Goal: Task Accomplishment & Management: Manage account settings

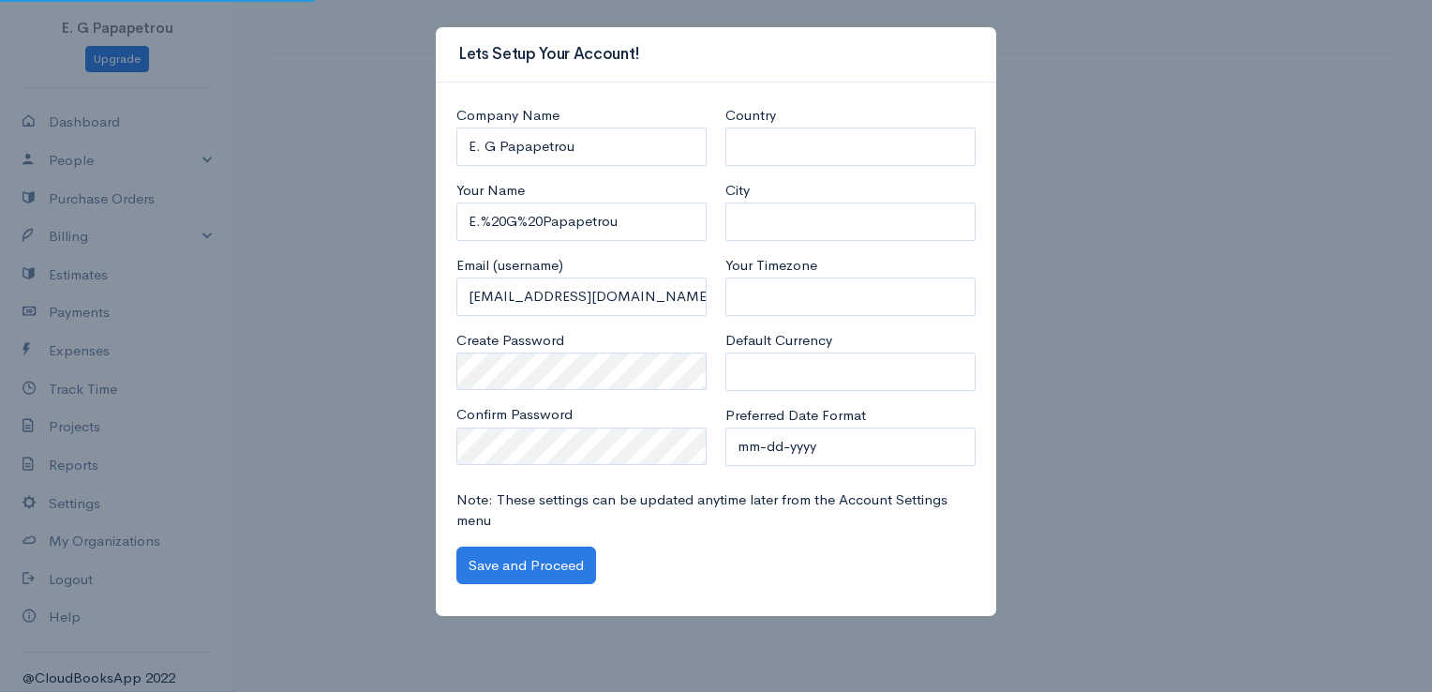
select select "[GEOGRAPHIC_DATA]"
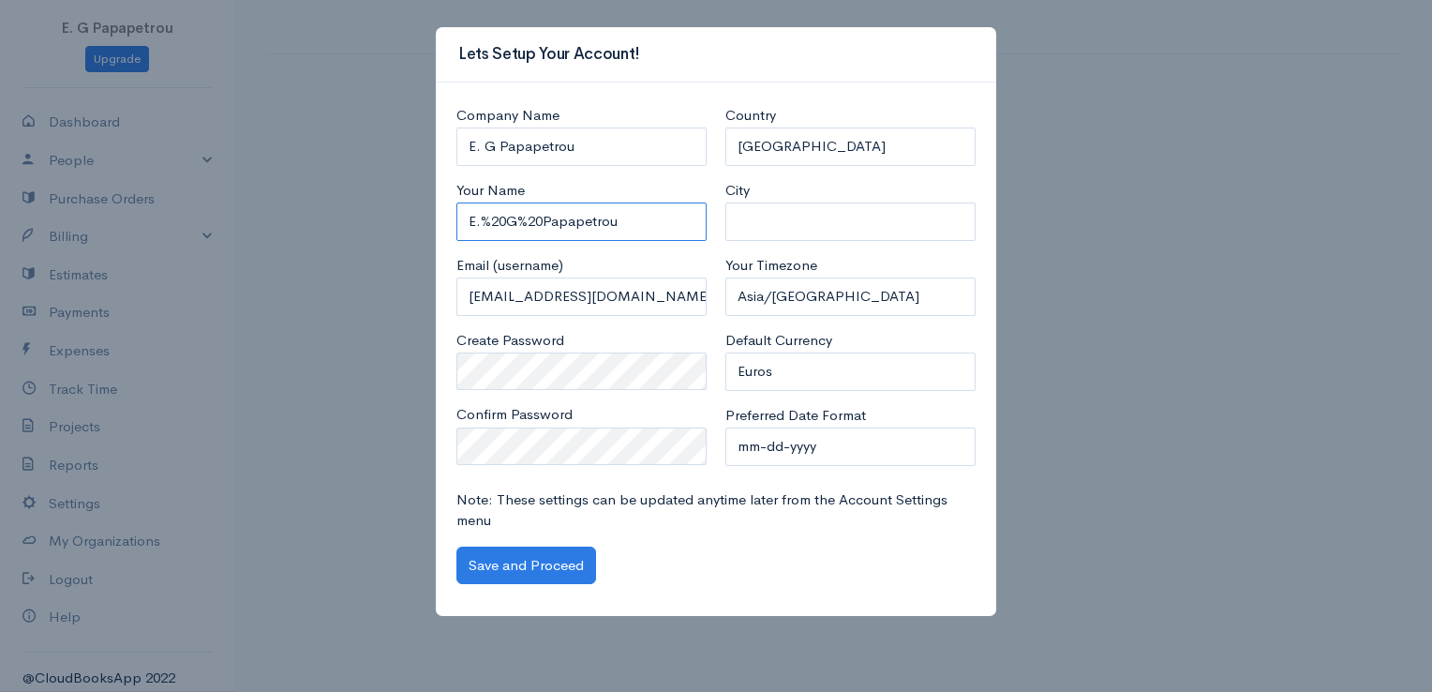
drag, startPoint x: 542, startPoint y: 219, endPoint x: 483, endPoint y: 219, distance: 59.0
click at [483, 219] on input "E.%20G%20Papapetrou" at bounding box center [581, 221] width 250 height 38
type input "E.G Papapetrou"
click at [788, 433] on select "mm-dd-yyyy mm/dd/yyyy dd-mm-yyyy dd/mm/yyyy yyyy-mm-dd yyyy/mm/dd" at bounding box center [850, 446] width 250 height 38
click at [783, 443] on select "mm-dd-yyyy mm/dd/yyyy dd-mm-yyyy dd/mm/yyyy yyyy-mm-dd yyyy/mm/dd" at bounding box center [850, 446] width 250 height 38
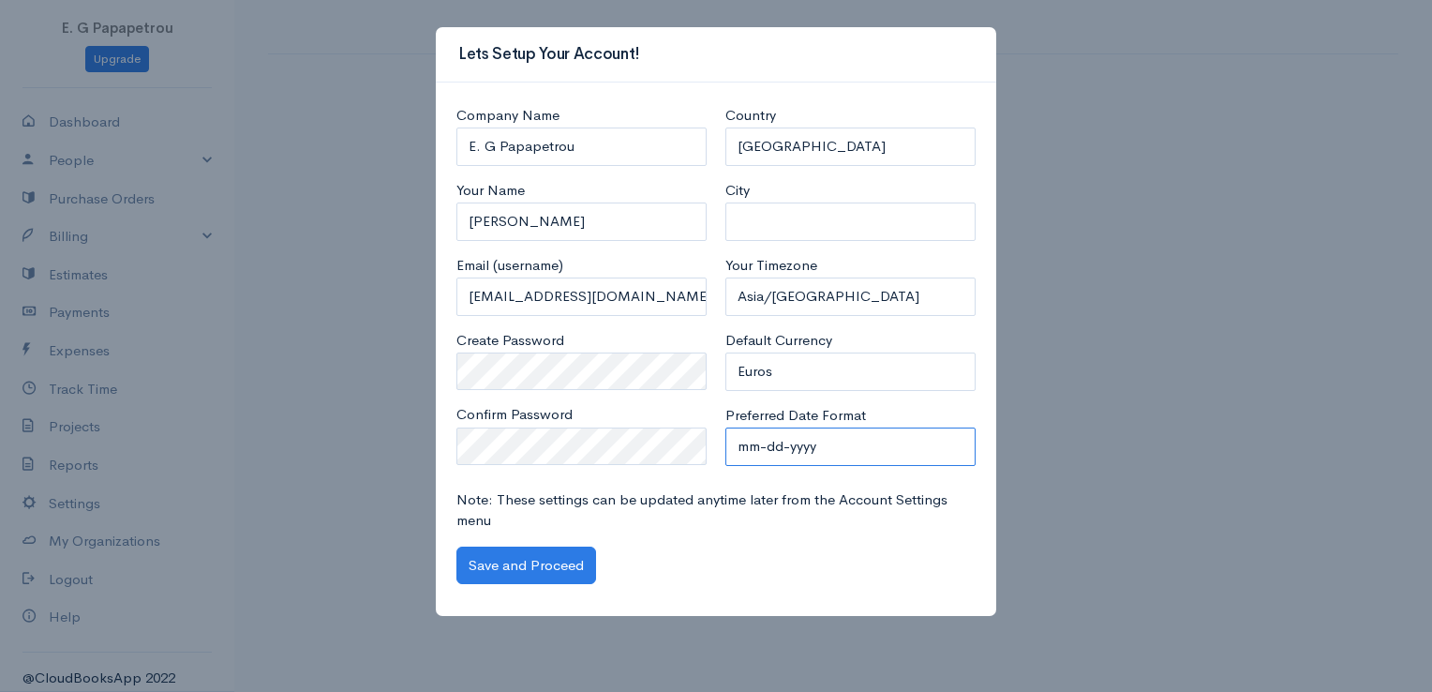
click at [783, 443] on select "mm-dd-yyyy mm/dd/yyyy dd-mm-yyyy dd/mm/yyyy yyyy-mm-dd yyyy/mm/dd" at bounding box center [850, 446] width 250 height 38
select select "dd-mm-yyyy"
click at [725, 427] on select "mm-dd-yyyy mm/dd/yyyy dd-mm-yyyy dd/mm/yyyy yyyy-mm-dd yyyy/mm/dd" at bounding box center [850, 446] width 250 height 38
click at [556, 555] on button "Save and Proceed" at bounding box center [526, 565] width 140 height 38
click at [481, 564] on button "Save and Proceed" at bounding box center [526, 565] width 140 height 38
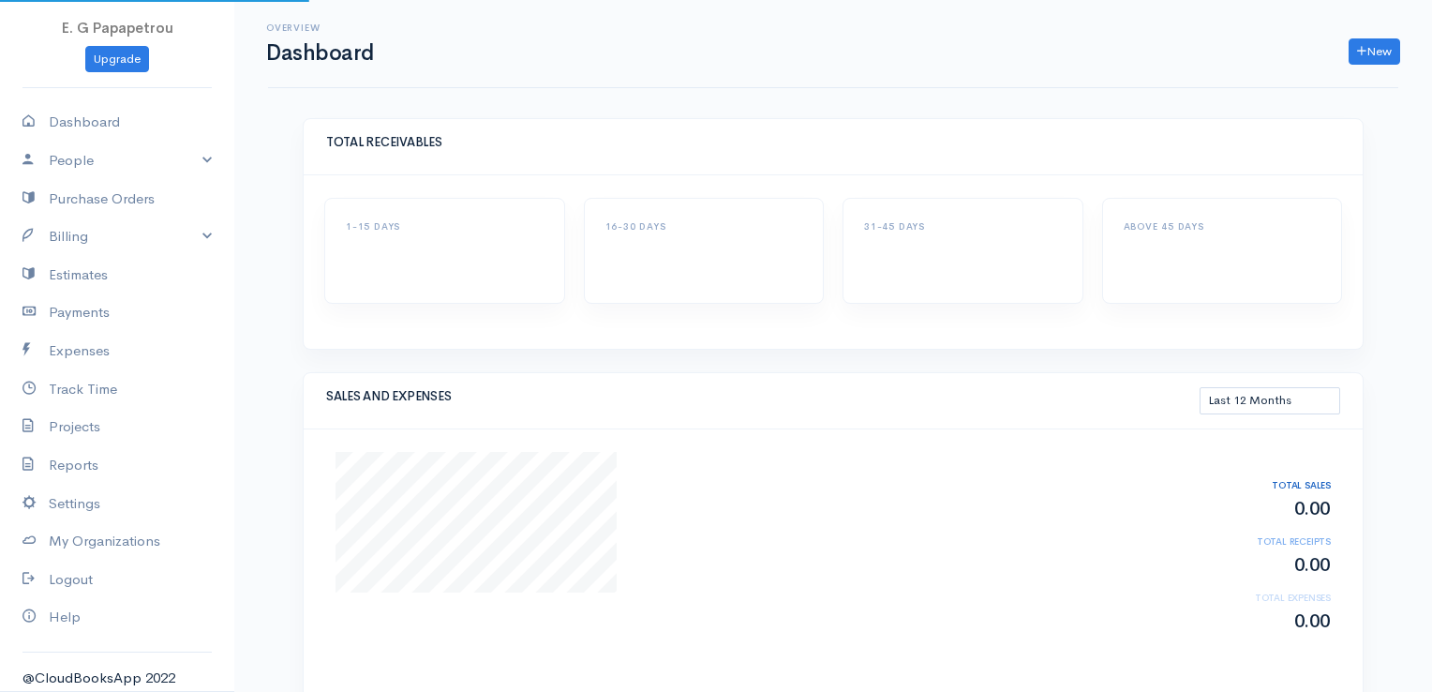
select select "365"
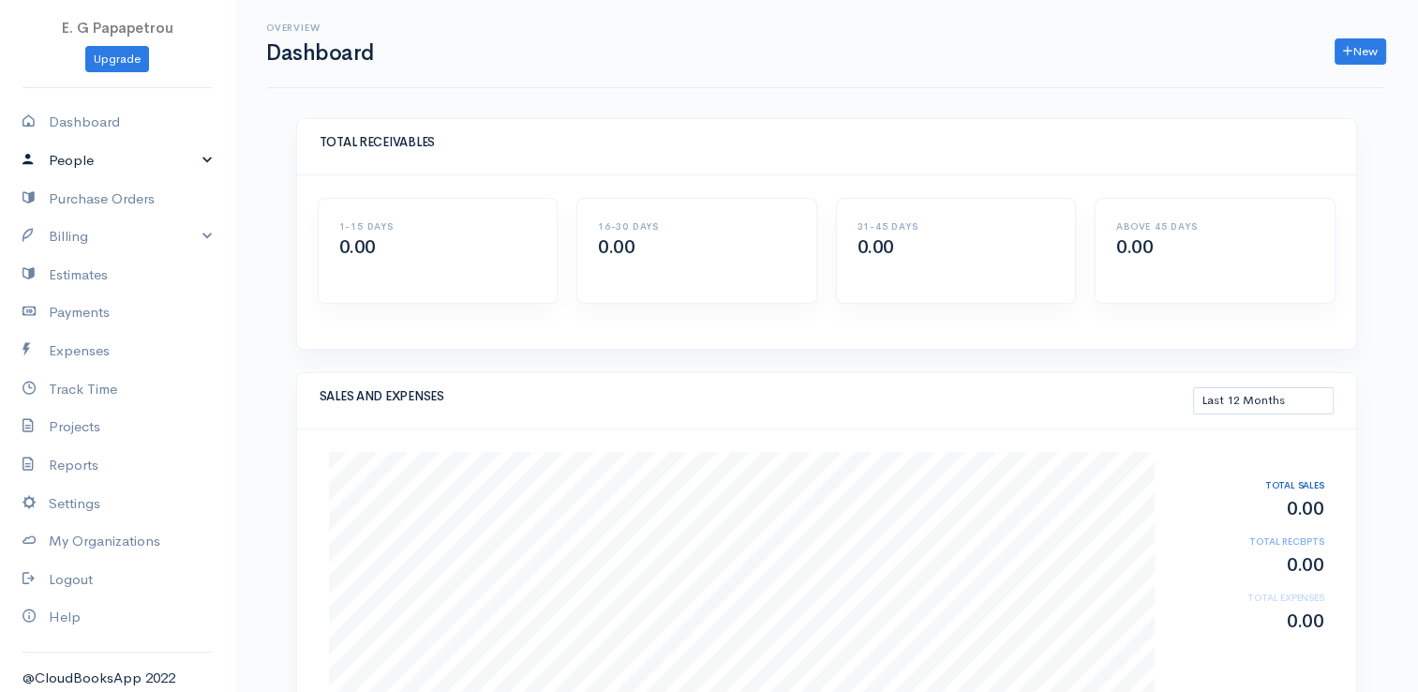
click at [176, 160] on link "People" at bounding box center [117, 161] width 234 height 38
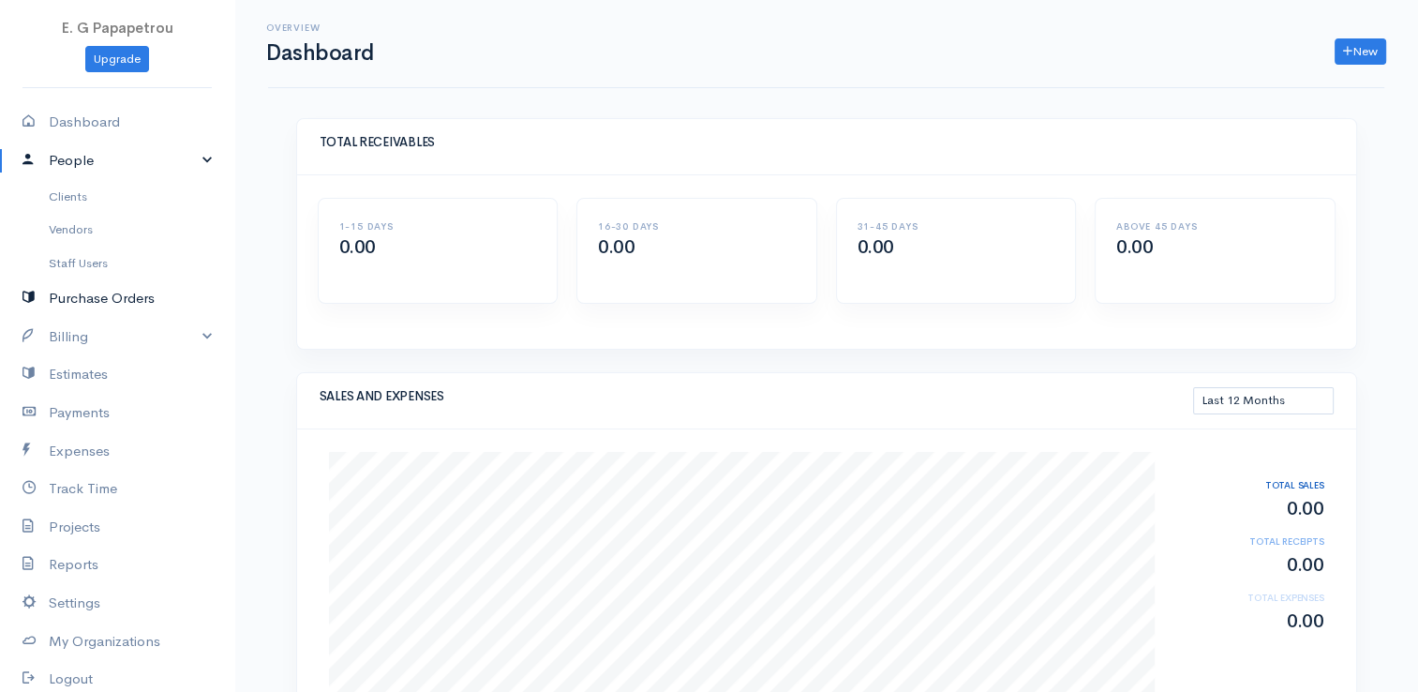
click at [127, 295] on link "Purchase Orders" at bounding box center [117, 298] width 234 height 38
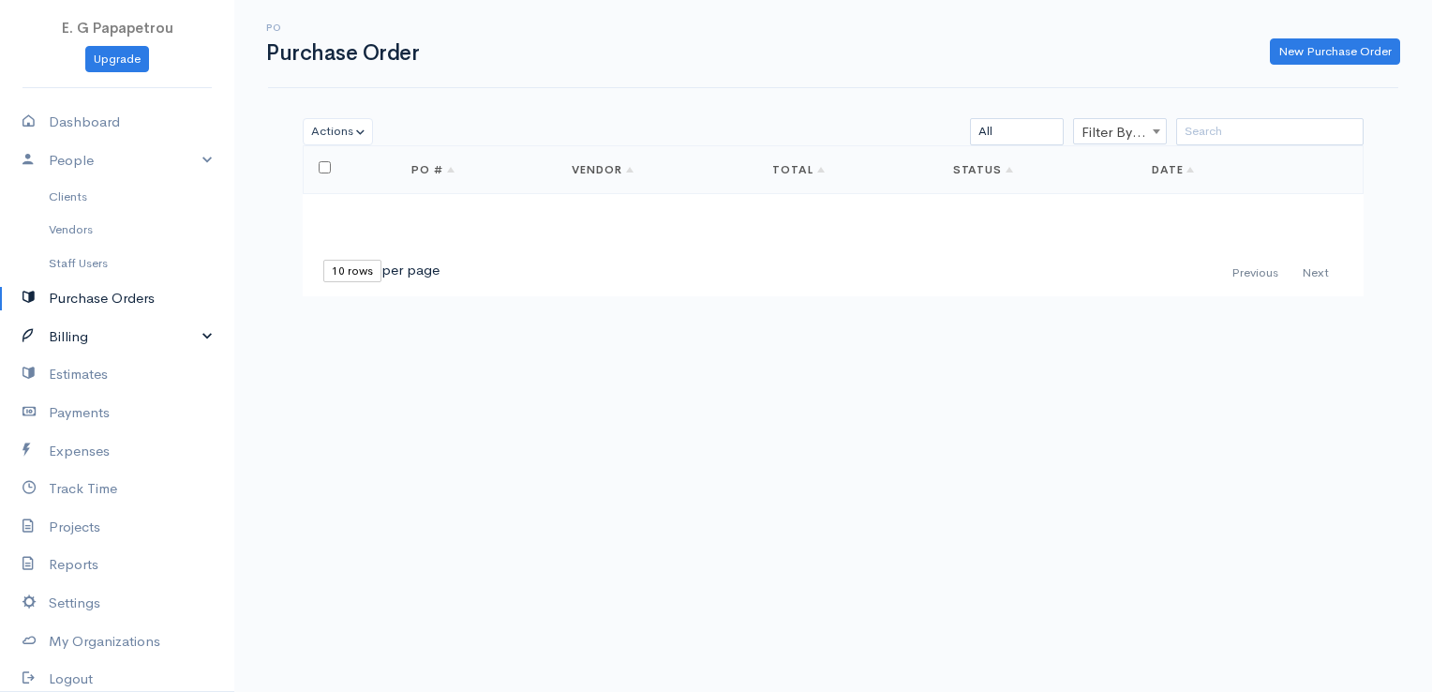
click at [135, 329] on link "Billing" at bounding box center [117, 337] width 234 height 38
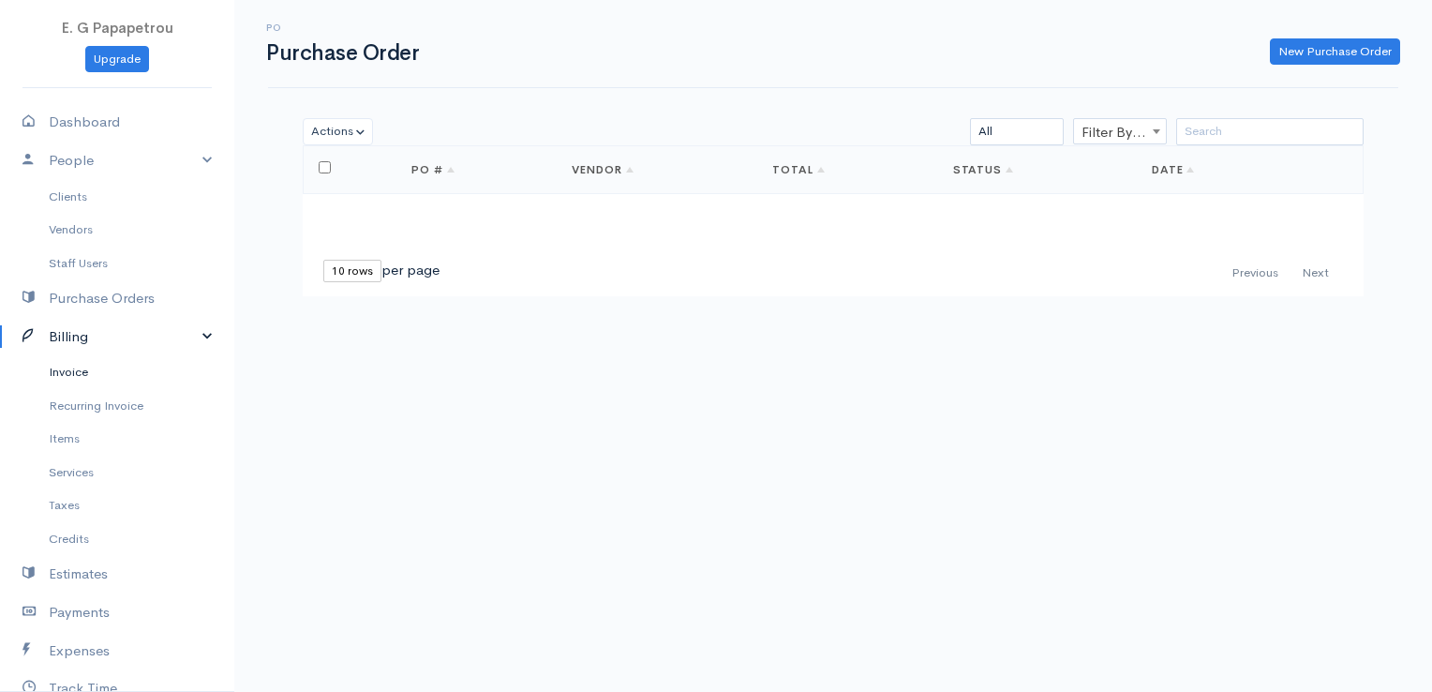
click at [112, 368] on link "Invoice" at bounding box center [117, 372] width 234 height 34
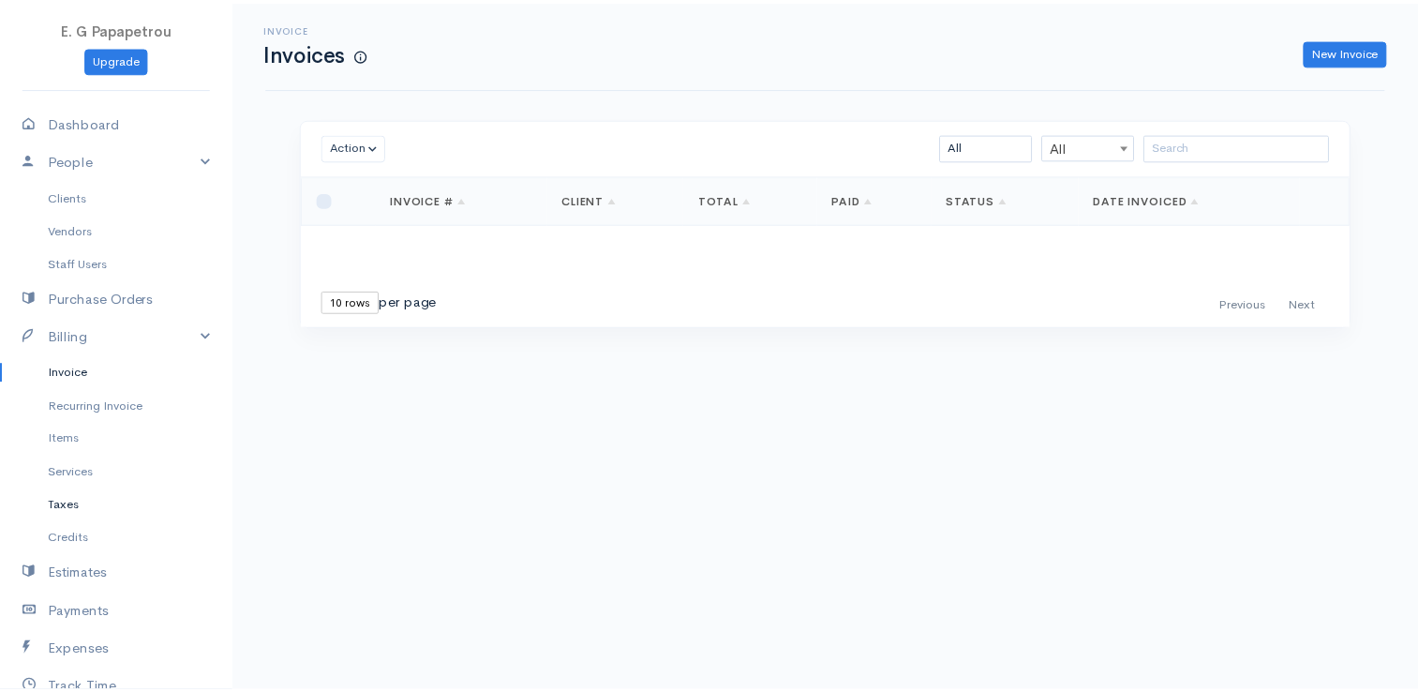
scroll to position [94, 0]
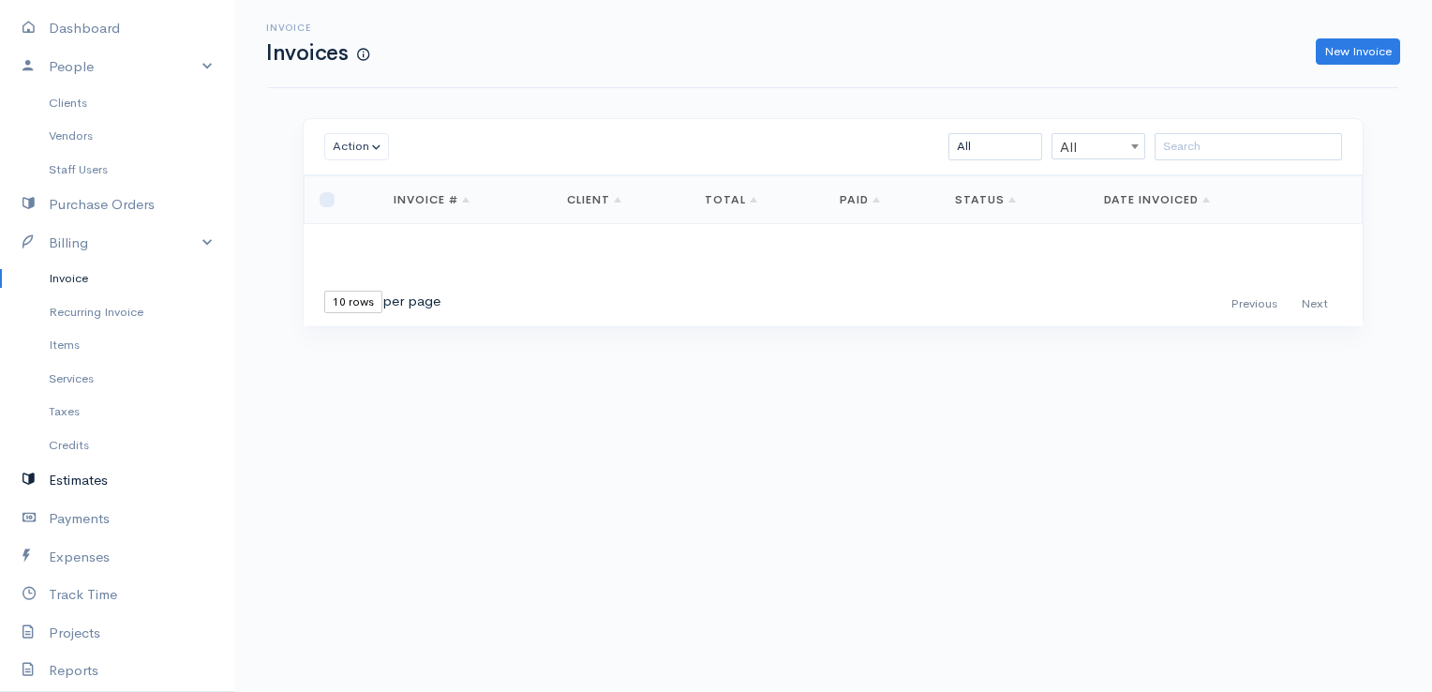
click at [68, 483] on link "Estimates" at bounding box center [117, 480] width 234 height 38
click at [75, 518] on link "Payments" at bounding box center [117, 518] width 234 height 38
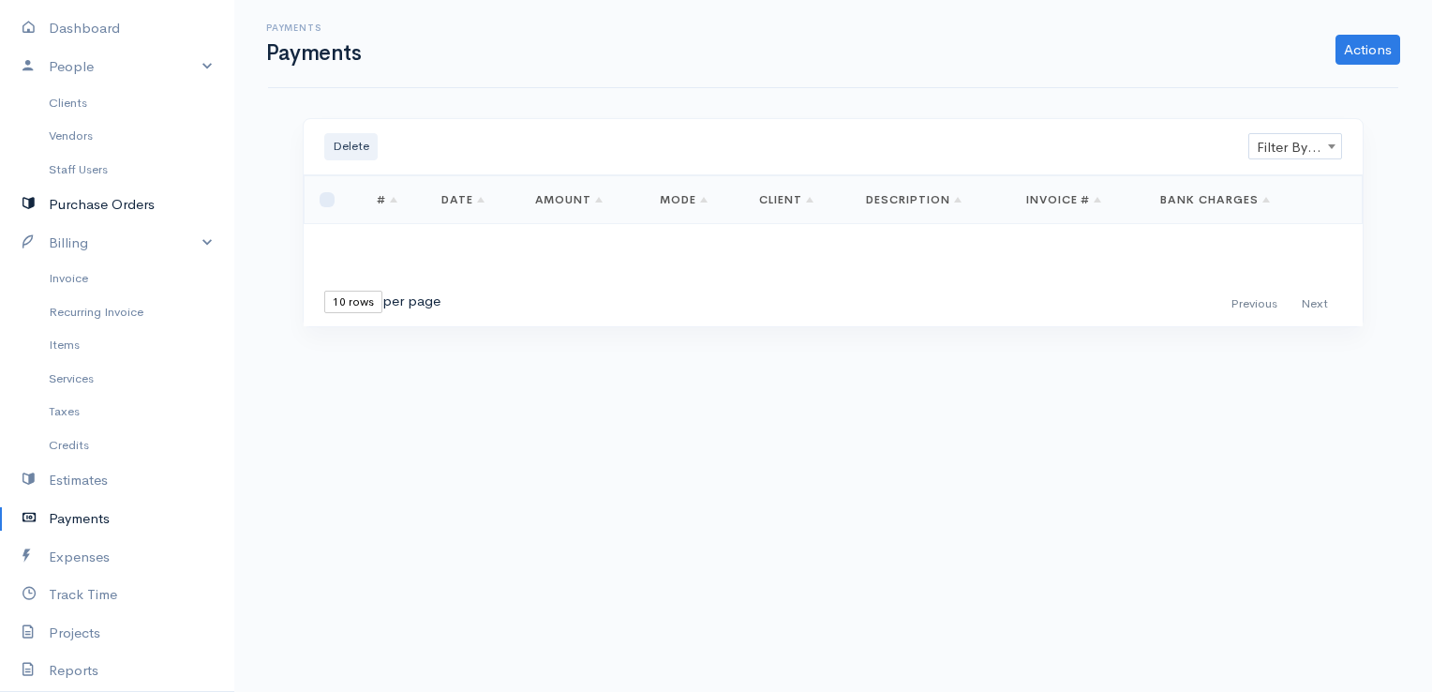
click at [84, 200] on link "Purchase Orders" at bounding box center [117, 205] width 234 height 38
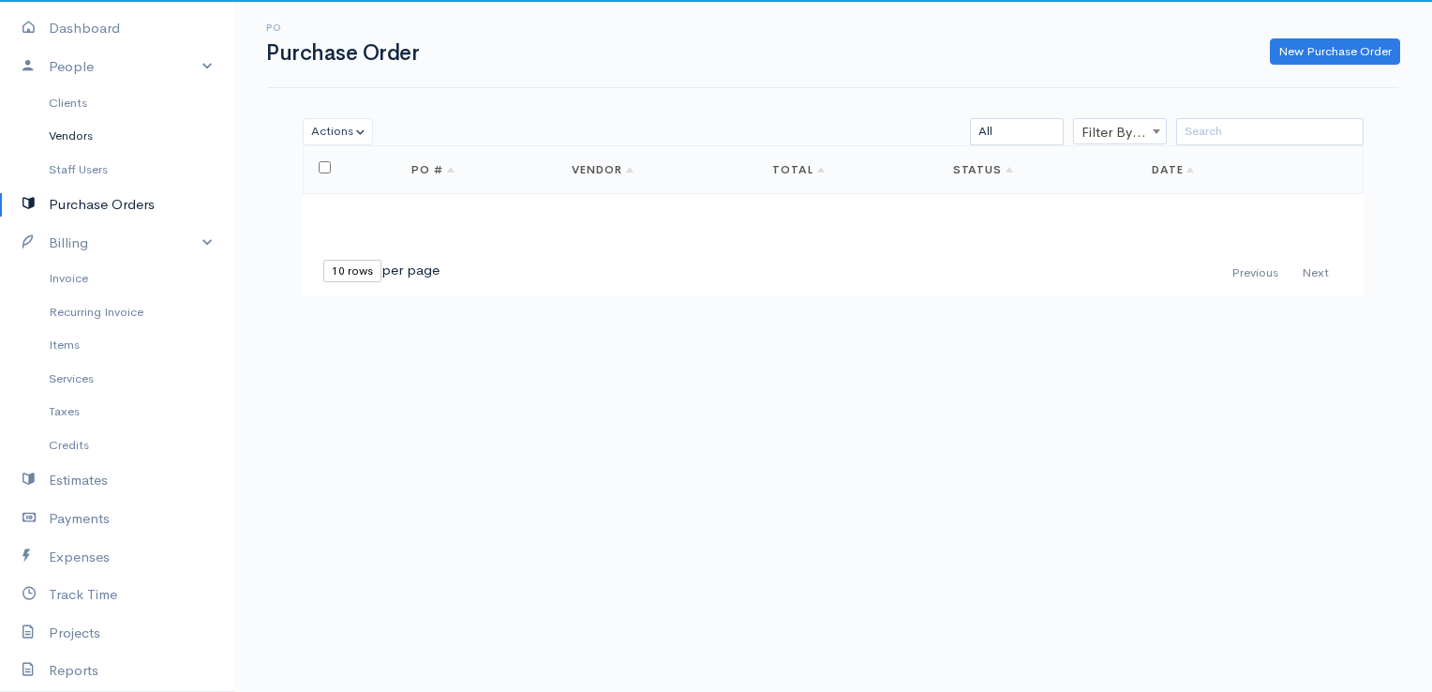
click at [74, 129] on link "Vendors" at bounding box center [117, 136] width 234 height 34
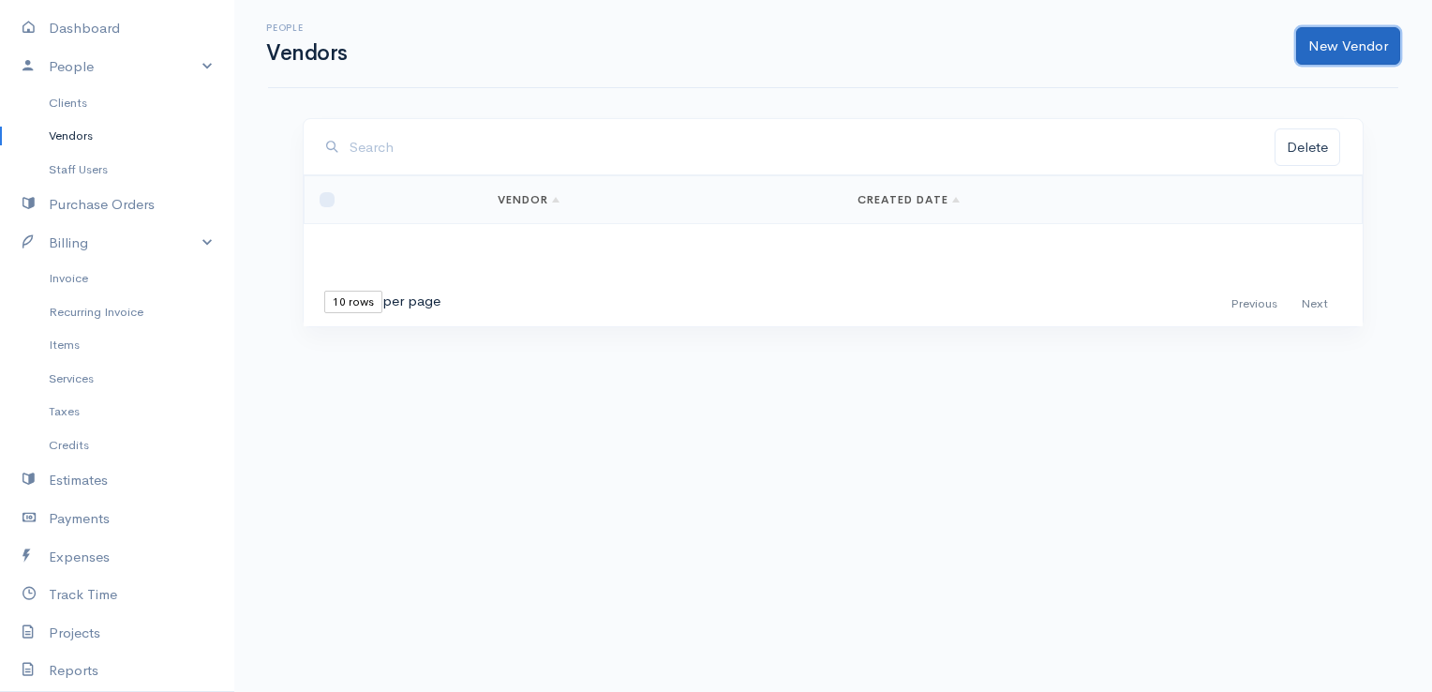
click at [1331, 47] on link "New Vendor" at bounding box center [1348, 46] width 104 height 38
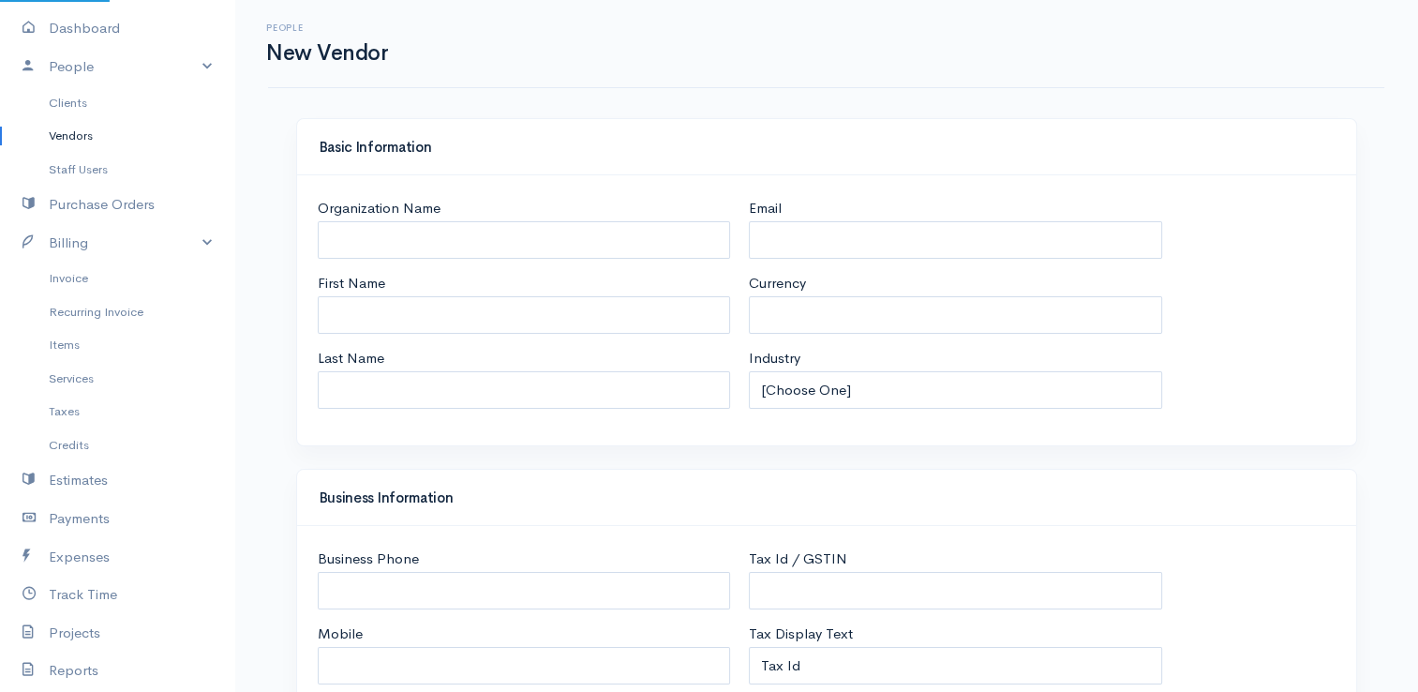
select select "EUR"
select select "[GEOGRAPHIC_DATA]"
click at [559, 230] on input "Organization Name" at bounding box center [524, 240] width 413 height 38
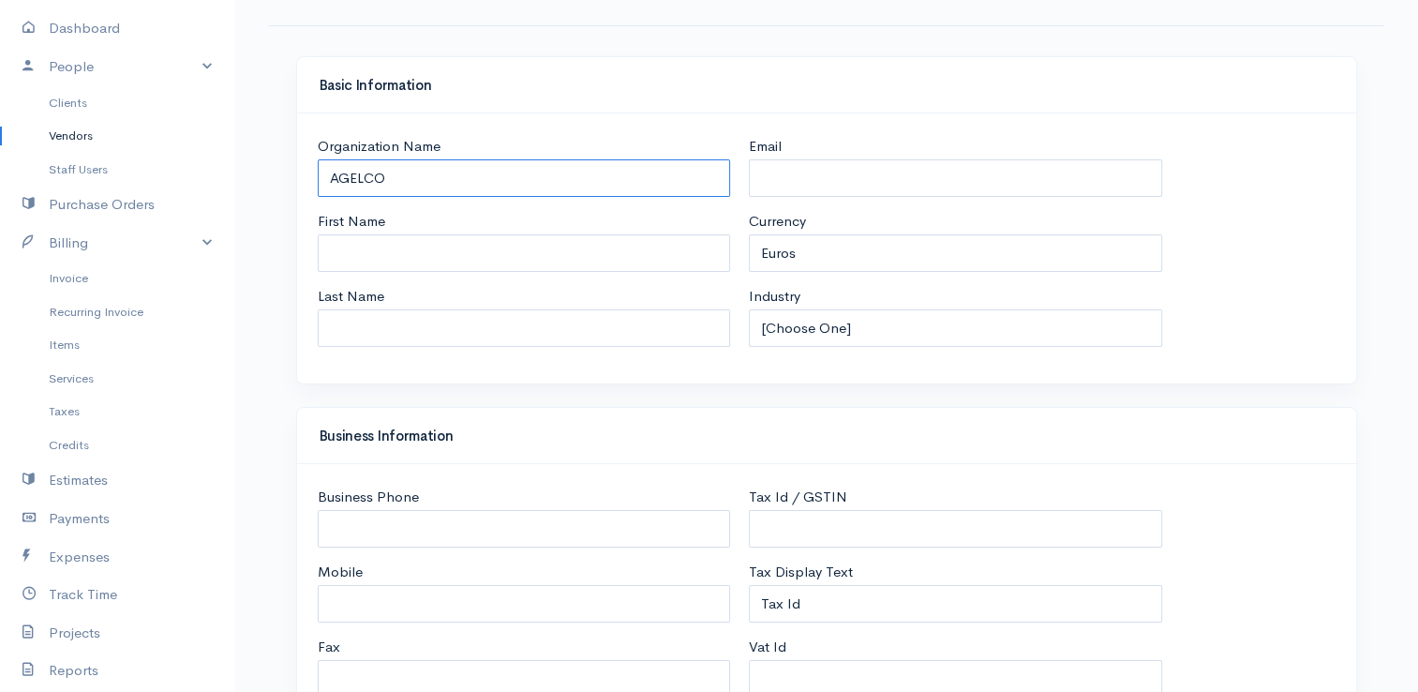
scroll to position [94, 0]
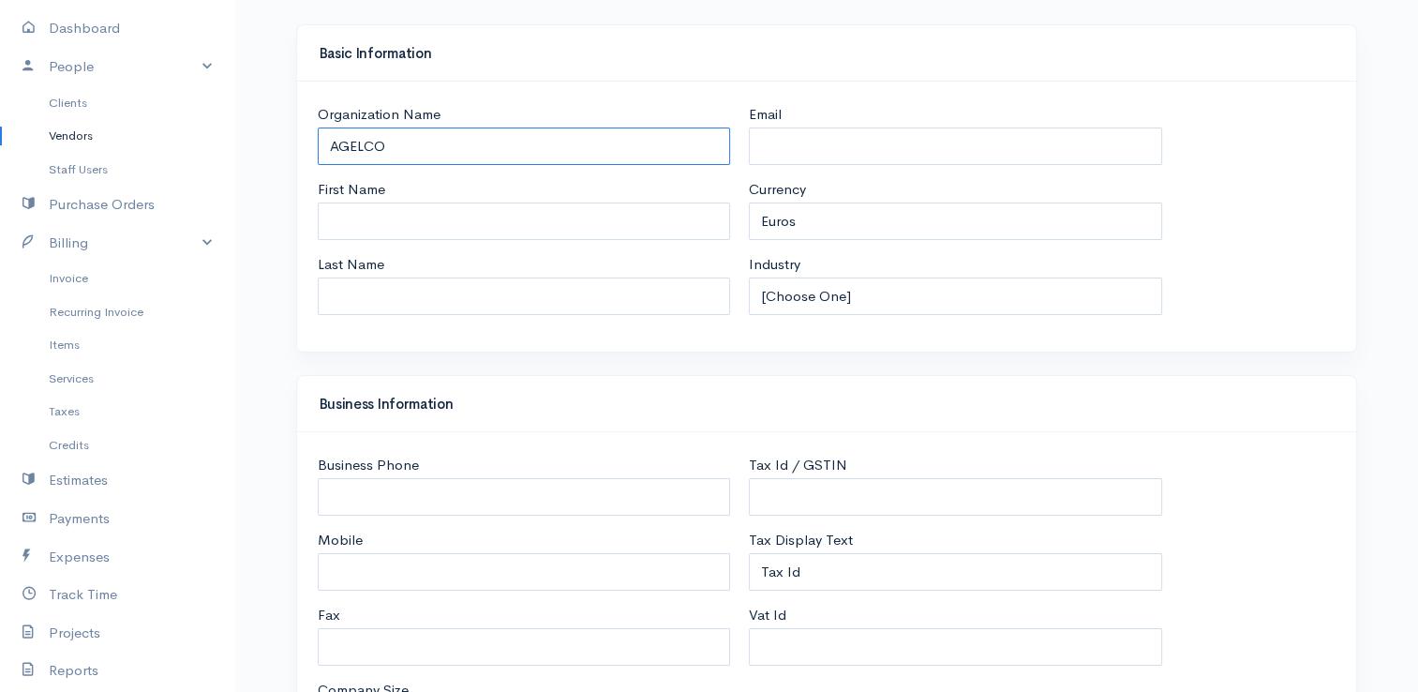
type input "AGELCO"
click at [856, 304] on select "[Choose One] Accommodation & Hospitality Accounting Administrative Services Adv…" at bounding box center [955, 296] width 413 height 38
select select "Warehousing"
click at [749, 277] on select "[Choose One] Accommodation & Hospitality Accounting Administrative Services Adv…" at bounding box center [955, 296] width 413 height 38
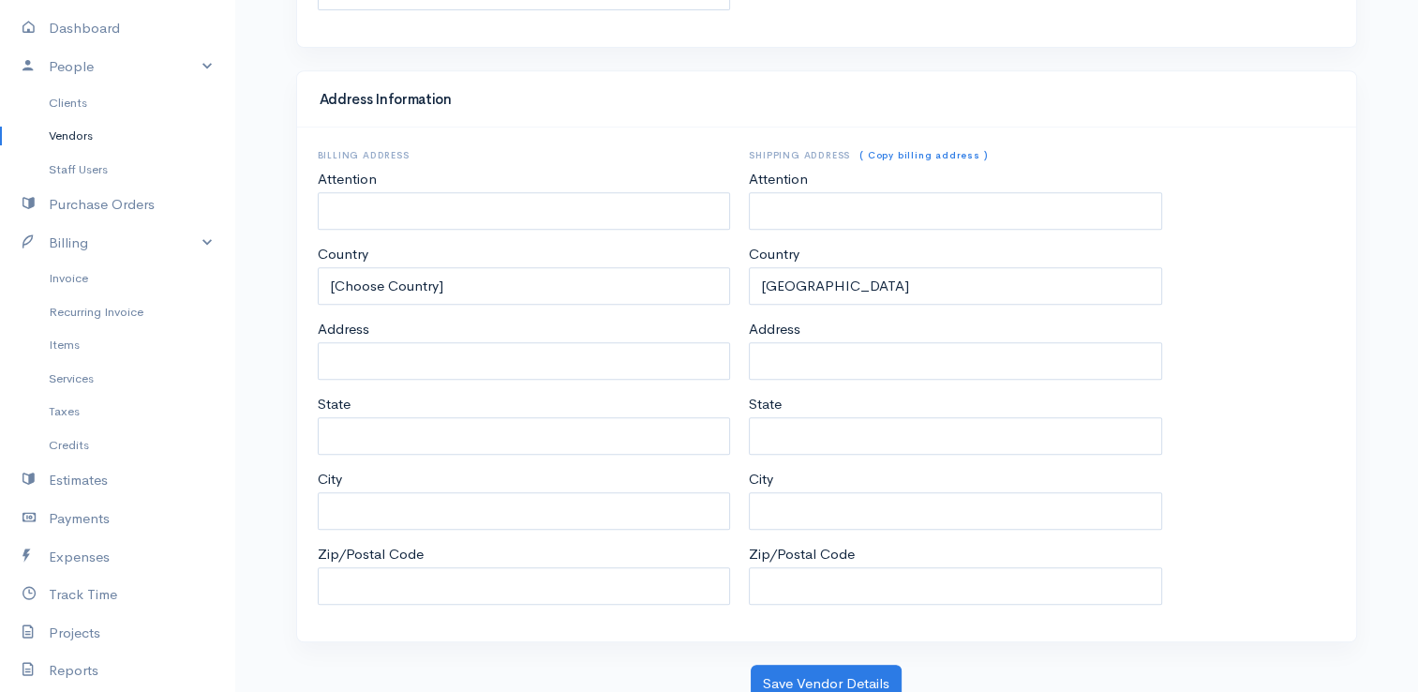
scroll to position [827, 0]
click at [837, 673] on button "Save Vendor Details" at bounding box center [826, 680] width 151 height 38
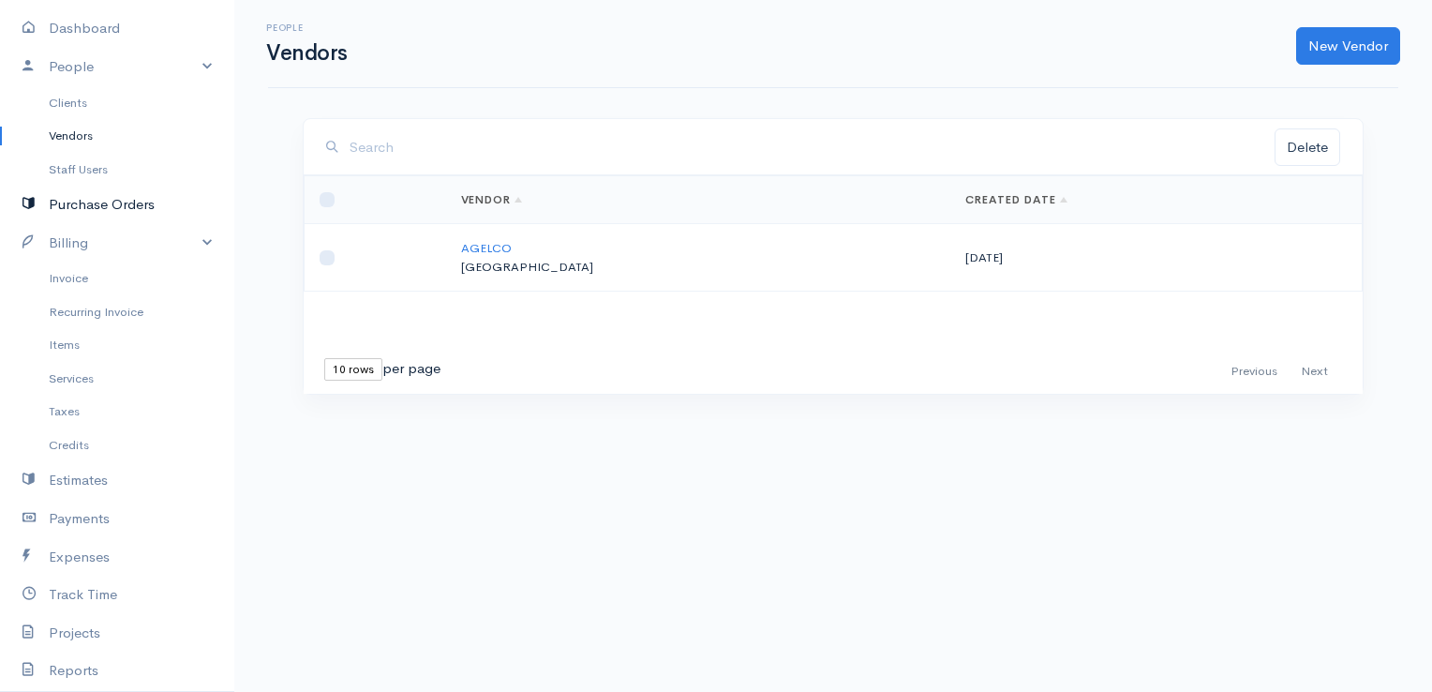
click at [120, 206] on link "Purchase Orders" at bounding box center [117, 205] width 234 height 38
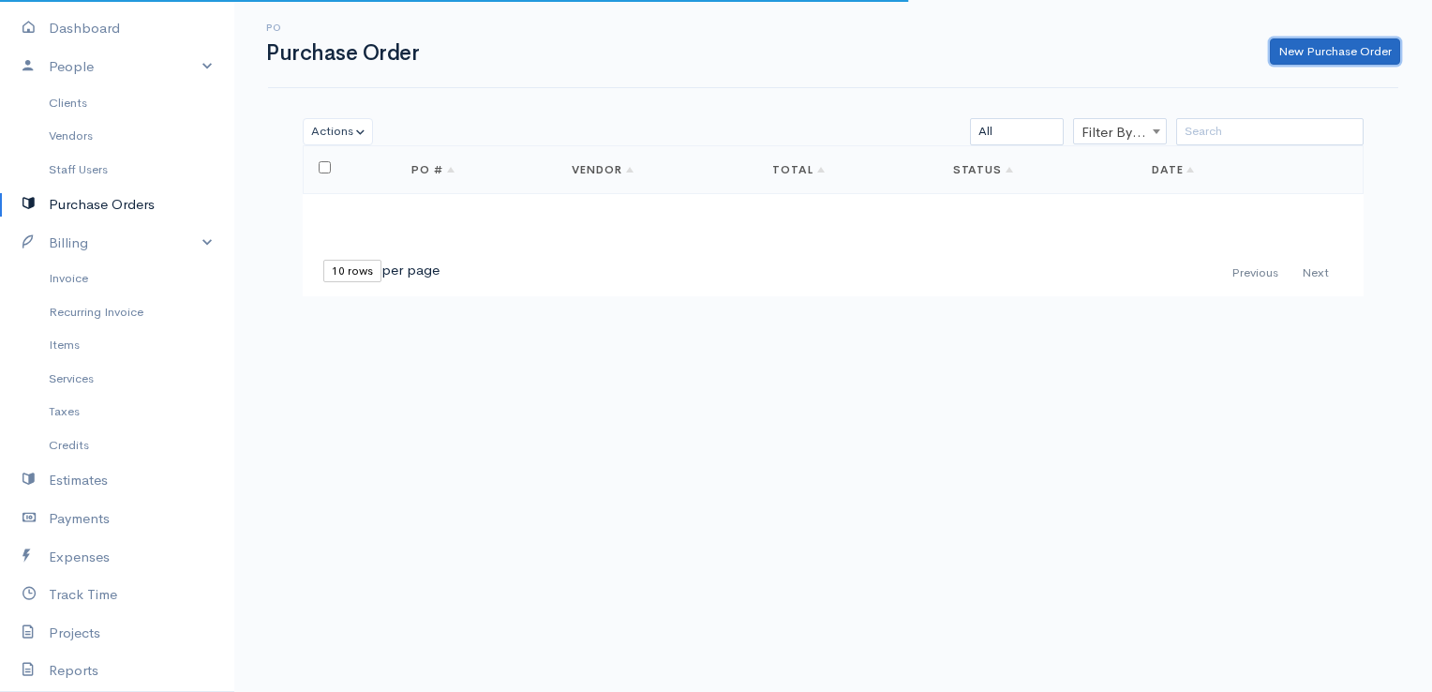
click at [1297, 50] on link "New Purchase Order" at bounding box center [1335, 51] width 130 height 27
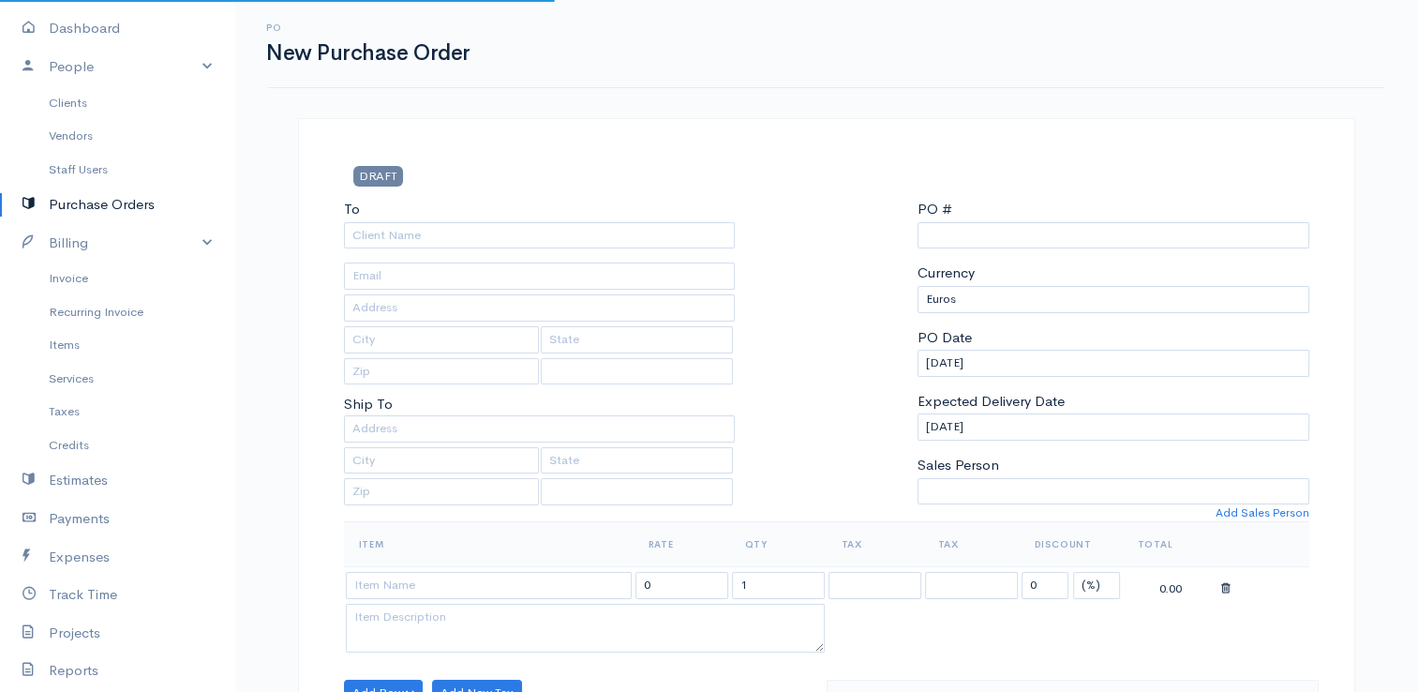
select select "EUR"
select select "[GEOGRAPHIC_DATA]"
type input "0000000001"
select select "[GEOGRAPHIC_DATA]"
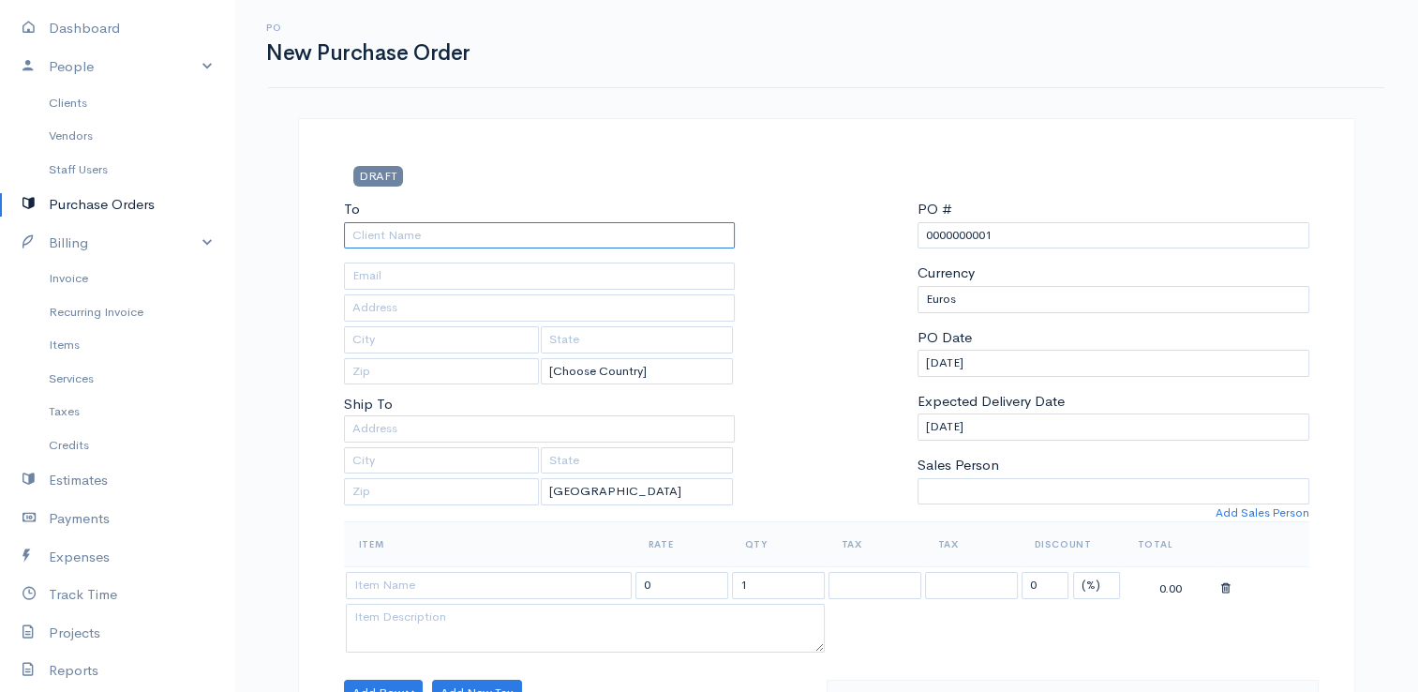
click at [672, 229] on input "To" at bounding box center [540, 235] width 392 height 27
type input "AGELCO"
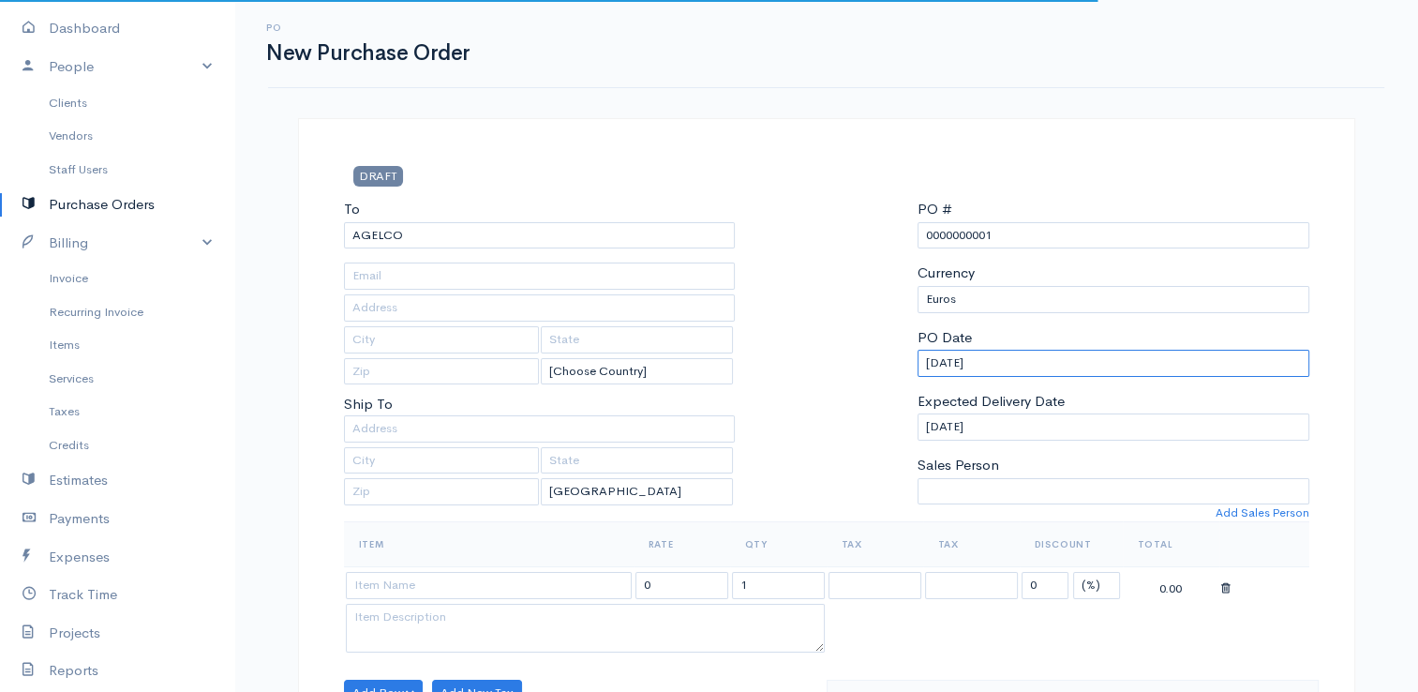
click at [978, 365] on input "[DATE]" at bounding box center [1113, 363] width 392 height 27
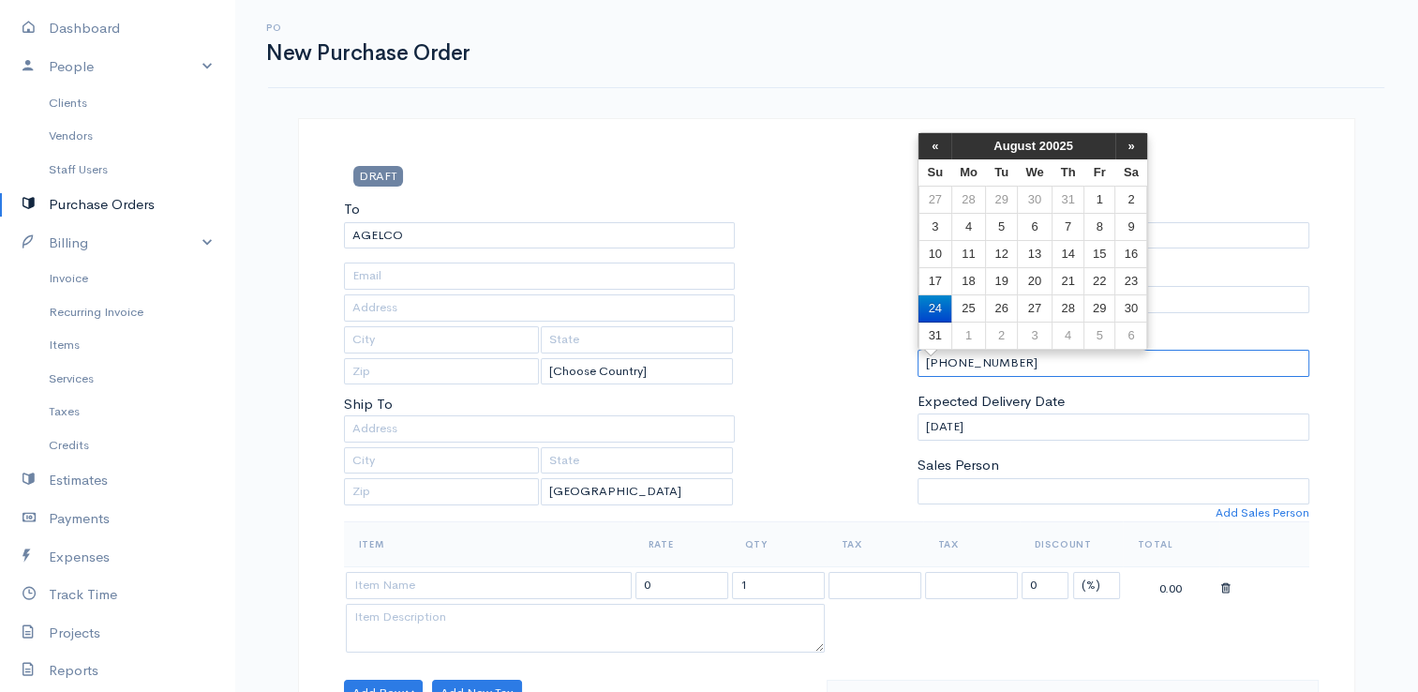
drag, startPoint x: 1022, startPoint y: 366, endPoint x: 799, endPoint y: 295, distance: 234.1
click at [799, 295] on div "To [GEOGRAPHIC_DATA] [Choose Country] [GEOGRAPHIC_DATA] [GEOGRAPHIC_DATA] [GEOG…" at bounding box center [827, 360] width 984 height 322
type input "[DATE]"
click at [818, 388] on div at bounding box center [826, 360] width 164 height 322
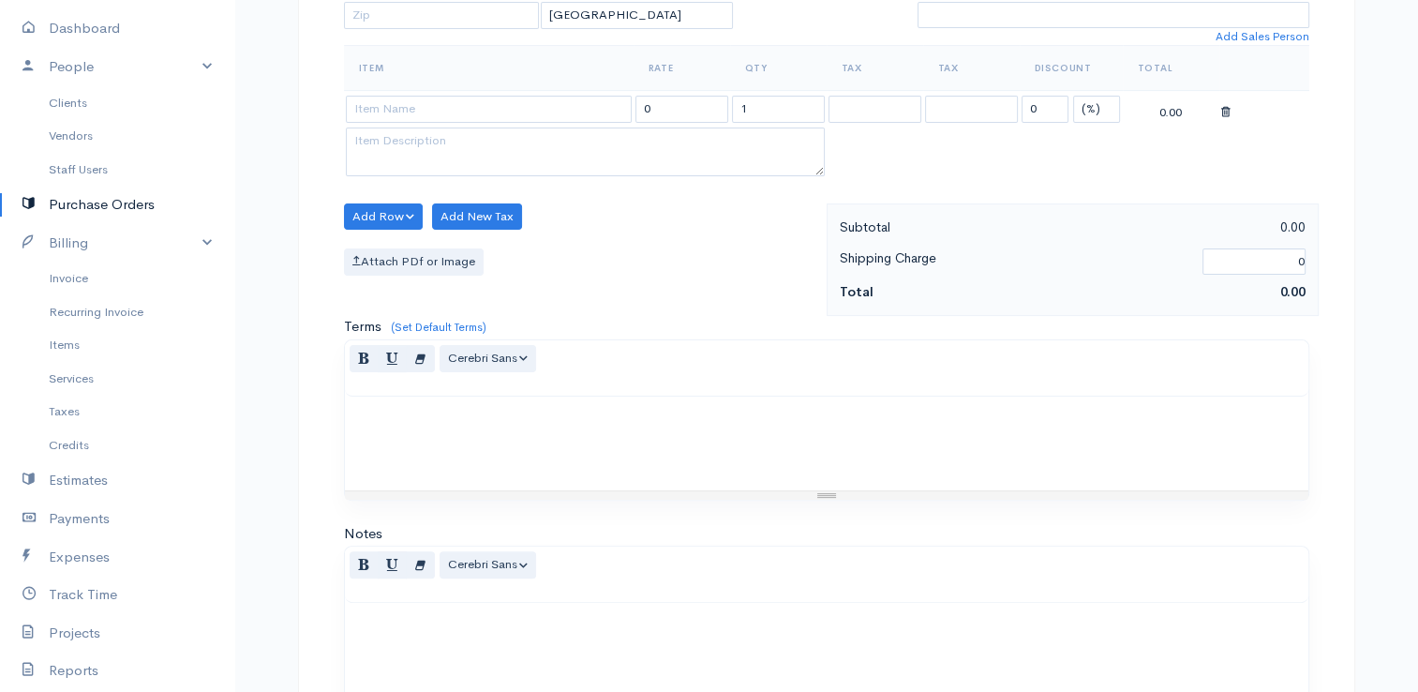
scroll to position [367, 0]
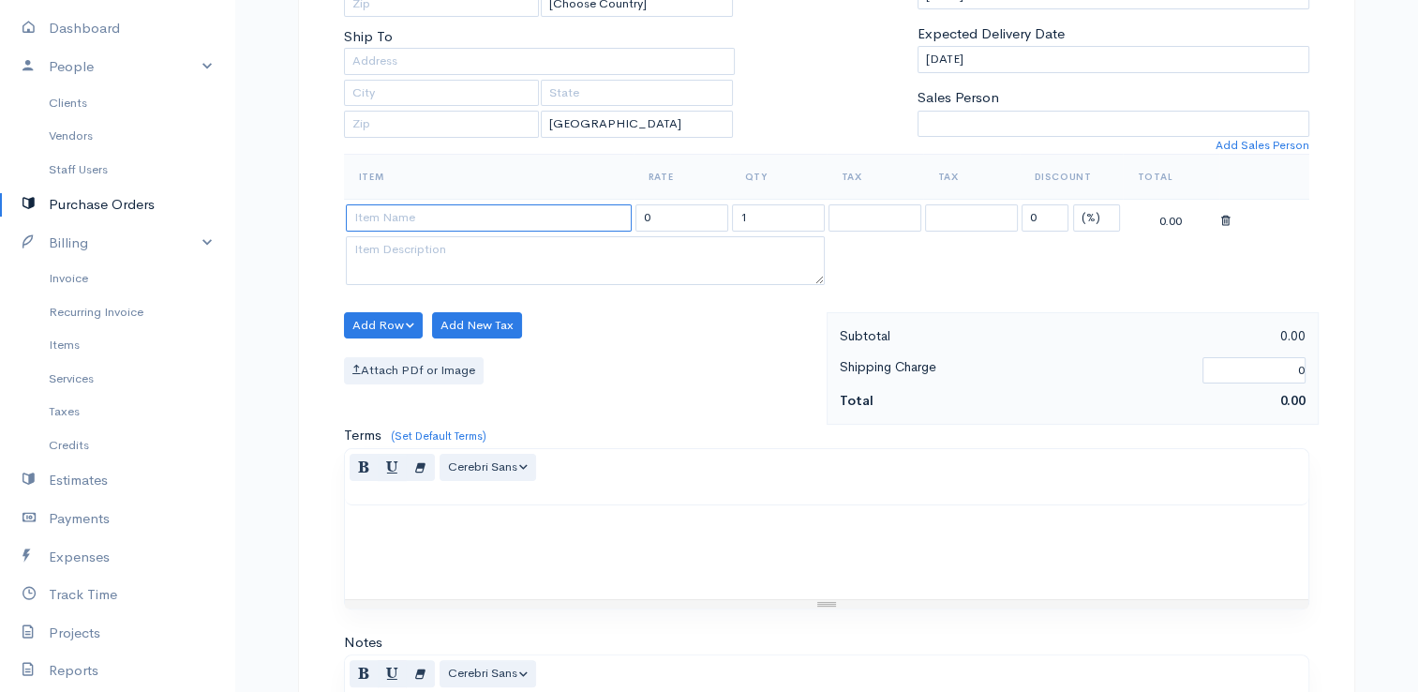
click at [517, 212] on input at bounding box center [489, 217] width 286 height 27
type input "ANALOSIMA"
drag, startPoint x: 693, startPoint y: 215, endPoint x: 597, endPoint y: 192, distance: 98.2
click at [597, 192] on table "Item Rate Qty Tax Tax Discount Total ANALOSIMA 0 1 0 (%) Flat 0.00" at bounding box center [826, 221] width 965 height 135
type input "200.30"
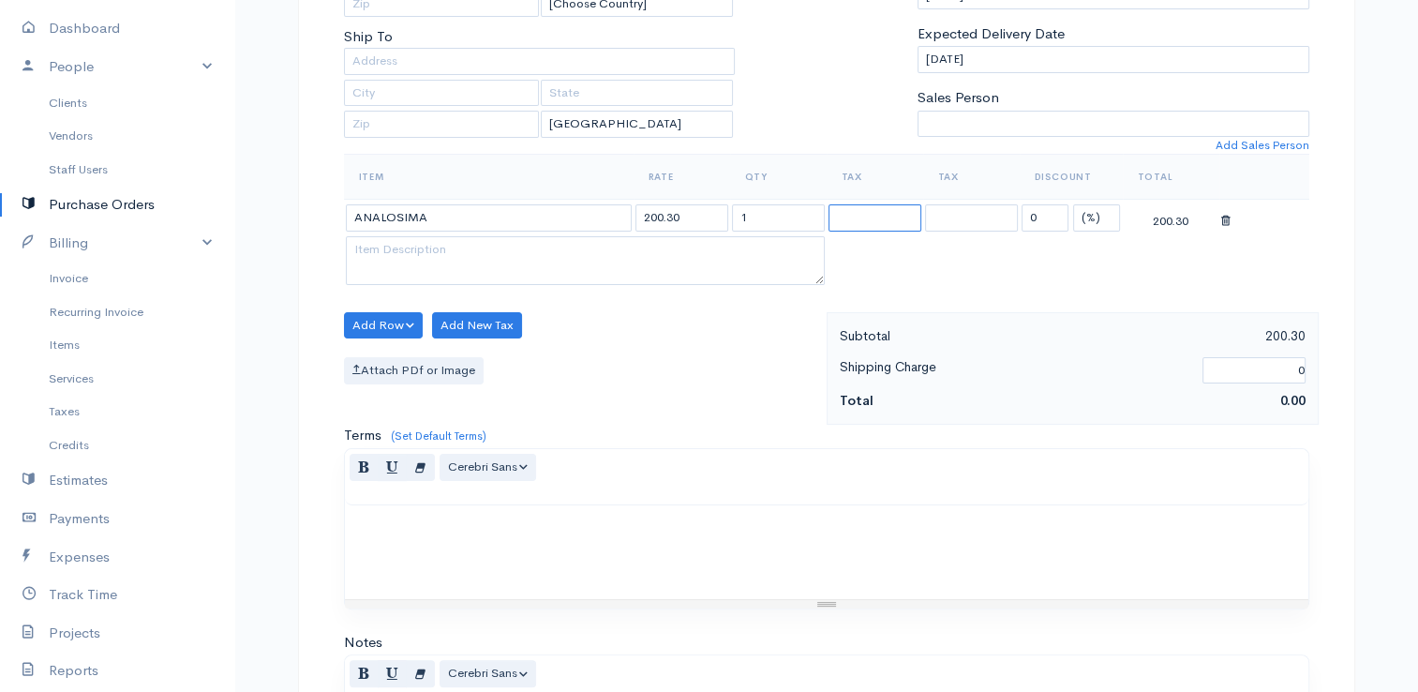
click at [906, 220] on select at bounding box center [874, 217] width 93 height 27
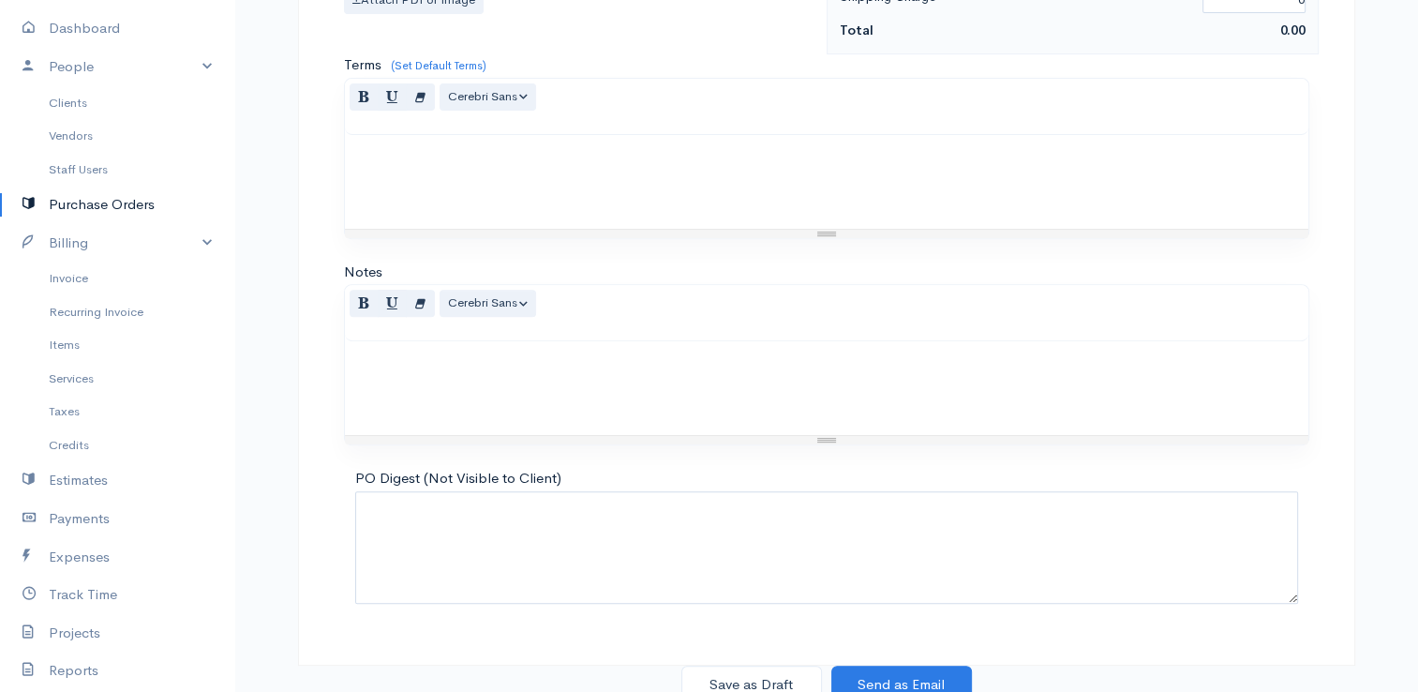
scroll to position [742, 0]
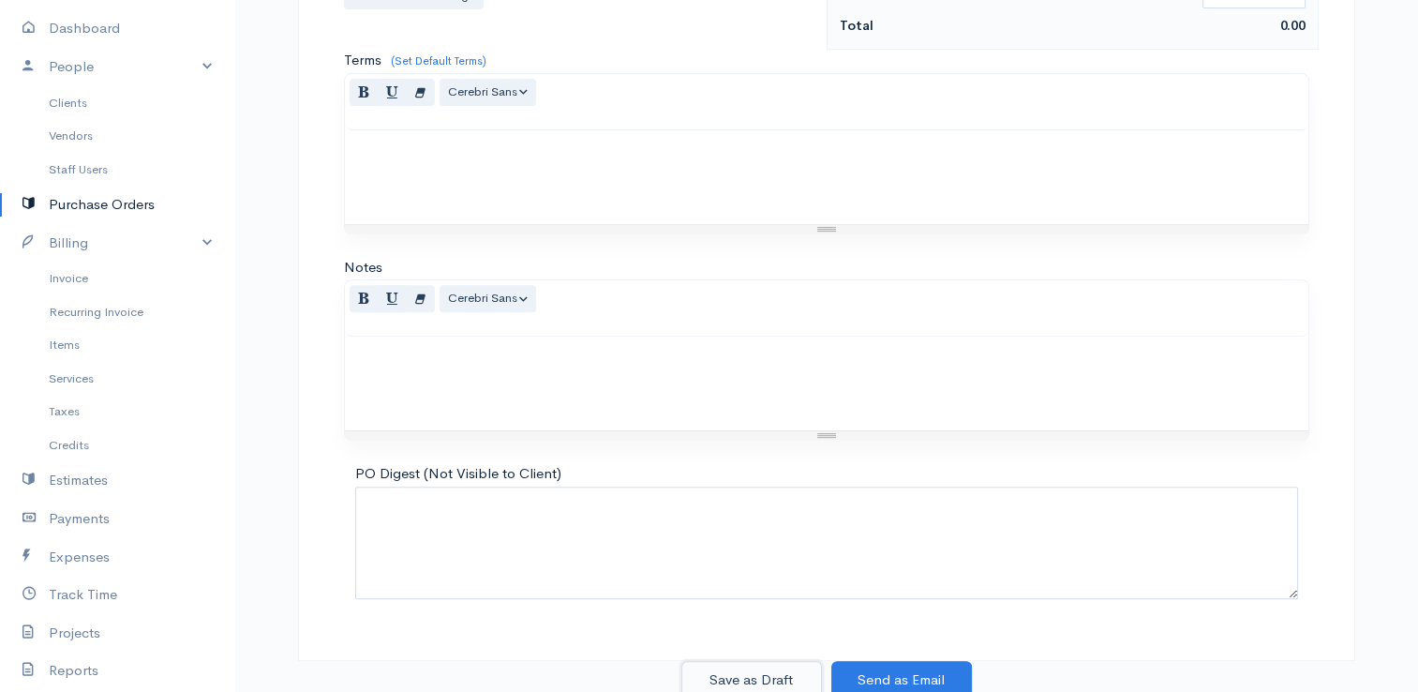
click at [772, 663] on button "Save as Draft" at bounding box center [751, 680] width 141 height 38
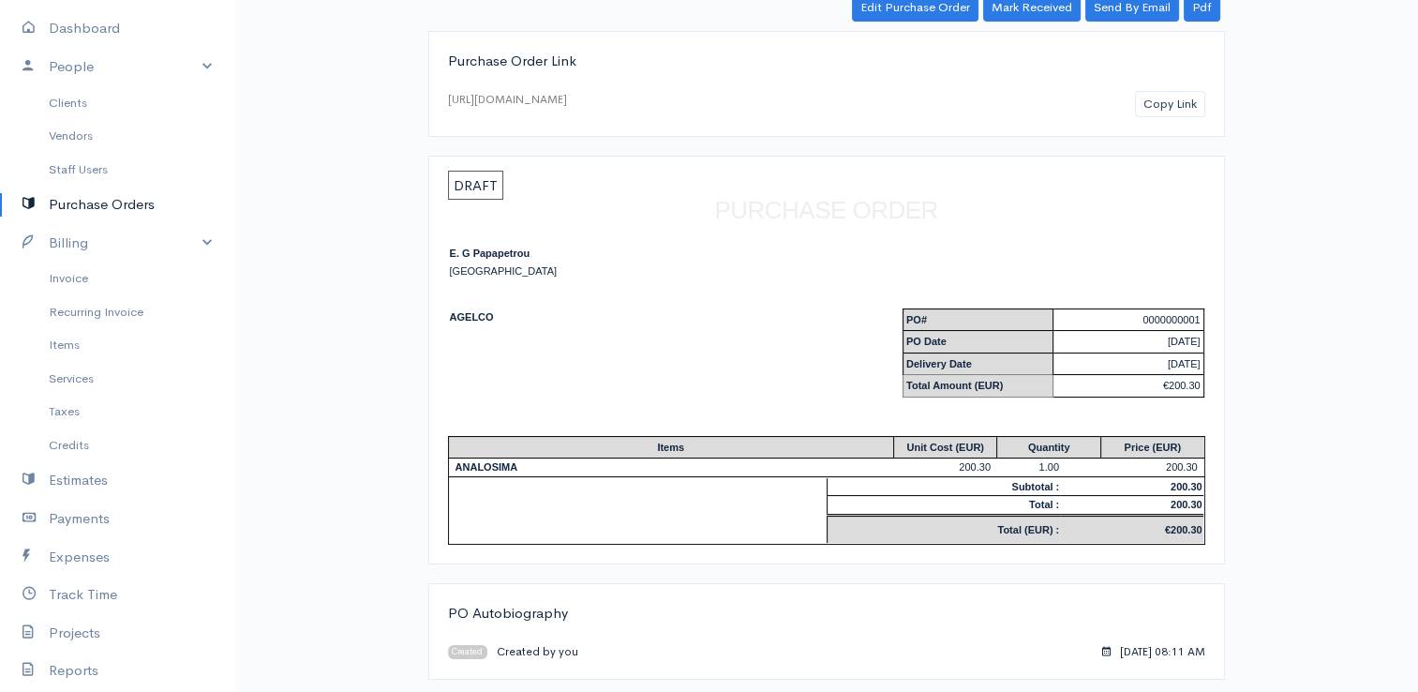
scroll to position [125, 0]
click at [75, 242] on link "Billing" at bounding box center [117, 243] width 234 height 38
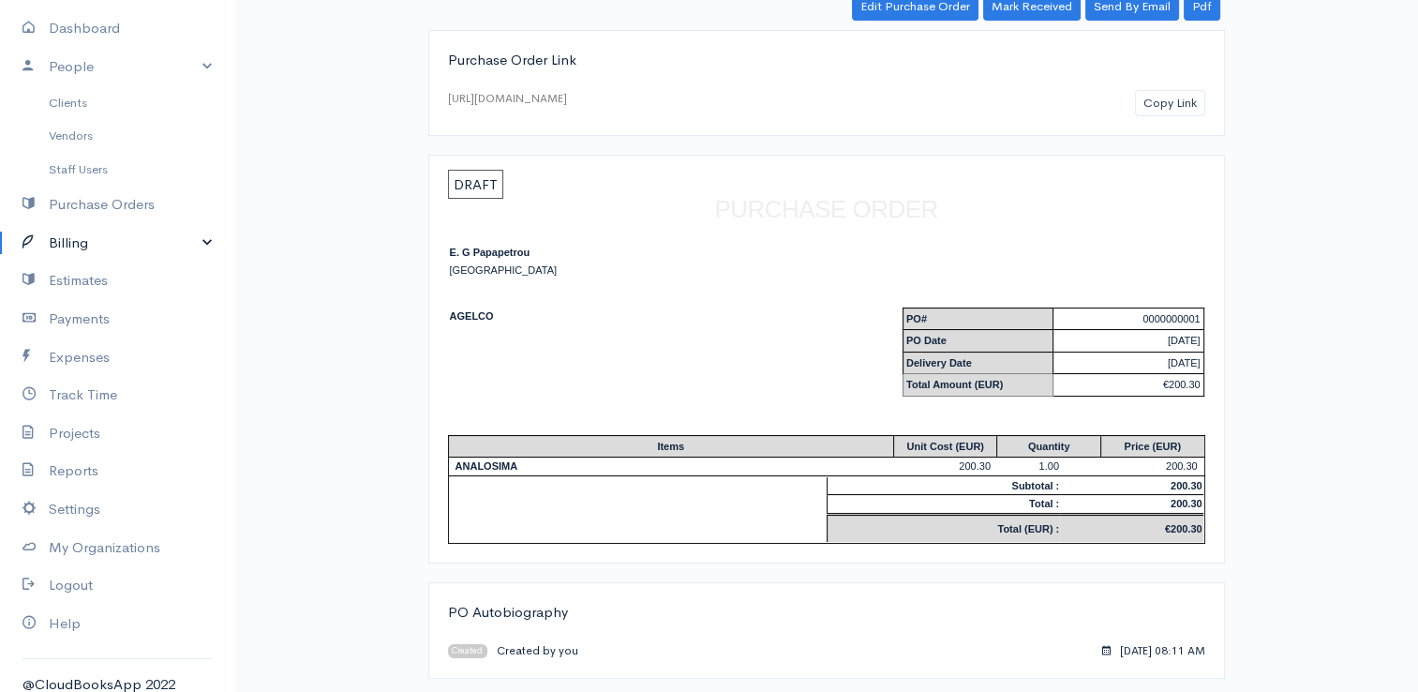
click at [83, 242] on link "Billing" at bounding box center [117, 243] width 234 height 38
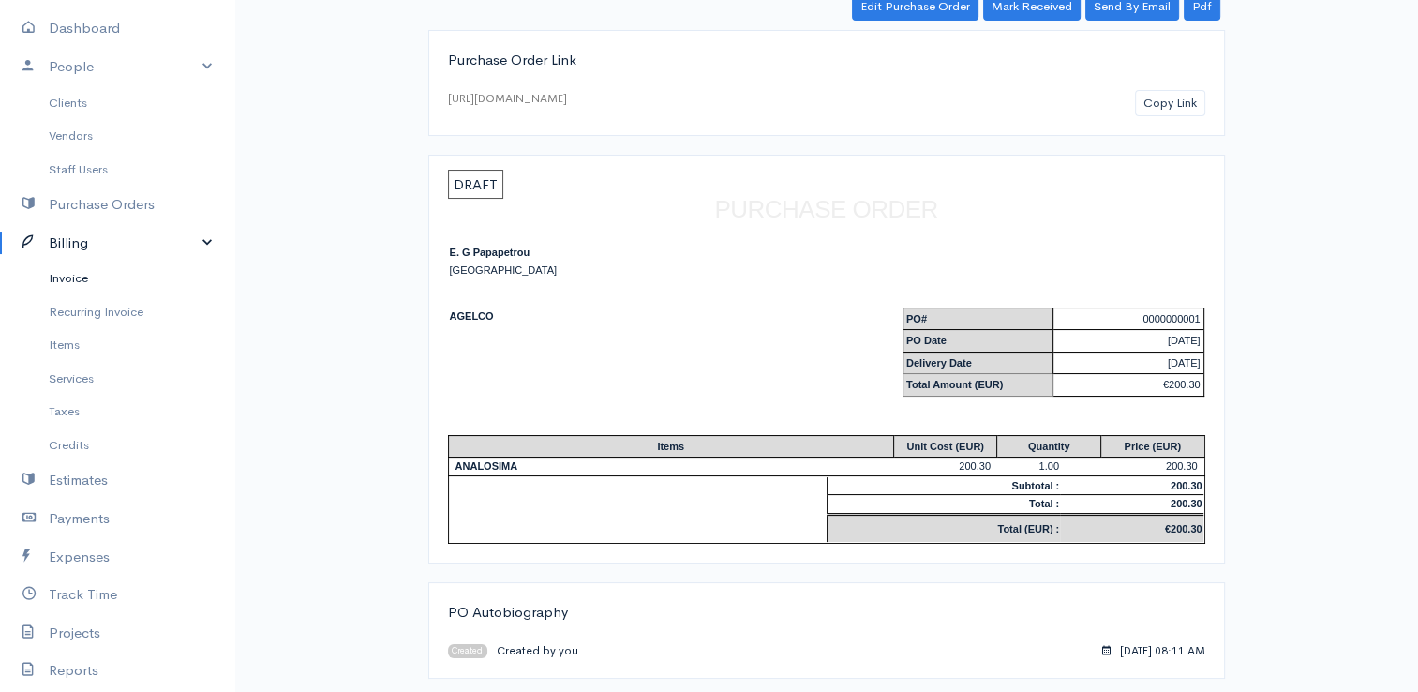
click at [92, 272] on link "Invoice" at bounding box center [117, 278] width 234 height 34
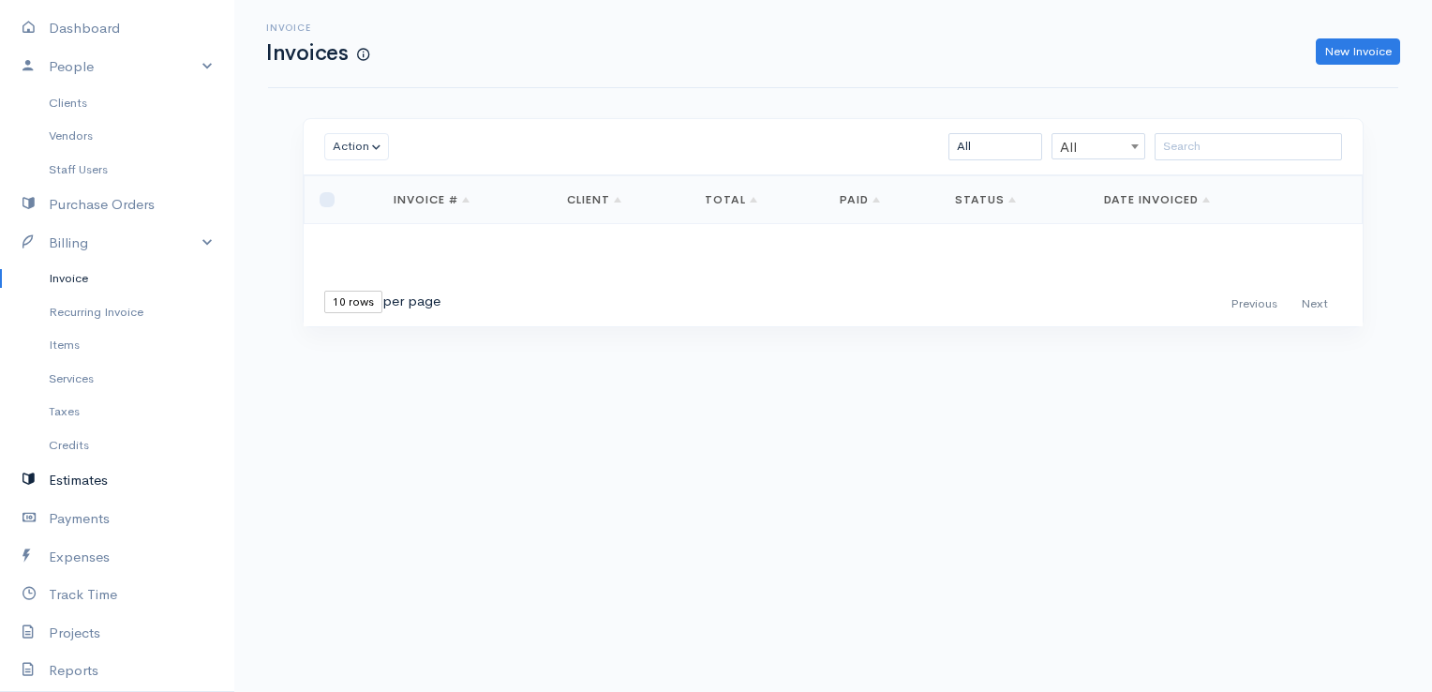
click at [91, 471] on link "Estimates" at bounding box center [117, 480] width 234 height 38
click at [92, 506] on link "Payments" at bounding box center [117, 518] width 234 height 38
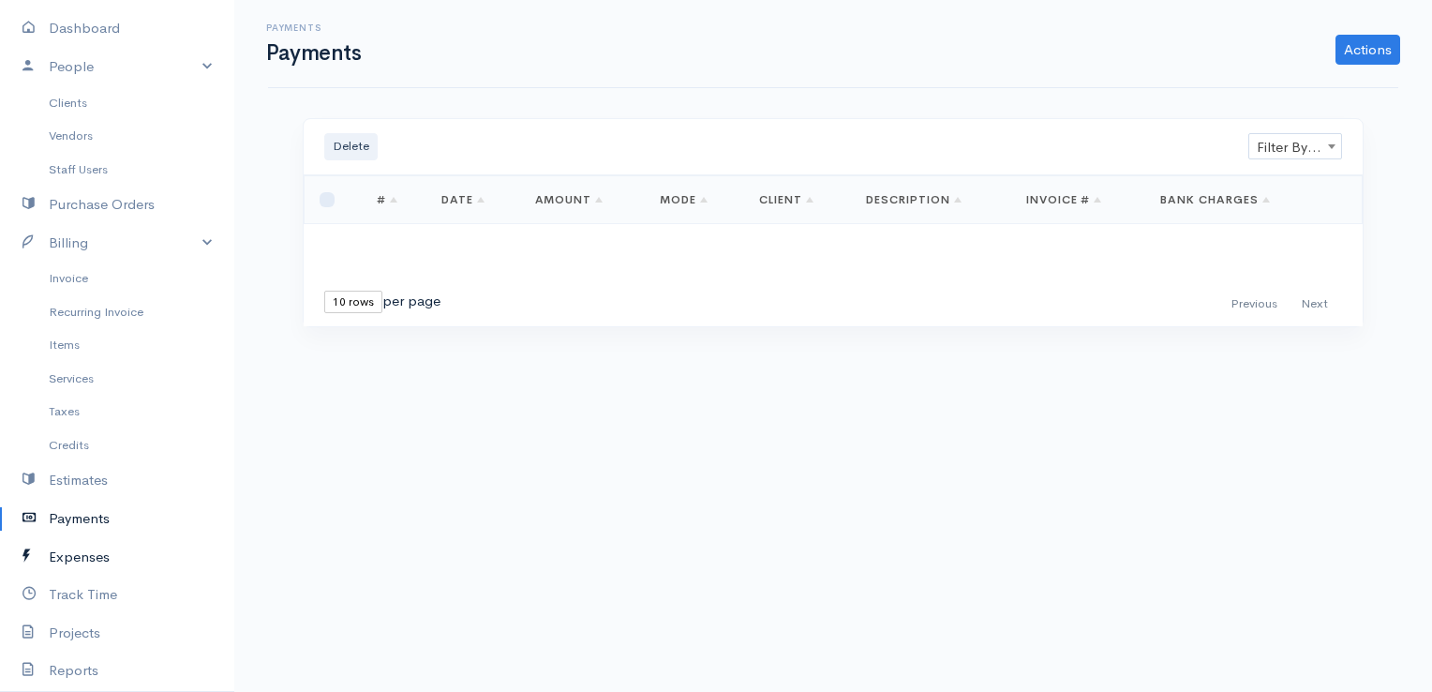
click at [86, 553] on link "Expenses" at bounding box center [117, 557] width 234 height 38
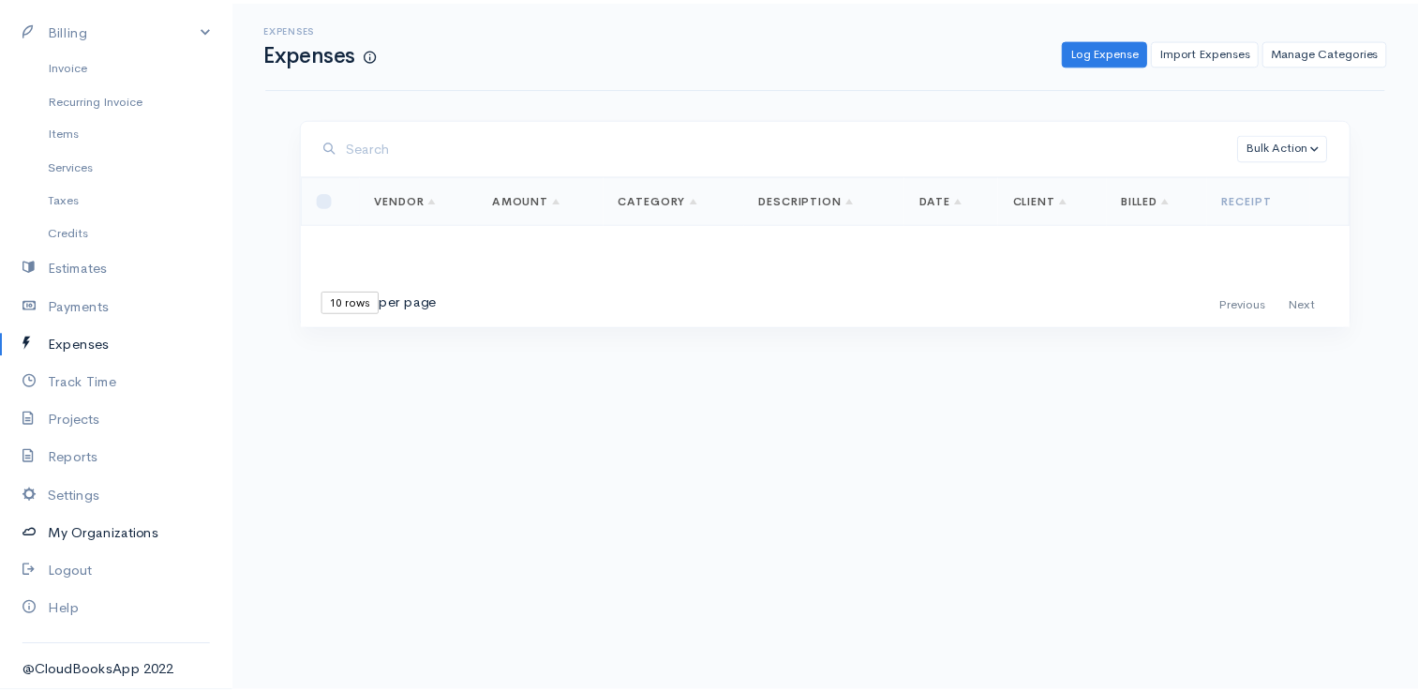
scroll to position [307, 0]
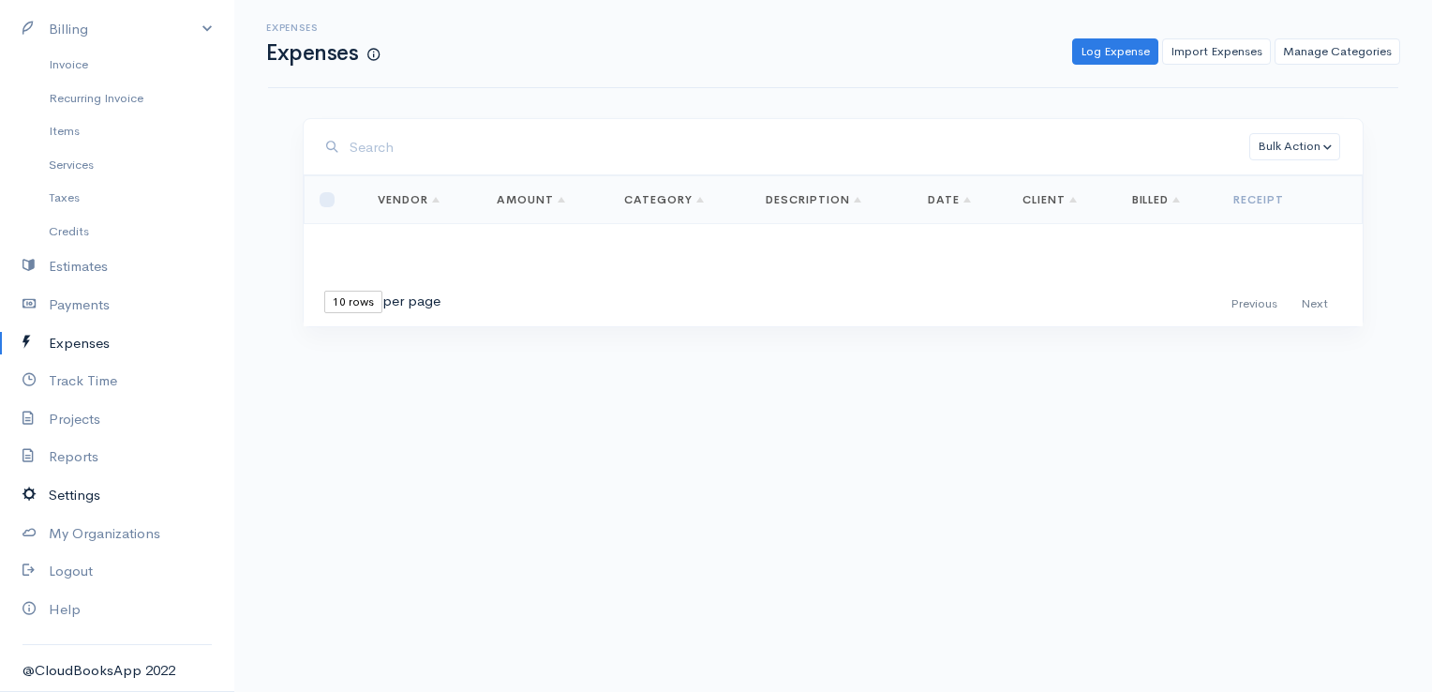
click at [64, 495] on link "Settings" at bounding box center [117, 495] width 234 height 38
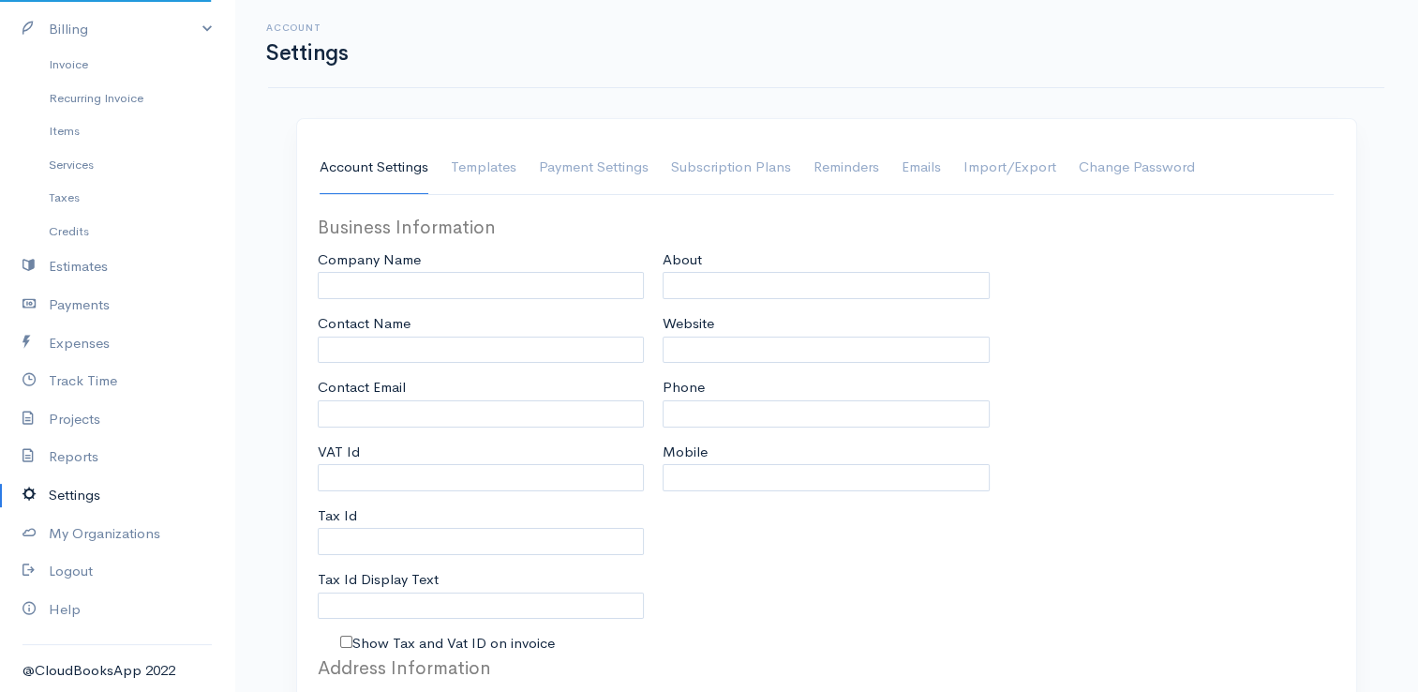
type input "E. G Papapetrou"
type input "E.G Papapetrou"
type input "[EMAIL_ADDRESS][DOMAIN_NAME]"
type input "Tax Id"
select select
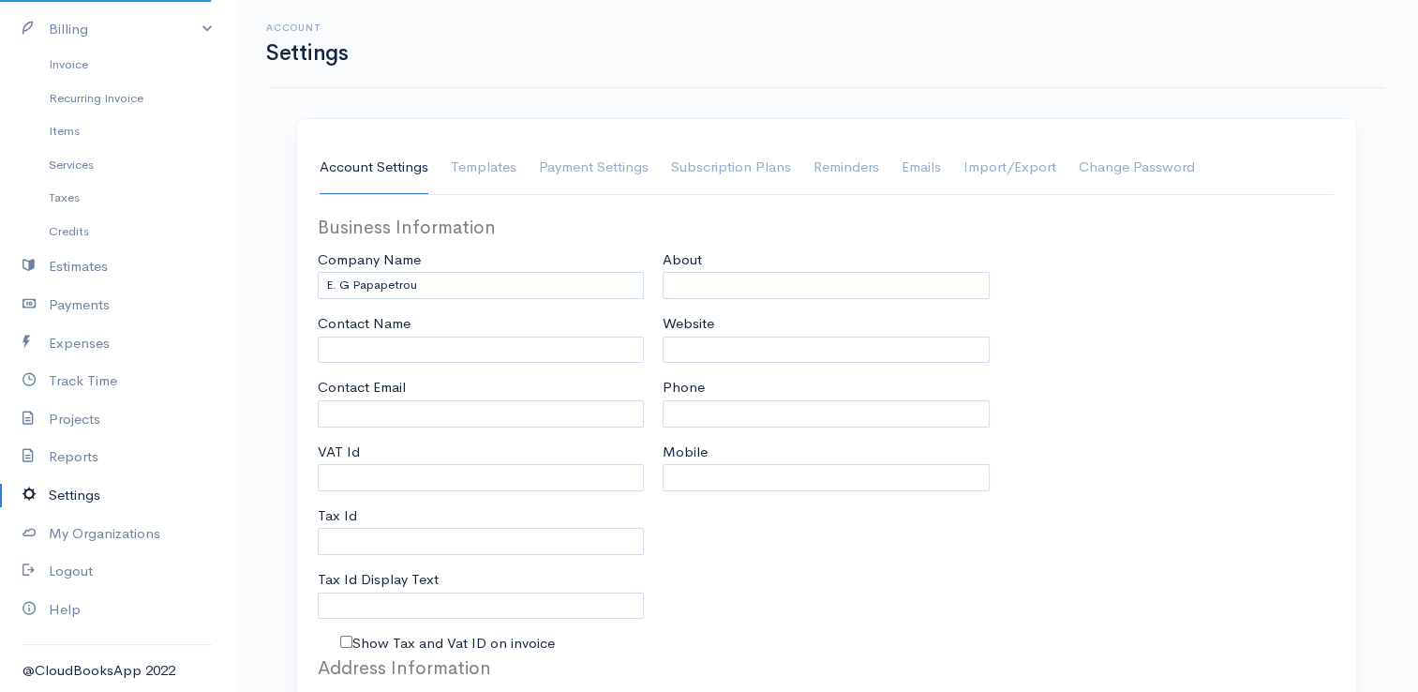
select select "dd-mm-yyyy"
select select
type input "INVOICE"
type input "1"
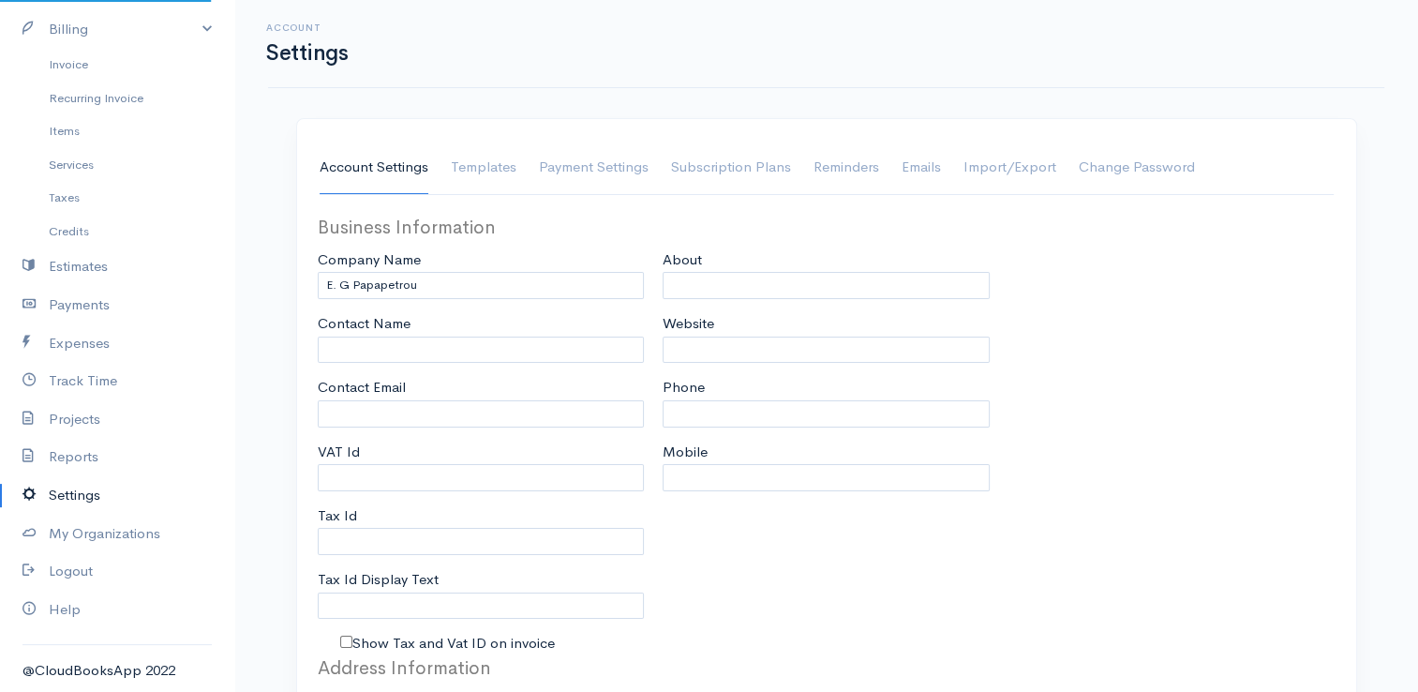
select select "3"
select select "[GEOGRAPHIC_DATA]"
select select "EUR"
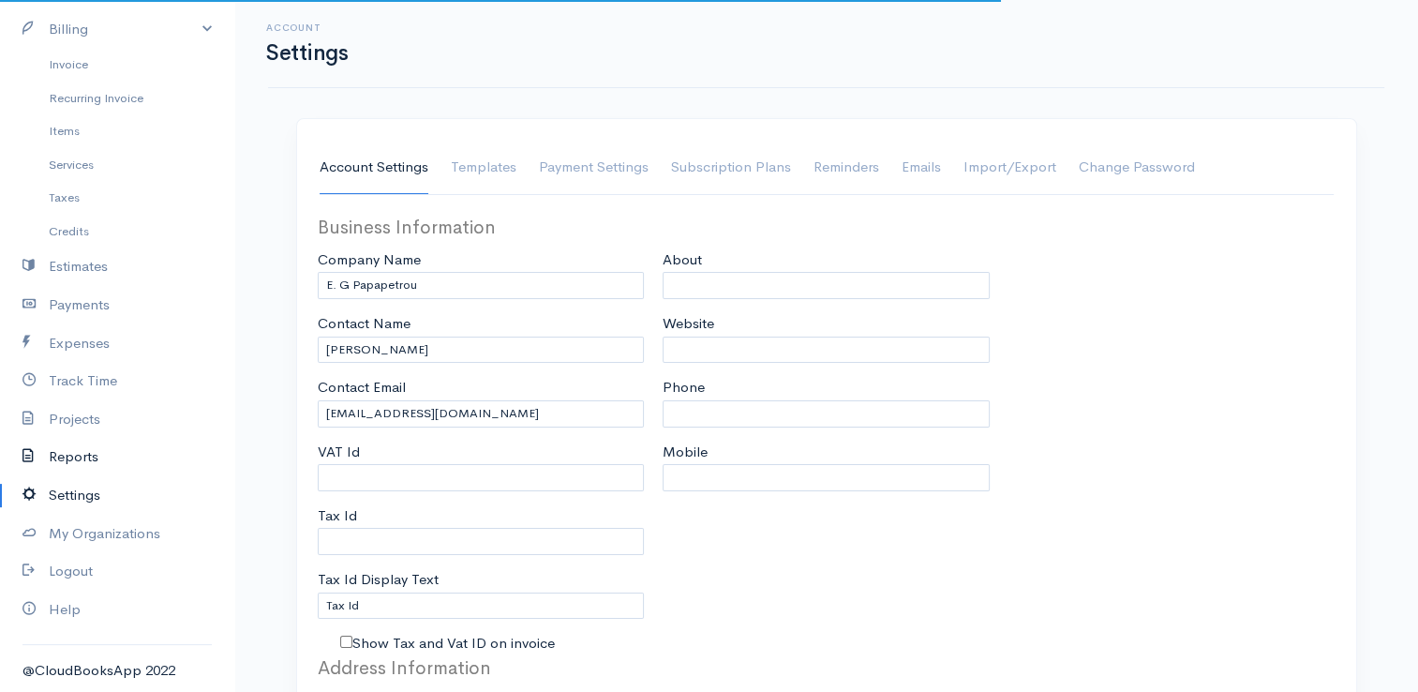
click at [70, 452] on link "Reports" at bounding box center [117, 457] width 234 height 38
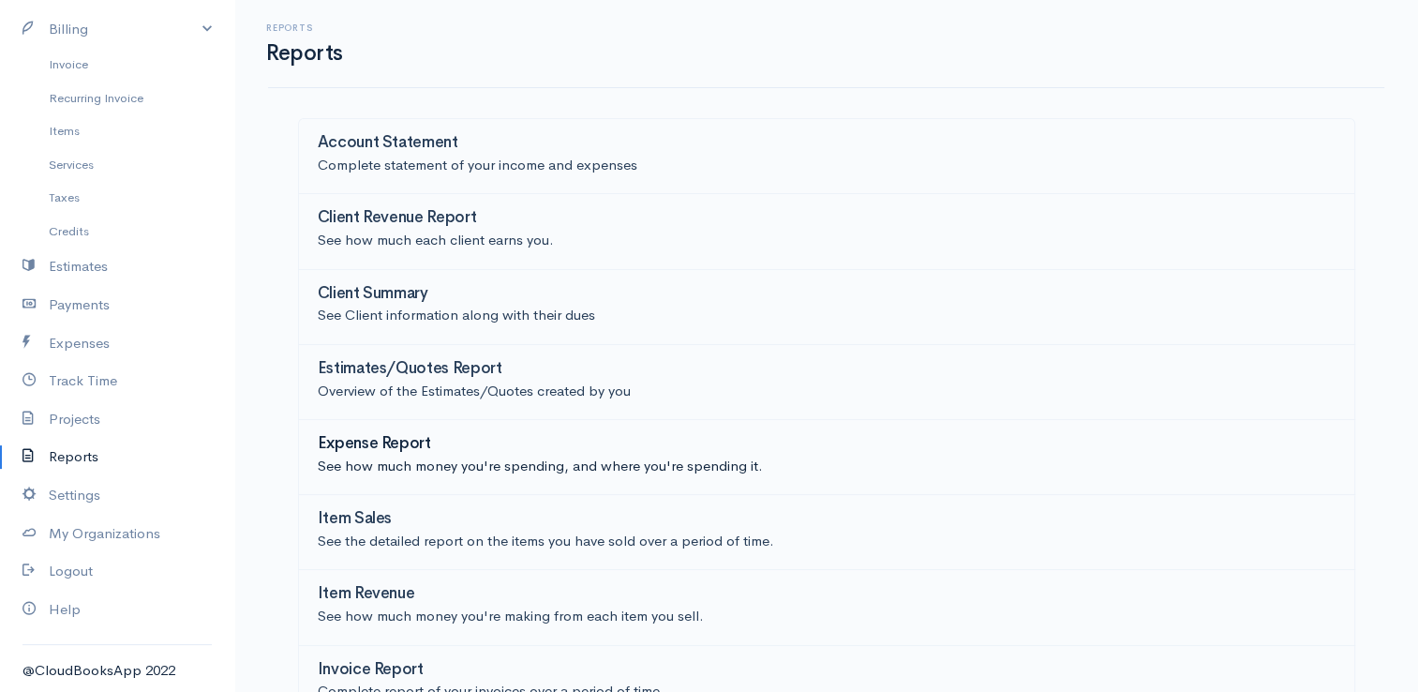
click at [431, 435] on div "Expense Report" at bounding box center [827, 445] width 1018 height 21
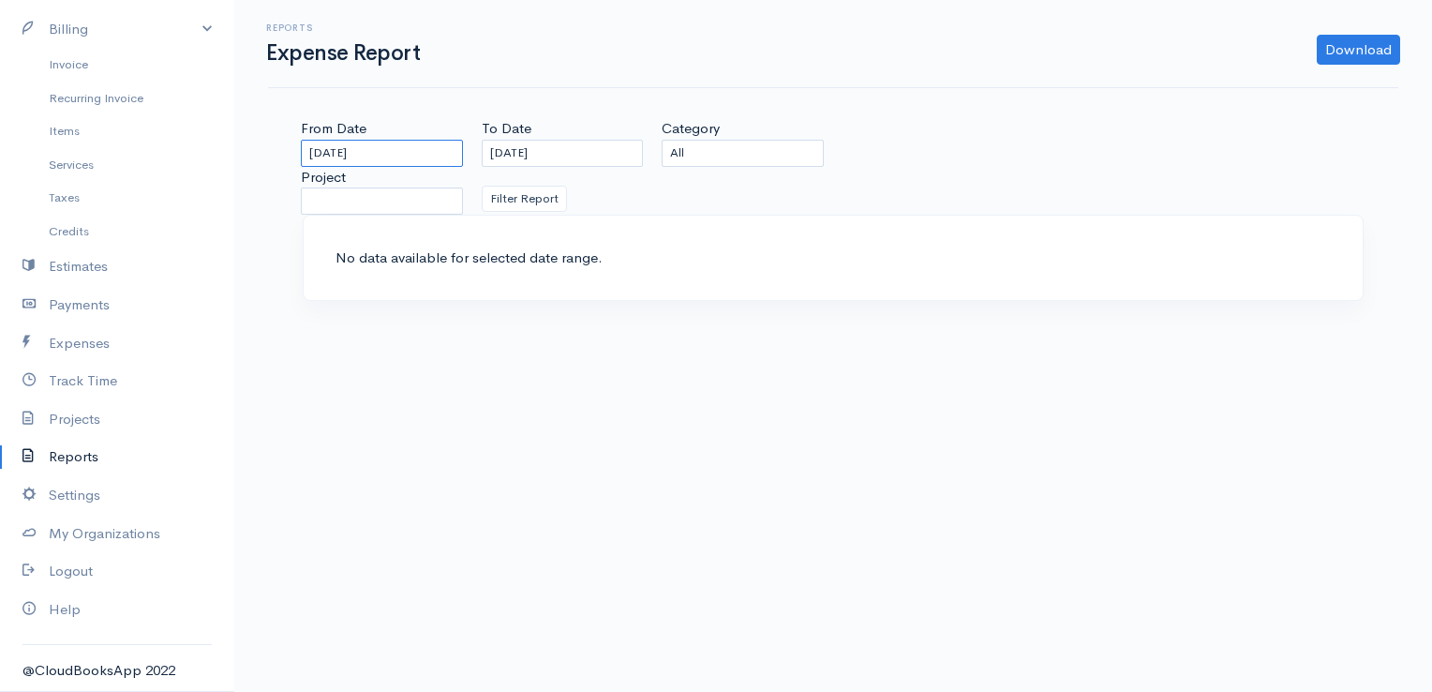
click at [350, 152] on input "25-07-2025" at bounding box center [382, 153] width 162 height 27
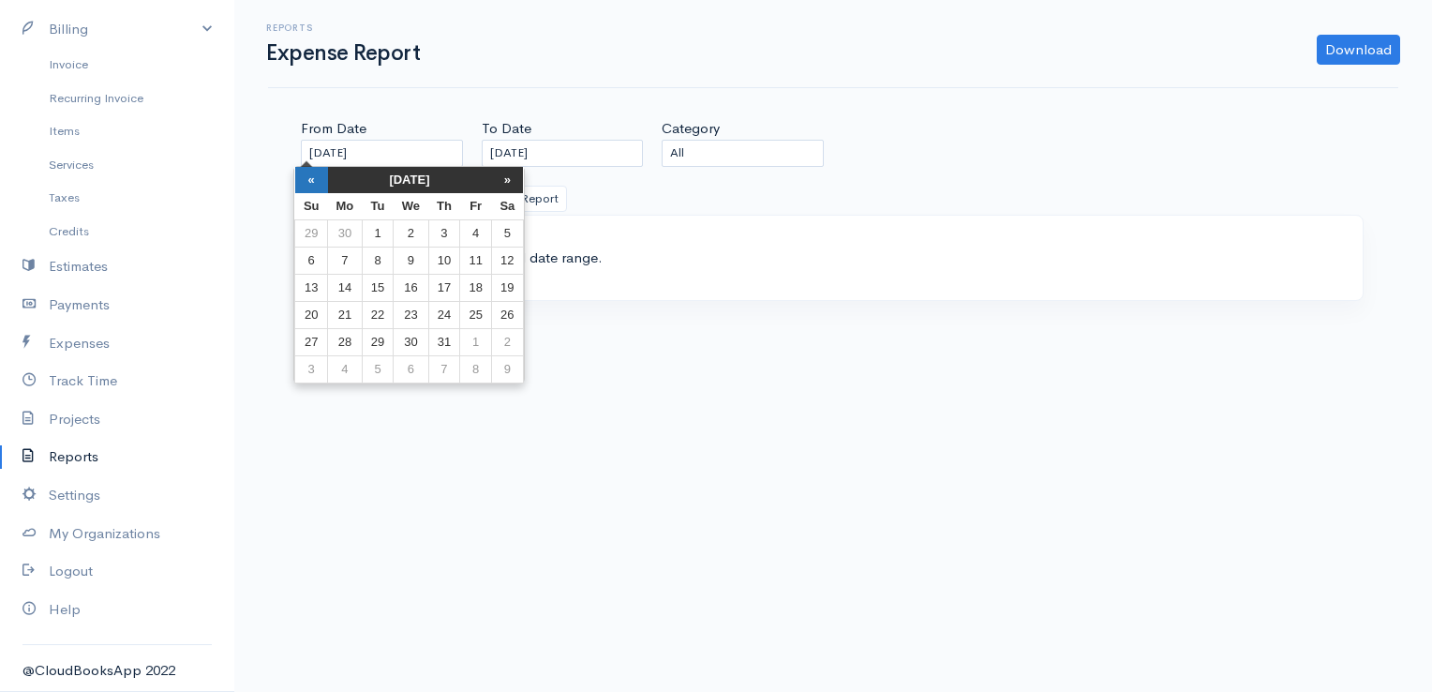
click at [314, 183] on th "«" at bounding box center [311, 180] width 33 height 26
click at [314, 183] on th "«" at bounding box center [319, 180] width 33 height 26
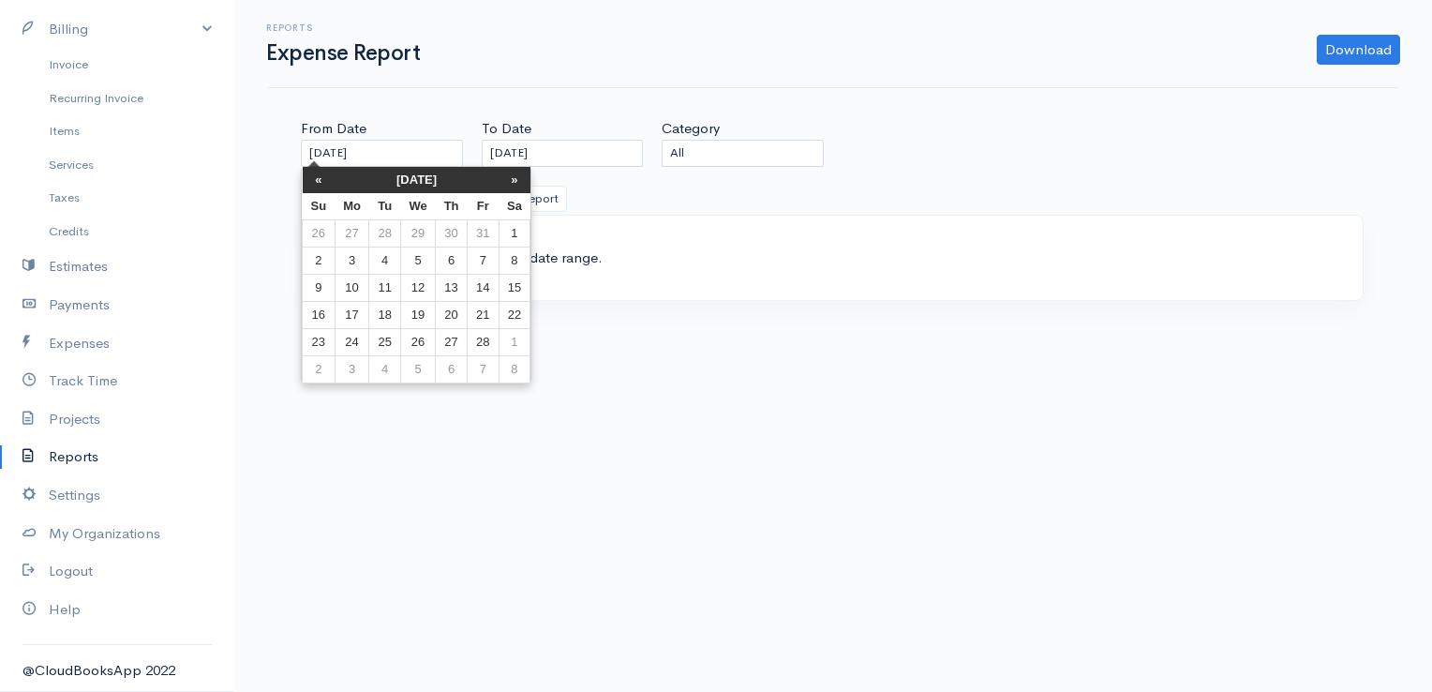
click at [314, 183] on th "«" at bounding box center [319, 180] width 33 height 26
click at [482, 230] on td "1" at bounding box center [483, 232] width 31 height 27
type input "01-11-2024"
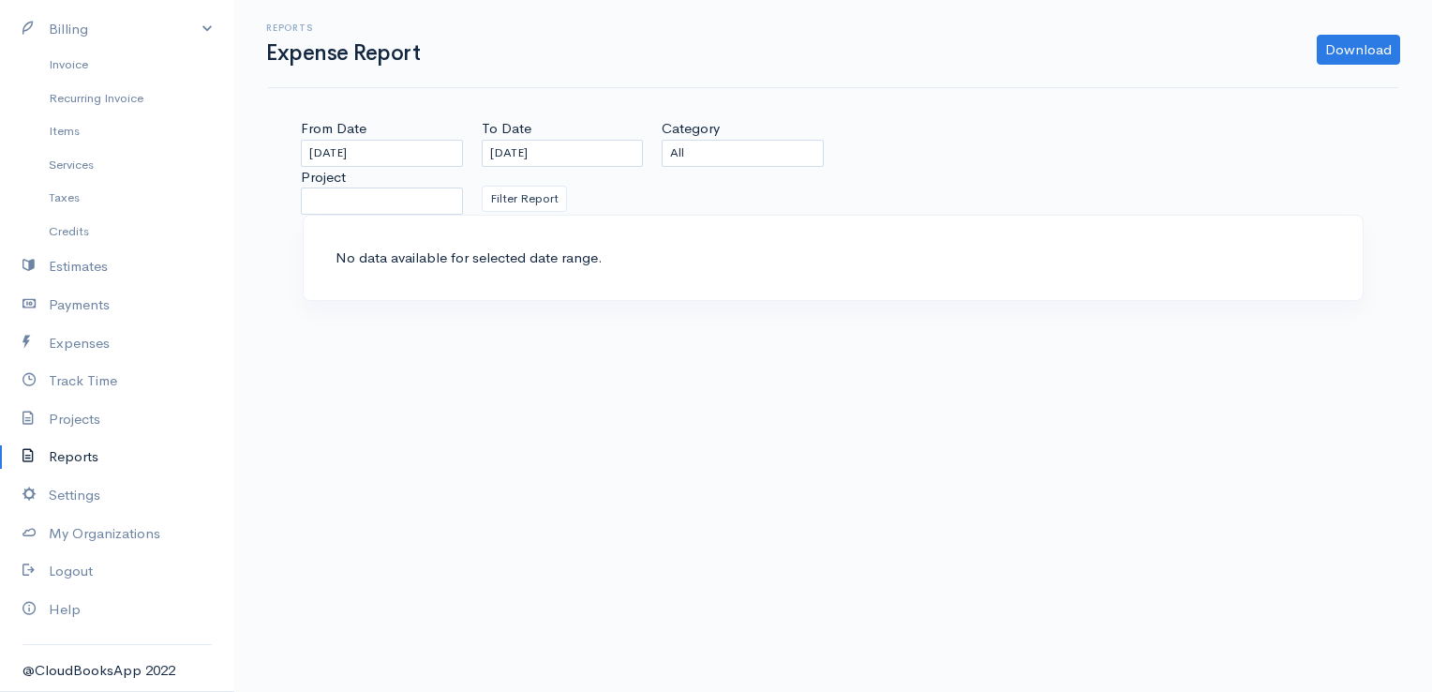
click at [956, 215] on div "No data available for selected date range." at bounding box center [833, 258] width 1061 height 87
click at [81, 459] on link "Reports" at bounding box center [117, 457] width 234 height 38
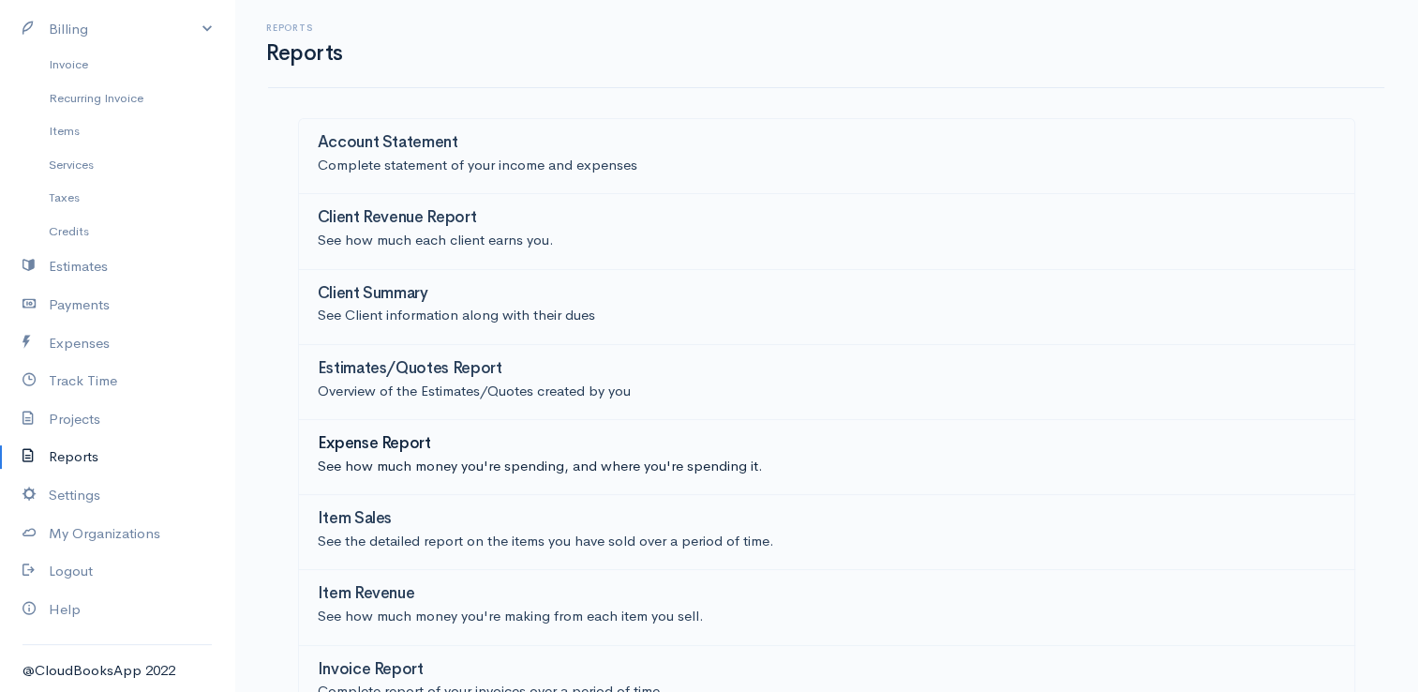
click at [404, 463] on p "See how much money you're spending, and where you're spending it." at bounding box center [827, 466] width 1018 height 22
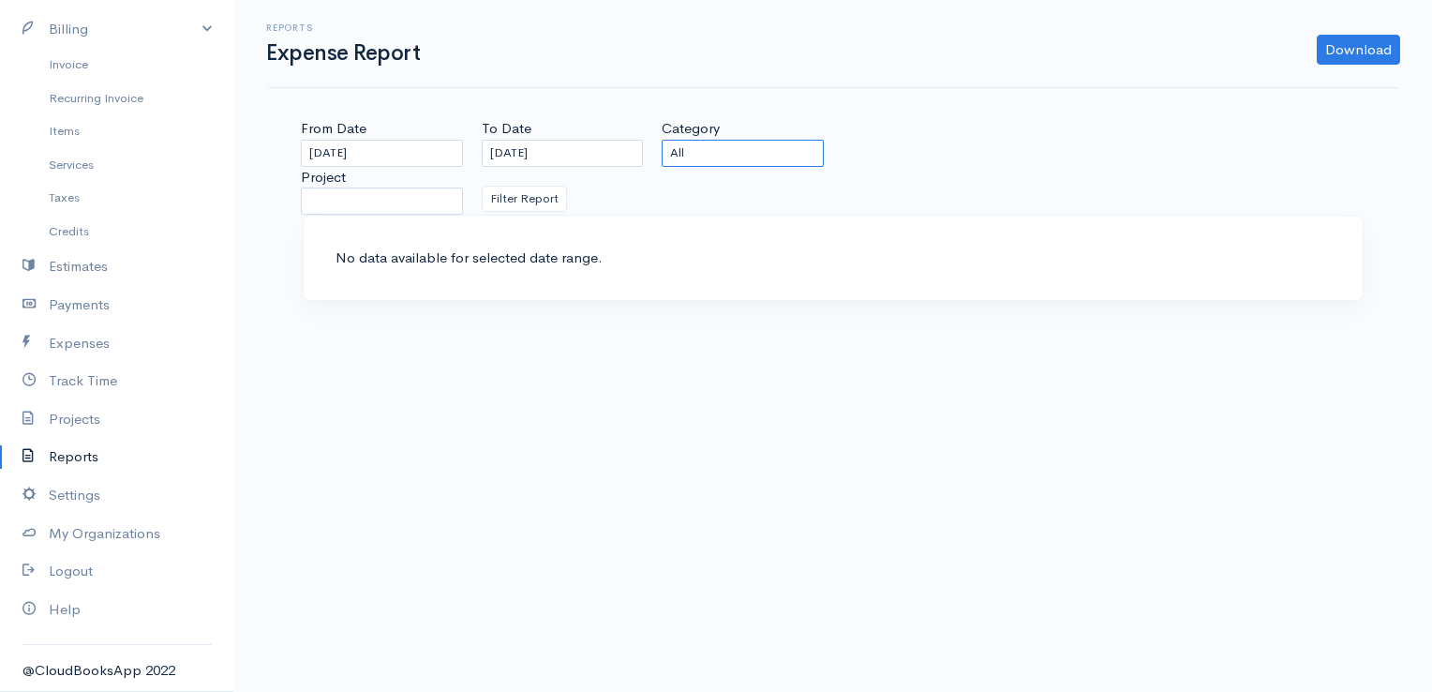
click at [697, 152] on select "All" at bounding box center [743, 153] width 162 height 27
click at [697, 150] on select "All" at bounding box center [743, 153] width 162 height 27
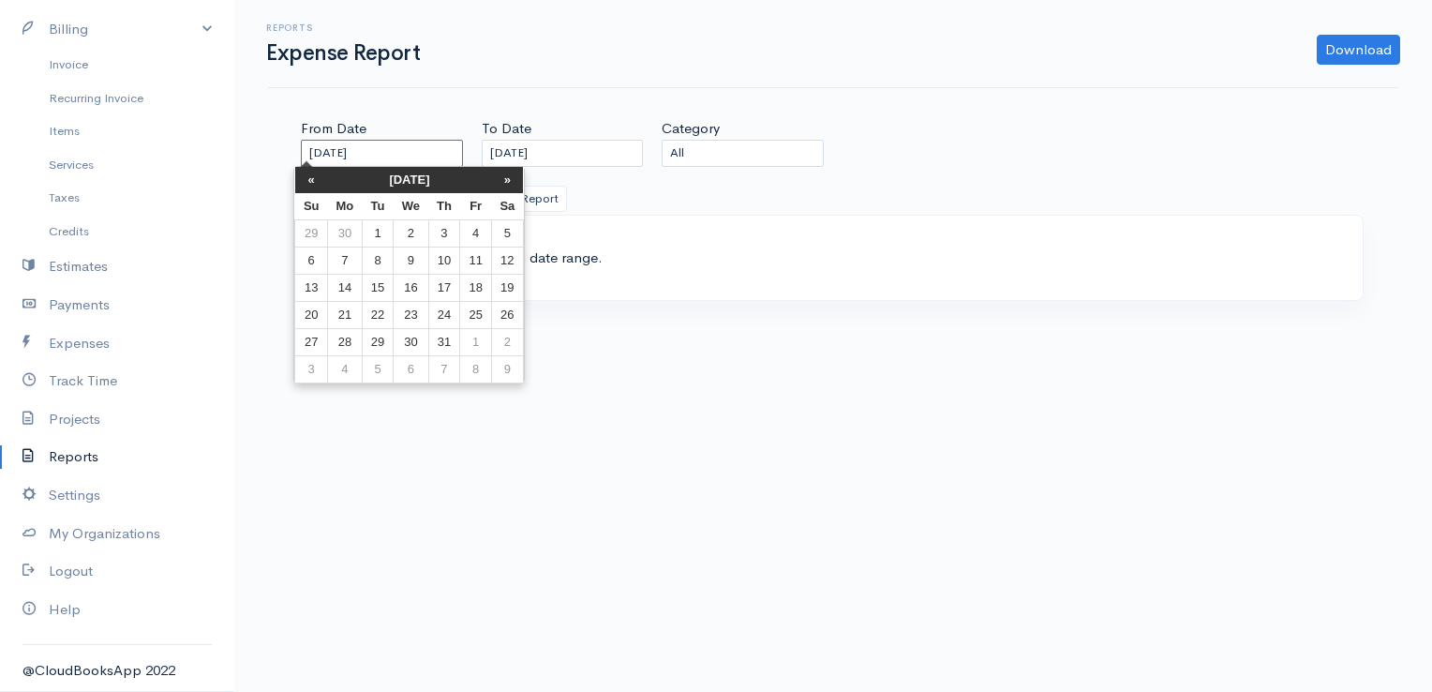
click at [320, 150] on input "25-07-2025" at bounding box center [382, 153] width 162 height 27
click at [425, 155] on input "25-07-2025" at bounding box center [382, 153] width 162 height 27
type input "25-07-2024"
click at [551, 219] on div "No data available for selected date range." at bounding box center [833, 258] width 1059 height 85
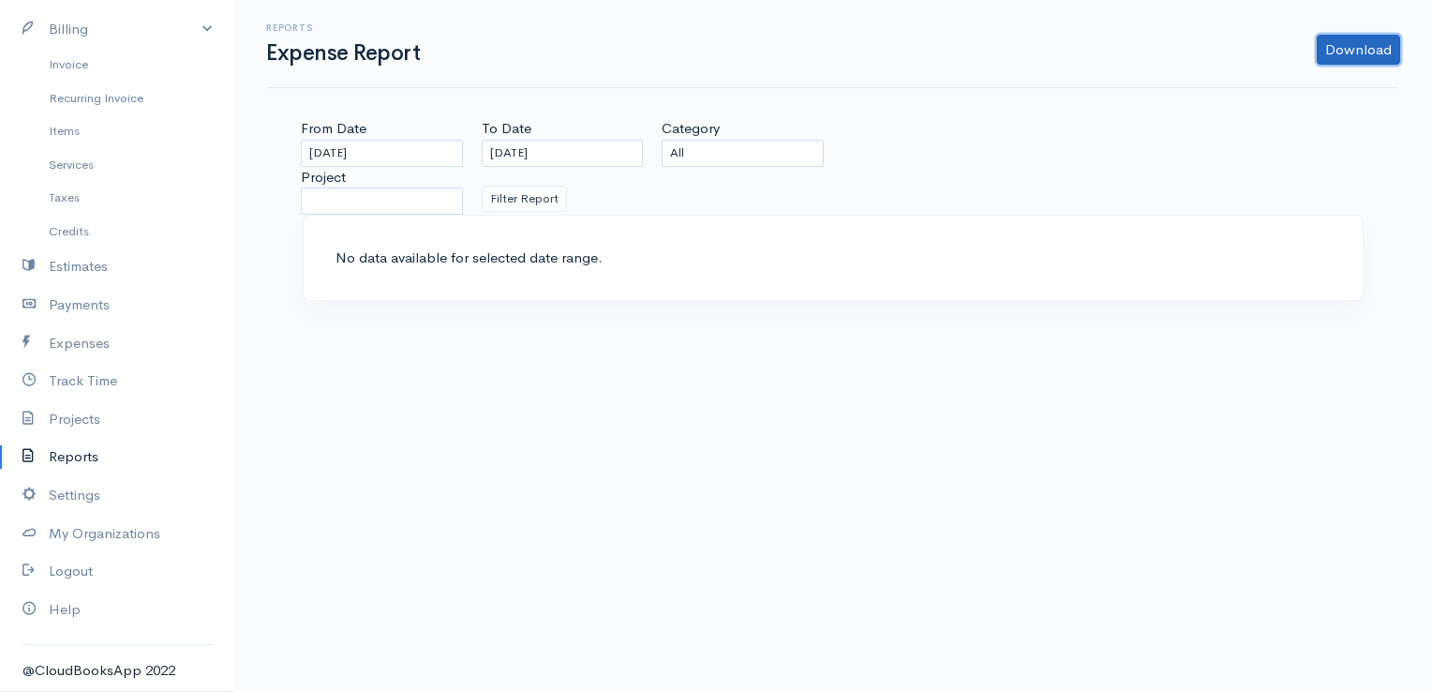
click at [1357, 52] on link "Download" at bounding box center [1358, 50] width 83 height 30
click at [71, 458] on link "Reports" at bounding box center [117, 457] width 234 height 38
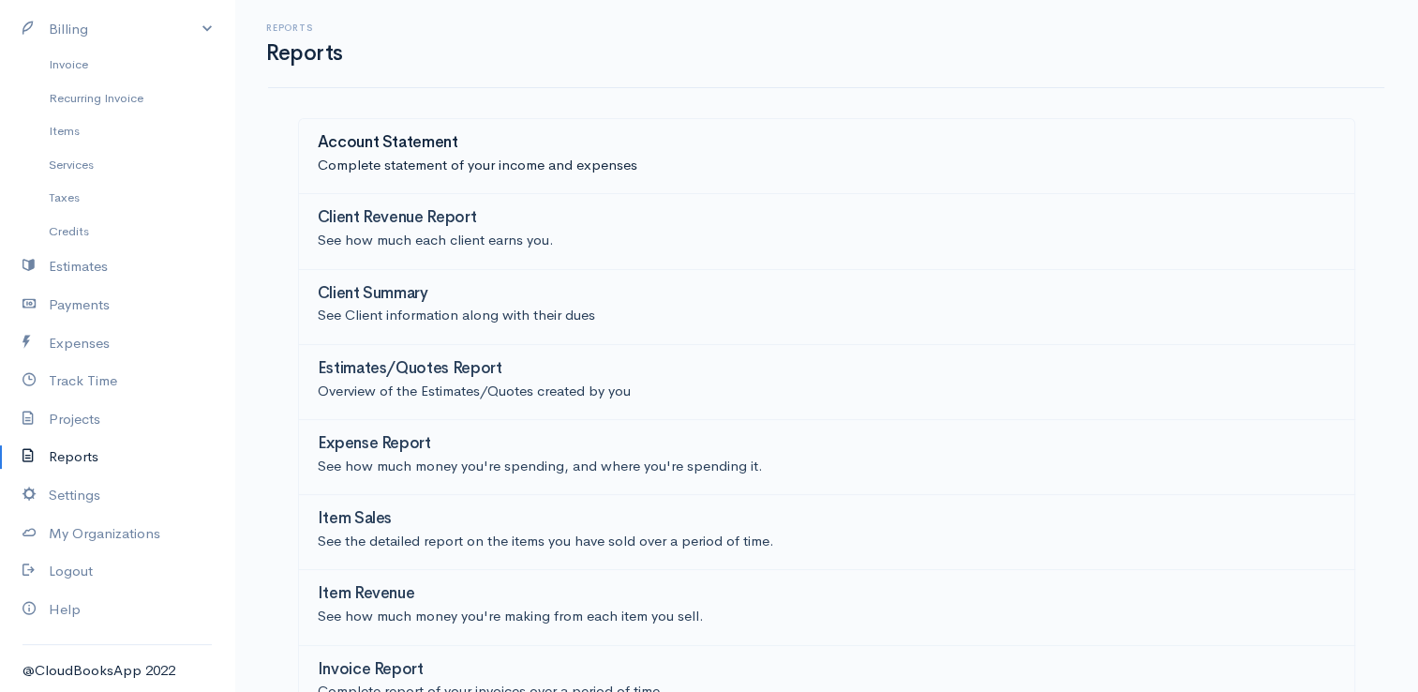
click at [402, 163] on p "Complete statement of your income and expenses" at bounding box center [827, 166] width 1018 height 22
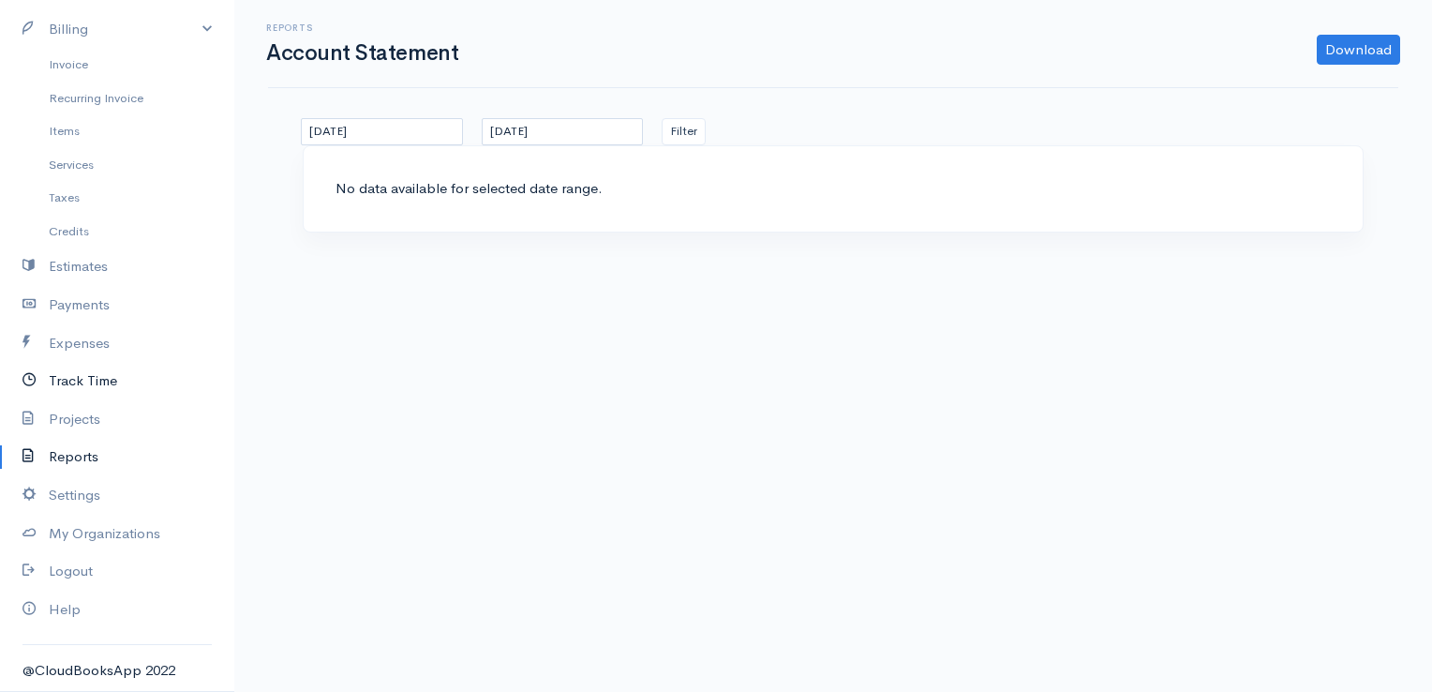
click at [95, 377] on link "Track Time" at bounding box center [117, 381] width 234 height 38
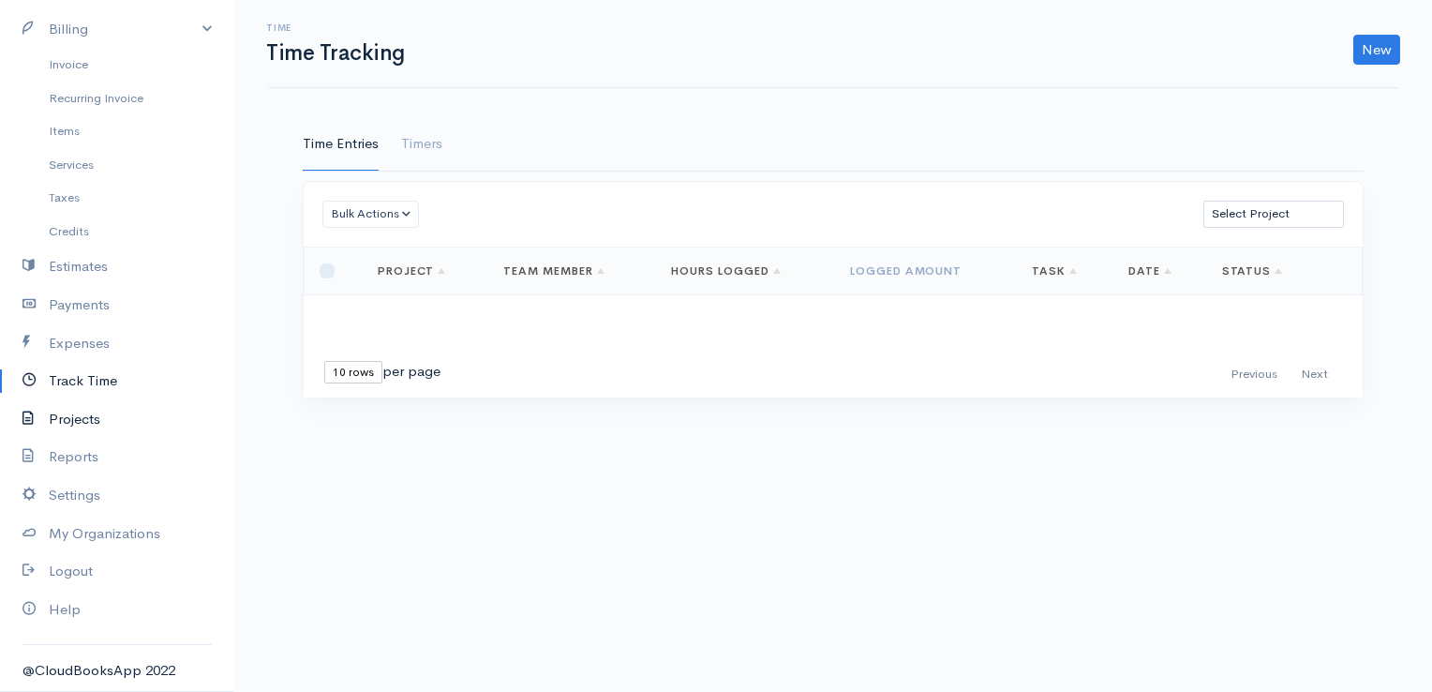
click at [94, 421] on link "Projects" at bounding box center [117, 419] width 234 height 38
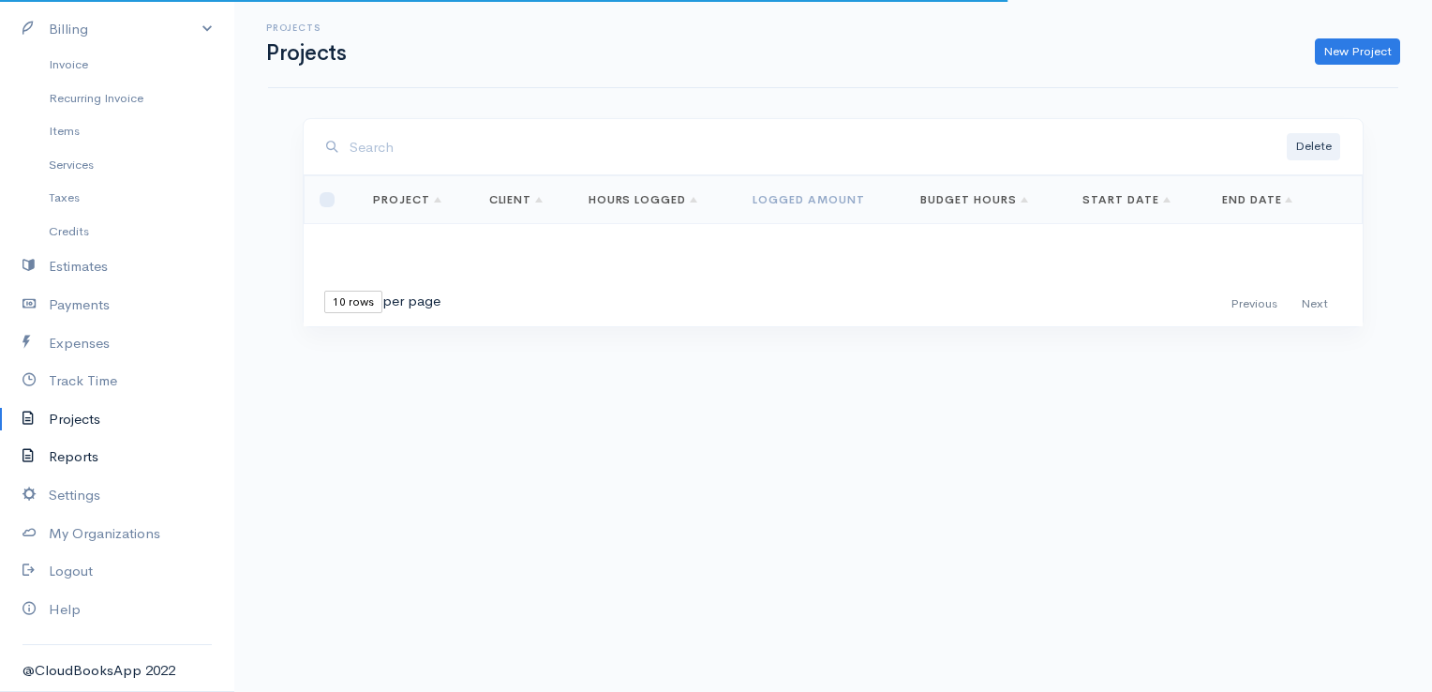
click at [75, 465] on link "Reports" at bounding box center [117, 457] width 234 height 38
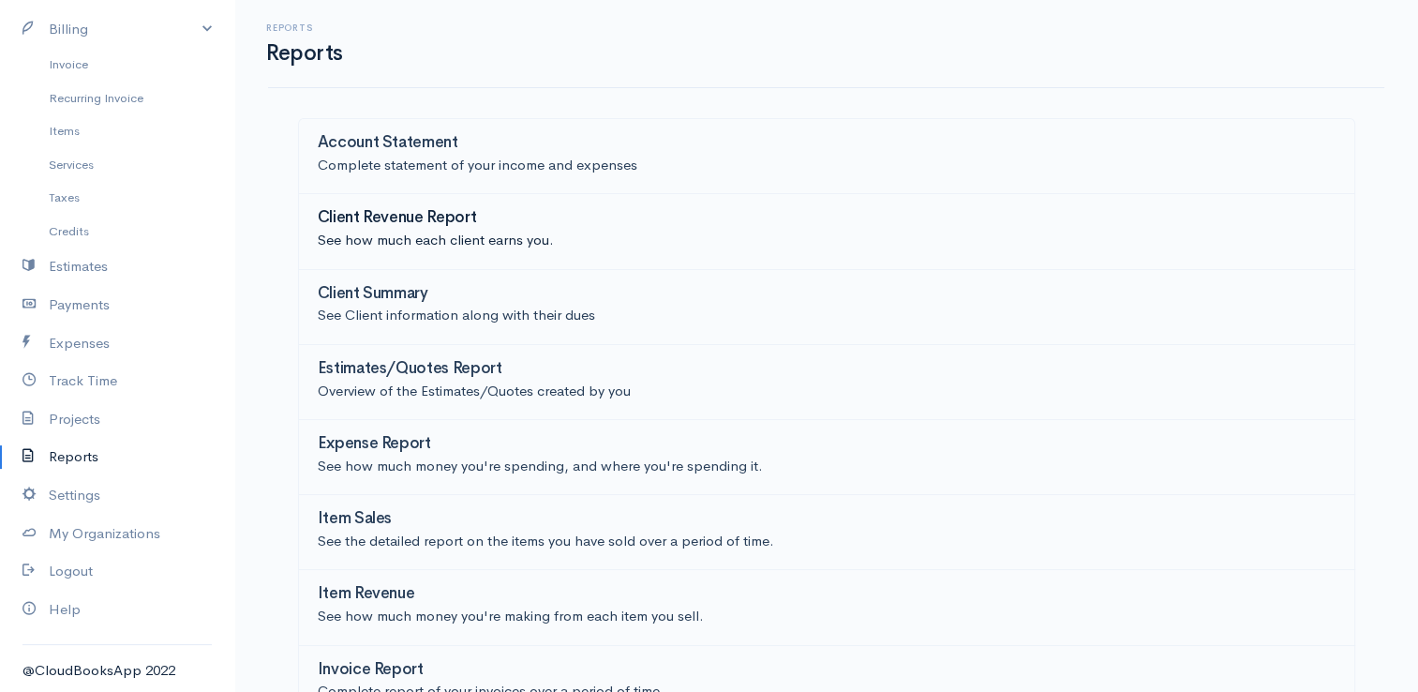
click at [399, 240] on p "See how much each client earns you." at bounding box center [827, 241] width 1018 height 22
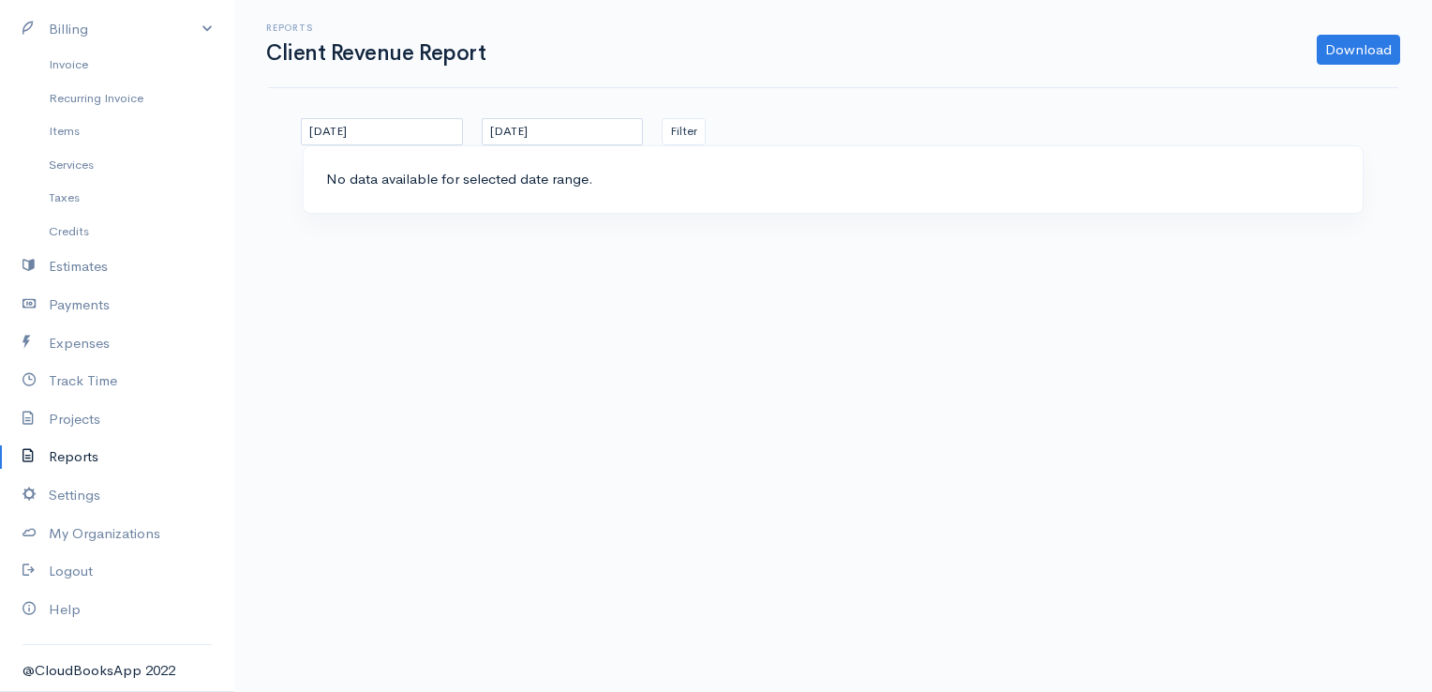
click at [71, 456] on link "Reports" at bounding box center [117, 457] width 234 height 38
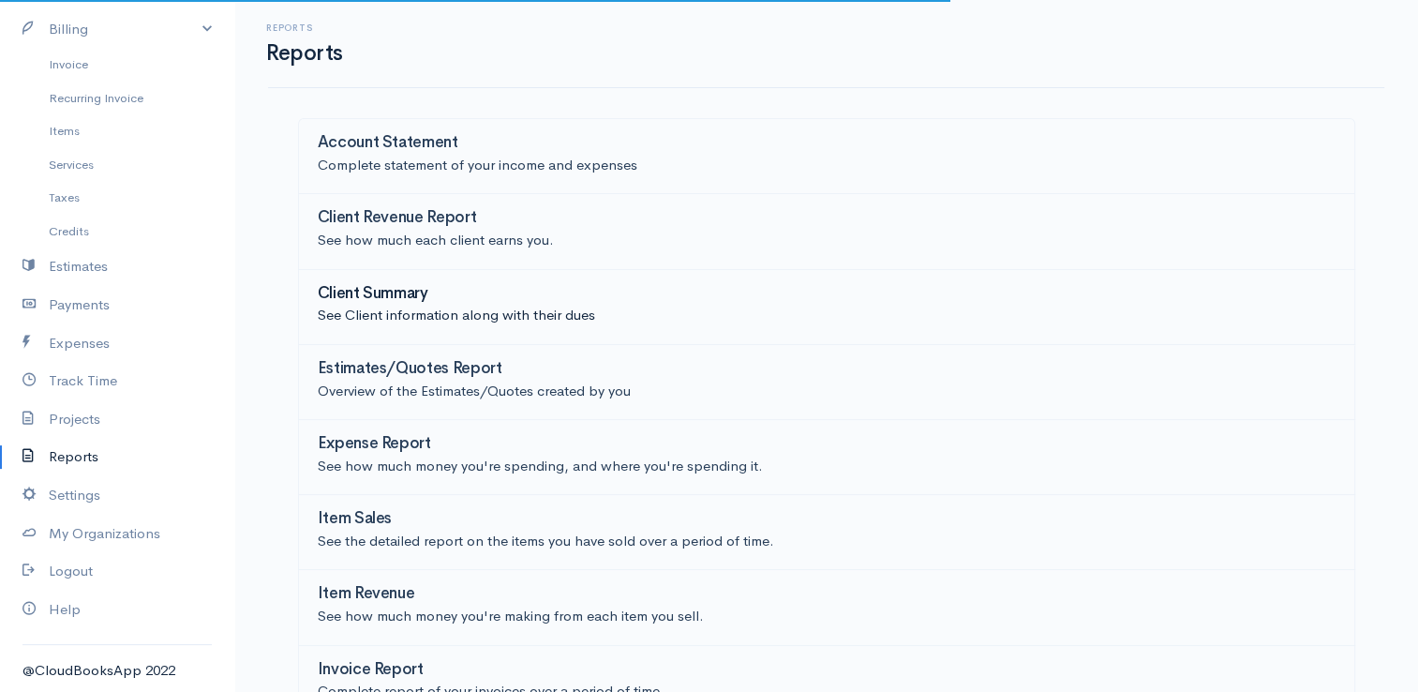
click at [338, 317] on p "See Client information along with their dues" at bounding box center [827, 316] width 1018 height 22
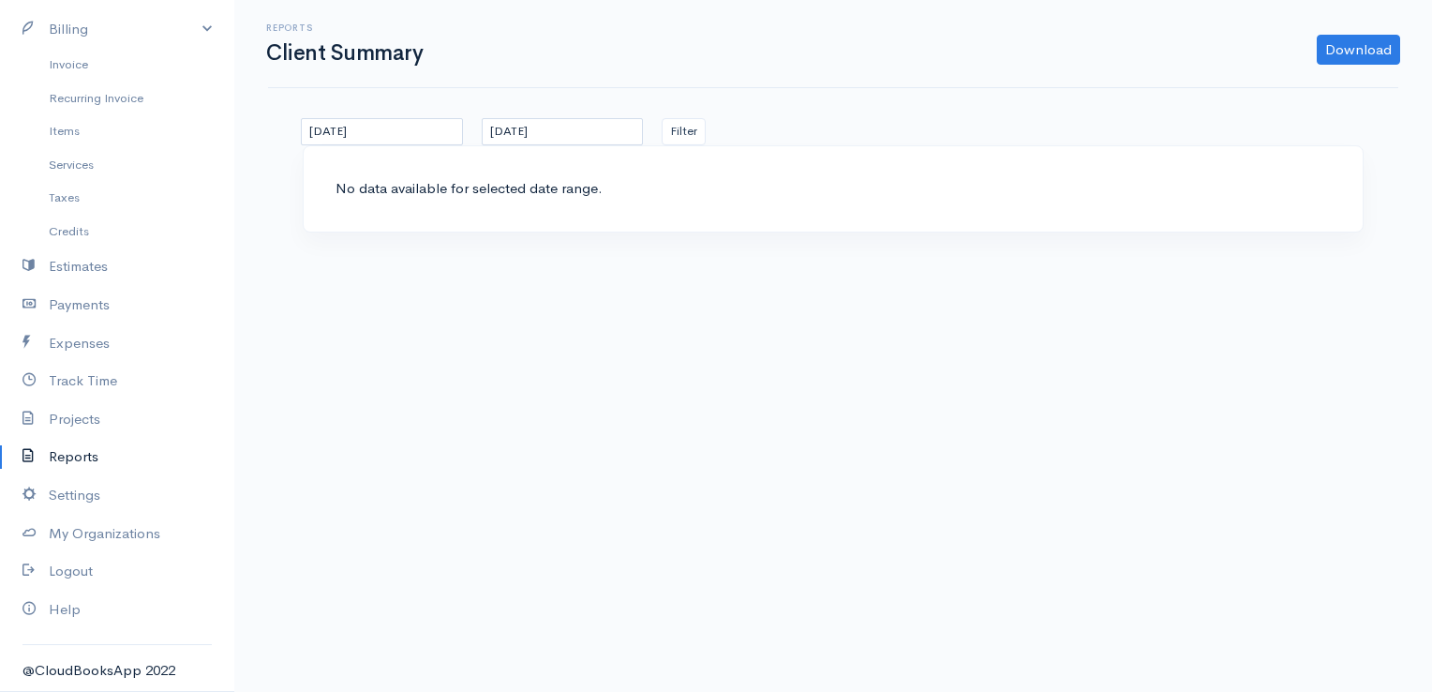
click at [89, 457] on link "Reports" at bounding box center [117, 457] width 234 height 38
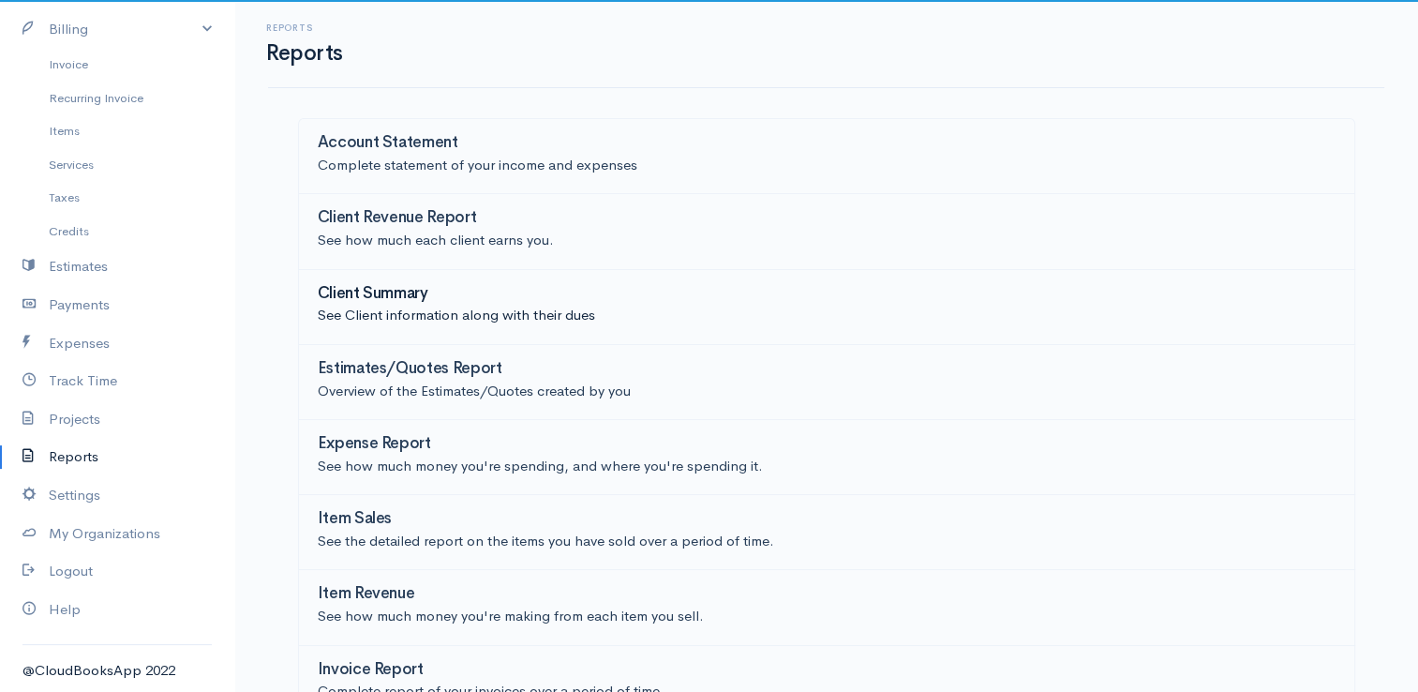
click at [365, 316] on p "See Client information along with their dues" at bounding box center [827, 316] width 1018 height 22
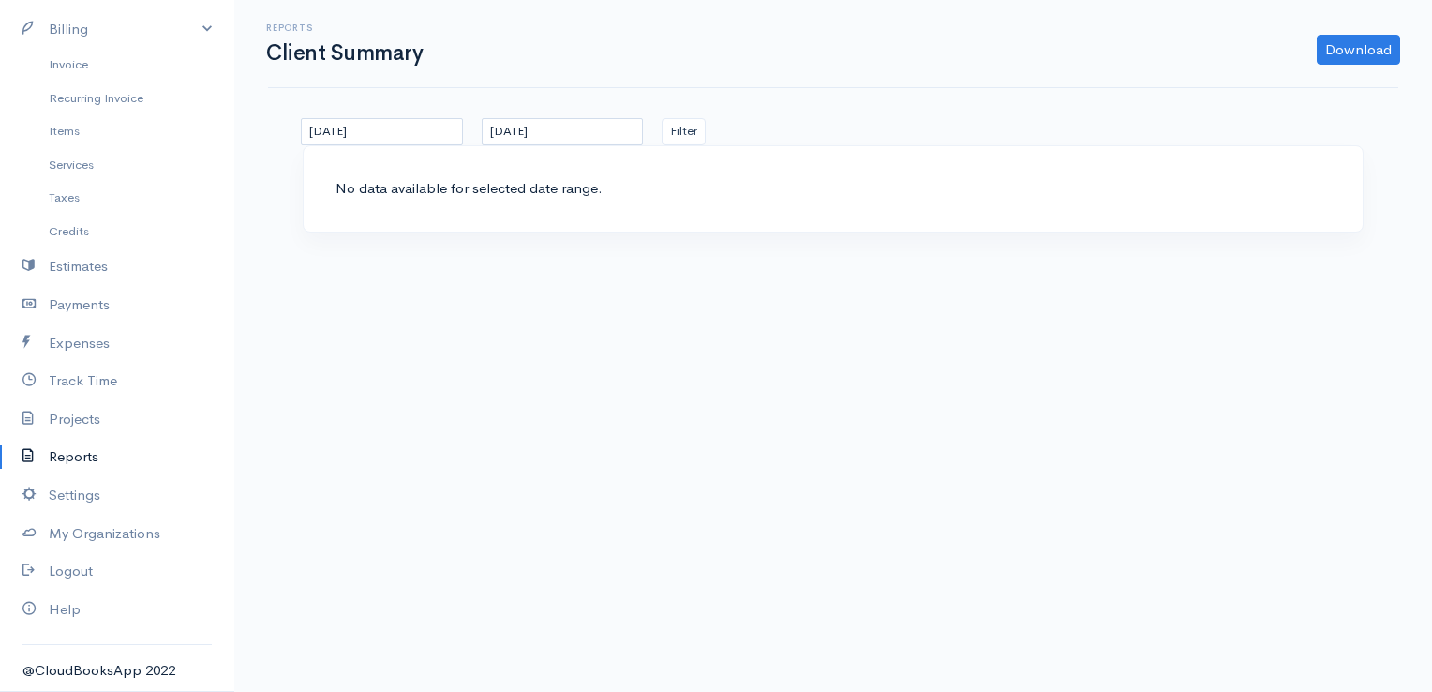
click at [83, 457] on link "Reports" at bounding box center [117, 457] width 234 height 38
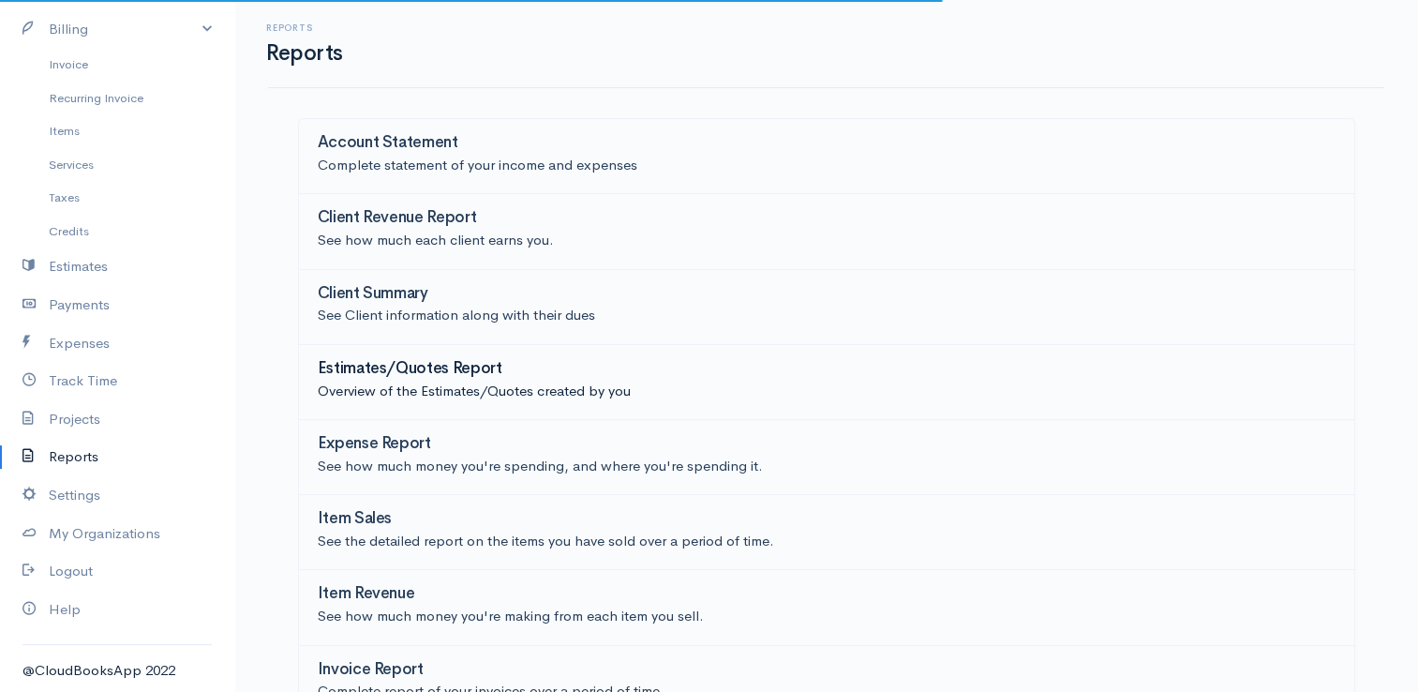
click at [352, 378] on div "Estimates/Quotes Report" at bounding box center [827, 370] width 1018 height 21
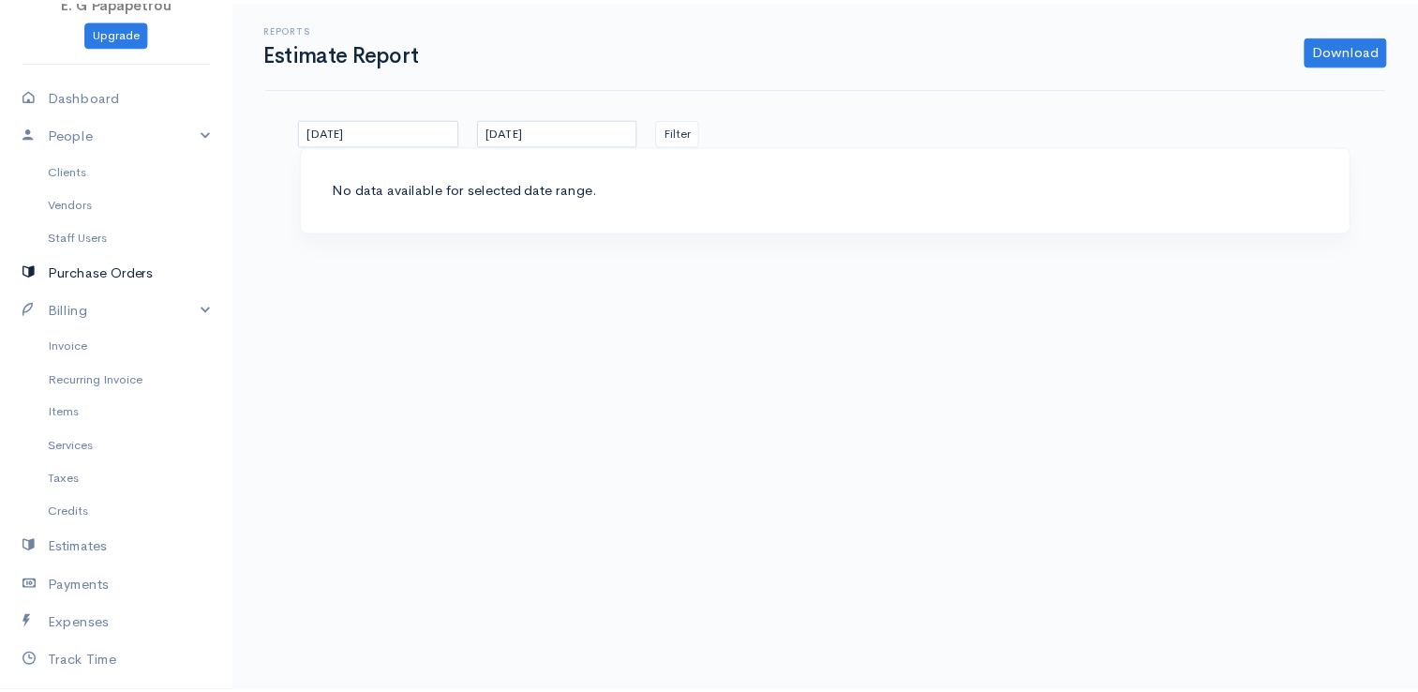
scroll to position [120, 0]
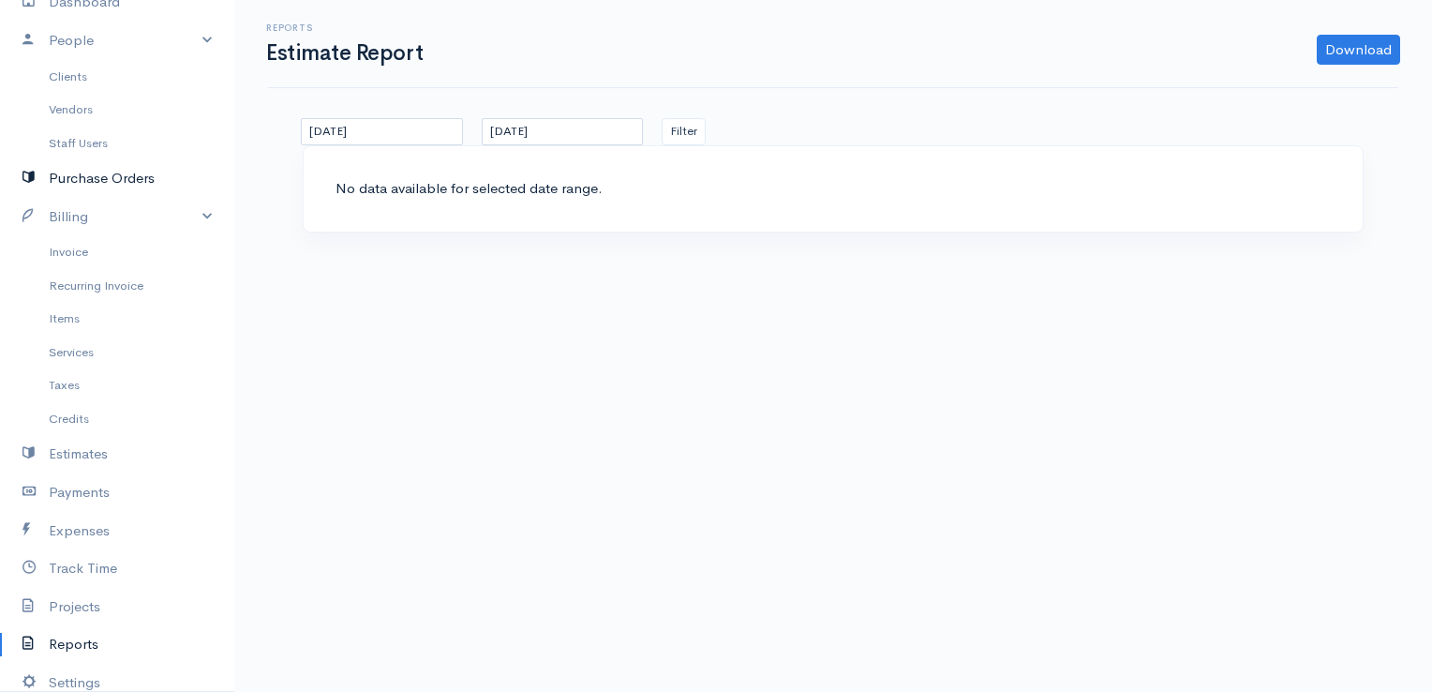
click at [108, 182] on link "Purchase Orders" at bounding box center [117, 178] width 234 height 38
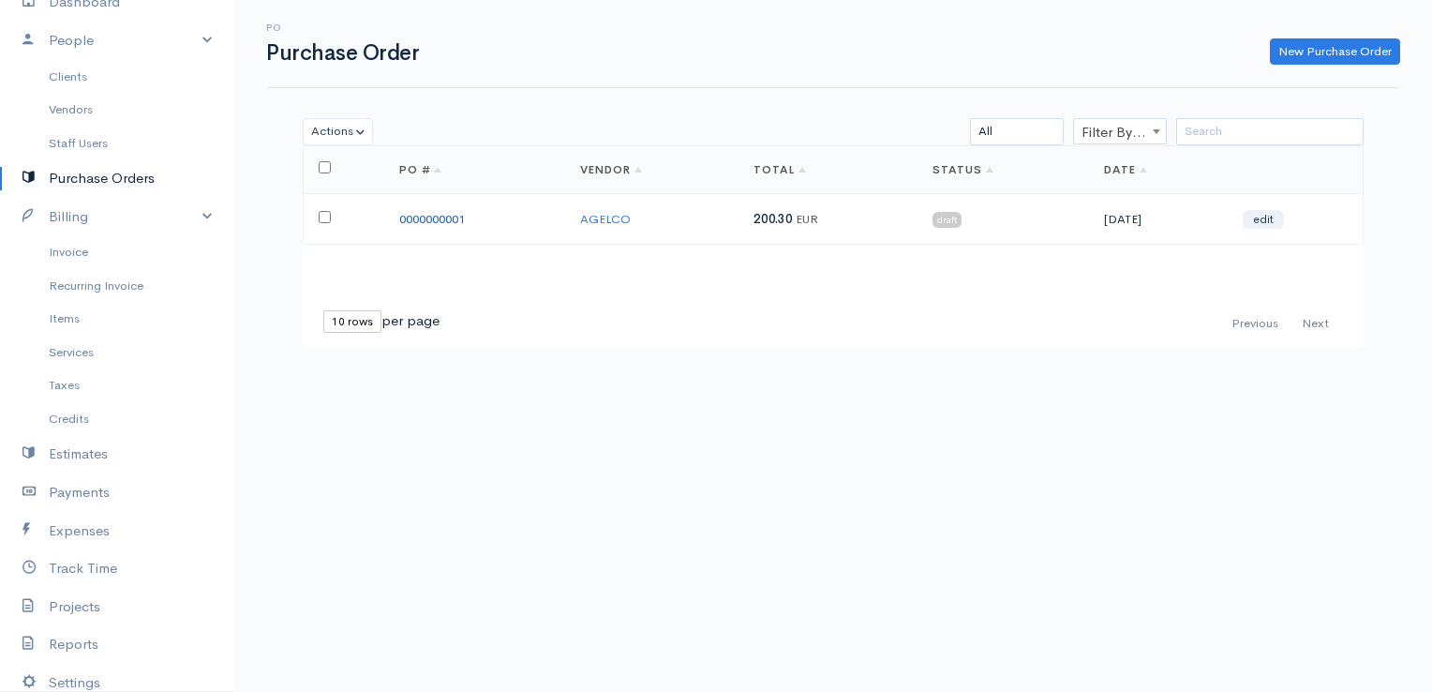
click at [434, 216] on link "0000000001" at bounding box center [432, 219] width 66 height 16
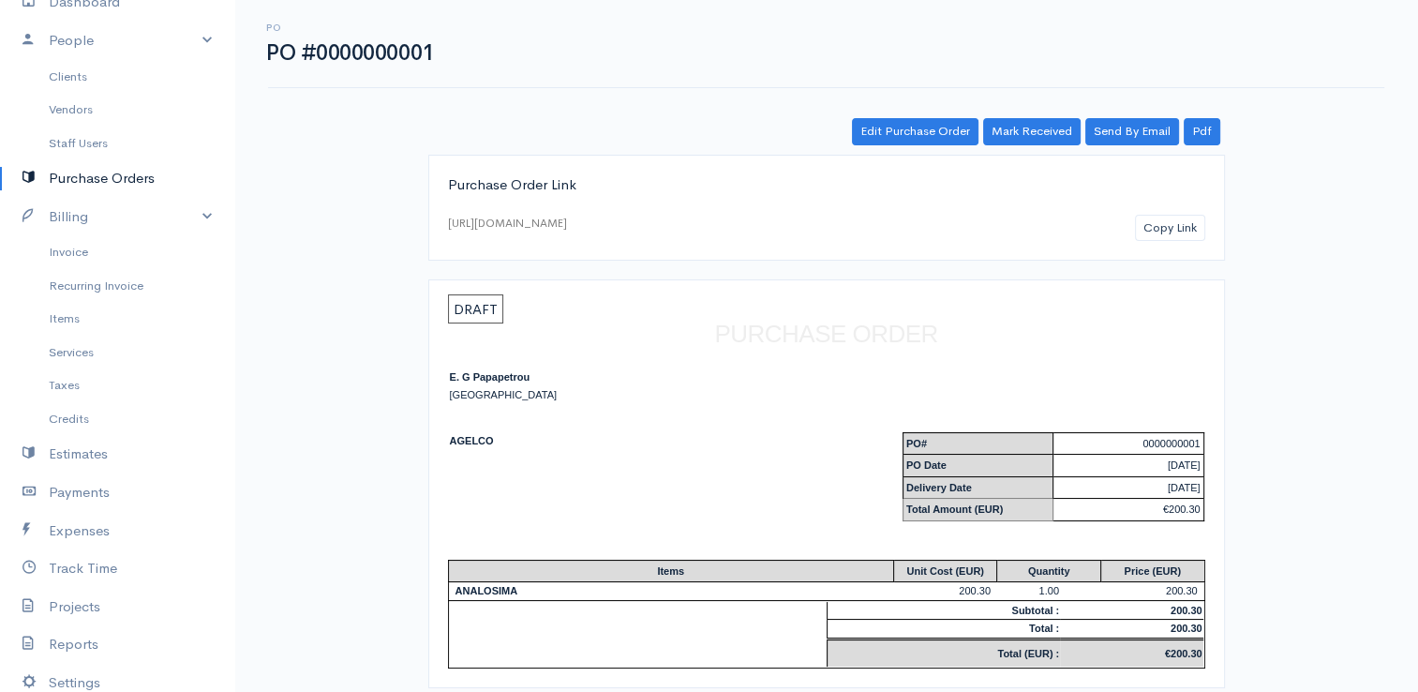
click at [112, 186] on link "Purchase Orders" at bounding box center [117, 178] width 234 height 38
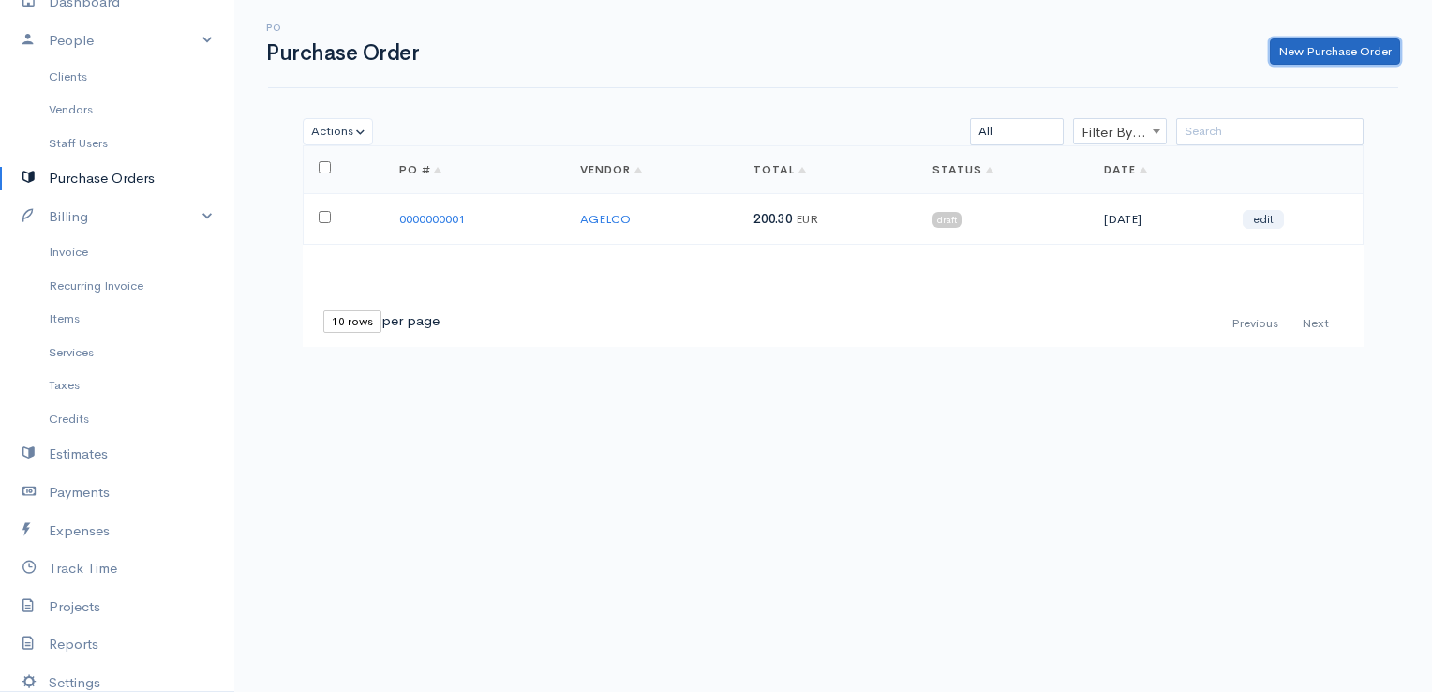
click at [1321, 48] on link "New Purchase Order" at bounding box center [1335, 51] width 130 height 27
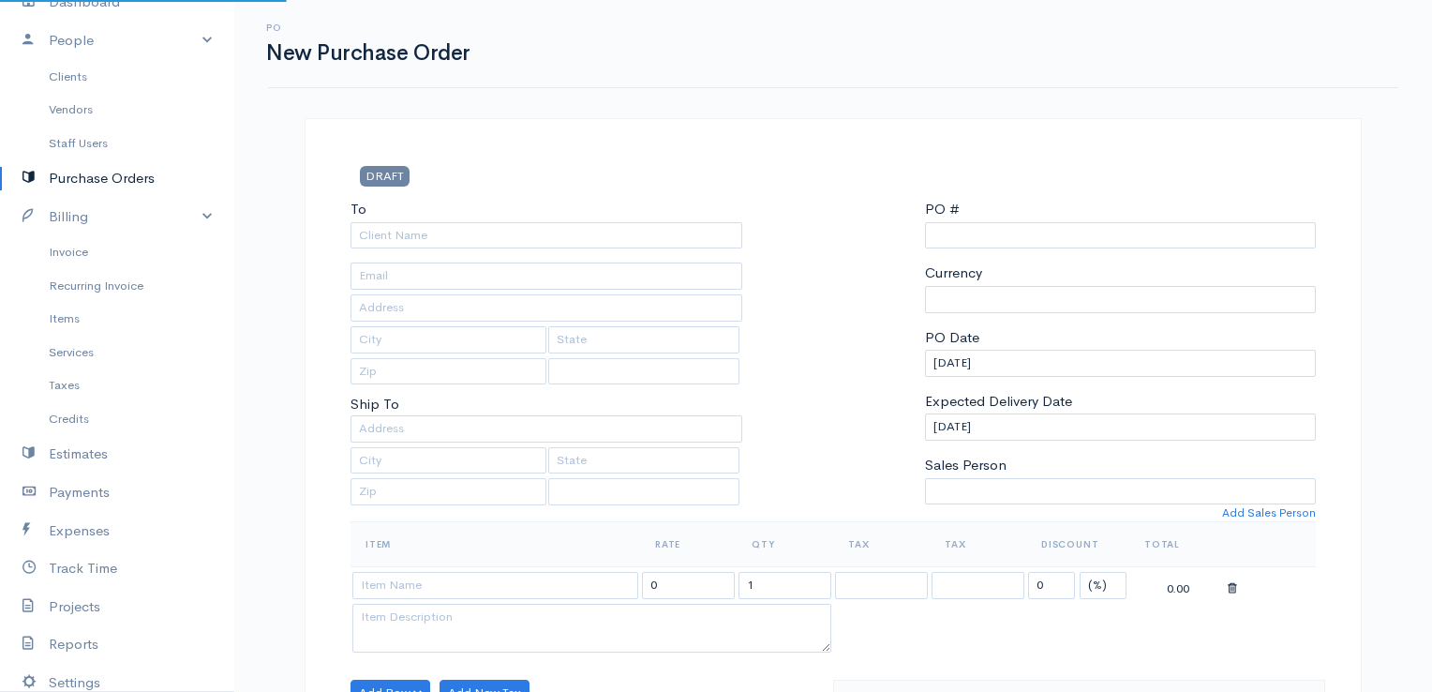
select select "EUR"
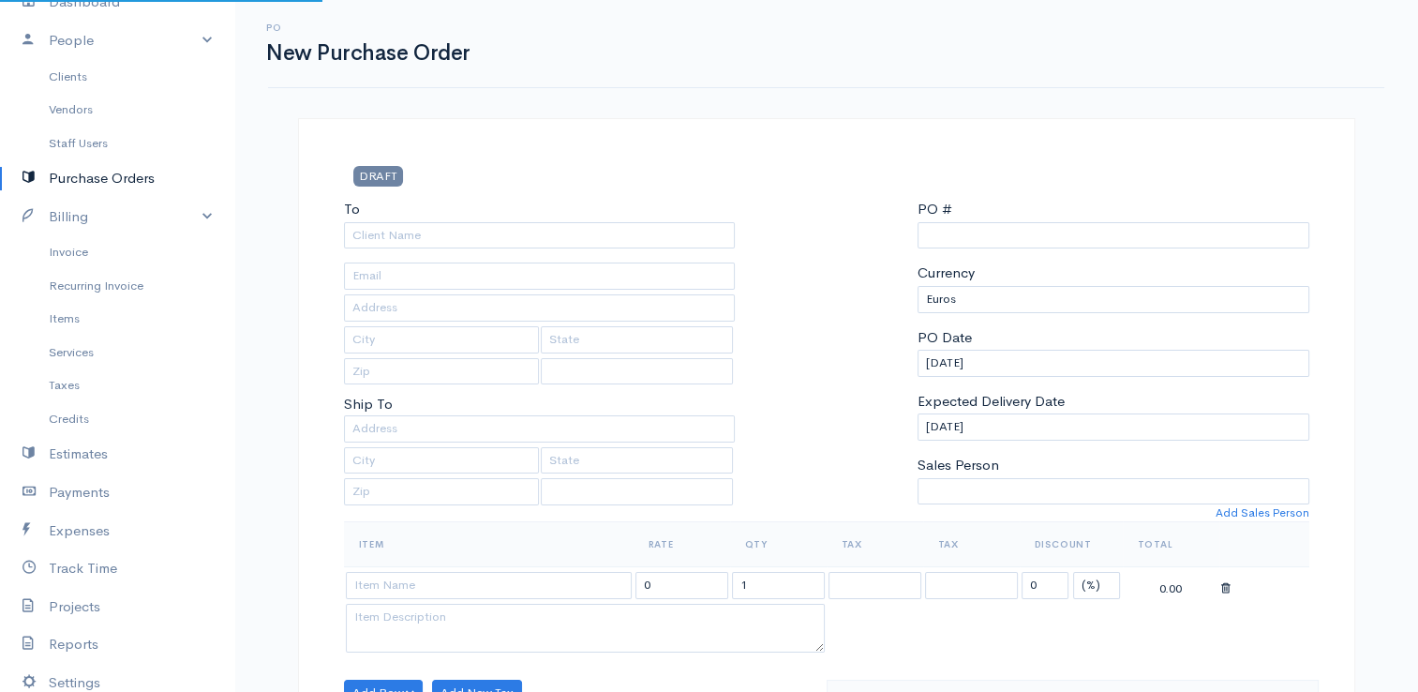
select select "[GEOGRAPHIC_DATA]"
type input "0000000002"
select select "[GEOGRAPHIC_DATA]"
click at [697, 238] on input "To" at bounding box center [540, 235] width 392 height 27
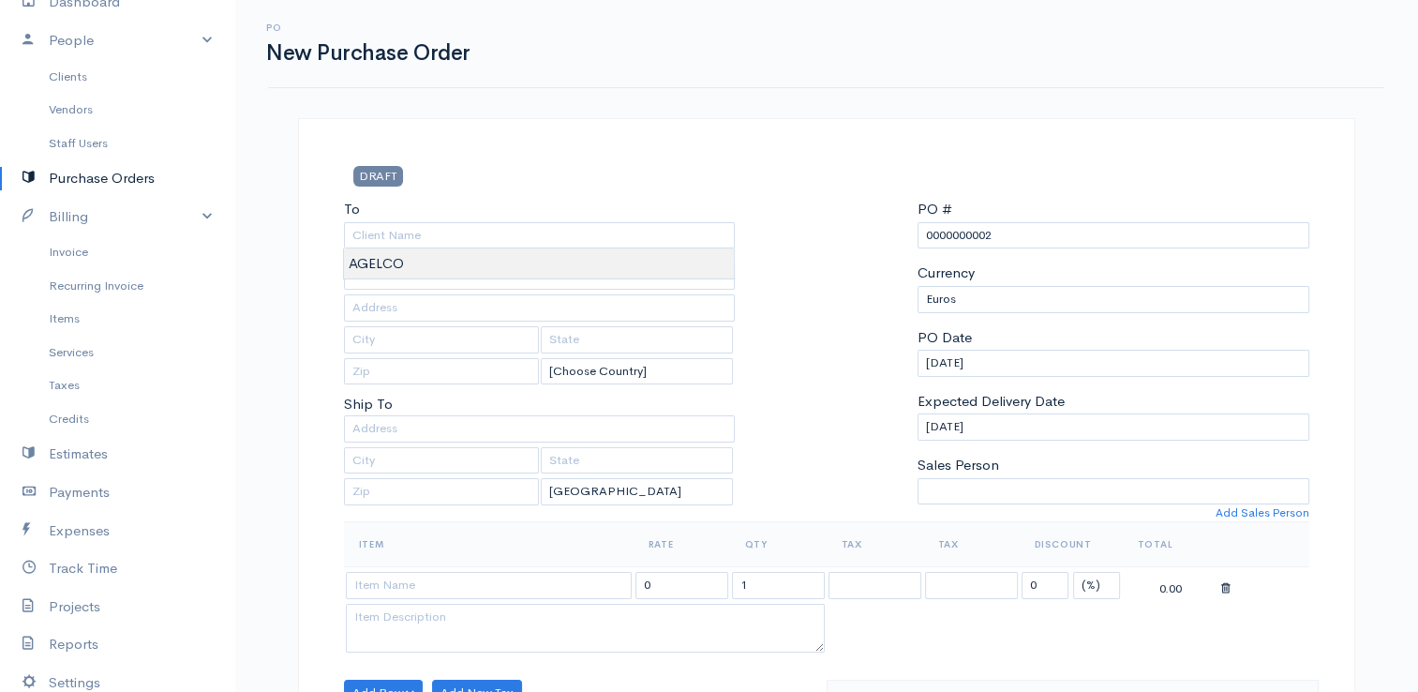
type input "AGELCO"
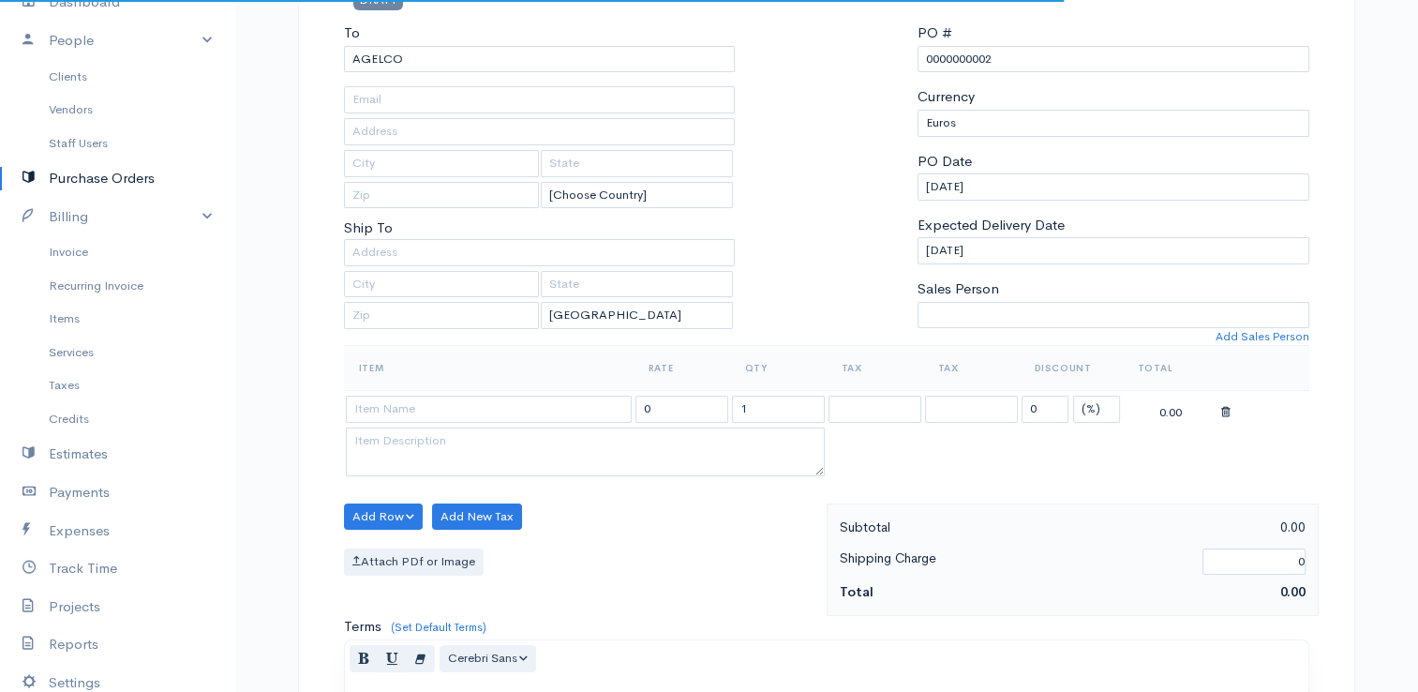
scroll to position [187, 0]
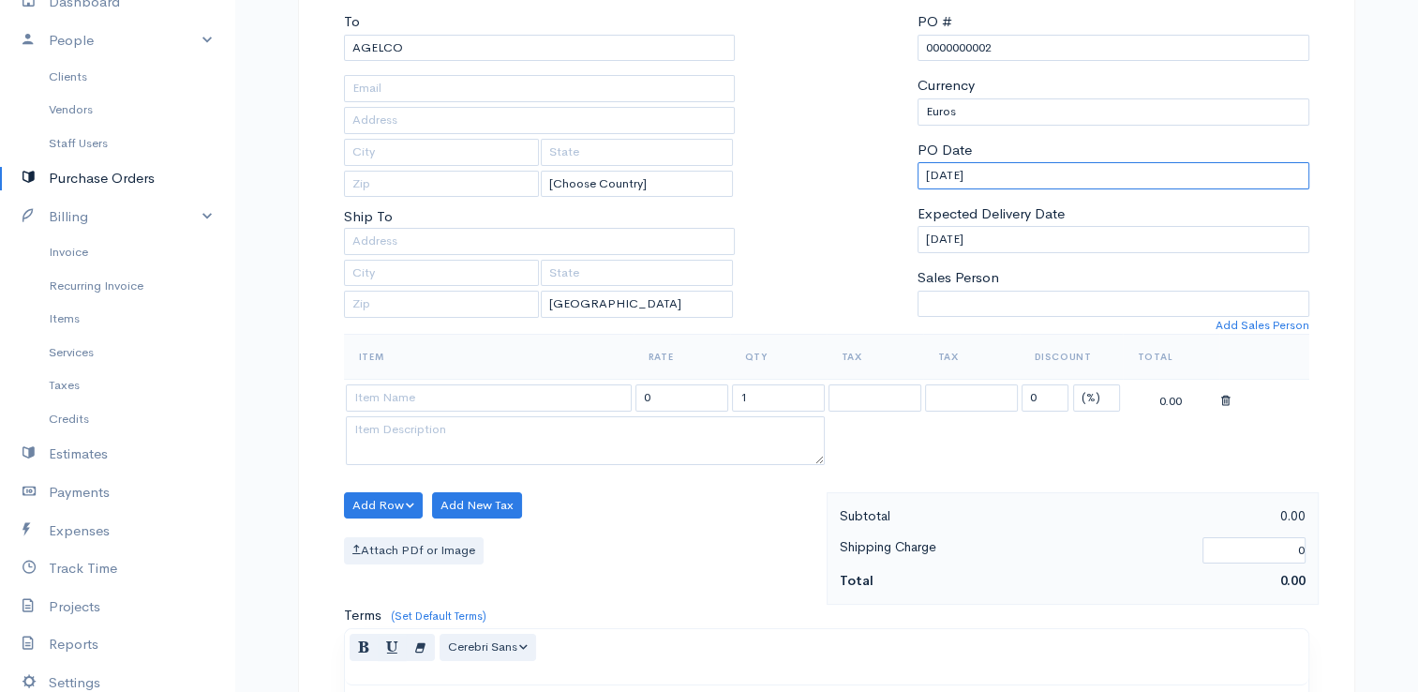
click at [958, 171] on input "[DATE]" at bounding box center [1113, 175] width 392 height 27
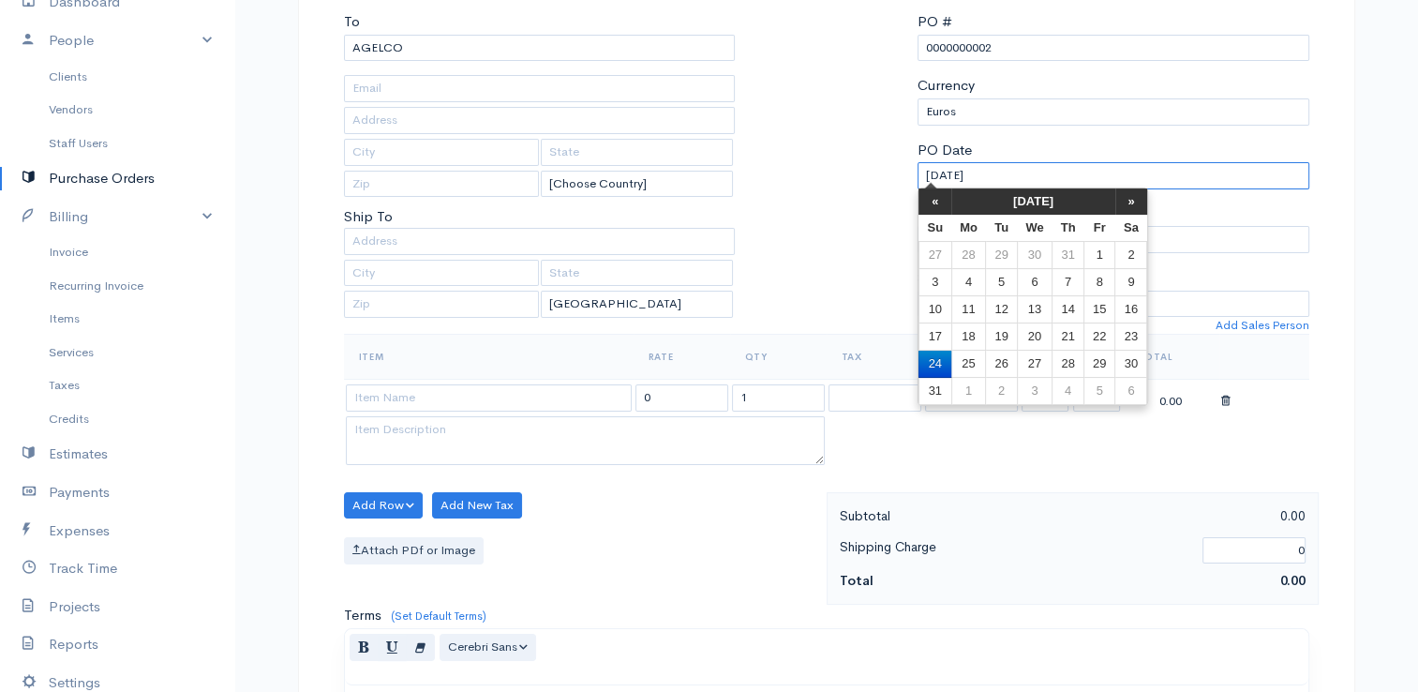
drag, startPoint x: 1113, startPoint y: 178, endPoint x: 806, endPoint y: 138, distance: 310.0
click at [806, 139] on div "To [GEOGRAPHIC_DATA] [Choose Country] [GEOGRAPHIC_DATA] [GEOGRAPHIC_DATA] [GEOG…" at bounding box center [827, 172] width 984 height 322
type input "[DATE]"
click at [980, 311] on td "13" at bounding box center [968, 309] width 35 height 27
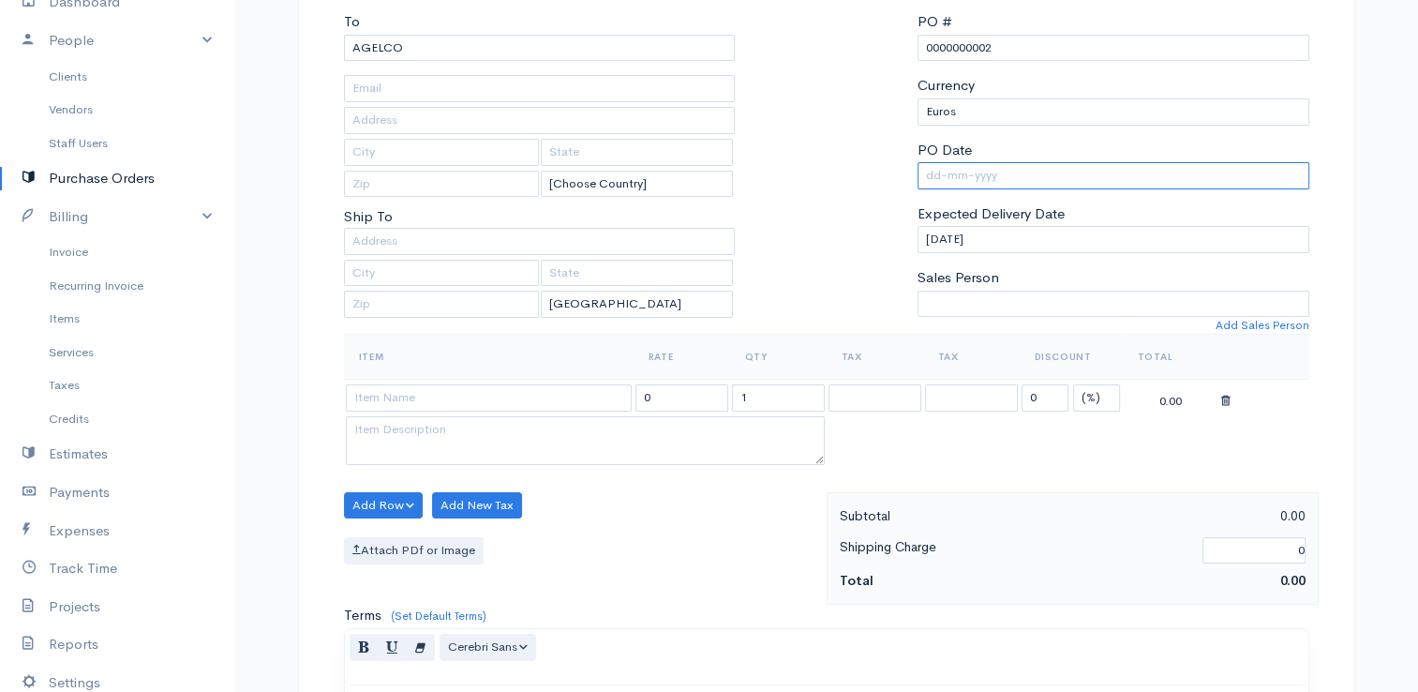
click at [971, 167] on input "PO Date" at bounding box center [1113, 175] width 392 height 27
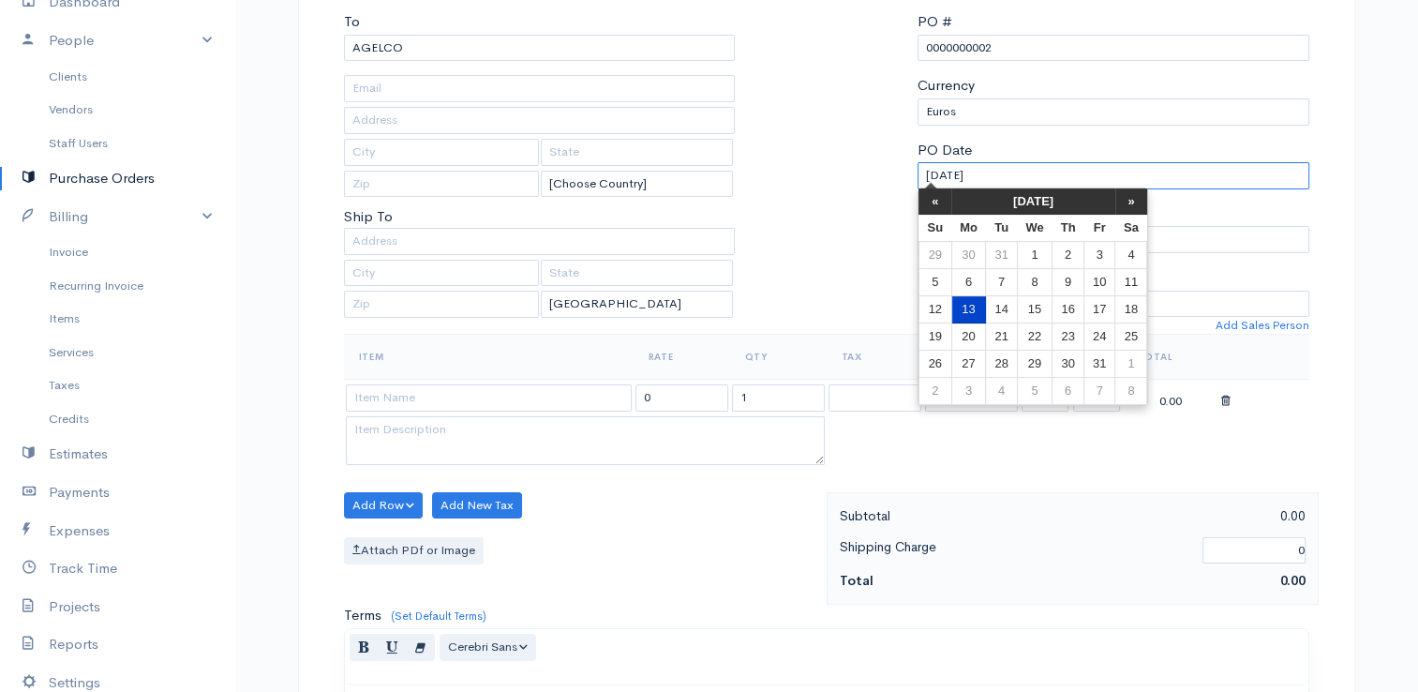
type input "[DATE]"
click at [962, 304] on td "13" at bounding box center [968, 309] width 35 height 27
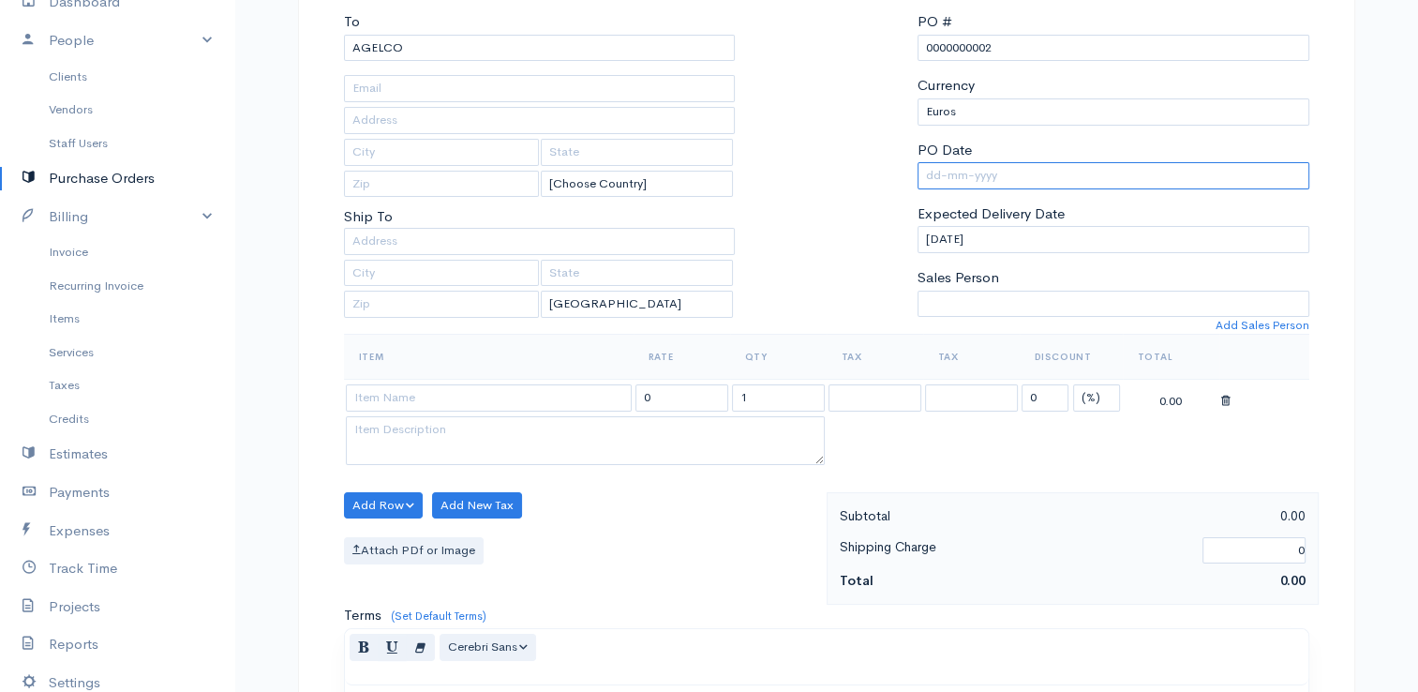
click at [986, 178] on input "PO Date" at bounding box center [1113, 175] width 392 height 27
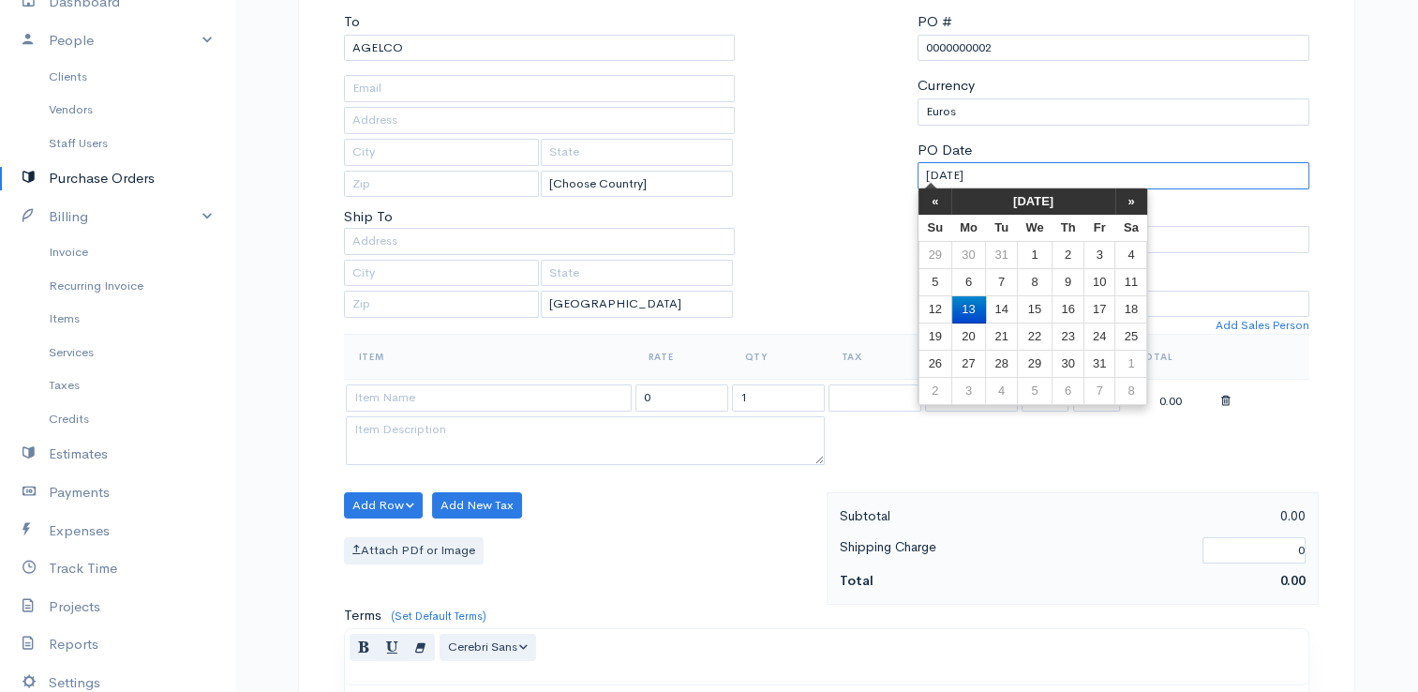
type input "[DATE]"
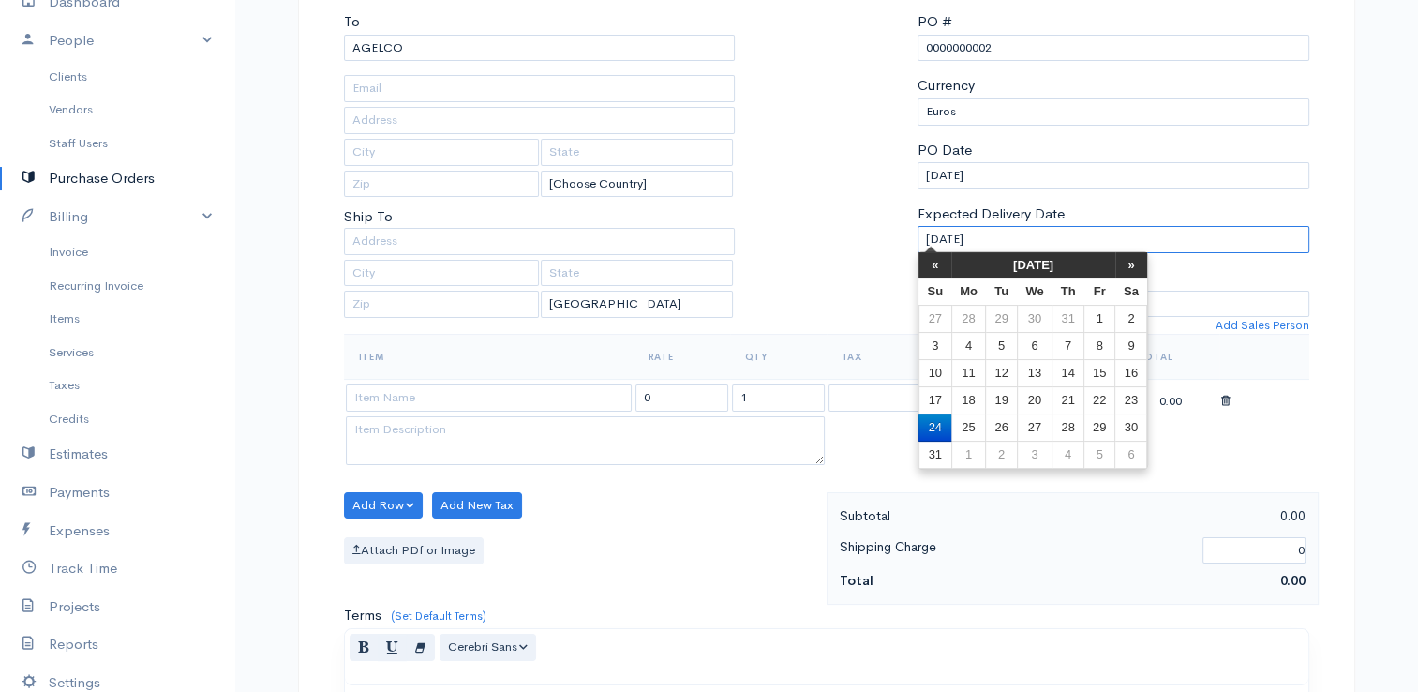
click at [1173, 240] on input "[DATE]" at bounding box center [1113, 239] width 392 height 27
click at [935, 426] on td "24" at bounding box center [934, 427] width 33 height 27
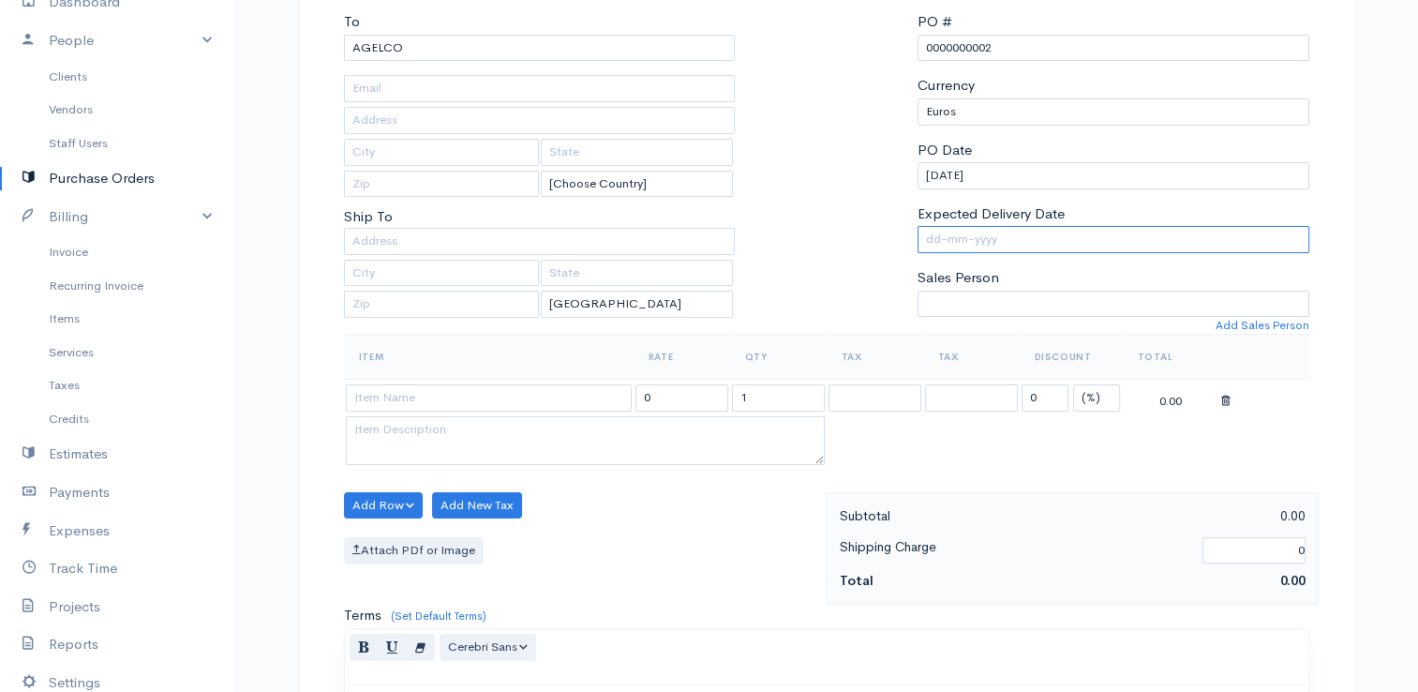
click at [976, 234] on input "Expected Delivery Date" at bounding box center [1113, 239] width 392 height 27
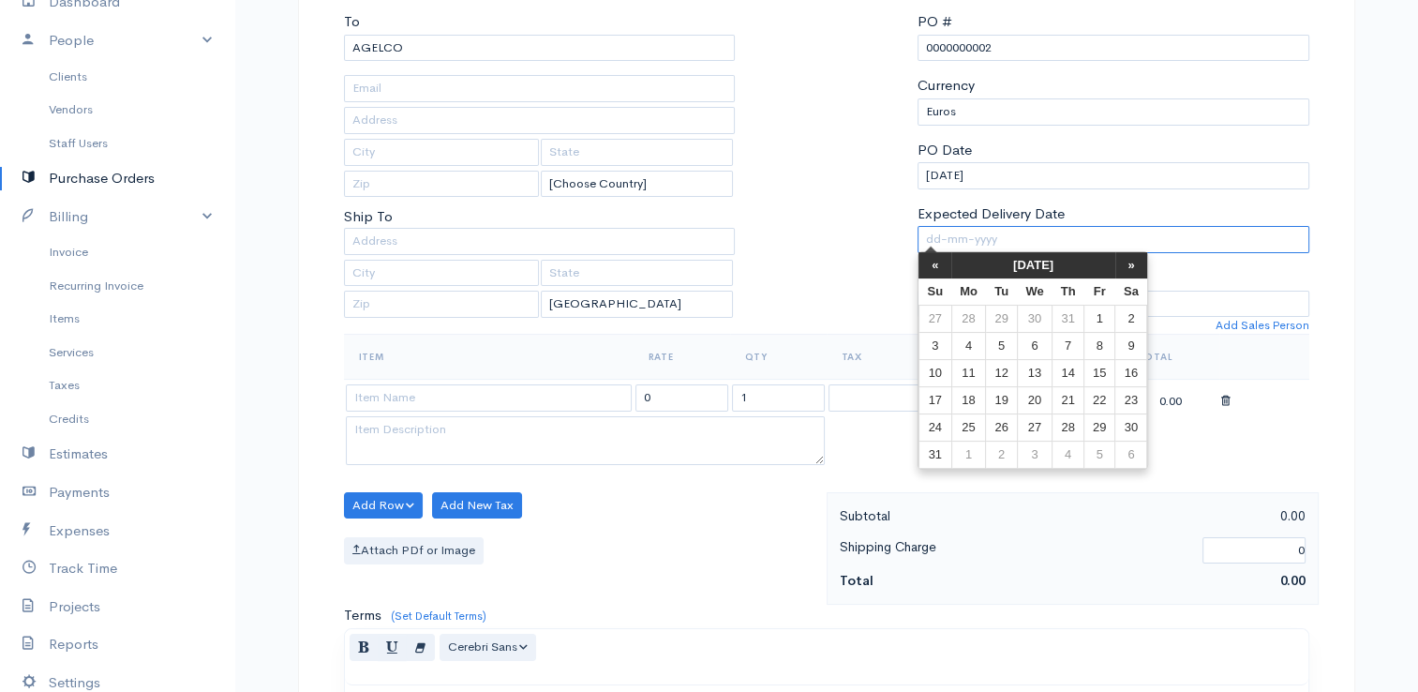
type input "[DATE]"
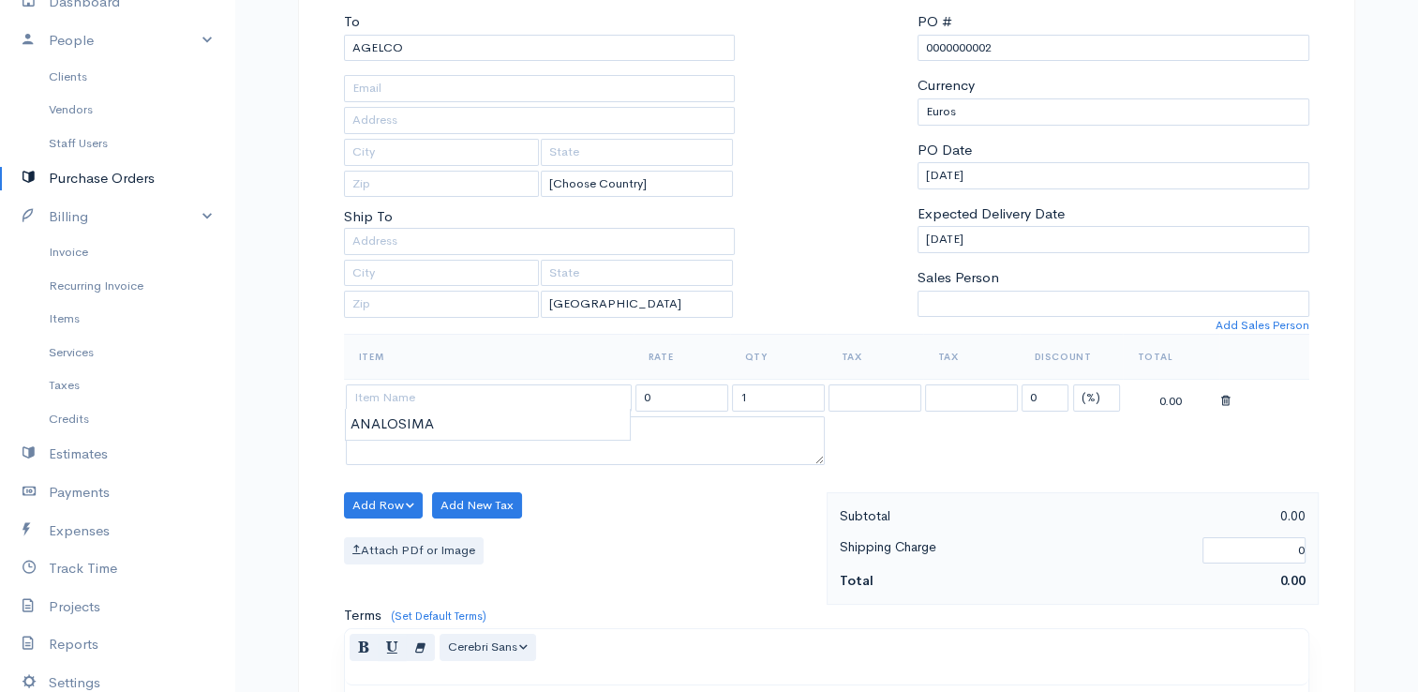
click at [868, 232] on div at bounding box center [826, 172] width 164 height 322
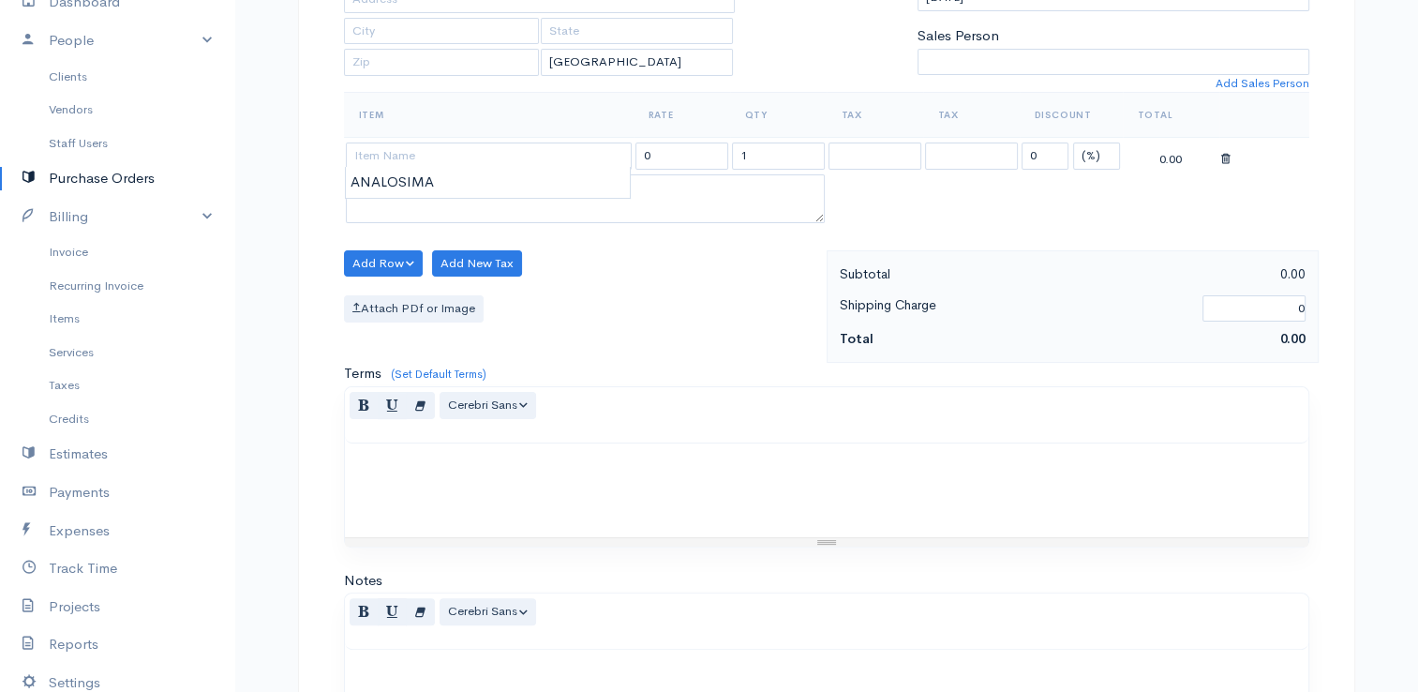
scroll to position [469, 0]
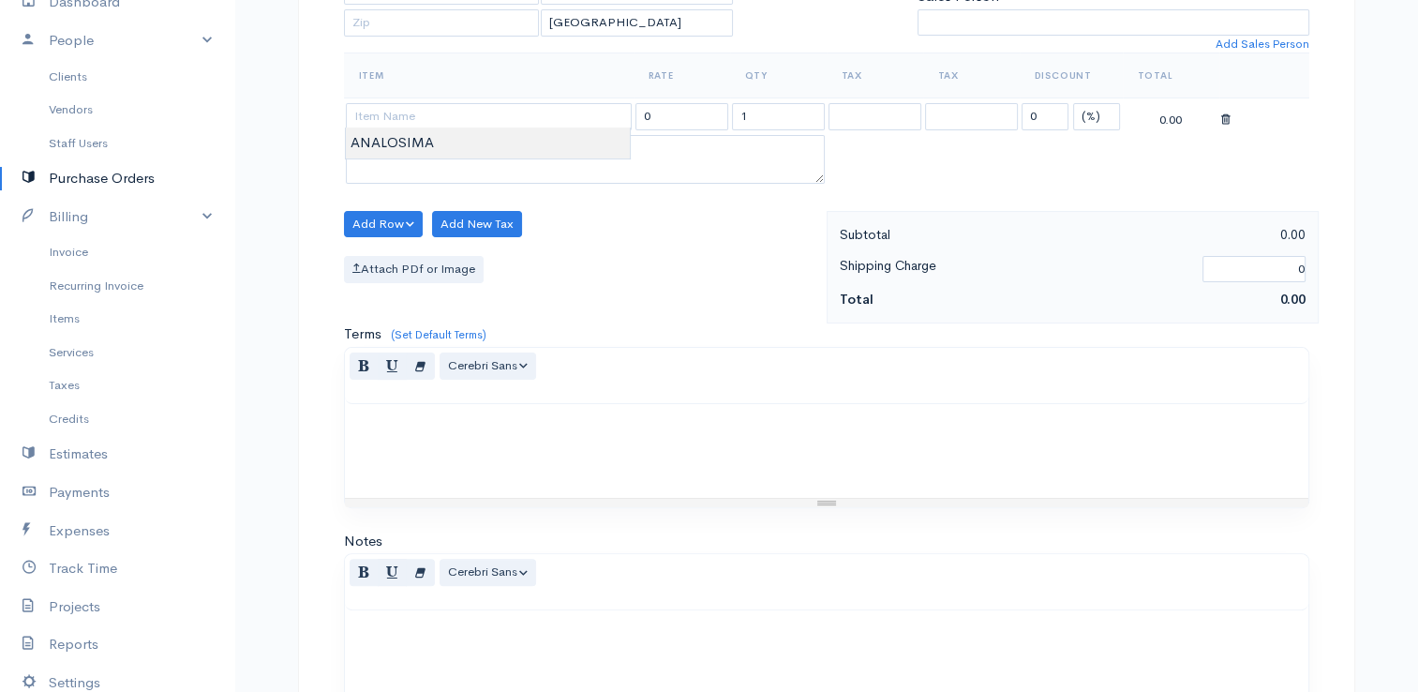
type input "ANALOSIMA"
click at [484, 139] on body "E. G Papapetrou Upgrade Dashboard People Clients Vendors Staff Users Purchase O…" at bounding box center [709, 251] width 1418 height 1440
drag, startPoint x: 694, startPoint y: 116, endPoint x: 527, endPoint y: 87, distance: 170.2
click at [527, 87] on table "Item Rate Qty Tax Tax Discount Total ANALOSIMA 200.30 1 0 (%) Flat 200.30" at bounding box center [826, 119] width 965 height 135
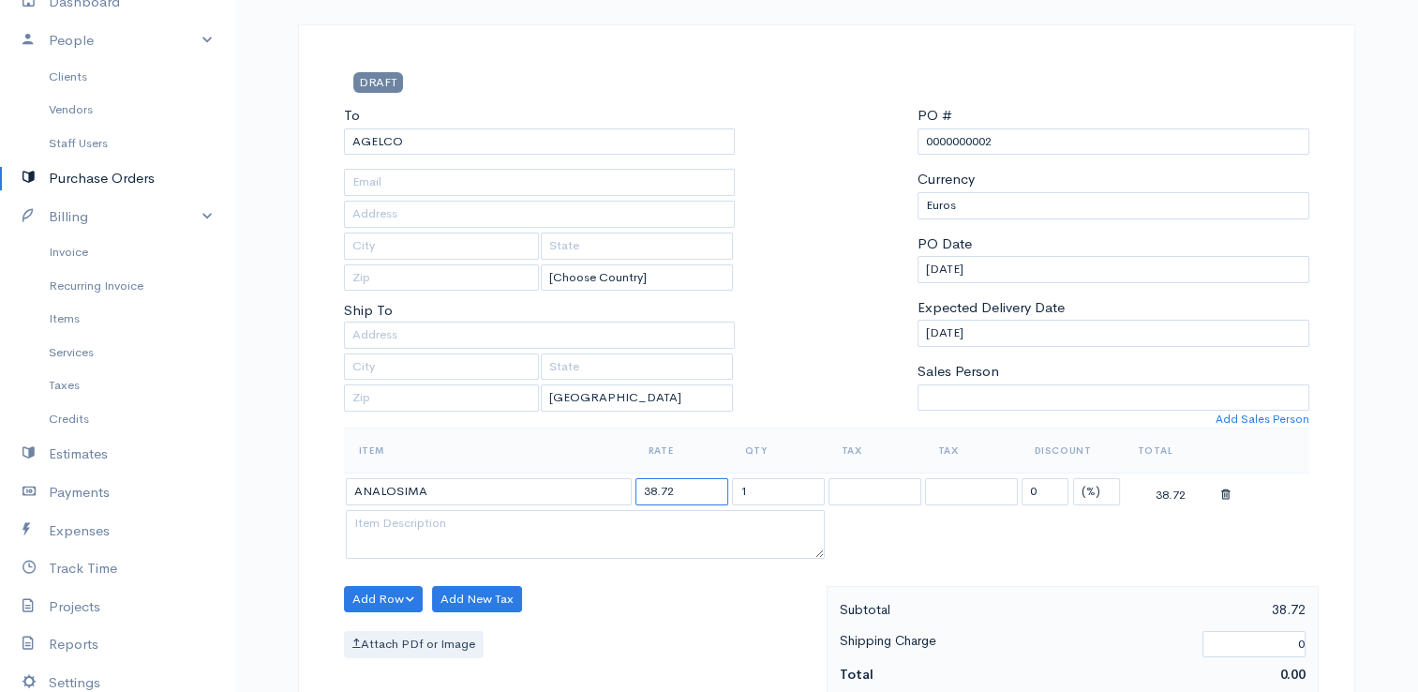
scroll to position [281, 0]
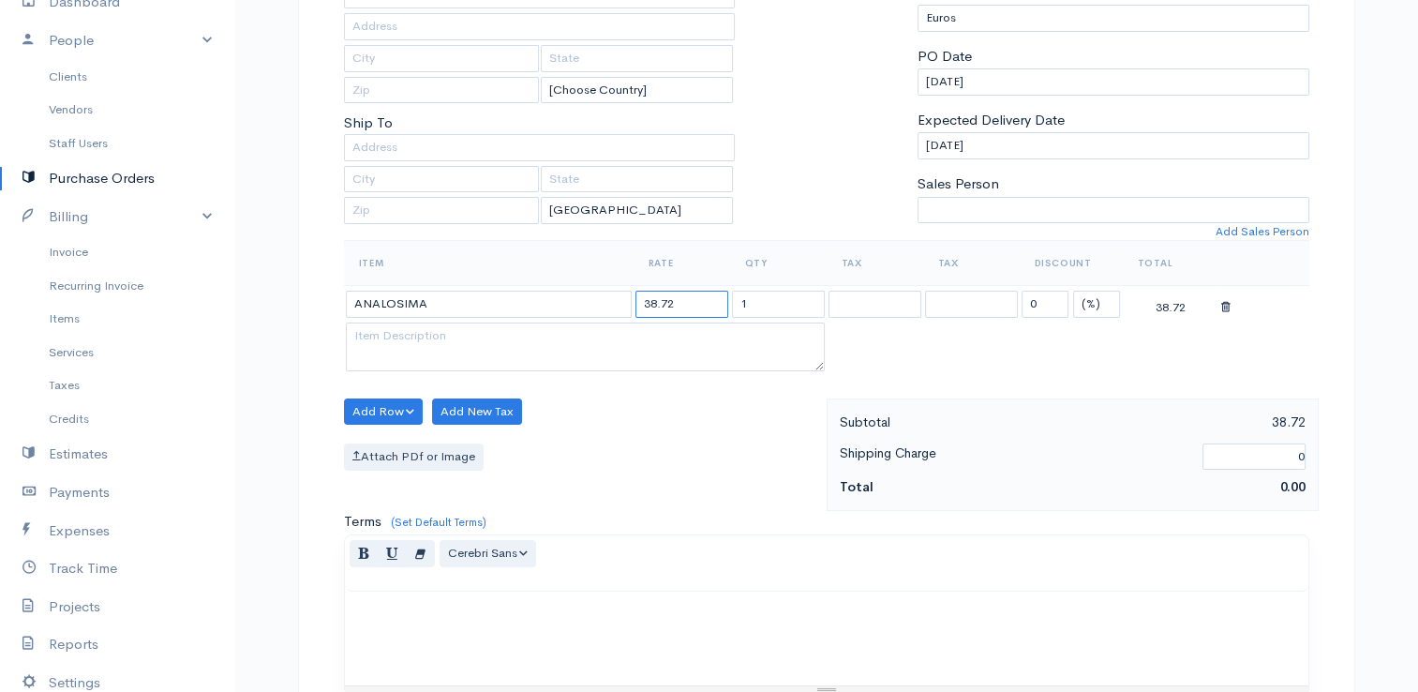
type input "38.72"
drag, startPoint x: 440, startPoint y: 302, endPoint x: 281, endPoint y: 272, distance: 162.1
click at [281, 272] on div "DRAFT To [GEOGRAPHIC_DATA] [Choose Country] [GEOGRAPHIC_DATA] [GEOGRAPHIC_DATA]…" at bounding box center [826, 498] width 1125 height 1322
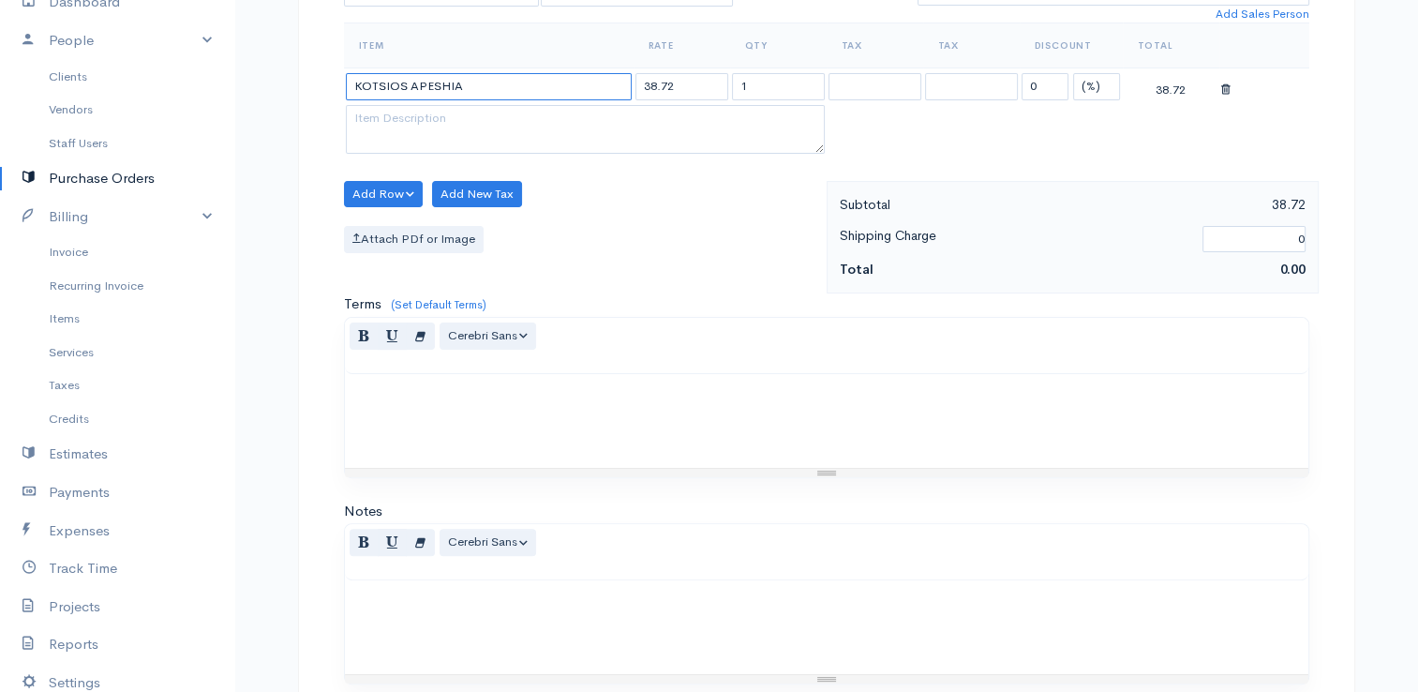
scroll to position [742, 0]
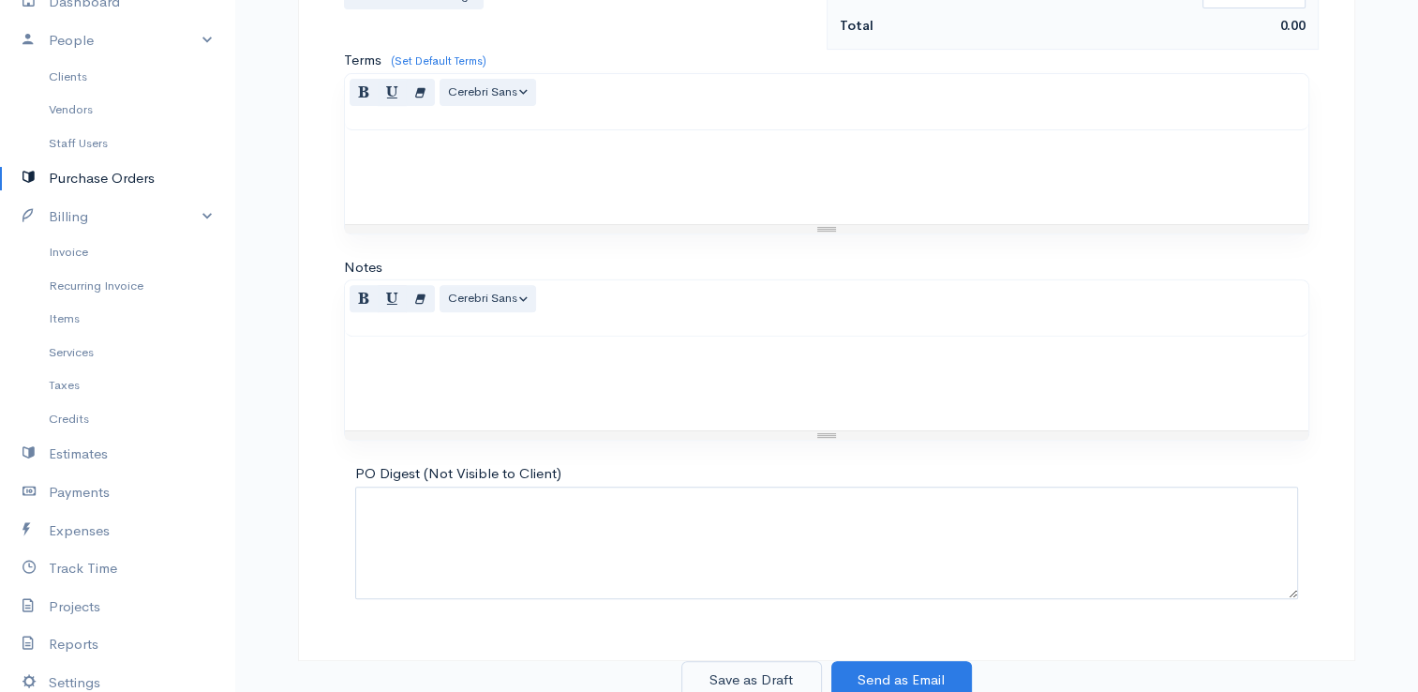
type input "KOTSIOS APESHIA"
click at [756, 668] on button "Save as Draft" at bounding box center [751, 680] width 141 height 38
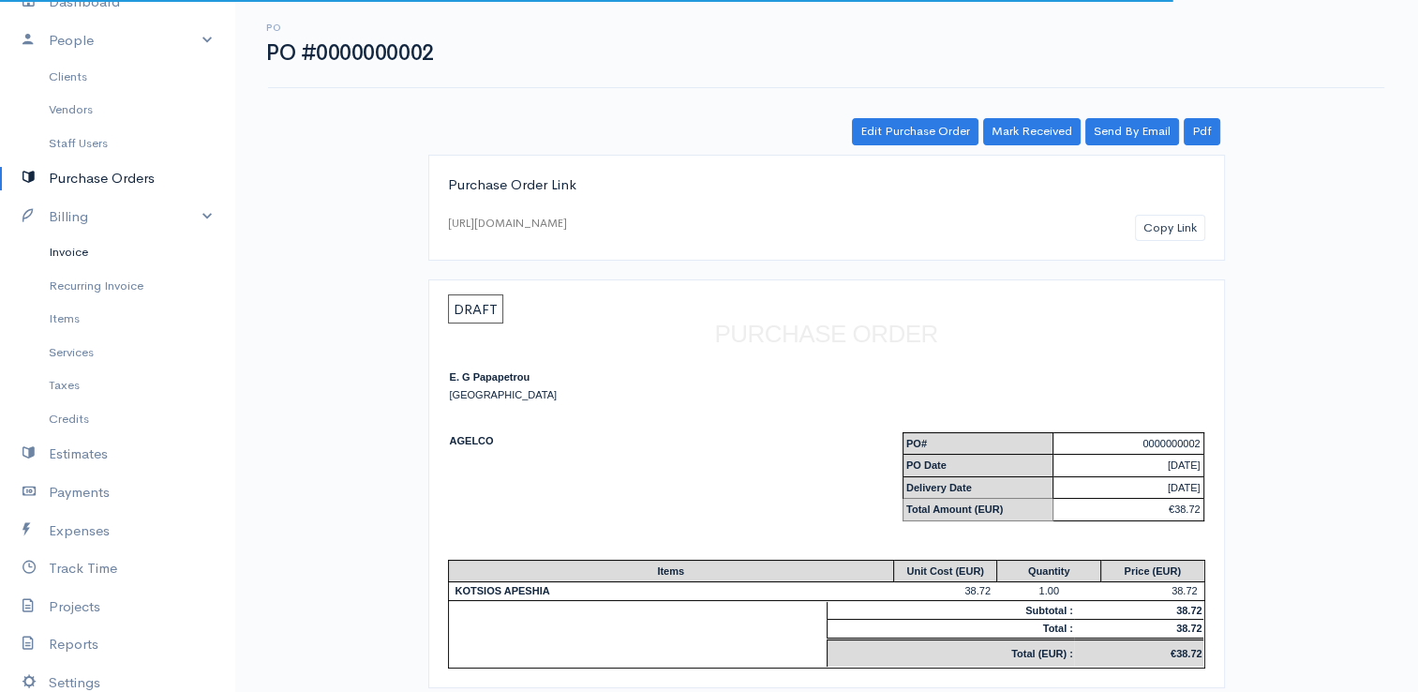
click at [86, 253] on link "Invoice" at bounding box center [117, 252] width 234 height 34
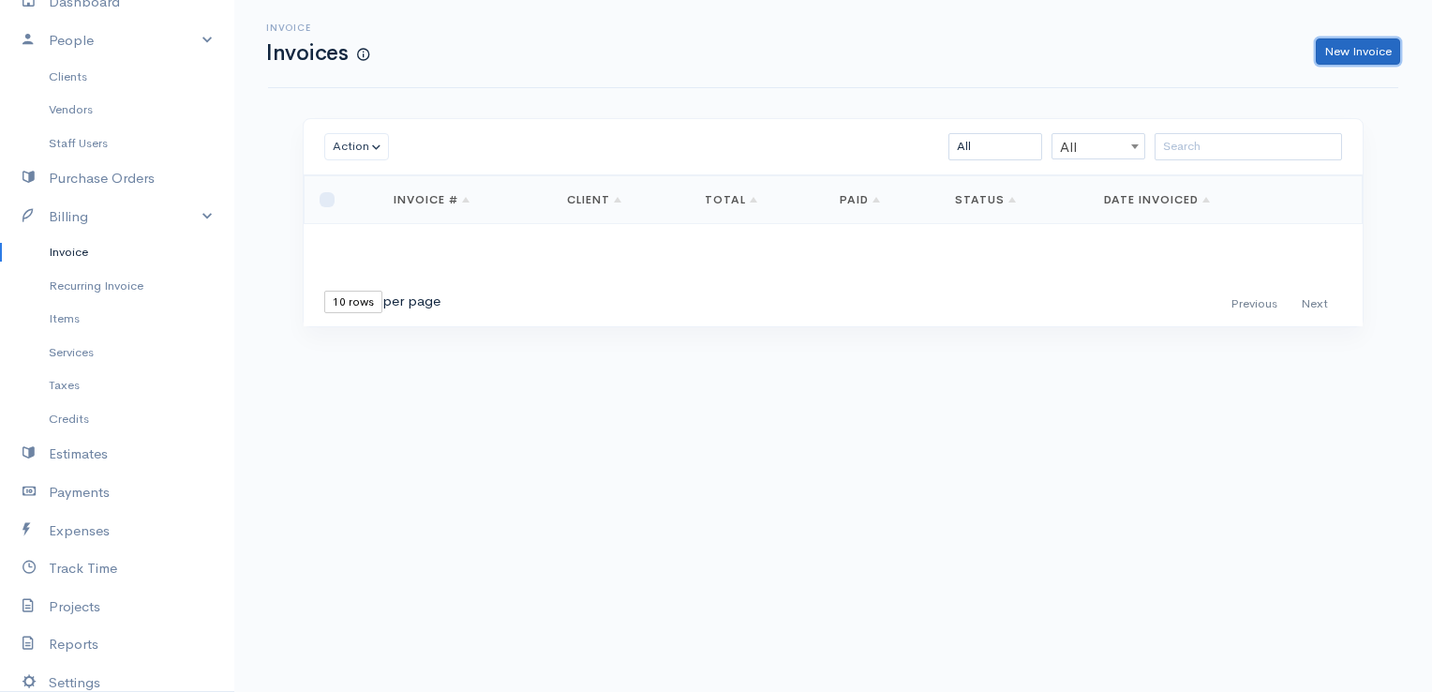
click at [1349, 50] on link "New Invoice" at bounding box center [1358, 51] width 84 height 27
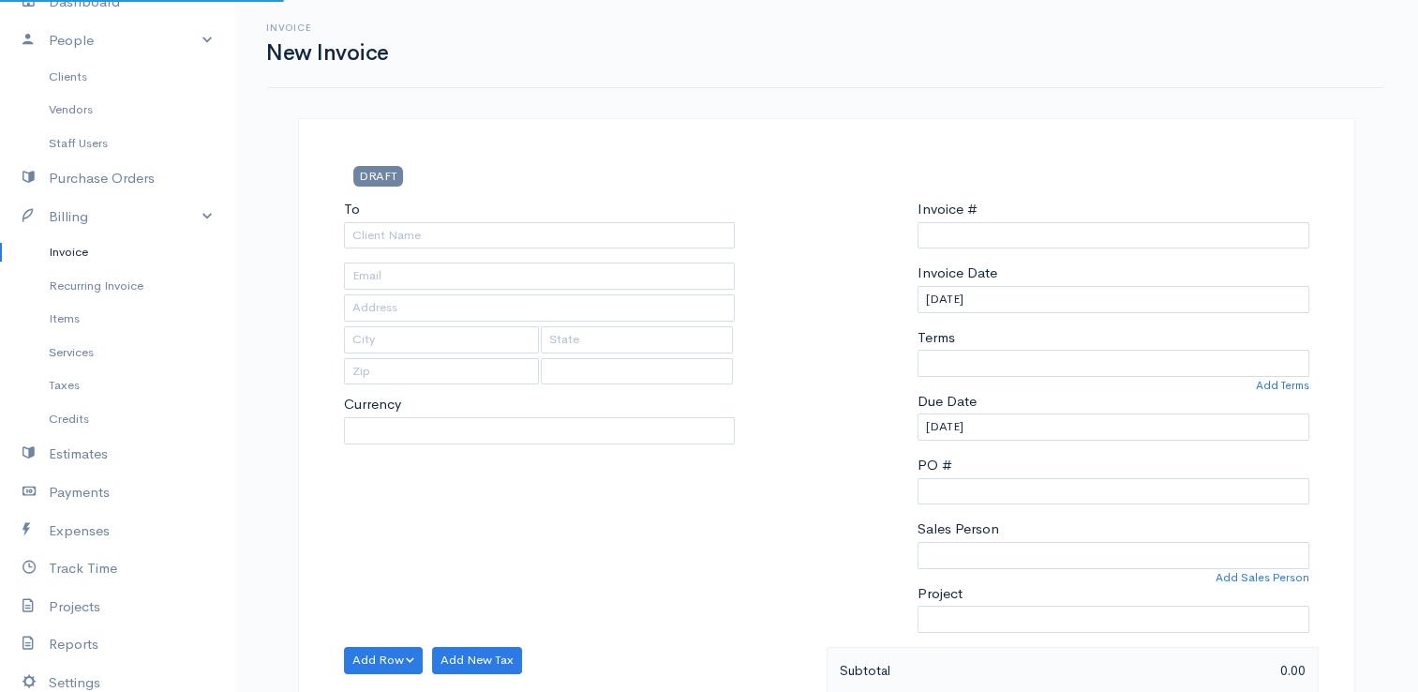
select select "EUR"
select select "[GEOGRAPHIC_DATA]"
type input "0000000001"
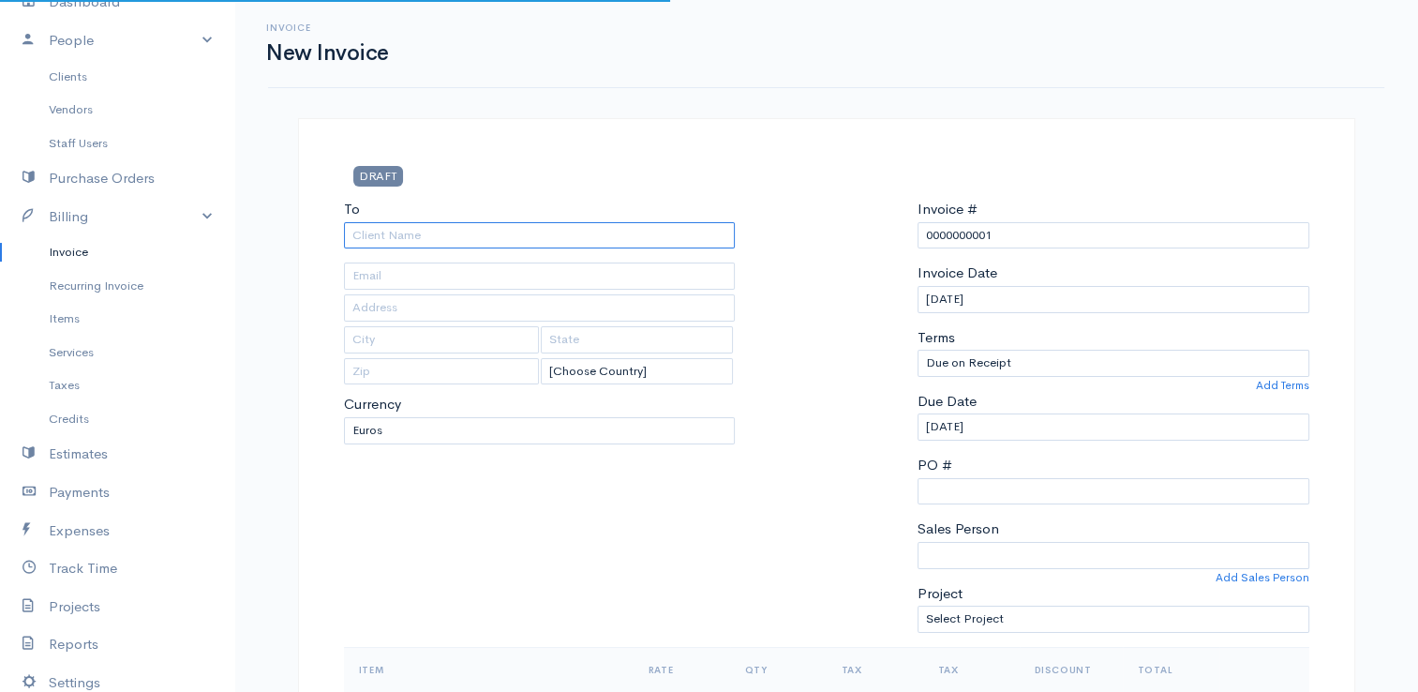
click at [669, 245] on input "To" at bounding box center [540, 235] width 392 height 27
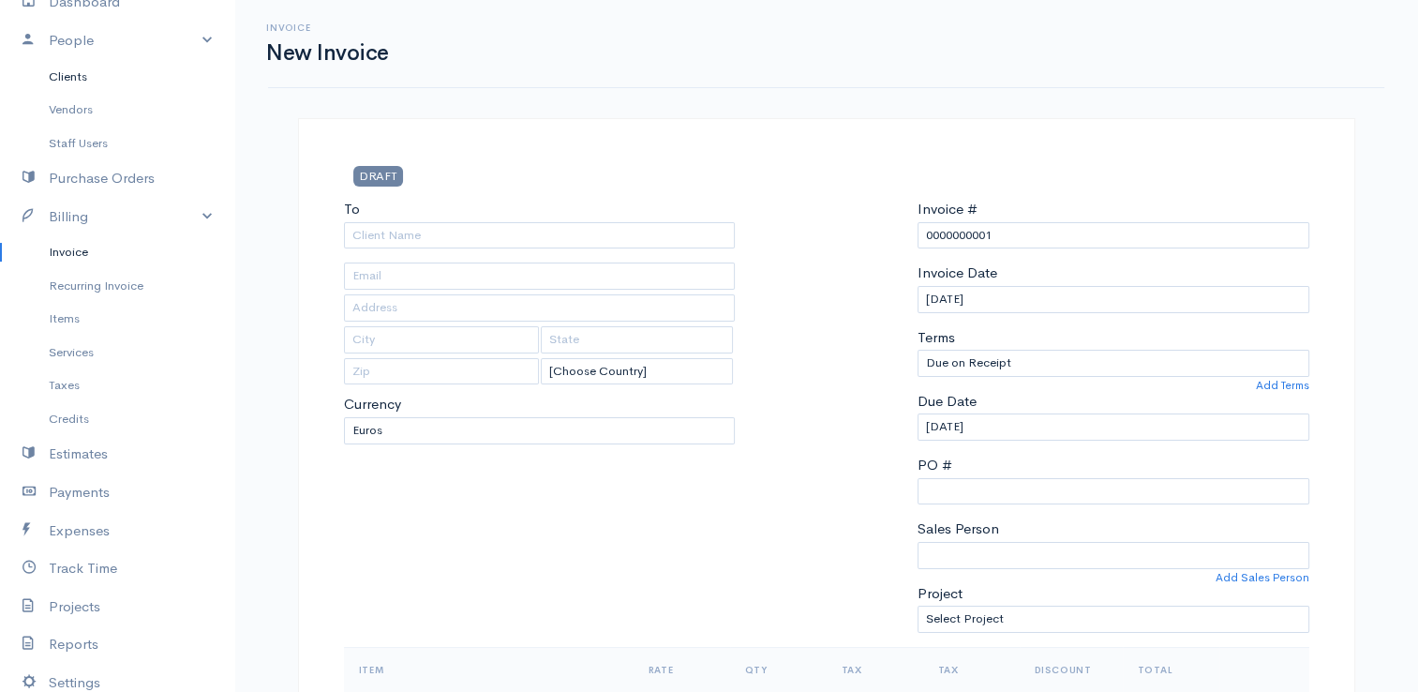
click at [73, 76] on link "Clients" at bounding box center [117, 77] width 234 height 34
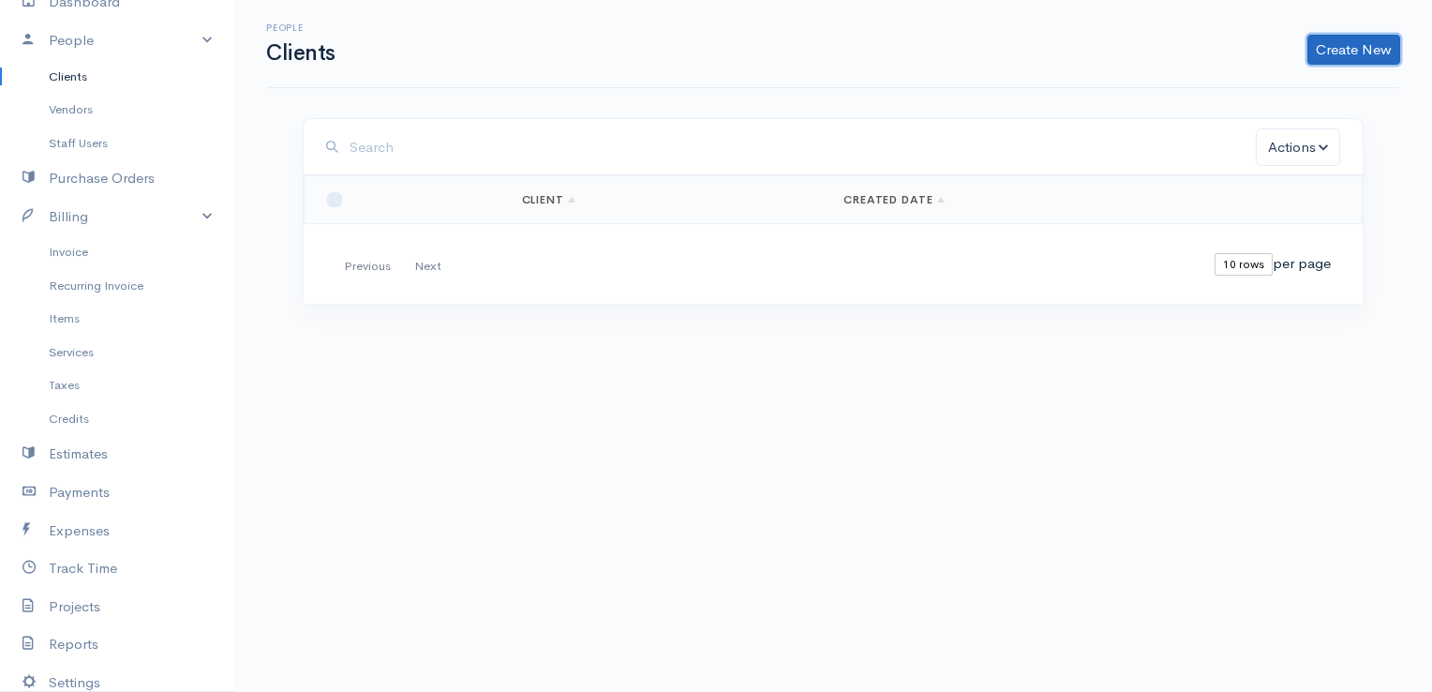
click at [1338, 44] on link "Create New" at bounding box center [1353, 50] width 93 height 30
click at [1305, 90] on link "Client" at bounding box center [1324, 88] width 148 height 33
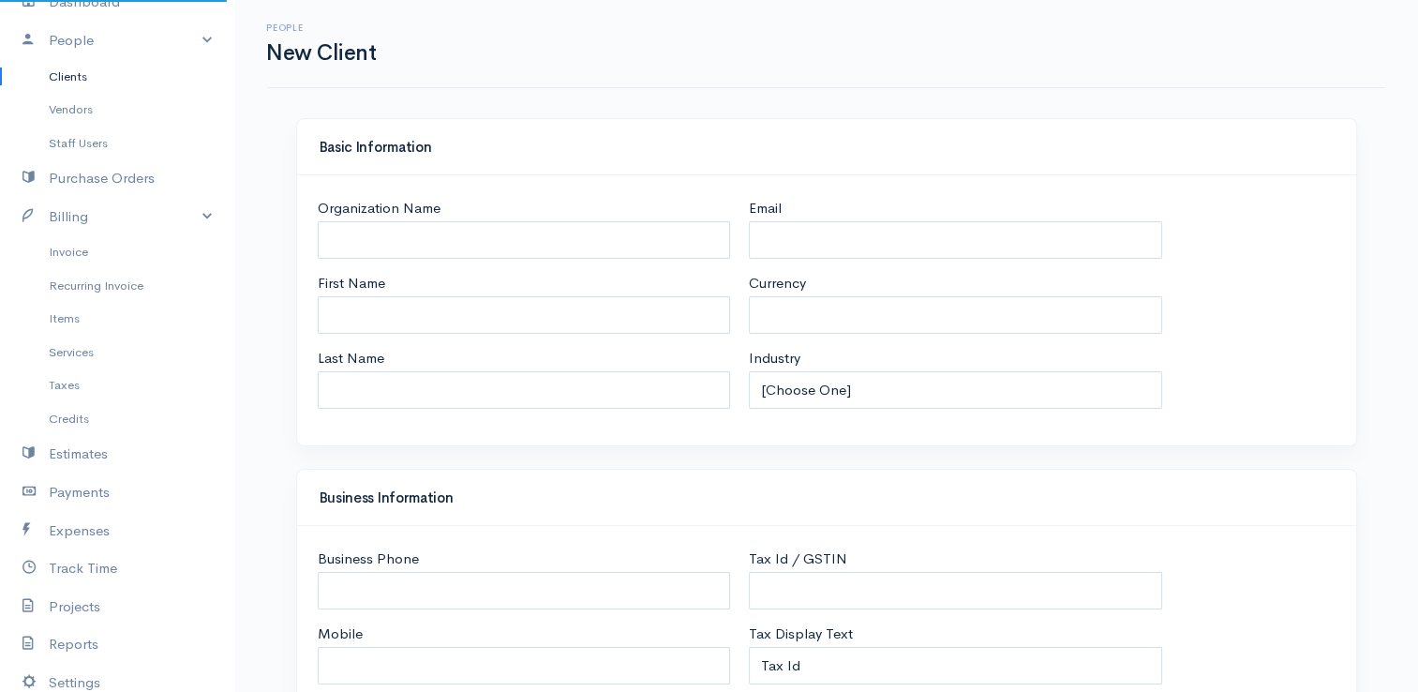
select select "EUR"
select select "[GEOGRAPHIC_DATA]"
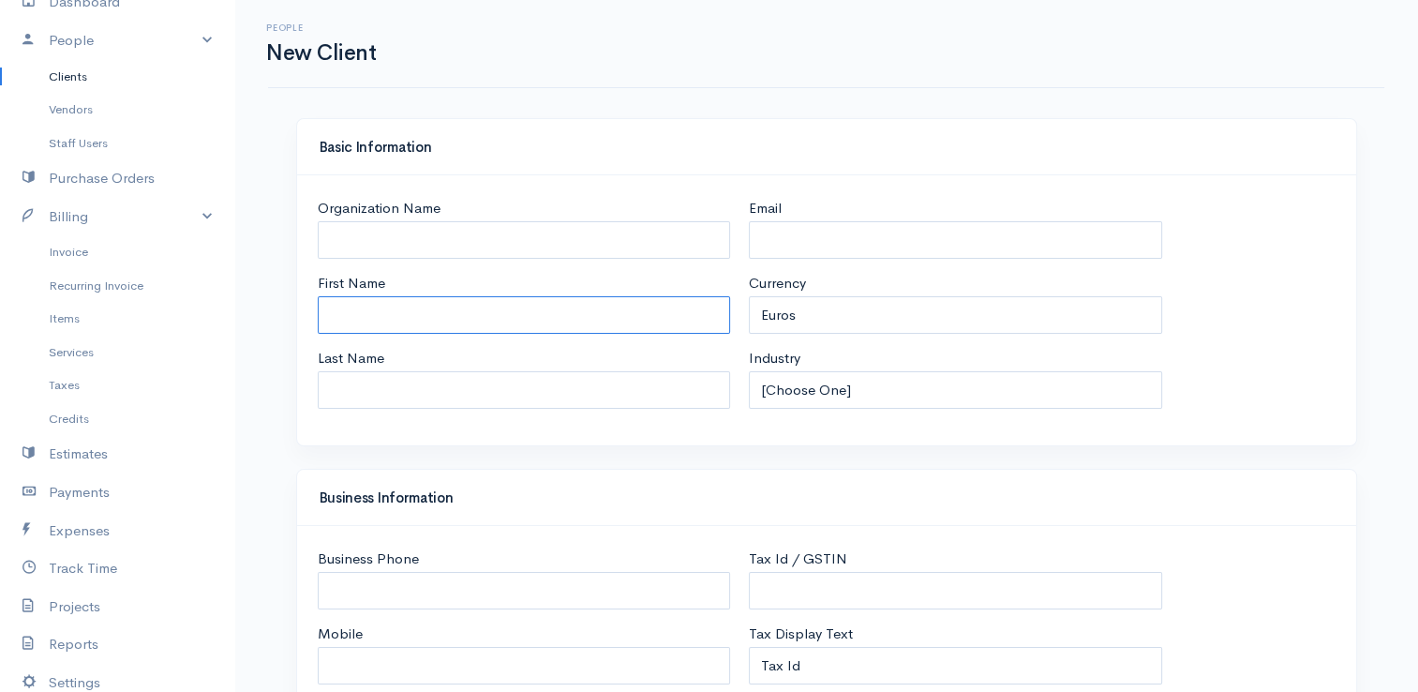
click at [561, 317] on input "First Name" at bounding box center [524, 315] width 413 height 38
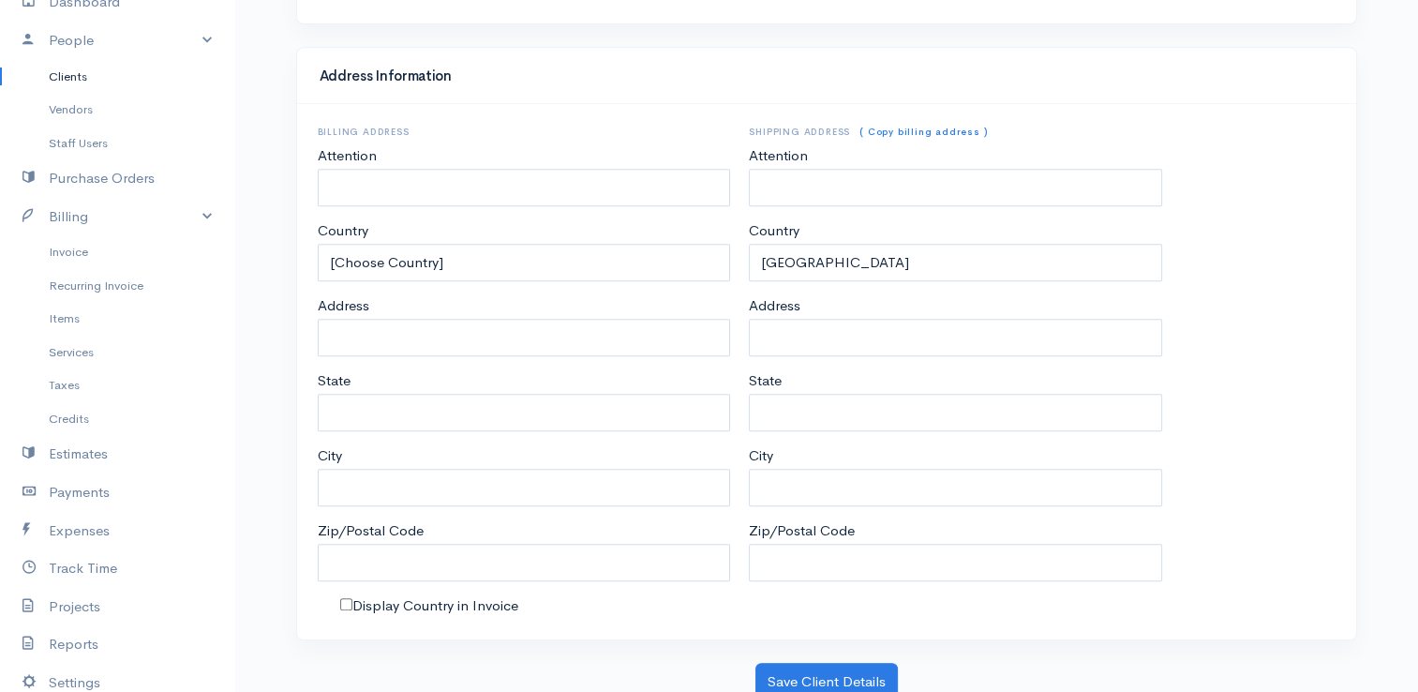
scroll to position [848, 0]
type input "KOTSIOS APESHIA"
click at [820, 670] on button "Save Client Details" at bounding box center [826, 681] width 142 height 38
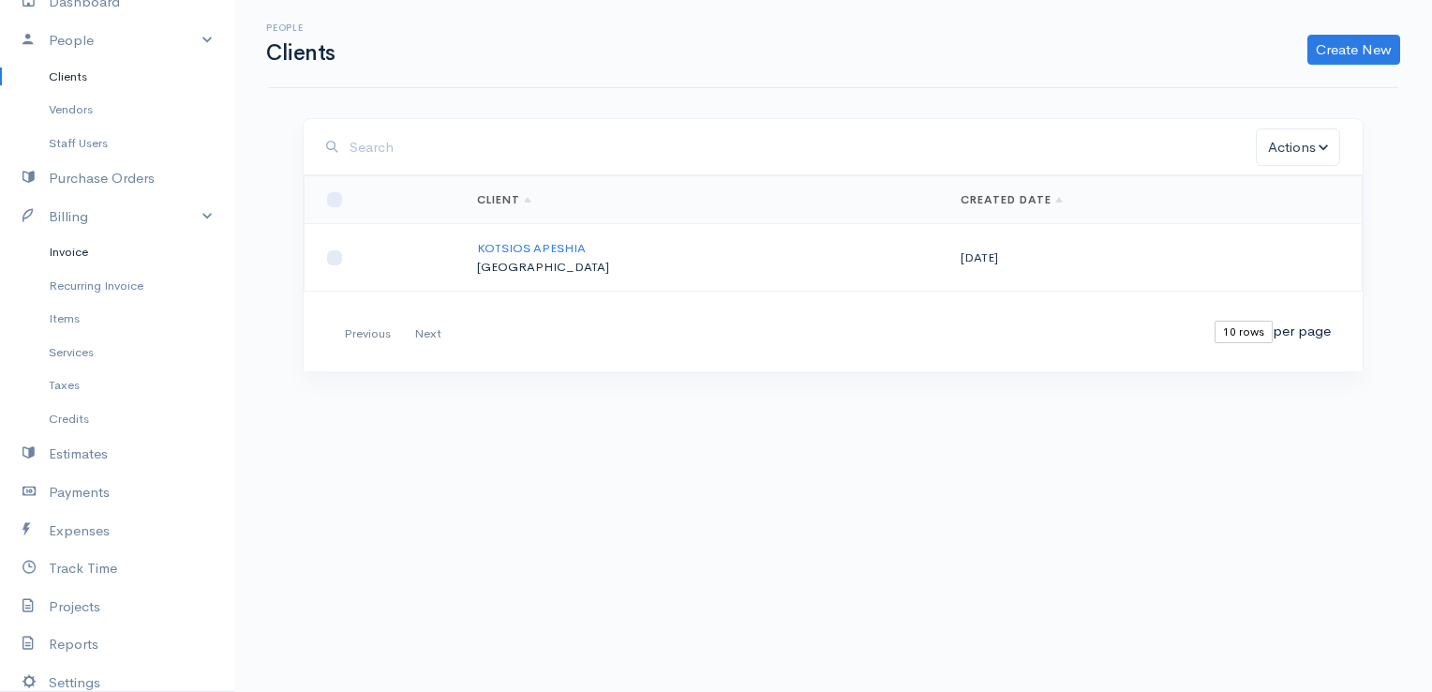
click at [65, 255] on link "Invoice" at bounding box center [117, 252] width 234 height 34
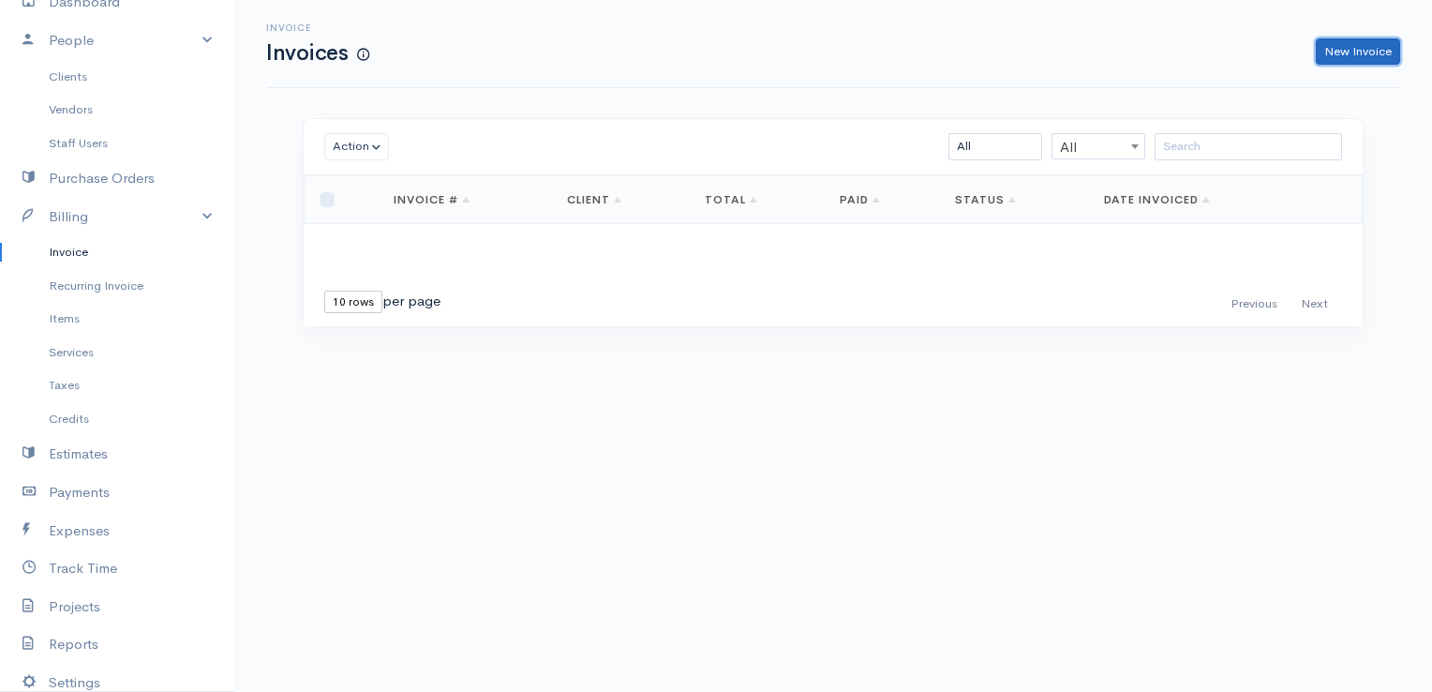
click at [1353, 53] on link "New Invoice" at bounding box center [1358, 51] width 84 height 27
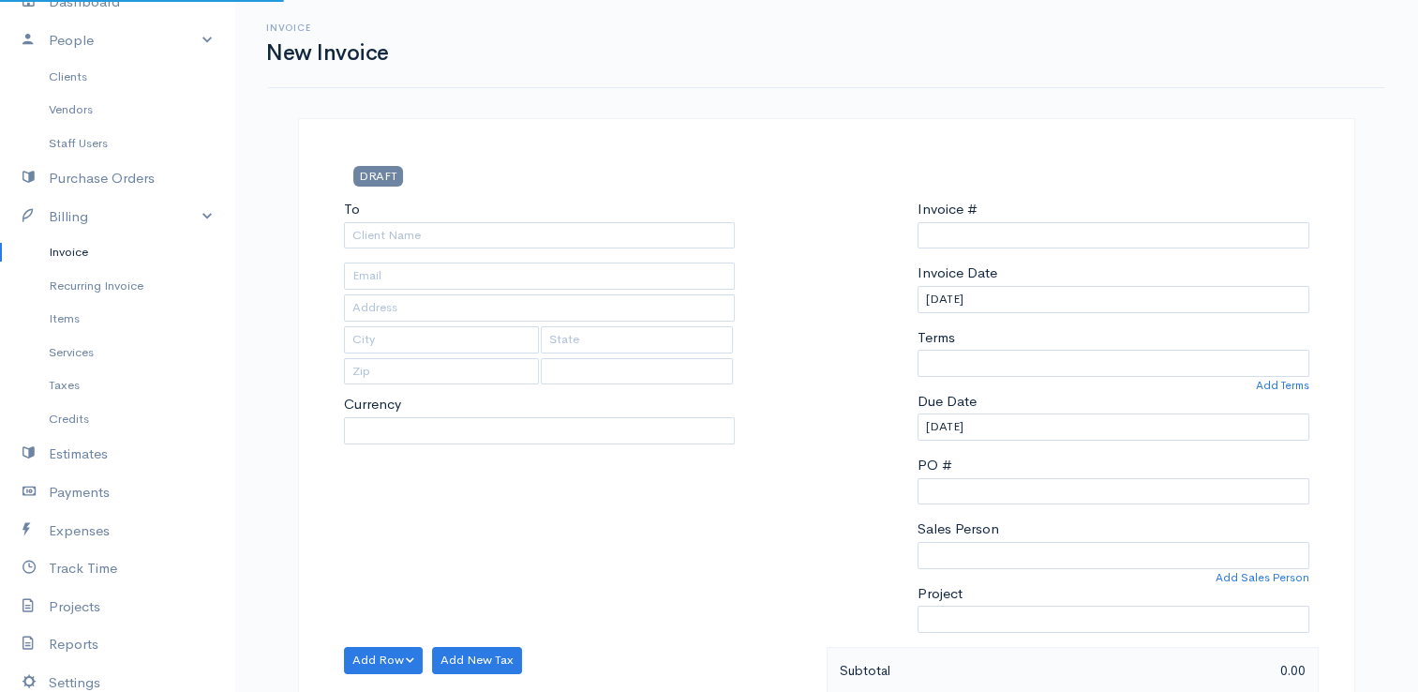
select select "EUR"
select select "[GEOGRAPHIC_DATA]"
type input "0000000001"
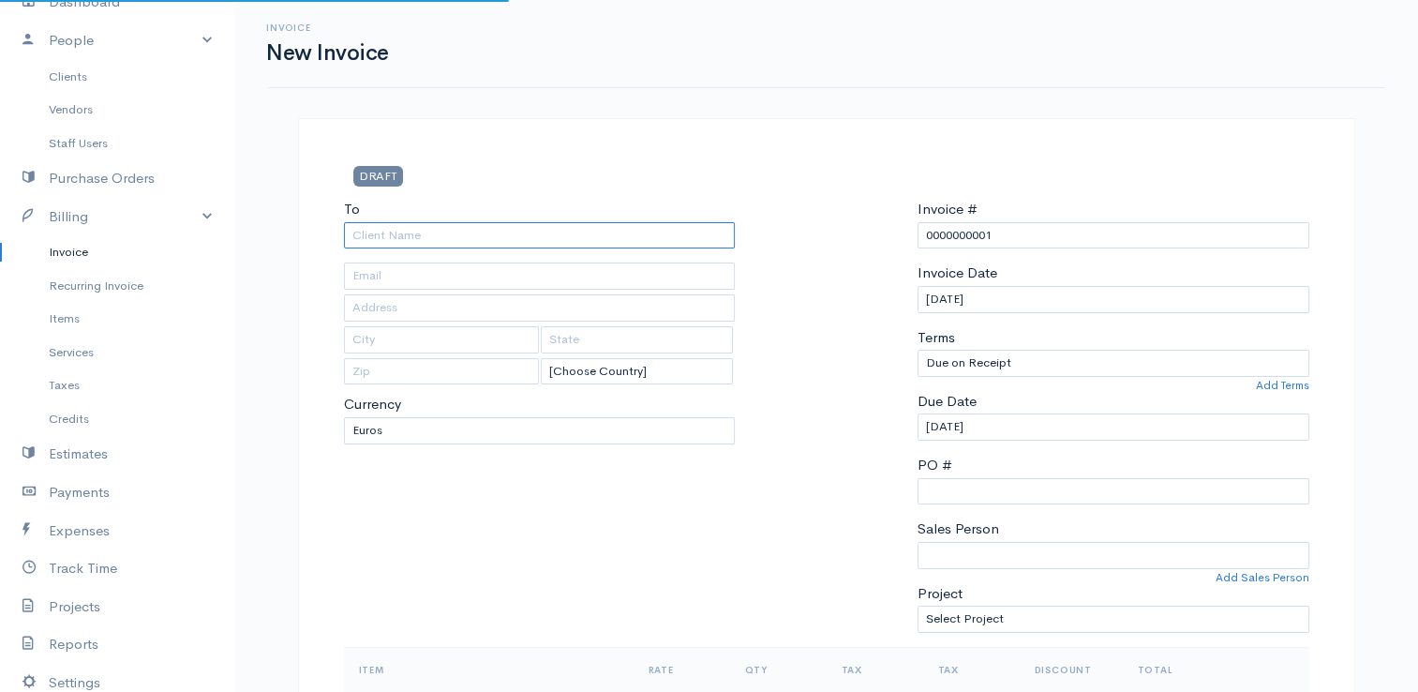
click at [394, 232] on input "To" at bounding box center [540, 235] width 392 height 27
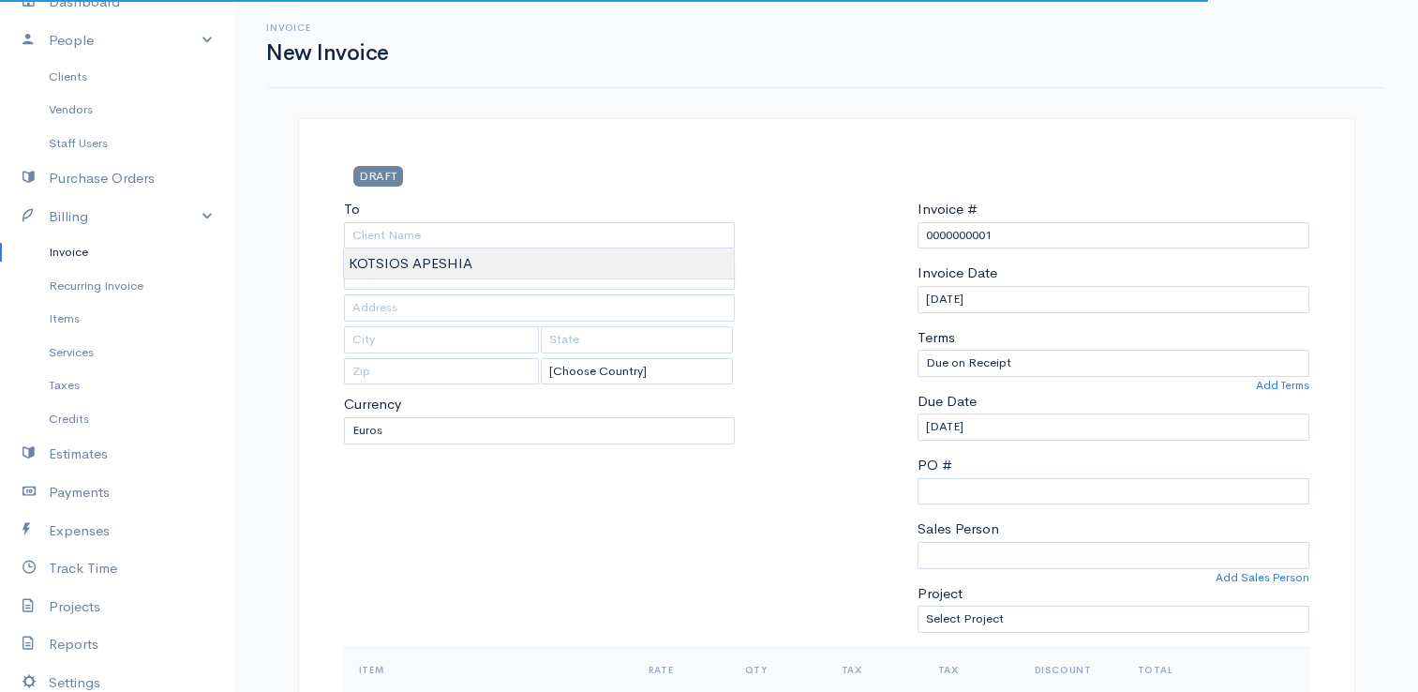
type input "KOTSIOS APESHIA"
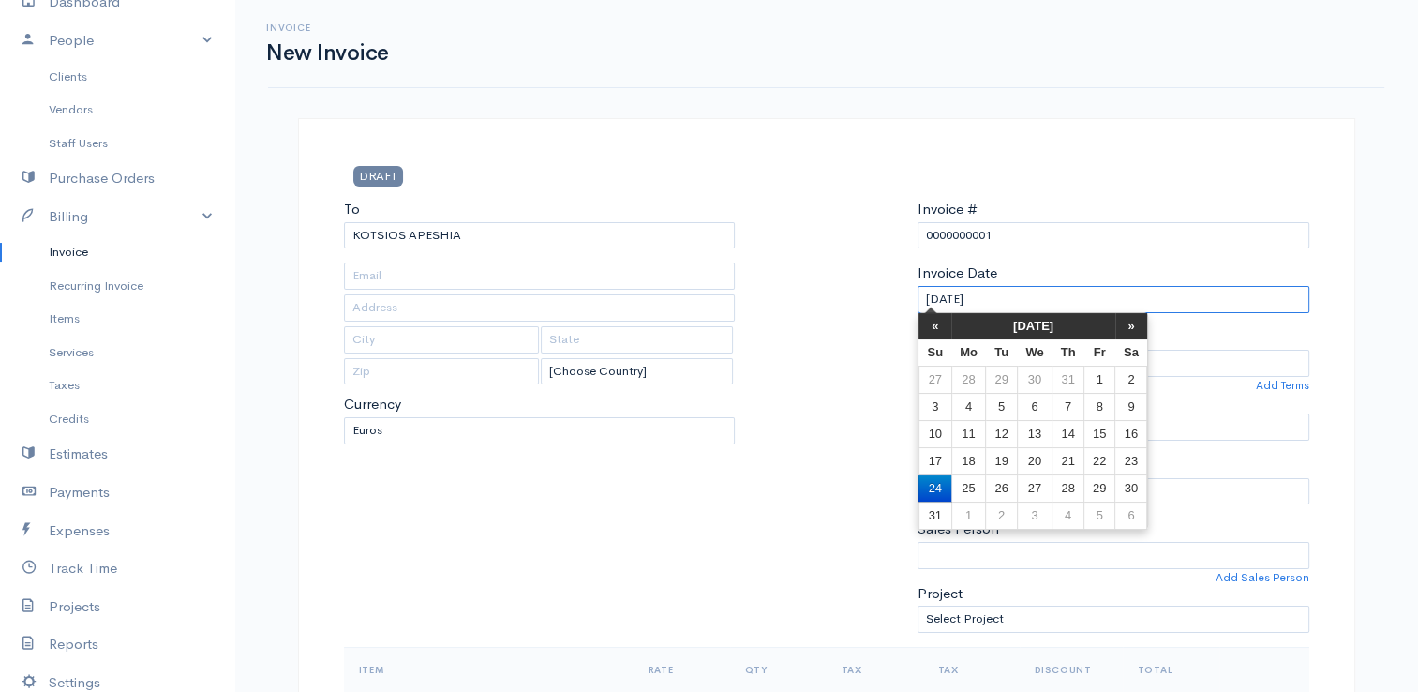
drag, startPoint x: 1018, startPoint y: 295, endPoint x: 835, endPoint y: 291, distance: 182.8
click at [835, 291] on div "To KOTSIOS APESHIA [Choose Country] United States Canada United Kingdom Afghani…" at bounding box center [827, 423] width 984 height 448
click at [1014, 297] on input "[DATE]" at bounding box center [1113, 299] width 392 height 27
type input "[DATE]"
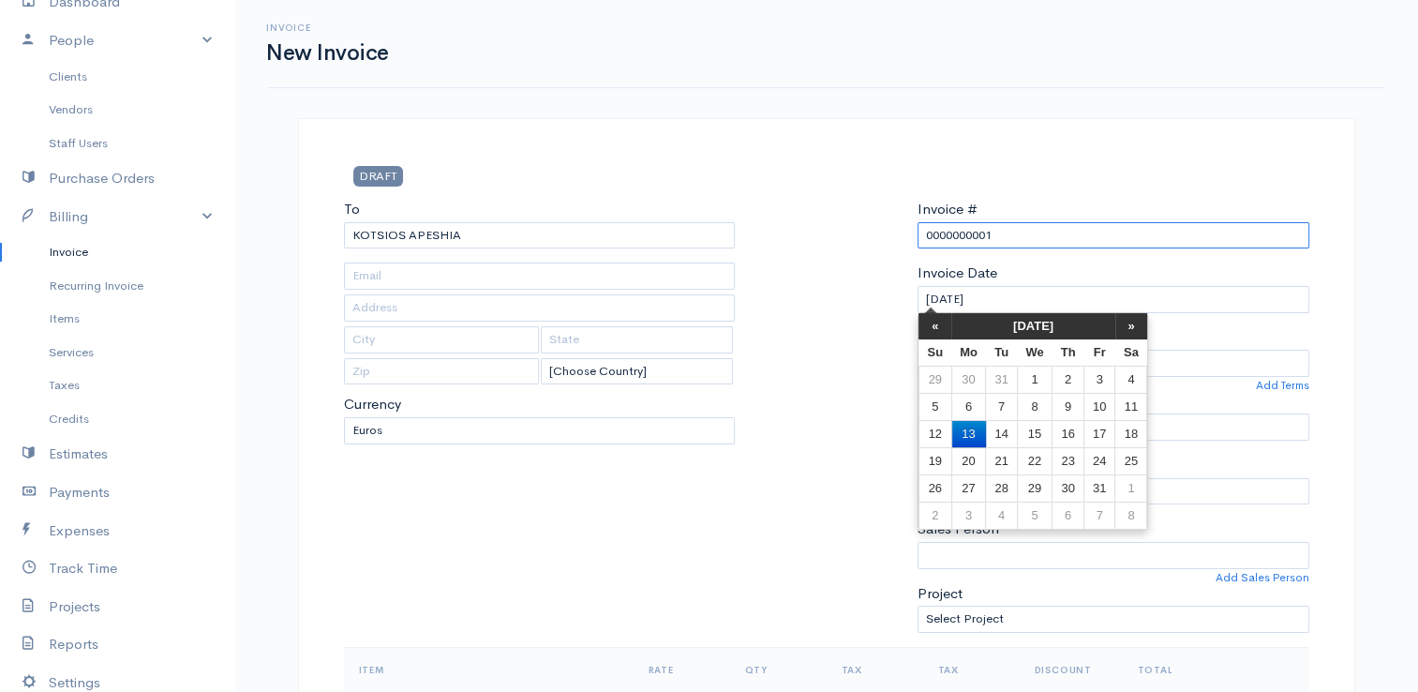
type input "[DATE]"
click at [1173, 234] on input "0000000001" at bounding box center [1113, 235] width 392 height 27
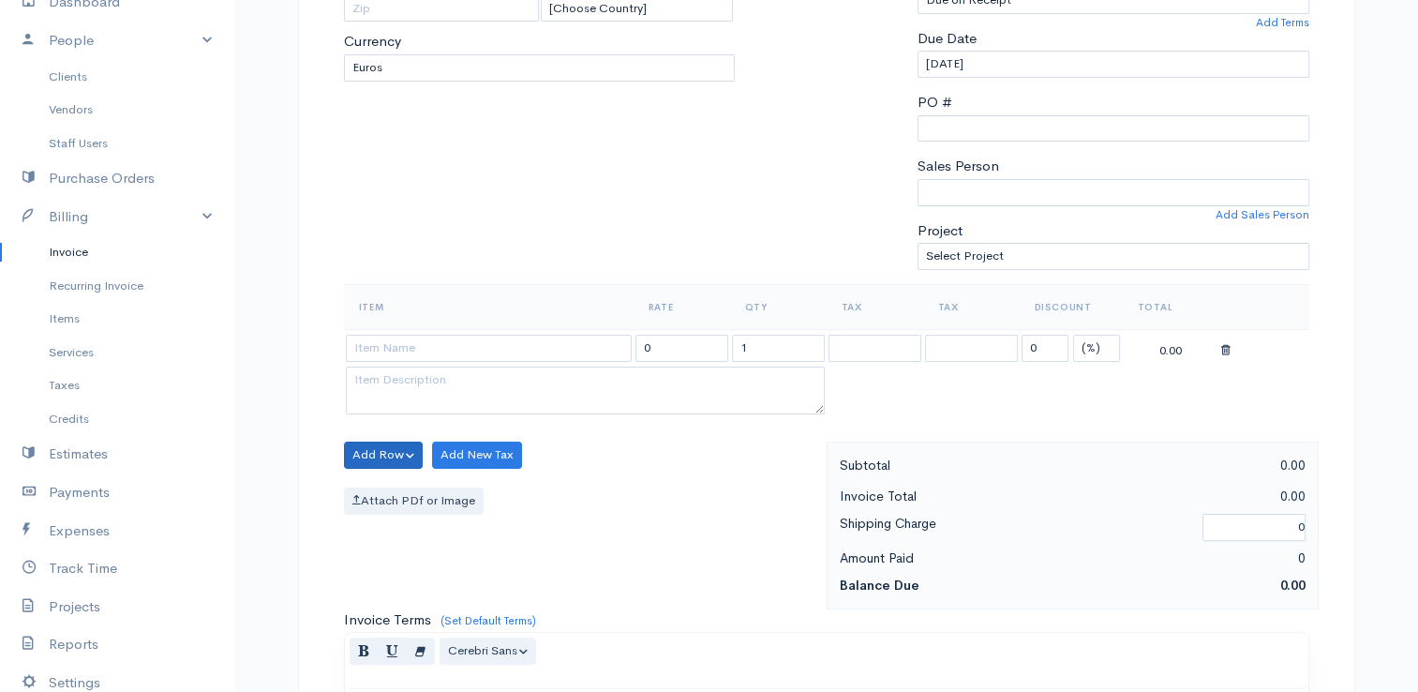
scroll to position [375, 0]
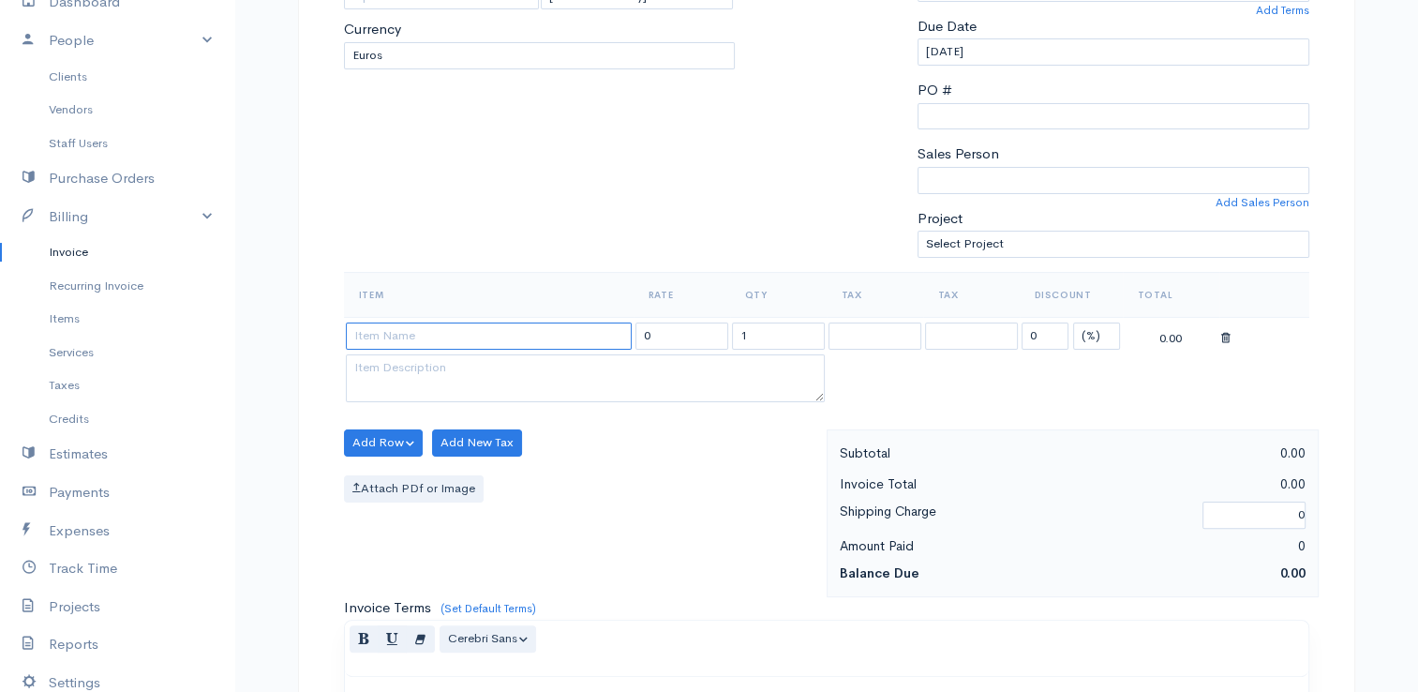
click at [375, 323] on input at bounding box center [489, 335] width 286 height 27
click at [918, 383] on table "Item Rate Qty Tax Tax Discount Total 38.72 0 1 0 (%) Flat 0.00" at bounding box center [826, 339] width 965 height 135
drag, startPoint x: 496, startPoint y: 330, endPoint x: 262, endPoint y: 294, distance: 236.0
click at [262, 294] on div "Invoice New Invoice DRAFT To KOTSIOS APESHIA [Choose Country] United States Can…" at bounding box center [826, 435] width 1184 height 1620
type input "ILIKA"
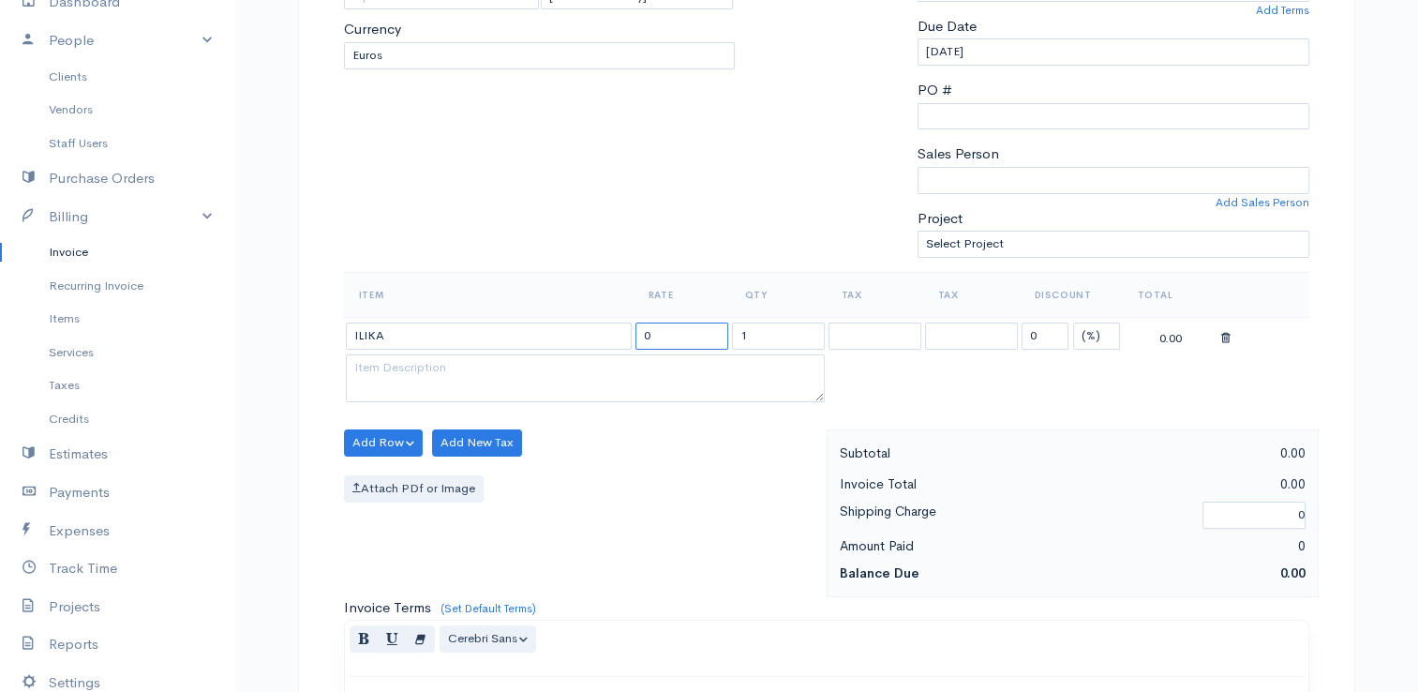
drag, startPoint x: 706, startPoint y: 327, endPoint x: 631, endPoint y: 326, distance: 75.0
click at [631, 326] on tr "ILIKA 0 1 0 (%) Flat 0.00" at bounding box center [826, 335] width 965 height 37
type input "38.72"
click at [372, 437] on button "Add Row" at bounding box center [384, 442] width 80 height 27
click at [403, 474] on link "Add Item Row" at bounding box center [419, 481] width 148 height 33
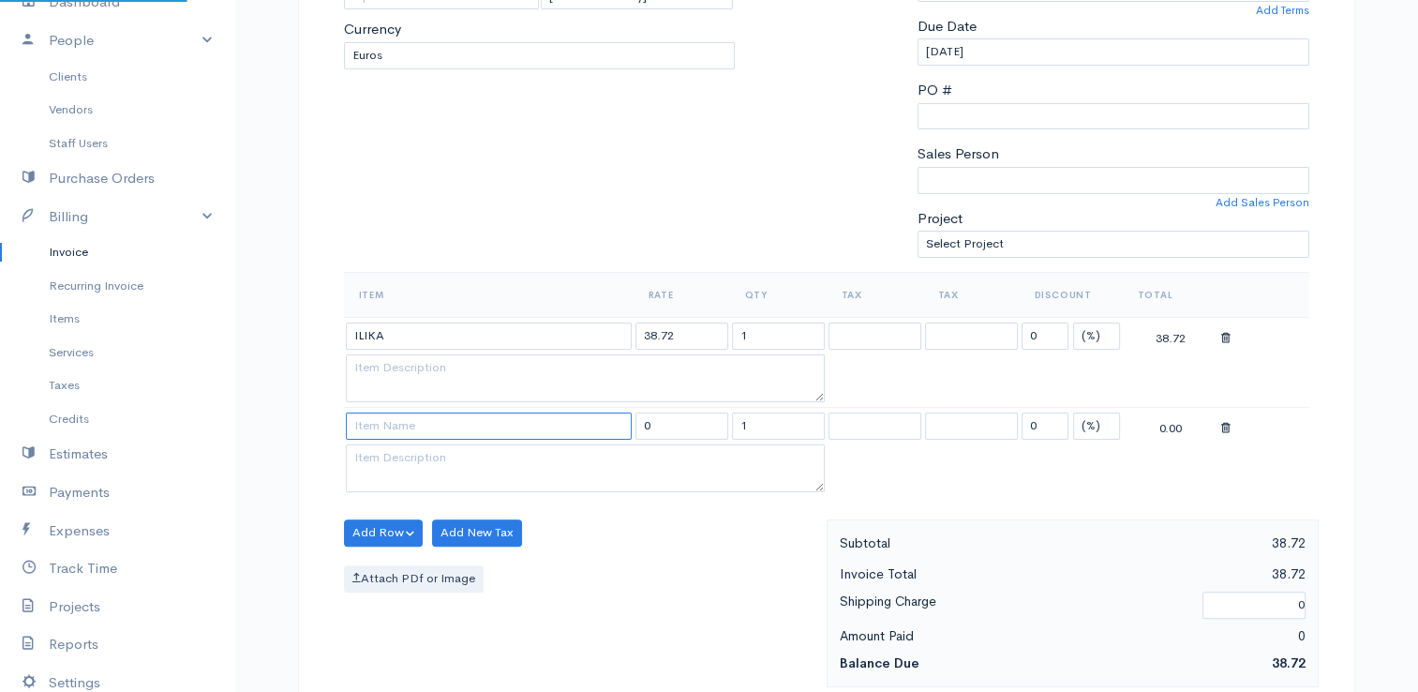
click at [393, 424] on input at bounding box center [489, 425] width 286 height 27
click at [316, 398] on div "DRAFT To KOTSIOS APESHIA [Choose Country] United States Canada United Kingdom A…" at bounding box center [826, 520] width 1057 height 1554
click at [405, 423] on input at bounding box center [489, 425] width 286 height 27
click at [672, 534] on div "Add Row Add Item Row Add Time Row Add New Tax Attach PDf or Image" at bounding box center [581, 603] width 492 height 168
click at [399, 529] on button "Add Row" at bounding box center [384, 532] width 80 height 27
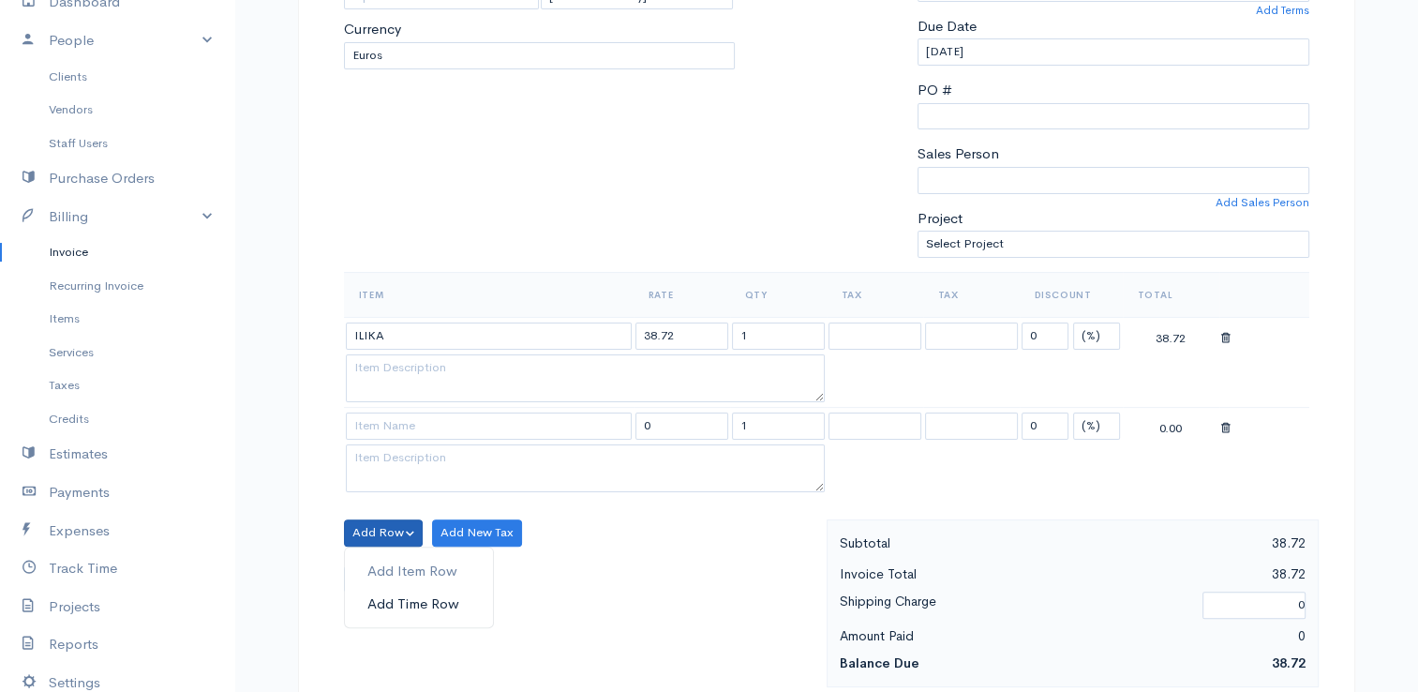
click at [451, 605] on link "Add Time Row" at bounding box center [419, 604] width 148 height 33
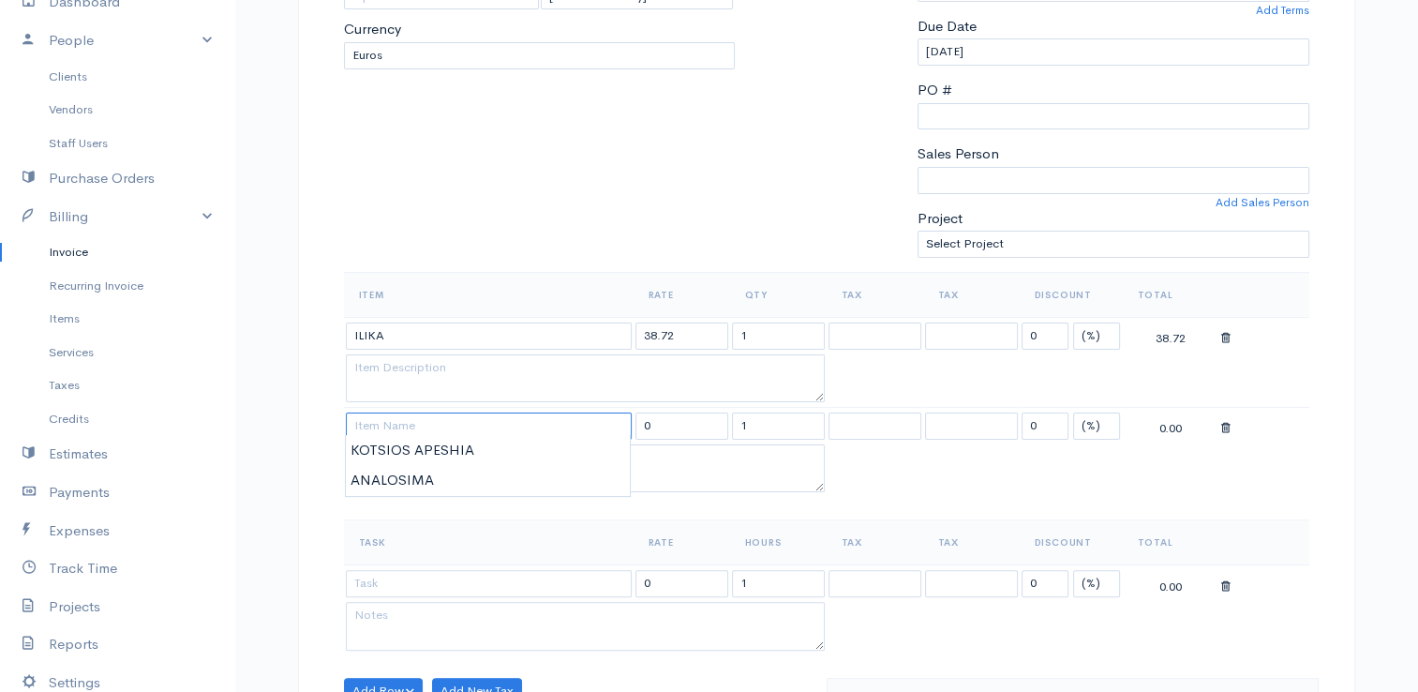
click at [433, 429] on input at bounding box center [489, 425] width 286 height 27
type input "ERGATIKA"
drag, startPoint x: 673, startPoint y: 420, endPoint x: 624, endPoint y: 417, distance: 48.8
click at [618, 416] on tr "ERGATIKA 0 1 0 (%) Flat 0.00" at bounding box center [826, 426] width 965 height 37
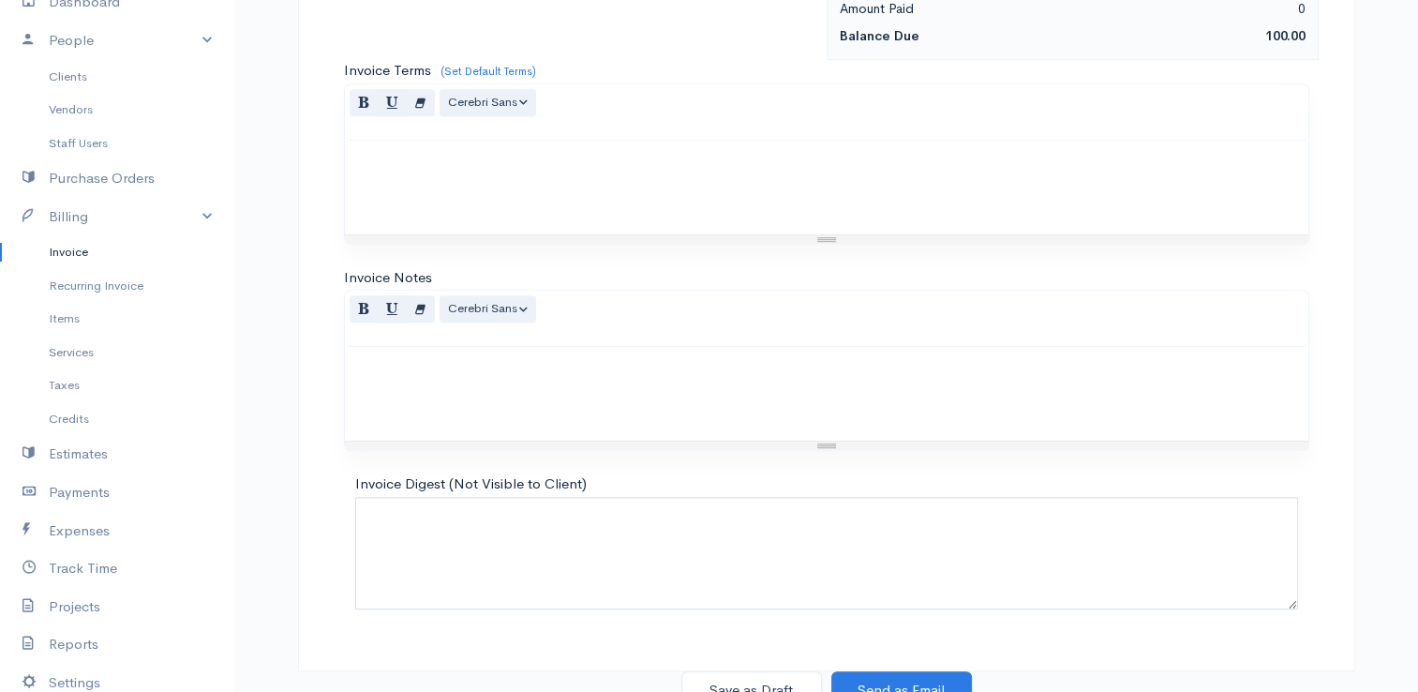
scroll to position [1167, 0]
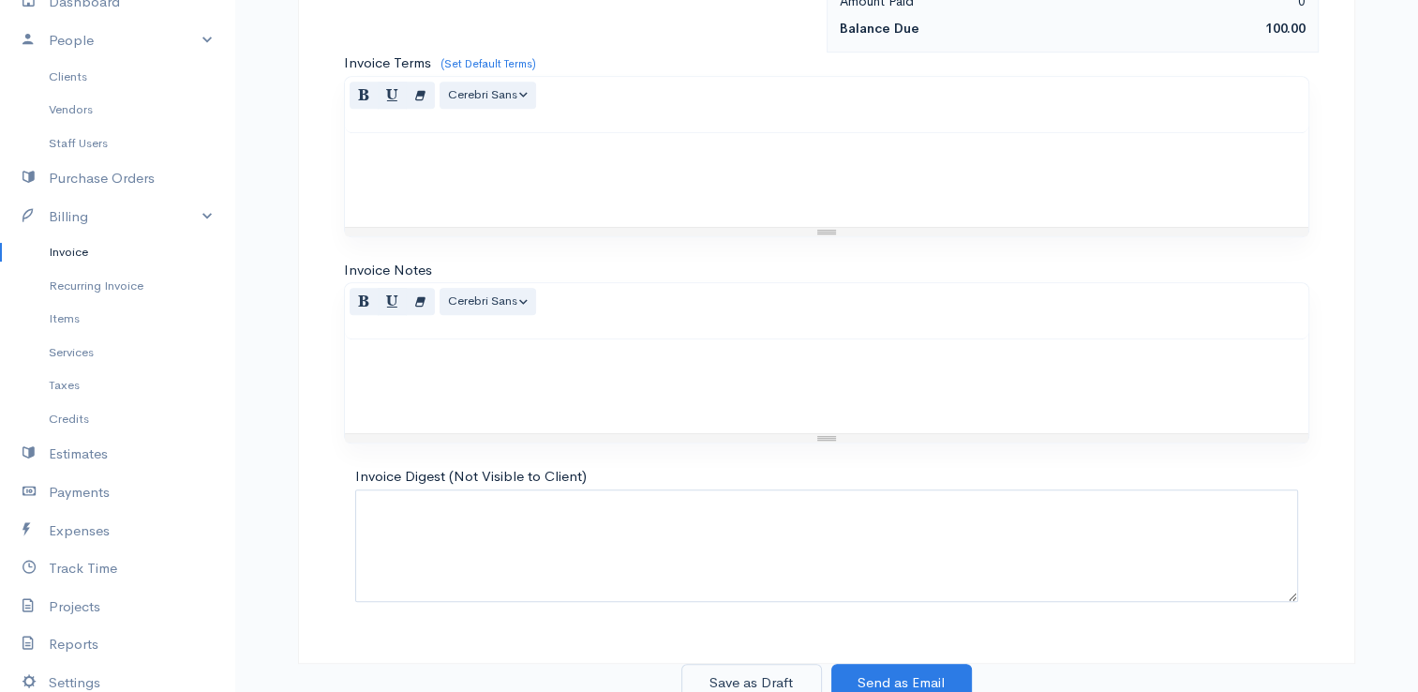
type input "61.28"
click at [755, 670] on button "Save as Draft" at bounding box center [751, 682] width 141 height 38
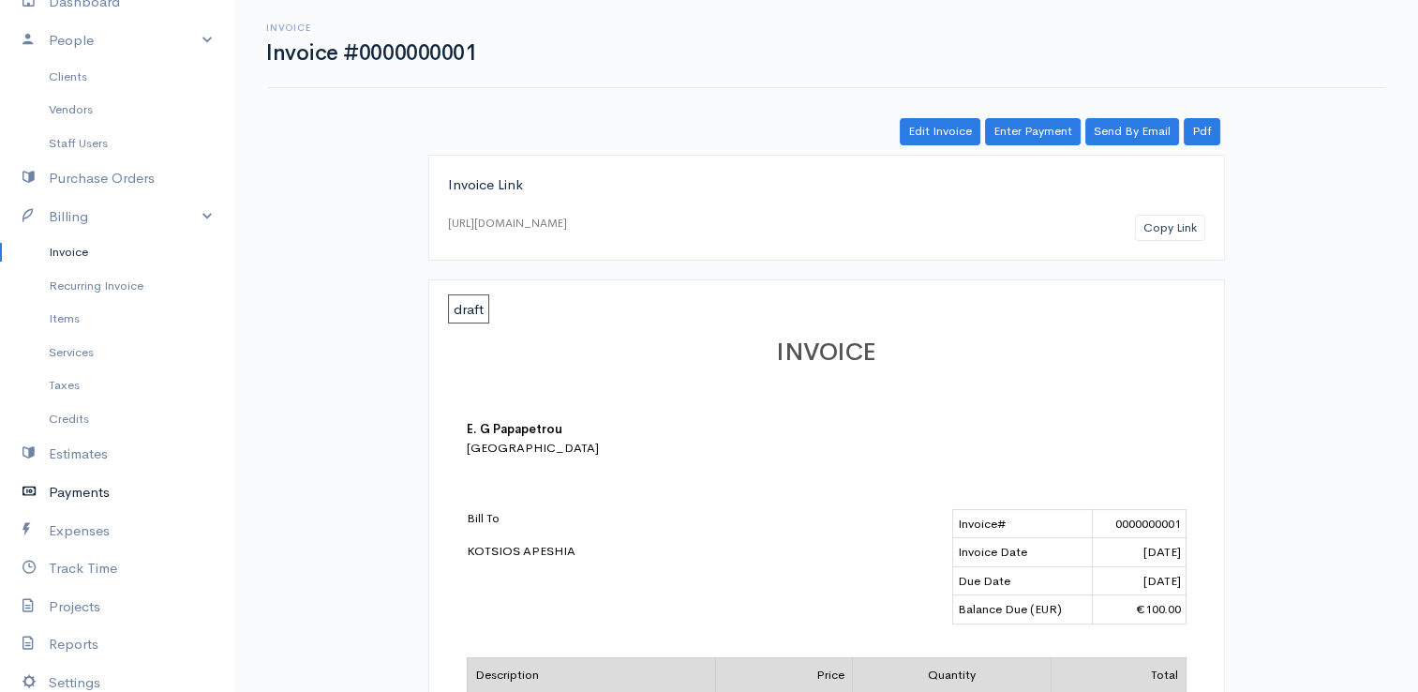
click at [99, 480] on link "Payments" at bounding box center [117, 492] width 234 height 38
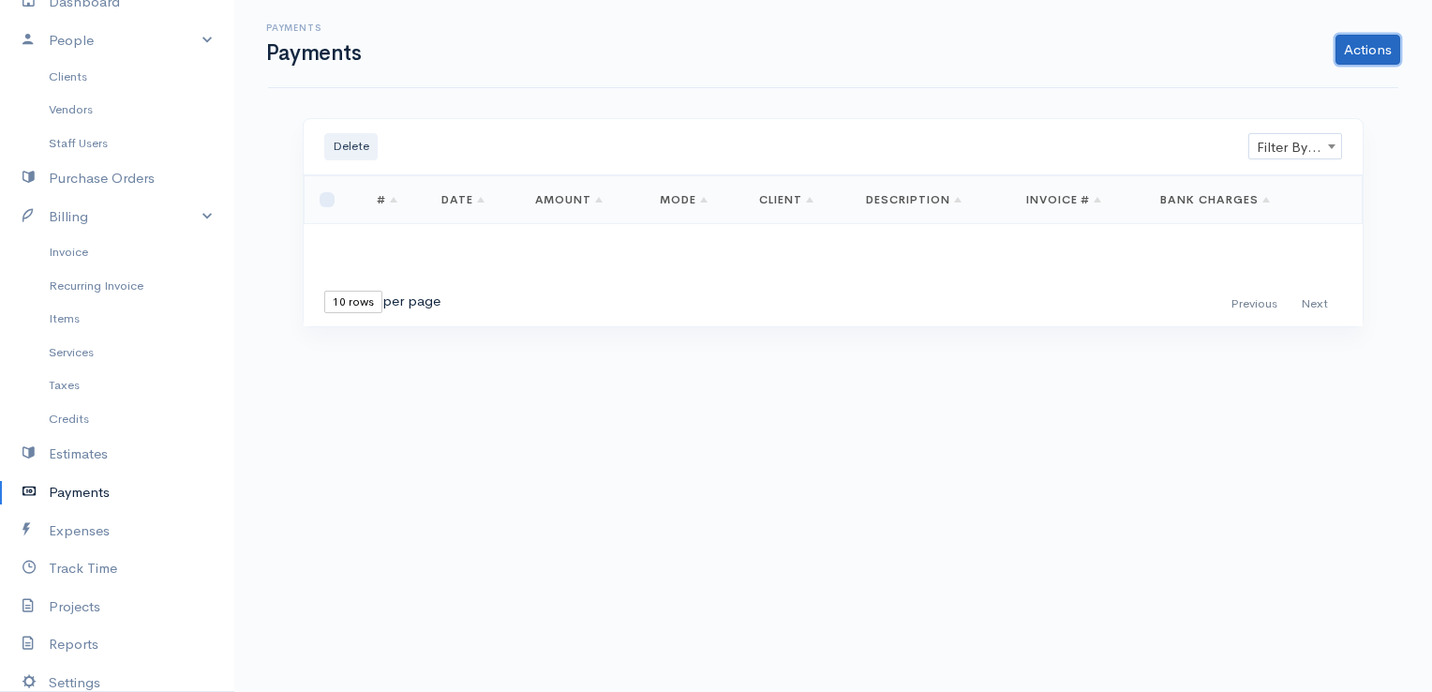
click at [1368, 54] on link "Actions" at bounding box center [1367, 50] width 65 height 30
click at [1303, 92] on link "Enter Payment" at bounding box center [1304, 88] width 193 height 33
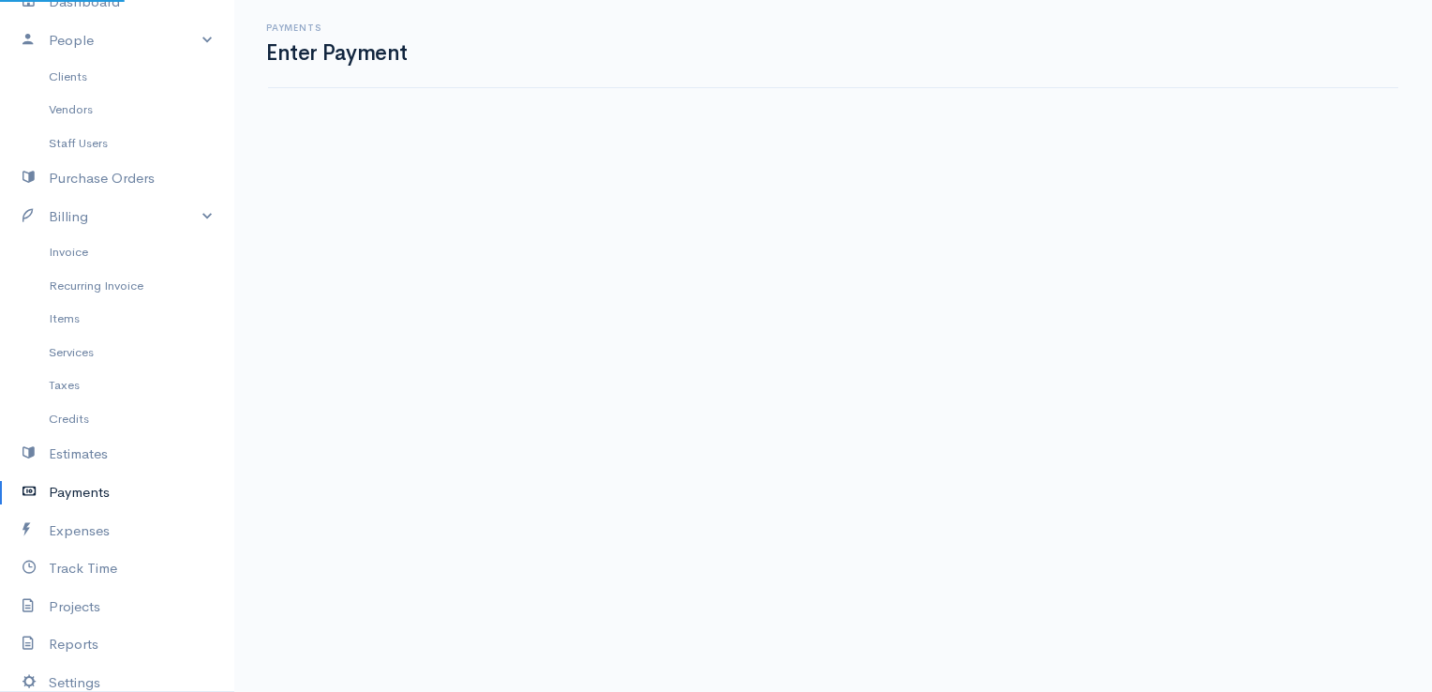
select select "2"
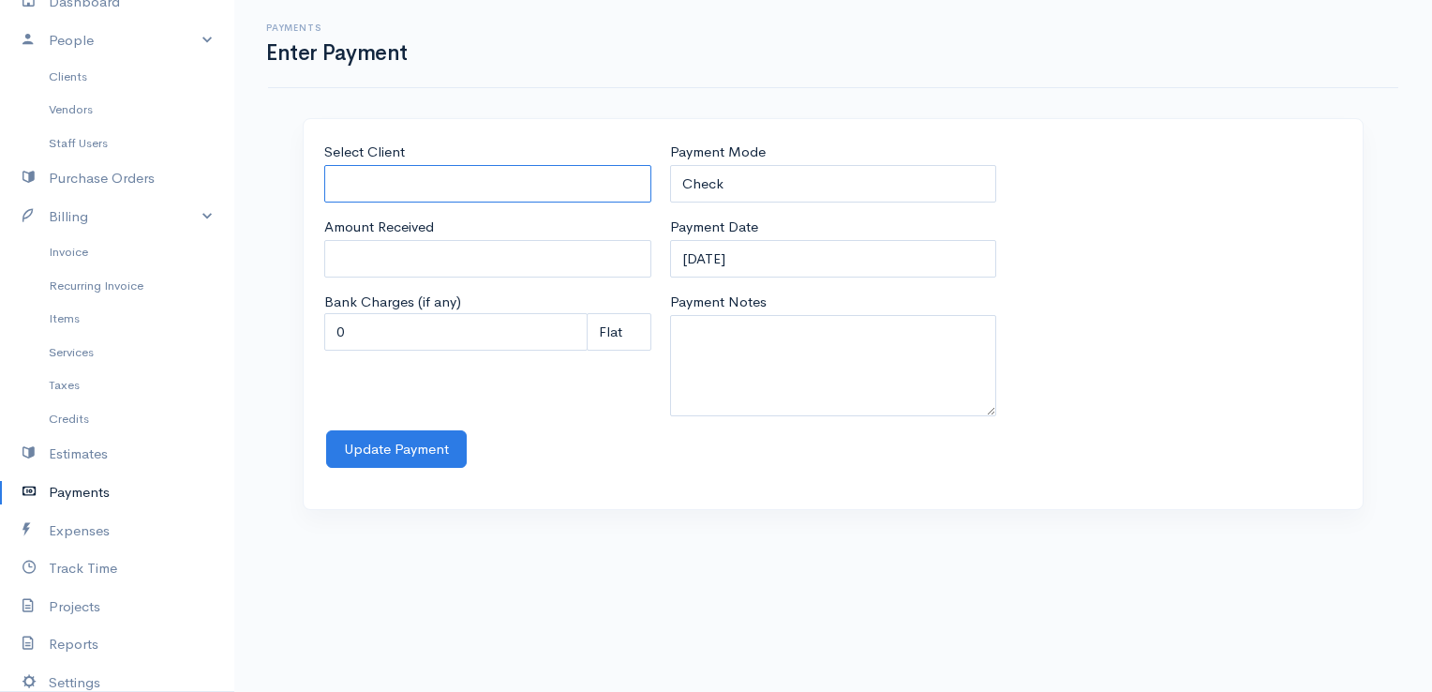
click at [620, 192] on input "Select Client" at bounding box center [487, 184] width 327 height 38
type input "KOTSIOS APESHIA"
click at [476, 224] on body "E. G Papapetrou Upgrade Dashboard People Clients Vendors Staff Users Purchase O…" at bounding box center [716, 346] width 1432 height 692
drag, startPoint x: 378, startPoint y: 245, endPoint x: 263, endPoint y: 226, distance: 115.9
click at [263, 226] on div "Payments Enter Payment Select Client KOTSIOS APESHIA Amount Received 0 Bank Cha…" at bounding box center [833, 266] width 1198 height 532
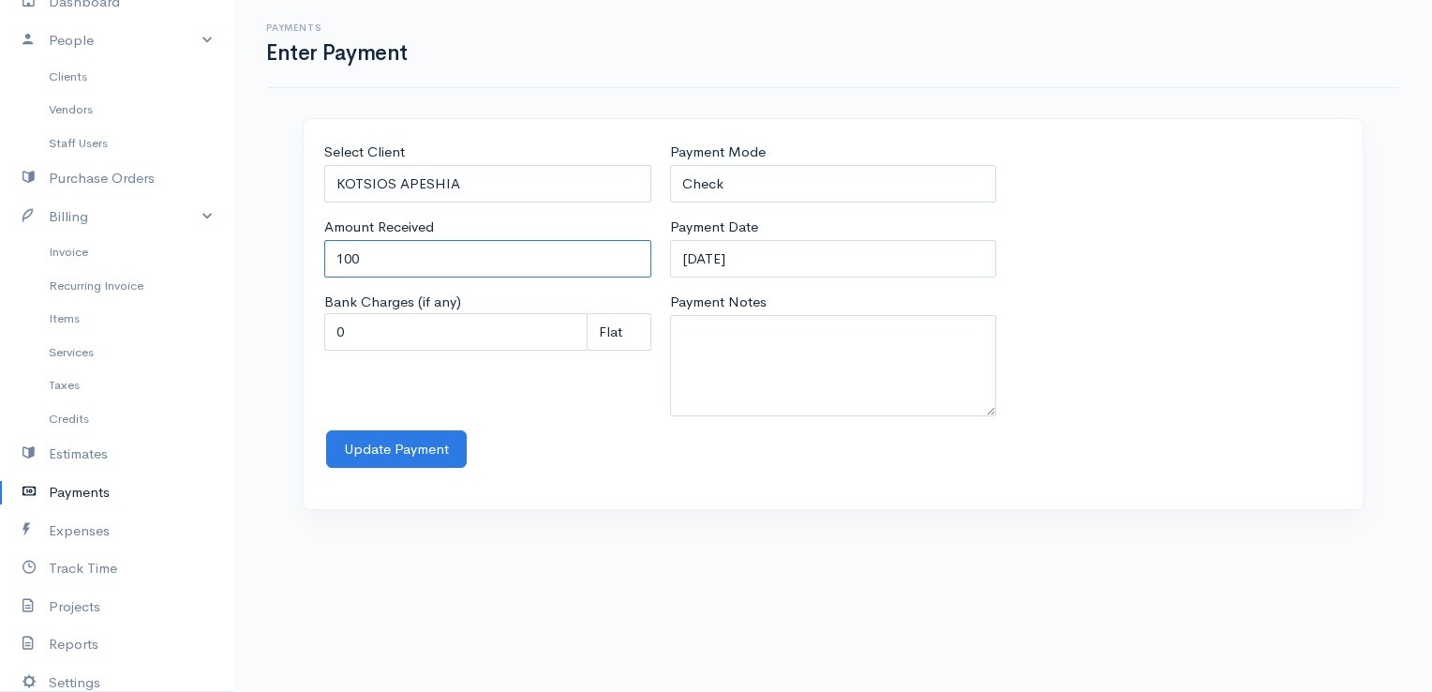
type input "100"
click at [756, 187] on select "Check Bank Transfer Credit Cash Debit ACH VISA MASTERCARD AMEX Discover DINERS …" at bounding box center [833, 184] width 327 height 38
select select "Cash"
click at [670, 165] on select "Check Bank Transfer Credit Cash Debit ACH VISA MASTERCARD AMEX Discover DINERS …" at bounding box center [833, 184] width 327 height 38
click at [725, 362] on textarea "Payment Notes" at bounding box center [833, 365] width 327 height 101
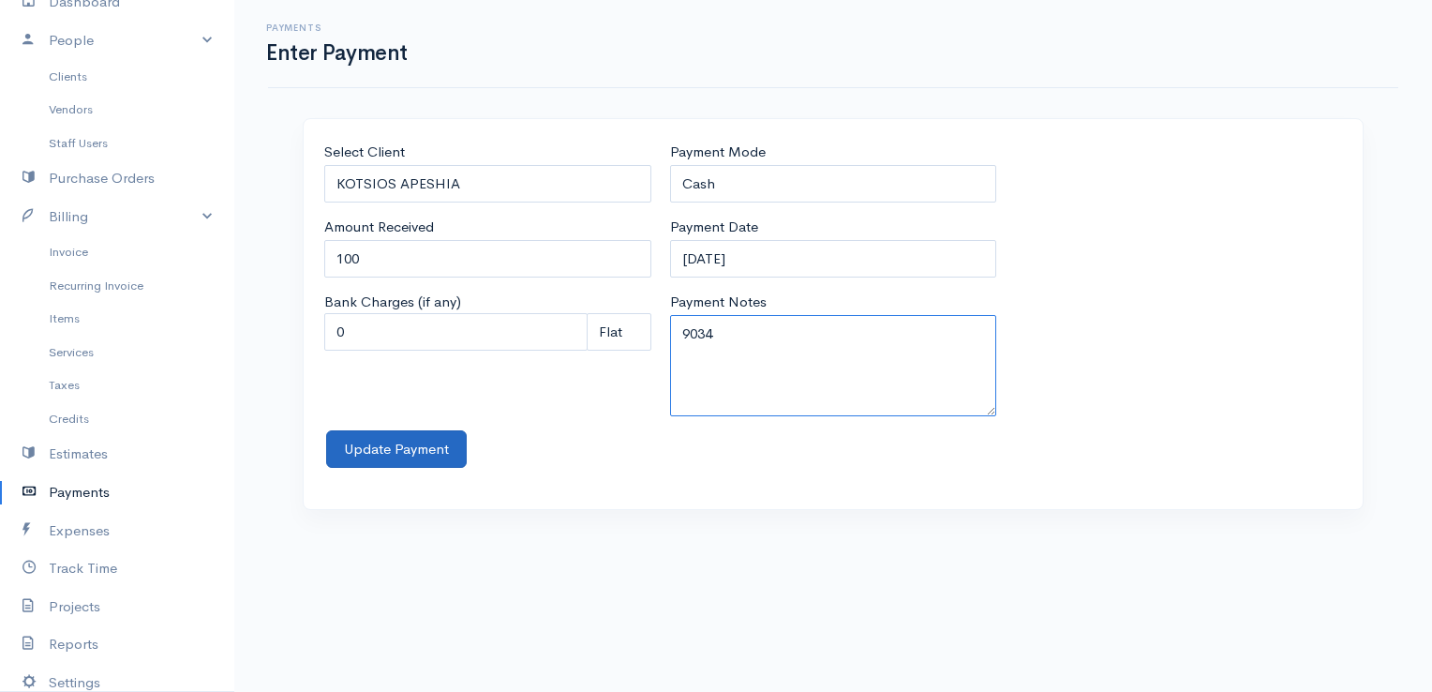
type textarea "9034"
click at [433, 436] on button "Update Payment" at bounding box center [396, 449] width 141 height 38
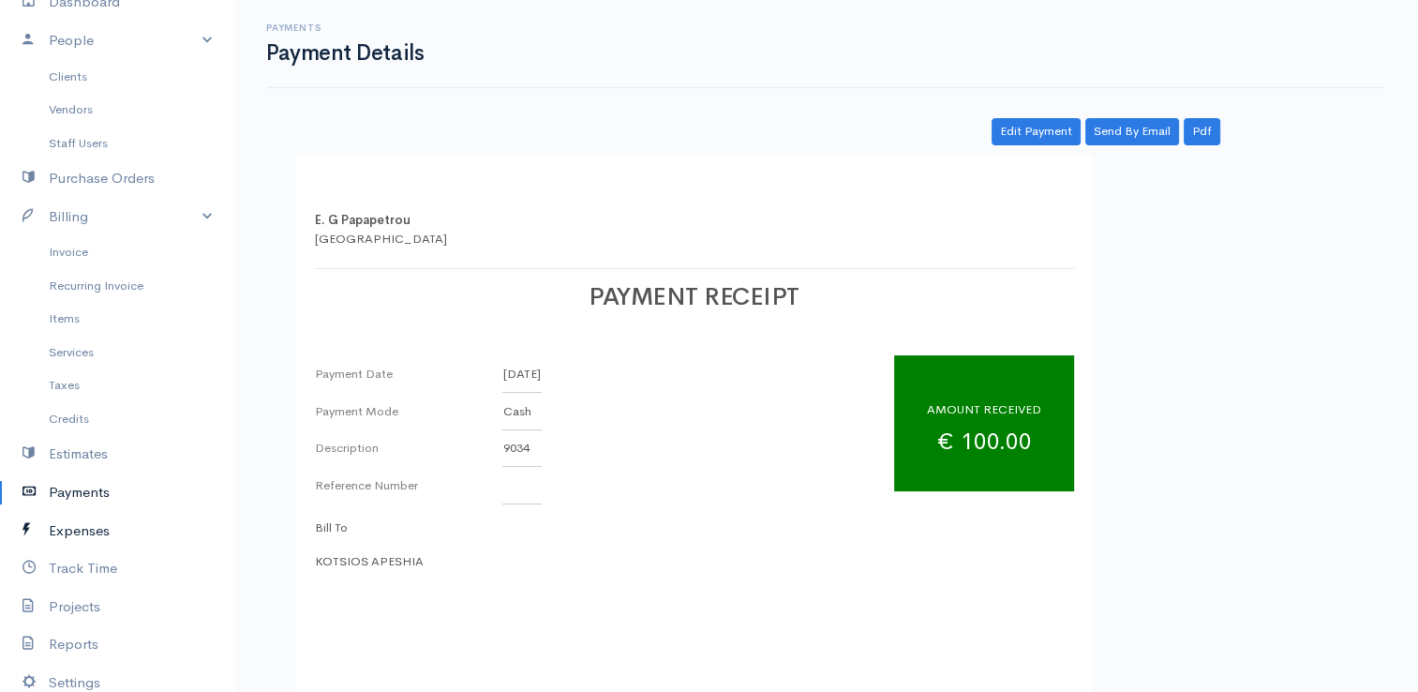
click at [82, 535] on link "Expenses" at bounding box center [117, 531] width 234 height 38
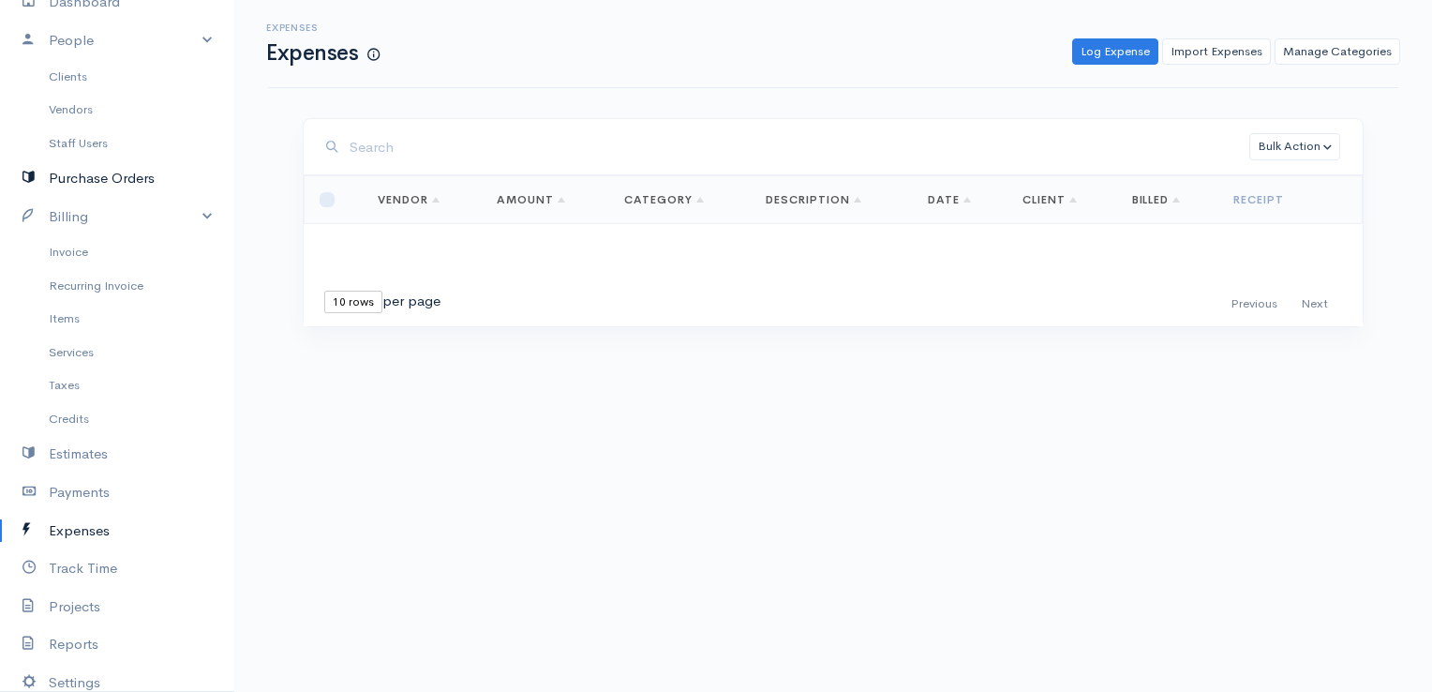
click at [105, 169] on link "Purchase Orders" at bounding box center [117, 178] width 234 height 38
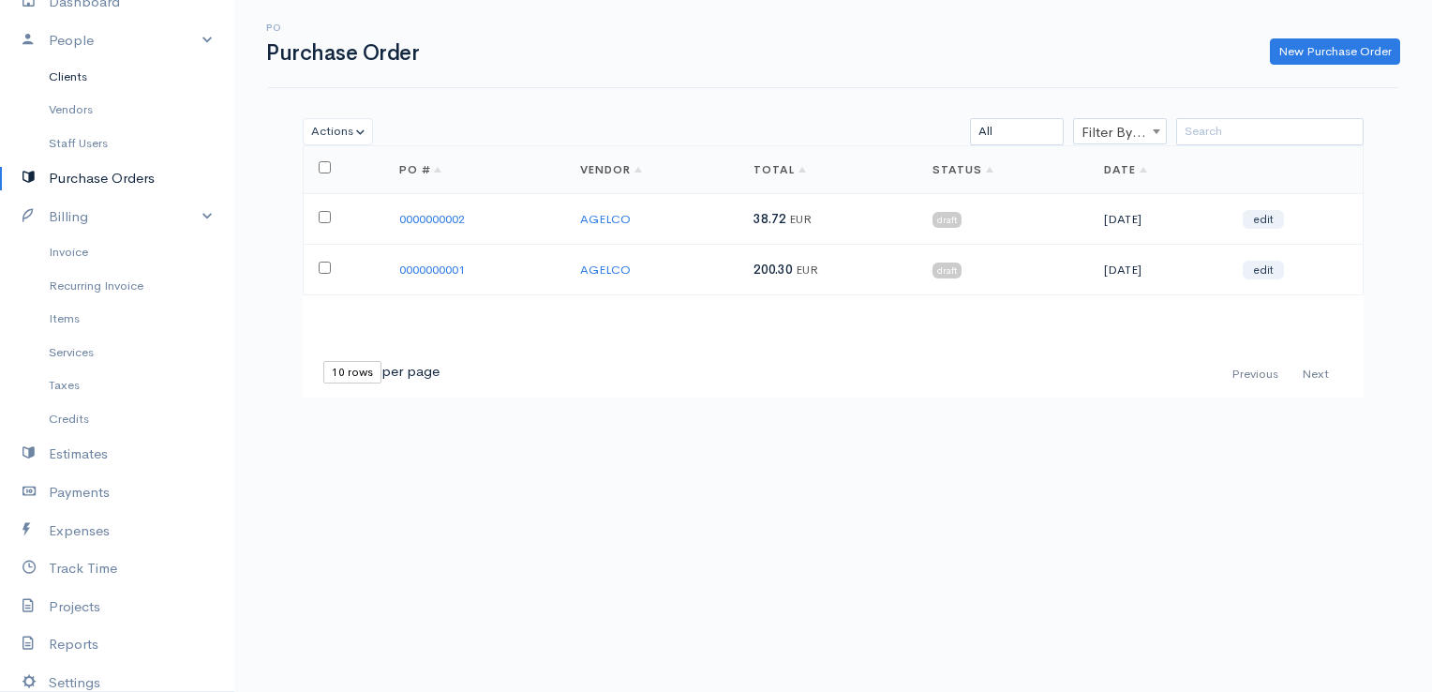
click at [67, 79] on link "Clients" at bounding box center [117, 77] width 234 height 34
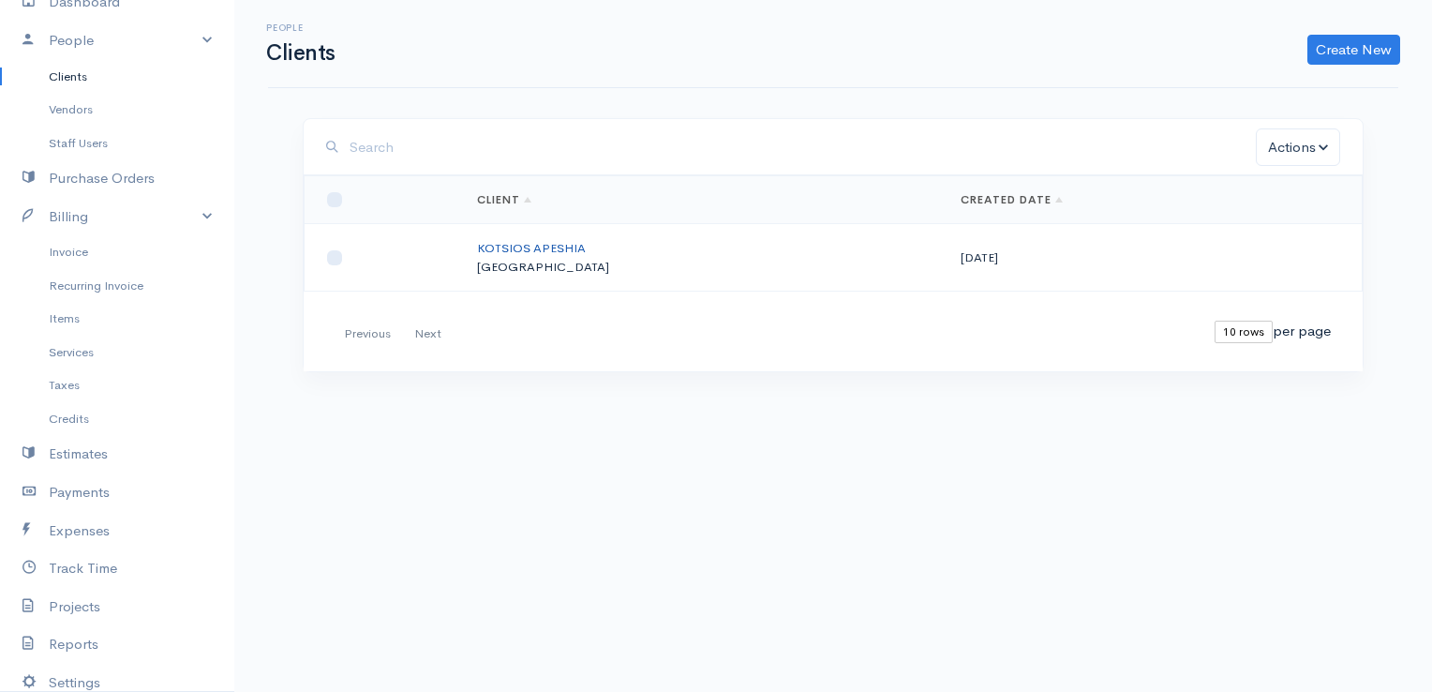
click at [531, 246] on link "KOTSIOS APESHIA" at bounding box center [531, 248] width 109 height 16
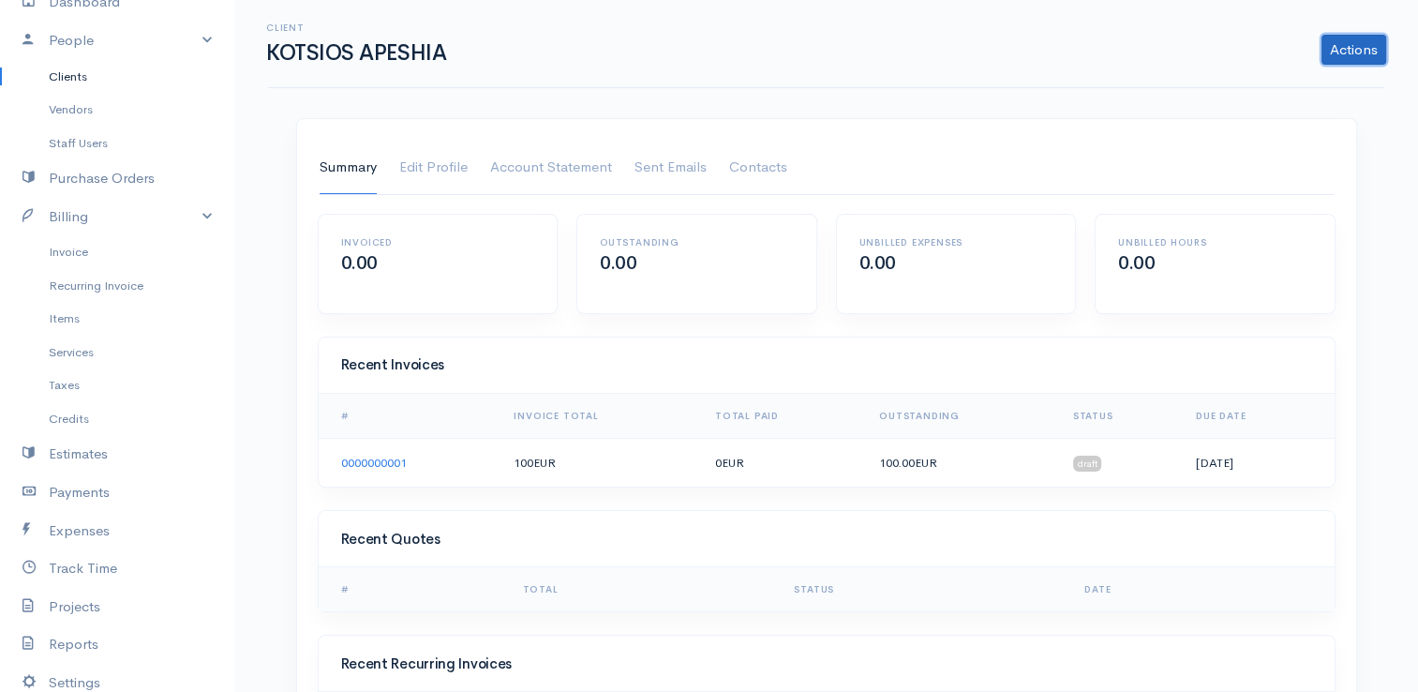
click at [1361, 43] on link "Actions" at bounding box center [1353, 50] width 65 height 30
click at [1173, 101] on div "Client KOTSIOS APESHIA Actions Archive Client Delete Client Summary Edit Profil…" at bounding box center [826, 402] width 1184 height 805
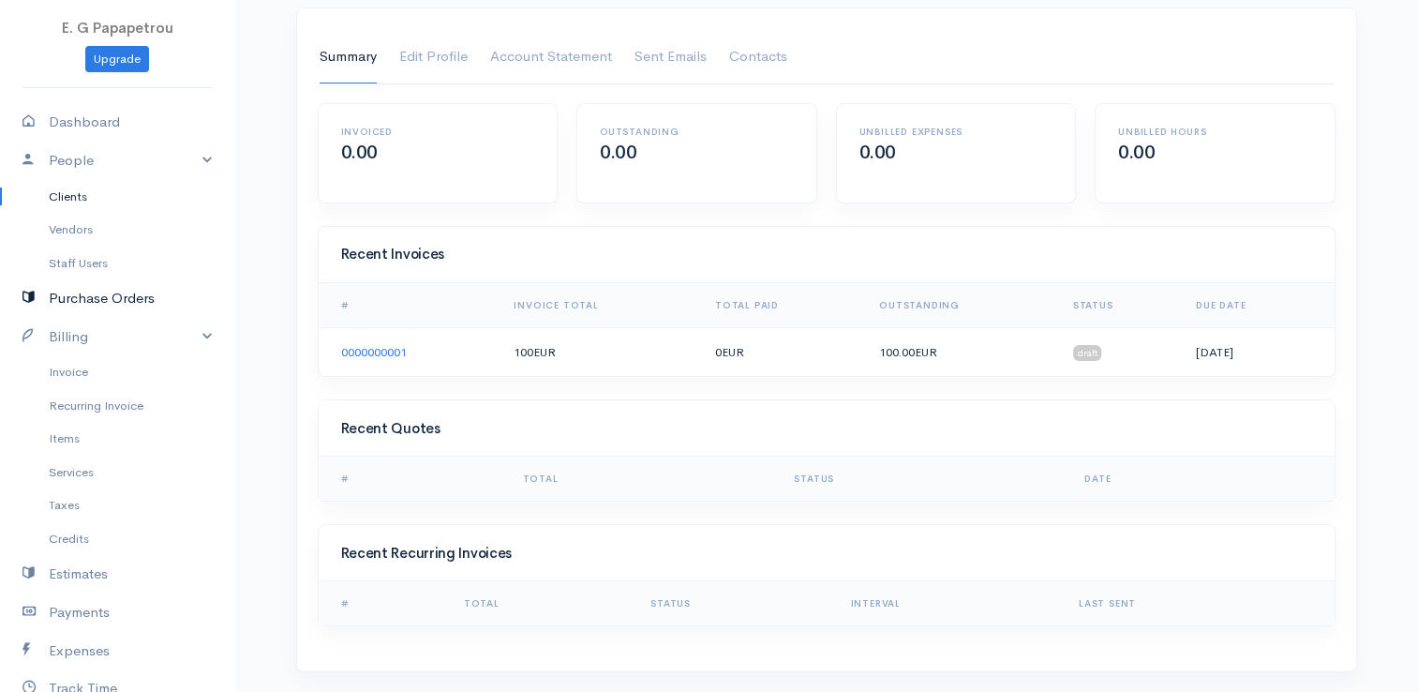
click at [115, 293] on link "Purchase Orders" at bounding box center [117, 298] width 234 height 38
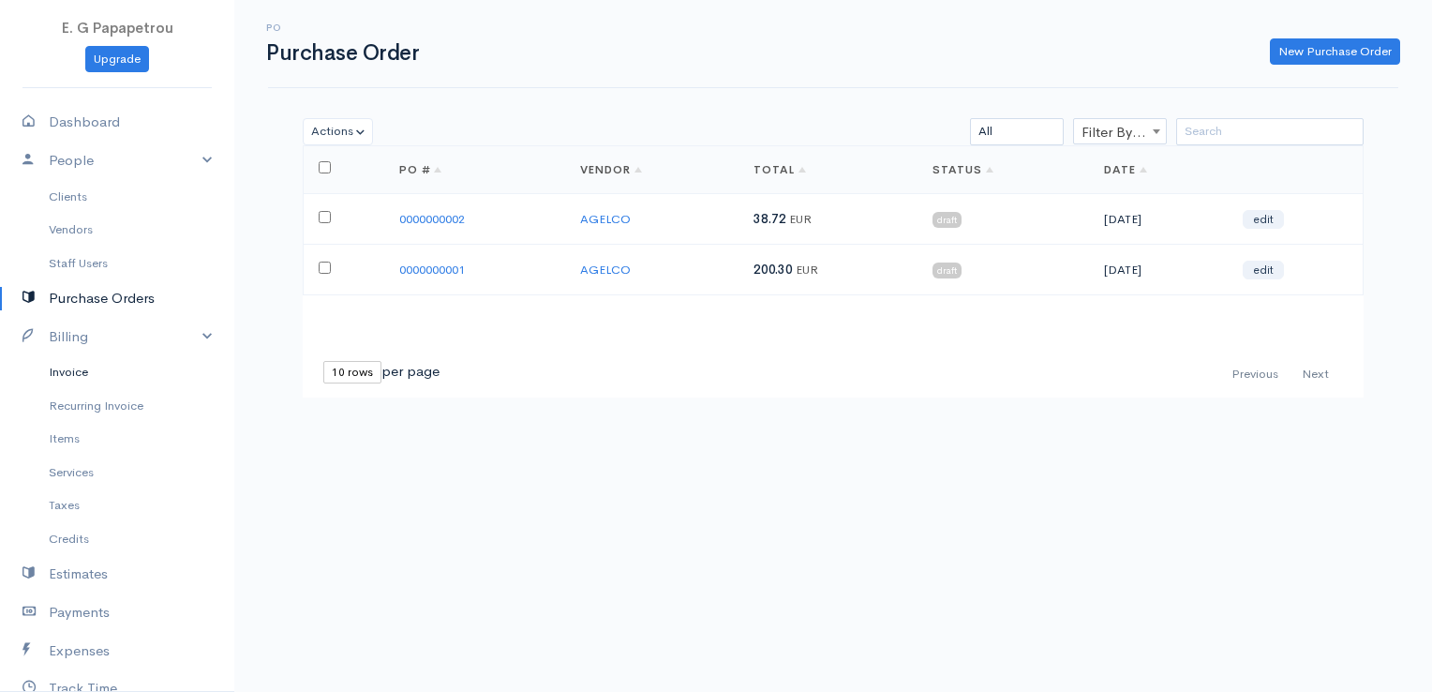
click at [80, 368] on link "Invoice" at bounding box center [117, 372] width 234 height 34
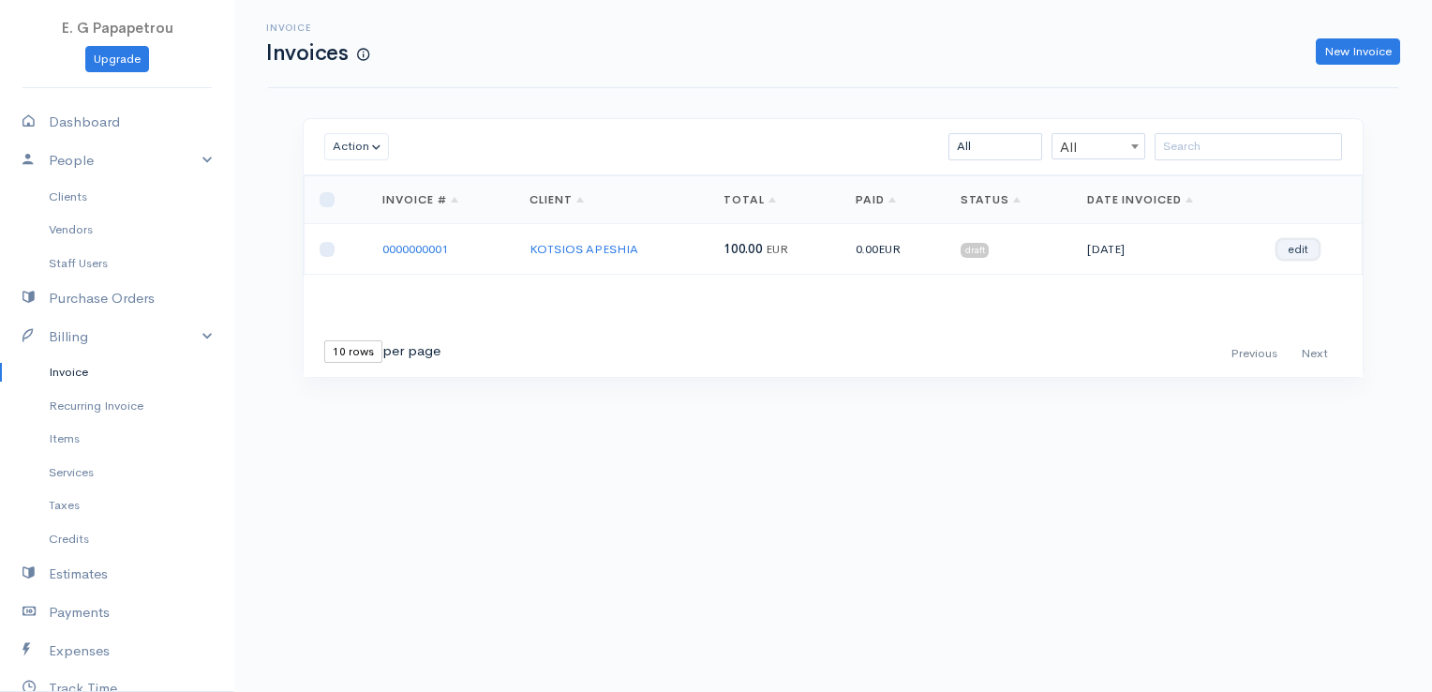
click at [1301, 249] on link "edit" at bounding box center [1297, 249] width 41 height 19
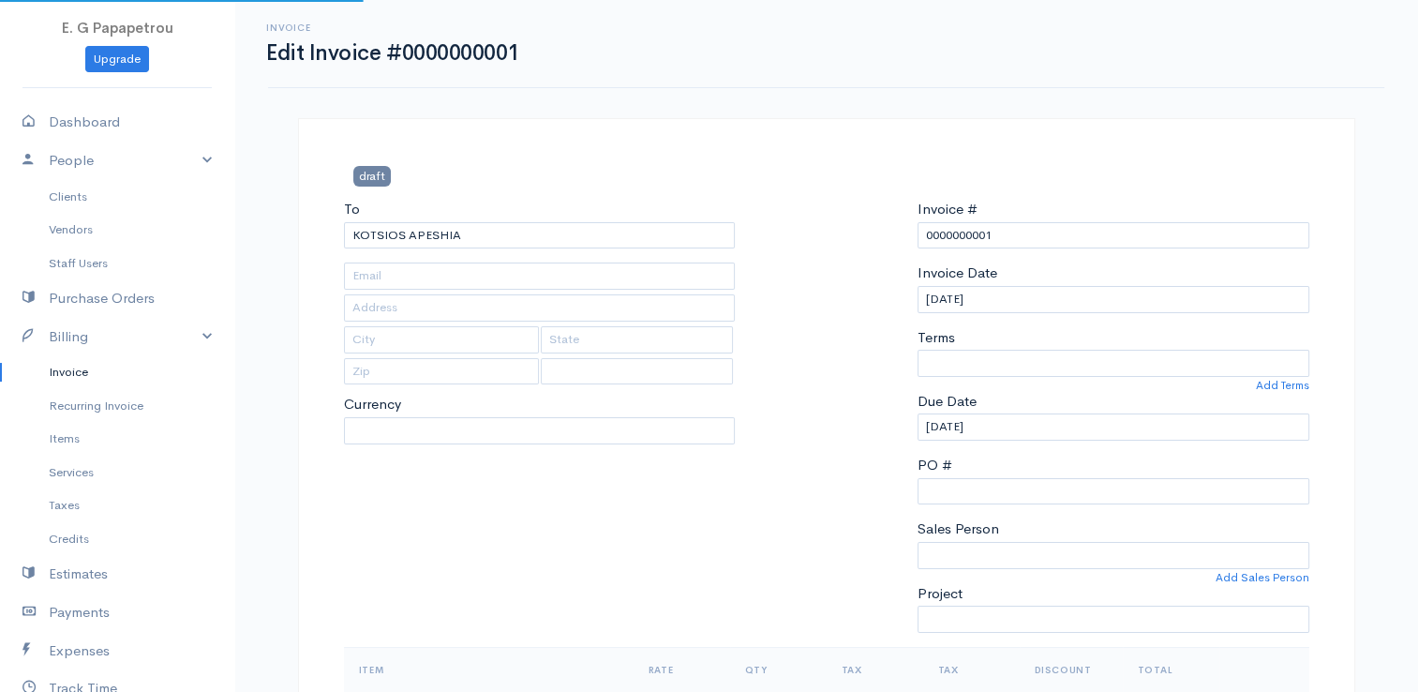
select select
select select "[GEOGRAPHIC_DATA]"
select select "EUR"
select select "0"
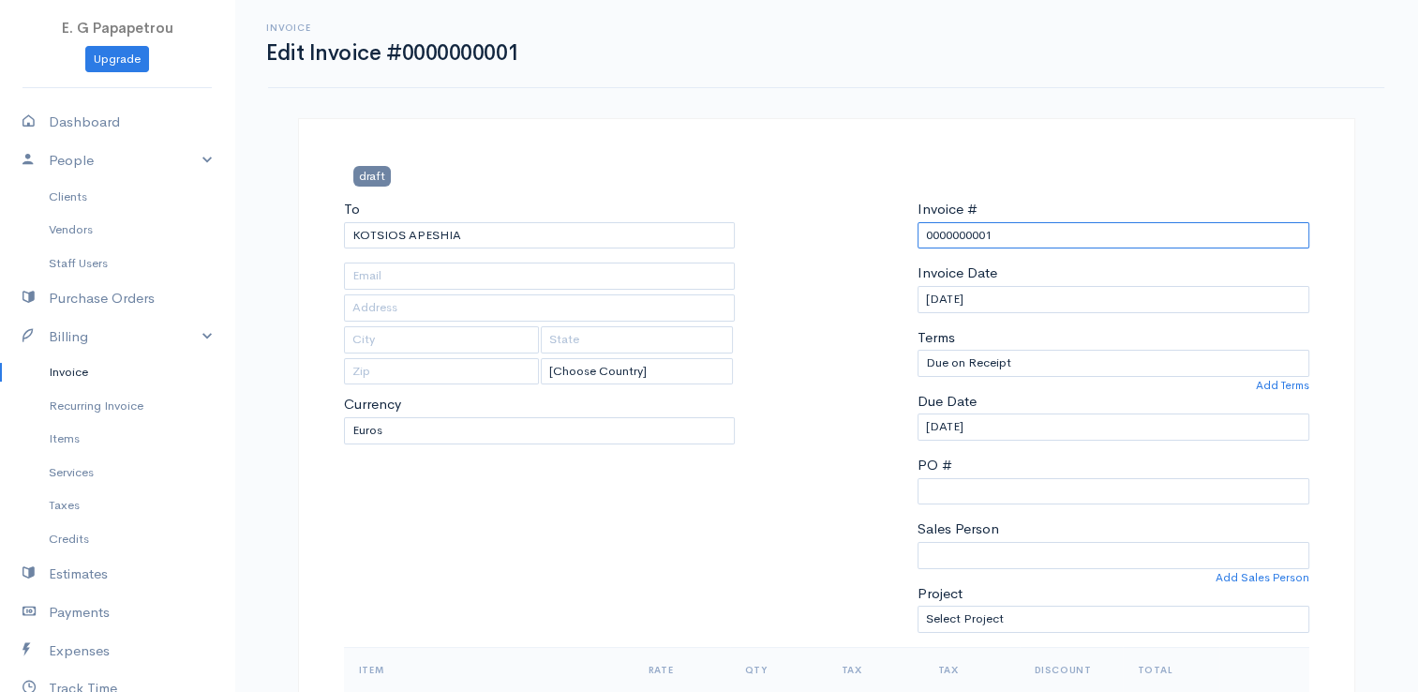
click at [1006, 236] on input "0000000001" at bounding box center [1113, 235] width 392 height 27
click at [1023, 362] on select "Due on Receipt After 7 days After 15 days After 30 days After 45 days After 60 …" at bounding box center [1113, 363] width 392 height 27
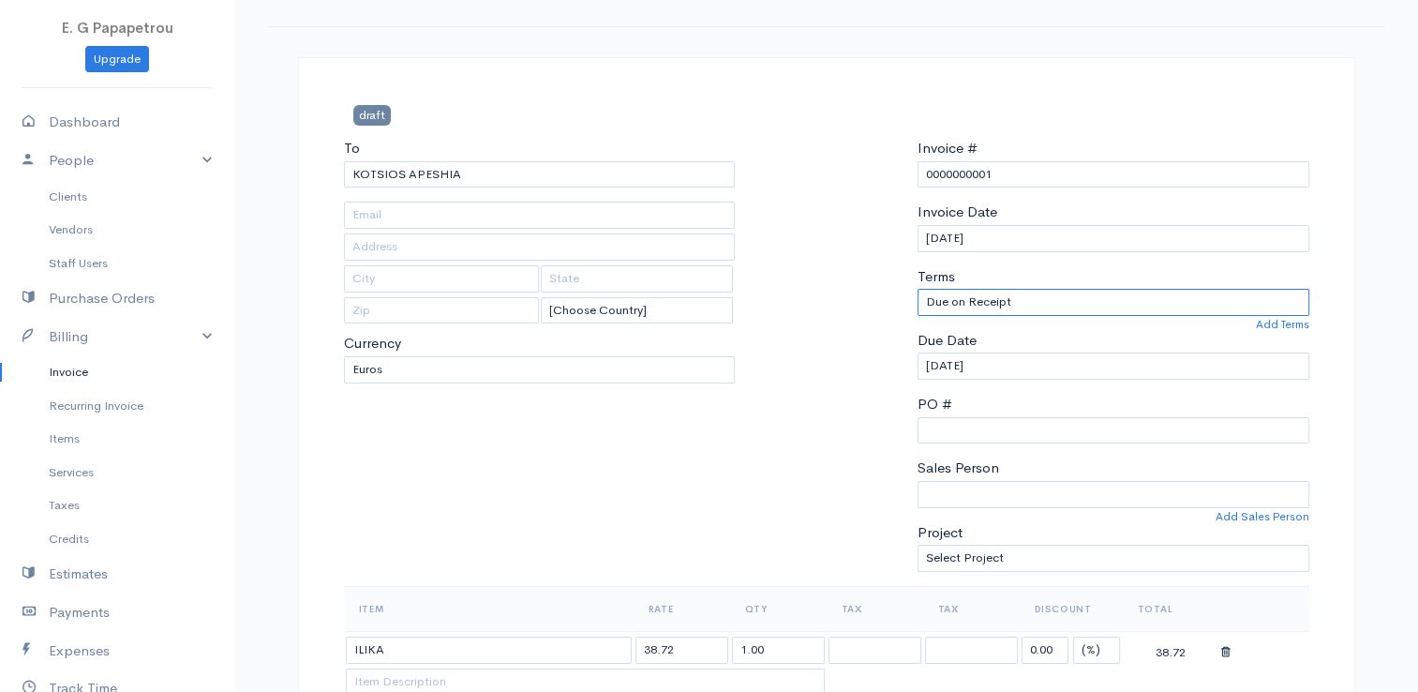
scroll to position [94, 0]
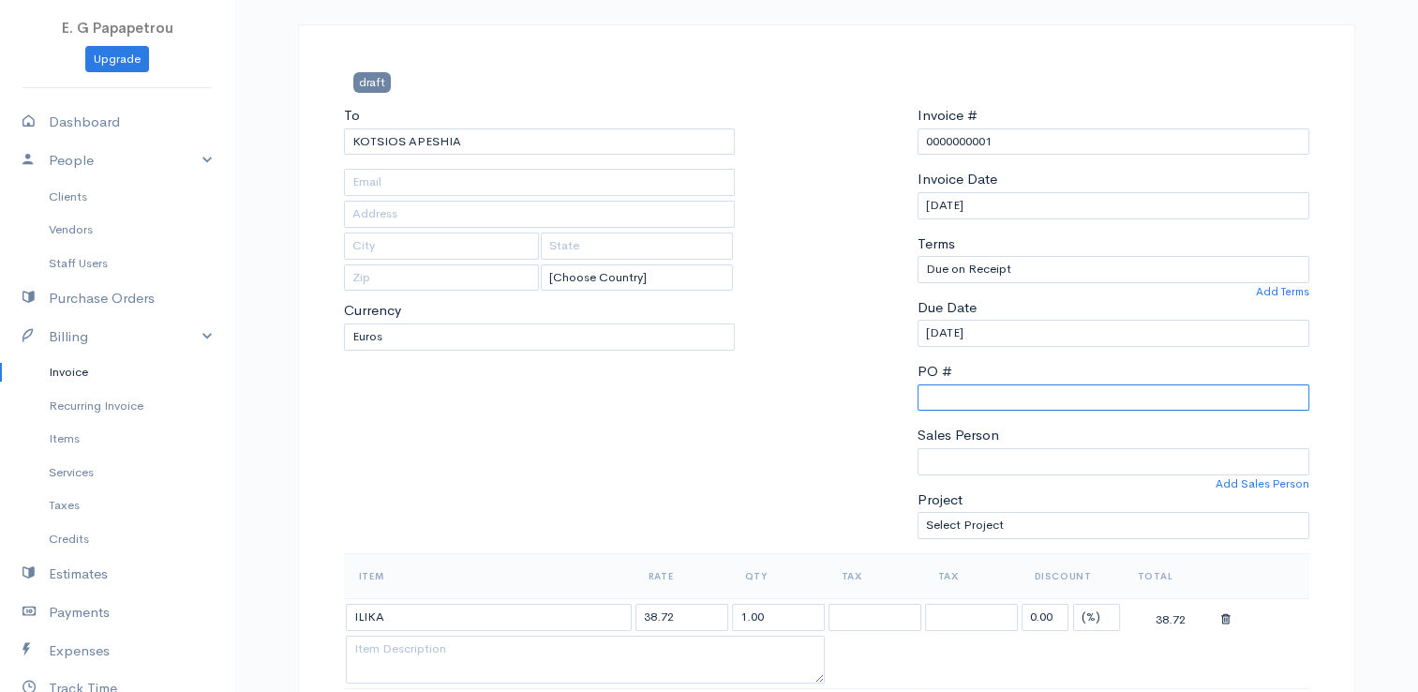
click at [994, 397] on input "PO #" at bounding box center [1113, 397] width 392 height 27
click at [105, 405] on link "Recurring Invoice" at bounding box center [117, 406] width 234 height 34
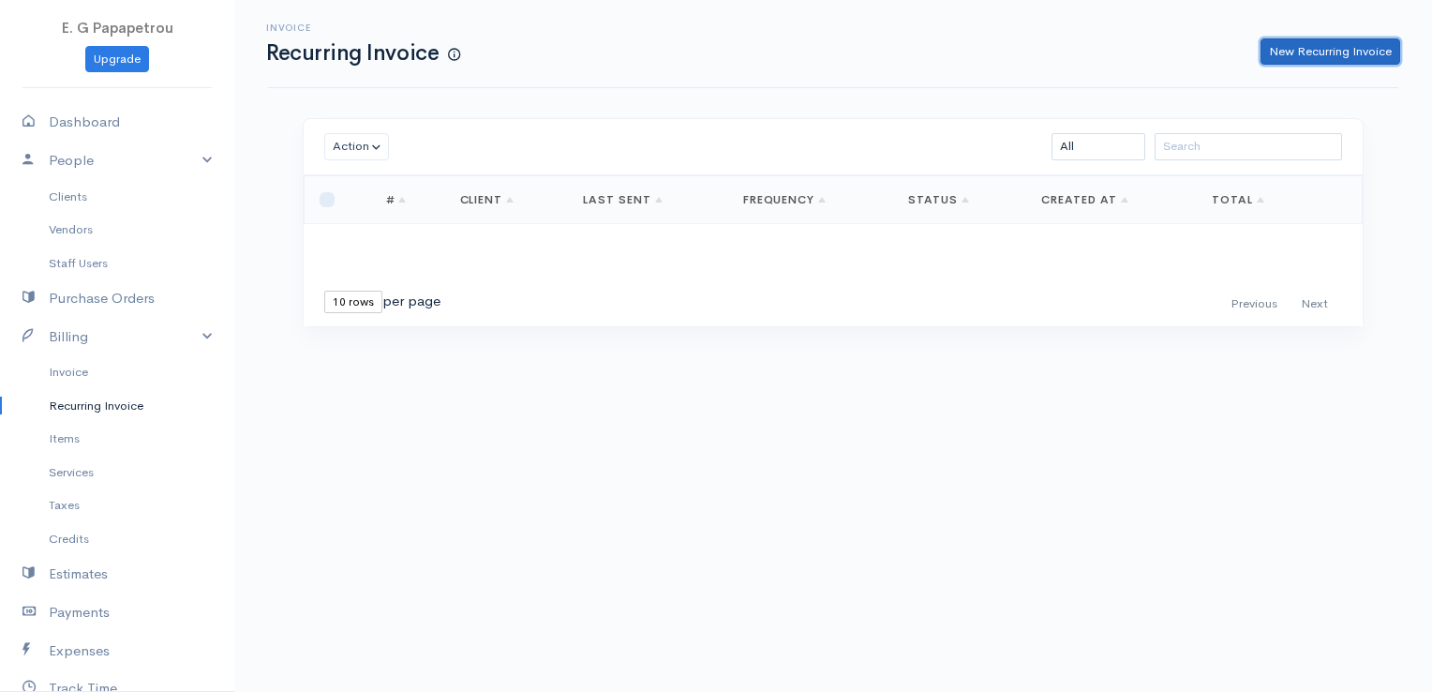
click at [1342, 49] on link "New Recurring Invoice" at bounding box center [1330, 51] width 140 height 27
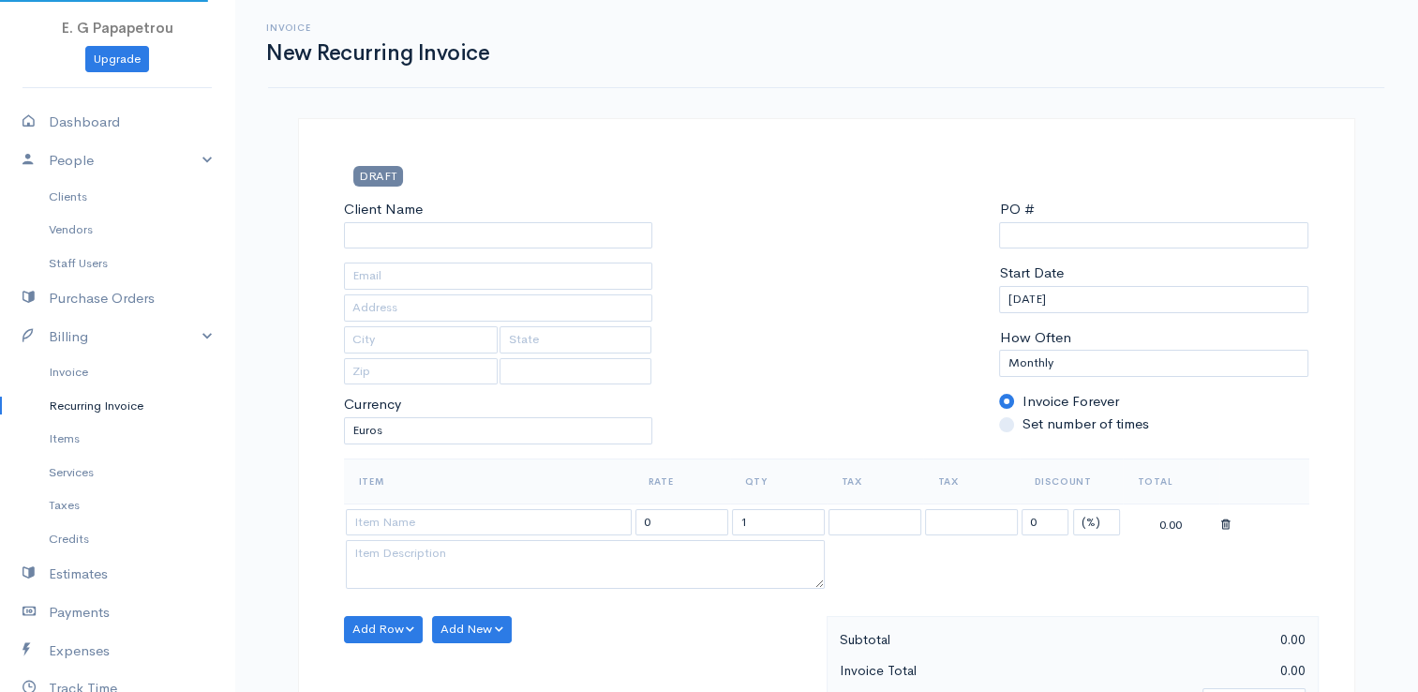
select select "[GEOGRAPHIC_DATA]"
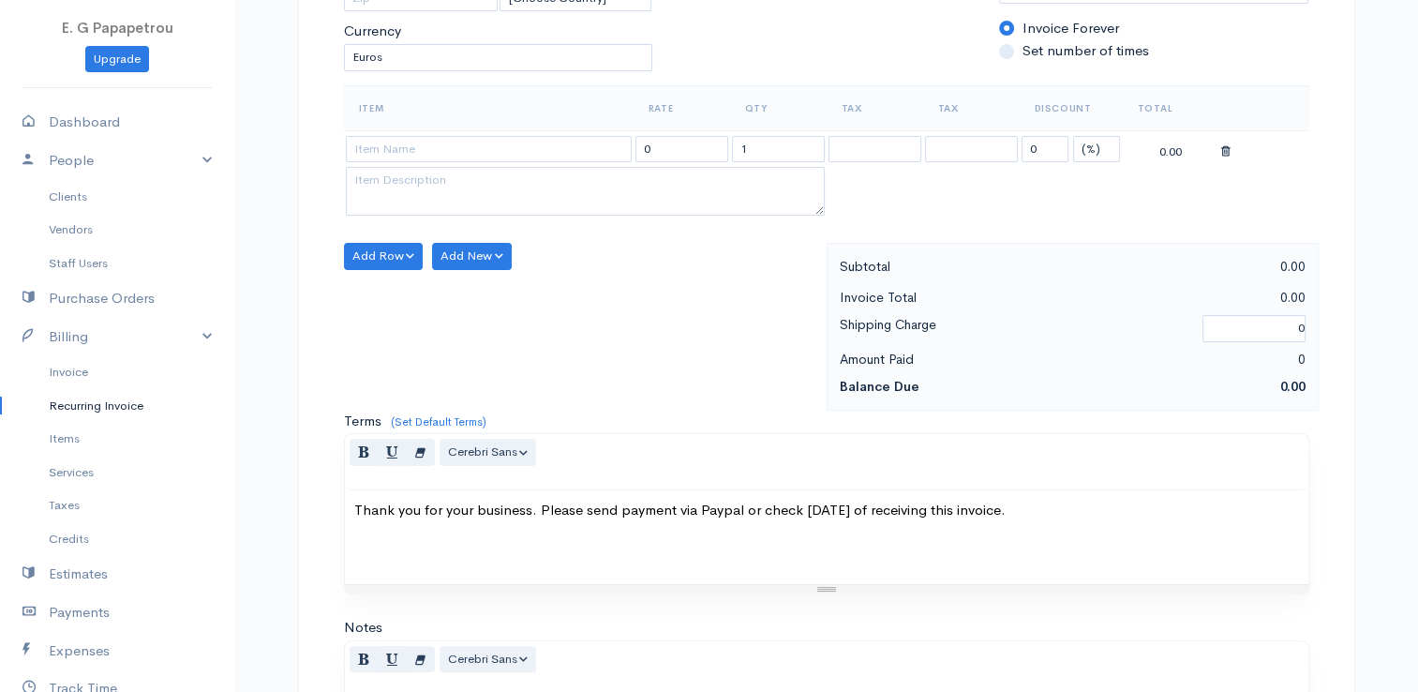
scroll to position [375, 0]
click at [52, 437] on link "Items" at bounding box center [117, 439] width 234 height 34
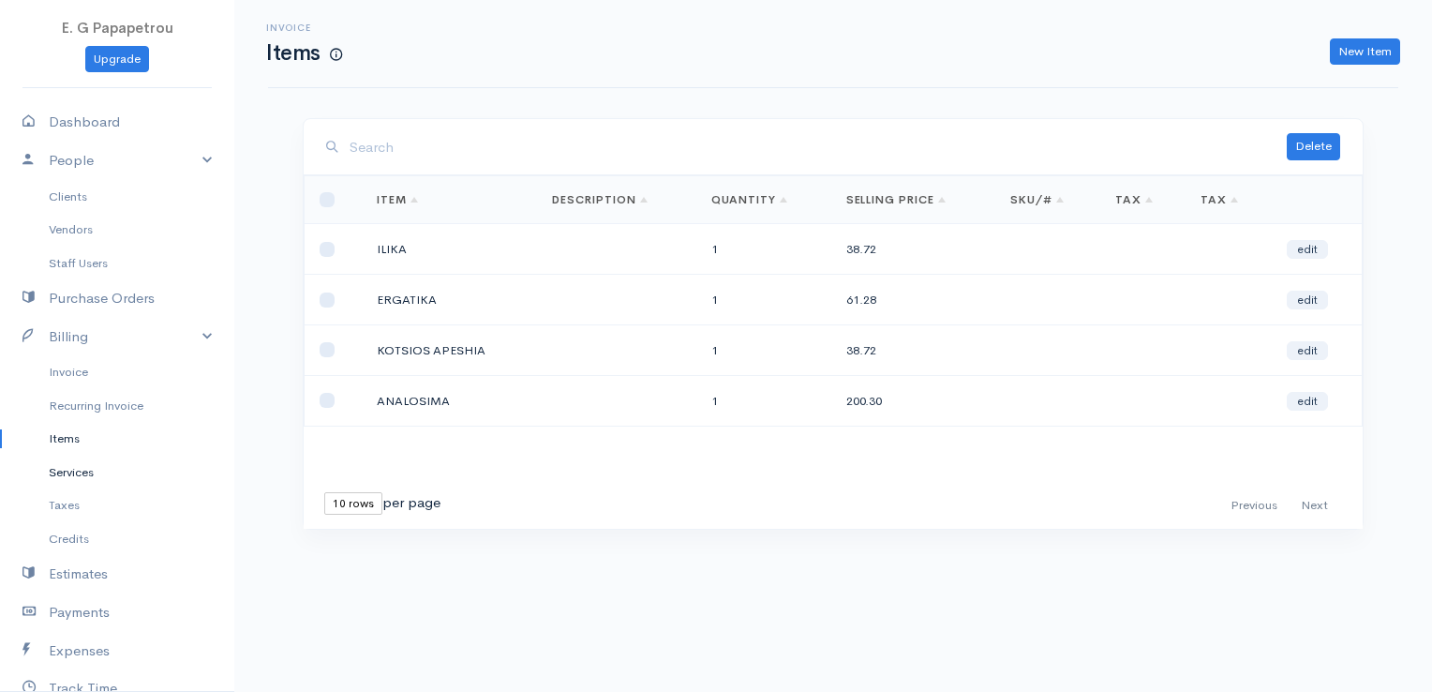
click at [73, 477] on link "Services" at bounding box center [117, 472] width 234 height 34
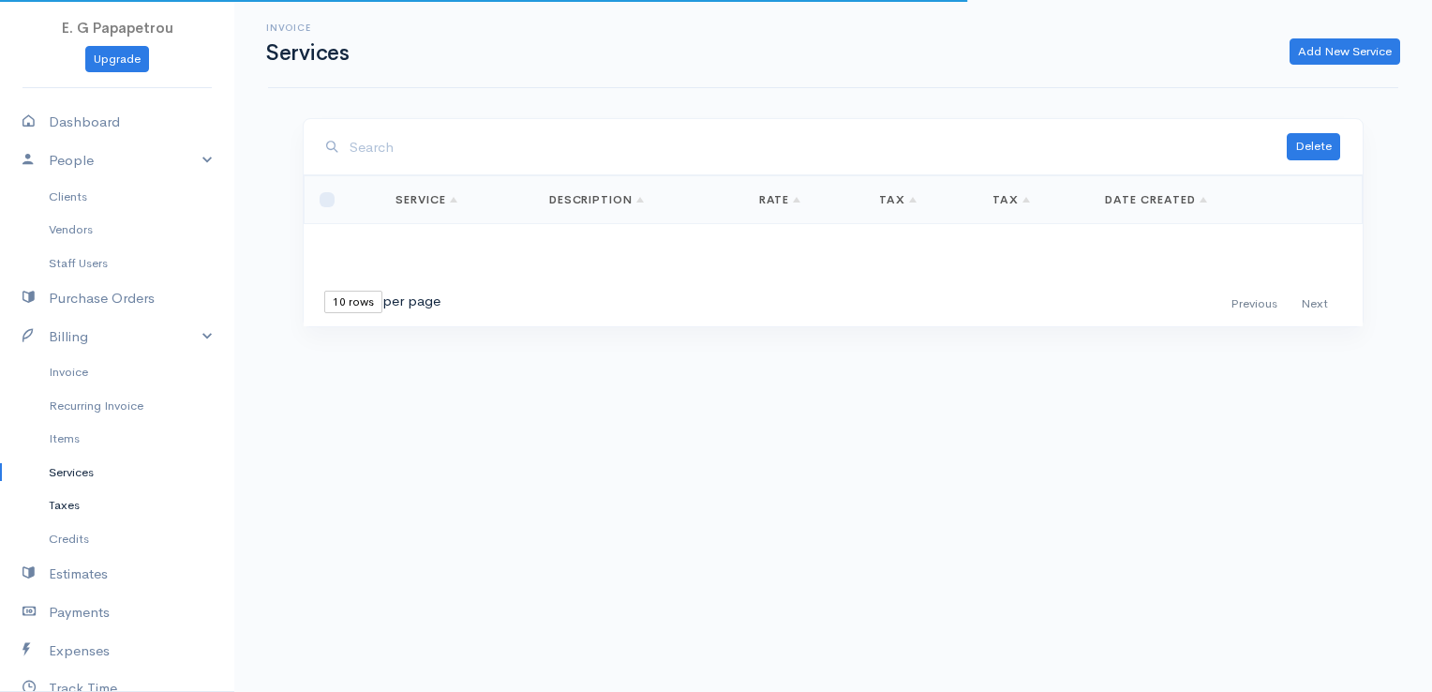
click at [75, 508] on link "Taxes" at bounding box center [117, 505] width 234 height 34
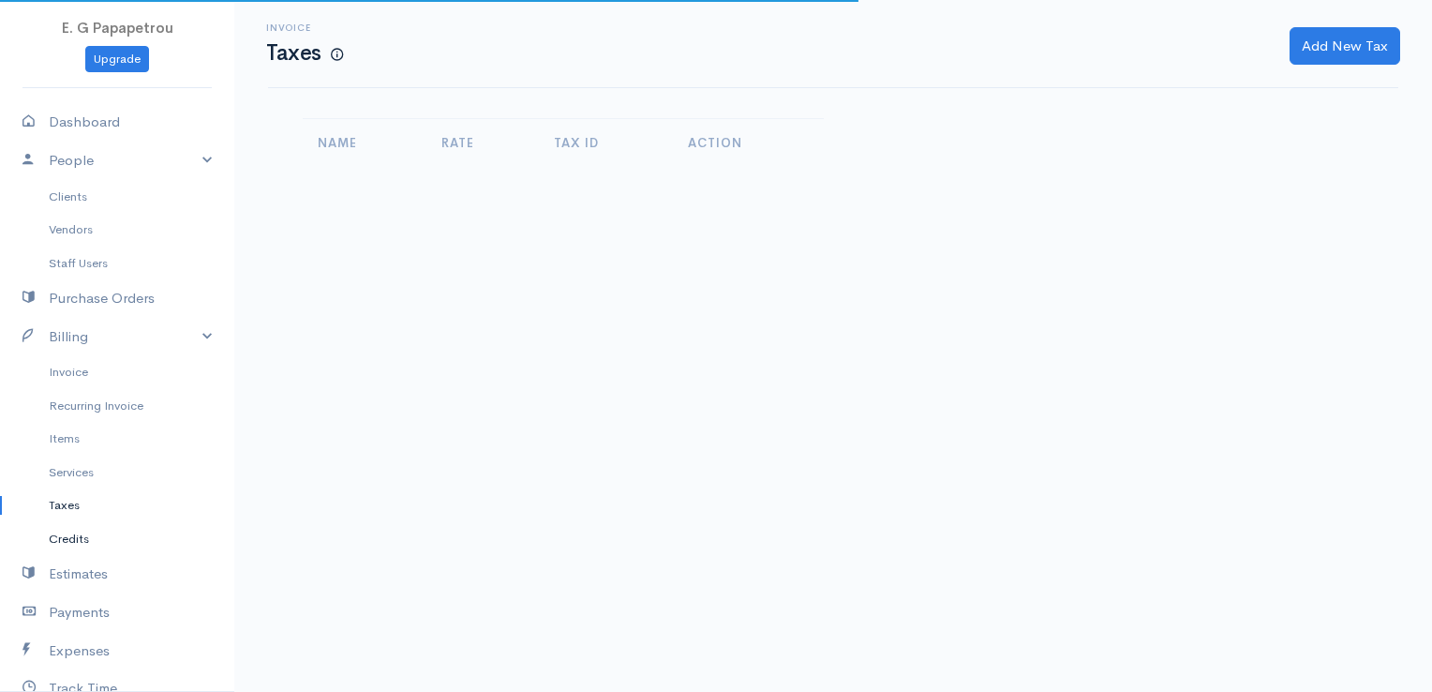
click at [82, 541] on link "Credits" at bounding box center [117, 539] width 234 height 34
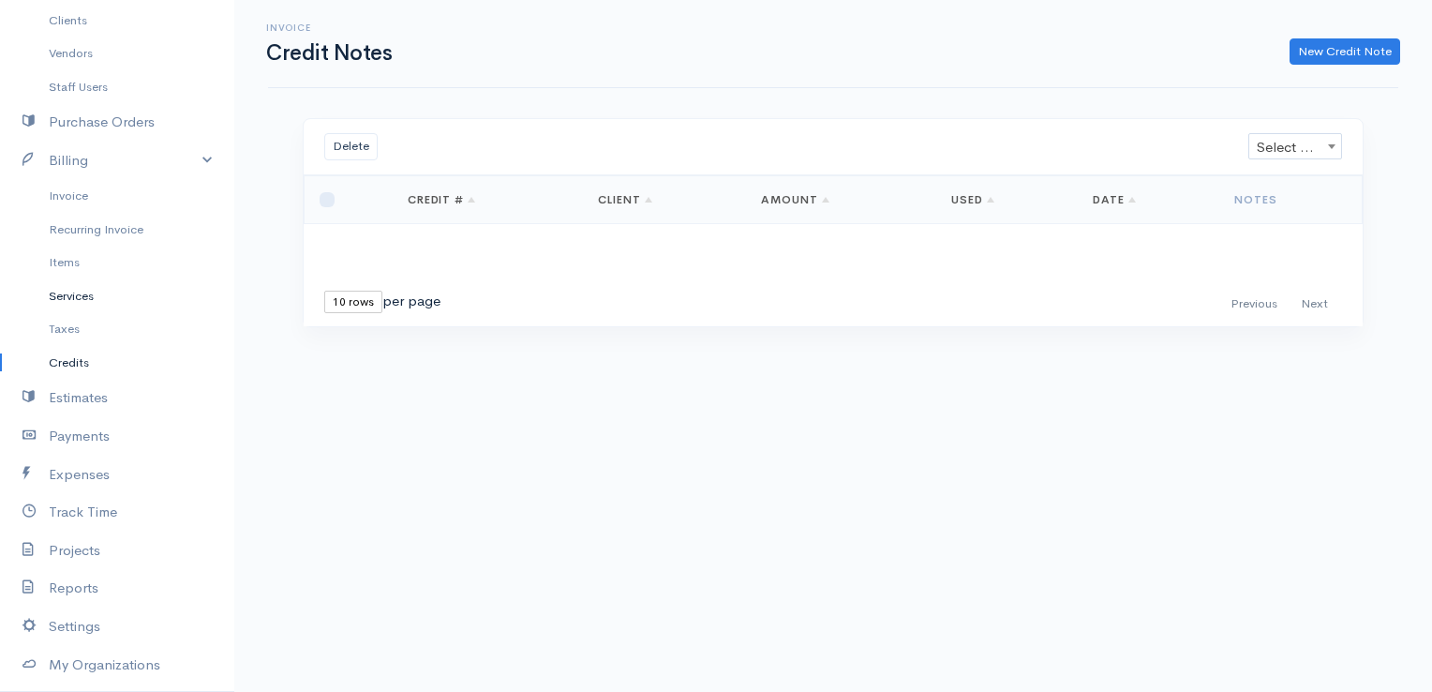
scroll to position [187, 0]
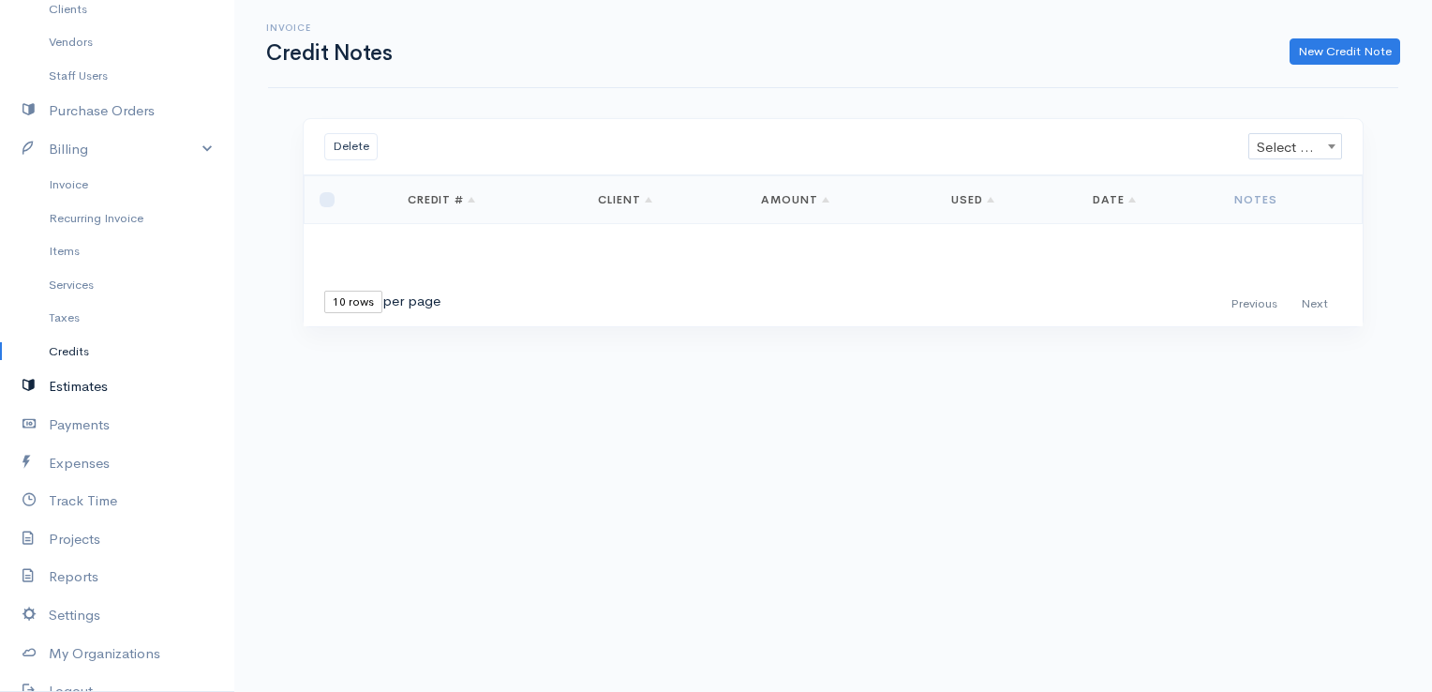
click at [77, 386] on link "Estimates" at bounding box center [117, 386] width 234 height 38
click at [84, 430] on link "Payments" at bounding box center [117, 425] width 234 height 38
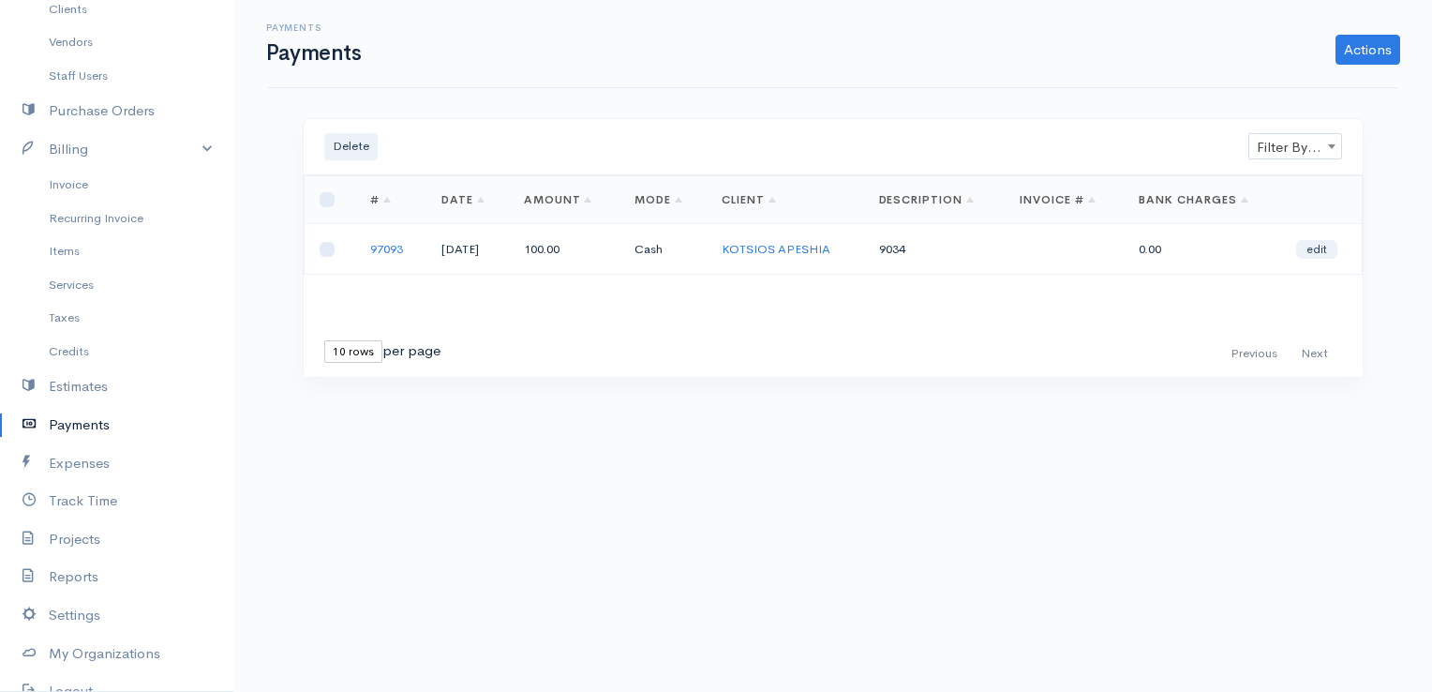
click at [337, 246] on td at bounding box center [331, 249] width 52 height 51
click at [335, 248] on td at bounding box center [331, 249] width 52 height 51
click at [331, 248] on input "checkbox" at bounding box center [327, 249] width 15 height 15
checkbox input "true"
click at [1362, 49] on link "Actions" at bounding box center [1367, 50] width 65 height 30
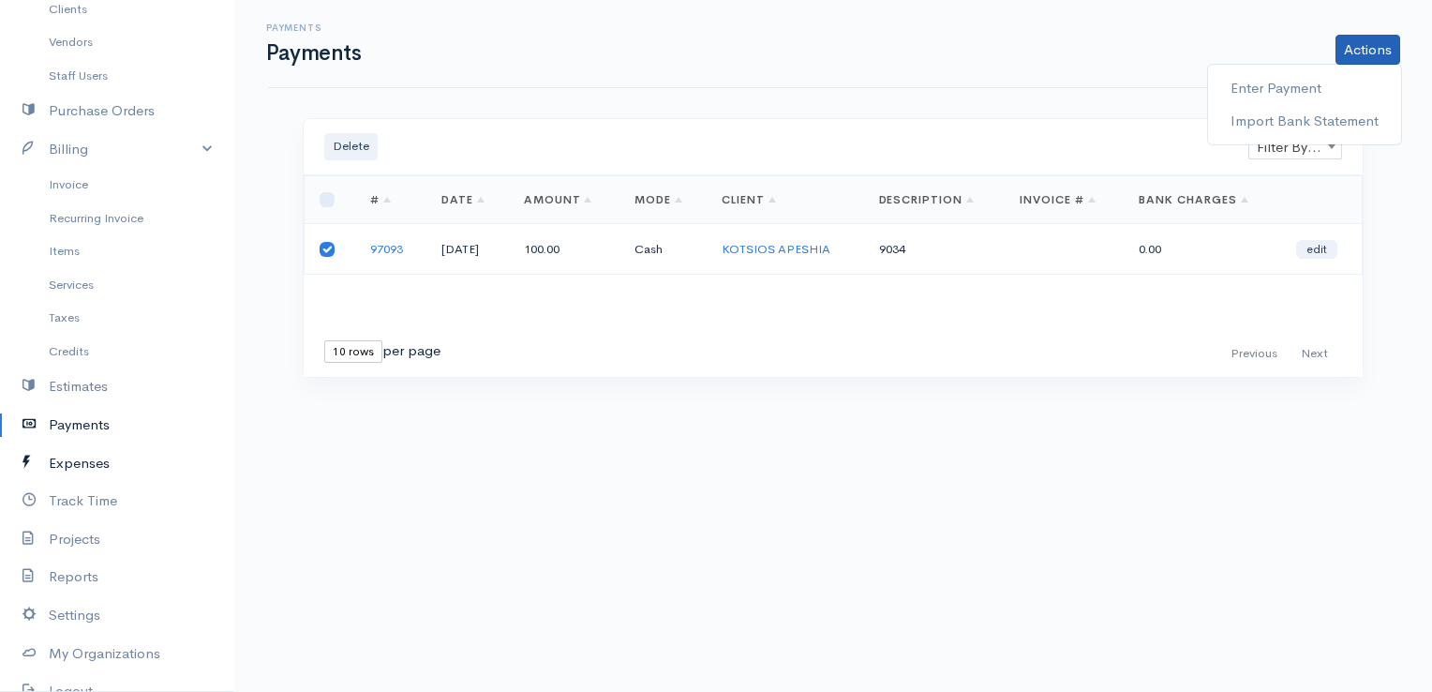
click at [71, 467] on link "Expenses" at bounding box center [117, 463] width 234 height 38
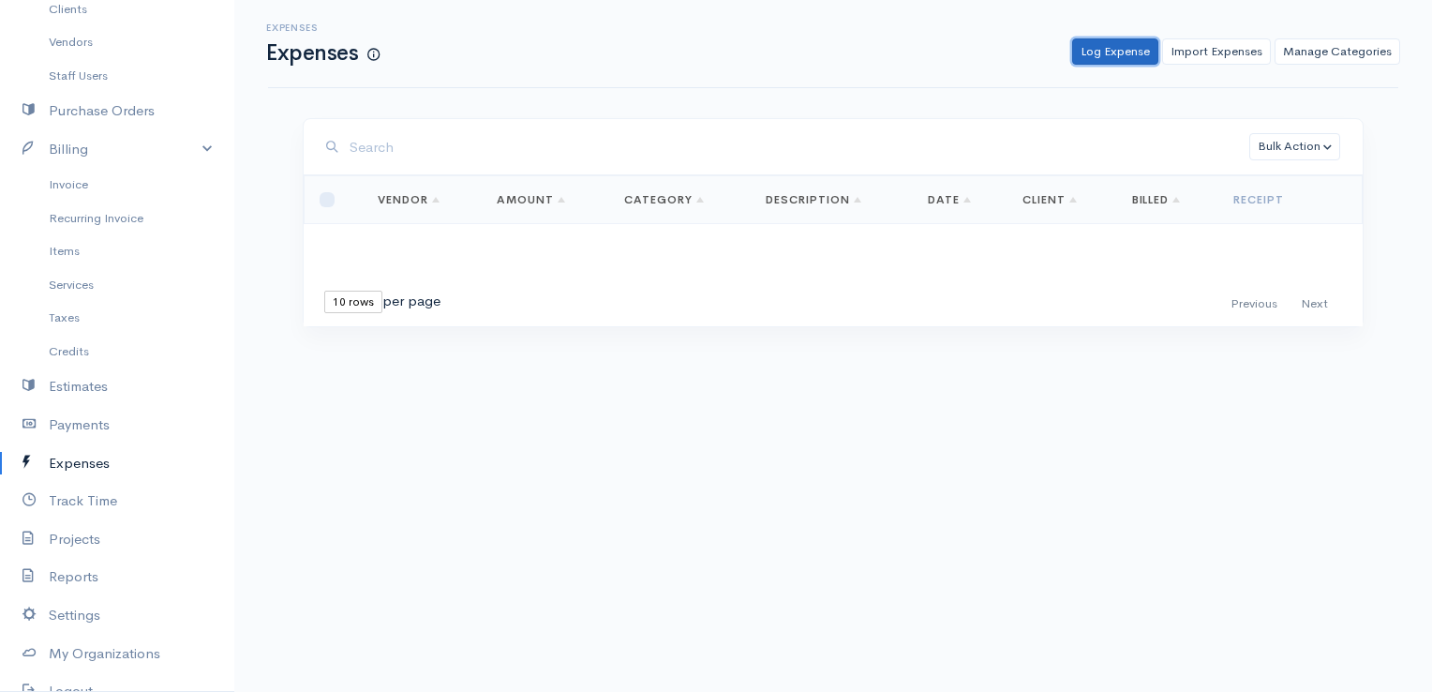
click at [1117, 54] on link "Log Expense" at bounding box center [1115, 51] width 86 height 27
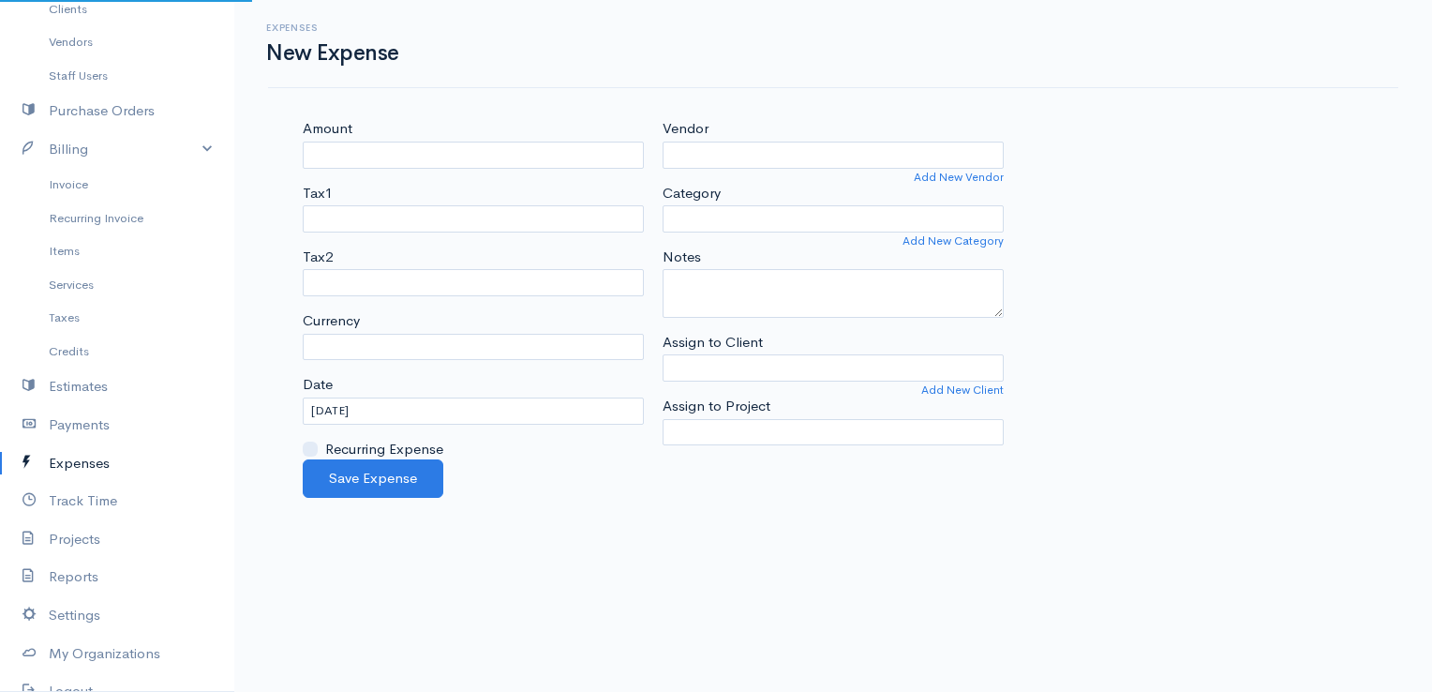
select select "EUR"
click at [703, 372] on input "Assign to Client" at bounding box center [833, 367] width 341 height 27
click at [1226, 262] on div "Amount Tax1 Tax2 Currency U.S. Dollars ($) Canadian Dollars ($) British Pounds …" at bounding box center [833, 288] width 1080 height 341
click at [52, 379] on link "Estimates" at bounding box center [117, 386] width 234 height 38
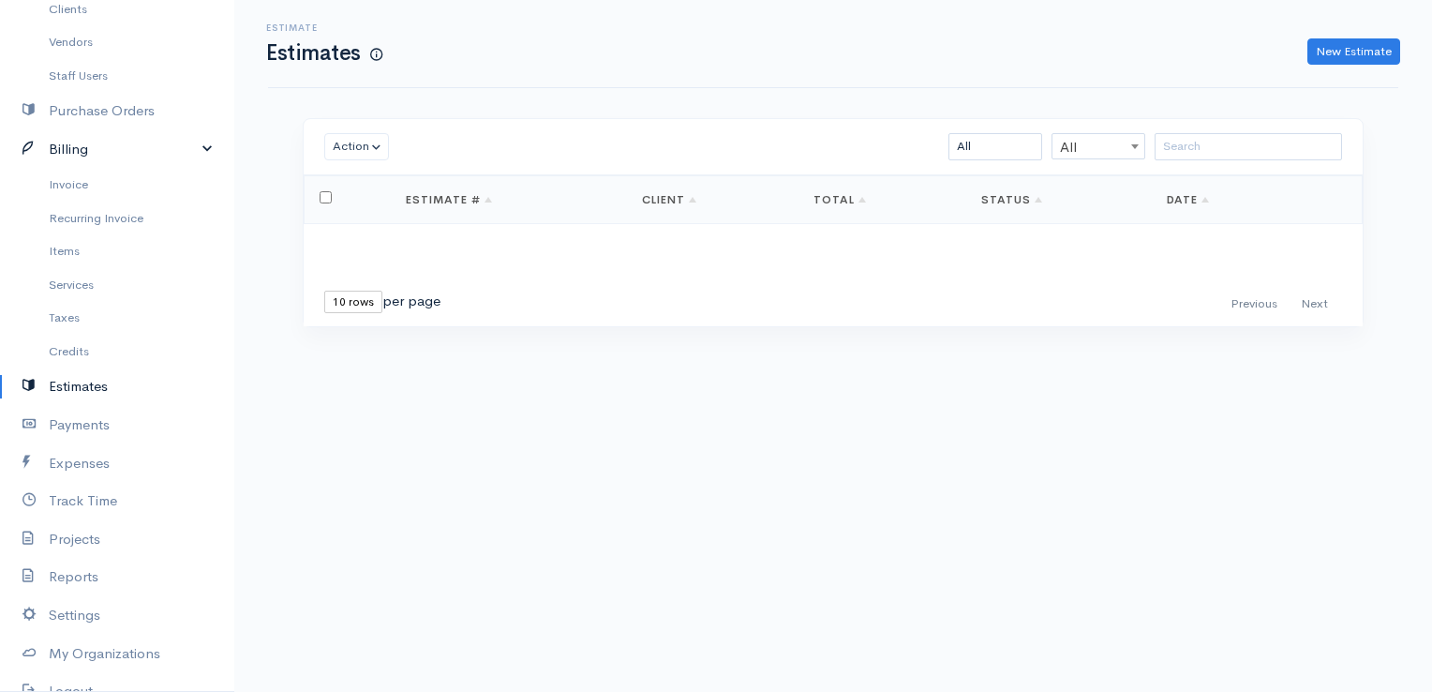
click at [65, 138] on link "Billing" at bounding box center [117, 149] width 234 height 38
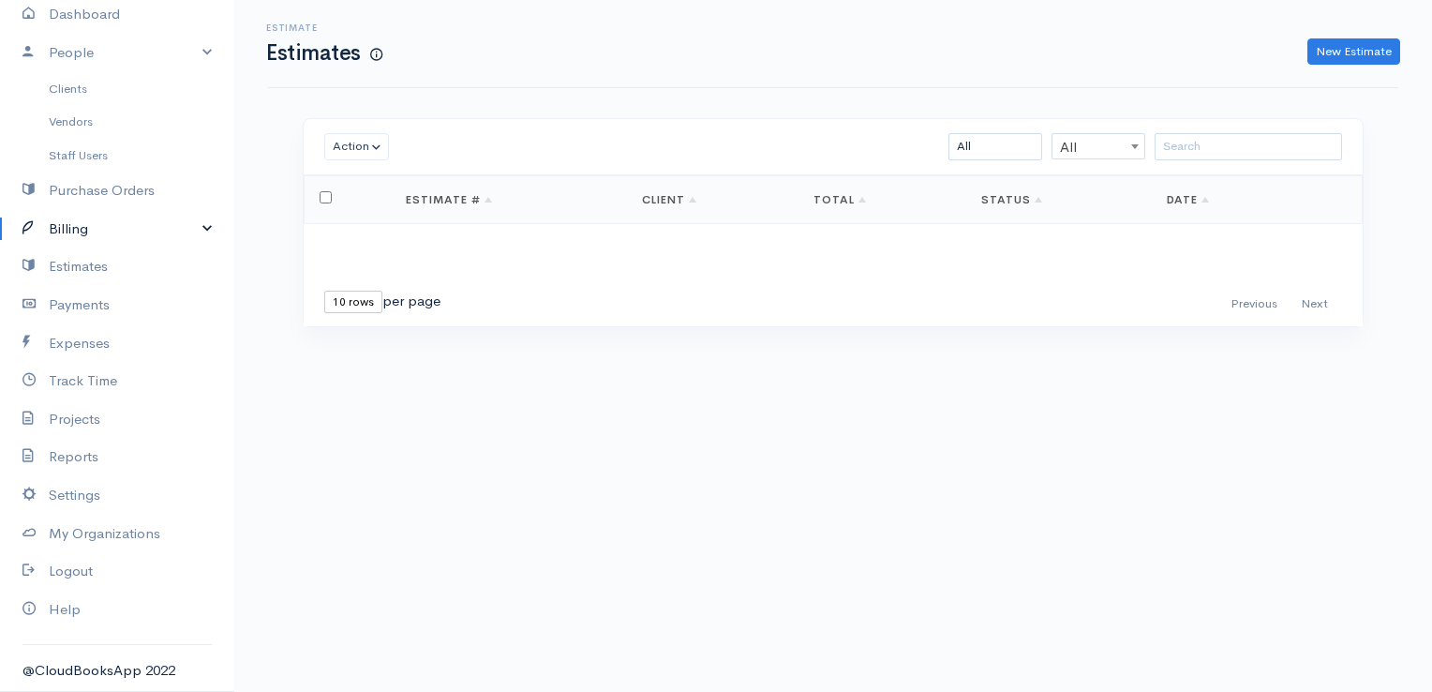
click at [73, 216] on link "Billing" at bounding box center [117, 229] width 234 height 38
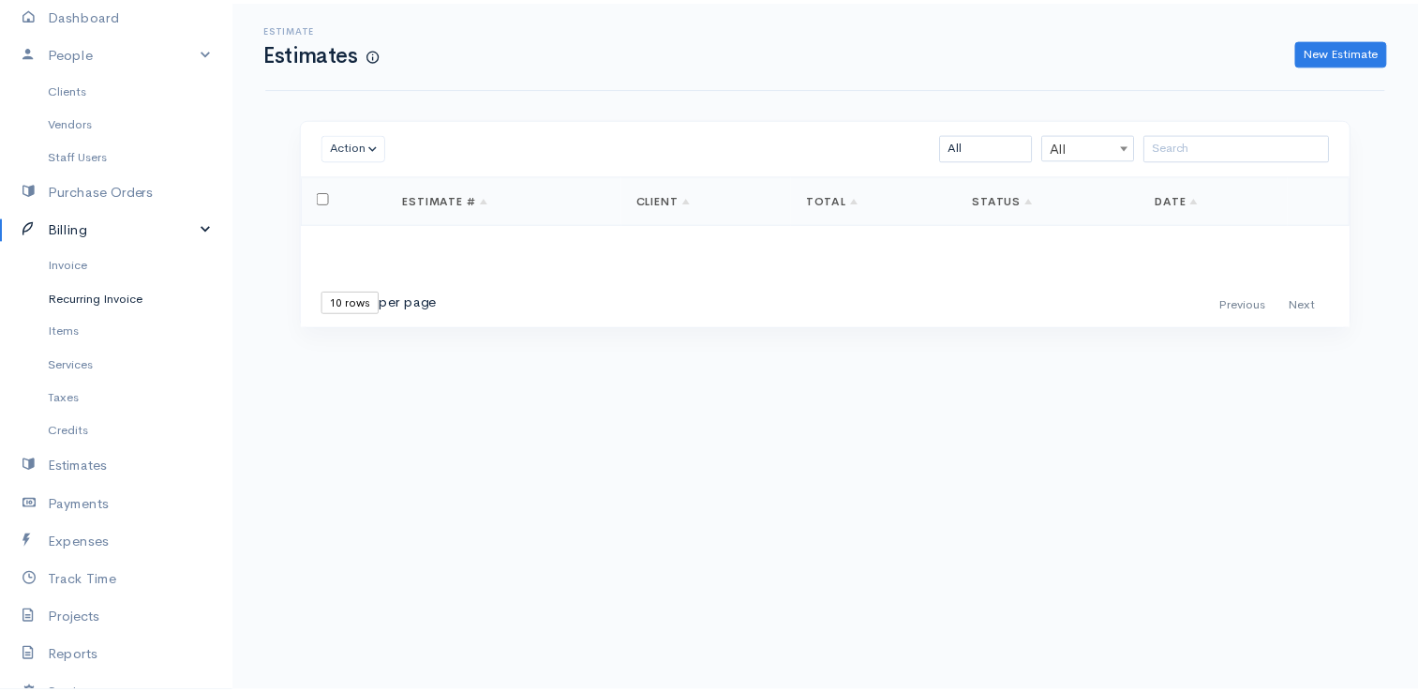
scroll to position [187, 0]
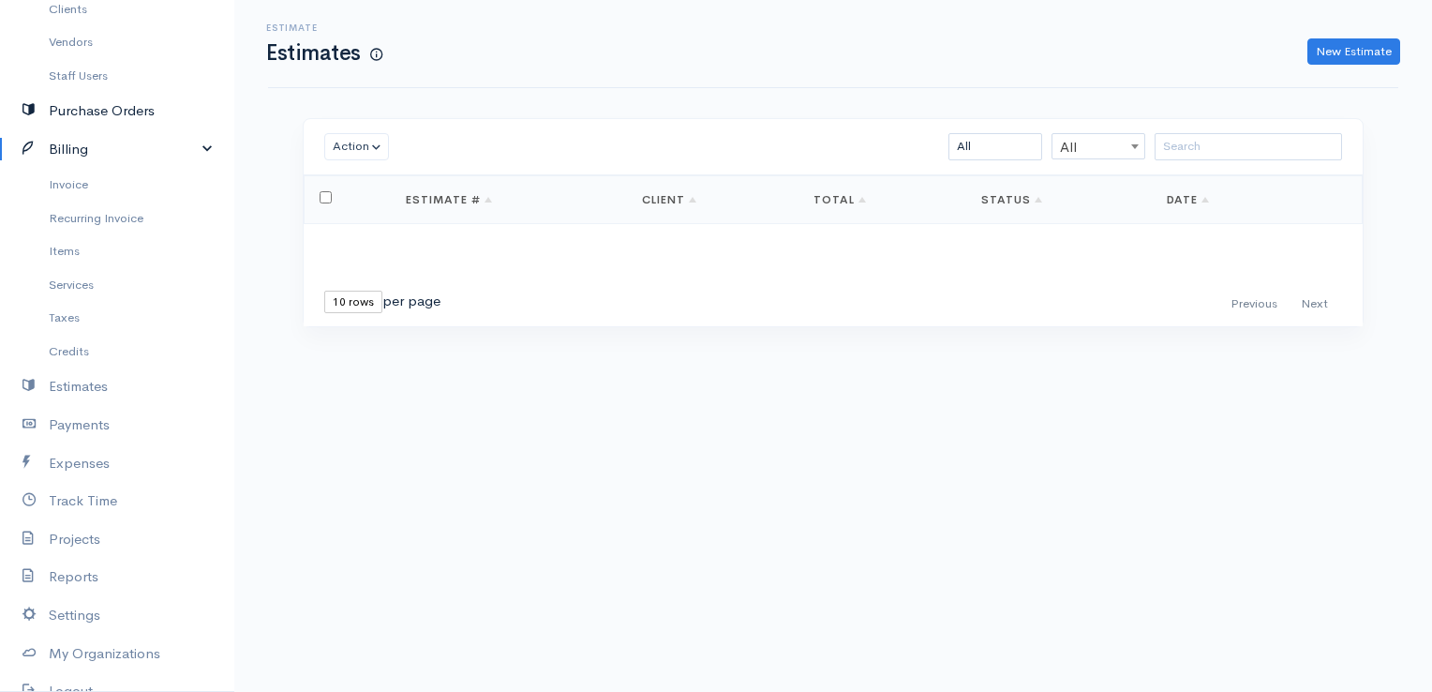
click at [101, 112] on link "Purchase Orders" at bounding box center [117, 111] width 234 height 38
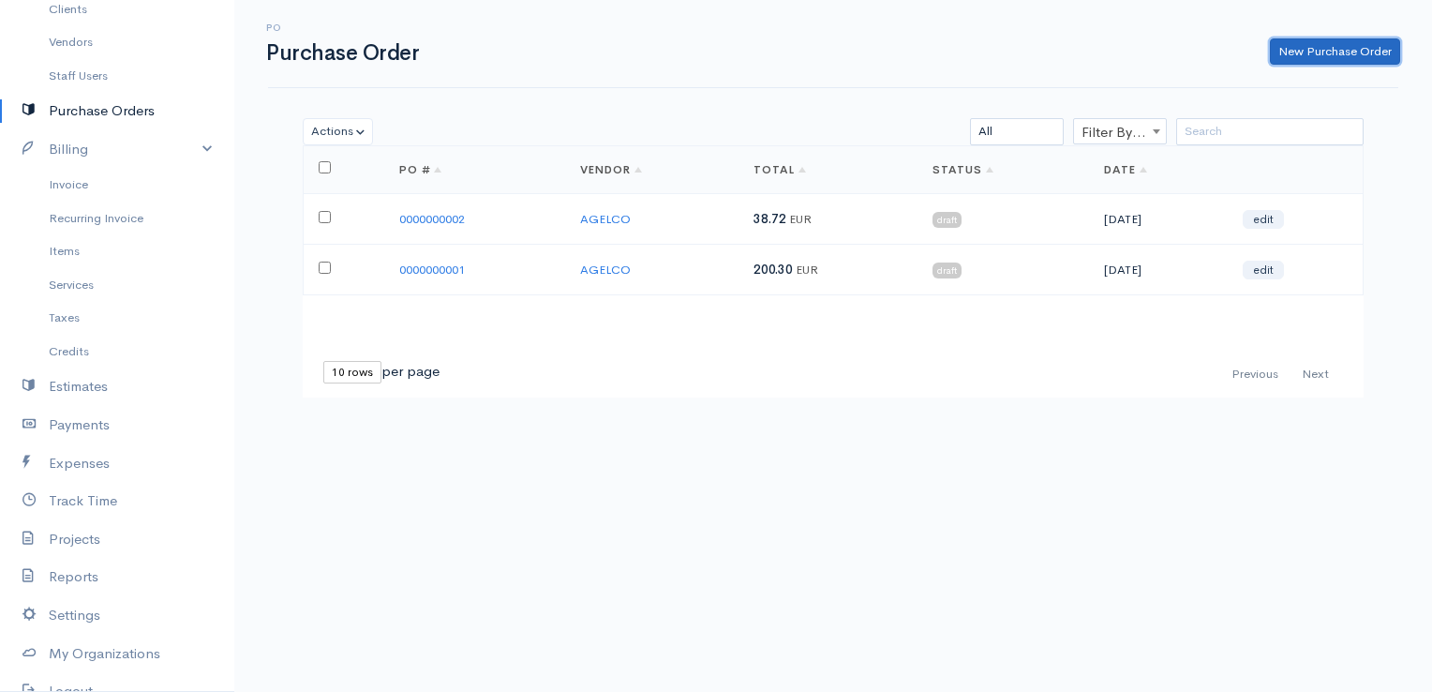
click at [1318, 50] on link "New Purchase Order" at bounding box center [1335, 51] width 130 height 27
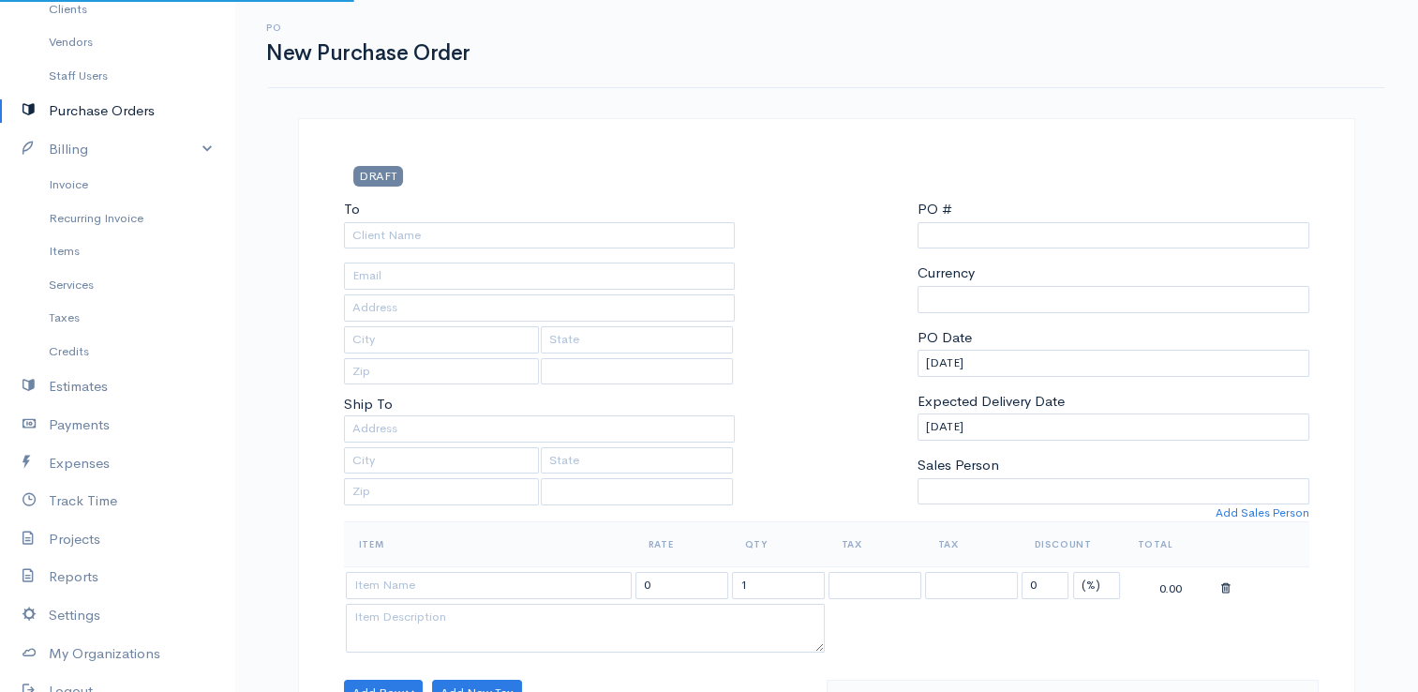
type input "0000000003"
select select "[GEOGRAPHIC_DATA]"
select select "EUR"
select select "[GEOGRAPHIC_DATA]"
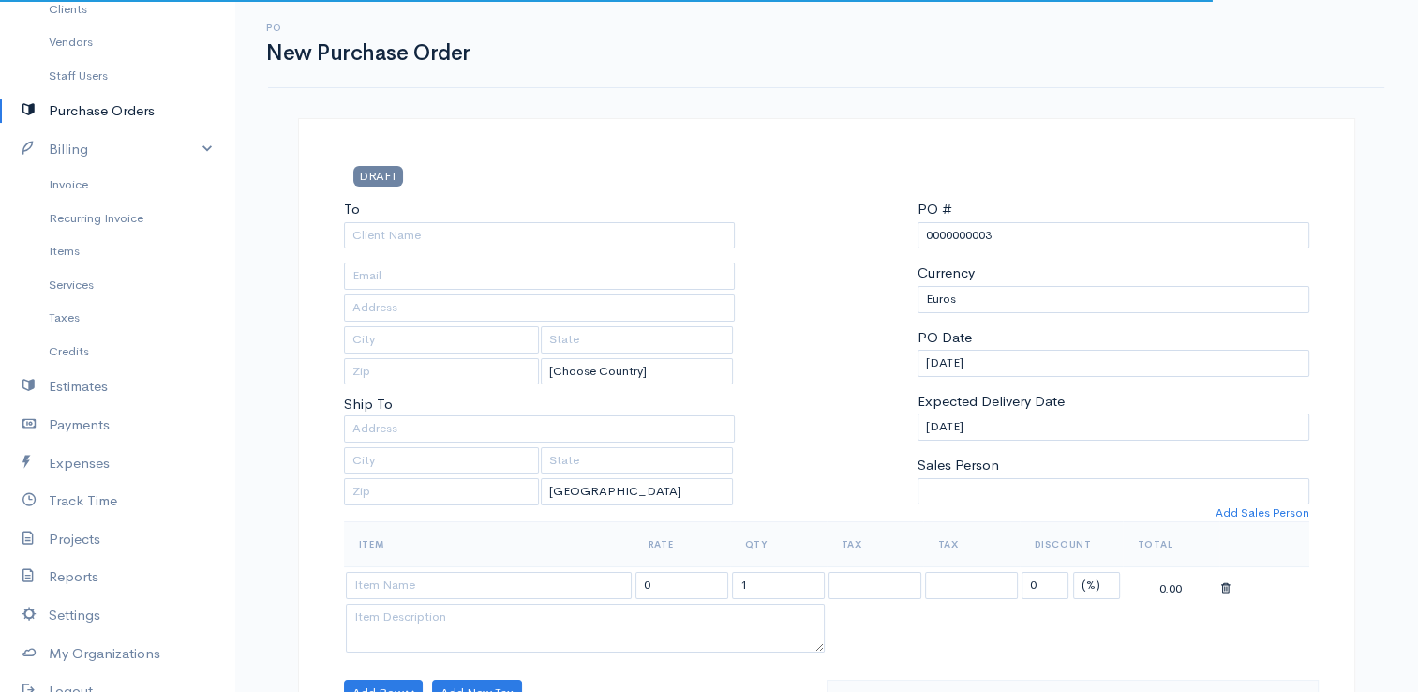
click at [685, 219] on div "To" at bounding box center [540, 224] width 392 height 50
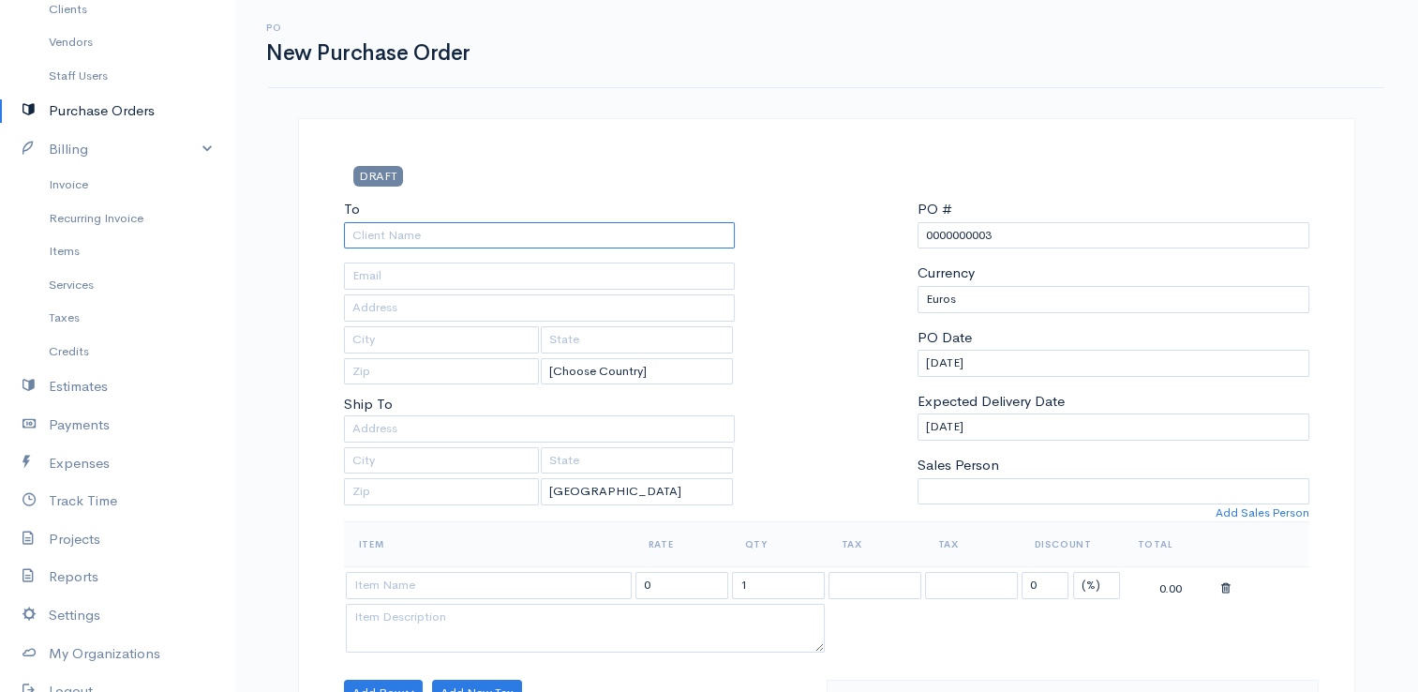
click at [687, 231] on input "To" at bounding box center [540, 235] width 392 height 27
type input "AGELCO"
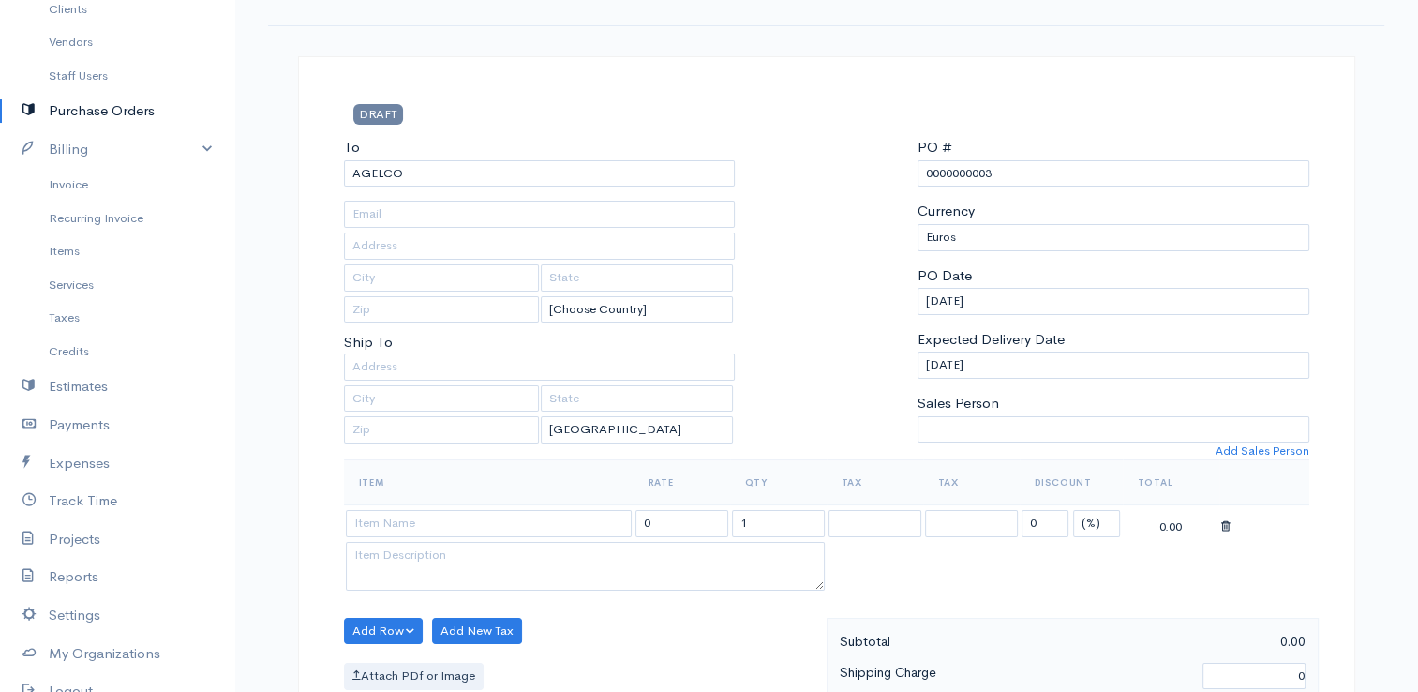
scroll to position [94, 0]
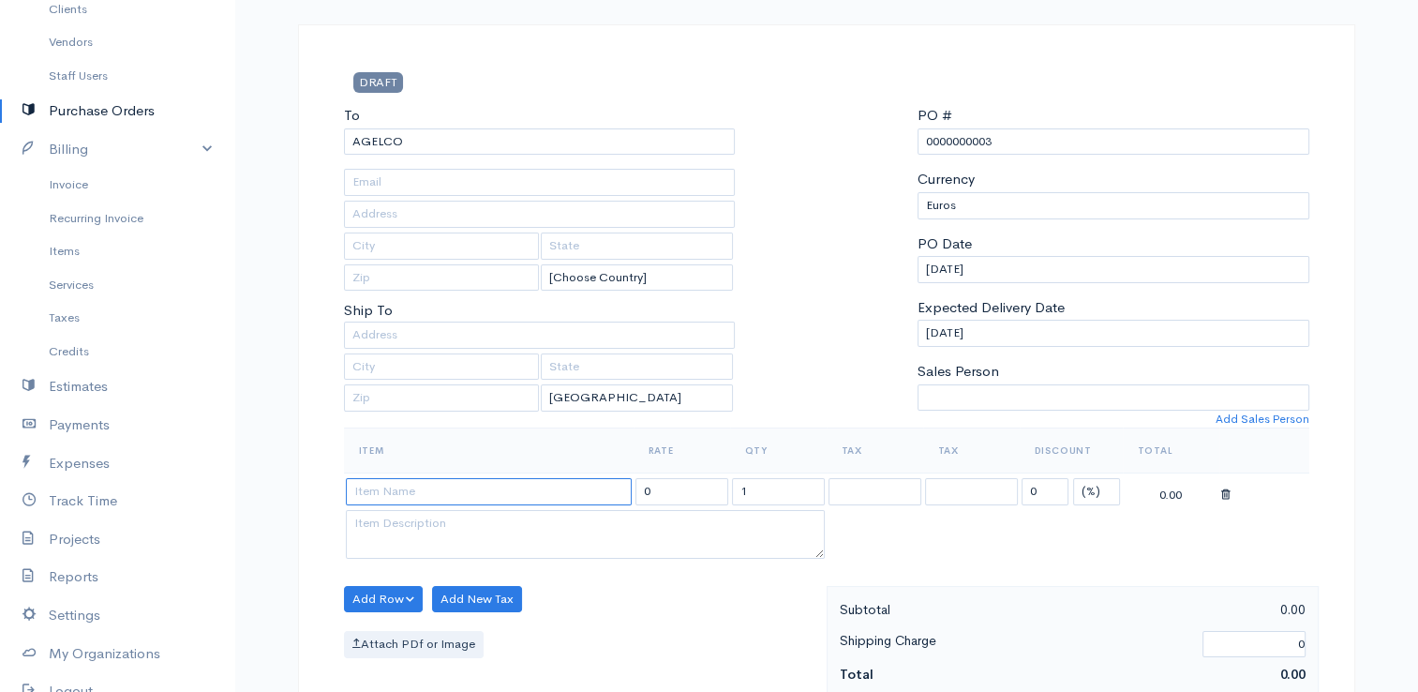
click at [544, 487] on input at bounding box center [489, 491] width 286 height 27
click at [355, 489] on input "PROIGOUMENI CHRONIAS" at bounding box center [489, 491] width 286 height 27
type input "YPOLIPO PROIGOUMENI CHRONIAS"
drag, startPoint x: 668, startPoint y: 496, endPoint x: 600, endPoint y: 483, distance: 69.7
click at [600, 483] on tr "YPOLIPO PROIGOUMENI CHRONIAS 0 1 0 (%) Flat 0.00" at bounding box center [826, 491] width 965 height 37
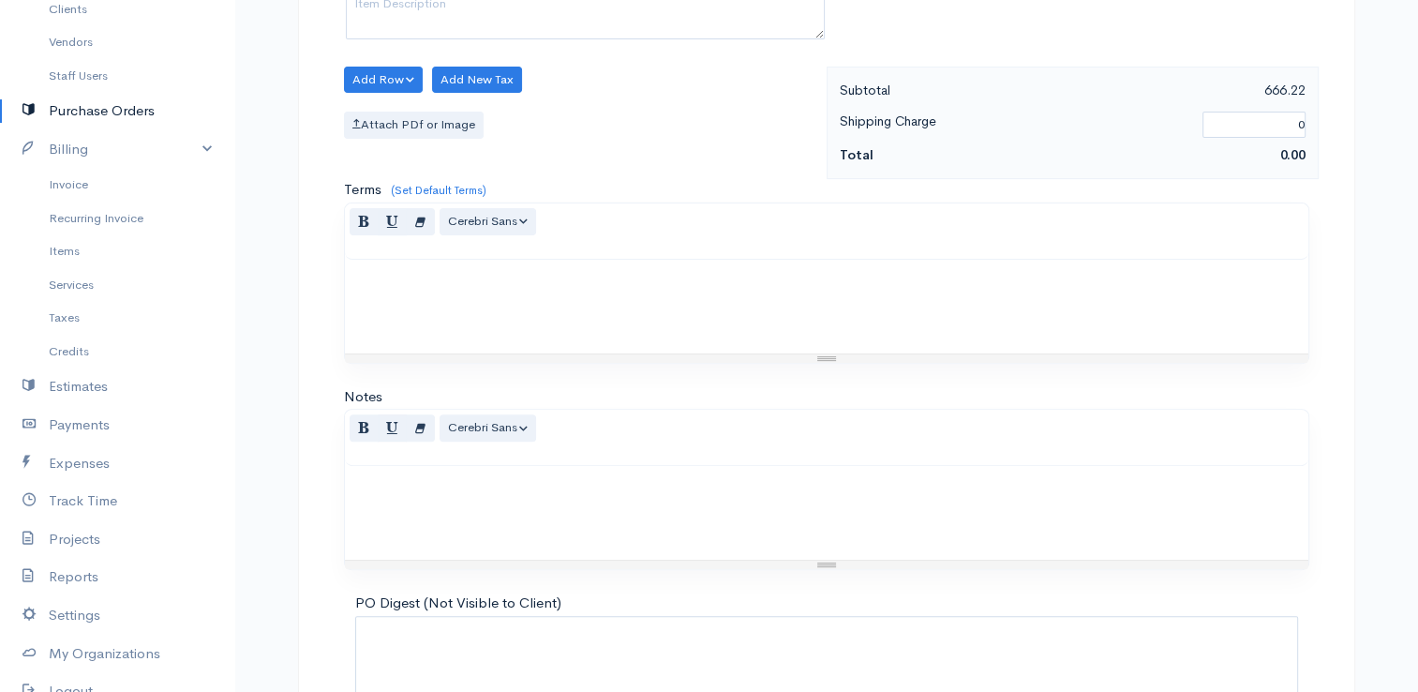
scroll to position [742, 0]
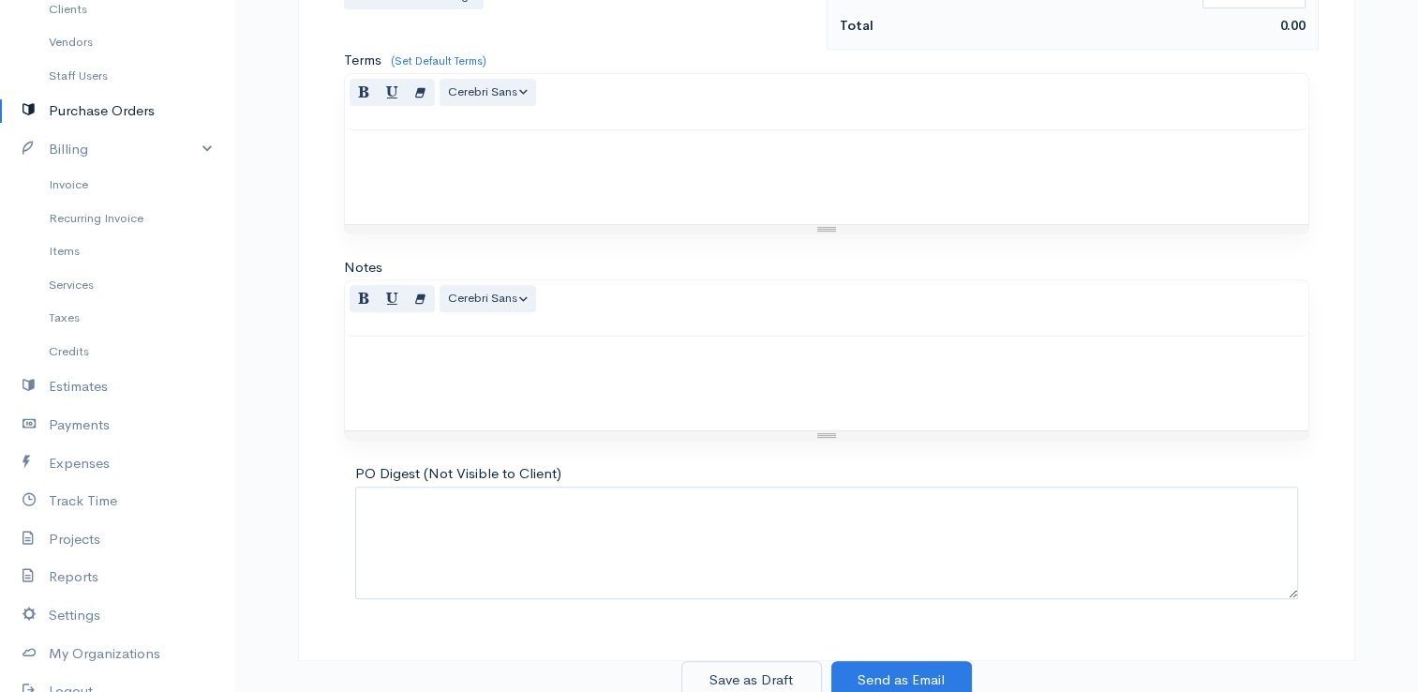
type input "666.22"
click at [760, 679] on button "Save as Draft" at bounding box center [751, 680] width 141 height 38
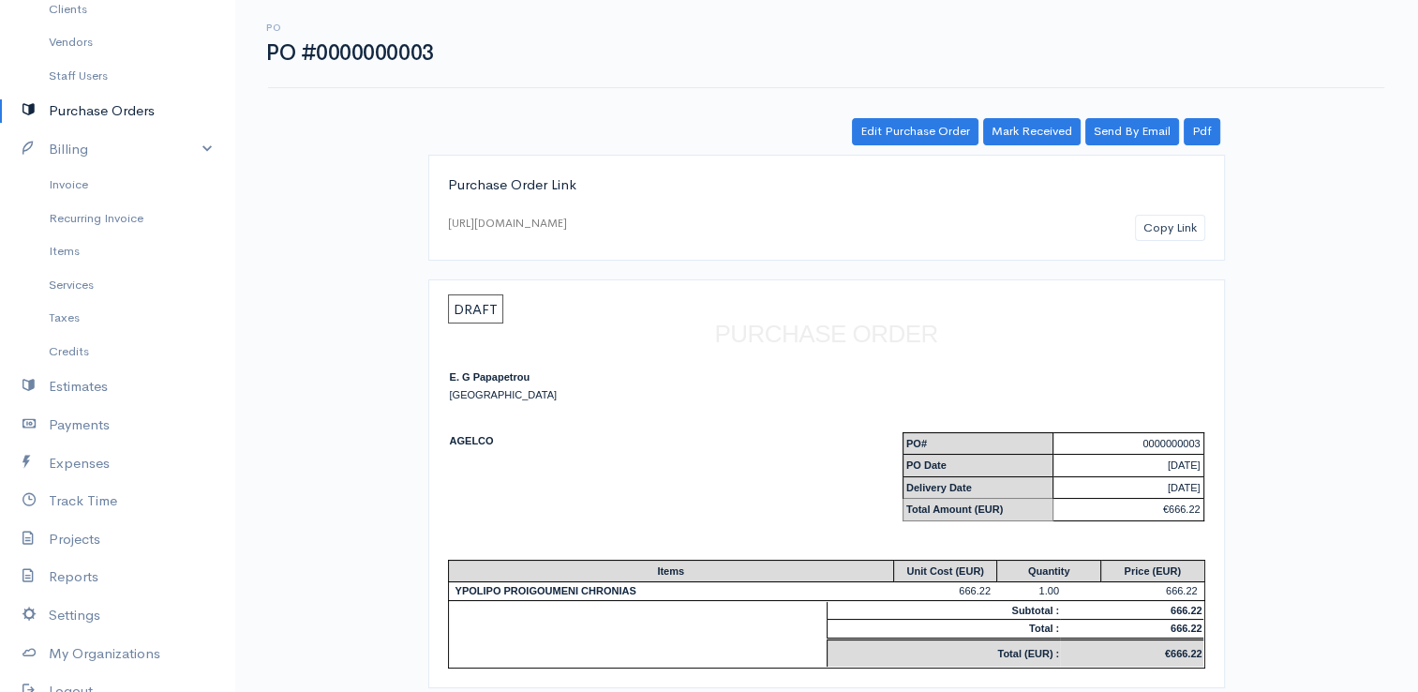
click at [101, 112] on link "Purchase Orders" at bounding box center [117, 111] width 234 height 38
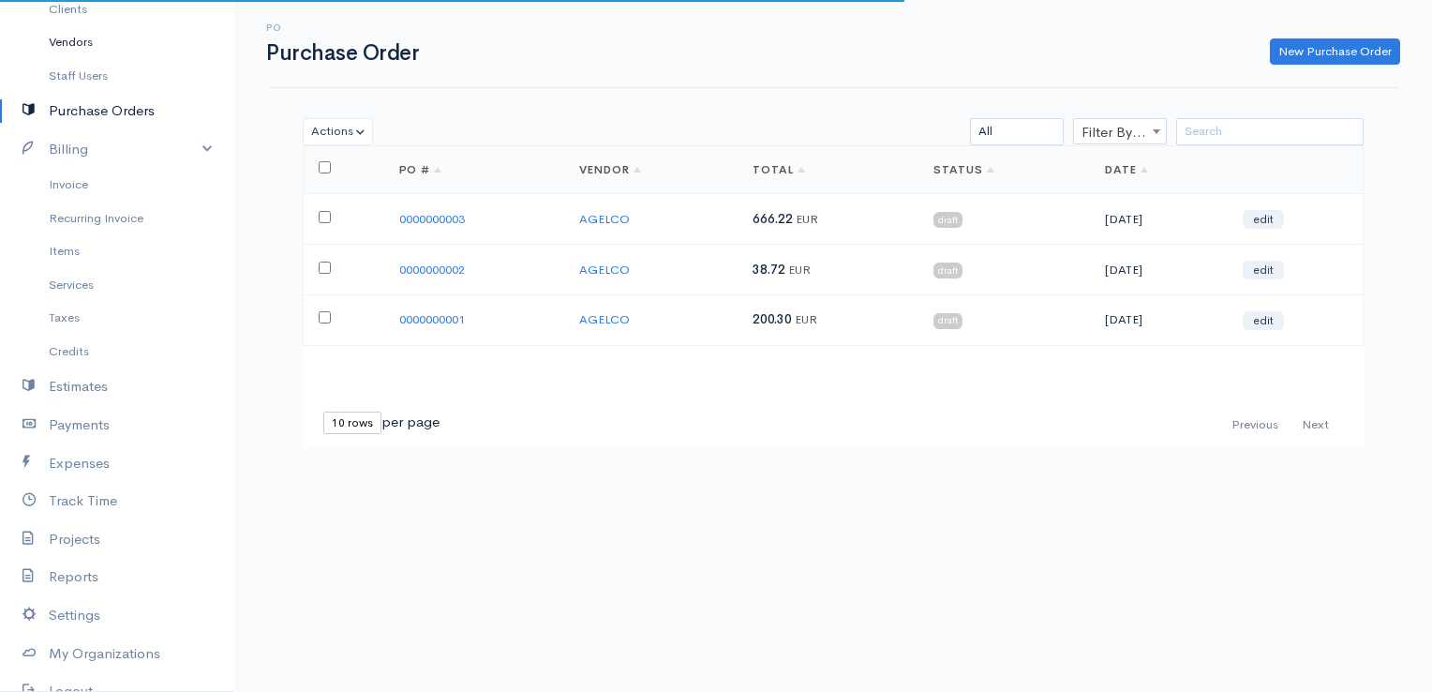
click at [79, 36] on link "Vendors" at bounding box center [117, 42] width 234 height 34
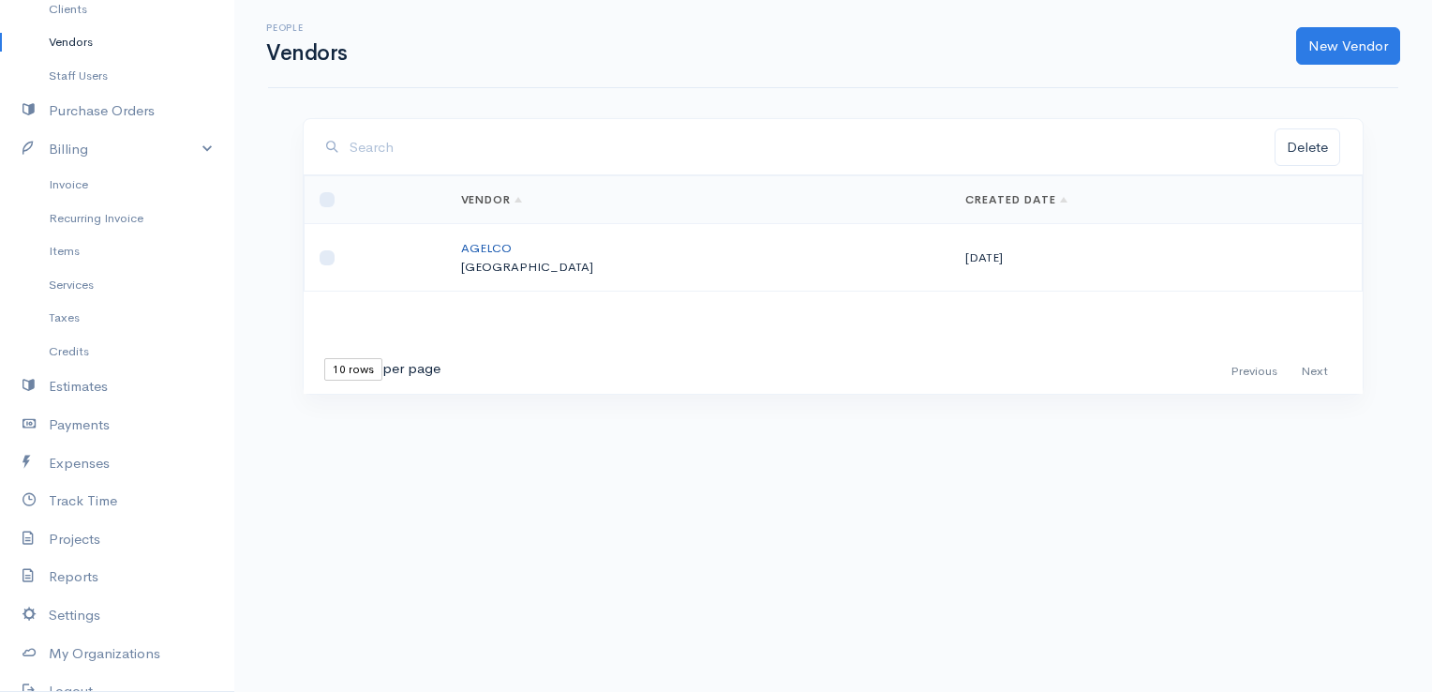
click at [512, 249] on link "AGELCO" at bounding box center [486, 248] width 51 height 16
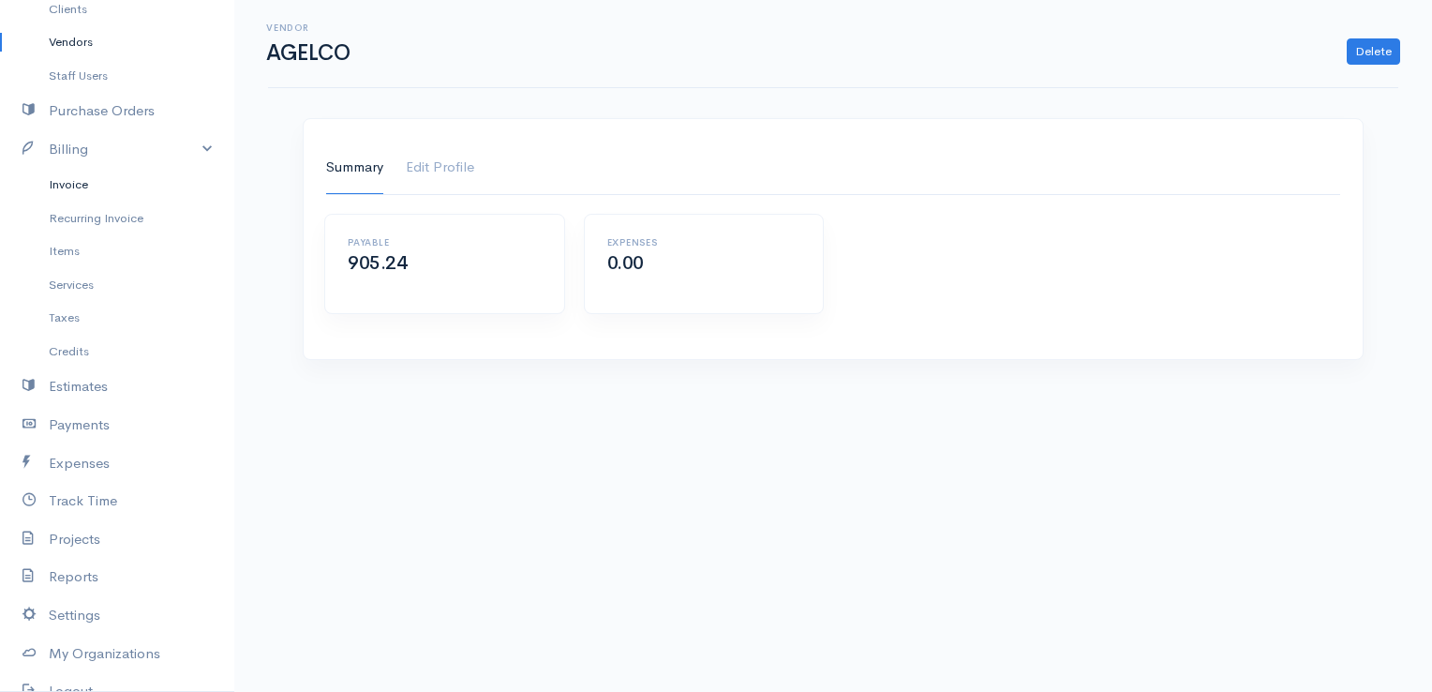
click at [97, 189] on link "Invoice" at bounding box center [117, 185] width 234 height 34
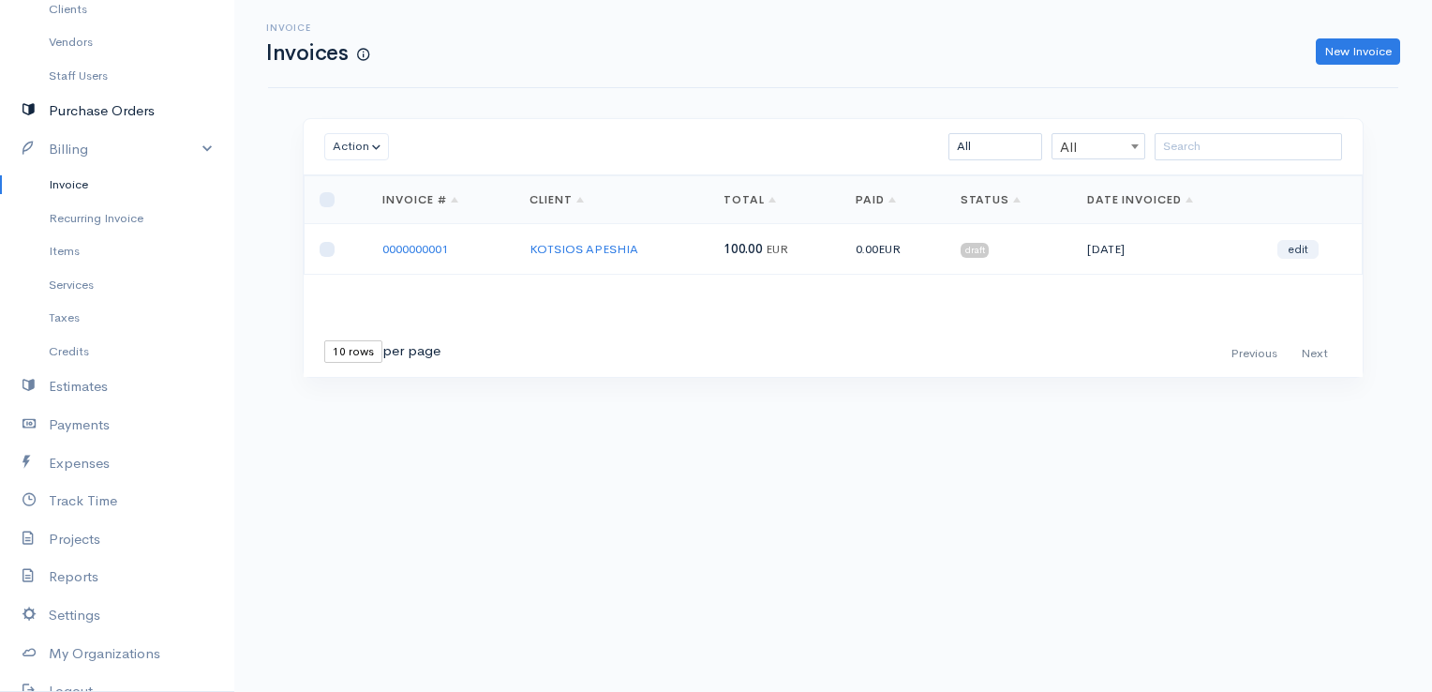
click at [97, 106] on link "Purchase Orders" at bounding box center [117, 111] width 234 height 38
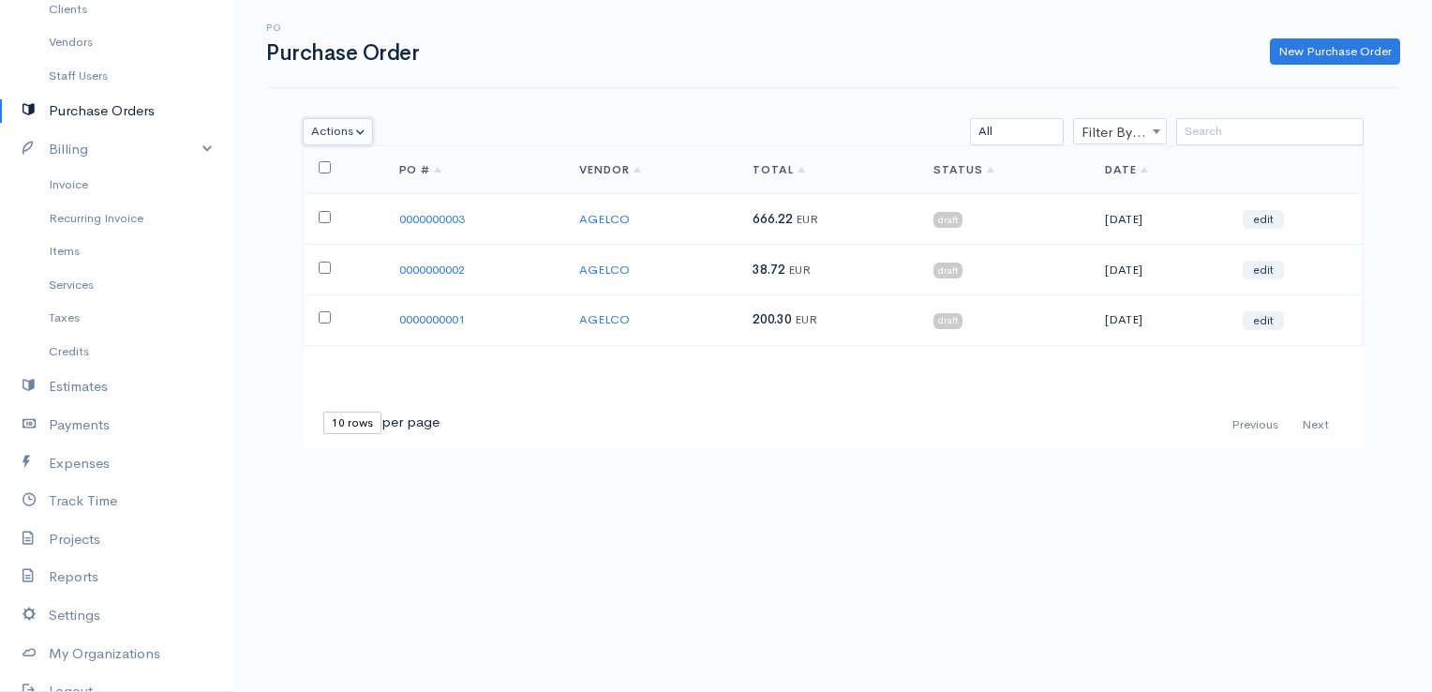
click at [364, 136] on button "Actions" at bounding box center [338, 131] width 70 height 27
click at [364, 135] on button "Actions" at bounding box center [338, 131] width 70 height 27
click at [1341, 47] on link "New Purchase Order" at bounding box center [1335, 51] width 130 height 27
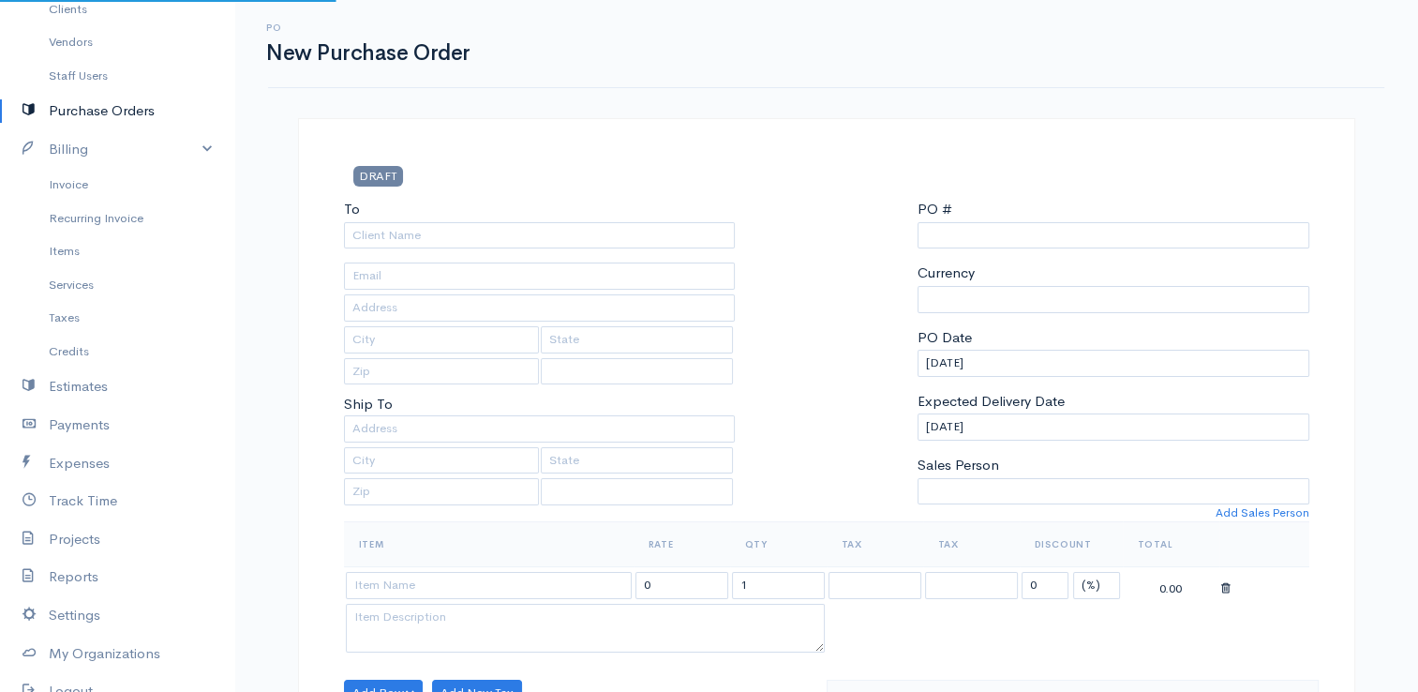
type input "0000000004"
select select "[GEOGRAPHIC_DATA]"
select select "EUR"
select select "[GEOGRAPHIC_DATA]"
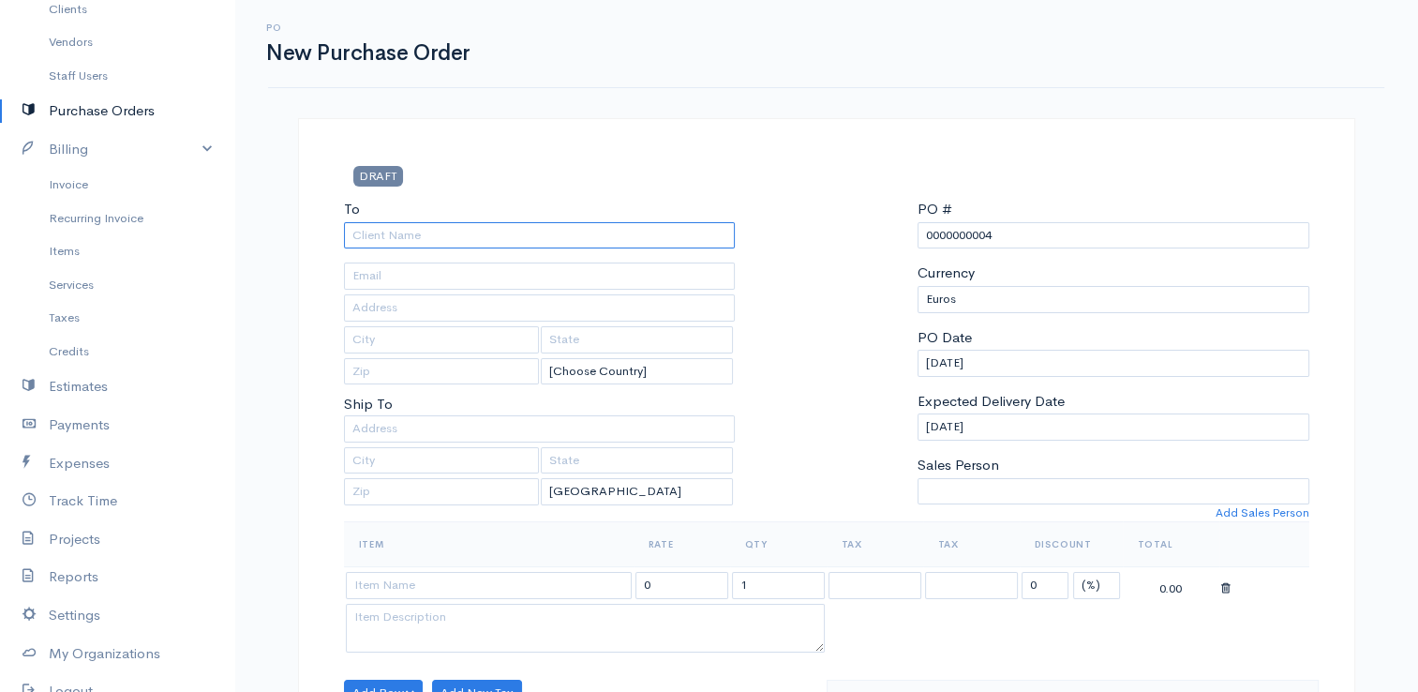
click at [410, 228] on input "To" at bounding box center [540, 235] width 392 height 27
type input "AGELCO"
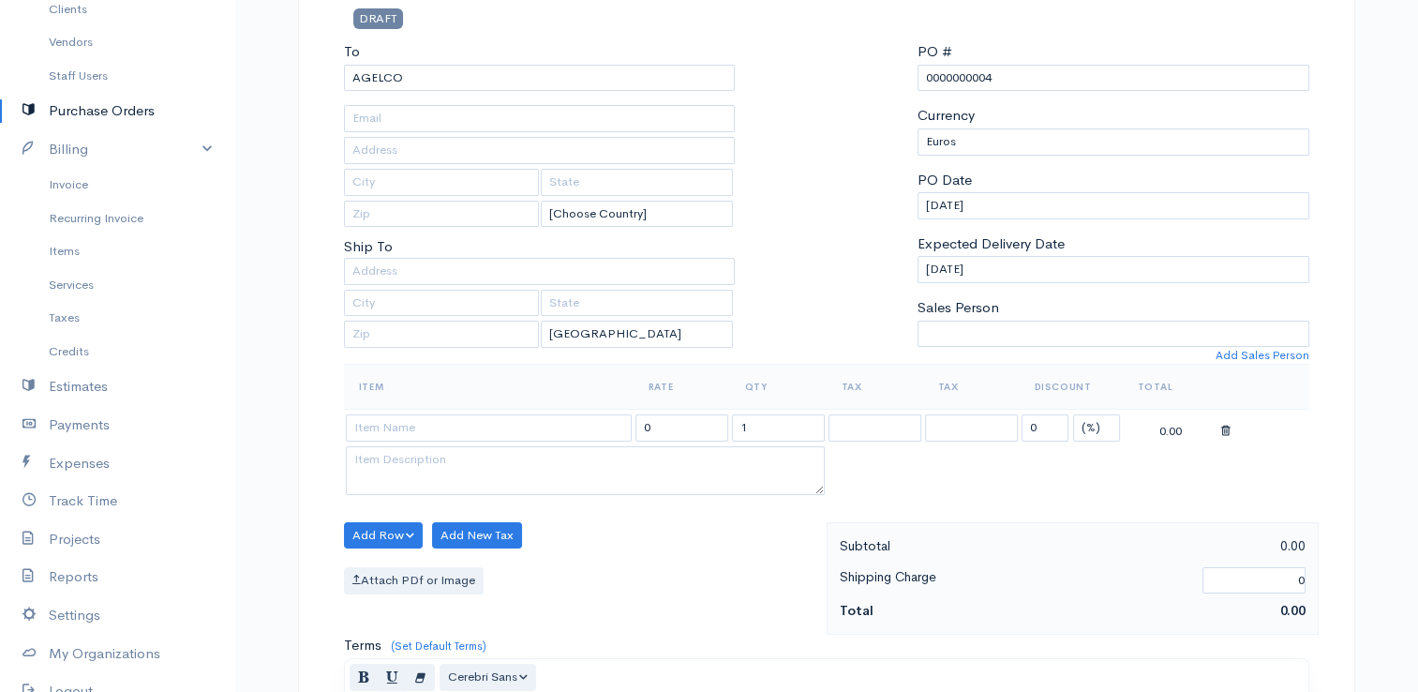
scroll to position [187, 0]
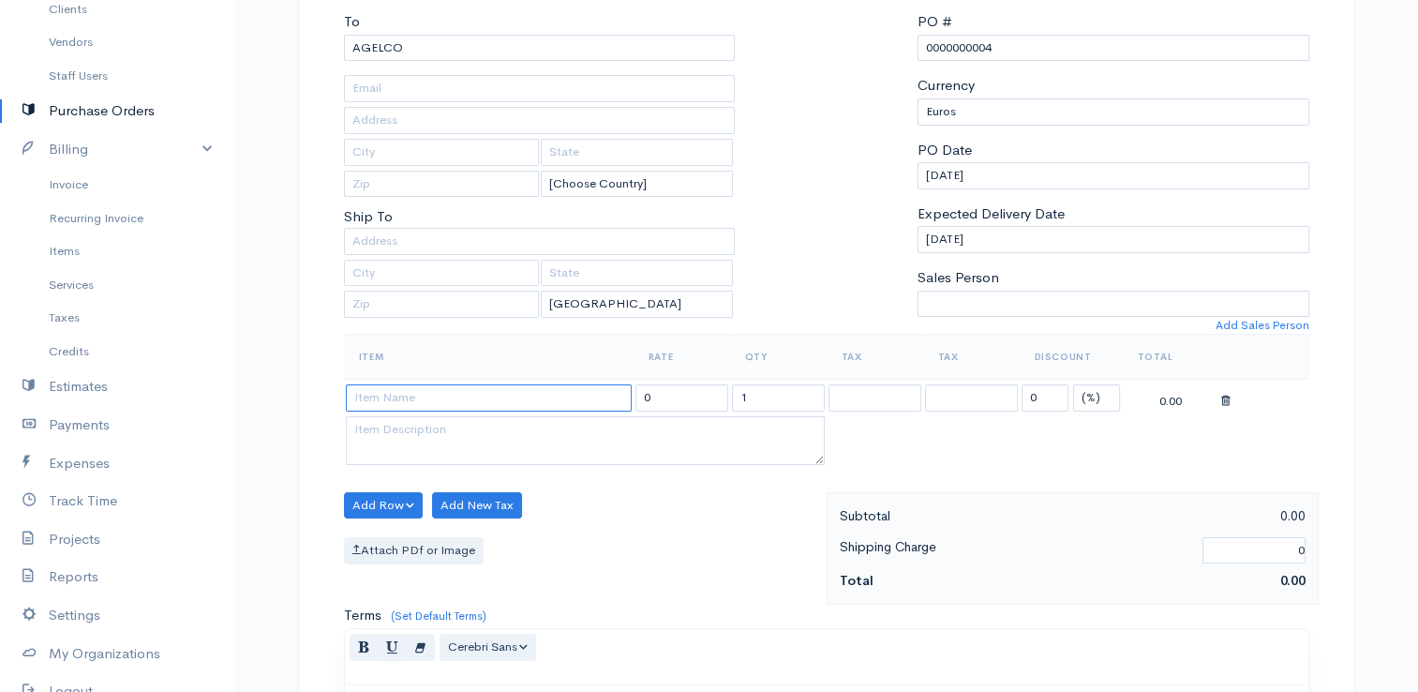
click at [442, 401] on input at bounding box center [489, 397] width 286 height 27
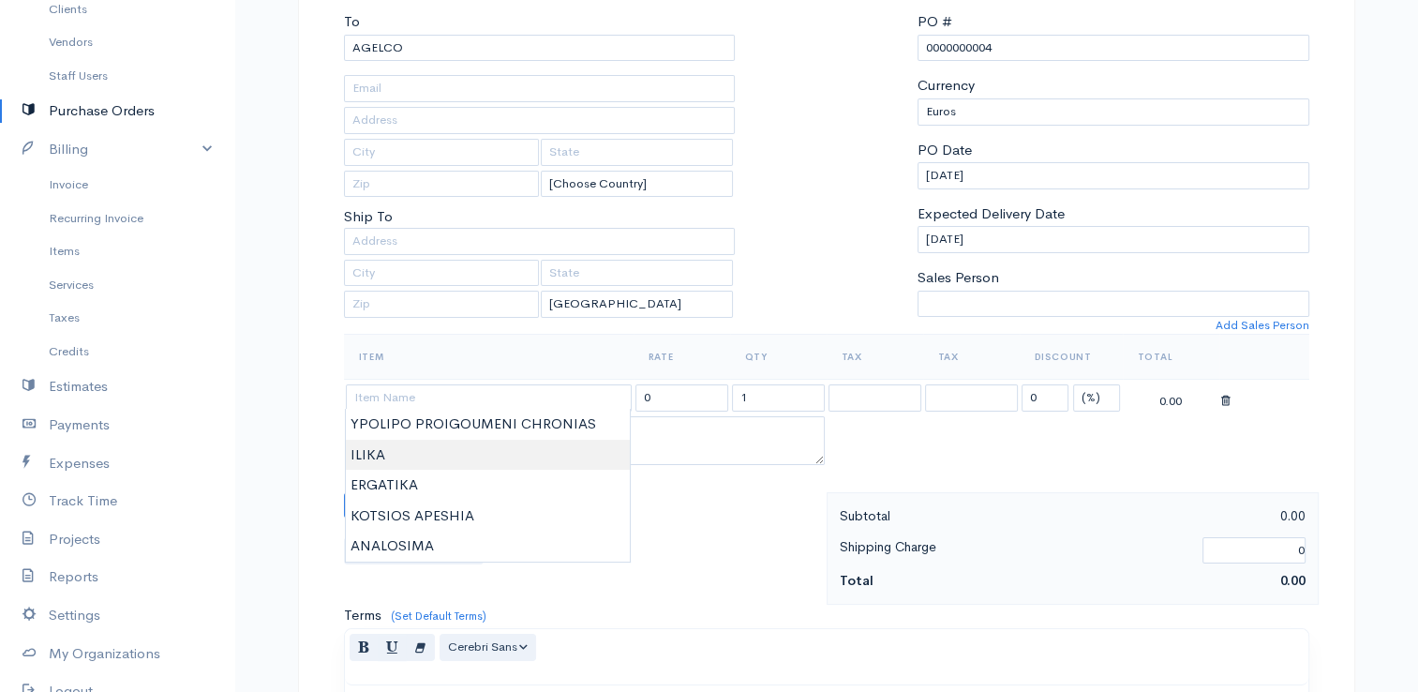
type input "ILIKA"
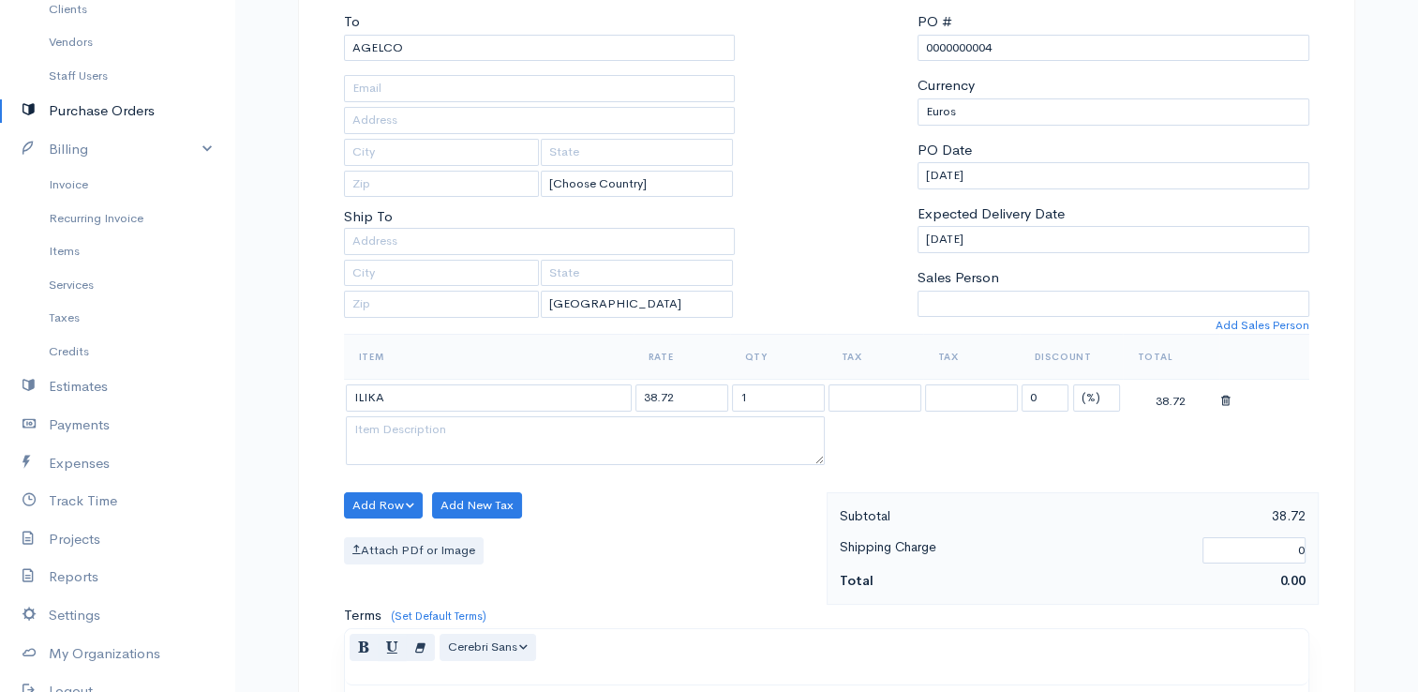
click at [394, 461] on body "E. G Papapetrou Upgrade Dashboard People Clients Vendors Staff Users Purchase O…" at bounding box center [709, 533] width 1418 height 1440
drag, startPoint x: 690, startPoint y: 398, endPoint x: 546, endPoint y: 392, distance: 143.5
click at [545, 394] on tr "ILIKA 38.72 1 0 (%) Flat 38.72" at bounding box center [826, 398] width 965 height 37
type input "34.16"
click at [382, 492] on button "Add Row" at bounding box center [384, 505] width 80 height 27
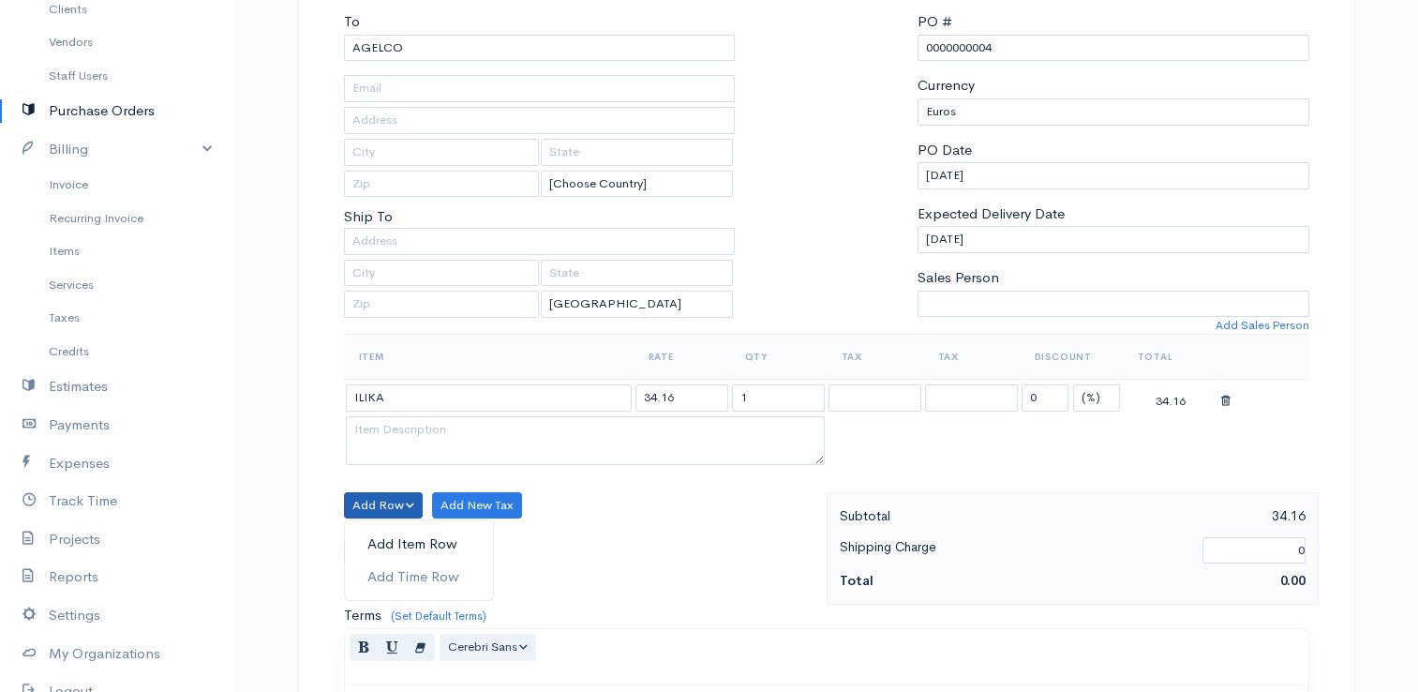
click at [415, 544] on link "Add Item Row" at bounding box center [419, 544] width 148 height 33
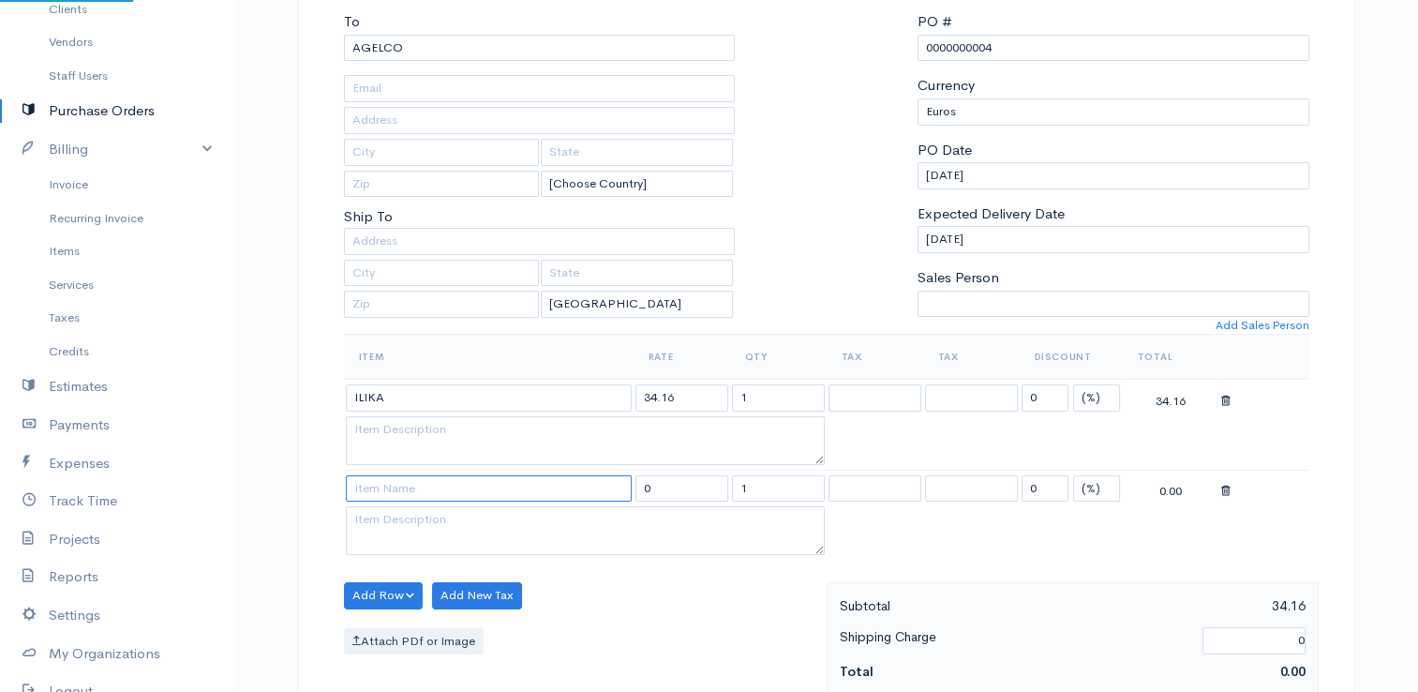
click at [396, 484] on input at bounding box center [489, 488] width 286 height 27
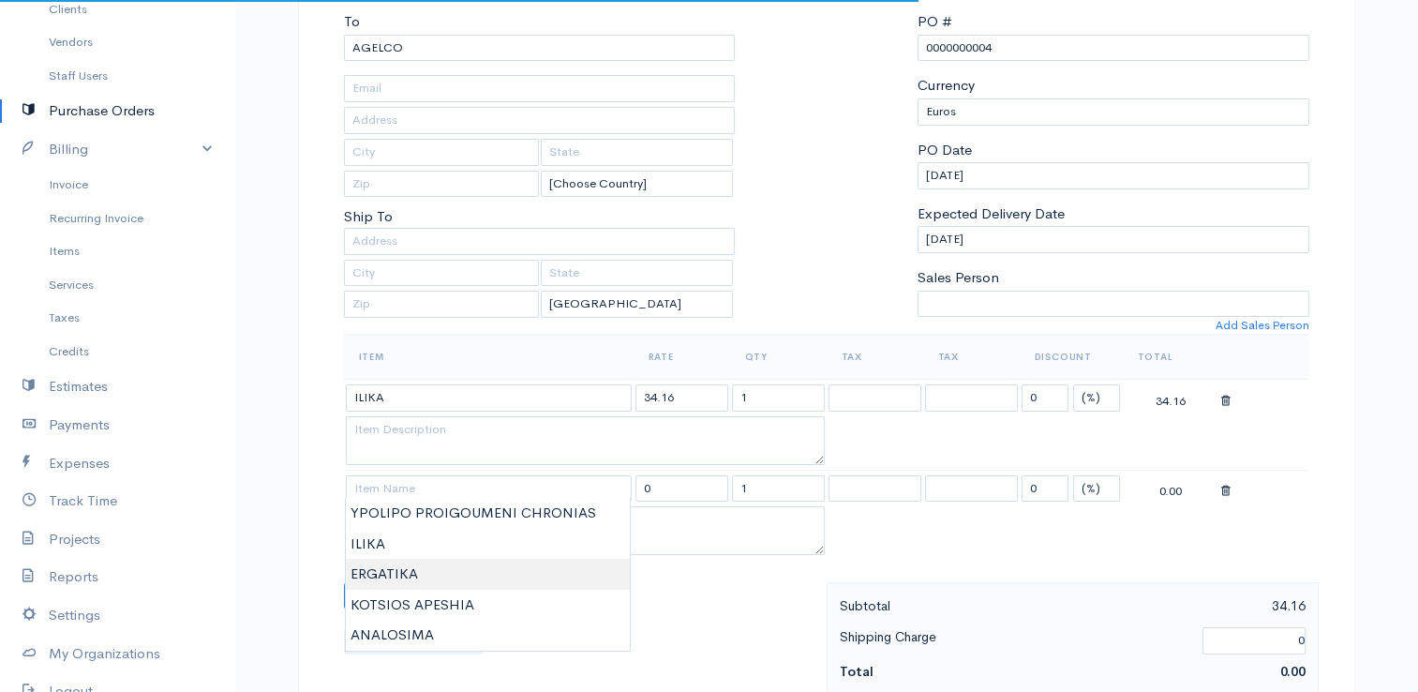
type input "ERGATIKA"
type input "61.28"
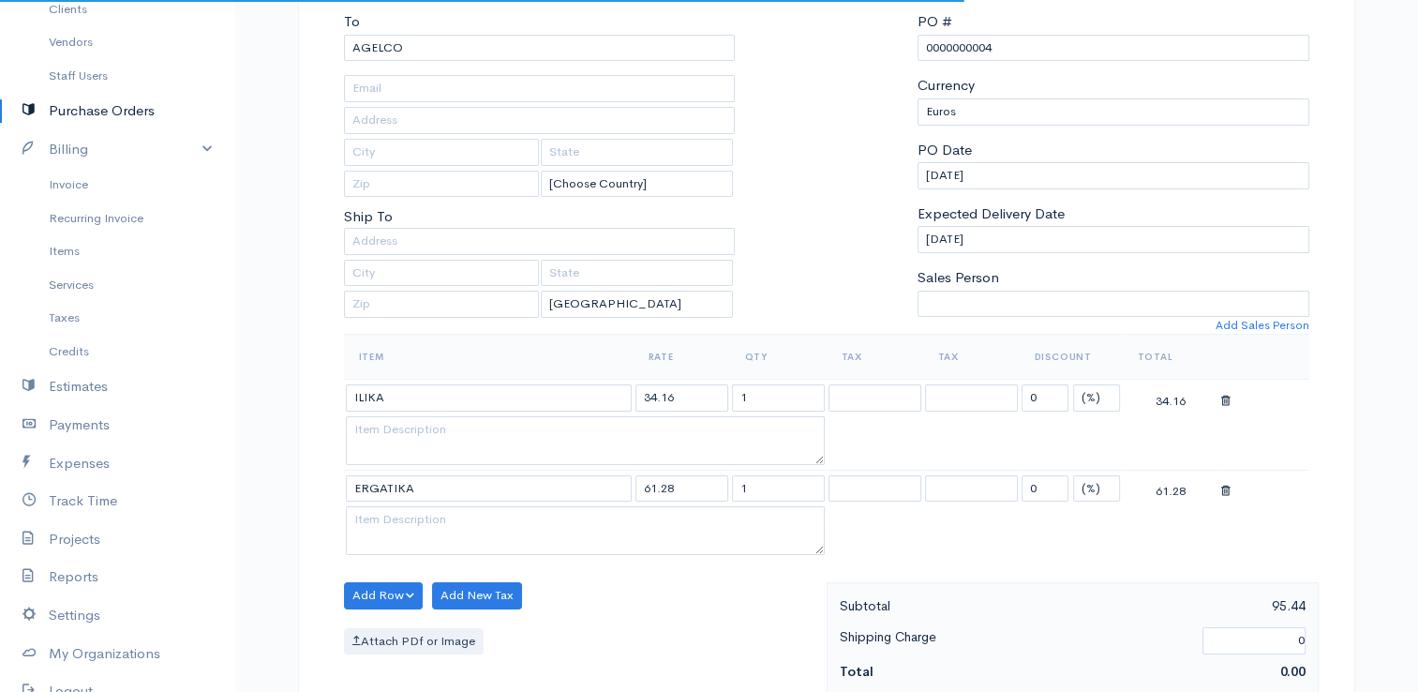
drag, startPoint x: 394, startPoint y: 579, endPoint x: 552, endPoint y: 493, distance: 180.3
click at [394, 577] on body "E. G Papapetrou Upgrade Dashboard People Clients Vendors Staff Users Purchase O…" at bounding box center [709, 578] width 1418 height 1530
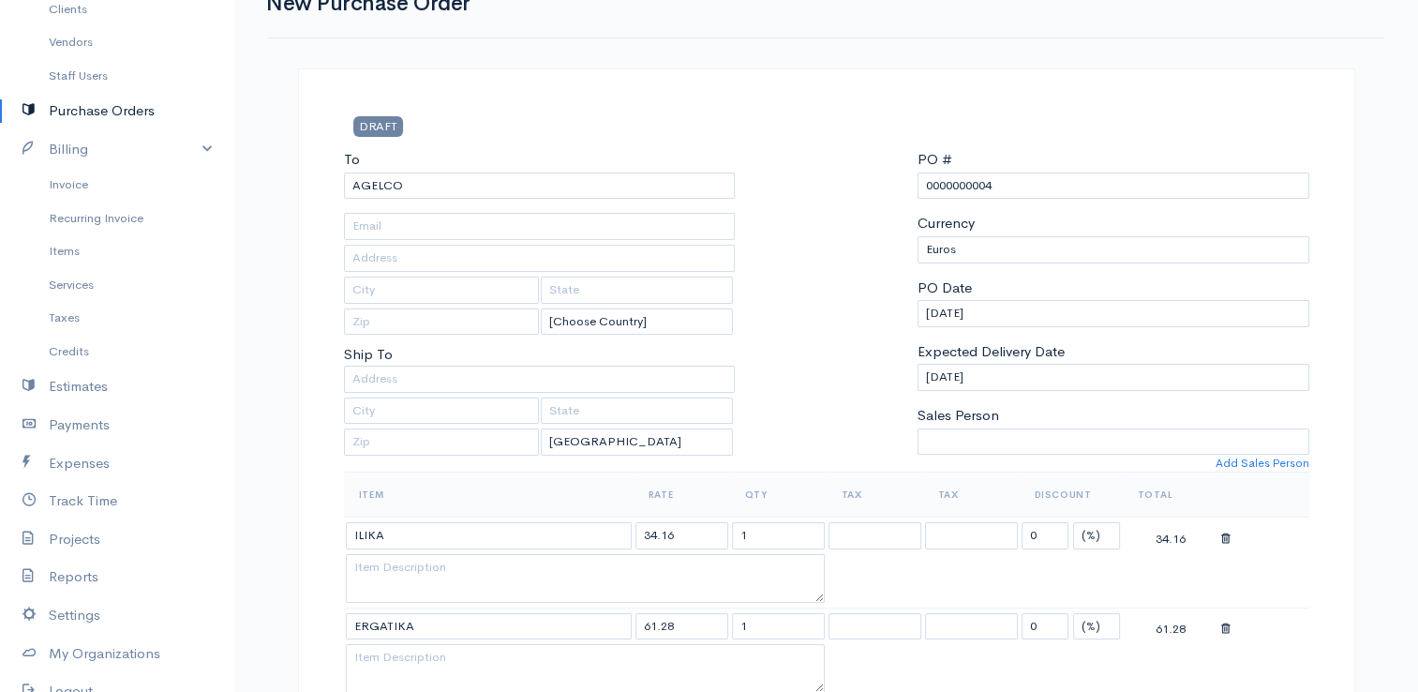
scroll to position [94, 0]
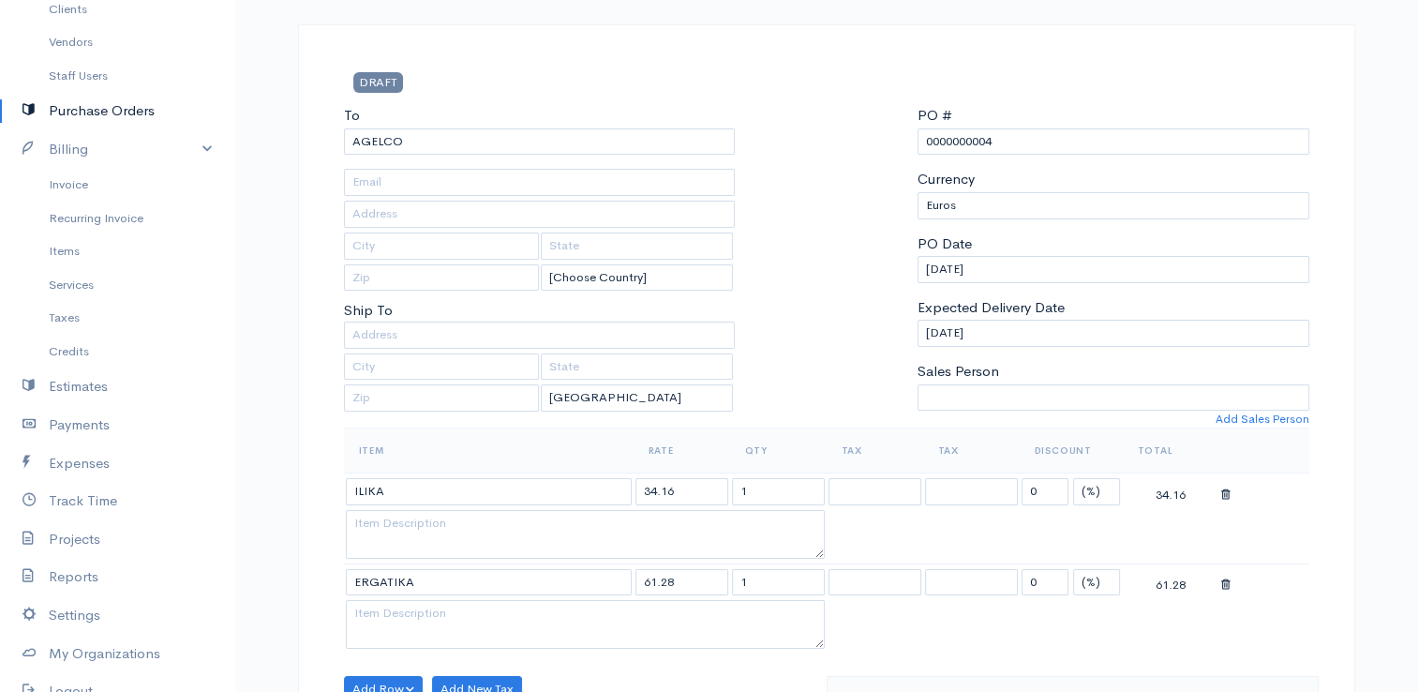
click at [1222, 580] on icon at bounding box center [1225, 584] width 9 height 13
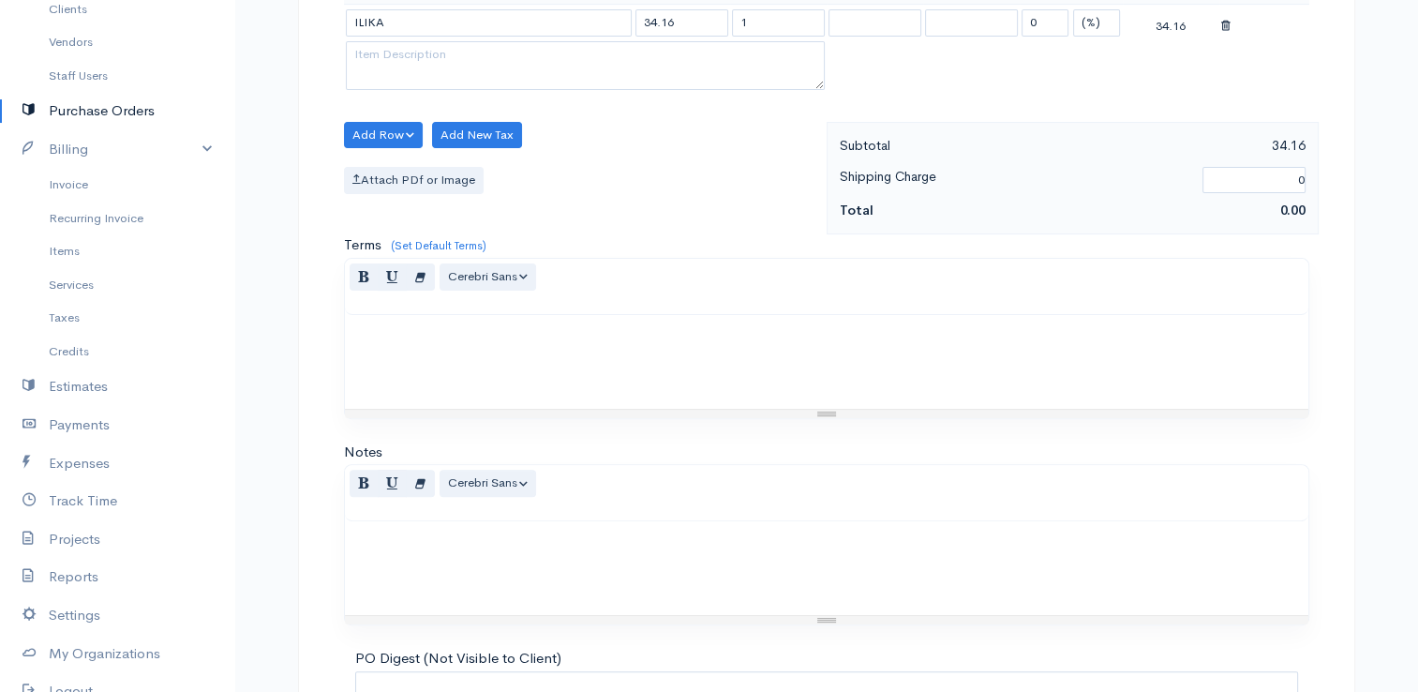
scroll to position [747, 0]
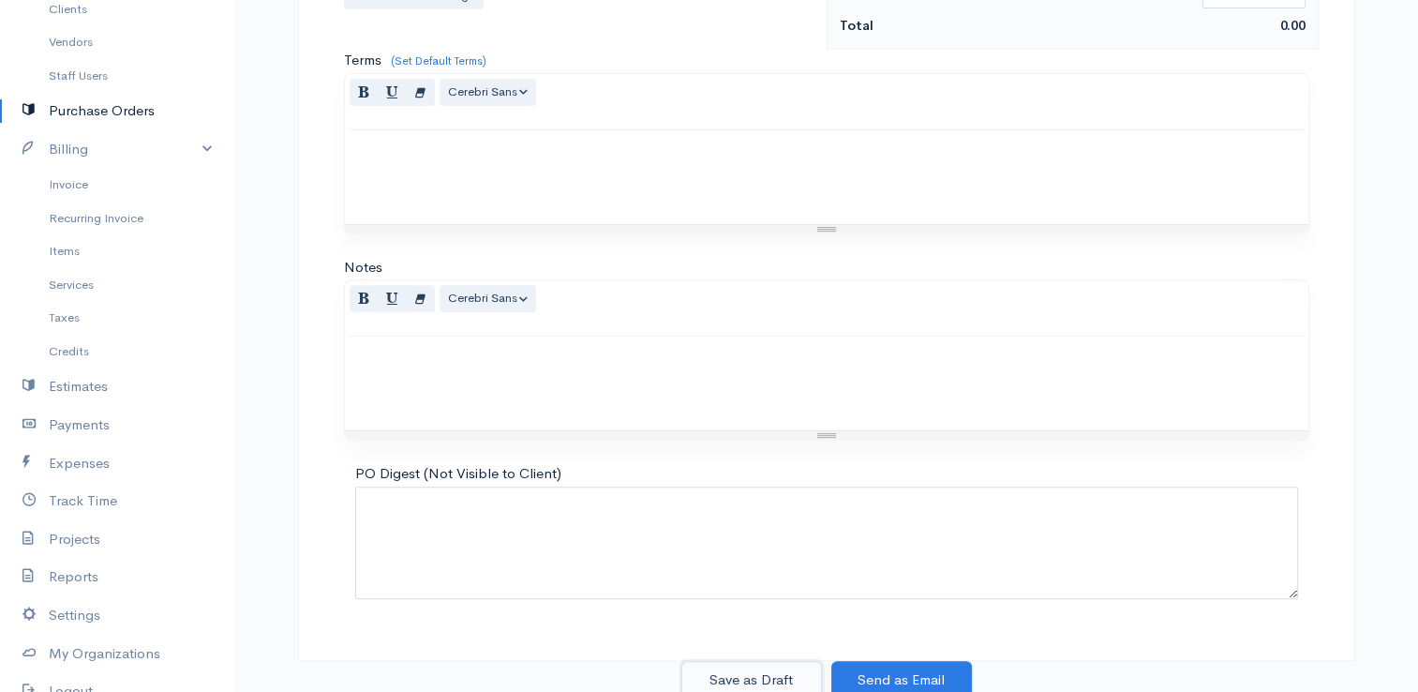
click at [727, 680] on button "Save as Draft" at bounding box center [751, 680] width 141 height 38
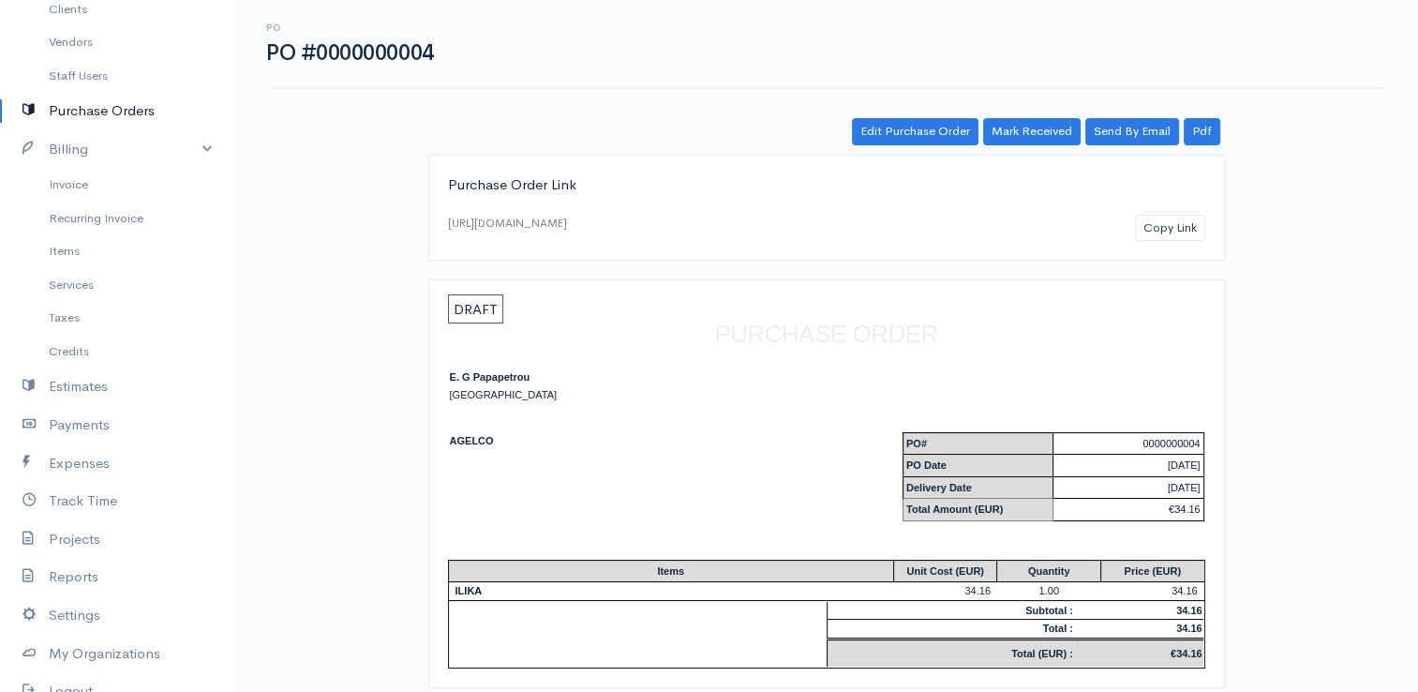
click at [127, 112] on link "Purchase Orders" at bounding box center [117, 111] width 234 height 38
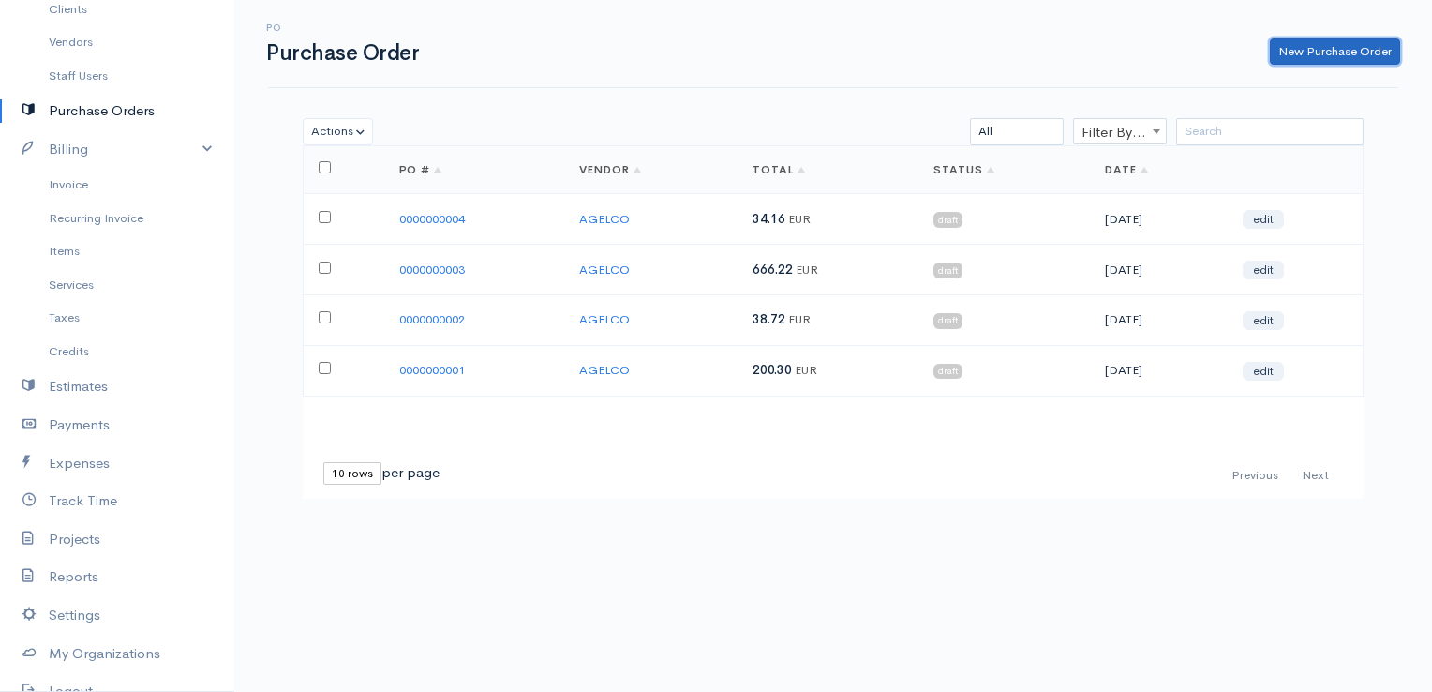
click at [1368, 53] on link "New Purchase Order" at bounding box center [1335, 51] width 130 height 27
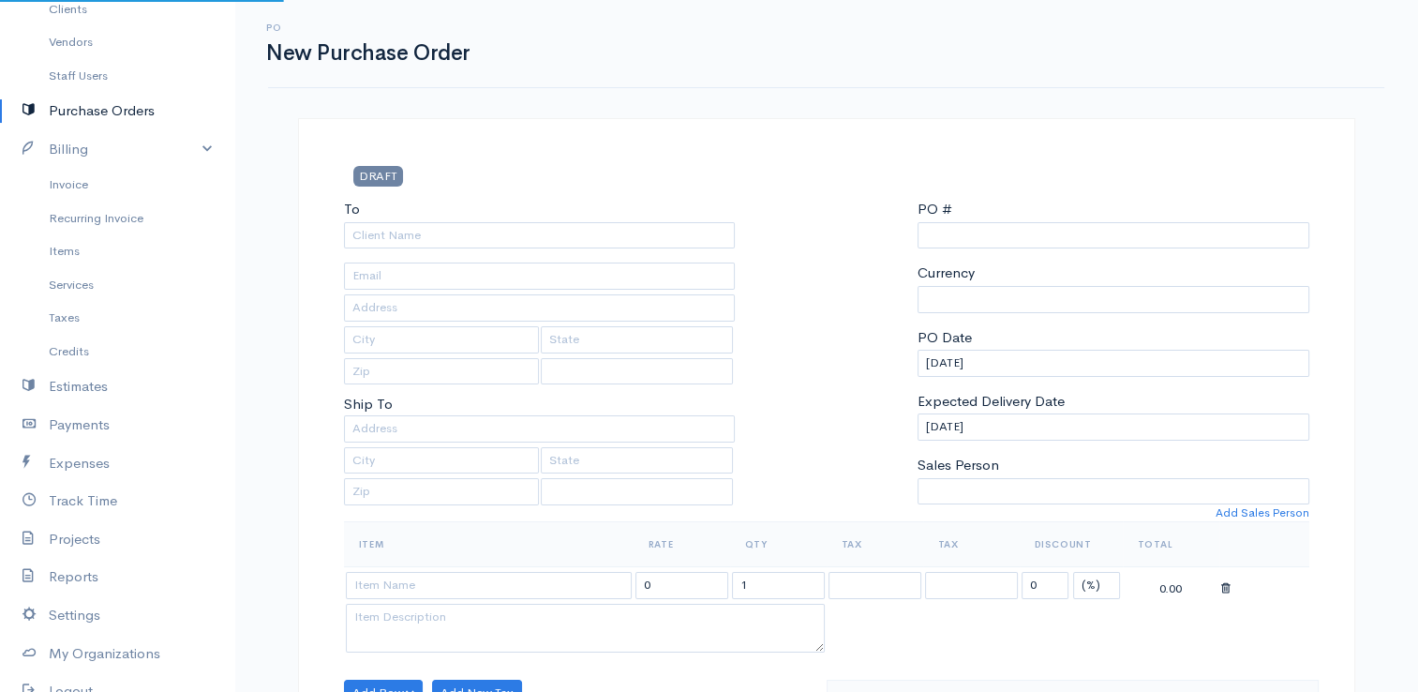
select select "[GEOGRAPHIC_DATA]"
select select "EUR"
type input "0000000005"
select select "[GEOGRAPHIC_DATA]"
click at [655, 231] on input "To" at bounding box center [540, 235] width 392 height 27
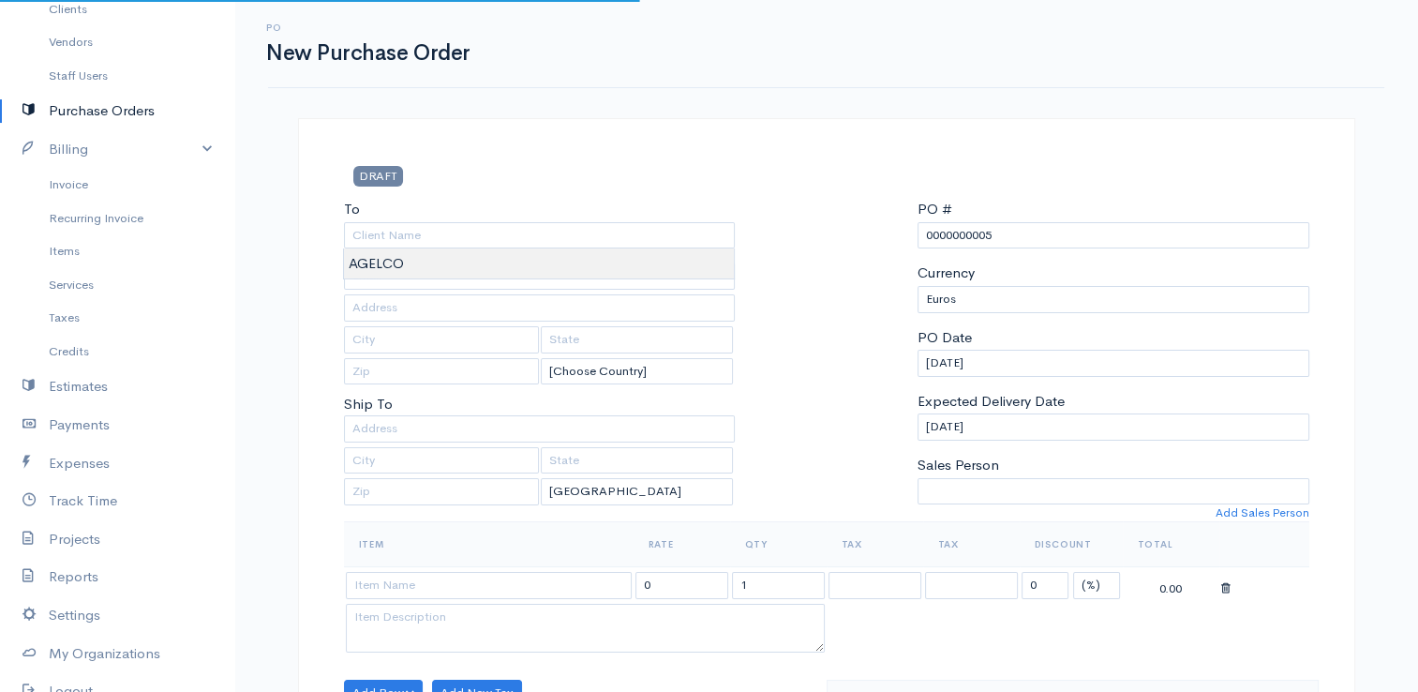
type input "AGELCO"
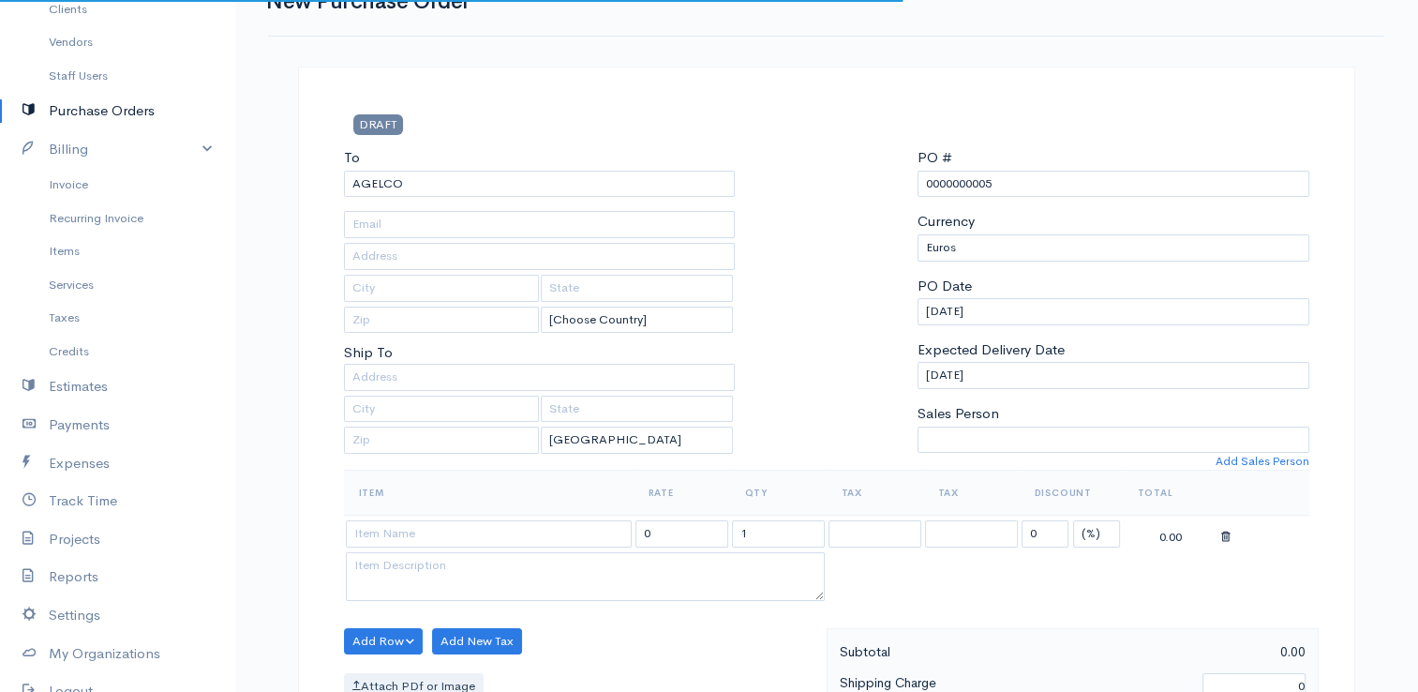
scroll to position [94, 0]
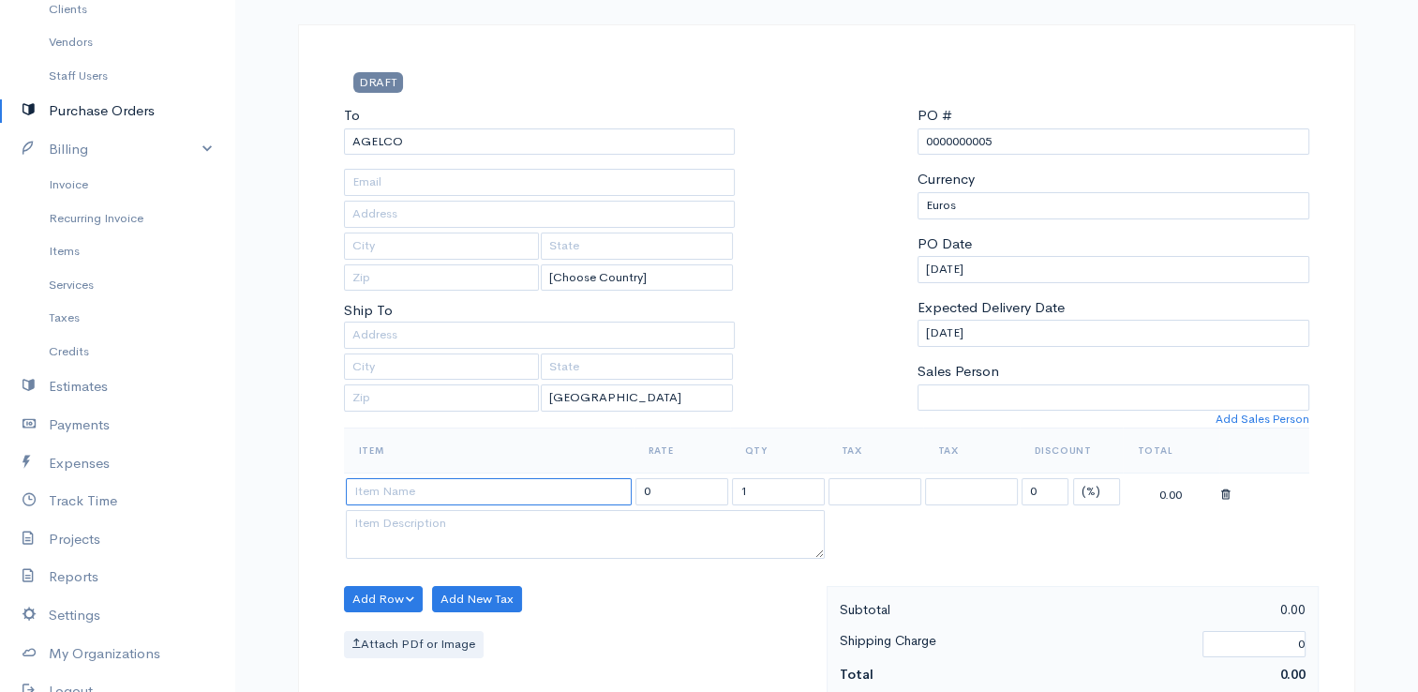
click at [499, 488] on input at bounding box center [489, 491] width 286 height 27
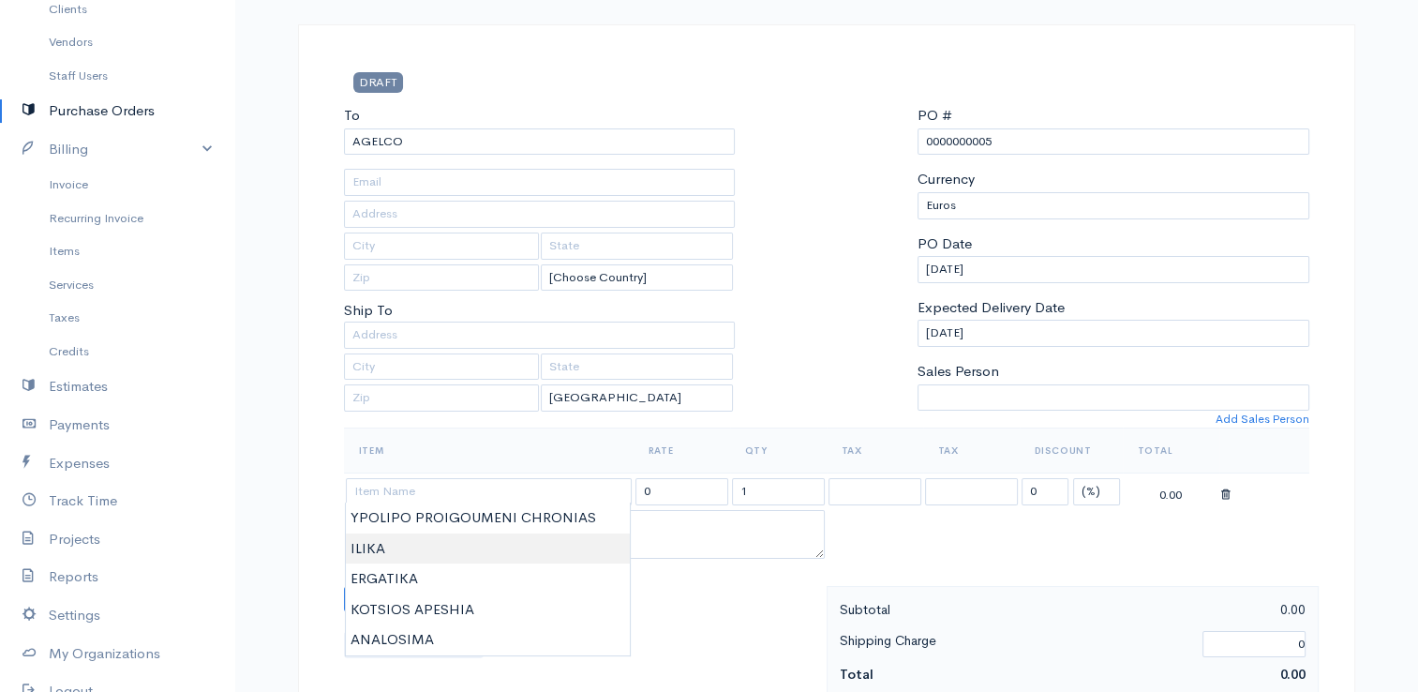
type input "ILIKA"
click at [361, 553] on body "E. G Papapetrou Upgrade Dashboard People Clients Vendors Staff Users Purchase O…" at bounding box center [709, 626] width 1418 height 1440
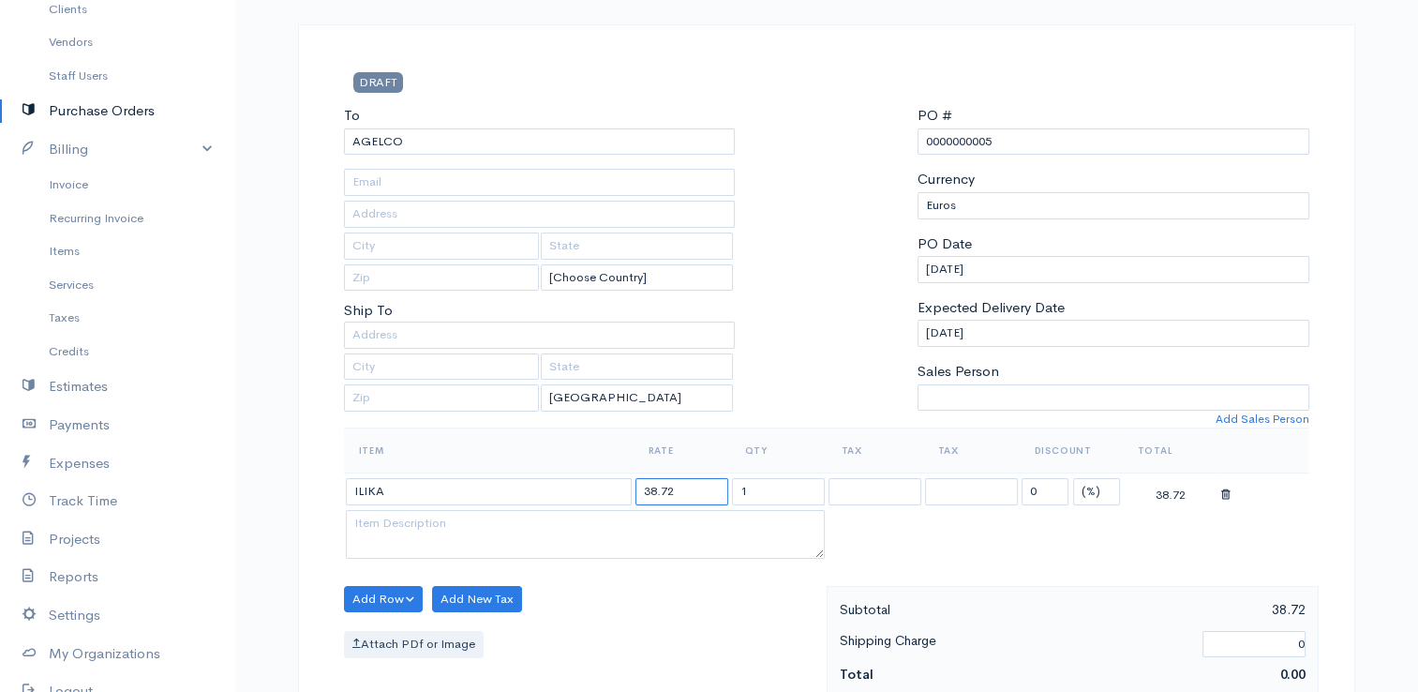
drag, startPoint x: 685, startPoint y: 488, endPoint x: 546, endPoint y: 477, distance: 139.1
click at [544, 477] on tr "ILIKA 38.72 1 0 (%) Flat 38.72" at bounding box center [826, 491] width 965 height 37
type input "107.60"
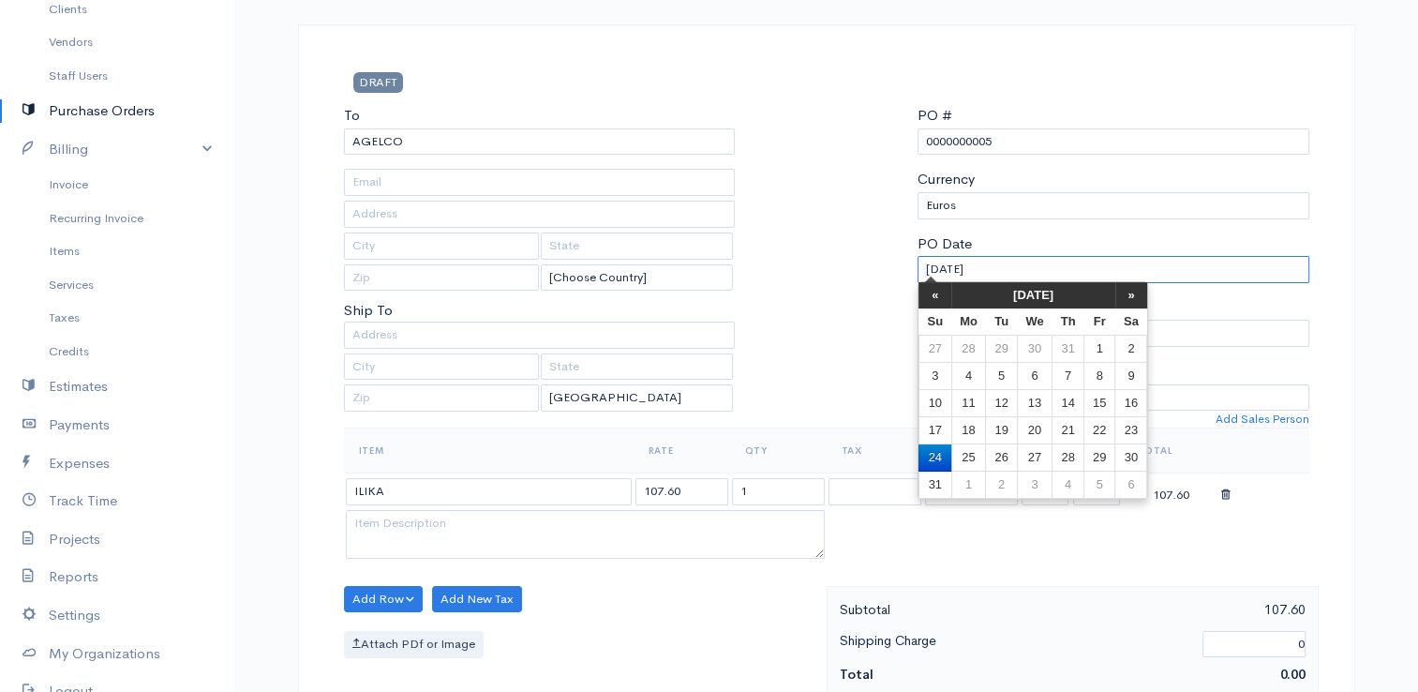
click at [957, 268] on input "[DATE]" at bounding box center [1113, 269] width 392 height 27
drag, startPoint x: 1035, startPoint y: 264, endPoint x: 817, endPoint y: 261, distance: 218.4
click at [813, 262] on div "To [GEOGRAPHIC_DATA] [Choose Country] [GEOGRAPHIC_DATA] [GEOGRAPHIC_DATA] [GEOG…" at bounding box center [827, 266] width 984 height 322
type input "[DATE]"
click at [1160, 216] on select "U.S. Dollars Canadian Dollars British Pounds Sterling Euros Australian Dollars …" at bounding box center [1113, 205] width 392 height 27
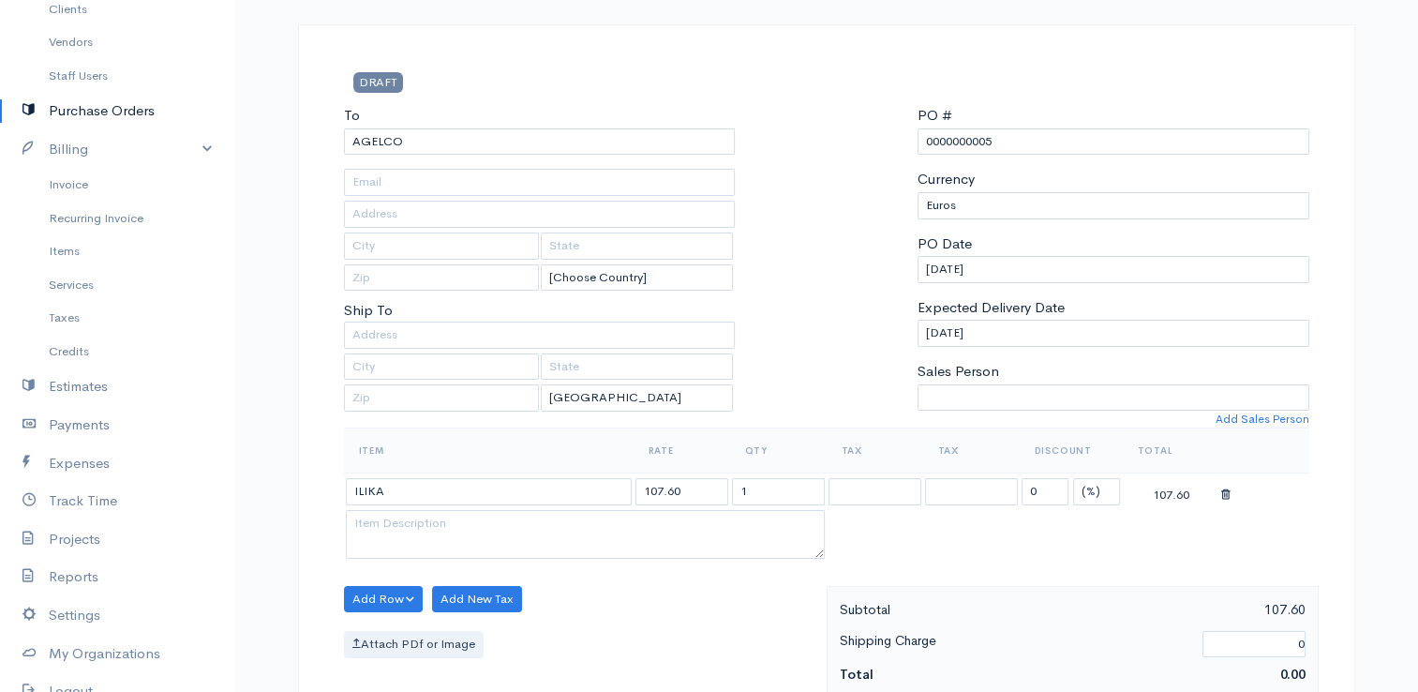
click at [1363, 189] on div "DRAFT To [GEOGRAPHIC_DATA] [Choose Country] [GEOGRAPHIC_DATA] [GEOGRAPHIC_DATA]…" at bounding box center [826, 685] width 1125 height 1322
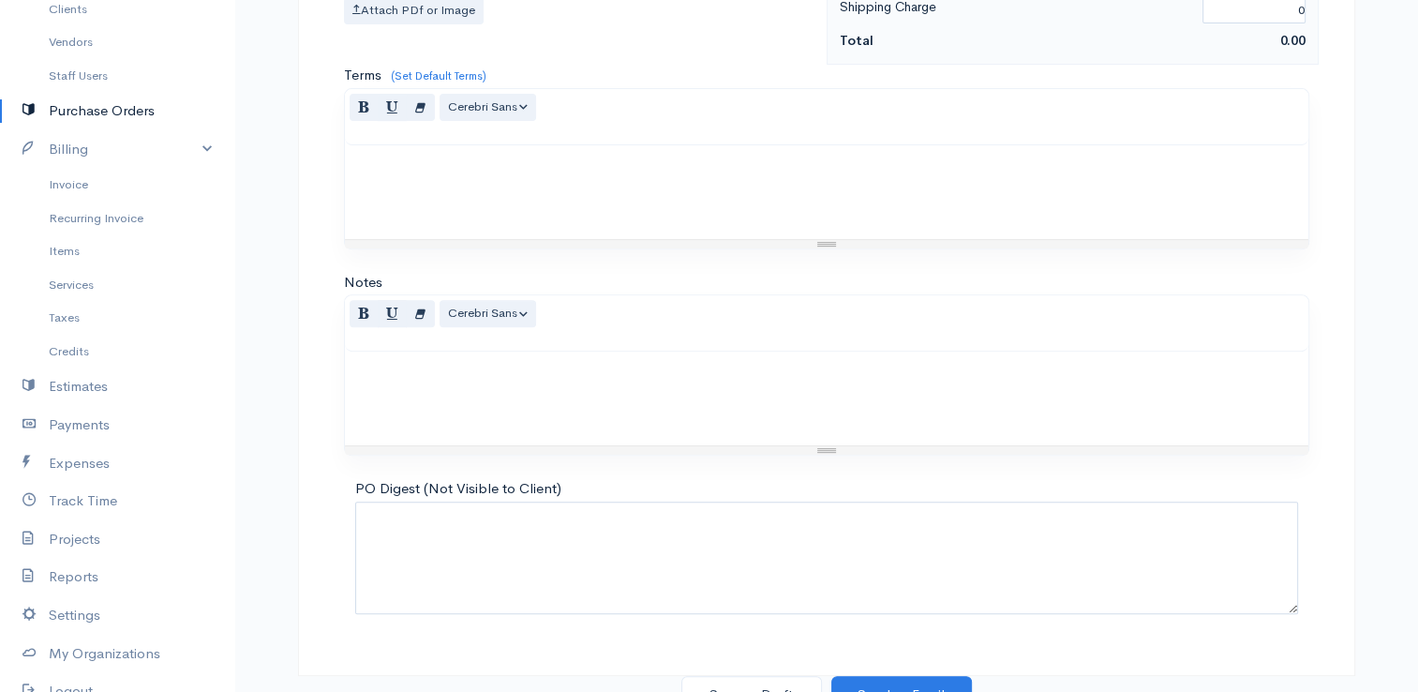
scroll to position [742, 0]
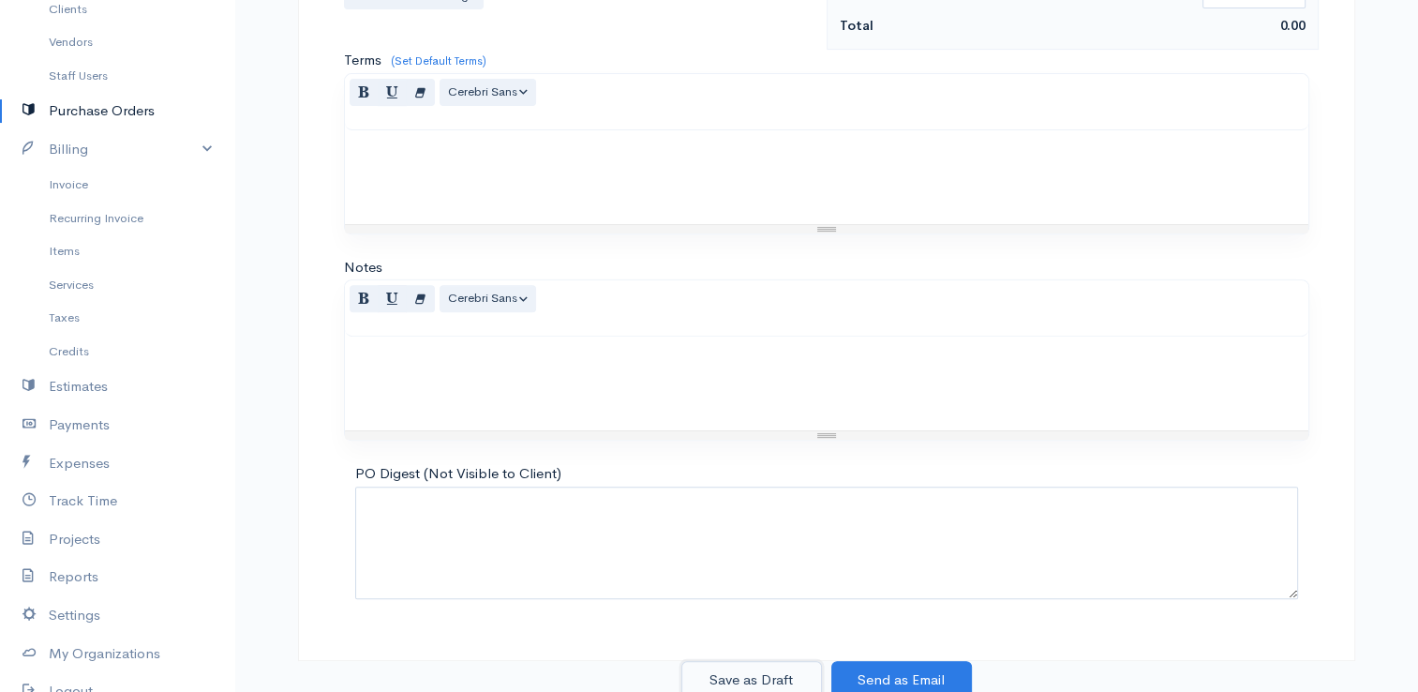
click at [735, 662] on button "Save as Draft" at bounding box center [751, 680] width 141 height 38
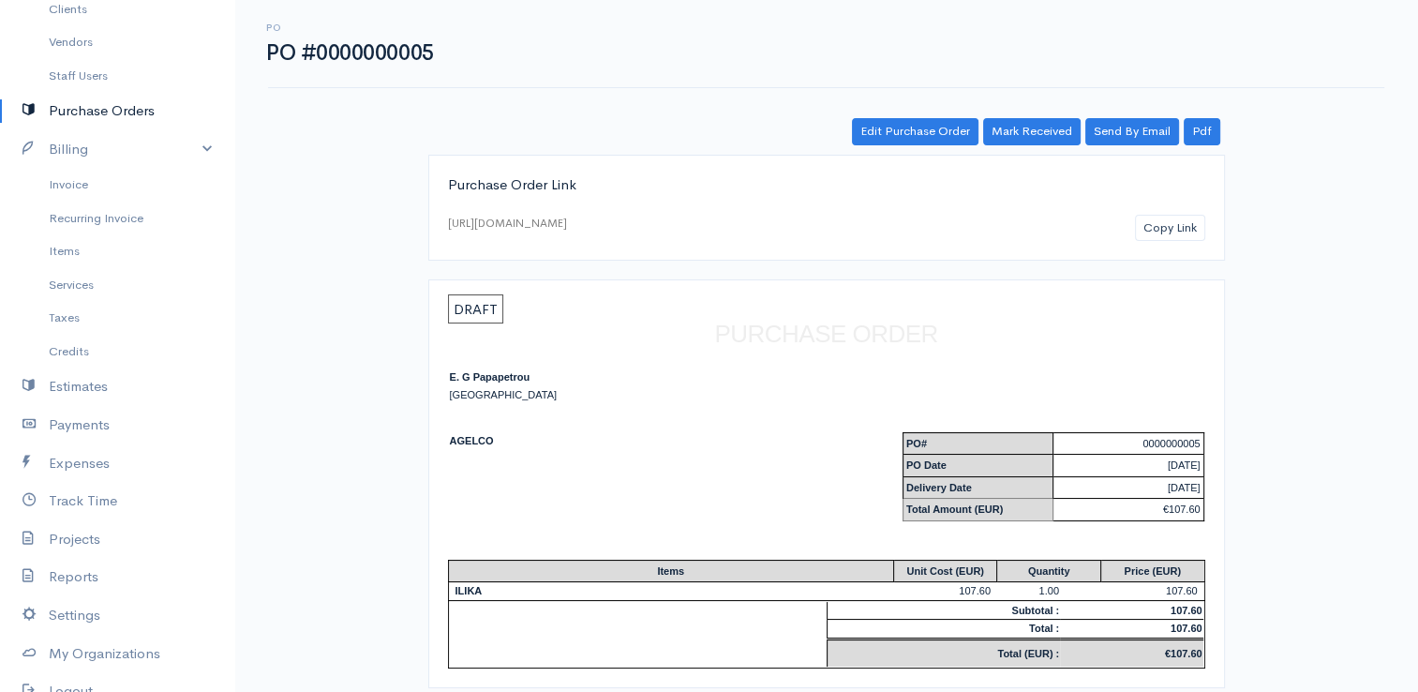
click at [111, 109] on link "Purchase Orders" at bounding box center [117, 111] width 234 height 38
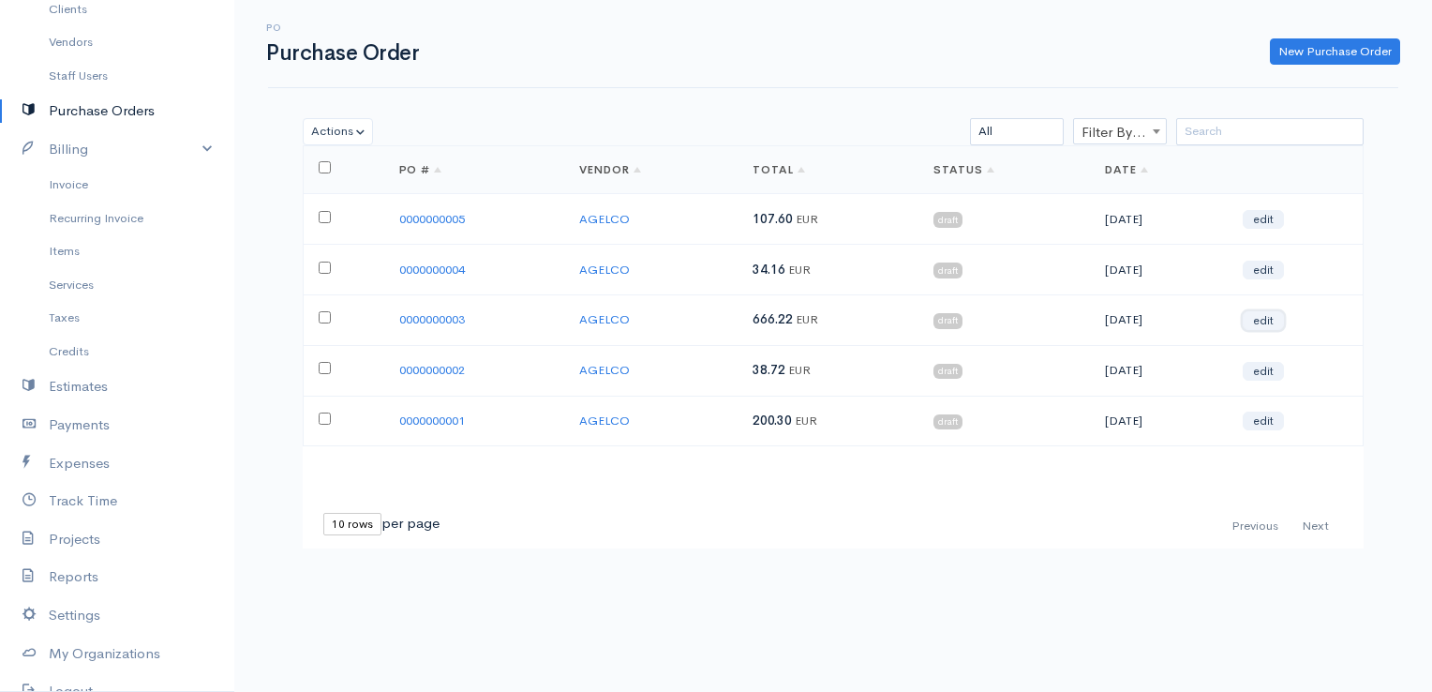
click at [1275, 322] on link "edit" at bounding box center [1263, 320] width 41 height 19
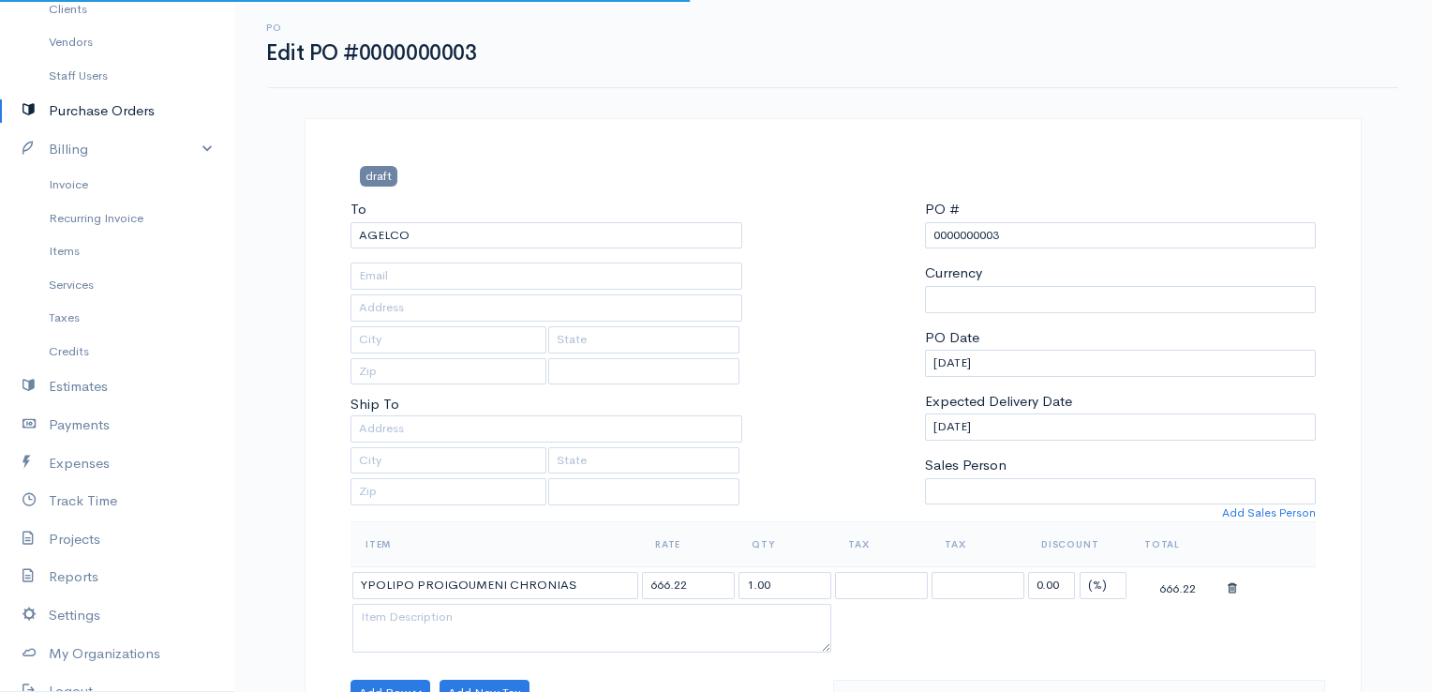
select select "[GEOGRAPHIC_DATA]"
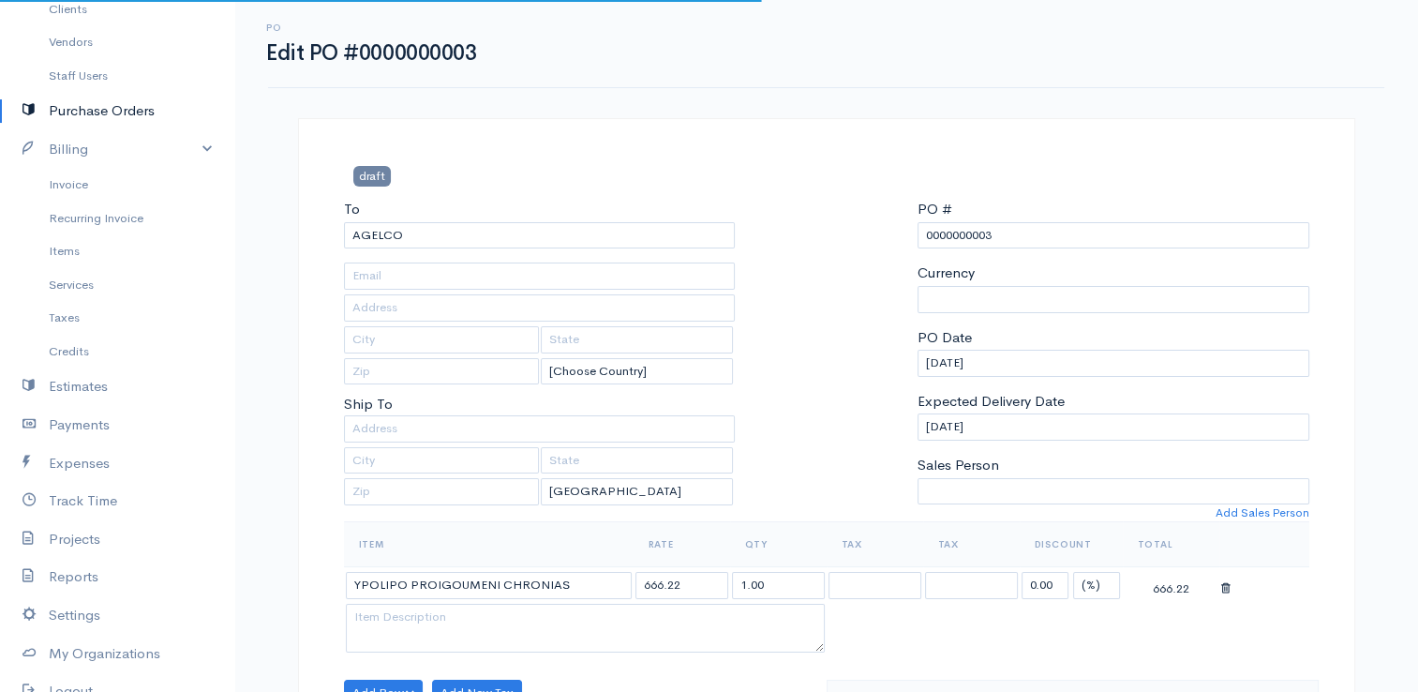
select select "[GEOGRAPHIC_DATA]"
select select "EUR"
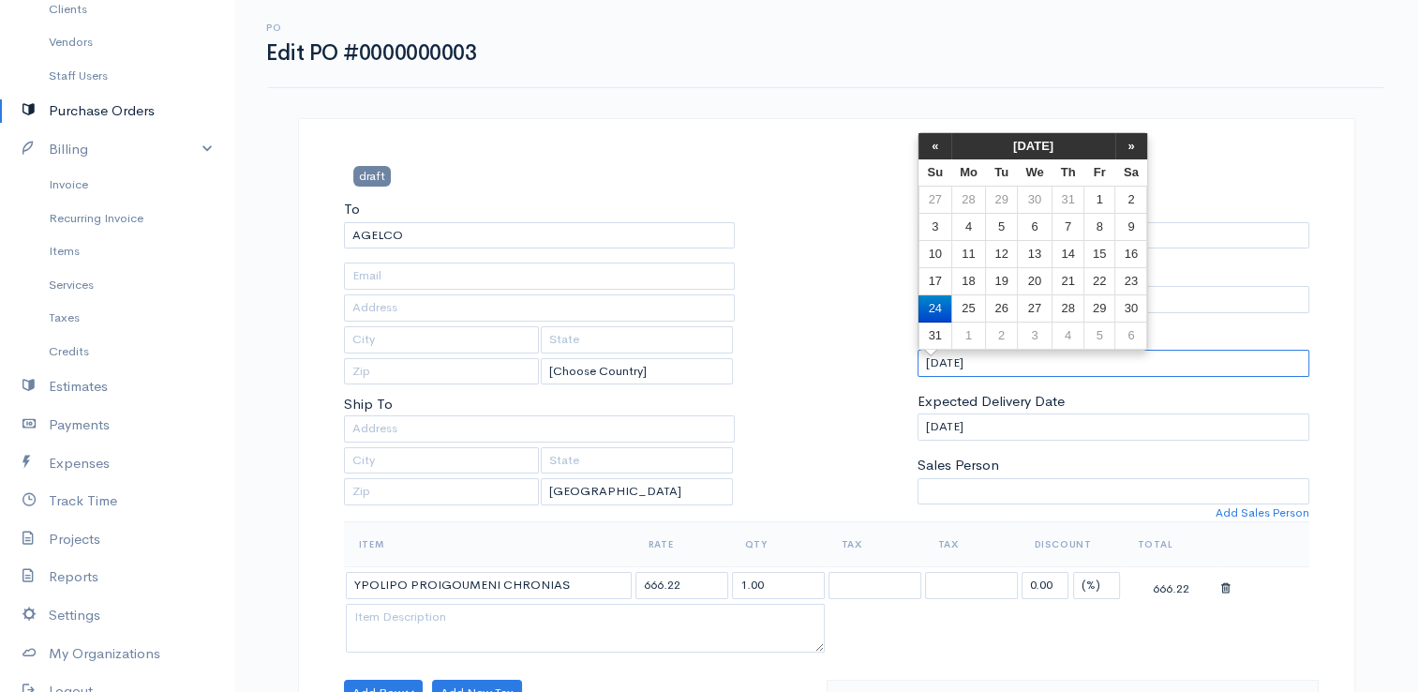
drag, startPoint x: 1016, startPoint y: 362, endPoint x: 886, endPoint y: 350, distance: 130.8
click at [885, 354] on div "To AGELCO [Choose Country] [Choose Country] United States Canada United Kingdom…" at bounding box center [827, 360] width 984 height 322
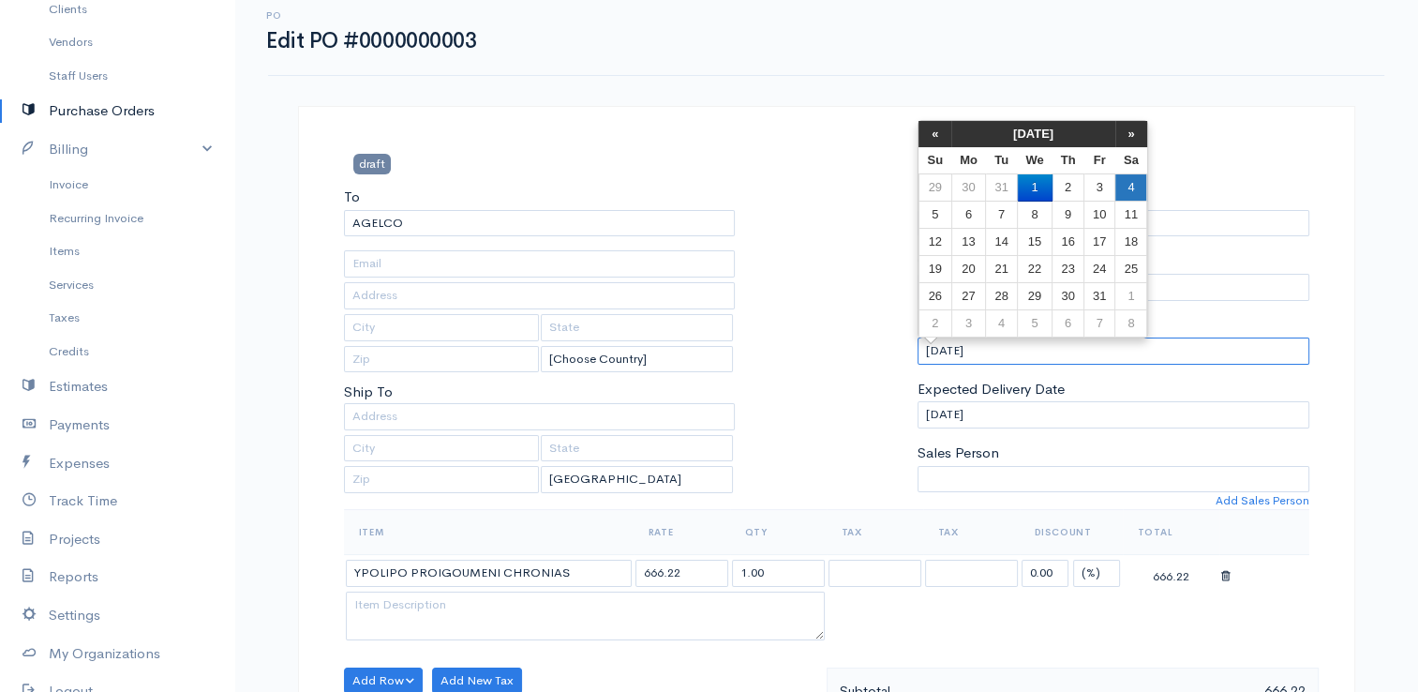
scroll to position [94, 0]
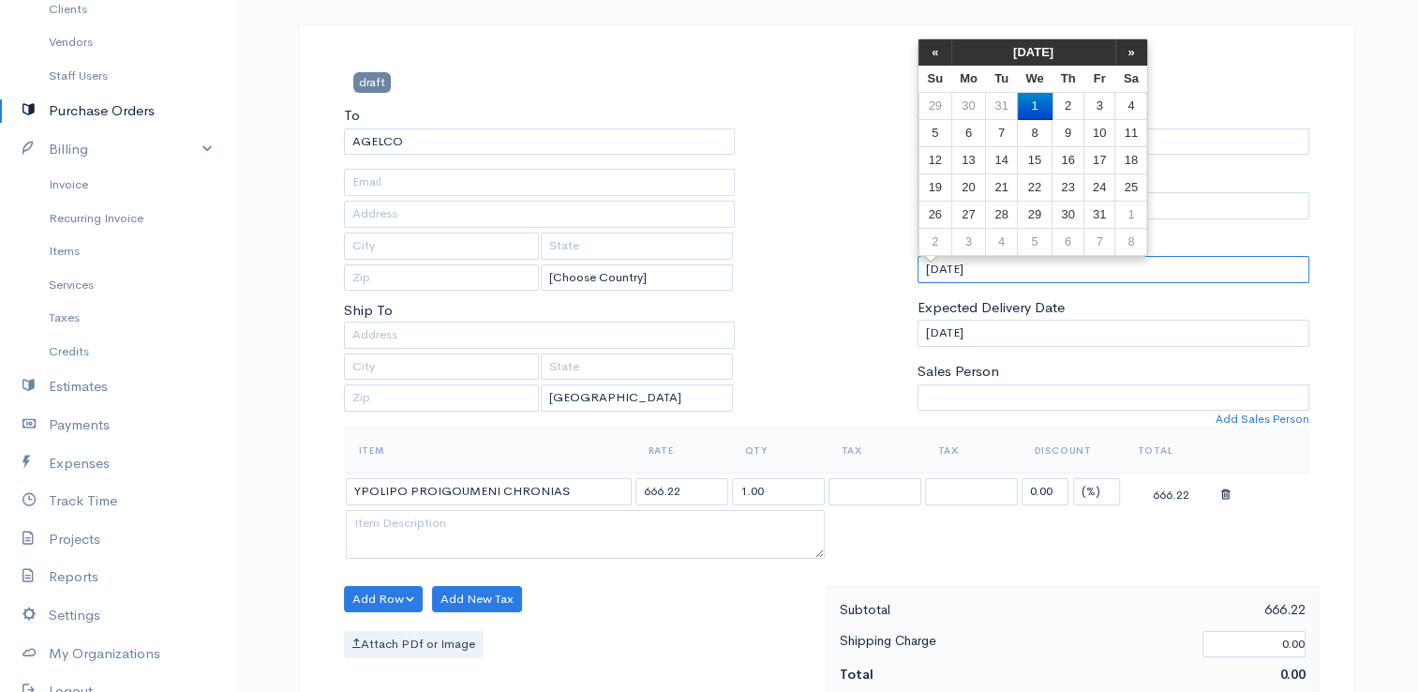
type input "[DATE]"
click at [1274, 58] on div "draft To AGELCO [Choose Country] [Choose Country] United States Canada United K…" at bounding box center [826, 666] width 1057 height 1284
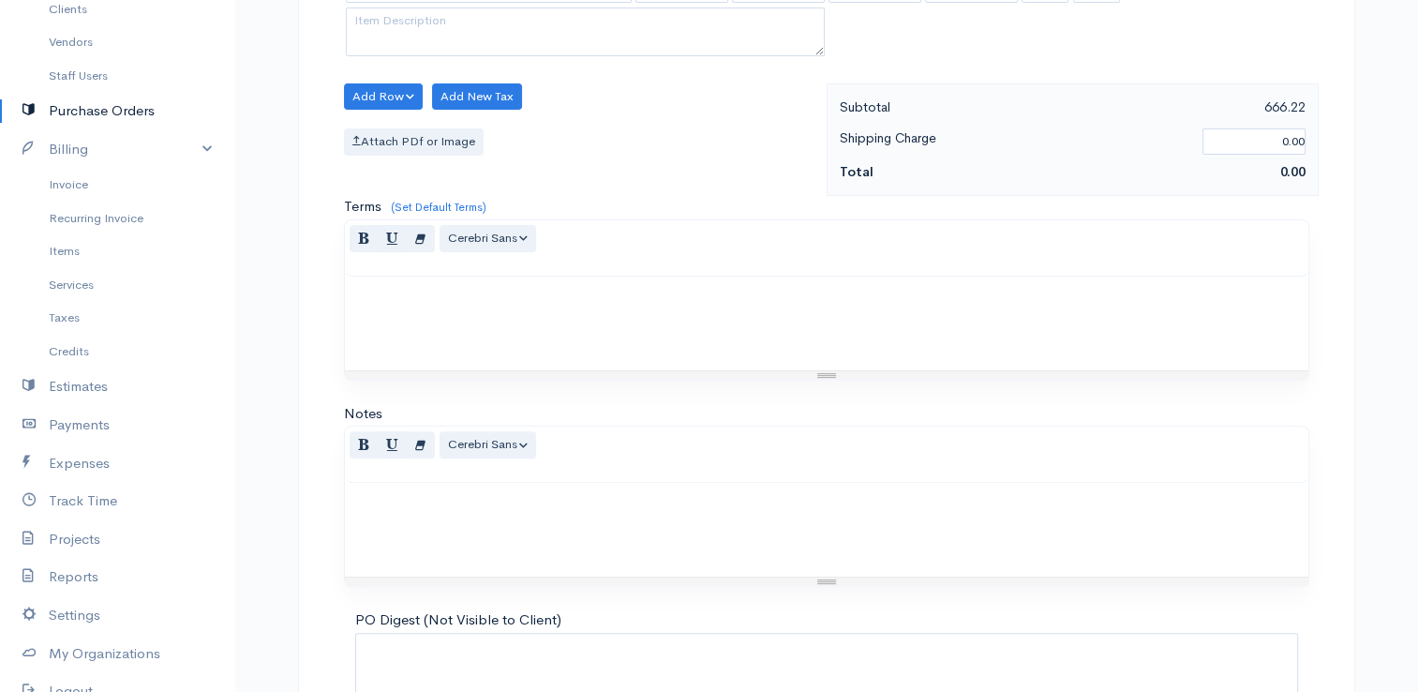
scroll to position [742, 0]
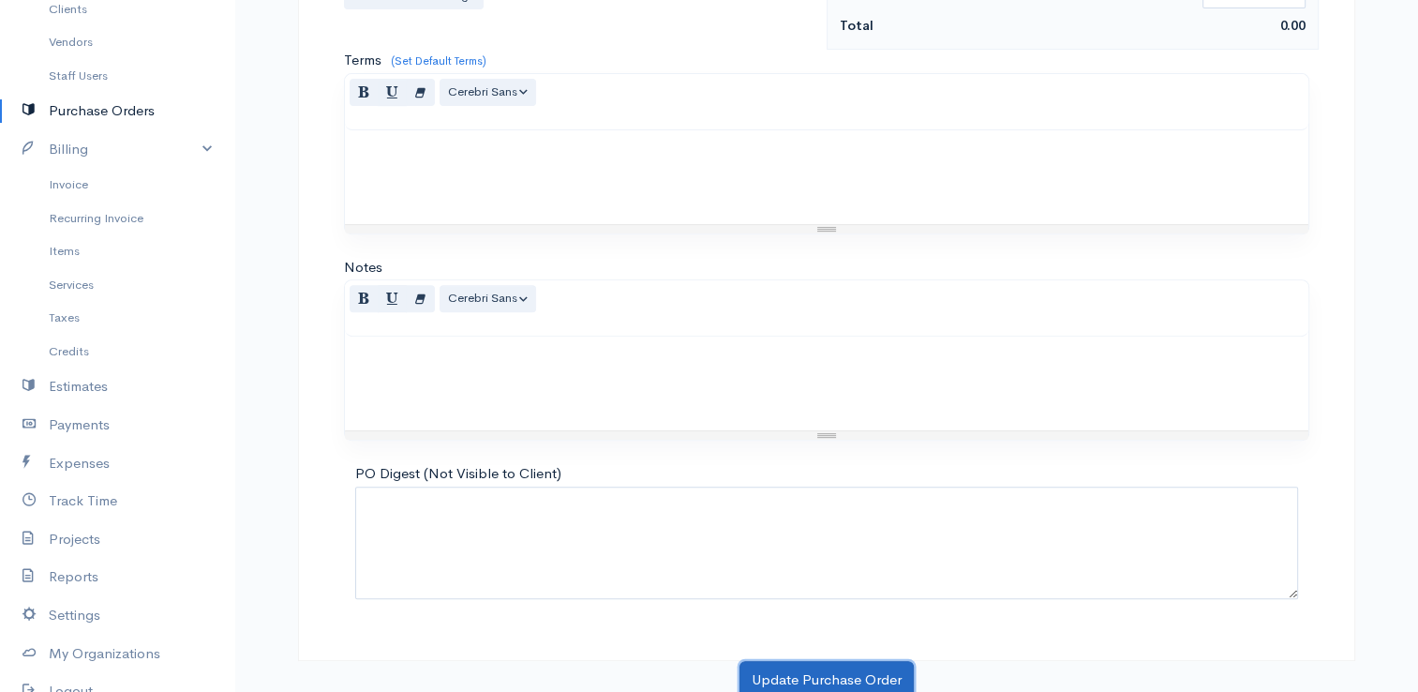
click at [821, 672] on button "Update Purchase Order" at bounding box center [826, 680] width 174 height 38
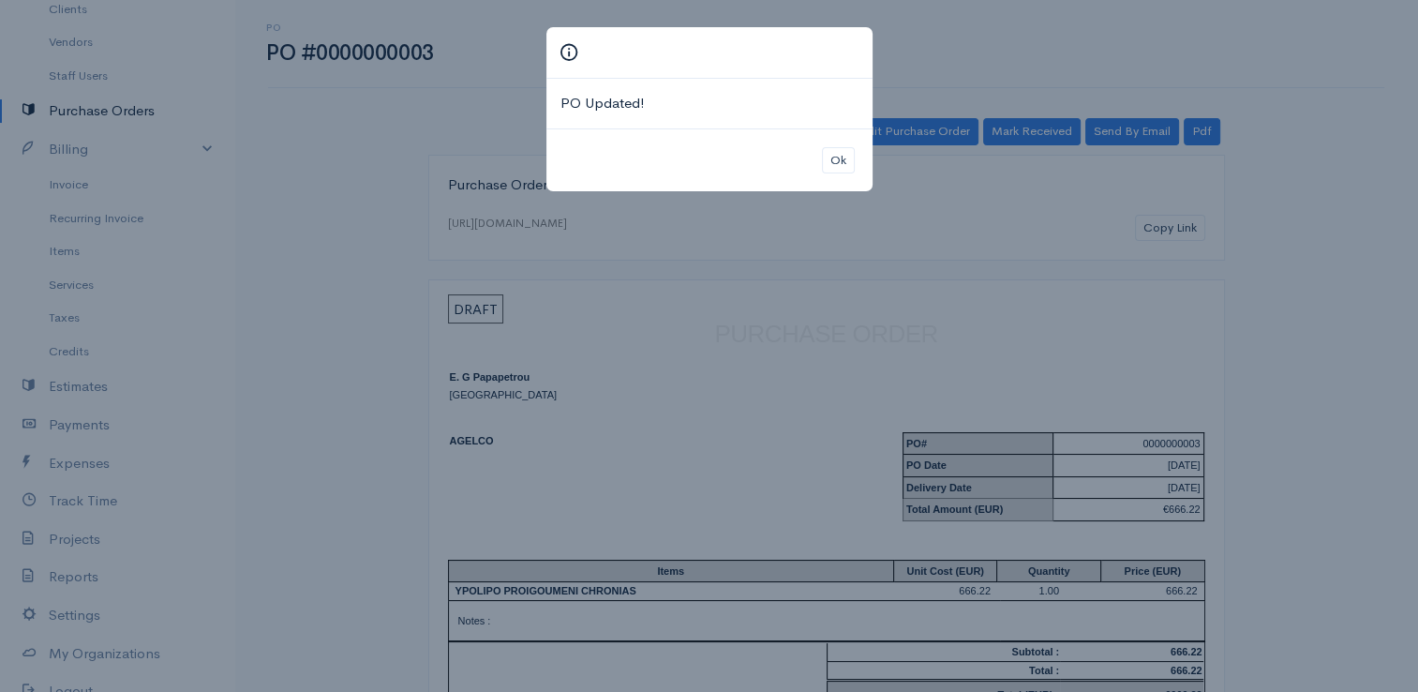
click at [858, 159] on div "Ok" at bounding box center [709, 160] width 326 height 64
click at [845, 157] on button "Ok" at bounding box center [838, 160] width 33 height 27
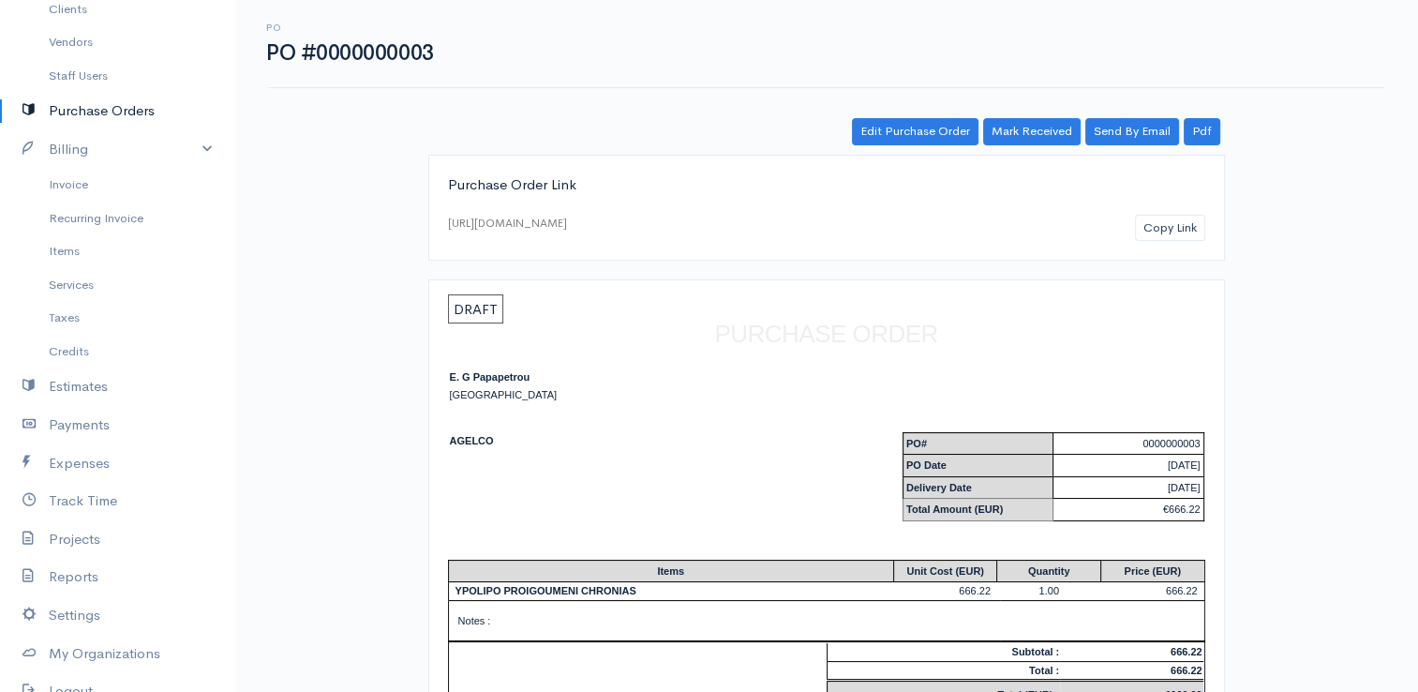
click at [94, 115] on link "Purchase Orders" at bounding box center [117, 111] width 234 height 38
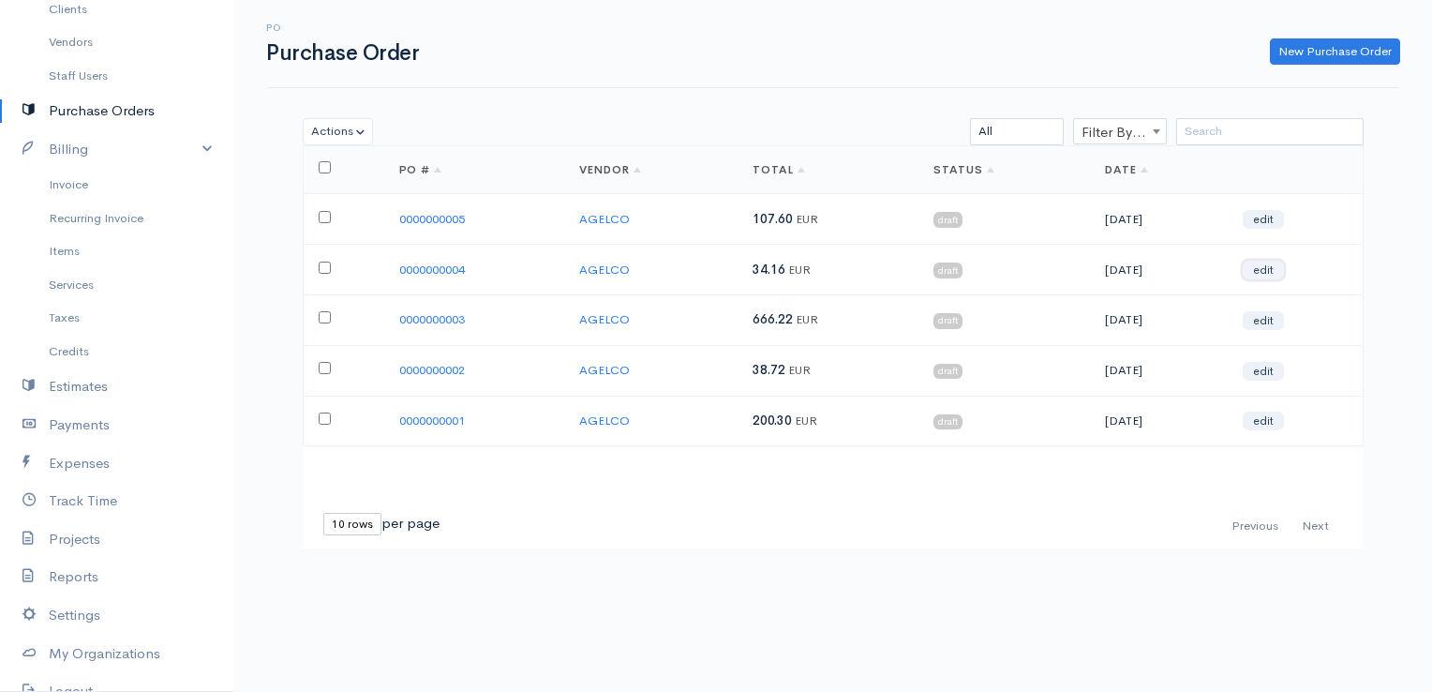
click at [1278, 270] on link "edit" at bounding box center [1263, 270] width 41 height 19
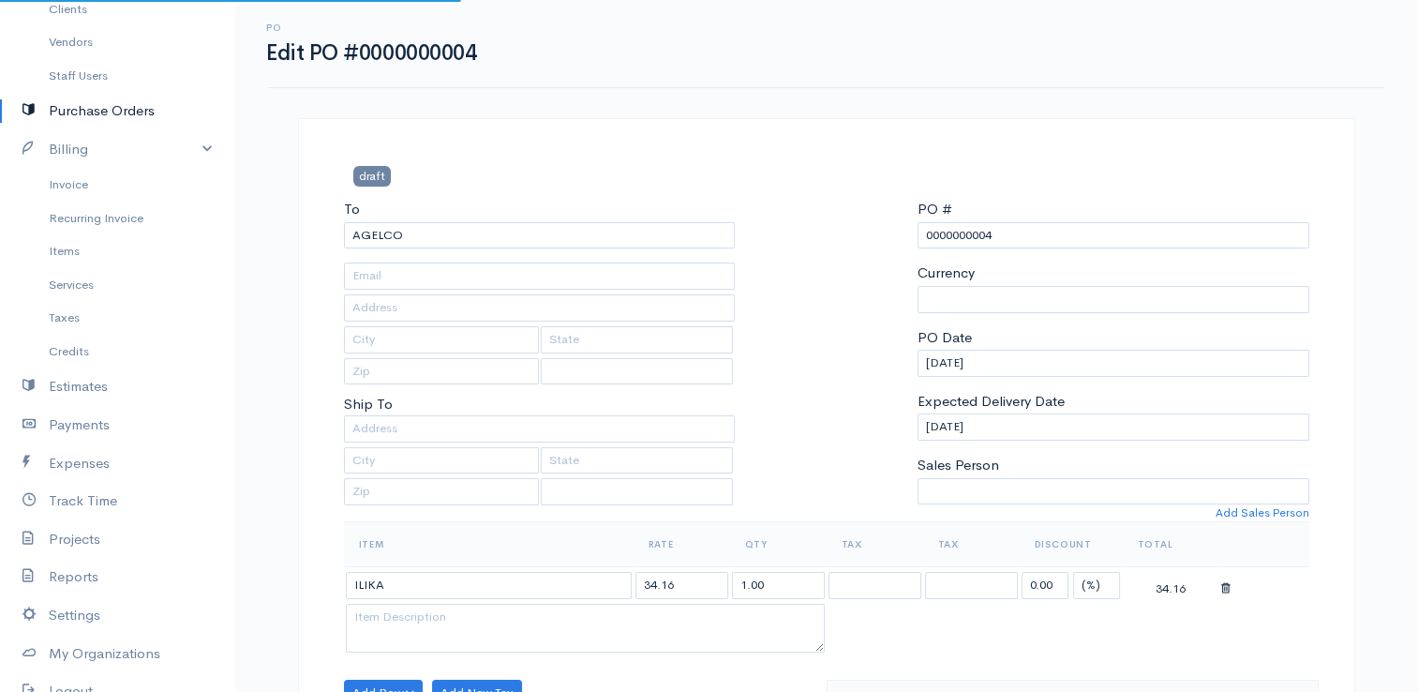
select select "[GEOGRAPHIC_DATA]"
select select "EUR"
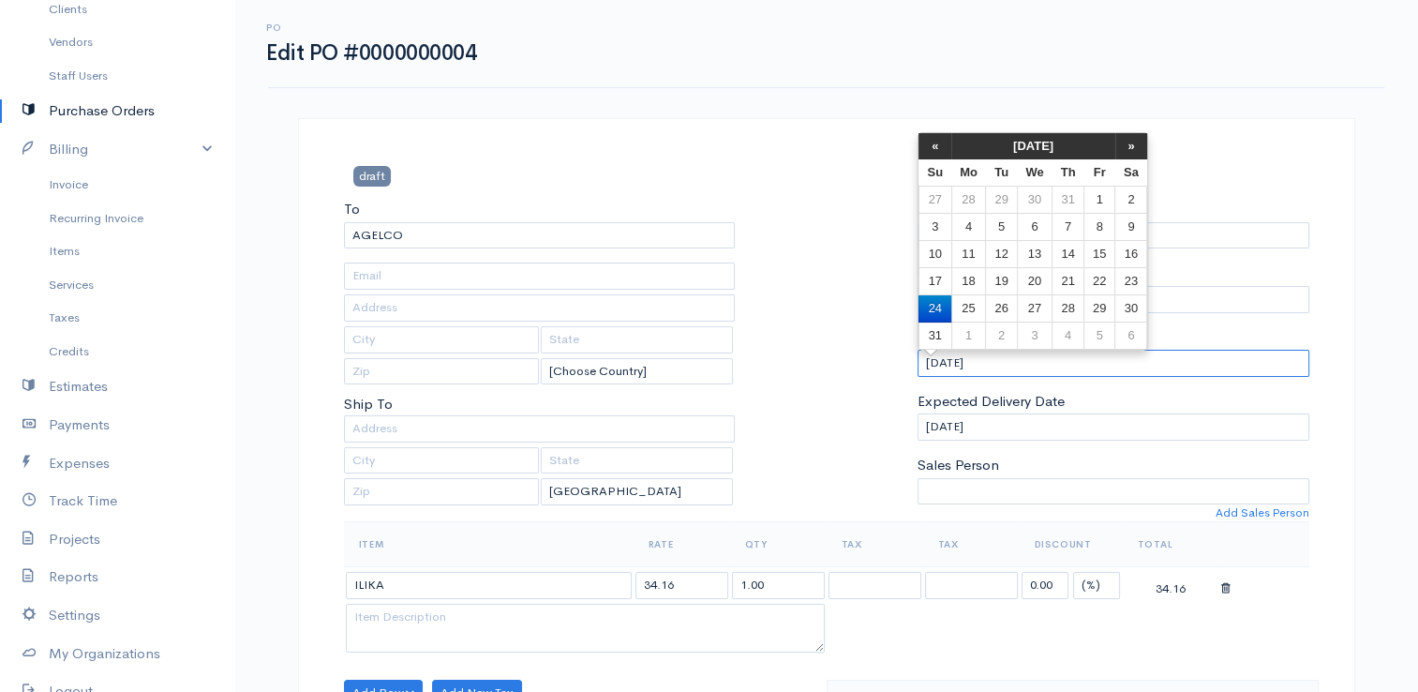
drag, startPoint x: 971, startPoint y: 350, endPoint x: 866, endPoint y: 332, distance: 106.5
click at [866, 332] on div "To AGELCO [Choose Country] [Choose Country] United States Canada United Kingdom…" at bounding box center [827, 360] width 984 height 322
type input "[DATE]"
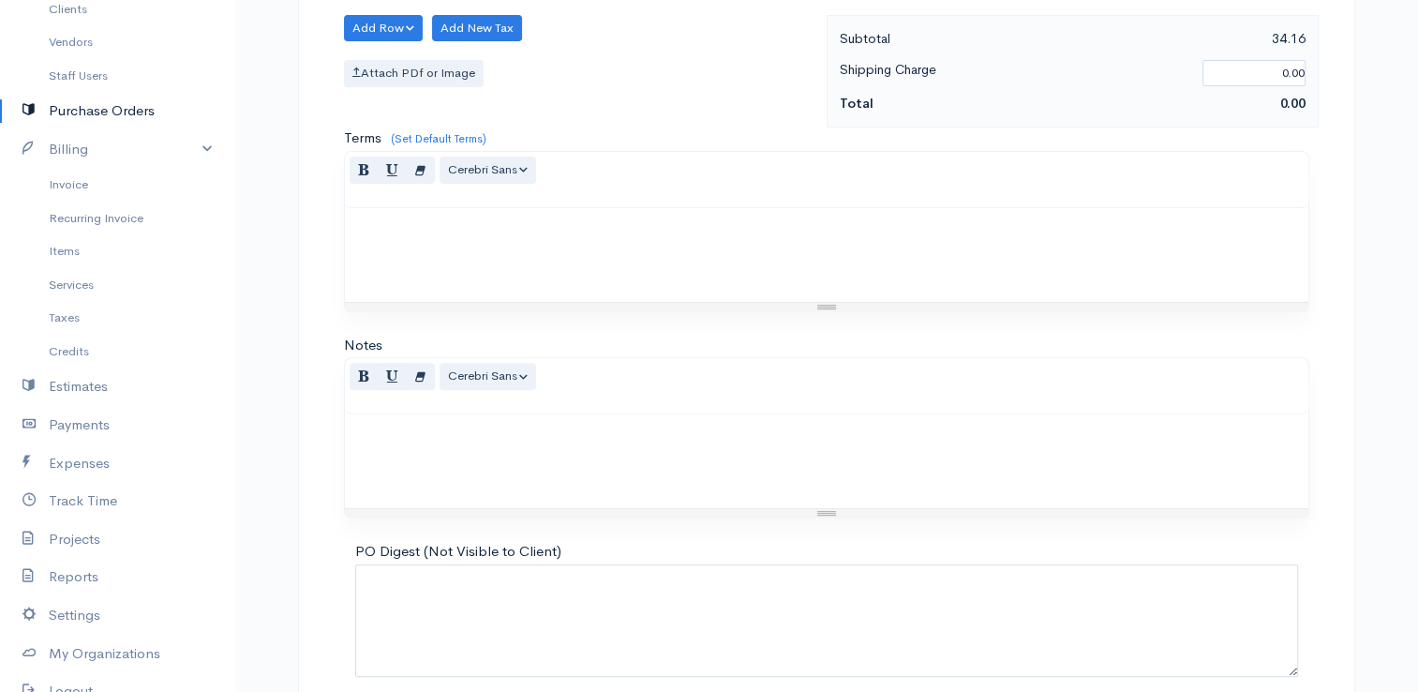
scroll to position [742, 0]
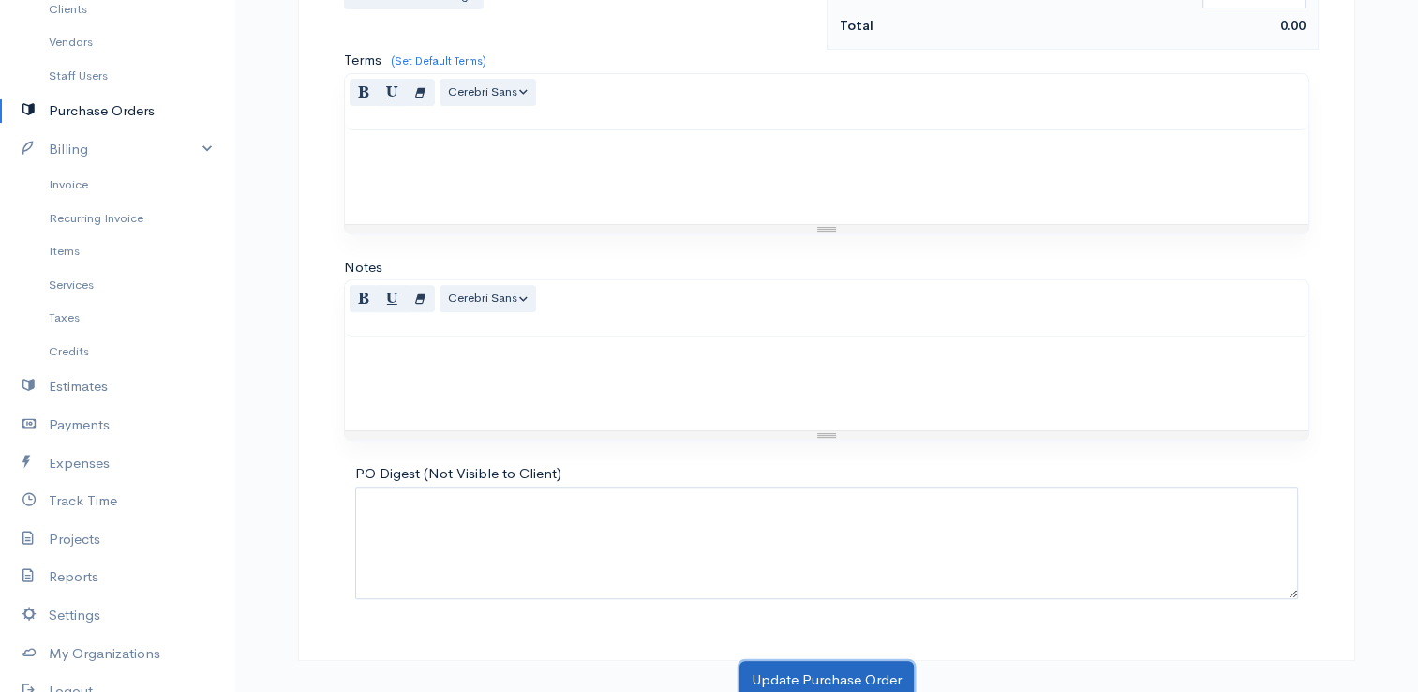
click at [855, 673] on button "Update Purchase Order" at bounding box center [826, 680] width 174 height 38
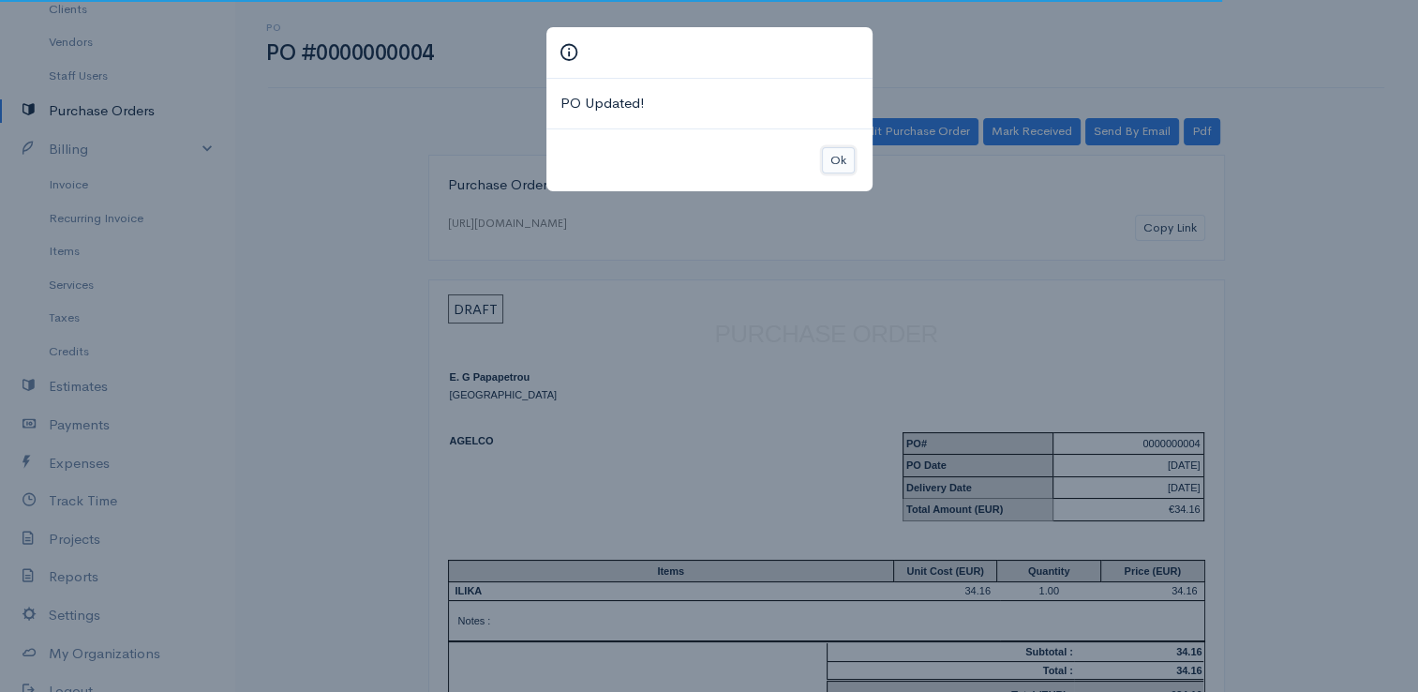
click at [845, 159] on button "Ok" at bounding box center [838, 160] width 33 height 27
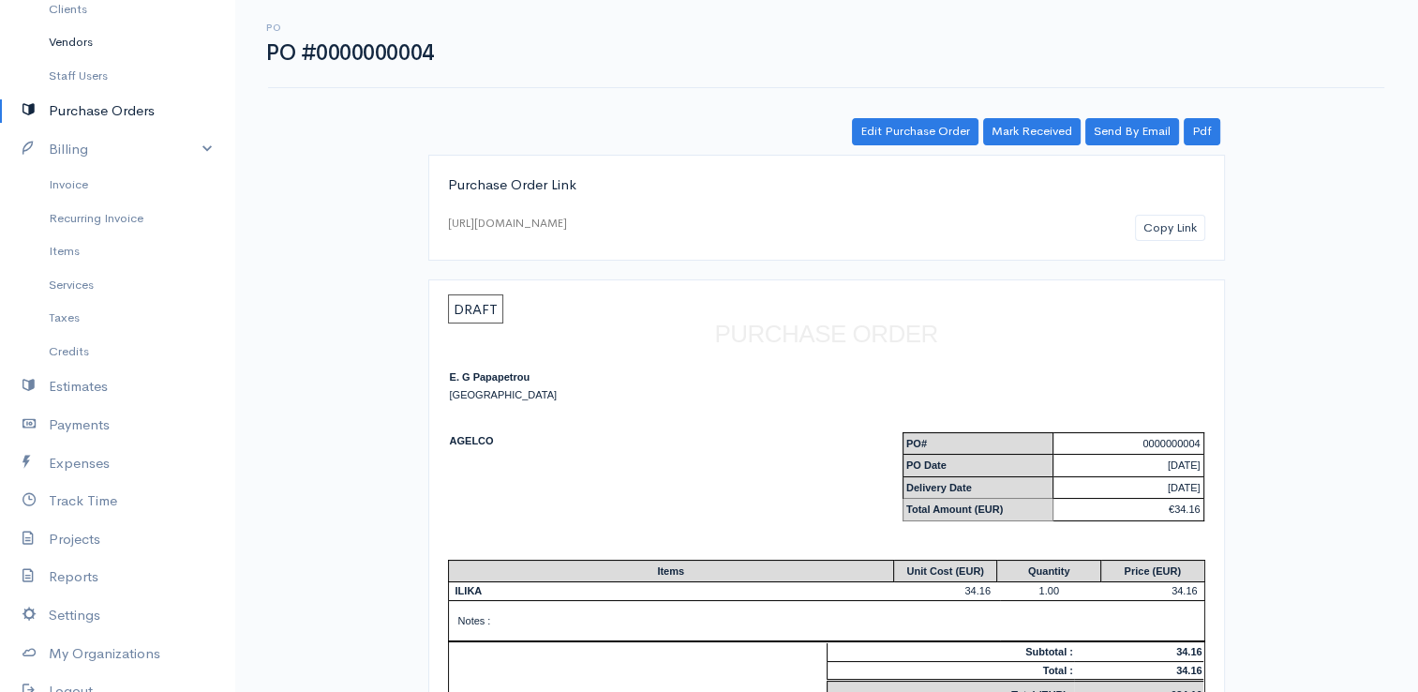
click at [109, 42] on link "Vendors" at bounding box center [117, 42] width 234 height 34
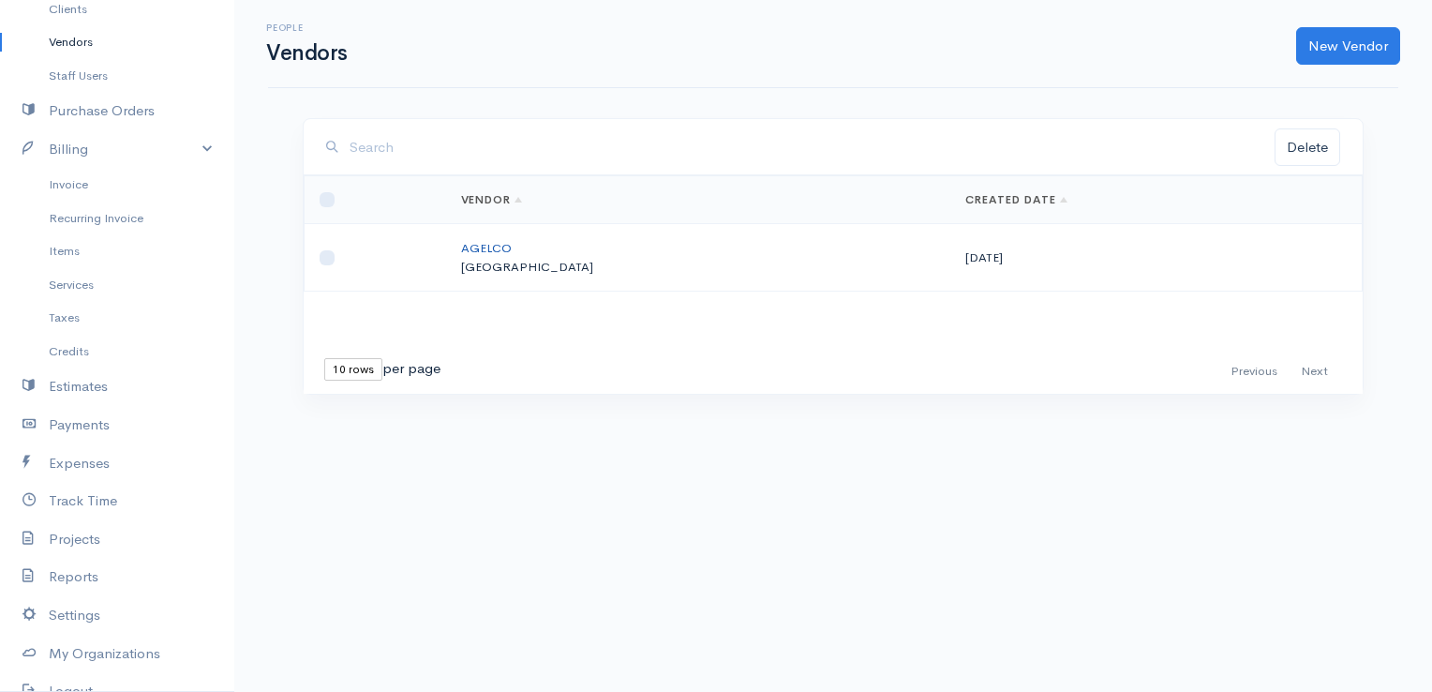
click at [512, 246] on link "AGELCO" at bounding box center [486, 248] width 51 height 16
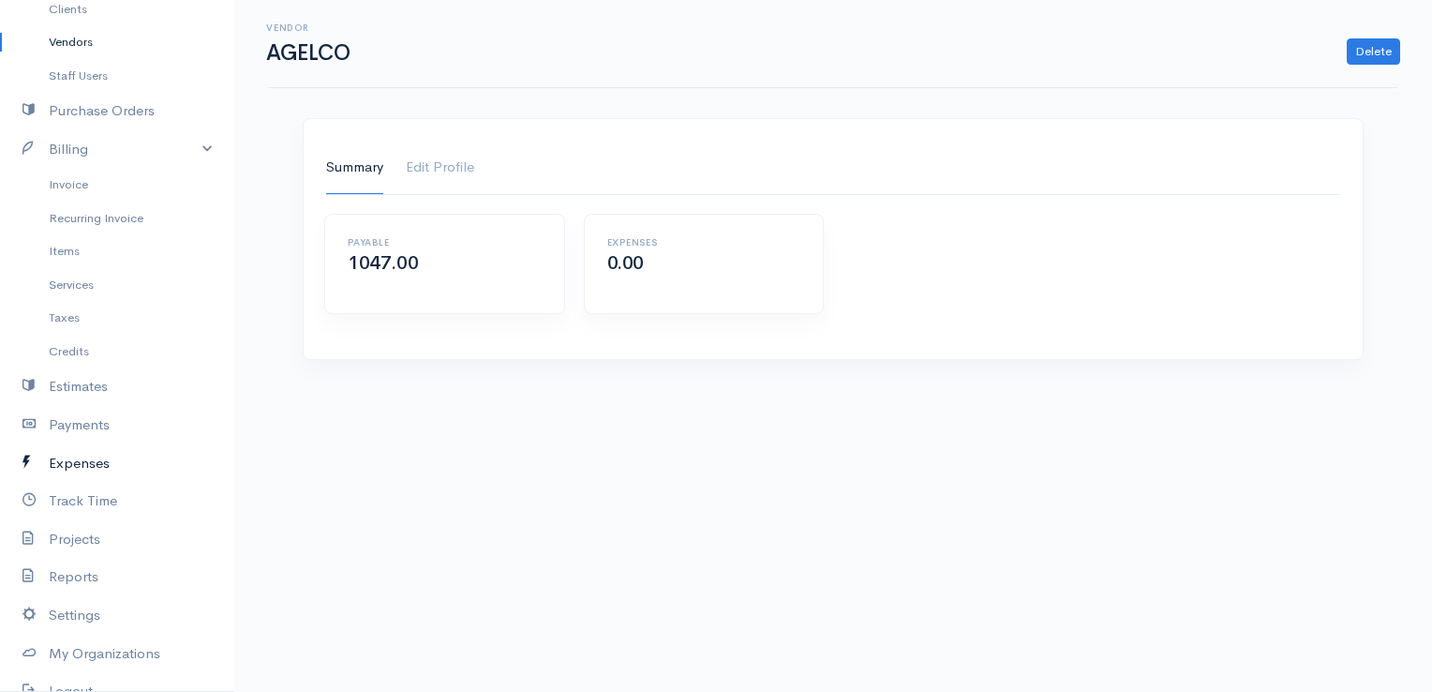
click at [85, 451] on link "Expenses" at bounding box center [117, 463] width 234 height 38
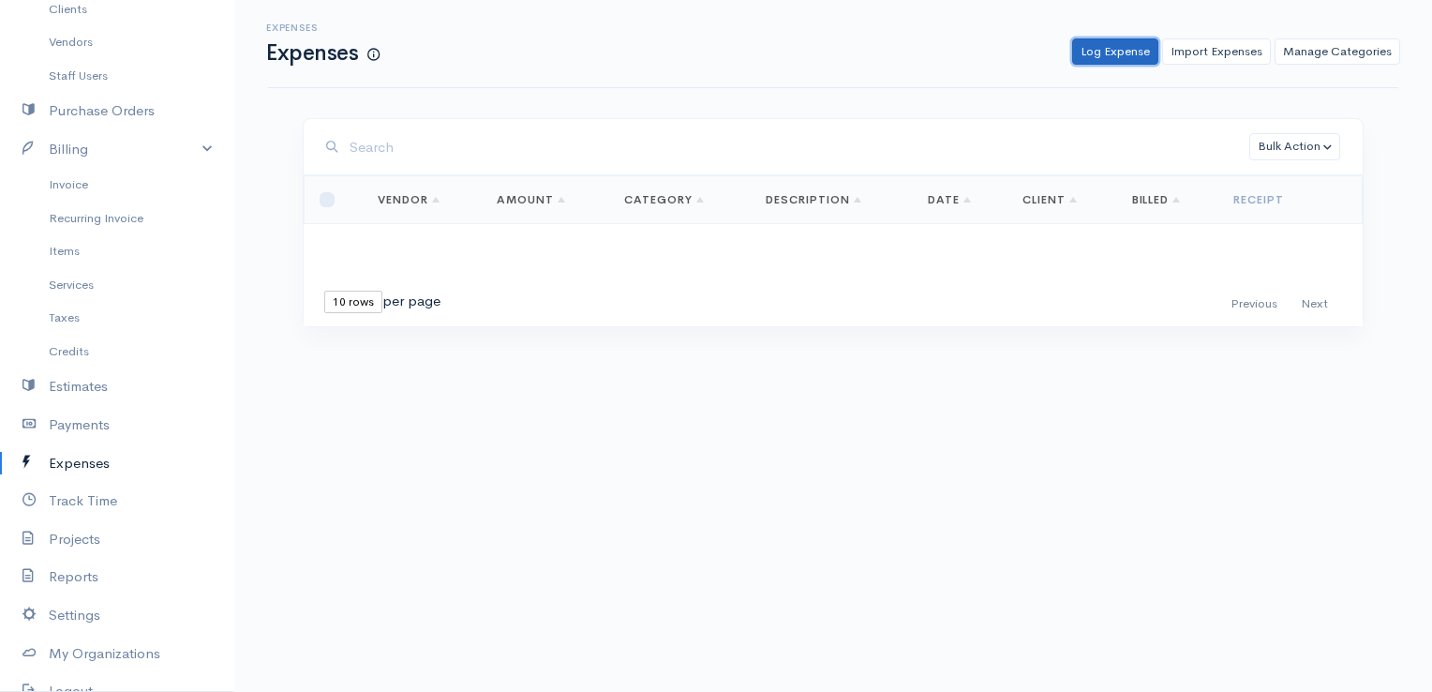
click at [1098, 50] on link "Log Expense" at bounding box center [1115, 51] width 86 height 27
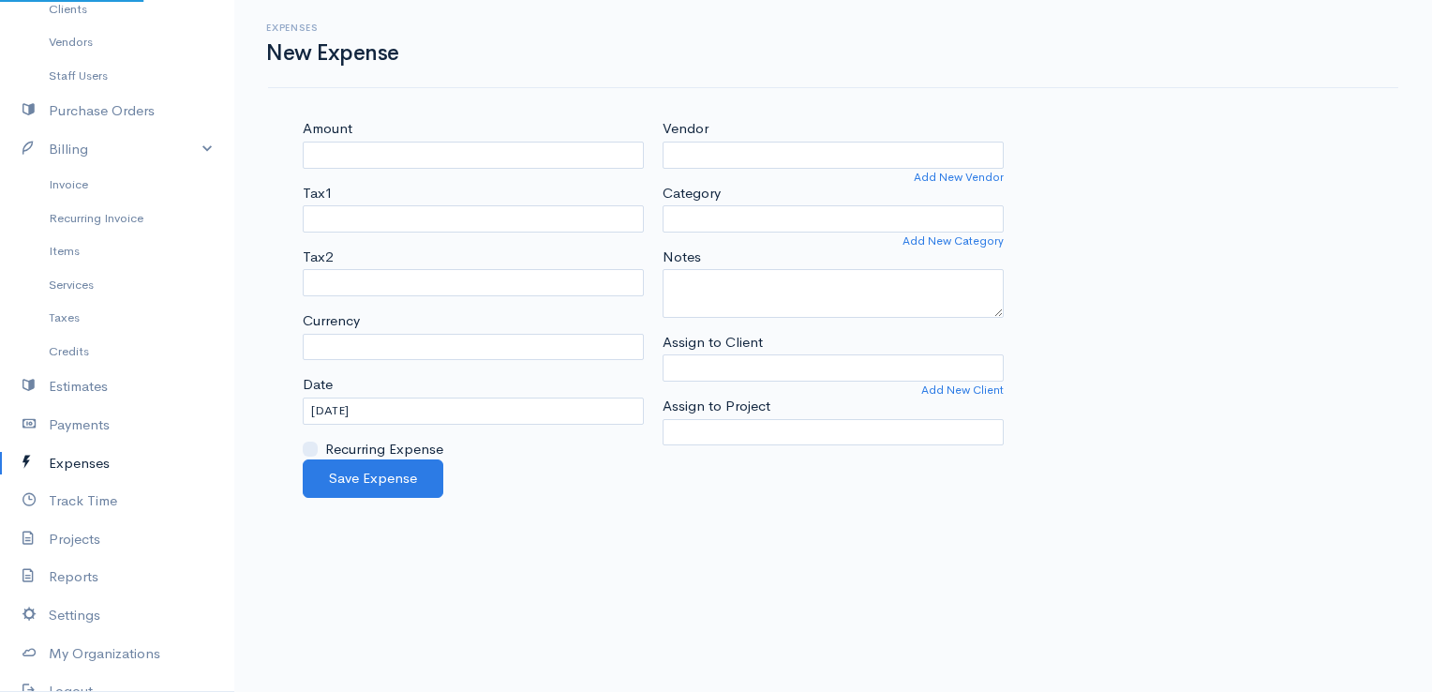
select select "EUR"
click at [458, 160] on input "Amount" at bounding box center [473, 155] width 341 height 27
type input "150"
click at [722, 359] on input "Assign to Client" at bounding box center [833, 367] width 341 height 27
type input "KOTSIOS APESHIA"
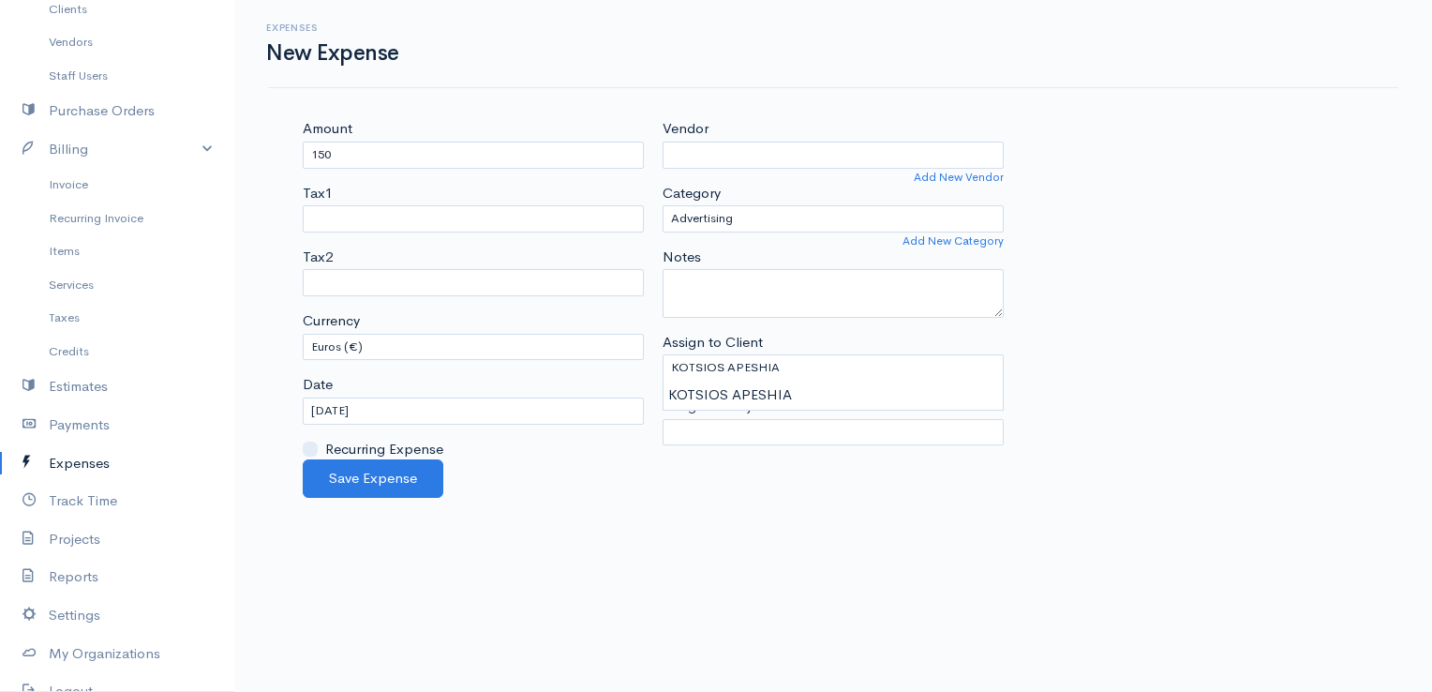
click at [716, 396] on body "E. G Papapetrou Upgrade Dashboard People Clients Vendors Staff Users Purchase O…" at bounding box center [716, 346] width 1432 height 692
click at [974, 387] on link "Add New Client" at bounding box center [962, 389] width 82 height 17
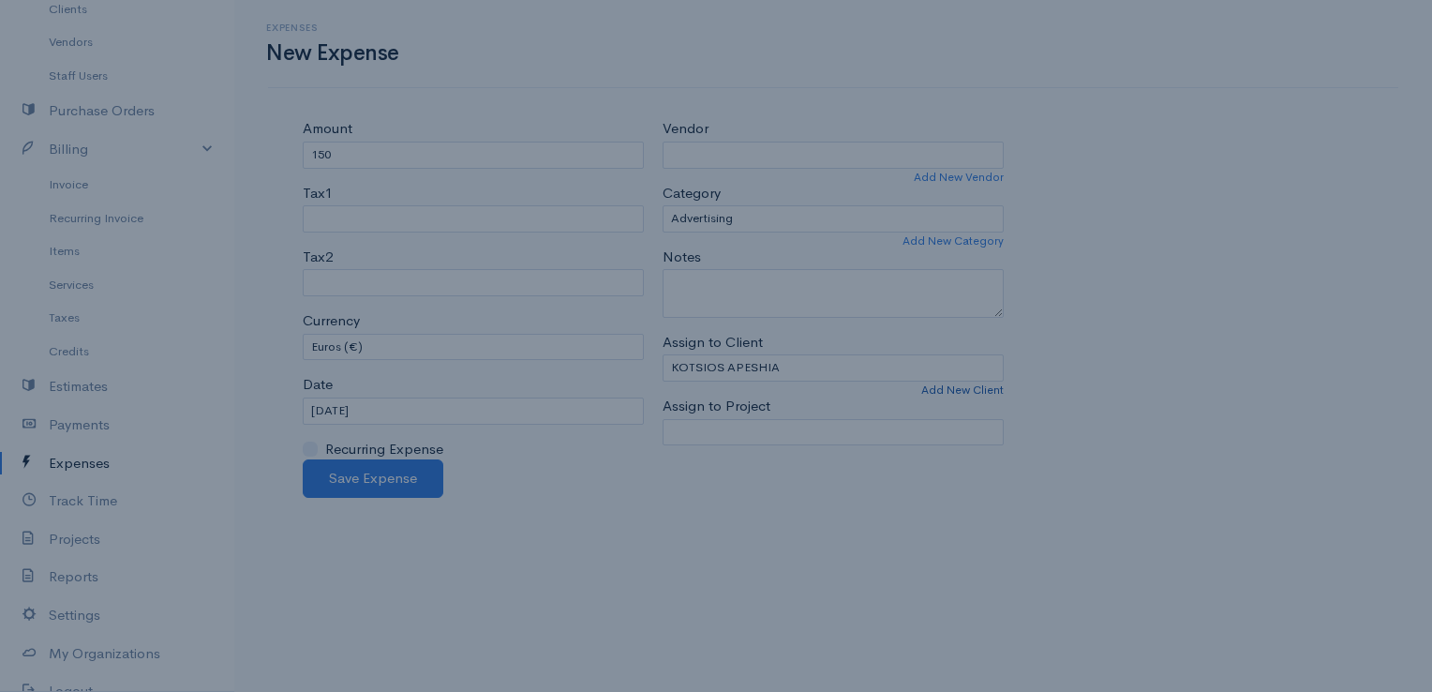
select select "[GEOGRAPHIC_DATA]"
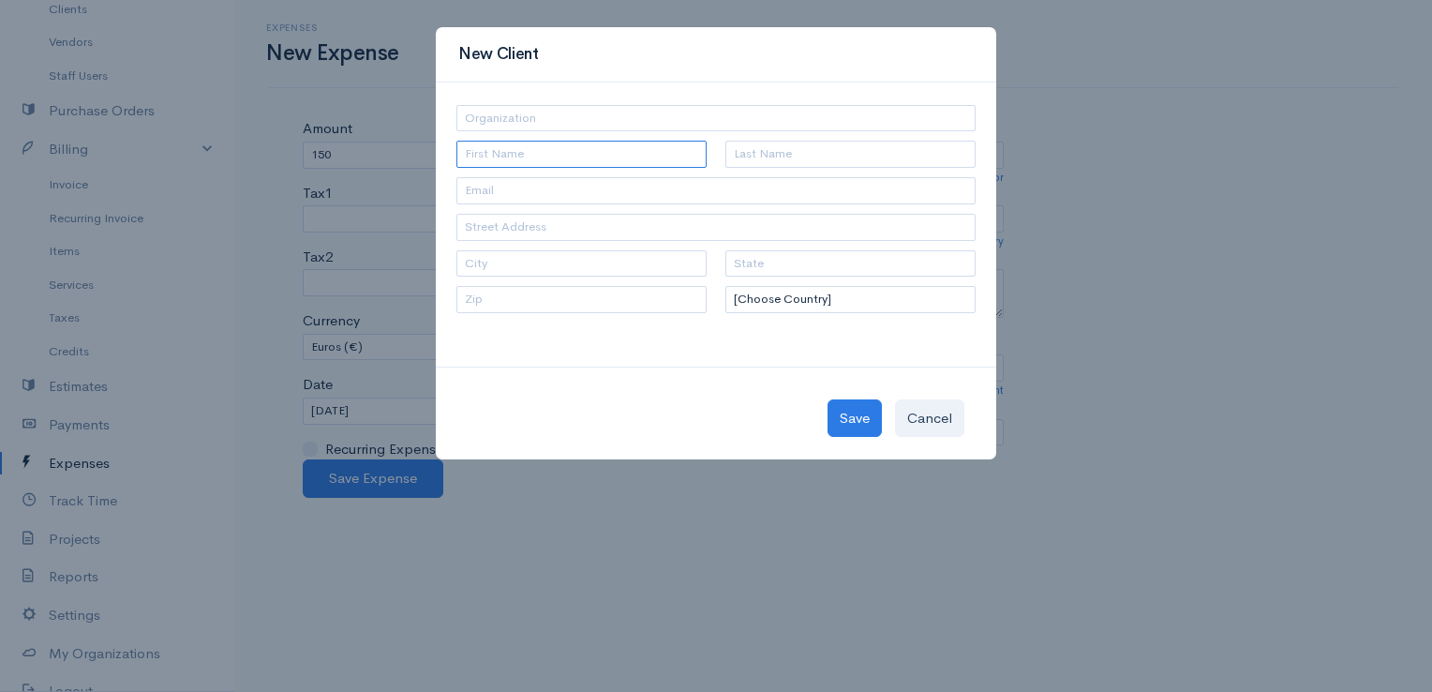
click at [563, 156] on input "text" at bounding box center [581, 154] width 250 height 27
click at [939, 415] on button "Cancel" at bounding box center [929, 418] width 69 height 38
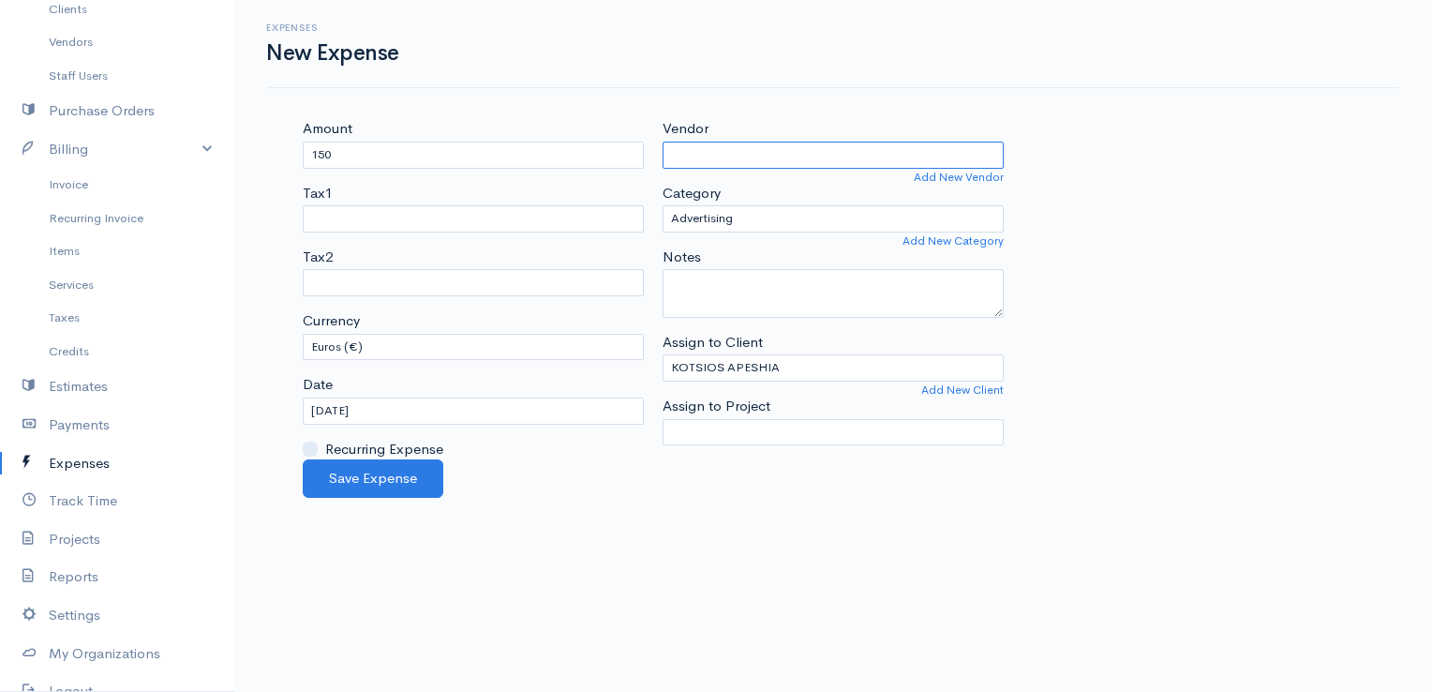
click at [782, 155] on input "Vendor" at bounding box center [833, 155] width 341 height 27
type input "AGELCO"
click at [759, 183] on body "E. G Papapetrou Upgrade Dashboard People Clients Vendors Staff Users Purchase O…" at bounding box center [716, 346] width 1432 height 692
click at [980, 387] on link "Add New Client" at bounding box center [962, 389] width 82 height 17
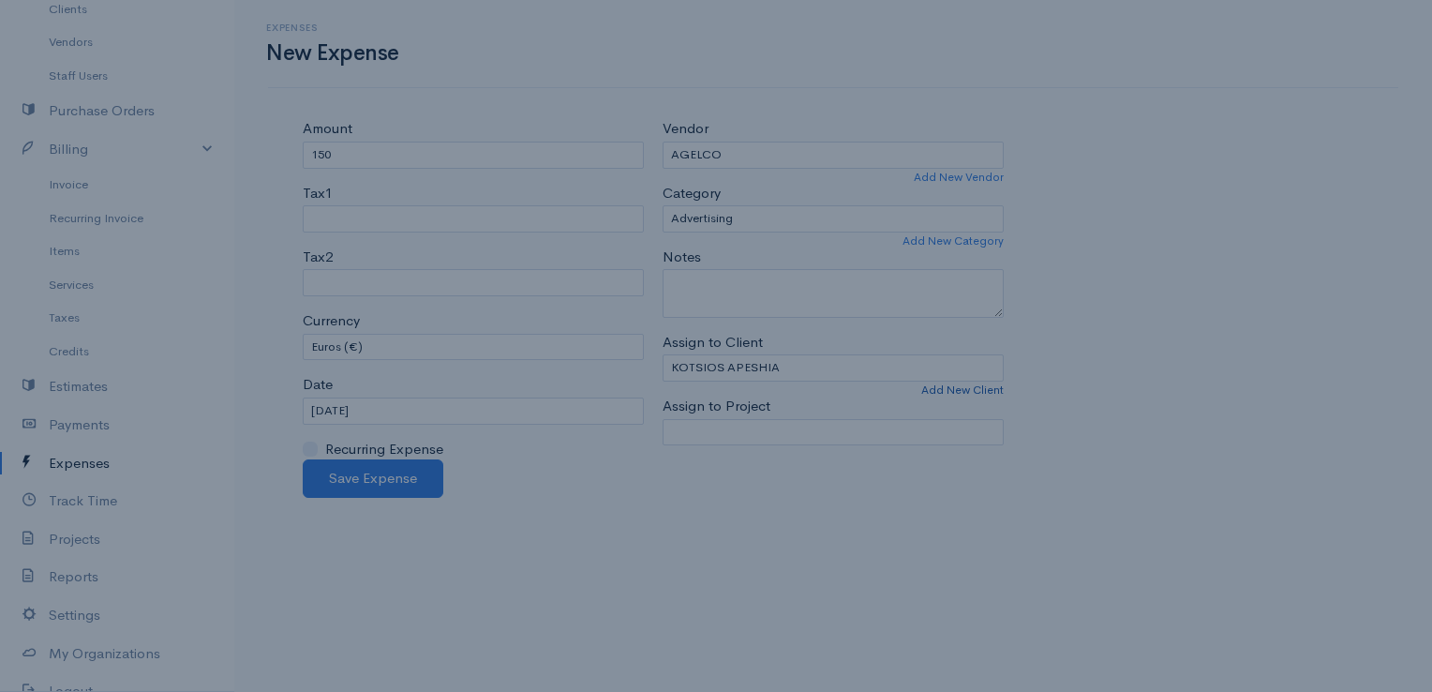
select select "[GEOGRAPHIC_DATA]"
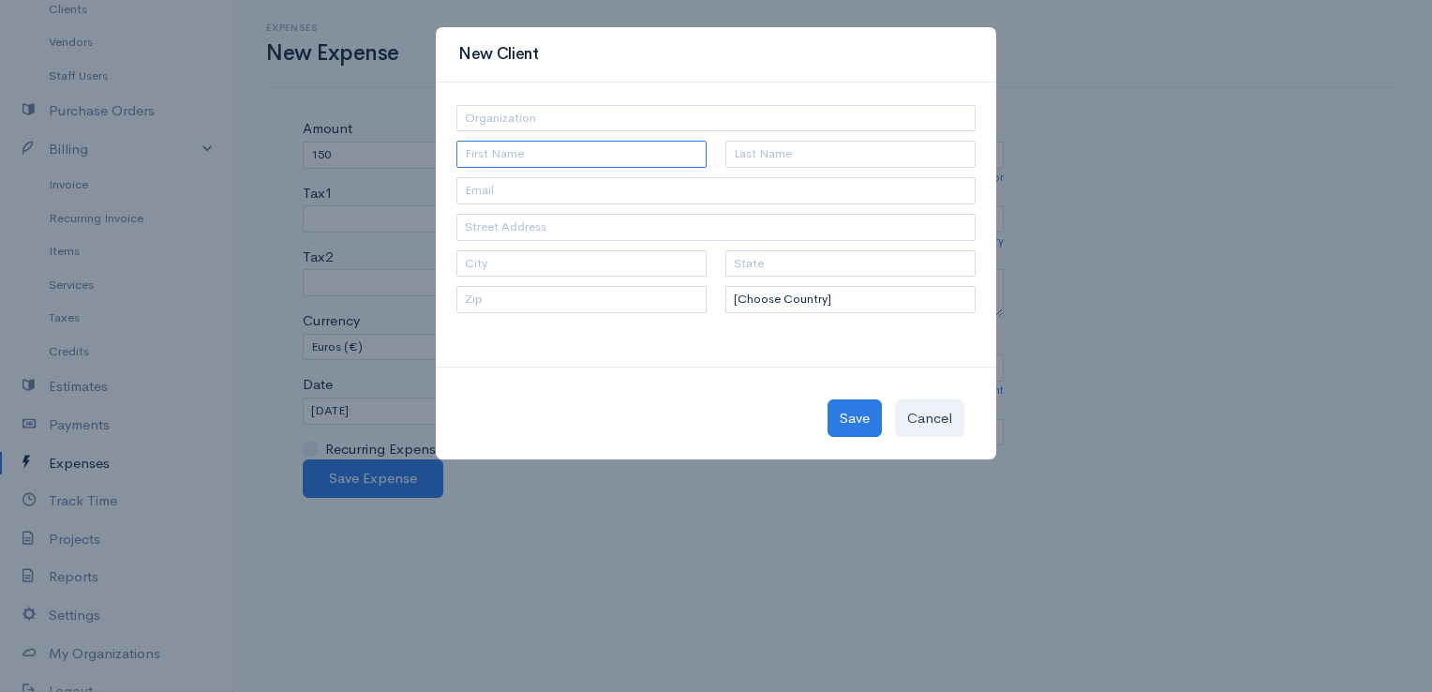
click at [628, 159] on input "text" at bounding box center [581, 154] width 250 height 27
type input "[PERSON_NAME]"
click at [847, 408] on button "Save" at bounding box center [854, 418] width 54 height 38
type input "[PERSON_NAME]"
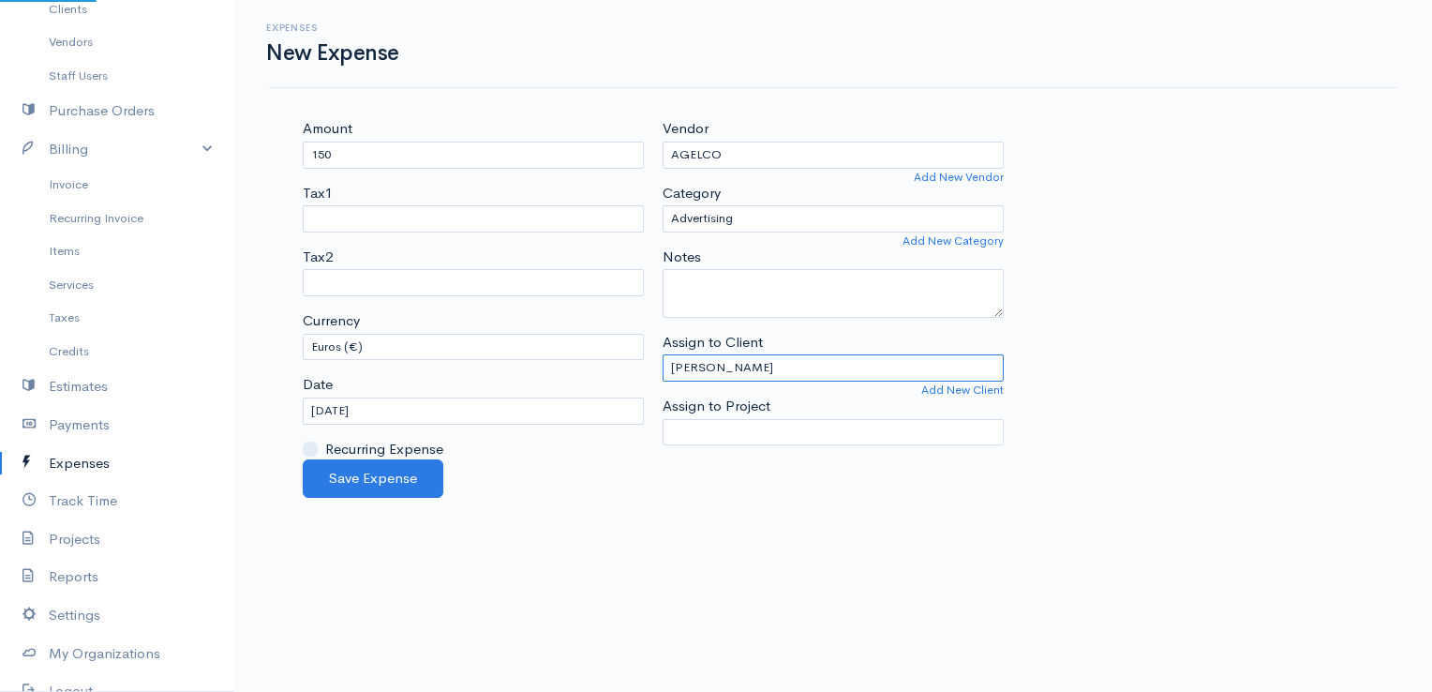
click at [859, 361] on input "[PERSON_NAME]" at bounding box center [833, 367] width 341 height 27
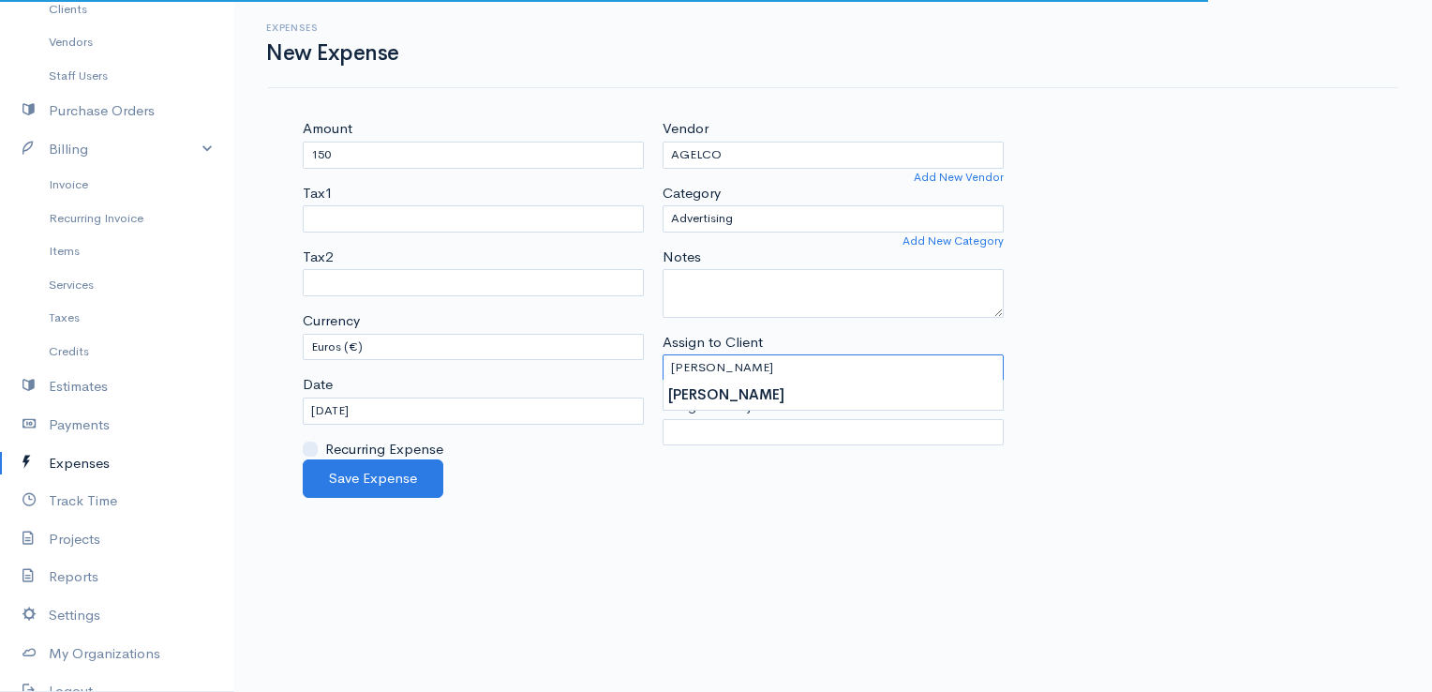
click at [859, 361] on input "[PERSON_NAME]" at bounding box center [833, 367] width 341 height 27
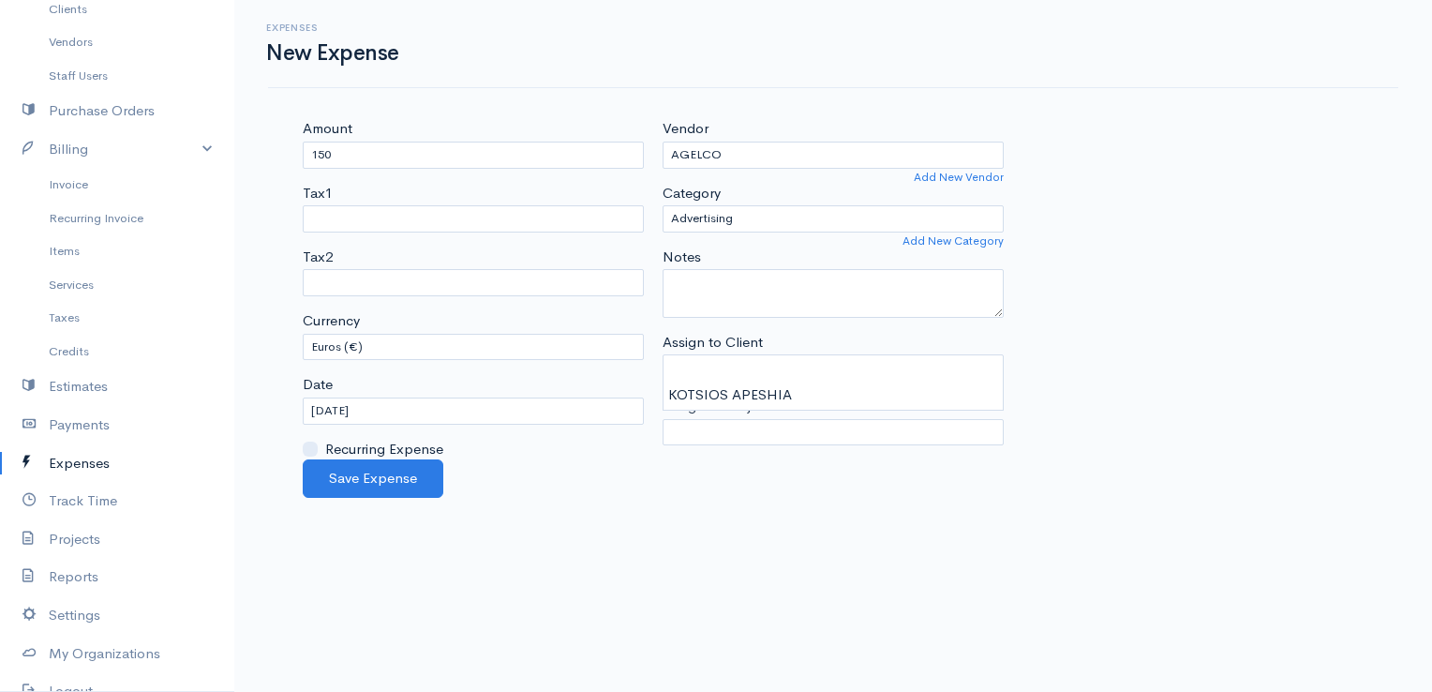
click at [794, 534] on body "E. G Papapetrou Upgrade Dashboard People Clients Vendors Staff Users Purchase O…" at bounding box center [716, 346] width 1432 height 692
click at [379, 485] on button "Save Expense" at bounding box center [373, 478] width 141 height 38
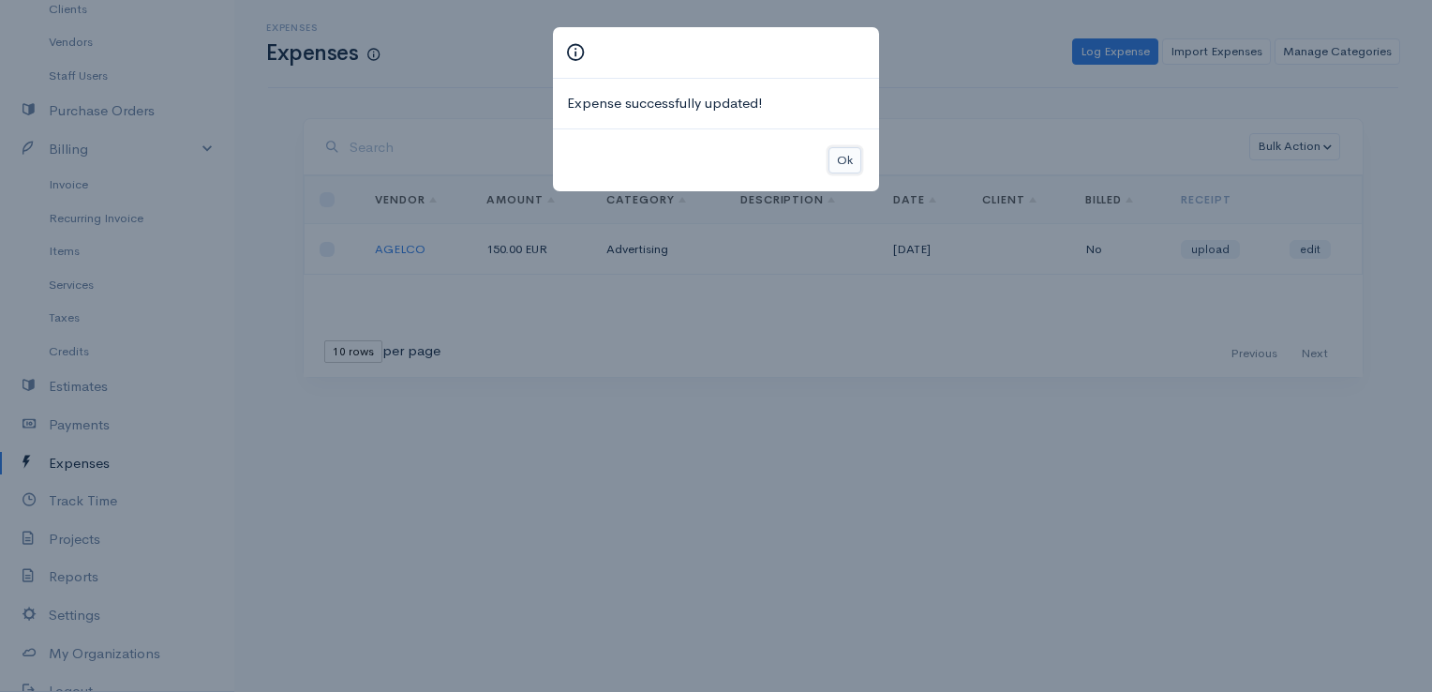
click at [839, 158] on button "Ok" at bounding box center [844, 160] width 33 height 27
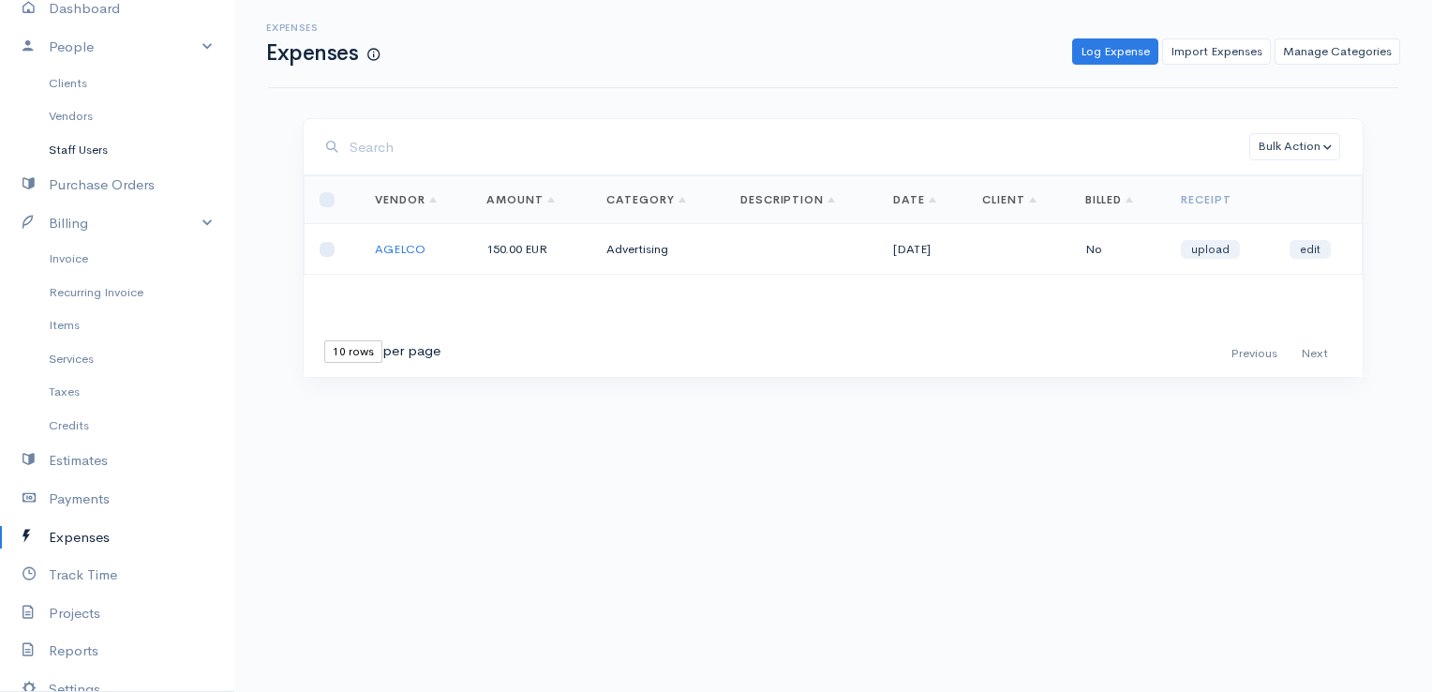
scroll to position [94, 0]
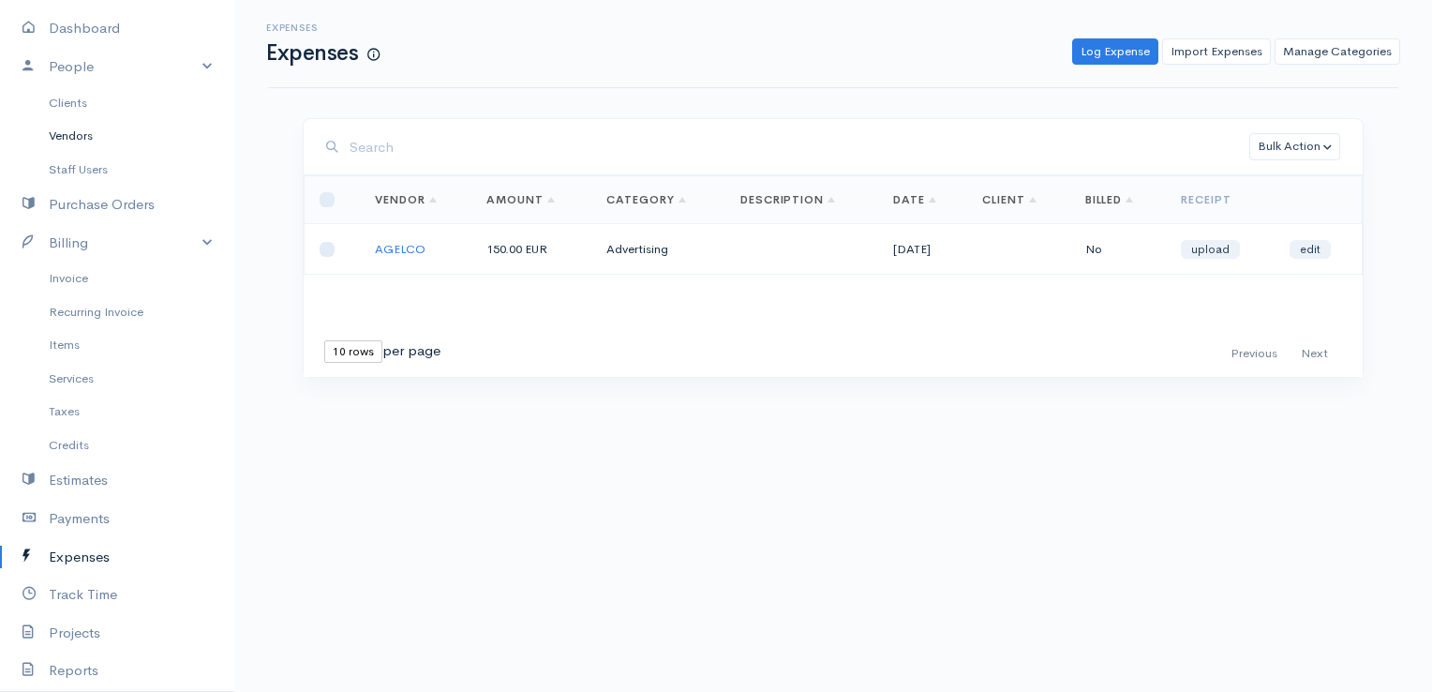
click at [78, 131] on link "Vendors" at bounding box center [117, 136] width 234 height 34
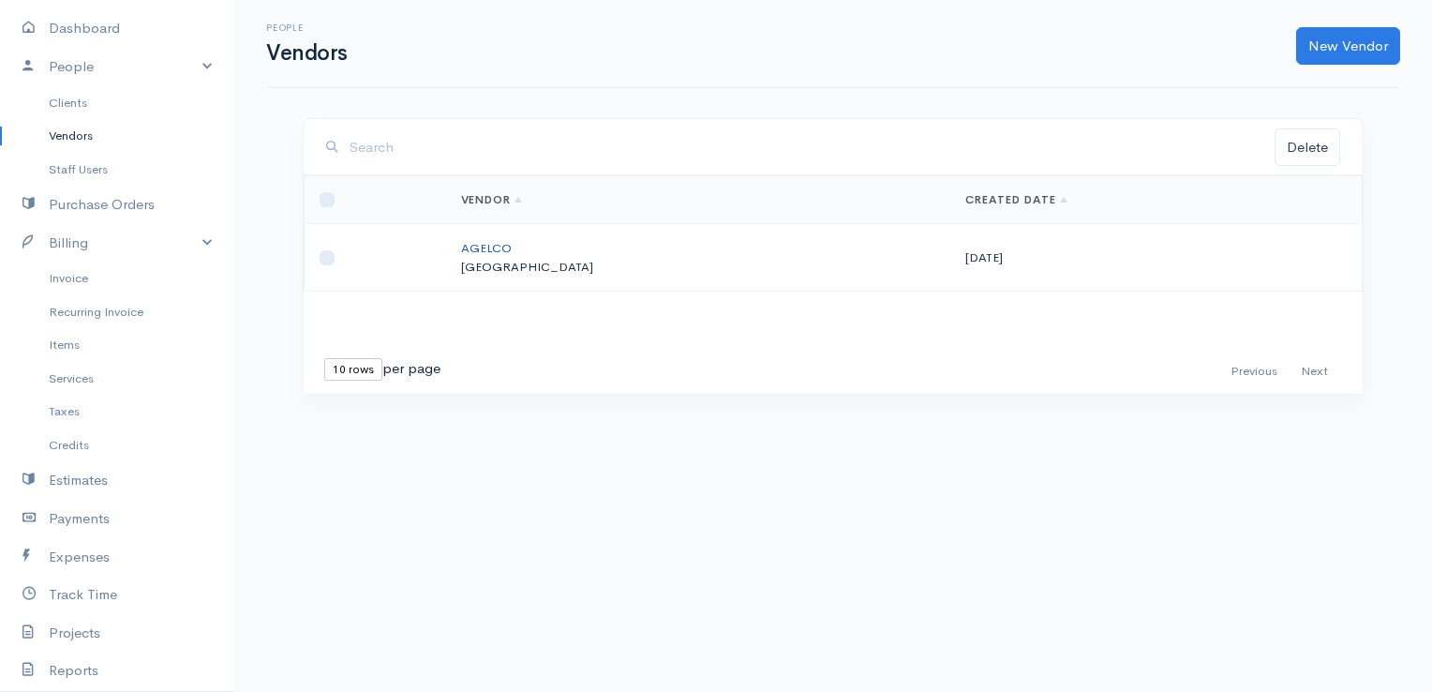
click at [512, 244] on link "AGELCO" at bounding box center [486, 248] width 51 height 16
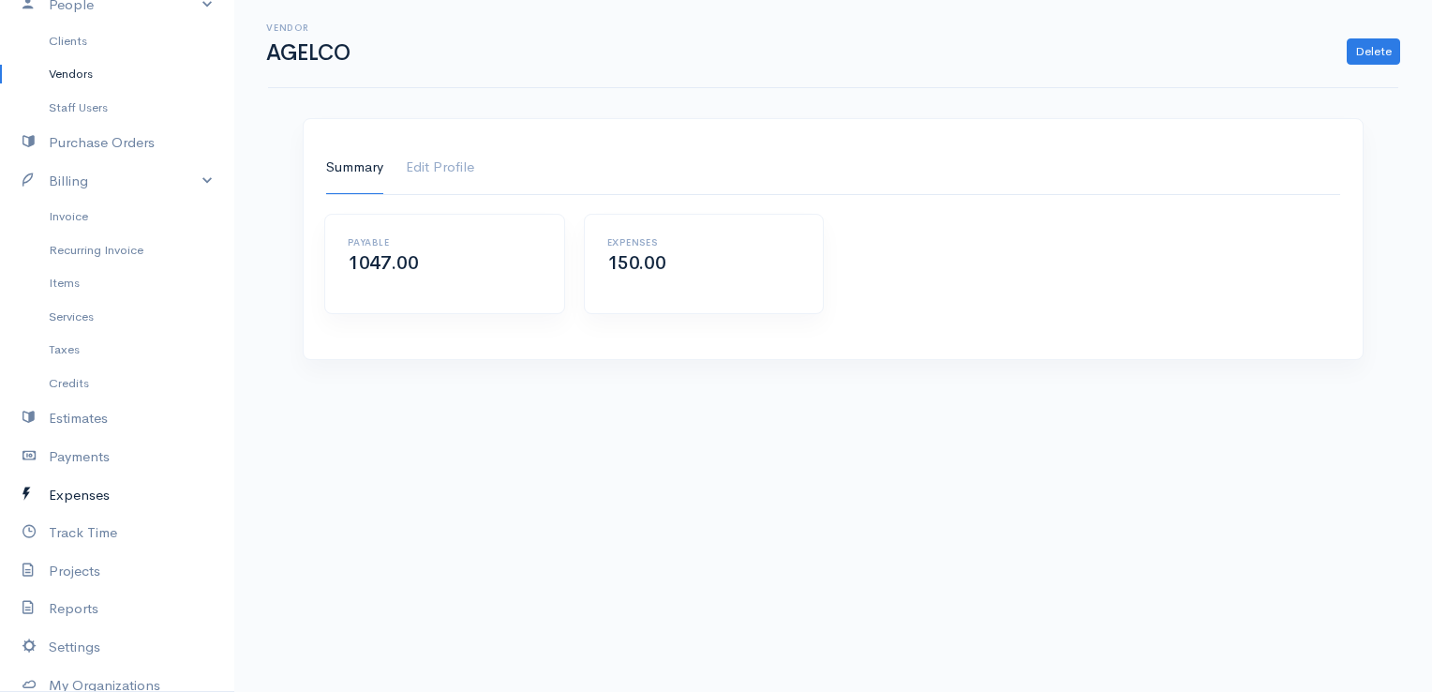
scroll to position [187, 0]
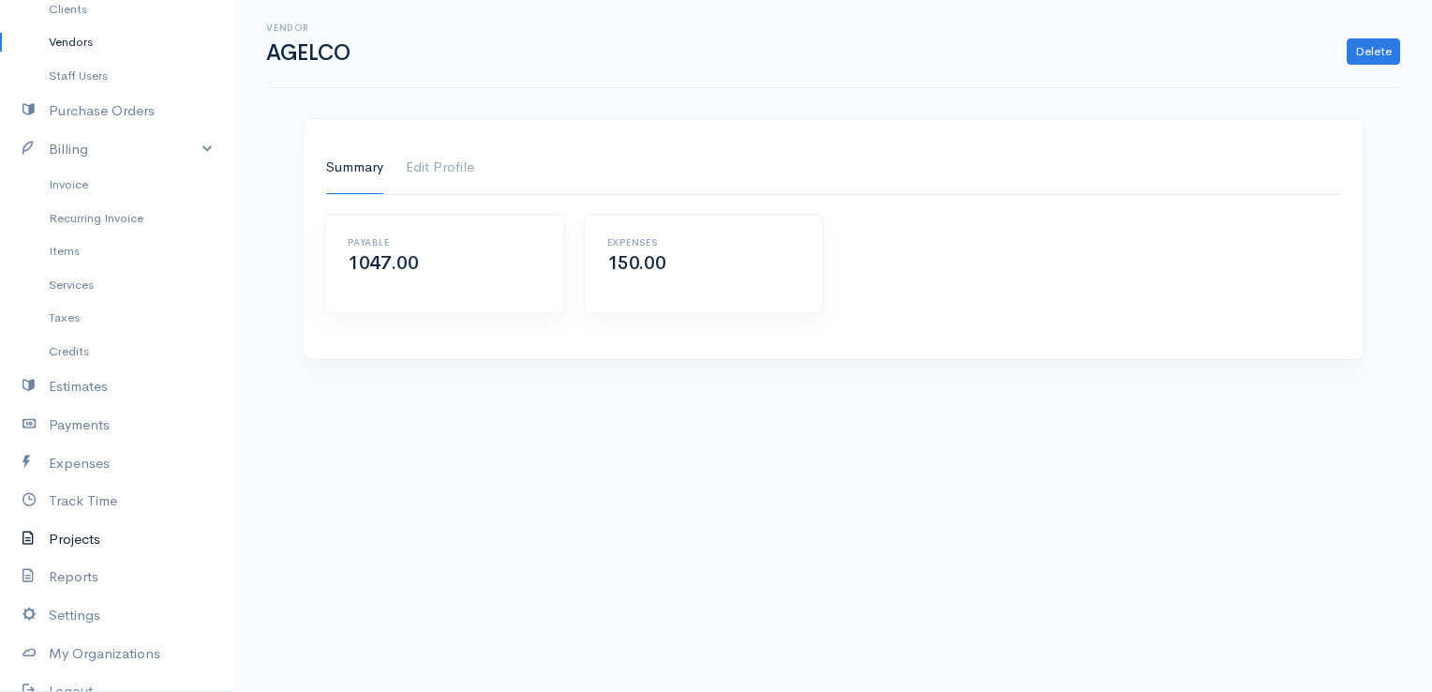
click at [75, 534] on link "Projects" at bounding box center [117, 539] width 234 height 38
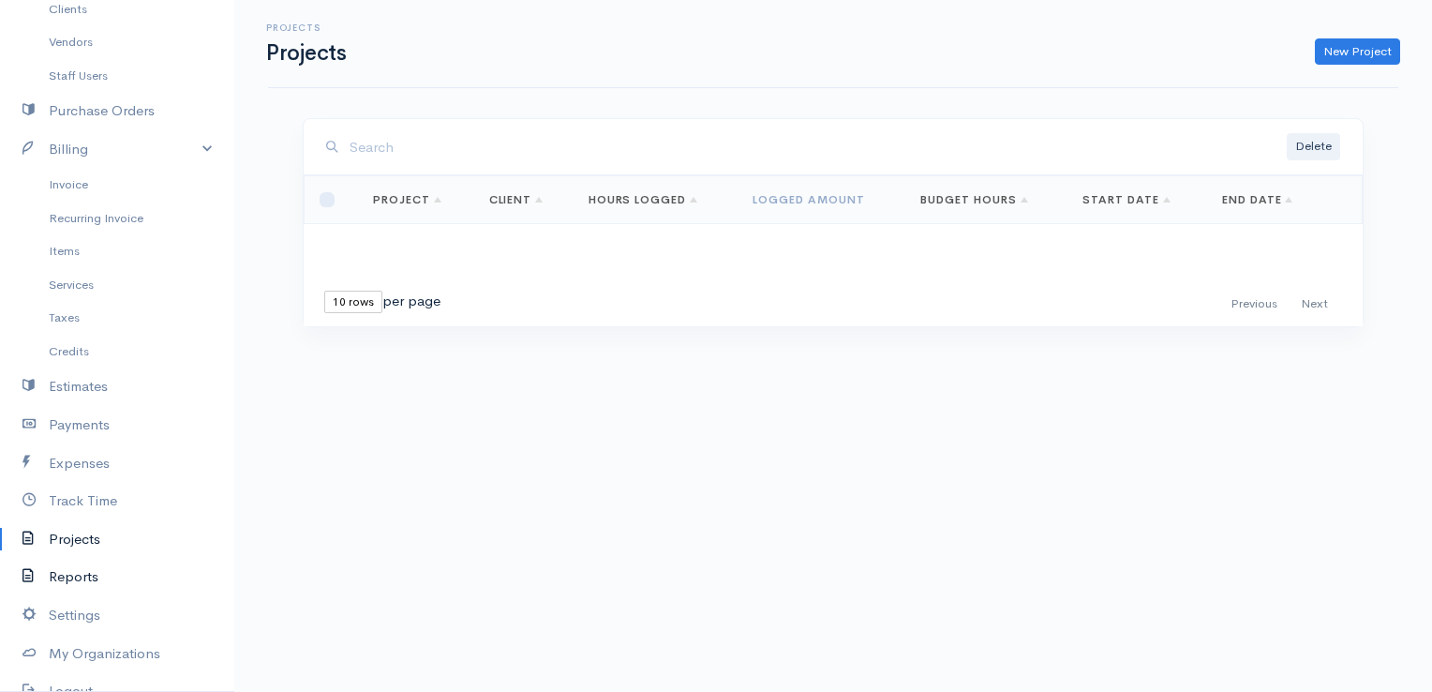
click at [98, 572] on link "Reports" at bounding box center [117, 577] width 234 height 38
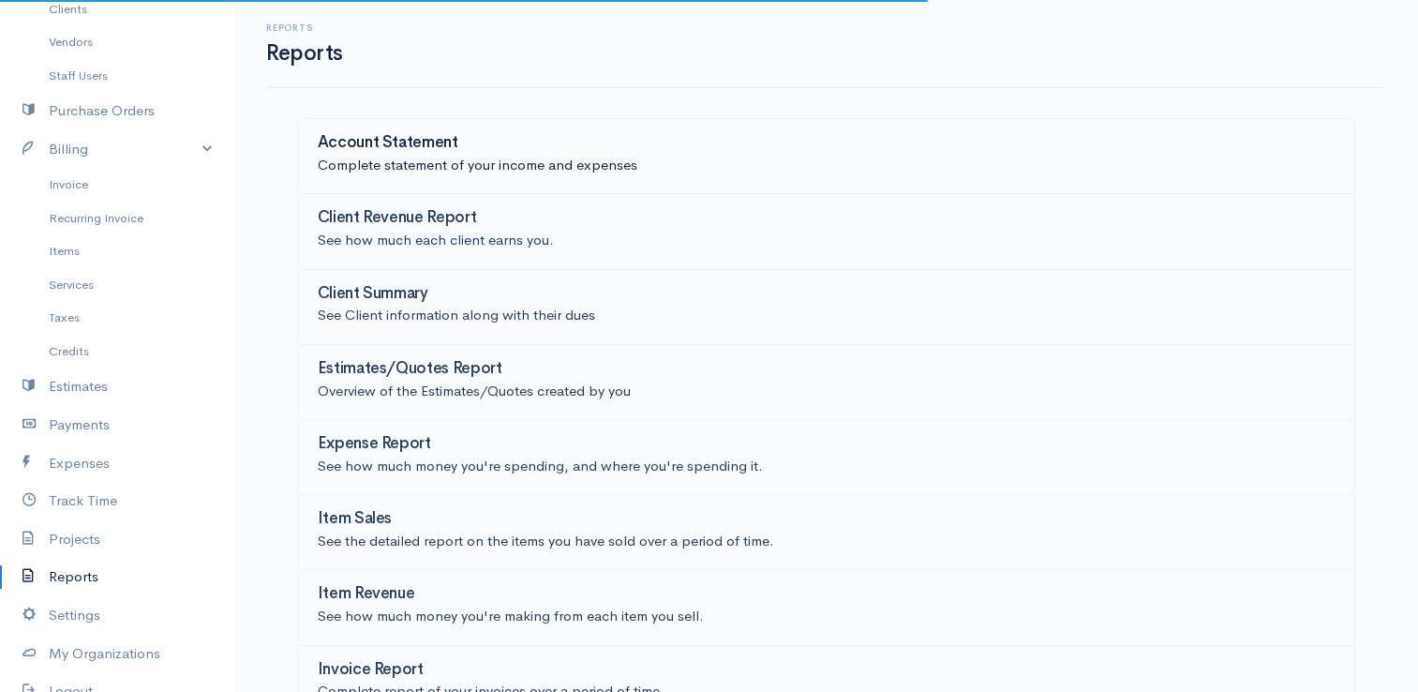
click at [401, 149] on h3 "Account Statement" at bounding box center [388, 143] width 141 height 18
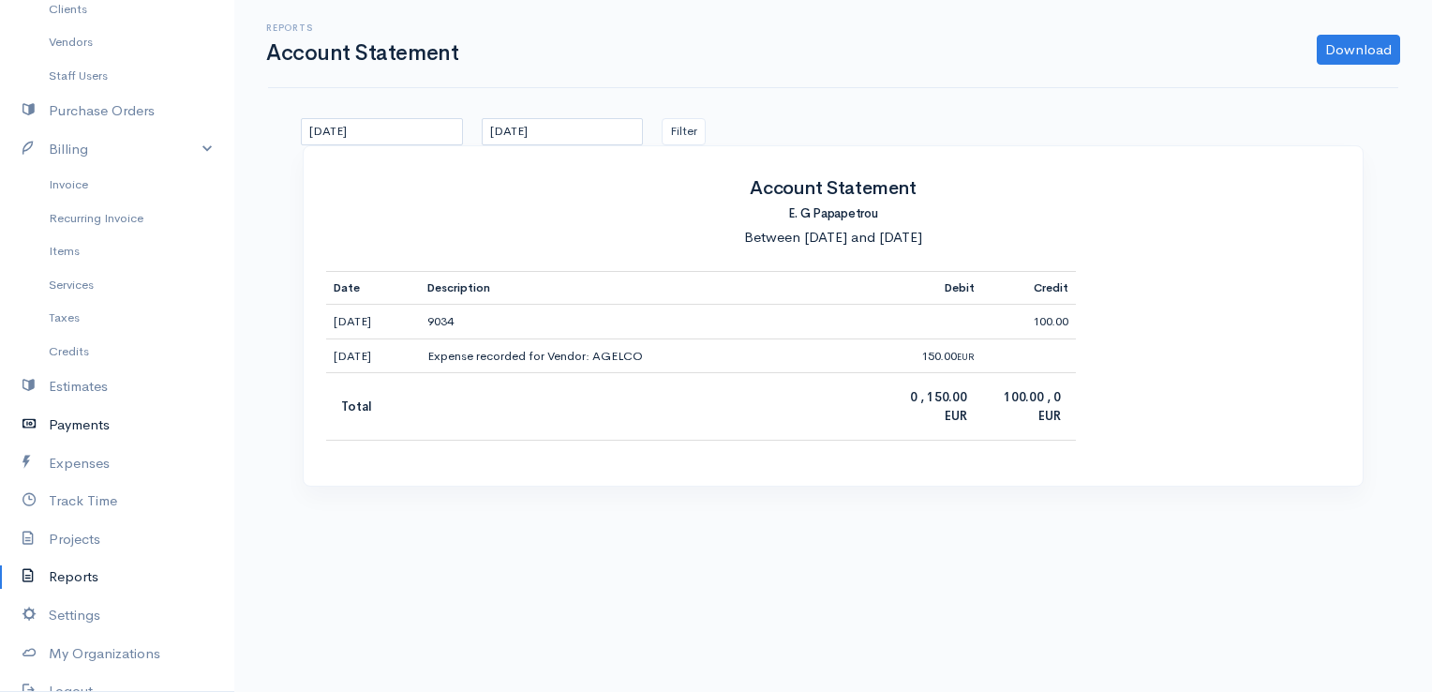
click at [89, 433] on link "Payments" at bounding box center [117, 425] width 234 height 38
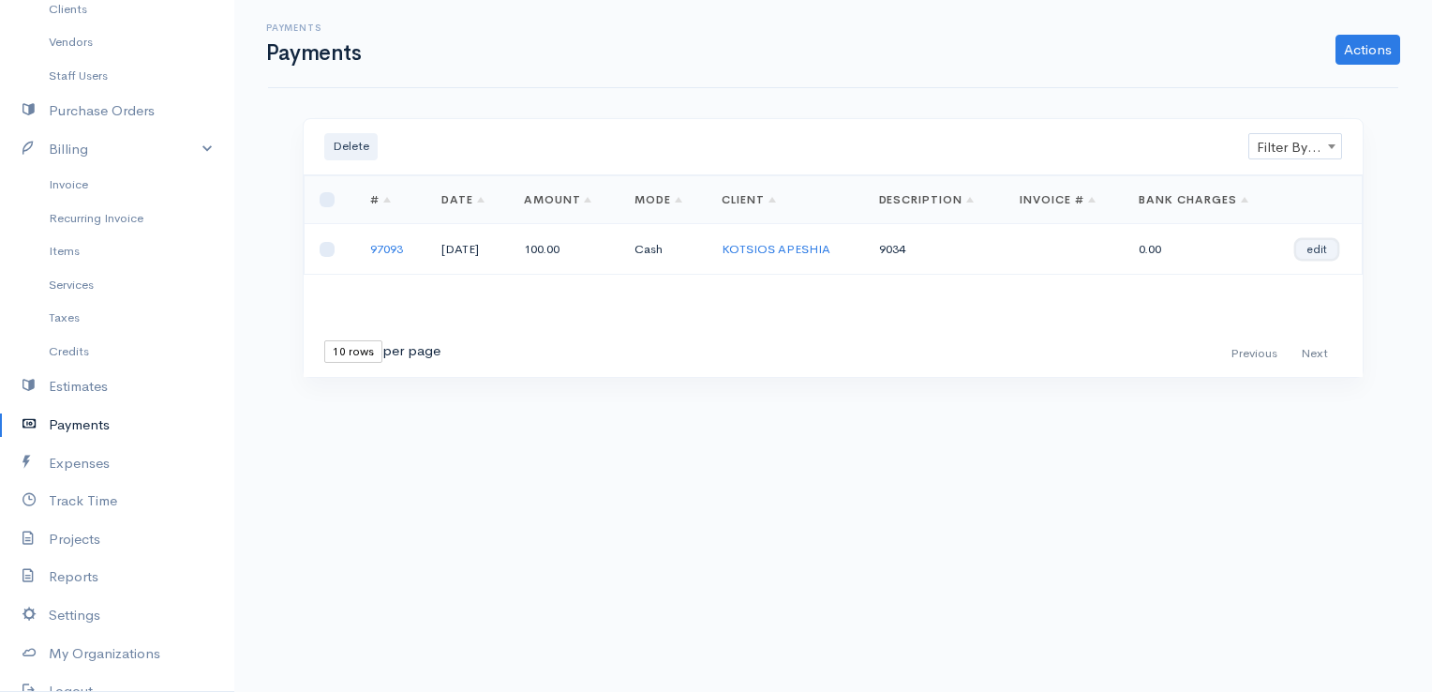
click at [1325, 248] on link "edit" at bounding box center [1316, 249] width 41 height 19
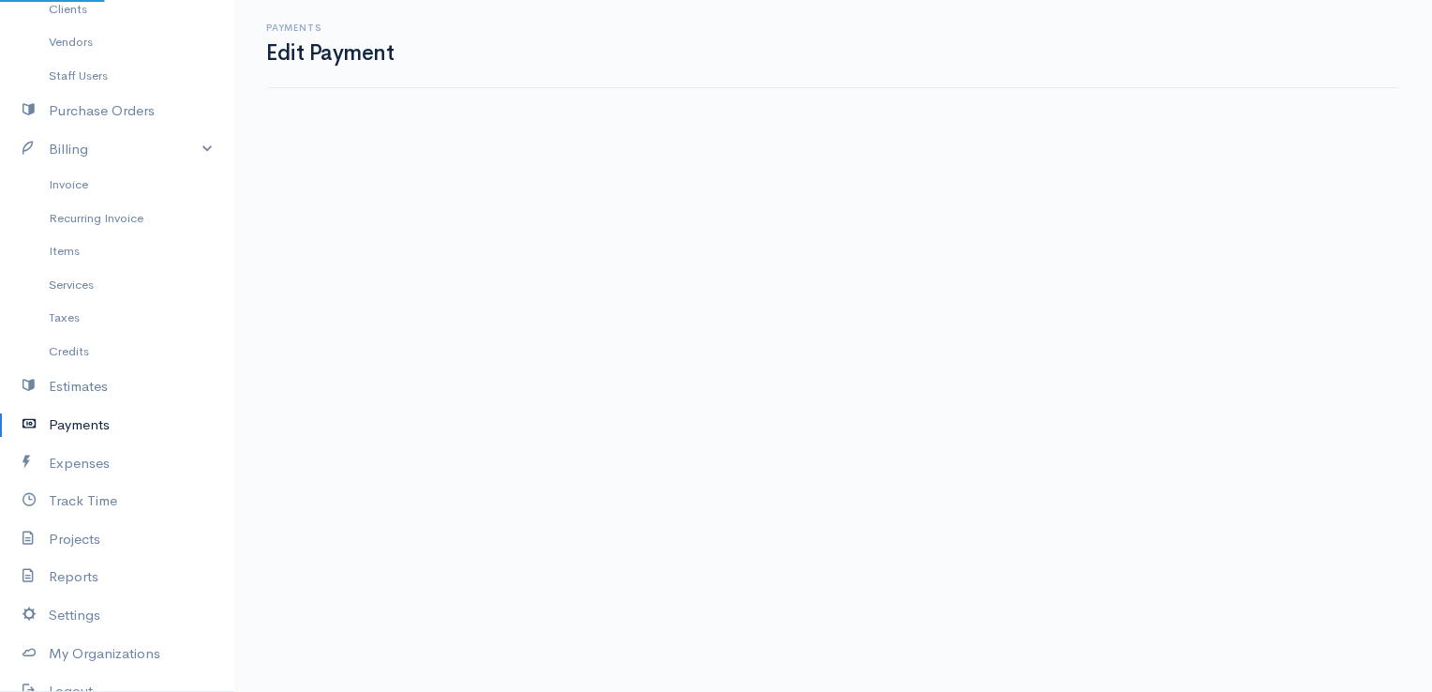
select select "2"
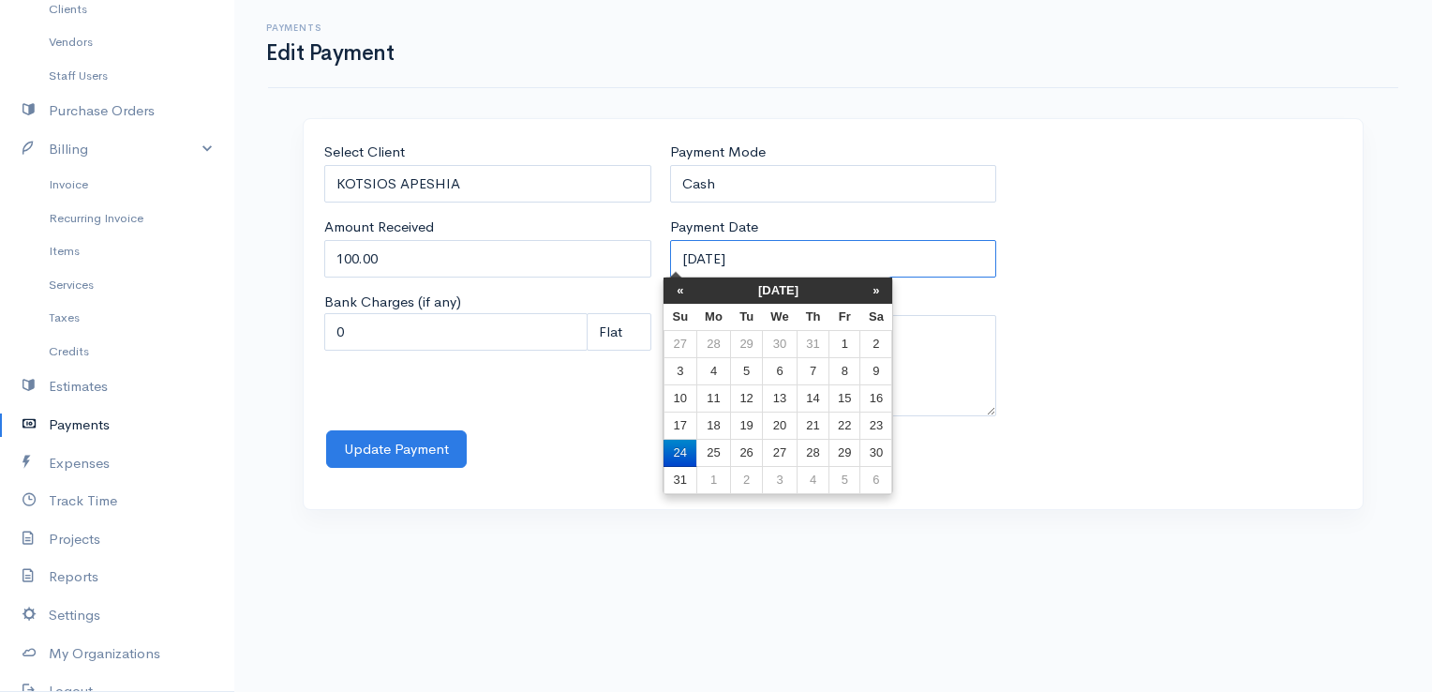
drag, startPoint x: 794, startPoint y: 259, endPoint x: 609, endPoint y: 242, distance: 185.4
click at [609, 242] on div "Select Client KOTSIOS APESHIA Amount Received 100.00 Bank Charges (if any) 0 Pe…" at bounding box center [833, 286] width 1036 height 289
click at [505, 557] on body "E. G Papapetrou Upgrade Dashboard People Clients Vendors Staff Users Purchase O…" at bounding box center [716, 346] width 1432 height 692
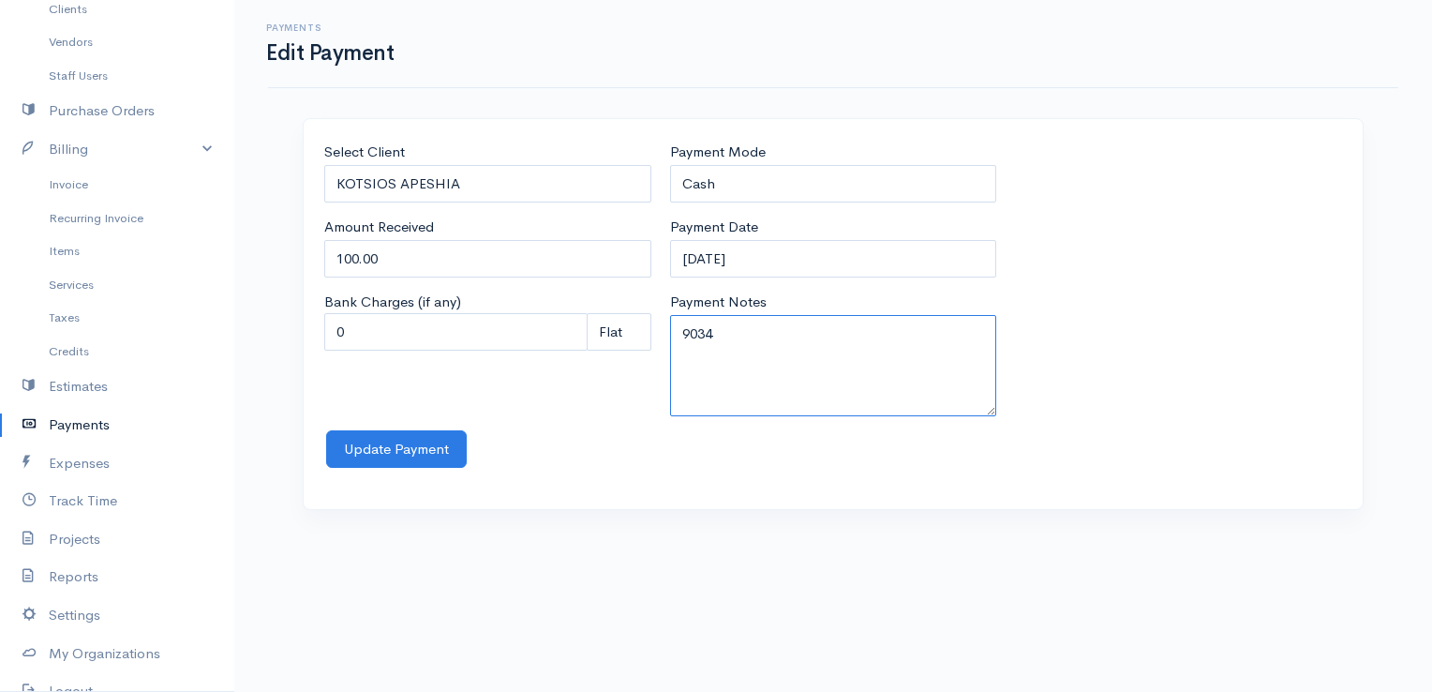
click at [747, 335] on textarea "9034" at bounding box center [833, 365] width 327 height 101
type textarea "9034 KOTSIOS APESHIA"
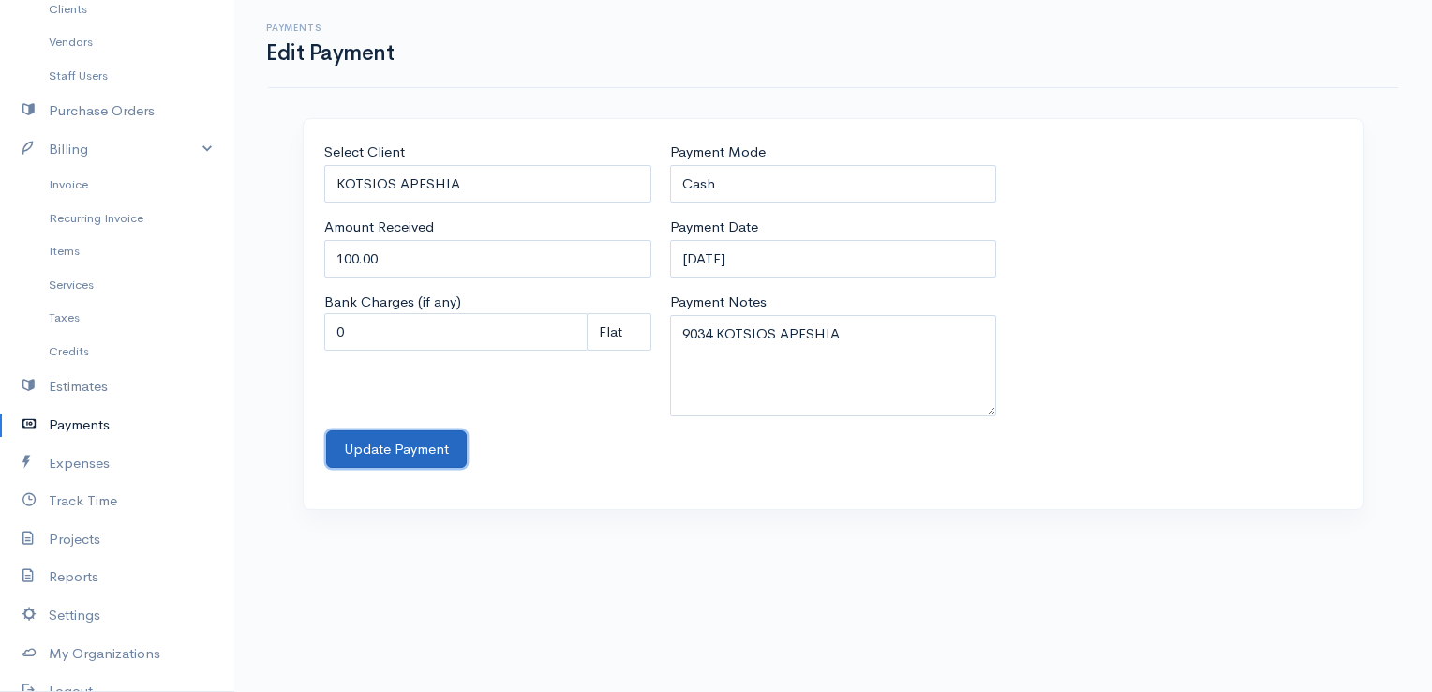
click at [416, 434] on button "Update Payment" at bounding box center [396, 449] width 141 height 38
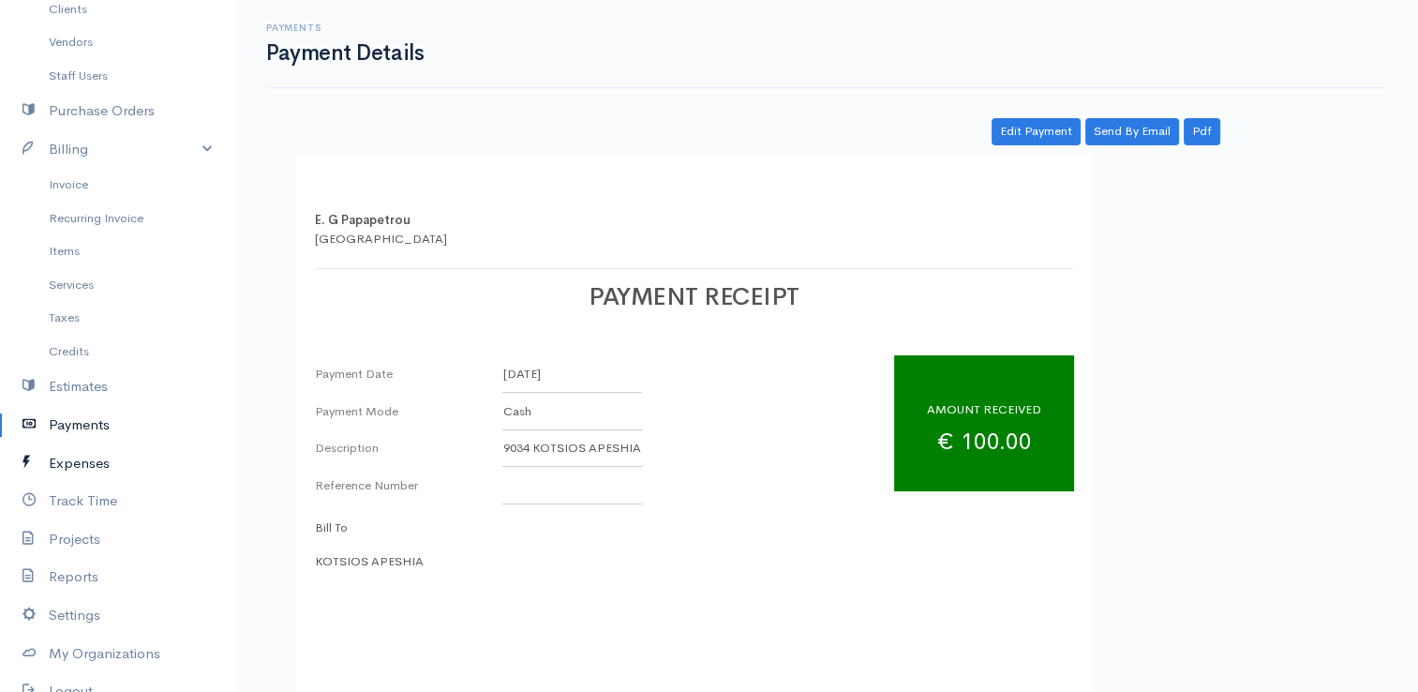
click at [82, 455] on link "Expenses" at bounding box center [117, 463] width 234 height 38
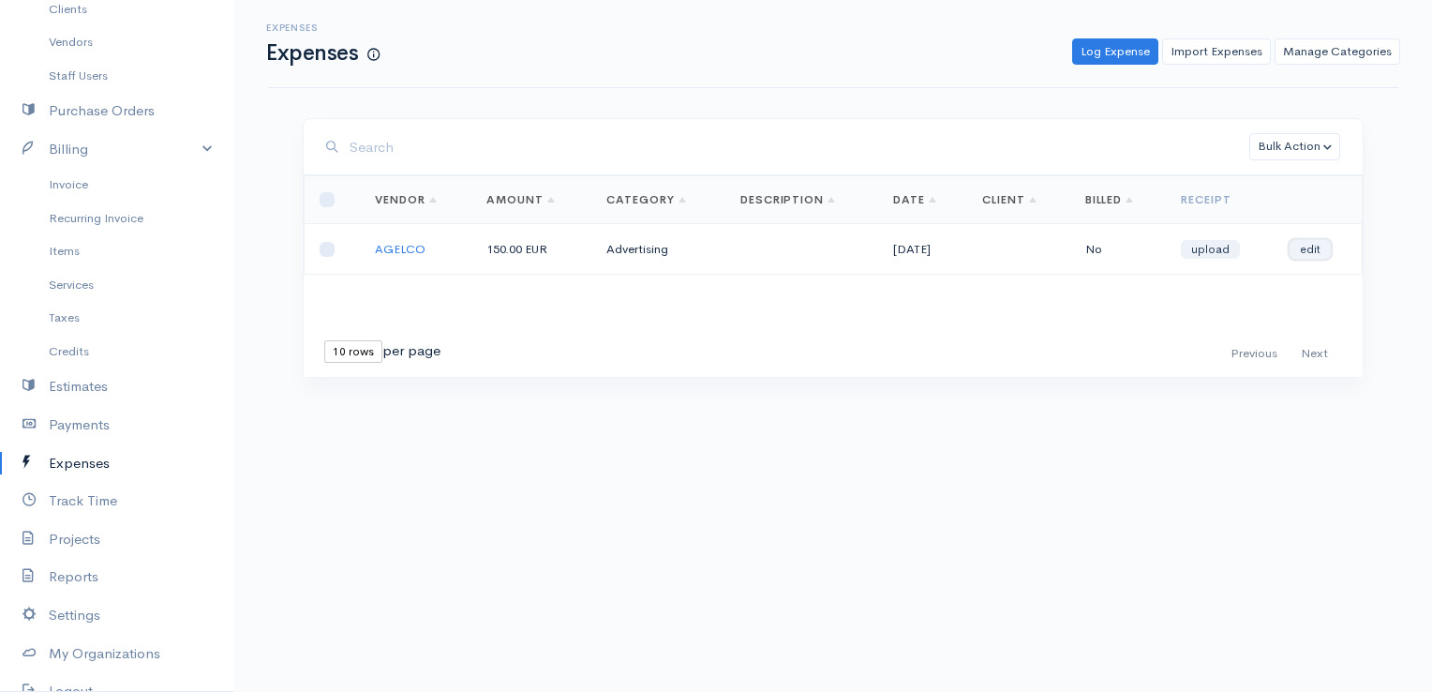
click at [1306, 247] on link "edit" at bounding box center [1309, 249] width 41 height 19
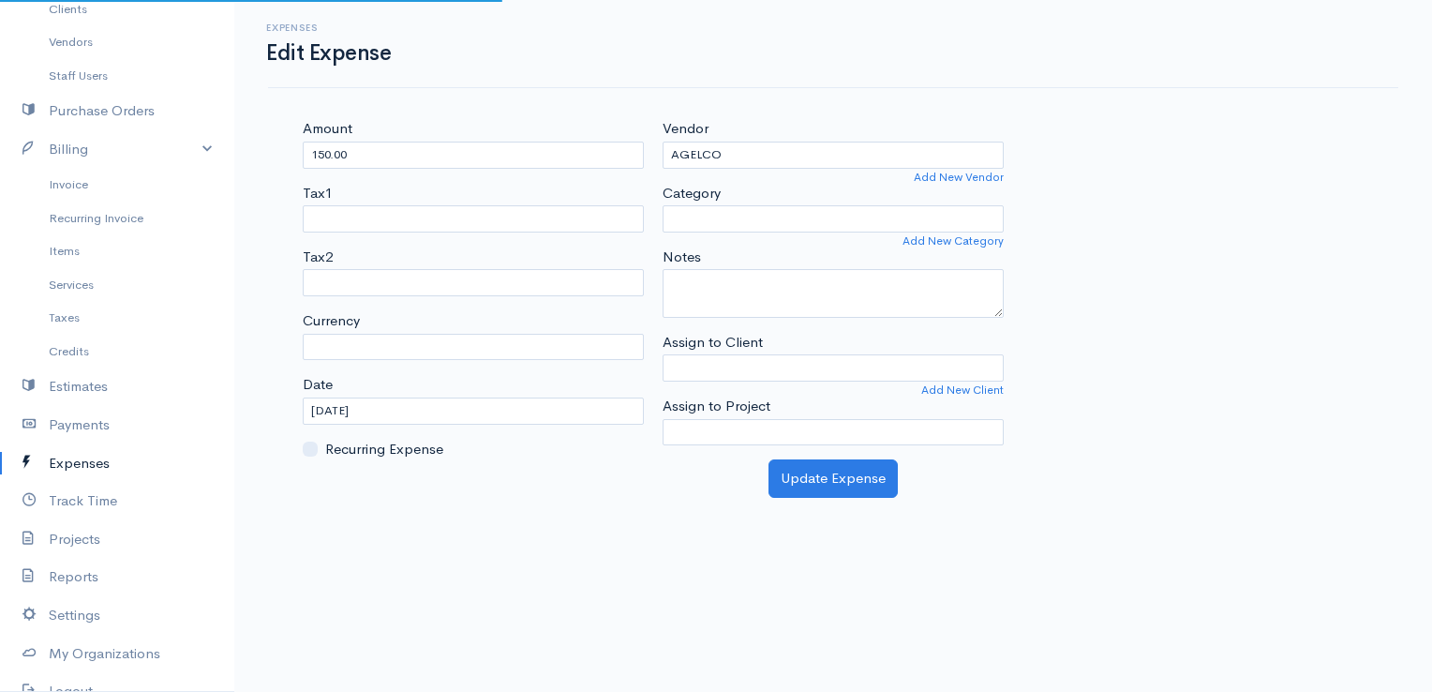
select select "EUR"
select select "Advertising"
select select
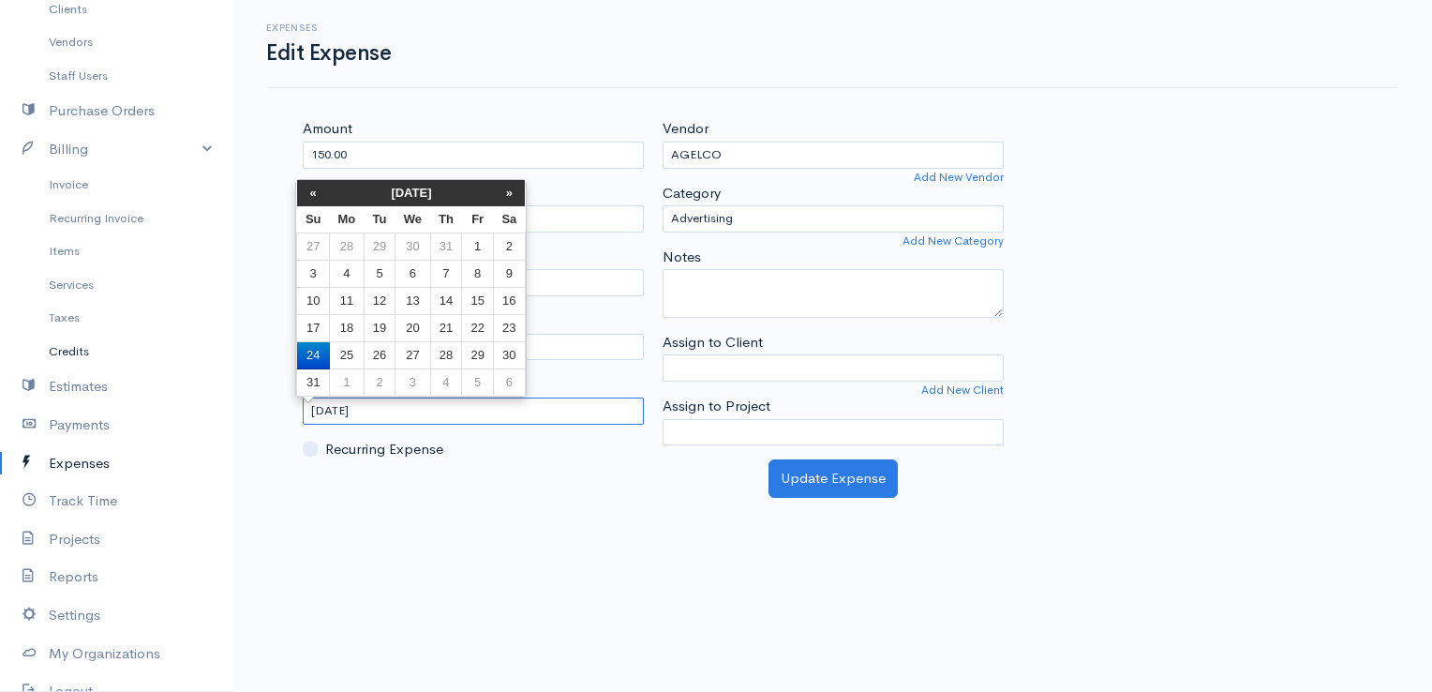
drag, startPoint x: 404, startPoint y: 404, endPoint x: 112, endPoint y: 357, distance: 295.2
click at [112, 357] on body "E. G Papapetrou Upgrade Dashboard People Clients Vendors Staff Users Purchase O…" at bounding box center [716, 346] width 1432 height 692
type input "[DATE]"
click at [863, 485] on button "Update Expense" at bounding box center [832, 478] width 129 height 38
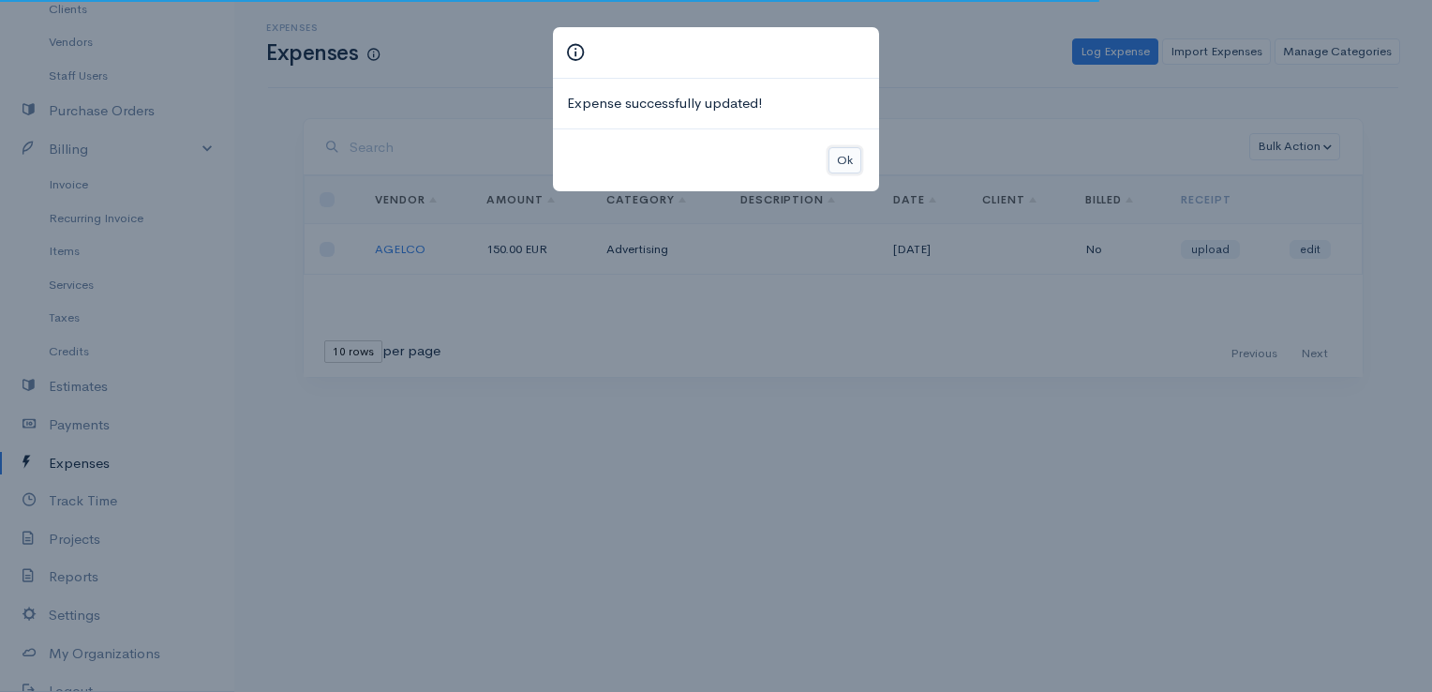
click at [848, 164] on button "Ok" at bounding box center [844, 160] width 33 height 27
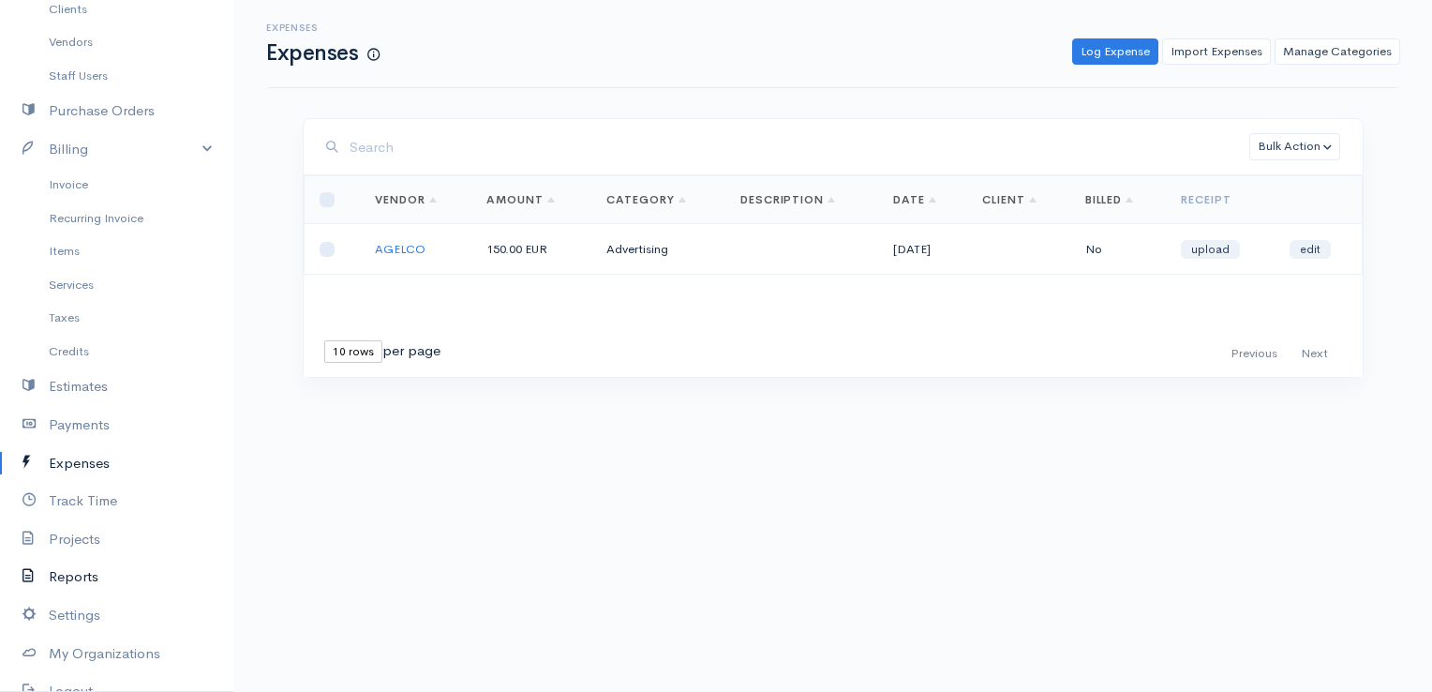
click at [71, 576] on link "Reports" at bounding box center [117, 577] width 234 height 38
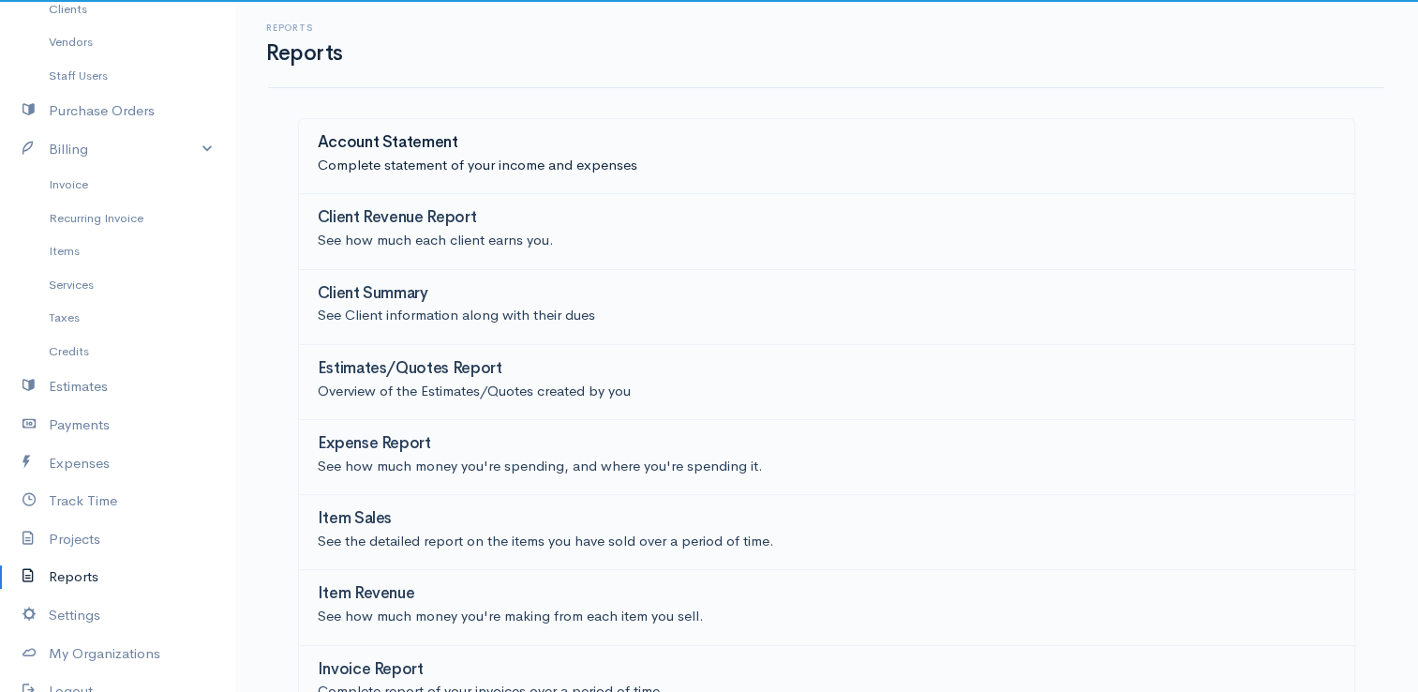
click at [483, 148] on div "Account Statement" at bounding box center [827, 144] width 1018 height 21
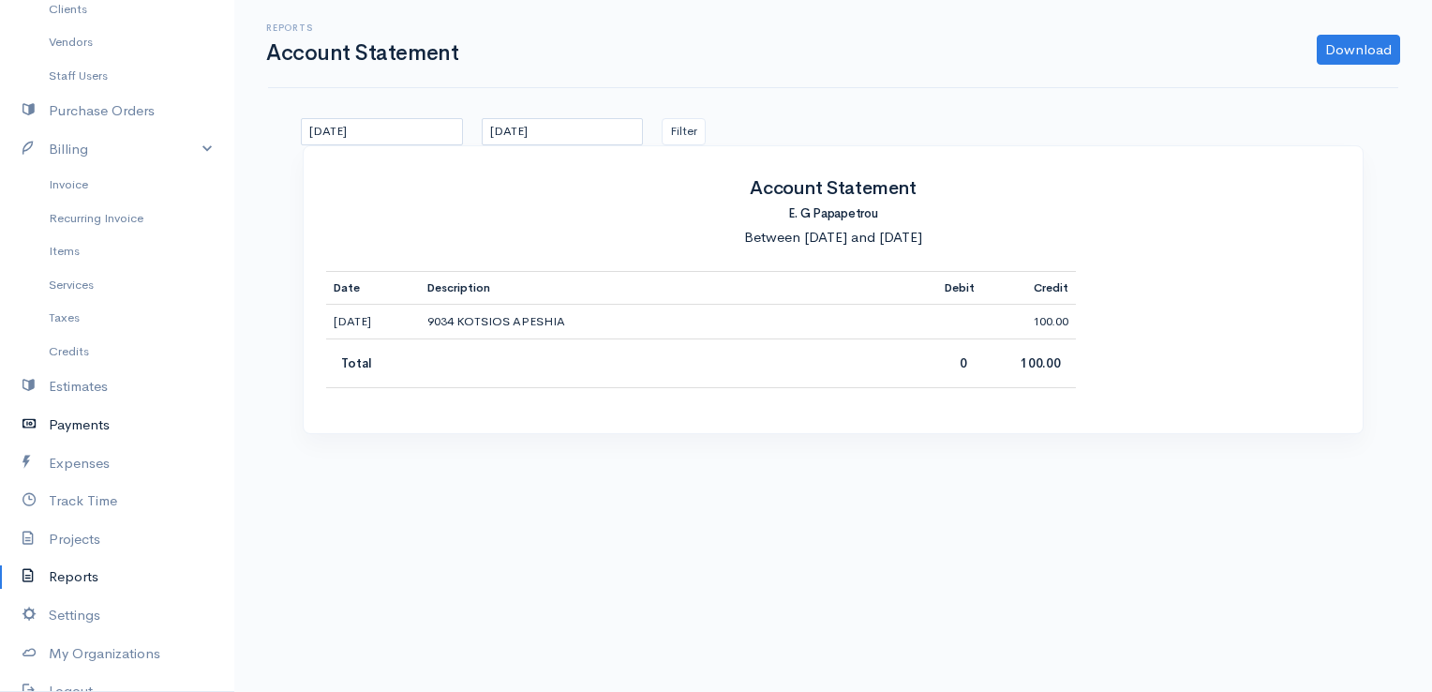
click at [79, 424] on link "Payments" at bounding box center [117, 425] width 234 height 38
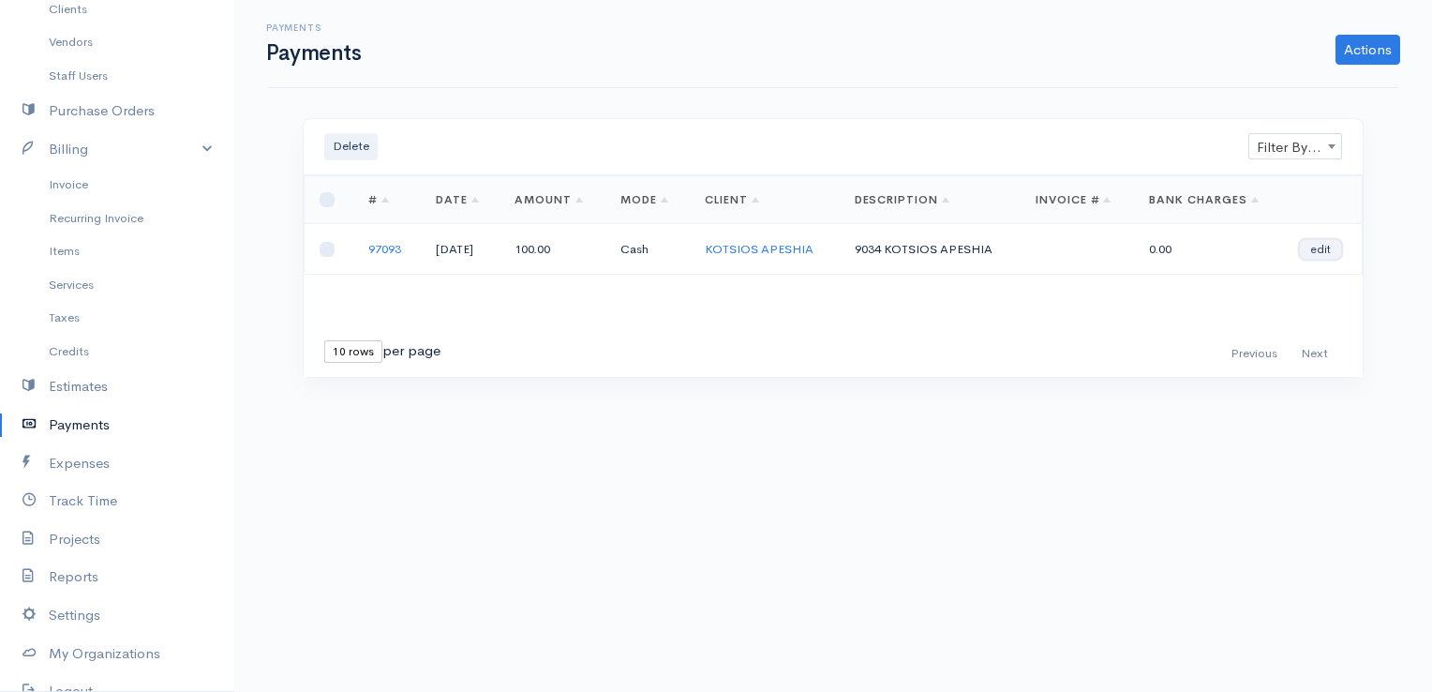
click at [1321, 247] on link "edit" at bounding box center [1320, 249] width 41 height 19
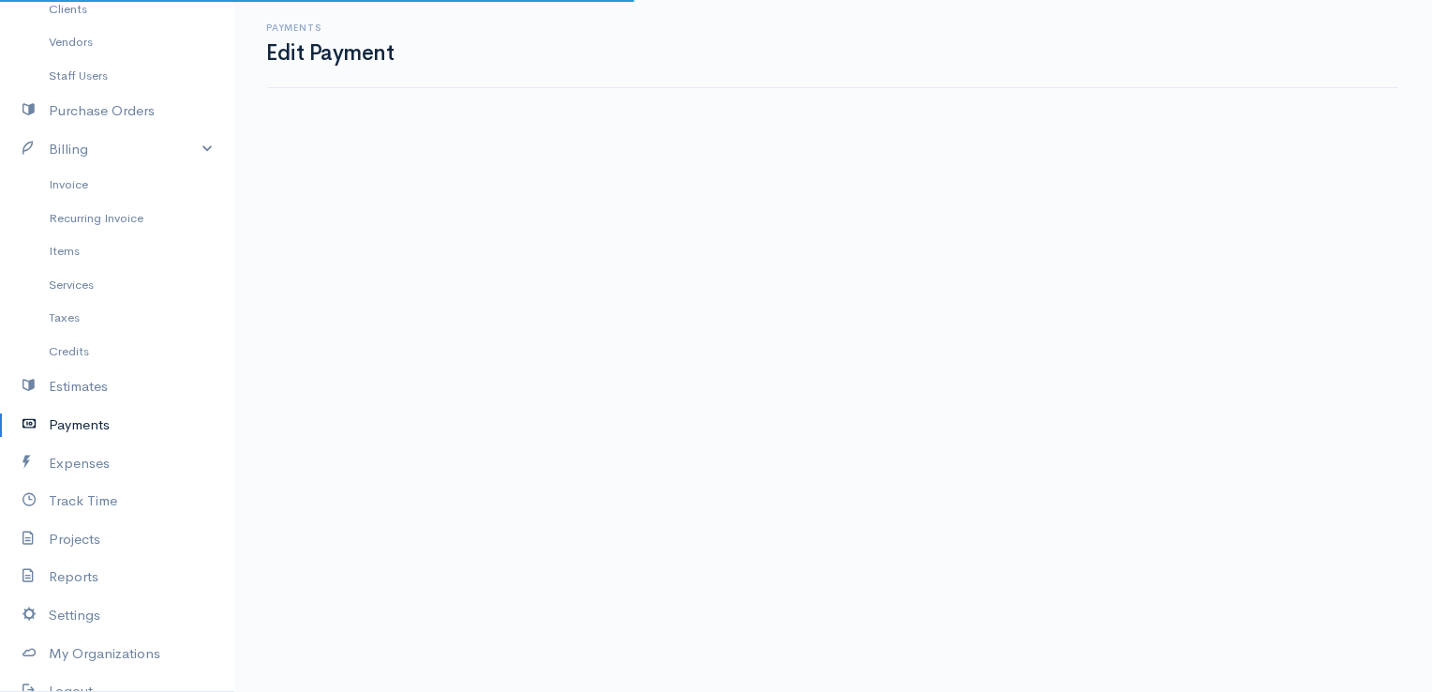
select select "2"
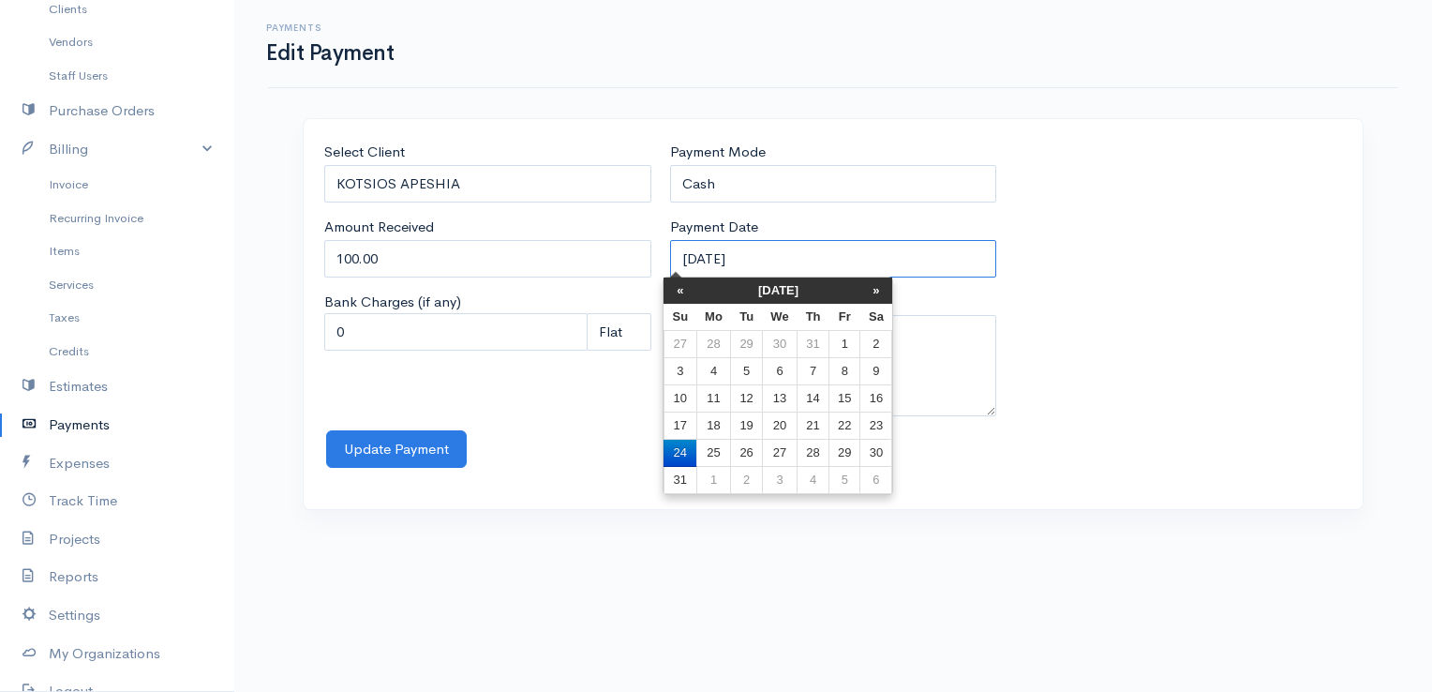
drag, startPoint x: 799, startPoint y: 249, endPoint x: 540, endPoint y: 223, distance: 260.9
click at [540, 223] on div "Select Client KOTSIOS APESHIA Amount Received 100.00 Bank Charges (if any) 0 Pe…" at bounding box center [833, 286] width 1036 height 289
type input "20-01-2025"
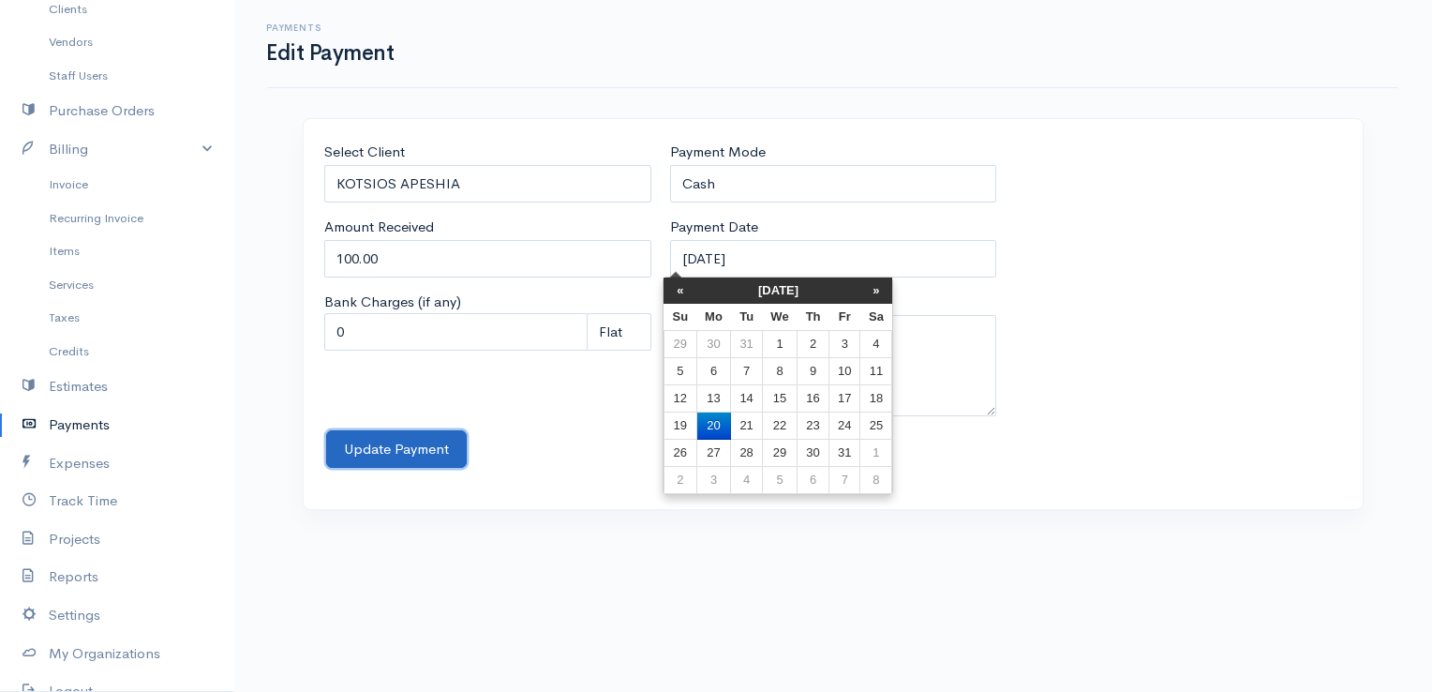
click at [425, 450] on button "Update Payment" at bounding box center [396, 449] width 141 height 38
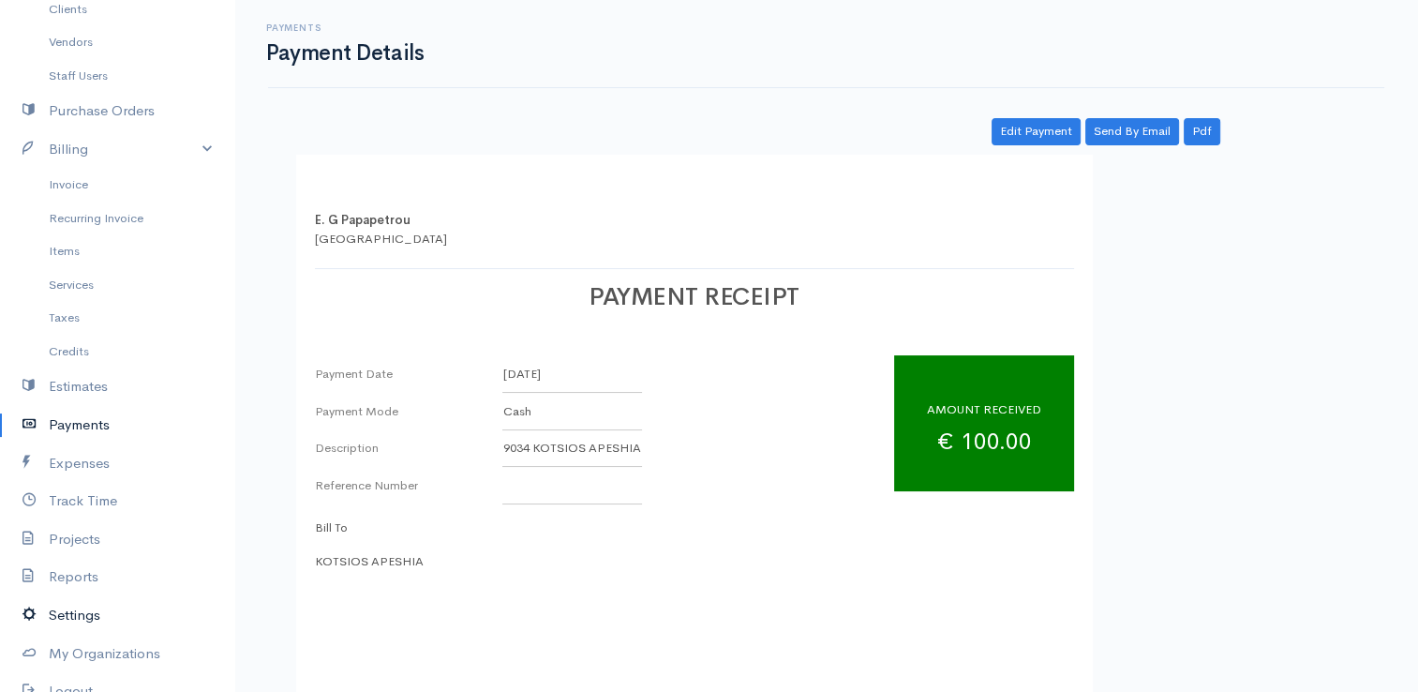
click at [77, 611] on link "Settings" at bounding box center [117, 615] width 234 height 38
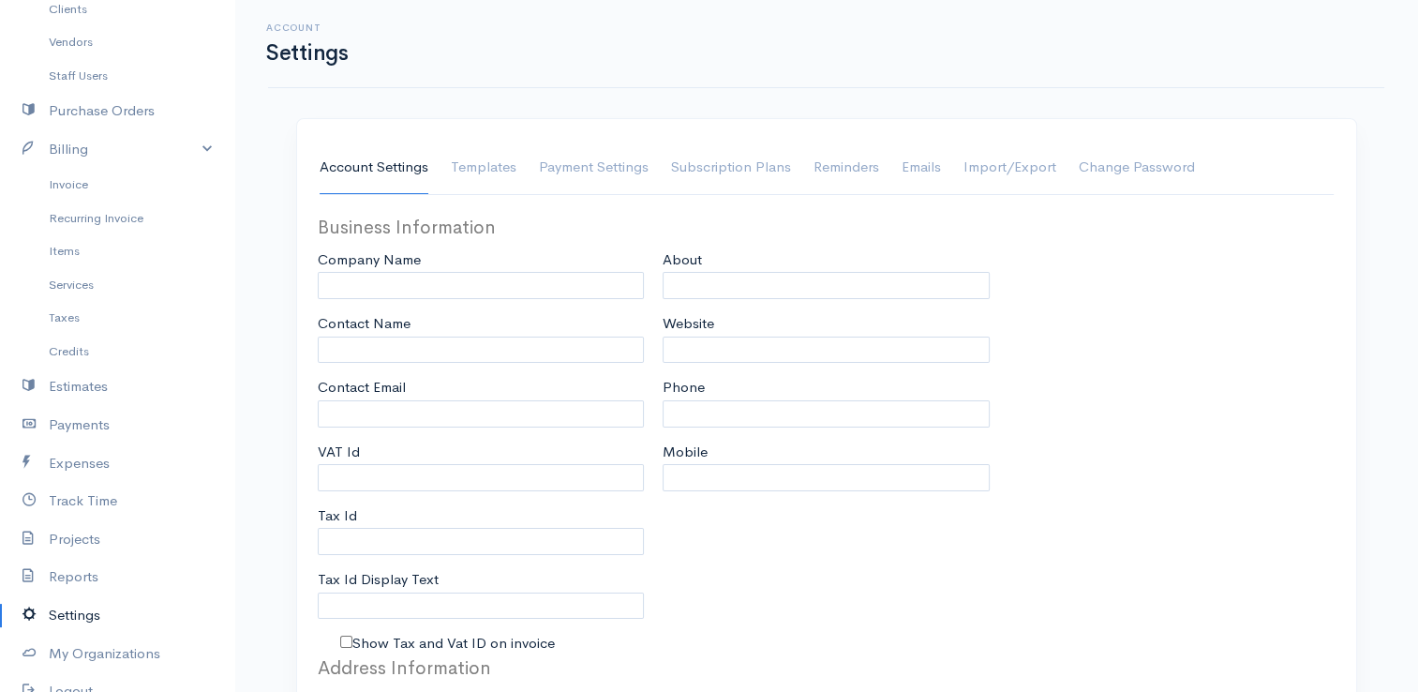
type input "E. G Papapetrou"
type input "E.G Papapetrou"
type input "[EMAIL_ADDRESS][DOMAIN_NAME]"
type input "Tax Id"
select select
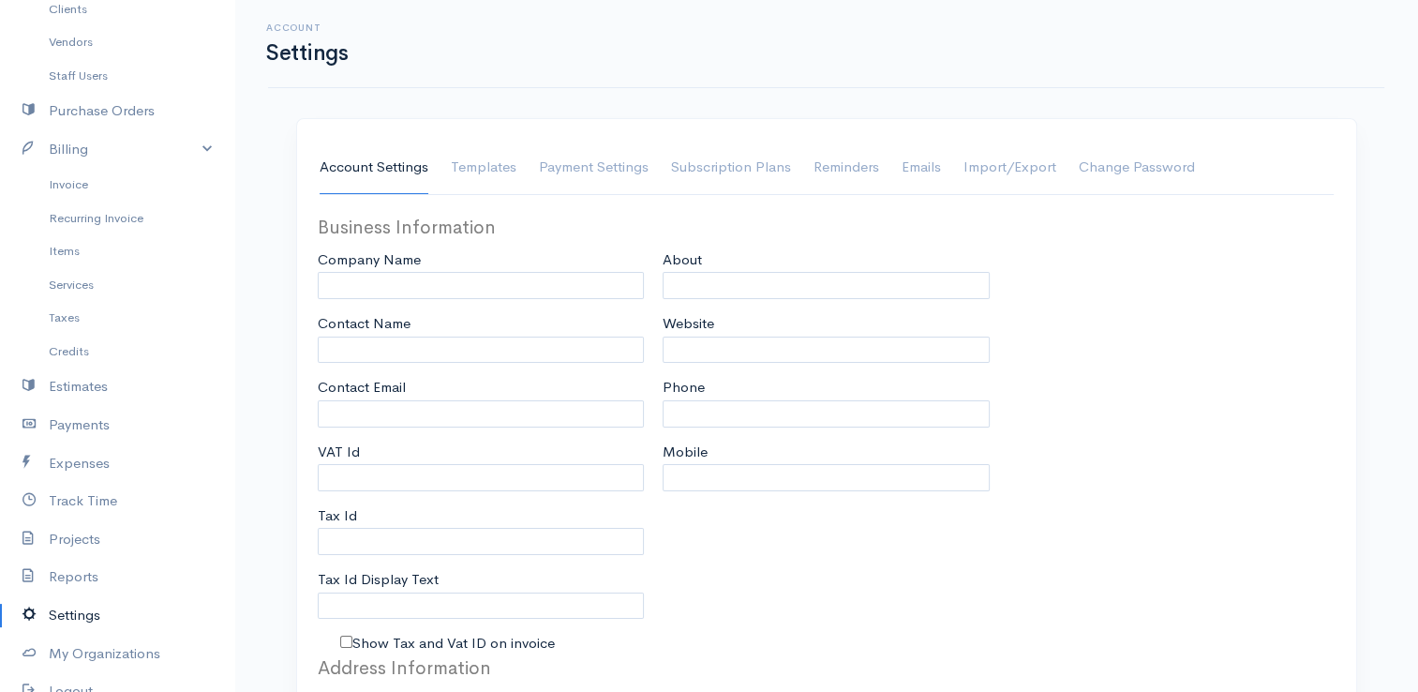
select select "dd-mm-yyyy"
select select
type input "INVOICE"
type input "1"
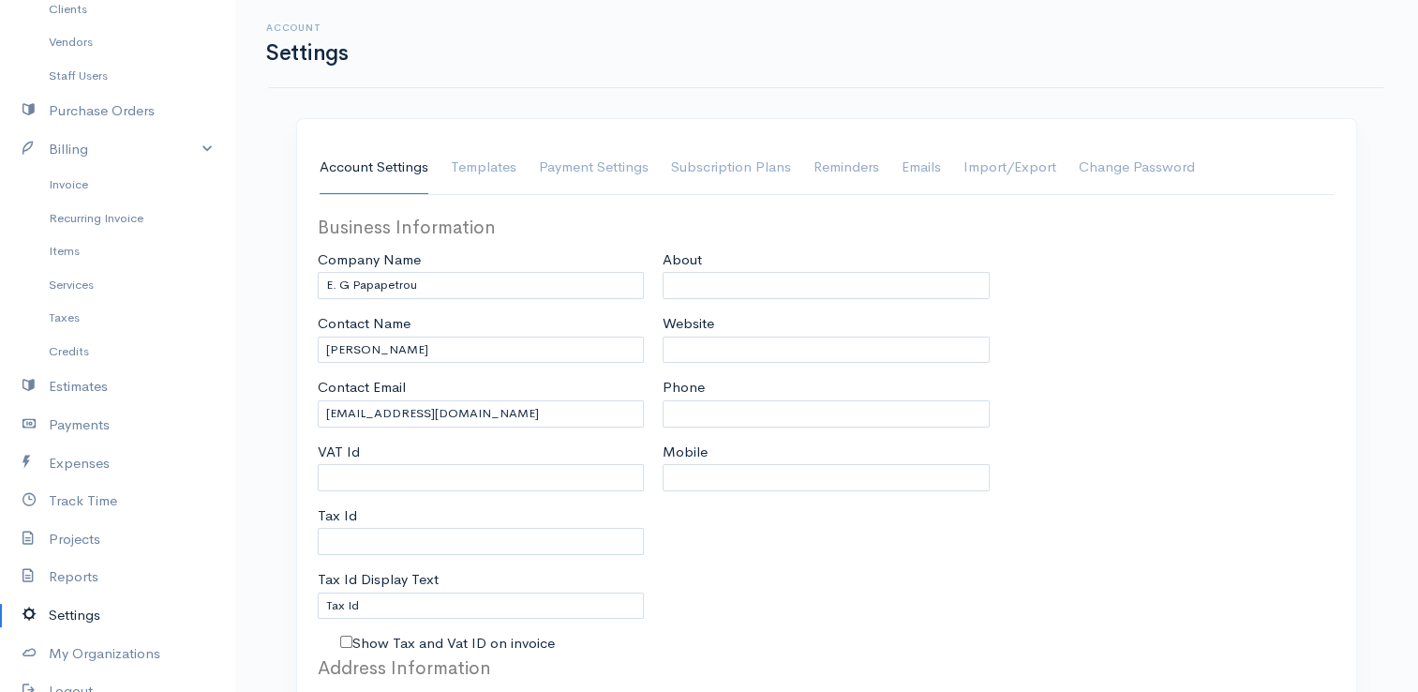
select select "3"
select select "[GEOGRAPHIC_DATA]"
select select "EUR"
click at [75, 567] on link "Reports" at bounding box center [117, 577] width 234 height 38
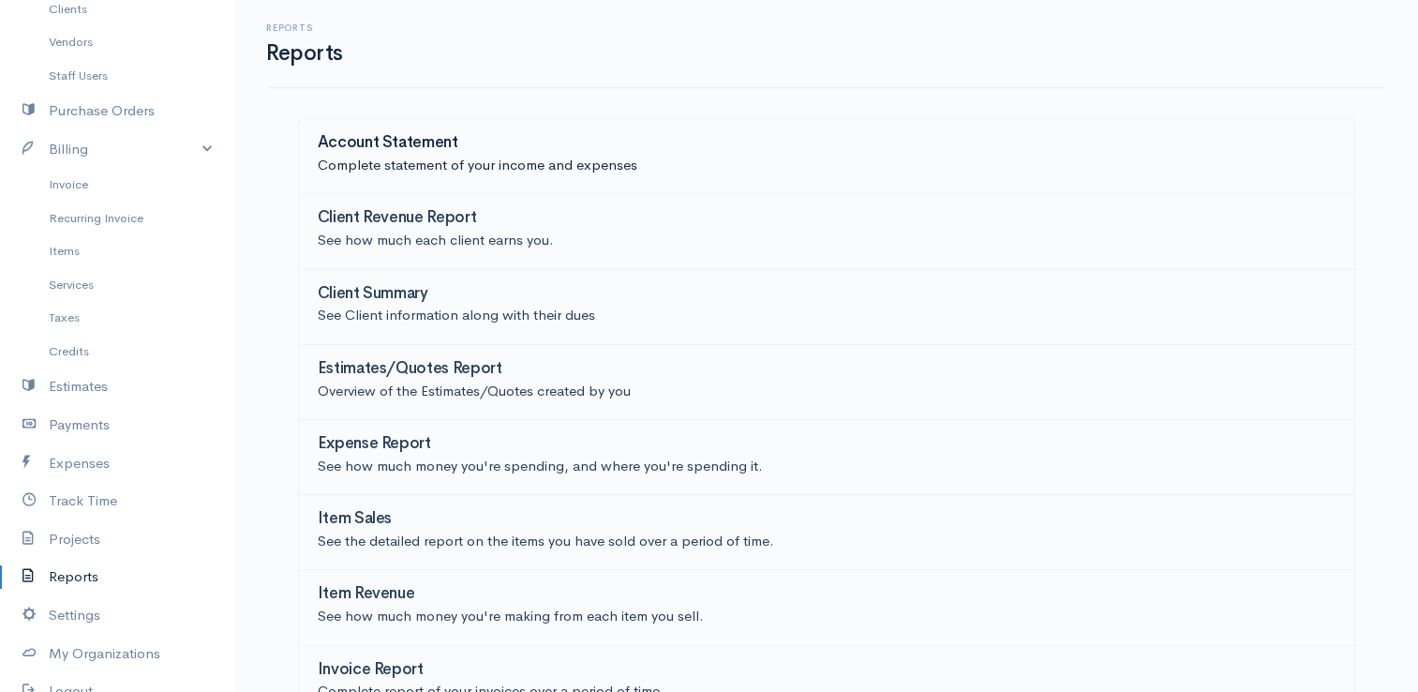
click at [401, 165] on p "Complete statement of your income and expenses" at bounding box center [827, 166] width 1018 height 22
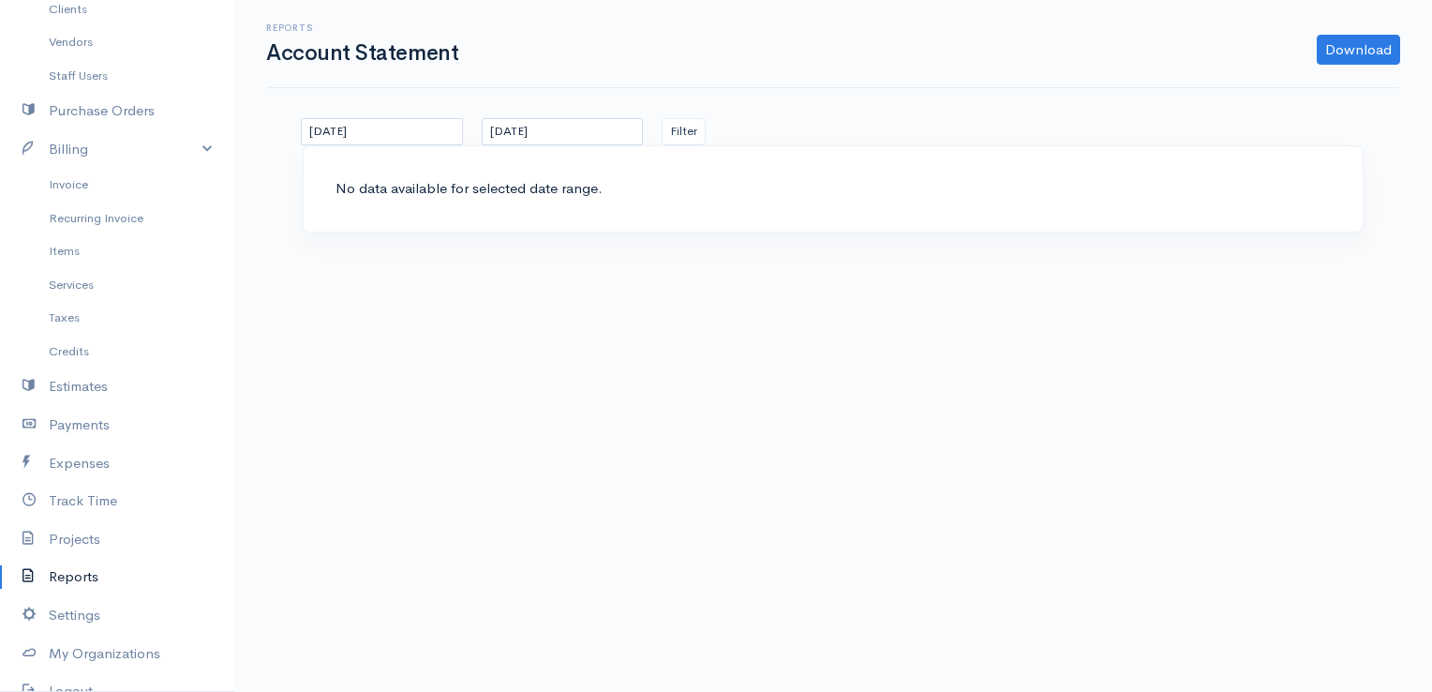
click at [86, 573] on link "Reports" at bounding box center [117, 577] width 234 height 38
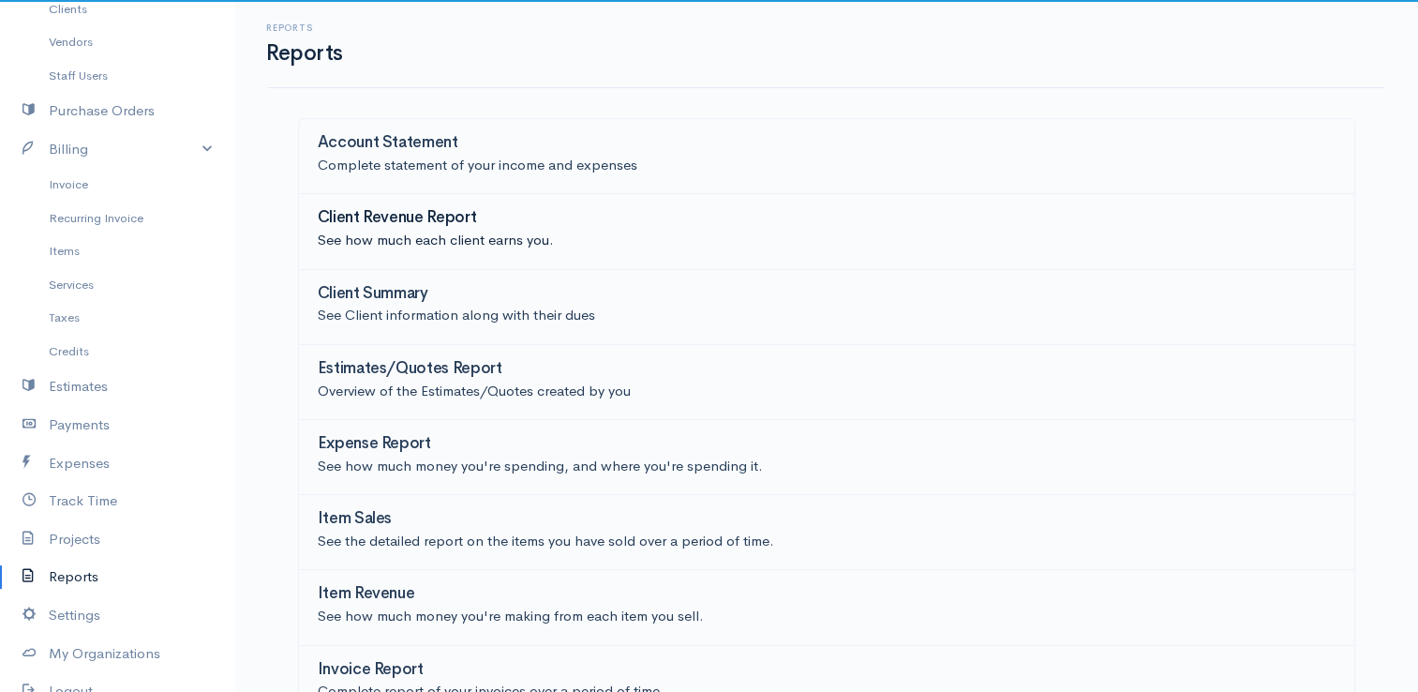
click at [410, 223] on h3 "Client Revenue Report" at bounding box center [397, 218] width 159 height 18
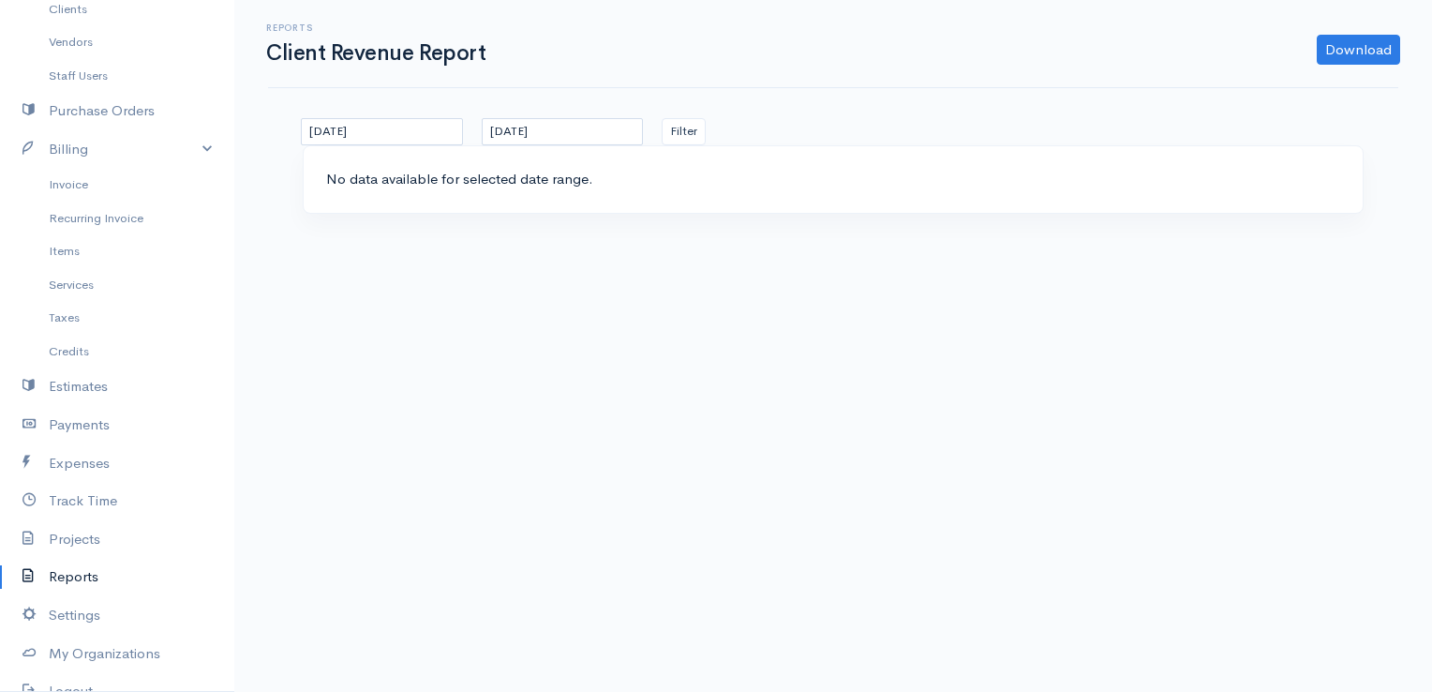
click at [74, 577] on link "Reports" at bounding box center [117, 577] width 234 height 38
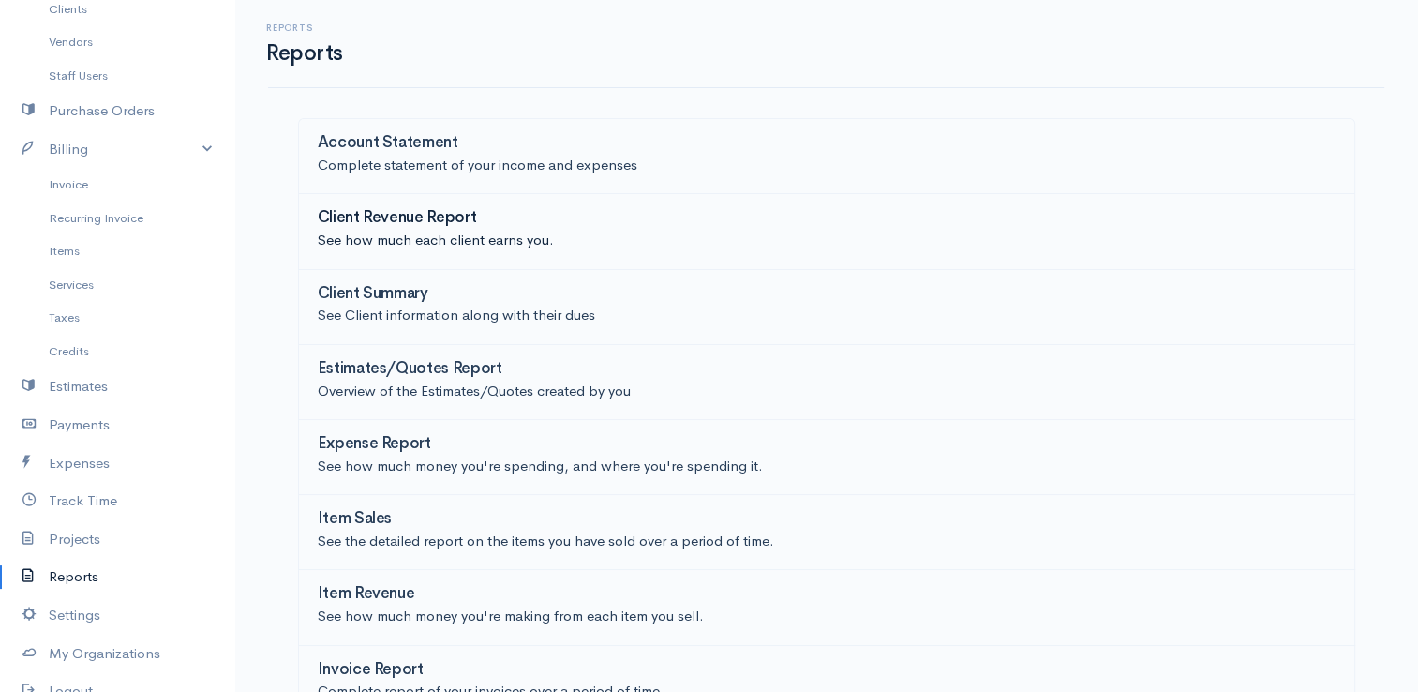
click at [1151, 194] on link "Client Revenue Report See how much each client earns you." at bounding box center [826, 231] width 1057 height 75
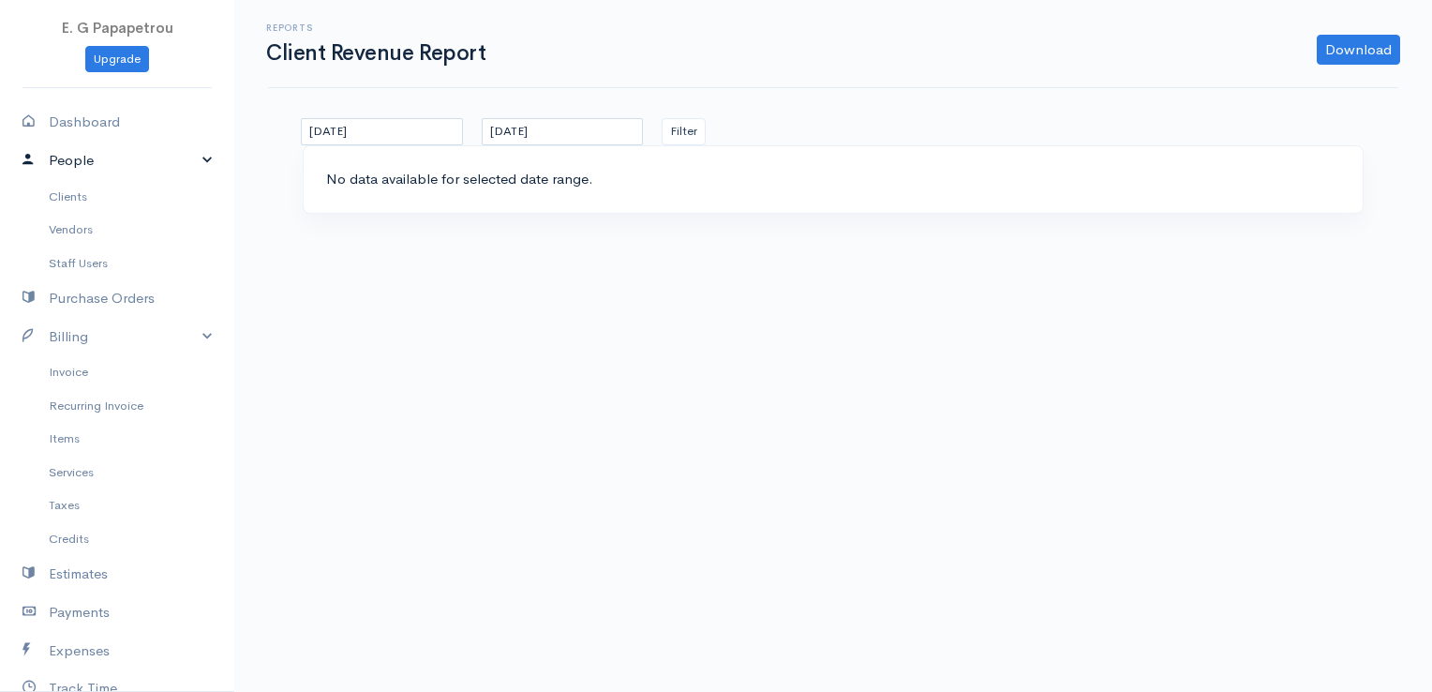
click at [86, 156] on link "People" at bounding box center [117, 161] width 234 height 38
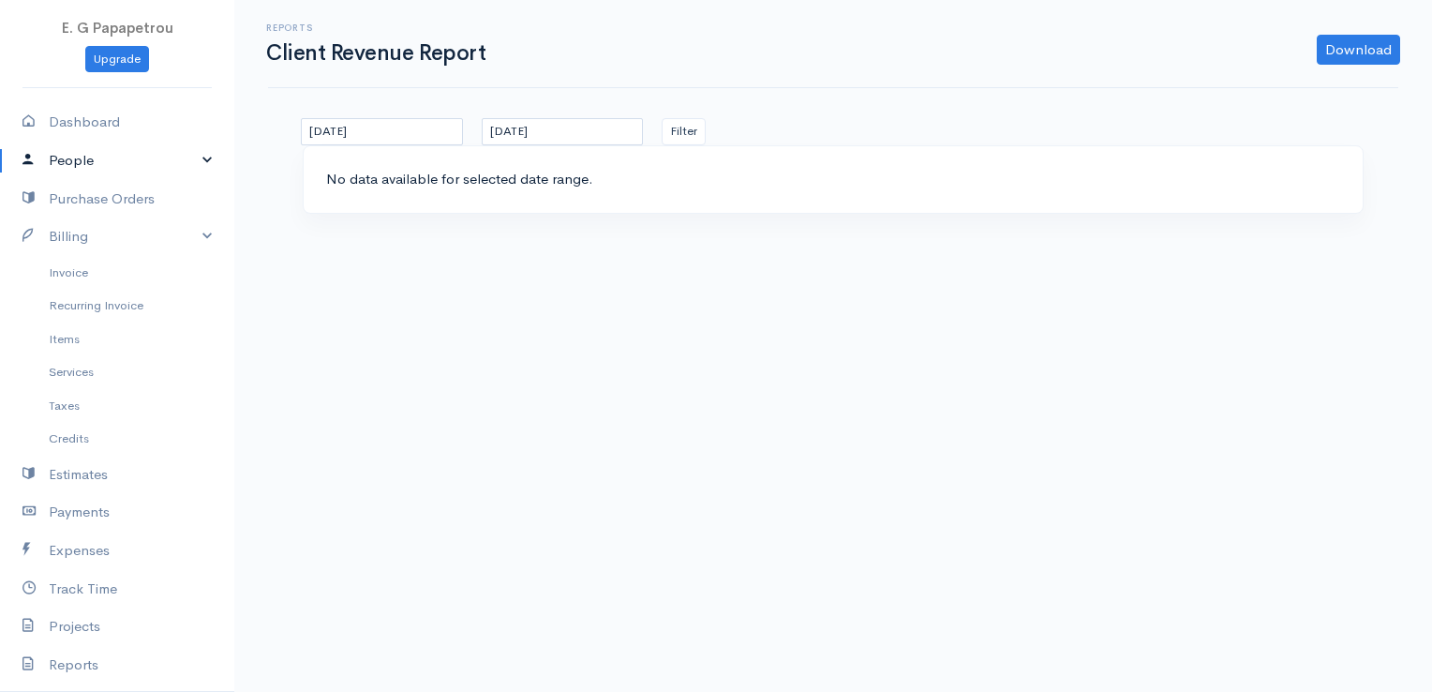
click at [82, 153] on link "People" at bounding box center [117, 161] width 234 height 38
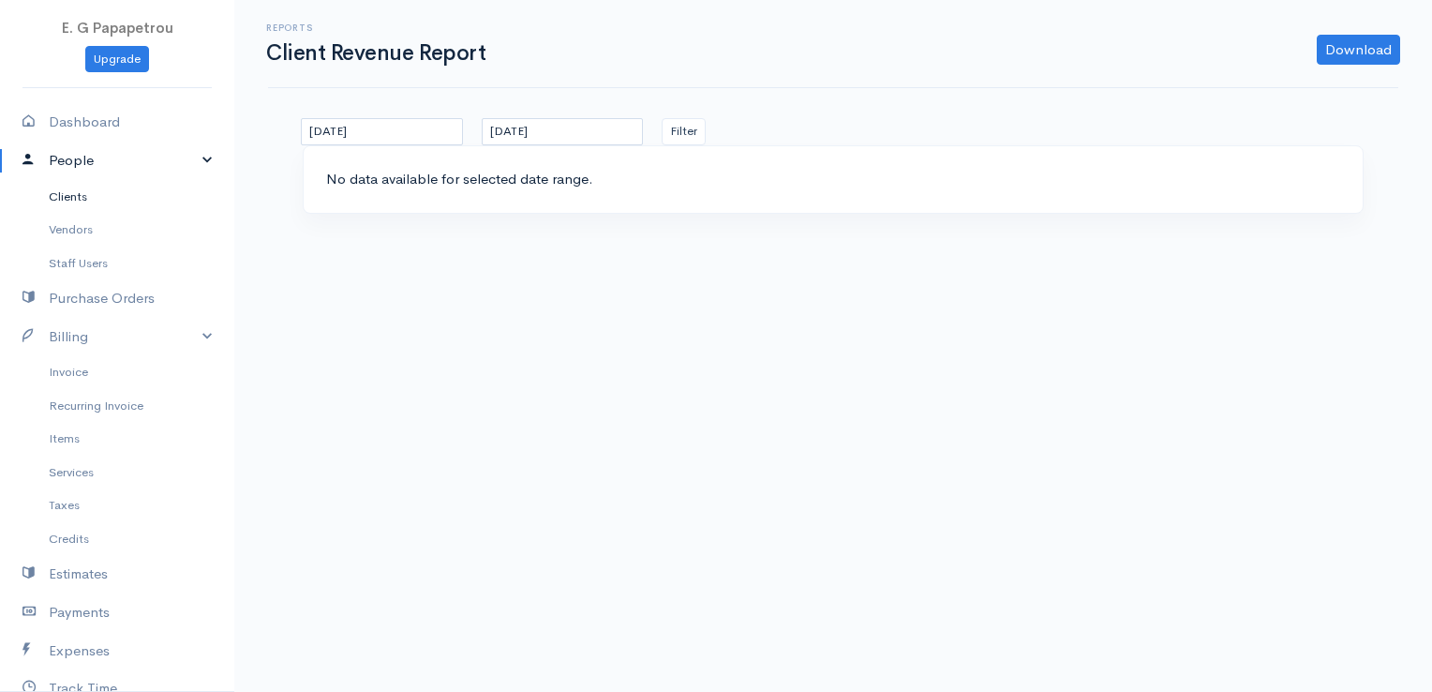
click at [68, 193] on link "Clients" at bounding box center [117, 197] width 234 height 34
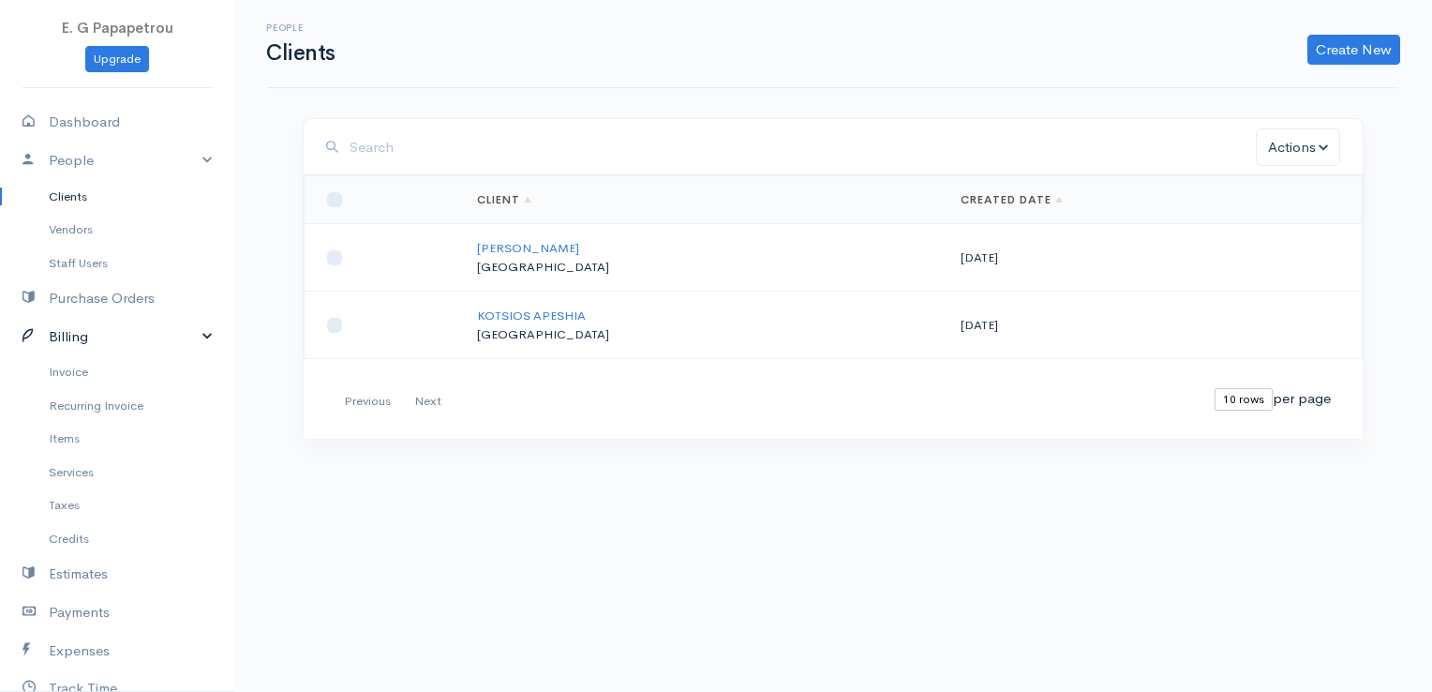
click at [56, 327] on link "Billing" at bounding box center [117, 337] width 234 height 38
click at [77, 365] on link "Invoice" at bounding box center [117, 372] width 234 height 34
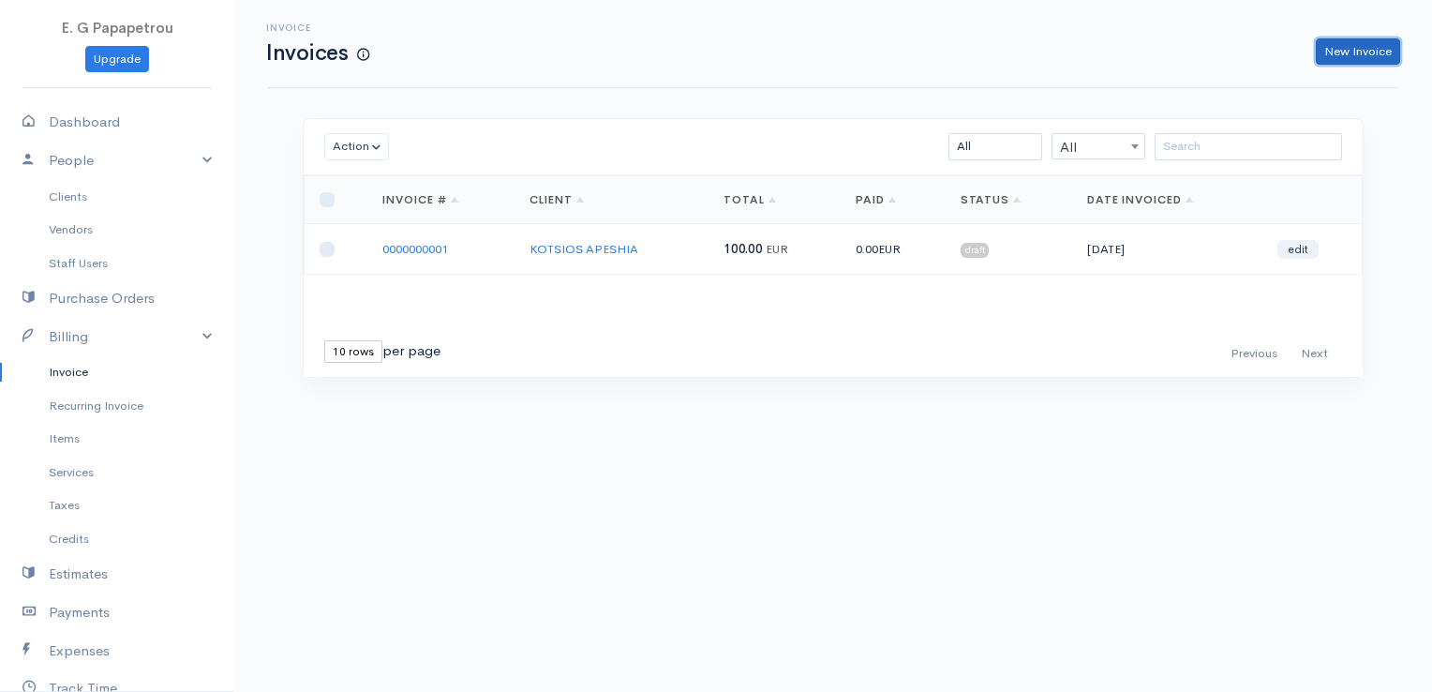
click at [1346, 40] on link "New Invoice" at bounding box center [1358, 51] width 84 height 27
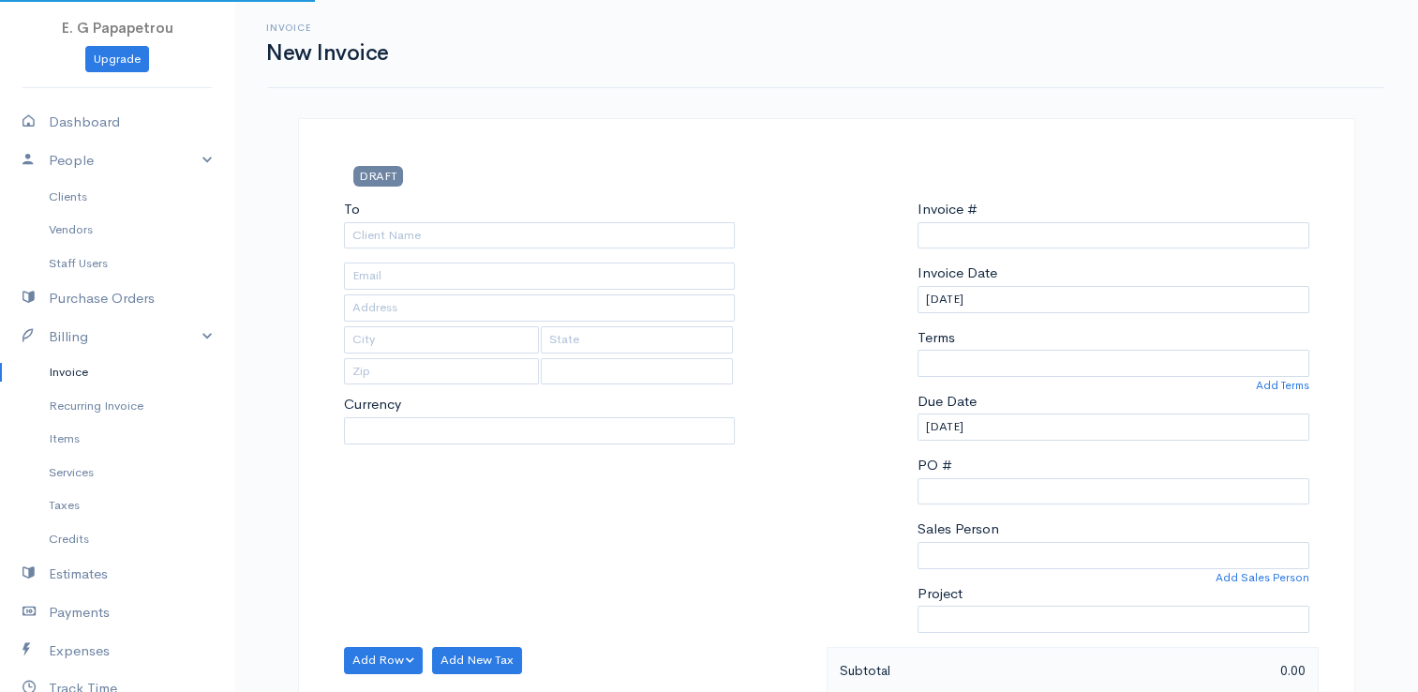
type input "0000000002"
select select "[GEOGRAPHIC_DATA]"
select select "EUR"
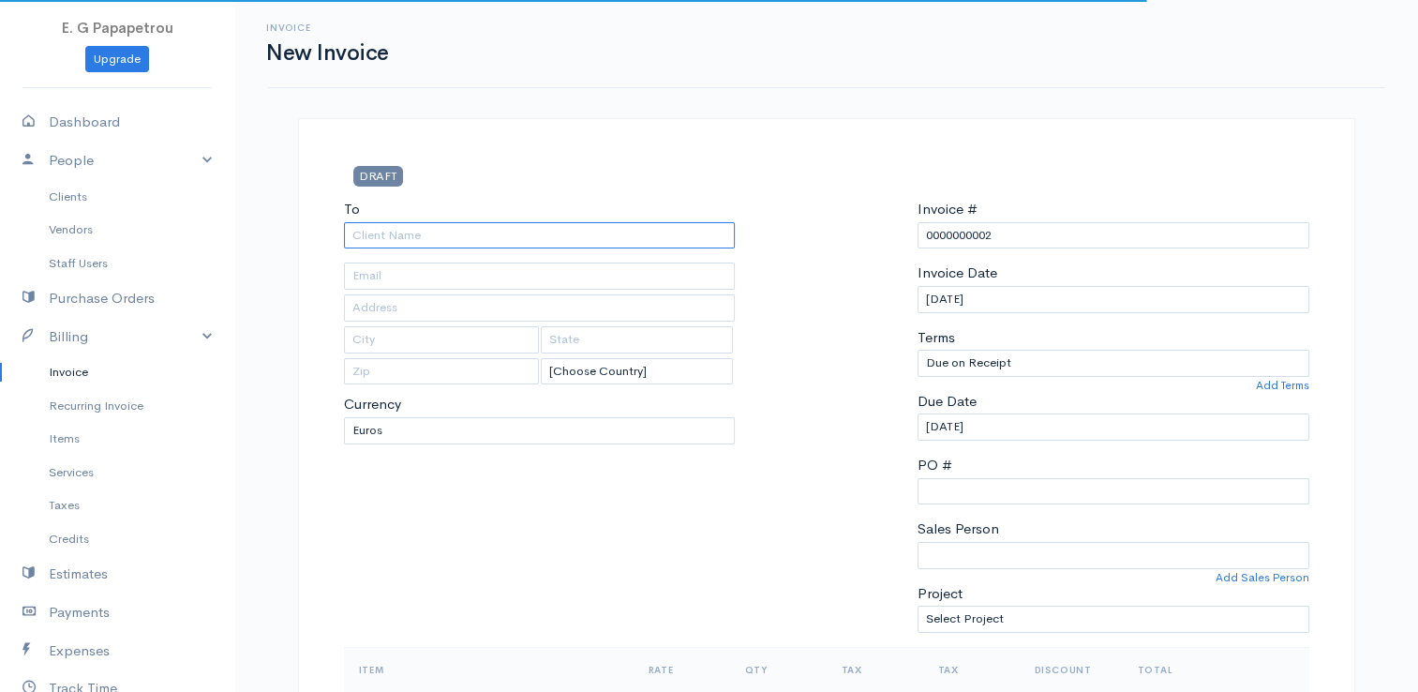
click at [645, 223] on input "To" at bounding box center [540, 235] width 392 height 27
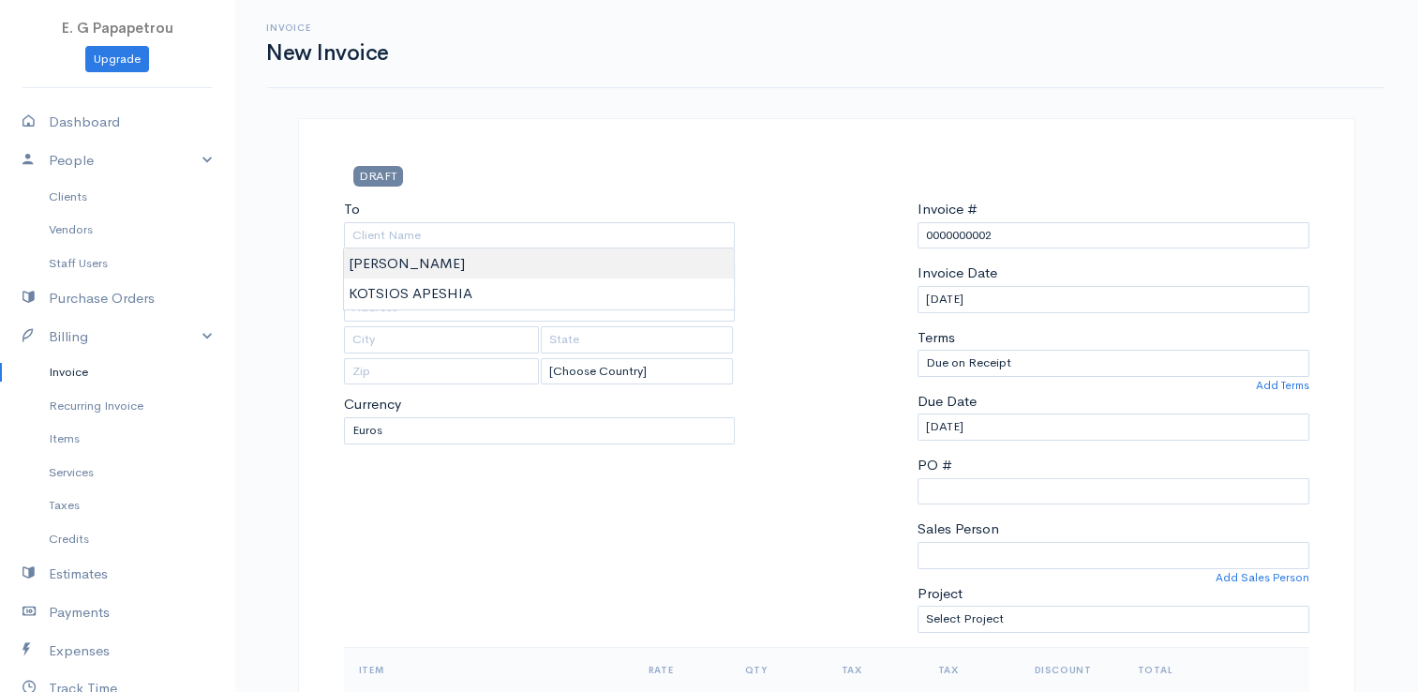
type input "[PERSON_NAME]"
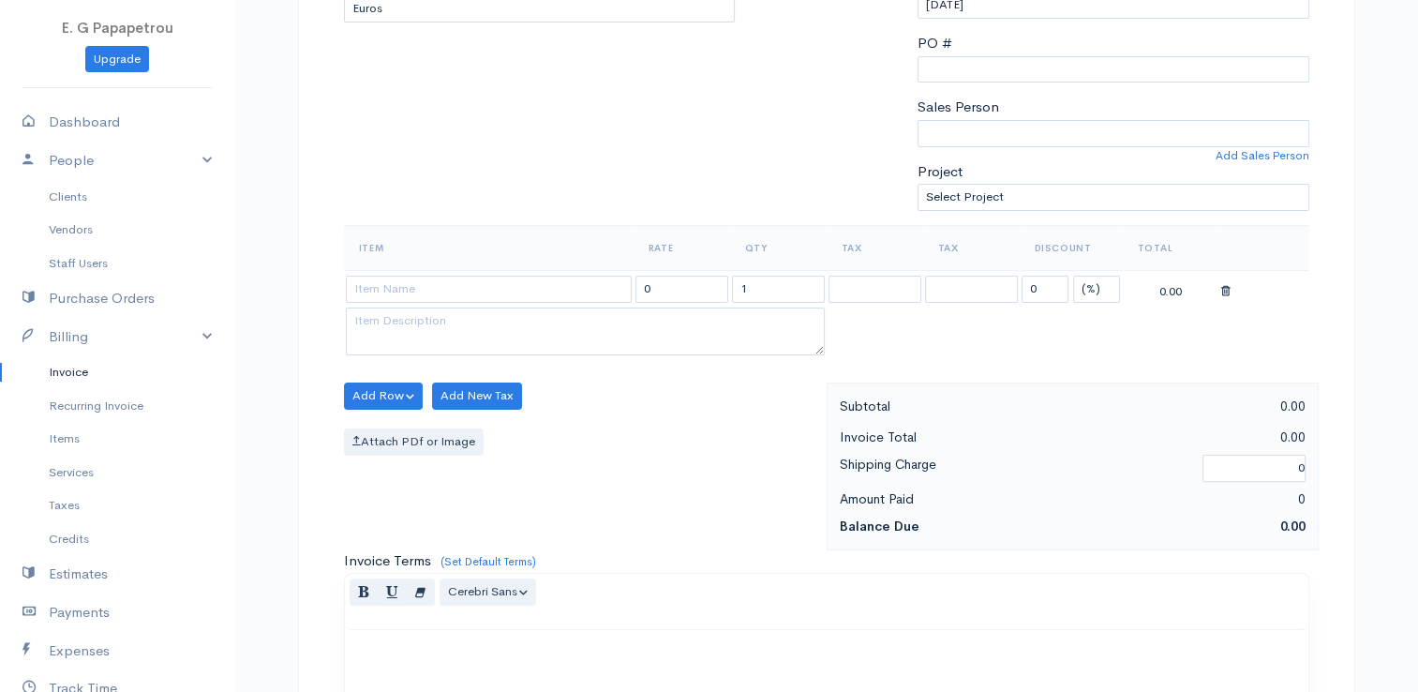
scroll to position [469, 0]
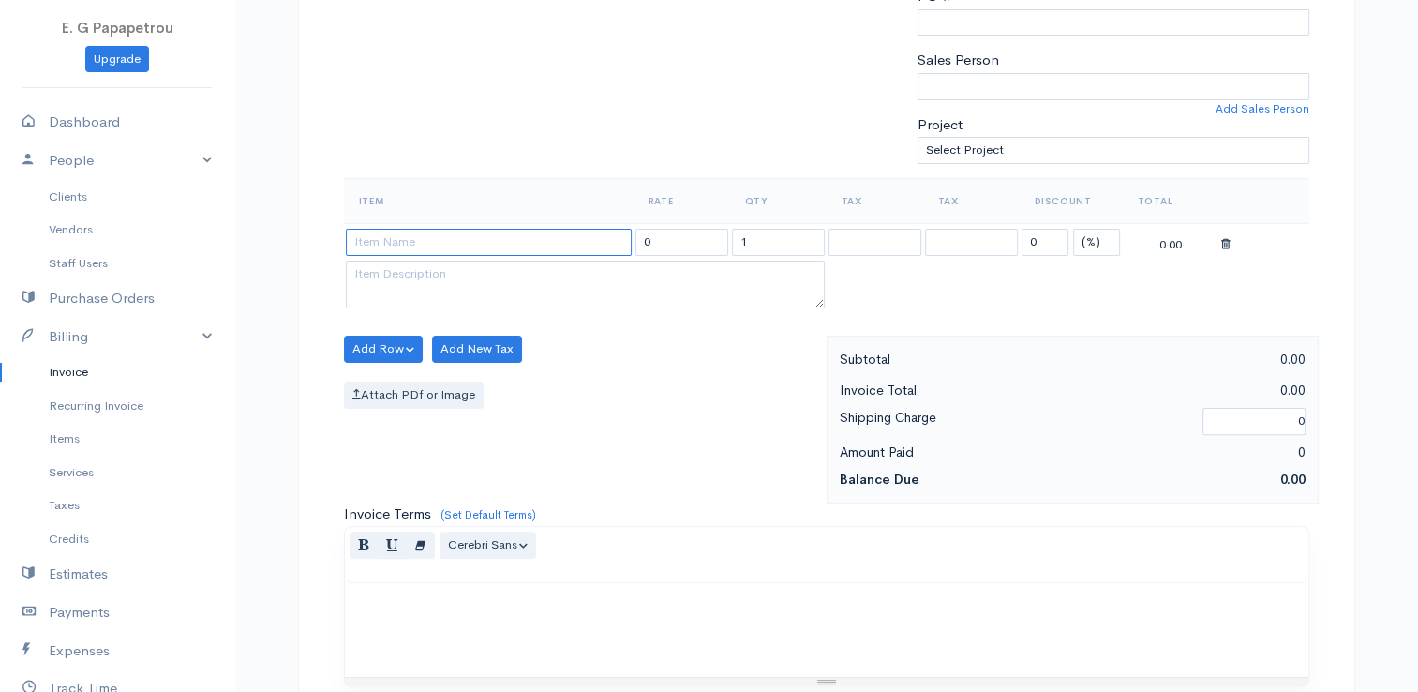
click at [499, 229] on input at bounding box center [489, 242] width 286 height 27
type input "ERGASIES"
drag, startPoint x: 686, startPoint y: 246, endPoint x: 589, endPoint y: 239, distance: 96.7
click at [589, 239] on tr "ERGASIES 0 1 0 (%) Flat 0.00" at bounding box center [826, 241] width 965 height 37
type input "280"
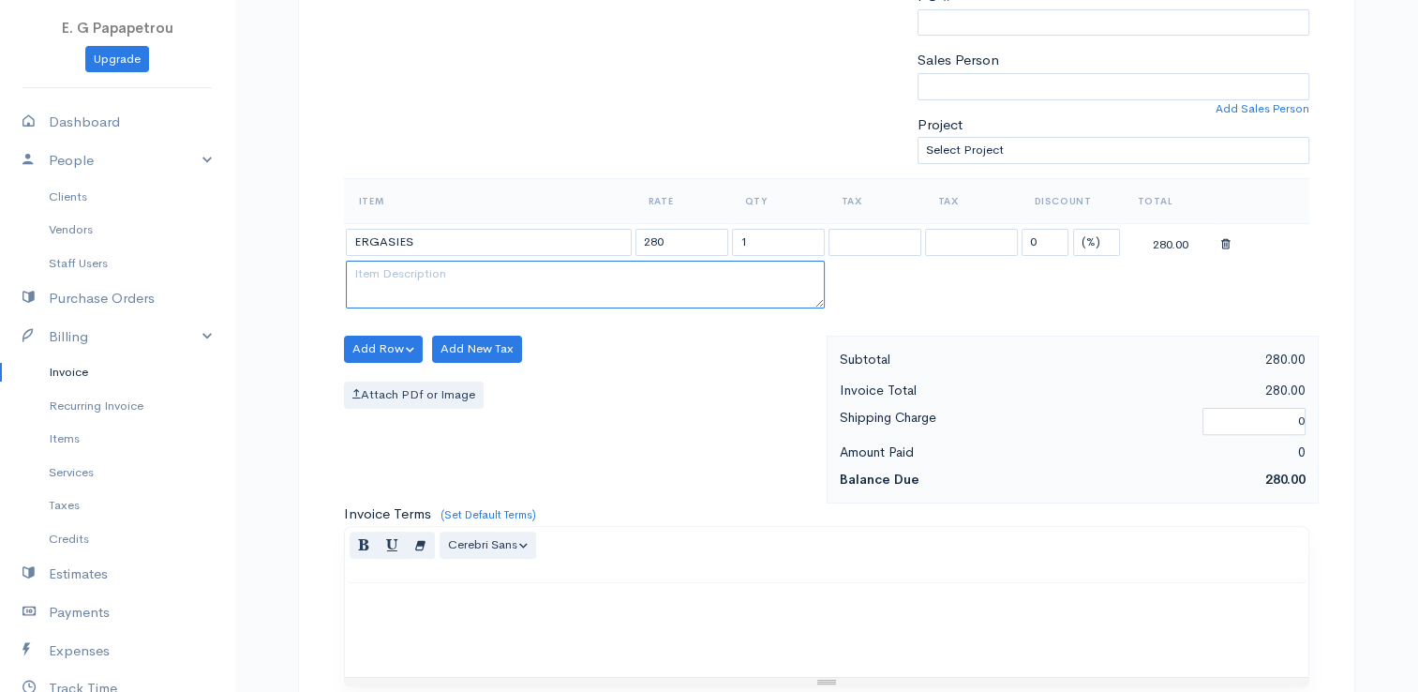
click at [480, 287] on textarea at bounding box center [585, 285] width 479 height 49
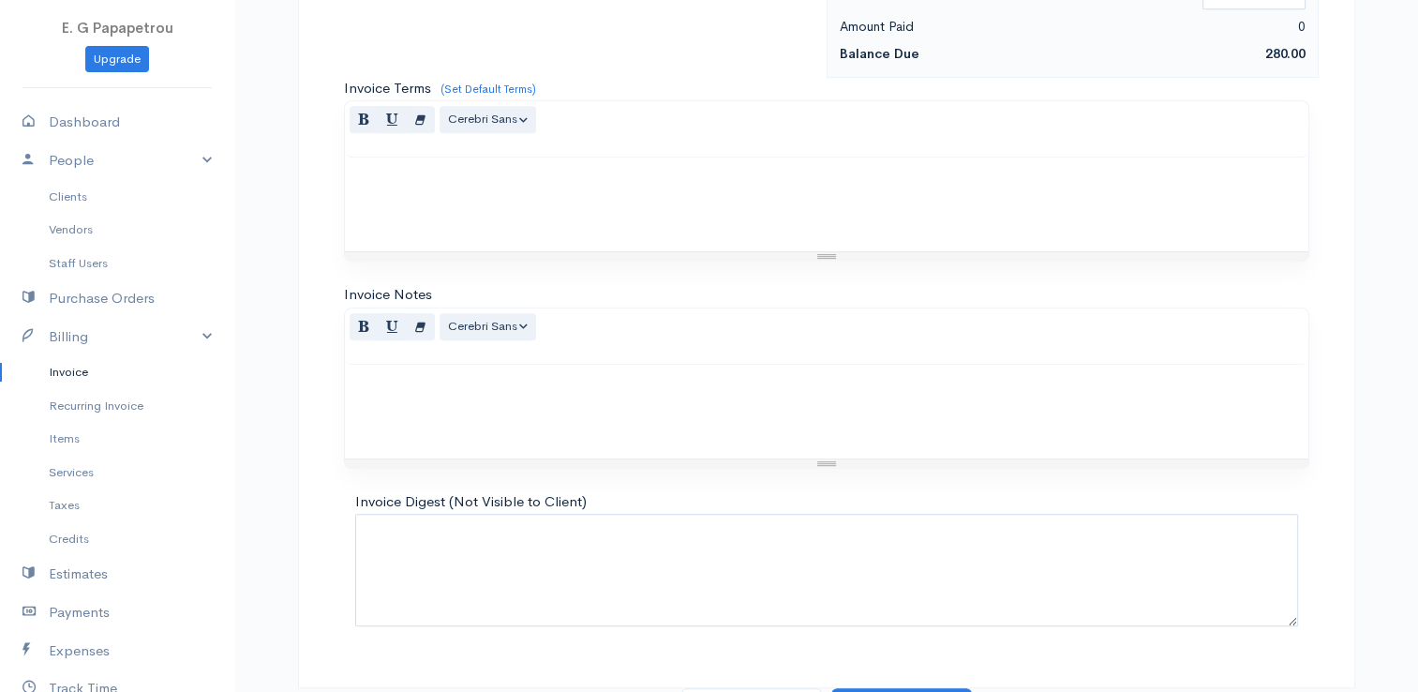
scroll to position [921, 0]
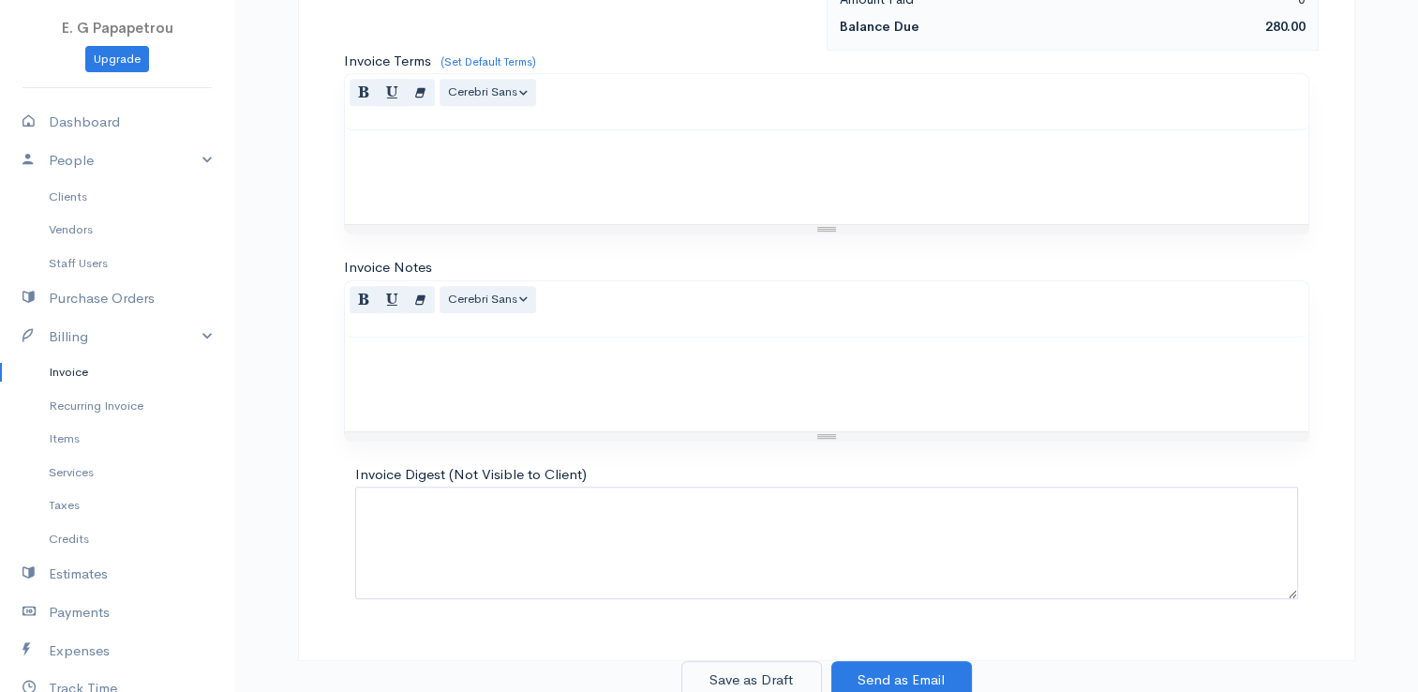
type textarea "9086"
click at [738, 665] on button "Save as Draft" at bounding box center [751, 680] width 141 height 38
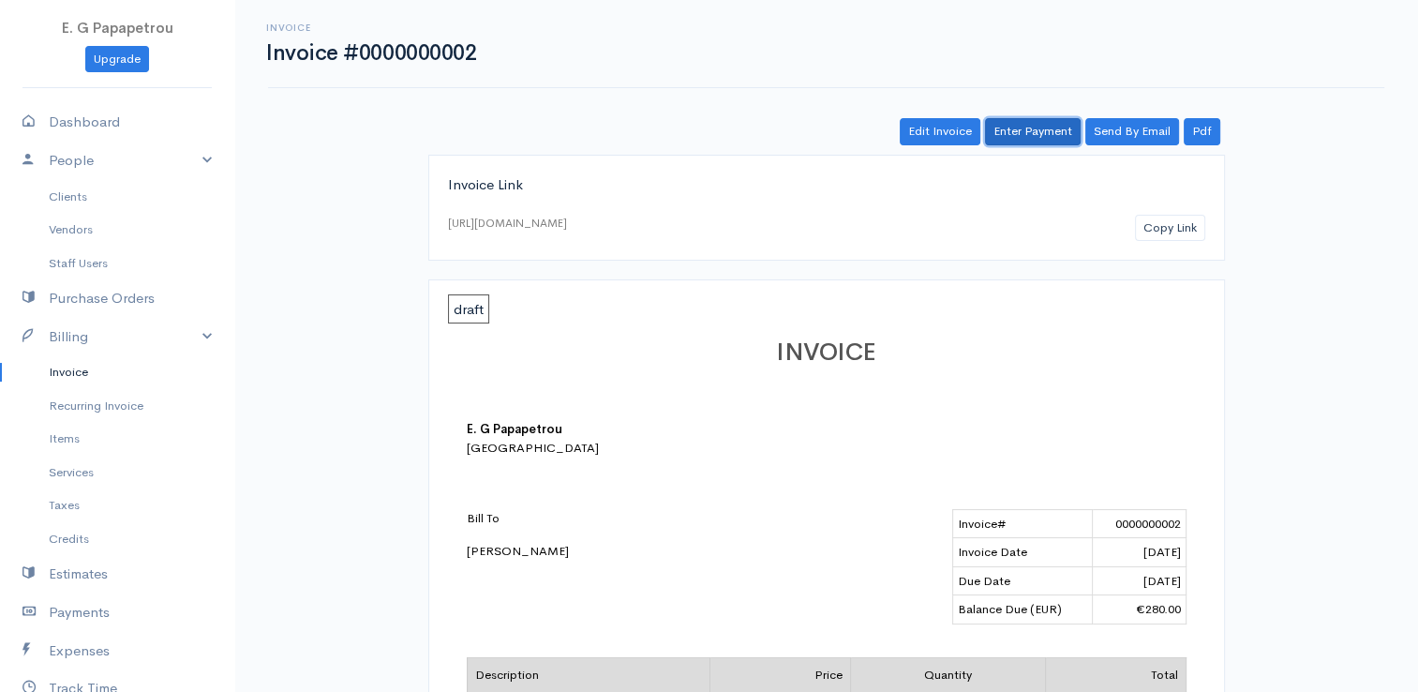
click at [1034, 128] on link "Enter Payment" at bounding box center [1033, 131] width 96 height 27
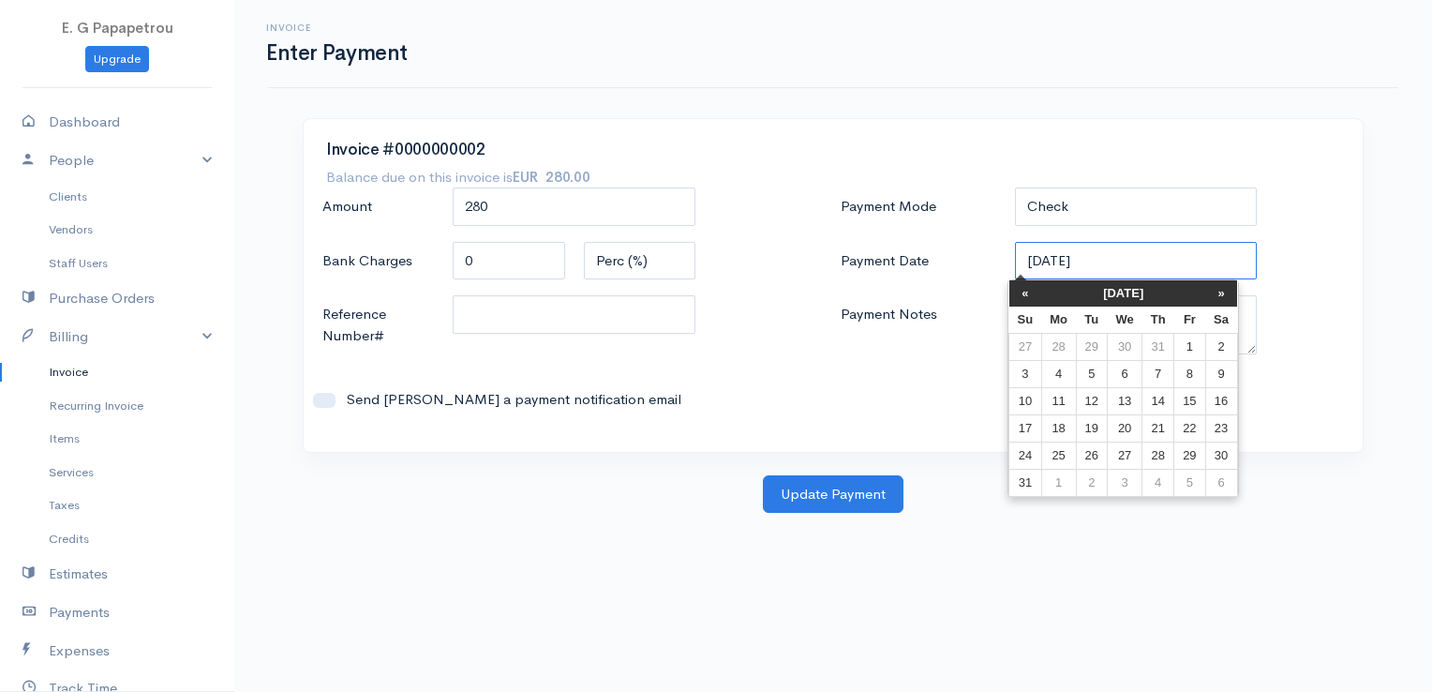
drag, startPoint x: 1117, startPoint y: 256, endPoint x: 937, endPoint y: 224, distance: 182.7
click at [937, 224] on div "Payment Mode Check Bank Transfer Credit Cash Debit ACH VISA MASTERCARD AMEX DIS…" at bounding box center [1092, 308] width 518 height 242
type input "[DATE]"
click at [617, 317] on input "Reference Number#" at bounding box center [574, 314] width 243 height 38
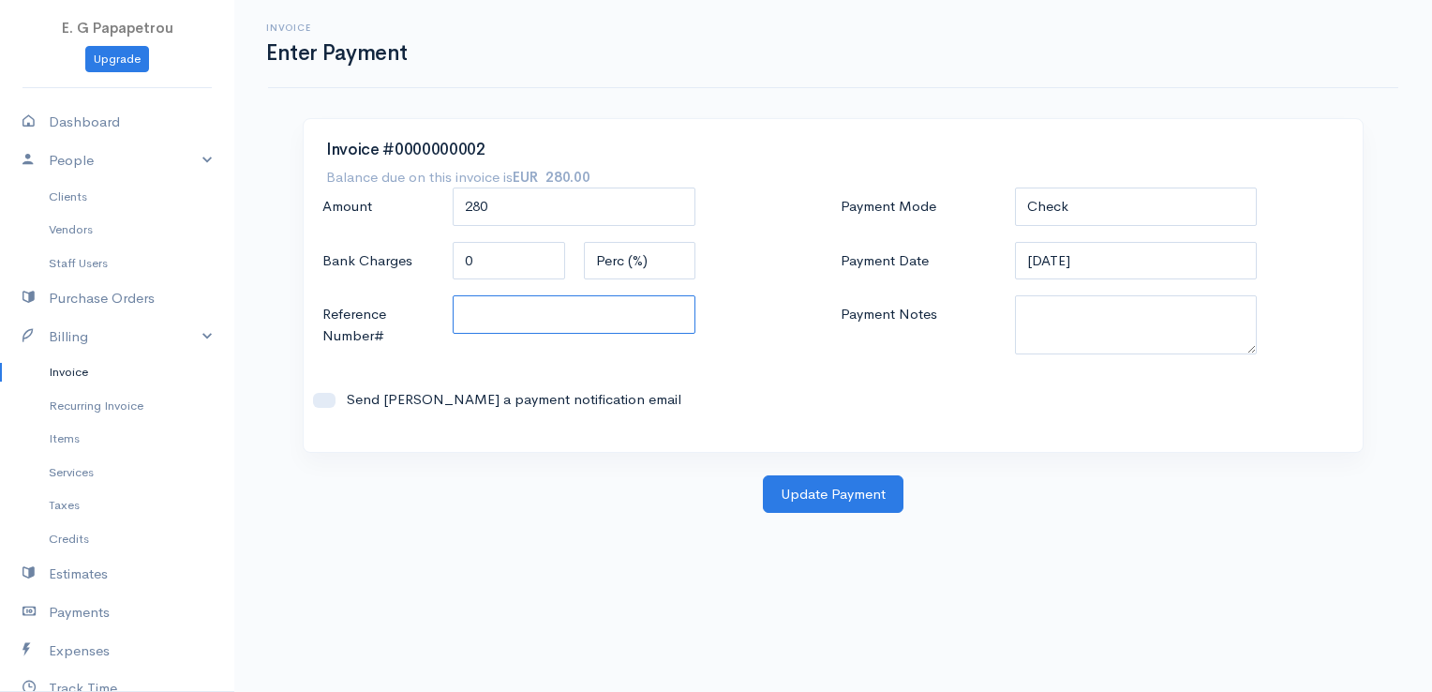
click at [499, 320] on input "Reference Number#" at bounding box center [574, 314] width 243 height 38
click at [1169, 330] on textarea "Payment Notes" at bounding box center [1136, 324] width 243 height 59
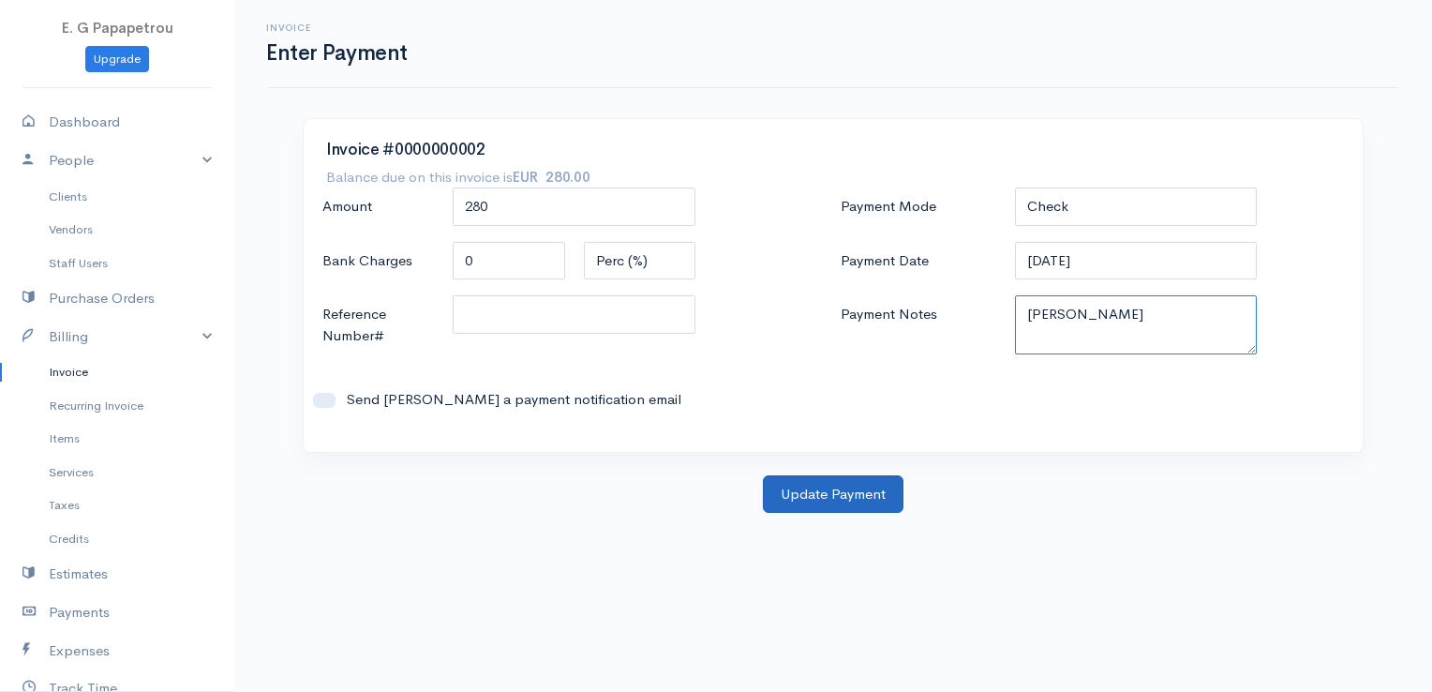
type textarea "[PERSON_NAME]"
click at [843, 493] on button "Update Payment" at bounding box center [833, 494] width 141 height 38
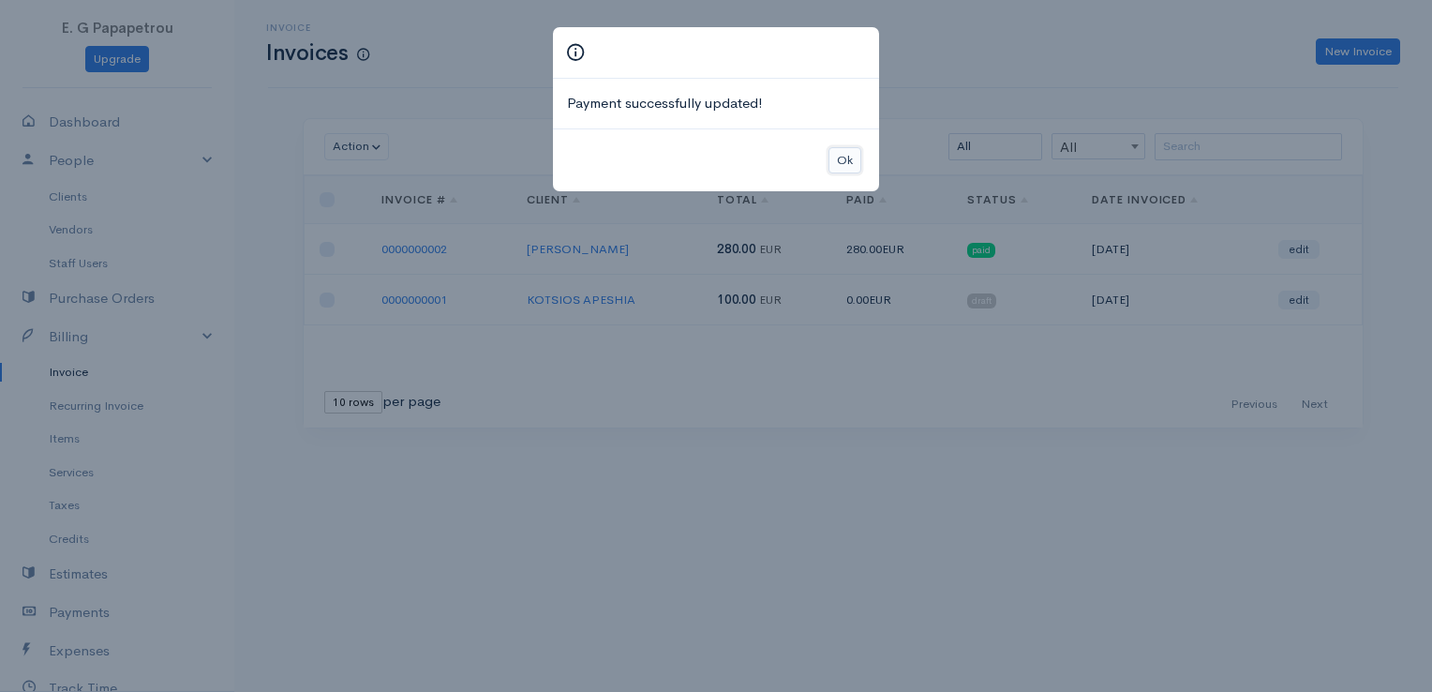
click at [850, 156] on button "Ok" at bounding box center [844, 160] width 33 height 27
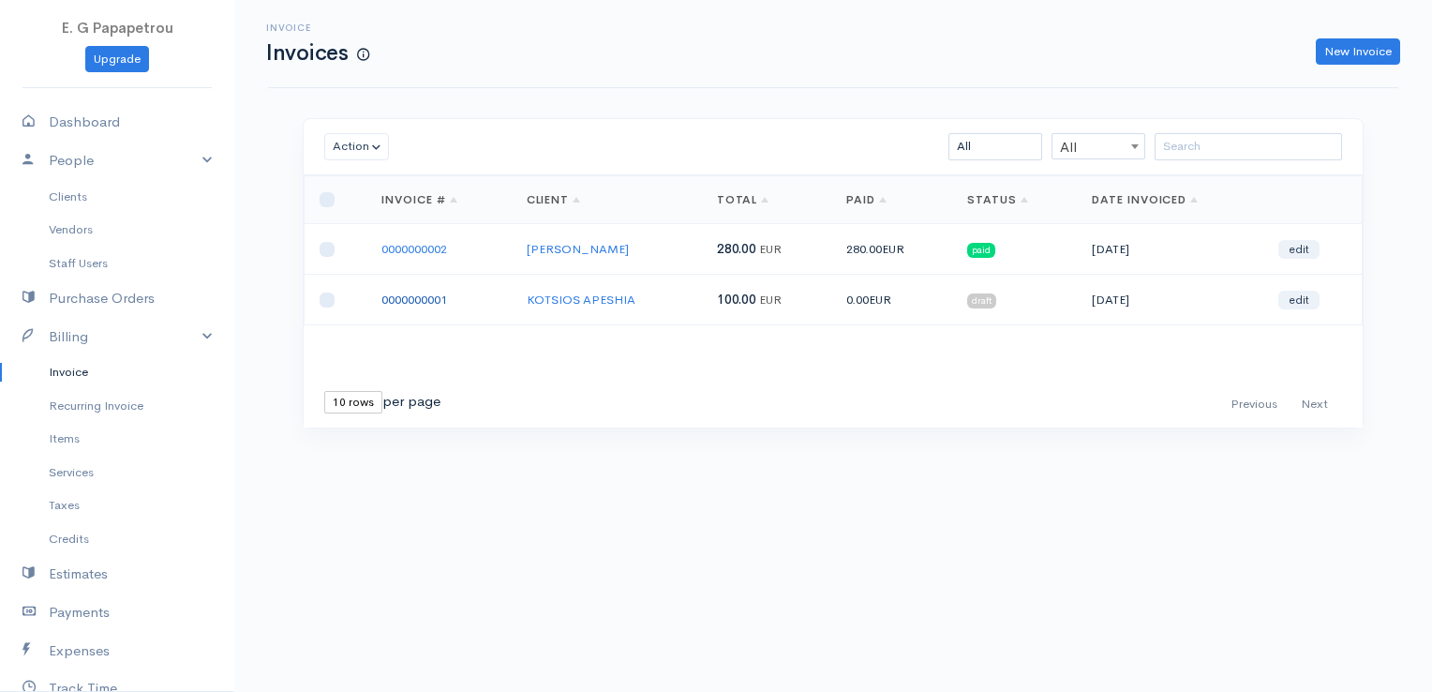
click at [425, 298] on link "0000000001" at bounding box center [414, 299] width 66 height 16
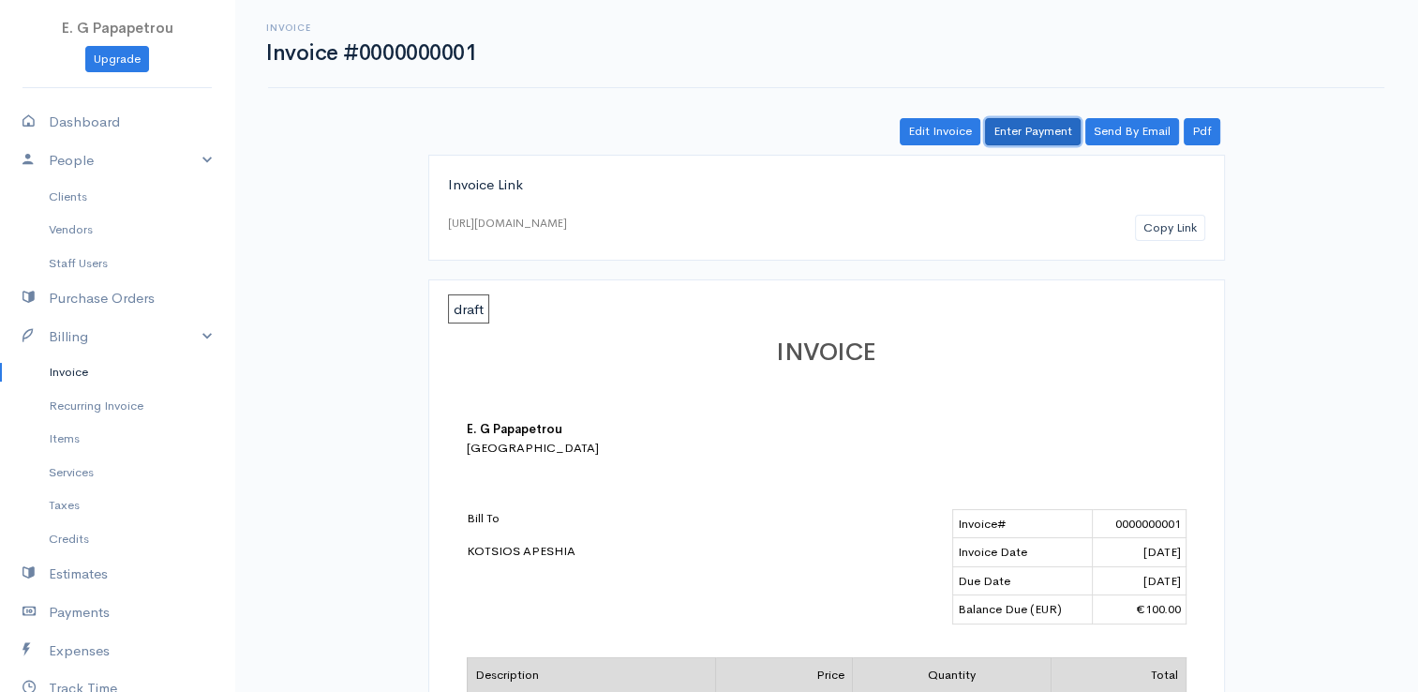
click at [1038, 127] on link "Enter Payment" at bounding box center [1033, 131] width 96 height 27
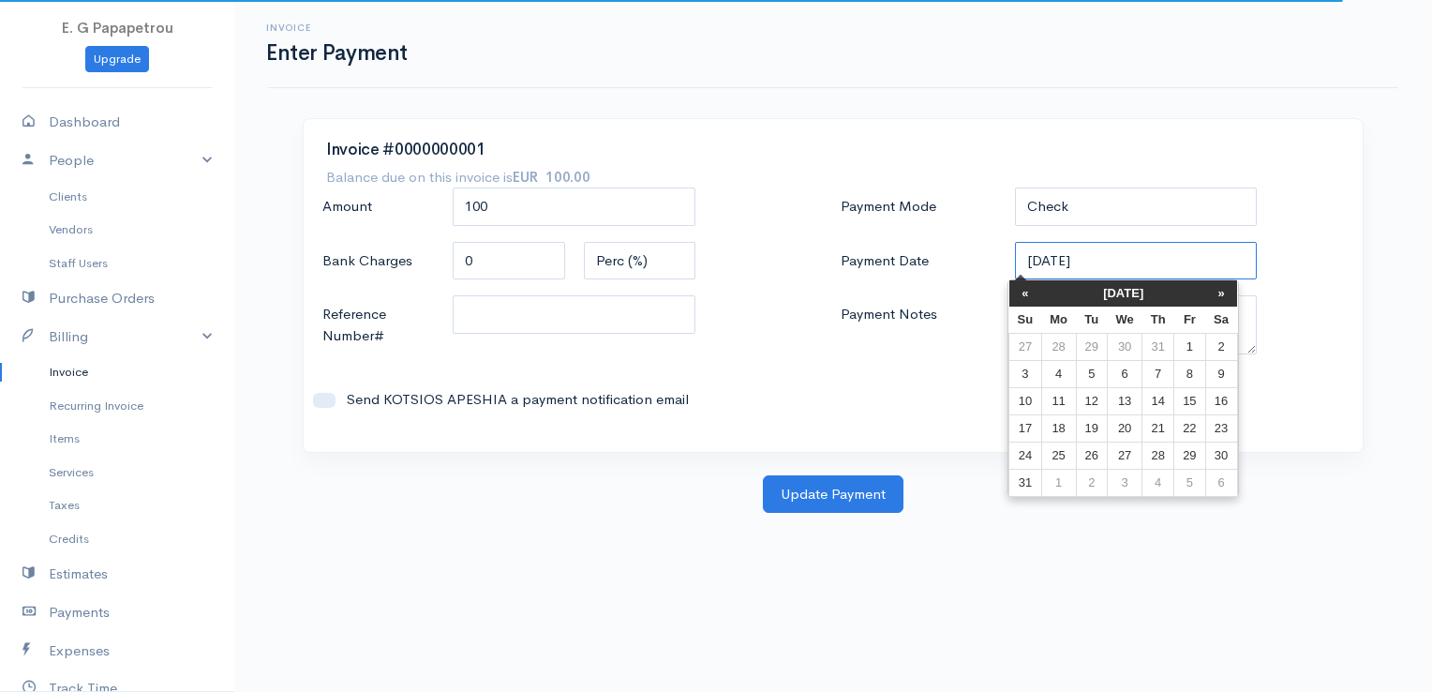
drag, startPoint x: 1156, startPoint y: 255, endPoint x: 960, endPoint y: 242, distance: 197.2
click at [960, 242] on div "Payment Date 24-08-2025" at bounding box center [1092, 262] width 522 height 40
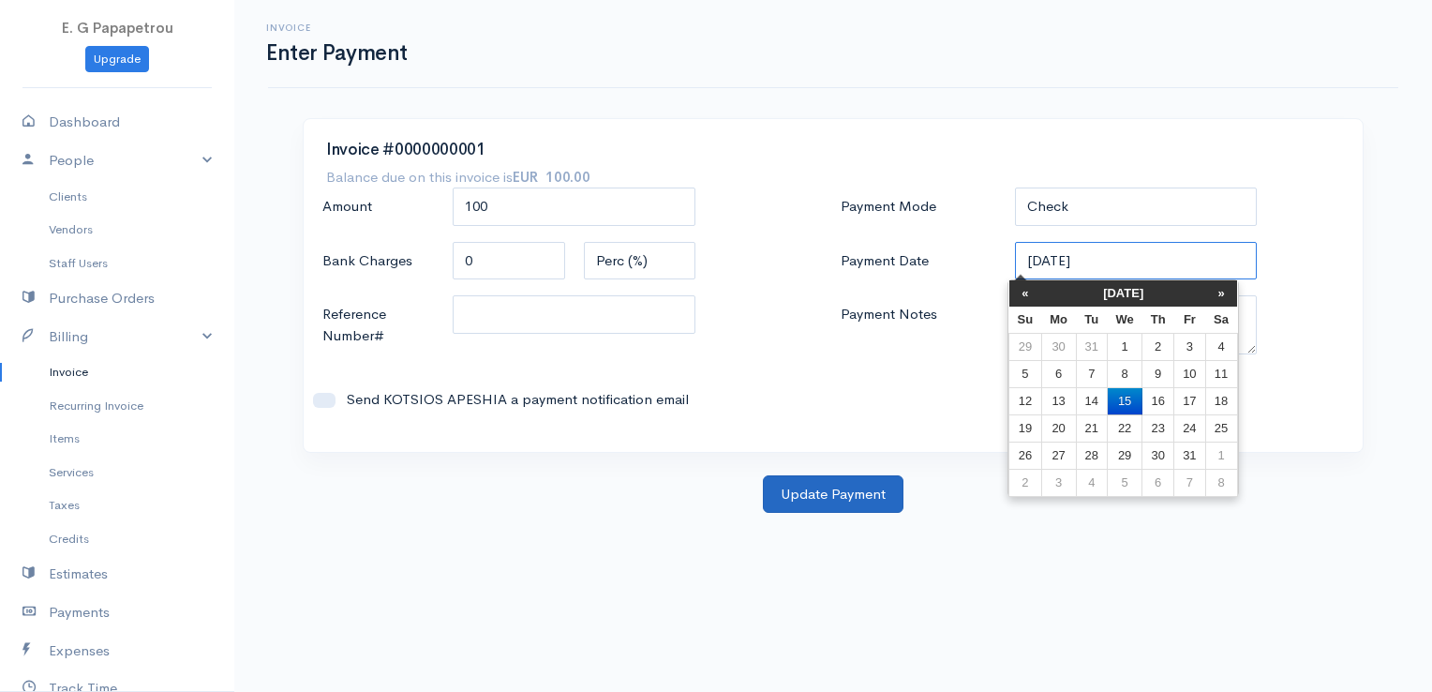
type input "[DATE]"
click at [843, 489] on button "Update Payment" at bounding box center [833, 494] width 141 height 38
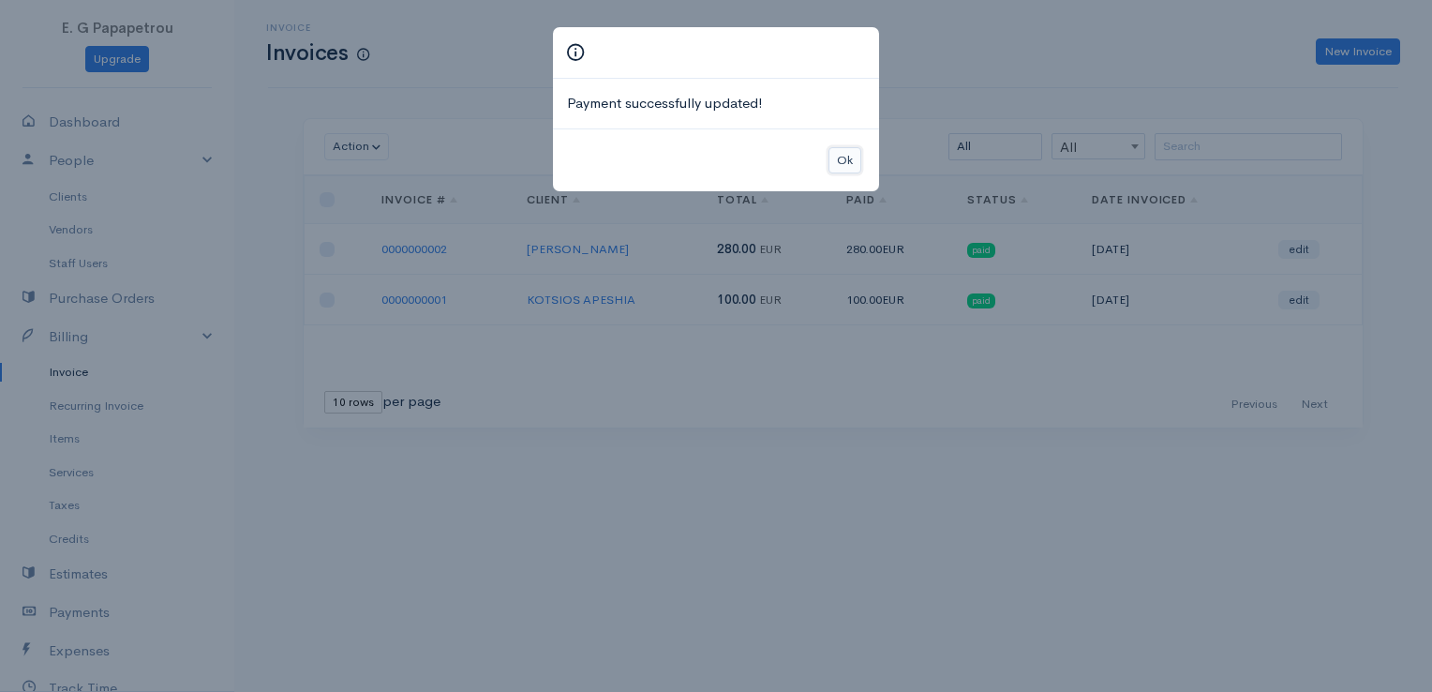
click at [843, 149] on button "Ok" at bounding box center [844, 160] width 33 height 27
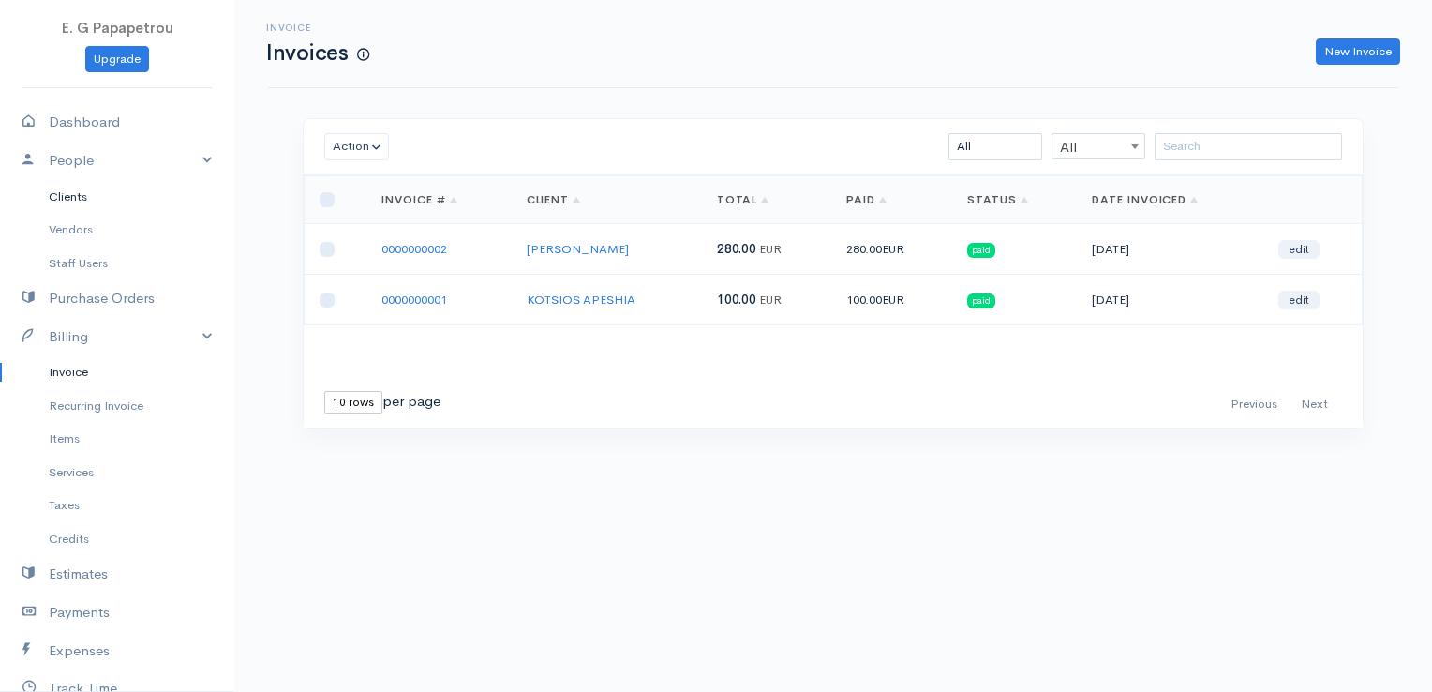
click at [97, 188] on link "Clients" at bounding box center [117, 197] width 234 height 34
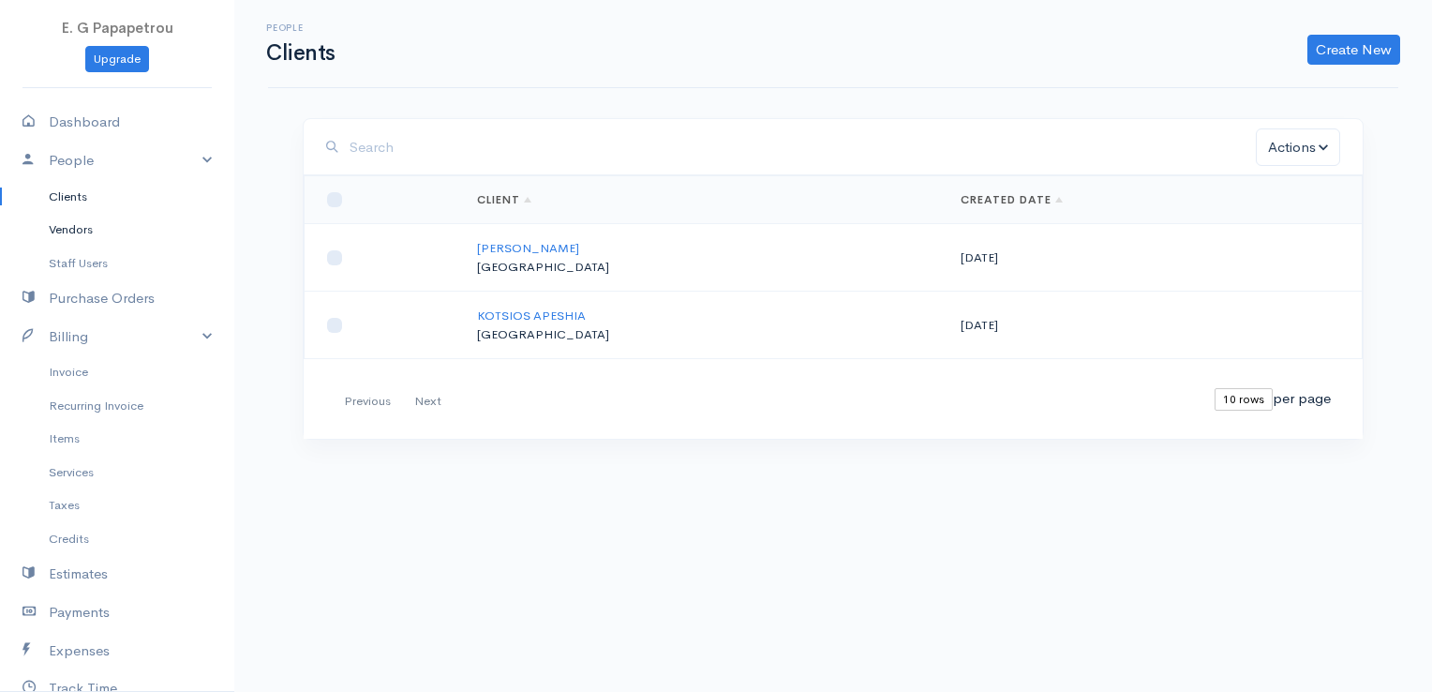
click at [74, 223] on link "Vendors" at bounding box center [117, 230] width 234 height 34
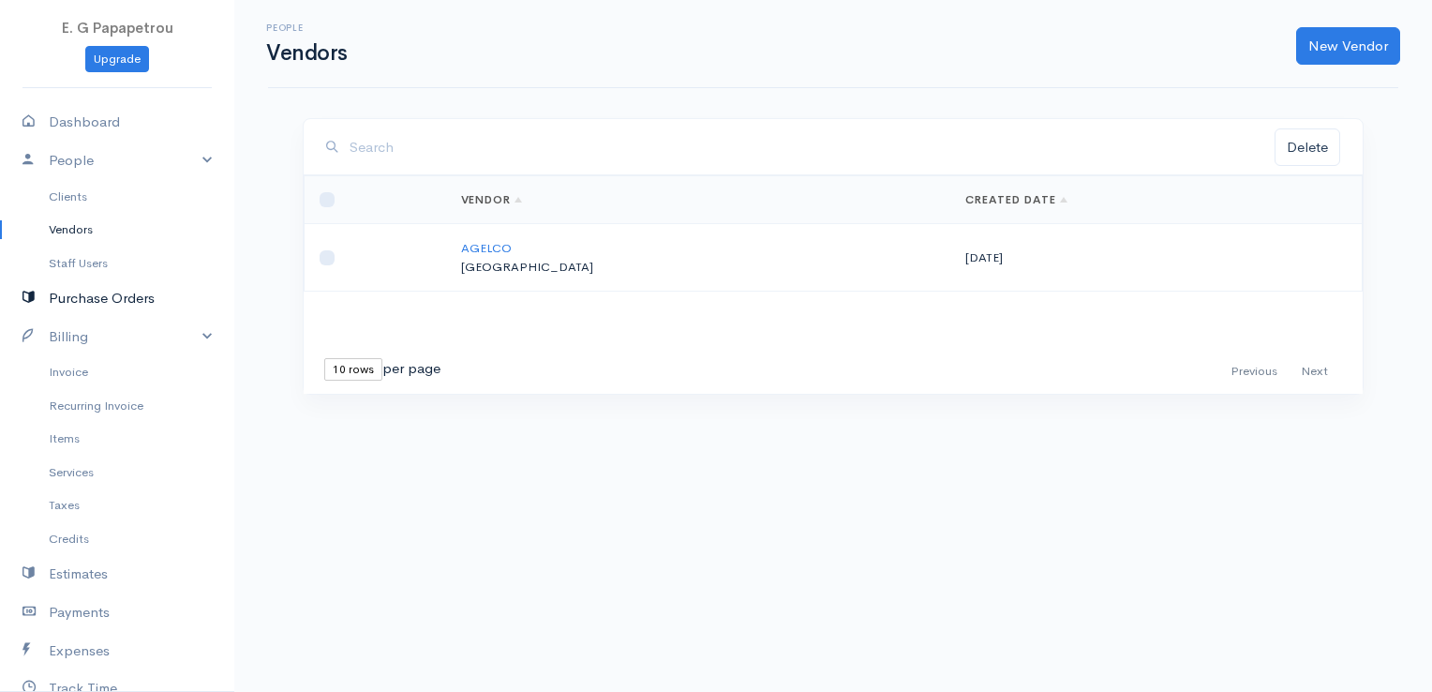
click at [88, 291] on link "Purchase Orders" at bounding box center [117, 298] width 234 height 38
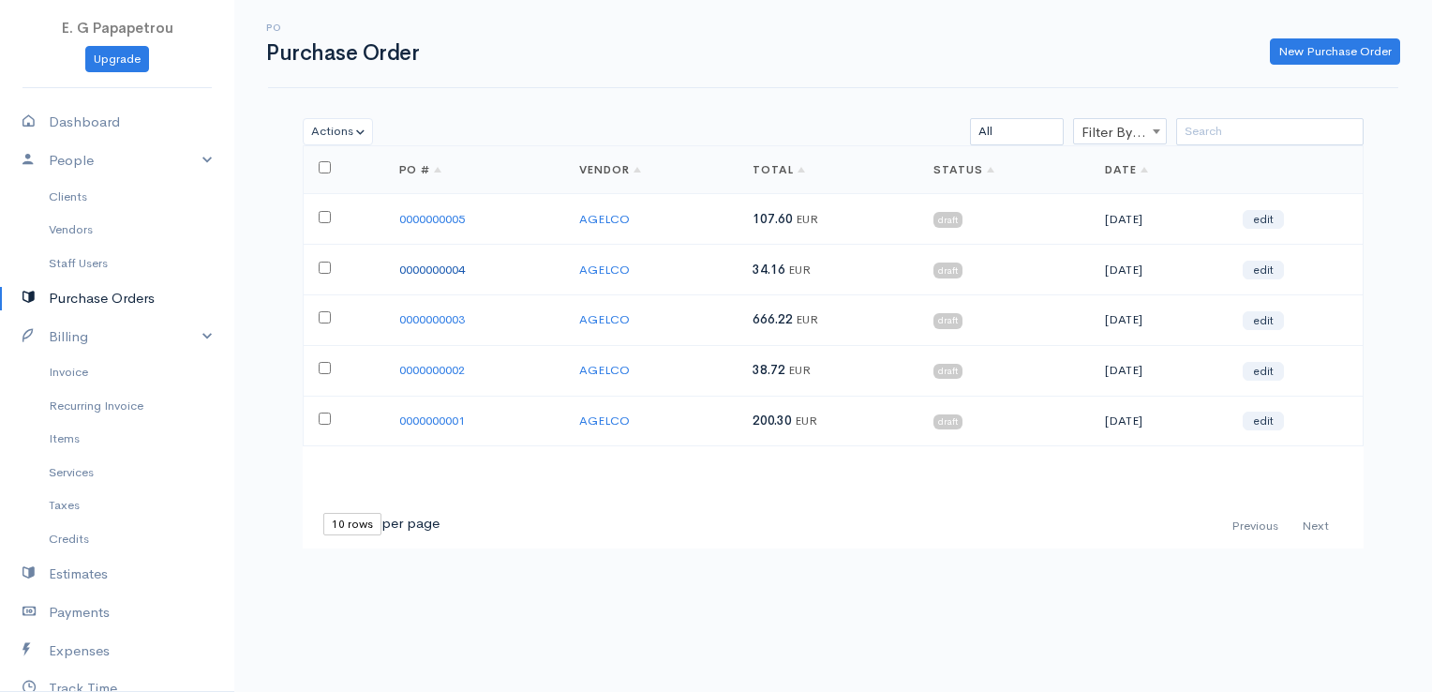
click at [433, 267] on link "0000000004" at bounding box center [432, 269] width 66 height 16
click at [77, 373] on link "Invoice" at bounding box center [117, 372] width 234 height 34
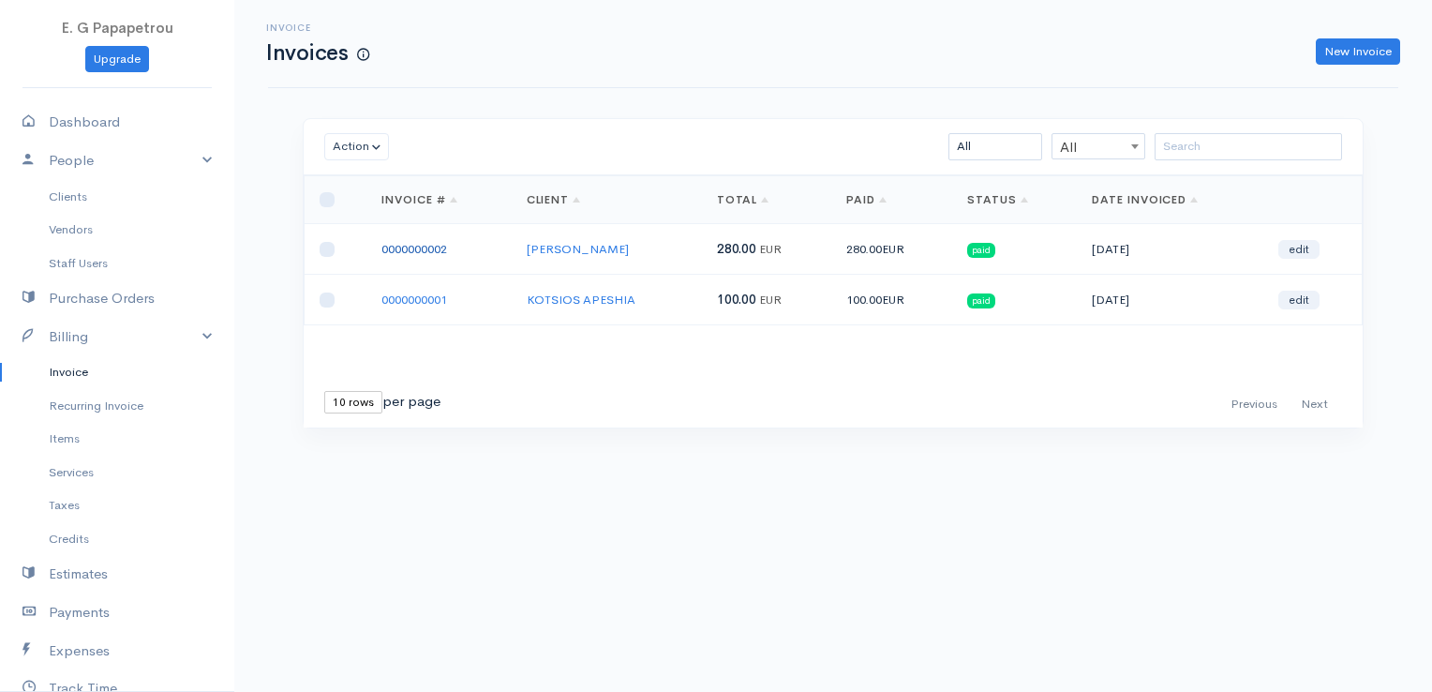
click at [426, 249] on link "0000000002" at bounding box center [414, 249] width 66 height 16
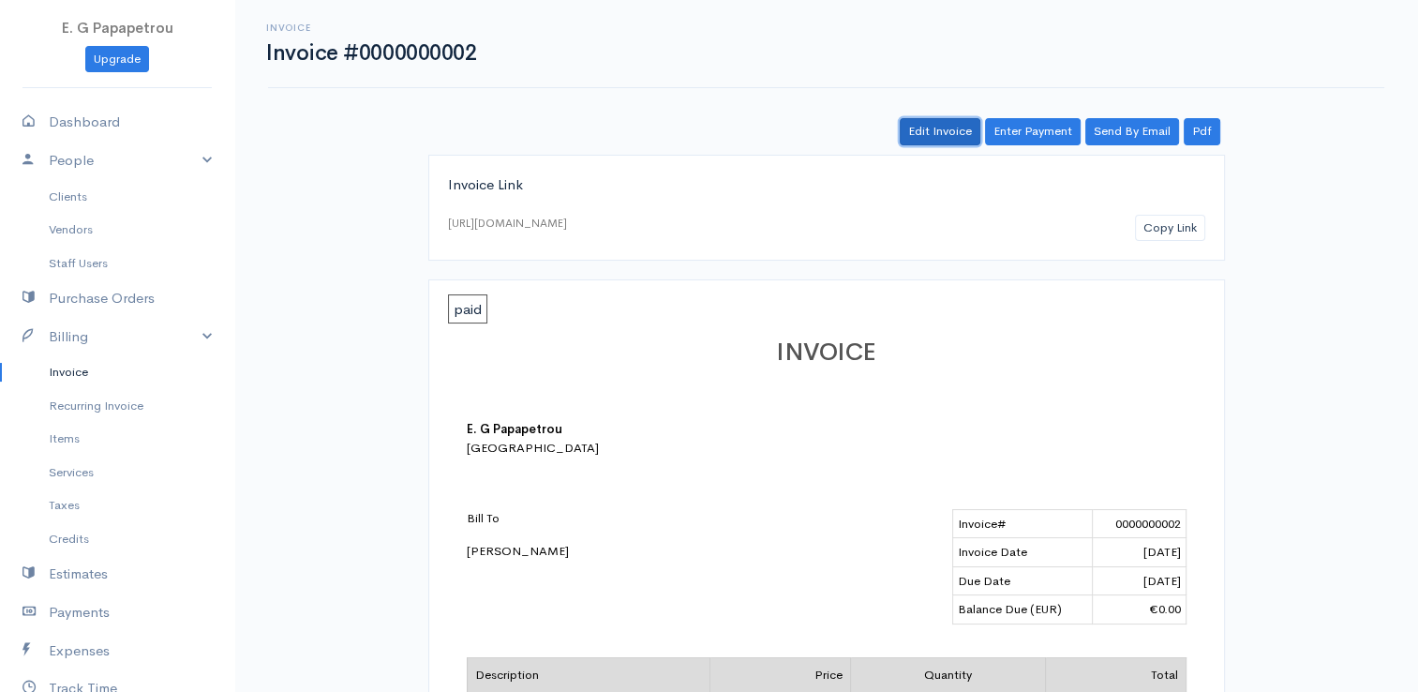
click at [944, 125] on link "Edit Invoice" at bounding box center [940, 131] width 81 height 27
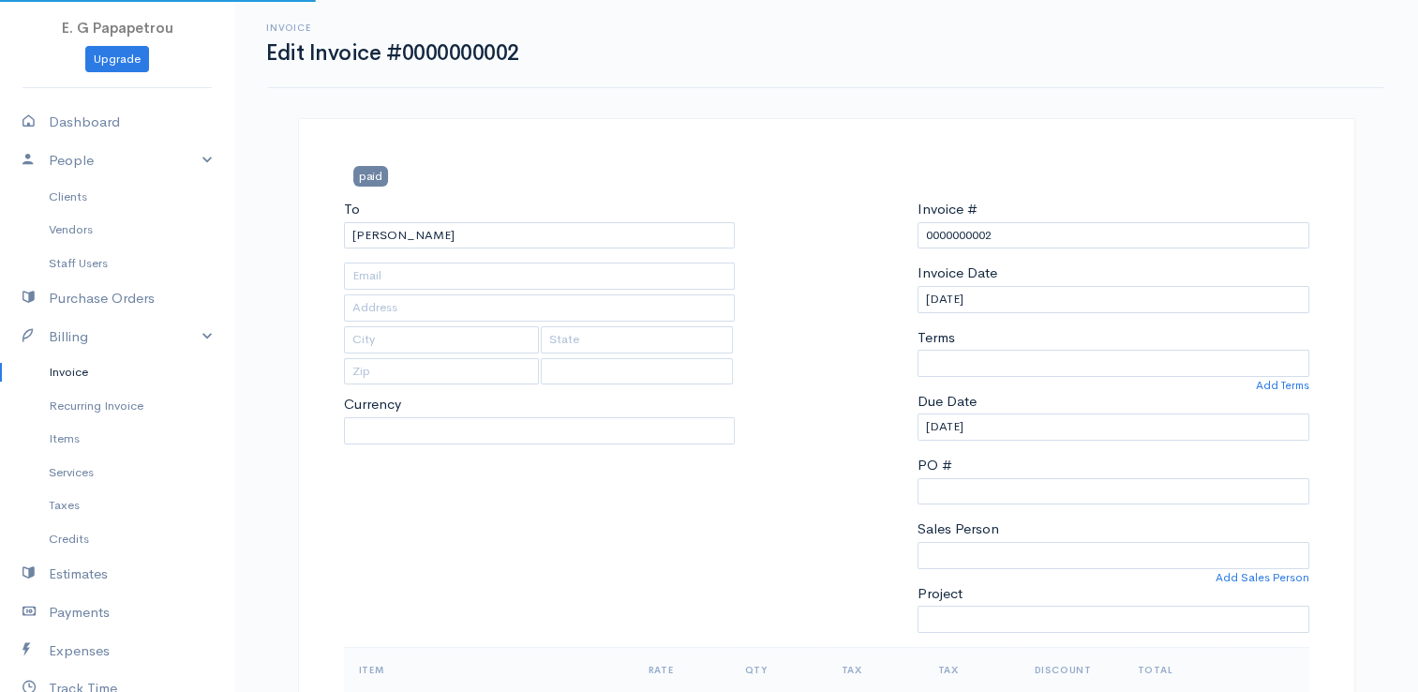
select select
select select "[GEOGRAPHIC_DATA]"
select select "EUR"
select select "0"
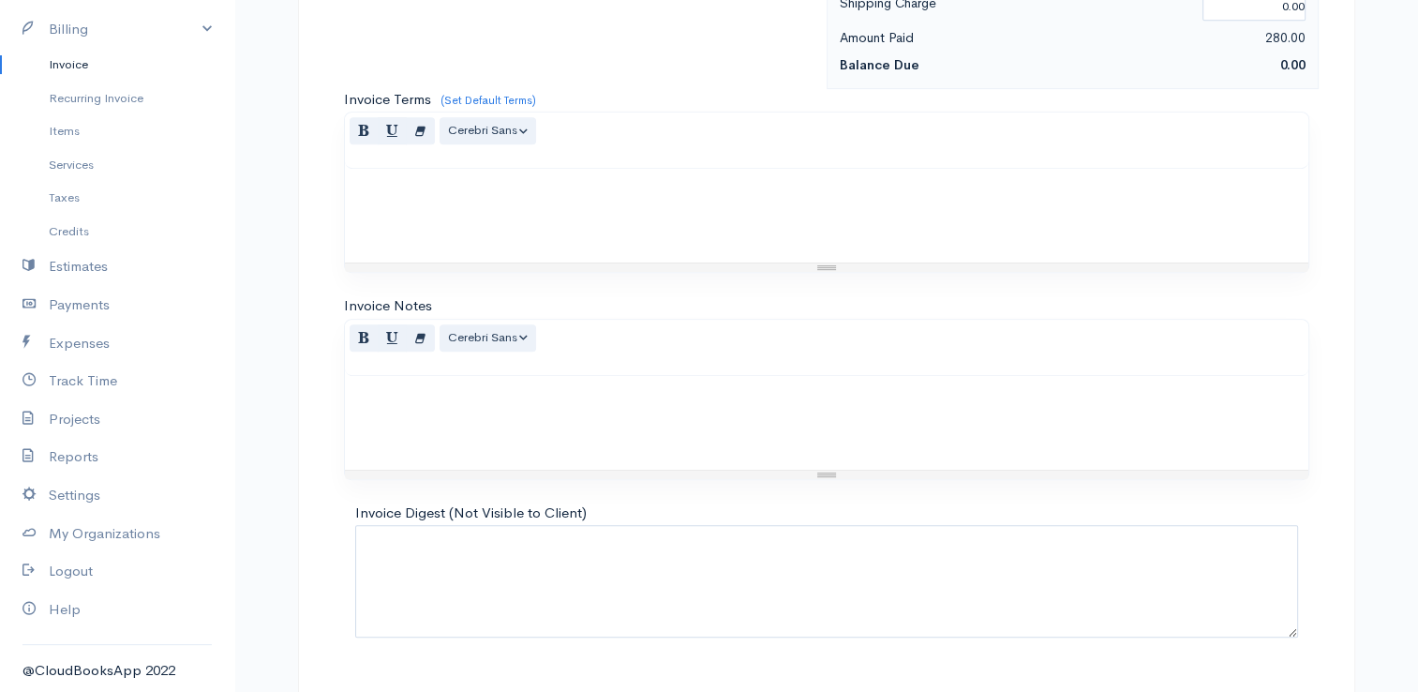
scroll to position [921, 0]
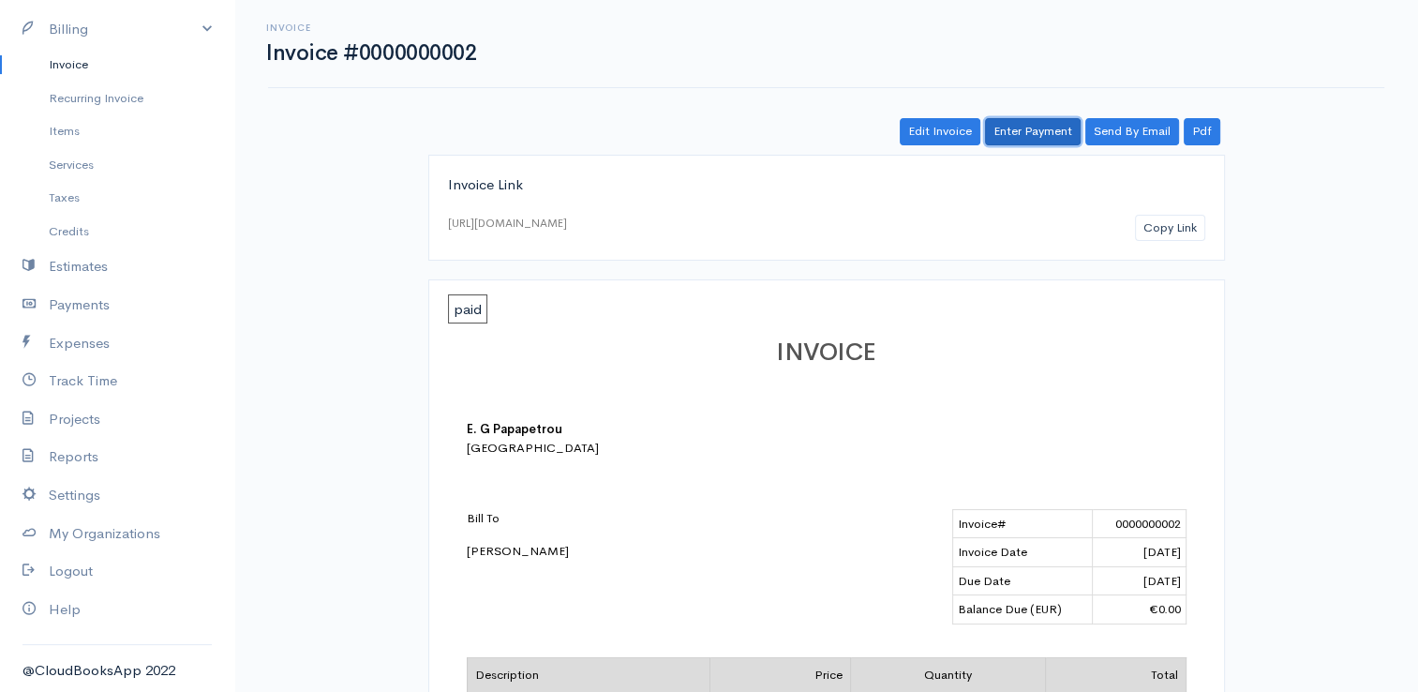
click at [1023, 128] on link "Enter Payment" at bounding box center [1033, 131] width 96 height 27
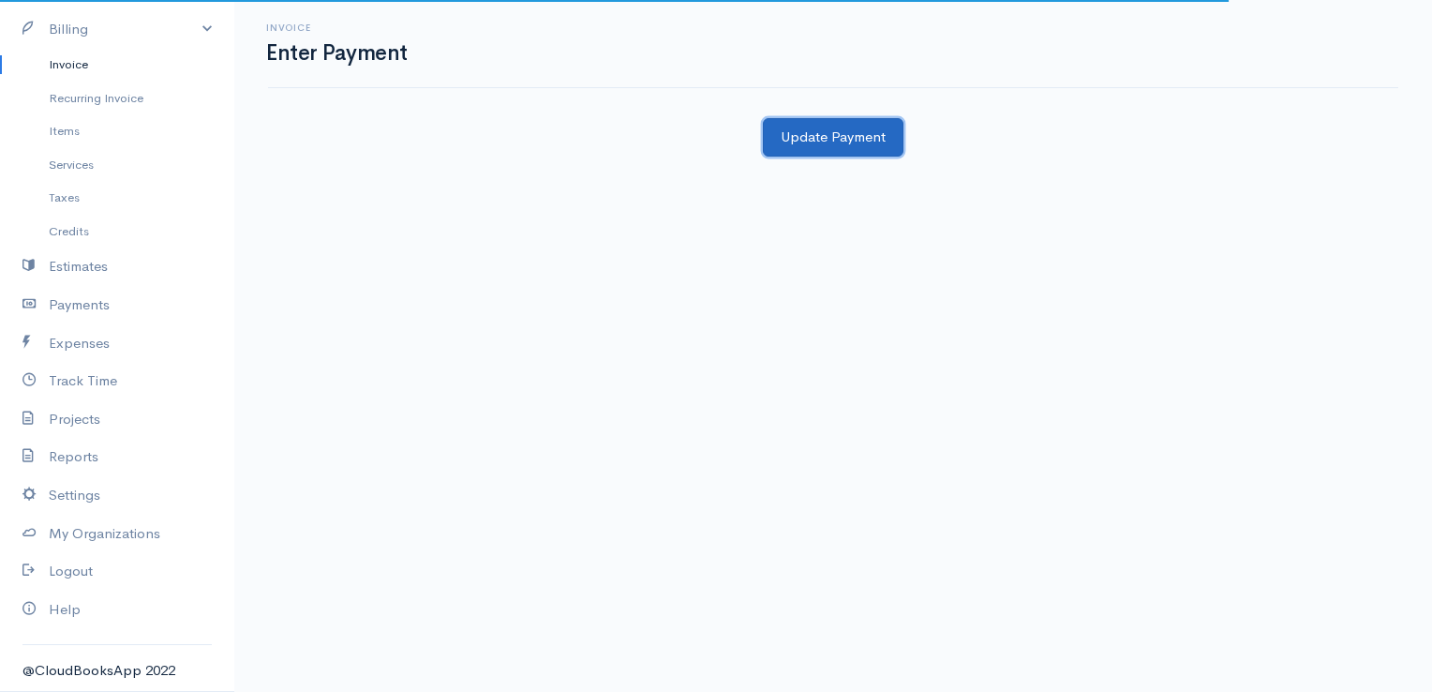
click at [857, 148] on button "Update Payment" at bounding box center [833, 137] width 141 height 38
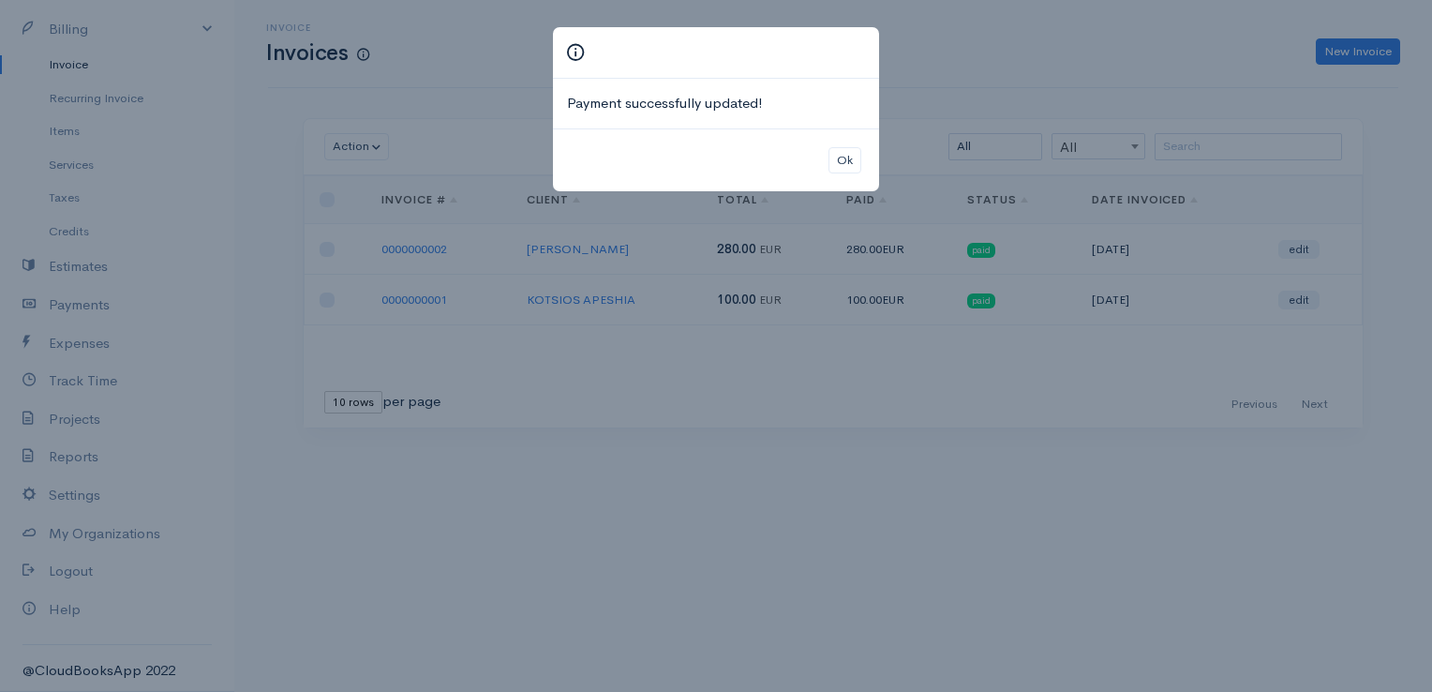
click at [860, 176] on div "Ok" at bounding box center [716, 160] width 326 height 64
click at [854, 156] on button "Ok" at bounding box center [844, 160] width 33 height 27
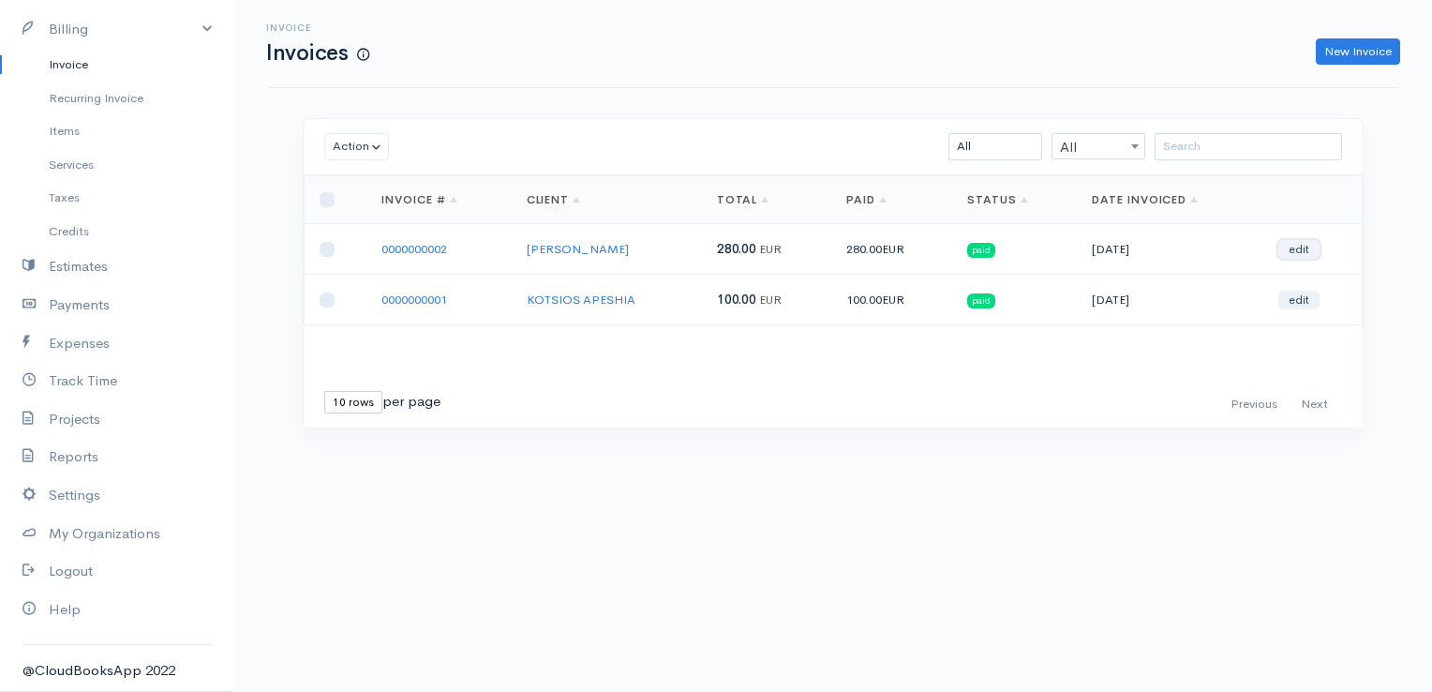
click at [1303, 251] on link "edit" at bounding box center [1298, 249] width 41 height 19
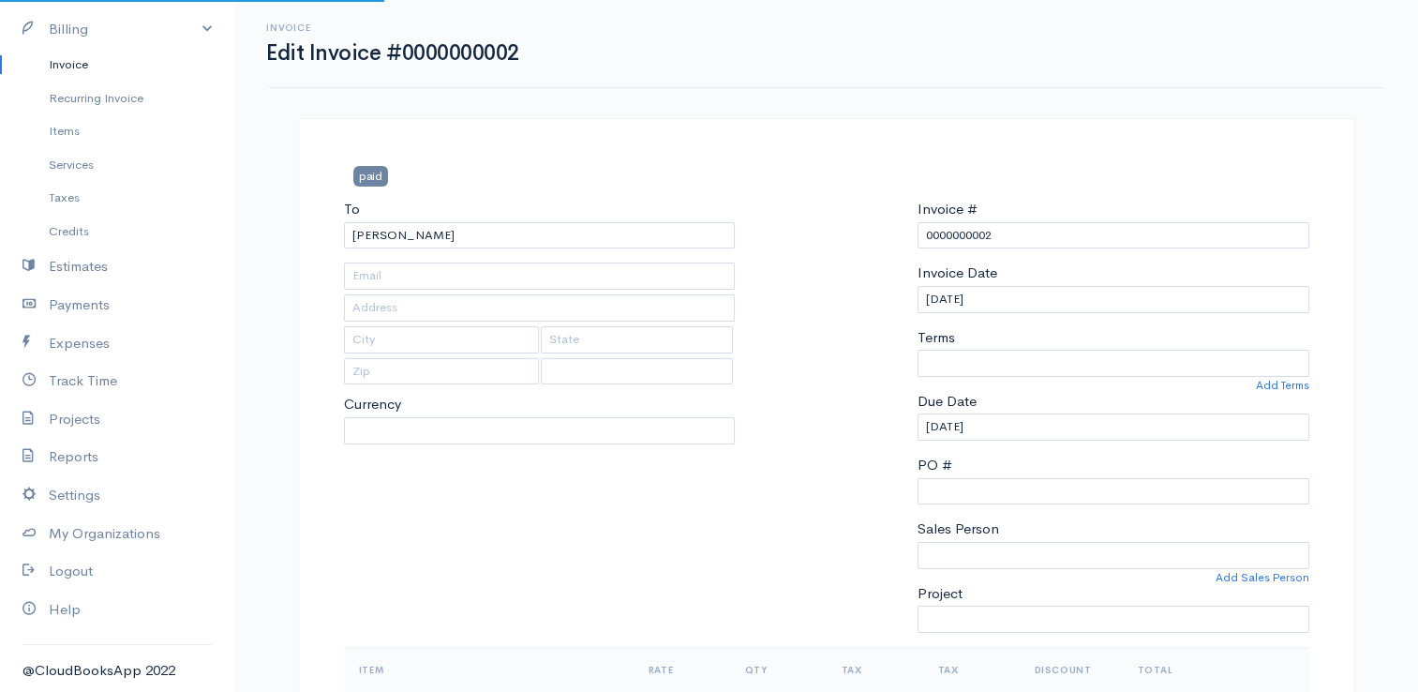
select select
select select "[GEOGRAPHIC_DATA]"
select select "EUR"
select select "0"
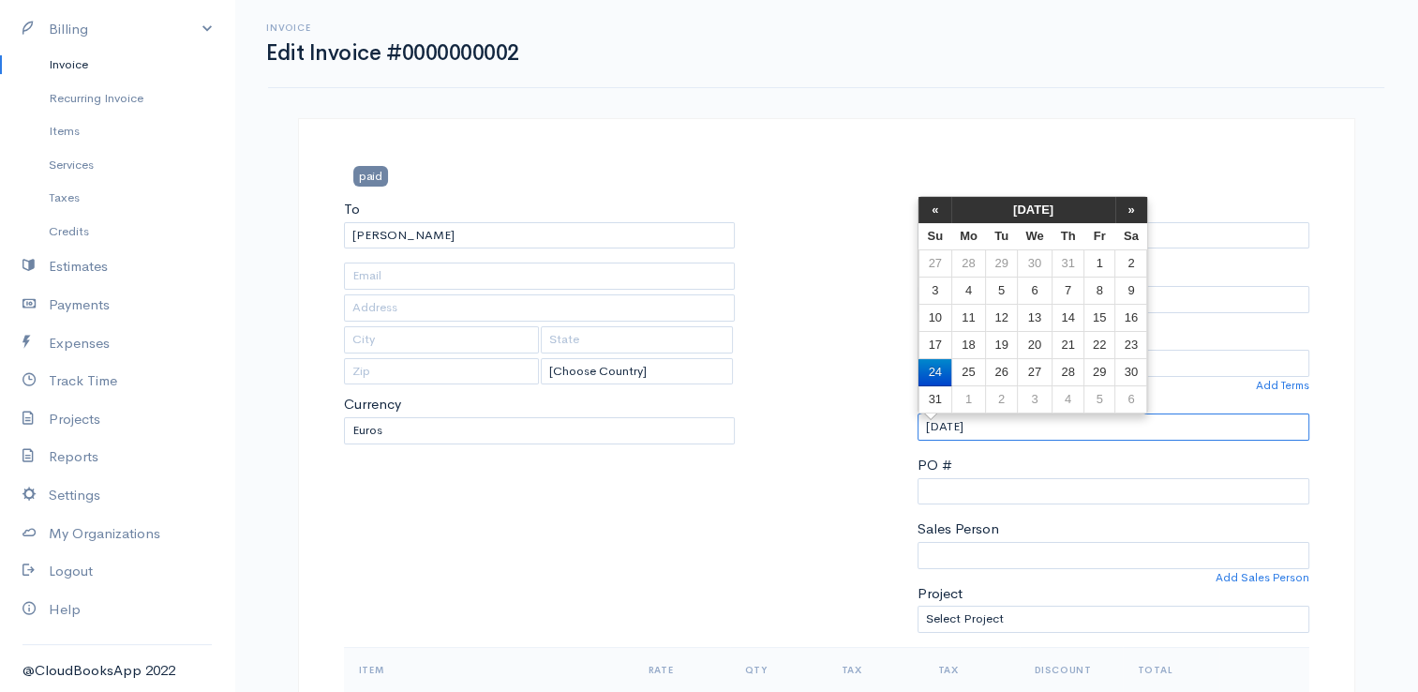
drag, startPoint x: 948, startPoint y: 412, endPoint x: 865, endPoint y: 398, distance: 84.6
click at [865, 398] on div "To THALIA [Choose Country] United States Canada United Kingdom Afghanistan Alba…" at bounding box center [827, 423] width 984 height 448
type input "1"
type input "[DATE]"
click at [804, 461] on div at bounding box center [826, 423] width 164 height 448
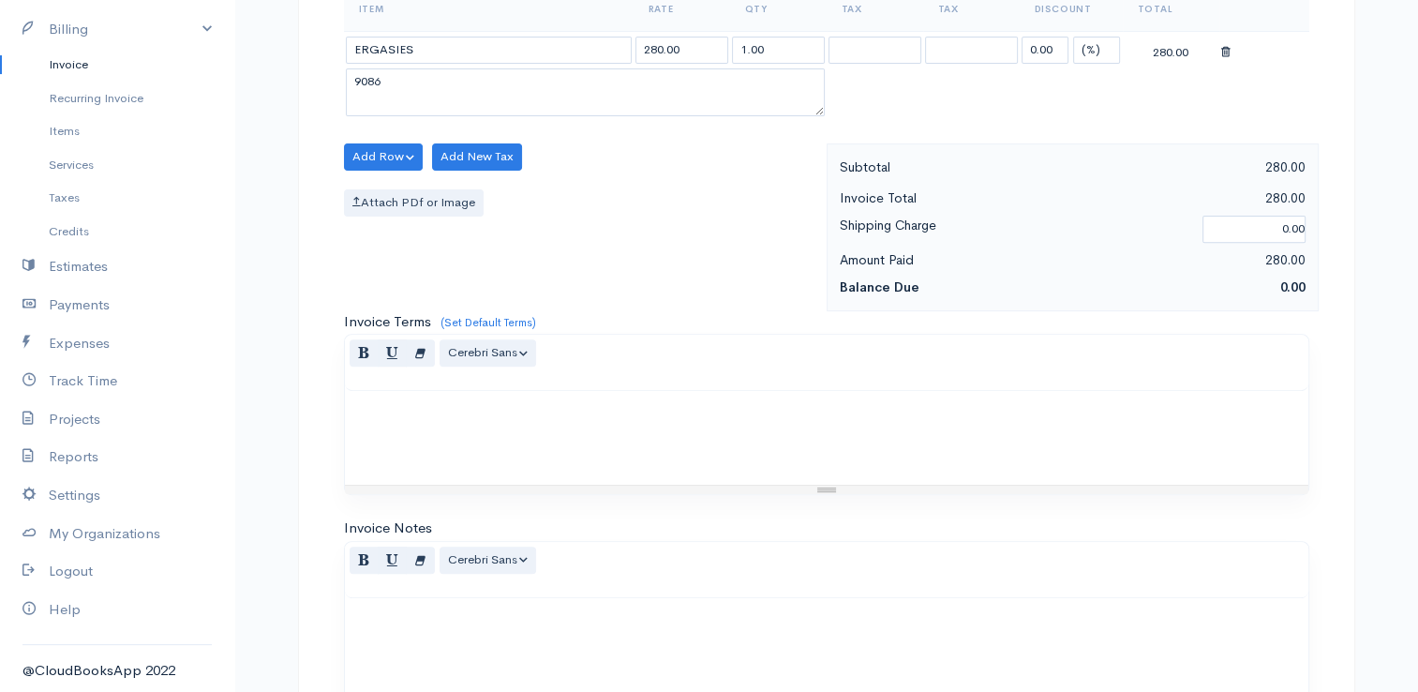
scroll to position [921, 0]
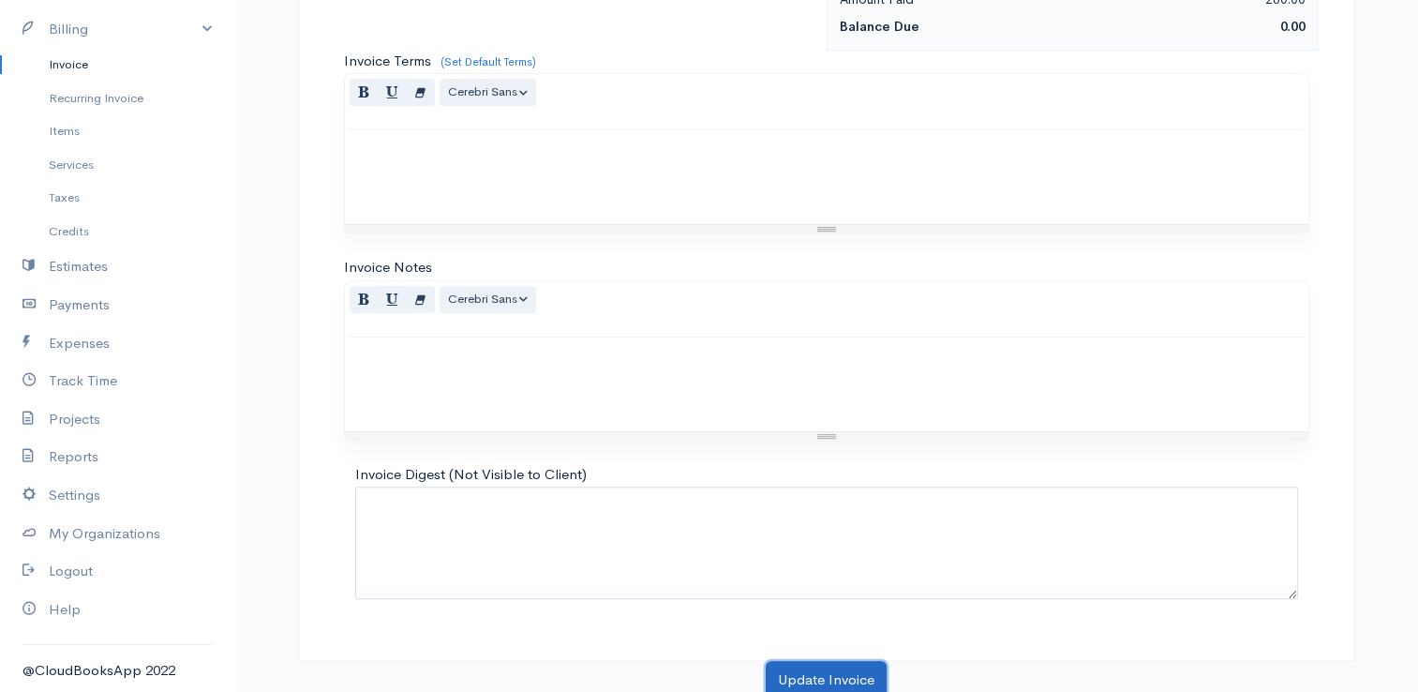
click at [795, 661] on button "Update Invoice" at bounding box center [826, 680] width 121 height 38
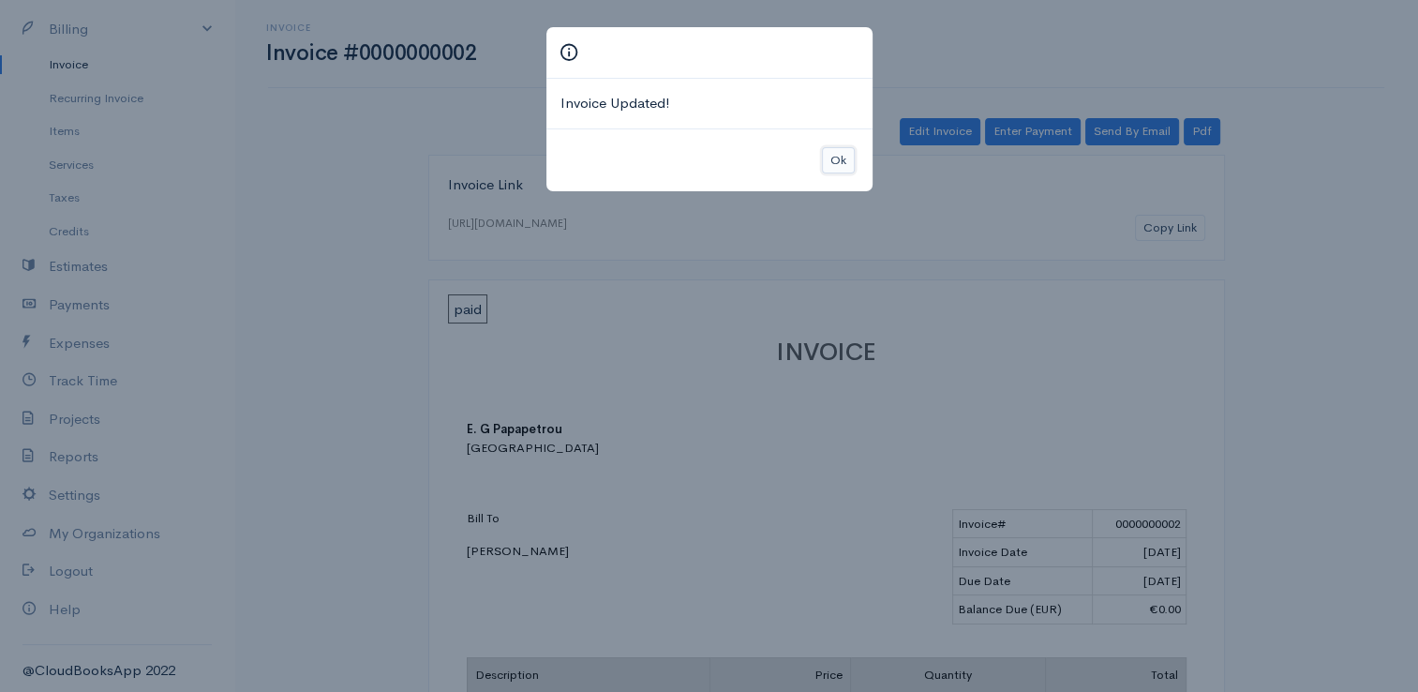
click at [841, 163] on button "Ok" at bounding box center [838, 160] width 33 height 27
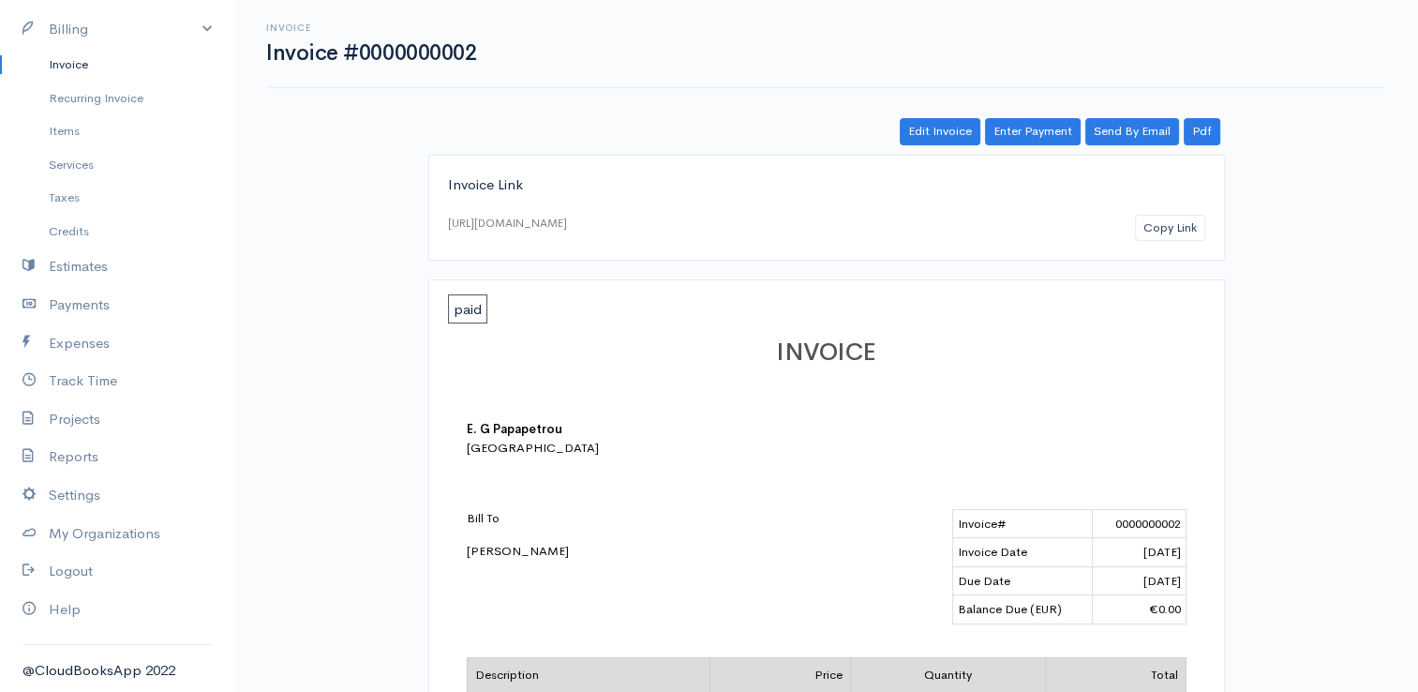
click at [69, 63] on link "Invoice" at bounding box center [117, 65] width 234 height 34
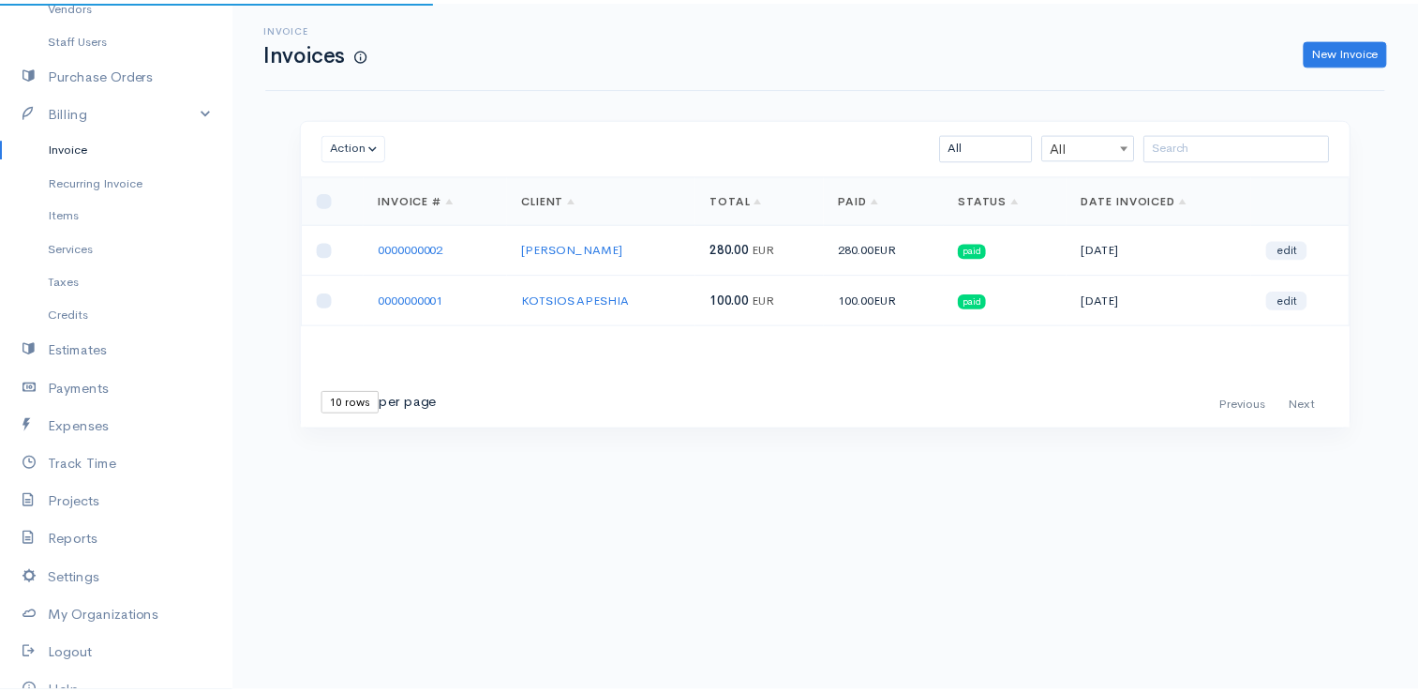
scroll to position [26, 0]
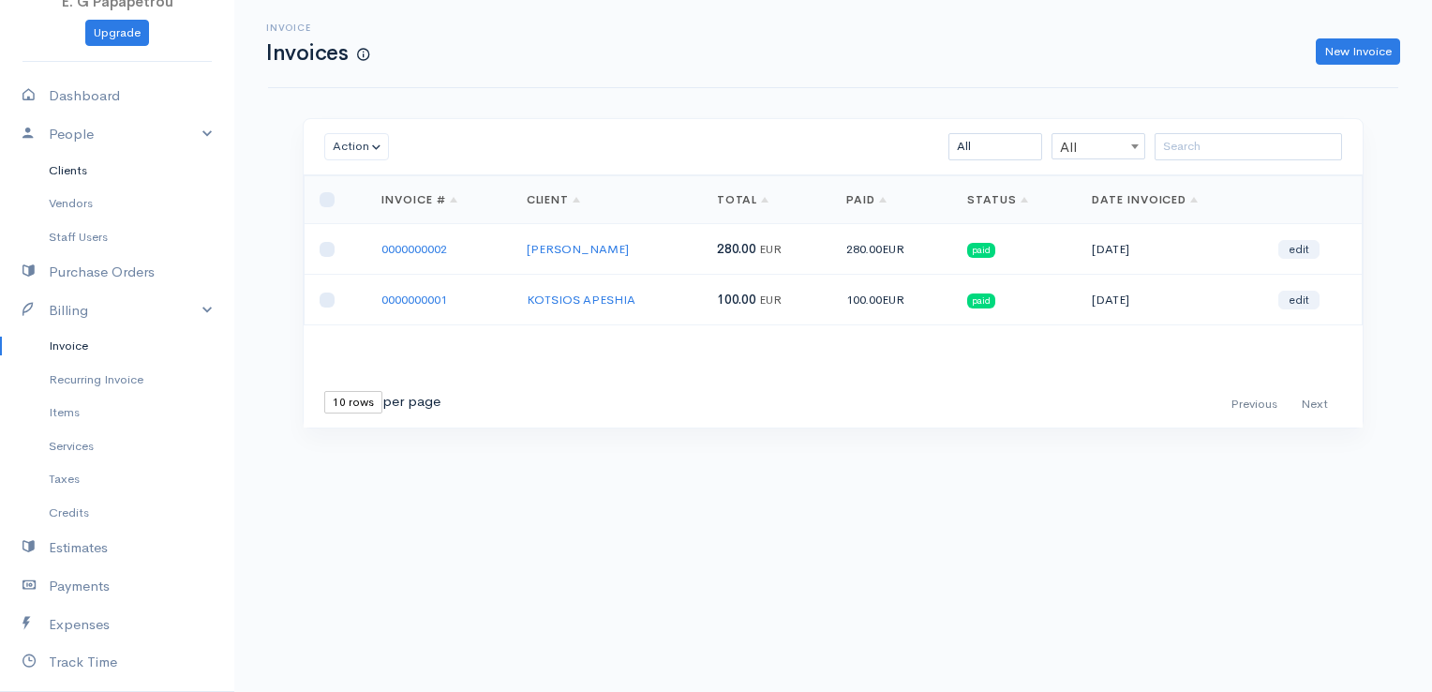
click at [70, 173] on link "Clients" at bounding box center [117, 171] width 234 height 34
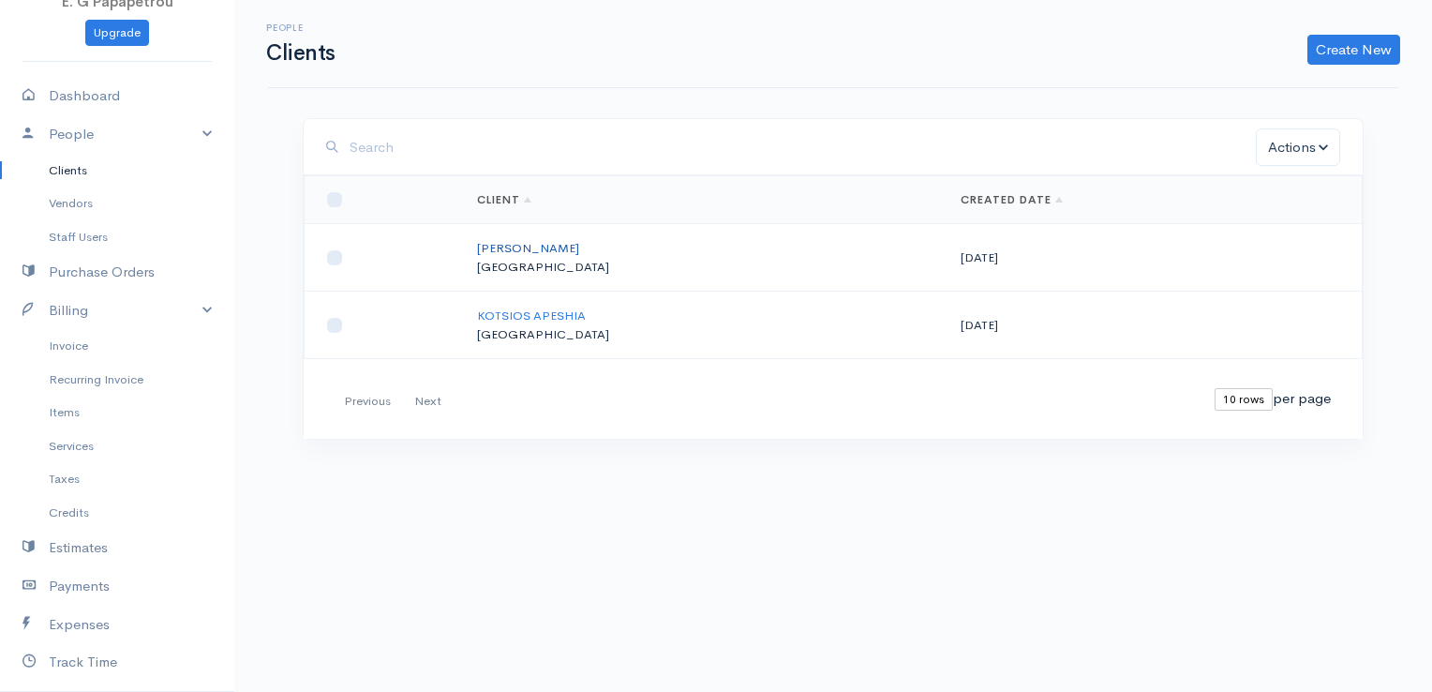
click at [514, 246] on link "[PERSON_NAME]" at bounding box center [528, 248] width 102 height 16
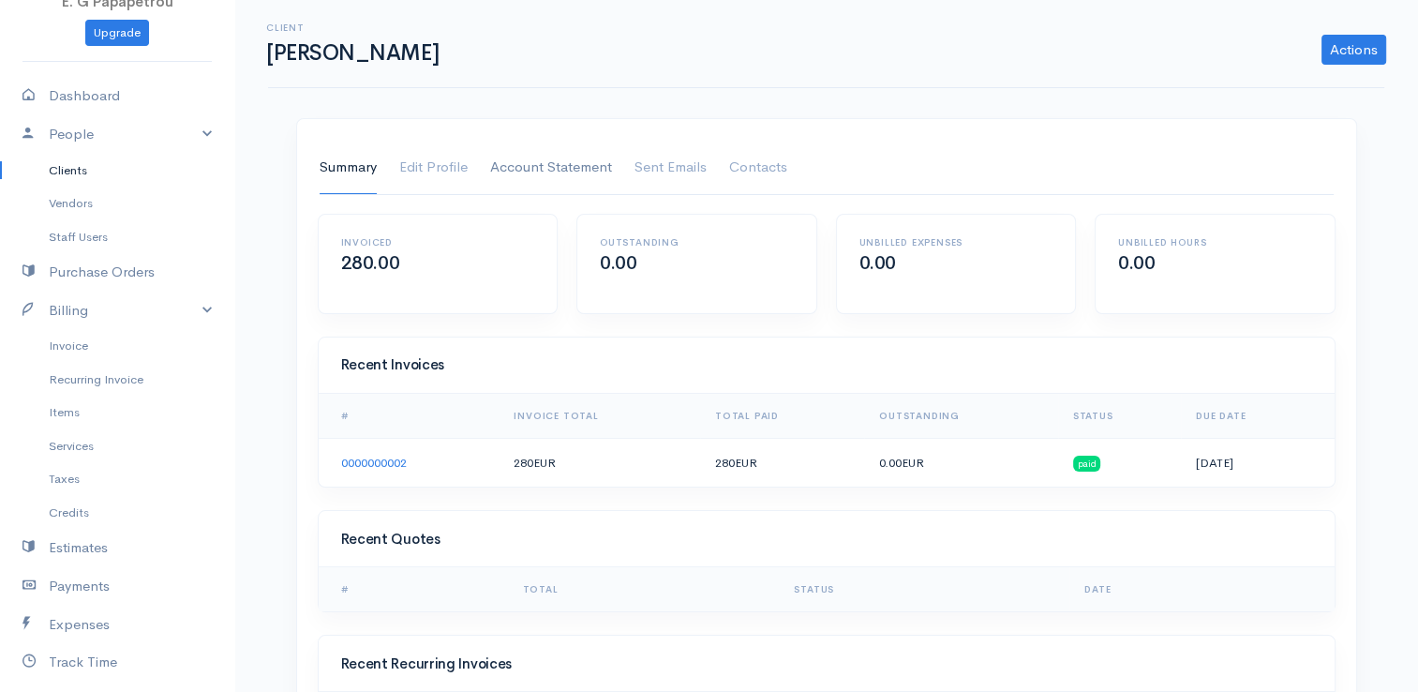
click at [577, 172] on link "Account Statement" at bounding box center [551, 168] width 122 height 52
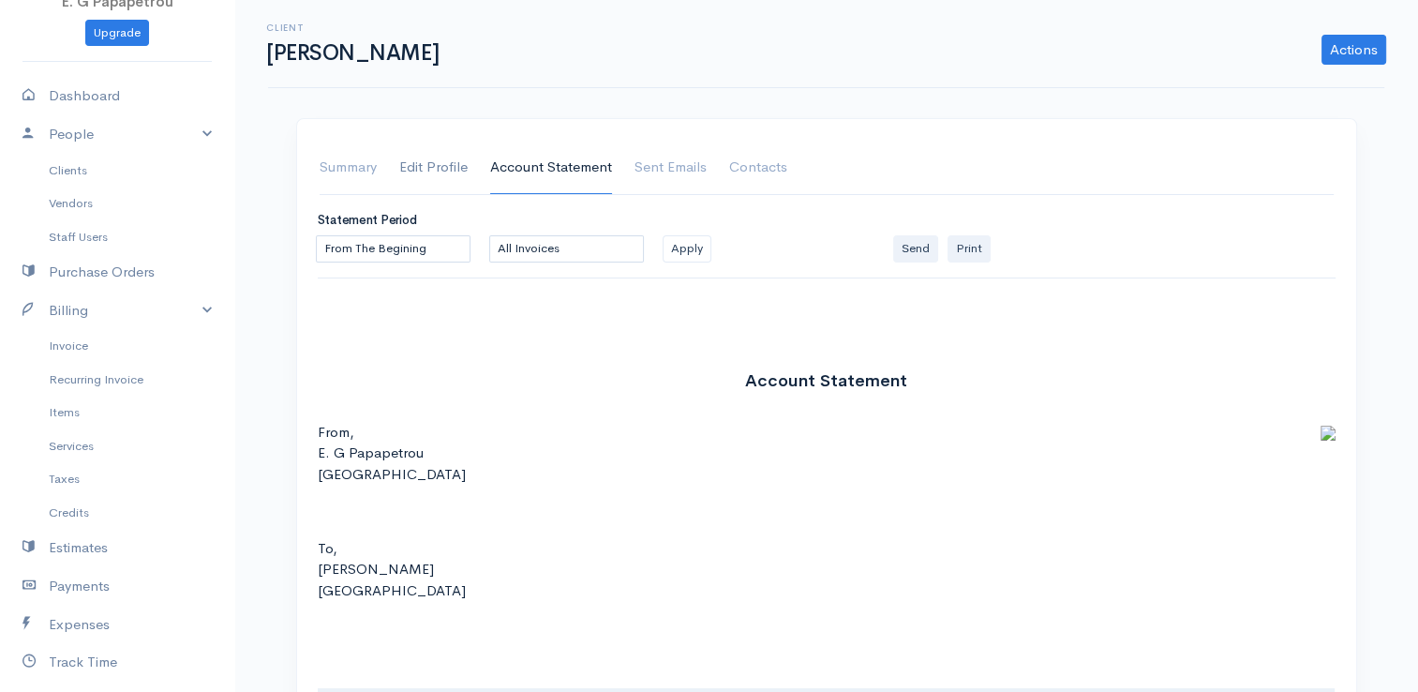
click at [461, 167] on link "Edit Profile" at bounding box center [433, 168] width 68 height 52
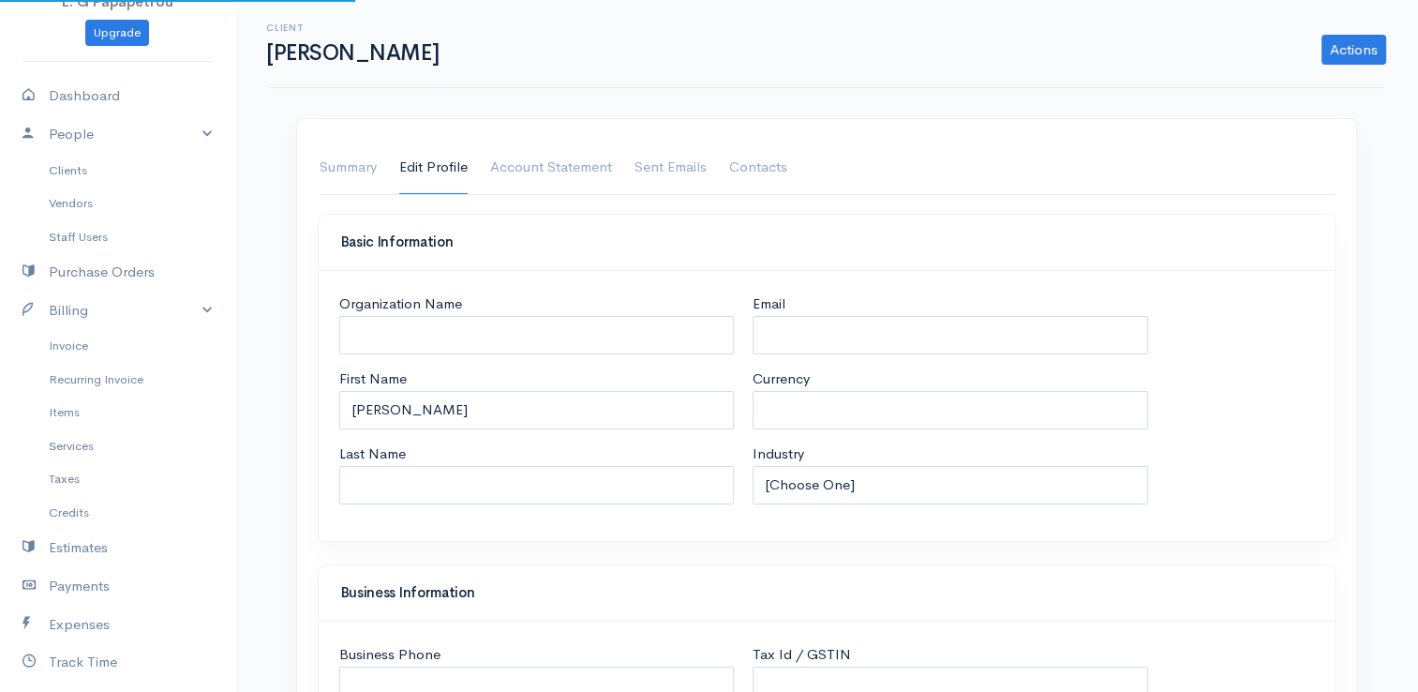
select select "EUR"
select select "[GEOGRAPHIC_DATA]"
click at [344, 167] on link "Summary" at bounding box center [348, 168] width 57 height 52
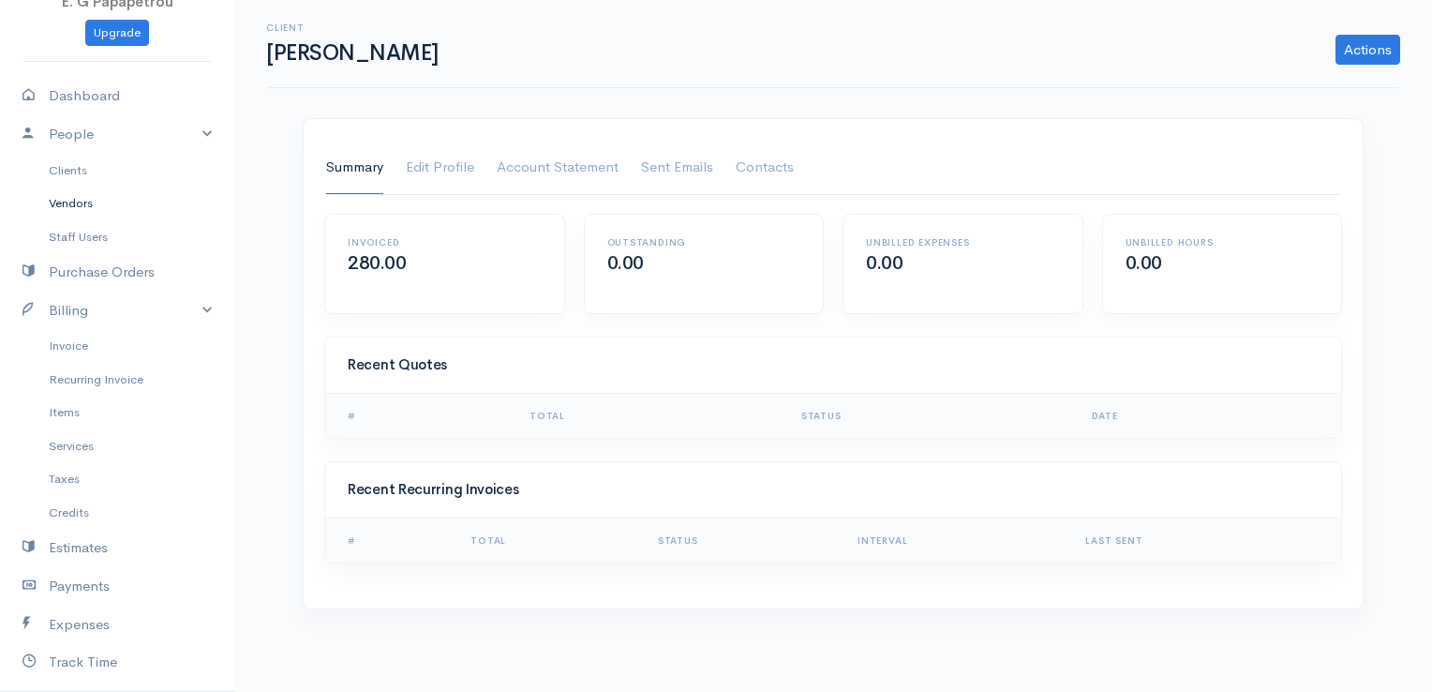
click at [86, 204] on link "Vendors" at bounding box center [117, 203] width 234 height 34
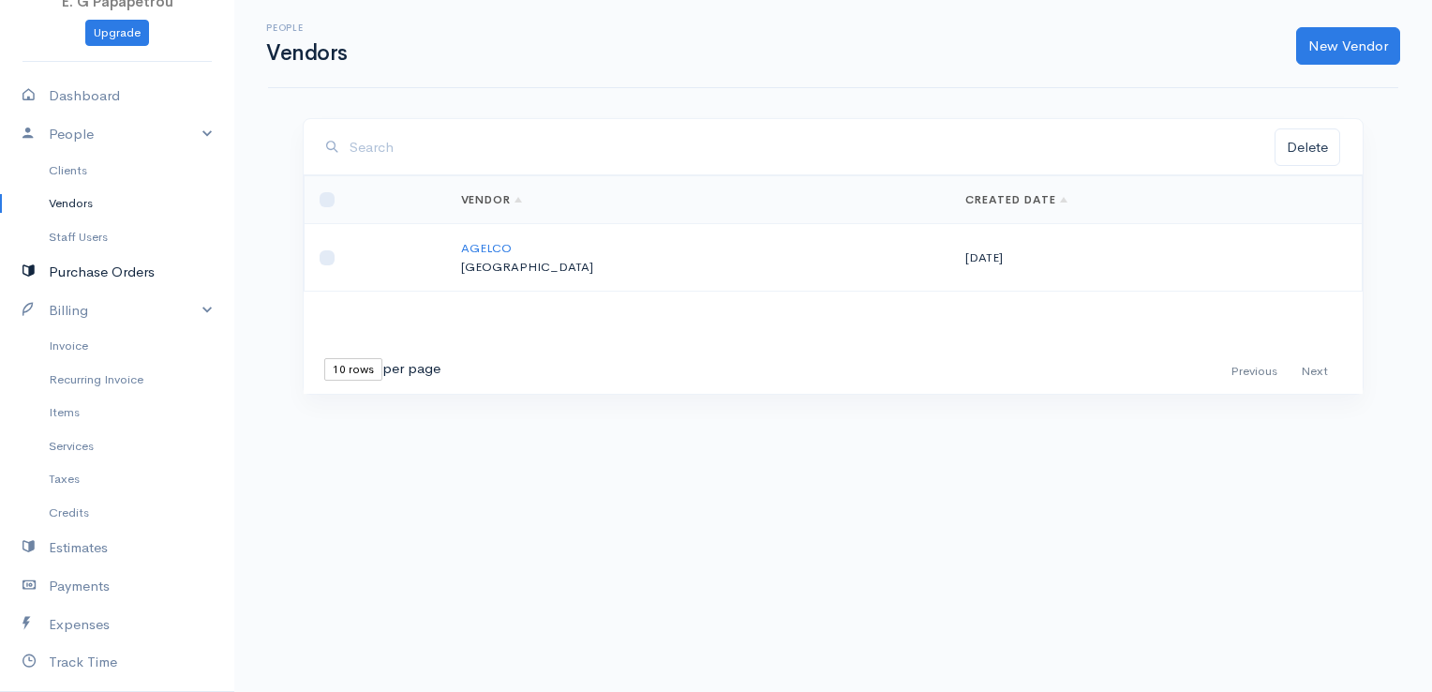
click at [105, 272] on link "Purchase Orders" at bounding box center [117, 272] width 234 height 38
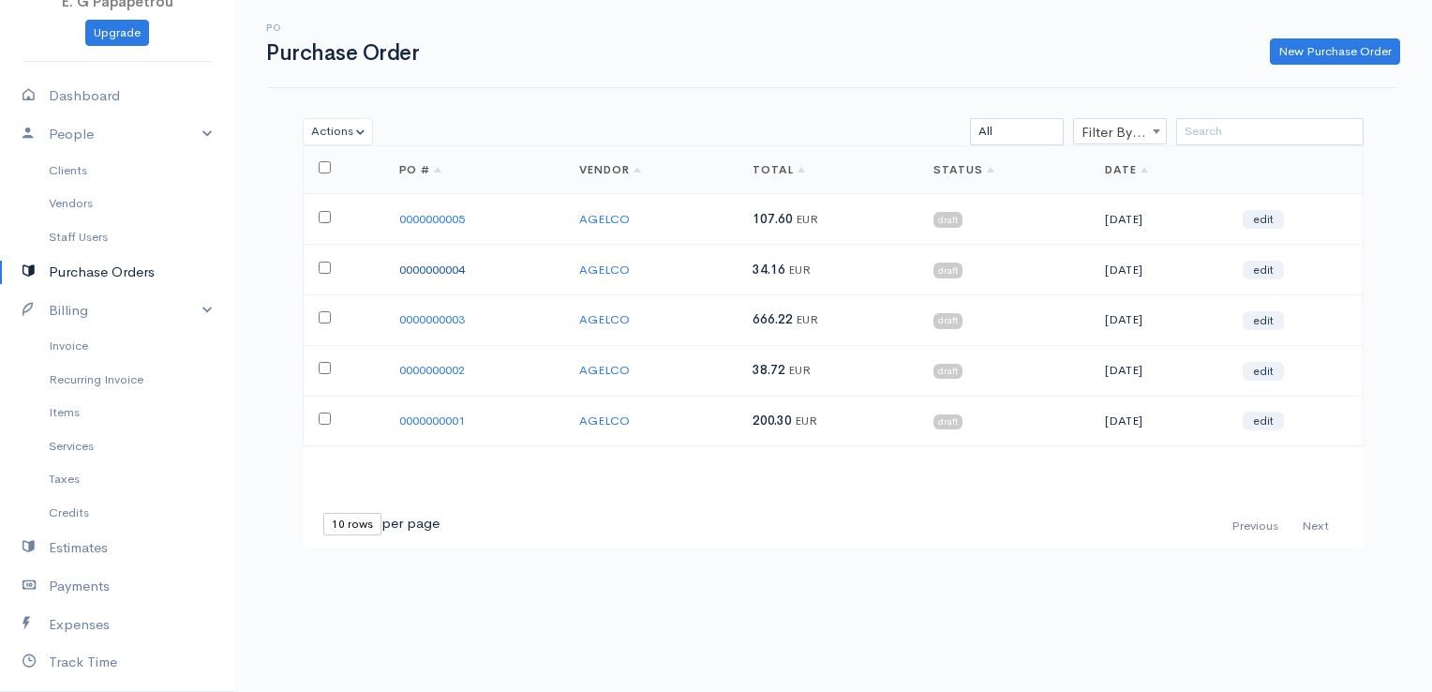
click at [407, 265] on link "0000000004" at bounding box center [432, 269] width 66 height 16
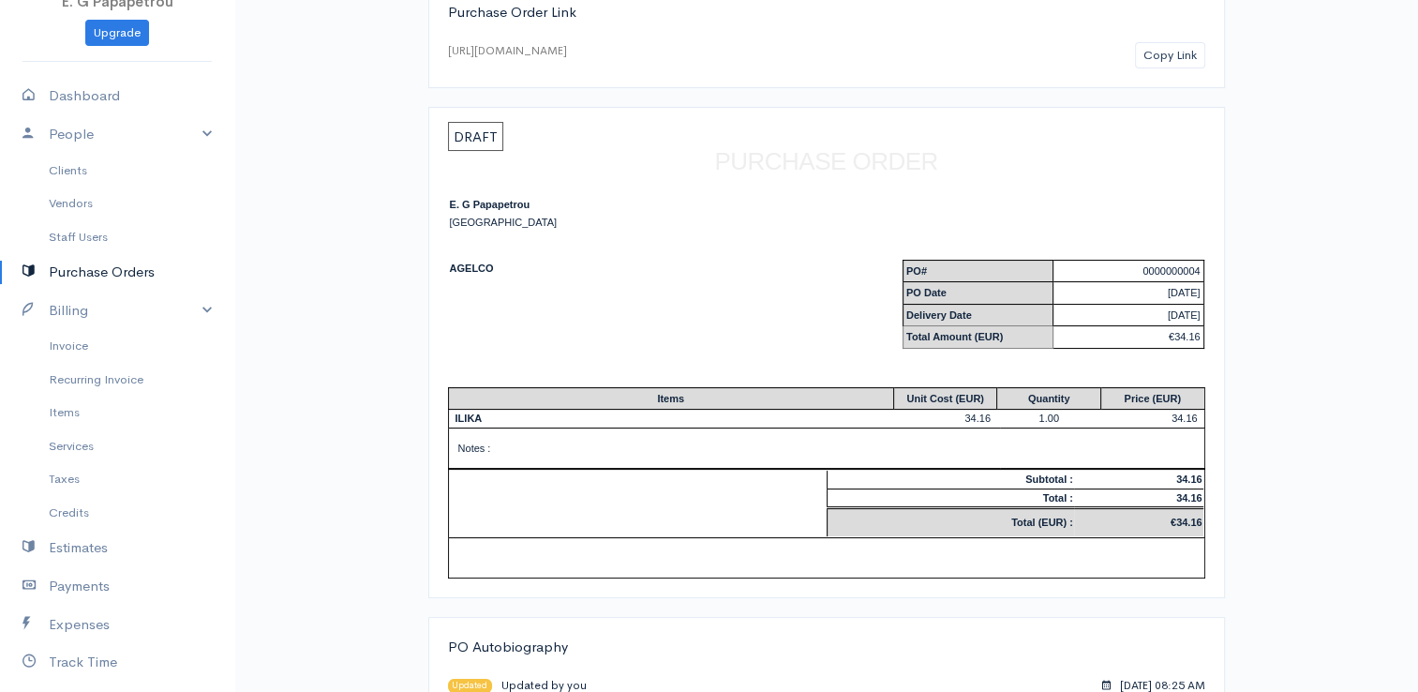
scroll to position [55, 0]
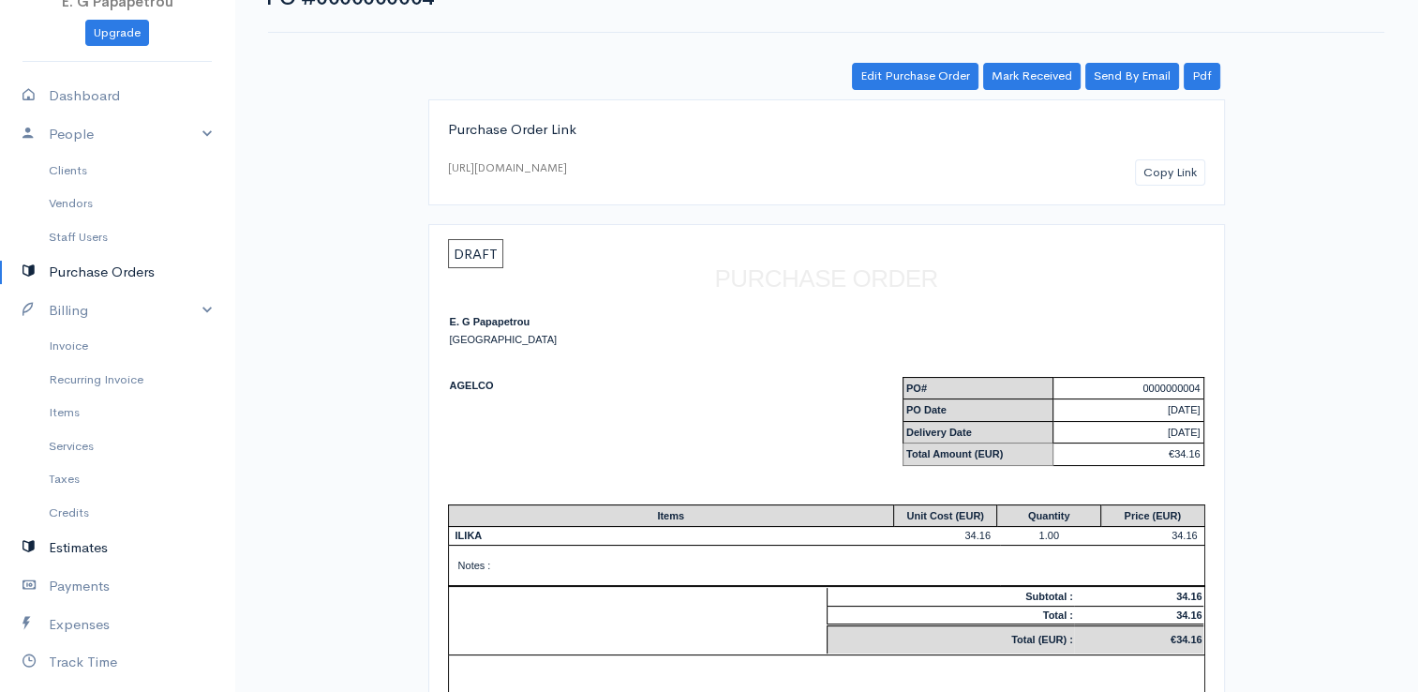
click at [71, 557] on link "Estimates" at bounding box center [117, 548] width 234 height 38
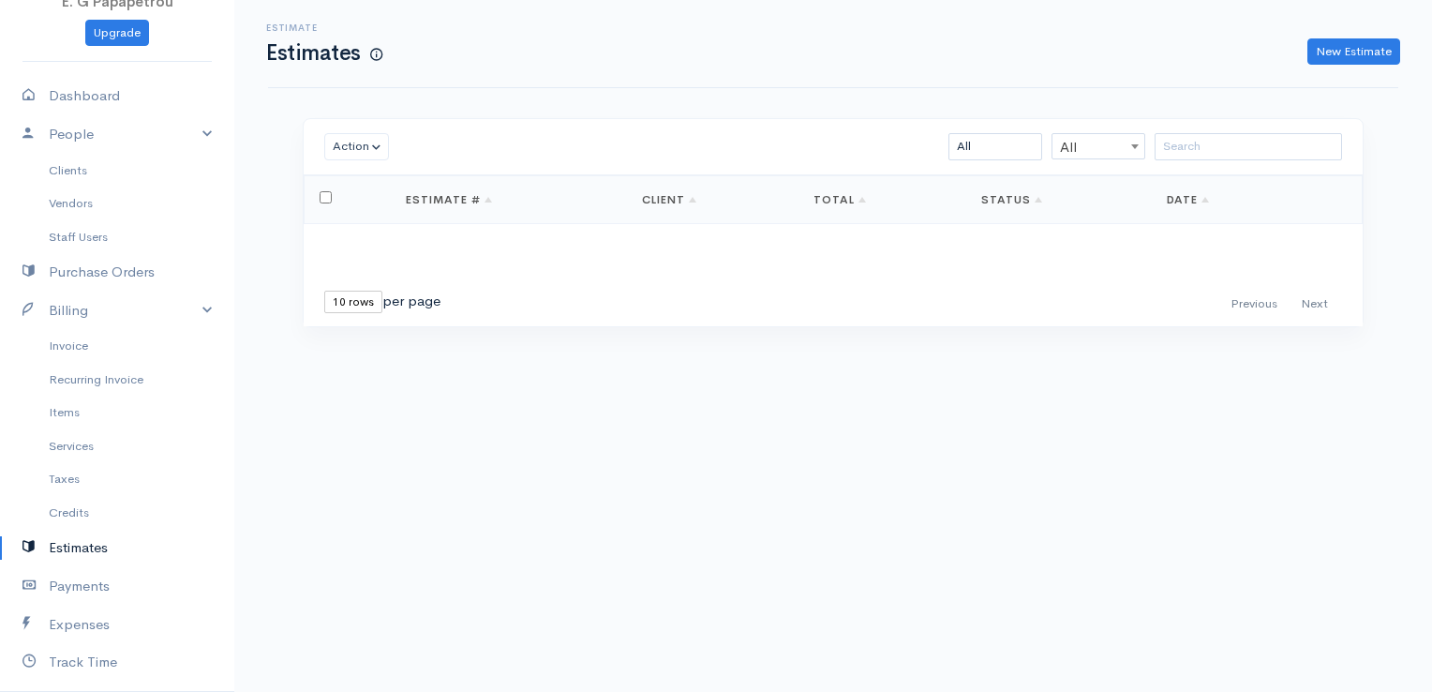
click at [71, 557] on link "Estimates" at bounding box center [117, 548] width 234 height 38
click at [61, 578] on link "Payments" at bounding box center [117, 586] width 234 height 38
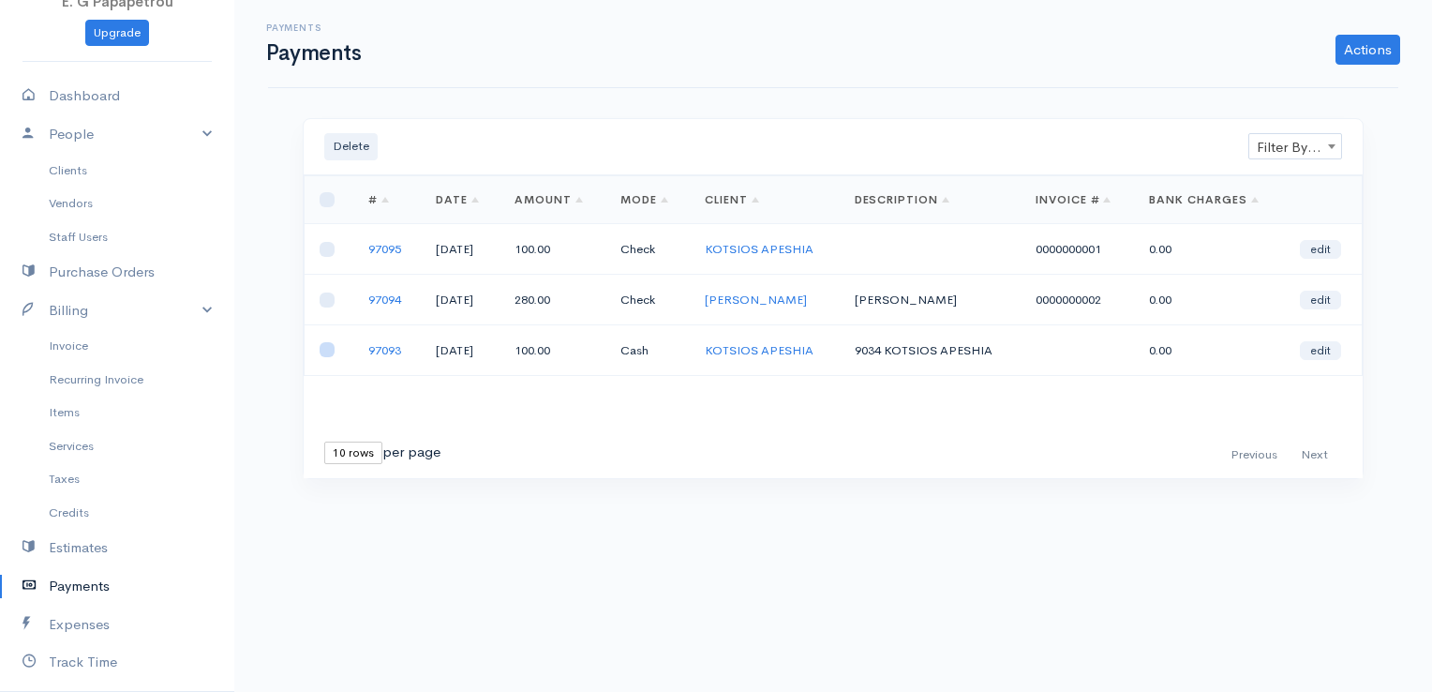
click at [330, 347] on input "checkbox" at bounding box center [327, 349] width 15 height 15
checkbox input "true"
click at [1377, 54] on link "Actions" at bounding box center [1367, 50] width 65 height 30
click at [973, 434] on div "First Previous Next Last 10 rows 25 rows 50 rows per page" at bounding box center [833, 455] width 1059 height 46
click at [349, 146] on button "Delete" at bounding box center [350, 146] width 53 height 27
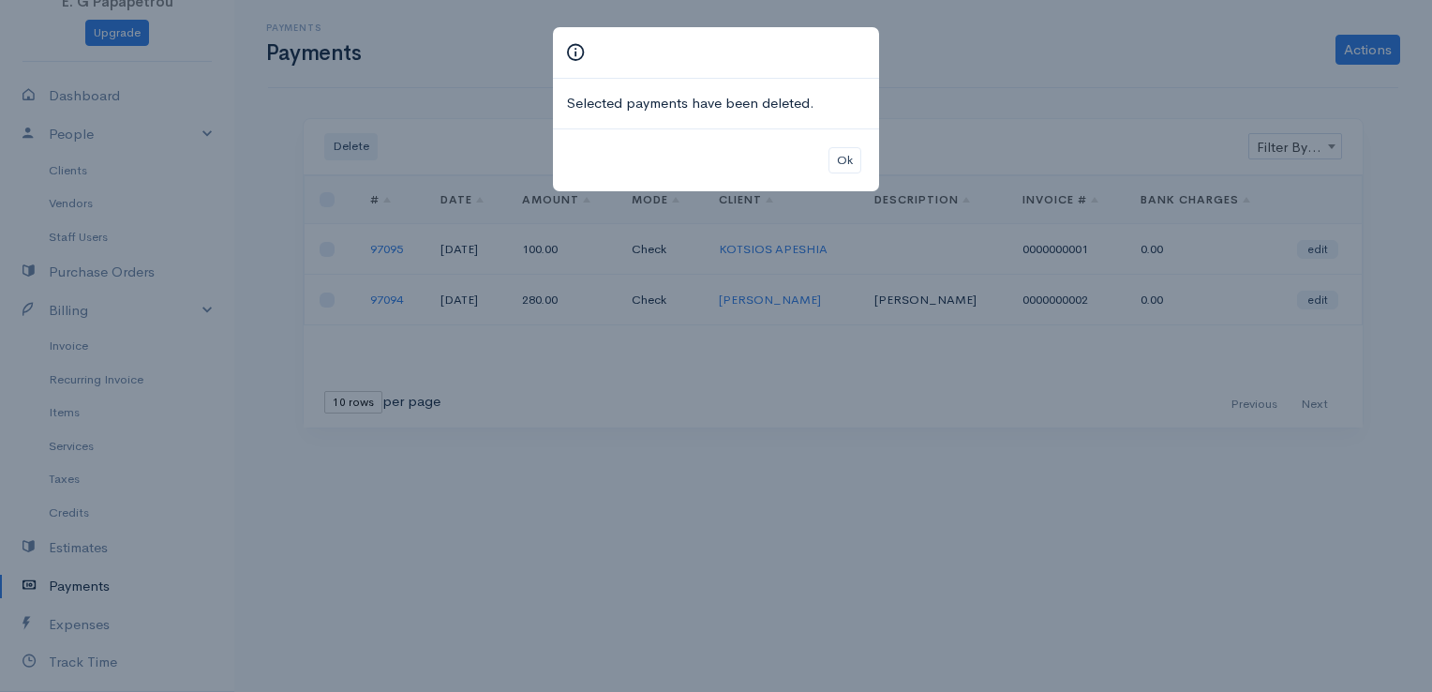
click at [654, 355] on div "Selected payments have been deleted. Ok" at bounding box center [716, 346] width 1432 height 692
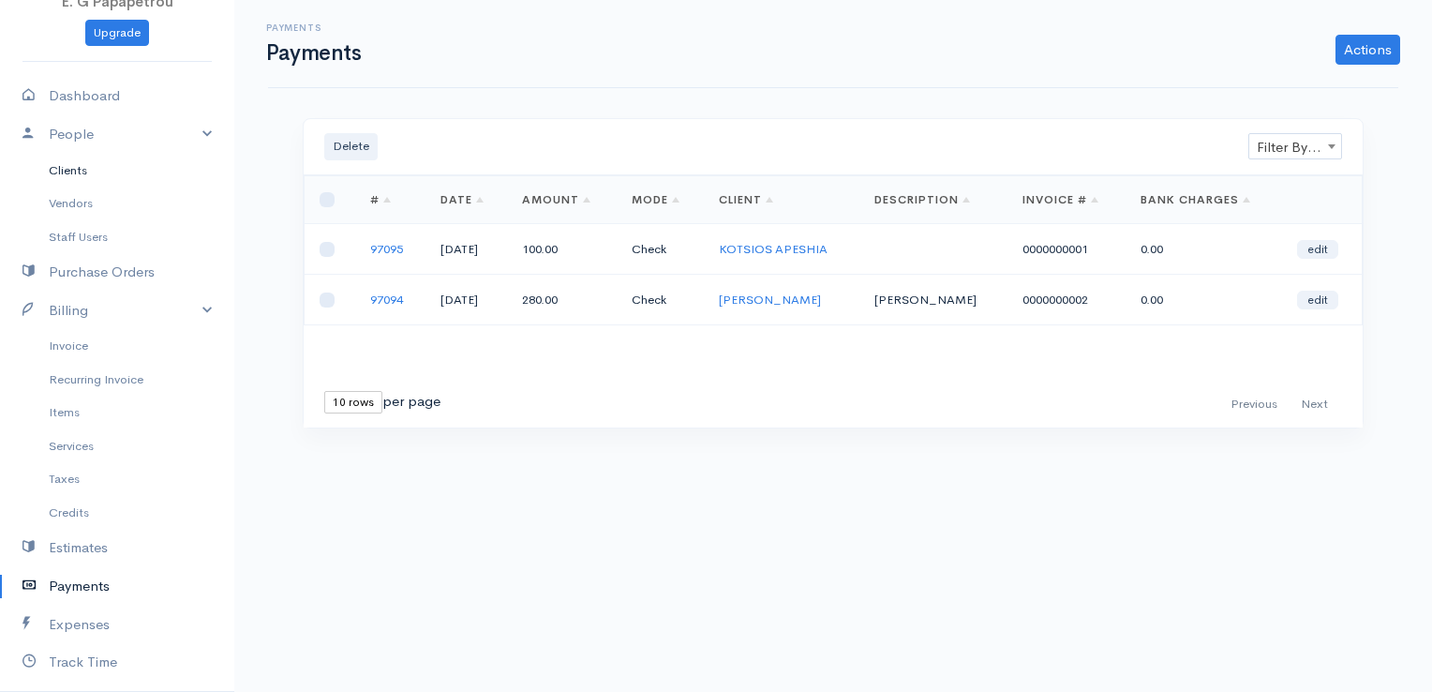
click at [75, 168] on link "Clients" at bounding box center [117, 171] width 234 height 34
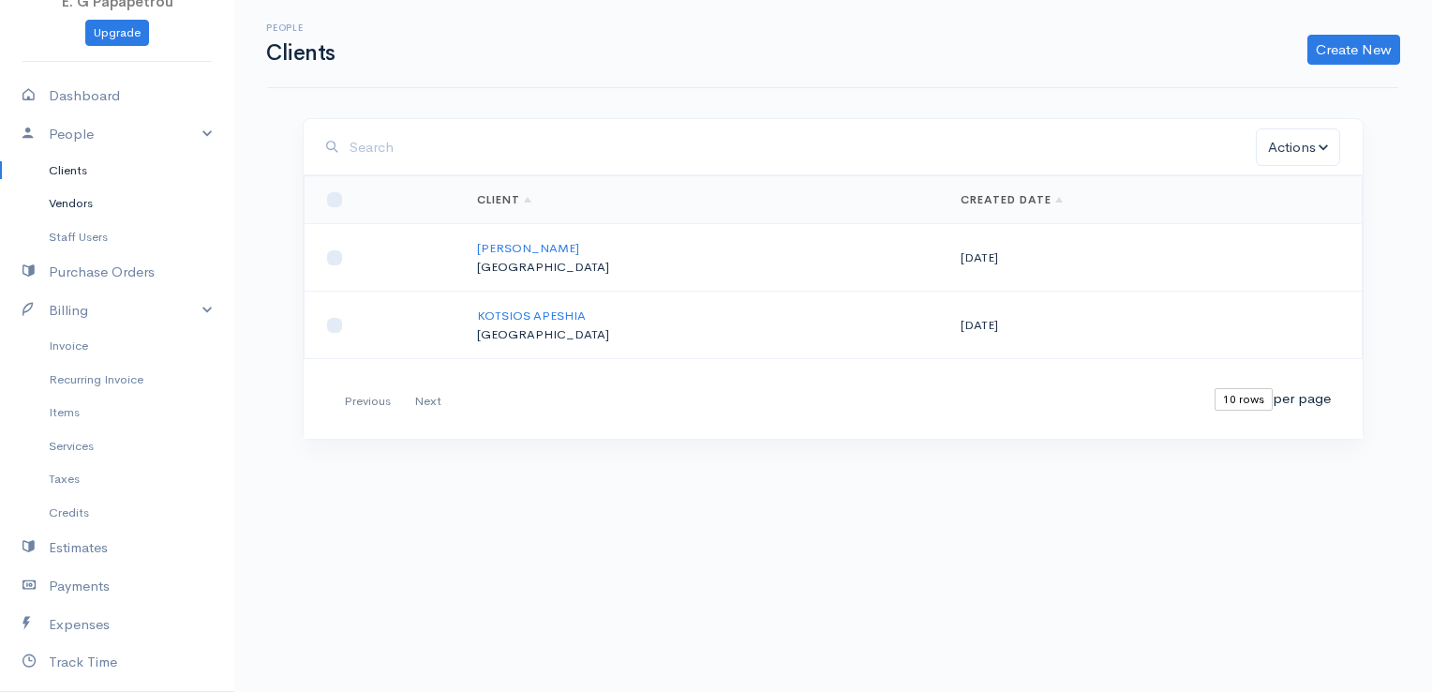
click at [70, 197] on link "Vendors" at bounding box center [117, 203] width 234 height 34
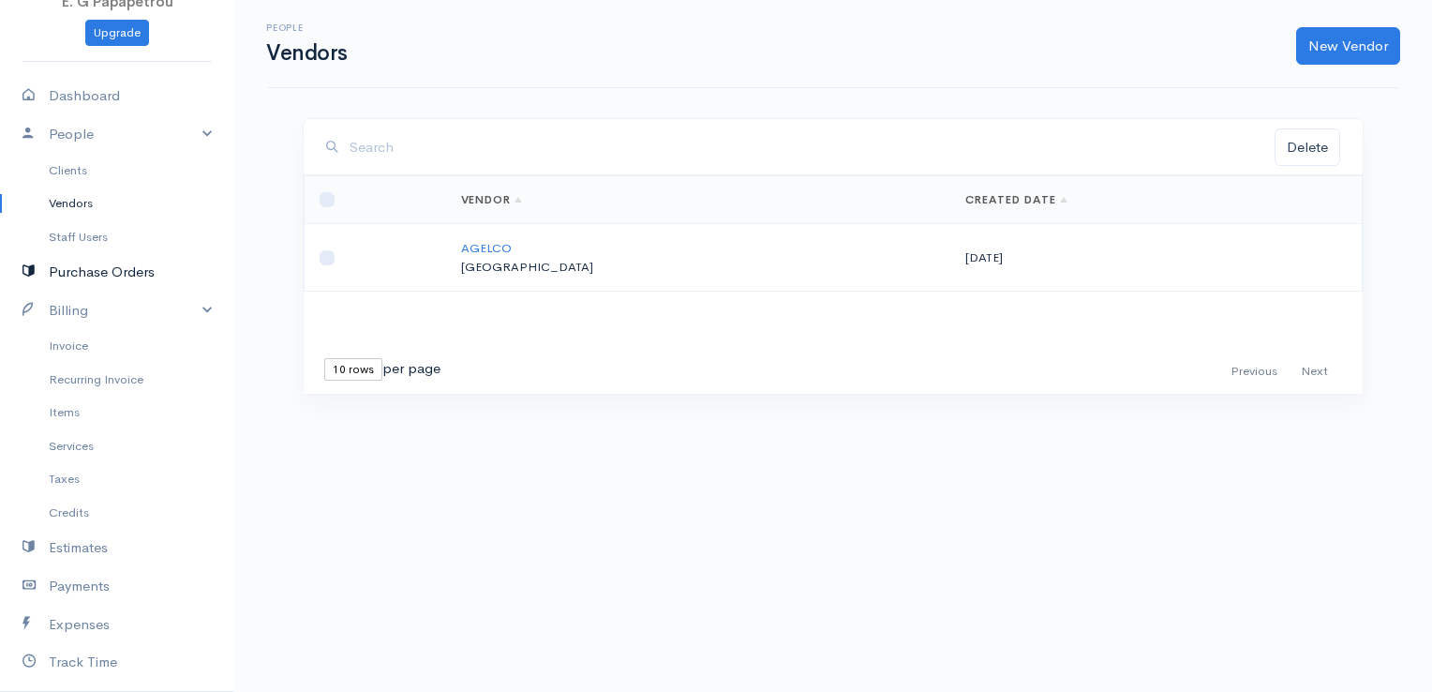
click at [71, 271] on link "Purchase Orders" at bounding box center [117, 272] width 234 height 38
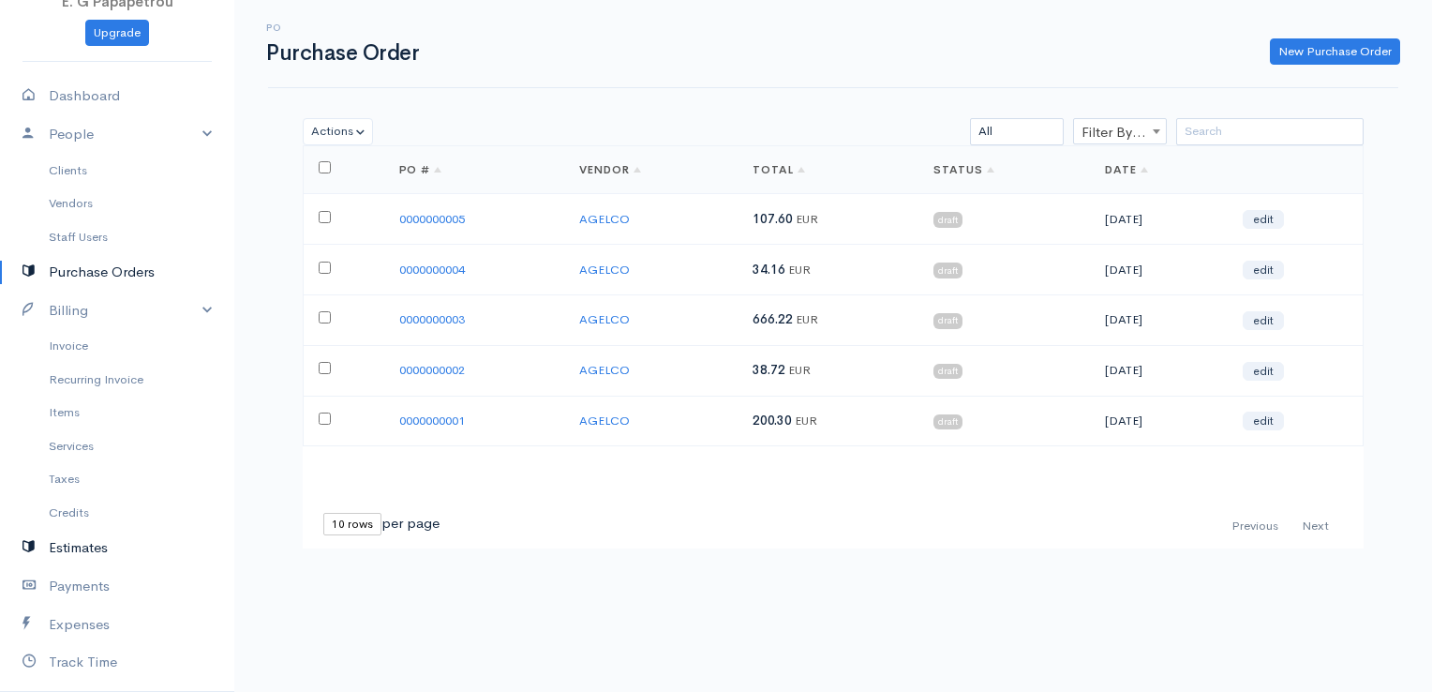
click at [94, 553] on link "Estimates" at bounding box center [117, 548] width 234 height 38
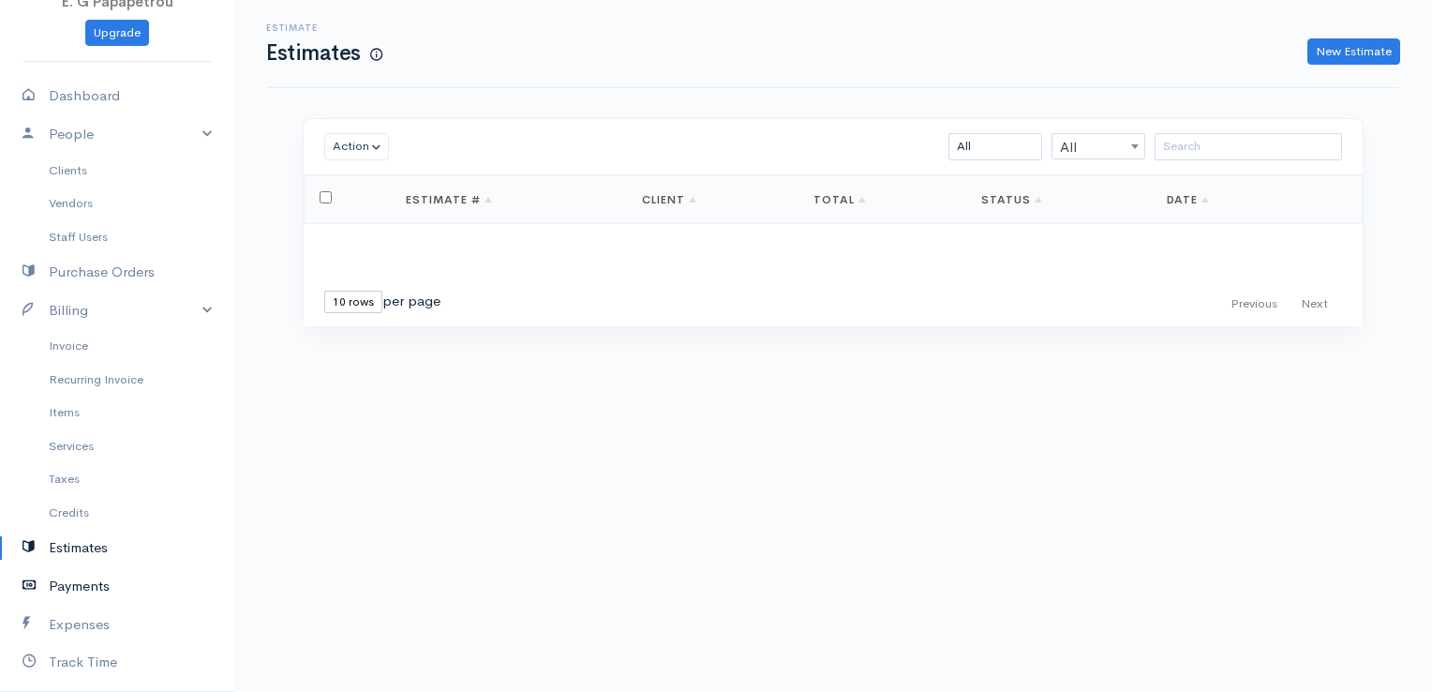
click at [92, 588] on link "Payments" at bounding box center [117, 586] width 234 height 38
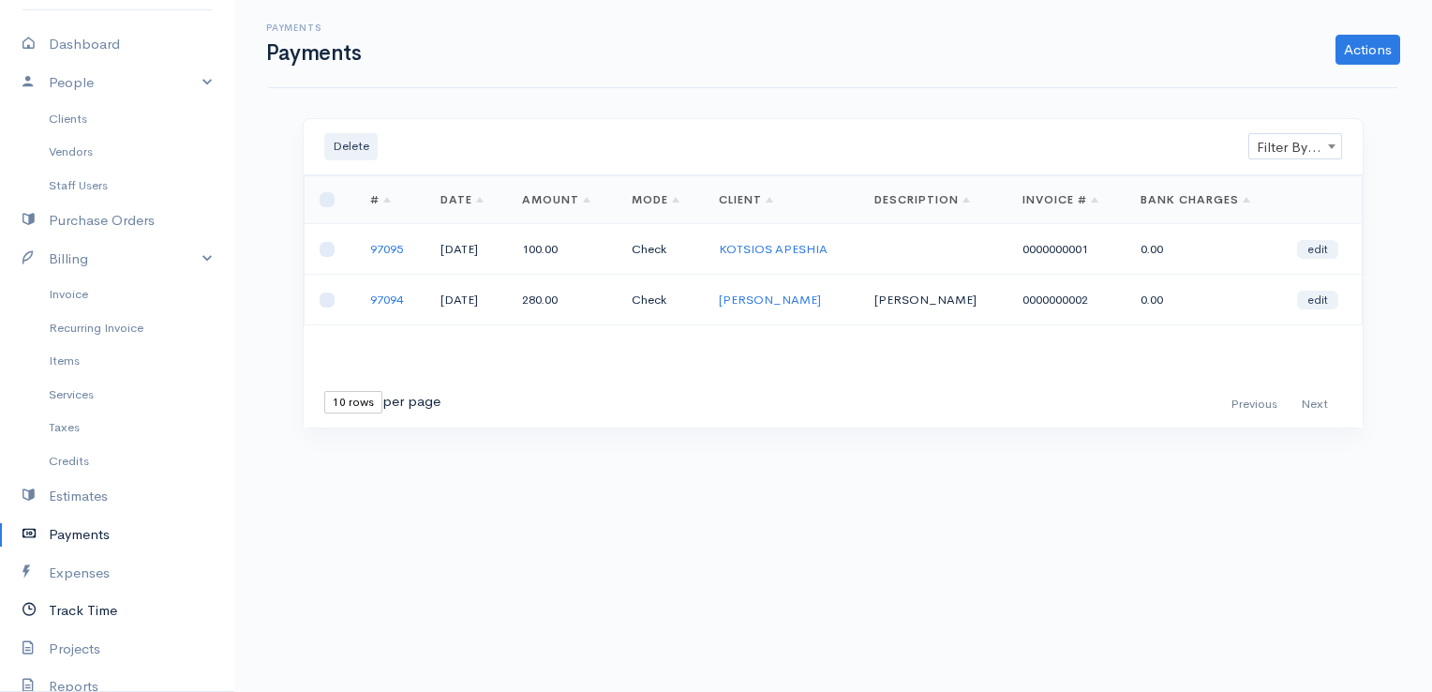
scroll to position [120, 0]
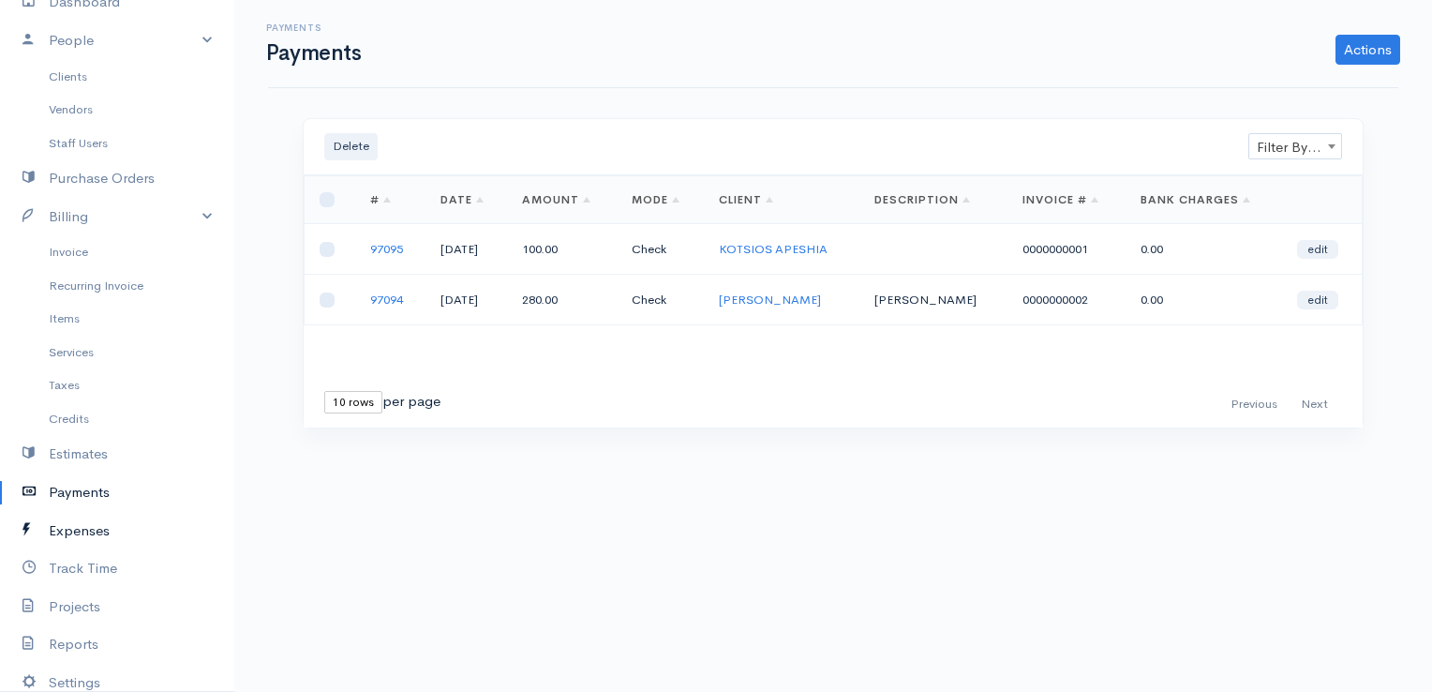
click at [73, 524] on link "Expenses" at bounding box center [117, 531] width 234 height 38
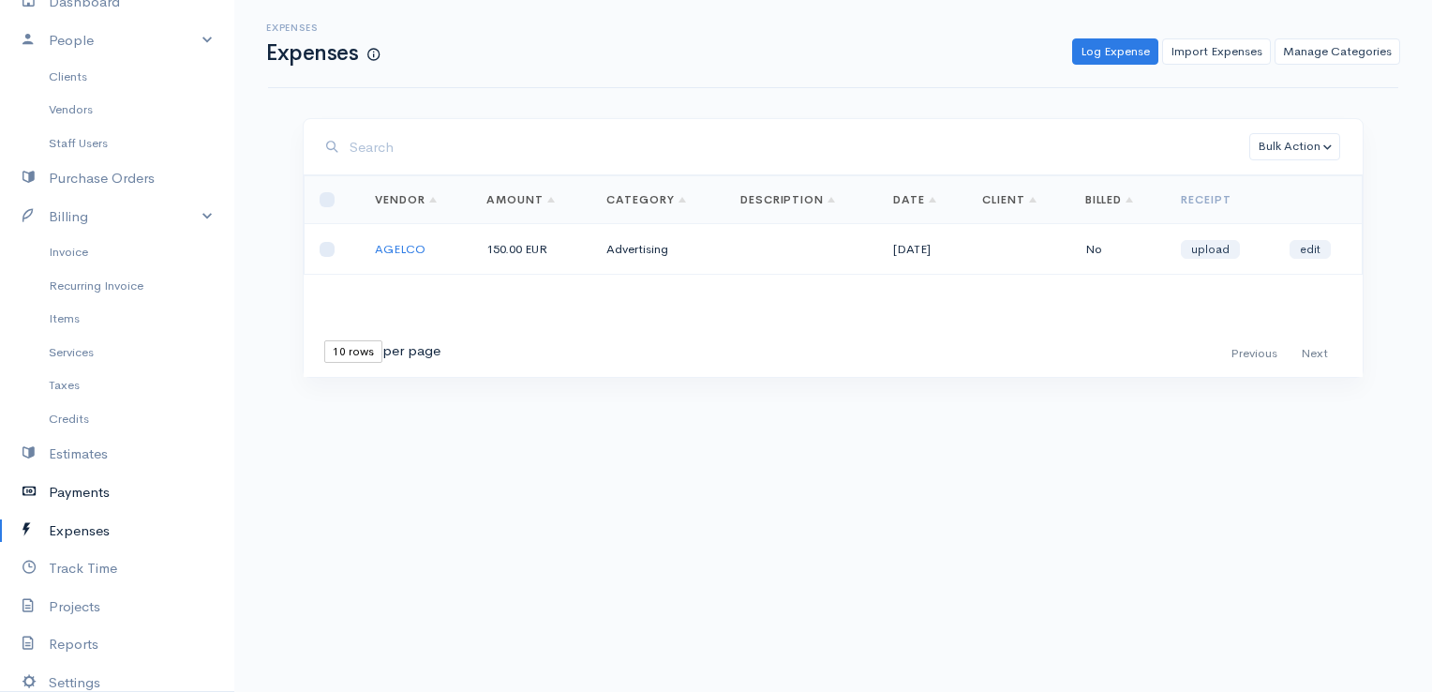
click at [78, 492] on link "Payments" at bounding box center [117, 492] width 234 height 38
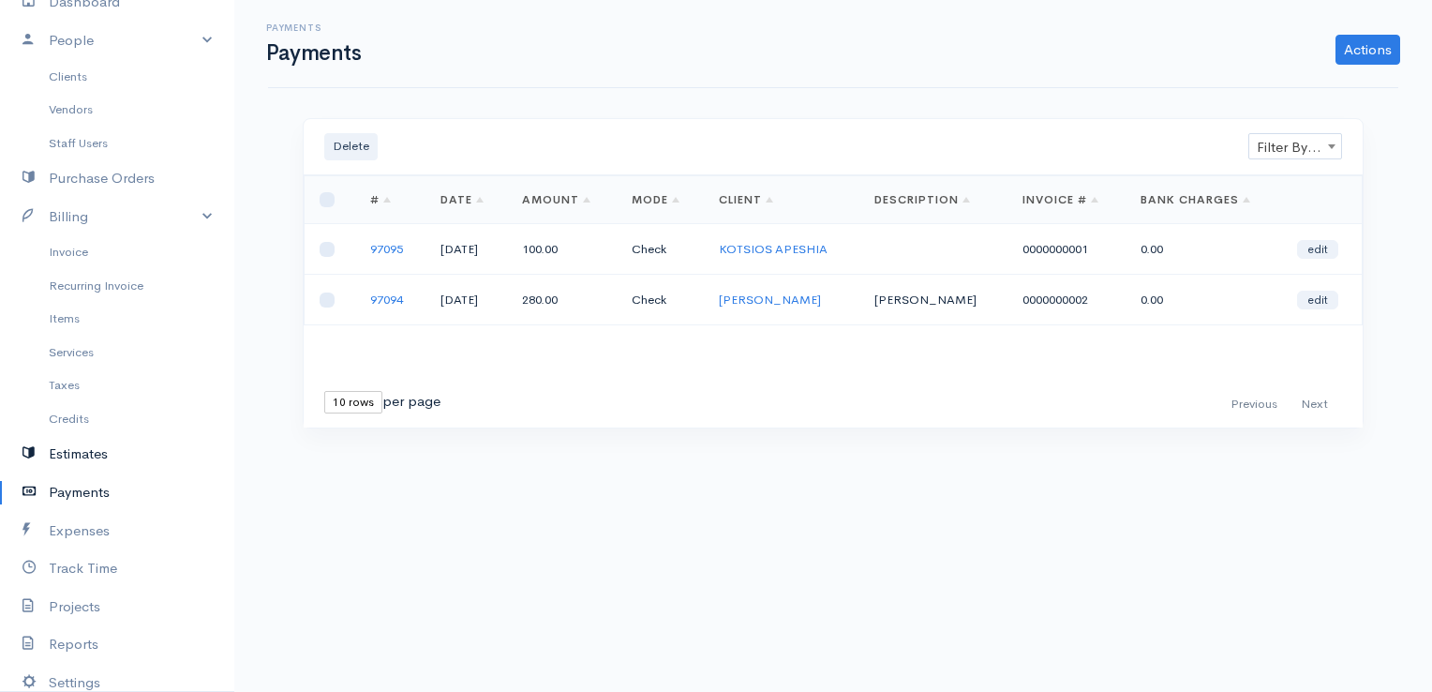
click at [91, 450] on link "Estimates" at bounding box center [117, 454] width 234 height 38
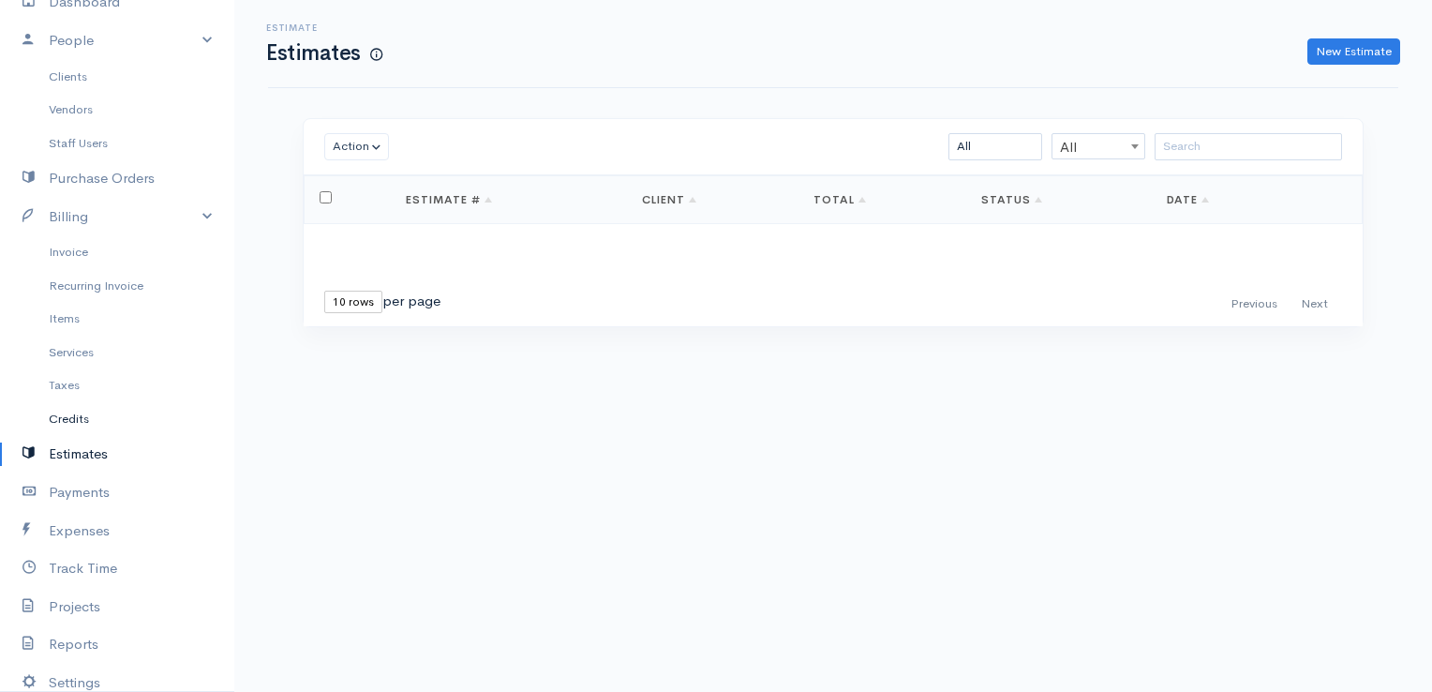
click at [72, 416] on link "Credits" at bounding box center [117, 419] width 234 height 34
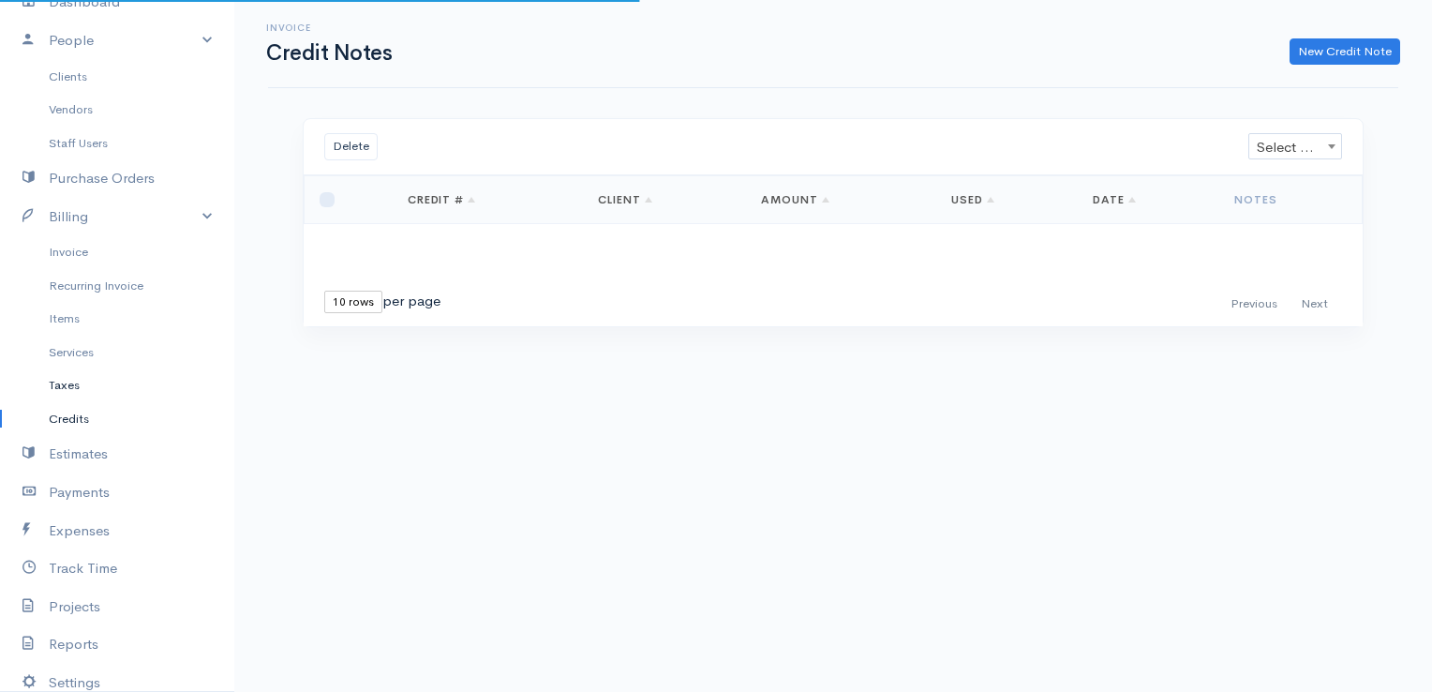
click at [61, 384] on link "Taxes" at bounding box center [117, 385] width 234 height 34
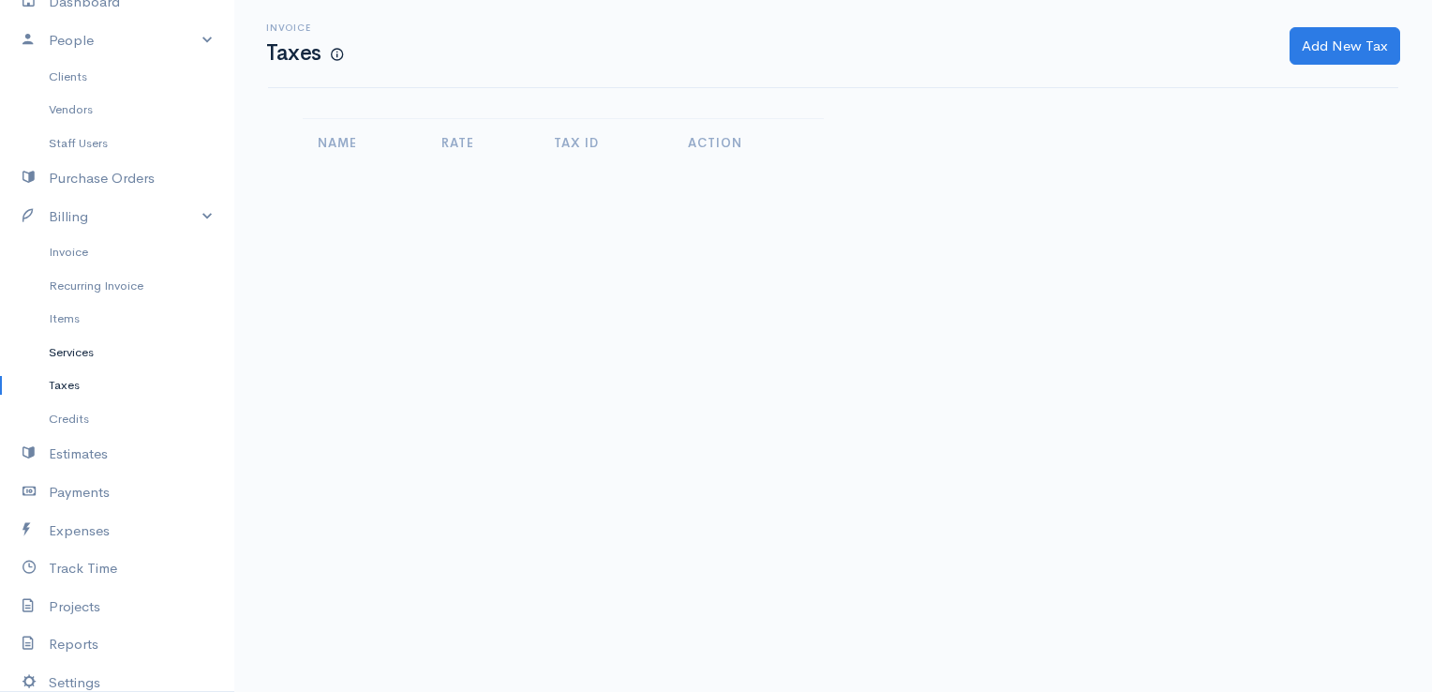
click at [82, 345] on link "Services" at bounding box center [117, 352] width 234 height 34
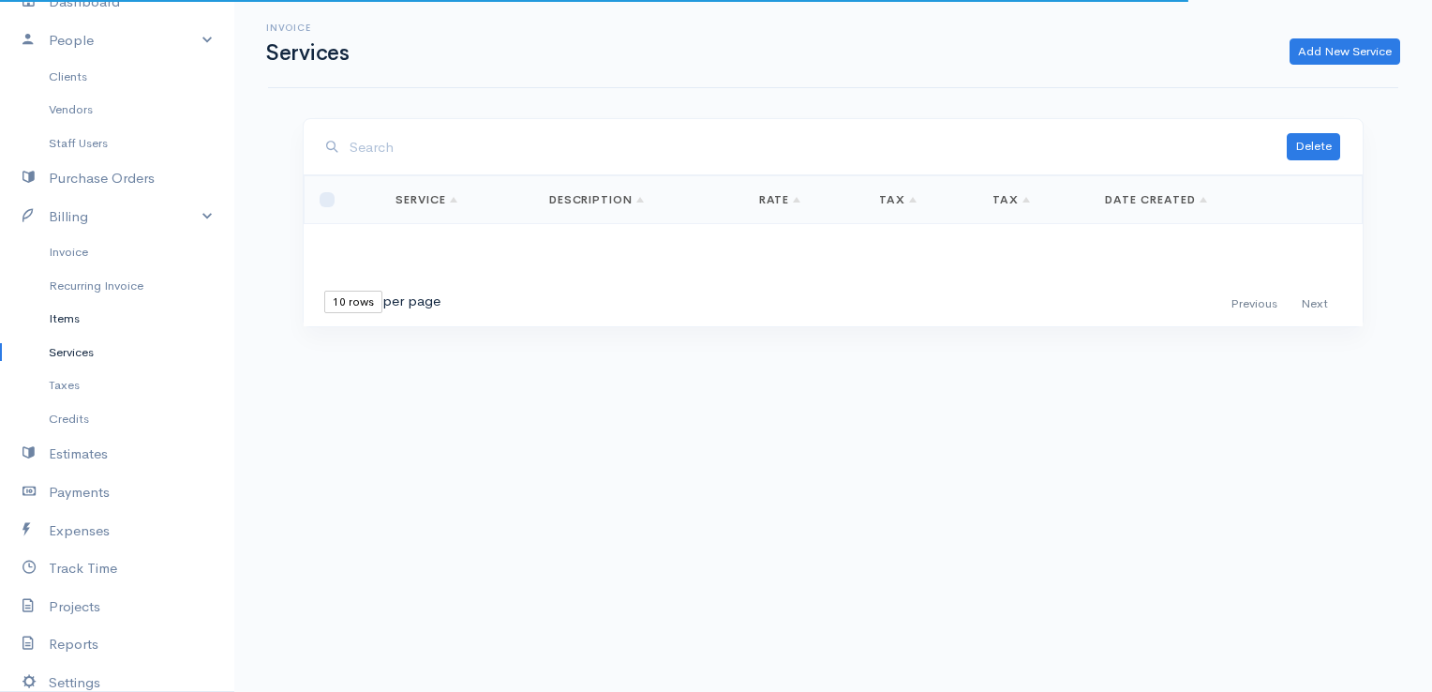
click at [60, 315] on link "Items" at bounding box center [117, 319] width 234 height 34
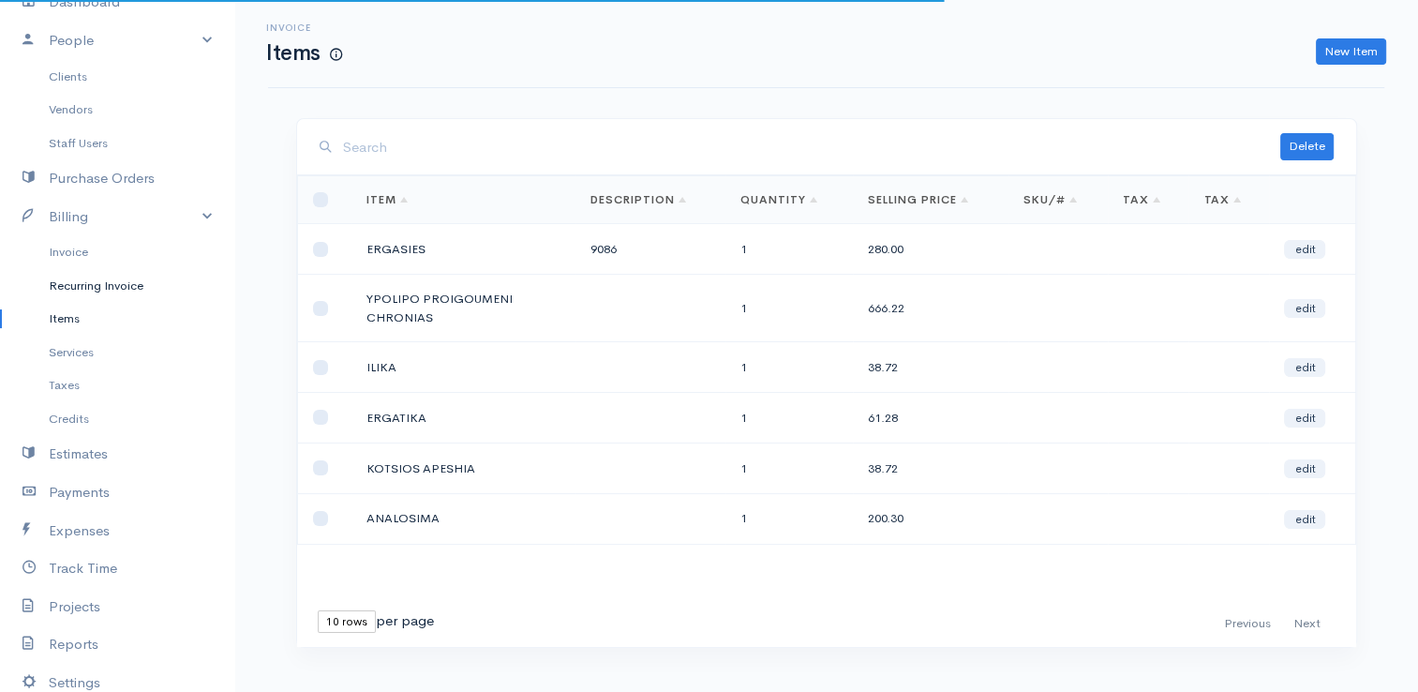
click at [86, 283] on link "Recurring Invoice" at bounding box center [117, 286] width 234 height 34
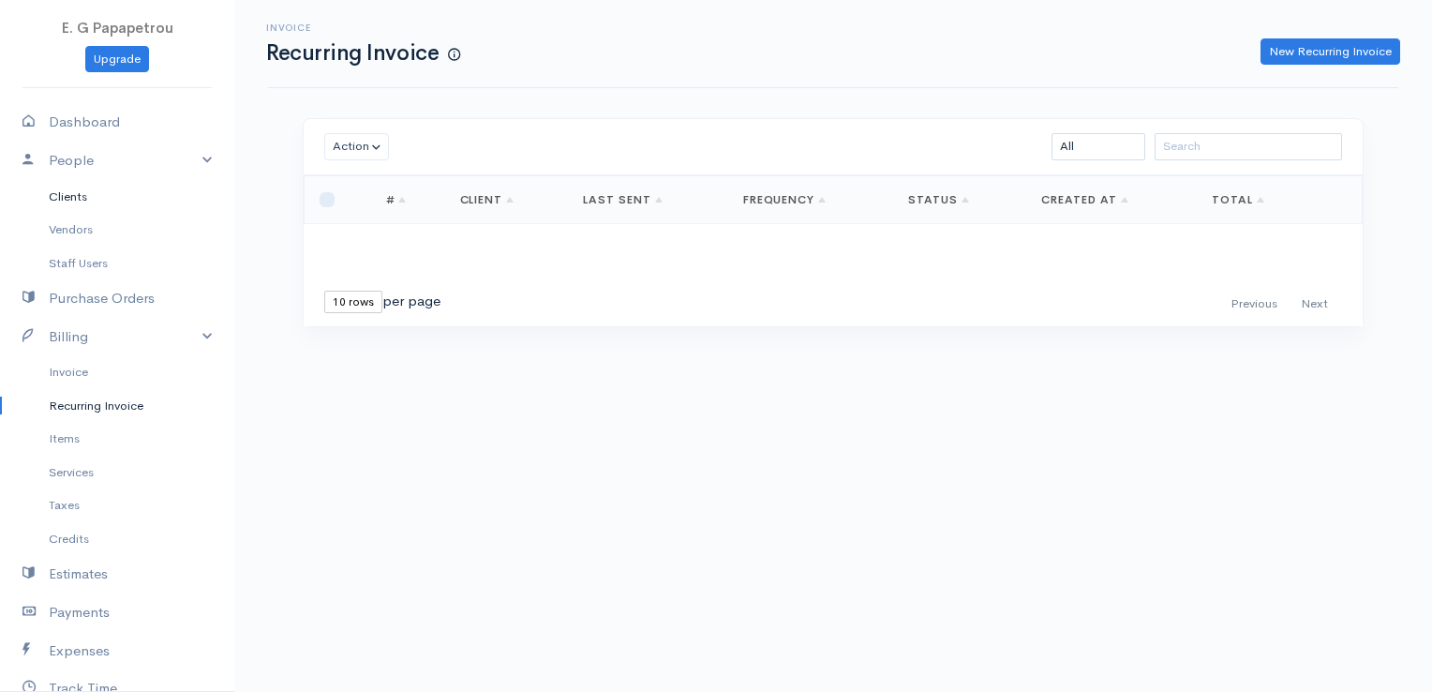
click at [74, 189] on link "Clients" at bounding box center [117, 197] width 234 height 34
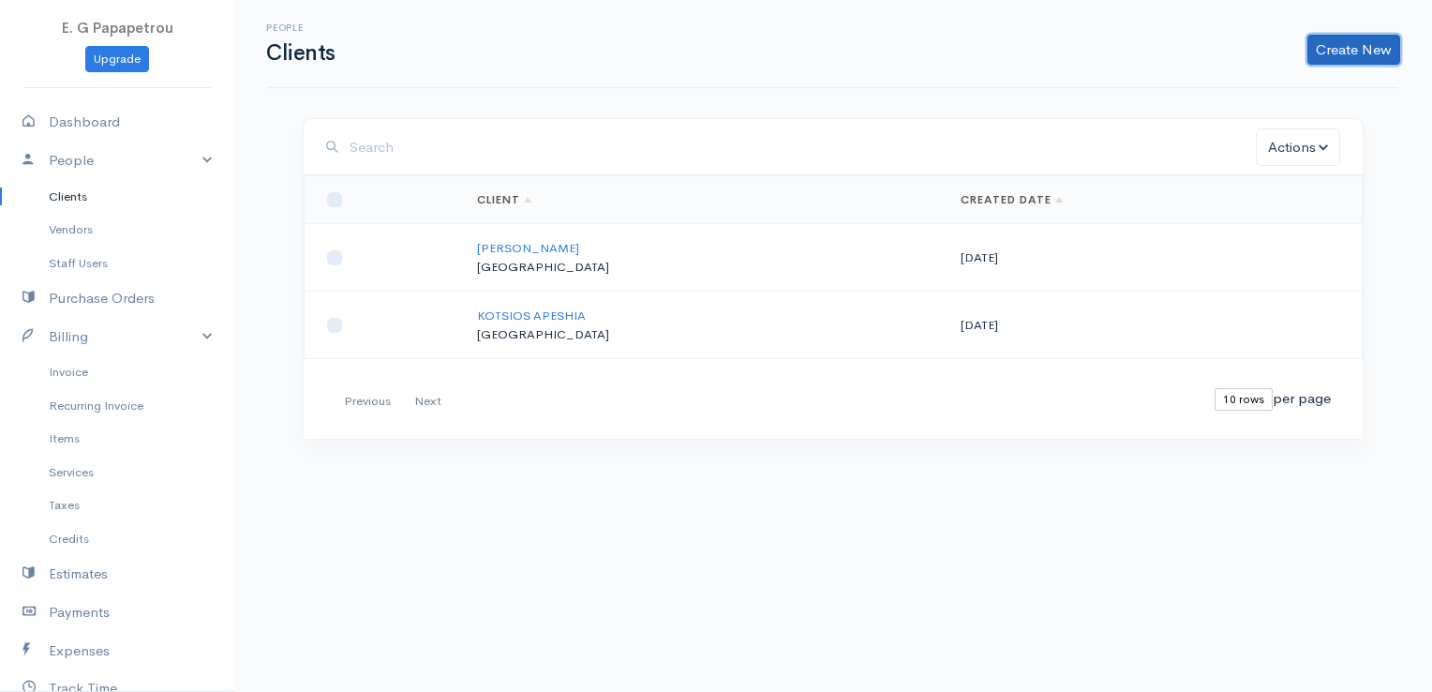
click at [1356, 48] on link "Create New" at bounding box center [1353, 50] width 93 height 30
click at [1308, 89] on link "Client" at bounding box center [1324, 88] width 148 height 33
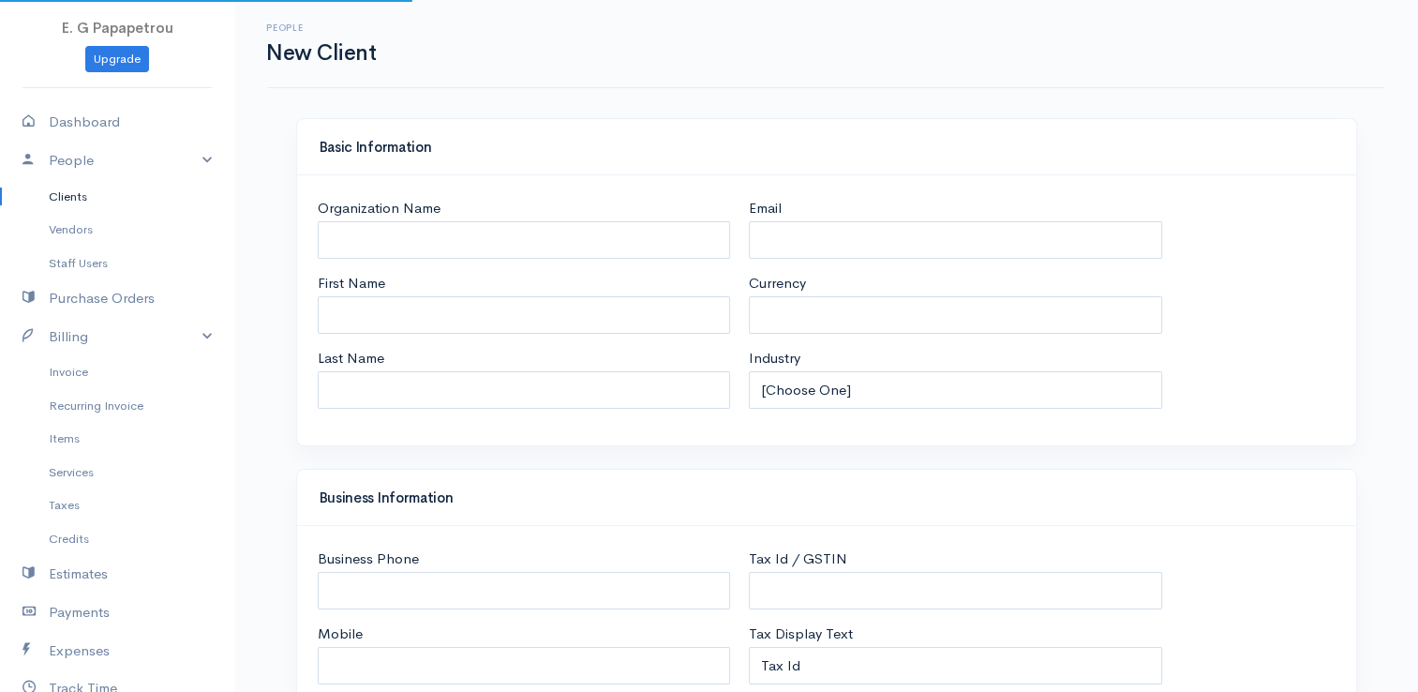
select select "EUR"
select select "[GEOGRAPHIC_DATA]"
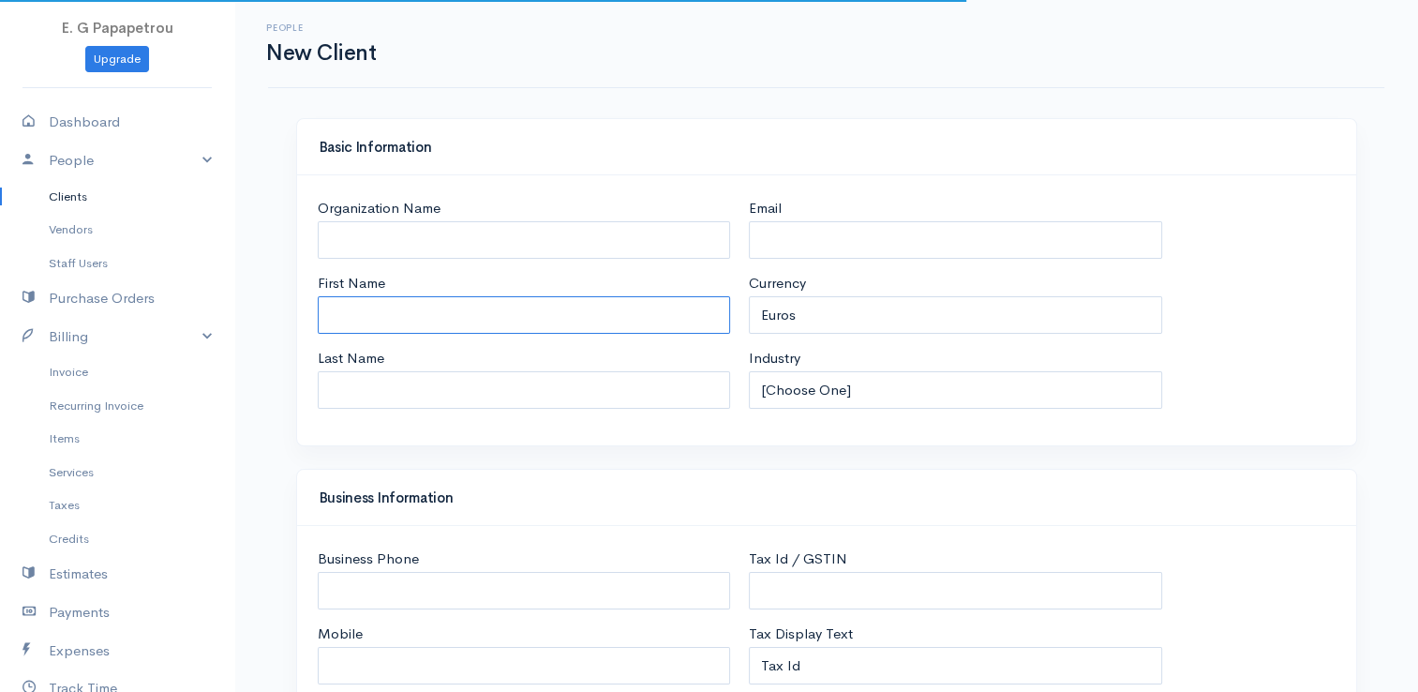
click at [565, 323] on input "First Name" at bounding box center [524, 315] width 413 height 38
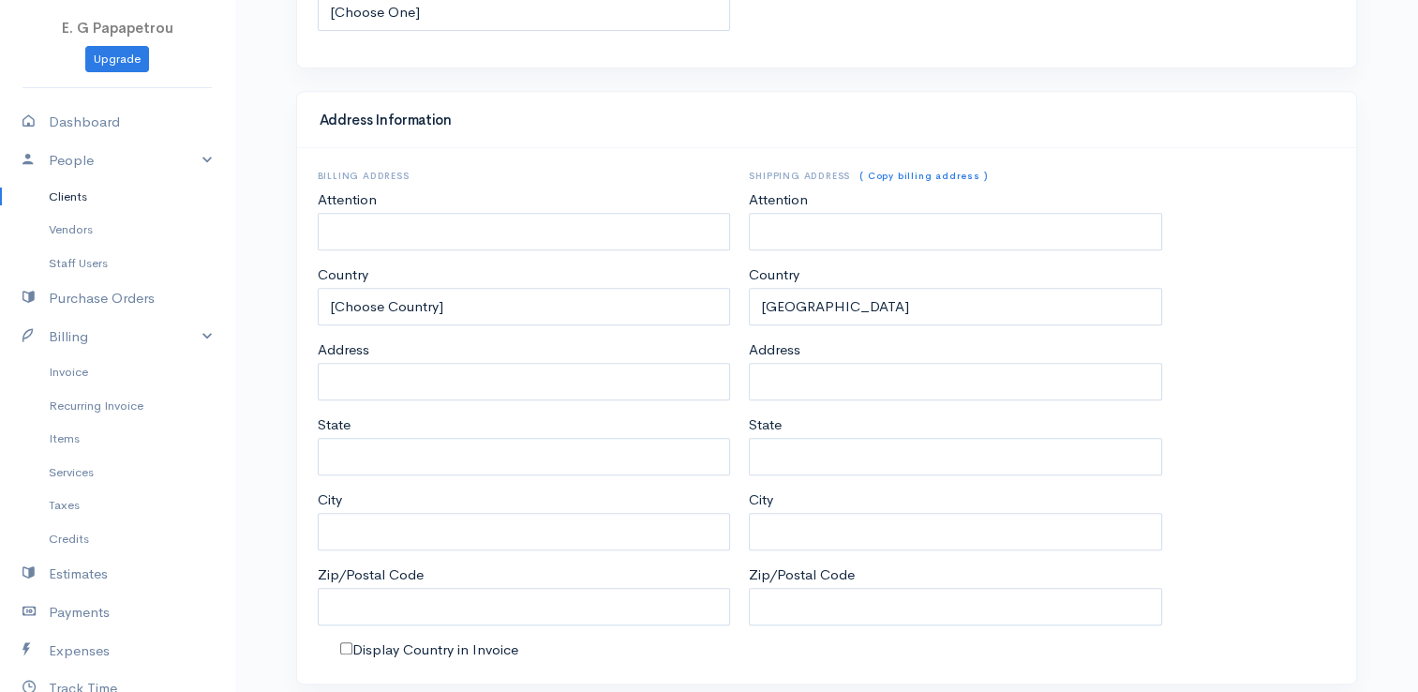
scroll to position [848, 0]
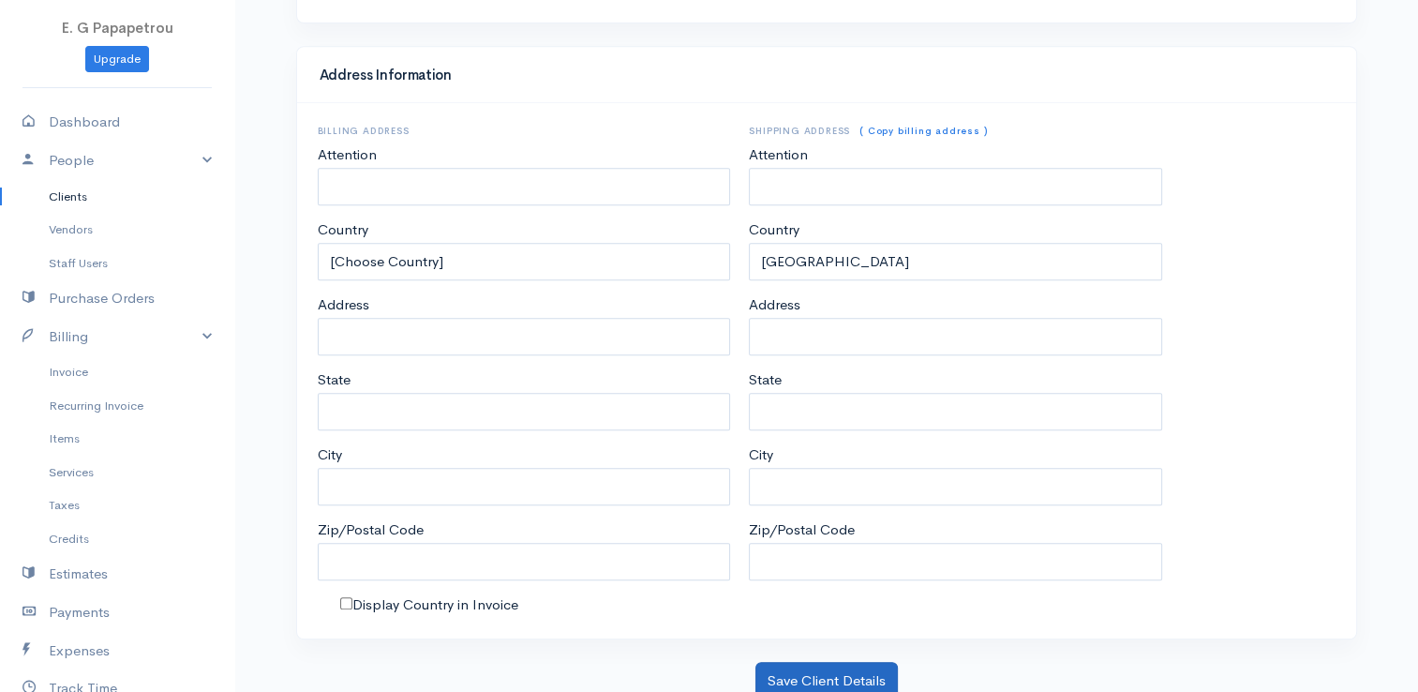
type input "[PERSON_NAME]"
click at [785, 662] on button "Save Client Details" at bounding box center [826, 681] width 142 height 38
click at [782, 662] on button "Save Client Details" at bounding box center [826, 681] width 142 height 38
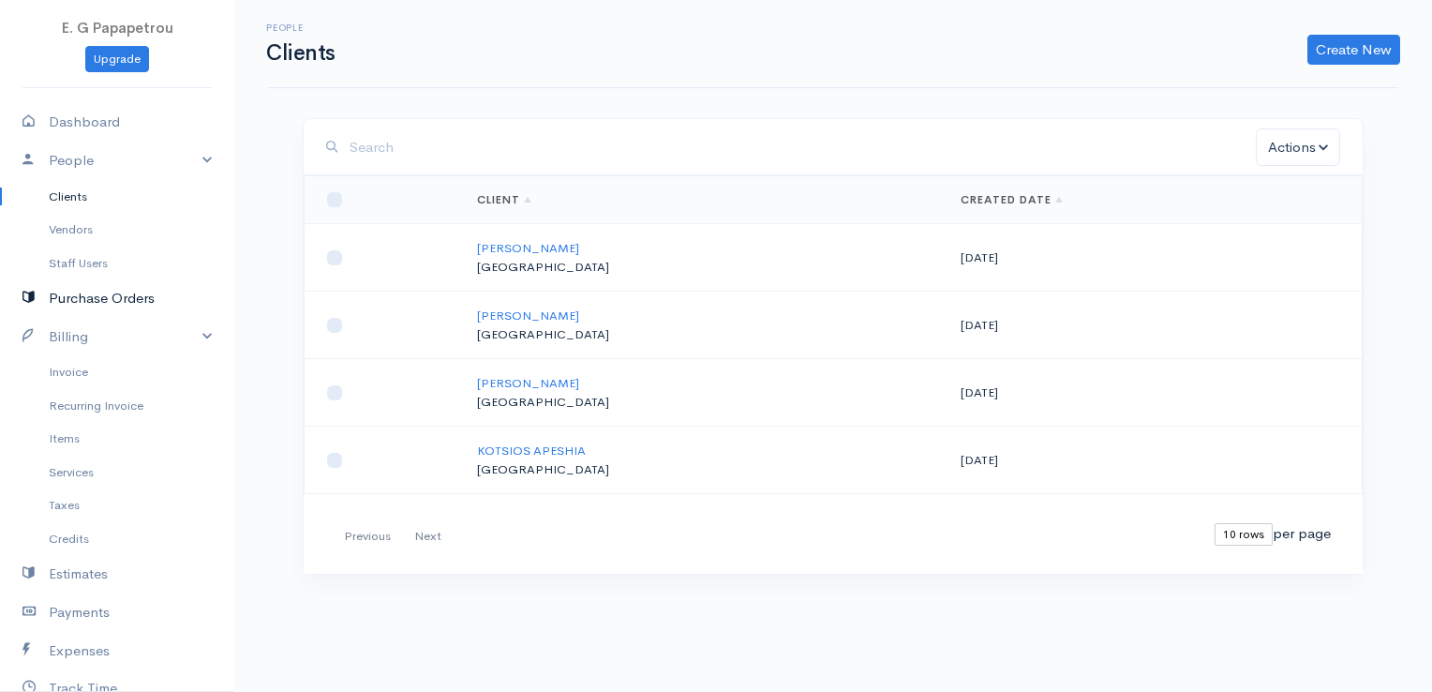
click at [80, 291] on link "Purchase Orders" at bounding box center [117, 298] width 234 height 38
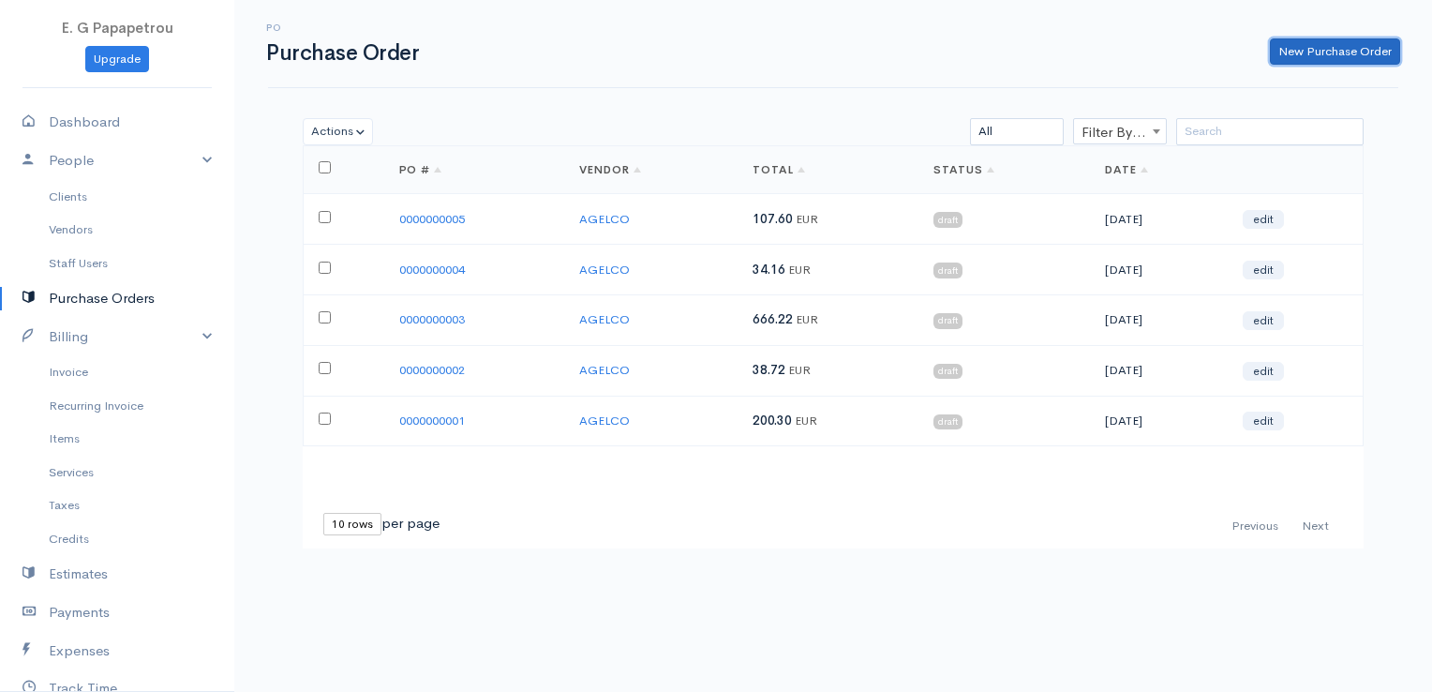
click at [1323, 46] on link "New Purchase Order" at bounding box center [1335, 51] width 130 height 27
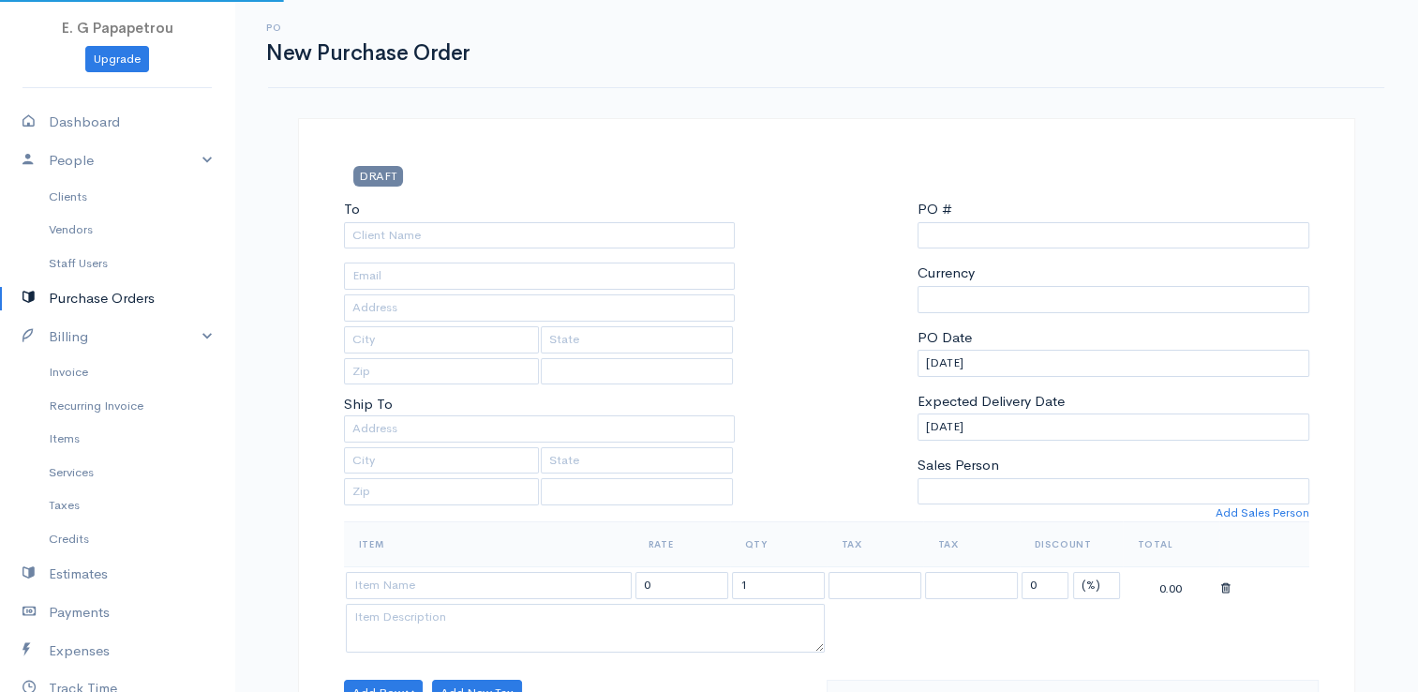
select select "[GEOGRAPHIC_DATA]"
select select "EUR"
type input "0000000006"
select select "[GEOGRAPHIC_DATA]"
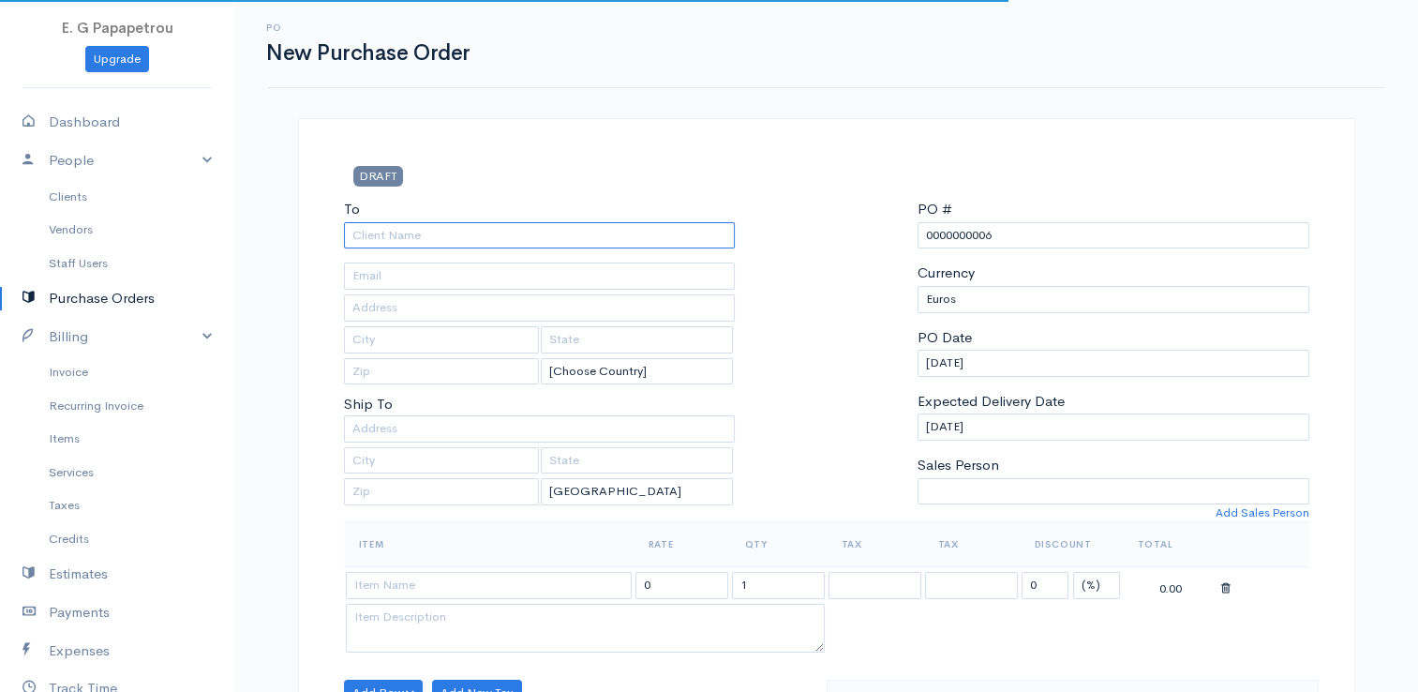
click at [577, 228] on input "To" at bounding box center [540, 235] width 392 height 27
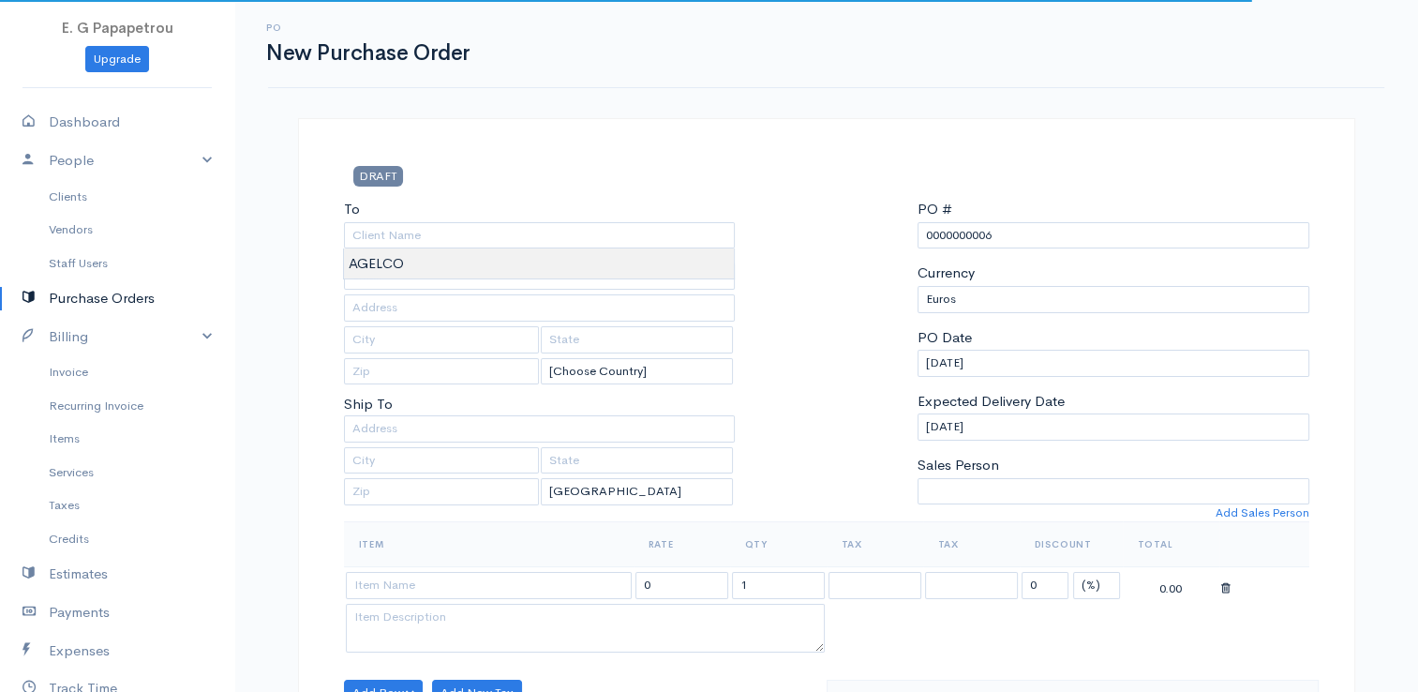
type input "AGELCO"
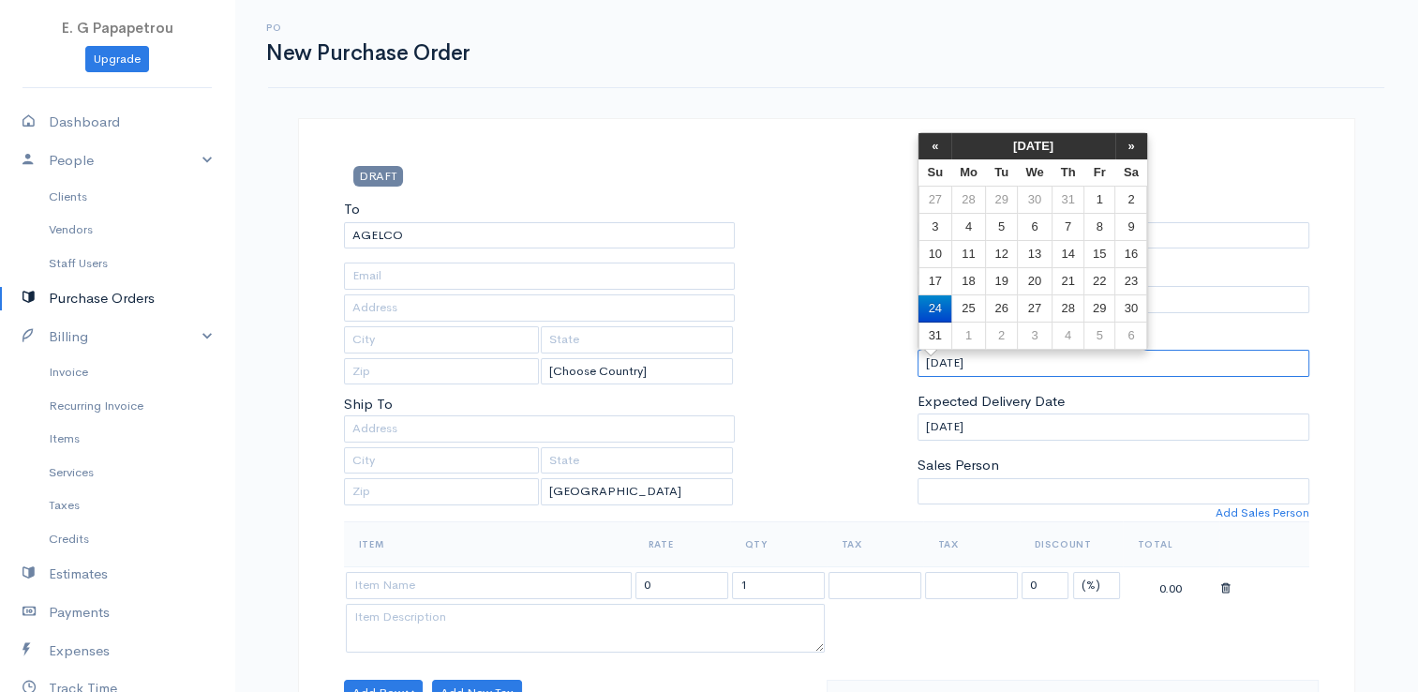
drag, startPoint x: 1011, startPoint y: 359, endPoint x: 801, endPoint y: 322, distance: 213.1
click at [801, 322] on div "To [GEOGRAPHIC_DATA] [Choose Country] [GEOGRAPHIC_DATA] [GEOGRAPHIC_DATA] [GEOG…" at bounding box center [827, 360] width 984 height 322
type input "[DATE]"
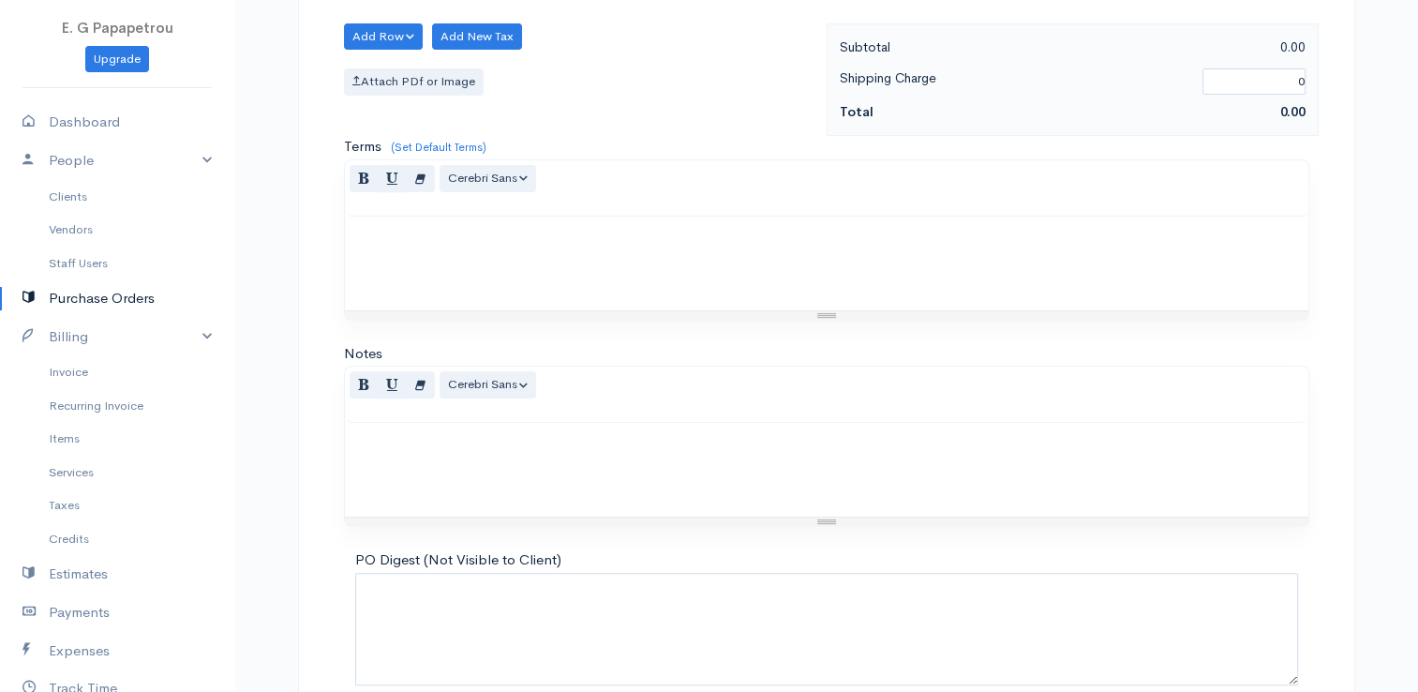
scroll to position [742, 0]
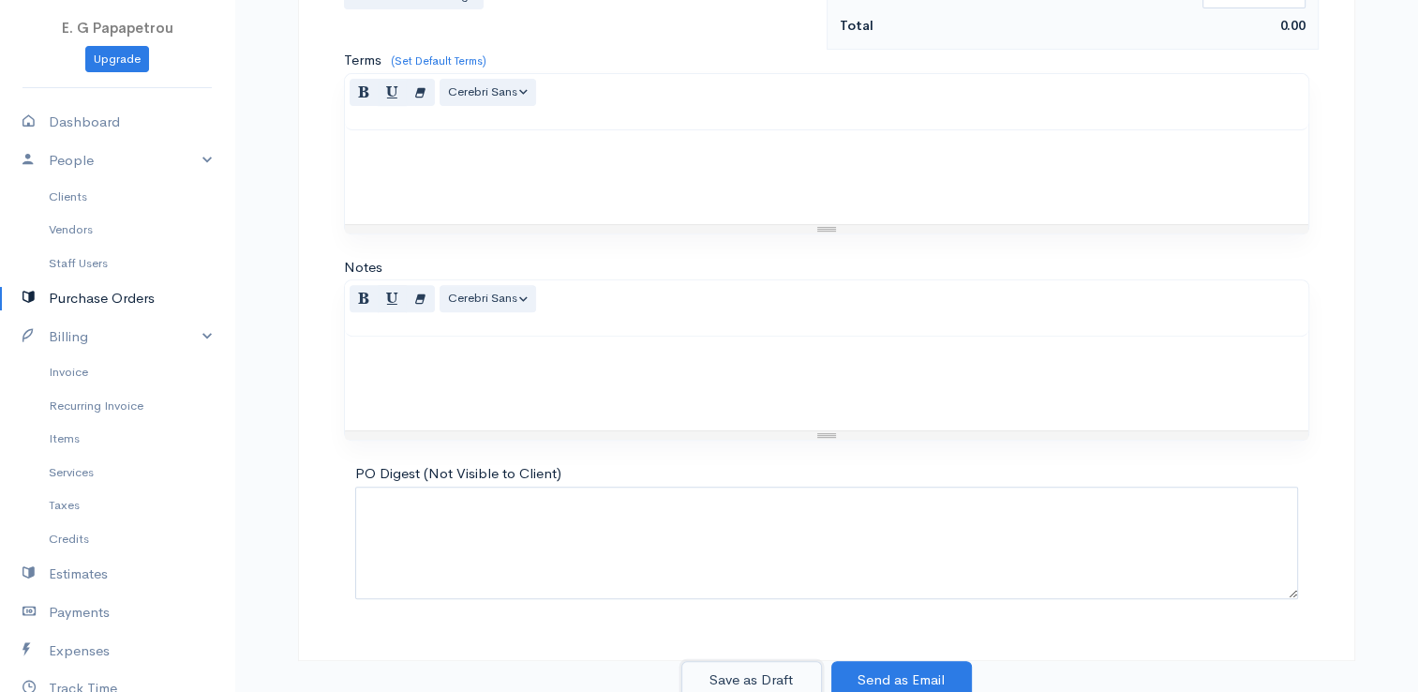
click at [750, 674] on button "Save as Draft" at bounding box center [751, 680] width 141 height 38
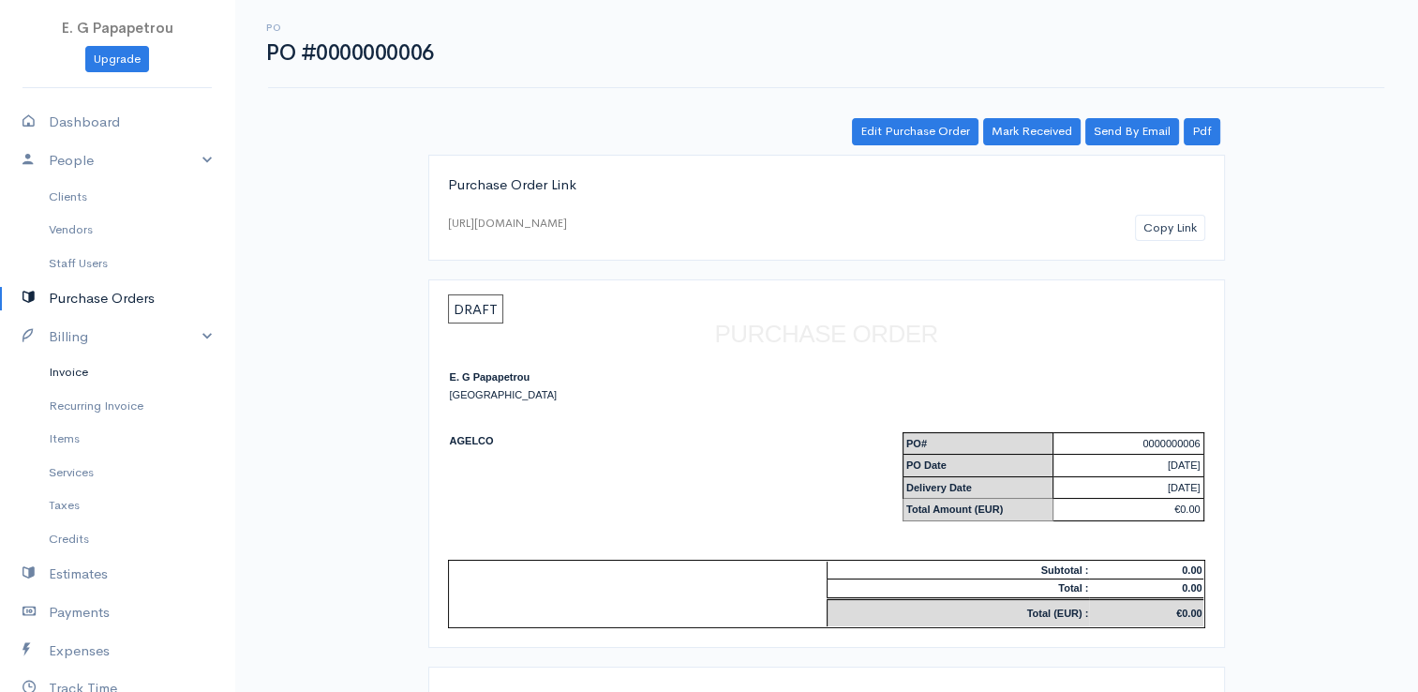
click at [83, 384] on link "Invoice" at bounding box center [117, 372] width 234 height 34
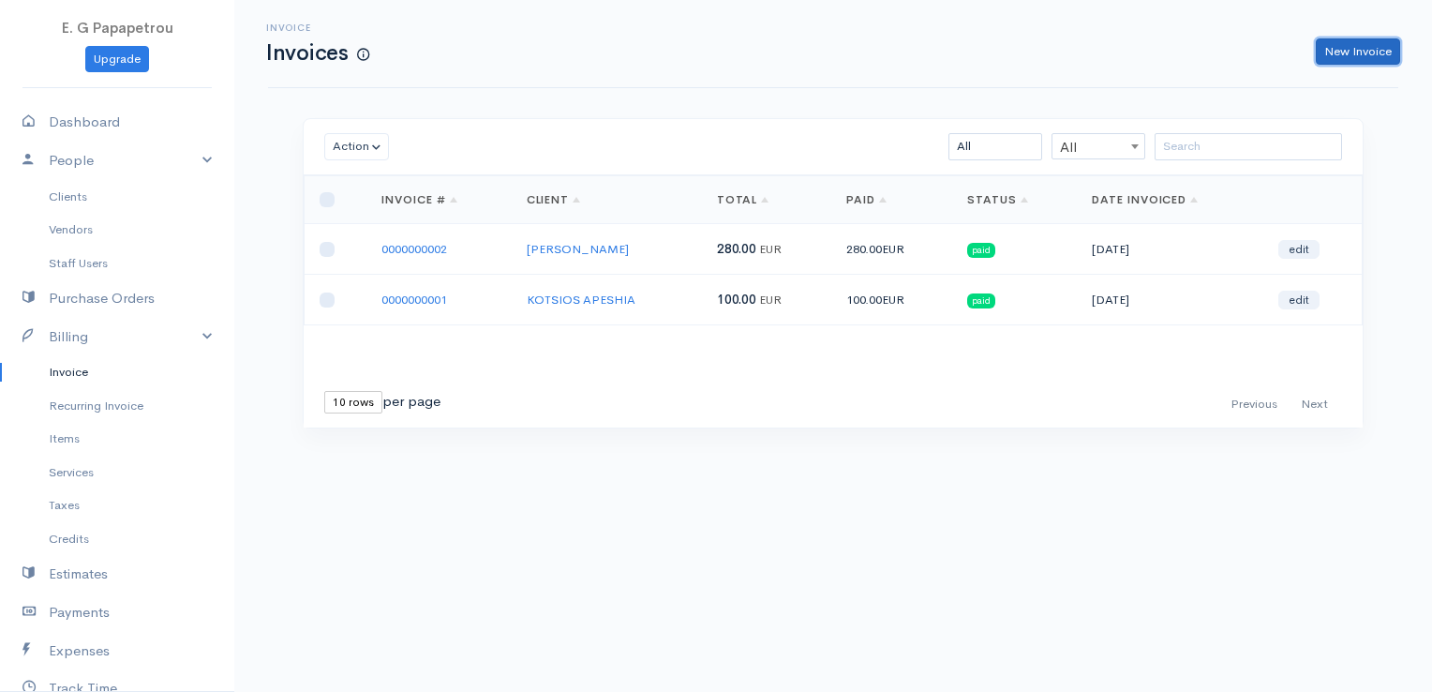
click at [1342, 53] on link "New Invoice" at bounding box center [1358, 51] width 84 height 27
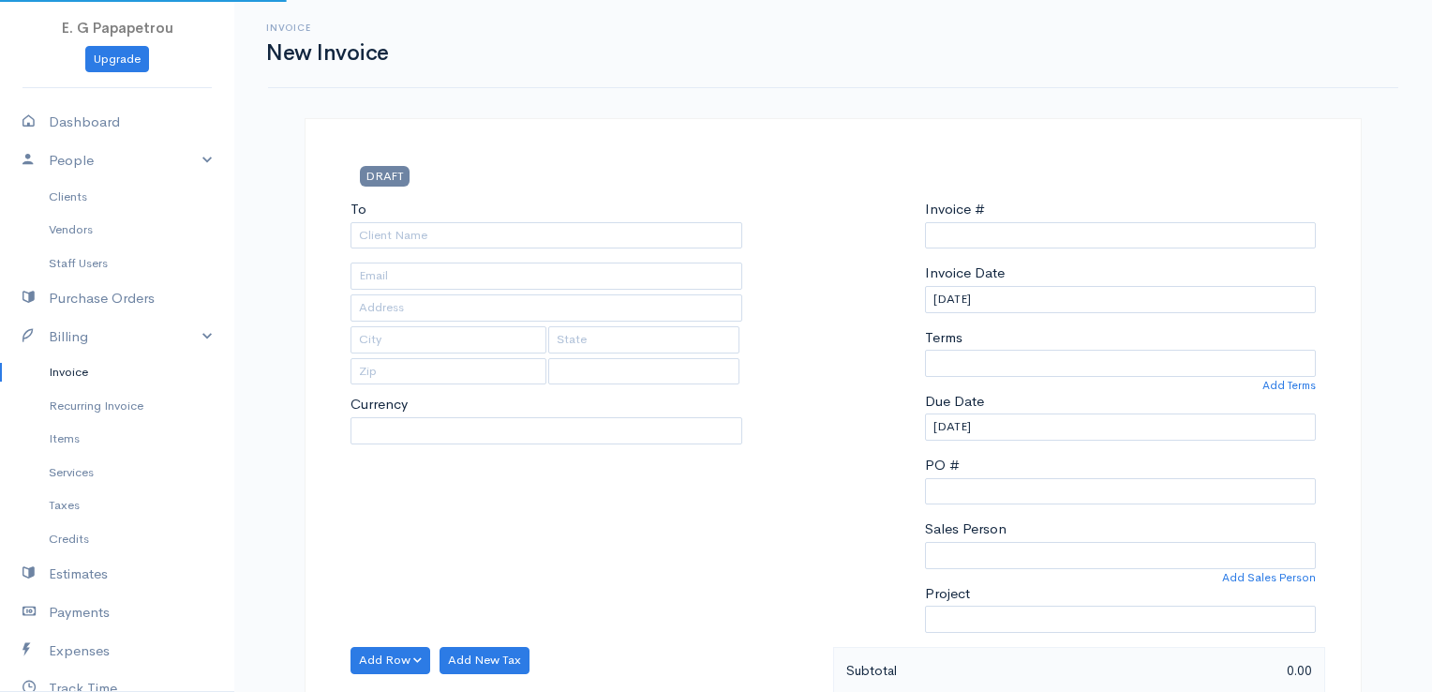
select select "[GEOGRAPHIC_DATA]"
select select "EUR"
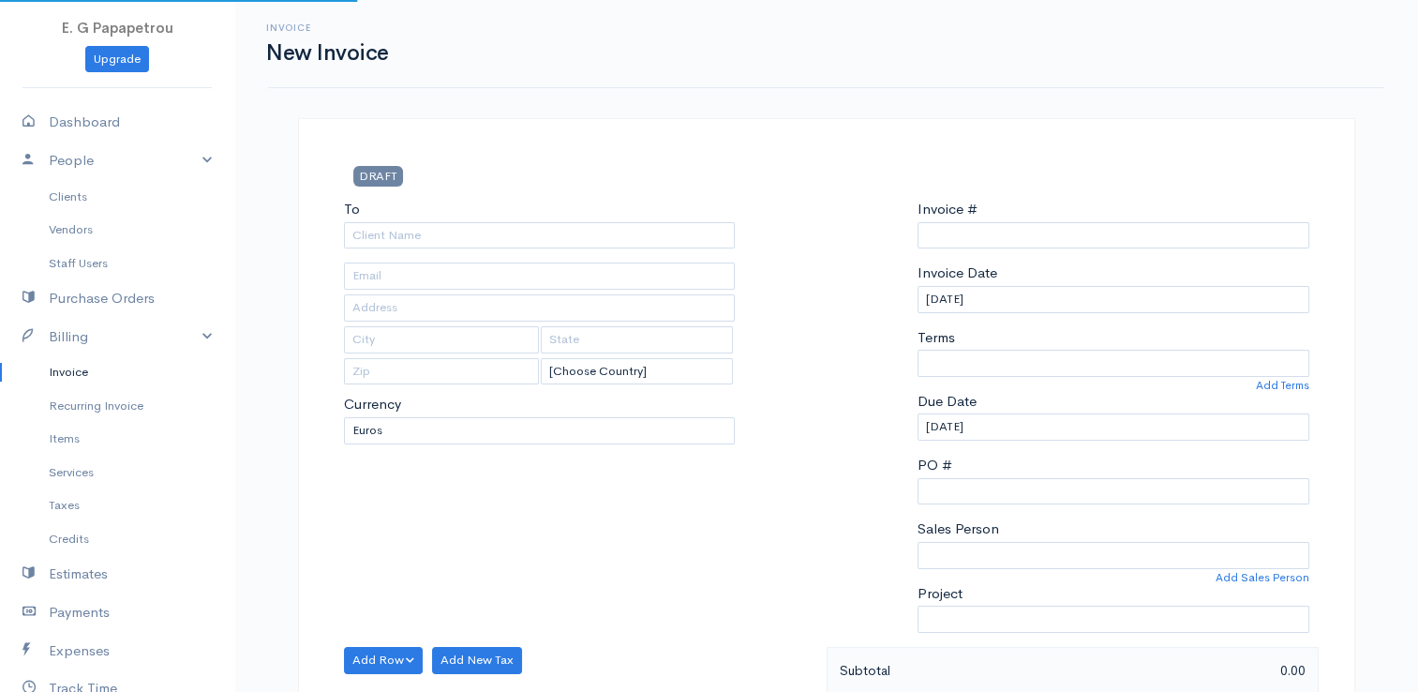
type input "0000000003"
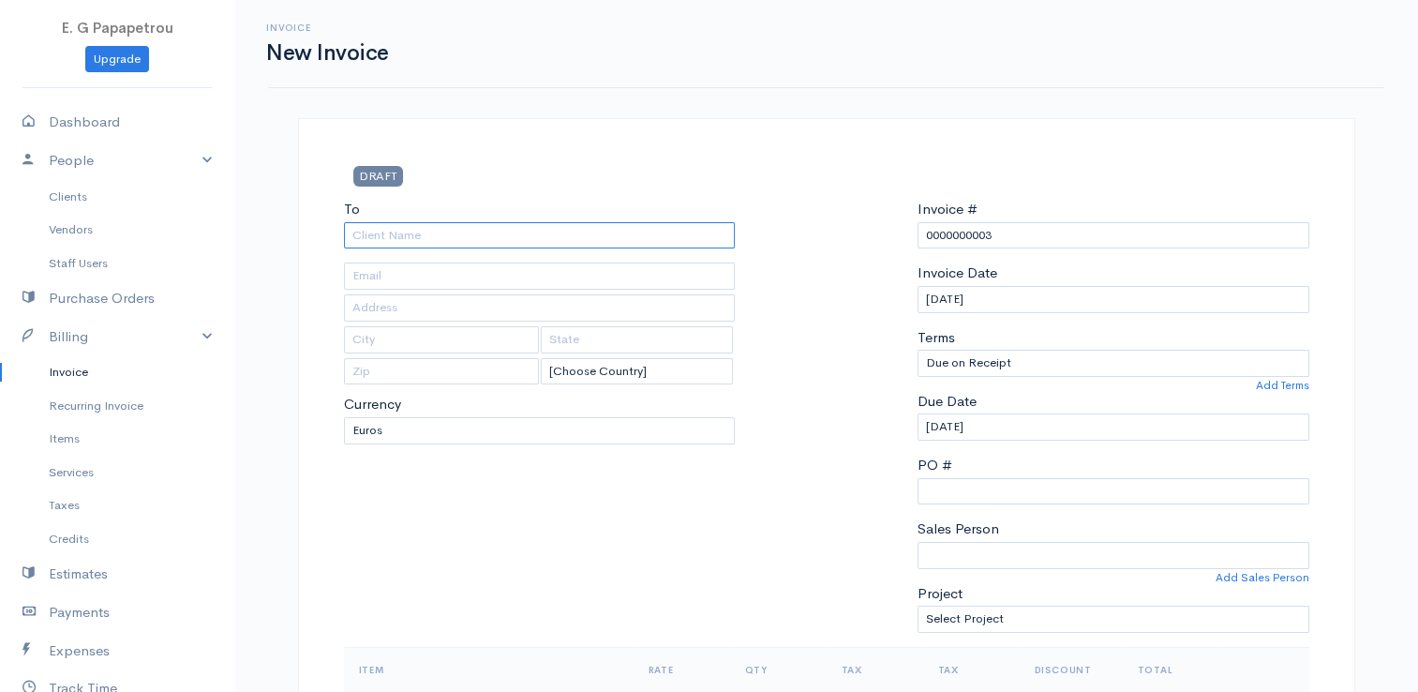
click at [670, 227] on input "To" at bounding box center [540, 235] width 392 height 27
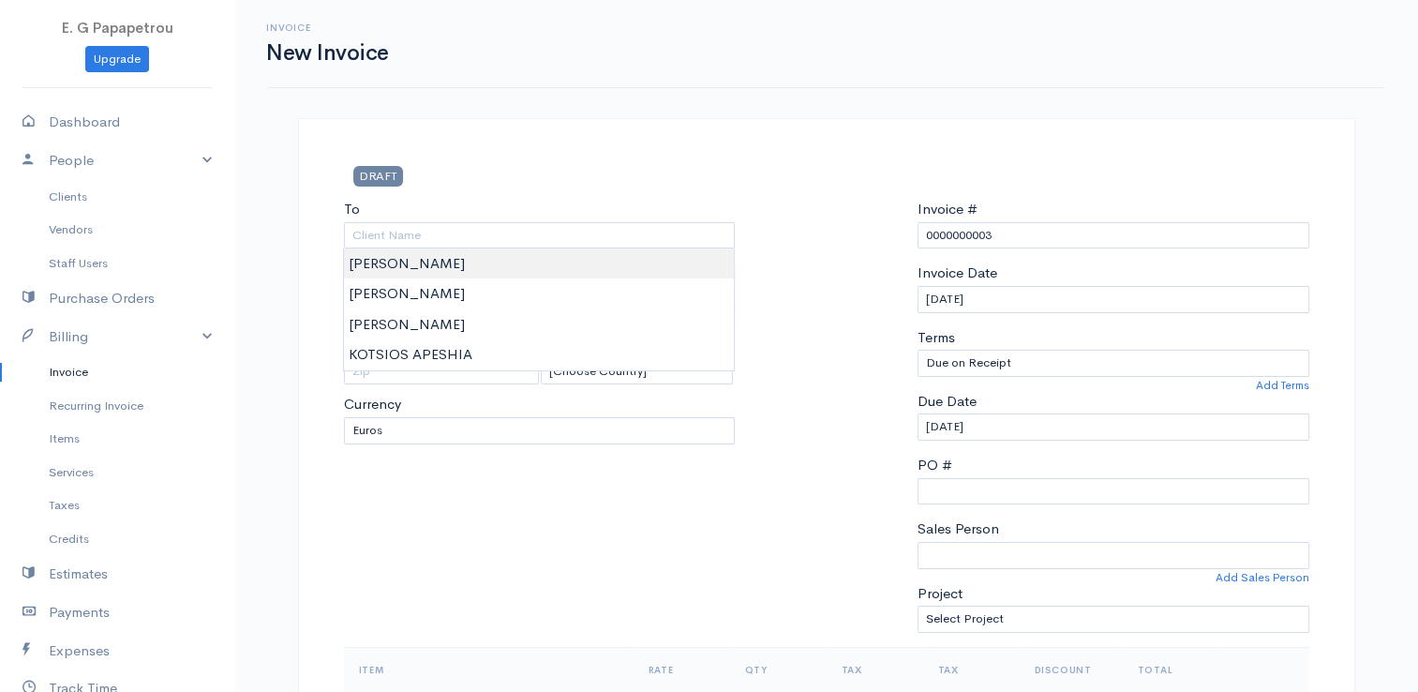
type input "[PERSON_NAME]"
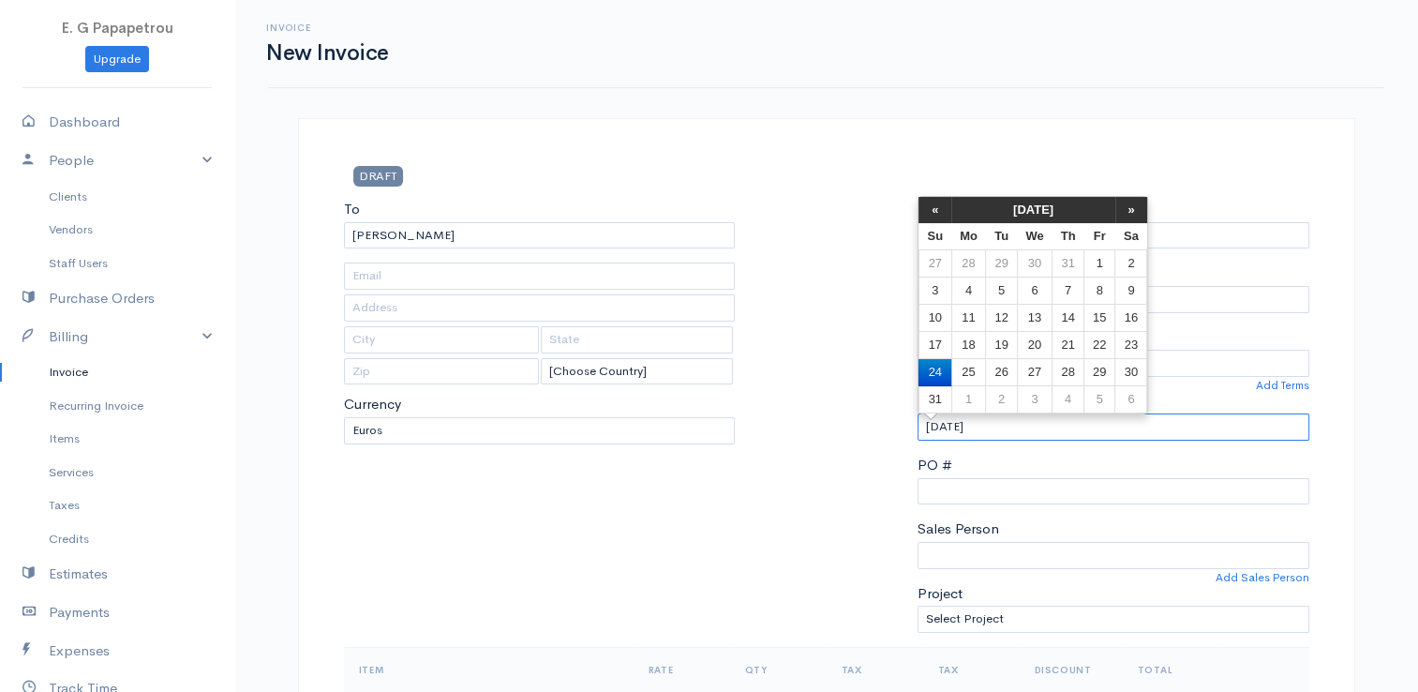
drag, startPoint x: 1025, startPoint y: 425, endPoint x: 902, endPoint y: 405, distance: 124.3
click at [902, 405] on div "To [GEOGRAPHIC_DATA] ANEXARTISIAS [Choose Country] [GEOGRAPHIC_DATA] [GEOGRAPHI…" at bounding box center [827, 423] width 984 height 448
type input "[DATE]"
click at [977, 498] on input "PO #" at bounding box center [1113, 491] width 392 height 27
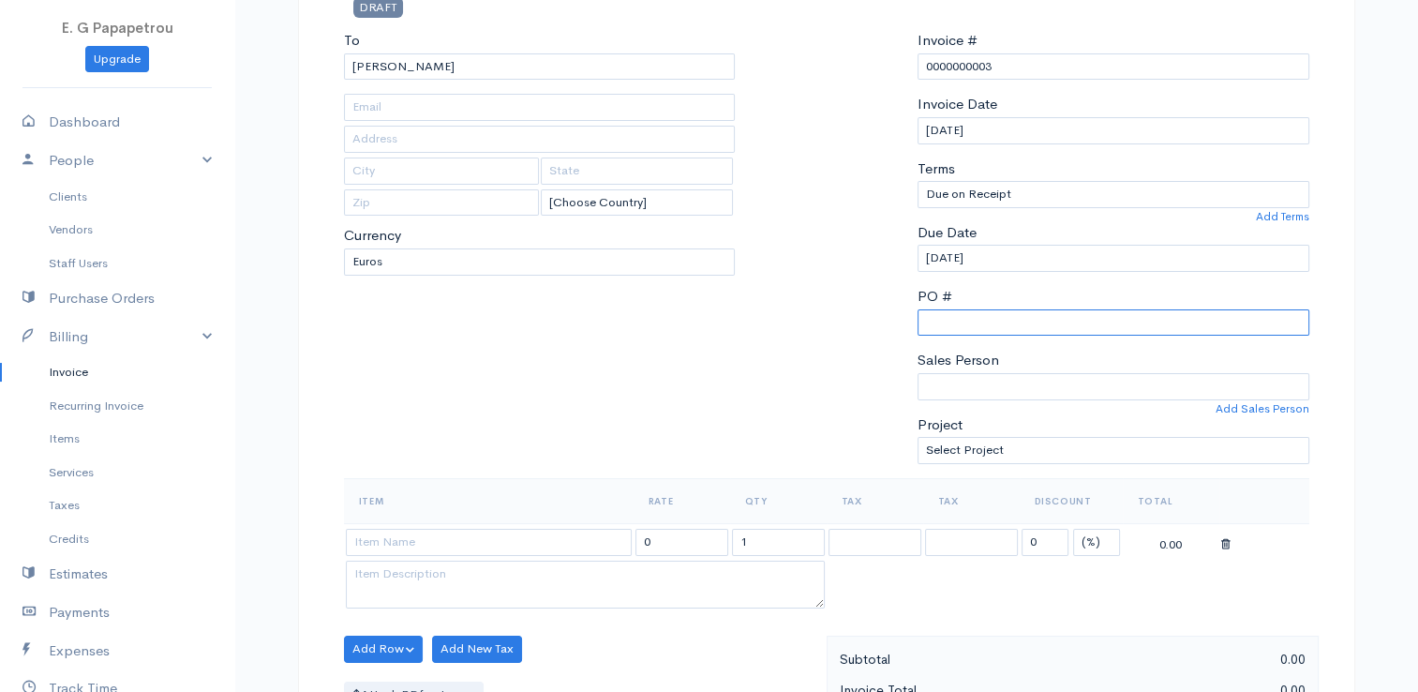
scroll to position [187, 0]
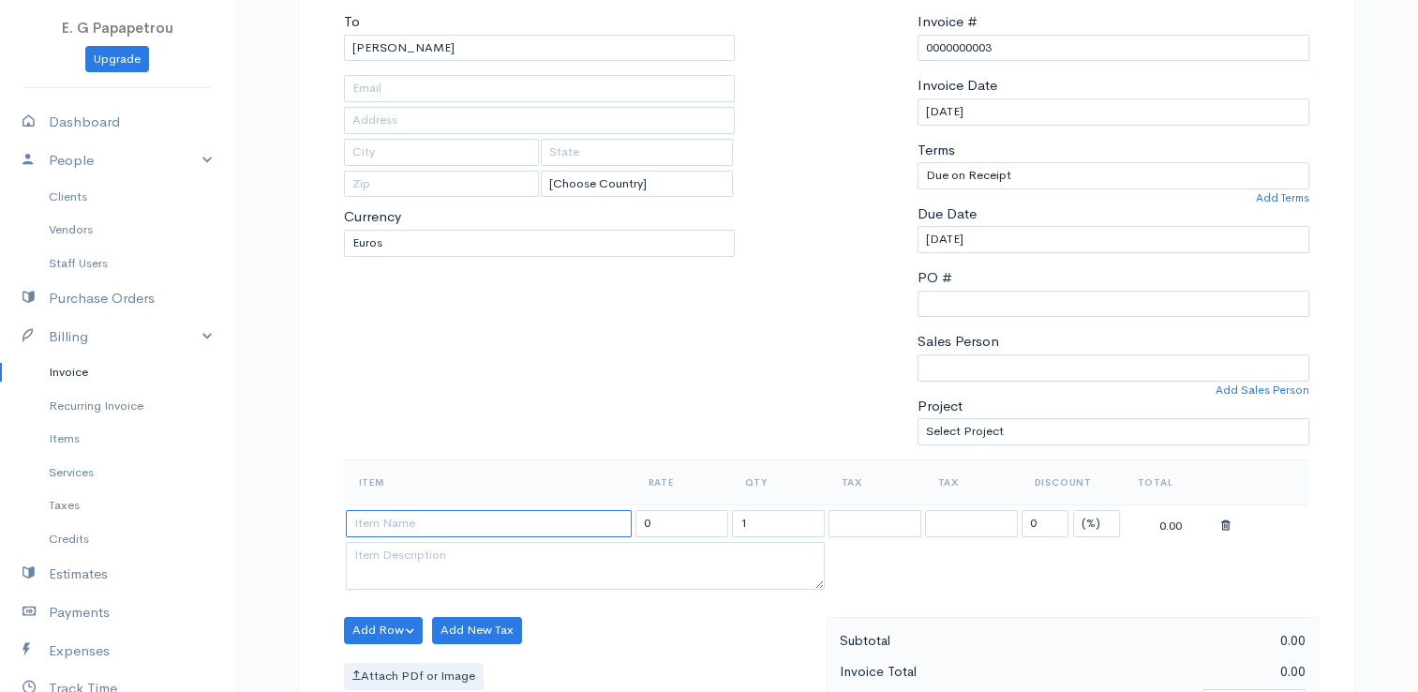
click at [506, 521] on input at bounding box center [489, 523] width 286 height 27
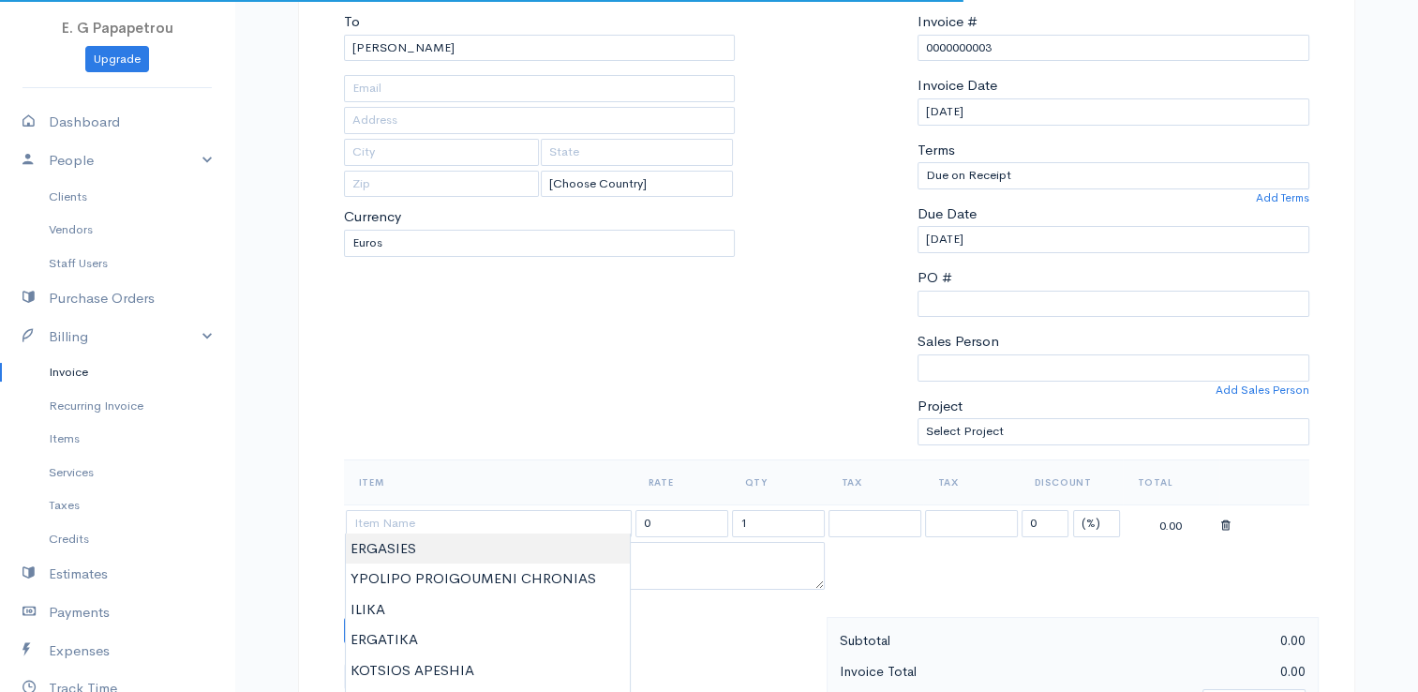
type input "ERGASIES"
type input "280.00"
type textarea "9086"
click at [486, 557] on body "E. G Papapetrou Upgrade Dashboard People Clients Vendors Staff Users Purchase O…" at bounding box center [709, 623] width 1418 height 1620
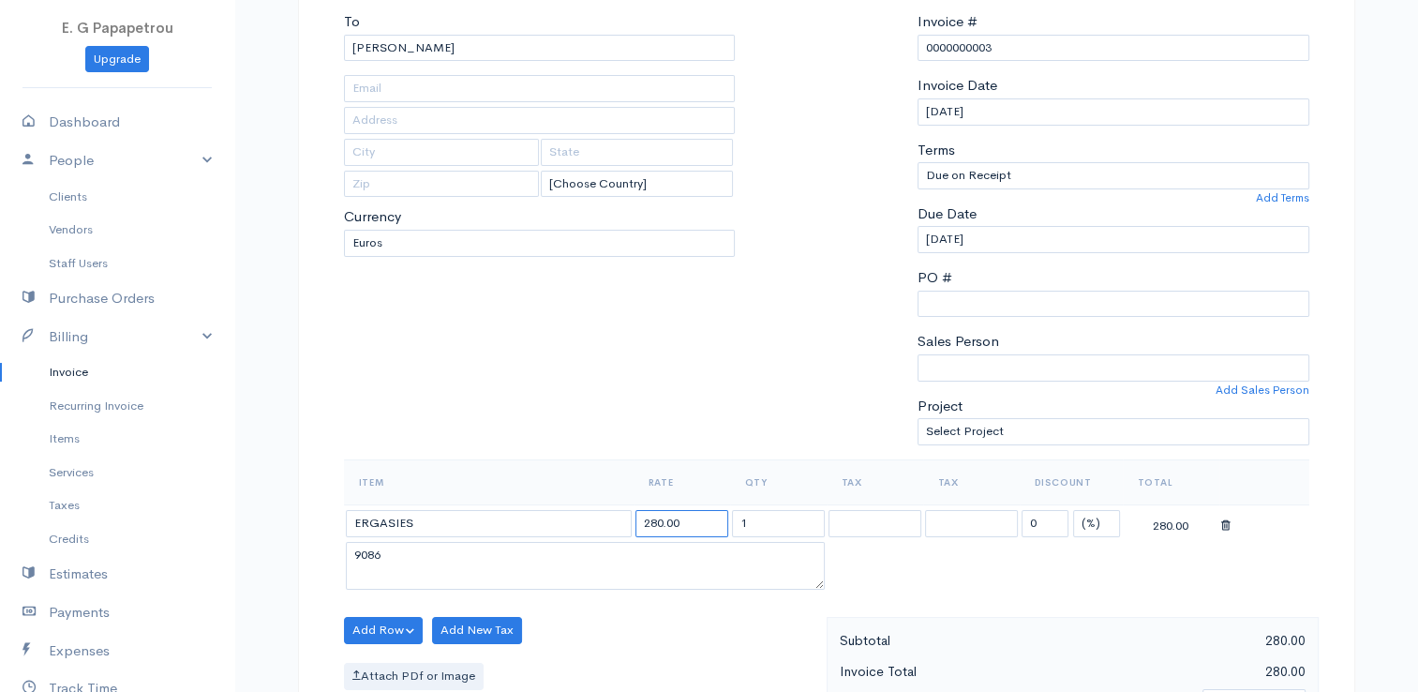
drag, startPoint x: 686, startPoint y: 513, endPoint x: 528, endPoint y: 493, distance: 159.6
click at [528, 493] on table "Item Rate Qty Tax Tax Discount Total ERGASIES 280.00 1 0 (%) Flat 280.00 9086" at bounding box center [826, 526] width 965 height 135
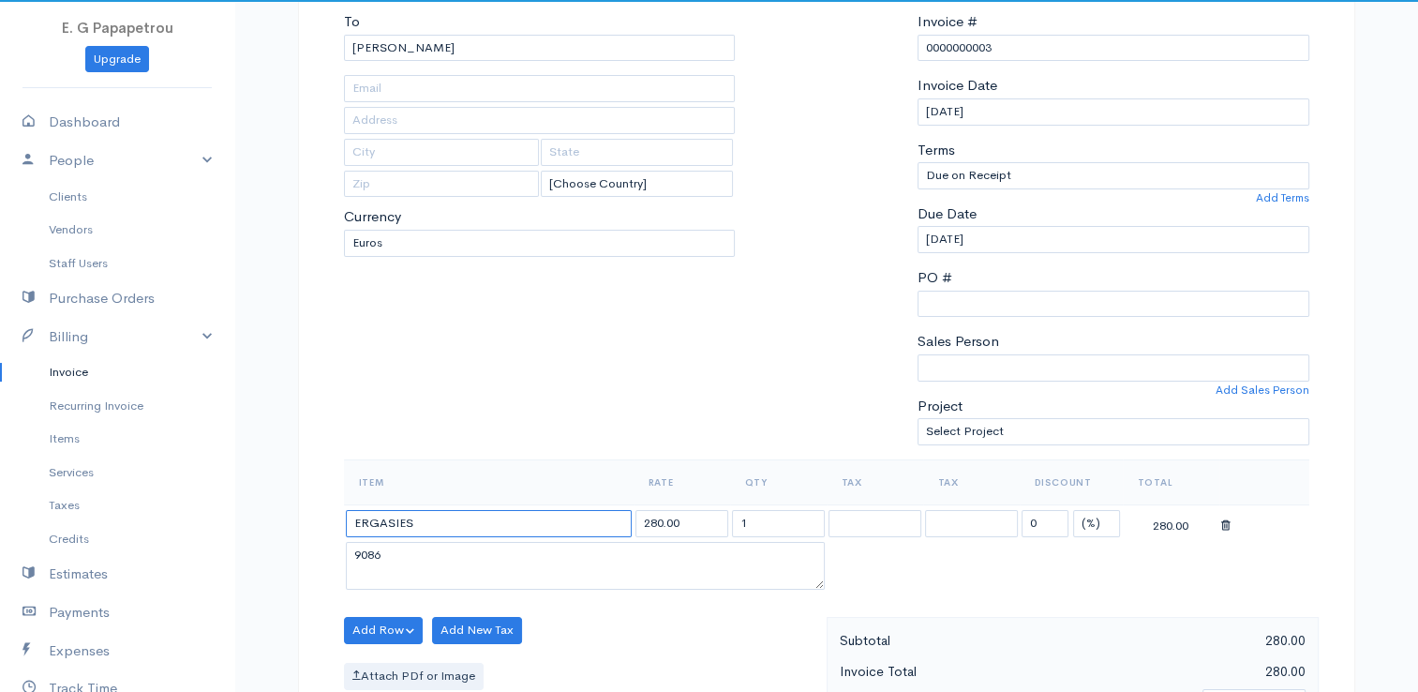
drag, startPoint x: 420, startPoint y: 521, endPoint x: 314, endPoint y: 506, distance: 106.9
click at [314, 506] on div "DRAFT To NIKOS ANEXARTISIAS [Choose Country] United States Canada United Kingdo…" at bounding box center [826, 663] width 1057 height 1464
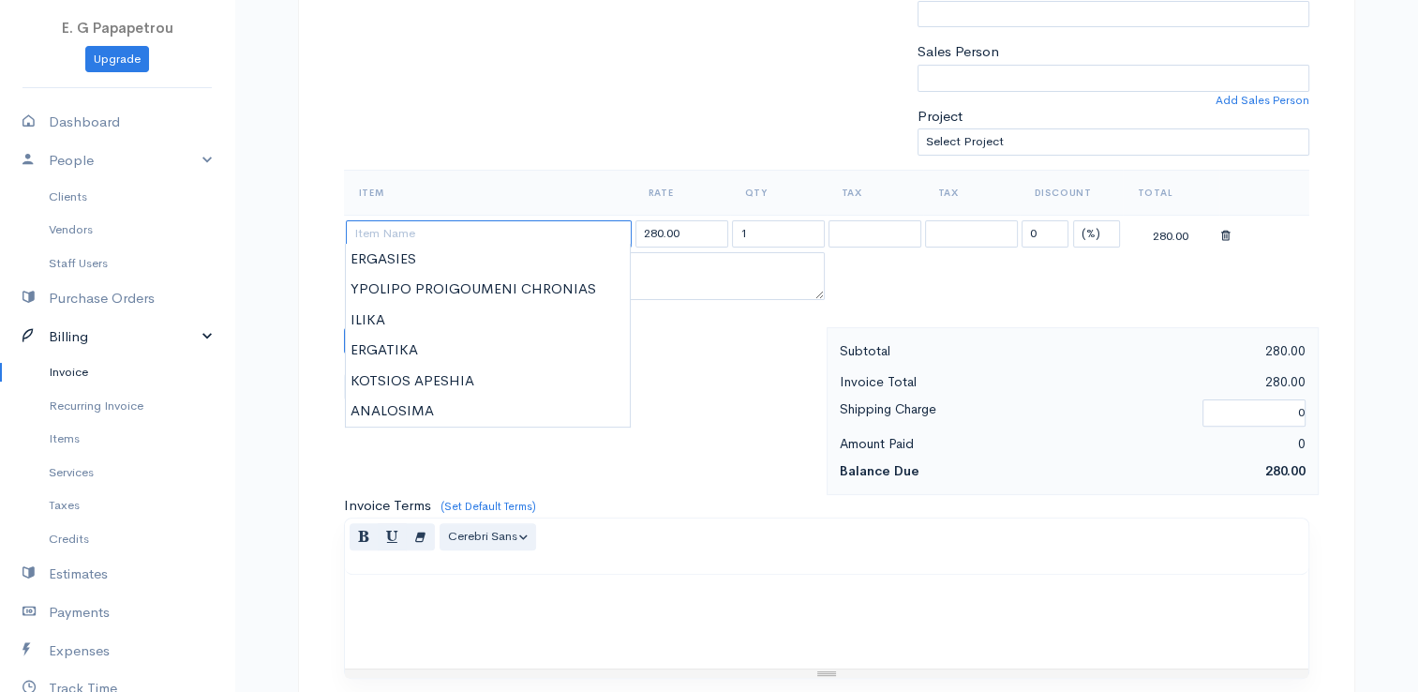
scroll to position [281, 0]
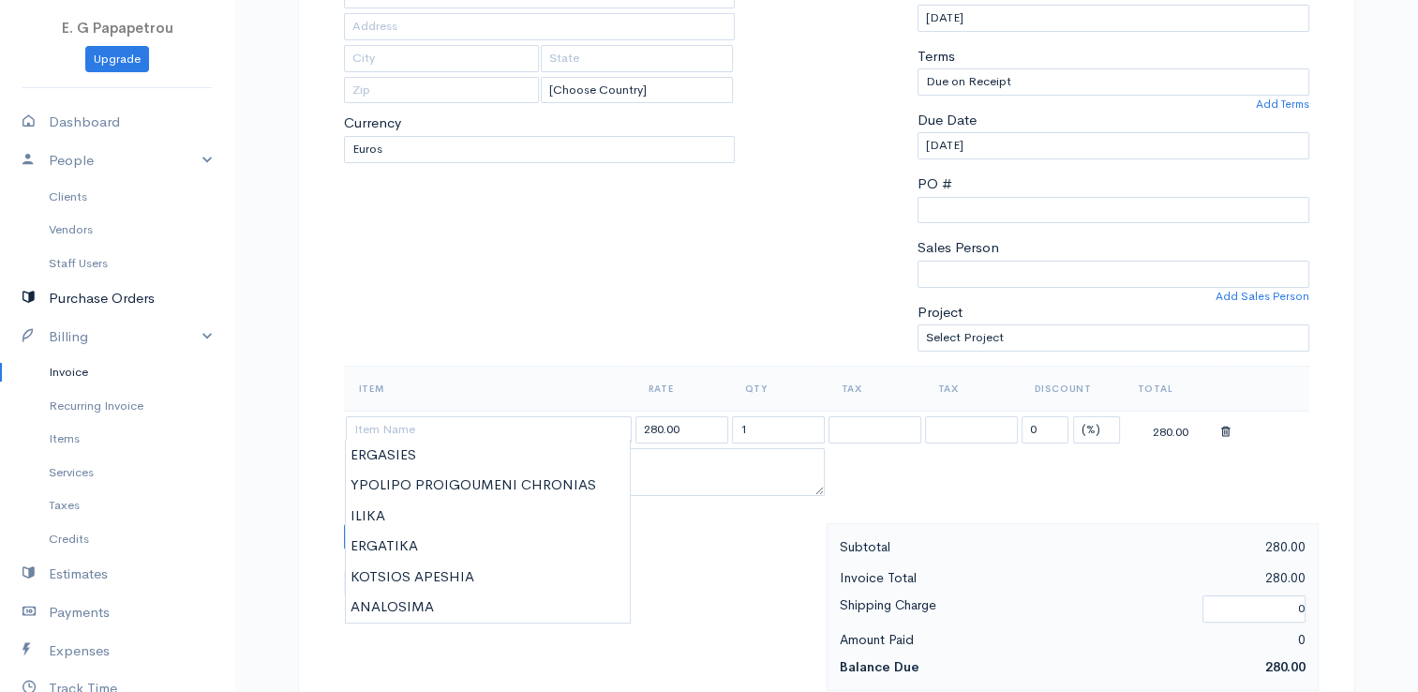
click at [101, 298] on link "Purchase Orders" at bounding box center [117, 298] width 234 height 38
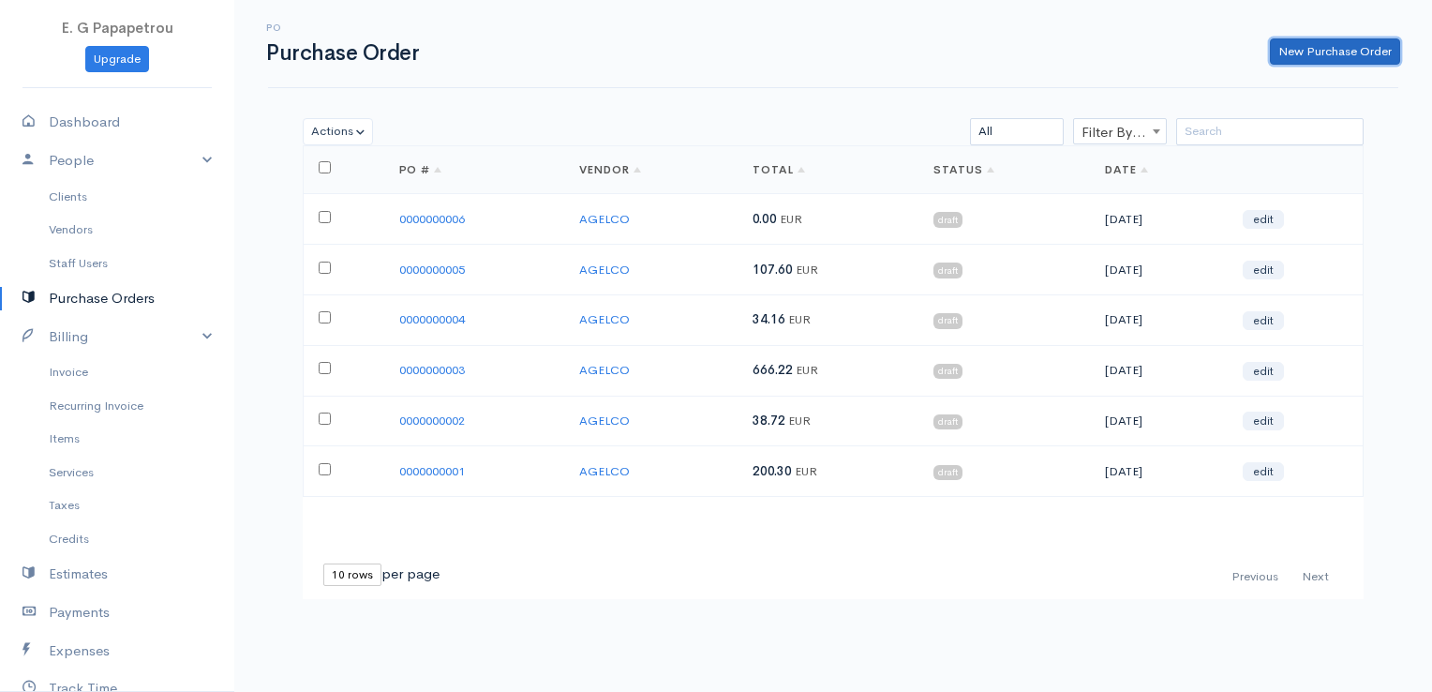
click at [1290, 55] on link "New Purchase Order" at bounding box center [1335, 51] width 130 height 27
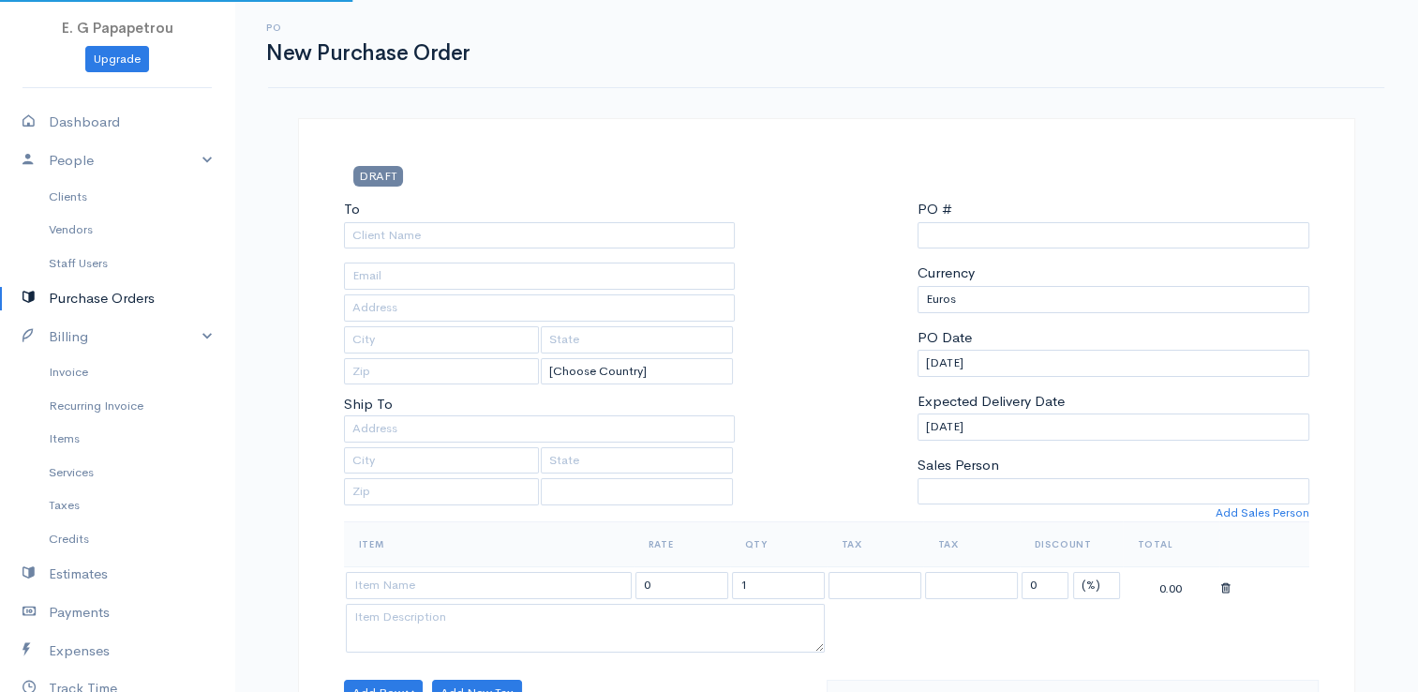
select select "[GEOGRAPHIC_DATA]"
type input "0000000007"
select select "EUR"
select select "[GEOGRAPHIC_DATA]"
click at [648, 231] on input "To" at bounding box center [540, 235] width 392 height 27
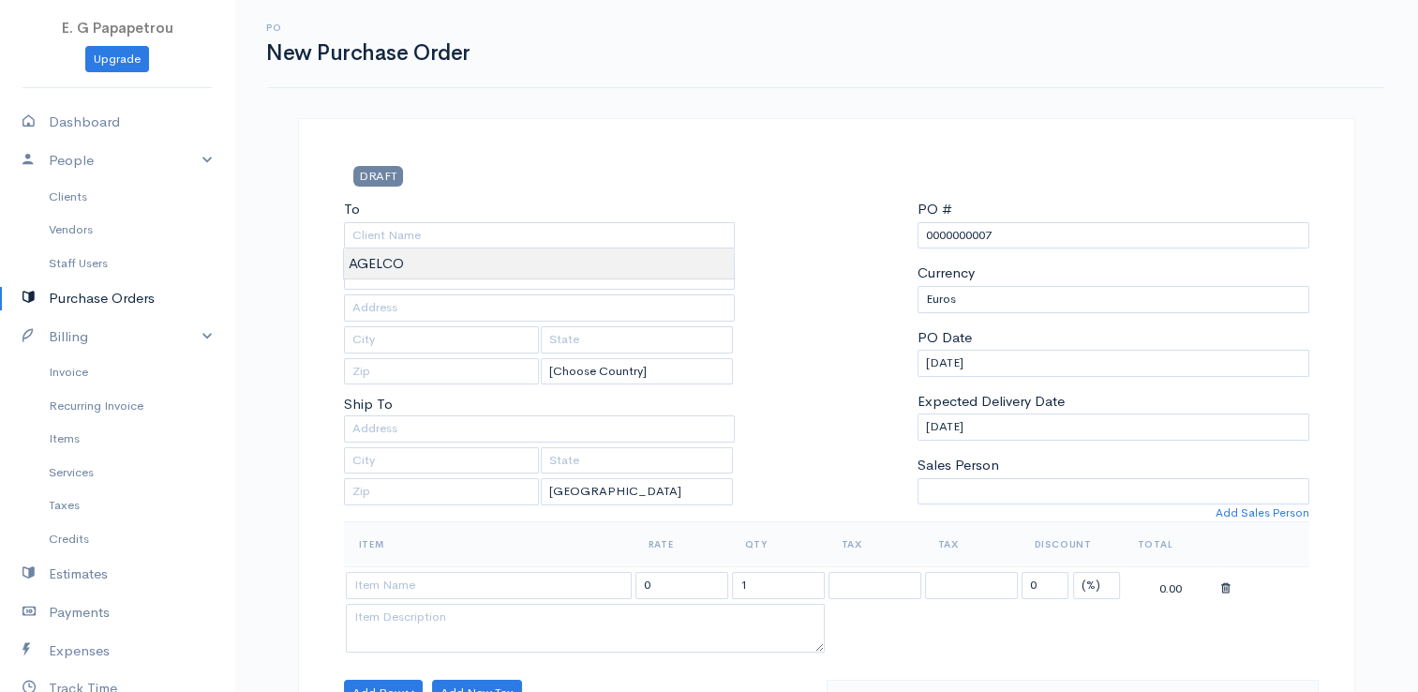
type input "AGELCO"
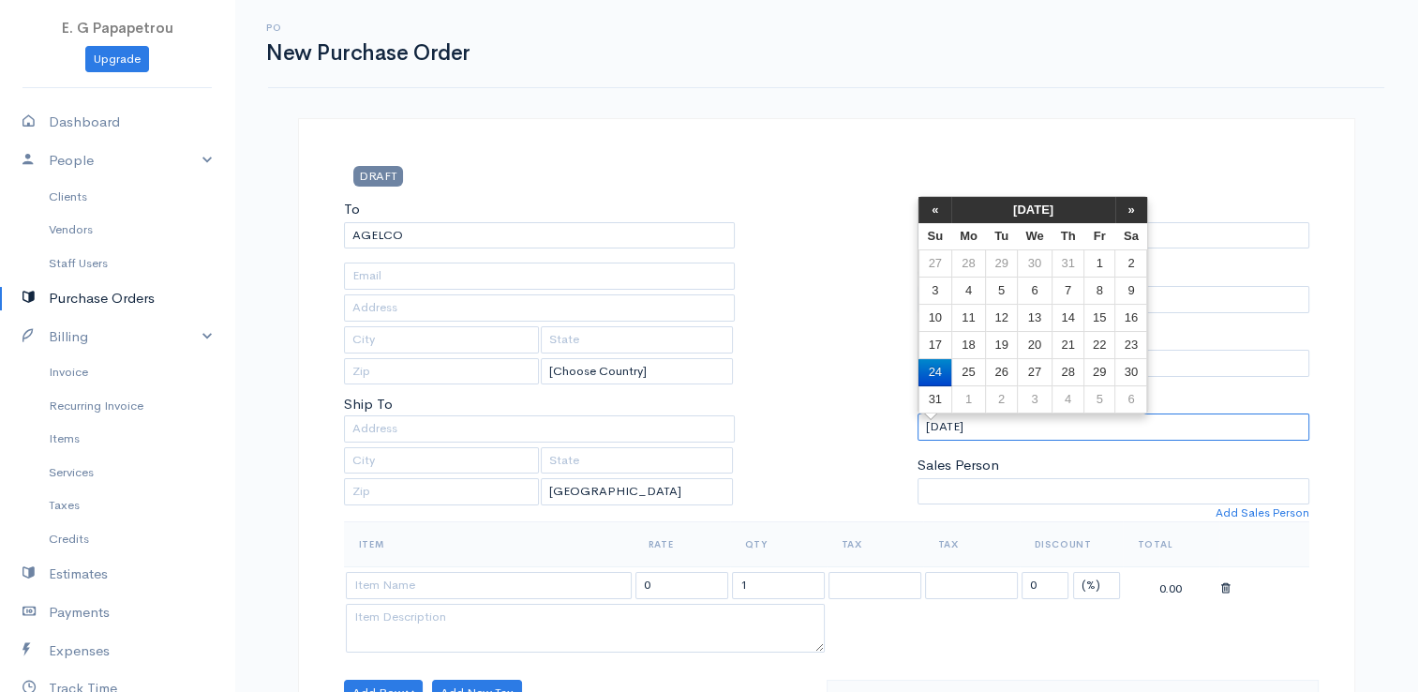
drag, startPoint x: 1046, startPoint y: 431, endPoint x: 779, endPoint y: 395, distance: 269.6
click at [779, 395] on div "To [GEOGRAPHIC_DATA] [Choose Country] [GEOGRAPHIC_DATA] [GEOGRAPHIC_DATA] [GEOG…" at bounding box center [827, 360] width 984 height 322
type input "[DATE]"
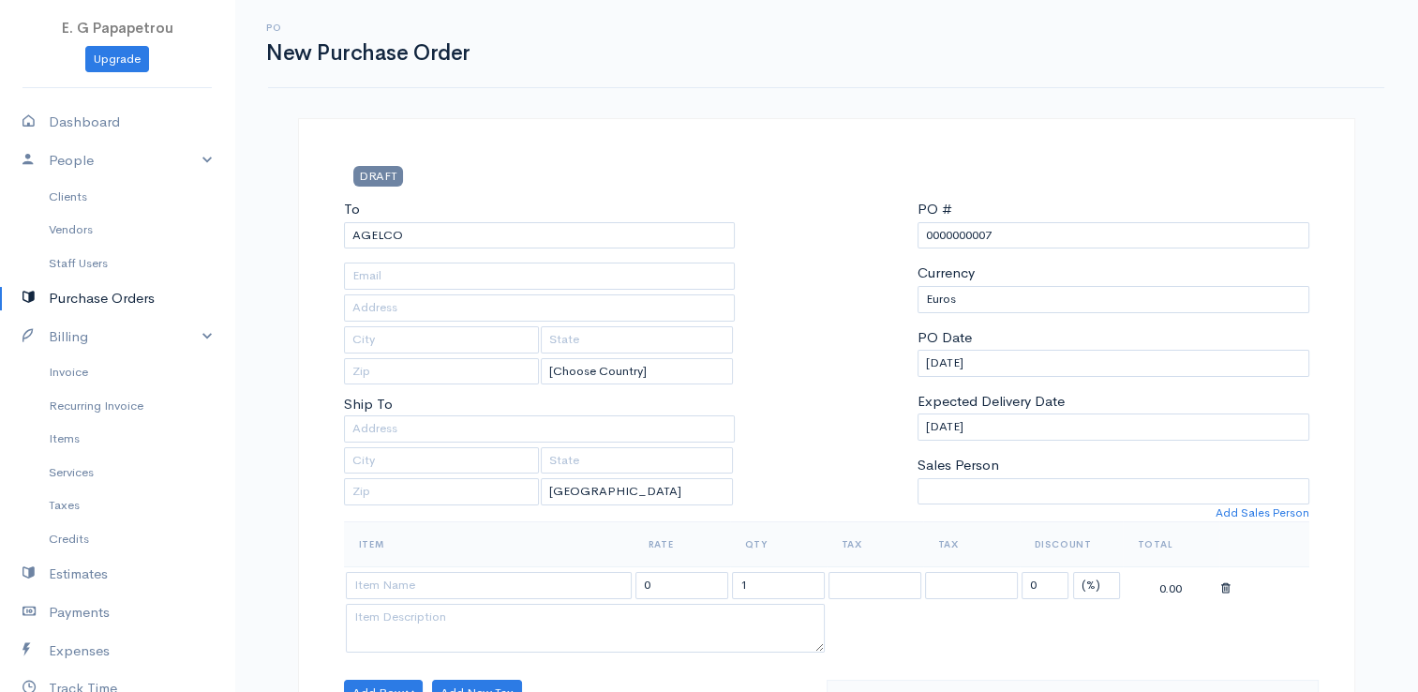
click at [1228, 194] on div "DRAFT" at bounding box center [827, 182] width 984 height 33
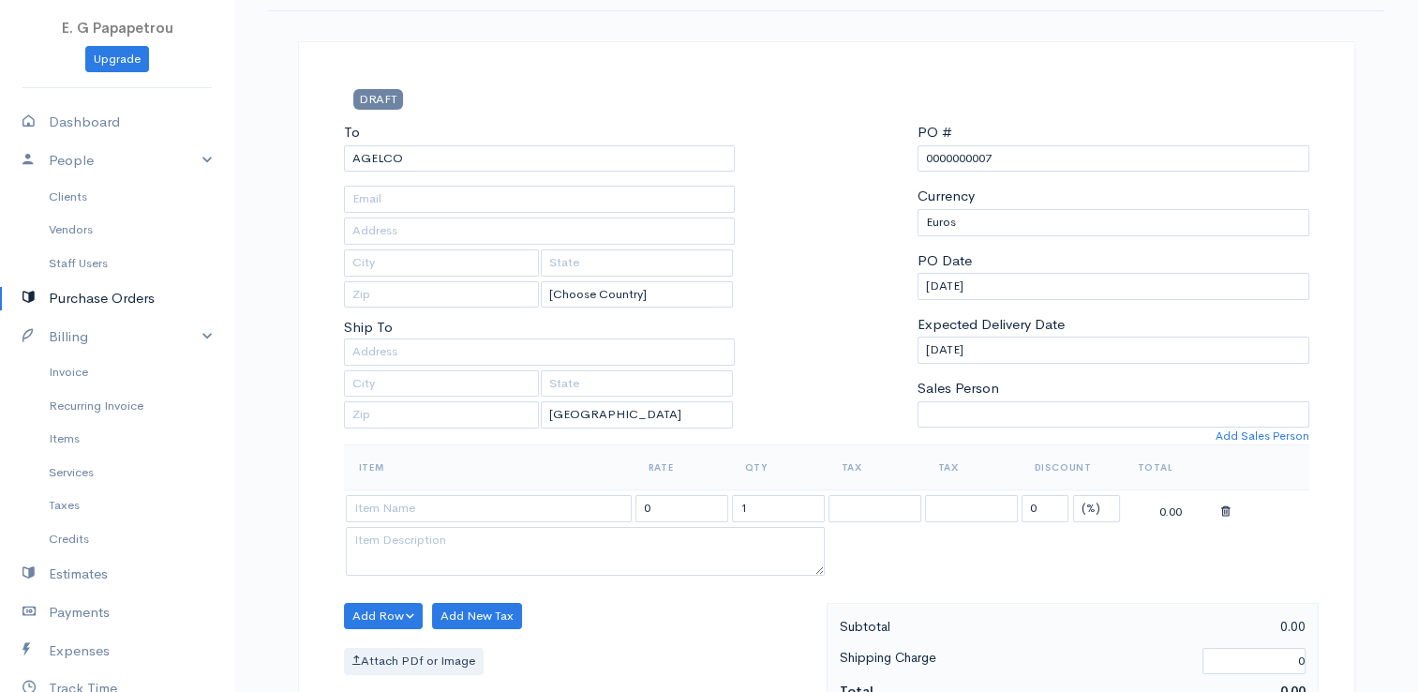
scroll to position [94, 0]
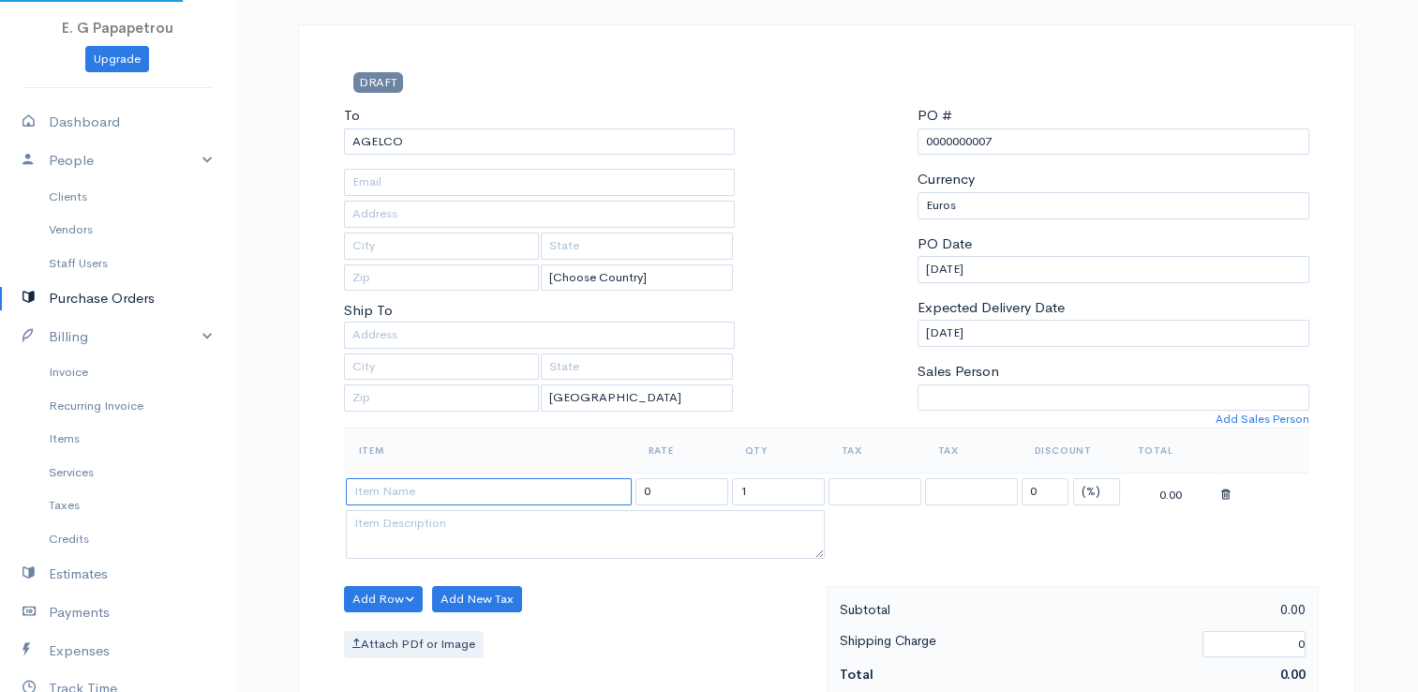
click at [606, 482] on input at bounding box center [489, 491] width 286 height 27
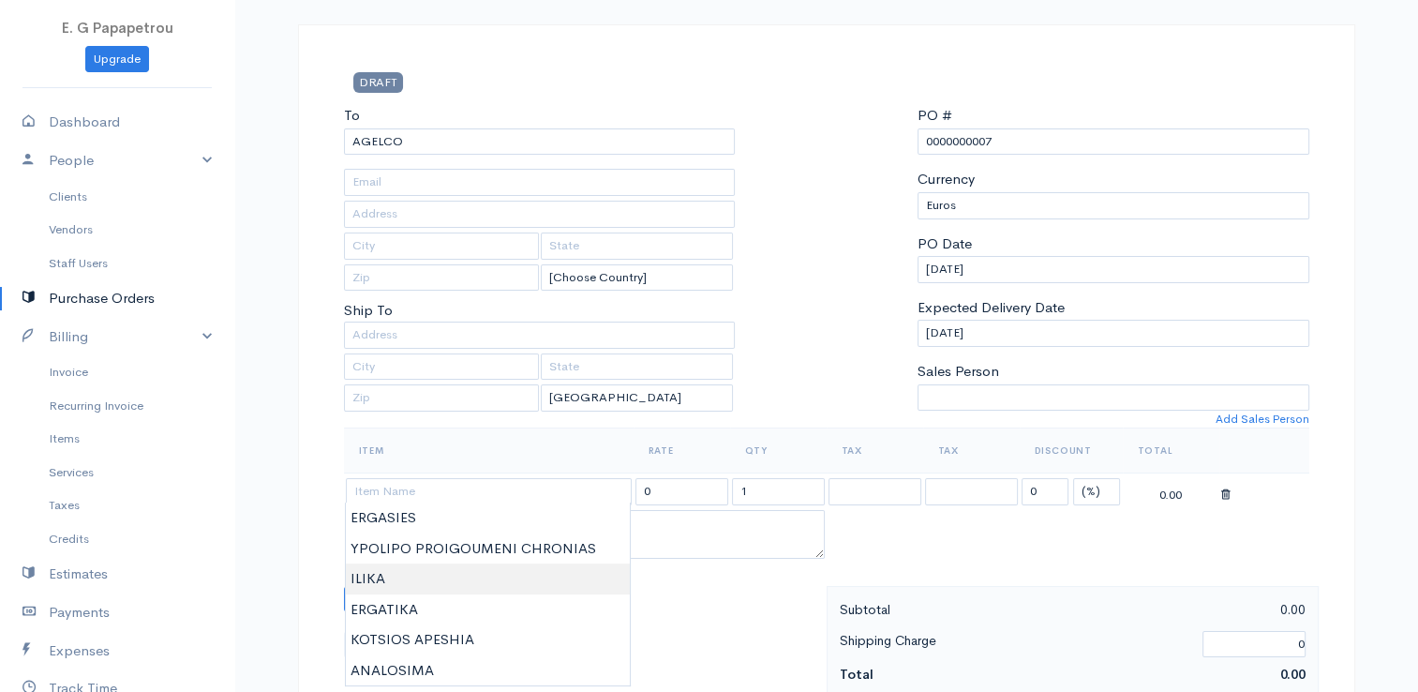
type input "ILIKA"
click at [508, 588] on body "E. G Papapetrou Upgrade Dashboard People Clients Vendors Staff Users Purchase O…" at bounding box center [709, 626] width 1418 height 1440
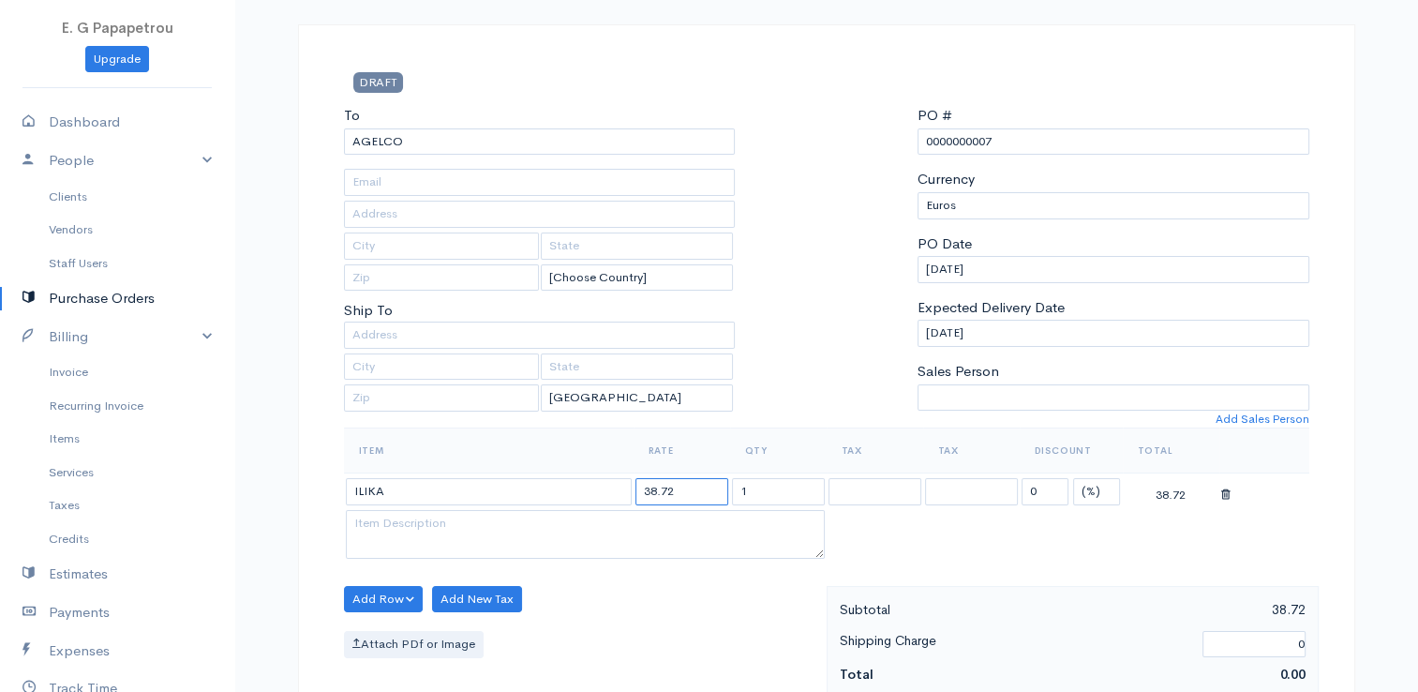
drag, startPoint x: 686, startPoint y: 493, endPoint x: 516, endPoint y: 467, distance: 171.6
click at [516, 467] on table "Item Rate Qty Tax Tax Discount Total ILIKA 38.72 1 0 (%) Flat 38.72" at bounding box center [826, 494] width 965 height 135
type input "587.23"
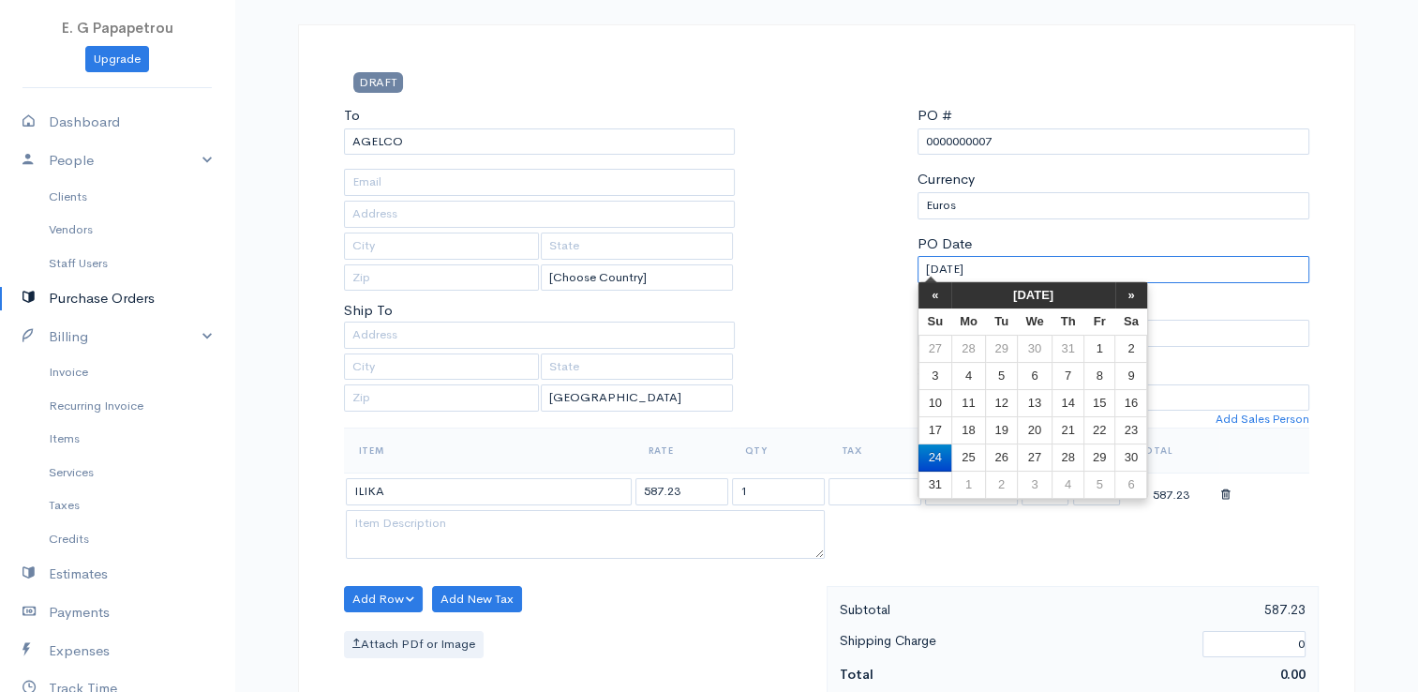
drag, startPoint x: 1006, startPoint y: 262, endPoint x: 843, endPoint y: 265, distance: 163.1
click at [843, 265] on div "To [GEOGRAPHIC_DATA] [Choose Country] [GEOGRAPHIC_DATA] [GEOGRAPHIC_DATA] [GEOG…" at bounding box center [827, 266] width 984 height 322
type input "[DATE]"
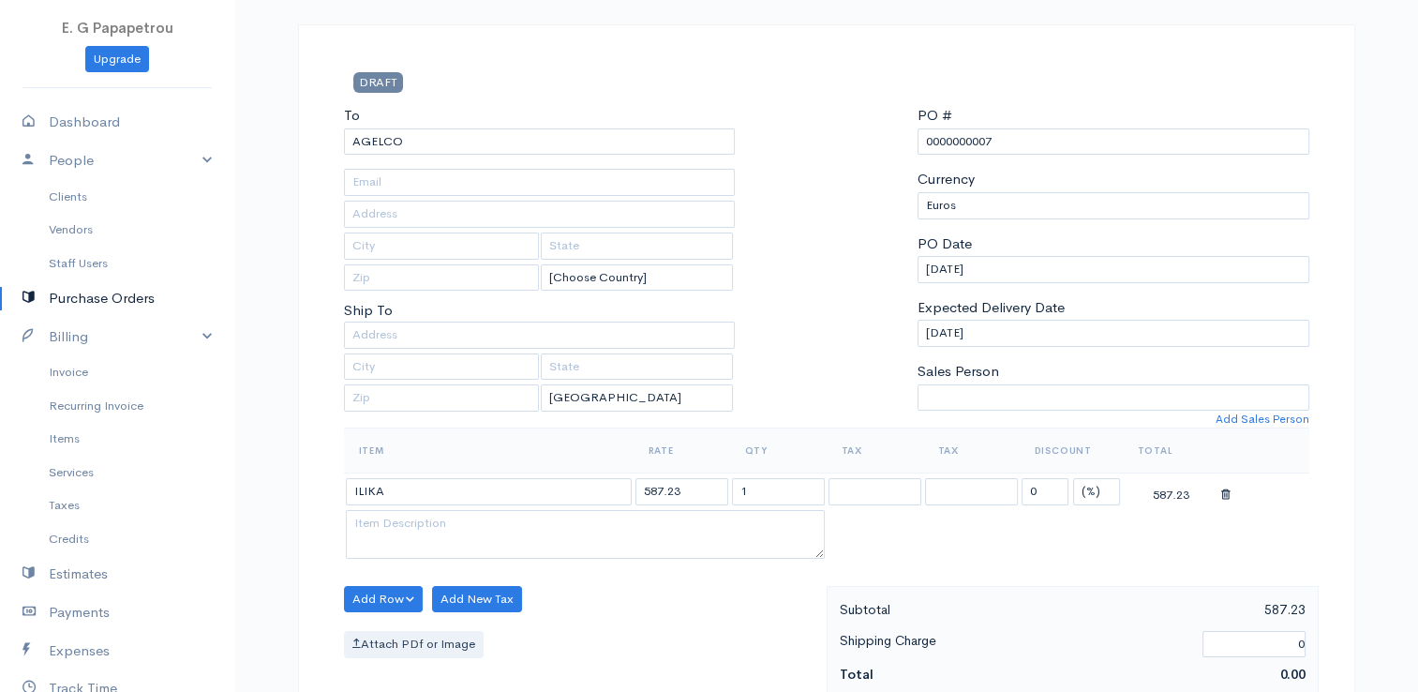
click at [1214, 54] on div "DRAFT To [GEOGRAPHIC_DATA] [Choose Country] [GEOGRAPHIC_DATA] [GEOGRAPHIC_DATA]…" at bounding box center [826, 666] width 1057 height 1284
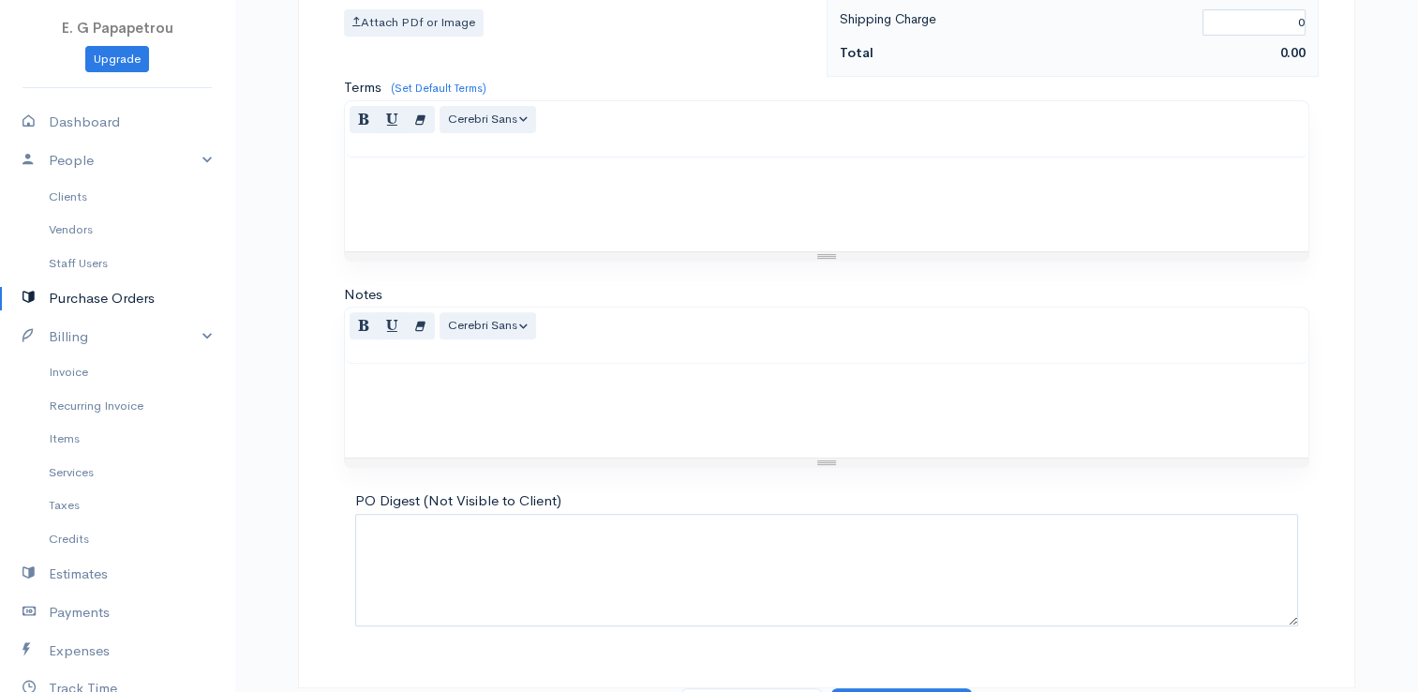
scroll to position [742, 0]
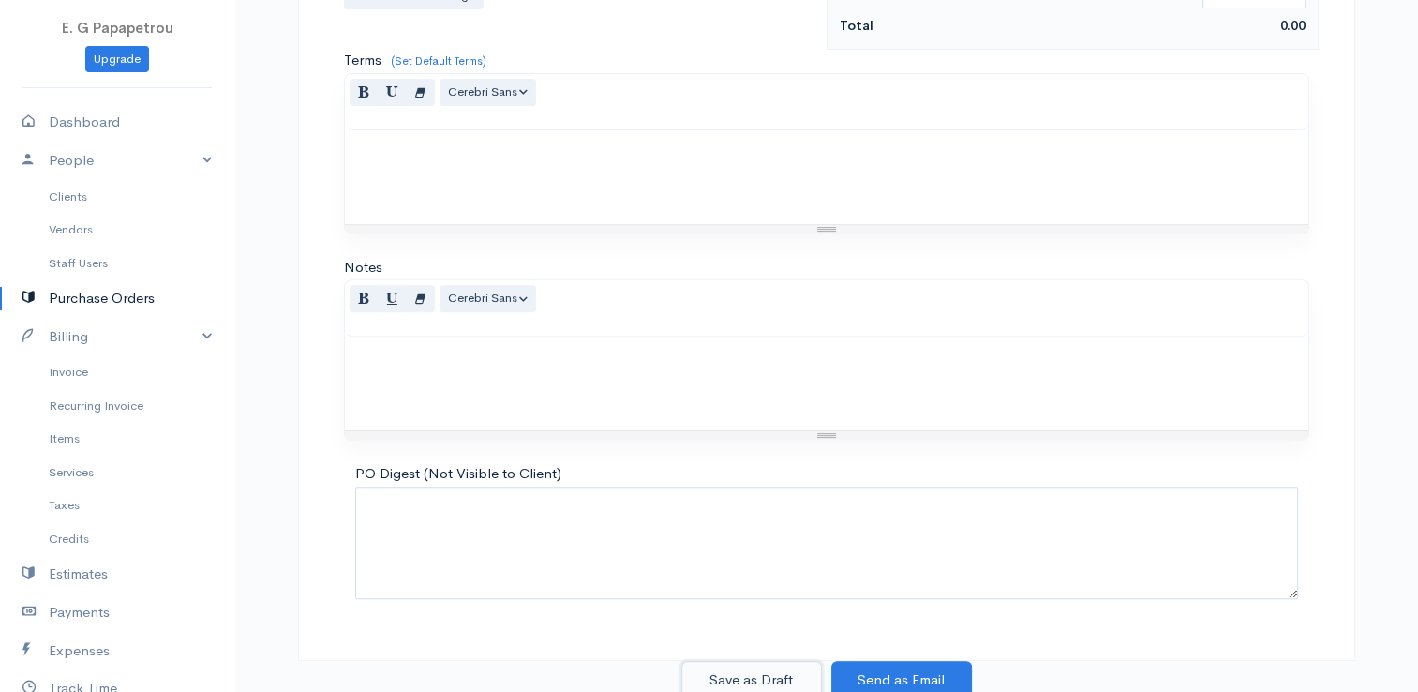
click at [766, 670] on button "Save as Draft" at bounding box center [751, 680] width 141 height 38
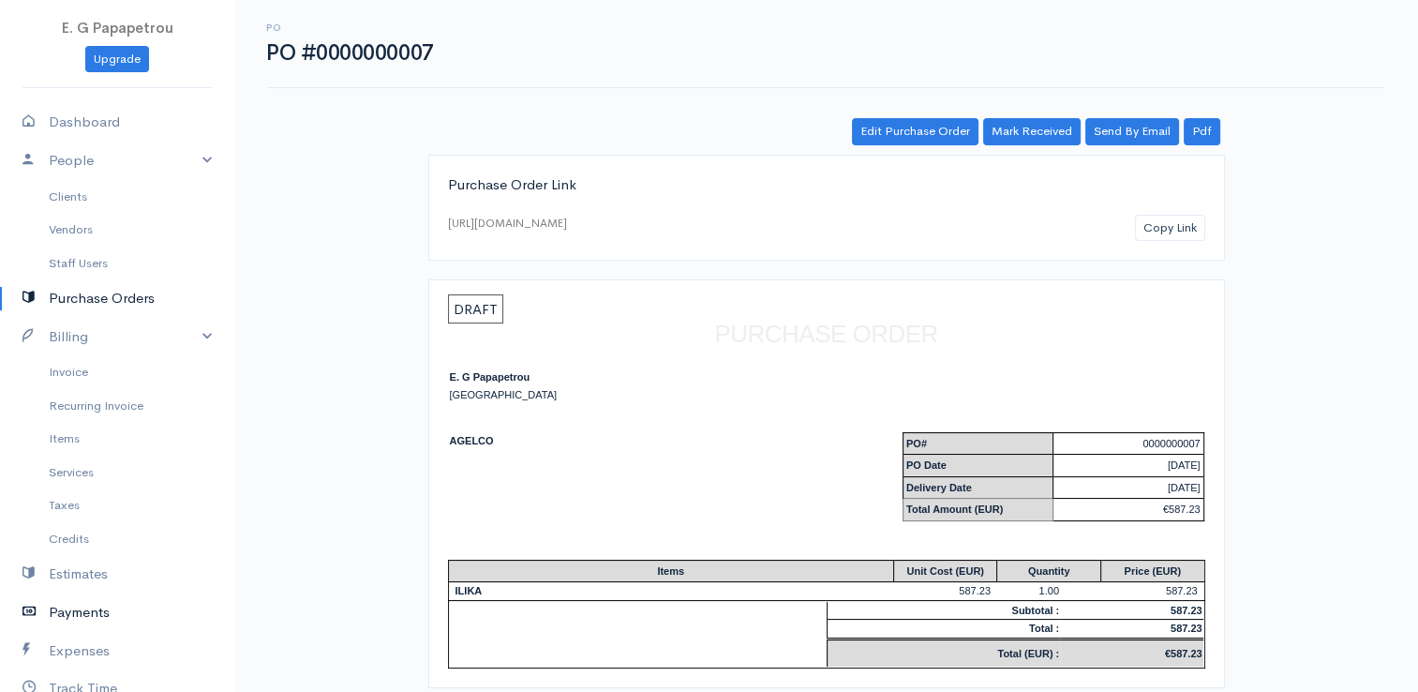
click at [83, 606] on link "Payments" at bounding box center [117, 612] width 234 height 38
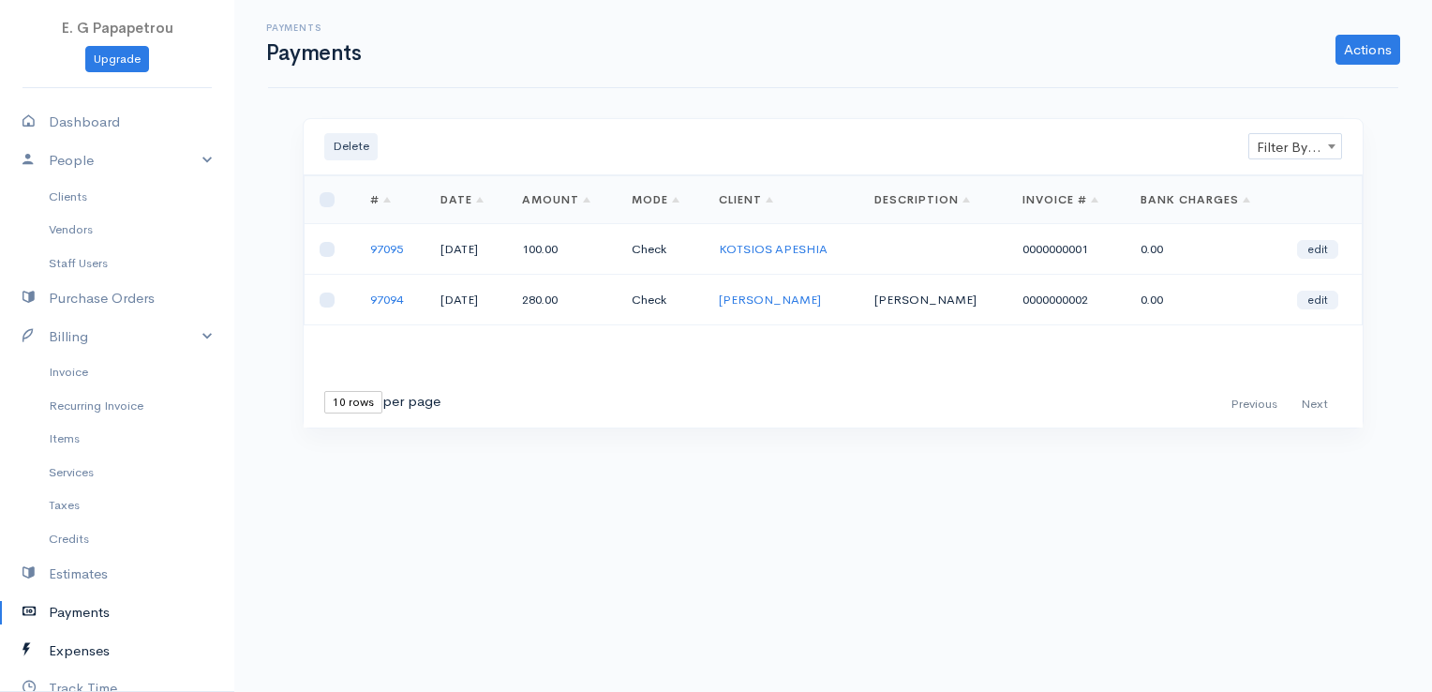
click at [94, 655] on link "Expenses" at bounding box center [117, 651] width 234 height 38
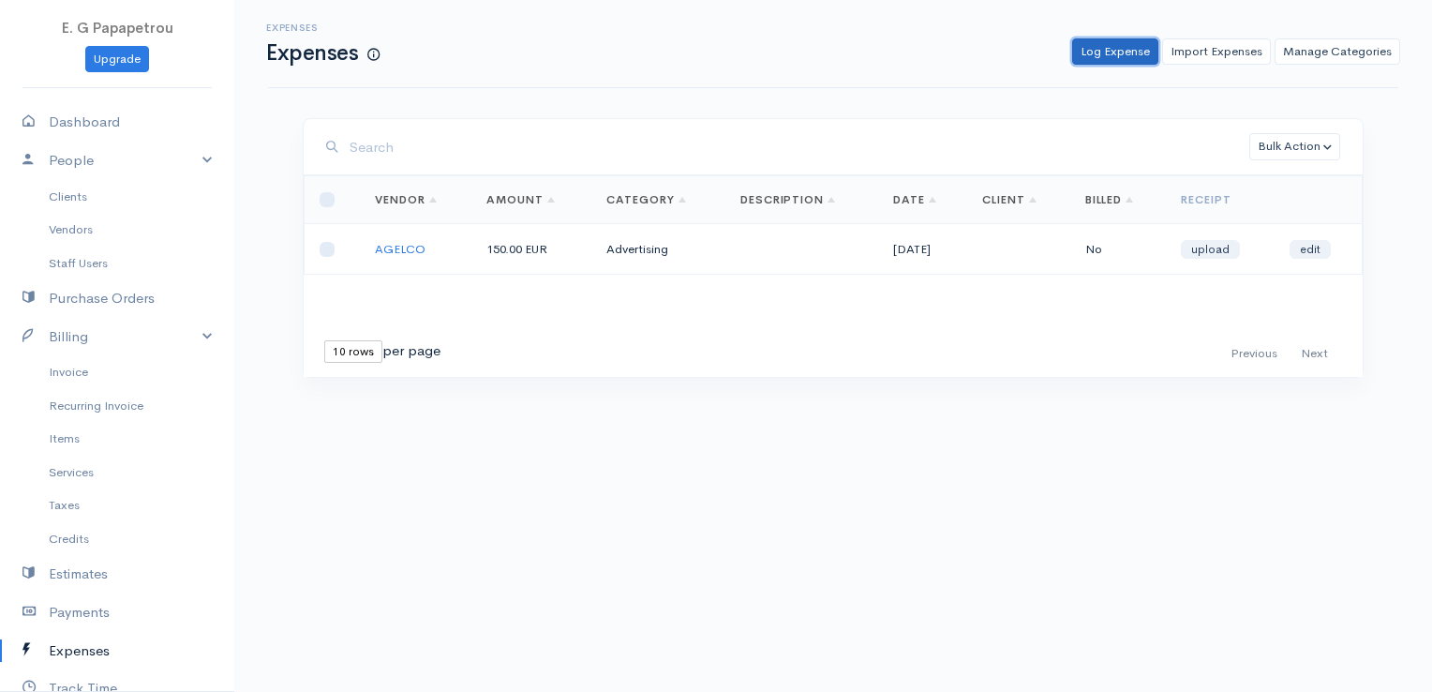
click at [1136, 54] on link "Log Expense" at bounding box center [1115, 51] width 86 height 27
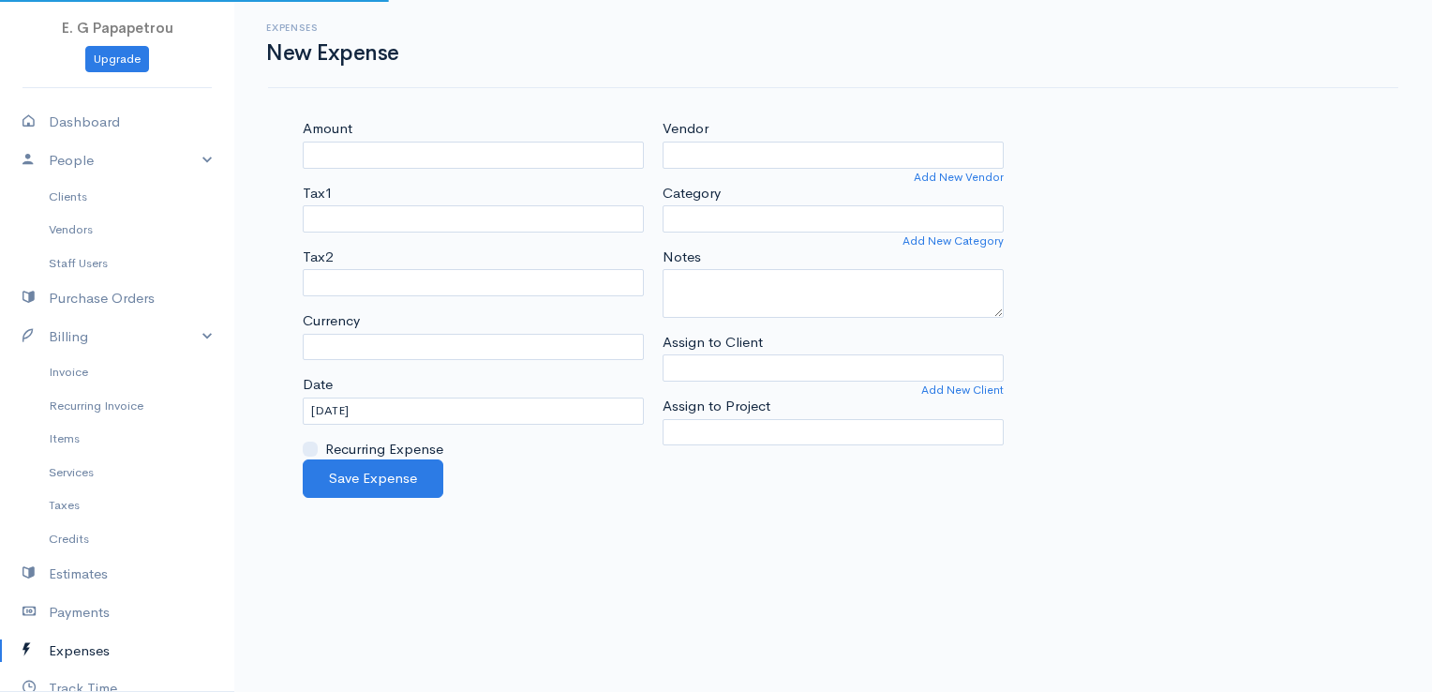
select select "EUR"
click at [433, 148] on input "Amount" at bounding box center [473, 155] width 341 height 27
type input "500"
click at [757, 156] on input "Vendor" at bounding box center [833, 155] width 341 height 27
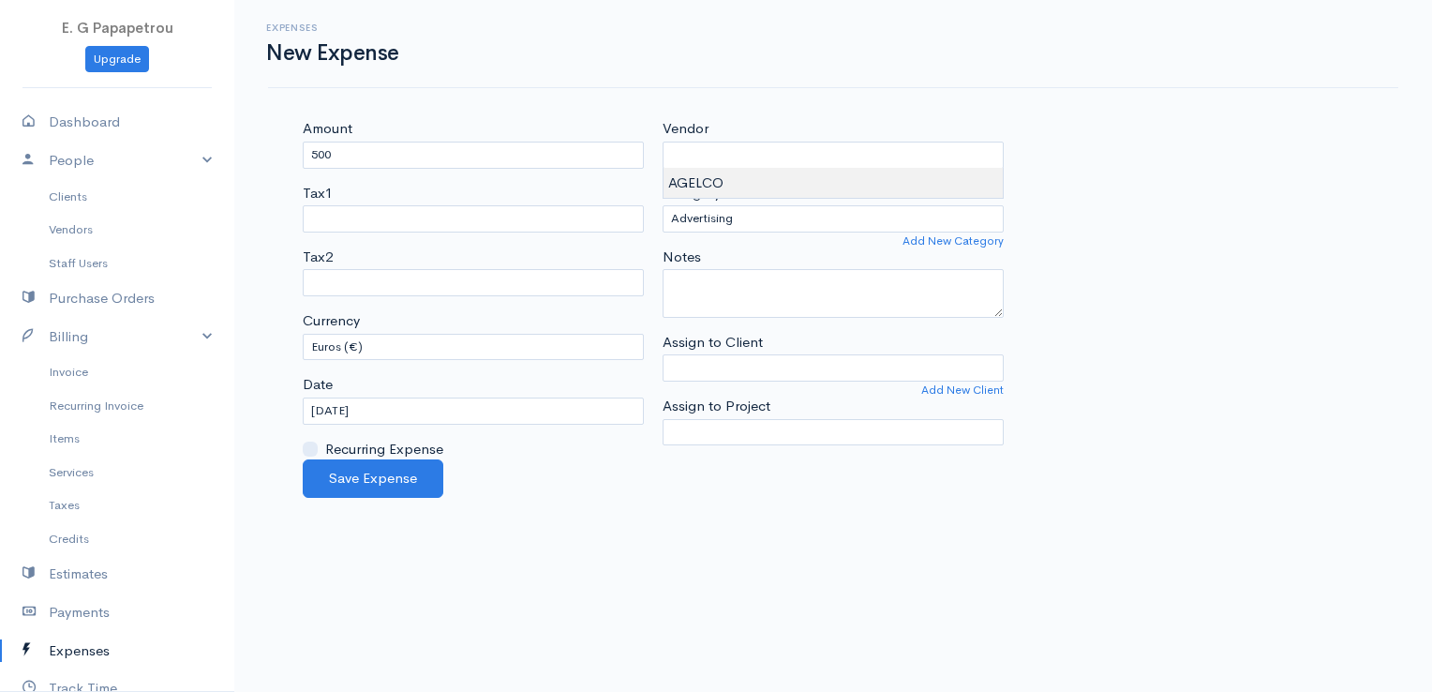
type input "AGELCO"
click at [727, 182] on body "E. G Papapetrou Upgrade Dashboard People Clients Vendors Staff Users Purchase O…" at bounding box center [716, 346] width 1432 height 692
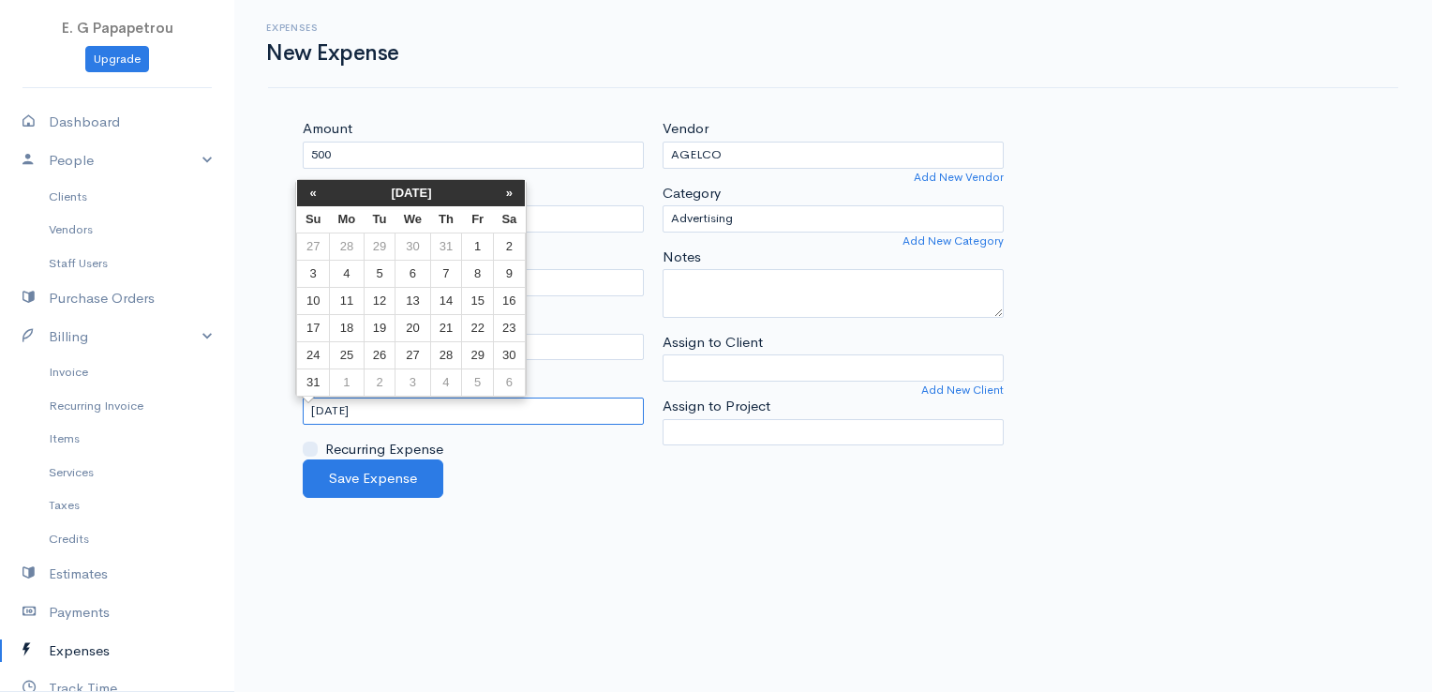
drag, startPoint x: 445, startPoint y: 418, endPoint x: 254, endPoint y: 392, distance: 193.0
click at [254, 392] on div "Expenses New Expense Amount 500 Tax1 Tax2 Currency U.S. Dollars ($) Canadian Do…" at bounding box center [833, 249] width 1198 height 498
type input "[DATE]"
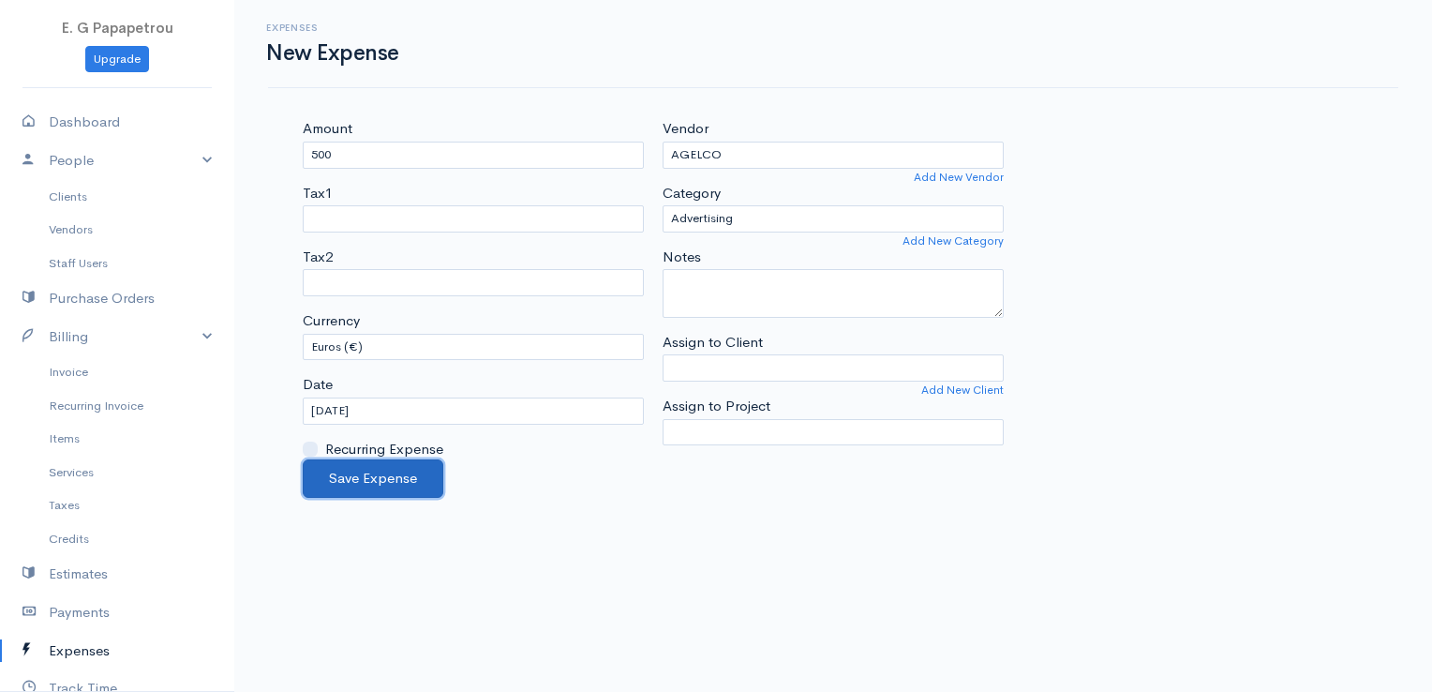
click at [410, 485] on button "Save Expense" at bounding box center [373, 478] width 141 height 38
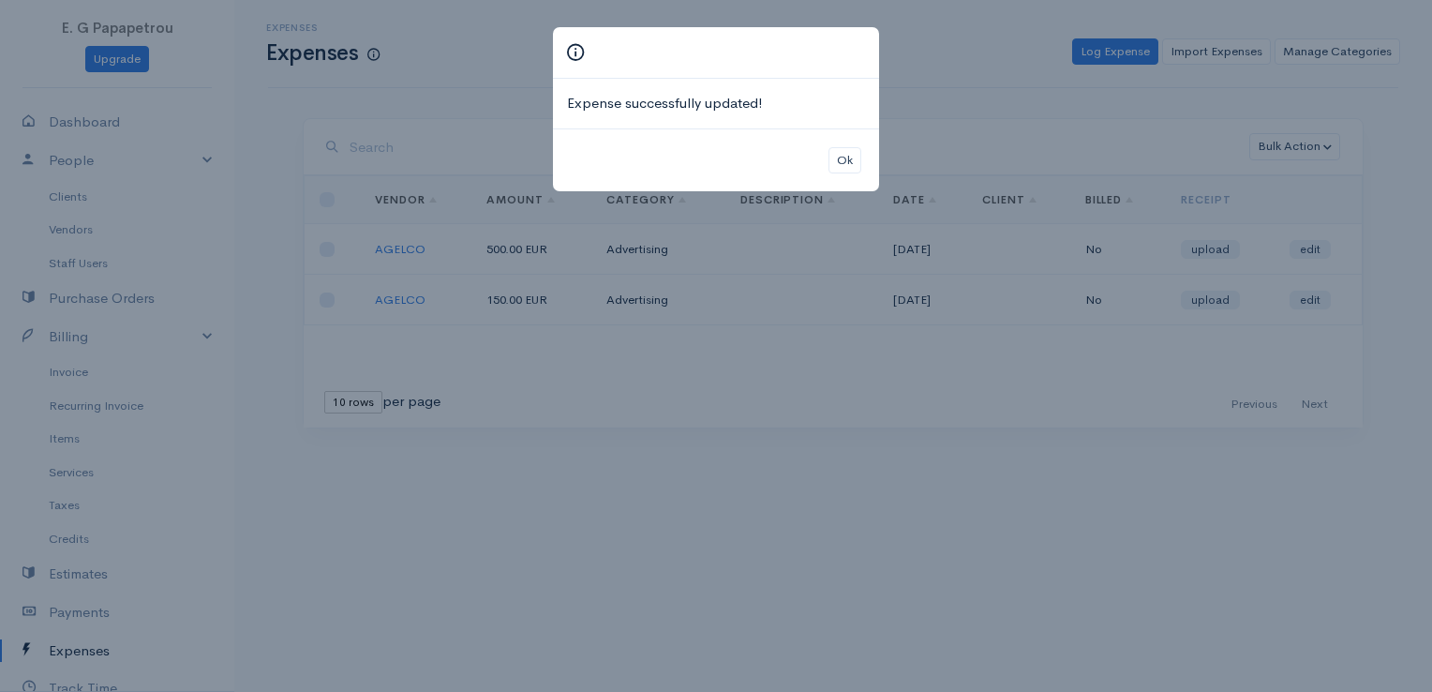
click at [654, 517] on div "Expense successfully updated! Ok" at bounding box center [716, 346] width 1432 height 692
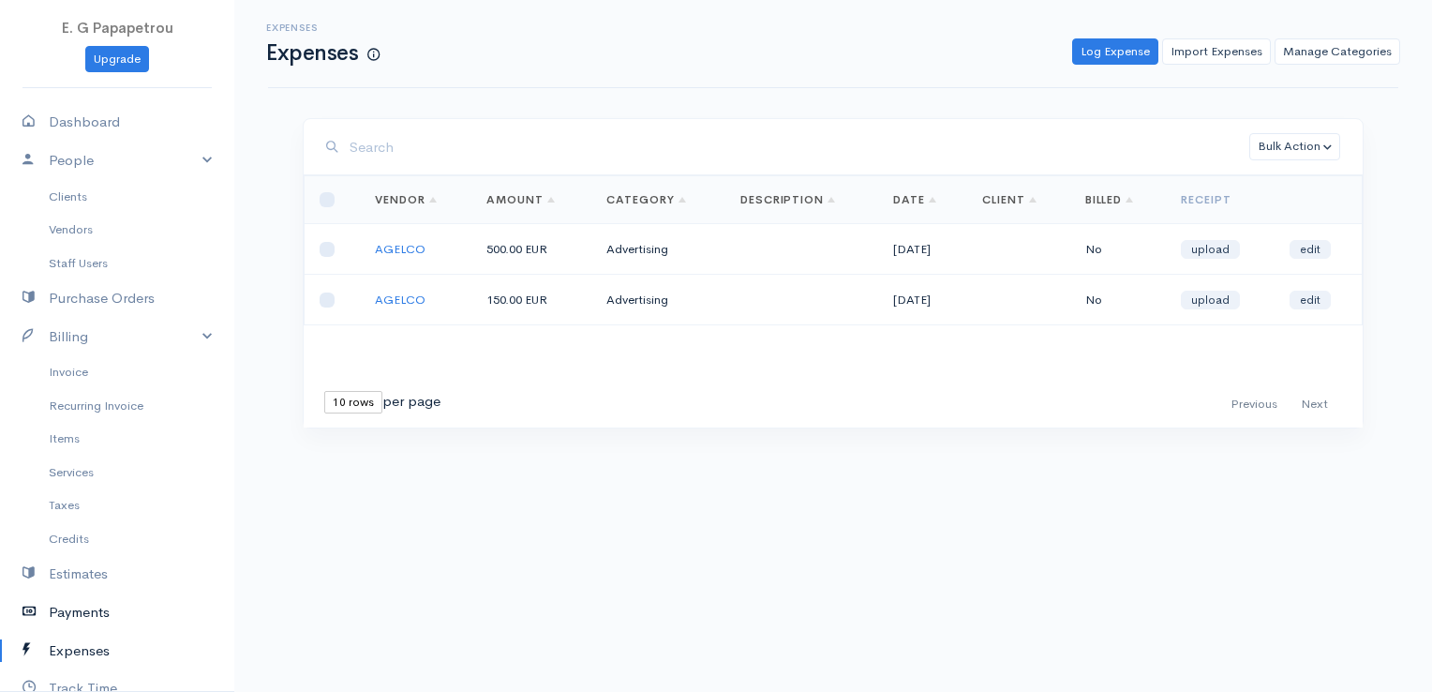
click at [107, 613] on link "Payments" at bounding box center [117, 612] width 234 height 38
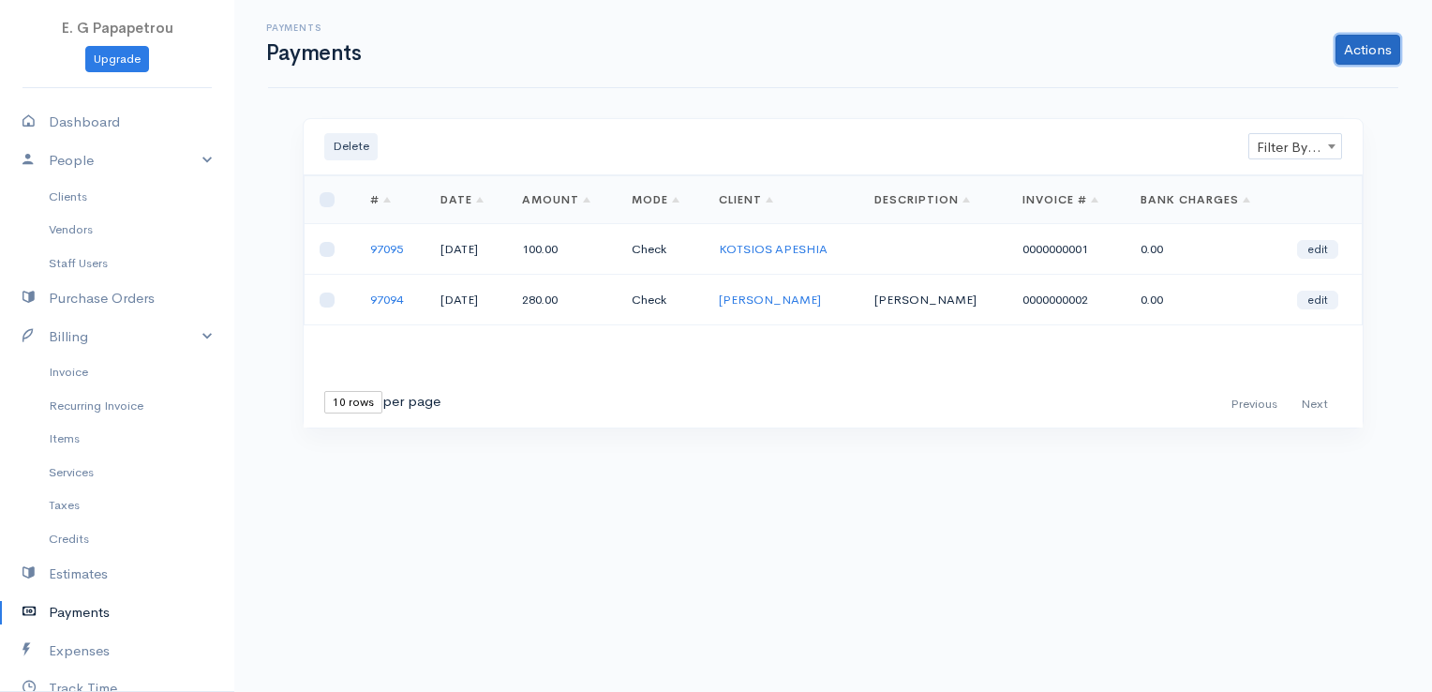
click at [1371, 50] on link "Actions" at bounding box center [1367, 50] width 65 height 30
click at [1305, 79] on link "Enter Payment" at bounding box center [1304, 88] width 193 height 33
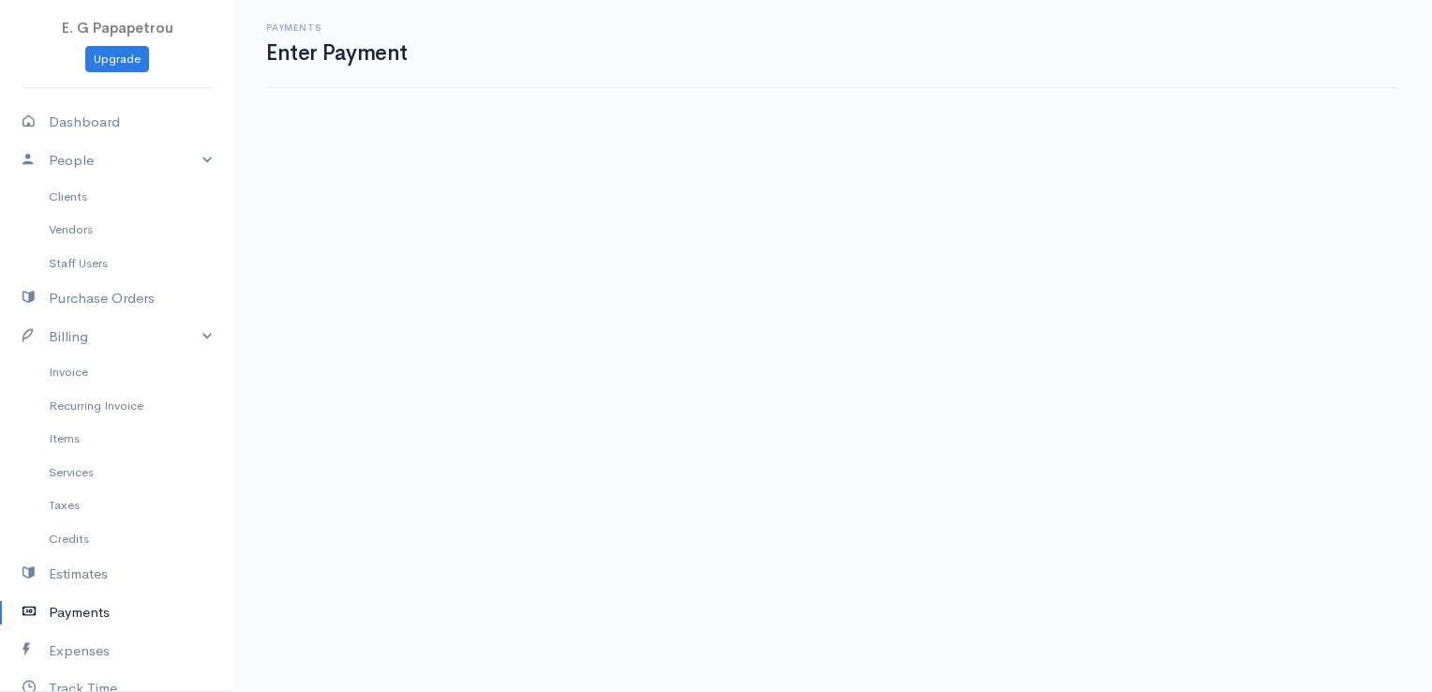
select select "2"
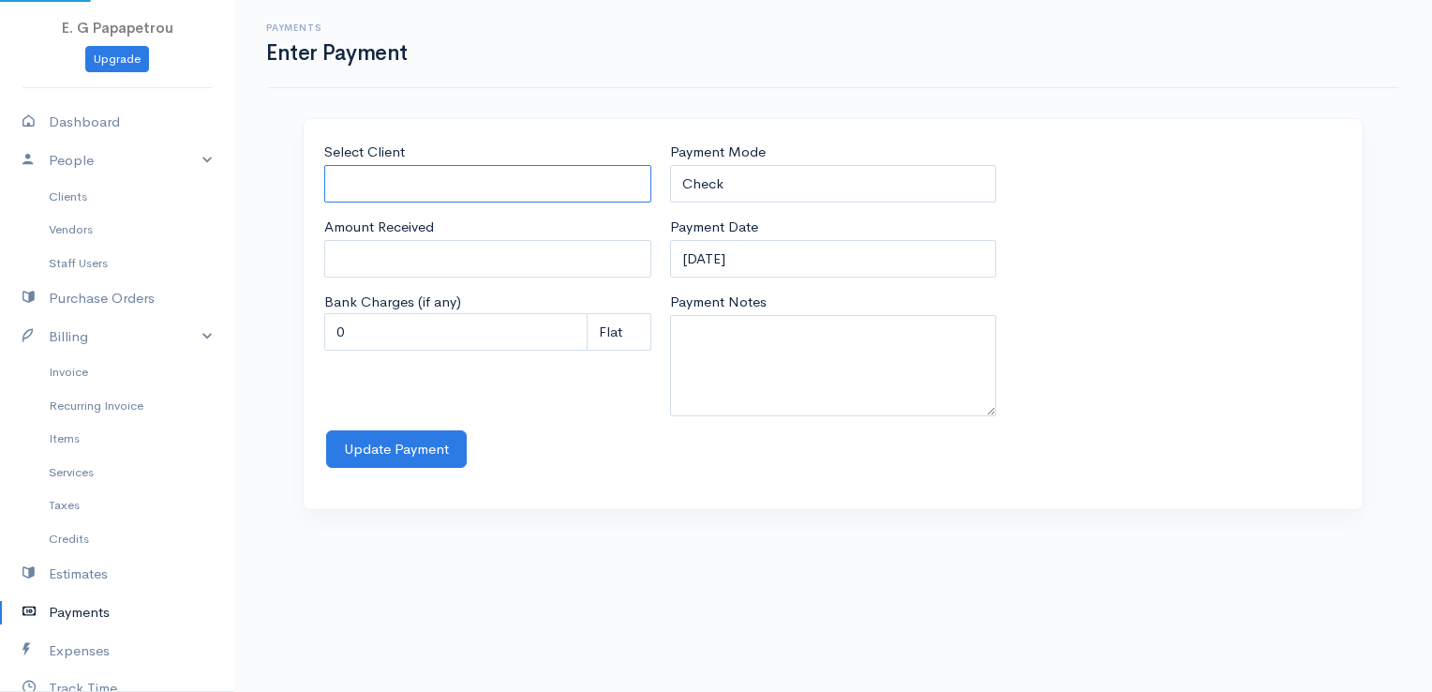
click at [542, 174] on input "Select Client" at bounding box center [487, 184] width 327 height 38
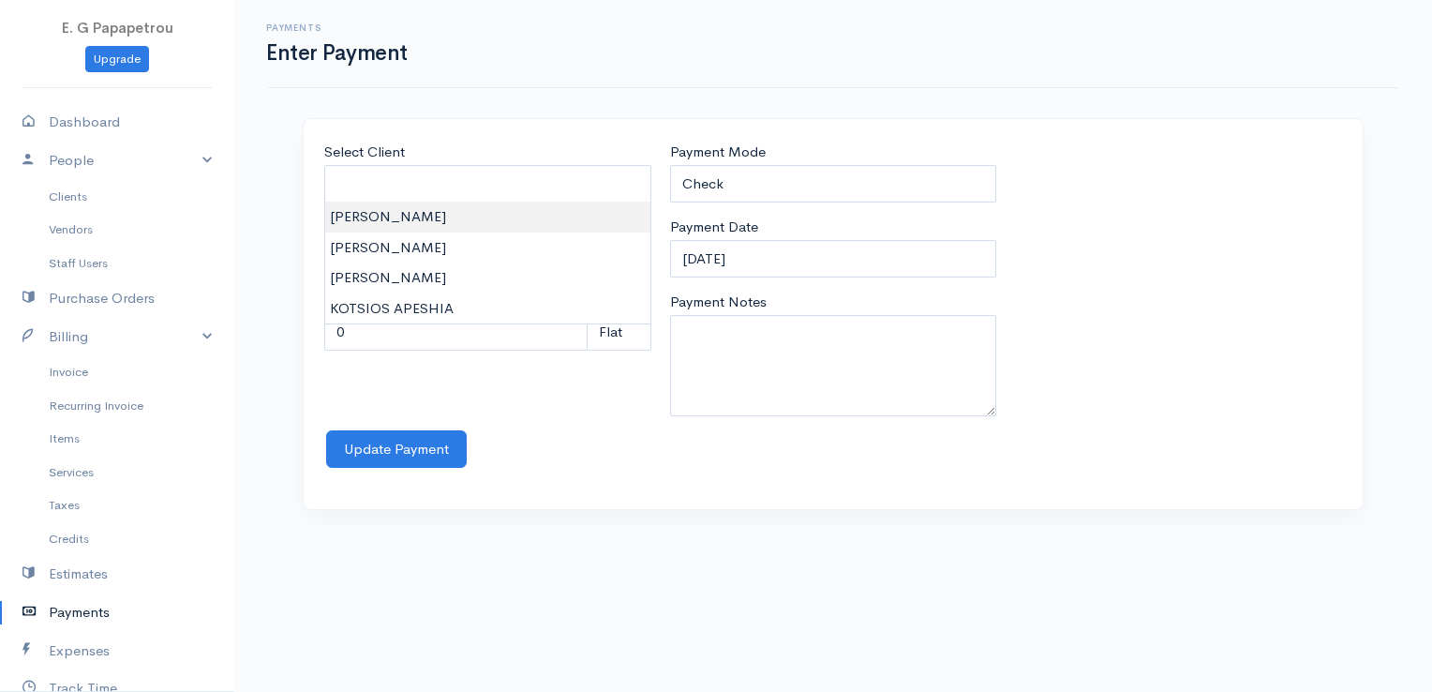
type input "[PERSON_NAME]"
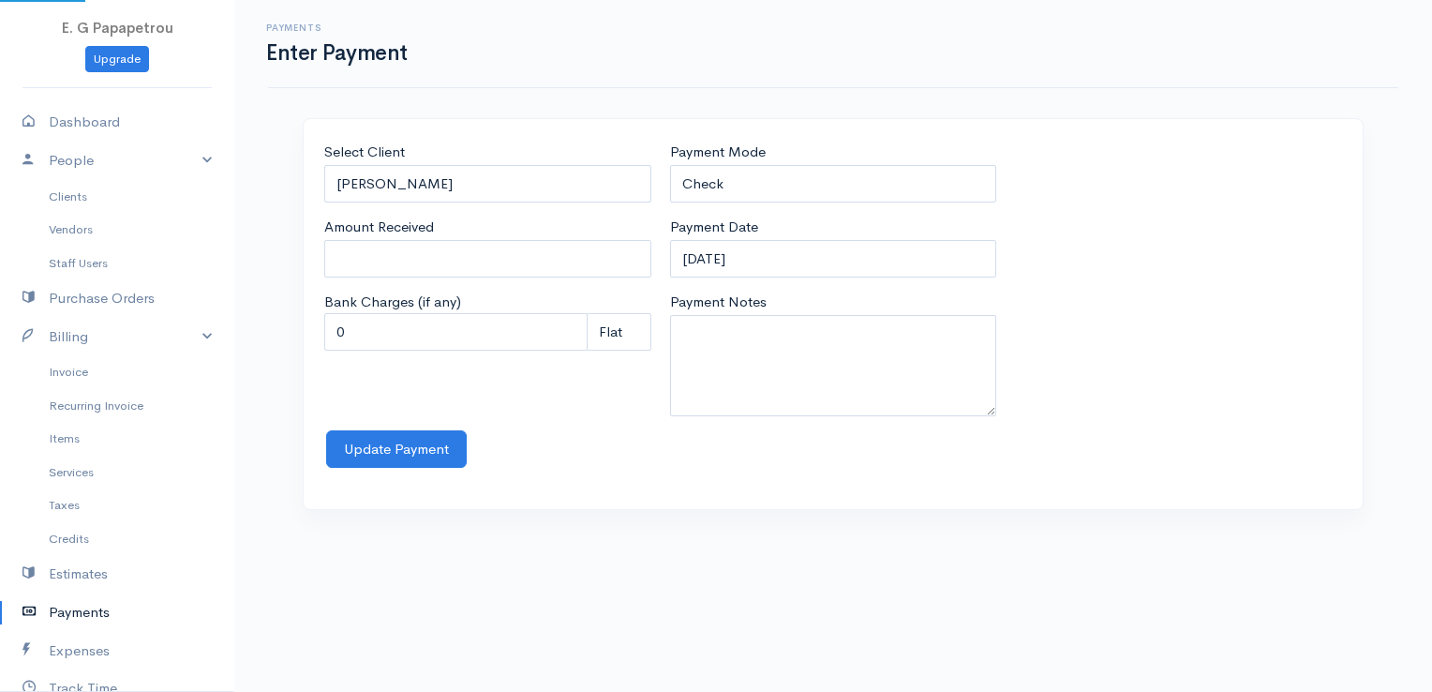
click at [501, 216] on body "E. G Papapetrou Upgrade Dashboard People Clients Vendors Staff Users Purchase O…" at bounding box center [716, 346] width 1432 height 692
drag, startPoint x: 479, startPoint y: 261, endPoint x: 312, endPoint y: 232, distance: 169.2
click at [312, 232] on div "Select Client NIKOS ANEXARTISIAS Amount Received 0 Bank Charges (if any) 0 Perc…" at bounding box center [833, 314] width 1059 height 390
type input "1000"
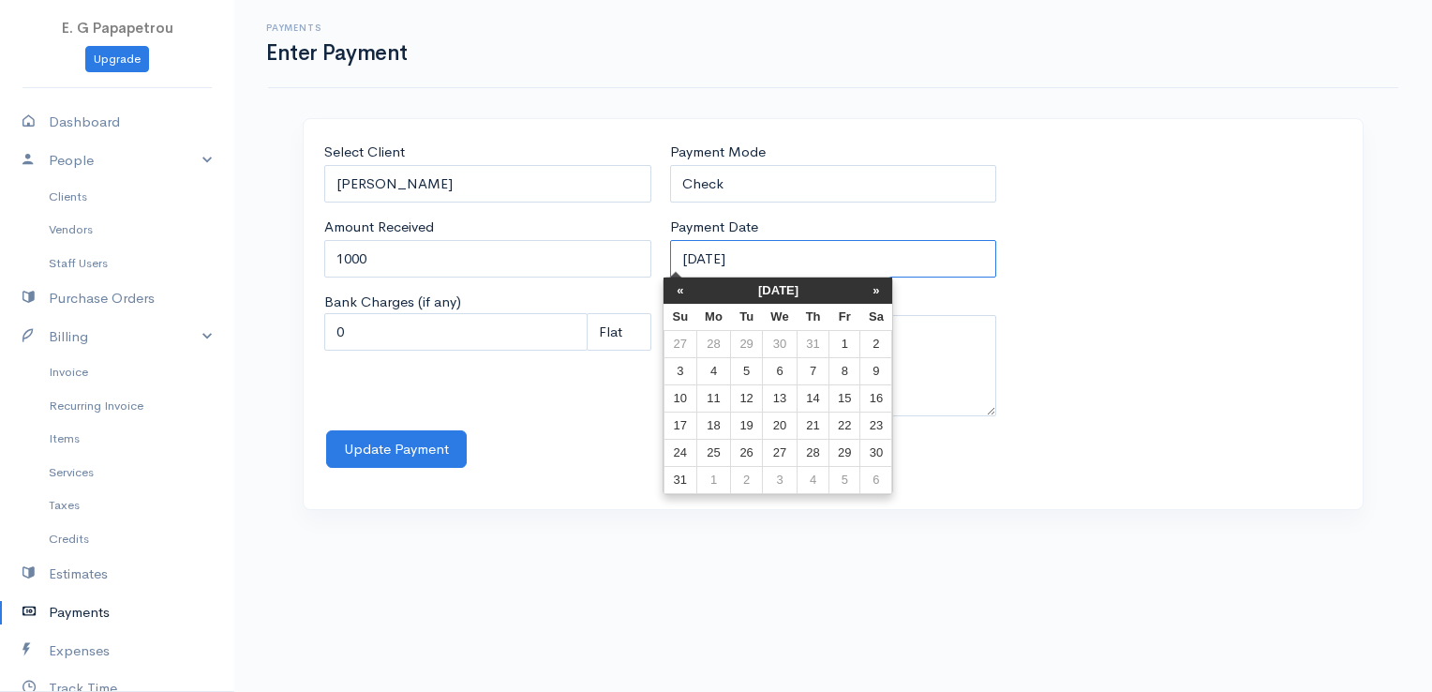
drag, startPoint x: 790, startPoint y: 256, endPoint x: 598, endPoint y: 253, distance: 192.1
click at [598, 253] on div "Select Client NIKOS ANEXARTISIAS Amount Received 1000 Bank Charges (if any) 0 P…" at bounding box center [833, 286] width 1036 height 289
type input "[DATE]"
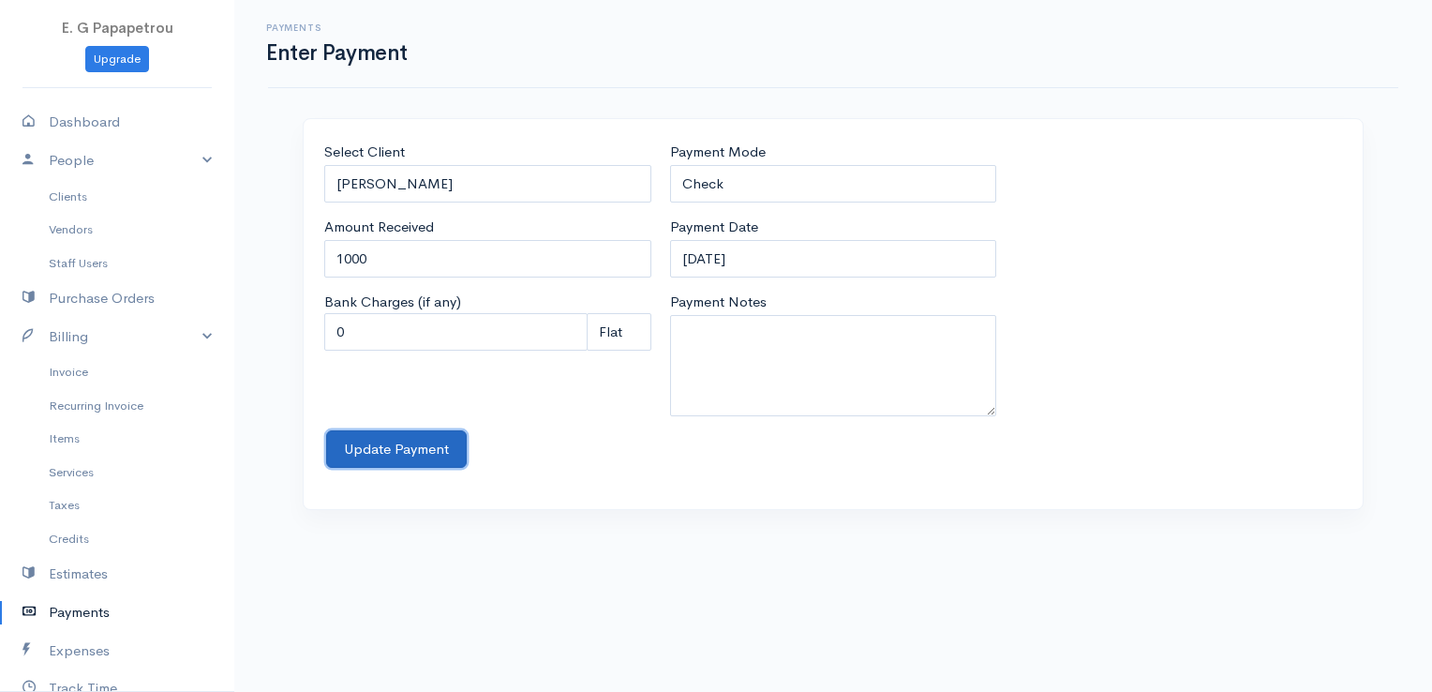
click at [409, 457] on button "Update Payment" at bounding box center [396, 449] width 141 height 38
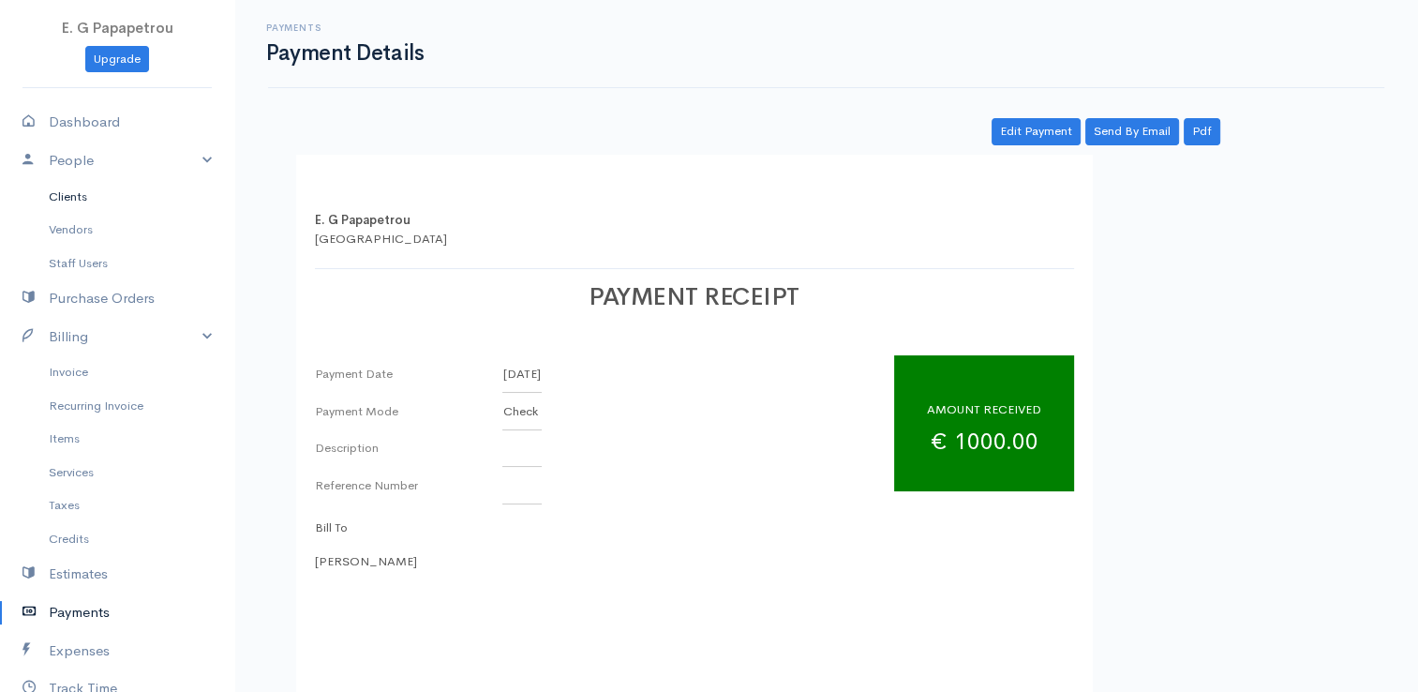
click at [64, 192] on link "Clients" at bounding box center [117, 197] width 234 height 34
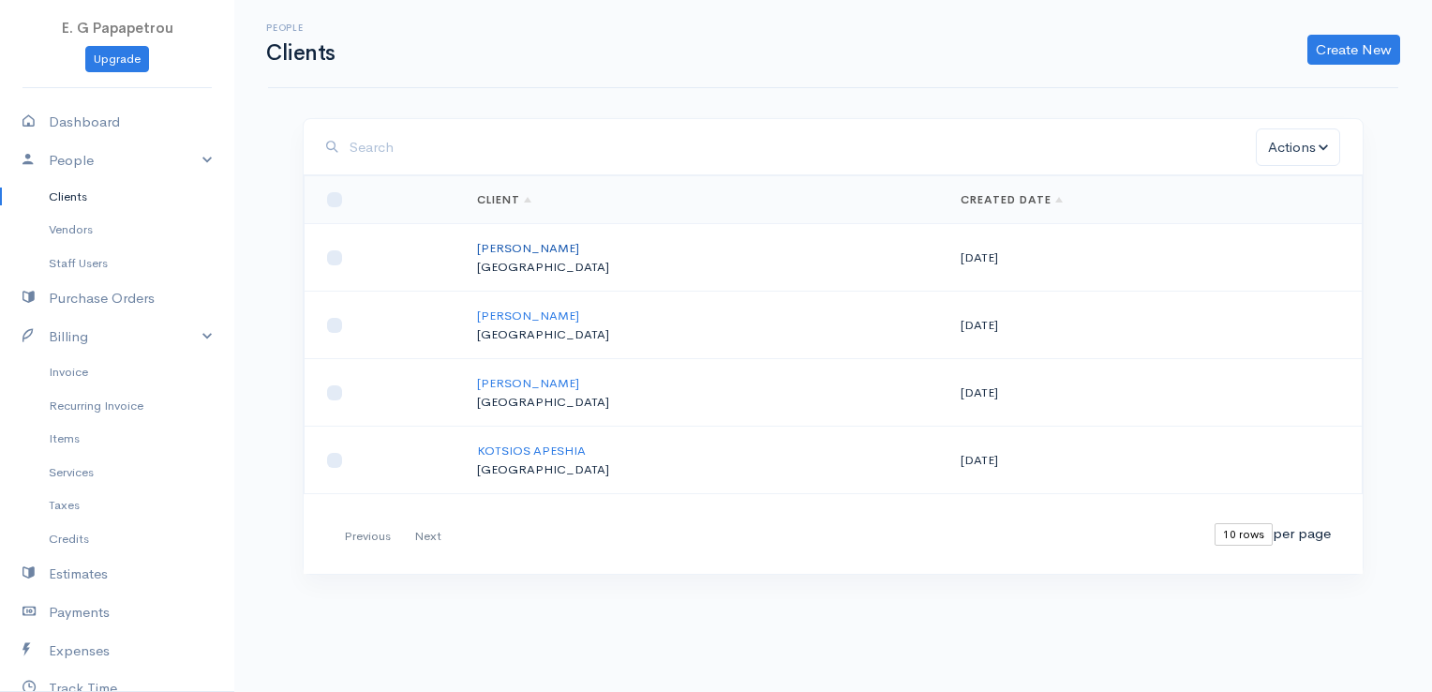
click at [520, 247] on link "[PERSON_NAME]" at bounding box center [528, 248] width 102 height 16
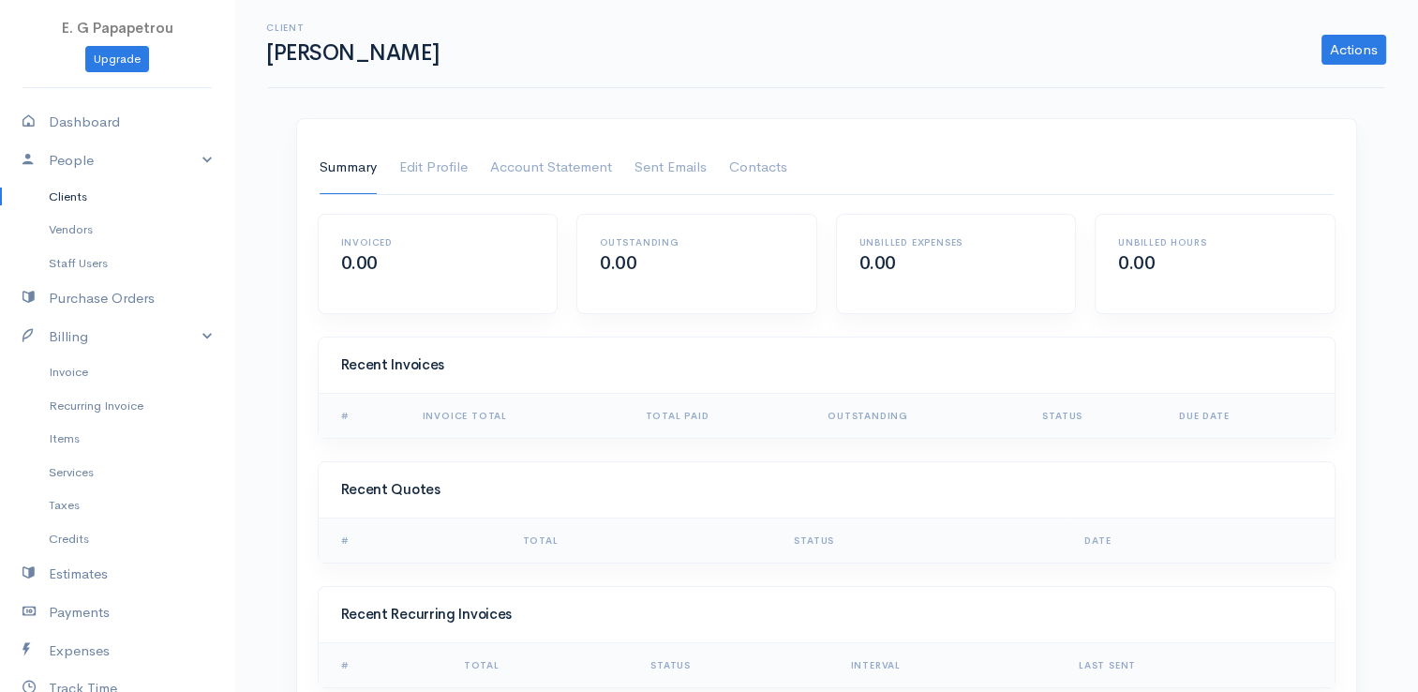
click at [79, 189] on link "Clients" at bounding box center [117, 197] width 234 height 34
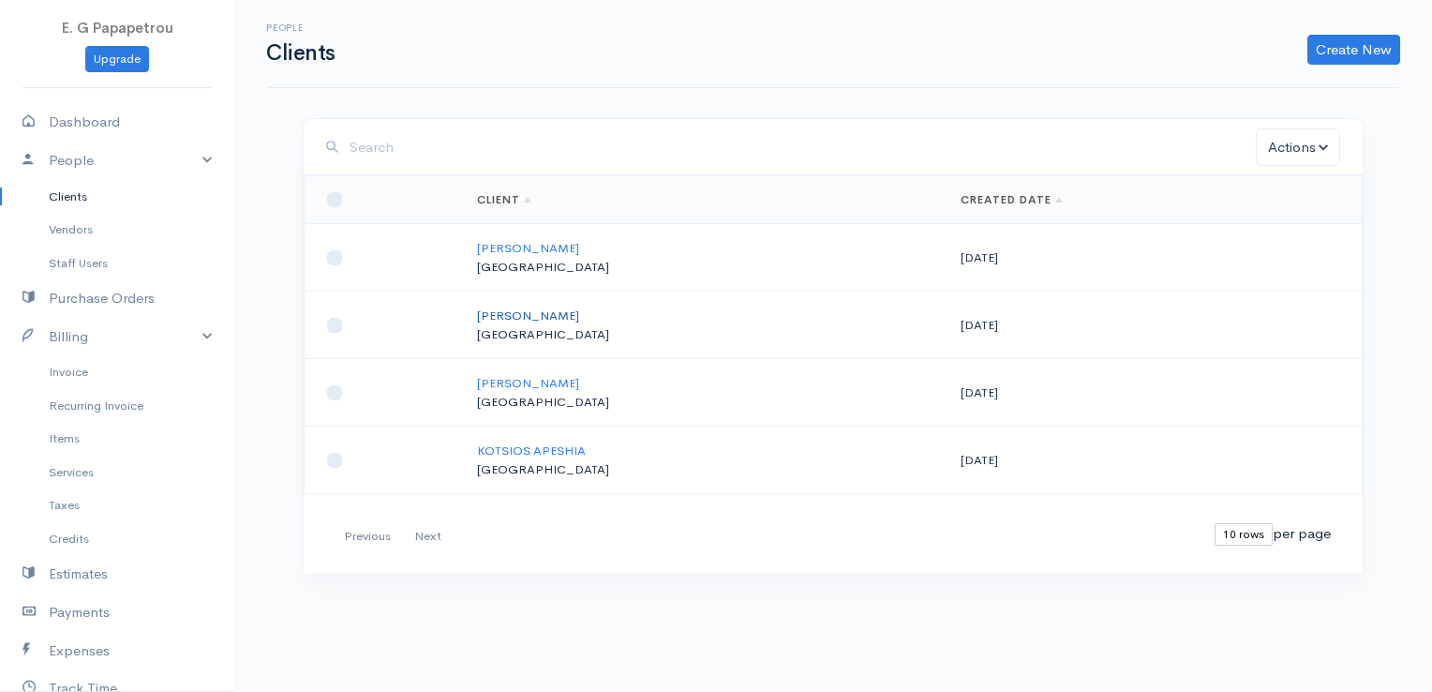
click at [565, 309] on link "[PERSON_NAME]" at bounding box center [528, 315] width 102 height 16
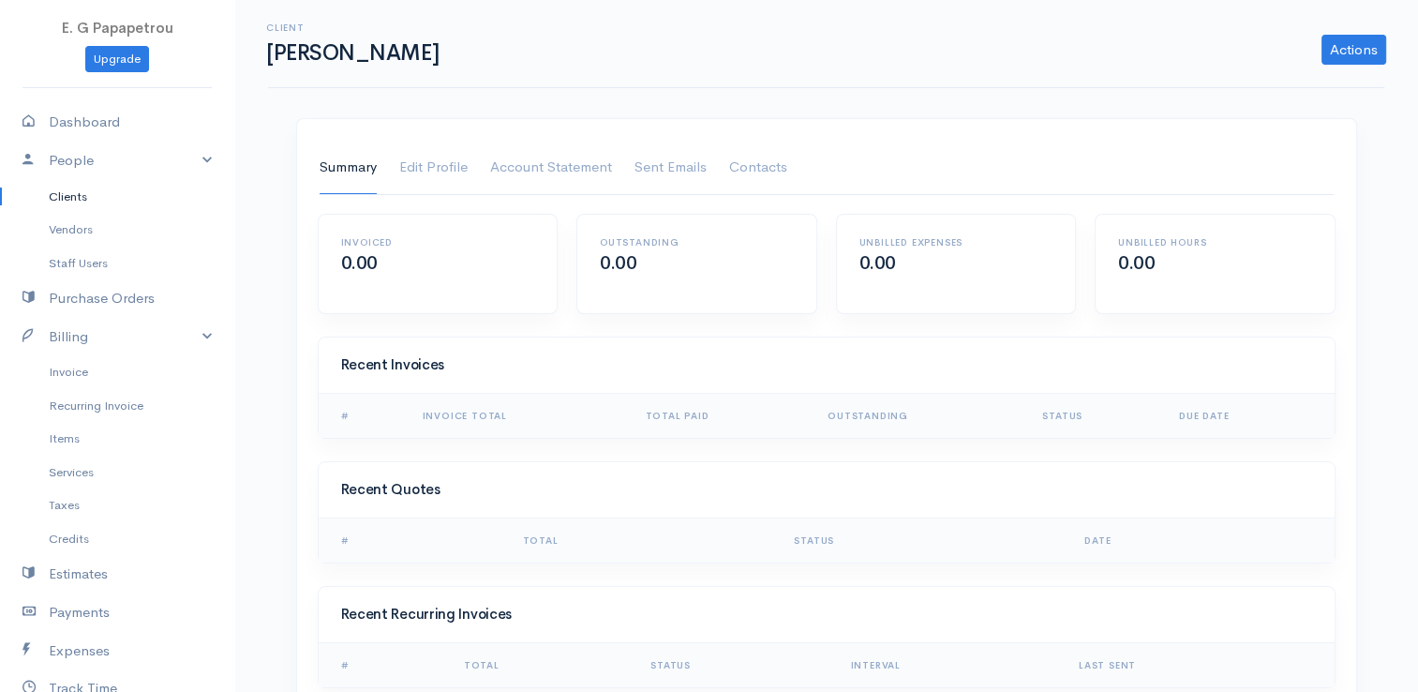
click at [60, 197] on link "Clients" at bounding box center [117, 197] width 234 height 34
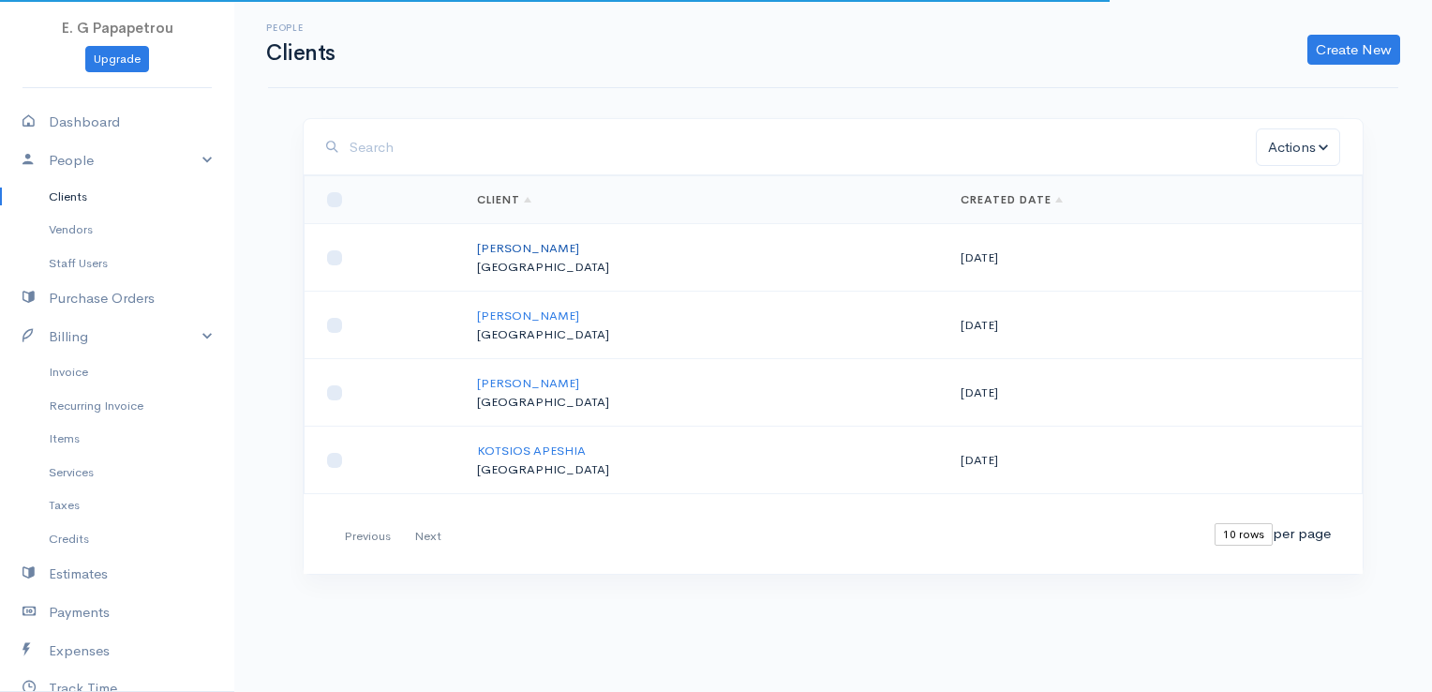
click at [532, 242] on link "[PERSON_NAME]" at bounding box center [528, 248] width 102 height 16
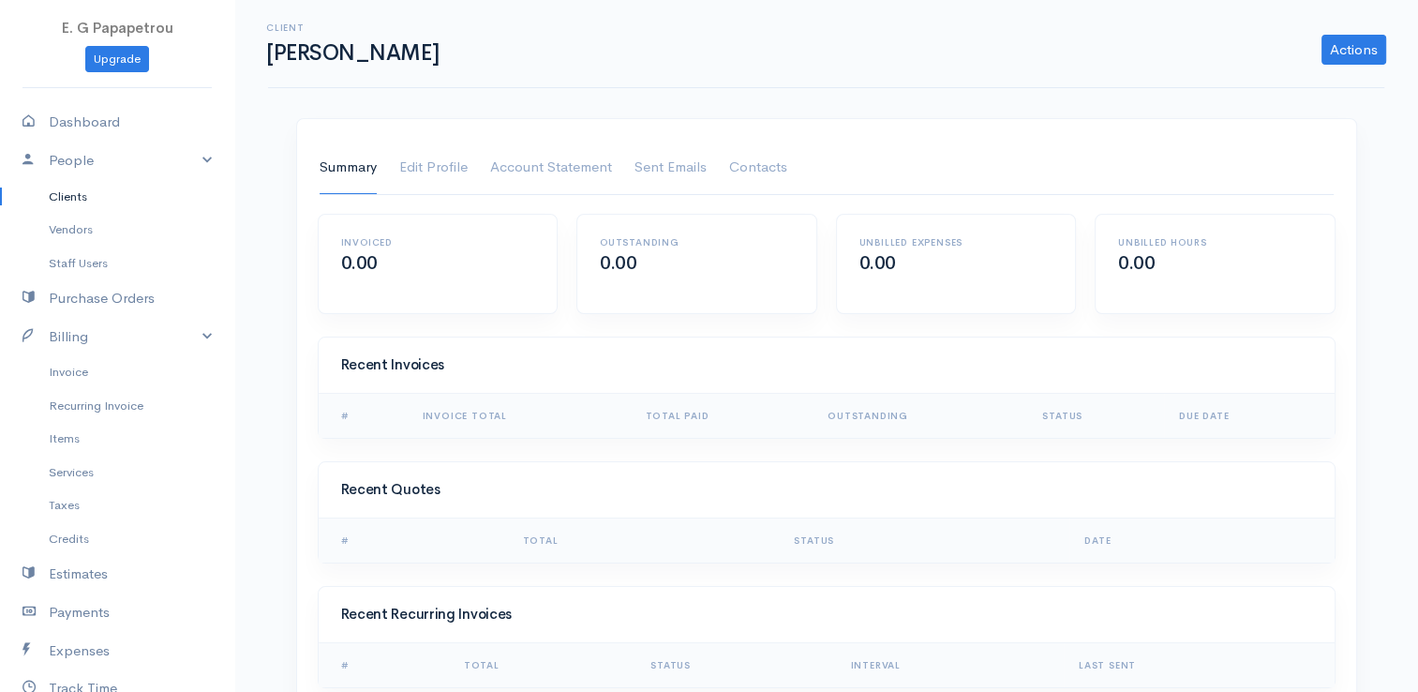
click at [76, 192] on link "Clients" at bounding box center [117, 197] width 234 height 34
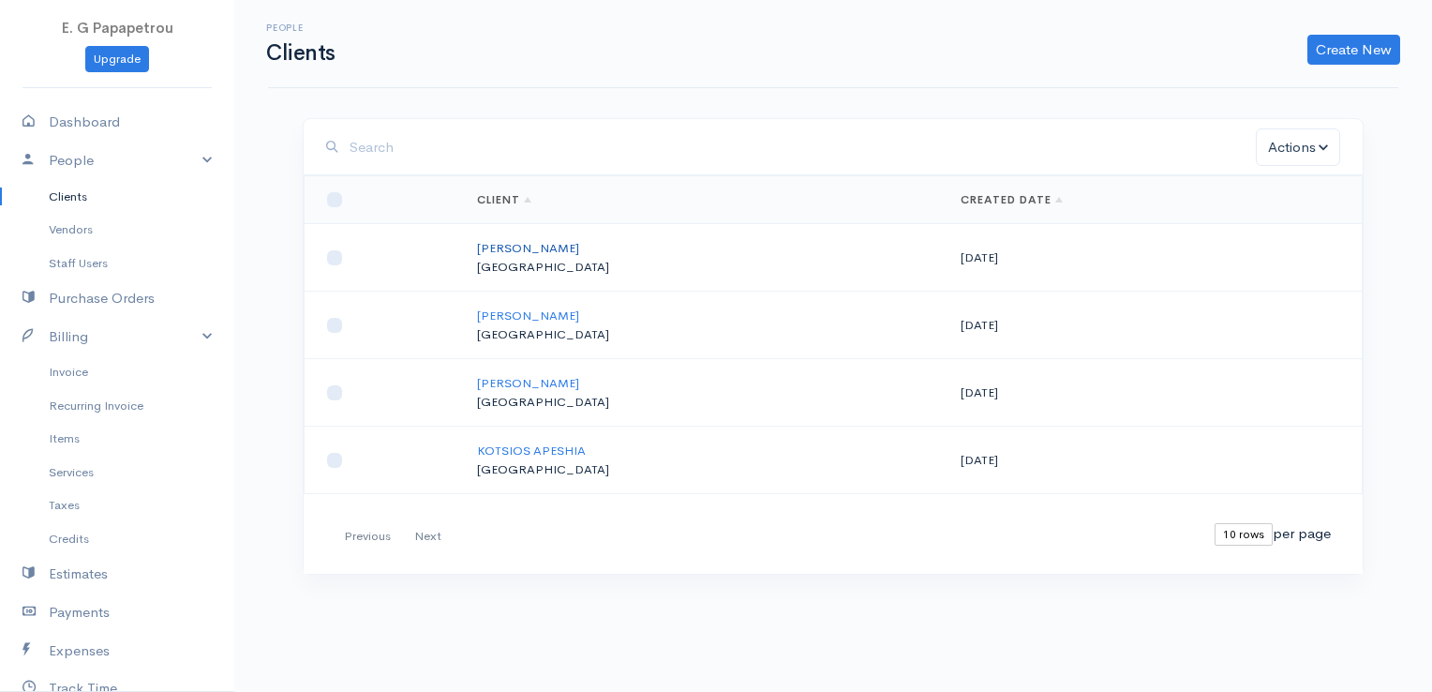
click at [528, 246] on link "[PERSON_NAME]" at bounding box center [528, 248] width 102 height 16
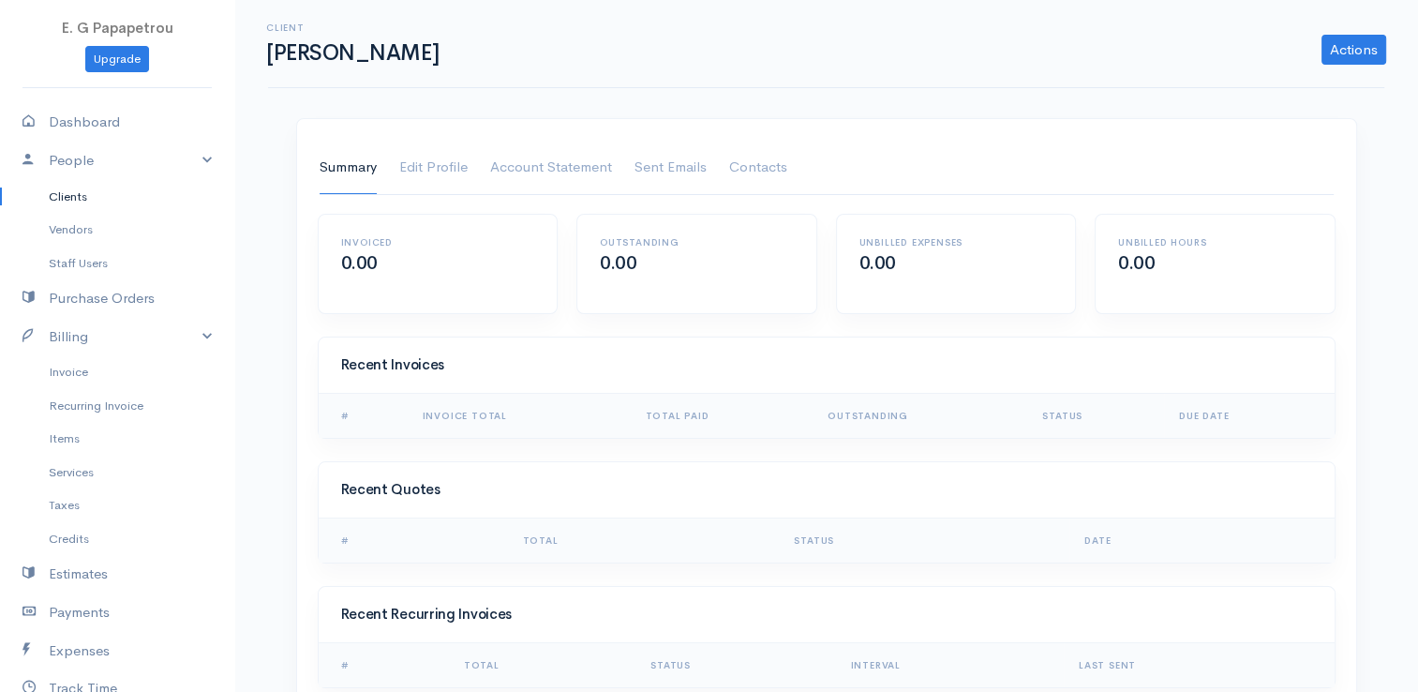
drag, startPoint x: 61, startPoint y: 197, endPoint x: 97, endPoint y: 202, distance: 37.0
click at [63, 197] on link "Clients" at bounding box center [117, 197] width 234 height 34
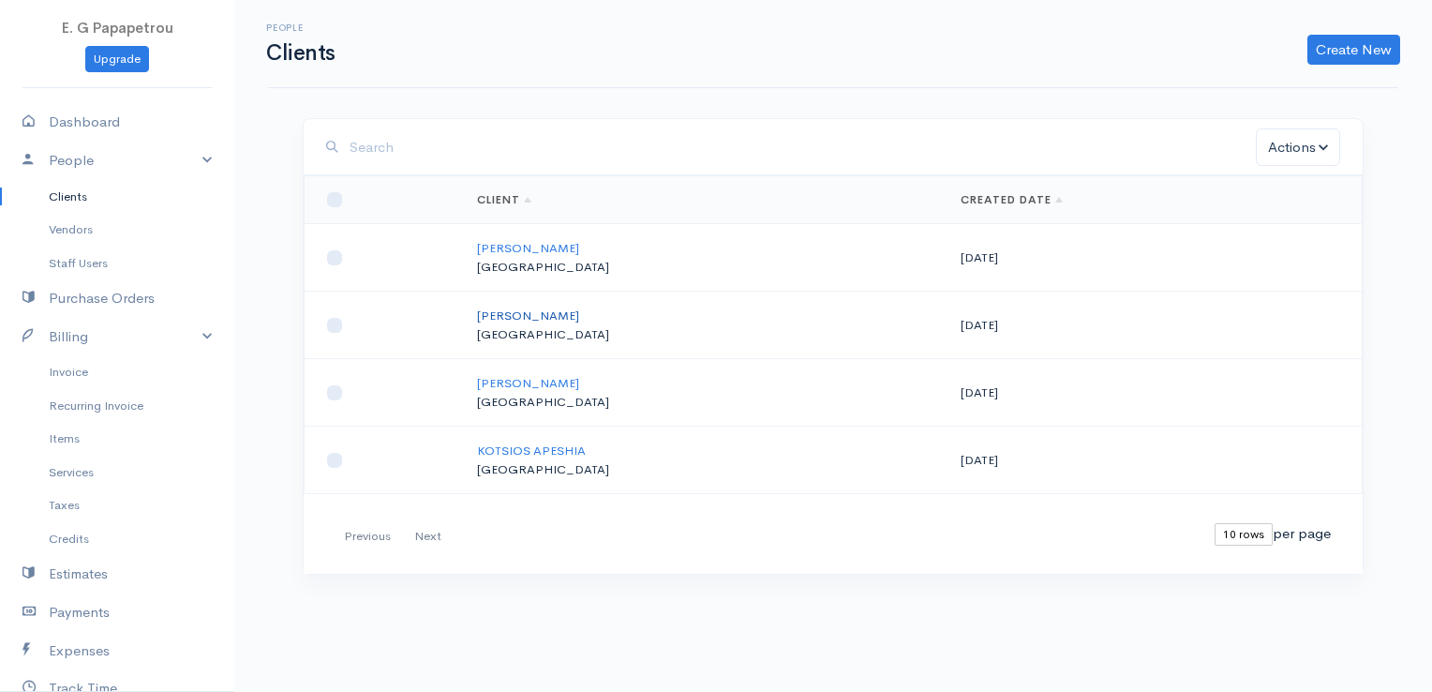
click at [499, 313] on link "[PERSON_NAME]" at bounding box center [528, 315] width 102 height 16
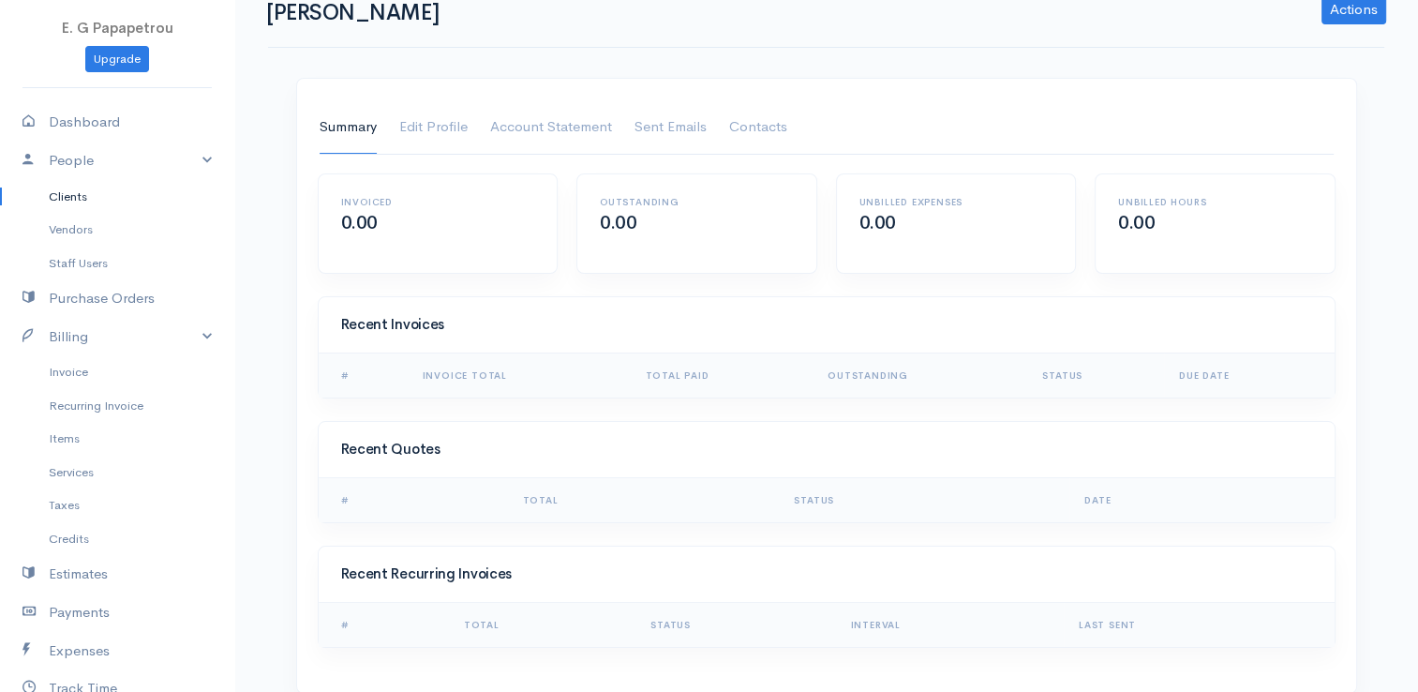
scroll to position [61, 0]
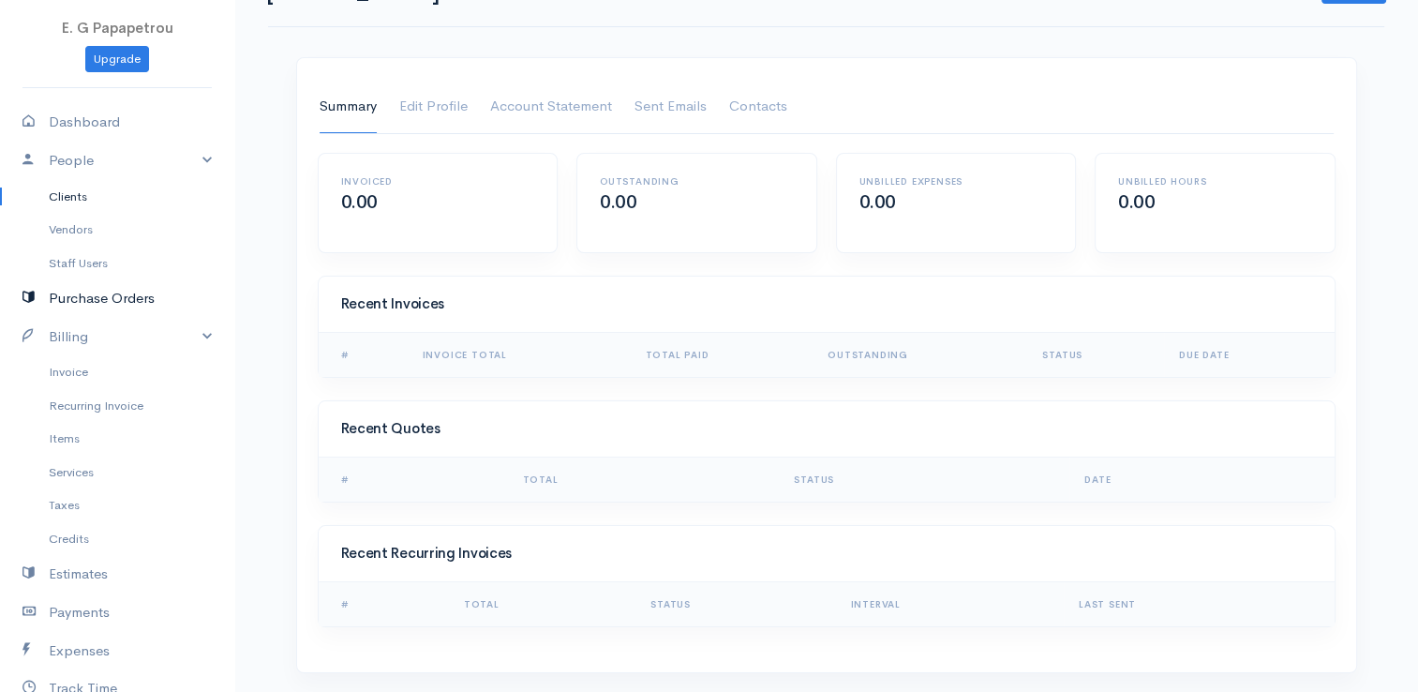
click at [109, 303] on link "Purchase Orders" at bounding box center [117, 298] width 234 height 38
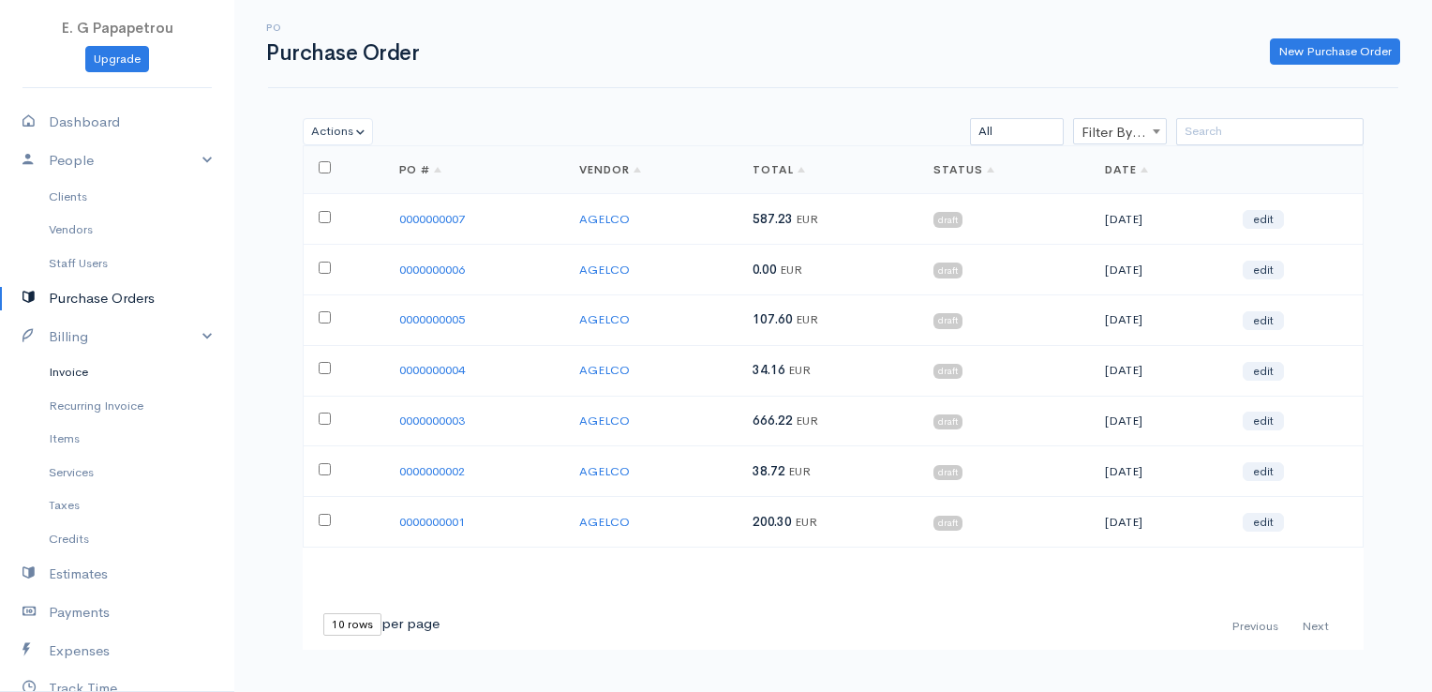
click at [69, 377] on link "Invoice" at bounding box center [117, 372] width 234 height 34
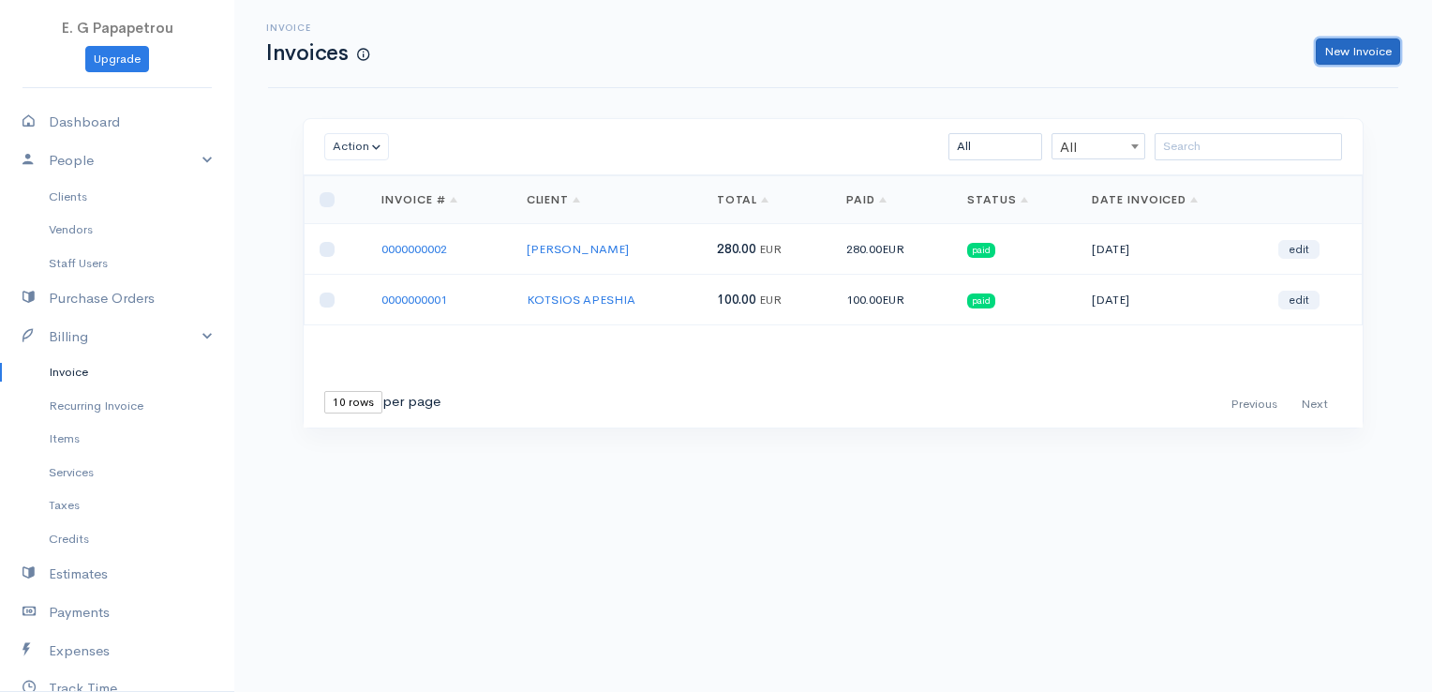
click at [1379, 45] on link "New Invoice" at bounding box center [1358, 51] width 84 height 27
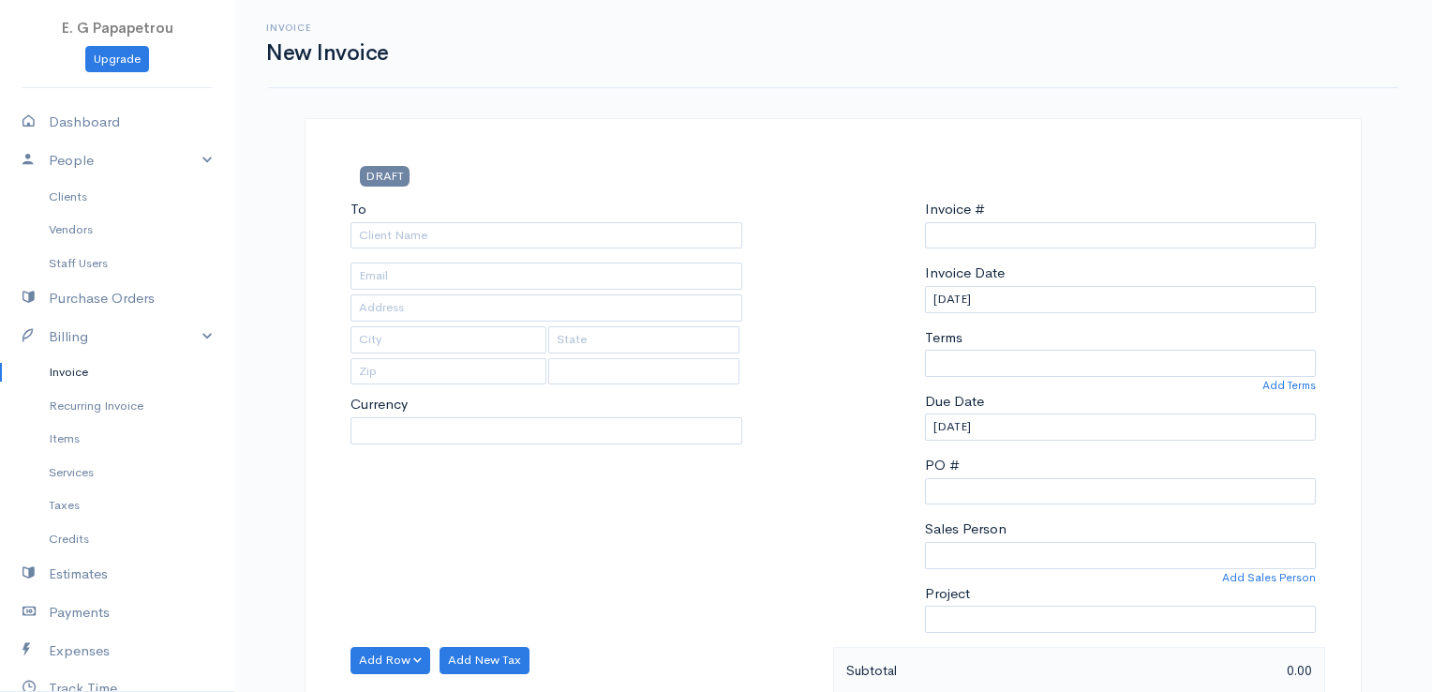
select select "[GEOGRAPHIC_DATA]"
select select "EUR"
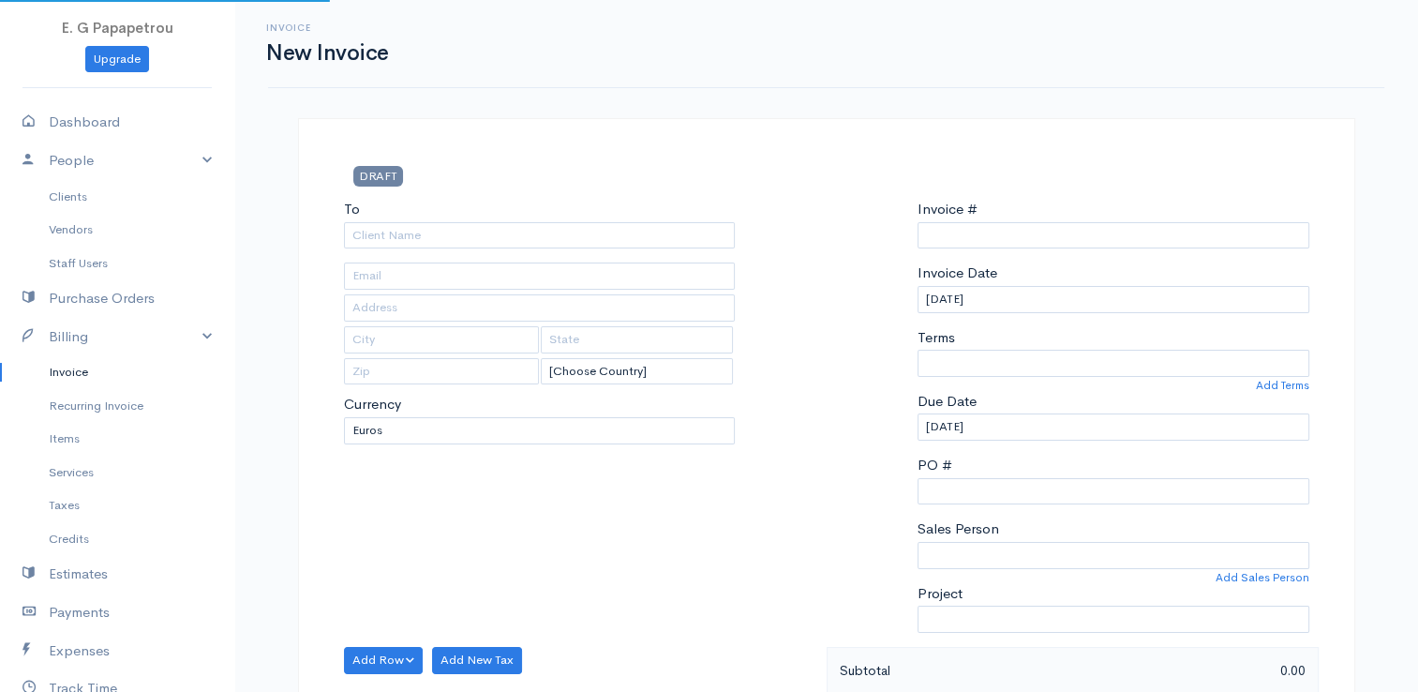
type input "0000000003"
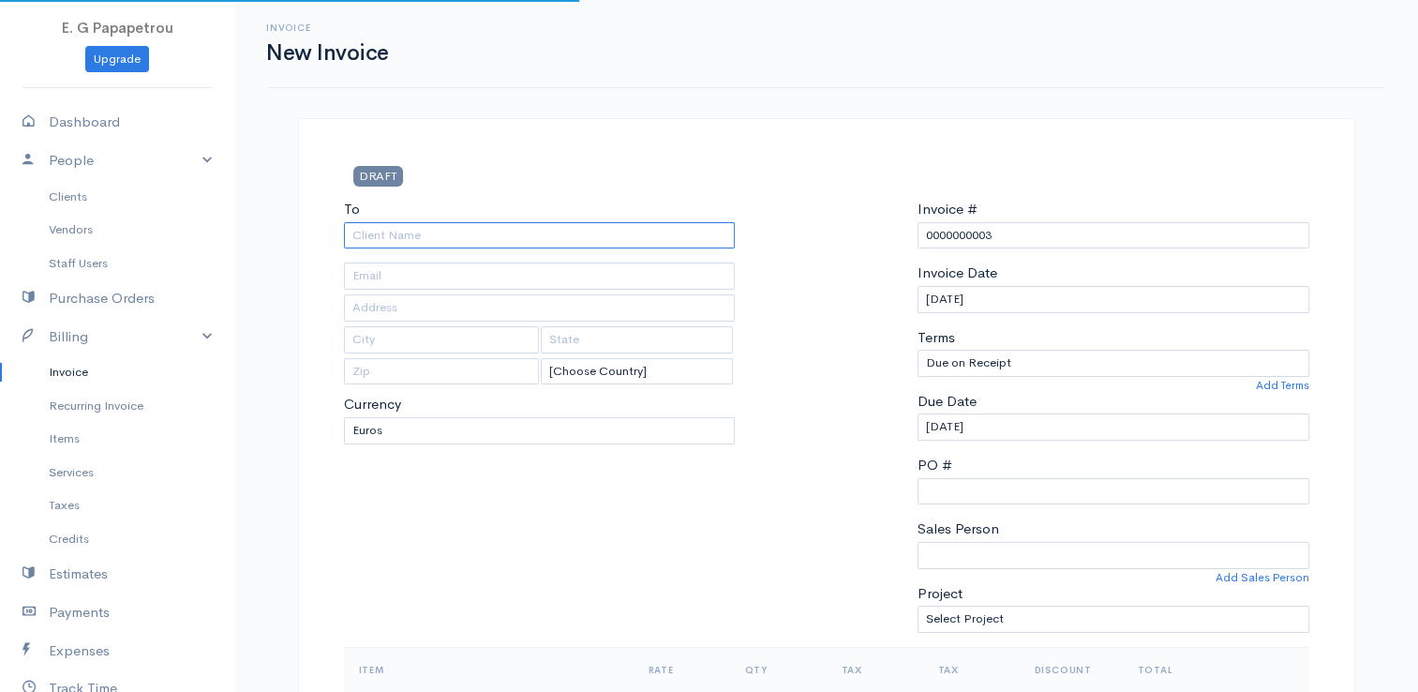
click at [639, 242] on input "To" at bounding box center [540, 235] width 392 height 27
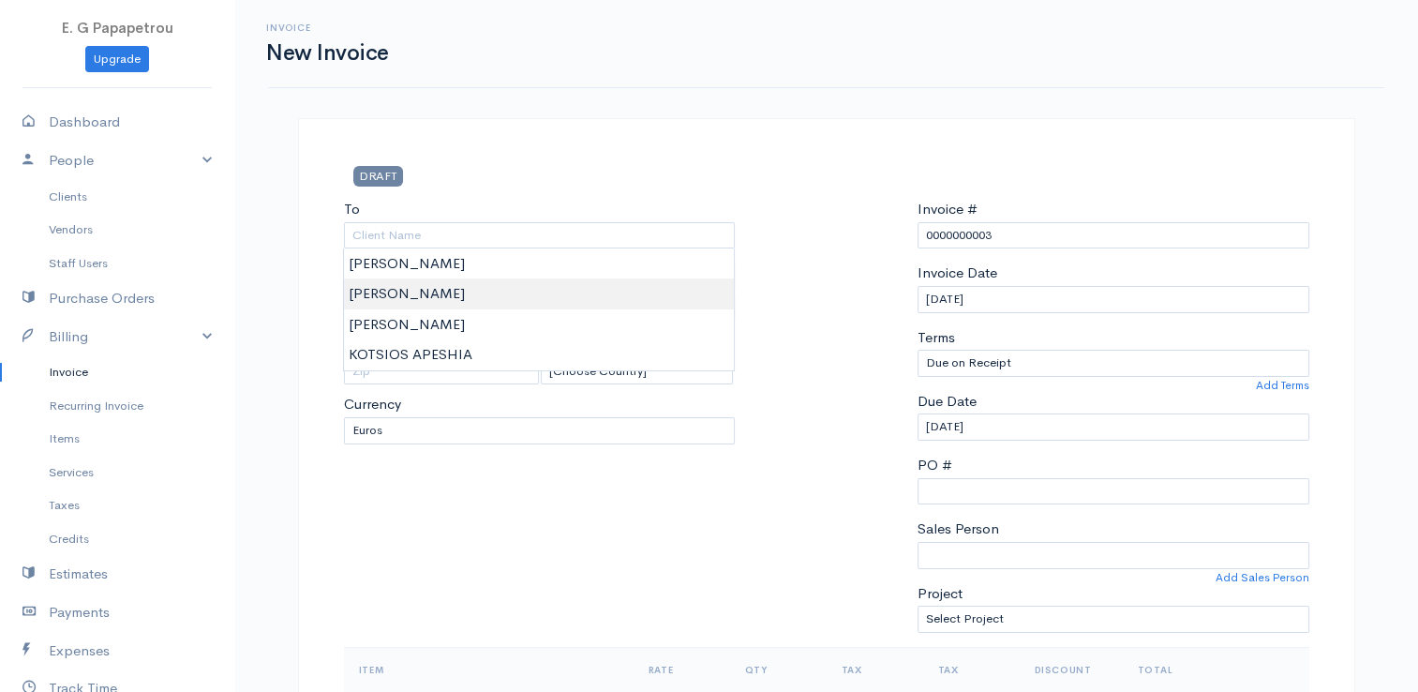
type input "[PERSON_NAME]"
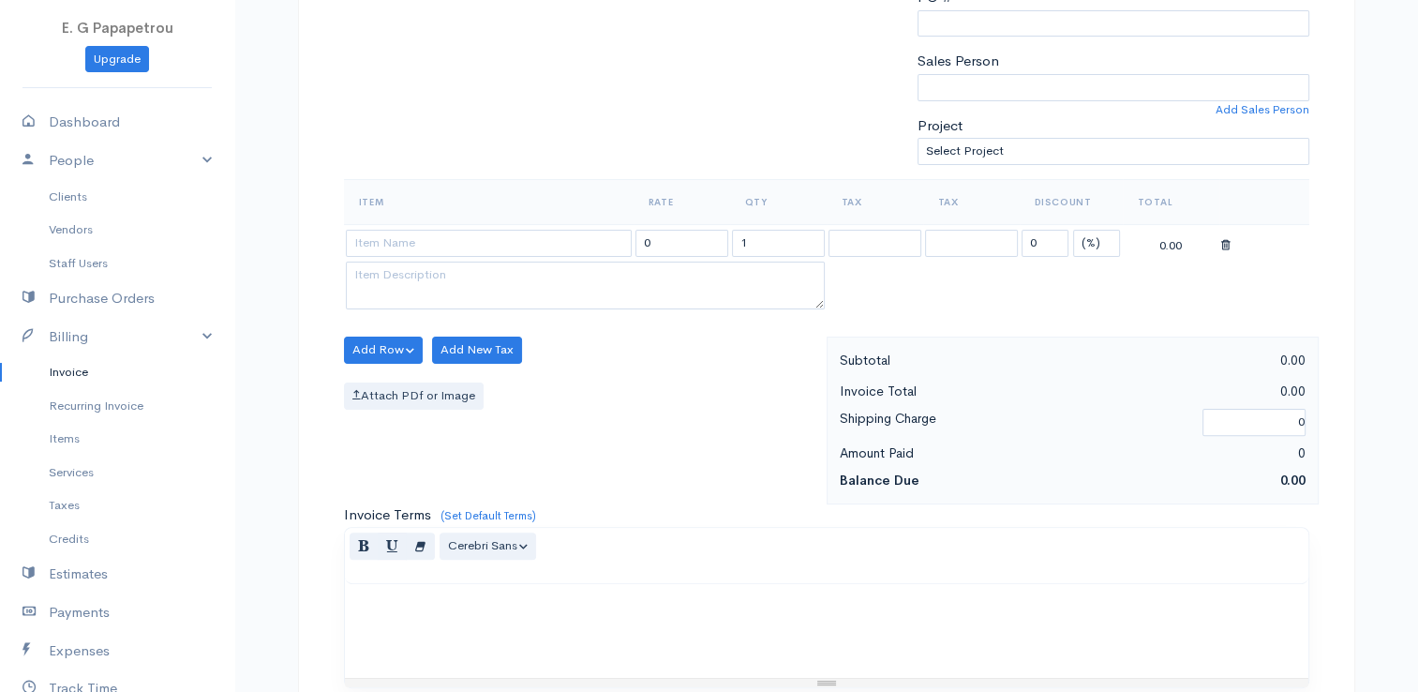
scroll to position [469, 0]
click at [461, 242] on input at bounding box center [489, 242] width 286 height 27
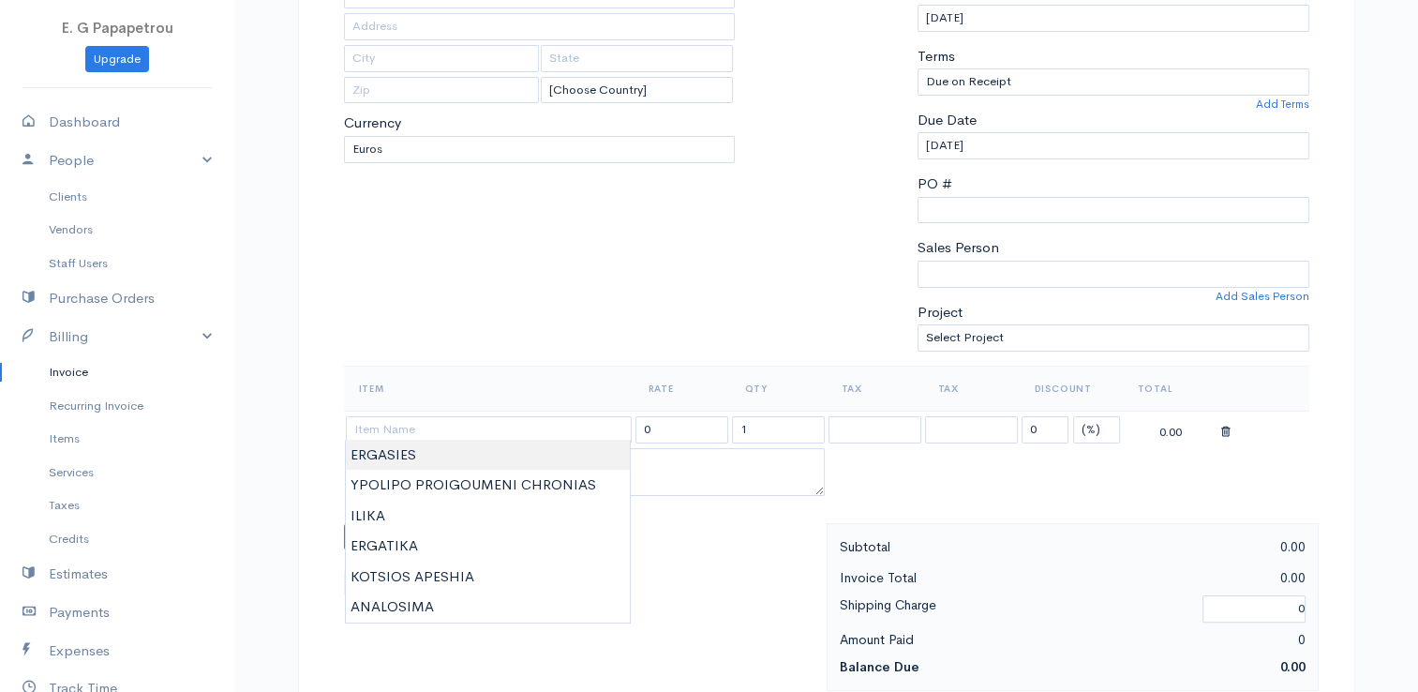
type input "ERGASIES"
type input "280.00"
type textarea "9086"
click at [454, 458] on body "E. G Papapetrou Upgrade Dashboard People Clients Vendors Staff Users Purchase O…" at bounding box center [709, 529] width 1418 height 1620
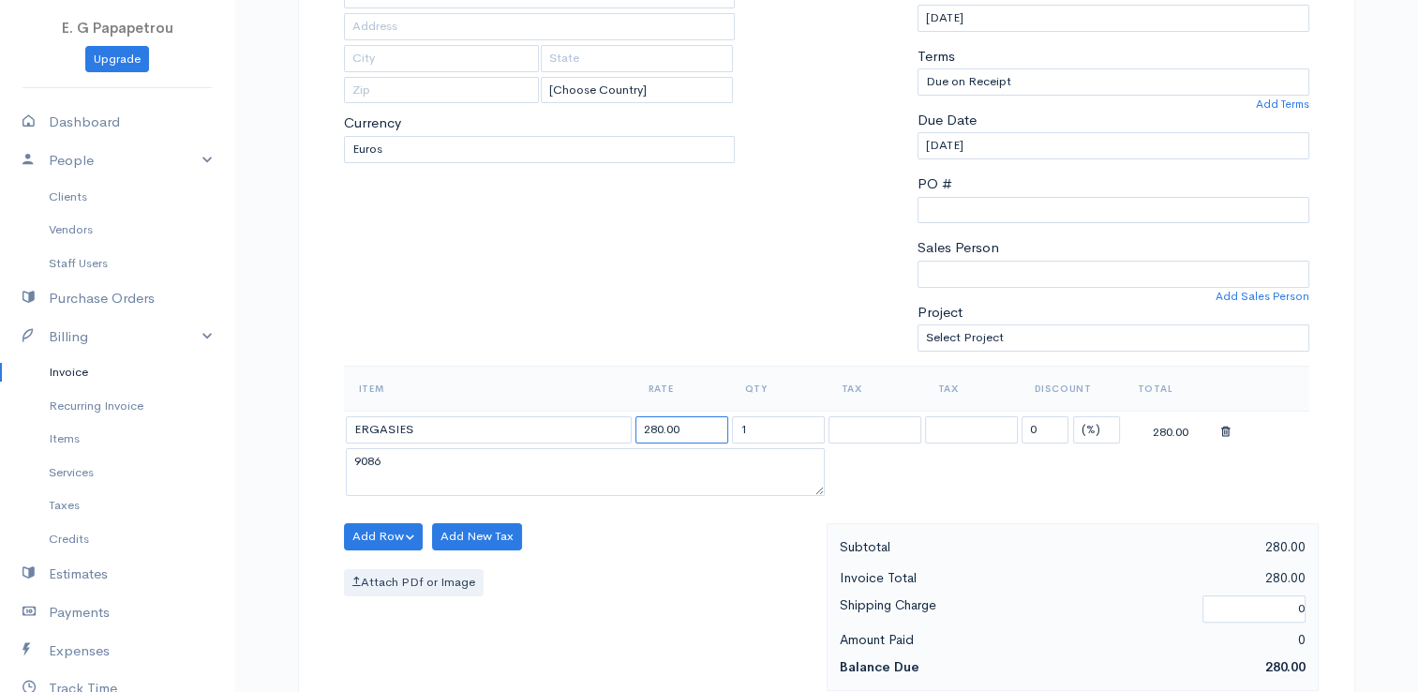
drag, startPoint x: 707, startPoint y: 426, endPoint x: 574, endPoint y: 414, distance: 133.6
click at [574, 414] on tr "ERGASIES 280.00 1 0 (%) Flat 280.00" at bounding box center [826, 428] width 965 height 37
type input "1000"
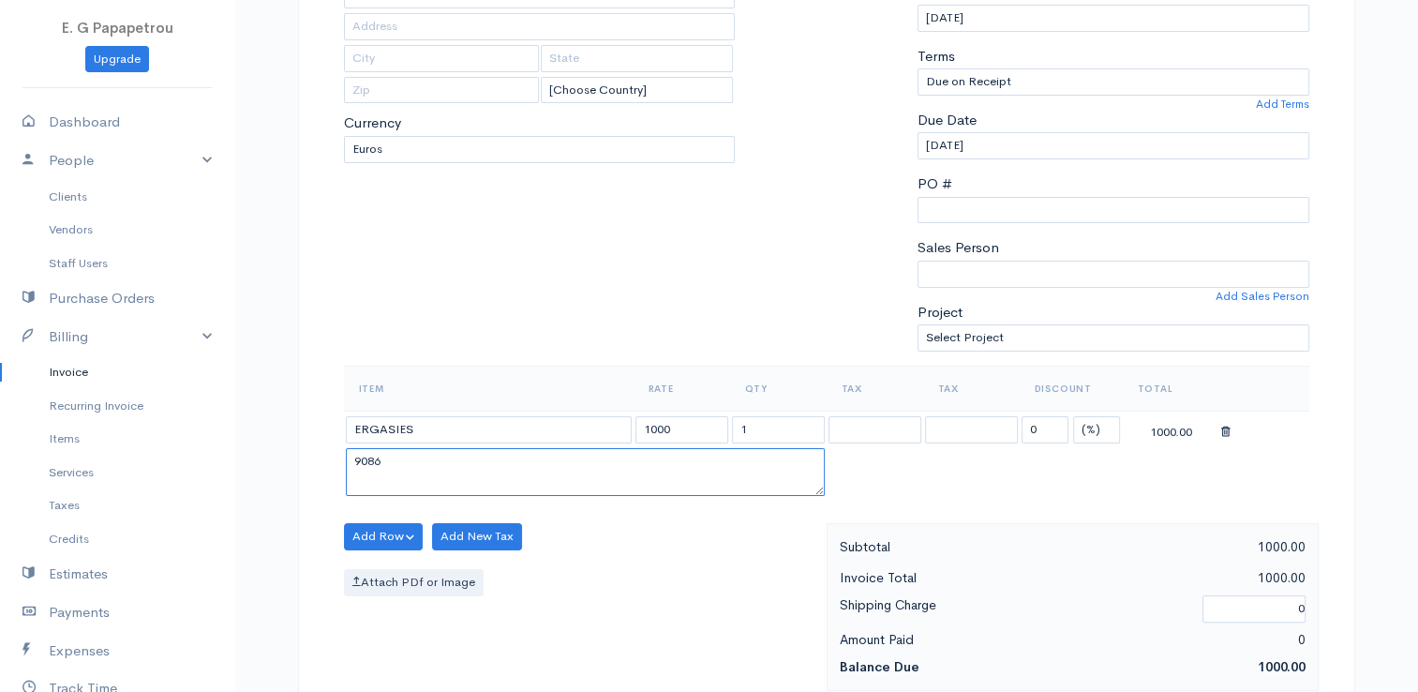
drag, startPoint x: 469, startPoint y: 467, endPoint x: 270, endPoint y: 446, distance: 199.7
click at [270, 446] on div "DRAFT To NIKOS ANEXARTISIAS [Choose Country] United States Canada United Kingdo…" at bounding box center [826, 587] width 1125 height 1501
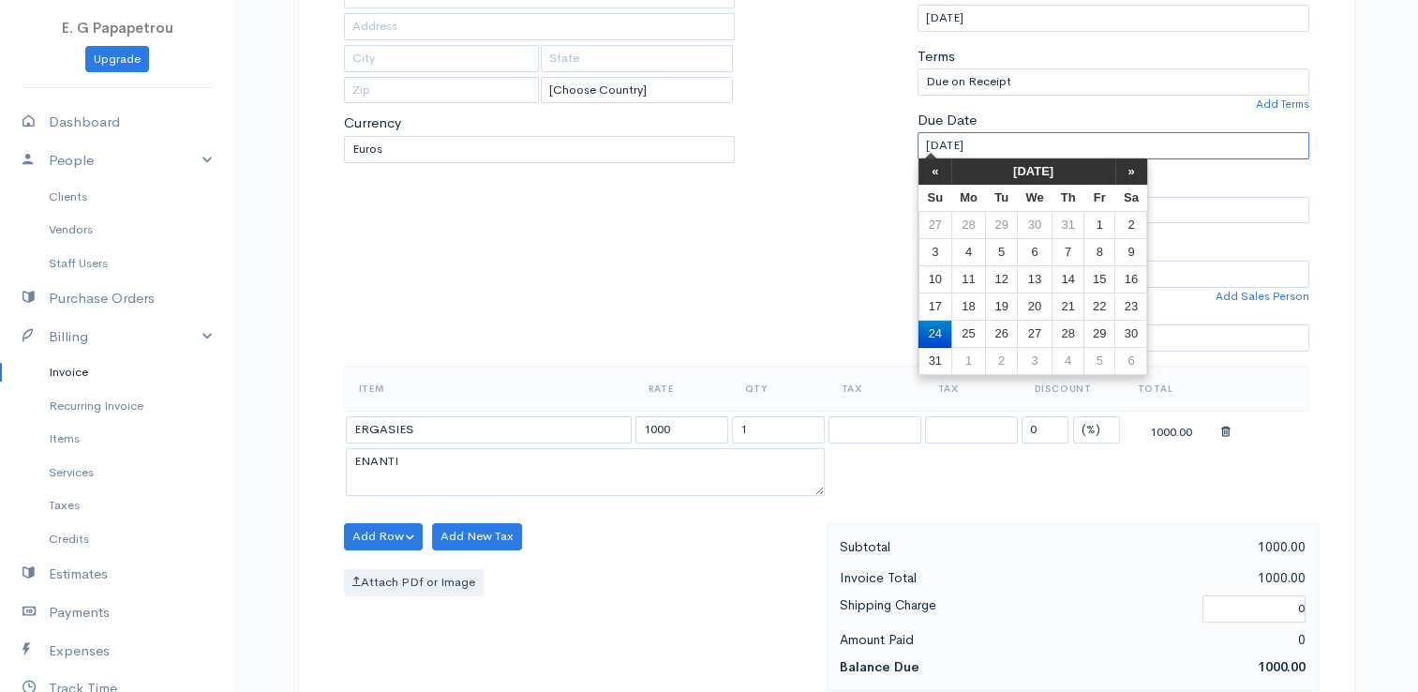
drag, startPoint x: 1008, startPoint y: 142, endPoint x: 762, endPoint y: 112, distance: 248.3
click at [762, 112] on div "To [GEOGRAPHIC_DATA] ANEXARTISIAS [Choose Country] [GEOGRAPHIC_DATA] [GEOGRAPHI…" at bounding box center [827, 142] width 984 height 448
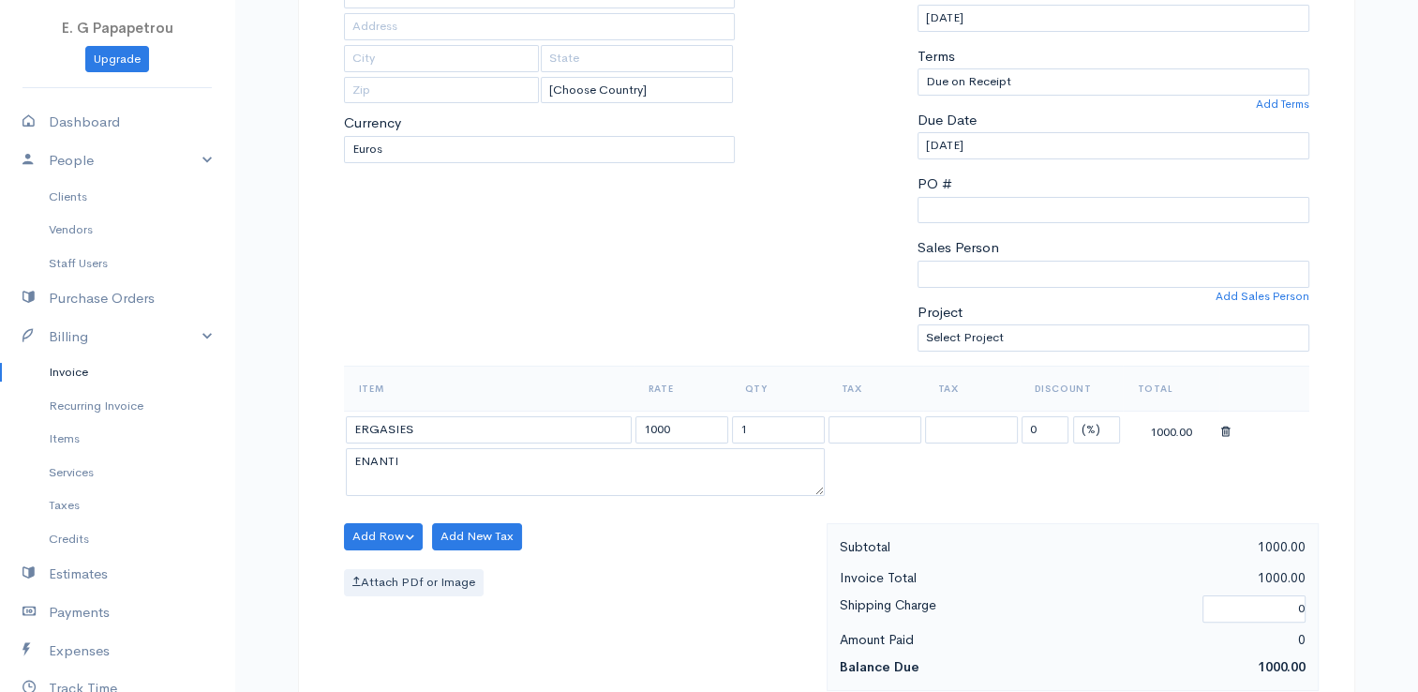
click at [664, 285] on div "To [GEOGRAPHIC_DATA] ANEXARTISIAS [Choose Country] [GEOGRAPHIC_DATA] [GEOGRAPHI…" at bounding box center [540, 142] width 410 height 448
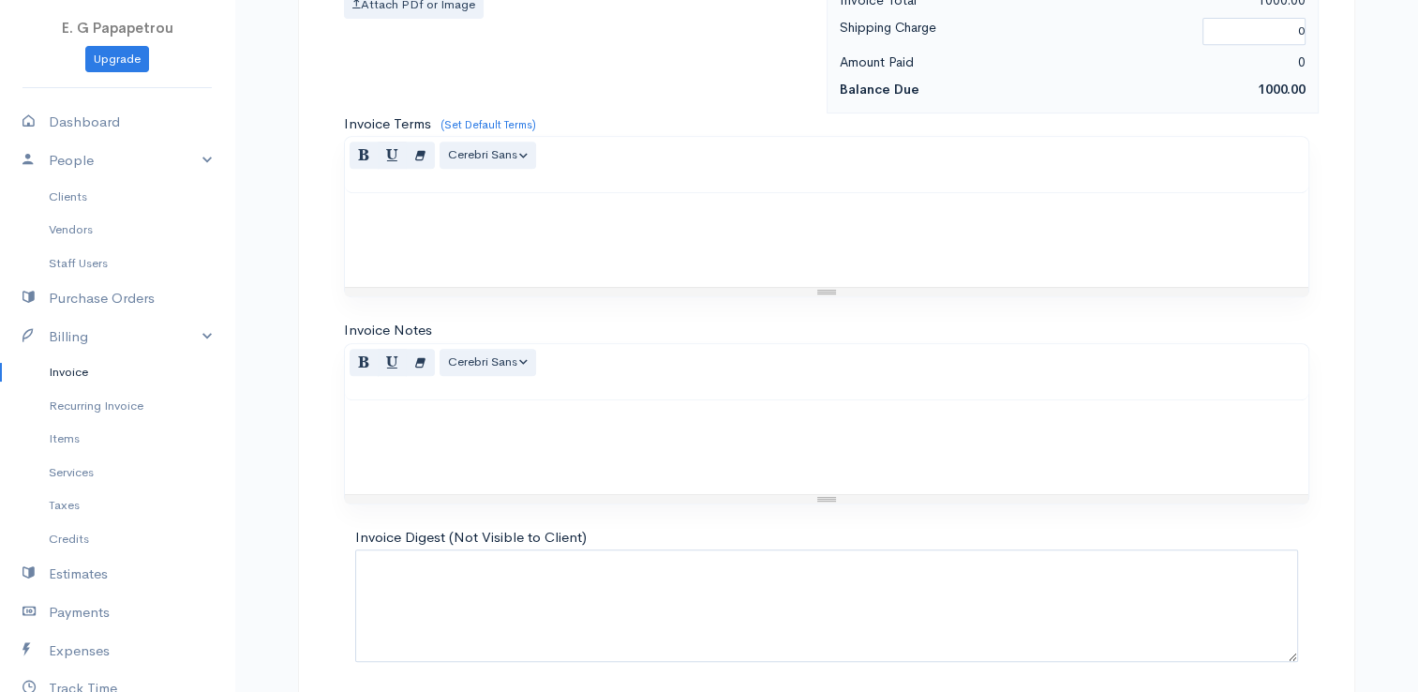
scroll to position [921, 0]
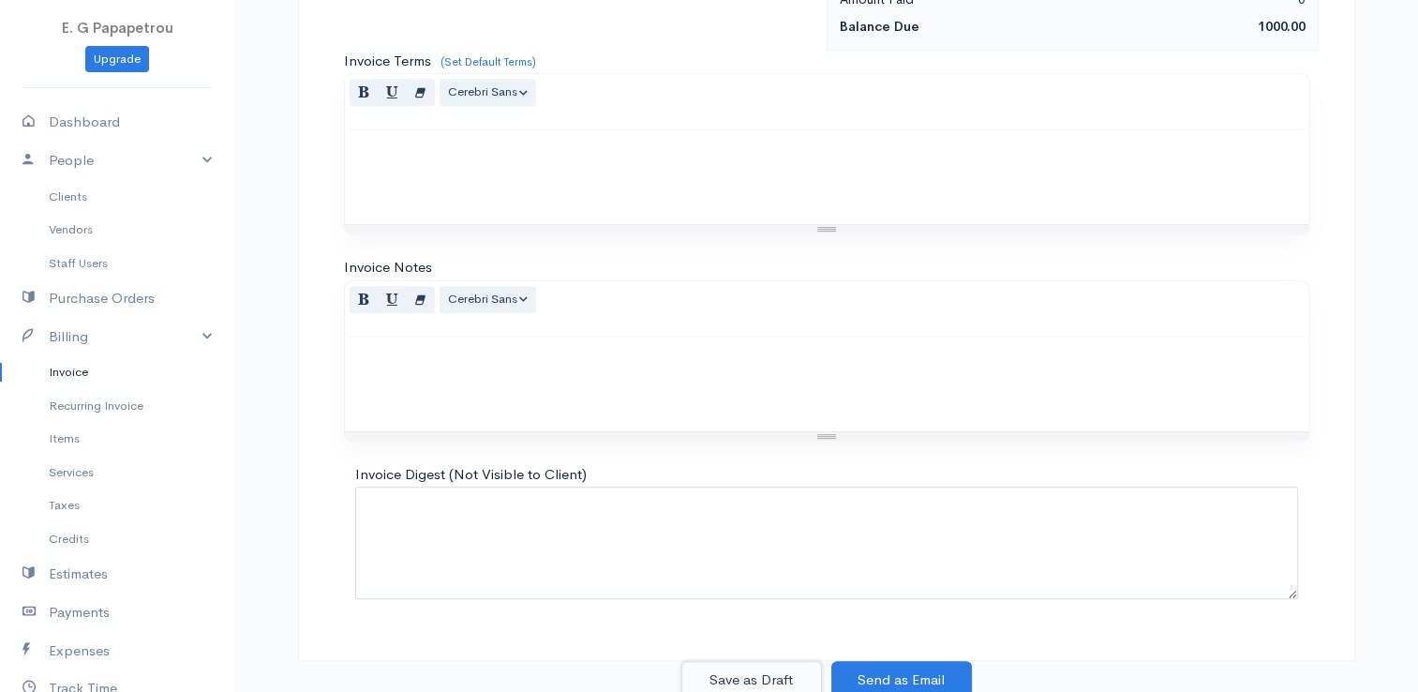
click at [769, 676] on button "Save as Draft" at bounding box center [751, 680] width 141 height 38
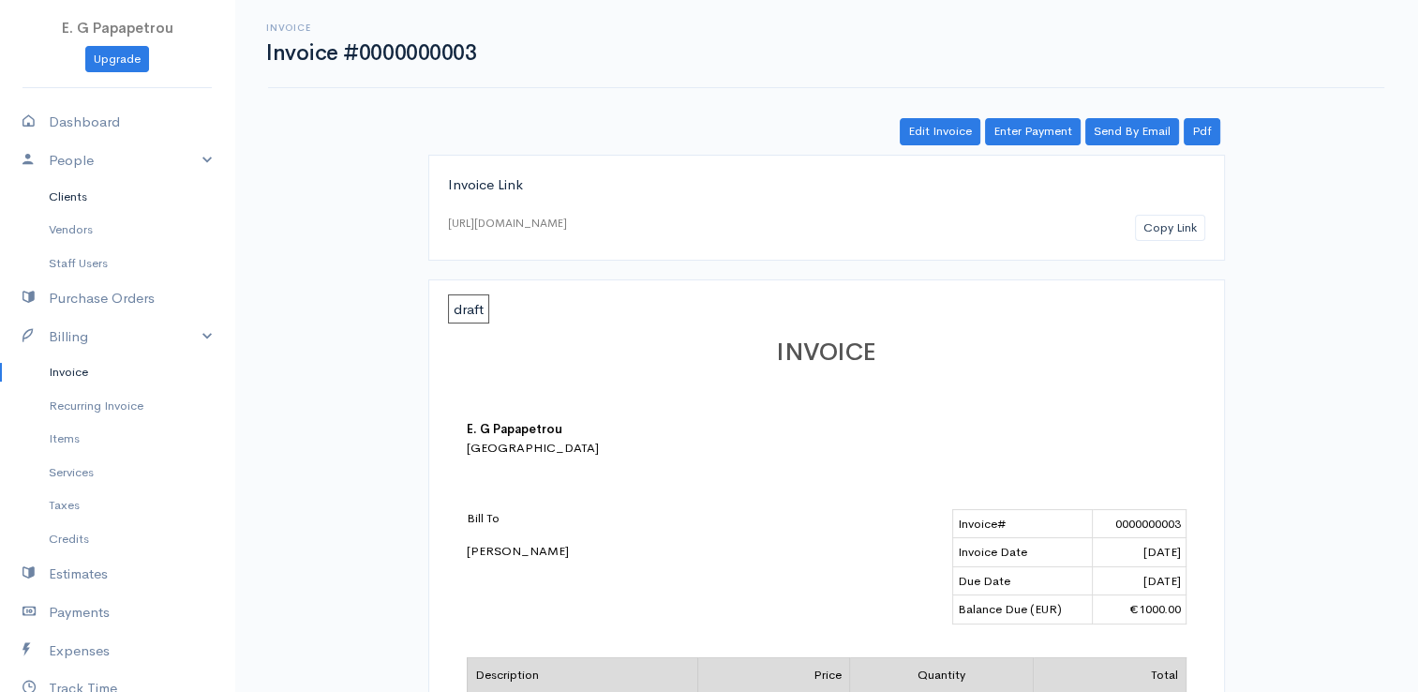
click at [87, 204] on link "Clients" at bounding box center [117, 197] width 234 height 34
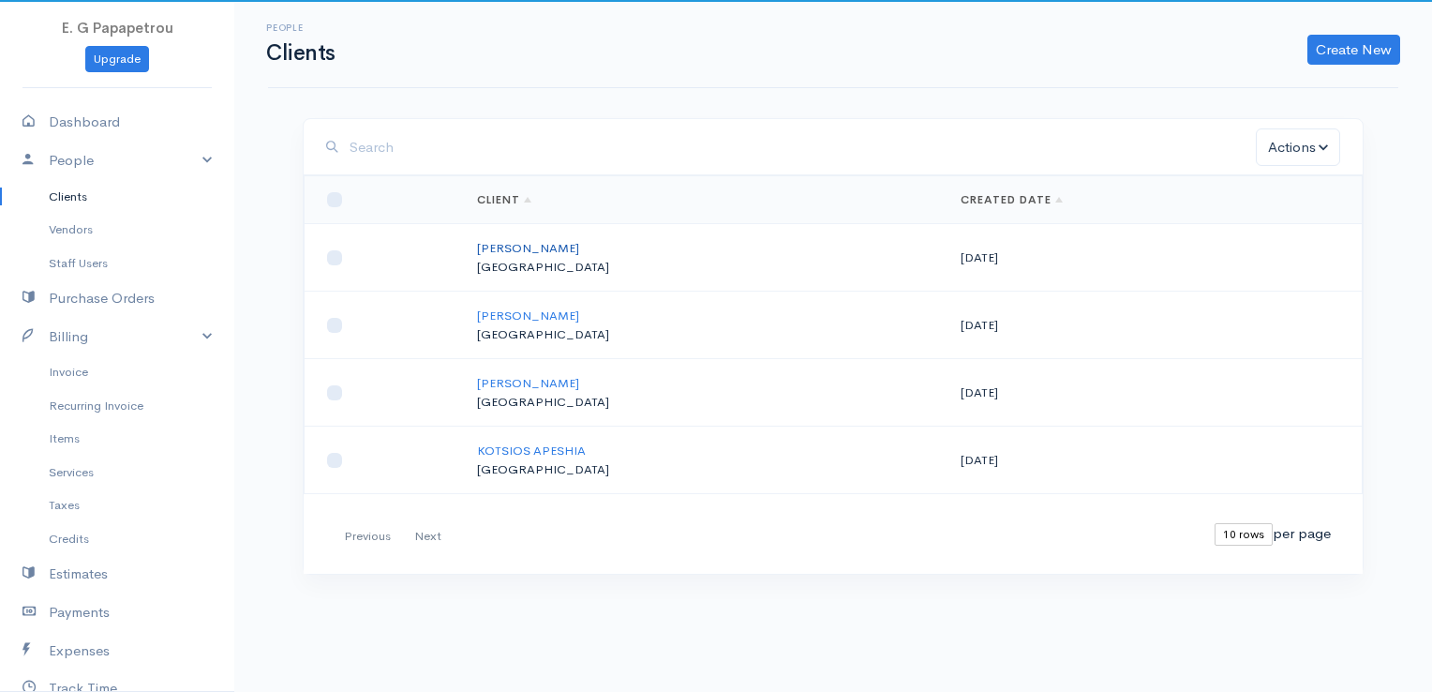
click at [557, 242] on link "[PERSON_NAME]" at bounding box center [528, 248] width 102 height 16
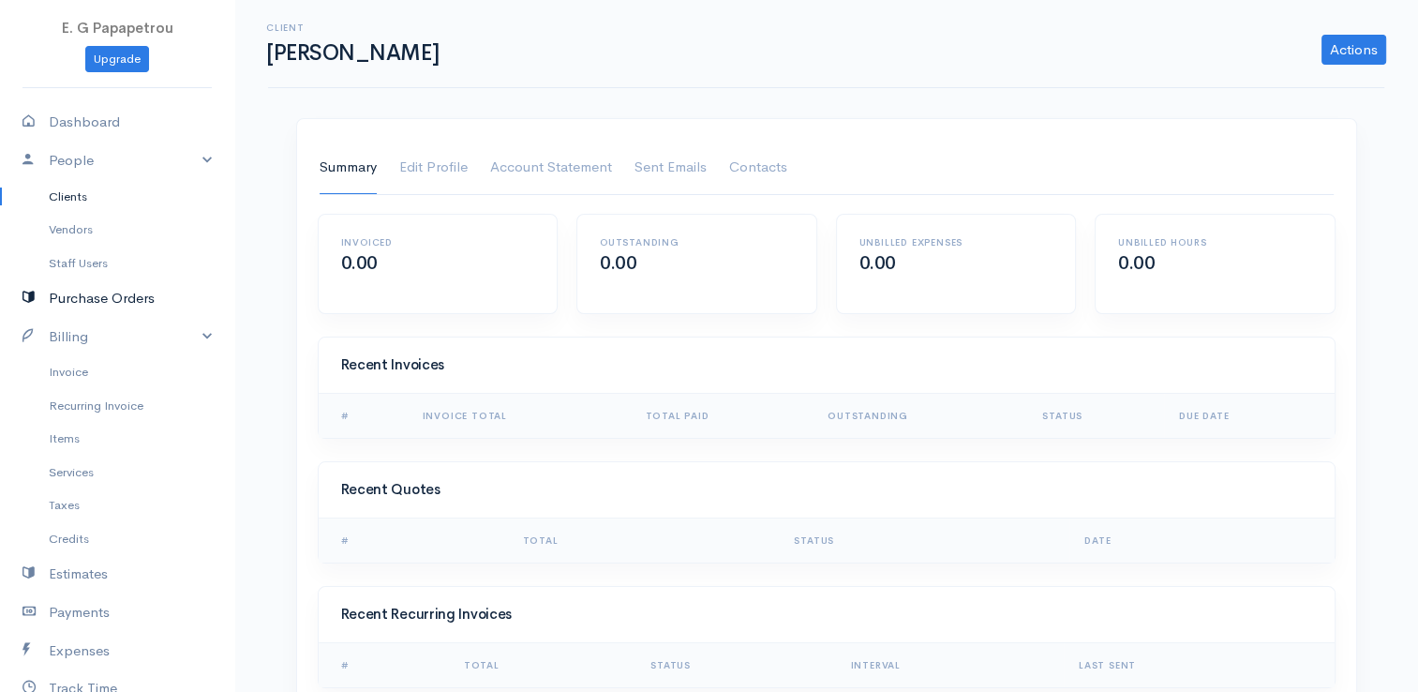
click at [94, 294] on link "Purchase Orders" at bounding box center [117, 298] width 234 height 38
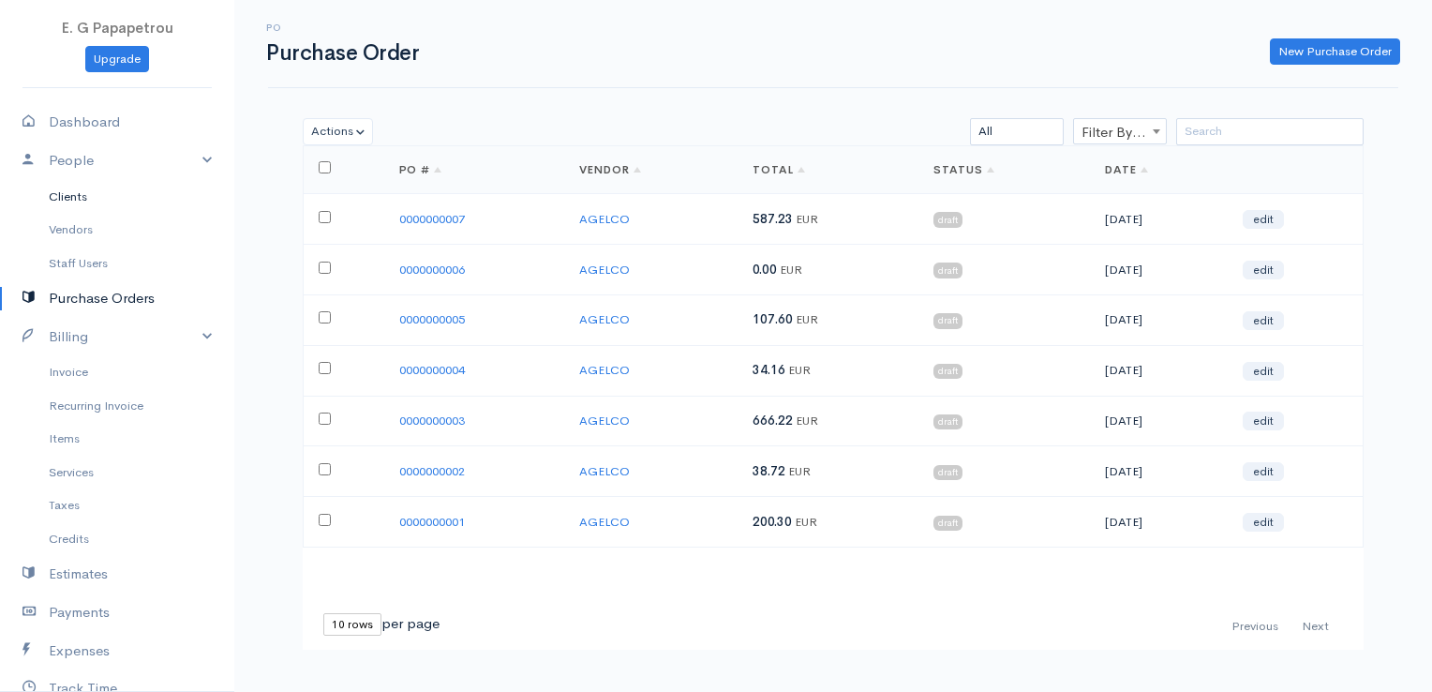
click at [80, 198] on link "Clients" at bounding box center [117, 197] width 234 height 34
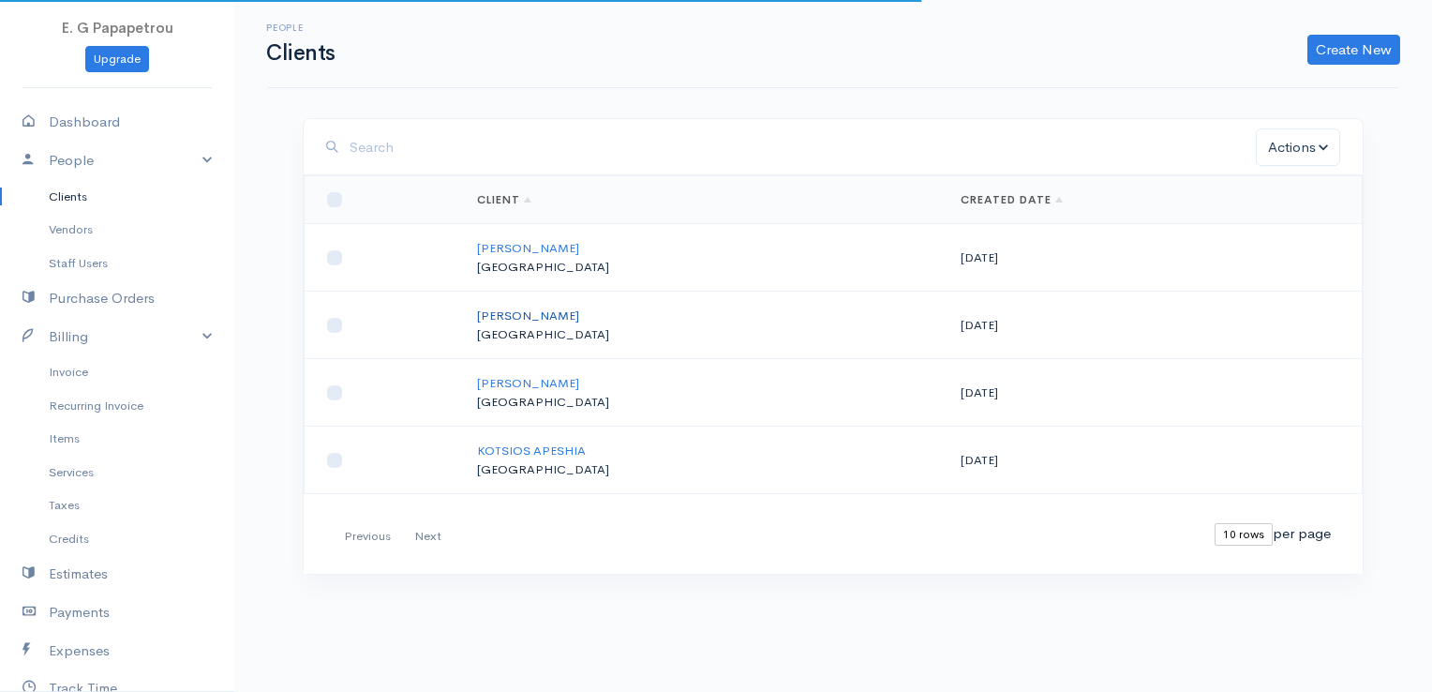
click at [496, 313] on link "[PERSON_NAME]" at bounding box center [528, 315] width 102 height 16
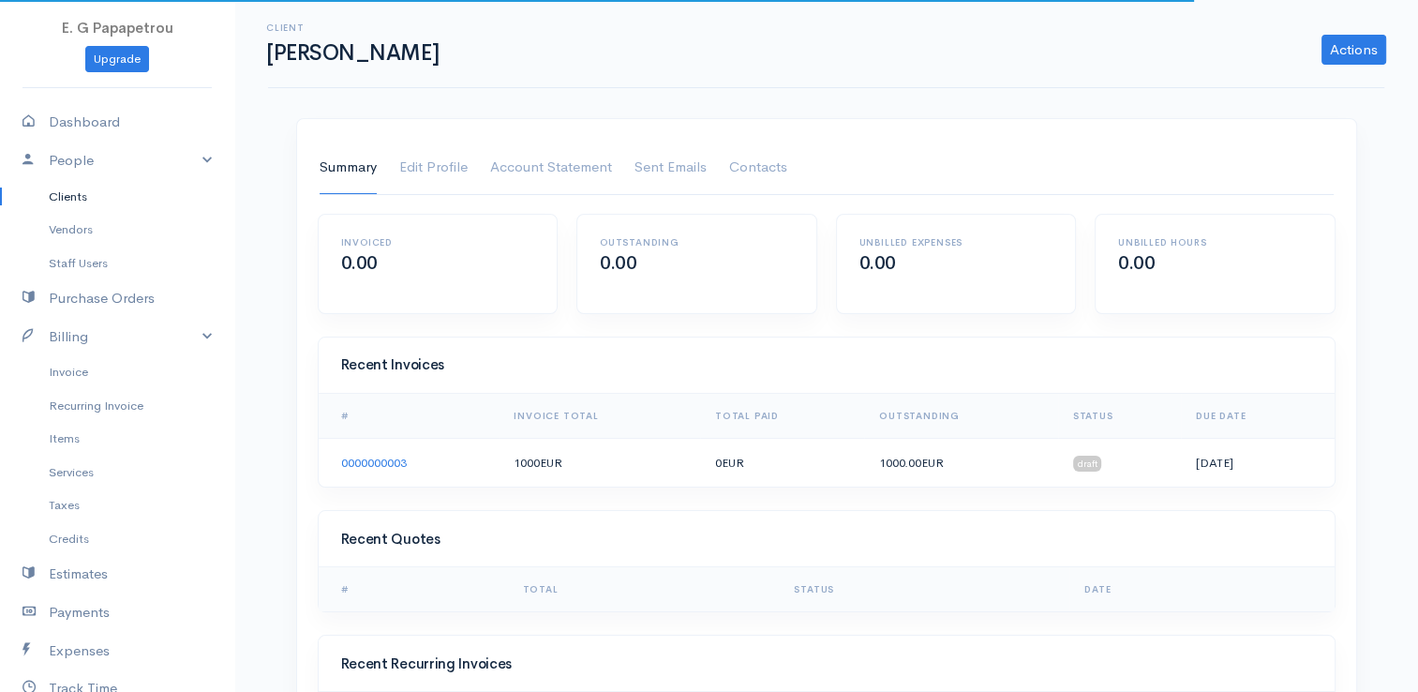
click at [89, 197] on link "Clients" at bounding box center [117, 197] width 234 height 34
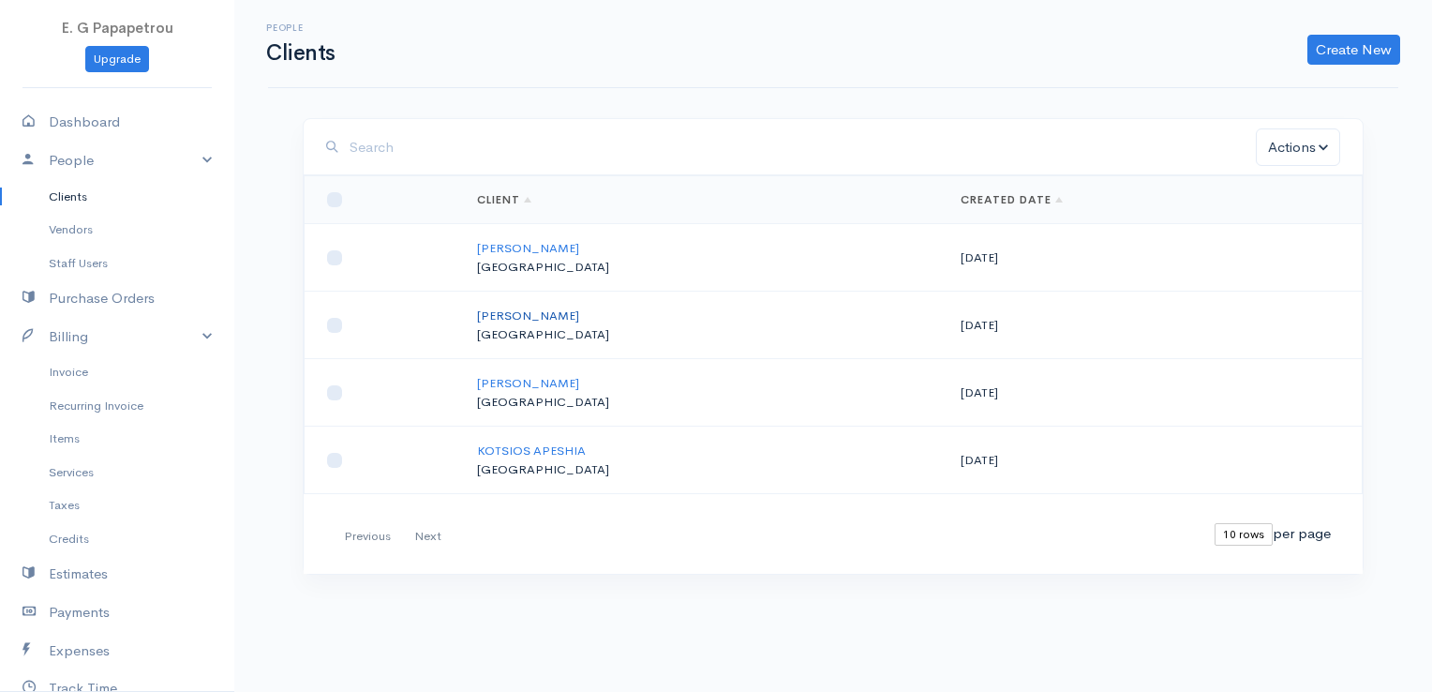
click at [524, 313] on link "[PERSON_NAME]" at bounding box center [528, 315] width 102 height 16
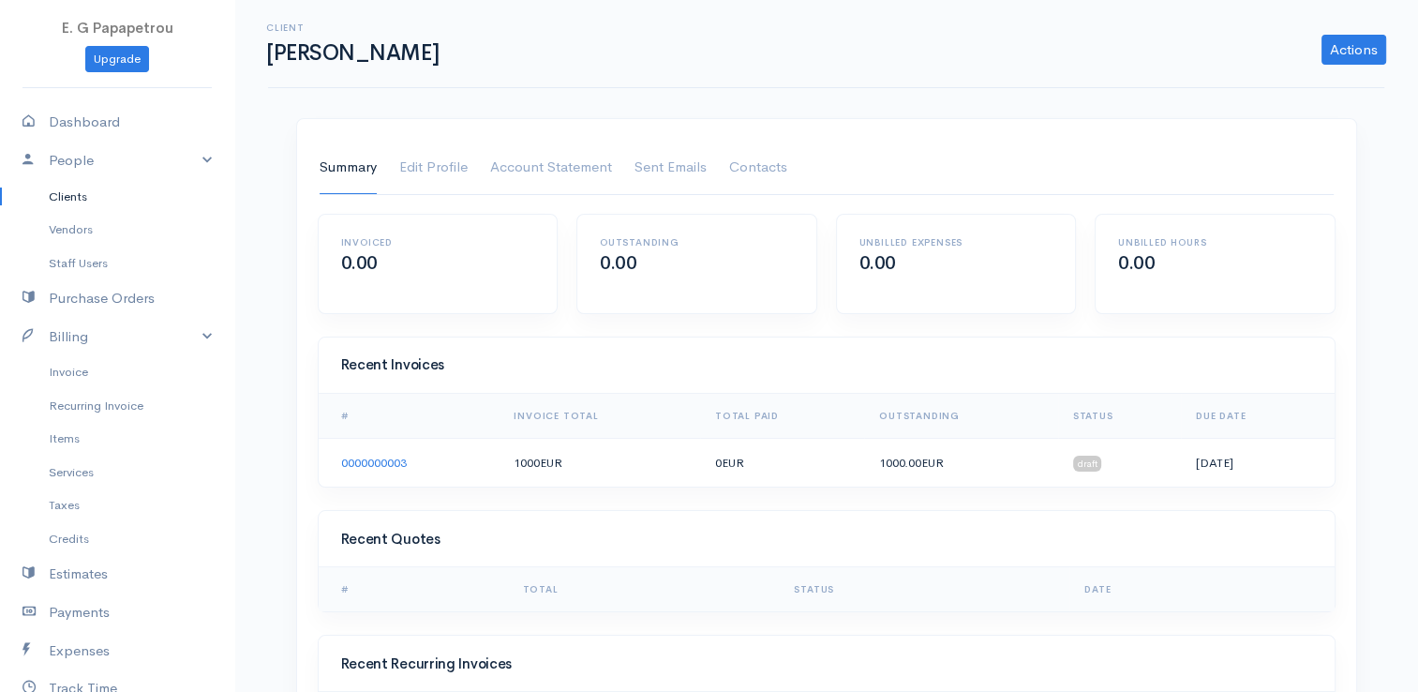
click at [94, 198] on link "Clients" at bounding box center [117, 197] width 234 height 34
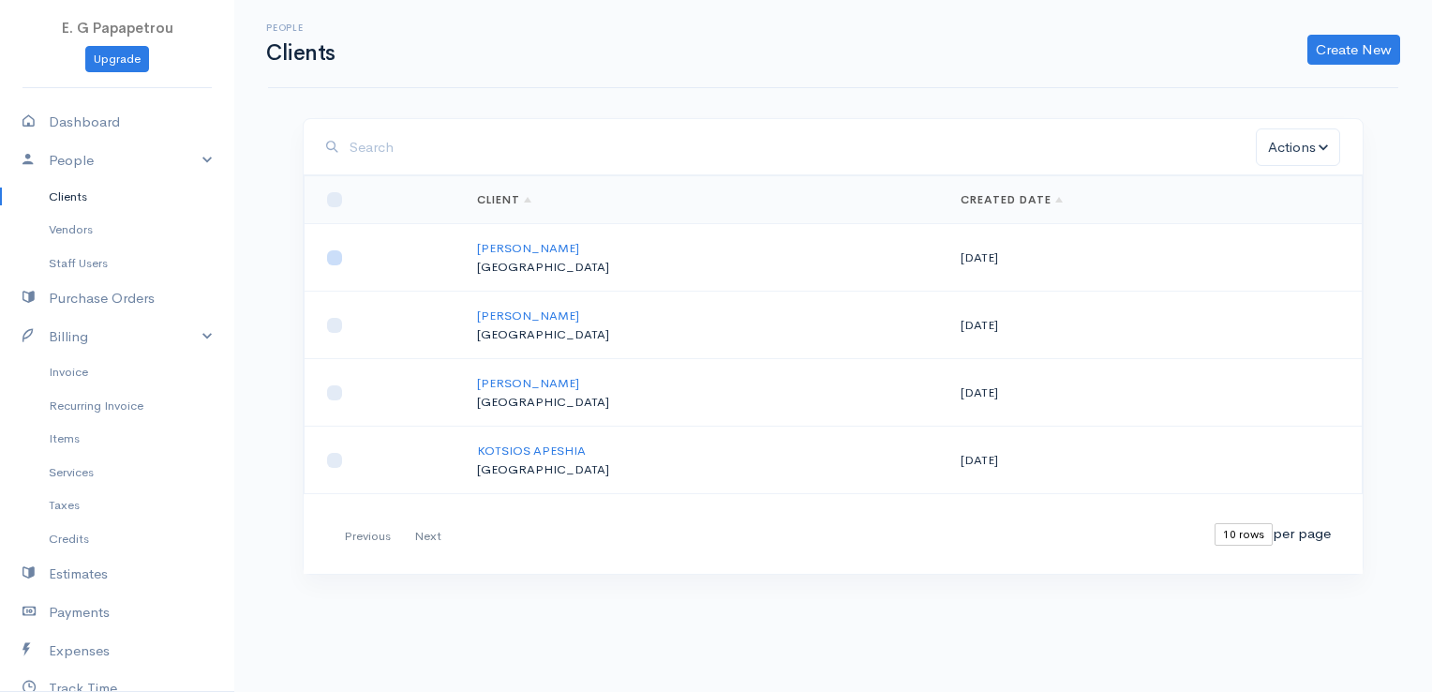
click at [333, 261] on input "checkbox" at bounding box center [334, 257] width 15 height 15
click at [1309, 141] on button "Actions" at bounding box center [1298, 147] width 84 height 38
click at [1307, 226] on link "Delete" at bounding box center [1342, 223] width 180 height 33
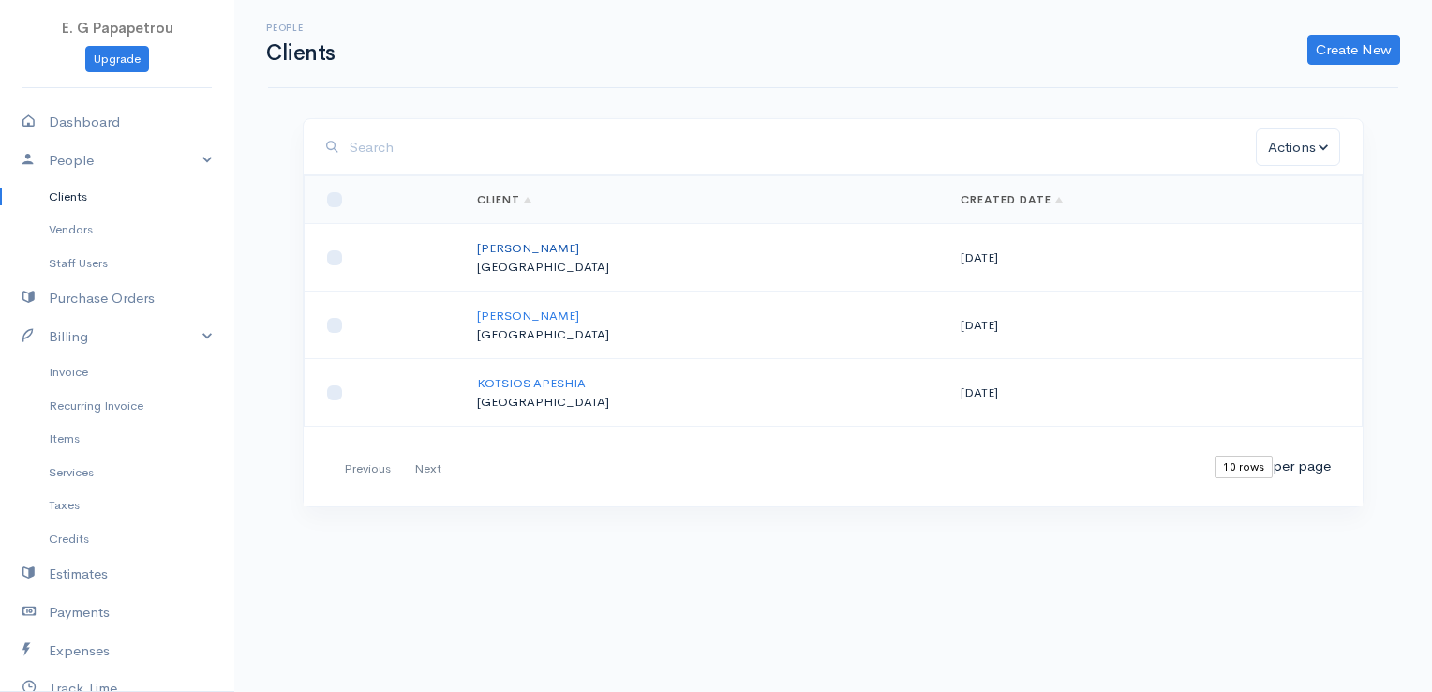
click at [570, 242] on link "[PERSON_NAME]" at bounding box center [528, 248] width 102 height 16
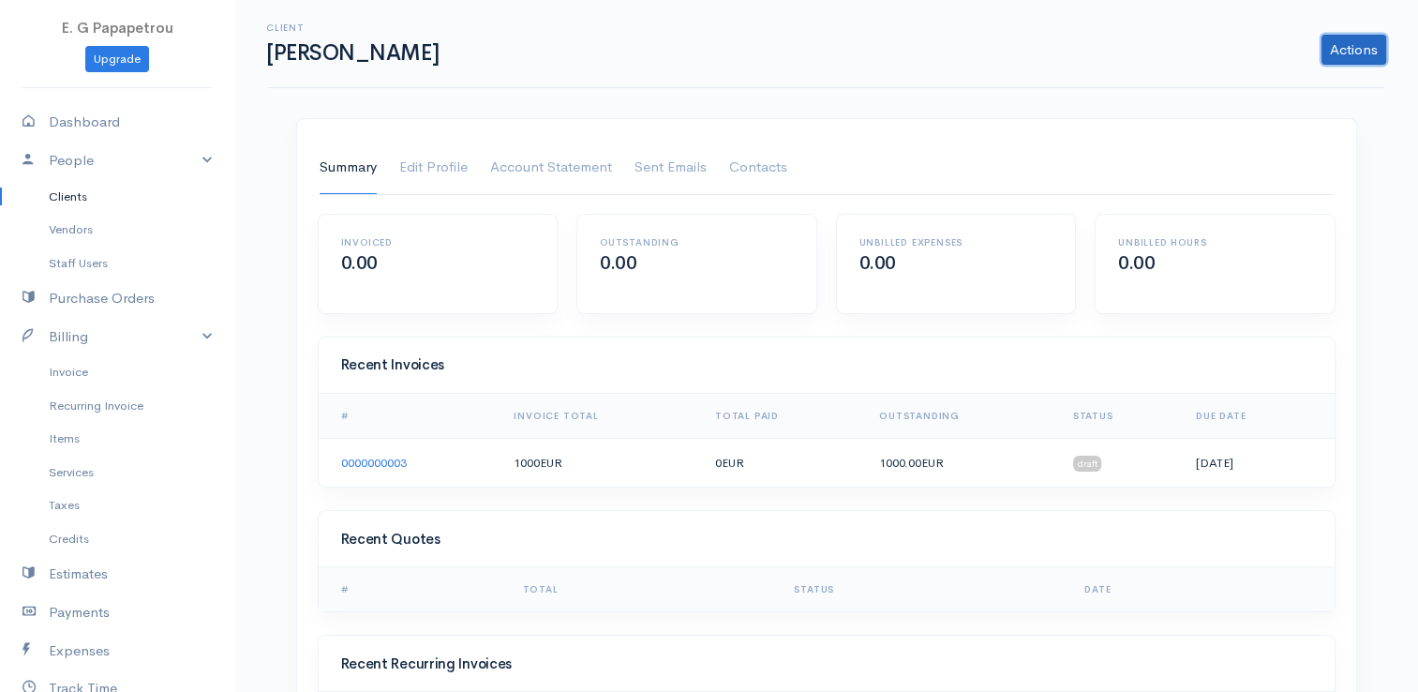
click at [1365, 46] on link "Actions" at bounding box center [1353, 50] width 65 height 30
click at [87, 611] on link "Payments" at bounding box center [117, 612] width 234 height 38
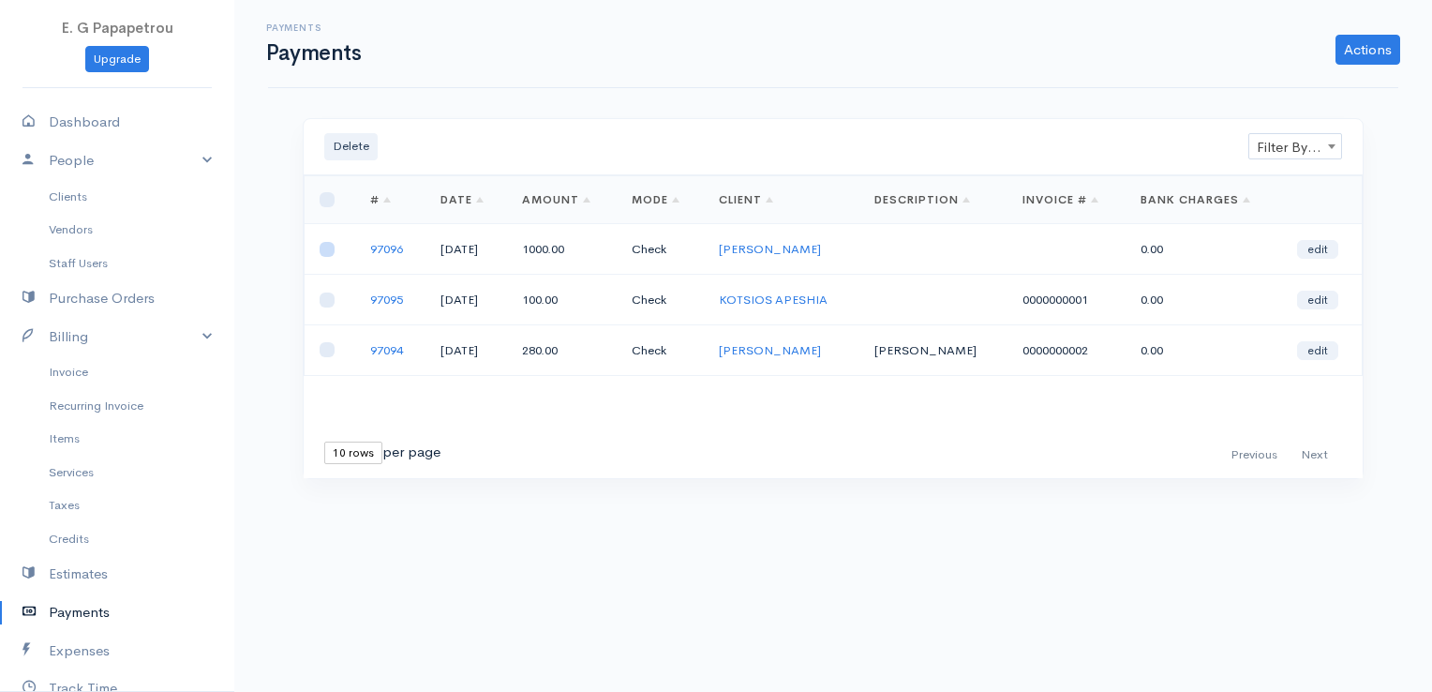
click at [330, 251] on input "checkbox" at bounding box center [327, 249] width 15 height 15
click at [1378, 39] on link "Actions" at bounding box center [1367, 50] width 65 height 30
click at [1308, 88] on link "Enter Payment" at bounding box center [1304, 88] width 193 height 33
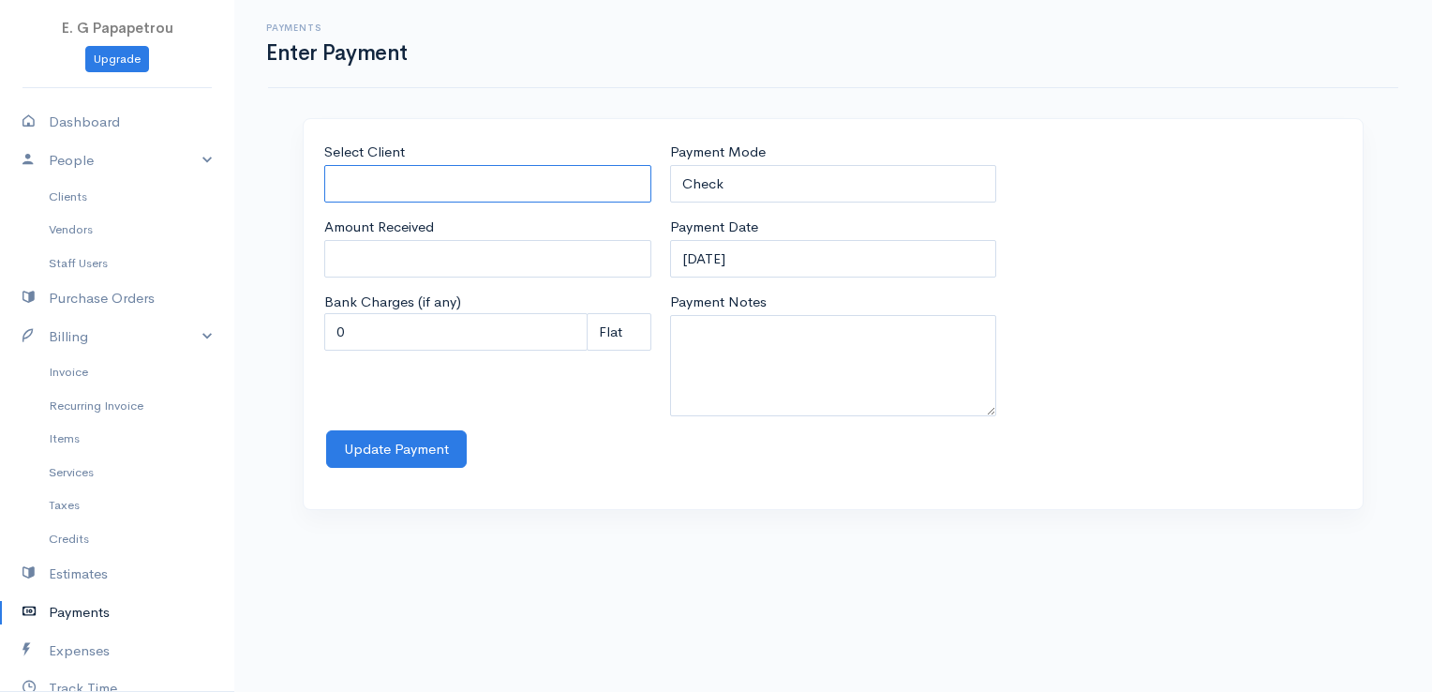
click at [528, 187] on input "Select Client" at bounding box center [487, 184] width 327 height 38
click at [481, 224] on body "E. G Papapetrou Upgrade Dashboard People Clients Vendors Staff Users Purchase O…" at bounding box center [716, 346] width 1432 height 692
drag, startPoint x: 435, startPoint y: 259, endPoint x: 252, endPoint y: 240, distance: 183.7
click at [252, 240] on div "Payments Enter Payment Select Client NIKOS ANEXARTISIAS Amount Received 0 Bank …" at bounding box center [833, 266] width 1198 height 532
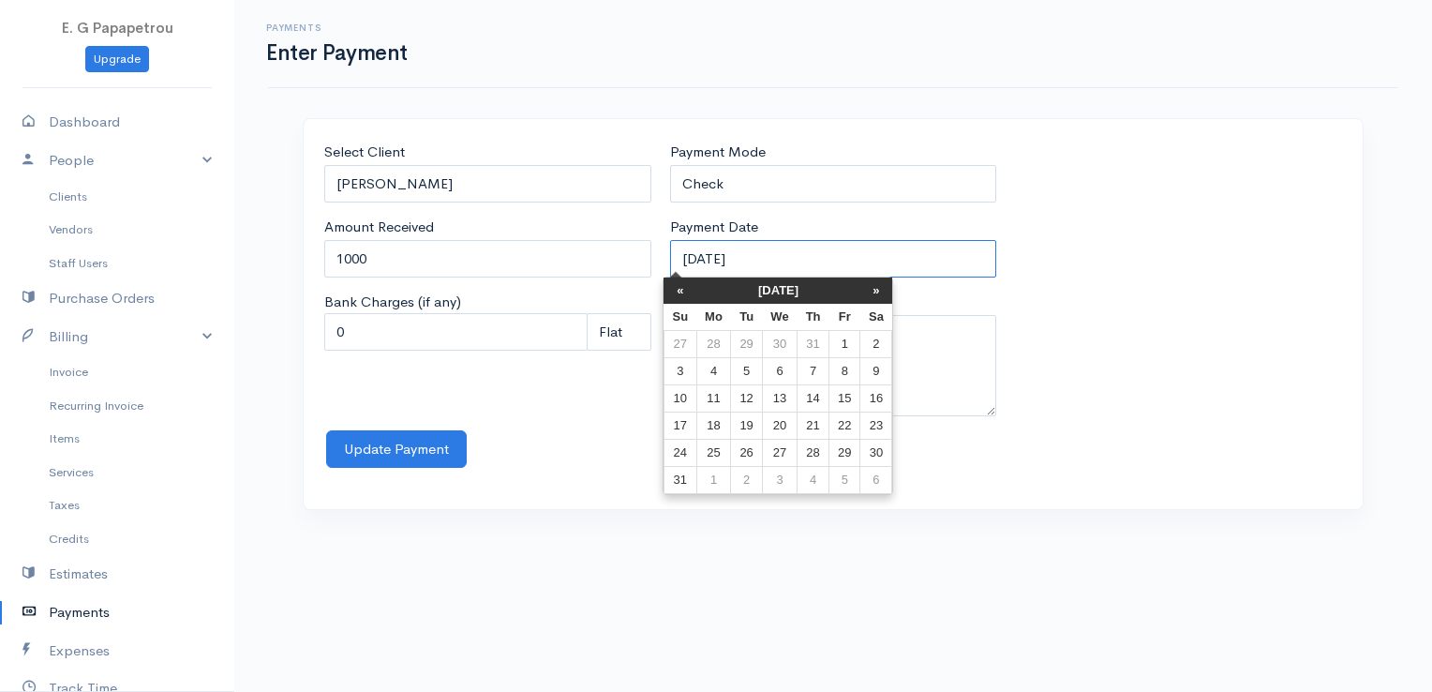
drag, startPoint x: 767, startPoint y: 261, endPoint x: 551, endPoint y: 261, distance: 216.5
click at [551, 261] on div "Select Client NIKOS ANEXARTISIAS Amount Received 1000 Bank Charges (if any) 0 P…" at bounding box center [833, 286] width 1036 height 289
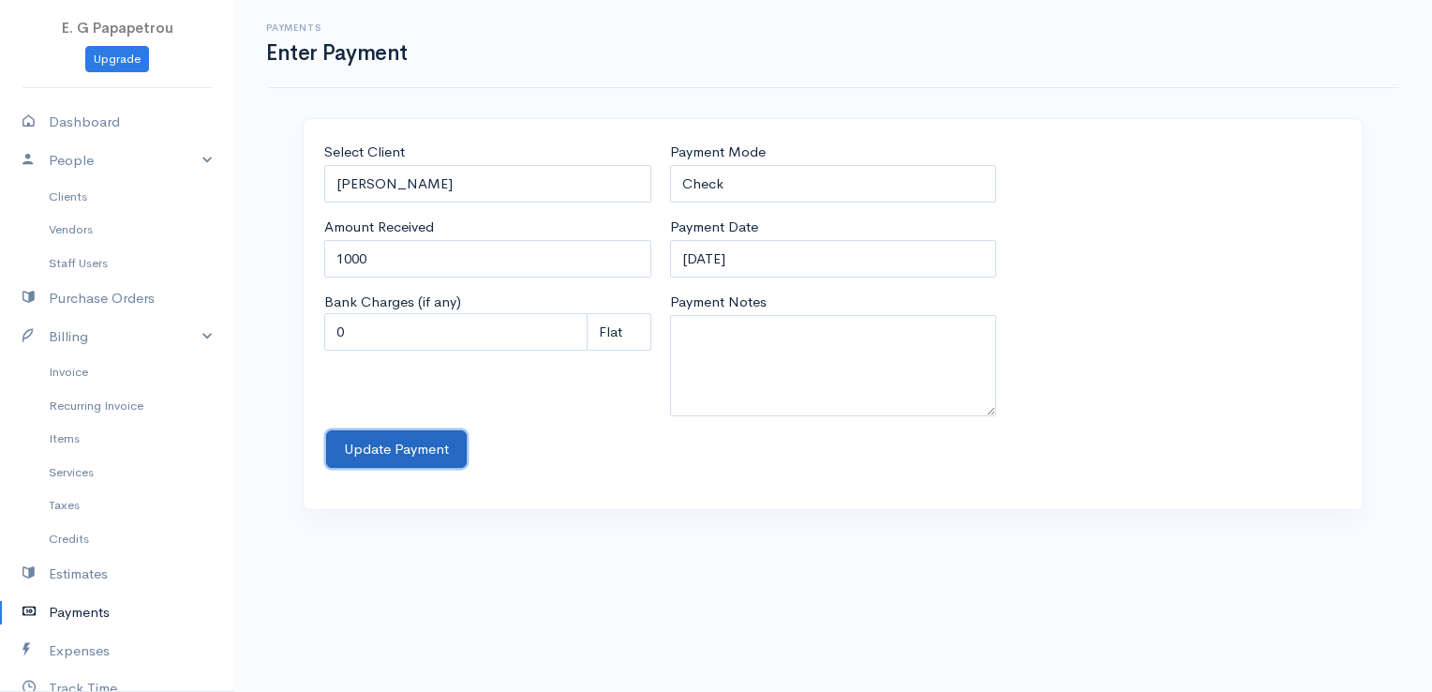
click at [350, 443] on button "Update Payment" at bounding box center [396, 449] width 141 height 38
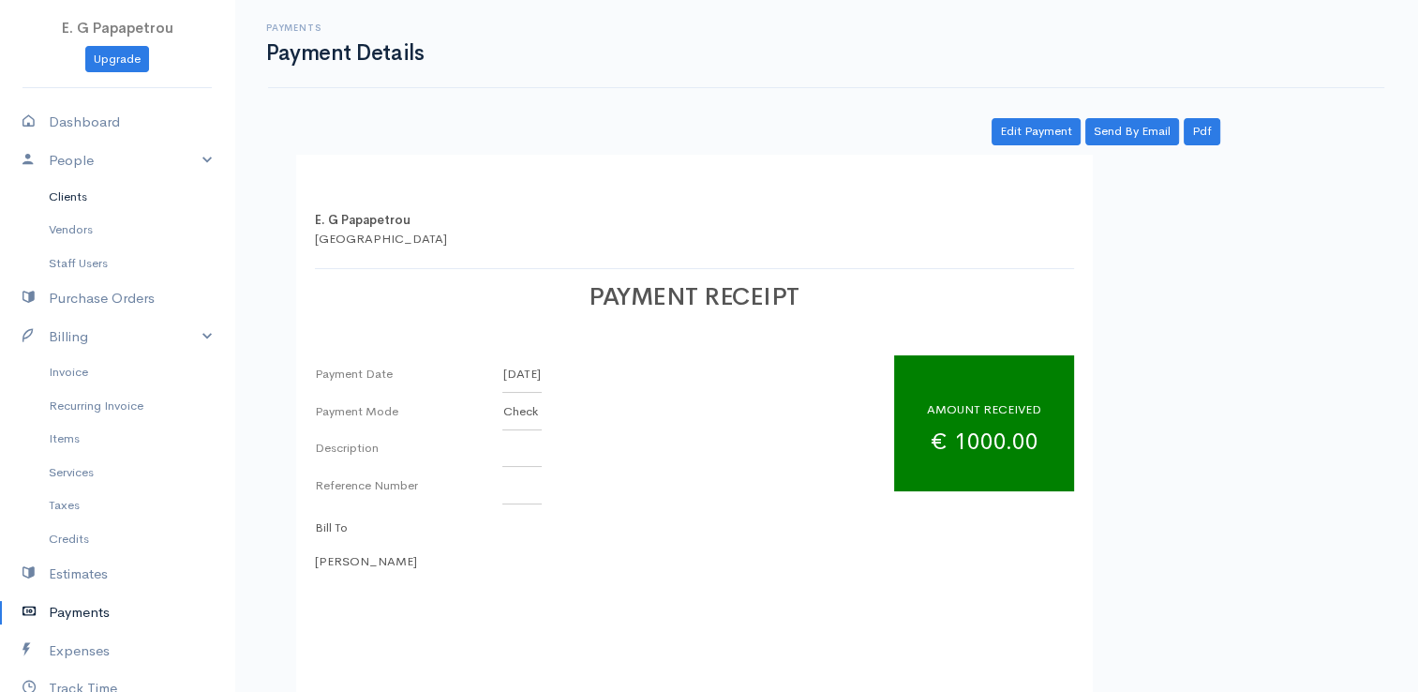
click at [67, 187] on link "Clients" at bounding box center [117, 197] width 234 height 34
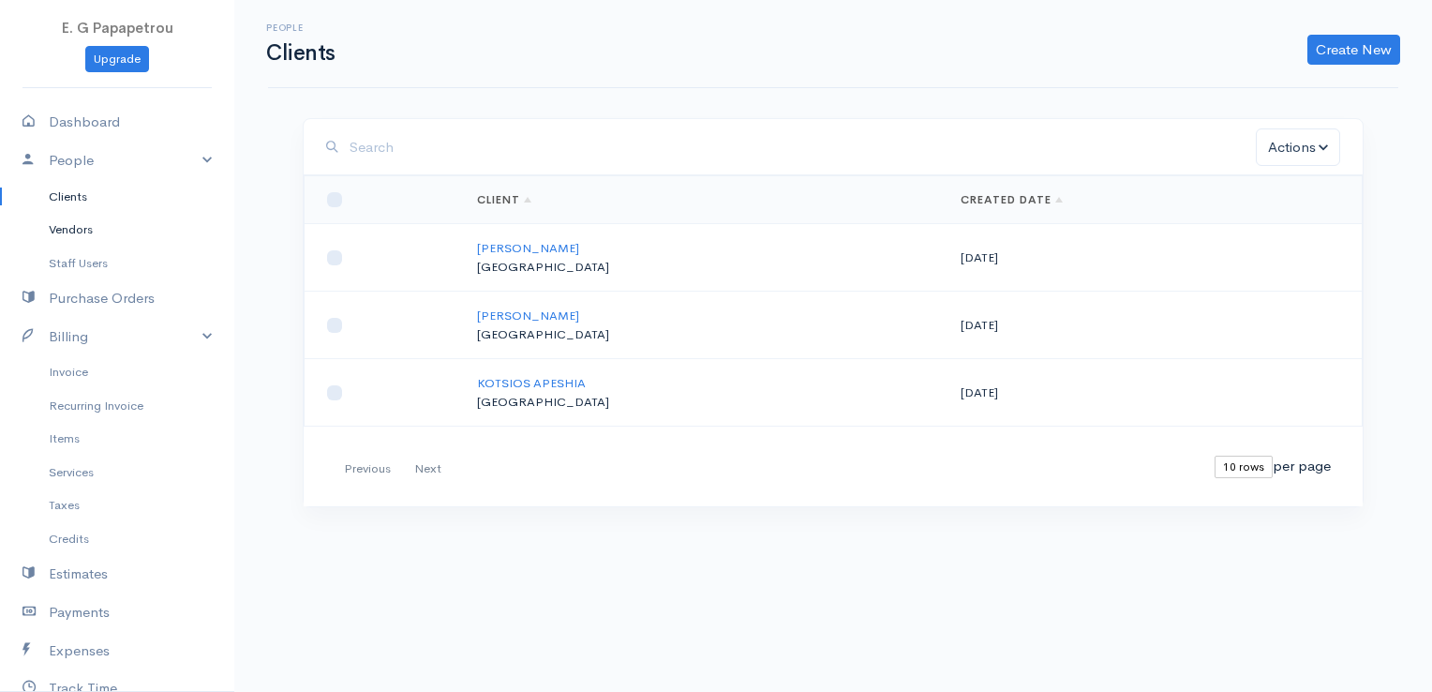
click at [79, 230] on link "Vendors" at bounding box center [117, 230] width 234 height 34
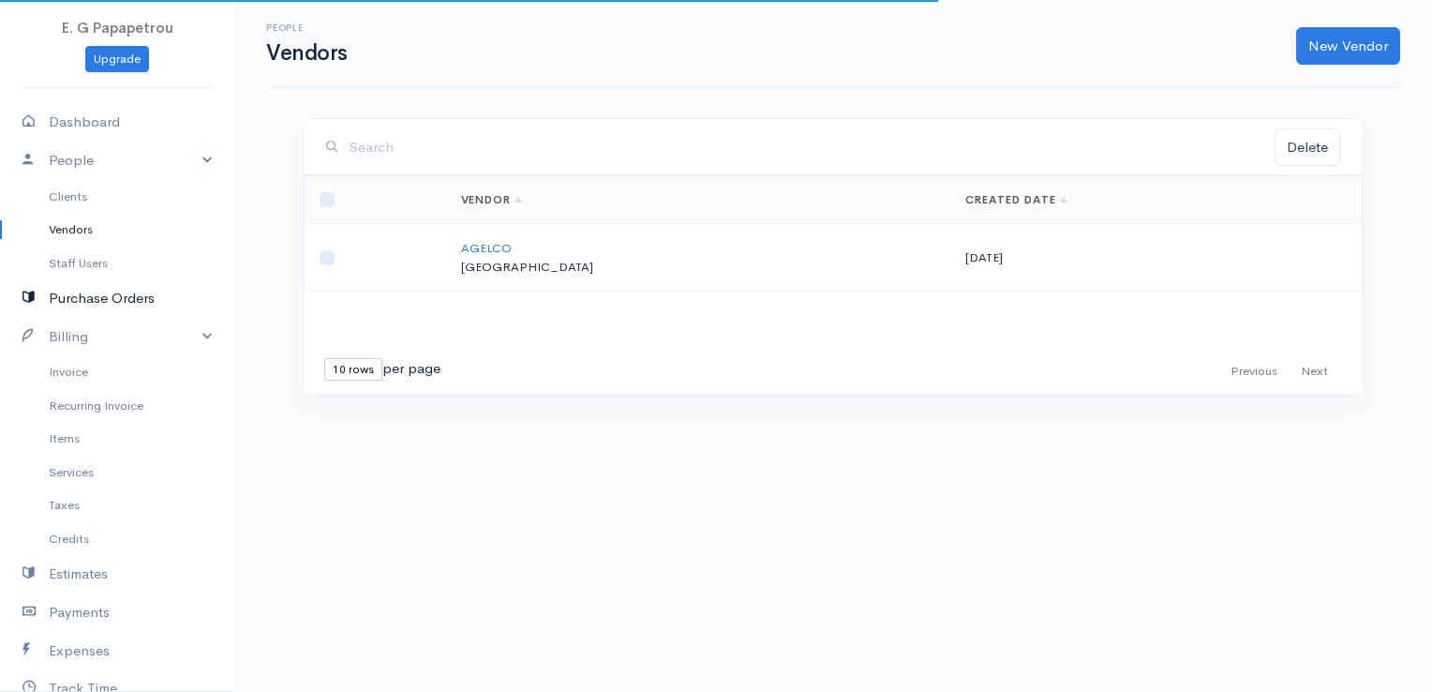
click at [99, 300] on link "Purchase Orders" at bounding box center [117, 298] width 234 height 38
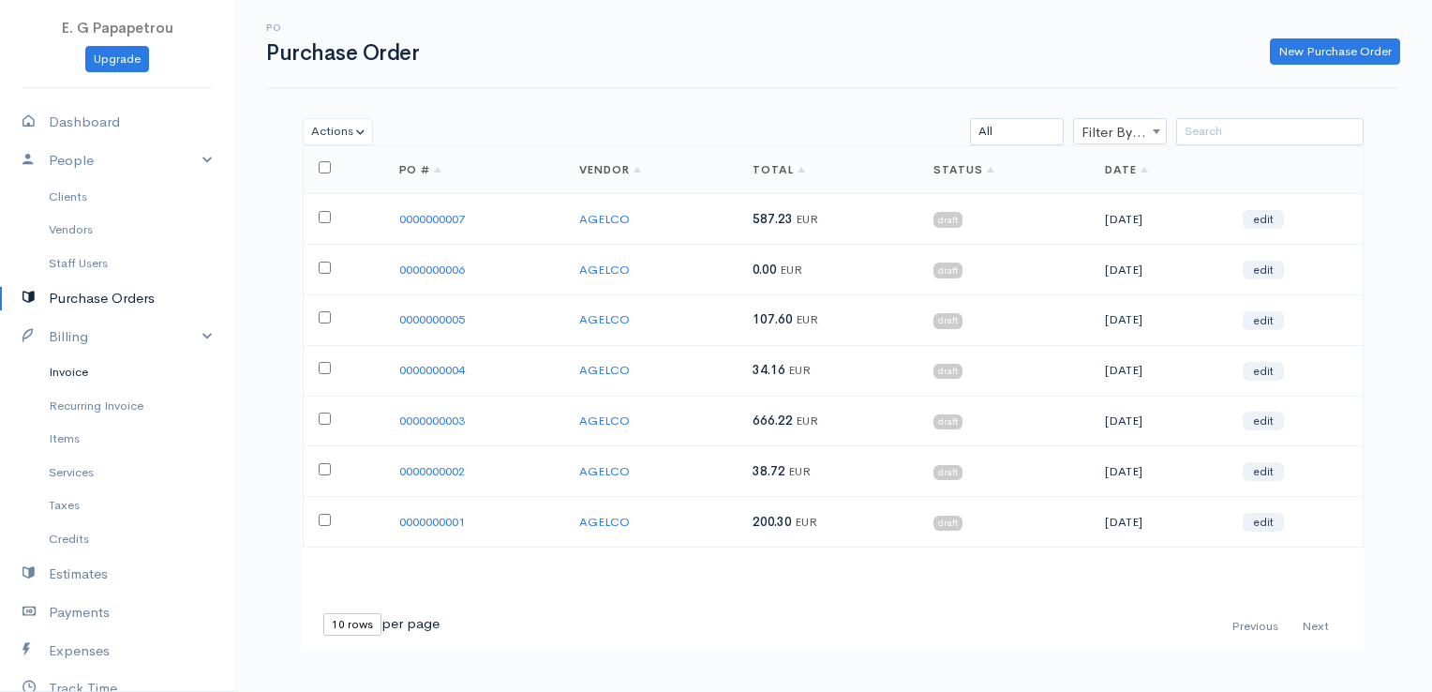
click at [67, 365] on link "Invoice" at bounding box center [117, 372] width 234 height 34
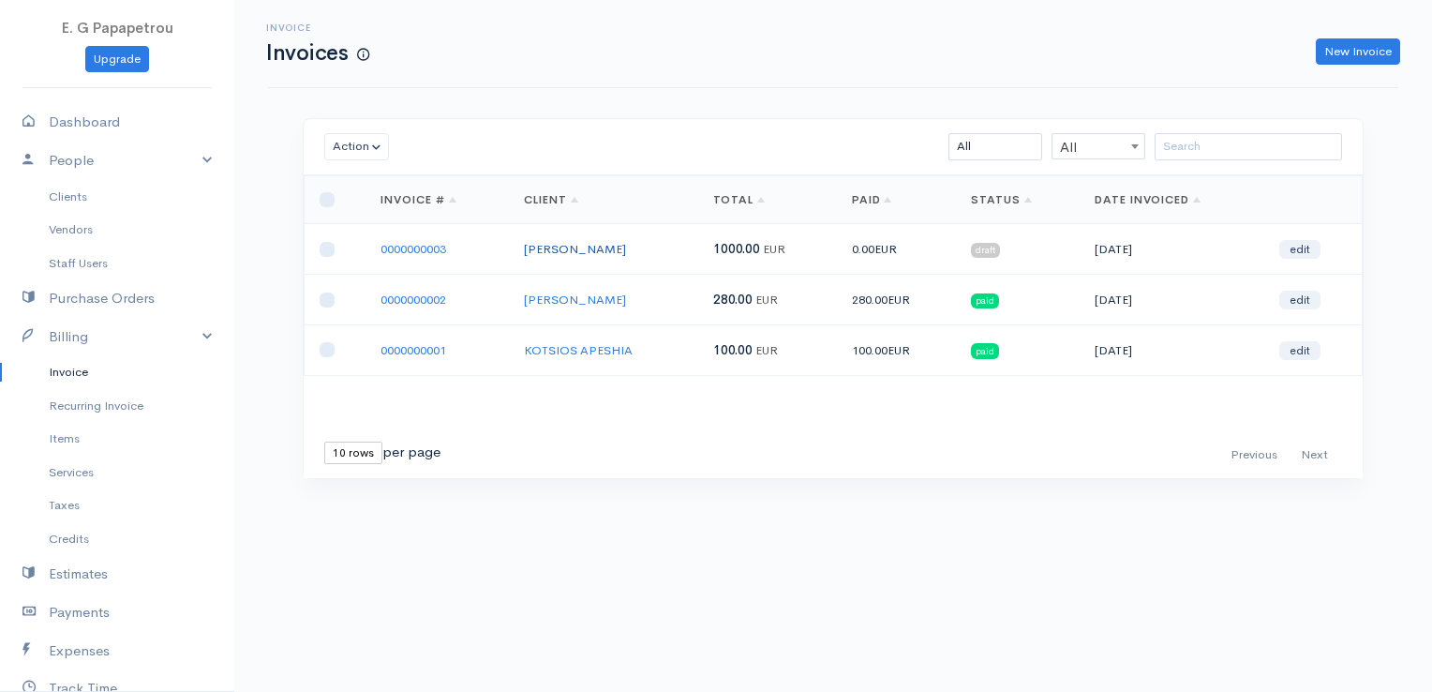
click at [574, 243] on link "[PERSON_NAME]" at bounding box center [575, 249] width 102 height 16
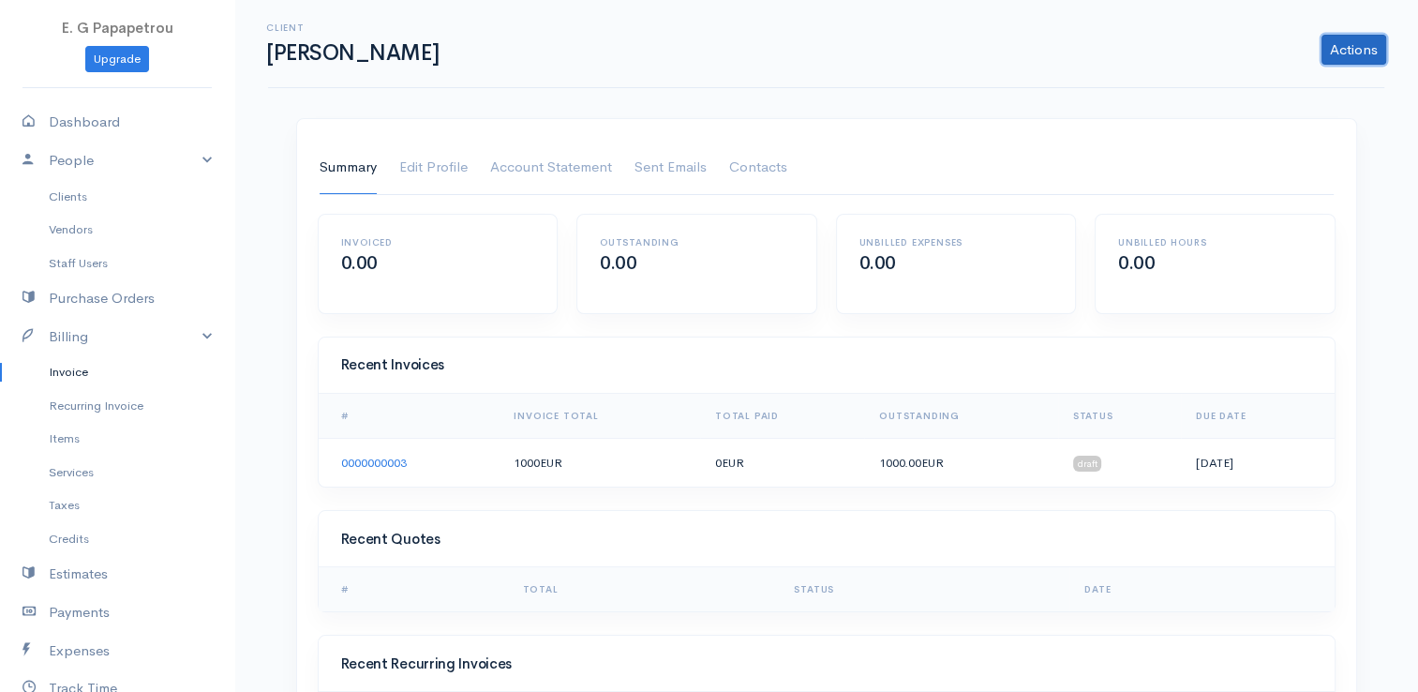
click at [1363, 56] on link "Actions" at bounding box center [1353, 50] width 65 height 30
click at [912, 308] on div "Unbilled Expenses 0.00" at bounding box center [956, 264] width 239 height 98
click at [568, 174] on link "Account Statement" at bounding box center [551, 168] width 122 height 52
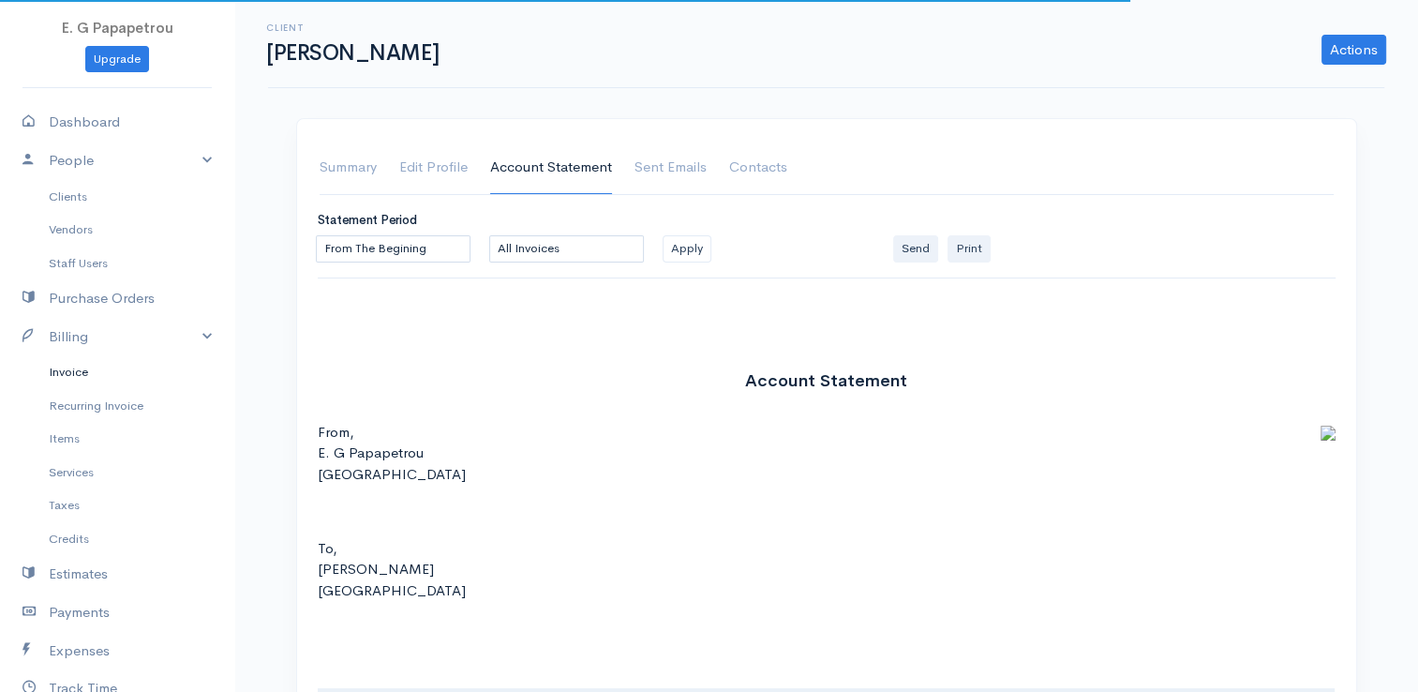
click at [69, 377] on link "Invoice" at bounding box center [117, 372] width 234 height 34
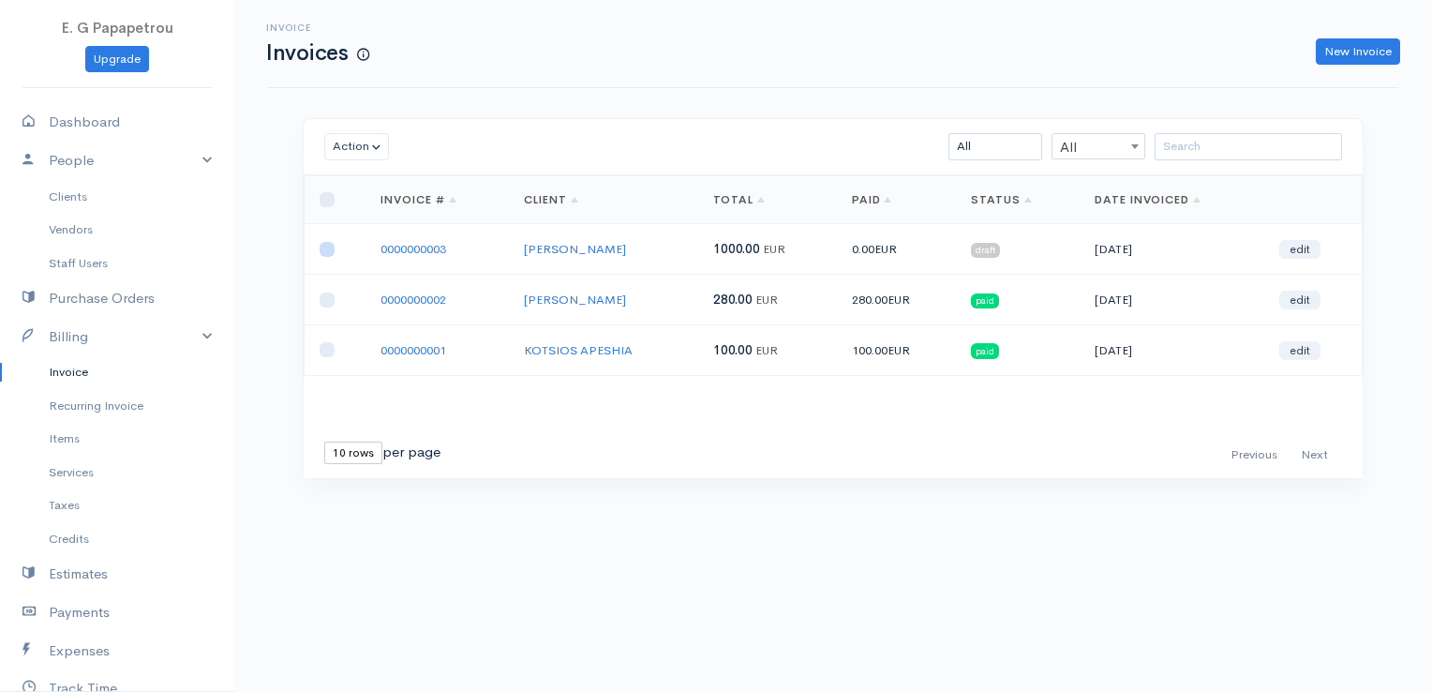
click at [328, 249] on input "checkbox" at bounding box center [327, 249] width 15 height 15
click at [371, 139] on button "Action" at bounding box center [356, 146] width 65 height 27
click at [643, 139] on div "All All All Draft Viewed Sent Paid Partial Overdue Unpaid/Open" at bounding box center [919, 146] width 864 height 27
click at [97, 567] on link "Estimates" at bounding box center [117, 574] width 234 height 38
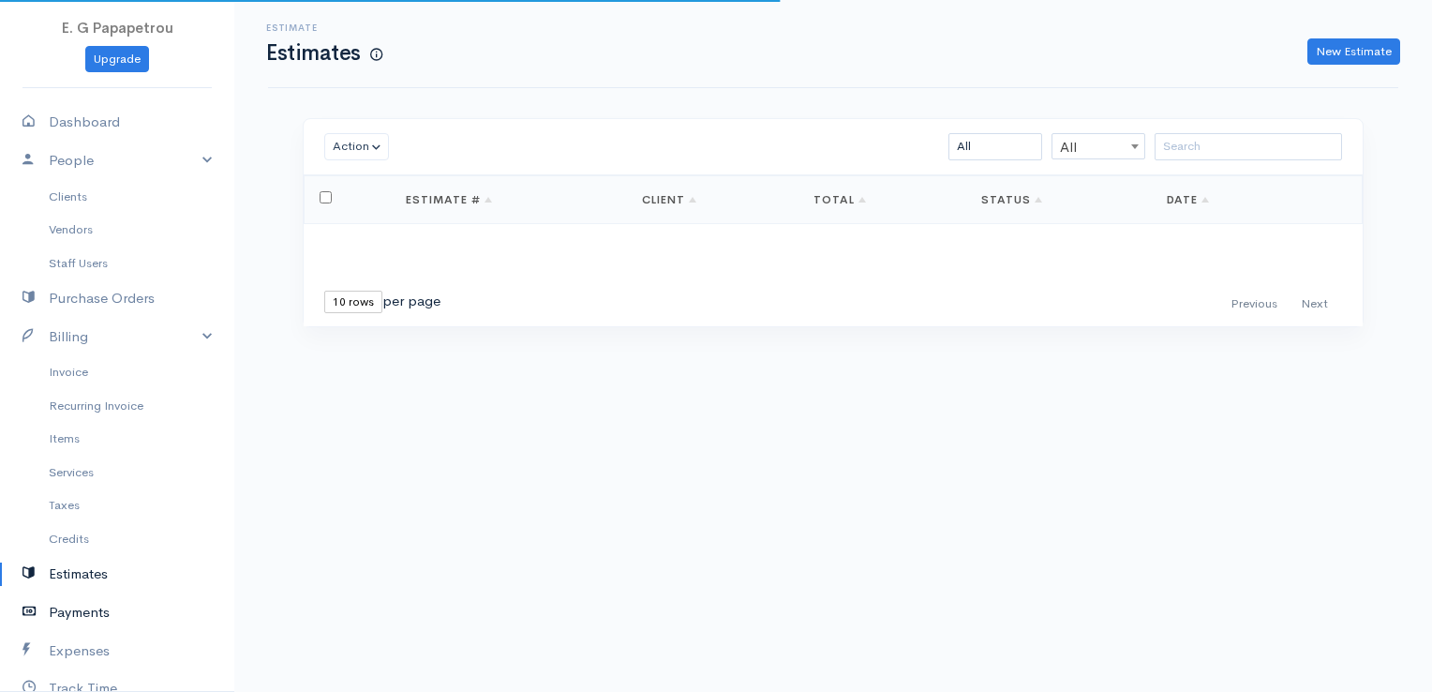
click at [83, 608] on link "Payments" at bounding box center [117, 612] width 234 height 38
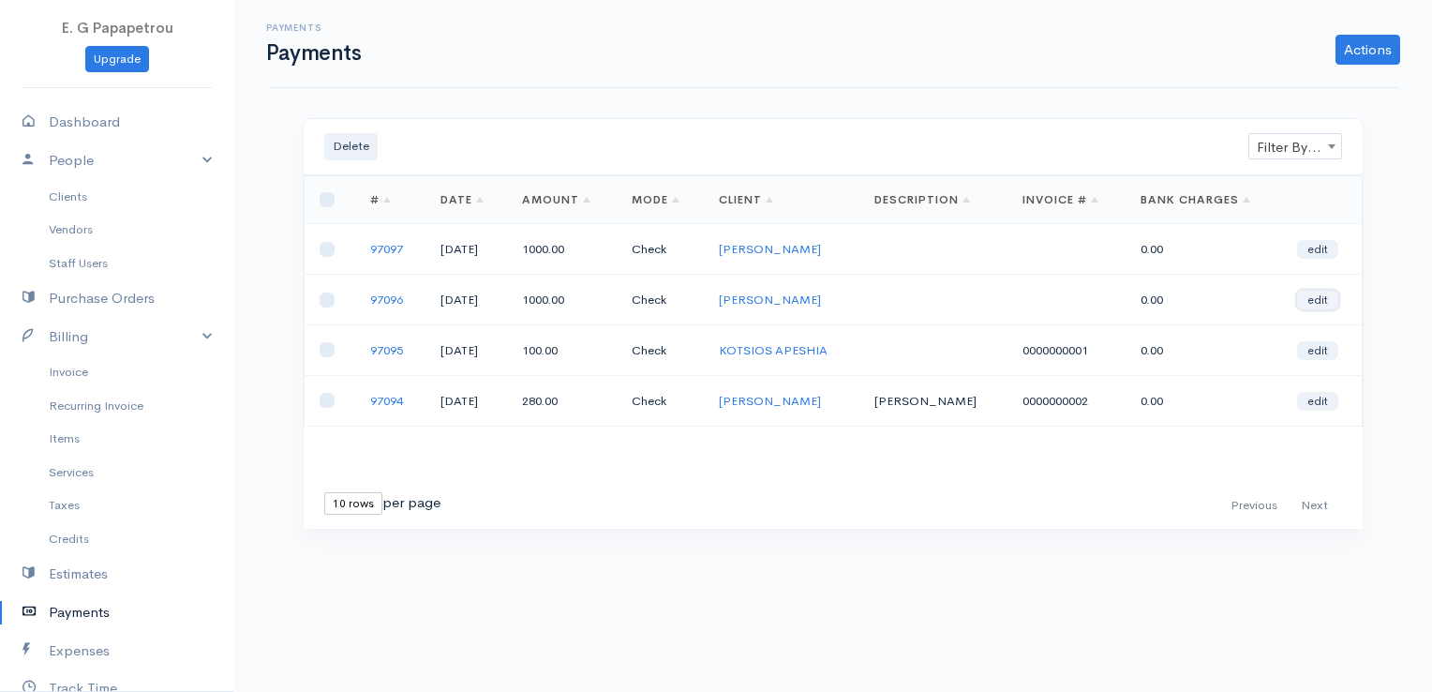
click at [1321, 298] on link "edit" at bounding box center [1317, 300] width 41 height 19
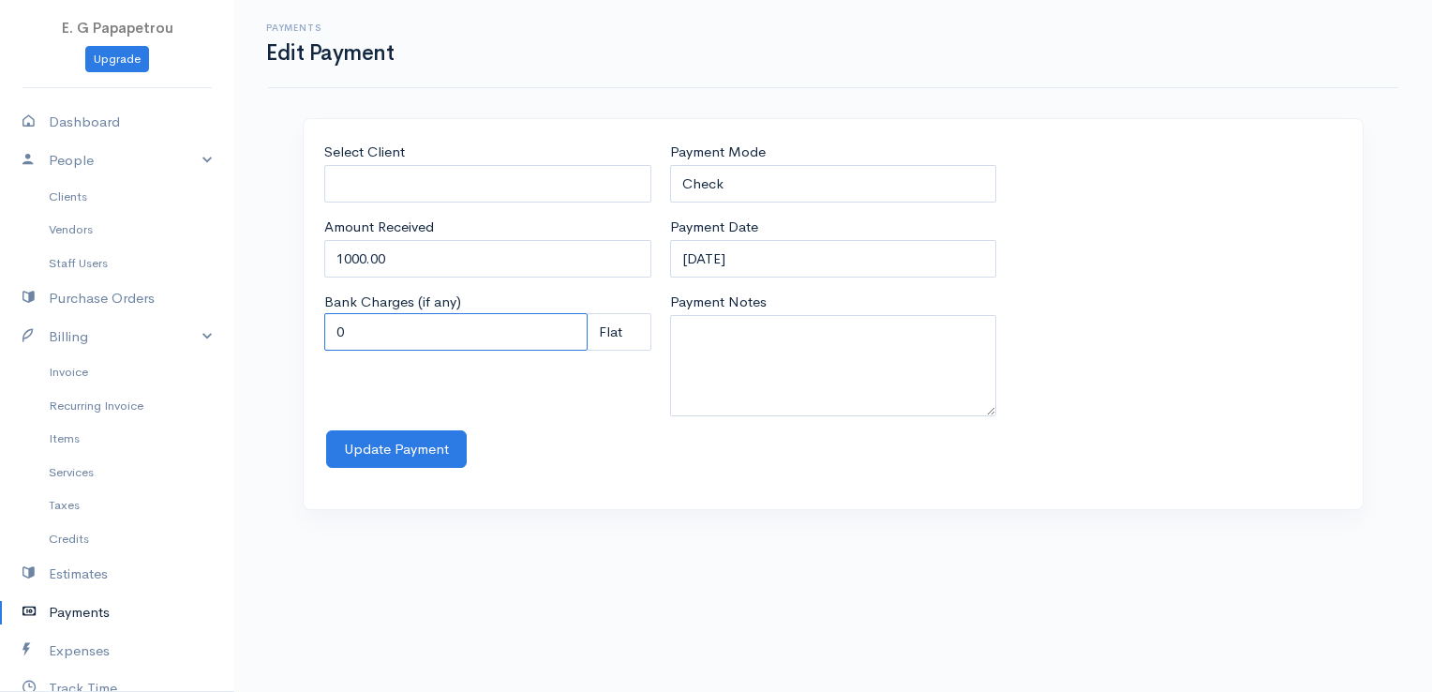
click at [489, 325] on input "0" at bounding box center [455, 332] width 263 height 38
click at [820, 416] on div "Payment Mode Check Bank Transfer Credit Cash Debit ACH VISA MASTERCARD AMEX Dis…" at bounding box center [834, 286] width 346 height 289
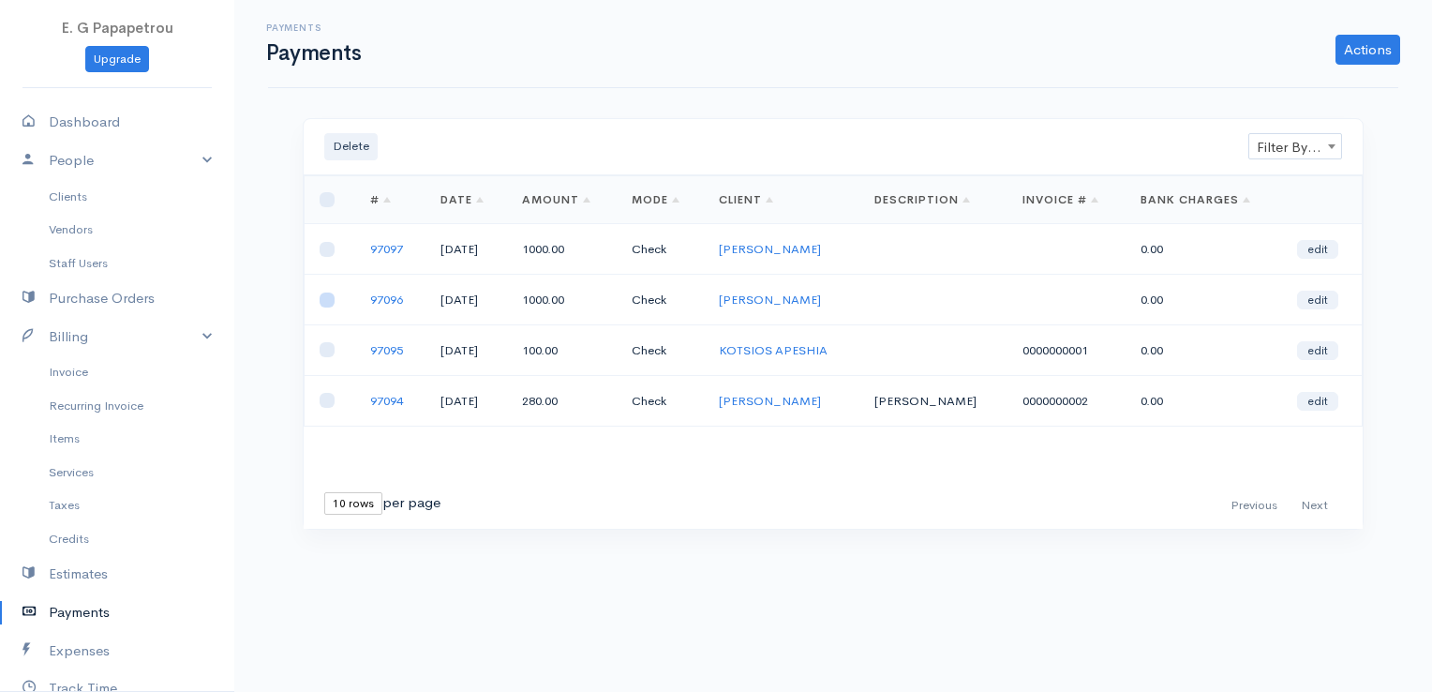
click at [330, 297] on input "checkbox" at bounding box center [327, 299] width 15 height 15
click at [1327, 295] on link "edit" at bounding box center [1317, 300] width 41 height 19
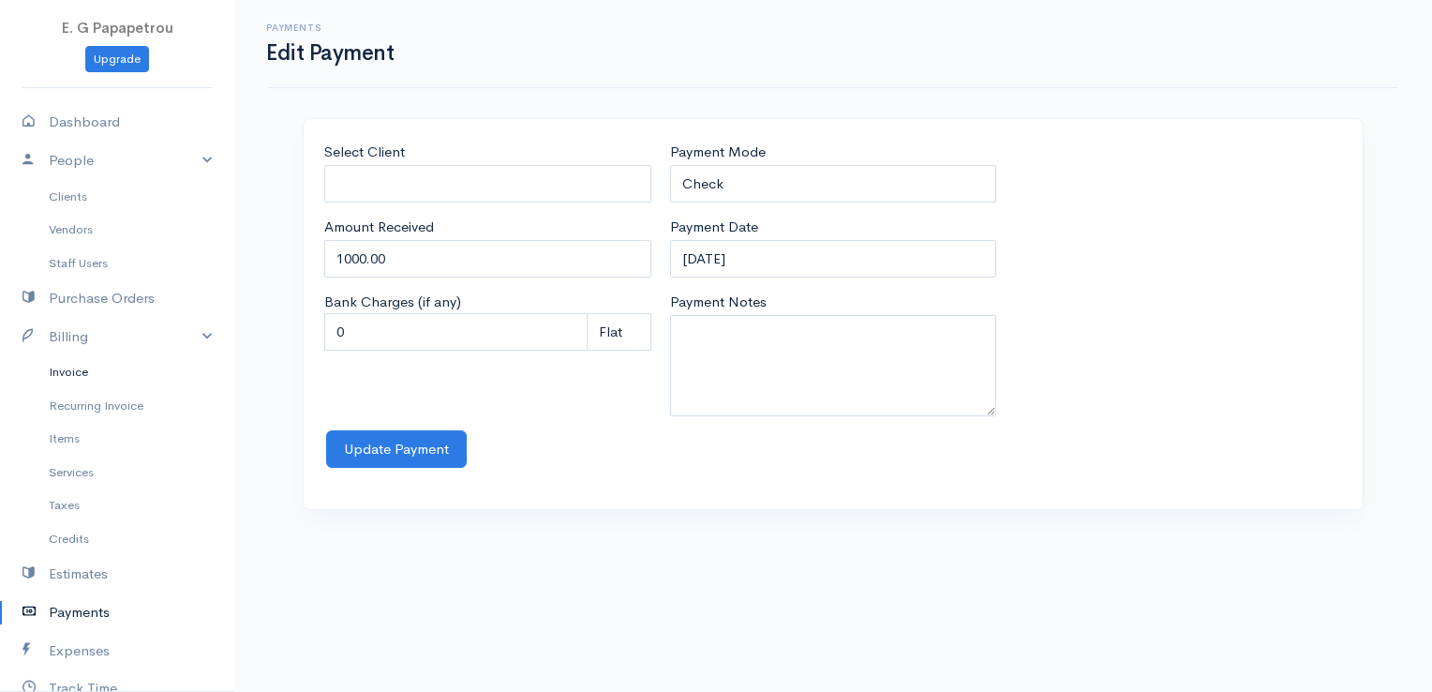
click at [82, 379] on link "Invoice" at bounding box center [117, 372] width 234 height 34
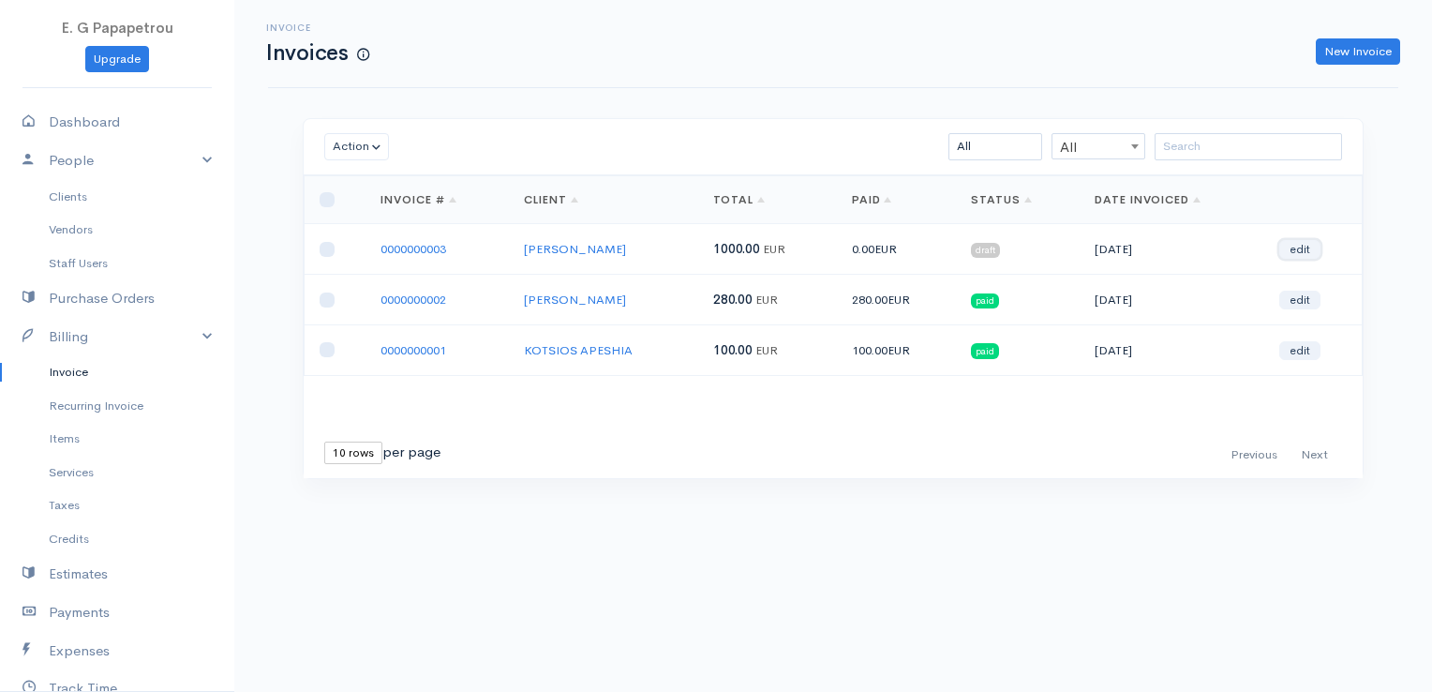
click at [1313, 246] on link "edit" at bounding box center [1299, 249] width 41 height 19
click at [327, 247] on input "checkbox" at bounding box center [327, 249] width 15 height 15
click at [355, 144] on button "Action" at bounding box center [356, 146] width 65 height 27
click at [75, 568] on link "Estimates" at bounding box center [117, 574] width 234 height 38
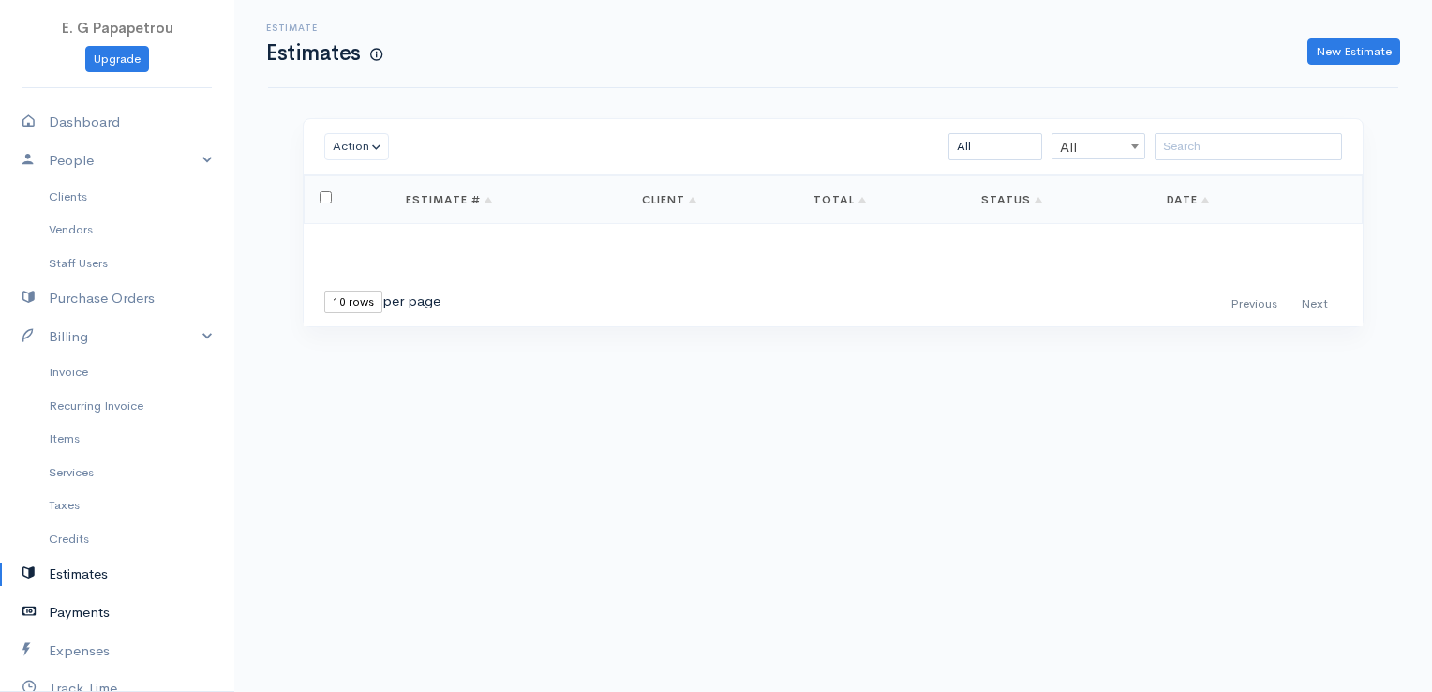
click at [67, 608] on link "Payments" at bounding box center [117, 612] width 234 height 38
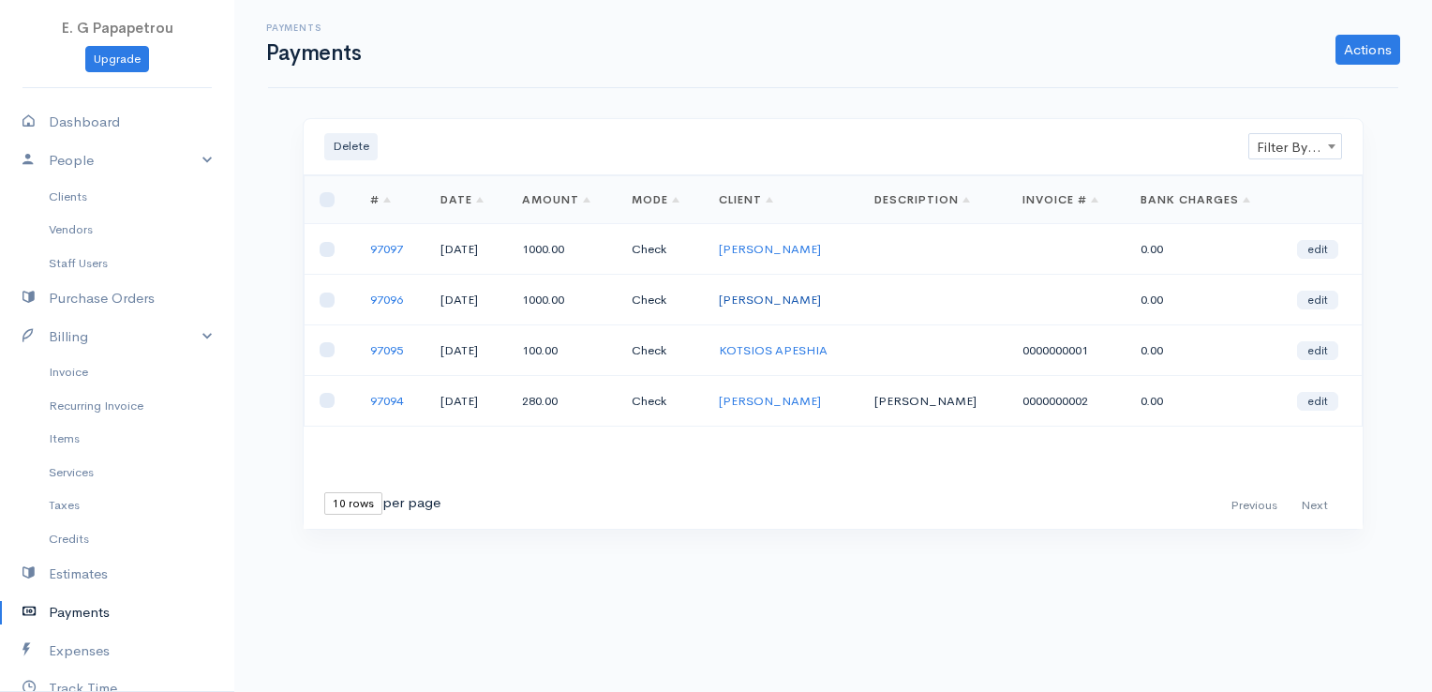
click at [818, 294] on link "[PERSON_NAME]" at bounding box center [770, 299] width 102 height 16
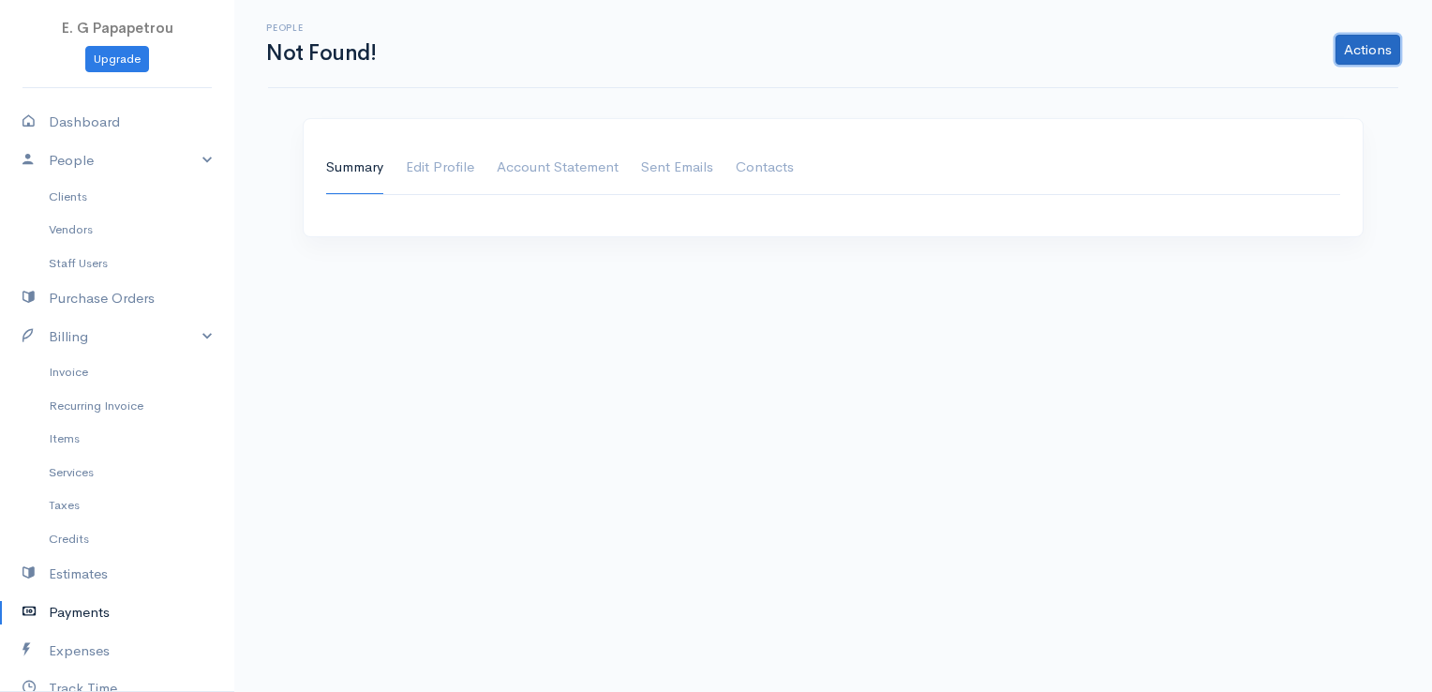
click at [1372, 52] on link "Actions" at bounding box center [1367, 50] width 65 height 30
drag, startPoint x: 1057, startPoint y: 255, endPoint x: 1051, endPoint y: 245, distance: 11.7
click at [1051, 245] on div "Summary Edit Profile Account Statement Shipping Address Sent Emails Contacts" at bounding box center [833, 189] width 1080 height 142
click at [79, 610] on link "Payments" at bounding box center [117, 612] width 234 height 38
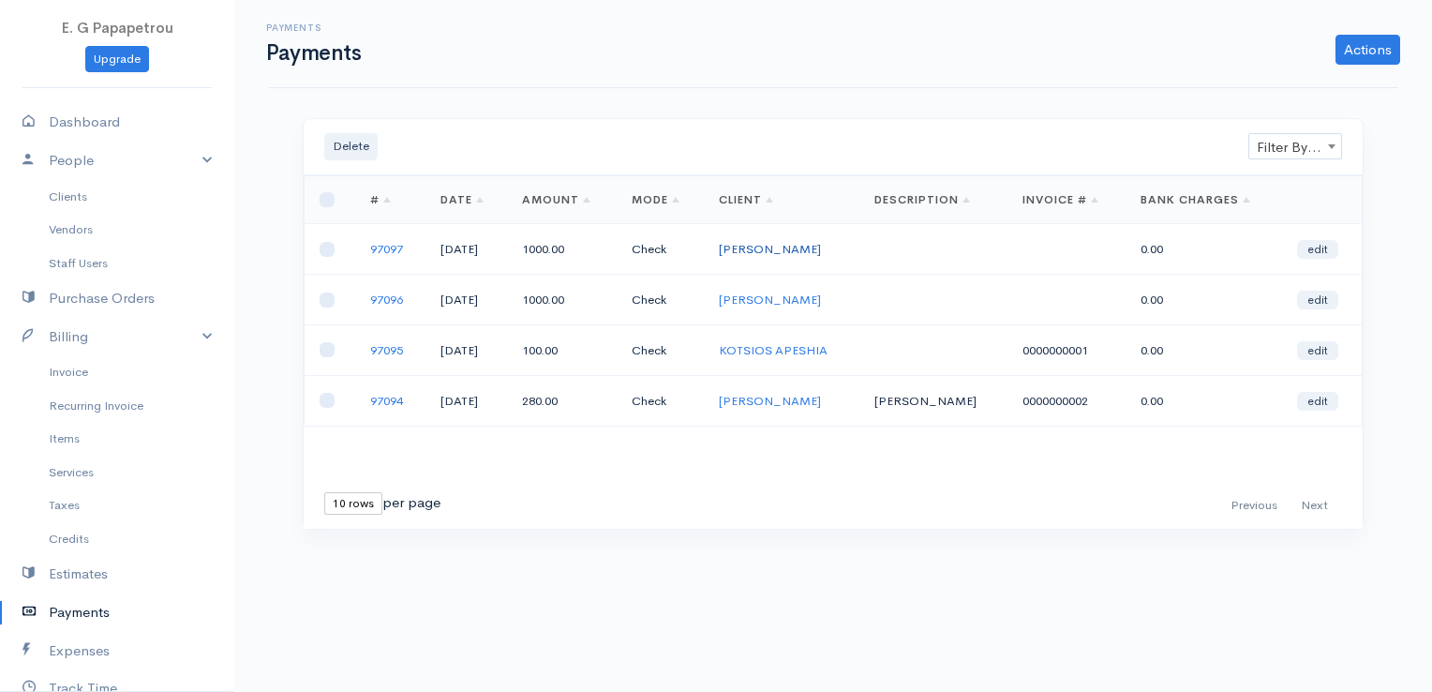
click at [808, 245] on link "[PERSON_NAME]" at bounding box center [770, 249] width 102 height 16
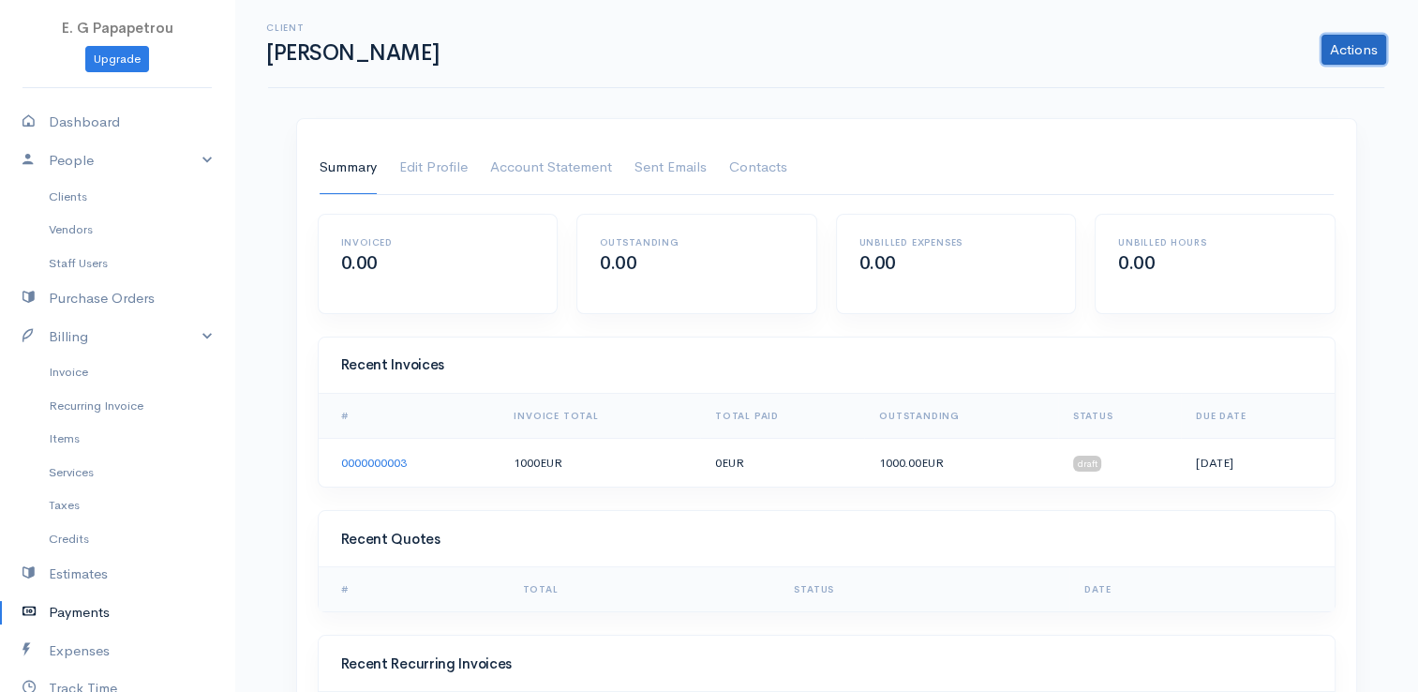
click at [1352, 43] on link "Actions" at bounding box center [1353, 50] width 65 height 30
click at [1021, 215] on div "Unbilled Expenses 0.00" at bounding box center [956, 264] width 239 height 98
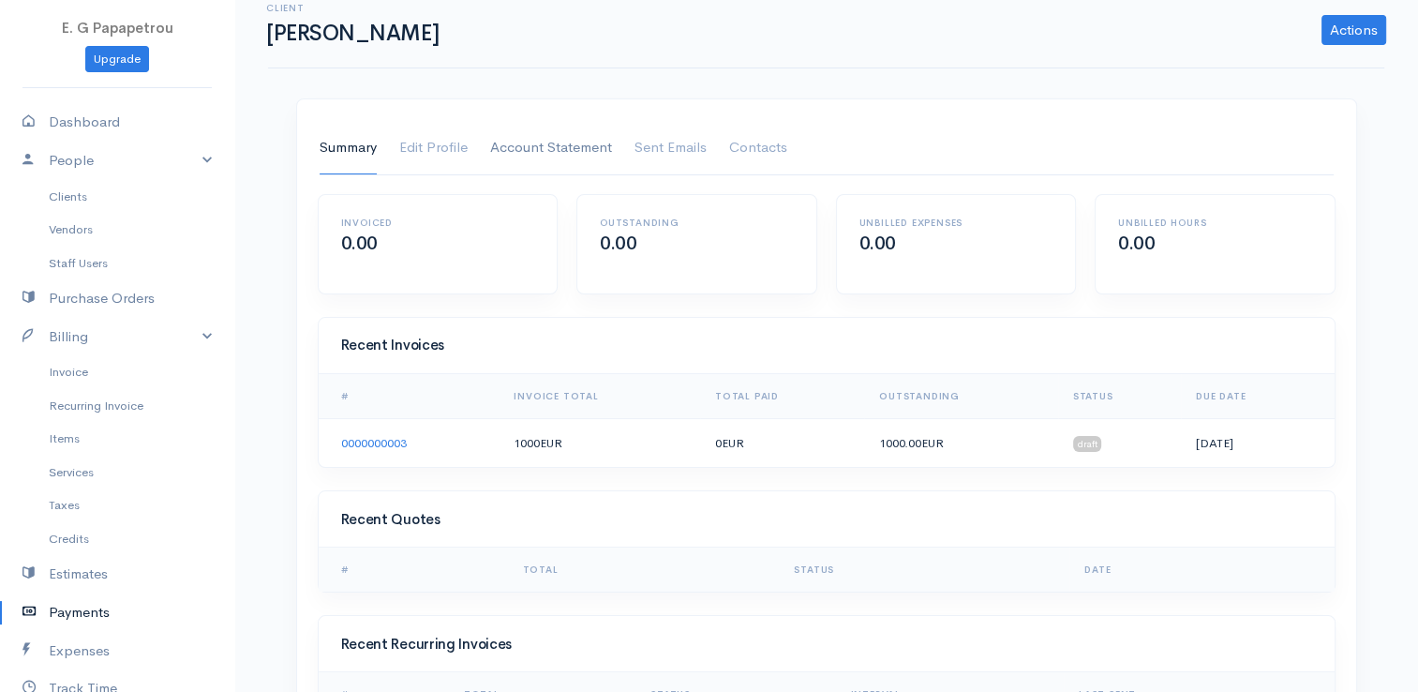
scroll to position [111, 0]
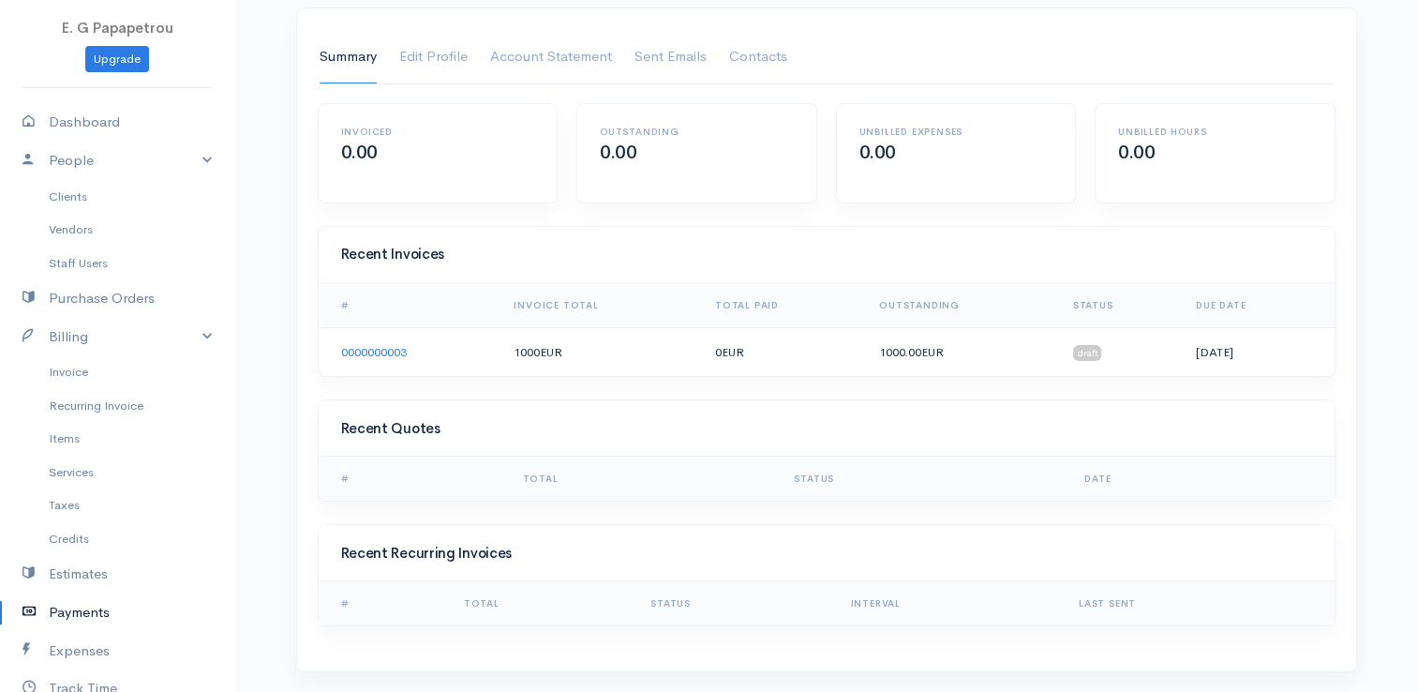
click at [1058, 369] on td "draft" at bounding box center [1119, 351] width 123 height 49
click at [405, 350] on link "0000000003" at bounding box center [374, 352] width 66 height 16
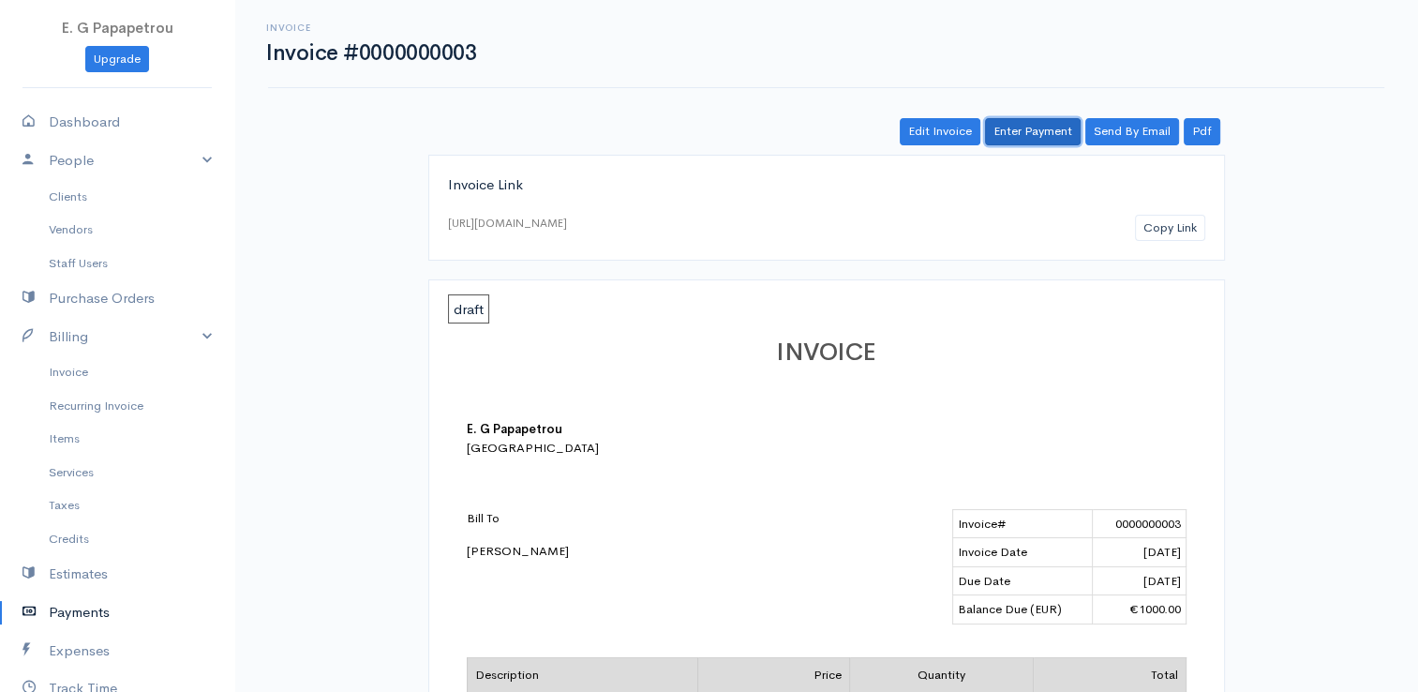
click at [1036, 132] on link "Enter Payment" at bounding box center [1033, 131] width 96 height 27
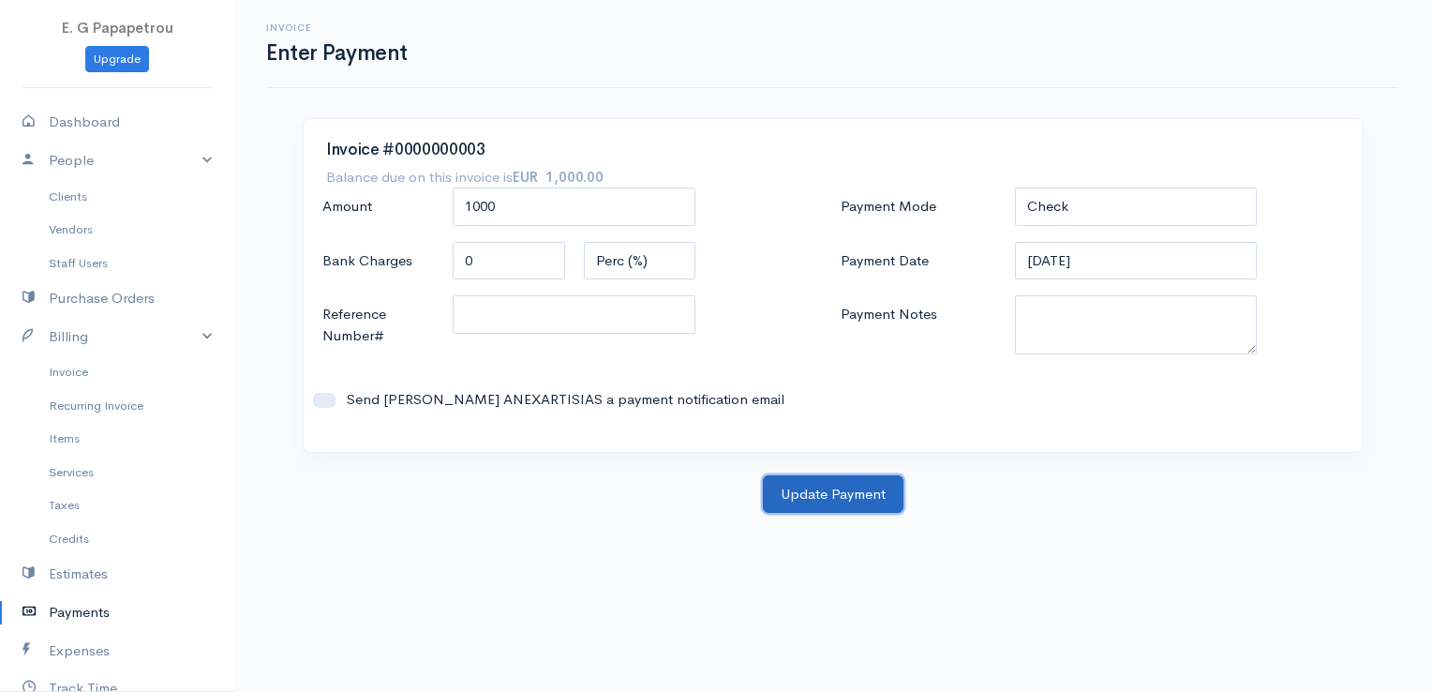
click at [833, 494] on button "Update Payment" at bounding box center [833, 494] width 141 height 38
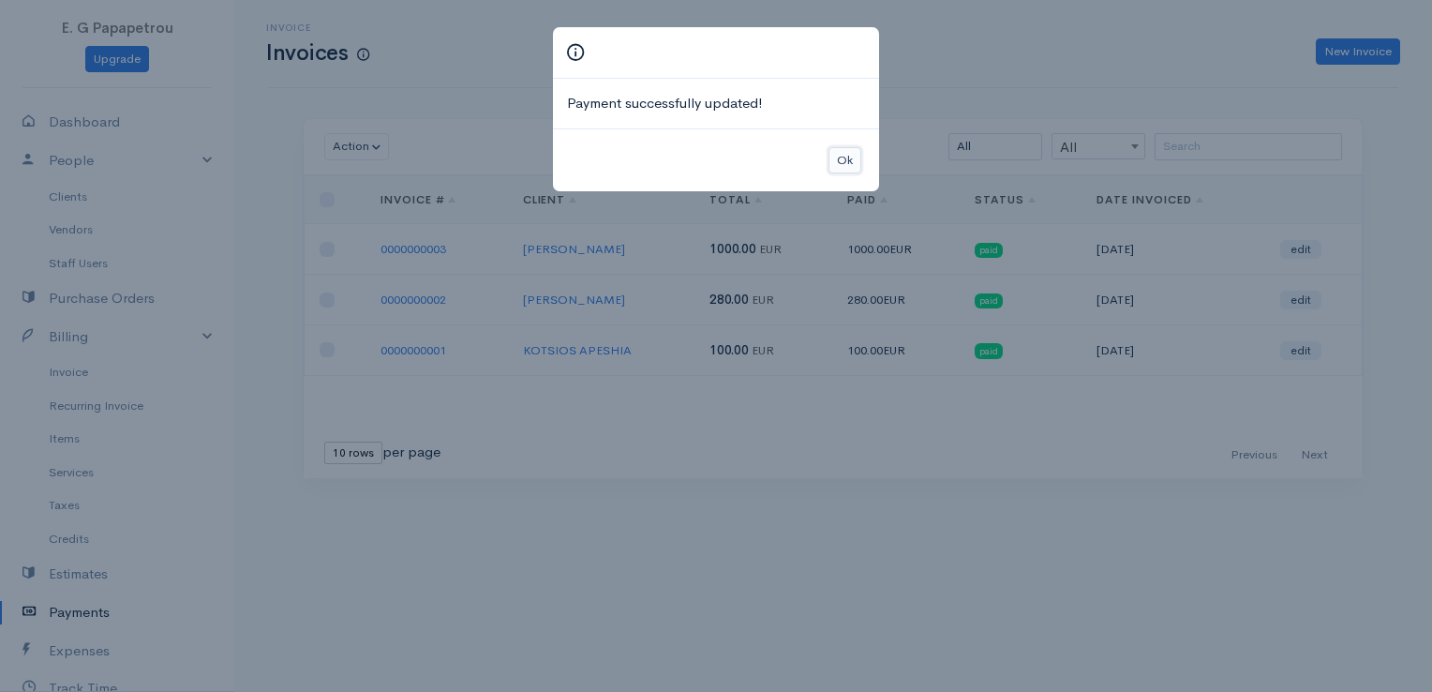
click at [848, 160] on button "Ok" at bounding box center [844, 160] width 33 height 27
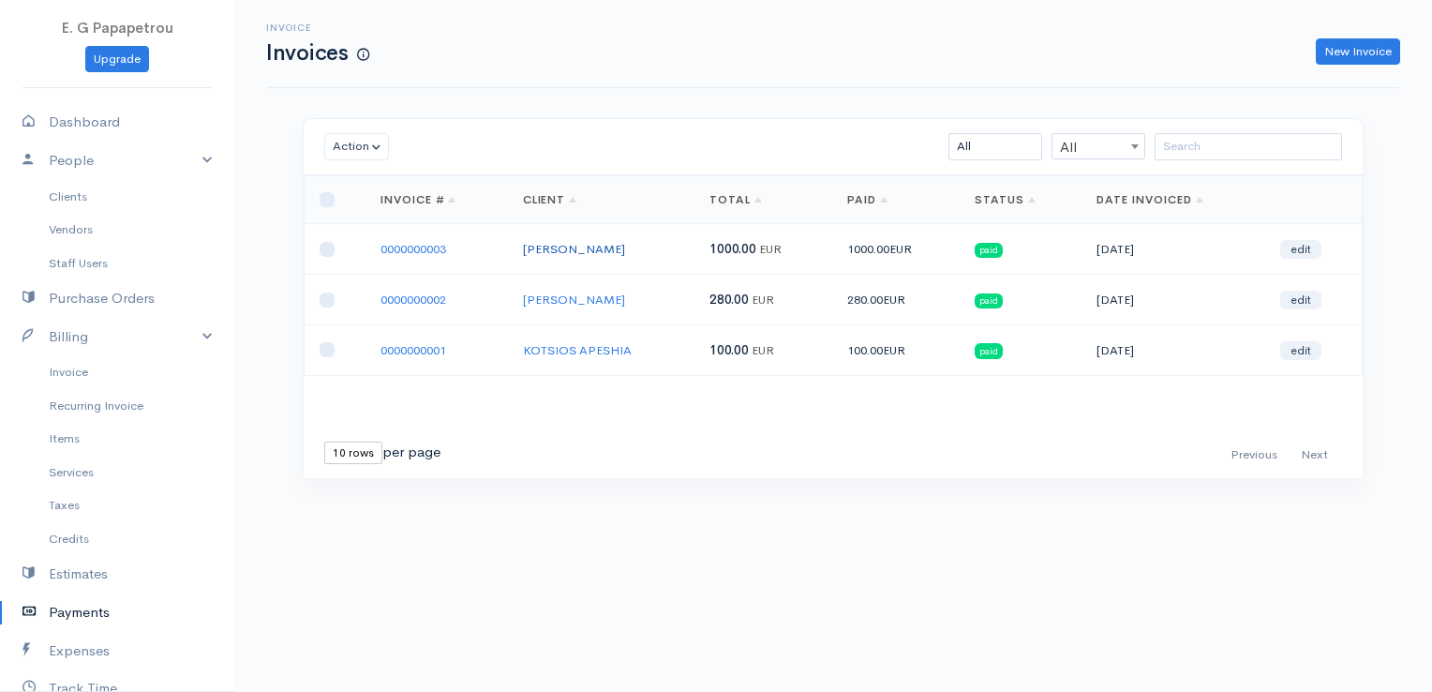
click at [622, 243] on link "[PERSON_NAME]" at bounding box center [574, 249] width 102 height 16
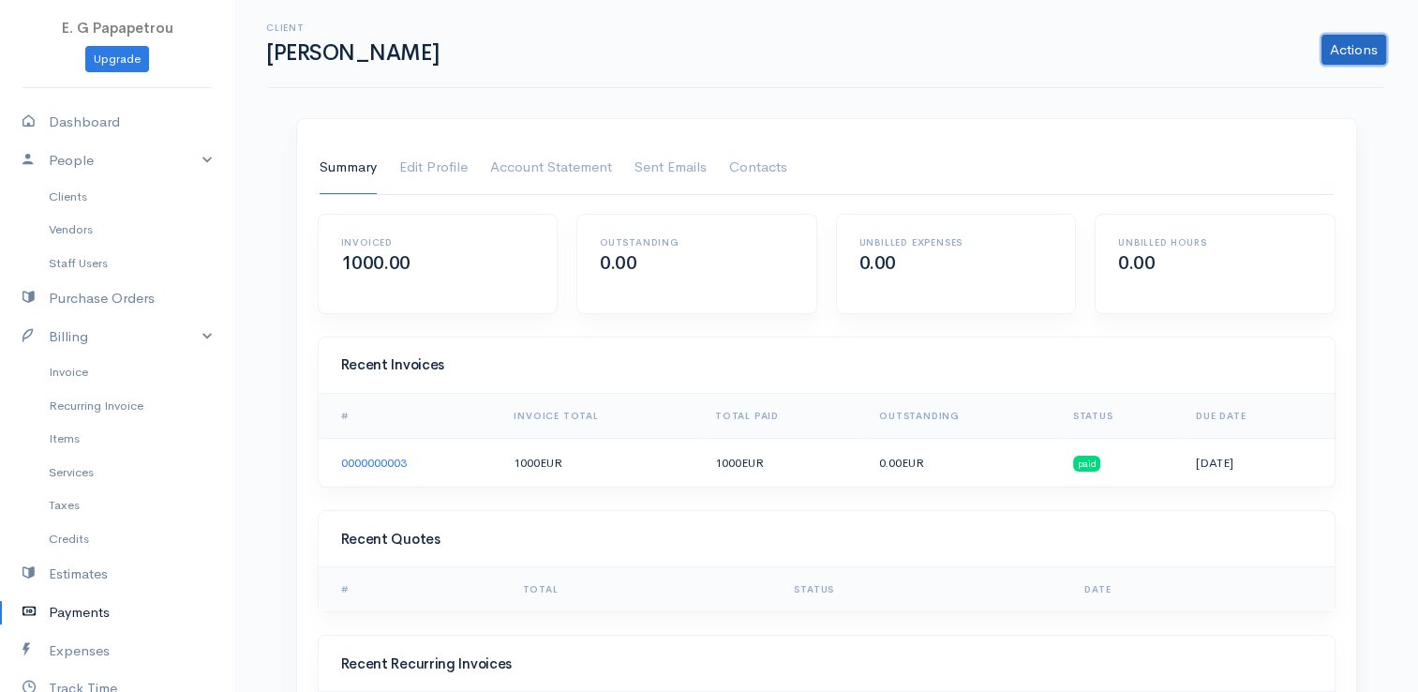
click at [1356, 50] on link "Actions" at bounding box center [1353, 50] width 65 height 30
click at [1030, 115] on div "Client NIKOS ANEXARTISIAS Actions Archive Client Delete Client Summary Edit Pro…" at bounding box center [826, 402] width 1184 height 805
click at [584, 165] on link "Account Statement" at bounding box center [551, 168] width 122 height 52
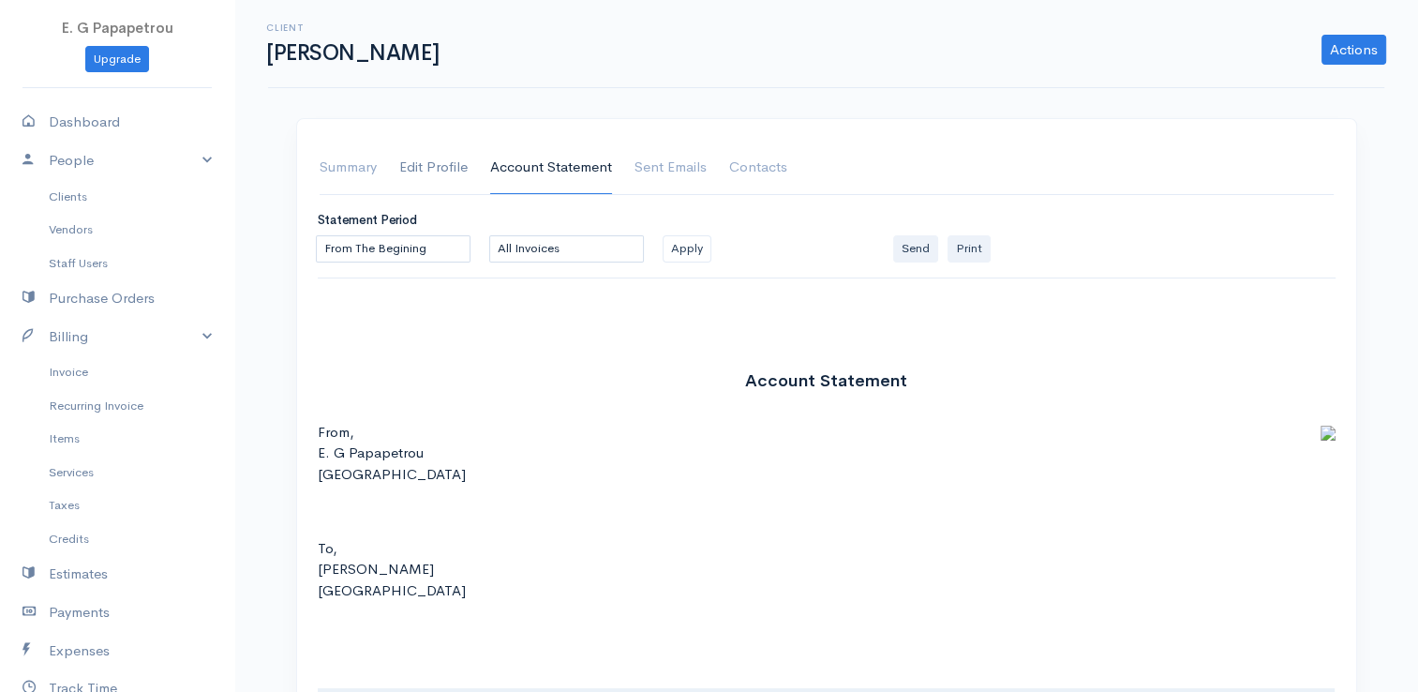
click at [459, 167] on link "Edit Profile" at bounding box center [433, 168] width 68 height 52
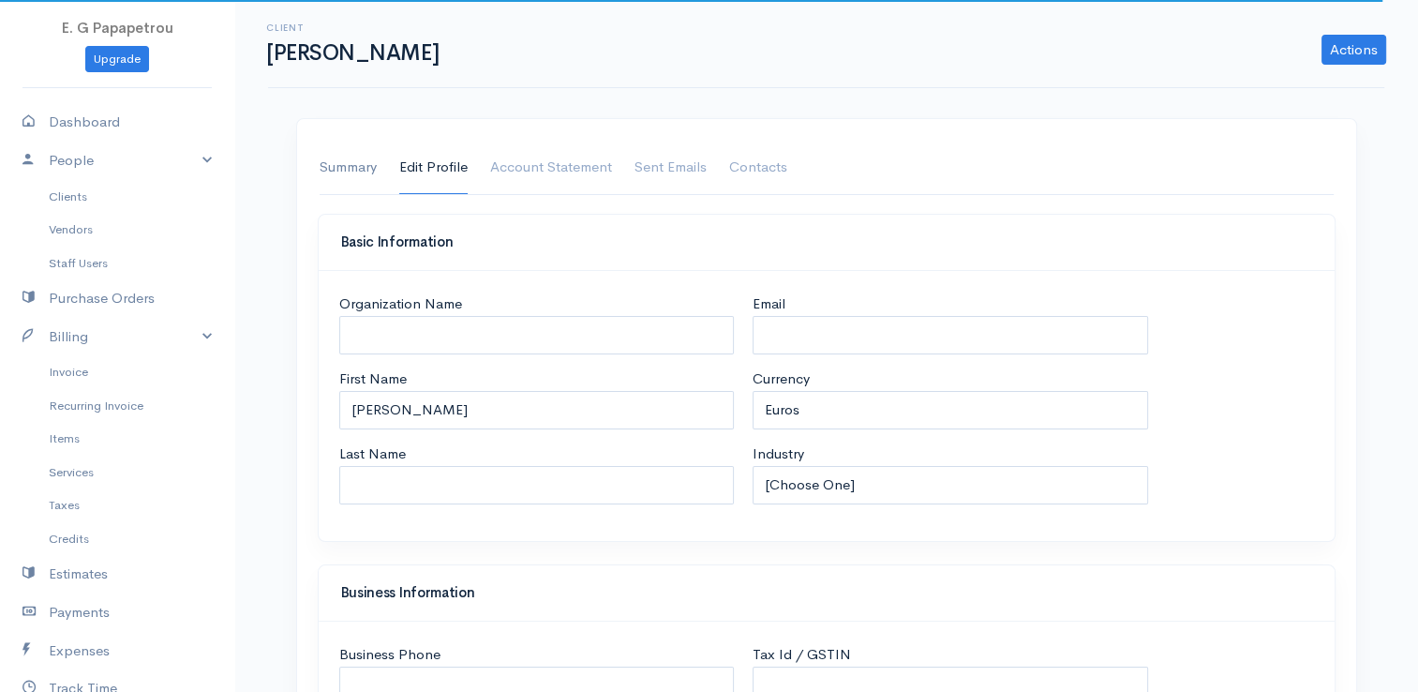
click at [364, 163] on link "Summary" at bounding box center [348, 168] width 57 height 52
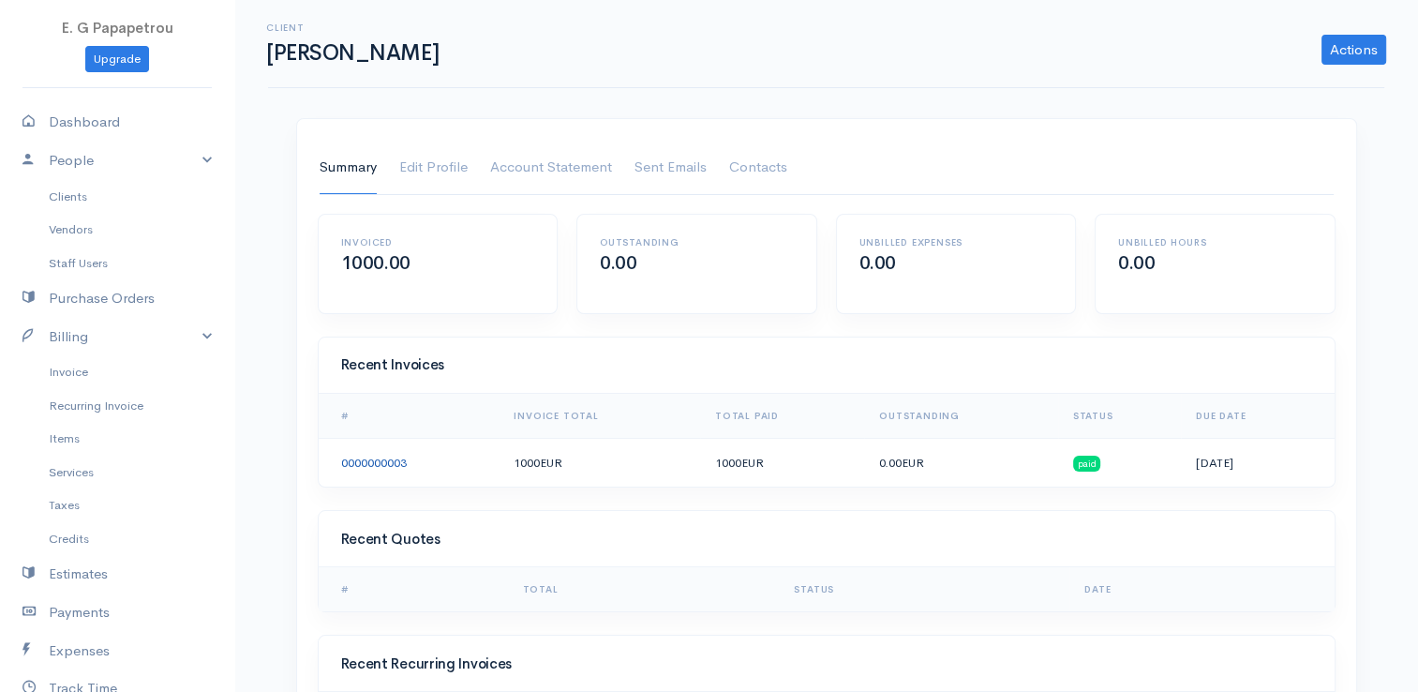
click at [384, 457] on link "0000000003" at bounding box center [374, 462] width 66 height 16
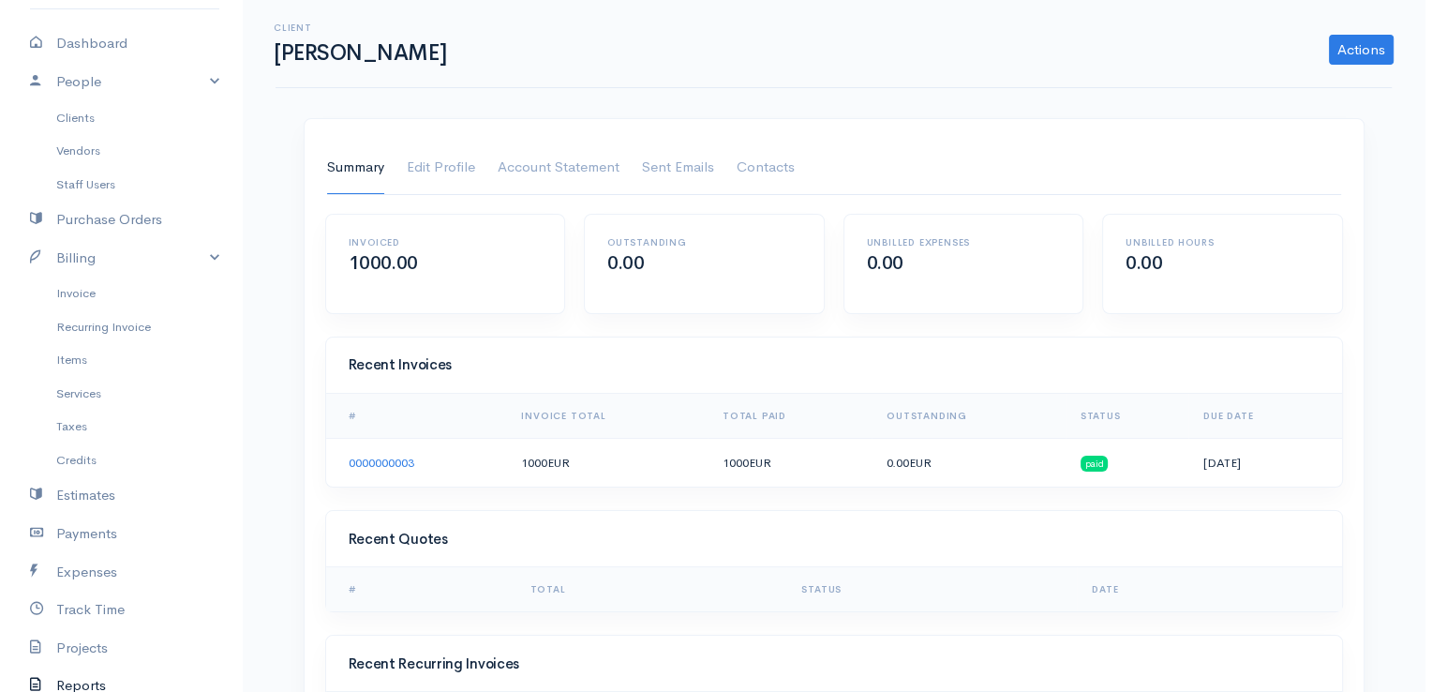
scroll to position [187, 0]
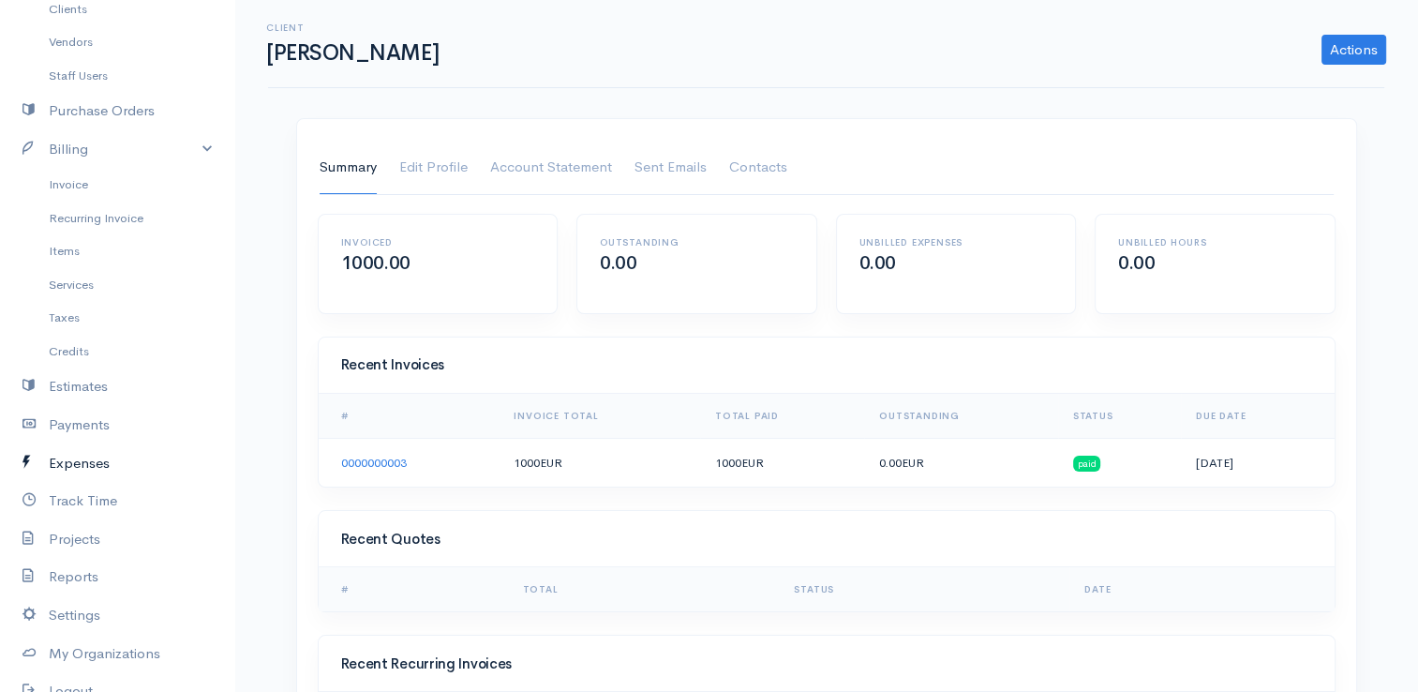
click at [94, 459] on link "Expenses" at bounding box center [117, 463] width 234 height 38
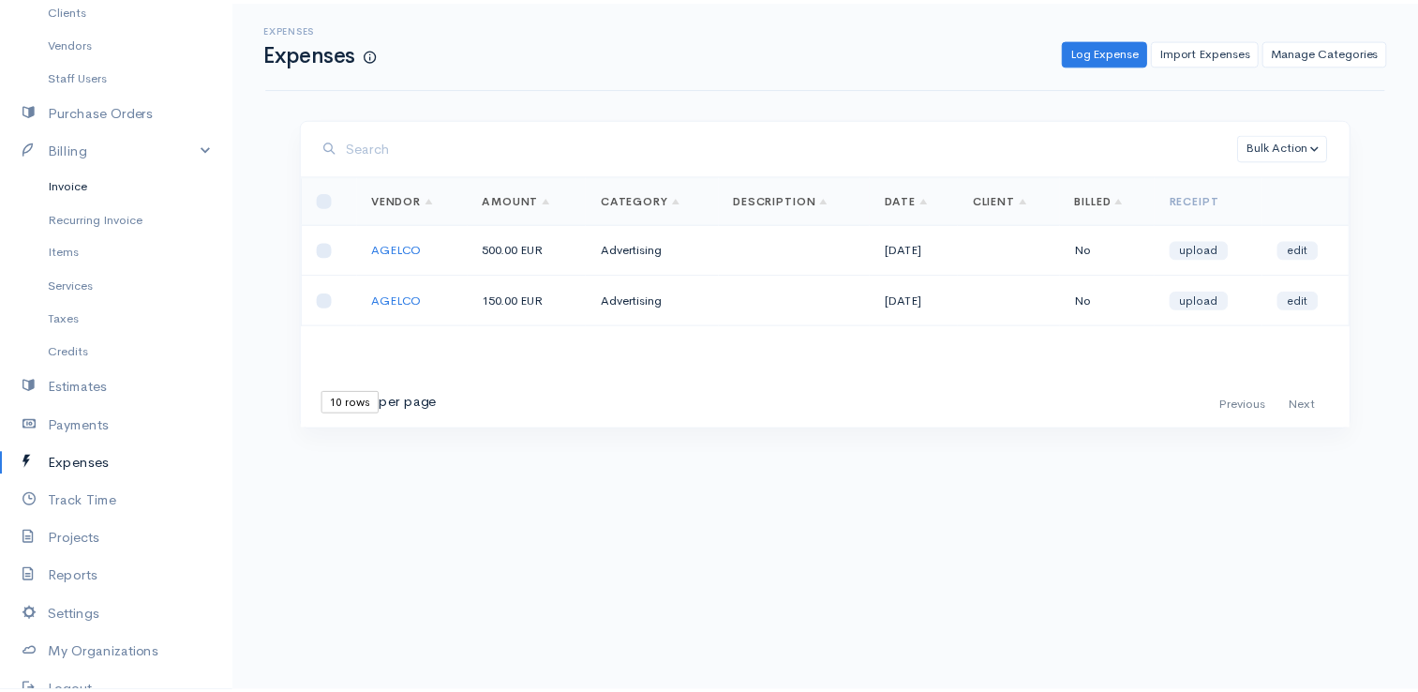
scroll to position [94, 0]
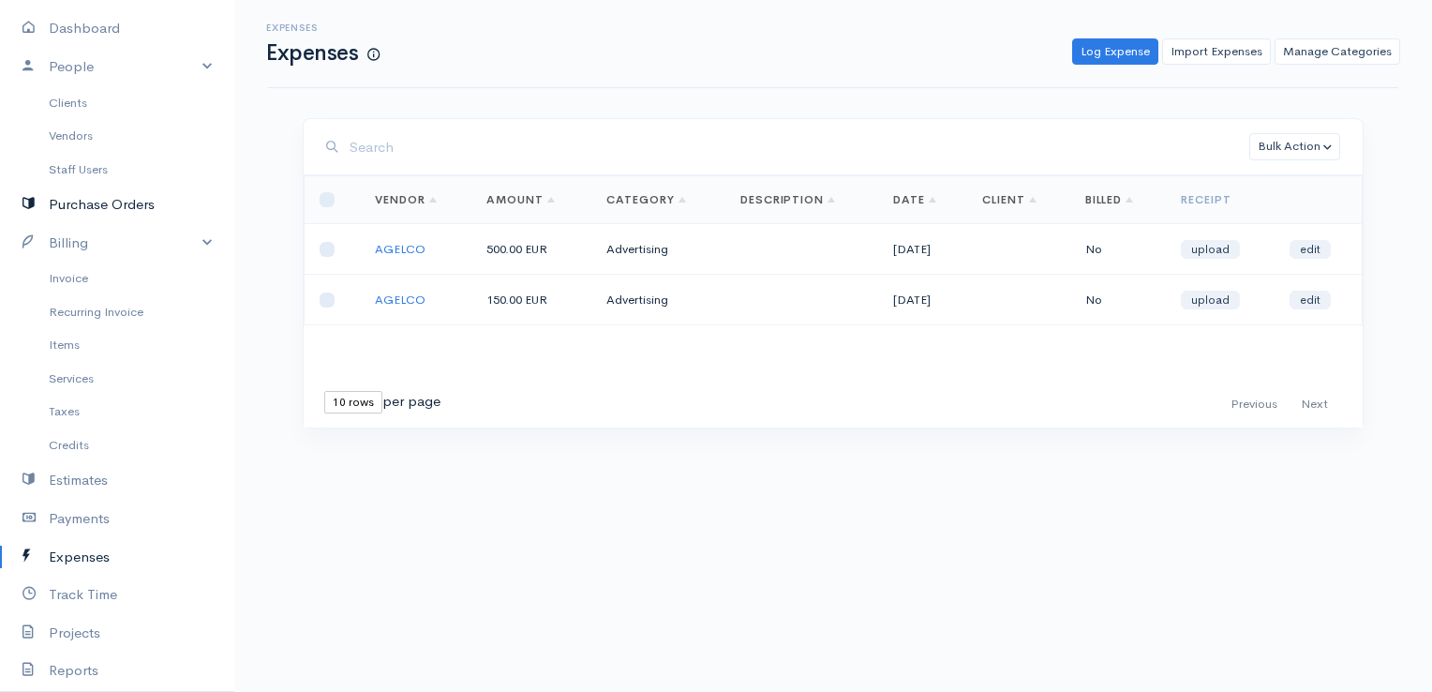
click at [92, 209] on link "Purchase Orders" at bounding box center [117, 205] width 234 height 38
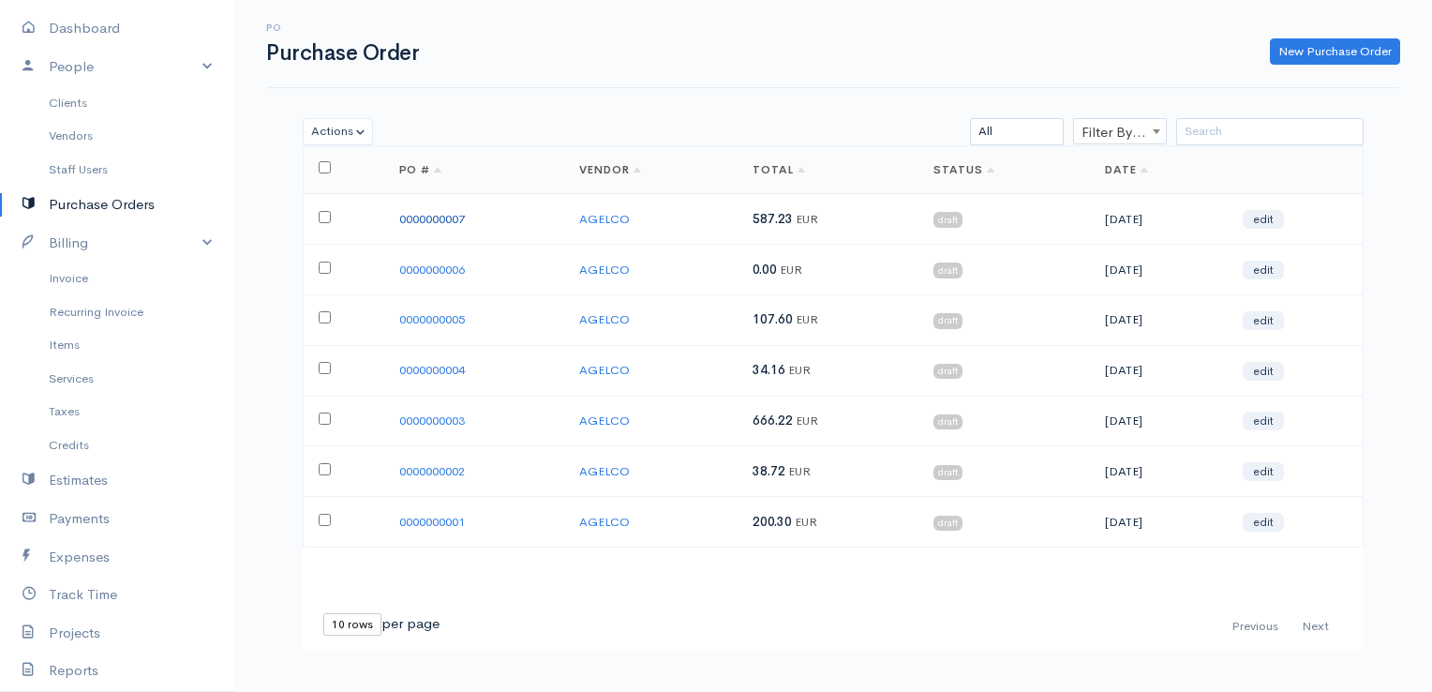
click at [416, 218] on link "0000000007" at bounding box center [432, 219] width 66 height 16
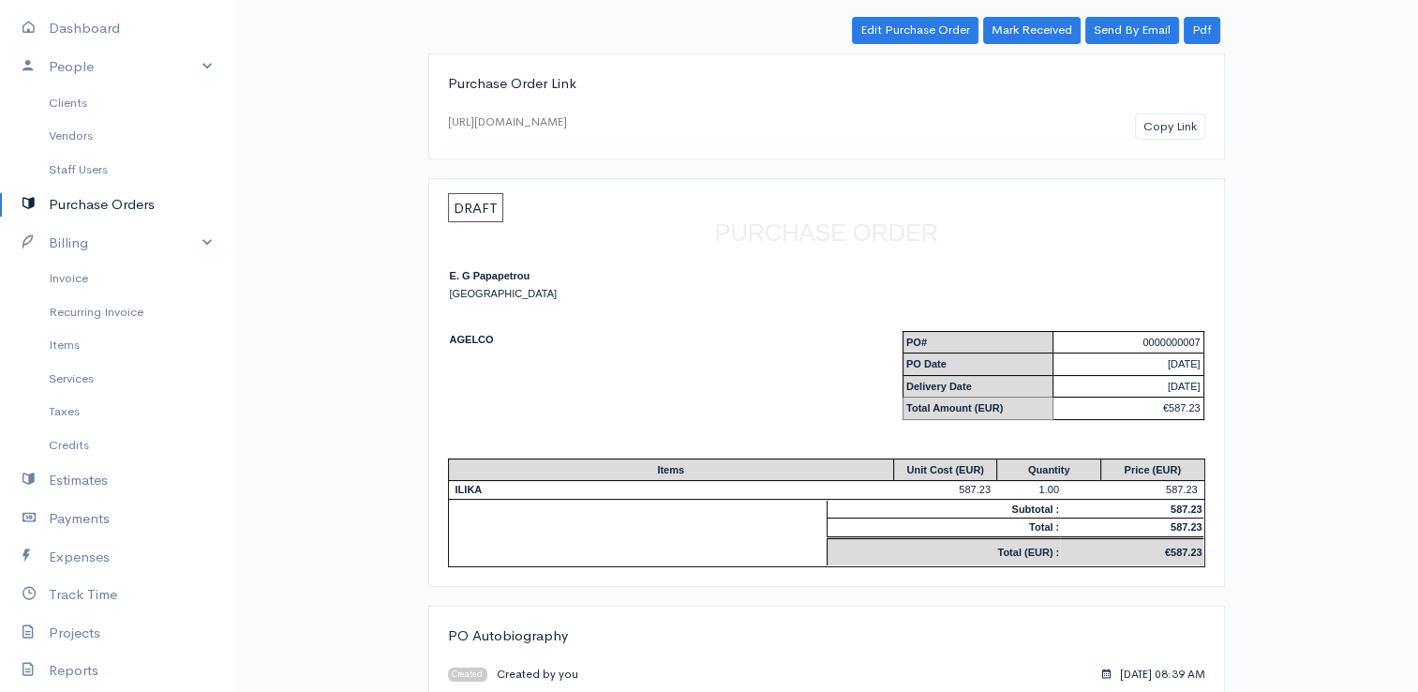
scroll to position [125, 0]
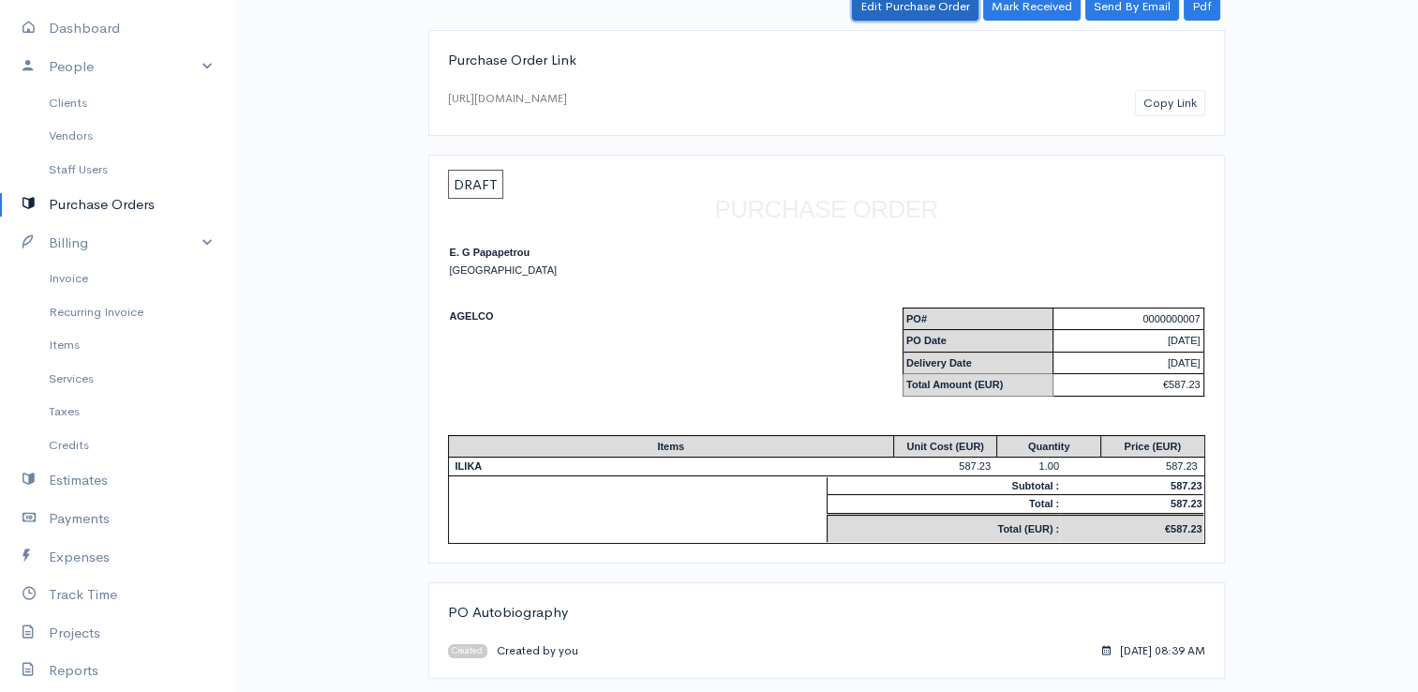
click at [967, 5] on link "Edit Purchase Order" at bounding box center [915, 6] width 127 height 27
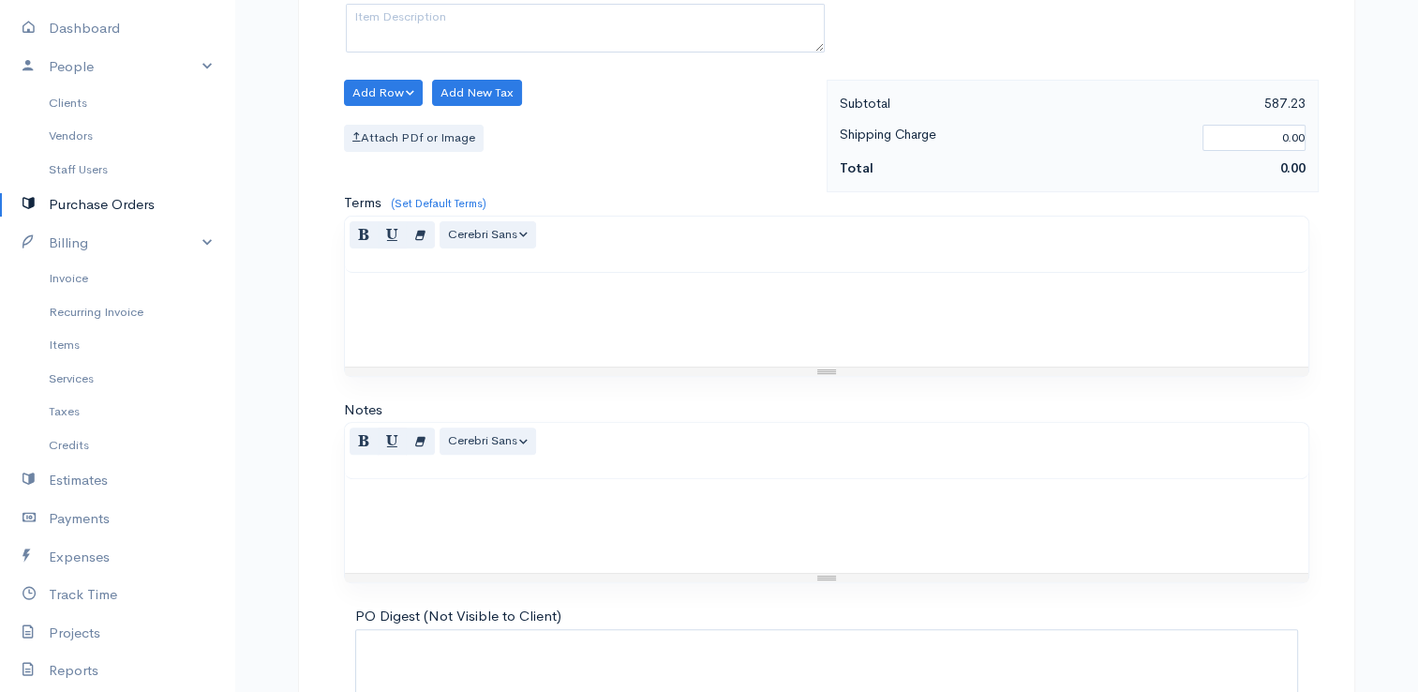
scroll to position [367, 0]
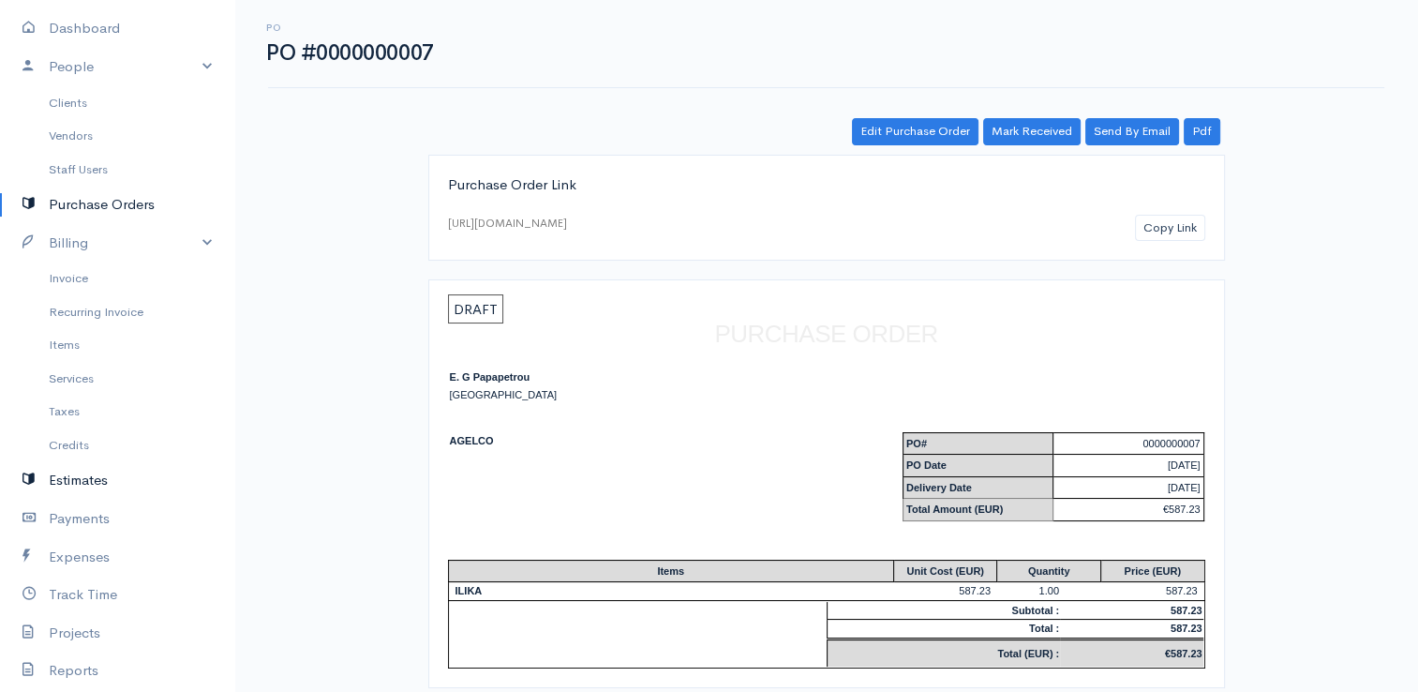
click at [69, 475] on link "Estimates" at bounding box center [117, 480] width 234 height 38
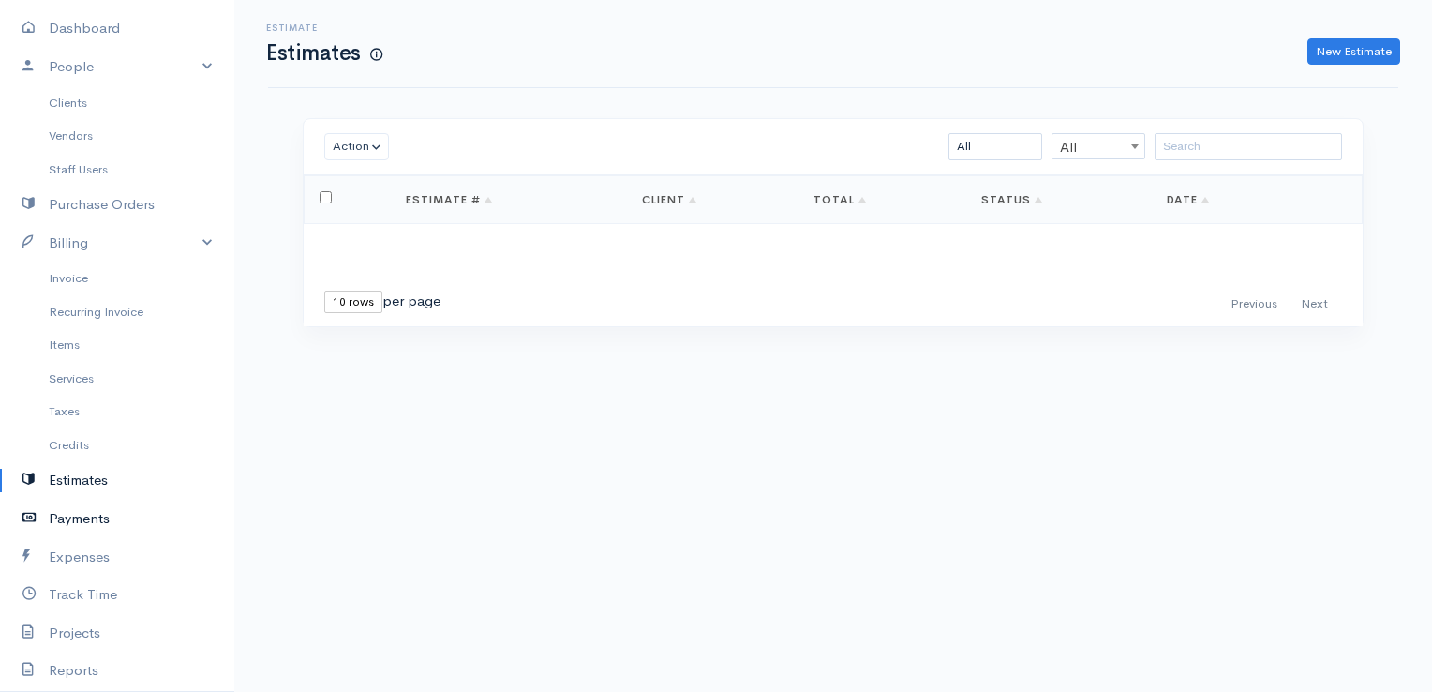
click at [98, 515] on link "Payments" at bounding box center [117, 518] width 234 height 38
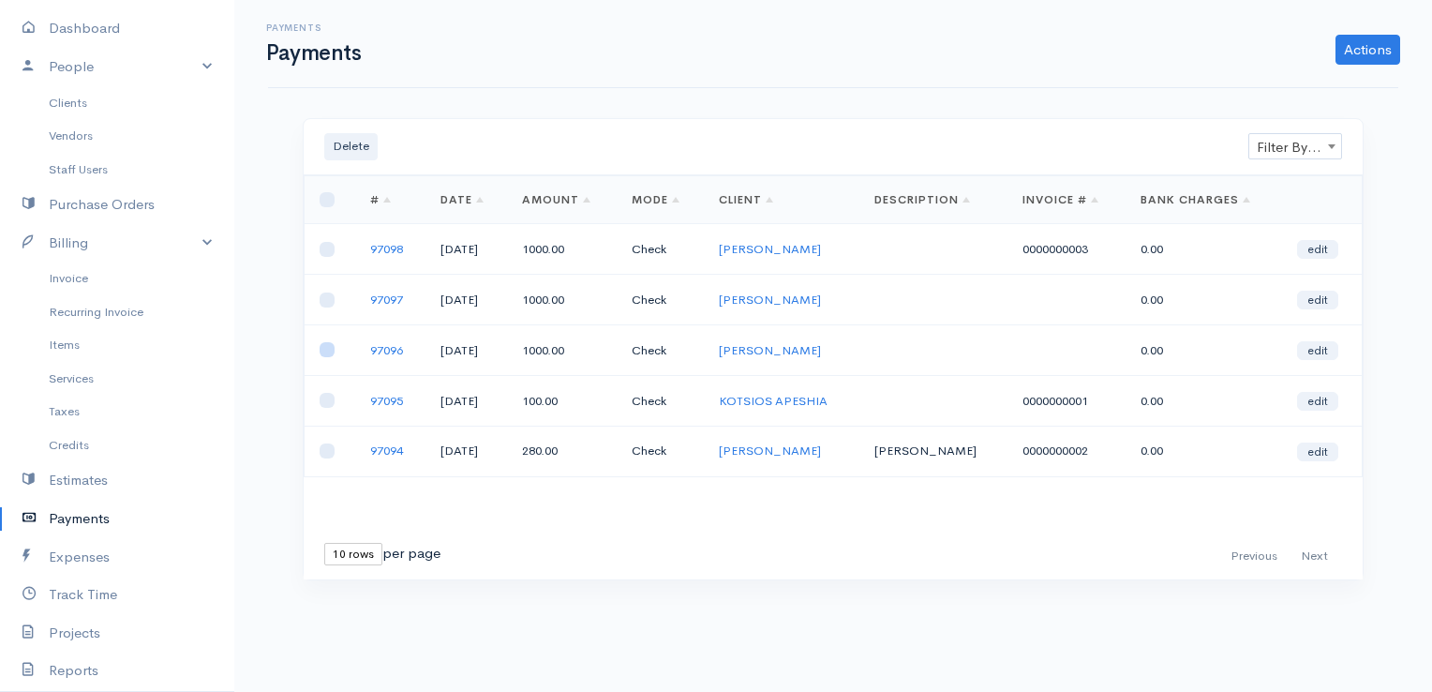
click at [322, 351] on input "checkbox" at bounding box center [327, 349] width 15 height 15
click at [323, 294] on input "checkbox" at bounding box center [327, 299] width 15 height 15
click at [366, 140] on button "Delete" at bounding box center [350, 146] width 53 height 27
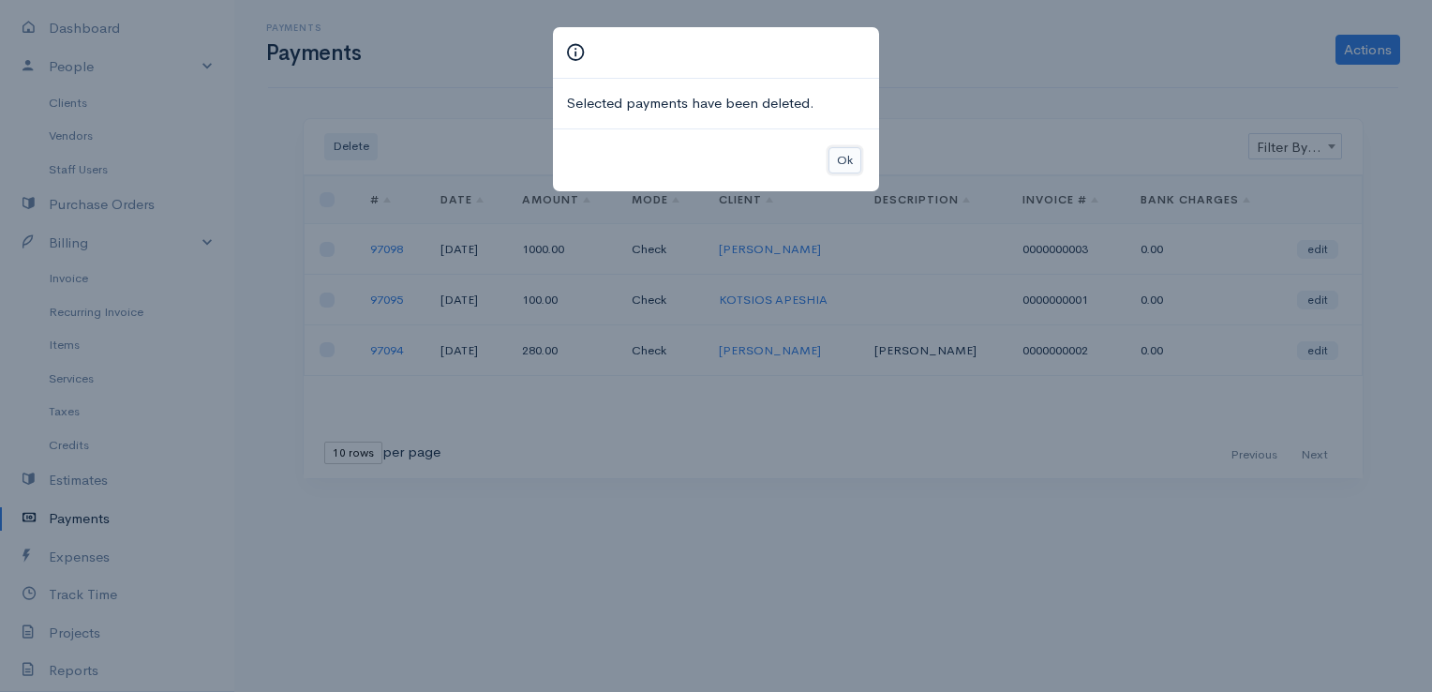
click at [835, 154] on button "Ok" at bounding box center [844, 160] width 33 height 27
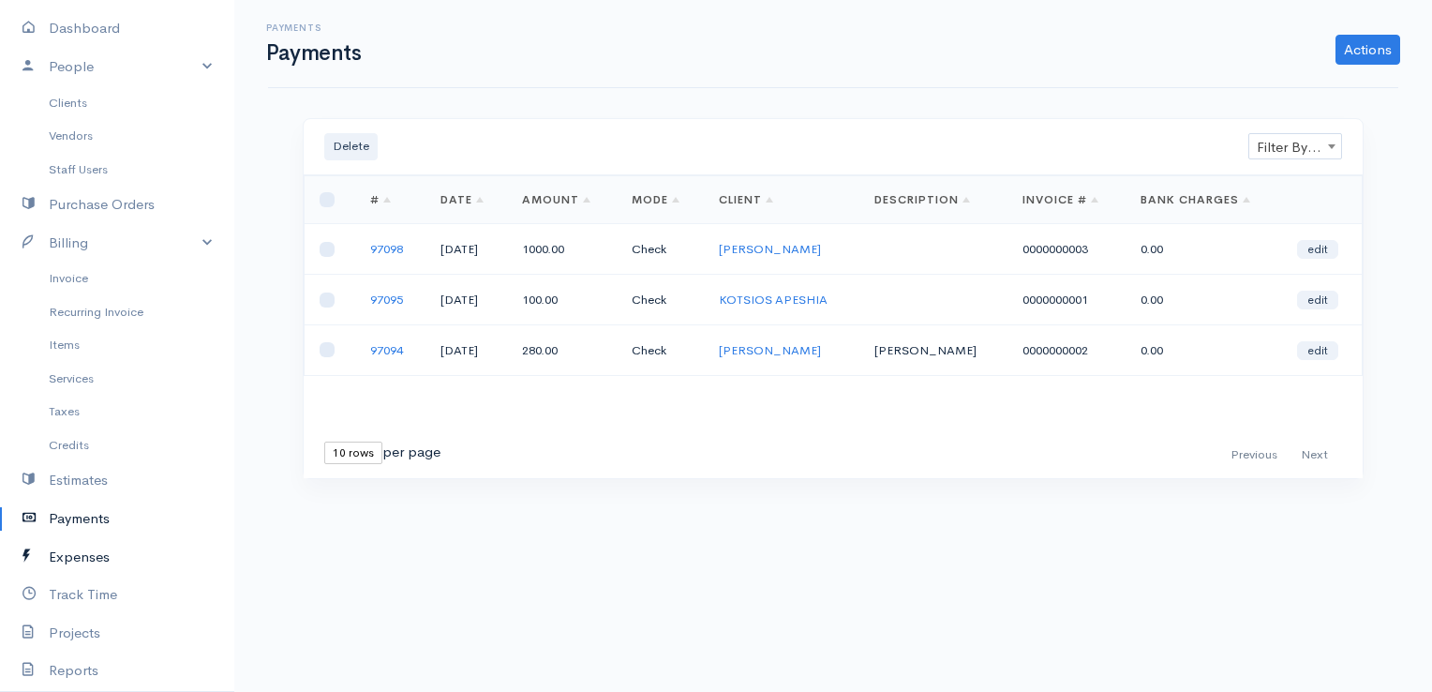
click at [103, 558] on link "Expenses" at bounding box center [117, 557] width 234 height 38
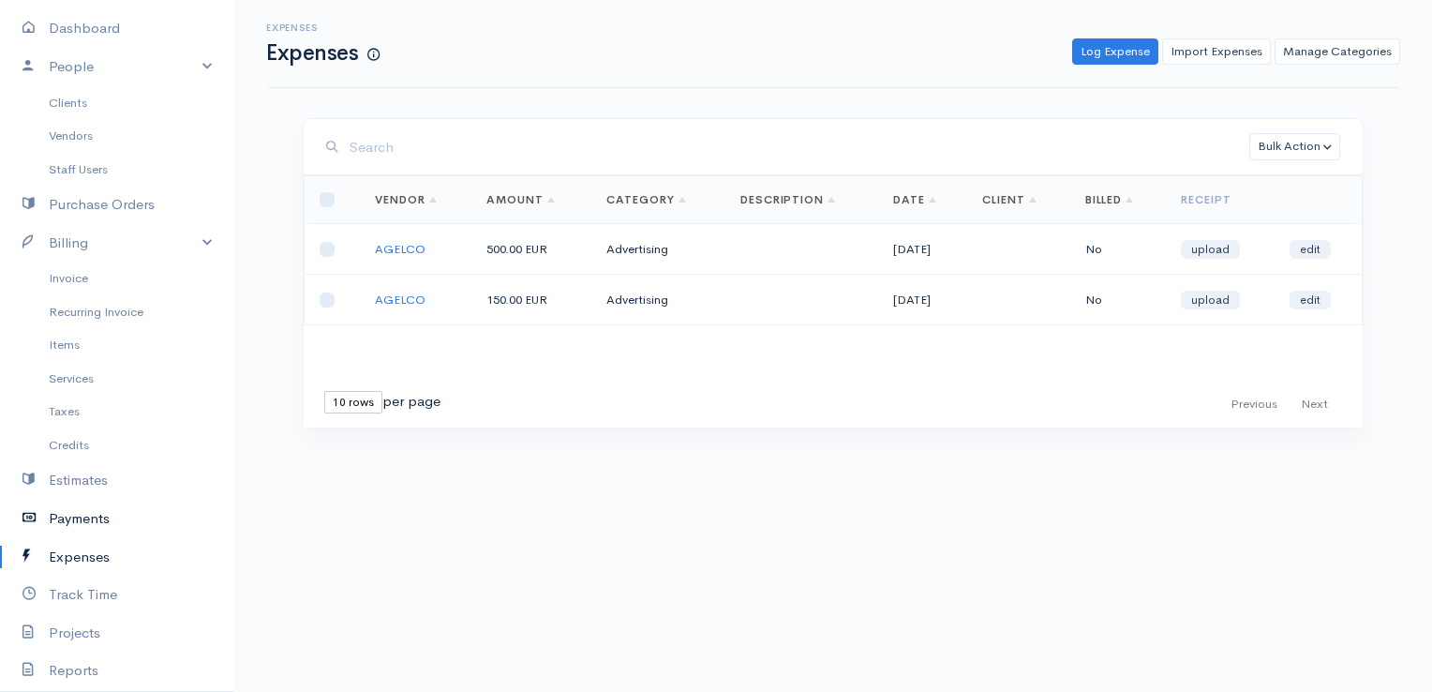
click at [76, 508] on link "Payments" at bounding box center [117, 518] width 234 height 38
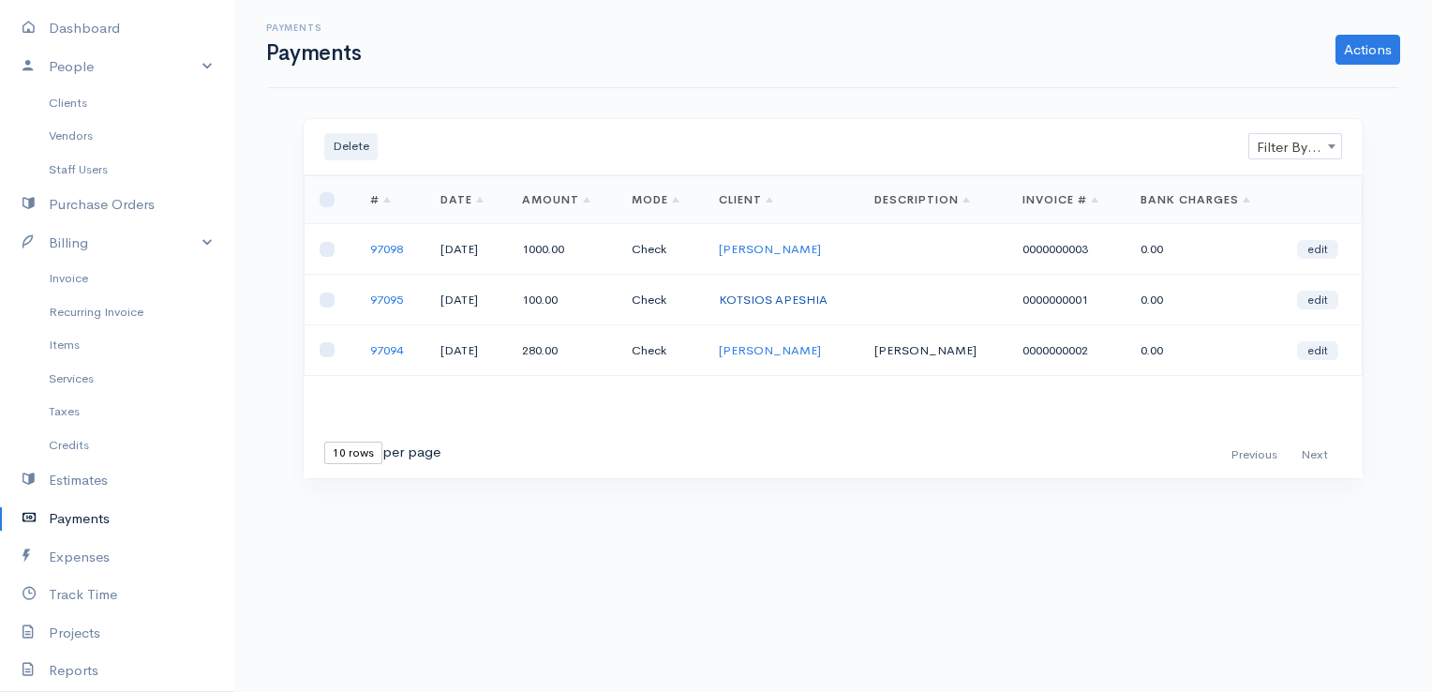
click at [800, 296] on link "KOTSIOS APESHIA" at bounding box center [773, 299] width 109 height 16
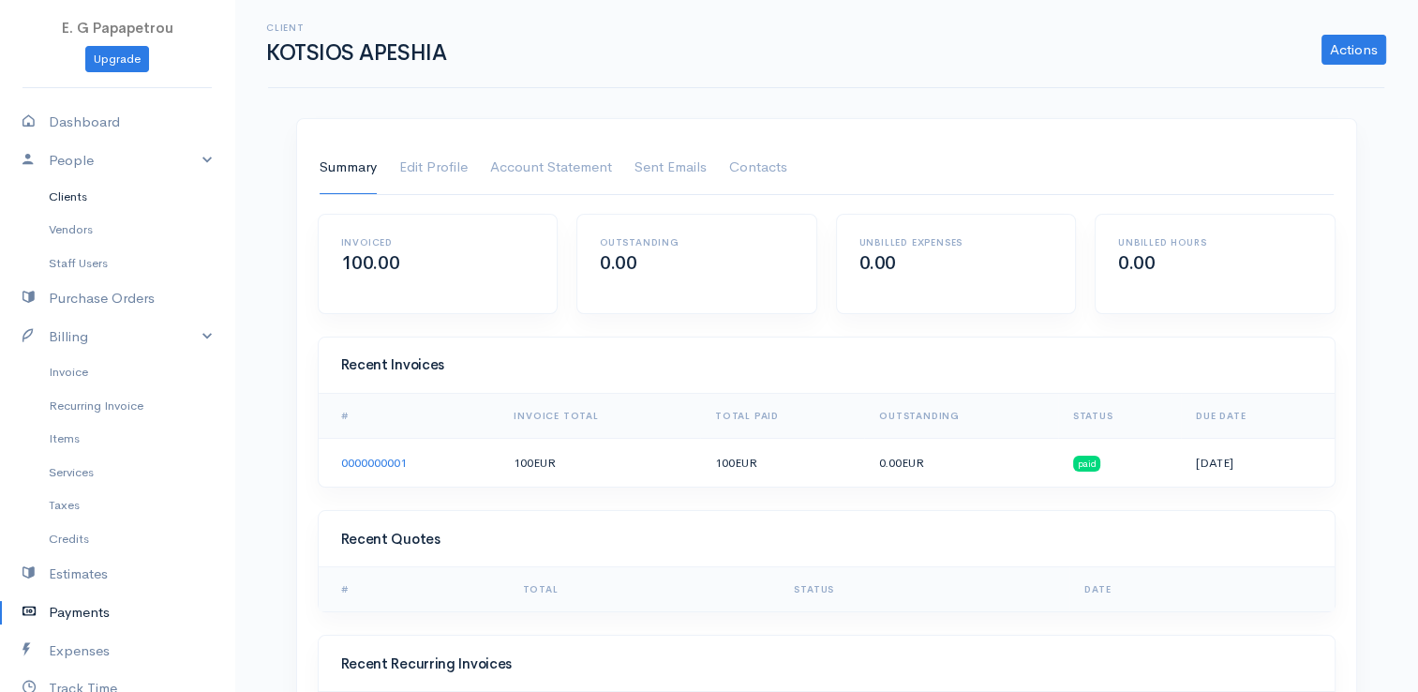
click at [76, 195] on link "Clients" at bounding box center [117, 197] width 234 height 34
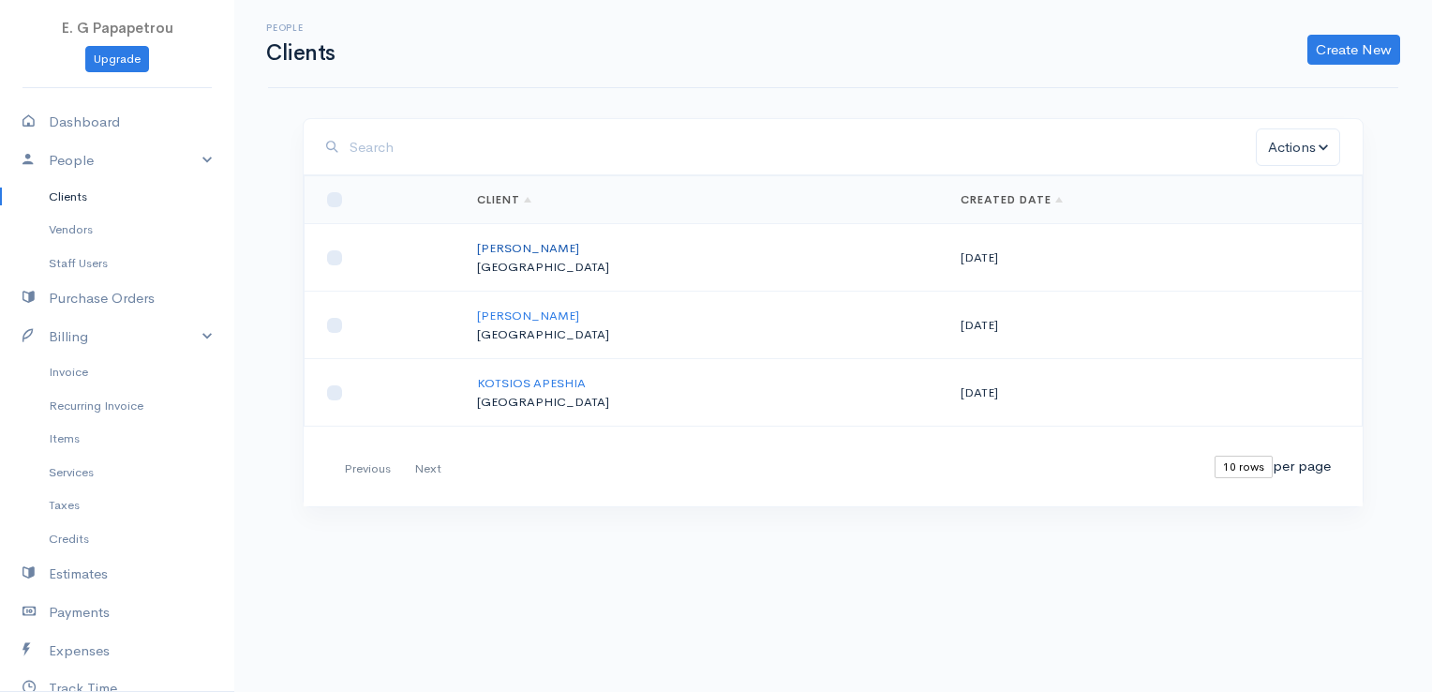
click at [543, 246] on link "[PERSON_NAME]" at bounding box center [528, 248] width 102 height 16
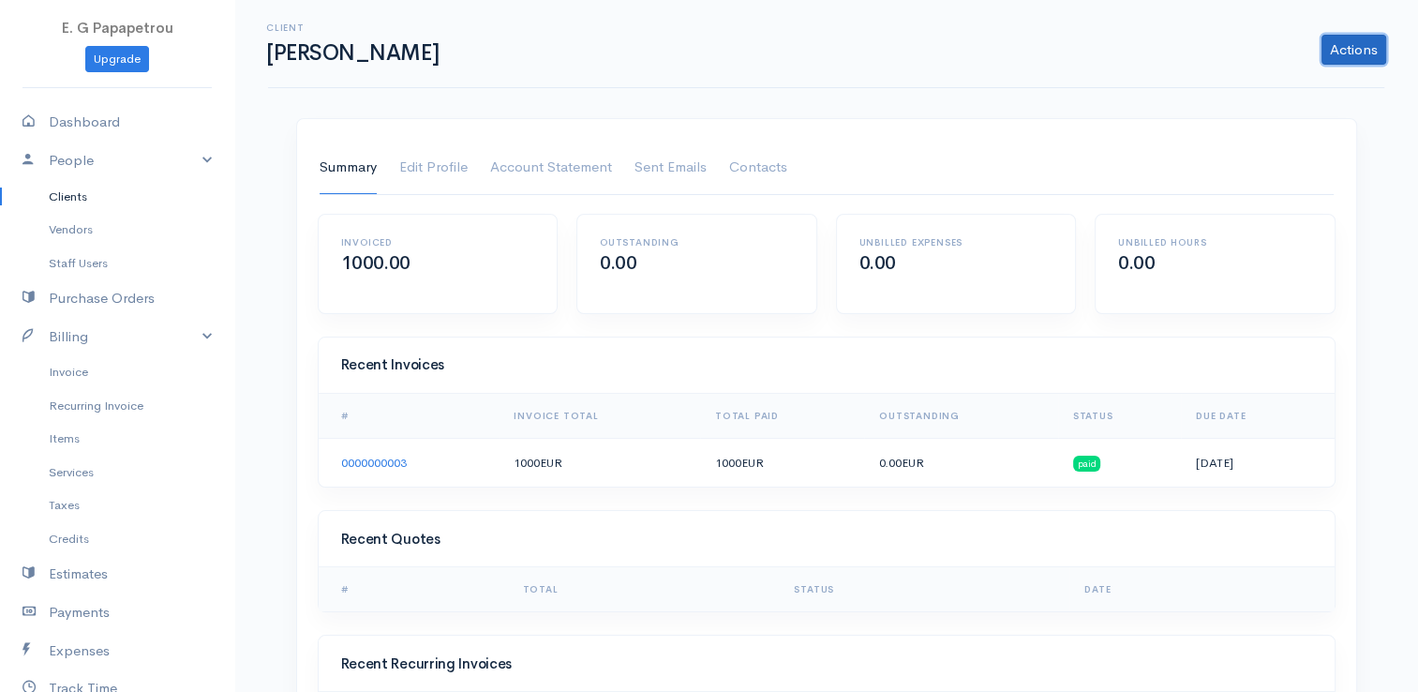
click at [1350, 48] on link "Actions" at bounding box center [1353, 50] width 65 height 30
click at [62, 373] on link "Invoice" at bounding box center [117, 372] width 234 height 34
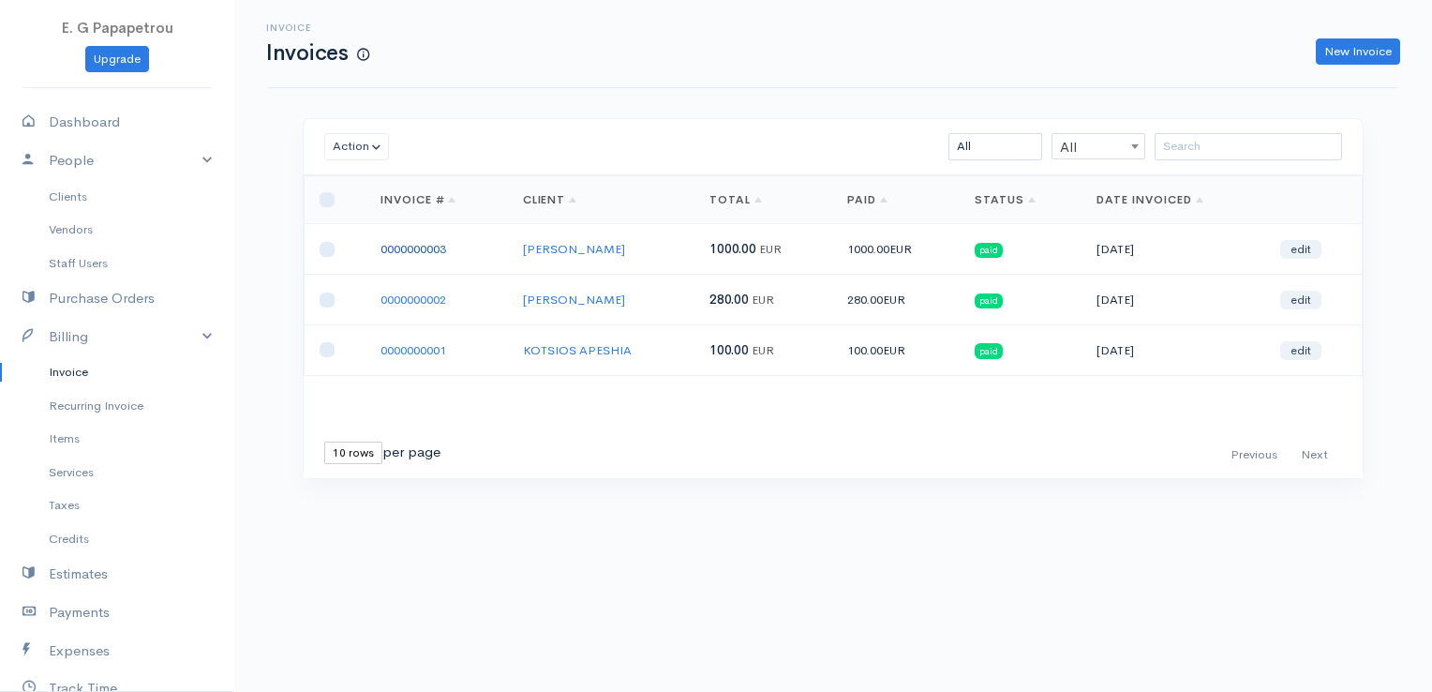
click at [426, 248] on link "0000000003" at bounding box center [413, 249] width 66 height 16
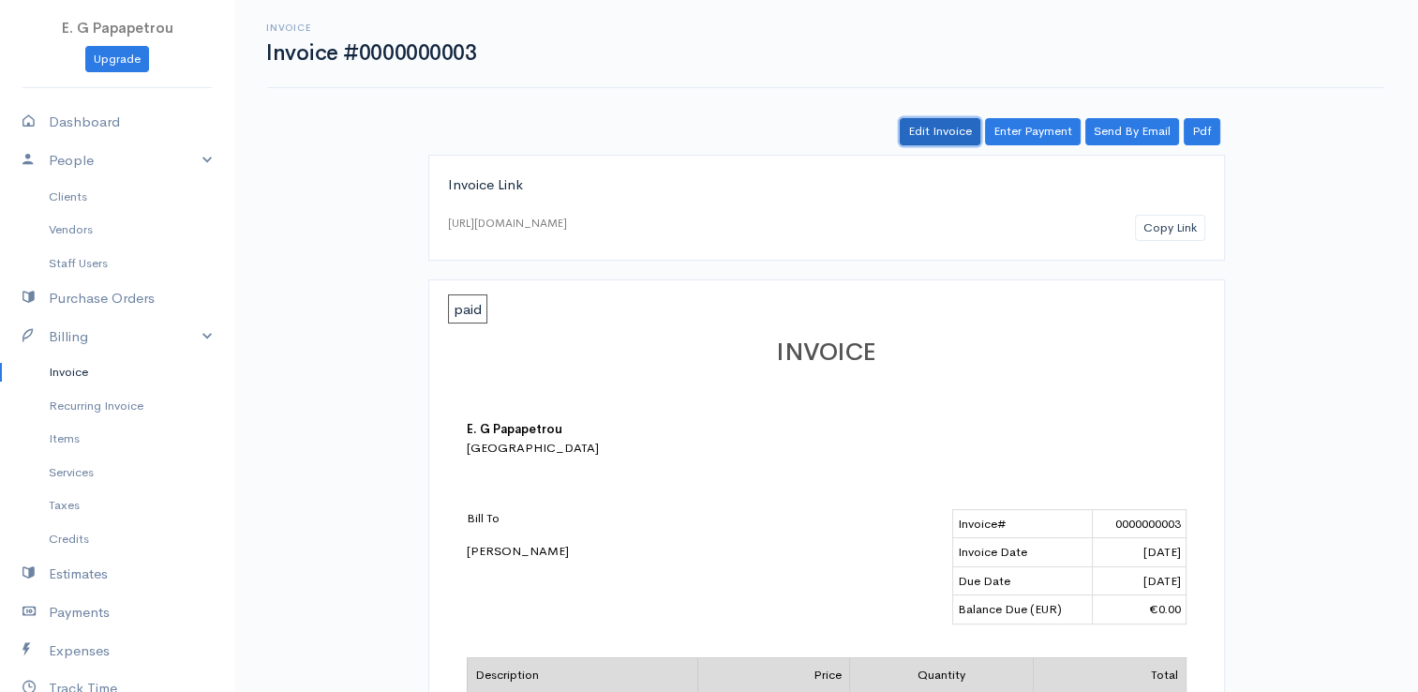
click at [931, 127] on link "Edit Invoice" at bounding box center [940, 131] width 81 height 27
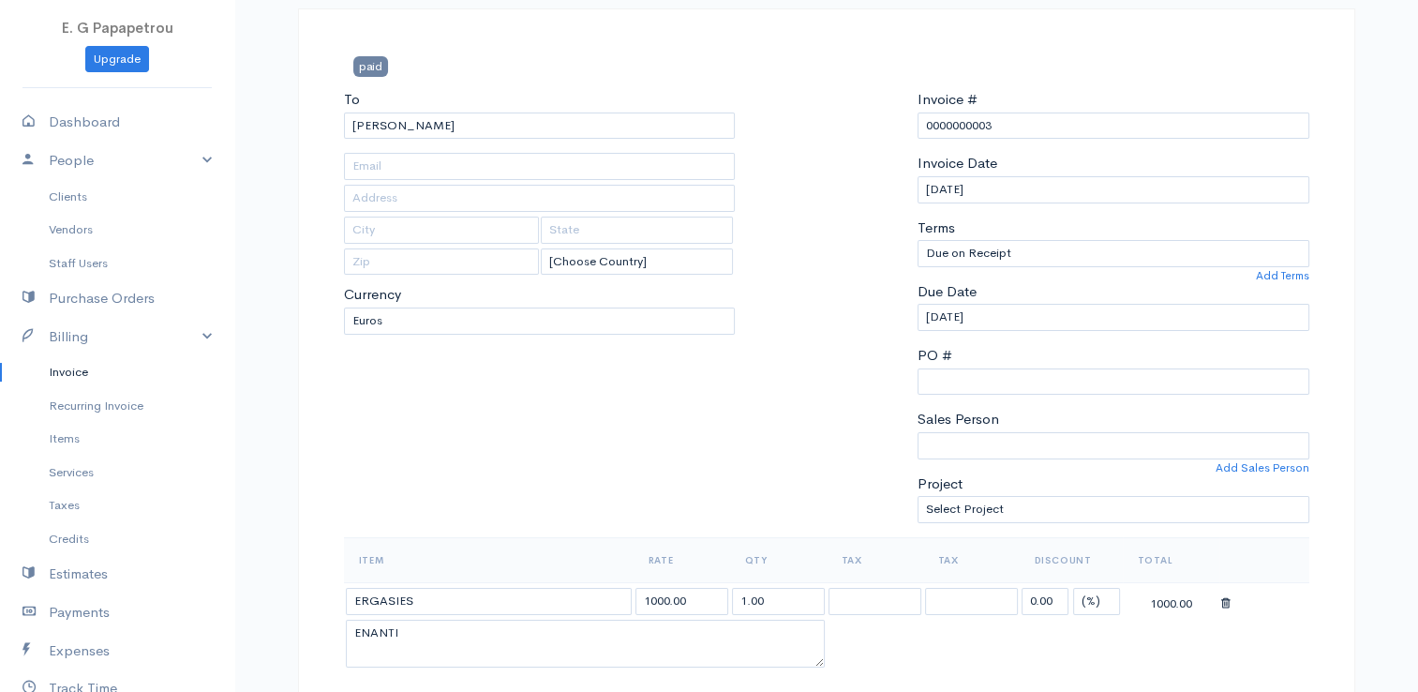
scroll to position [281, 0]
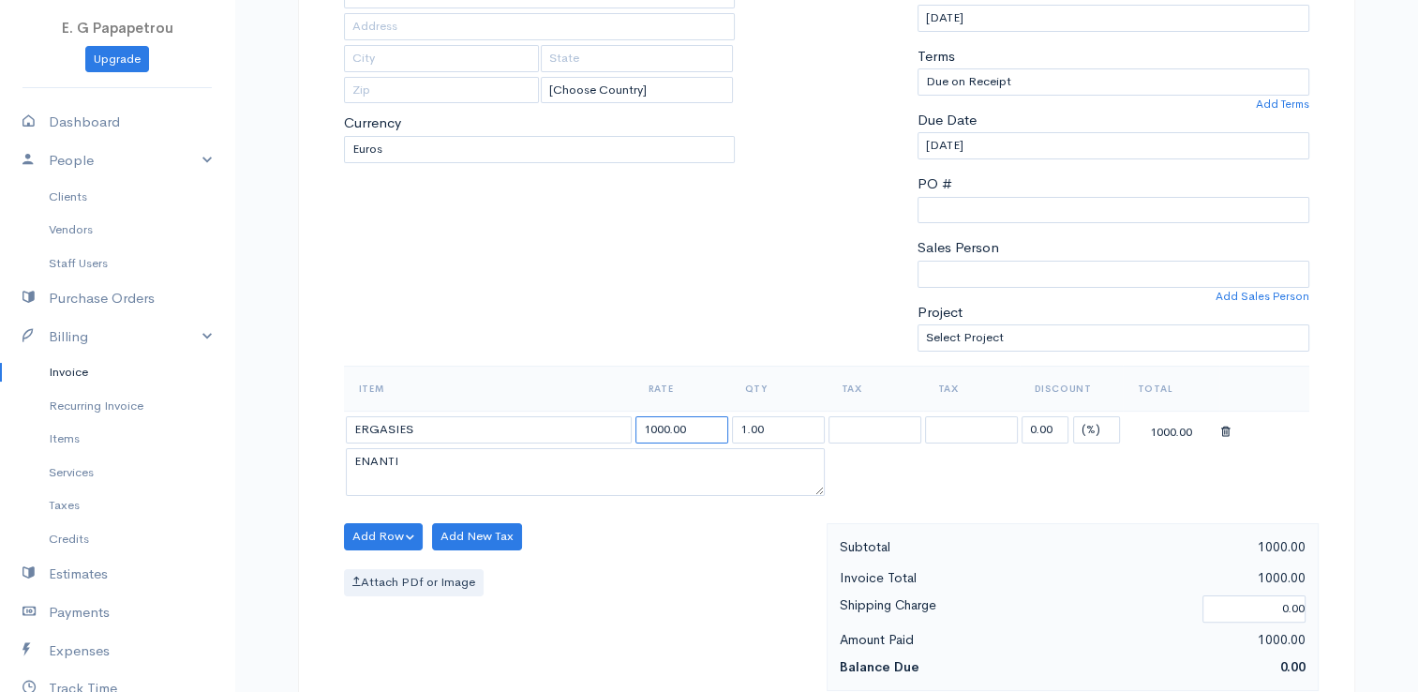
drag, startPoint x: 705, startPoint y: 427, endPoint x: 618, endPoint y: 419, distance: 86.6
click at [618, 419] on tr "ERGASIES 1000.00 1.00 0.00 (%) Flat 1000.00" at bounding box center [826, 428] width 965 height 37
drag, startPoint x: 431, startPoint y: 425, endPoint x: 287, endPoint y: 407, distance: 145.4
click at [287, 407] on div "paid To NIKOS ANEXARTISIAS [Choose Country] United States Canada United Kingdom…" at bounding box center [826, 587] width 1125 height 1501
click at [446, 459] on body "E. G Papapetrou Upgrade Dashboard People Clients Vendors Staff Users Purchase O…" at bounding box center [709, 529] width 1418 height 1620
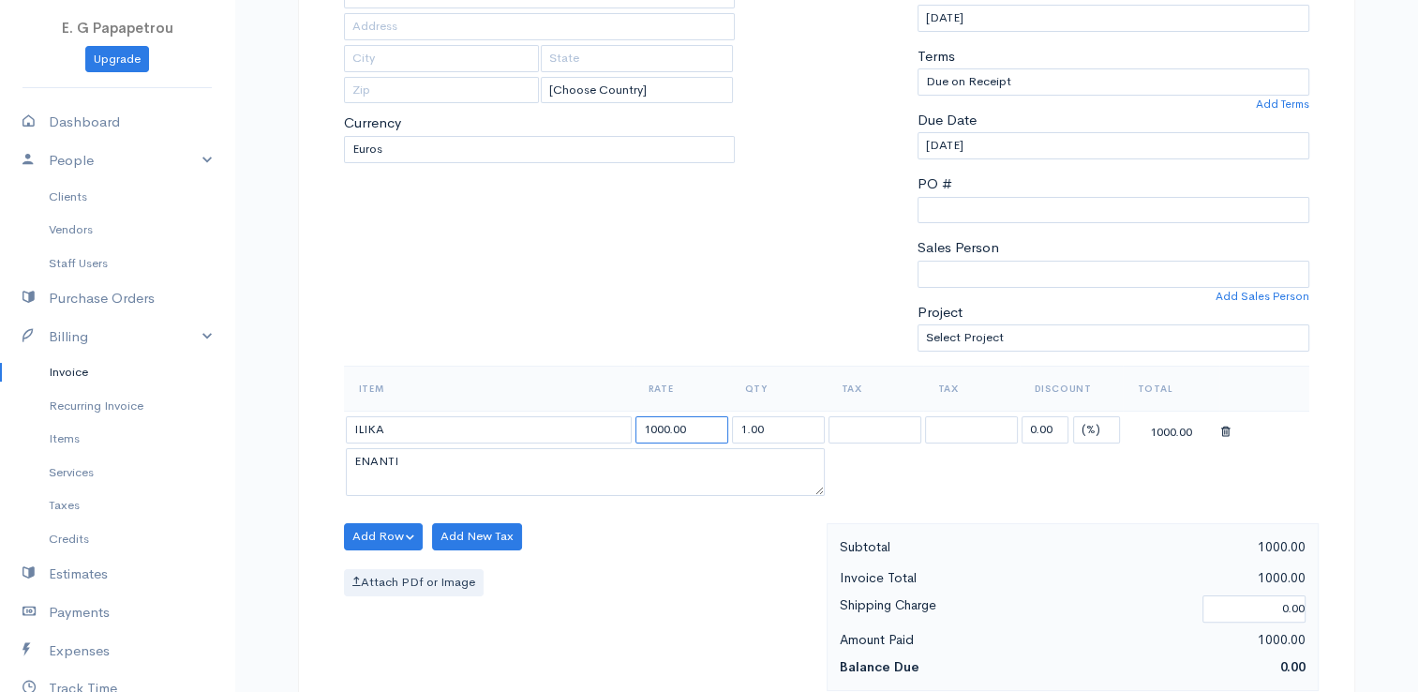
drag, startPoint x: 709, startPoint y: 425, endPoint x: 566, endPoint y: 403, distance: 145.1
click at [566, 403] on table "Item Rate Qty Tax Tax Discount Total ILIKA 1000.00 1.00 0.00 (%) Flat 1000.00 E…" at bounding box center [826, 432] width 965 height 135
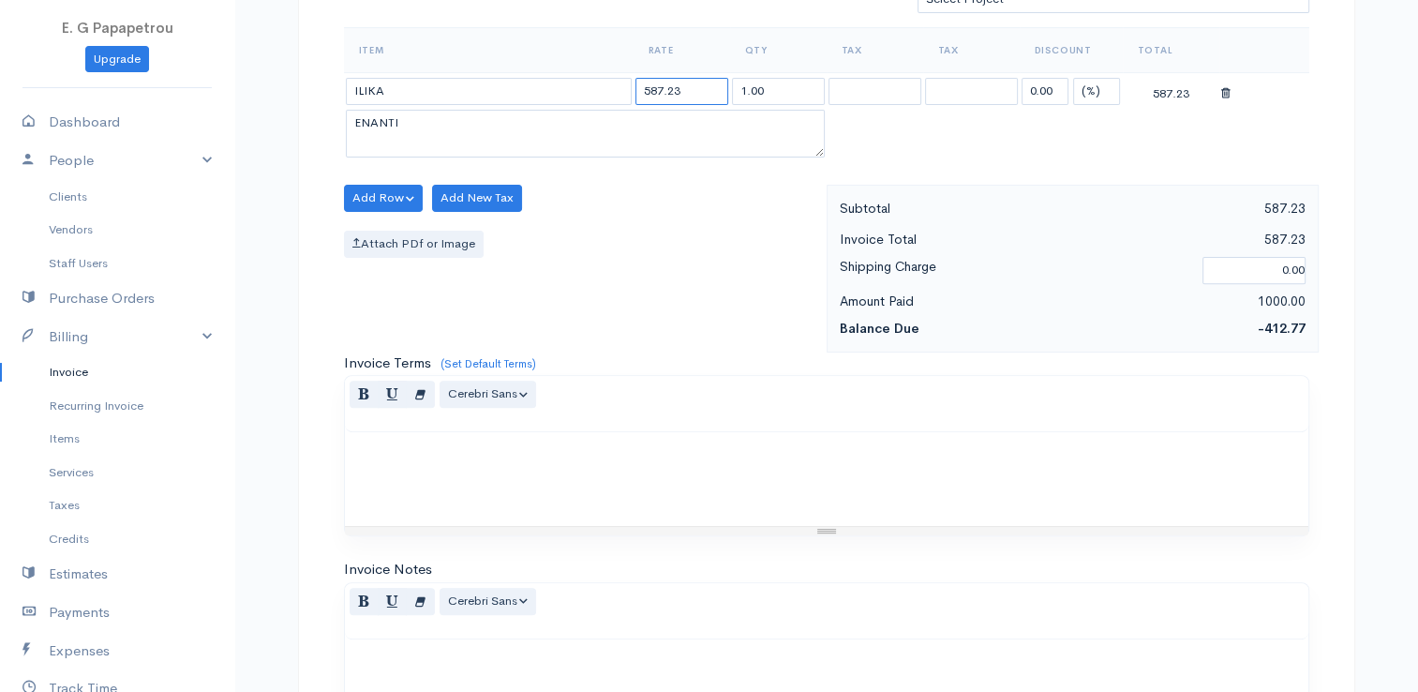
scroll to position [546, 0]
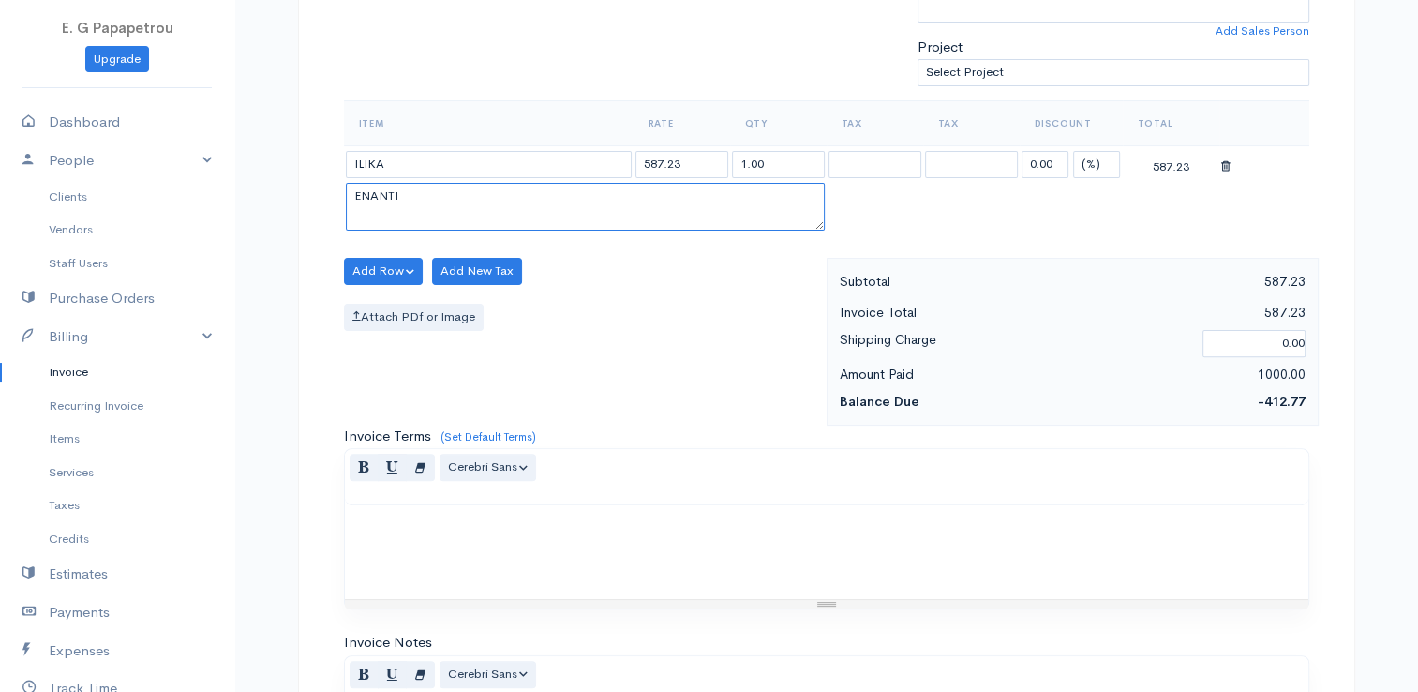
drag, startPoint x: 415, startPoint y: 193, endPoint x: 274, endPoint y: 169, distance: 143.6
click at [274, 169] on div "paid To NIKOS ANEXARTISIAS [Choose Country] United States Canada United Kingdom…" at bounding box center [826, 322] width 1125 height 1501
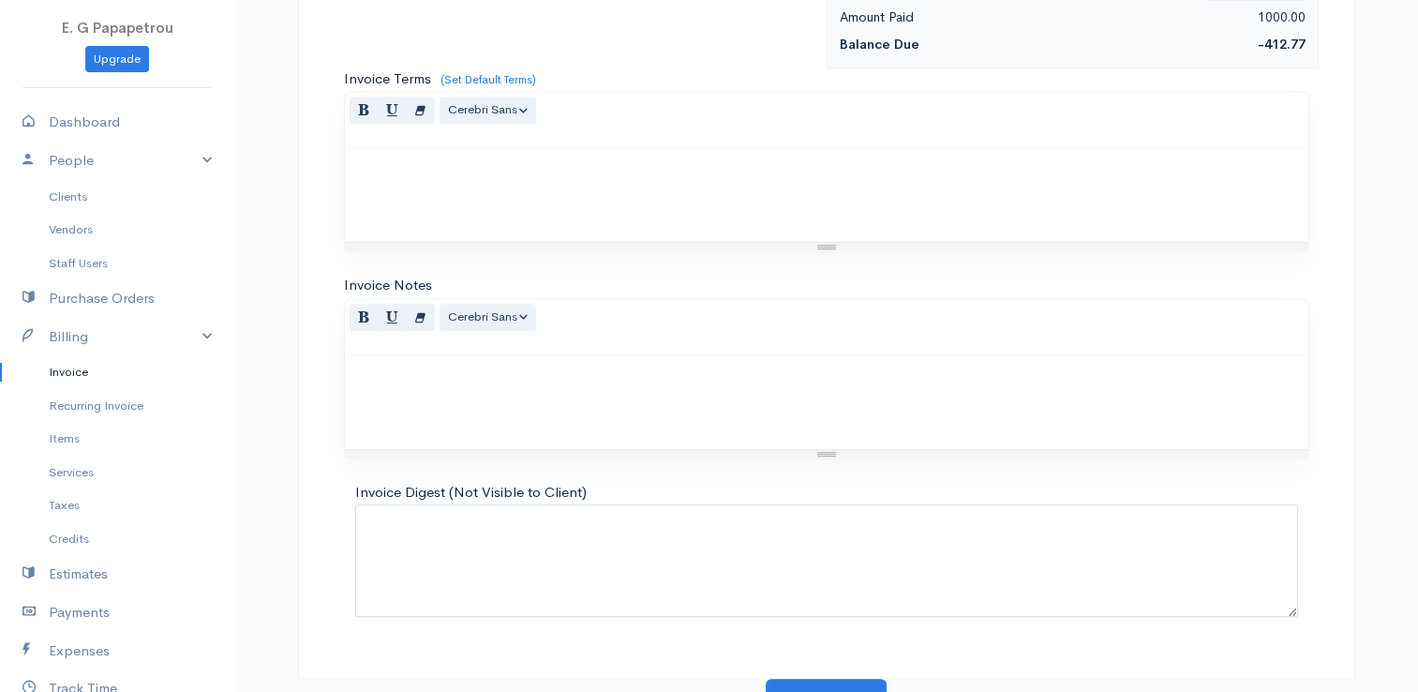
scroll to position [921, 0]
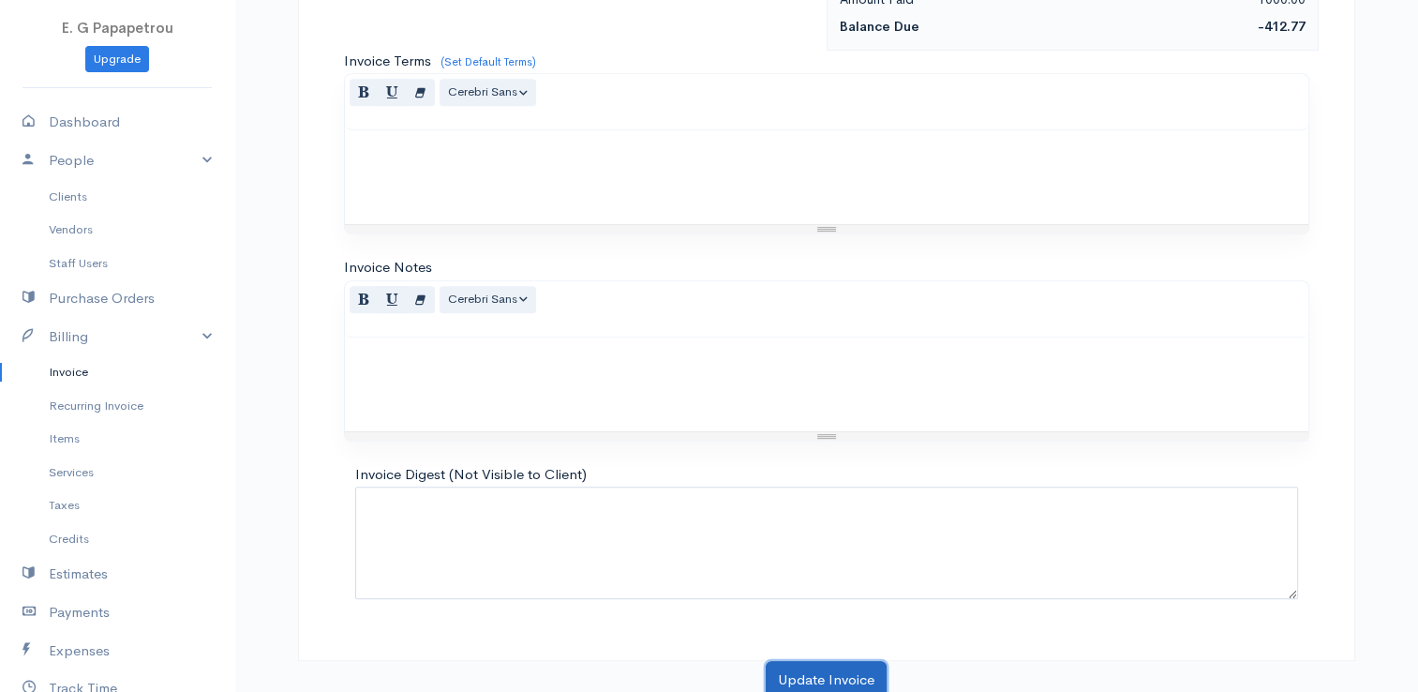
click at [828, 673] on button "Update Invoice" at bounding box center [826, 680] width 121 height 38
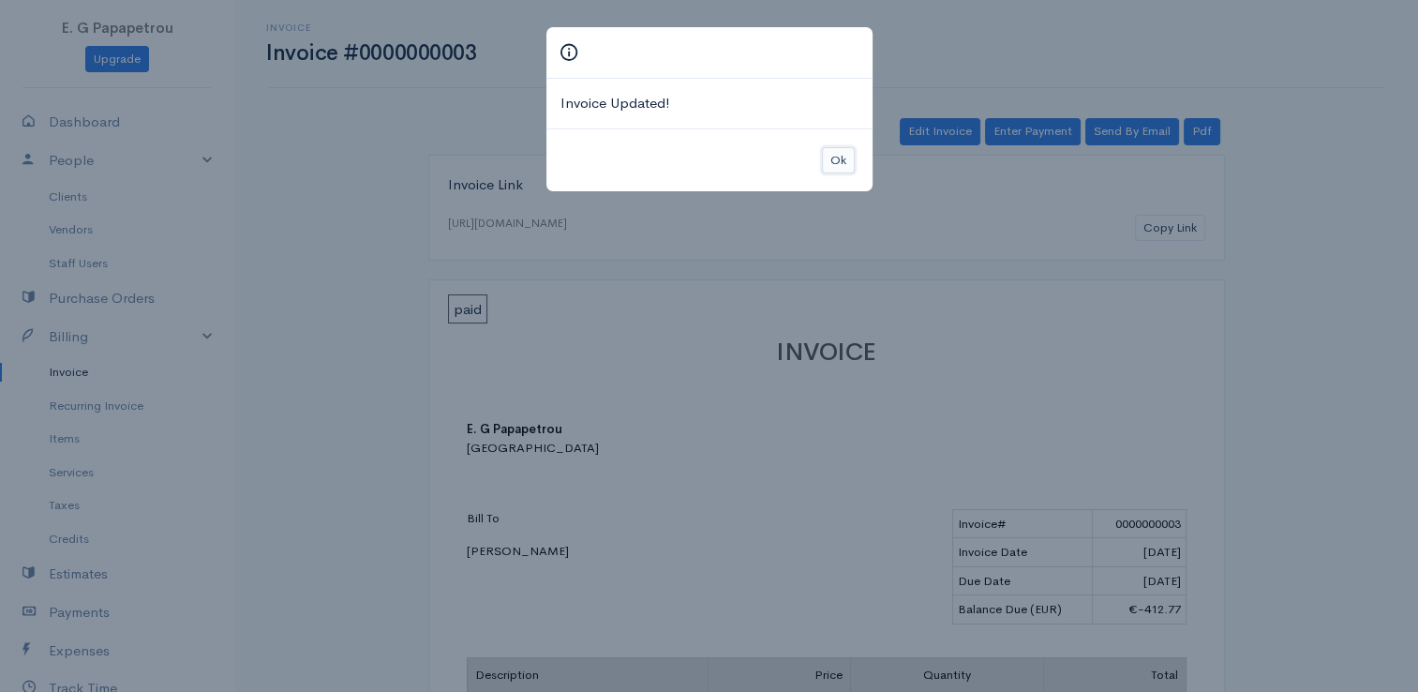
click at [842, 157] on button "Ok" at bounding box center [838, 160] width 33 height 27
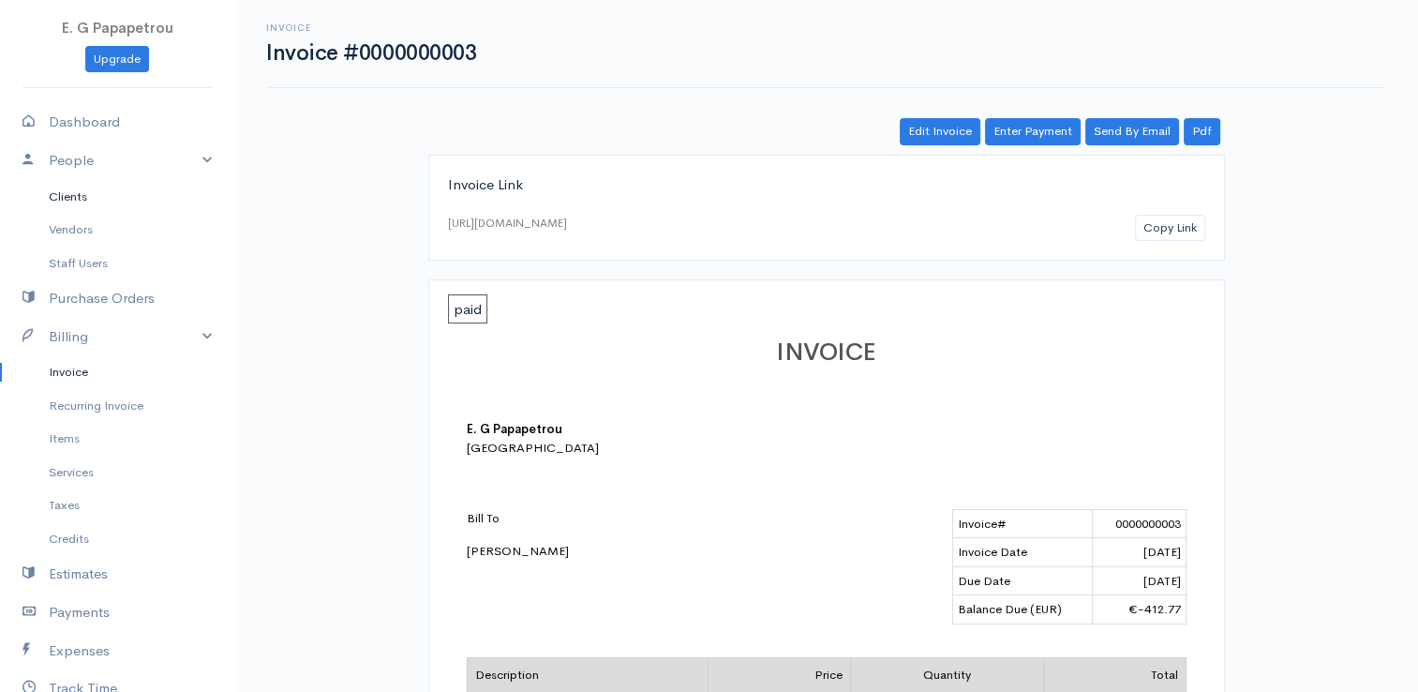
click at [75, 190] on link "Clients" at bounding box center [117, 197] width 234 height 34
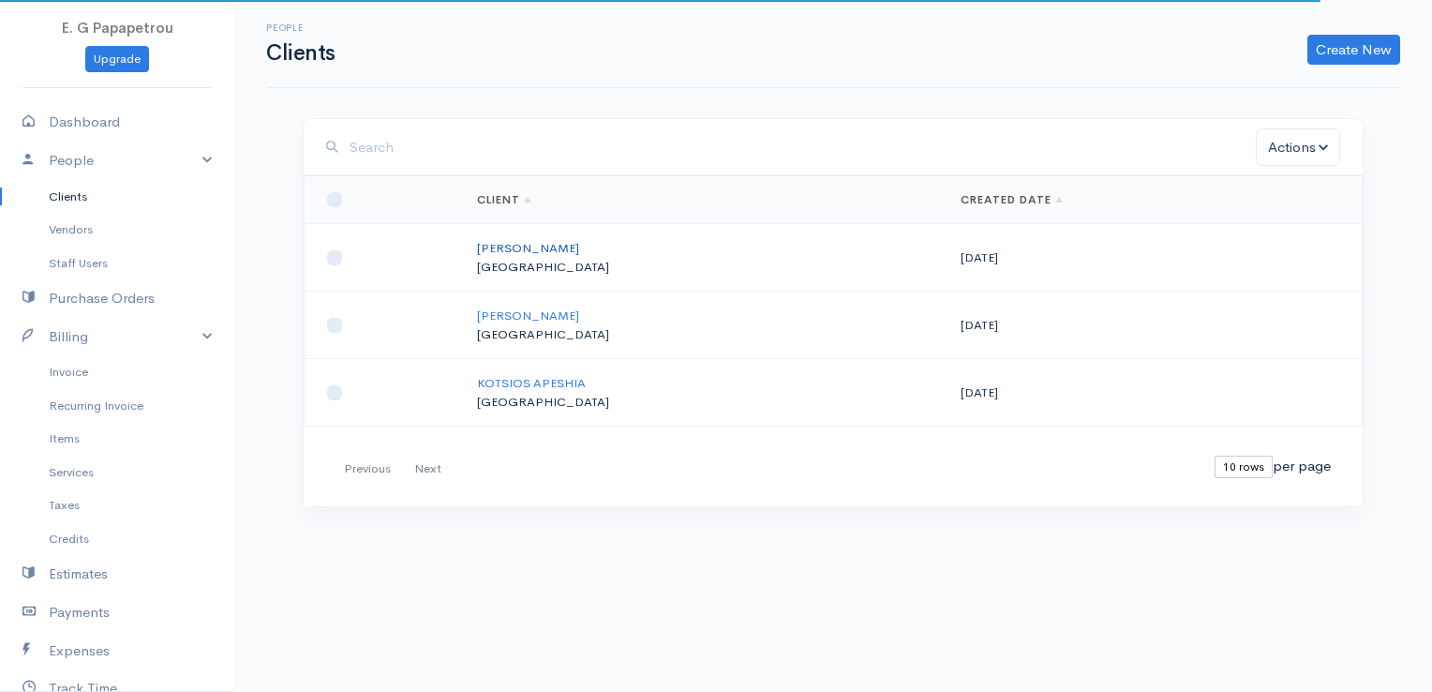
click at [579, 243] on link "[PERSON_NAME]" at bounding box center [528, 248] width 102 height 16
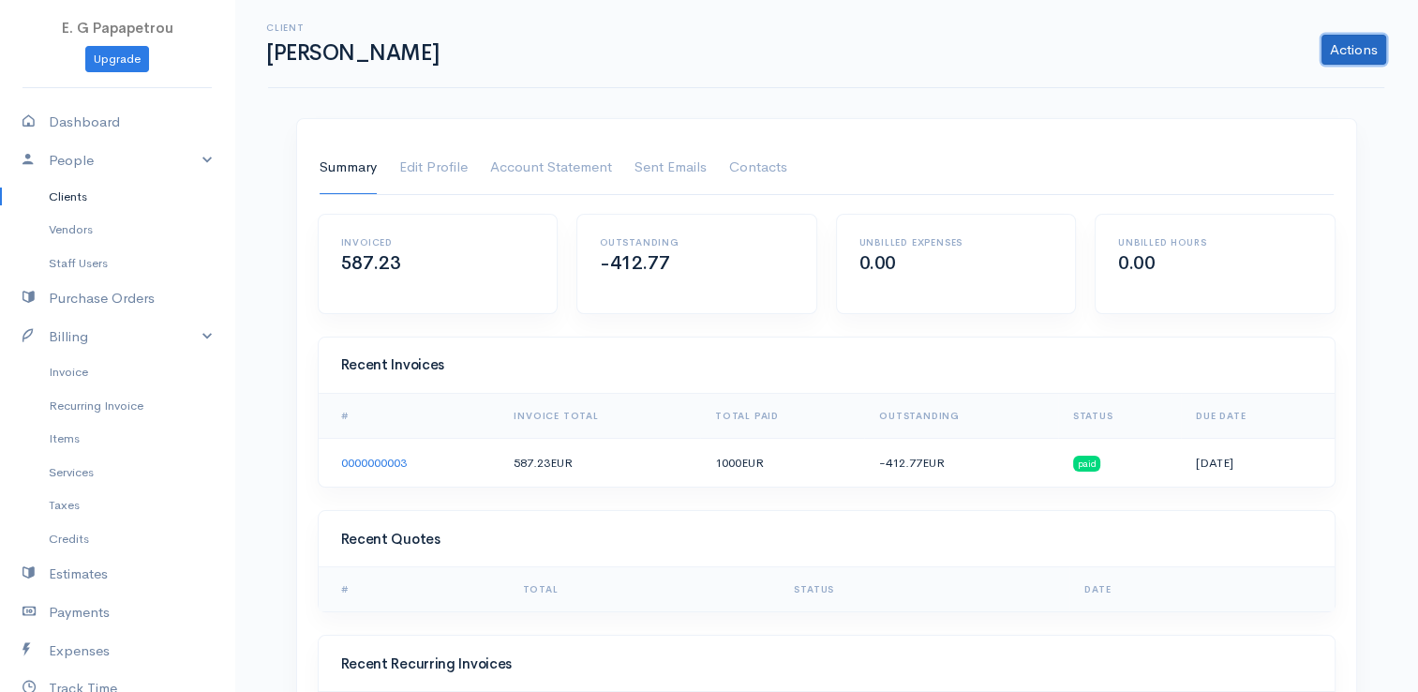
click at [1369, 50] on link "Actions" at bounding box center [1353, 50] width 65 height 30
click at [74, 231] on link "Vendors" at bounding box center [117, 230] width 234 height 34
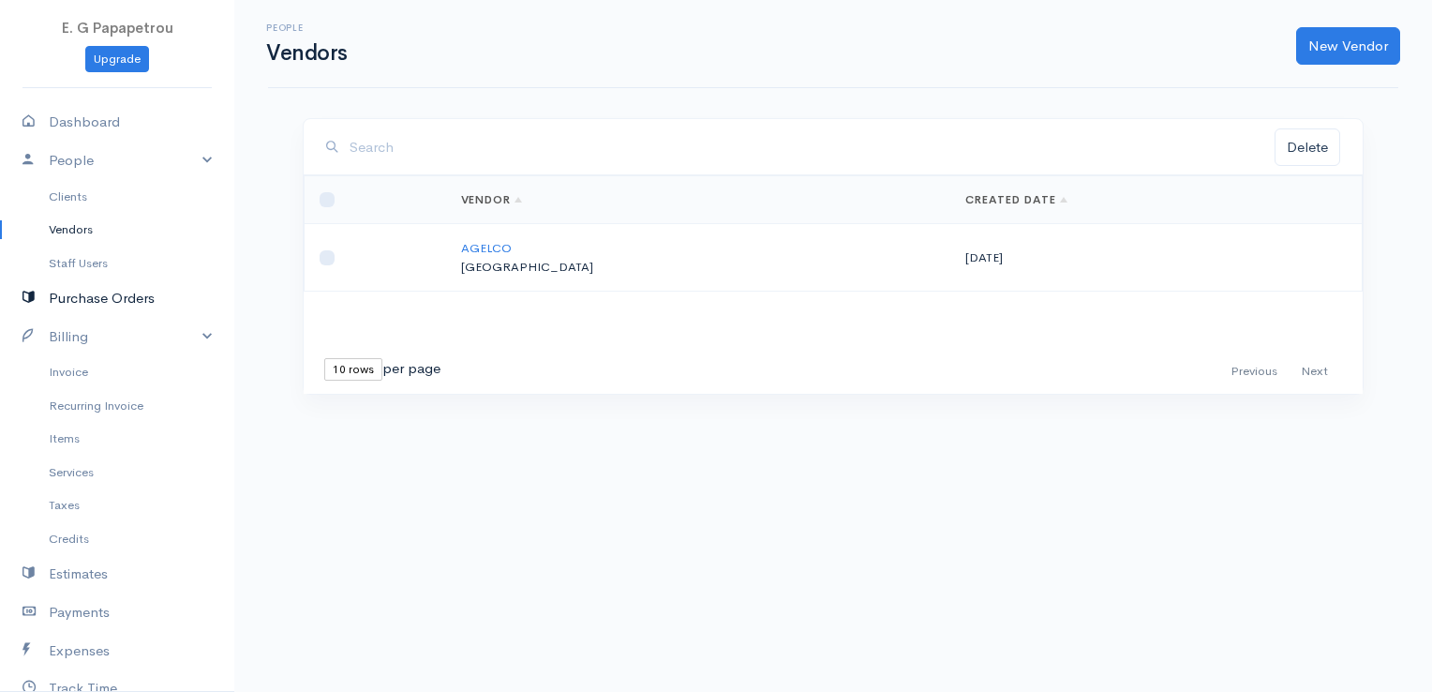
click at [127, 300] on link "Purchase Orders" at bounding box center [117, 298] width 234 height 38
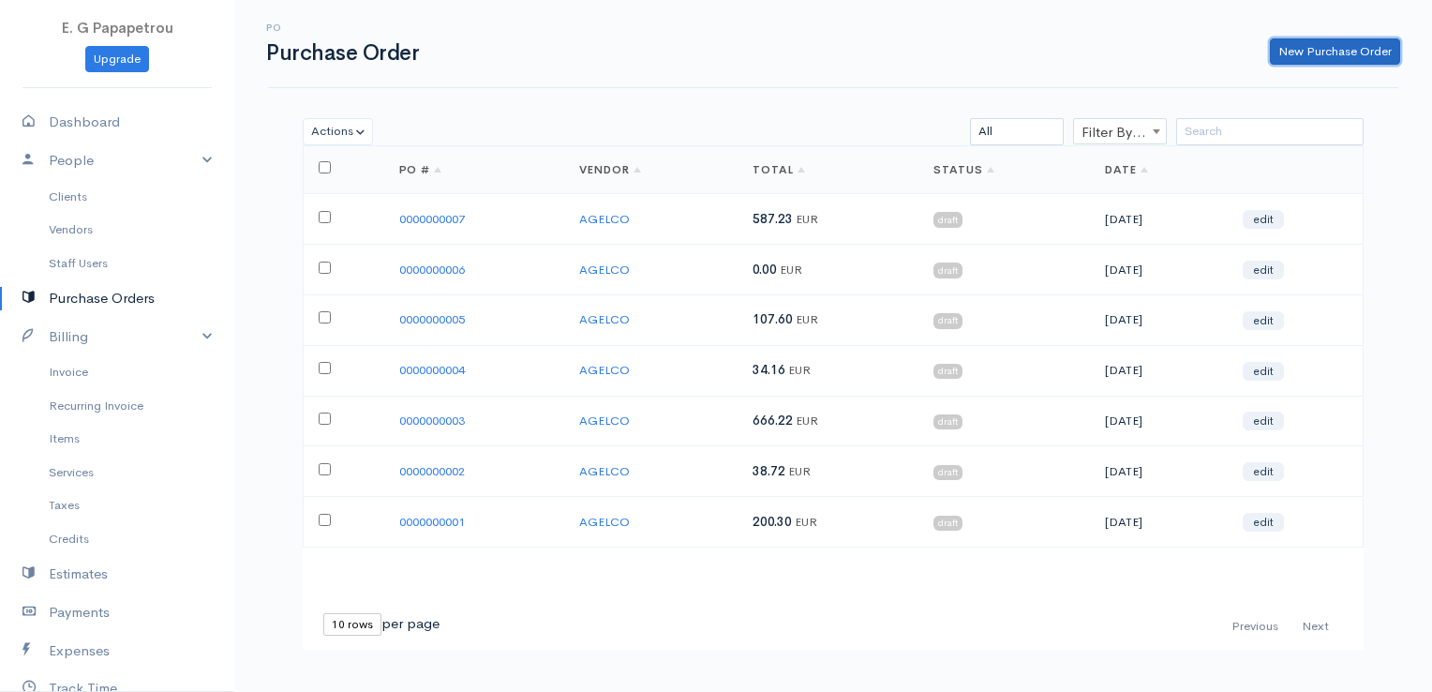
click at [1340, 49] on link "New Purchase Order" at bounding box center [1335, 51] width 130 height 27
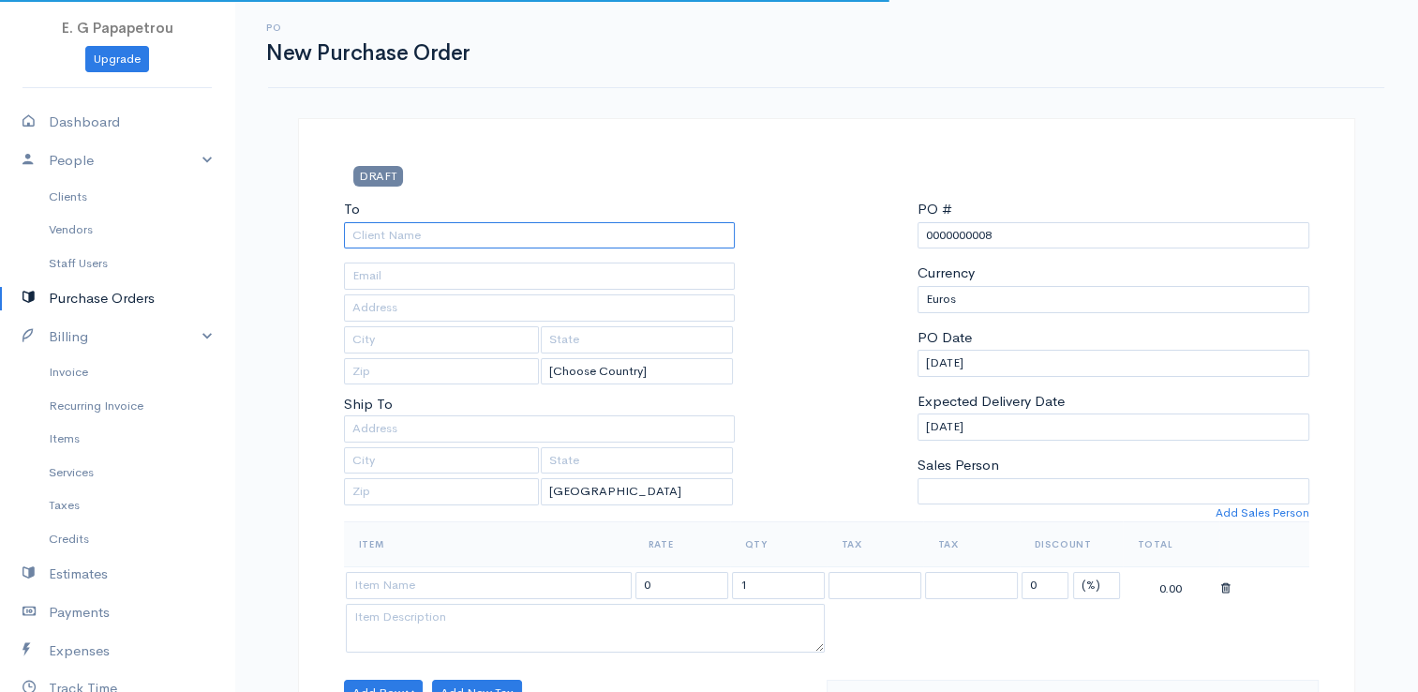
click at [658, 231] on input "To" at bounding box center [540, 235] width 392 height 27
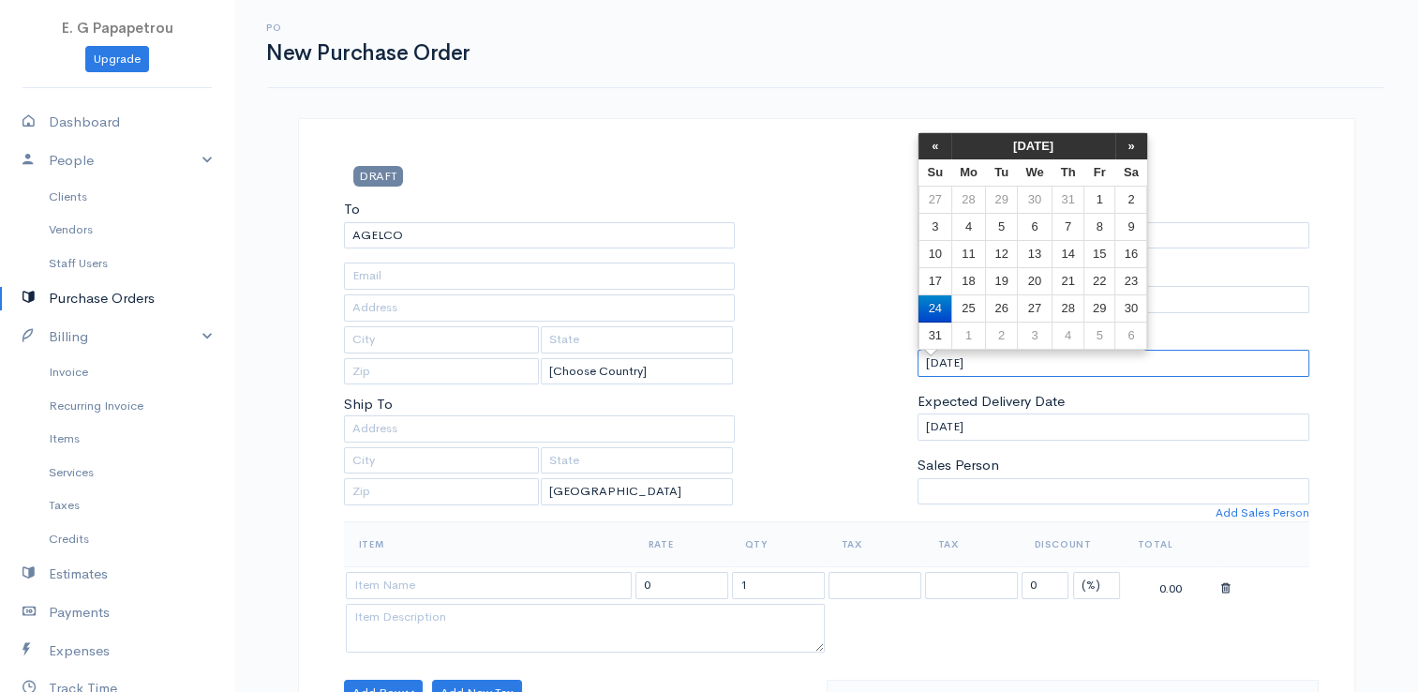
drag, startPoint x: 942, startPoint y: 354, endPoint x: 786, endPoint y: 353, distance: 155.6
click at [786, 353] on div "To [GEOGRAPHIC_DATA] [Choose Country] [GEOGRAPHIC_DATA] [GEOGRAPHIC_DATA] [GEOG…" at bounding box center [827, 360] width 984 height 322
click at [778, 215] on div at bounding box center [826, 360] width 164 height 322
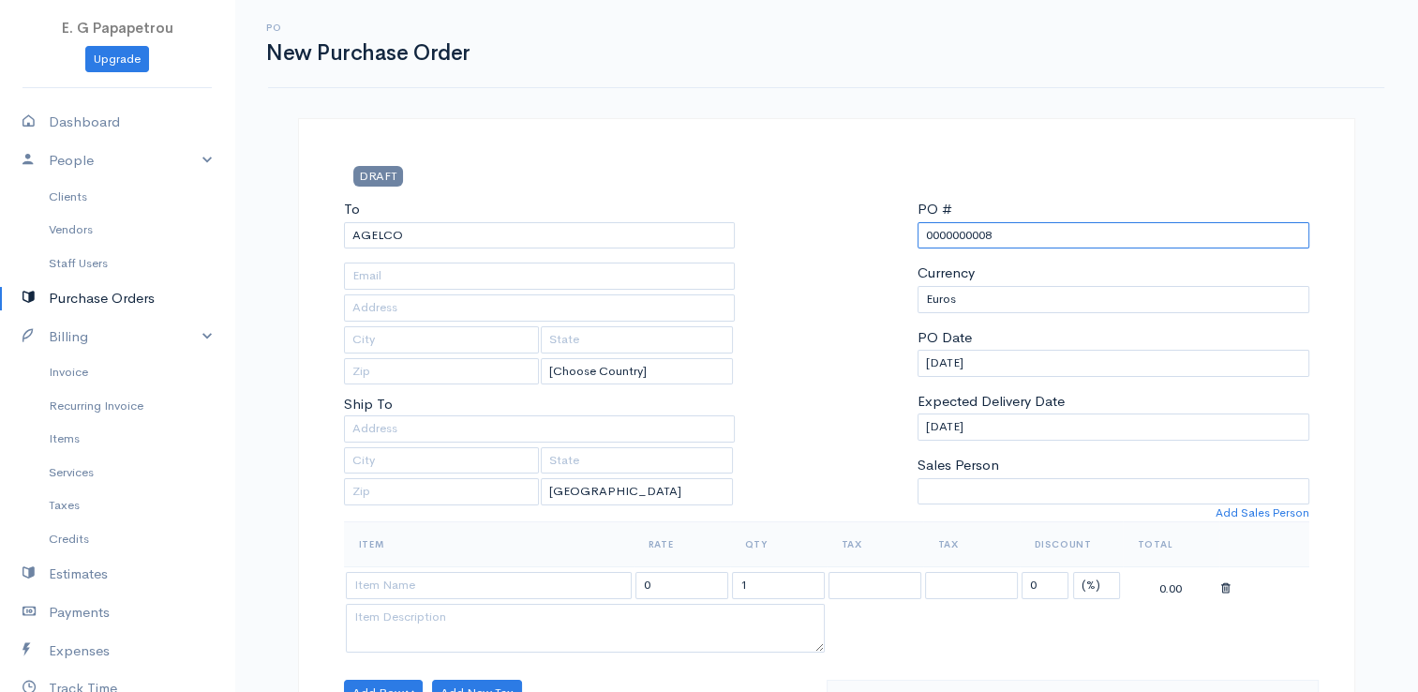
drag, startPoint x: 1035, startPoint y: 232, endPoint x: 839, endPoint y: 227, distance: 195.9
click at [839, 227] on div "To [GEOGRAPHIC_DATA] [Choose Country] [GEOGRAPHIC_DATA] [GEOGRAPHIC_DATA] [GEOG…" at bounding box center [827, 360] width 984 height 322
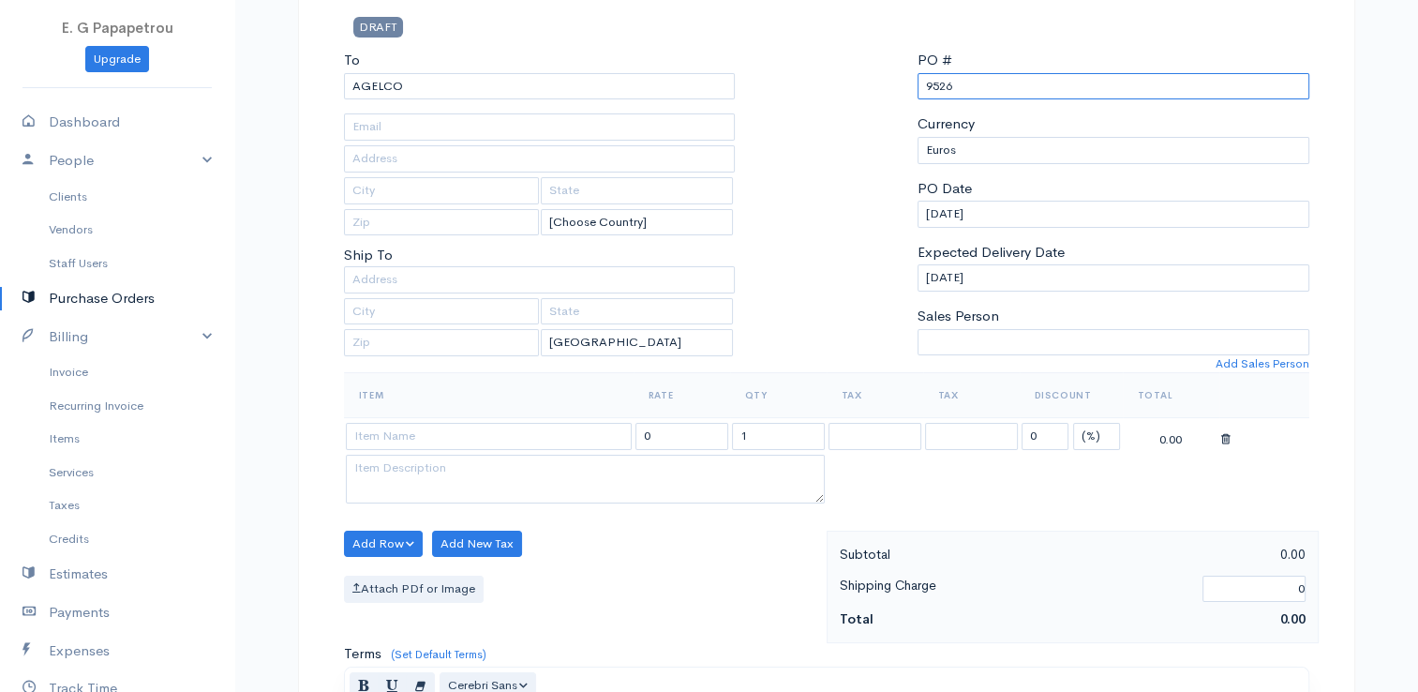
scroll to position [375, 0]
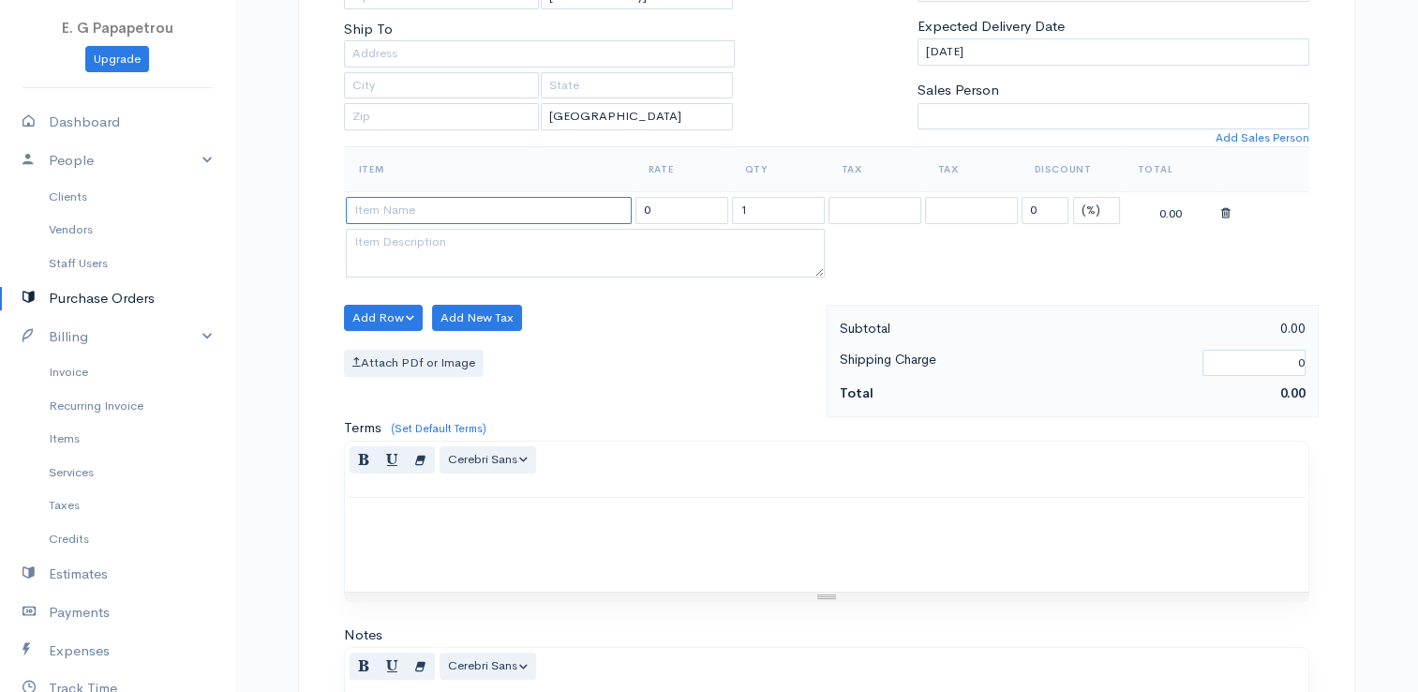
click at [529, 205] on input at bounding box center [489, 210] width 286 height 27
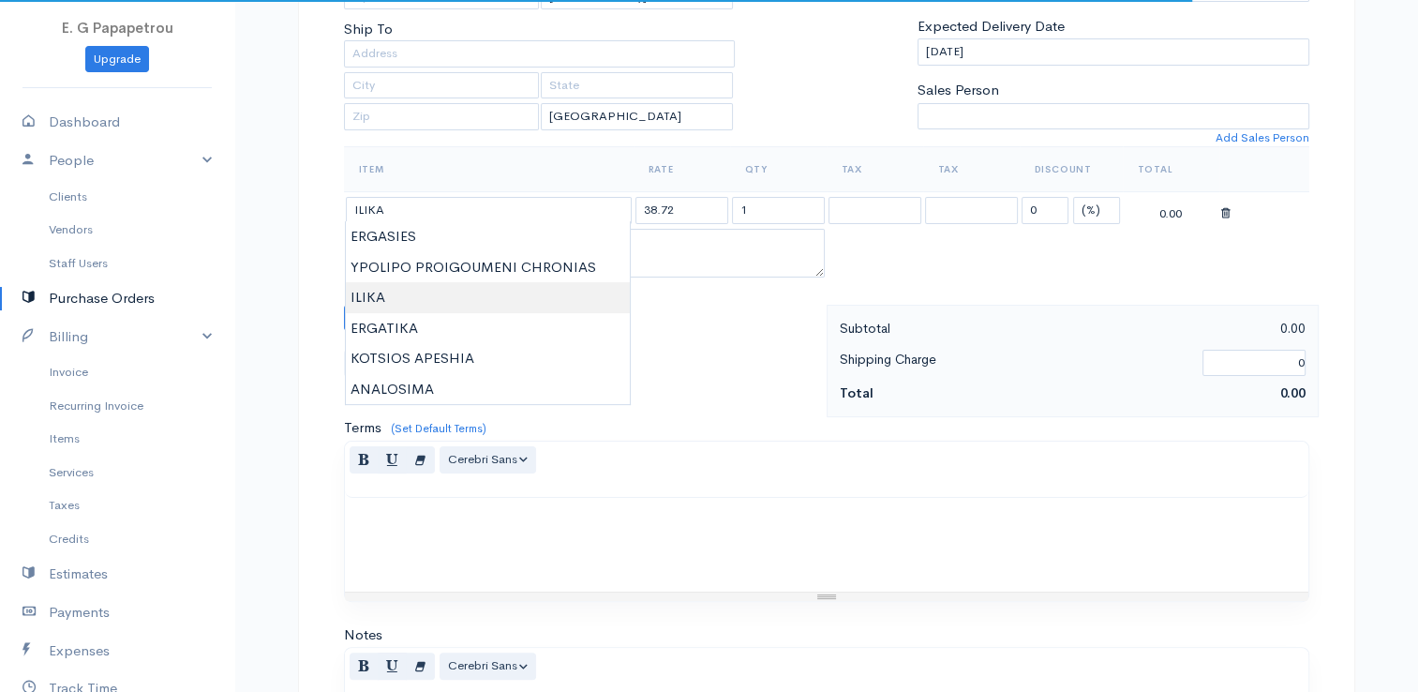
click at [462, 292] on body "E. G Papapetrou Upgrade Dashboard People Clients Vendors Staff Users Purchase O…" at bounding box center [709, 345] width 1418 height 1440
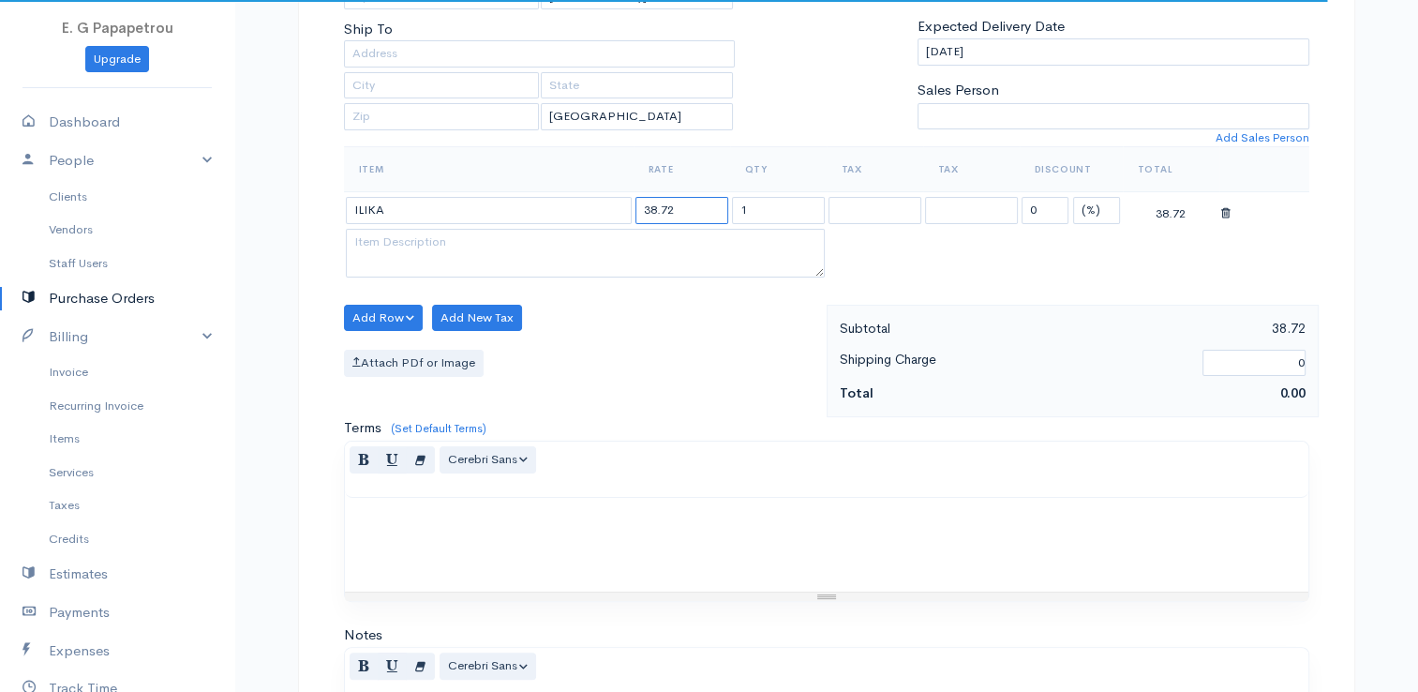
drag, startPoint x: 693, startPoint y: 208, endPoint x: 565, endPoint y: 189, distance: 129.7
click at [565, 192] on tr "ILIKA 38.72 1 0 (%) Flat 38.72" at bounding box center [826, 210] width 965 height 37
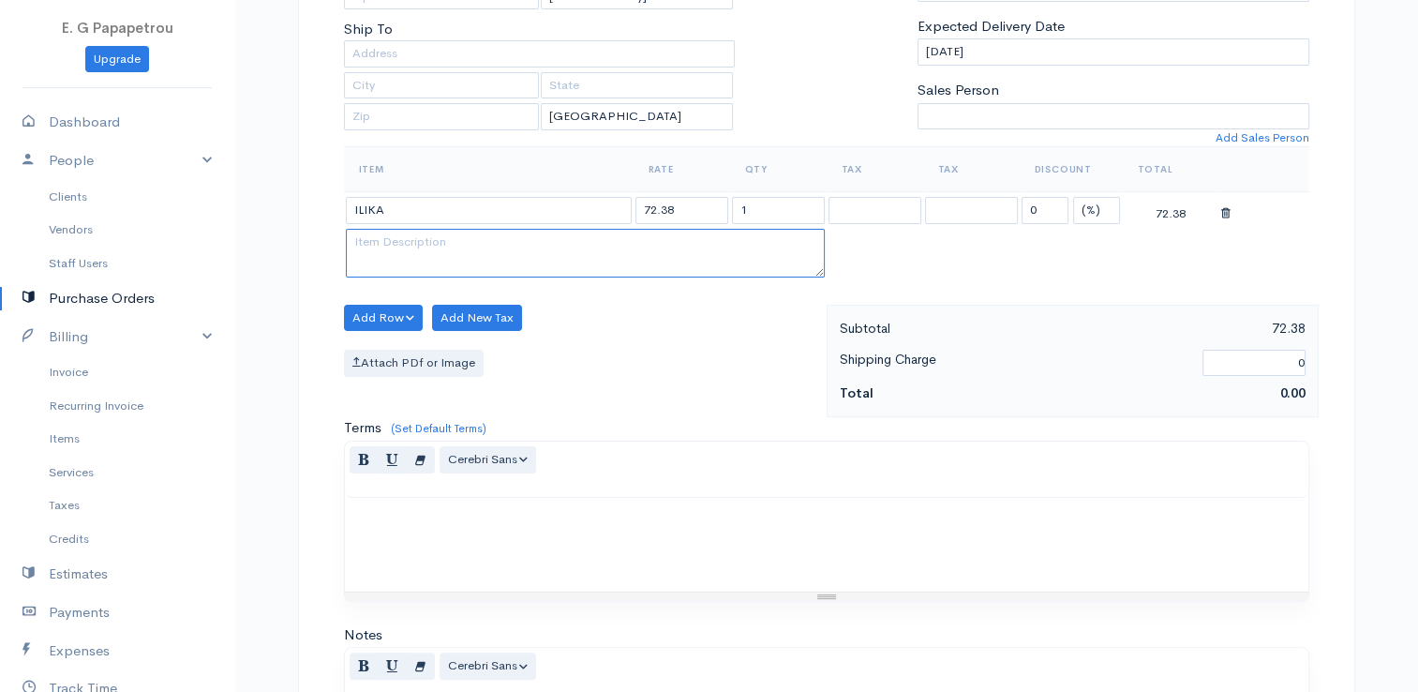
click at [550, 248] on textarea at bounding box center [585, 253] width 479 height 49
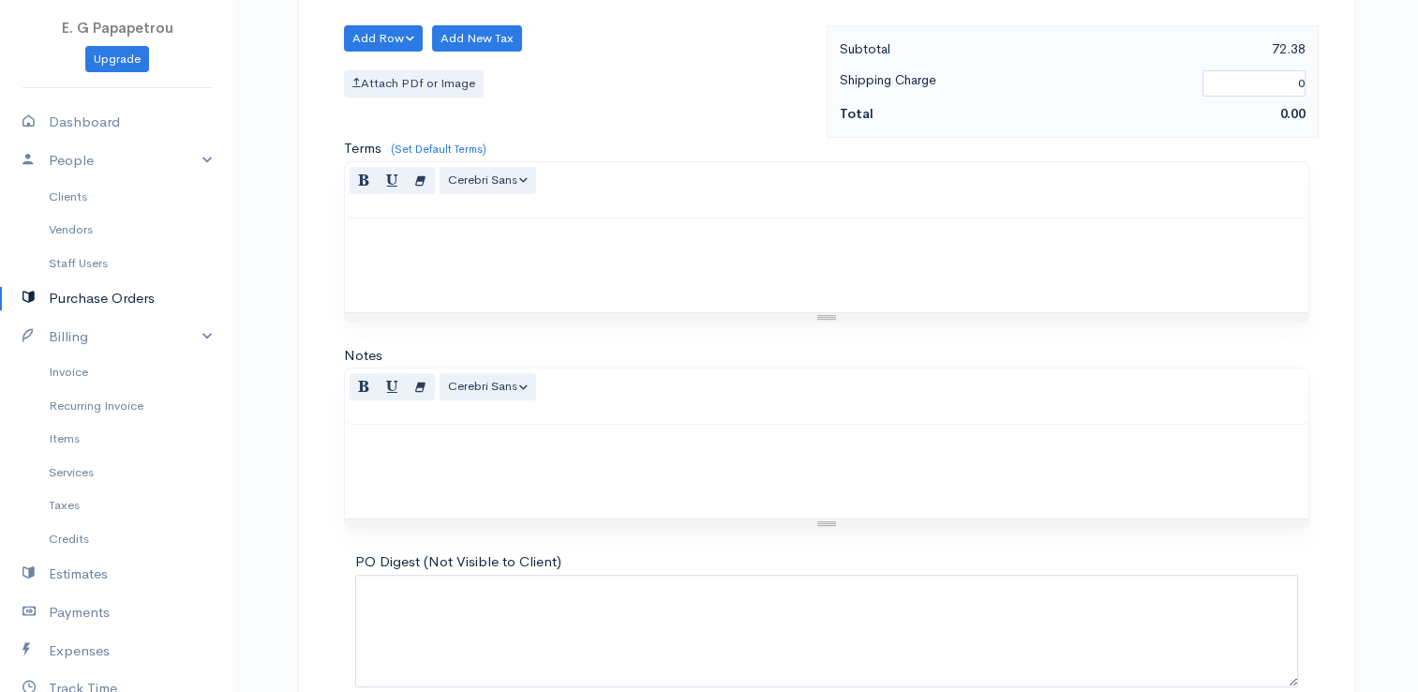
scroll to position [742, 0]
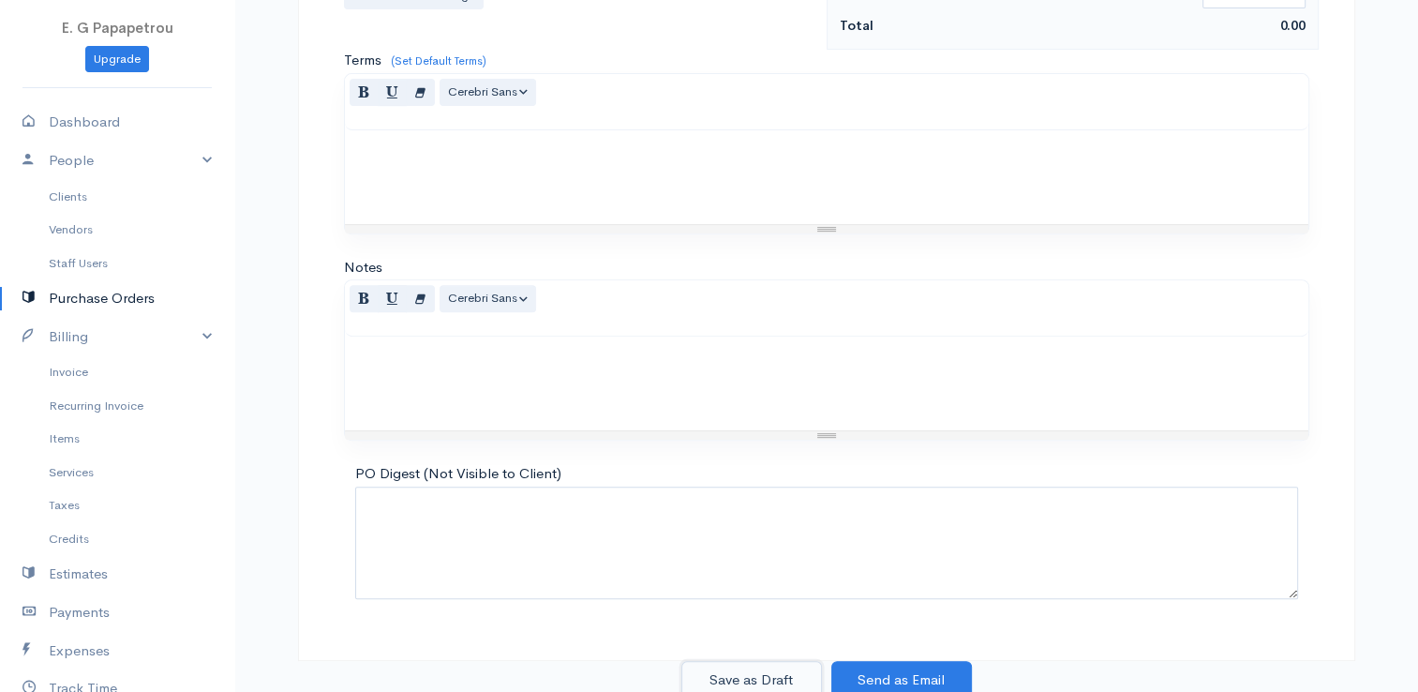
click at [746, 673] on button "Save as Draft" at bounding box center [751, 680] width 141 height 38
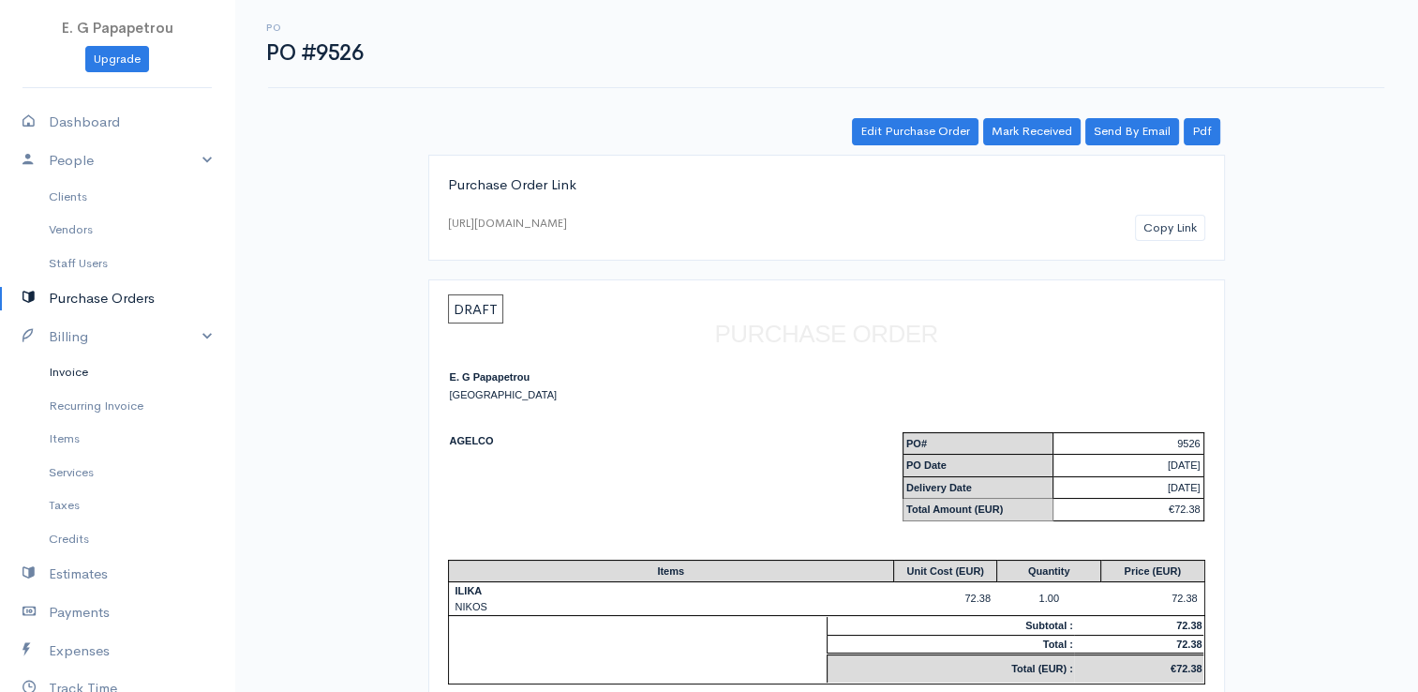
click at [57, 373] on link "Invoice" at bounding box center [117, 372] width 234 height 34
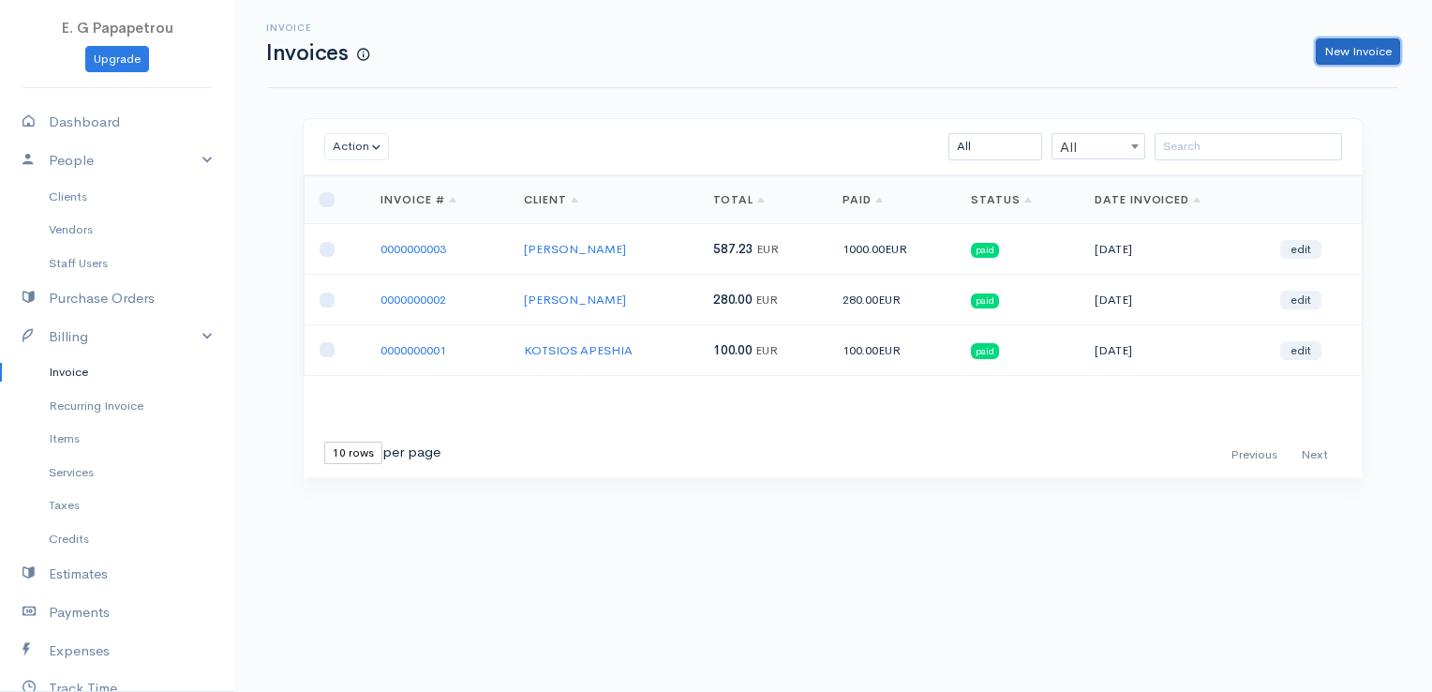
click at [1365, 57] on link "New Invoice" at bounding box center [1358, 51] width 84 height 27
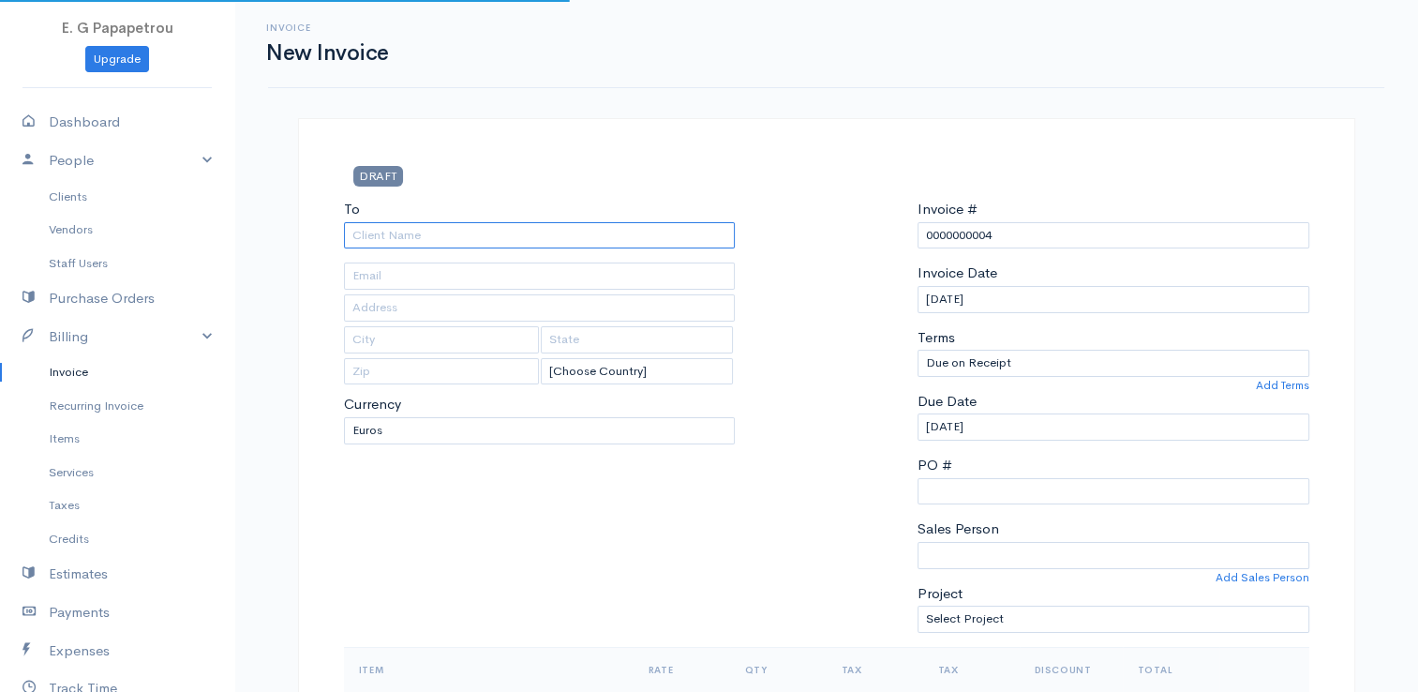
click at [688, 239] on input "To" at bounding box center [540, 235] width 392 height 27
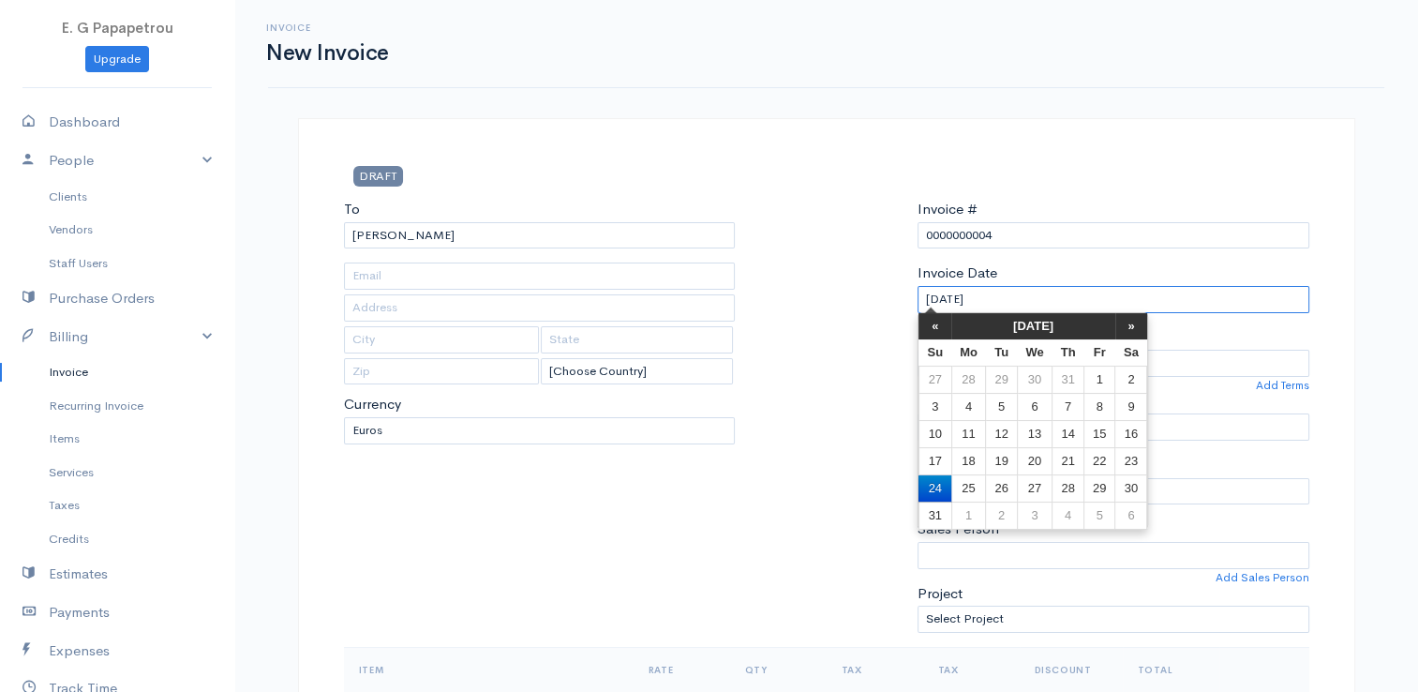
drag, startPoint x: 986, startPoint y: 302, endPoint x: 727, endPoint y: 254, distance: 263.0
click at [727, 254] on div "To [GEOGRAPHIC_DATA] ANEXARTISIAS [Choose Country] [GEOGRAPHIC_DATA] [GEOGRAPHI…" at bounding box center [827, 423] width 984 height 448
click at [1132, 463] on td "25" at bounding box center [1131, 460] width 32 height 27
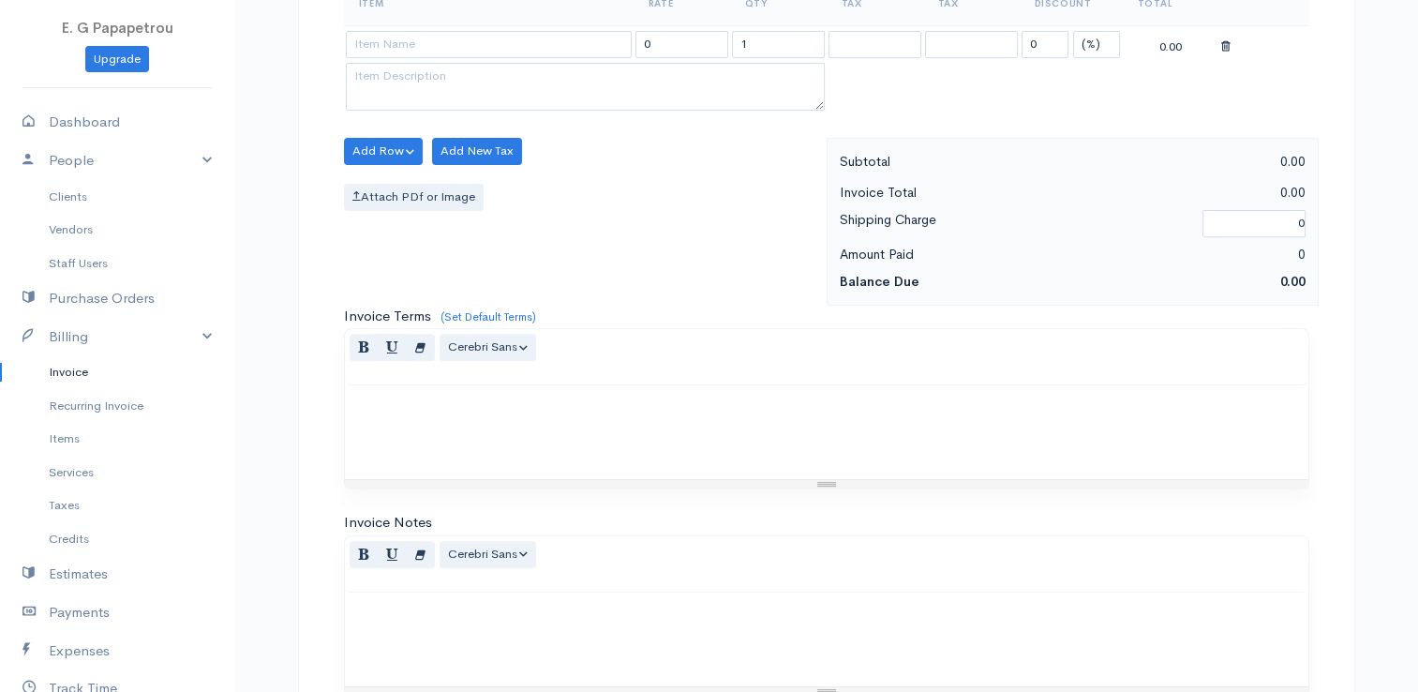
scroll to position [469, 0]
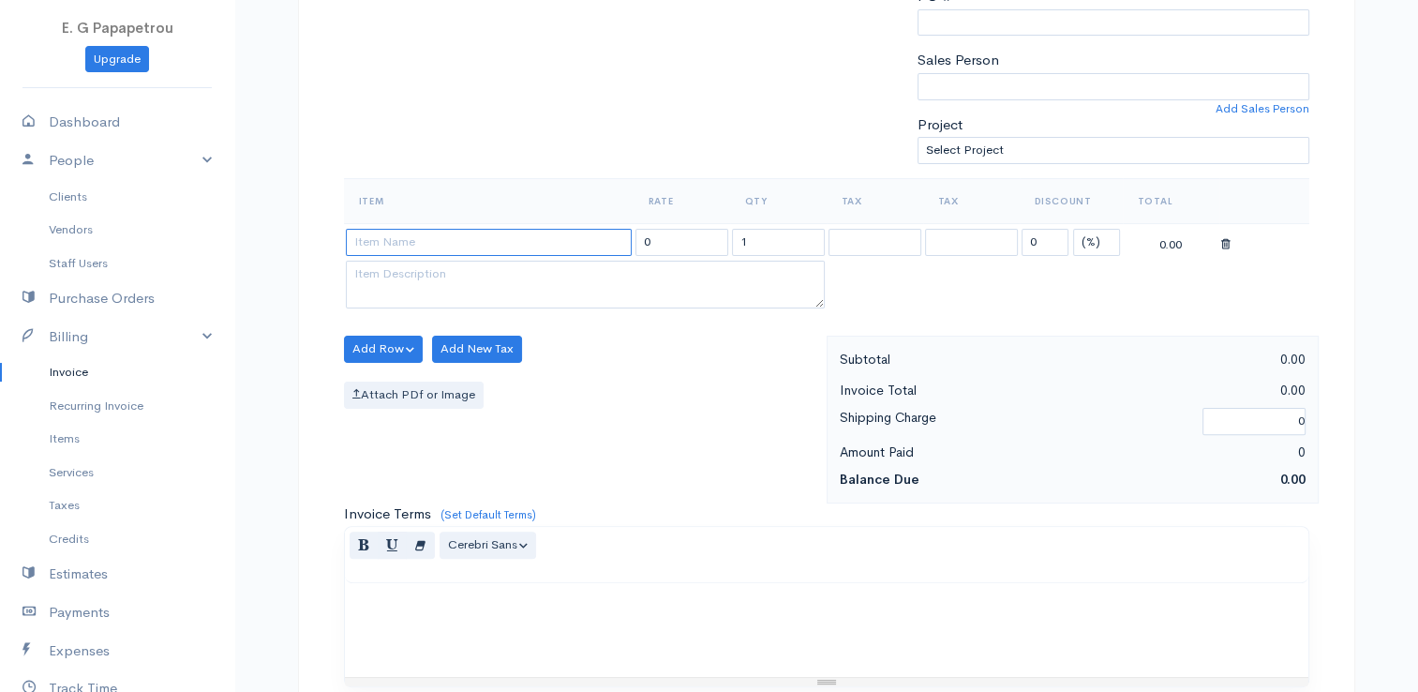
click at [500, 243] on input at bounding box center [489, 242] width 286 height 27
click at [455, 328] on body "E. G Papapetrou Upgrade Dashboard People Clients Vendors Staff Users Purchase O…" at bounding box center [709, 341] width 1418 height 1620
drag, startPoint x: 697, startPoint y: 234, endPoint x: 565, endPoint y: 216, distance: 133.5
click at [565, 216] on table "Item Rate Qty Tax Tax Discount Total ILIKA 38.72 1 0 (%) Flat 38.72" at bounding box center [826, 245] width 965 height 135
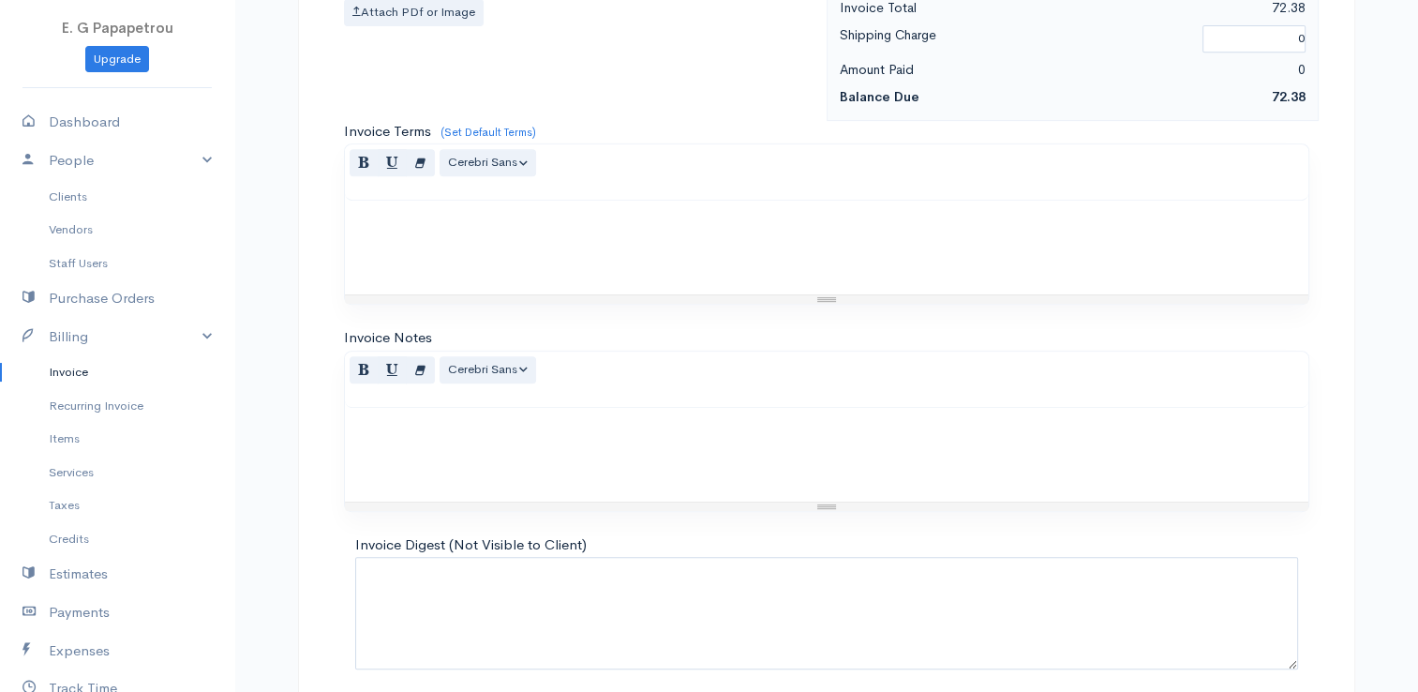
scroll to position [921, 0]
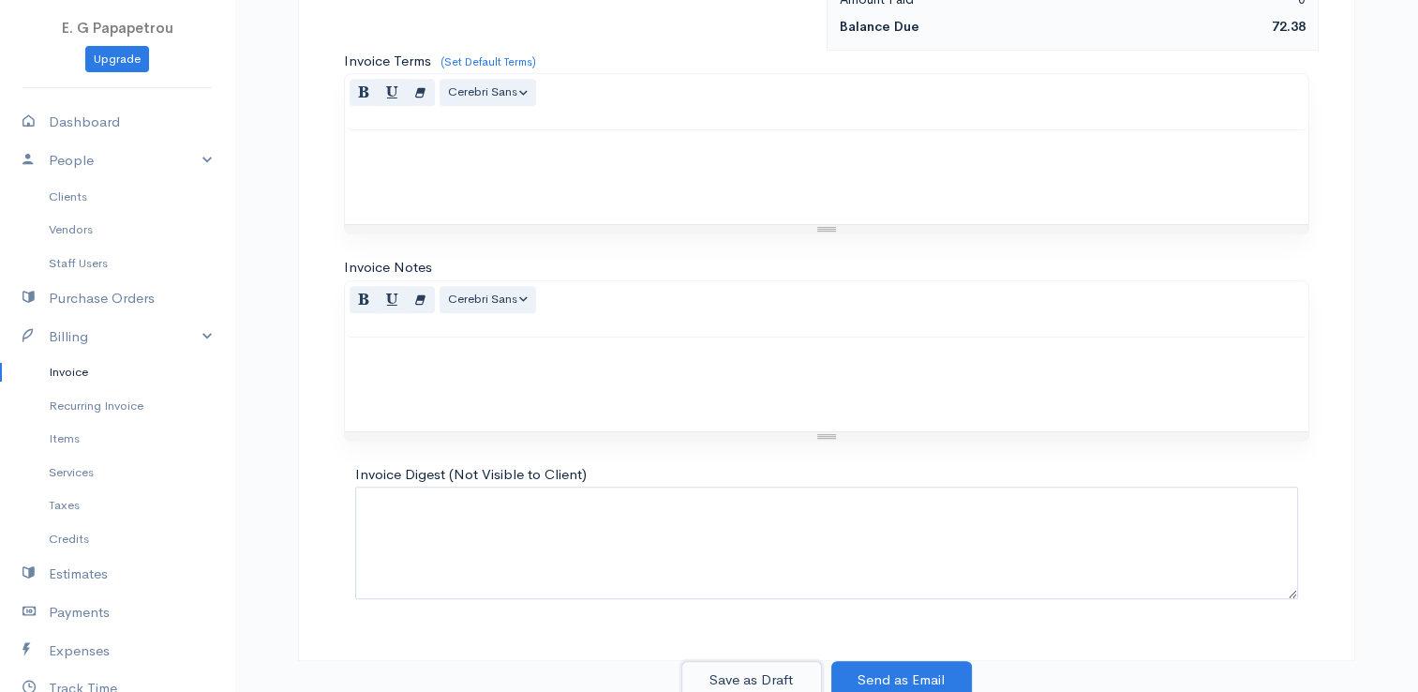
click at [748, 665] on button "Save as Draft" at bounding box center [751, 680] width 141 height 38
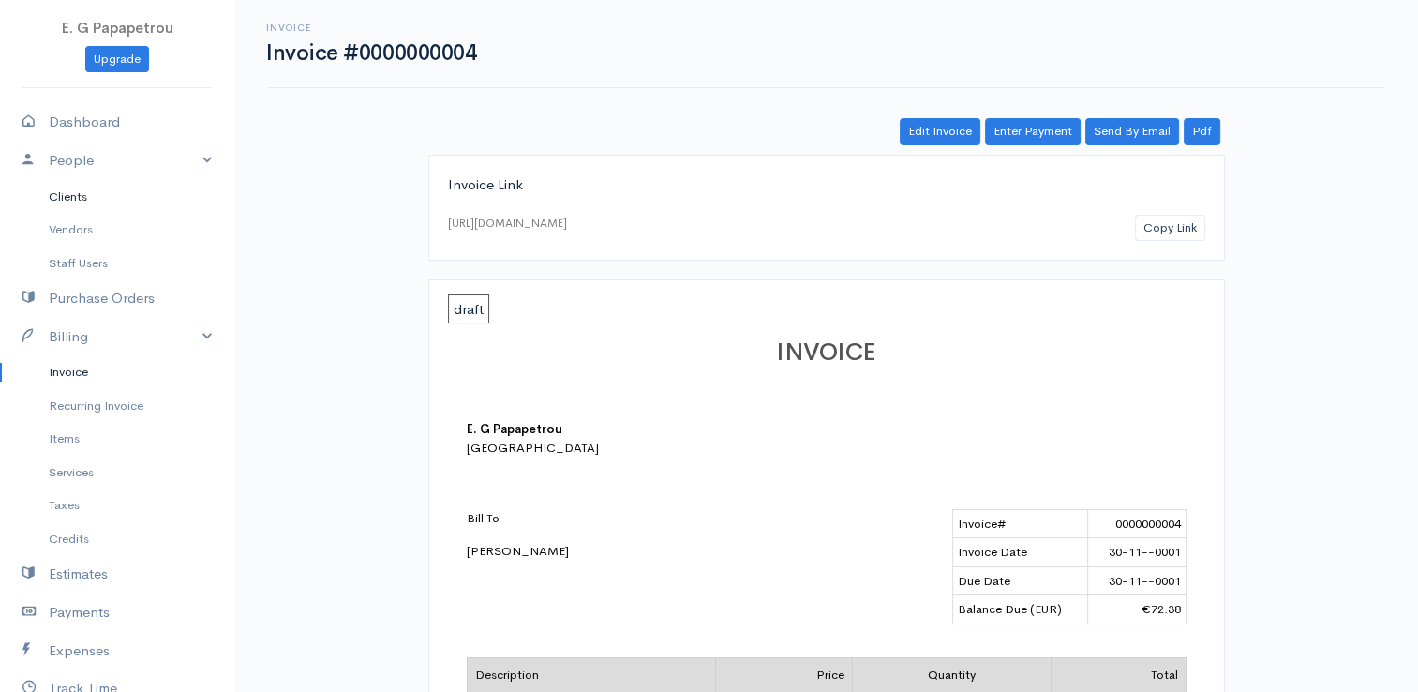
click at [75, 200] on link "Clients" at bounding box center [117, 197] width 234 height 34
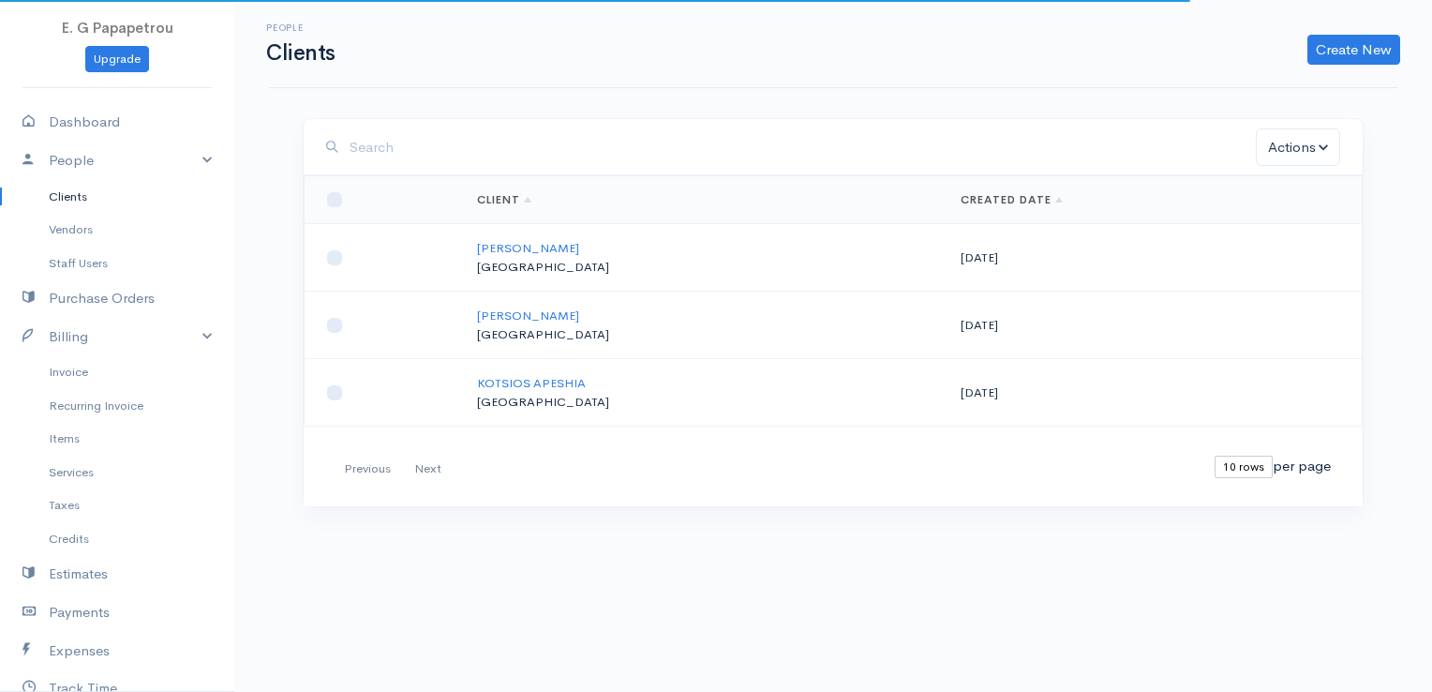
click at [523, 256] on td "[PERSON_NAME] [GEOGRAPHIC_DATA]" at bounding box center [704, 257] width 484 height 67
click at [535, 237] on td "[PERSON_NAME] [GEOGRAPHIC_DATA]" at bounding box center [704, 257] width 484 height 67
click at [531, 243] on link "[PERSON_NAME]" at bounding box center [528, 248] width 102 height 16
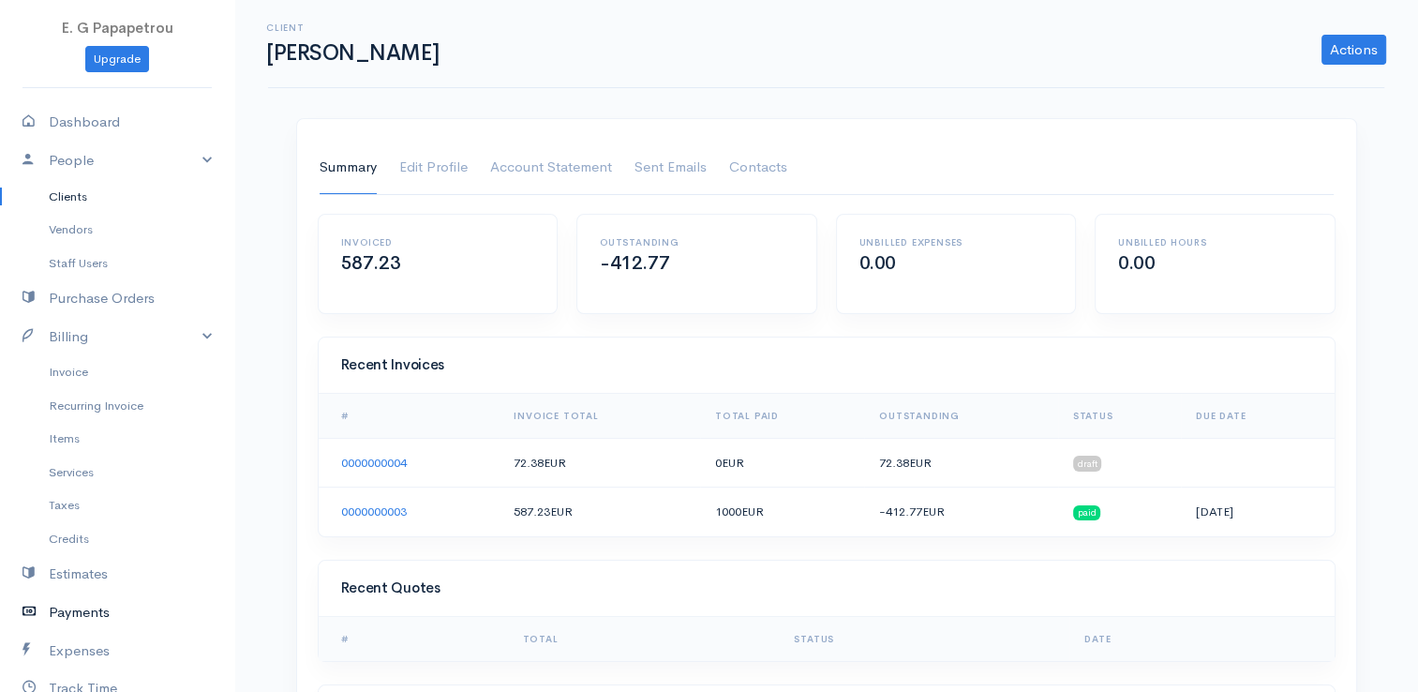
click at [86, 620] on link "Payments" at bounding box center [117, 612] width 234 height 38
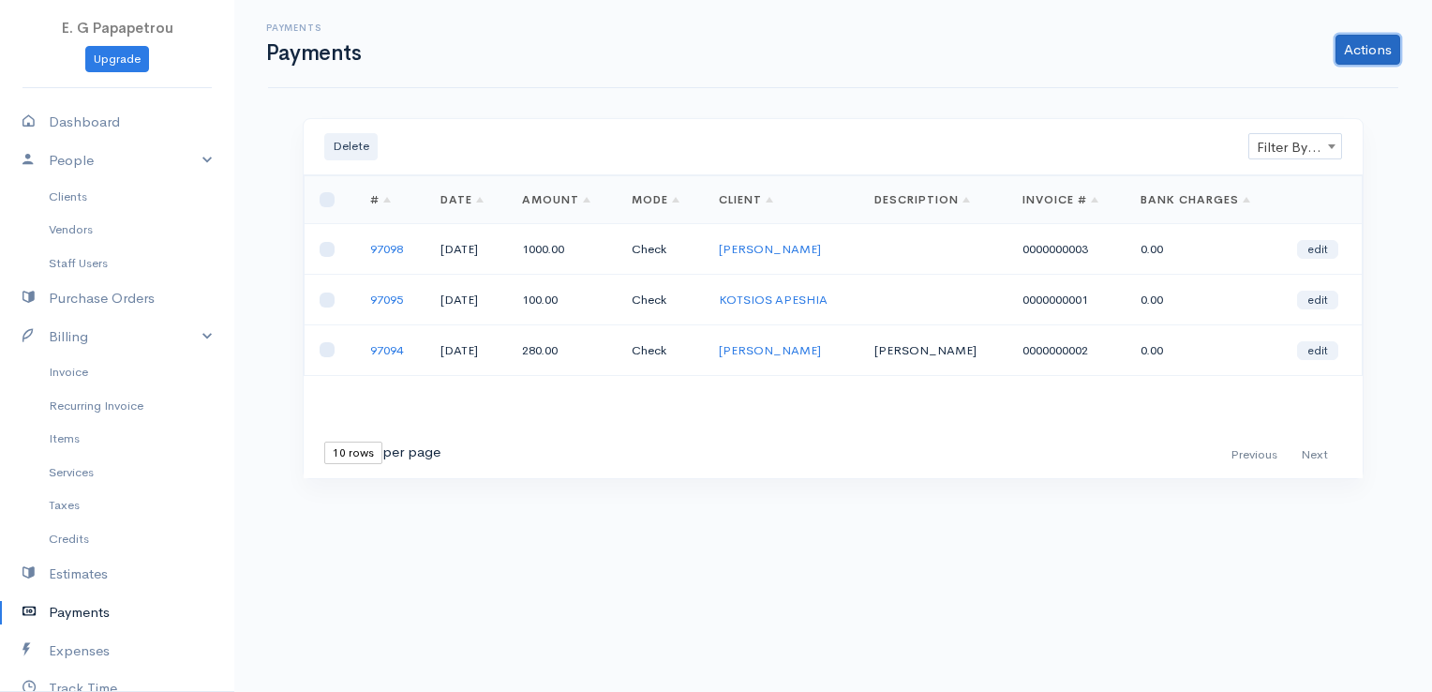
click at [1368, 51] on link "Actions" at bounding box center [1367, 50] width 65 height 30
click at [1257, 82] on link "Enter Payment" at bounding box center [1304, 88] width 193 height 33
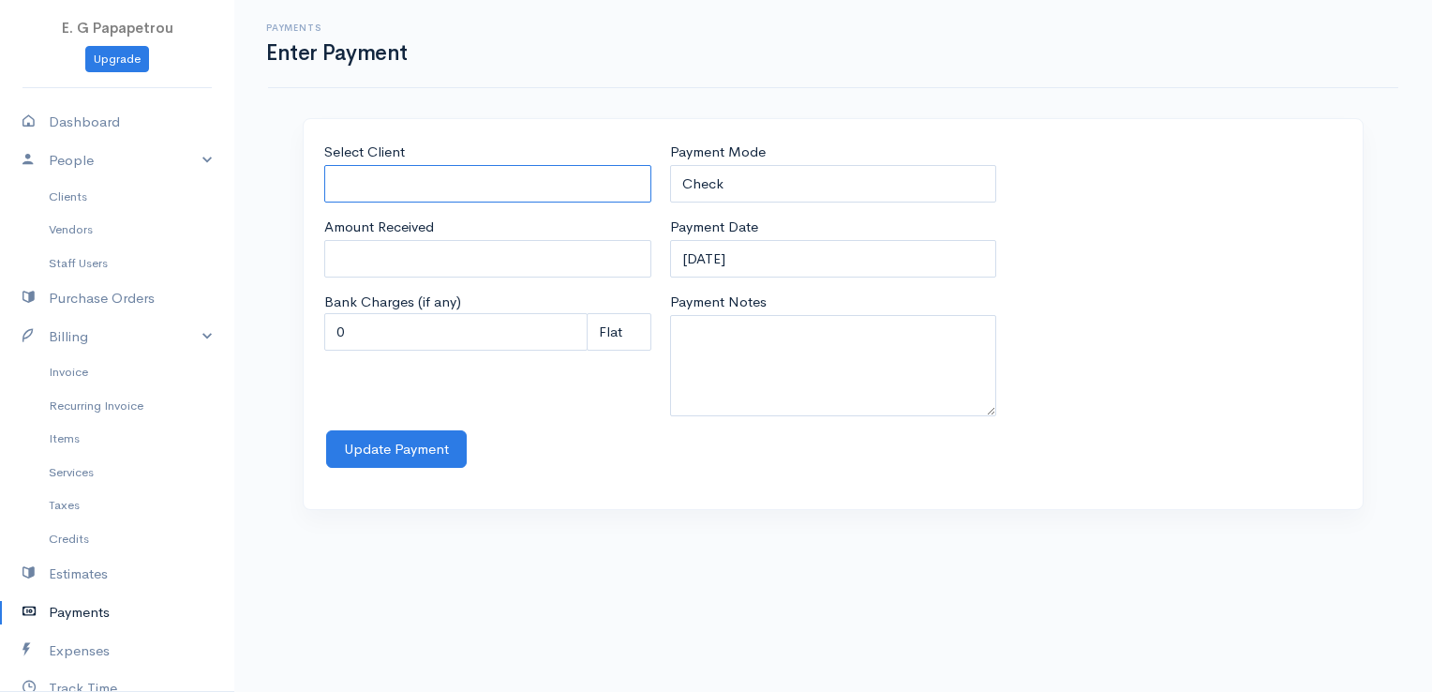
click at [551, 189] on input "Select Client" at bounding box center [487, 184] width 327 height 38
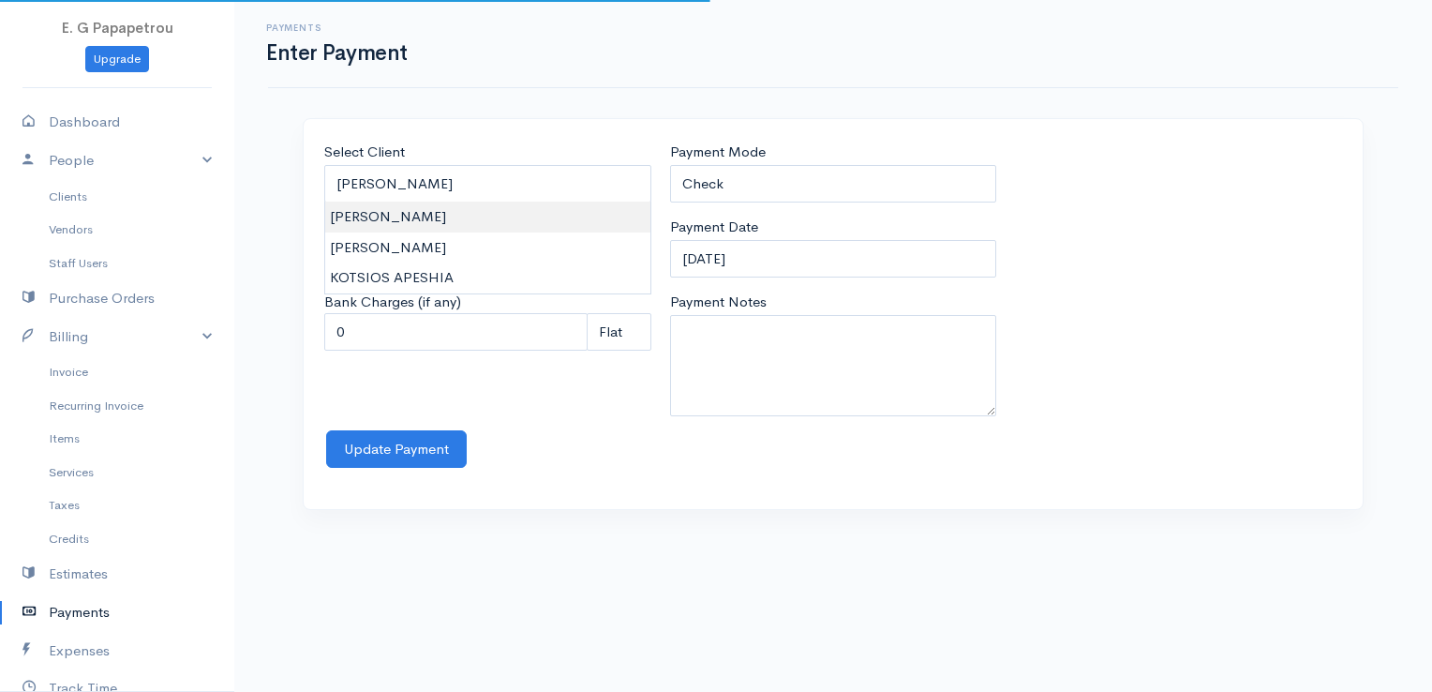
click at [502, 221] on body "E. G Papapetrou Upgrade Dashboard People Clients Vendors Staff Users Purchase O…" at bounding box center [716, 346] width 1432 height 692
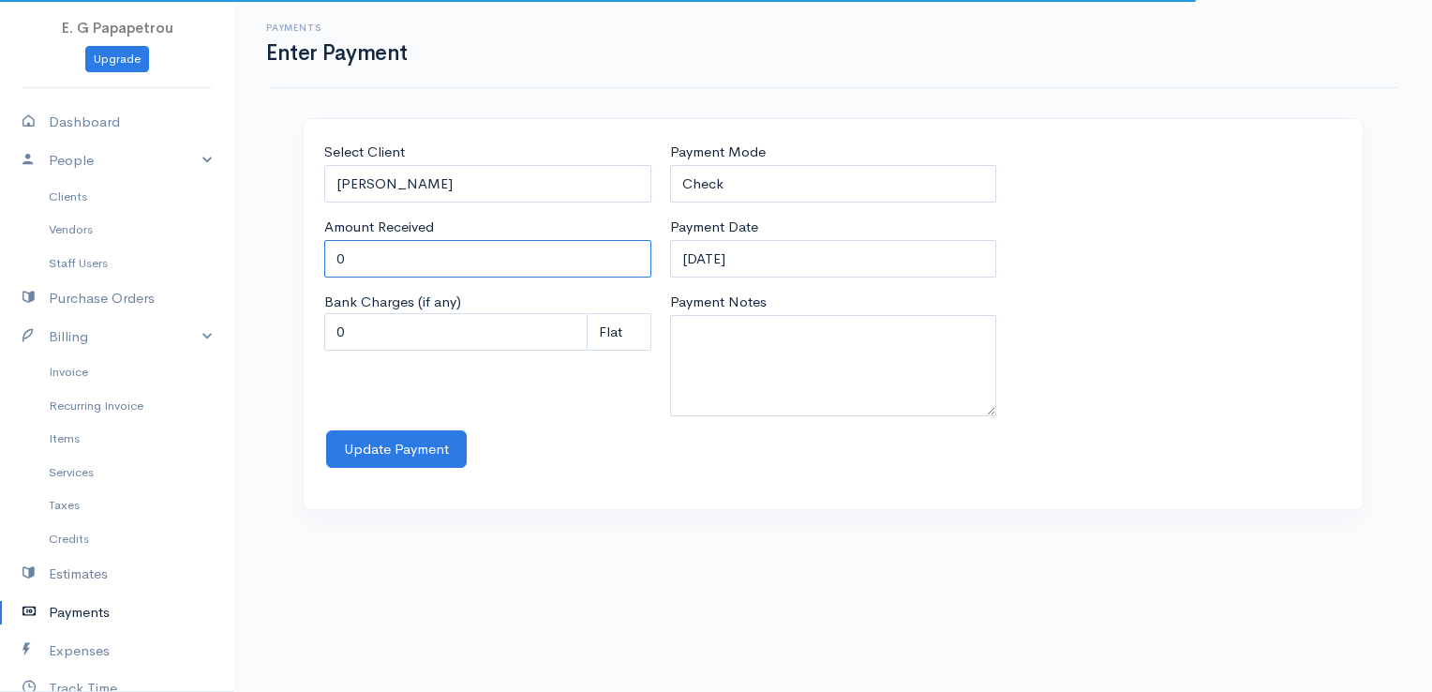
click at [483, 251] on input "0" at bounding box center [487, 259] width 327 height 38
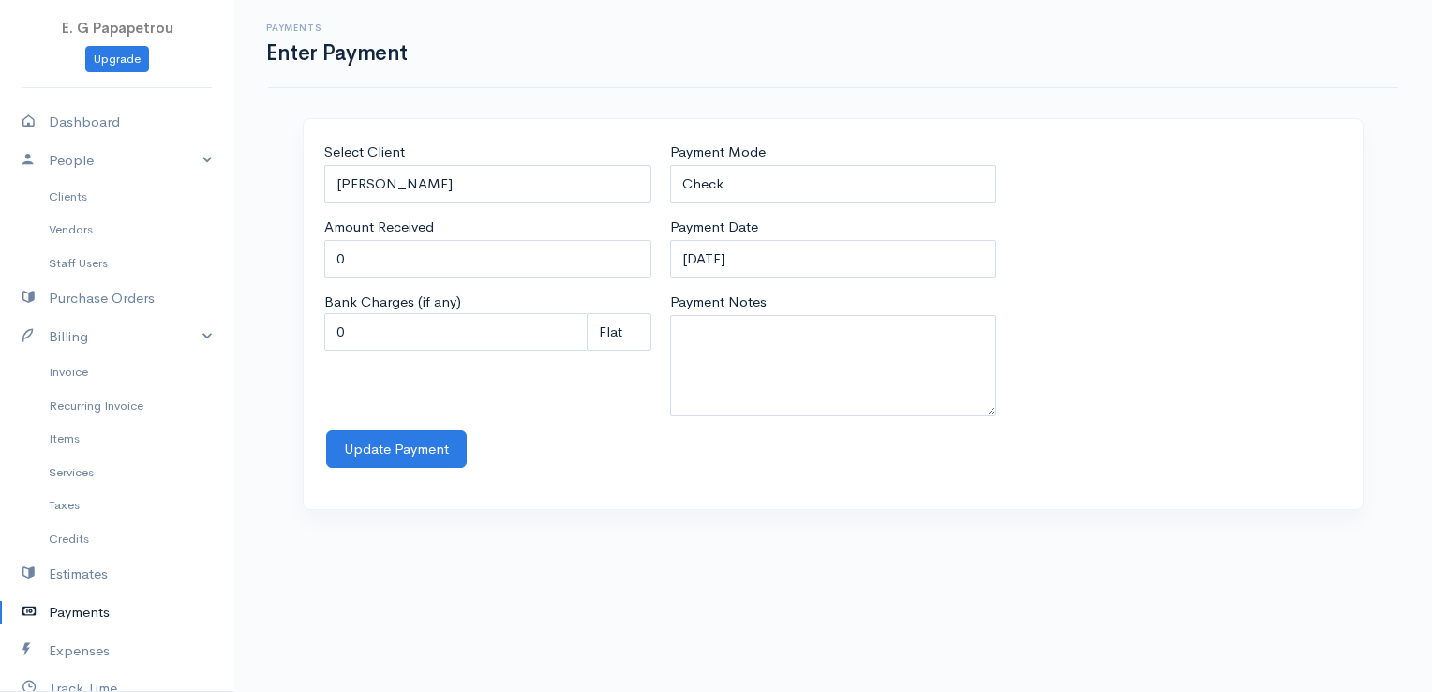
click at [916, 150] on div "Payment Mode Check Bank Transfer Credit Cash Debit ACH VISA MASTERCARD AMEX Dis…" at bounding box center [833, 172] width 327 height 61
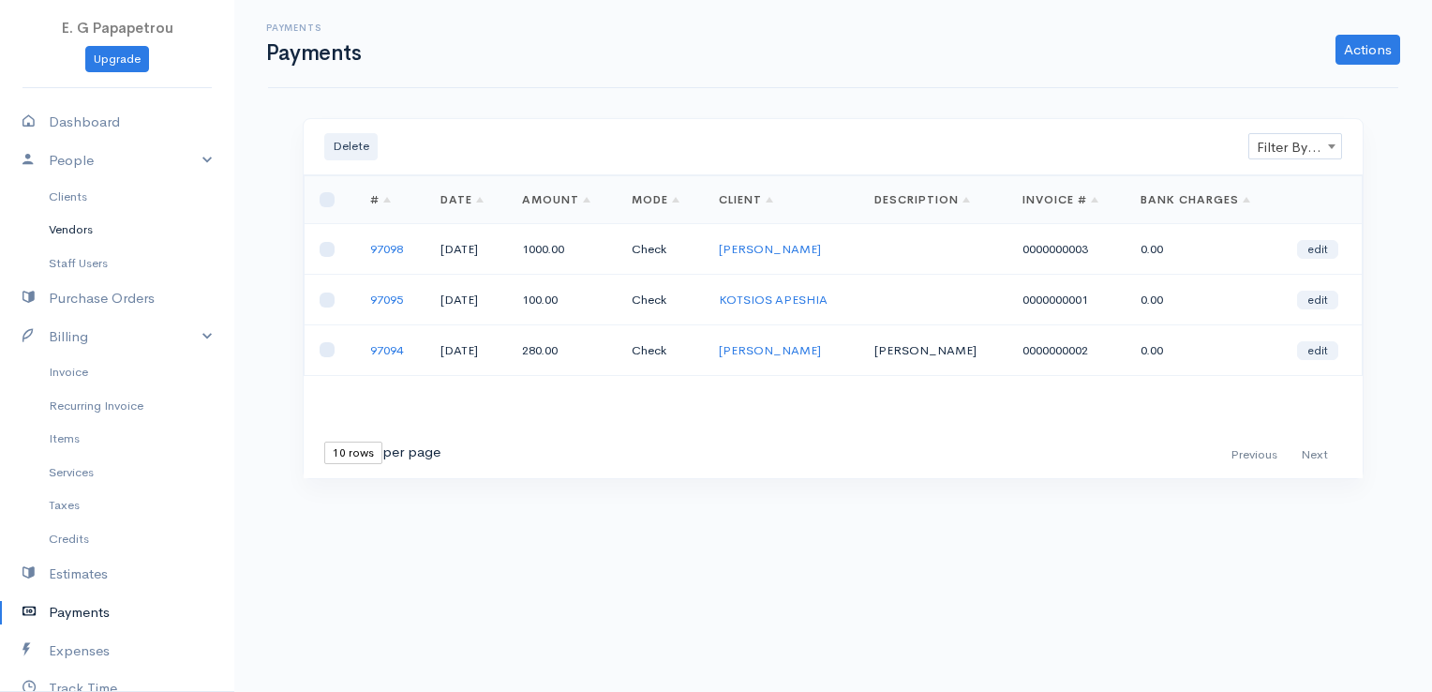
click at [79, 231] on link "Vendors" at bounding box center [117, 230] width 234 height 34
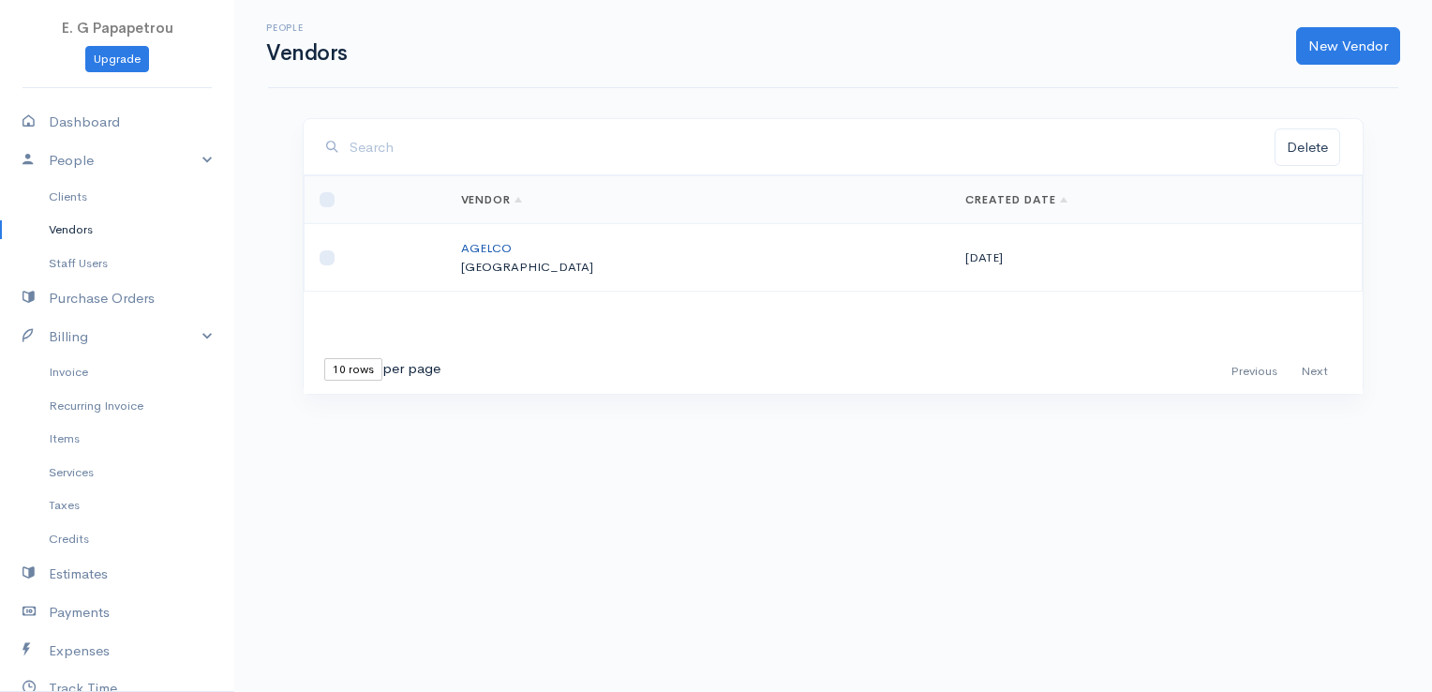
click at [512, 242] on link "AGELCO" at bounding box center [486, 248] width 51 height 16
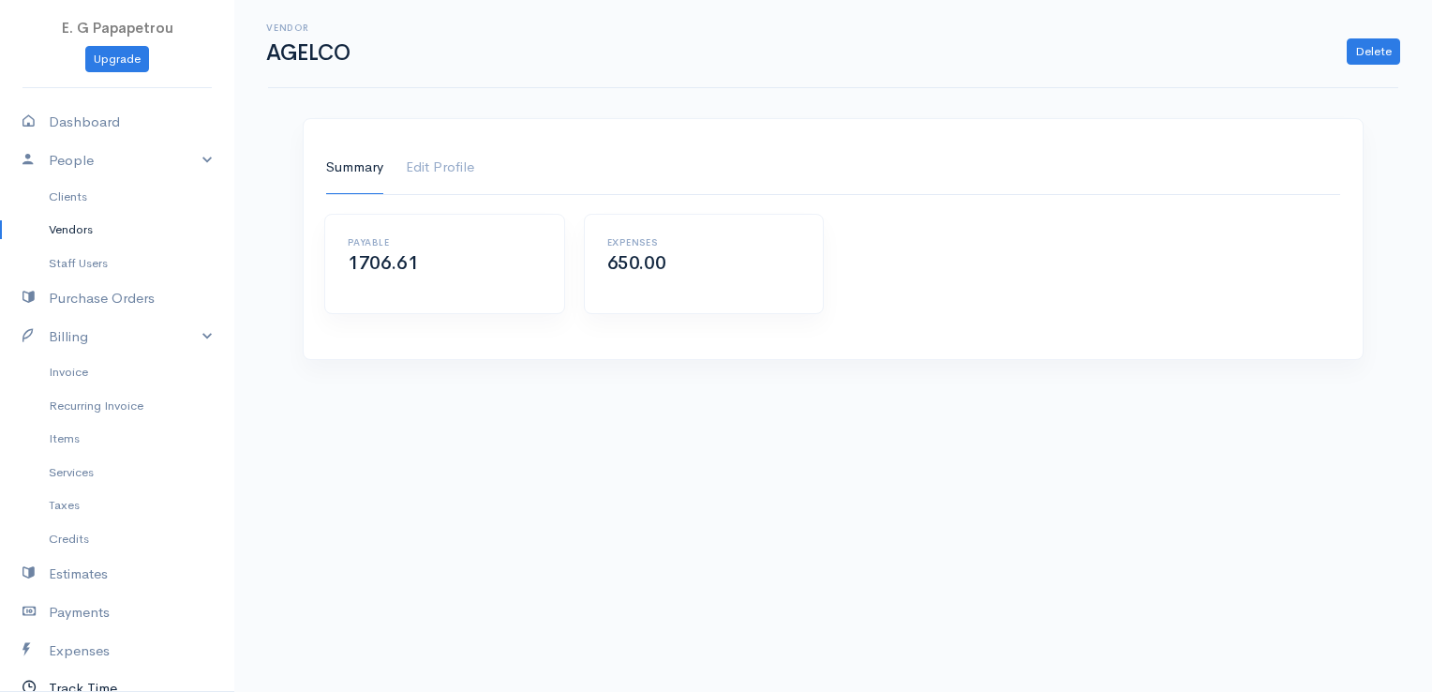
scroll to position [187, 0]
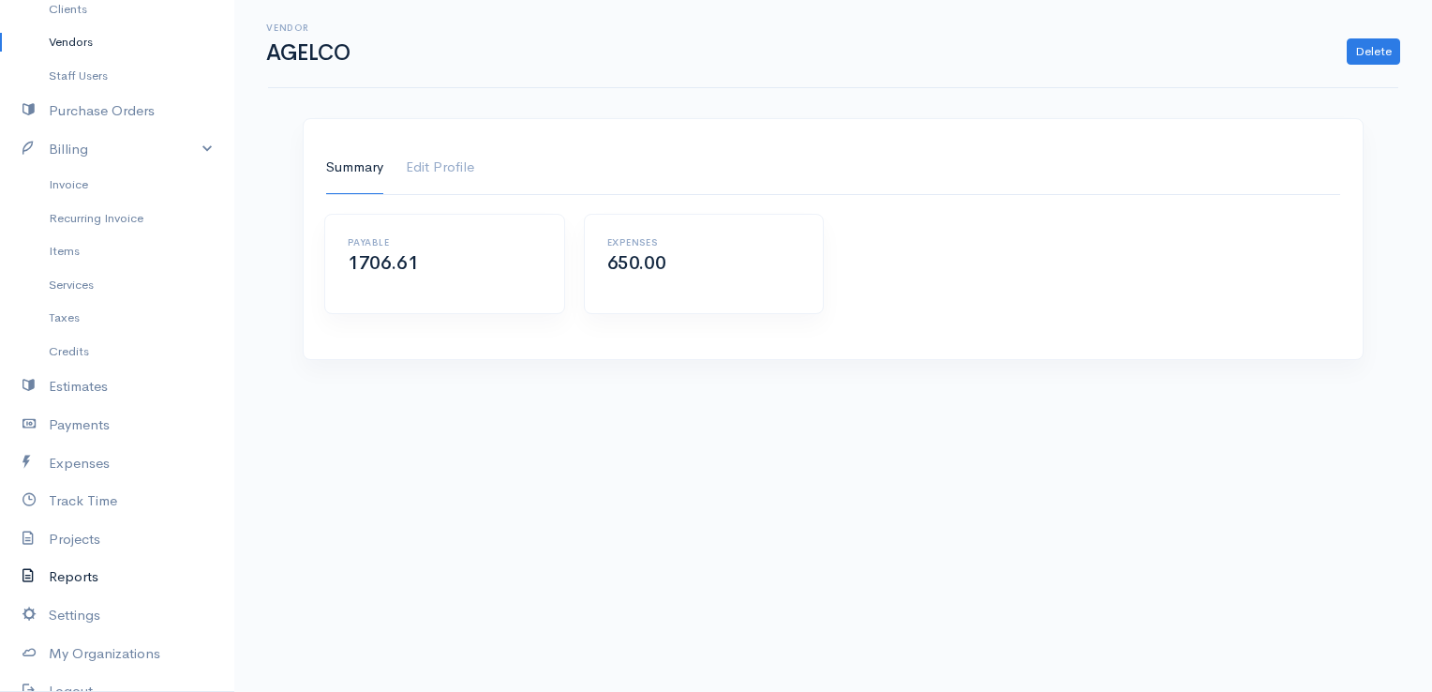
click at [60, 573] on link "Reports" at bounding box center [117, 577] width 234 height 38
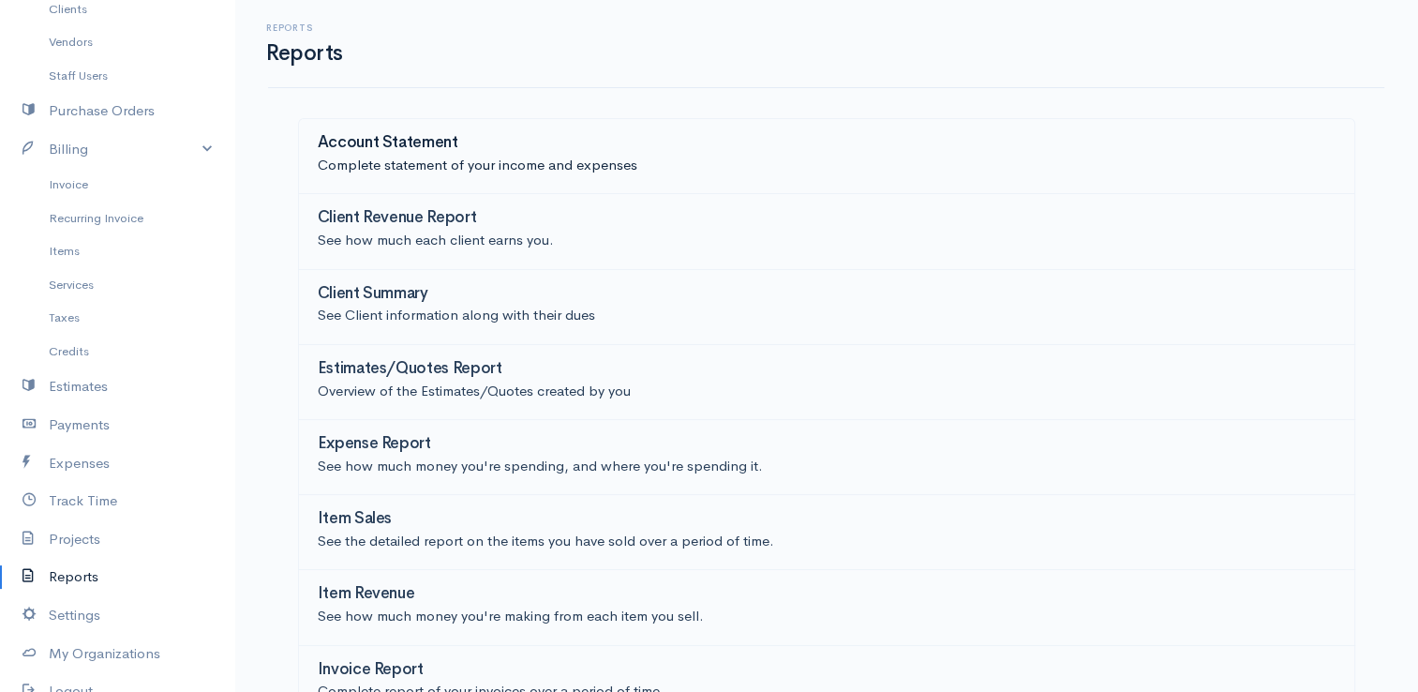
click at [402, 163] on p "Complete statement of your income and expenses" at bounding box center [827, 166] width 1018 height 22
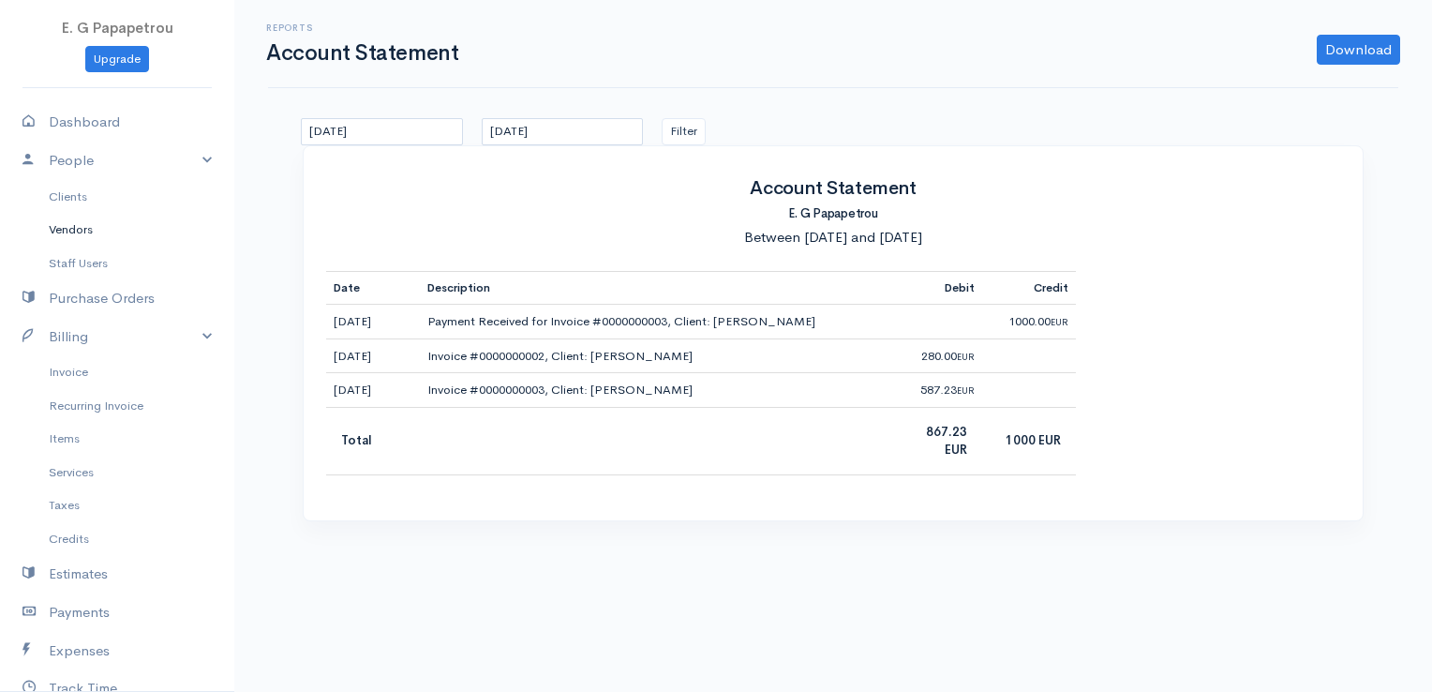
click at [81, 229] on link "Vendors" at bounding box center [117, 230] width 234 height 34
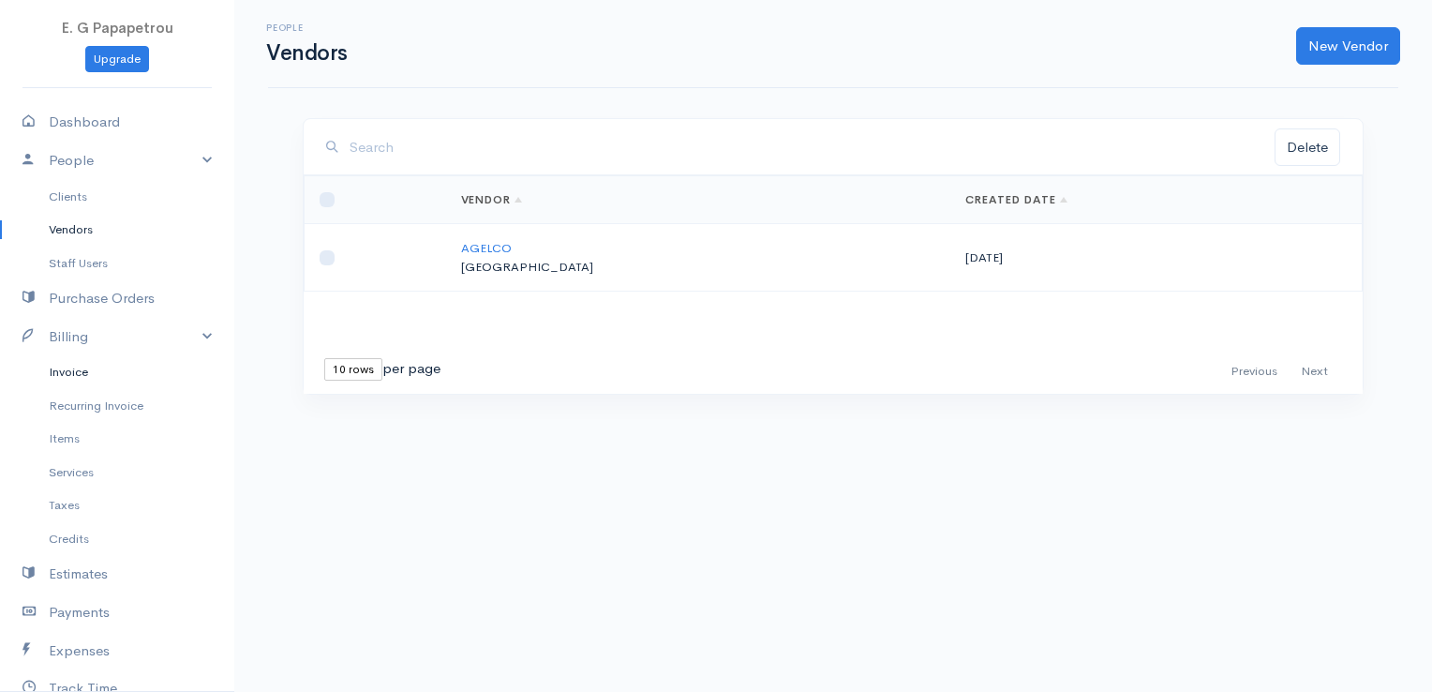
click at [84, 374] on link "Invoice" at bounding box center [117, 372] width 234 height 34
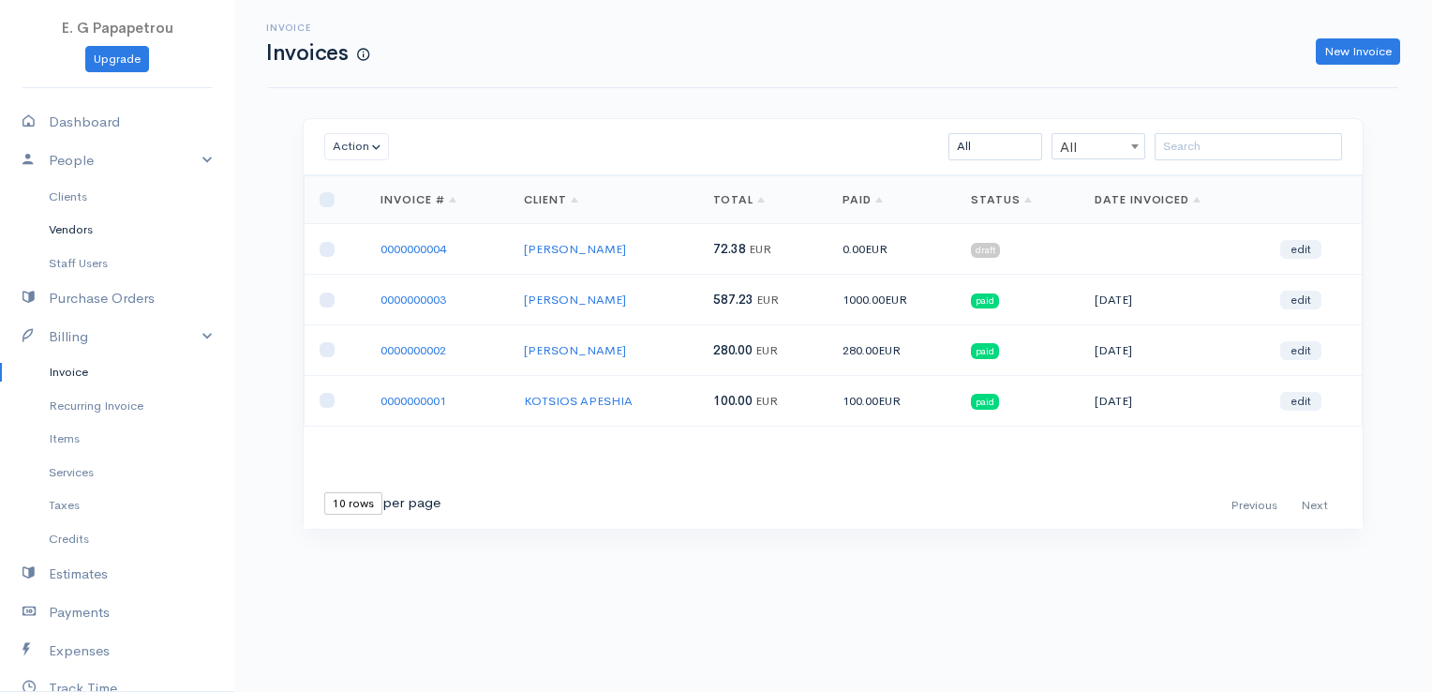
click at [101, 228] on link "Vendors" at bounding box center [117, 230] width 234 height 34
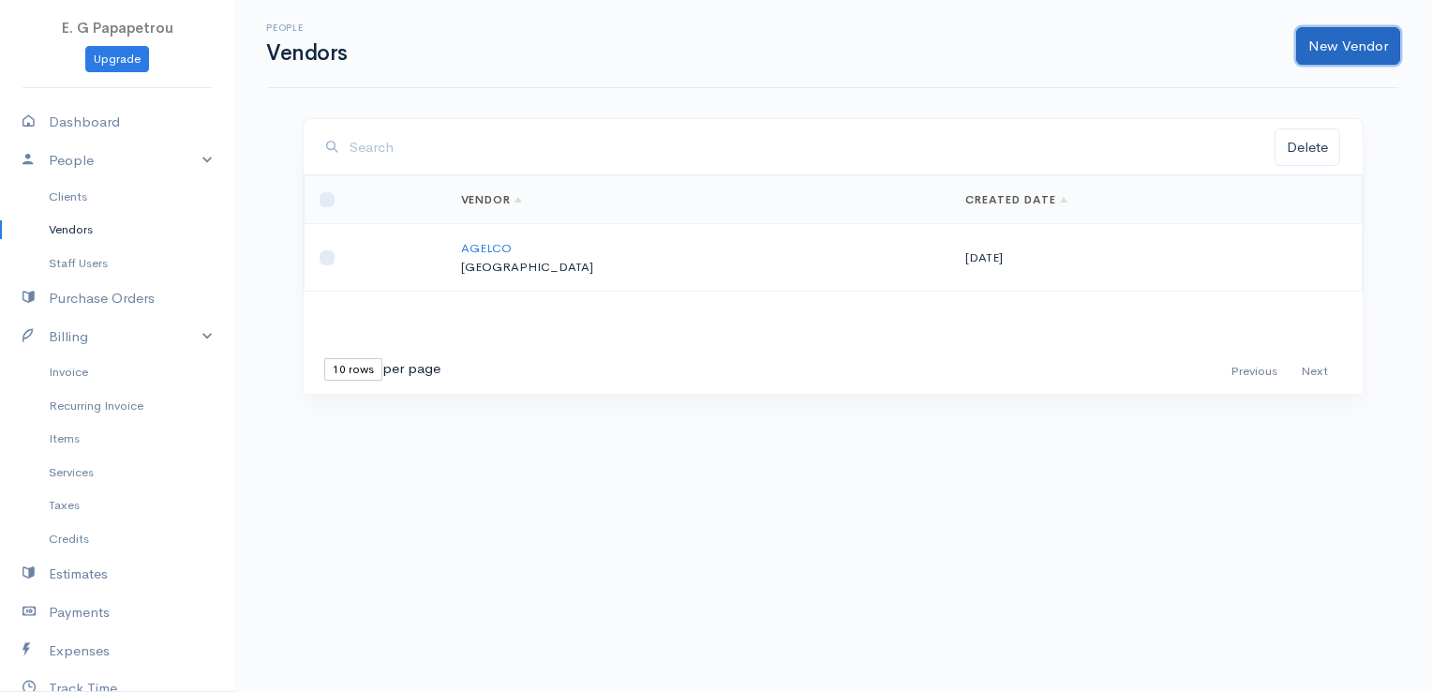
click at [1356, 52] on link "New Vendor" at bounding box center [1348, 46] width 104 height 38
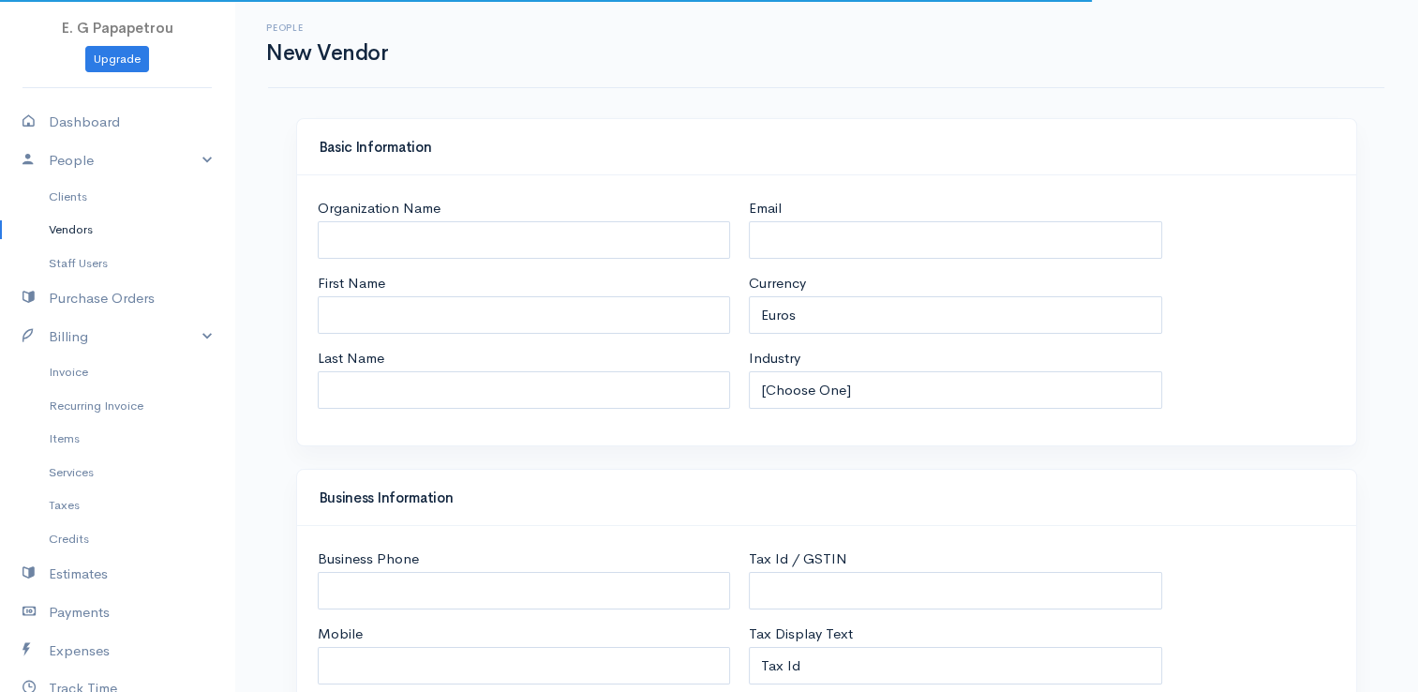
click at [79, 218] on link "Vendors" at bounding box center [117, 230] width 234 height 34
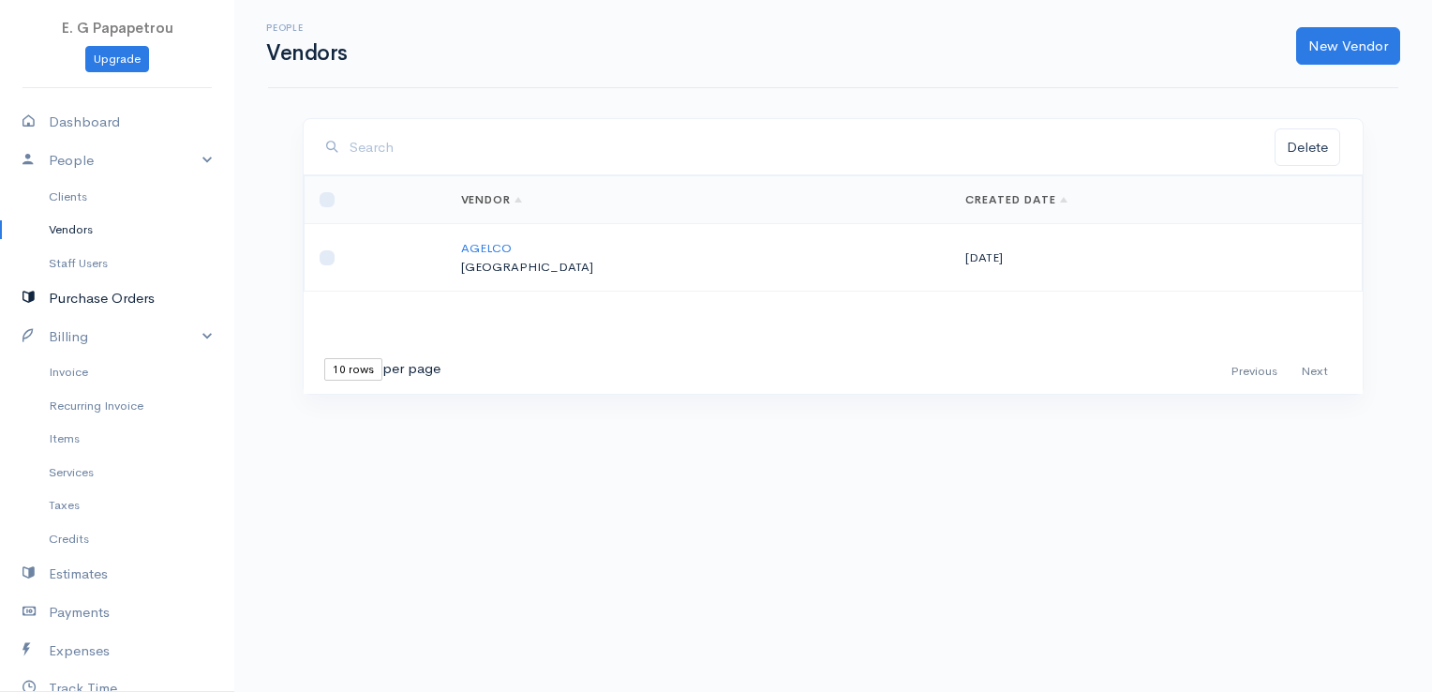
click at [112, 297] on link "Purchase Orders" at bounding box center [117, 298] width 234 height 38
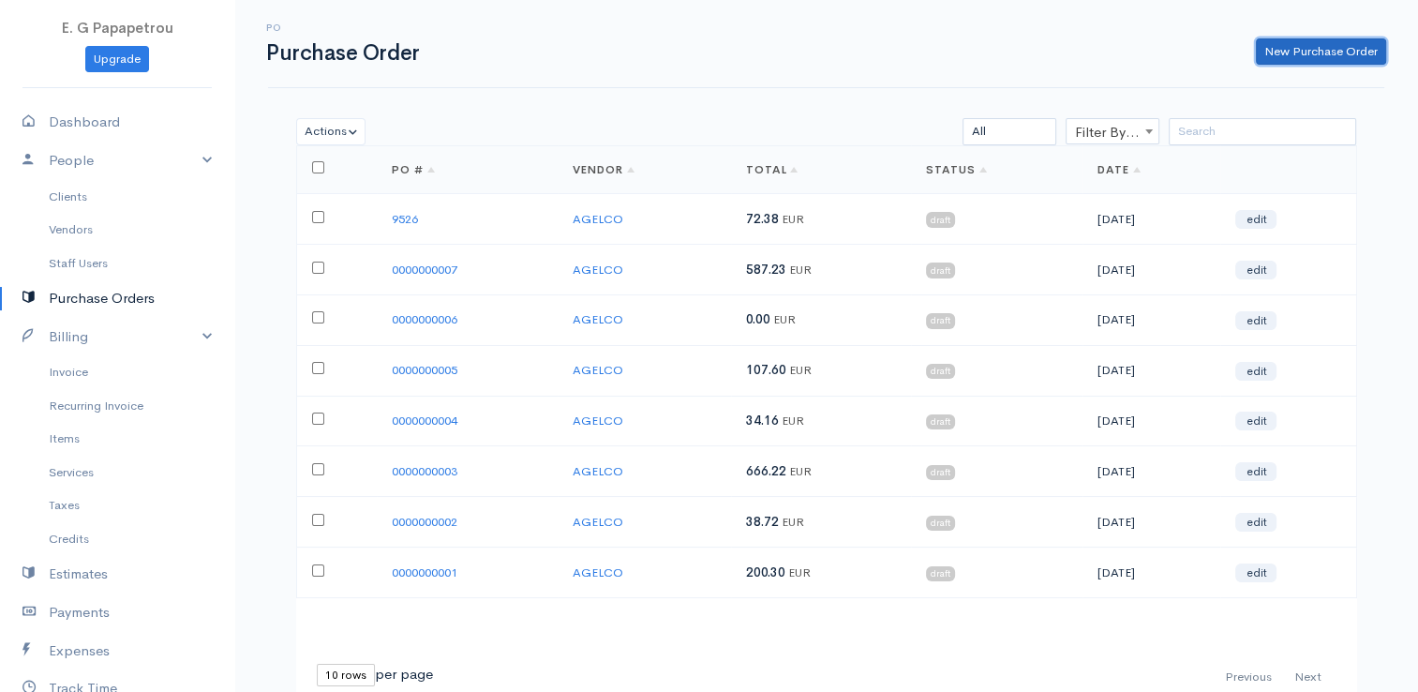
click at [1276, 54] on link "New Purchase Order" at bounding box center [1321, 51] width 130 height 27
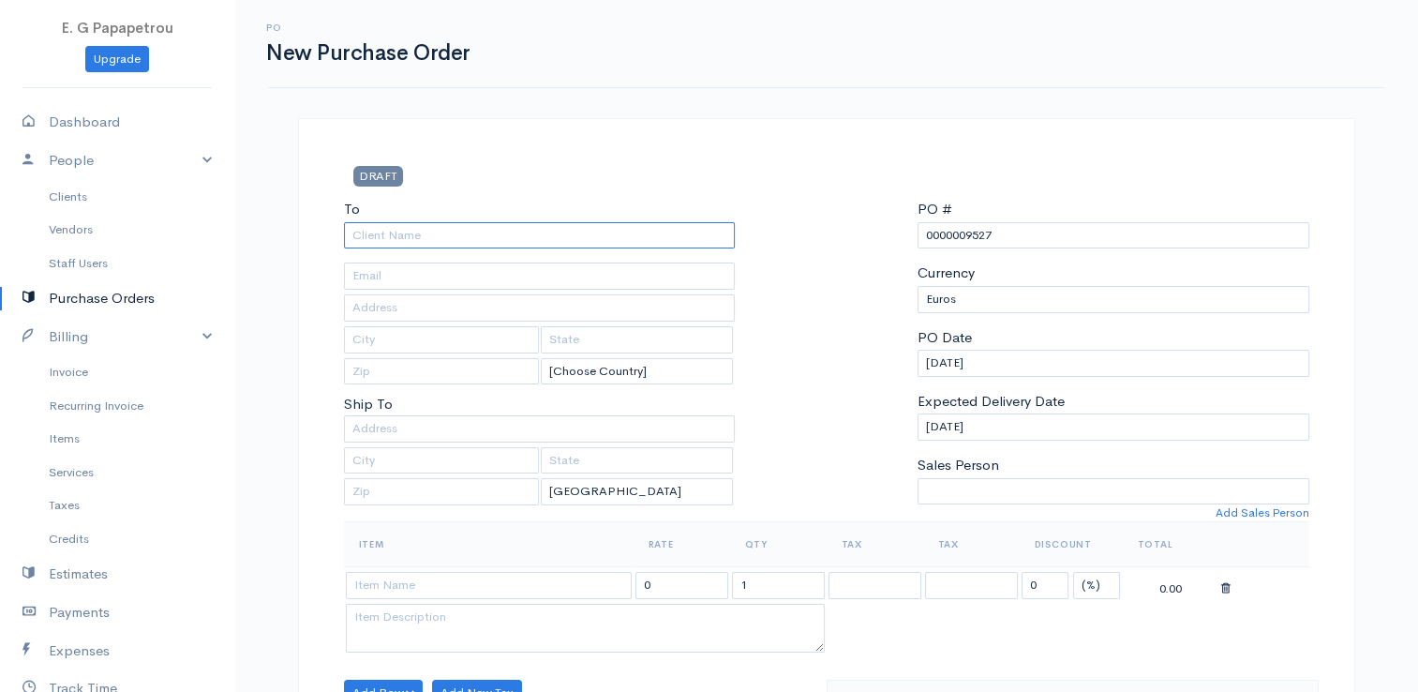
click at [708, 233] on input "To" at bounding box center [540, 235] width 392 height 27
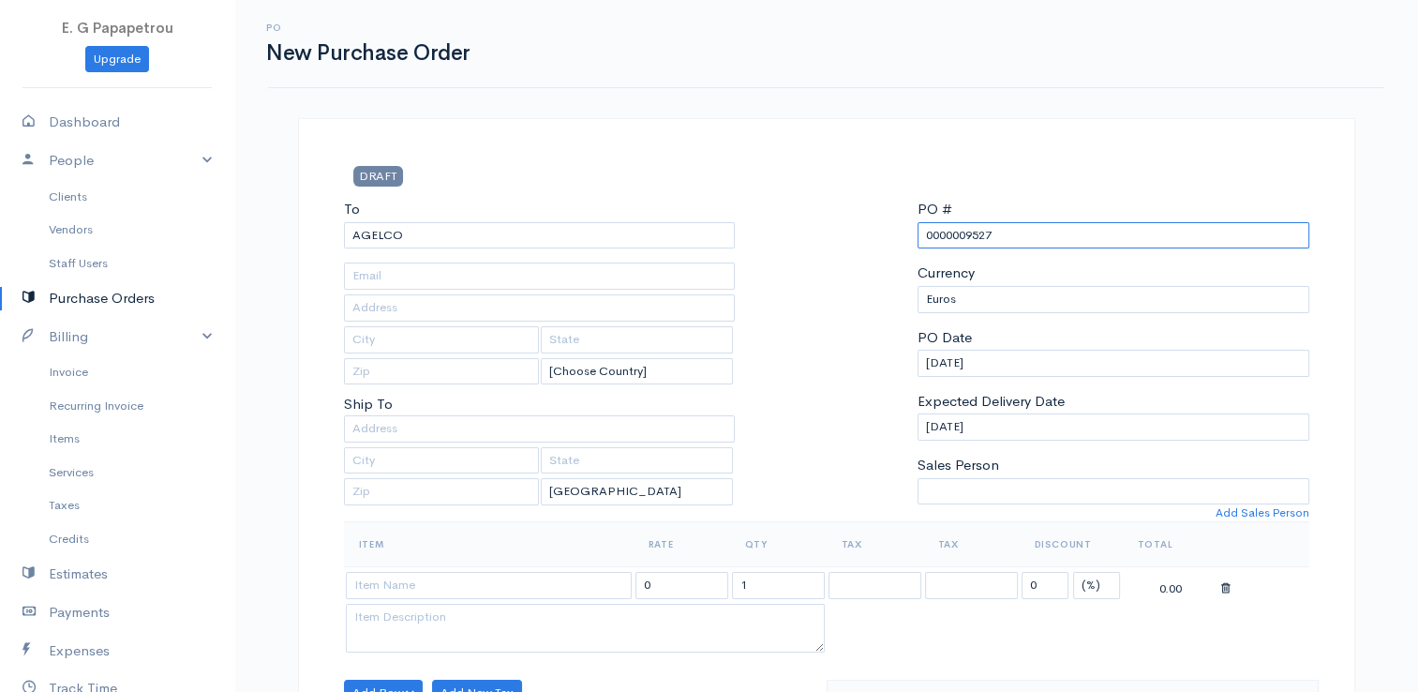
drag, startPoint x: 1071, startPoint y: 242, endPoint x: 866, endPoint y: 238, distance: 205.3
click at [866, 238] on div "To [GEOGRAPHIC_DATA] [Choose Country] [GEOGRAPHIC_DATA] [GEOGRAPHIC_DATA] [GEOG…" at bounding box center [827, 360] width 984 height 322
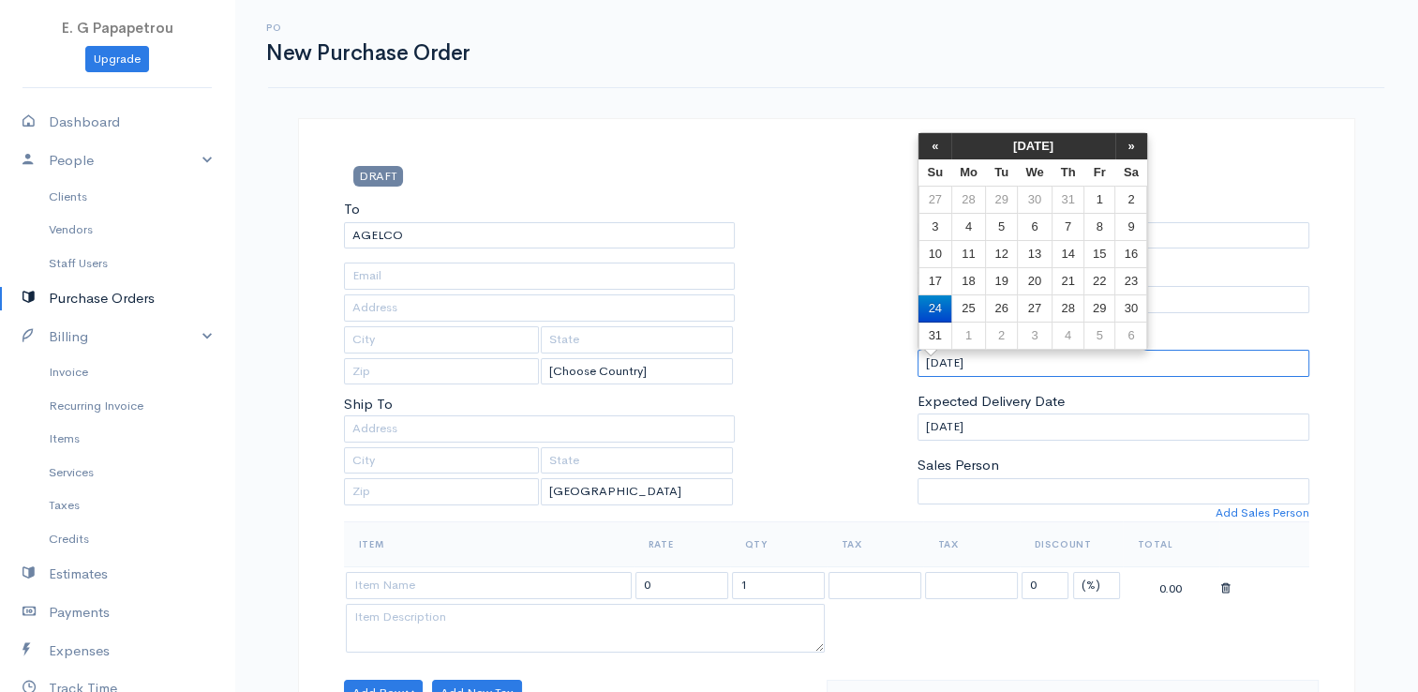
drag, startPoint x: 1035, startPoint y: 362, endPoint x: 701, endPoint y: 304, distance: 338.6
click at [701, 304] on div "To [GEOGRAPHIC_DATA] [Choose Country] [GEOGRAPHIC_DATA] [GEOGRAPHIC_DATA] [GEOG…" at bounding box center [827, 360] width 984 height 322
click at [847, 253] on div at bounding box center [826, 360] width 164 height 322
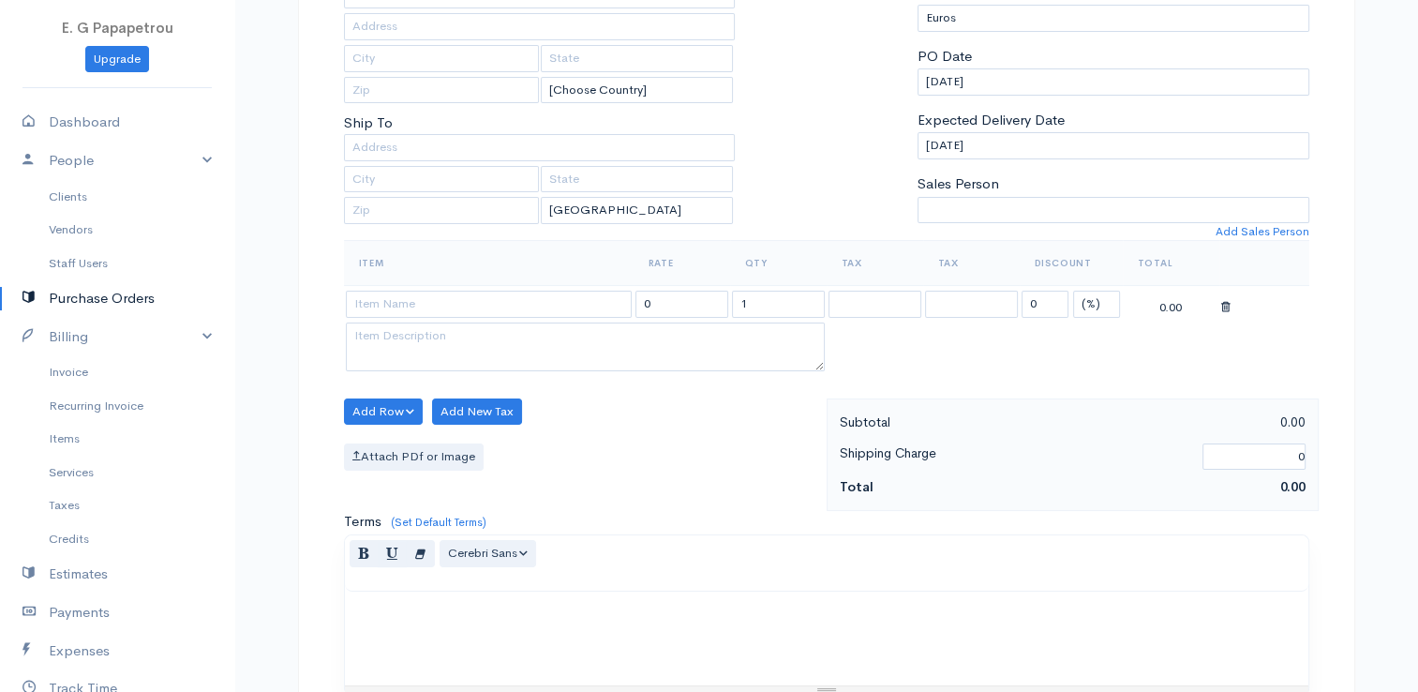
scroll to position [375, 0]
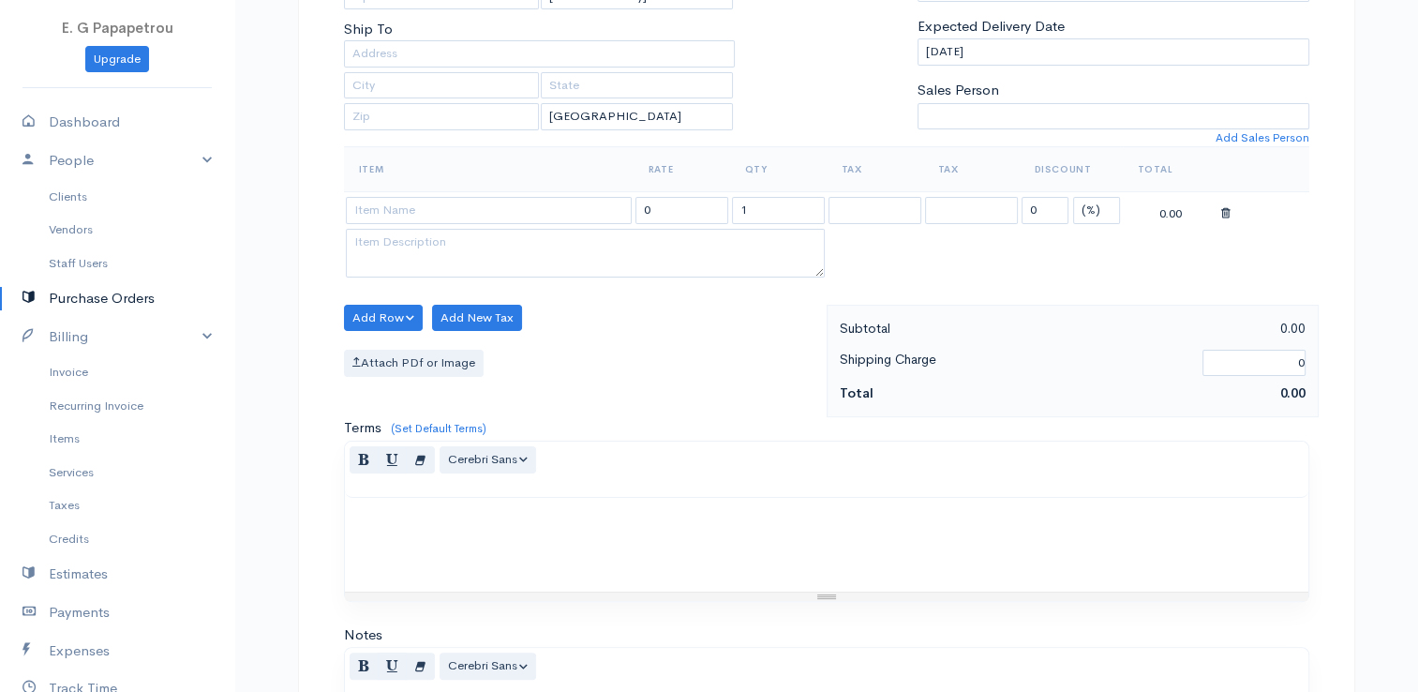
click at [480, 192] on td at bounding box center [489, 210] width 290 height 37
click at [469, 209] on input at bounding box center [489, 210] width 286 height 27
click at [471, 210] on input "N" at bounding box center [489, 210] width 286 height 27
drag, startPoint x: 693, startPoint y: 208, endPoint x: 632, endPoint y: 208, distance: 61.8
click at [632, 208] on tr "NIKOS ANEXARTISIAS 0 1 0 (%) Flat 0.00" at bounding box center [826, 210] width 965 height 37
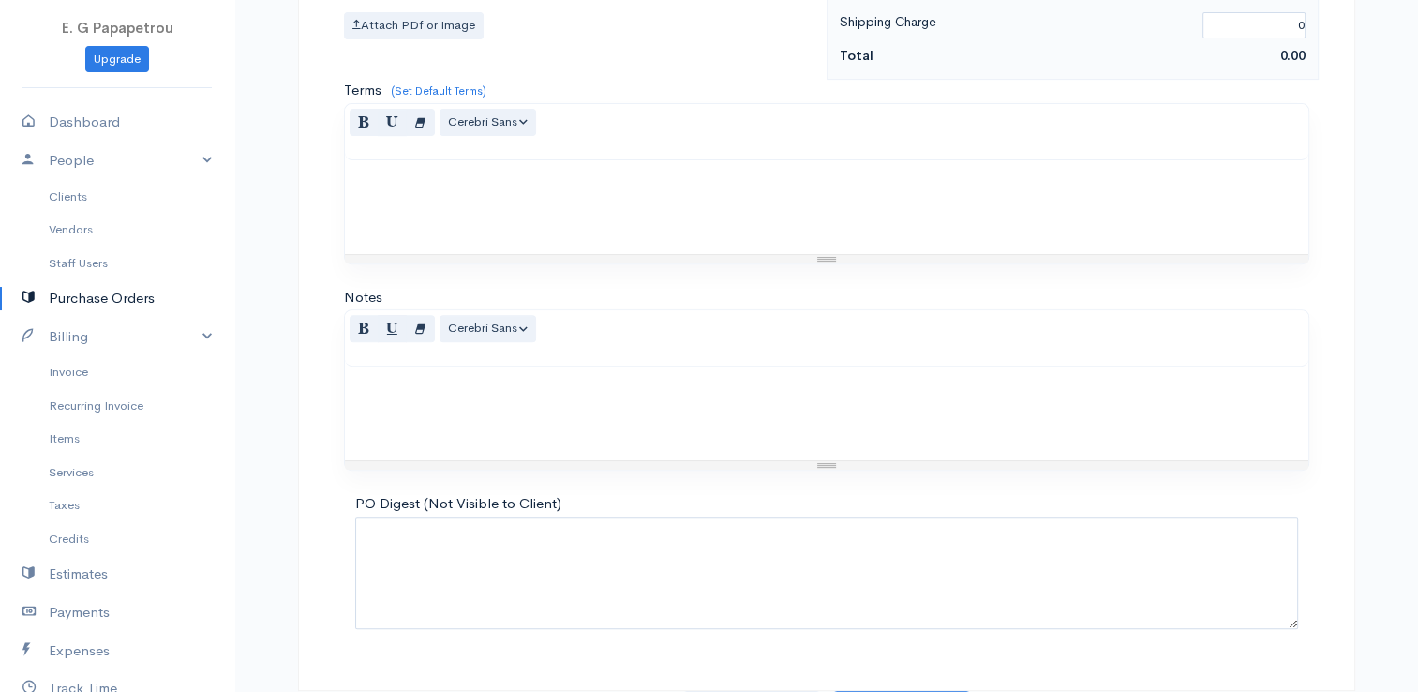
scroll to position [742, 0]
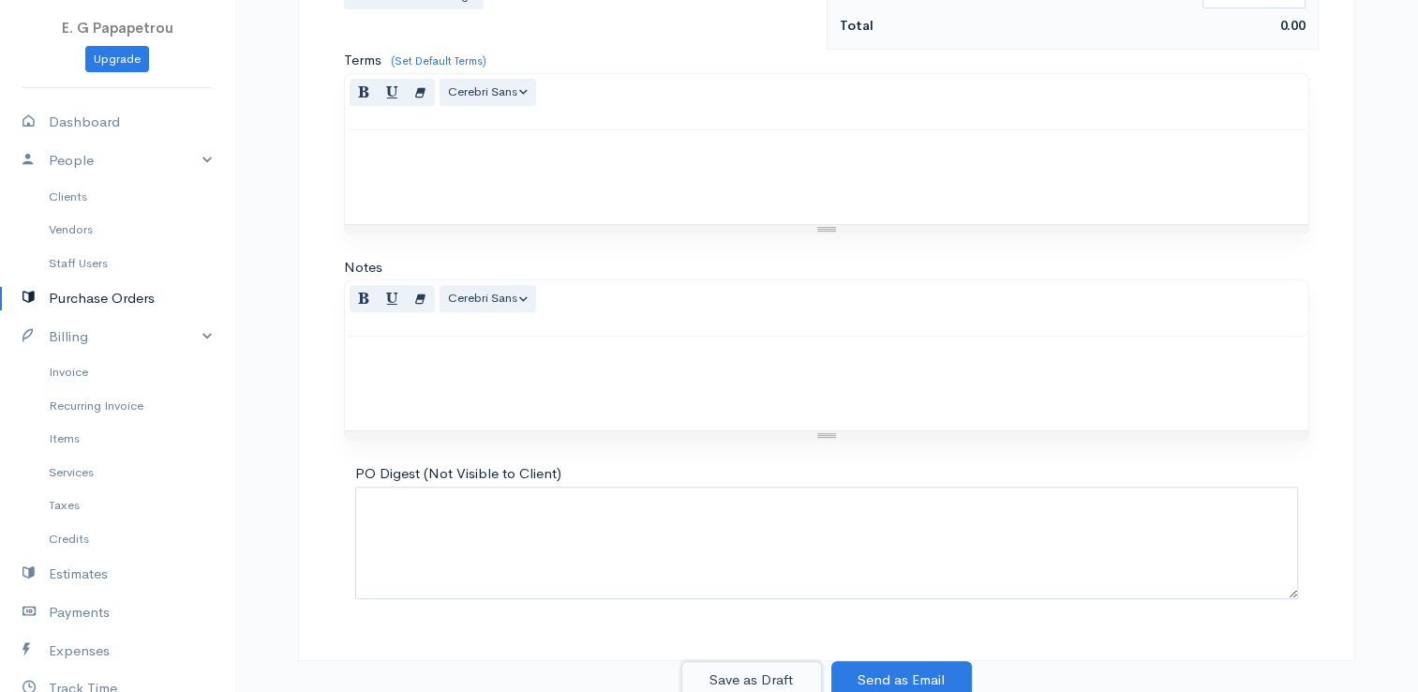
click at [769, 672] on button "Save as Draft" at bounding box center [751, 680] width 141 height 38
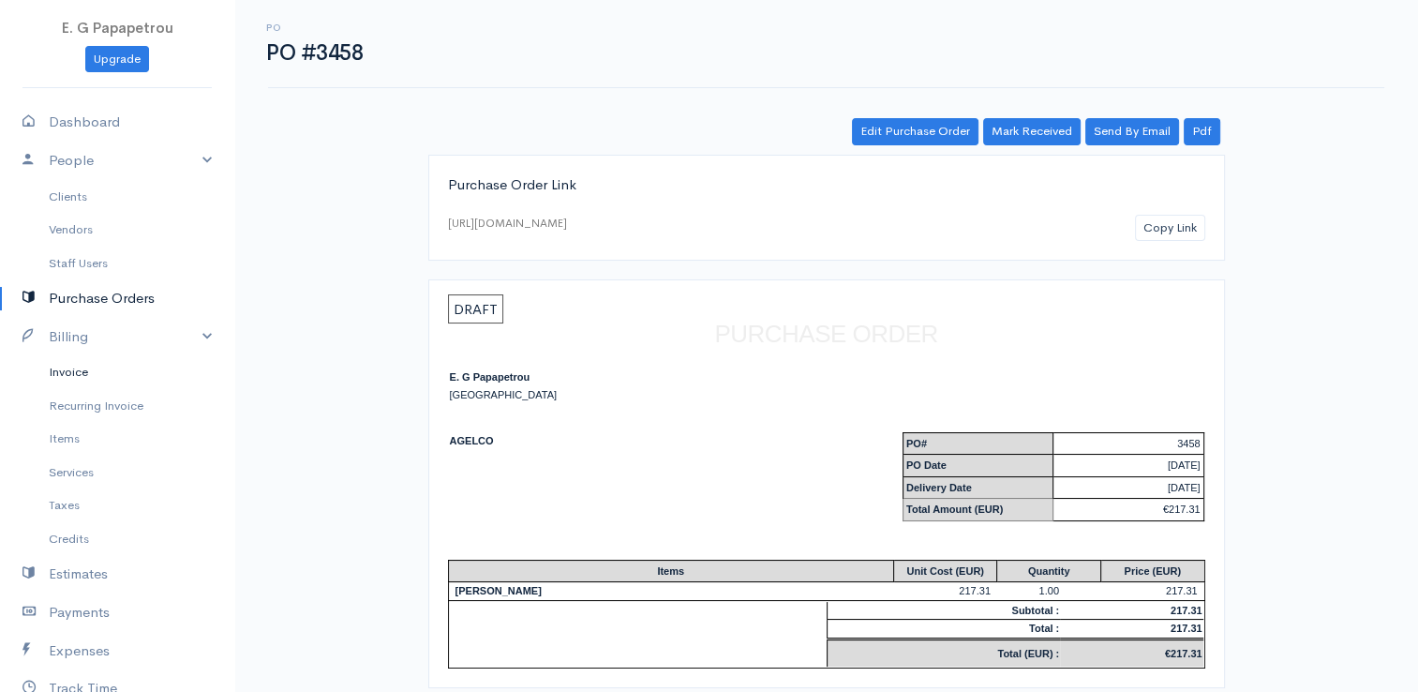
click at [79, 375] on link "Invoice" at bounding box center [117, 372] width 234 height 34
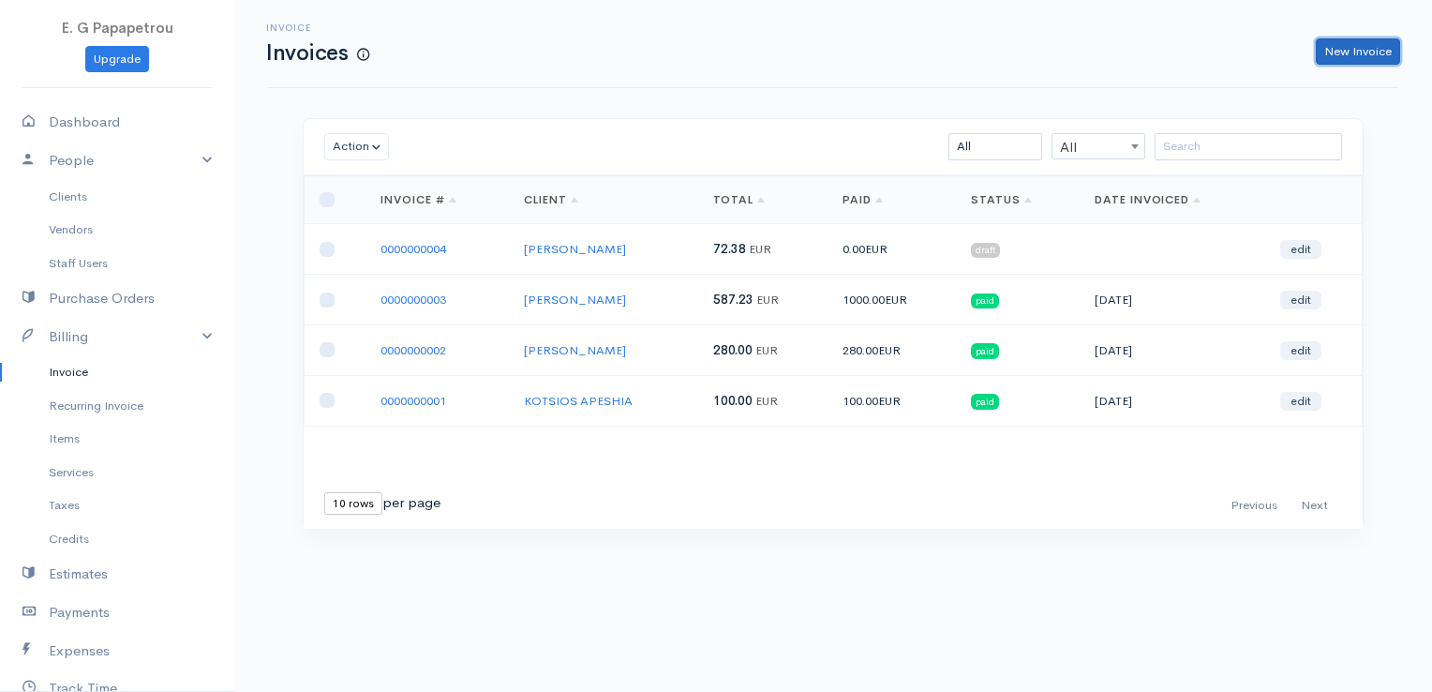
click at [1351, 51] on link "New Invoice" at bounding box center [1358, 51] width 84 height 27
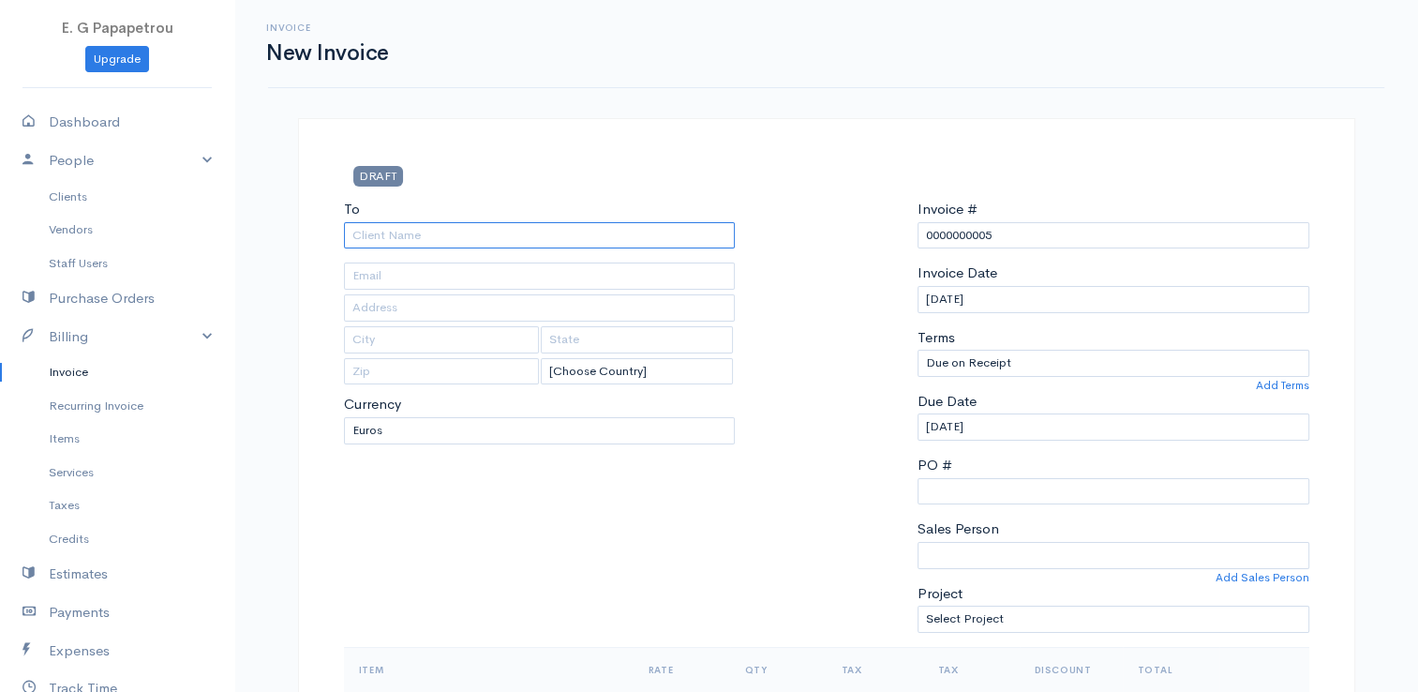
click at [619, 231] on input "To" at bounding box center [540, 235] width 392 height 27
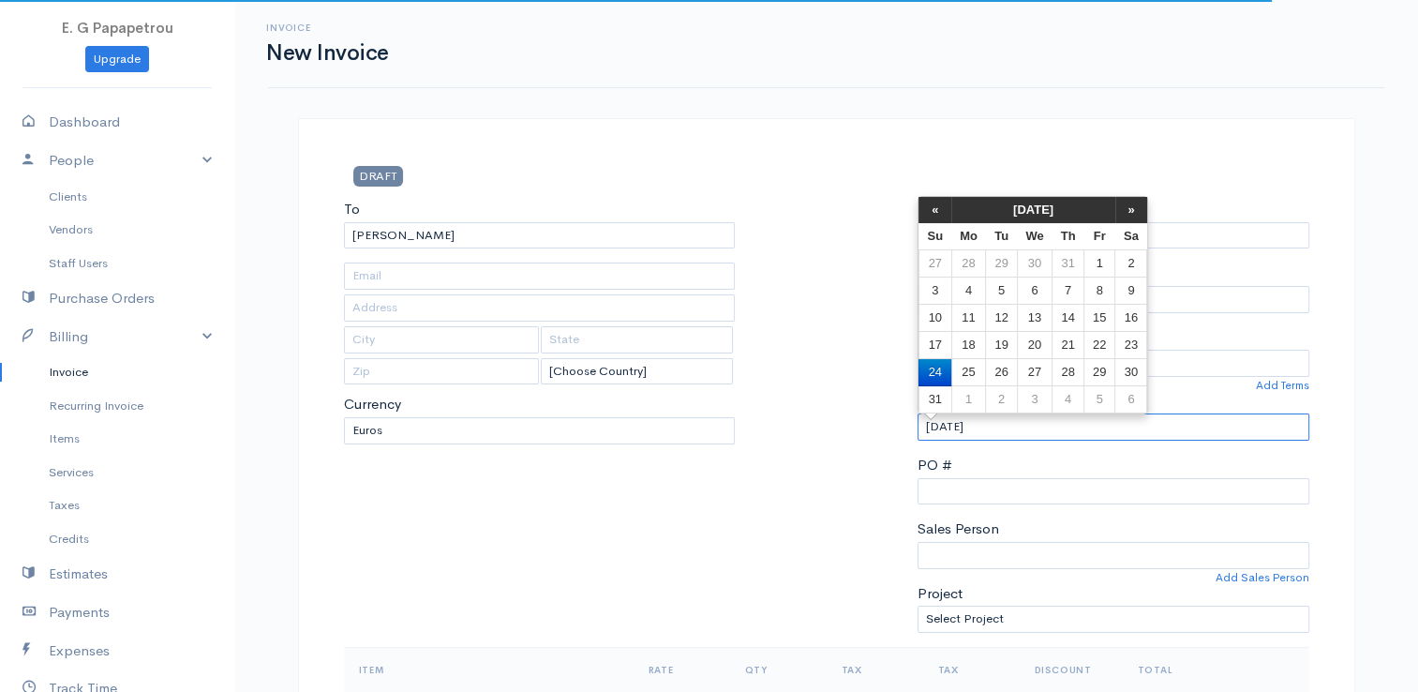
drag, startPoint x: 995, startPoint y: 425, endPoint x: 843, endPoint y: 397, distance: 154.4
click at [843, 397] on div "To [GEOGRAPHIC_DATA] ANEXARTISIAS [Choose Country] [GEOGRAPHIC_DATA] [GEOGRAPHI…" at bounding box center [827, 423] width 984 height 448
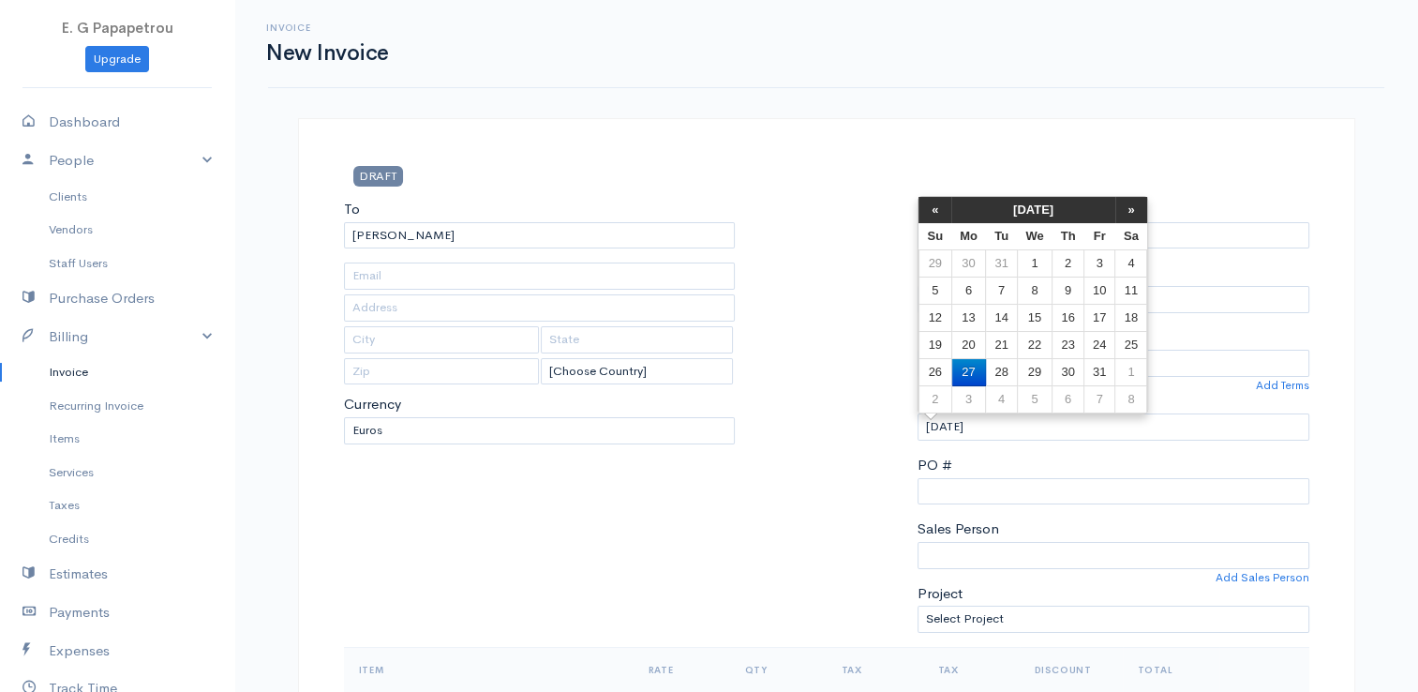
click at [837, 315] on div at bounding box center [826, 423] width 164 height 448
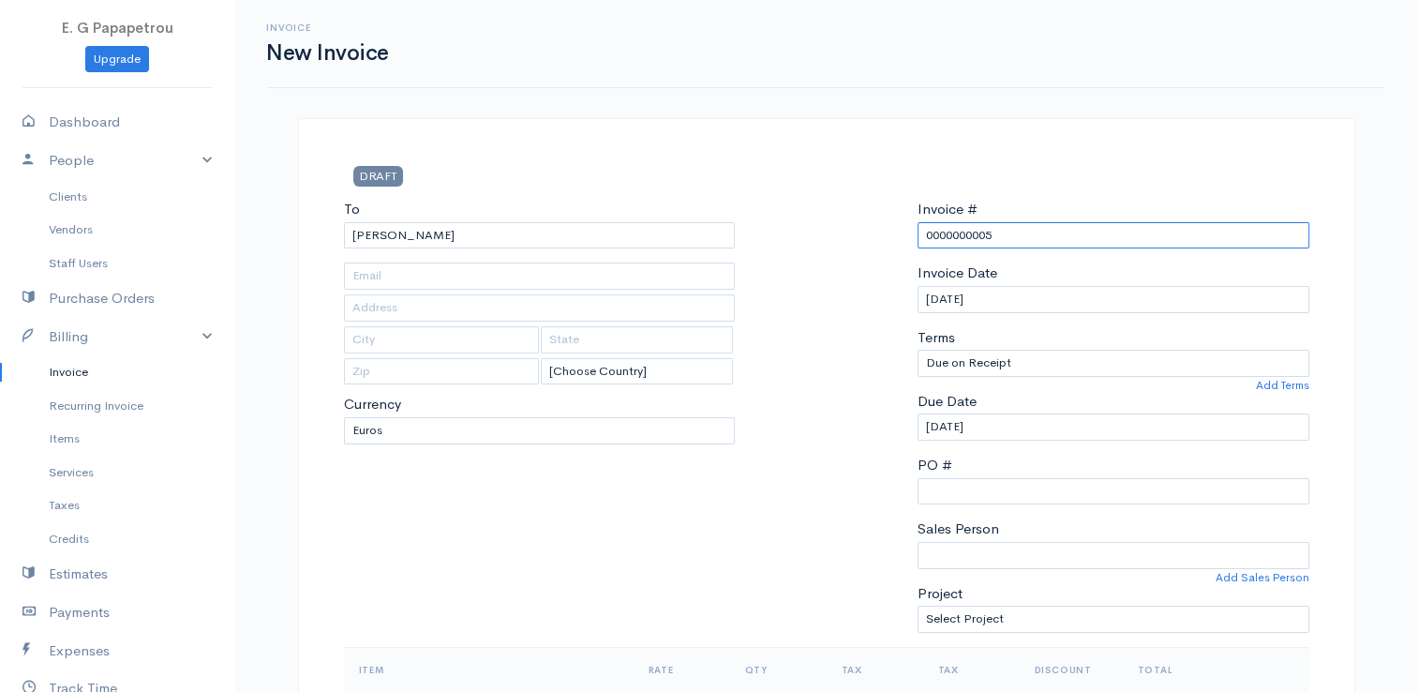
drag, startPoint x: 1011, startPoint y: 238, endPoint x: 851, endPoint y: 214, distance: 162.1
click at [851, 214] on div "To [GEOGRAPHIC_DATA] ANEXARTISIAS [Choose Country] [GEOGRAPHIC_DATA] [GEOGRAPHI…" at bounding box center [827, 423] width 984 height 448
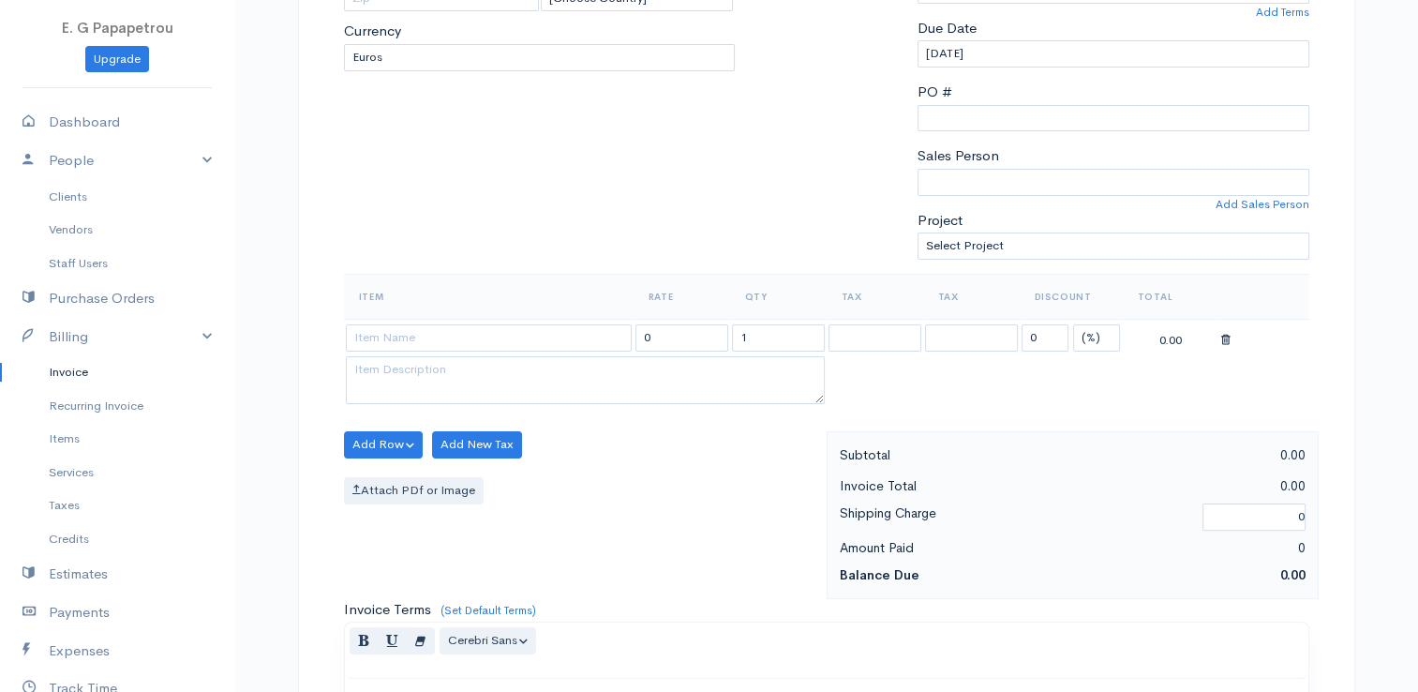
scroll to position [375, 0]
click at [540, 328] on input at bounding box center [489, 335] width 286 height 27
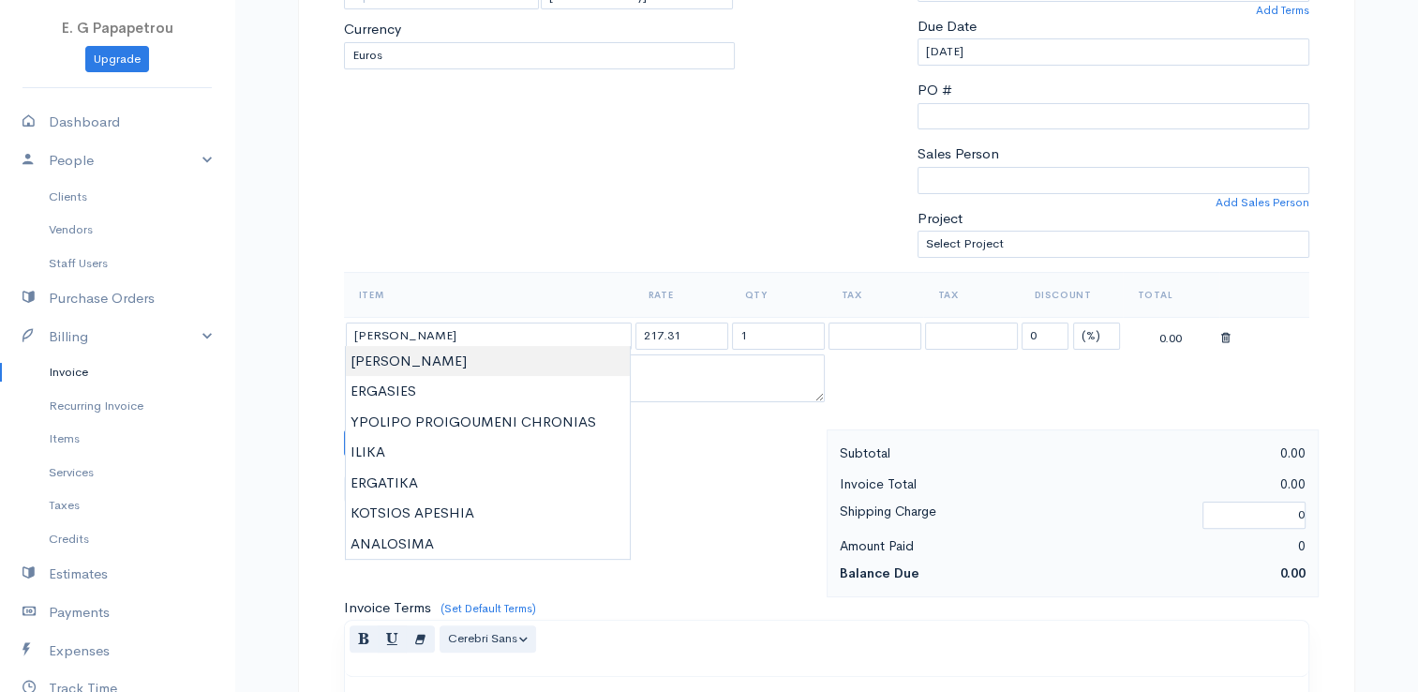
click at [502, 370] on body "E. G Papapetrou Upgrade Dashboard People Clients Vendors Staff Users Purchase O…" at bounding box center [709, 435] width 1418 height 1620
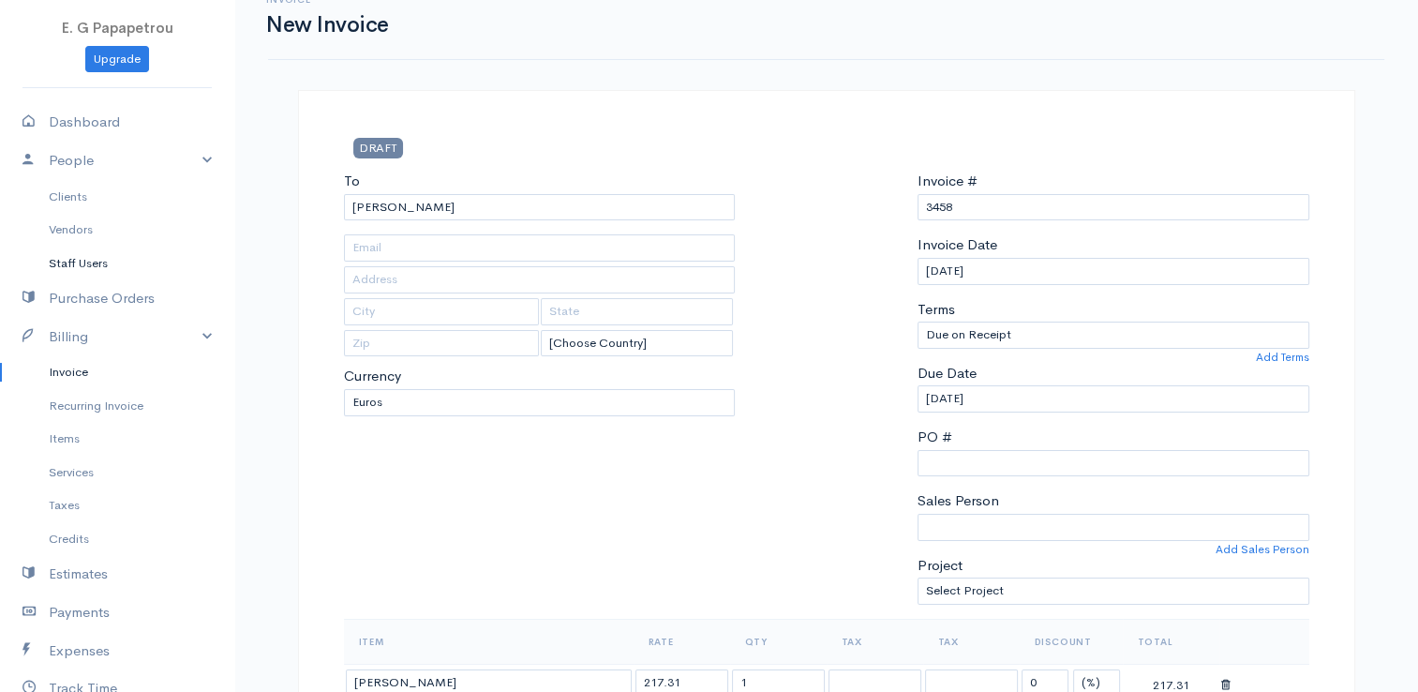
scroll to position [0, 0]
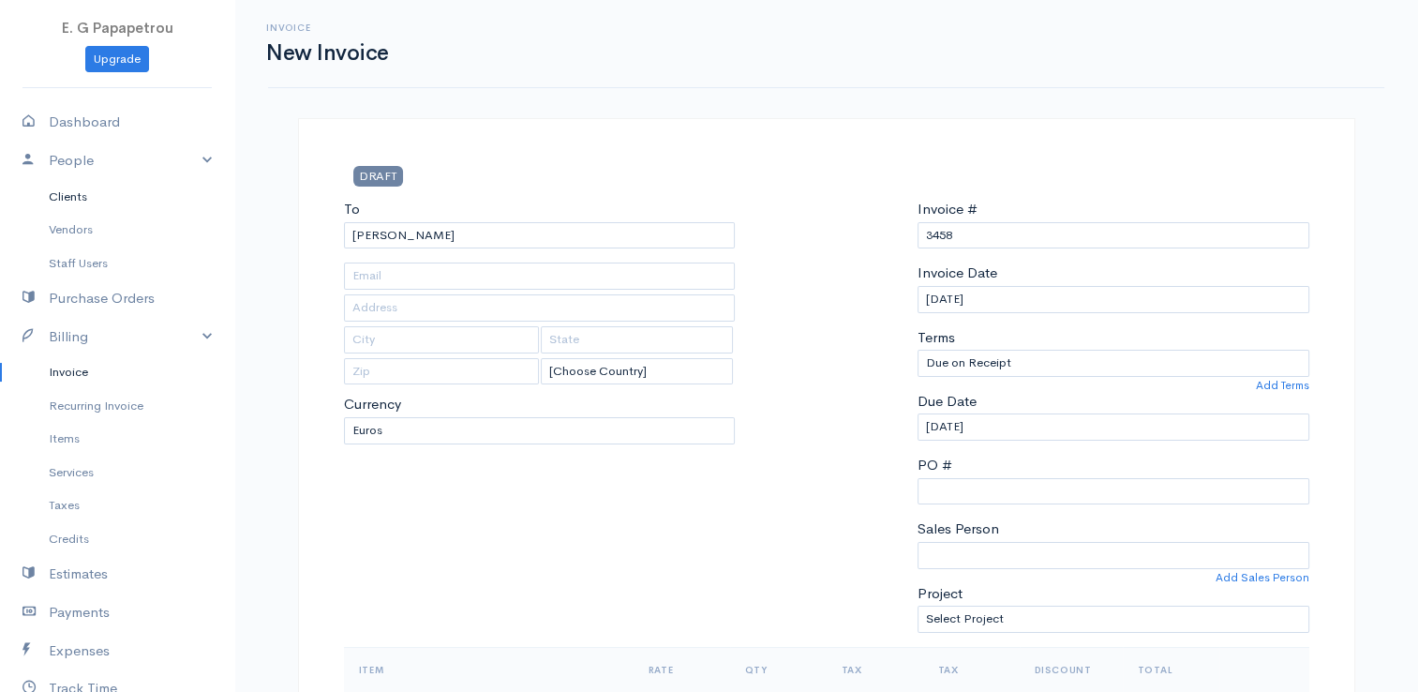
click at [79, 194] on link "Clients" at bounding box center [117, 197] width 234 height 34
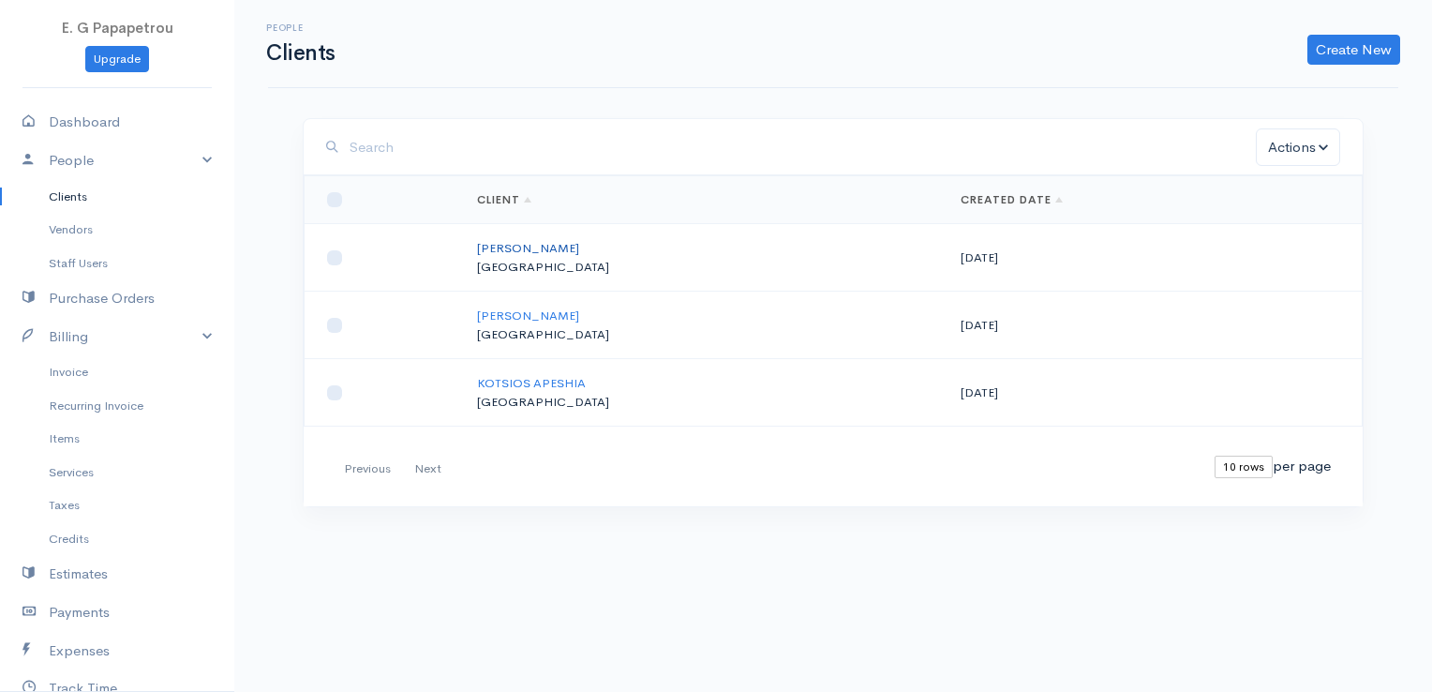
click at [506, 249] on link "[PERSON_NAME]" at bounding box center [528, 248] width 102 height 16
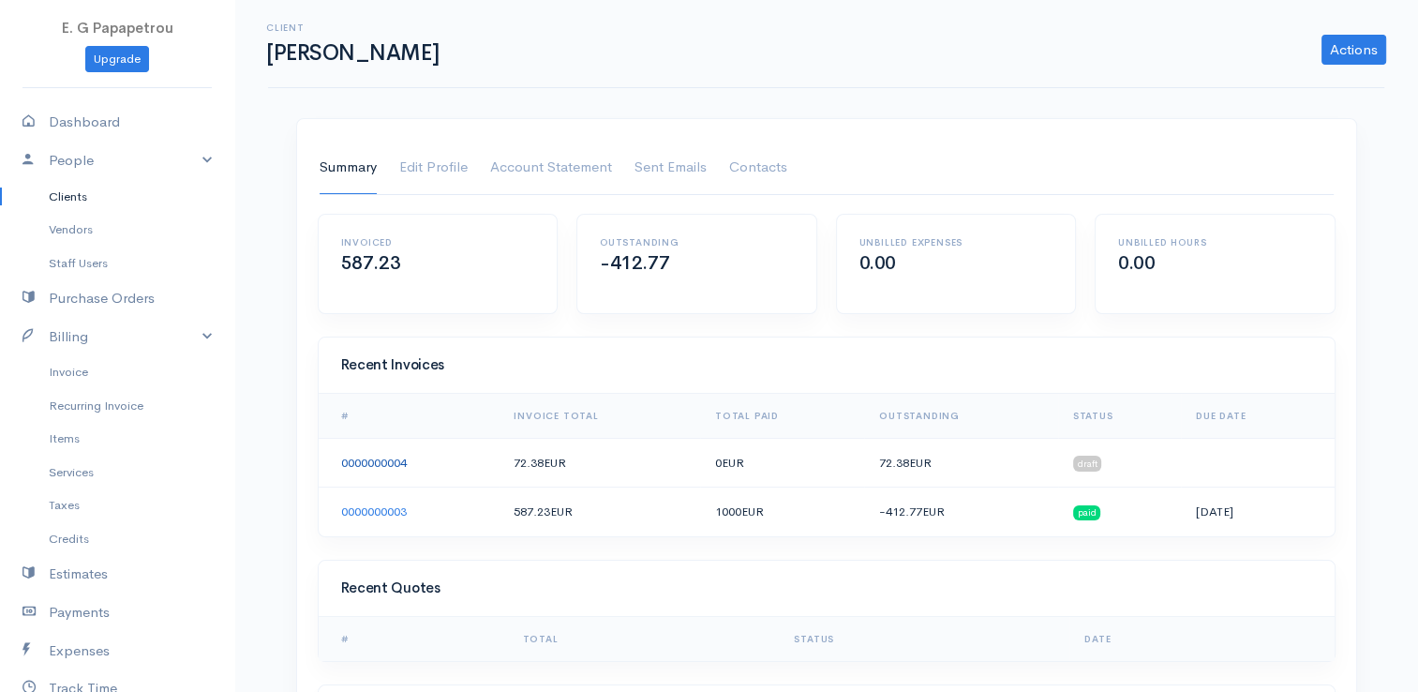
click at [381, 460] on link "0000000004" at bounding box center [374, 462] width 66 height 16
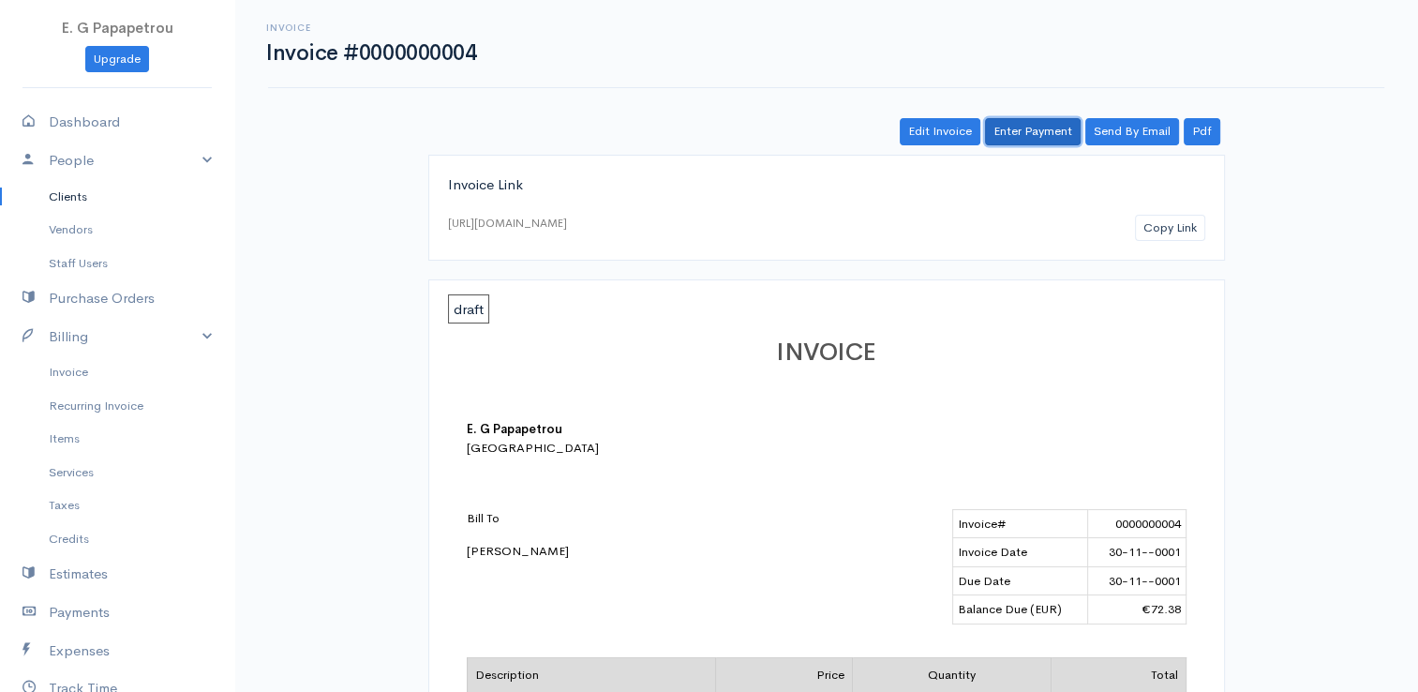
click at [1025, 132] on link "Enter Payment" at bounding box center [1033, 131] width 96 height 27
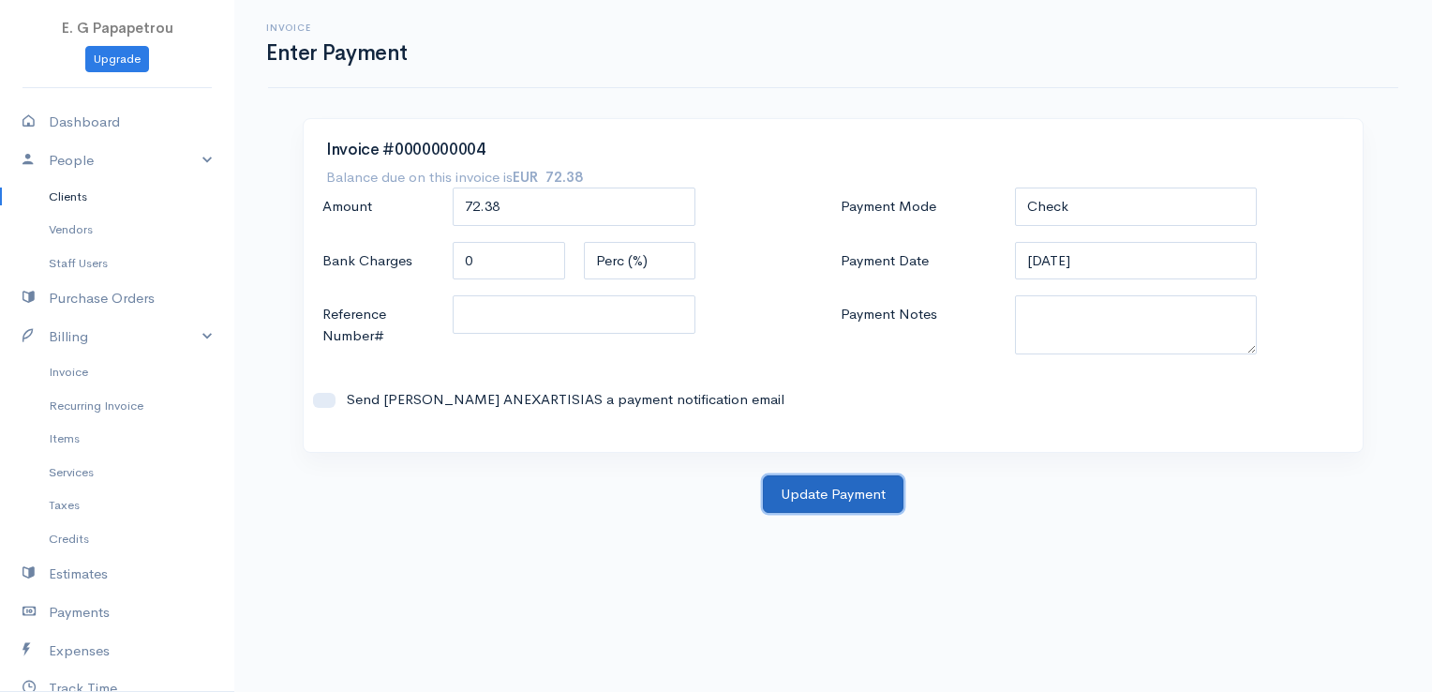
click at [844, 491] on button "Update Payment" at bounding box center [833, 494] width 141 height 38
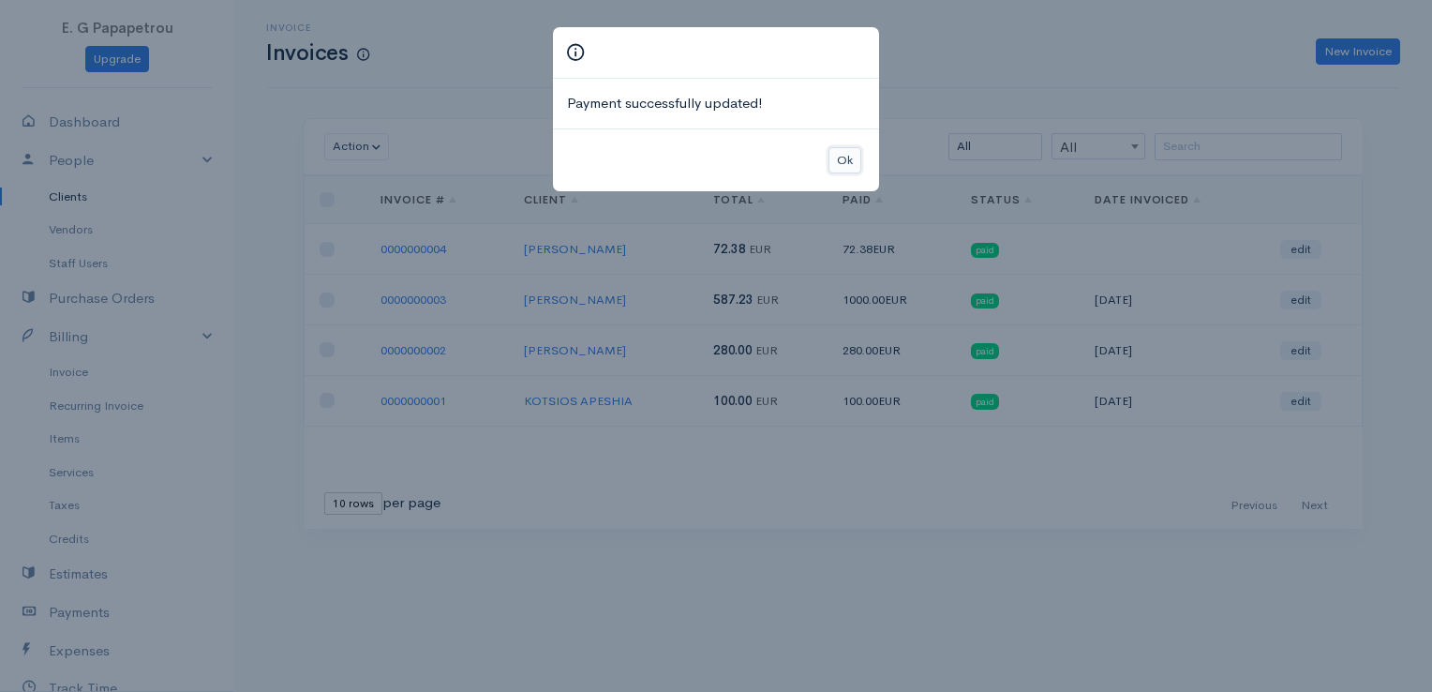
click at [850, 169] on button "Ok" at bounding box center [844, 160] width 33 height 27
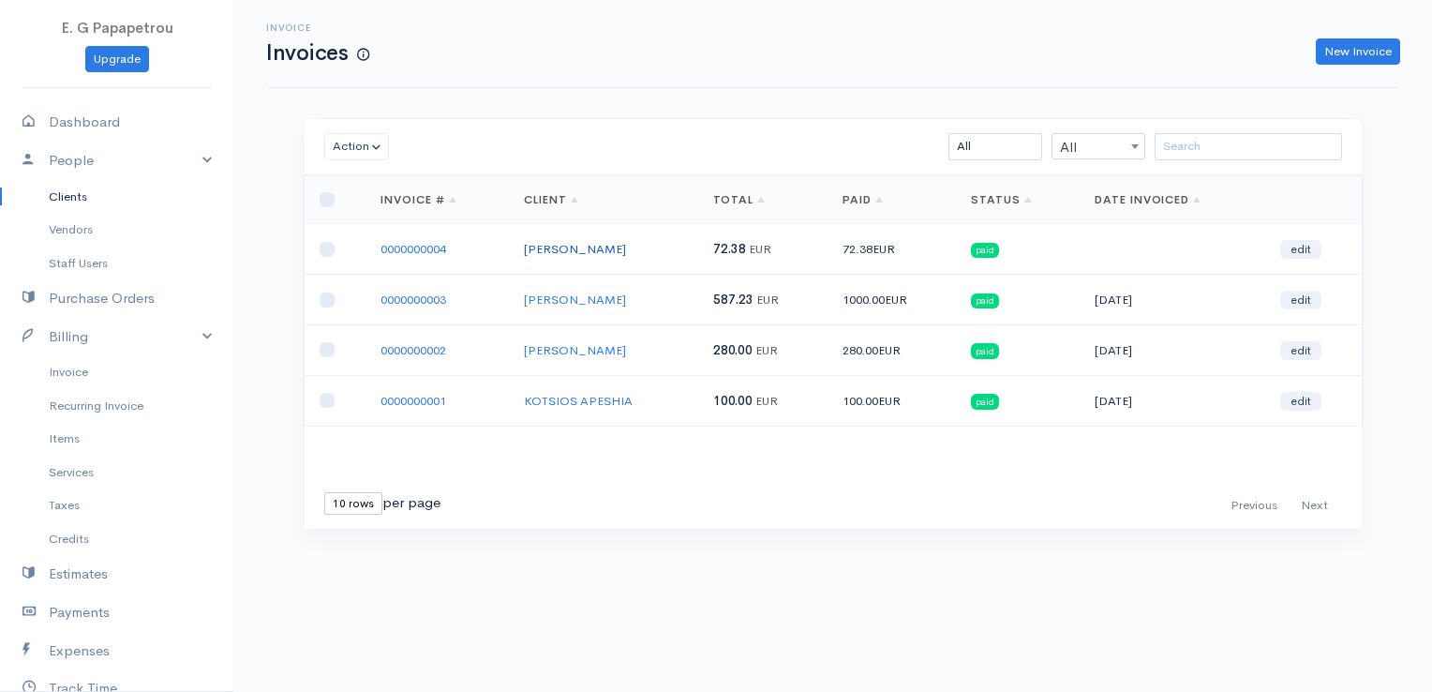
click at [544, 249] on link "[PERSON_NAME]" at bounding box center [575, 249] width 102 height 16
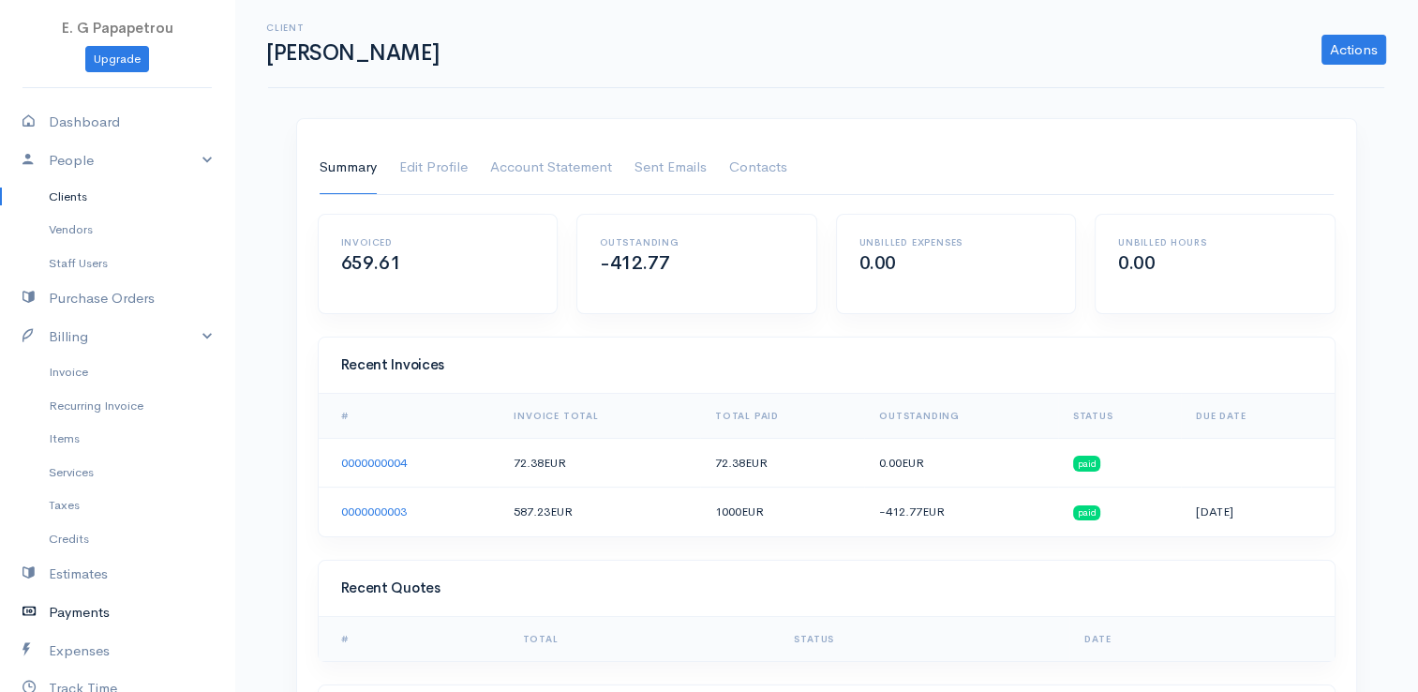
click at [78, 615] on link "Payments" at bounding box center [117, 612] width 234 height 38
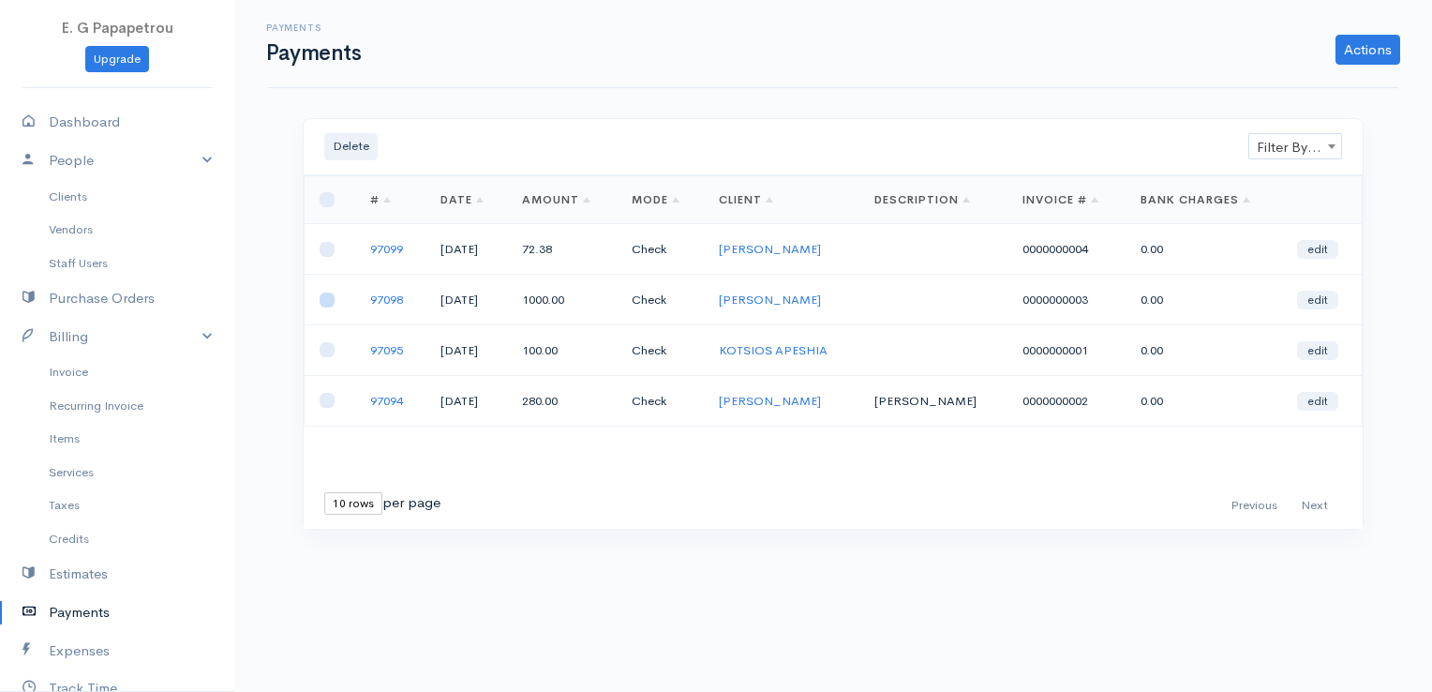
click at [326, 299] on input "checkbox" at bounding box center [327, 299] width 15 height 15
click at [327, 246] on input "checkbox" at bounding box center [327, 249] width 15 height 15
click at [334, 142] on button "Delete" at bounding box center [350, 146] width 53 height 27
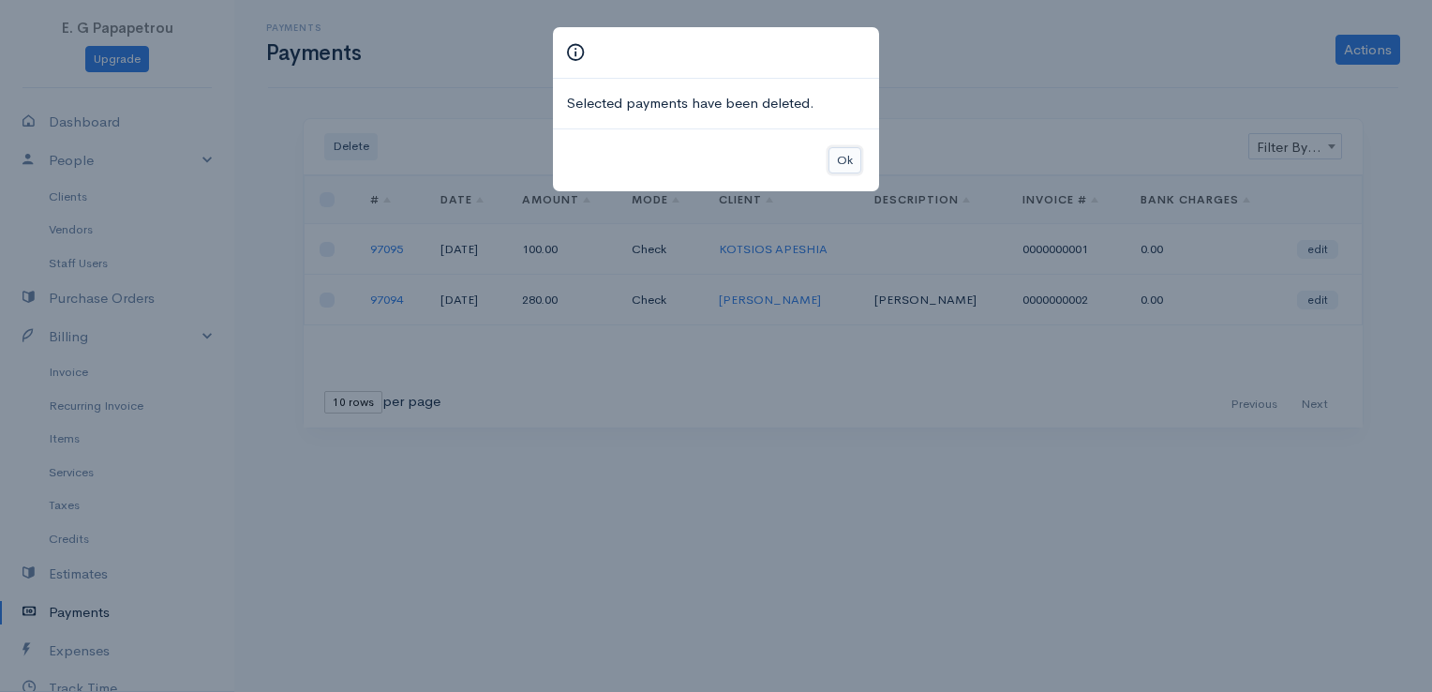
click at [836, 157] on button "Ok" at bounding box center [844, 160] width 33 height 27
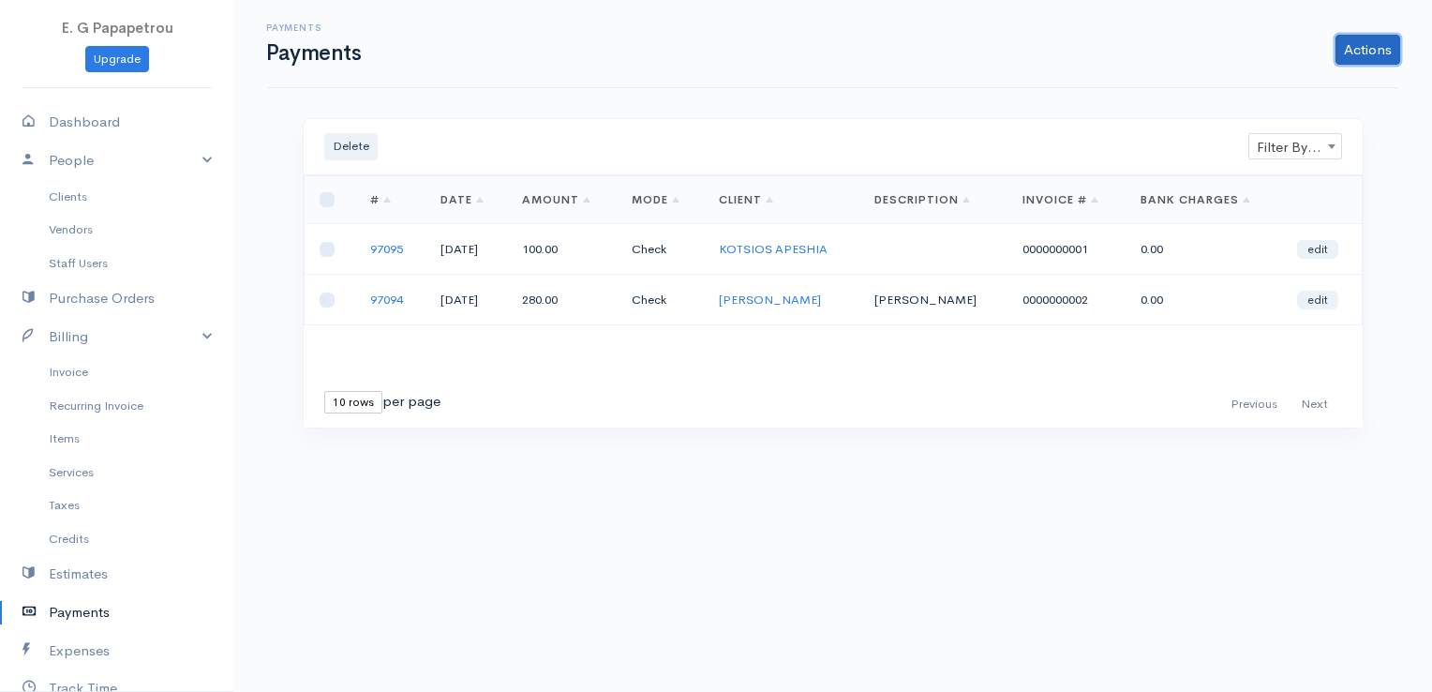
click at [1363, 54] on link "Actions" at bounding box center [1367, 50] width 65 height 30
click at [1301, 96] on link "Enter Payment" at bounding box center [1304, 88] width 193 height 33
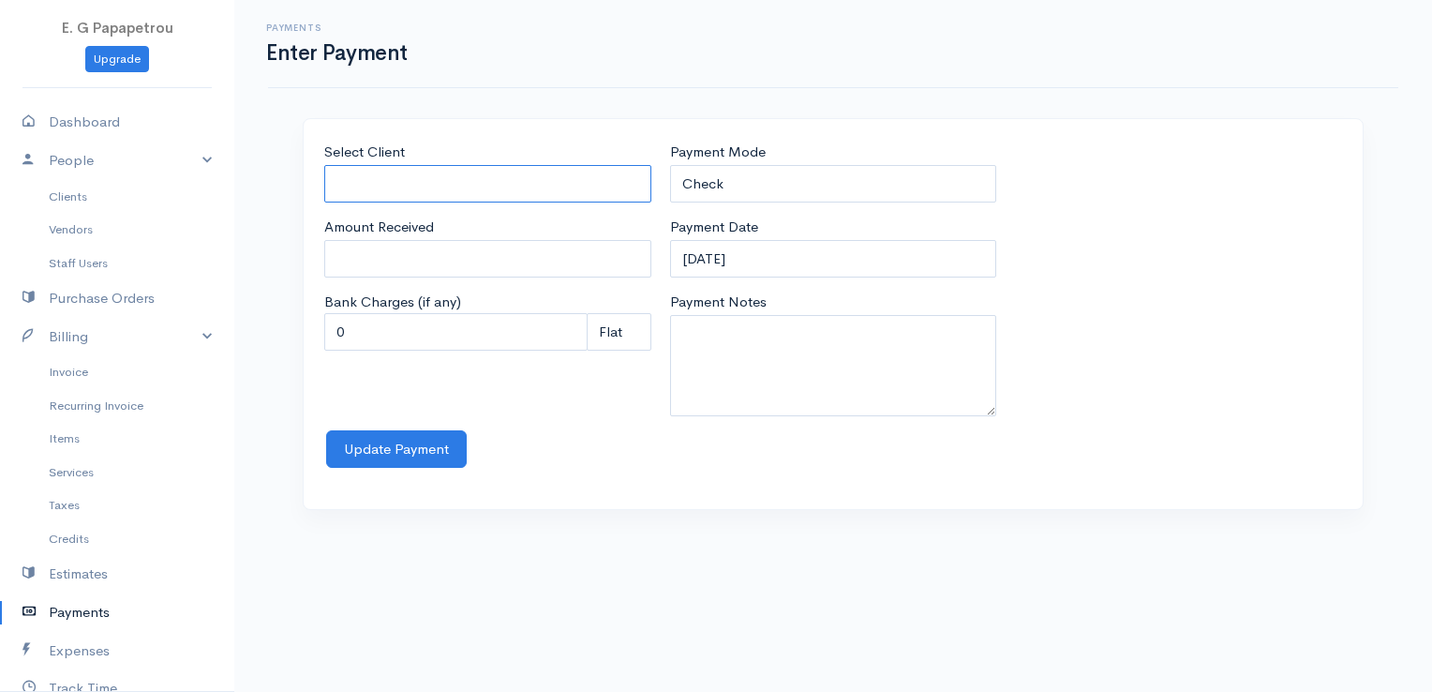
click at [579, 175] on input "Select Client" at bounding box center [487, 184] width 327 height 38
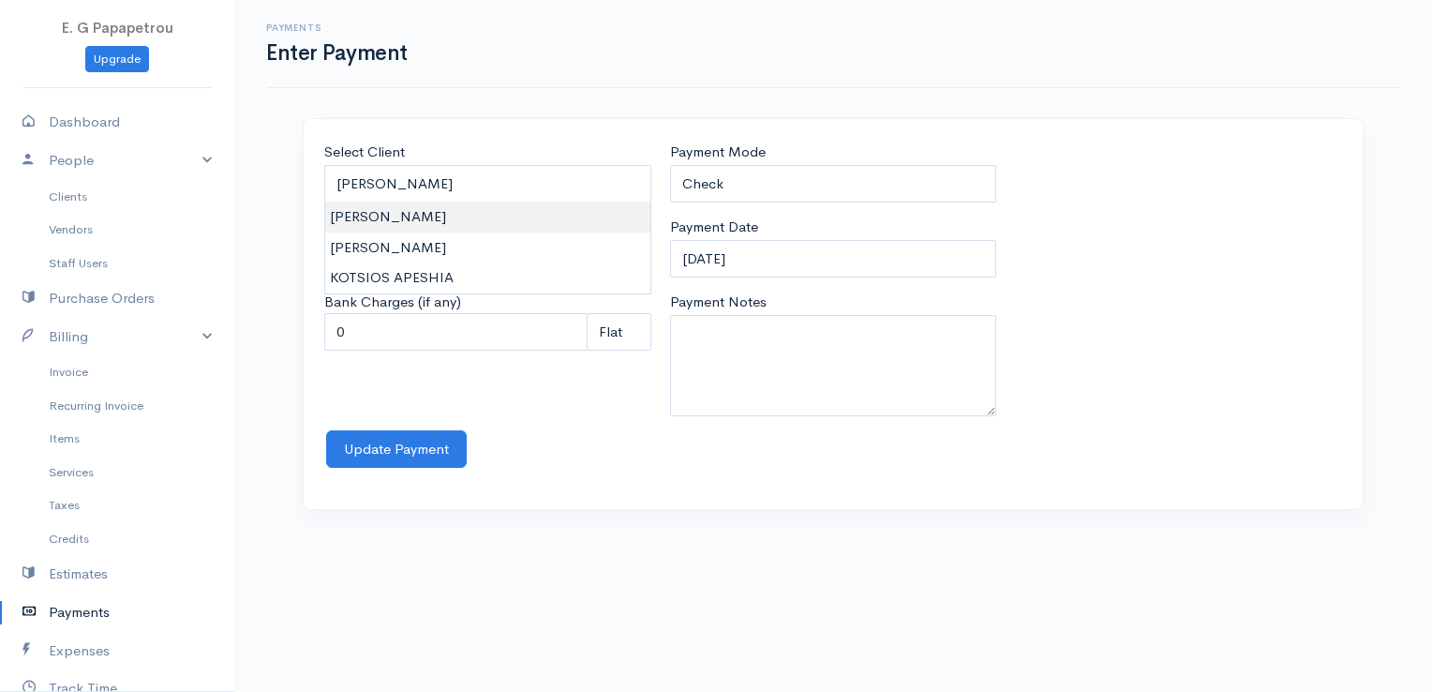
click at [533, 212] on body "E. G Papapetrou Upgrade Dashboard People Clients Vendors Staff Users Purchase O…" at bounding box center [716, 346] width 1432 height 692
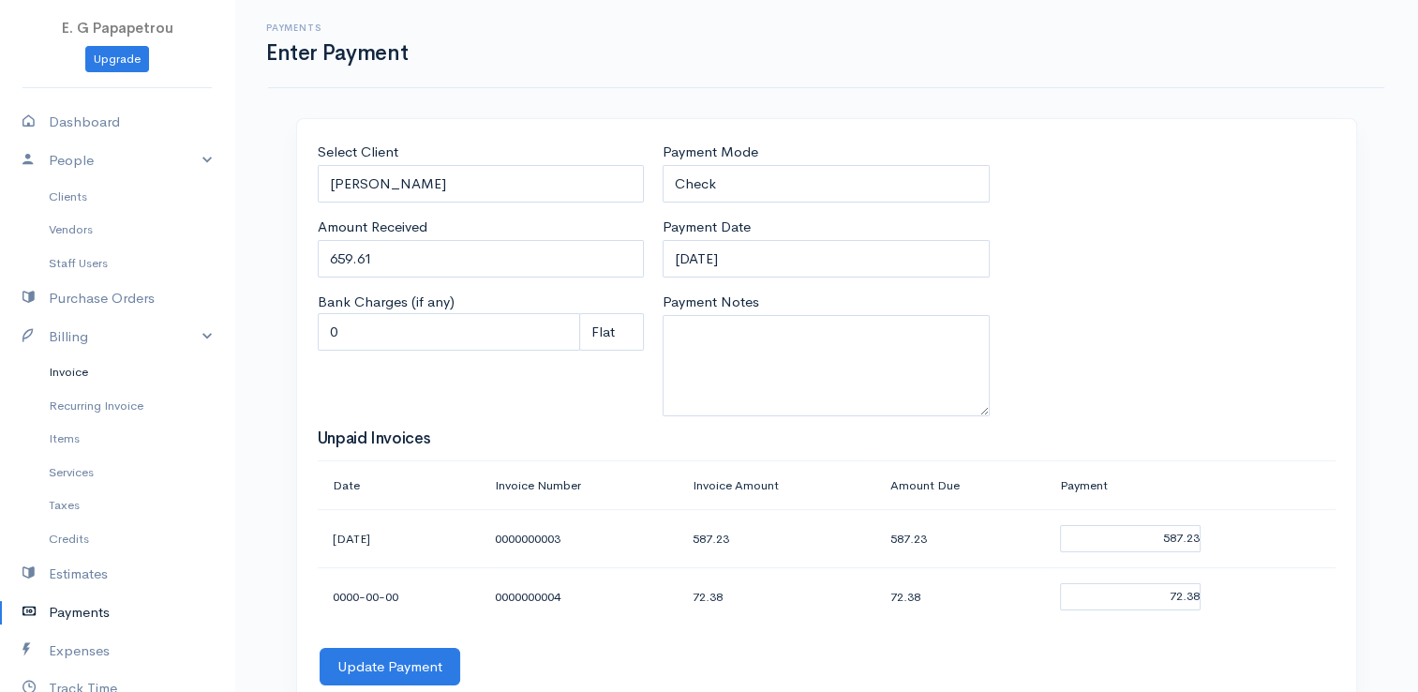
click at [67, 377] on link "Invoice" at bounding box center [117, 372] width 234 height 34
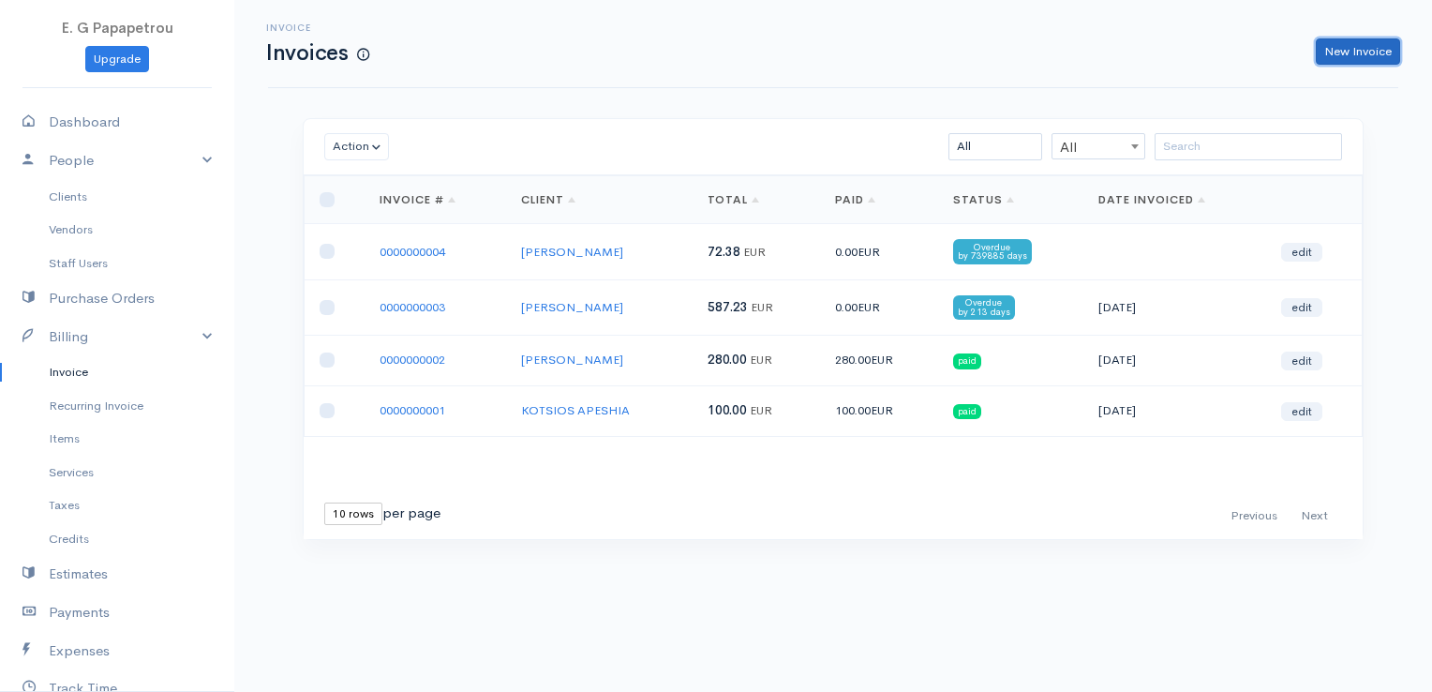
click at [1349, 47] on link "New Invoice" at bounding box center [1358, 51] width 84 height 27
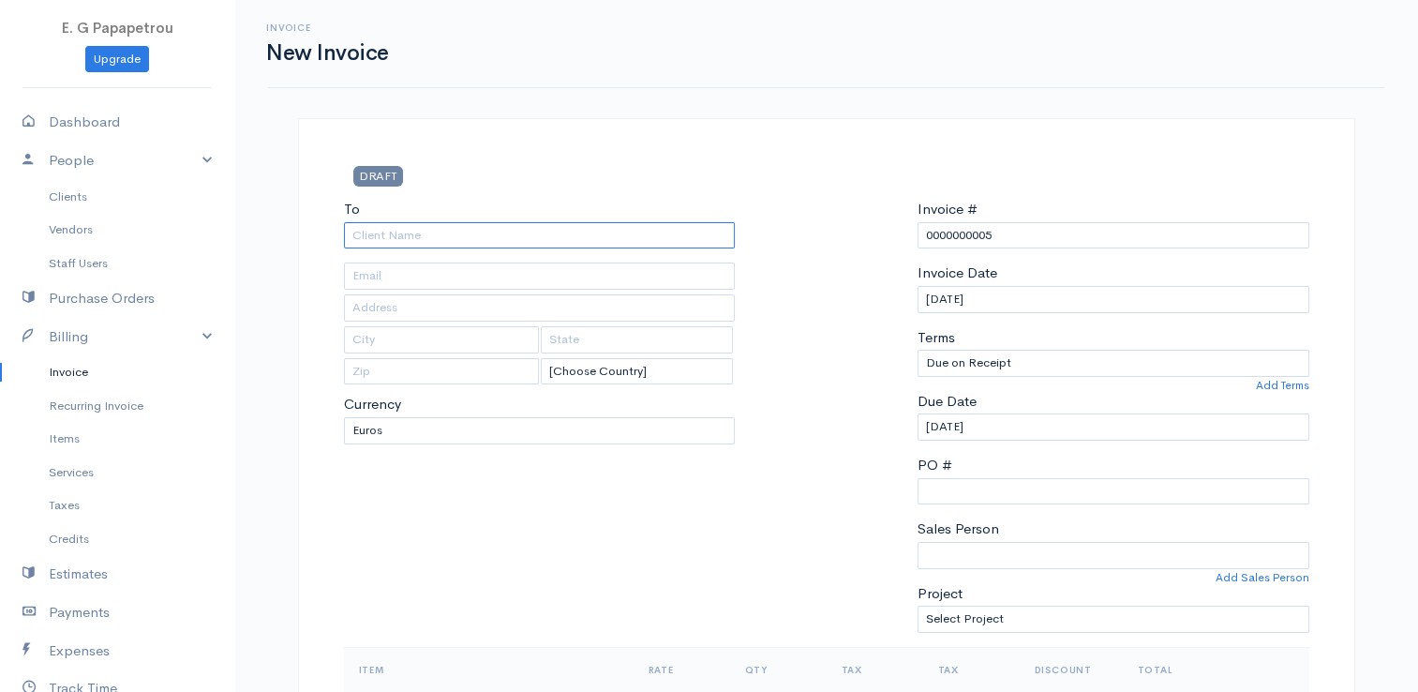
click at [603, 241] on input "To" at bounding box center [540, 235] width 392 height 27
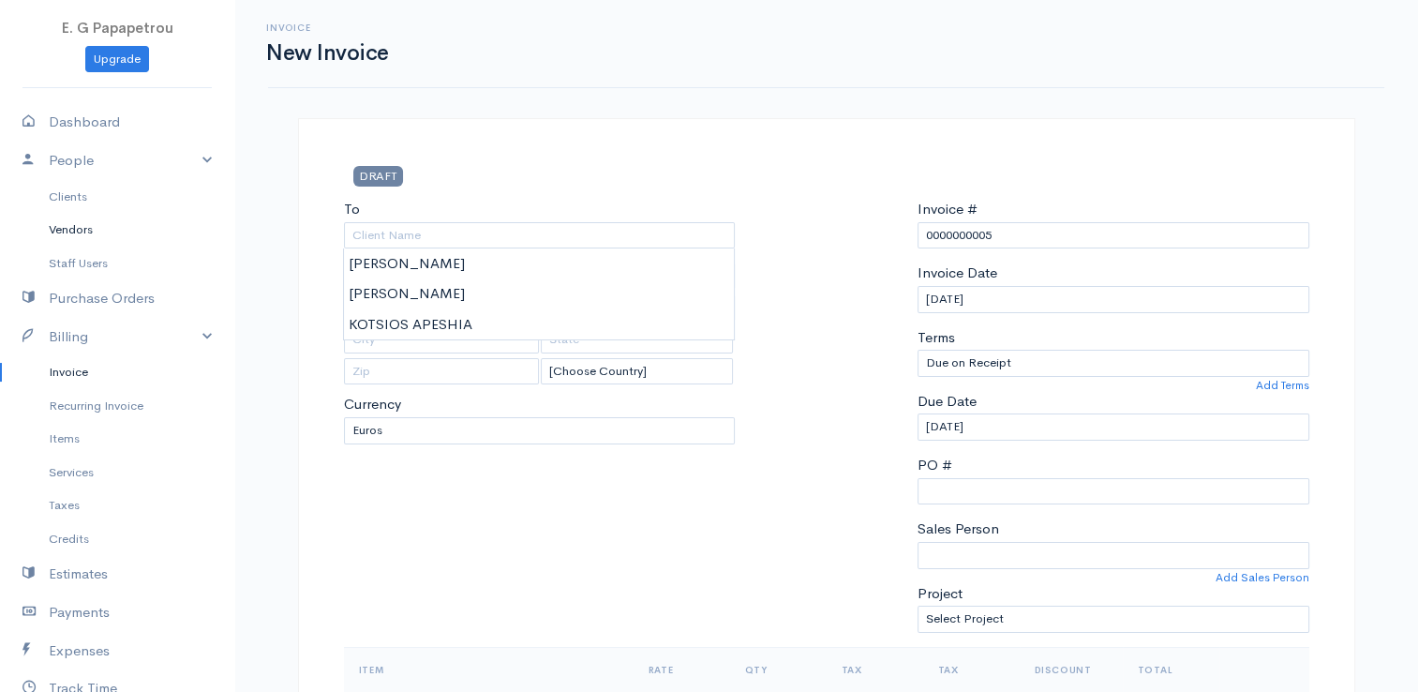
click at [82, 234] on link "Vendors" at bounding box center [117, 230] width 234 height 34
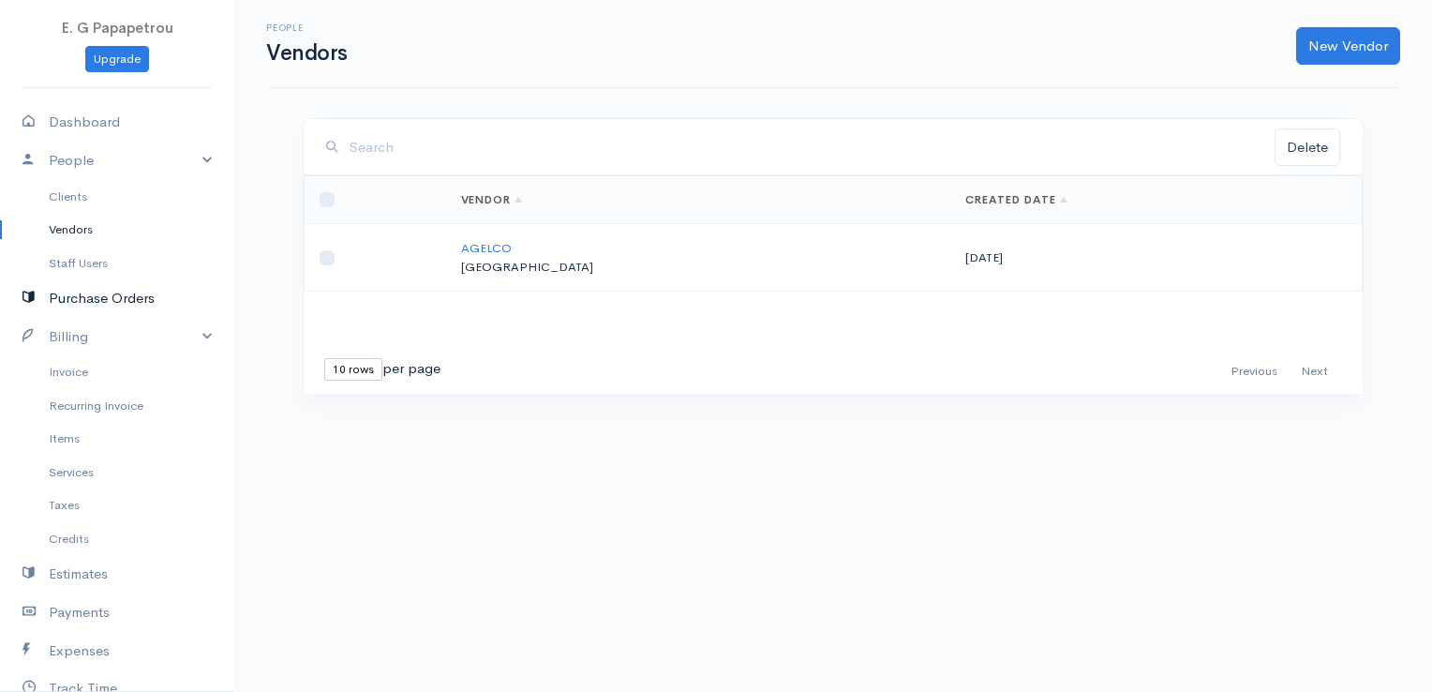
click at [111, 302] on link "Purchase Orders" at bounding box center [117, 298] width 234 height 38
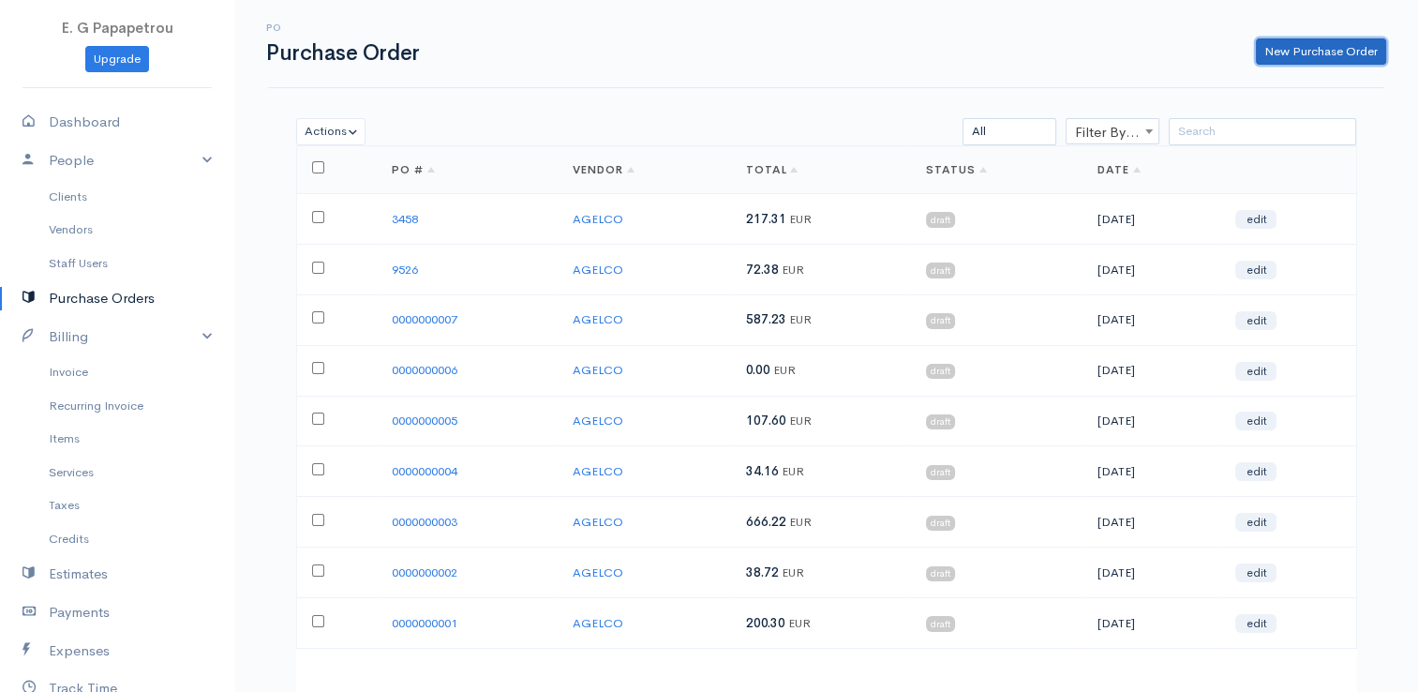
click at [1289, 44] on link "New Purchase Order" at bounding box center [1321, 51] width 130 height 27
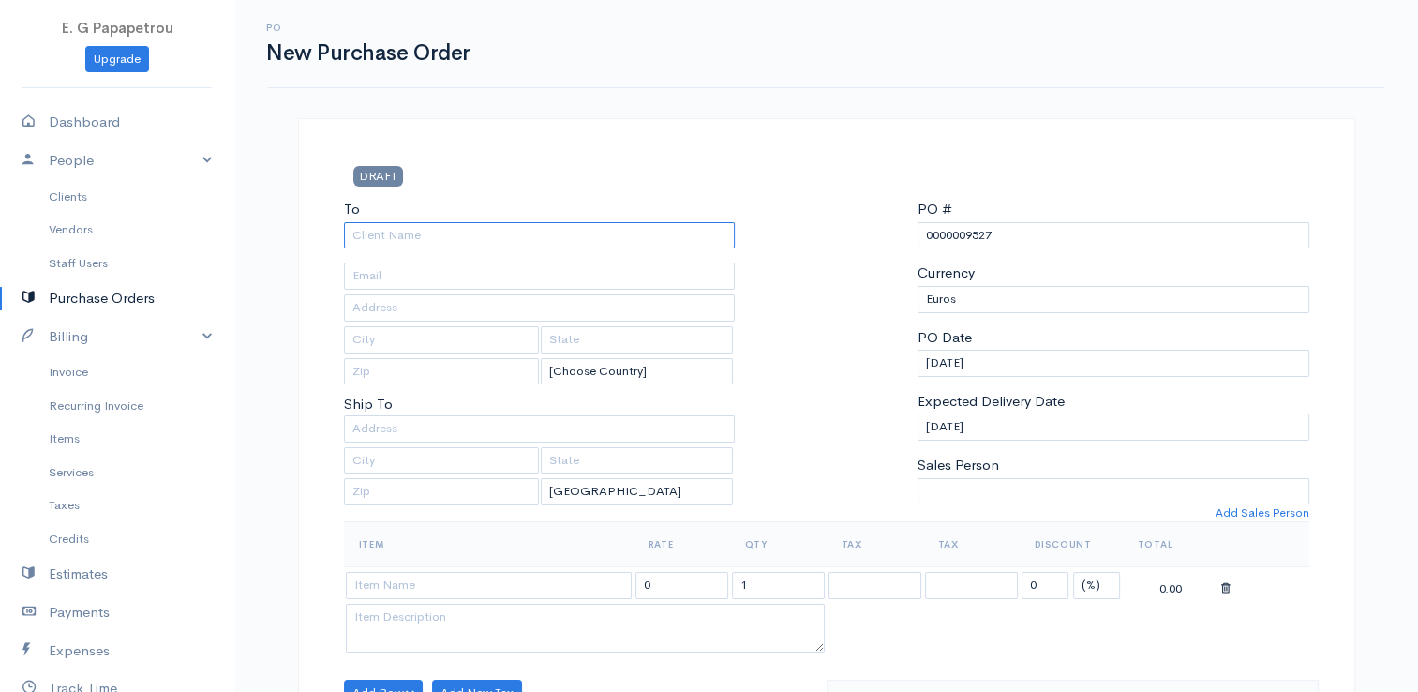
click at [603, 242] on input "To" at bounding box center [540, 235] width 392 height 27
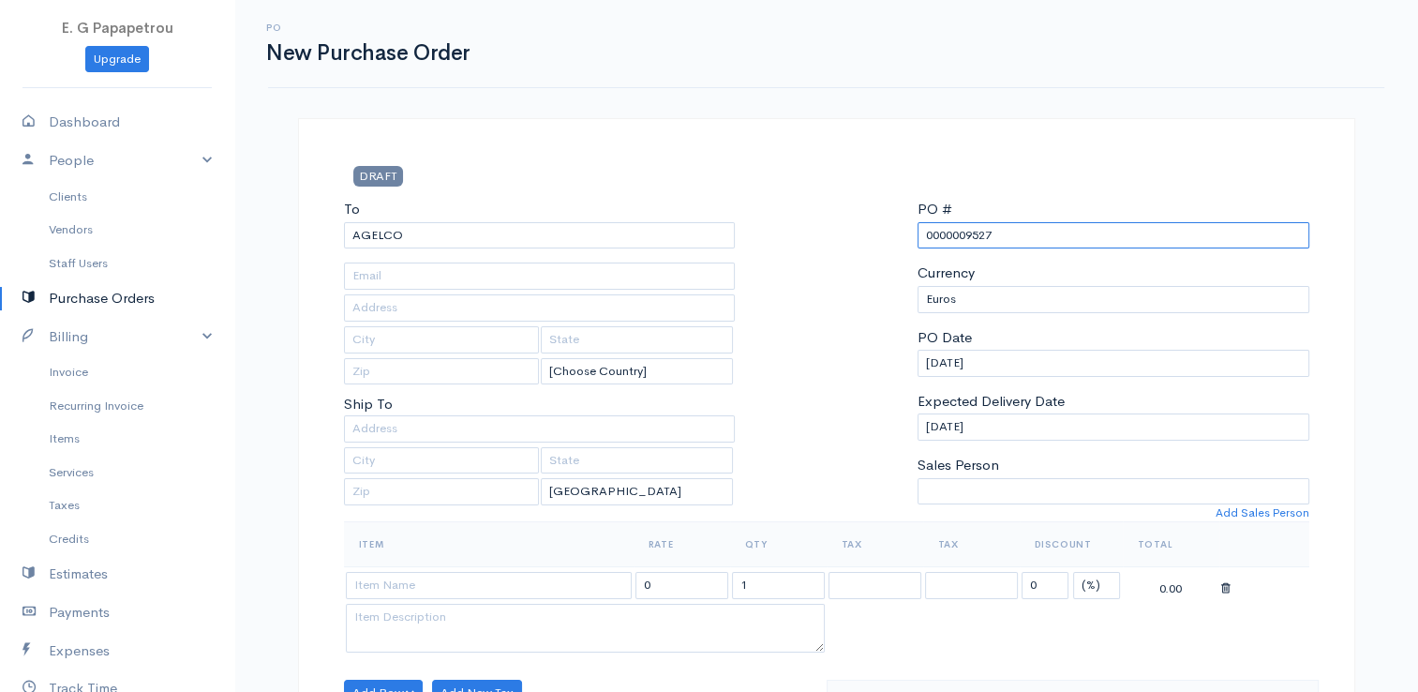
drag, startPoint x: 1022, startPoint y: 232, endPoint x: 860, endPoint y: 204, distance: 164.5
click at [860, 204] on div "To [GEOGRAPHIC_DATA] [Choose Country] [GEOGRAPHIC_DATA] [GEOGRAPHIC_DATA] [GEOG…" at bounding box center [827, 360] width 984 height 322
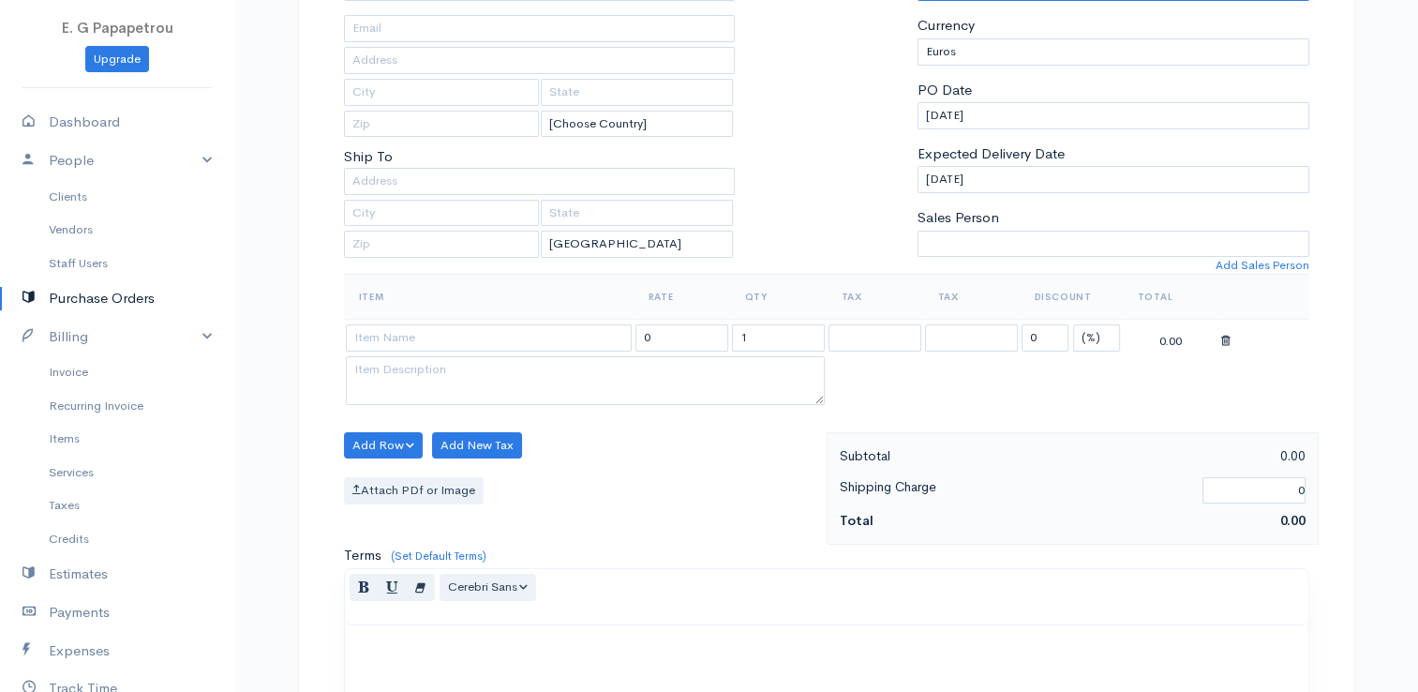
scroll to position [281, 0]
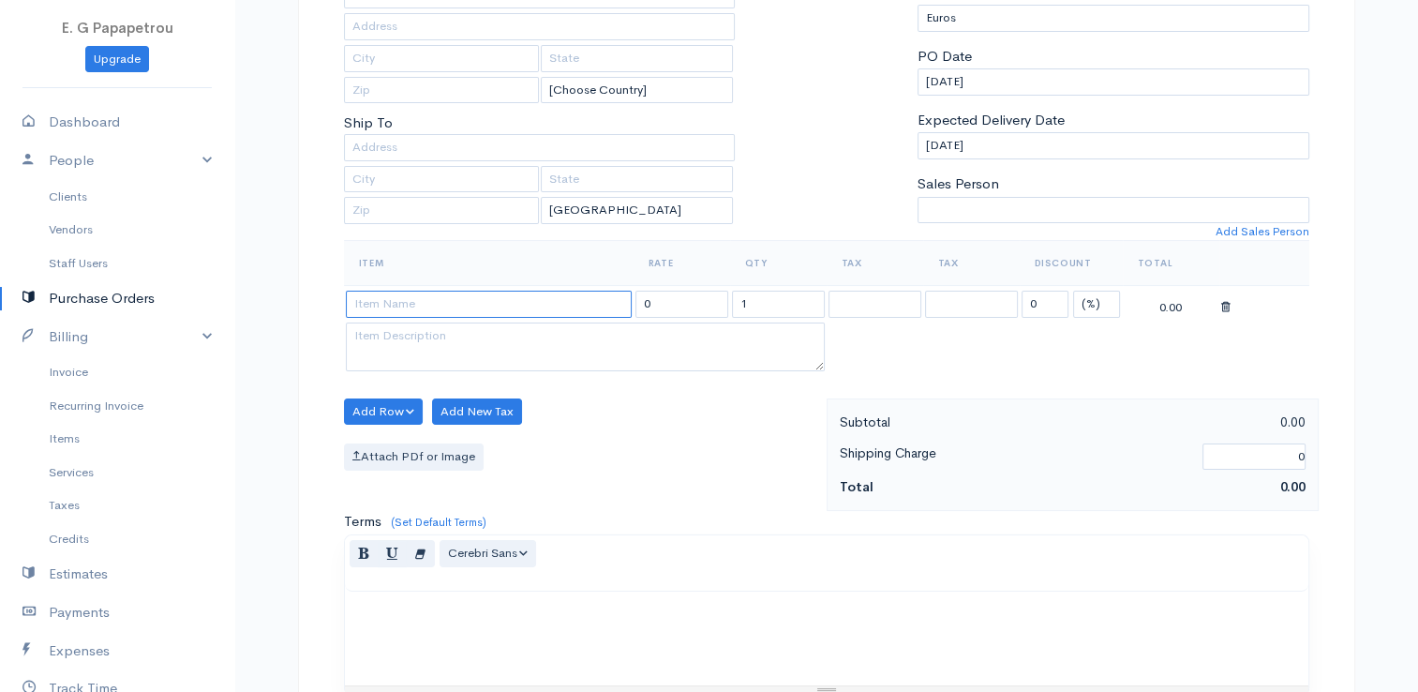
click at [541, 309] on input at bounding box center [489, 304] width 286 height 27
click at [532, 332] on body "E. G Papapetrou Upgrade Dashboard People Clients Vendors Staff Users Purchase O…" at bounding box center [709, 439] width 1418 height 1440
drag, startPoint x: 682, startPoint y: 300, endPoint x: 559, endPoint y: 296, distance: 123.8
click at [559, 296] on tr "[PERSON_NAME] 217.31 1 0 (%) Flat 217.31" at bounding box center [826, 304] width 965 height 37
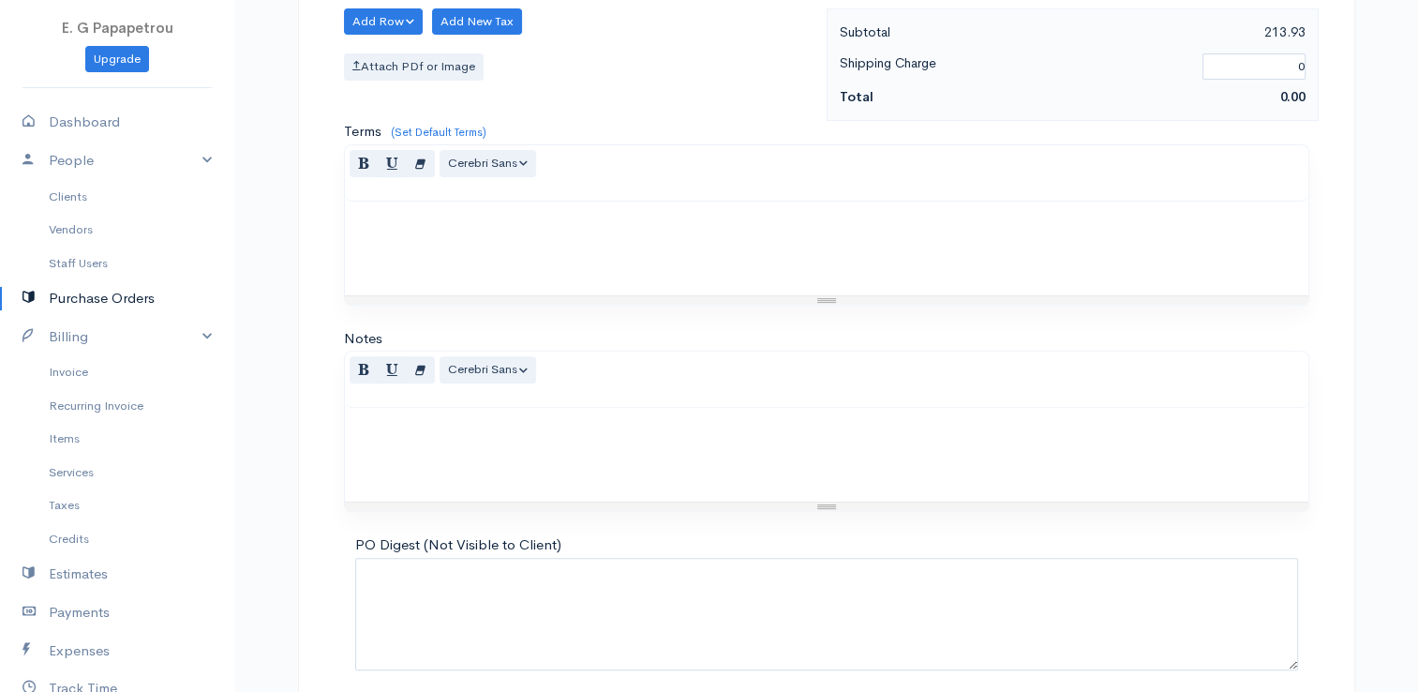
scroll to position [742, 0]
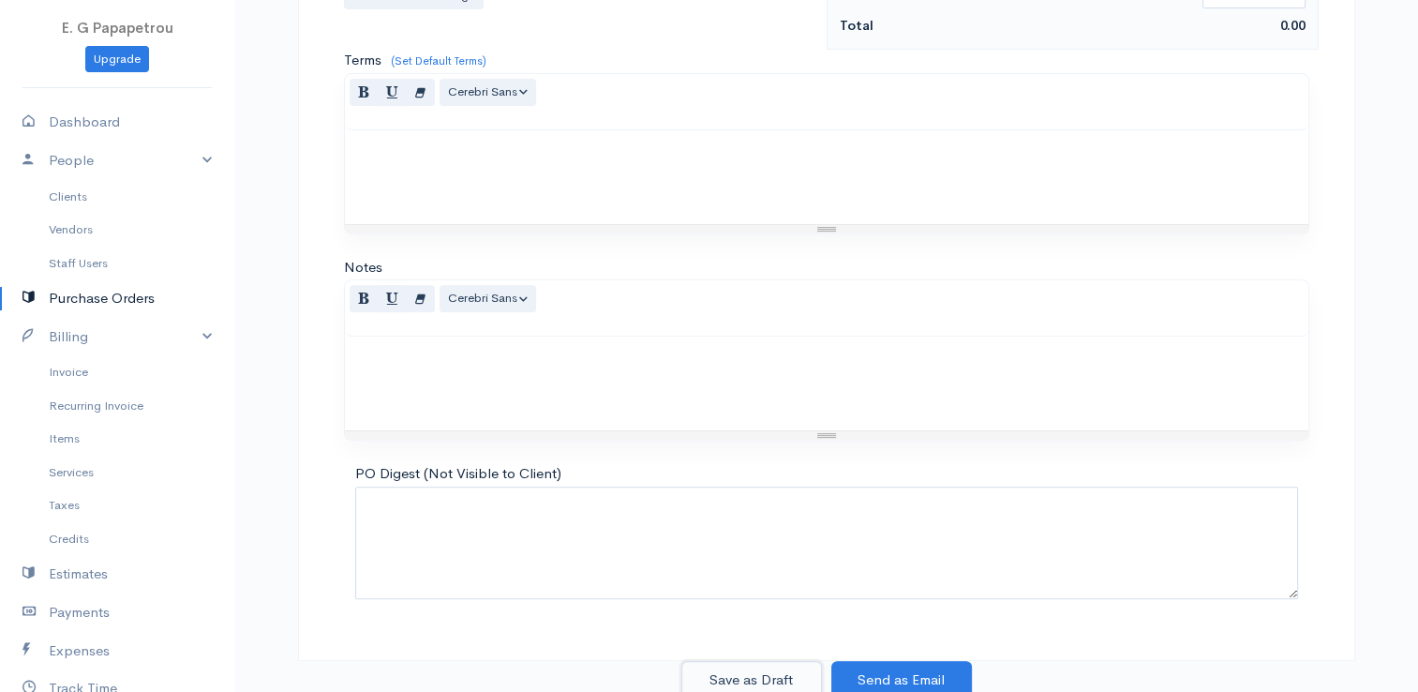
click at [727, 663] on button "Save as Draft" at bounding box center [751, 680] width 141 height 38
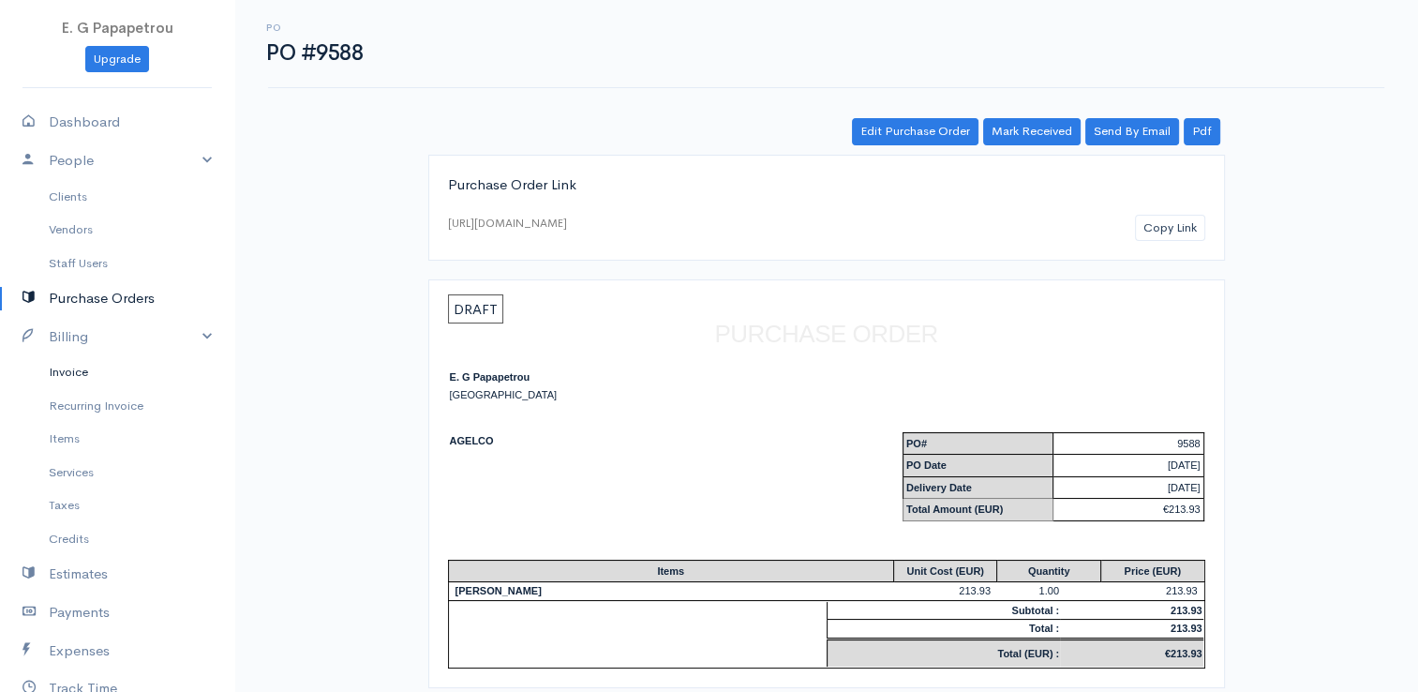
click at [82, 374] on link "Invoice" at bounding box center [117, 372] width 234 height 34
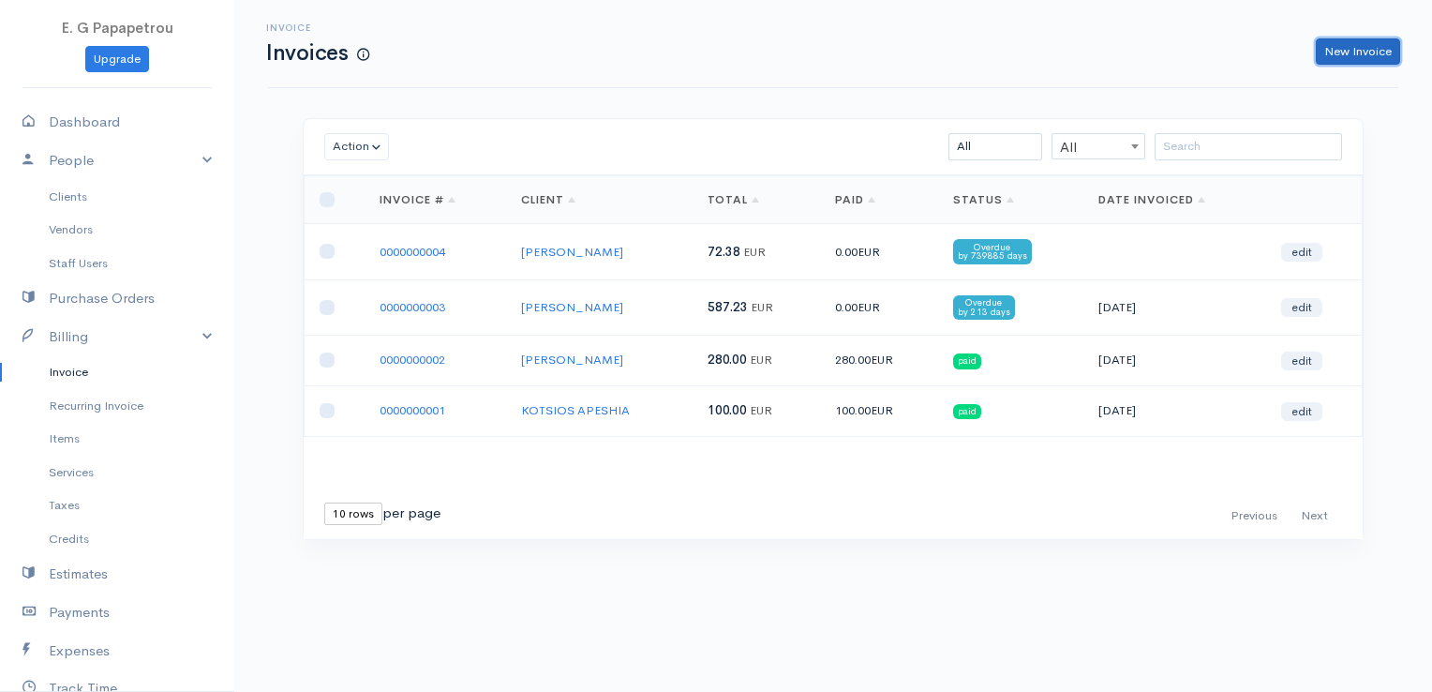
click at [1355, 55] on link "New Invoice" at bounding box center [1358, 51] width 84 height 27
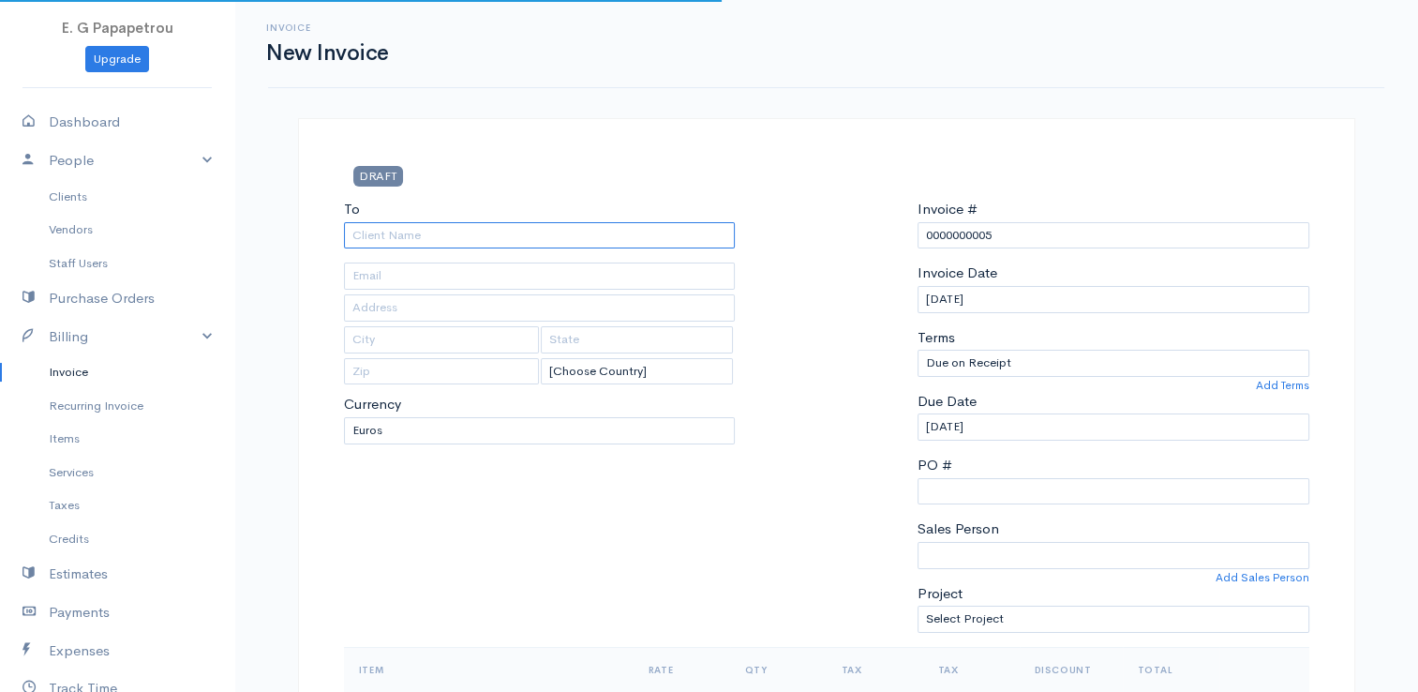
click at [585, 231] on input "To" at bounding box center [540, 235] width 392 height 27
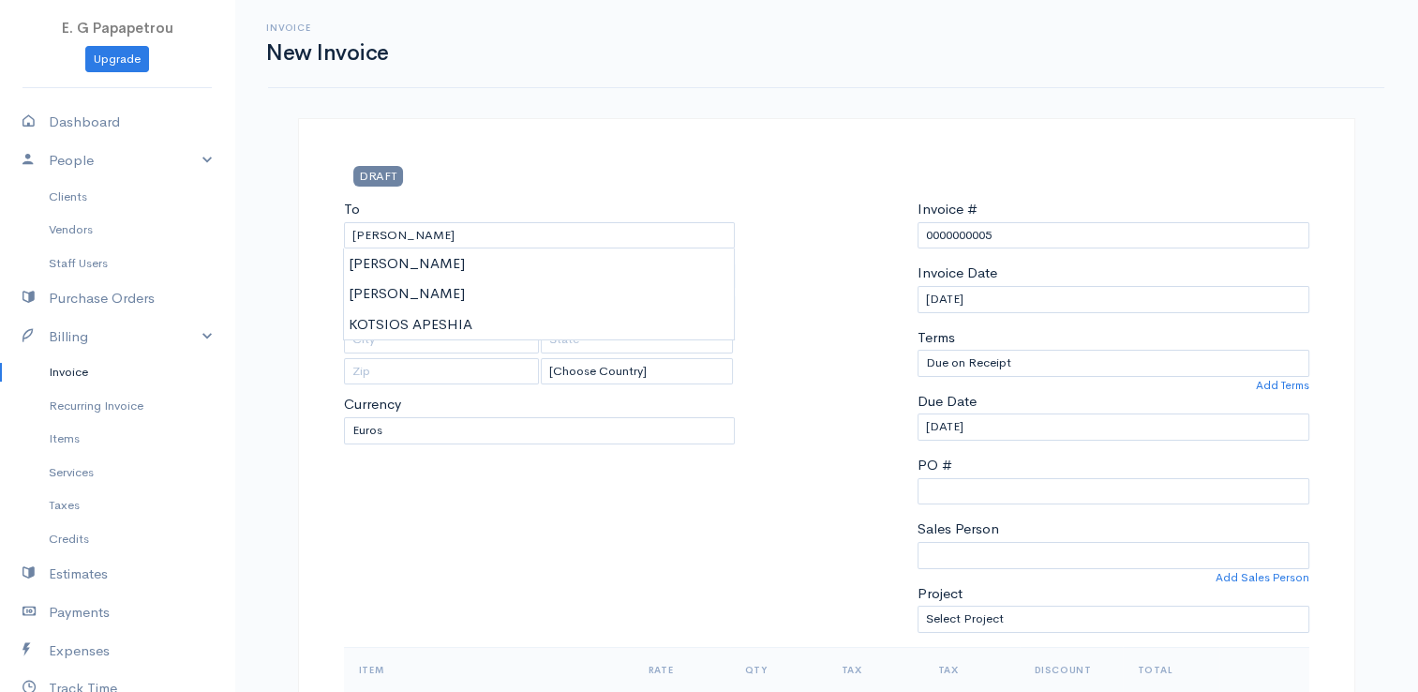
drag, startPoint x: 536, startPoint y: 266, endPoint x: 570, endPoint y: 259, distance: 34.6
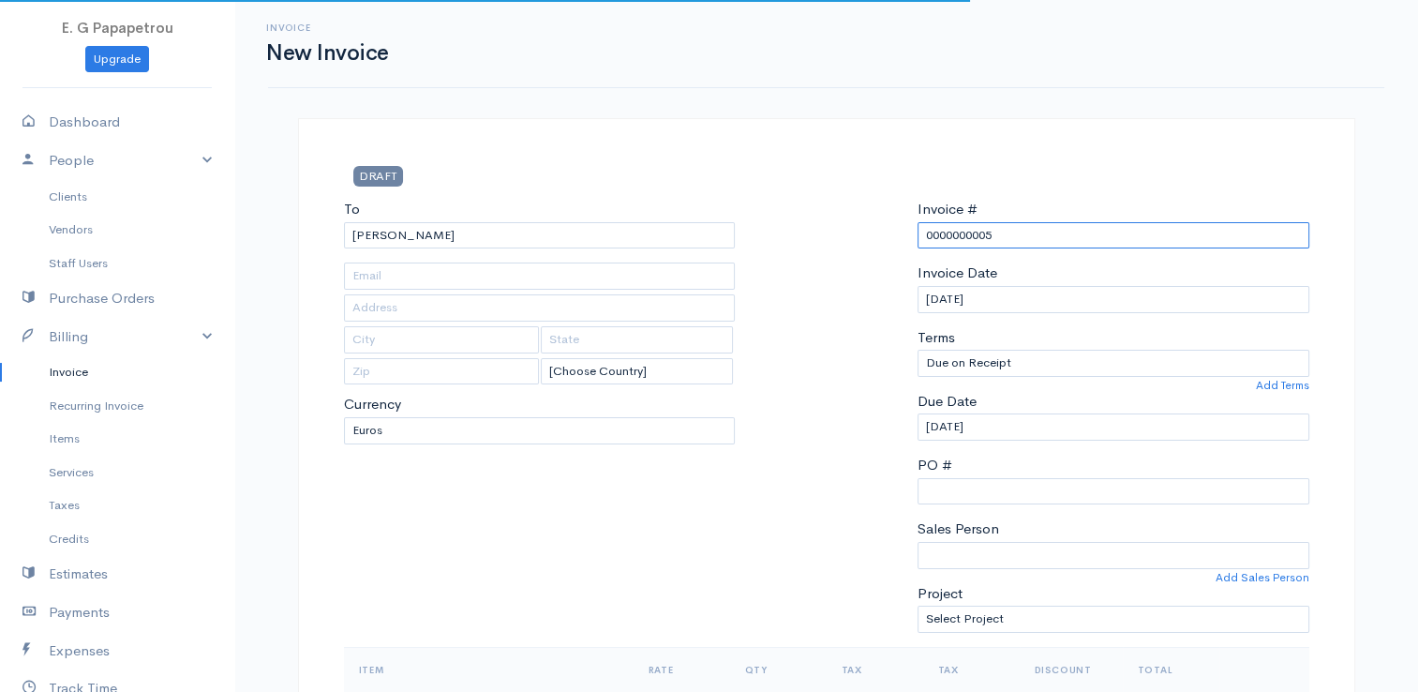
drag, startPoint x: 1046, startPoint y: 243, endPoint x: 815, endPoint y: 233, distance: 230.7
click at [815, 233] on div "To [GEOGRAPHIC_DATA] ANEXARTISIAS [Choose Country] [GEOGRAPHIC_DATA] [GEOGRAPHI…" at bounding box center [827, 423] width 984 height 448
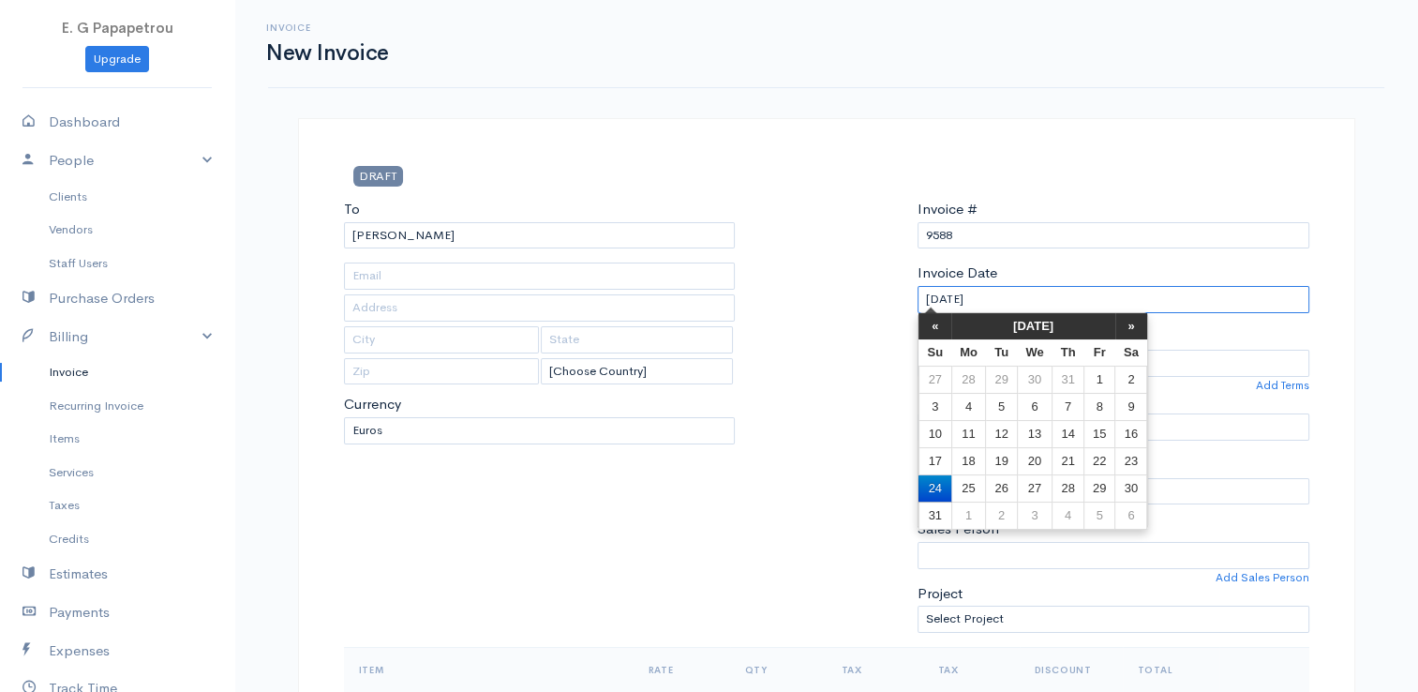
drag, startPoint x: 1027, startPoint y: 308, endPoint x: 836, endPoint y: 289, distance: 192.2
click at [836, 289] on div "To [GEOGRAPHIC_DATA] ANEXARTISIAS [Choose Country] [GEOGRAPHIC_DATA] [GEOGRAPHI…" at bounding box center [827, 423] width 984 height 448
click at [1105, 197] on div "DRAFT" at bounding box center [827, 182] width 984 height 33
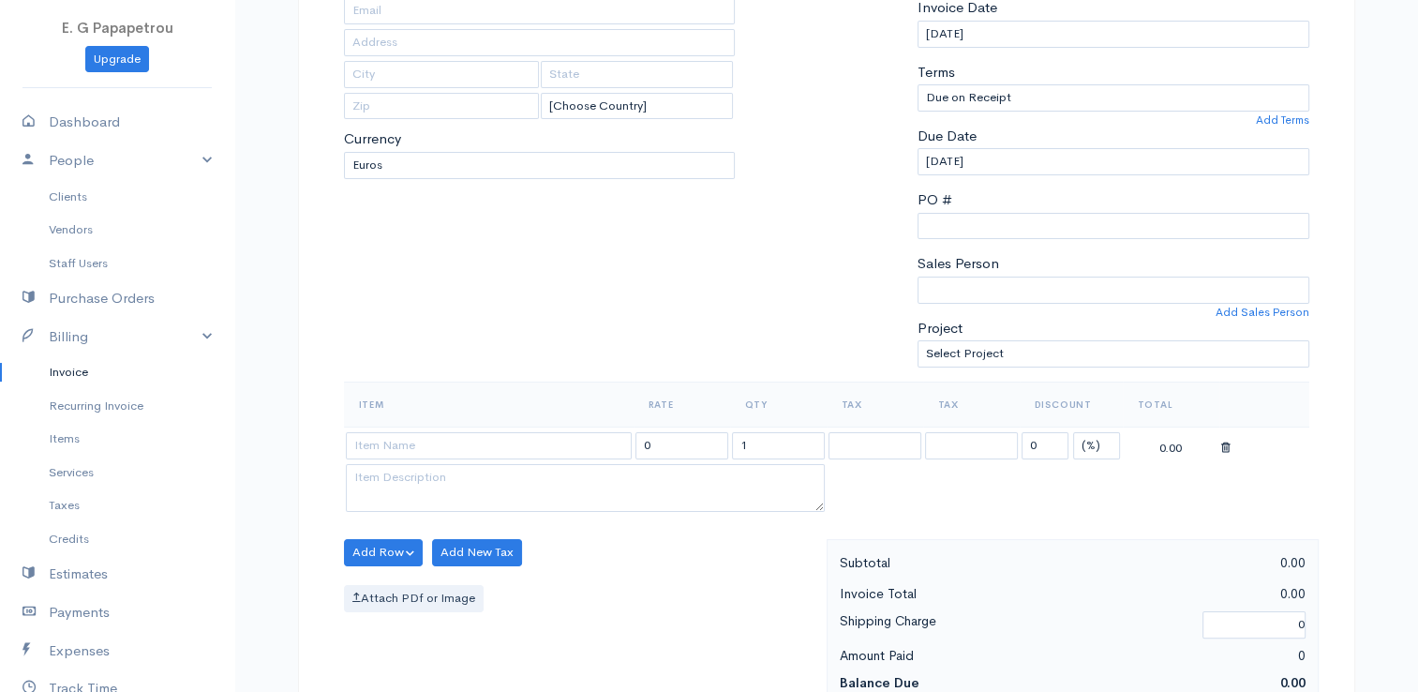
scroll to position [375, 0]
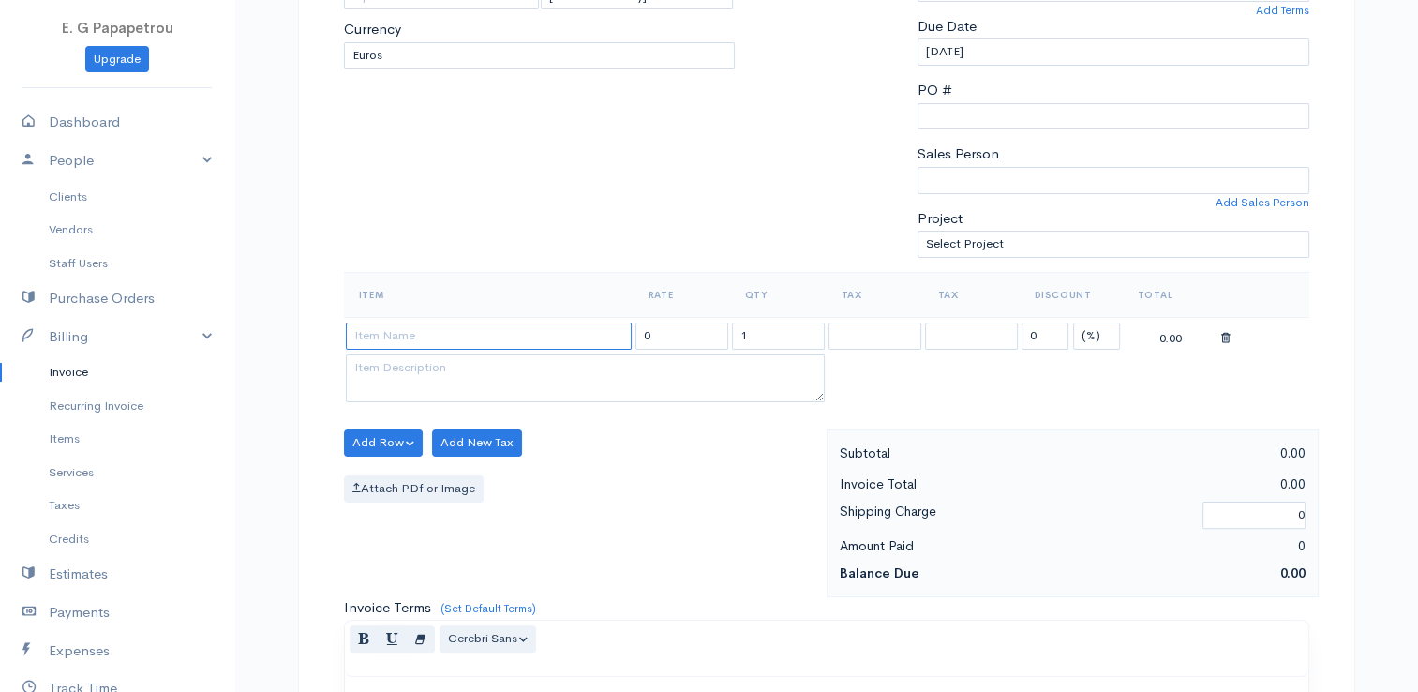
click at [457, 331] on input at bounding box center [489, 335] width 286 height 27
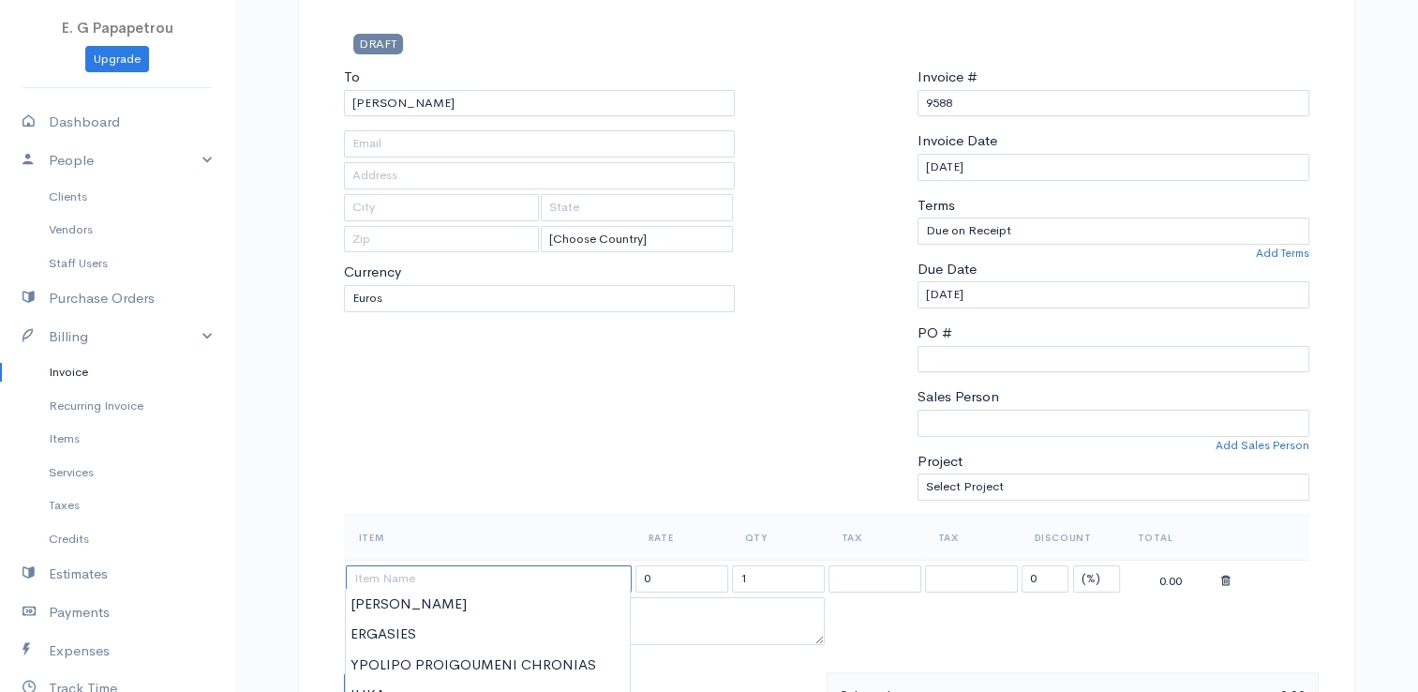
scroll to position [281, 0]
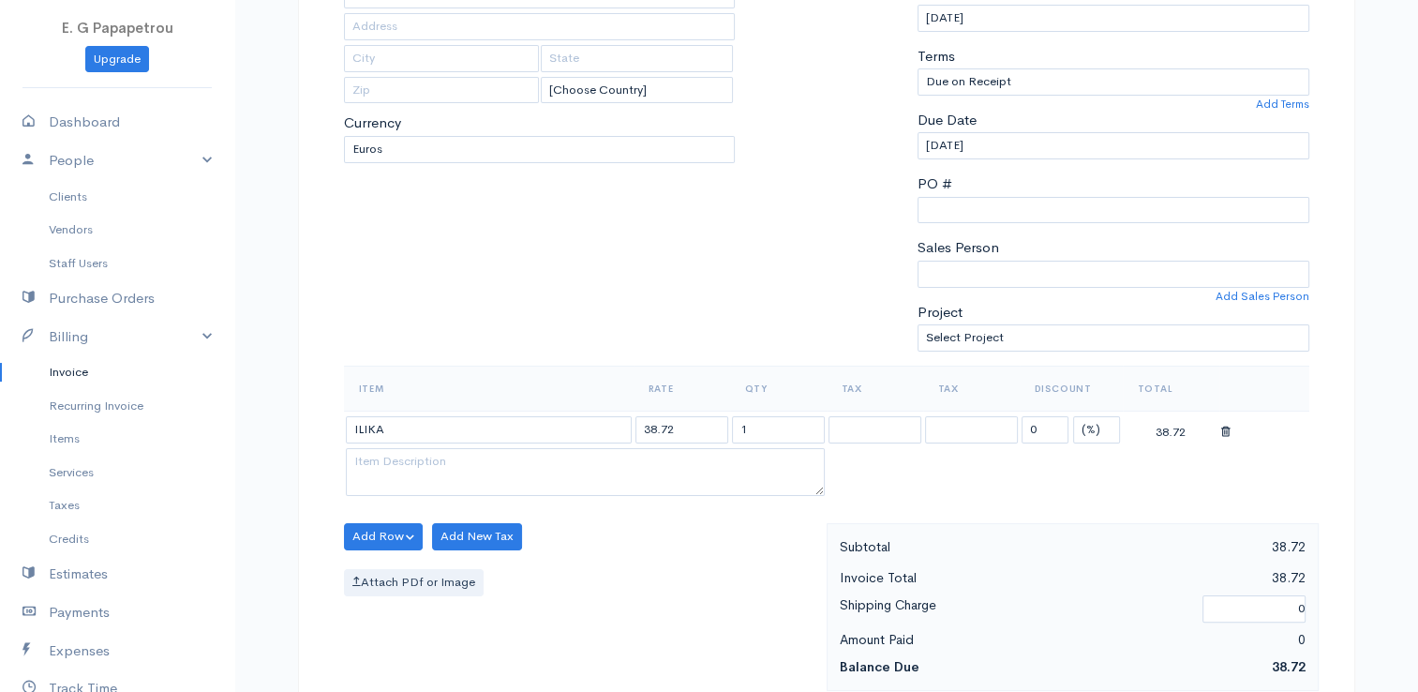
click at [466, 546] on body "E. G Papapetrou Upgrade Dashboard People Clients Vendors Staff Users Purchase O…" at bounding box center [709, 529] width 1418 height 1620
drag, startPoint x: 693, startPoint y: 426, endPoint x: 517, endPoint y: 412, distance: 176.7
click at [509, 413] on tr "ILIKA 38.72 1 0 (%) Flat 38.72" at bounding box center [826, 428] width 965 height 37
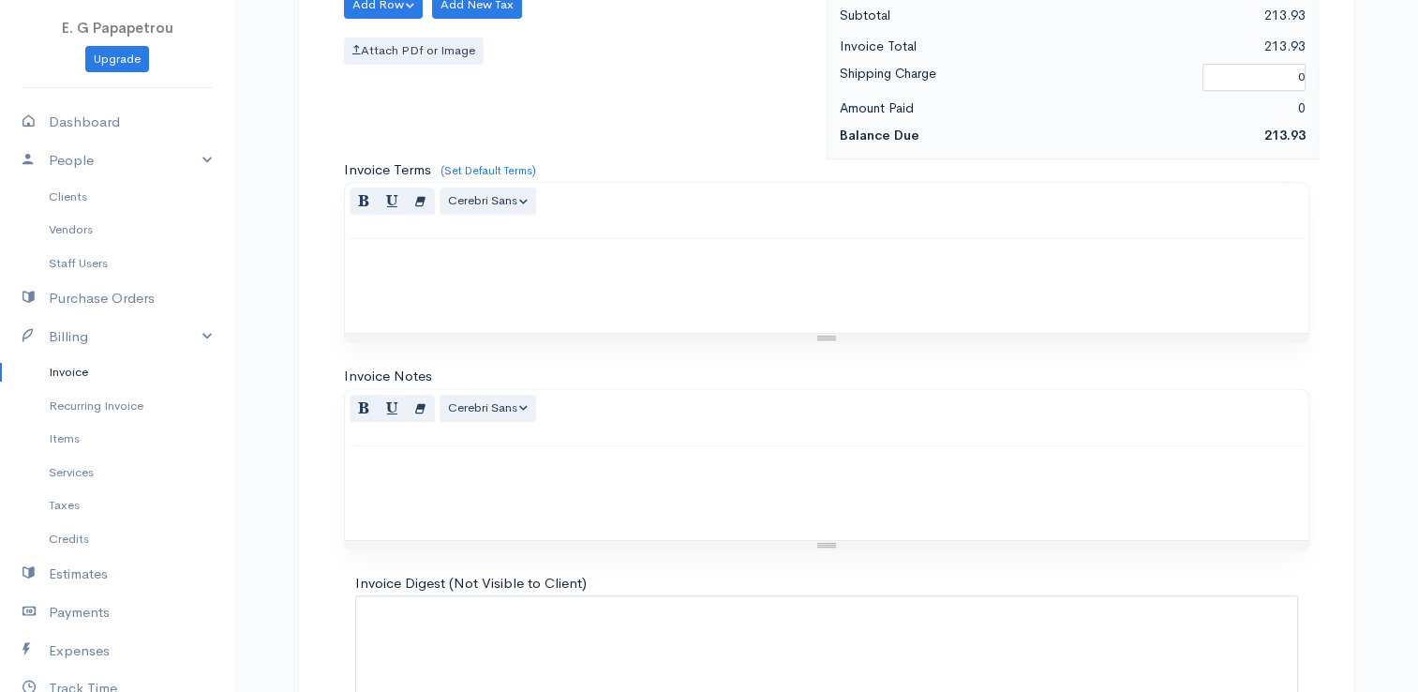
scroll to position [921, 0]
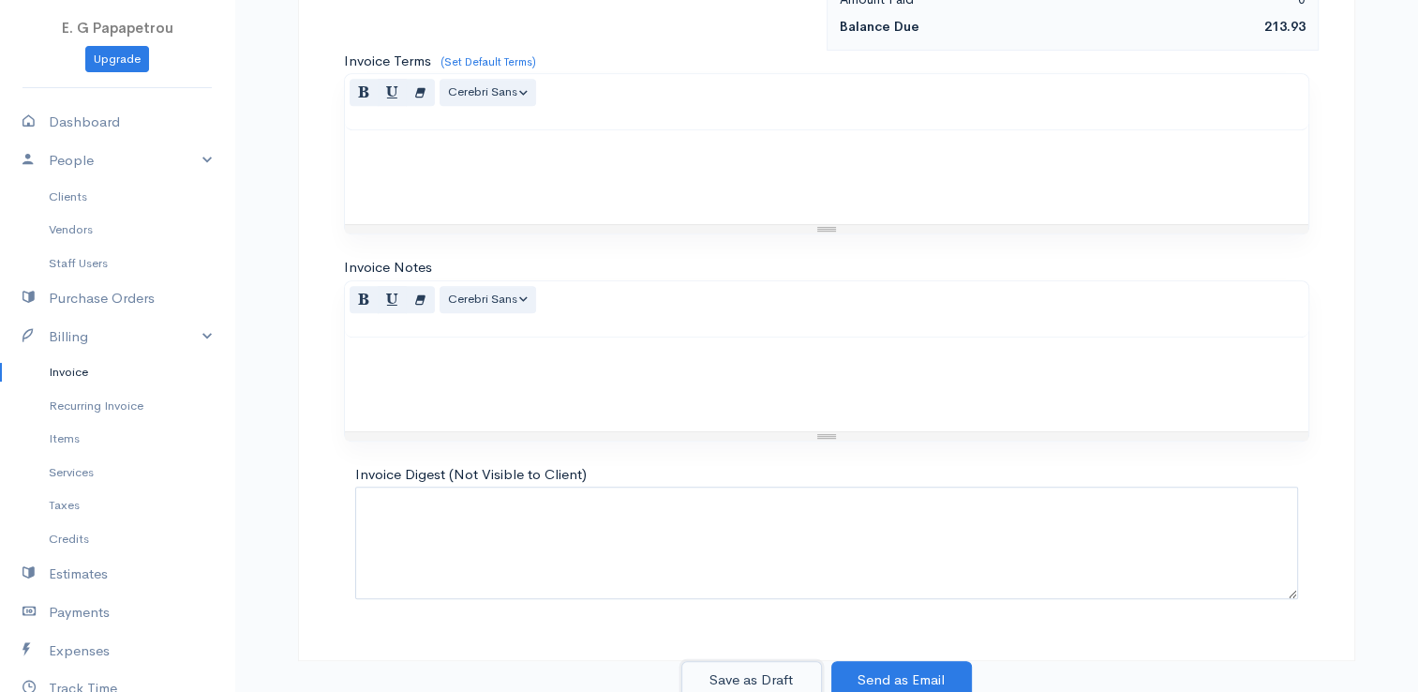
click at [778, 668] on button "Save as Draft" at bounding box center [751, 680] width 141 height 38
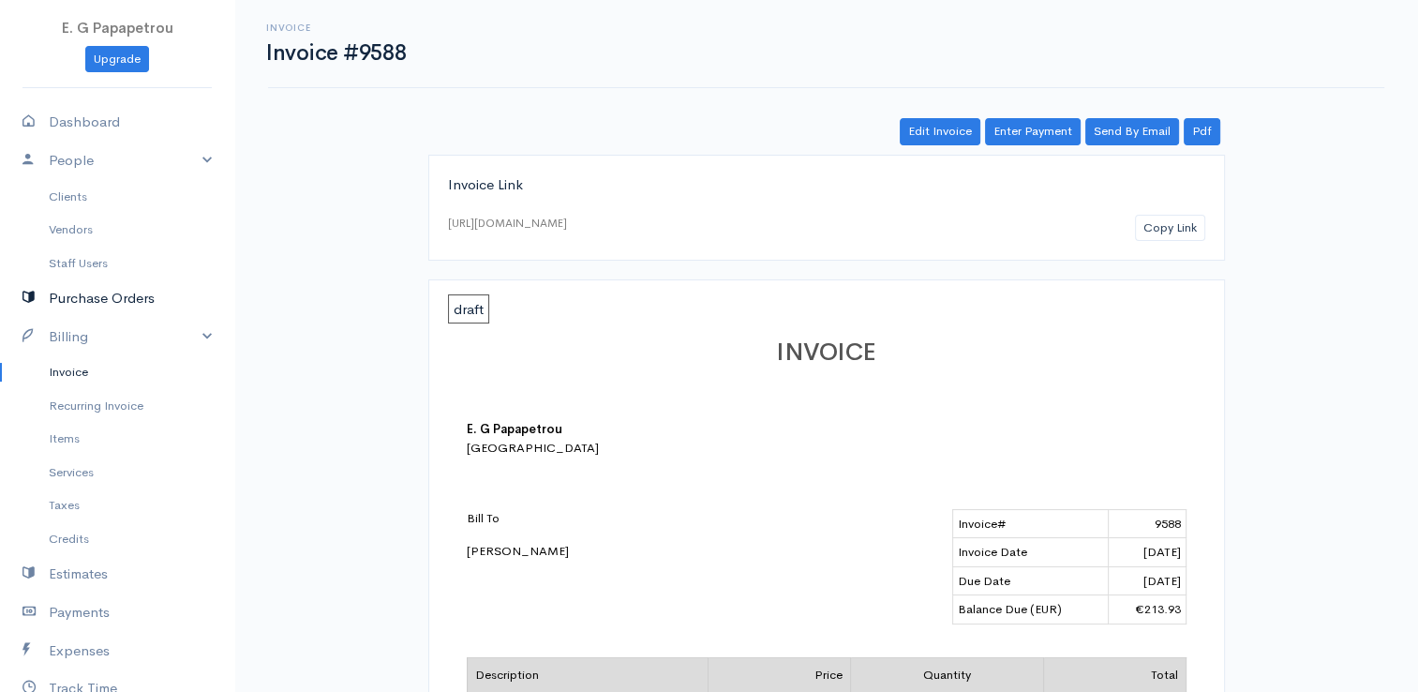
click at [97, 298] on link "Purchase Orders" at bounding box center [117, 298] width 234 height 38
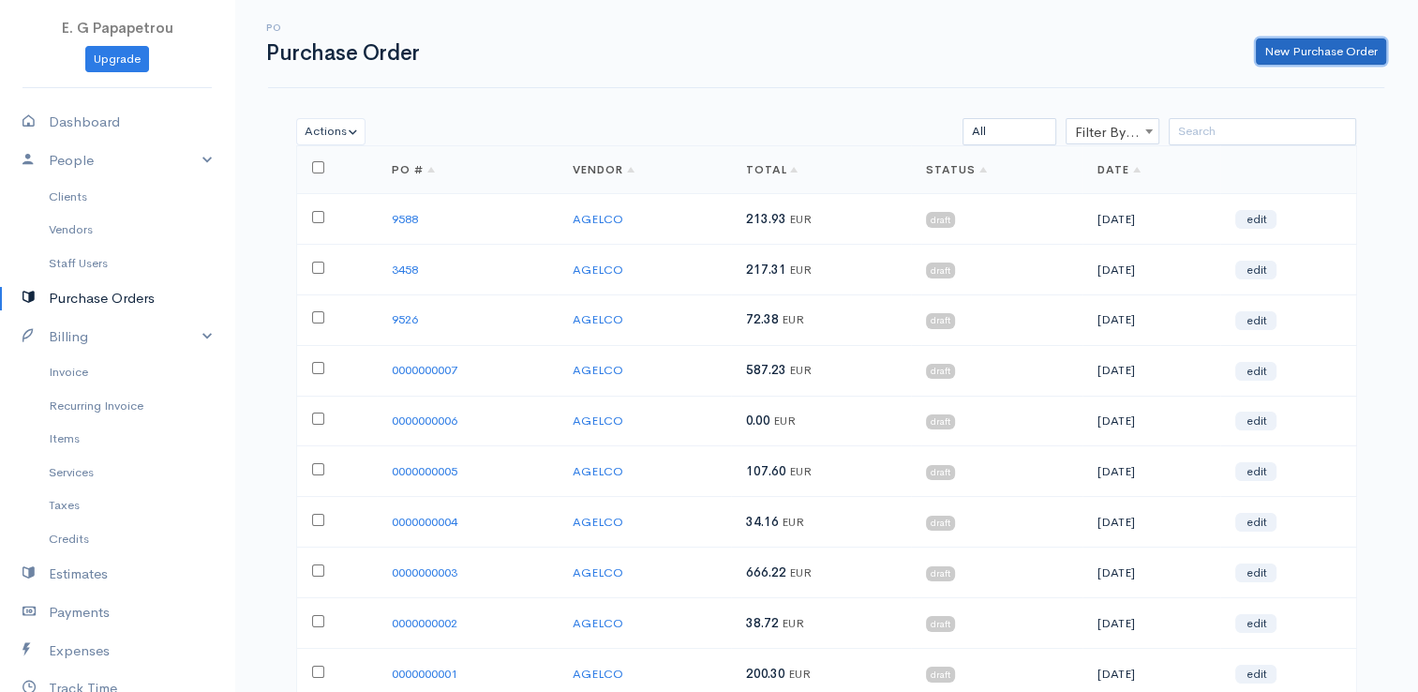
click at [1279, 51] on link "New Purchase Order" at bounding box center [1321, 51] width 130 height 27
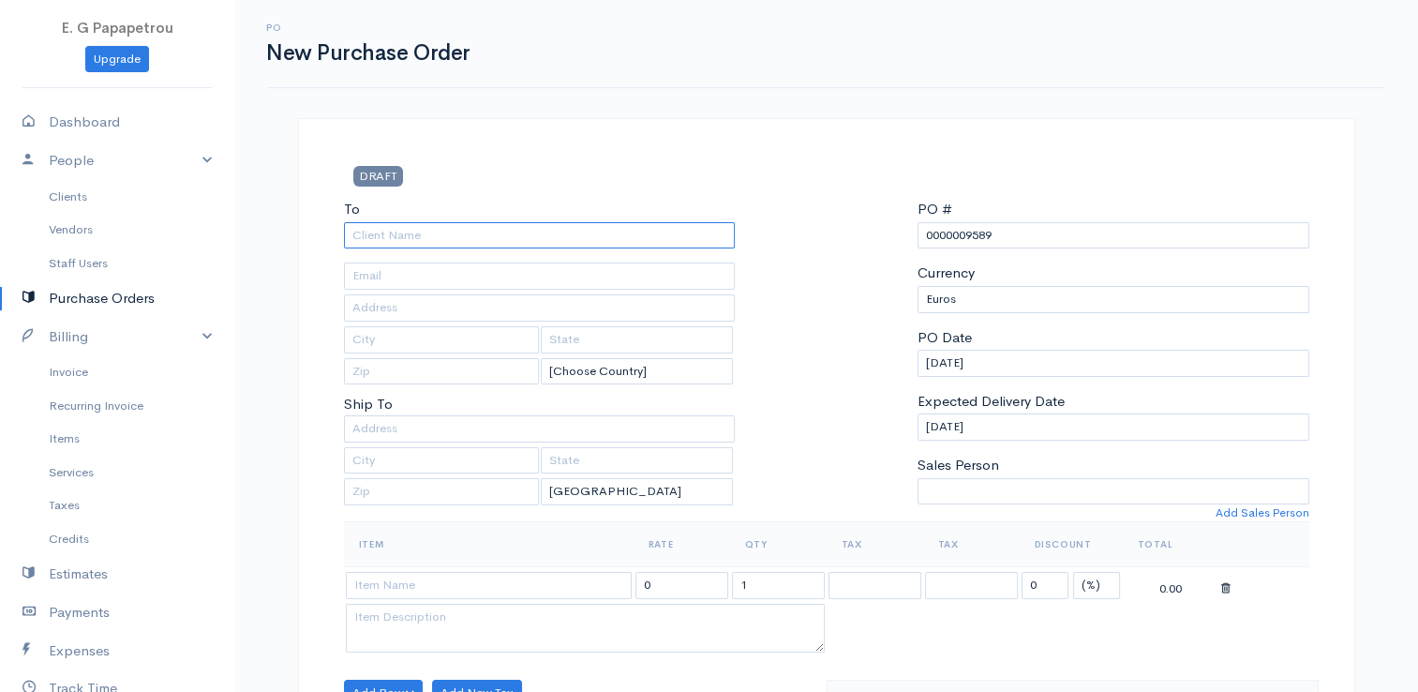
click at [679, 246] on input "To" at bounding box center [540, 235] width 392 height 27
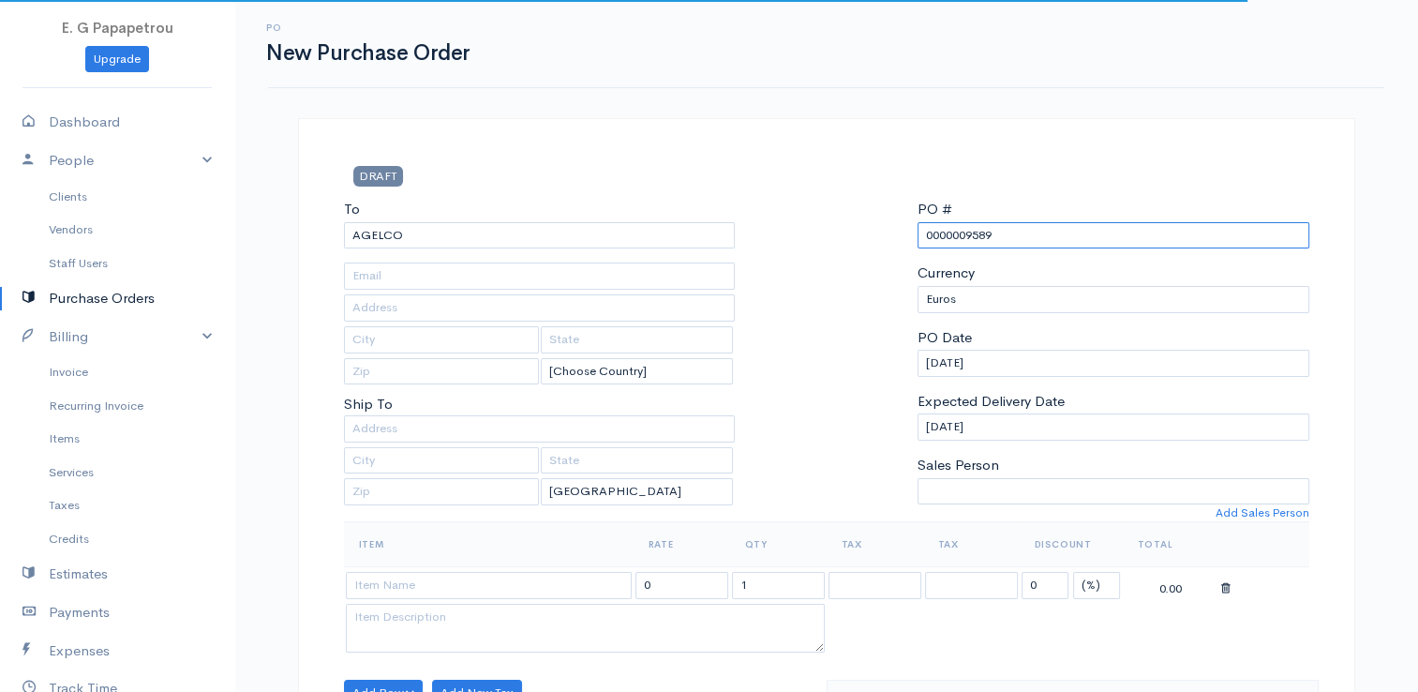
drag, startPoint x: 1065, startPoint y: 242, endPoint x: 847, endPoint y: 208, distance: 220.9
click at [847, 208] on div "To [GEOGRAPHIC_DATA] [Choose Country] [GEOGRAPHIC_DATA] [GEOGRAPHIC_DATA] [GEOG…" at bounding box center [827, 360] width 984 height 322
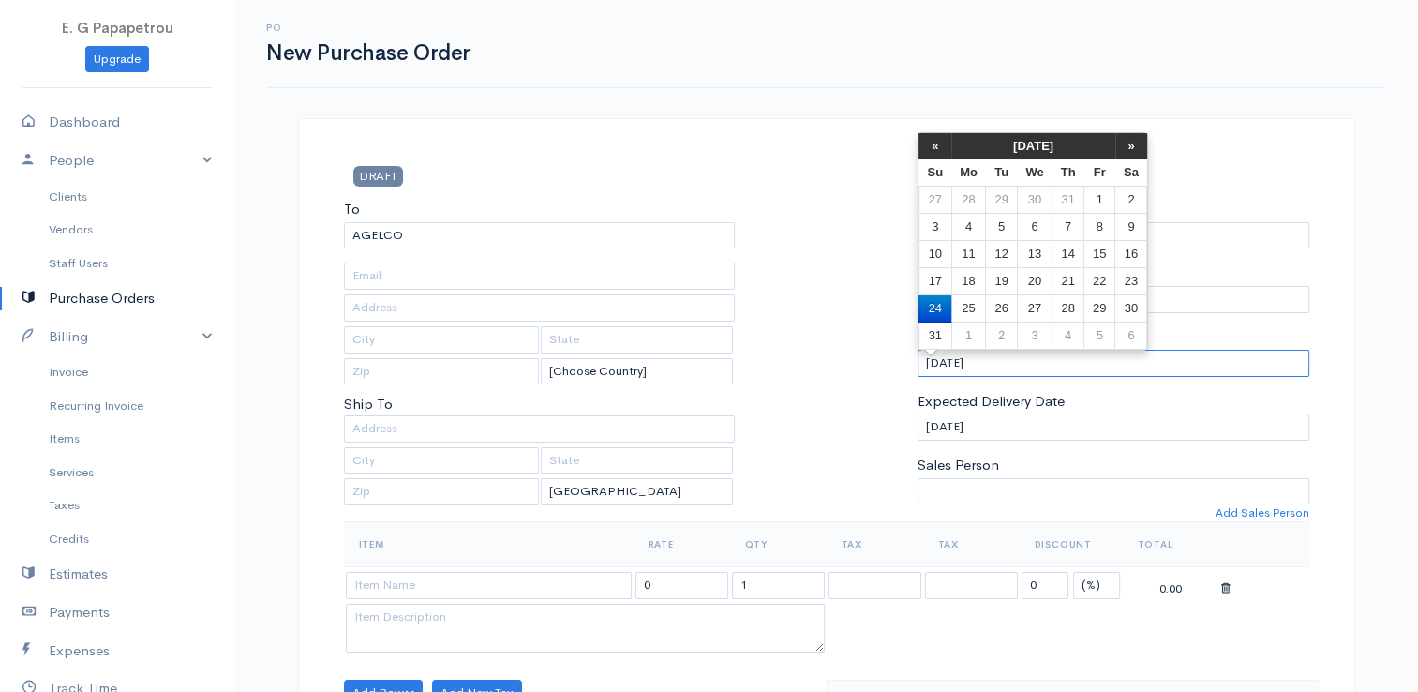
drag, startPoint x: 1038, startPoint y: 360, endPoint x: 881, endPoint y: 359, distance: 157.4
click at [881, 359] on div "To [GEOGRAPHIC_DATA] [Choose Country] [GEOGRAPHIC_DATA] [GEOGRAPHIC_DATA] [GEOG…" at bounding box center [827, 360] width 984 height 322
click at [842, 223] on div at bounding box center [826, 360] width 164 height 322
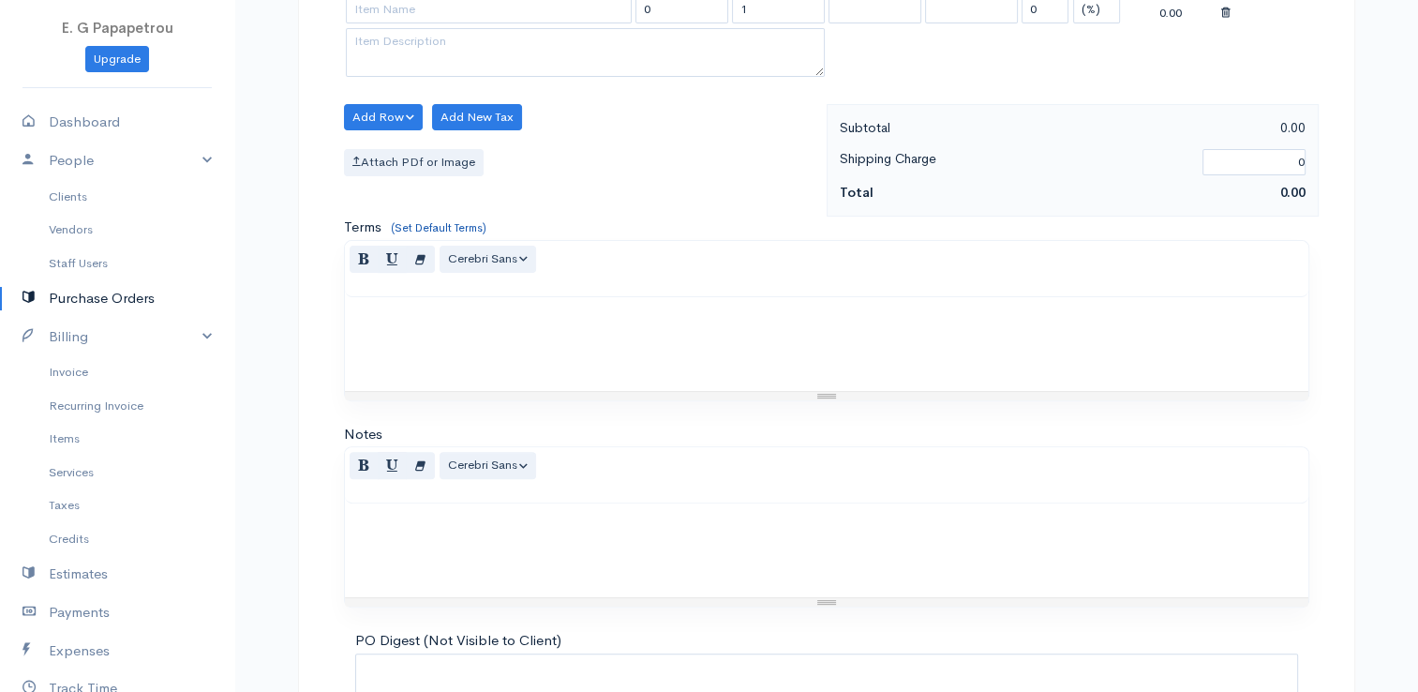
scroll to position [461, 0]
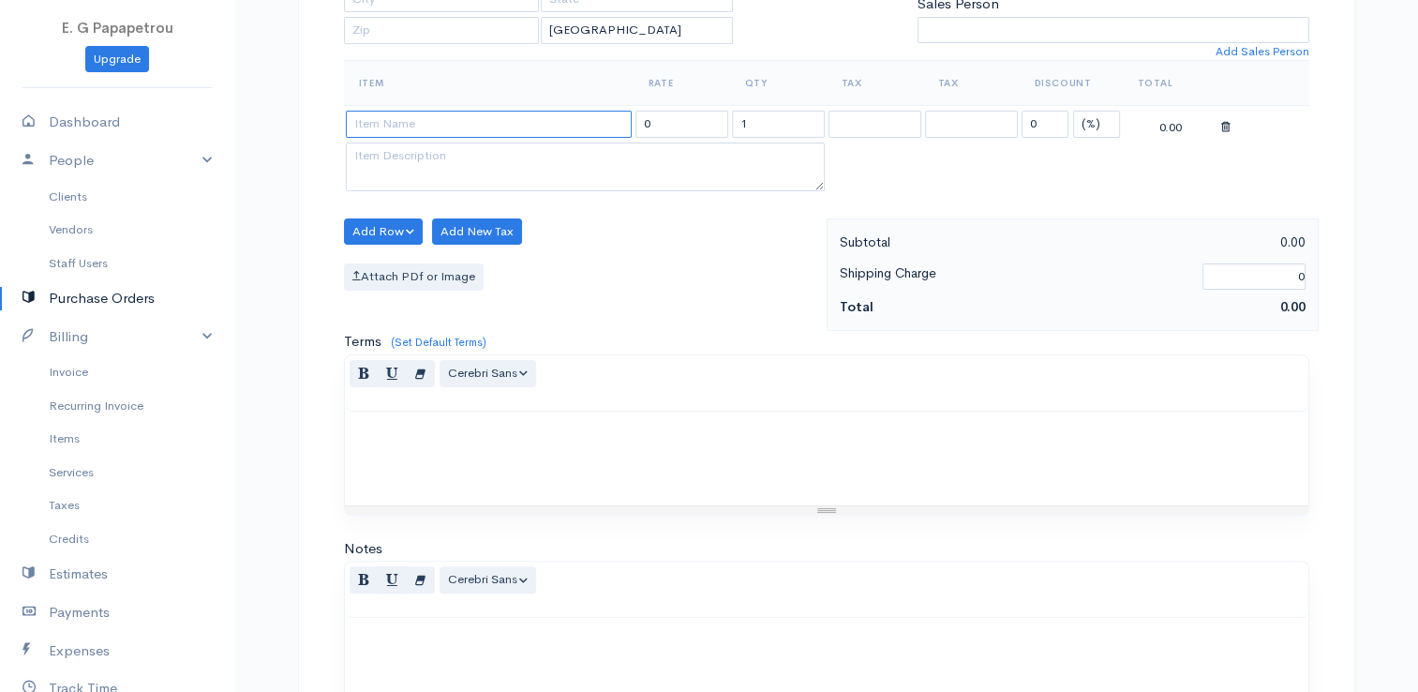
click at [491, 115] on input at bounding box center [489, 124] width 286 height 27
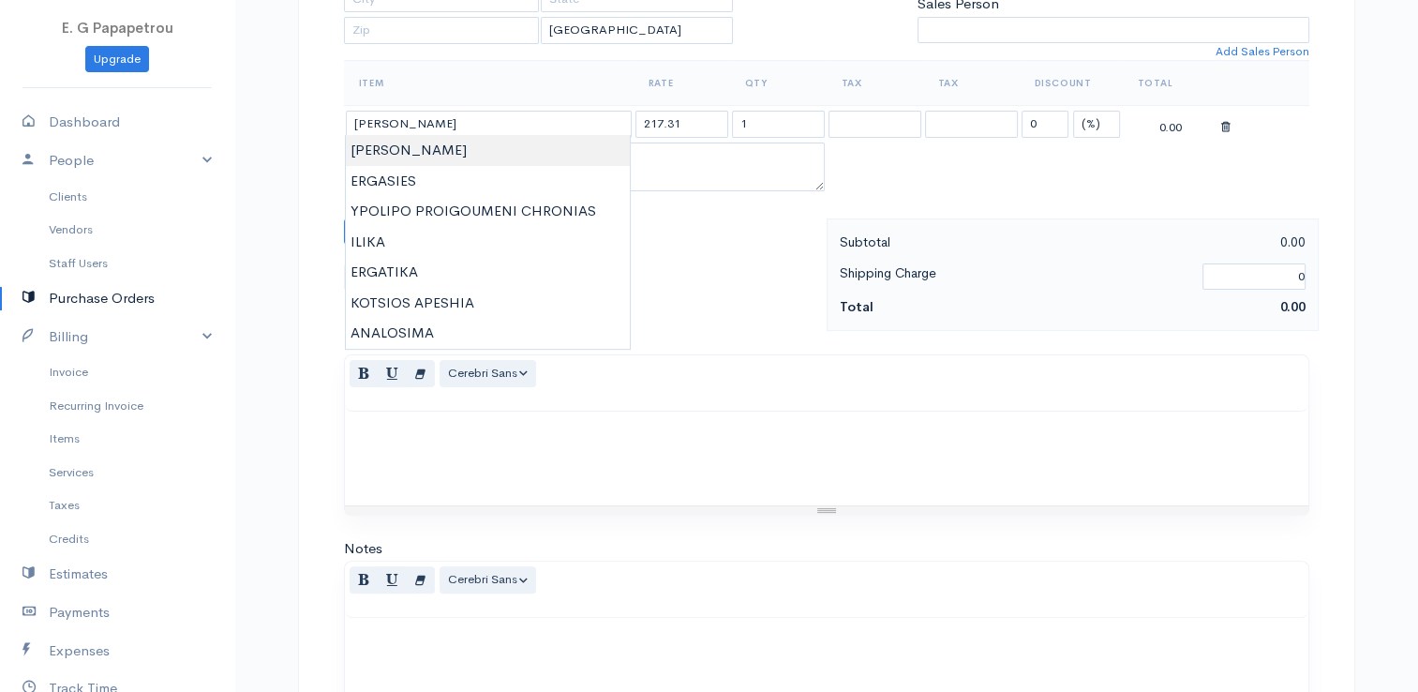
click at [480, 146] on body "E. G Papapetrou Upgrade Dashboard People Clients Vendors Staff Users Purchase O…" at bounding box center [709, 259] width 1418 height 1440
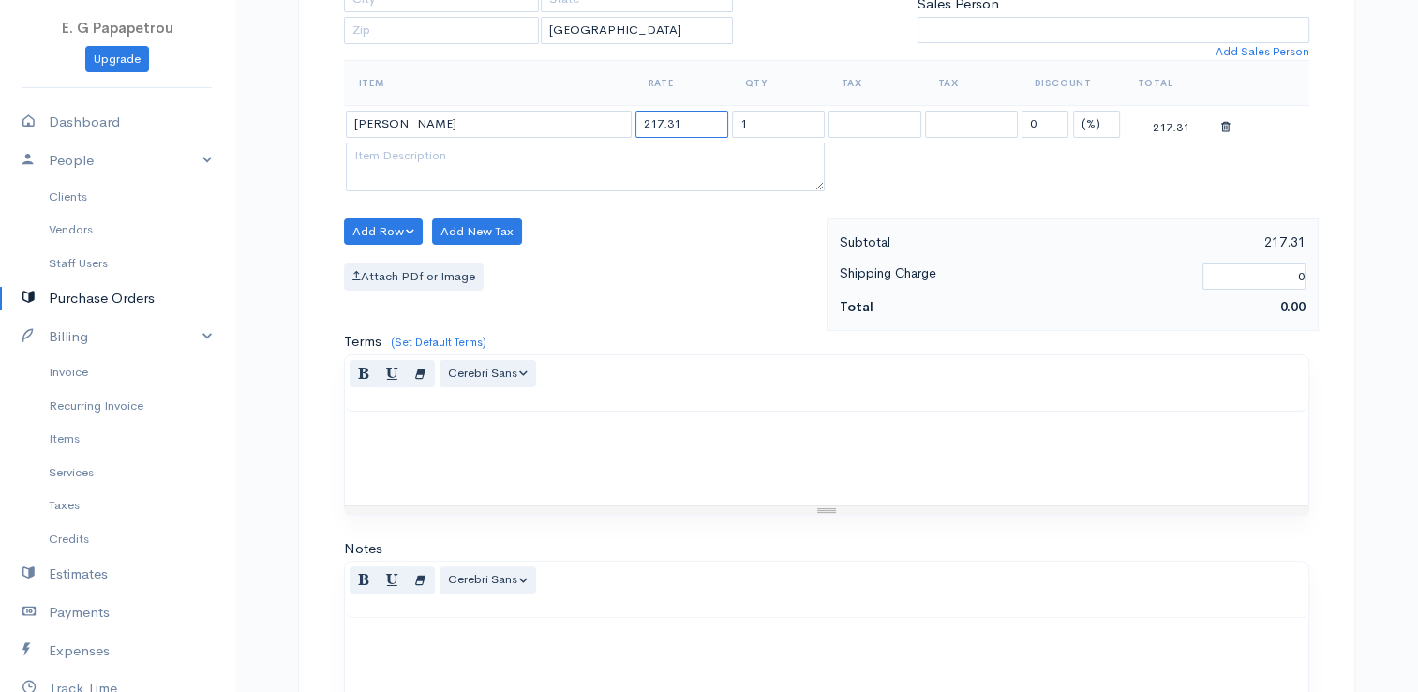
drag, startPoint x: 716, startPoint y: 117, endPoint x: 590, endPoint y: 103, distance: 126.4
click at [590, 106] on tr "[PERSON_NAME] 217.31 1 0 (%) Flat 217.31" at bounding box center [826, 124] width 965 height 37
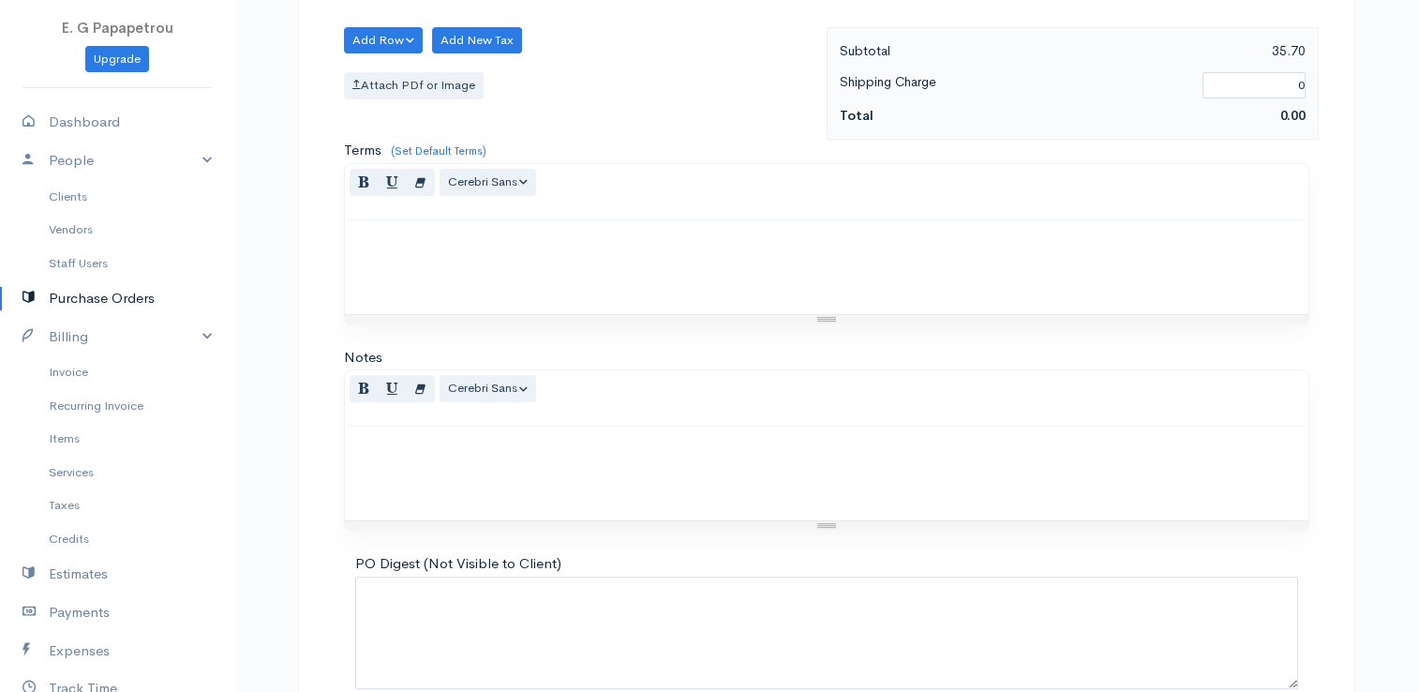
scroll to position [742, 0]
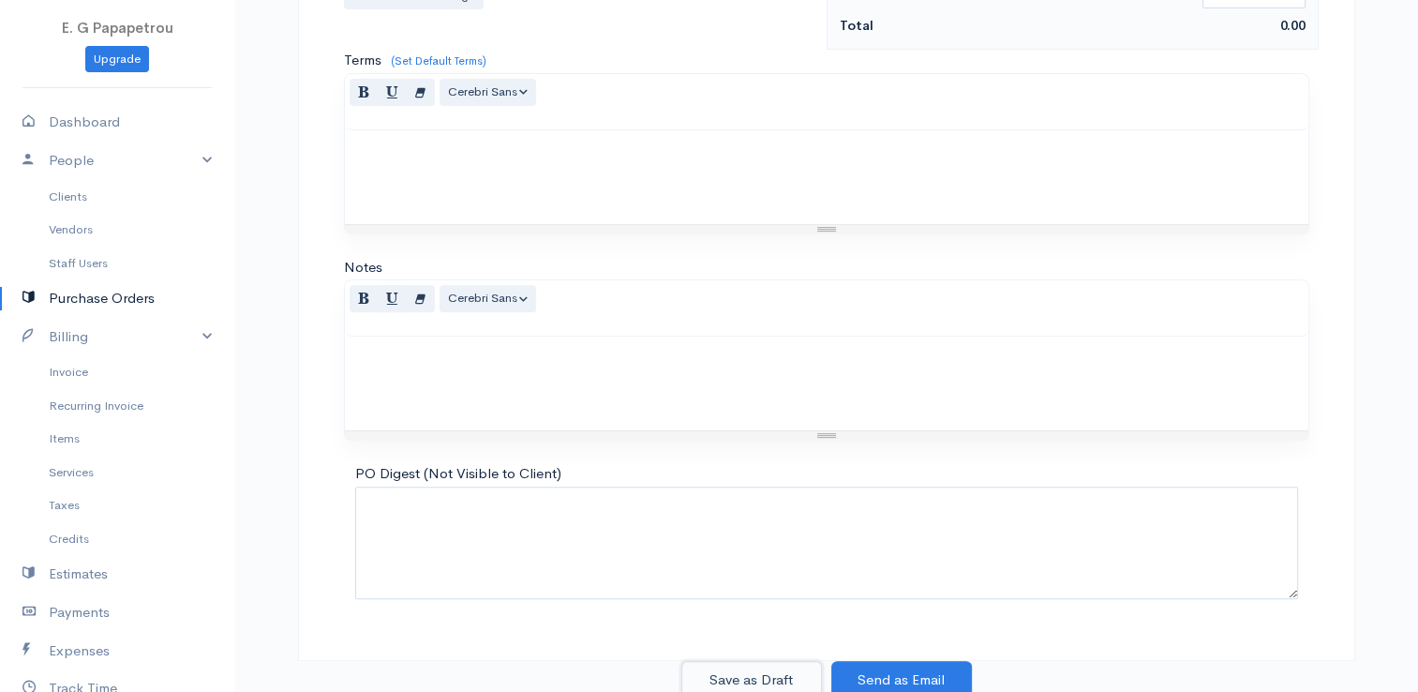
click at [745, 669] on button "Save as Draft" at bounding box center [751, 680] width 141 height 38
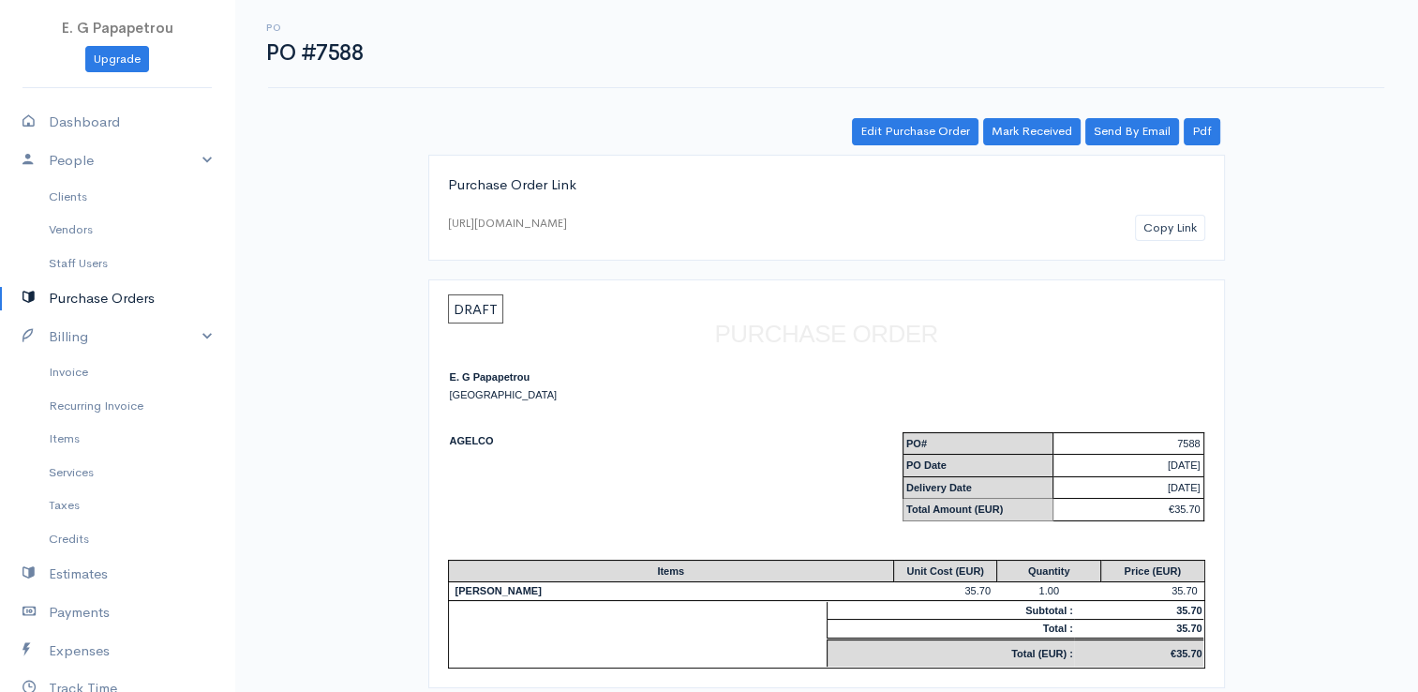
click at [82, 298] on link "Purchase Orders" at bounding box center [117, 298] width 234 height 38
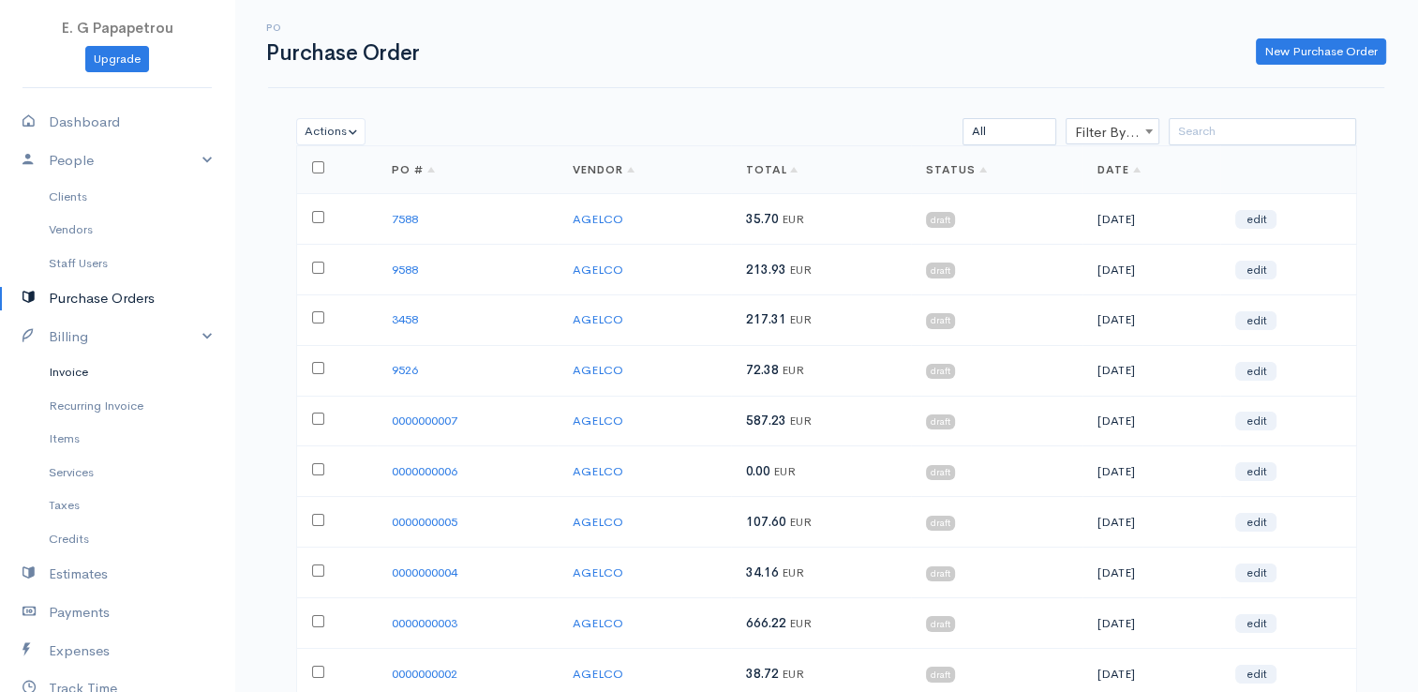
click at [82, 373] on link "Invoice" at bounding box center [117, 372] width 234 height 34
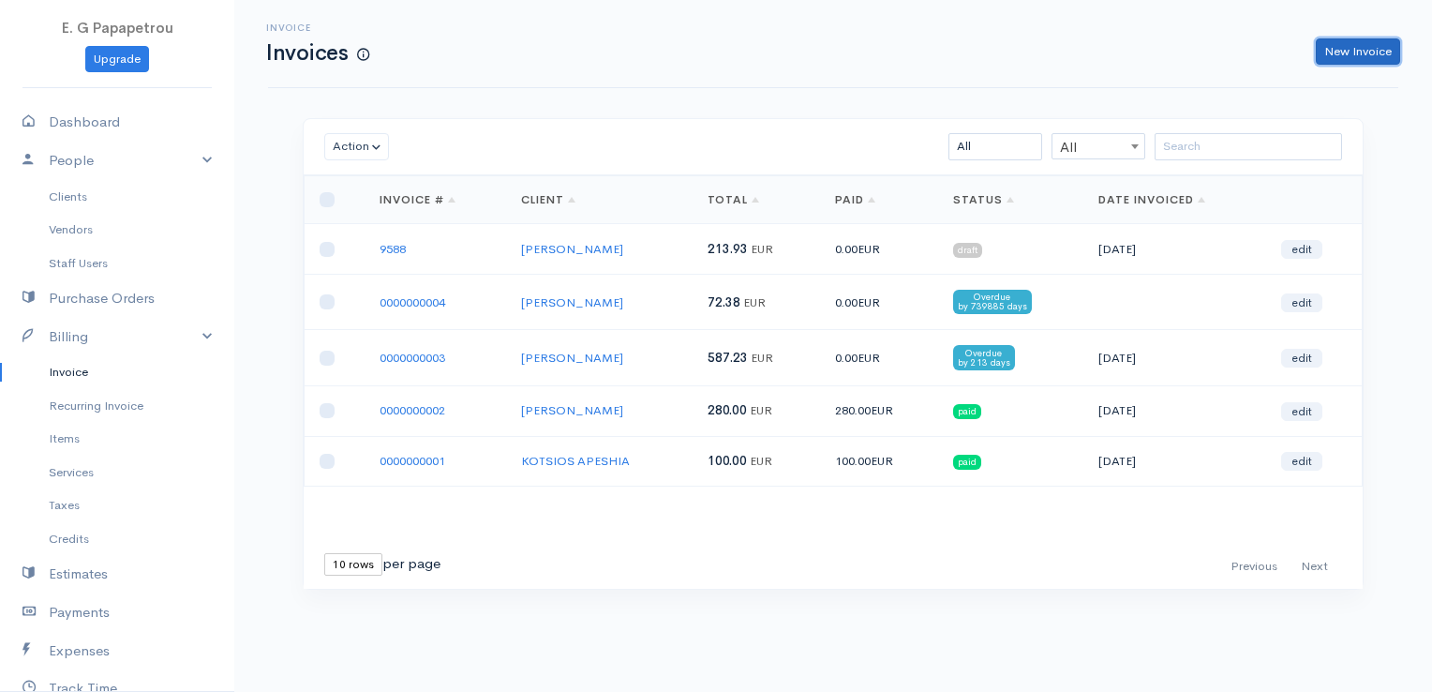
click at [1352, 60] on link "New Invoice" at bounding box center [1358, 51] width 84 height 27
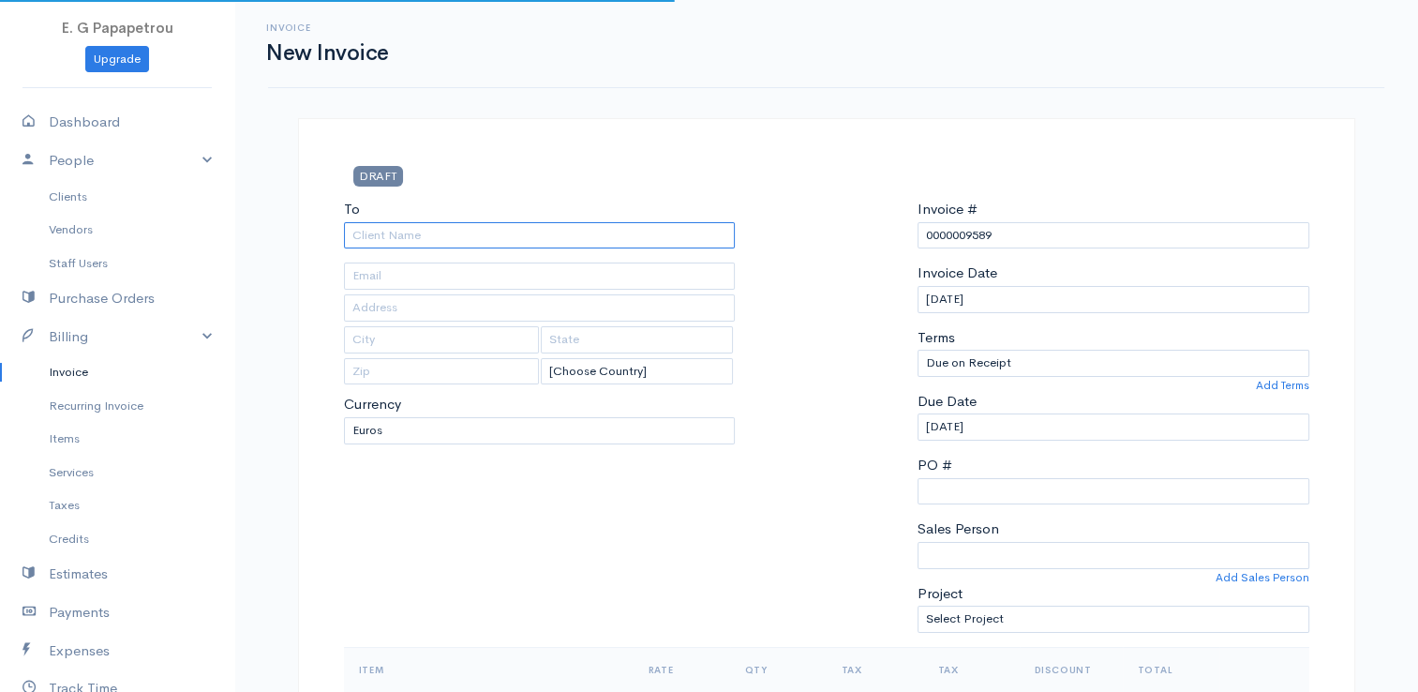
click at [651, 238] on input "To" at bounding box center [540, 235] width 392 height 27
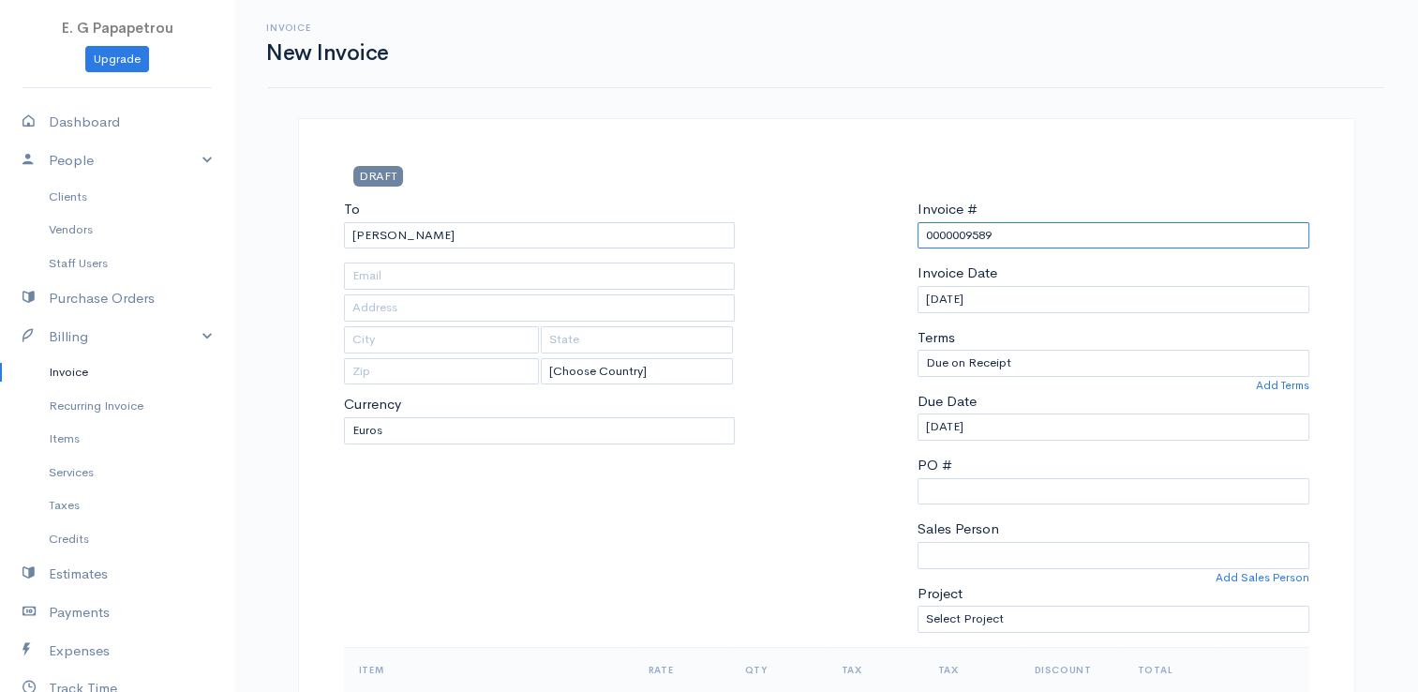
drag, startPoint x: 1032, startPoint y: 222, endPoint x: 866, endPoint y: 222, distance: 165.9
click at [866, 222] on div "To [GEOGRAPHIC_DATA] ANEXARTISIAS [Choose Country] [GEOGRAPHIC_DATA] [GEOGRAPHI…" at bounding box center [827, 423] width 984 height 448
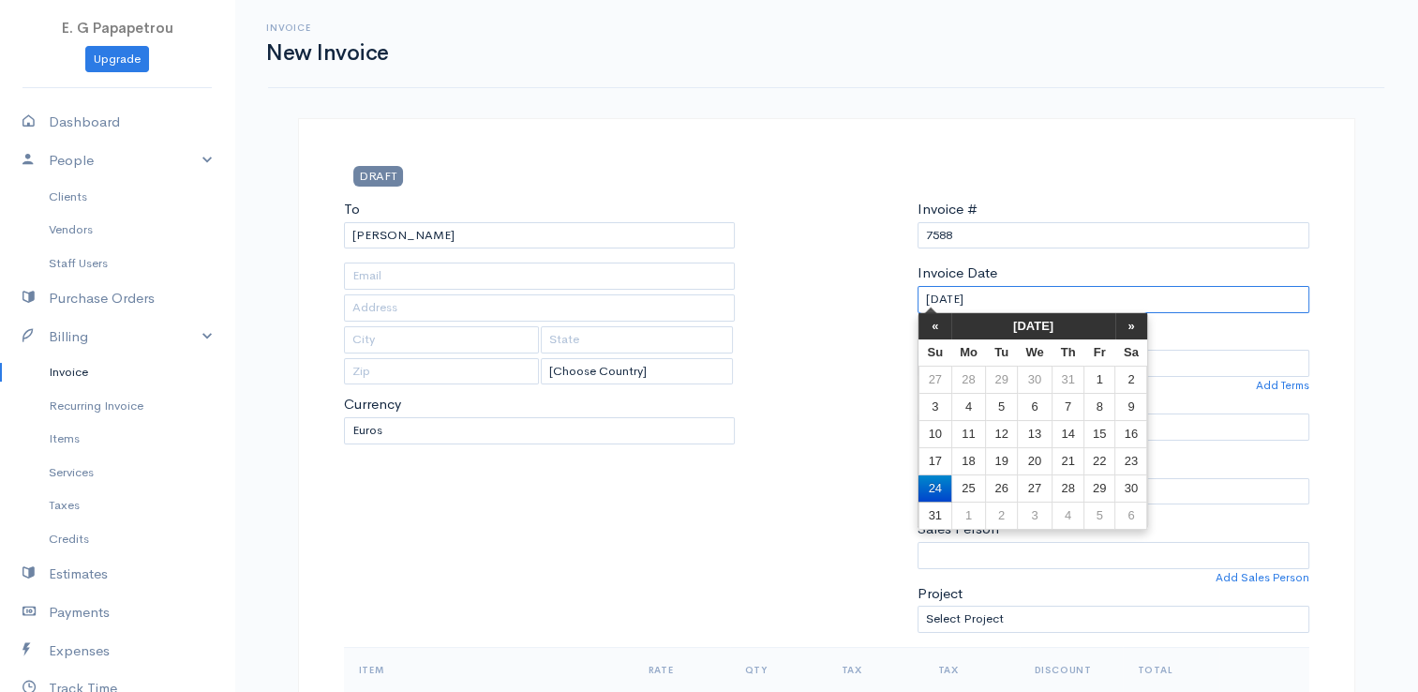
drag, startPoint x: 1023, startPoint y: 294, endPoint x: 856, endPoint y: 294, distance: 167.7
click at [856, 294] on div "To [GEOGRAPHIC_DATA] ANEXARTISIAS [Choose Country] [GEOGRAPHIC_DATA] [GEOGRAPHI…" at bounding box center [827, 423] width 984 height 448
click at [859, 201] on div at bounding box center [826, 423] width 164 height 448
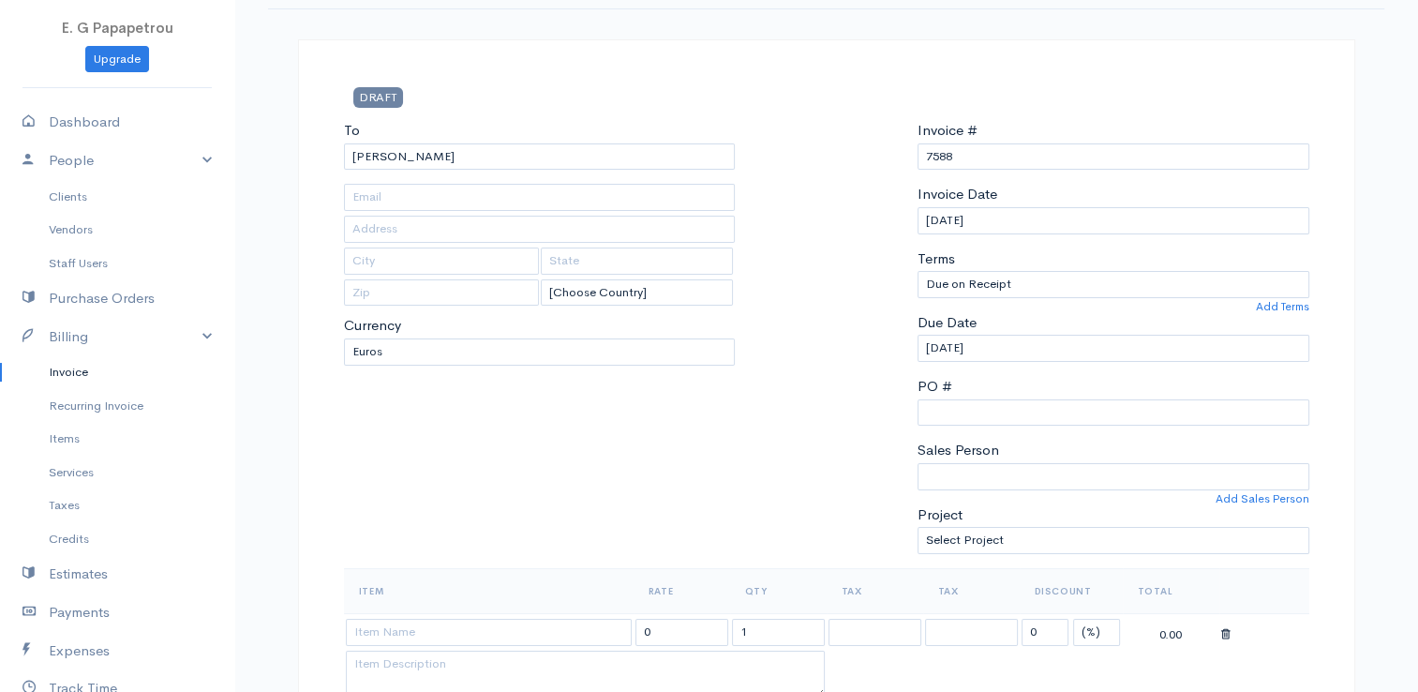
scroll to position [281, 0]
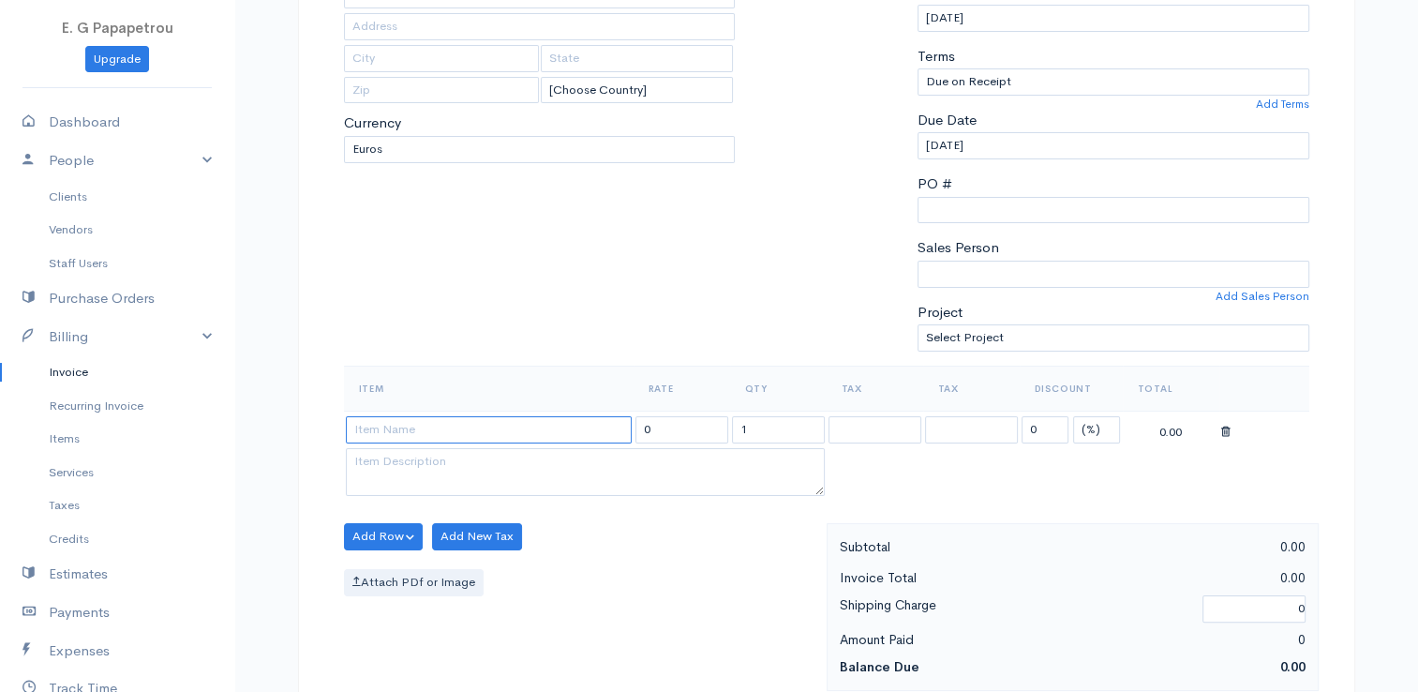
click at [607, 422] on input at bounding box center [489, 429] width 286 height 27
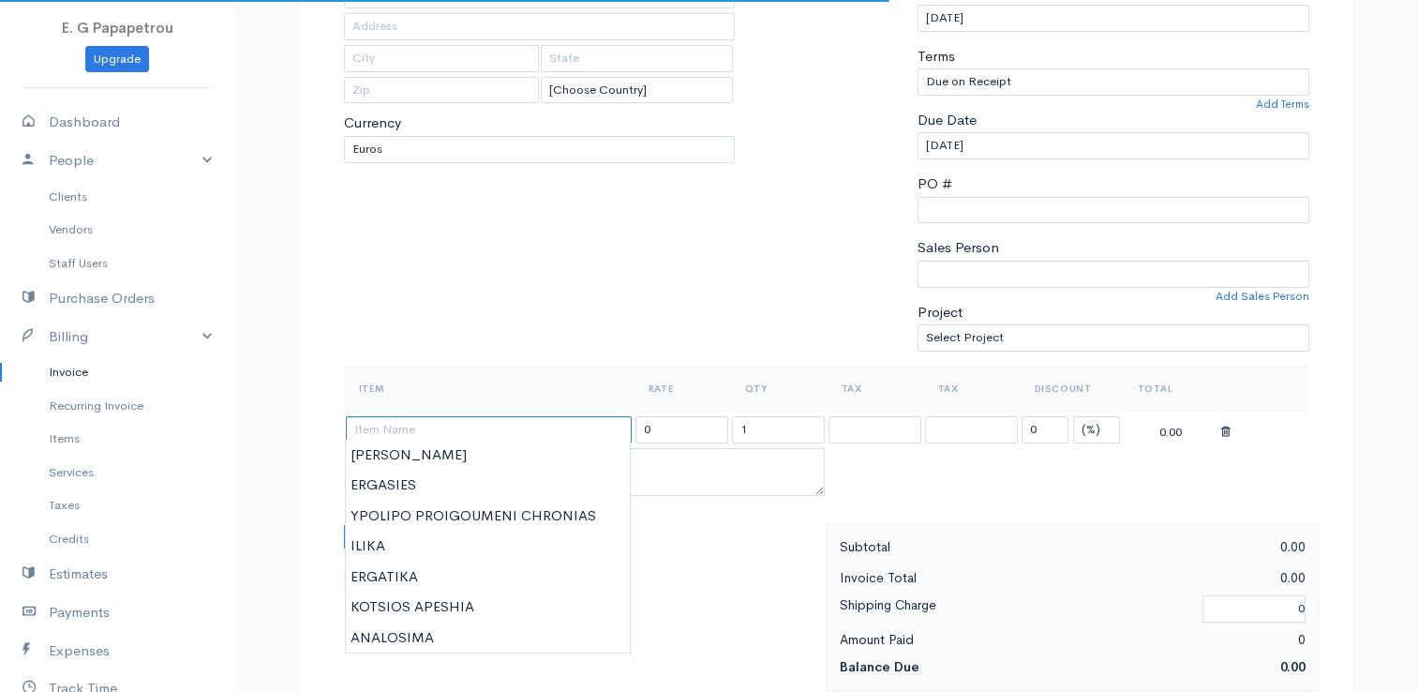
scroll to position [469, 0]
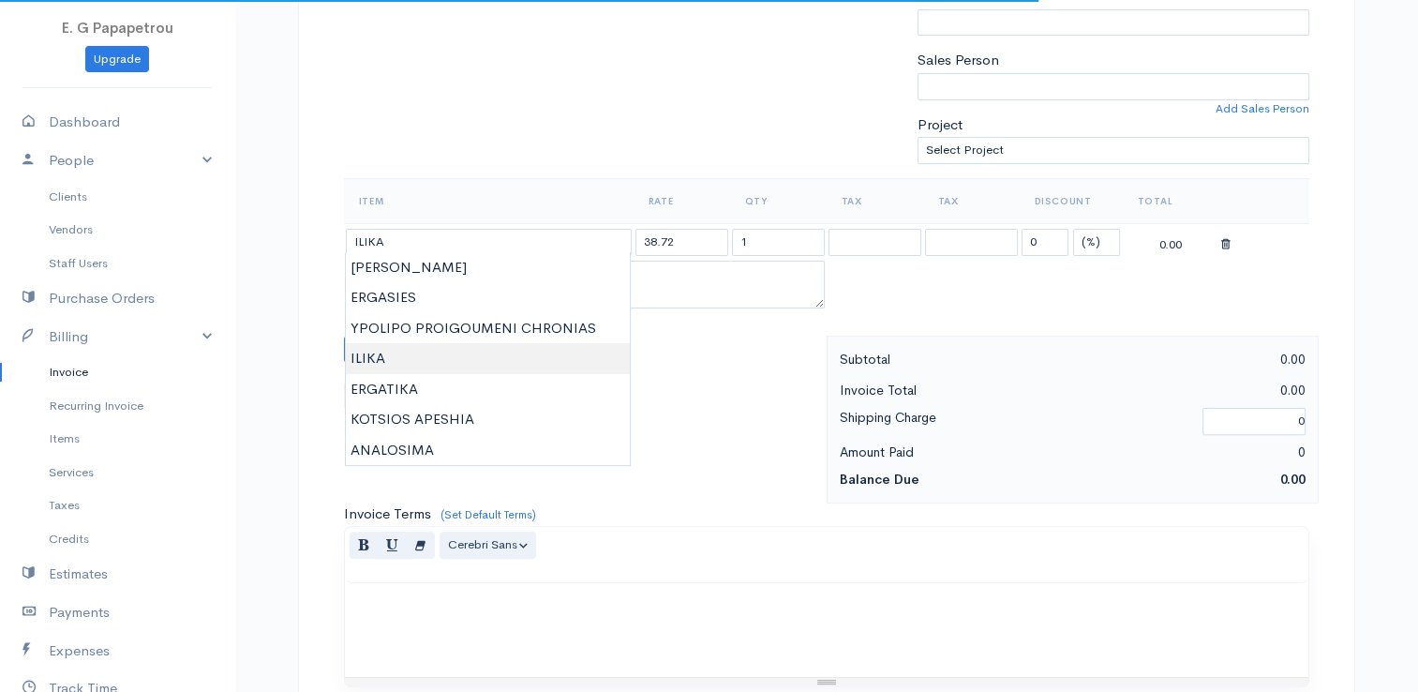
click at [451, 358] on body "E. G Papapetrou Upgrade Dashboard People Clients Vendors Staff Users Purchase O…" at bounding box center [709, 341] width 1418 height 1620
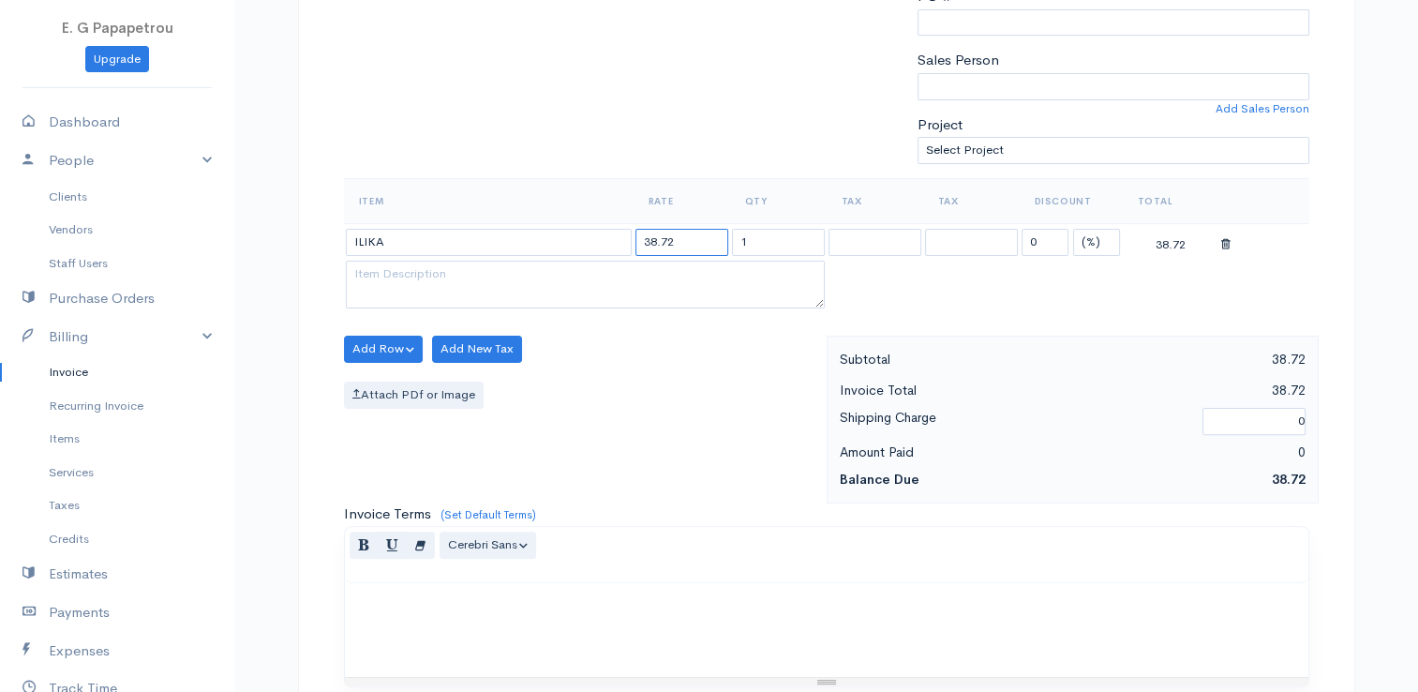
drag, startPoint x: 697, startPoint y: 244, endPoint x: 555, endPoint y: 236, distance: 142.6
click at [555, 236] on tr "ILIKA 38.72 1 0 (%) Flat 38.72" at bounding box center [826, 241] width 965 height 37
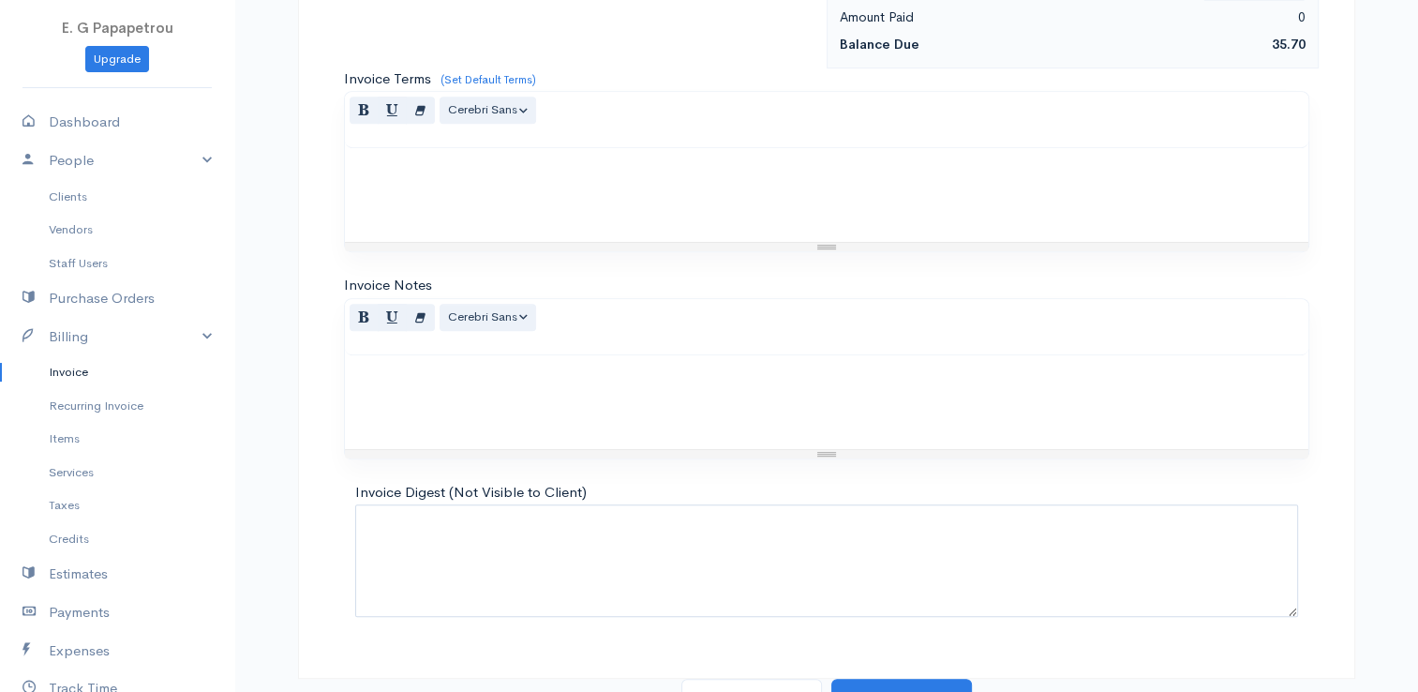
scroll to position [921, 0]
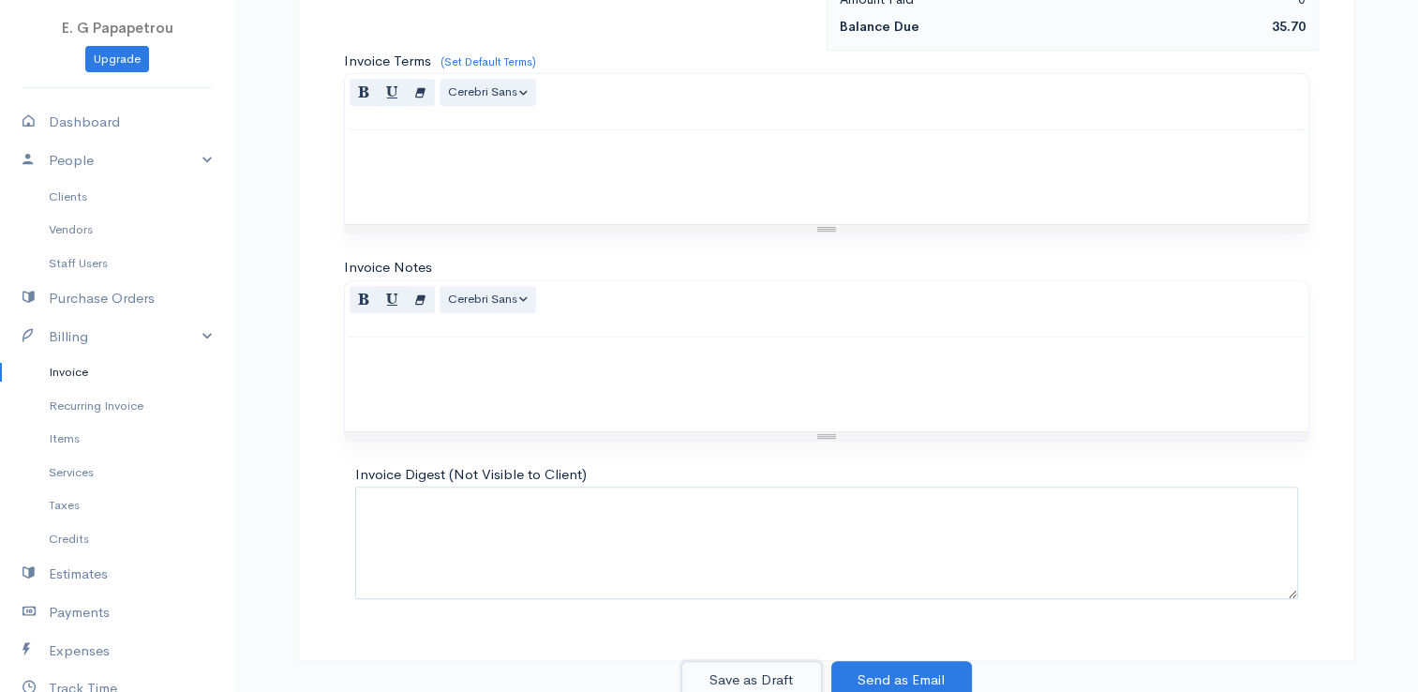
click at [774, 679] on button "Save as Draft" at bounding box center [751, 680] width 141 height 38
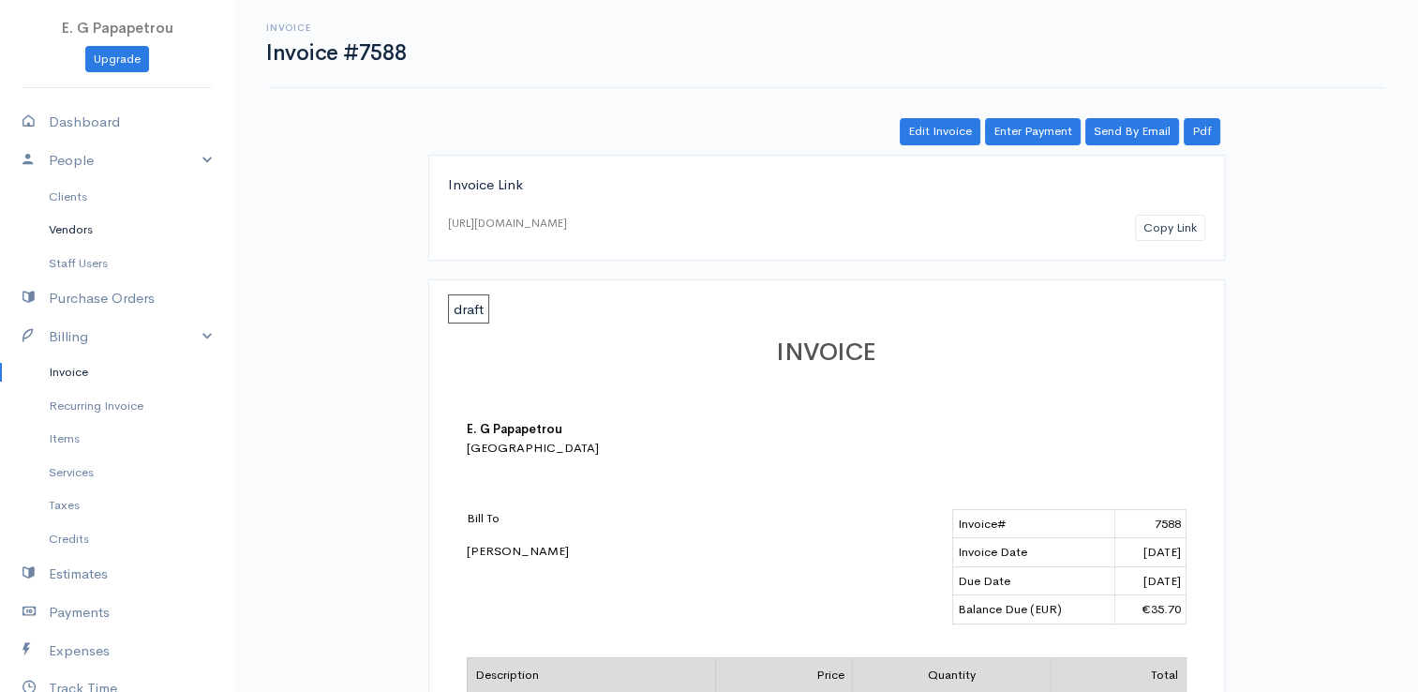
drag, startPoint x: 76, startPoint y: 230, endPoint x: 79, endPoint y: 240, distance: 10.7
click at [76, 230] on link "Vendors" at bounding box center [117, 230] width 234 height 34
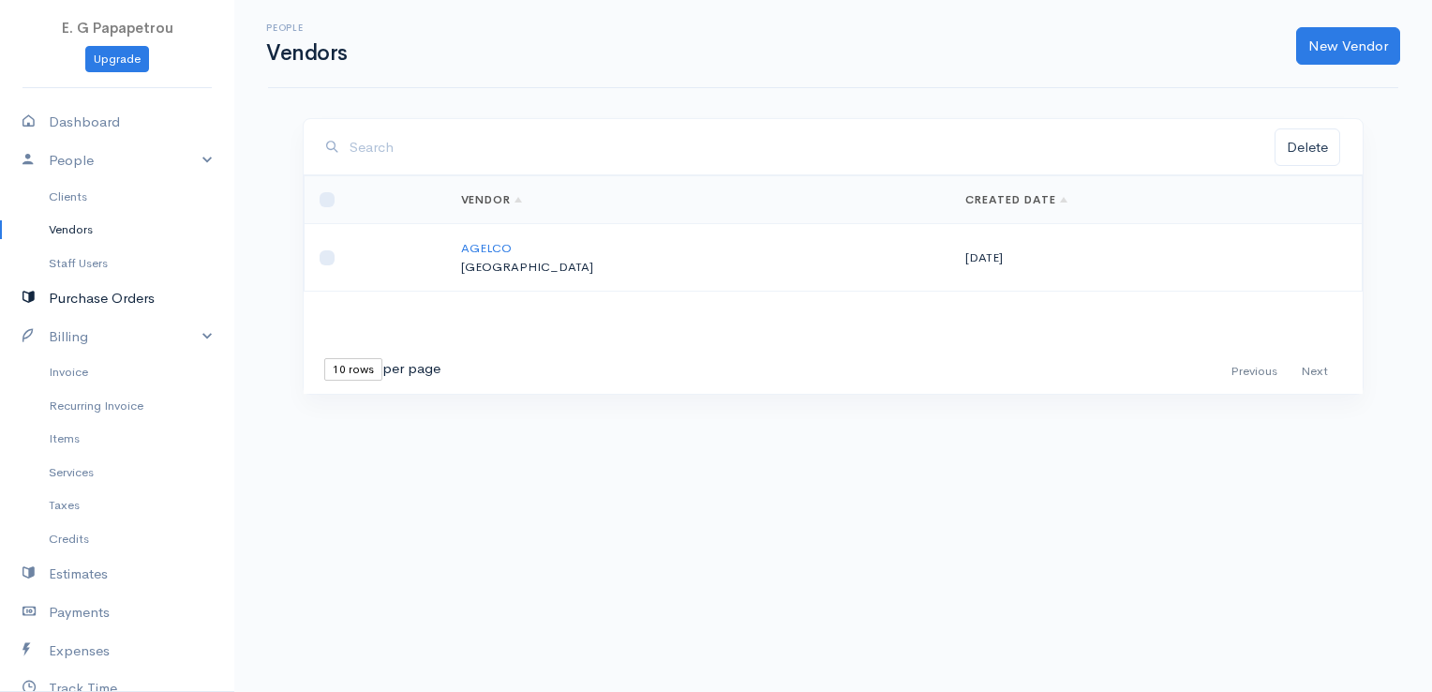
click at [127, 291] on link "Purchase Orders" at bounding box center [117, 298] width 234 height 38
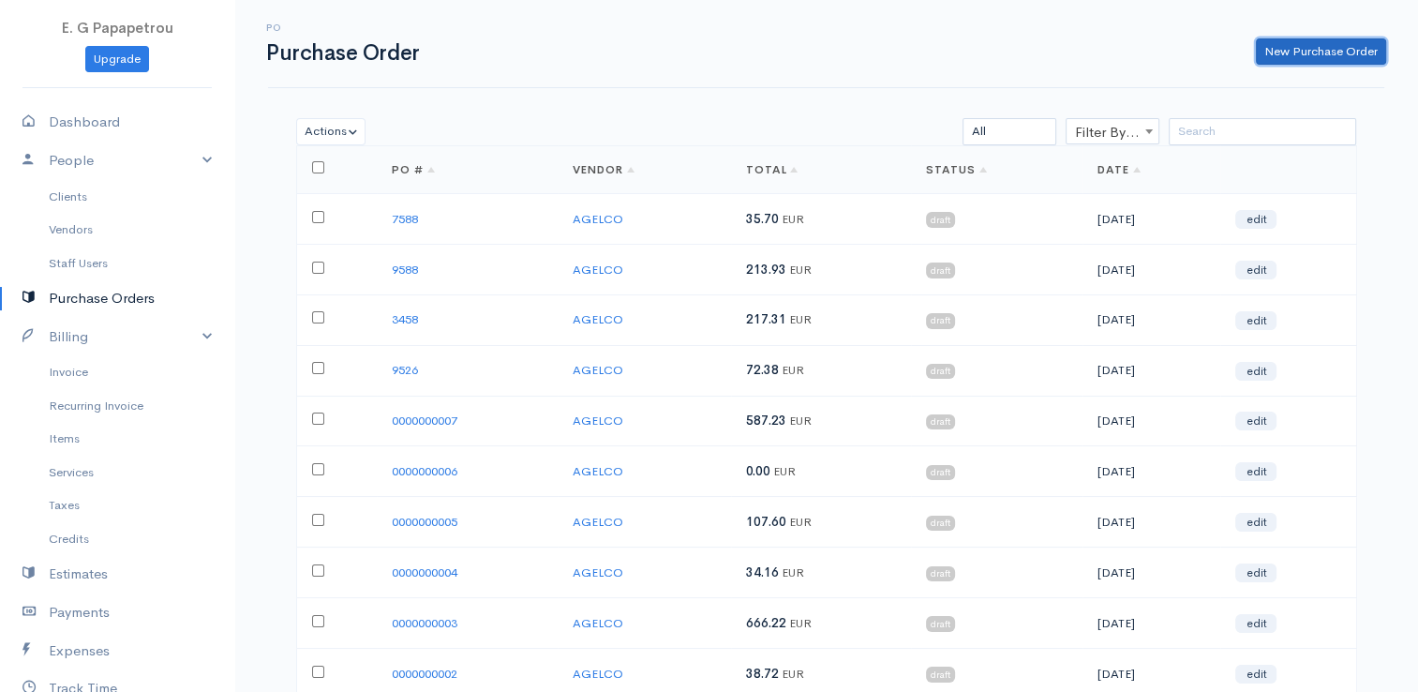
click at [1324, 52] on link "New Purchase Order" at bounding box center [1321, 51] width 130 height 27
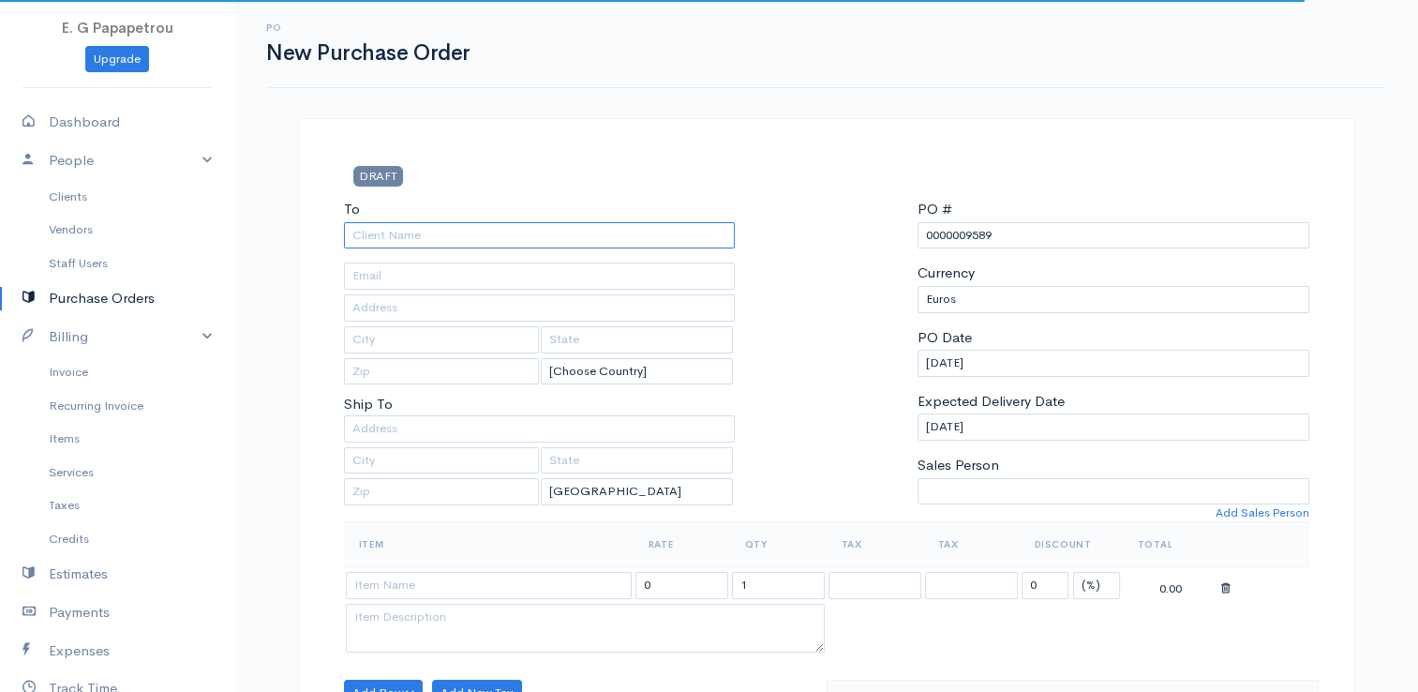
click at [585, 234] on input "To" at bounding box center [540, 235] width 392 height 27
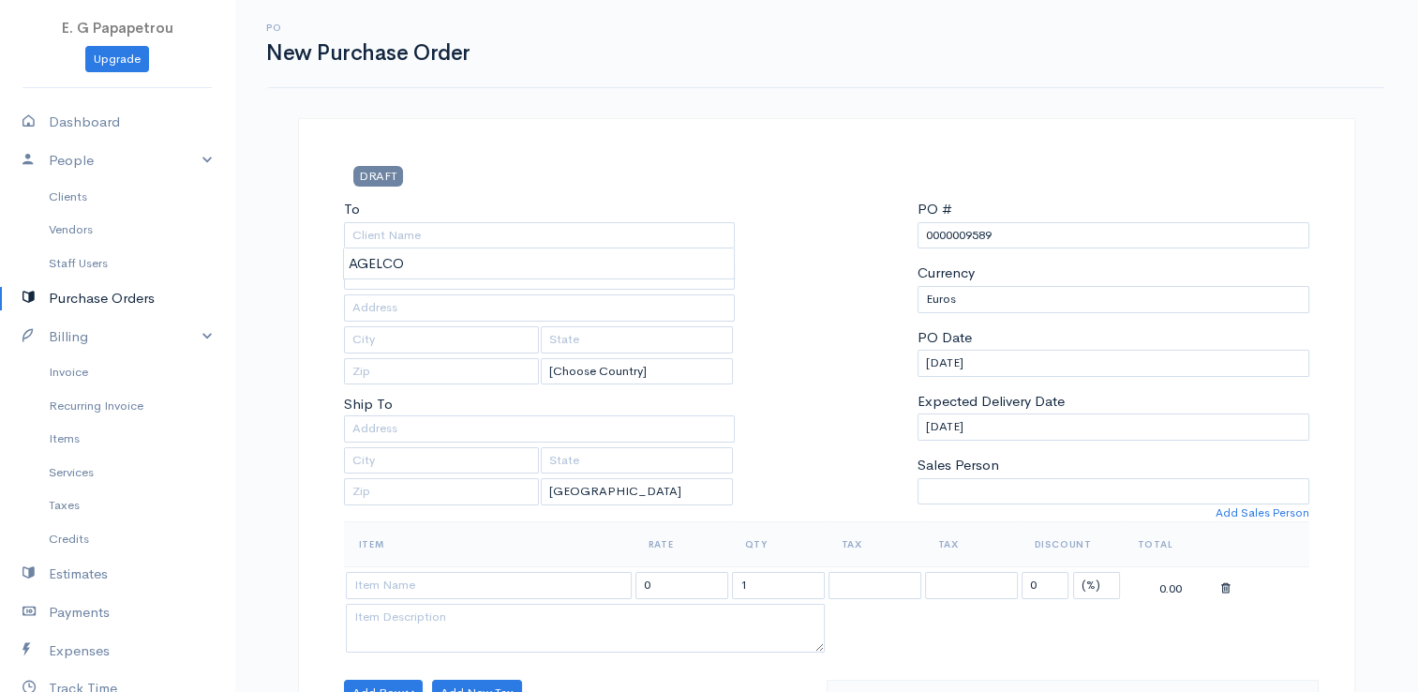
drag, startPoint x: 1008, startPoint y: 224, endPoint x: 763, endPoint y: 211, distance: 245.9
click at [763, 211] on div "To [GEOGRAPHIC_DATA] [Choose Country] [GEOGRAPHIC_DATA] [GEOGRAPHIC_DATA] [GEOG…" at bounding box center [827, 360] width 984 height 322
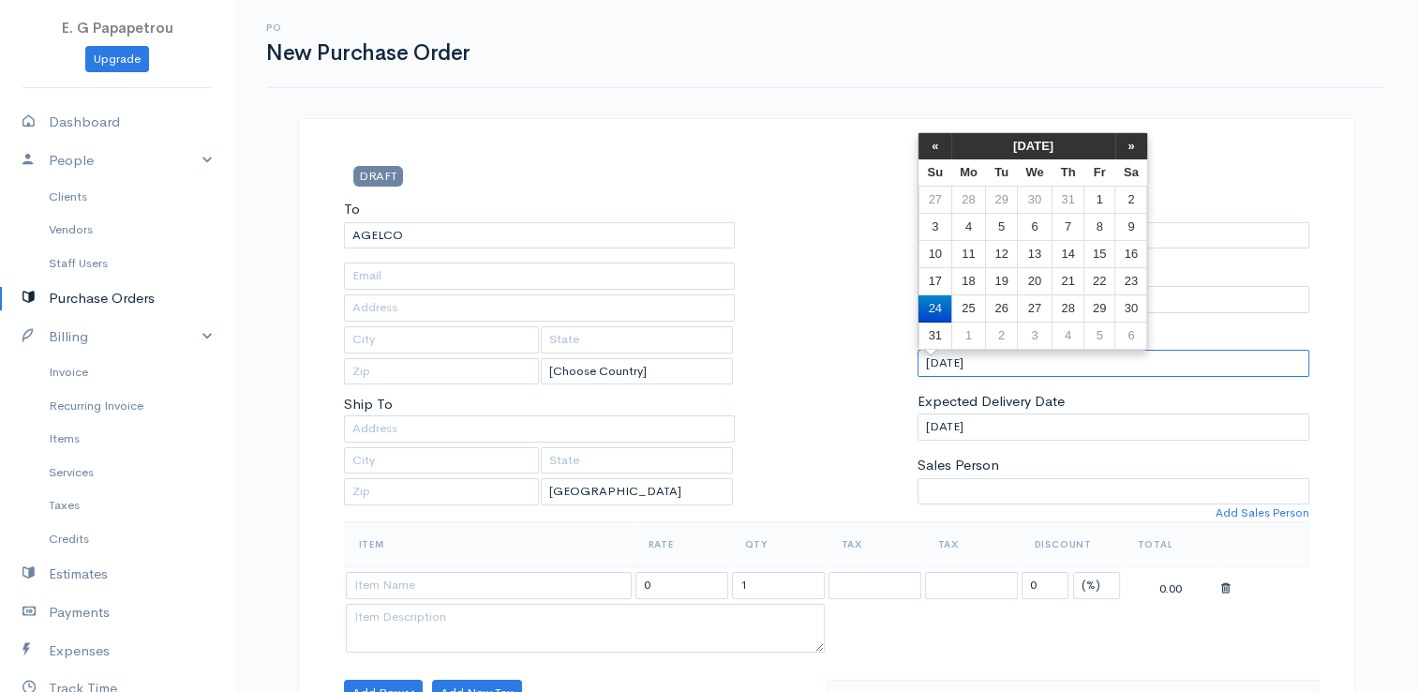
drag, startPoint x: 1065, startPoint y: 365, endPoint x: 824, endPoint y: 348, distance: 242.4
click at [824, 348] on div "To [GEOGRAPHIC_DATA] [Choose Country] [GEOGRAPHIC_DATA] [GEOGRAPHIC_DATA] [GEOG…" at bounding box center [827, 360] width 984 height 322
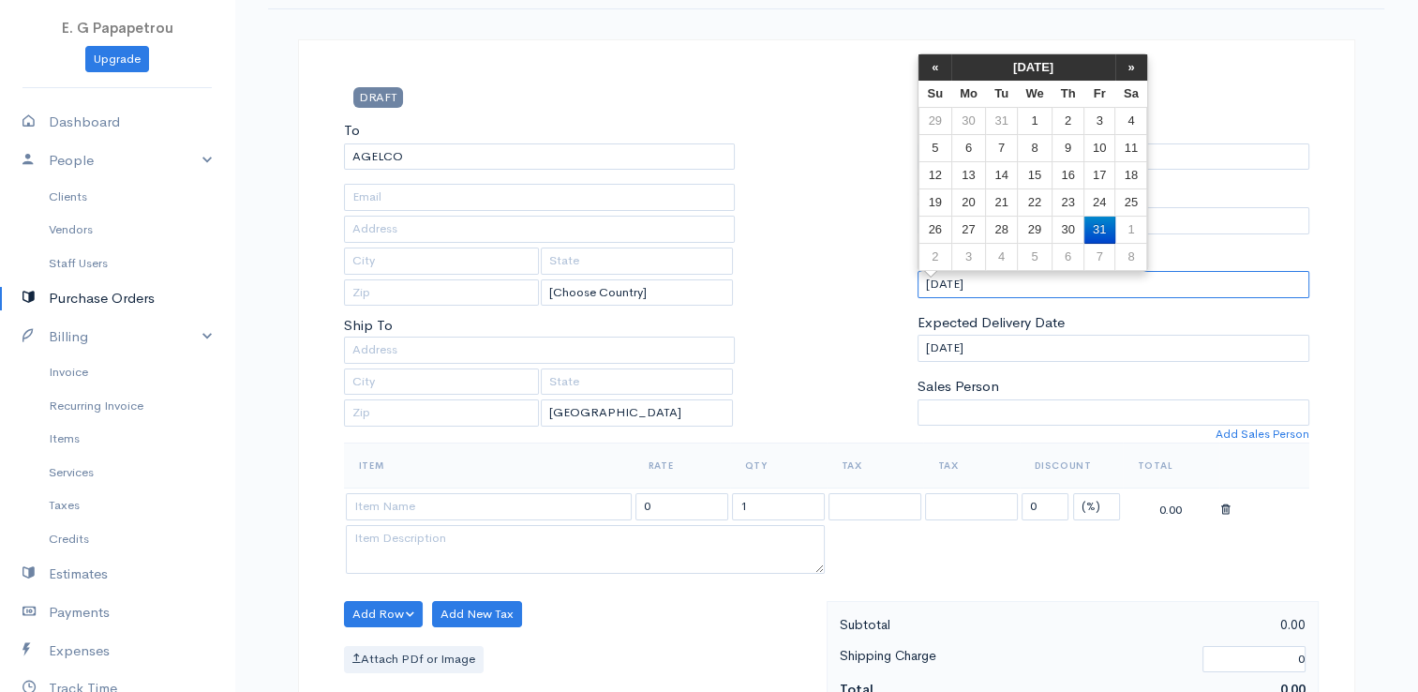
scroll to position [187, 0]
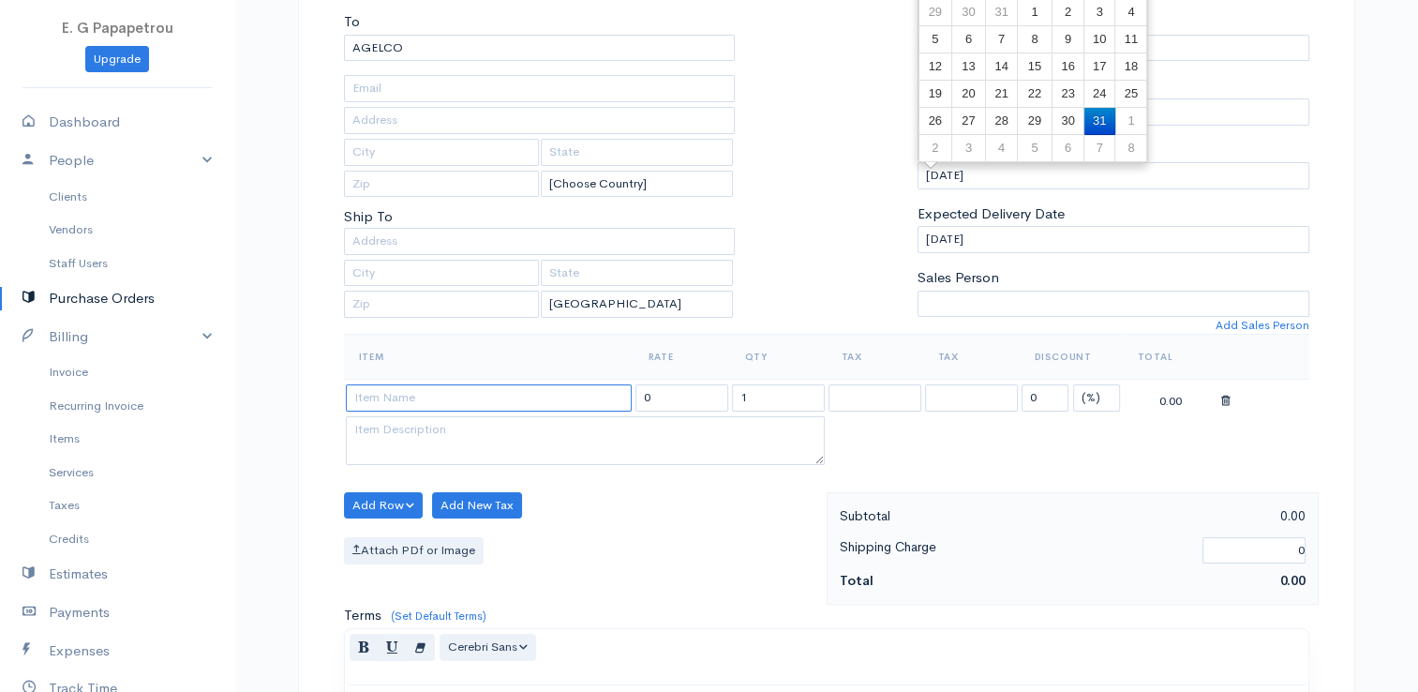
click at [454, 392] on input at bounding box center [489, 397] width 286 height 27
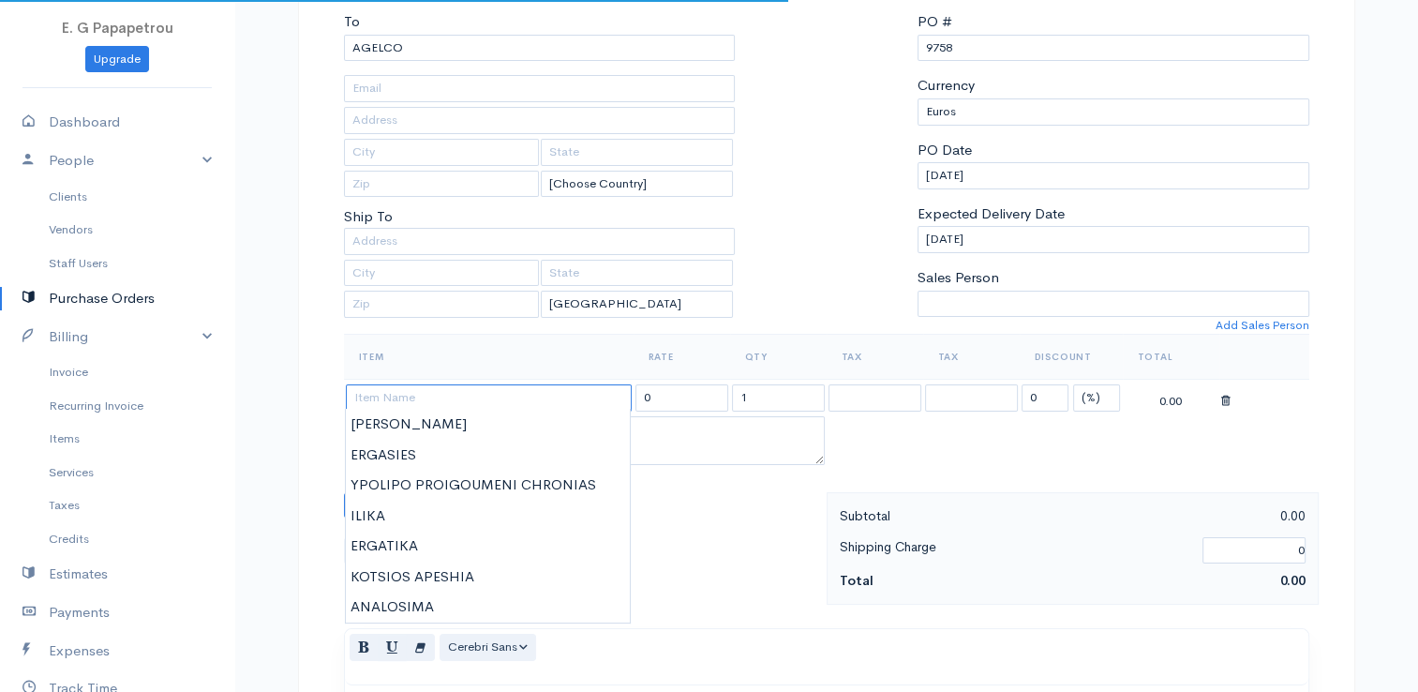
click at [457, 395] on input at bounding box center [489, 397] width 286 height 27
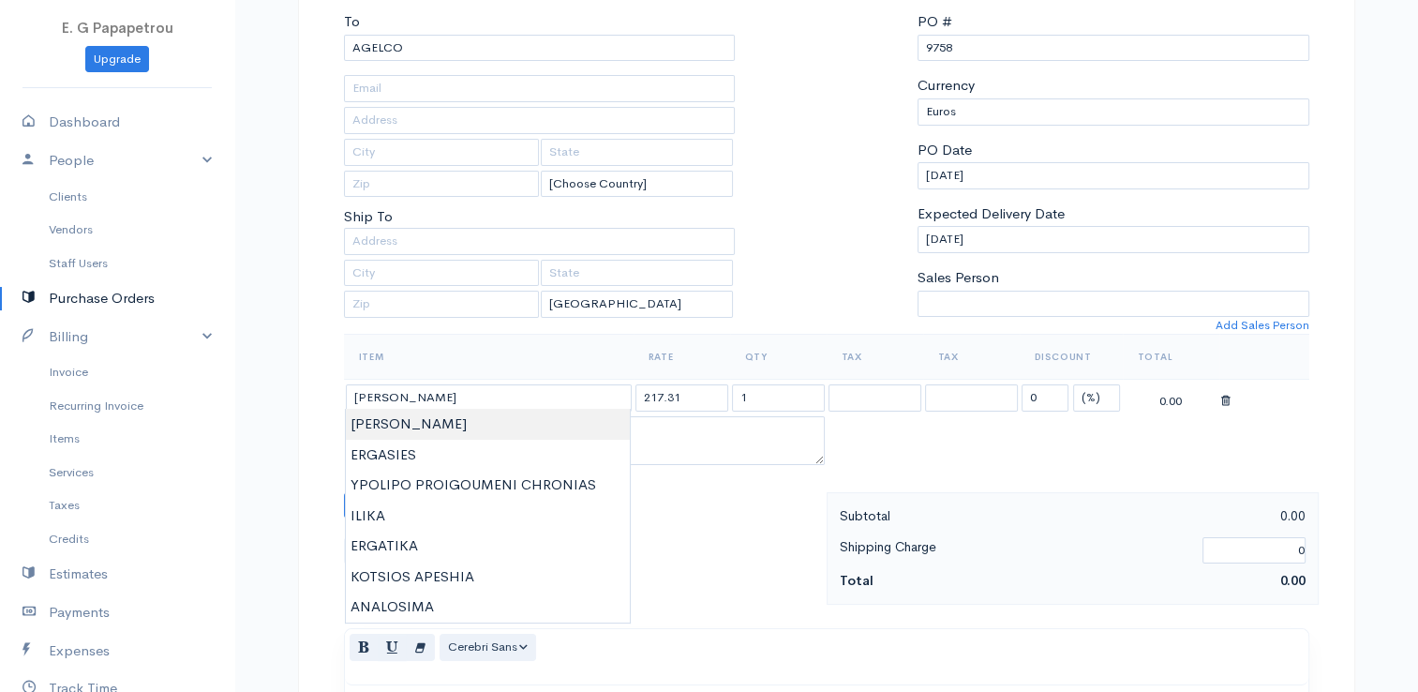
click at [449, 423] on body "E. G Papapetrou Upgrade Dashboard People Clients Vendors Staff Users Purchase O…" at bounding box center [709, 533] width 1418 height 1440
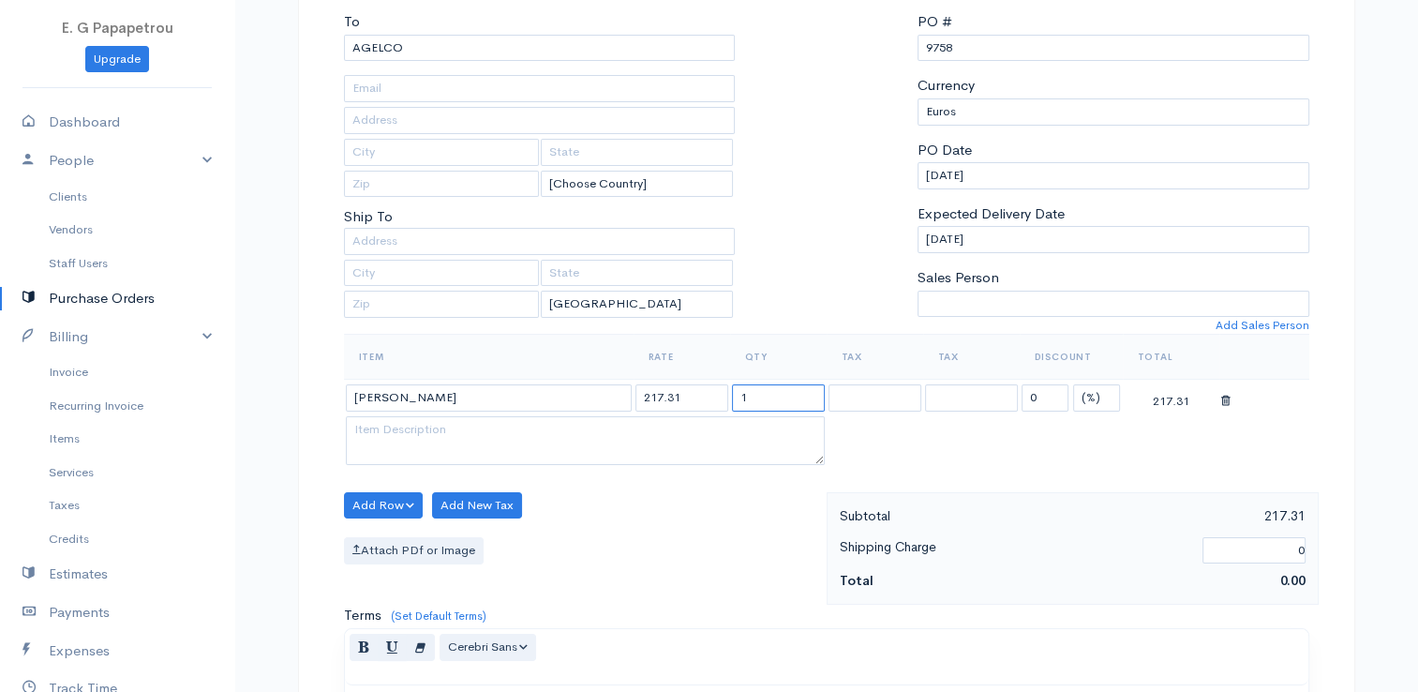
drag, startPoint x: 664, startPoint y: 394, endPoint x: 614, endPoint y: 391, distance: 50.7
click at [614, 391] on tr "[PERSON_NAME] 217.31 1 0 (%) Flat 217.31" at bounding box center [826, 398] width 965 height 37
drag, startPoint x: 669, startPoint y: 393, endPoint x: 478, endPoint y: 344, distance: 197.3
click at [478, 344] on table "Item Rate Qty Tax Tax Discount Total NIKOS ANEXARTISIAS 217.31 1 0 (%) Flat 217…" at bounding box center [826, 401] width 965 height 135
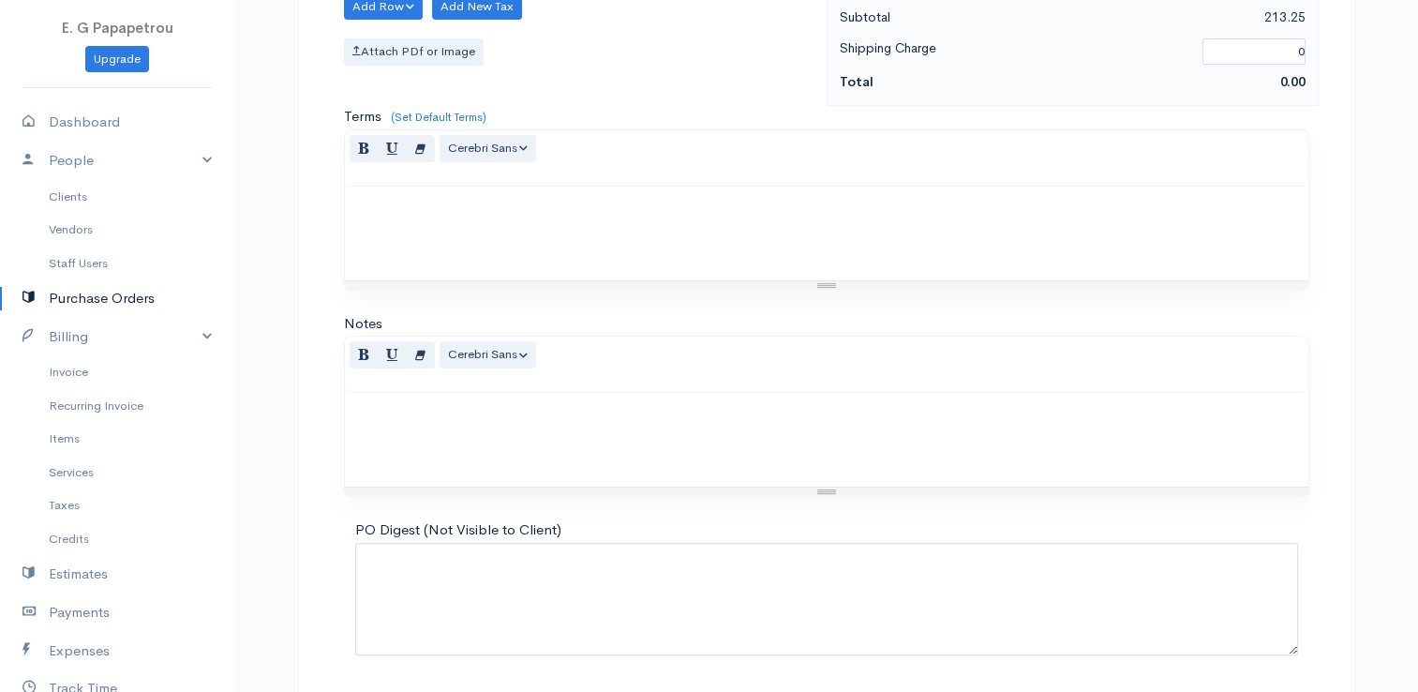
scroll to position [742, 0]
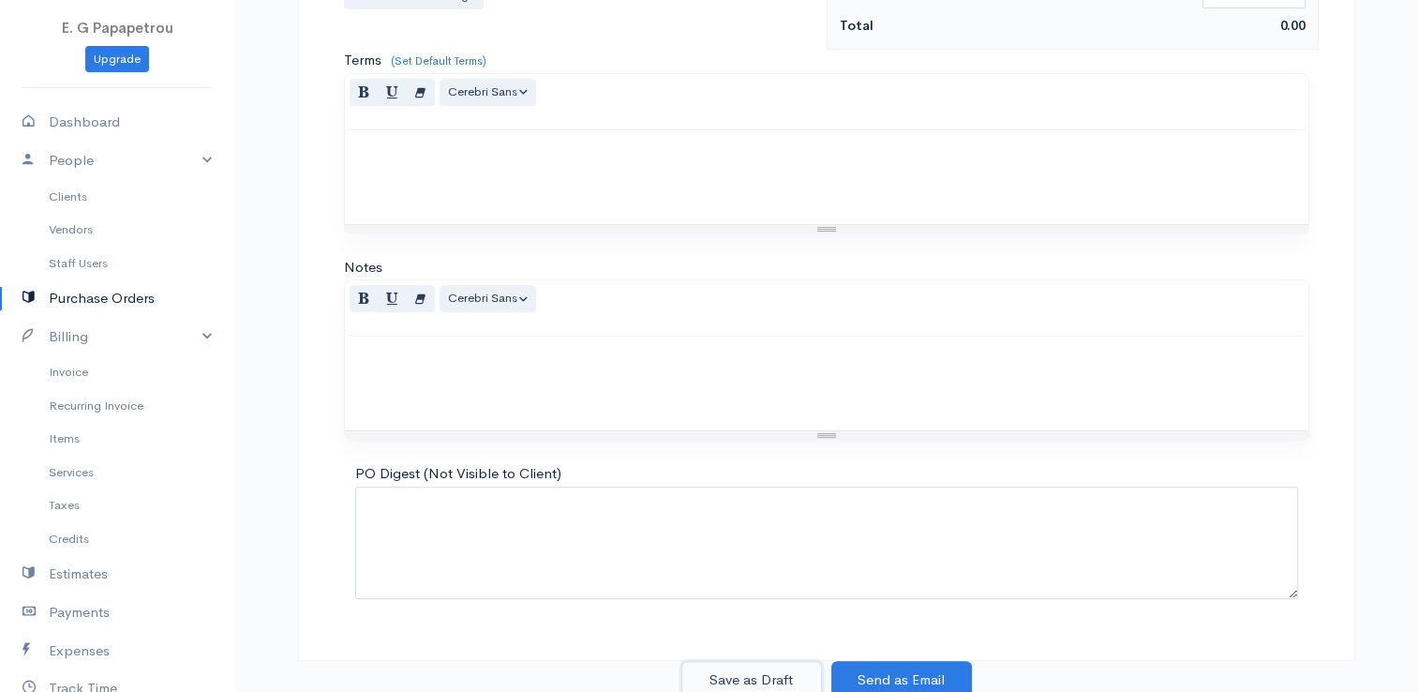
click at [776, 683] on button "Save as Draft" at bounding box center [751, 680] width 141 height 38
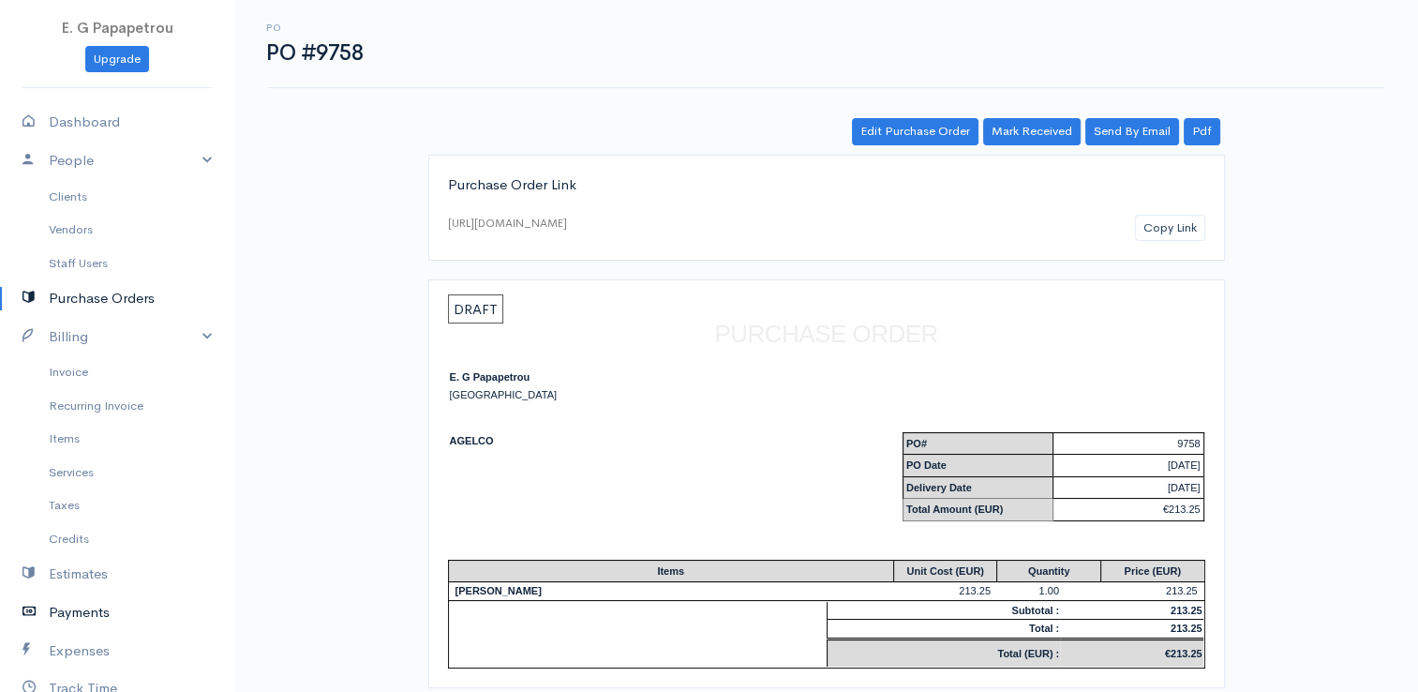
click at [107, 607] on link "Payments" at bounding box center [117, 612] width 234 height 38
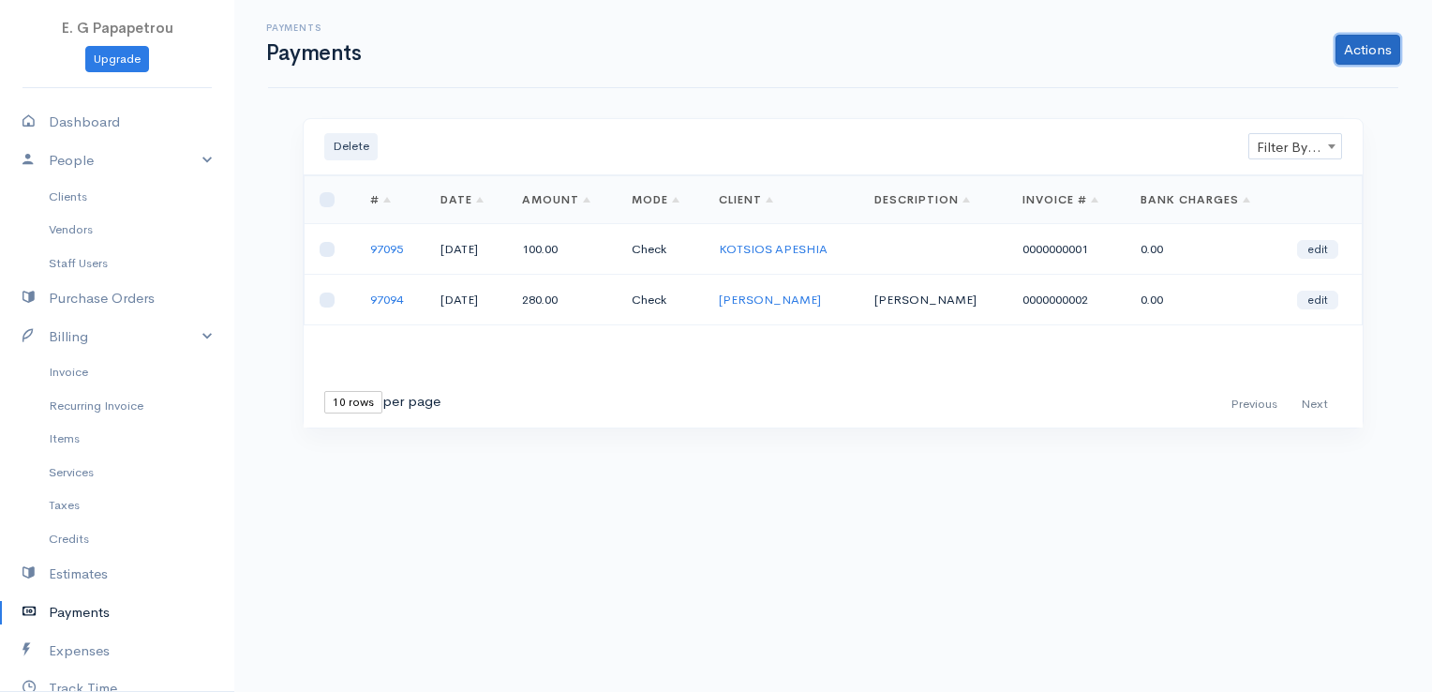
click at [1379, 47] on link "Actions" at bounding box center [1367, 50] width 65 height 30
click at [1309, 96] on link "Enter Payment" at bounding box center [1304, 88] width 193 height 33
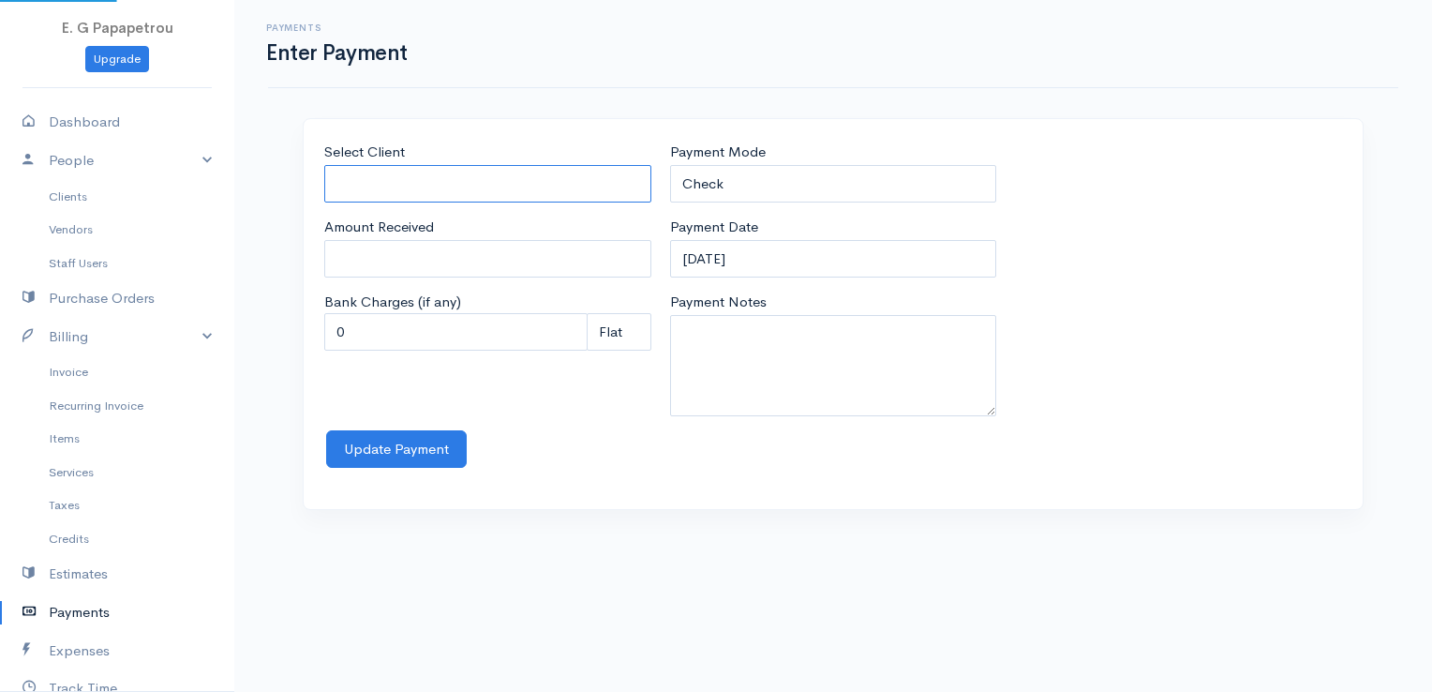
click at [547, 183] on input "Select Client" at bounding box center [487, 184] width 327 height 38
click at [483, 222] on body "E. G Papapetrou Upgrade Dashboard People Clients Vendors Staff Users Purchase O…" at bounding box center [716, 346] width 1432 height 692
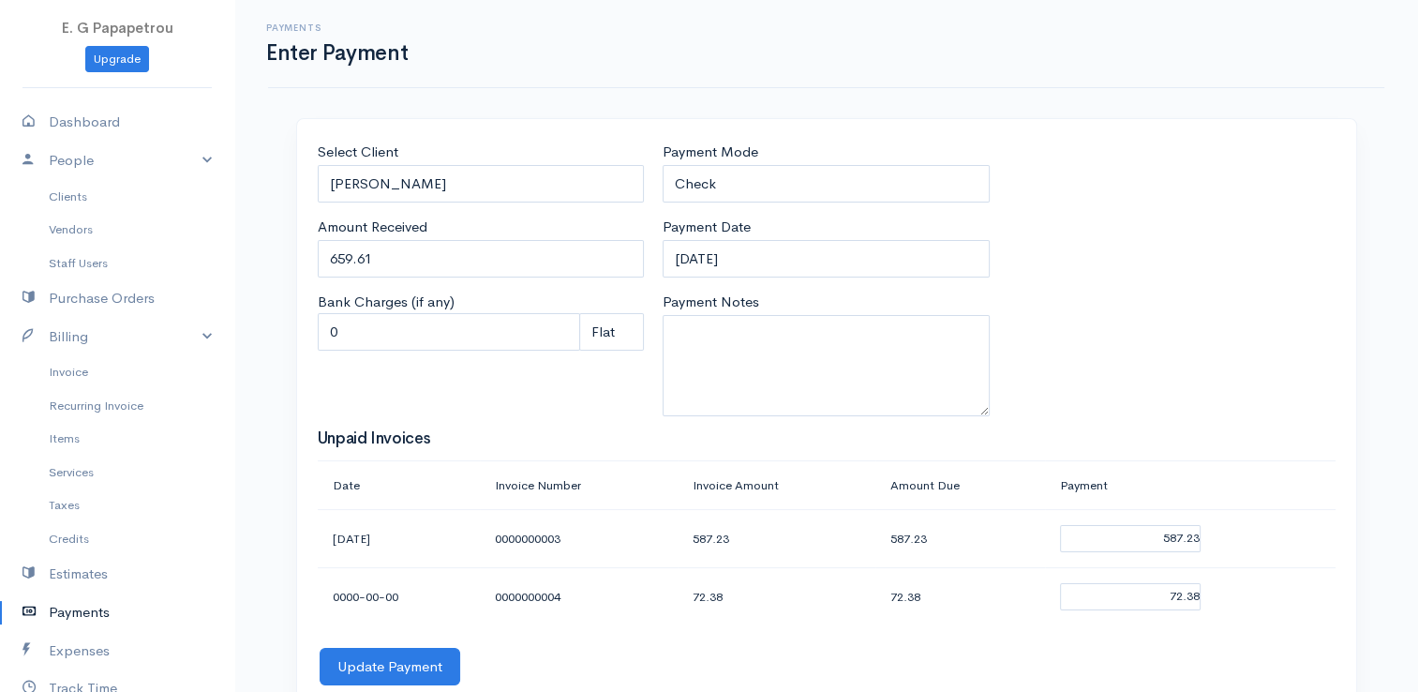
scroll to position [54, 0]
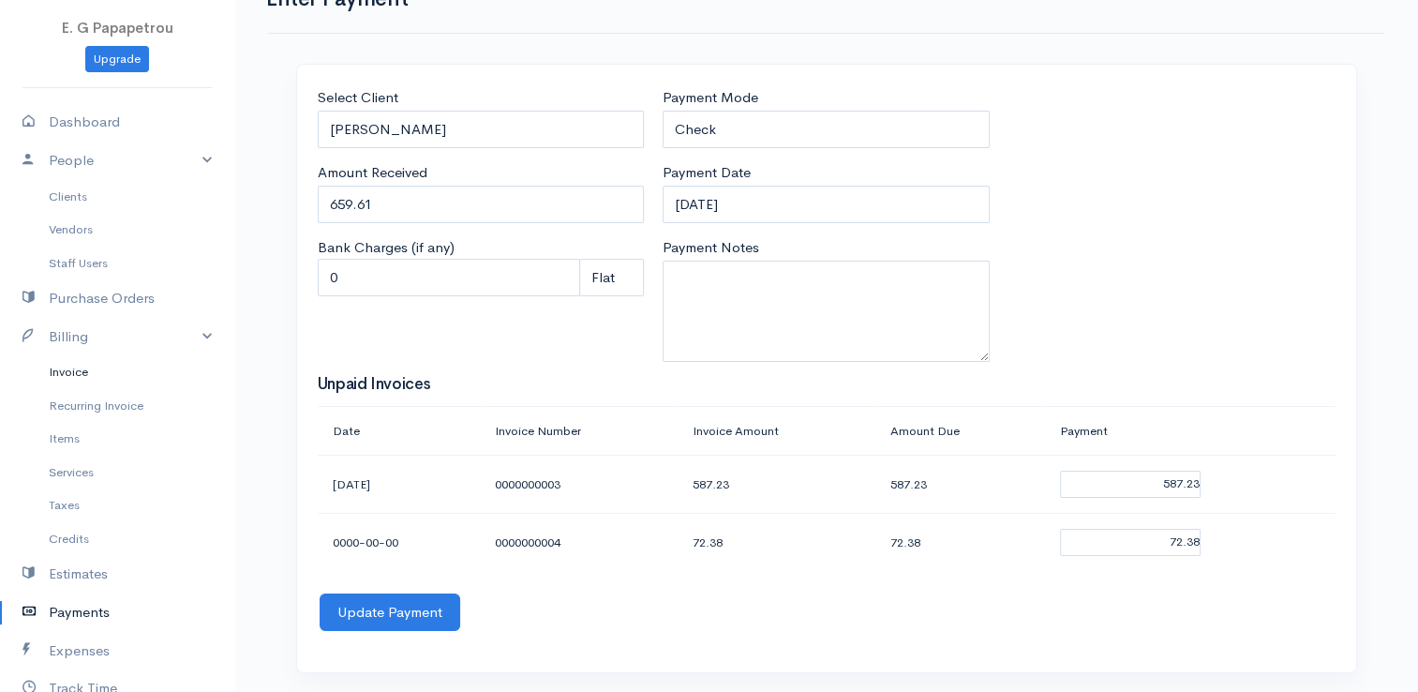
click at [84, 370] on link "Invoice" at bounding box center [117, 372] width 234 height 34
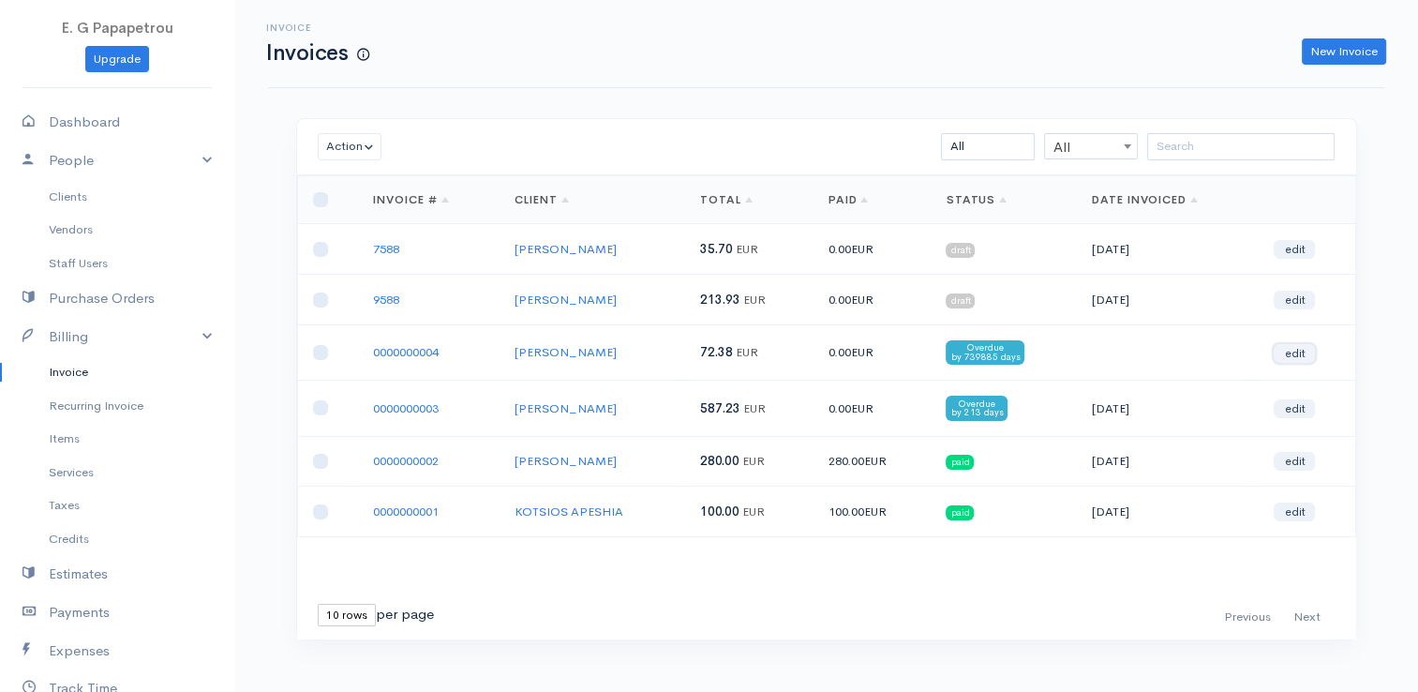
click at [1301, 347] on link "edit" at bounding box center [1294, 353] width 41 height 19
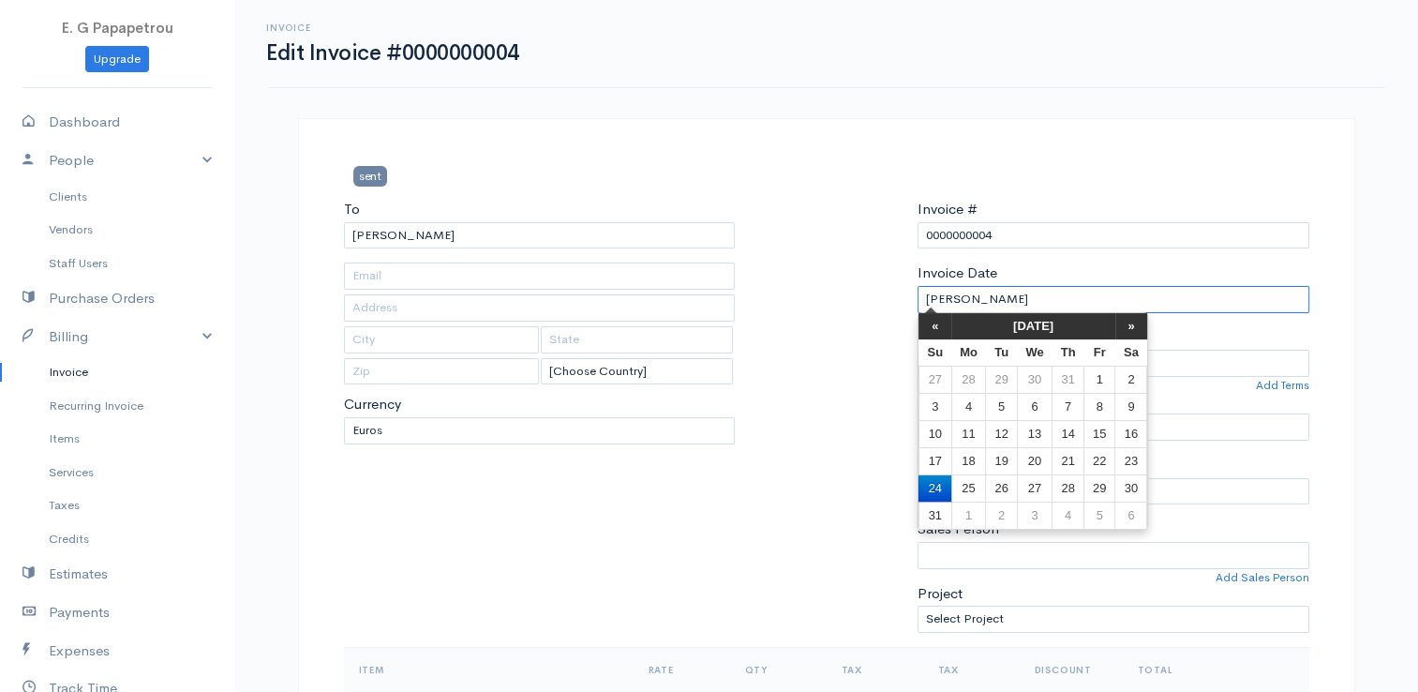
click at [1030, 294] on input "NaN-NaN-NaN" at bounding box center [1113, 299] width 392 height 27
click at [1049, 287] on input "NaN-NaN-NaN" at bounding box center [1113, 299] width 392 height 27
drag, startPoint x: 1053, startPoint y: 296, endPoint x: 867, endPoint y: 288, distance: 186.7
click at [867, 288] on div "To [GEOGRAPHIC_DATA] ANEXARTISIAS [Choose Country] [GEOGRAPHIC_DATA] [GEOGRAPHI…" at bounding box center [827, 423] width 984 height 448
click at [863, 512] on div at bounding box center [826, 423] width 164 height 448
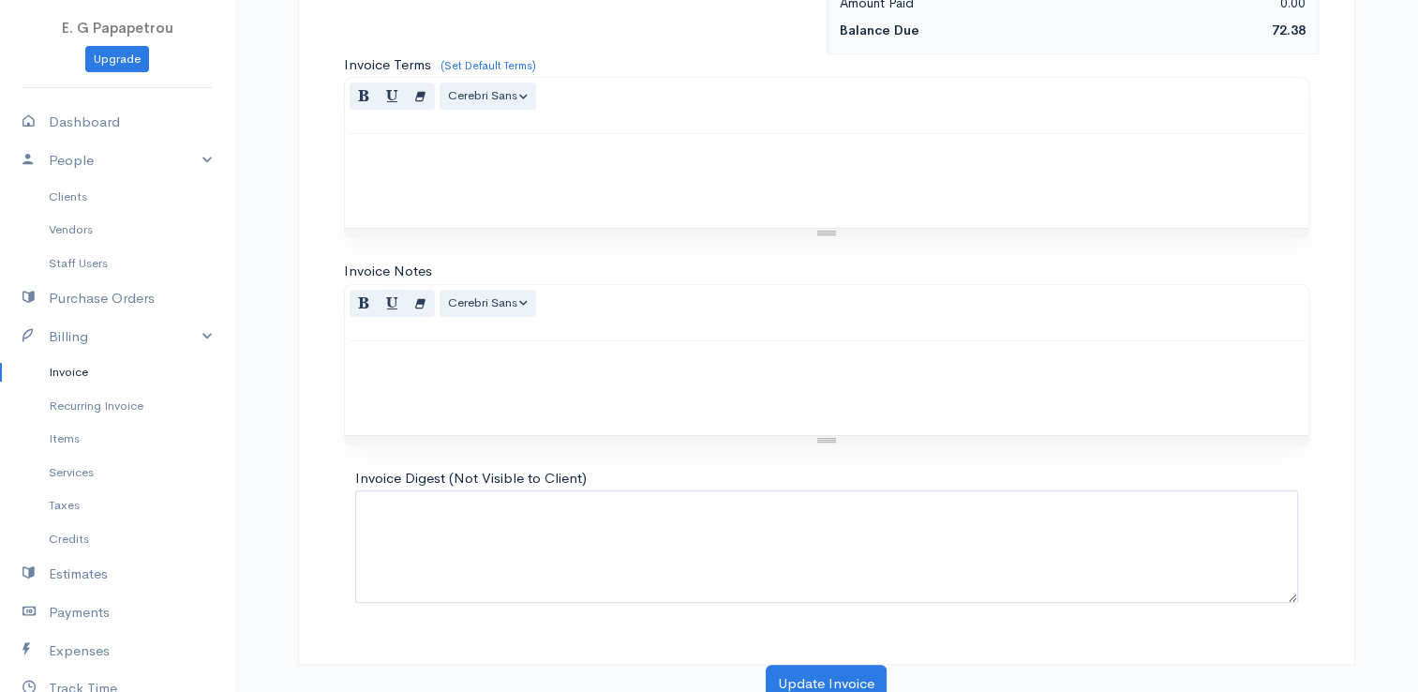
scroll to position [921, 0]
click at [799, 671] on button "Update Invoice" at bounding box center [826, 680] width 121 height 38
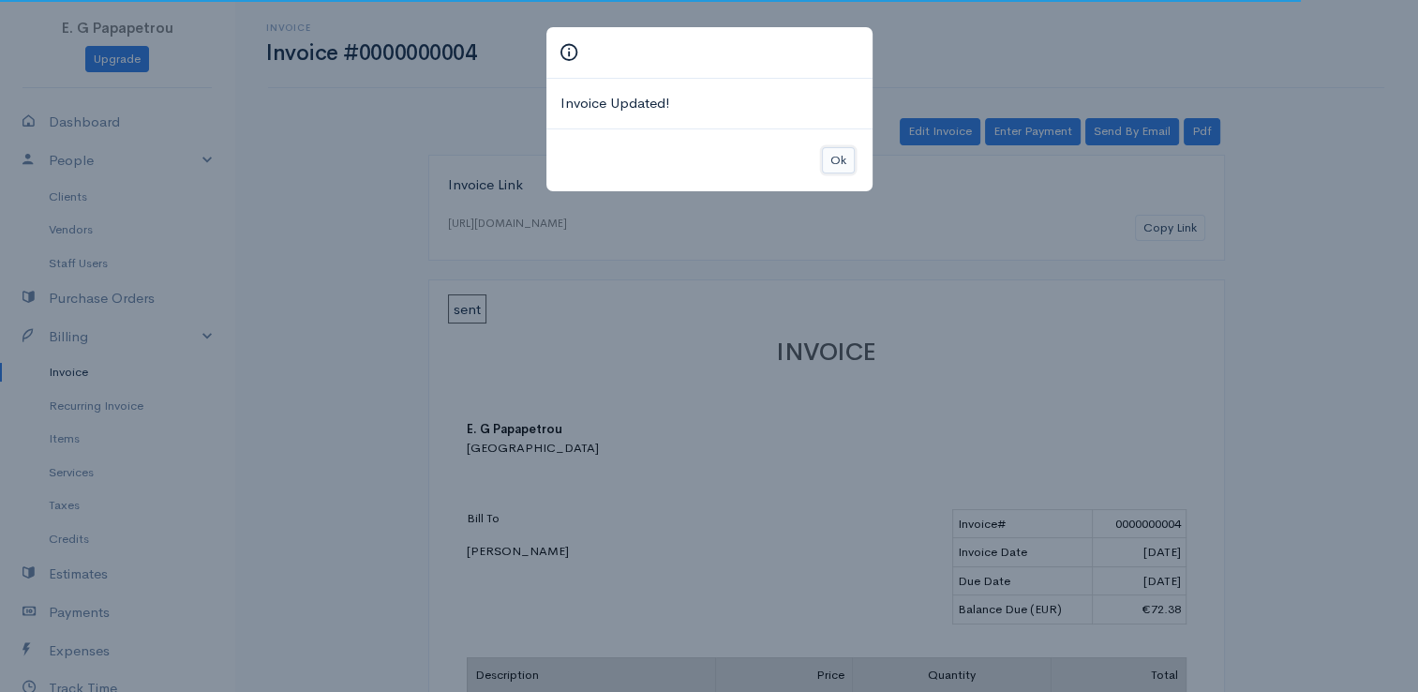
click at [831, 150] on button "Ok" at bounding box center [838, 160] width 33 height 27
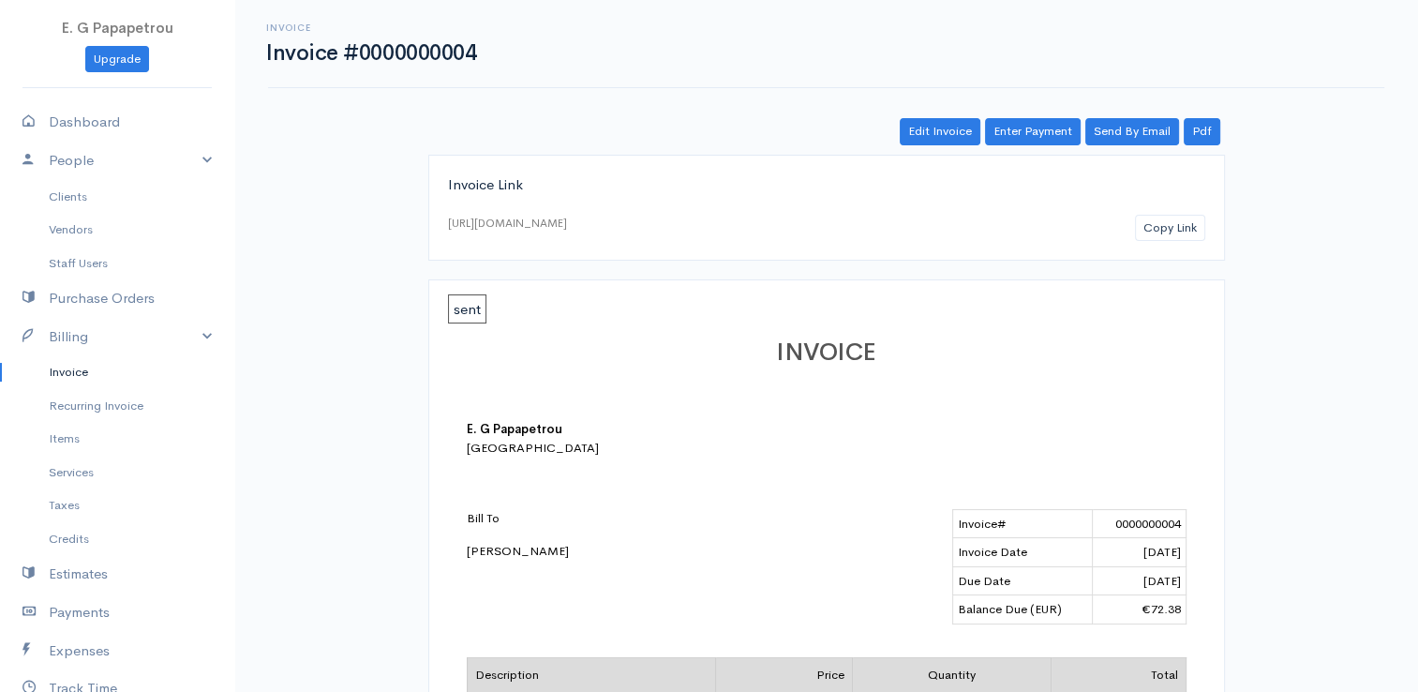
click at [82, 373] on link "Invoice" at bounding box center [117, 372] width 234 height 34
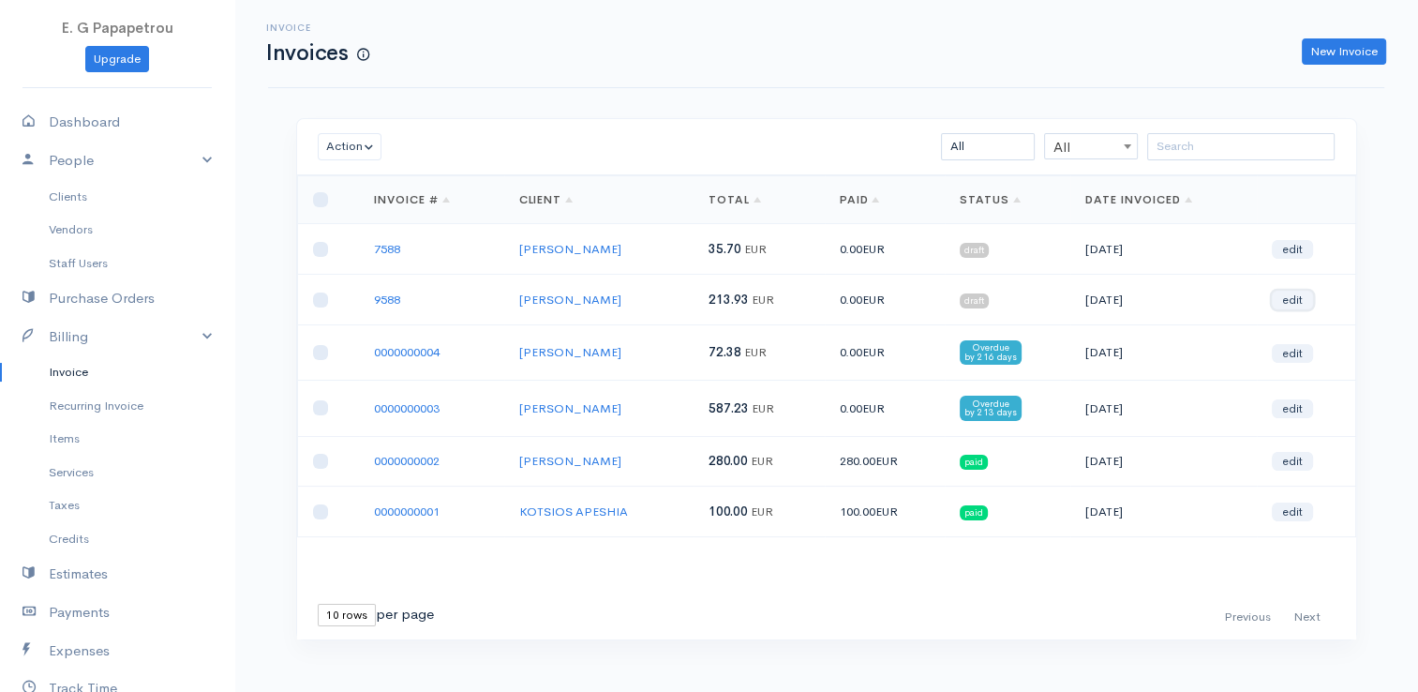
click at [1289, 298] on link "edit" at bounding box center [1292, 300] width 41 height 19
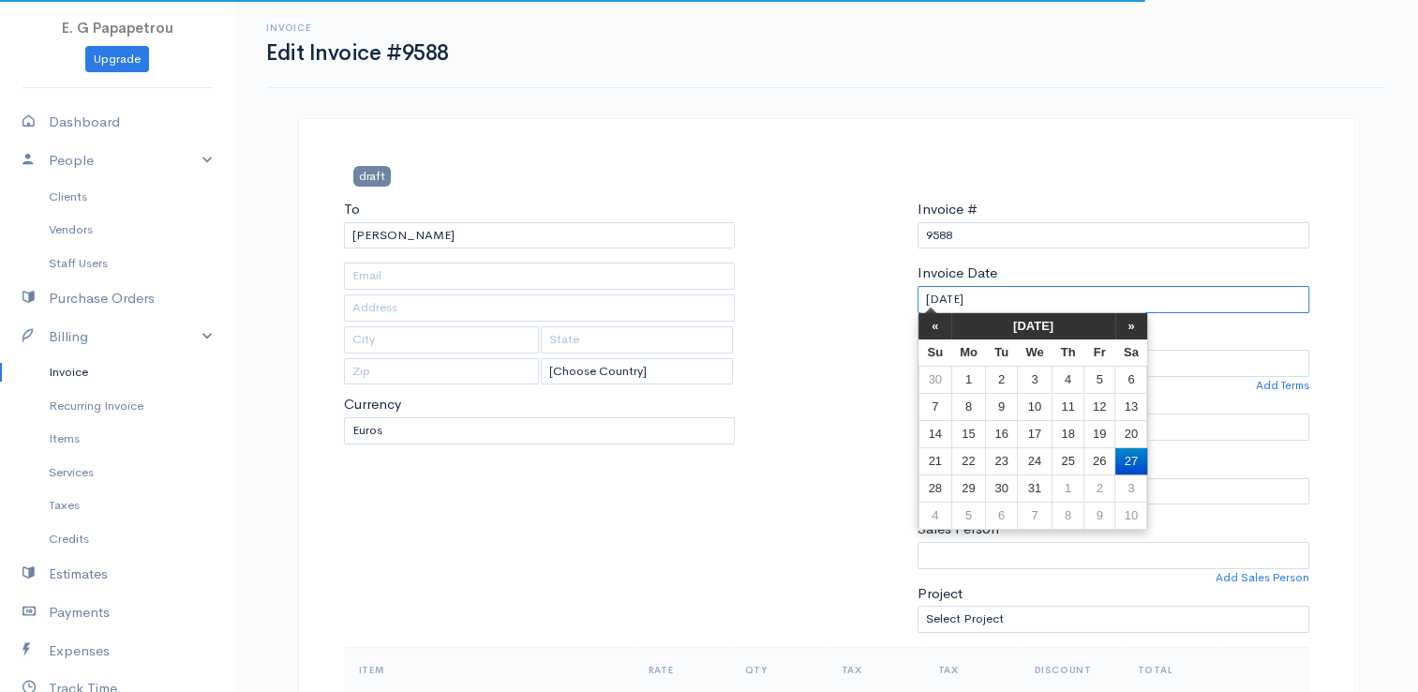
drag, startPoint x: 1008, startPoint y: 300, endPoint x: 826, endPoint y: 300, distance: 182.7
click at [826, 300] on div "To [GEOGRAPHIC_DATA] ANEXARTISIAS [Choose Country] [GEOGRAPHIC_DATA] [GEOGRAPHI…" at bounding box center [827, 423] width 984 height 448
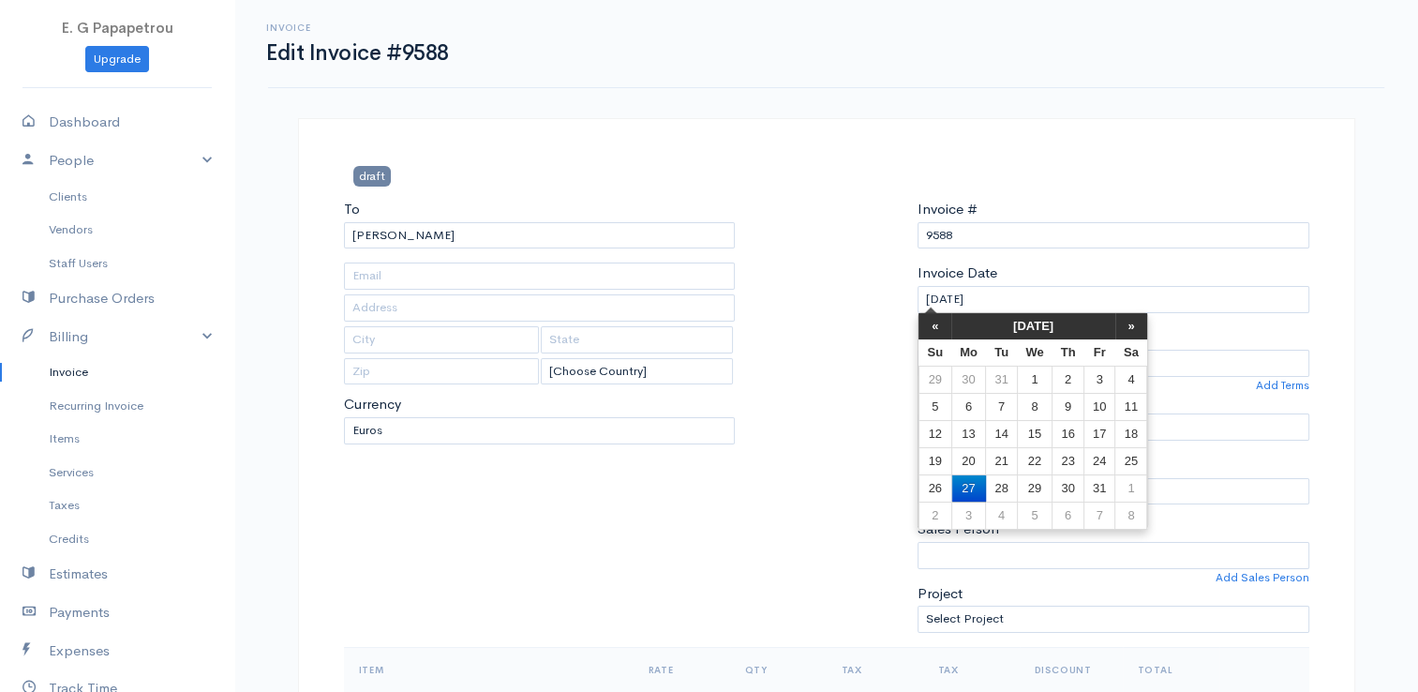
click at [865, 424] on div at bounding box center [826, 423] width 164 height 448
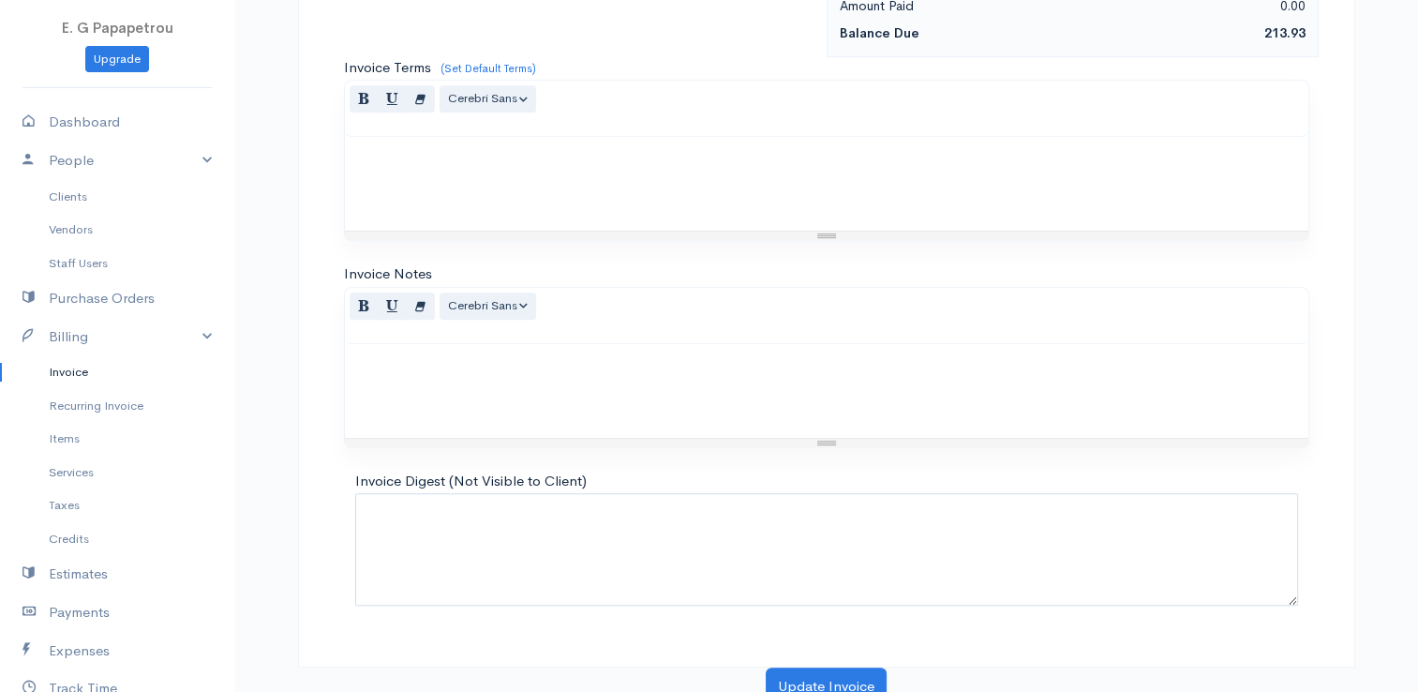
scroll to position [921, 0]
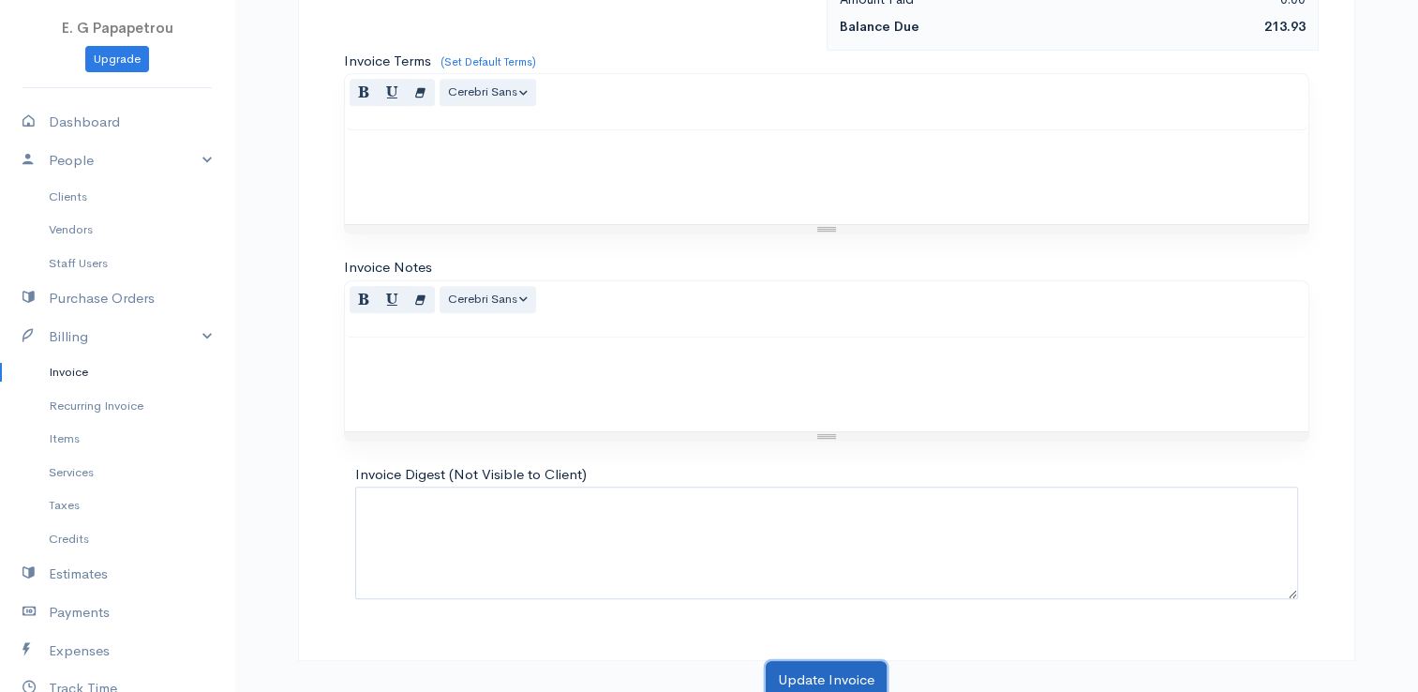
click at [809, 673] on button "Update Invoice" at bounding box center [826, 680] width 121 height 38
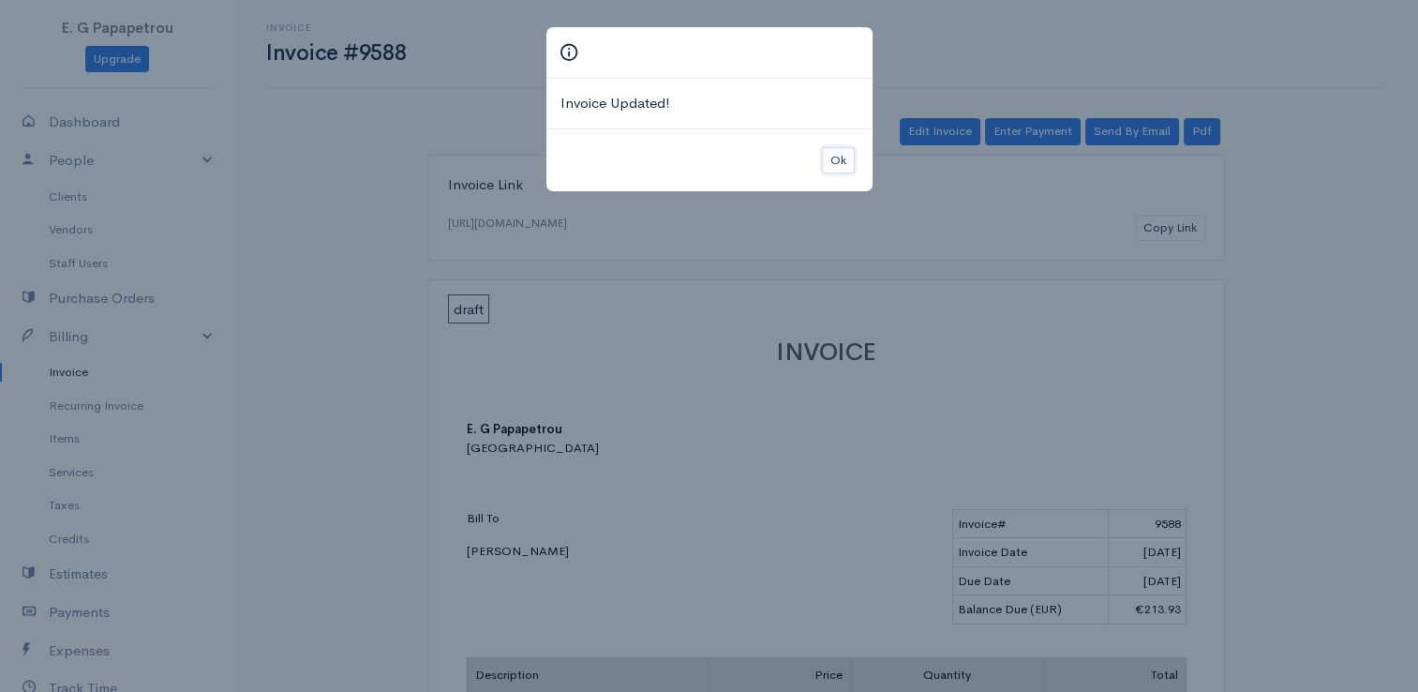
drag, startPoint x: 846, startPoint y: 160, endPoint x: 756, endPoint y: 181, distance: 92.3
click at [844, 160] on button "Ok" at bounding box center [838, 160] width 33 height 27
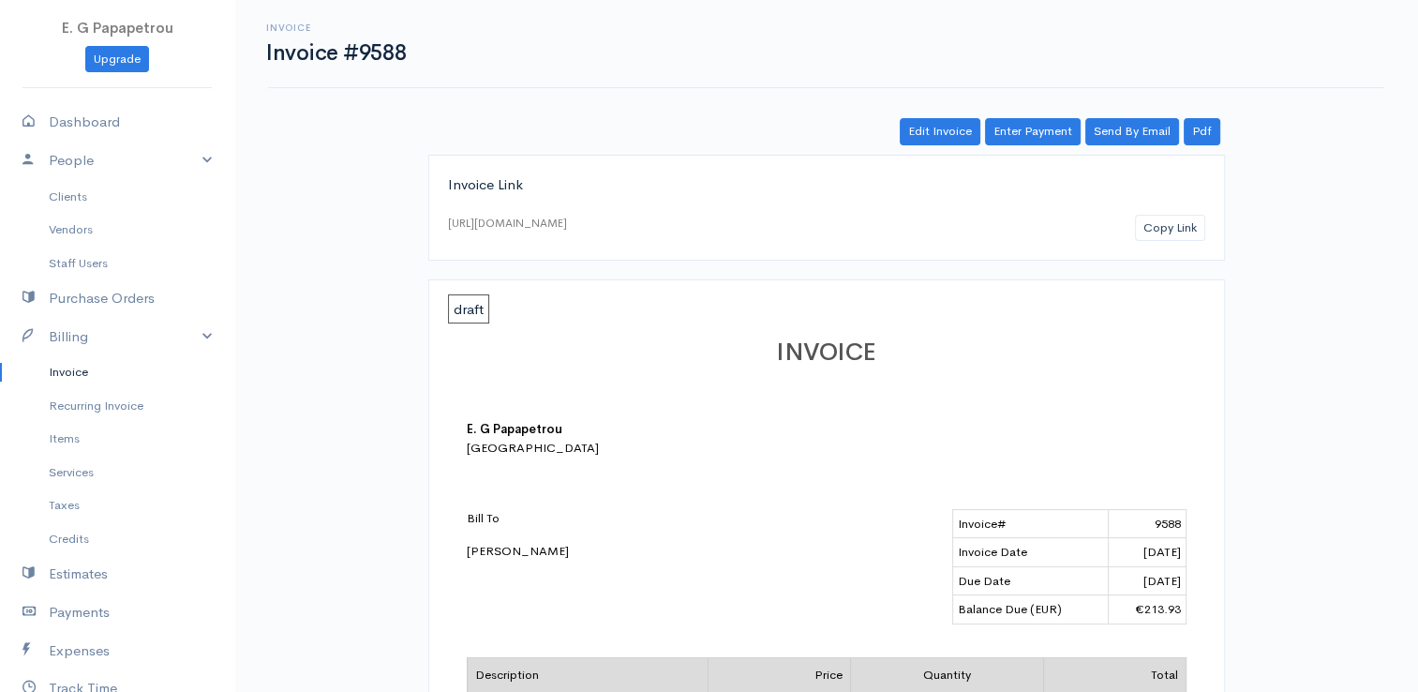
click at [86, 358] on link "Invoice" at bounding box center [117, 372] width 234 height 34
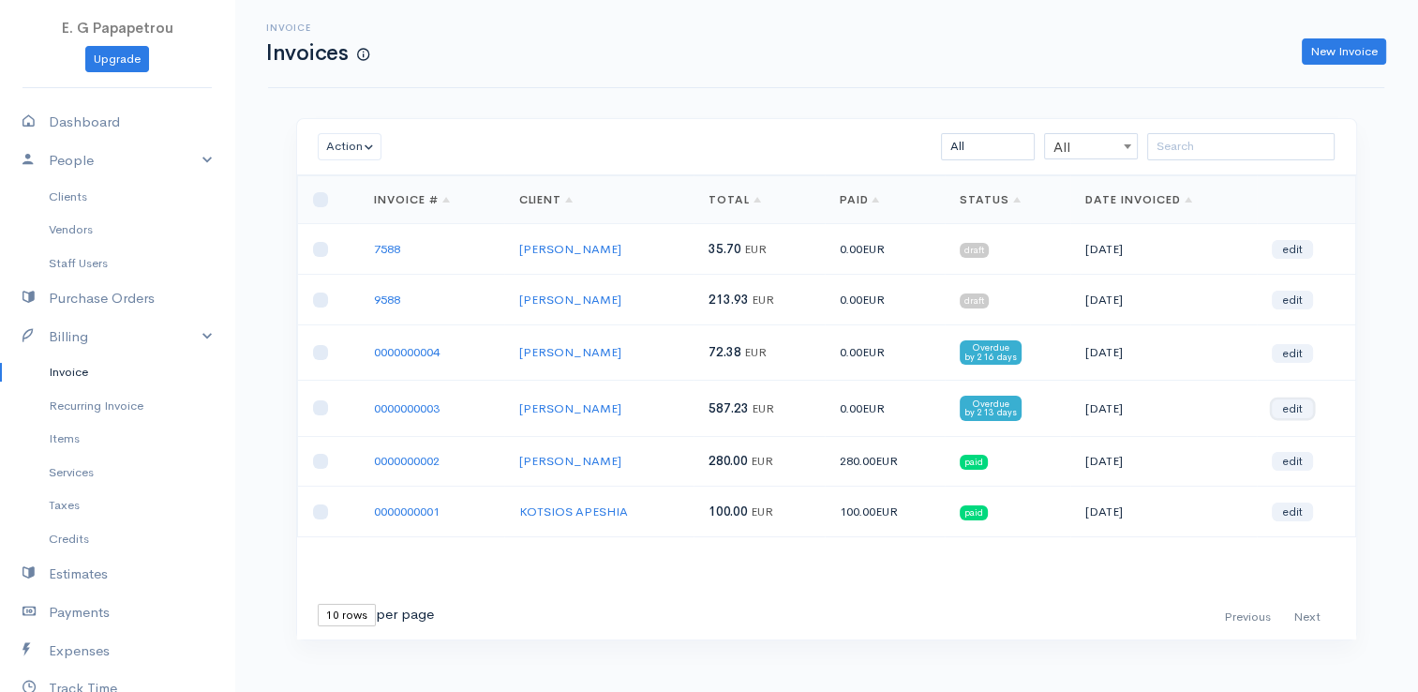
click at [1304, 401] on link "edit" at bounding box center [1292, 408] width 41 height 19
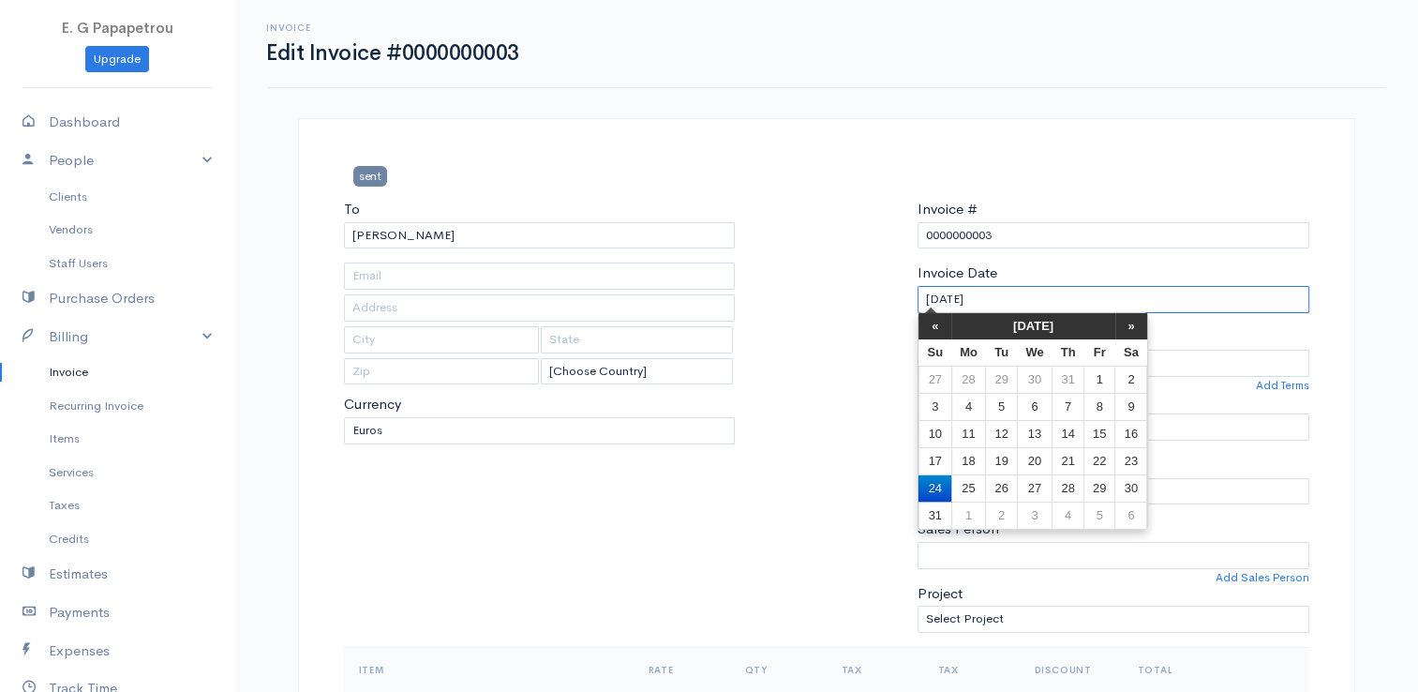
drag, startPoint x: 1016, startPoint y: 299, endPoint x: 857, endPoint y: 294, distance: 158.4
click at [857, 294] on div "To [GEOGRAPHIC_DATA] ANEXARTISIAS [Choose Country] [GEOGRAPHIC_DATA] [GEOGRAPHI…" at bounding box center [827, 423] width 984 height 448
click at [839, 299] on div at bounding box center [826, 423] width 164 height 448
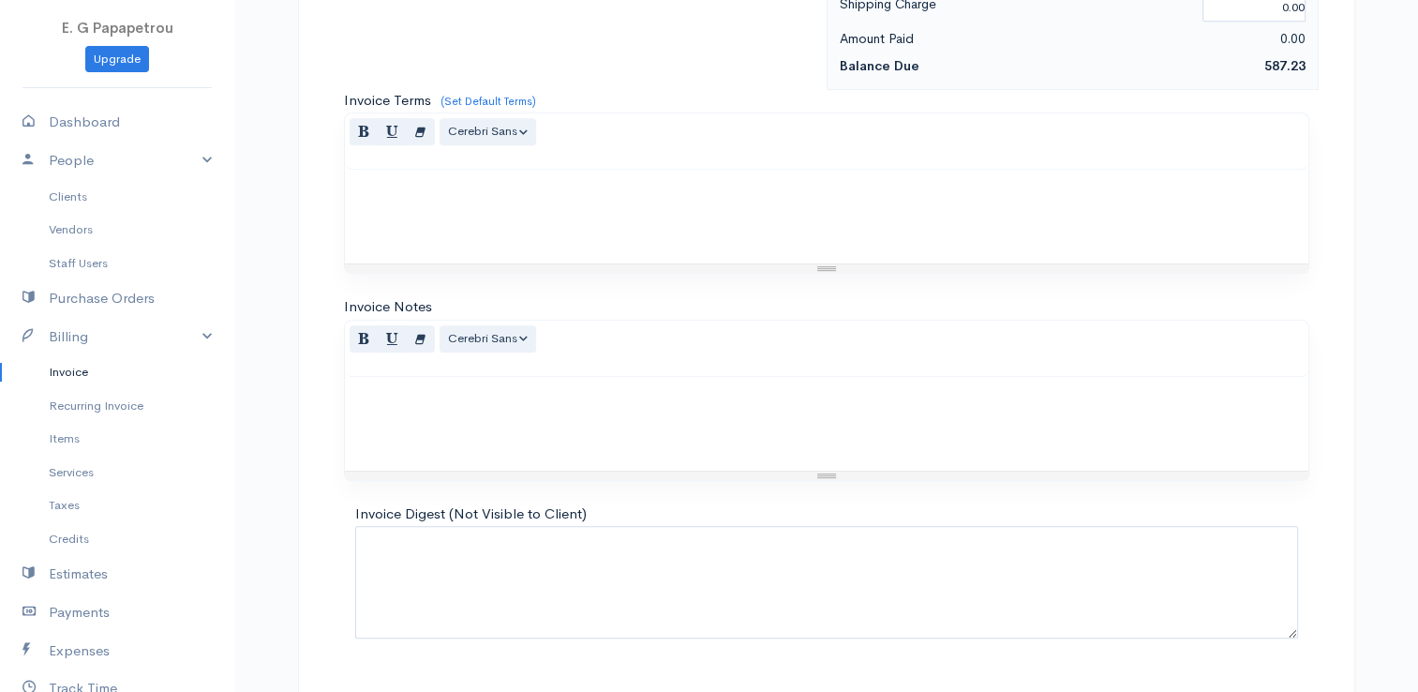
scroll to position [921, 0]
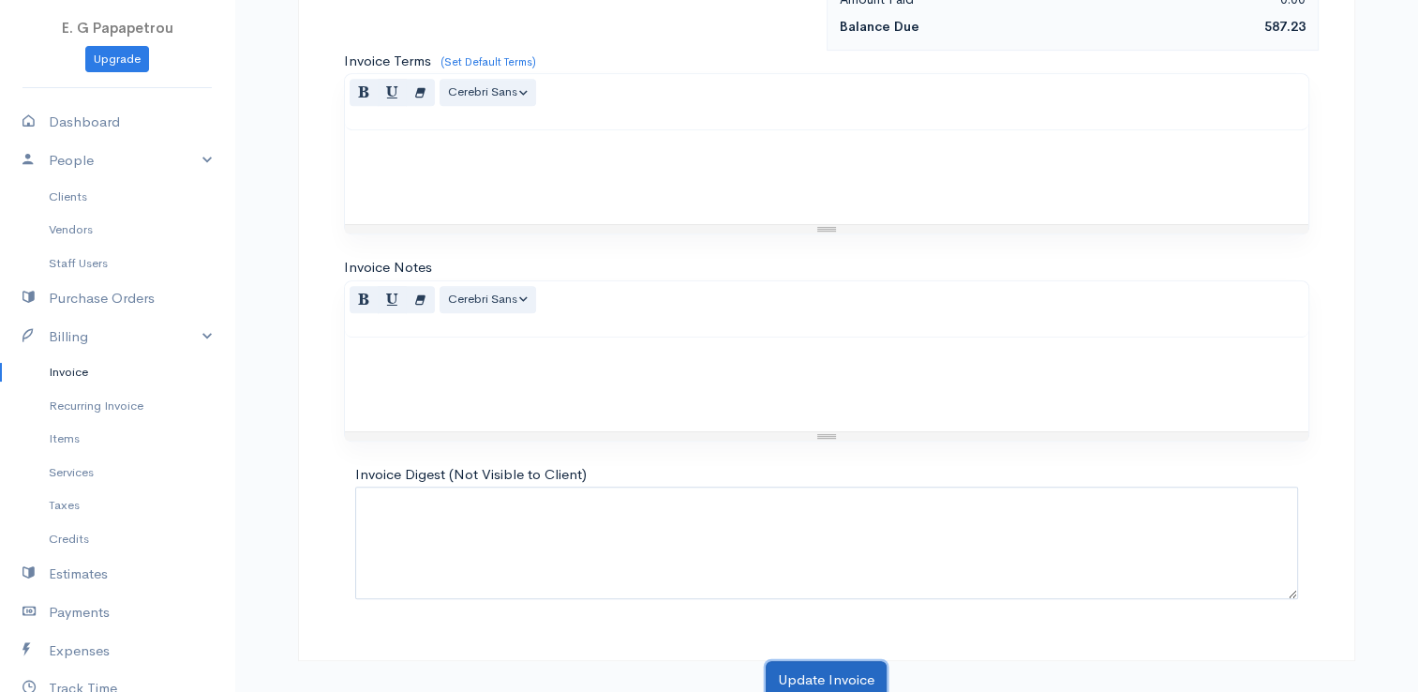
click at [869, 672] on button "Update Invoice" at bounding box center [826, 680] width 121 height 38
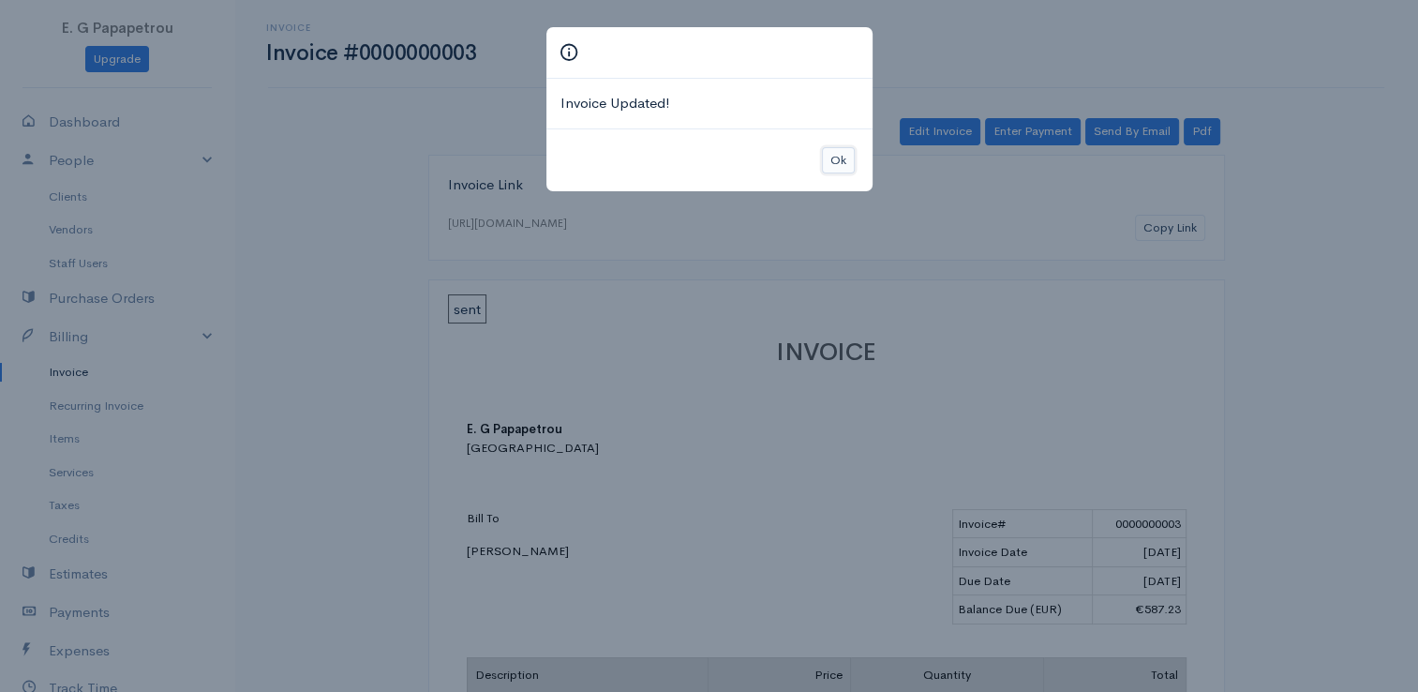
click at [842, 156] on button "Ok" at bounding box center [838, 160] width 33 height 27
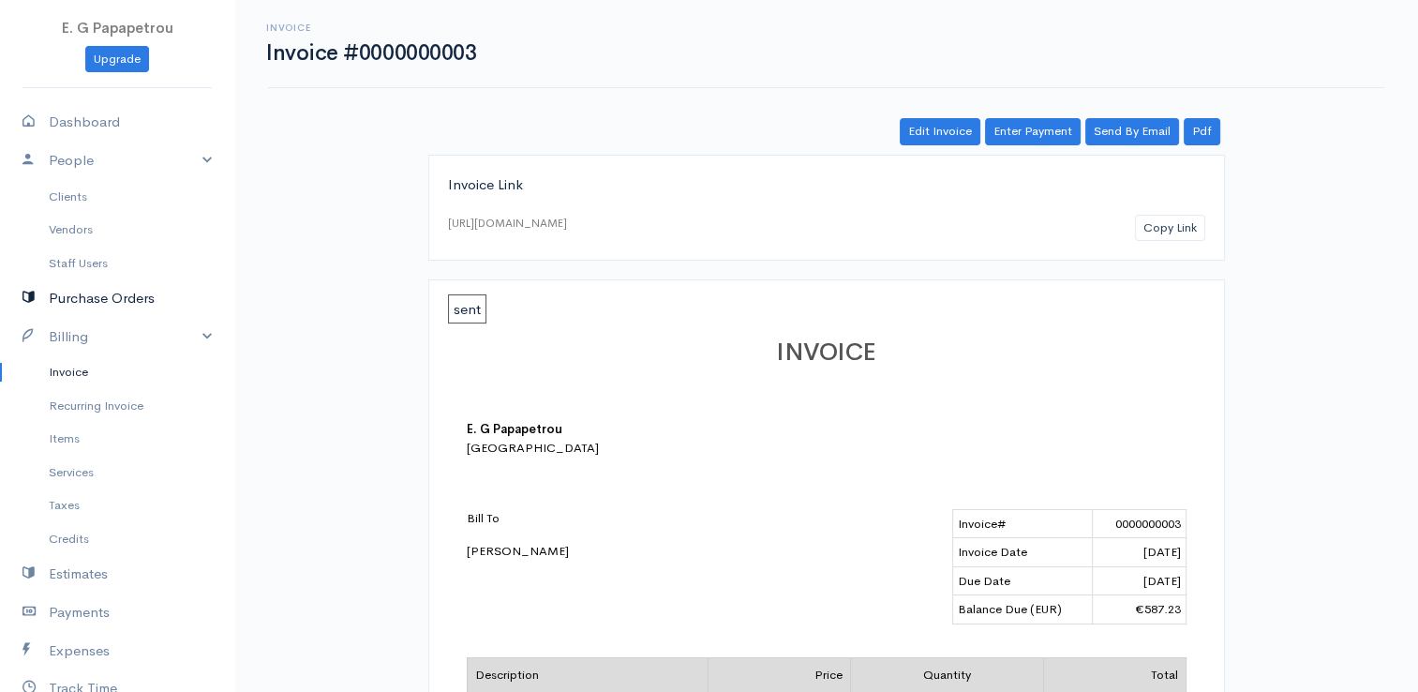
click at [90, 297] on link "Purchase Orders" at bounding box center [117, 298] width 234 height 38
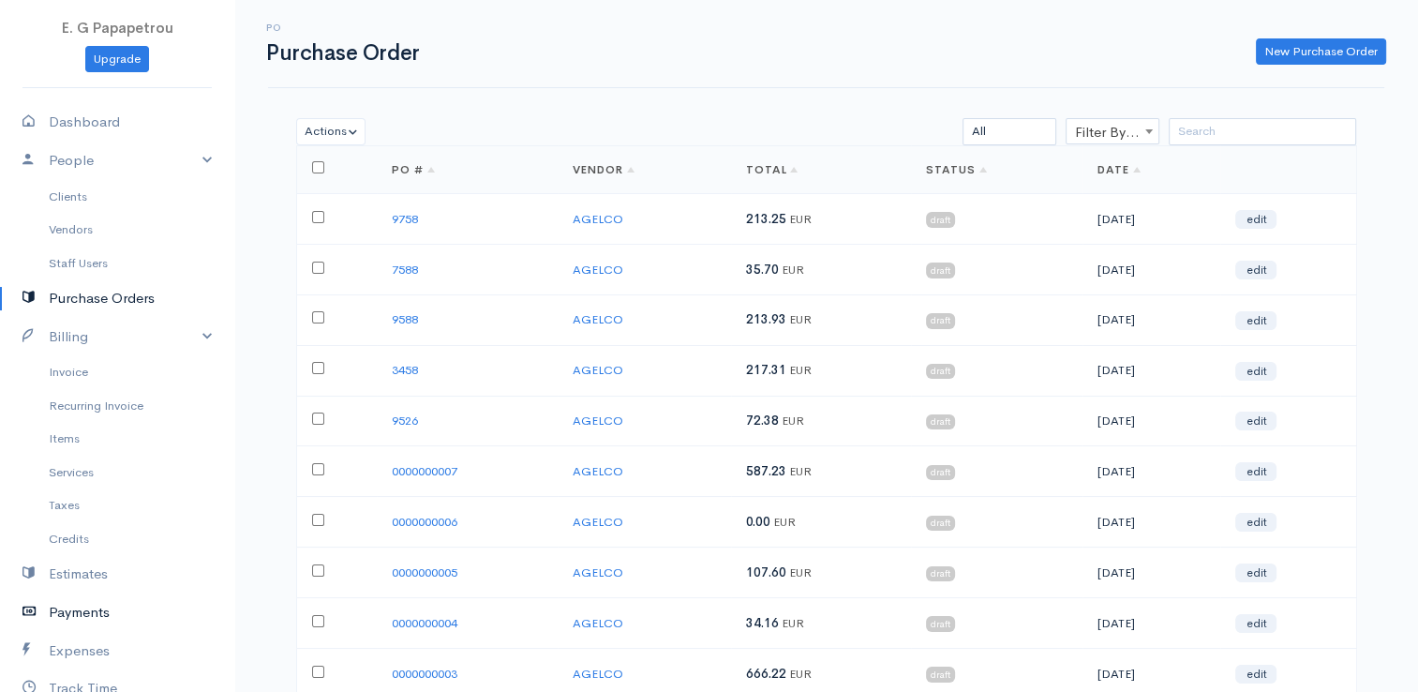
click at [95, 616] on link "Payments" at bounding box center [117, 612] width 234 height 38
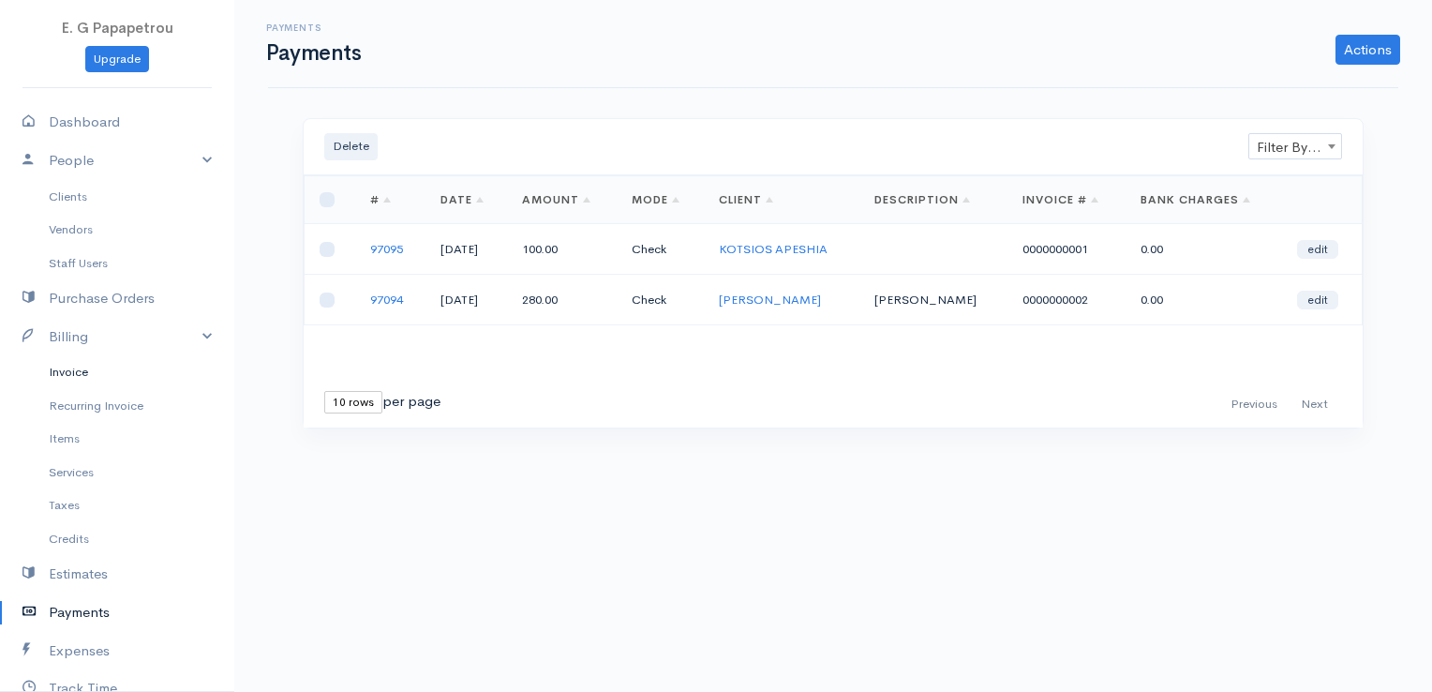
click at [63, 372] on link "Invoice" at bounding box center [117, 372] width 234 height 34
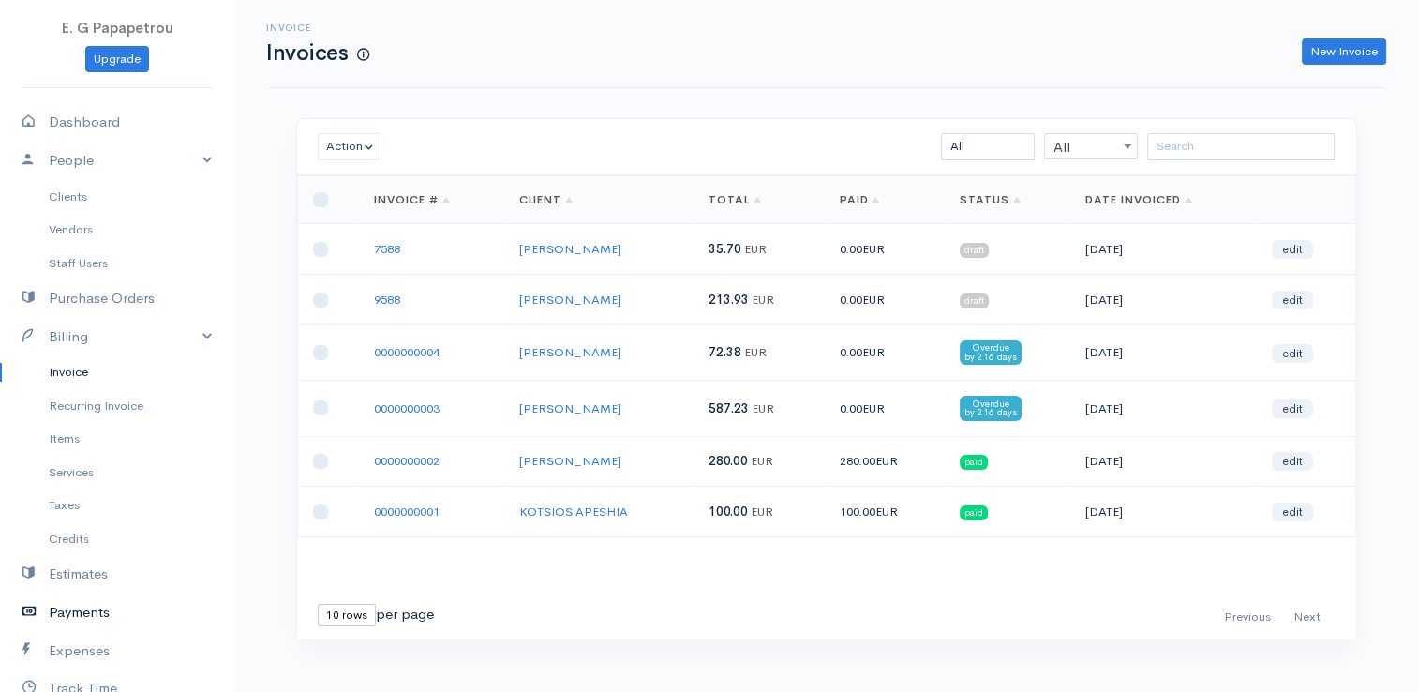
click at [97, 613] on link "Payments" at bounding box center [117, 612] width 234 height 38
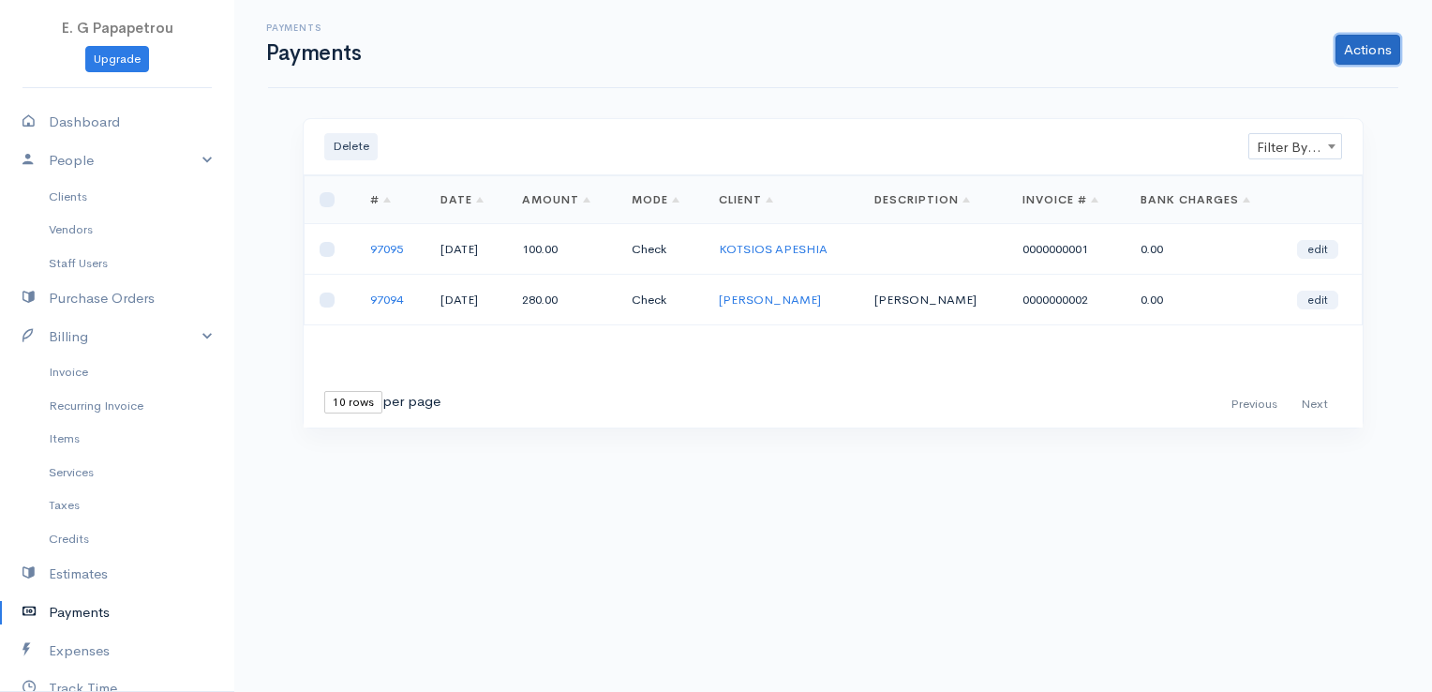
click at [1370, 48] on link "Actions" at bounding box center [1367, 50] width 65 height 30
click at [1247, 83] on link "Enter Payment" at bounding box center [1304, 88] width 193 height 33
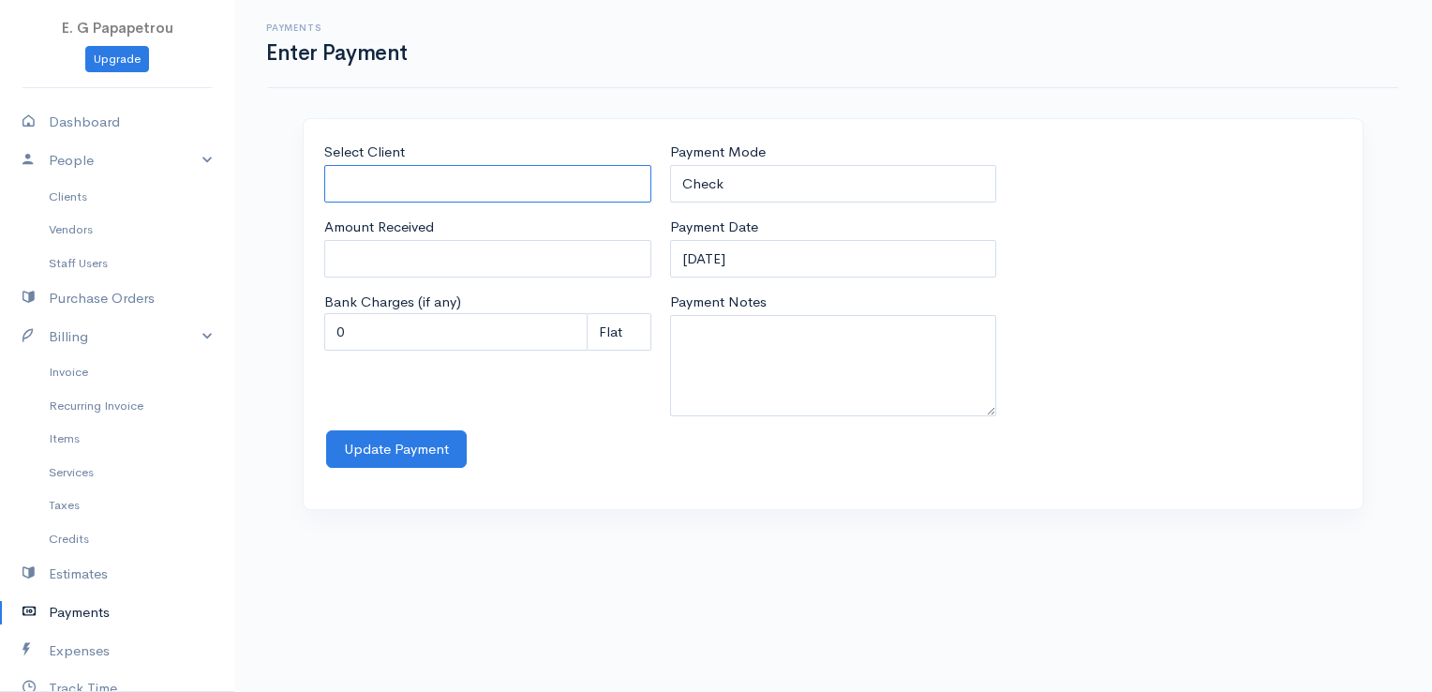
click at [576, 170] on input "Select Client" at bounding box center [487, 184] width 327 height 38
click at [548, 226] on body "E. G Papapetrou Upgrade Dashboard People Clients Vendors Staff Users Purchase O…" at bounding box center [716, 346] width 1432 height 692
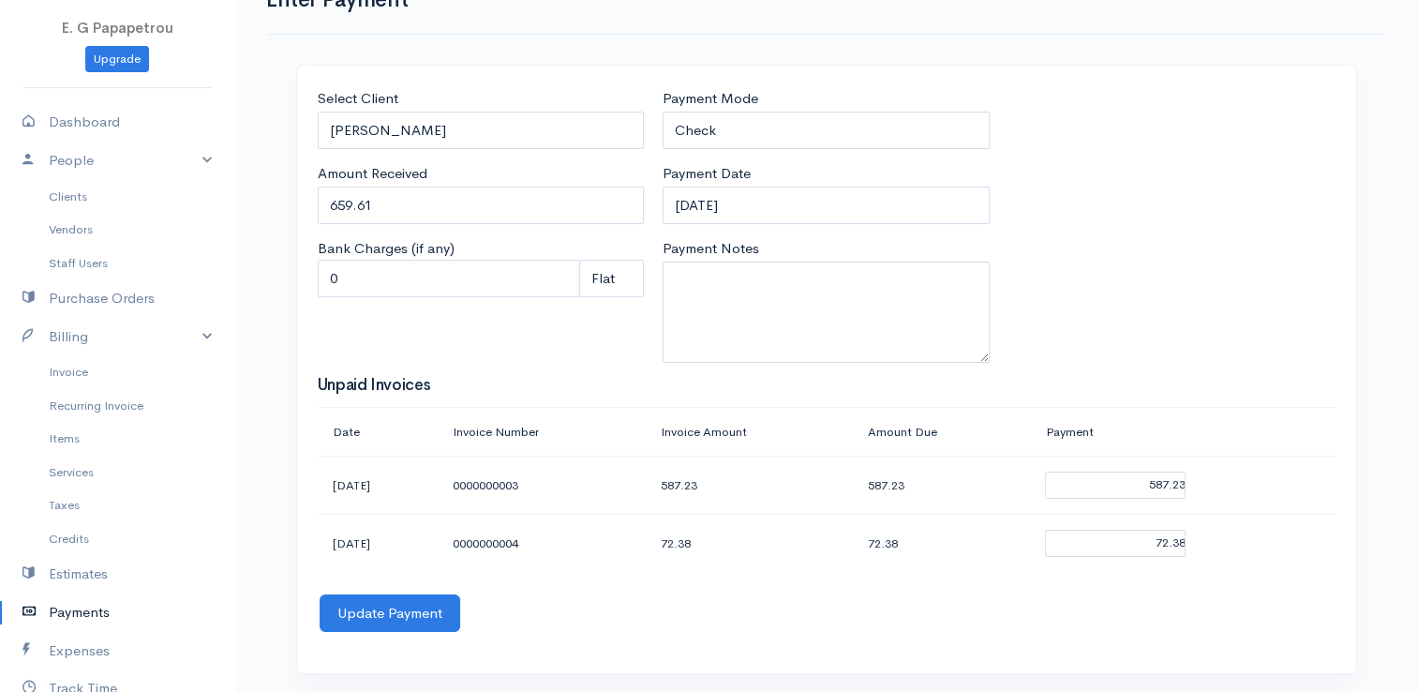
scroll to position [54, 0]
click at [84, 651] on link "Expenses" at bounding box center [117, 651] width 234 height 38
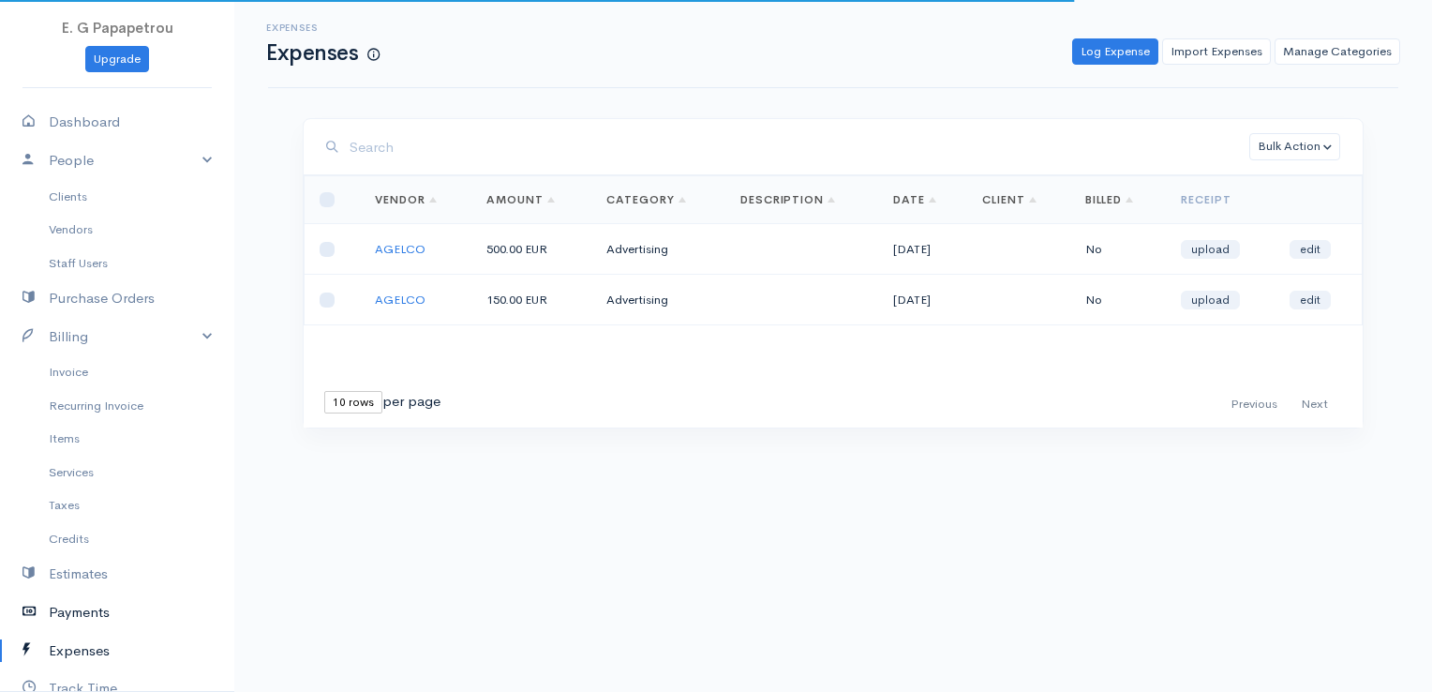
click at [79, 603] on link "Payments" at bounding box center [117, 612] width 234 height 38
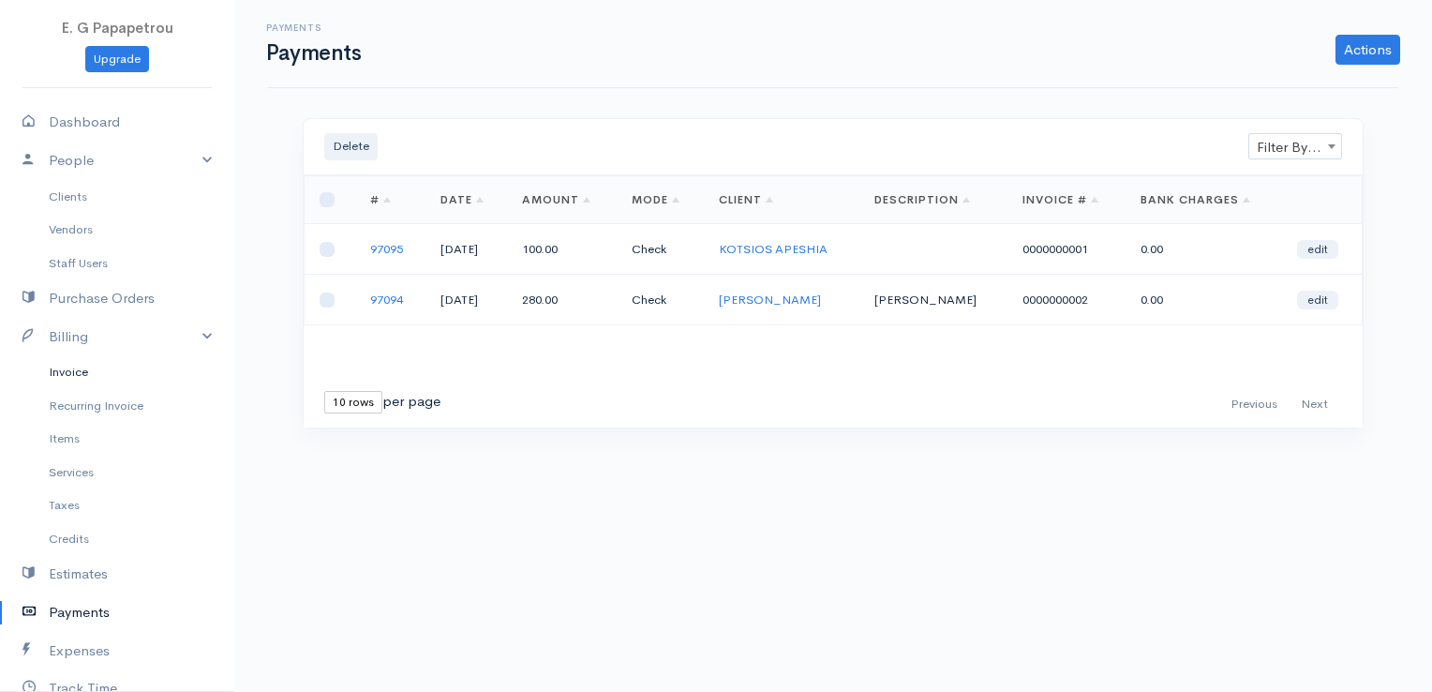
click at [76, 380] on link "Invoice" at bounding box center [117, 372] width 234 height 34
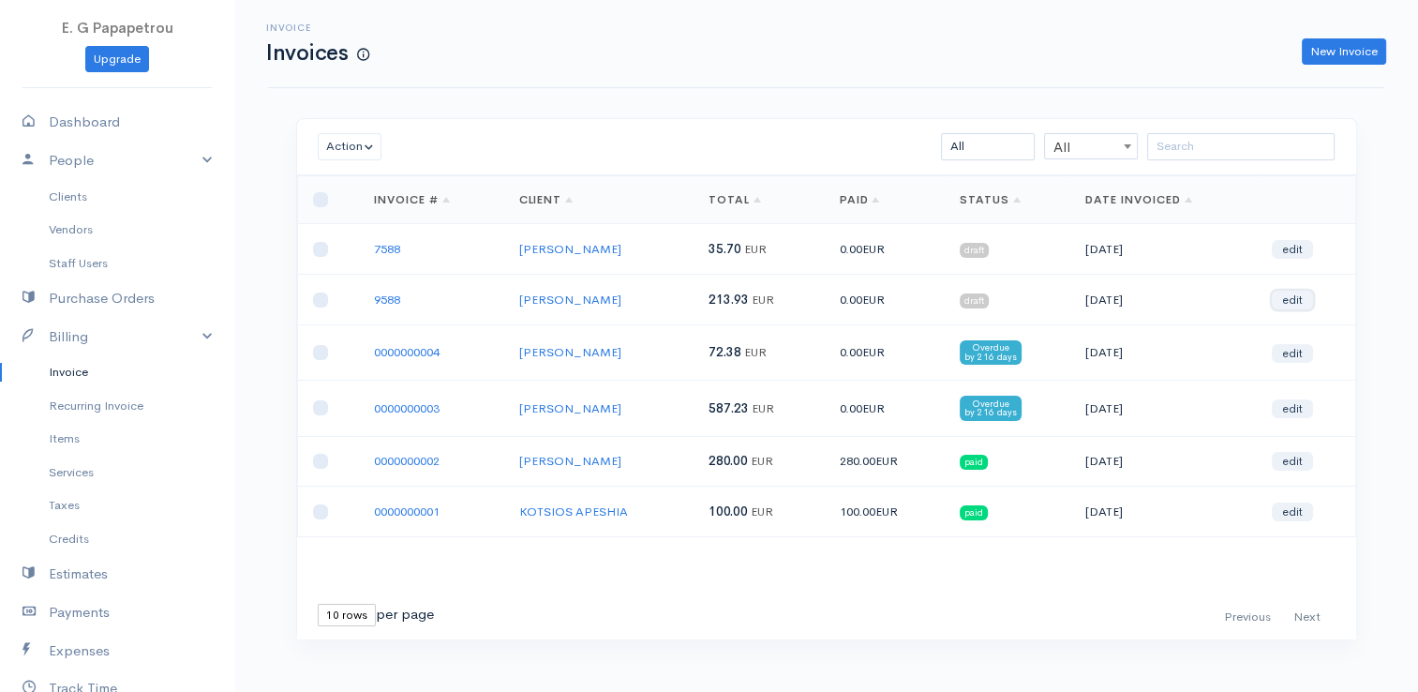
click at [1312, 291] on link "edit" at bounding box center [1292, 300] width 41 height 19
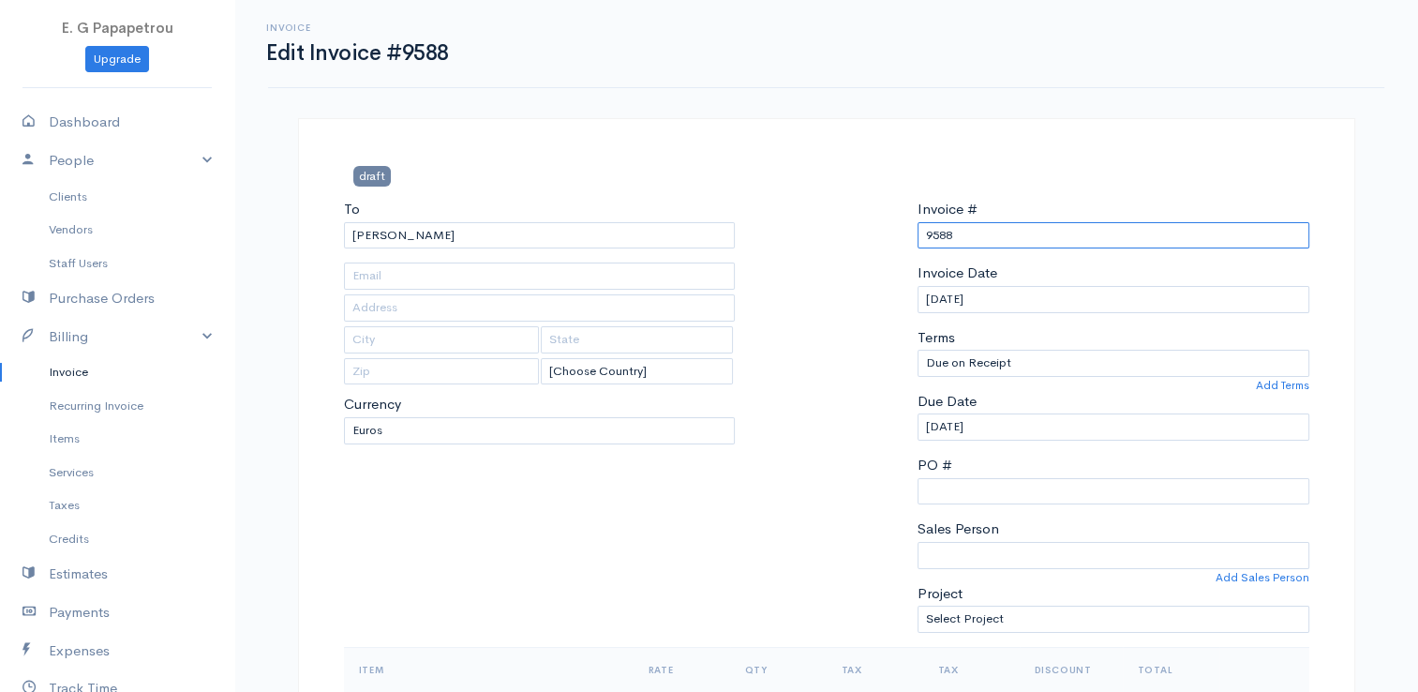
drag, startPoint x: 983, startPoint y: 235, endPoint x: 795, endPoint y: 228, distance: 188.5
click at [797, 228] on div "To [GEOGRAPHIC_DATA] ANEXARTISIAS [Choose Country] [GEOGRAPHIC_DATA] [GEOGRAPHI…" at bounding box center [827, 423] width 984 height 448
click at [774, 276] on div at bounding box center [826, 423] width 164 height 448
click at [686, 234] on input "[PERSON_NAME]" at bounding box center [540, 235] width 392 height 27
click at [811, 249] on div at bounding box center [826, 423] width 164 height 448
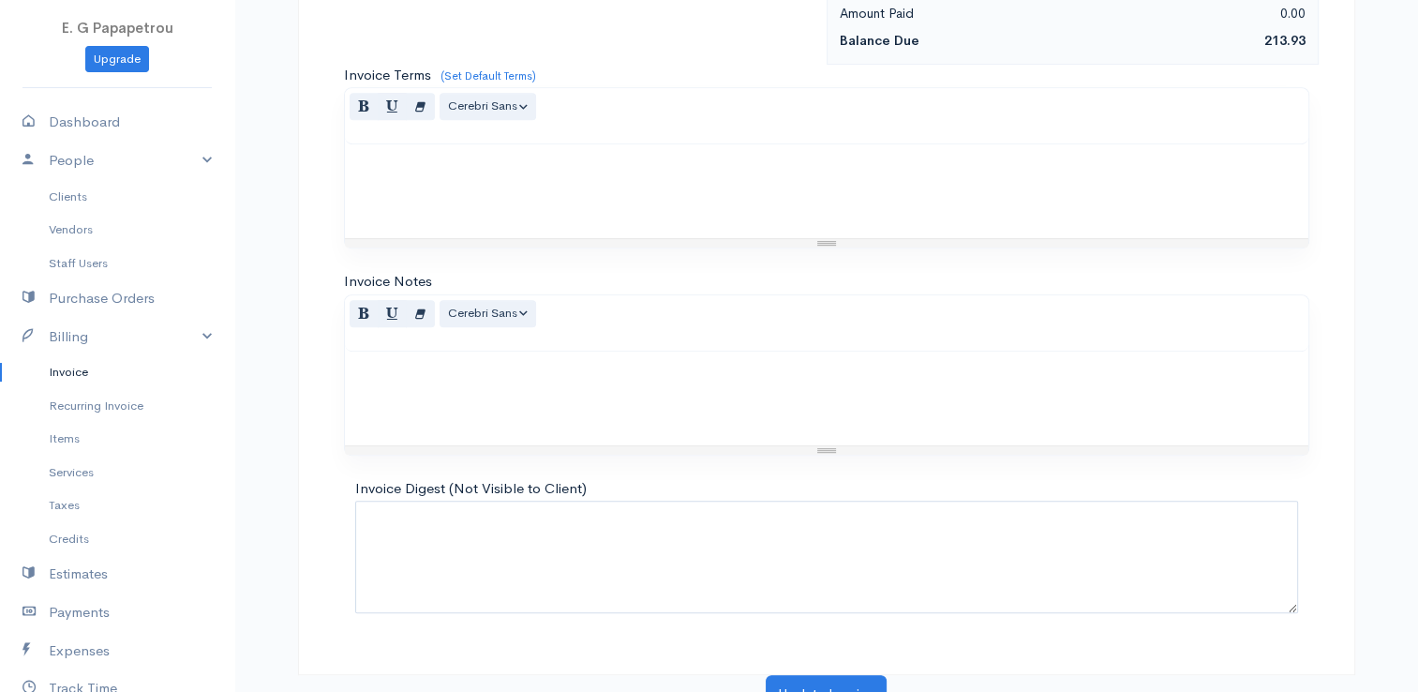
scroll to position [921, 0]
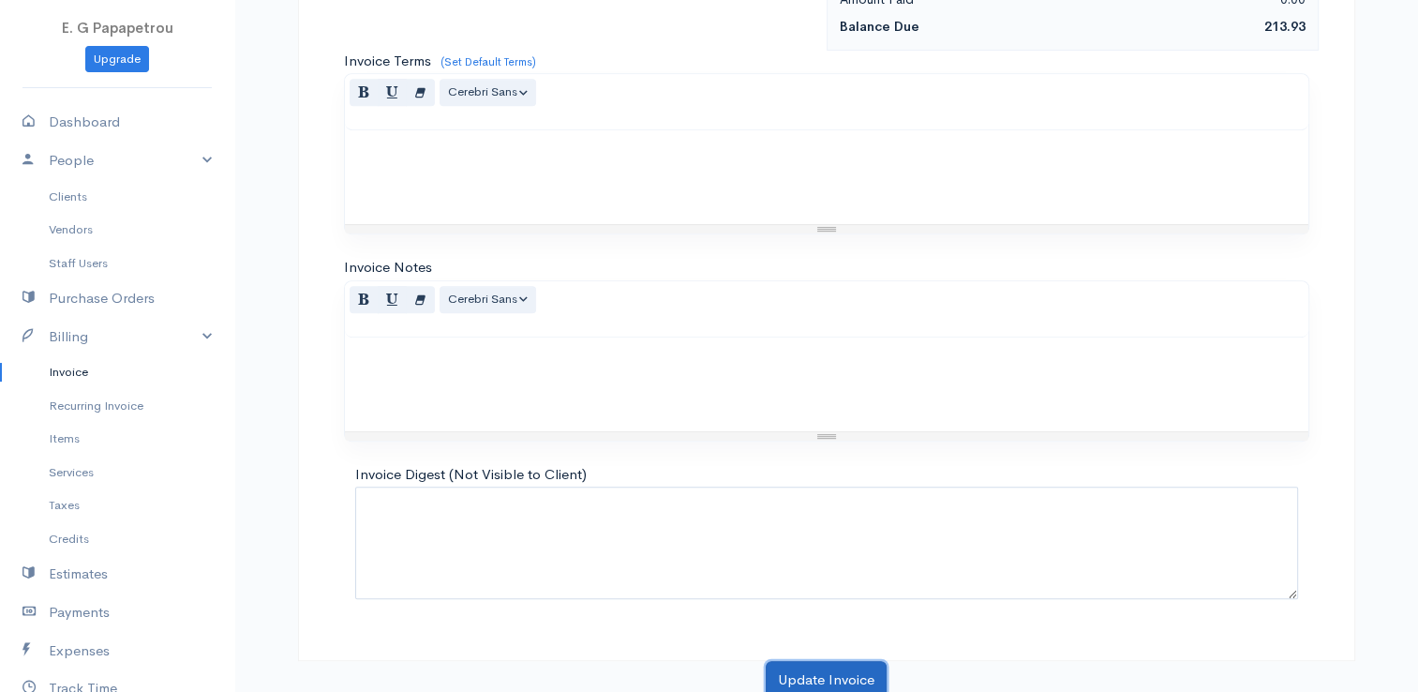
click at [840, 662] on button "Update Invoice" at bounding box center [826, 680] width 121 height 38
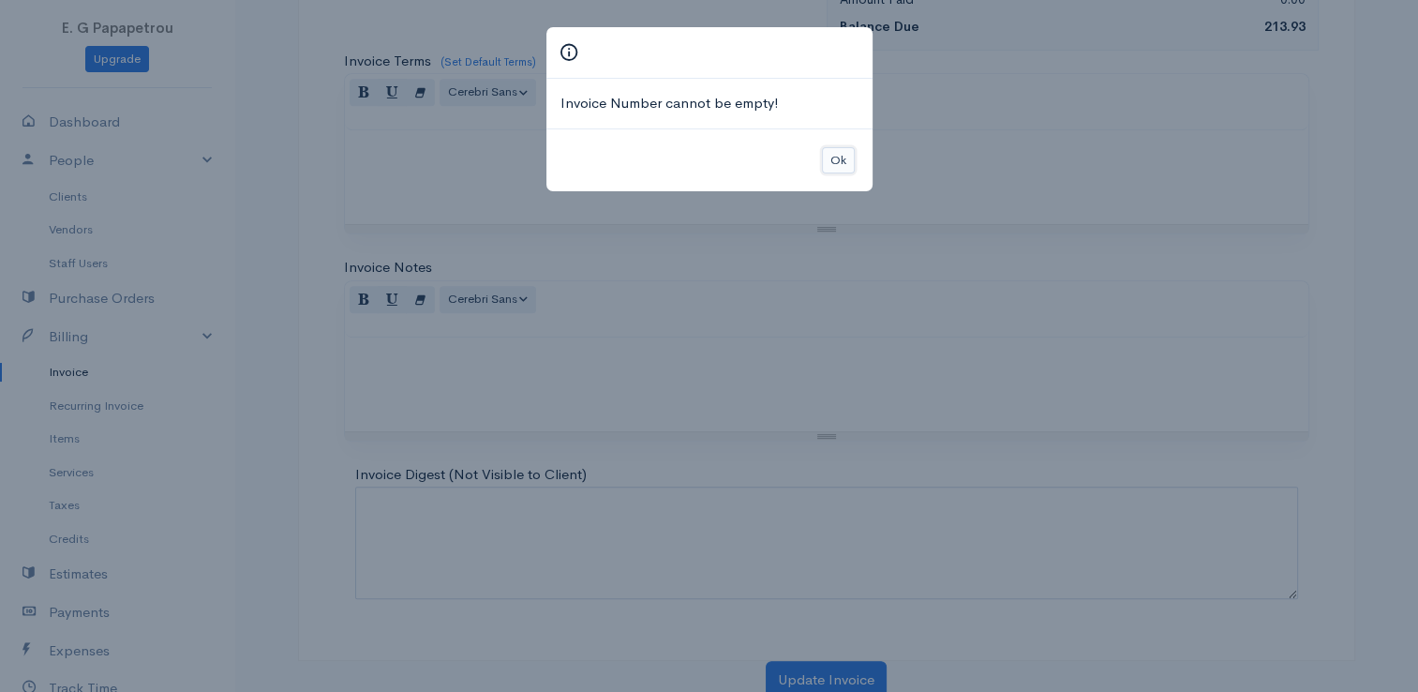
click at [840, 156] on button "Ok" at bounding box center [838, 160] width 33 height 27
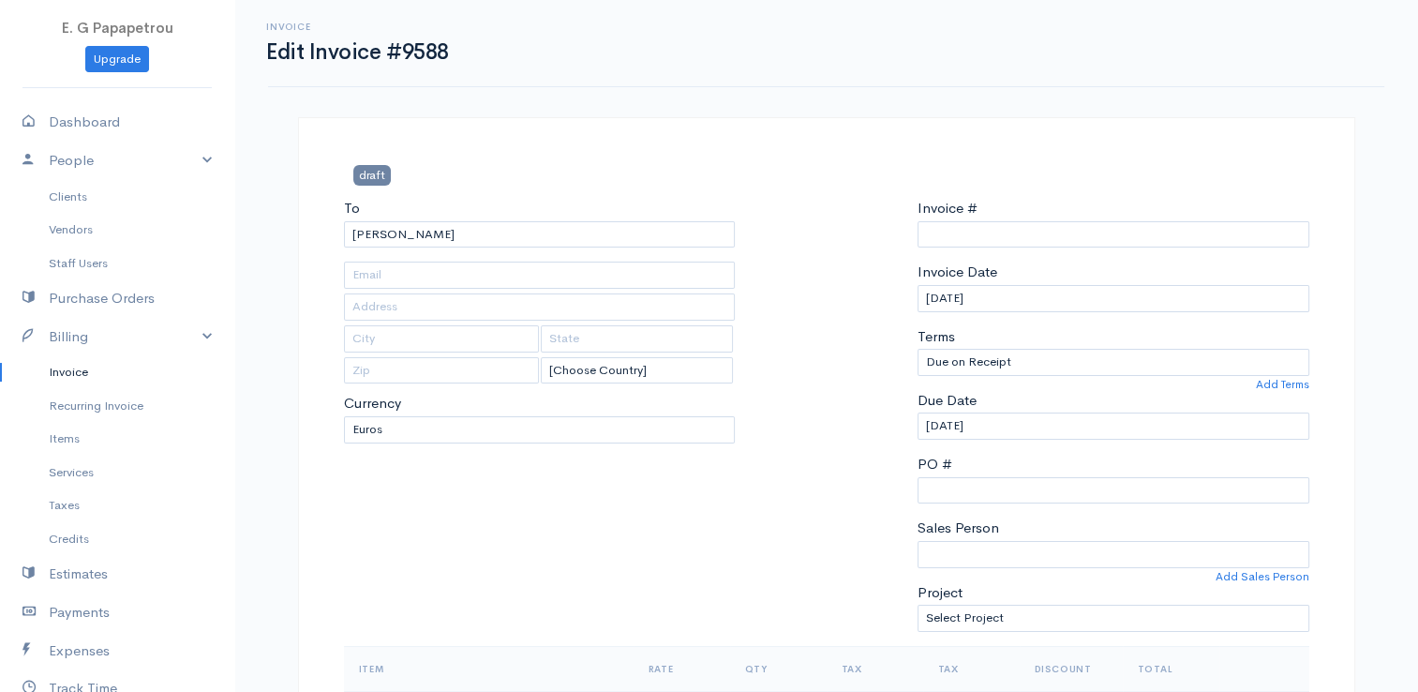
scroll to position [0, 0]
click at [941, 237] on input "Invoice #" at bounding box center [1113, 235] width 392 height 27
click at [974, 172] on div "draft" at bounding box center [827, 182] width 984 height 33
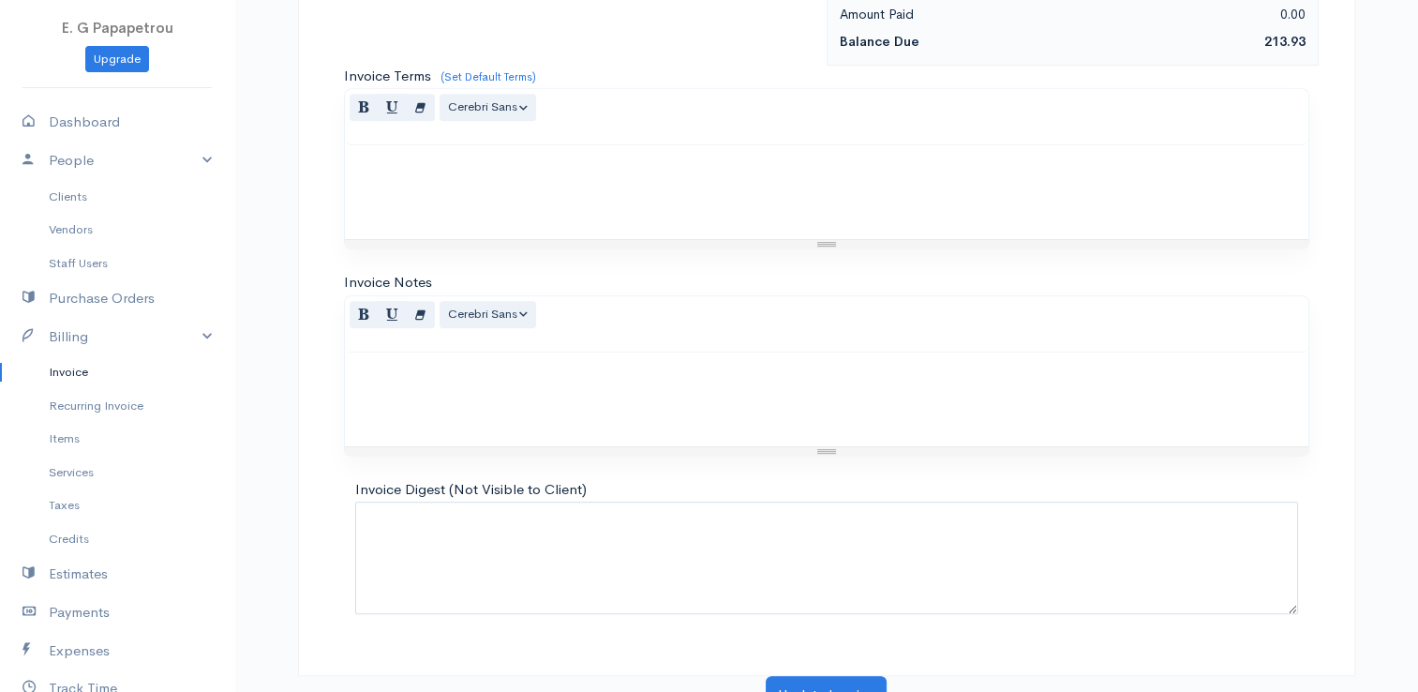
scroll to position [921, 0]
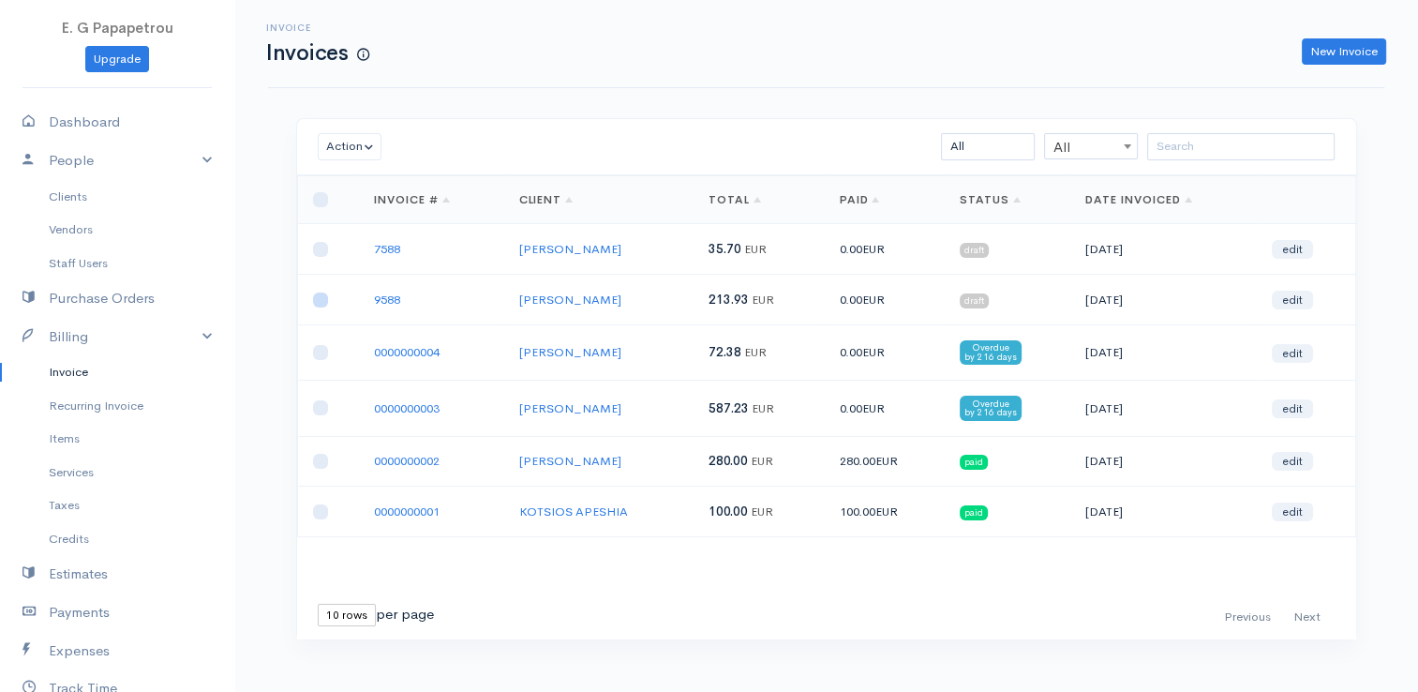
click at [318, 294] on input "checkbox" at bounding box center [320, 299] width 15 height 15
drag, startPoint x: 322, startPoint y: 250, endPoint x: 350, endPoint y: 247, distance: 27.3
click at [322, 250] on input "checkbox" at bounding box center [320, 249] width 15 height 15
click at [372, 145] on button "Action" at bounding box center [350, 146] width 65 height 27
click at [358, 212] on link "Delete" at bounding box center [393, 217] width 148 height 33
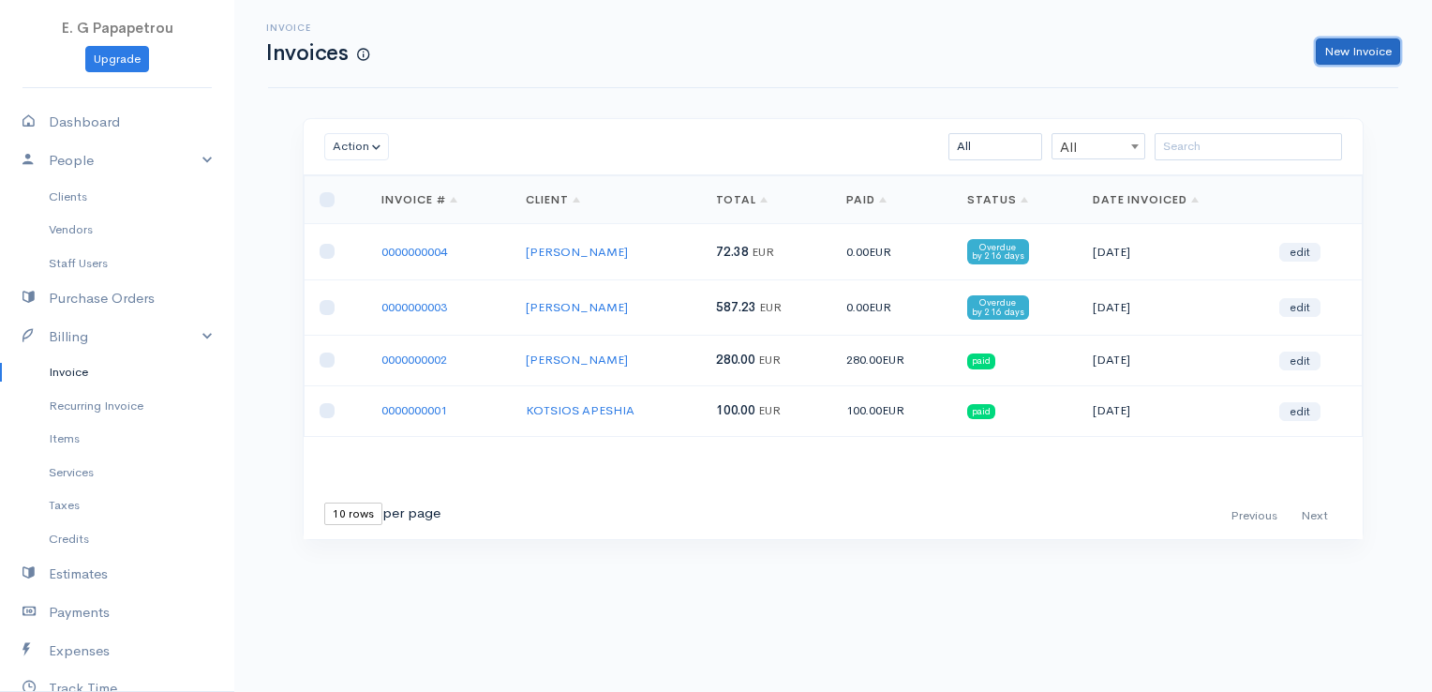
click at [1354, 58] on link "New Invoice" at bounding box center [1358, 51] width 84 height 27
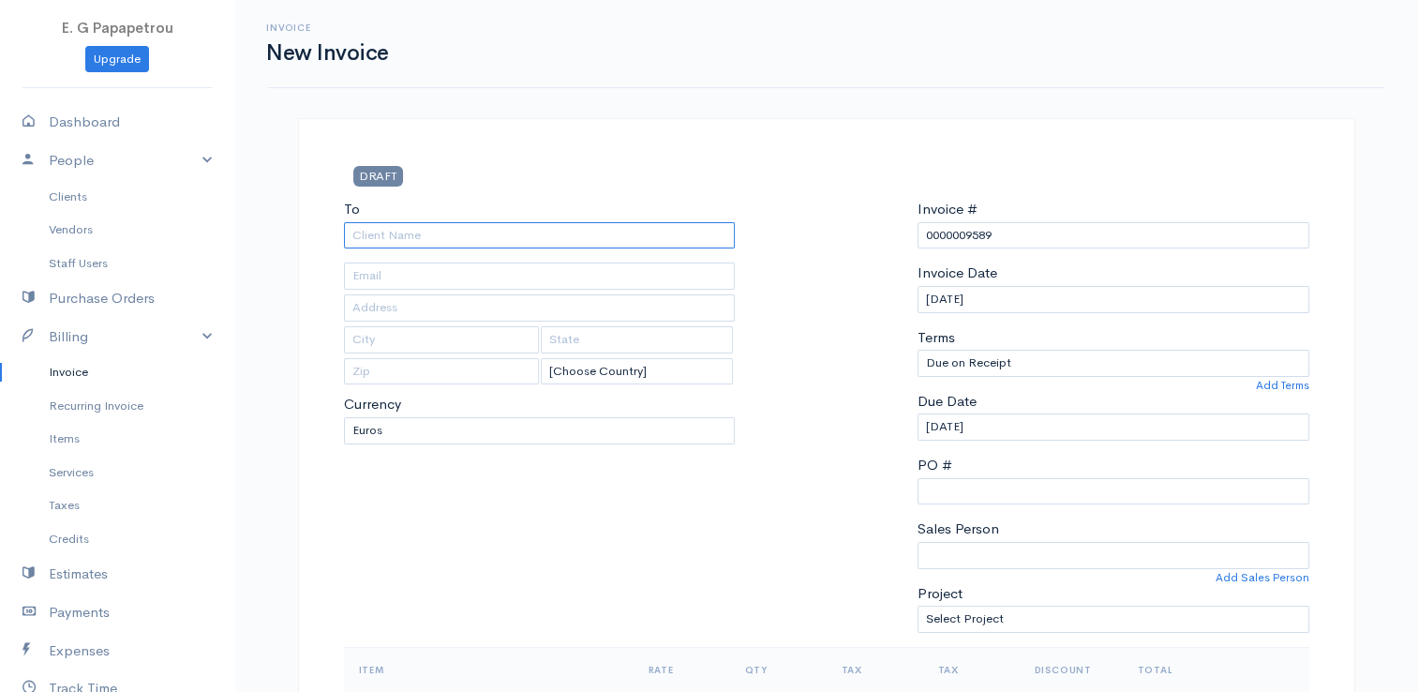
click at [546, 229] on input "To" at bounding box center [540, 235] width 392 height 27
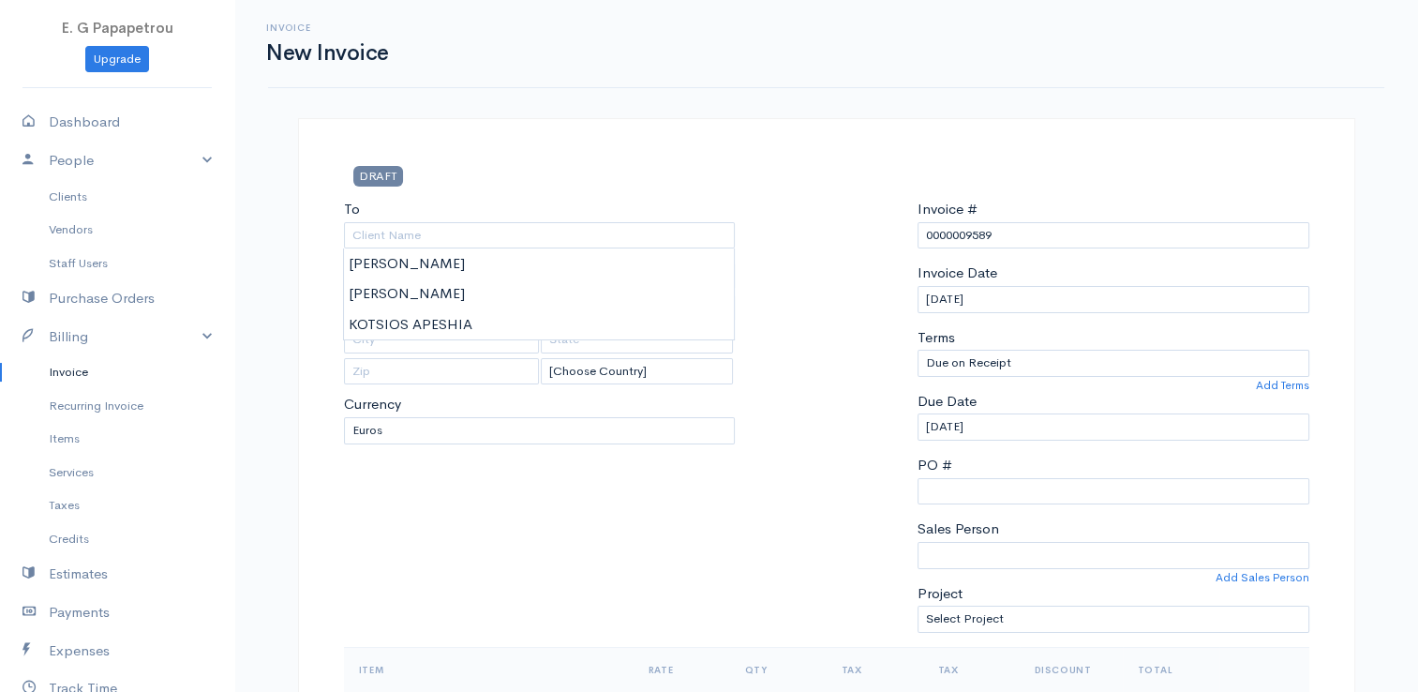
drag, startPoint x: 527, startPoint y: 276, endPoint x: 543, endPoint y: 275, distance: 16.0
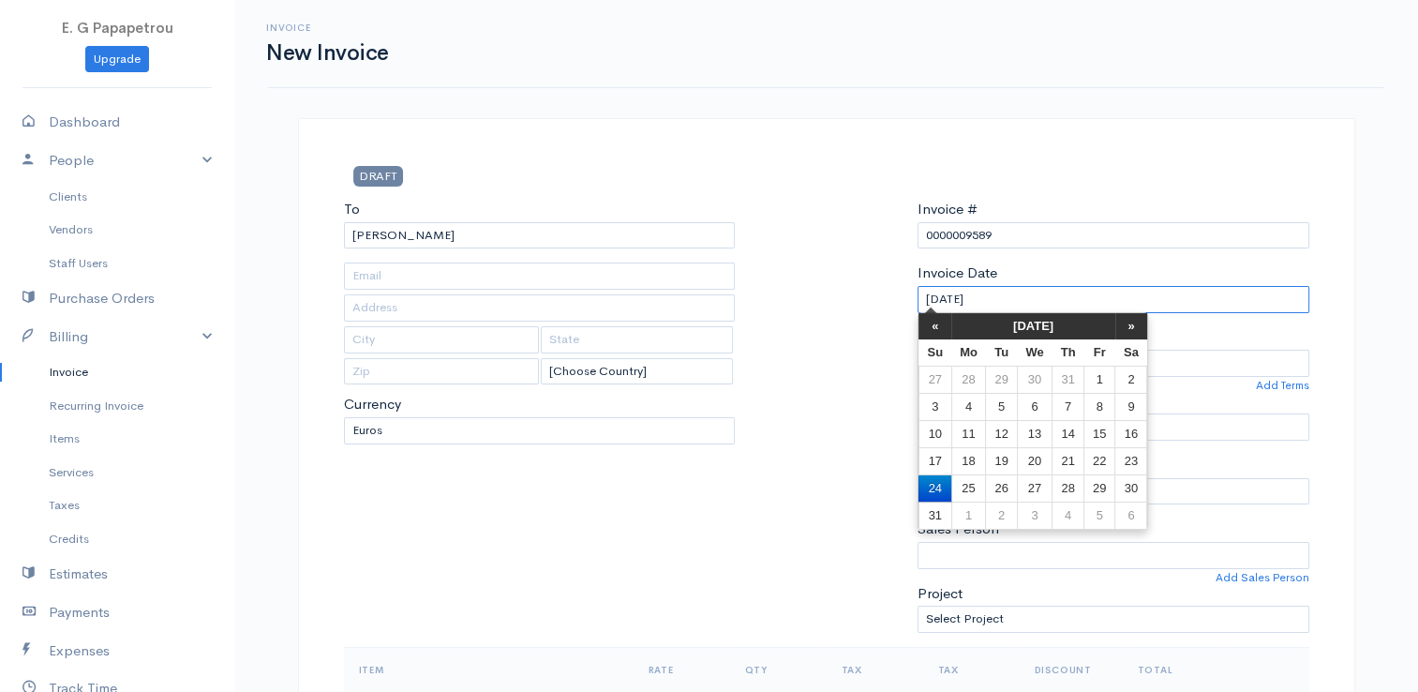
drag, startPoint x: 1018, startPoint y: 291, endPoint x: 877, endPoint y: 281, distance: 140.9
click at [876, 281] on div "To [GEOGRAPHIC_DATA] ANEXARTISIAS [Choose Country] [GEOGRAPHIC_DATA] [GEOGRAPHI…" at bounding box center [827, 423] width 984 height 448
click at [849, 290] on div at bounding box center [826, 423] width 164 height 448
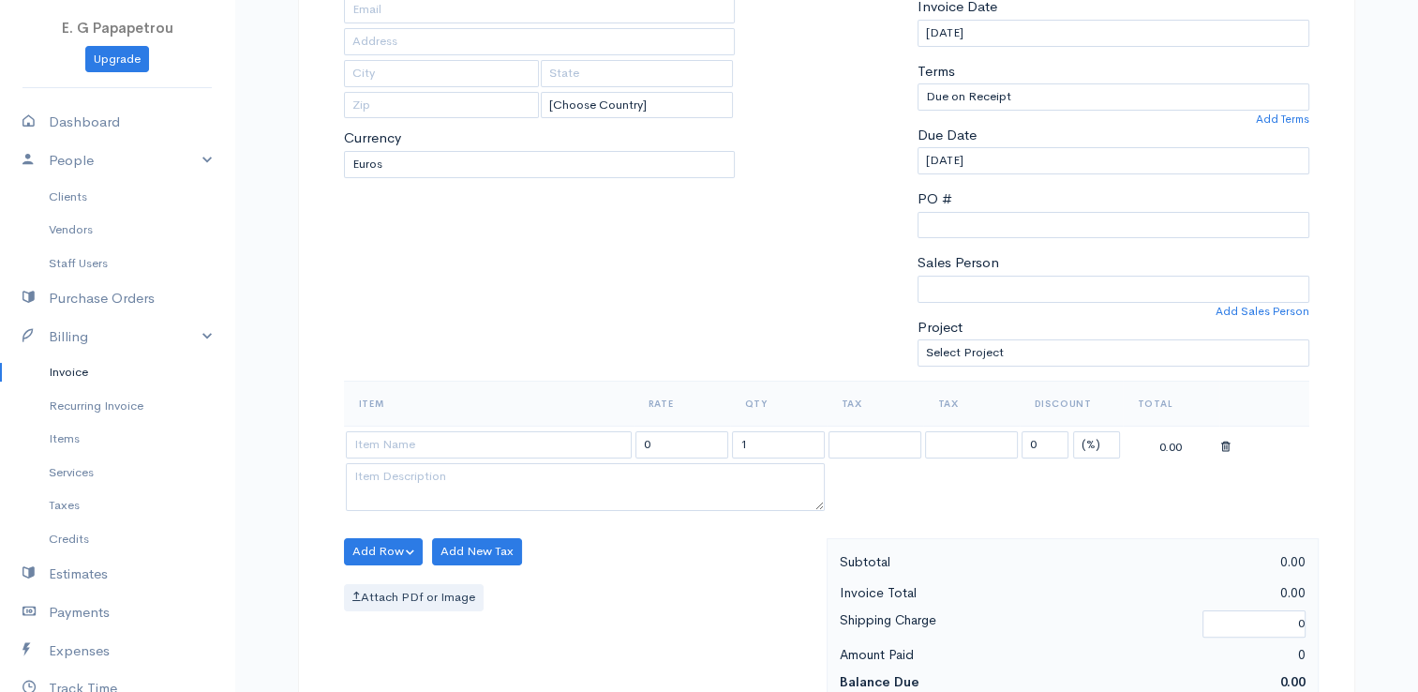
scroll to position [281, 0]
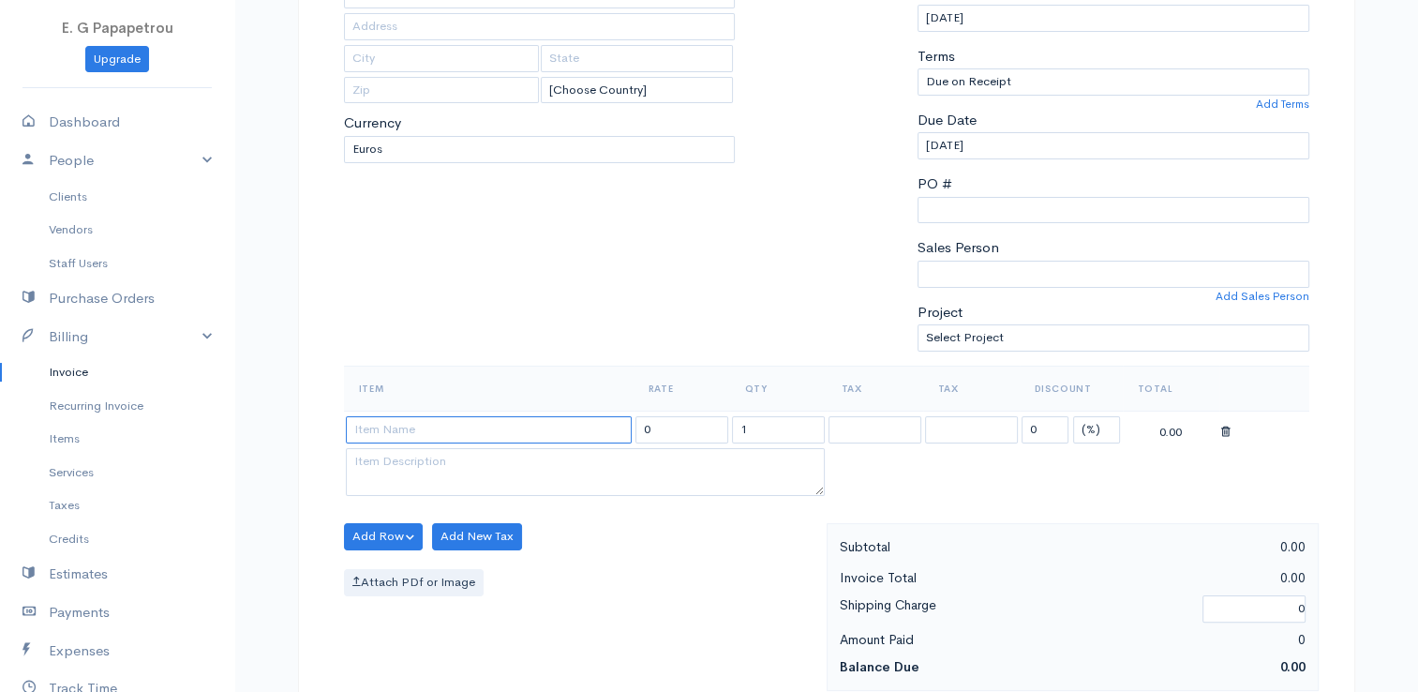
click at [592, 418] on input at bounding box center [489, 429] width 286 height 27
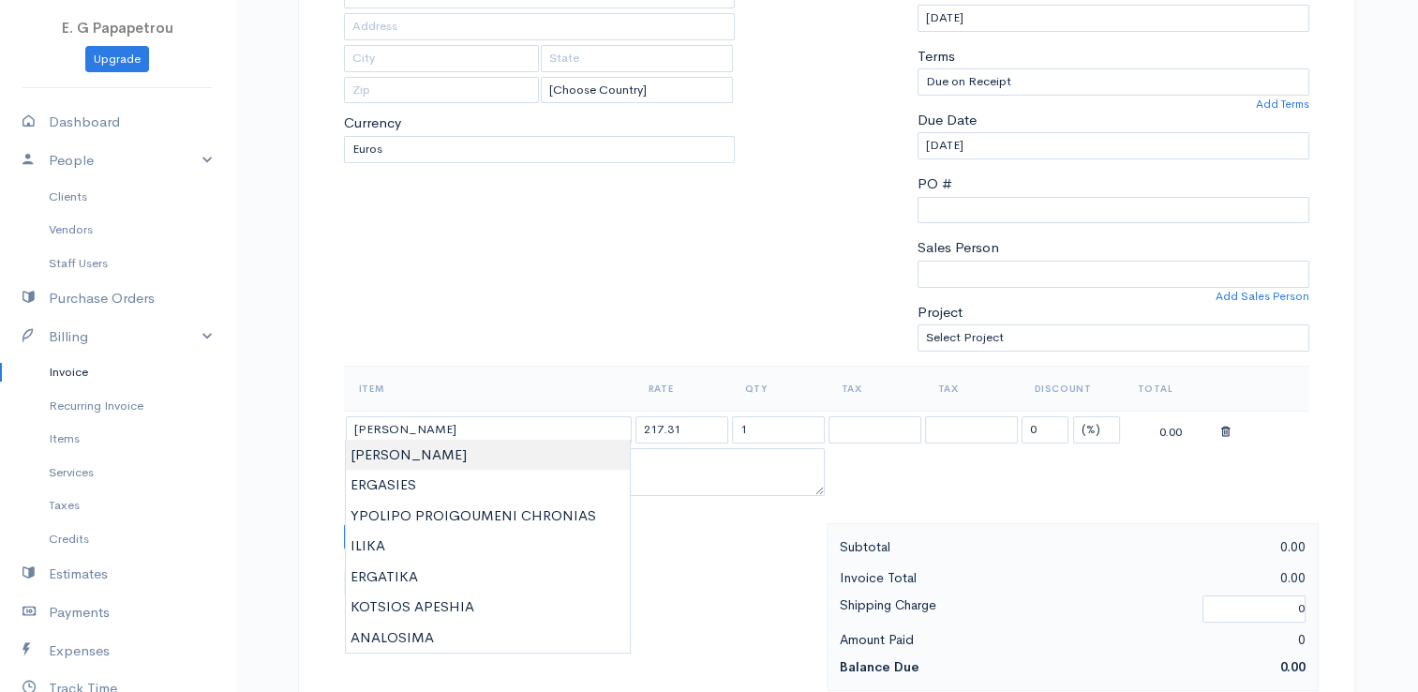
click at [547, 449] on body "E. G Papapetrou Upgrade Dashboard People Clients Vendors Staff Users Purchase O…" at bounding box center [709, 529] width 1418 height 1620
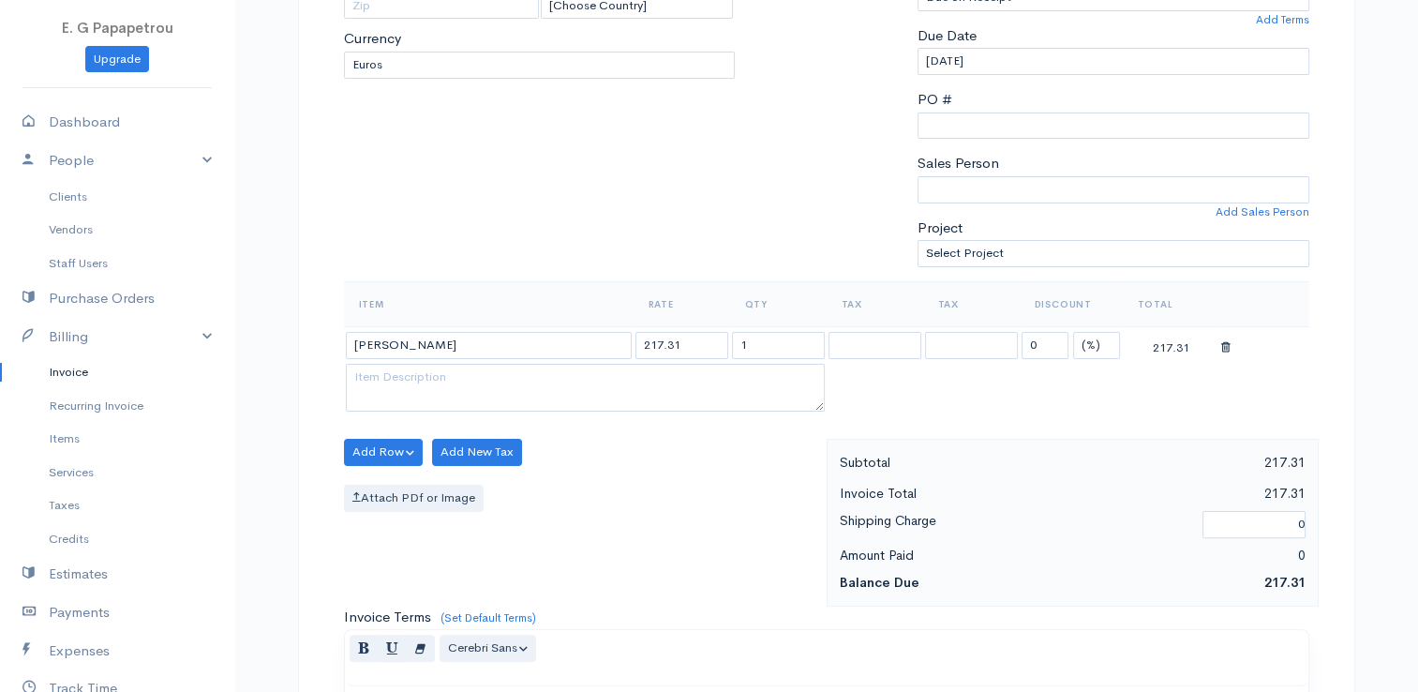
scroll to position [375, 0]
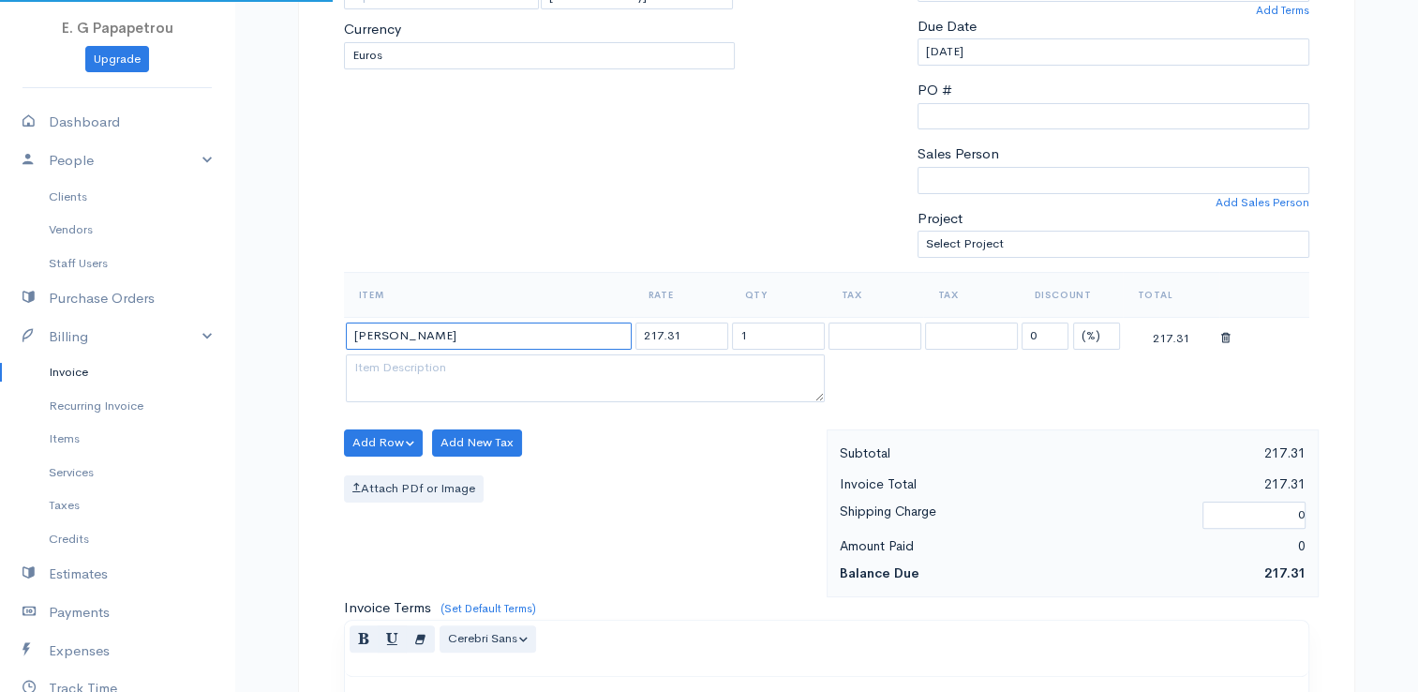
drag, startPoint x: 498, startPoint y: 335, endPoint x: 259, endPoint y: 339, distance: 239.0
click at [265, 339] on div "DRAFT To NIKOS ANEXARTISIAS [Choose Country] United States Canada United Kingdo…" at bounding box center [826, 493] width 1125 height 1501
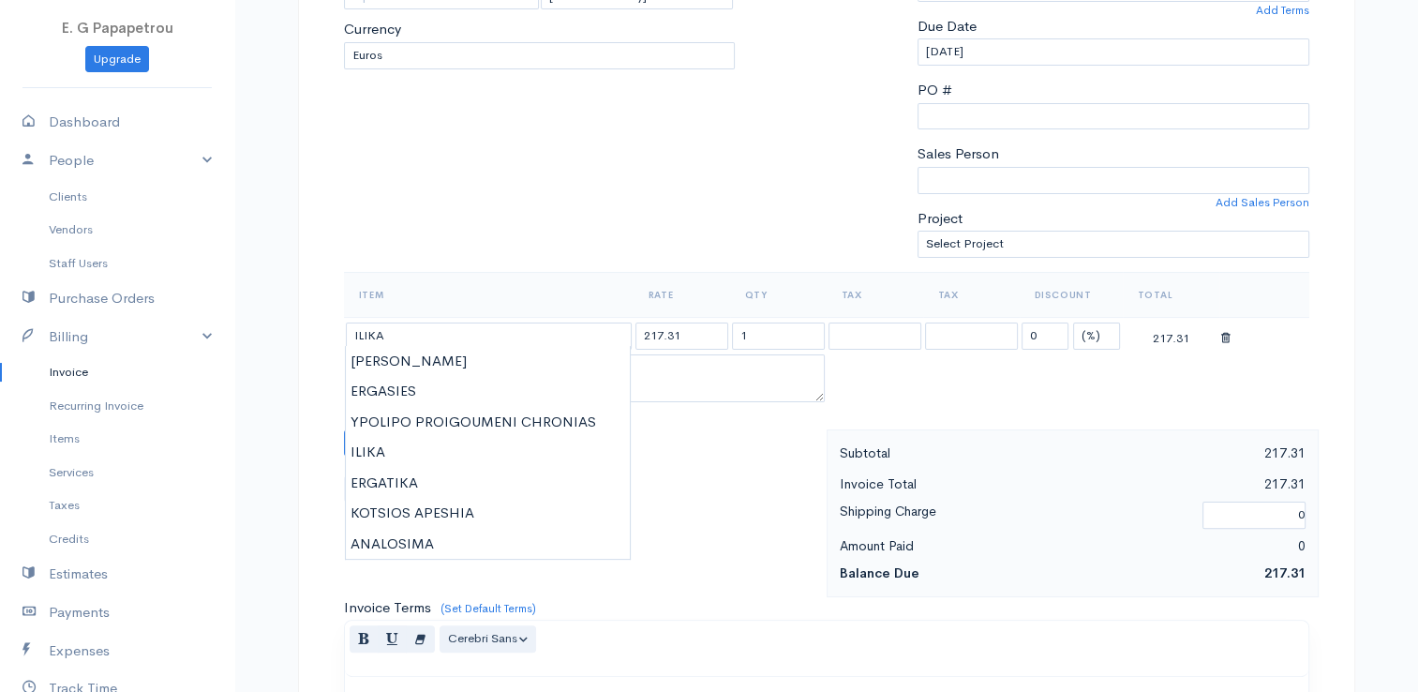
click at [570, 450] on body "E. G Papapetrou Upgrade Dashboard People Clients Vendors Staff Users Purchase O…" at bounding box center [709, 435] width 1418 height 1620
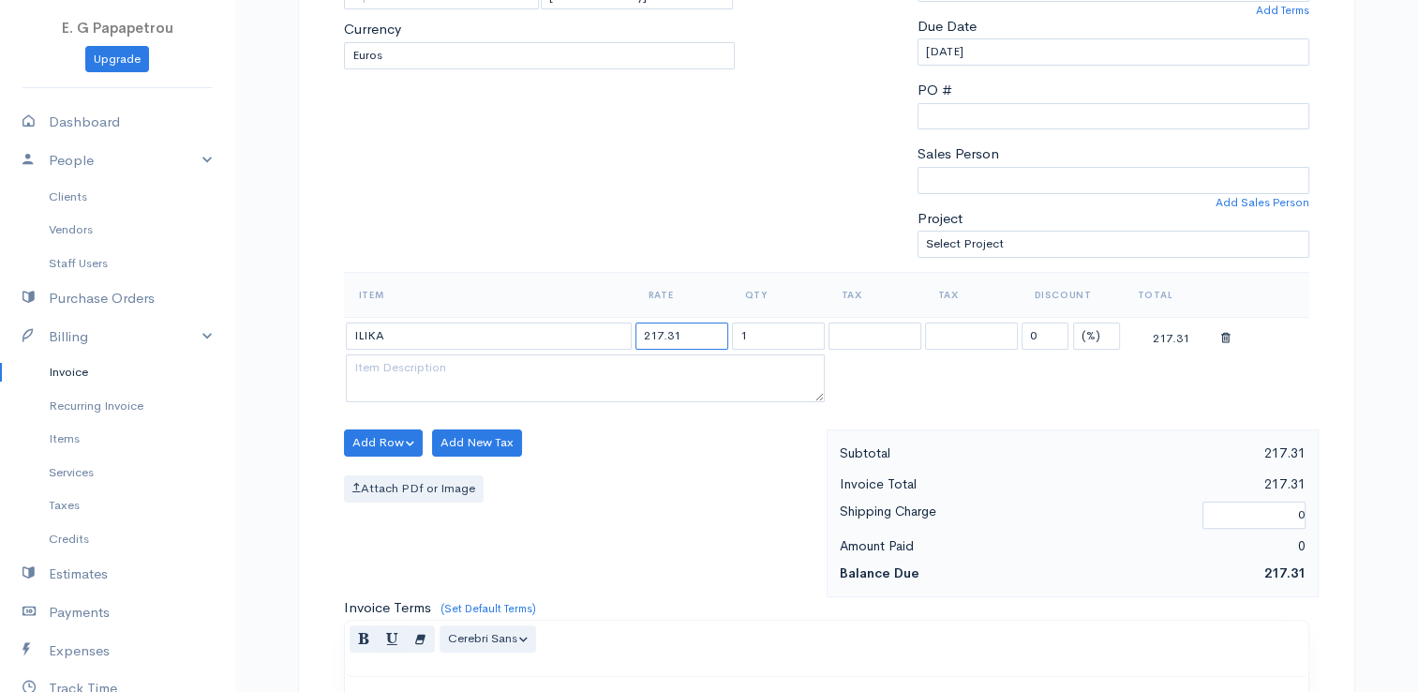
drag, startPoint x: 707, startPoint y: 332, endPoint x: 603, endPoint y: 331, distance: 104.0
click at [603, 331] on tr "ILIKA 217.31 1 0 (%) Flat 217.31" at bounding box center [826, 335] width 965 height 37
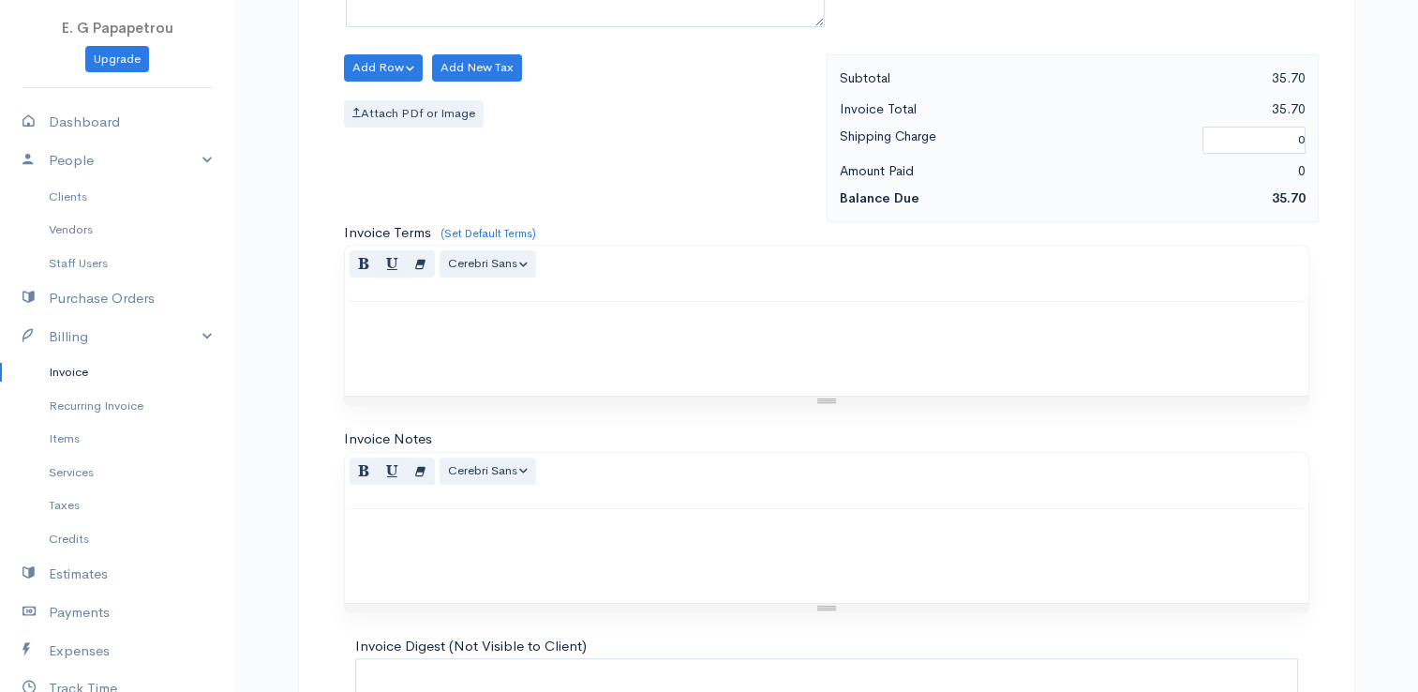
scroll to position [921, 0]
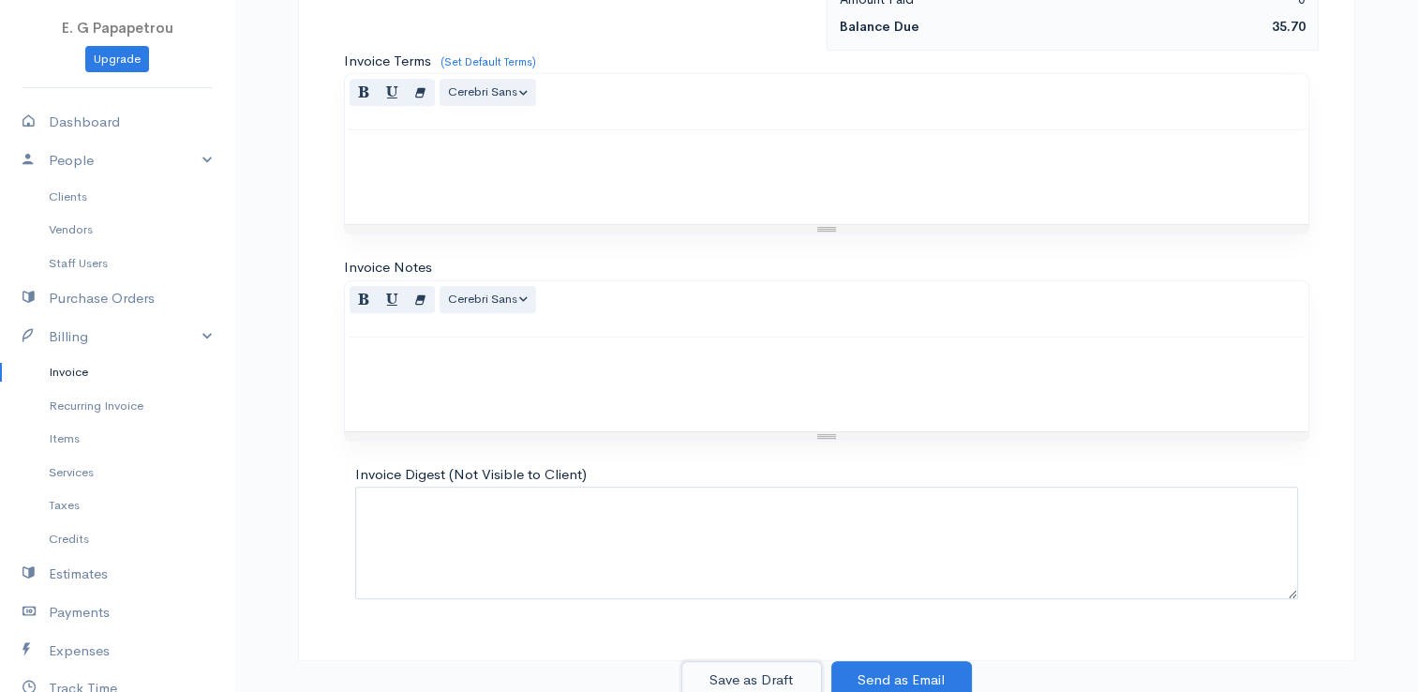
click at [737, 680] on button "Save as Draft" at bounding box center [751, 680] width 141 height 38
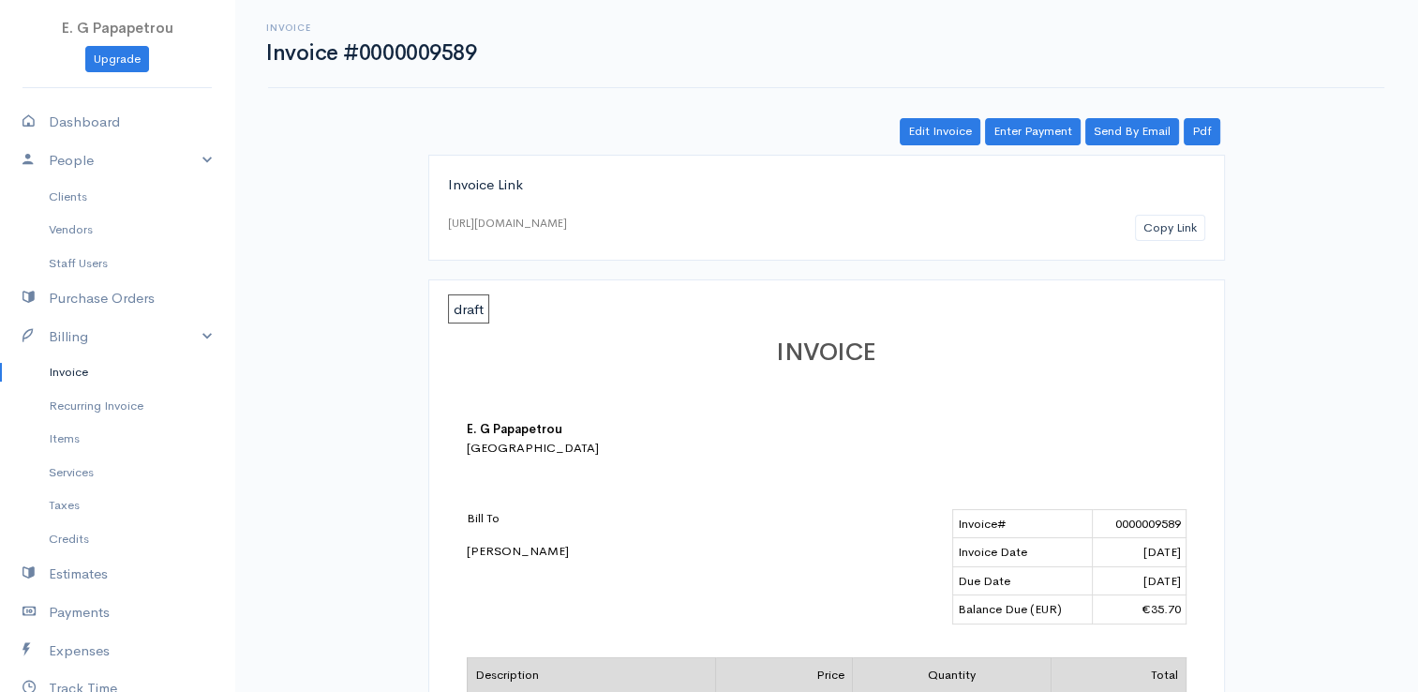
click at [79, 371] on link "Invoice" at bounding box center [117, 372] width 234 height 34
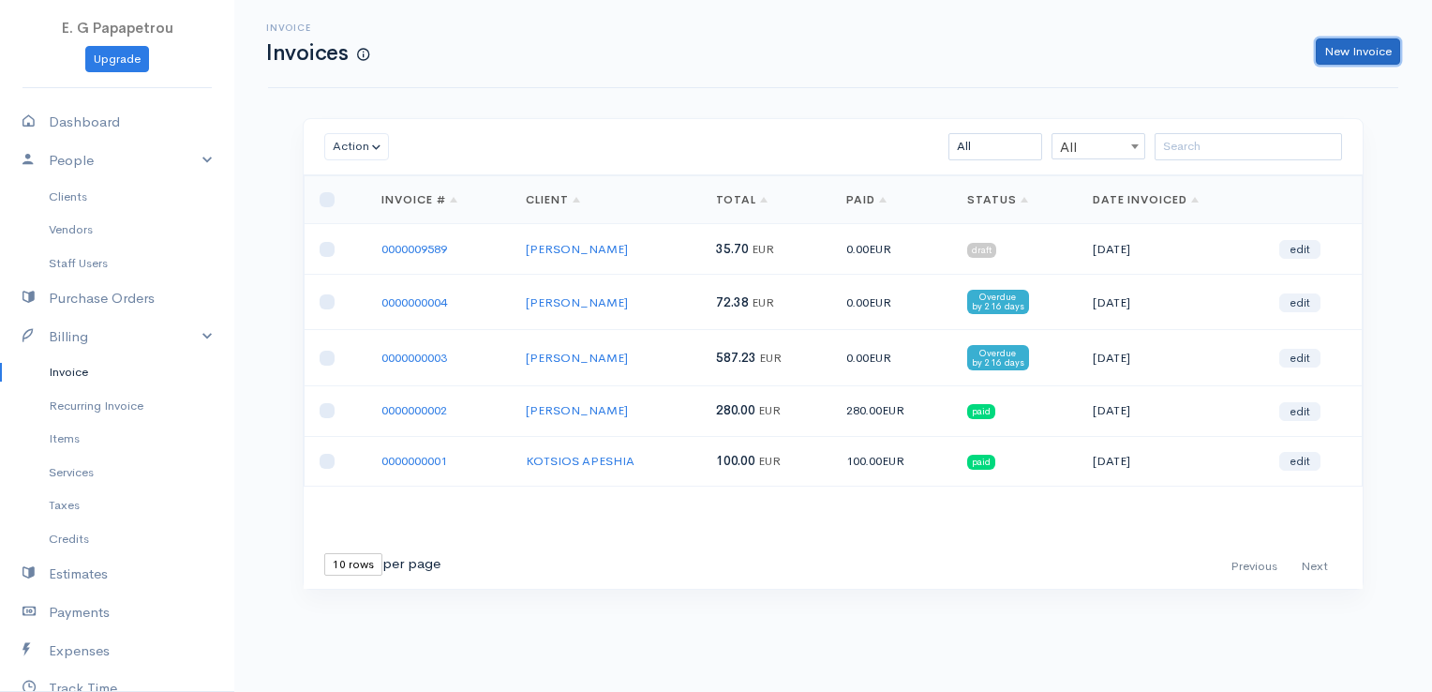
click at [1359, 58] on link "New Invoice" at bounding box center [1358, 51] width 84 height 27
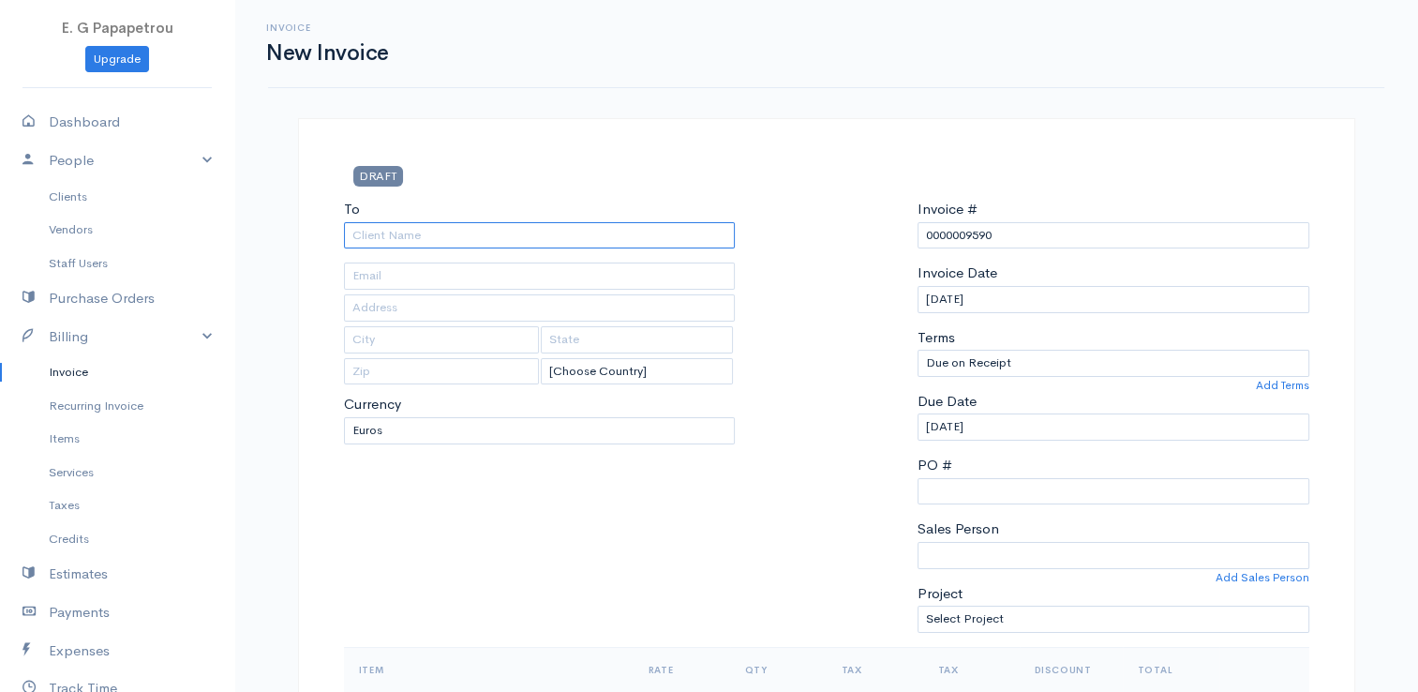
click at [715, 237] on input "To" at bounding box center [540, 235] width 392 height 27
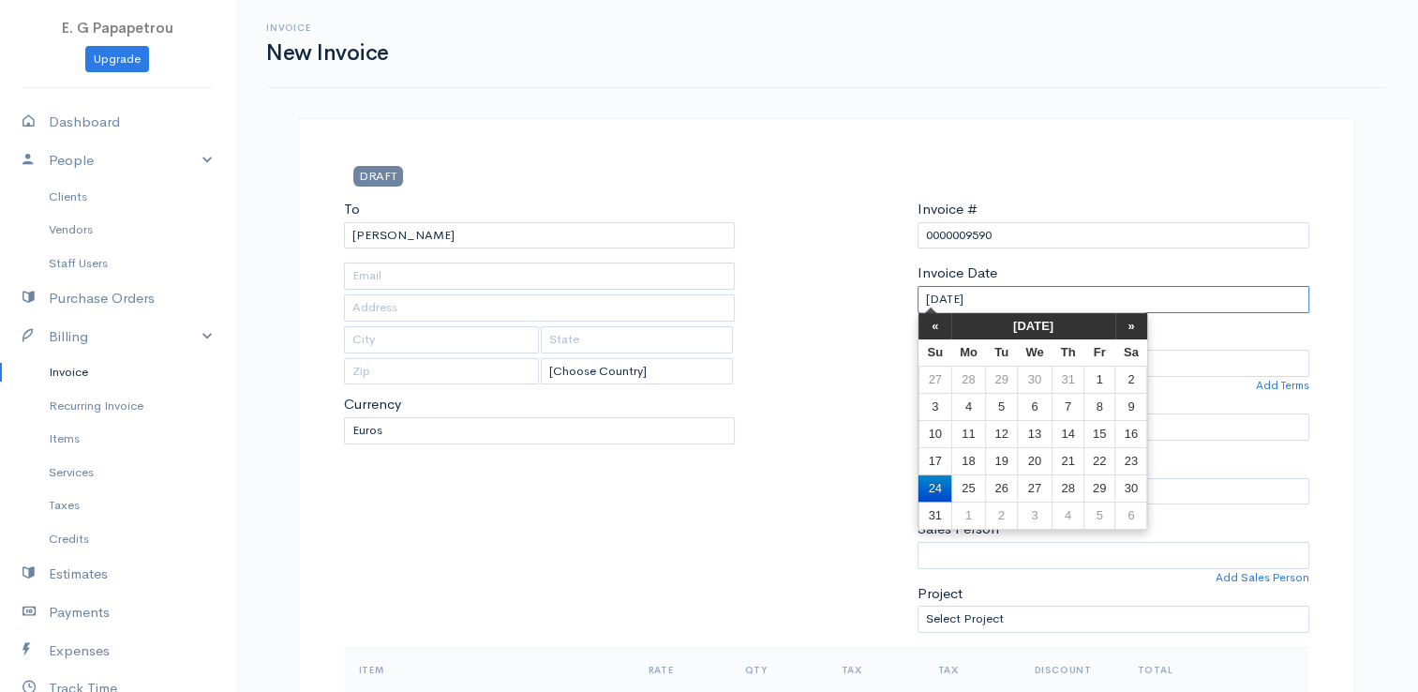
drag, startPoint x: 1006, startPoint y: 301, endPoint x: 817, endPoint y: 291, distance: 188.6
click at [817, 291] on div "To [GEOGRAPHIC_DATA] ANEXARTISIAS [Choose Country] [GEOGRAPHIC_DATA] [GEOGRAPHI…" at bounding box center [827, 423] width 984 height 448
click at [838, 292] on div at bounding box center [826, 423] width 164 height 448
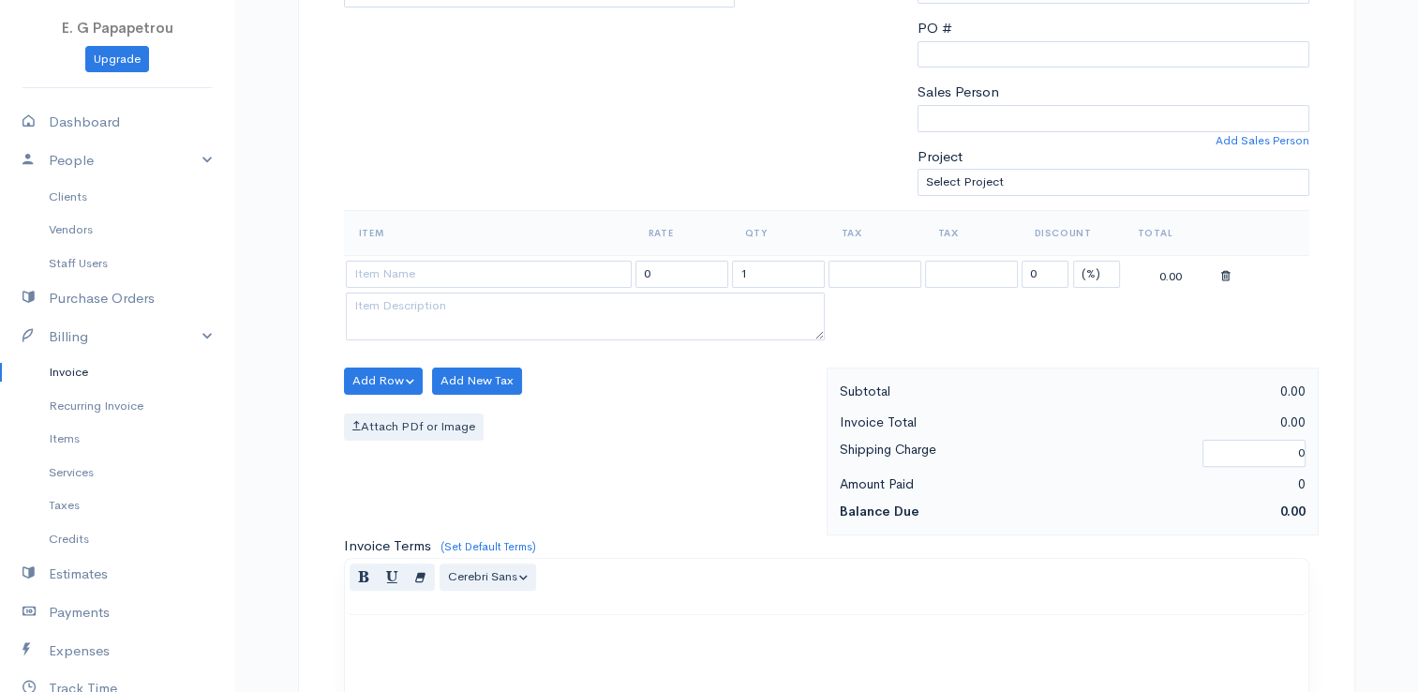
scroll to position [469, 0]
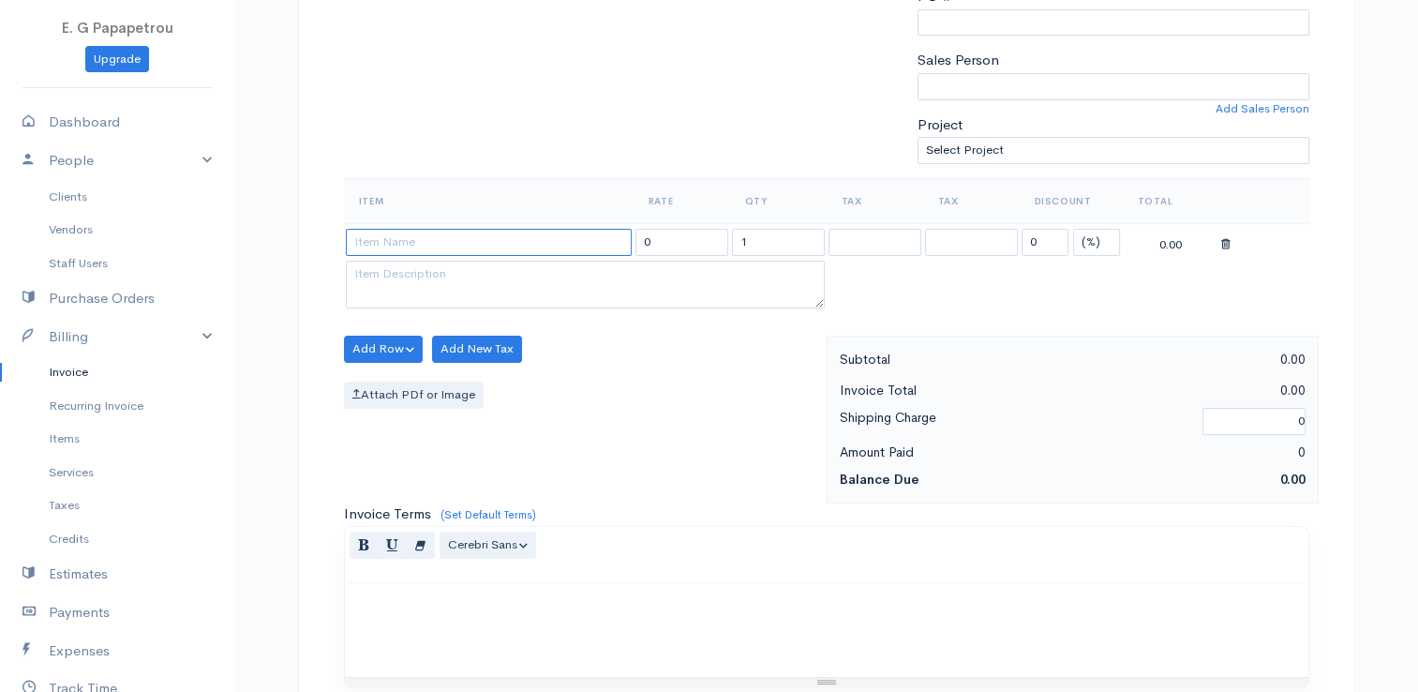
click at [472, 234] on input at bounding box center [489, 242] width 286 height 27
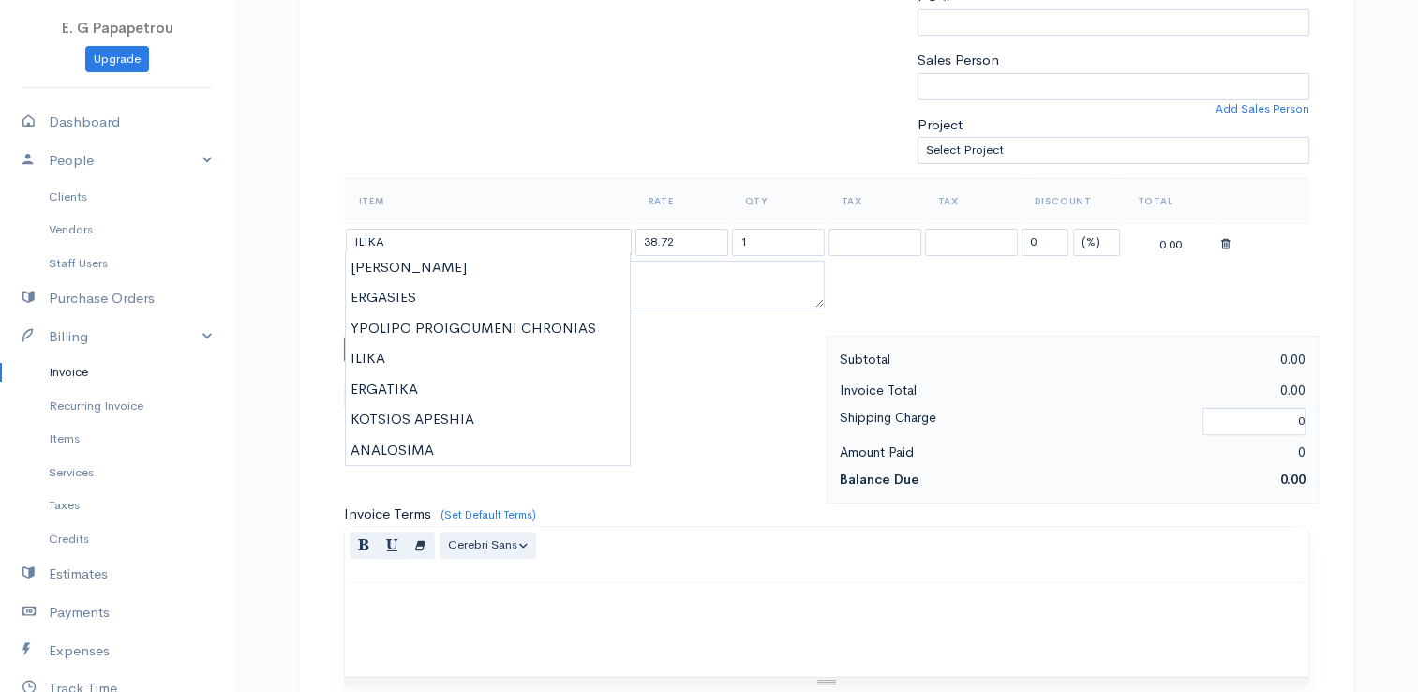
click at [428, 356] on body "E. G Papapetrou Upgrade Dashboard People Clients Vendors Staff Users Purchase O…" at bounding box center [709, 341] width 1418 height 1620
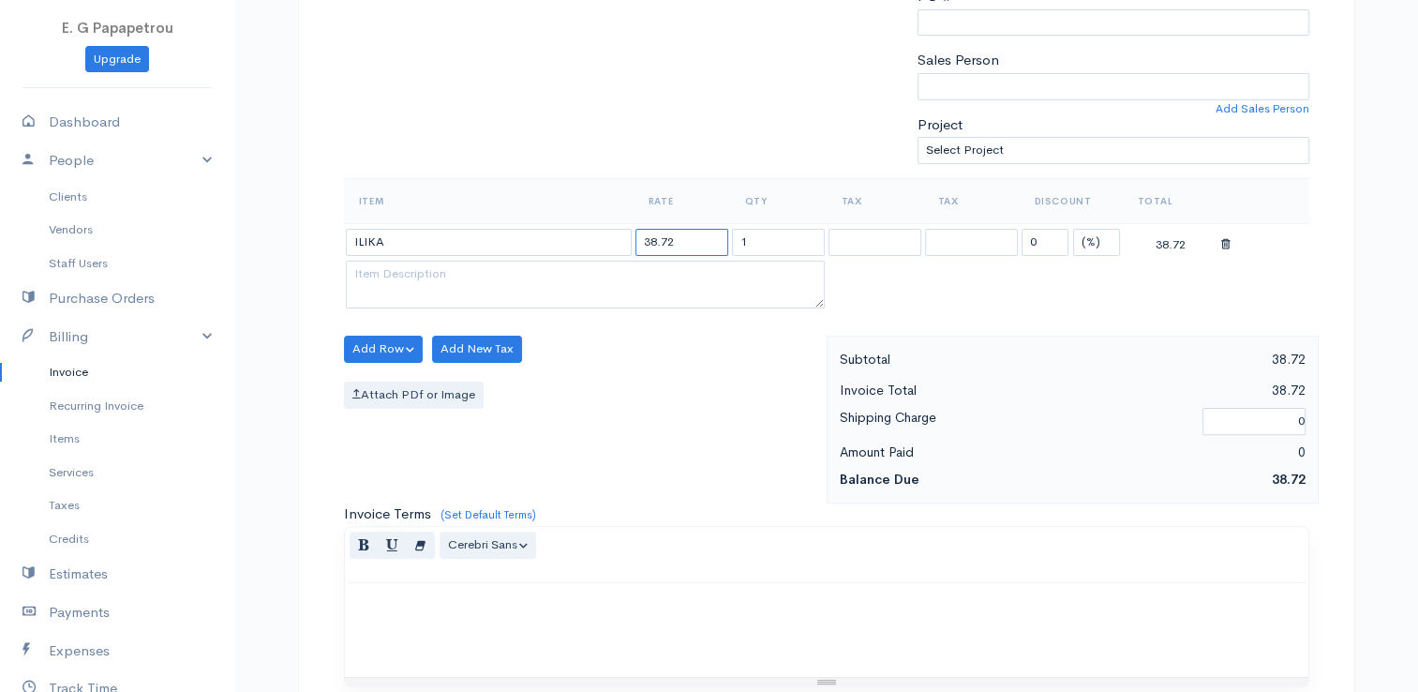
drag, startPoint x: 666, startPoint y: 241, endPoint x: 573, endPoint y: 239, distance: 93.7
click at [573, 239] on tr "ILIKA 38.72 1 0 (%) Flat 38.72" at bounding box center [826, 241] width 965 height 37
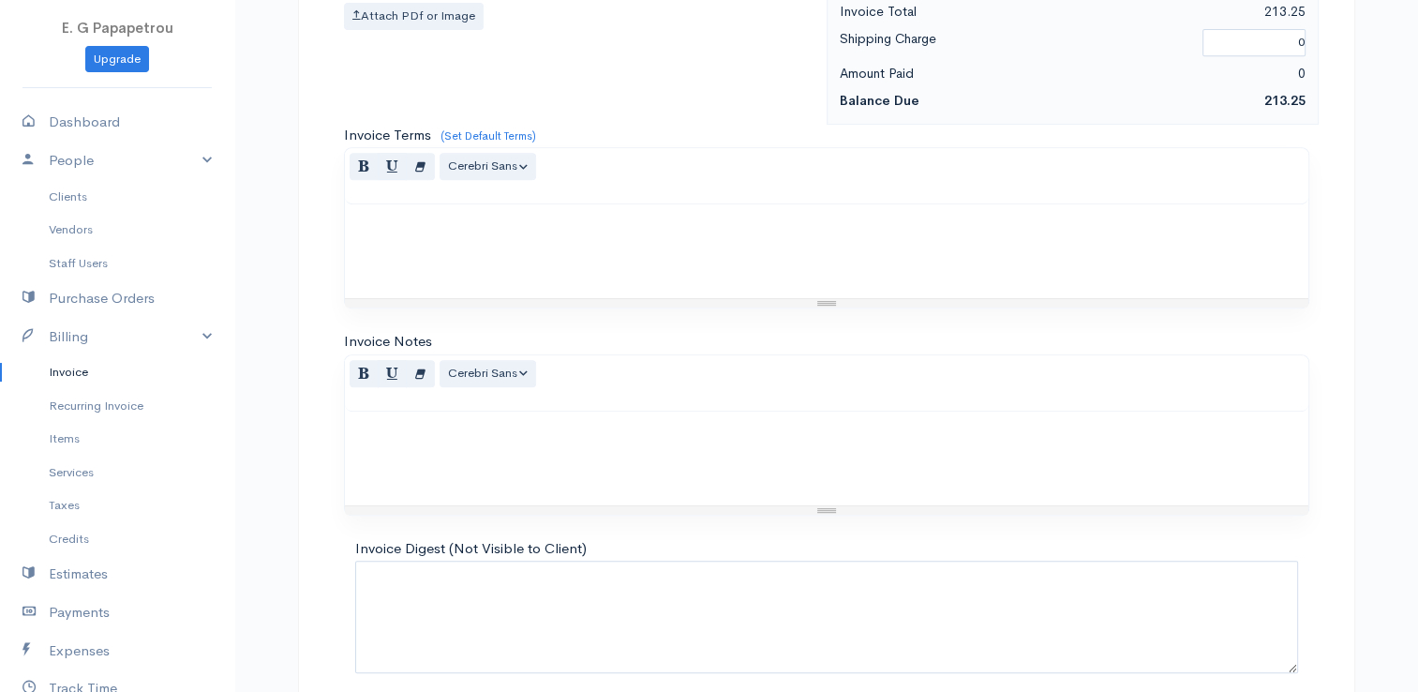
scroll to position [921, 0]
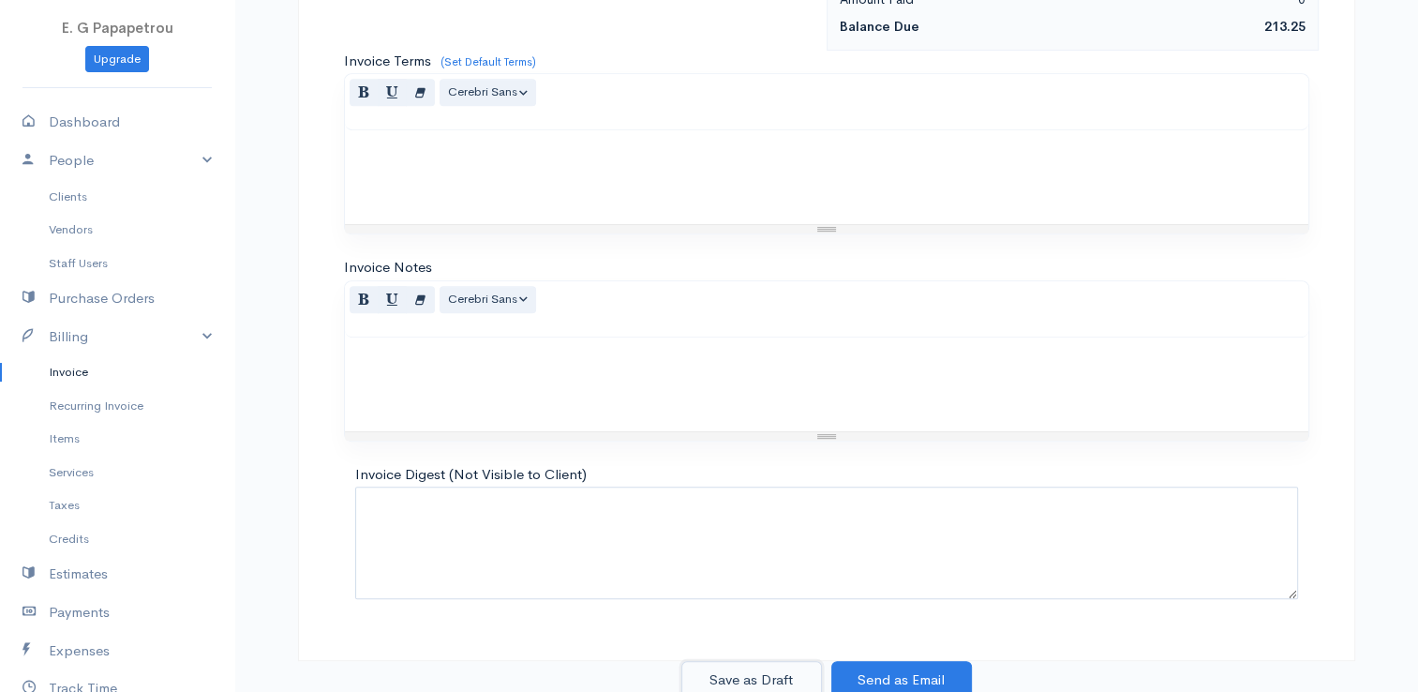
click at [735, 663] on button "Save as Draft" at bounding box center [751, 680] width 141 height 38
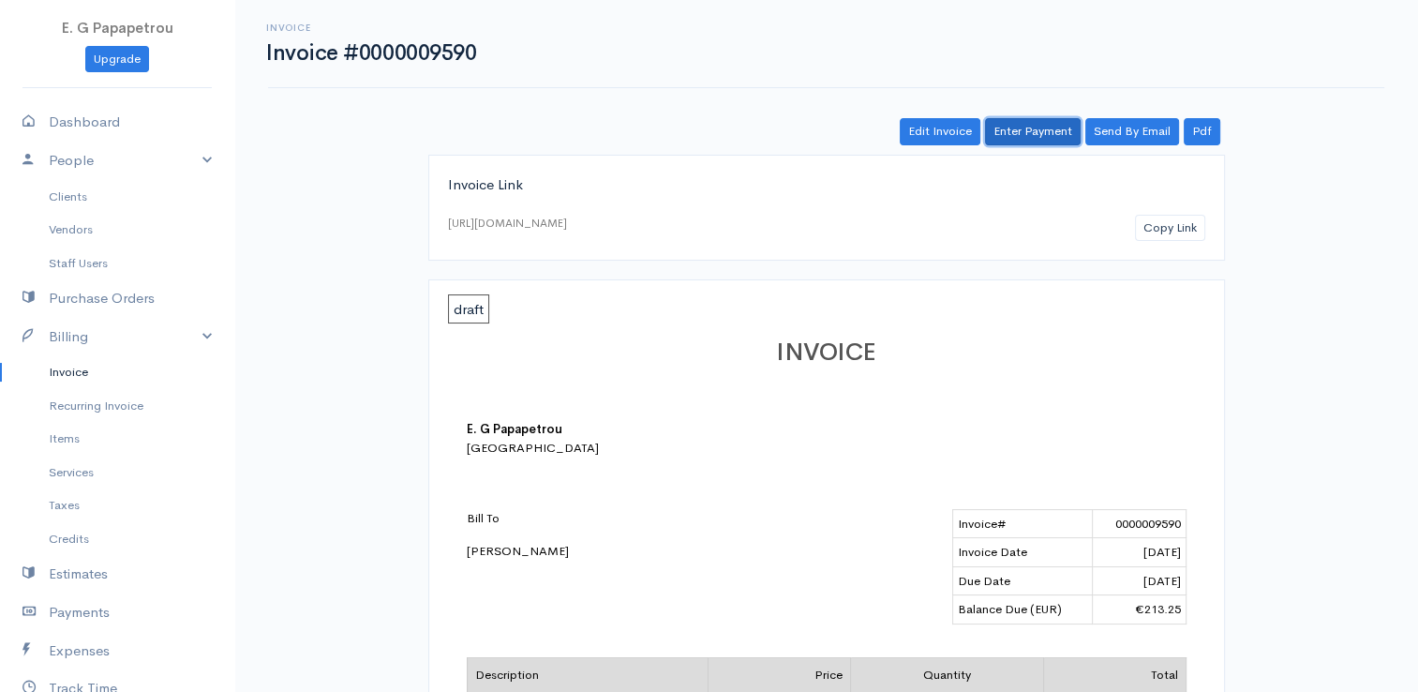
click at [1038, 131] on link "Enter Payment" at bounding box center [1033, 131] width 96 height 27
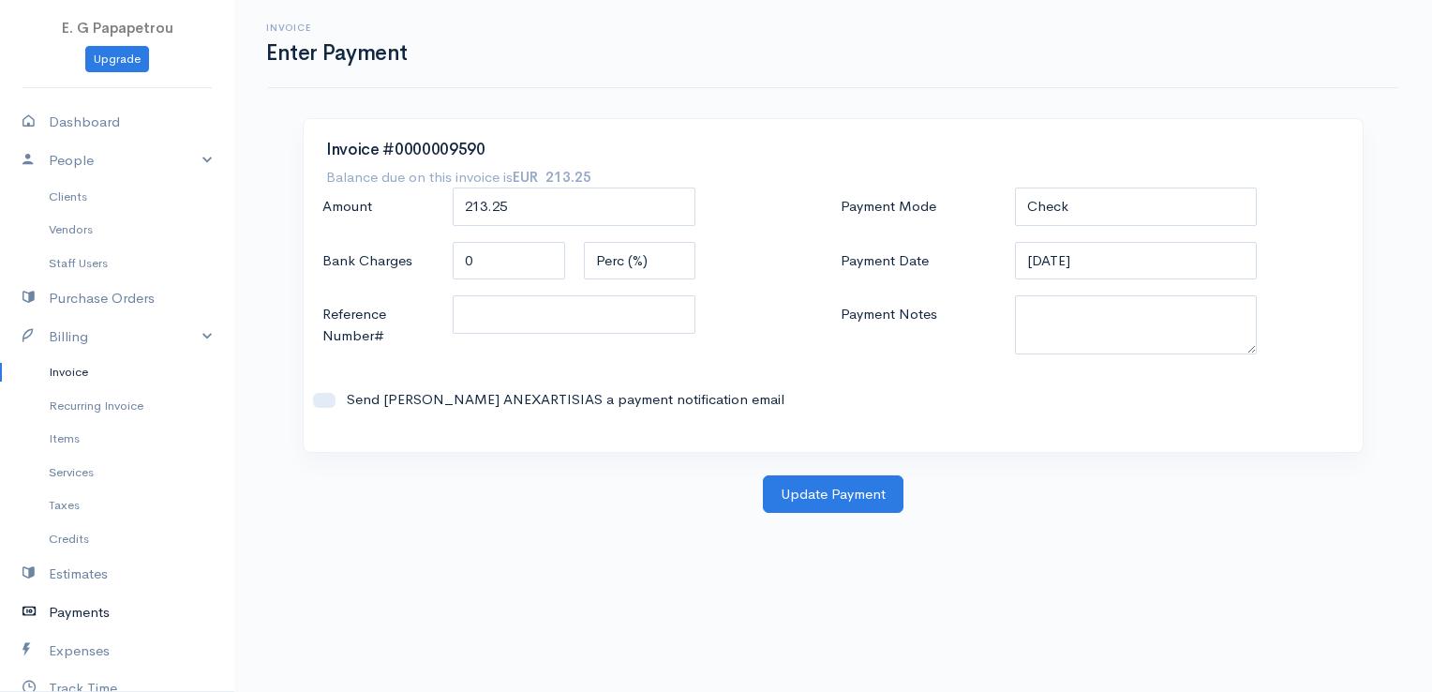
click at [82, 609] on link "Payments" at bounding box center [117, 612] width 234 height 38
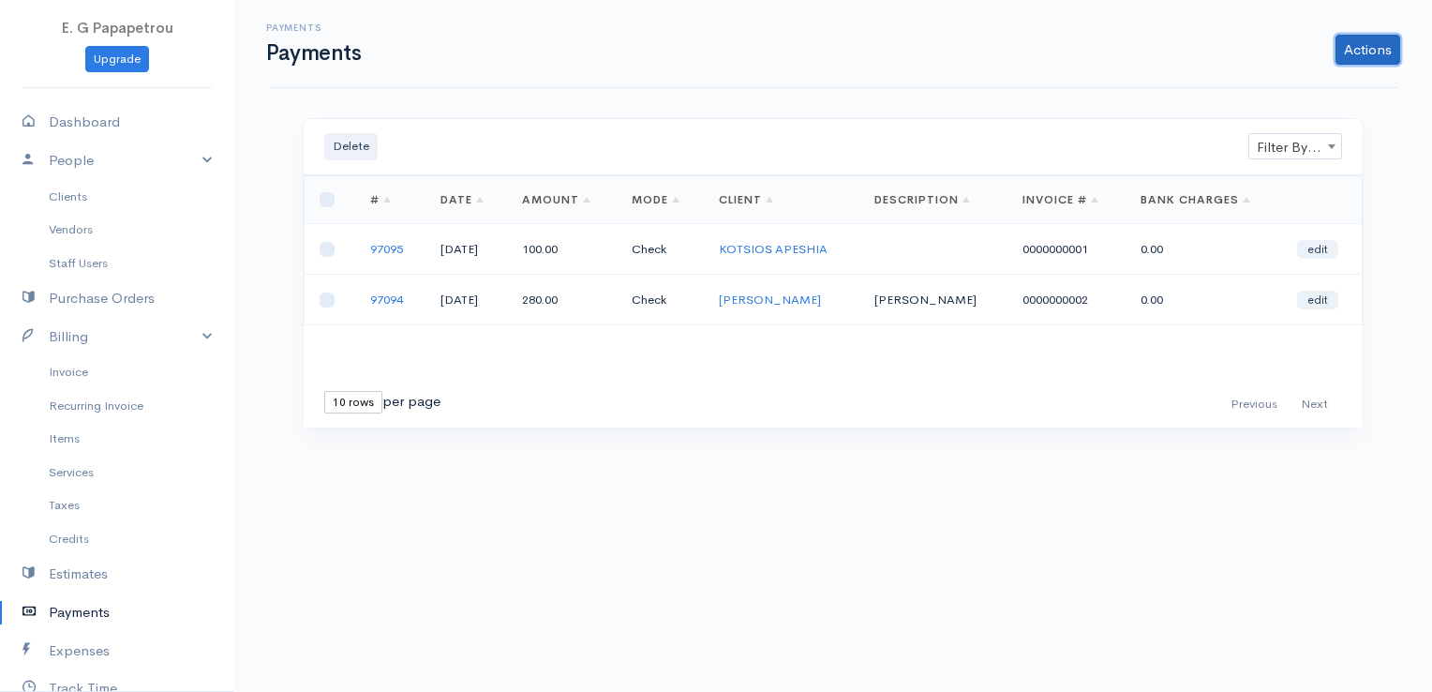
click at [1360, 54] on link "Actions" at bounding box center [1367, 50] width 65 height 30
click at [1289, 95] on link "Enter Payment" at bounding box center [1304, 88] width 193 height 33
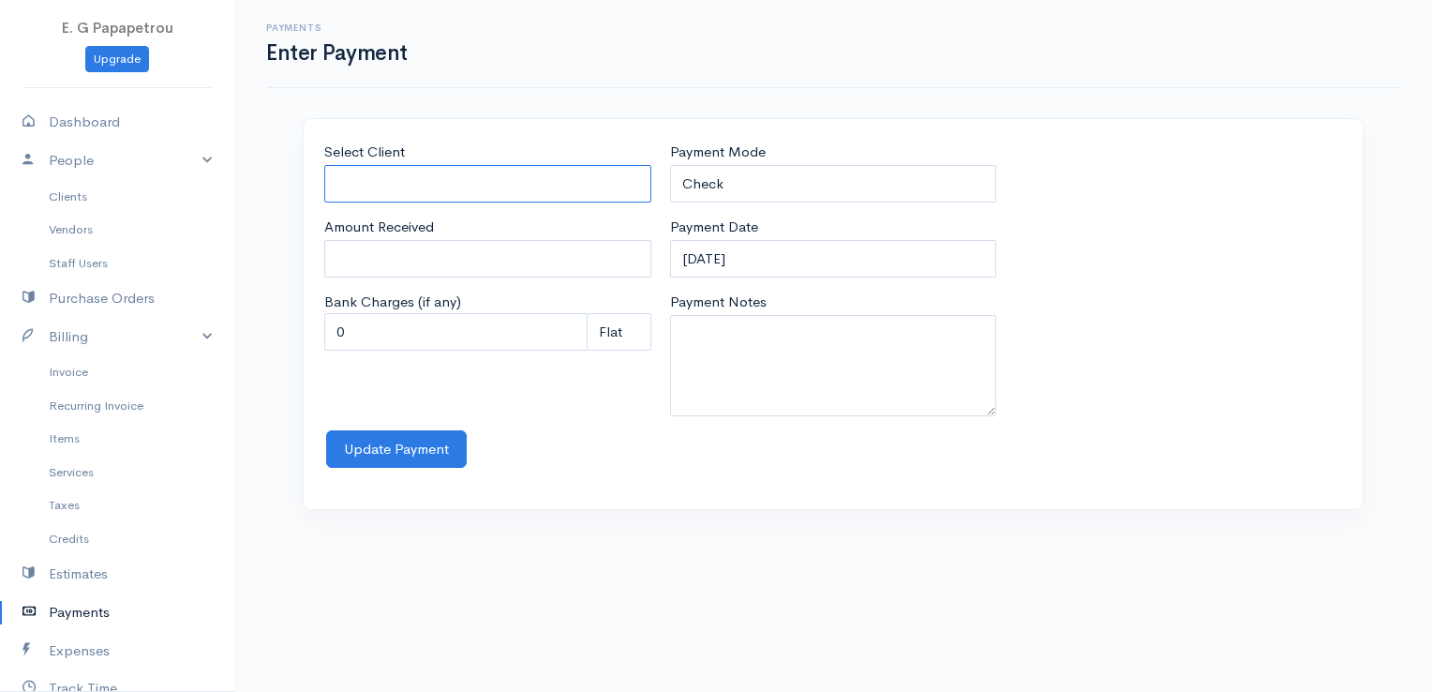
click at [571, 174] on input "Select Client" at bounding box center [487, 184] width 327 height 38
click at [559, 222] on body "E. G Papapetrou Upgrade Dashboard People Clients Vendors Staff Users Purchase O…" at bounding box center [716, 346] width 1432 height 692
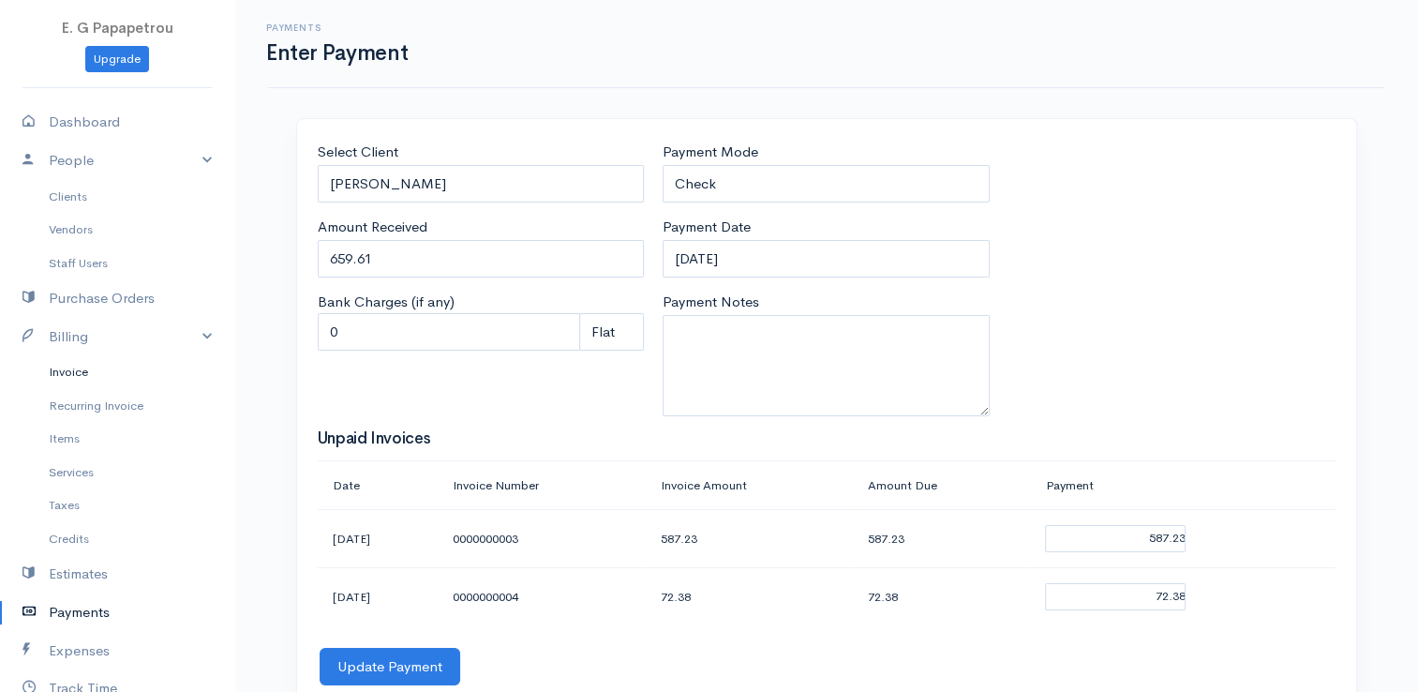
click at [72, 376] on link "Invoice" at bounding box center [117, 372] width 234 height 34
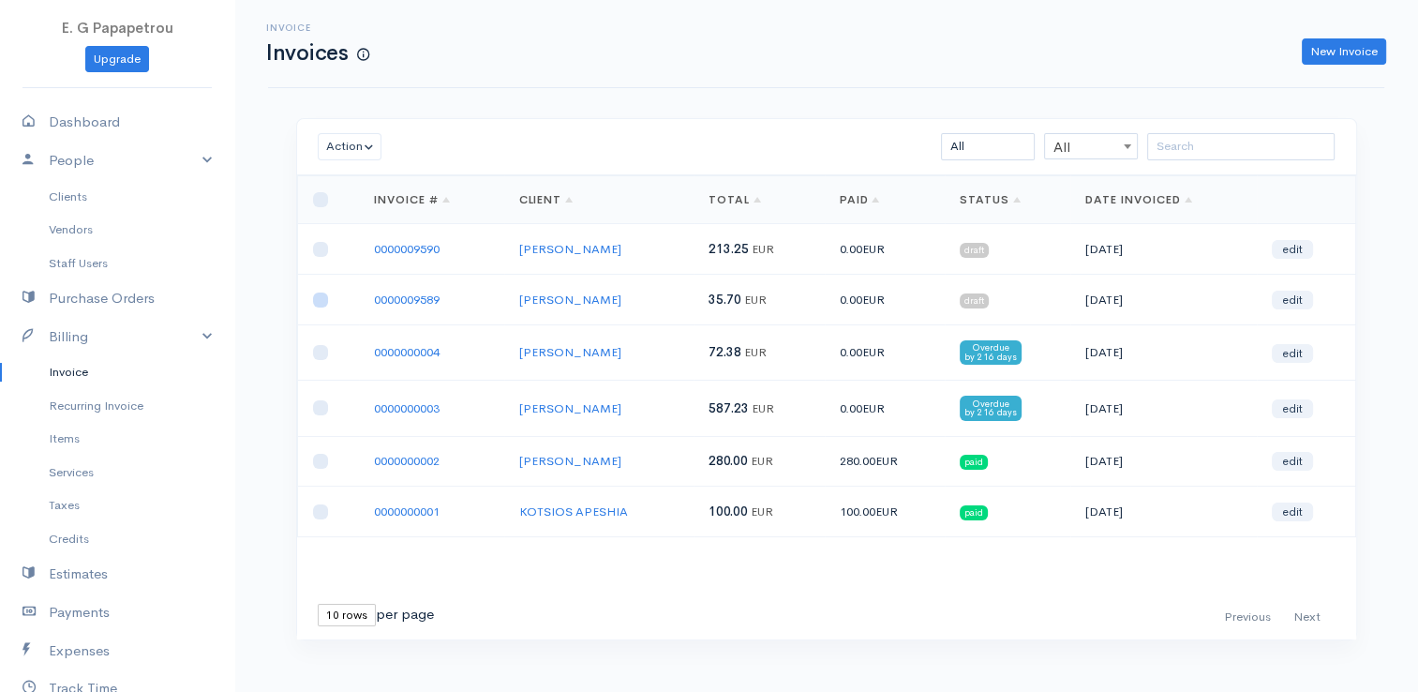
click at [321, 294] on input "checkbox" at bounding box center [320, 299] width 15 height 15
click at [317, 245] on input "checkbox" at bounding box center [320, 249] width 15 height 15
click at [371, 146] on button "Action" at bounding box center [350, 146] width 65 height 27
click at [368, 214] on link "Delete" at bounding box center [393, 217] width 148 height 33
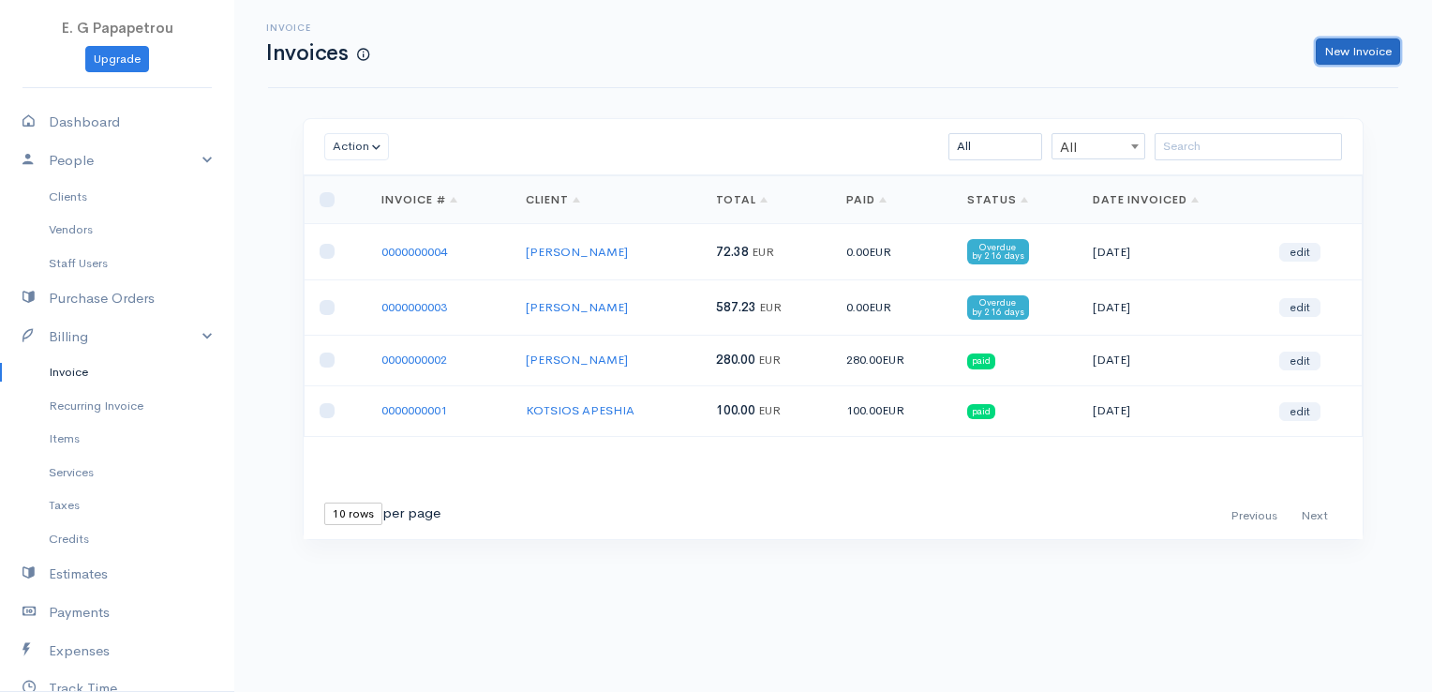
click at [1362, 49] on link "New Invoice" at bounding box center [1358, 51] width 84 height 27
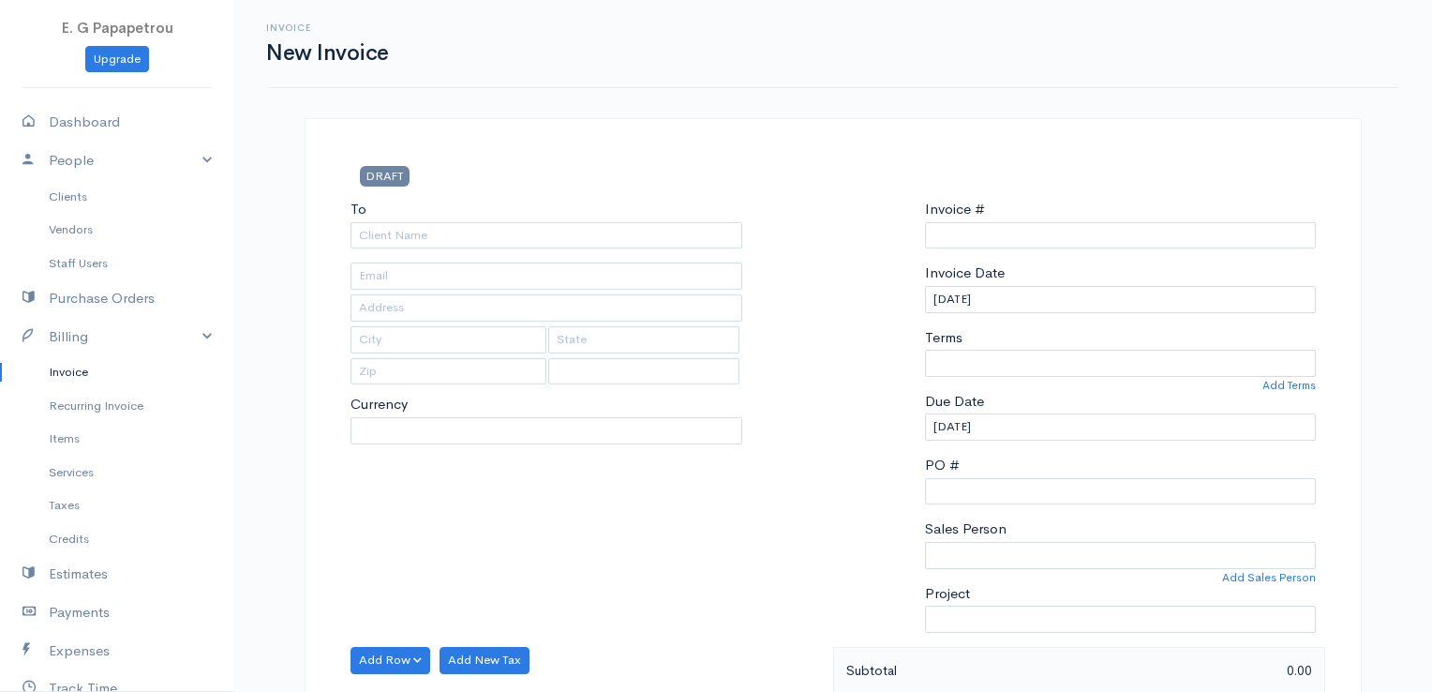
select select "EUR"
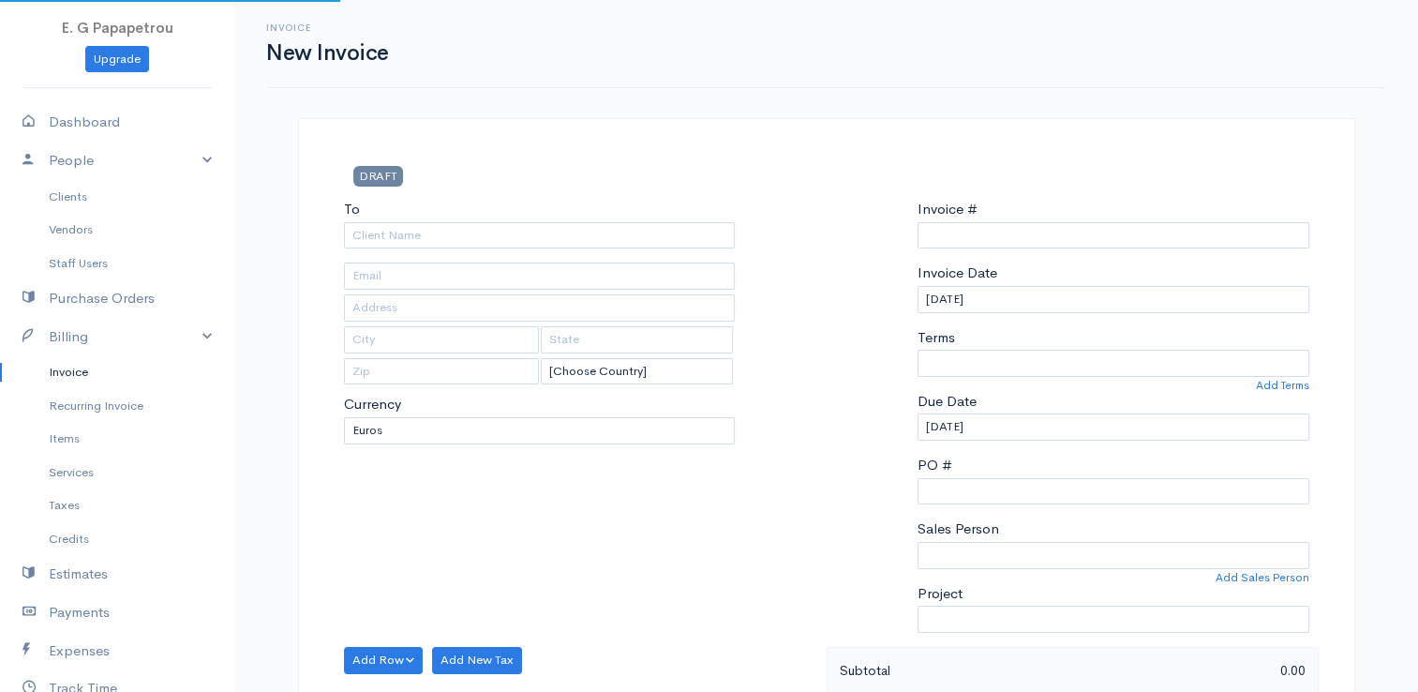
select select "[GEOGRAPHIC_DATA]"
type input "0000009591"
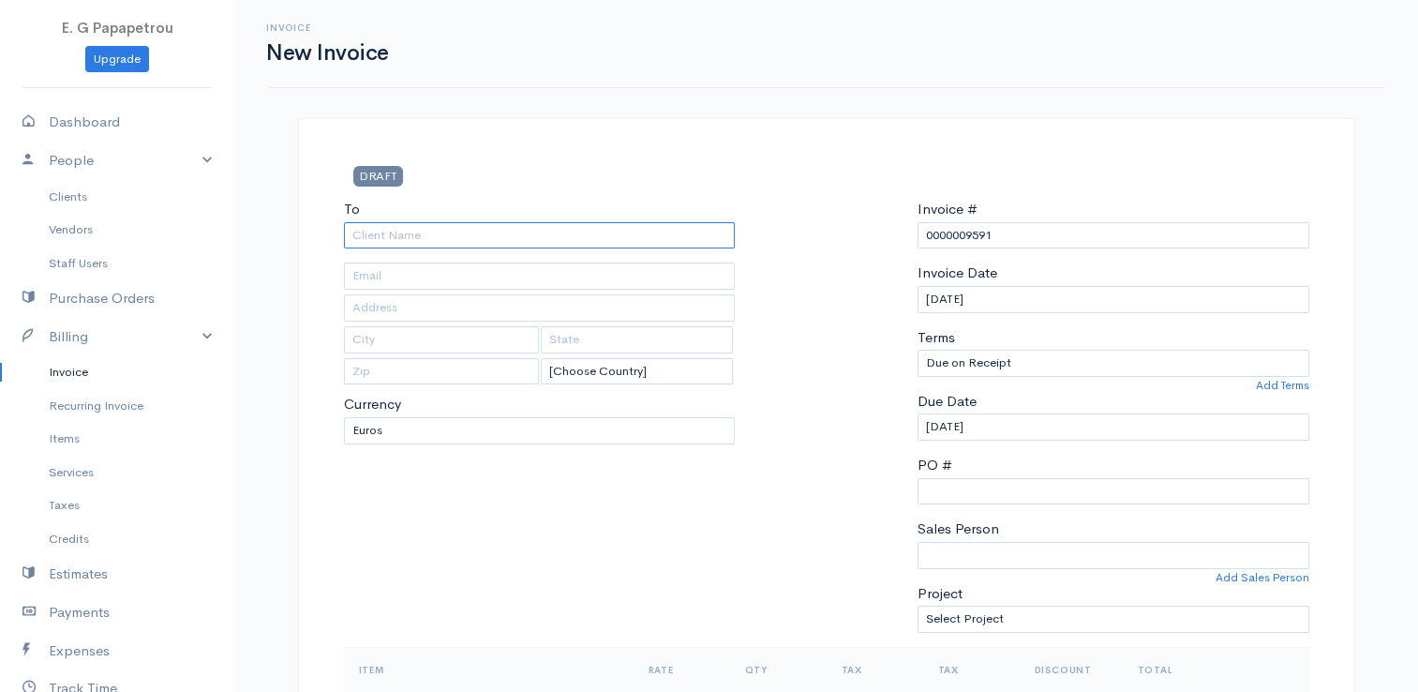
click at [699, 234] on input "To" at bounding box center [540, 235] width 392 height 27
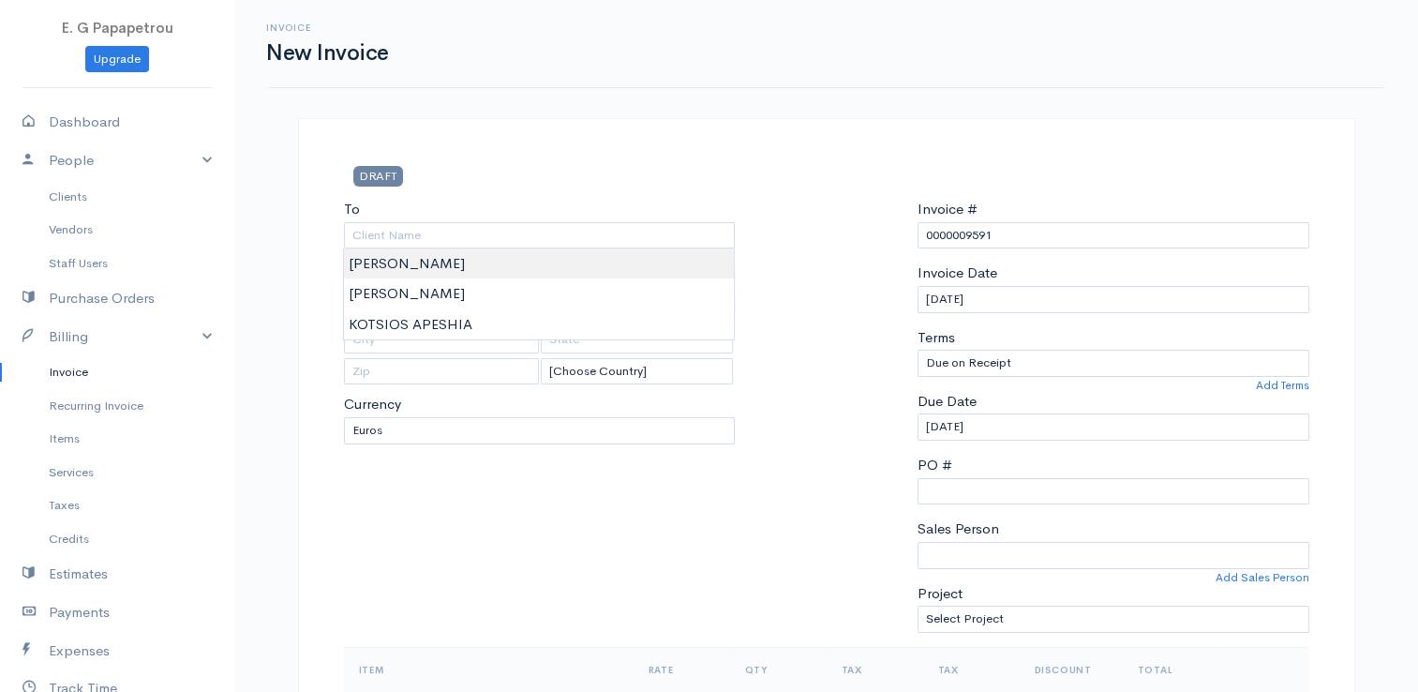
type input "[PERSON_NAME]"
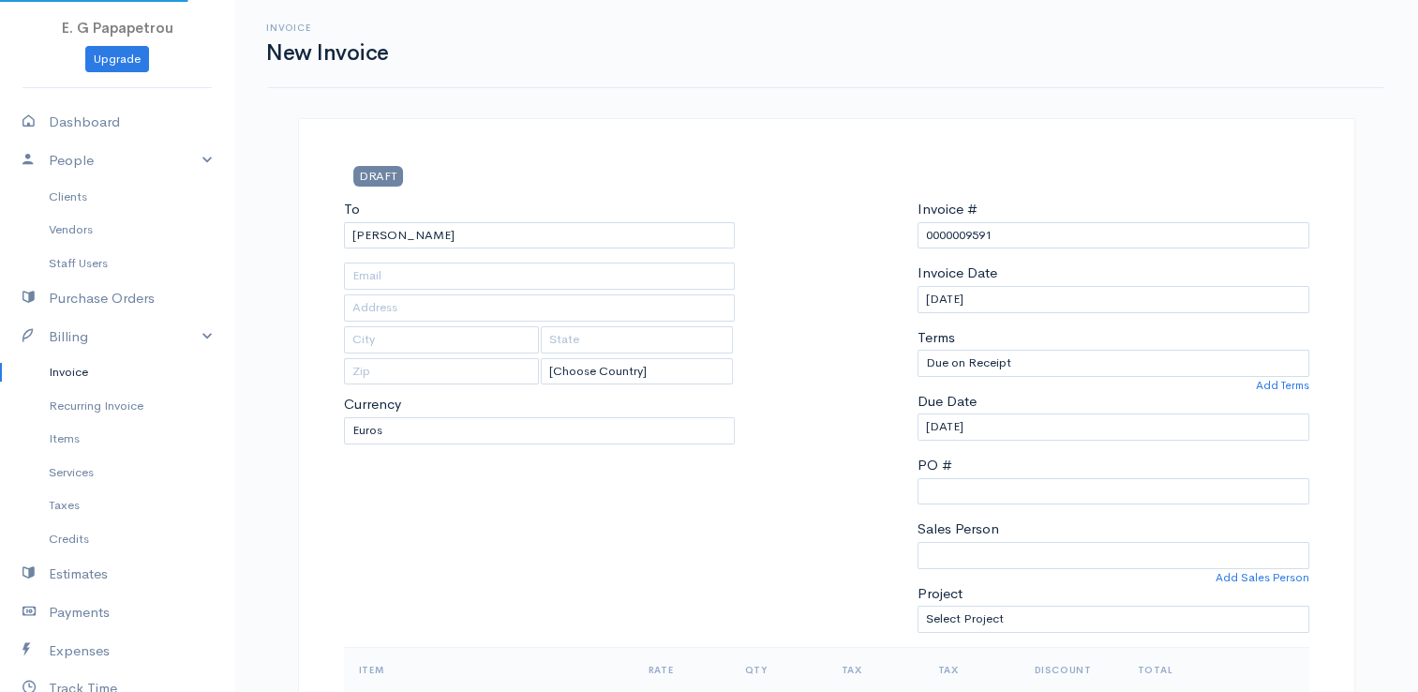
click at [1027, 234] on input "0000009591" at bounding box center [1113, 235] width 392 height 27
drag, startPoint x: 1027, startPoint y: 234, endPoint x: 879, endPoint y: 192, distance: 153.9
click at [843, 215] on div "To [GEOGRAPHIC_DATA] ANEXARTISIAS [Choose Country] [GEOGRAPHIC_DATA] [GEOGRAPHI…" at bounding box center [827, 423] width 984 height 448
click at [819, 178] on div "DRAFT" at bounding box center [827, 182] width 984 height 33
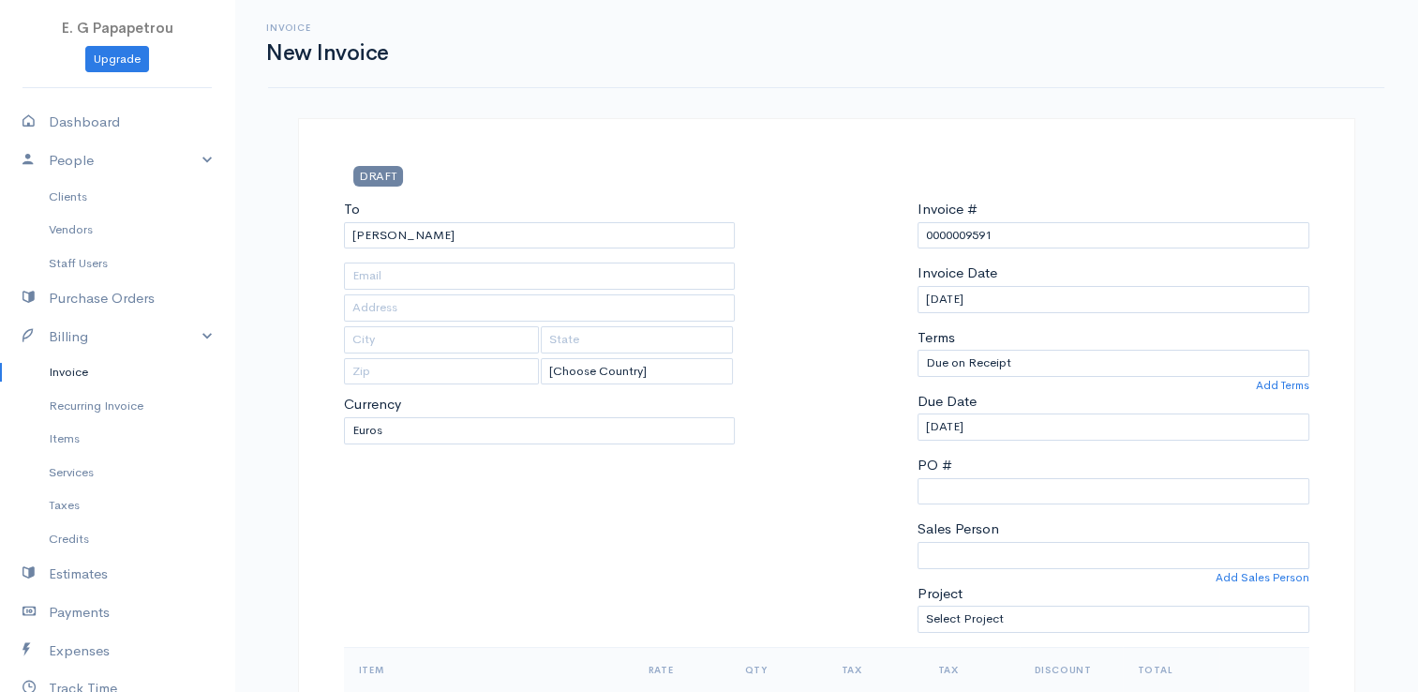
click at [91, 370] on link "Invoice" at bounding box center [117, 372] width 234 height 34
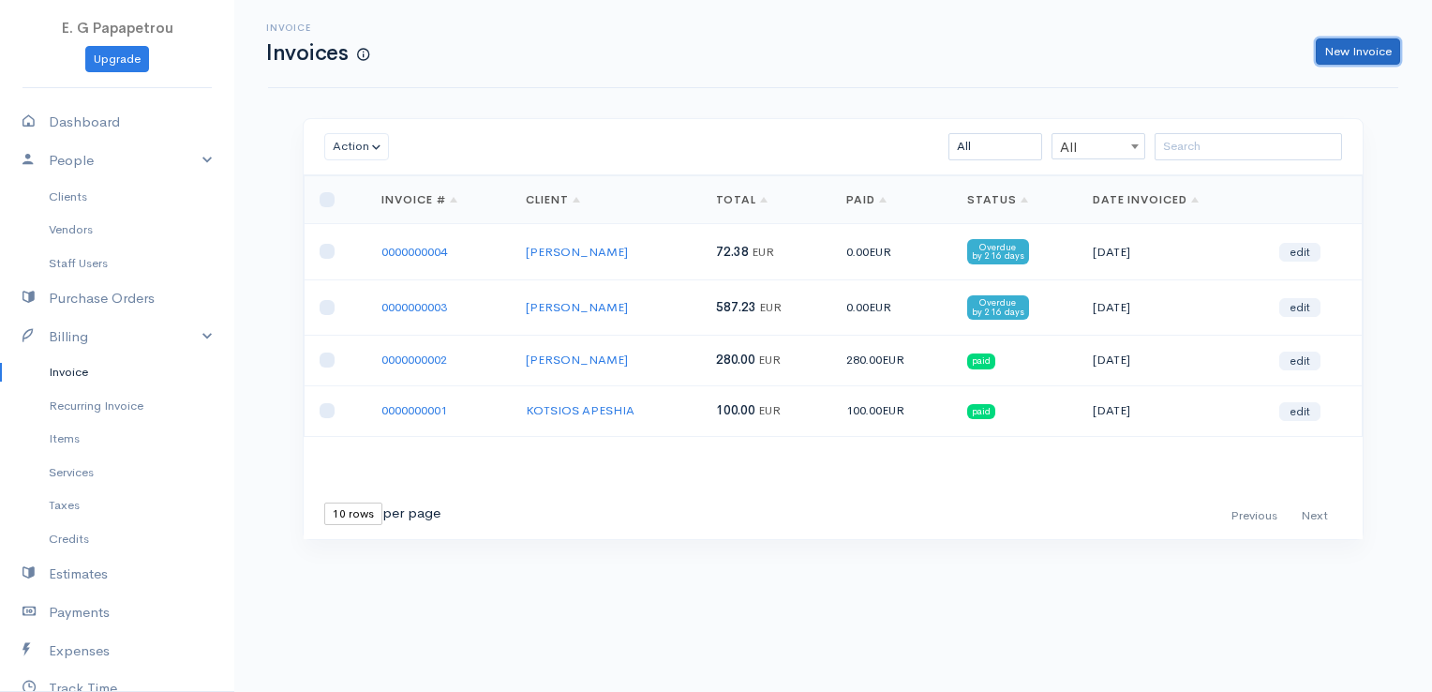
click at [1344, 51] on link "New Invoice" at bounding box center [1358, 51] width 84 height 27
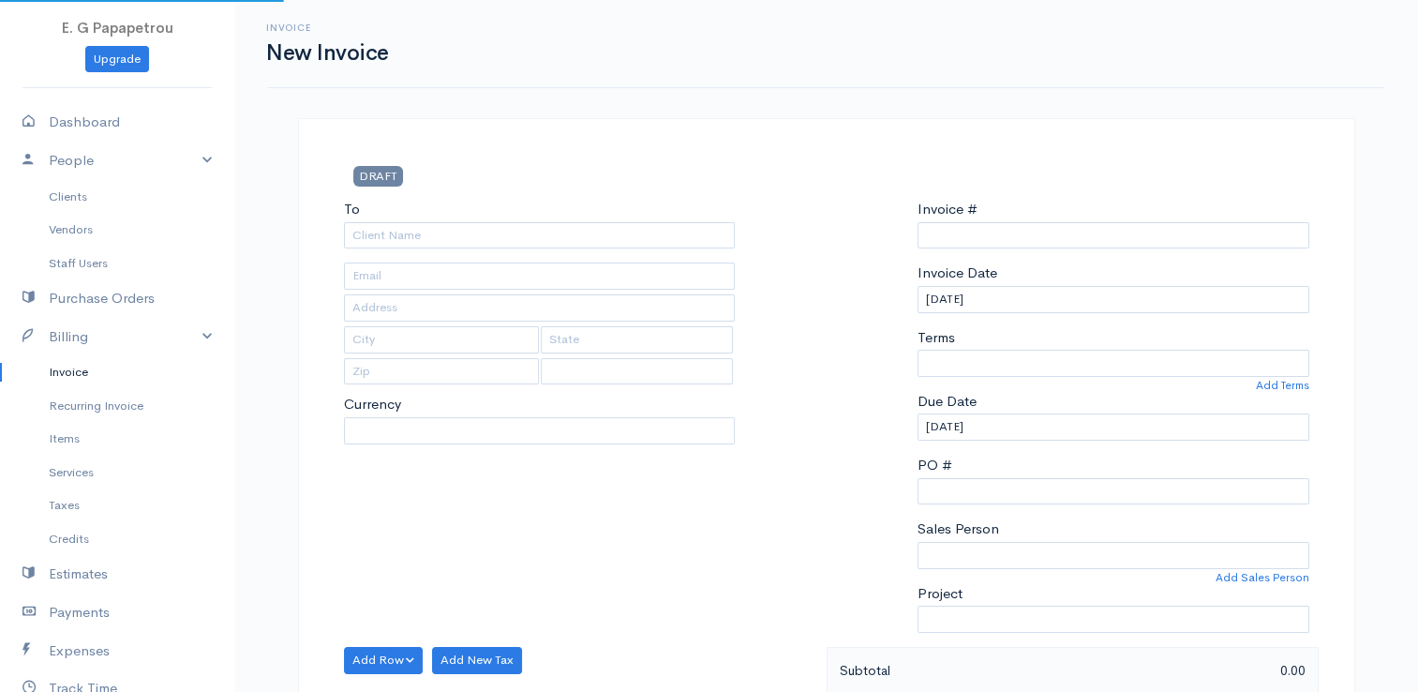
type input "0000009591"
select select "[GEOGRAPHIC_DATA]"
select select "EUR"
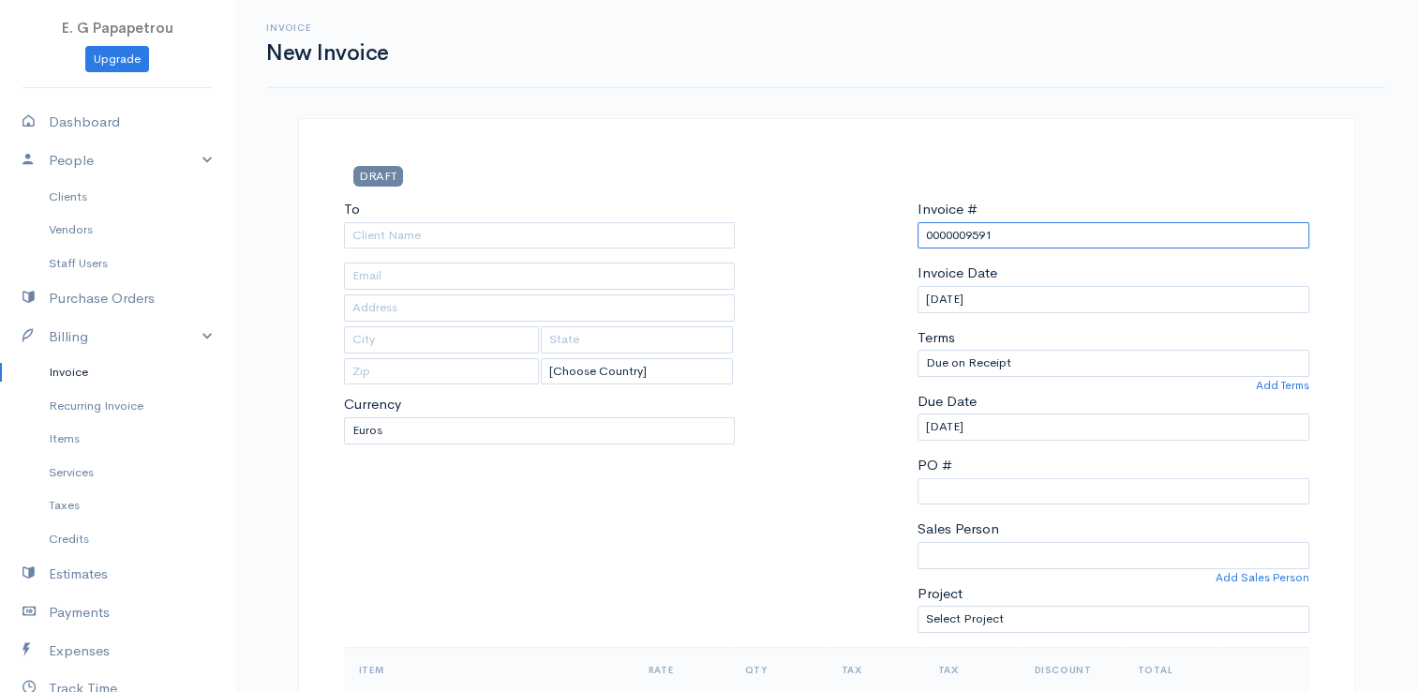
click at [1041, 233] on input "0000009591" at bounding box center [1113, 235] width 392 height 27
click at [70, 374] on link "Invoice" at bounding box center [117, 372] width 234 height 34
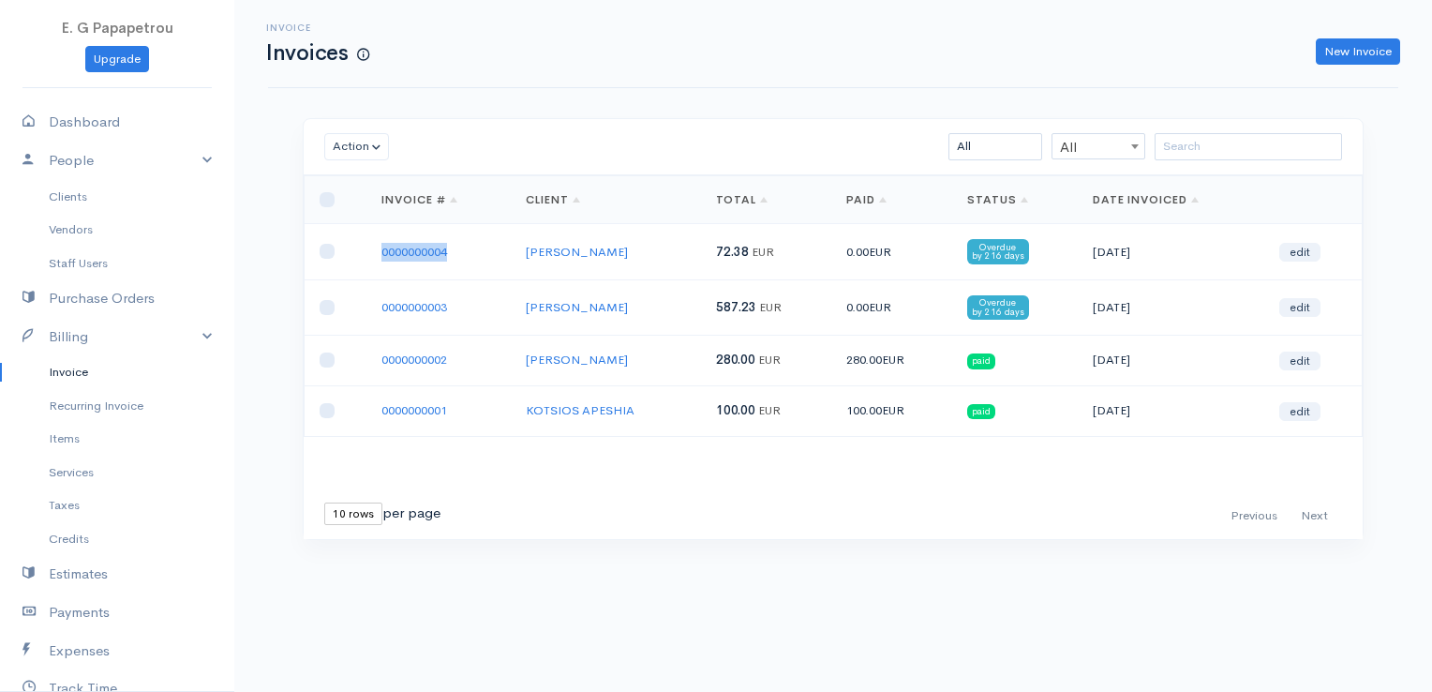
drag, startPoint x: 480, startPoint y: 246, endPoint x: 337, endPoint y: 246, distance: 142.4
click at [337, 246] on tr "0000000004 [PERSON_NAME] 72.38 EUR 0.00 EUR Overdue by 216 days [DATE] edit" at bounding box center [834, 251] width 1058 height 55
copy tr "0000000004"
click at [1353, 57] on link "New Invoice" at bounding box center [1358, 51] width 84 height 27
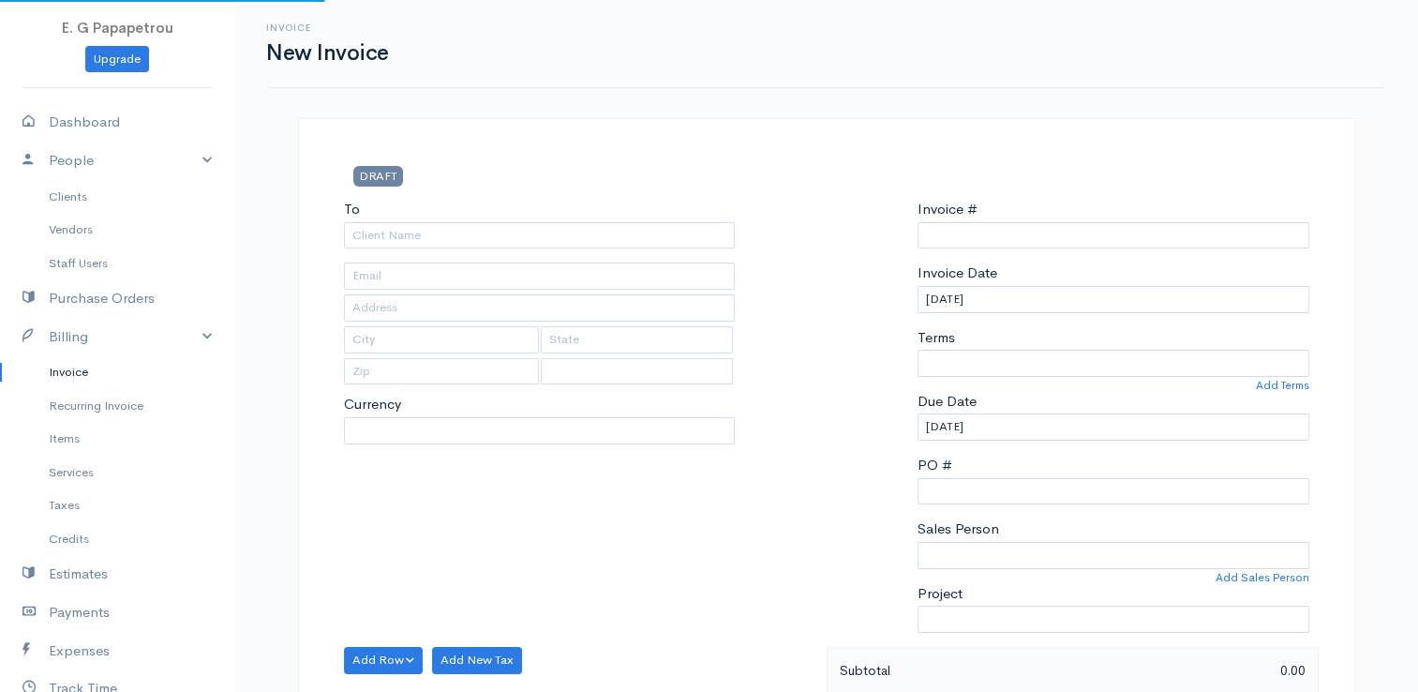
type input "0000009591"
select select "[GEOGRAPHIC_DATA]"
select select "EUR"
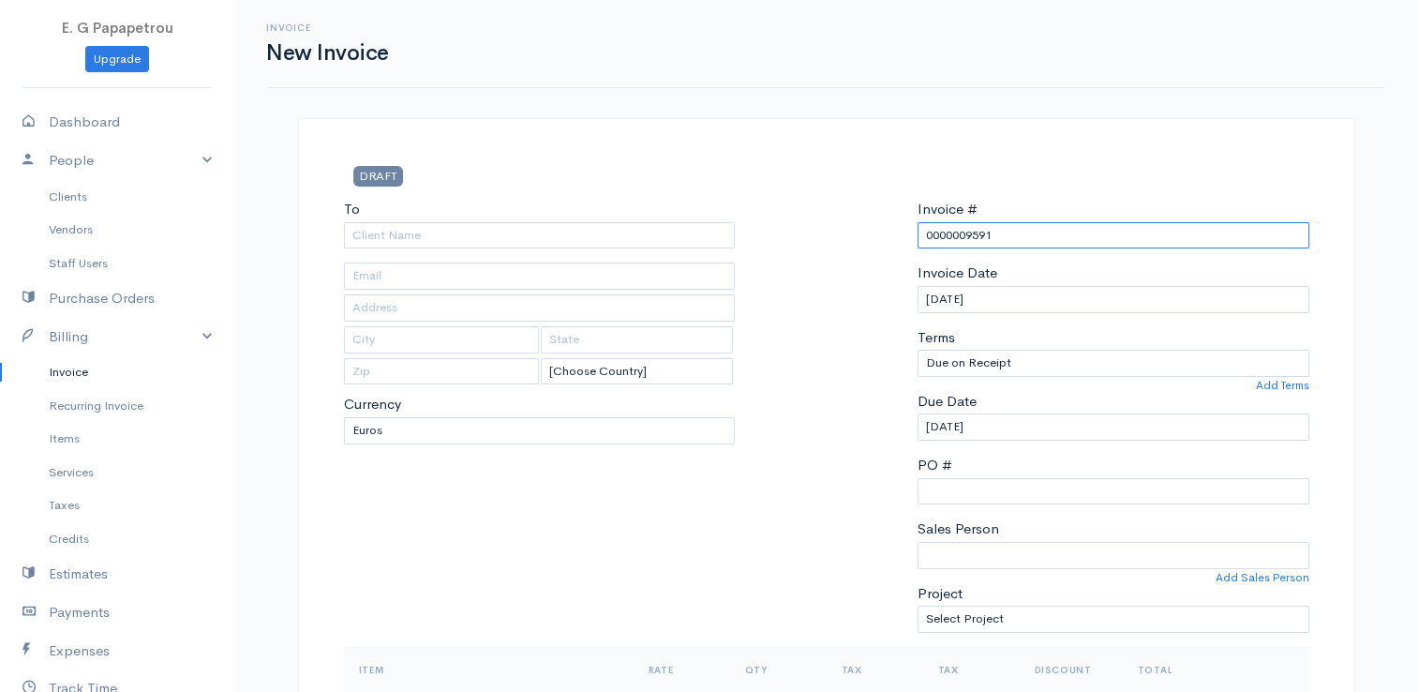
drag, startPoint x: 1052, startPoint y: 232, endPoint x: 852, endPoint y: 216, distance: 201.2
click at [852, 216] on div "To [Choose Country] [GEOGRAPHIC_DATA] [GEOGRAPHIC_DATA] [GEOGRAPHIC_DATA] [GEOG…" at bounding box center [827, 423] width 984 height 448
paste input "0000000004"
drag, startPoint x: 950, startPoint y: 233, endPoint x: 857, endPoint y: 217, distance: 94.1
click at [857, 217] on div "To [Choose Country] [GEOGRAPHIC_DATA] [GEOGRAPHIC_DATA] [GEOGRAPHIC_DATA] [GEOG…" at bounding box center [827, 423] width 984 height 448
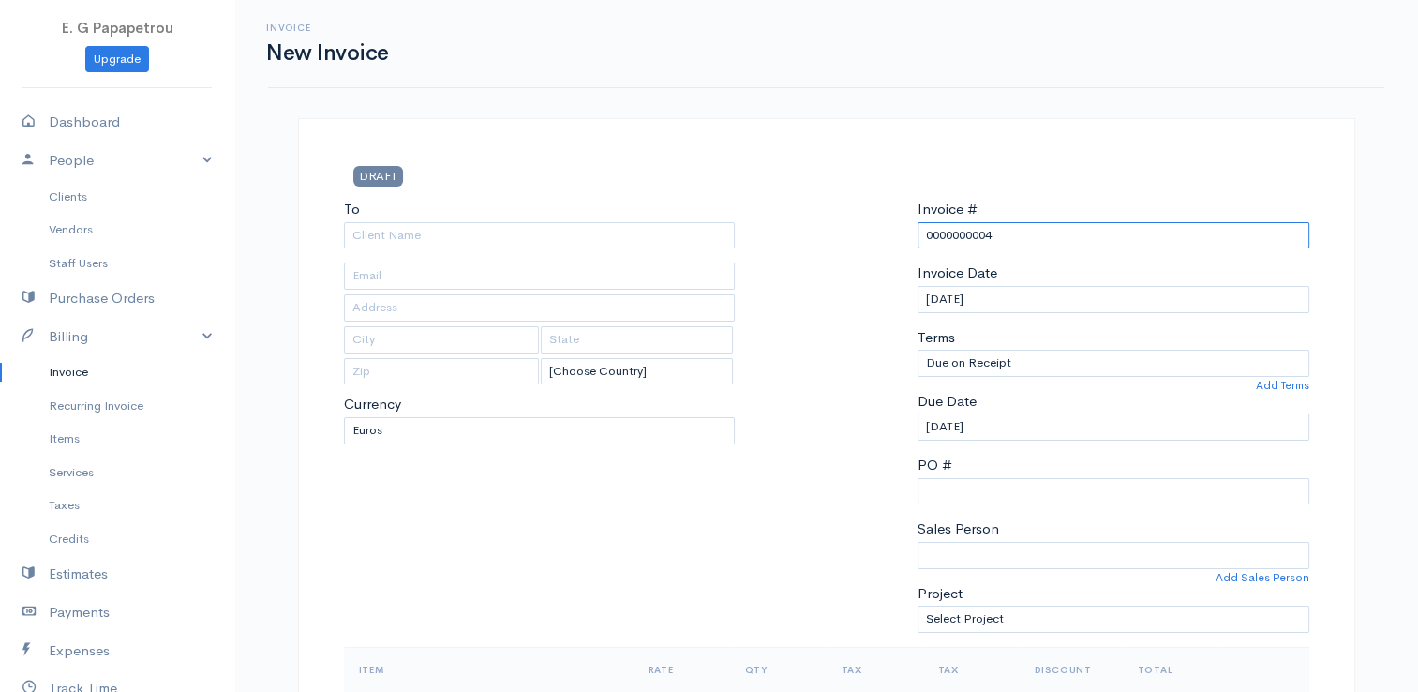
click at [1015, 229] on input "0000000004" at bounding box center [1113, 235] width 392 height 27
type input "0000000005"
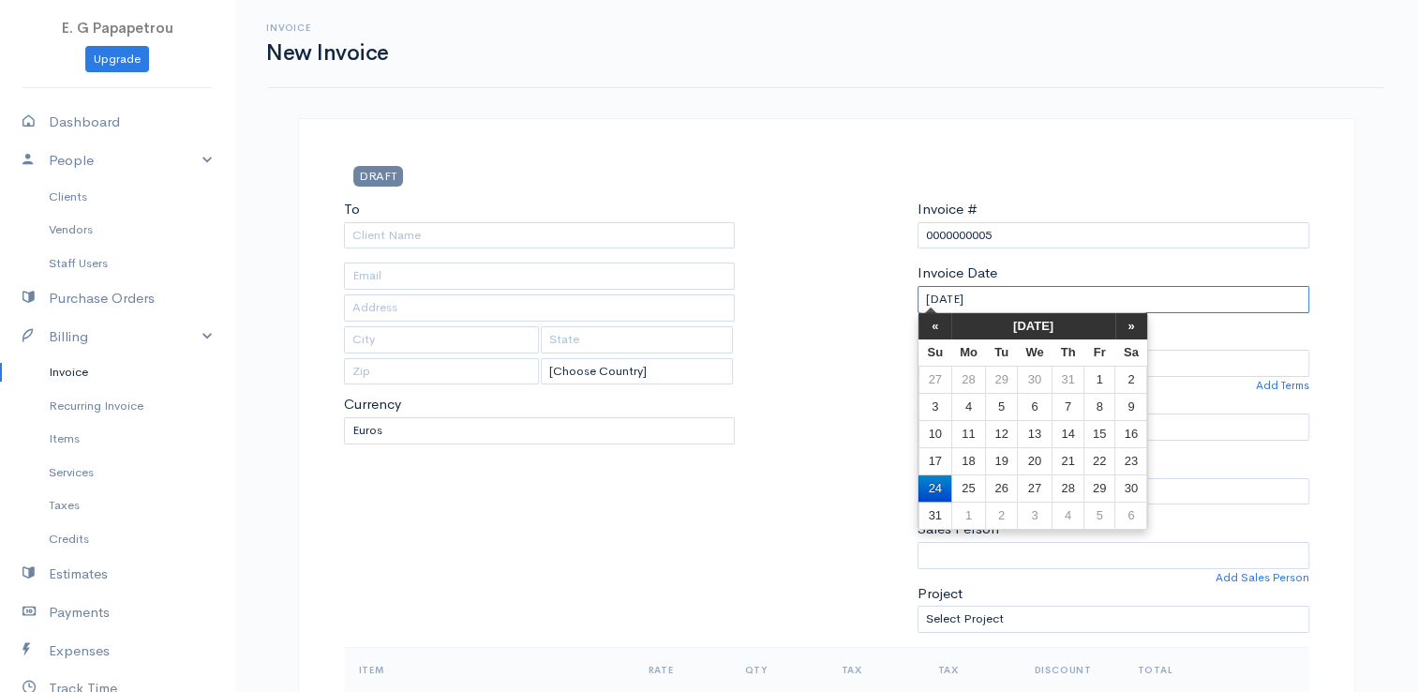
click at [1029, 291] on input "[DATE]" at bounding box center [1113, 299] width 392 height 27
drag, startPoint x: 992, startPoint y: 298, endPoint x: 798, endPoint y: 265, distance: 196.7
click at [798, 265] on div "To [Choose Country] [GEOGRAPHIC_DATA] [GEOGRAPHIC_DATA] [GEOGRAPHIC_DATA] [GEOG…" at bounding box center [827, 423] width 984 height 448
type input "[DATE]"
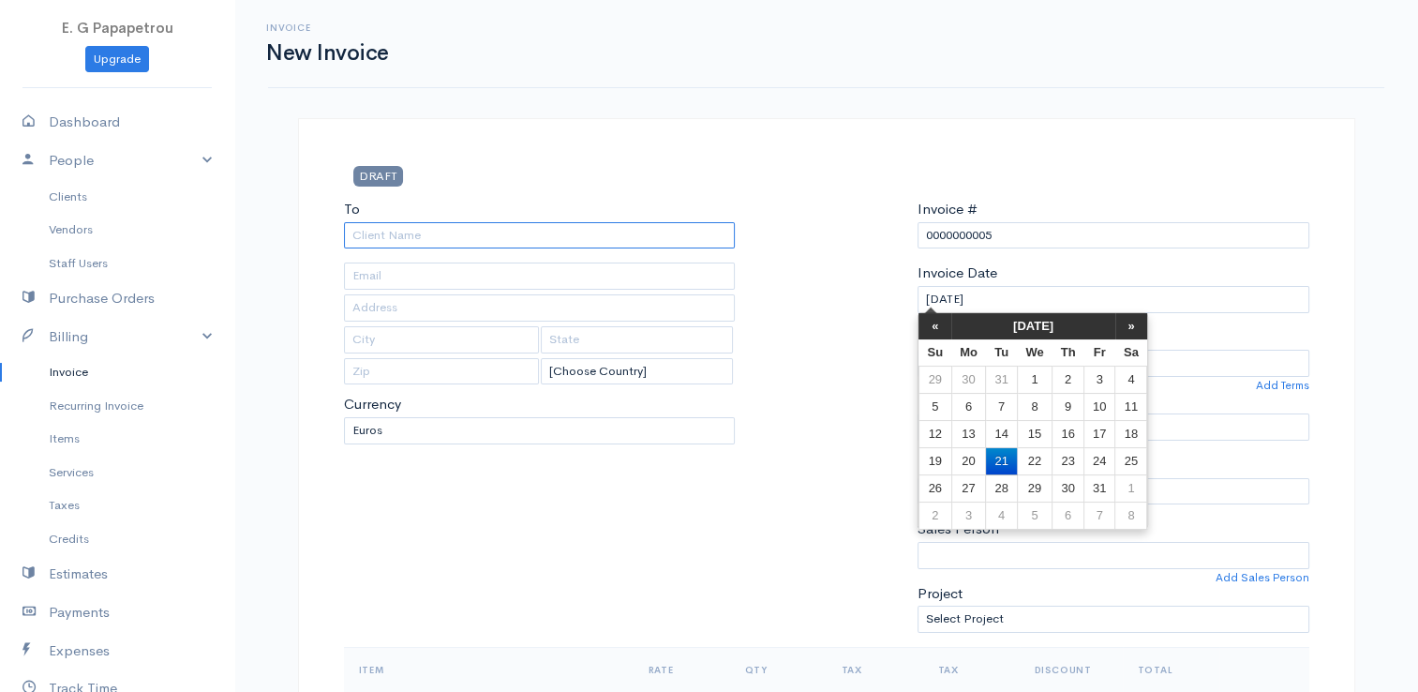
click at [376, 230] on input "To" at bounding box center [540, 235] width 392 height 27
type input "[DATE]"
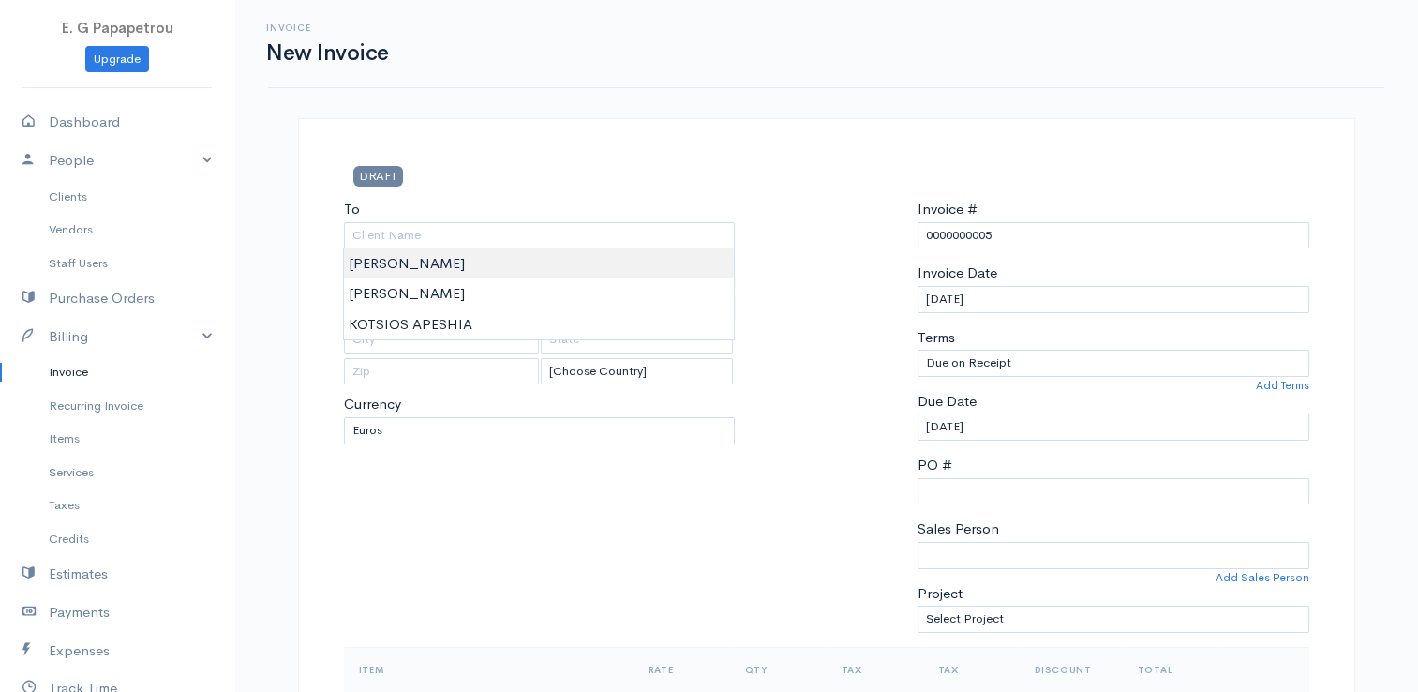
type input "[PERSON_NAME]"
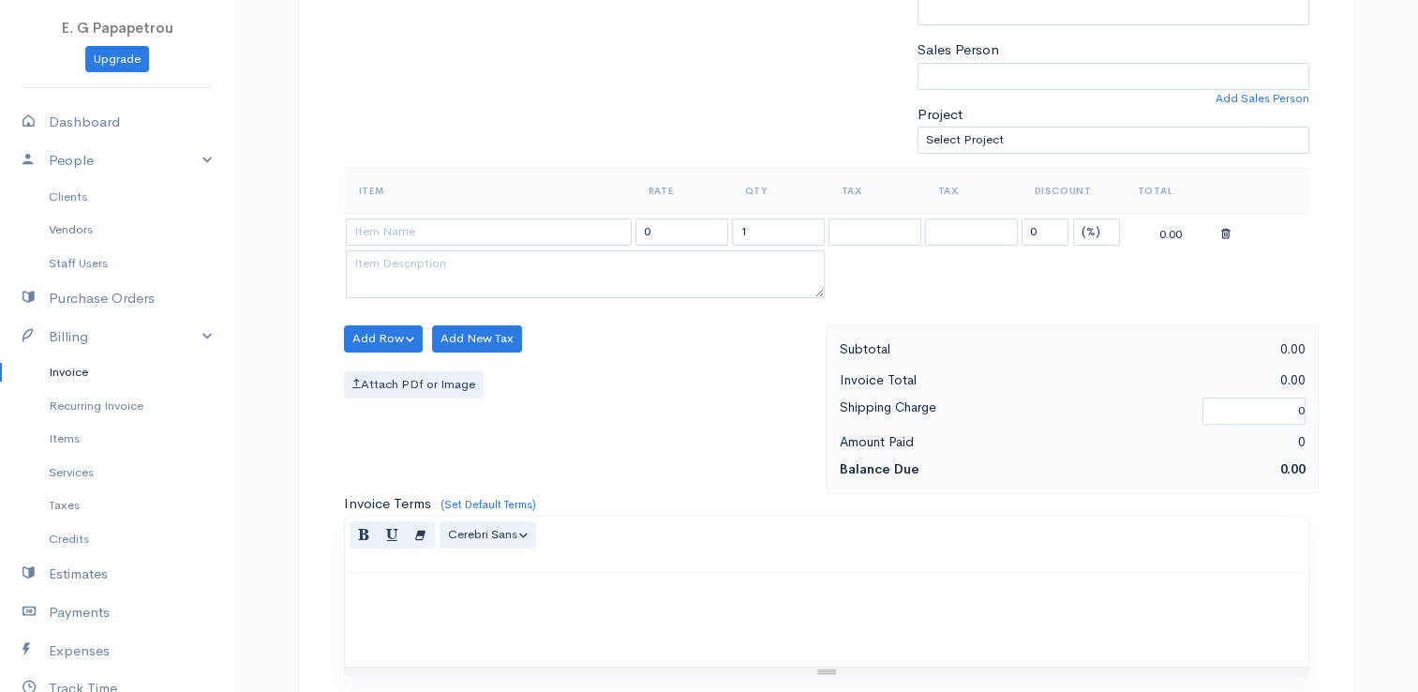
scroll to position [469, 0]
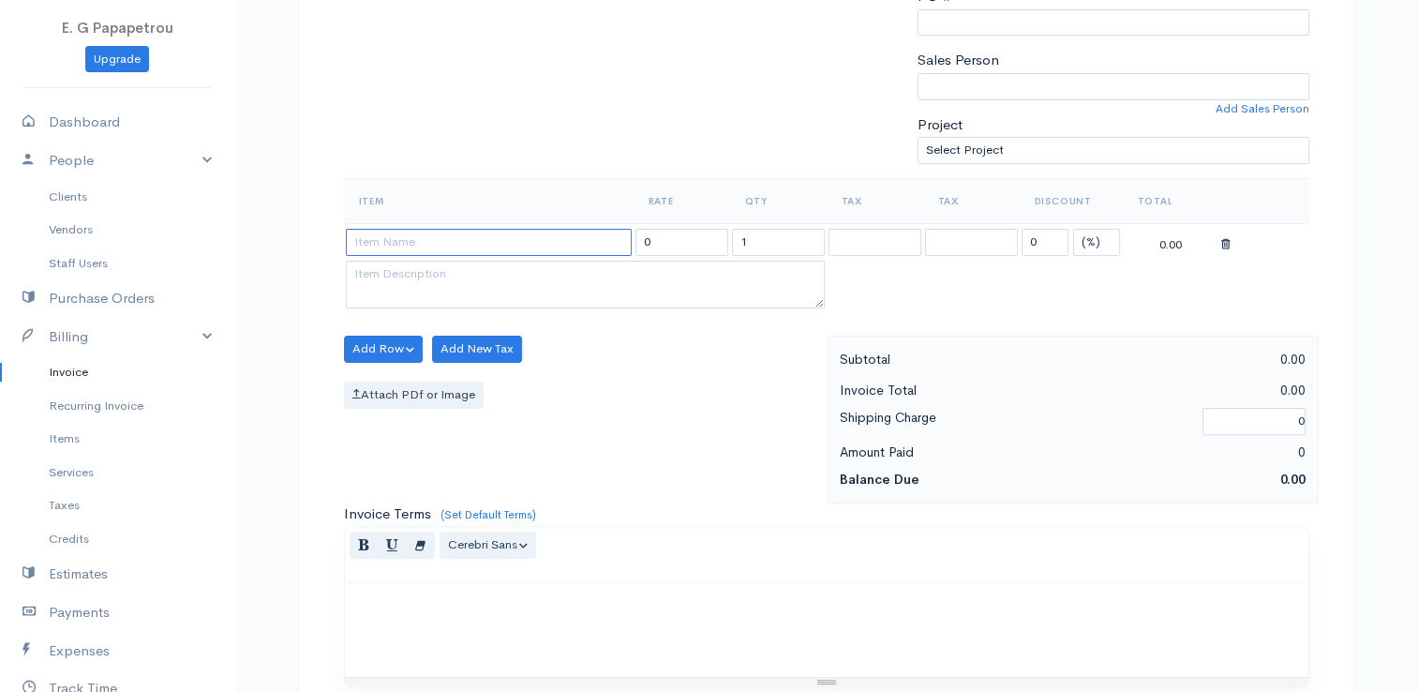
click at [542, 229] on input at bounding box center [489, 242] width 286 height 27
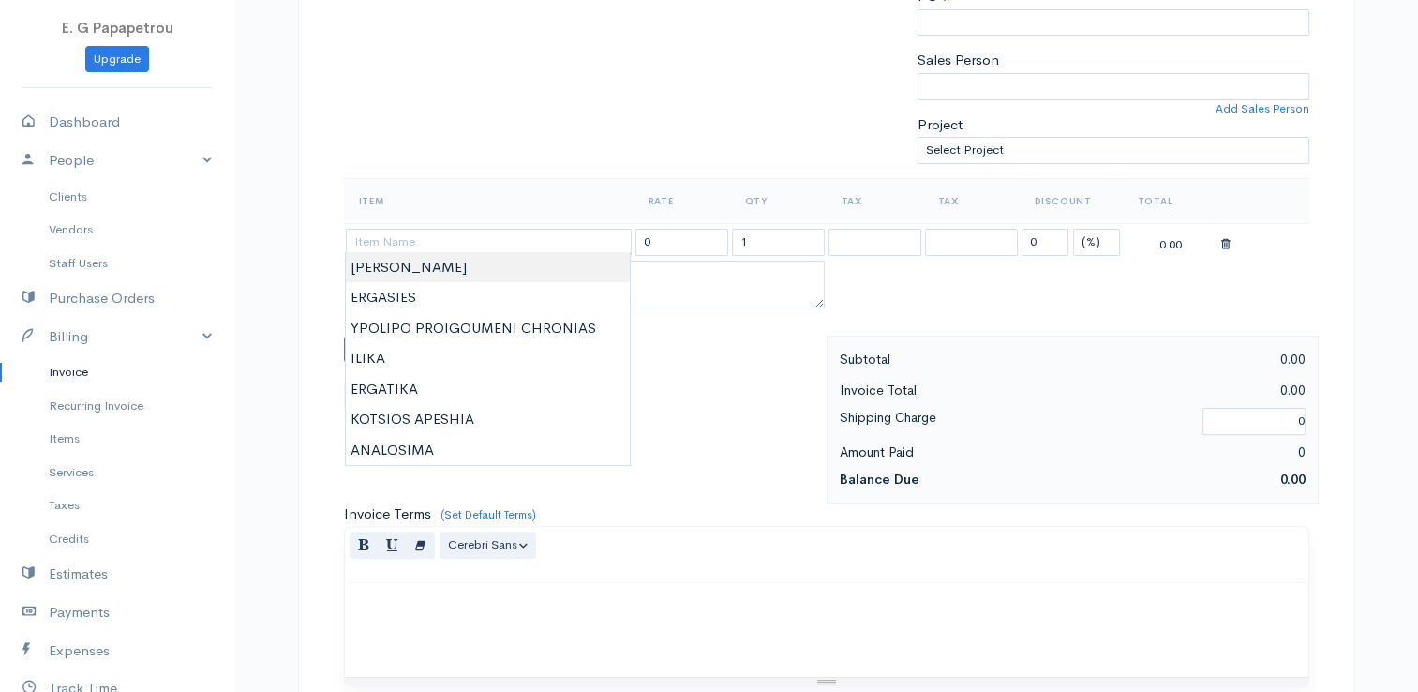
type input "[PERSON_NAME]"
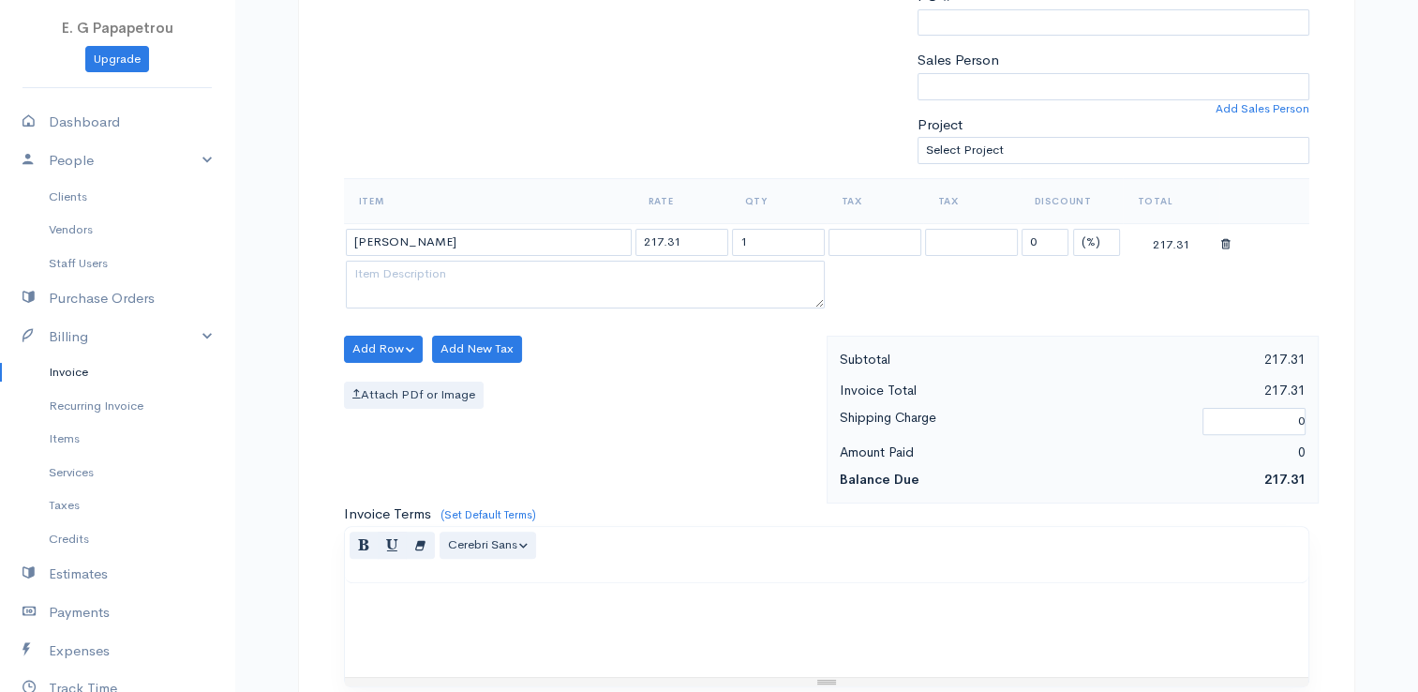
click at [539, 265] on body "E. G Papapetrou Upgrade Dashboard People Clients Vendors Staff Users Purchase O…" at bounding box center [709, 341] width 1418 height 1620
drag, startPoint x: 710, startPoint y: 237, endPoint x: 570, endPoint y: 224, distance: 141.2
click at [570, 224] on tr "[PERSON_NAME] 217.31 1 0 (%) Flat 217.31" at bounding box center [826, 241] width 965 height 37
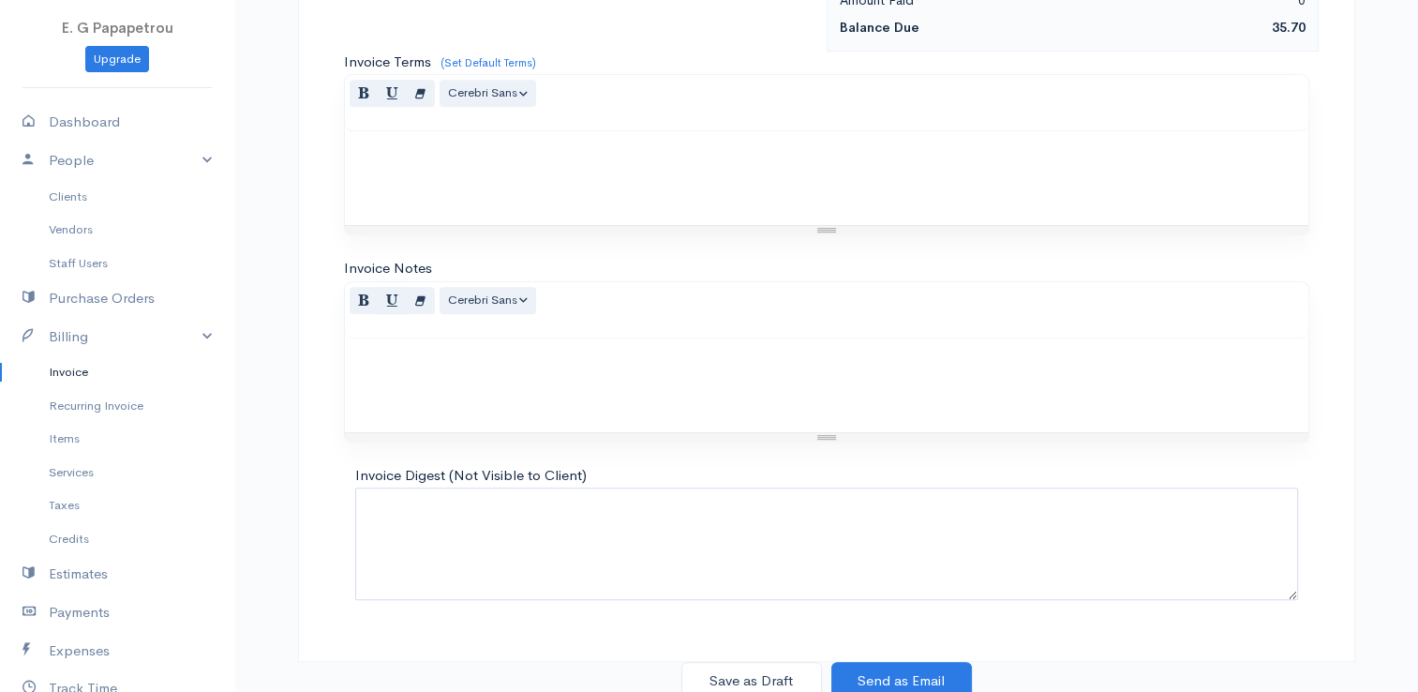
scroll to position [921, 0]
type input "35.70"
click at [736, 680] on button "Save as Draft" at bounding box center [751, 680] width 141 height 38
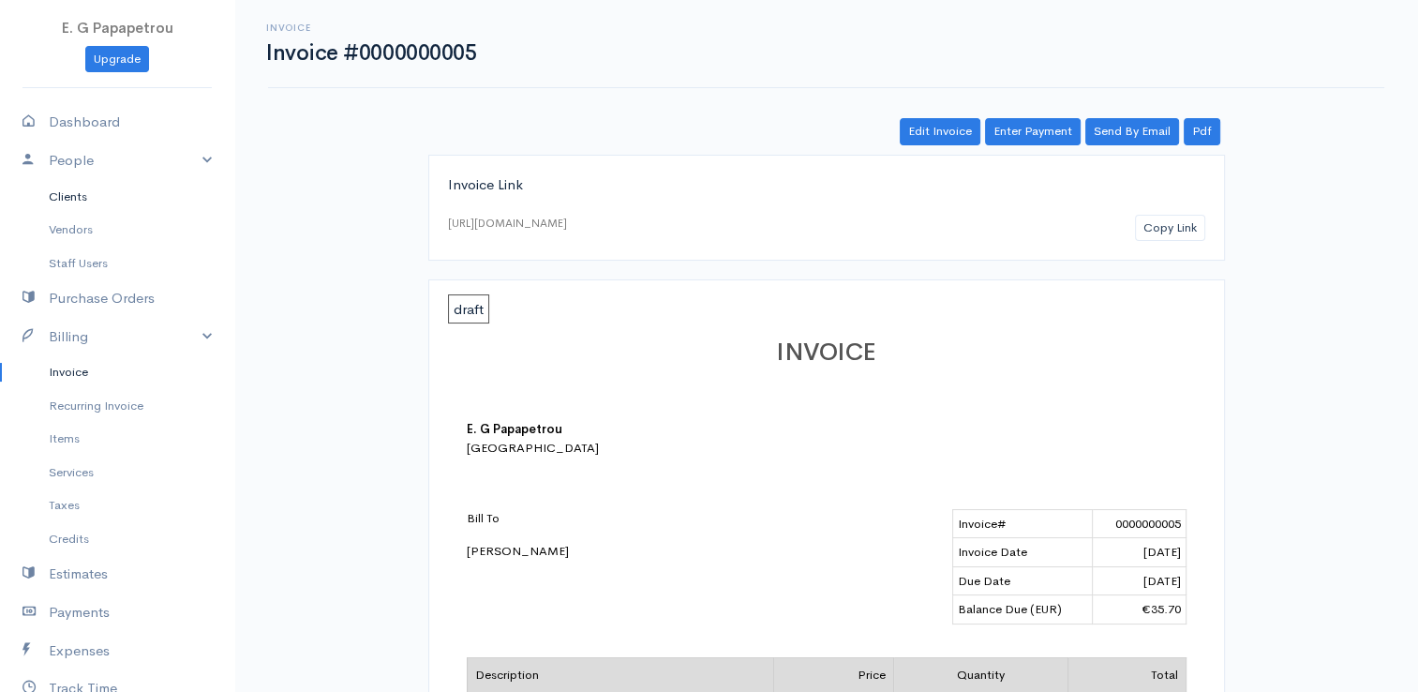
click at [75, 192] on link "Clients" at bounding box center [117, 197] width 234 height 34
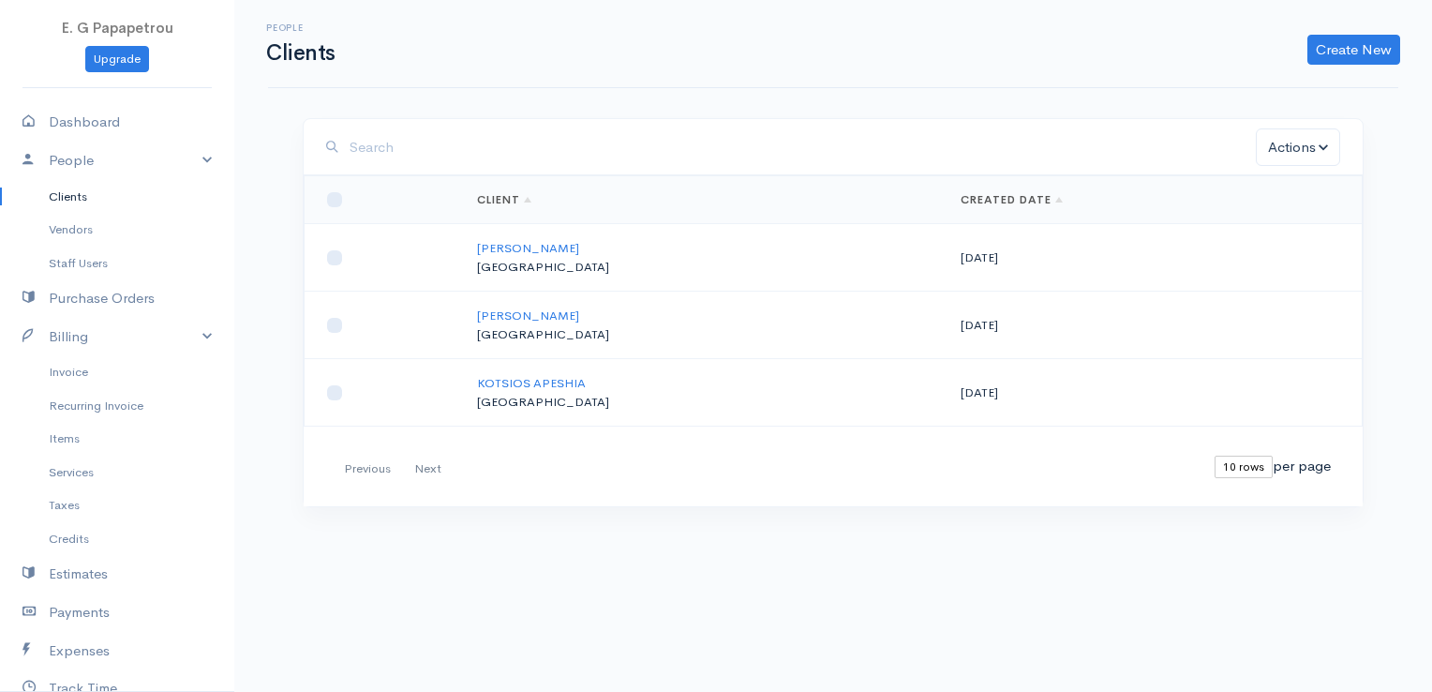
click at [522, 235] on td "[PERSON_NAME] [GEOGRAPHIC_DATA]" at bounding box center [704, 257] width 484 height 67
click at [517, 244] on link "[PERSON_NAME]" at bounding box center [528, 248] width 102 height 16
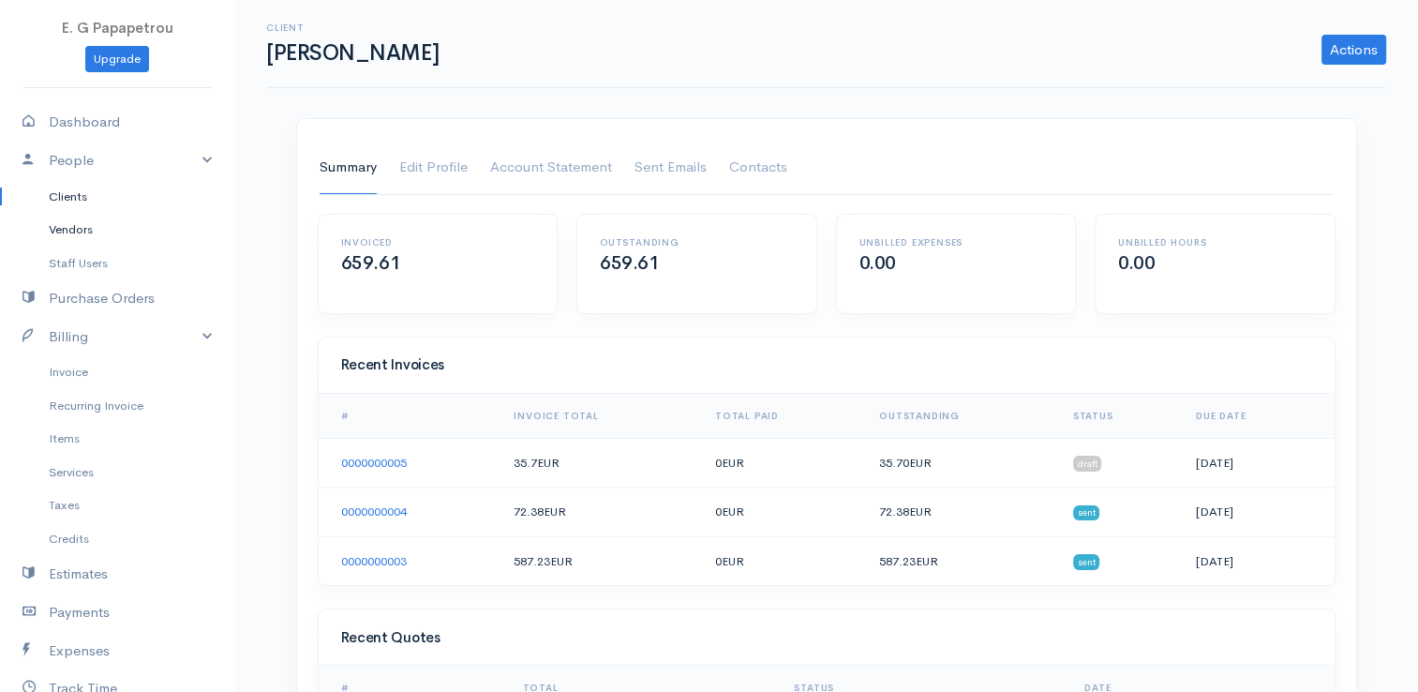
click at [77, 223] on link "Vendors" at bounding box center [117, 230] width 234 height 34
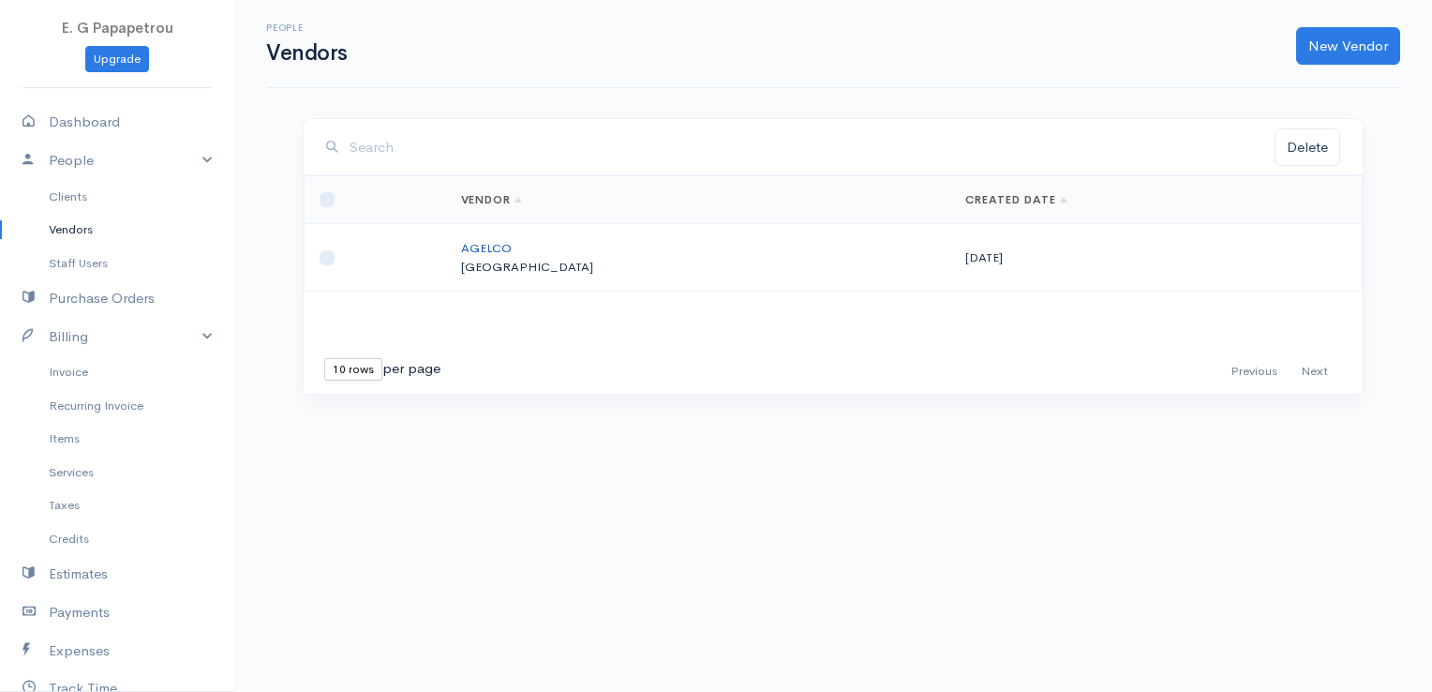
click at [512, 247] on link "AGELCO" at bounding box center [486, 248] width 51 height 16
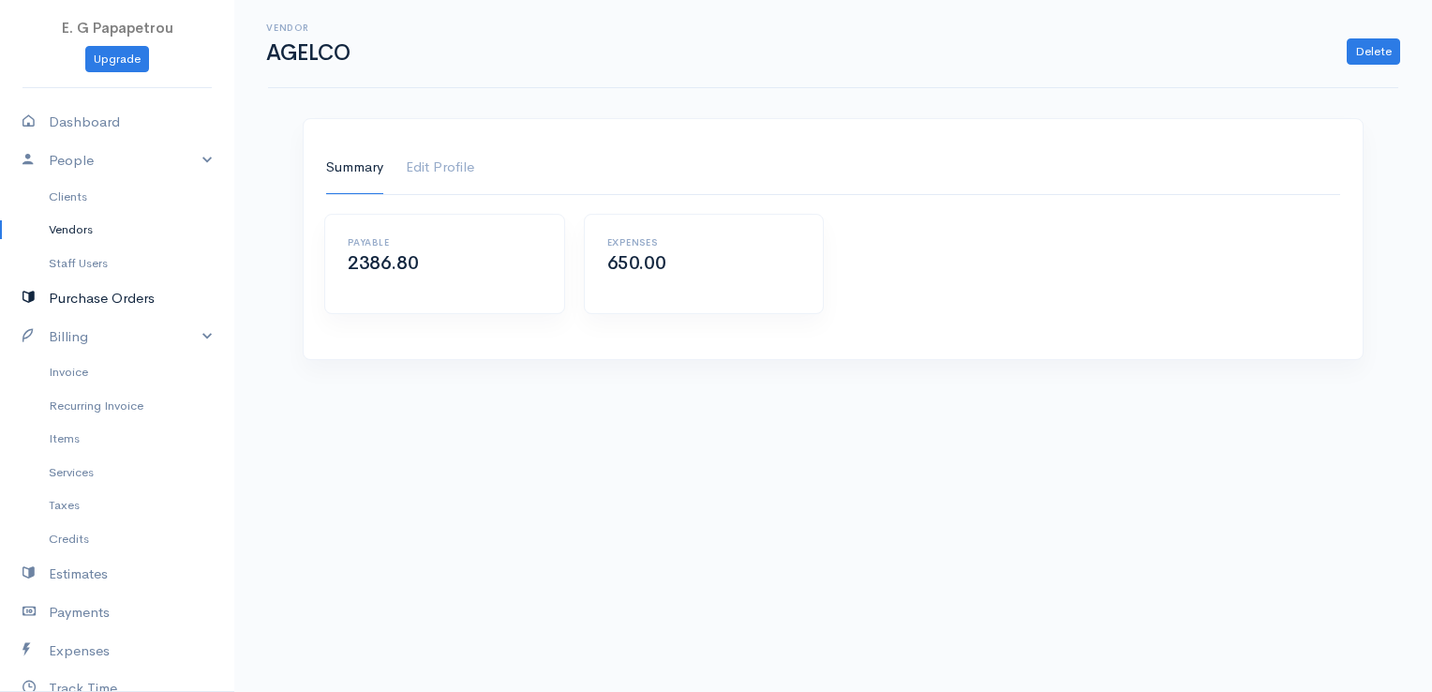
click at [94, 302] on link "Purchase Orders" at bounding box center [117, 298] width 234 height 38
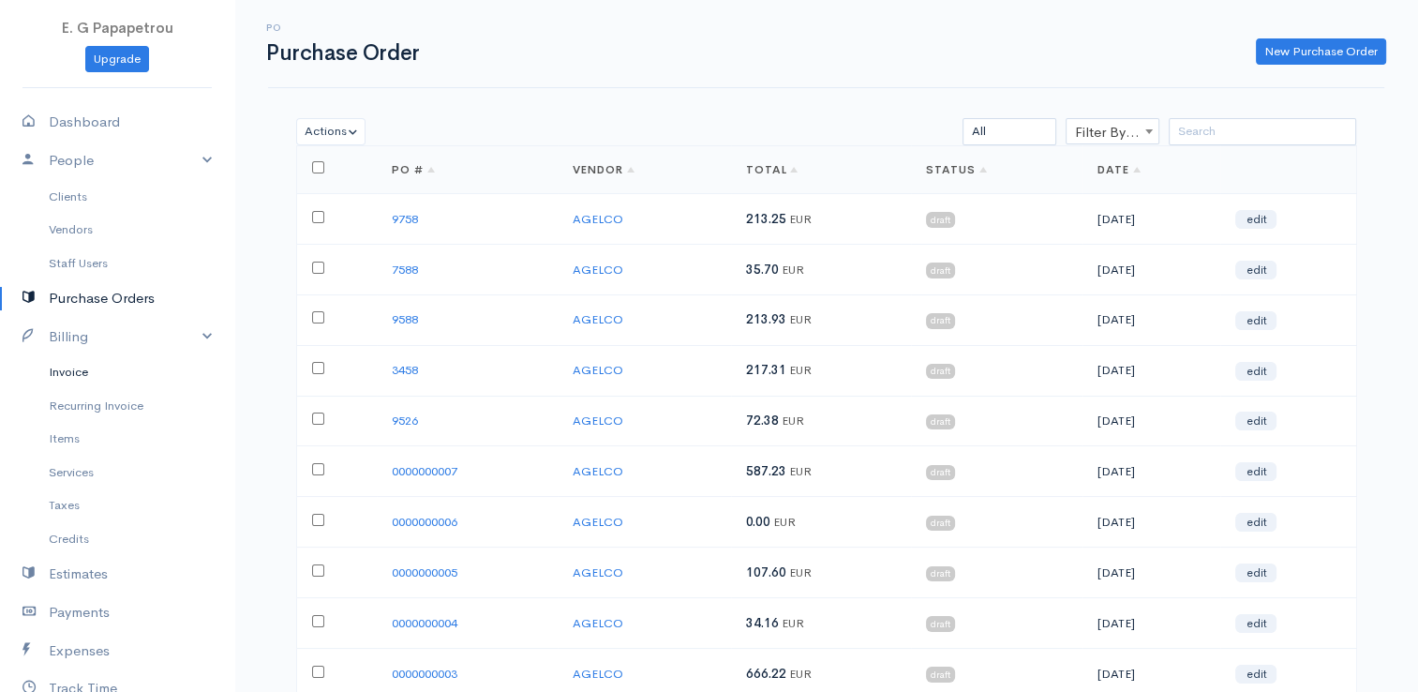
click at [88, 376] on link "Invoice" at bounding box center [117, 372] width 234 height 34
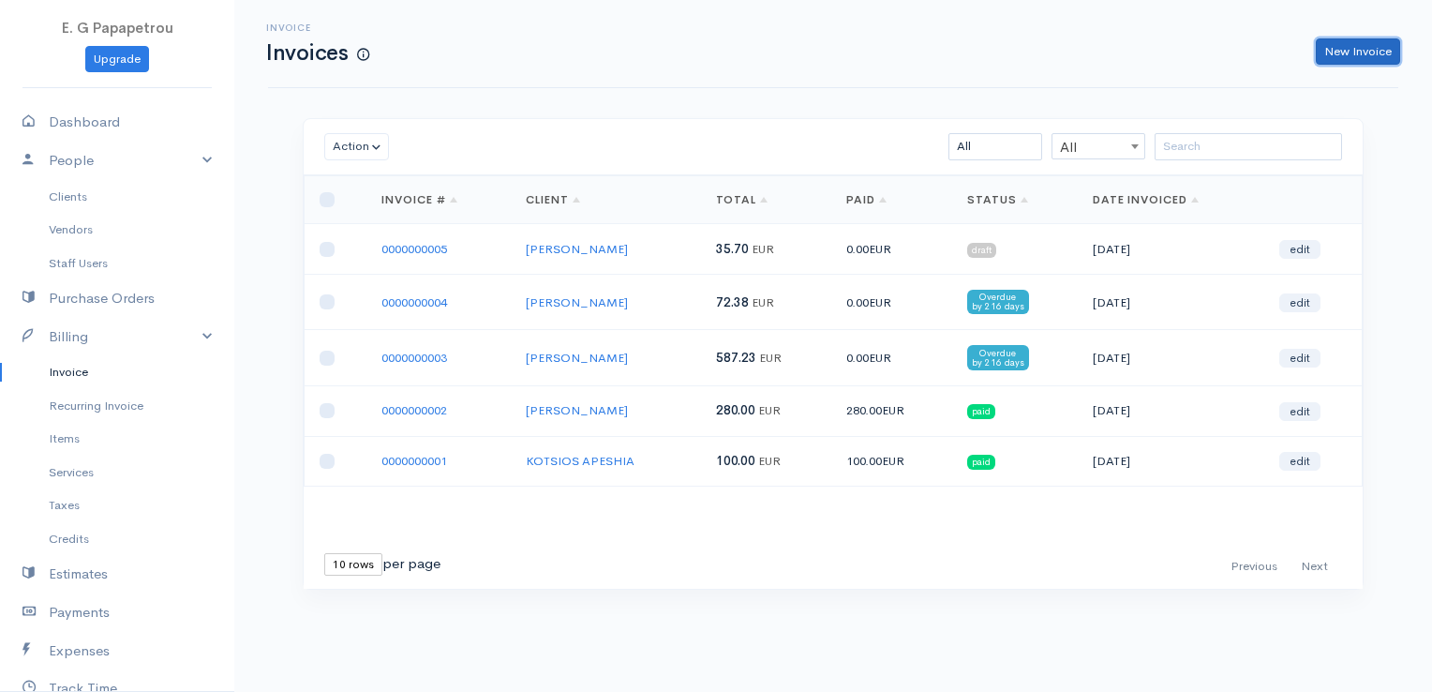
click at [1364, 52] on link "New Invoice" at bounding box center [1358, 51] width 84 height 27
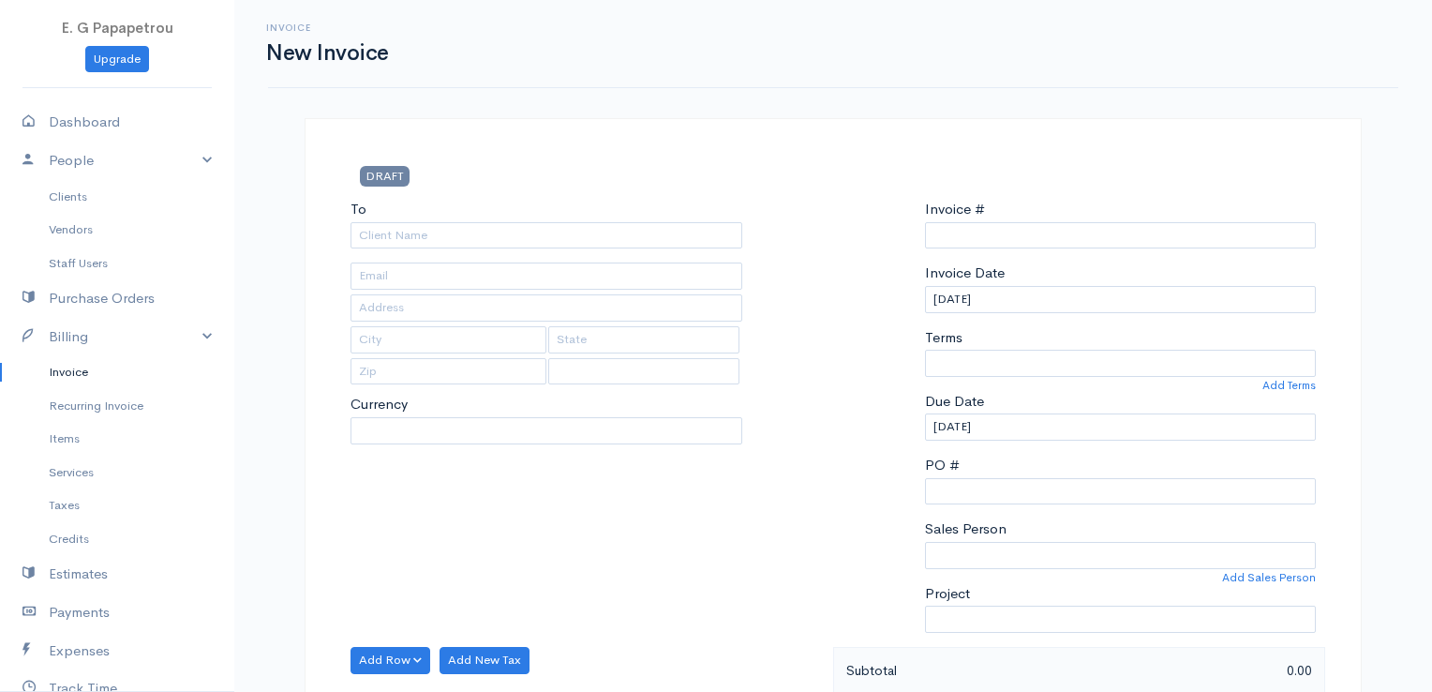
type input "0000009591"
select select "[GEOGRAPHIC_DATA]"
select select "EUR"
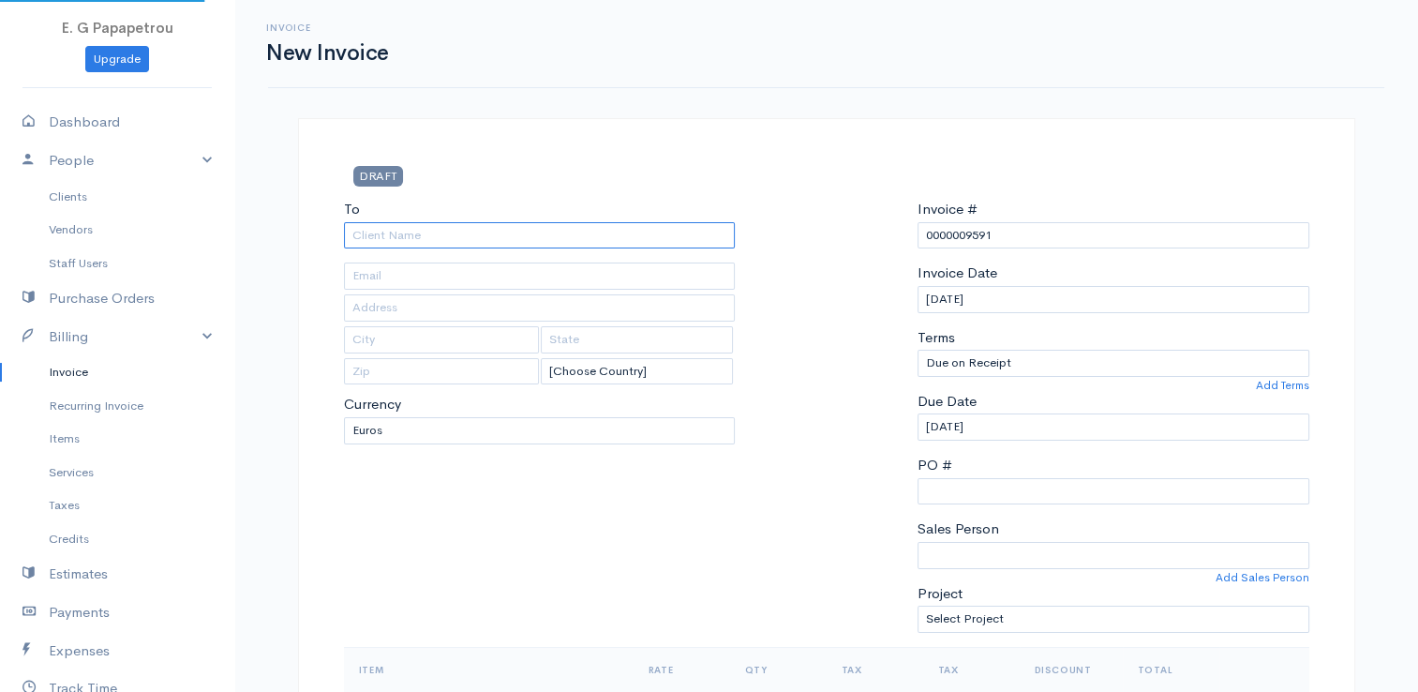
click at [641, 242] on input "To" at bounding box center [540, 235] width 392 height 27
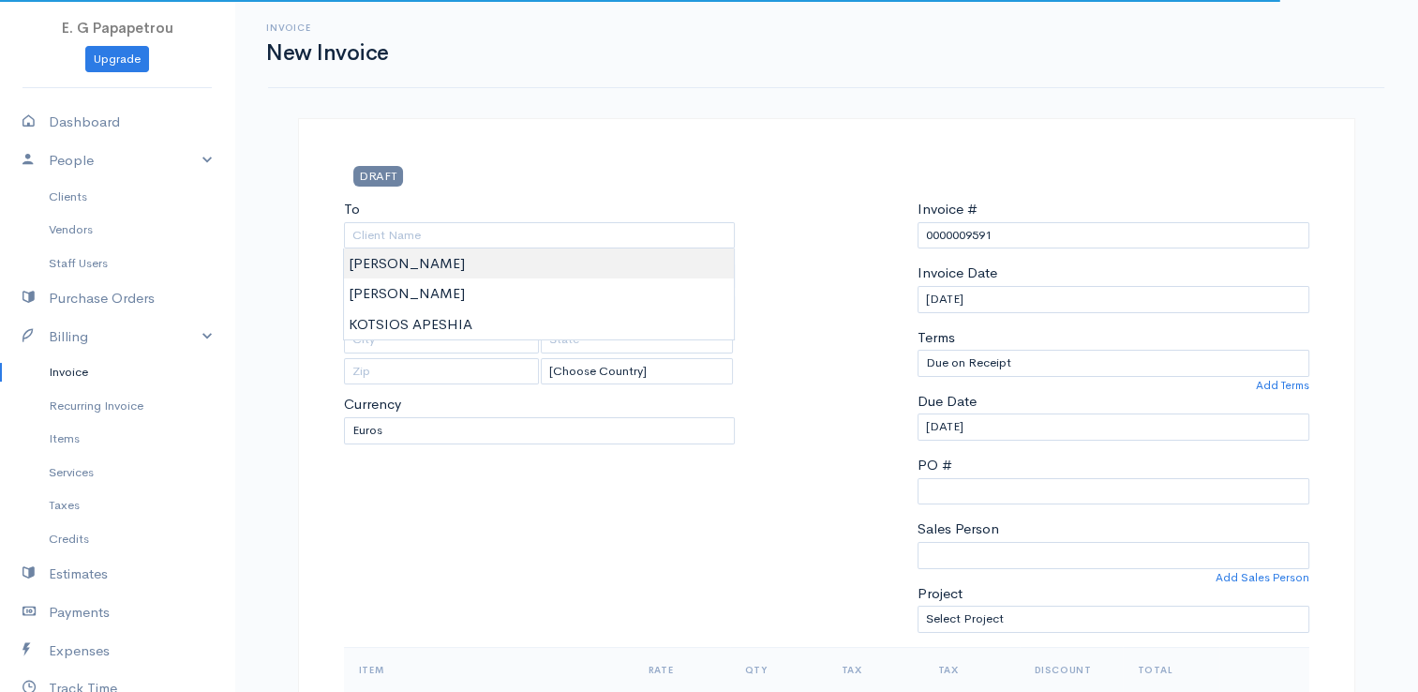
type input "[PERSON_NAME]"
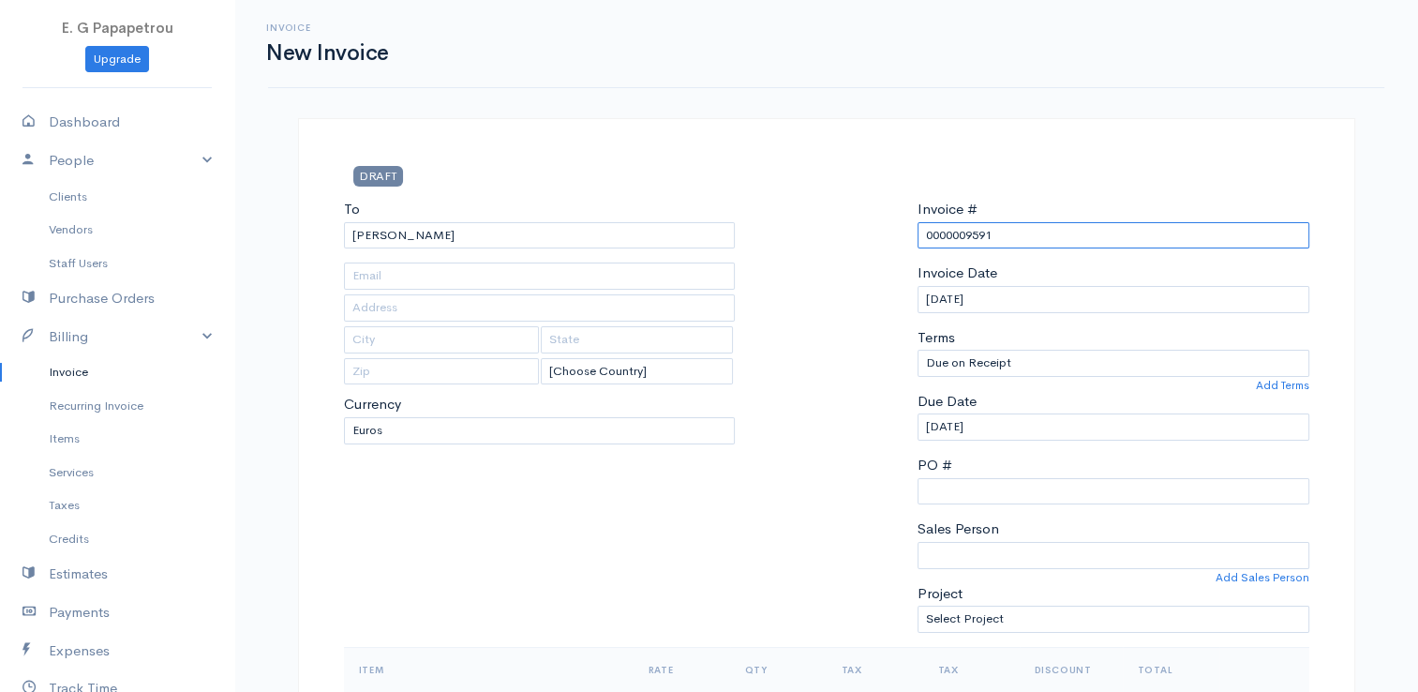
drag, startPoint x: 1012, startPoint y: 228, endPoint x: 963, endPoint y: 229, distance: 48.7
click at [963, 229] on input "0000009591" at bounding box center [1113, 235] width 392 height 27
click at [1024, 230] on input "0000009591" at bounding box center [1113, 235] width 392 height 27
drag, startPoint x: 891, startPoint y: 216, endPoint x: 872, endPoint y: 214, distance: 19.9
click at [872, 214] on div "To [GEOGRAPHIC_DATA] ANEXARTISIAS [Choose Country] [GEOGRAPHIC_DATA] [GEOGRAPHI…" at bounding box center [827, 423] width 984 height 448
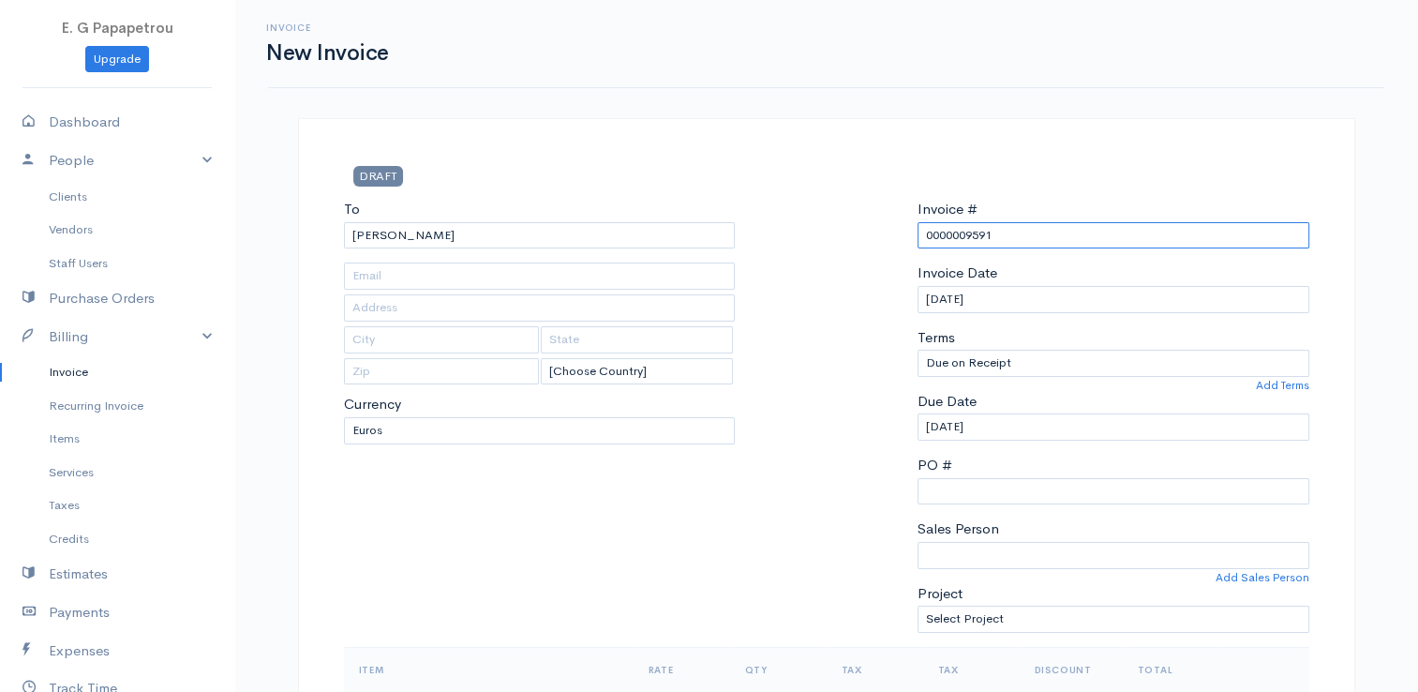
paste input "0000000004"
drag, startPoint x: 948, startPoint y: 236, endPoint x: 854, endPoint y: 234, distance: 94.7
click at [854, 234] on div "To [GEOGRAPHIC_DATA] ANEXARTISIAS [Choose Country] [GEOGRAPHIC_DATA] [GEOGRAPHI…" at bounding box center [827, 423] width 984 height 448
click at [1016, 240] on input "0000000004" at bounding box center [1113, 235] width 392 height 27
click at [1049, 168] on div "DRAFT" at bounding box center [827, 182] width 984 height 33
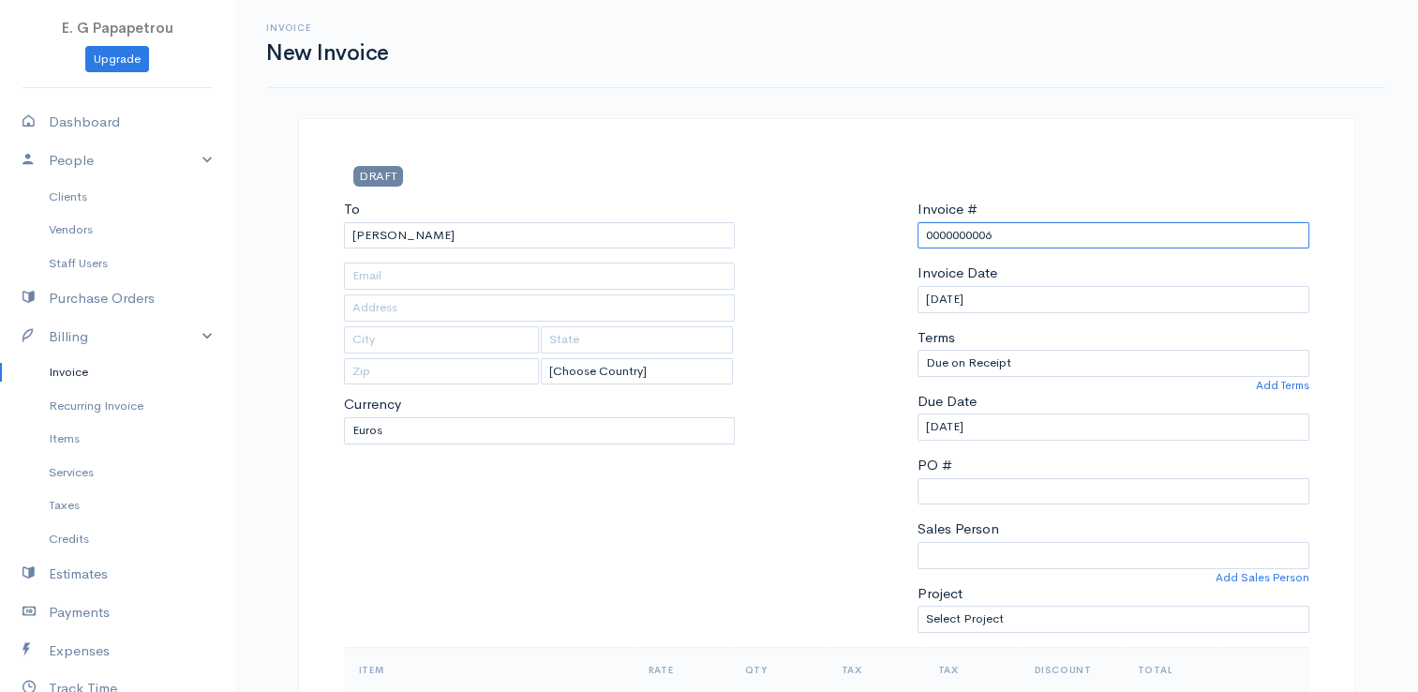
click at [1014, 233] on input "0000000006" at bounding box center [1113, 235] width 392 height 27
type input "0000000005"
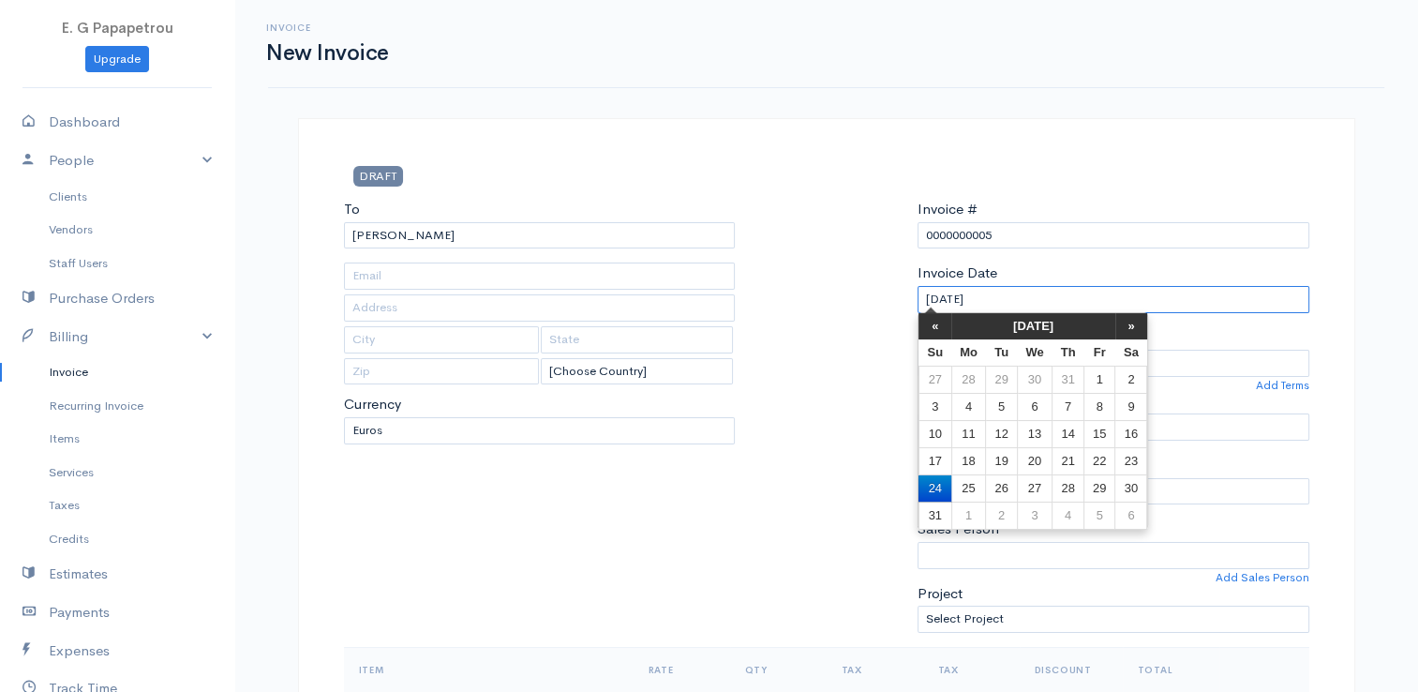
drag, startPoint x: 952, startPoint y: 294, endPoint x: 866, endPoint y: 283, distance: 86.9
click at [866, 283] on div "To [GEOGRAPHIC_DATA] ANEXARTISIAS [Choose Country] [GEOGRAPHIC_DATA] [GEOGRAPHI…" at bounding box center [827, 423] width 984 height 448
type input "2"
type input "[DATE]"
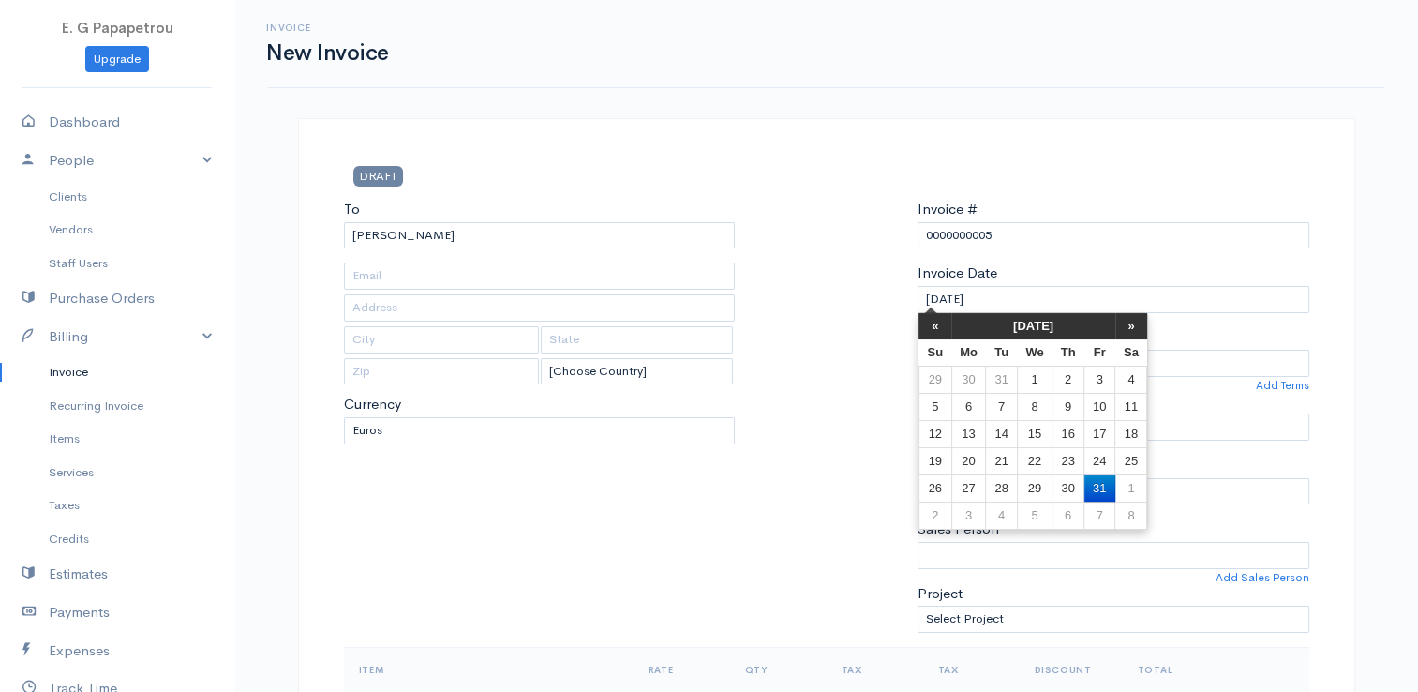
click at [843, 294] on div at bounding box center [826, 423] width 164 height 448
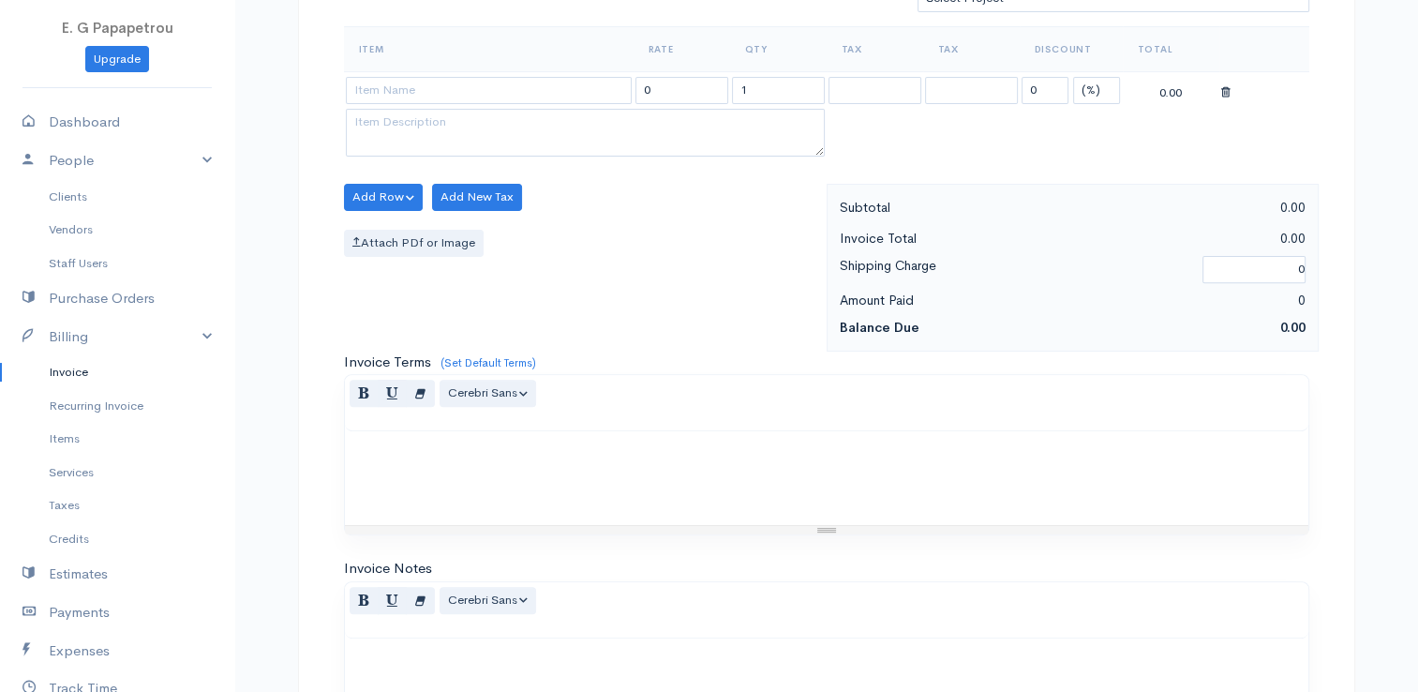
scroll to position [656, 0]
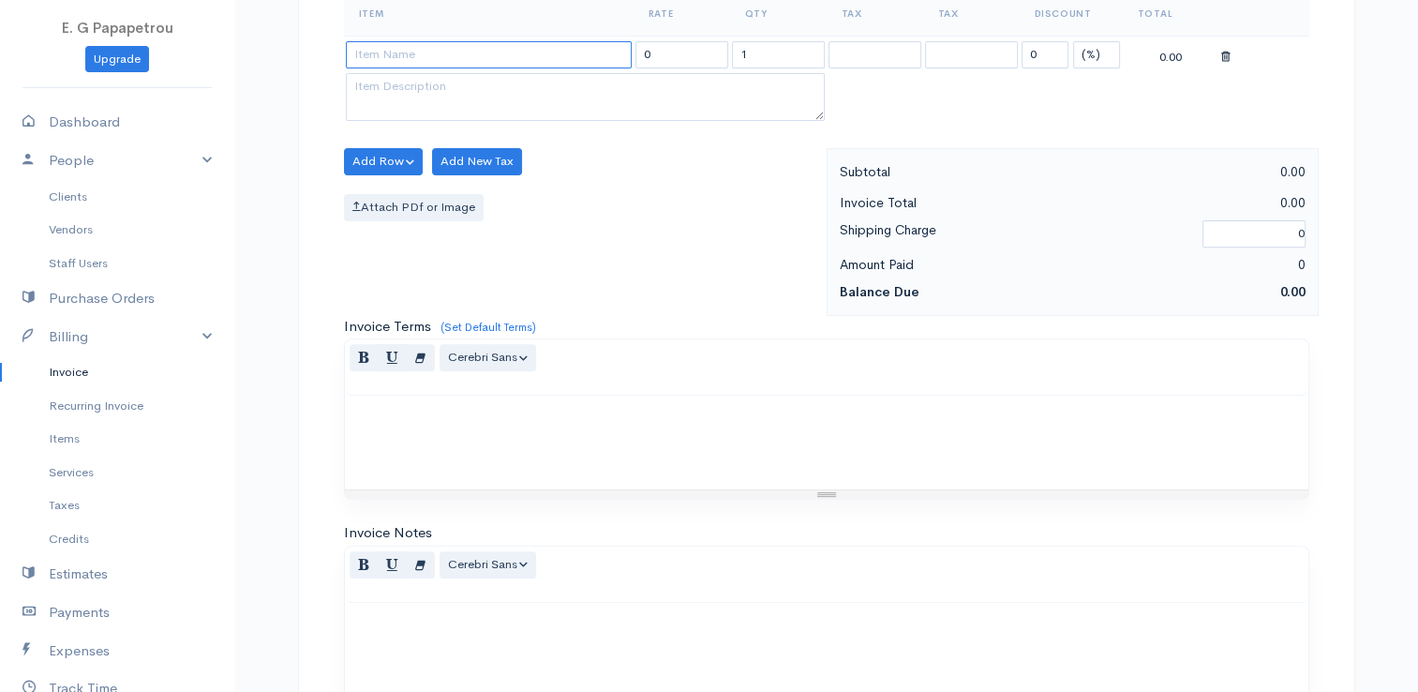
click at [542, 47] on input at bounding box center [489, 54] width 286 height 27
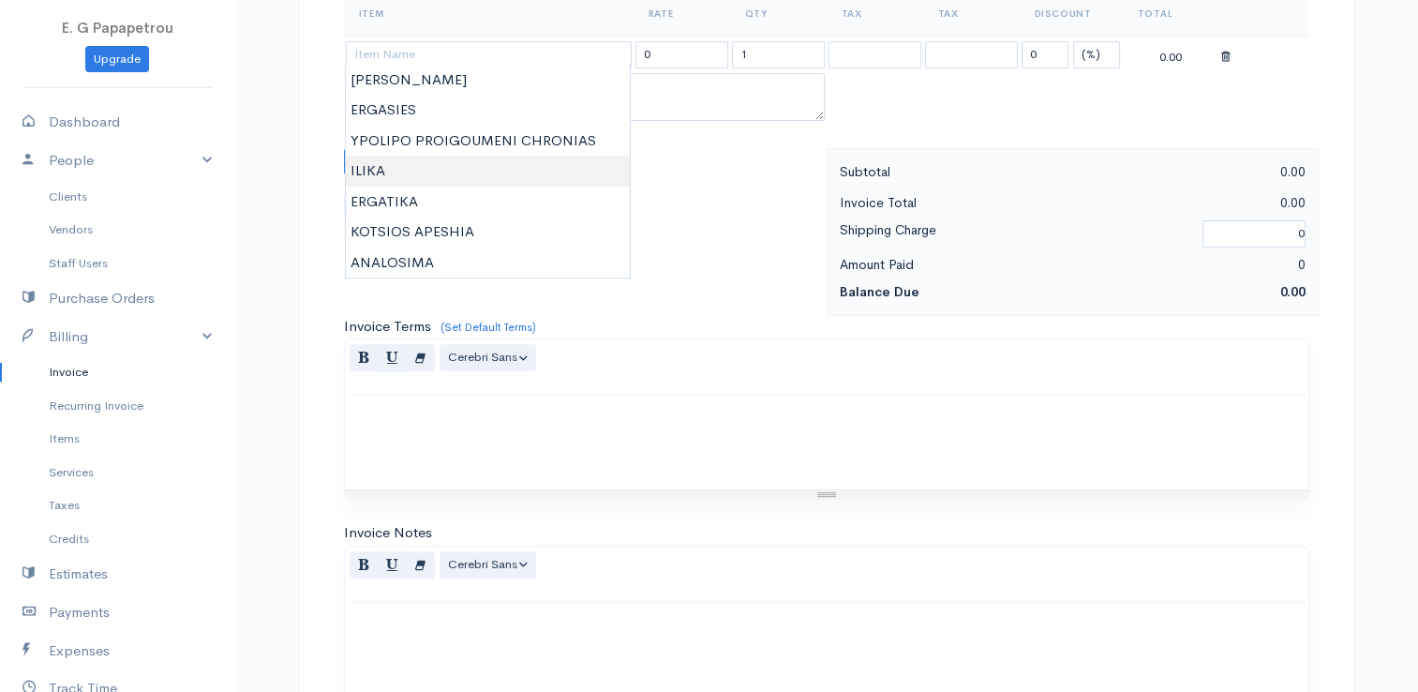
type input "ILIKA"
click at [456, 169] on body "E. G Papapetrou Upgrade Dashboard People Clients Vendors Staff Users Purchase O…" at bounding box center [709, 154] width 1418 height 1620
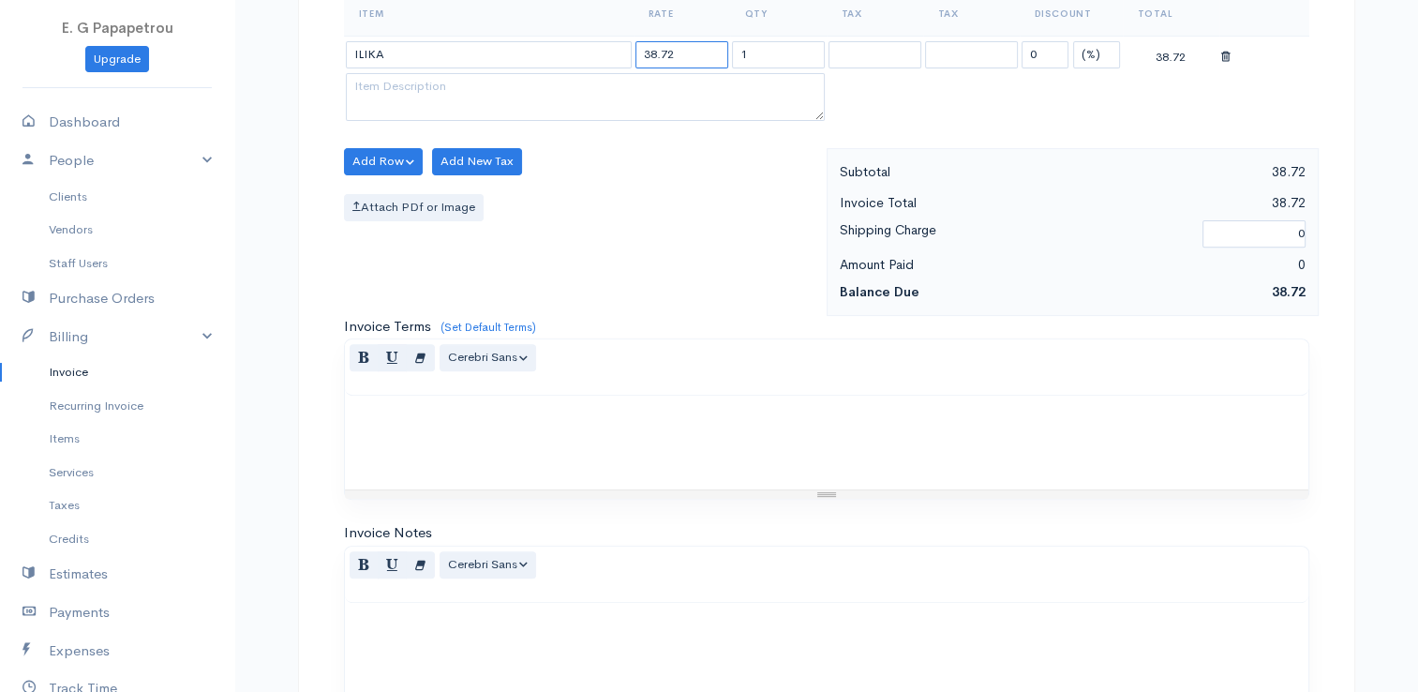
drag, startPoint x: 693, startPoint y: 47, endPoint x: 581, endPoint y: 39, distance: 112.7
click at [581, 39] on tr "ILIKA 38.72 1 0 (%) Flat 38.72" at bounding box center [826, 54] width 965 height 37
click at [650, 47] on input "23.25" at bounding box center [681, 54] width 93 height 27
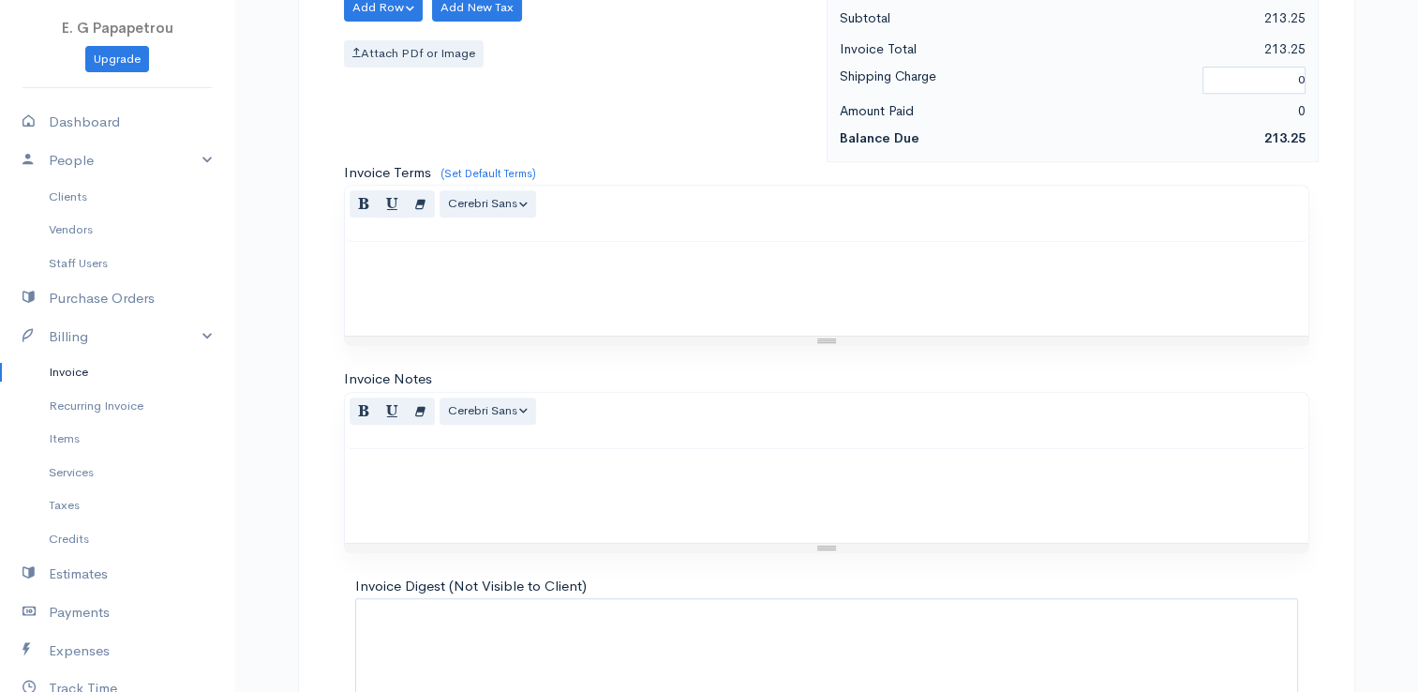
scroll to position [921, 0]
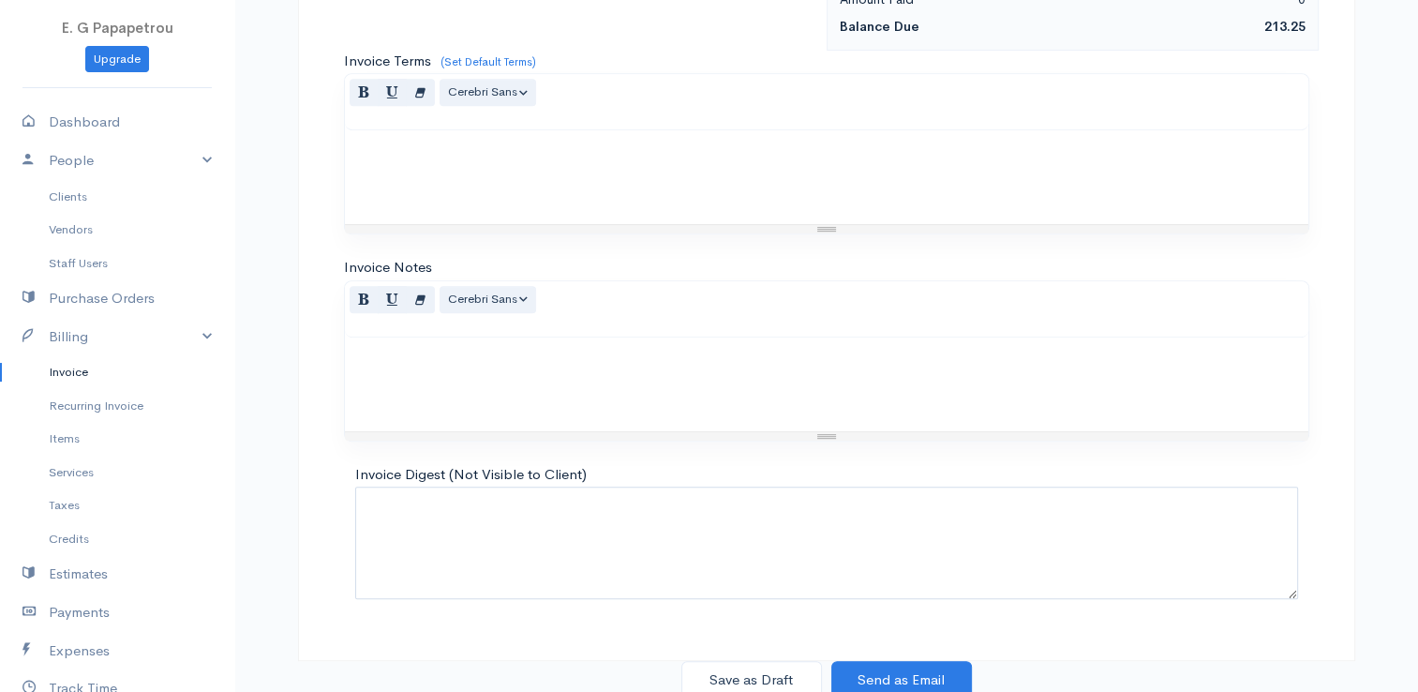
type input "213.25"
click at [747, 679] on button "Save as Draft" at bounding box center [751, 680] width 141 height 38
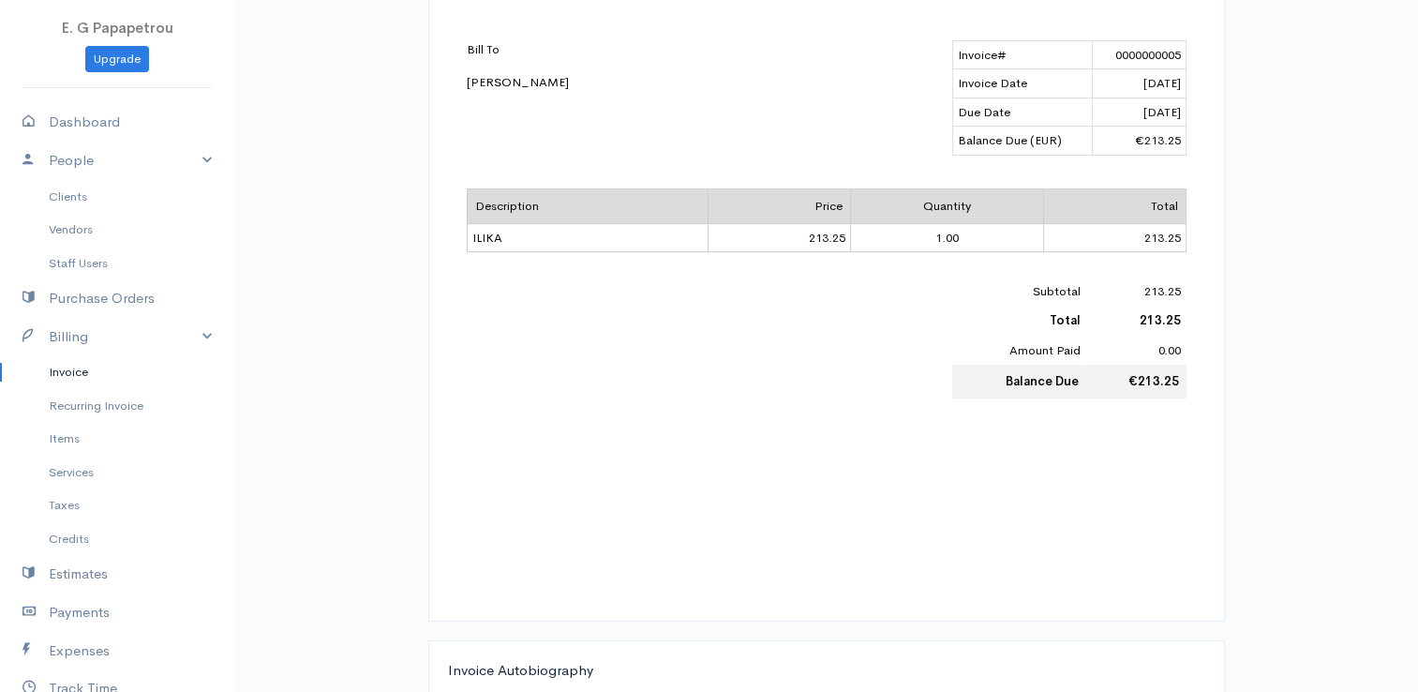
scroll to position [94, 0]
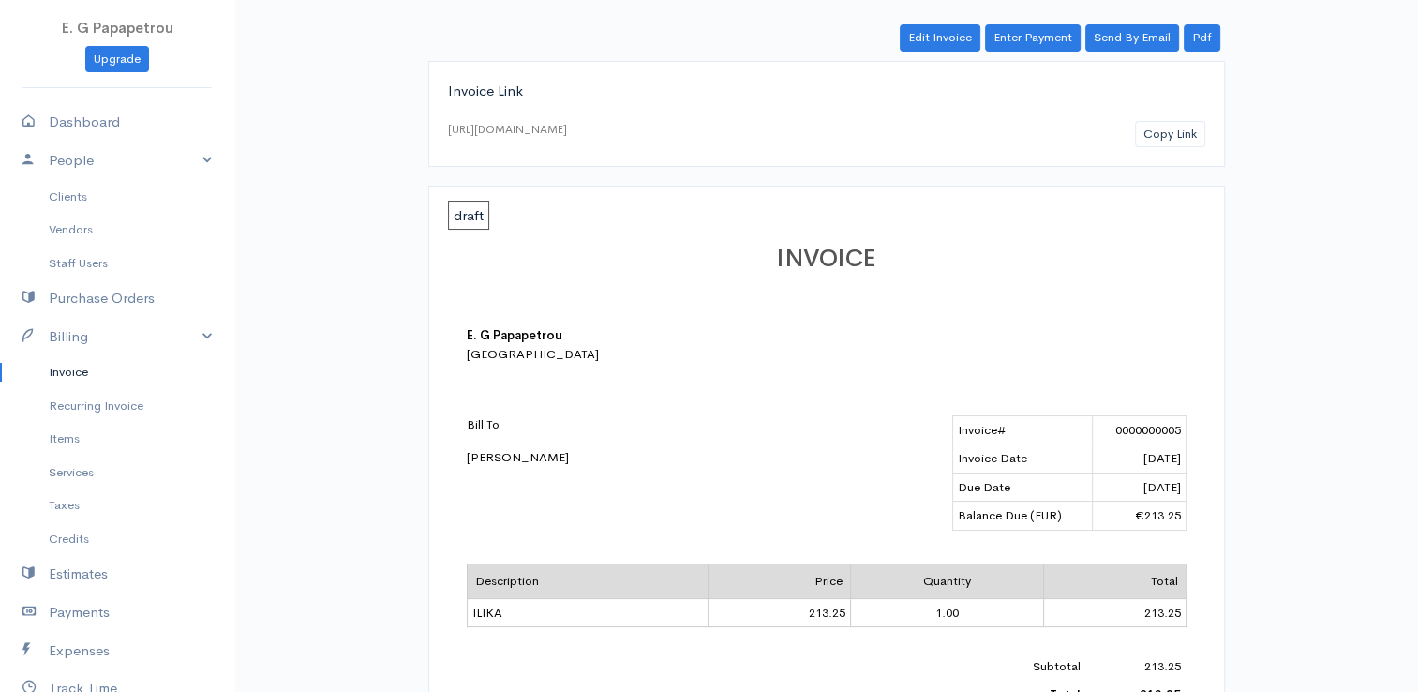
click at [75, 375] on link "Invoice" at bounding box center [117, 372] width 234 height 34
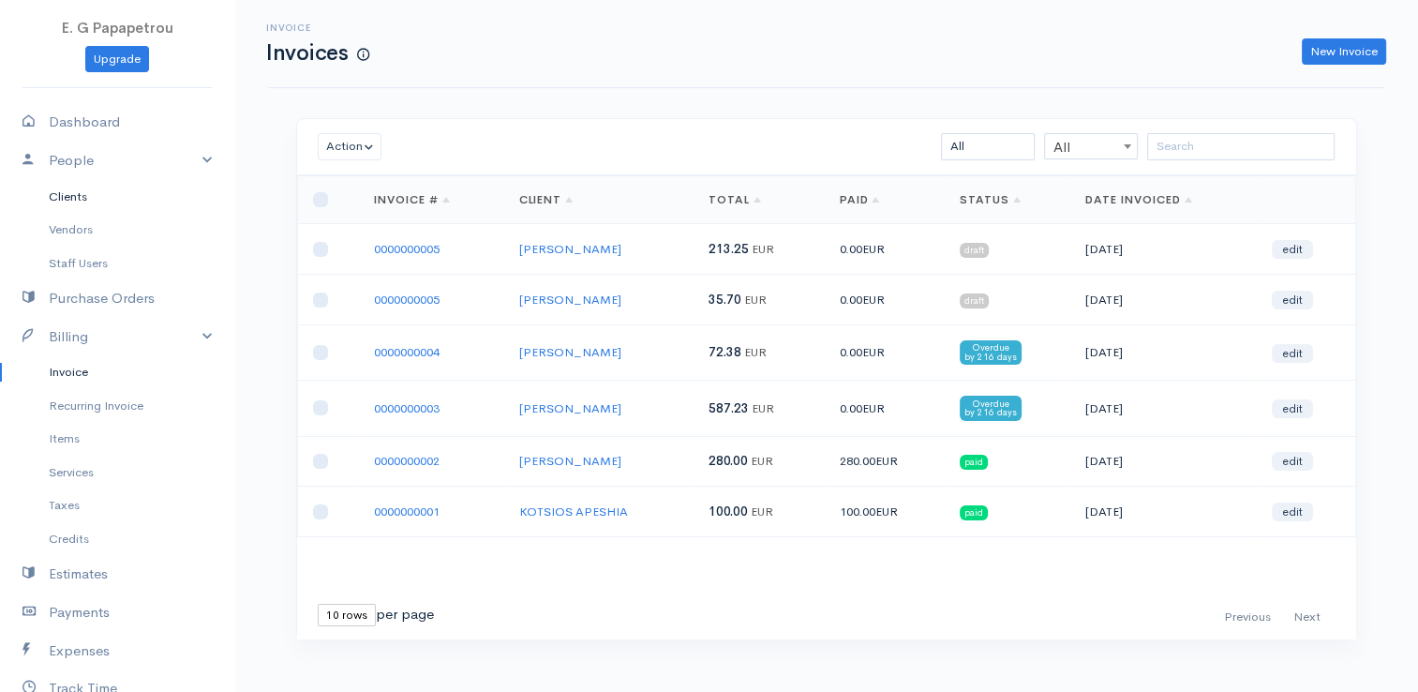
click at [74, 193] on link "Clients" at bounding box center [117, 197] width 234 height 34
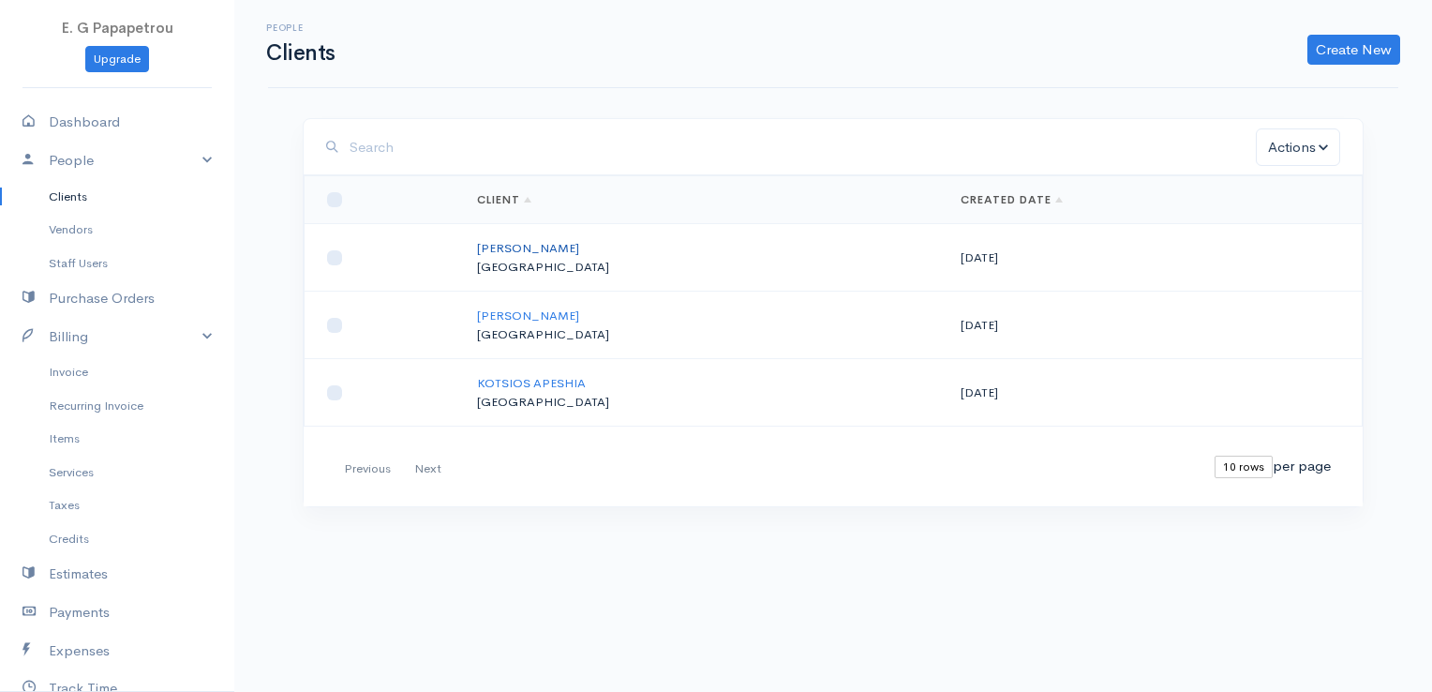
click at [560, 251] on link "[PERSON_NAME]" at bounding box center [528, 248] width 102 height 16
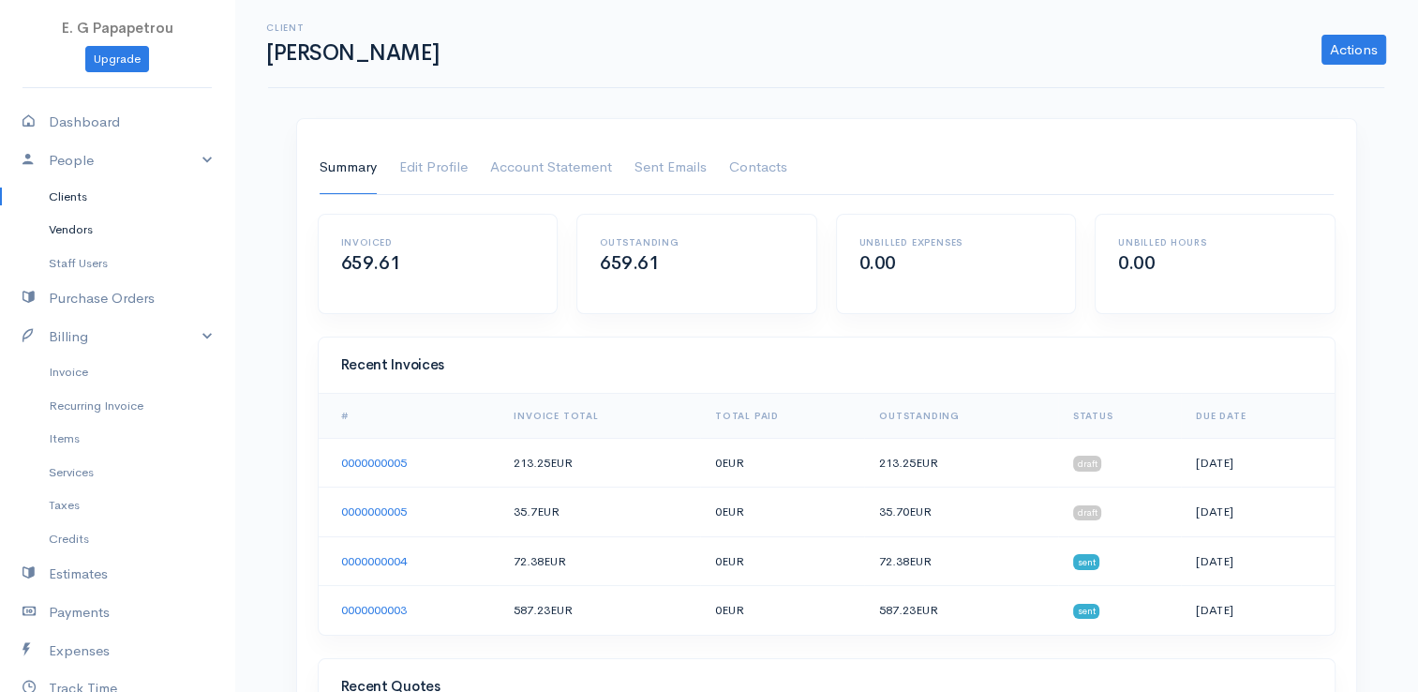
click at [60, 223] on link "Vendors" at bounding box center [117, 230] width 234 height 34
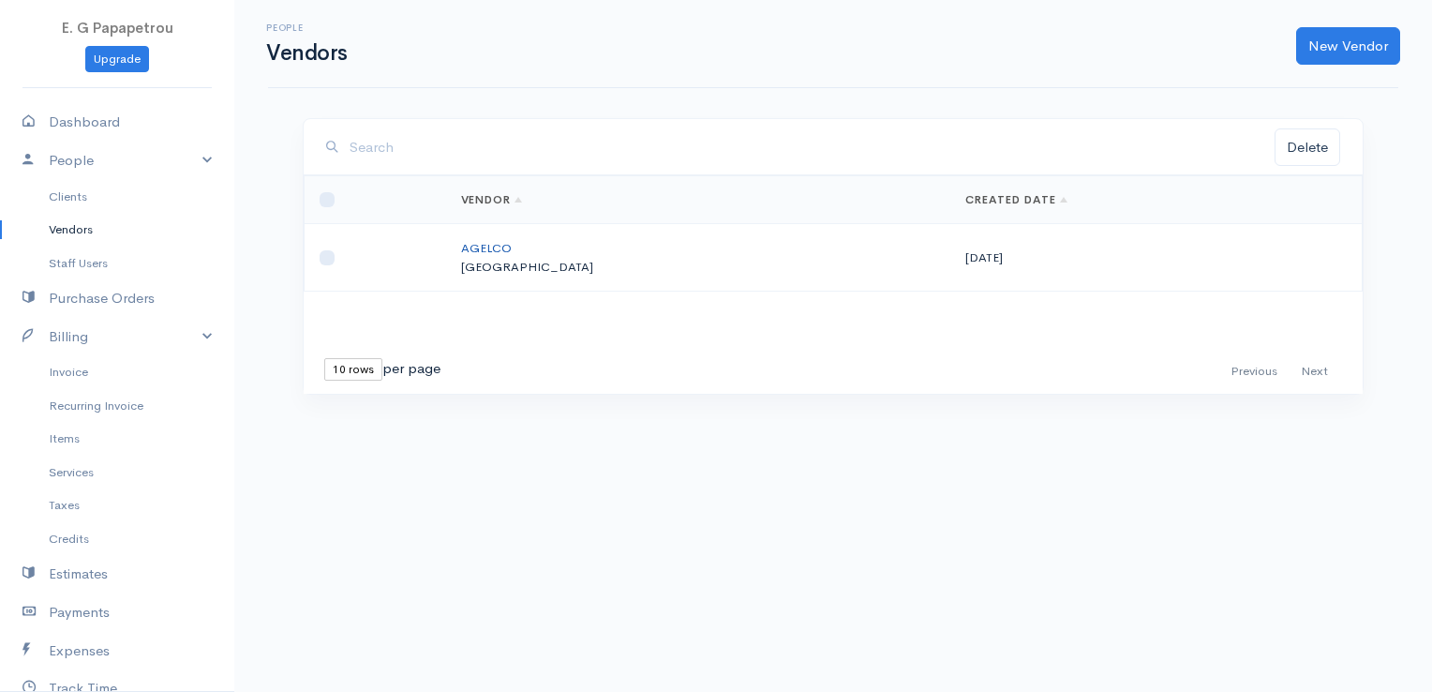
click at [512, 243] on link "AGELCO" at bounding box center [486, 248] width 51 height 16
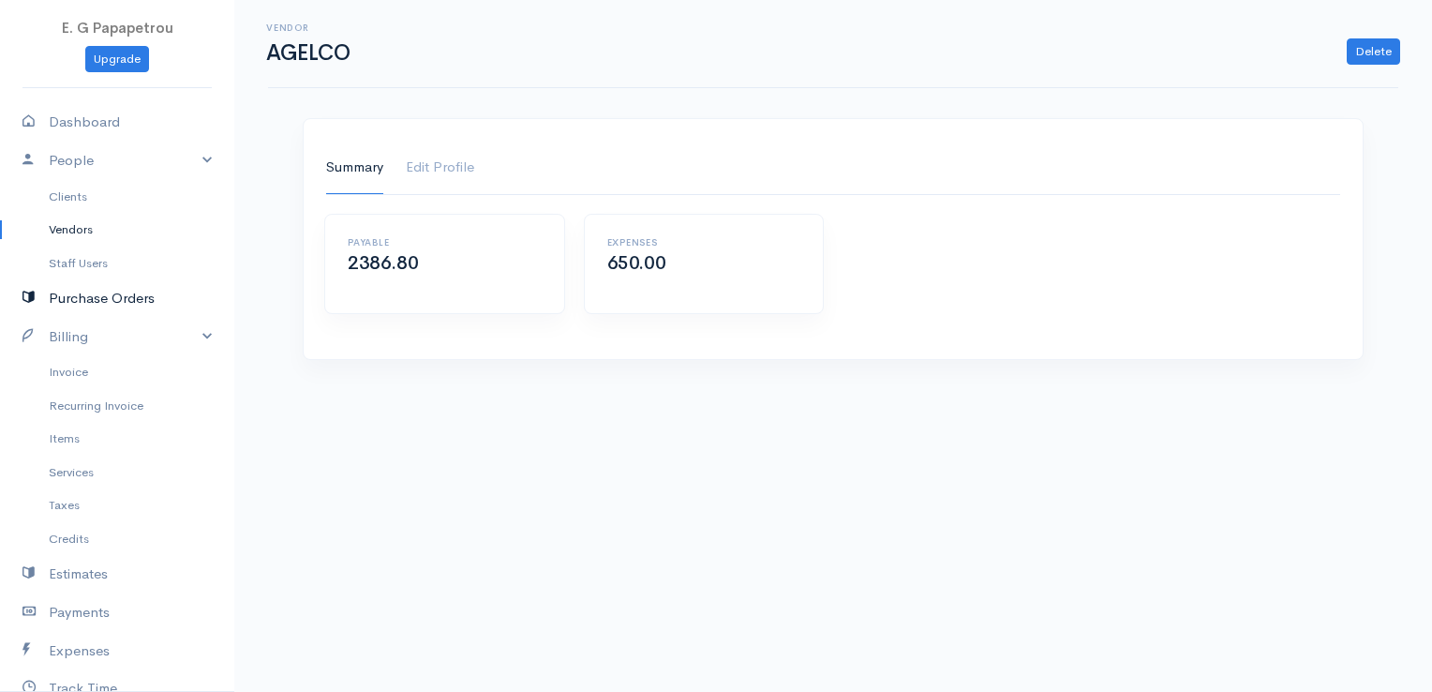
click at [80, 298] on link "Purchase Orders" at bounding box center [117, 298] width 234 height 38
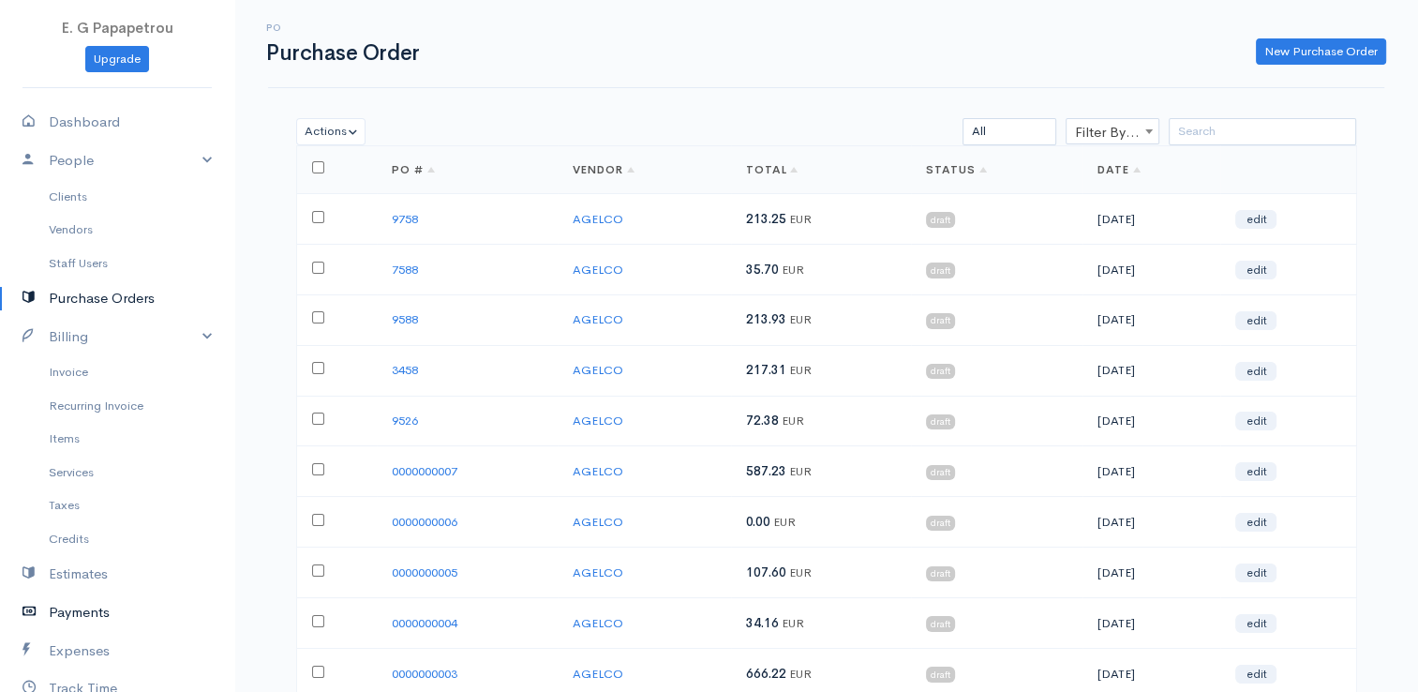
click at [79, 613] on link "Payments" at bounding box center [117, 612] width 234 height 38
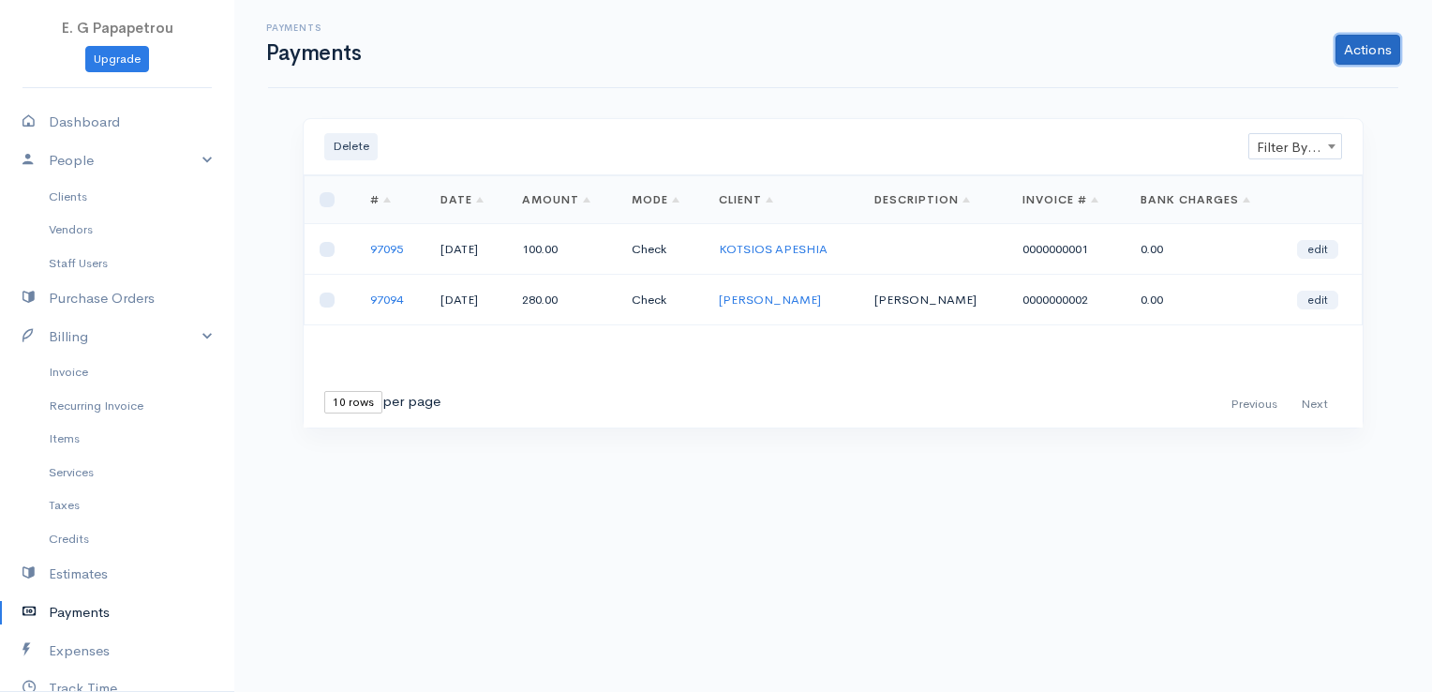
click at [1378, 50] on link "Actions" at bounding box center [1367, 50] width 65 height 30
click at [1264, 80] on link "Enter Payment" at bounding box center [1304, 88] width 193 height 33
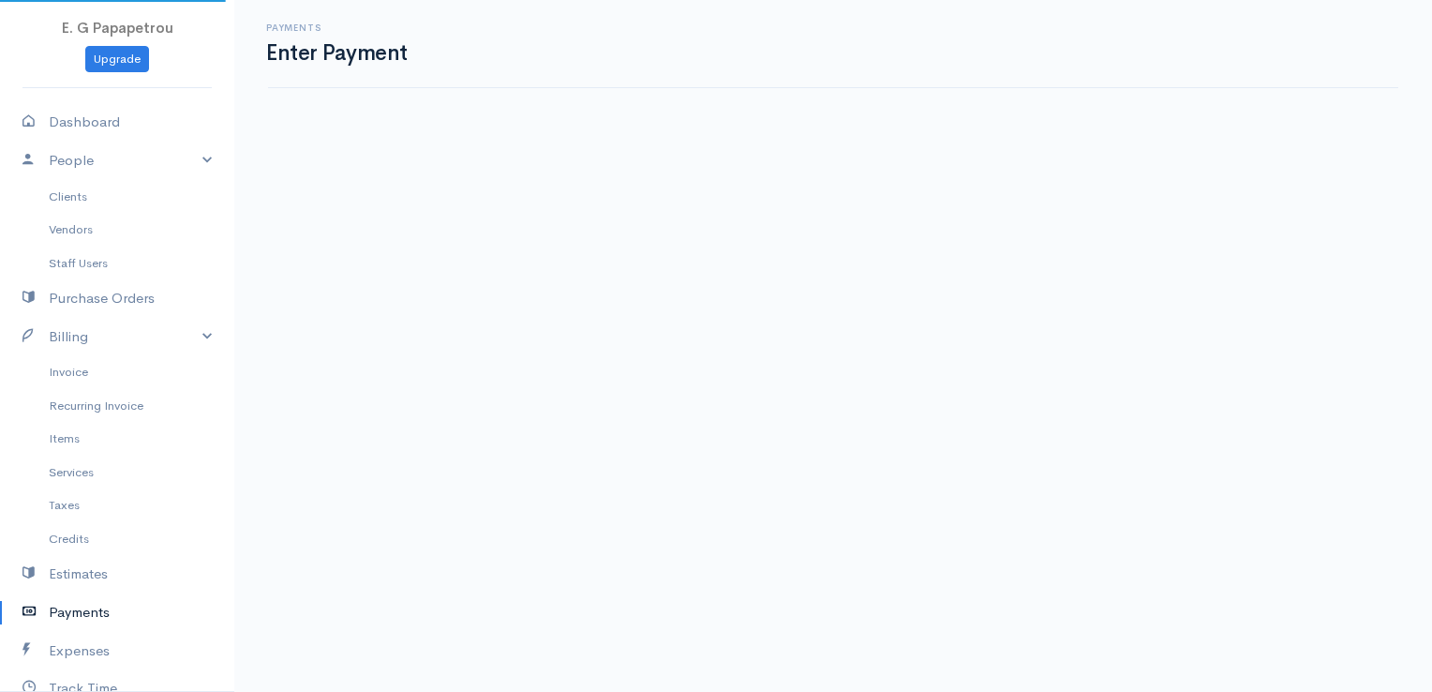
select select "2"
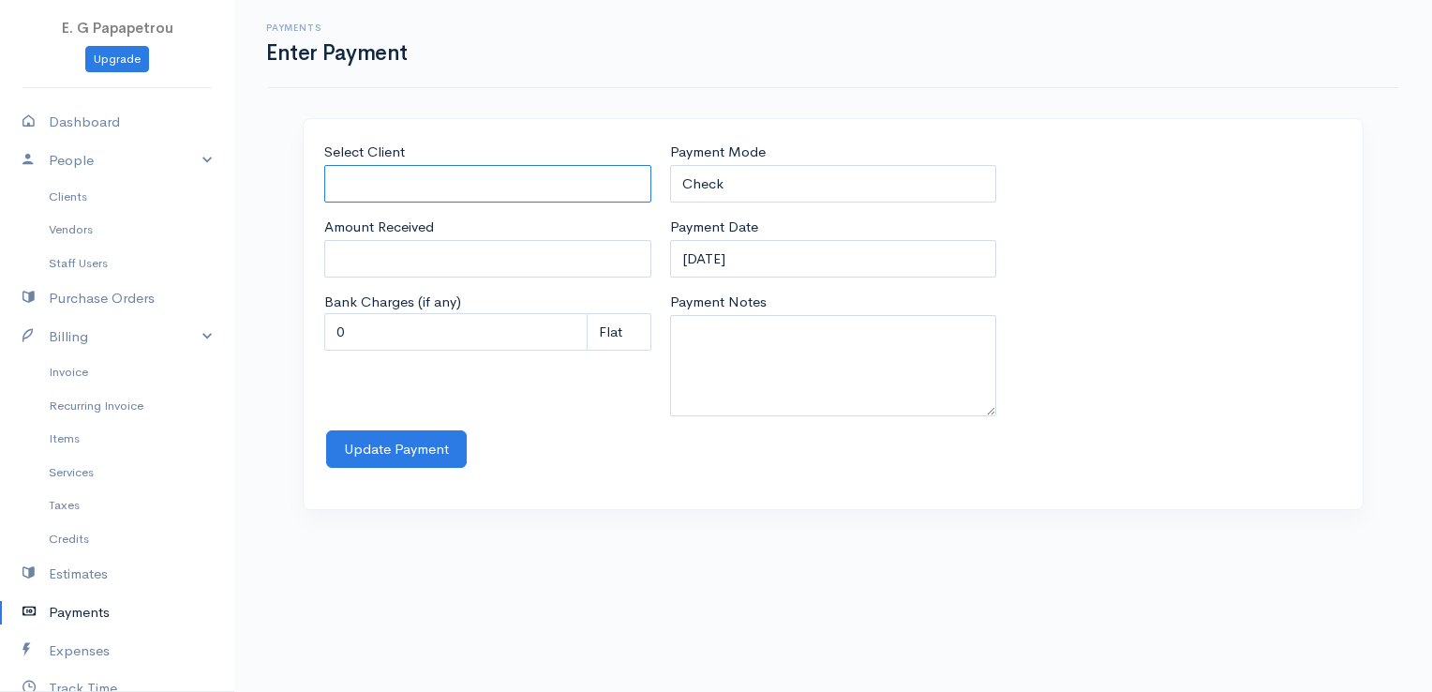
click at [487, 173] on input "Select Client" at bounding box center [487, 184] width 327 height 38
click at [454, 213] on body "E. G Papapetrou Upgrade Dashboard People Clients Vendors Staff Users Purchase O…" at bounding box center [716, 346] width 1432 height 692
type input "[PERSON_NAME]"
type input "659.61"
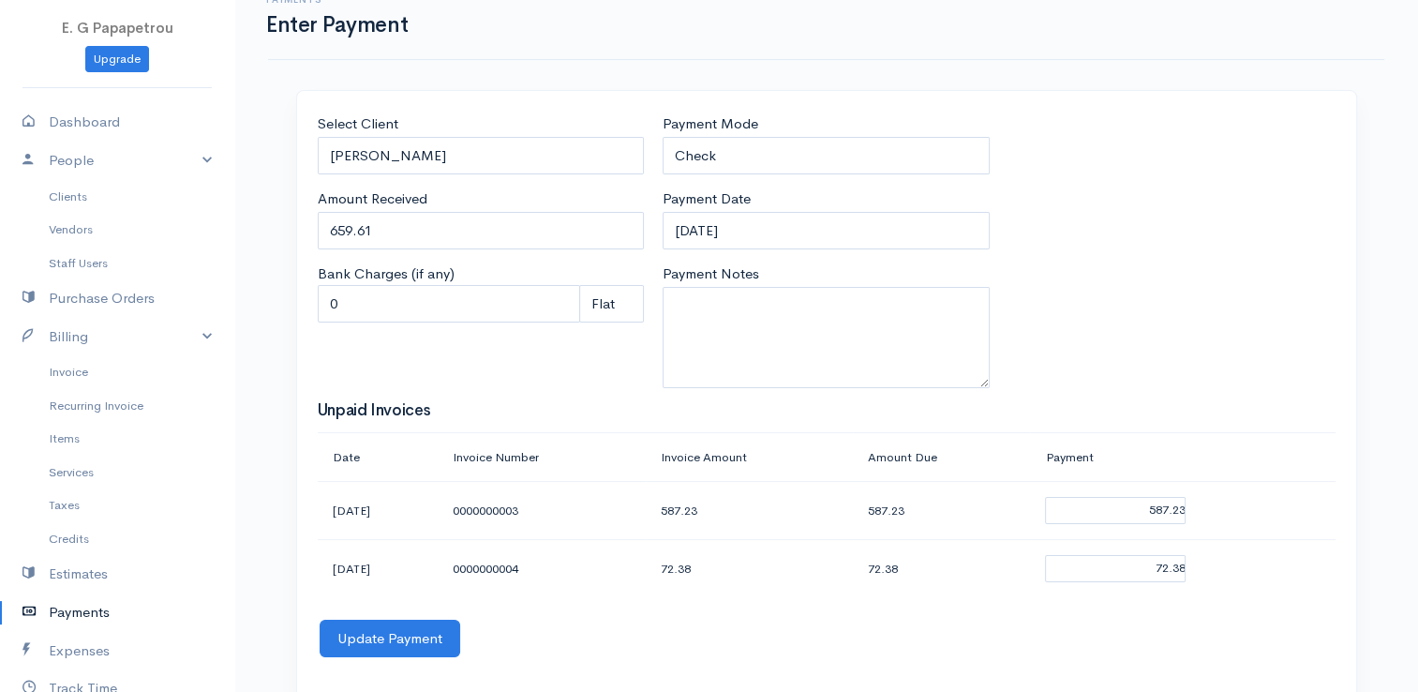
scroll to position [54, 0]
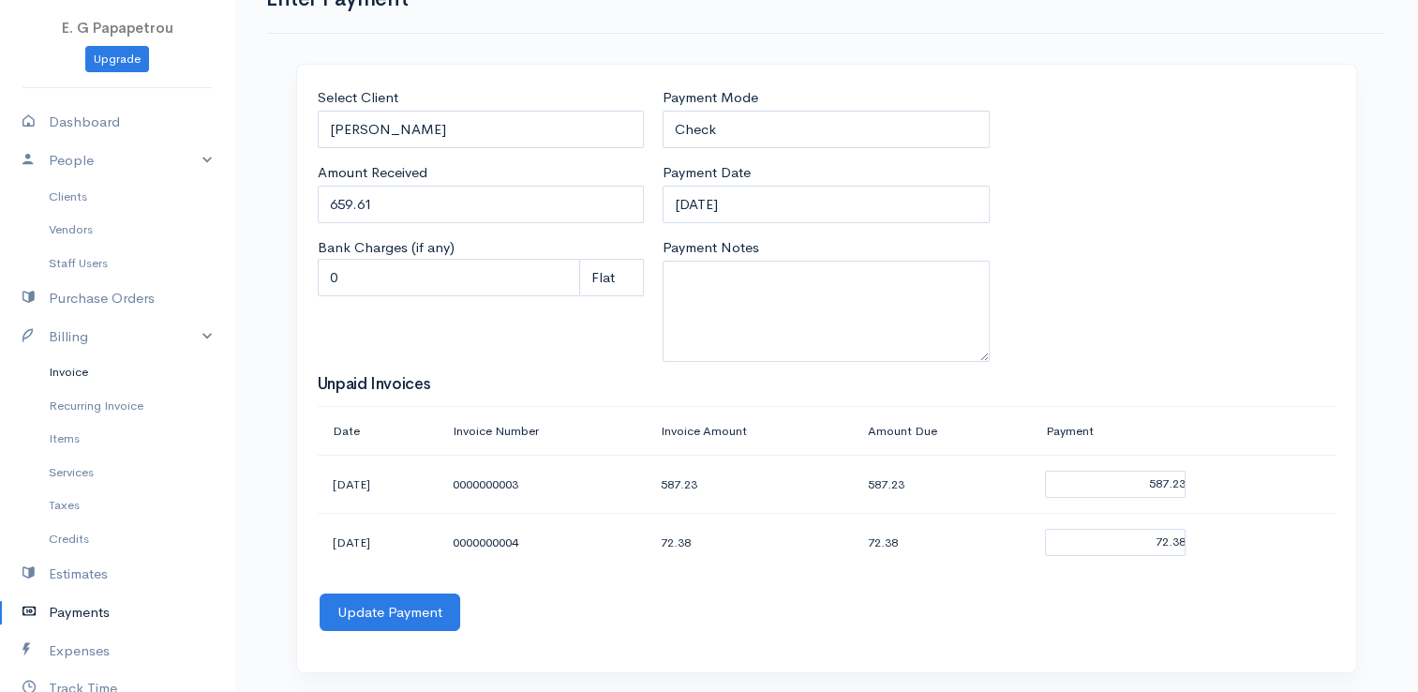
click at [88, 372] on link "Invoice" at bounding box center [117, 372] width 234 height 34
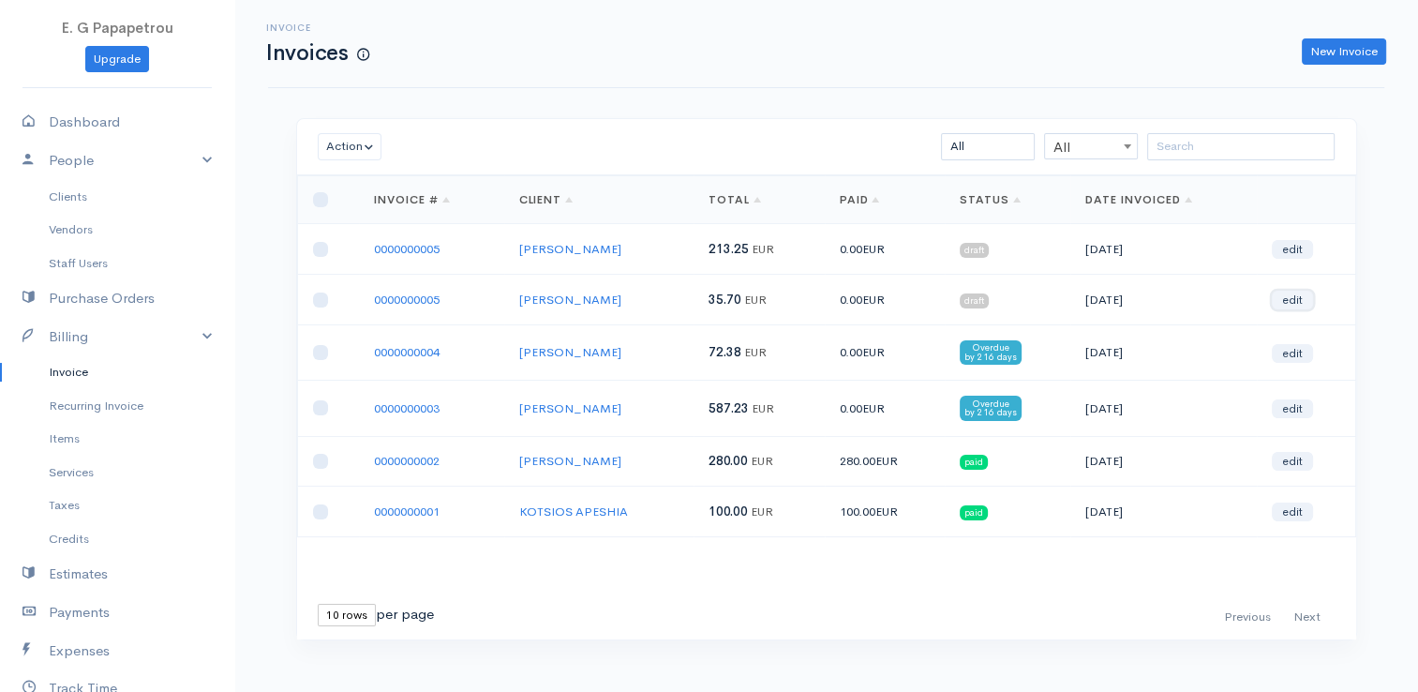
click at [1293, 298] on link "edit" at bounding box center [1292, 300] width 41 height 19
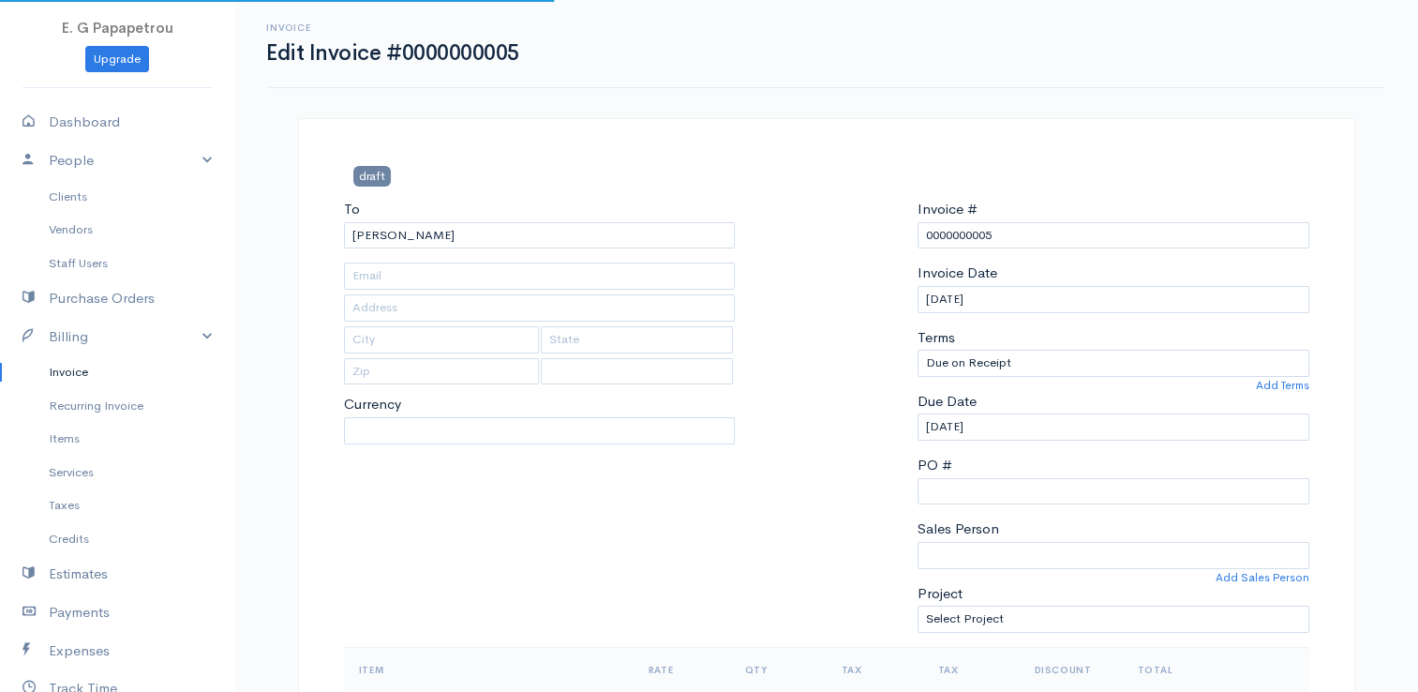
select select "0"
select select
select select "[GEOGRAPHIC_DATA]"
select select "EUR"
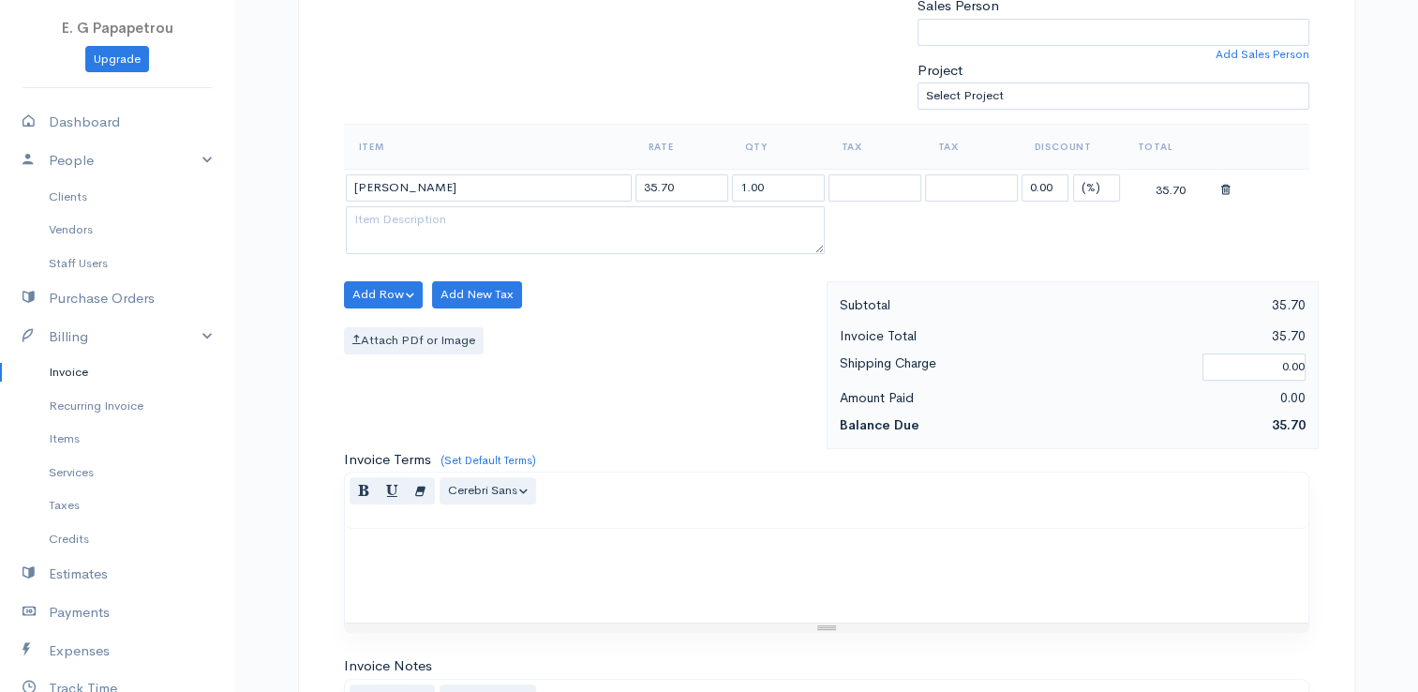
scroll to position [656, 0]
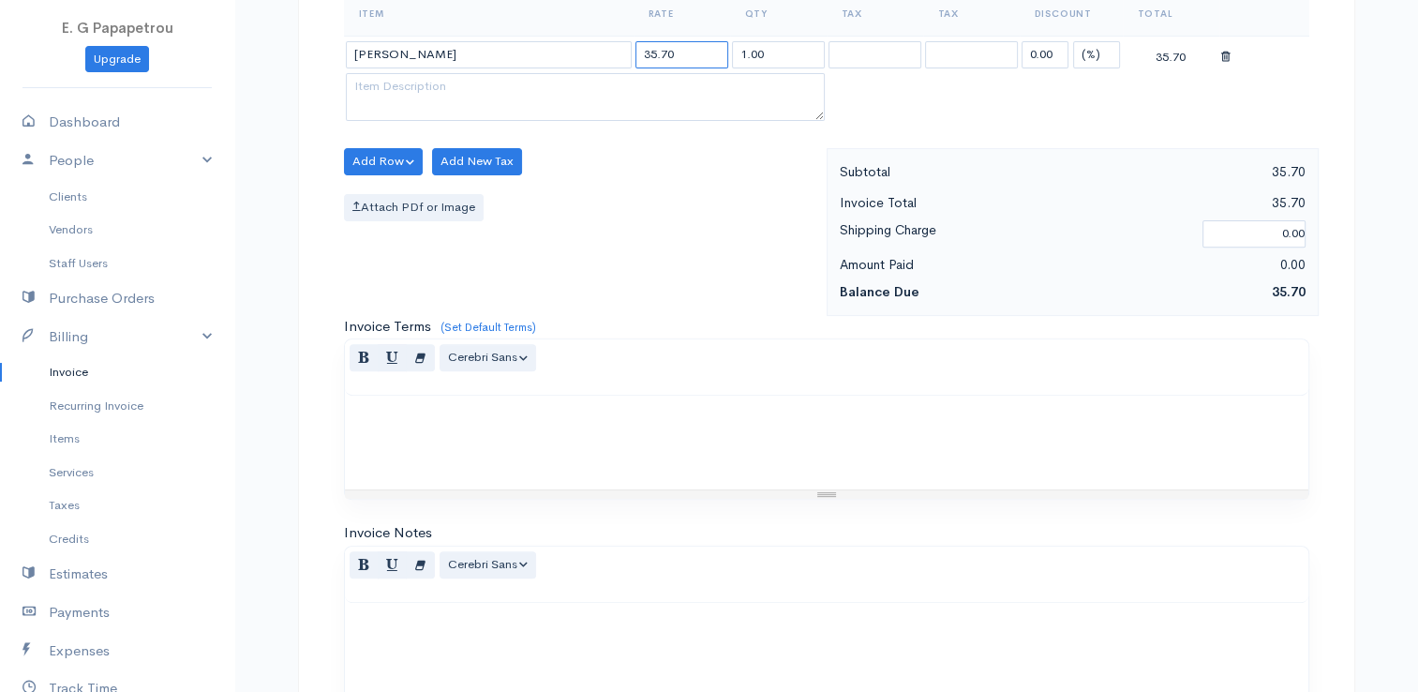
drag, startPoint x: 666, startPoint y: 54, endPoint x: 612, endPoint y: 51, distance: 54.5
click at [612, 51] on tr "[PERSON_NAME] 35.70 1.00 0.00 (%) Flat 35.70" at bounding box center [826, 54] width 965 height 37
type input "35.70"
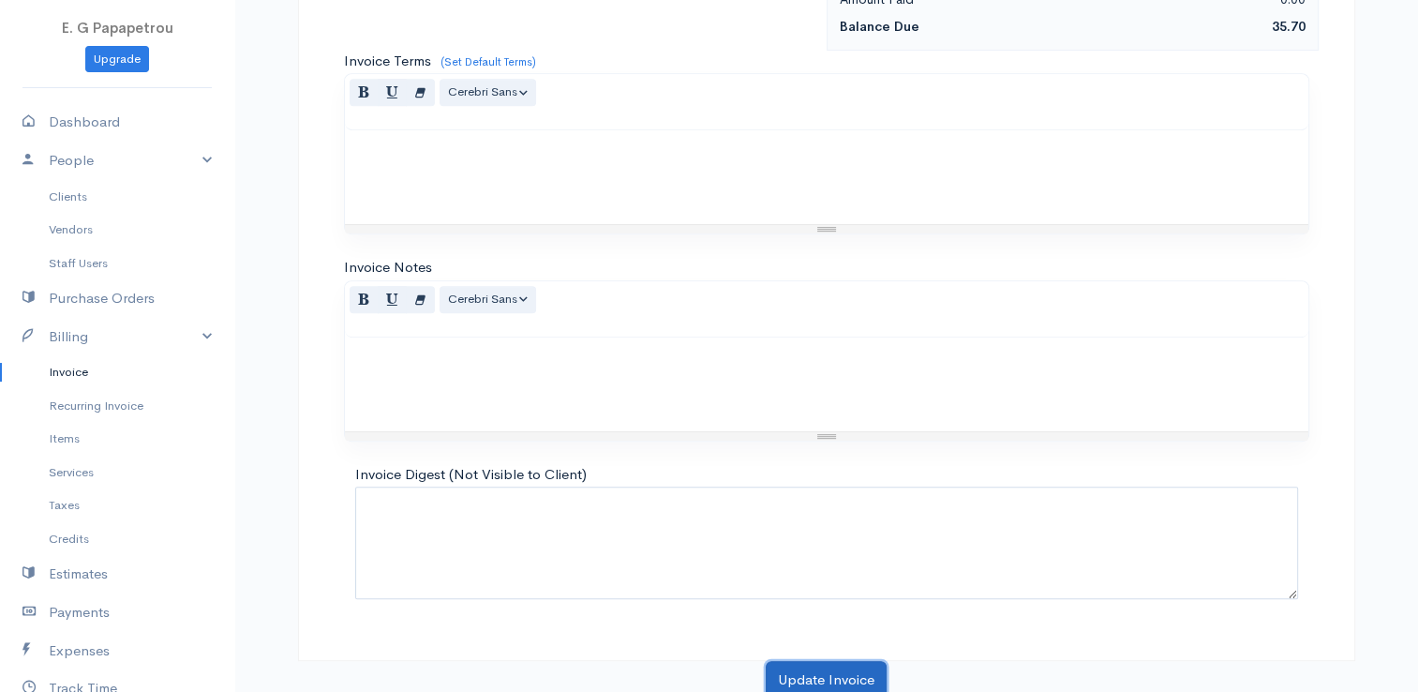
click at [798, 680] on button "Update Invoice" at bounding box center [826, 680] width 121 height 38
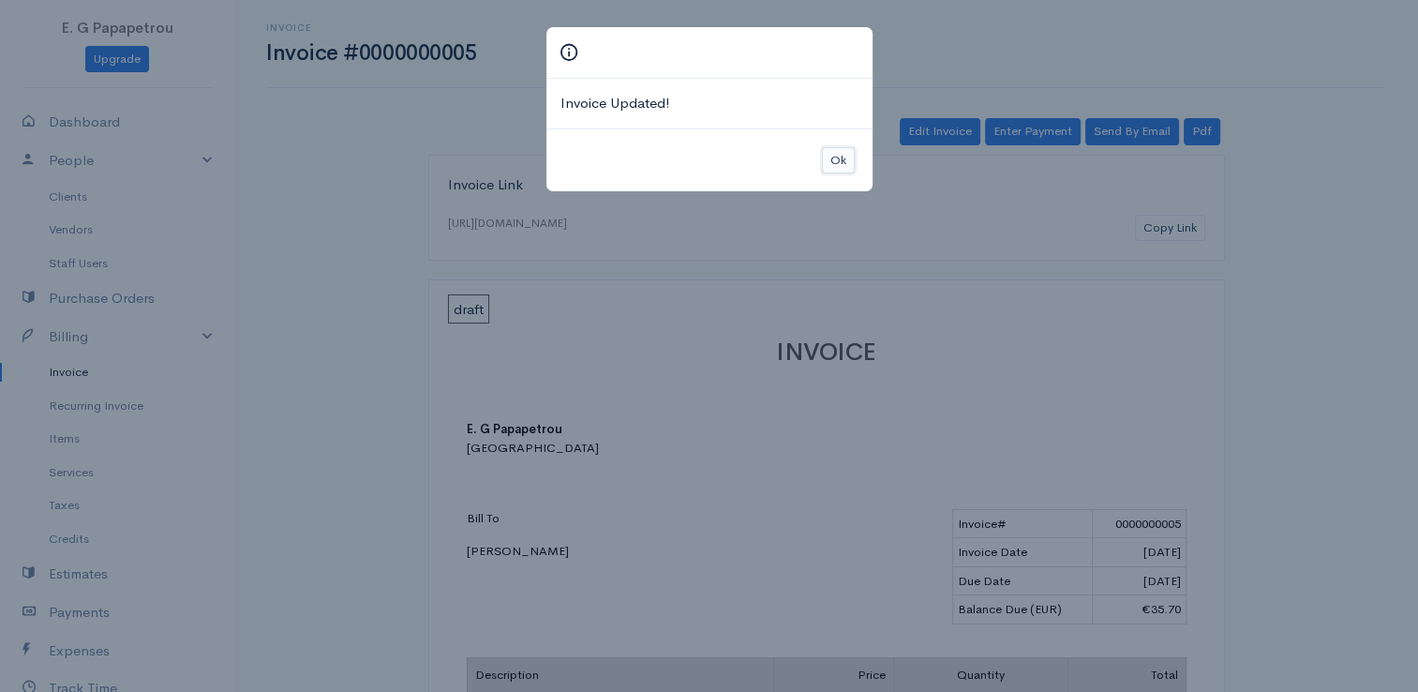
click at [829, 158] on button "Ok" at bounding box center [838, 160] width 33 height 27
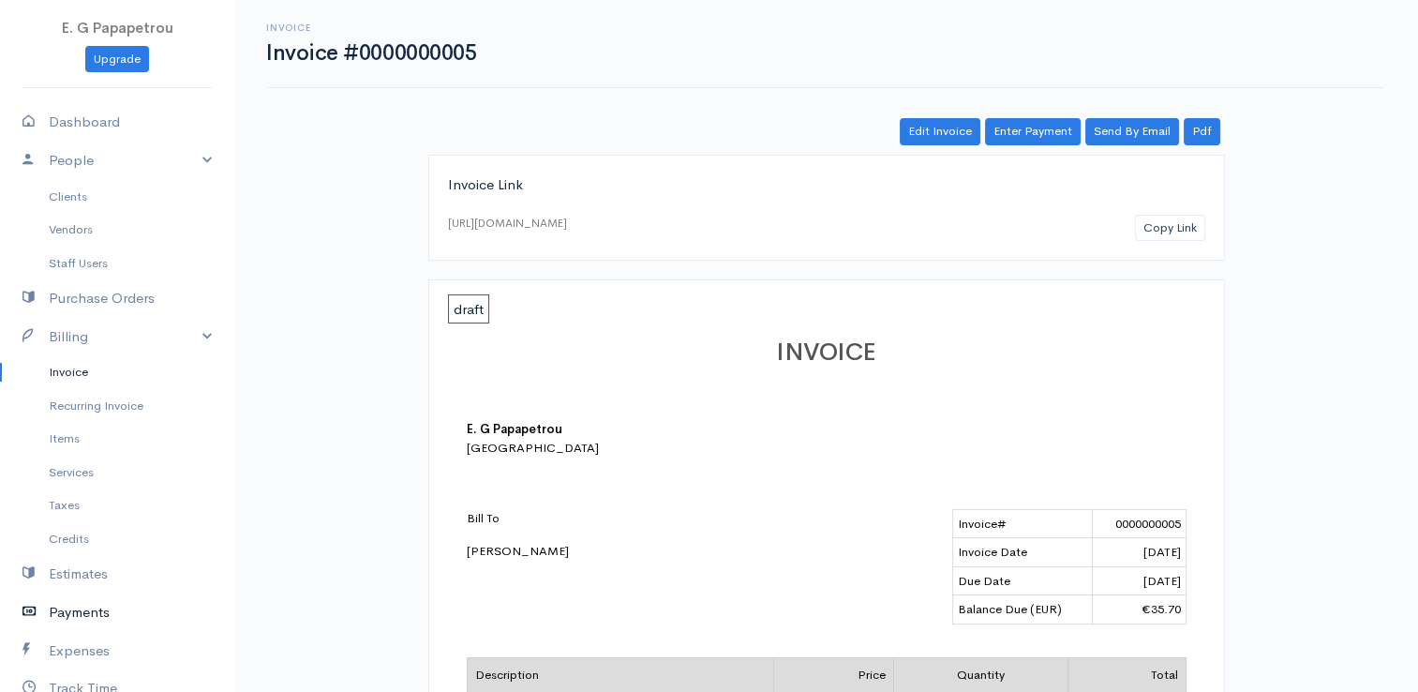
click at [79, 613] on link "Payments" at bounding box center [117, 612] width 234 height 38
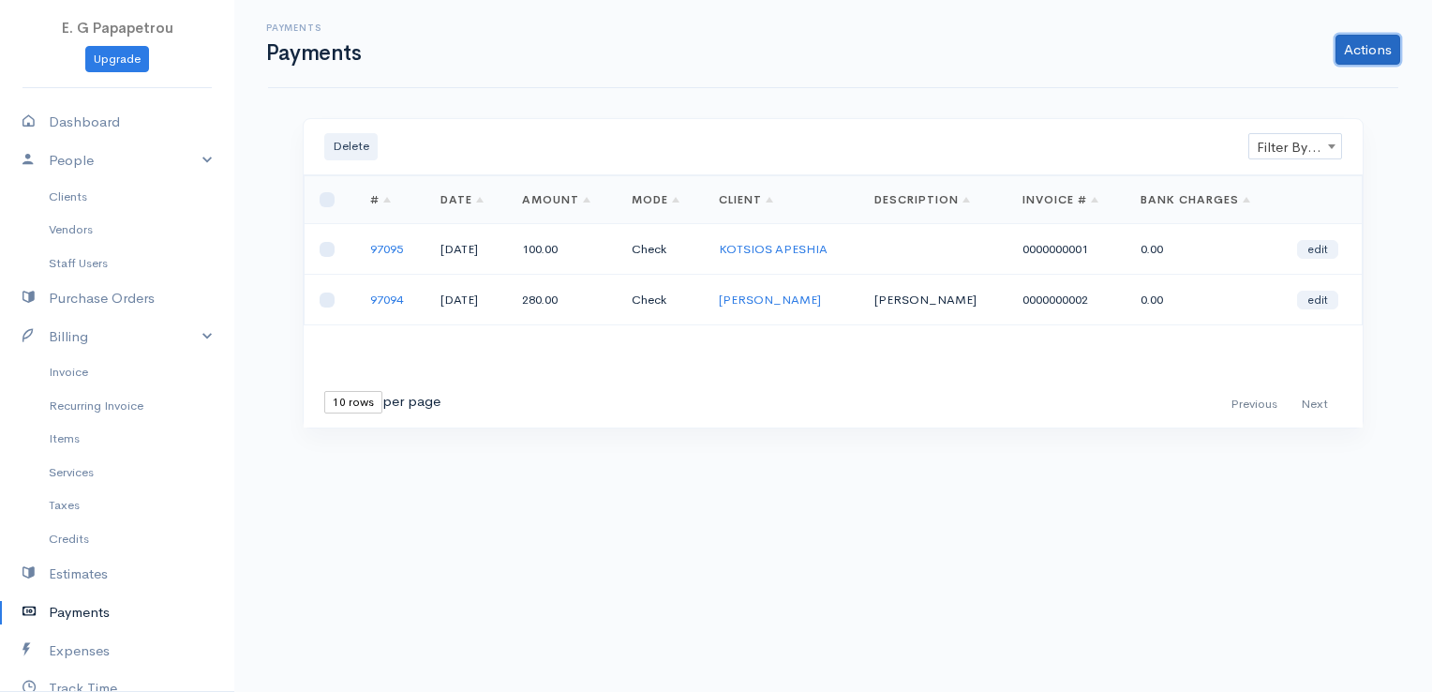
click at [1377, 39] on link "Actions" at bounding box center [1367, 50] width 65 height 30
click at [1324, 81] on link "Enter Payment" at bounding box center [1304, 88] width 193 height 33
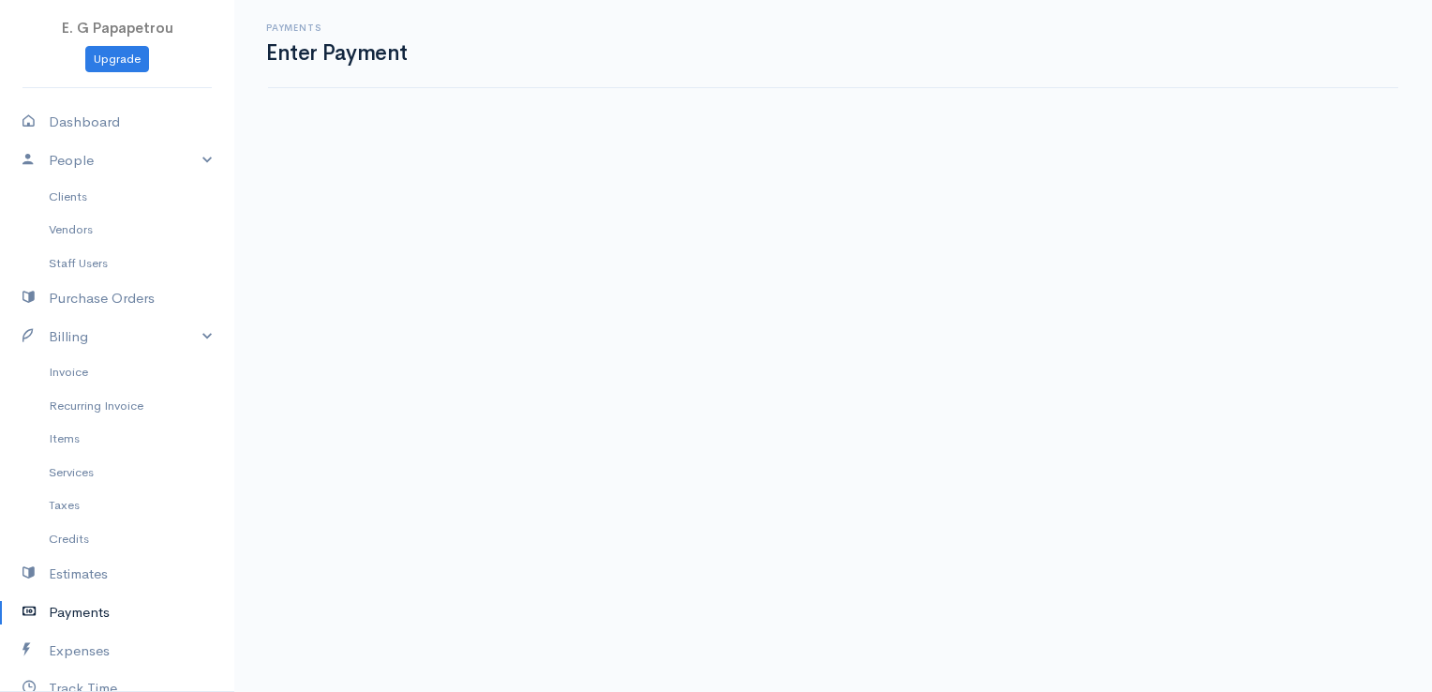
select select "2"
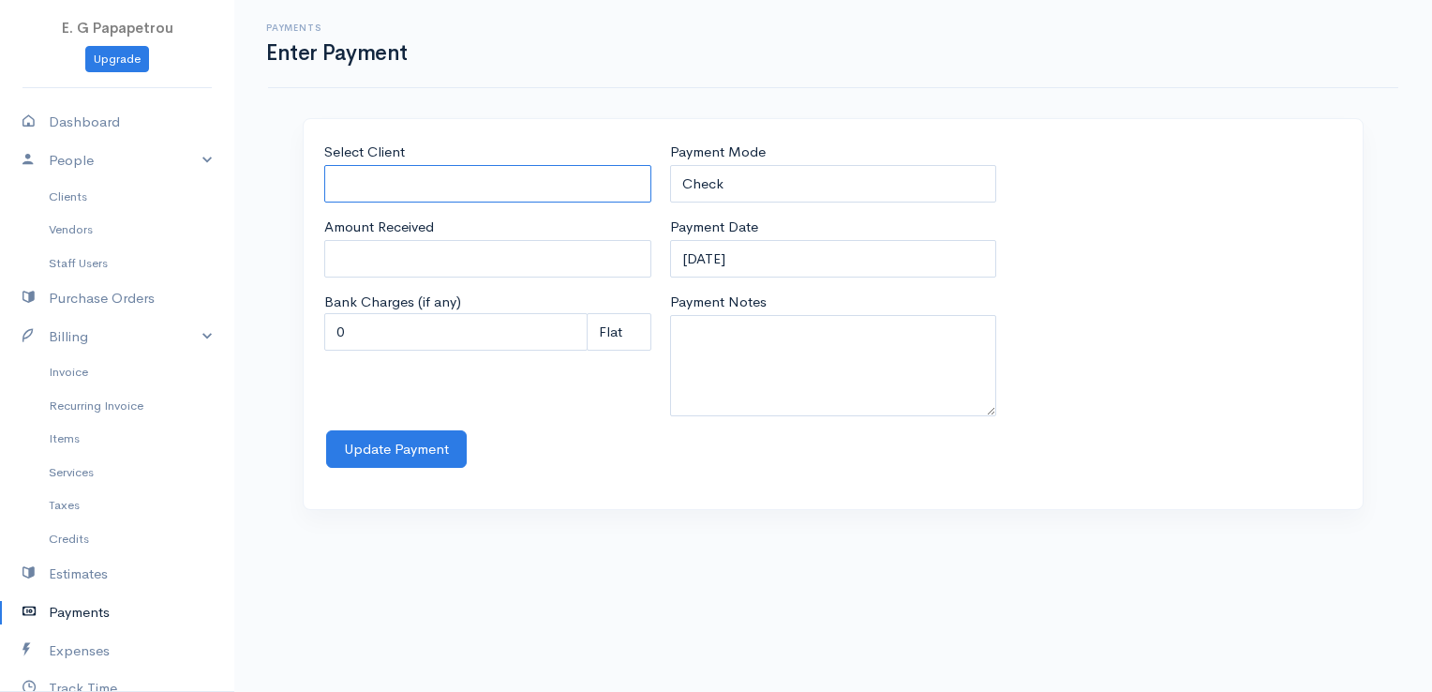
click at [609, 177] on input "Select Client" at bounding box center [487, 184] width 327 height 38
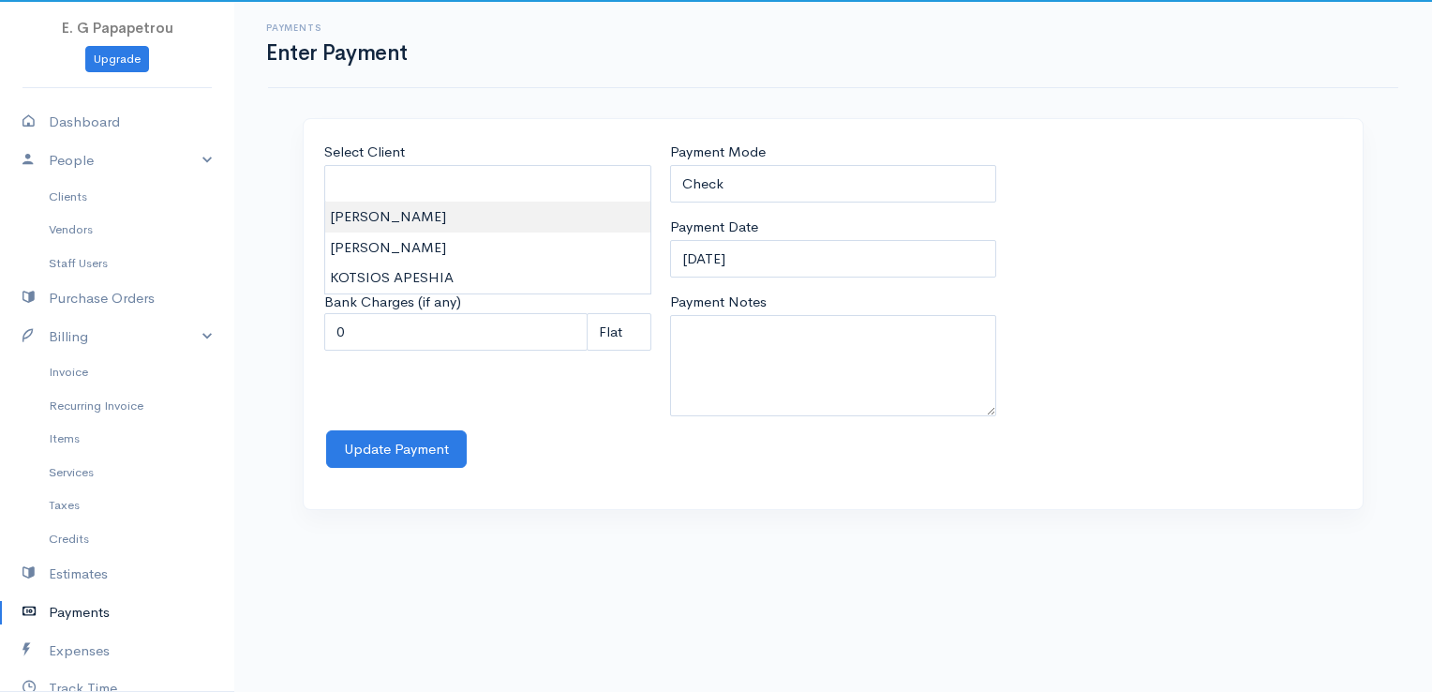
type input "[PERSON_NAME]"
click at [589, 215] on body "E. G Papapetrou Upgrade Dashboard People Clients Vendors Staff Users Purchase O…" at bounding box center [716, 346] width 1432 height 692
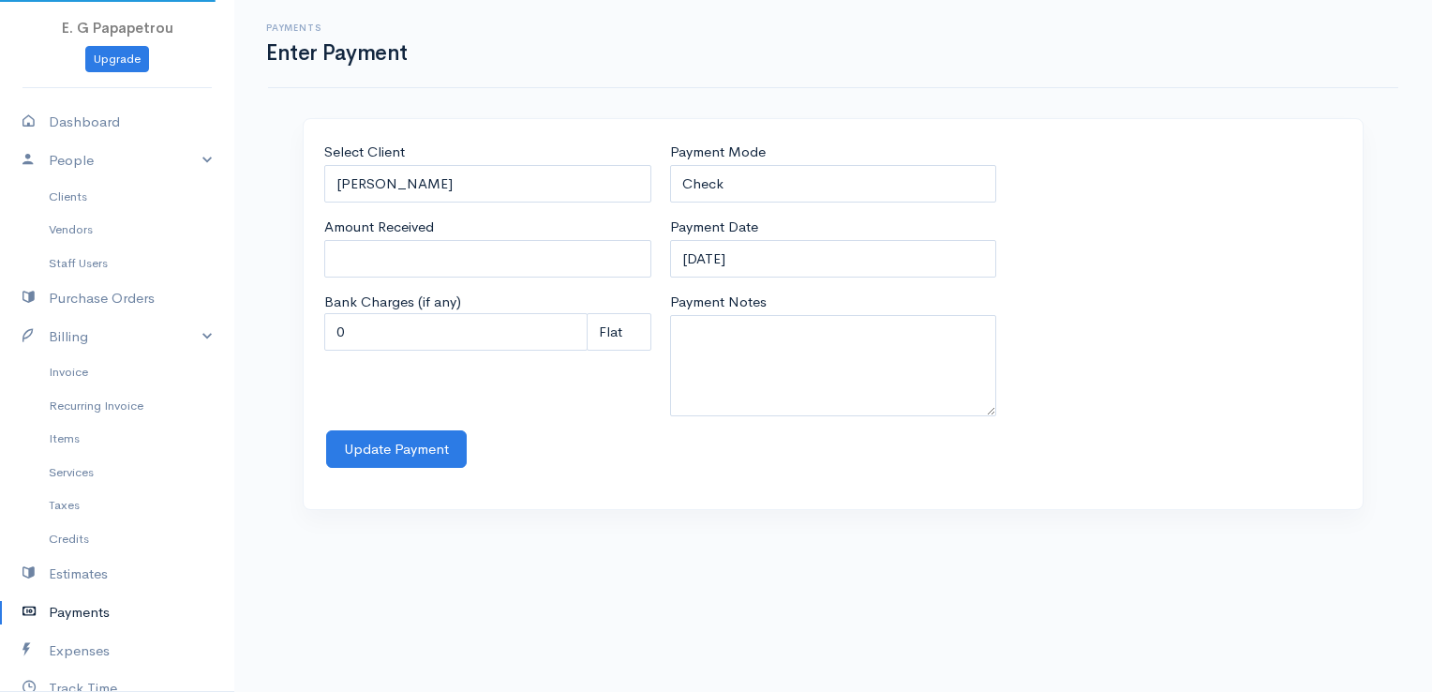
type input "659.61"
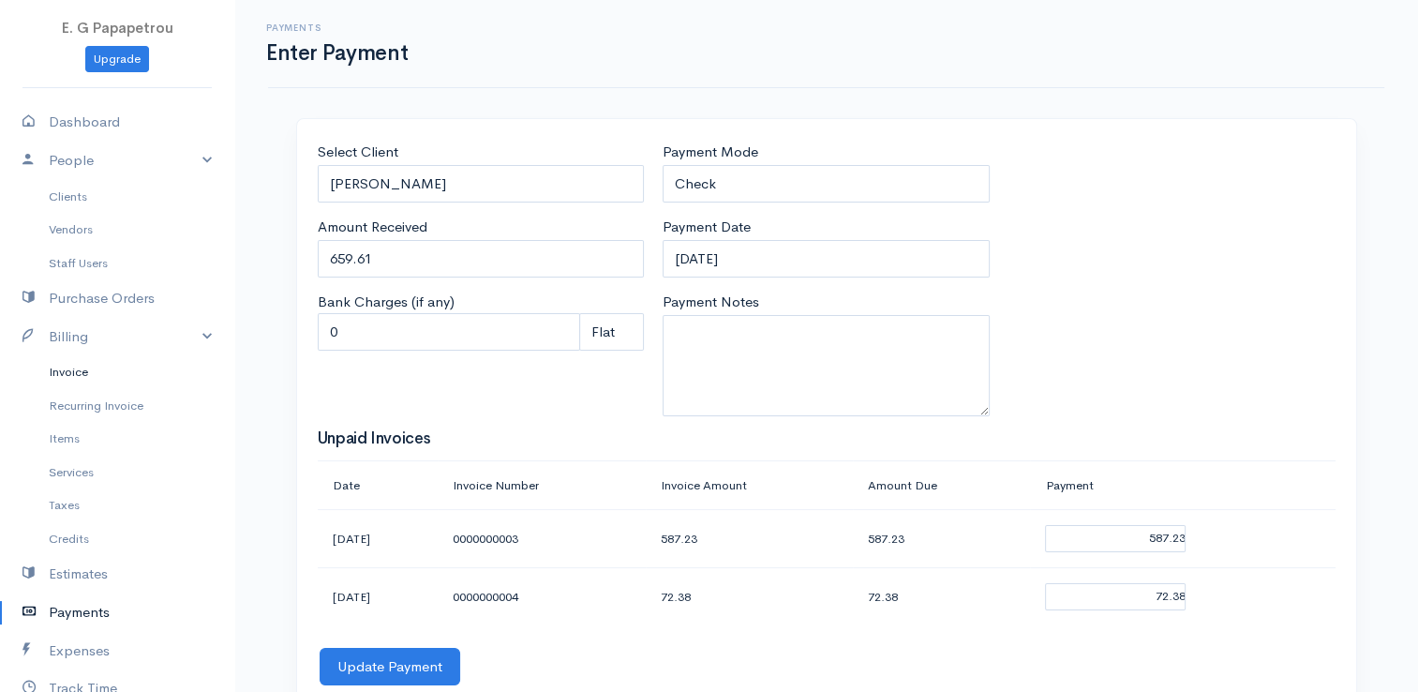
click at [98, 362] on link "Invoice" at bounding box center [117, 372] width 234 height 34
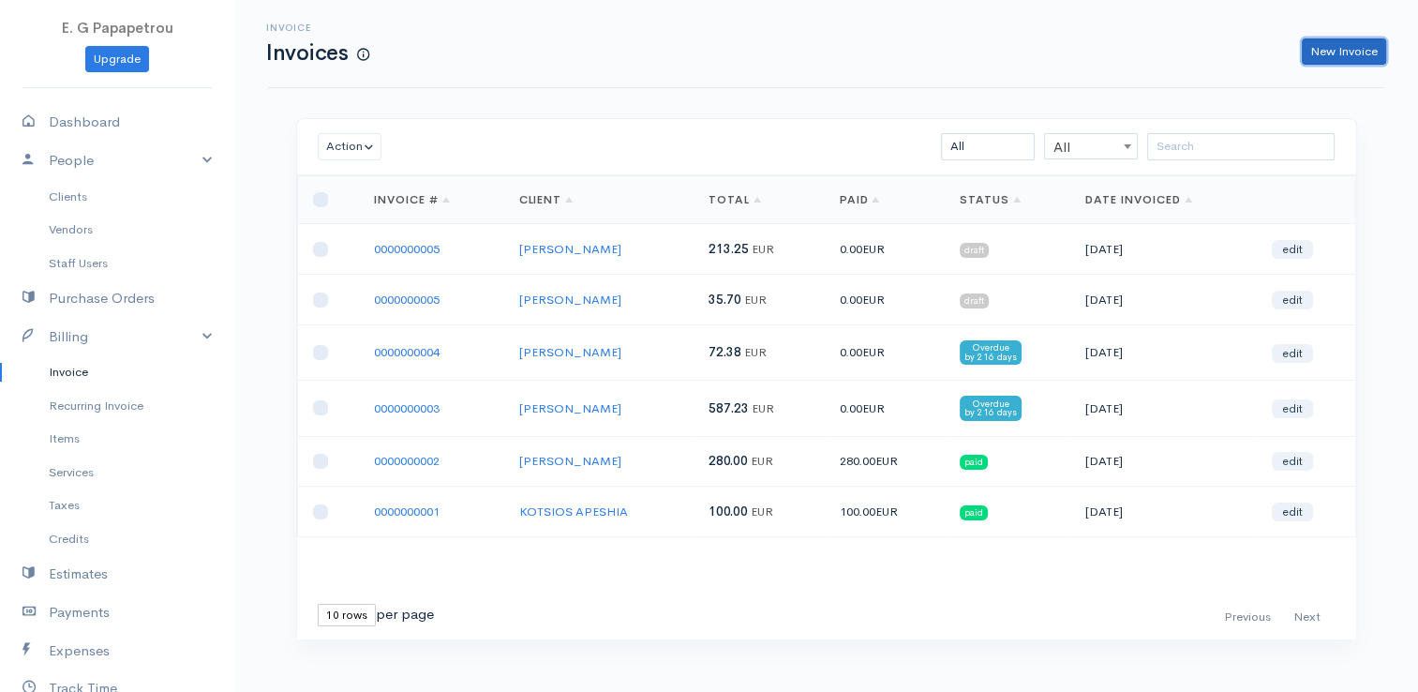
click at [1334, 51] on link "New Invoice" at bounding box center [1344, 51] width 84 height 27
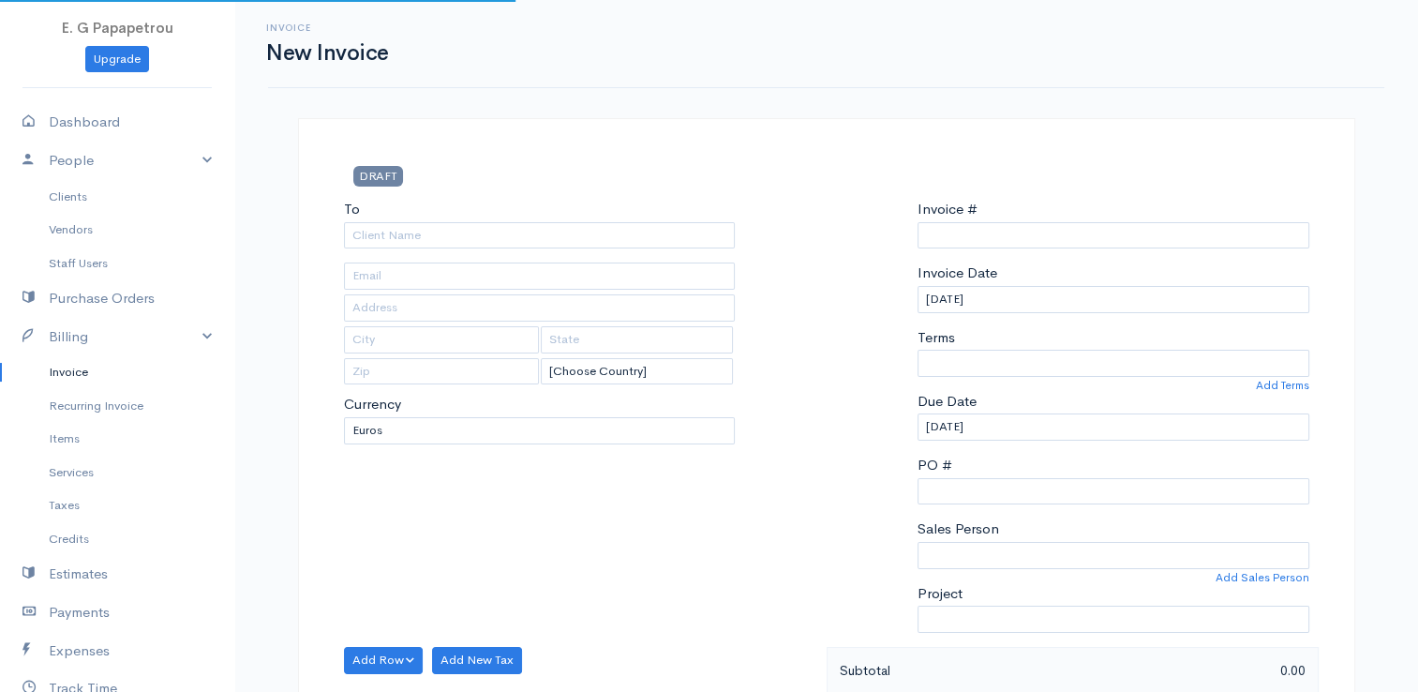
select select "[GEOGRAPHIC_DATA]"
select select "EUR"
type input "0000009591"
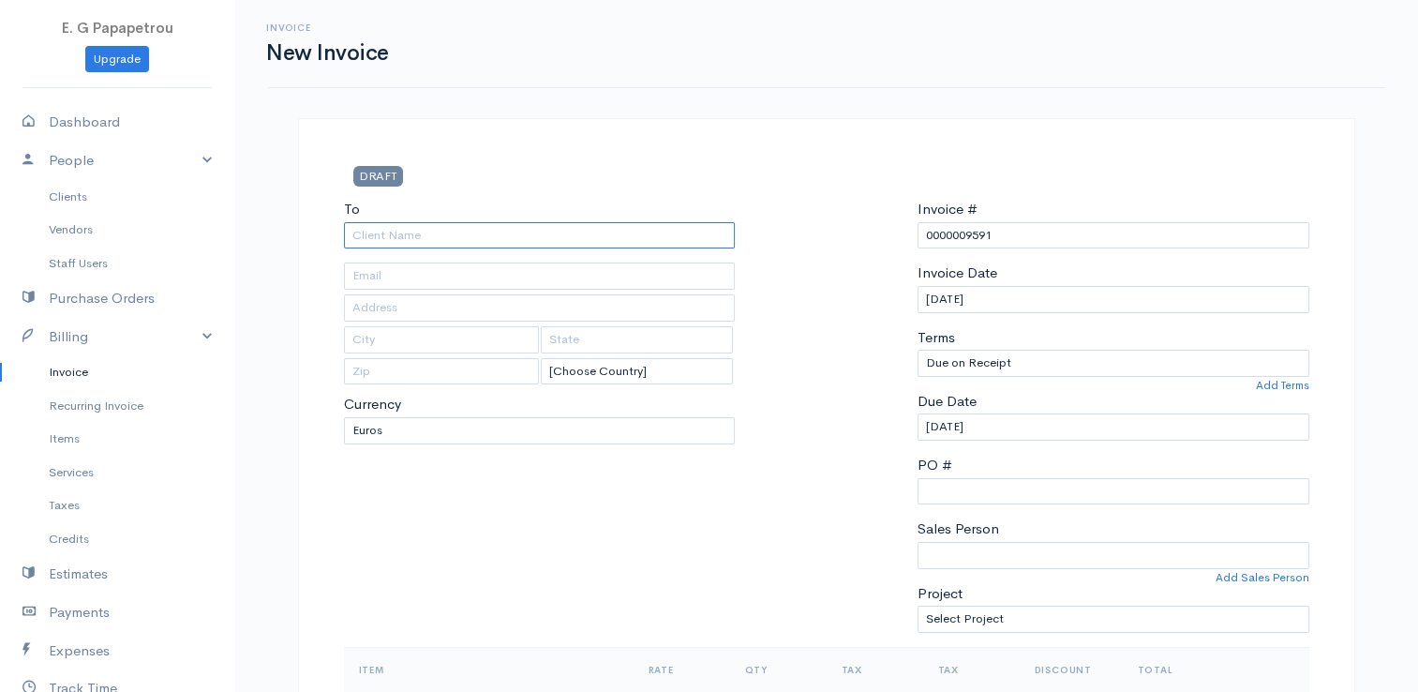
click at [708, 233] on input "To" at bounding box center [540, 235] width 392 height 27
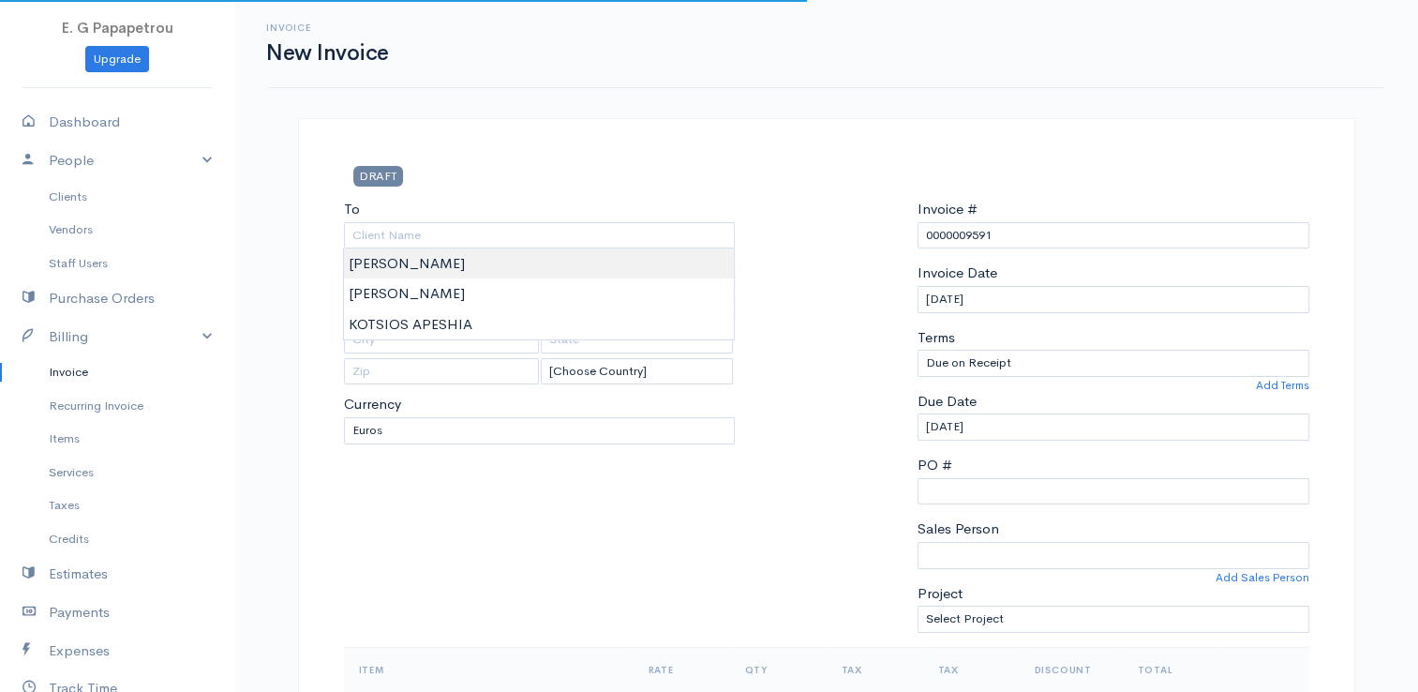
type input "[PERSON_NAME]"
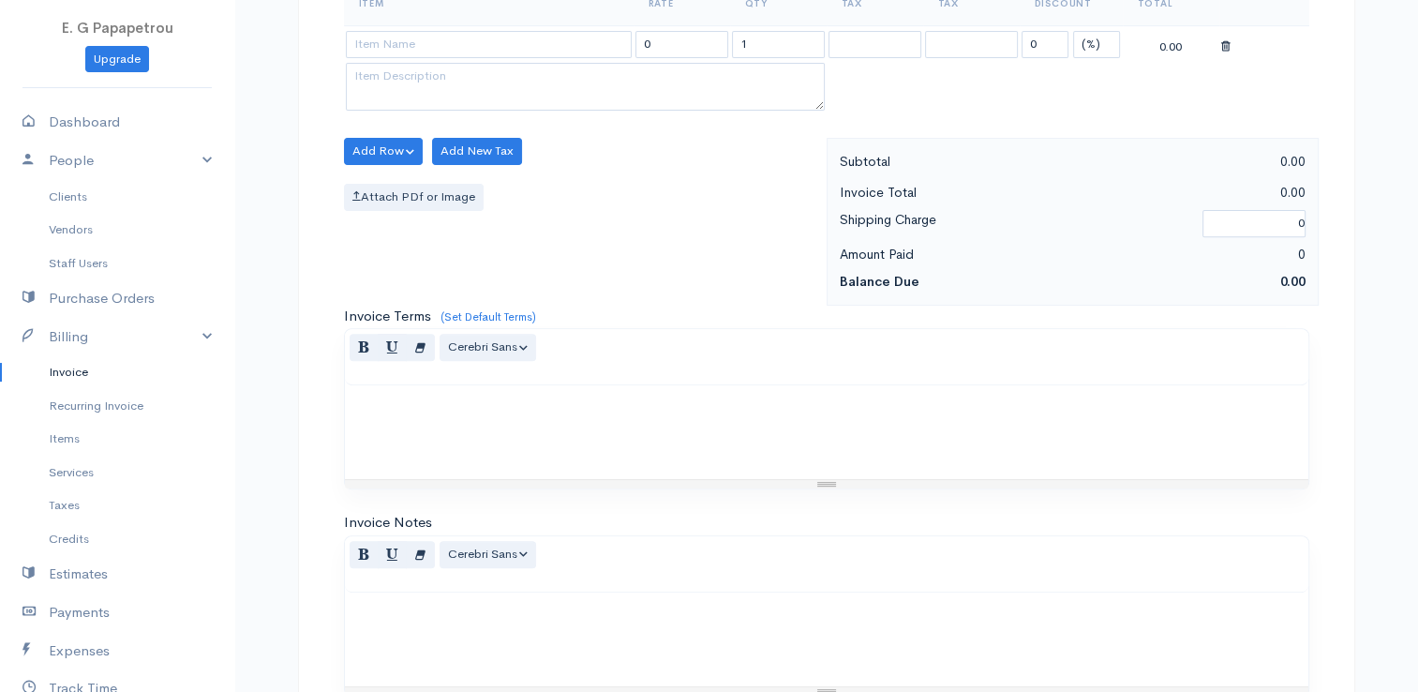
scroll to position [640, 0]
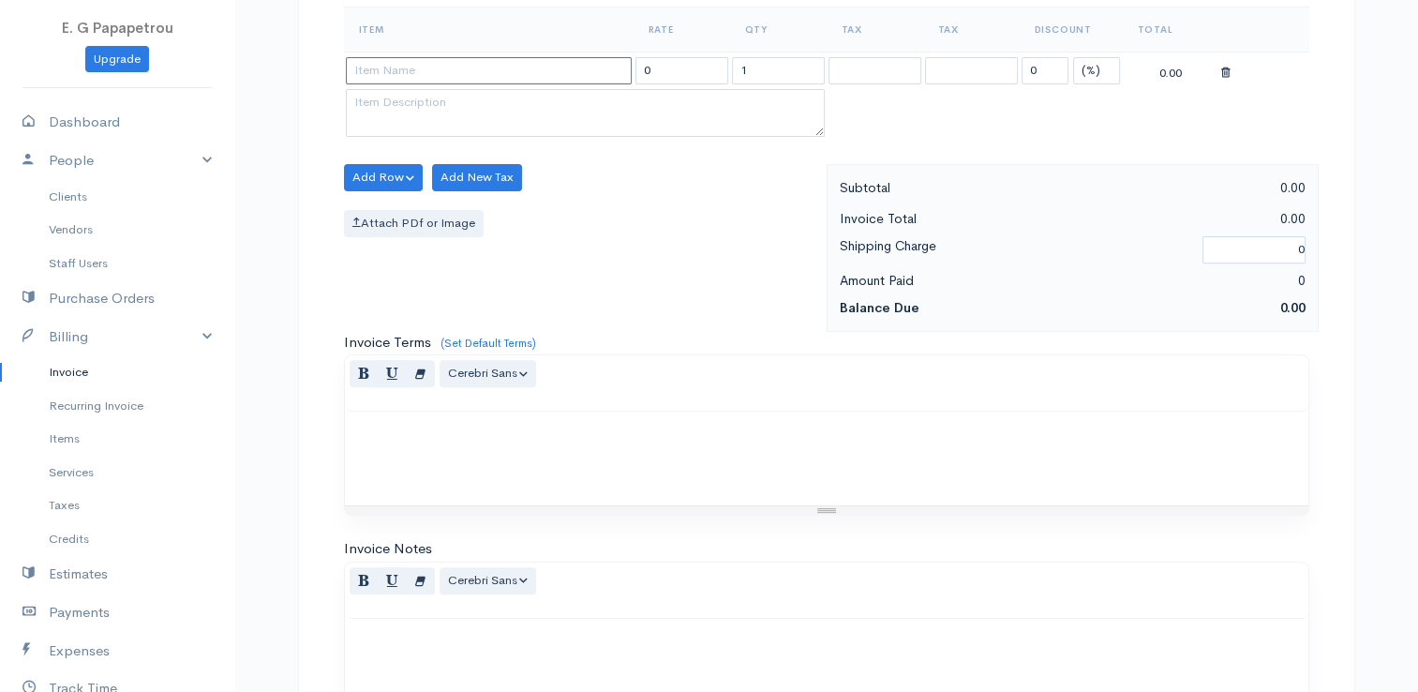
click at [512, 57] on input at bounding box center [489, 70] width 286 height 27
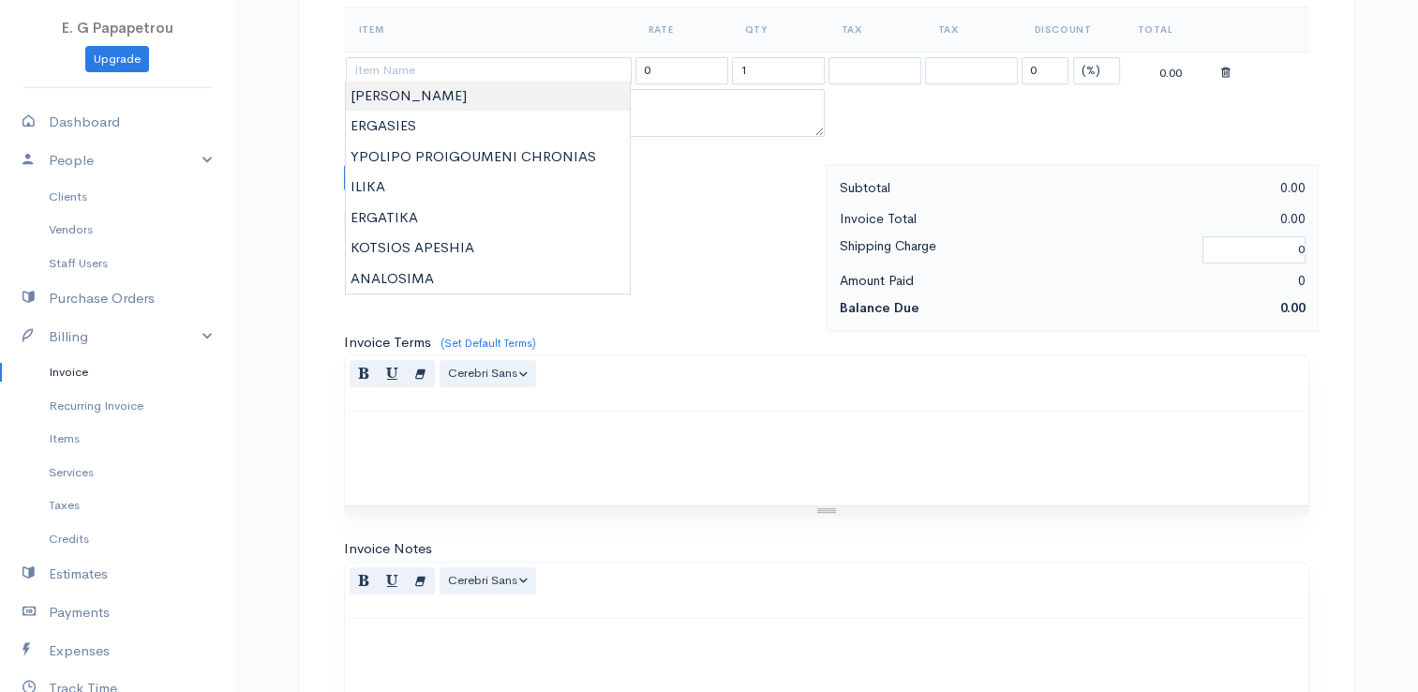
type input "[PERSON_NAME]"
click at [493, 97] on body "E. G Papapetrou Upgrade Dashboard People Clients Vendors Staff Users Purchase O…" at bounding box center [709, 170] width 1418 height 1620
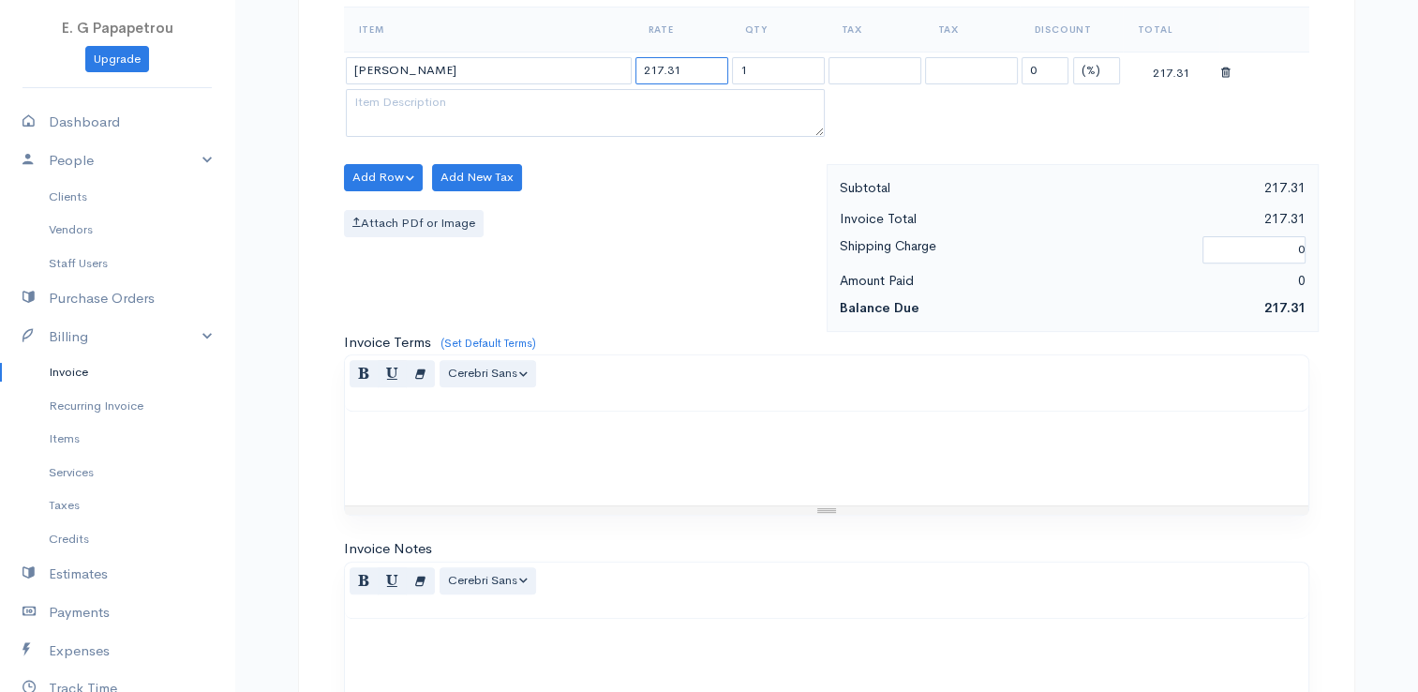
drag, startPoint x: 723, startPoint y: 60, endPoint x: 600, endPoint y: 46, distance: 123.6
click at [600, 46] on table "Item Rate Qty Tax Tax Discount Total NIKOS ANEXARTISIAS 217.31 1 0 (%) Flat 217…" at bounding box center [826, 74] width 965 height 135
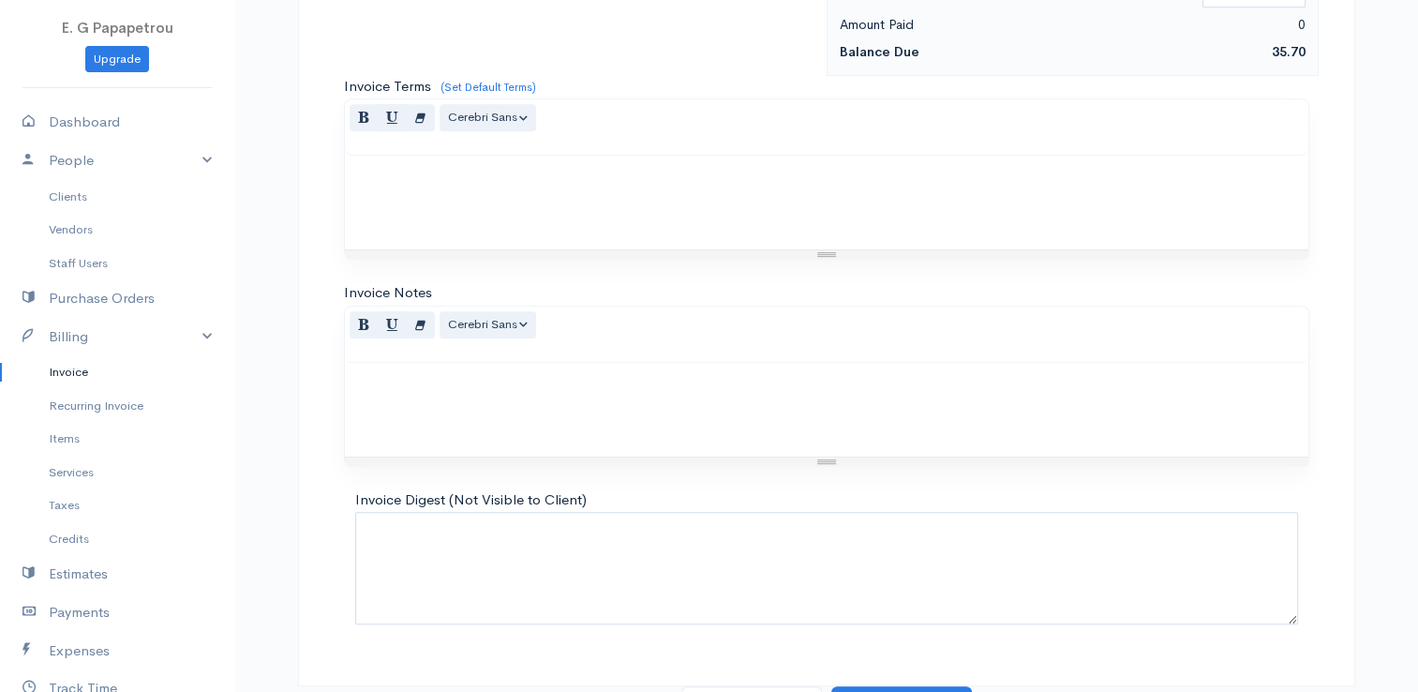
scroll to position [921, 0]
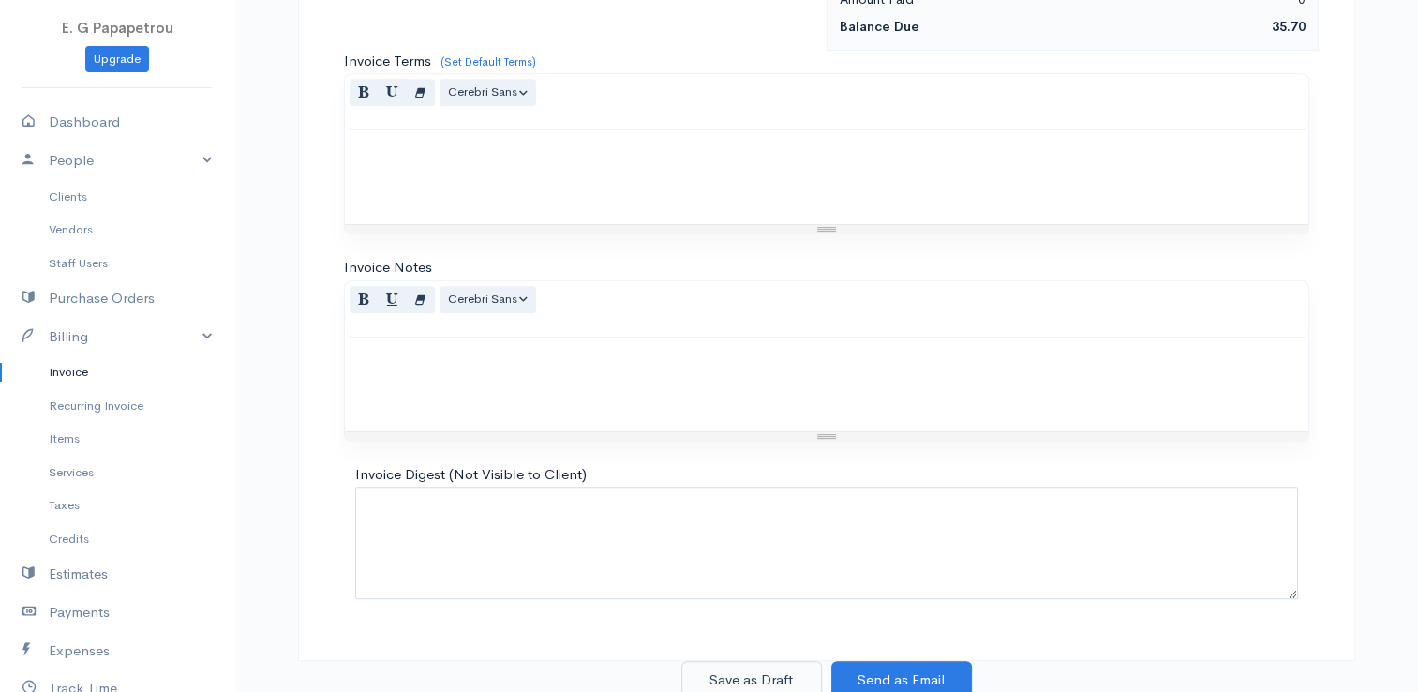
type input "35.70"
click at [750, 674] on button "Save as Draft" at bounding box center [751, 680] width 141 height 38
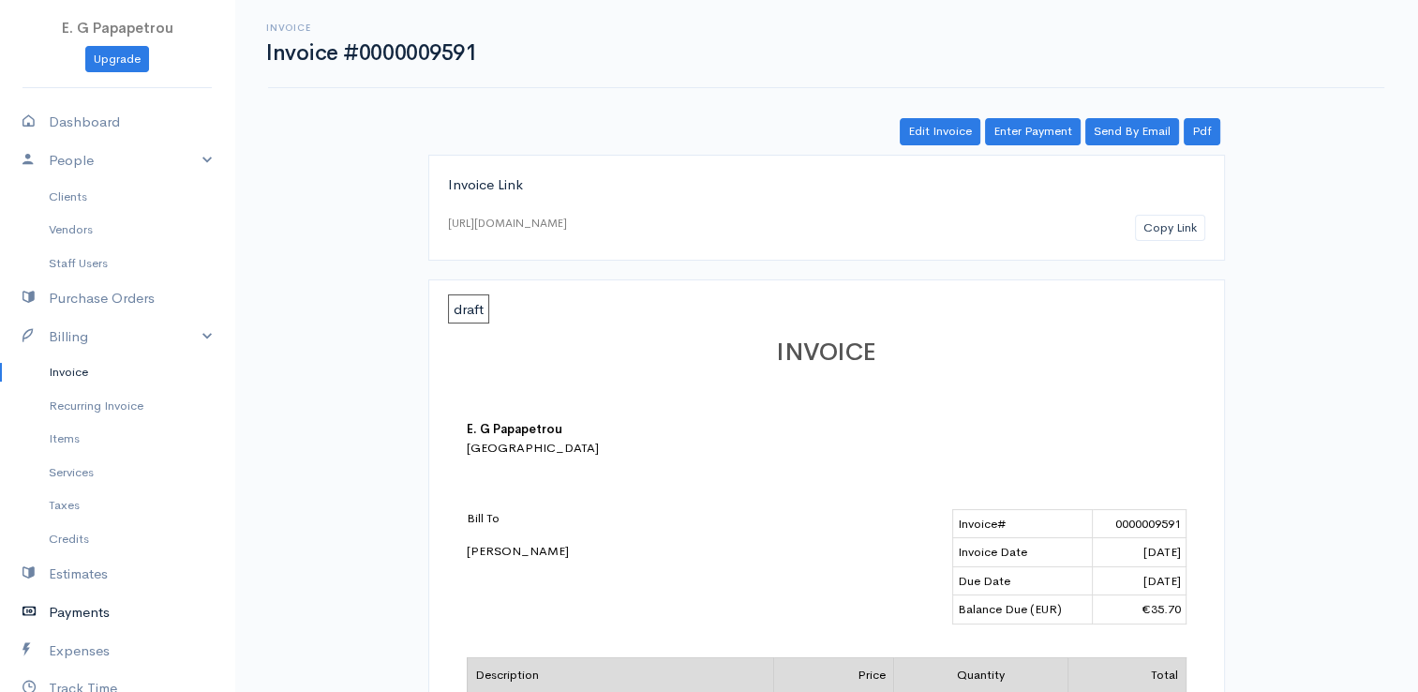
click at [102, 610] on link "Payments" at bounding box center [117, 612] width 234 height 38
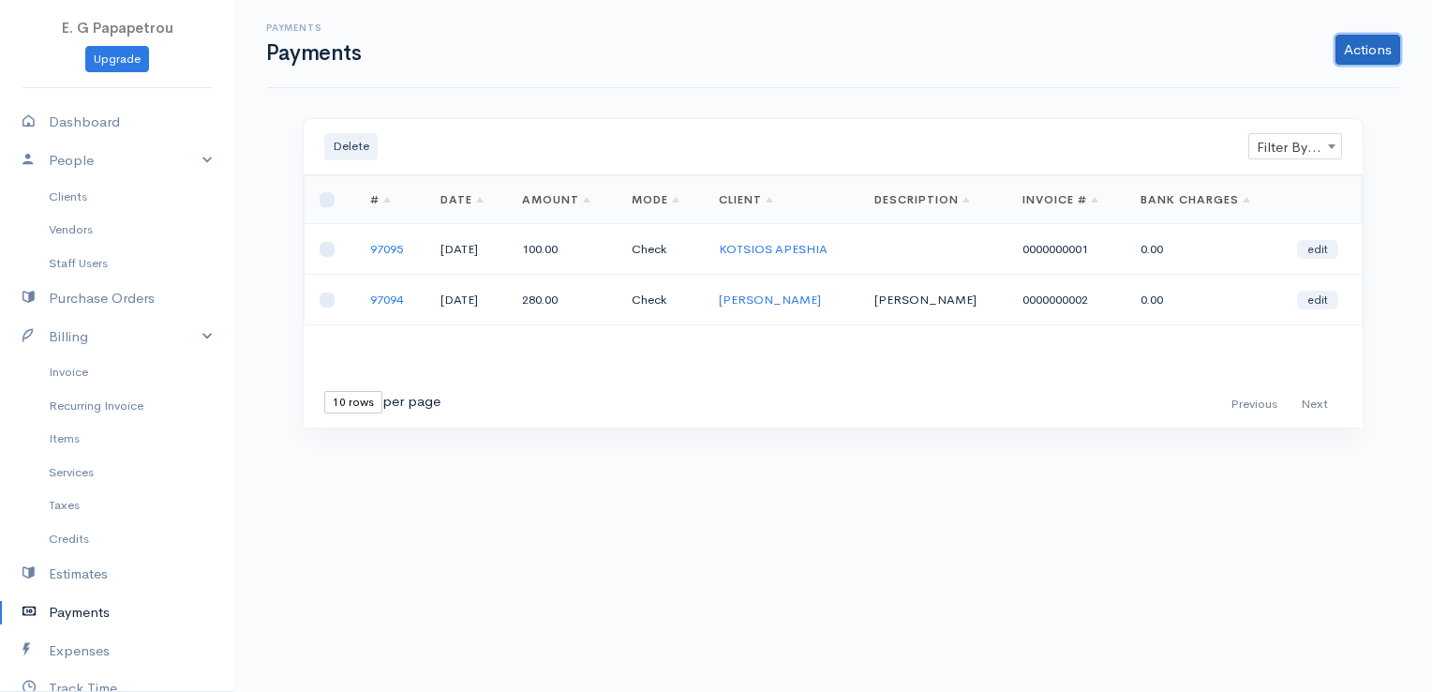
click at [1377, 47] on link "Actions" at bounding box center [1367, 50] width 65 height 30
click at [1308, 84] on link "Enter Payment" at bounding box center [1304, 88] width 193 height 33
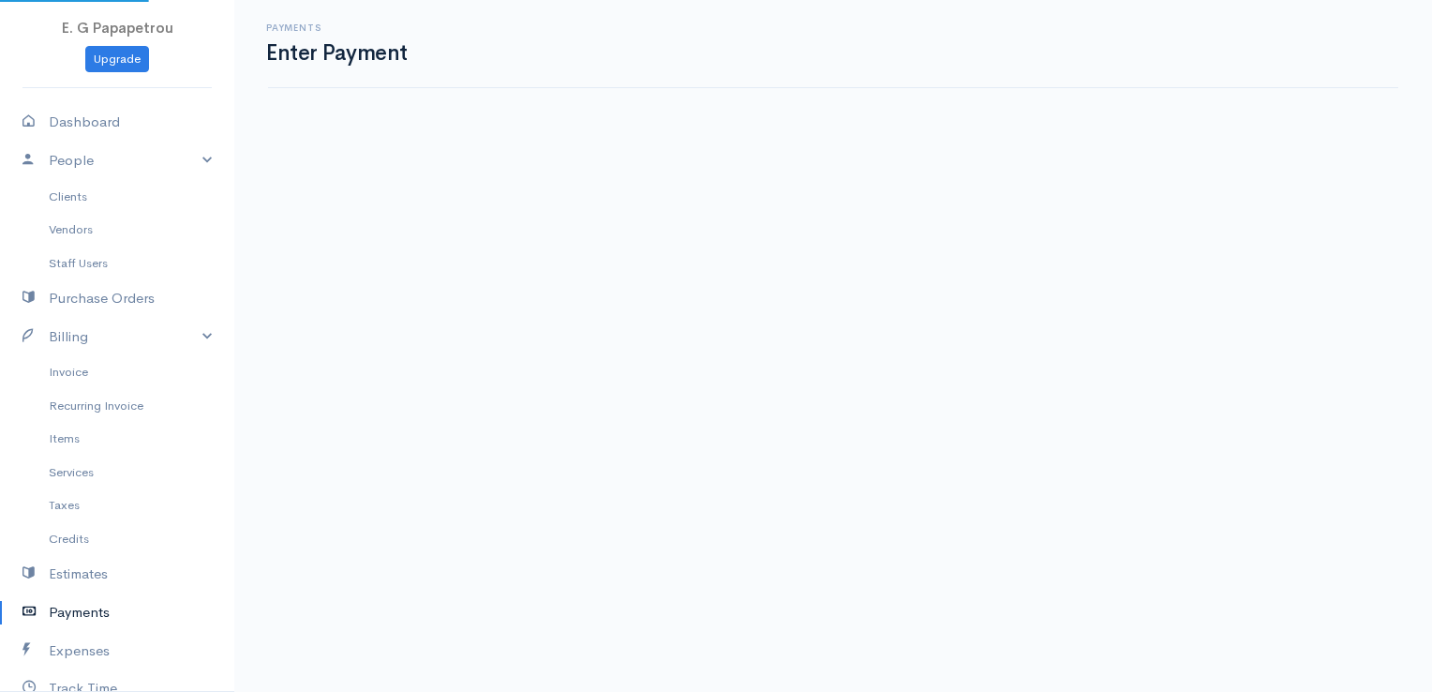
select select "2"
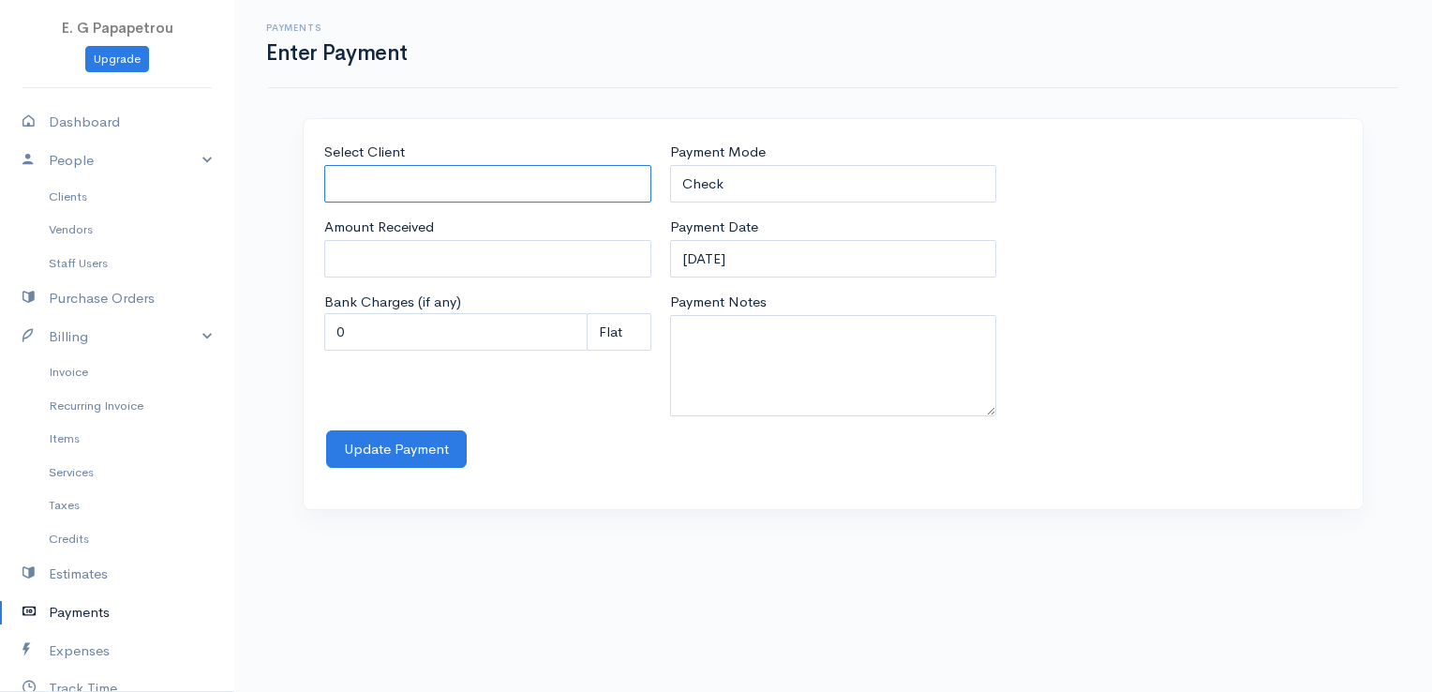
click at [618, 171] on input "Select Client" at bounding box center [487, 184] width 327 height 38
click at [581, 215] on body "E. G Papapetrou Upgrade Dashboard People Clients Vendors Staff Users Purchase O…" at bounding box center [716, 346] width 1432 height 692
type input "[PERSON_NAME]"
type input "659.61"
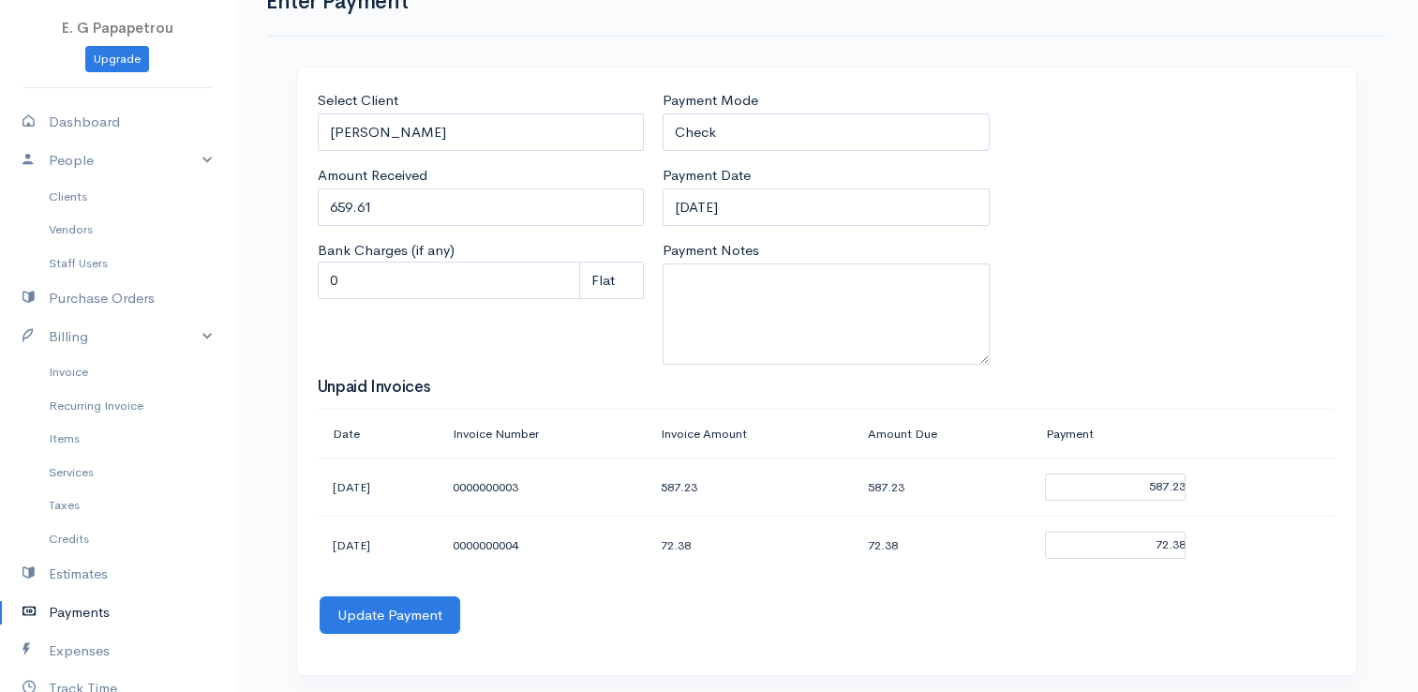
scroll to position [54, 0]
click at [109, 568] on link "Estimates" at bounding box center [117, 574] width 234 height 38
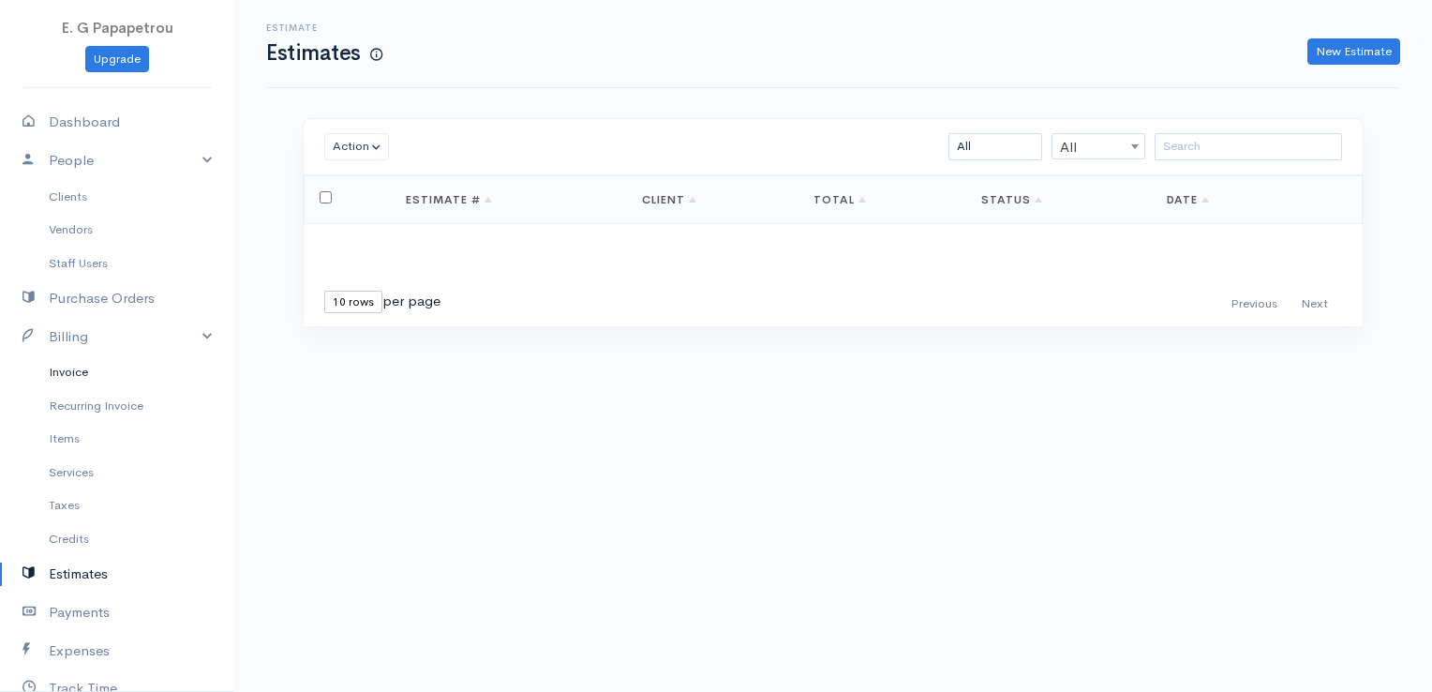
click at [53, 368] on link "Invoice" at bounding box center [117, 372] width 234 height 34
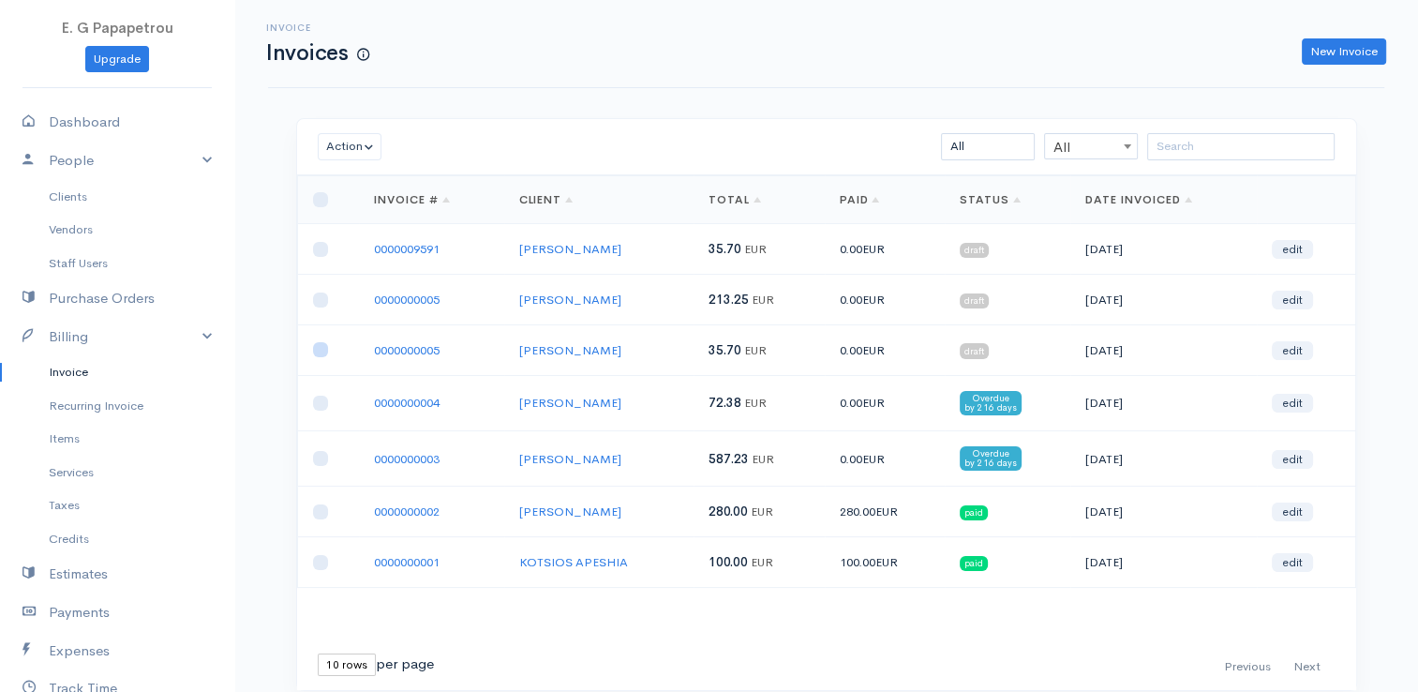
click at [320, 347] on input "checkbox" at bounding box center [320, 349] width 15 height 15
checkbox input "true"
click at [320, 298] on input "checkbox" at bounding box center [320, 299] width 15 height 15
checkbox input "true"
click at [323, 248] on input "checkbox" at bounding box center [320, 249] width 15 height 15
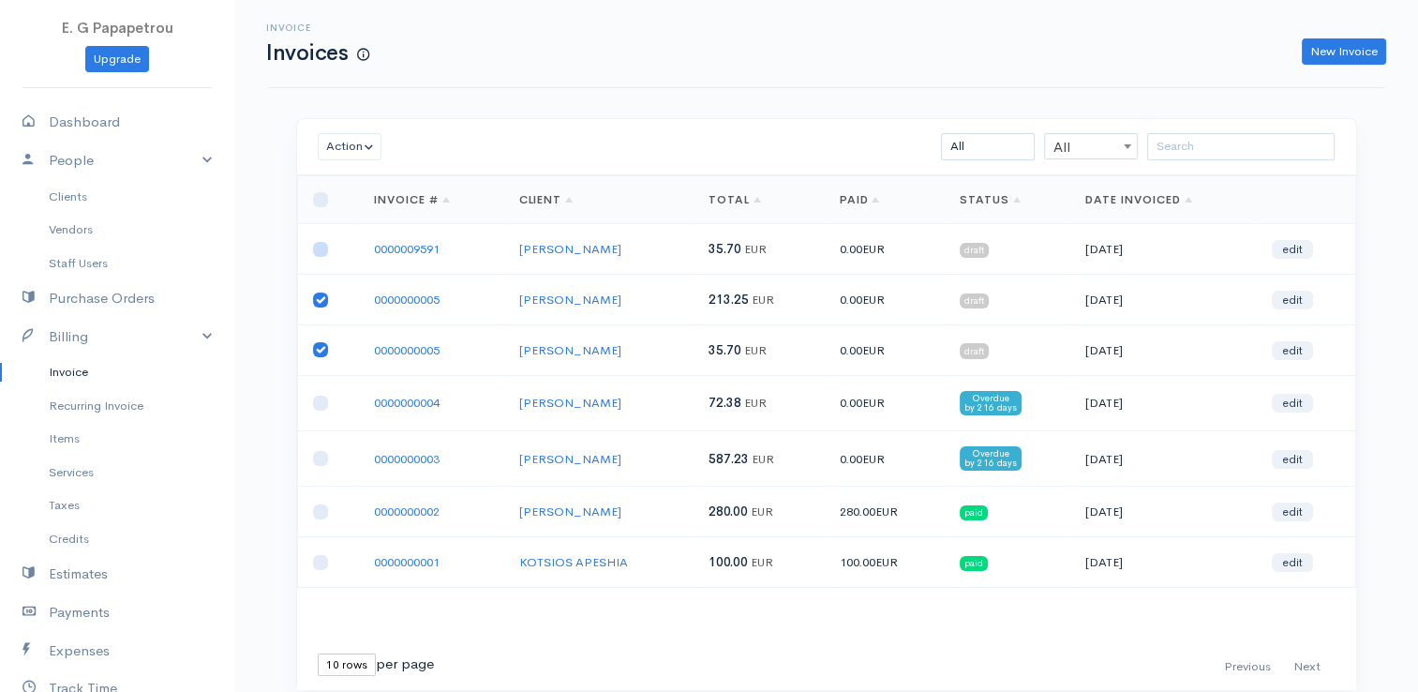
checkbox input "true"
click at [345, 151] on button "Action" at bounding box center [350, 146] width 65 height 27
click at [372, 212] on link "Delete" at bounding box center [393, 217] width 148 height 33
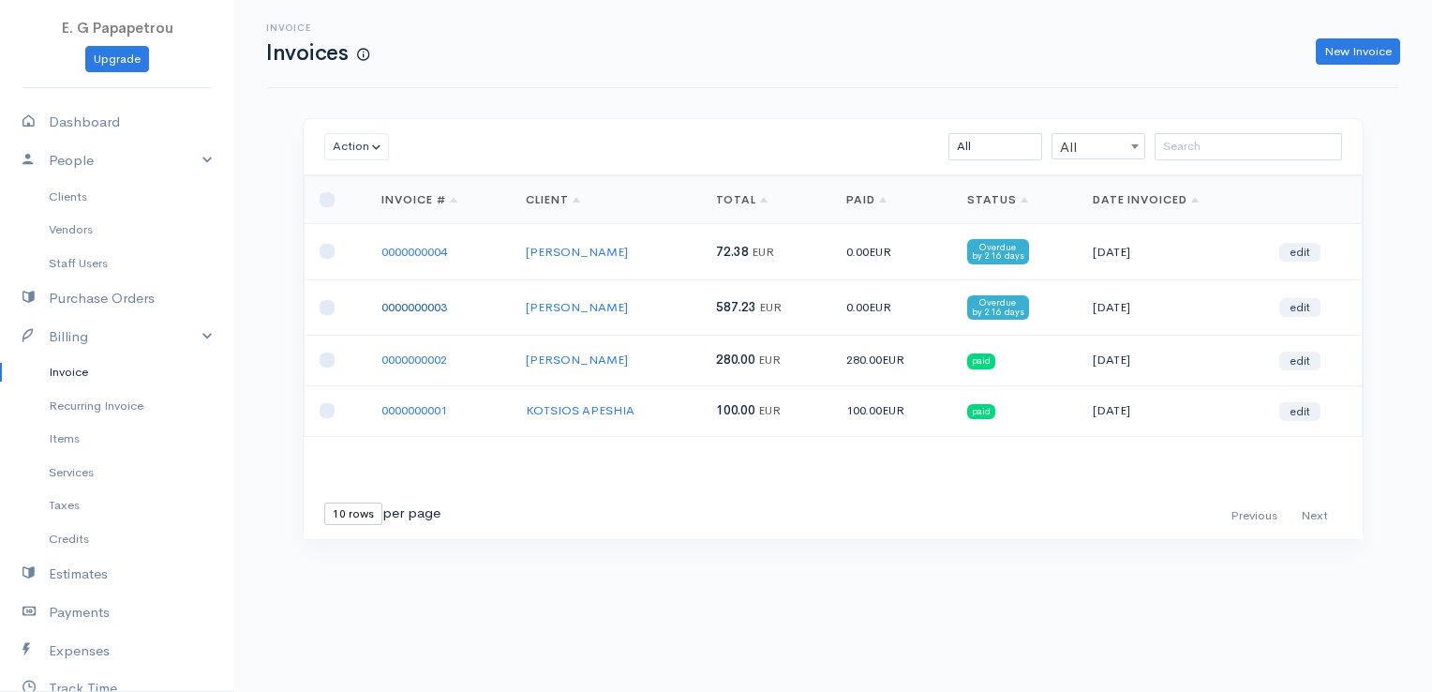
click at [404, 300] on link "0000000003" at bounding box center [414, 307] width 66 height 16
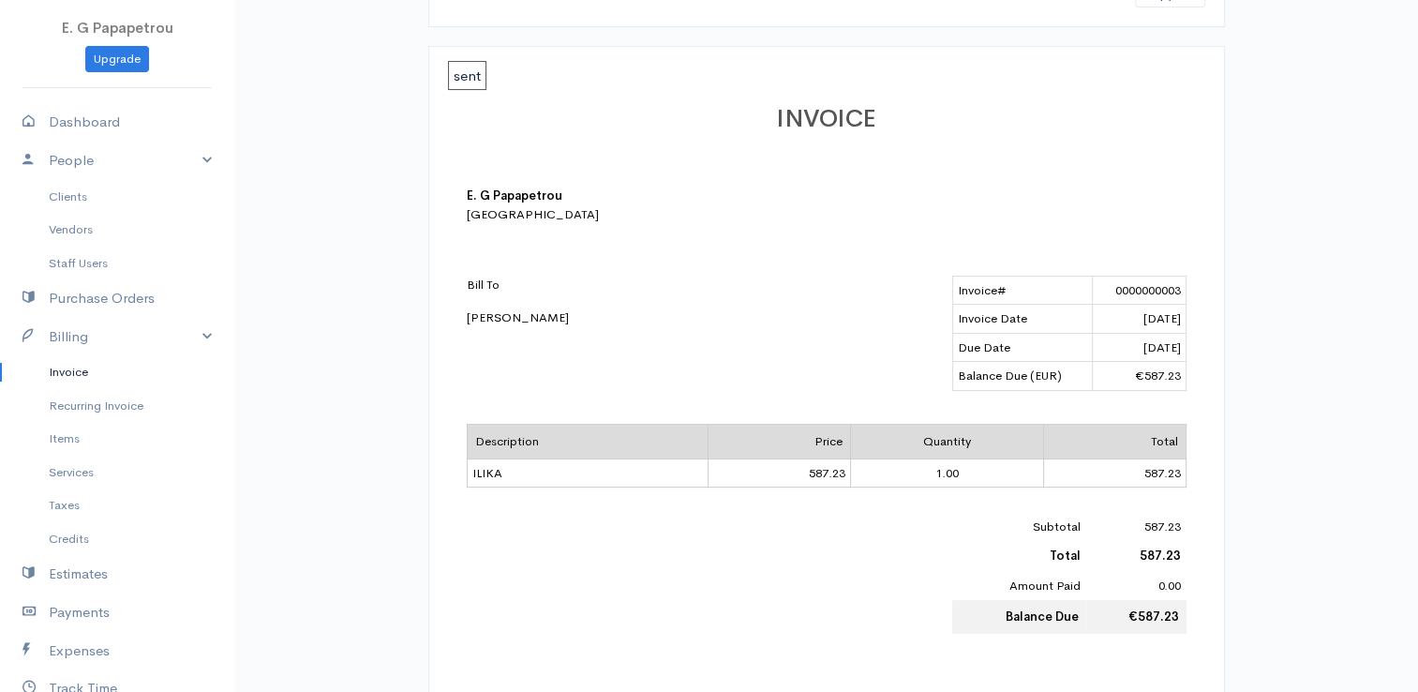
scroll to position [375, 0]
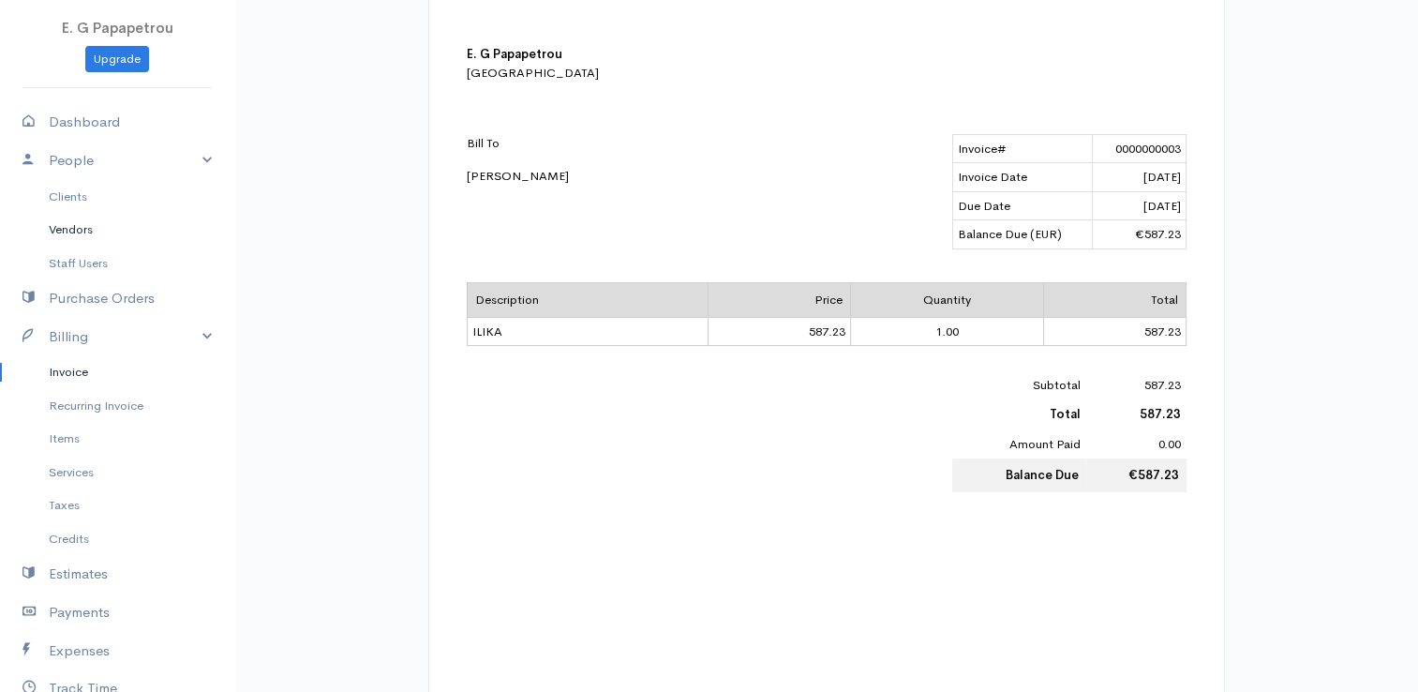
click at [64, 229] on link "Vendors" at bounding box center [117, 230] width 234 height 34
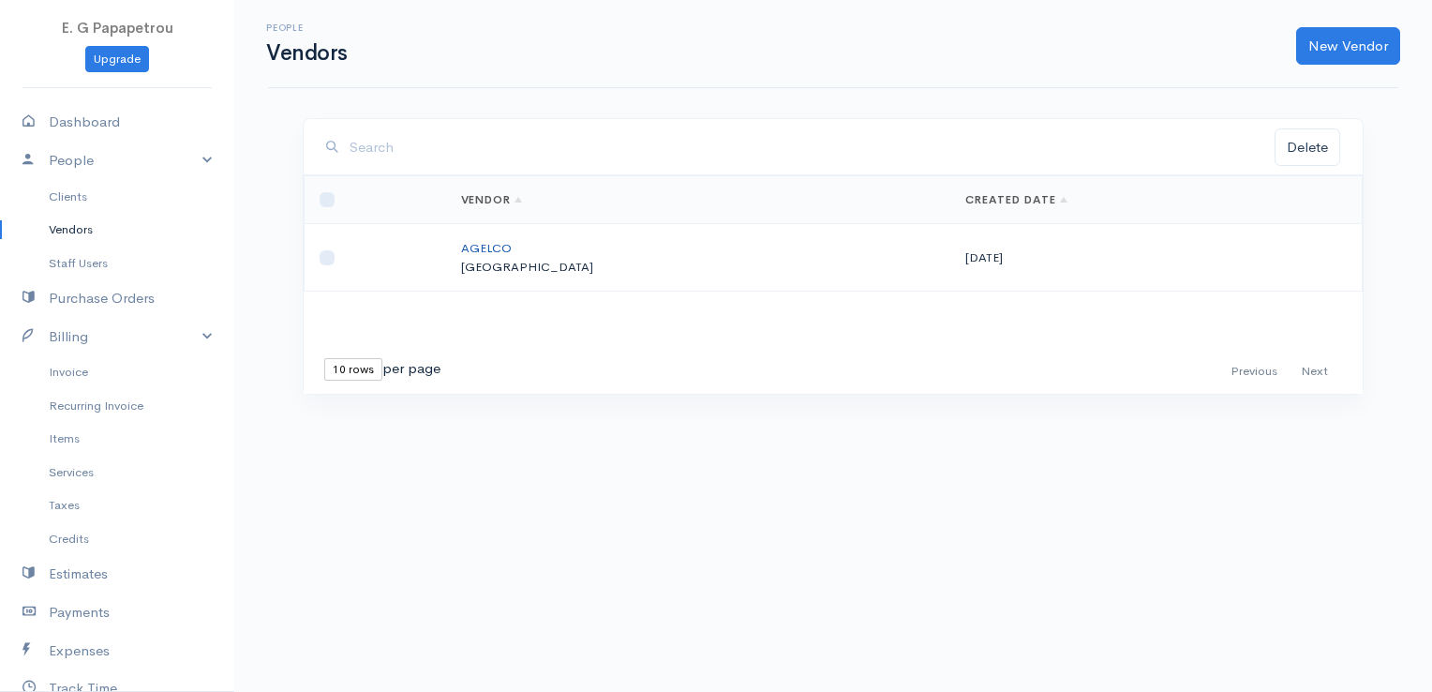
click at [503, 246] on link "AGELCO" at bounding box center [486, 248] width 51 height 16
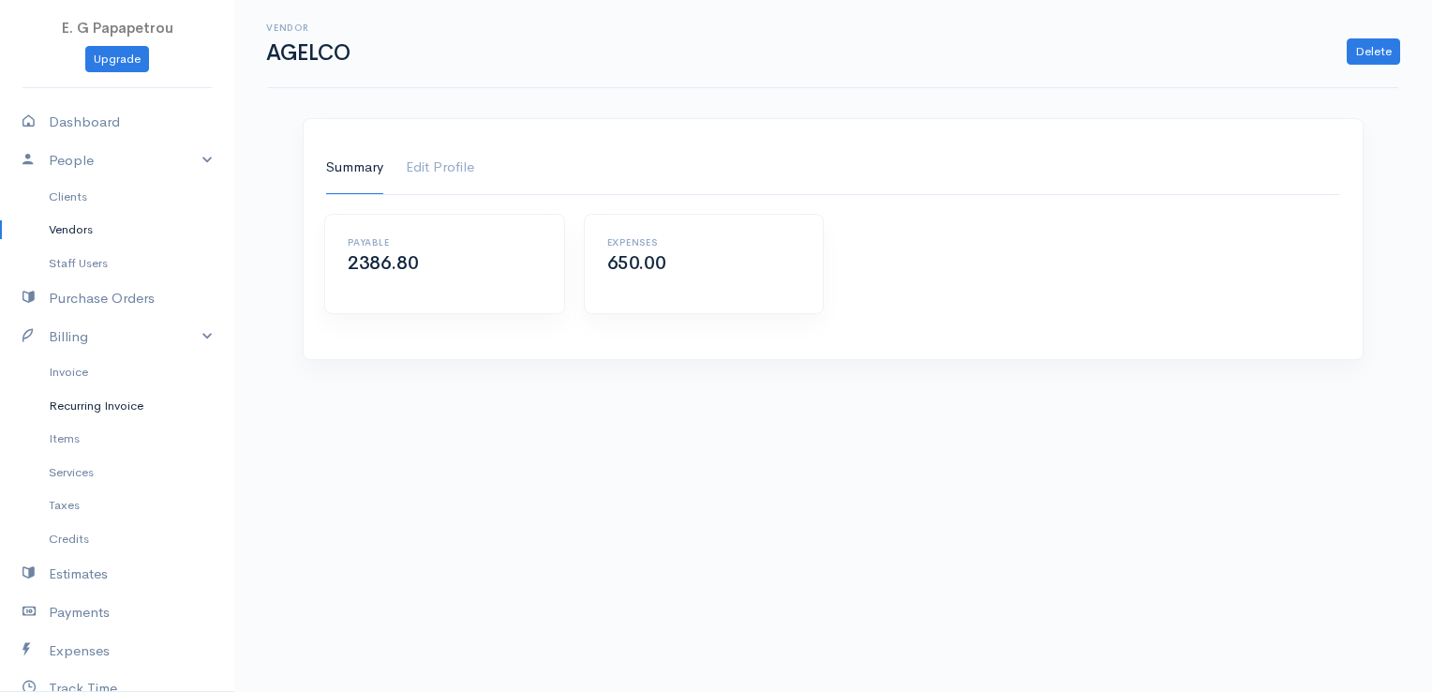
click at [115, 400] on link "Recurring Invoice" at bounding box center [117, 406] width 234 height 34
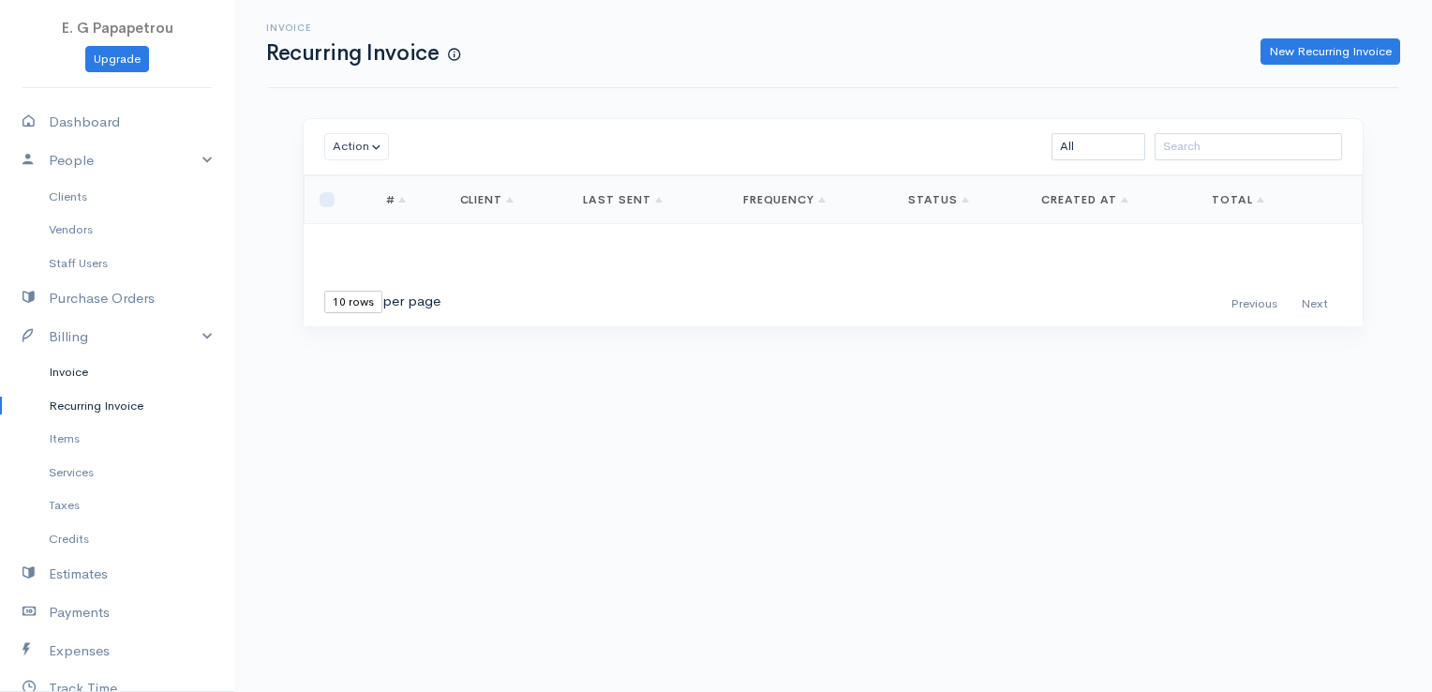
click at [76, 375] on link "Invoice" at bounding box center [117, 372] width 234 height 34
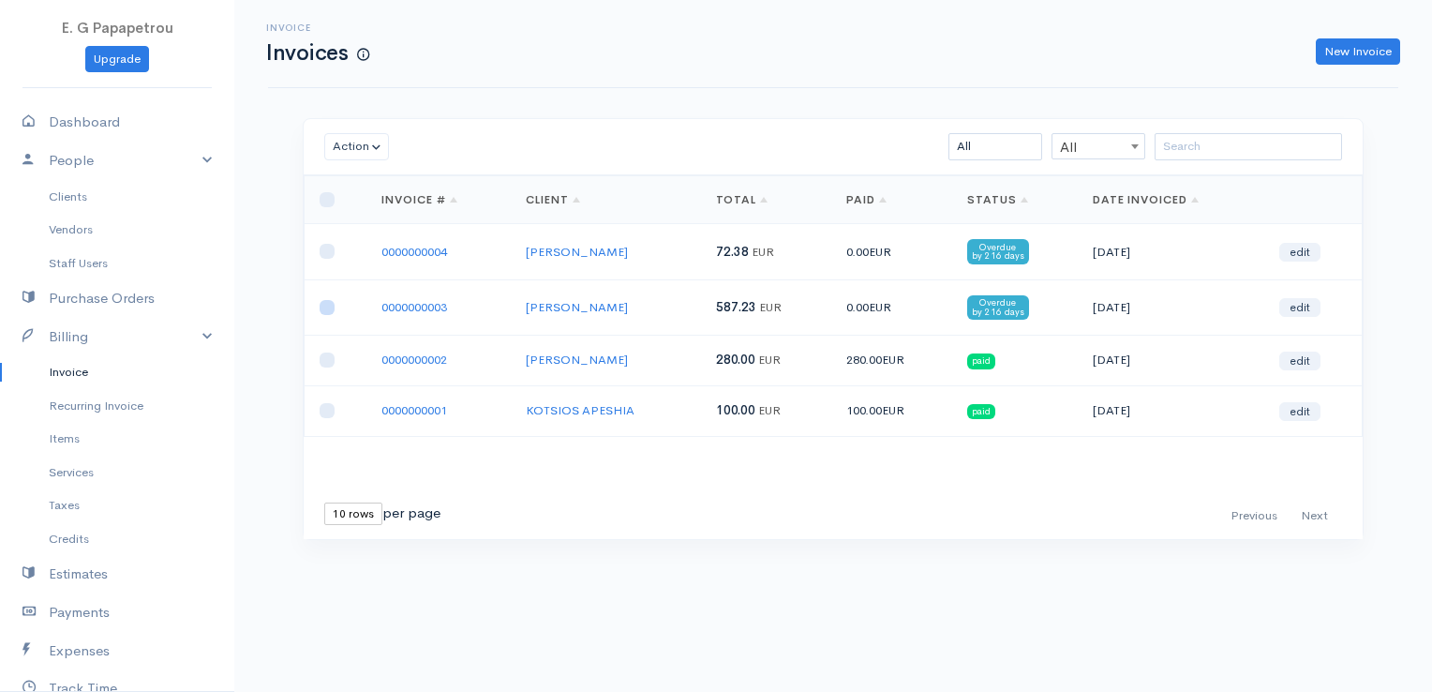
click at [330, 307] on input "checkbox" at bounding box center [327, 307] width 15 height 15
checkbox input "true"
click at [330, 238] on td at bounding box center [336, 251] width 62 height 55
click at [326, 254] on input "checkbox" at bounding box center [327, 251] width 15 height 15
checkbox input "true"
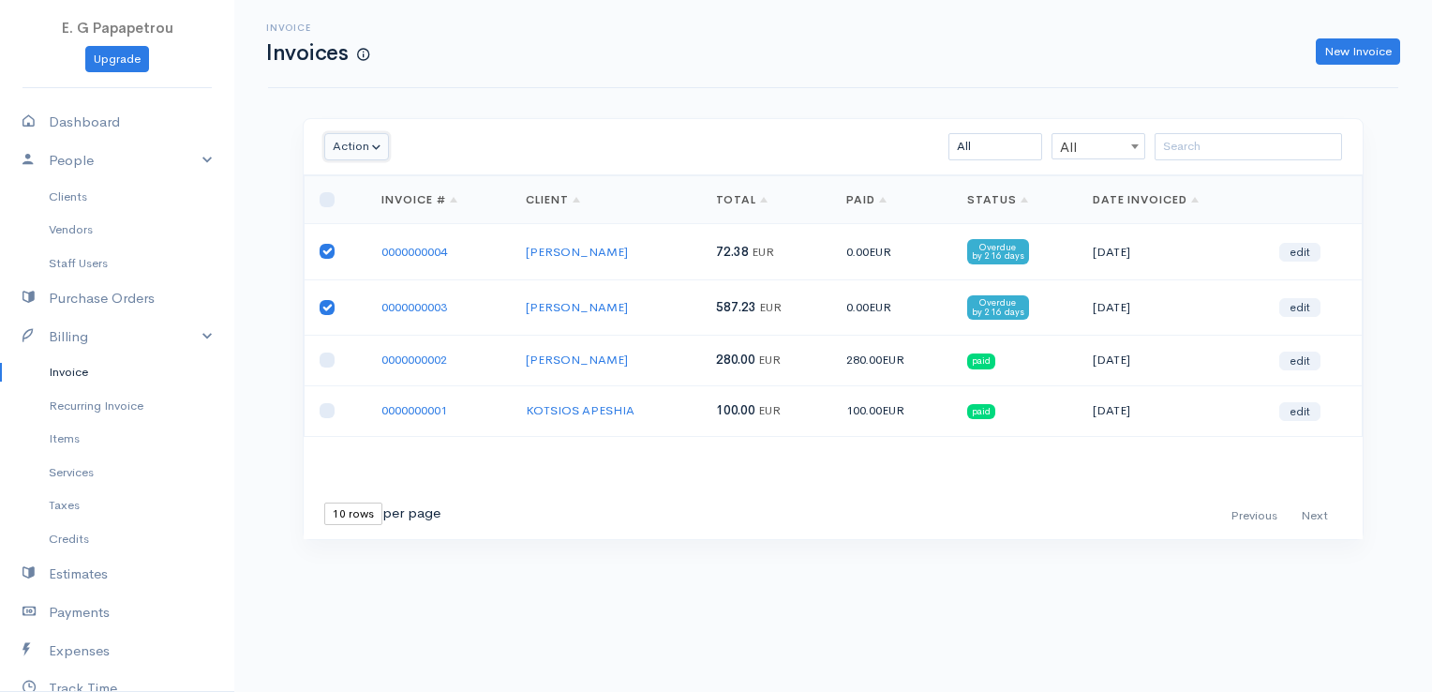
click at [379, 147] on button "Action" at bounding box center [356, 146] width 65 height 27
click at [385, 222] on link "Delete" at bounding box center [399, 217] width 148 height 33
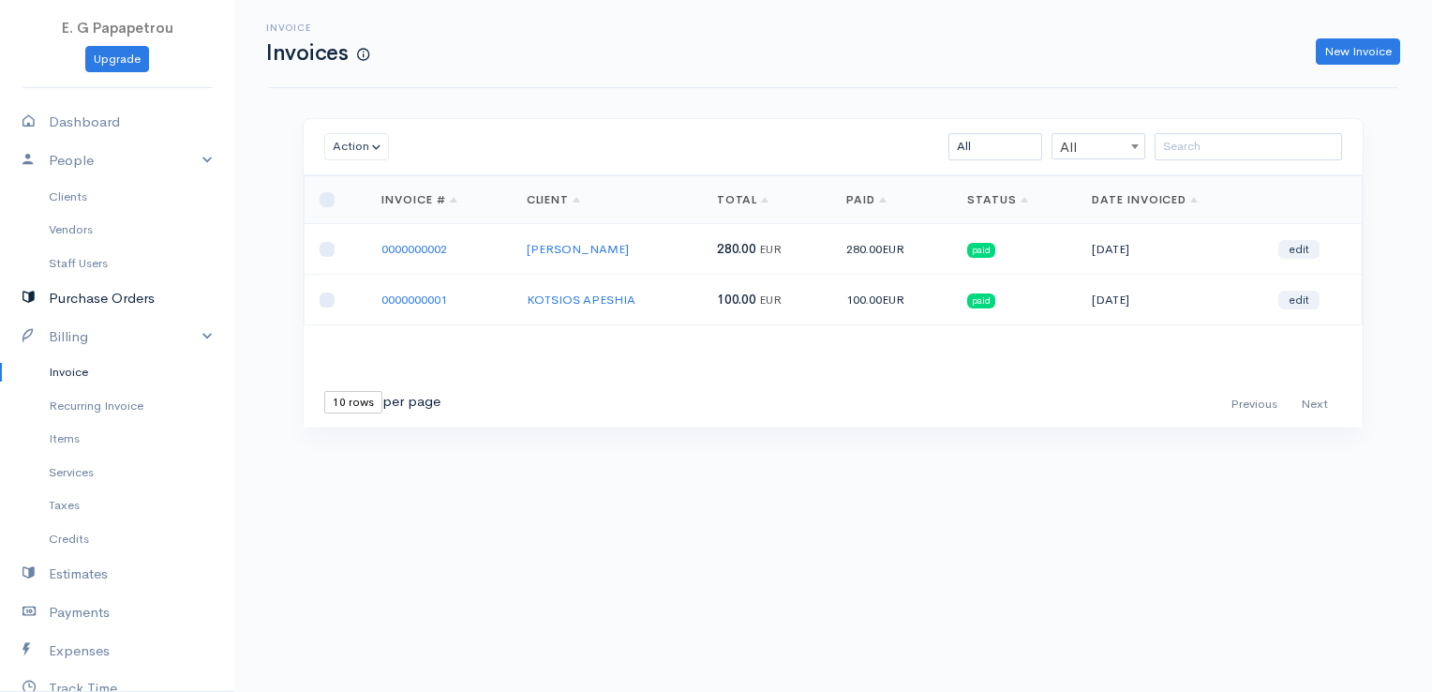
click at [82, 293] on link "Purchase Orders" at bounding box center [117, 298] width 234 height 38
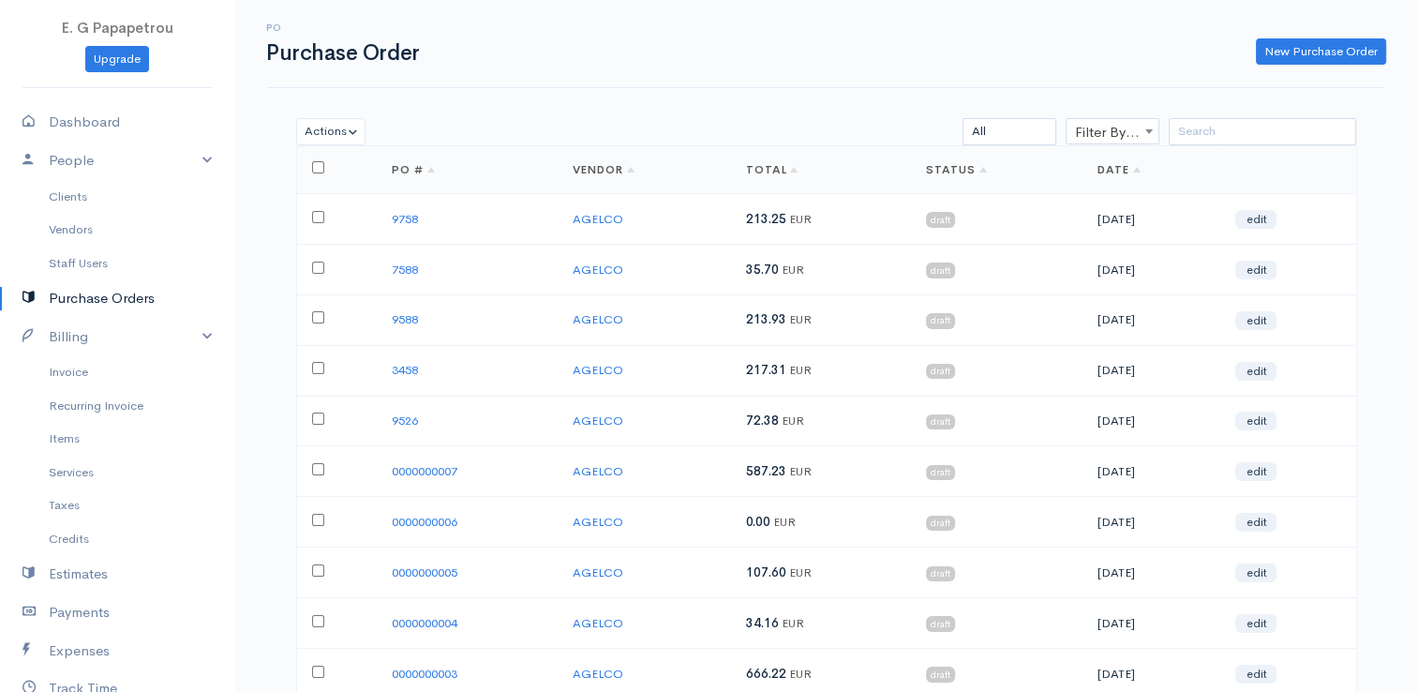
click at [319, 463] on input "checkbox" at bounding box center [318, 469] width 12 height 12
checkbox input "true"
click at [313, 413] on input "checkbox" at bounding box center [318, 418] width 12 height 12
checkbox input "true"
click at [316, 362] on input "checkbox" at bounding box center [318, 368] width 12 height 12
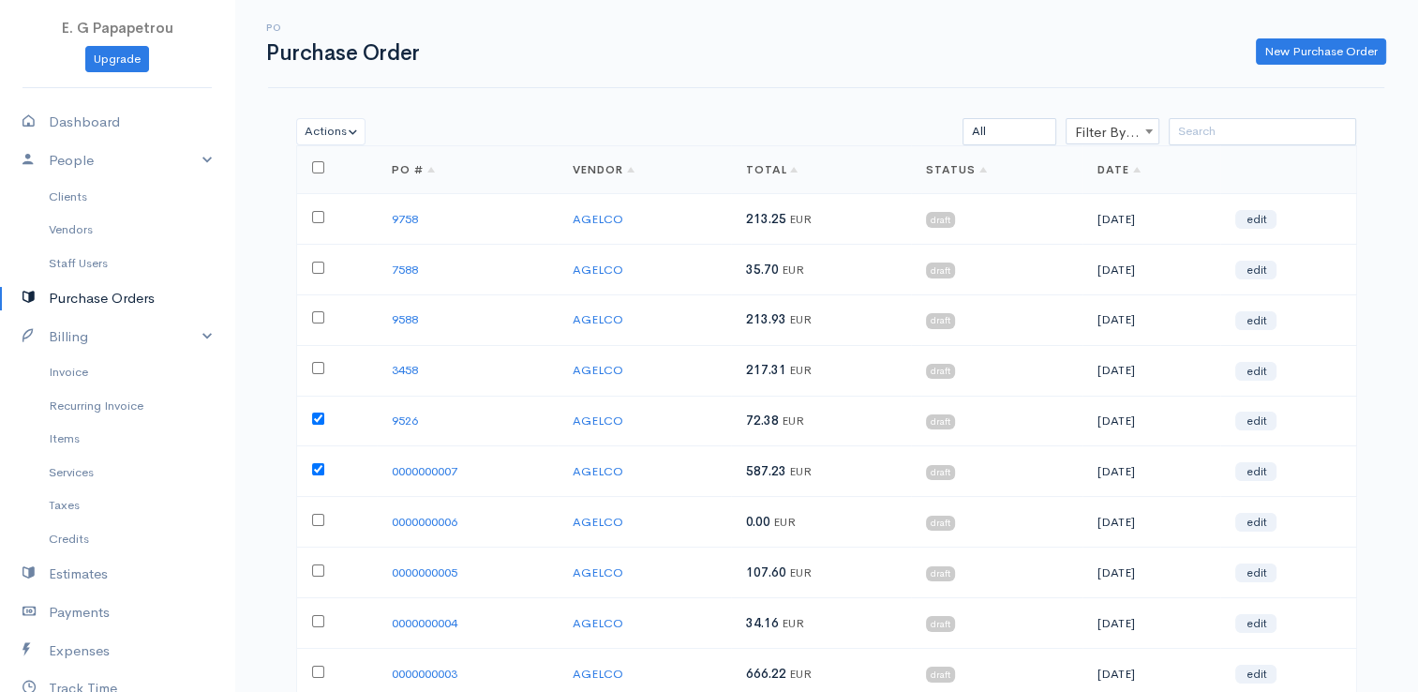
checkbox input "true"
click at [318, 307] on td at bounding box center [336, 319] width 81 height 51
drag, startPoint x: 316, startPoint y: 314, endPoint x: 314, endPoint y: 303, distance: 11.4
click at [316, 313] on input "checkbox" at bounding box center [318, 317] width 12 height 12
checkbox input "true"
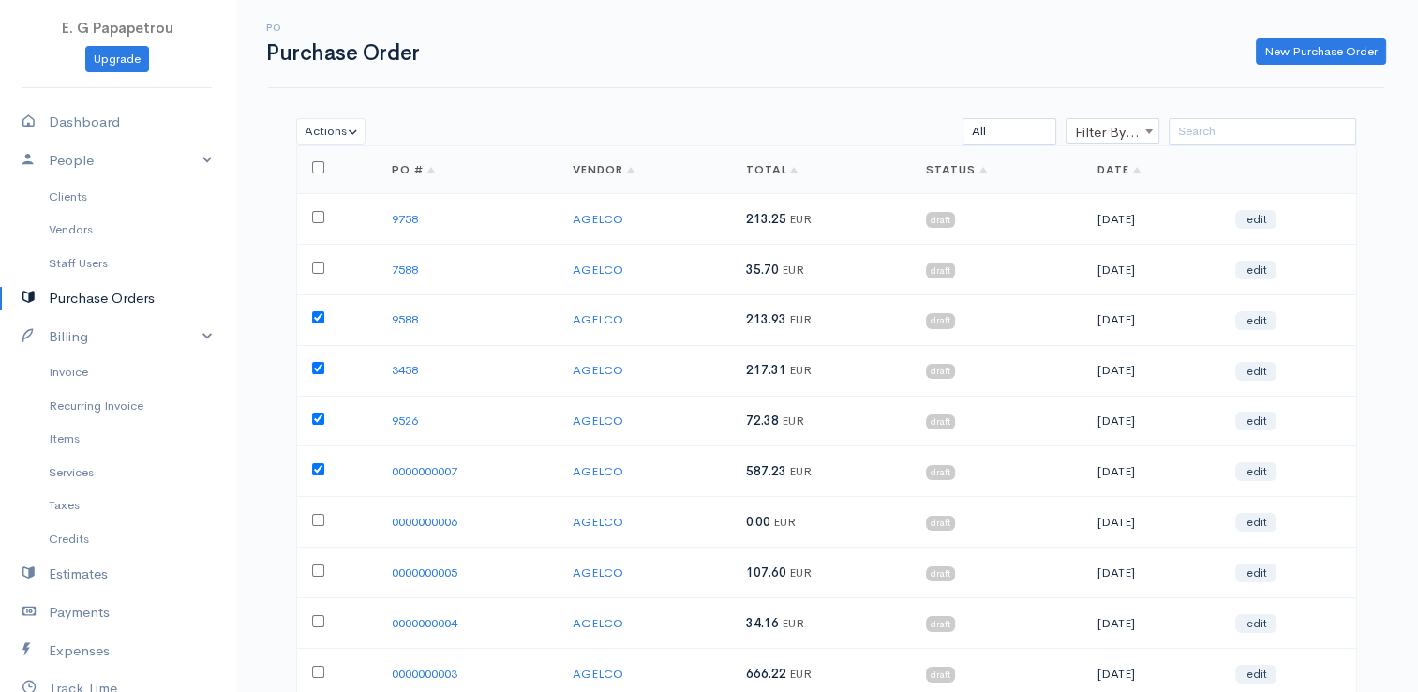
click at [314, 268] on input "checkbox" at bounding box center [318, 267] width 12 height 12
checkbox input "true"
click at [319, 212] on input "checkbox" at bounding box center [318, 217] width 12 height 12
checkbox input "true"
click at [356, 126] on button "Actions" at bounding box center [331, 131] width 70 height 27
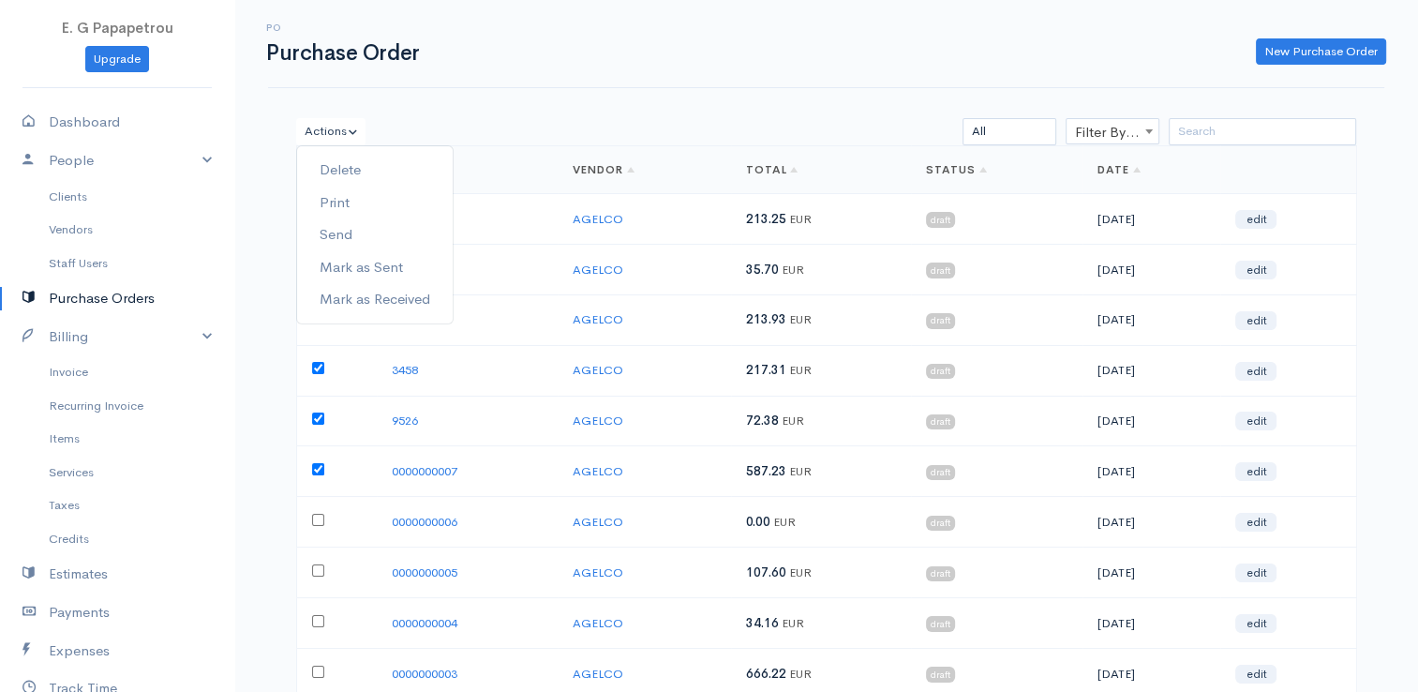
click at [469, 111] on div "PO Purchase Order New Purchase Order Actions Delete Print Send [PERSON_NAME] as…" at bounding box center [826, 424] width 1184 height 848
click at [75, 366] on link "Invoice" at bounding box center [117, 372] width 234 height 34
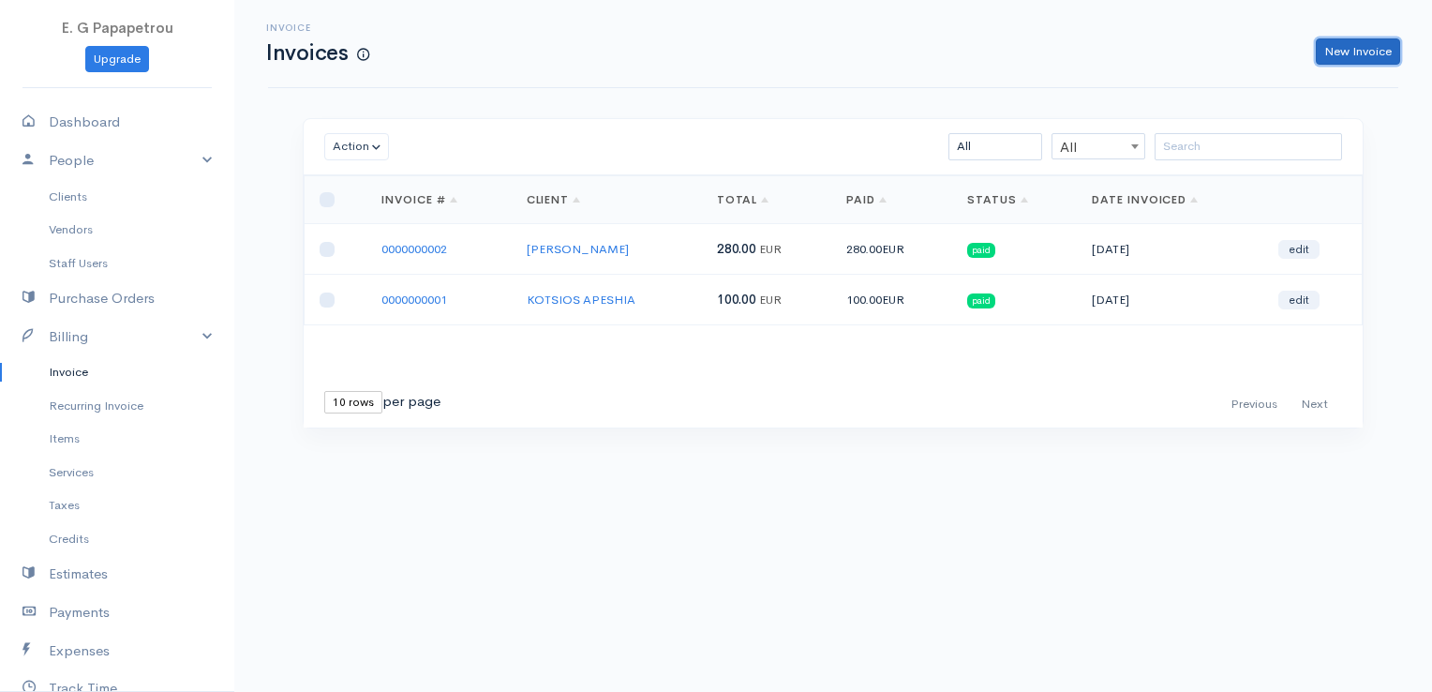
click at [1339, 47] on link "New Invoice" at bounding box center [1358, 51] width 84 height 27
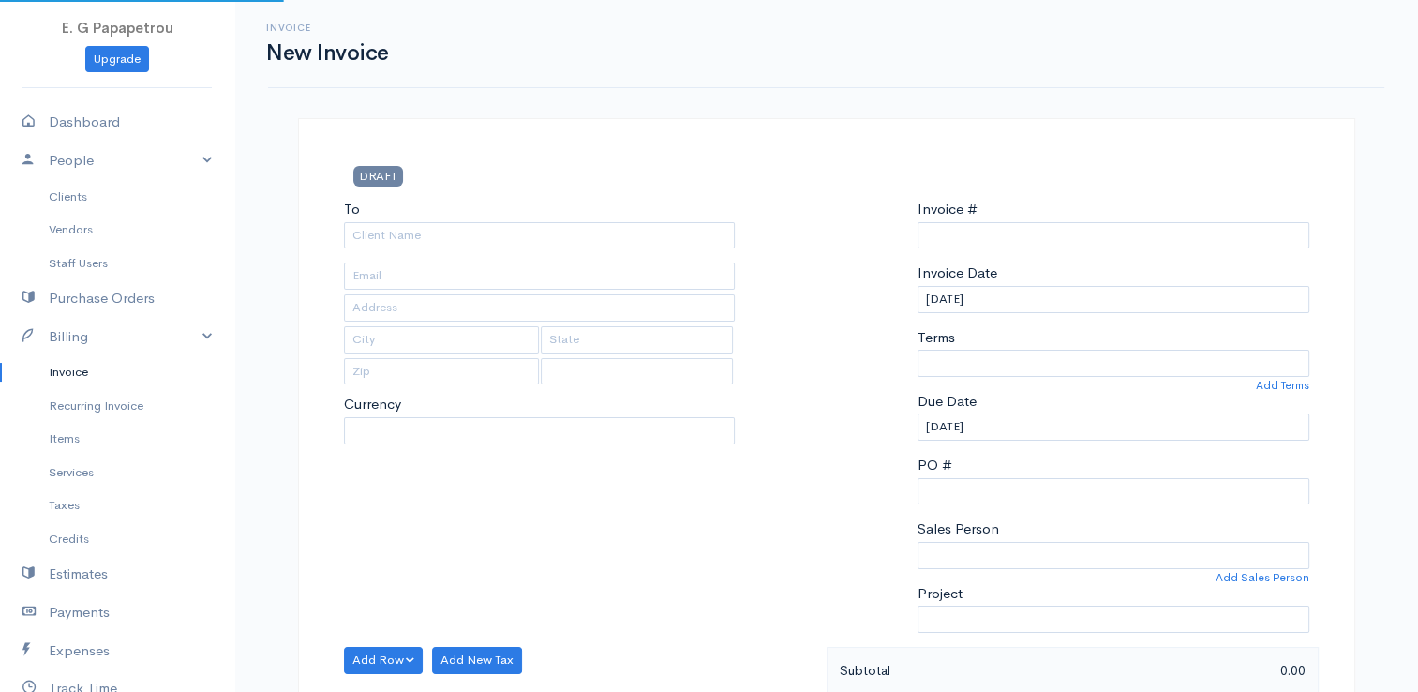
type input "0000009592"
select select "[GEOGRAPHIC_DATA]"
select select "EUR"
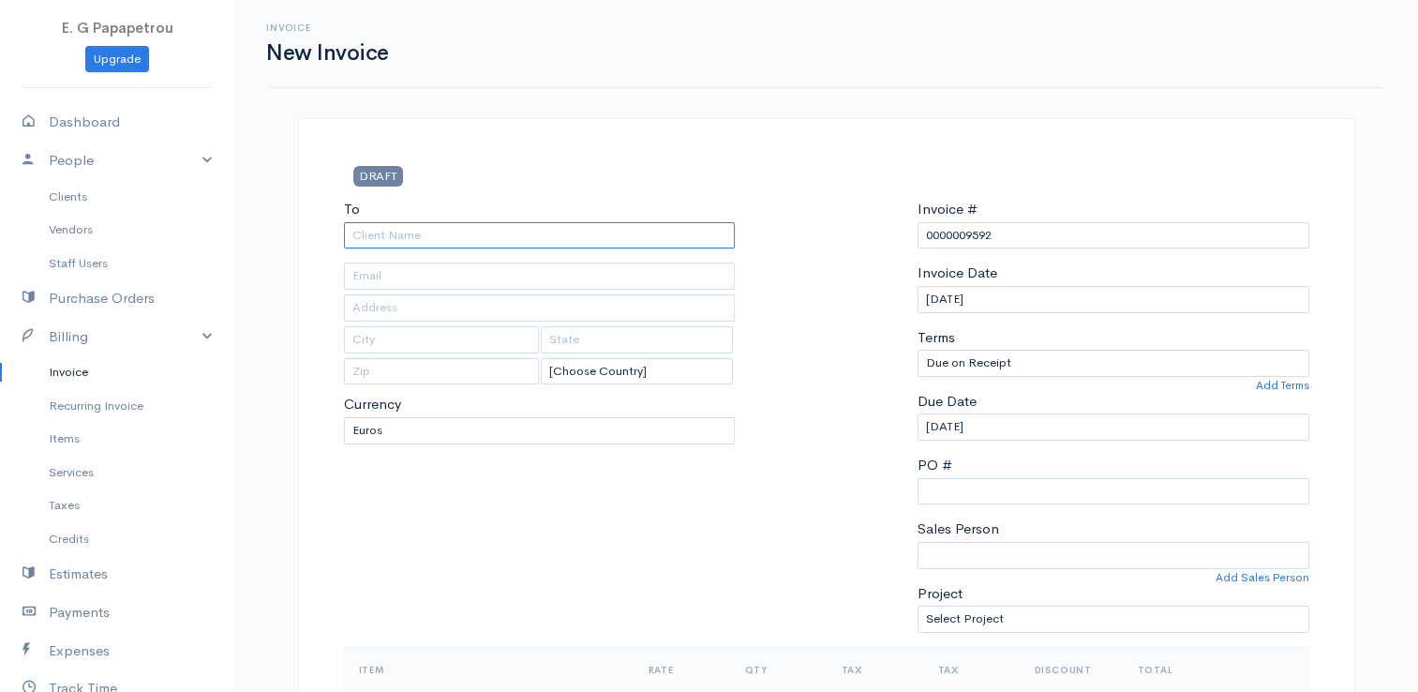
click at [554, 233] on input "To" at bounding box center [540, 235] width 392 height 27
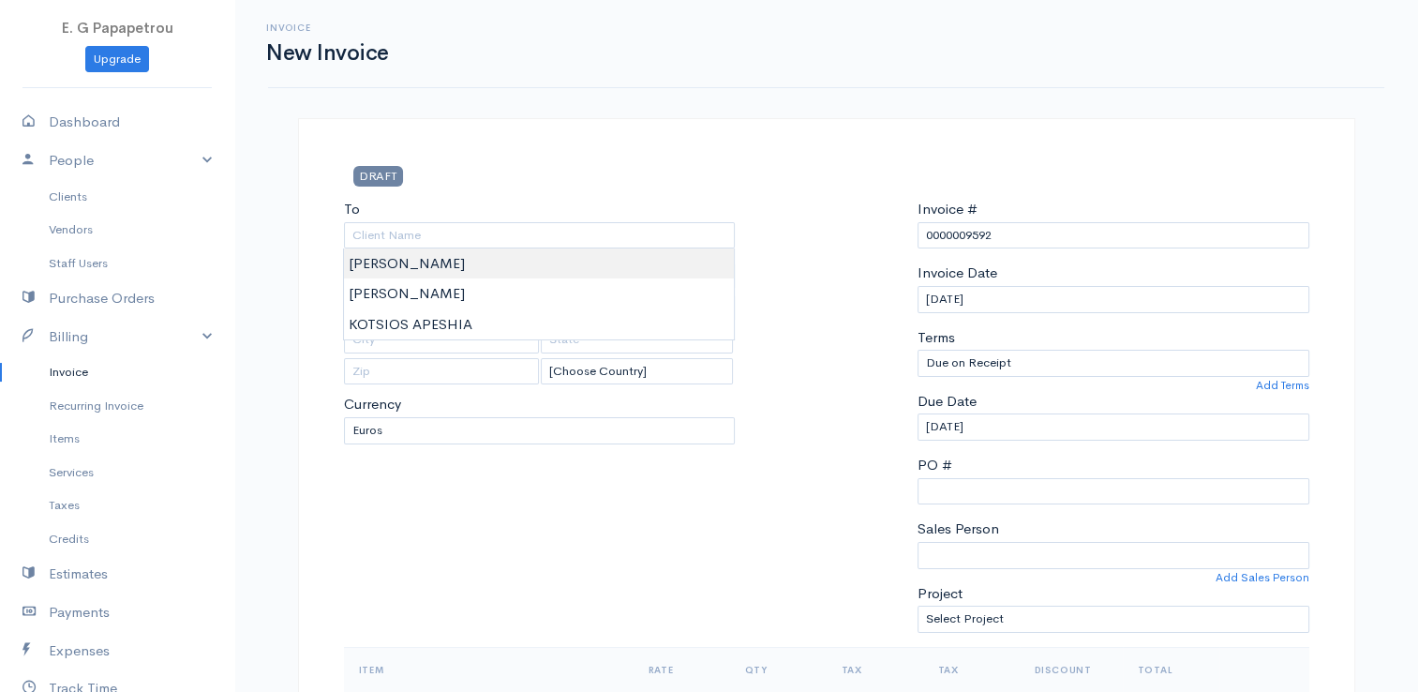
type input "[PERSON_NAME]"
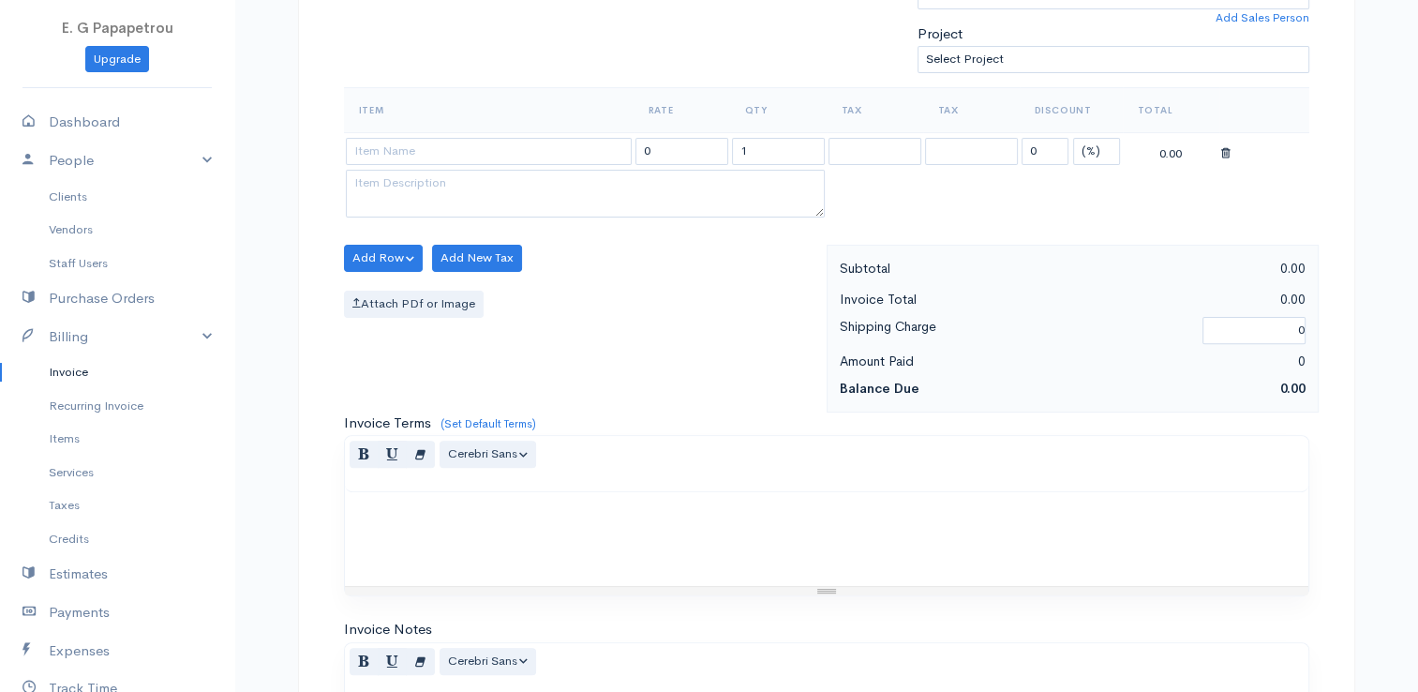
scroll to position [562, 0]
click at [532, 145] on input at bounding box center [489, 148] width 286 height 27
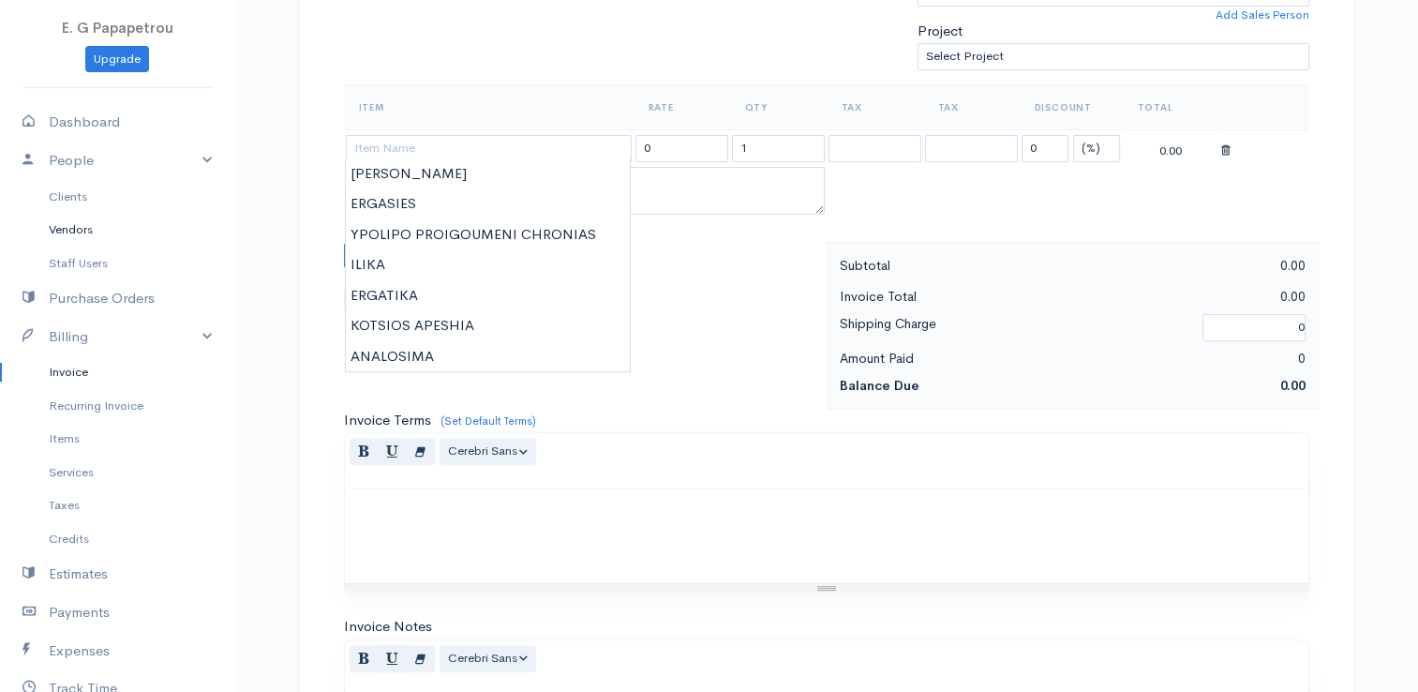
click at [82, 228] on link "Vendors" at bounding box center [117, 230] width 234 height 34
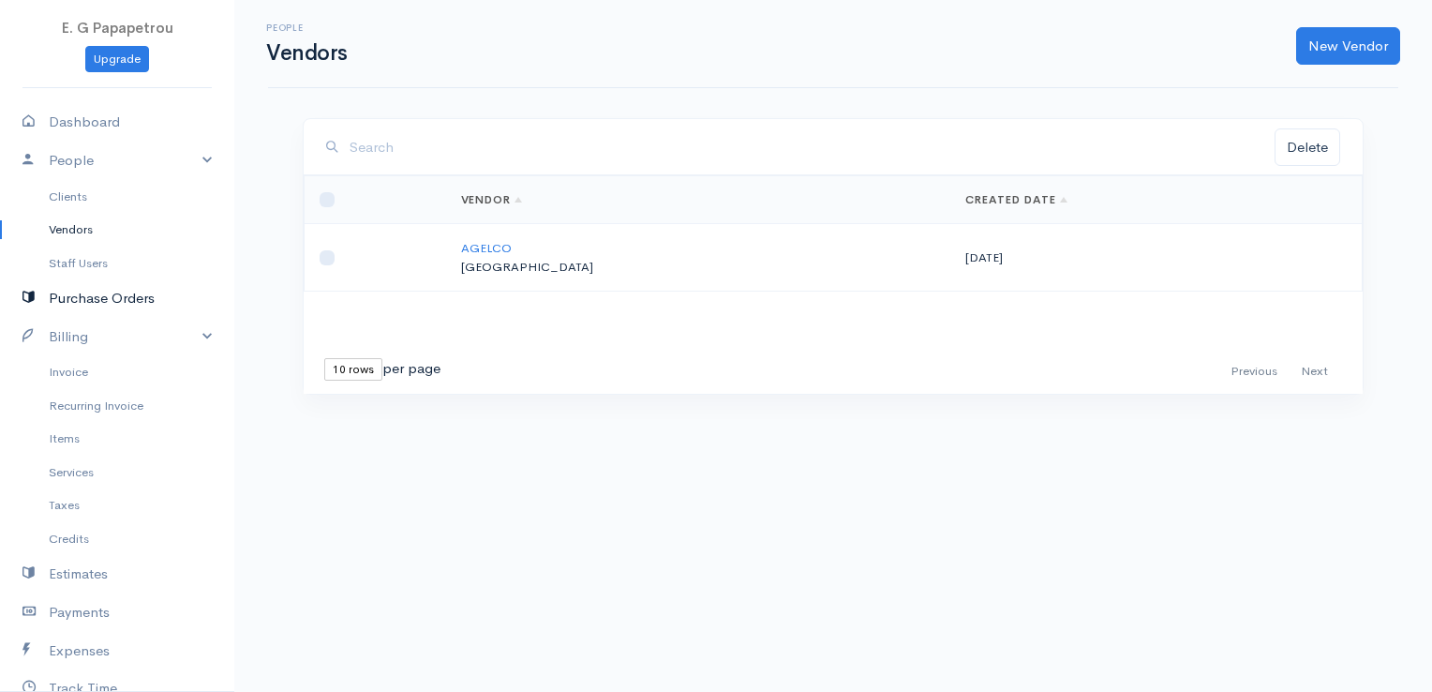
click at [86, 302] on link "Purchase Orders" at bounding box center [117, 298] width 234 height 38
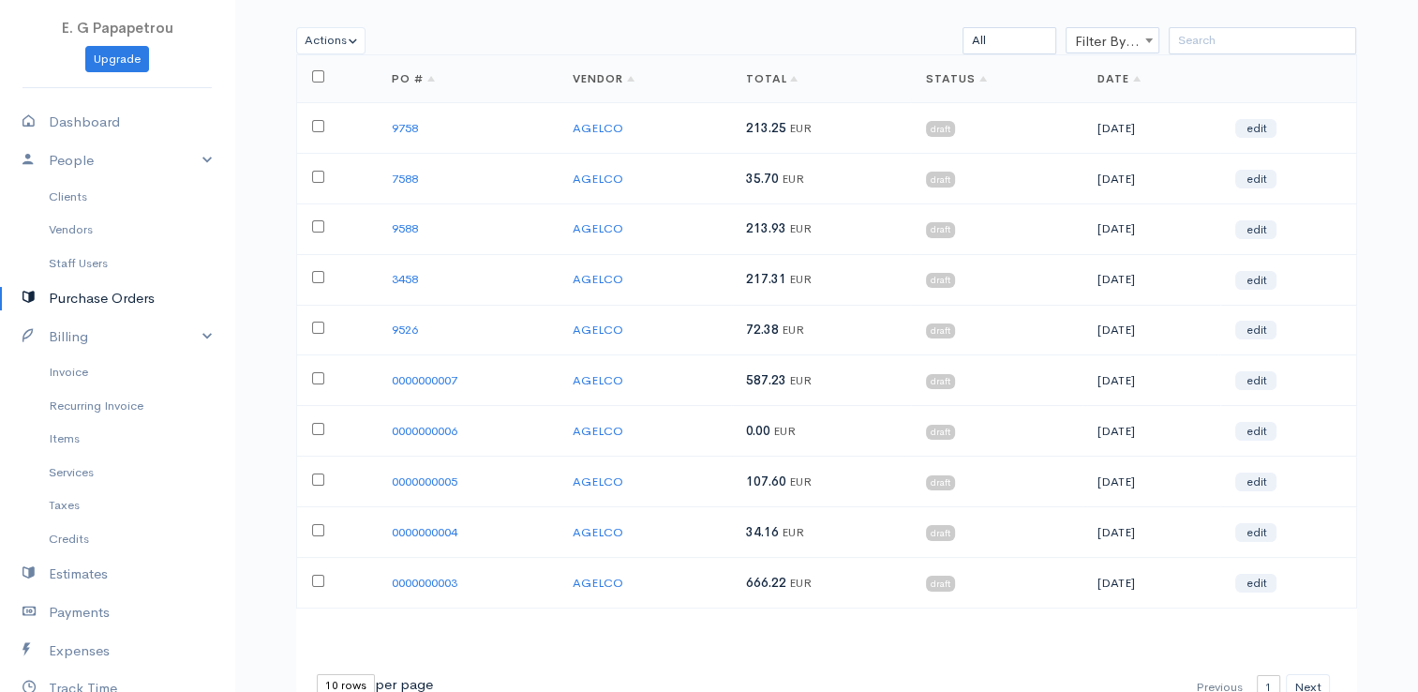
scroll to position [94, 0]
click at [424, 472] on link "0000000005" at bounding box center [425, 478] width 66 height 16
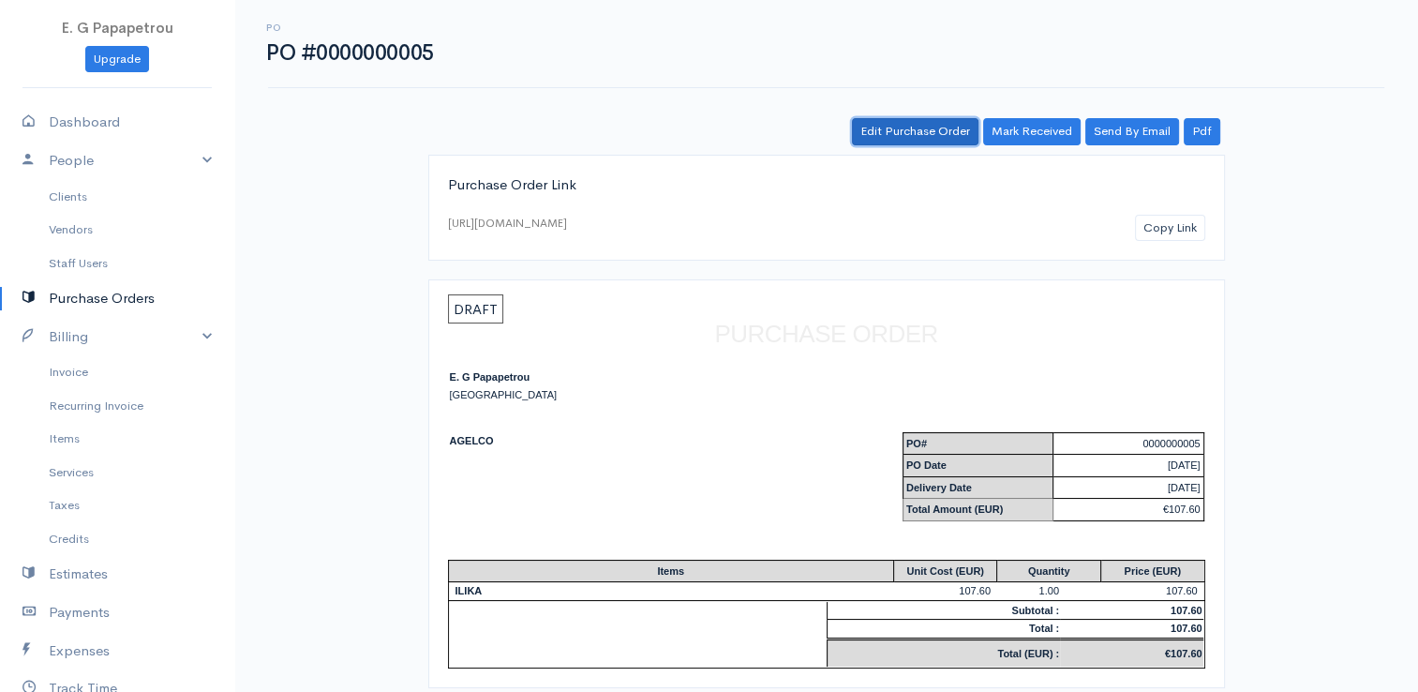
click at [917, 133] on link "Edit Purchase Order" at bounding box center [915, 131] width 127 height 27
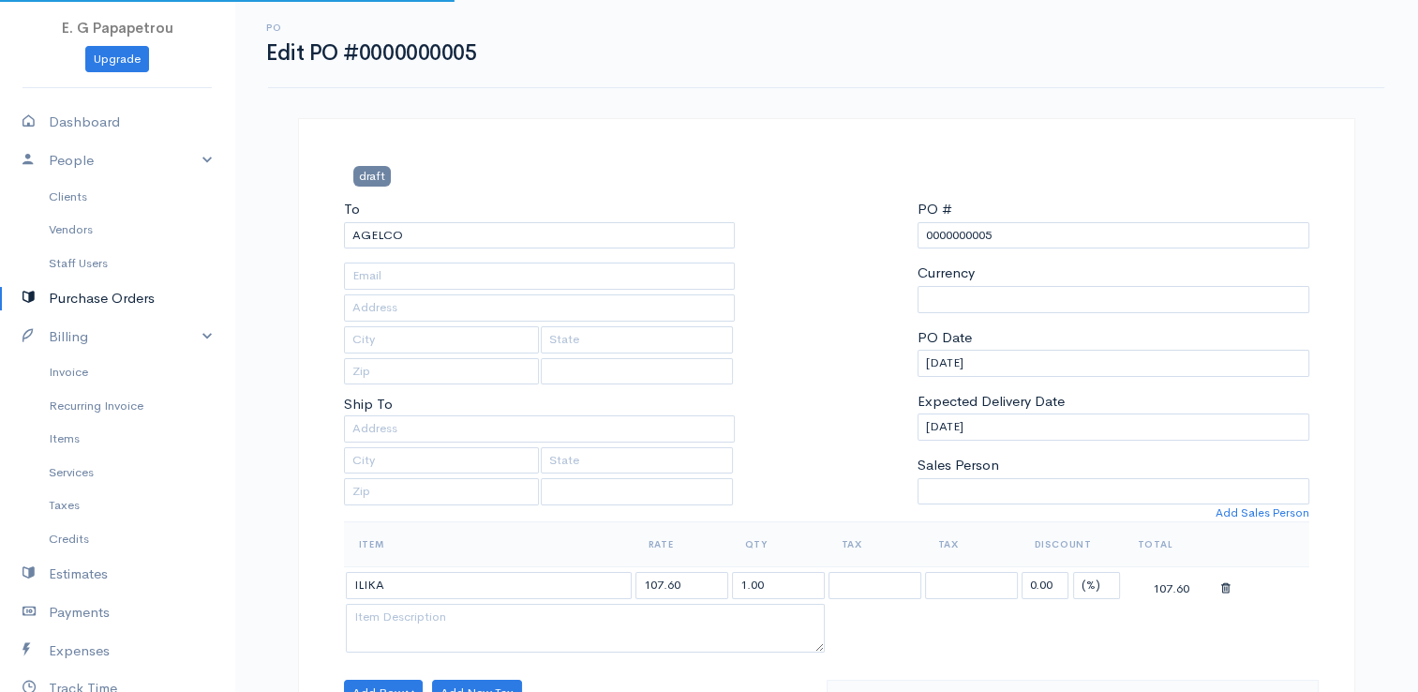
select select "[GEOGRAPHIC_DATA]"
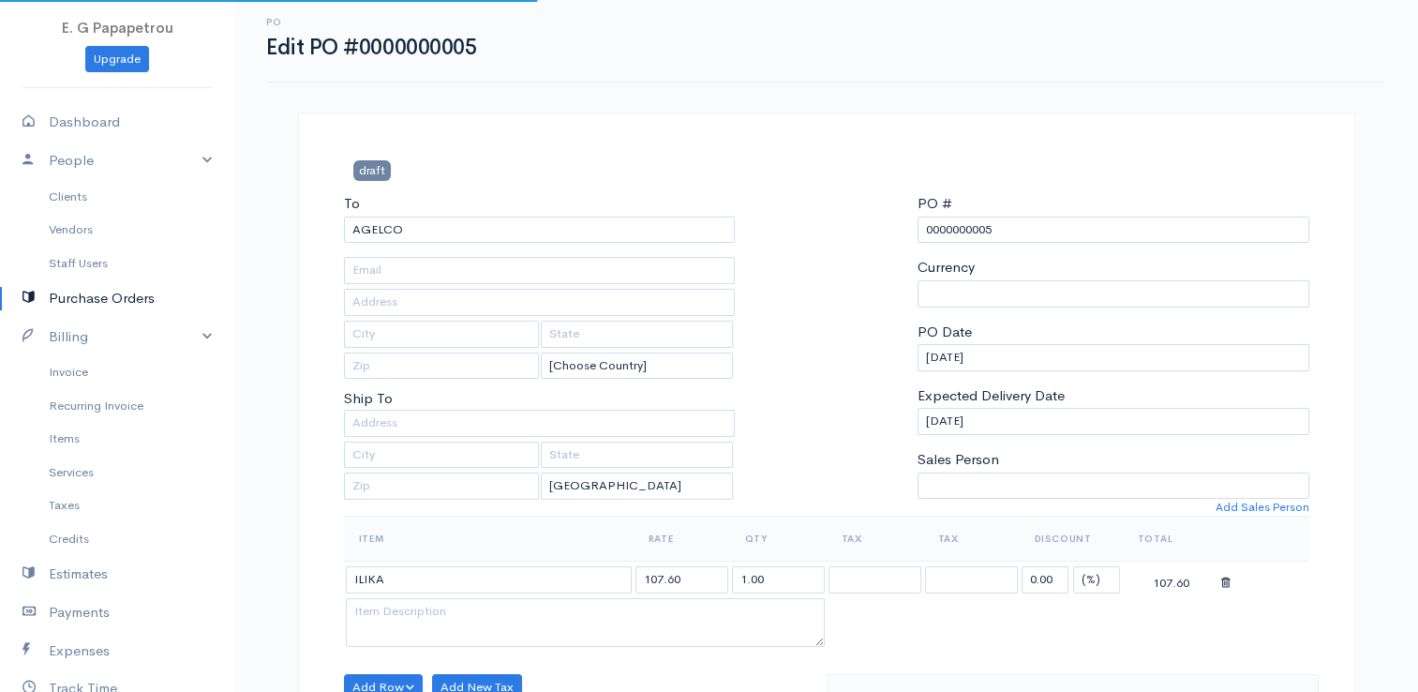
select select "[GEOGRAPHIC_DATA]"
select select "EUR"
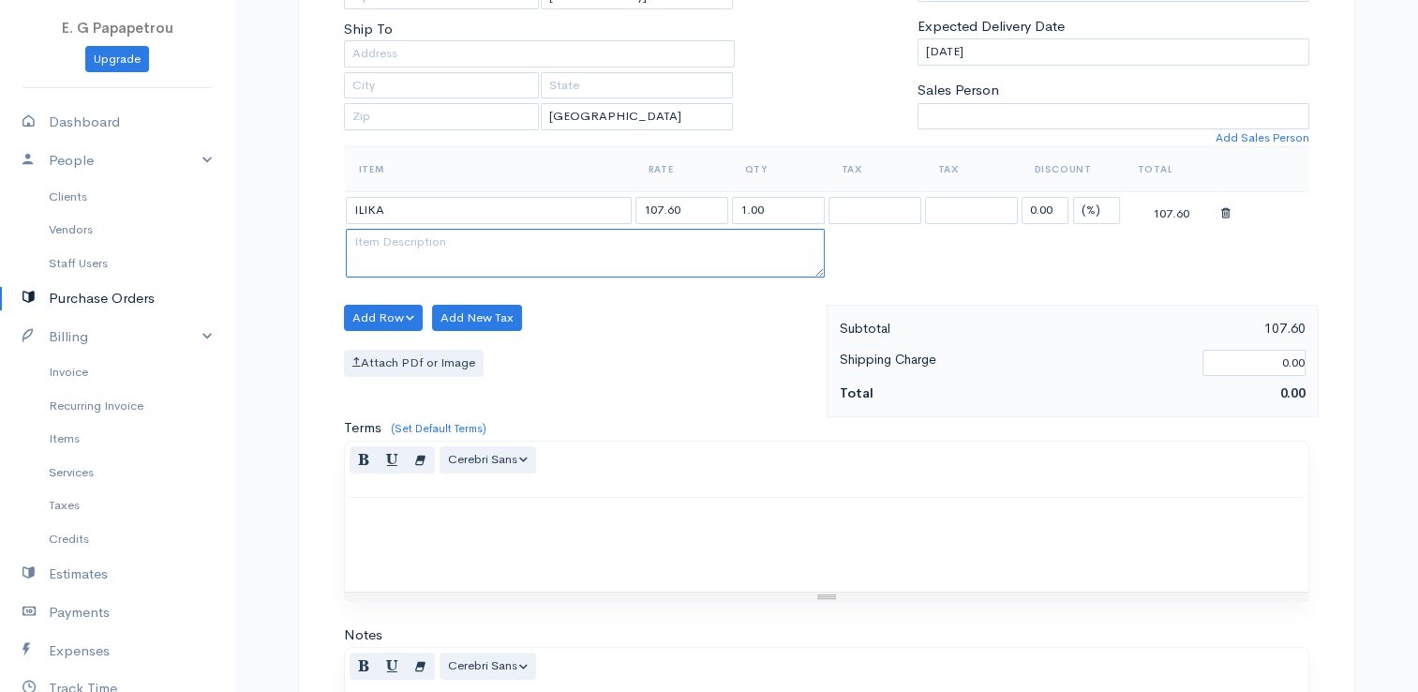
click at [578, 261] on textarea at bounding box center [585, 253] width 479 height 49
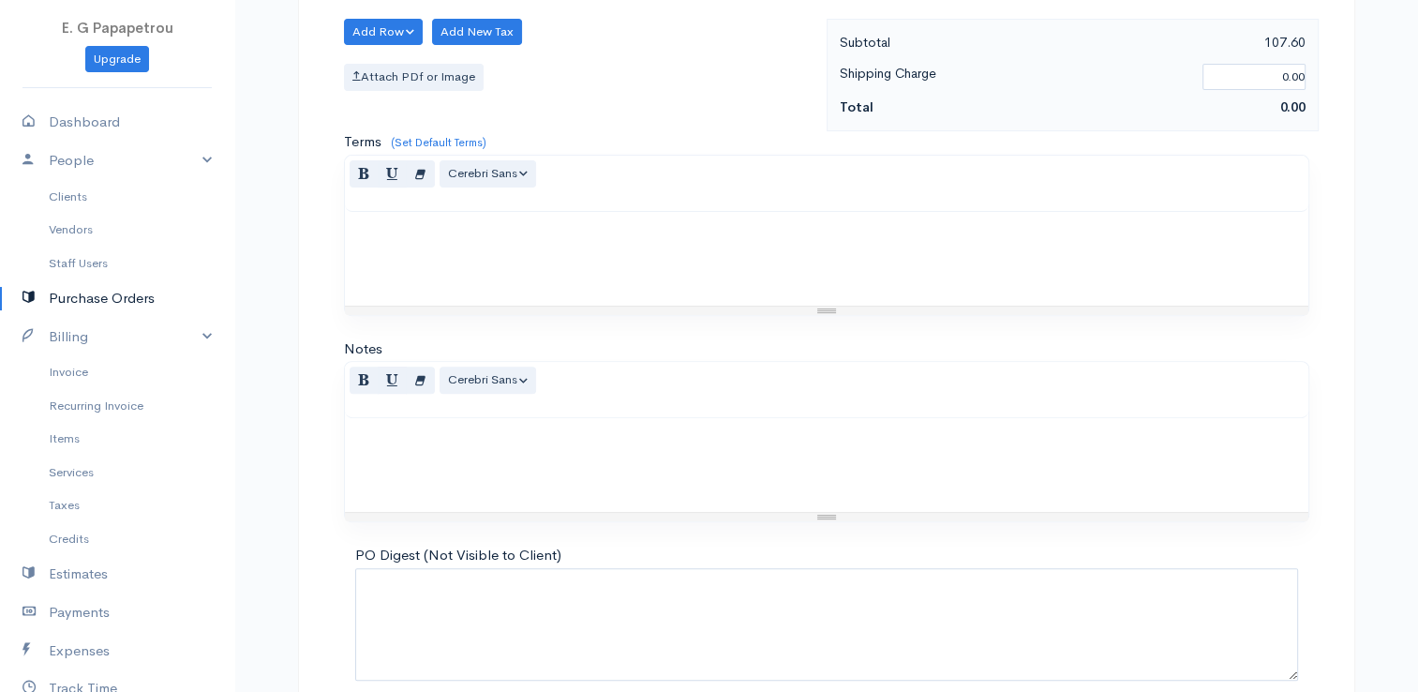
scroll to position [742, 0]
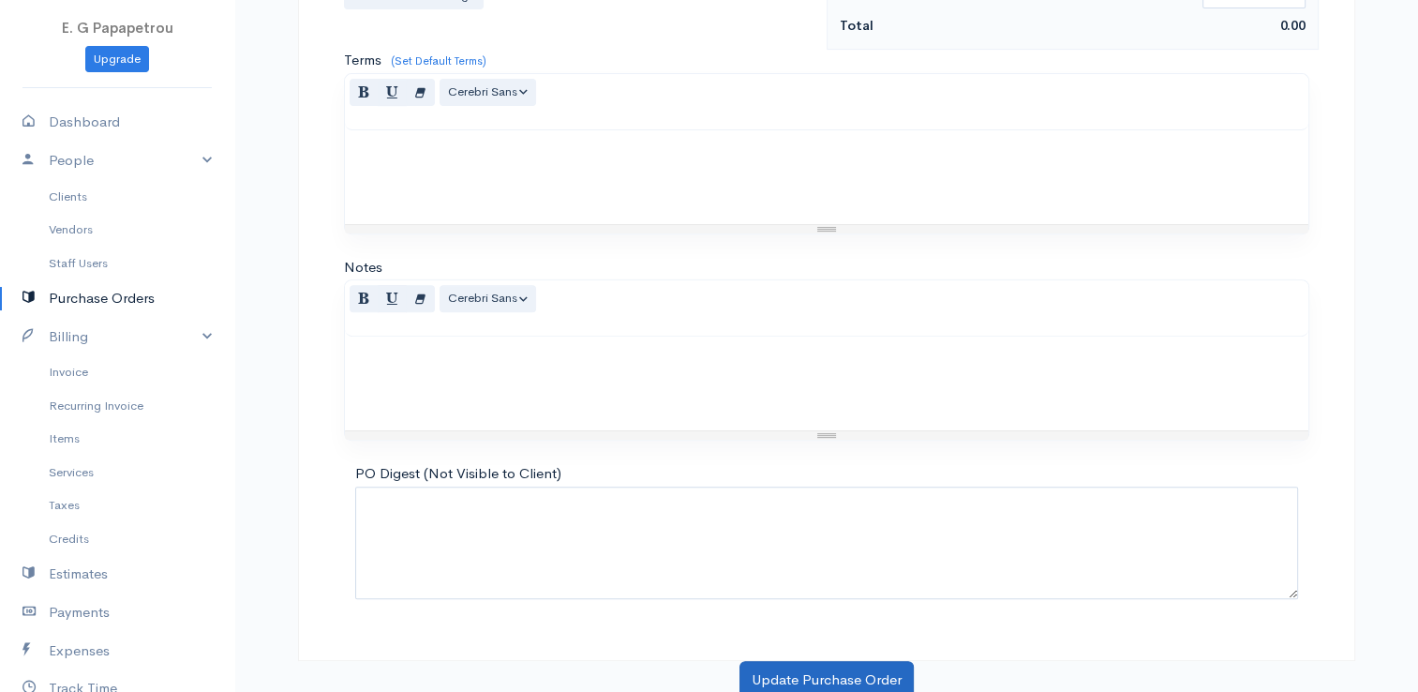
type textarea "MAMA [PERSON_NAME]"
click at [810, 669] on button "Update Purchase Order" at bounding box center [826, 680] width 174 height 38
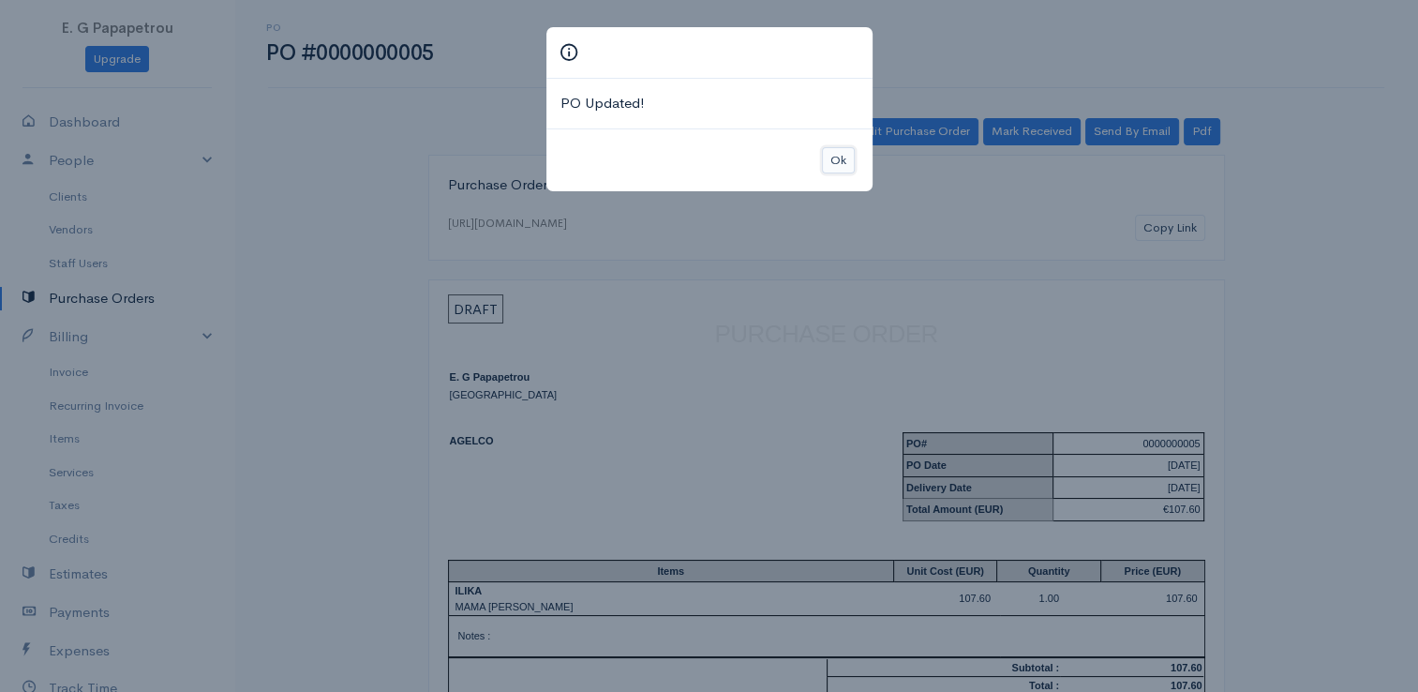
click at [838, 155] on button "Ok" at bounding box center [838, 160] width 33 height 27
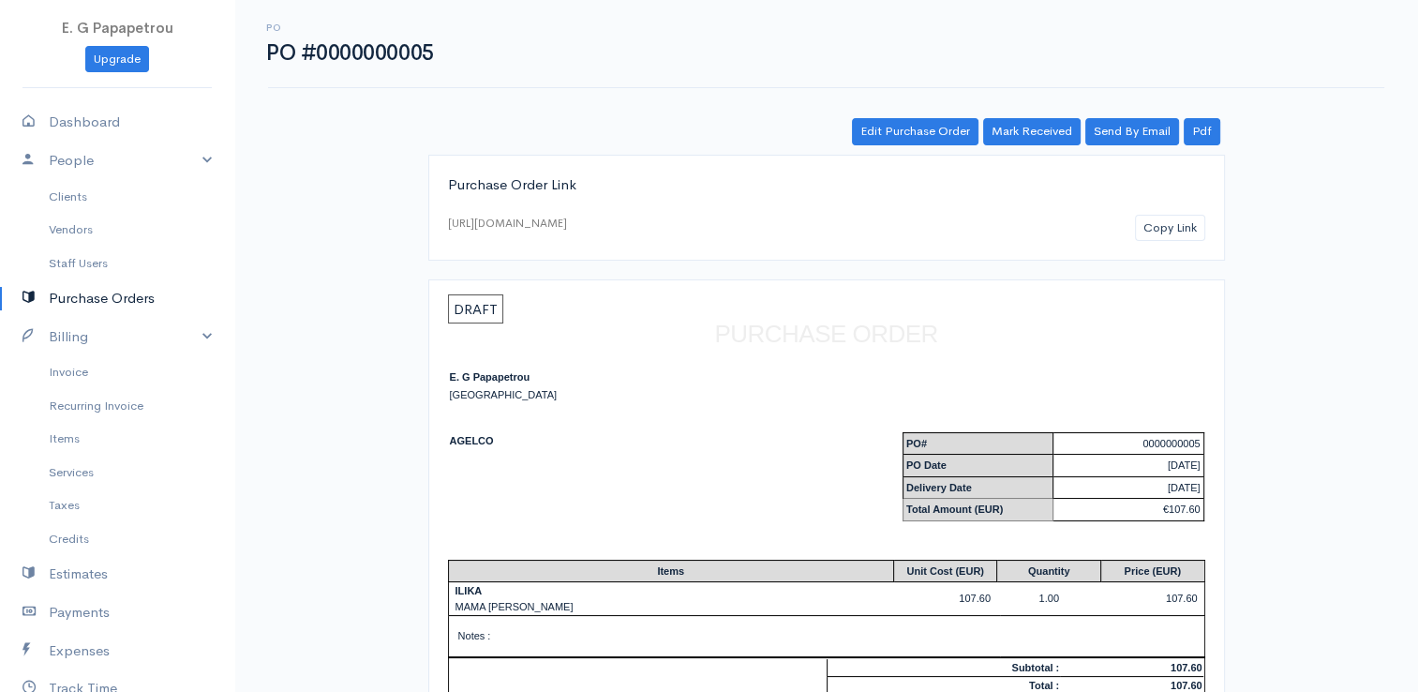
click at [86, 297] on link "Purchase Orders" at bounding box center [117, 298] width 234 height 38
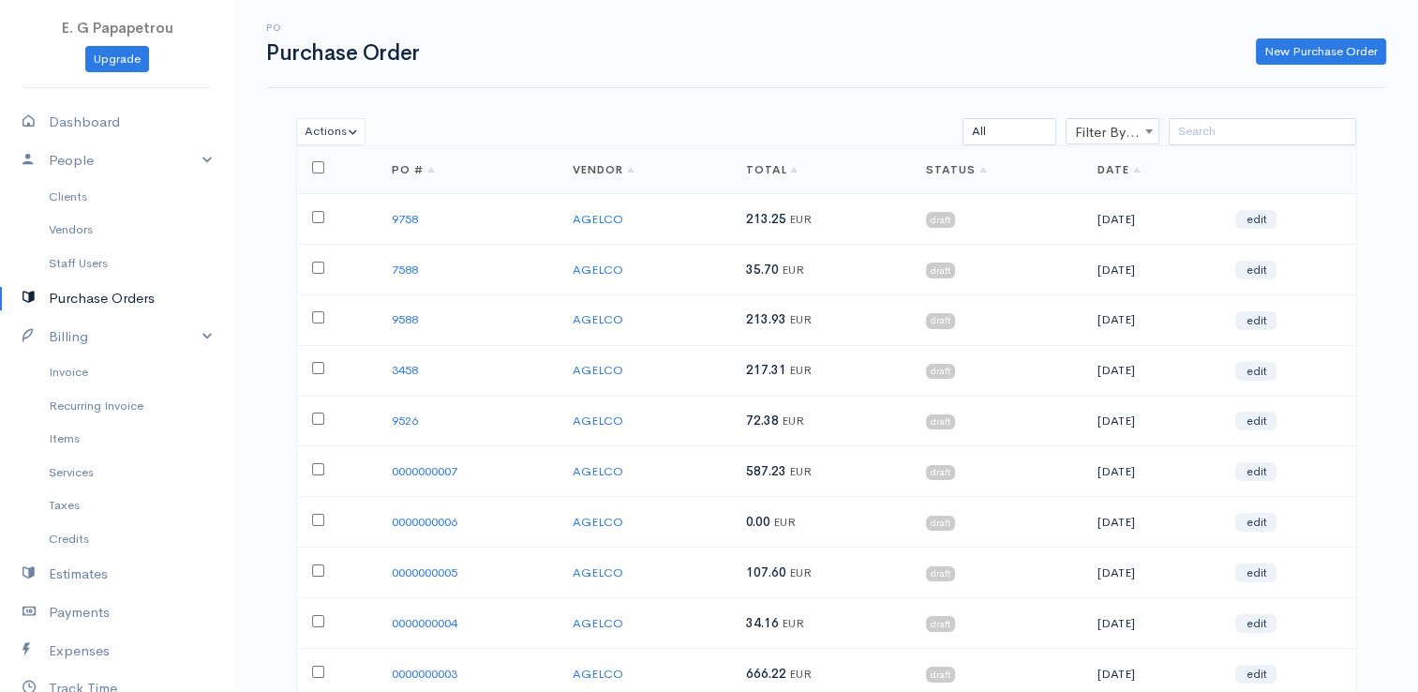
click at [315, 514] on input "checkbox" at bounding box center [318, 520] width 12 height 12
checkbox input "true"
click at [345, 129] on button "Actions" at bounding box center [331, 131] width 70 height 27
click at [356, 172] on link "Delete" at bounding box center [375, 170] width 156 height 33
click at [60, 193] on link "Clients" at bounding box center [117, 197] width 234 height 34
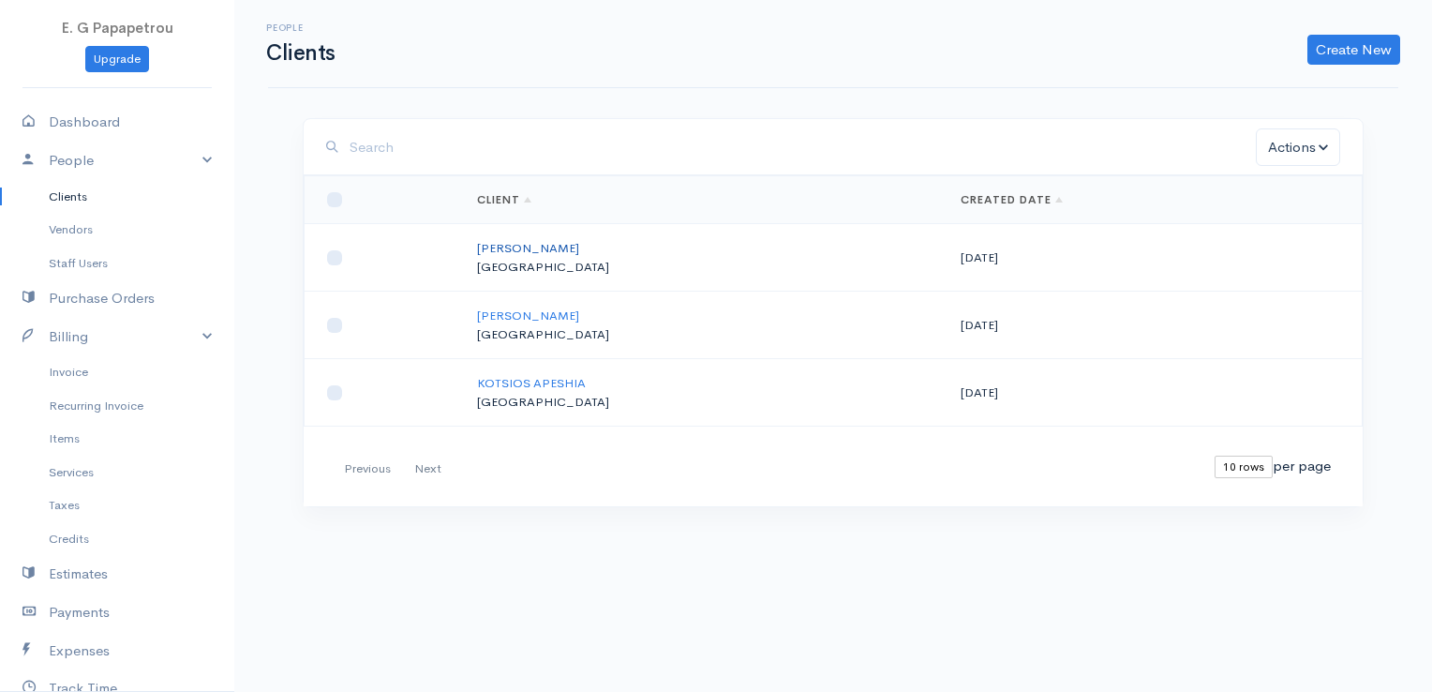
click at [579, 244] on link "[PERSON_NAME]" at bounding box center [528, 248] width 102 height 16
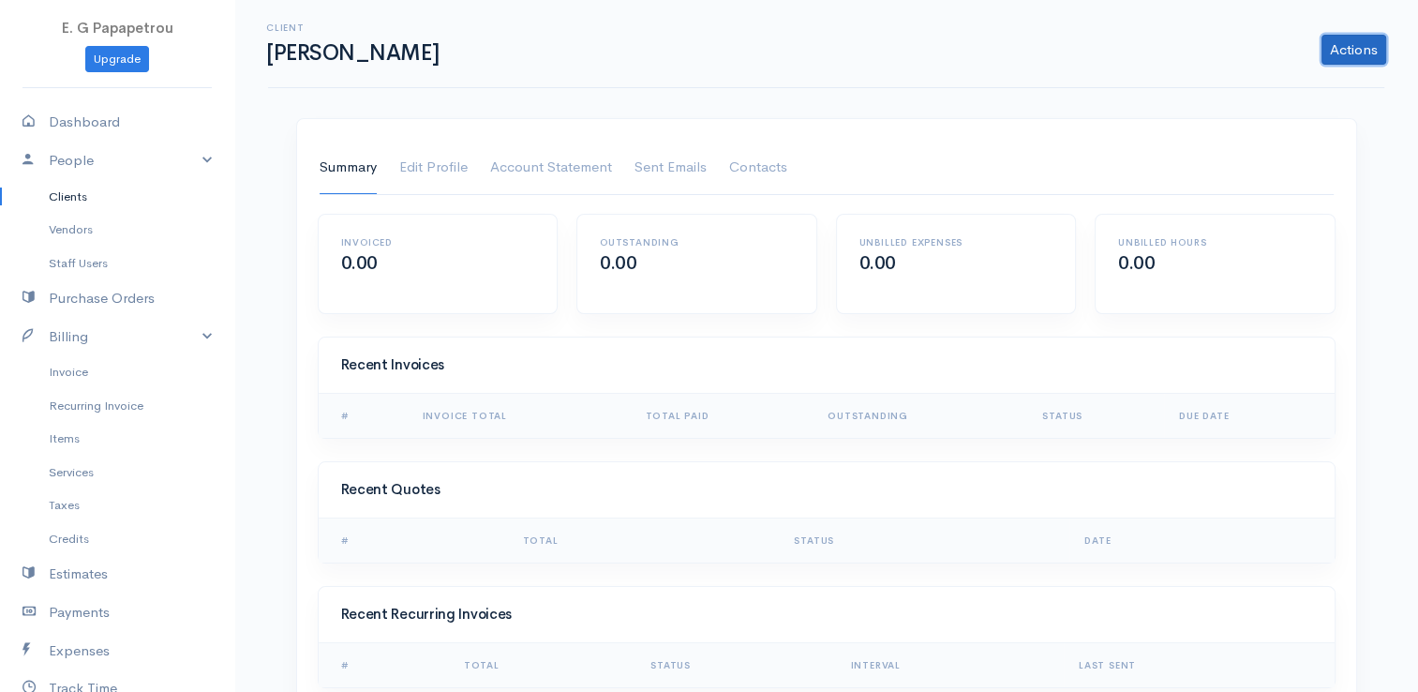
click at [1358, 55] on link "Actions" at bounding box center [1353, 50] width 65 height 30
click at [869, 73] on div "Client [PERSON_NAME] Actions Archive Client Delete Client" at bounding box center [826, 44] width 1116 height 88
click at [85, 368] on link "Invoice" at bounding box center [117, 372] width 234 height 34
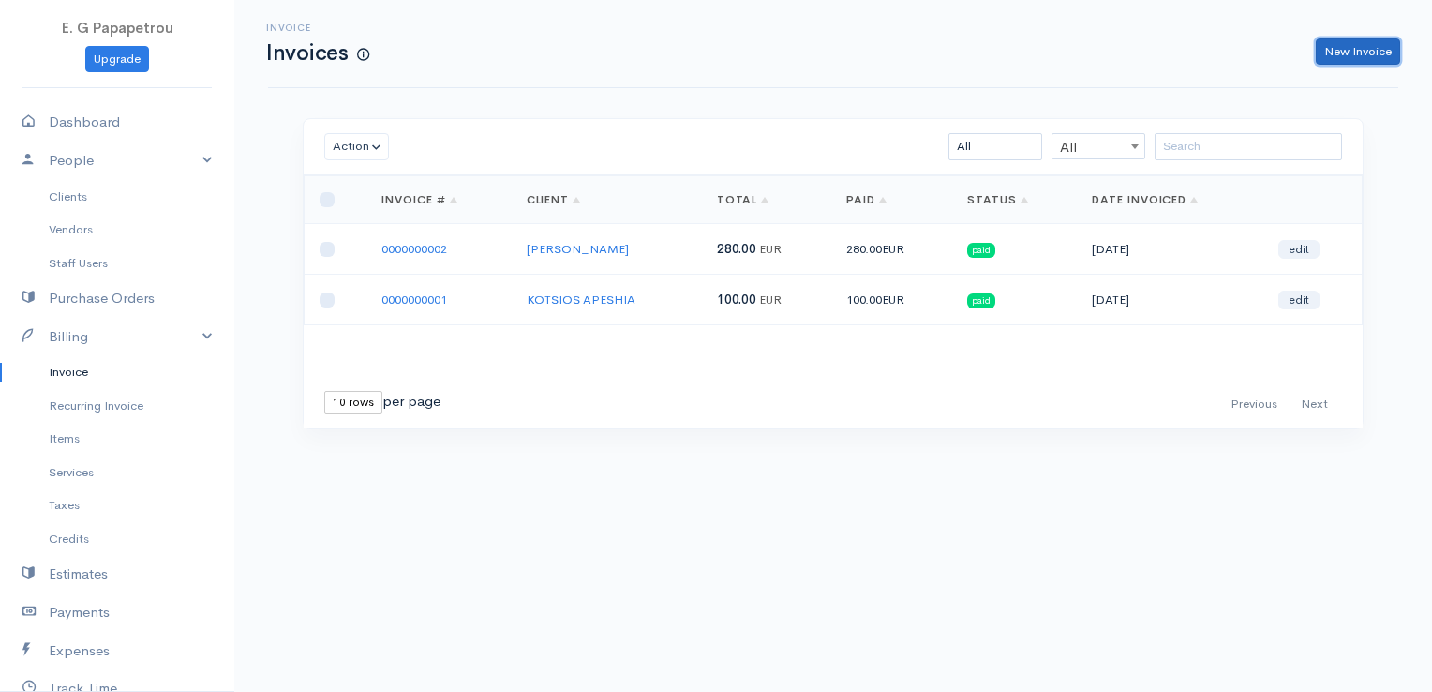
click at [1347, 50] on link "New Invoice" at bounding box center [1358, 51] width 84 height 27
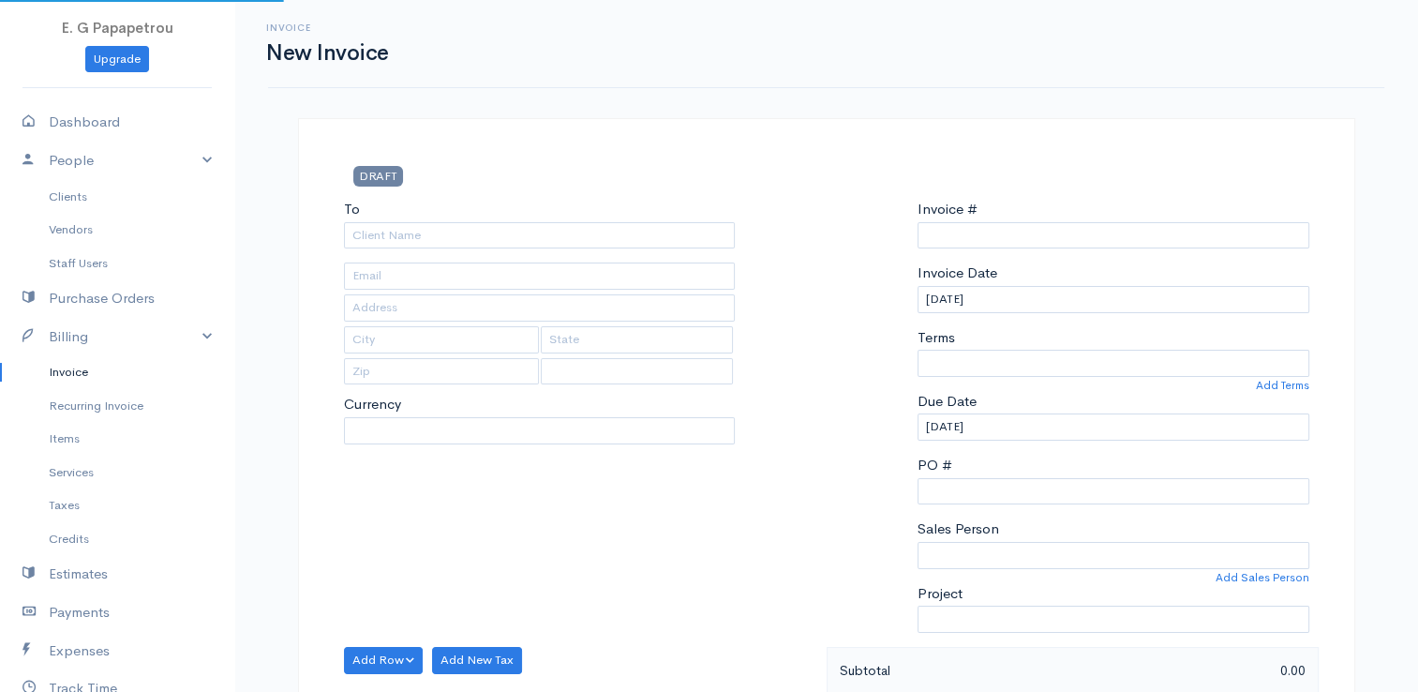
select select "[GEOGRAPHIC_DATA]"
select select "EUR"
type input "0000009592"
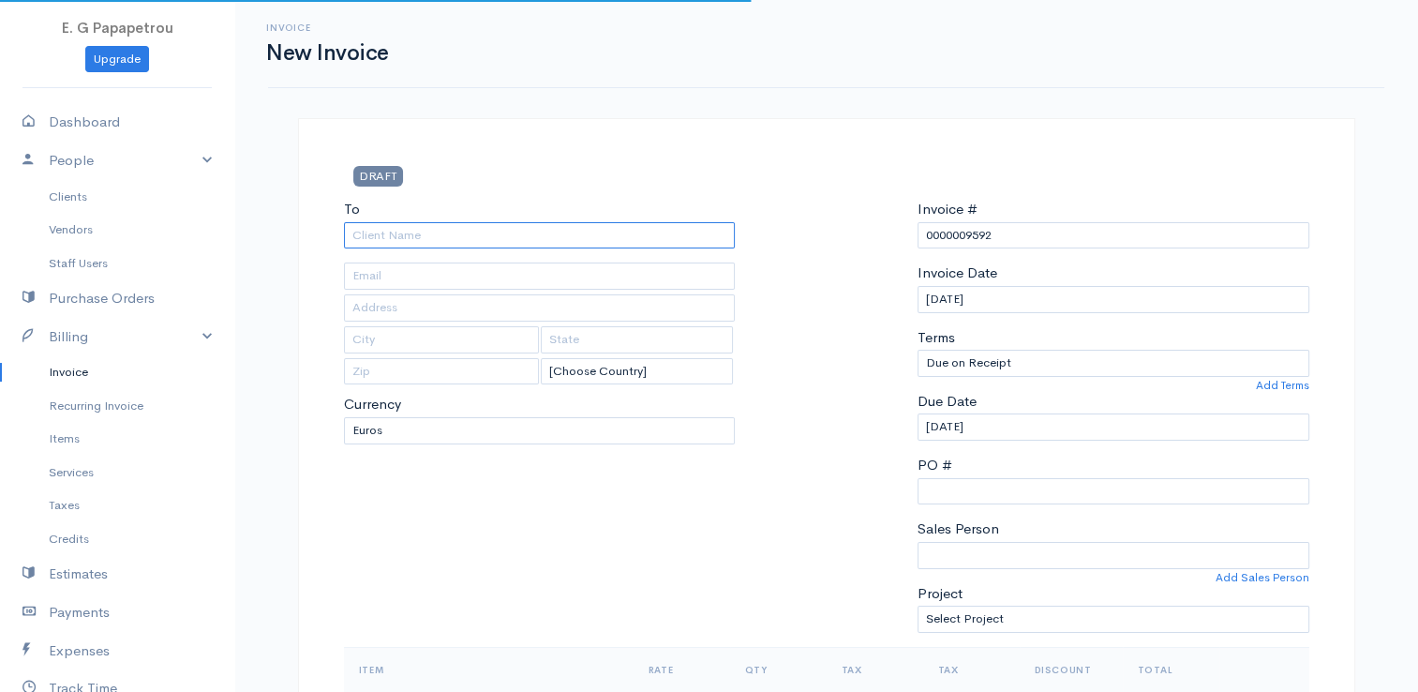
click at [689, 231] on input "To" at bounding box center [540, 235] width 392 height 27
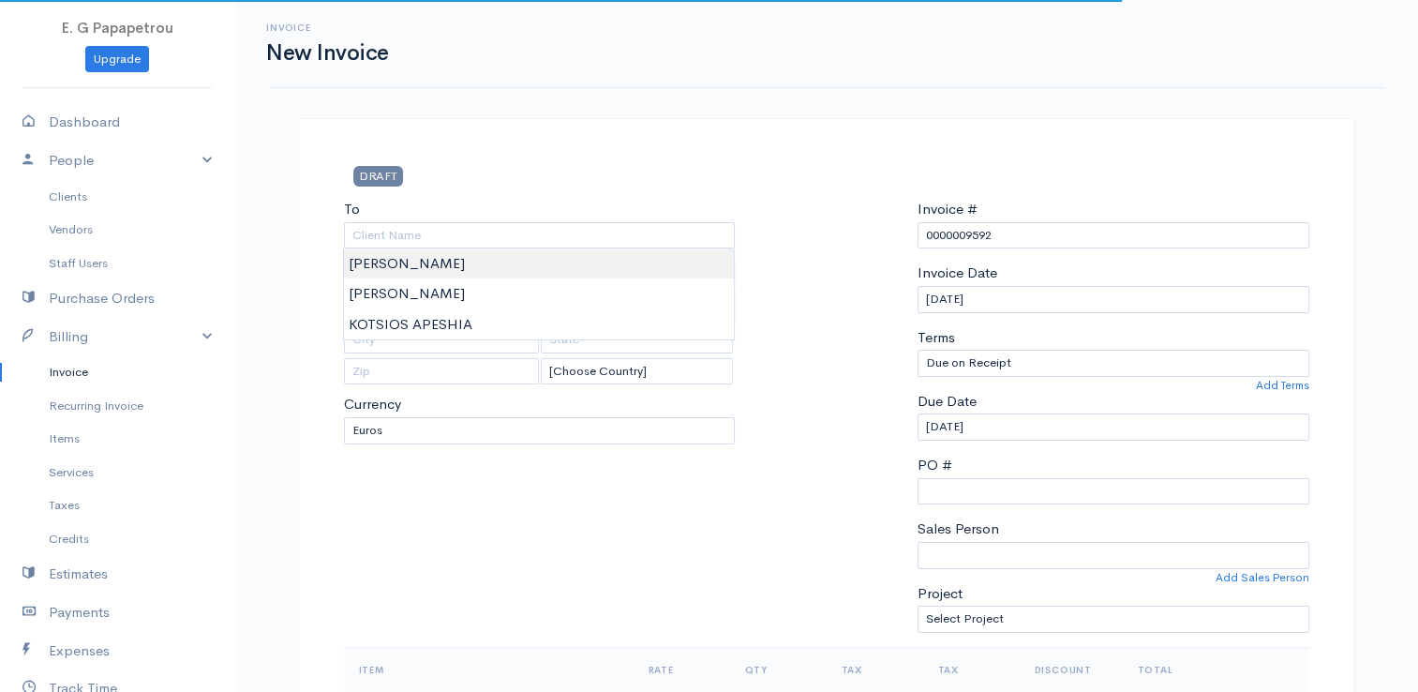
type input "[PERSON_NAME]"
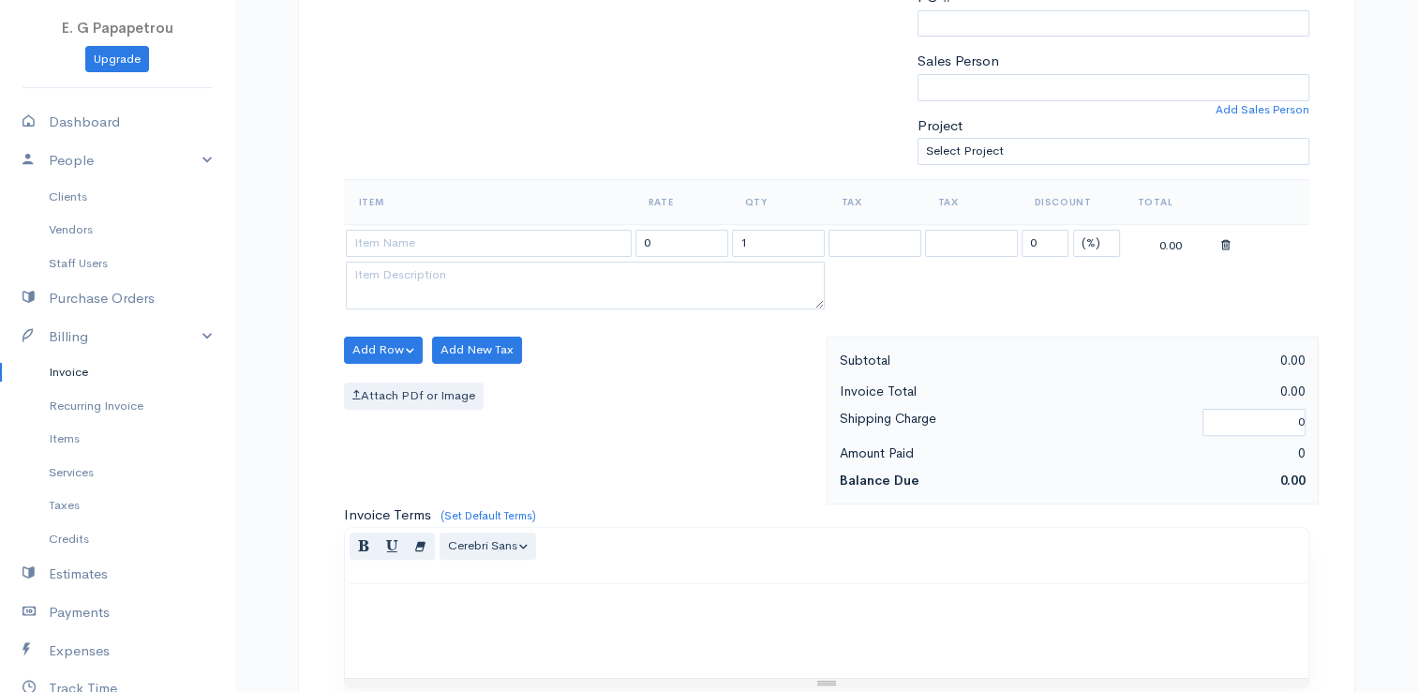
scroll to position [469, 0]
click at [500, 234] on input at bounding box center [489, 242] width 286 height 27
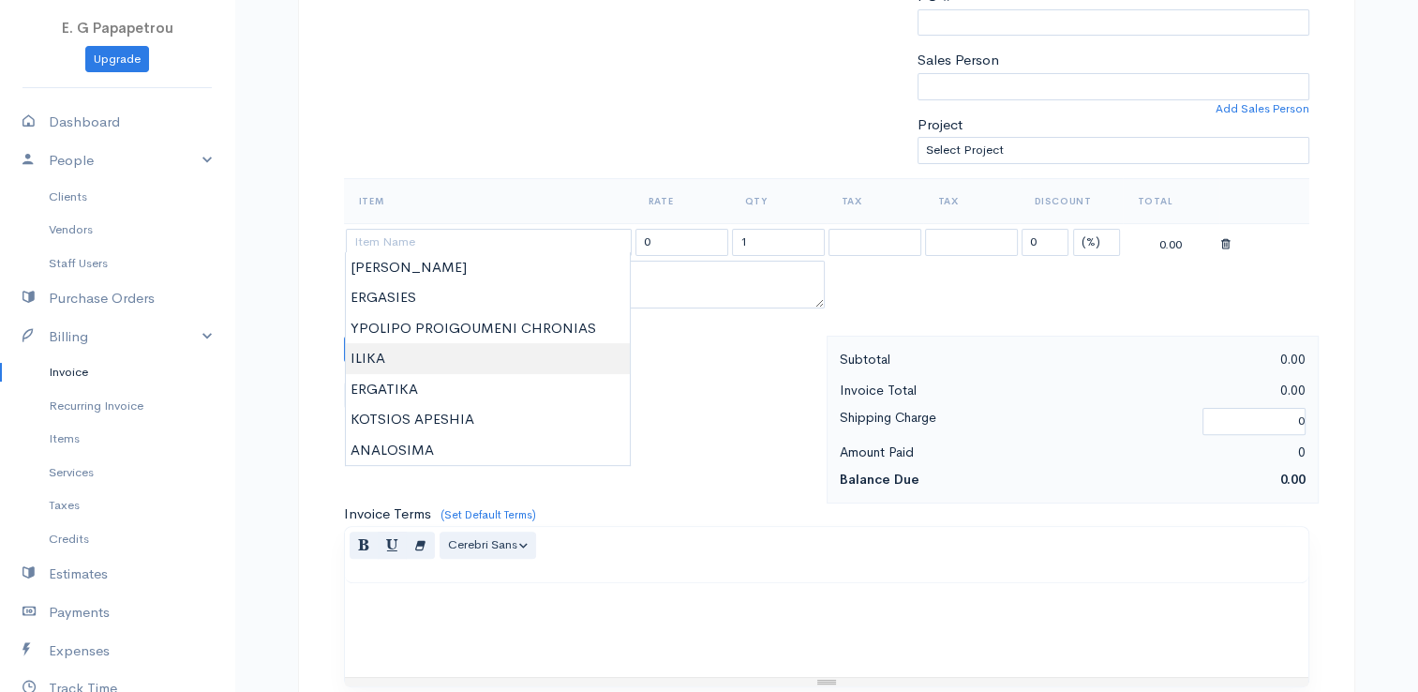
type input "ILIKA"
click at [438, 351] on body "E. G Papapetrou Upgrade Dashboard People Clients Vendors Staff Users Purchase O…" at bounding box center [709, 341] width 1418 height 1620
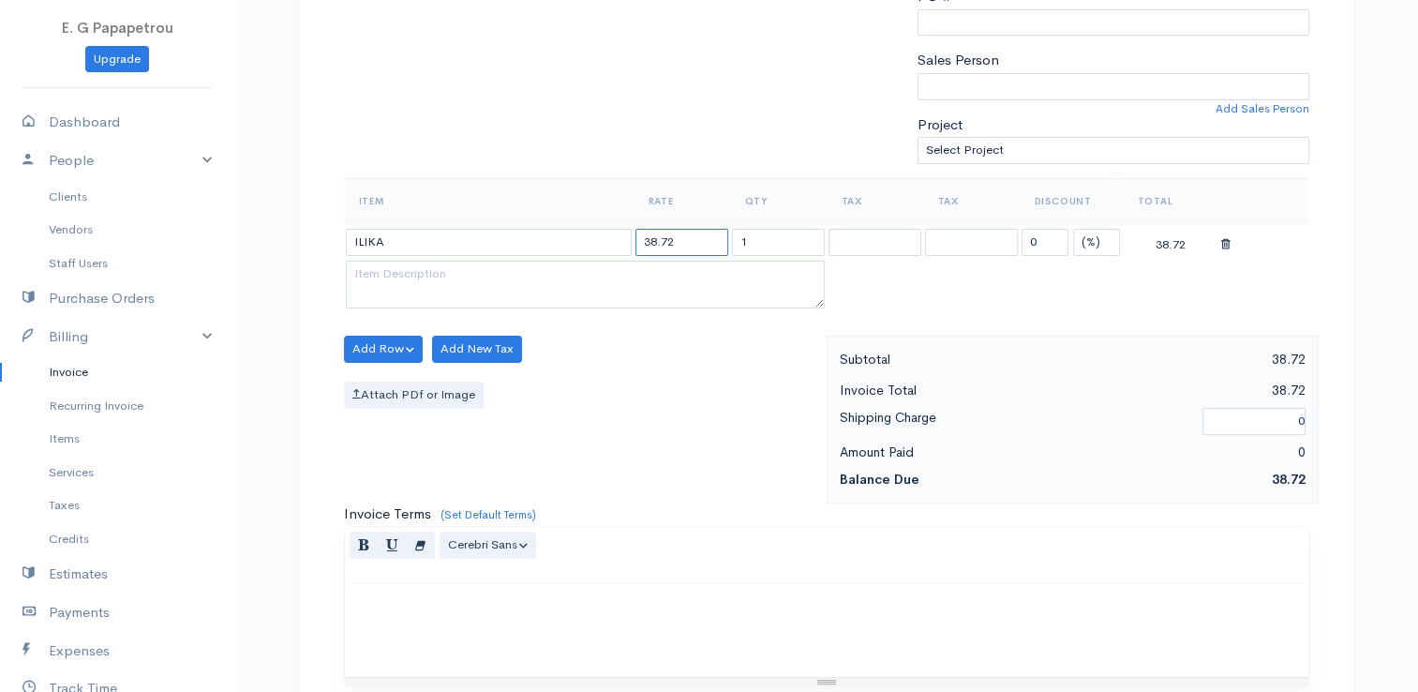
drag, startPoint x: 693, startPoint y: 244, endPoint x: 600, endPoint y: 231, distance: 94.5
click at [600, 231] on tr "ILIKA 38.72 1 0 (%) Flat 38.72" at bounding box center [826, 241] width 965 height 37
type input "587.23"
click at [603, 281] on textarea at bounding box center [585, 285] width 479 height 49
type textarea "9521"
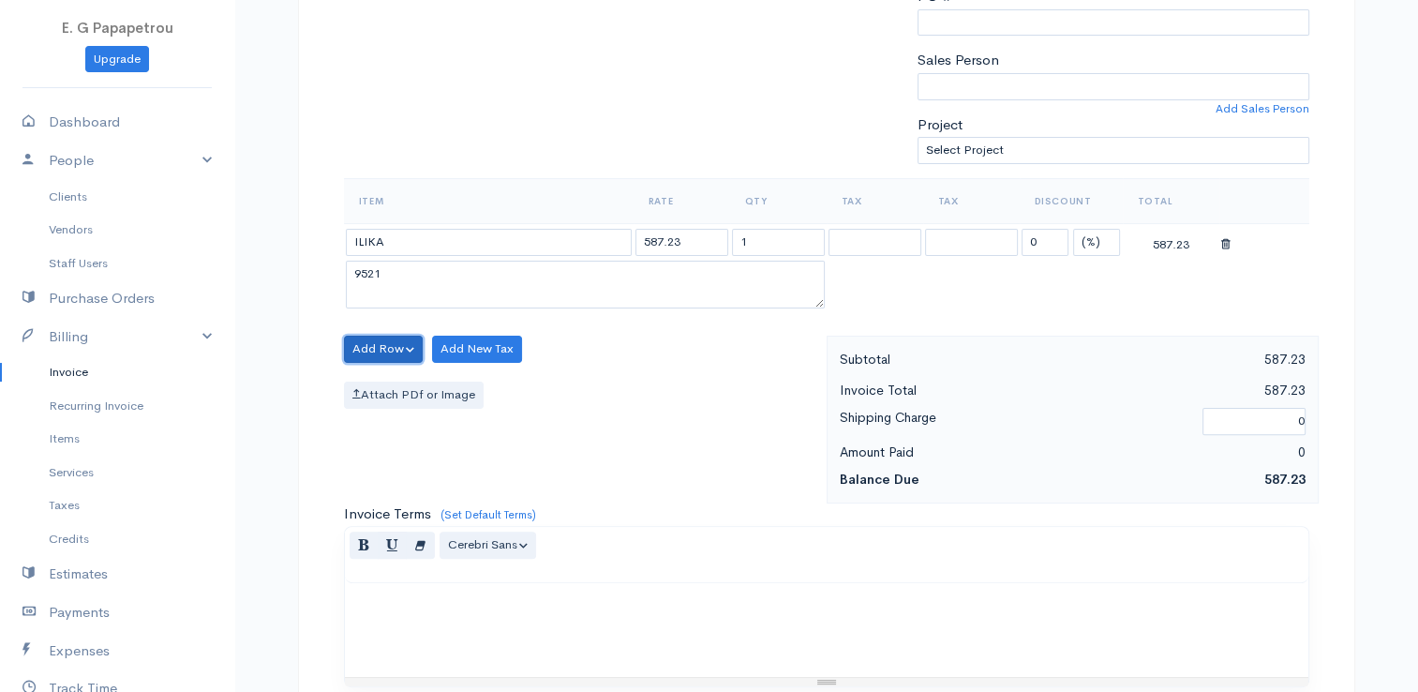
click at [360, 335] on button "Add Row" at bounding box center [384, 348] width 80 height 27
click at [379, 384] on link "Add Item Row" at bounding box center [419, 387] width 148 height 33
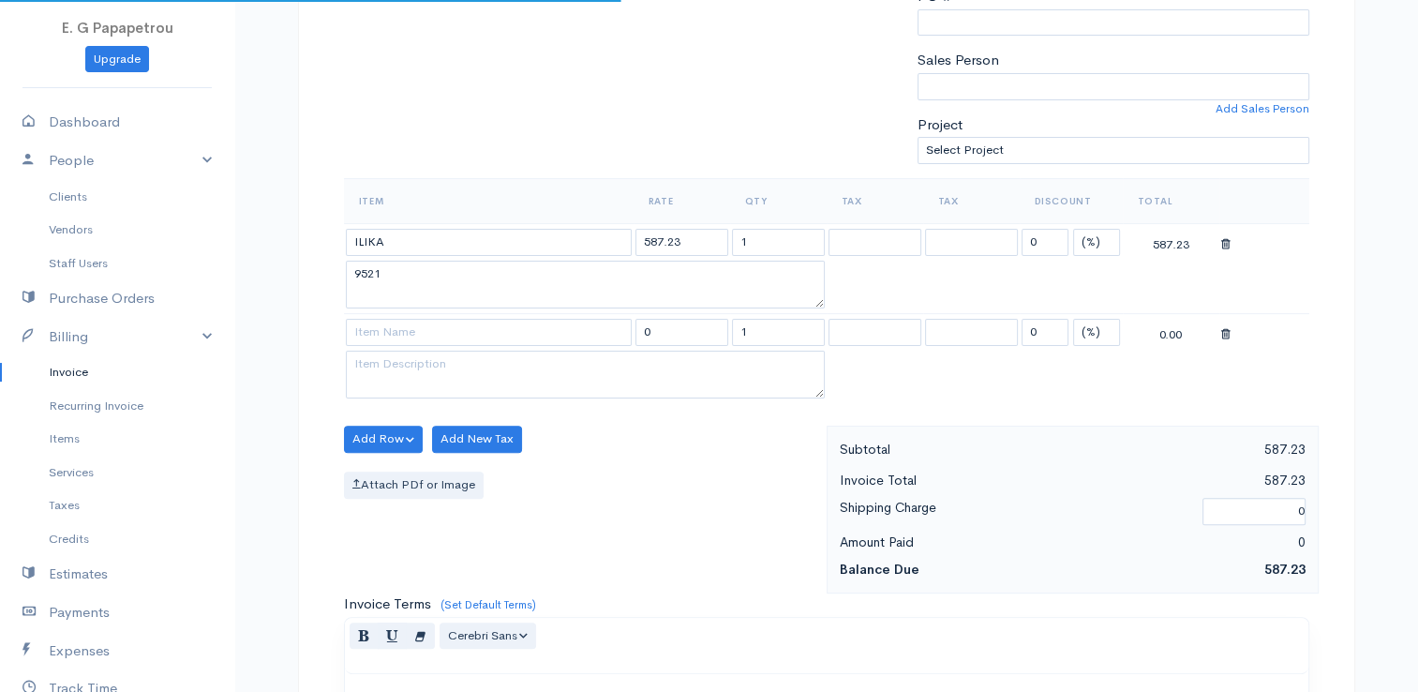
click at [390, 344] on td at bounding box center [489, 332] width 290 height 37
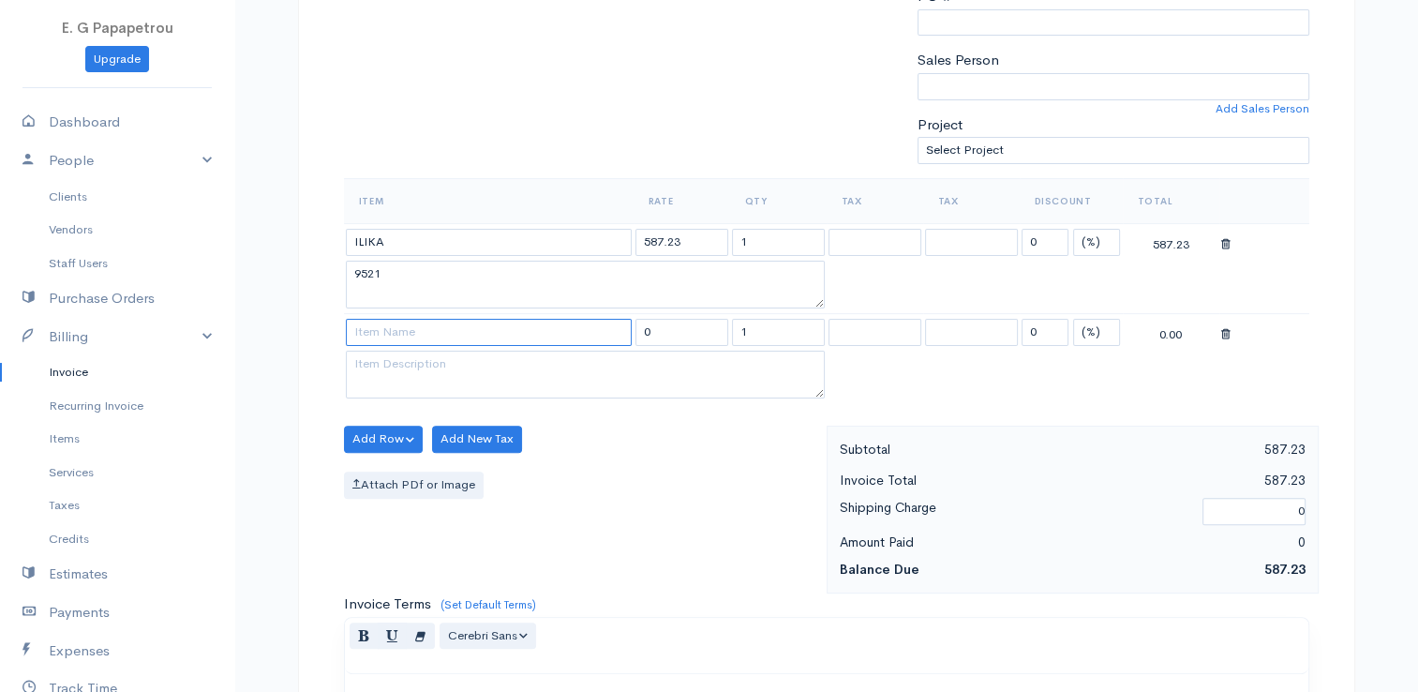
click at [394, 330] on input at bounding box center [489, 332] width 286 height 27
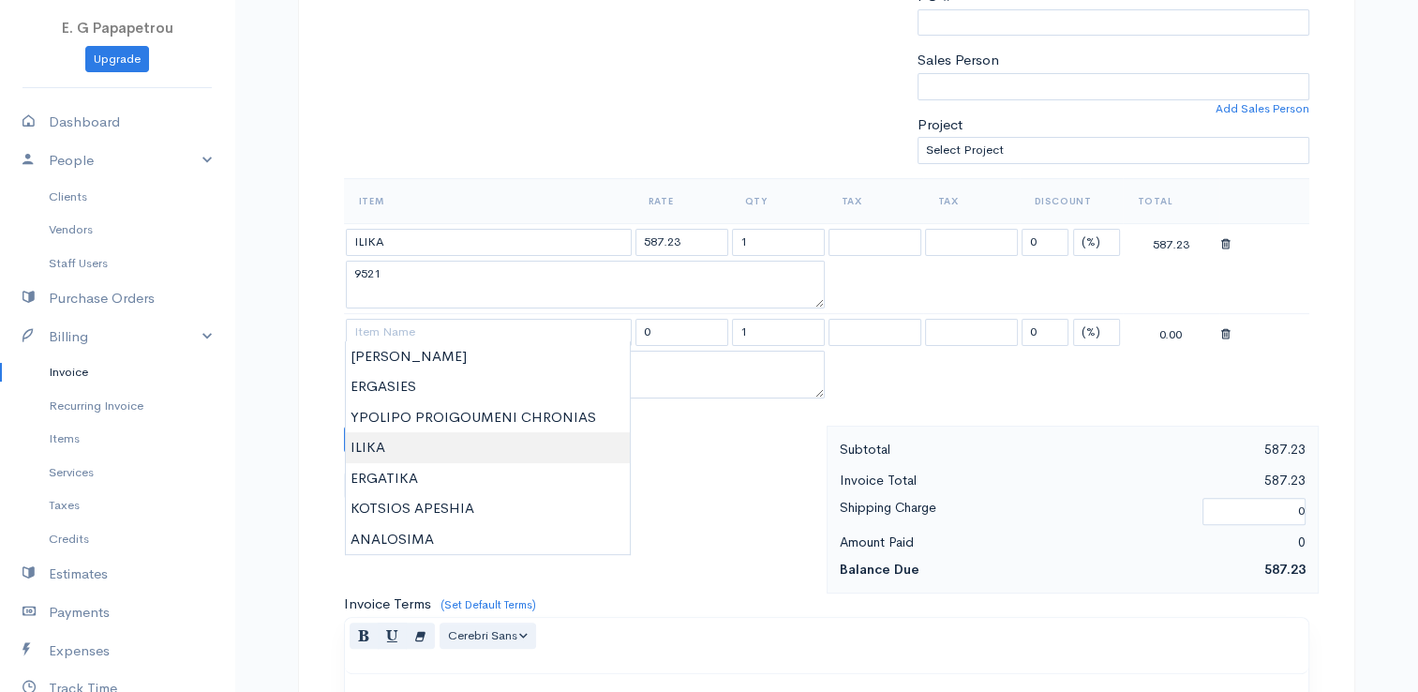
type input "ILIKA"
click at [395, 445] on body "E. G Papapetrou Upgrade Dashboard People Clients Vendors Staff Users Purchase O…" at bounding box center [709, 386] width 1418 height 1710
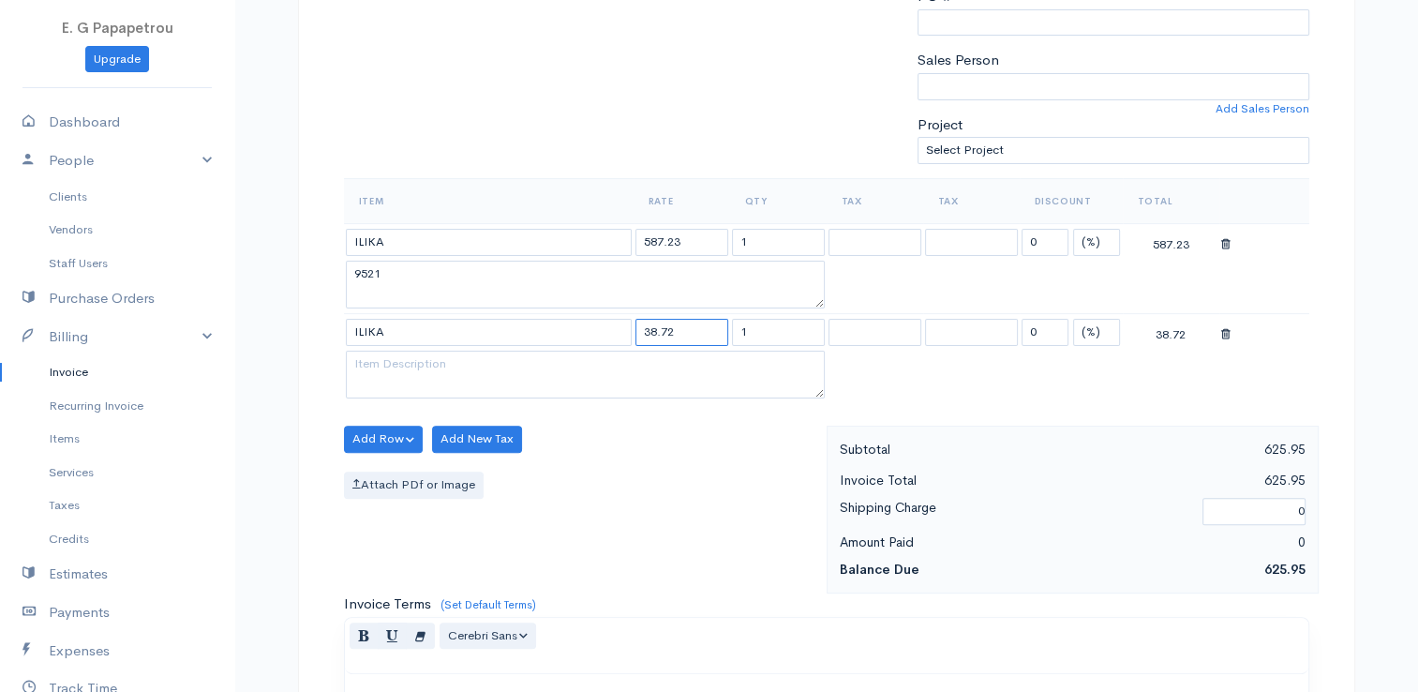
drag, startPoint x: 692, startPoint y: 328, endPoint x: 623, endPoint y: 322, distance: 68.6
click at [623, 322] on tr "ILIKA 38.72 1 0 (%) Flat 38.72" at bounding box center [826, 332] width 965 height 37
type input "72.38"
click at [525, 376] on textarea at bounding box center [585, 374] width 479 height 49
type textarea "9526"
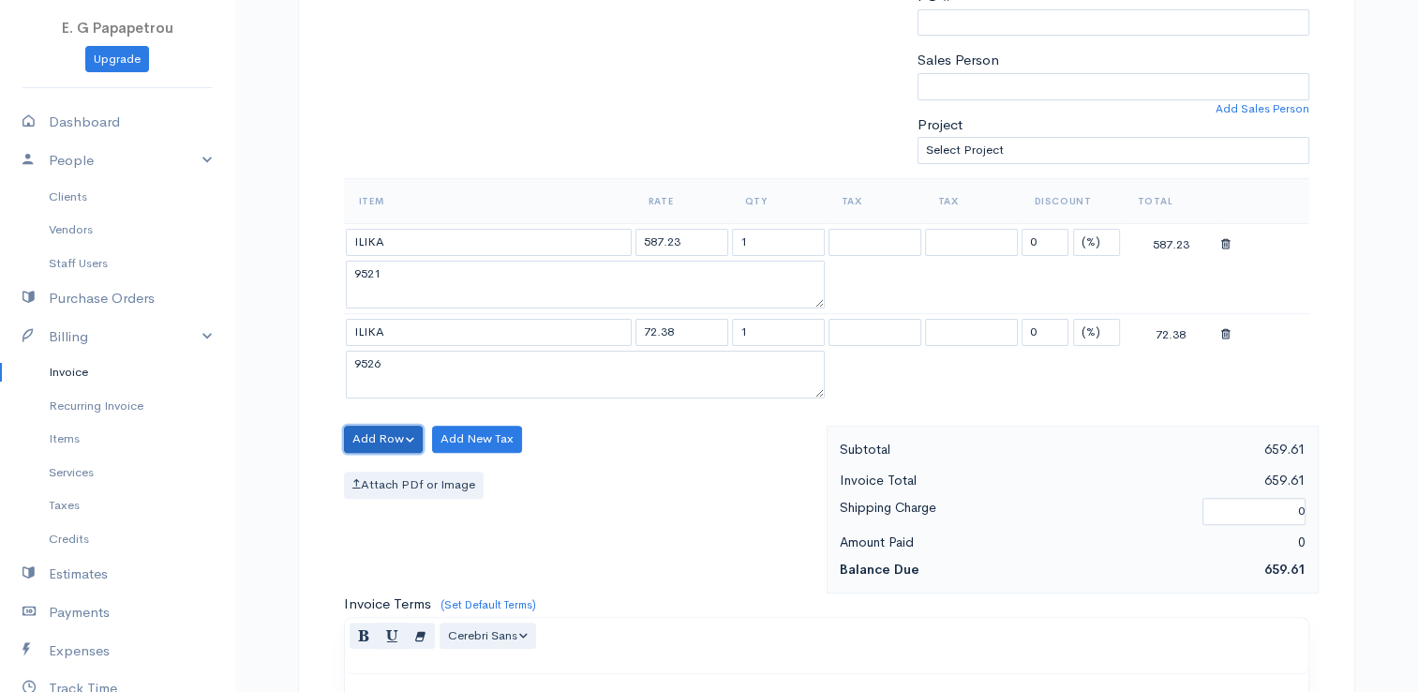
click at [401, 425] on button "Add Row" at bounding box center [384, 438] width 80 height 27
click at [410, 484] on link "Add Item Row" at bounding box center [419, 477] width 148 height 33
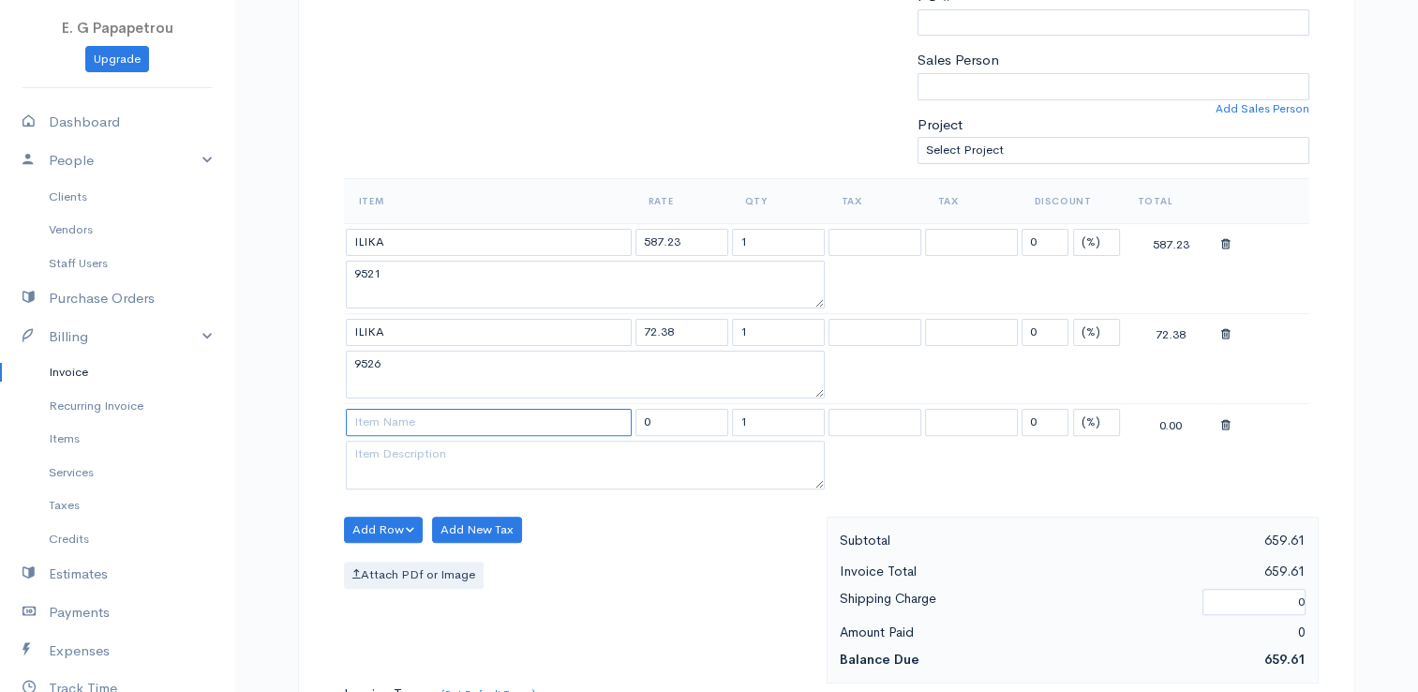
click at [409, 427] on input at bounding box center [489, 422] width 286 height 27
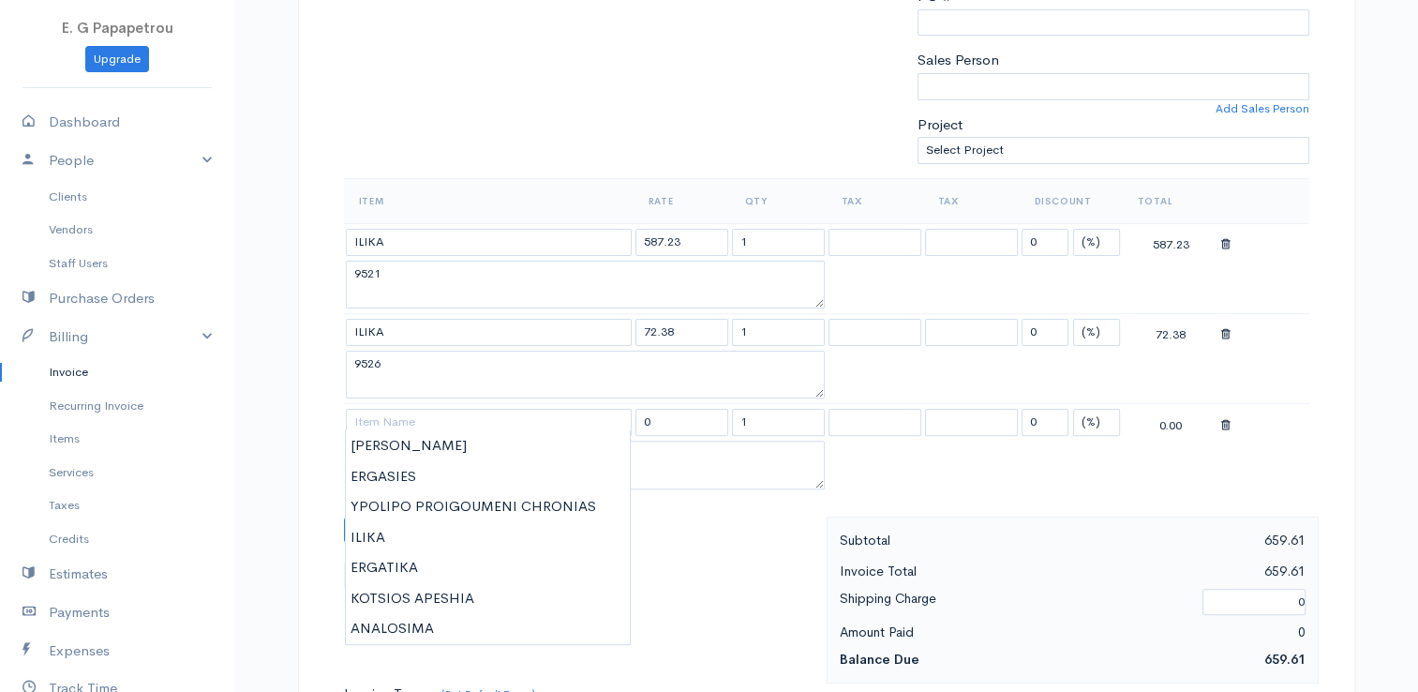
type input "ILIKA"
click at [387, 542] on body "E. G Papapetrou Upgrade Dashboard People Clients Vendors Staff Users Purchase O…" at bounding box center [709, 431] width 1418 height 1800
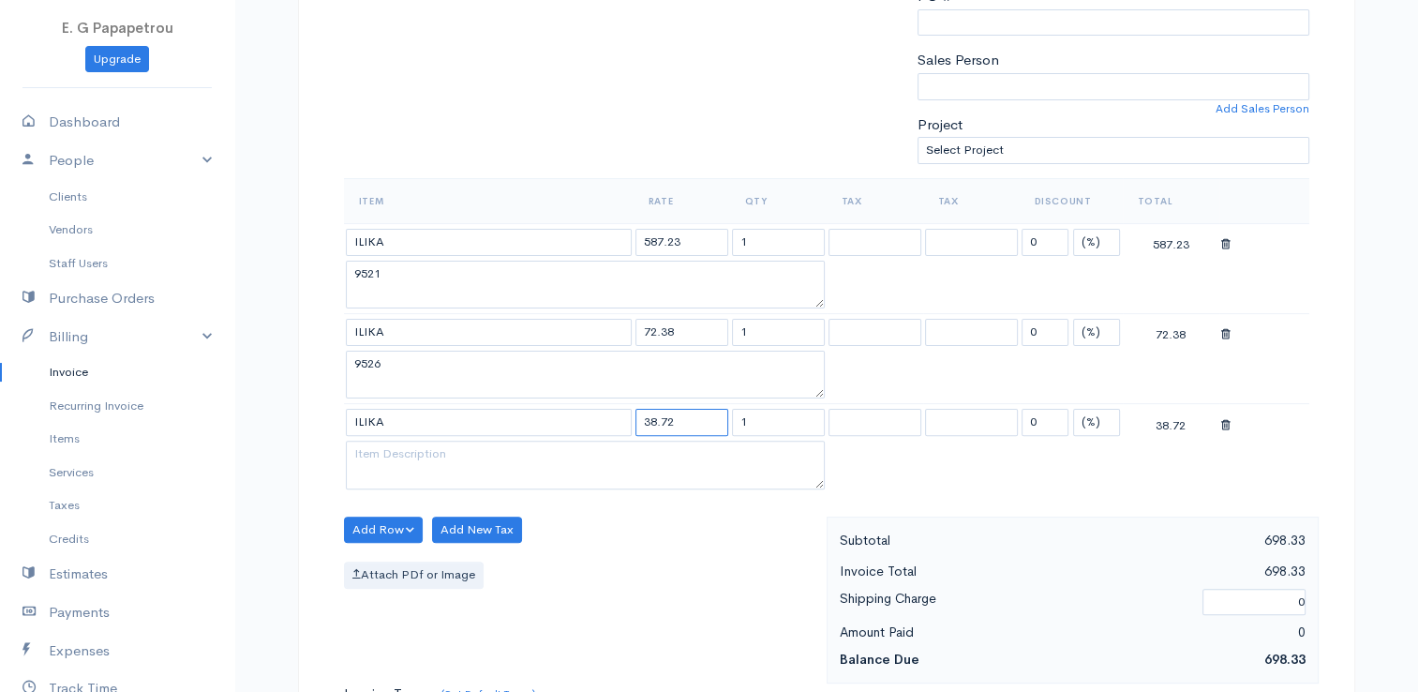
drag, startPoint x: 686, startPoint y: 419, endPoint x: 532, endPoint y: 402, distance: 154.6
click at [532, 404] on tr "ILIKA 38.72 1 0 (%) Flat 38.72" at bounding box center [826, 422] width 965 height 37
click at [607, 463] on textarea at bounding box center [585, 464] width 479 height 49
drag, startPoint x: 653, startPoint y: 414, endPoint x: 561, endPoint y: 419, distance: 92.0
click at [561, 419] on tr "ILIKA 72.38 1 0 (%) Flat 72.38" at bounding box center [826, 422] width 965 height 37
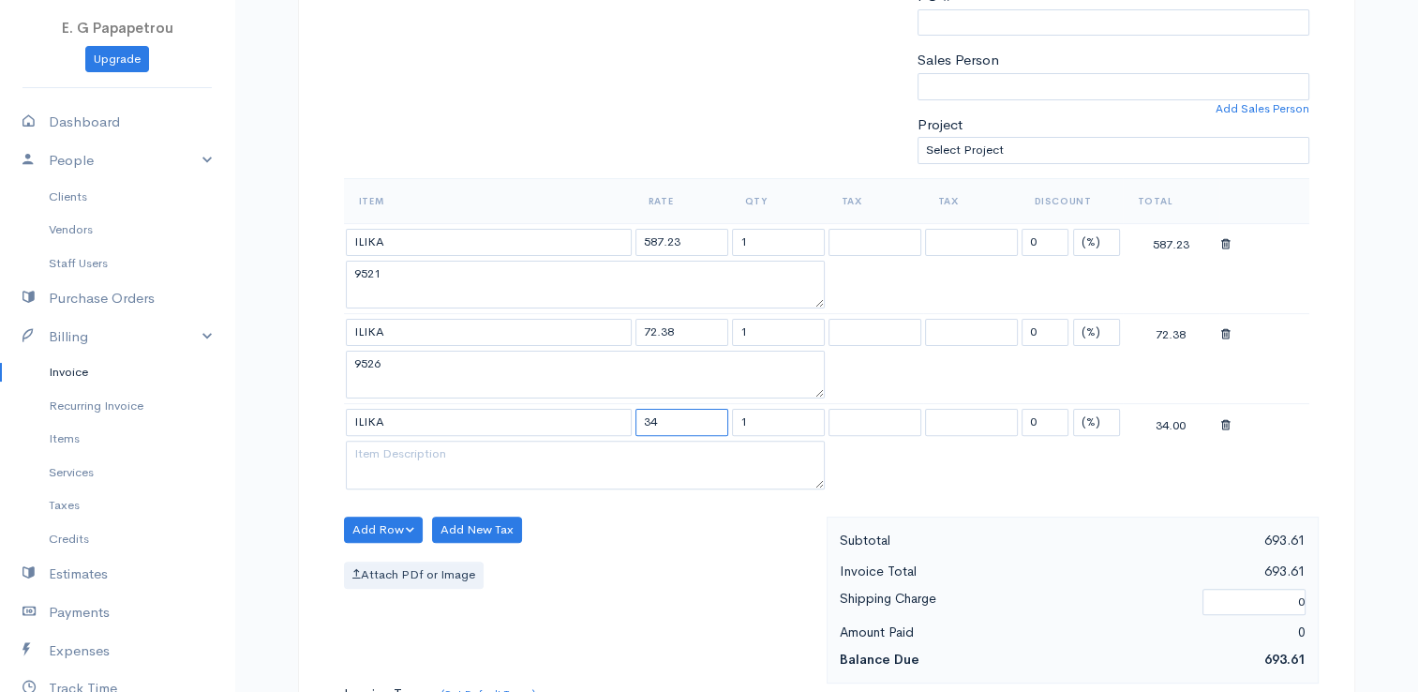
type input "3"
type input "217.31"
click at [566, 459] on textarea at bounding box center [585, 464] width 479 height 49
type textarea "3458"
click at [368, 516] on button "Add Row" at bounding box center [384, 529] width 80 height 27
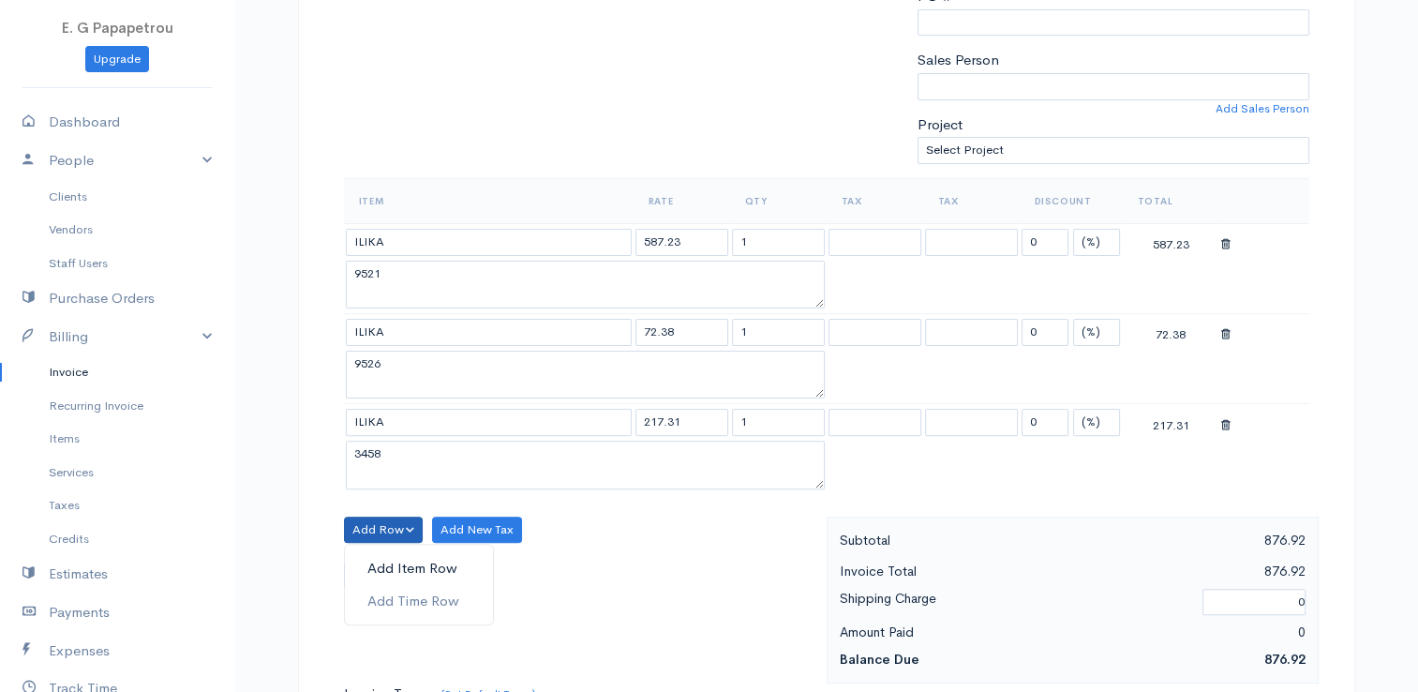
click at [407, 553] on link "Add Item Row" at bounding box center [419, 568] width 148 height 33
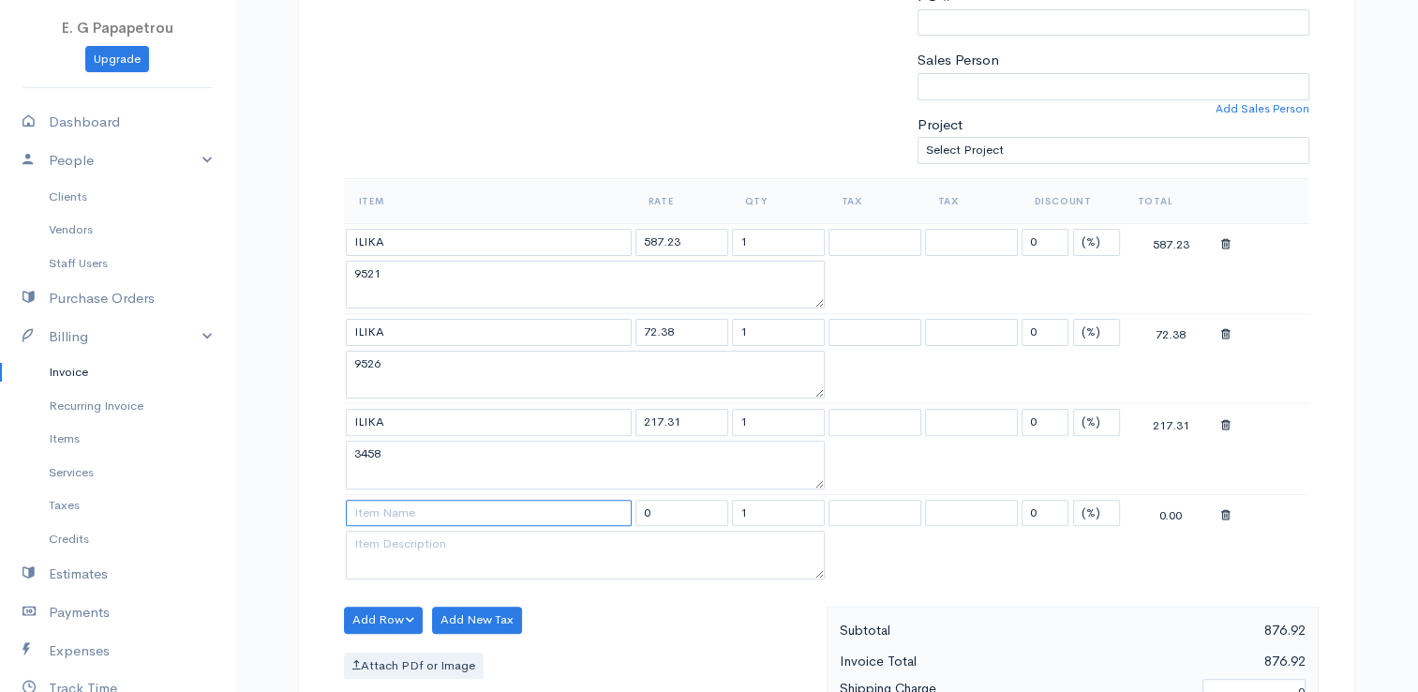
click at [419, 504] on input at bounding box center [489, 512] width 286 height 27
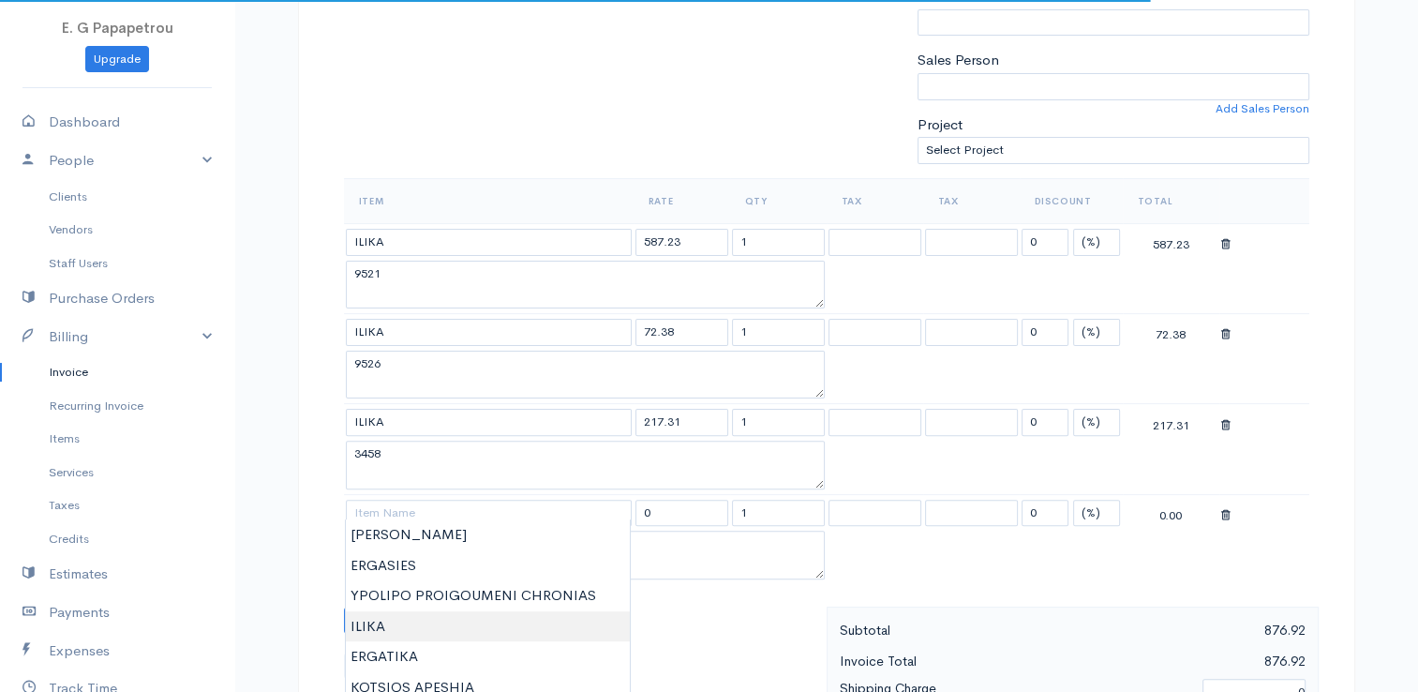
type input "ILIKA"
click at [419, 624] on body "E. G Papapetrou Upgrade Dashboard People Clients Vendors Staff Users Purchase O…" at bounding box center [709, 476] width 1418 height 1890
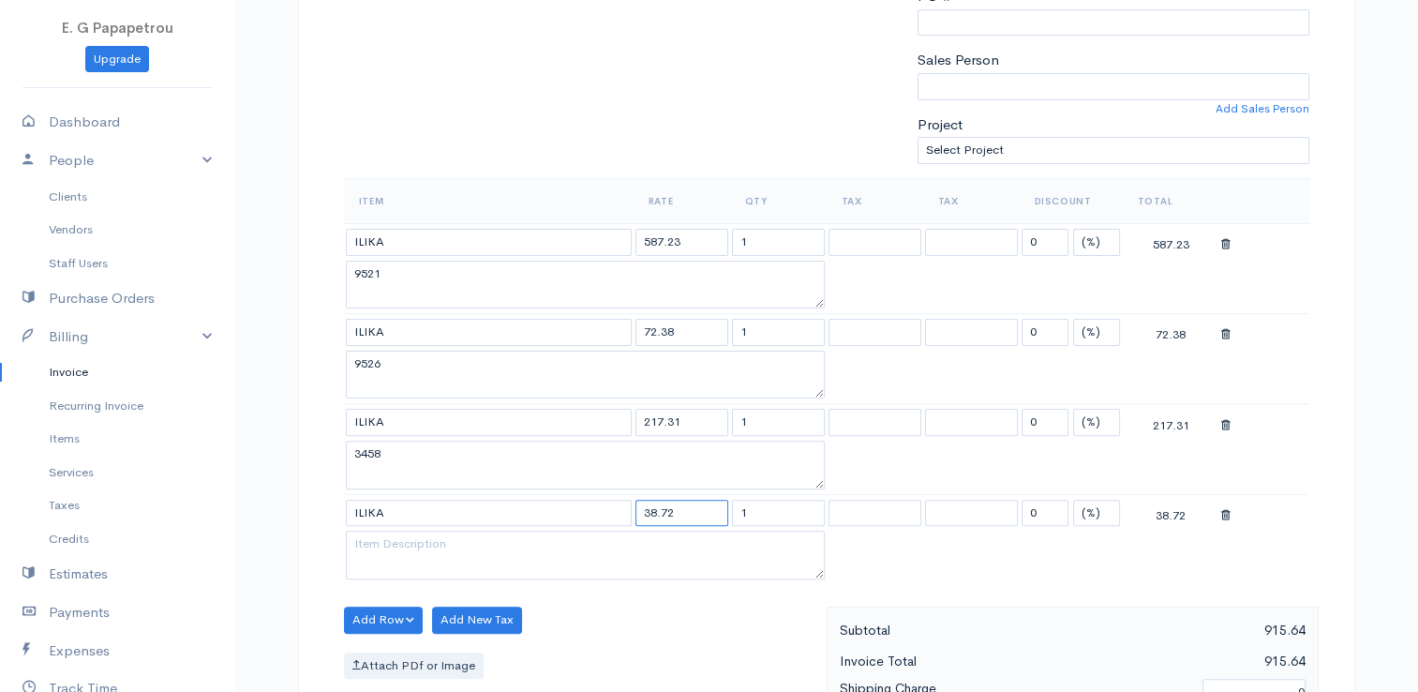
drag, startPoint x: 676, startPoint y: 508, endPoint x: 604, endPoint y: 507, distance: 71.2
click at [604, 507] on tr "ILIKA 38.72 1 0 (%) Flat 38.72" at bounding box center [826, 512] width 965 height 37
type input "213.93"
click at [412, 557] on textarea at bounding box center [585, 554] width 479 height 49
type textarea "9588"
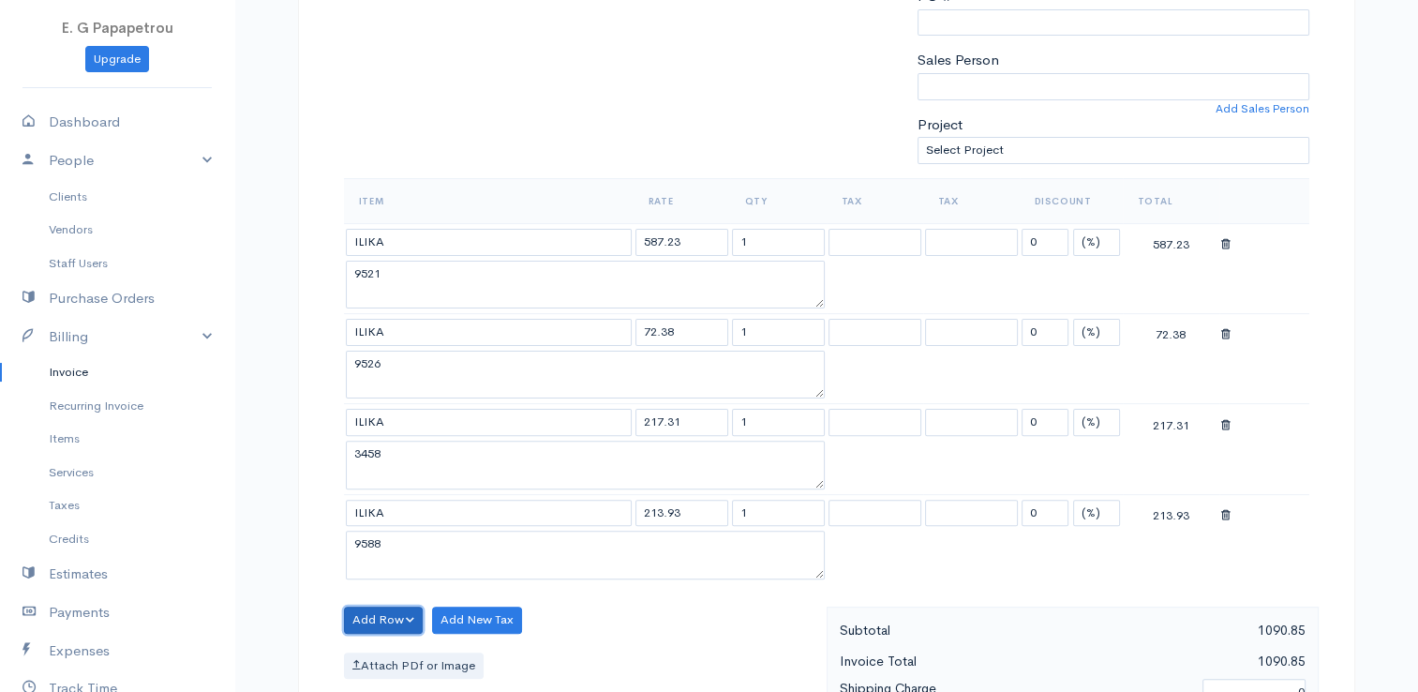
click at [398, 618] on button "Add Row" at bounding box center [384, 619] width 80 height 27
click at [413, 533] on link "Add Item Row" at bounding box center [419, 549] width 148 height 33
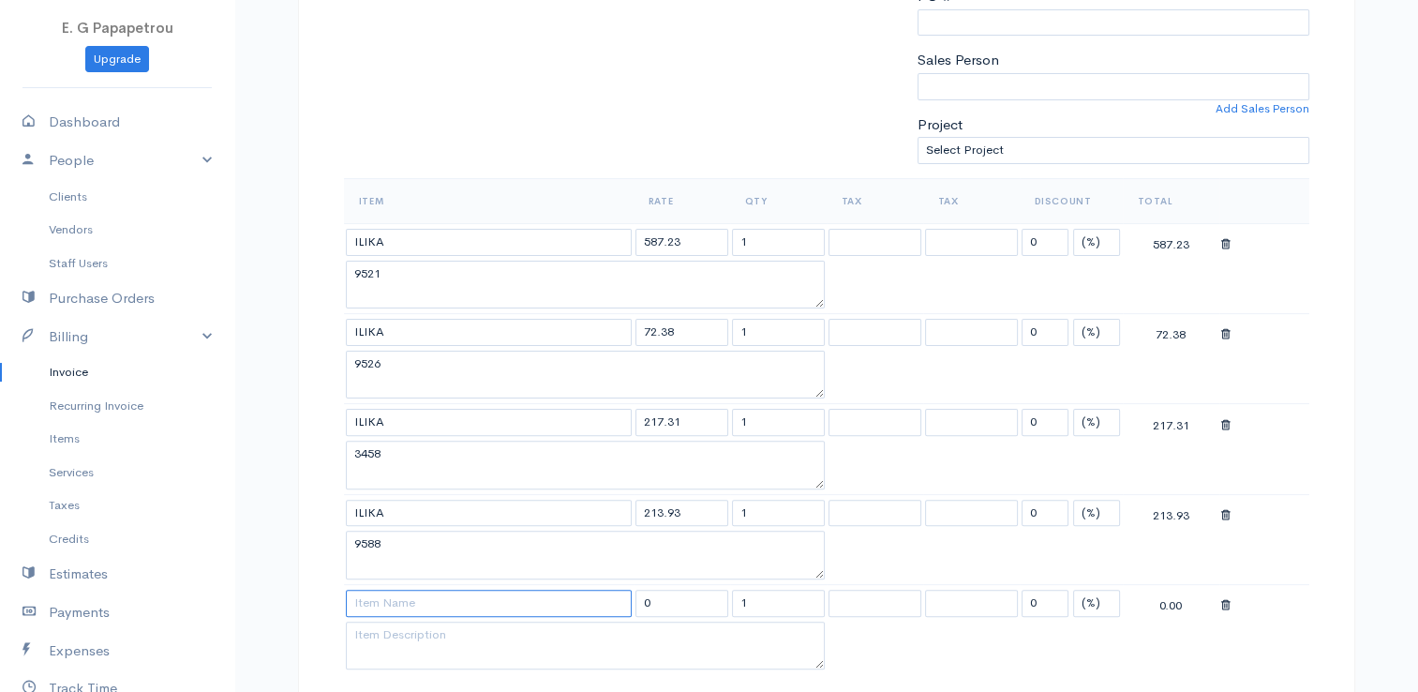
click at [402, 595] on input at bounding box center [489, 602] width 286 height 27
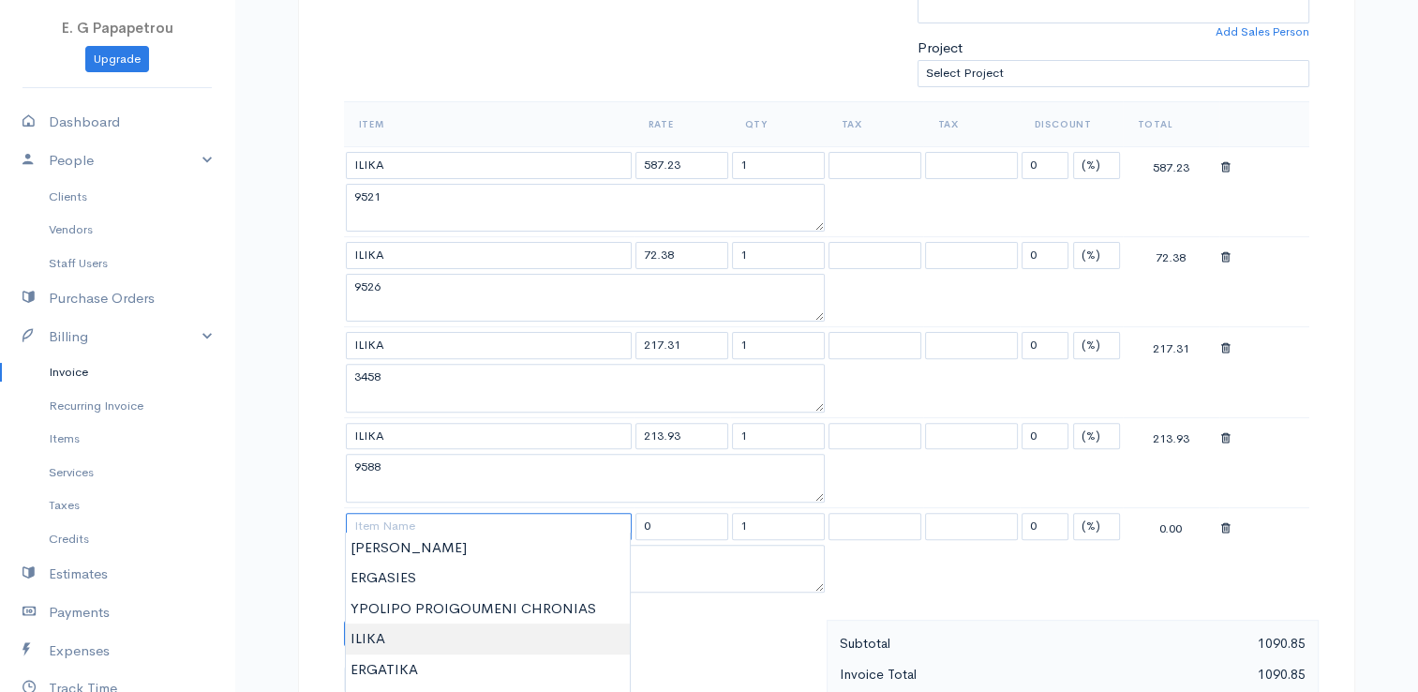
scroll to position [562, 0]
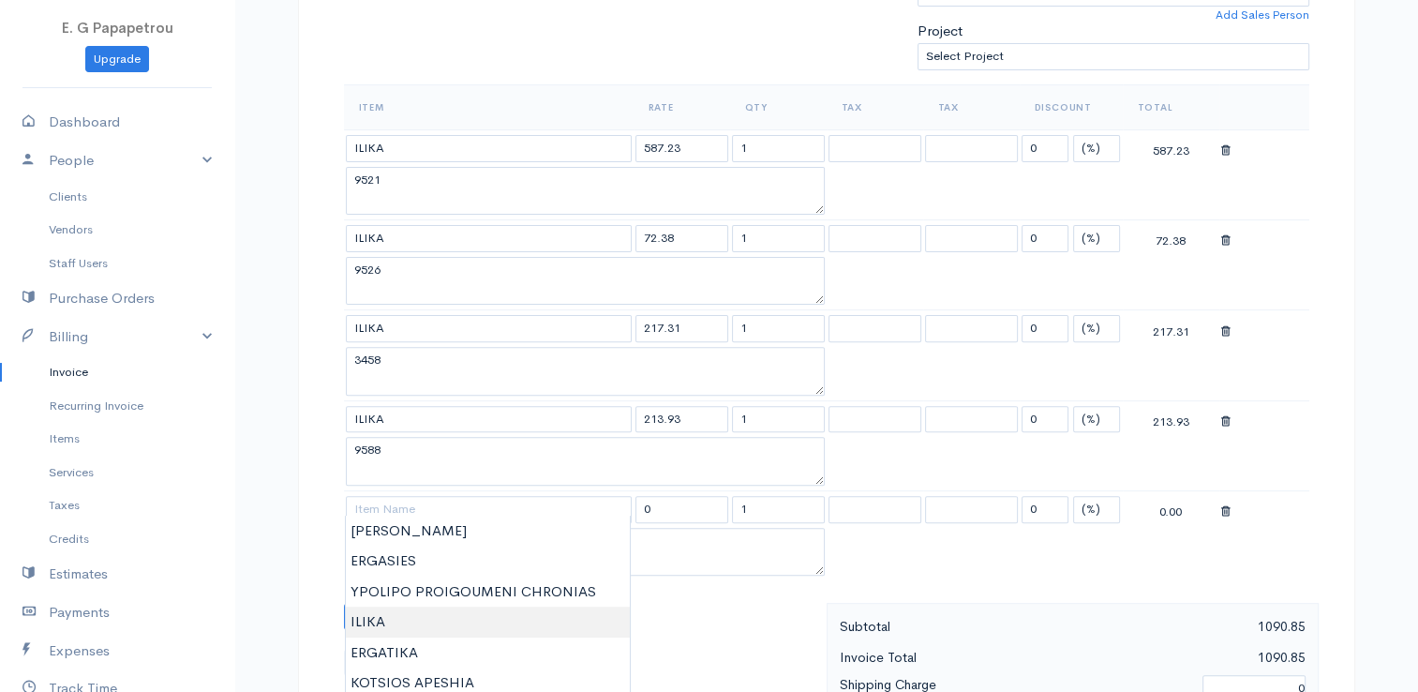
type input "ILIKA"
type input "38.72"
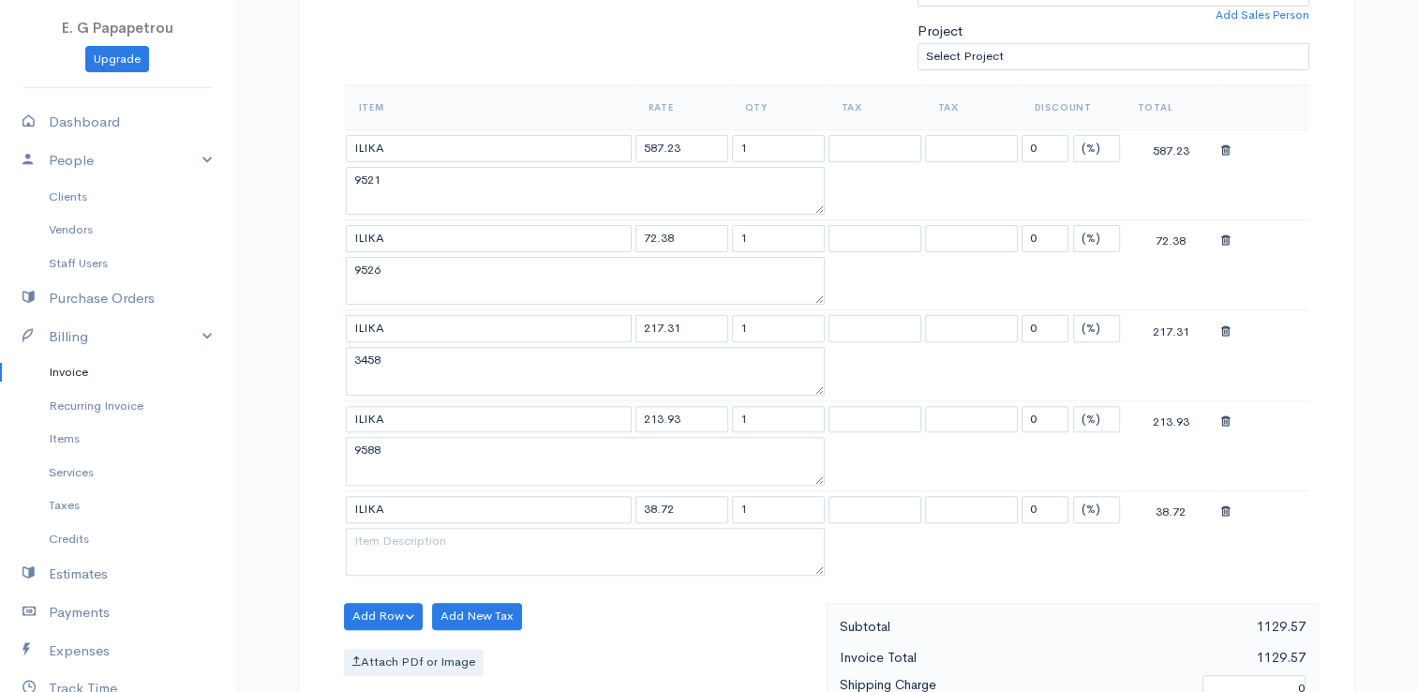
click at [394, 629] on body "E. G Papapetrou Upgrade Dashboard People Clients Vendors Staff Users Purchase O…" at bounding box center [709, 428] width 1418 height 1981
click at [416, 543] on textarea at bounding box center [585, 552] width 479 height 49
type textarea "7588"
drag, startPoint x: 710, startPoint y: 503, endPoint x: 519, endPoint y: 478, distance: 192.8
click at [519, 478] on tbody "ILIKA 587.23 1 0 (%) Flat 587.23 9521 ILIKA 72.38 1 0 (%) Flat 72.38 9526 ILIKA…" at bounding box center [826, 354] width 965 height 451
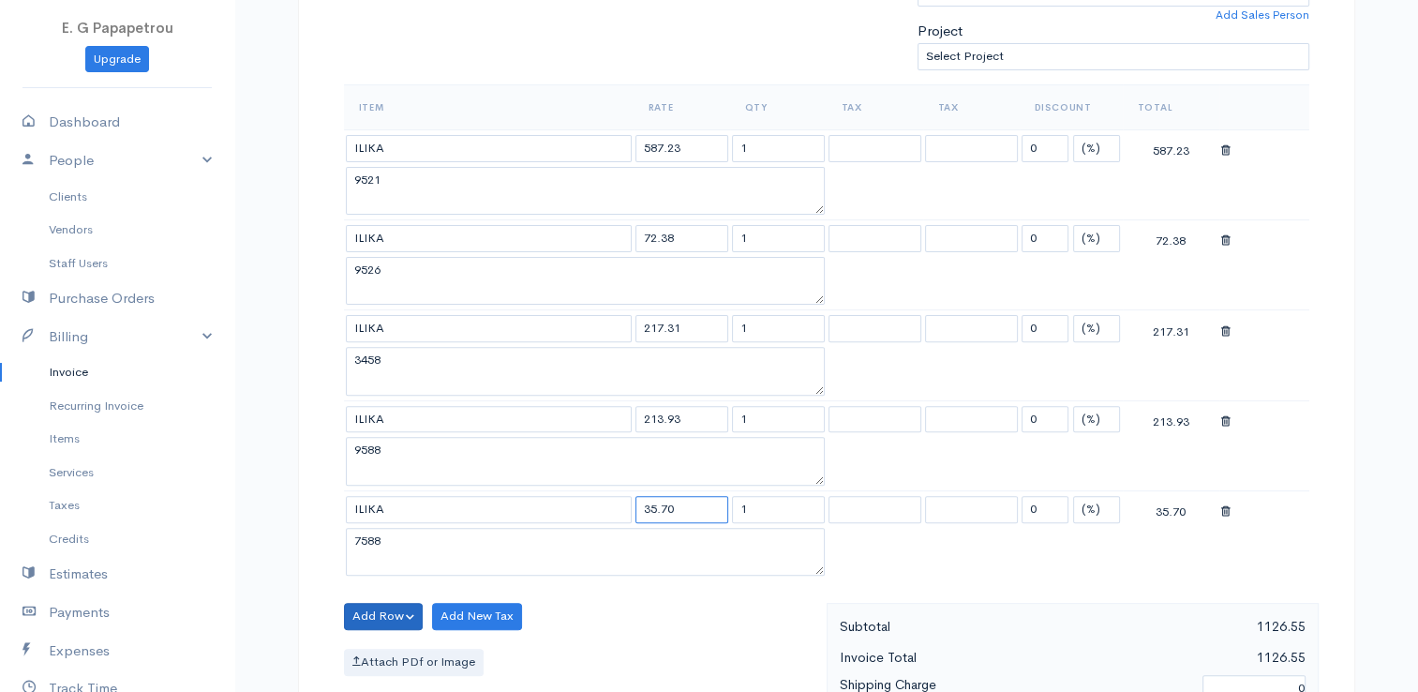
type input "35.70"
click at [351, 606] on button "Add Row" at bounding box center [384, 616] width 80 height 27
click at [410, 545] on link "Add Item Row" at bounding box center [419, 545] width 148 height 33
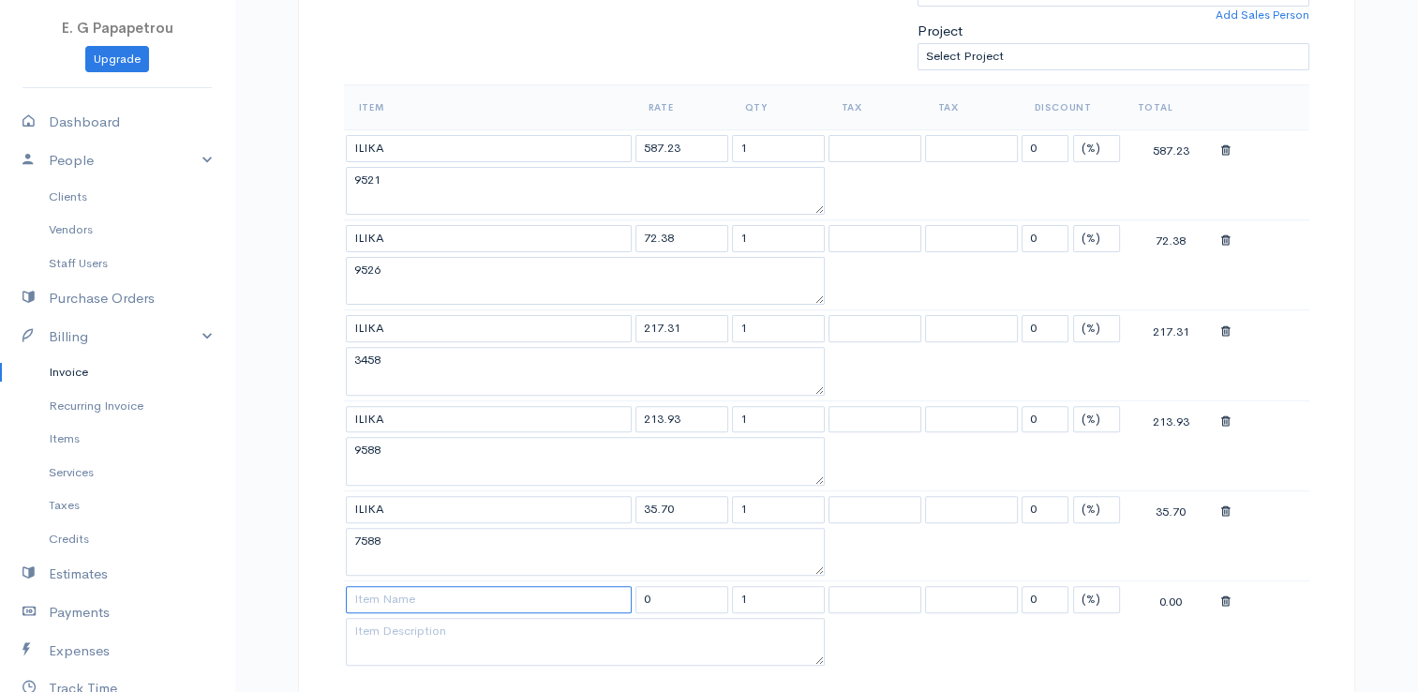
click at [420, 589] on input at bounding box center [489, 599] width 286 height 27
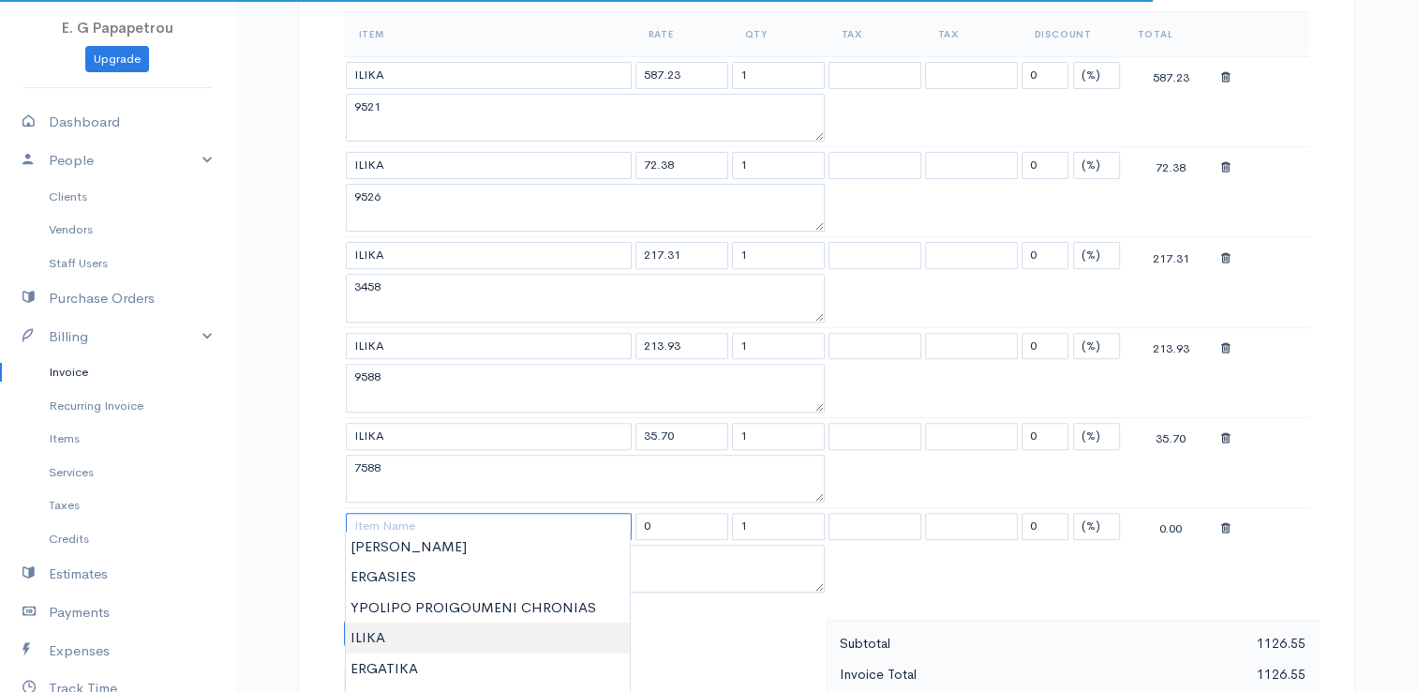
scroll to position [656, 0]
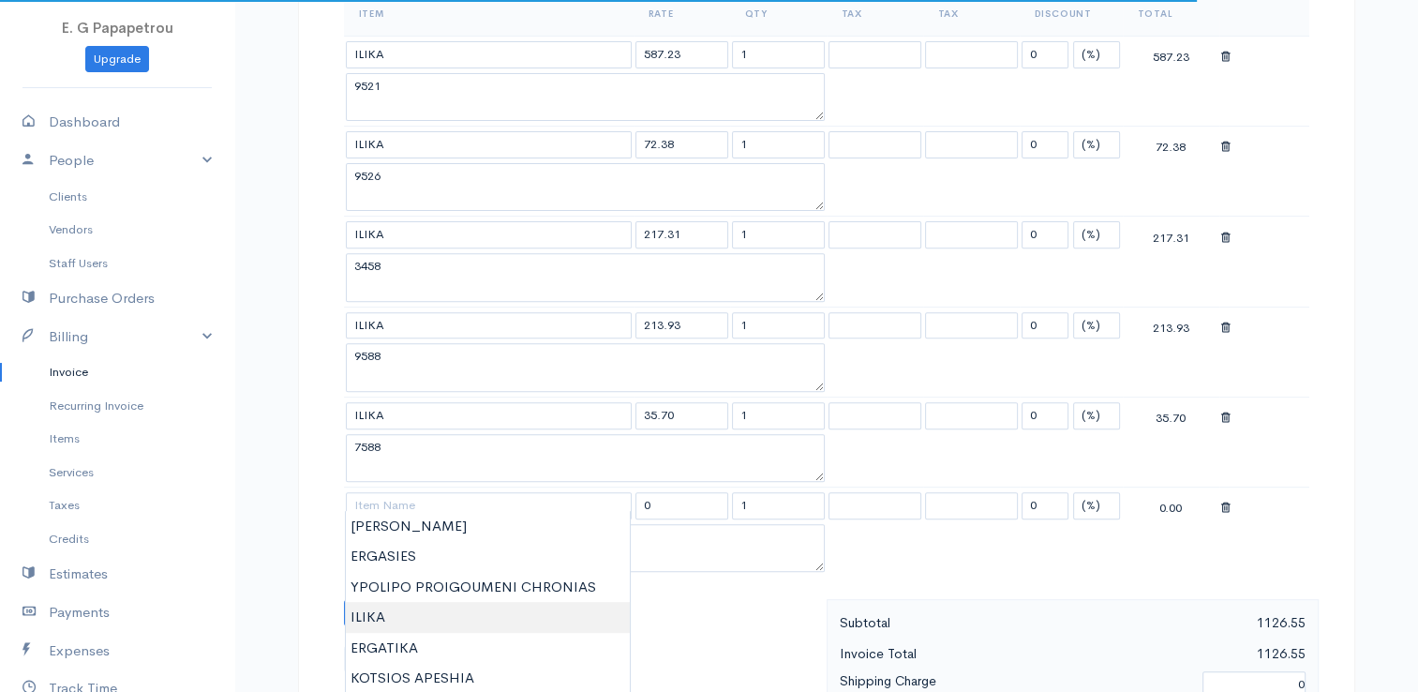
type input "ILIKA"
click at [396, 618] on body "E. G Papapetrou Upgrade Dashboard People Clients Vendors Staff Users Purchase O…" at bounding box center [709, 379] width 1418 height 2071
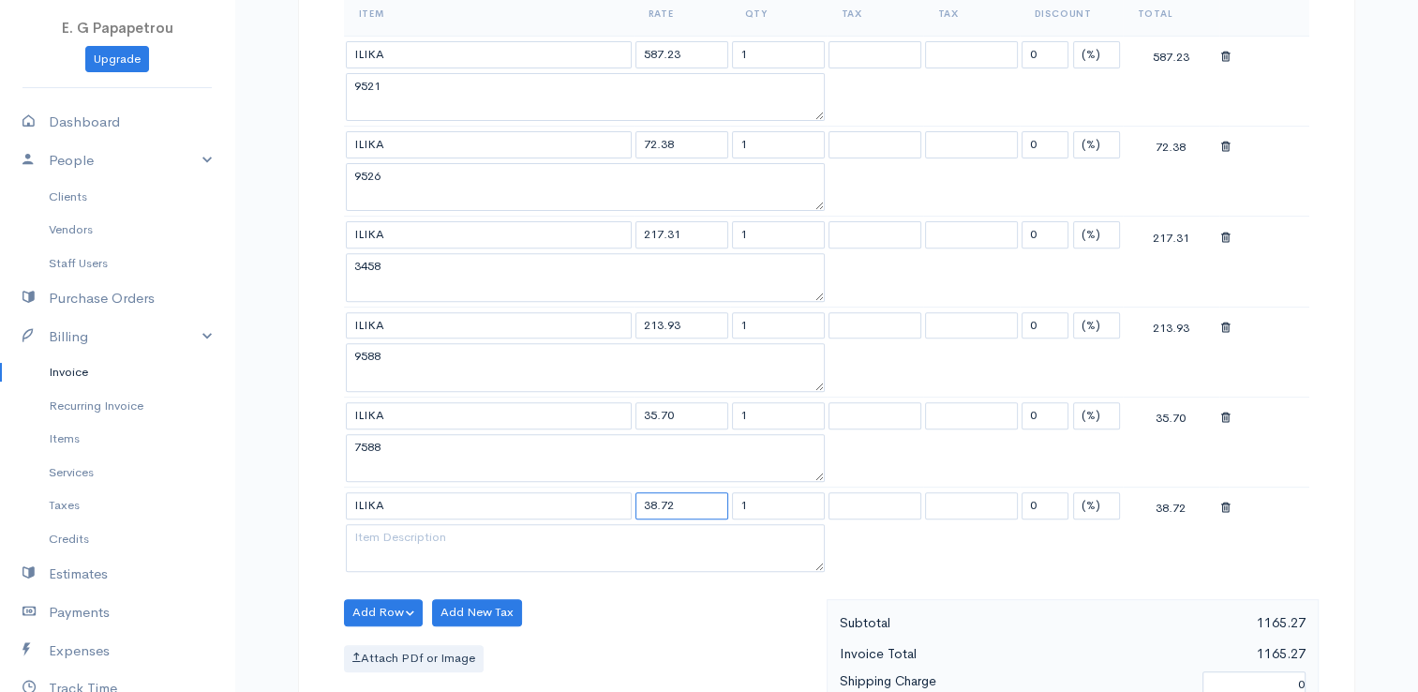
drag, startPoint x: 682, startPoint y: 503, endPoint x: 529, endPoint y: 474, distance: 156.4
click at [529, 474] on tbody "ILIKA 587.23 1 0 (%) Flat 587.23 9521 ILIKA 72.38 1 0 (%) Flat 72.38 9526 ILIKA…" at bounding box center [826, 306] width 965 height 541
type input "213.25"
click at [783, 542] on textarea at bounding box center [585, 548] width 479 height 49
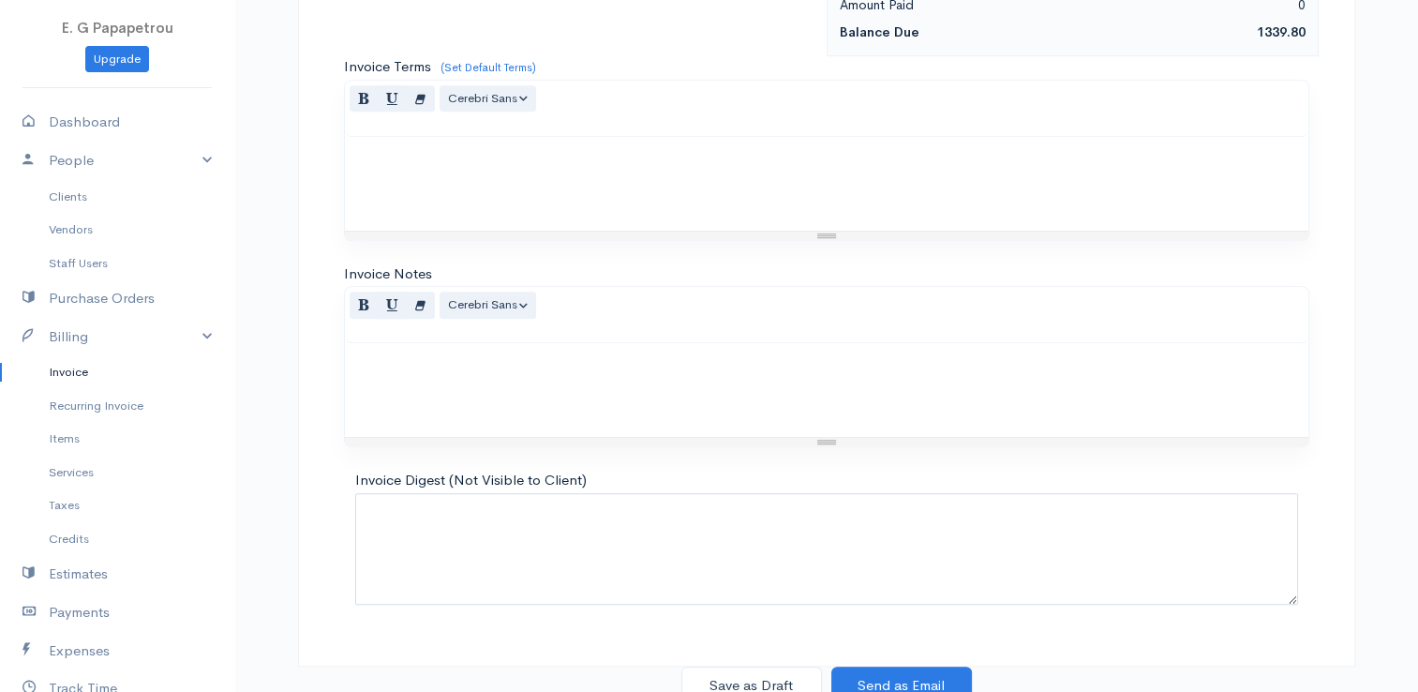
scroll to position [1367, 0]
type textarea "9758"
click at [766, 665] on button "Save as Draft" at bounding box center [751, 684] width 141 height 38
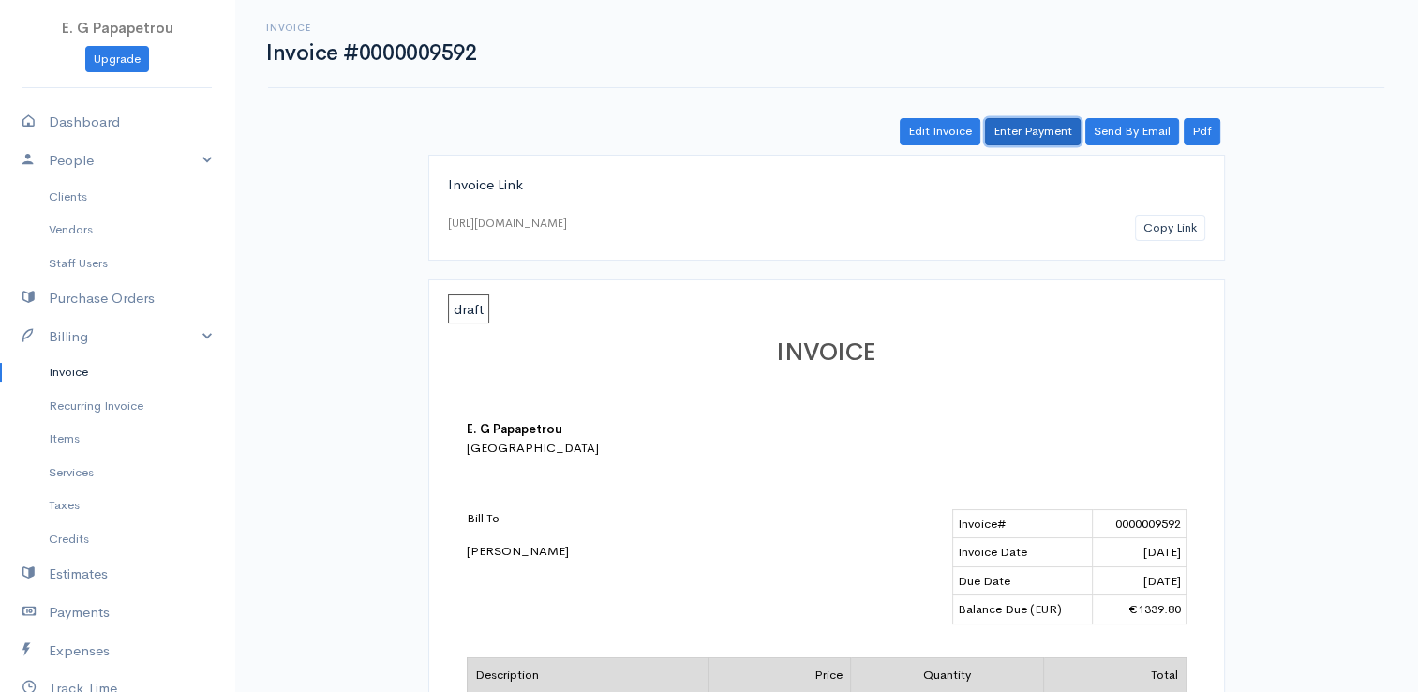
click at [1038, 129] on link "Enter Payment" at bounding box center [1033, 131] width 96 height 27
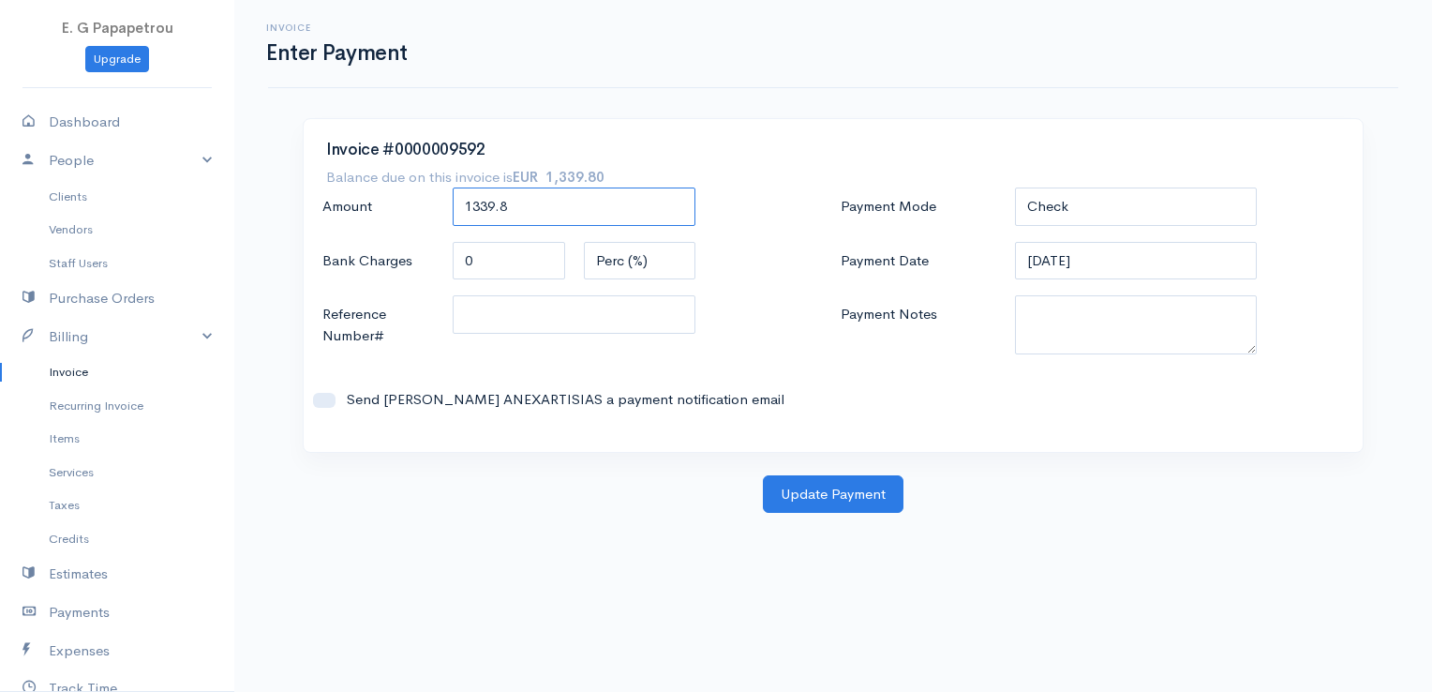
drag, startPoint x: 570, startPoint y: 190, endPoint x: 412, endPoint y: 173, distance: 158.3
click at [412, 173] on div "Invoice #0000009592 Balance due on this invoice is EUR 1,339.80 Amount 1339.8 B…" at bounding box center [833, 285] width 1059 height 333
click at [70, 377] on link "Invoice" at bounding box center [117, 372] width 234 height 34
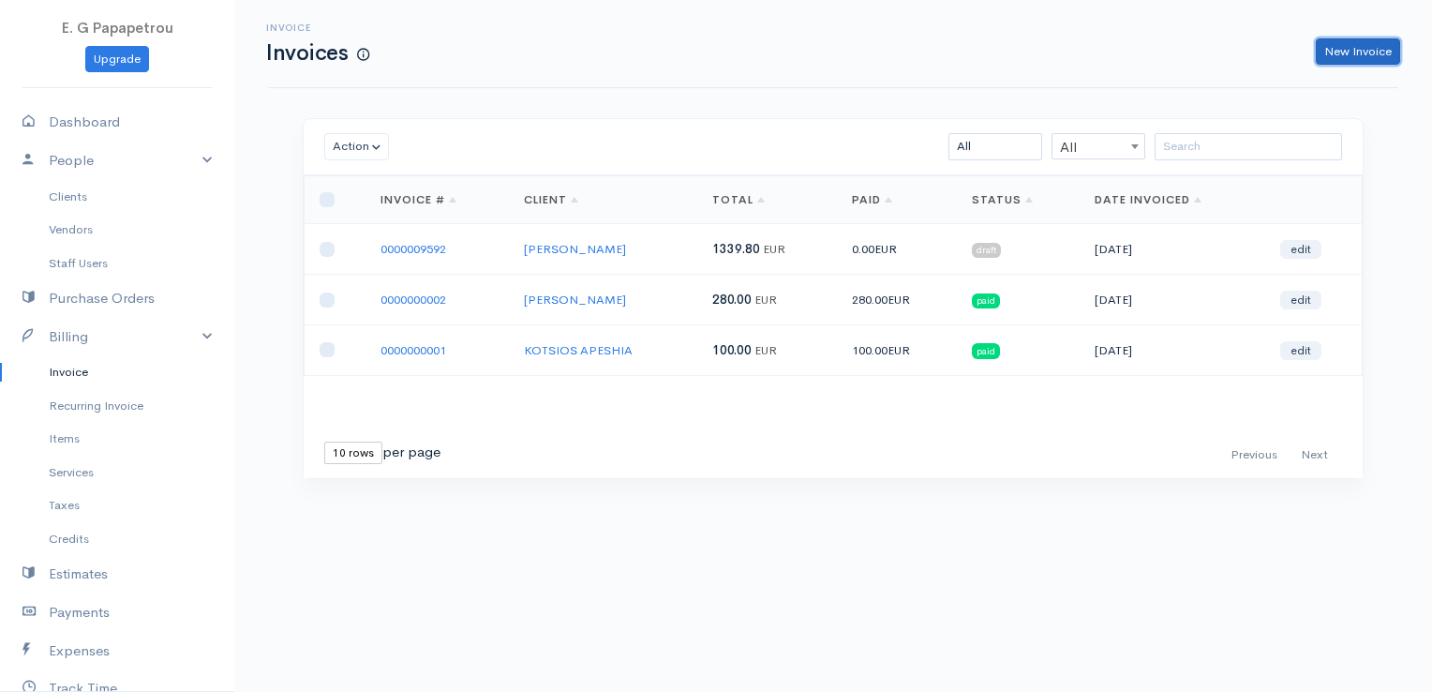
click at [1373, 58] on link "New Invoice" at bounding box center [1358, 51] width 84 height 27
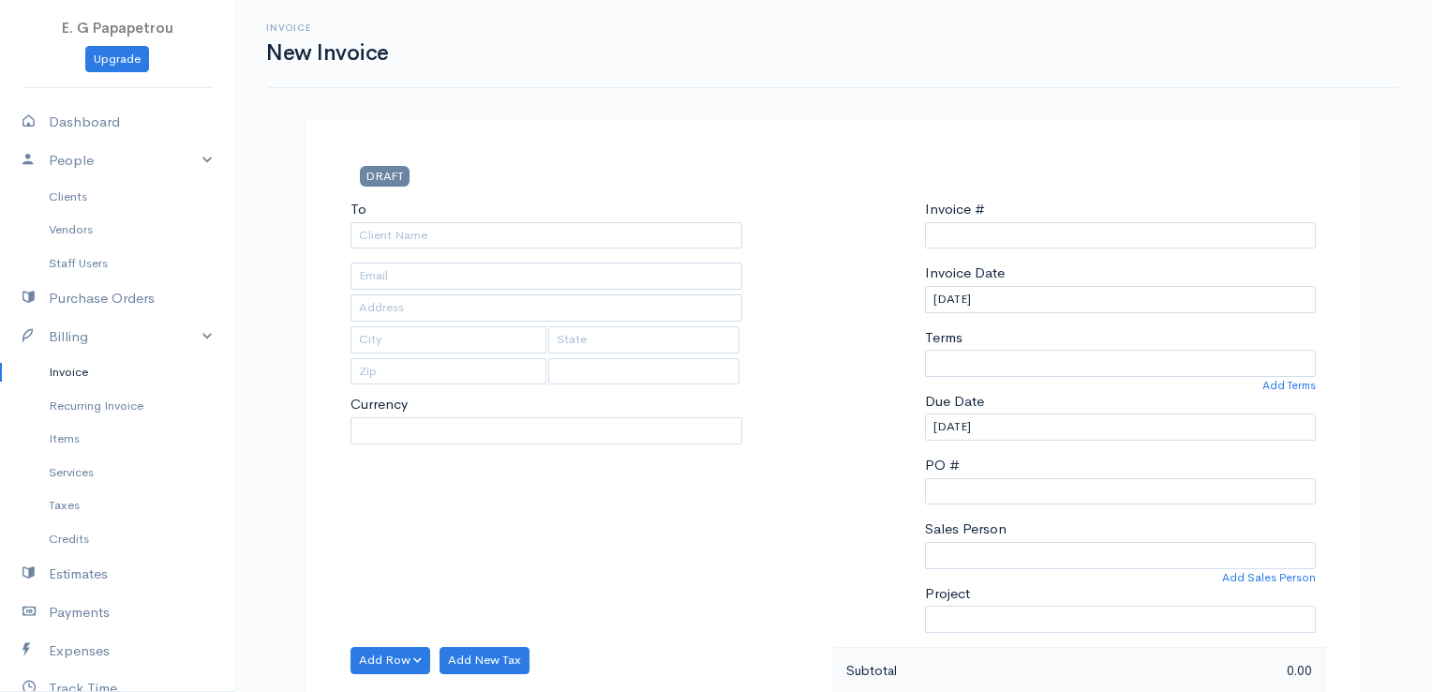
type input "0000009593"
select select "[GEOGRAPHIC_DATA]"
select select "EUR"
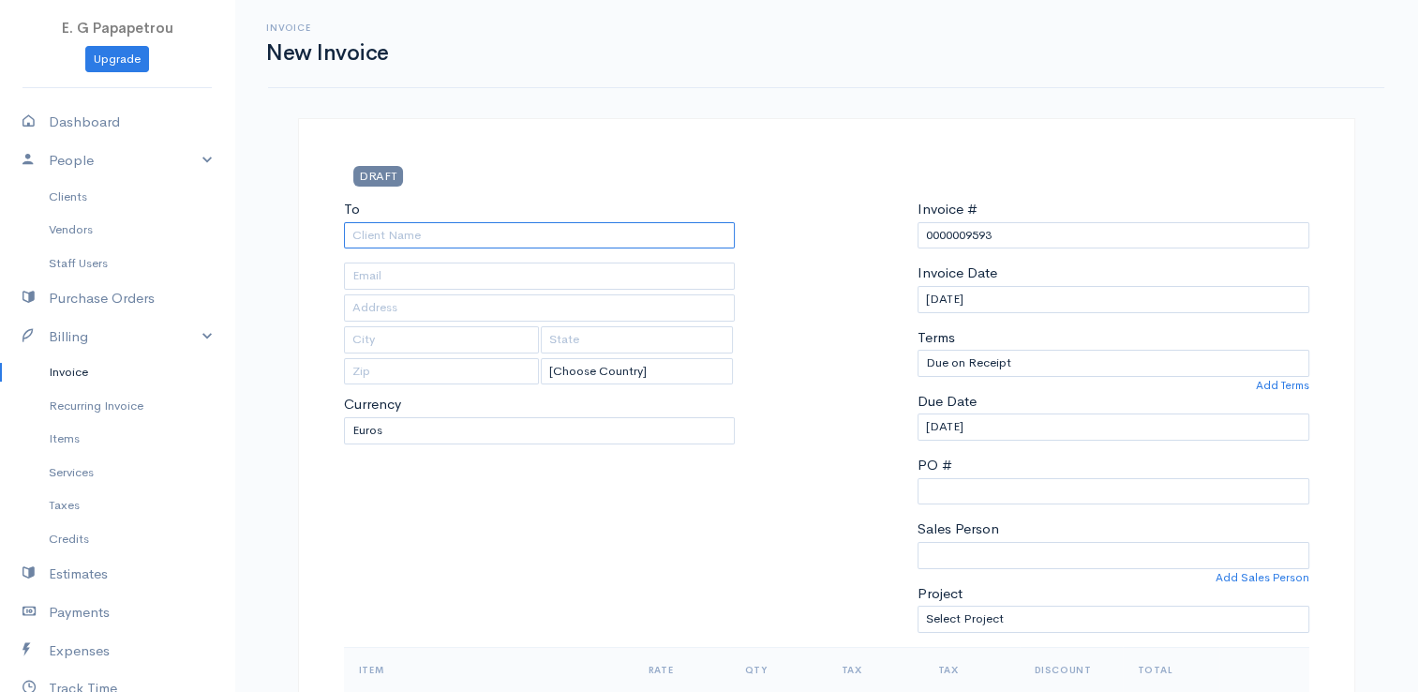
click at [634, 235] on input "To" at bounding box center [540, 235] width 392 height 27
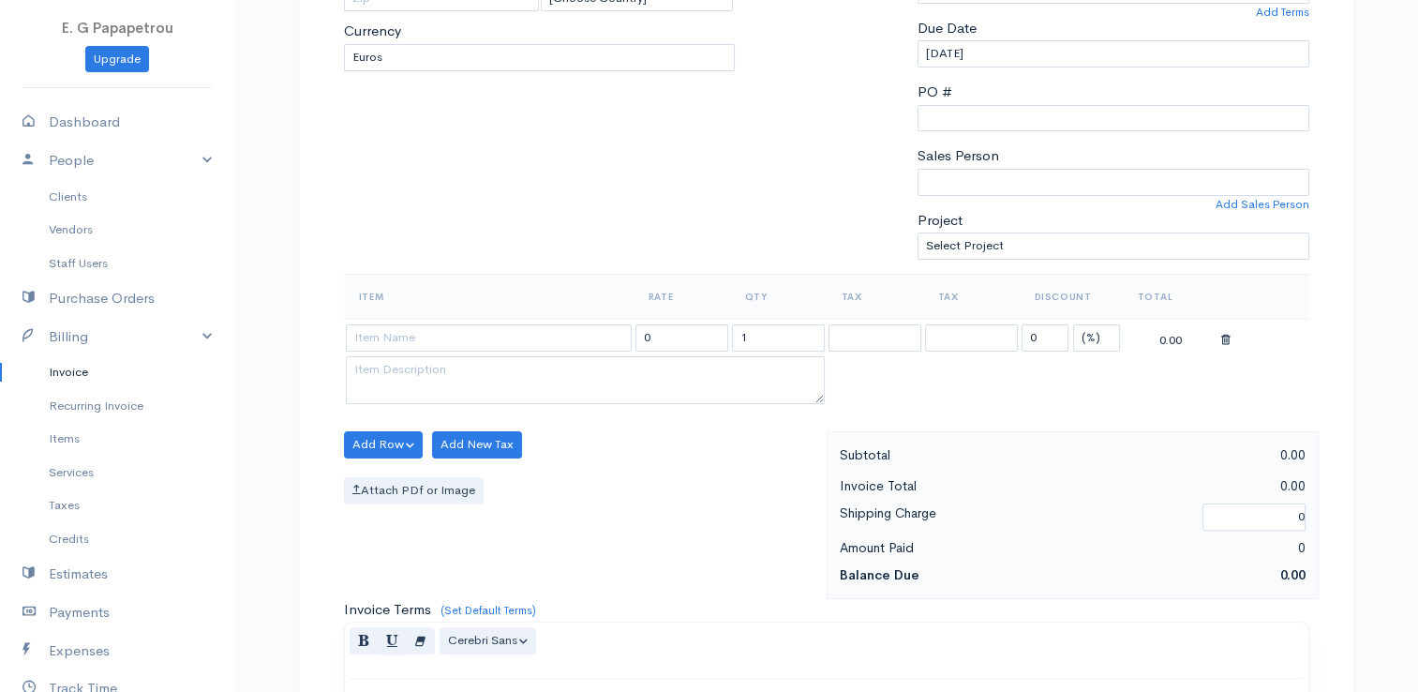
scroll to position [375, 0]
type input "SAVVAS 16"
click at [425, 339] on input at bounding box center [489, 335] width 286 height 27
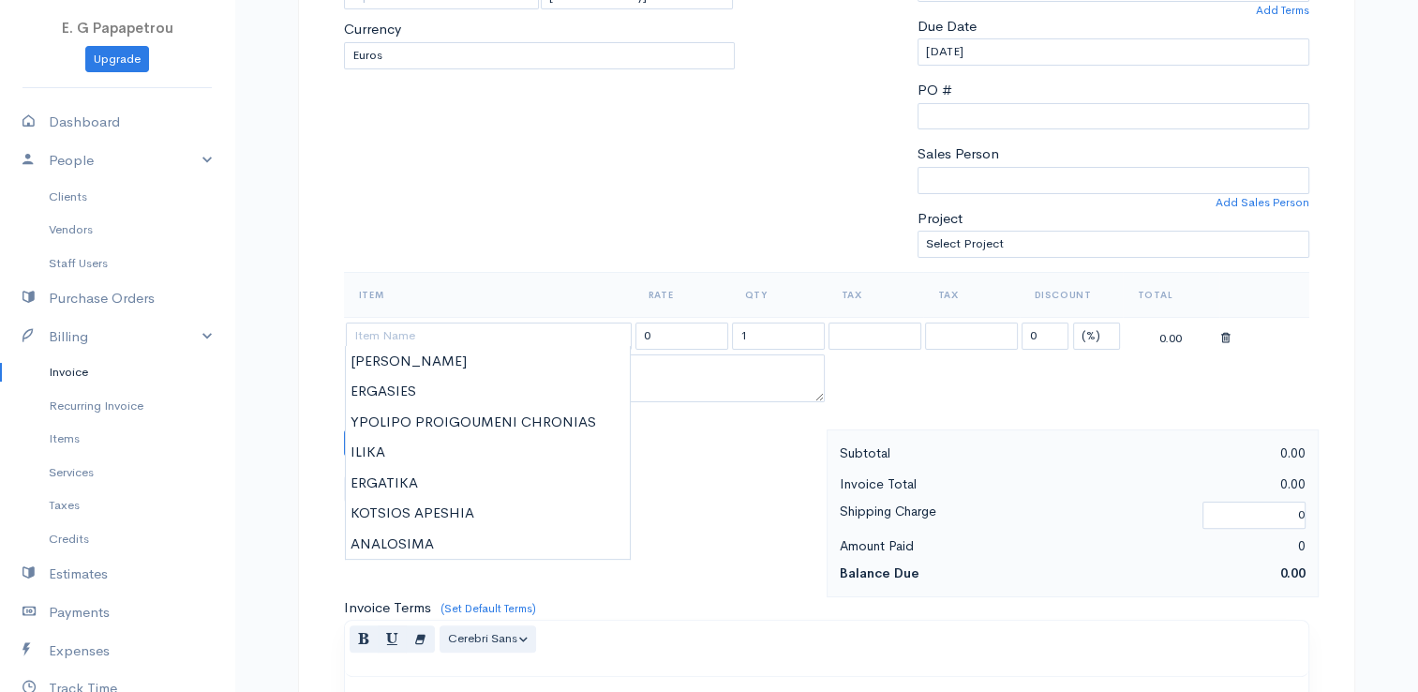
type input "ILIKA"
click at [397, 454] on body "E. G Papapetrou Upgrade Dashboard People Clients Vendors Staff Users Purchase O…" at bounding box center [709, 435] width 1418 height 1620
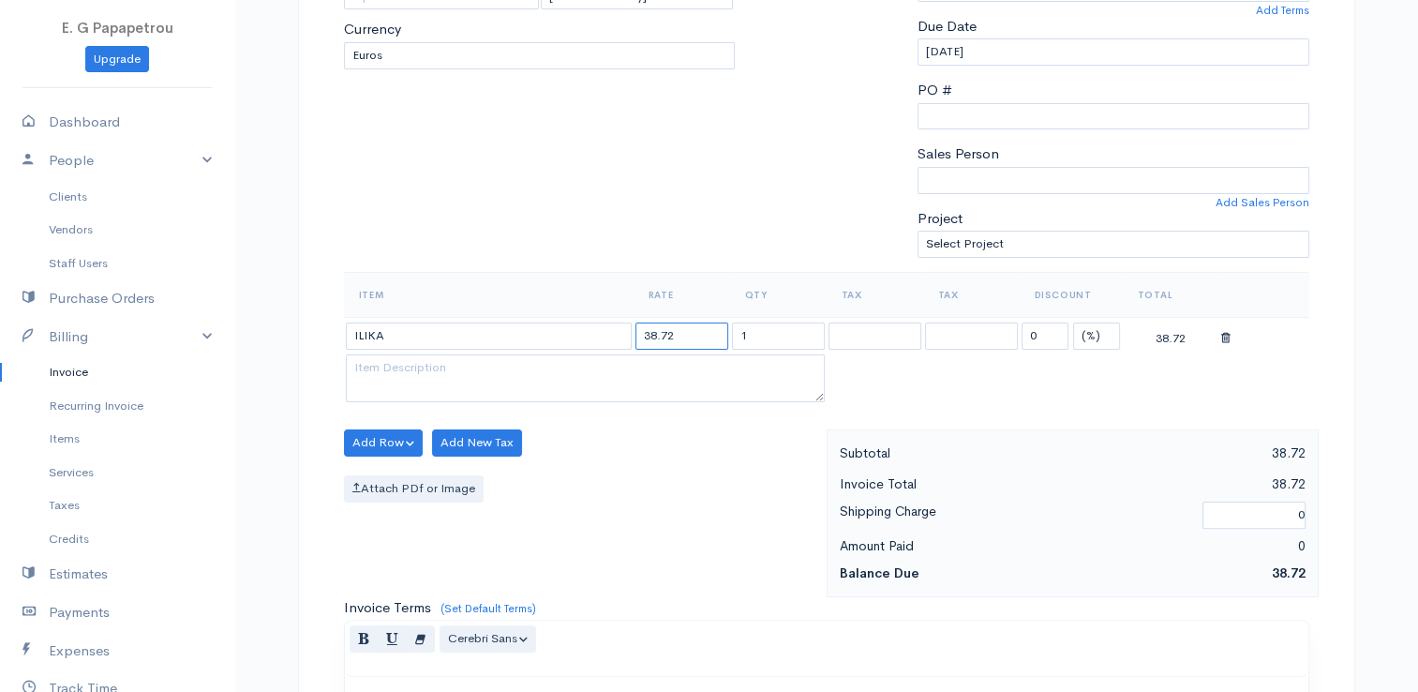
drag, startPoint x: 676, startPoint y: 335, endPoint x: 614, endPoint y: 326, distance: 62.6
click at [614, 326] on tr "ILIKA 38.72 1 0 (%) Flat 38.72" at bounding box center [826, 335] width 965 height 37
type input "8.00"
click at [615, 384] on textarea at bounding box center [585, 378] width 479 height 49
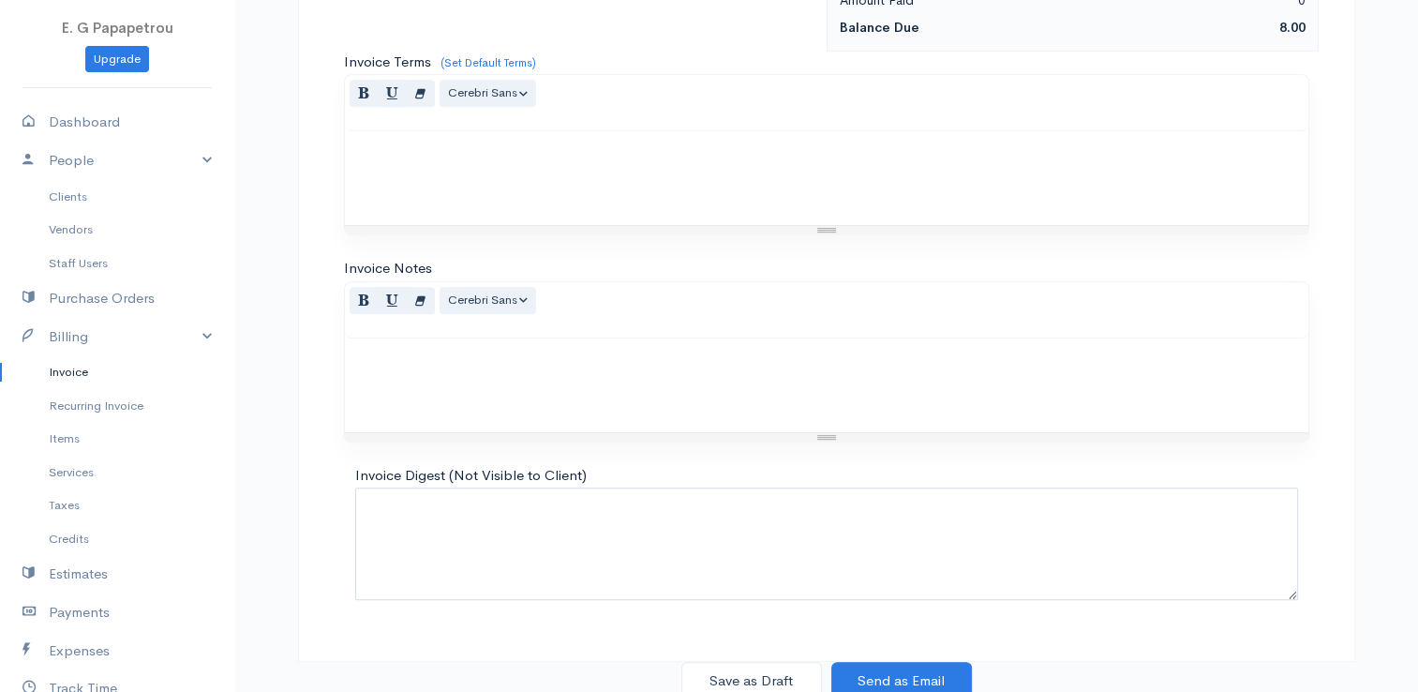
scroll to position [921, 0]
type textarea "9278"
click at [761, 677] on button "Save as Draft" at bounding box center [751, 680] width 141 height 38
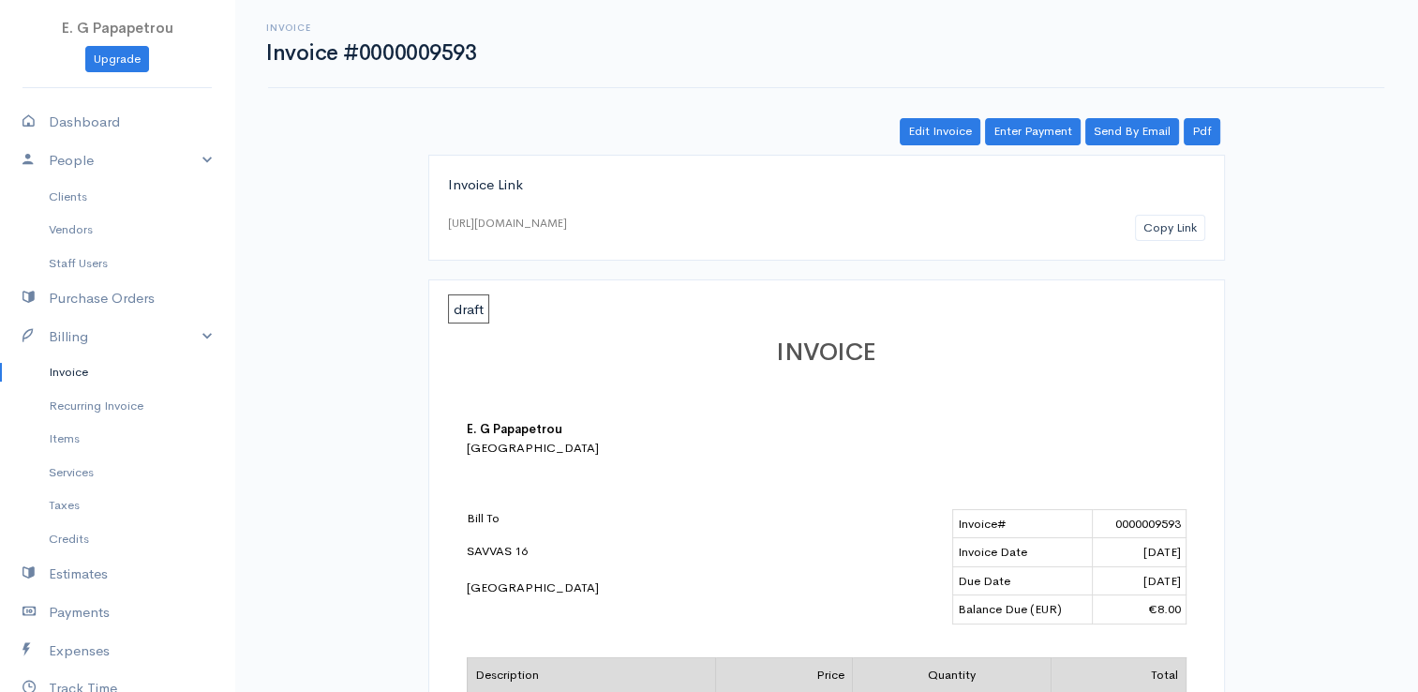
click at [82, 368] on link "Invoice" at bounding box center [117, 372] width 234 height 34
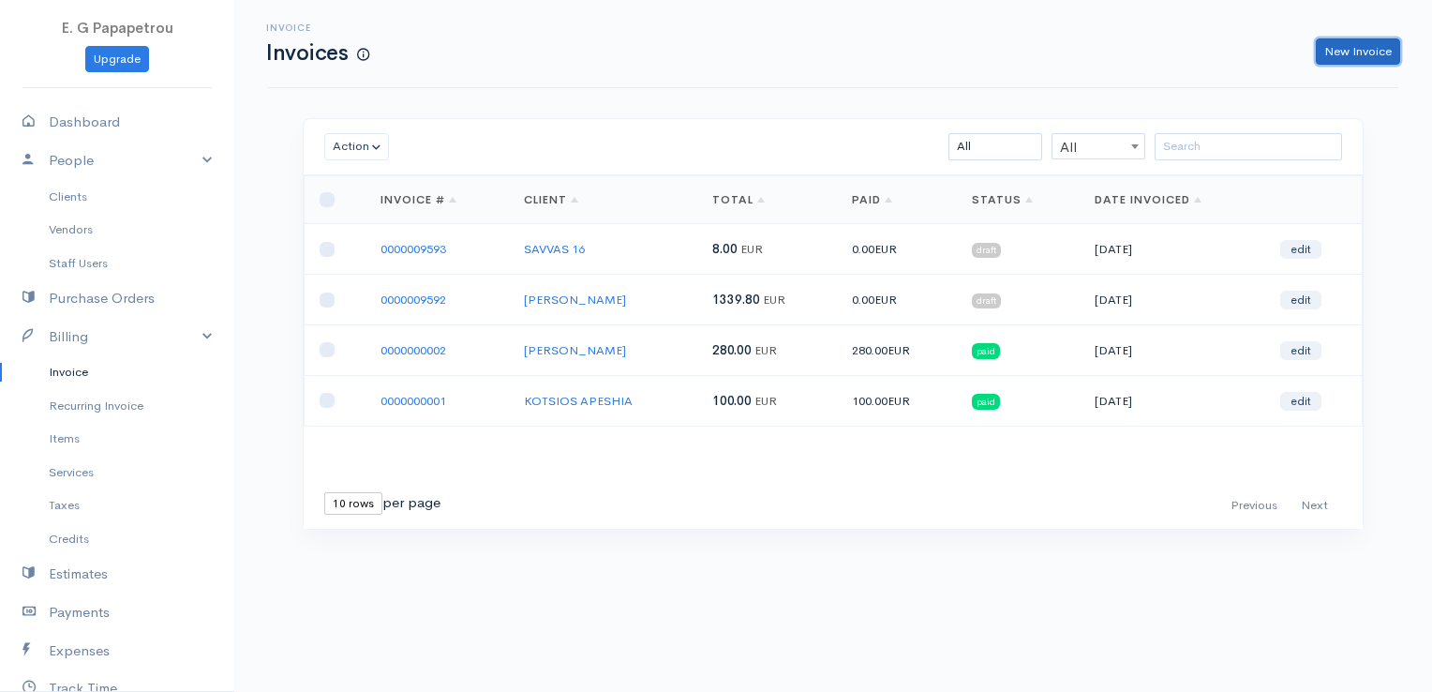
click at [1378, 47] on link "New Invoice" at bounding box center [1358, 51] width 84 height 27
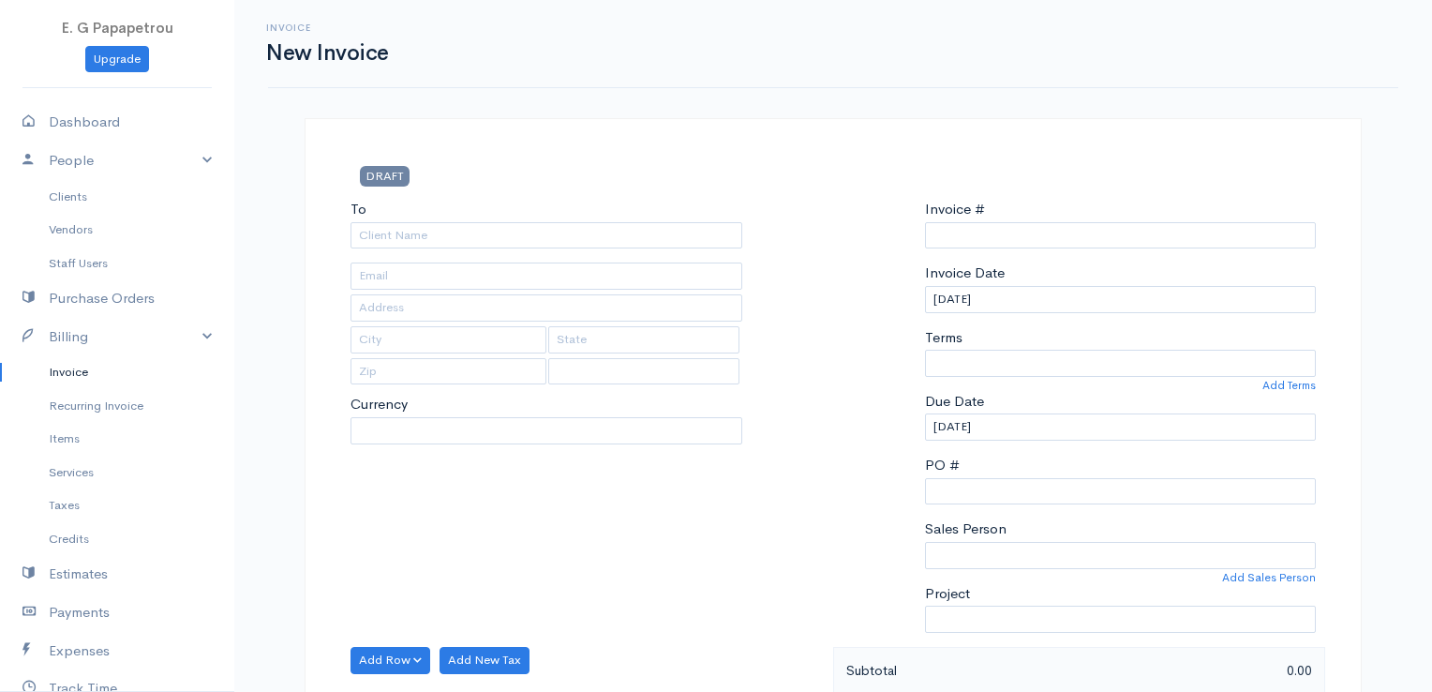
type input "0000009594"
select select "[GEOGRAPHIC_DATA]"
select select "EUR"
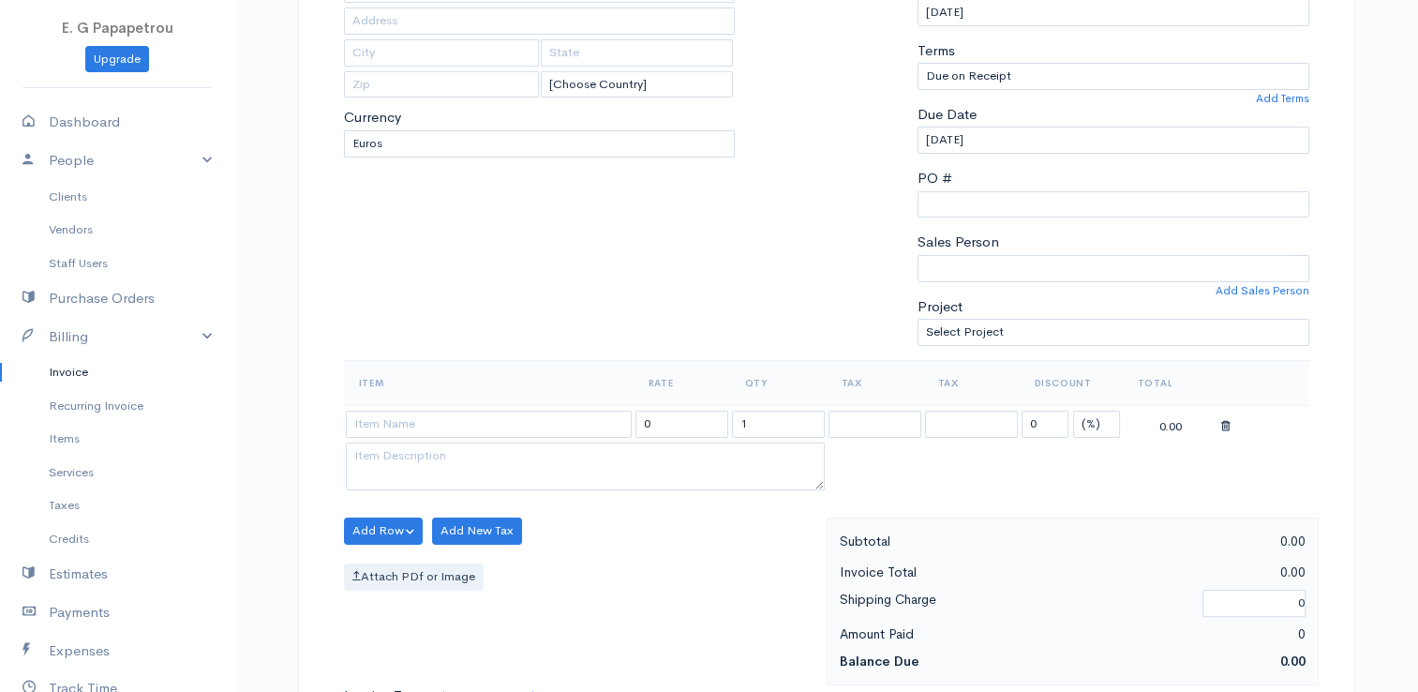
scroll to position [375, 0]
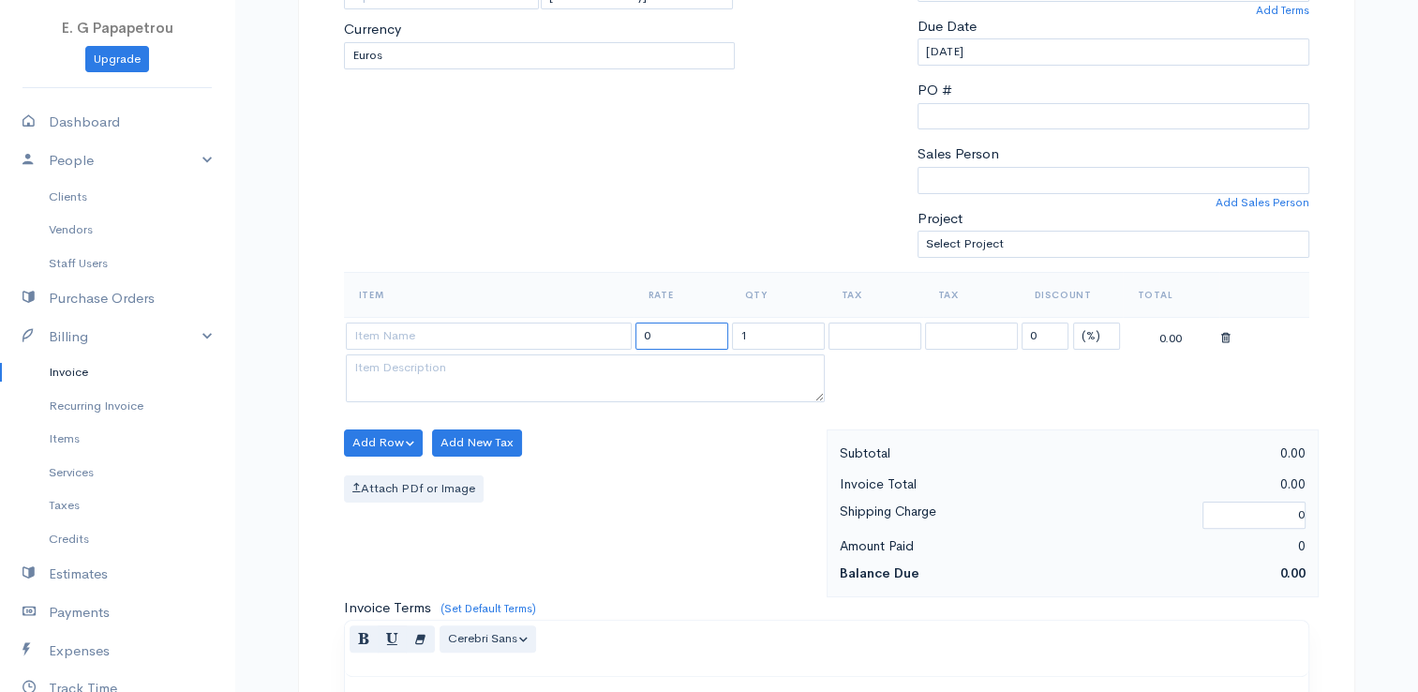
drag, startPoint x: 693, startPoint y: 326, endPoint x: 583, endPoint y: 309, distance: 111.9
click at [583, 309] on table "Item Rate Qty Tax Tax Discount Total 0 1 0 (%) Flat 0.00" at bounding box center [826, 339] width 965 height 135
type input "99.60"
click at [567, 334] on input at bounding box center [489, 335] width 286 height 27
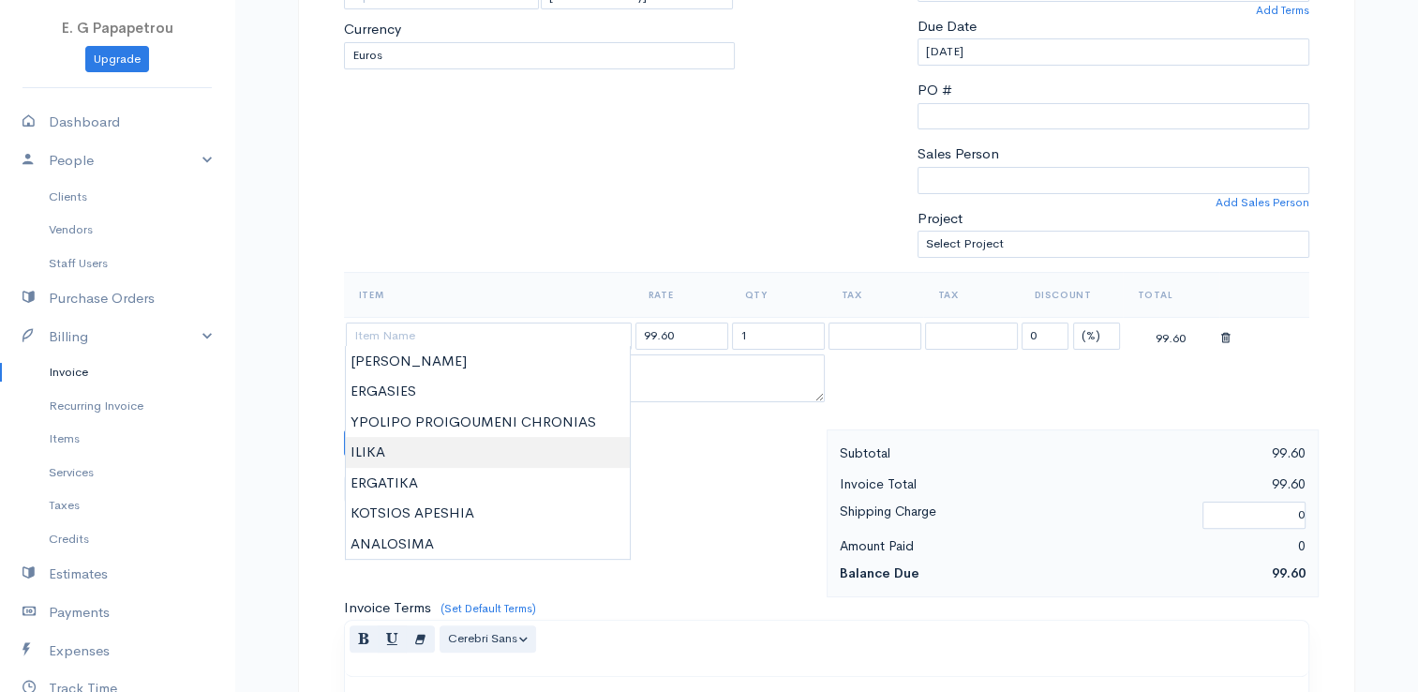
type input "ILIKA"
click at [489, 458] on body "E. G Papapetrou Upgrade Dashboard People Clients Vendors Staff Users Purchase O…" at bounding box center [709, 435] width 1418 height 1620
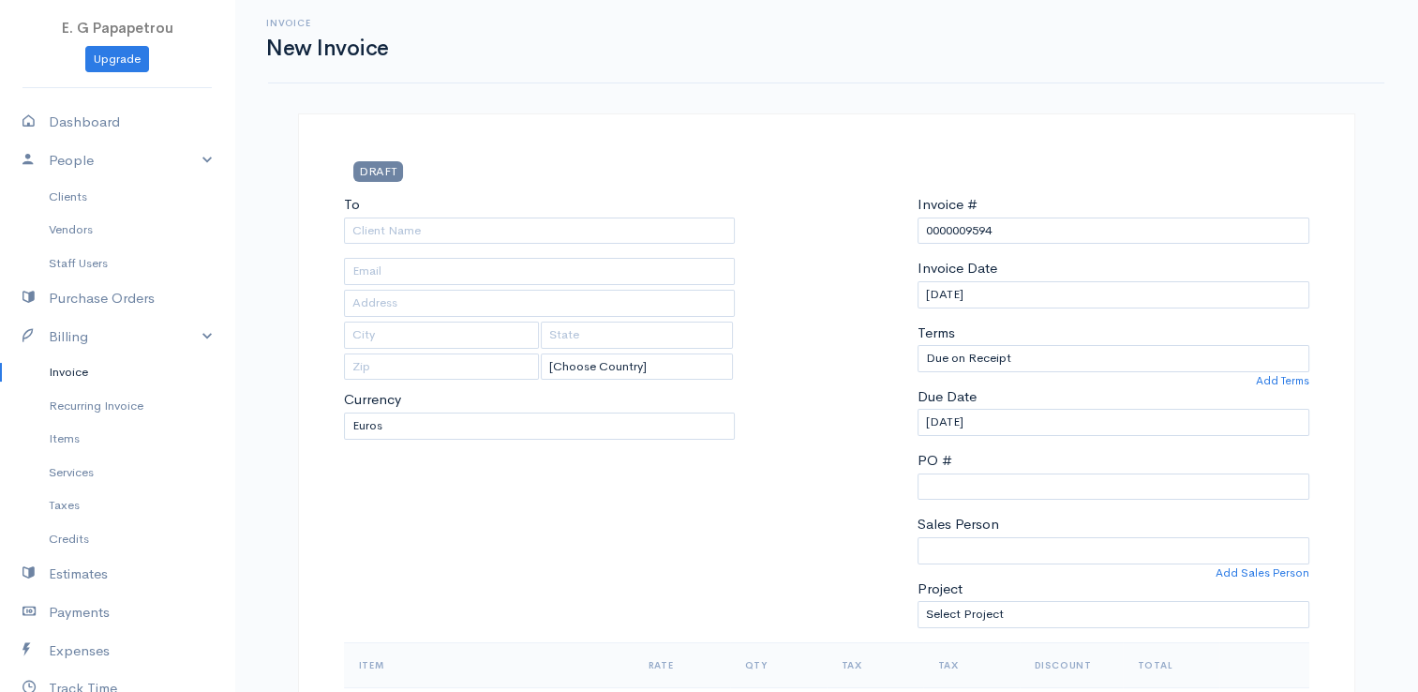
scroll to position [0, 0]
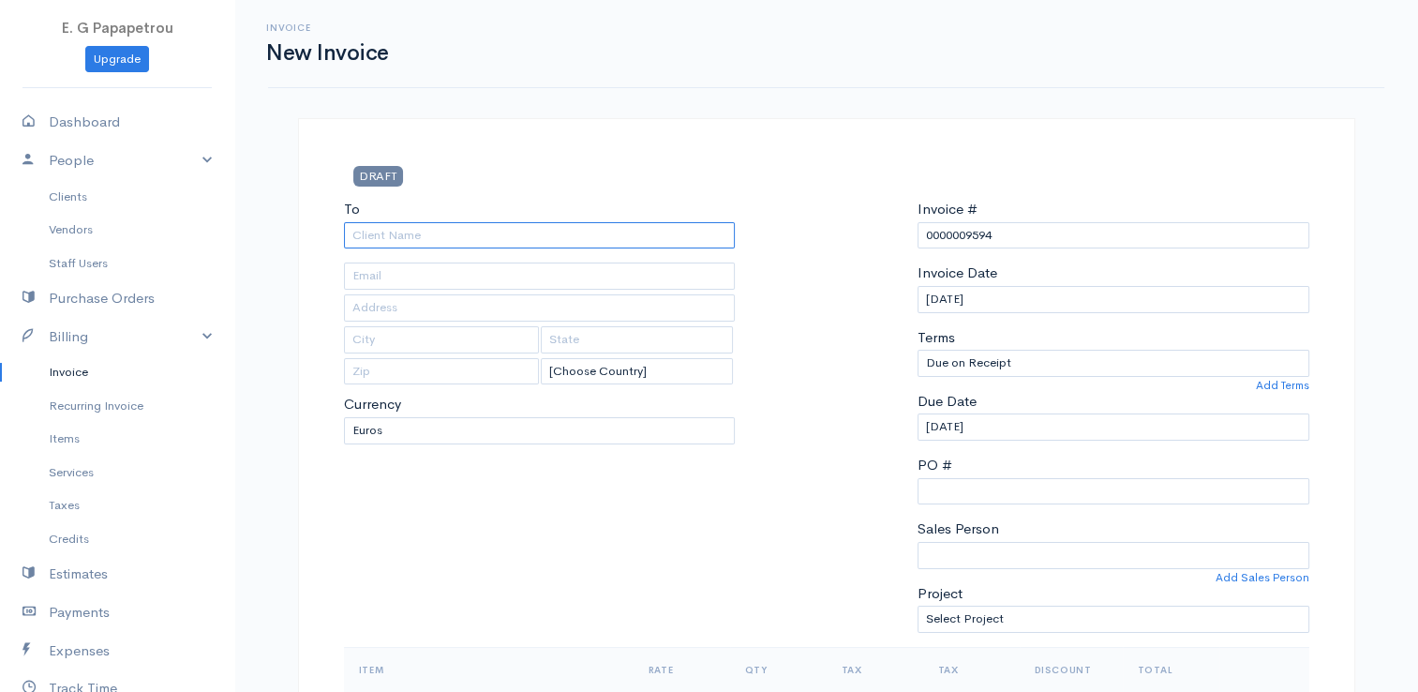
click at [531, 224] on input "To" at bounding box center [540, 235] width 392 height 27
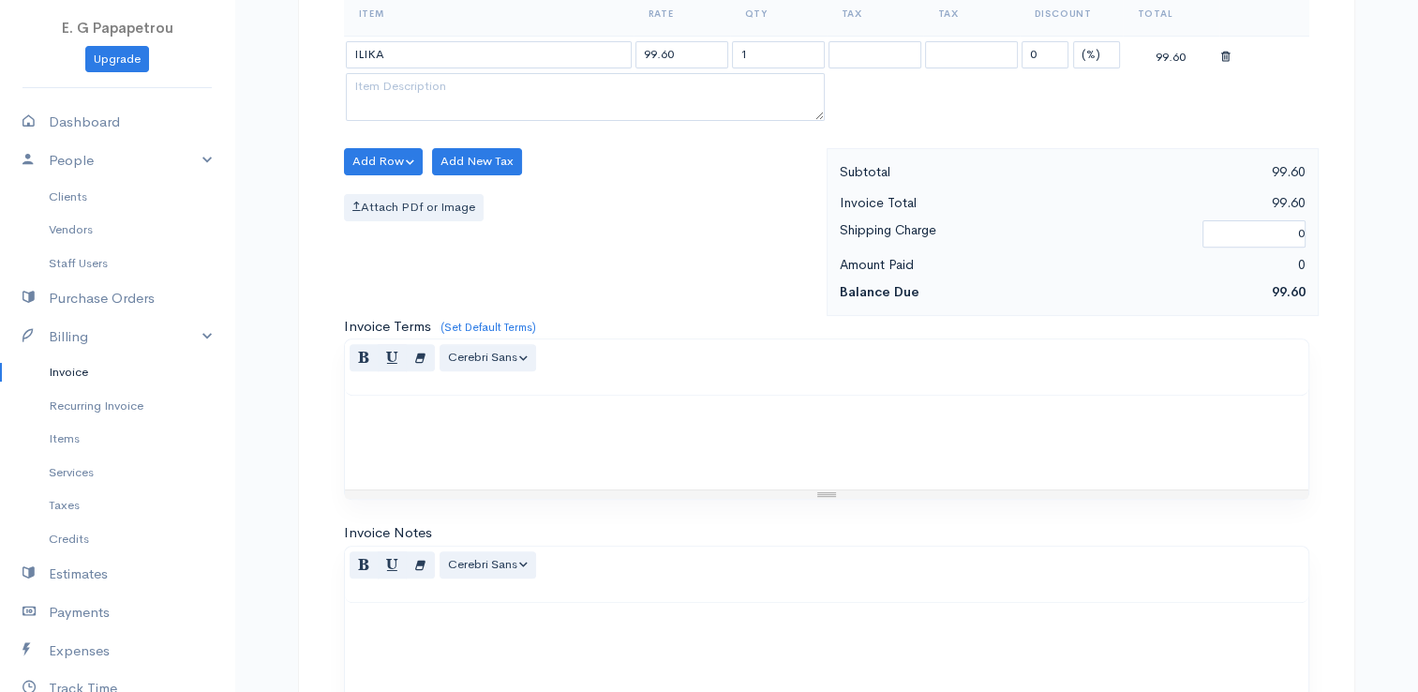
scroll to position [921, 0]
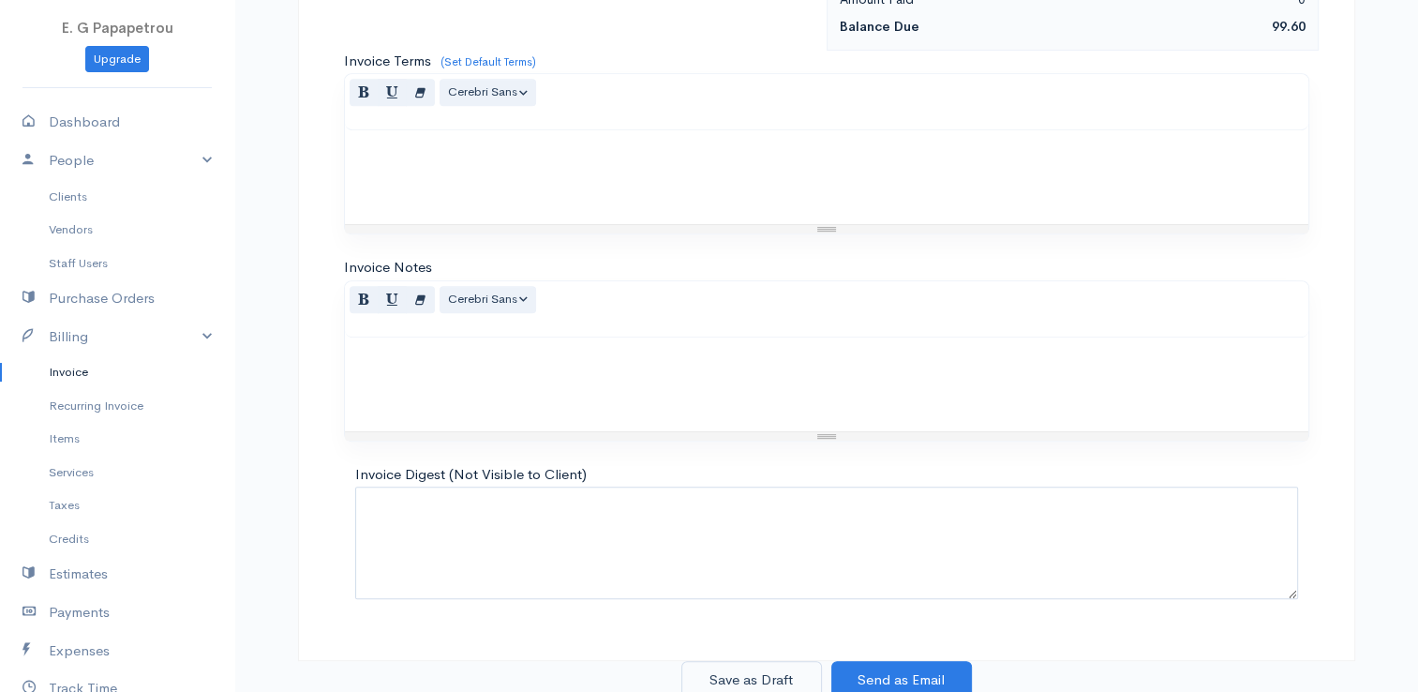
type input "MAMA LAKI IPSONA"
click at [728, 673] on button "Save as Draft" at bounding box center [751, 680] width 141 height 38
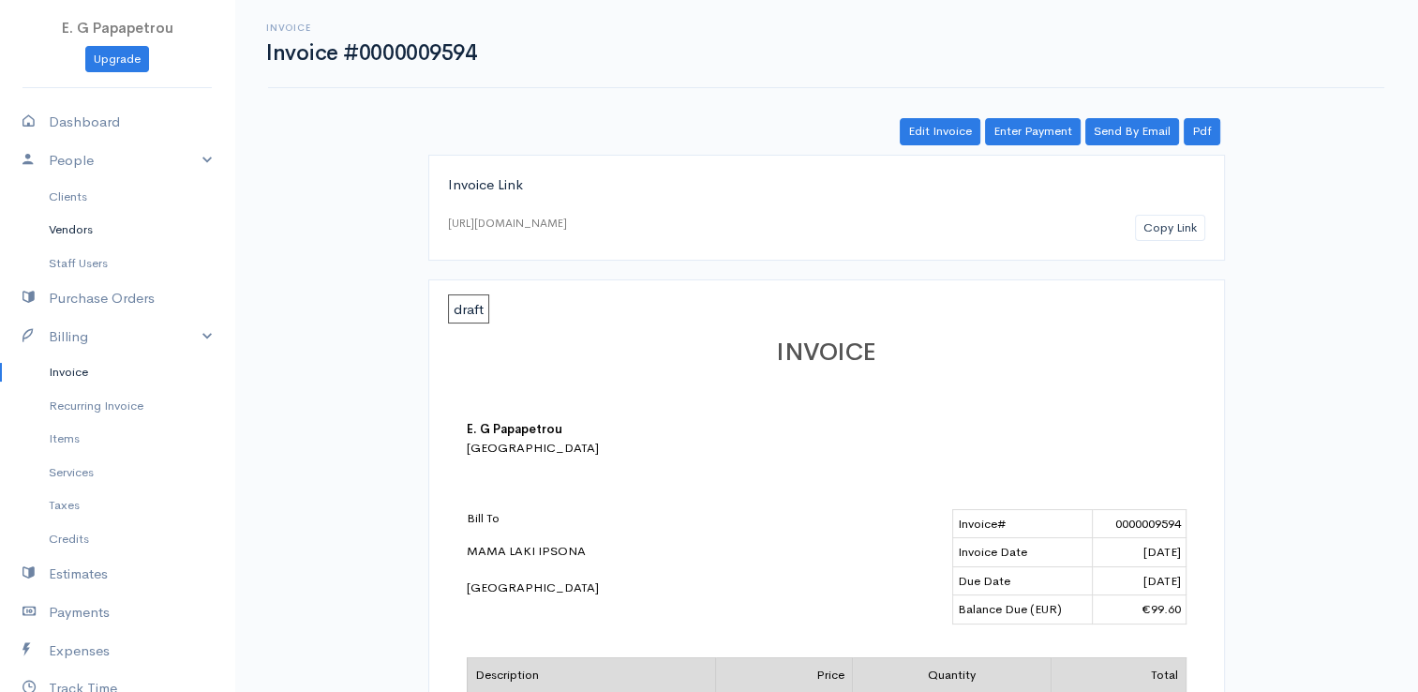
click at [87, 229] on link "Vendors" at bounding box center [117, 230] width 234 height 34
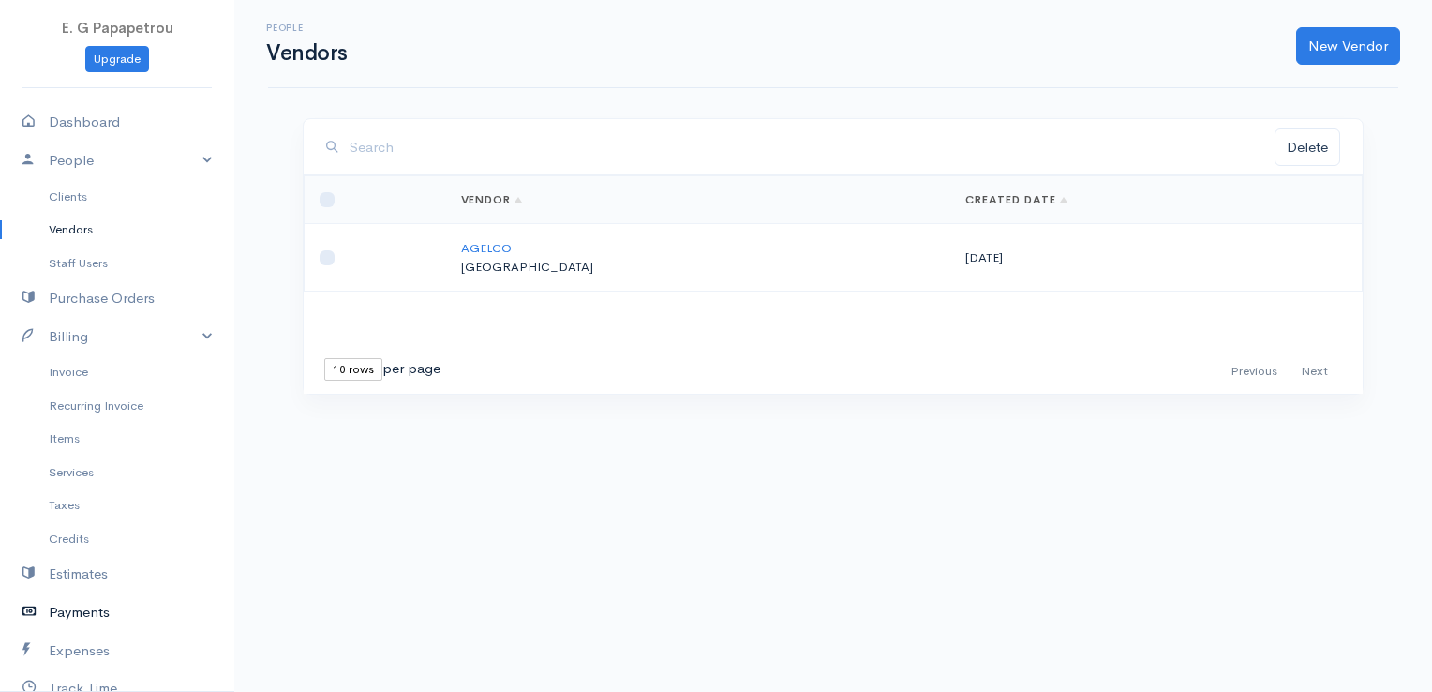
click at [77, 617] on link "Payments" at bounding box center [117, 612] width 234 height 38
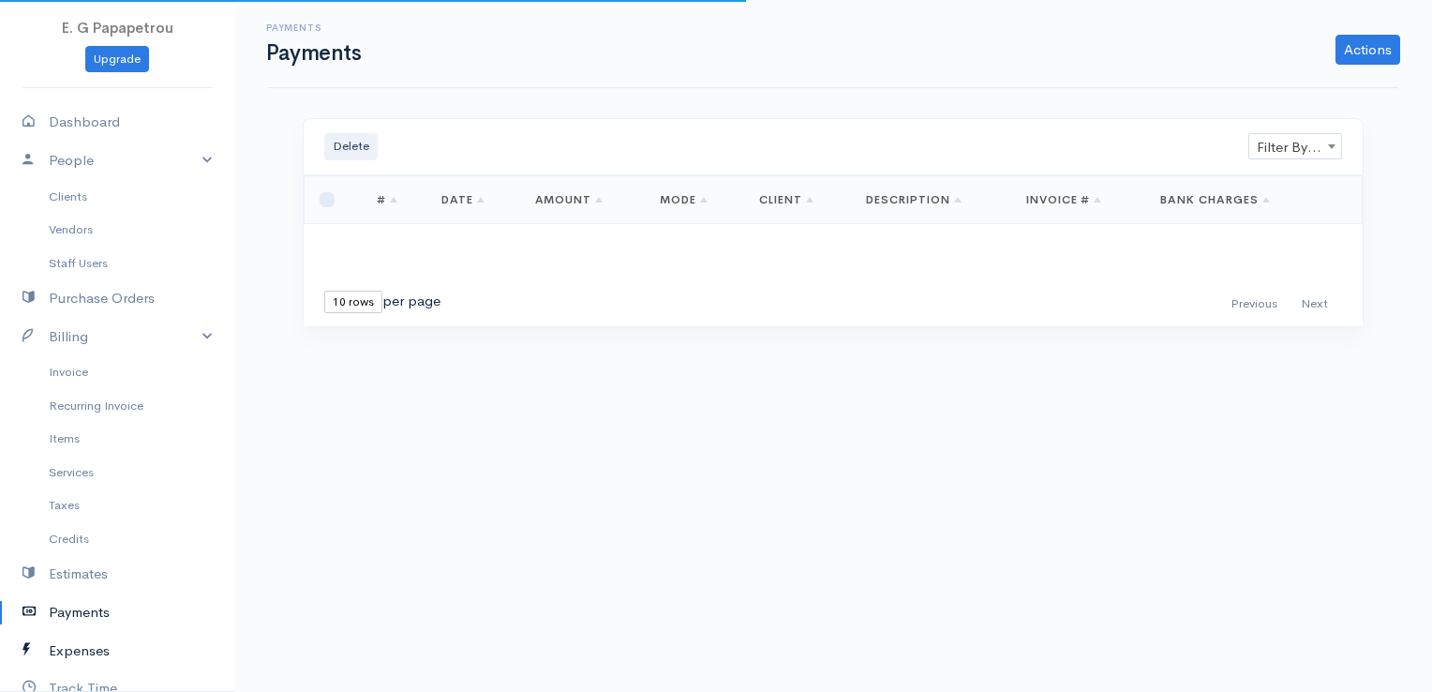
click at [84, 650] on link "Expenses" at bounding box center [117, 651] width 234 height 38
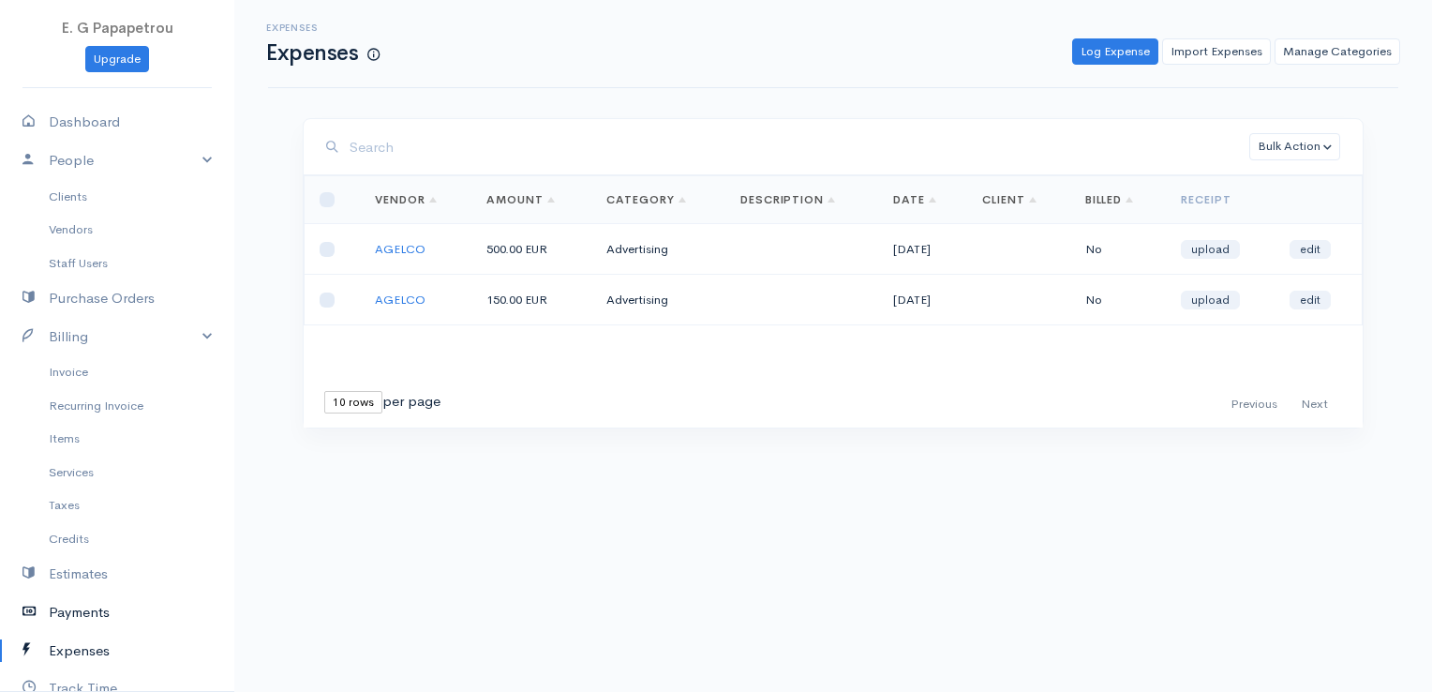
click at [67, 612] on link "Payments" at bounding box center [117, 612] width 234 height 38
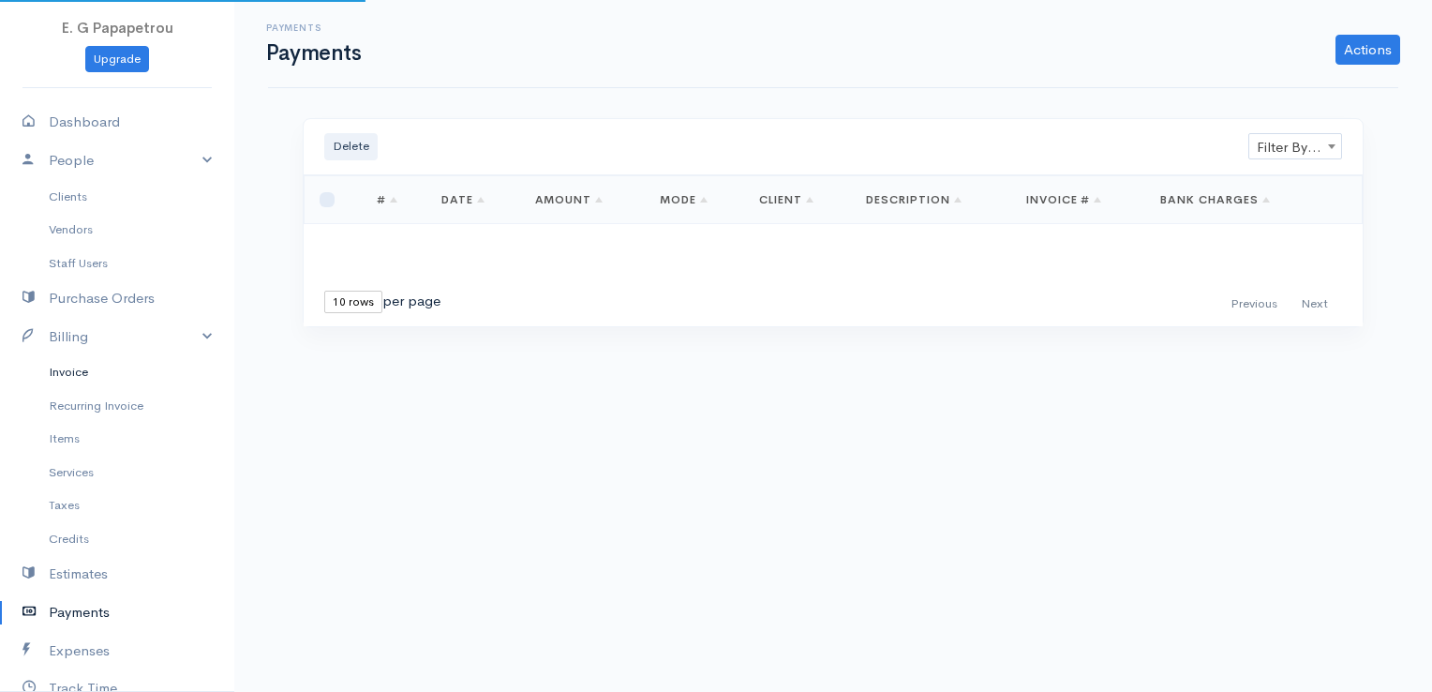
click at [86, 373] on link "Invoice" at bounding box center [117, 372] width 234 height 34
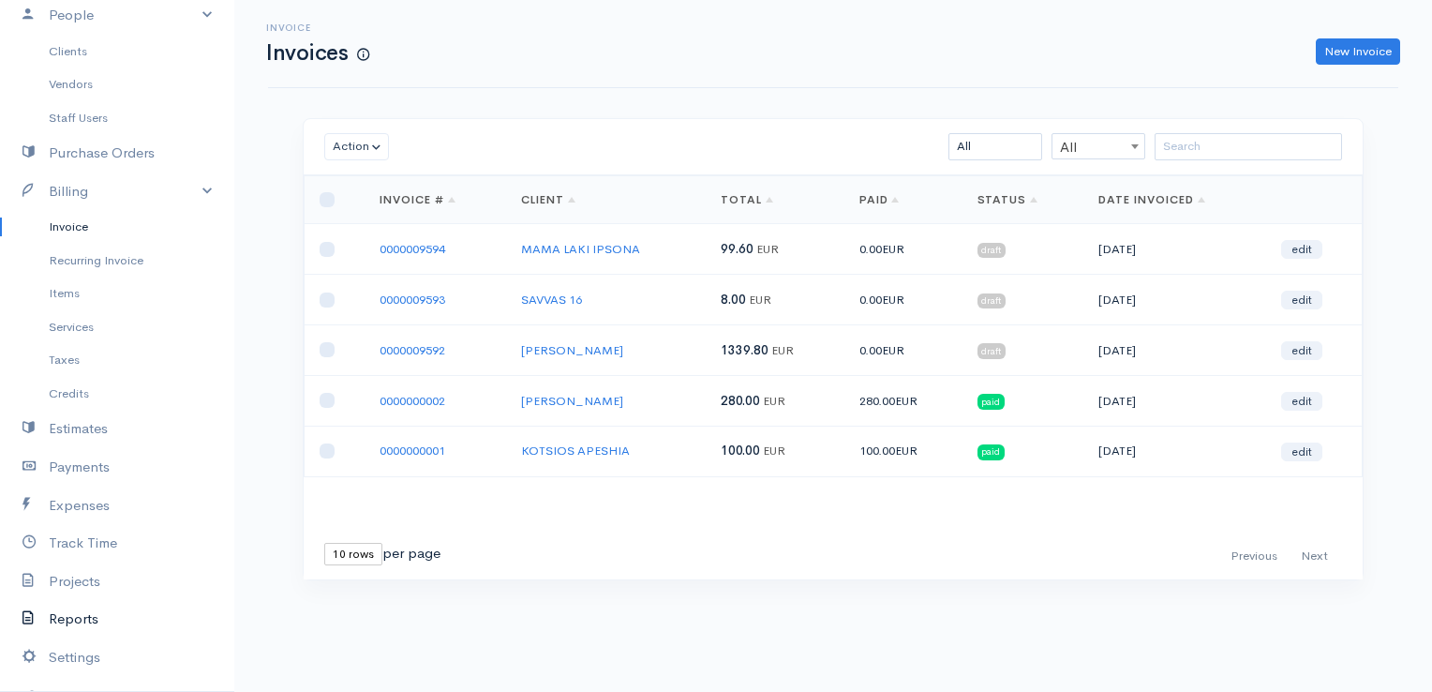
scroll to position [187, 0]
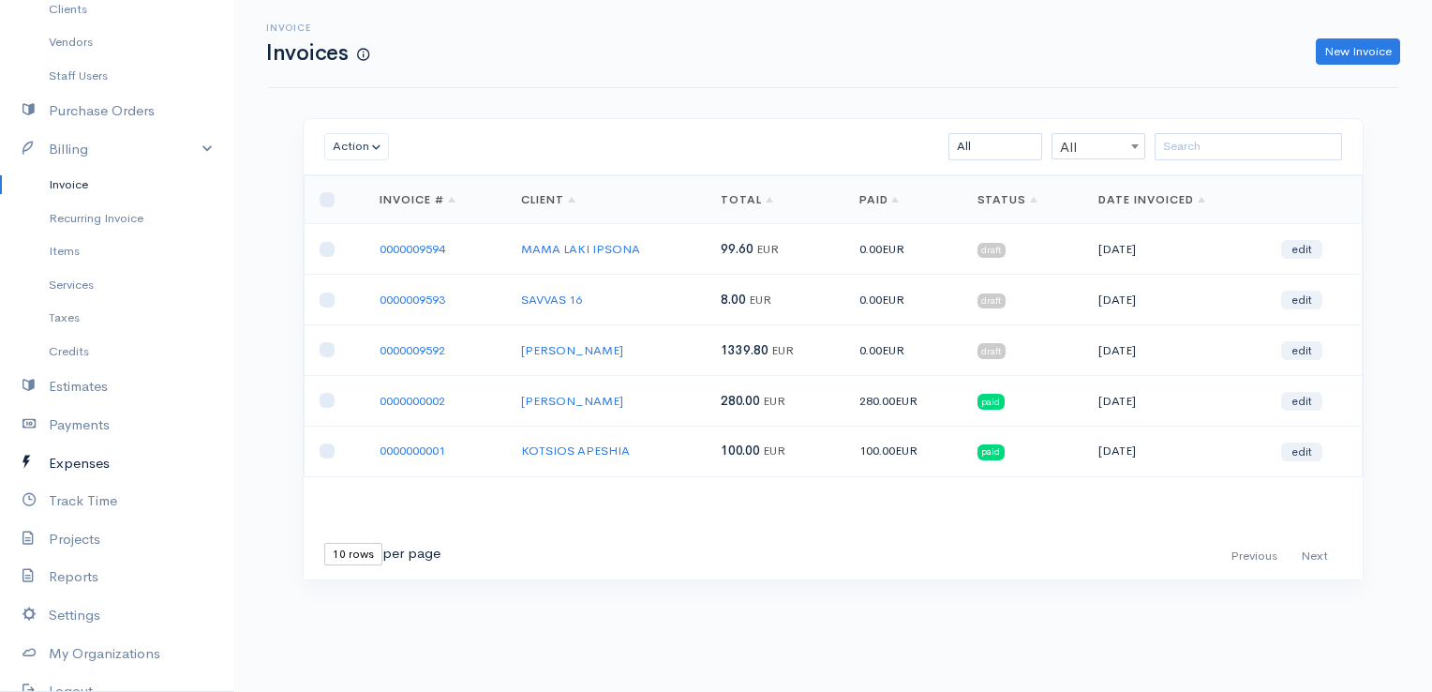
click at [83, 460] on link "Expenses" at bounding box center [117, 463] width 234 height 38
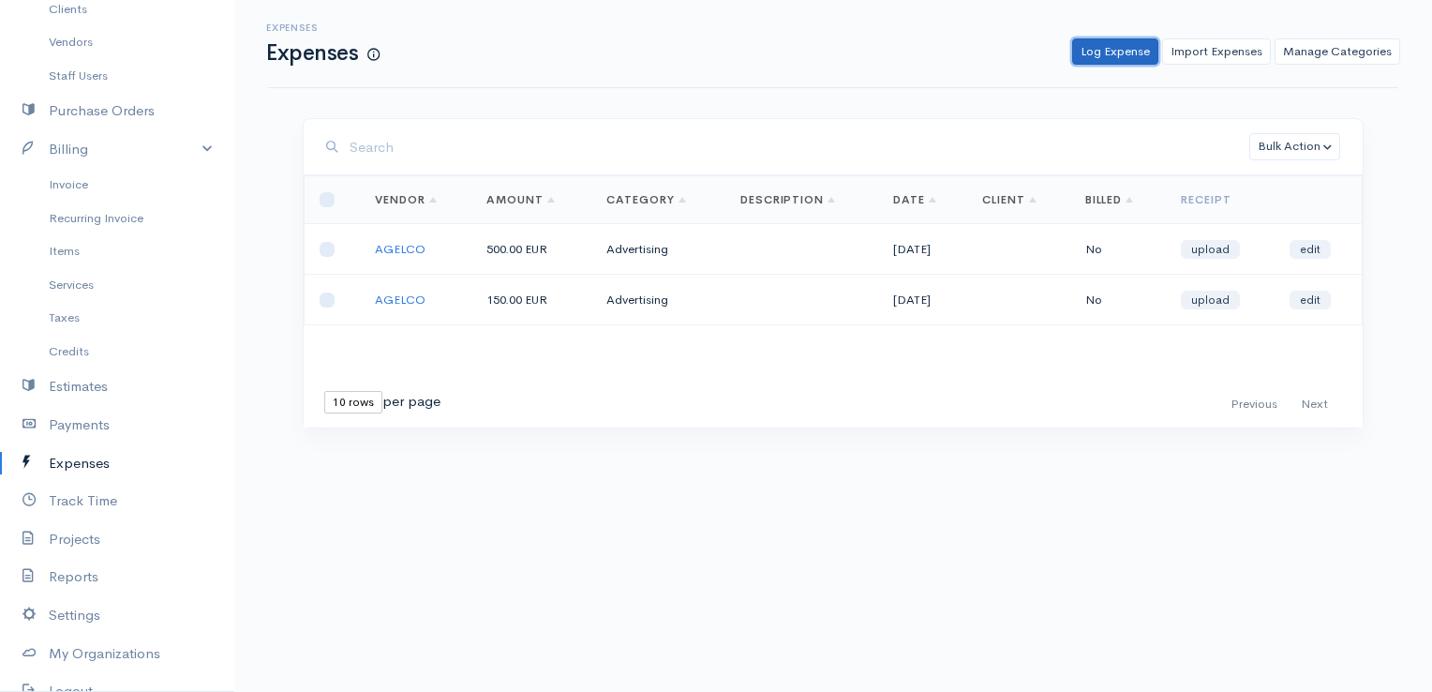
click at [1125, 50] on link "Log Expense" at bounding box center [1115, 51] width 86 height 27
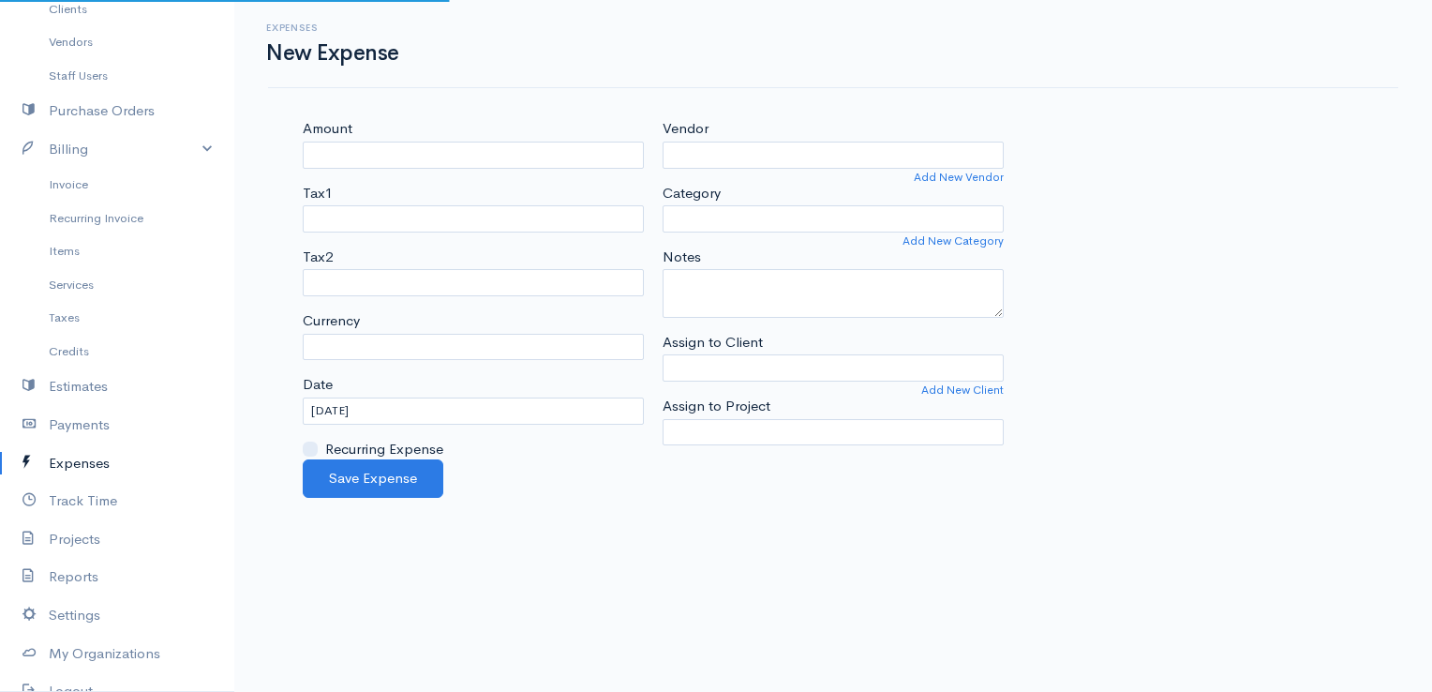
select select "EUR"
click at [561, 142] on input "Amount" at bounding box center [473, 155] width 341 height 27
type input "600"
click at [682, 129] on label "Vendor" at bounding box center [686, 129] width 46 height 22
click at [682, 142] on input "Vendor" at bounding box center [833, 155] width 341 height 27
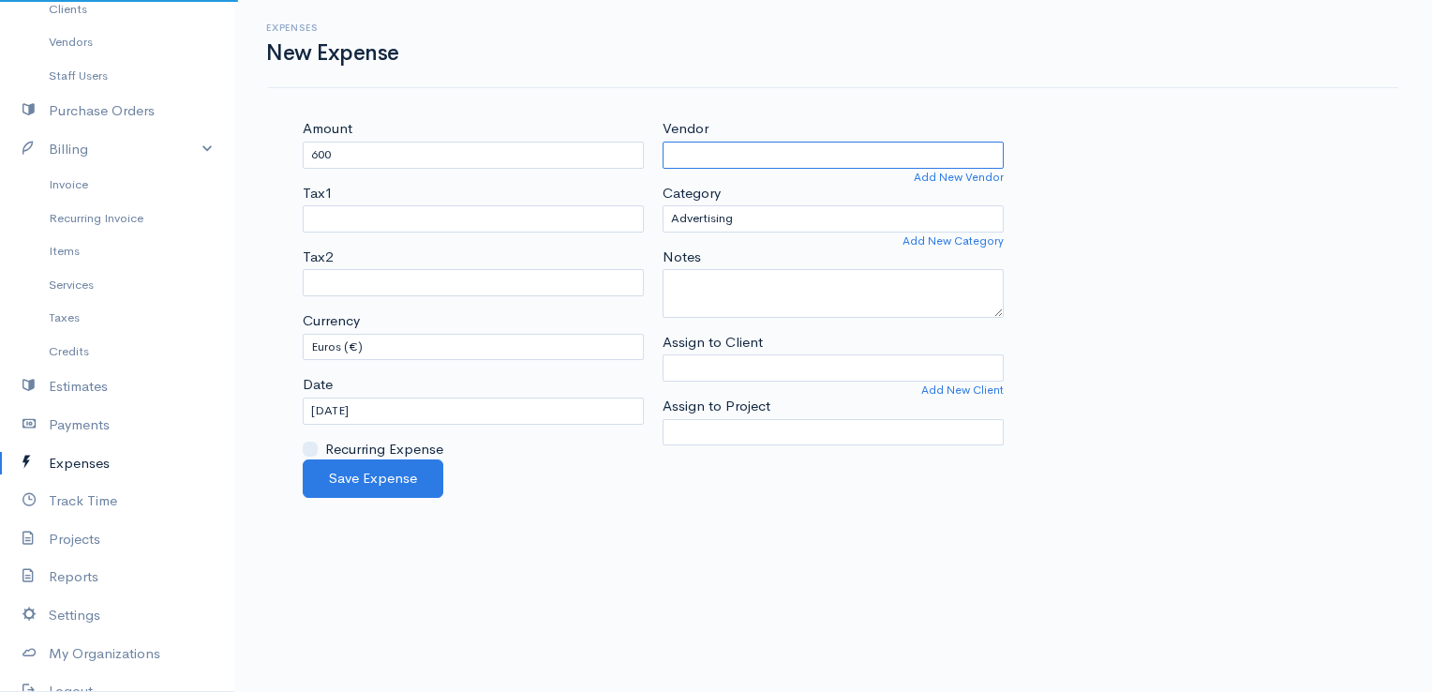
click at [682, 154] on input "Vendor" at bounding box center [833, 155] width 341 height 27
type input "AGELCO"
click at [700, 193] on body "E. G Papapetrou Upgrade Dashboard People Clients Vendors Staff Users Purchase O…" at bounding box center [716, 346] width 1432 height 692
click at [758, 364] on input "Assign to Client" at bounding box center [833, 367] width 341 height 27
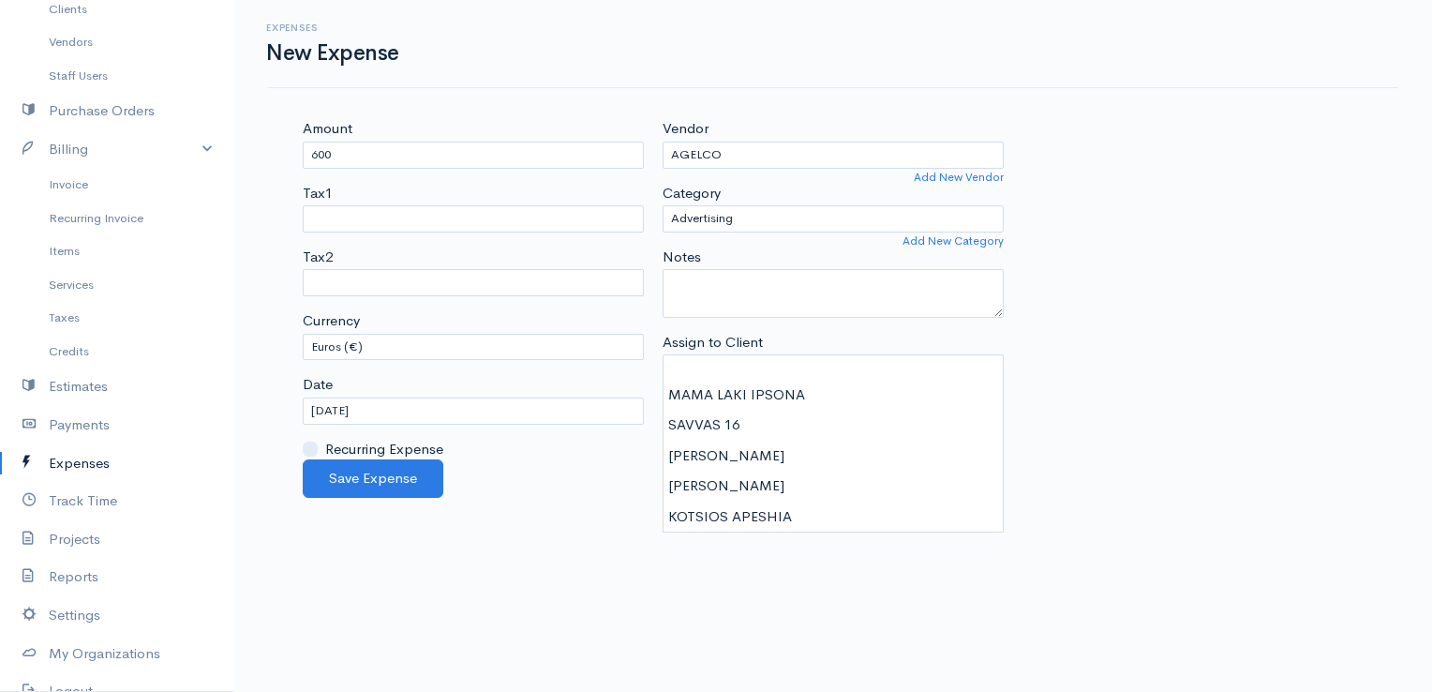
click at [1125, 250] on div "Amount 600 Tax1 Tax2 Currency U.S. Dollars ($) Canadian Dollars ($) British Pou…" at bounding box center [833, 288] width 1080 height 341
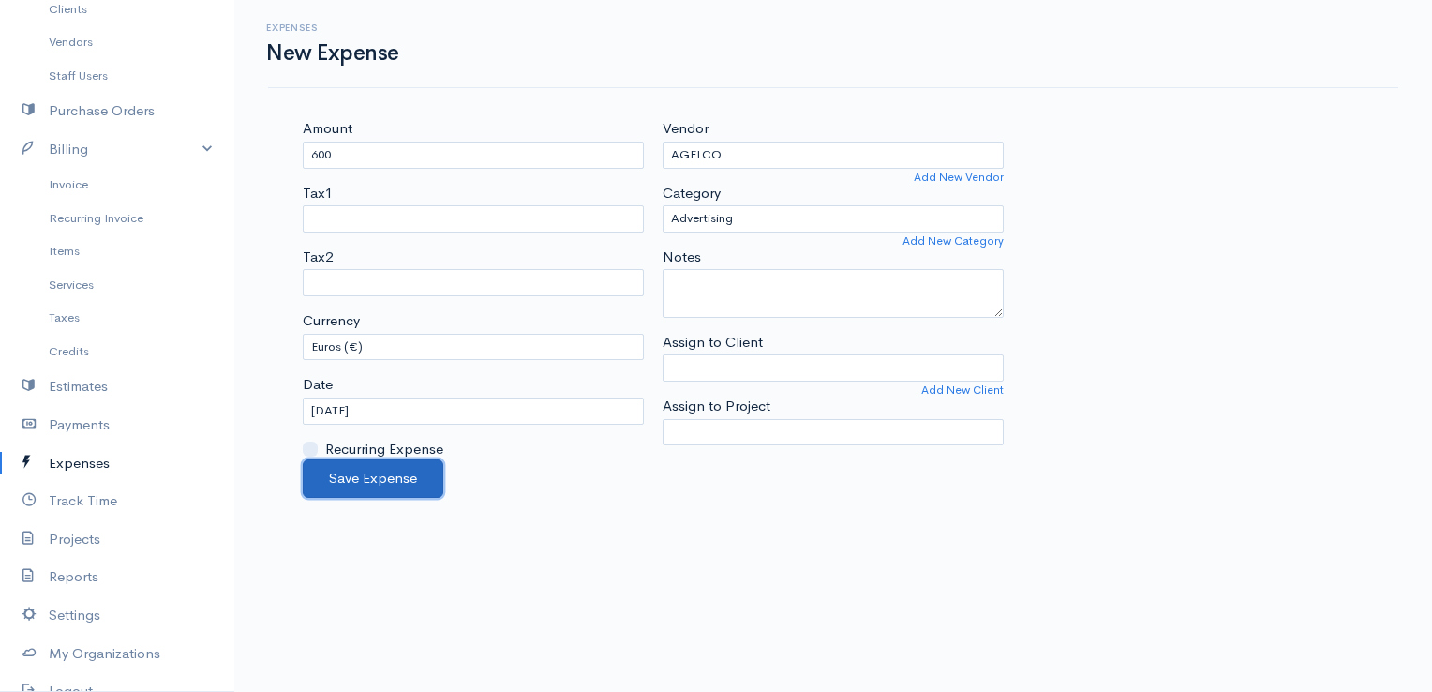
click at [403, 478] on button "Save Expense" at bounding box center [373, 478] width 141 height 38
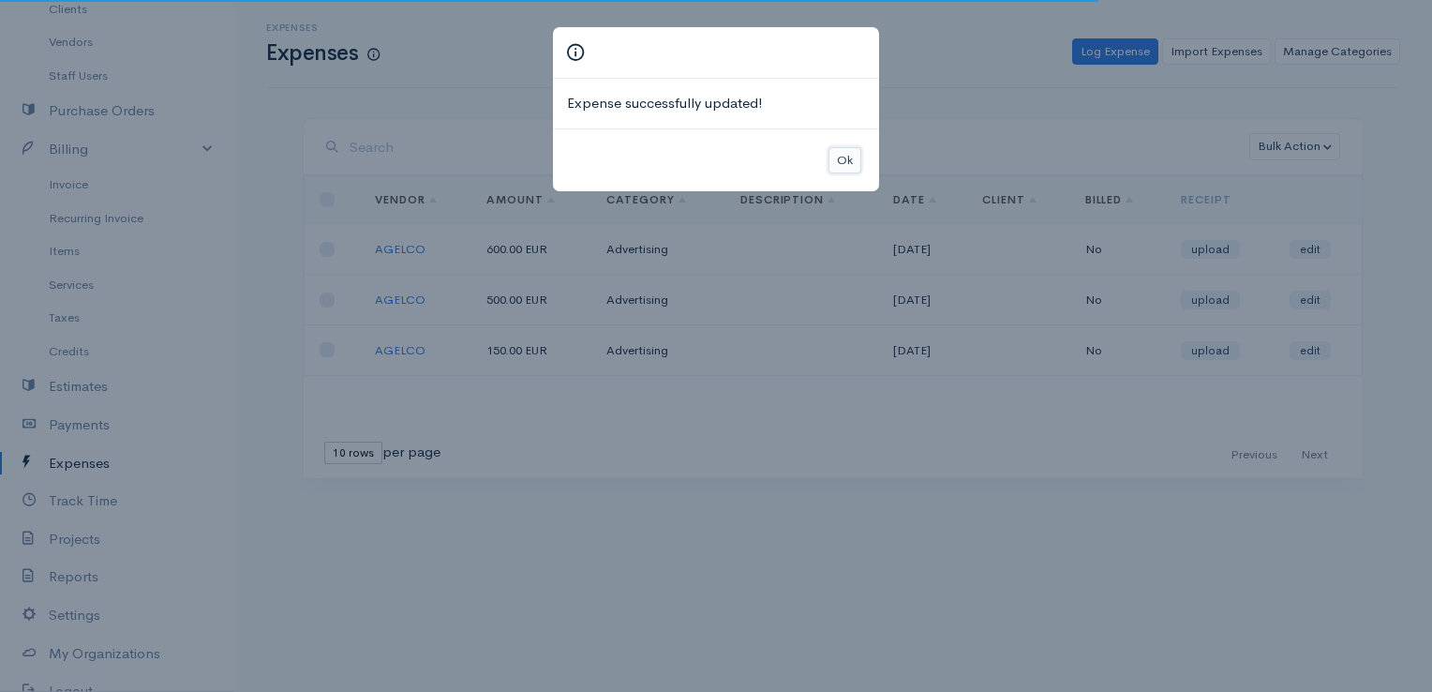
click at [842, 154] on button "Ok" at bounding box center [844, 160] width 33 height 27
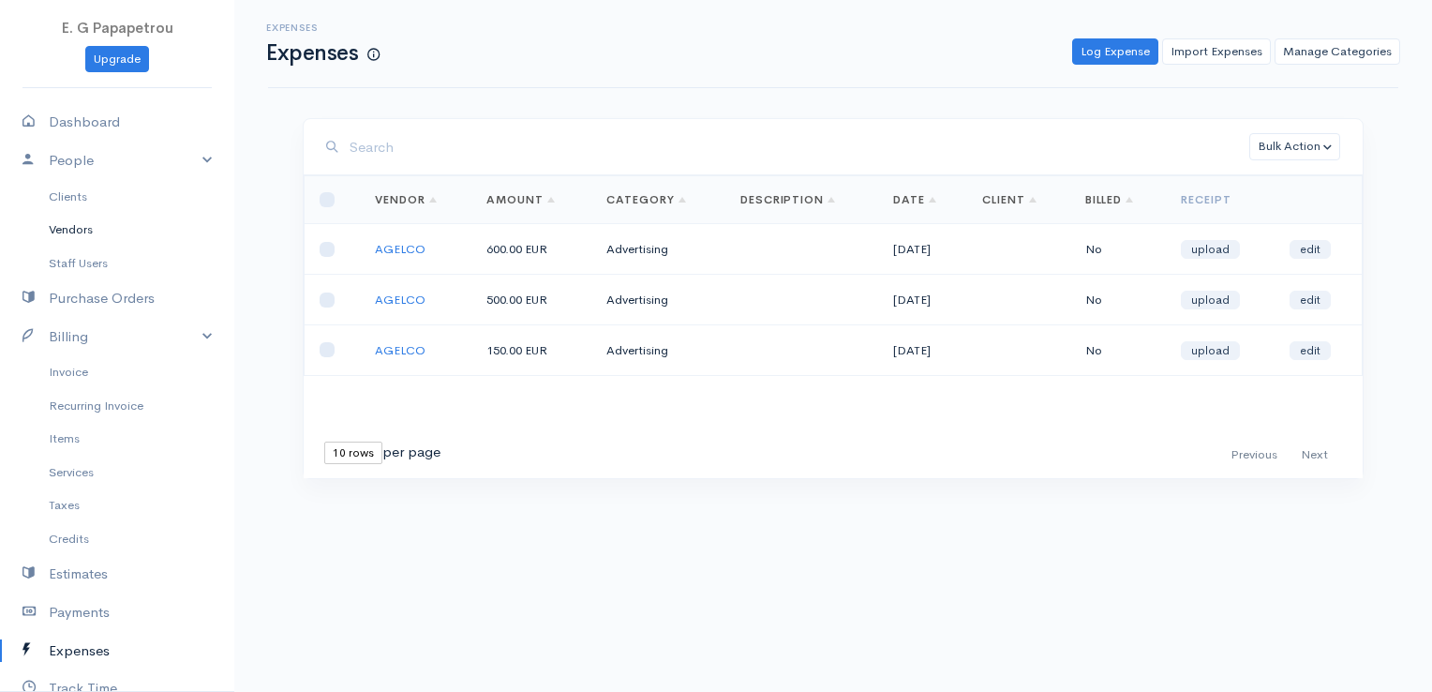
click at [71, 231] on link "Vendors" at bounding box center [117, 230] width 234 height 34
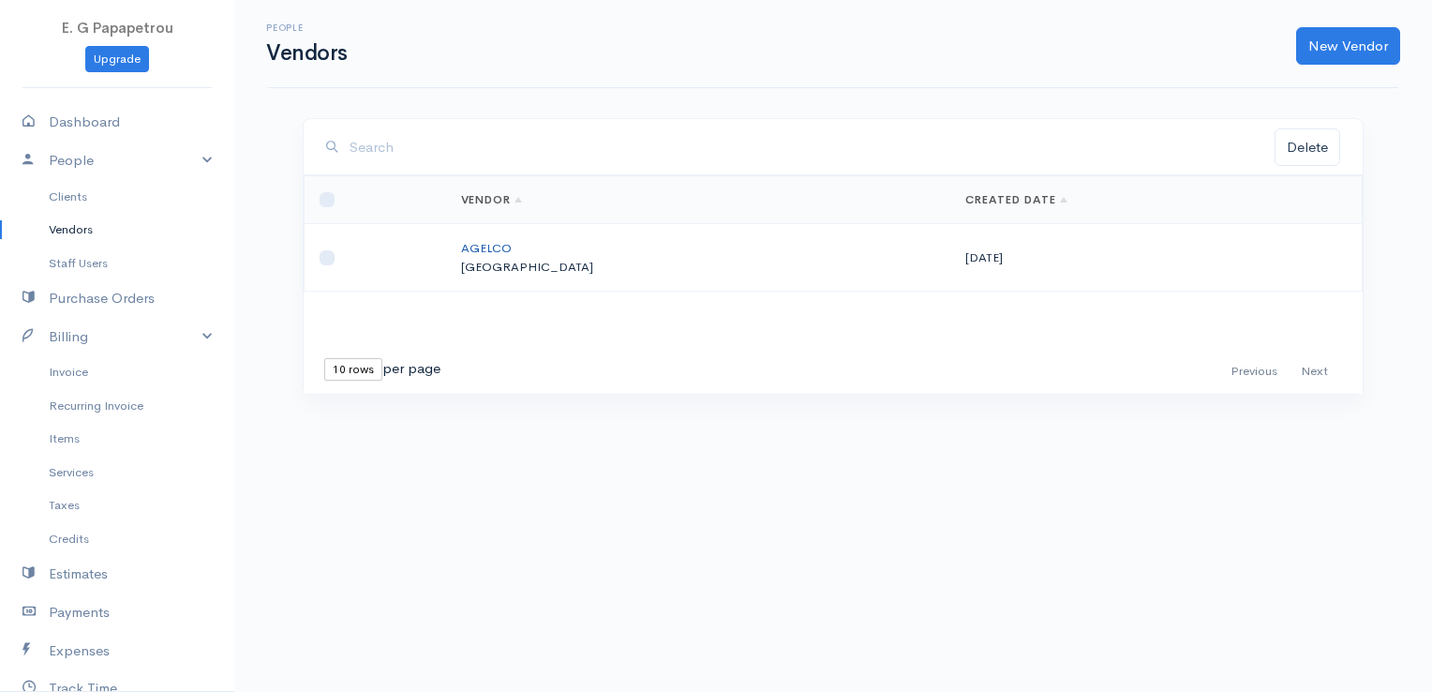
click at [512, 247] on link "AGELCO" at bounding box center [486, 248] width 51 height 16
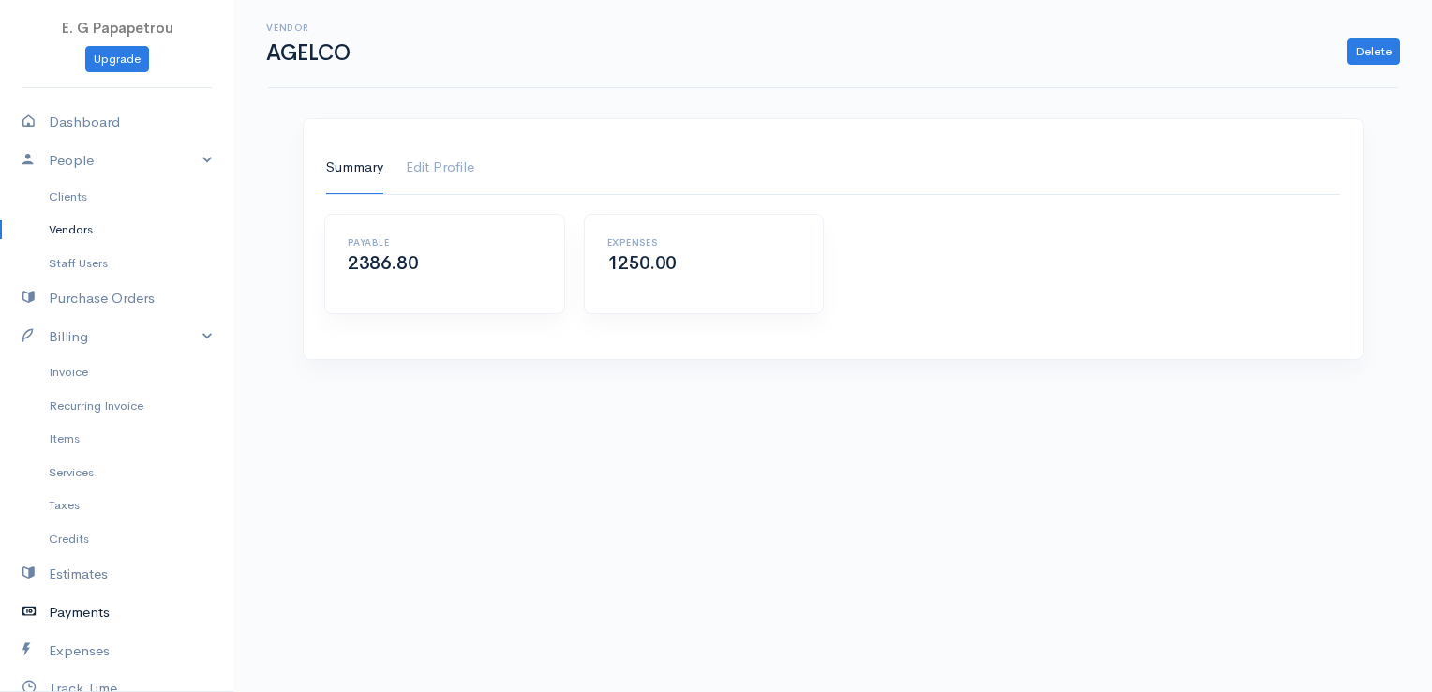
click at [69, 609] on link "Payments" at bounding box center [117, 612] width 234 height 38
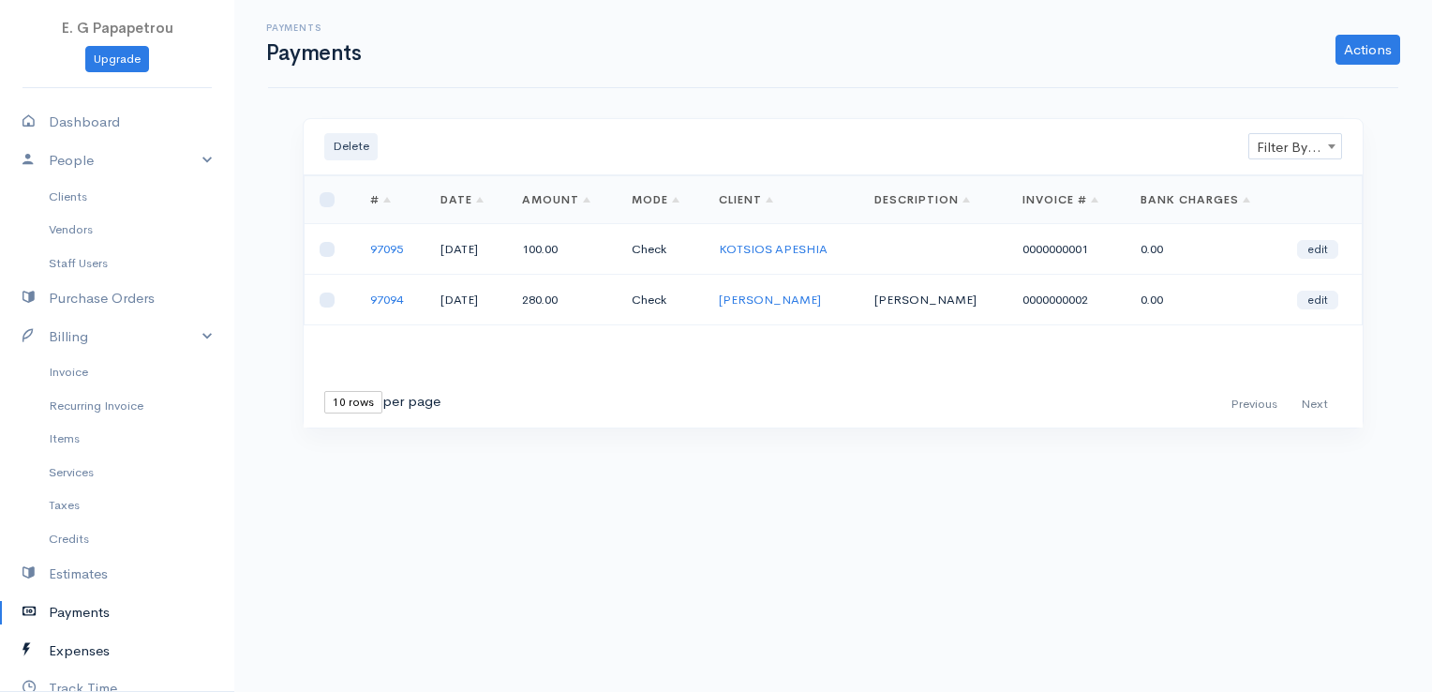
click at [75, 647] on link "Expenses" at bounding box center [117, 651] width 234 height 38
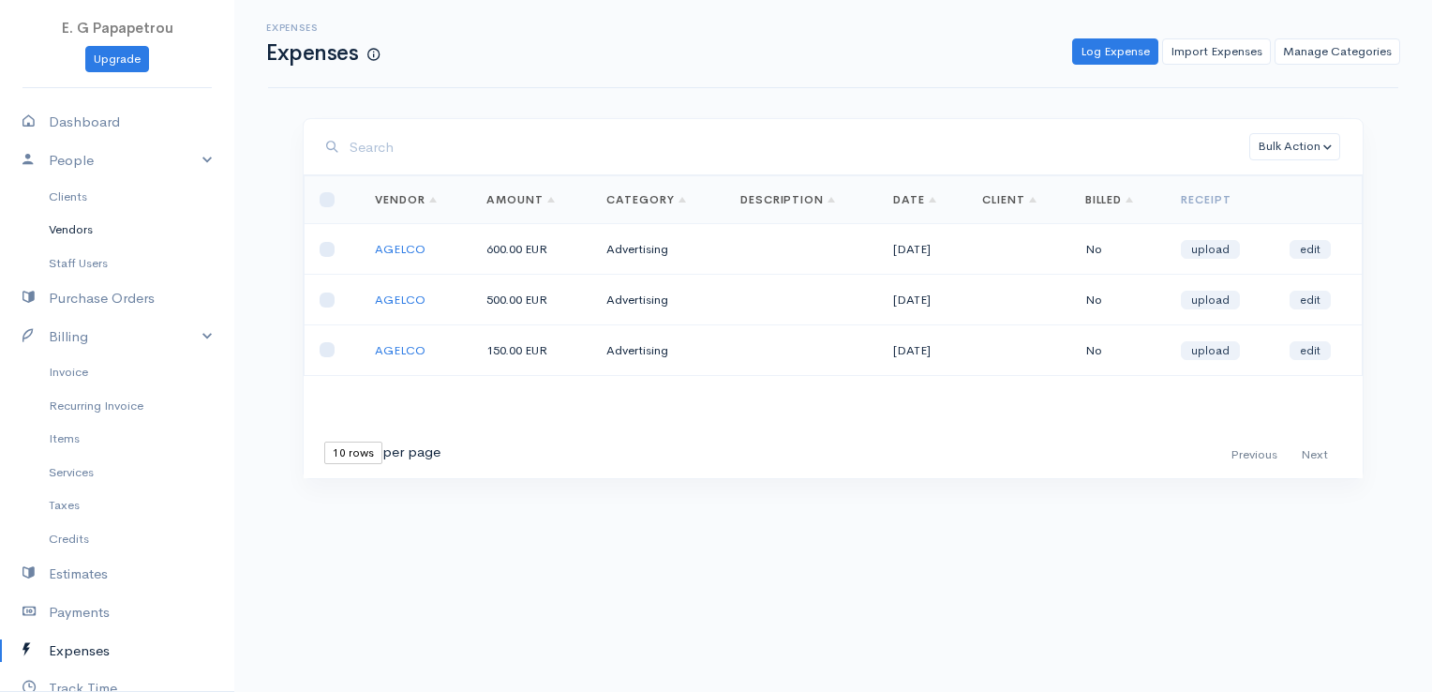
click at [126, 238] on link "Vendors" at bounding box center [117, 230] width 234 height 34
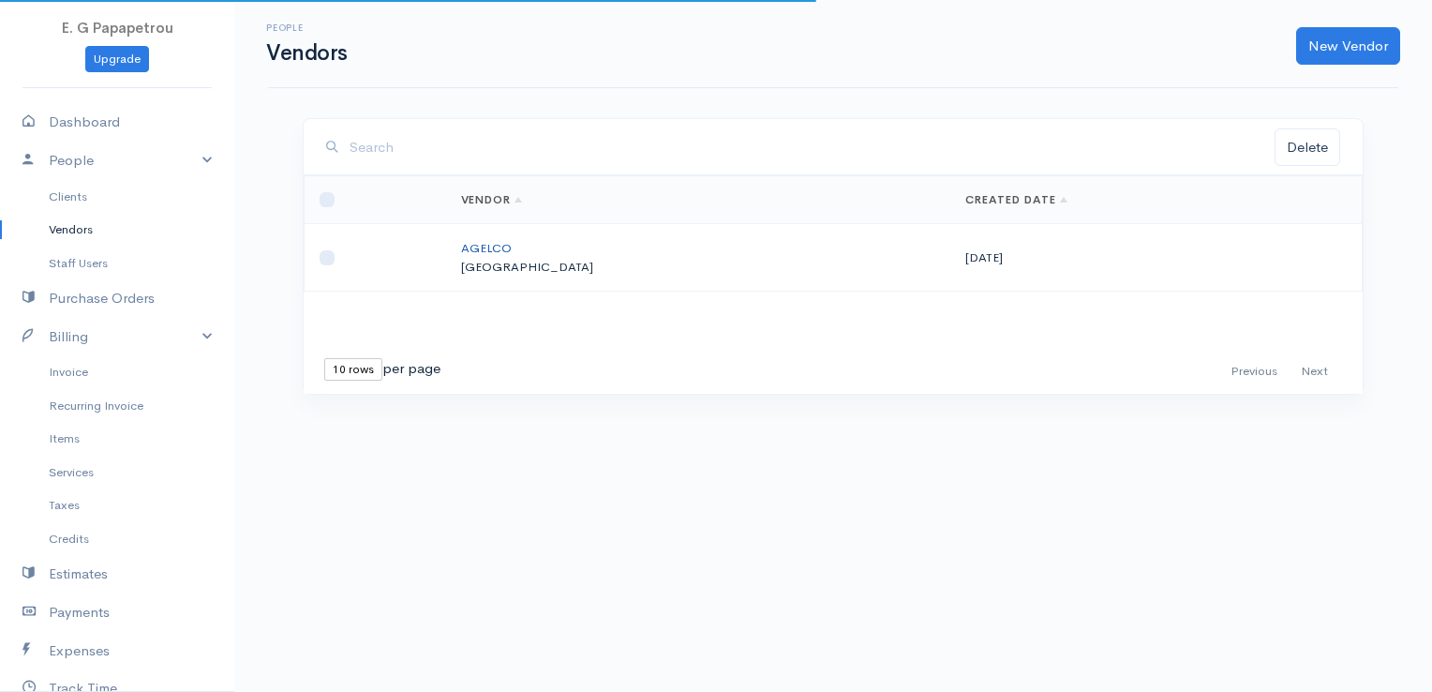
click at [506, 246] on link "AGELCO" at bounding box center [486, 248] width 51 height 16
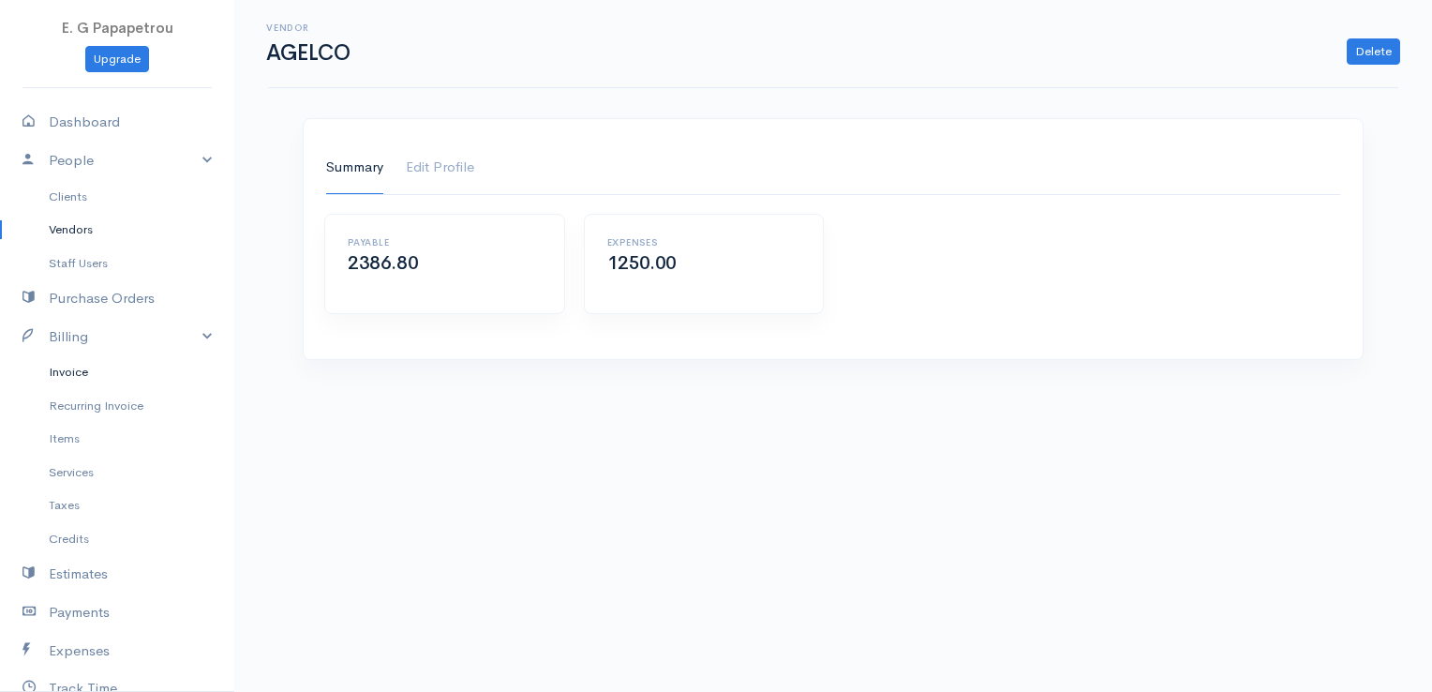
click at [65, 374] on link "Invoice" at bounding box center [117, 372] width 234 height 34
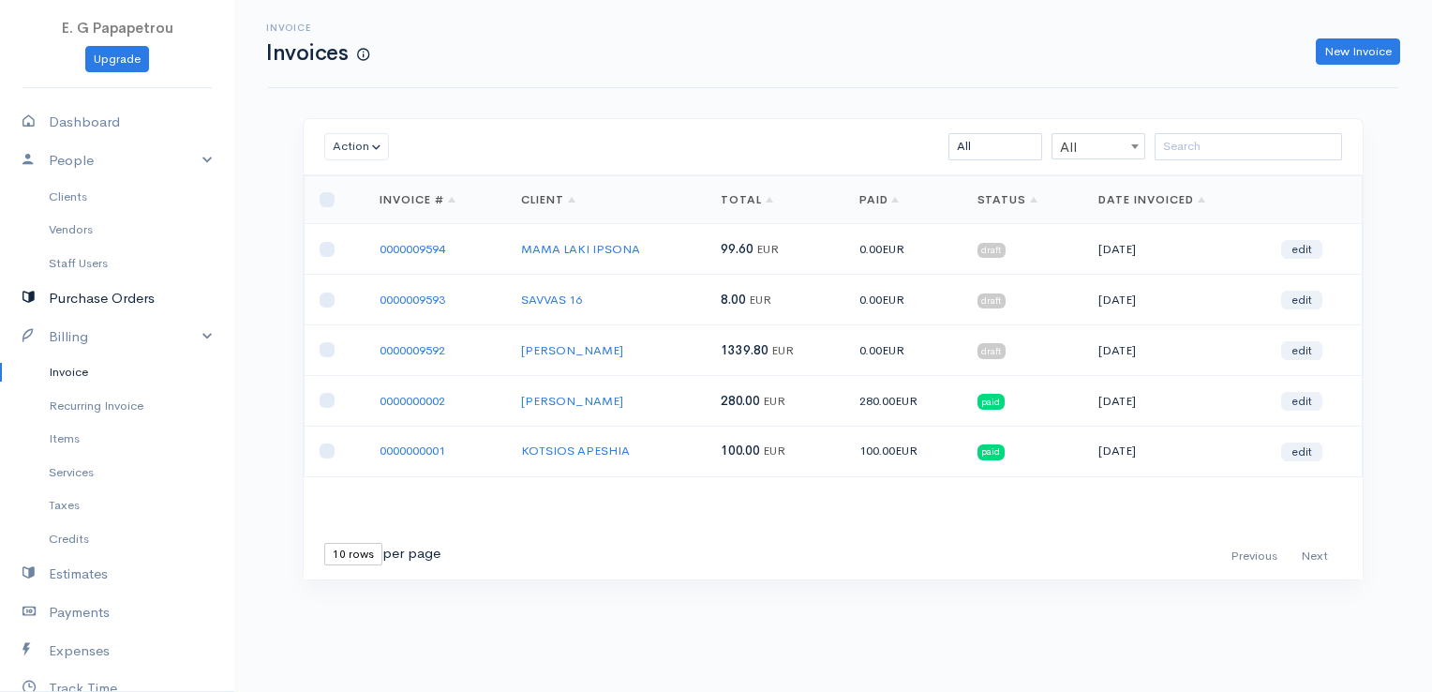
click at [97, 298] on link "Purchase Orders" at bounding box center [117, 298] width 234 height 38
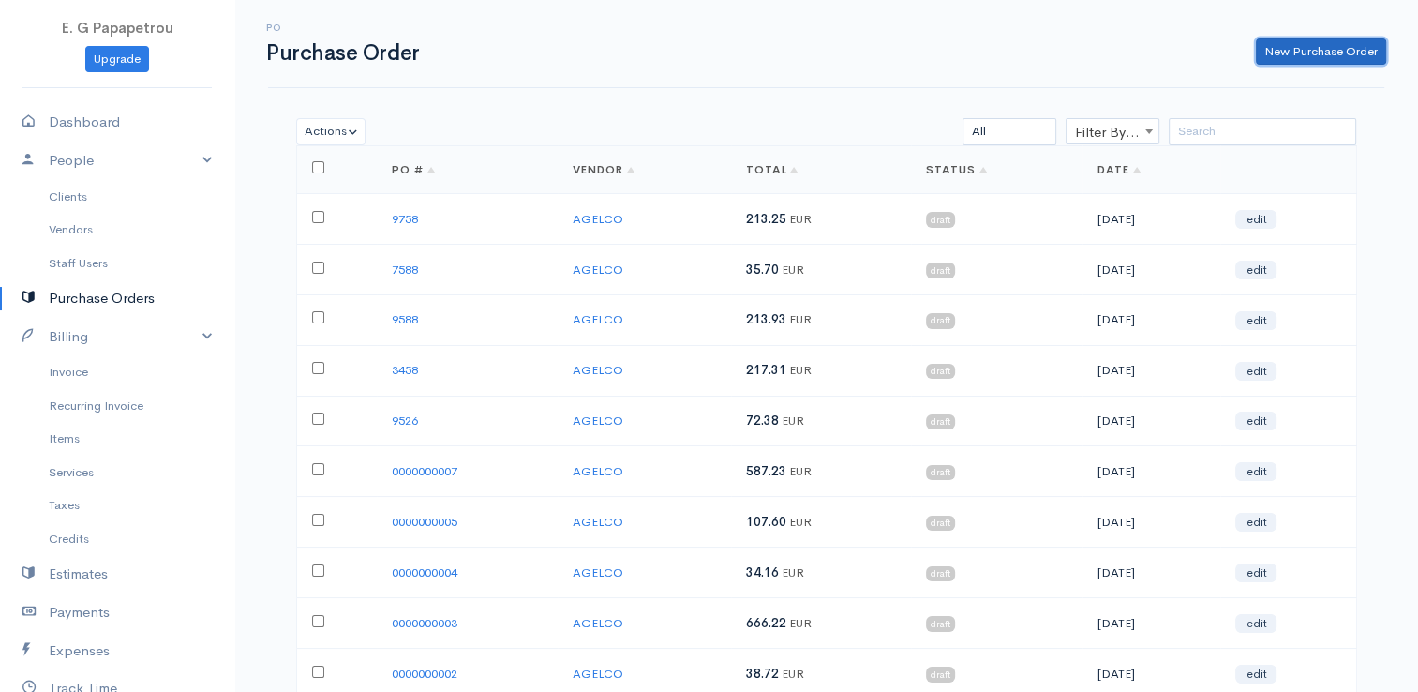
click at [1338, 41] on link "New Purchase Order" at bounding box center [1321, 51] width 130 height 27
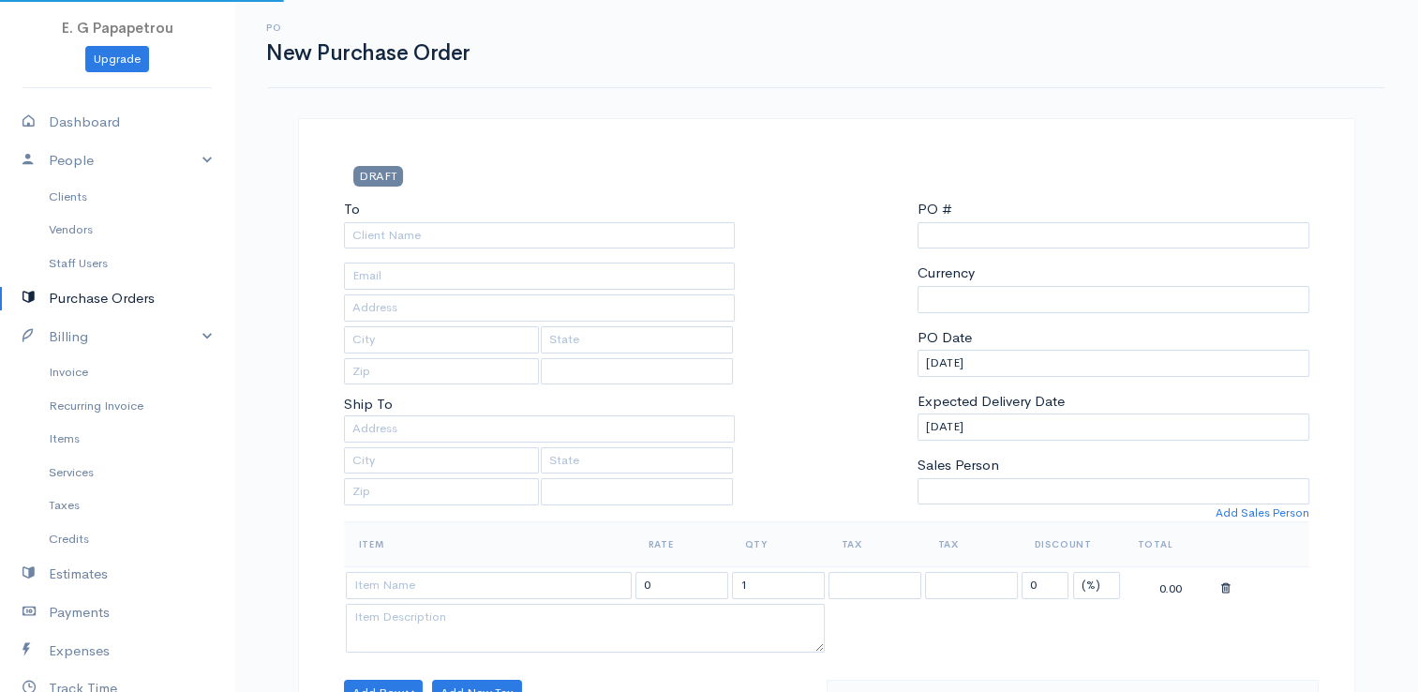
type input "0000009759"
select select "[GEOGRAPHIC_DATA]"
select select "EUR"
select select "[GEOGRAPHIC_DATA]"
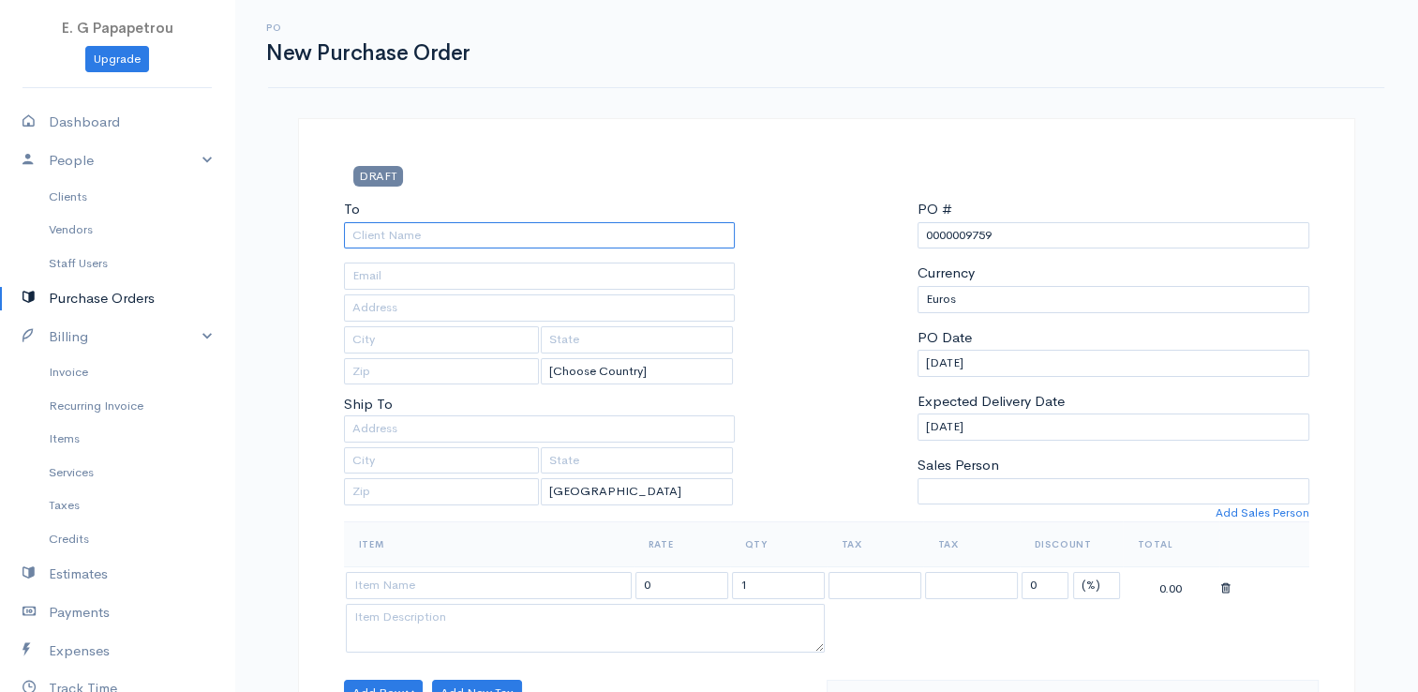
click at [652, 234] on input "To" at bounding box center [540, 235] width 392 height 27
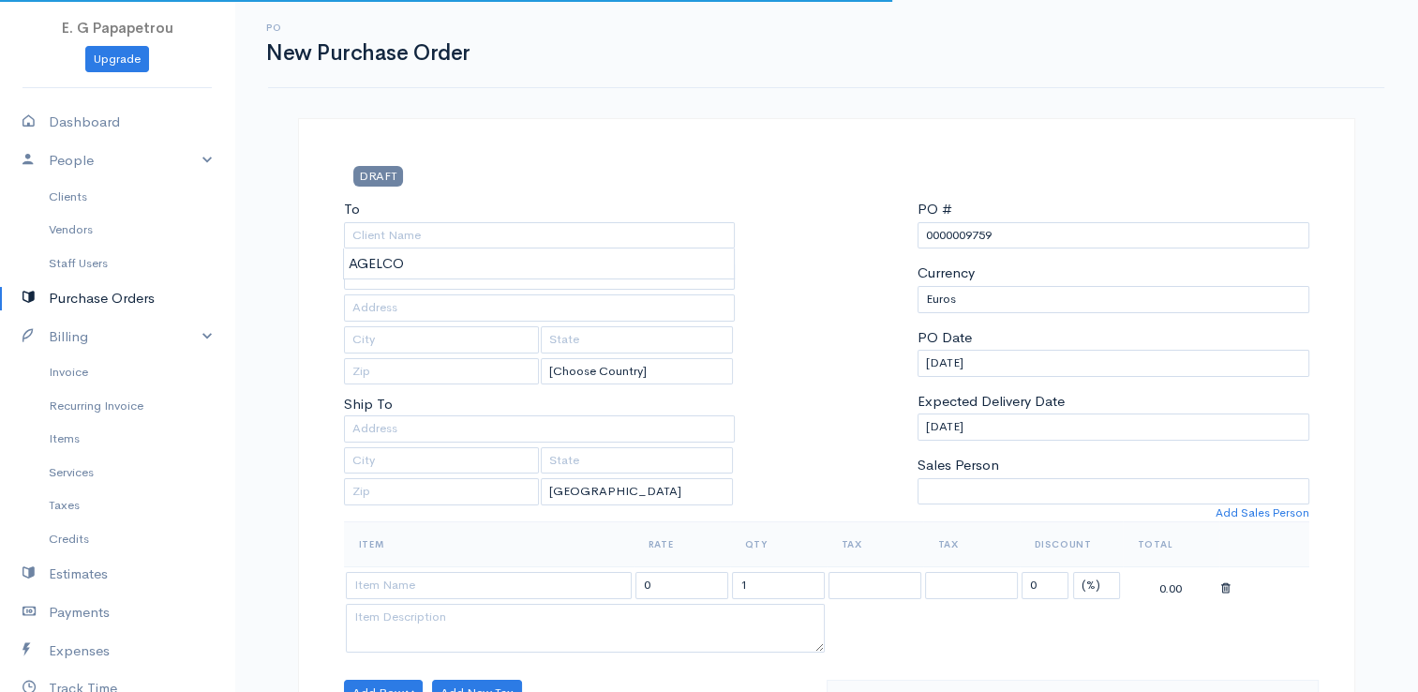
drag, startPoint x: 650, startPoint y: 258, endPoint x: 709, endPoint y: 258, distance: 59.0
type input "AGELCO"
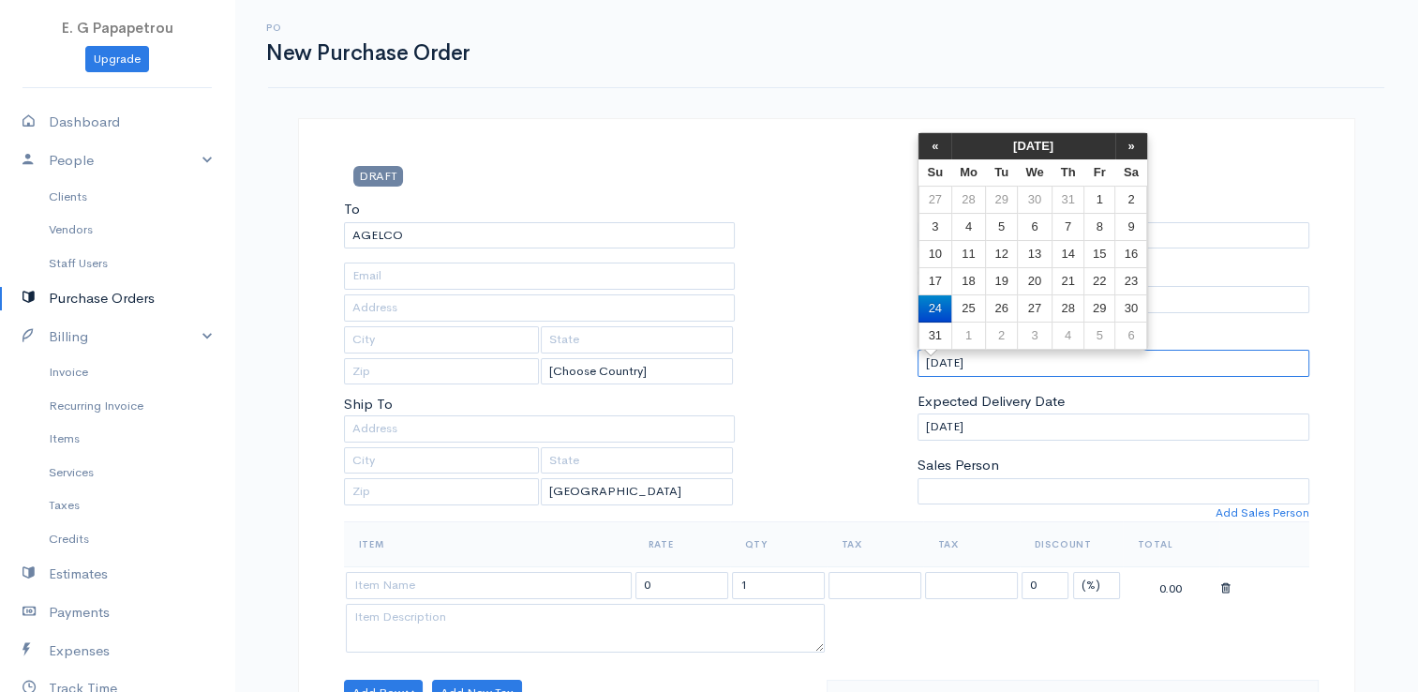
drag, startPoint x: 1001, startPoint y: 355, endPoint x: 802, endPoint y: 317, distance: 202.3
click at [797, 321] on div "To [GEOGRAPHIC_DATA] [Choose Country] [GEOGRAPHIC_DATA] [GEOGRAPHIC_DATA] [GEOG…" at bounding box center [827, 360] width 984 height 322
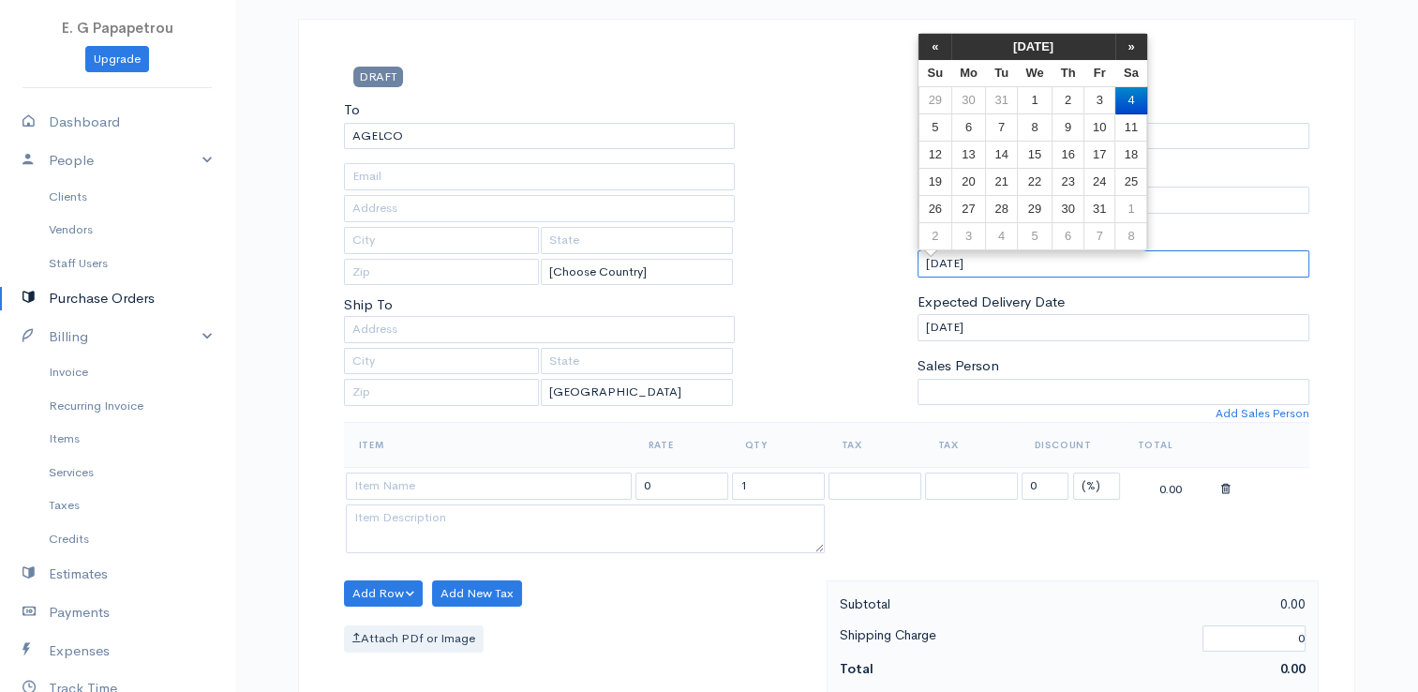
scroll to position [187, 0]
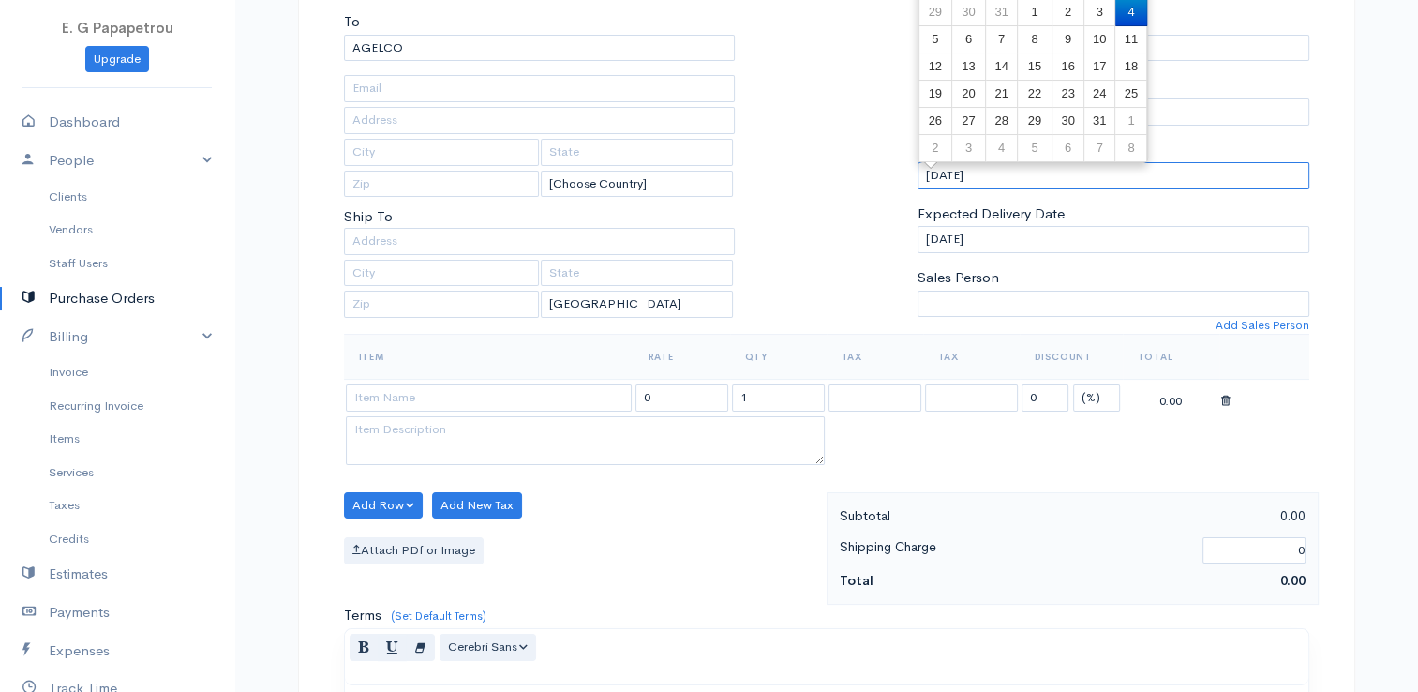
type input "[DATE]"
click at [484, 395] on input at bounding box center [489, 397] width 286 height 27
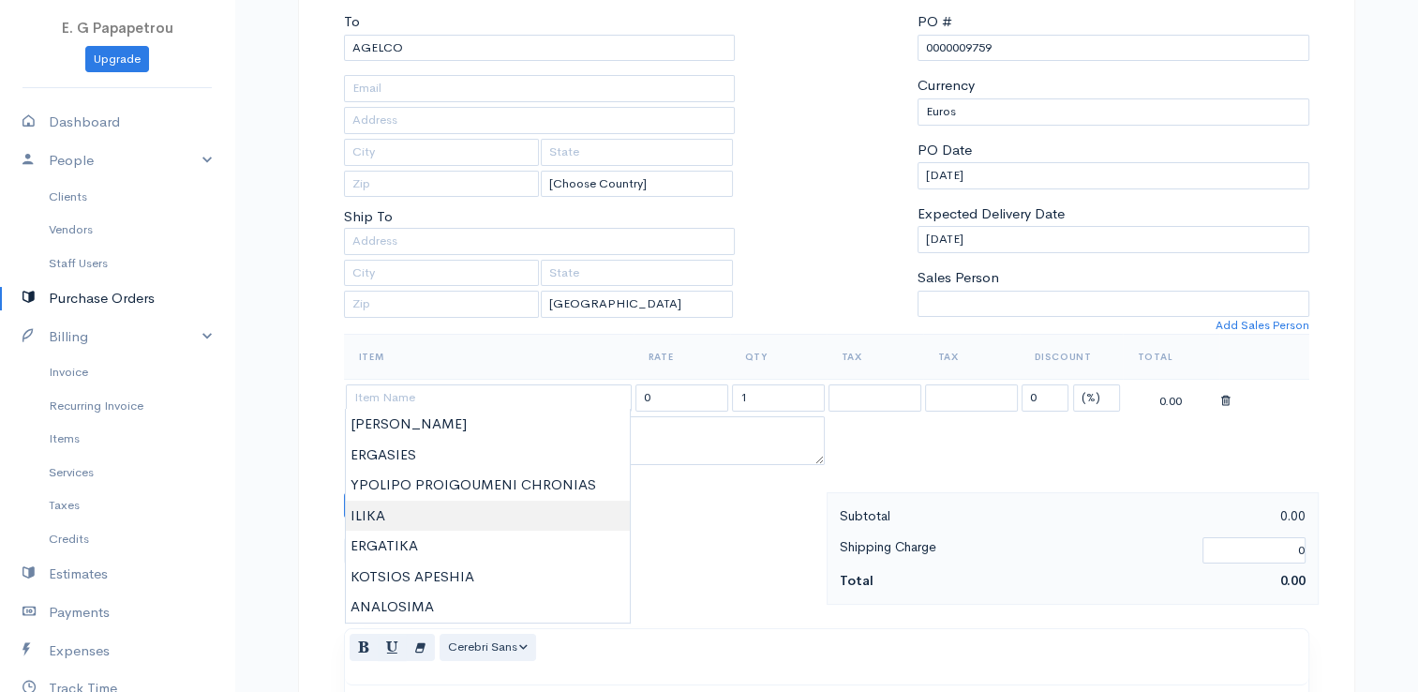
type input "ILIKA"
click at [456, 520] on body "E. G Papapetrou Upgrade Dashboard People Clients Vendors Staff Users Purchase O…" at bounding box center [709, 533] width 1418 height 1440
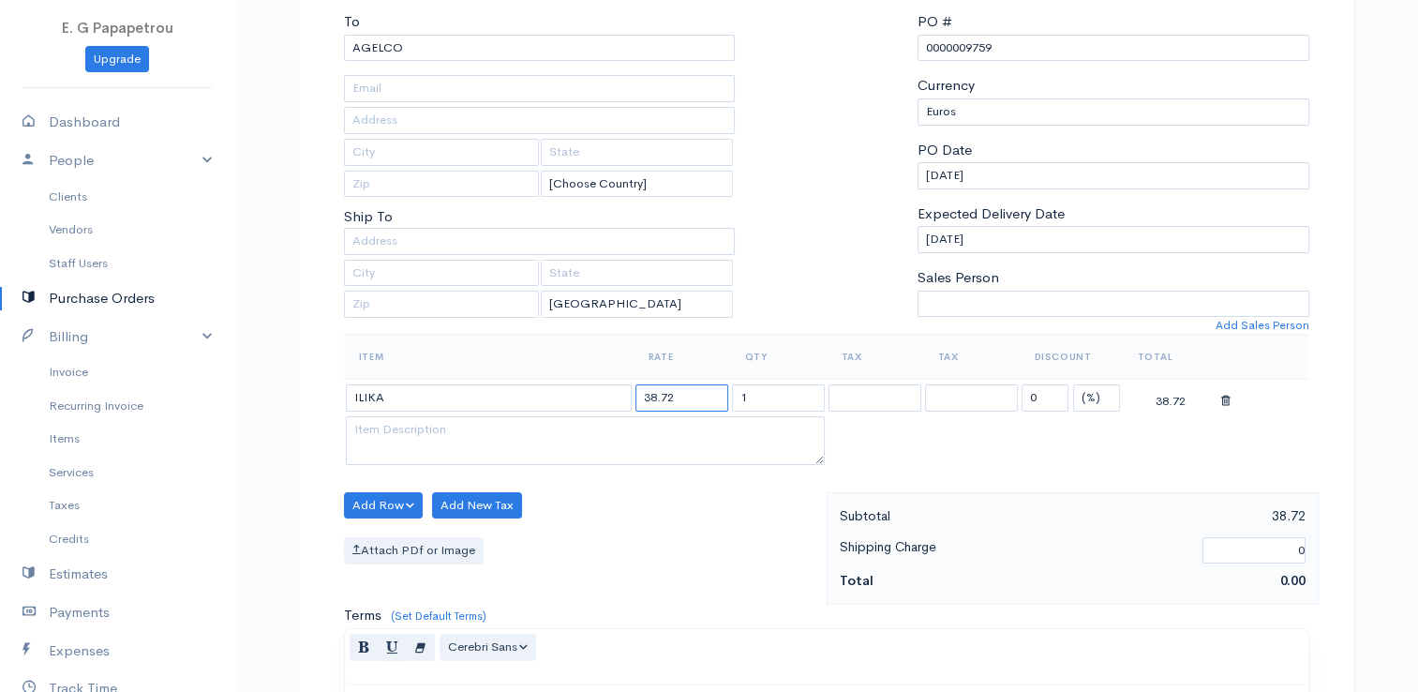
drag, startPoint x: 701, startPoint y: 393, endPoint x: 603, endPoint y: 384, distance: 97.8
click at [603, 384] on tr "ILIKA 38.72 1 0 (%) Flat 38.72" at bounding box center [826, 398] width 965 height 37
type input "200.30"
drag, startPoint x: 446, startPoint y: 388, endPoint x: 435, endPoint y: 388, distance: 11.2
click at [435, 388] on input "ILIKA" at bounding box center [489, 397] width 286 height 27
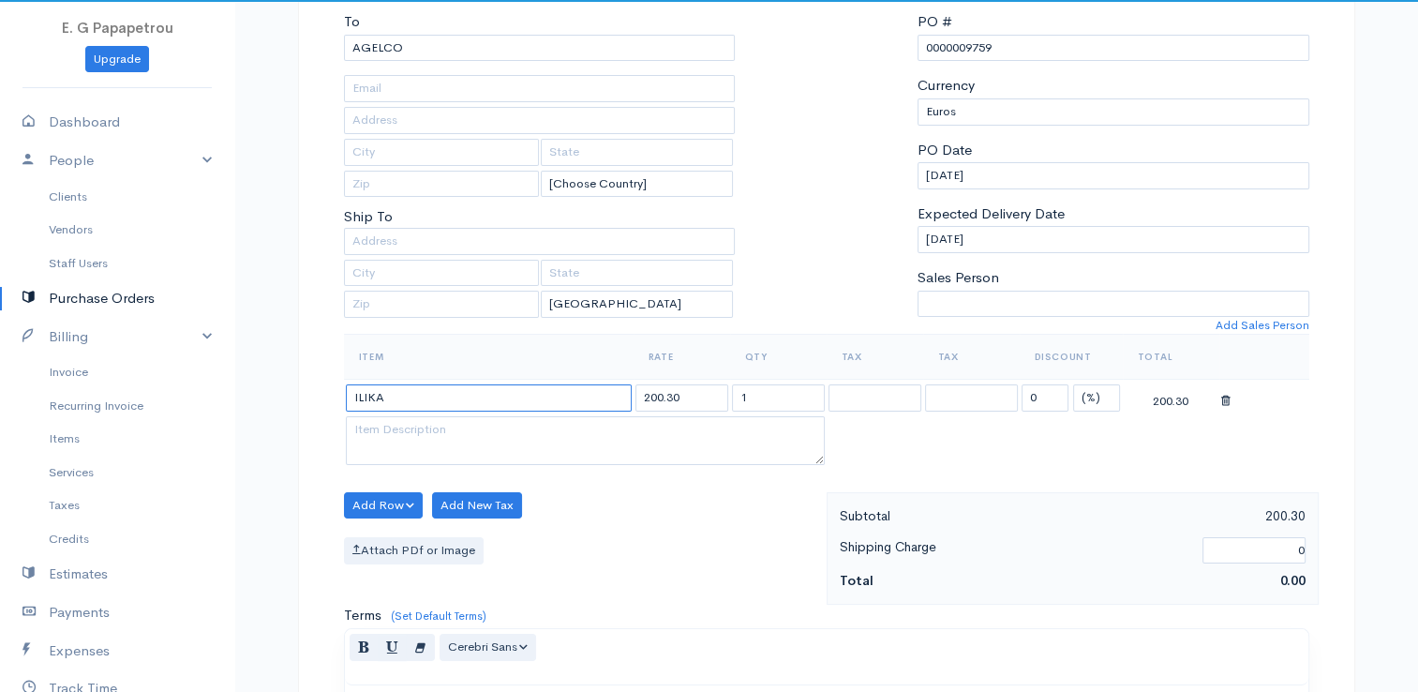
drag, startPoint x: 435, startPoint y: 388, endPoint x: 223, endPoint y: 356, distance: 214.2
click at [223, 356] on body "E. G Papapetrou Upgrade Dashboard People Clients Vendors Staff Users Purchase O…" at bounding box center [709, 533] width 1418 height 1440
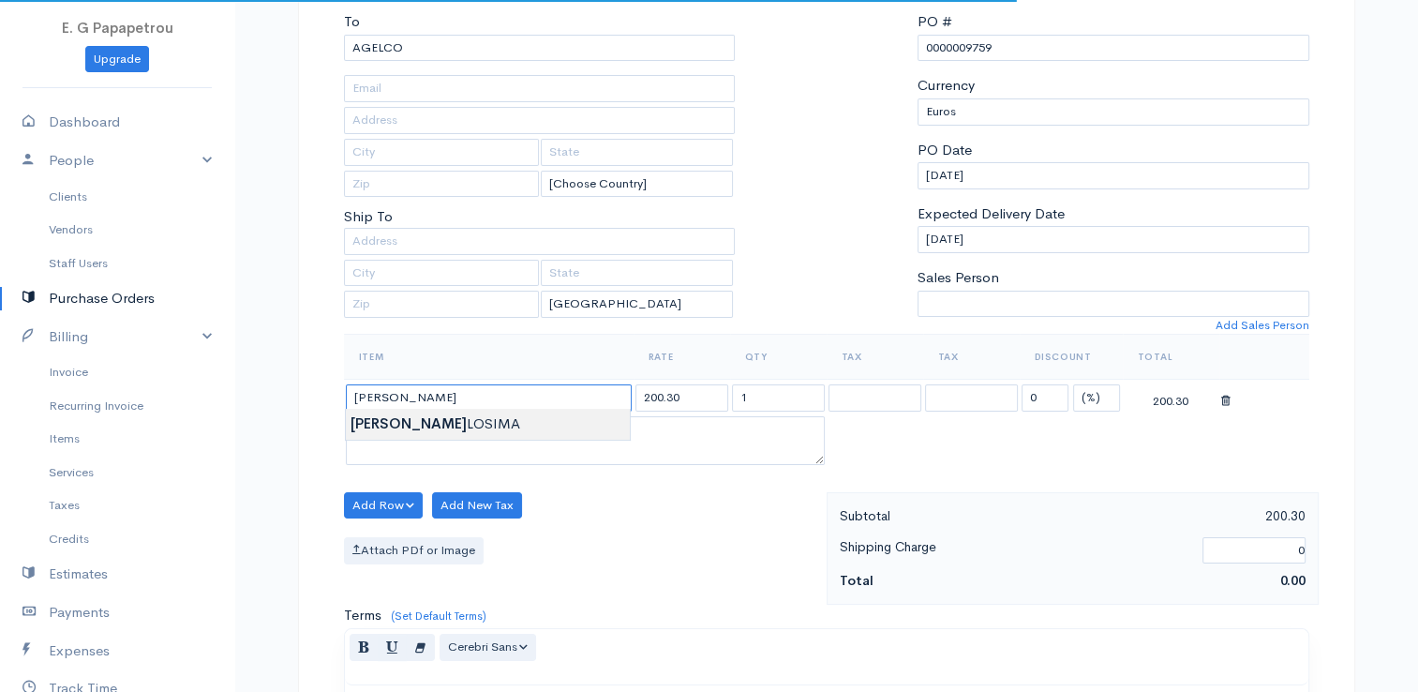
type input "ANALOSIMA"
click at [397, 421] on body "E. G Papapetrou Upgrade Dashboard People Clients Vendors Staff Users Purchase O…" at bounding box center [709, 533] width 1418 height 1440
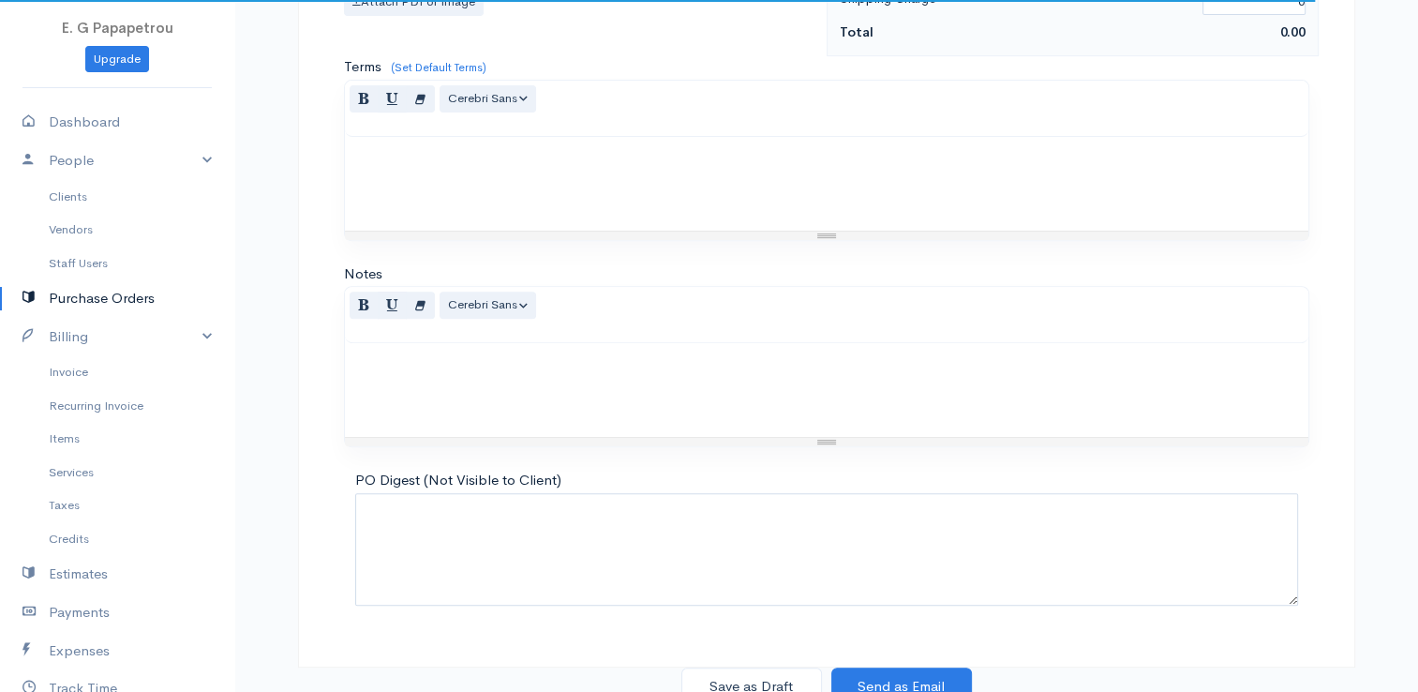
scroll to position [742, 0]
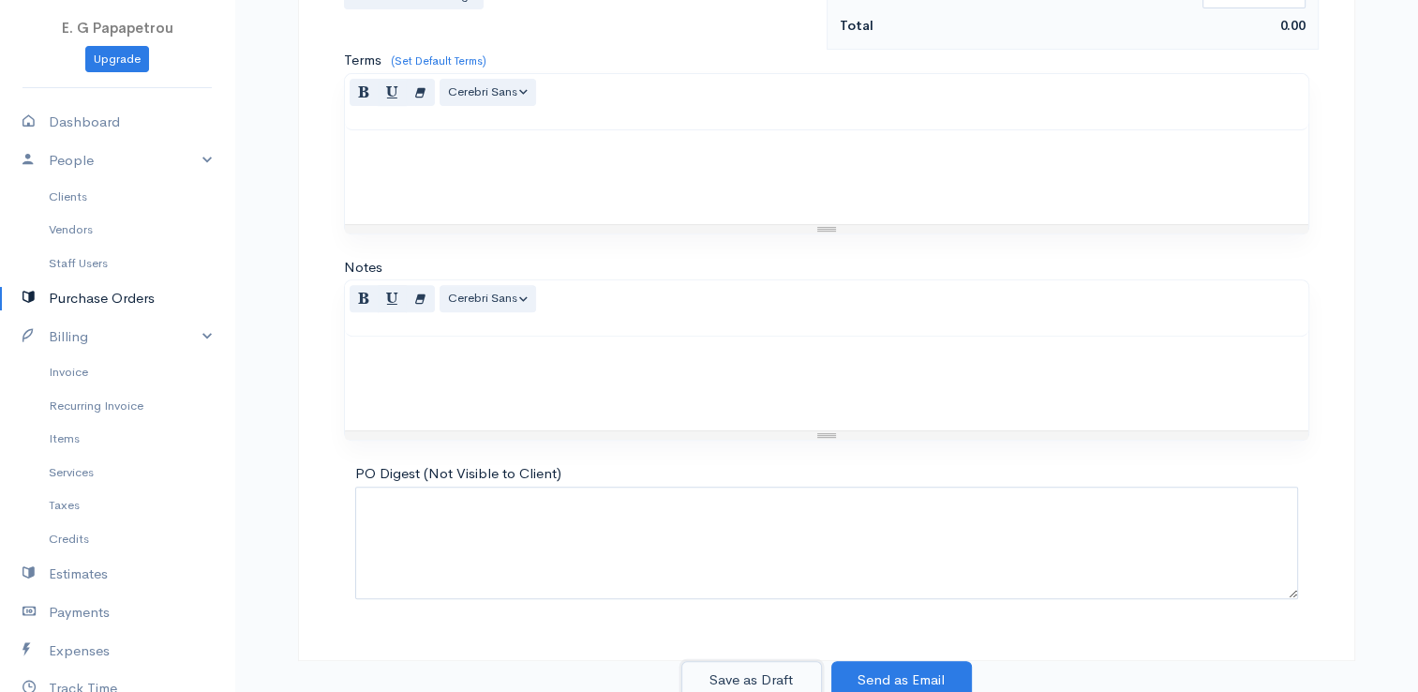
click at [777, 679] on button "Save as Draft" at bounding box center [751, 680] width 141 height 38
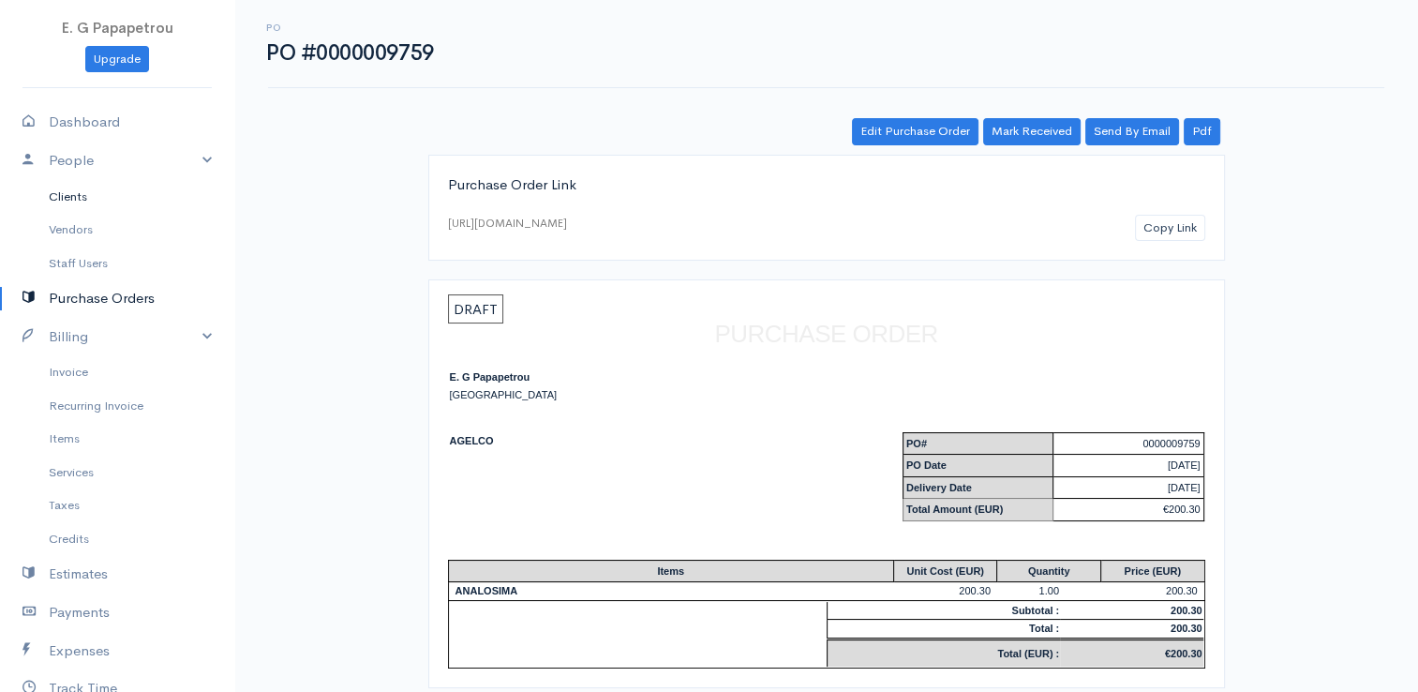
click at [81, 197] on link "Clients" at bounding box center [117, 197] width 234 height 34
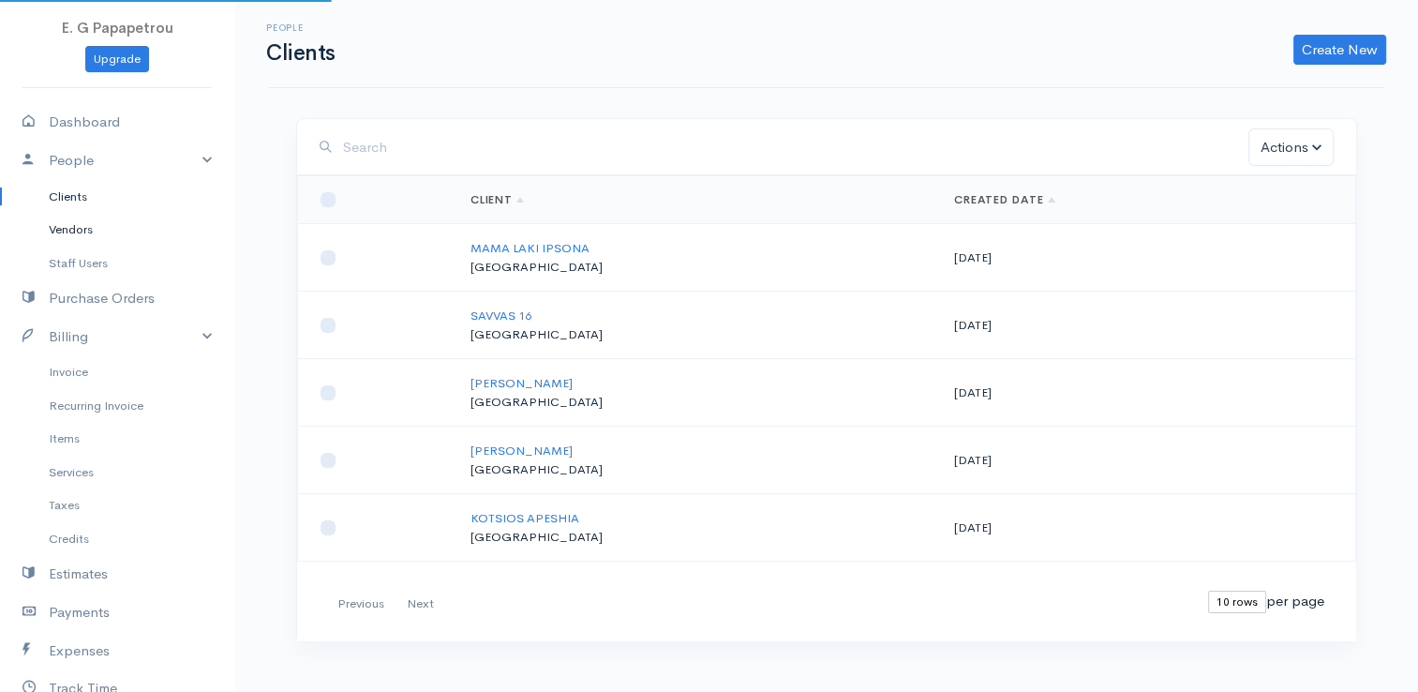
click at [87, 227] on link "Vendors" at bounding box center [117, 230] width 234 height 34
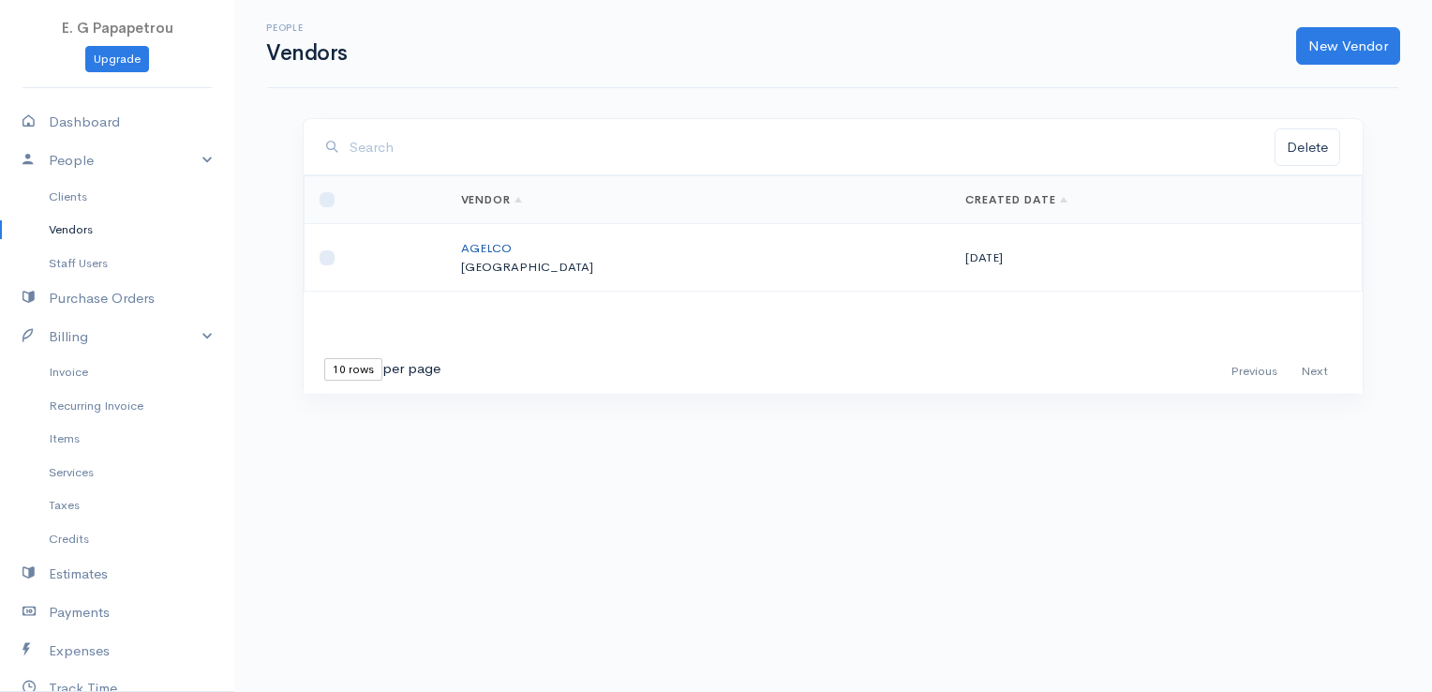
click at [510, 246] on link "AGELCO" at bounding box center [486, 248] width 51 height 16
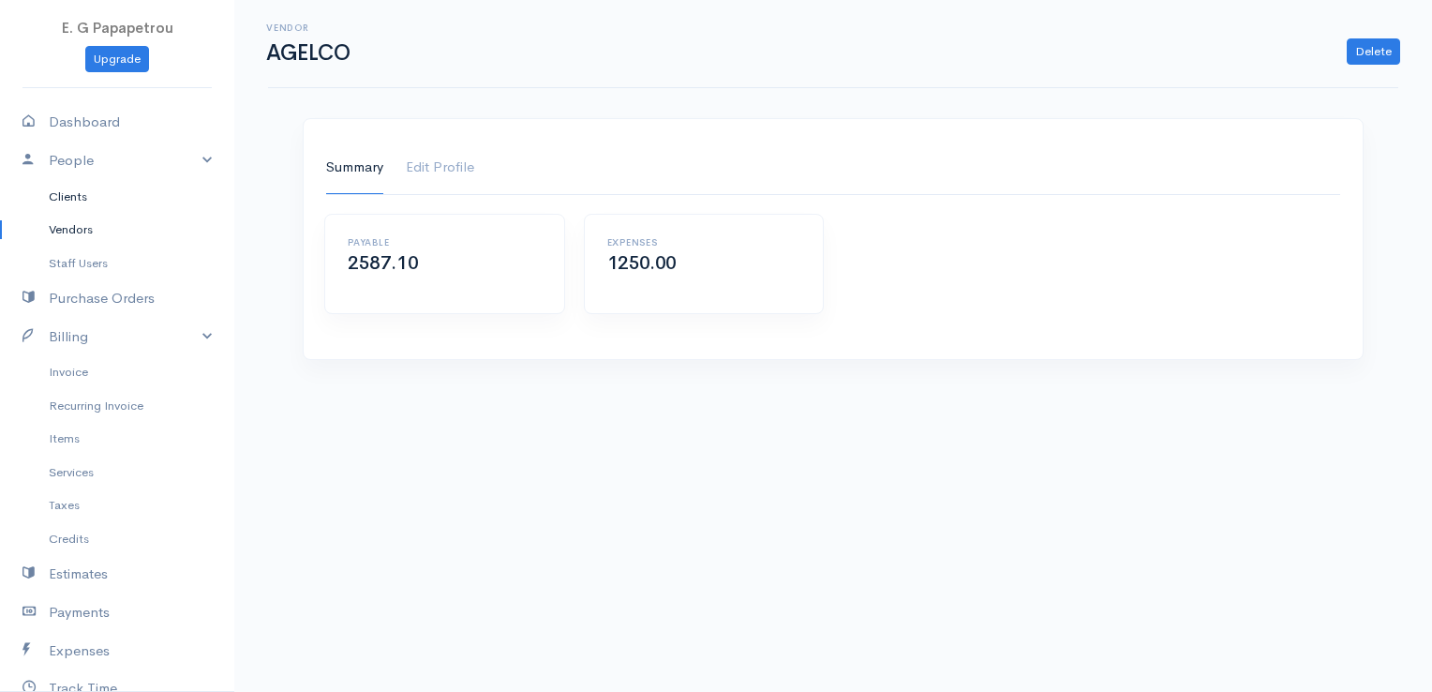
click at [83, 193] on link "Clients" at bounding box center [117, 197] width 234 height 34
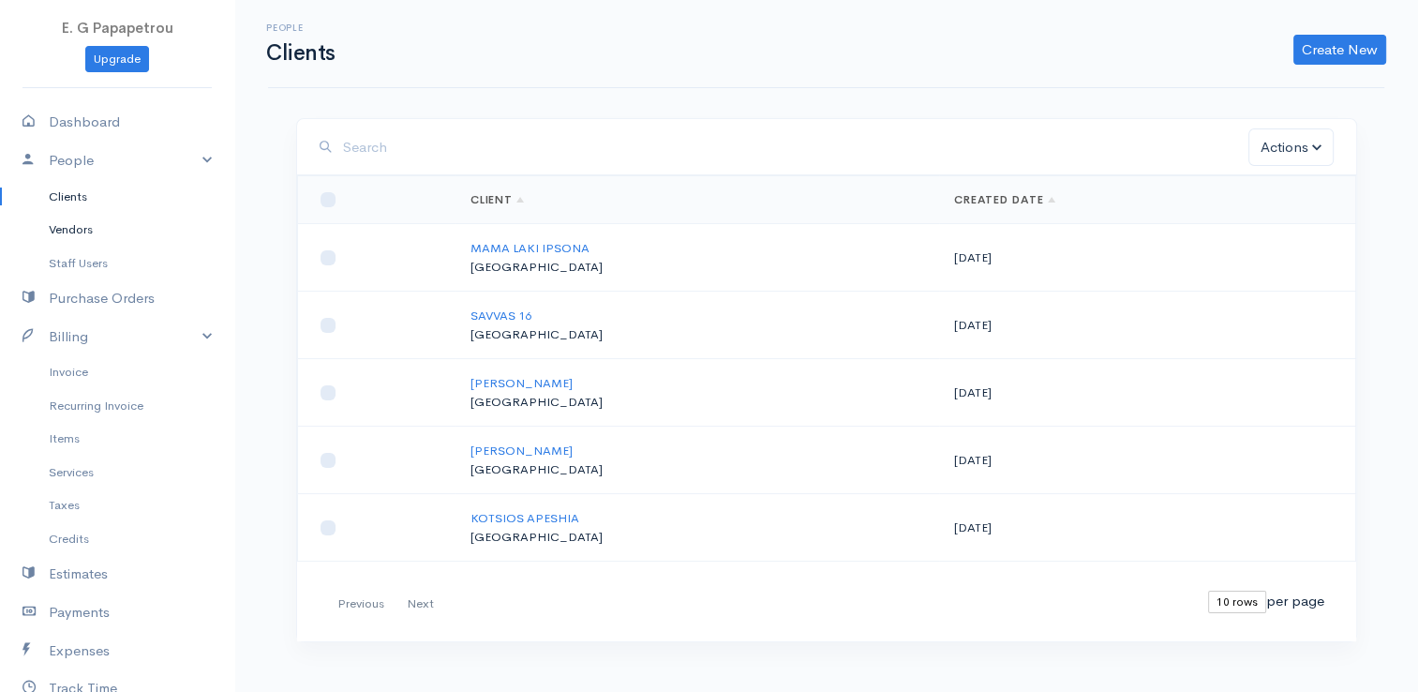
click at [85, 231] on link "Vendors" at bounding box center [117, 230] width 234 height 34
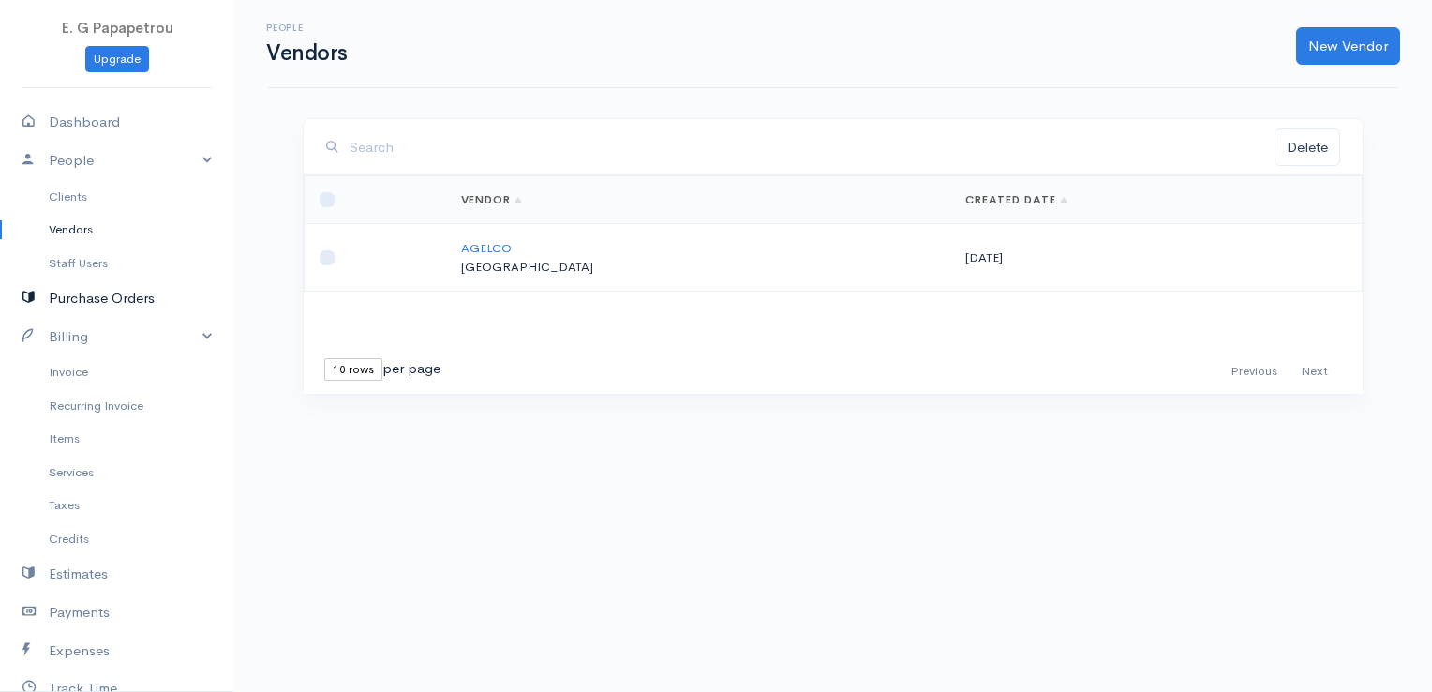
click at [93, 298] on link "Purchase Orders" at bounding box center [117, 298] width 234 height 38
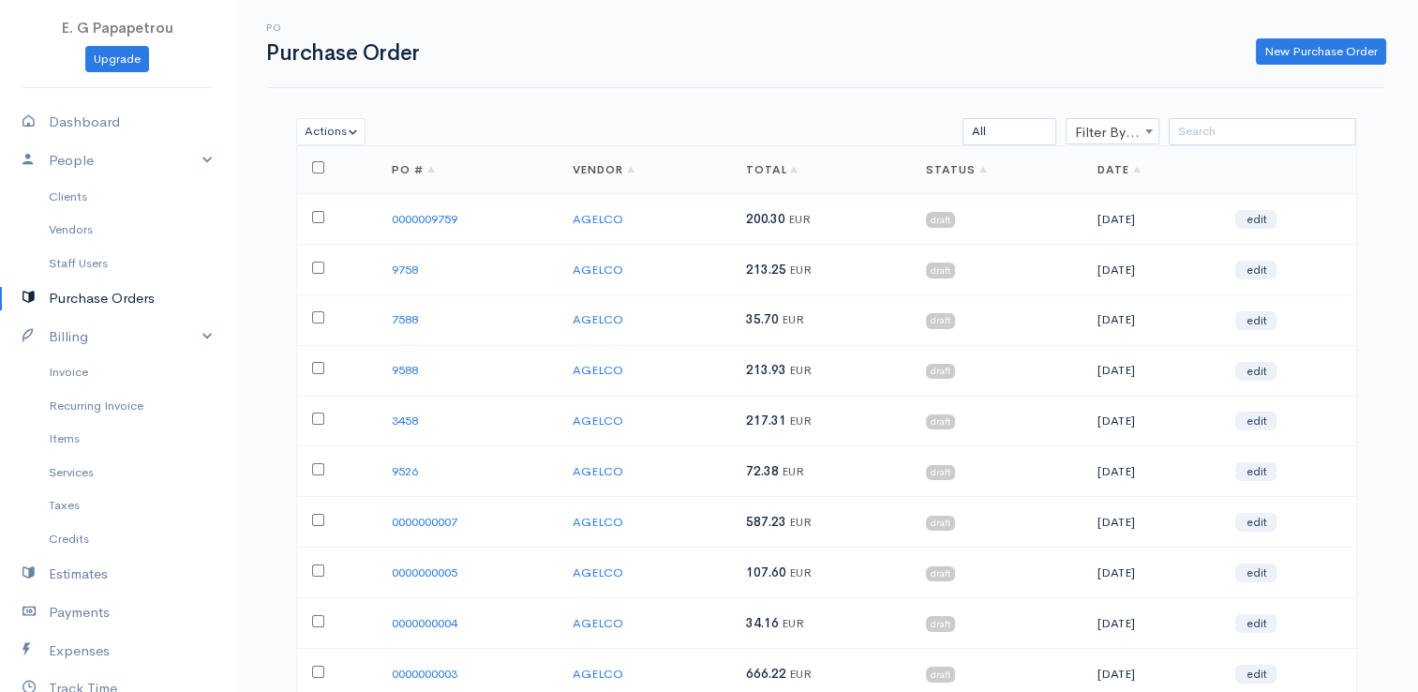
click at [319, 211] on input "checkbox" at bounding box center [318, 217] width 12 height 12
checkbox input "true"
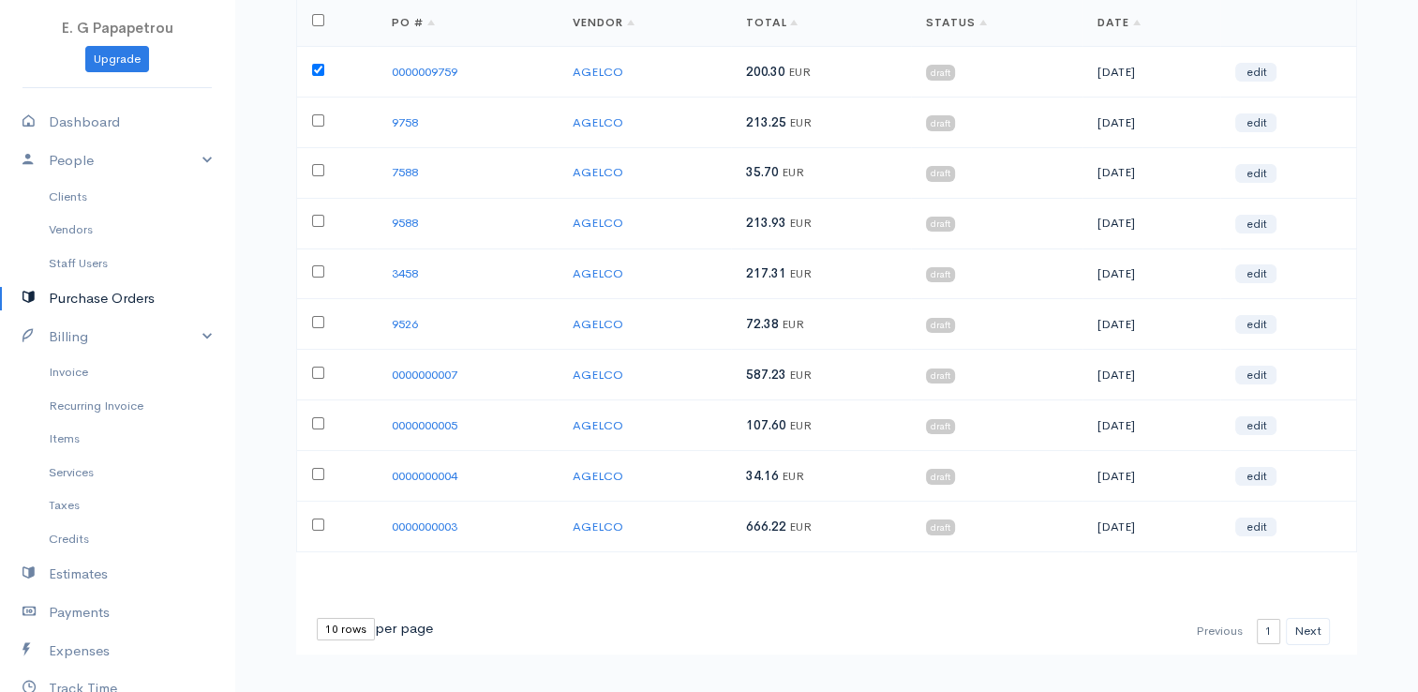
click at [318, 518] on input "checkbox" at bounding box center [318, 524] width 12 height 12
checkbox input "true"
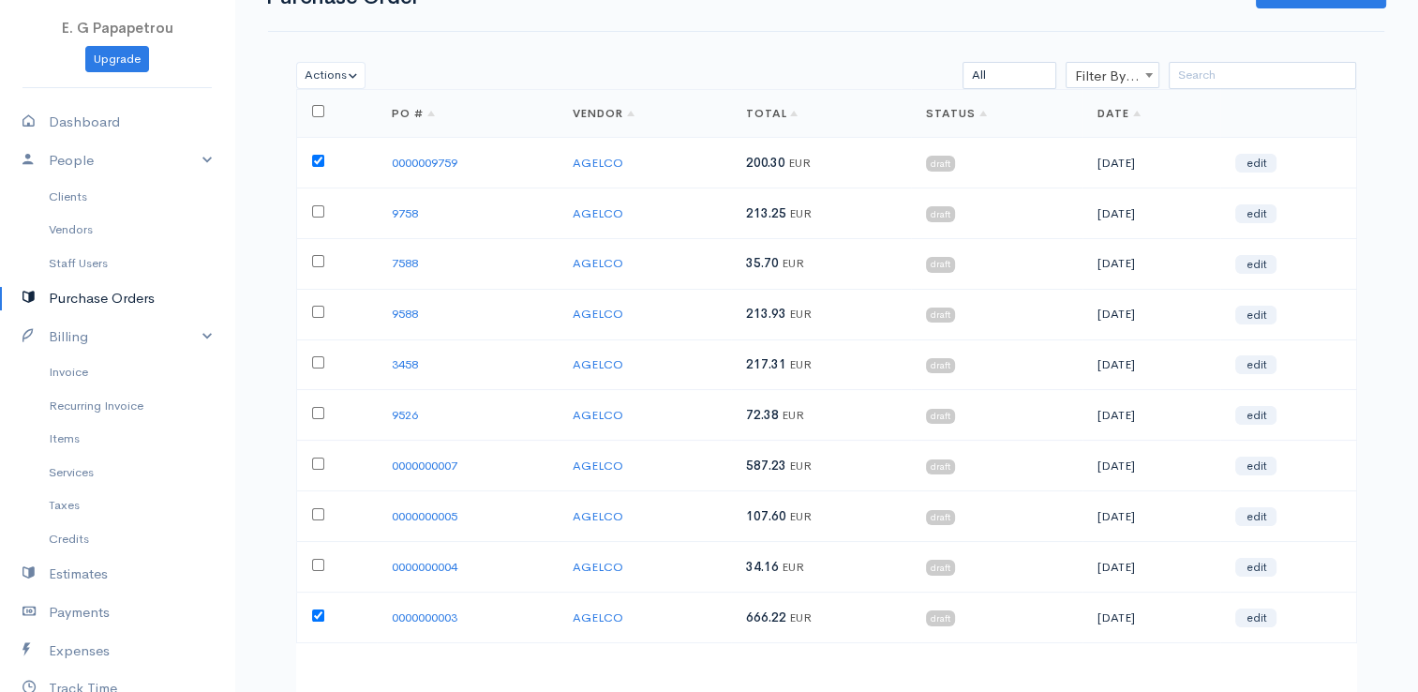
scroll to position [0, 0]
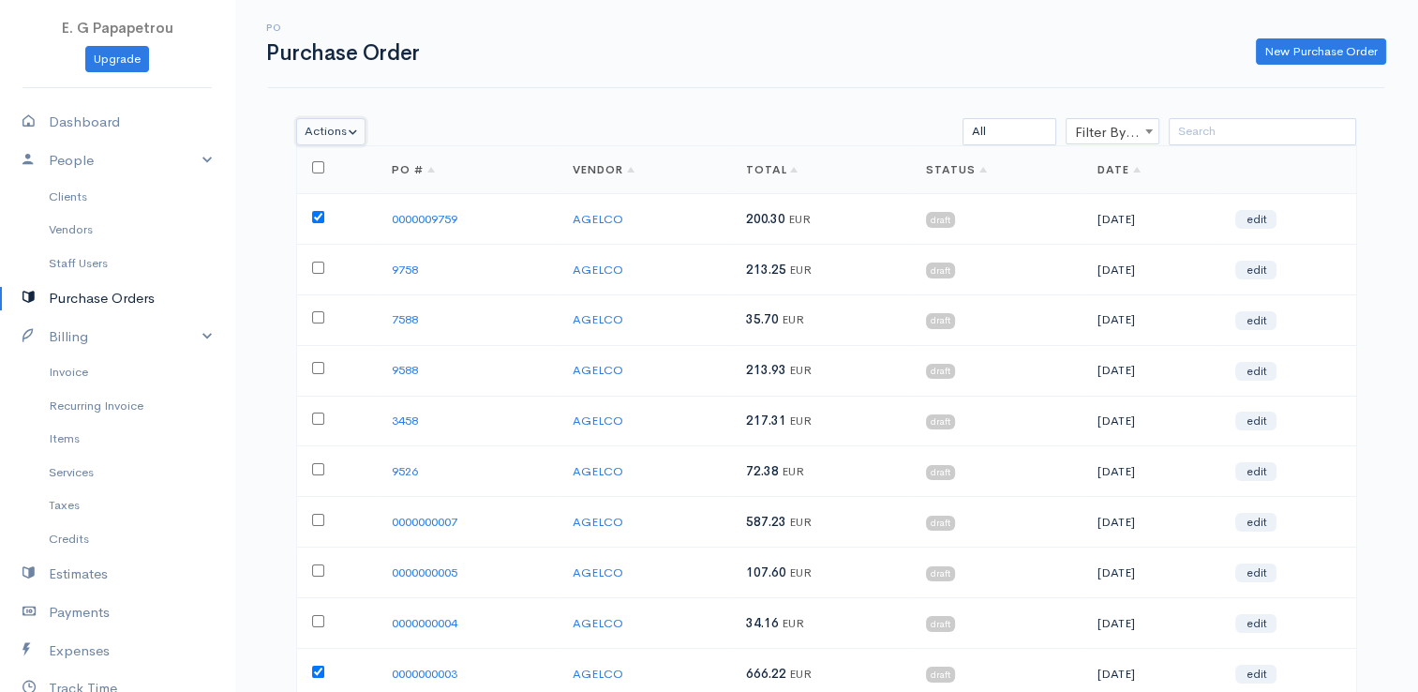
click at [356, 128] on button "Actions" at bounding box center [331, 131] width 70 height 27
click at [363, 164] on link "Delete" at bounding box center [375, 170] width 156 height 33
click at [74, 230] on link "Vendors" at bounding box center [117, 230] width 234 height 34
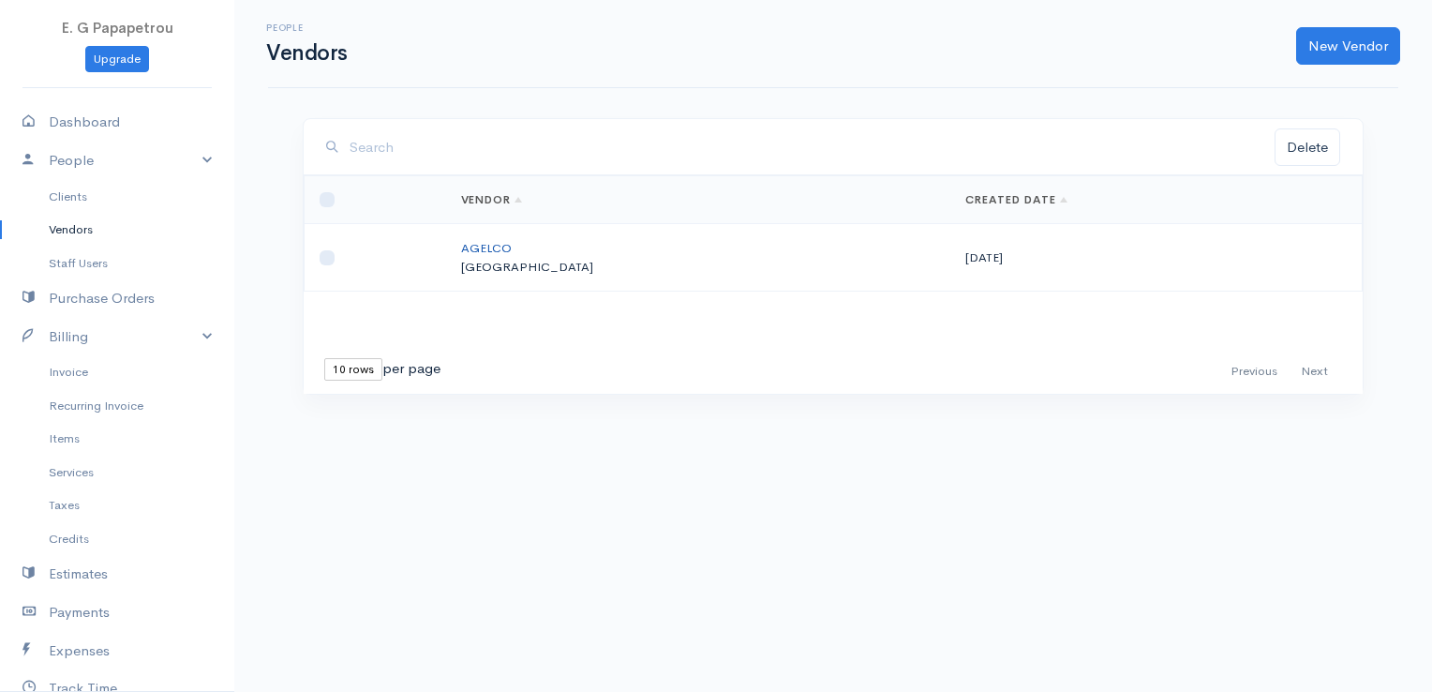
click at [512, 246] on link "AGELCO" at bounding box center [486, 248] width 51 height 16
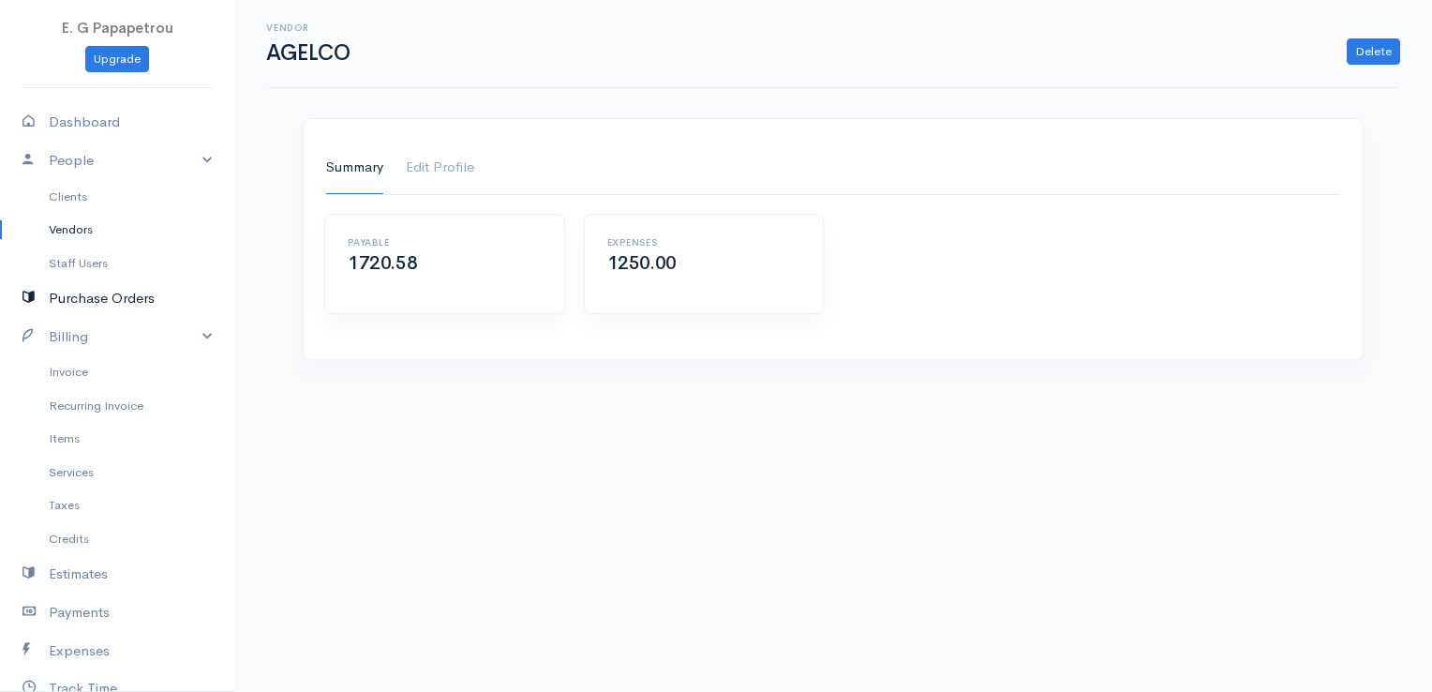
click at [96, 300] on link "Purchase Orders" at bounding box center [117, 298] width 234 height 38
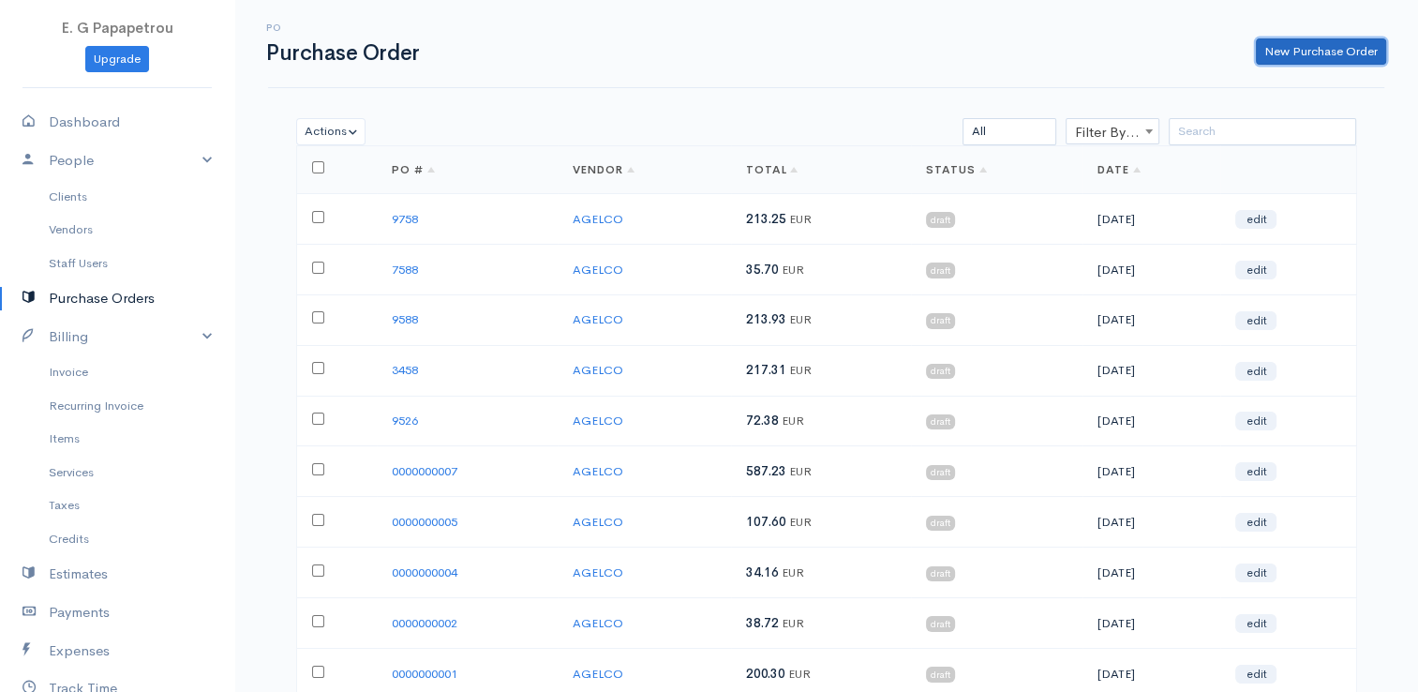
click at [1344, 51] on link "New Purchase Order" at bounding box center [1321, 51] width 130 height 27
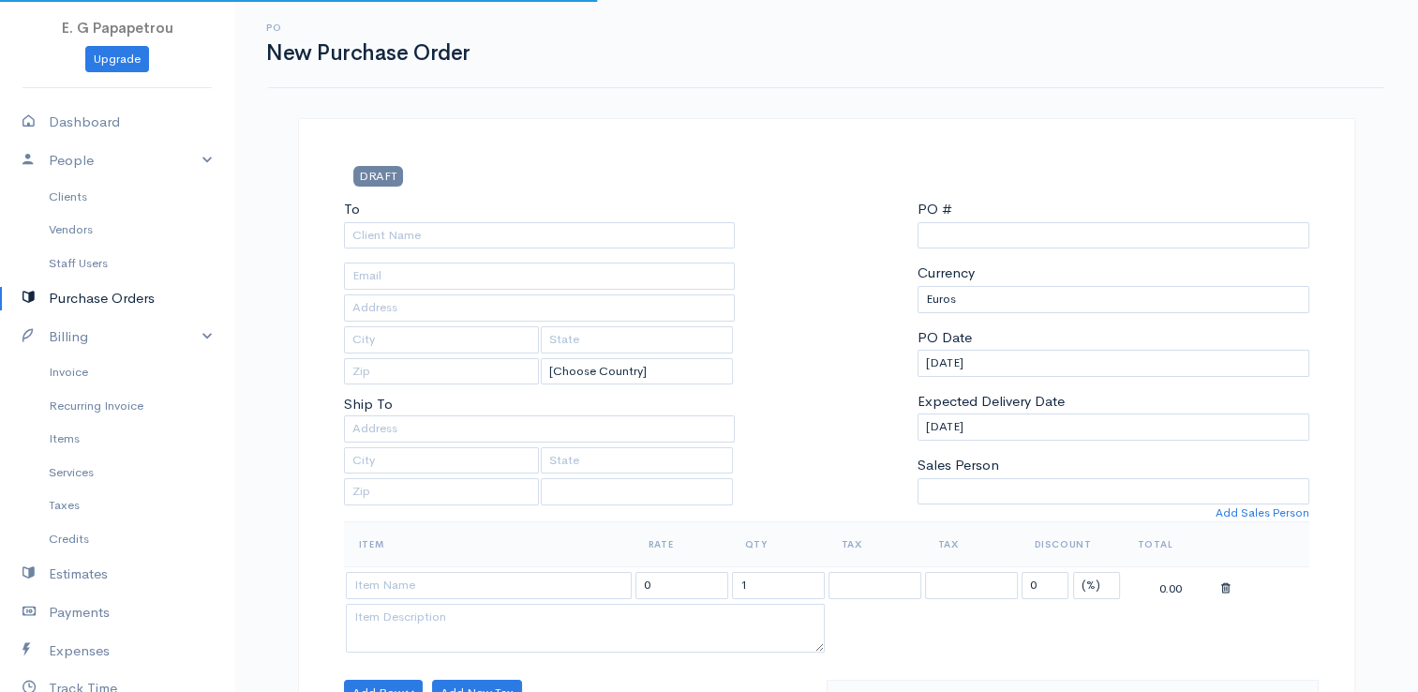
select select "[GEOGRAPHIC_DATA]"
type input "0000009760"
select select "EUR"
select select "[GEOGRAPHIC_DATA]"
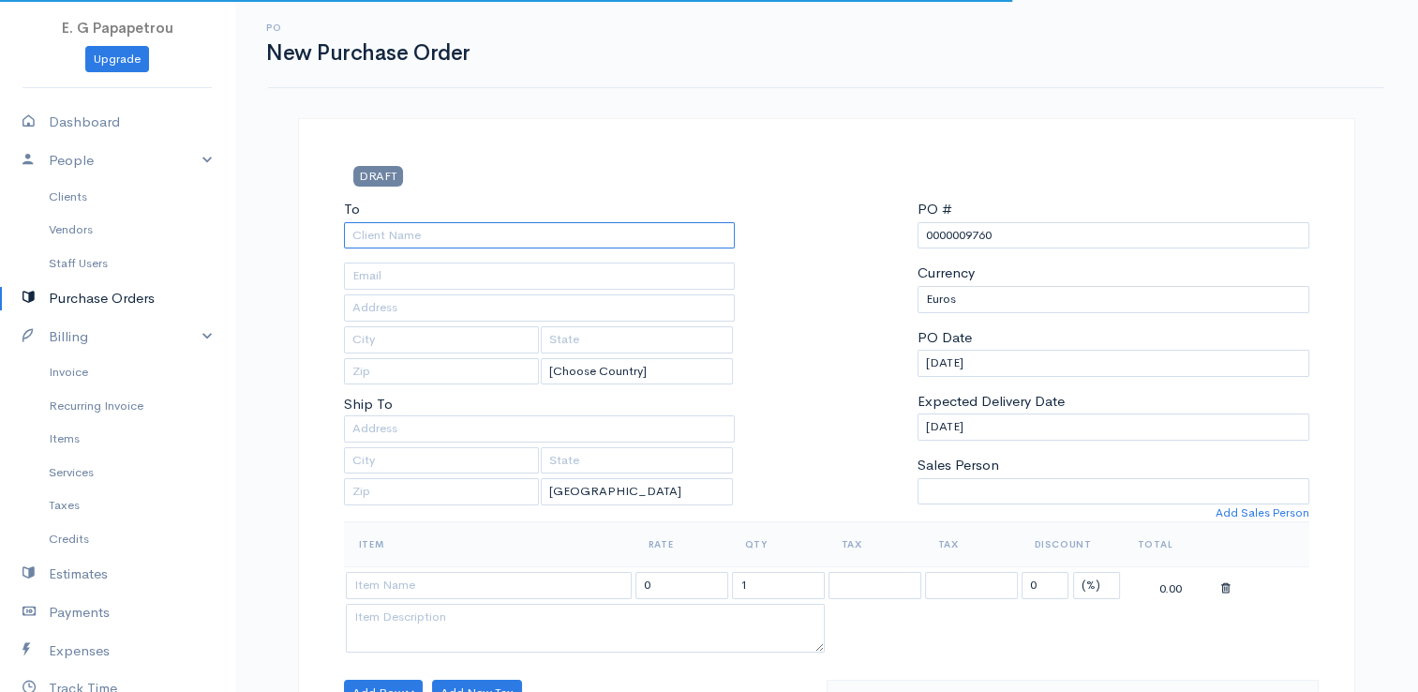
click at [605, 237] on input "To" at bounding box center [540, 235] width 392 height 27
type input "AGELCO"
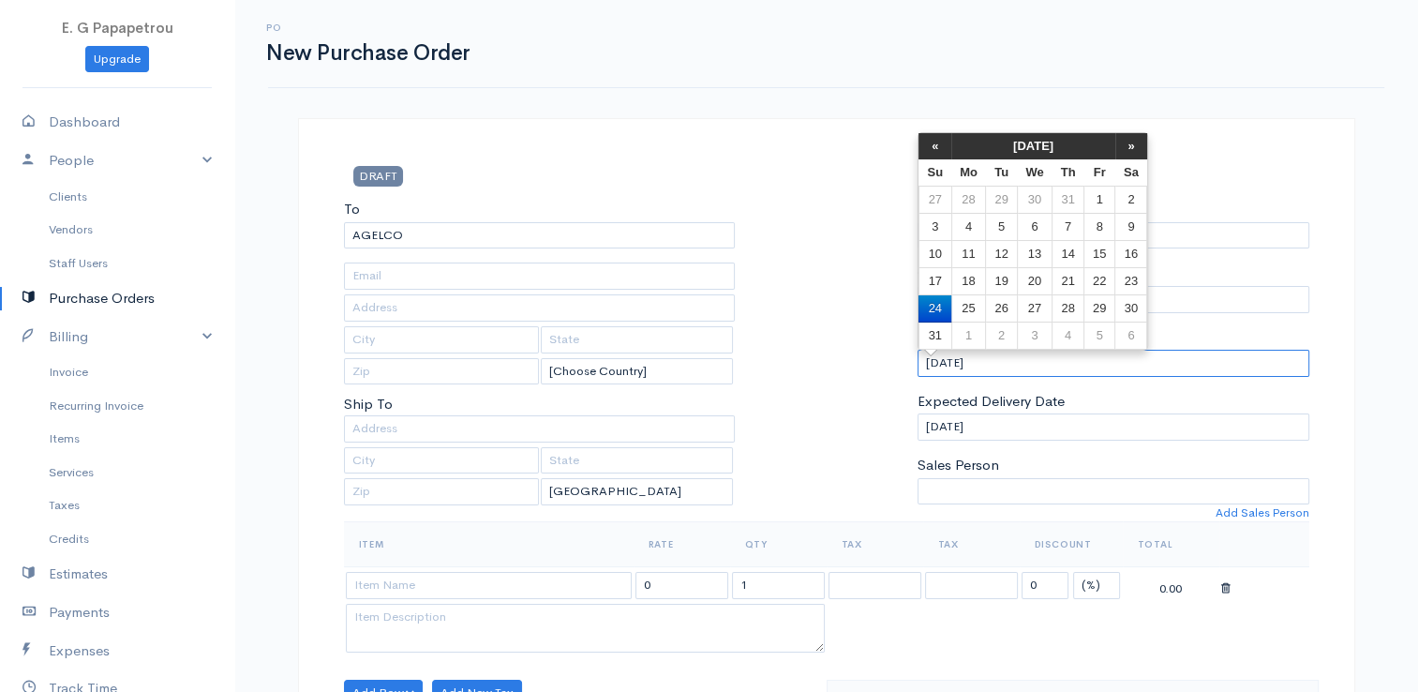
drag, startPoint x: 993, startPoint y: 368, endPoint x: 845, endPoint y: 339, distance: 150.9
click at [845, 339] on div "To [GEOGRAPHIC_DATA] [Choose Country] [GEOGRAPHIC_DATA] [GEOGRAPHIC_DATA] [GEOG…" at bounding box center [827, 360] width 984 height 322
type input "[DATE]"
click at [838, 260] on div at bounding box center [826, 360] width 164 height 322
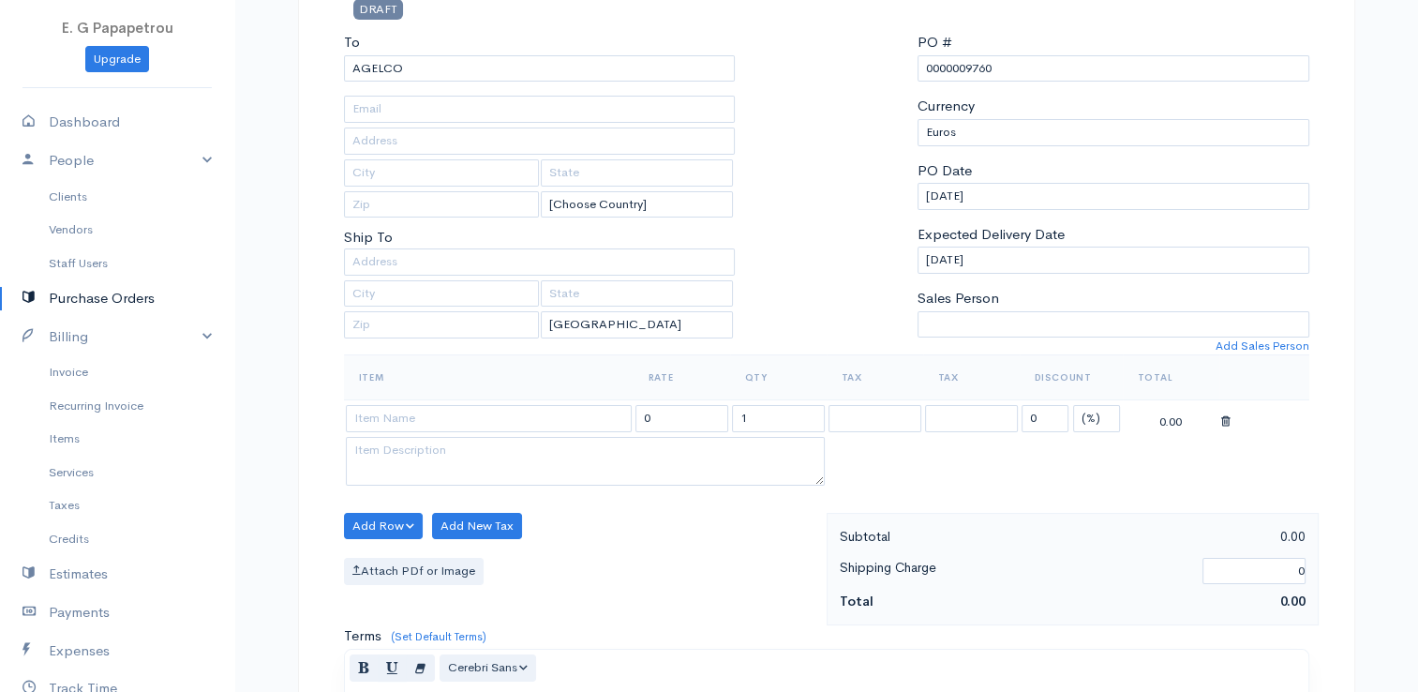
scroll to position [187, 0]
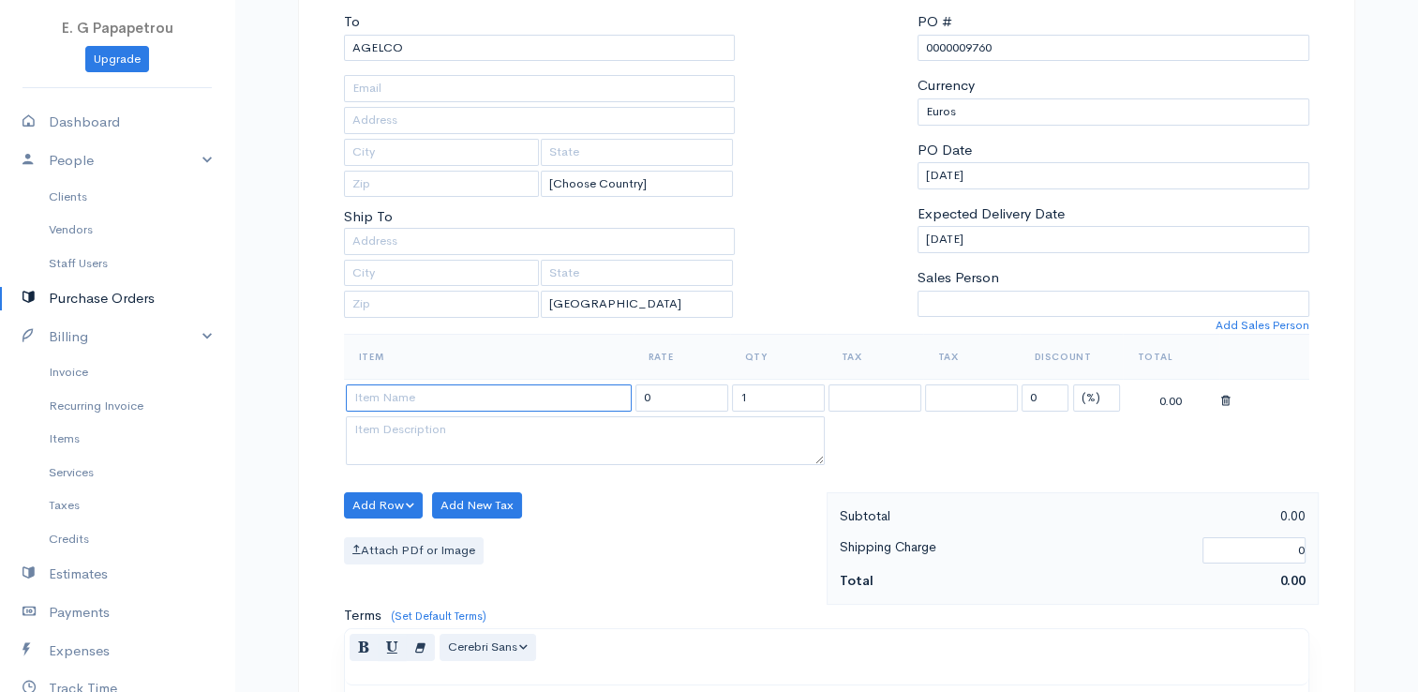
click at [497, 395] on input at bounding box center [489, 397] width 286 height 27
type input "ANALOSIMA"
click at [477, 421] on body "E. G Papapetrou Upgrade Dashboard People Clients Vendors Staff Users Purchase O…" at bounding box center [709, 533] width 1418 height 1440
drag, startPoint x: 701, startPoint y: 389, endPoint x: 607, endPoint y: 388, distance: 93.7
click at [607, 388] on tr "ANALOSIMA 200.30 1 0 (%) Flat 200.30" at bounding box center [826, 398] width 965 height 37
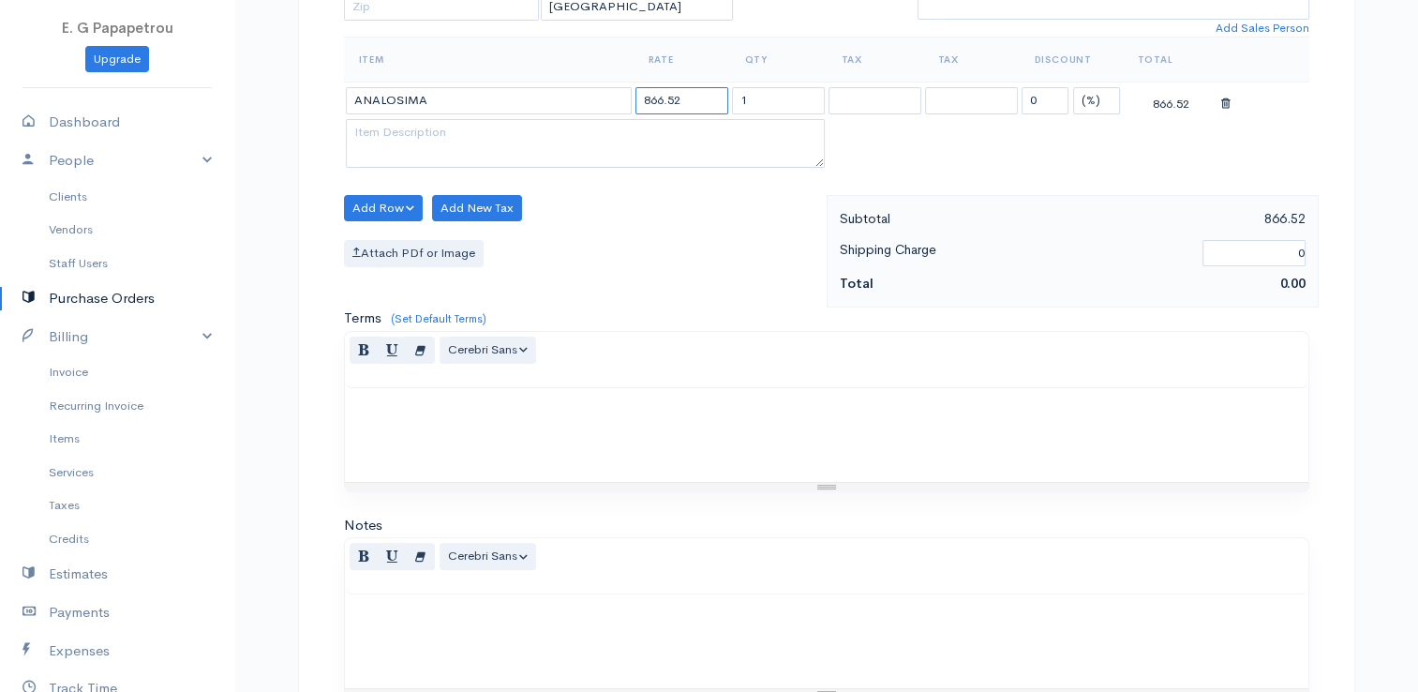
scroll to position [742, 0]
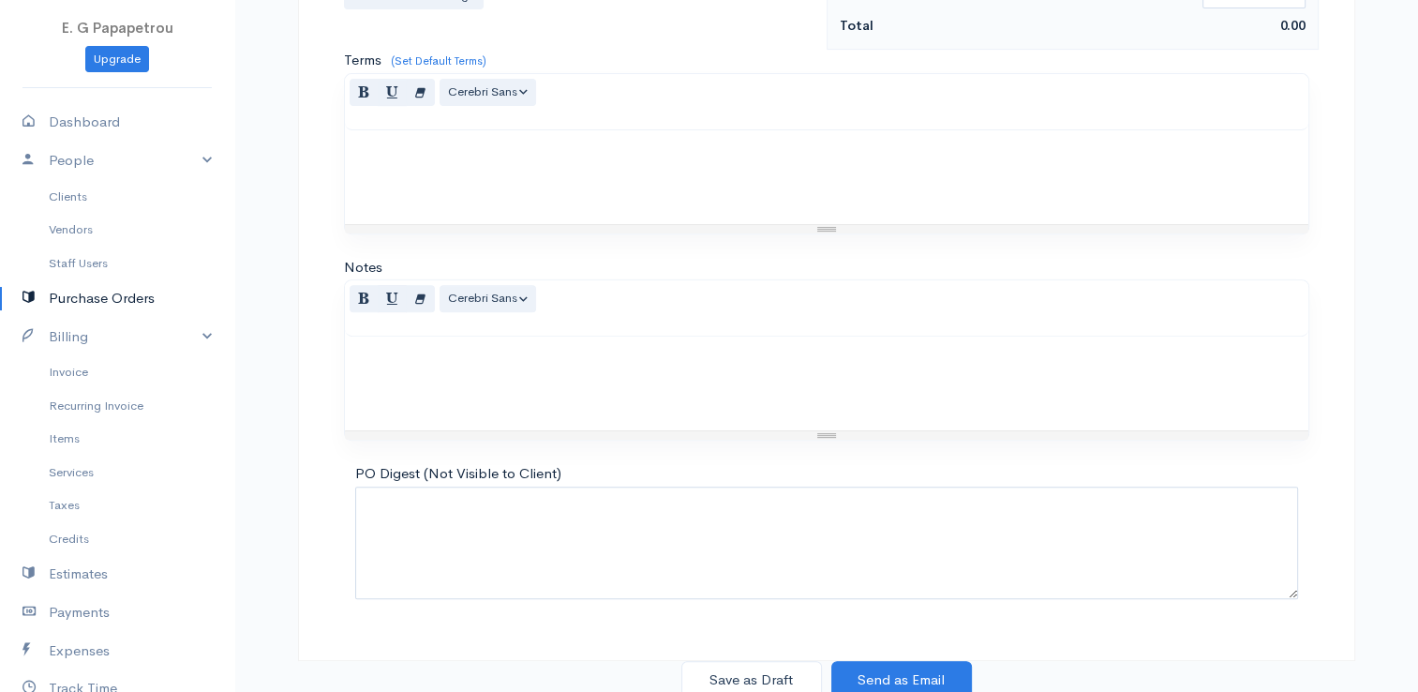
type input "866.52"
click at [753, 678] on button "Save as Draft" at bounding box center [751, 680] width 141 height 38
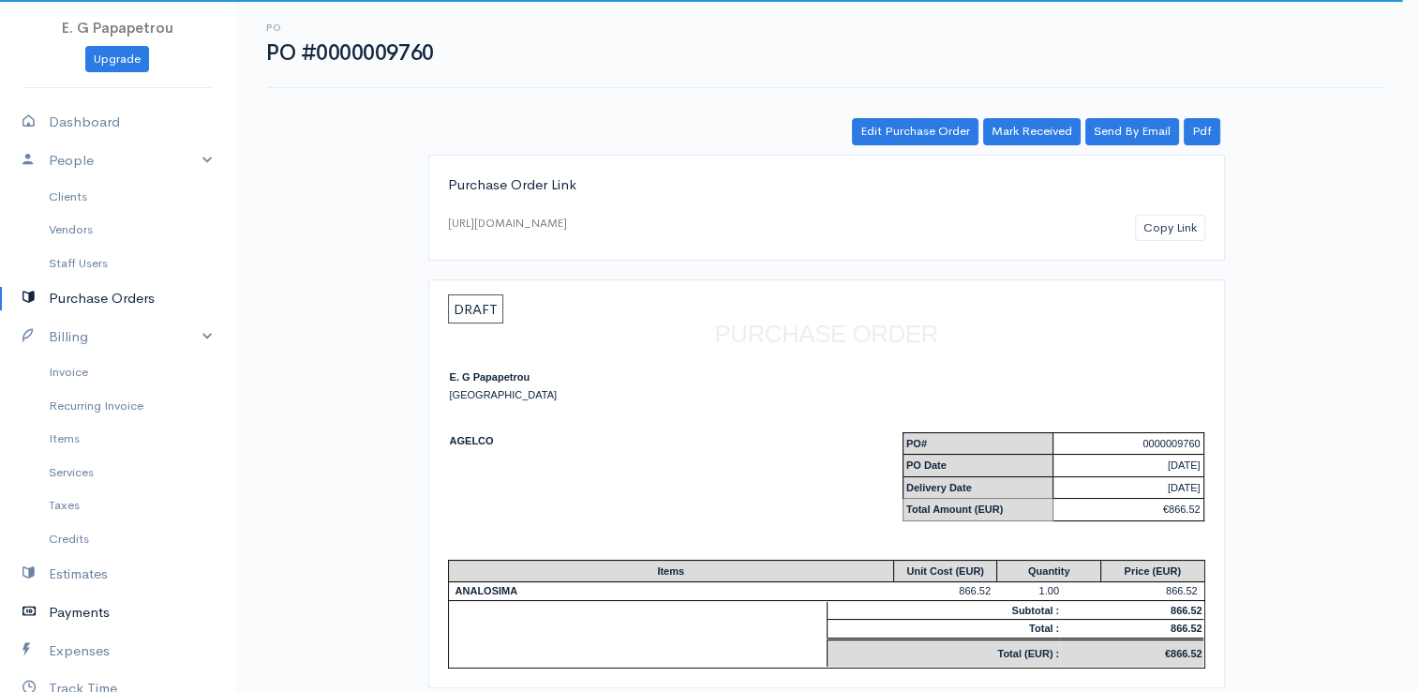
click at [94, 613] on link "Payments" at bounding box center [117, 612] width 234 height 38
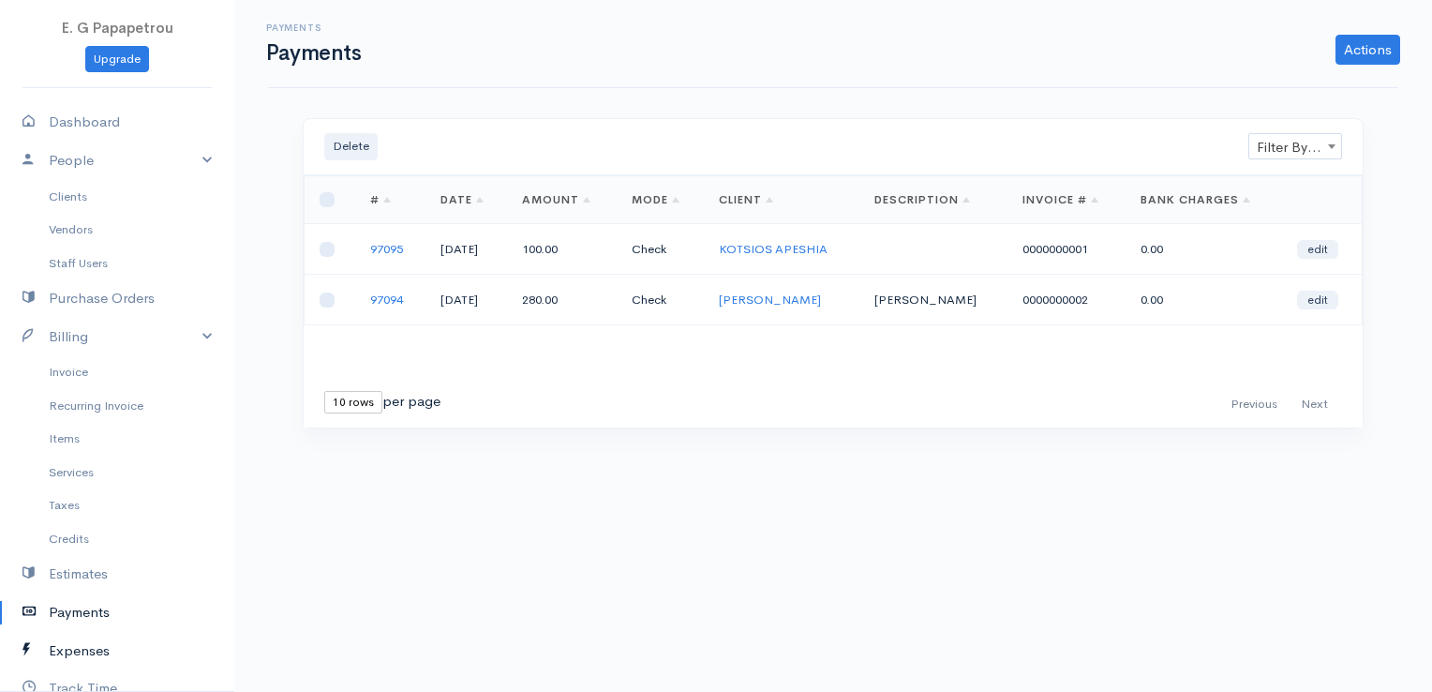
click at [99, 643] on link "Expenses" at bounding box center [117, 651] width 234 height 38
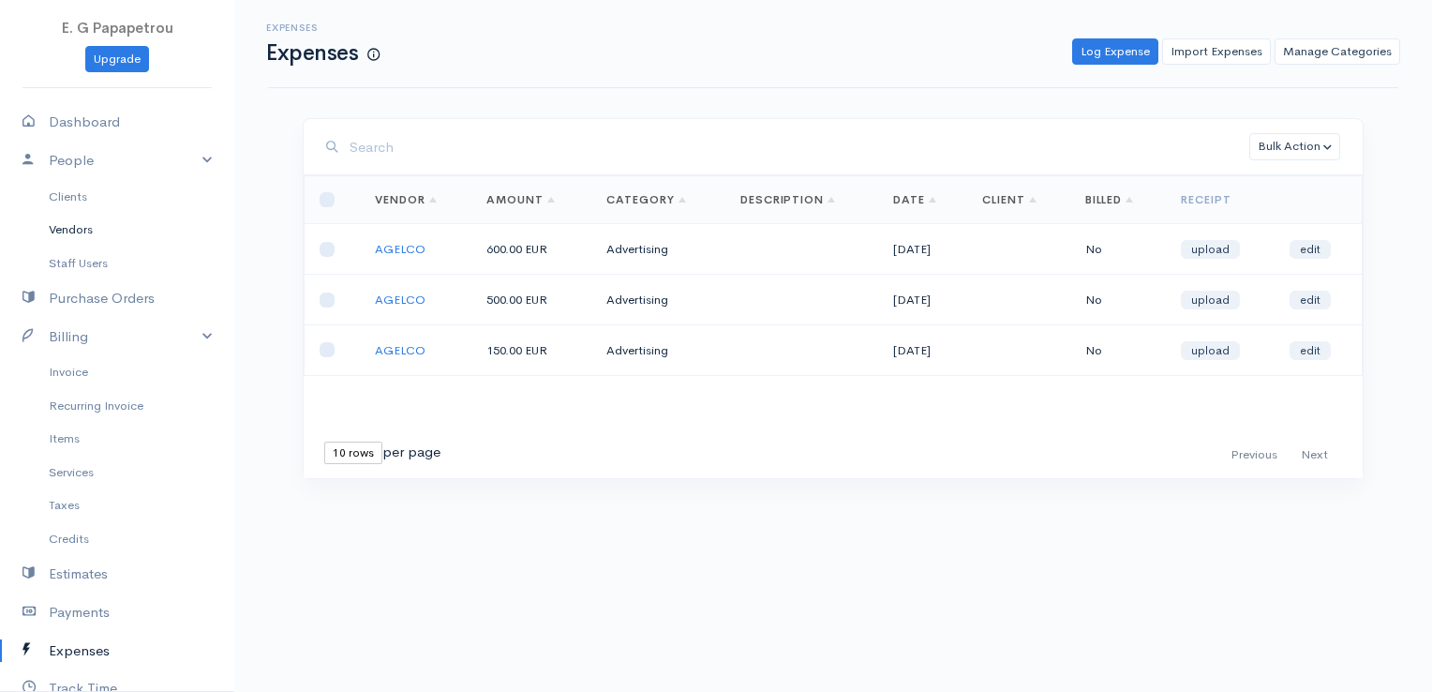
click at [68, 227] on link "Vendors" at bounding box center [117, 230] width 234 height 34
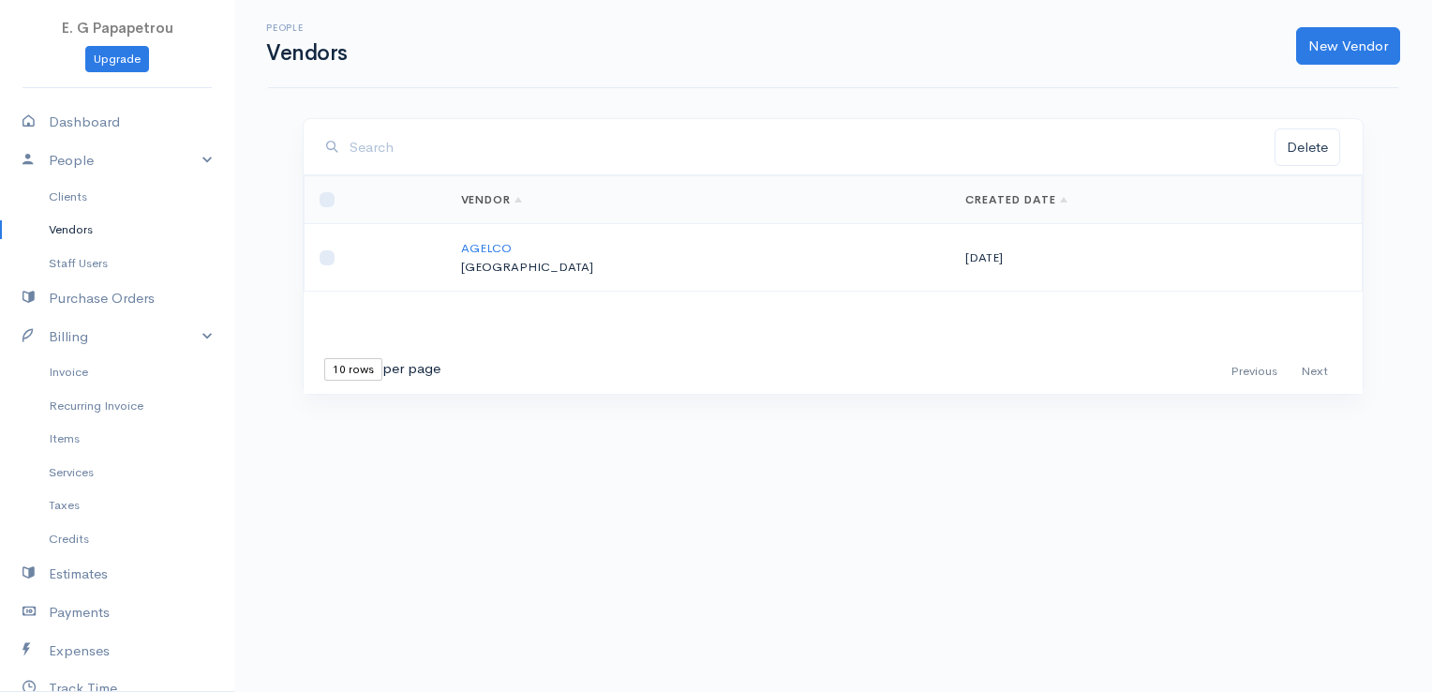
click at [528, 237] on td "AGELCO [GEOGRAPHIC_DATA]" at bounding box center [698, 257] width 505 height 67
click at [512, 245] on link "AGELCO" at bounding box center [486, 248] width 51 height 16
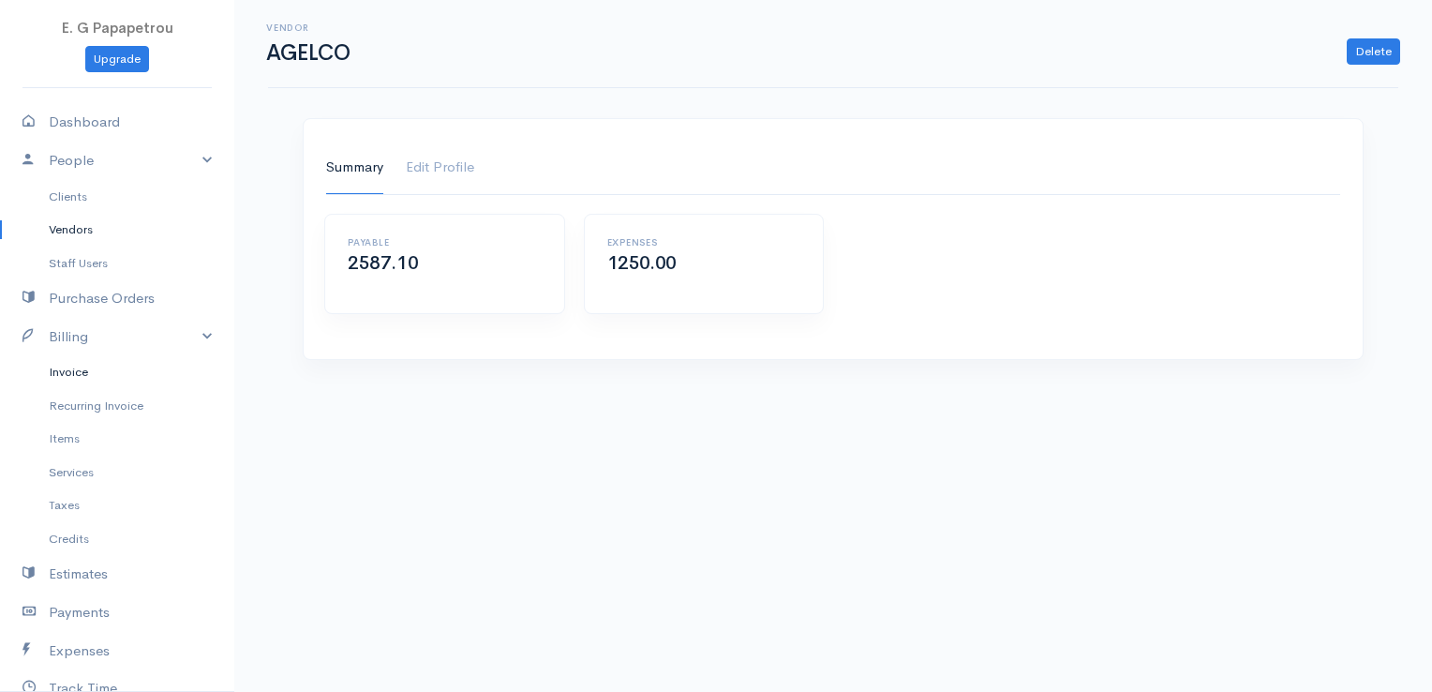
click at [91, 373] on link "Invoice" at bounding box center [117, 372] width 234 height 34
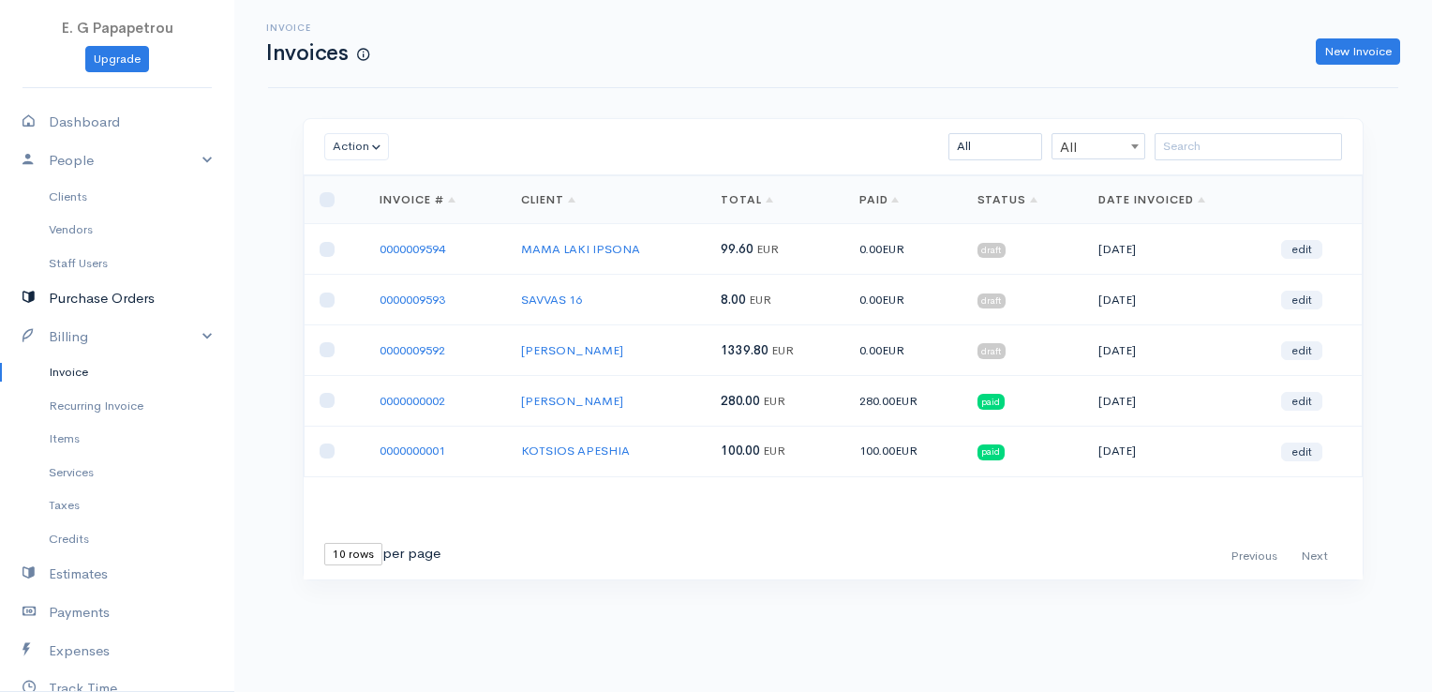
click at [83, 298] on link "Purchase Orders" at bounding box center [117, 298] width 234 height 38
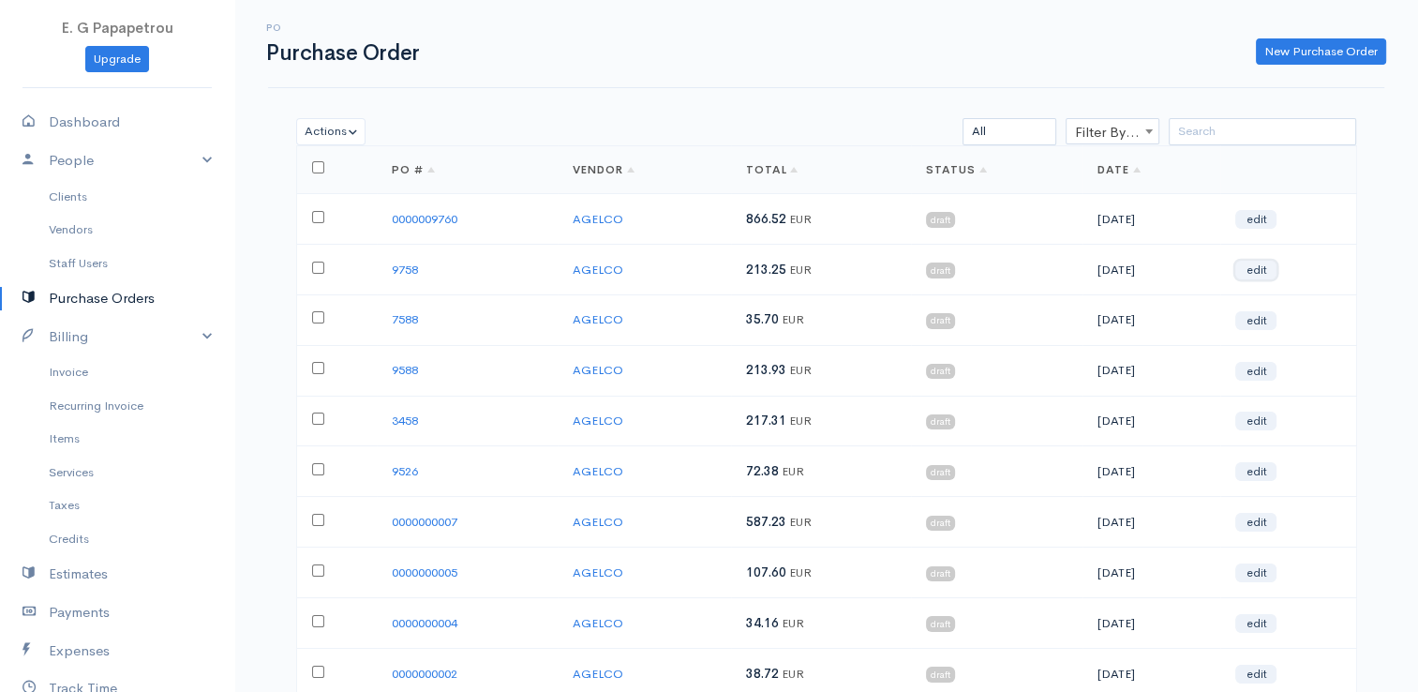
click at [1267, 270] on link "edit" at bounding box center [1255, 270] width 41 height 19
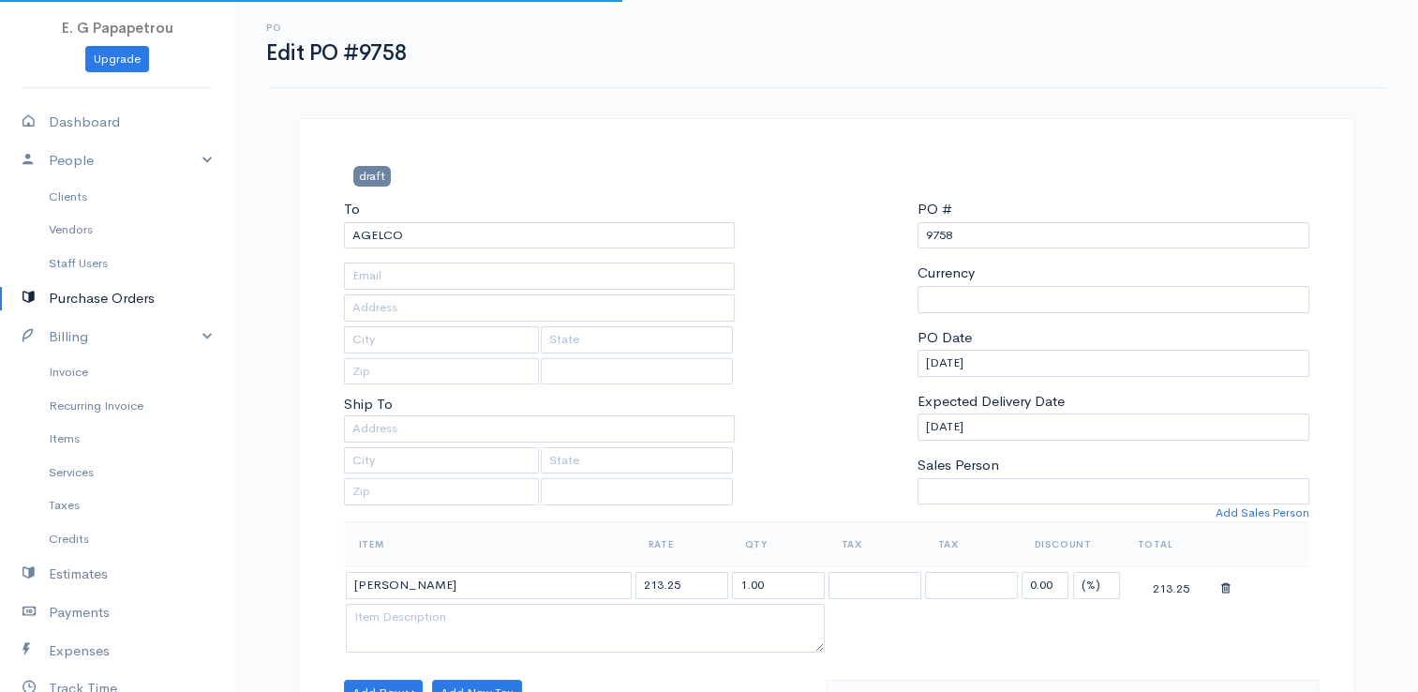
select select "[GEOGRAPHIC_DATA]"
select select "EUR"
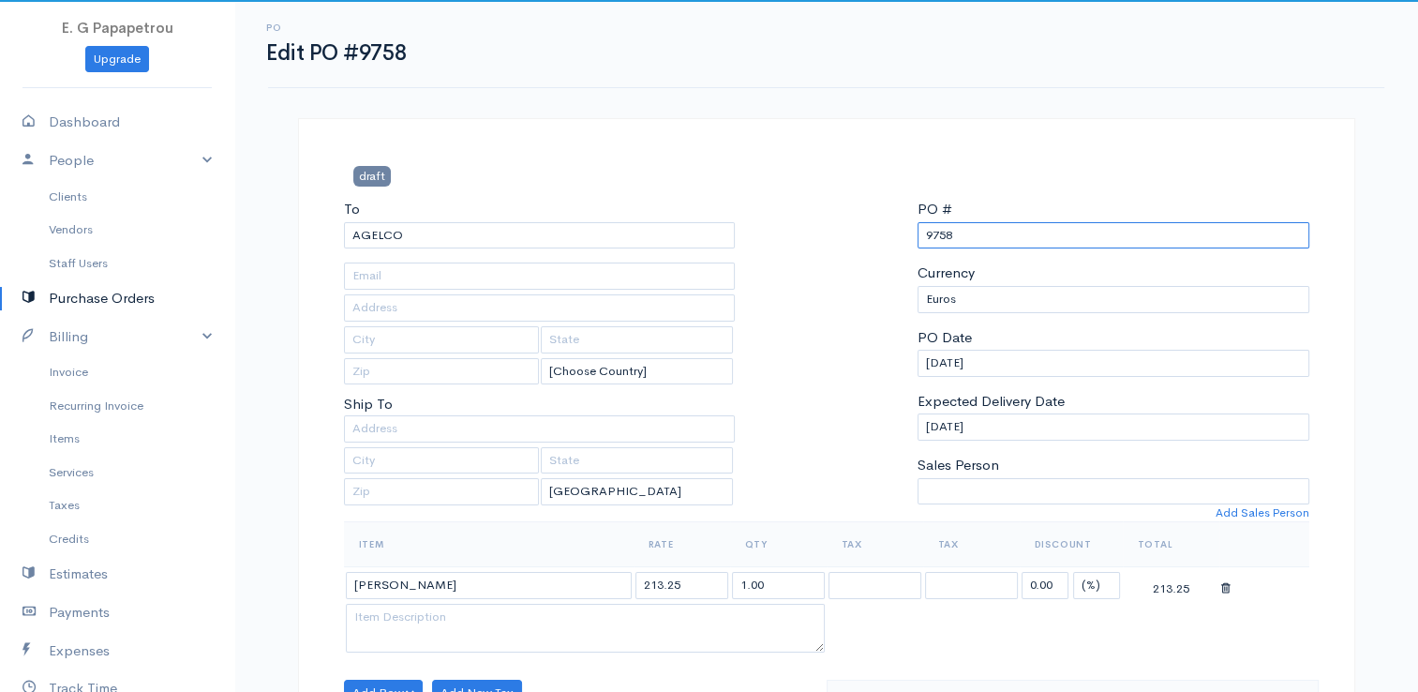
click at [923, 233] on input "9758" at bounding box center [1113, 235] width 392 height 27
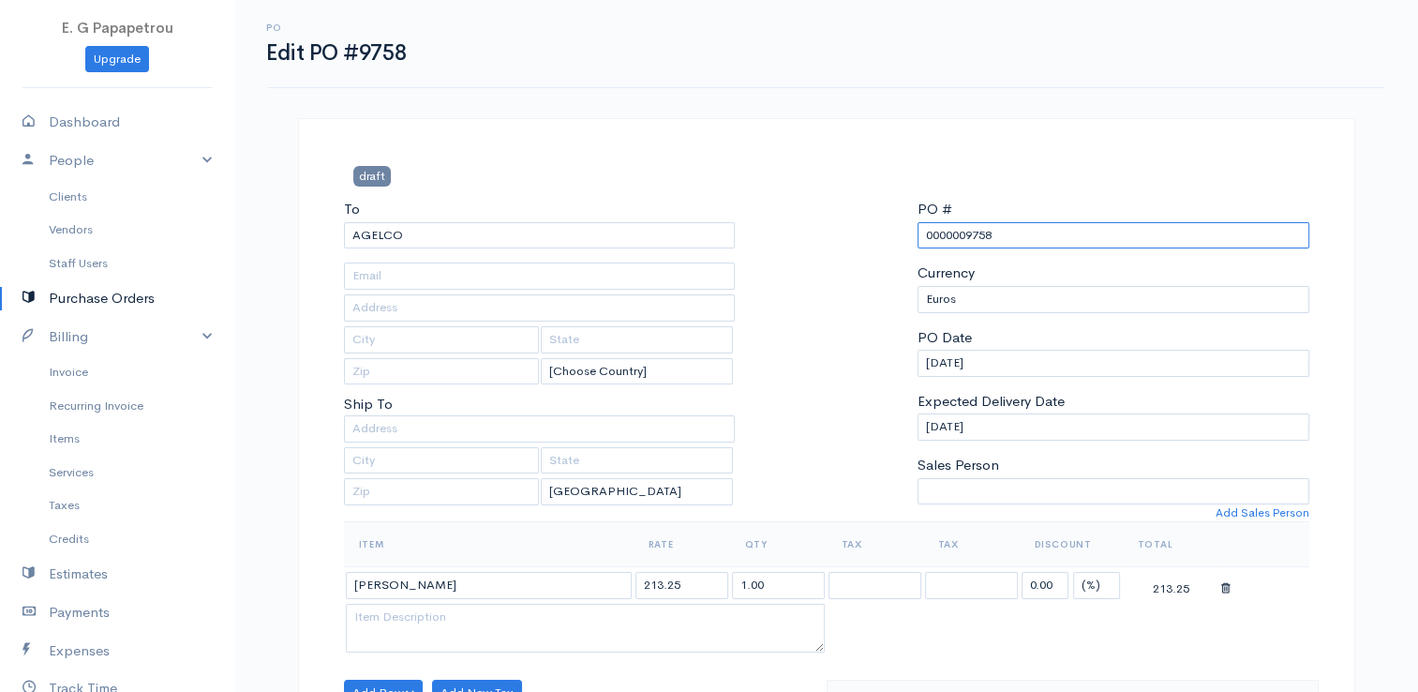
drag, startPoint x: 968, startPoint y: 242, endPoint x: 916, endPoint y: 234, distance: 52.1
click at [917, 234] on input "0000009758" at bounding box center [1113, 235] width 392 height 27
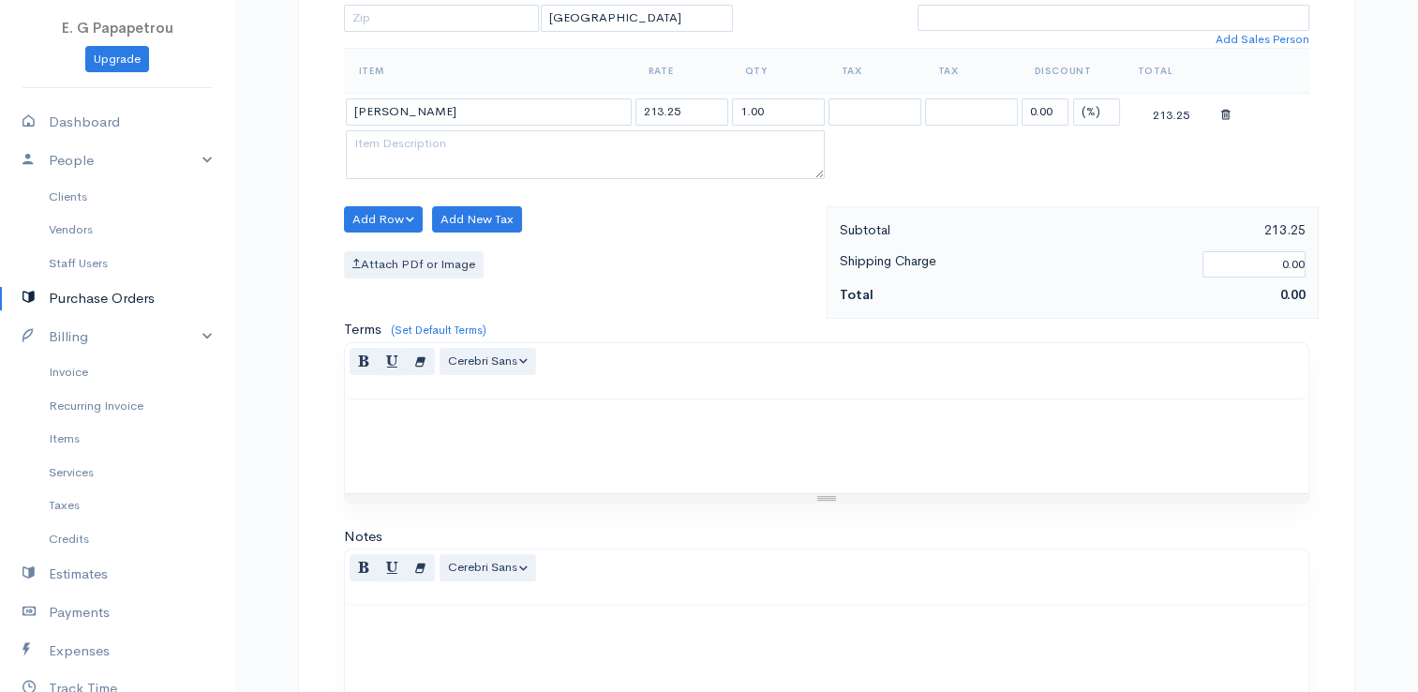
scroll to position [742, 0]
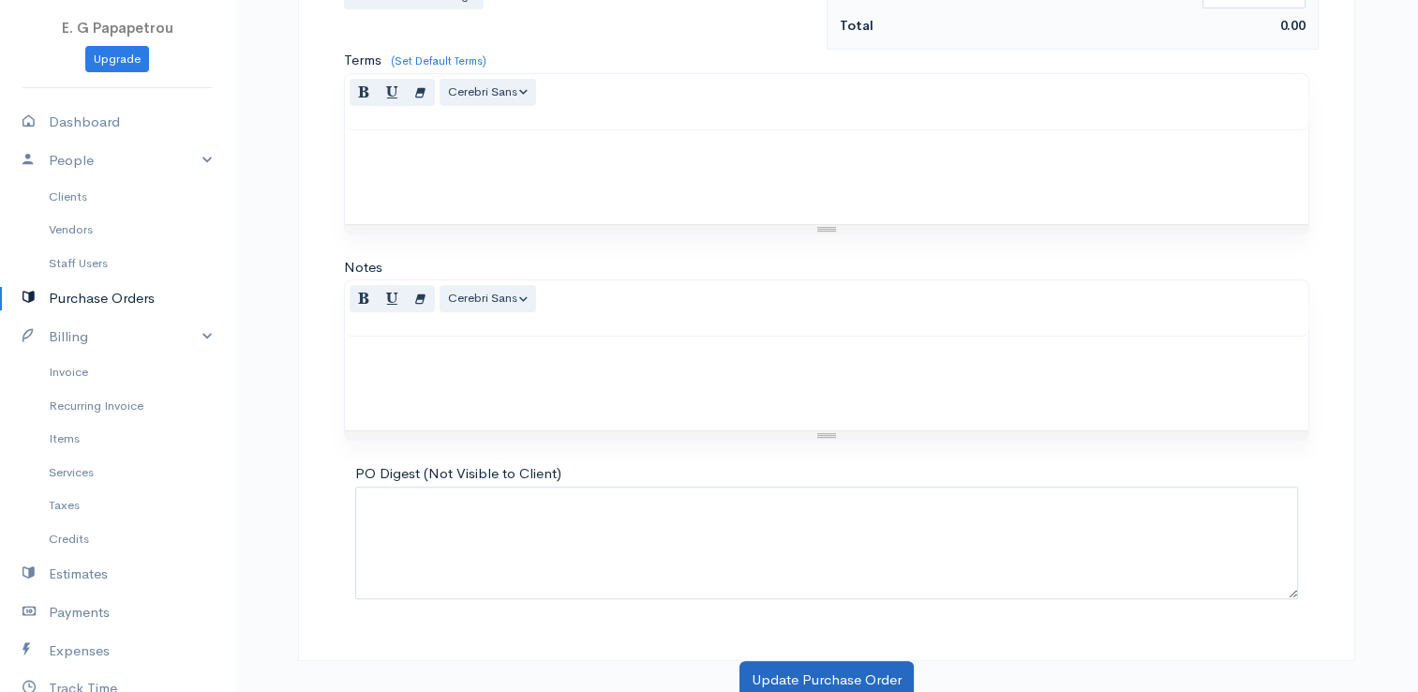
type input "0000009758"
click at [777, 665] on button "Update Purchase Order" at bounding box center [826, 680] width 174 height 38
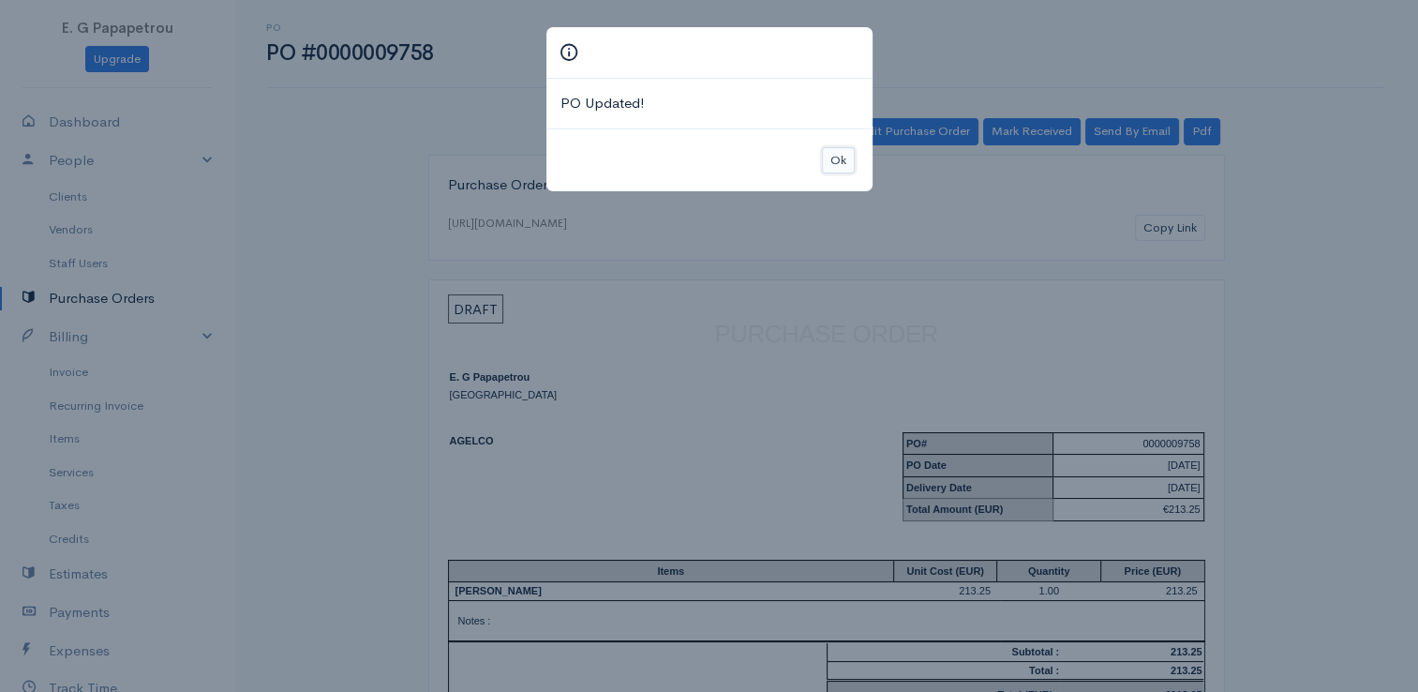
click at [851, 156] on button "Ok" at bounding box center [838, 160] width 33 height 27
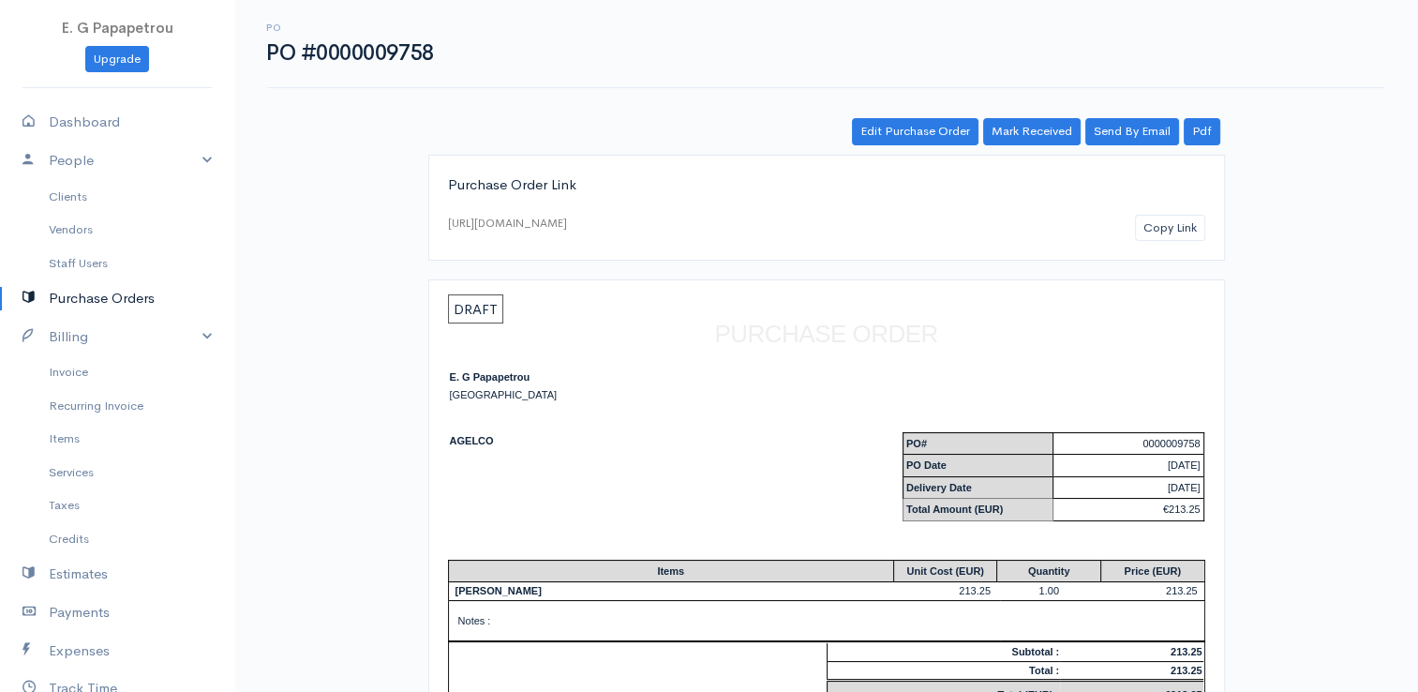
drag, startPoint x: 94, startPoint y: 301, endPoint x: 104, endPoint y: 298, distance: 10.7
click at [94, 300] on link "Purchase Orders" at bounding box center [117, 298] width 234 height 38
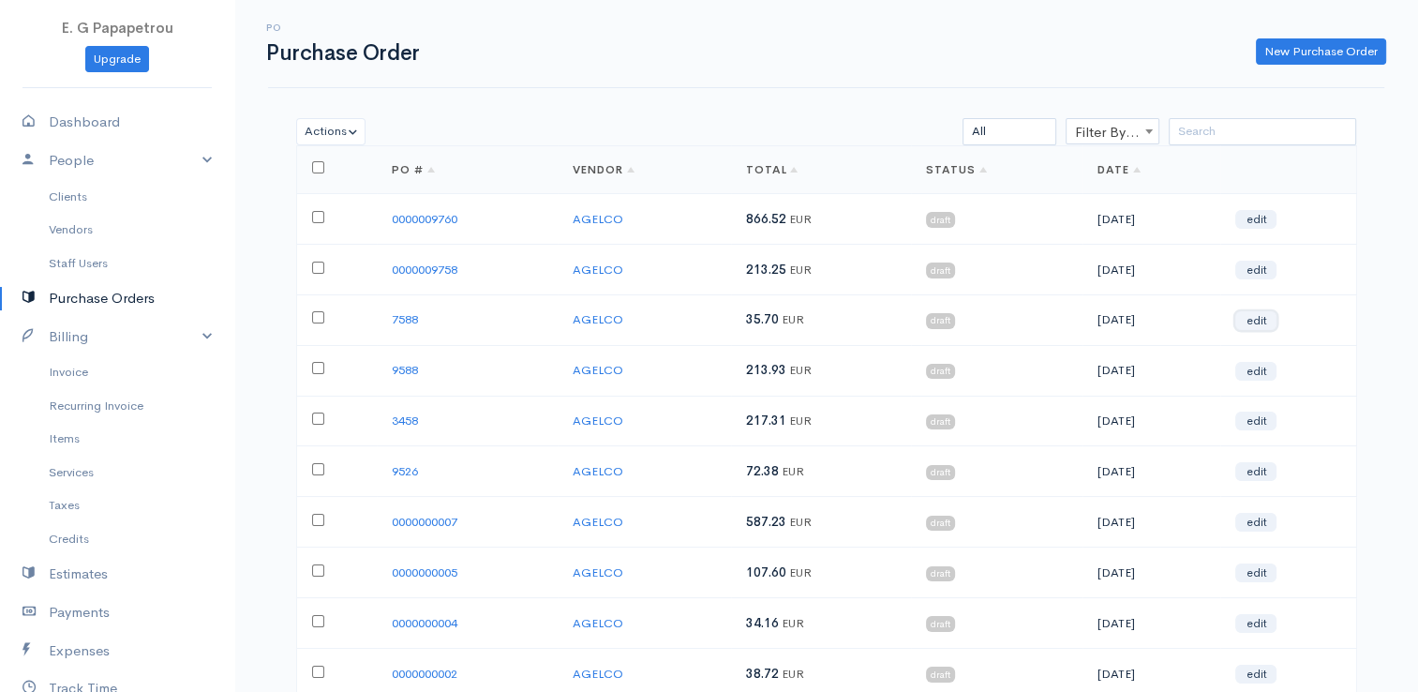
click at [1259, 313] on link "edit" at bounding box center [1255, 320] width 41 height 19
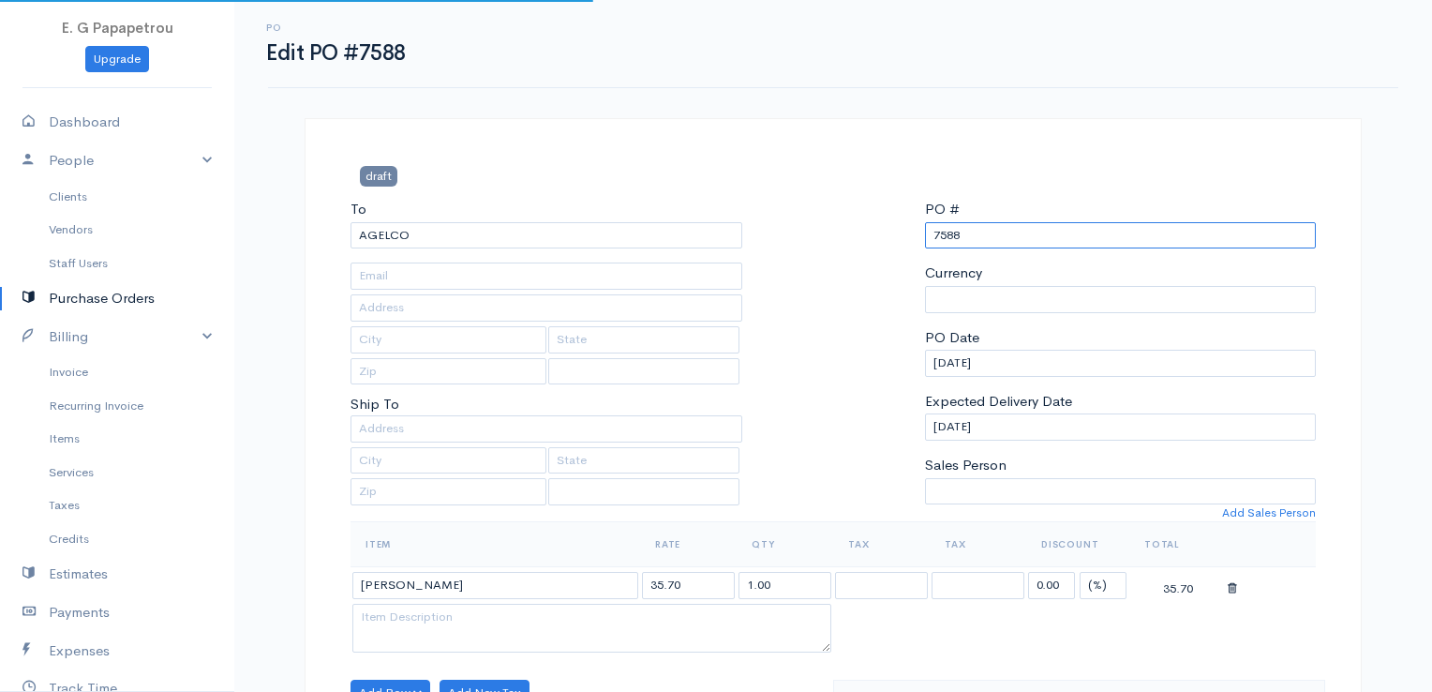
click at [926, 232] on input "7588" at bounding box center [1121, 235] width 392 height 27
select select "[GEOGRAPHIC_DATA]"
select select "EUR"
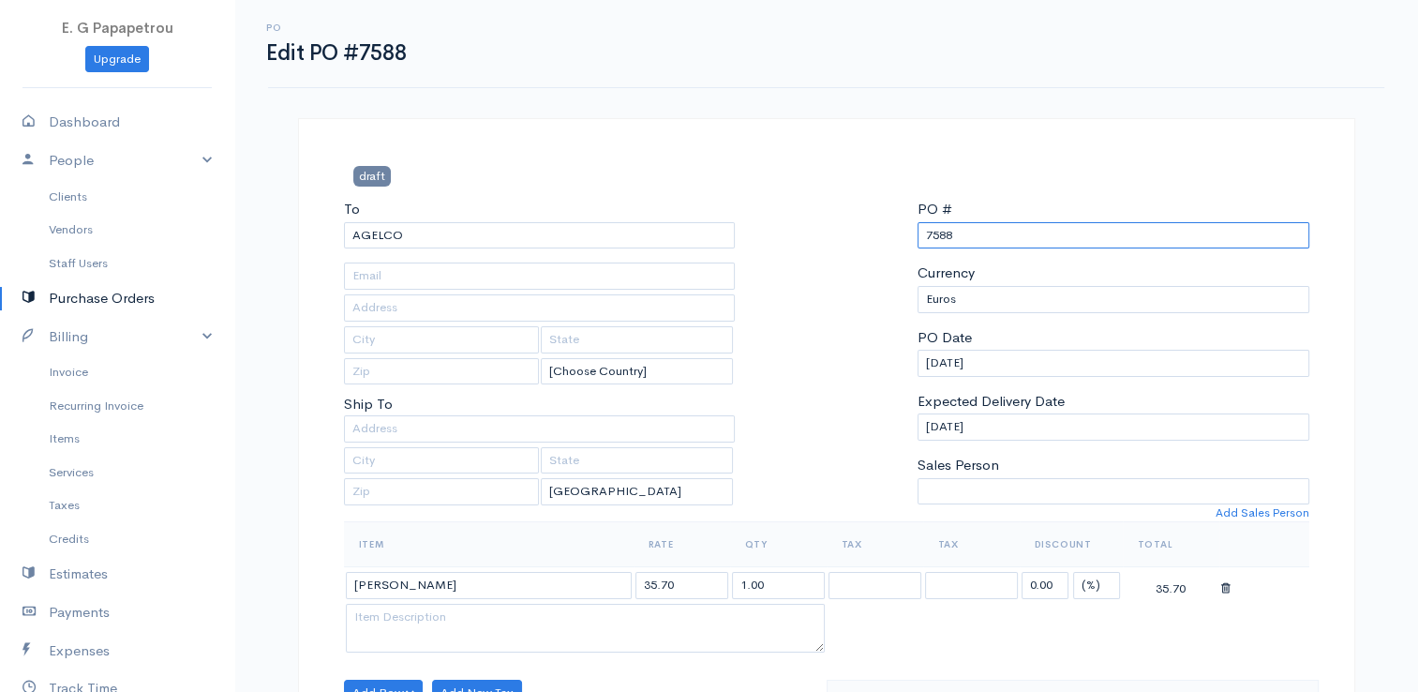
paste input "000000"
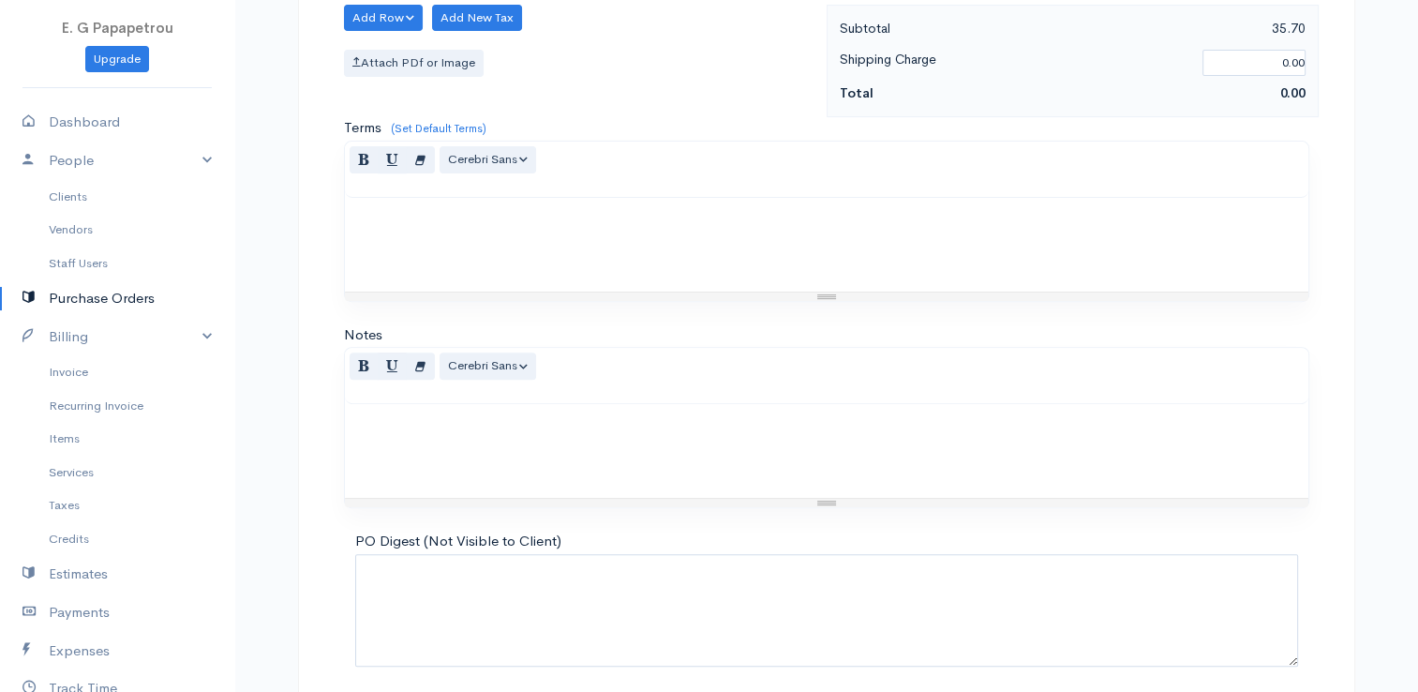
scroll to position [742, 0]
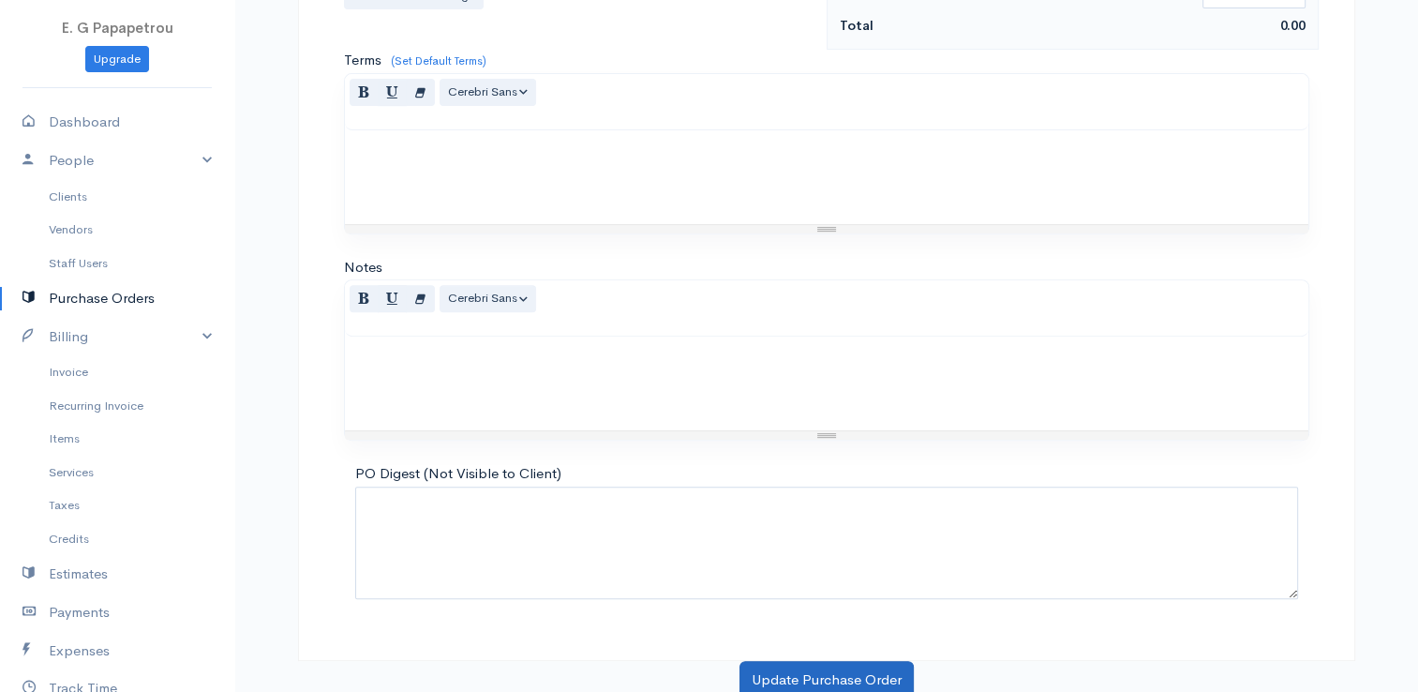
type input "0000007588"
click at [833, 683] on button "Update Purchase Order" at bounding box center [826, 680] width 174 height 38
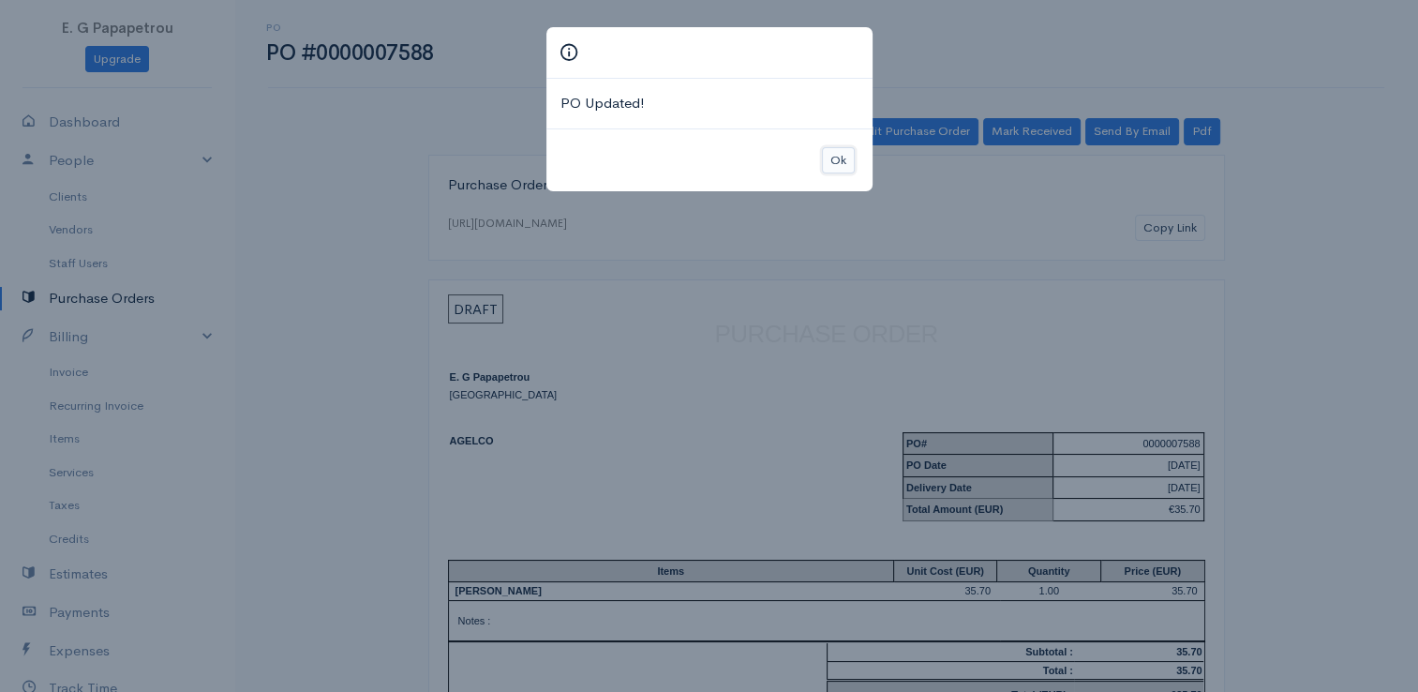
click at [839, 167] on button "Ok" at bounding box center [838, 160] width 33 height 27
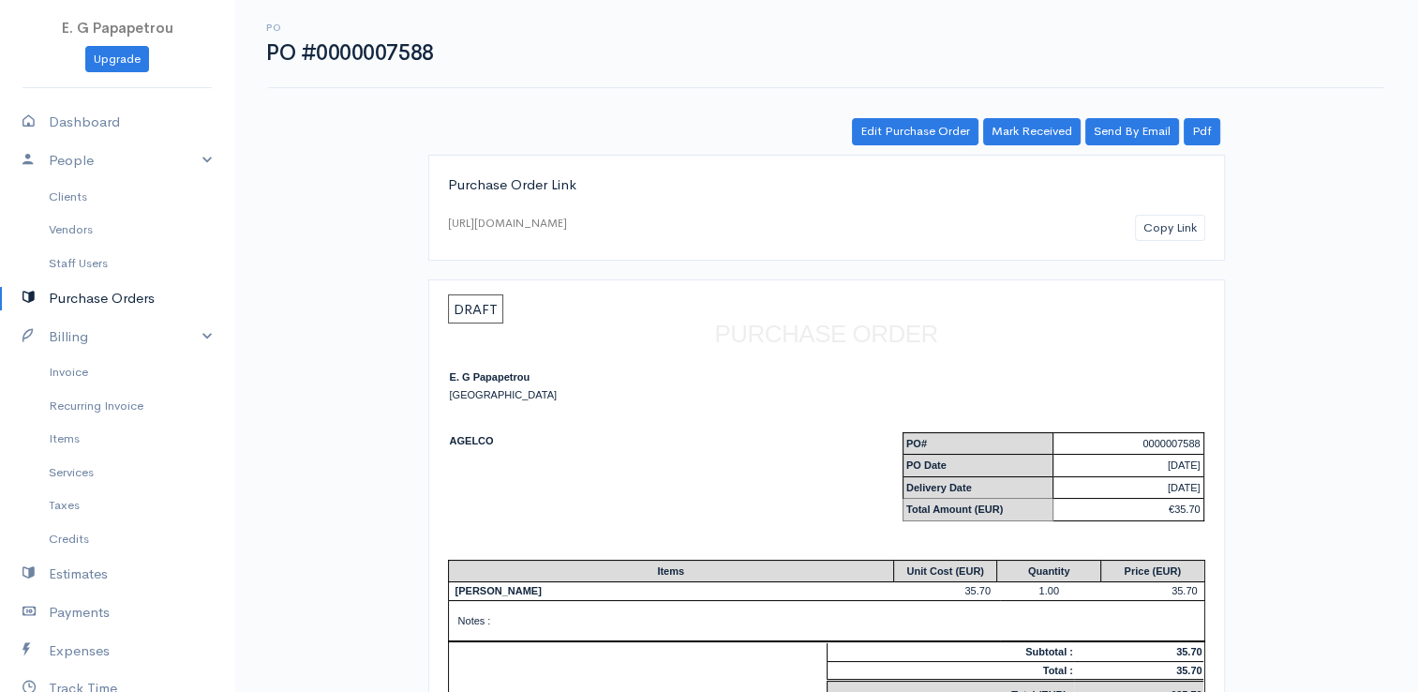
click at [103, 294] on link "Purchase Orders" at bounding box center [117, 298] width 234 height 38
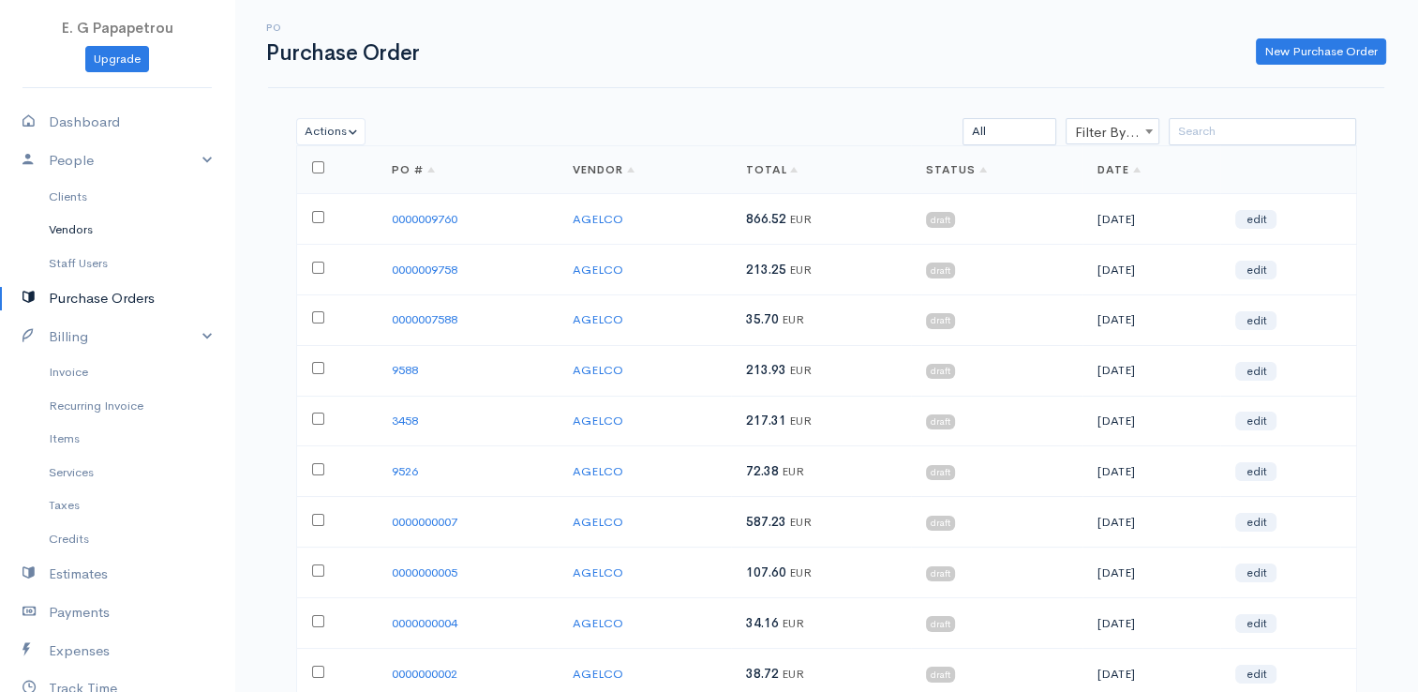
click at [75, 231] on link "Vendors" at bounding box center [117, 230] width 234 height 34
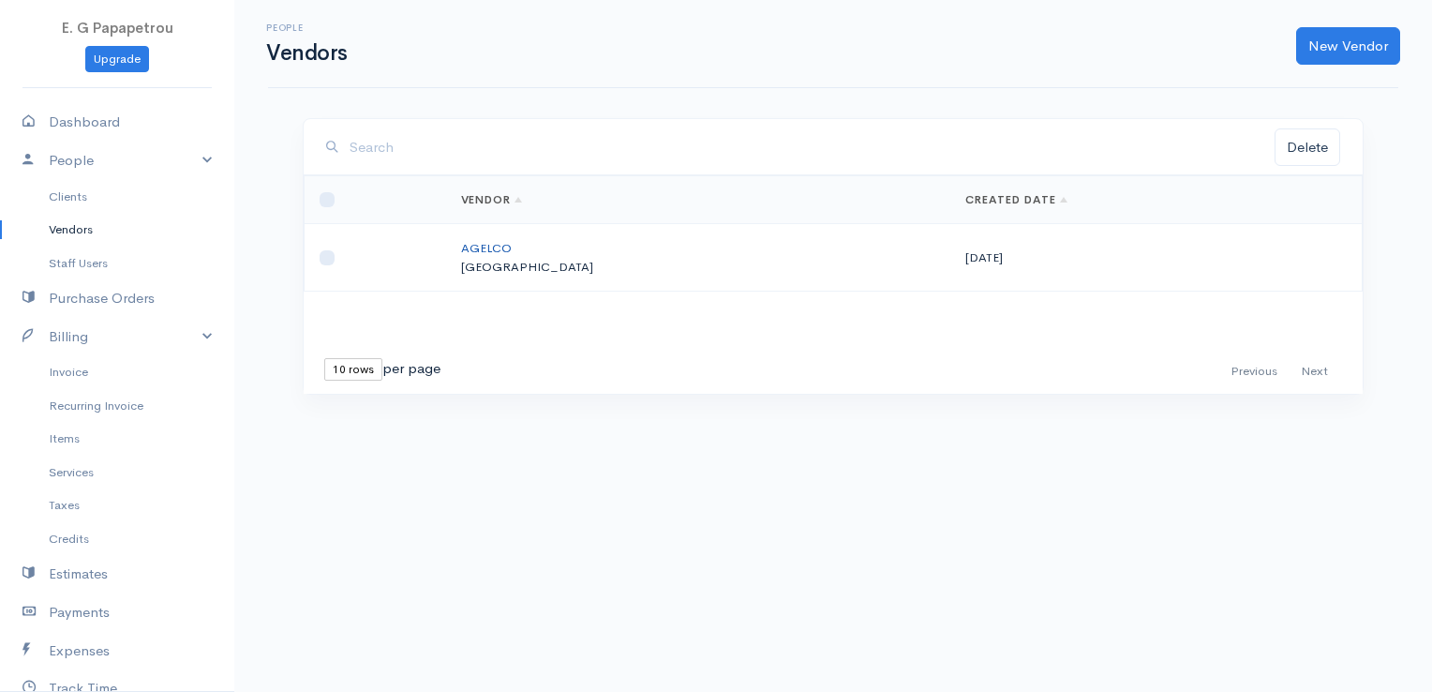
click at [512, 244] on link "AGELCO" at bounding box center [486, 248] width 51 height 16
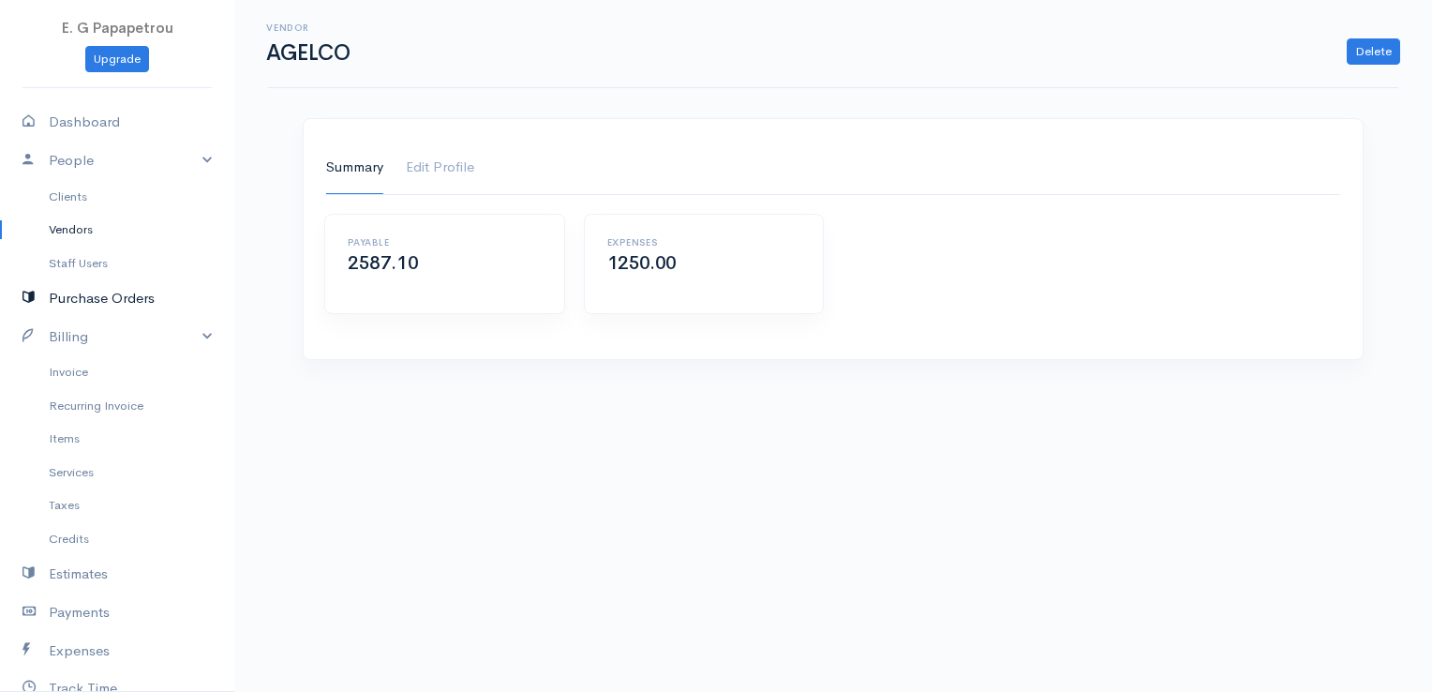
click at [97, 300] on link "Purchase Orders" at bounding box center [117, 298] width 234 height 38
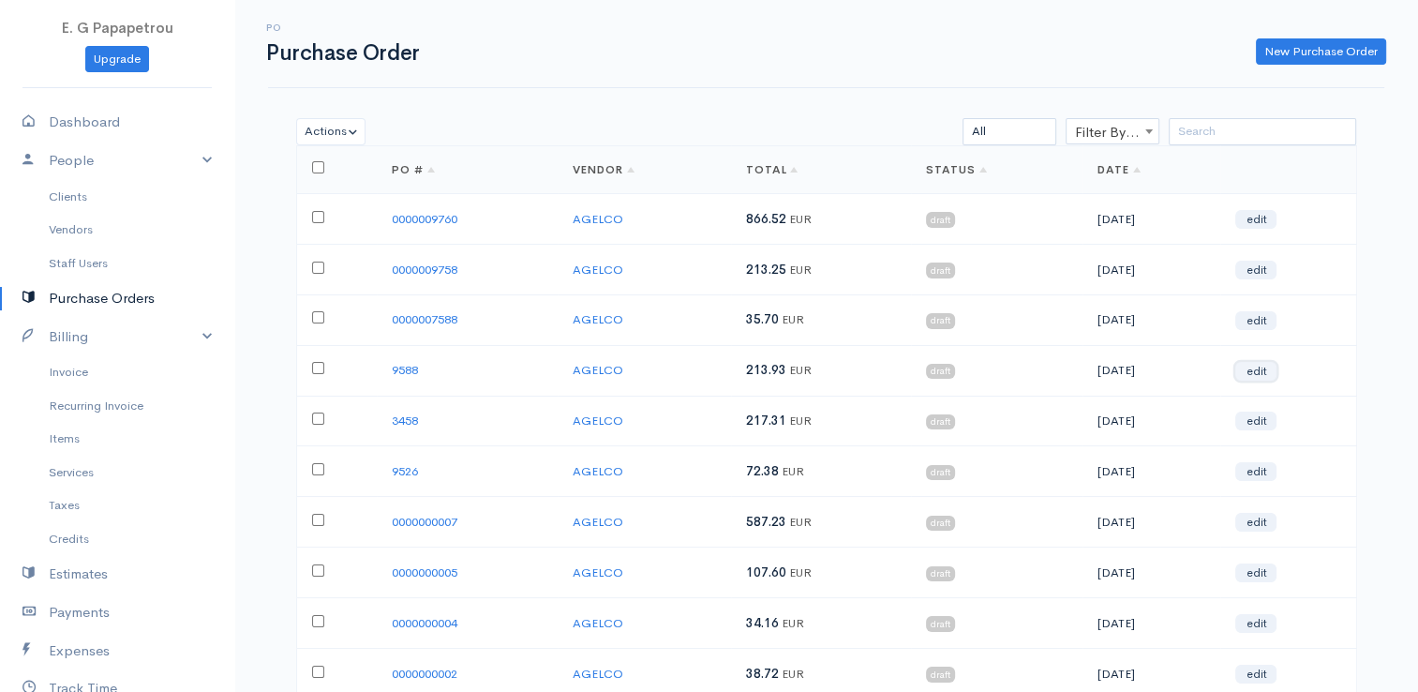
click at [1272, 367] on link "edit" at bounding box center [1255, 371] width 41 height 19
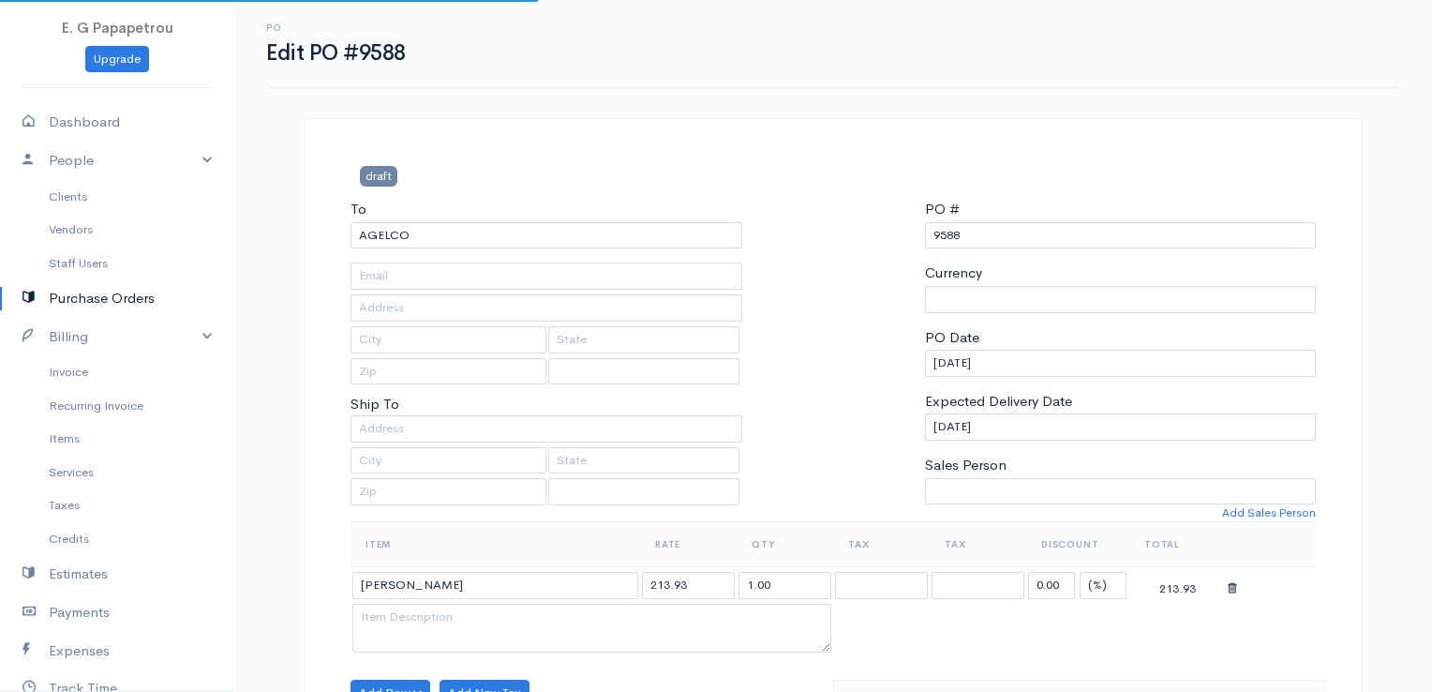
select select "[GEOGRAPHIC_DATA]"
select select "EUR"
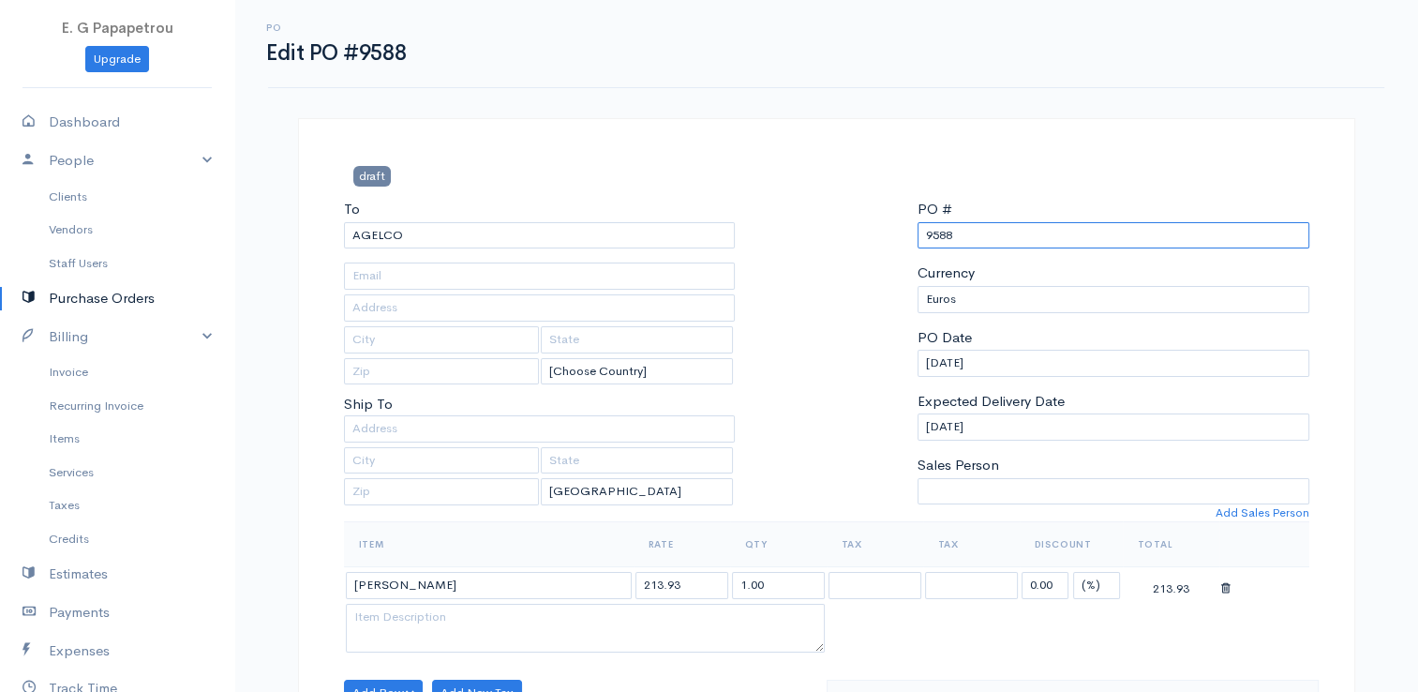
click at [927, 238] on input "9588" at bounding box center [1113, 235] width 392 height 27
paste input "000000"
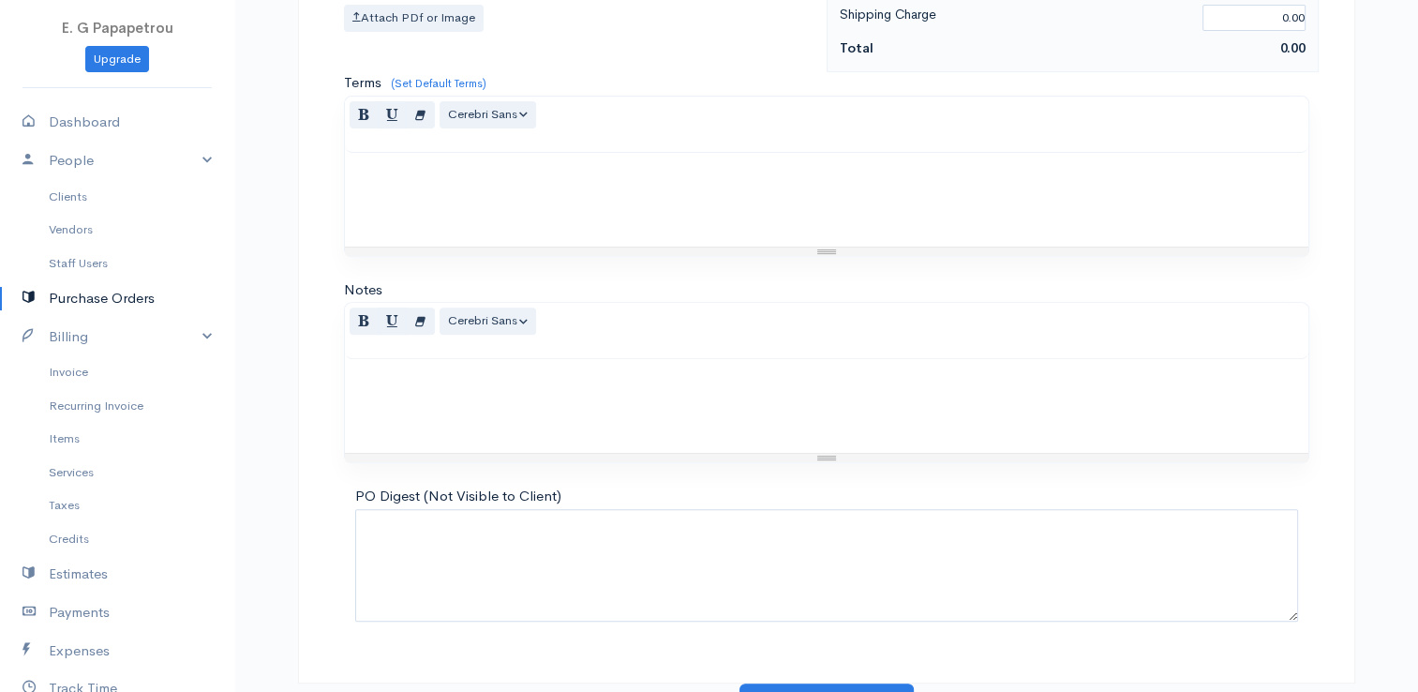
scroll to position [742, 0]
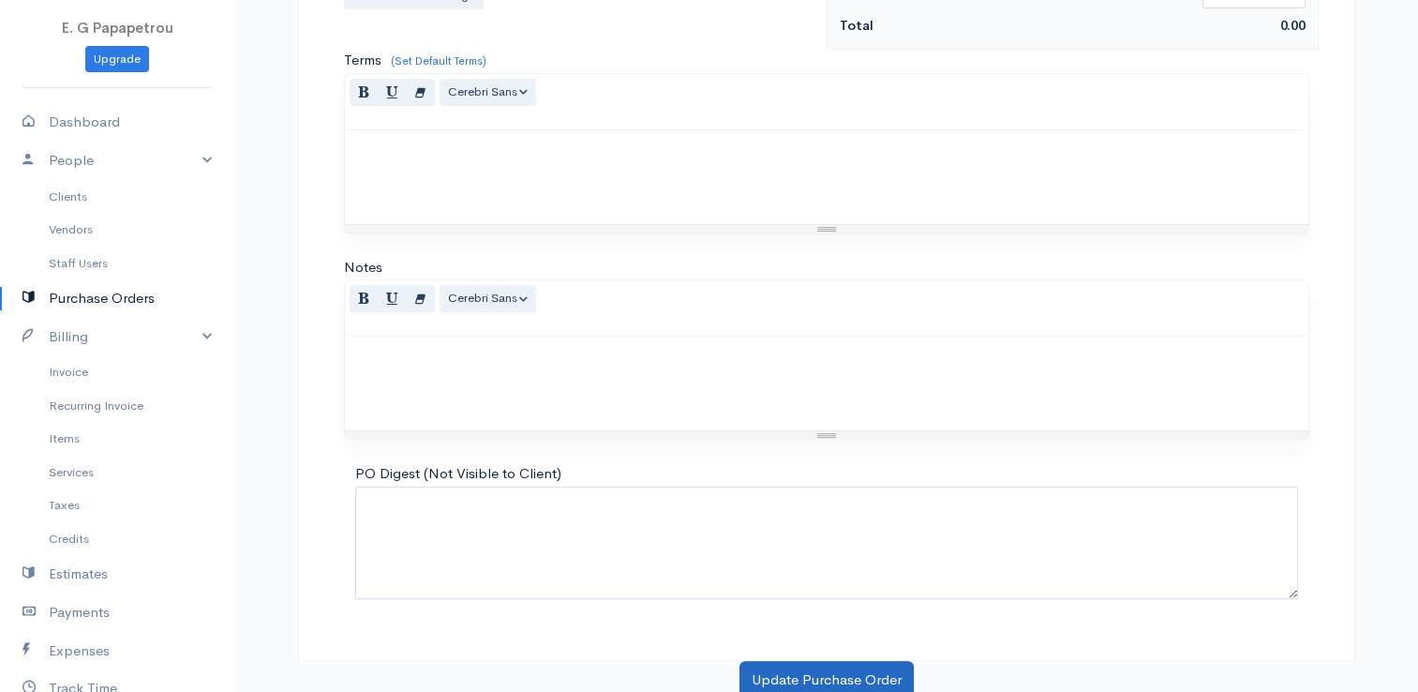
type input "0000009588"
click at [812, 661] on button "Update Purchase Order" at bounding box center [826, 680] width 174 height 38
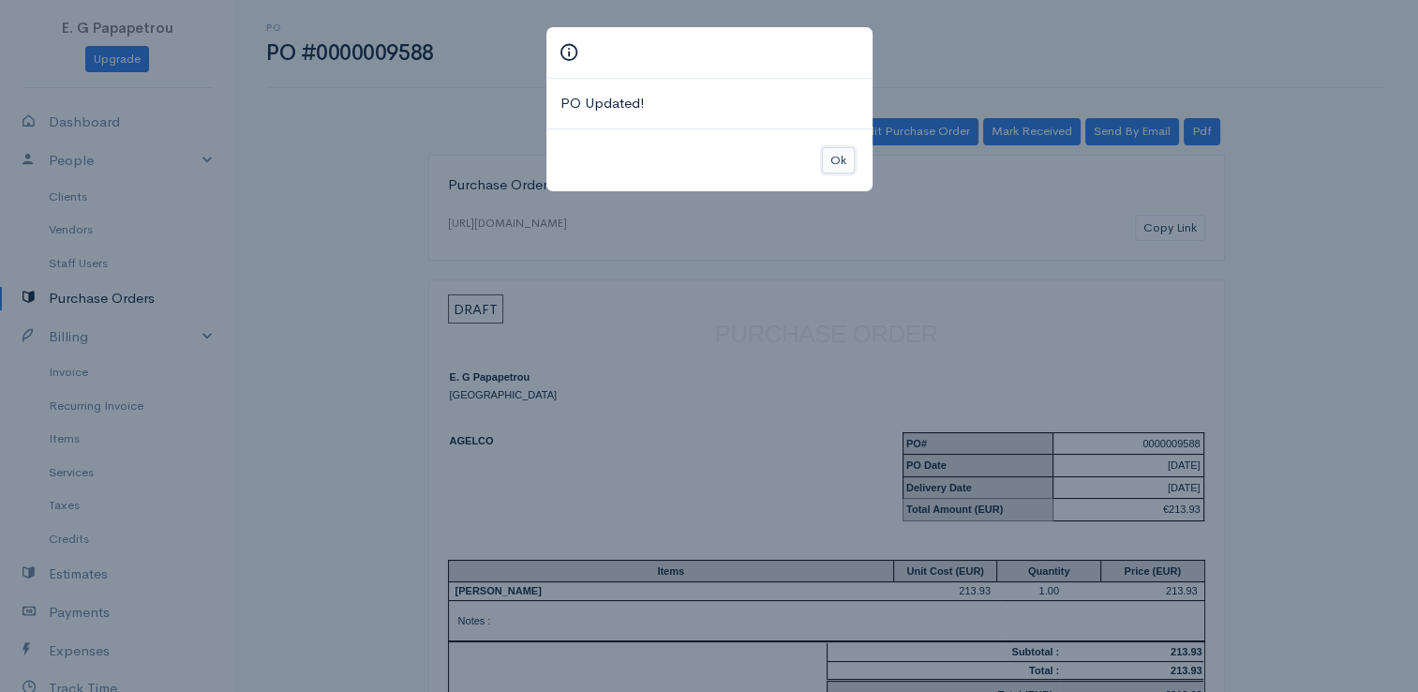
click at [841, 159] on button "Ok" at bounding box center [838, 160] width 33 height 27
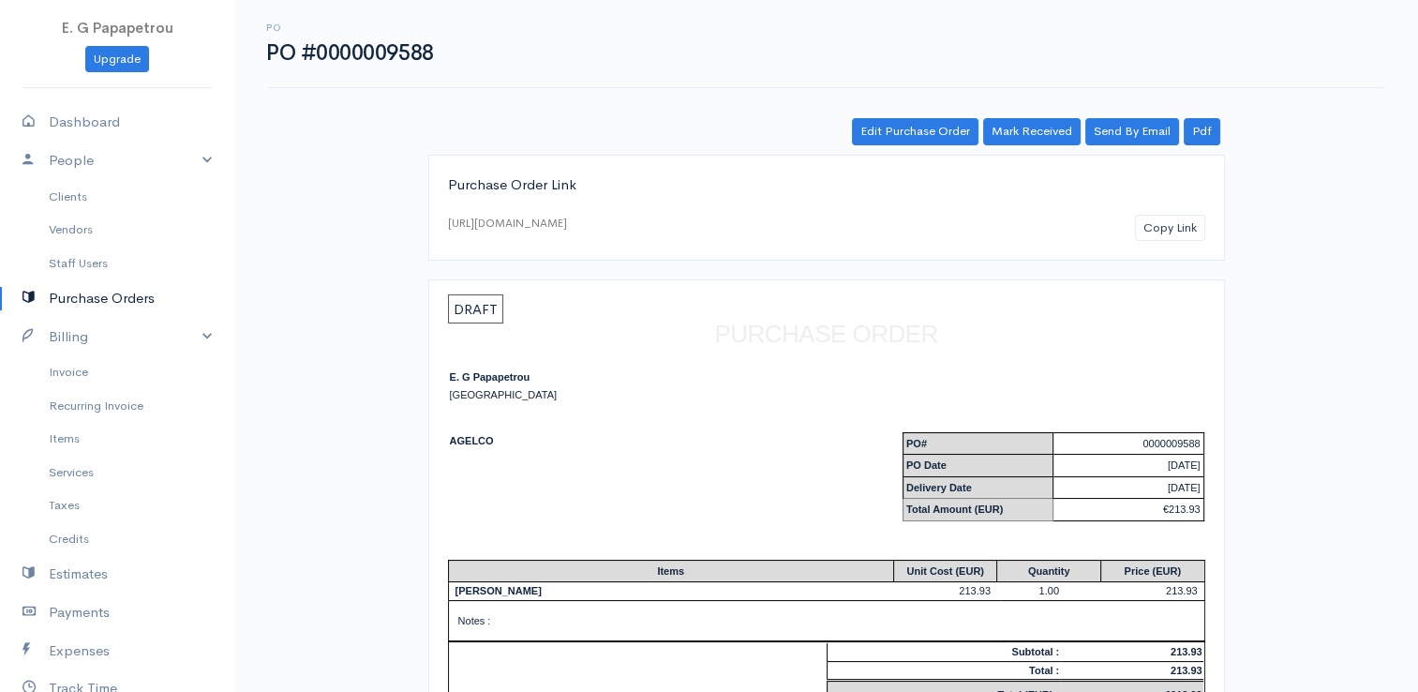
click at [75, 280] on link "Purchase Orders" at bounding box center [117, 298] width 234 height 38
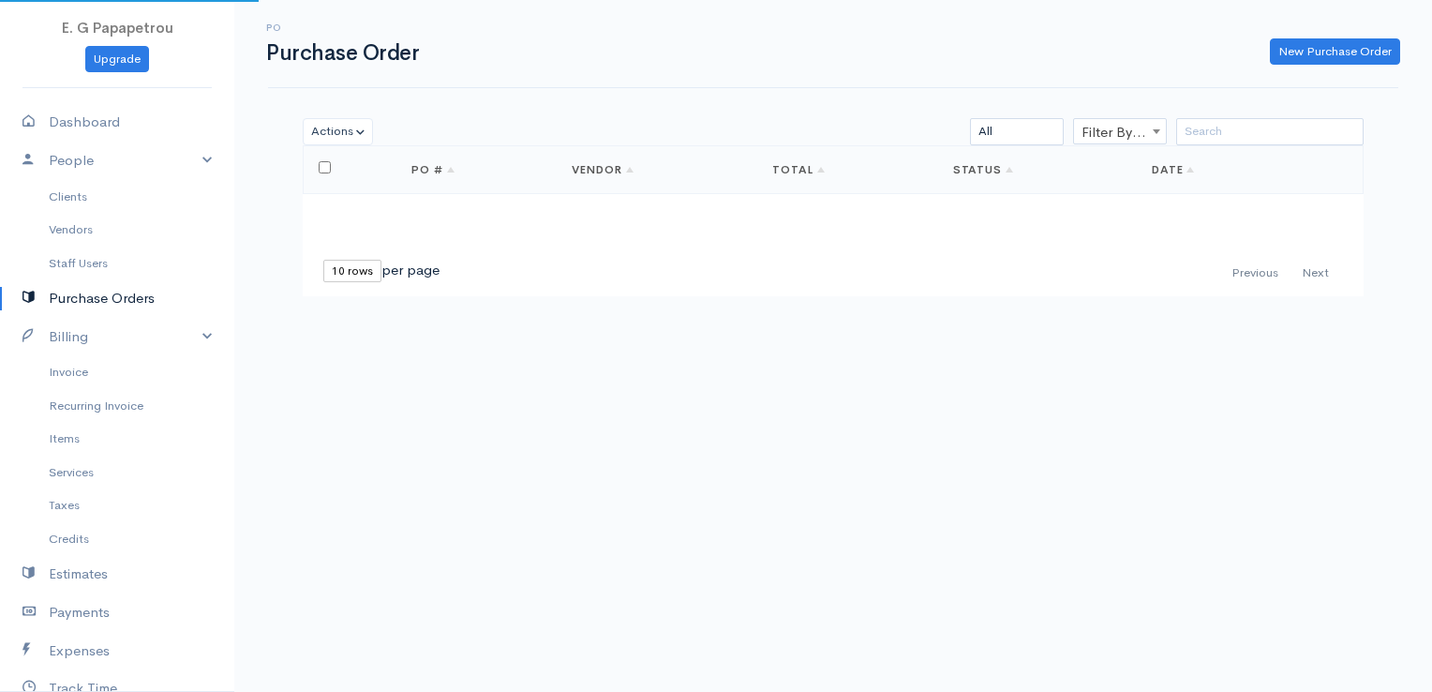
click at [77, 291] on link "Purchase Orders" at bounding box center [117, 298] width 234 height 38
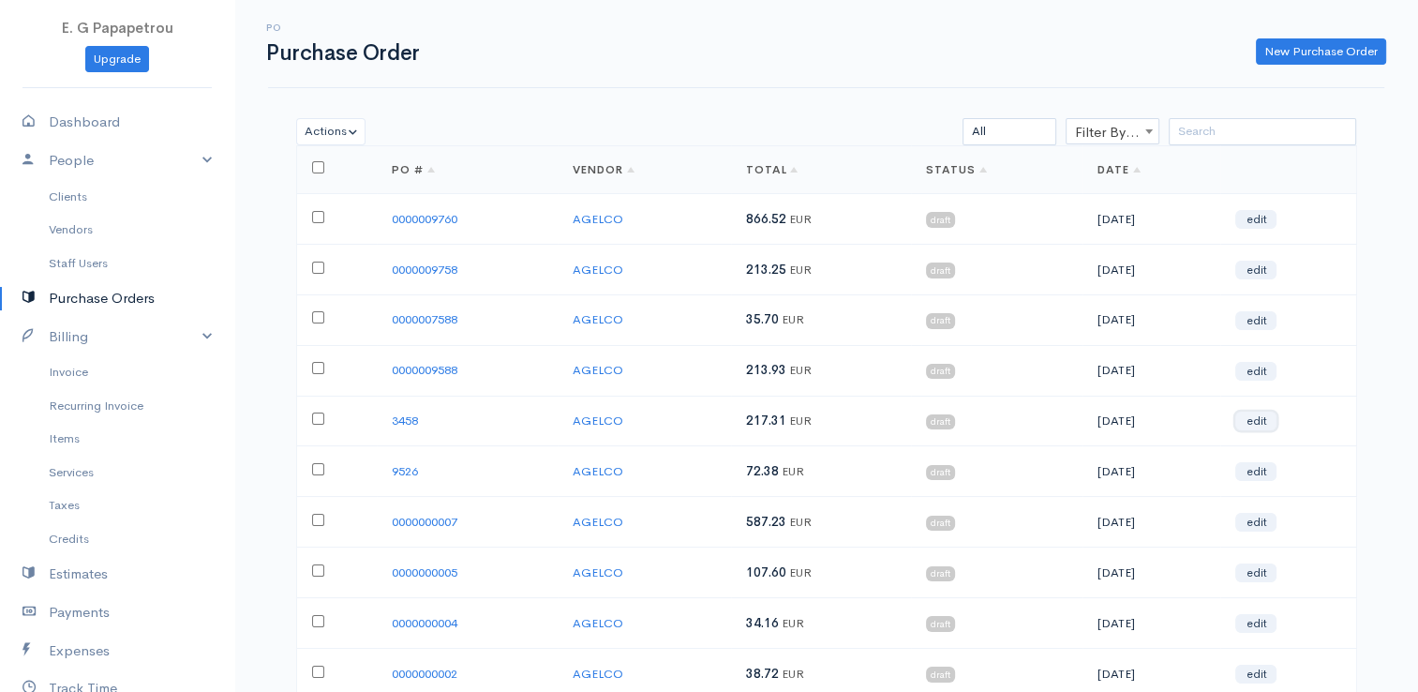
click at [1276, 411] on link "edit" at bounding box center [1255, 420] width 41 height 19
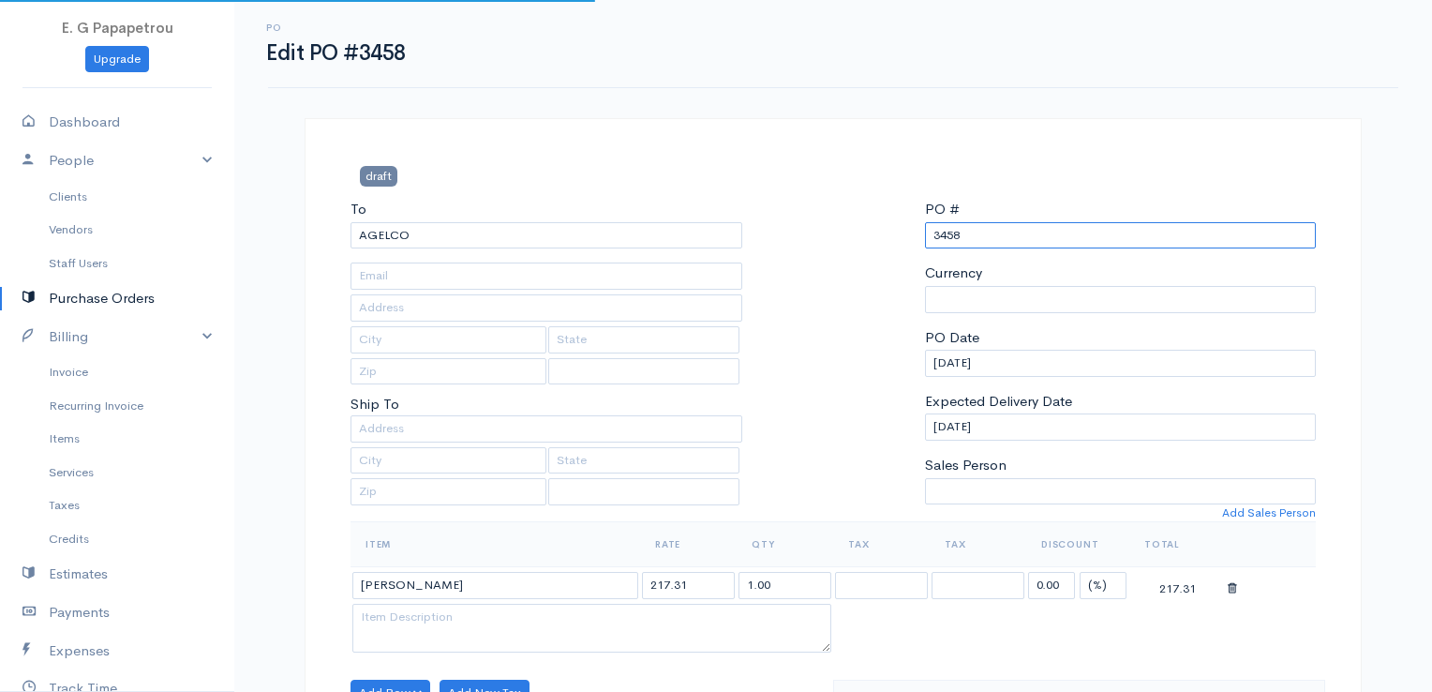
click at [926, 233] on input "3458" at bounding box center [1121, 235] width 392 height 27
select select "[GEOGRAPHIC_DATA]"
select select "EUR"
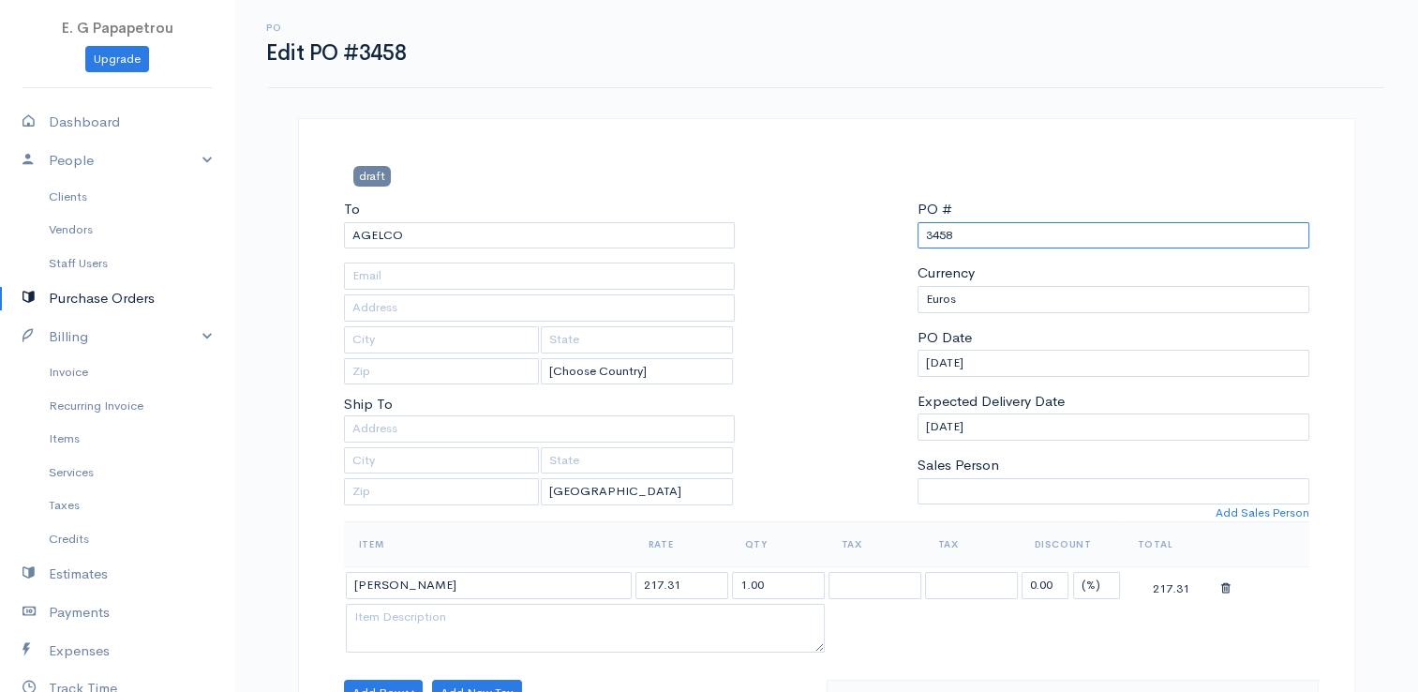
paste input "000000"
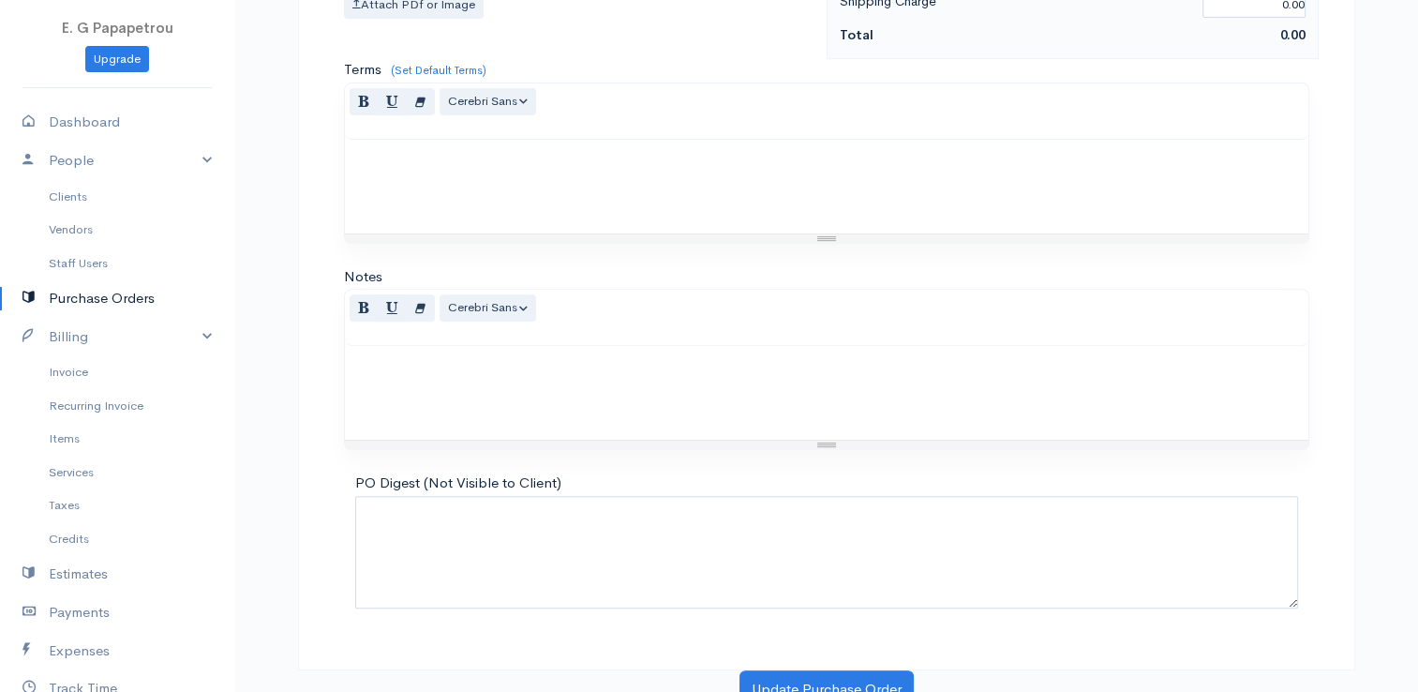
scroll to position [742, 0]
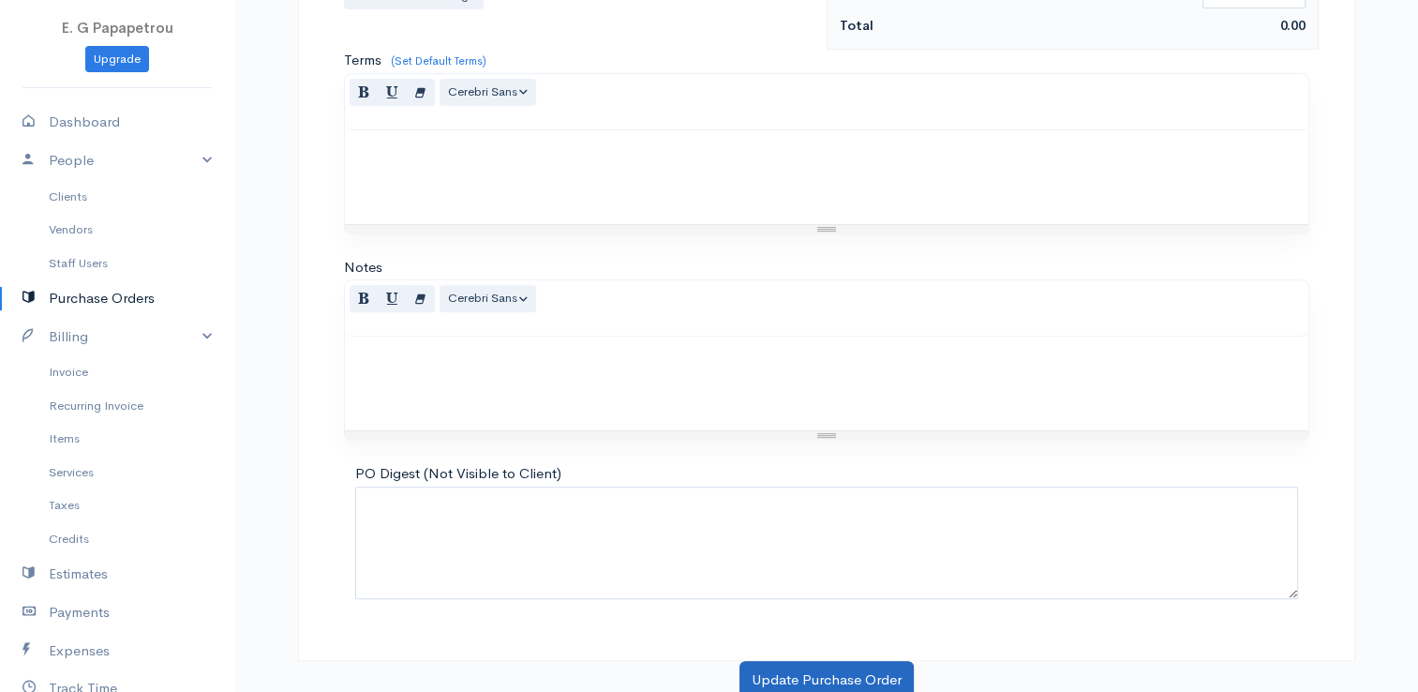
type input "0000003458"
click at [886, 684] on button "Update Purchase Order" at bounding box center [826, 680] width 174 height 38
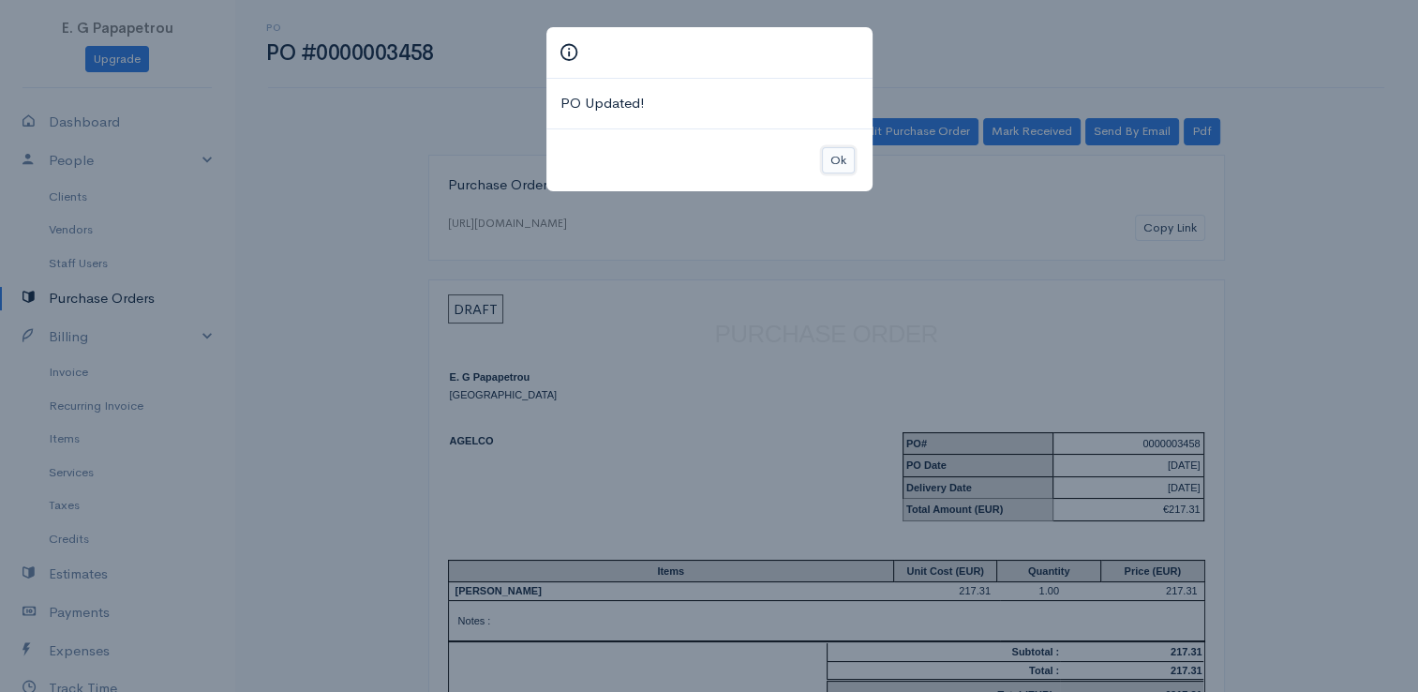
click at [832, 166] on button "Ok" at bounding box center [838, 160] width 33 height 27
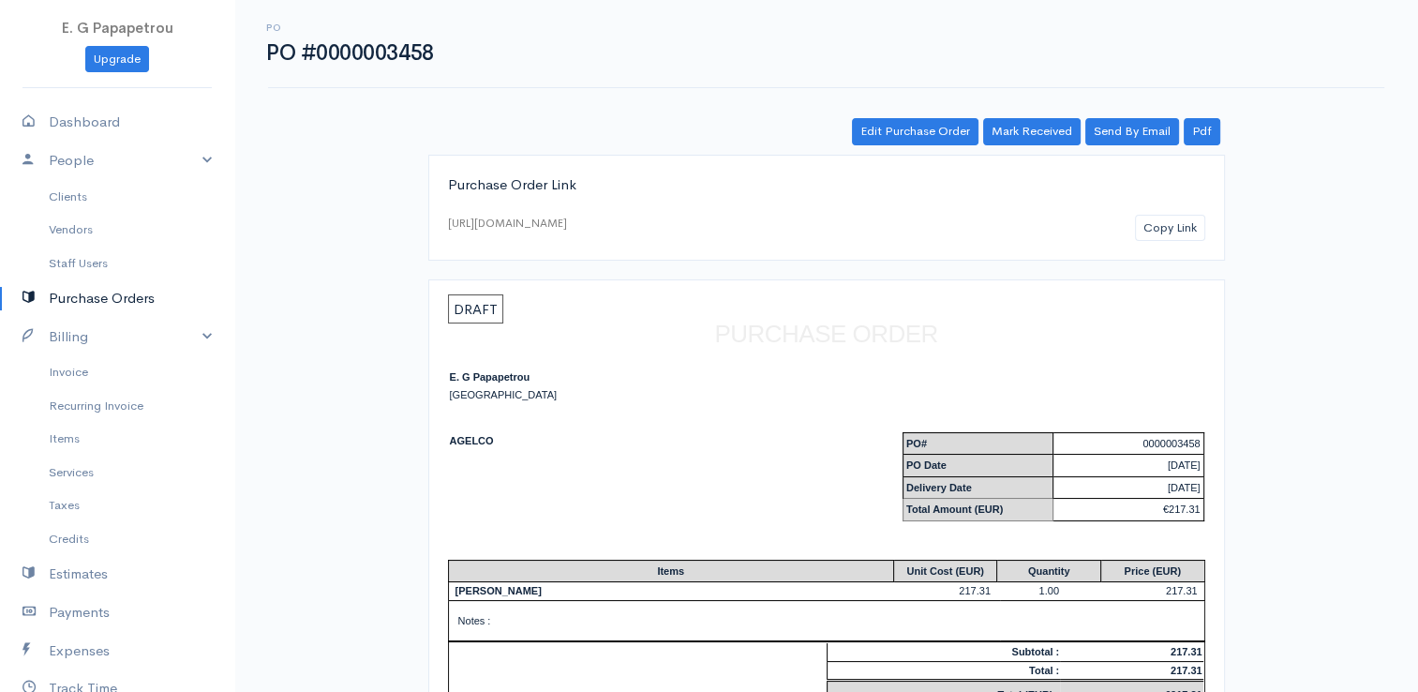
click at [77, 302] on link "Purchase Orders" at bounding box center [117, 298] width 234 height 38
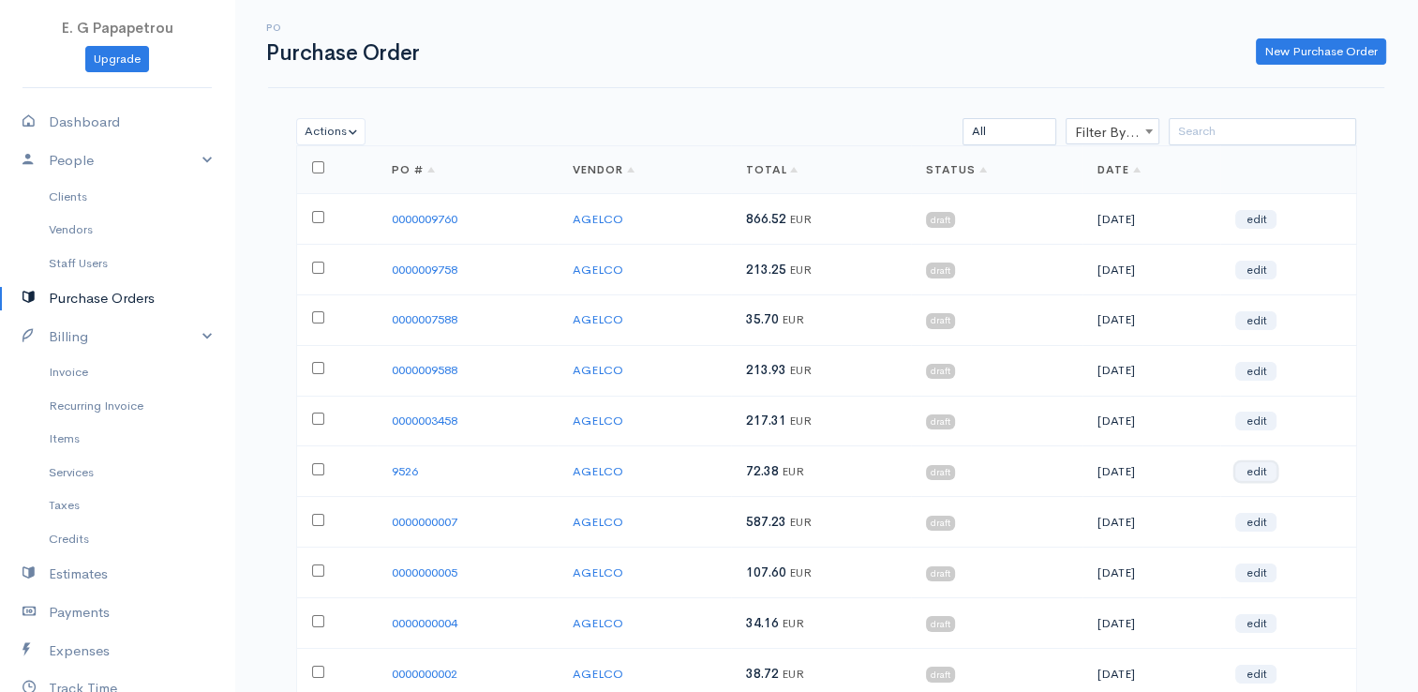
click at [1274, 467] on link "edit" at bounding box center [1255, 471] width 41 height 19
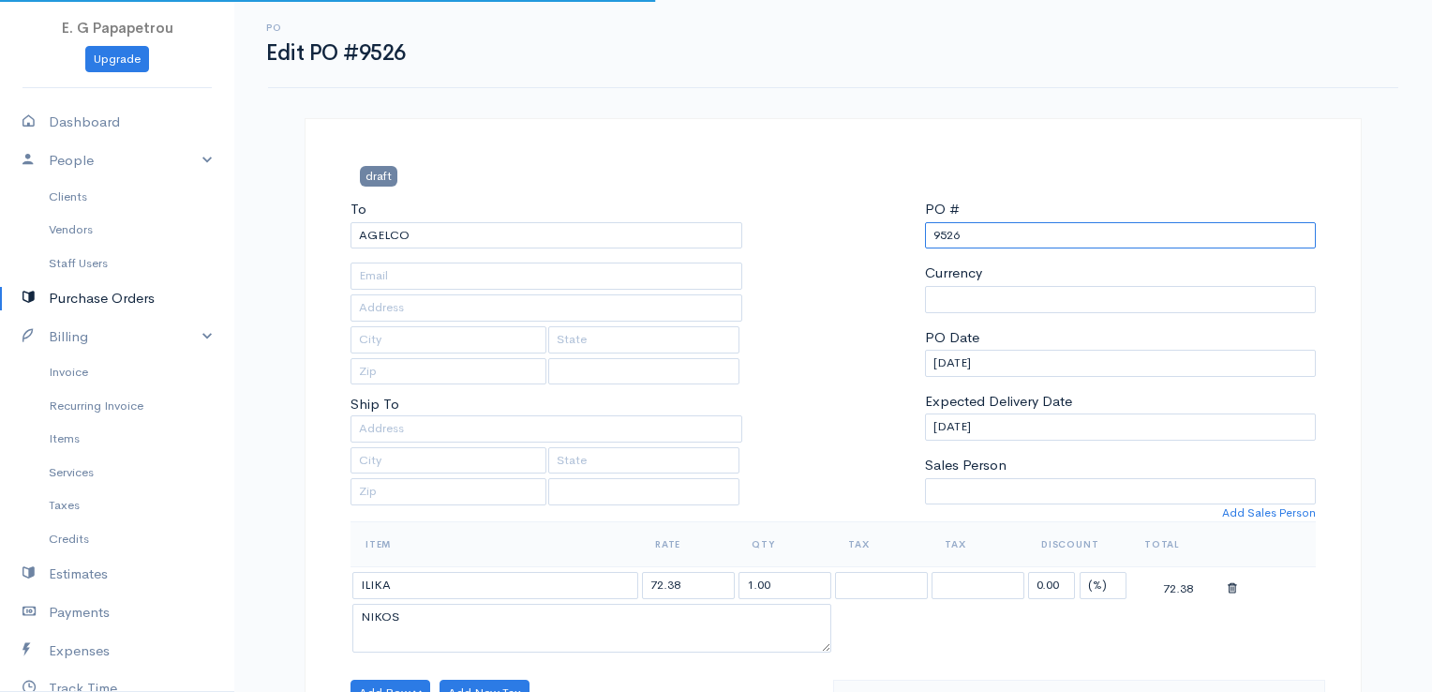
click at [987, 233] on input "9526" at bounding box center [1121, 235] width 392 height 27
select select "[GEOGRAPHIC_DATA]"
select select "EUR"
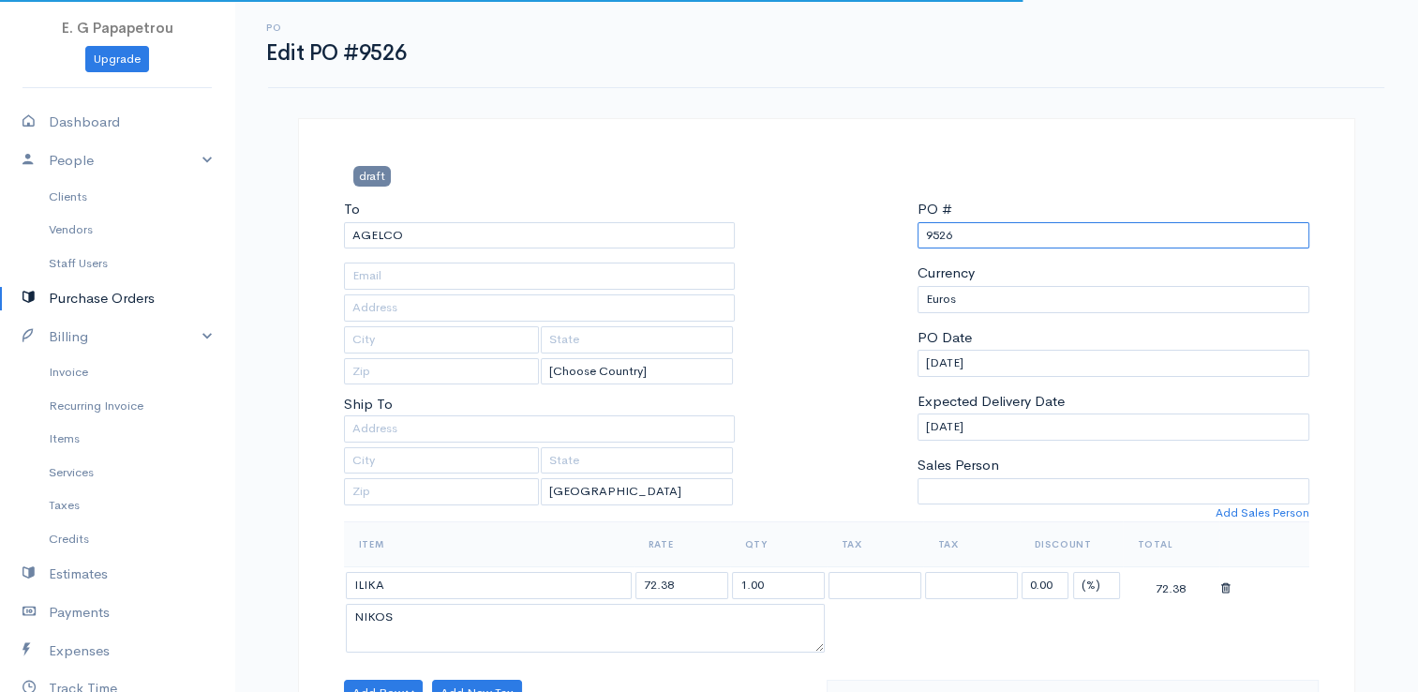
click at [924, 238] on input "9526" at bounding box center [1113, 235] width 392 height 27
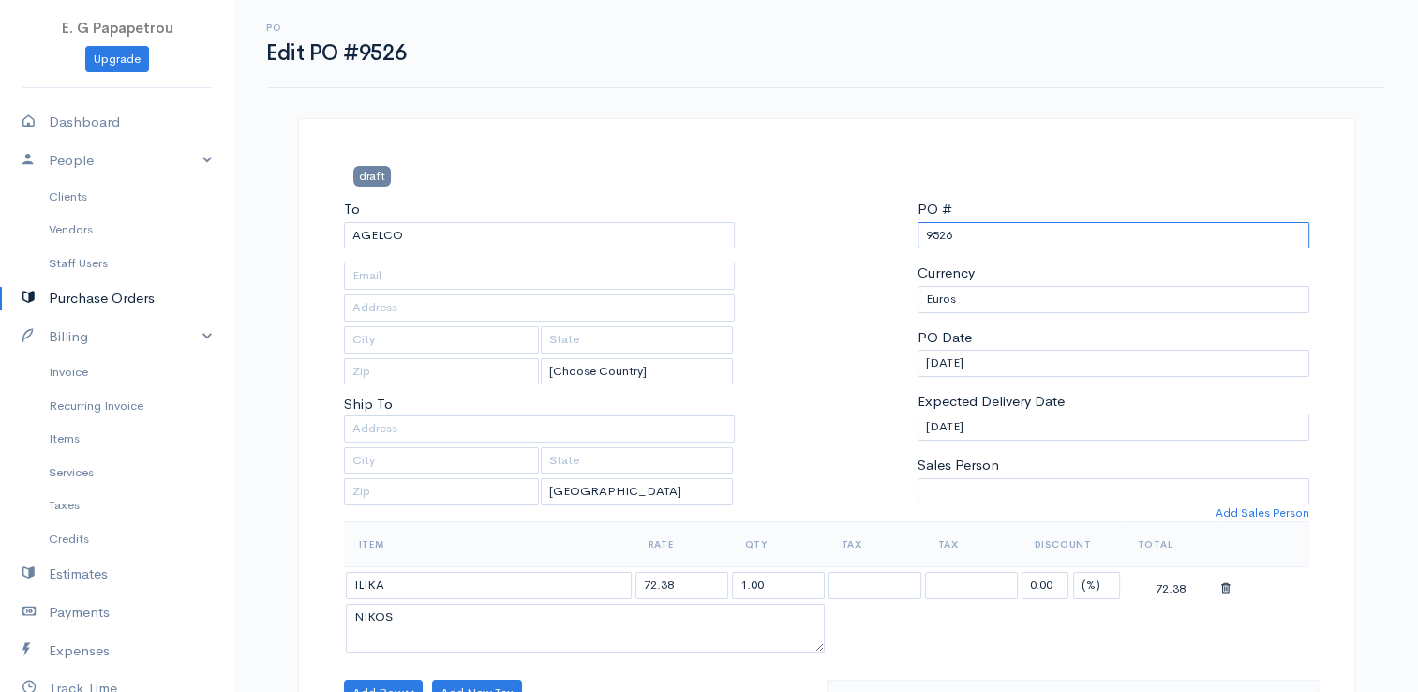
paste input "000000"
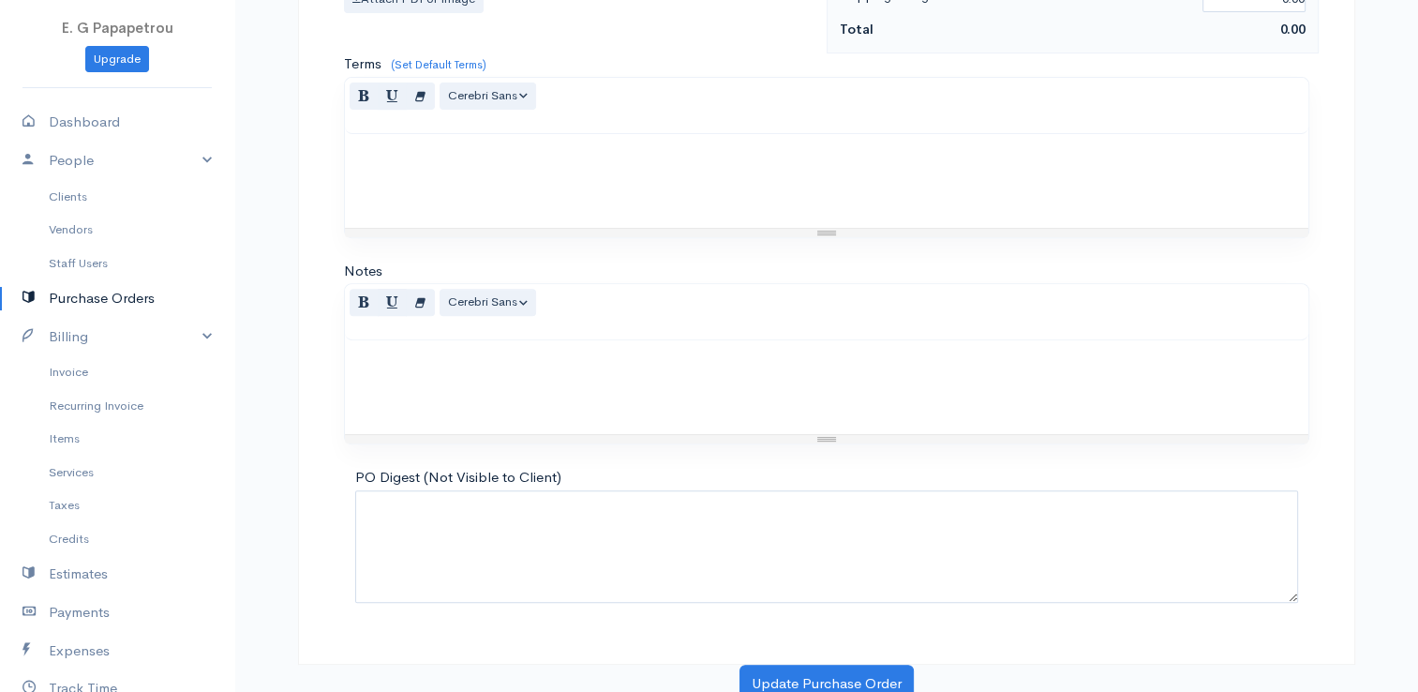
scroll to position [742, 0]
type input "0000009526"
click at [809, 675] on button "Update Purchase Order" at bounding box center [826, 680] width 174 height 38
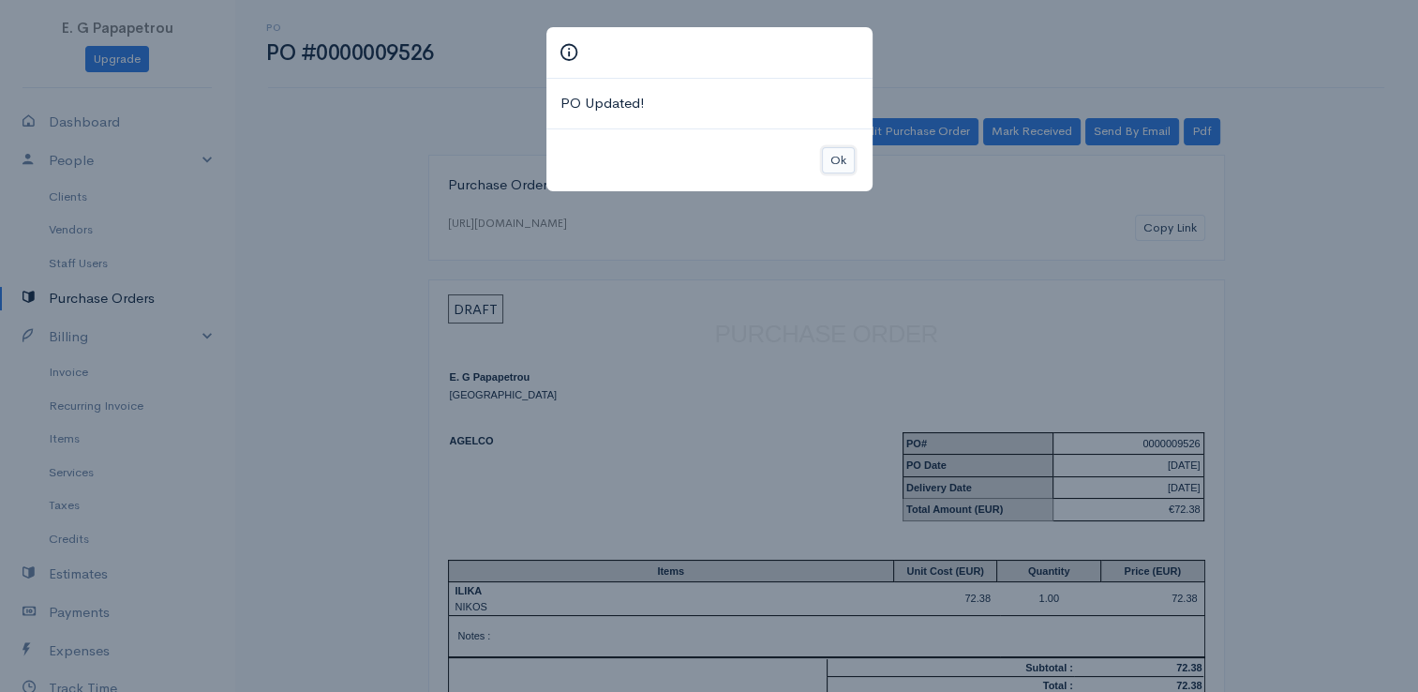
click at [836, 155] on button "Ok" at bounding box center [838, 160] width 33 height 27
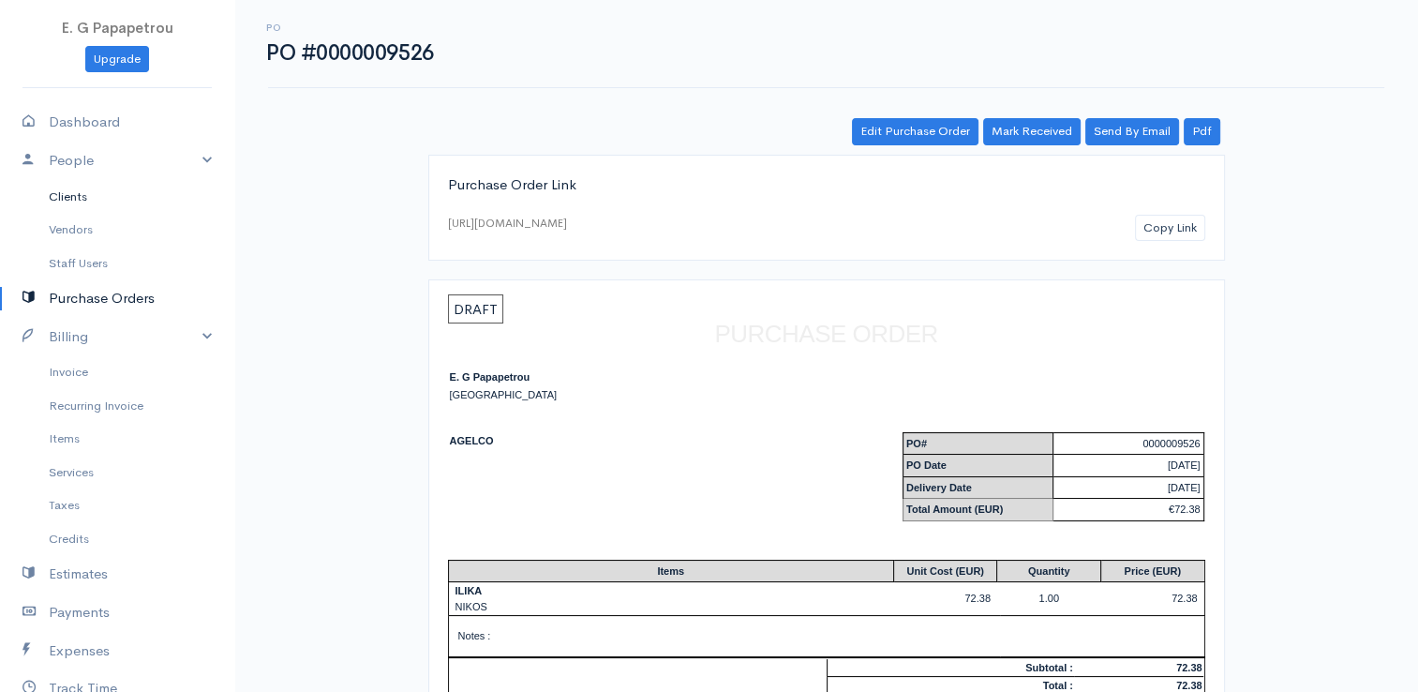
click at [84, 195] on link "Clients" at bounding box center [117, 197] width 234 height 34
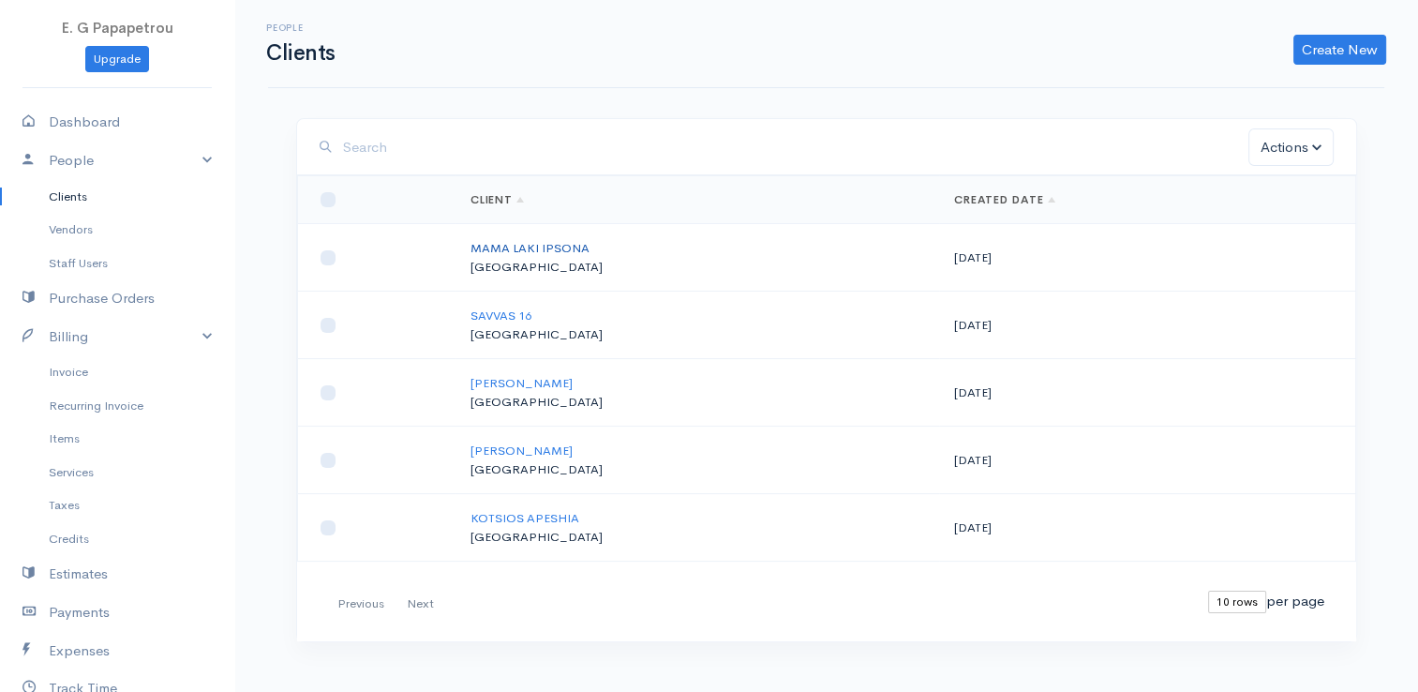
click at [521, 247] on link "MAMA LAKI IPSONA" at bounding box center [529, 248] width 119 height 16
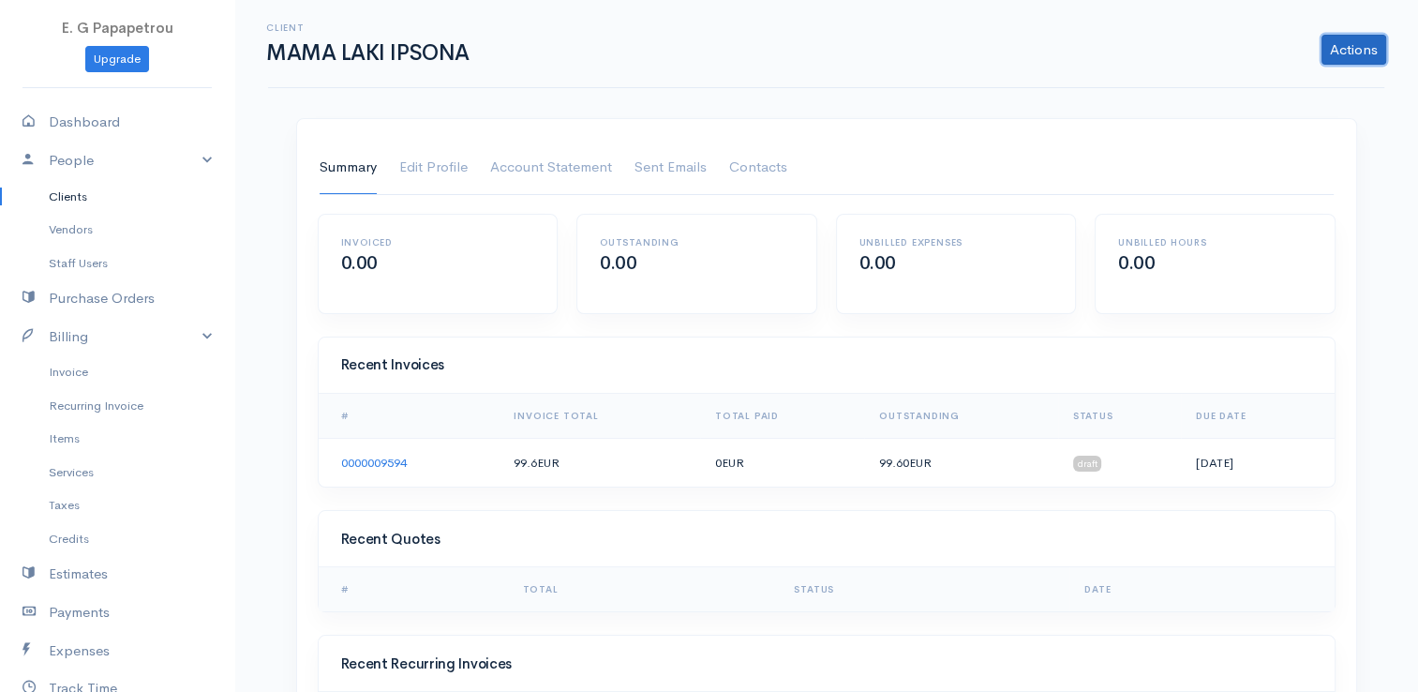
click at [1345, 58] on link "Actions" at bounding box center [1353, 50] width 65 height 30
click at [946, 107] on div "Client MAMA LAKI IPSONA Actions Archive Client Delete Client Summary Edit Profi…" at bounding box center [826, 402] width 1184 height 805
click at [545, 167] on link "Account Statement" at bounding box center [551, 168] width 122 height 52
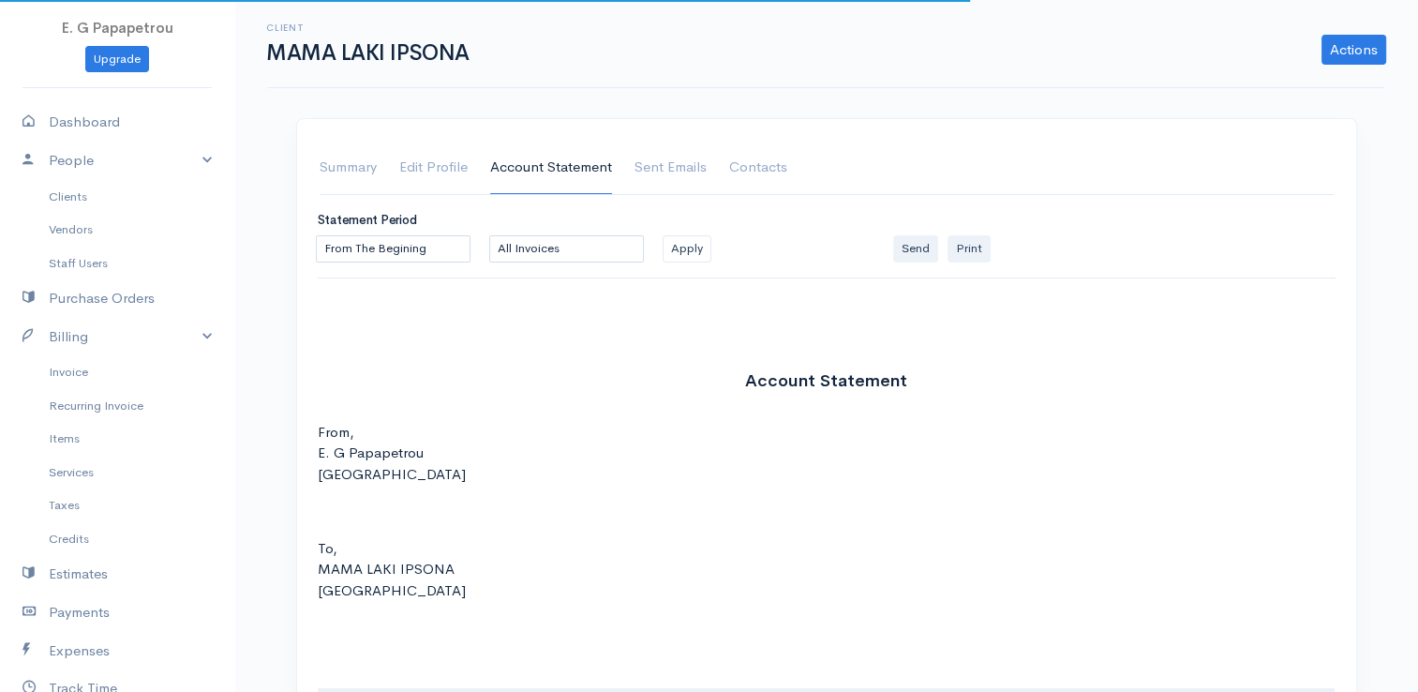
click at [1302, 54] on div "Actions Archive Client Delete Client" at bounding box center [940, 50] width 912 height 30
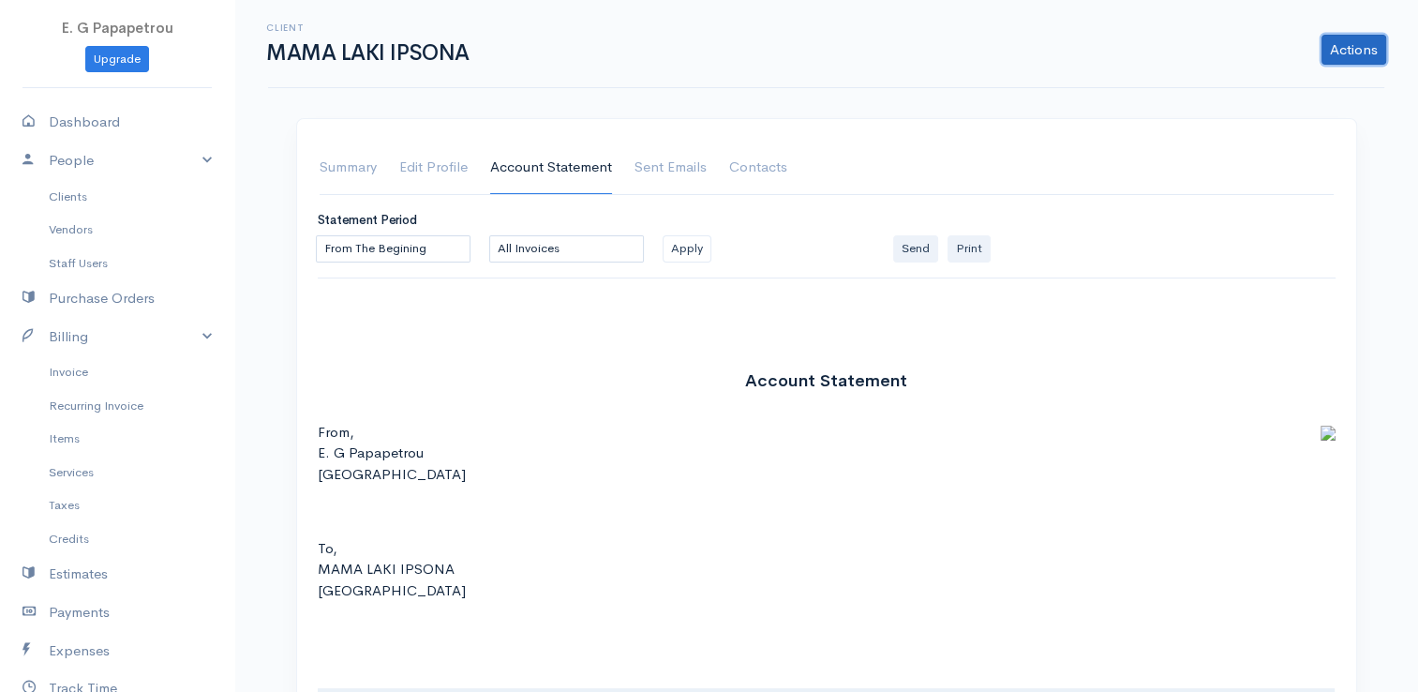
click at [1357, 52] on link "Actions" at bounding box center [1353, 50] width 65 height 30
click at [129, 296] on link "Purchase Orders" at bounding box center [117, 298] width 234 height 38
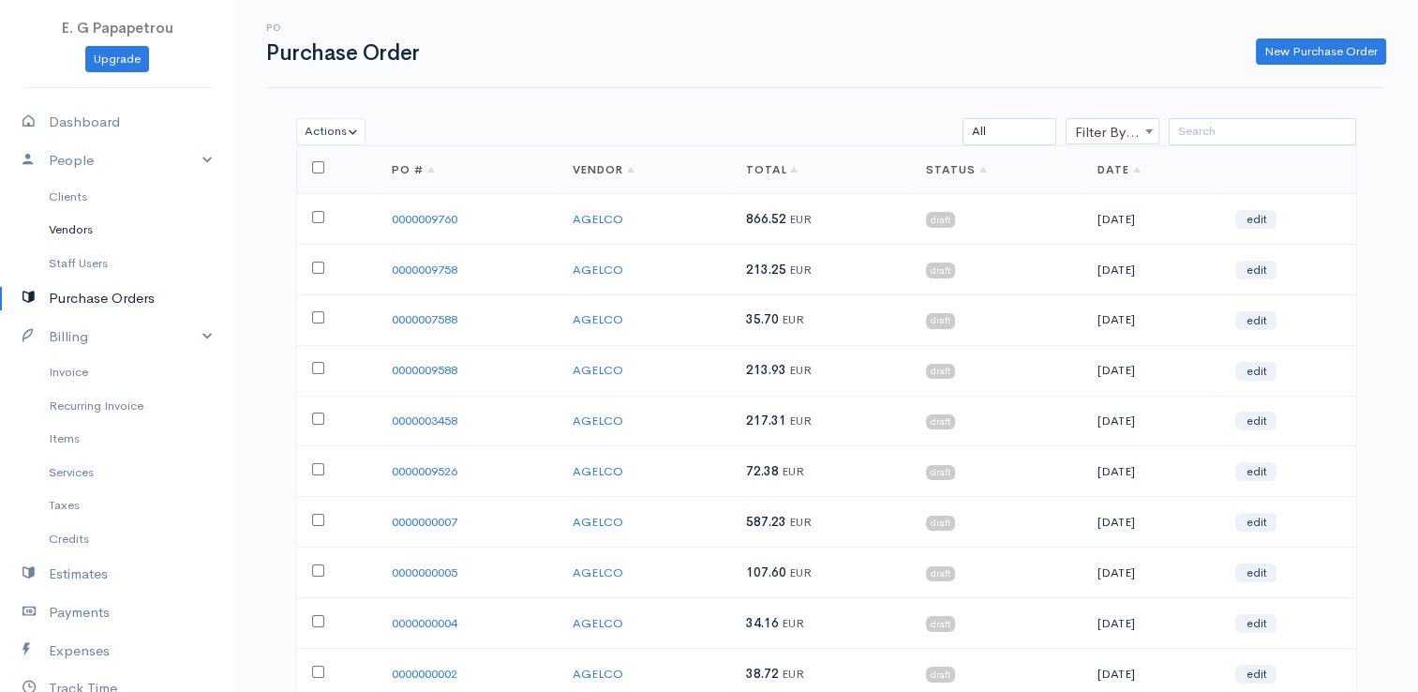
click at [85, 231] on link "Vendors" at bounding box center [117, 230] width 234 height 34
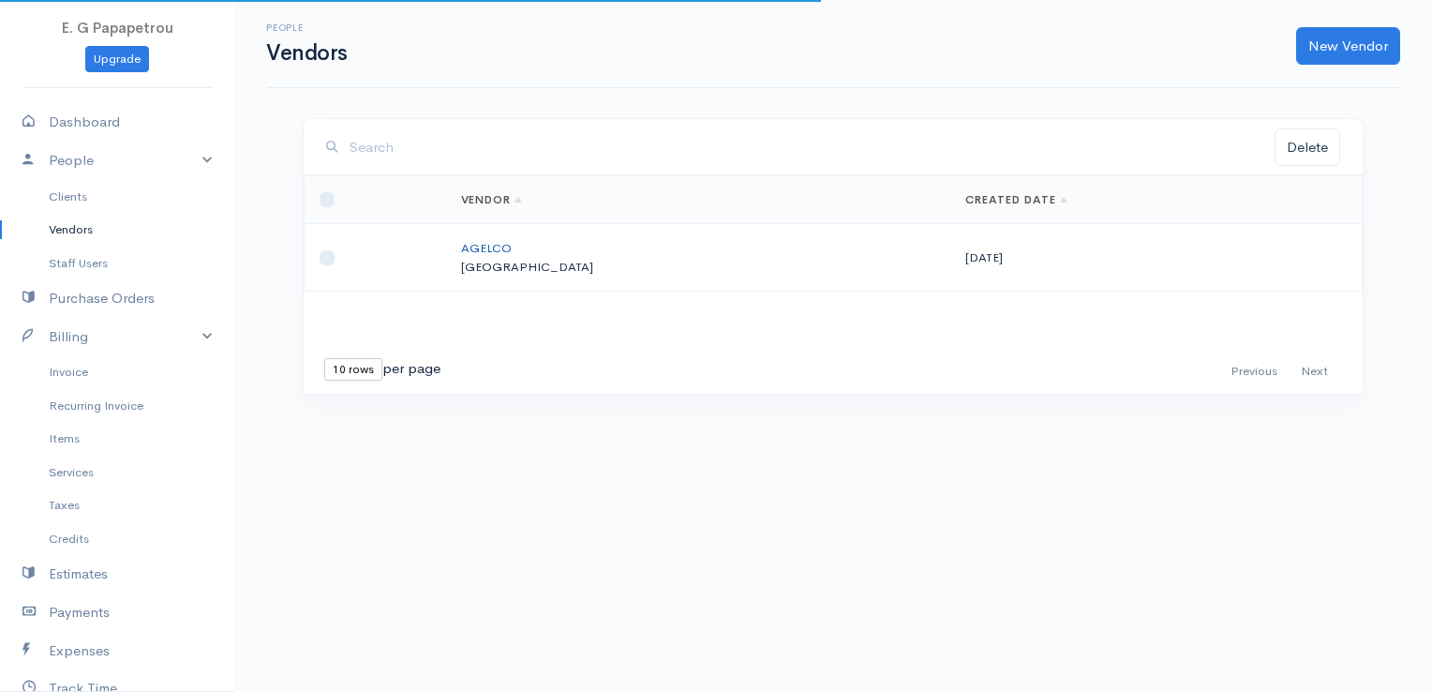
click at [512, 242] on link "AGELCO" at bounding box center [486, 248] width 51 height 16
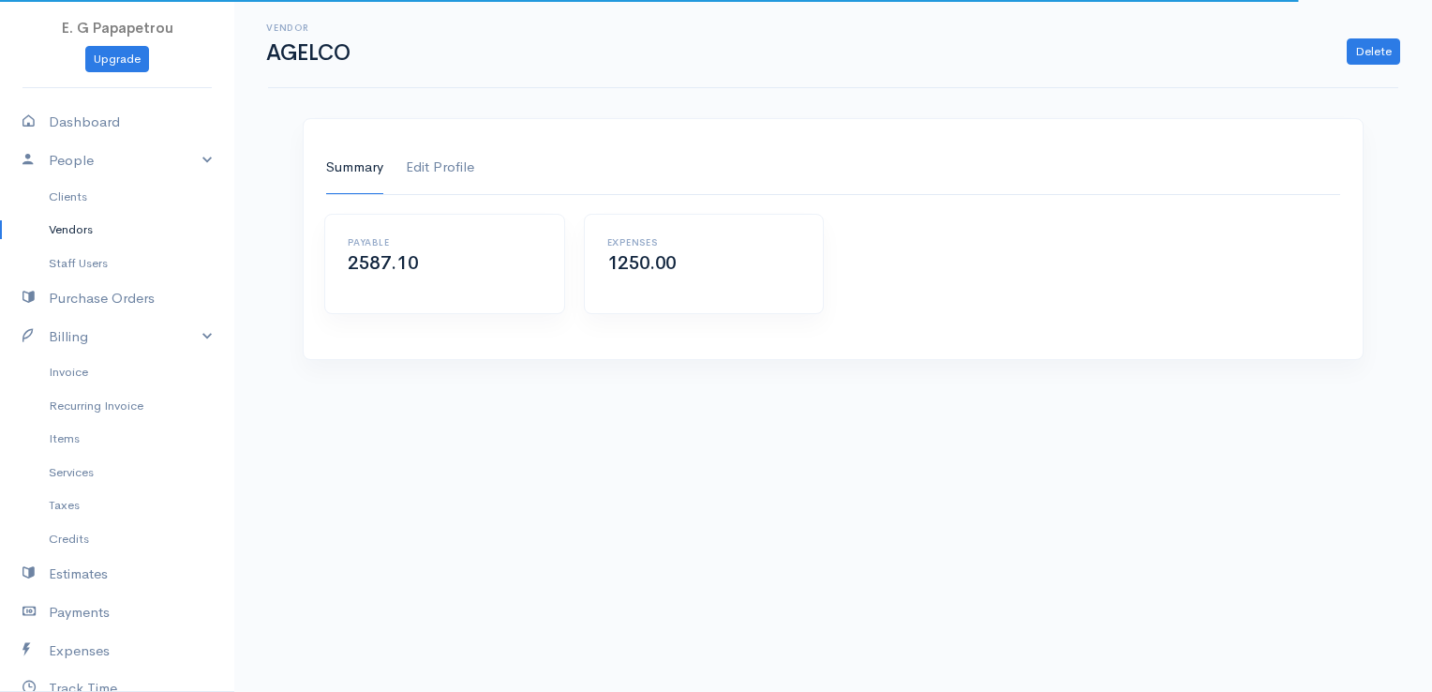
click at [453, 163] on link "Edit Profile" at bounding box center [440, 168] width 68 height 52
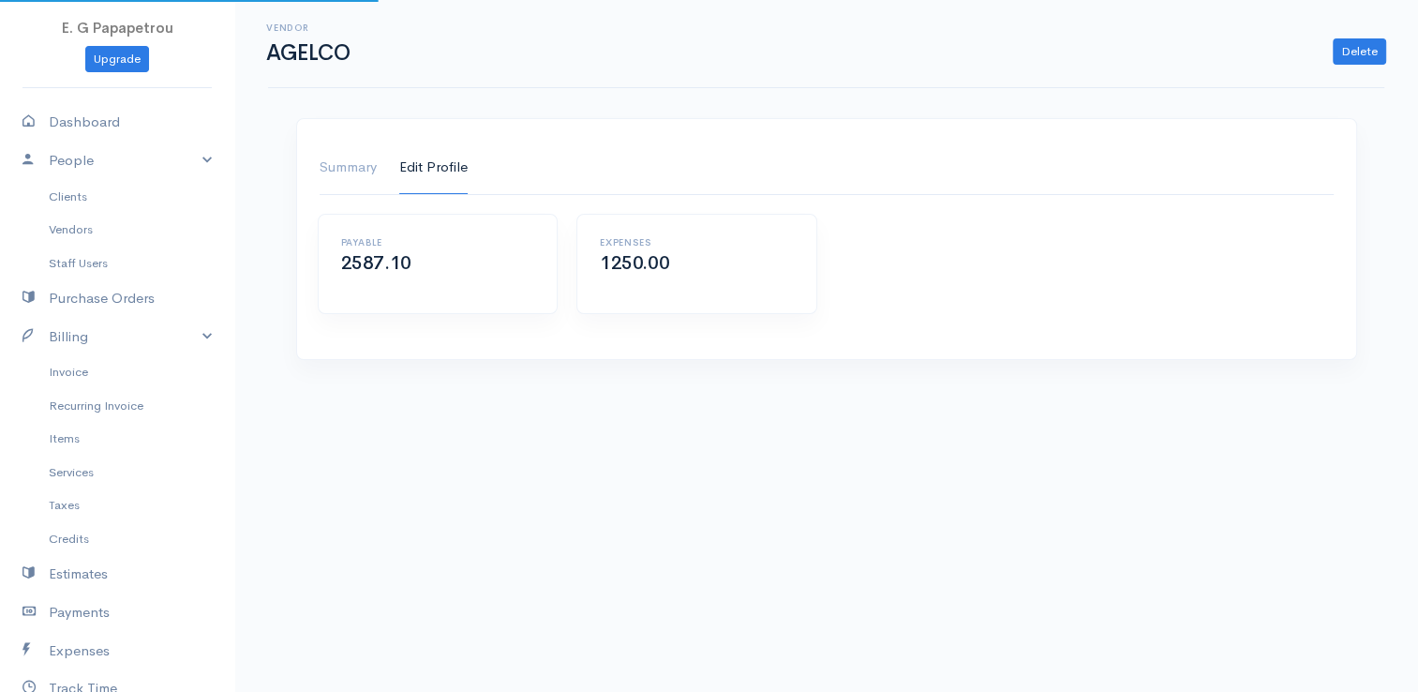
select select "Warehousing"
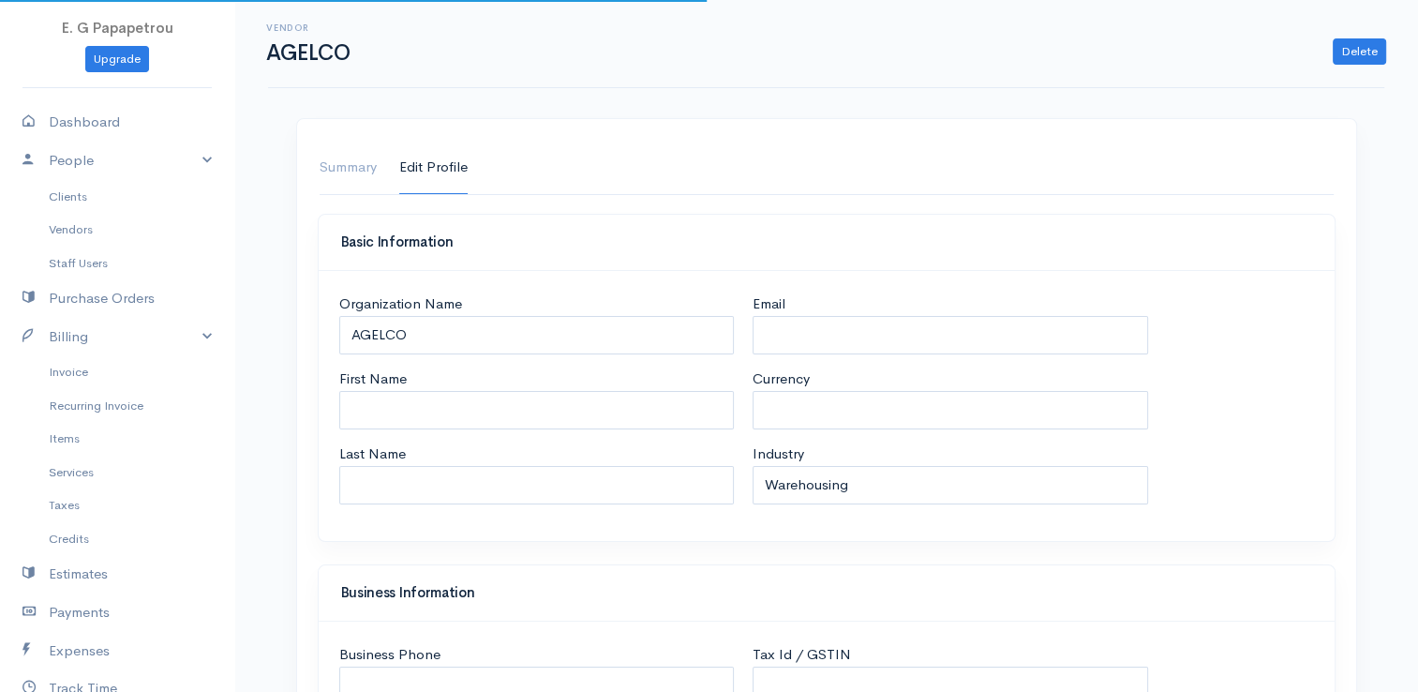
select select "EUR"
select select "[GEOGRAPHIC_DATA]"
click at [371, 158] on link "Summary" at bounding box center [348, 168] width 57 height 52
select select "[GEOGRAPHIC_DATA]"
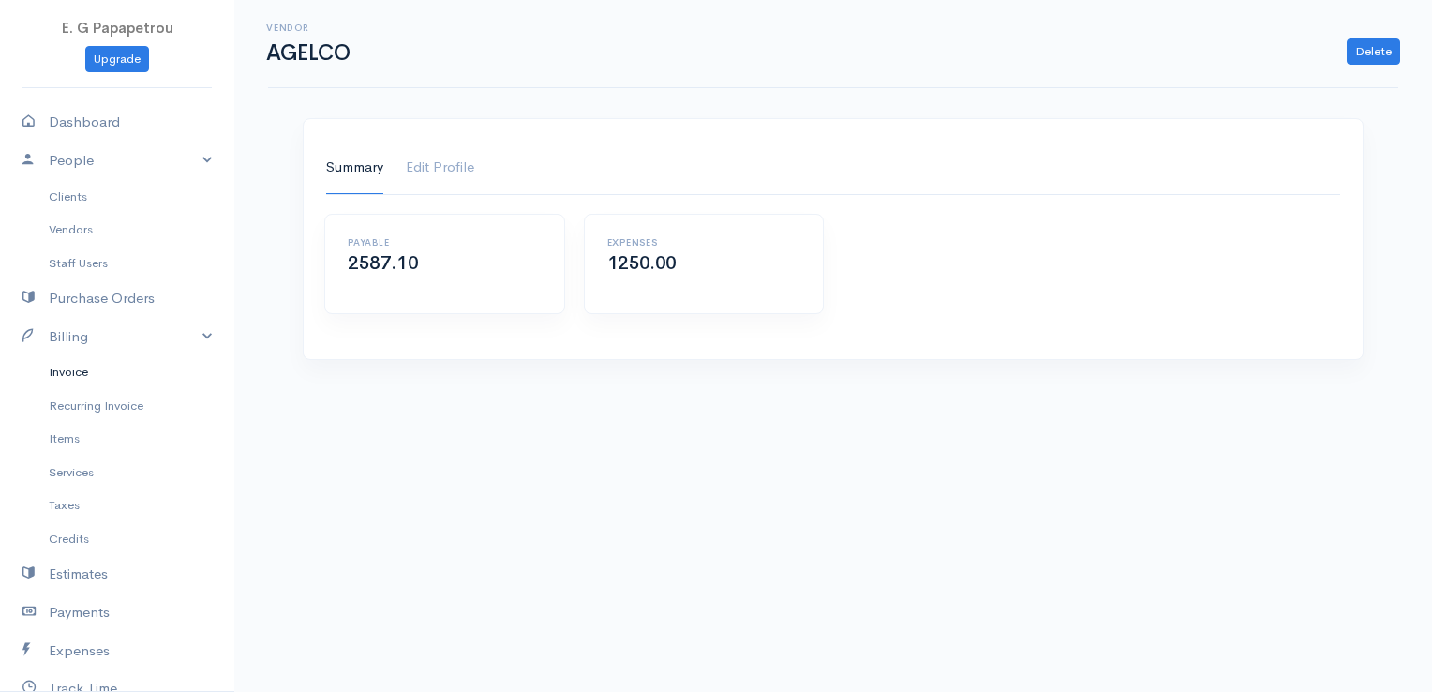
click at [52, 365] on link "Invoice" at bounding box center [117, 372] width 234 height 34
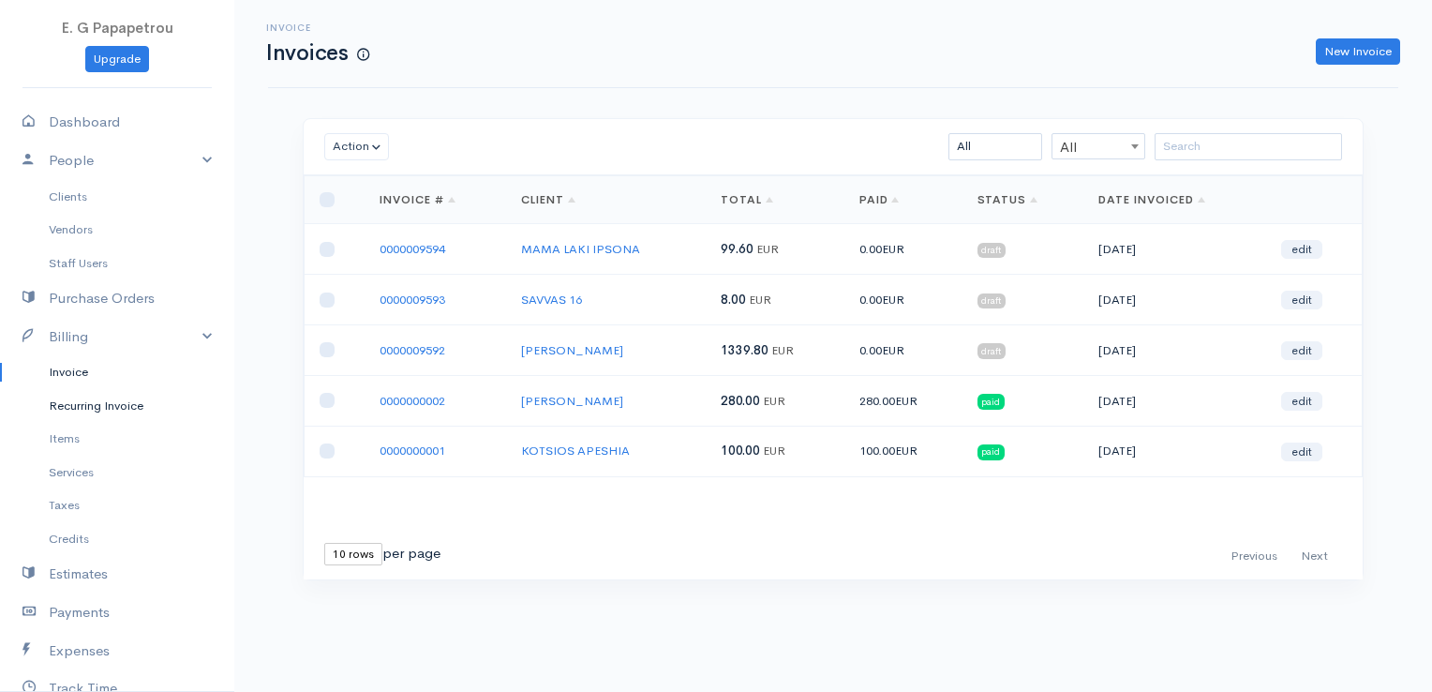
click at [91, 404] on link "Recurring Invoice" at bounding box center [117, 406] width 234 height 34
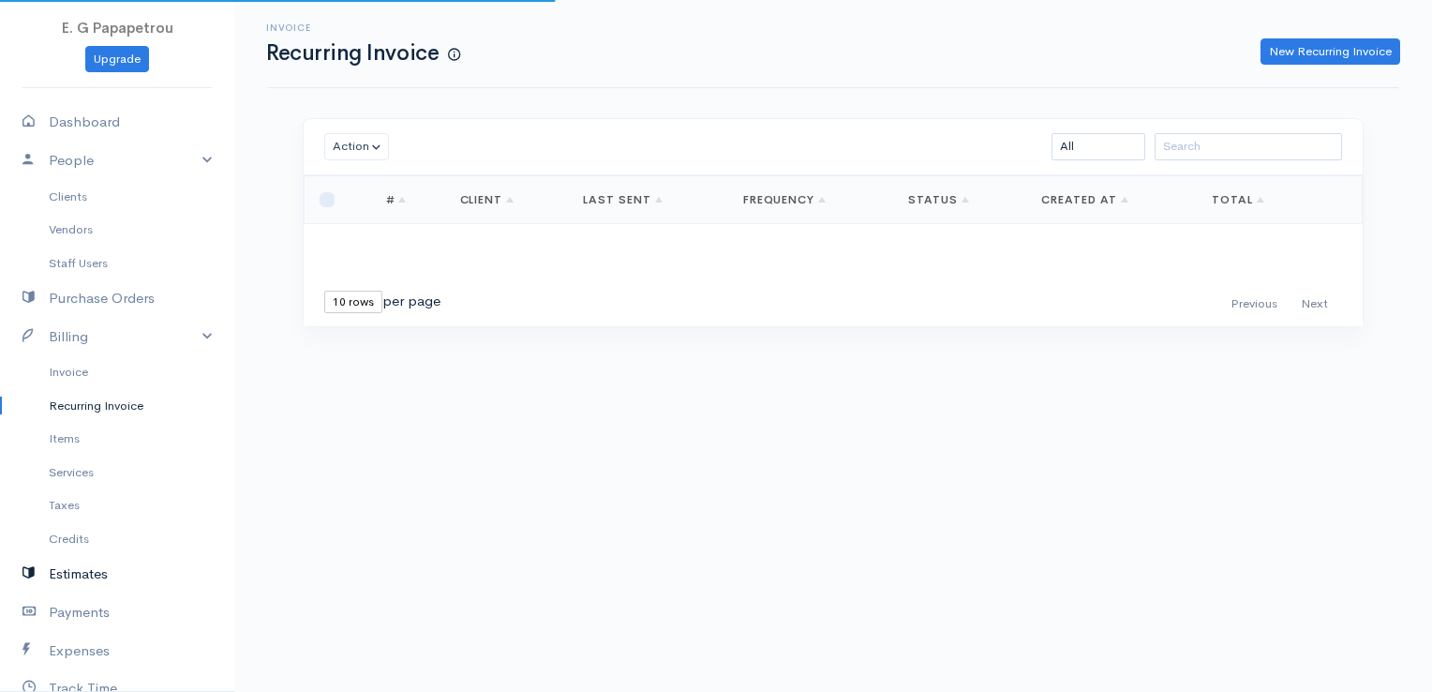
click at [57, 582] on link "Estimates" at bounding box center [117, 574] width 234 height 38
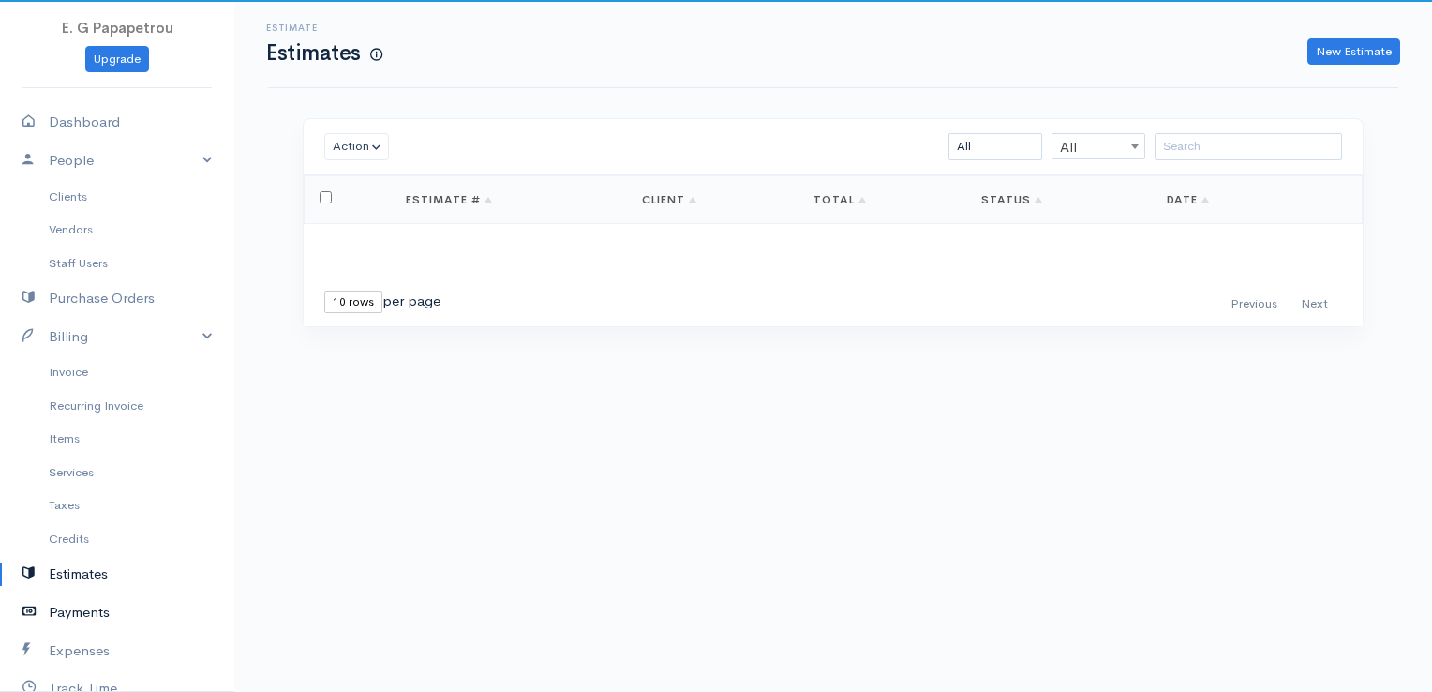
click at [64, 598] on link "Payments" at bounding box center [117, 612] width 234 height 38
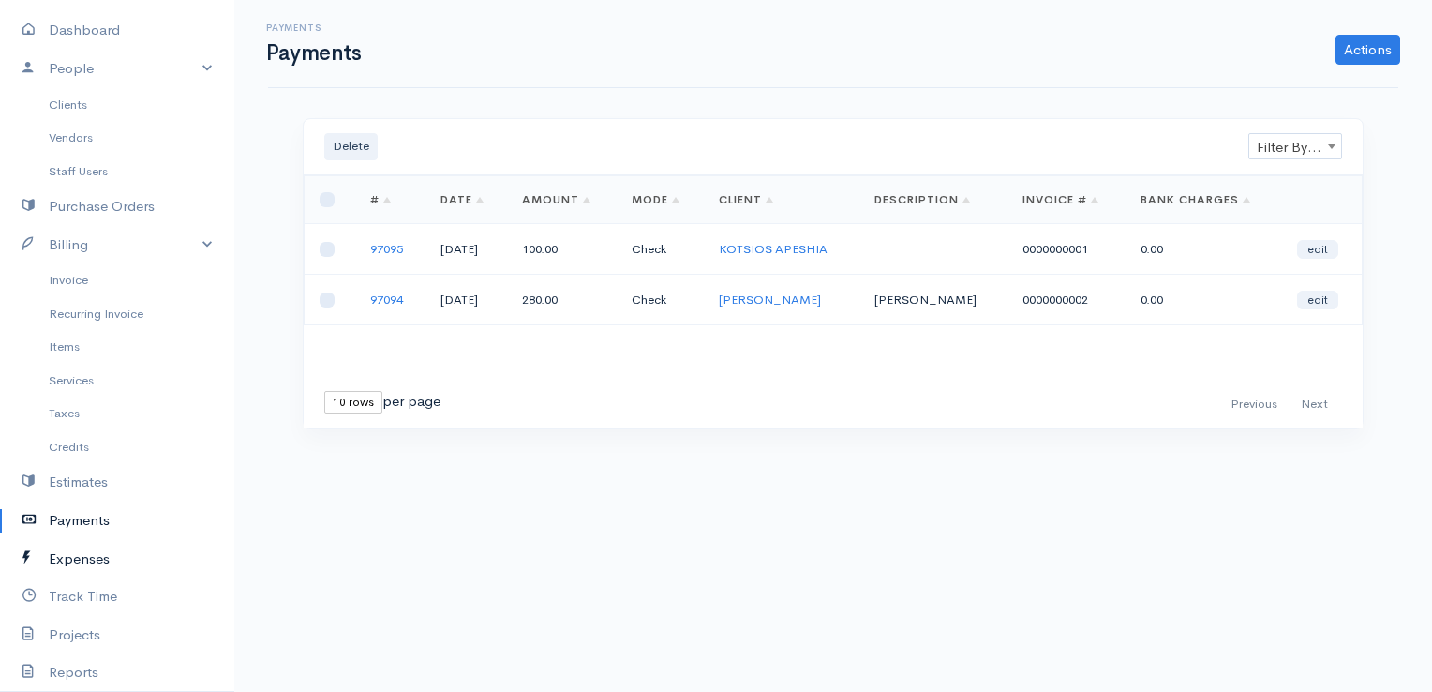
scroll to position [94, 0]
click at [64, 560] on link "Expenses" at bounding box center [117, 557] width 234 height 38
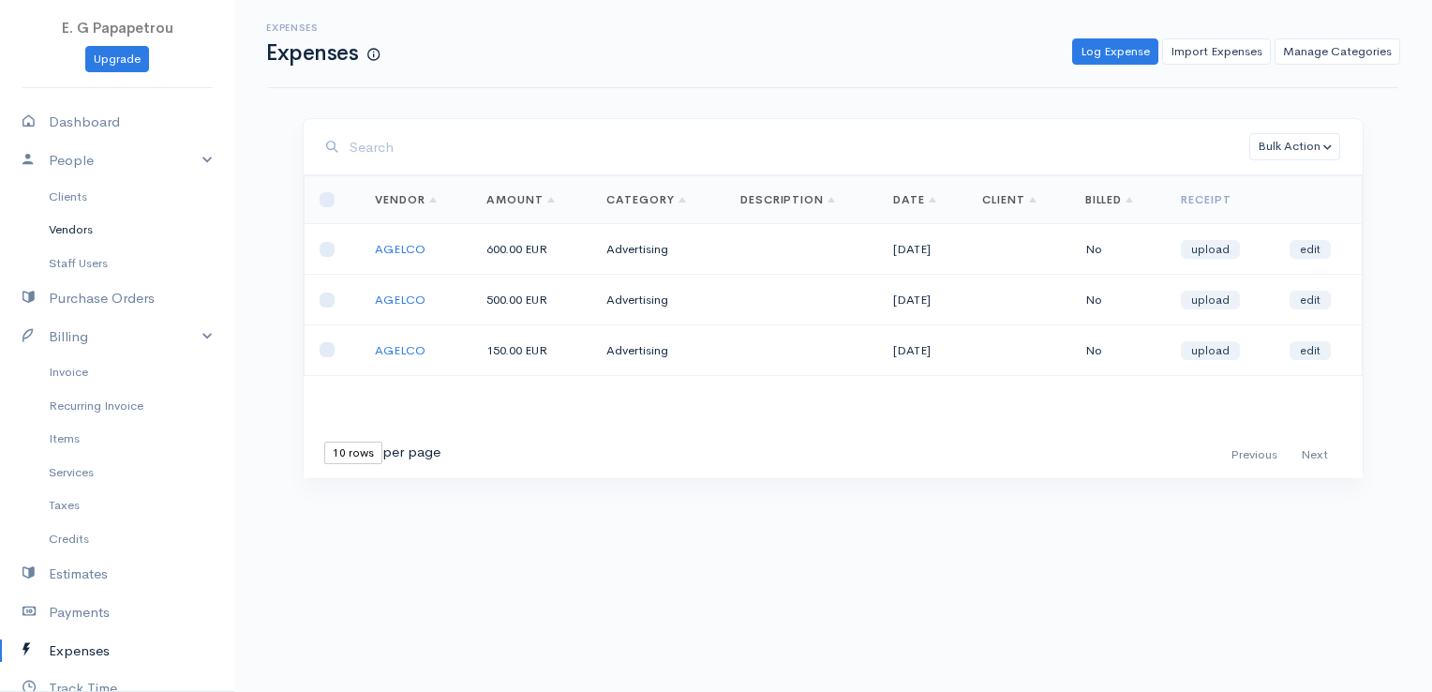
click at [79, 225] on link "Vendors" at bounding box center [117, 230] width 234 height 34
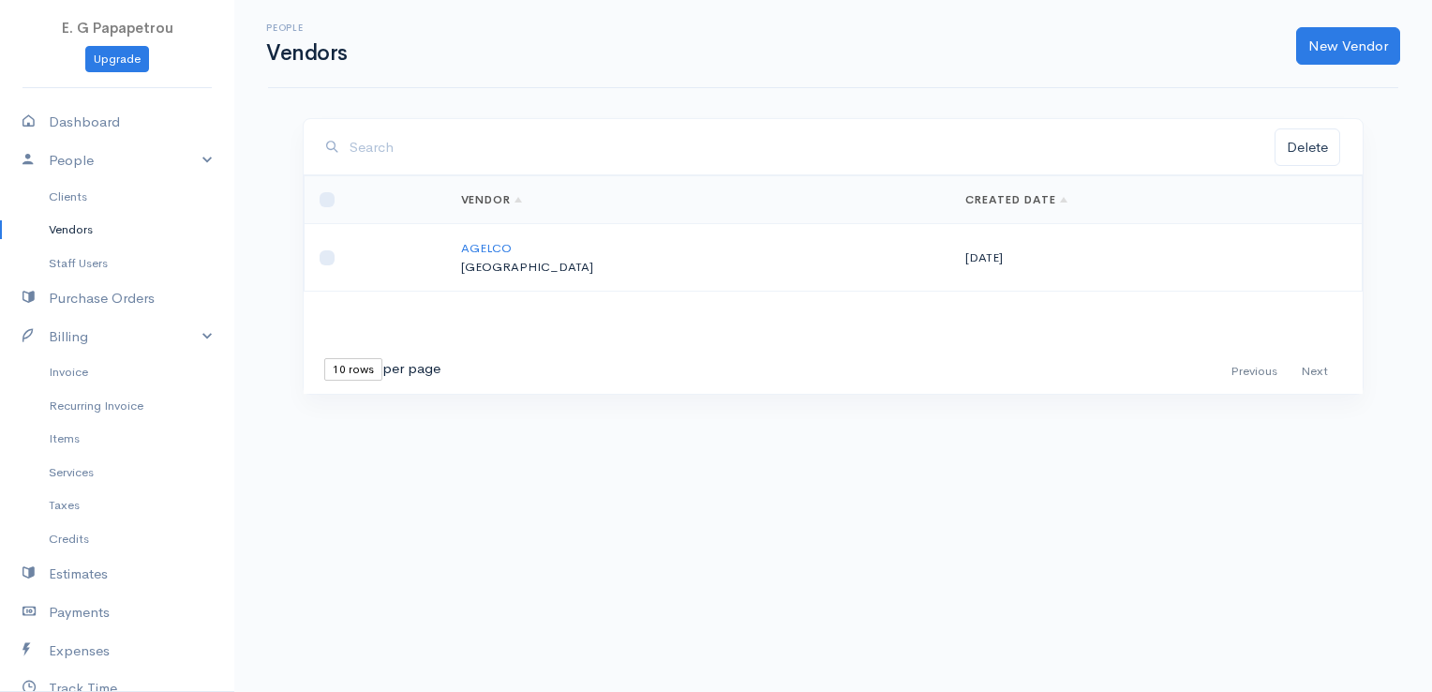
click at [524, 237] on td "AGELCO [GEOGRAPHIC_DATA]" at bounding box center [698, 257] width 505 height 67
click at [512, 244] on link "AGELCO" at bounding box center [486, 248] width 51 height 16
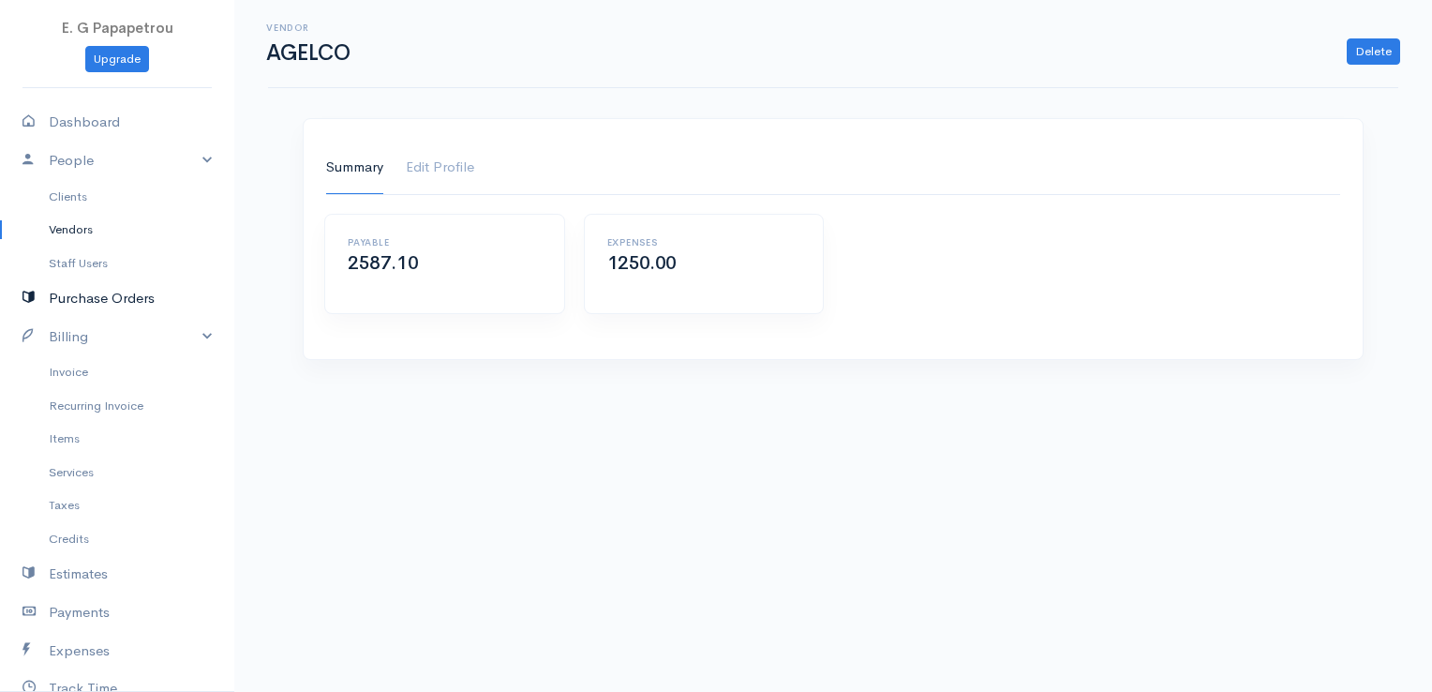
drag, startPoint x: 128, startPoint y: 301, endPoint x: 139, endPoint y: 297, distance: 11.0
click at [128, 301] on link "Purchase Orders" at bounding box center [117, 298] width 234 height 38
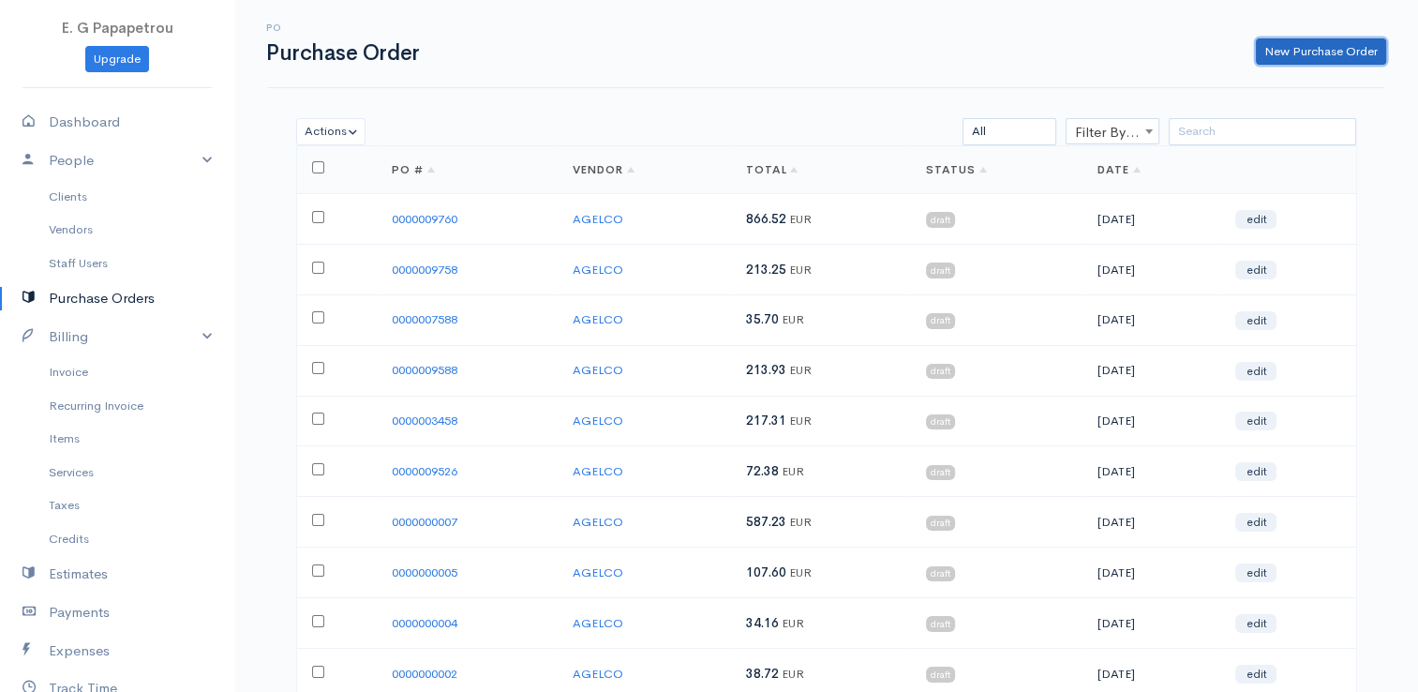
drag, startPoint x: 1297, startPoint y: 52, endPoint x: 1199, endPoint y: 109, distance: 113.3
click at [1297, 54] on link "New Purchase Order" at bounding box center [1321, 51] width 130 height 27
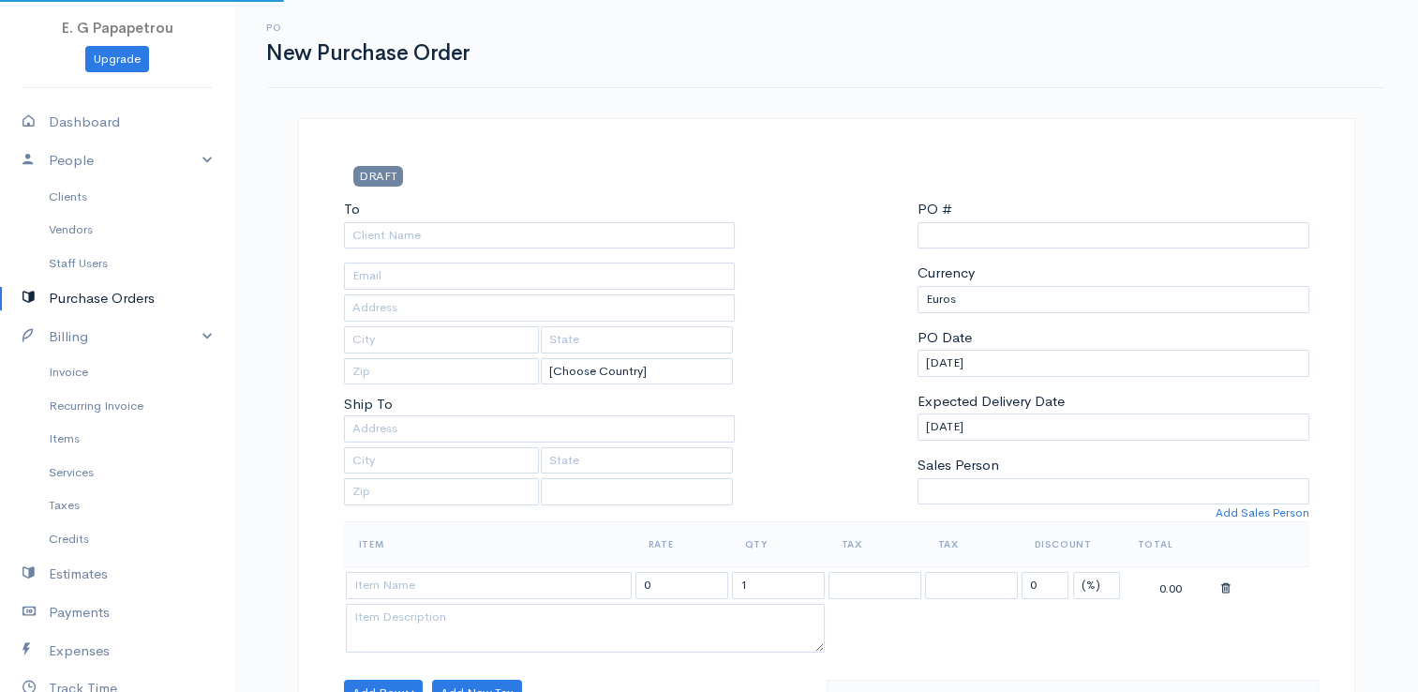
select select "[GEOGRAPHIC_DATA]"
select select "EUR"
type input "0000009761"
select select "[GEOGRAPHIC_DATA]"
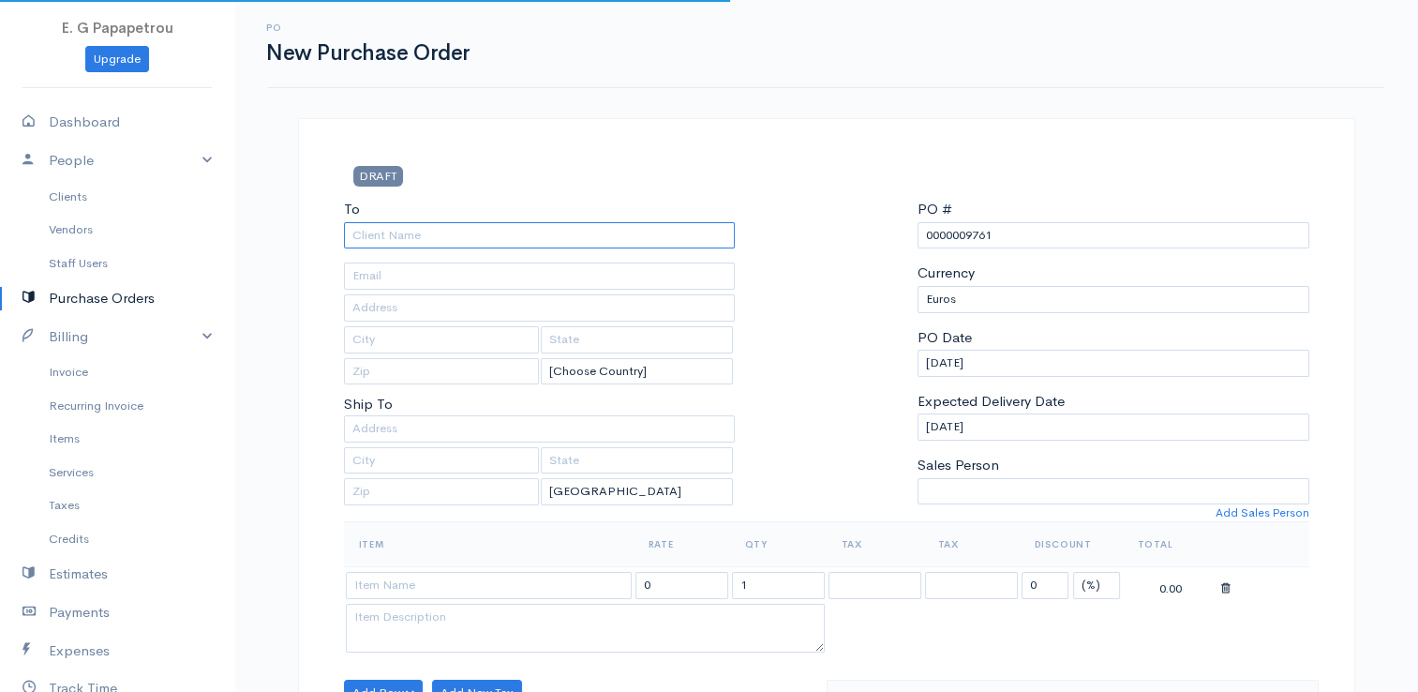
click at [484, 234] on input "To" at bounding box center [540, 235] width 392 height 27
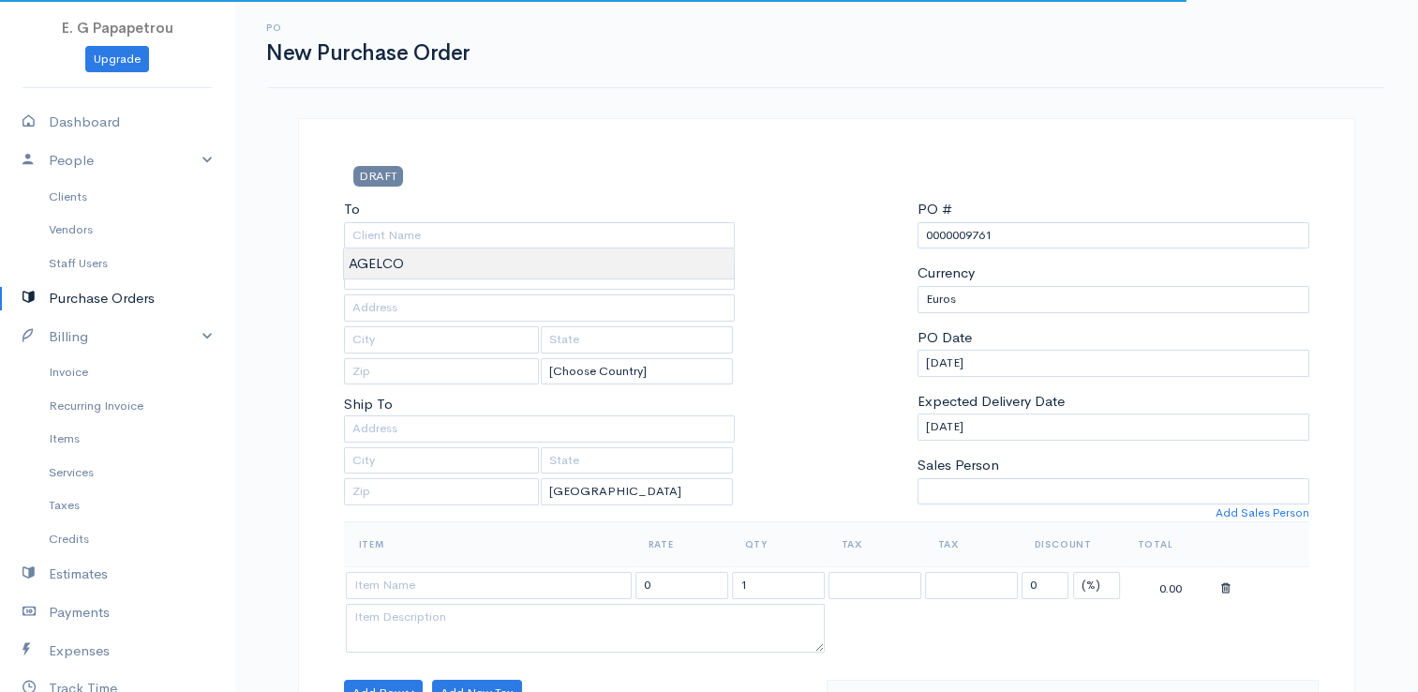
type input "AGELCO"
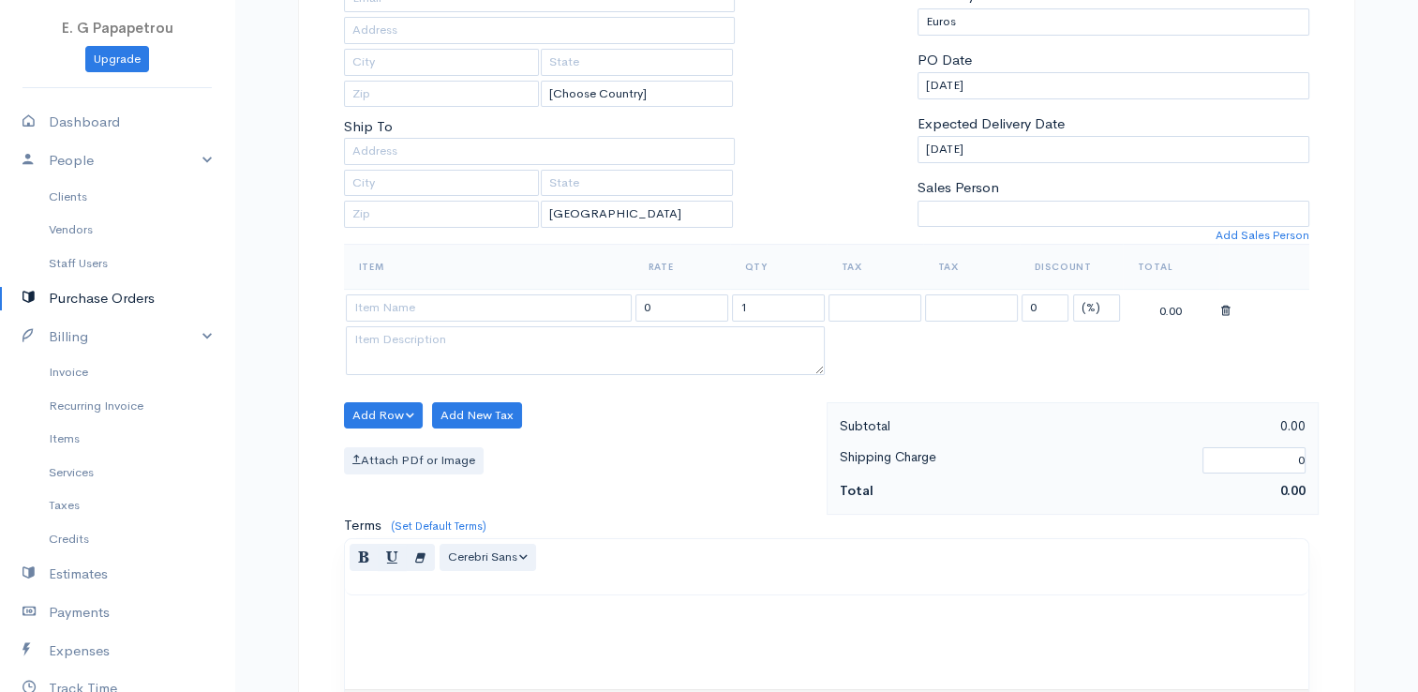
scroll to position [281, 0]
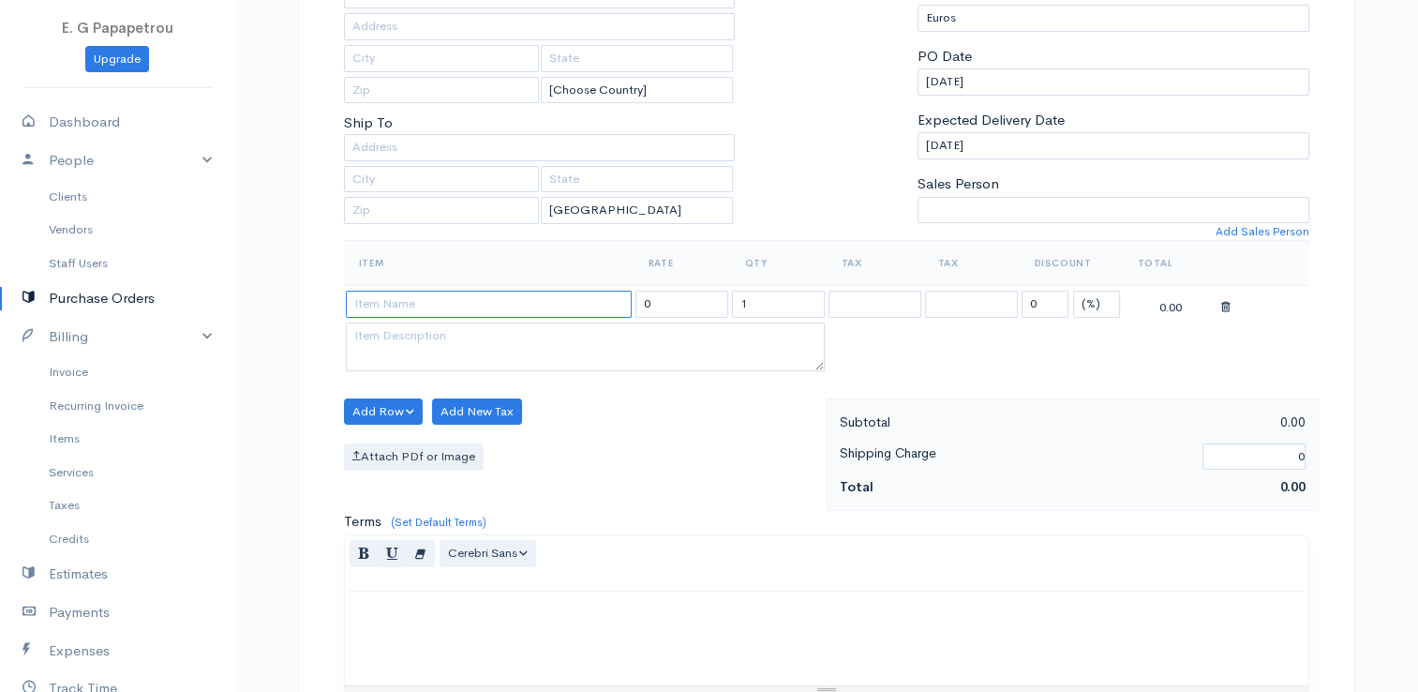
click at [470, 308] on input at bounding box center [489, 304] width 286 height 27
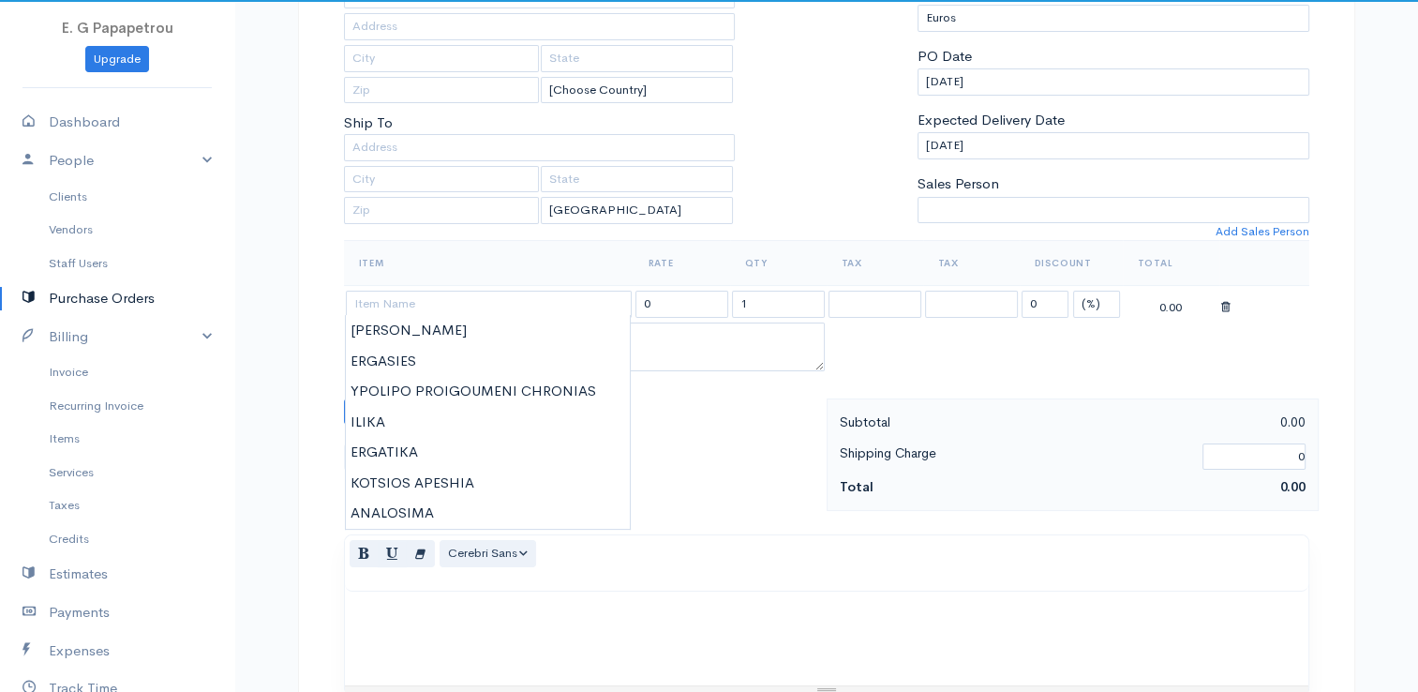
type input "ILIKA"
drag, startPoint x: 407, startPoint y: 429, endPoint x: 421, endPoint y: 426, distance: 14.3
click at [410, 428] on body "E. G Papapetrou Upgrade Dashboard People Clients Vendors Staff Users Purchase O…" at bounding box center [709, 439] width 1418 height 1440
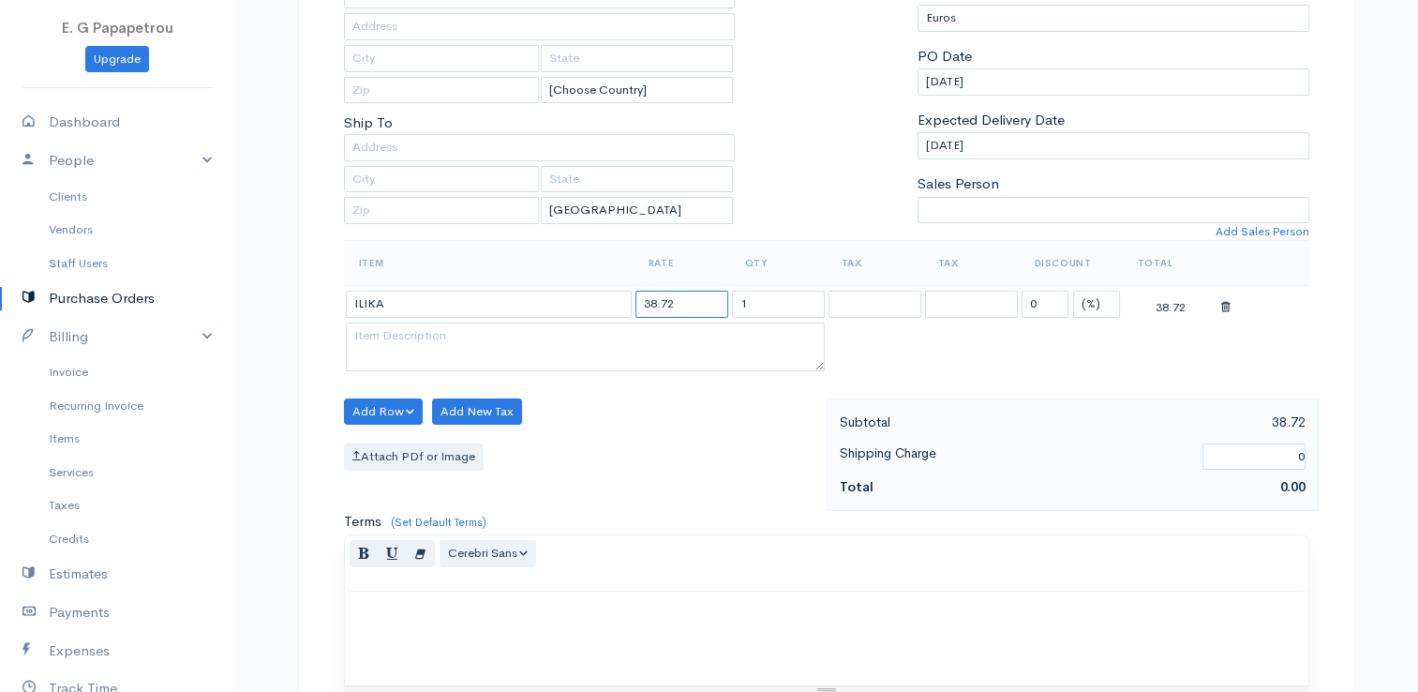
drag, startPoint x: 679, startPoint y: 304, endPoint x: 600, endPoint y: 301, distance: 79.7
click at [600, 301] on tr "ILIKA 38.72 1 0 (%) Flat 38.72" at bounding box center [826, 304] width 965 height 37
type input "33.03"
click at [720, 353] on textarea at bounding box center [585, 346] width 479 height 49
type textarea "ANALOSIMA"
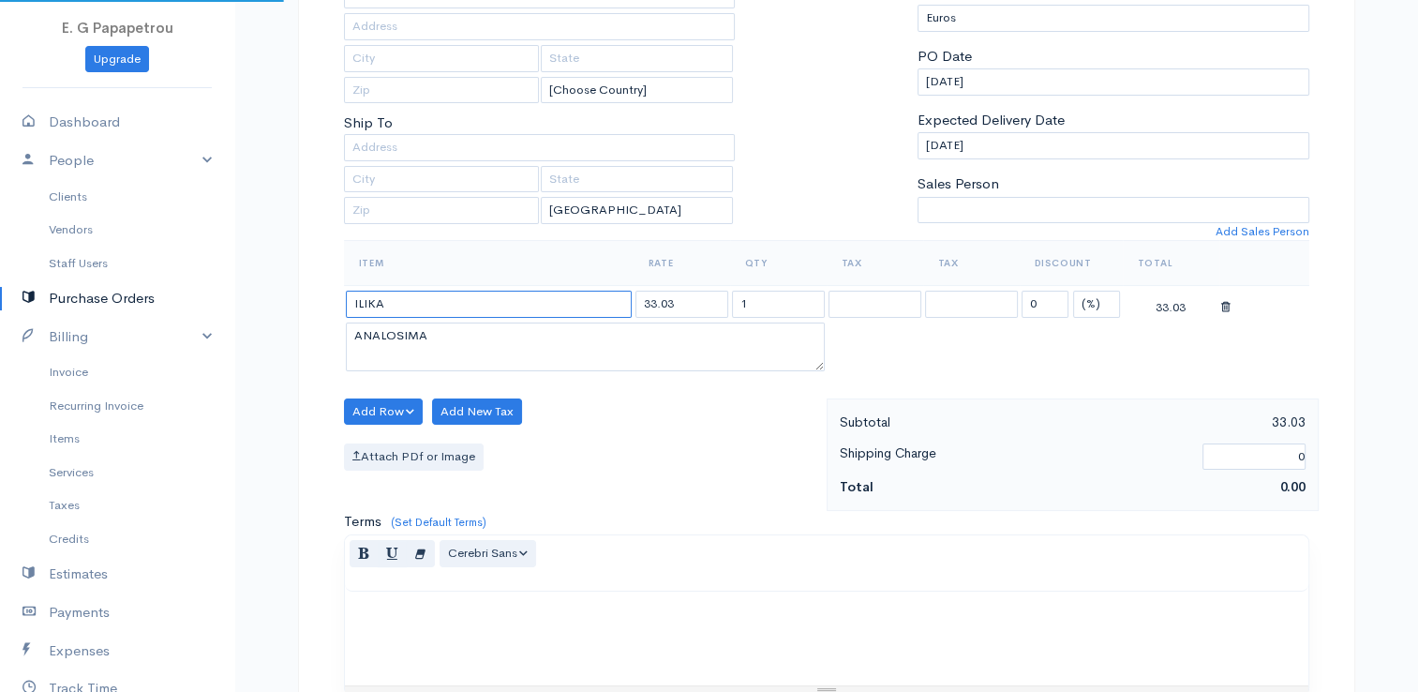
drag, startPoint x: 331, startPoint y: 294, endPoint x: 319, endPoint y: 304, distance: 15.4
click at [319, 304] on div "DRAFT To [GEOGRAPHIC_DATA] [Choose Country] [GEOGRAPHIC_DATA] [GEOGRAPHIC_DATA]…" at bounding box center [826, 479] width 1057 height 1284
type input "ANALOSIMA"
click at [454, 336] on body "E. G Papapetrou Upgrade Dashboard People Clients Vendors Staff Users Purchase O…" at bounding box center [709, 439] width 1418 height 1440
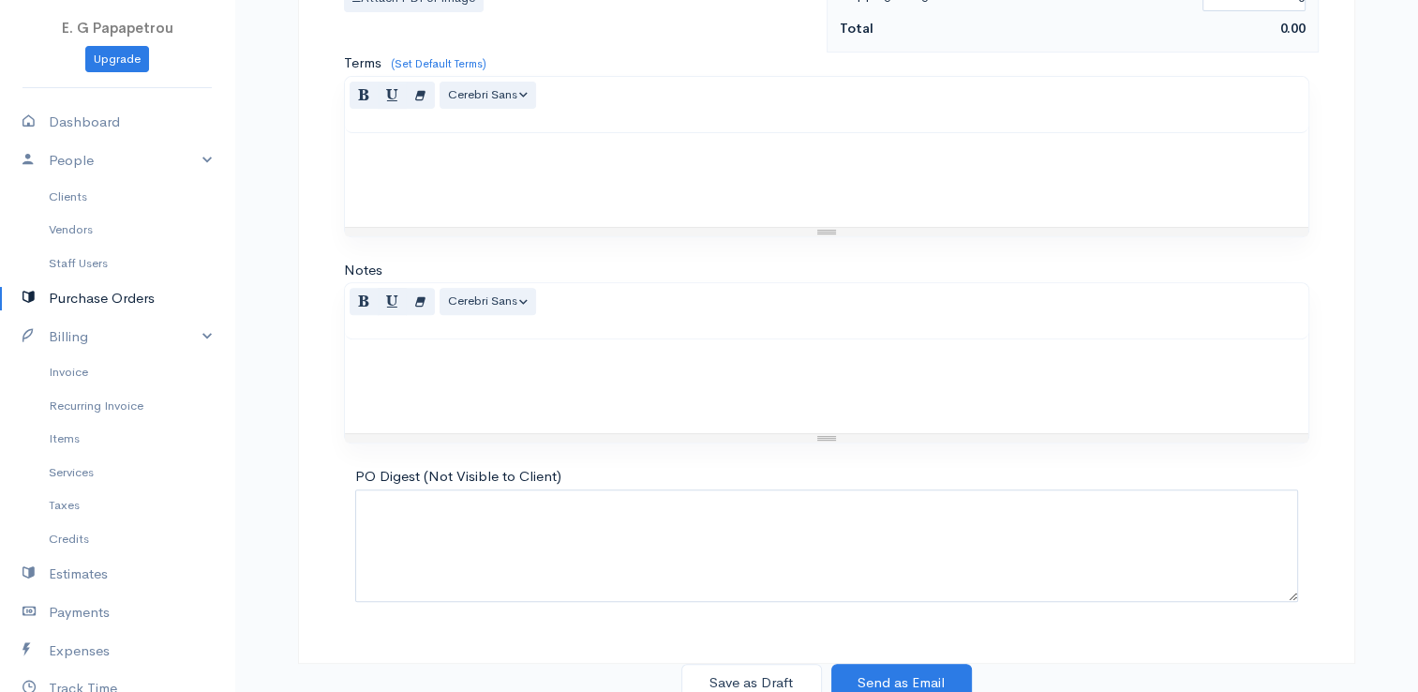
scroll to position [742, 0]
click at [736, 669] on button "Save as Draft" at bounding box center [751, 680] width 141 height 38
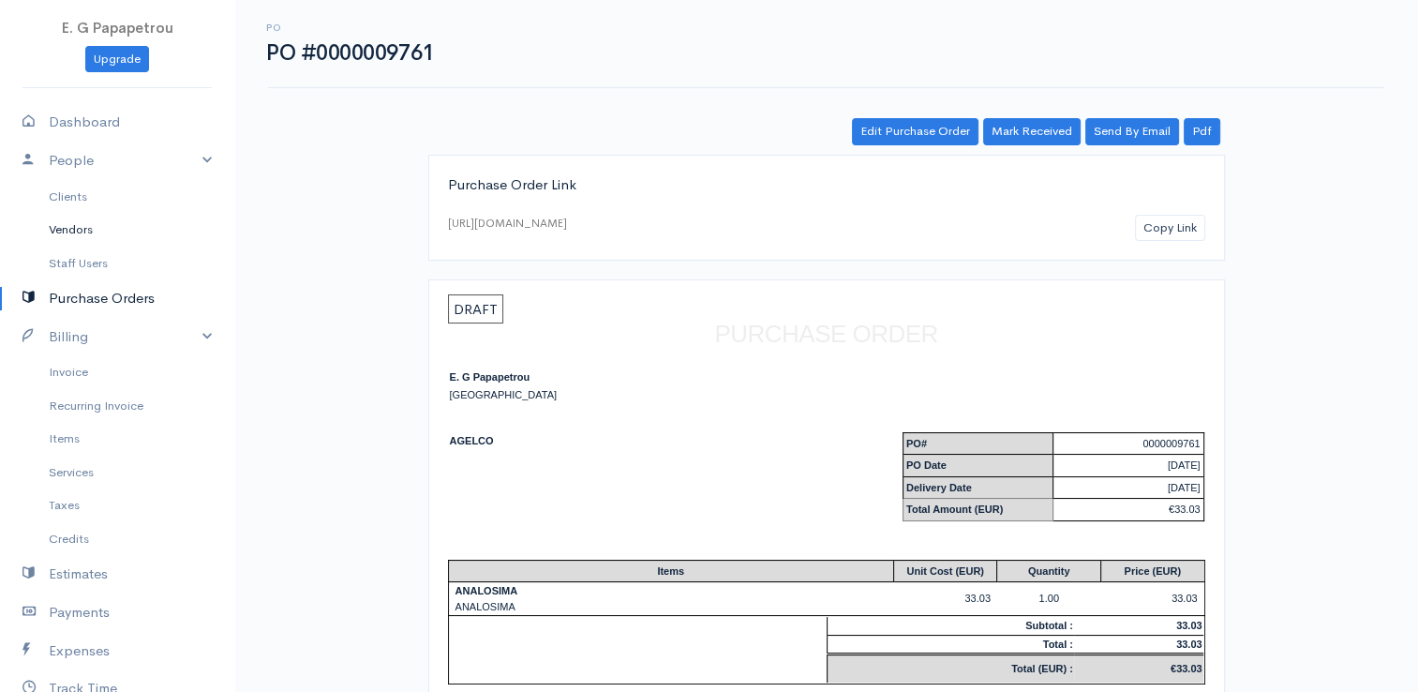
click at [88, 232] on link "Vendors" at bounding box center [117, 230] width 234 height 34
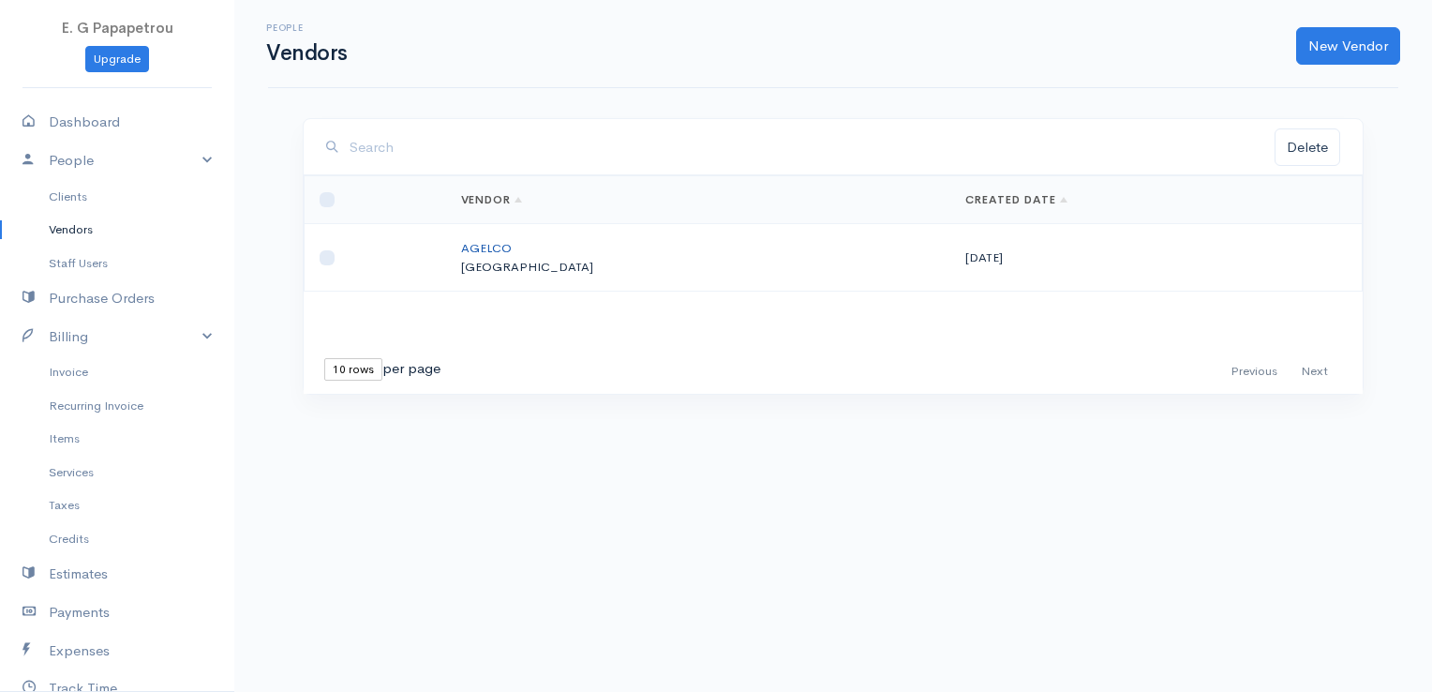
click at [512, 248] on link "AGELCO" at bounding box center [486, 248] width 51 height 16
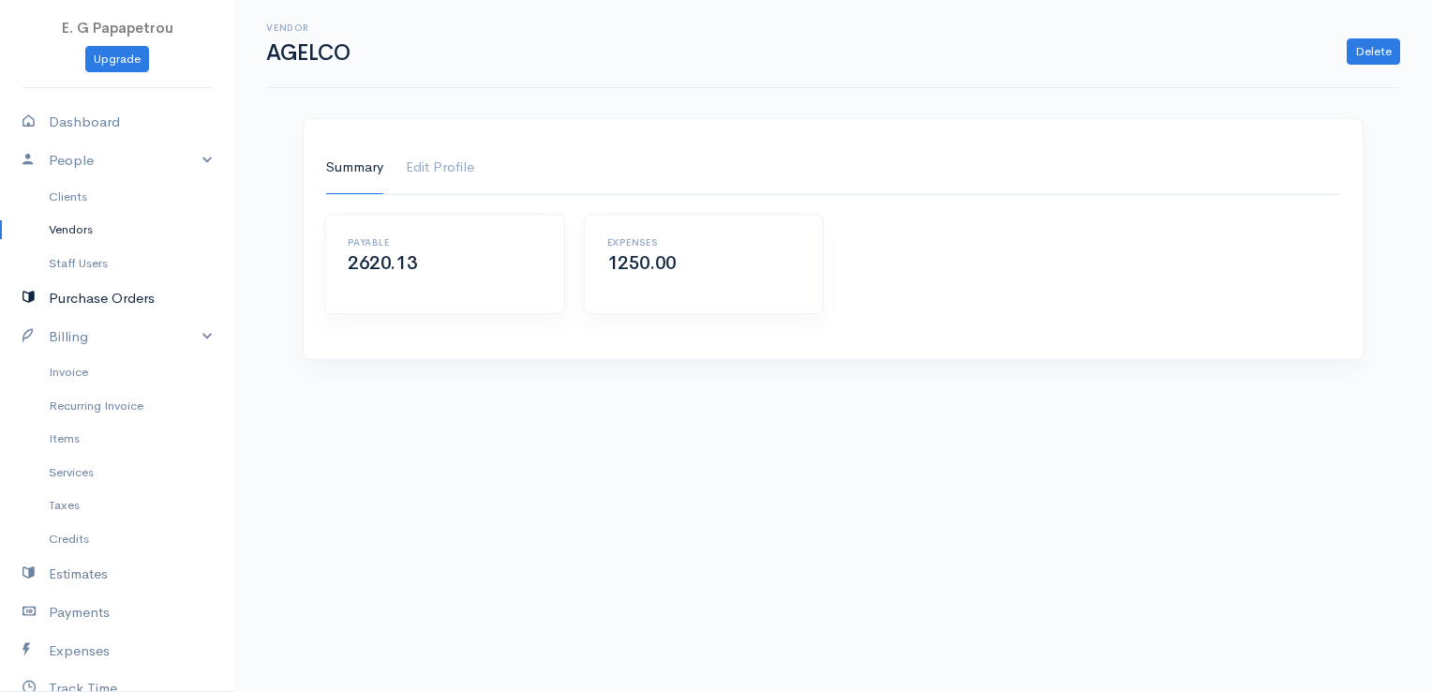
click at [94, 297] on link "Purchase Orders" at bounding box center [117, 298] width 234 height 38
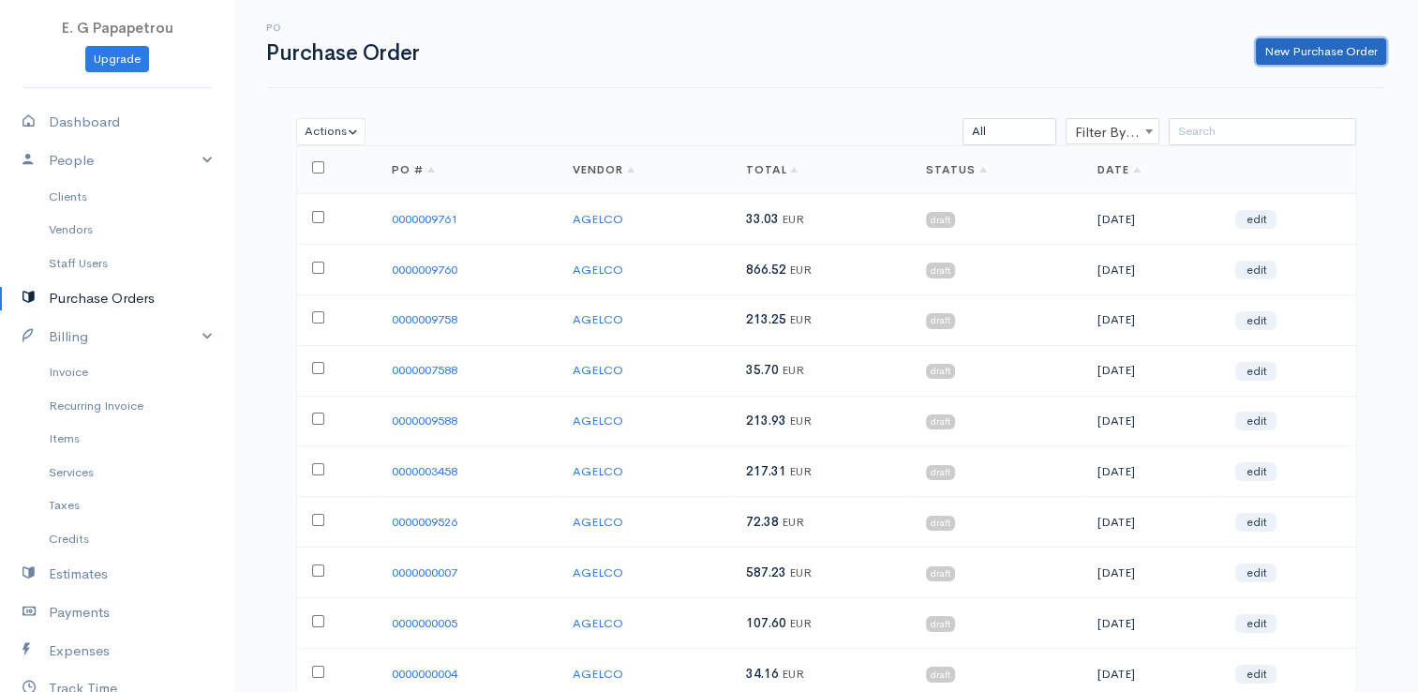
click at [1331, 55] on link "New Purchase Order" at bounding box center [1321, 51] width 130 height 27
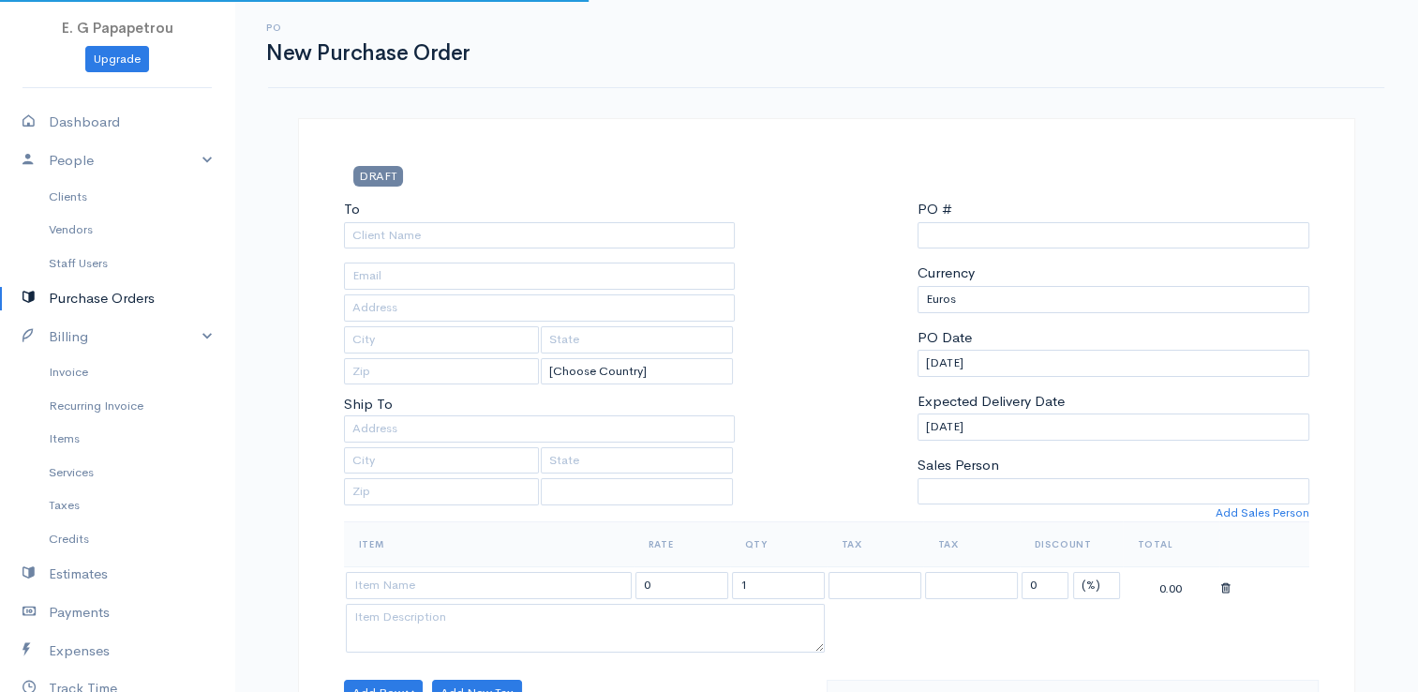
select select "[GEOGRAPHIC_DATA]"
select select "EUR"
type input "0000009762"
click at [561, 231] on input "To" at bounding box center [540, 235] width 392 height 27
select select "[GEOGRAPHIC_DATA]"
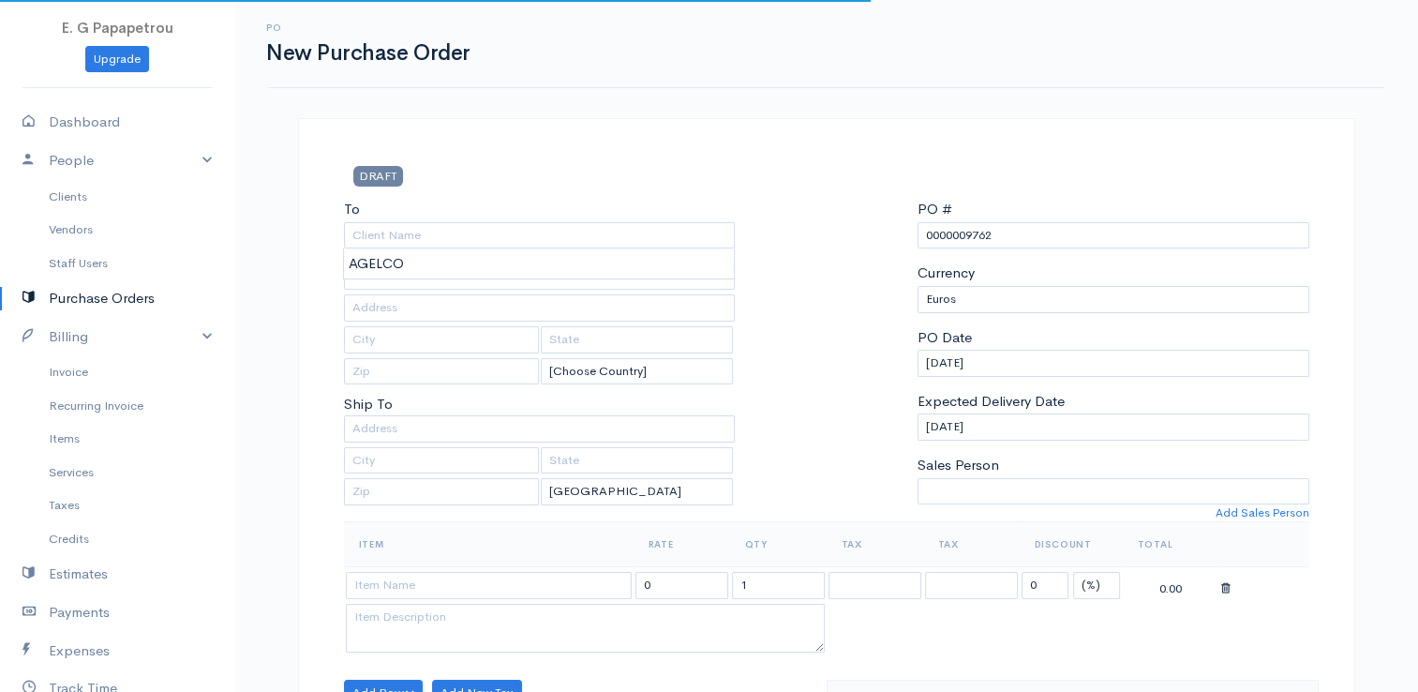
type input "AGELCO"
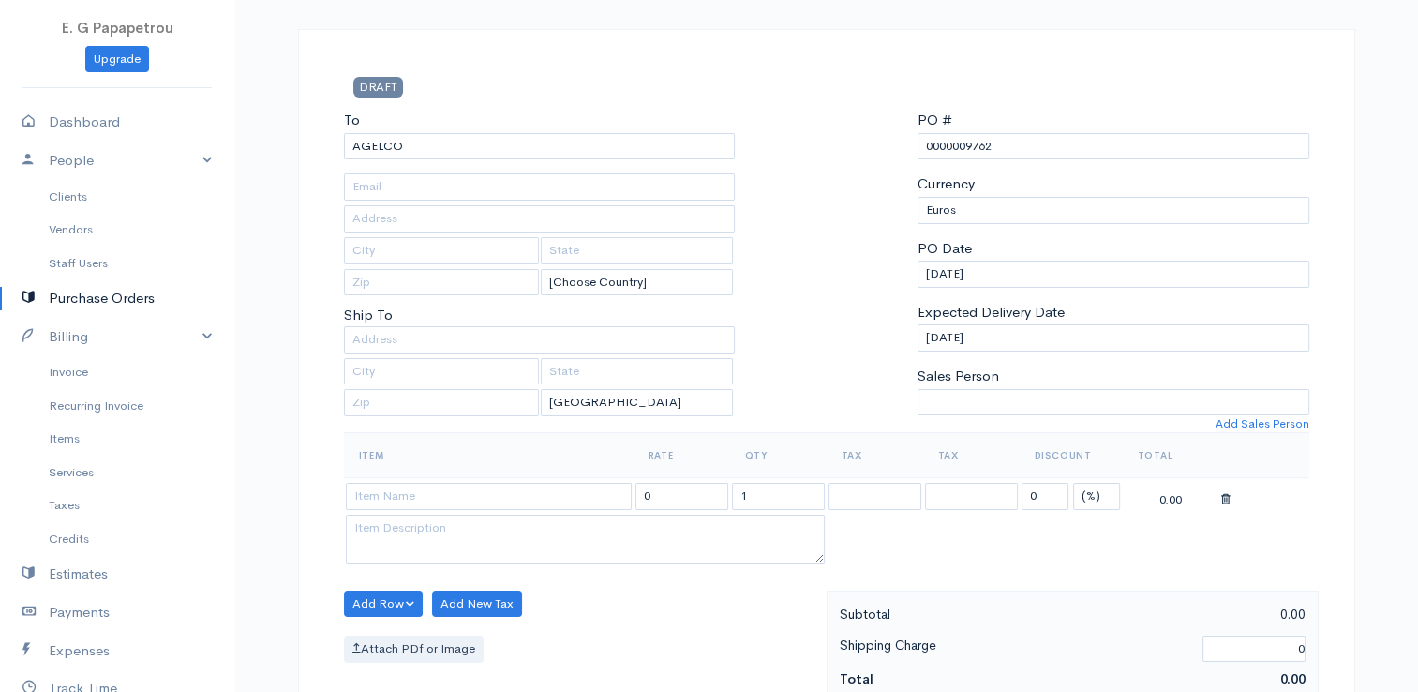
scroll to position [94, 0]
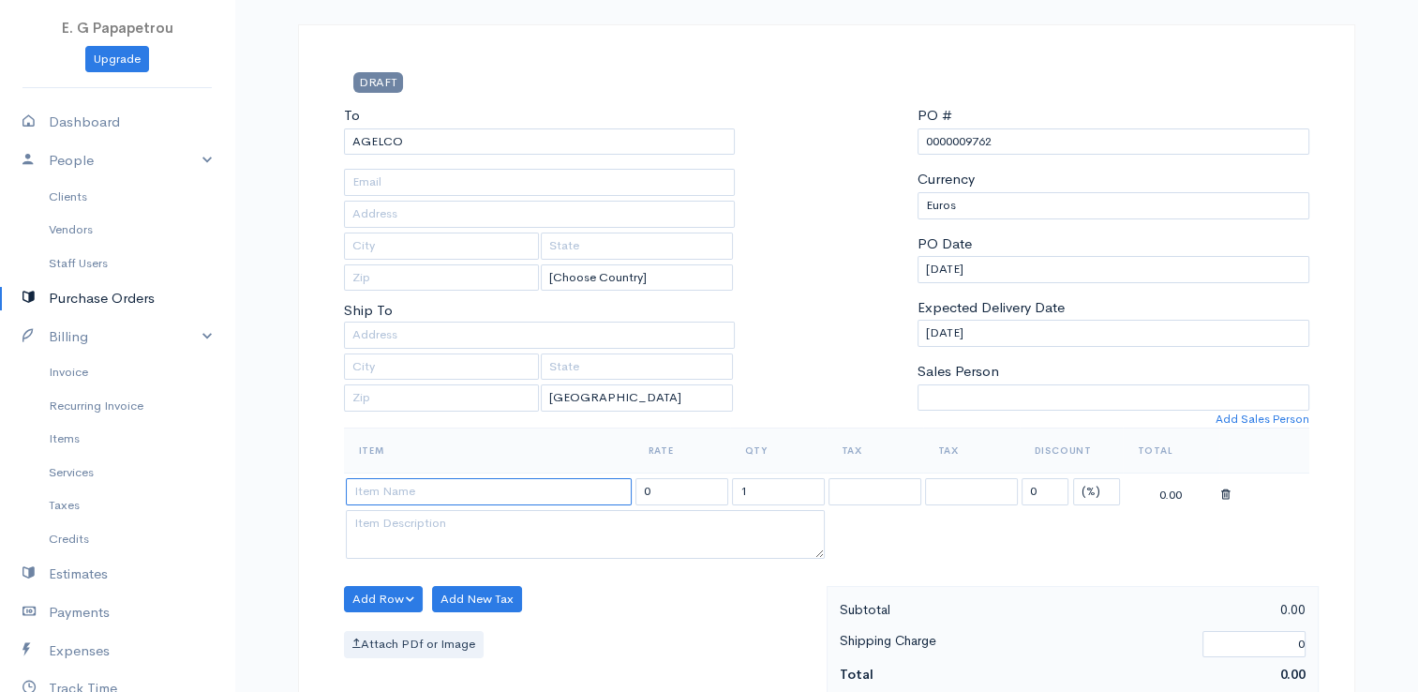
click at [512, 500] on input at bounding box center [489, 491] width 286 height 27
type input "DESPO POUPOUTSI"
drag, startPoint x: 713, startPoint y: 484, endPoint x: 615, endPoint y: 484, distance: 98.4
click at [604, 481] on tr "DESPO POUPOUTSI 0 1 0 (%) Flat 0.00" at bounding box center [826, 491] width 965 height 37
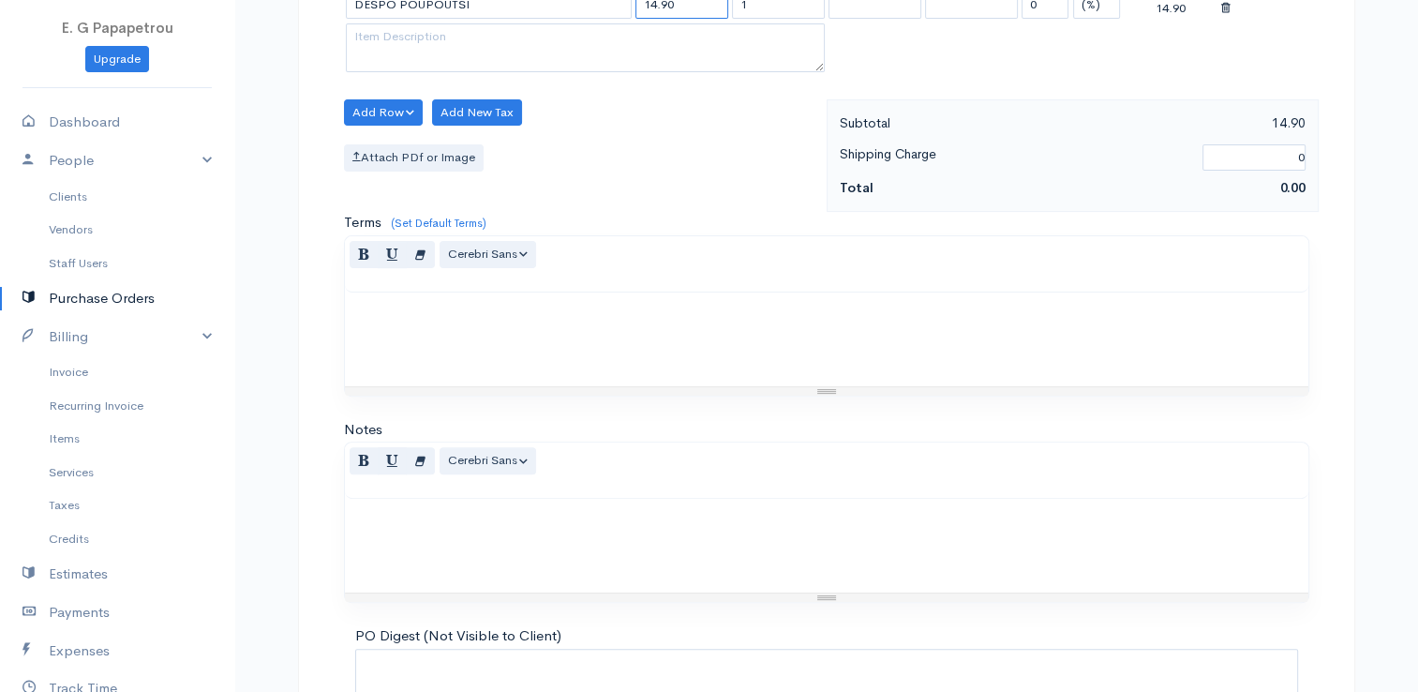
scroll to position [742, 0]
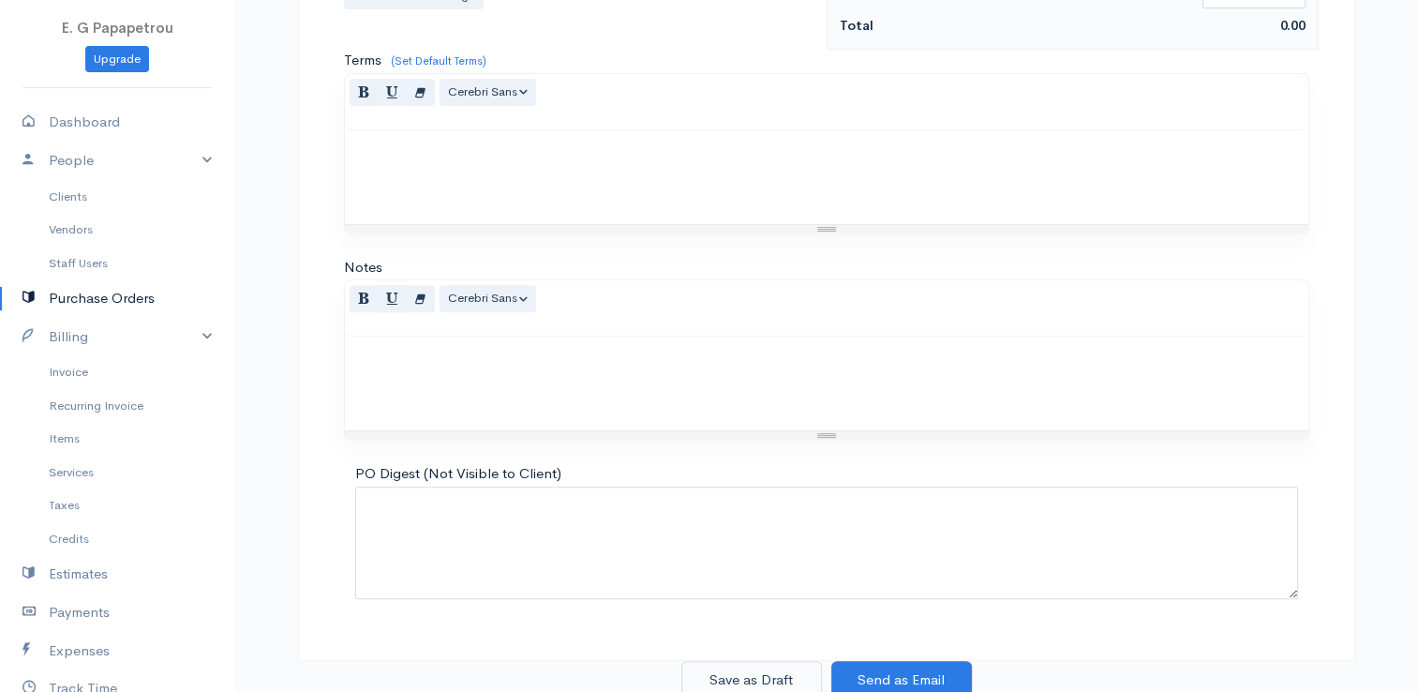
type input "14.90"
click at [750, 677] on button "Save as Draft" at bounding box center [751, 680] width 141 height 38
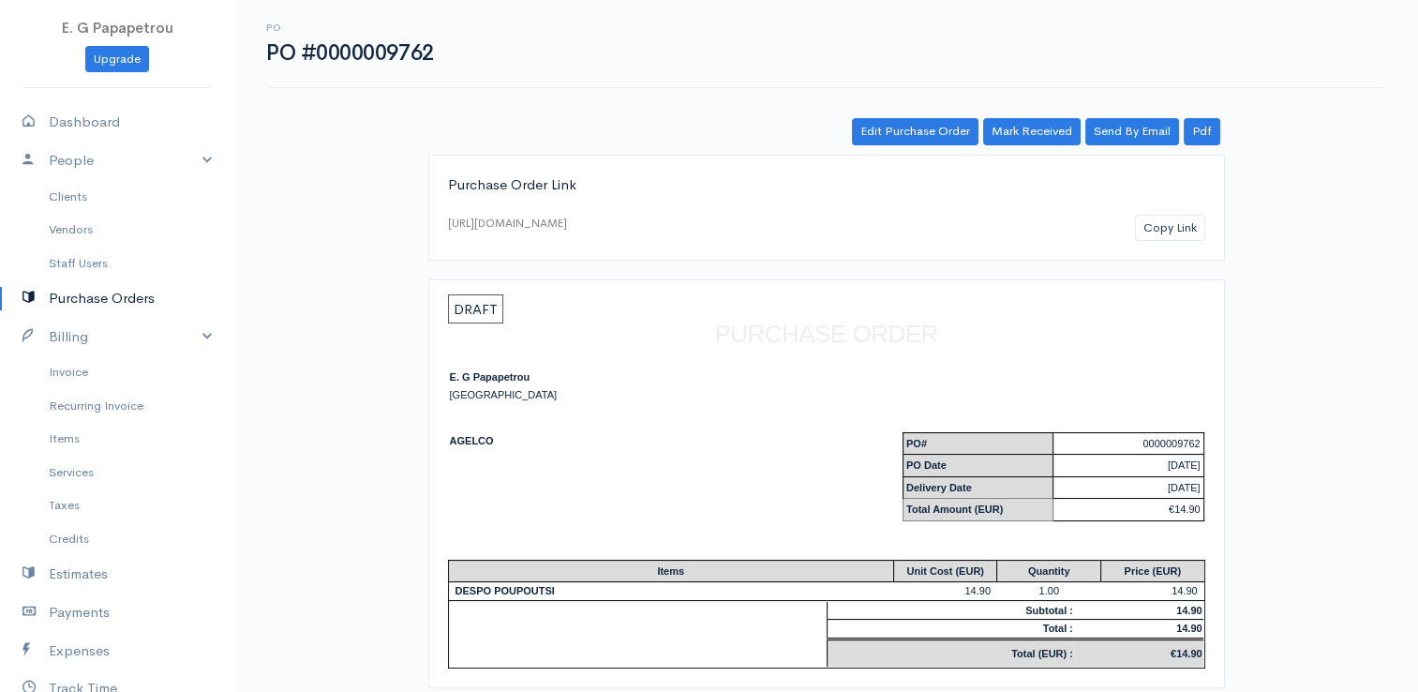
drag, startPoint x: 112, startPoint y: 298, endPoint x: 632, endPoint y: 13, distance: 593.0
click at [112, 298] on link "Purchase Orders" at bounding box center [117, 298] width 234 height 38
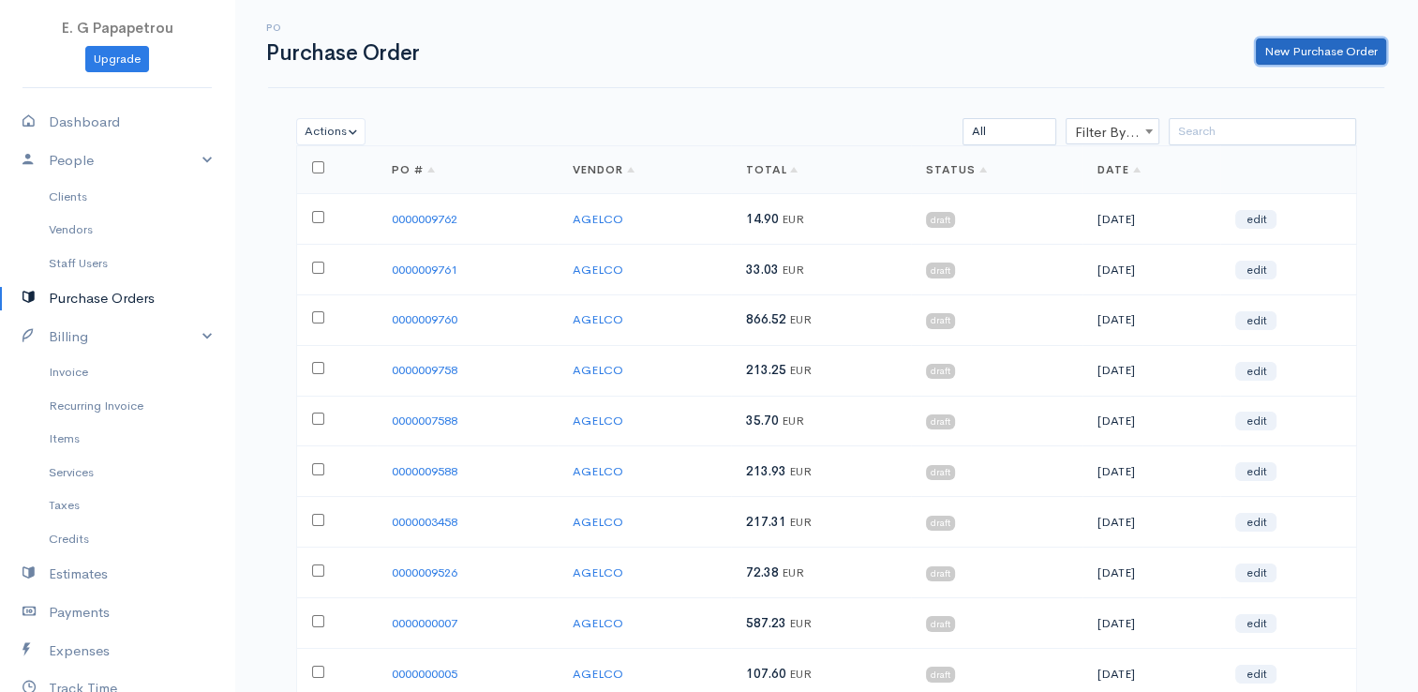
click at [1308, 54] on link "New Purchase Order" at bounding box center [1321, 51] width 130 height 27
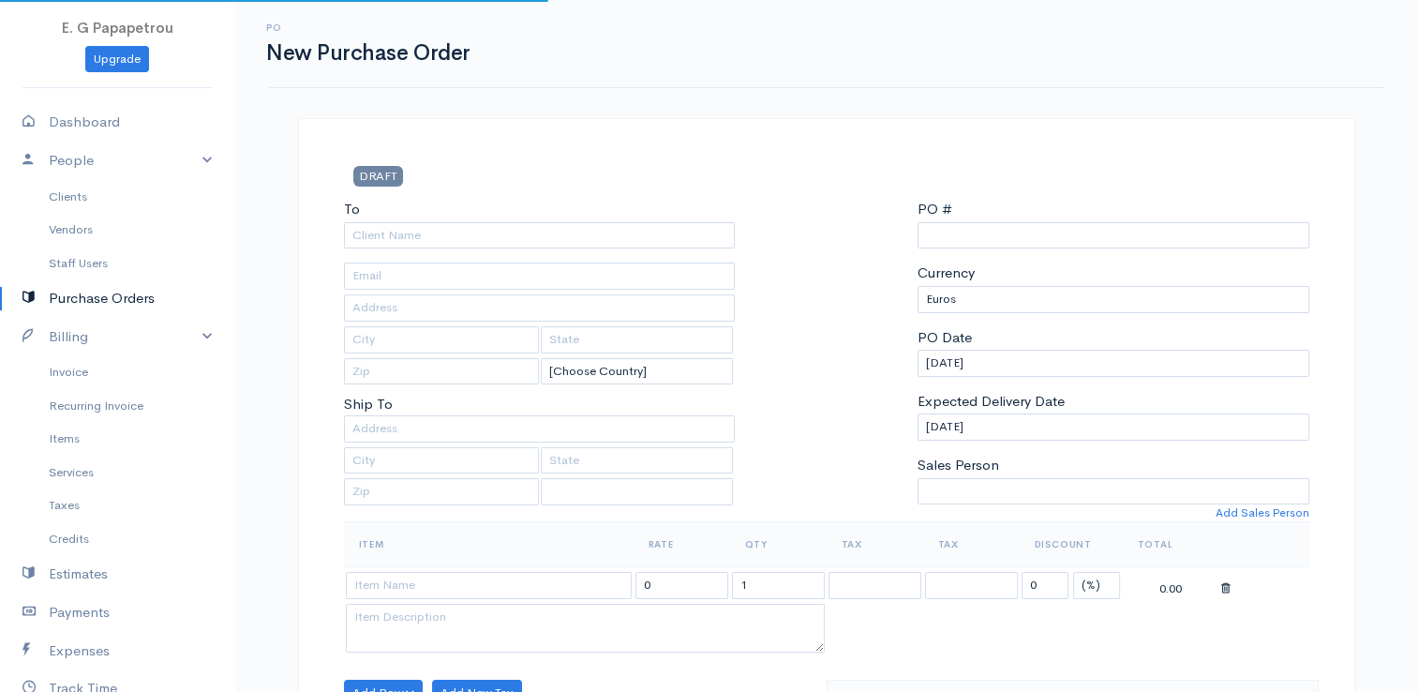
select select "[GEOGRAPHIC_DATA]"
type input "0000009763"
select select "EUR"
click at [421, 238] on input "To" at bounding box center [540, 235] width 392 height 27
select select "[GEOGRAPHIC_DATA]"
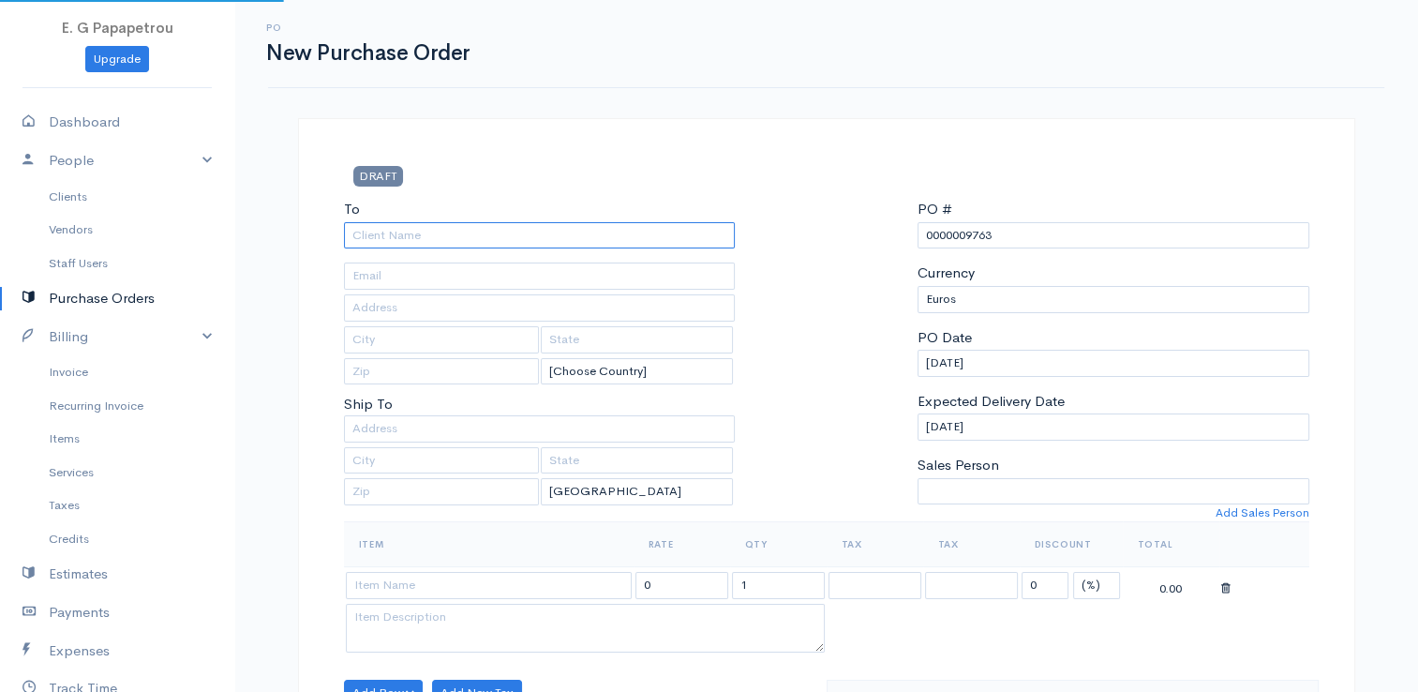
click at [420, 235] on input "To" at bounding box center [540, 235] width 392 height 27
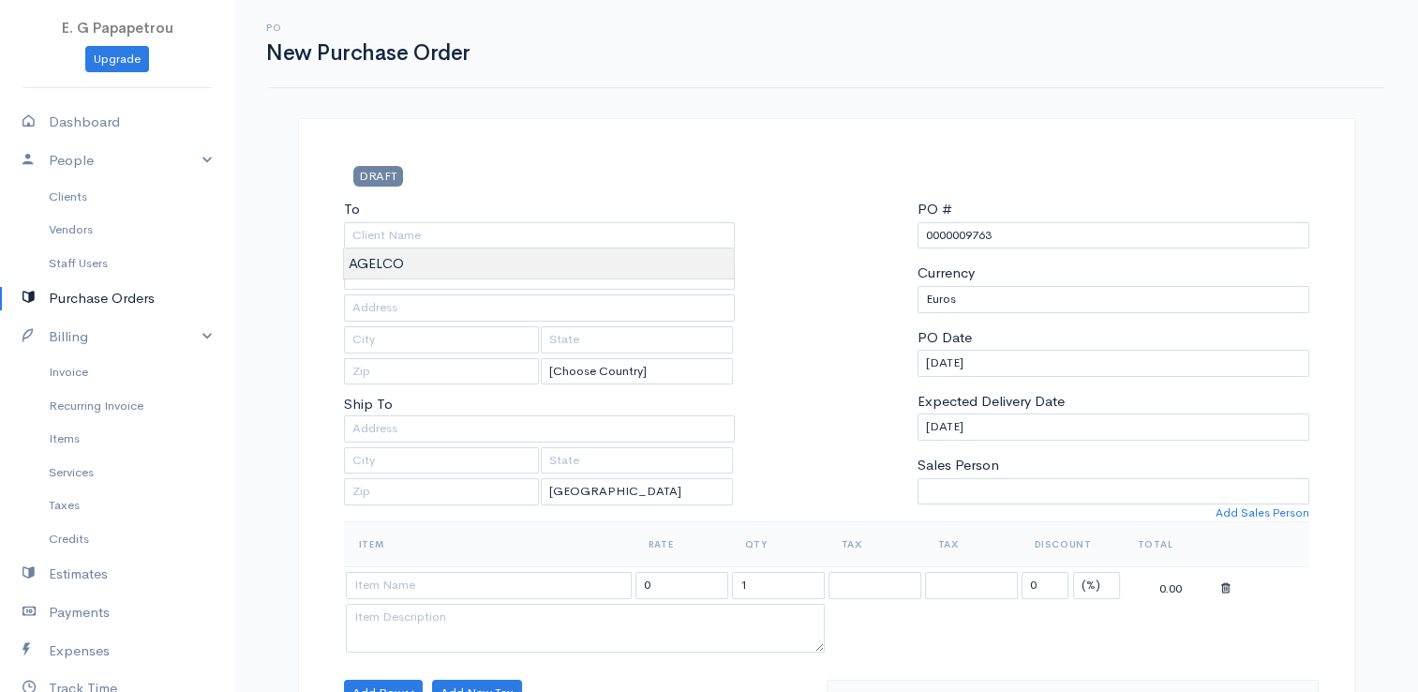
type input "AGELCO"
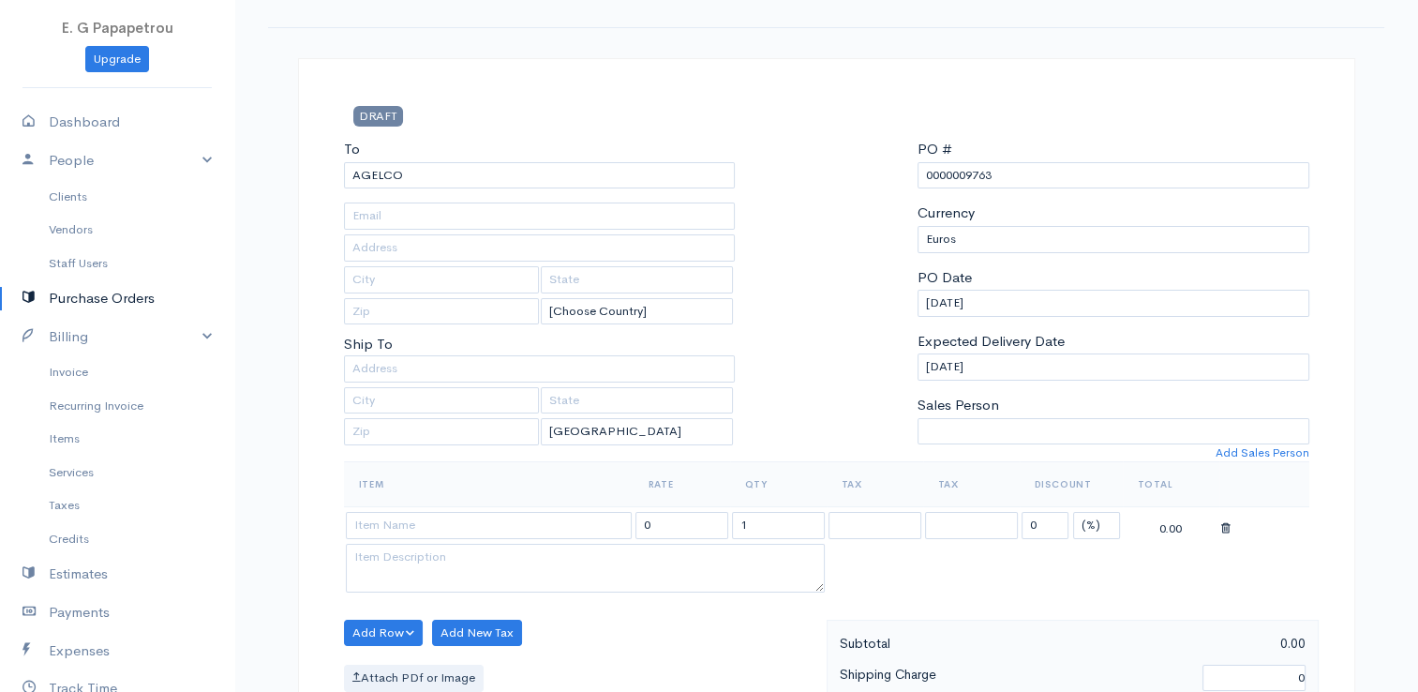
scroll to position [187, 0]
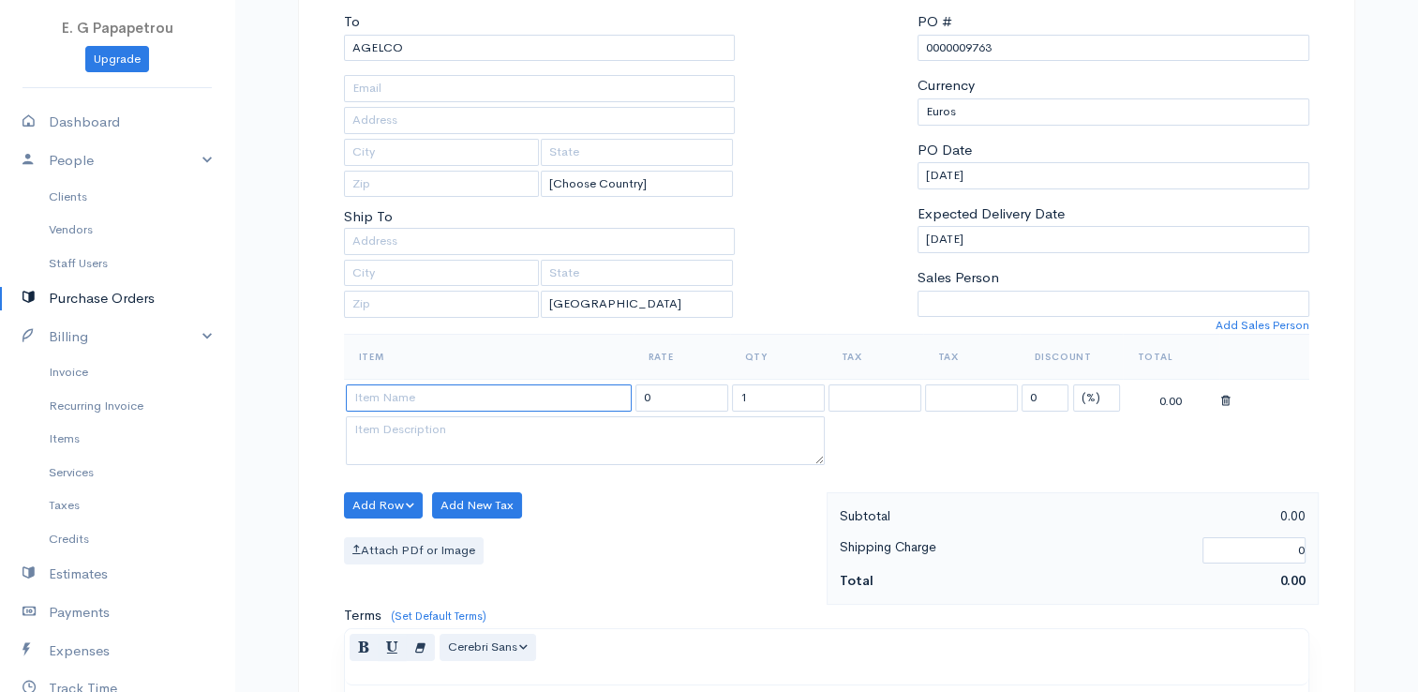
click at [420, 399] on input at bounding box center [489, 397] width 286 height 27
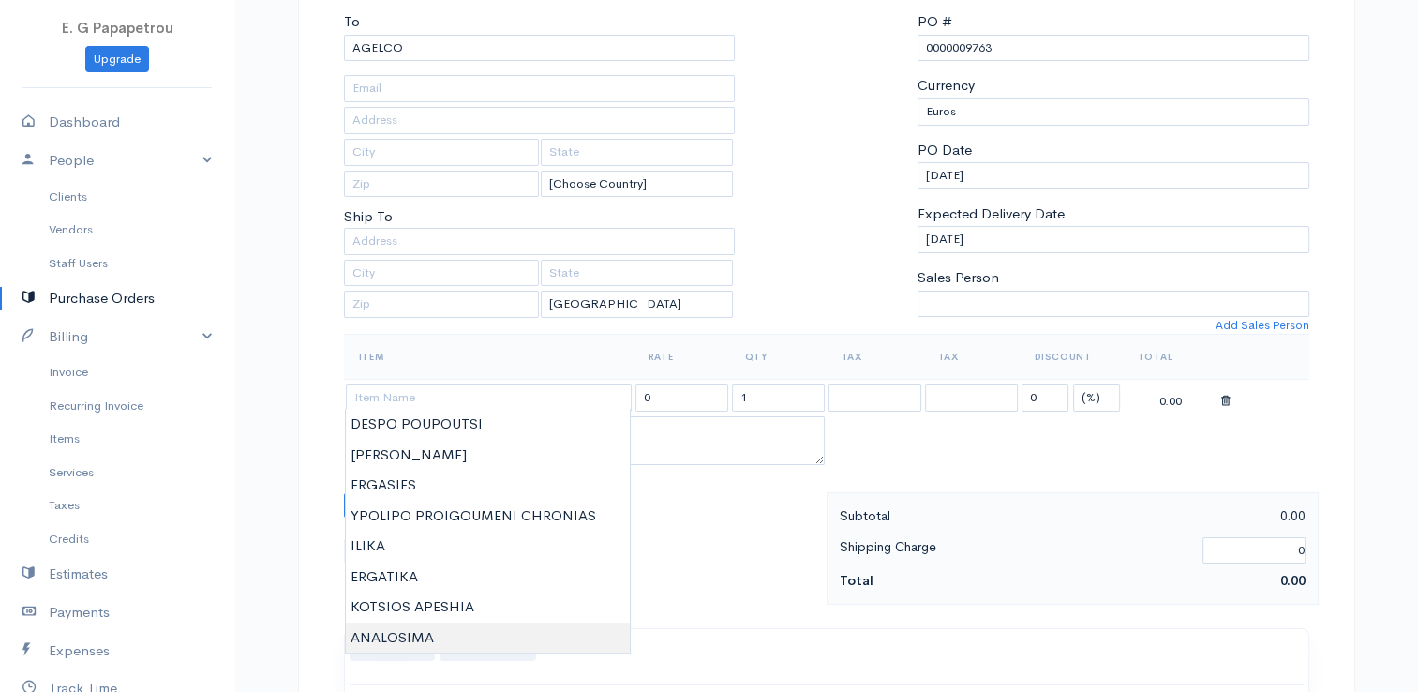
type input "ANALOSIMA"
type input "200.30"
click at [435, 637] on body "E. G Papapetrou Upgrade Dashboard People Clients Vendors Staff Users Purchase O…" at bounding box center [709, 533] width 1418 height 1440
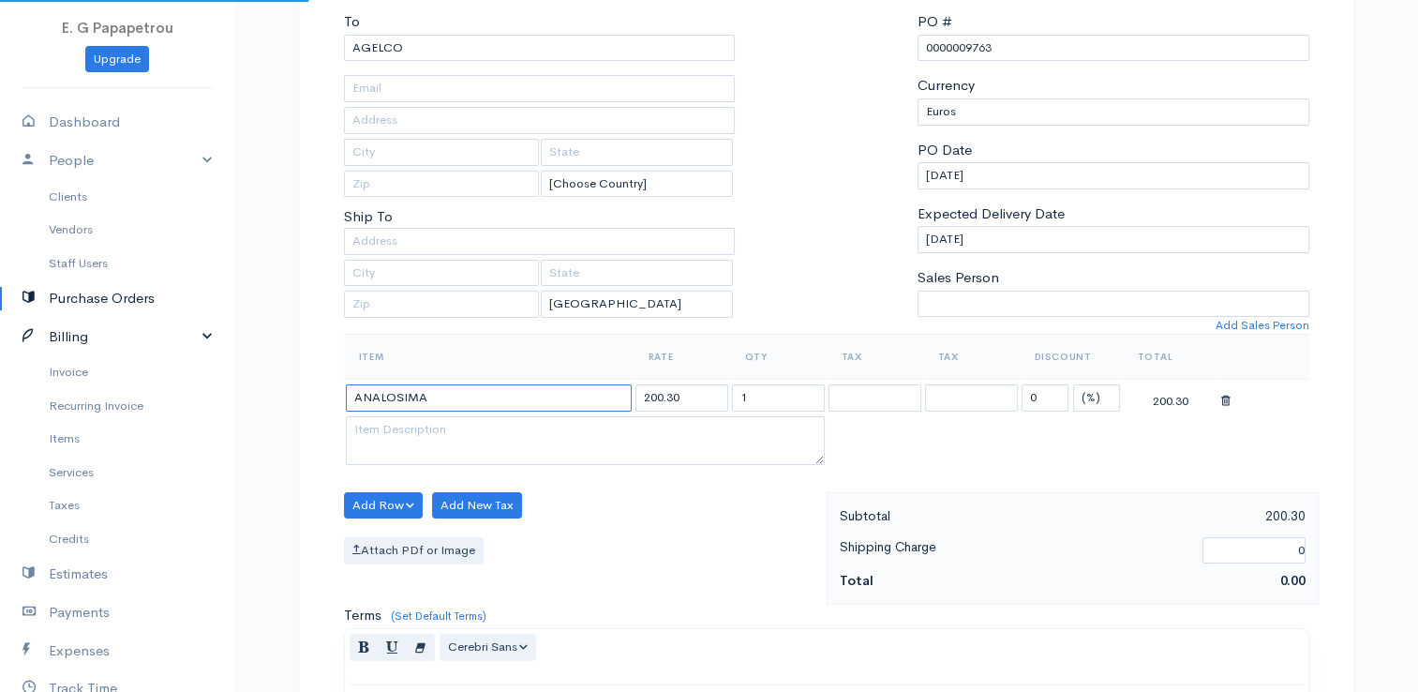
drag, startPoint x: 260, startPoint y: 362, endPoint x: 174, endPoint y: 347, distance: 86.6
click at [174, 347] on body "E. G Papapetrou Upgrade Dashboard People Clients Vendors Staff Users Purchase O…" at bounding box center [709, 533] width 1418 height 1440
type input "SAVVAS 16"
drag, startPoint x: 672, startPoint y: 388, endPoint x: 529, endPoint y: 363, distance: 145.6
click at [529, 363] on table "Item Rate Qty Tax Tax Discount Total SAVVAS 16 200.30 1 0 (%) Flat 200.30" at bounding box center [826, 401] width 965 height 135
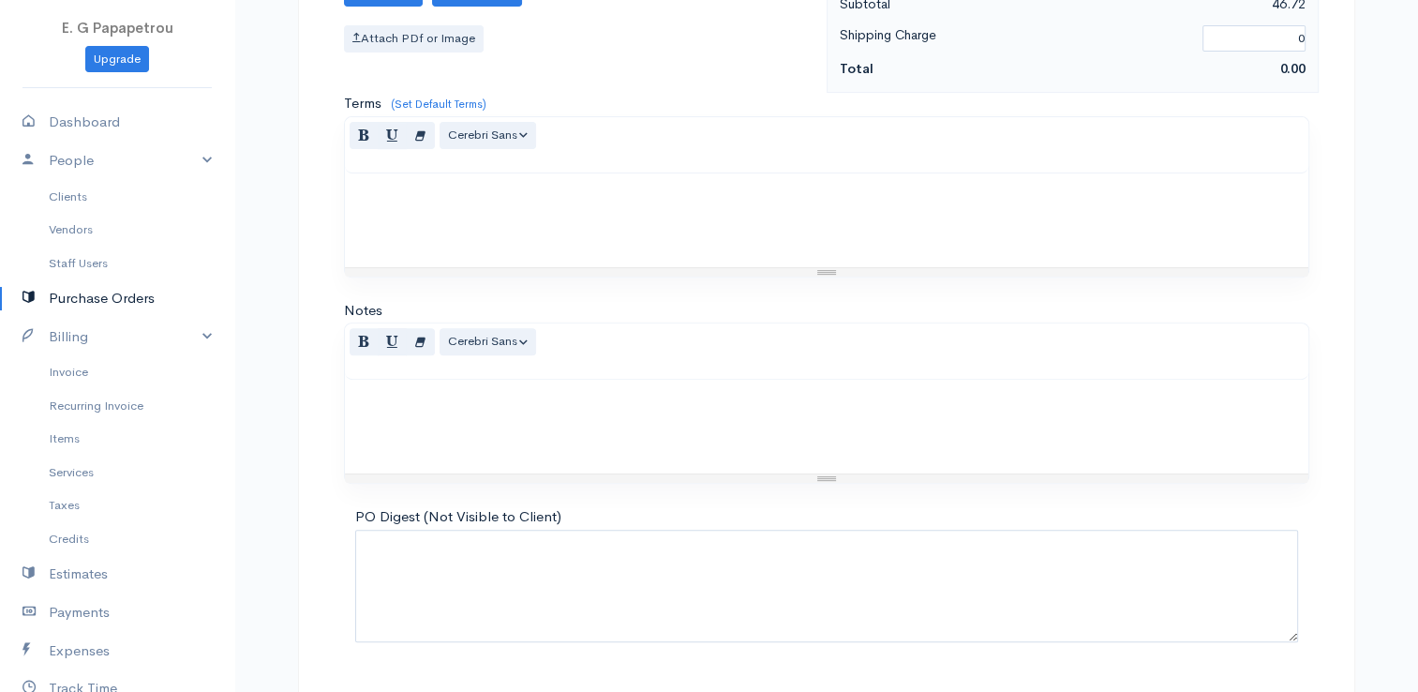
scroll to position [742, 0]
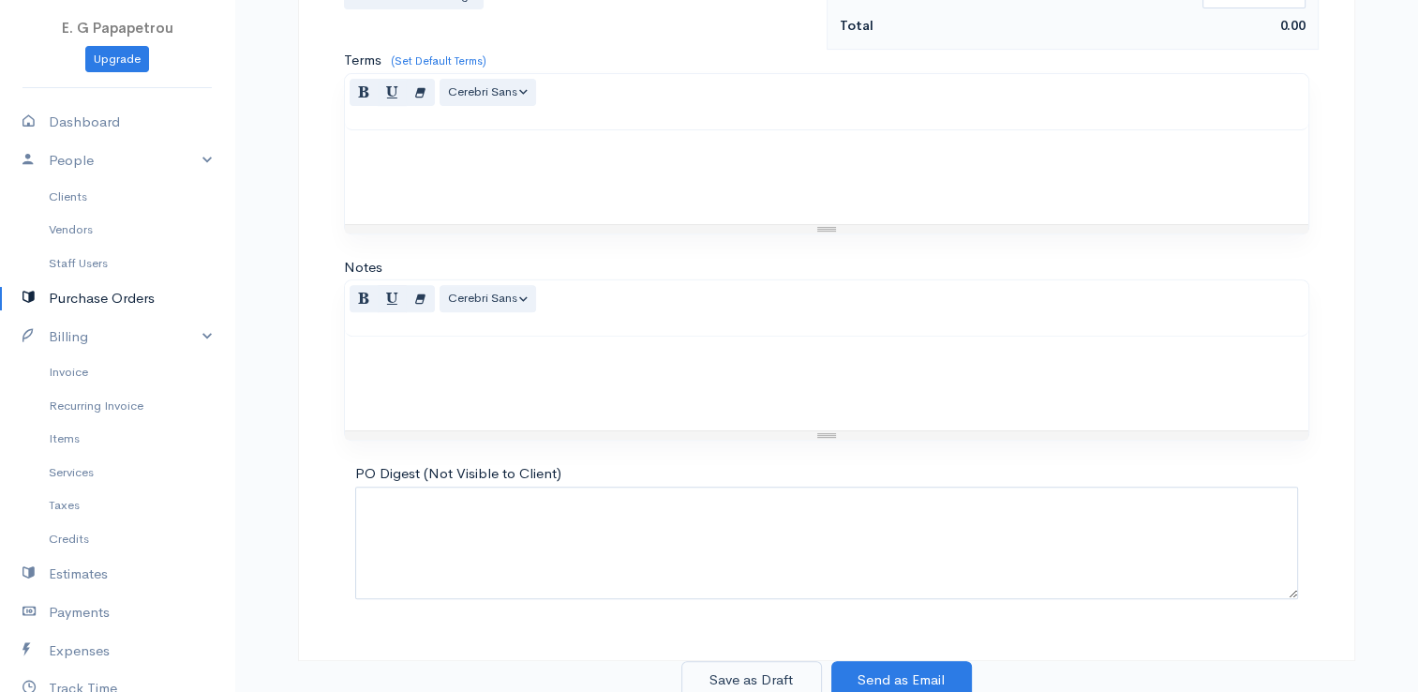
type input "46.72"
click at [741, 668] on button "Save as Draft" at bounding box center [751, 680] width 141 height 38
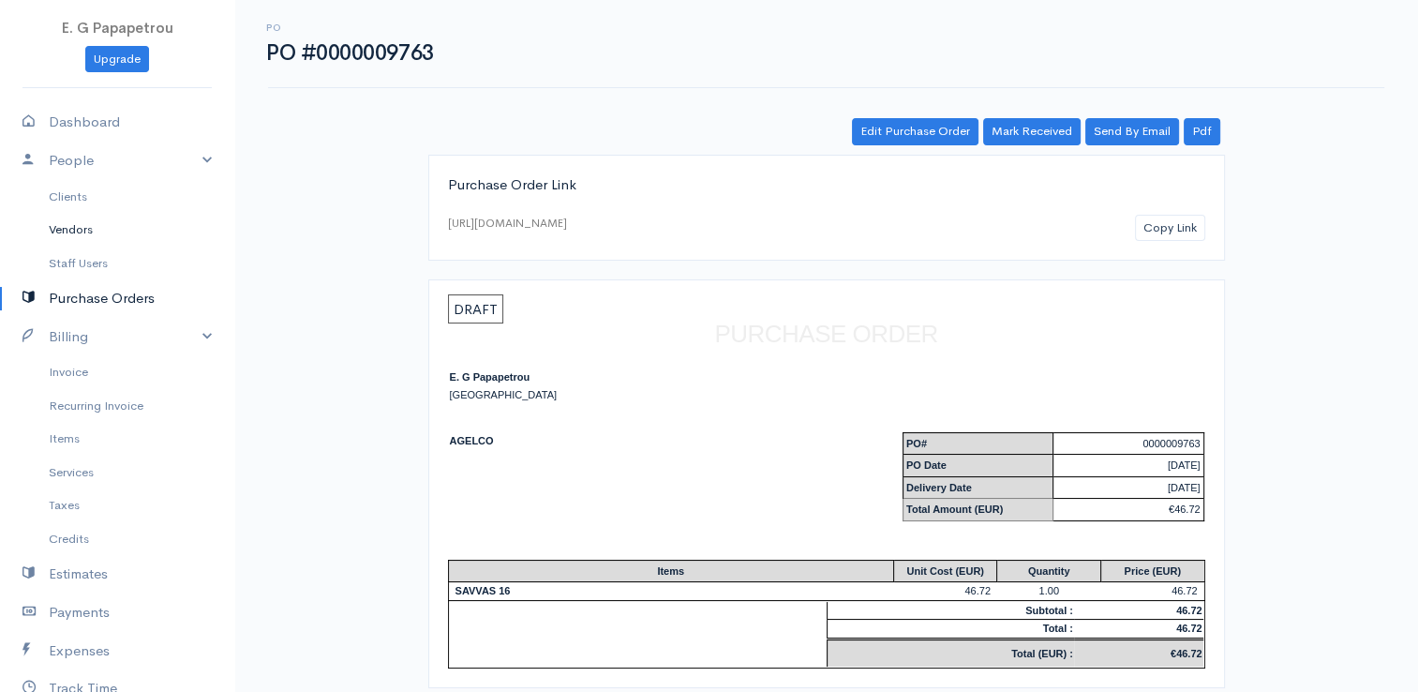
click at [83, 227] on link "Vendors" at bounding box center [117, 230] width 234 height 34
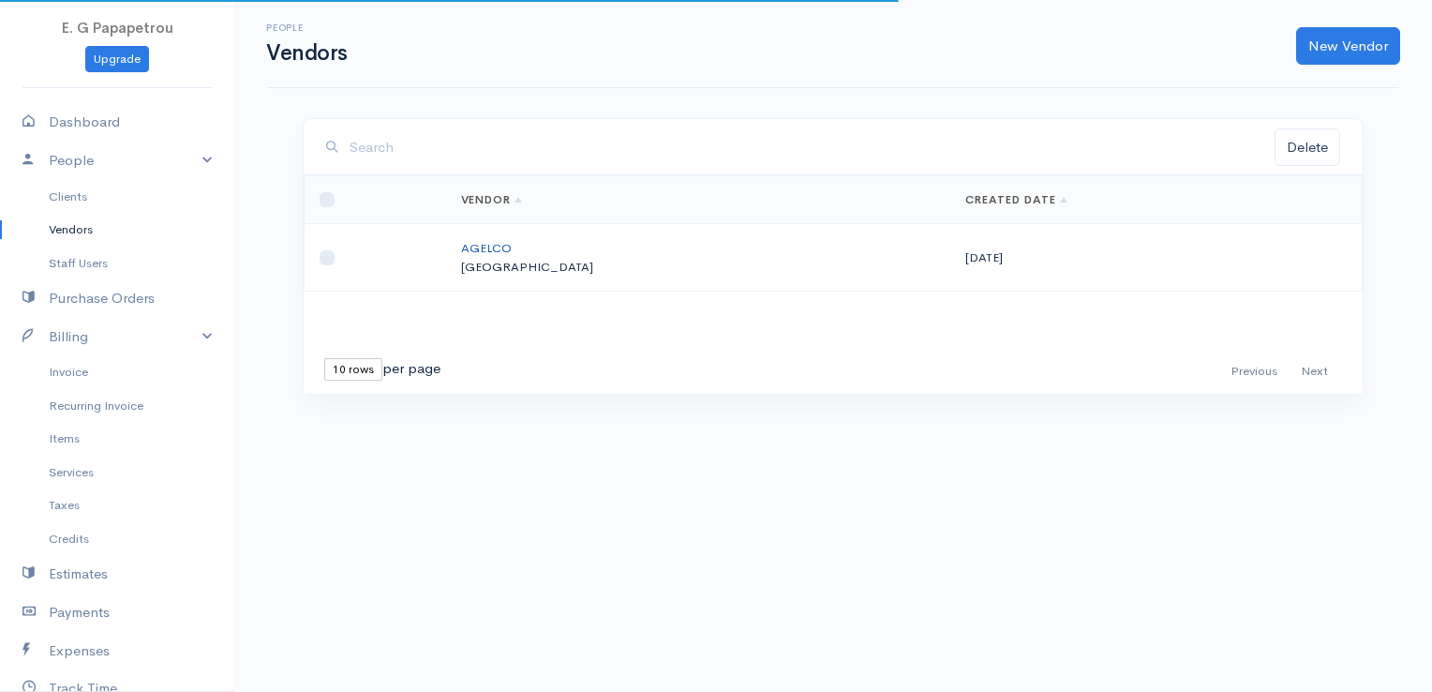
click at [512, 246] on link "AGELCO" at bounding box center [486, 248] width 51 height 16
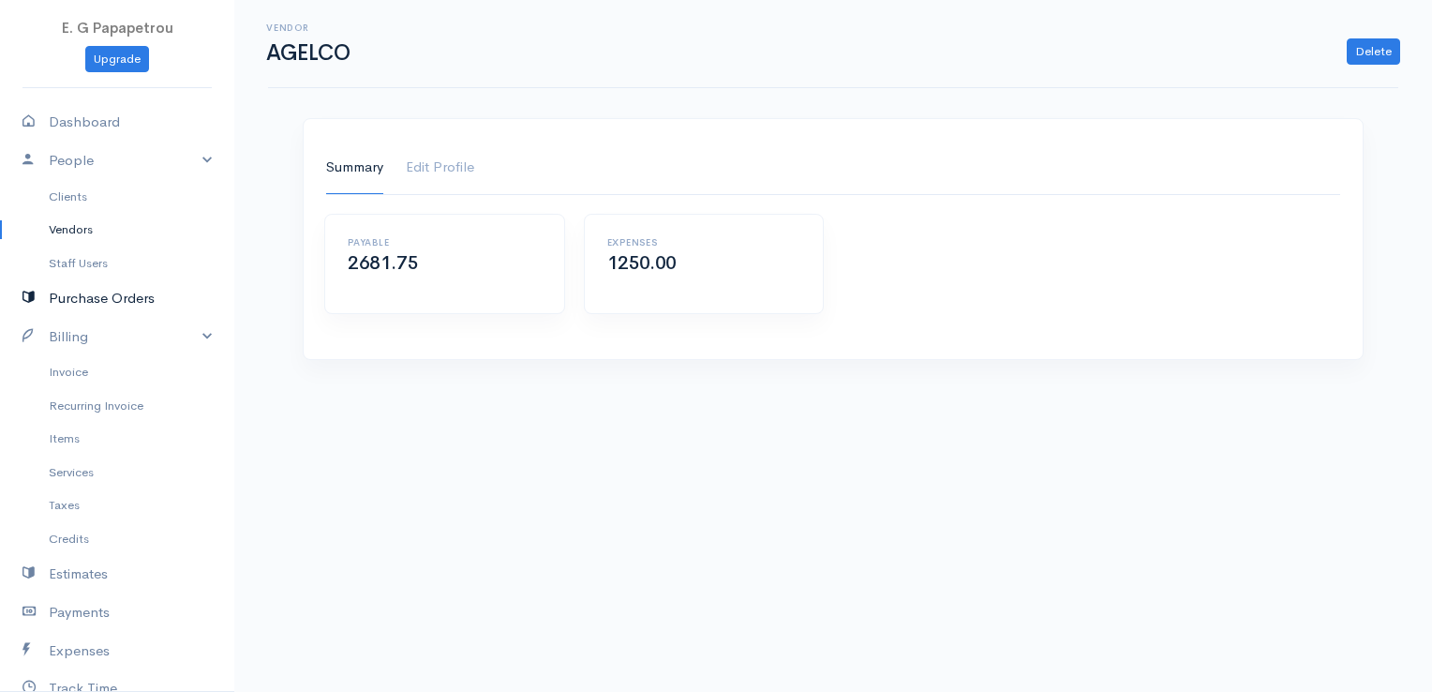
click at [71, 294] on link "Purchase Orders" at bounding box center [117, 298] width 234 height 38
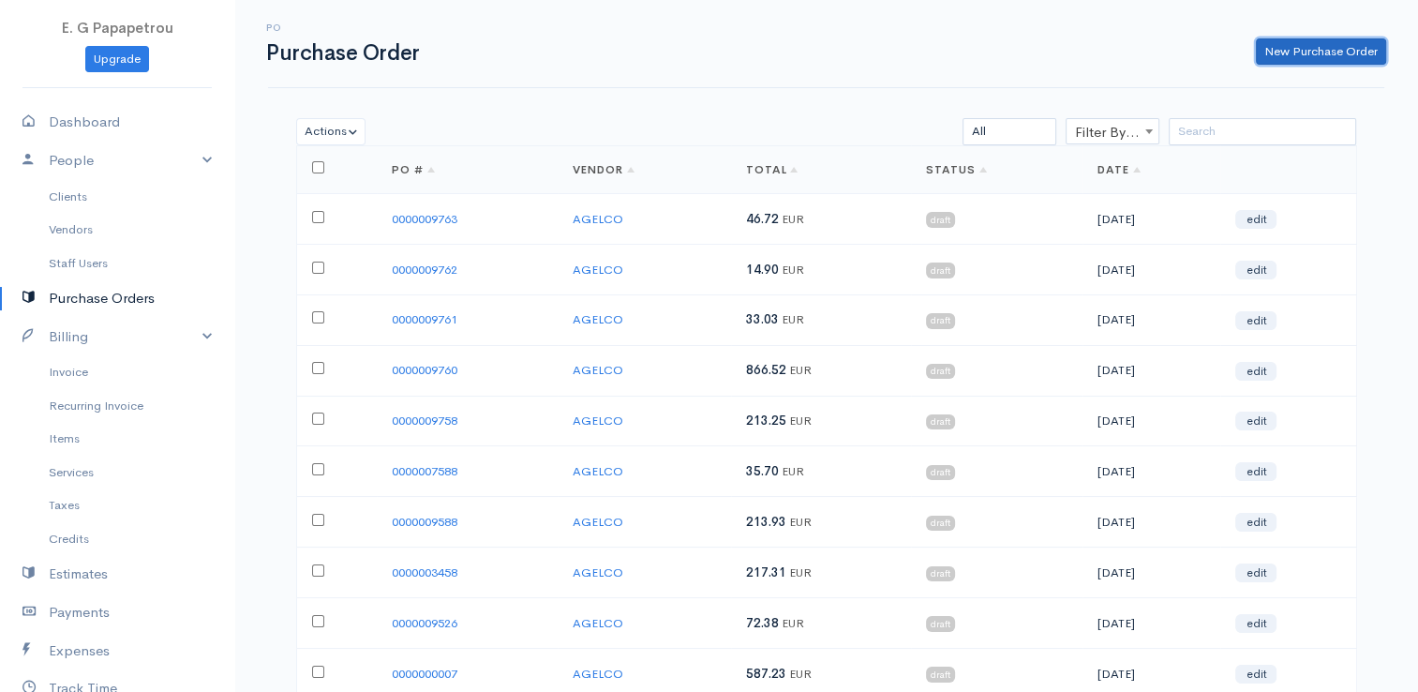
click at [1356, 45] on link "New Purchase Order" at bounding box center [1321, 51] width 130 height 27
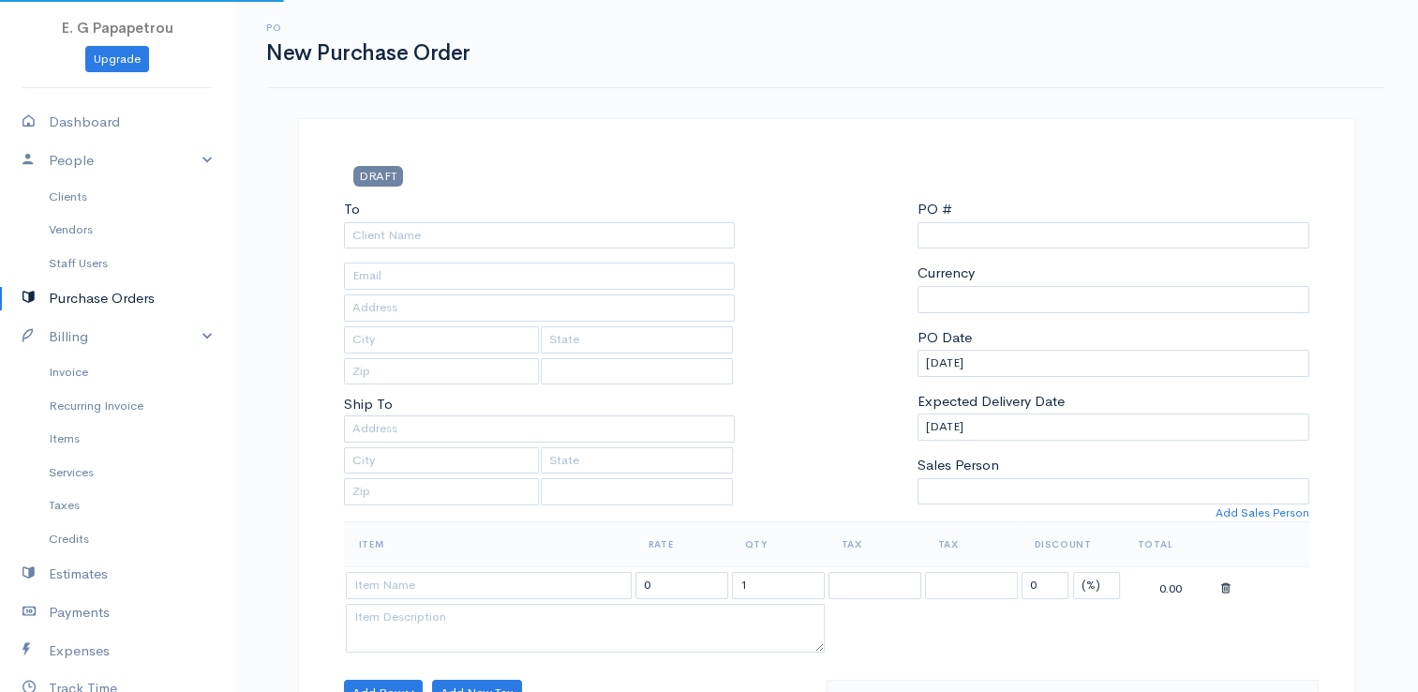
type input "0000009764"
select select "[GEOGRAPHIC_DATA]"
select select "EUR"
click at [658, 230] on input "To" at bounding box center [540, 235] width 392 height 27
select select "[GEOGRAPHIC_DATA]"
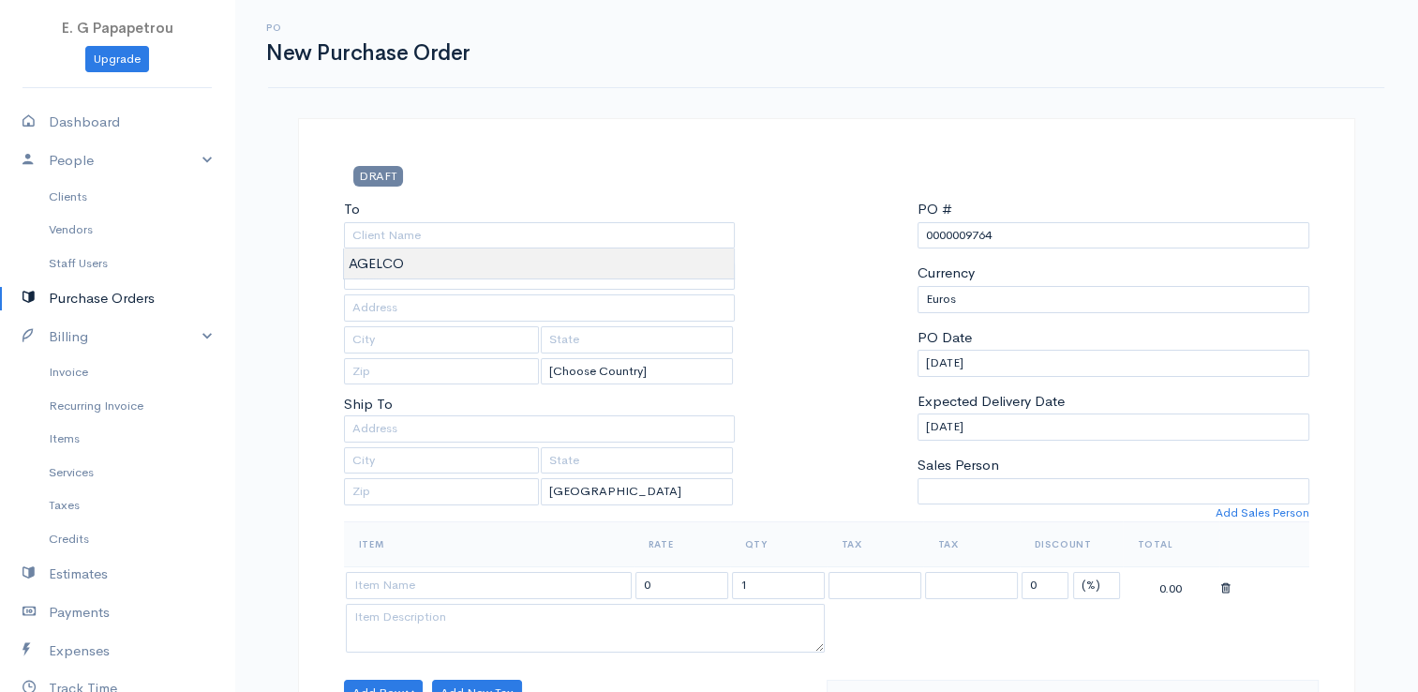
type input "AGELCO"
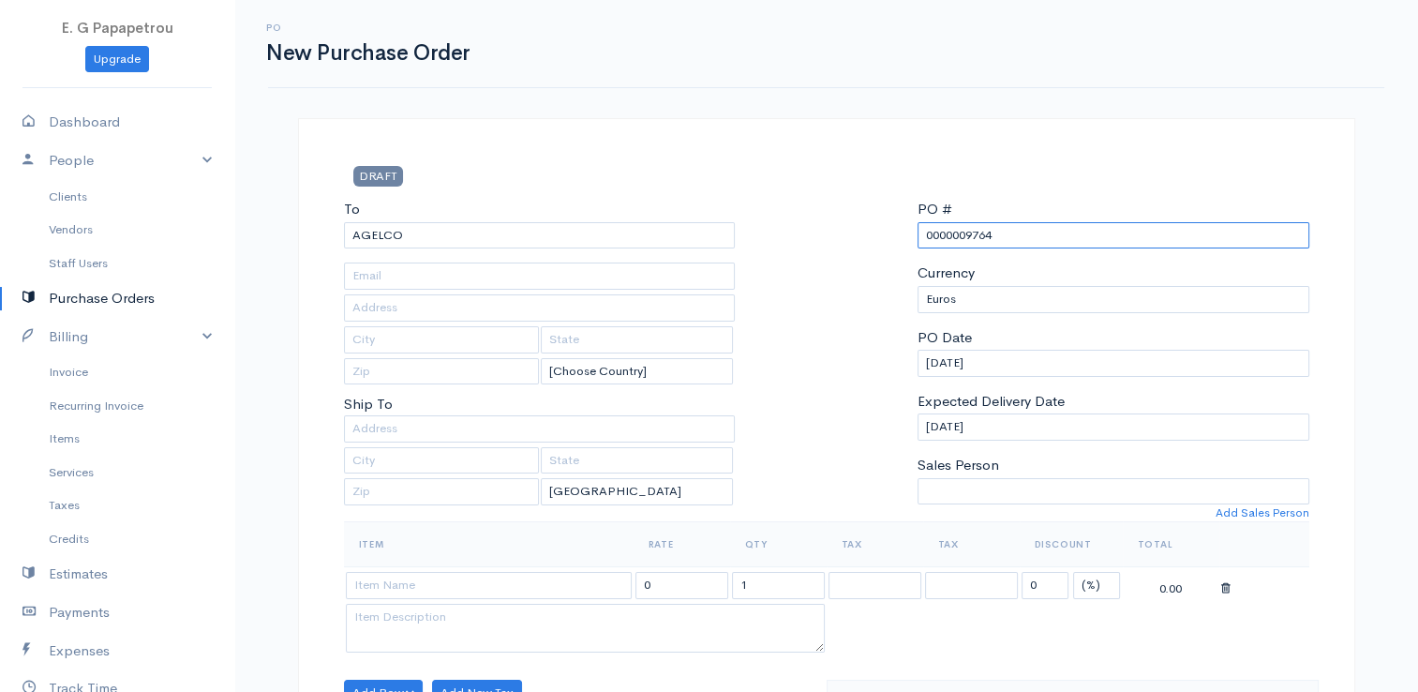
drag, startPoint x: 1012, startPoint y: 231, endPoint x: 970, endPoint y: 231, distance: 42.2
click at [970, 231] on input "0000009764" at bounding box center [1113, 235] width 392 height 27
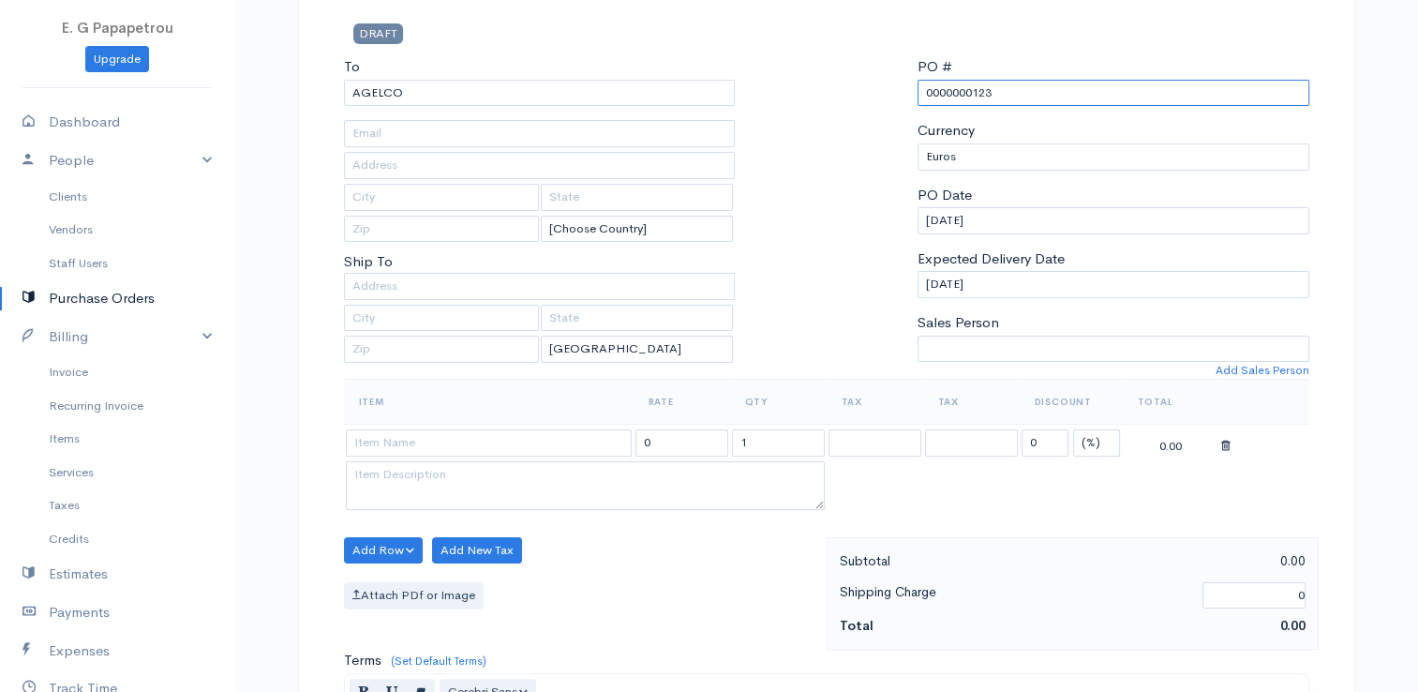
scroll to position [187, 0]
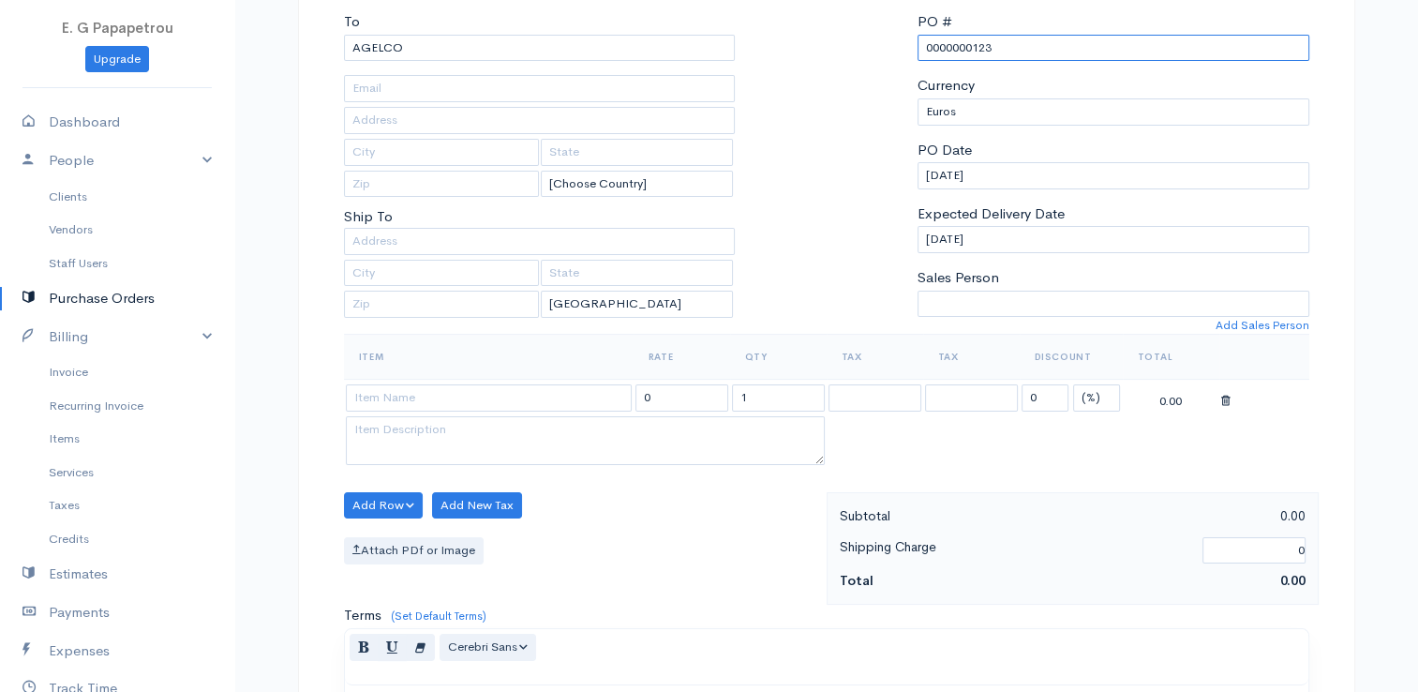
type input "0000000123"
click at [396, 396] on input at bounding box center [489, 397] width 286 height 27
type input "[PERSON_NAME]"
drag, startPoint x: 660, startPoint y: 398, endPoint x: 600, endPoint y: 389, distance: 60.7
click at [600, 389] on tr "[PERSON_NAME] 0 1 0 (%) Flat 0.00" at bounding box center [826, 398] width 965 height 37
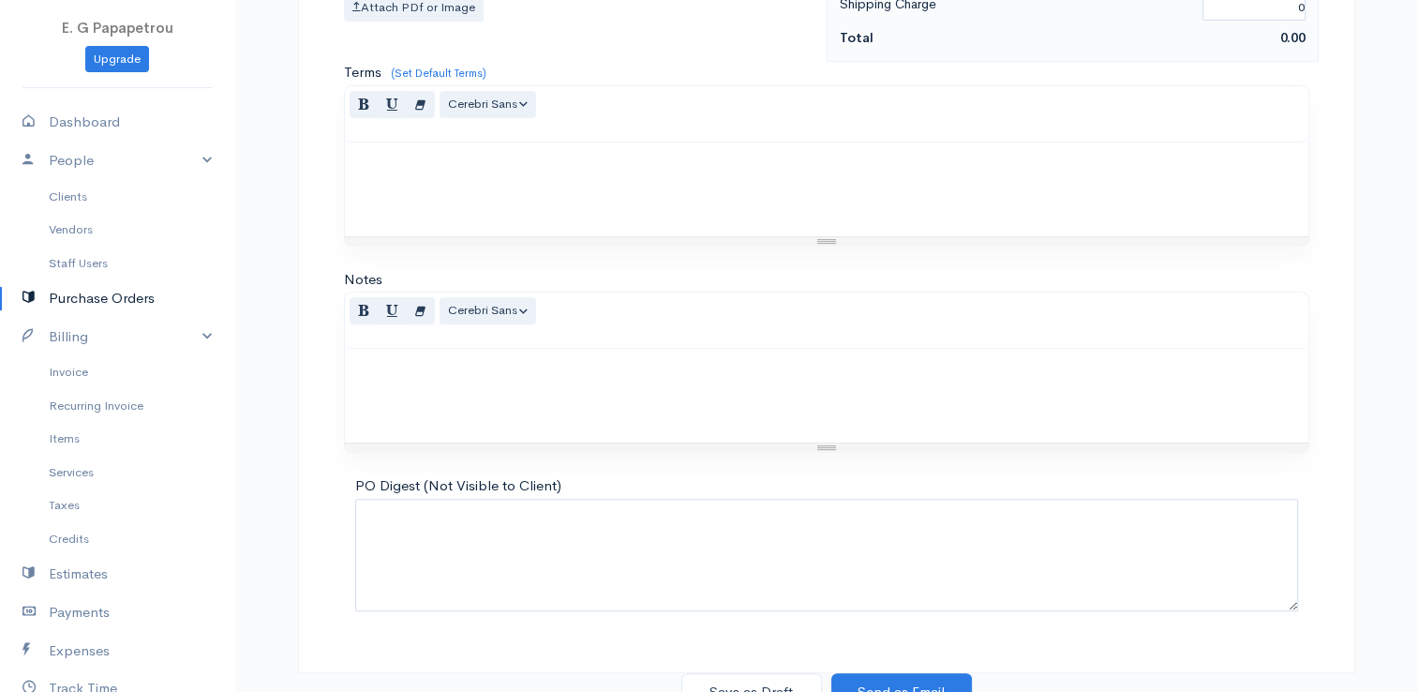
scroll to position [742, 0]
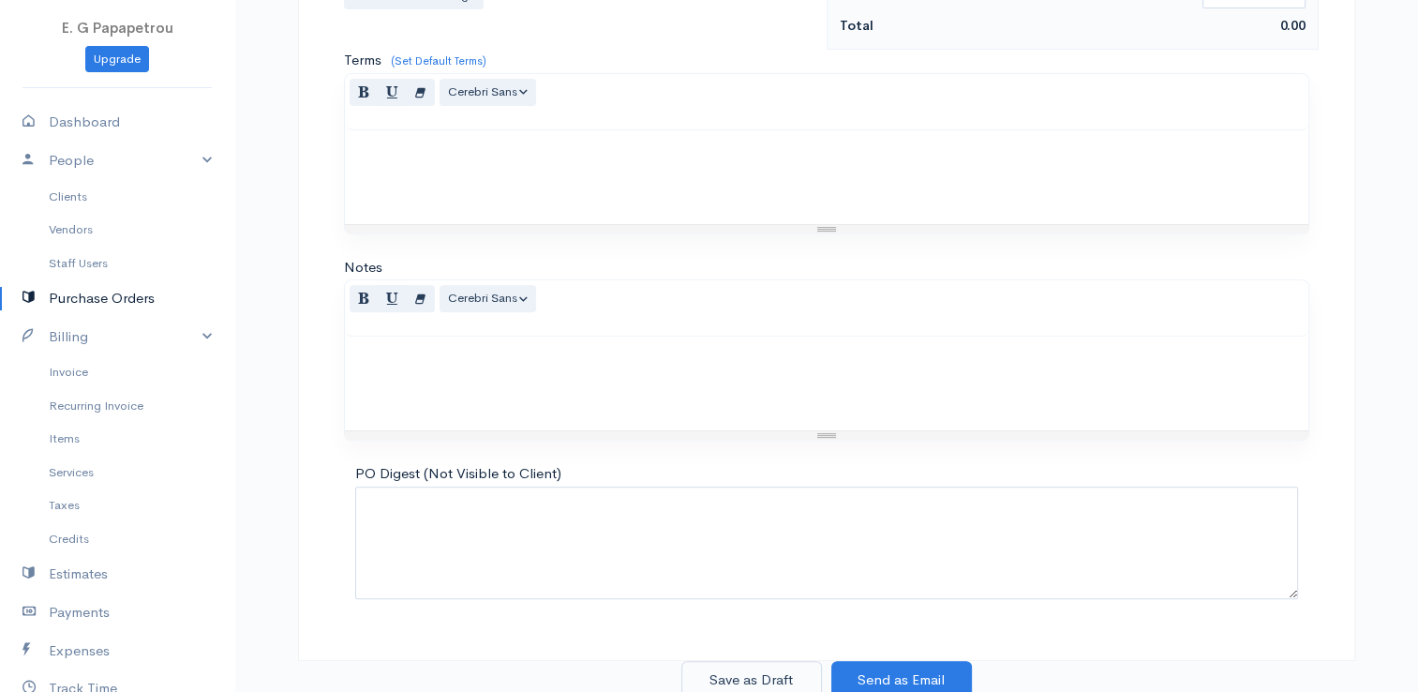
type input "80.66"
click at [752, 670] on button "Save as Draft" at bounding box center [751, 680] width 141 height 38
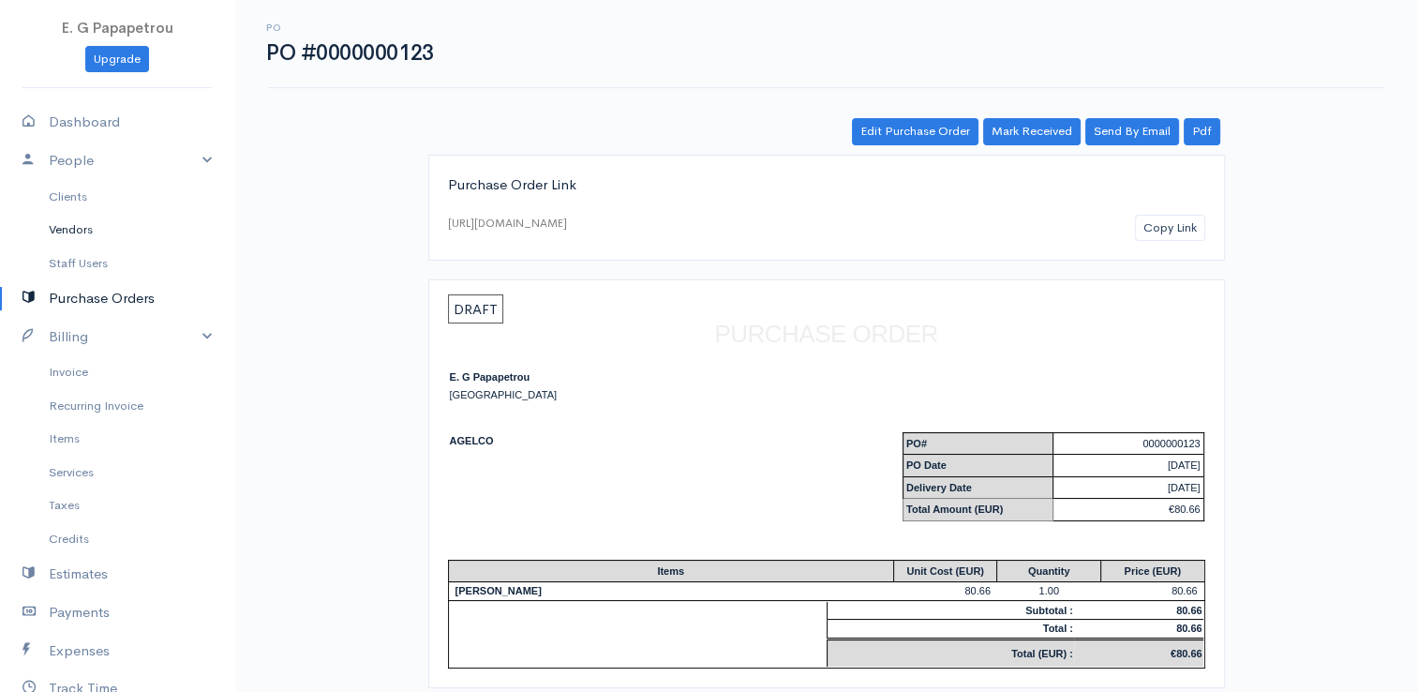
click at [61, 227] on link "Vendors" at bounding box center [117, 230] width 234 height 34
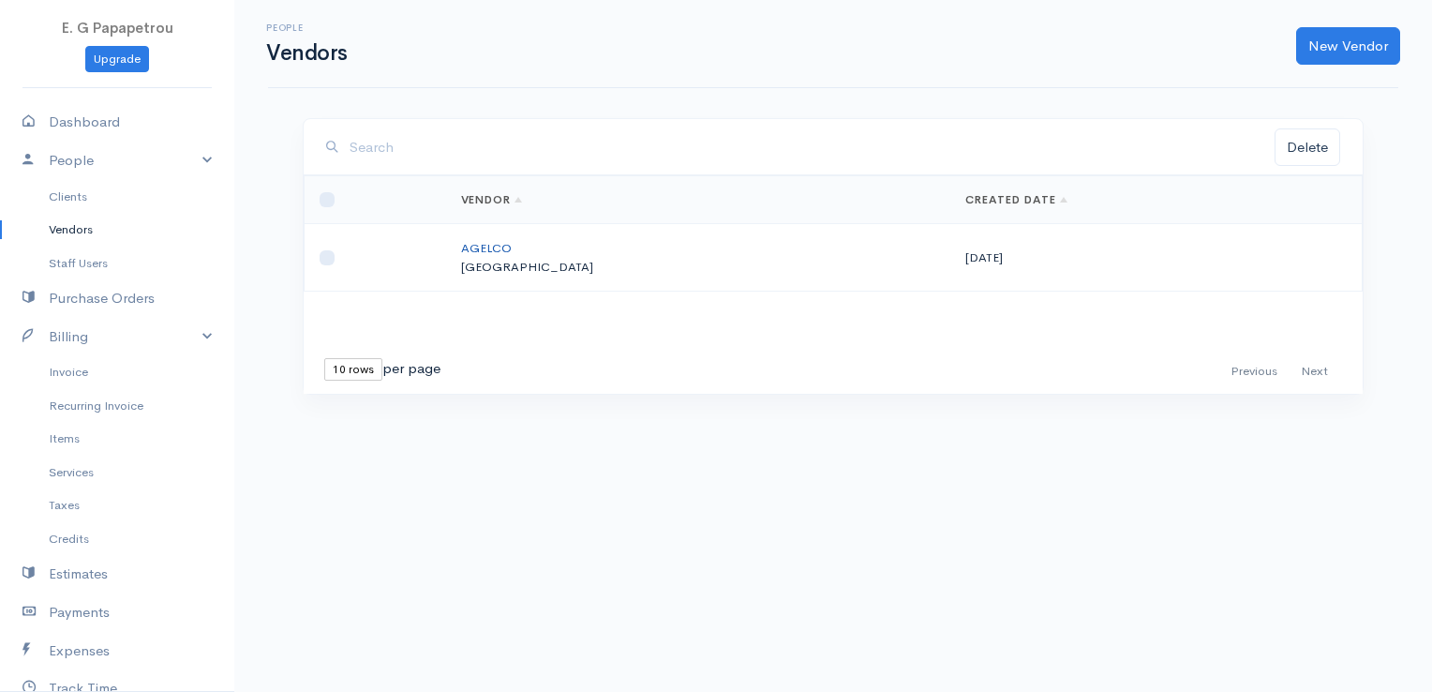
click at [512, 246] on link "AGELCO" at bounding box center [486, 248] width 51 height 16
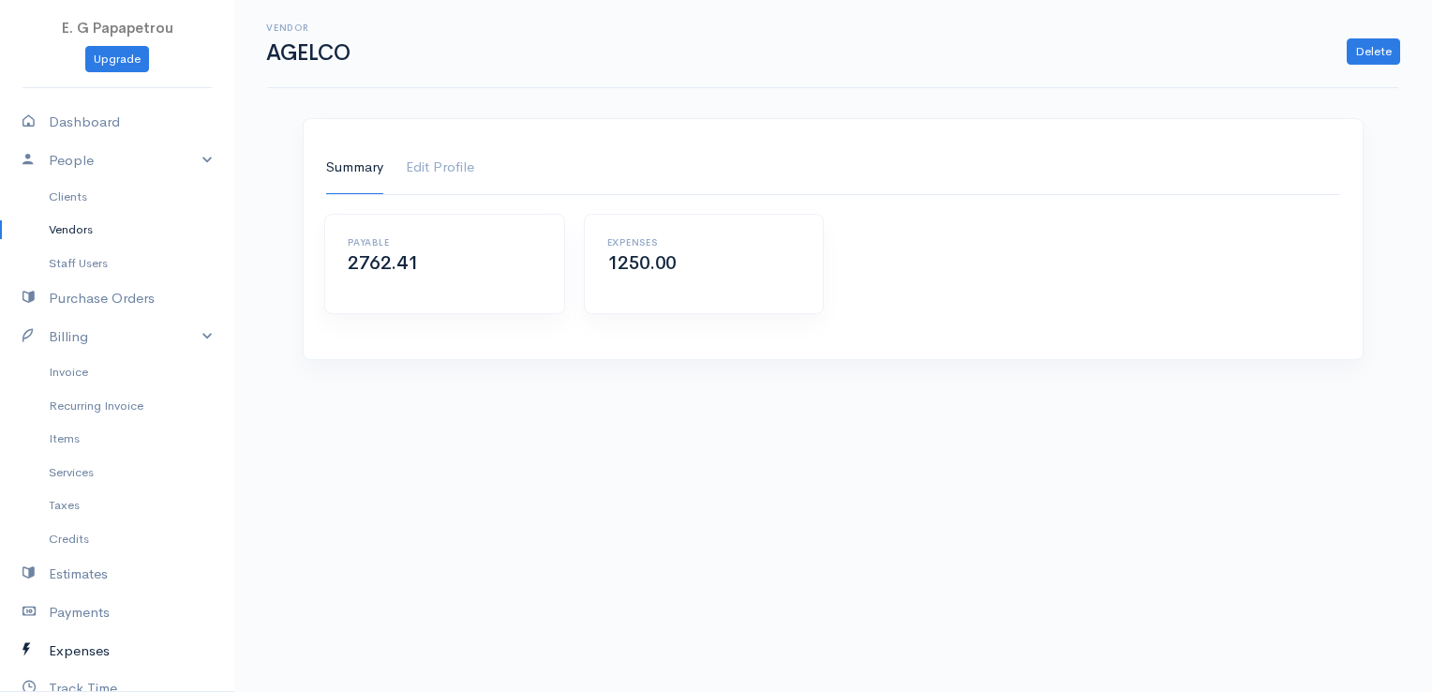
click at [97, 649] on link "Expenses" at bounding box center [117, 651] width 234 height 38
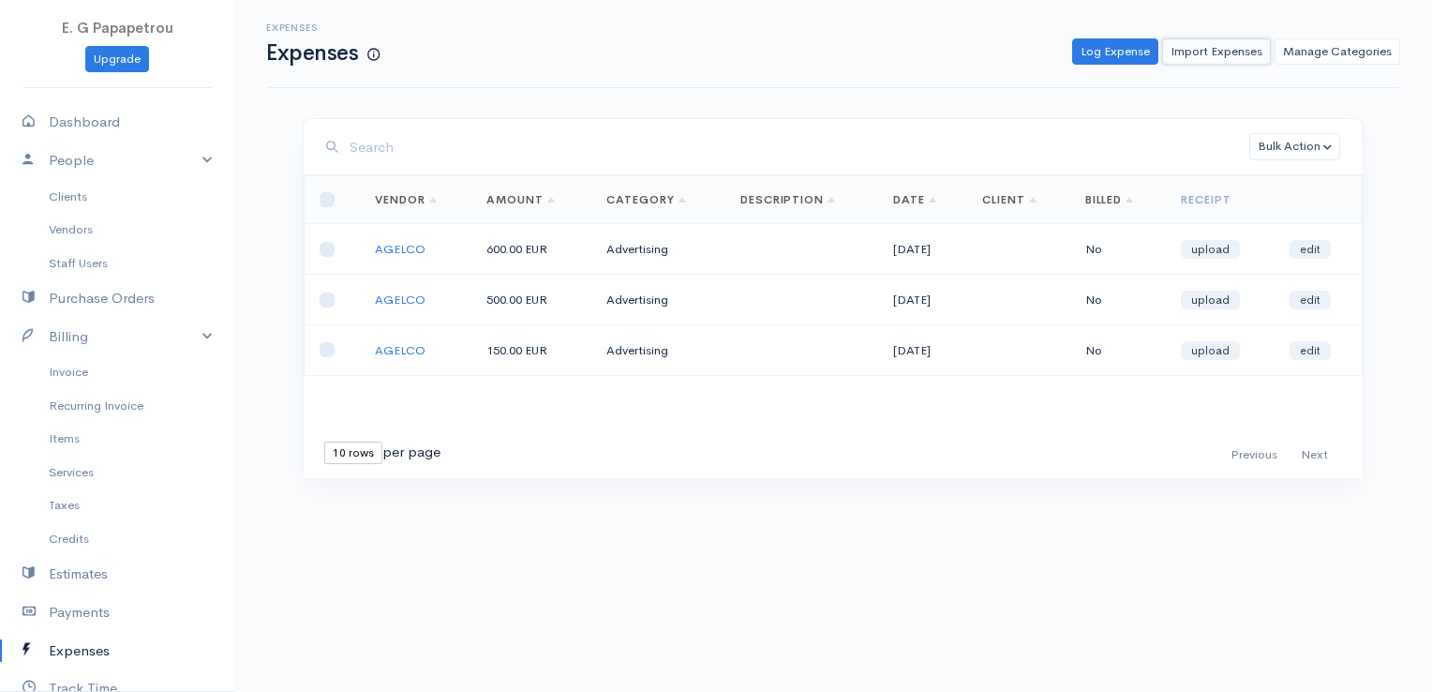
click at [1229, 56] on link "Import Expenses" at bounding box center [1216, 51] width 109 height 27
click at [1135, 58] on link "Log Expense" at bounding box center [1115, 51] width 86 height 27
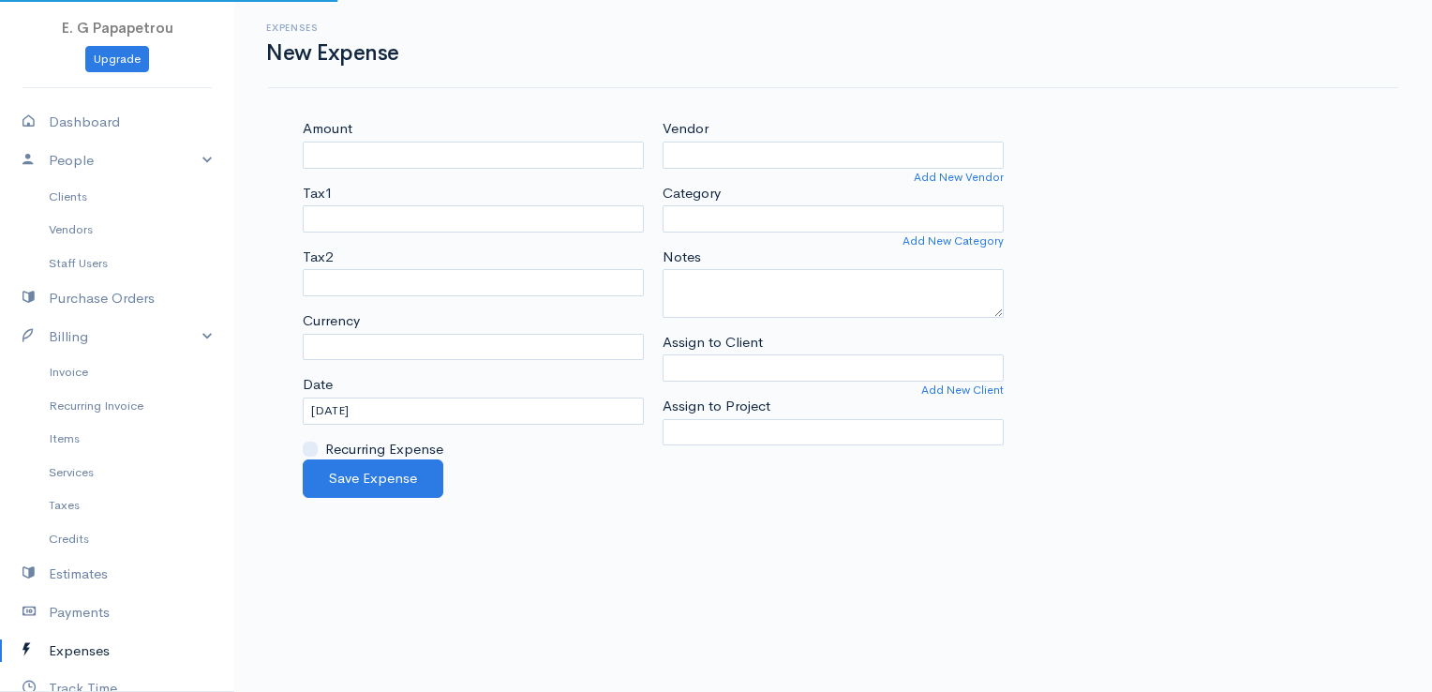
select select "EUR"
click at [487, 143] on input "Amount" at bounding box center [473, 155] width 341 height 27
type input "300"
click at [698, 142] on input "Vendor" at bounding box center [833, 155] width 341 height 27
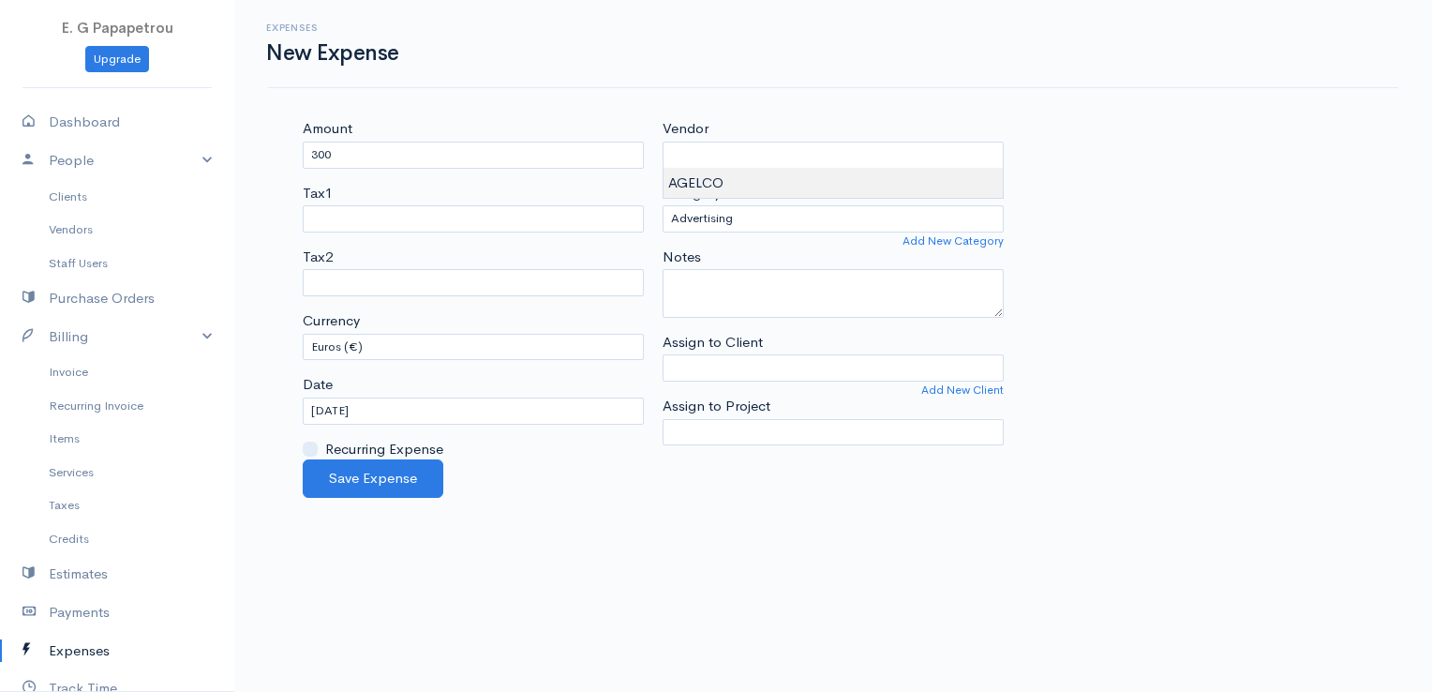
type input "AGELCO"
click at [705, 186] on body "E. G Papapetrou Upgrade Dashboard People Clients Vendors Staff Users Purchase O…" at bounding box center [716, 346] width 1432 height 692
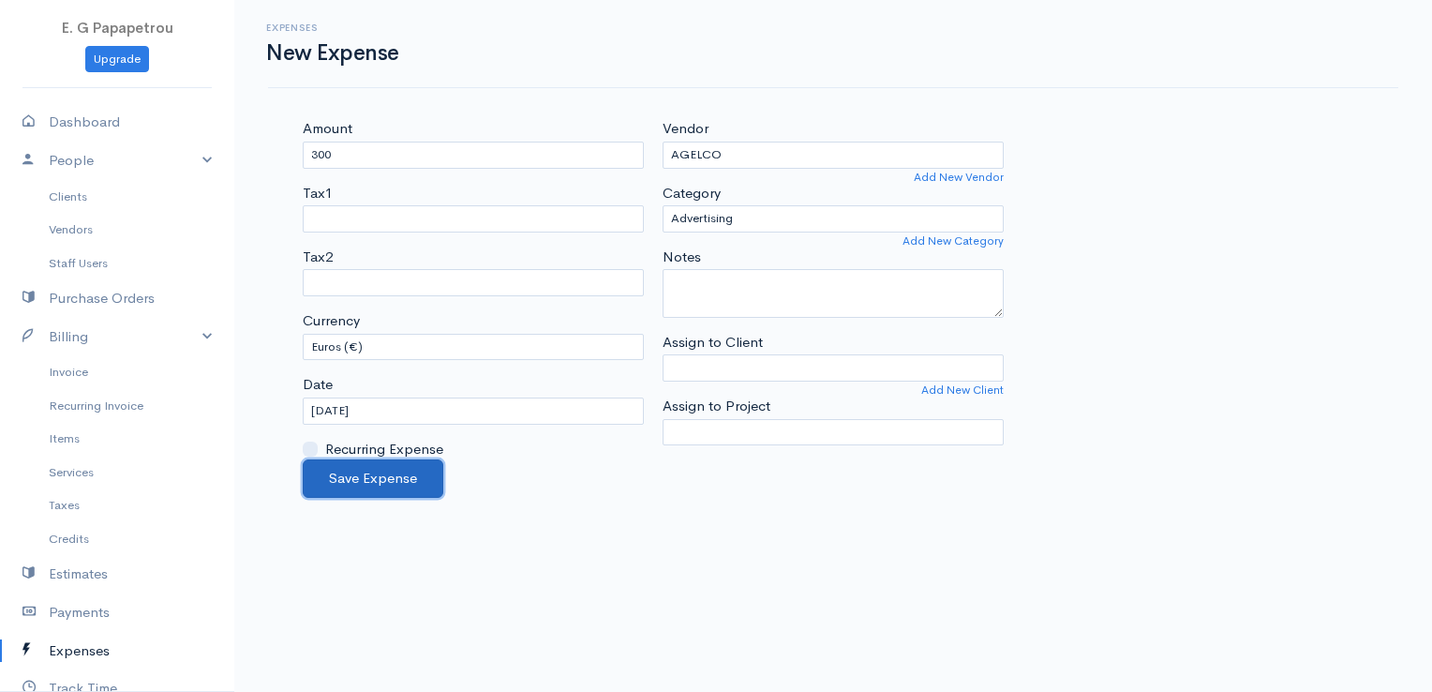
click at [395, 474] on button "Save Expense" at bounding box center [373, 478] width 141 height 38
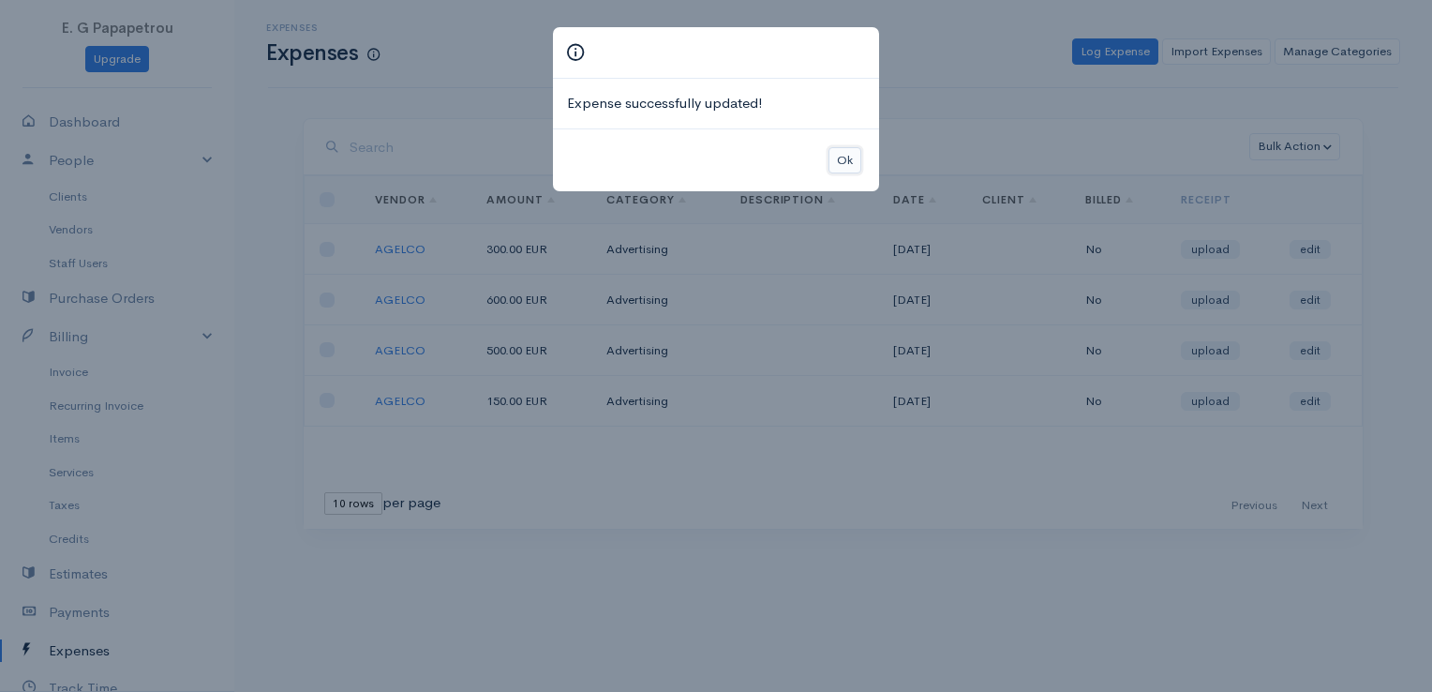
click at [837, 163] on button "Ok" at bounding box center [844, 160] width 33 height 27
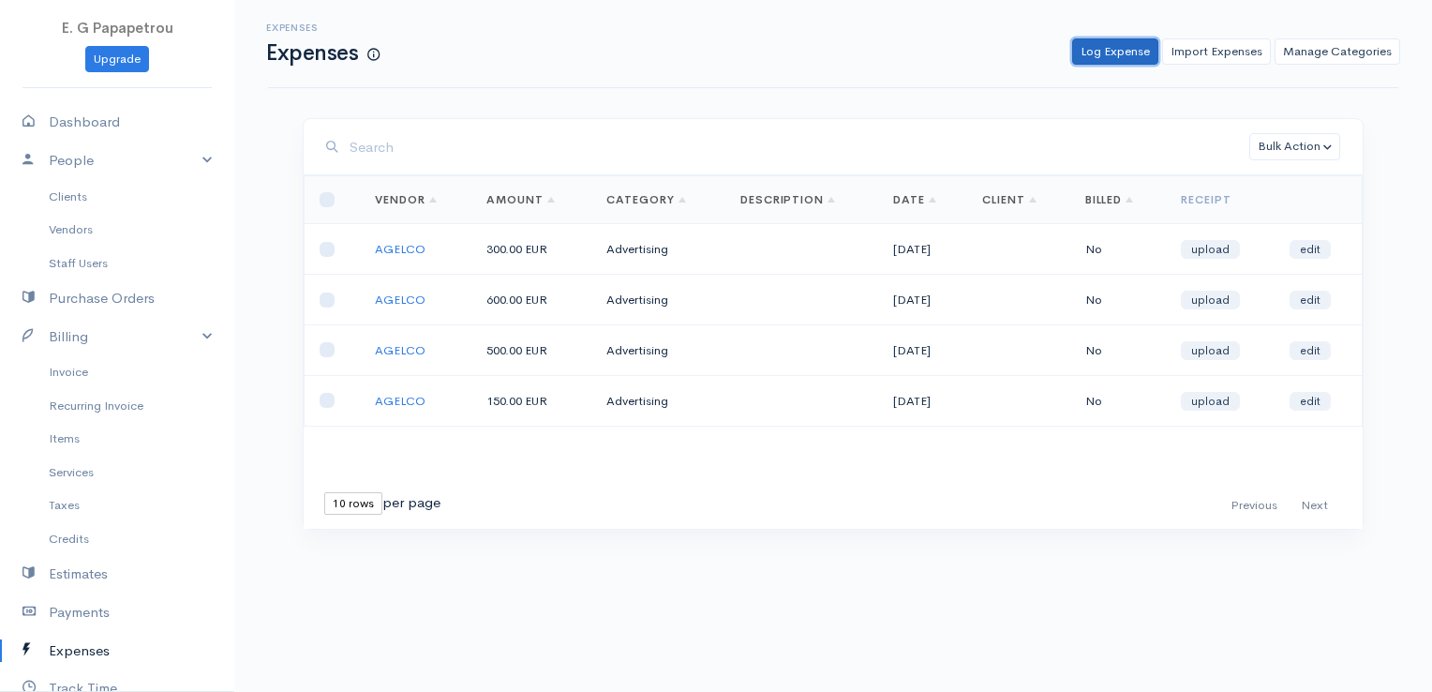
click at [1118, 62] on link "Log Expense" at bounding box center [1115, 51] width 86 height 27
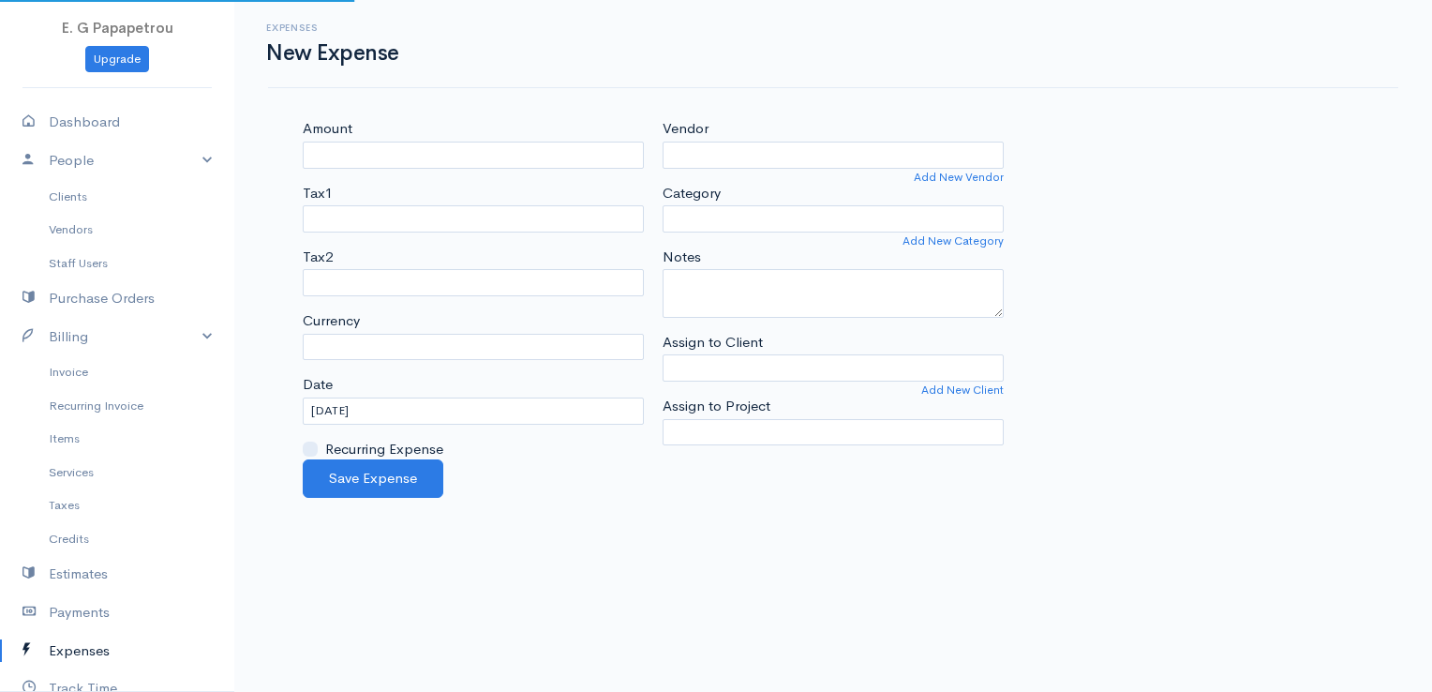
select select "EUR"
click at [577, 144] on input "Amount" at bounding box center [473, 155] width 341 height 27
type input "300"
click at [693, 168] on div "Vendor Add New Vendor Category Advertising Car & Truck Expenses Contractors Edu…" at bounding box center [833, 288] width 360 height 341
click at [707, 160] on input "Vendor" at bounding box center [833, 155] width 341 height 27
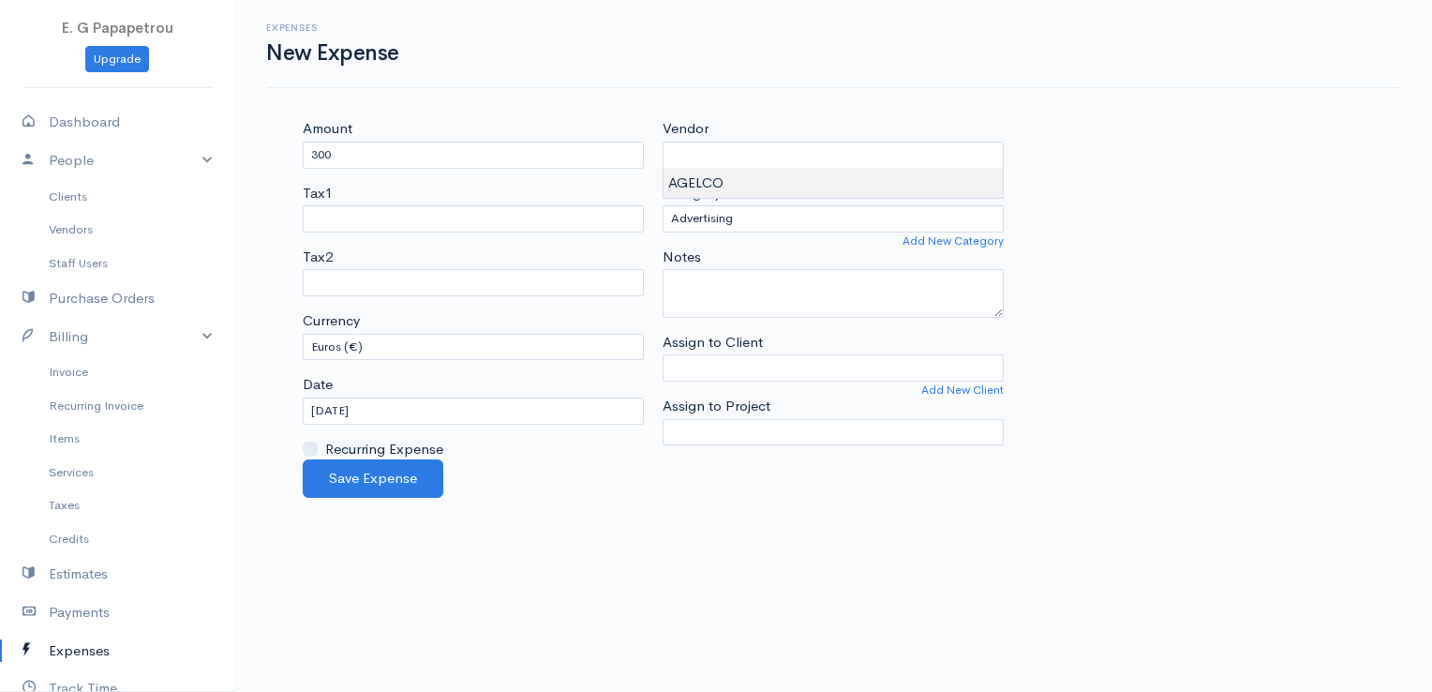
type input "AGELCO"
click at [694, 178] on body "E. G Papapetrou Upgrade Dashboard People Clients Vendors Staff Users Purchase O…" at bounding box center [716, 346] width 1432 height 692
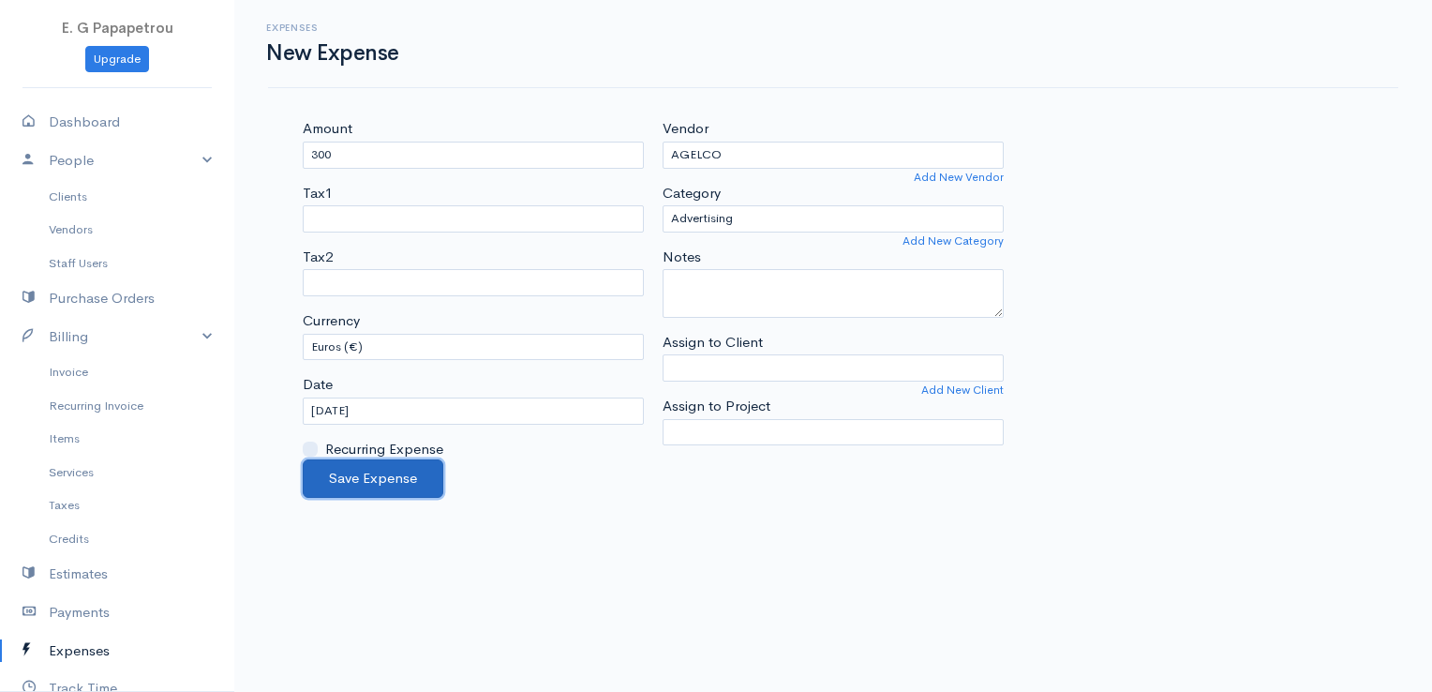
click at [419, 475] on button "Save Expense" at bounding box center [373, 478] width 141 height 38
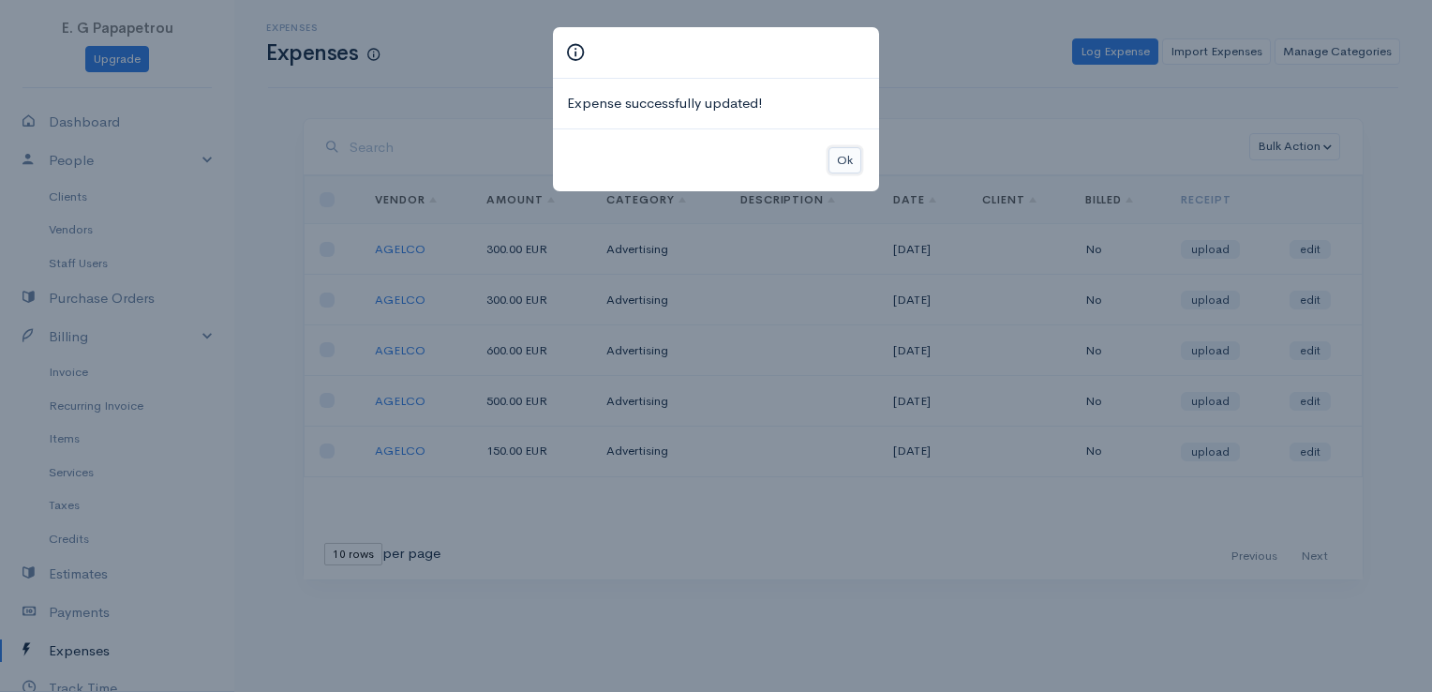
click at [845, 163] on button "Ok" at bounding box center [844, 160] width 33 height 27
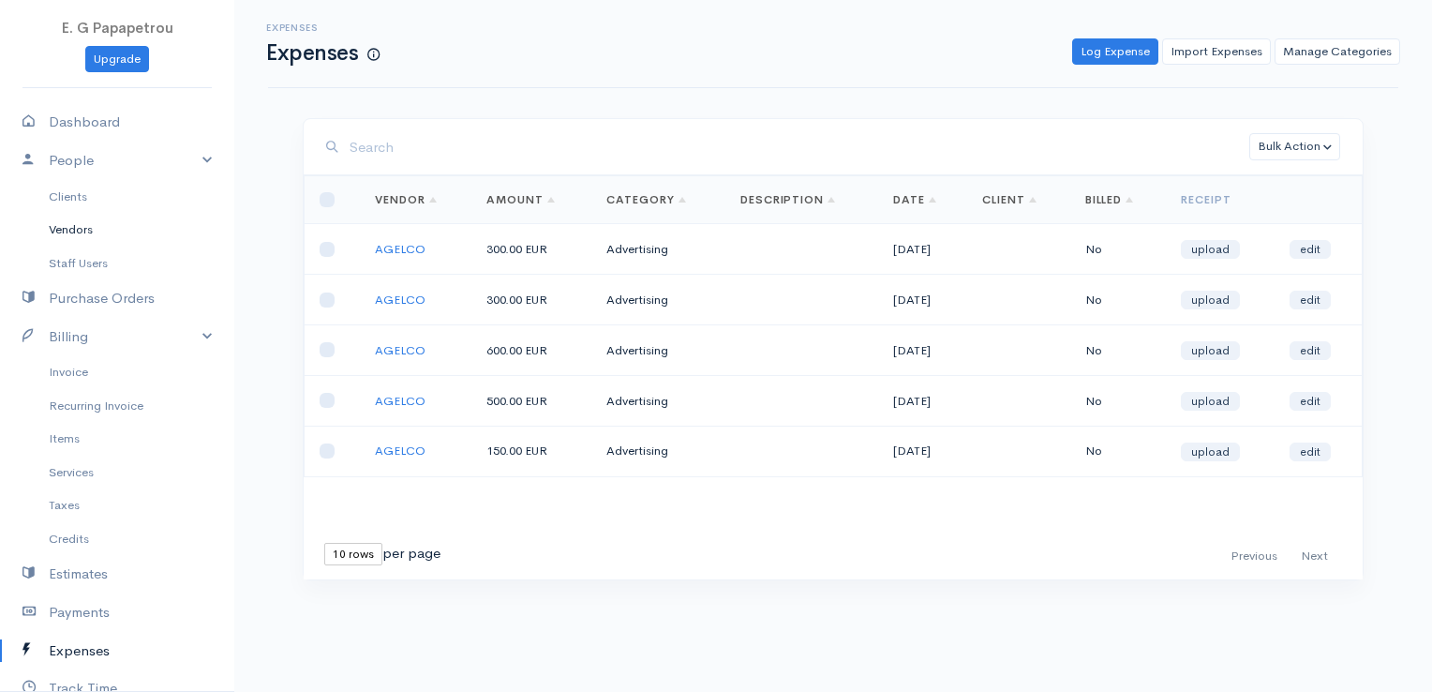
click at [96, 221] on link "Vendors" at bounding box center [117, 230] width 234 height 34
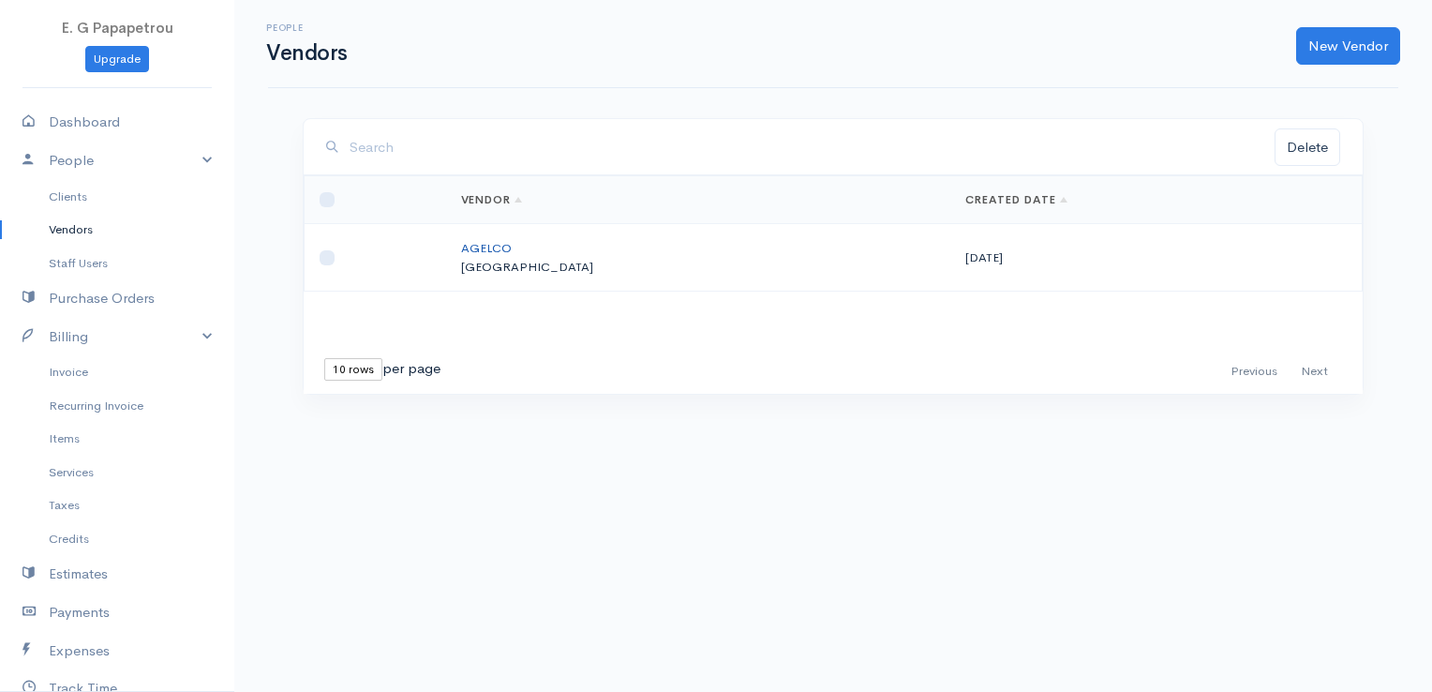
click at [512, 246] on link "AGELCO" at bounding box center [486, 248] width 51 height 16
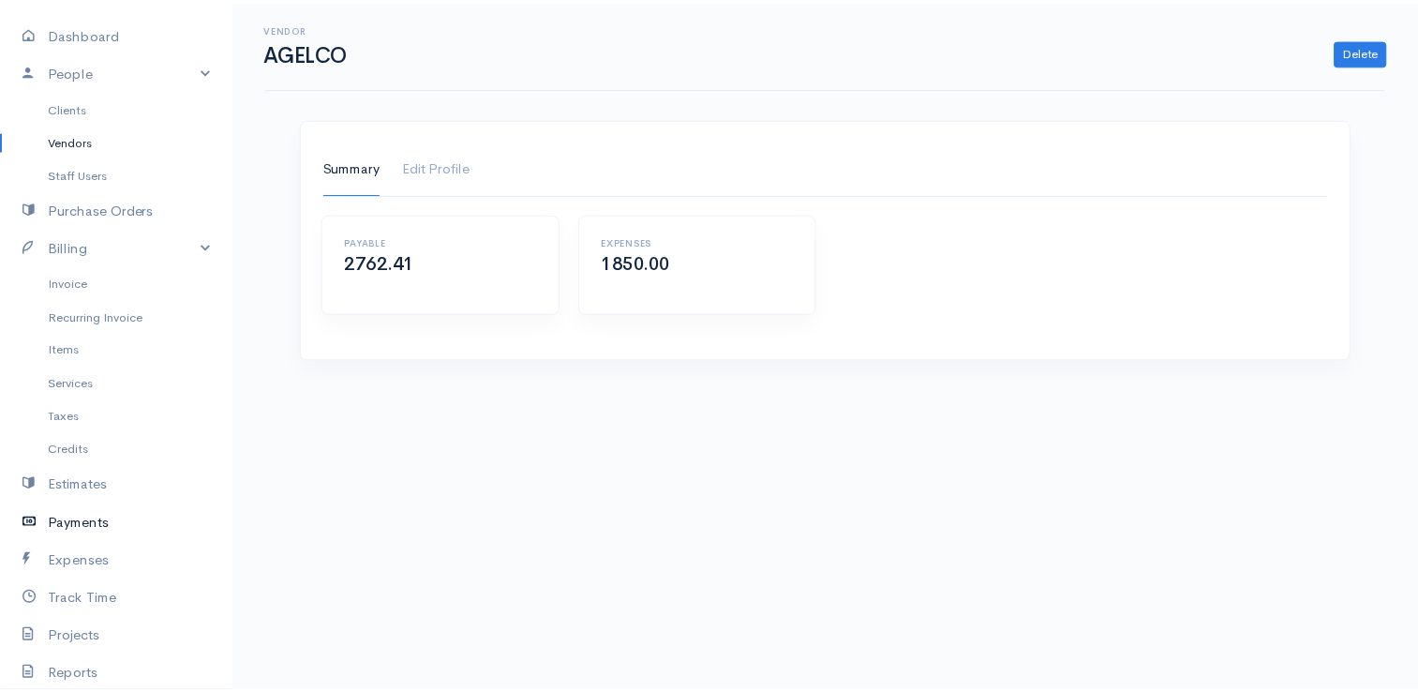
scroll to position [94, 0]
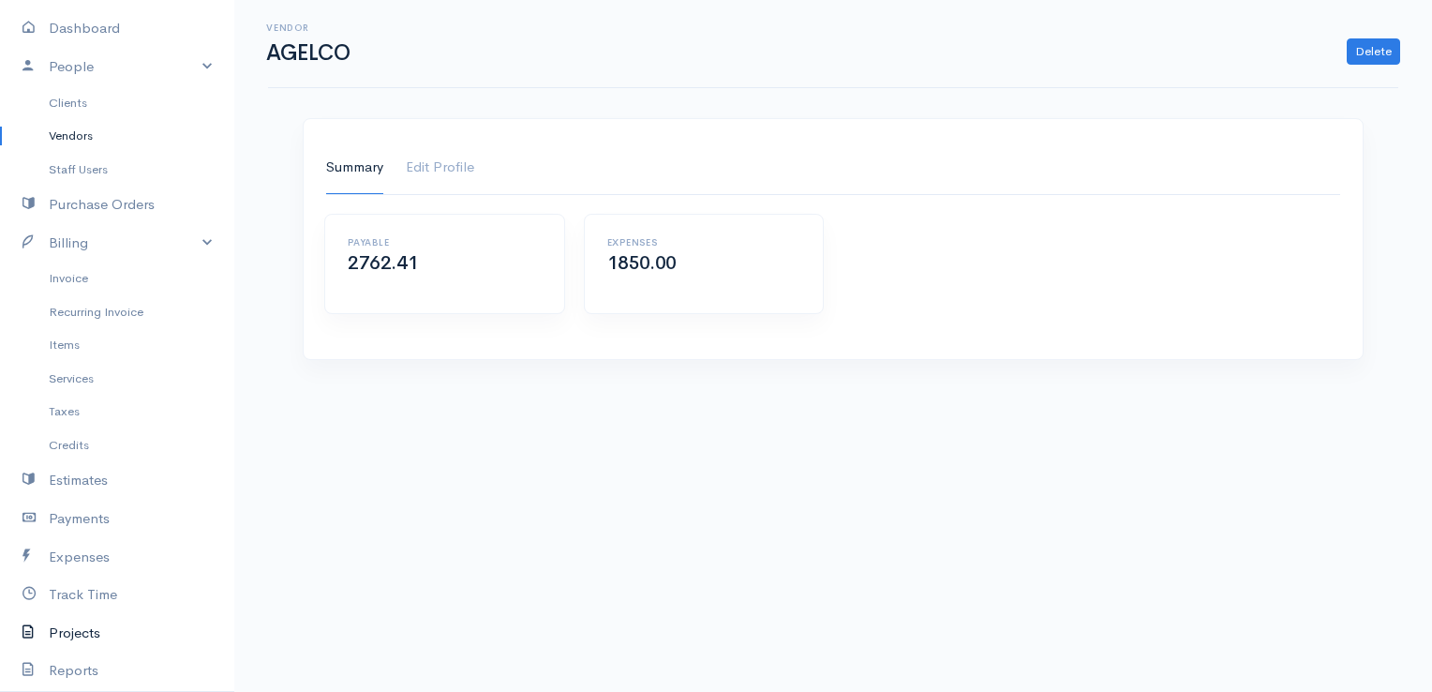
click at [98, 618] on link "Projects" at bounding box center [117, 633] width 234 height 38
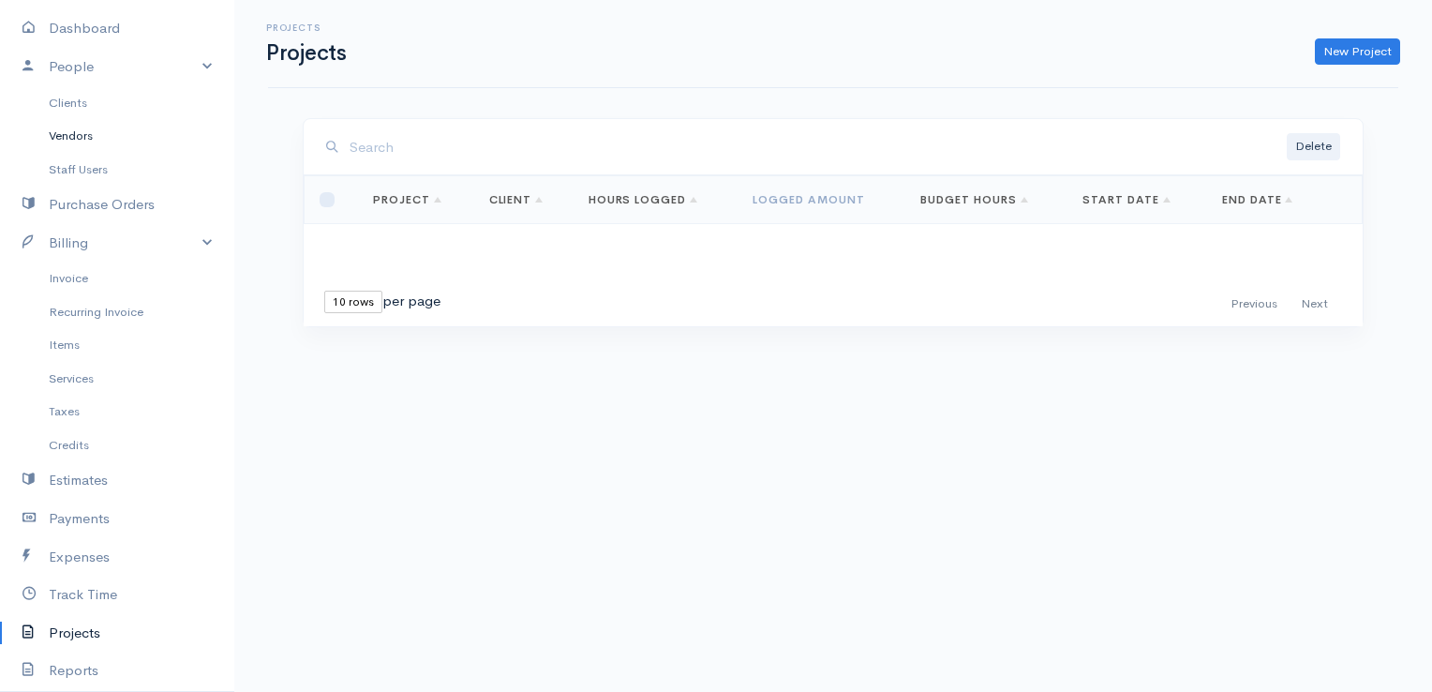
click at [67, 133] on link "Vendors" at bounding box center [117, 136] width 234 height 34
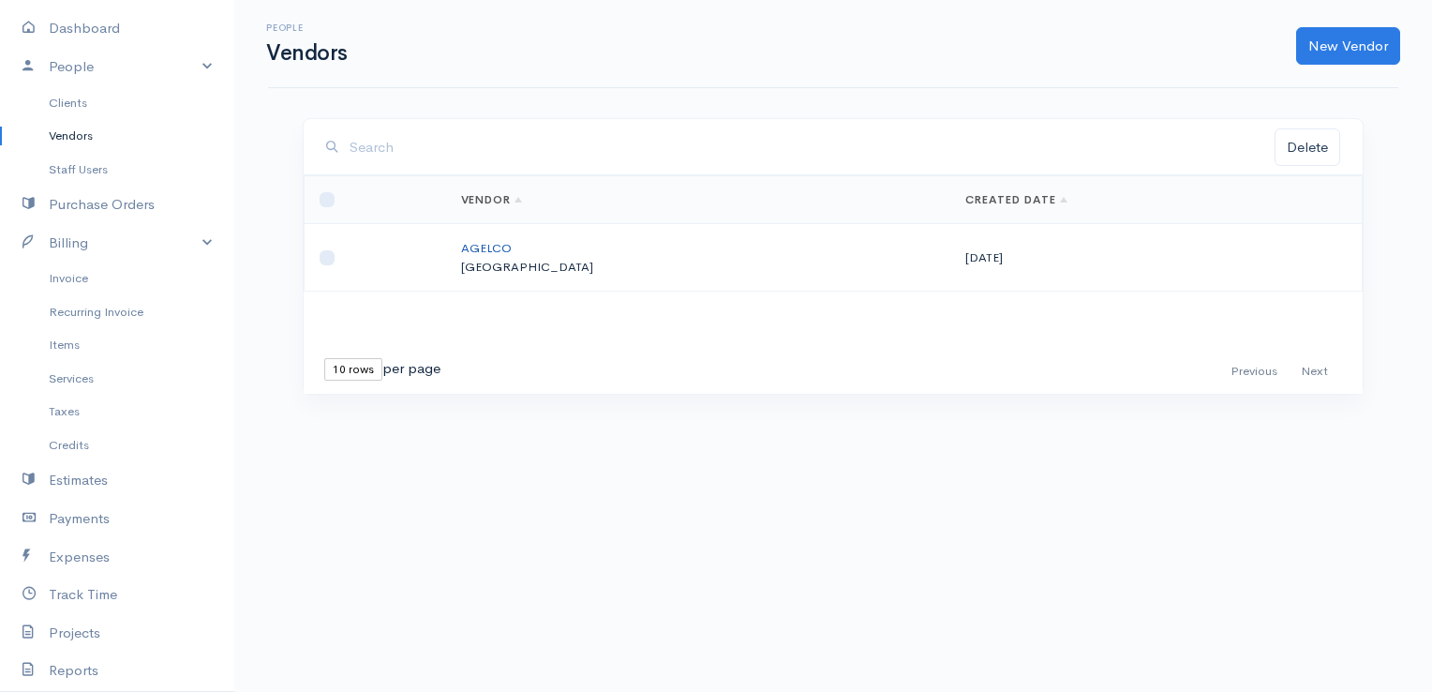
click at [512, 250] on link "AGELCO" at bounding box center [486, 248] width 51 height 16
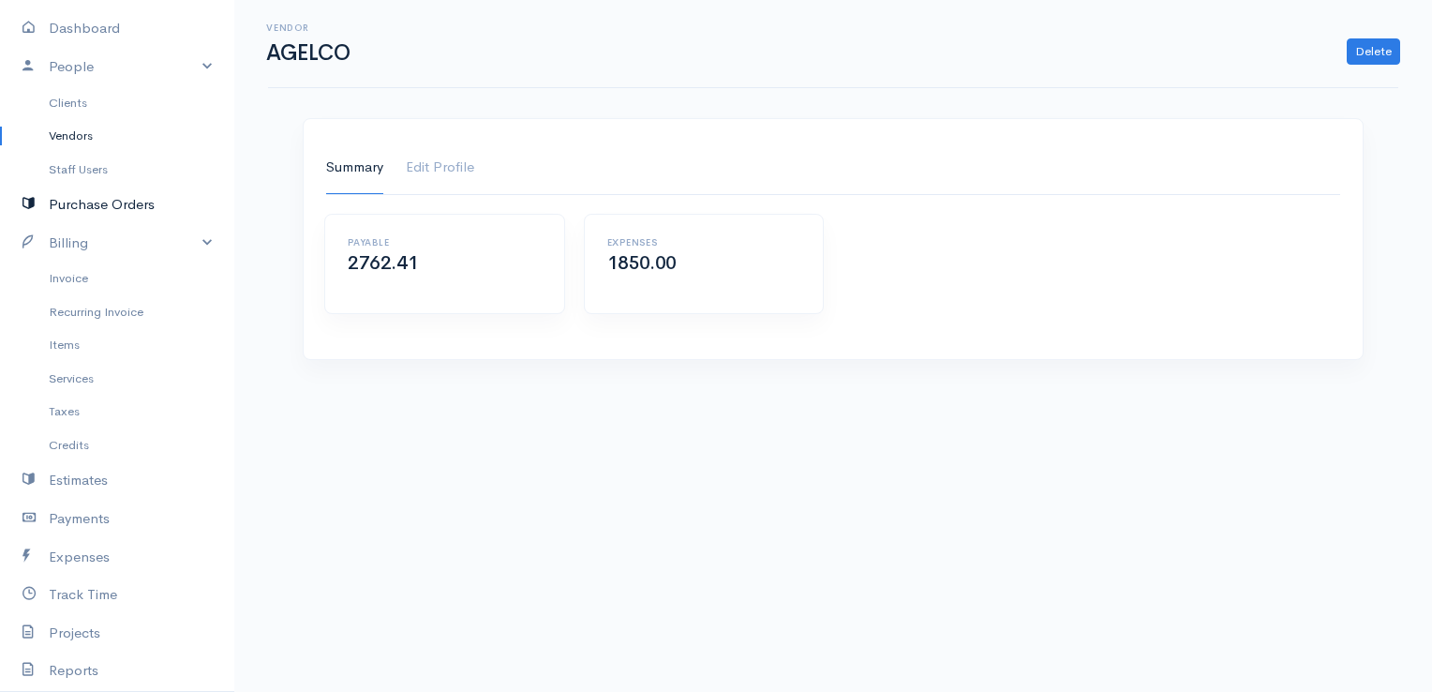
click at [94, 201] on link "Purchase Orders" at bounding box center [117, 205] width 234 height 38
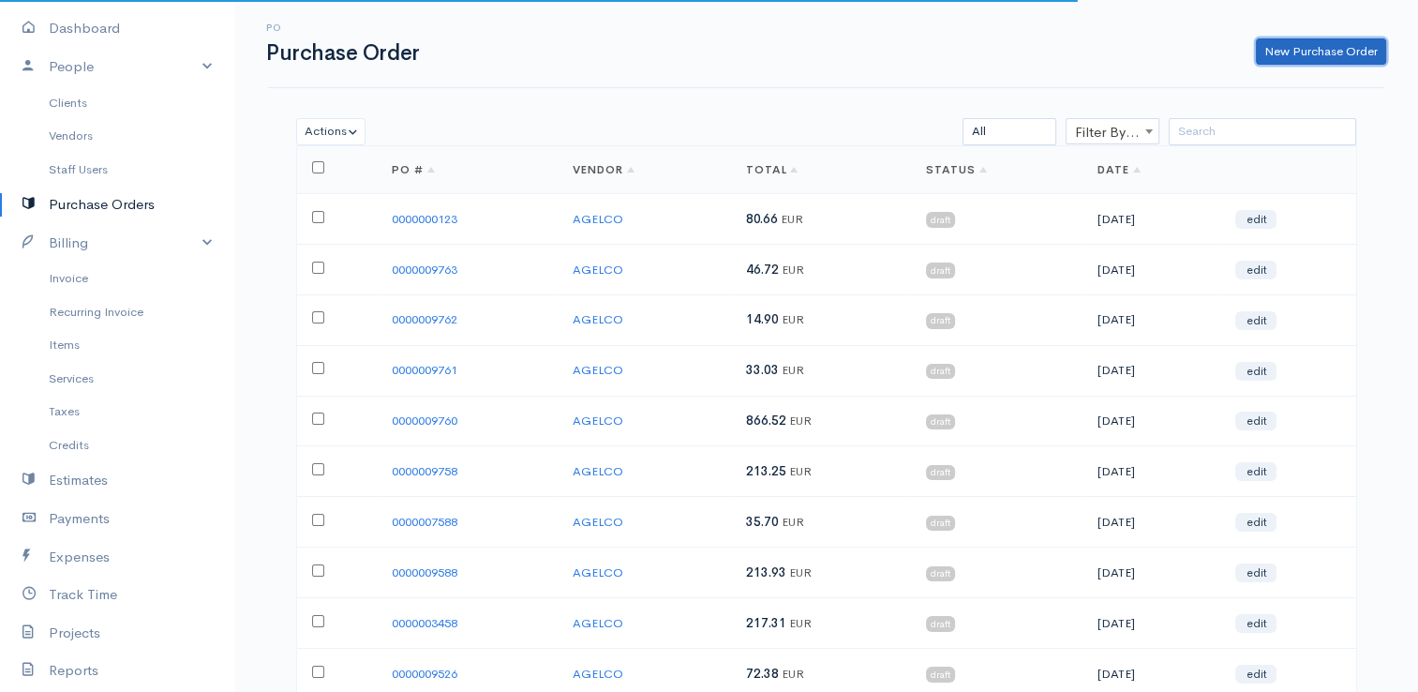
click at [1271, 51] on link "New Purchase Order" at bounding box center [1321, 51] width 130 height 27
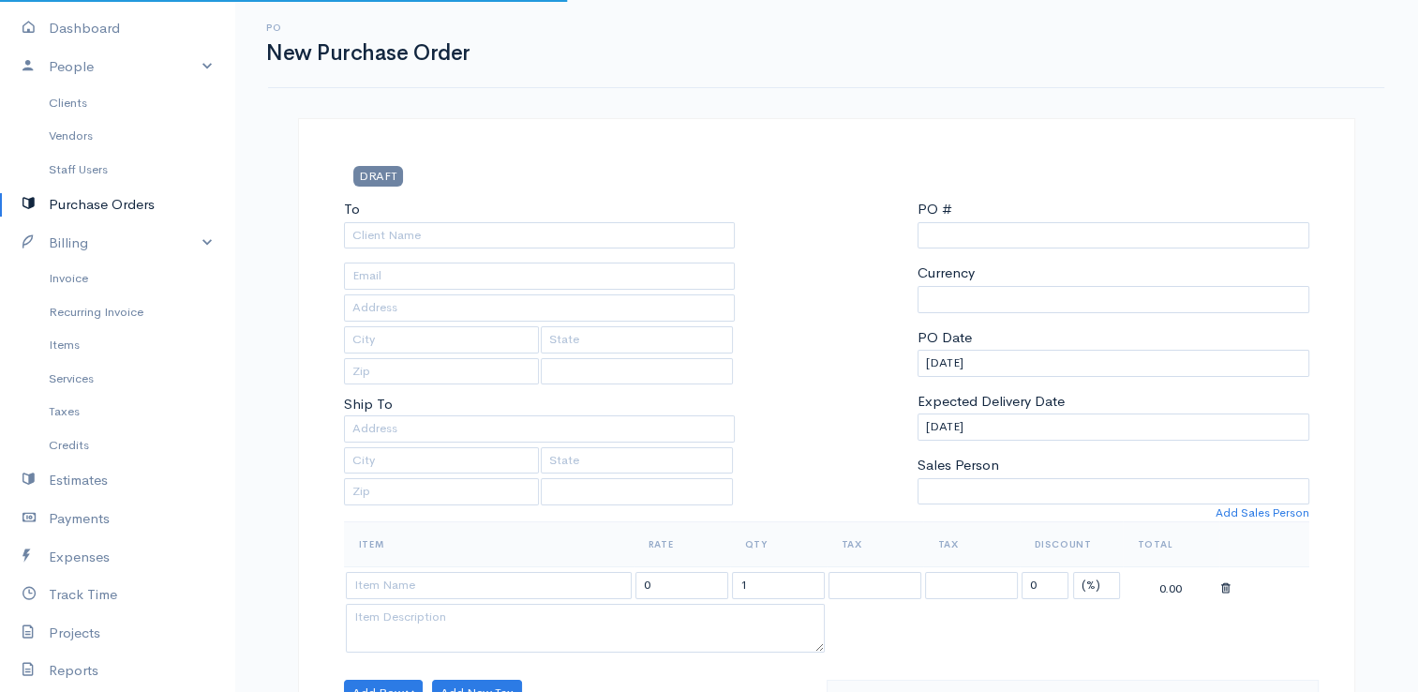
type input "0000009764"
select select "[GEOGRAPHIC_DATA]"
select select "EUR"
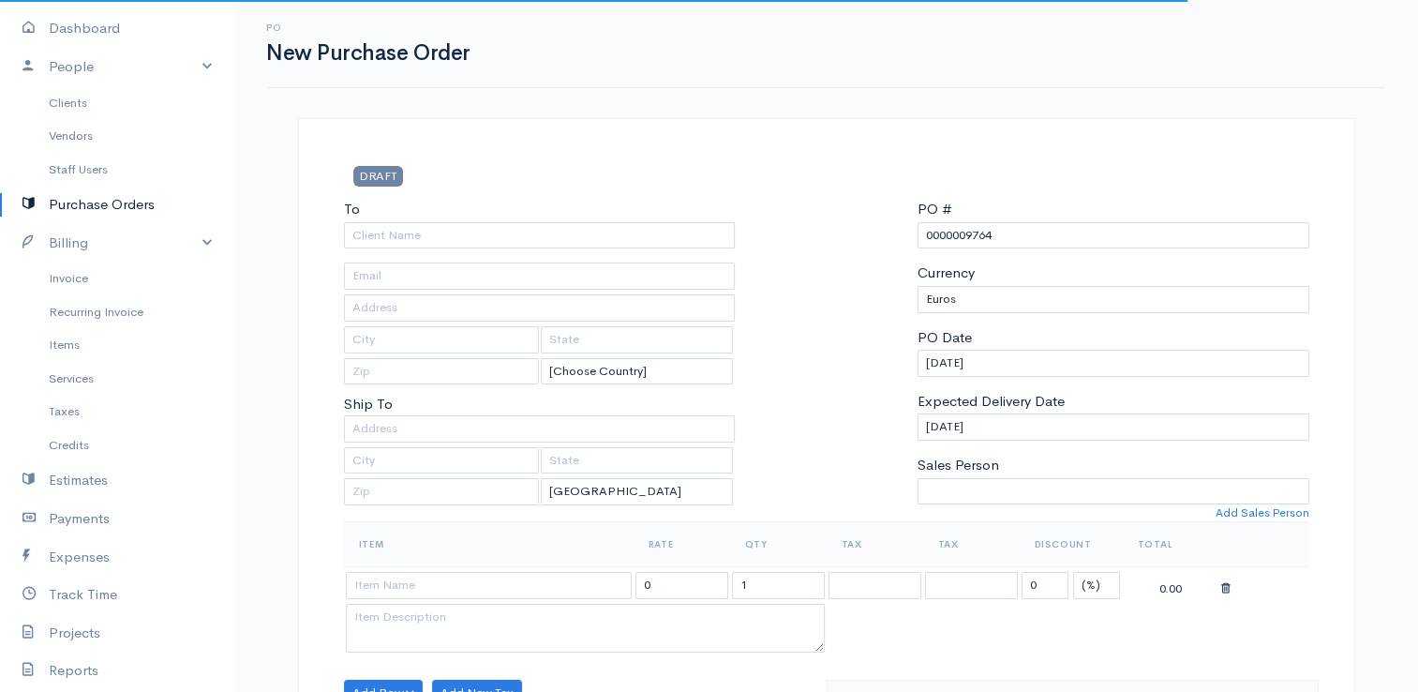
select select "[GEOGRAPHIC_DATA]"
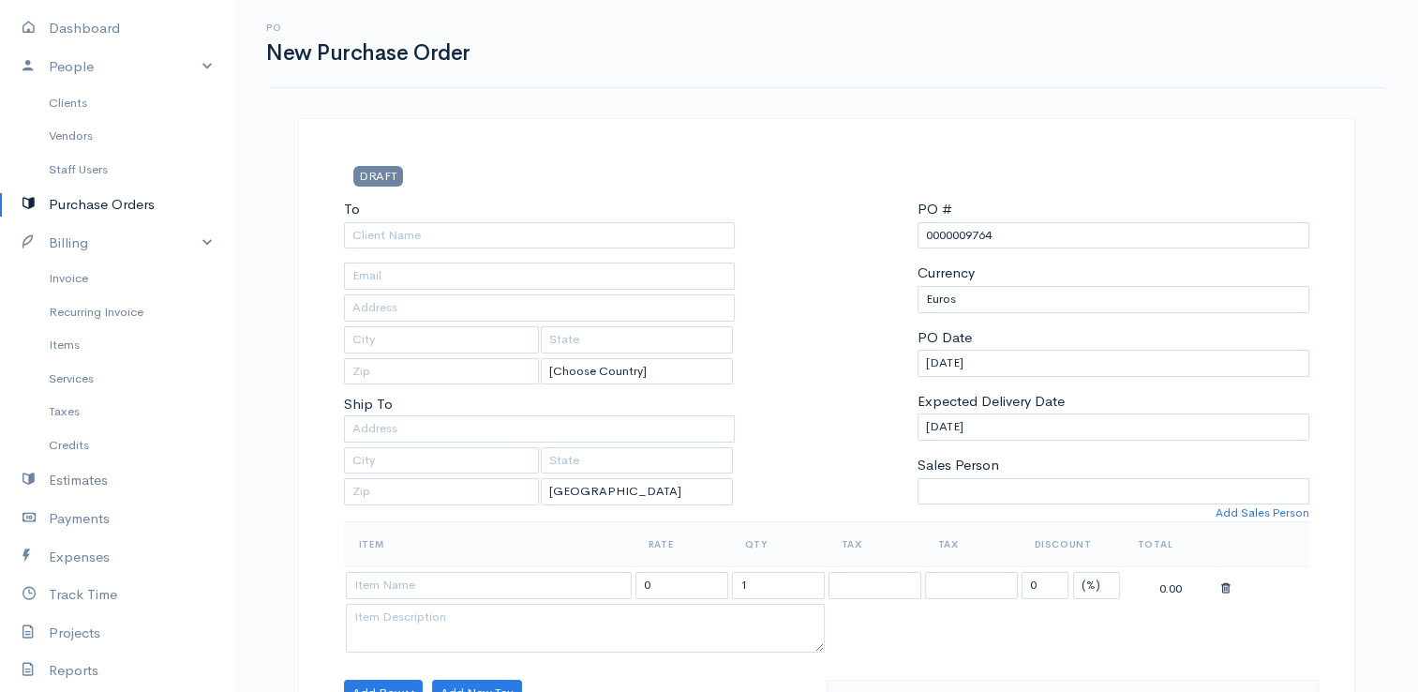
click at [146, 196] on link "Purchase Orders" at bounding box center [117, 205] width 234 height 38
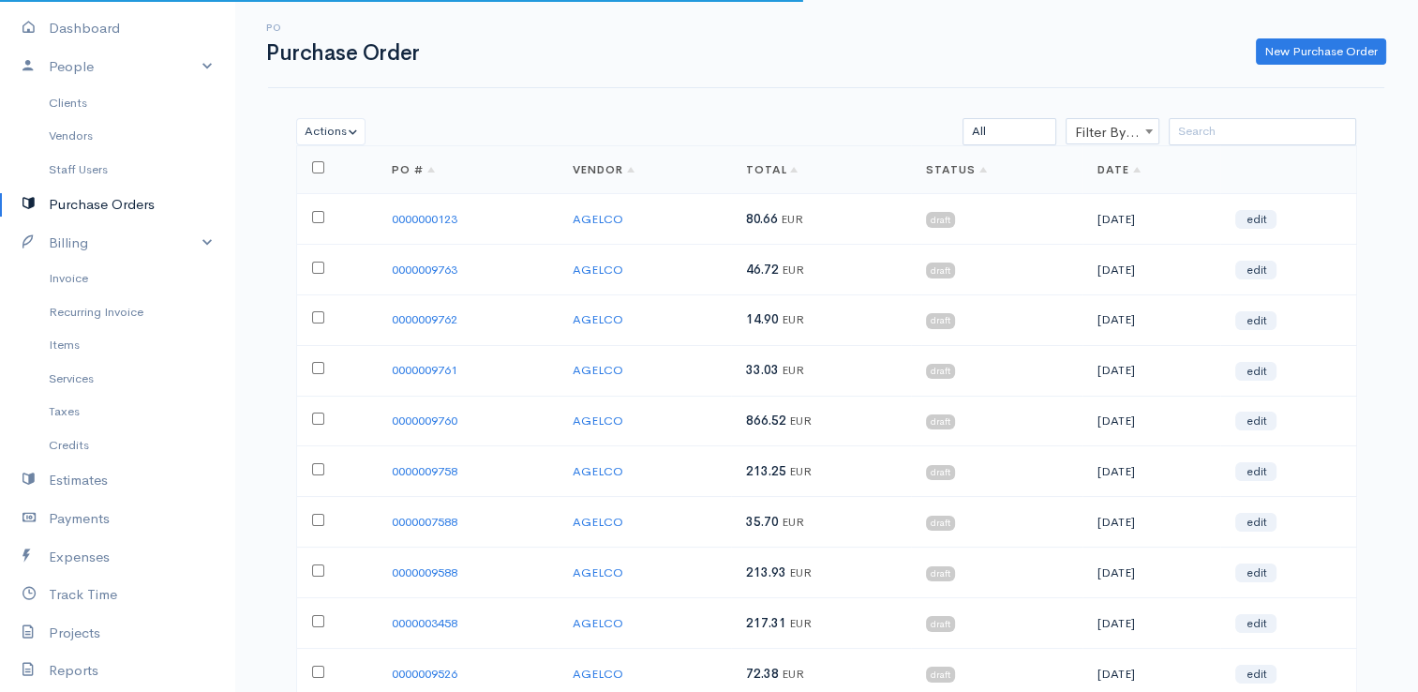
drag, startPoint x: 443, startPoint y: 144, endPoint x: 875, endPoint y: 48, distance: 442.7
click at [875, 48] on div "PO Purchase Order New Purchase Order Actions Delete Print Send [PERSON_NAME] as…" at bounding box center [826, 424] width 1184 height 848
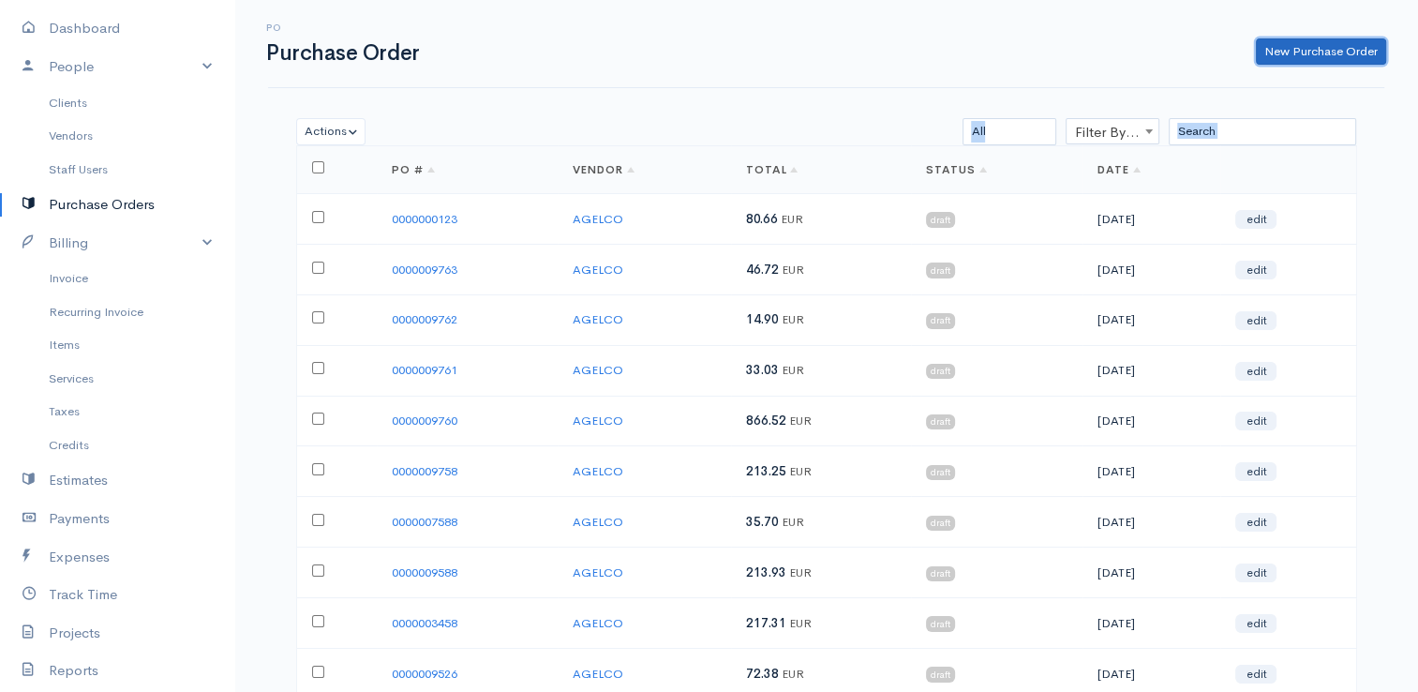
click at [1351, 55] on link "New Purchase Order" at bounding box center [1321, 51] width 130 height 27
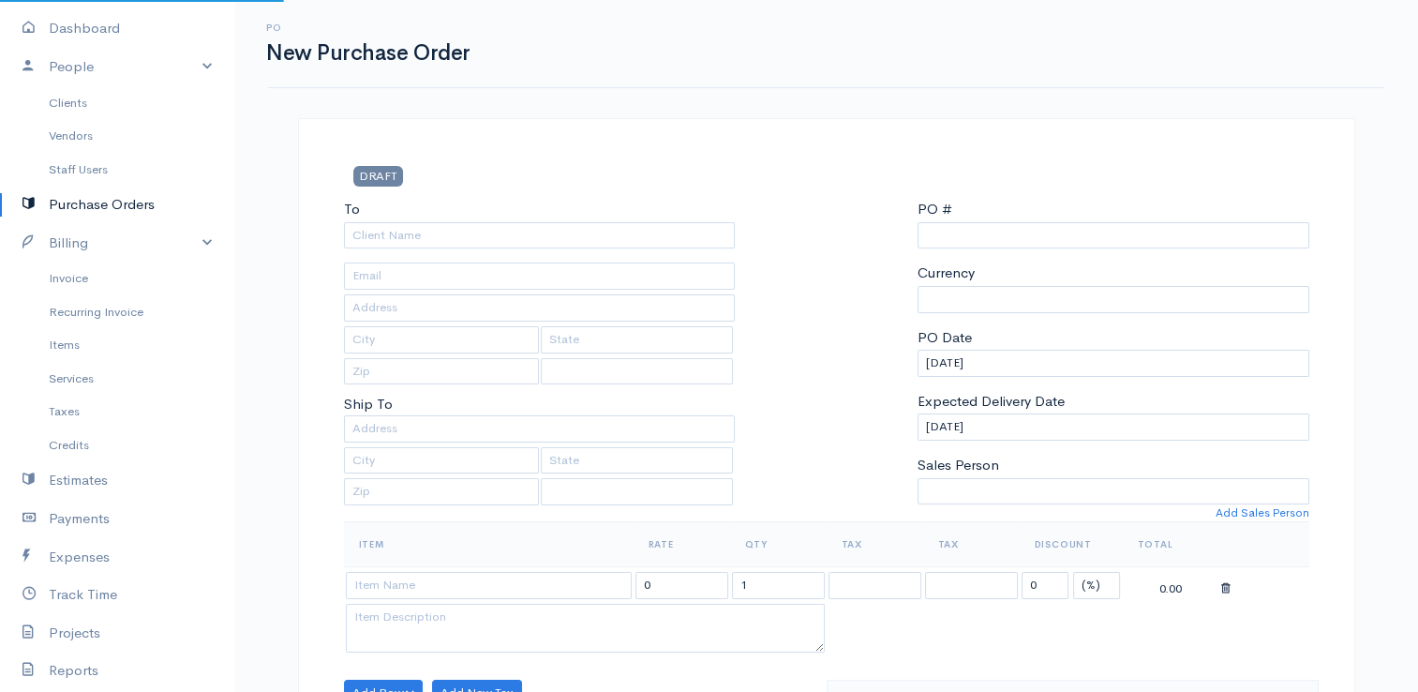
type input "0000009764"
select select "[GEOGRAPHIC_DATA]"
select select "EUR"
select select "[GEOGRAPHIC_DATA]"
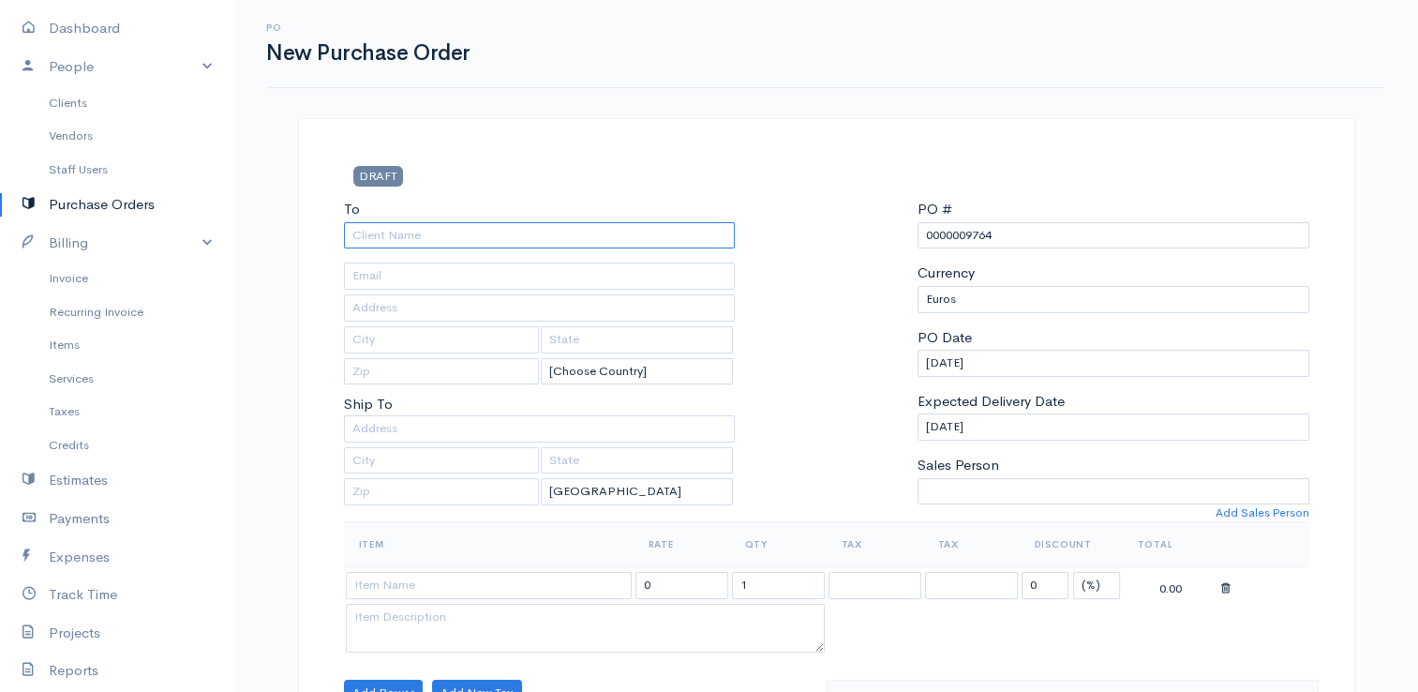
click at [619, 238] on input "To" at bounding box center [540, 235] width 392 height 27
type input "AGELCO"
drag, startPoint x: 1007, startPoint y: 234, endPoint x: 967, endPoint y: 236, distance: 40.3
click at [967, 236] on input "0000009764" at bounding box center [1113, 235] width 392 height 27
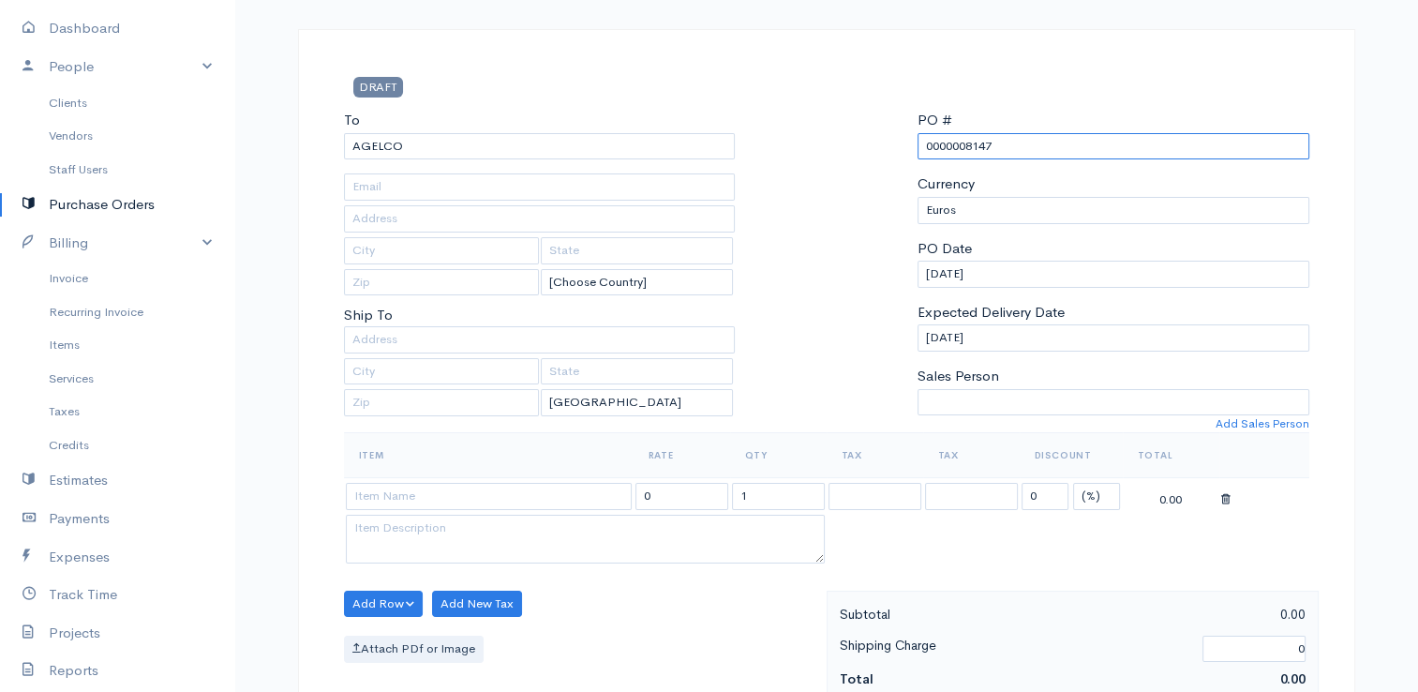
scroll to position [94, 0]
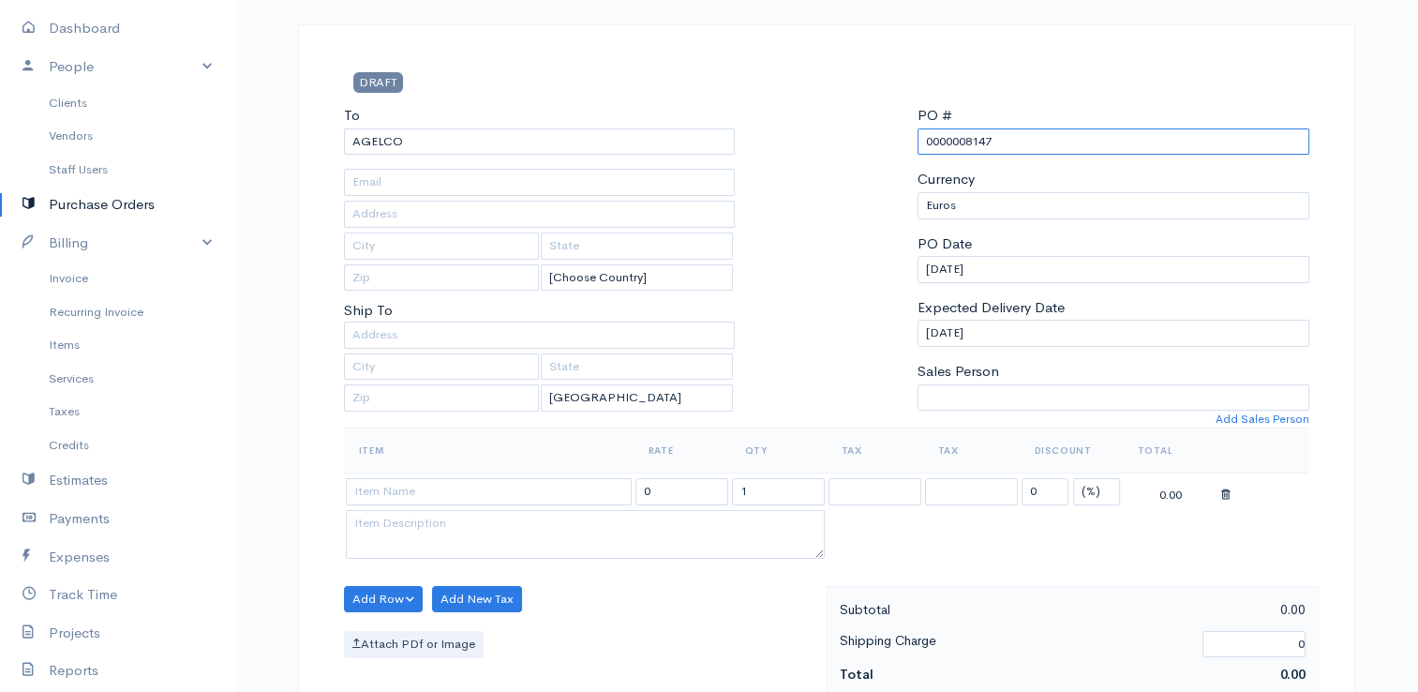
type input "0000008147"
click at [443, 473] on td at bounding box center [489, 491] width 290 height 37
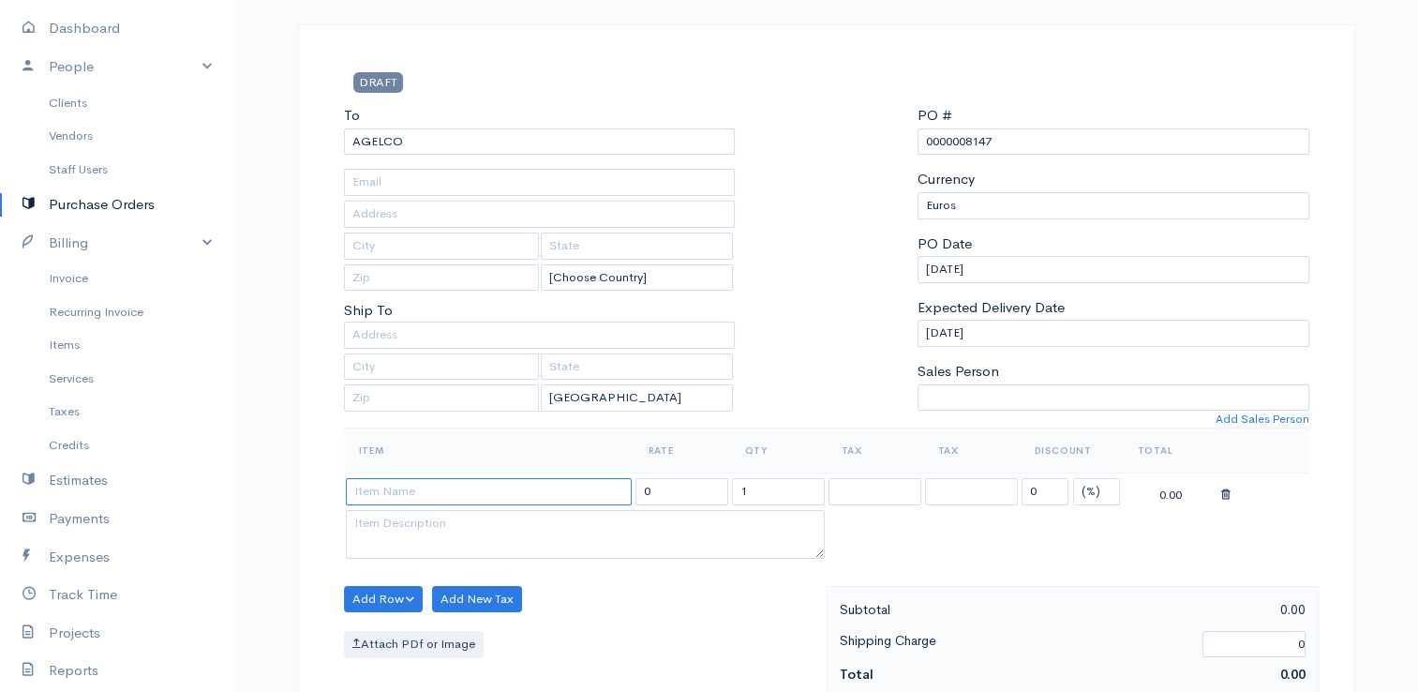
click at [441, 485] on input at bounding box center [489, 491] width 286 height 27
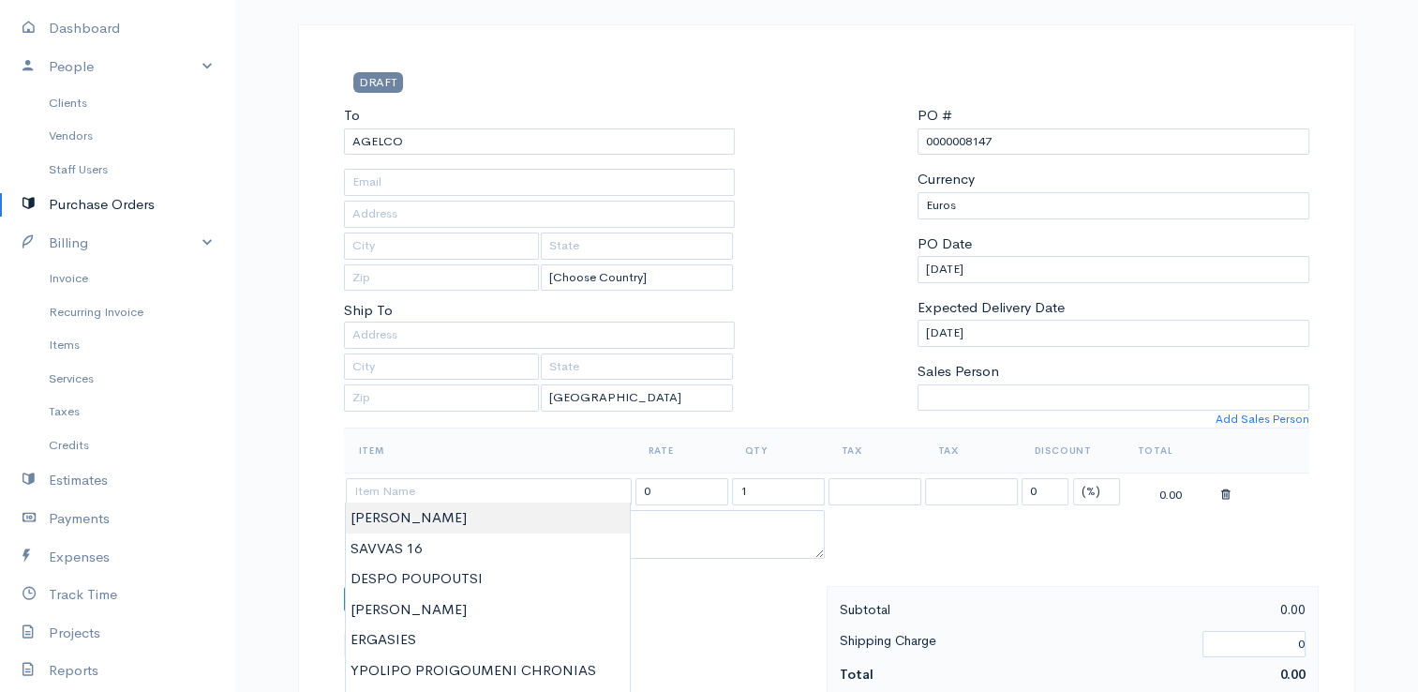
type input "[PERSON_NAME]"
click at [435, 526] on body "E. G Papapetrou Upgrade Dashboard People Clients Vendors Staff Users Purchase O…" at bounding box center [709, 626] width 1418 height 1440
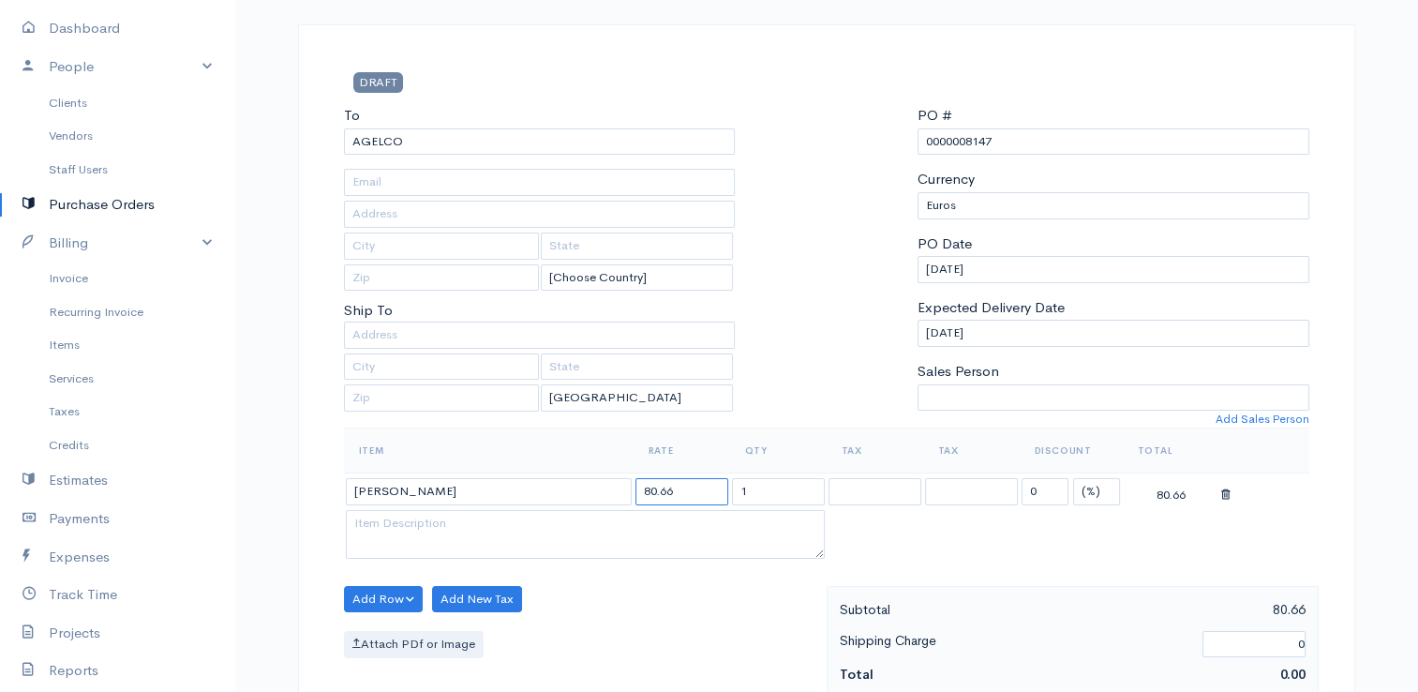
drag, startPoint x: 691, startPoint y: 490, endPoint x: 555, endPoint y: 469, distance: 137.4
click at [555, 469] on table "Item Rate Qty Tax Tax Discount Total [PERSON_NAME] 80.66 1 0 (%) Flat 80.66" at bounding box center [826, 494] width 965 height 135
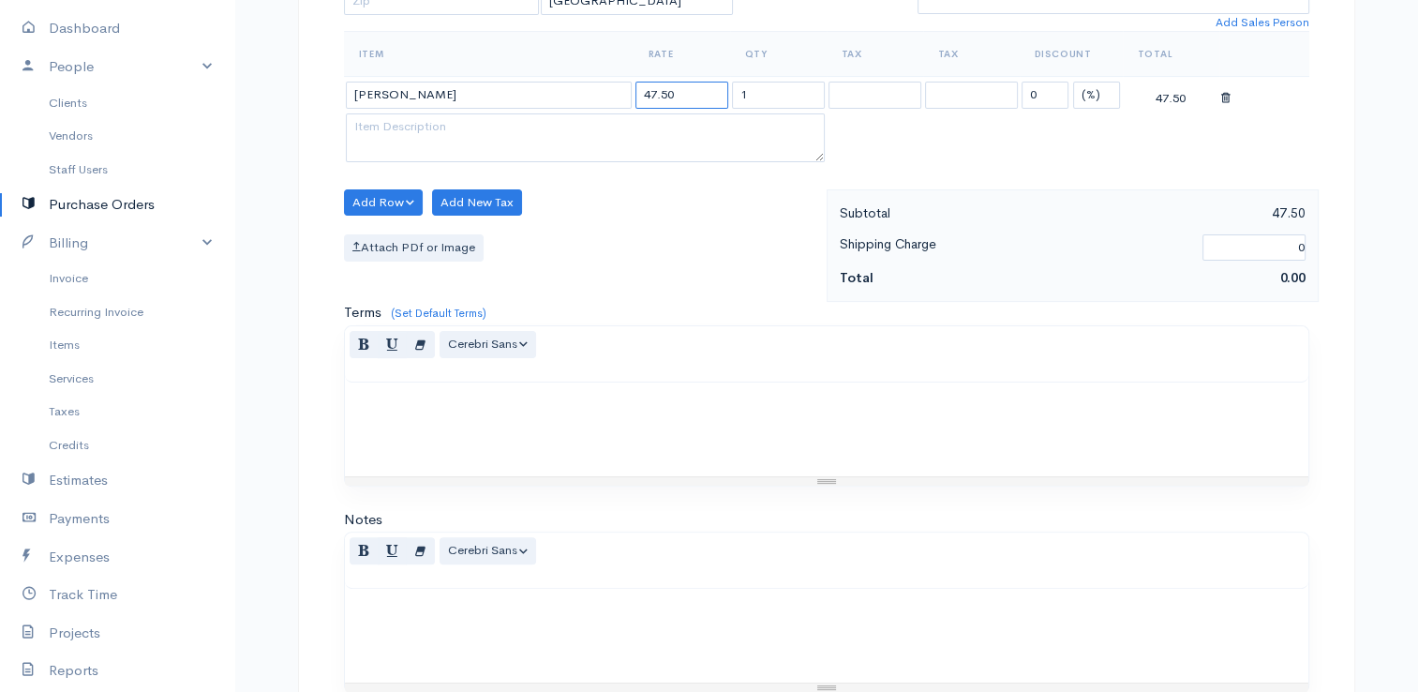
scroll to position [742, 0]
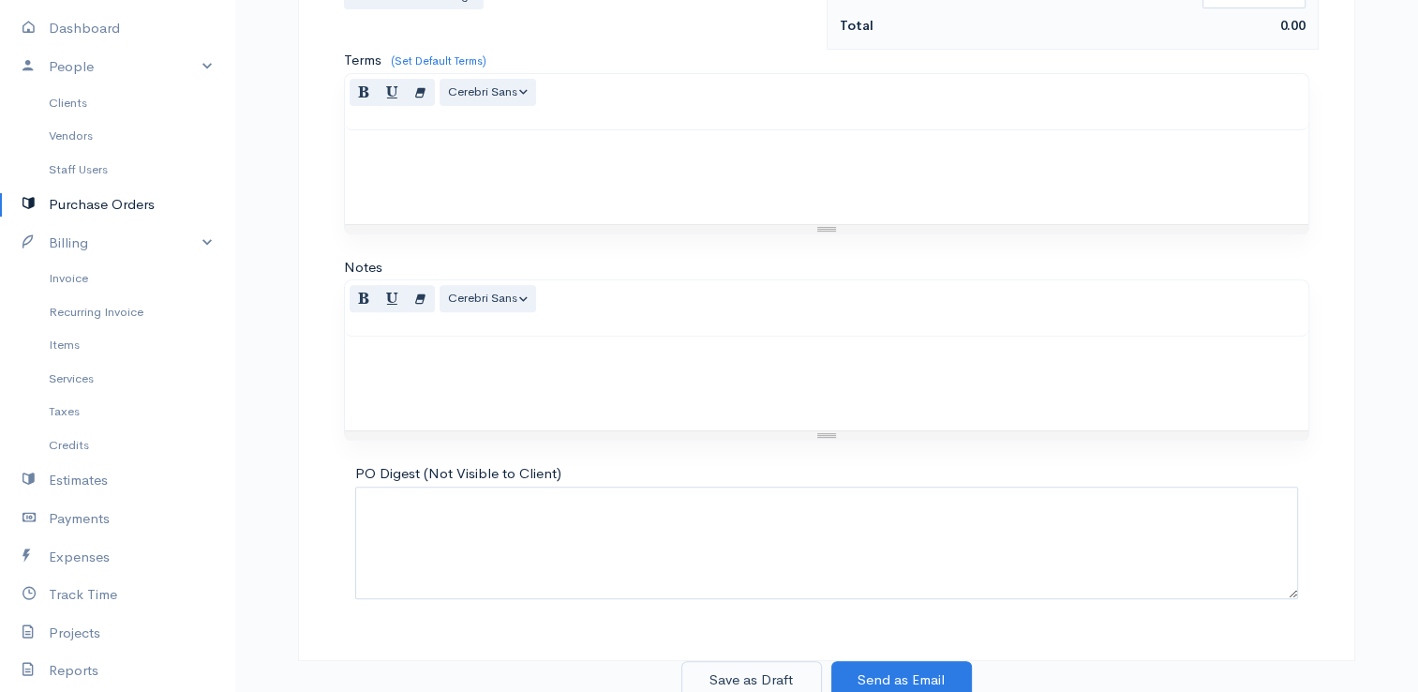
type input "47.50"
click at [756, 668] on button "Save as Draft" at bounding box center [751, 680] width 141 height 38
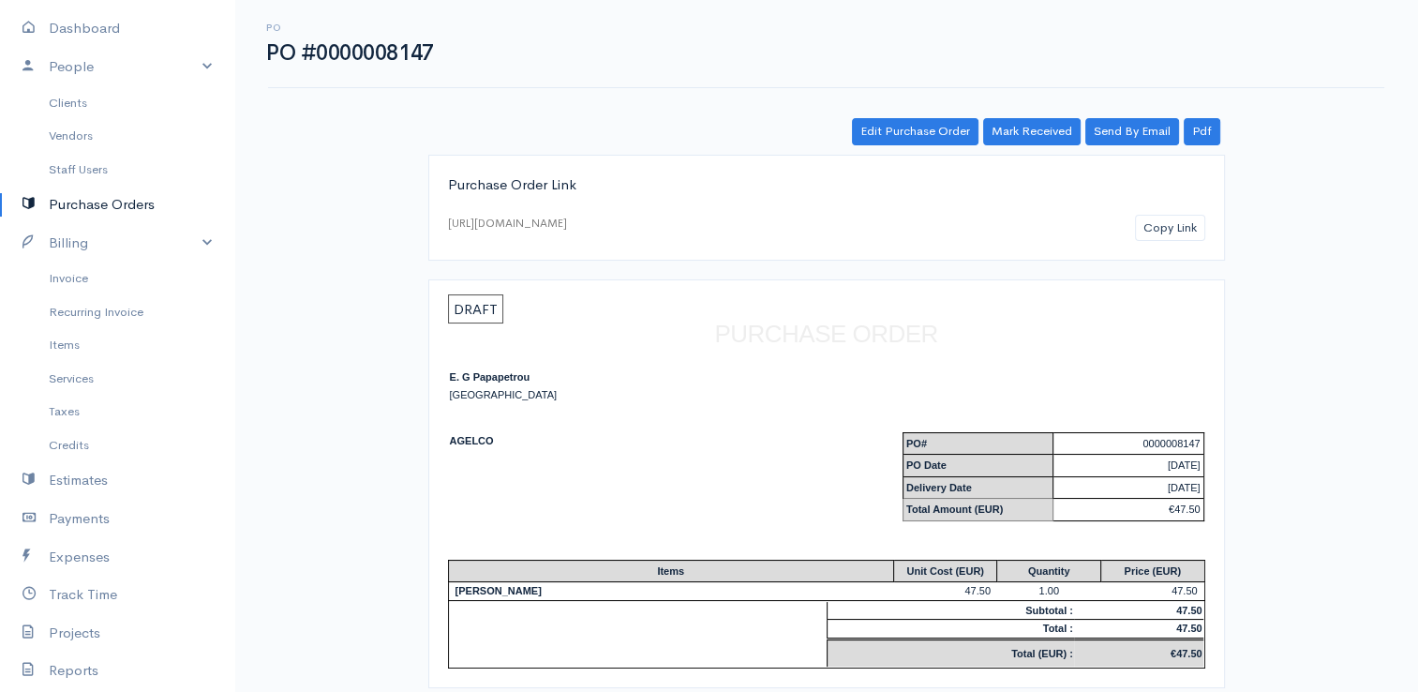
click at [120, 204] on link "Purchase Orders" at bounding box center [117, 205] width 234 height 38
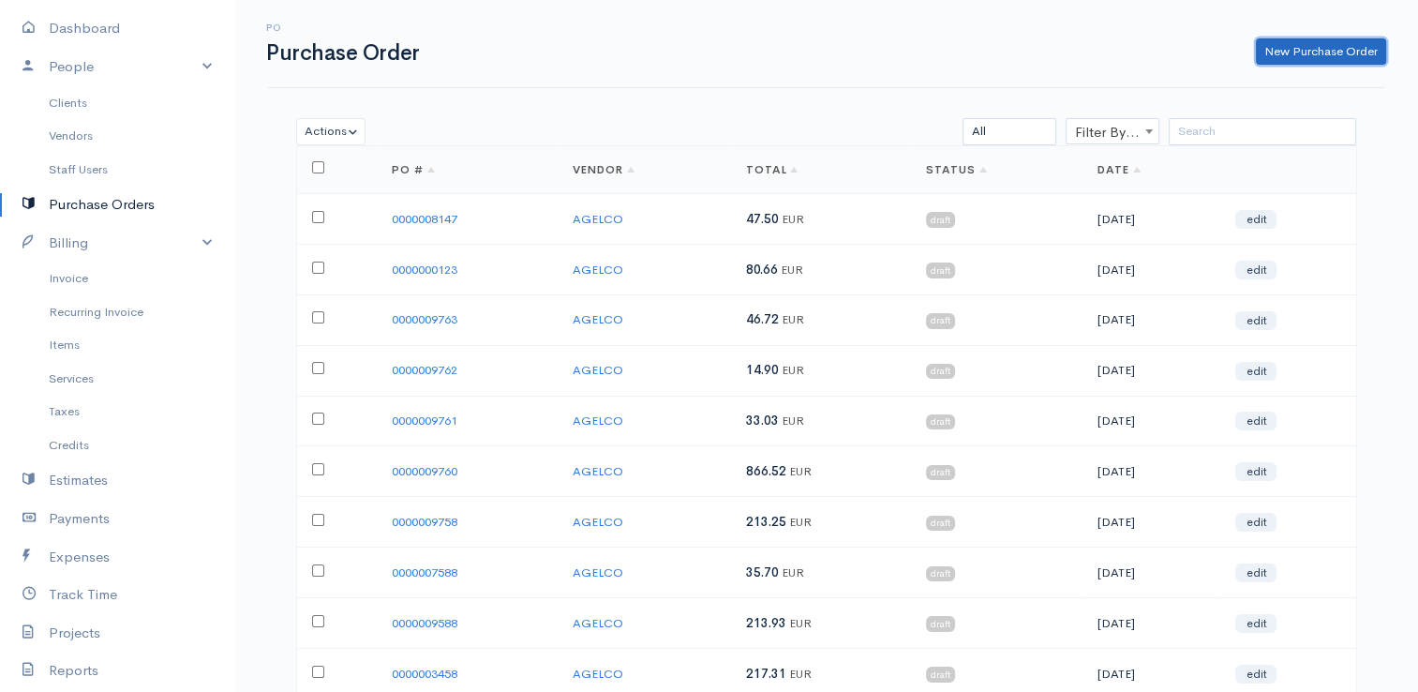
click at [1316, 51] on link "New Purchase Order" at bounding box center [1321, 51] width 130 height 27
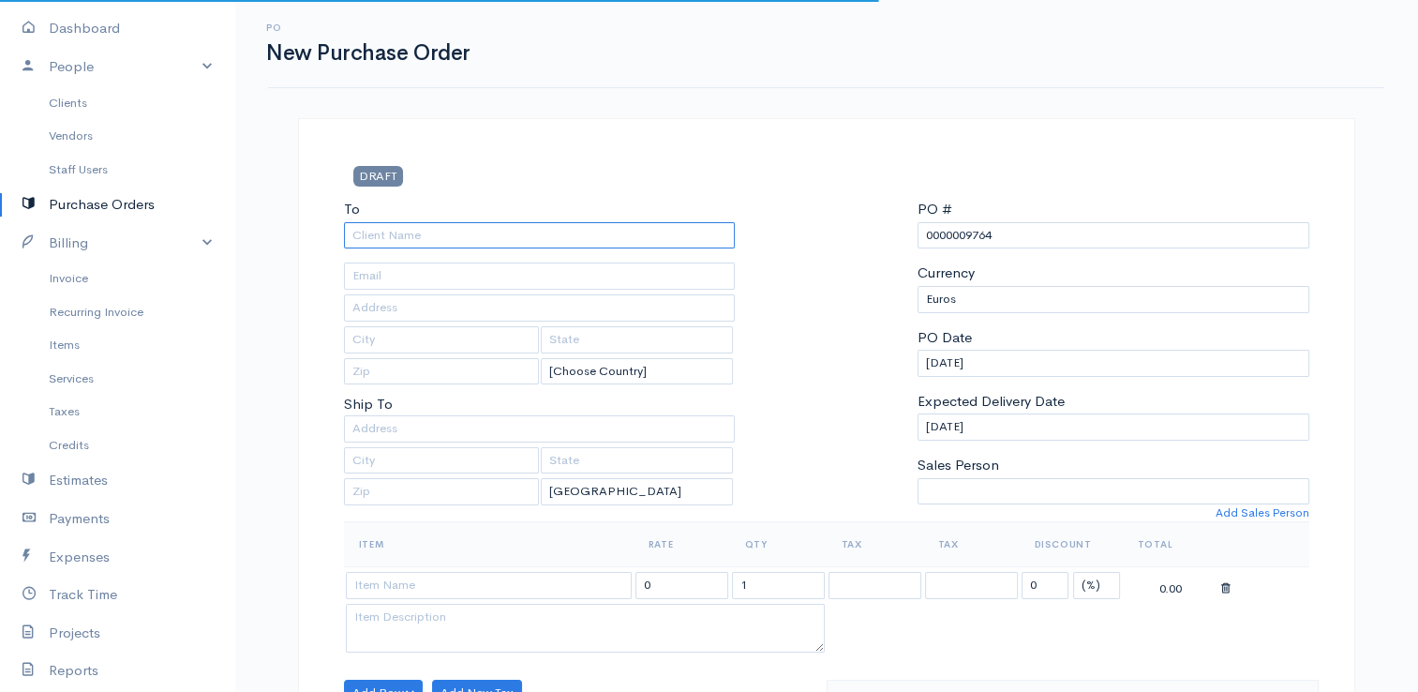
click at [641, 231] on input "To" at bounding box center [540, 235] width 392 height 27
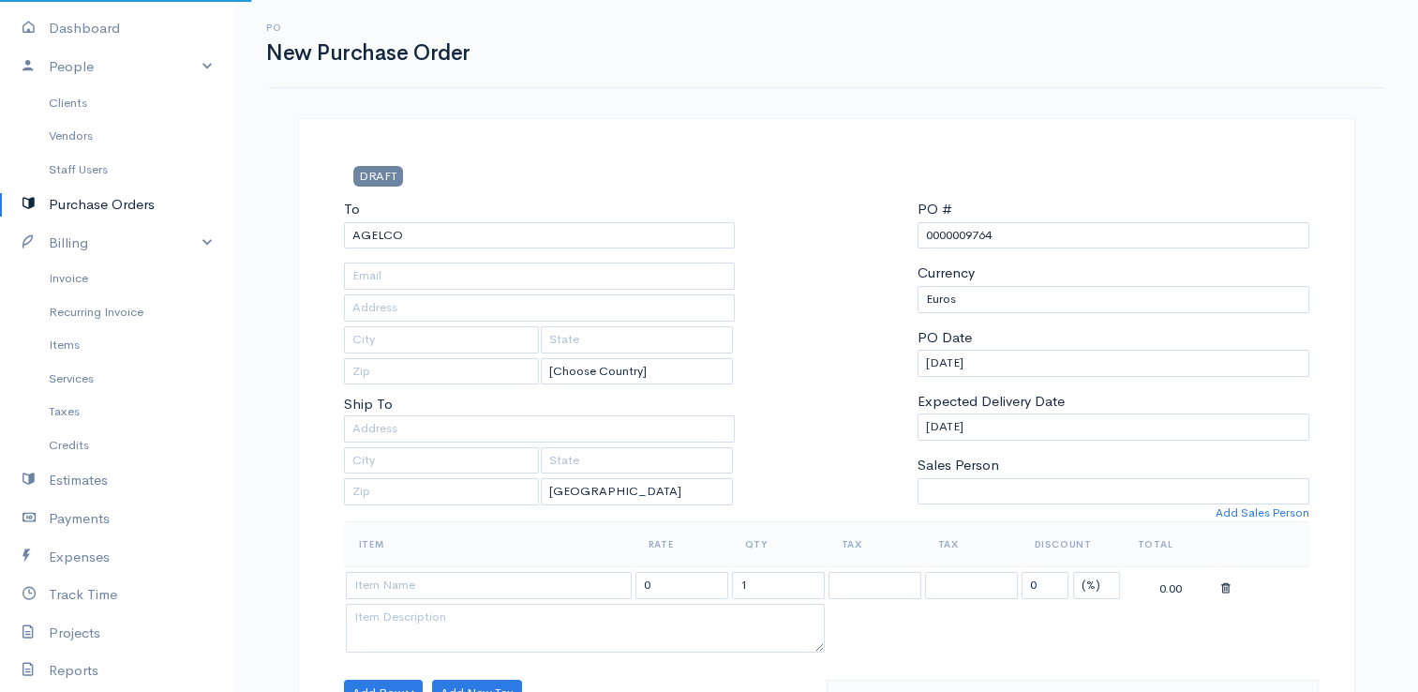
drag, startPoint x: 1033, startPoint y: 231, endPoint x: 964, endPoint y: 237, distance: 68.6
click at [964, 237] on input "0000009764" at bounding box center [1113, 235] width 392 height 27
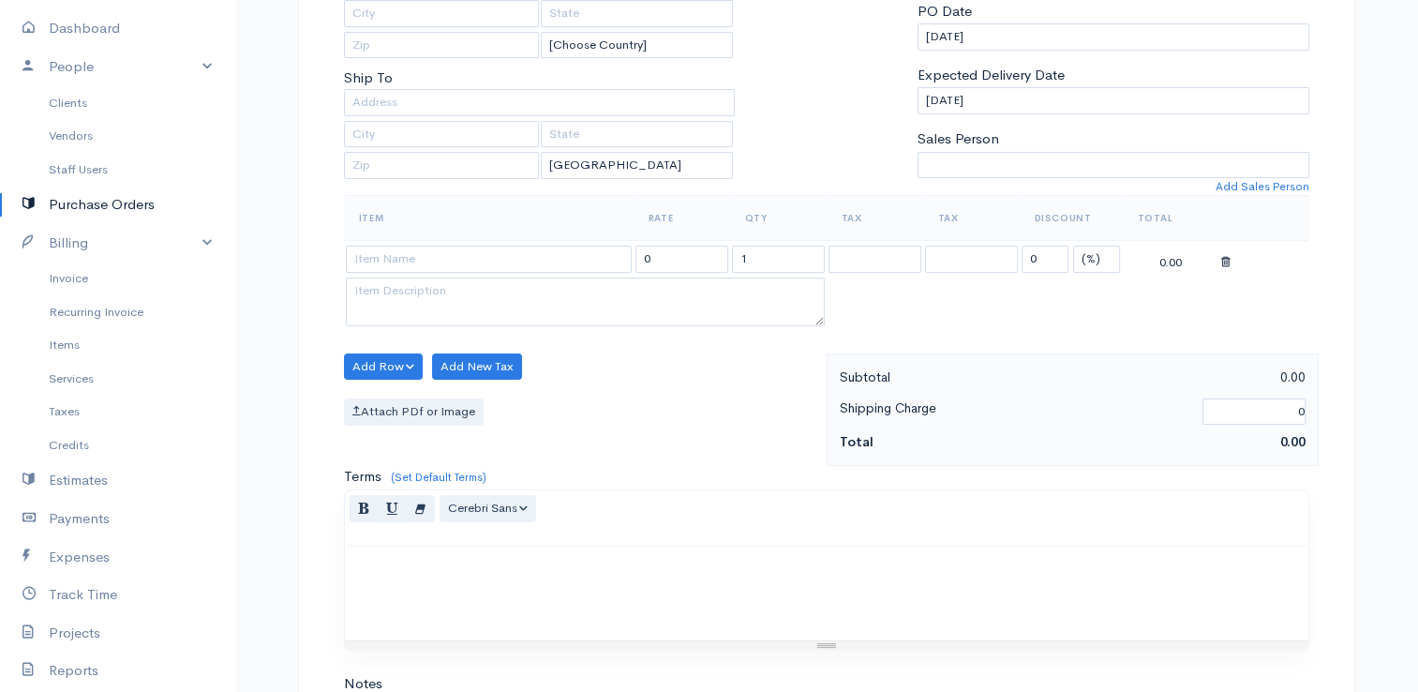
scroll to position [281, 0]
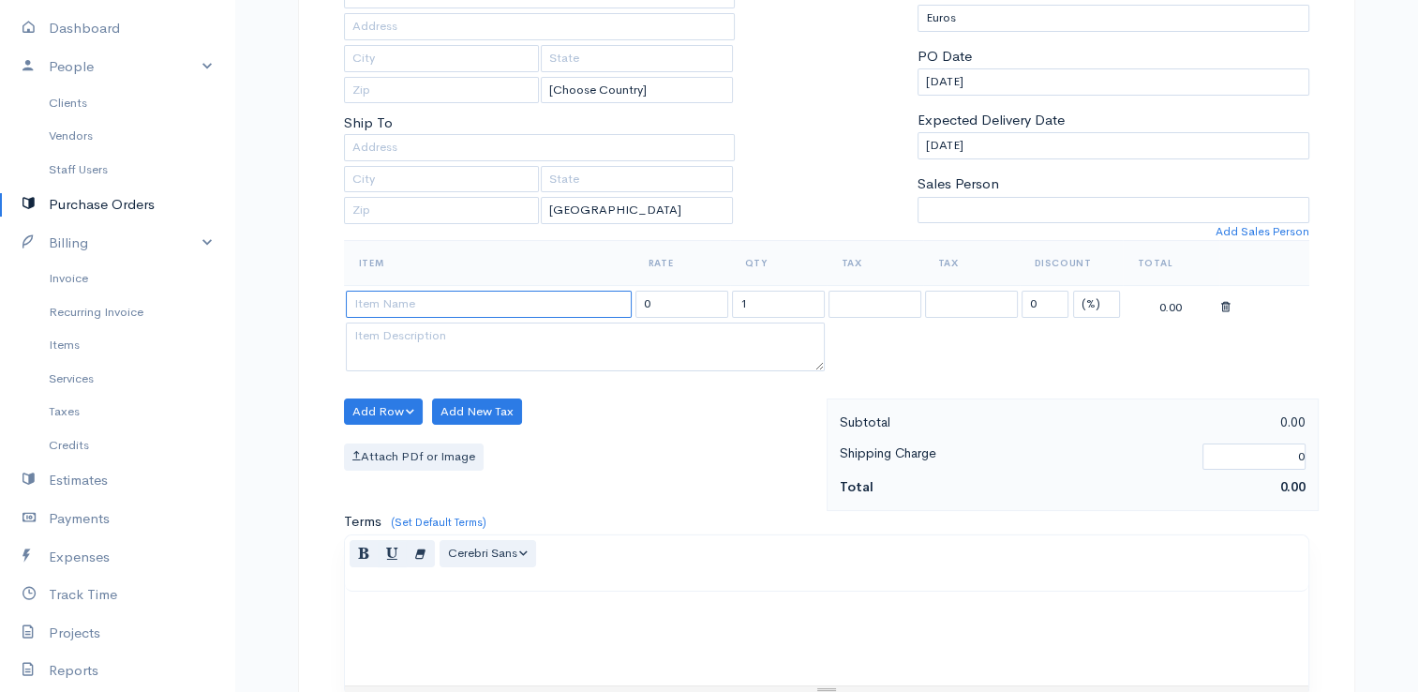
click at [449, 302] on input at bounding box center [489, 304] width 286 height 27
drag, startPoint x: 660, startPoint y: 299, endPoint x: 617, endPoint y: 296, distance: 43.2
click at [617, 296] on tr "[PERSON_NAME] 0 1 0 (%) Flat 0.00" at bounding box center [826, 304] width 965 height 37
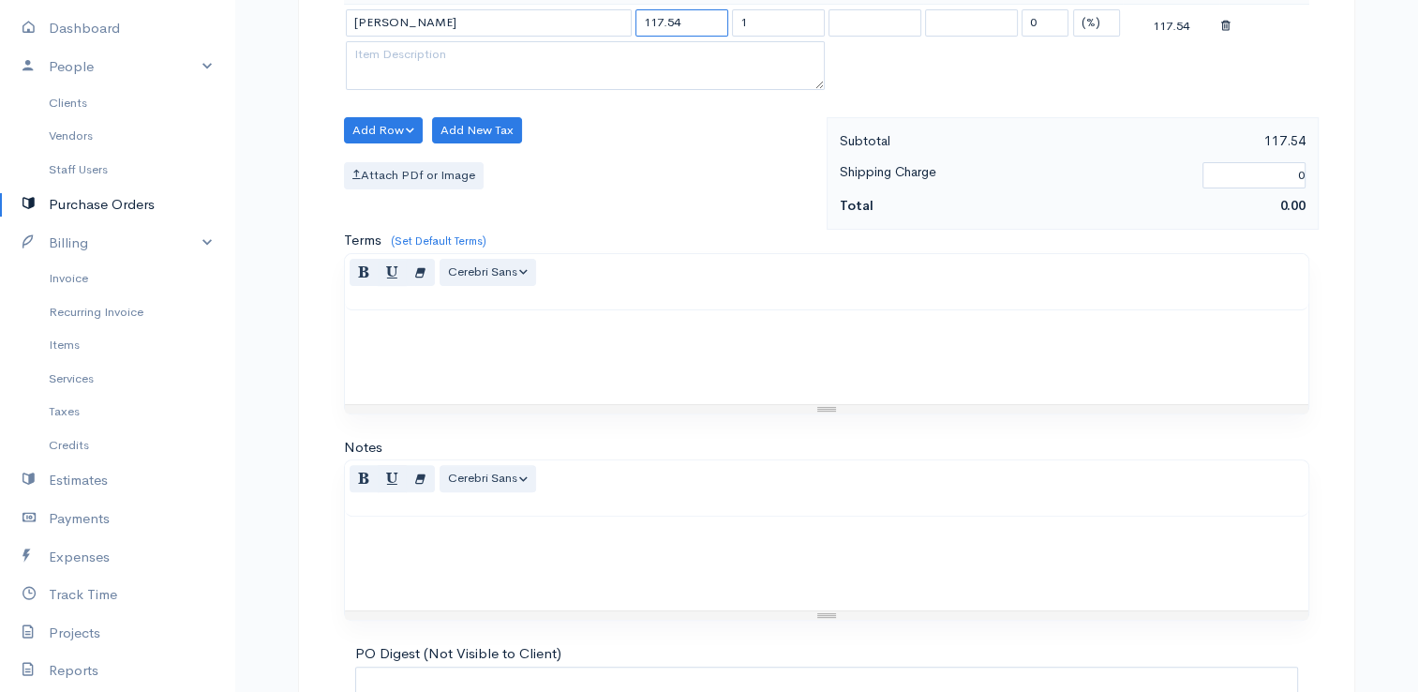
scroll to position [742, 0]
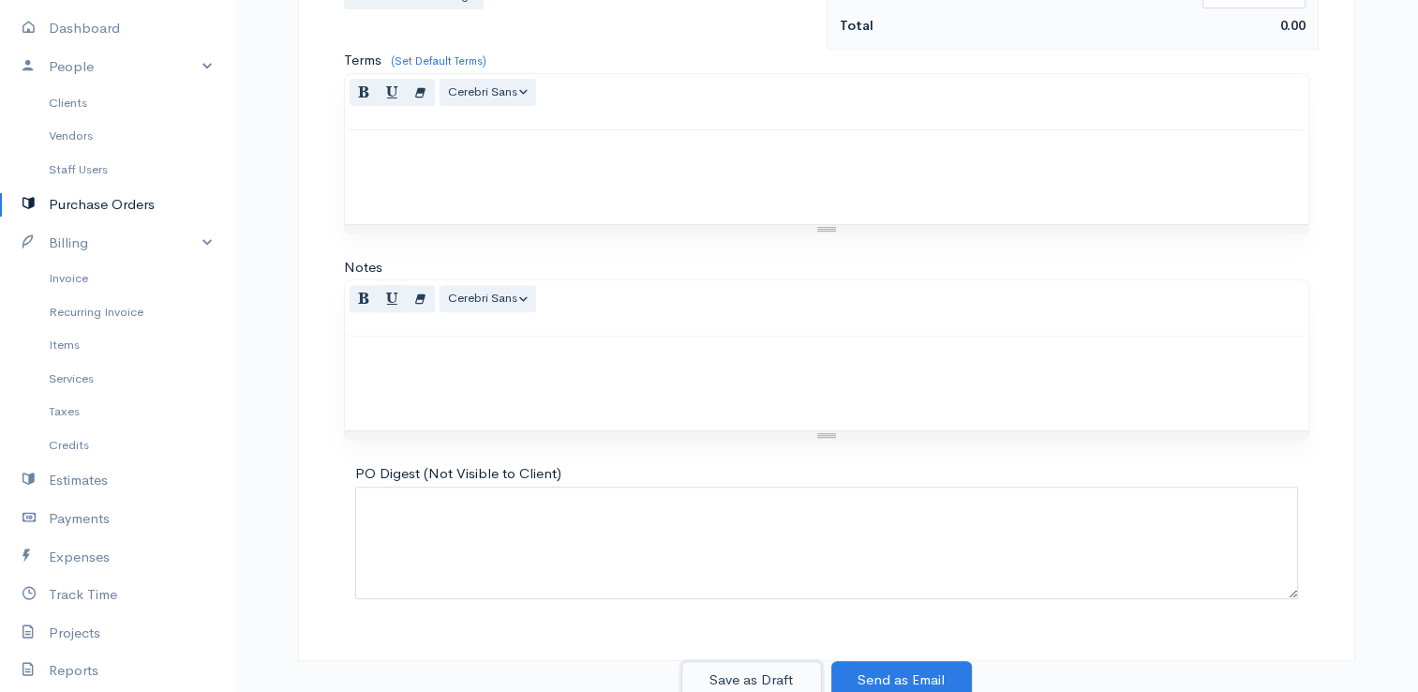
click at [730, 665] on button "Save as Draft" at bounding box center [751, 680] width 141 height 38
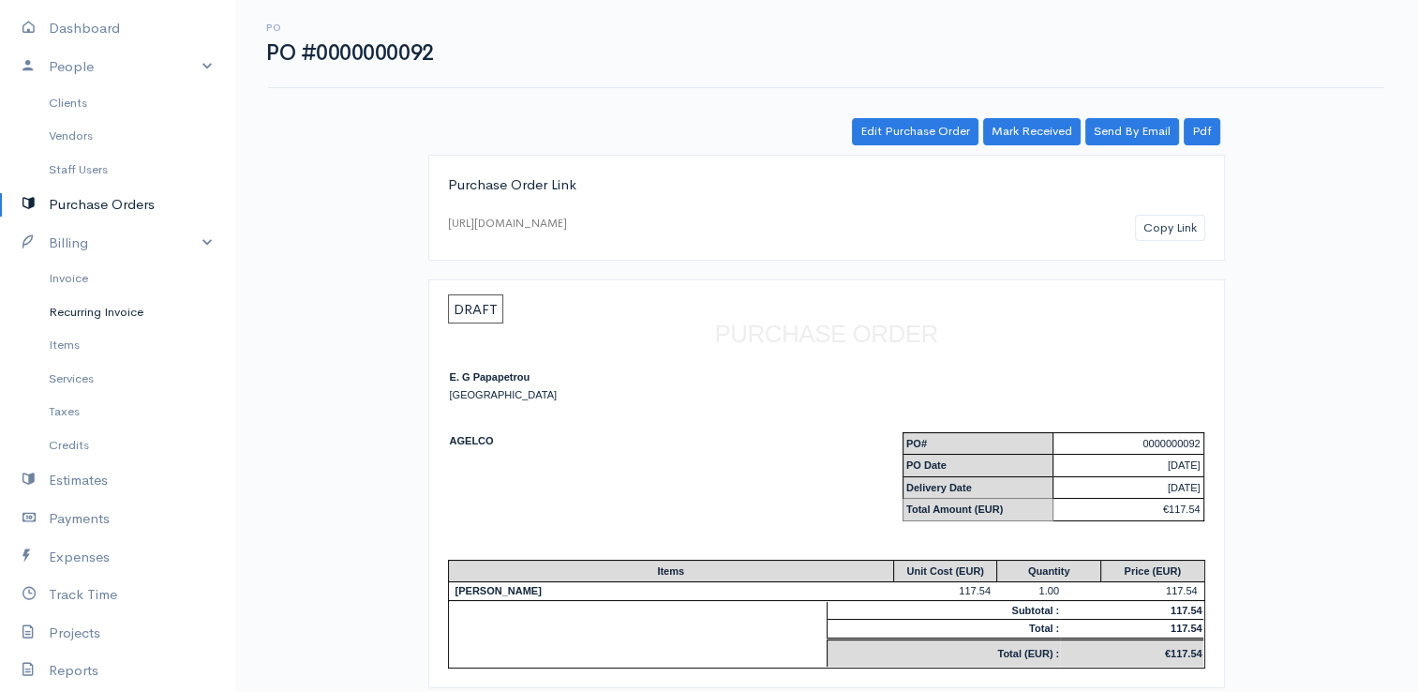
click at [82, 303] on link "Recurring Invoice" at bounding box center [117, 312] width 234 height 34
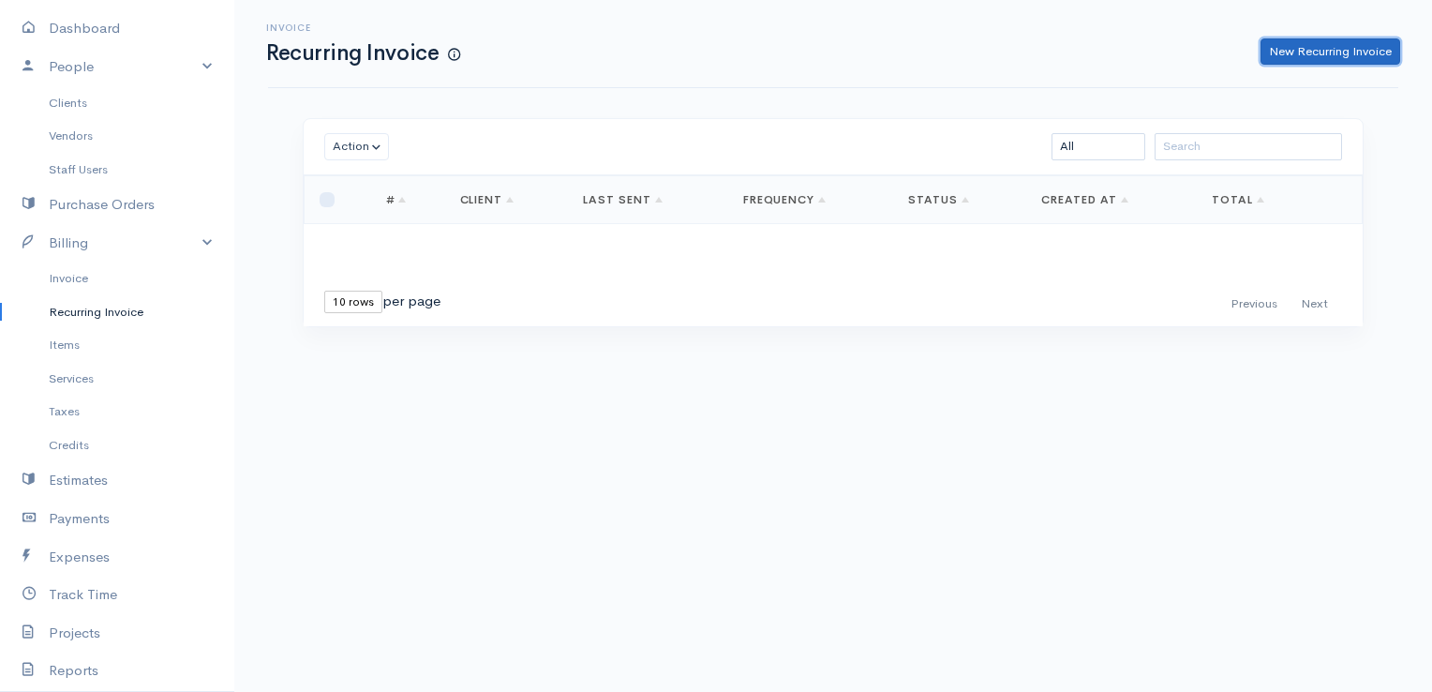
click at [1323, 45] on link "New Recurring Invoice" at bounding box center [1330, 51] width 140 height 27
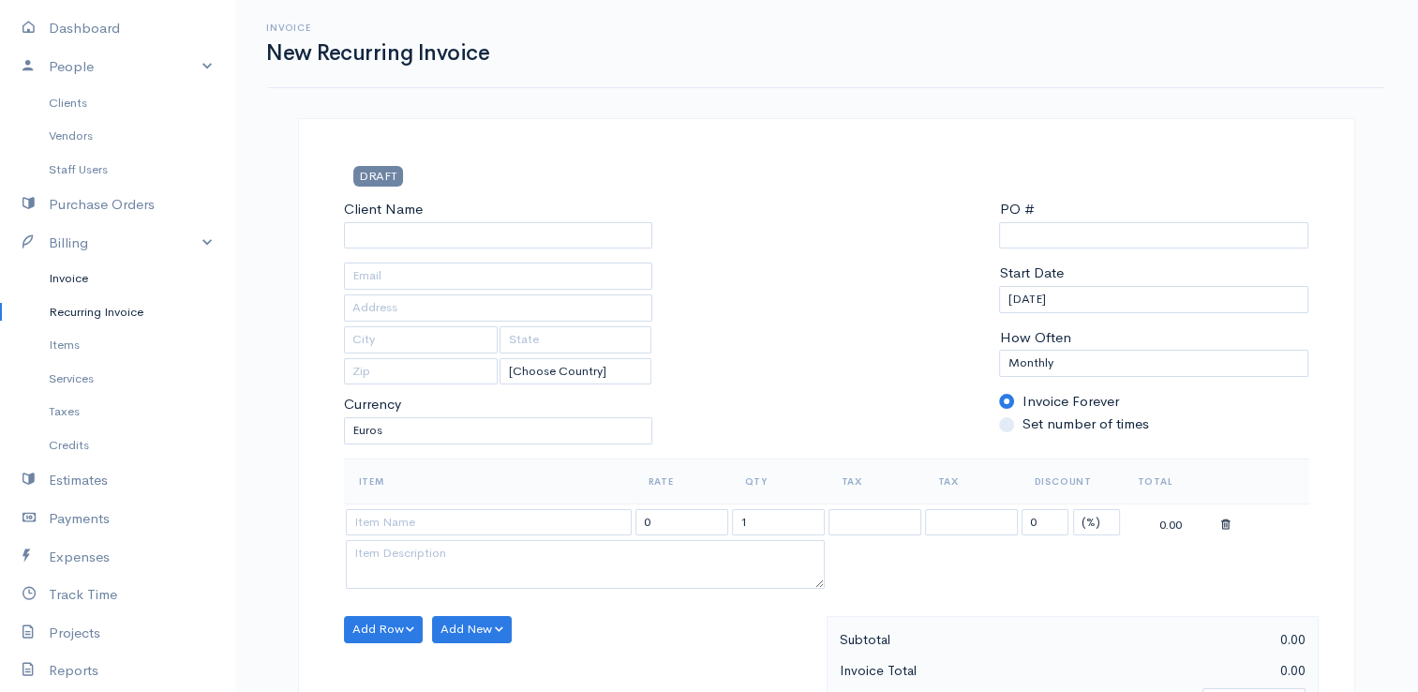
click at [80, 276] on link "Invoice" at bounding box center [117, 278] width 234 height 34
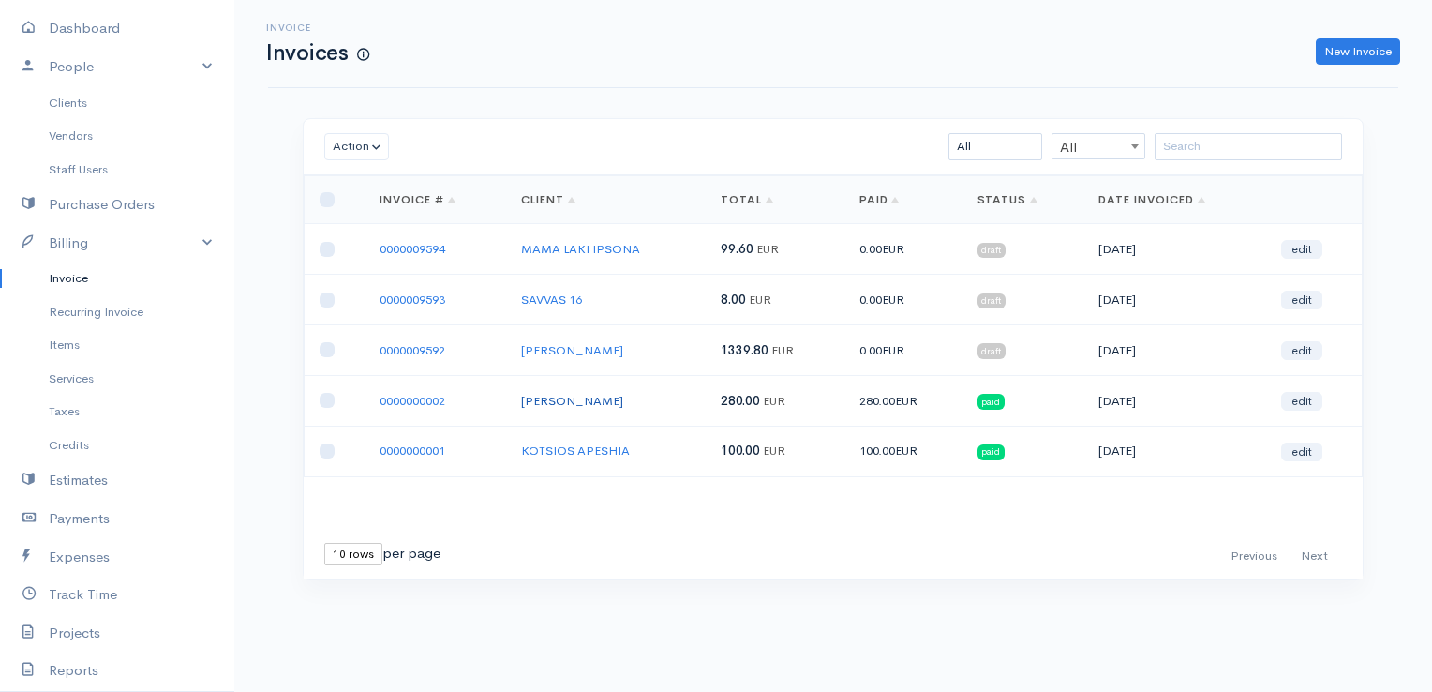
click at [544, 401] on link "[PERSON_NAME]" at bounding box center [572, 401] width 102 height 16
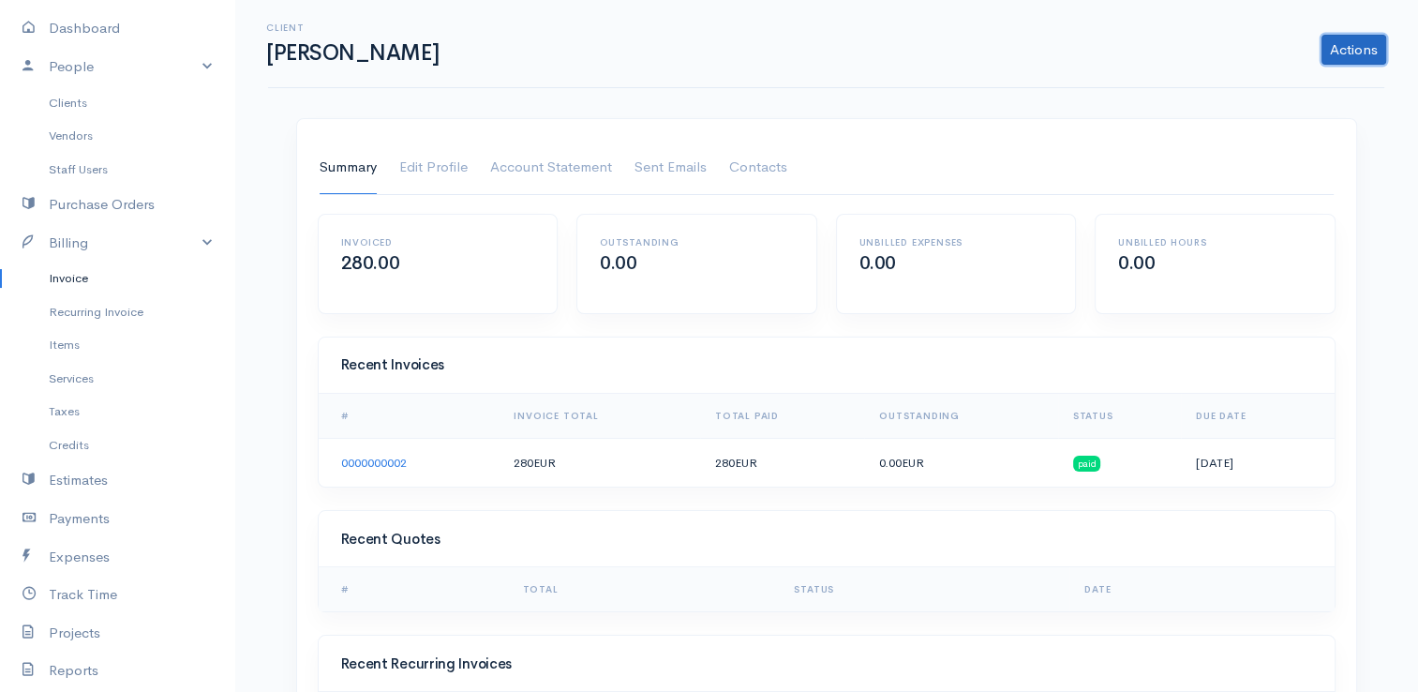
click at [1356, 52] on link "Actions" at bounding box center [1353, 50] width 65 height 30
click at [904, 63] on div "Actions Archive Client Delete Client" at bounding box center [924, 50] width 943 height 30
click at [120, 201] on link "Purchase Orders" at bounding box center [117, 205] width 234 height 38
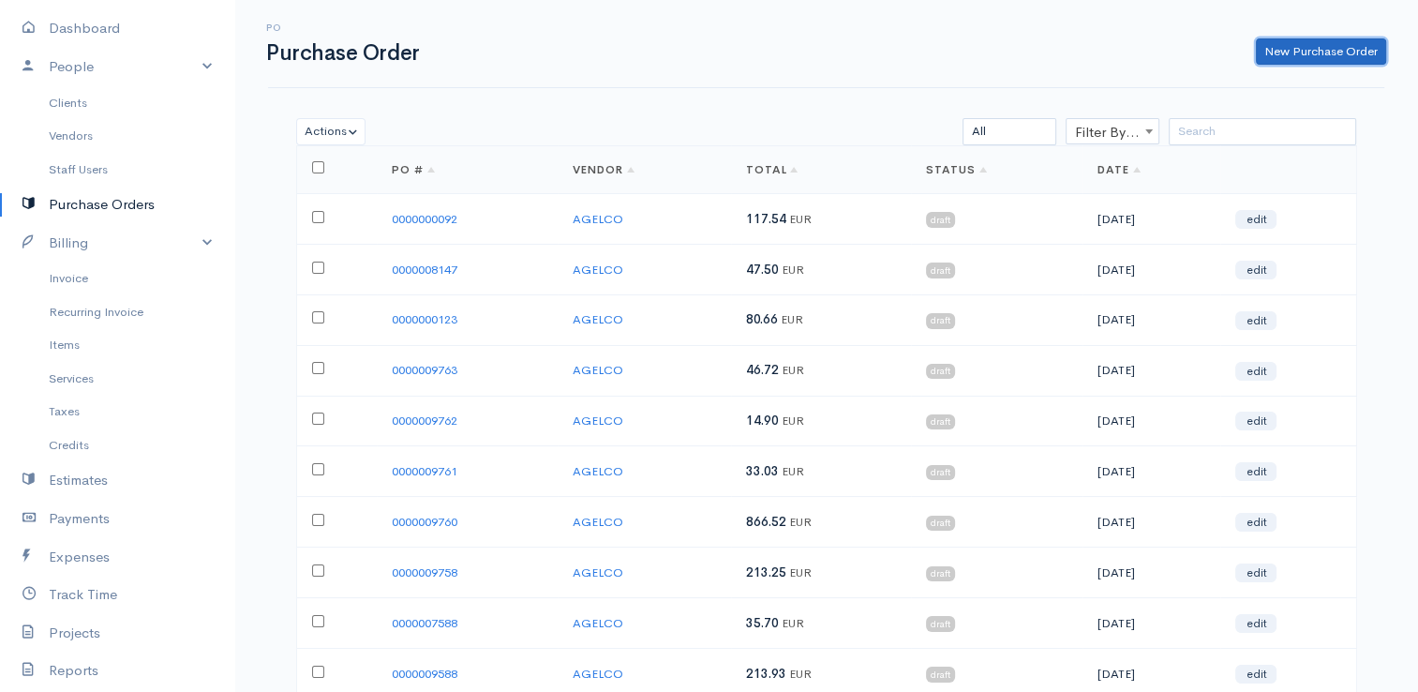
click at [1311, 53] on link "New Purchase Order" at bounding box center [1321, 51] width 130 height 27
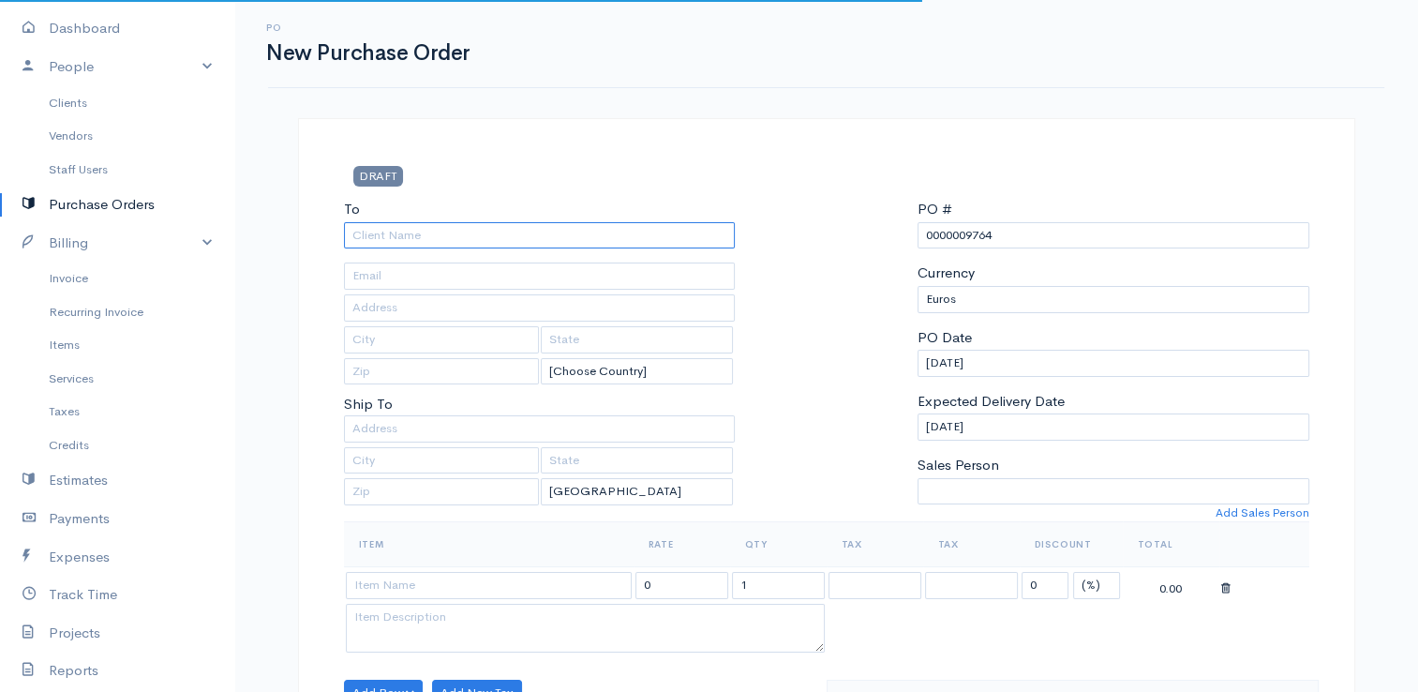
click at [551, 242] on input "To" at bounding box center [540, 235] width 392 height 27
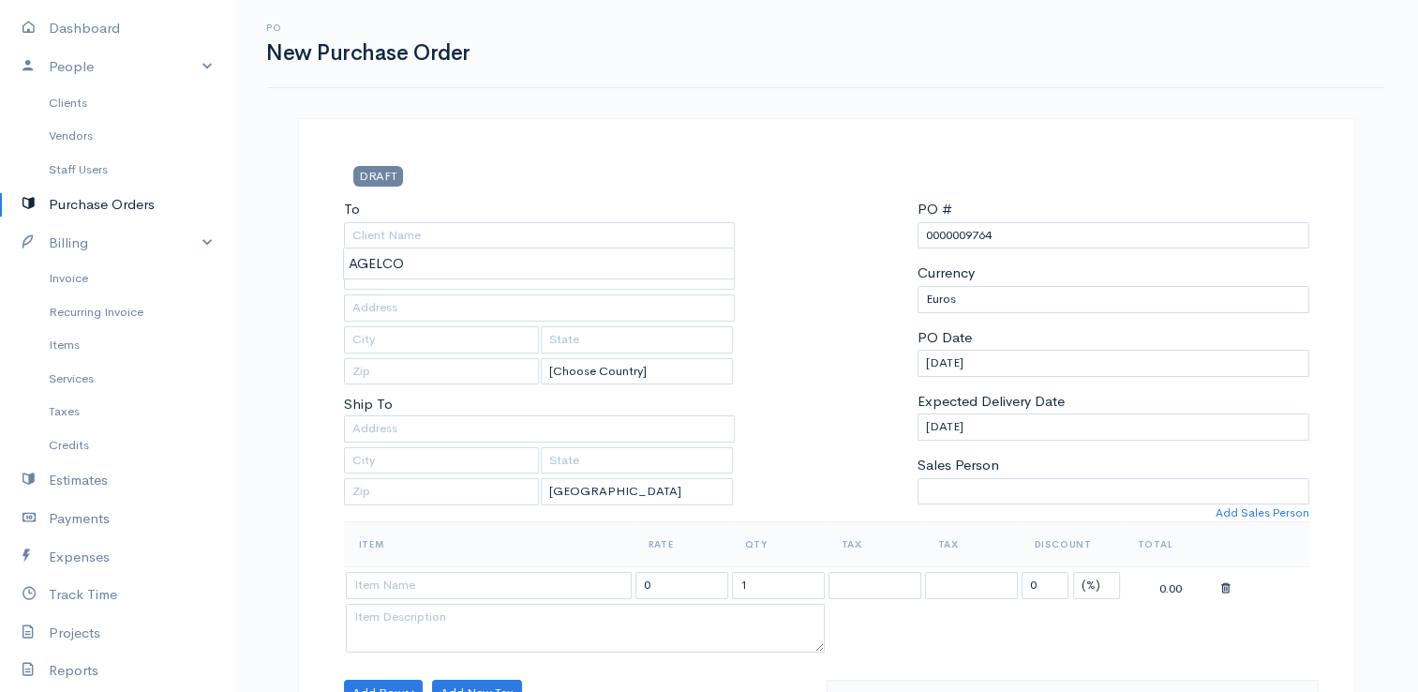
drag, startPoint x: 1012, startPoint y: 226, endPoint x: 969, endPoint y: 234, distance: 43.9
click at [969, 234] on input "0000009764" at bounding box center [1113, 235] width 392 height 27
click at [528, 581] on input at bounding box center [489, 585] width 286 height 27
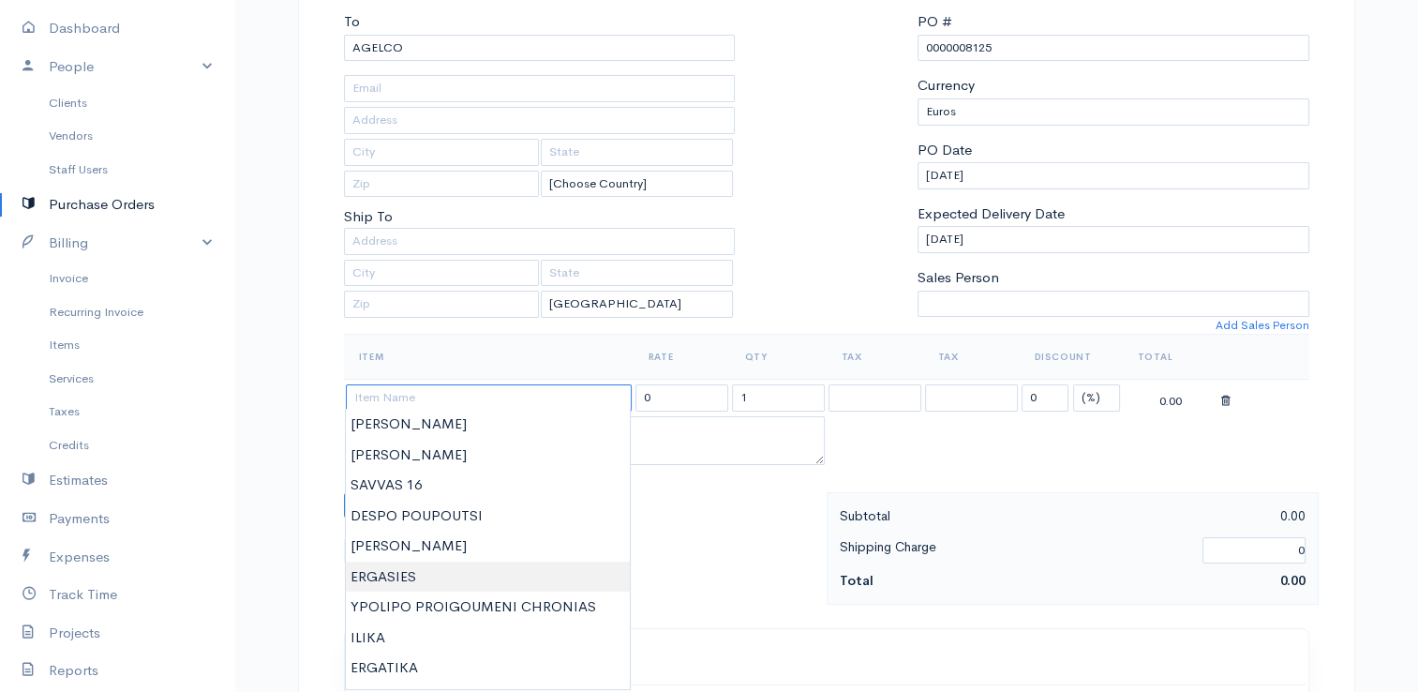
scroll to position [281, 0]
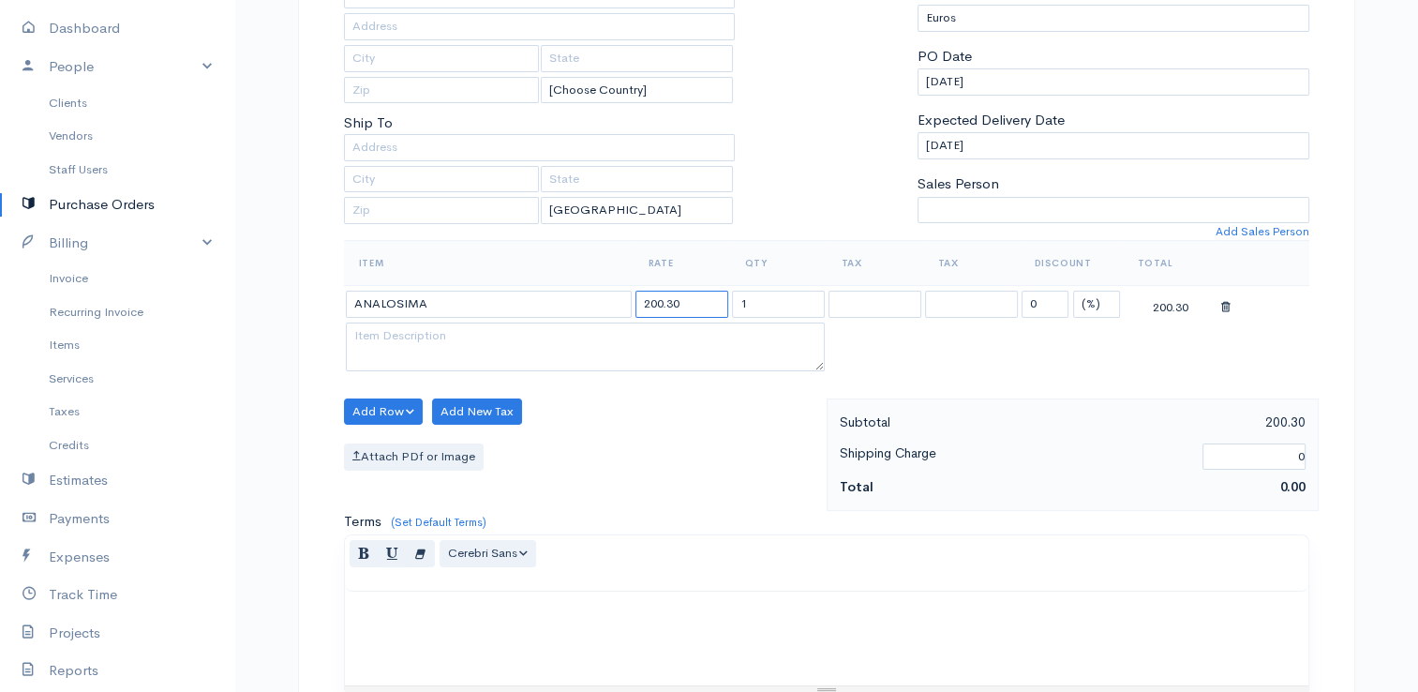
drag, startPoint x: 697, startPoint y: 299, endPoint x: 594, endPoint y: 285, distance: 104.0
click at [594, 286] on tr "ANALOSIMA 200.30 1 0 (%) Flat 200.30" at bounding box center [826, 304] width 965 height 37
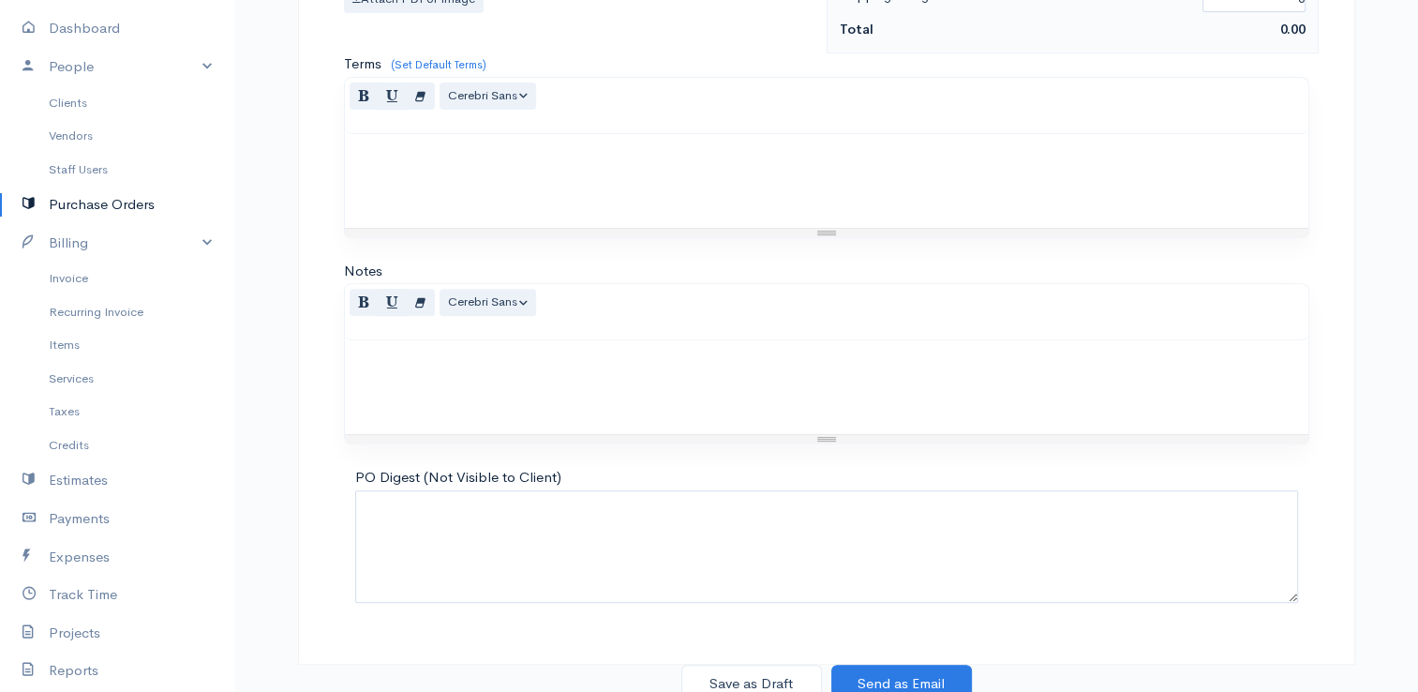
scroll to position [742, 0]
click at [758, 669] on button "Save as Draft" at bounding box center [751, 680] width 141 height 38
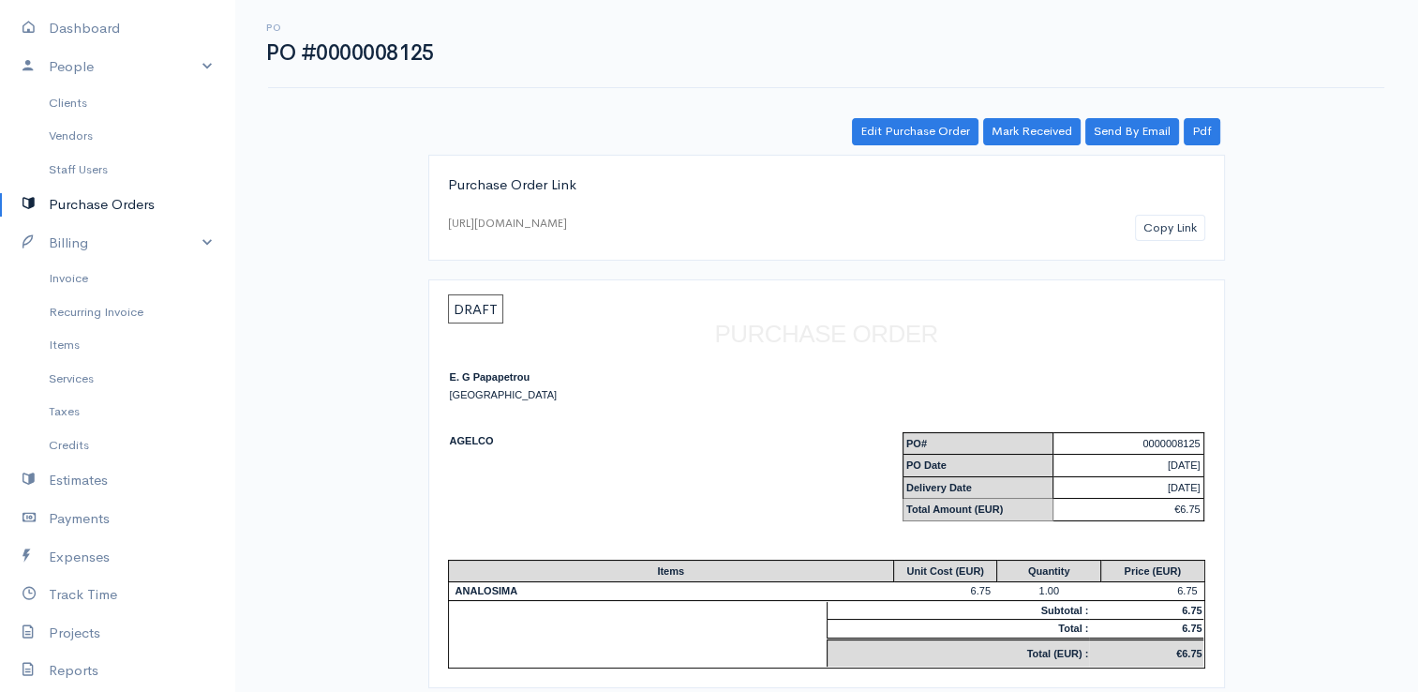
drag, startPoint x: 83, startPoint y: 204, endPoint x: 177, endPoint y: 204, distance: 93.7
click at [83, 204] on link "Purchase Orders" at bounding box center [117, 205] width 234 height 38
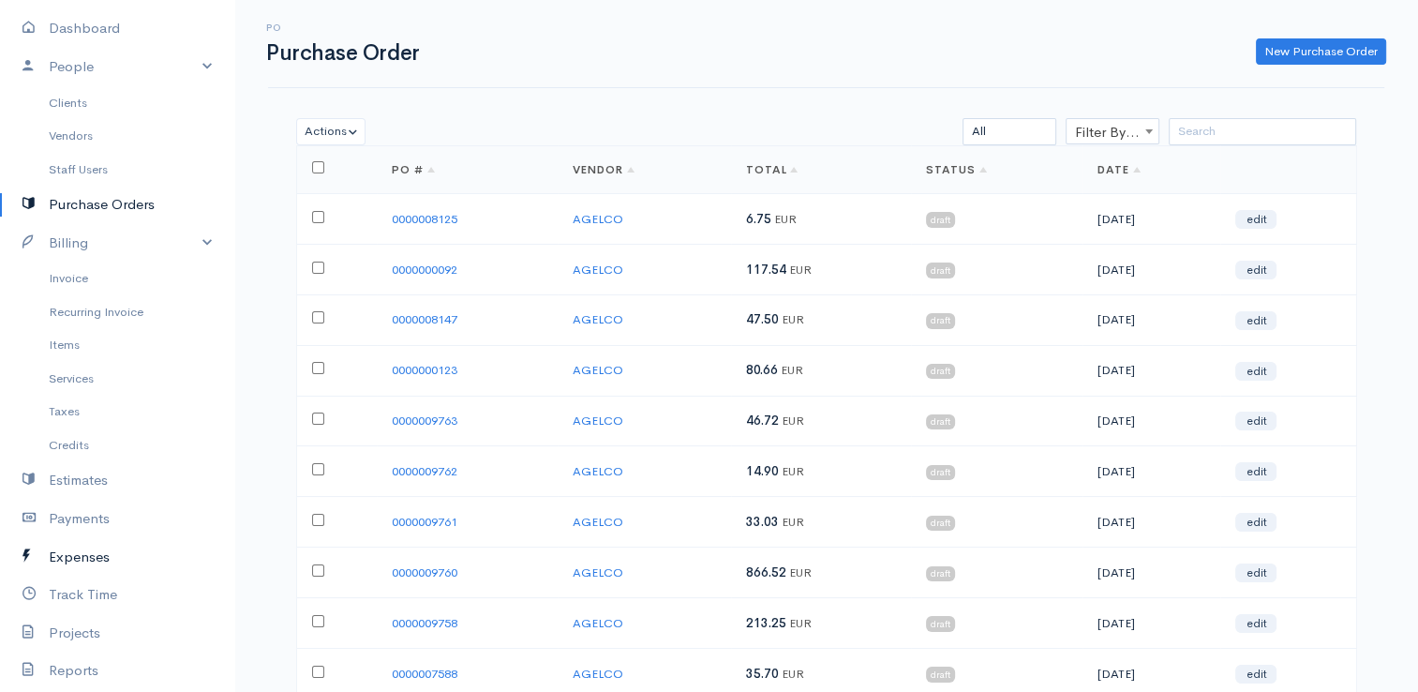
click at [92, 557] on link "Expenses" at bounding box center [117, 557] width 234 height 38
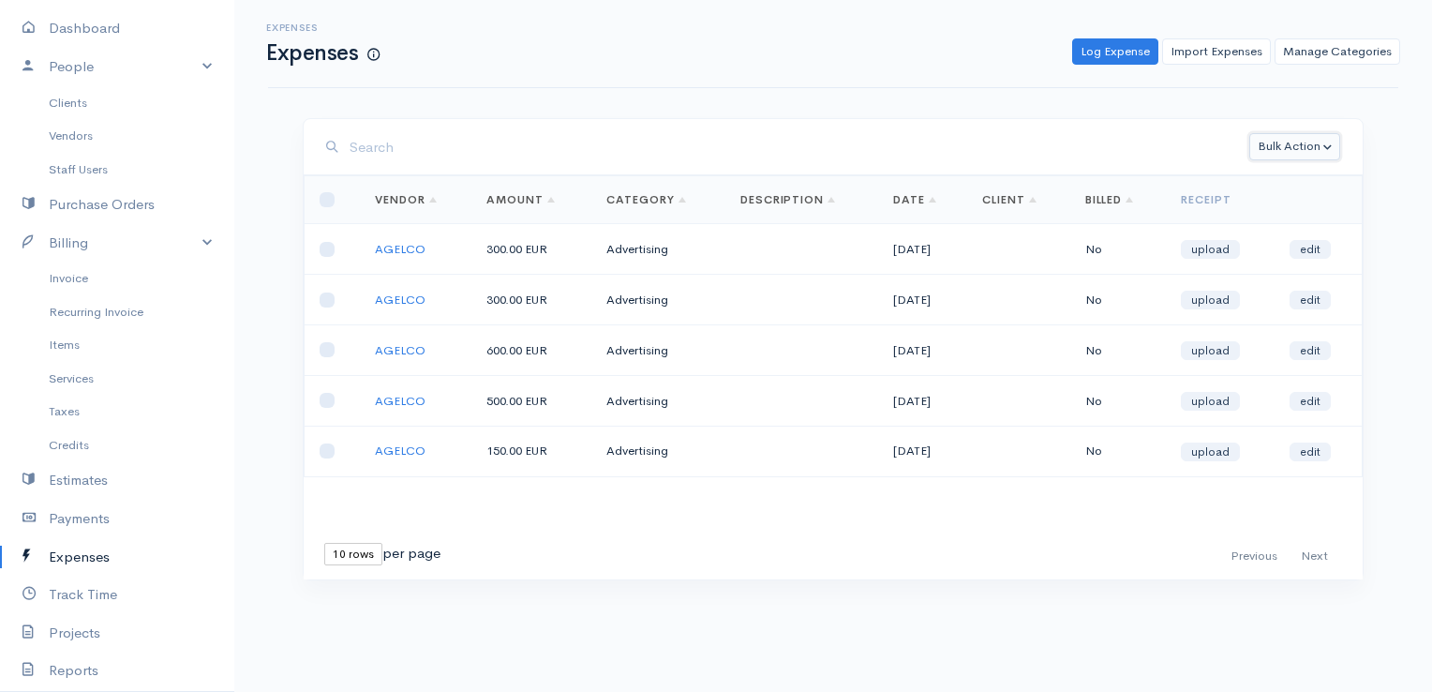
click at [1293, 153] on button "Bulk Action" at bounding box center [1294, 146] width 91 height 27
click at [1294, 217] on link "Convert to Invoice" at bounding box center [1331, 217] width 162 height 33
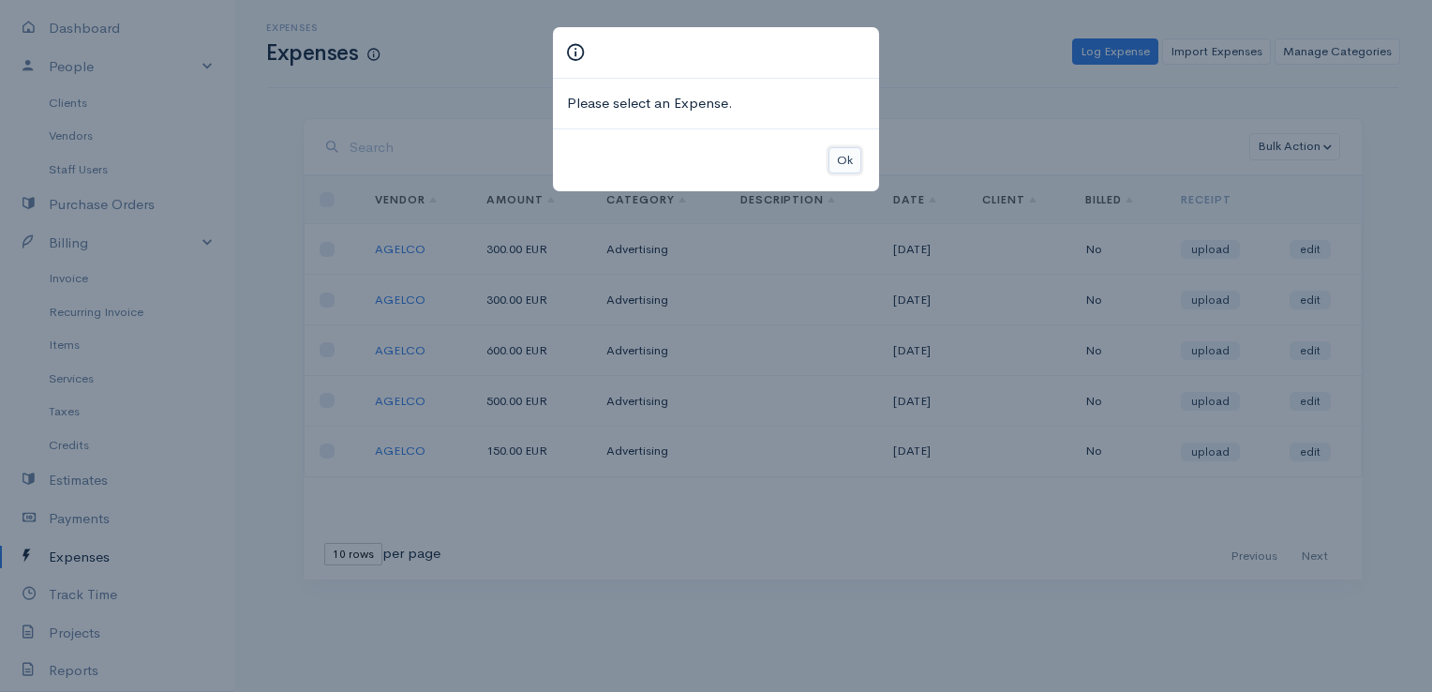
click at [857, 153] on button "Ok" at bounding box center [844, 160] width 33 height 27
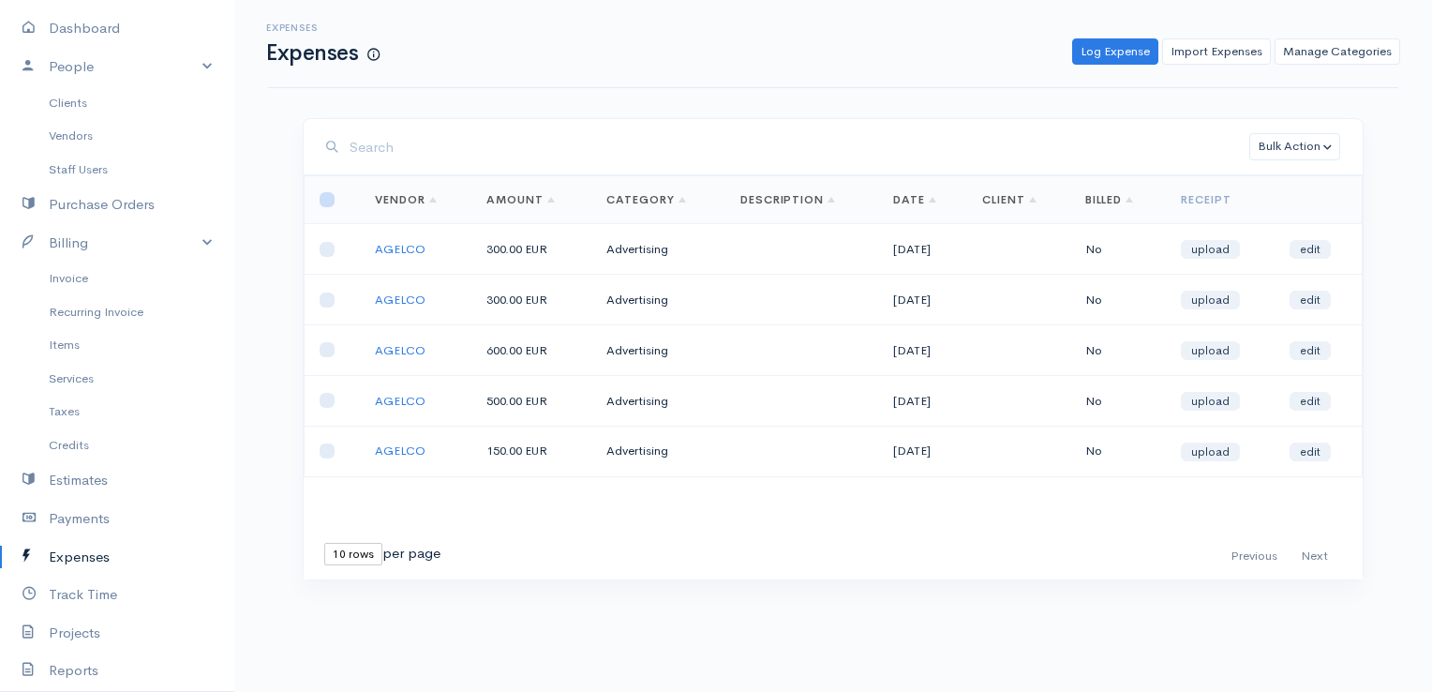
drag, startPoint x: 327, startPoint y: 204, endPoint x: 341, endPoint y: 203, distance: 14.1
click at [328, 203] on input "checkbox" at bounding box center [327, 199] width 15 height 15
click at [1328, 152] on button "Bulk Action" at bounding box center [1294, 146] width 91 height 27
click at [1326, 216] on link "Convert to Invoice" at bounding box center [1331, 217] width 162 height 33
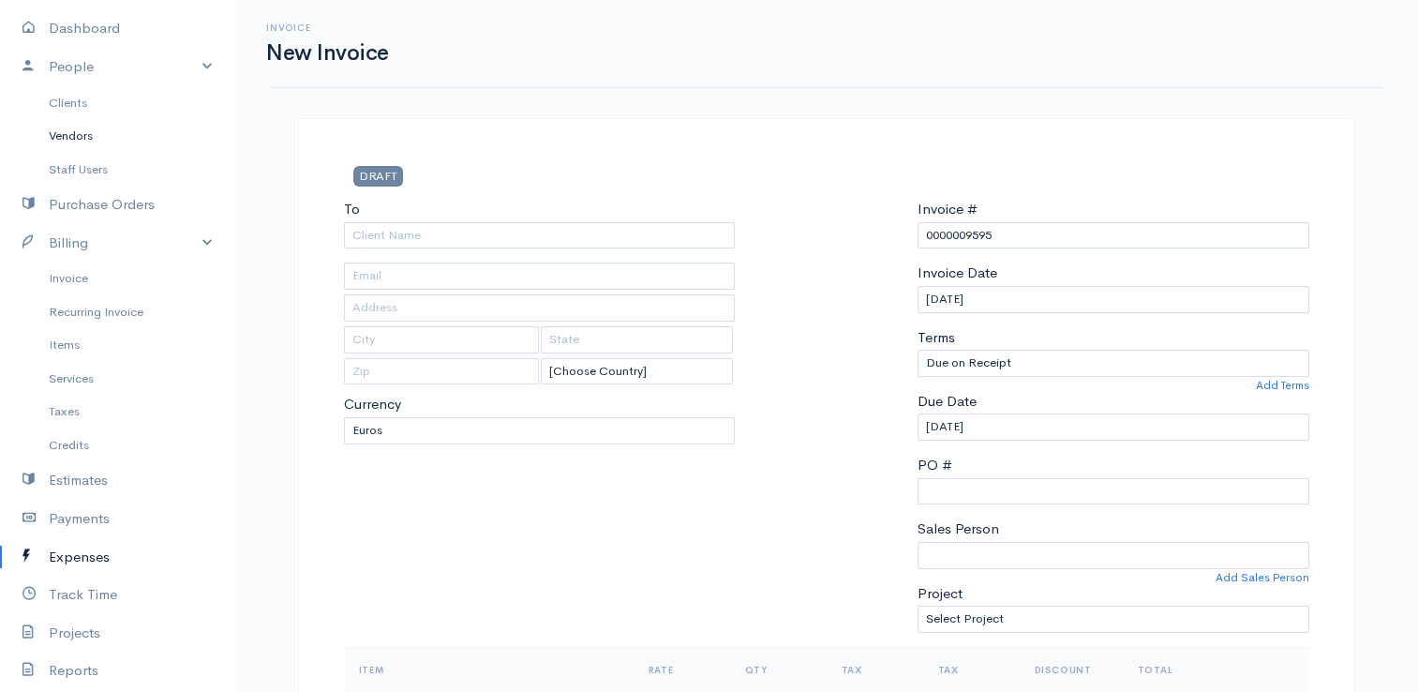
click at [71, 137] on link "Vendors" at bounding box center [117, 136] width 234 height 34
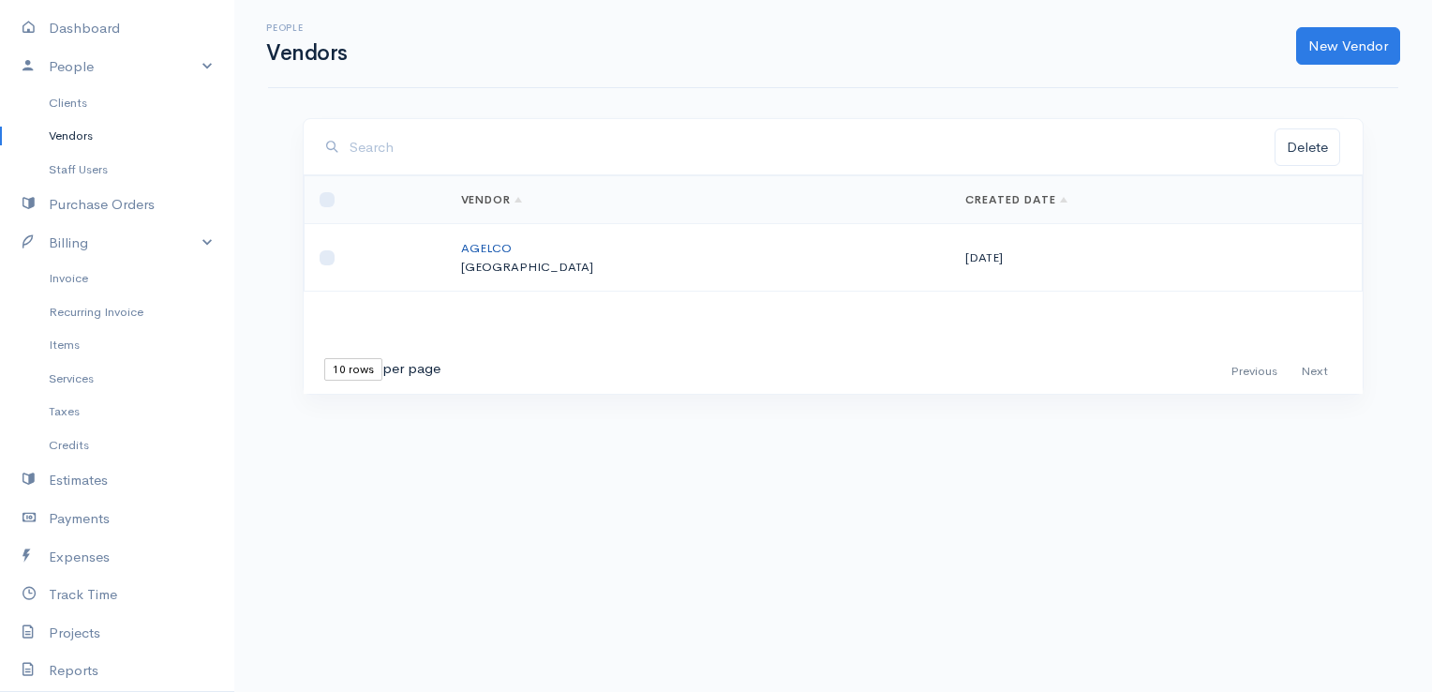
click at [512, 242] on link "AGELCO" at bounding box center [486, 248] width 51 height 16
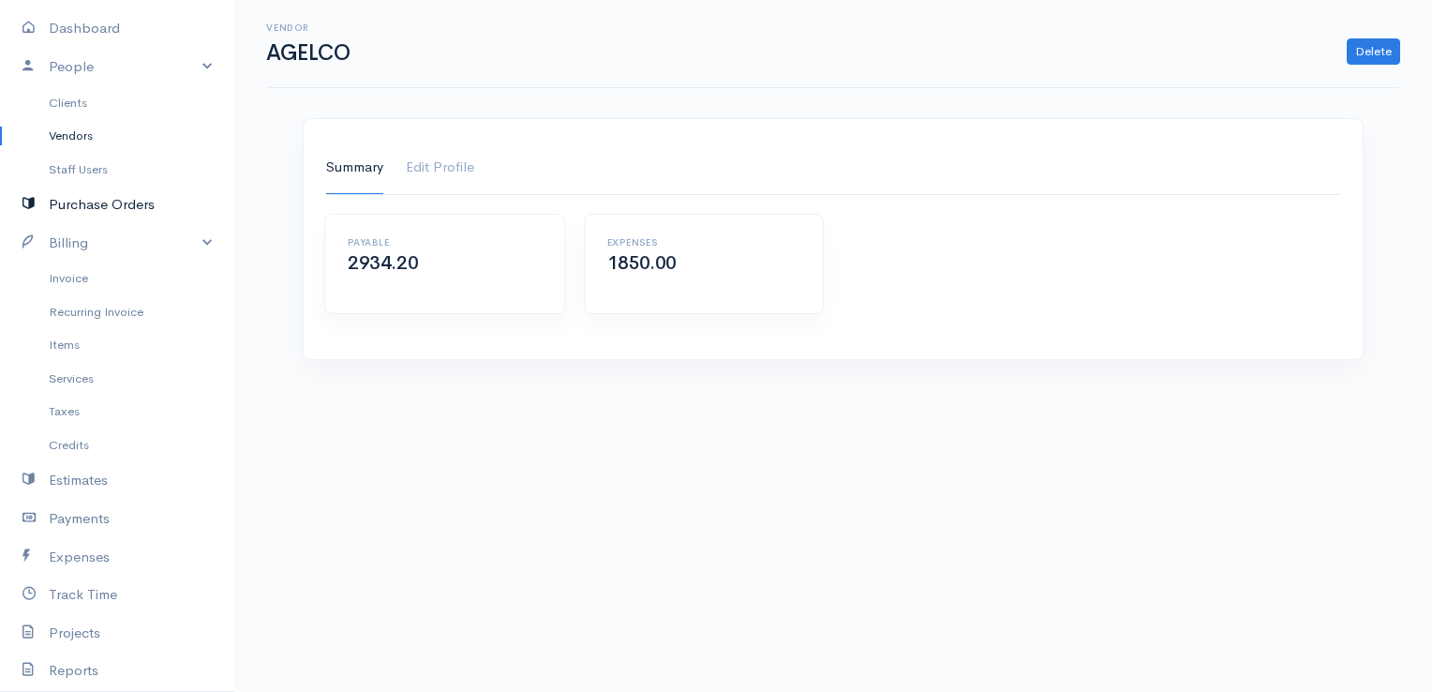
click at [112, 203] on link "Purchase Orders" at bounding box center [117, 205] width 234 height 38
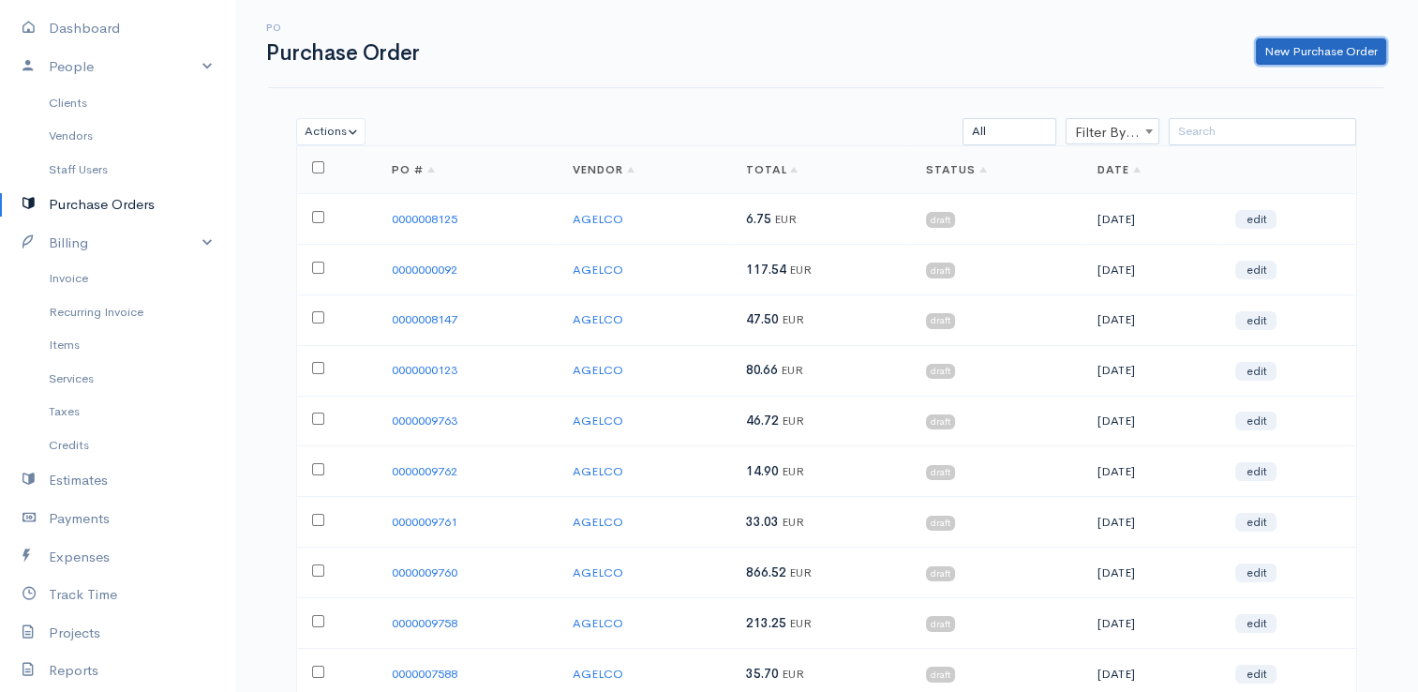
click at [1271, 52] on link "New Purchase Order" at bounding box center [1321, 51] width 130 height 27
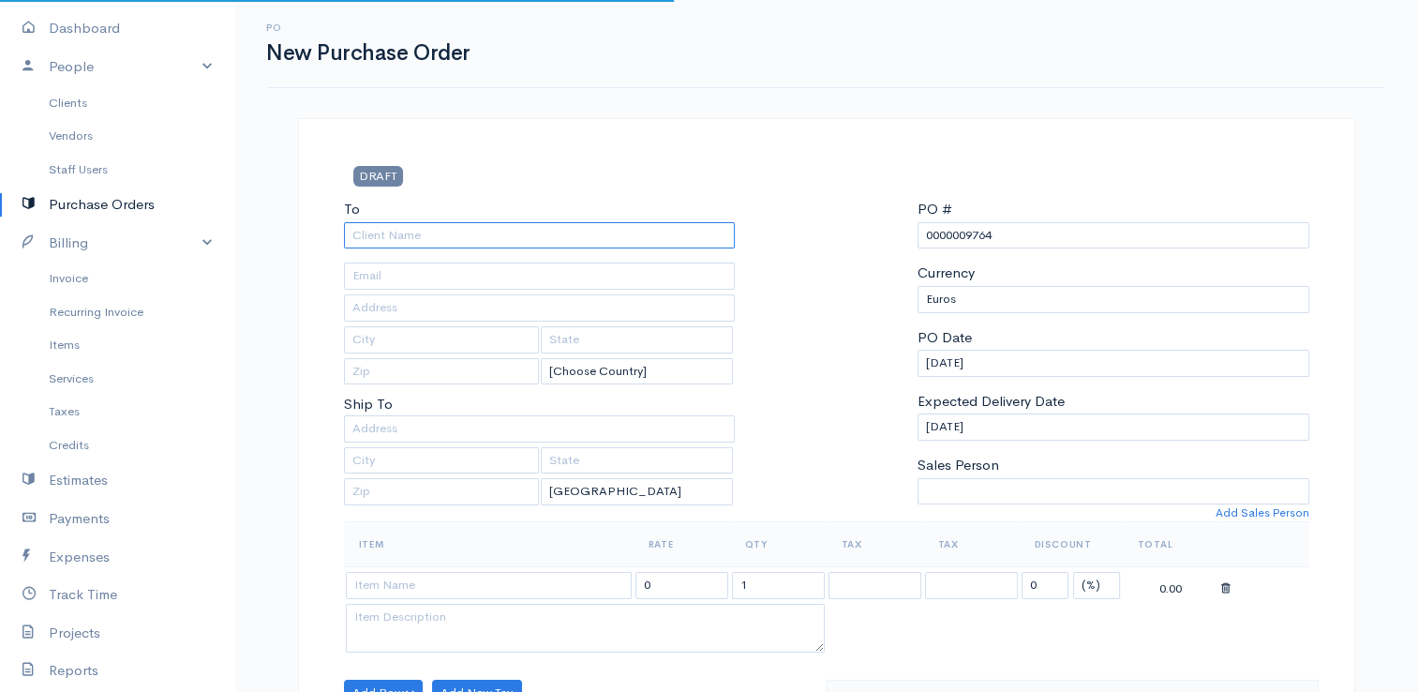
click at [548, 240] on input "To" at bounding box center [540, 235] width 392 height 27
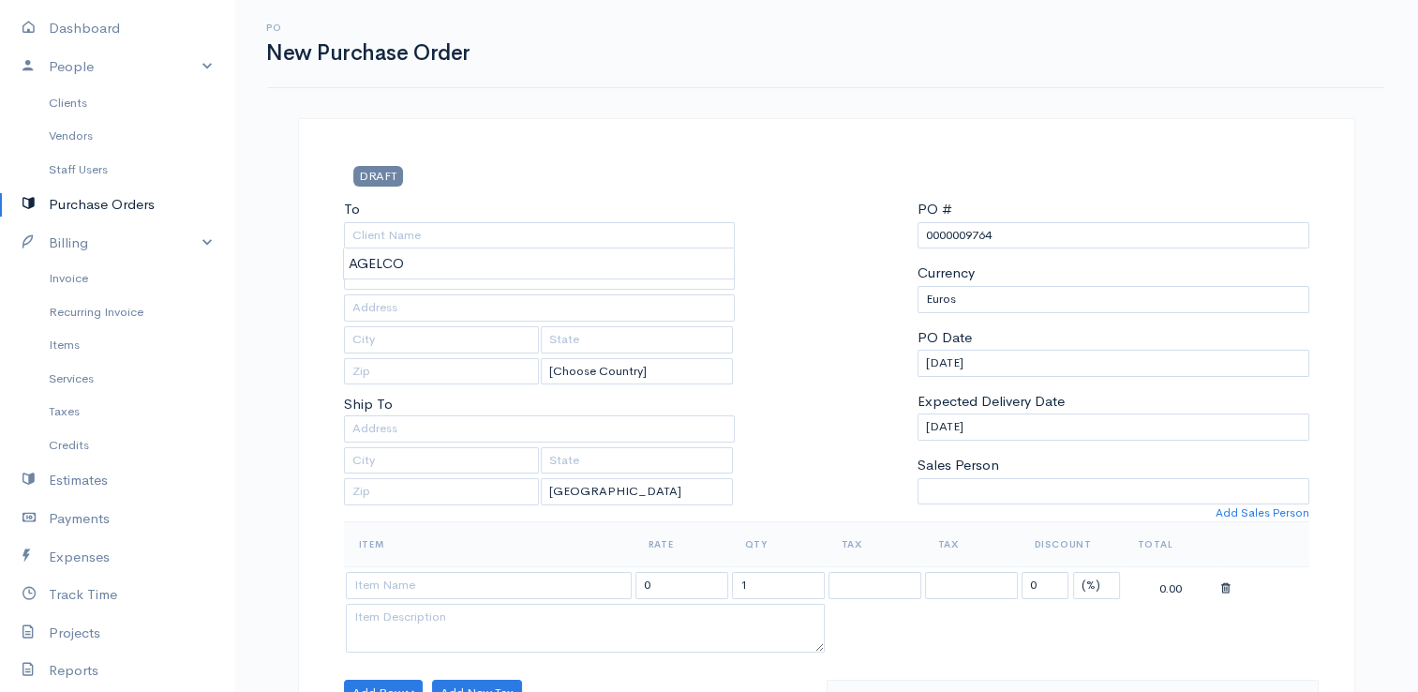
drag, startPoint x: 993, startPoint y: 231, endPoint x: 967, endPoint y: 236, distance: 26.8
click at [967, 236] on input "0000009764" at bounding box center [1113, 235] width 392 height 27
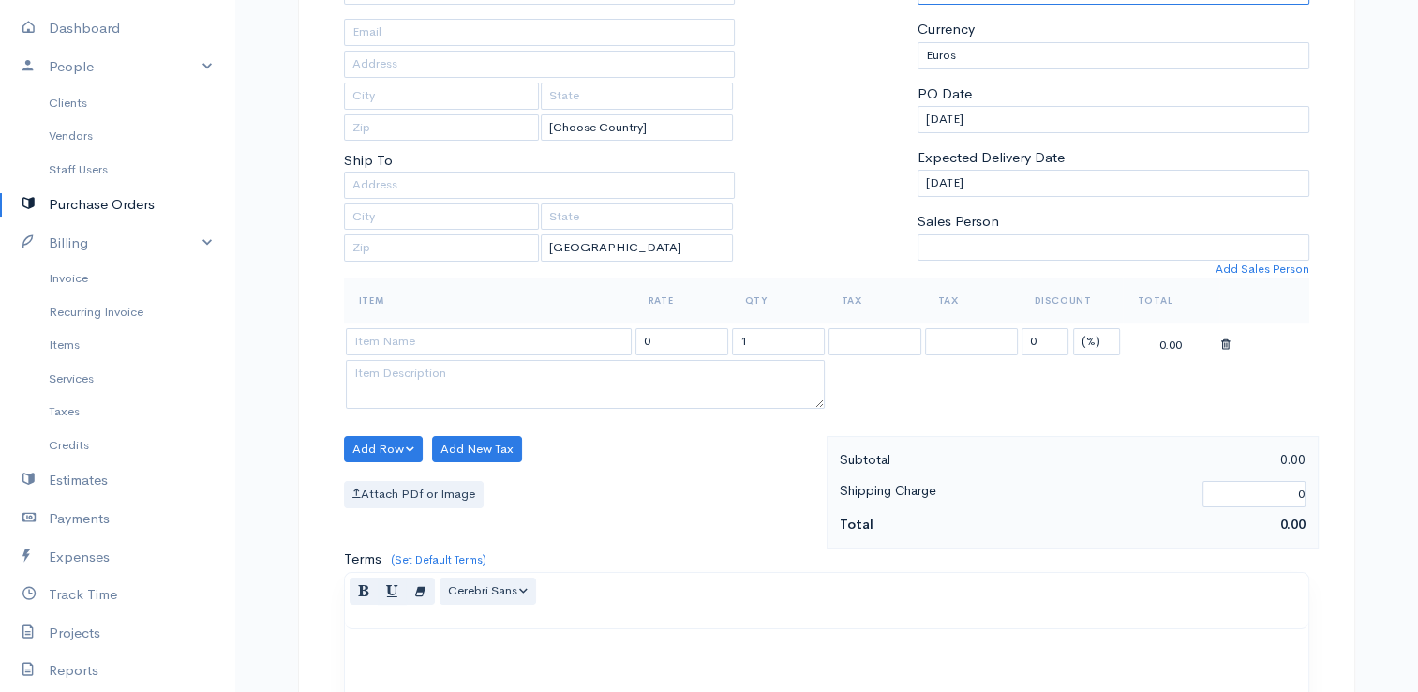
scroll to position [281, 0]
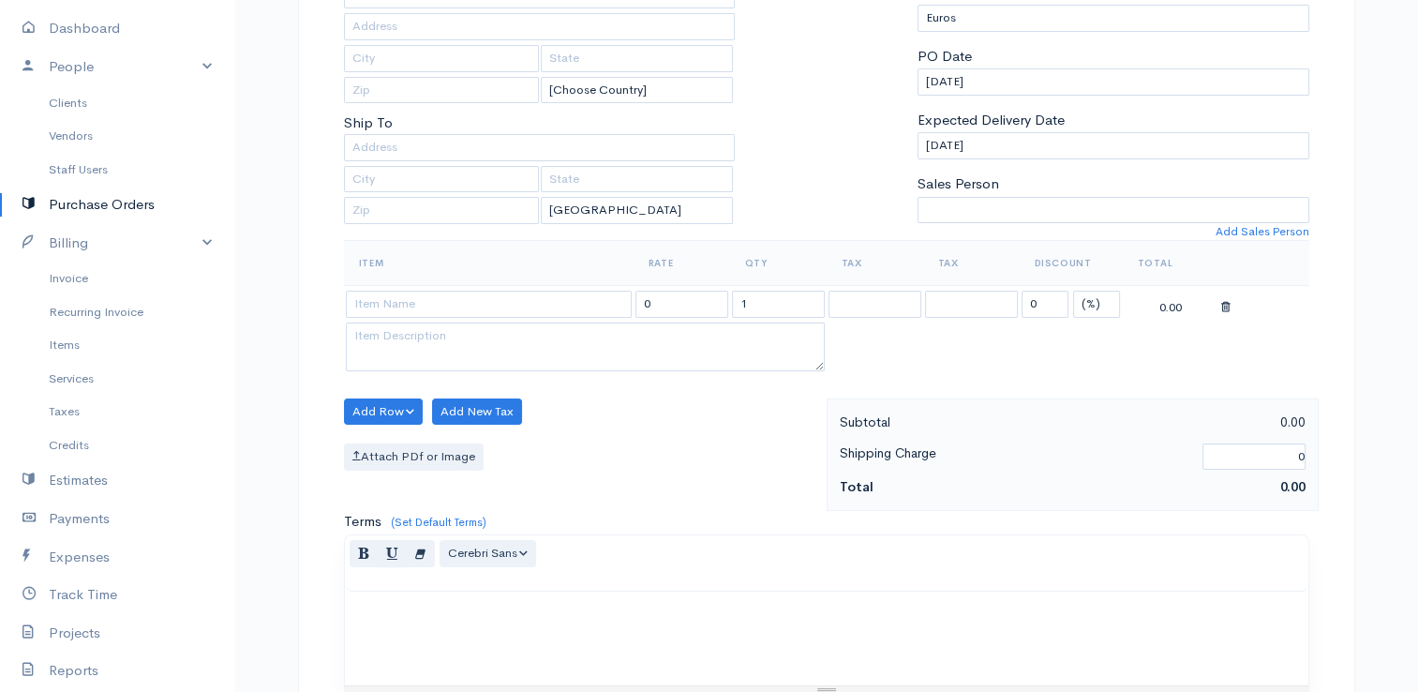
click at [431, 287] on td at bounding box center [489, 304] width 290 height 37
click at [422, 302] on input at bounding box center [489, 304] width 286 height 27
drag, startPoint x: 678, startPoint y: 306, endPoint x: 587, endPoint y: 294, distance: 92.6
click at [586, 294] on tr "STAVROULLA 0 1 0 (%) Flat 0.00" at bounding box center [826, 304] width 965 height 37
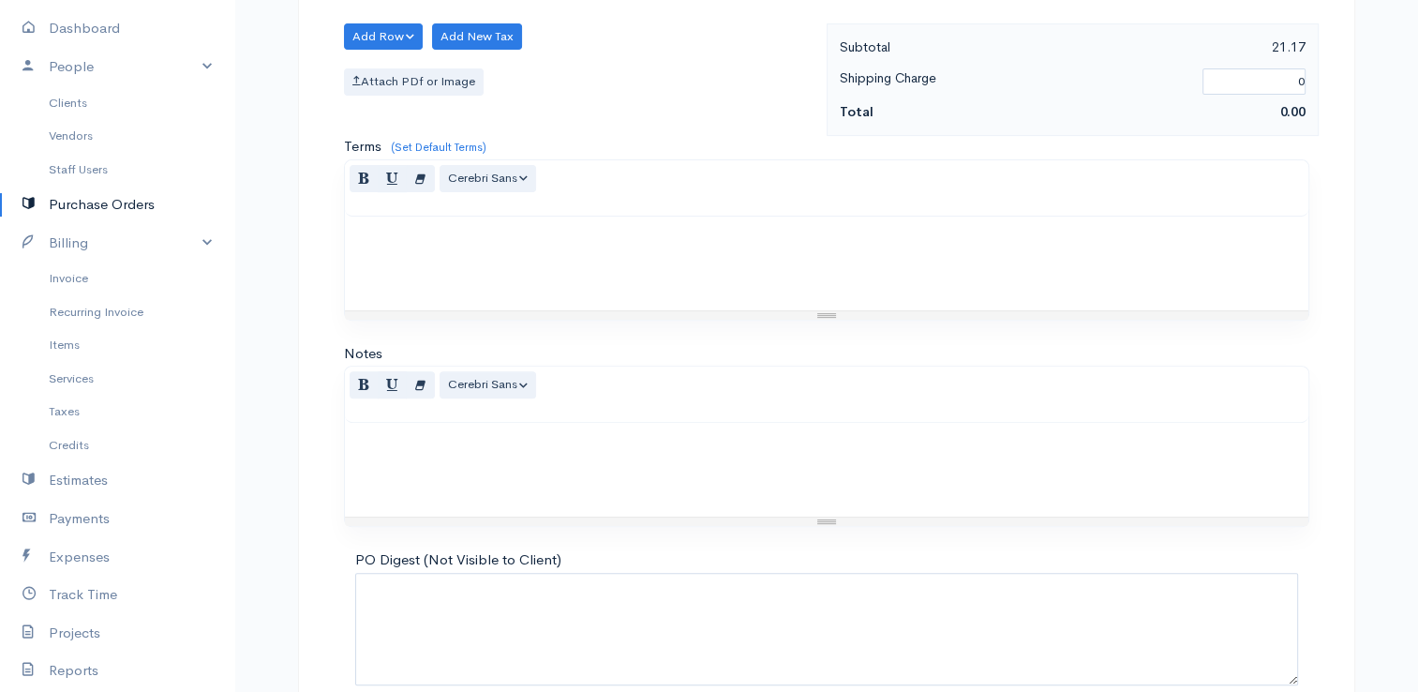
scroll to position [742, 0]
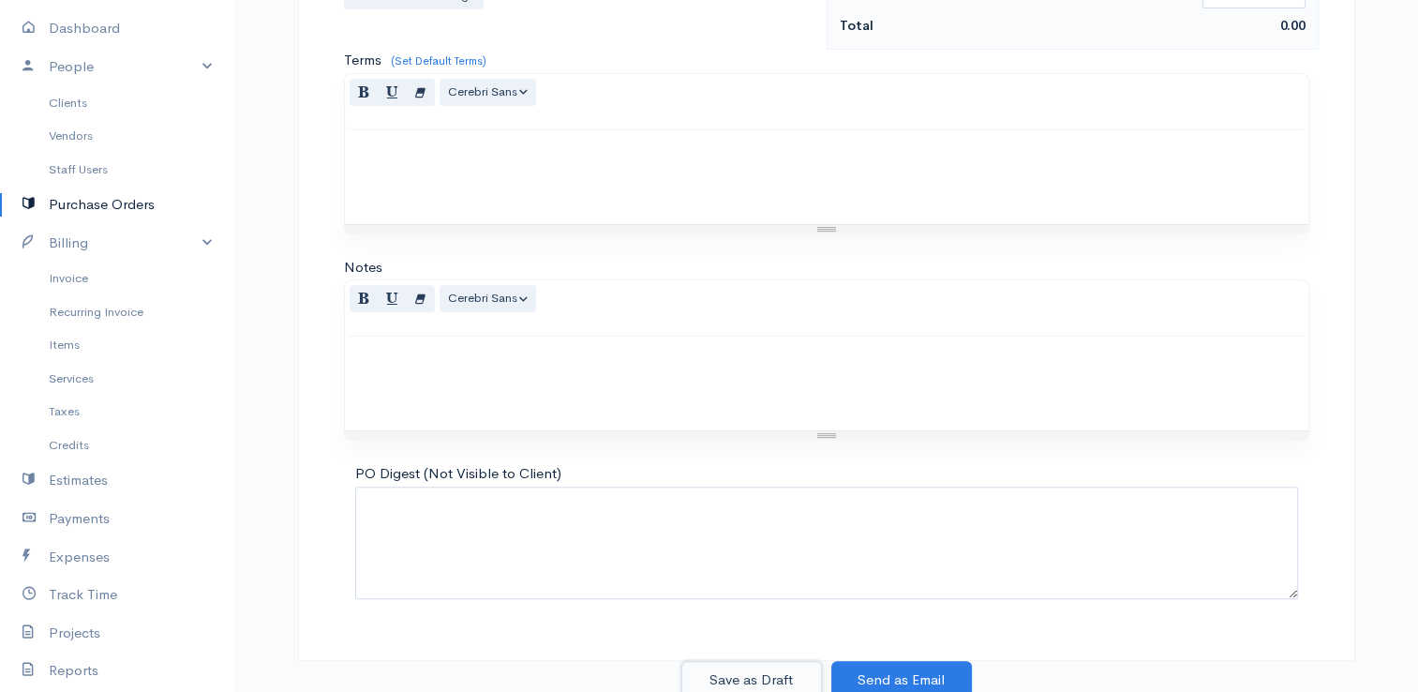
click at [751, 674] on button "Save as Draft" at bounding box center [751, 680] width 141 height 38
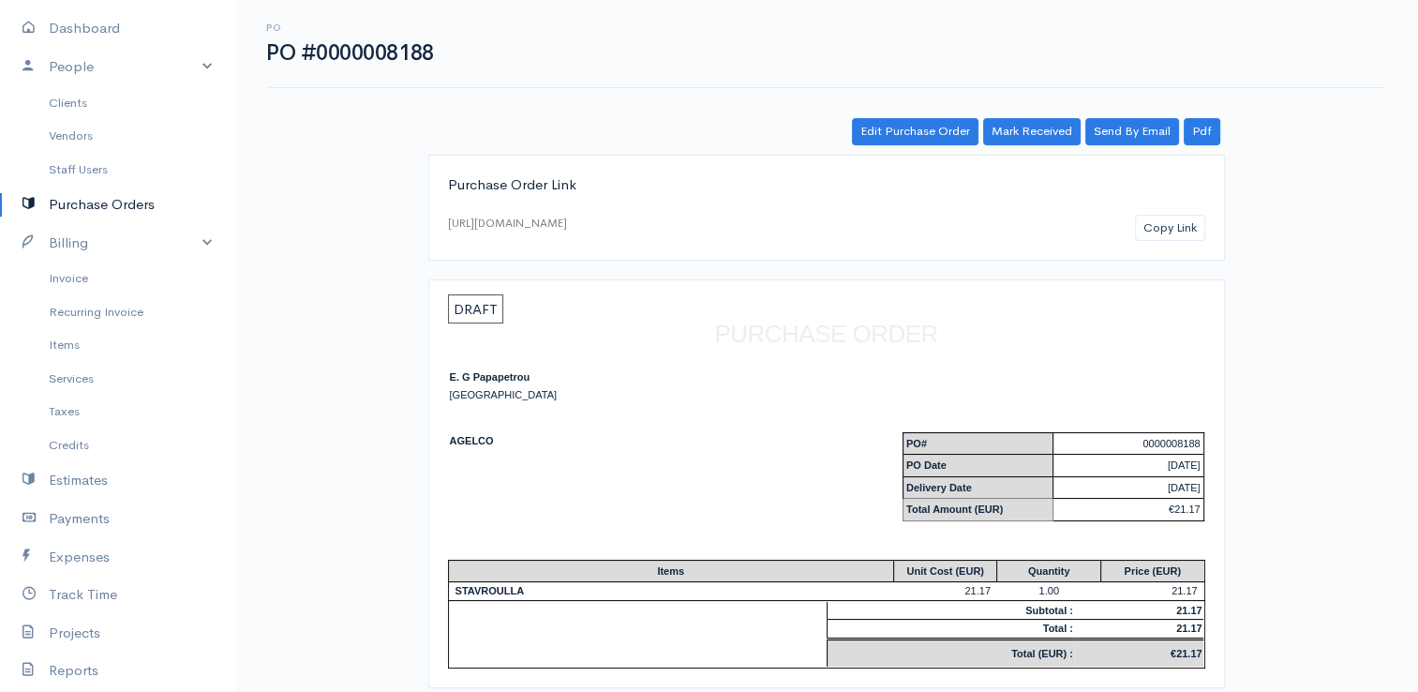
click at [112, 216] on link "Purchase Orders" at bounding box center [117, 205] width 234 height 38
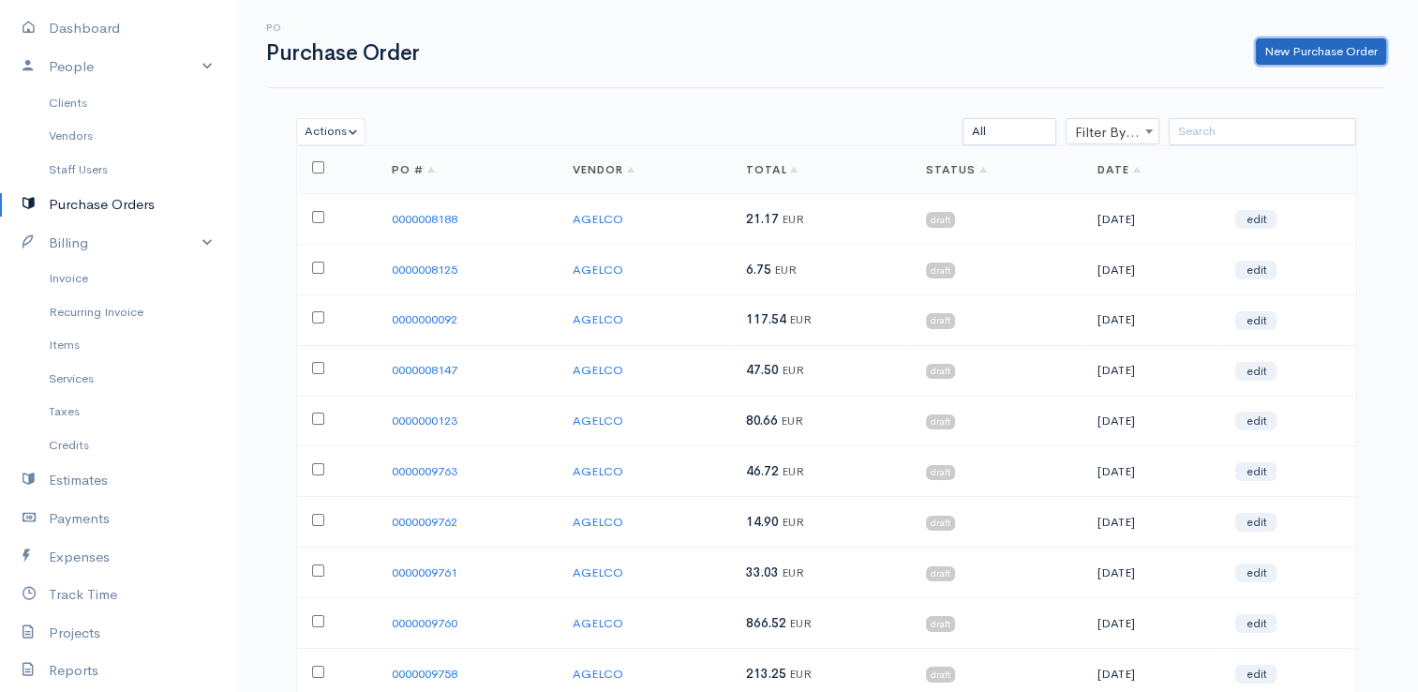
click at [1290, 52] on link "New Purchase Order" at bounding box center [1321, 51] width 130 height 27
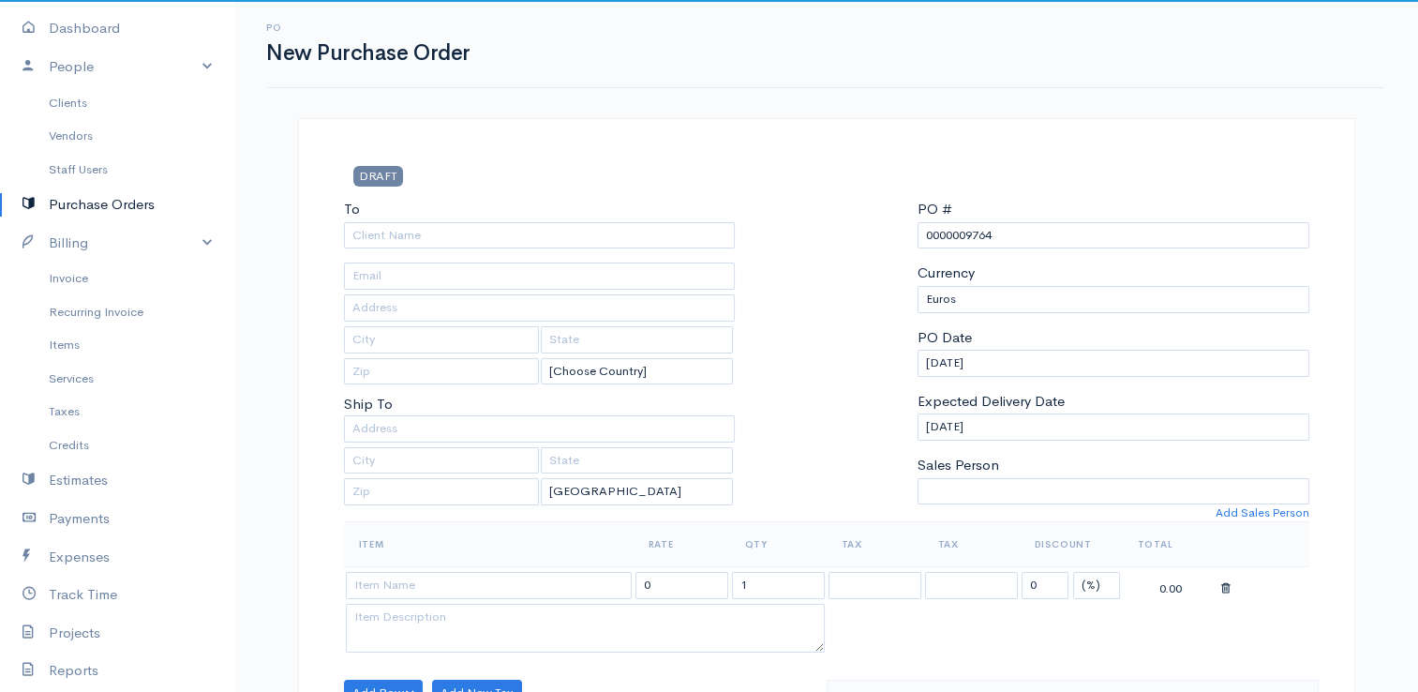
click at [640, 217] on div "To" at bounding box center [540, 224] width 392 height 50
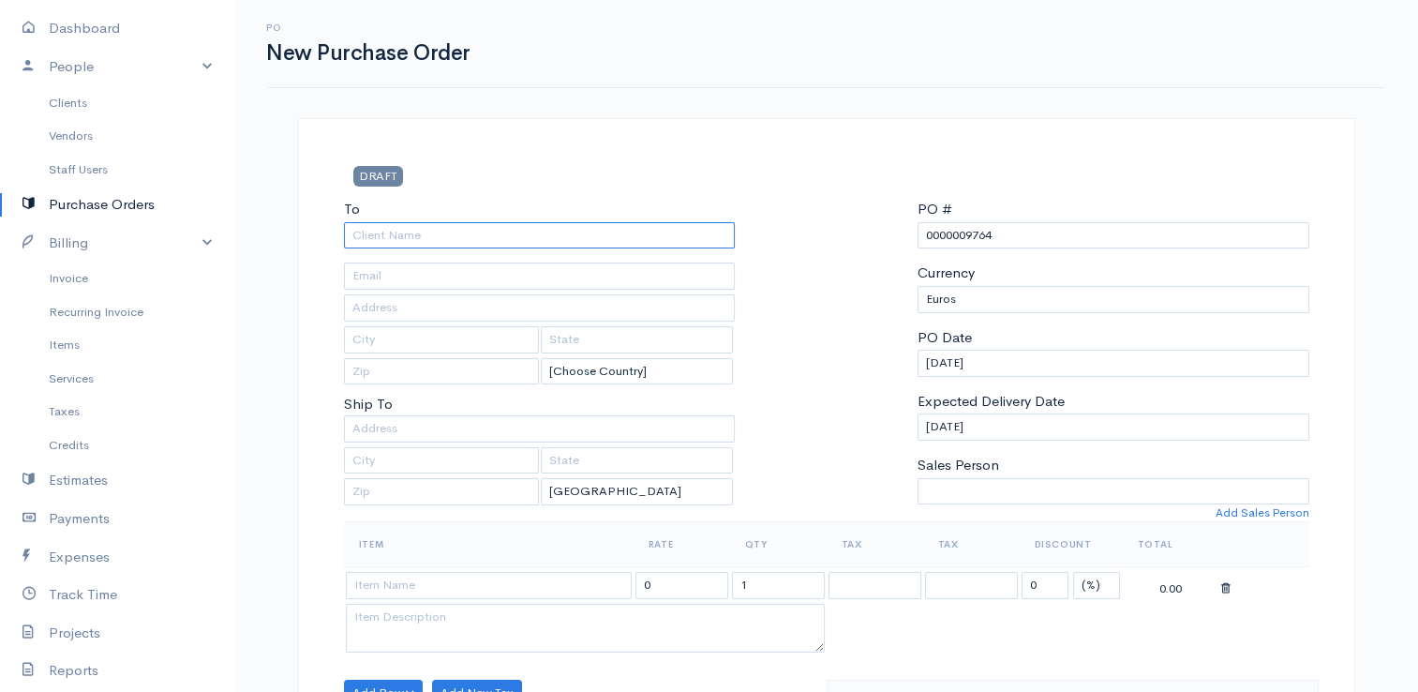
click at [641, 233] on input "To" at bounding box center [540, 235] width 392 height 27
drag, startPoint x: 984, startPoint y: 234, endPoint x: 964, endPoint y: 236, distance: 19.8
click at [964, 236] on input "0000009764" at bounding box center [1113, 235] width 392 height 27
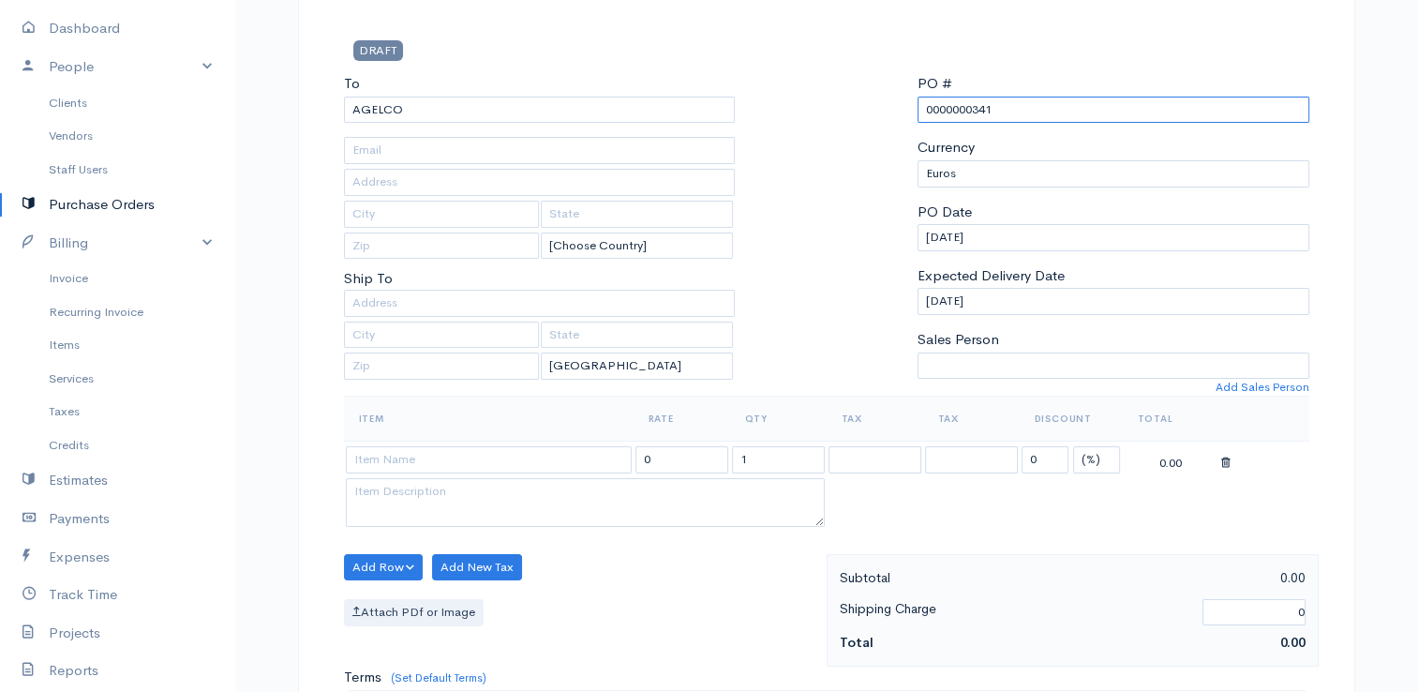
scroll to position [187, 0]
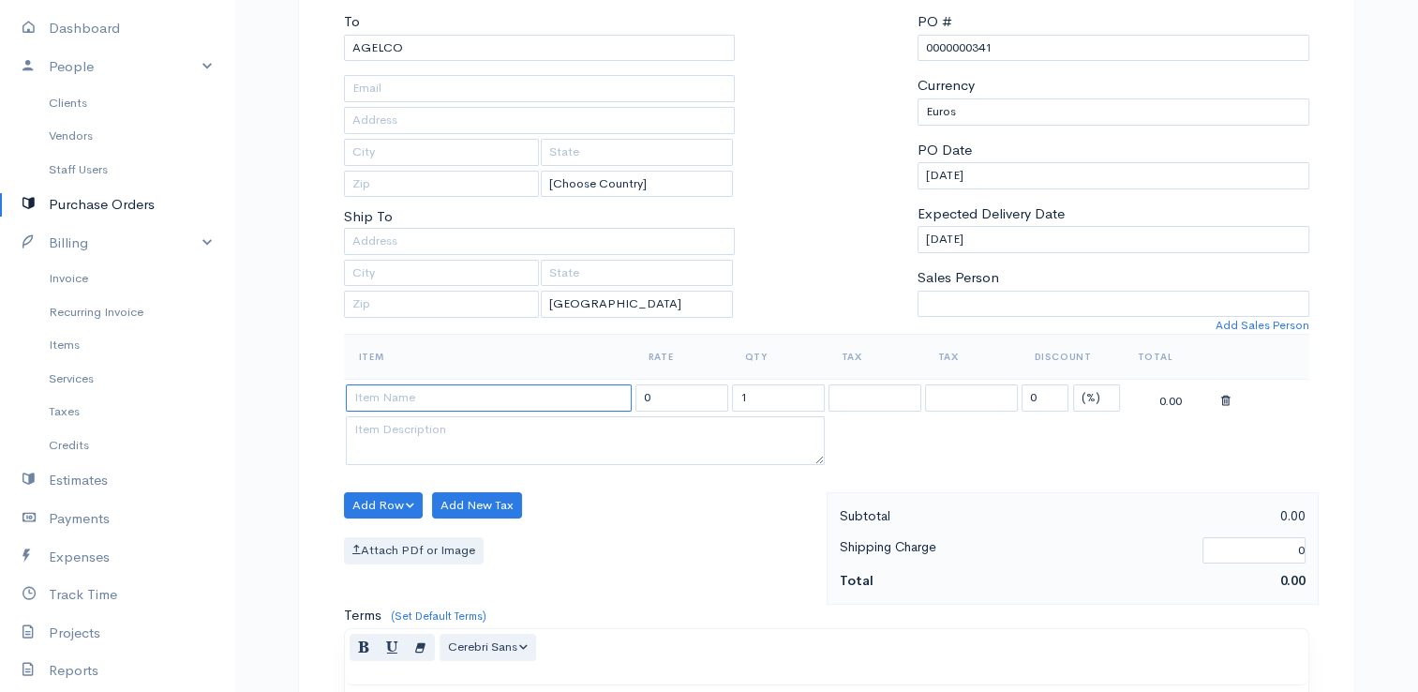
click at [548, 385] on input at bounding box center [489, 397] width 286 height 27
click at [678, 454] on textarea at bounding box center [585, 440] width 479 height 49
drag, startPoint x: 678, startPoint y: 391, endPoint x: 579, endPoint y: 373, distance: 100.9
click at [579, 373] on table "Item Rate Qty Tax Tax Discount Total ROSIDA 0 1 0 (%) Flat 0.00 KAI ANALOSIMA" at bounding box center [826, 401] width 965 height 135
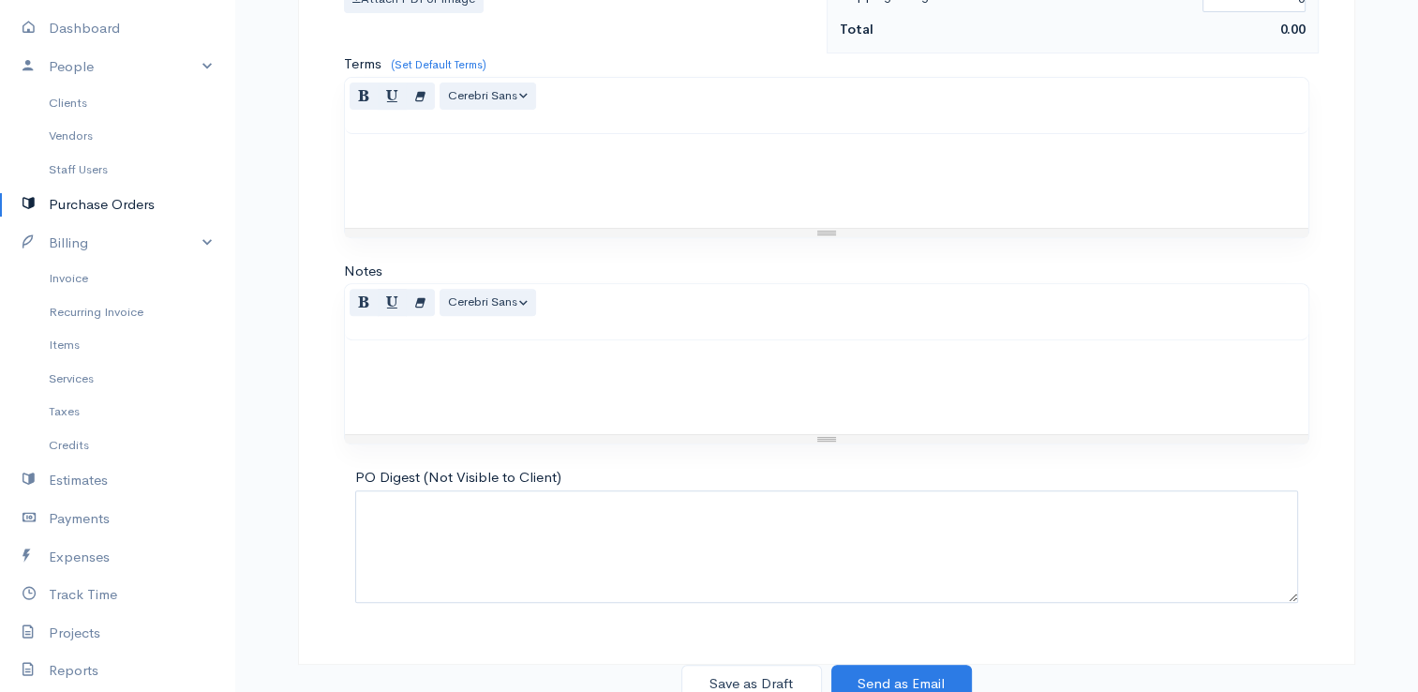
scroll to position [742, 0]
click at [742, 673] on button "Save as Draft" at bounding box center [751, 680] width 141 height 38
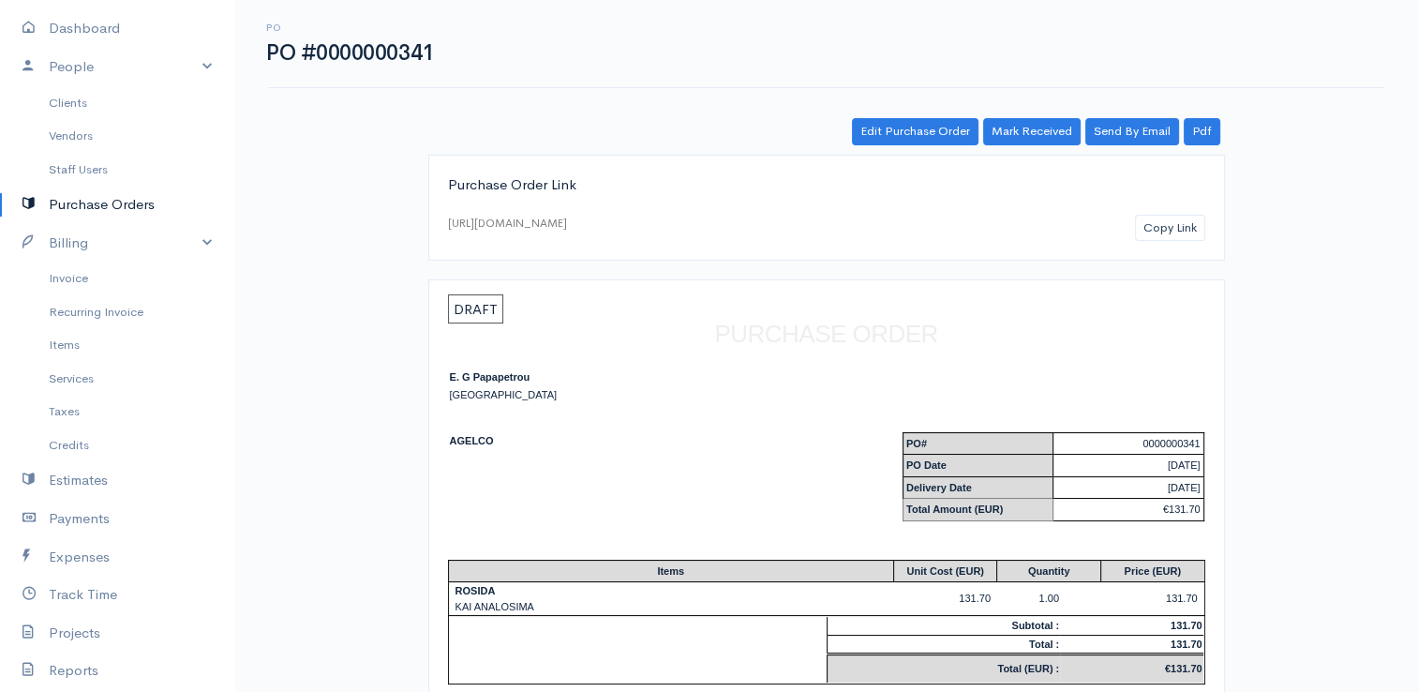
click at [120, 202] on link "Purchase Orders" at bounding box center [117, 205] width 234 height 38
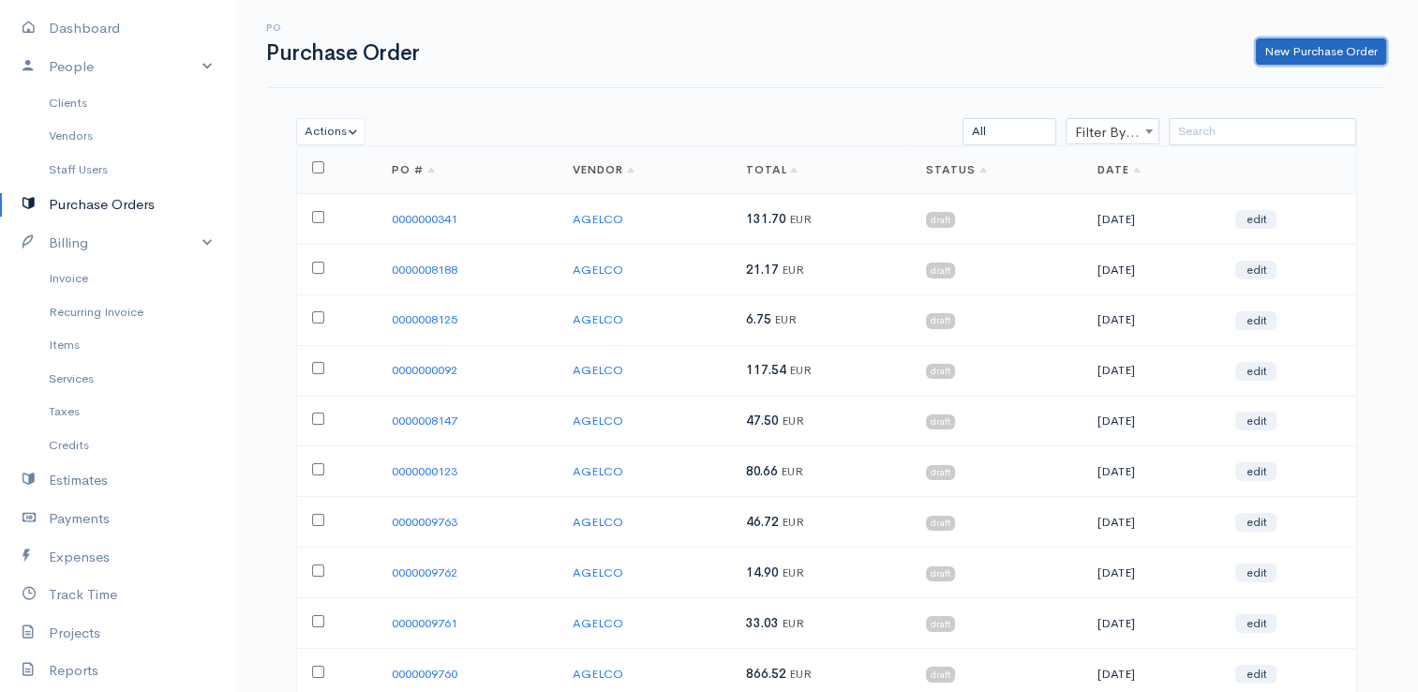
click at [1284, 53] on link "New Purchase Order" at bounding box center [1321, 51] width 130 height 27
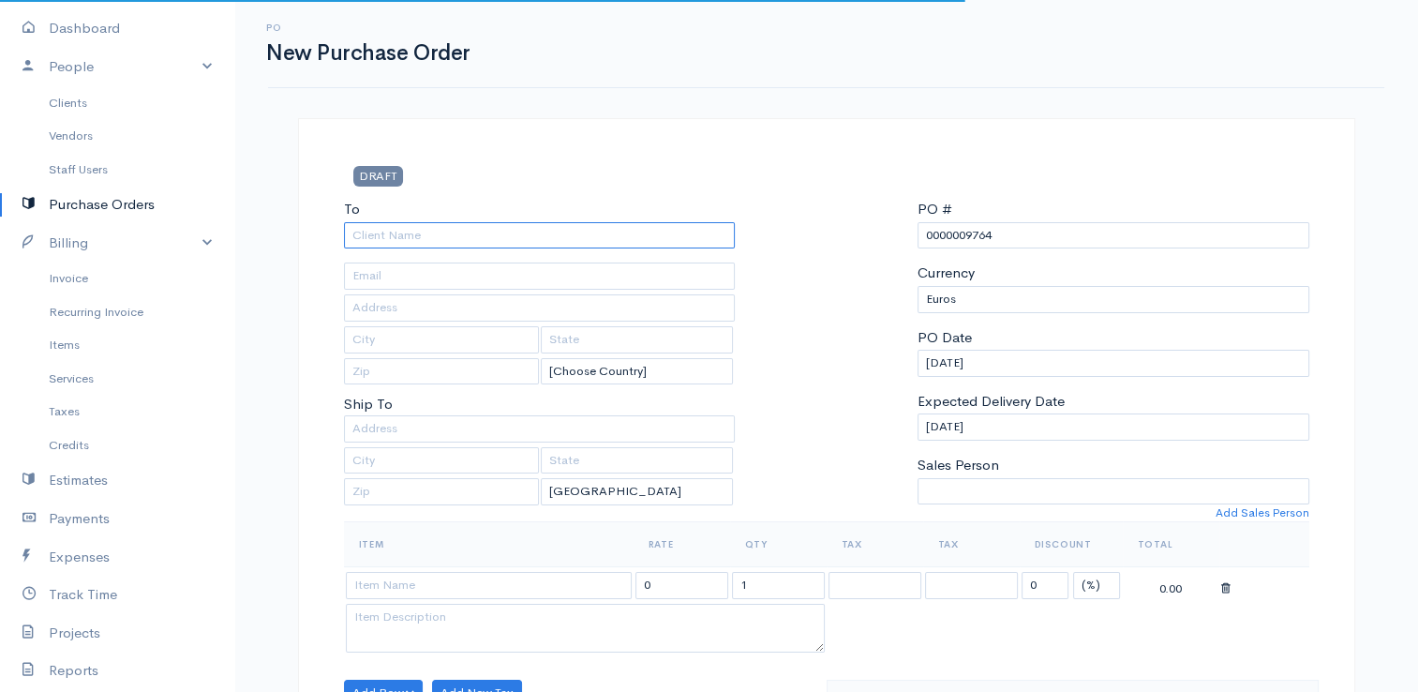
click at [503, 237] on input "To" at bounding box center [540, 235] width 392 height 27
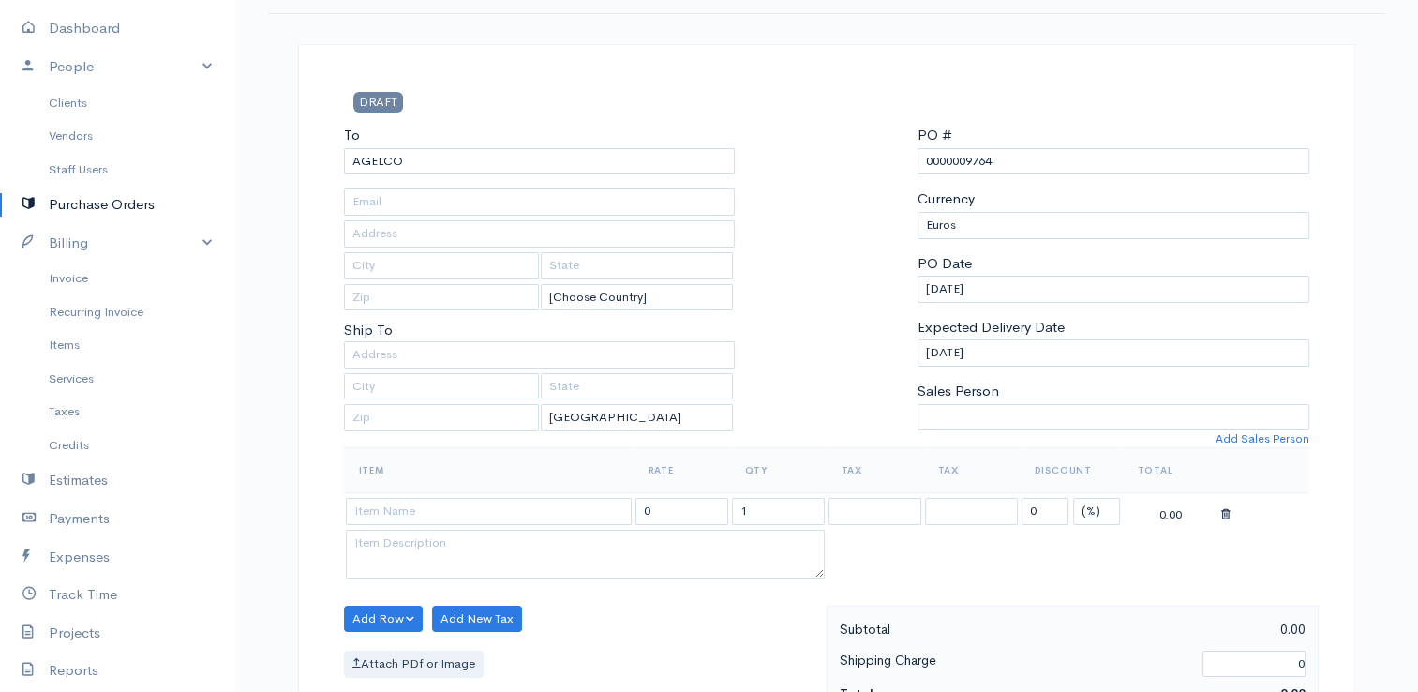
scroll to position [94, 0]
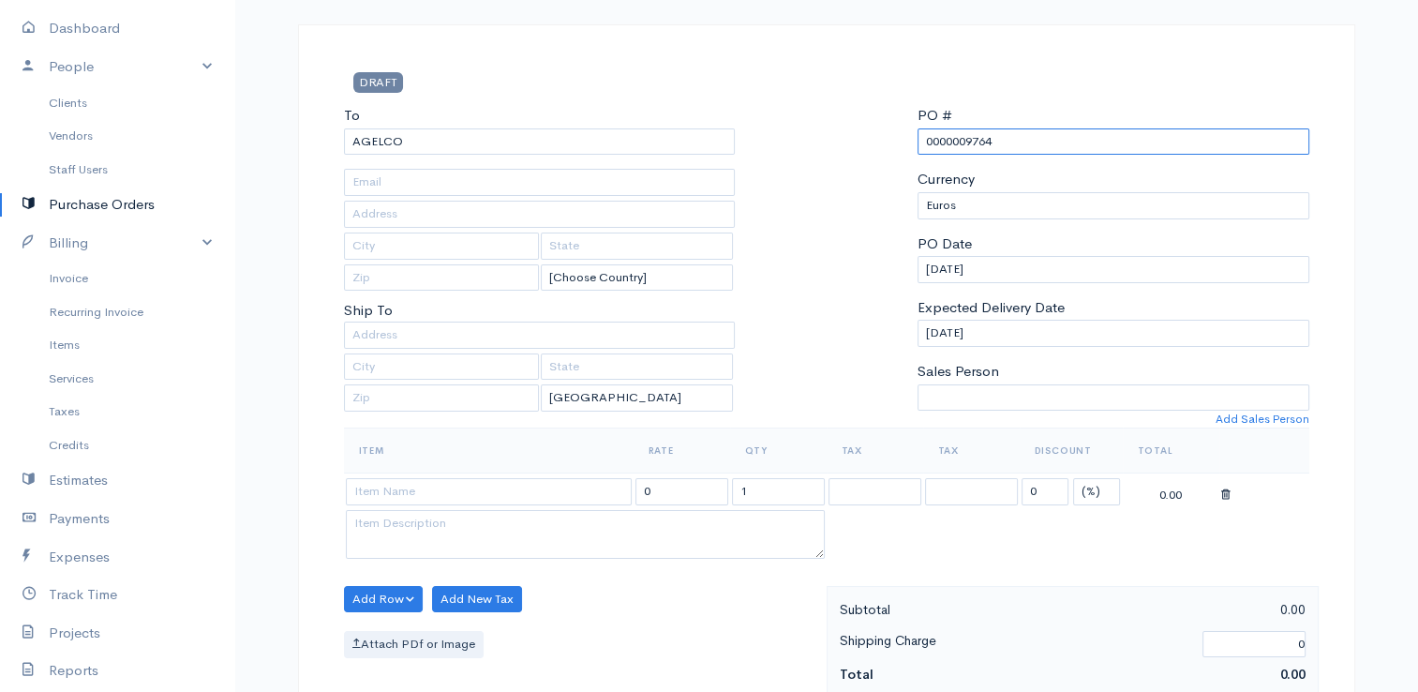
drag, startPoint x: 1031, startPoint y: 141, endPoint x: 967, endPoint y: 137, distance: 63.8
click at [967, 137] on input "0000009764" at bounding box center [1113, 141] width 392 height 27
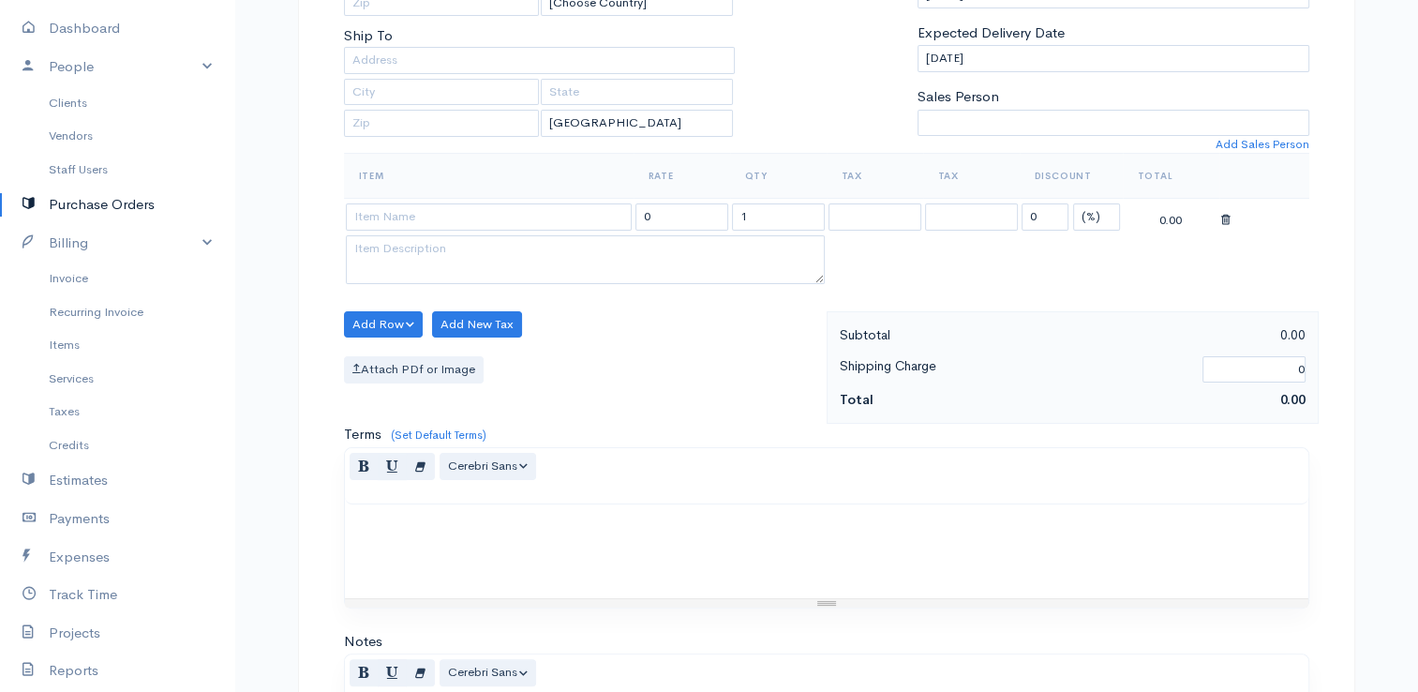
scroll to position [367, 0]
click at [531, 216] on input at bounding box center [489, 217] width 286 height 27
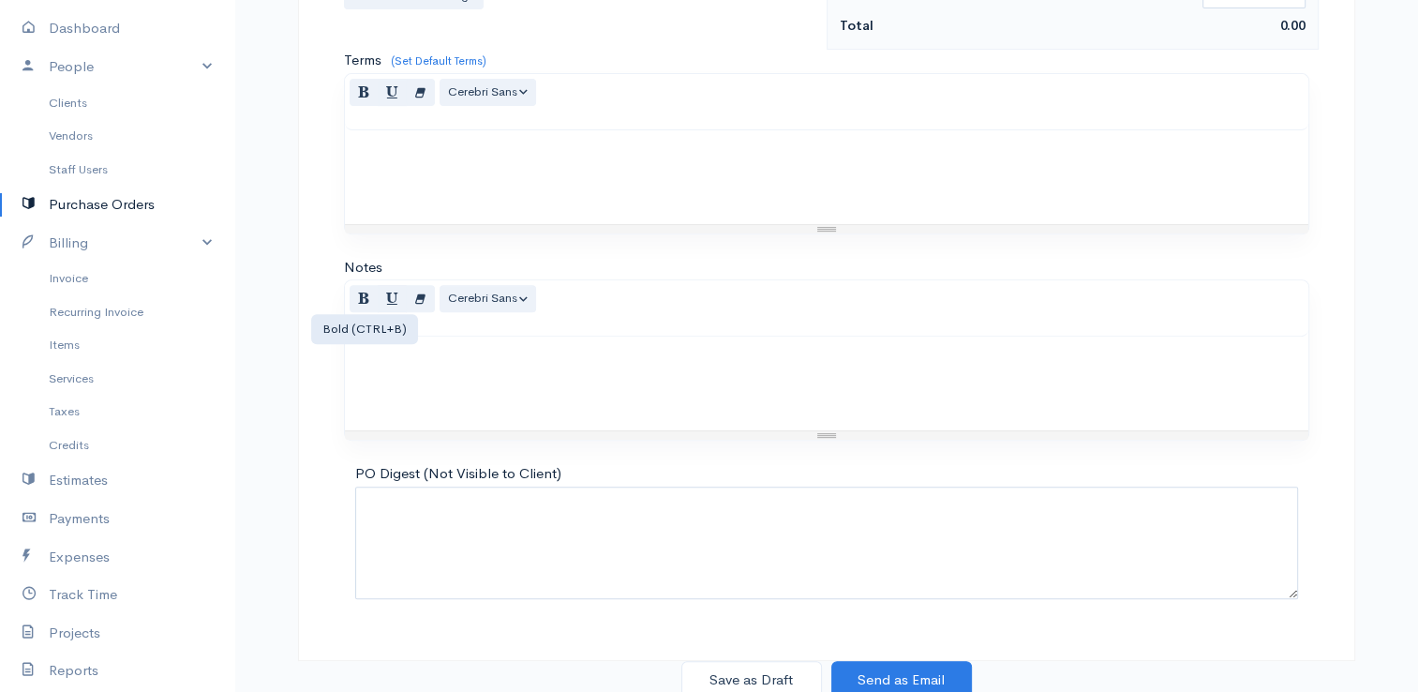
scroll to position [461, 0]
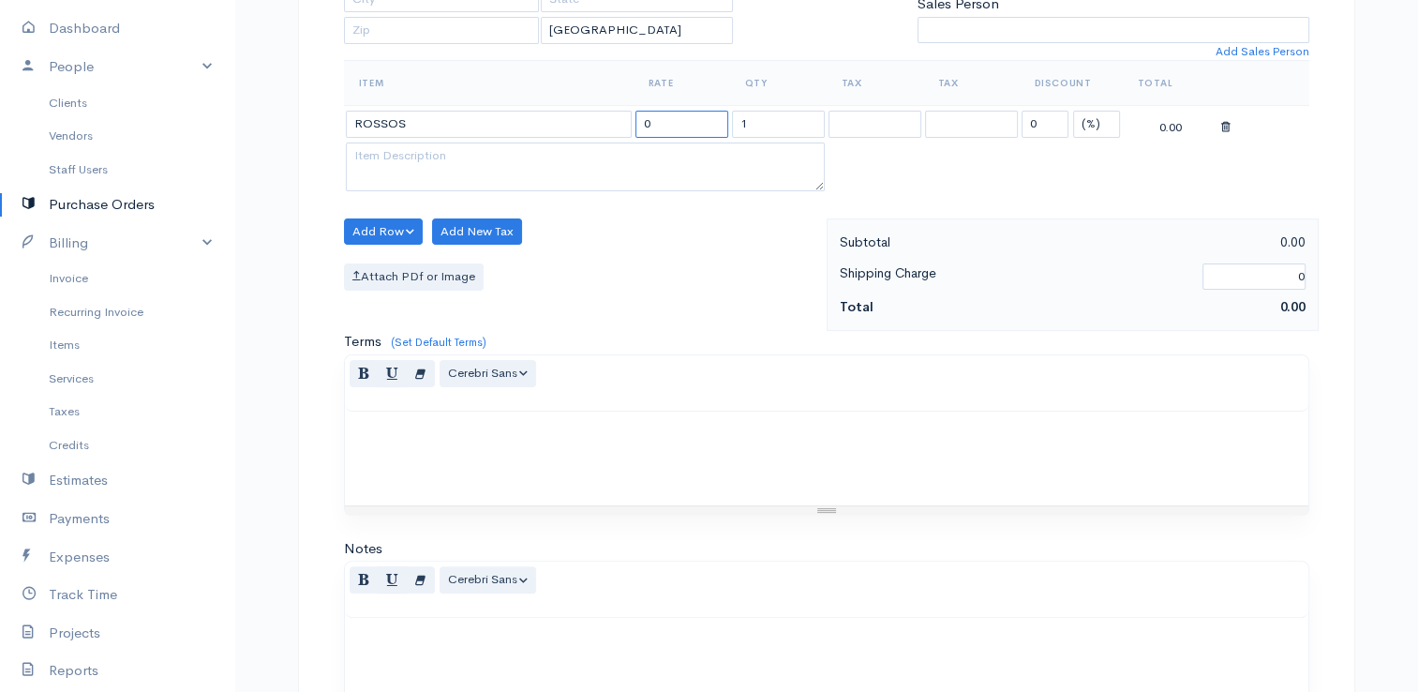
drag, startPoint x: 663, startPoint y: 118, endPoint x: 619, endPoint y: 114, distance: 43.3
click at [619, 114] on tr "ROSSOS 0 1 0 (%) Flat 0.00" at bounding box center [826, 124] width 965 height 37
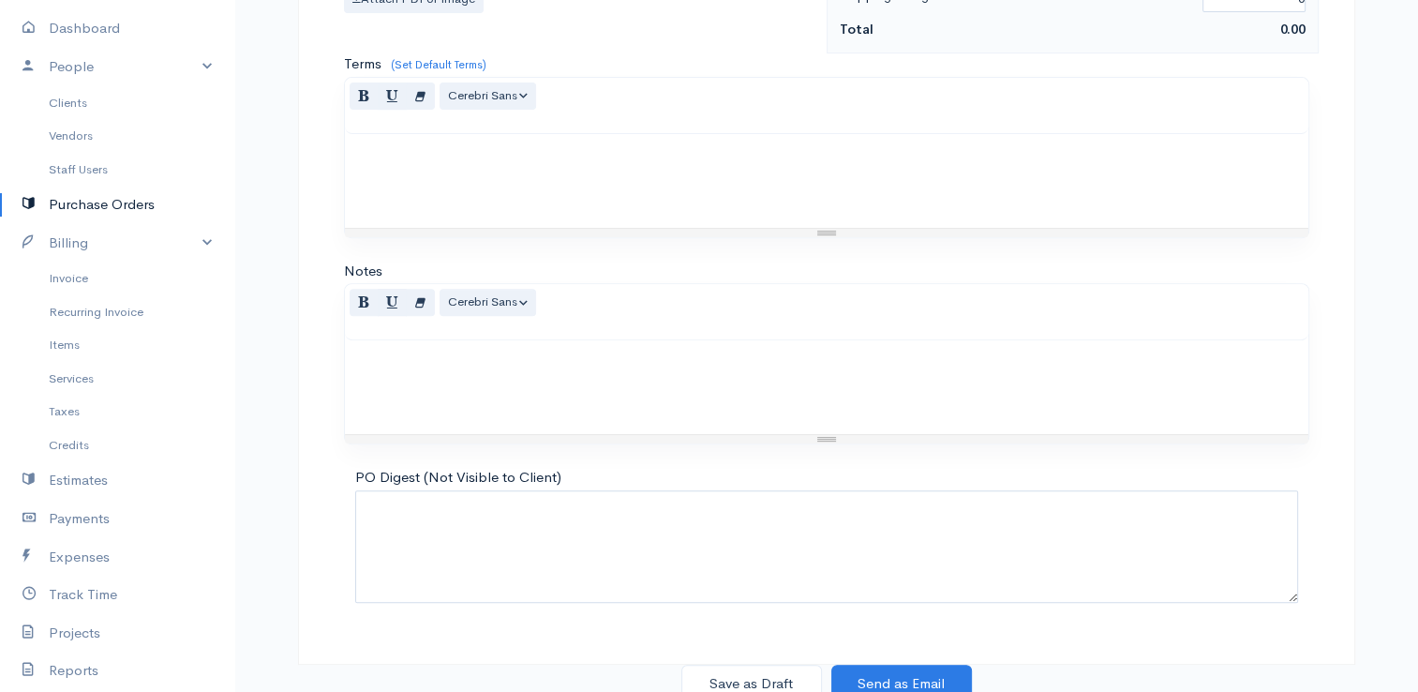
scroll to position [742, 0]
click at [761, 666] on button "Save as Draft" at bounding box center [751, 680] width 141 height 38
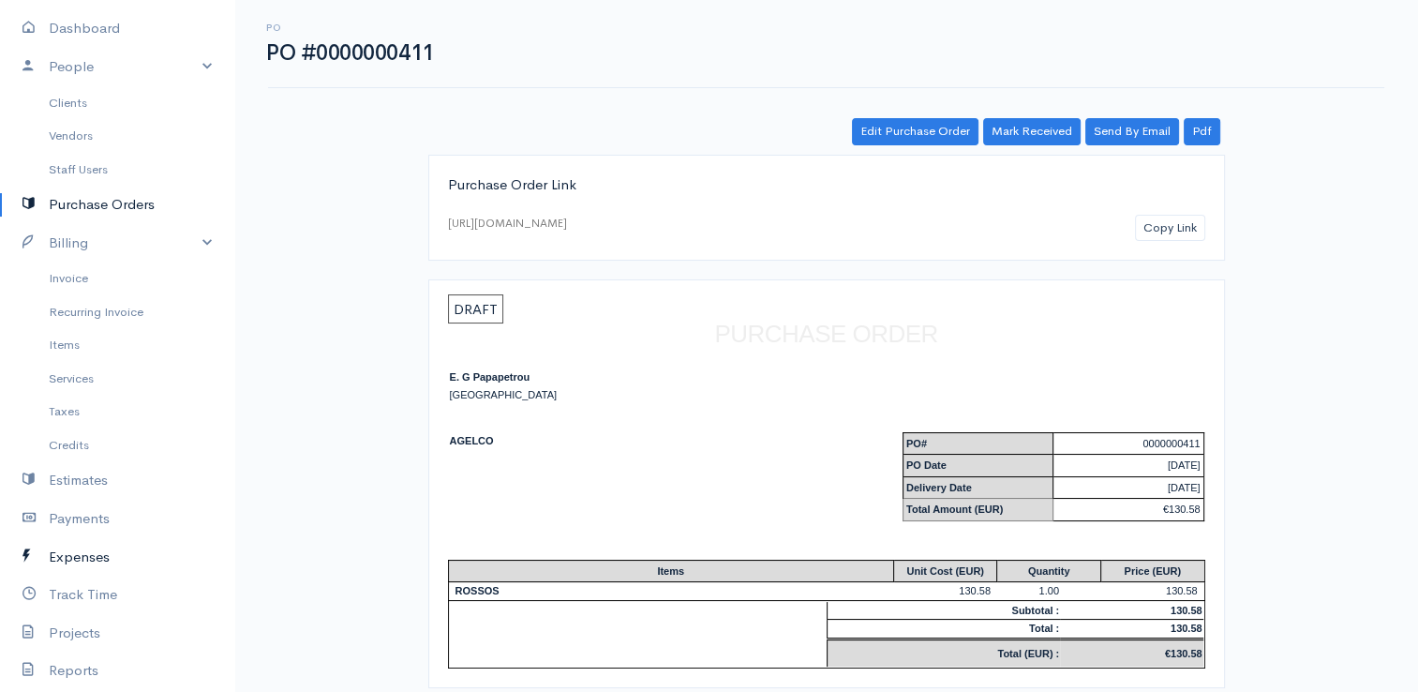
click at [112, 551] on link "Expenses" at bounding box center [117, 557] width 234 height 38
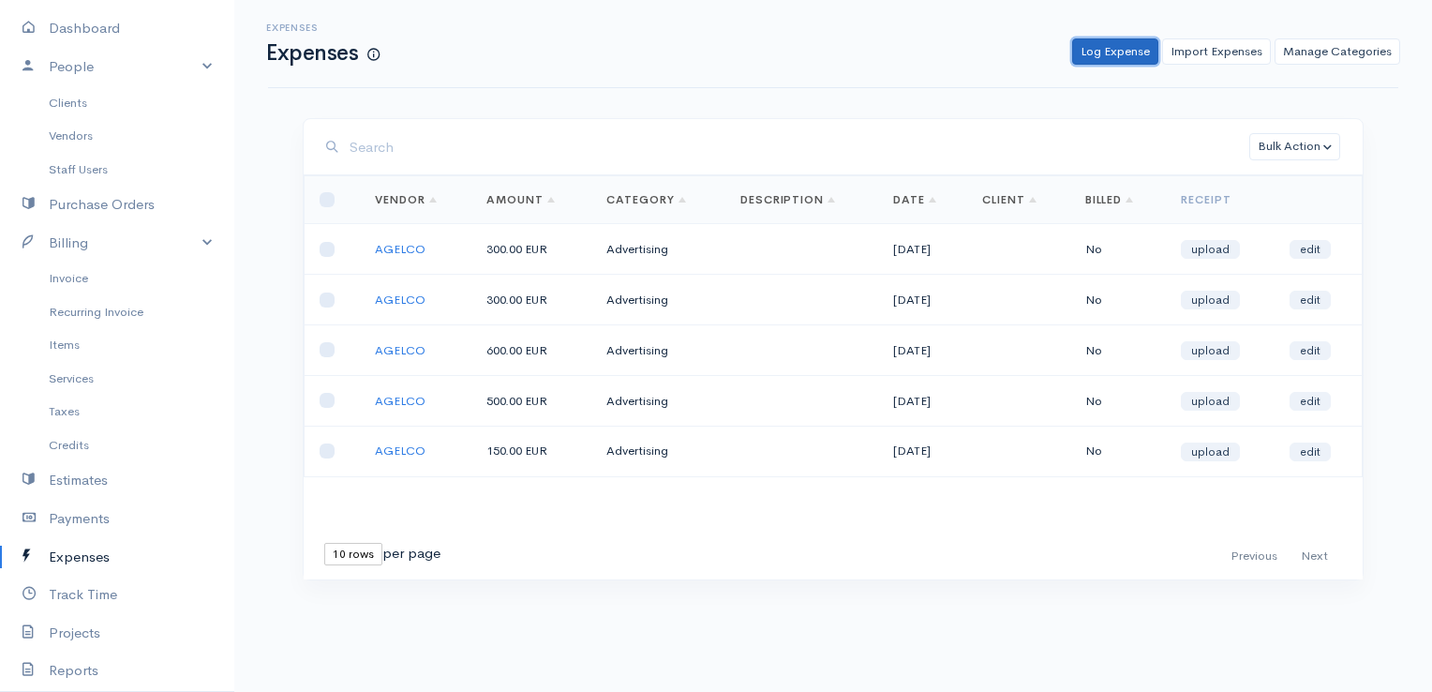
click at [1107, 43] on link "Log Expense" at bounding box center [1115, 51] width 86 height 27
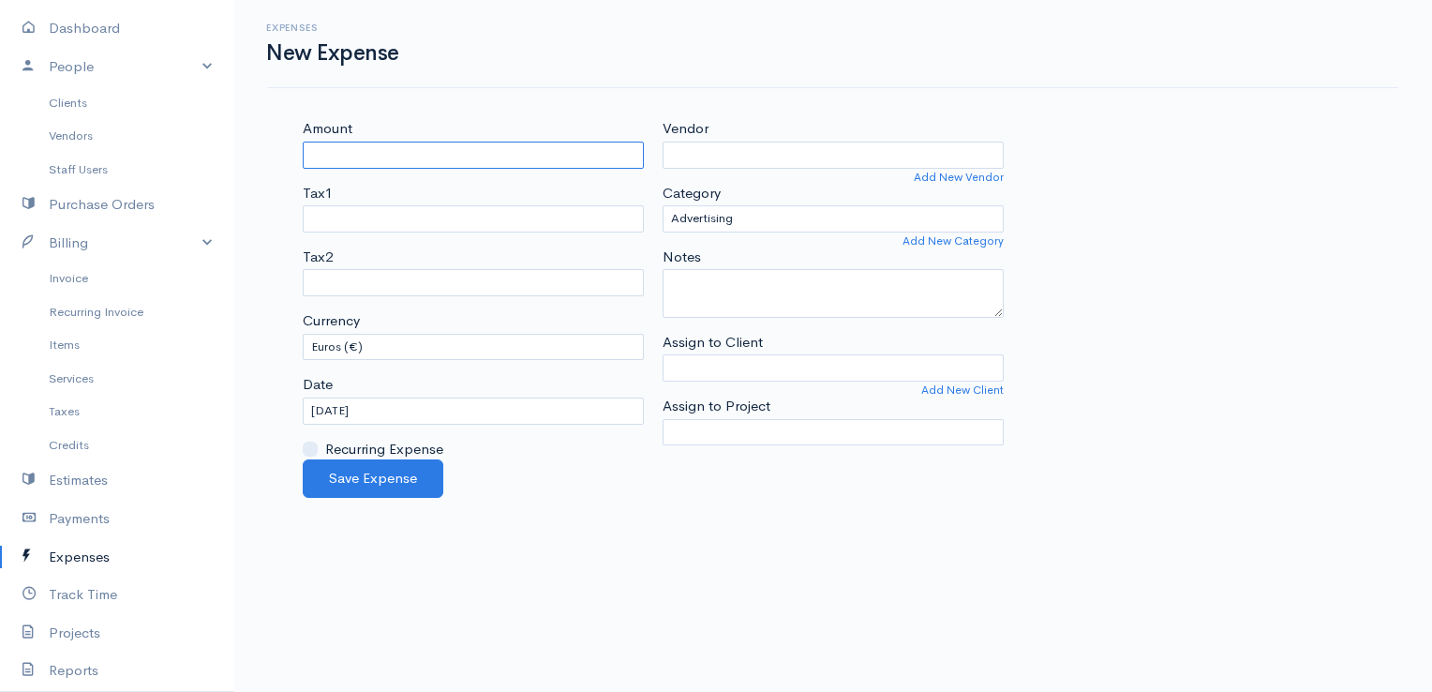
click at [552, 152] on input "Amount" at bounding box center [473, 155] width 341 height 27
click at [720, 156] on input "Vendor" at bounding box center [833, 155] width 341 height 27
click at [715, 184] on body "E. G Papapetrou Upgrade Dashboard People Clients Vendors Staff Users Purchase O…" at bounding box center [716, 346] width 1432 height 692
click at [359, 484] on button "Save Expense" at bounding box center [373, 478] width 141 height 38
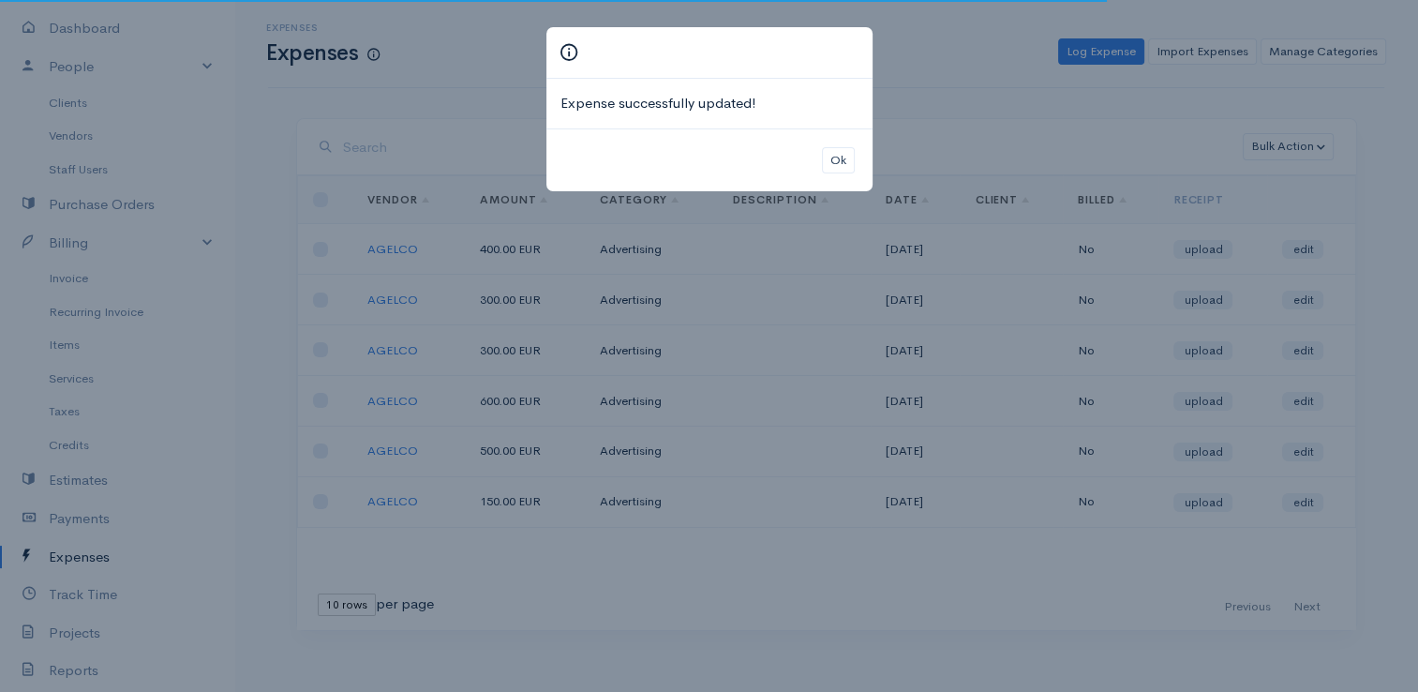
click at [817, 152] on div "Ok" at bounding box center [709, 160] width 326 height 64
click at [825, 156] on button "Ok" at bounding box center [838, 160] width 33 height 27
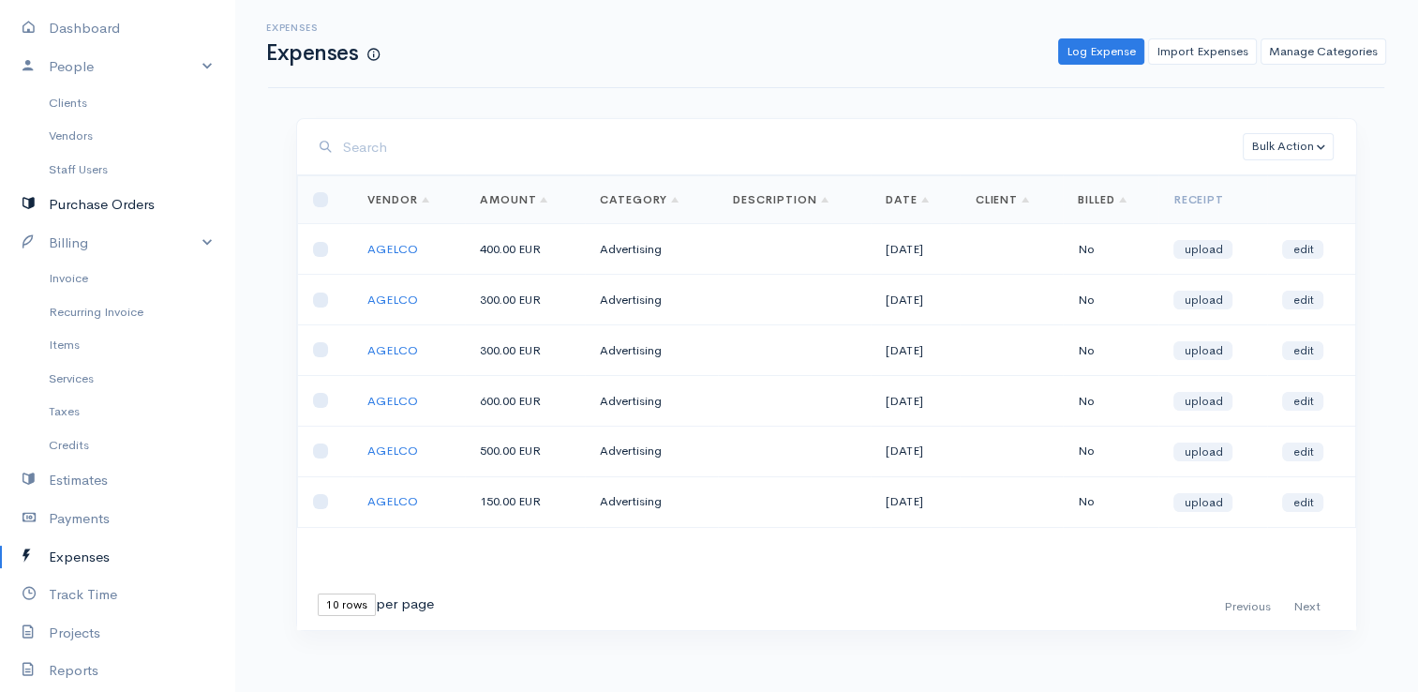
click at [102, 206] on link "Purchase Orders" at bounding box center [117, 205] width 234 height 38
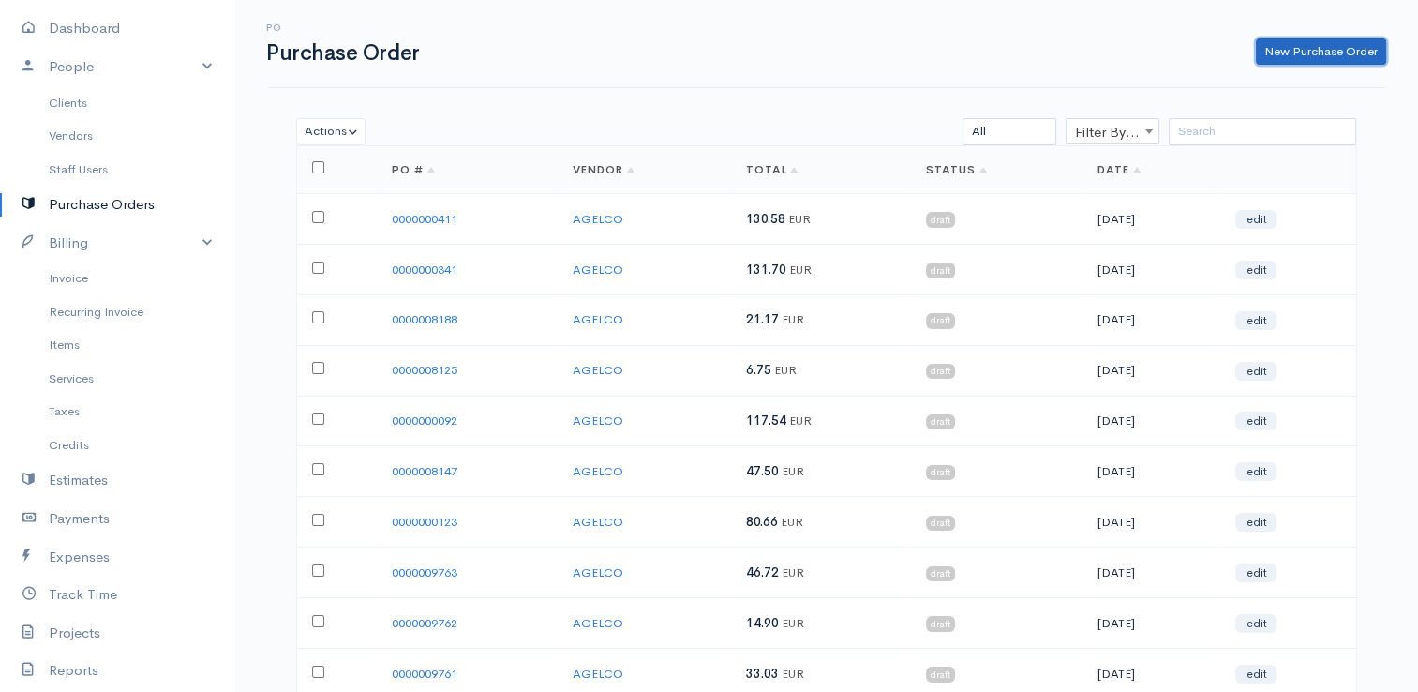
click at [1293, 51] on link "New Purchase Order" at bounding box center [1321, 51] width 130 height 27
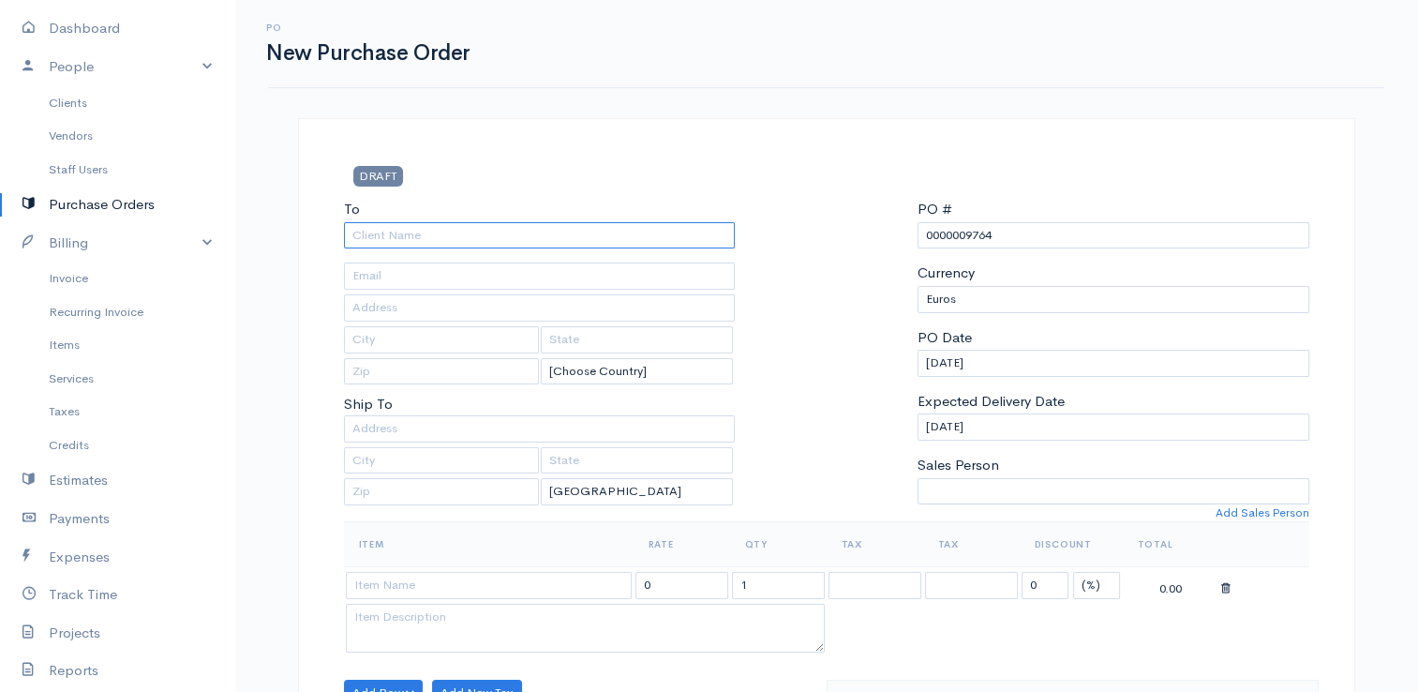
click at [641, 246] on input "To" at bounding box center [540, 235] width 392 height 27
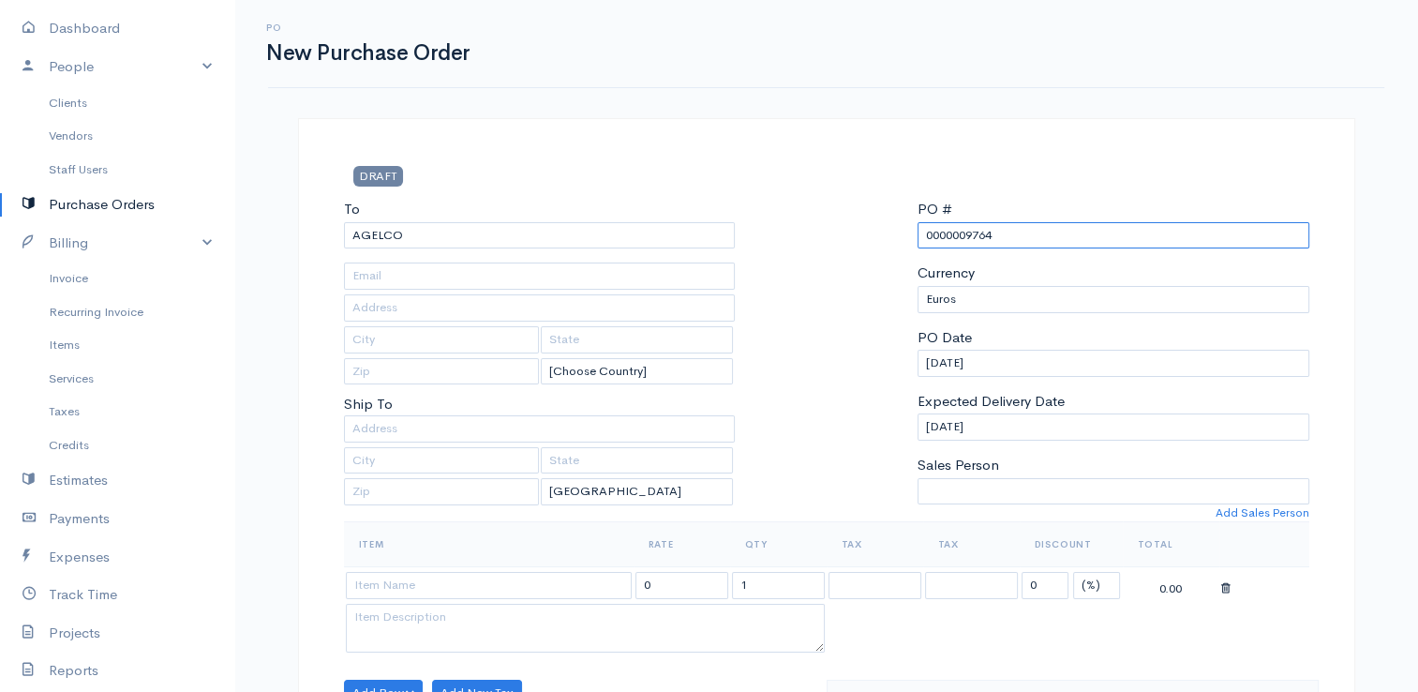
drag, startPoint x: 1028, startPoint y: 234, endPoint x: 968, endPoint y: 242, distance: 60.4
click at [968, 242] on input "0000009764" at bounding box center [1113, 235] width 392 height 27
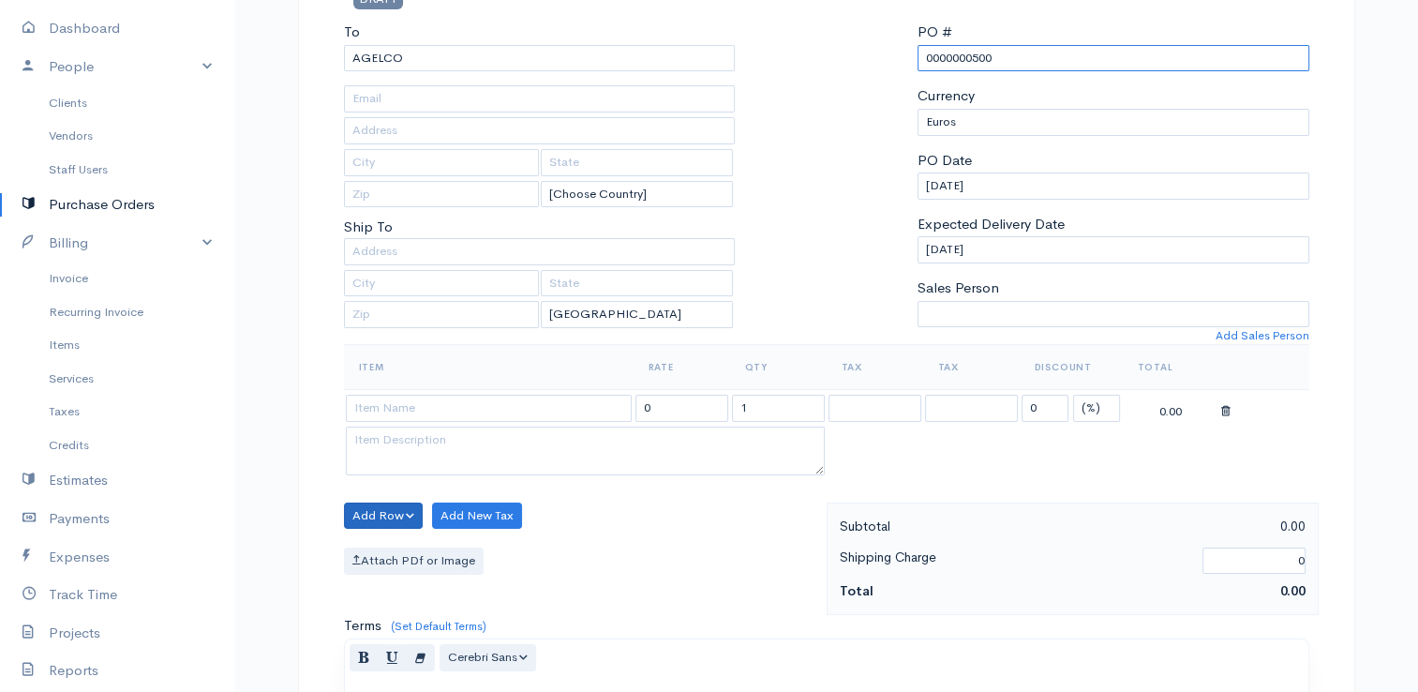
scroll to position [187, 0]
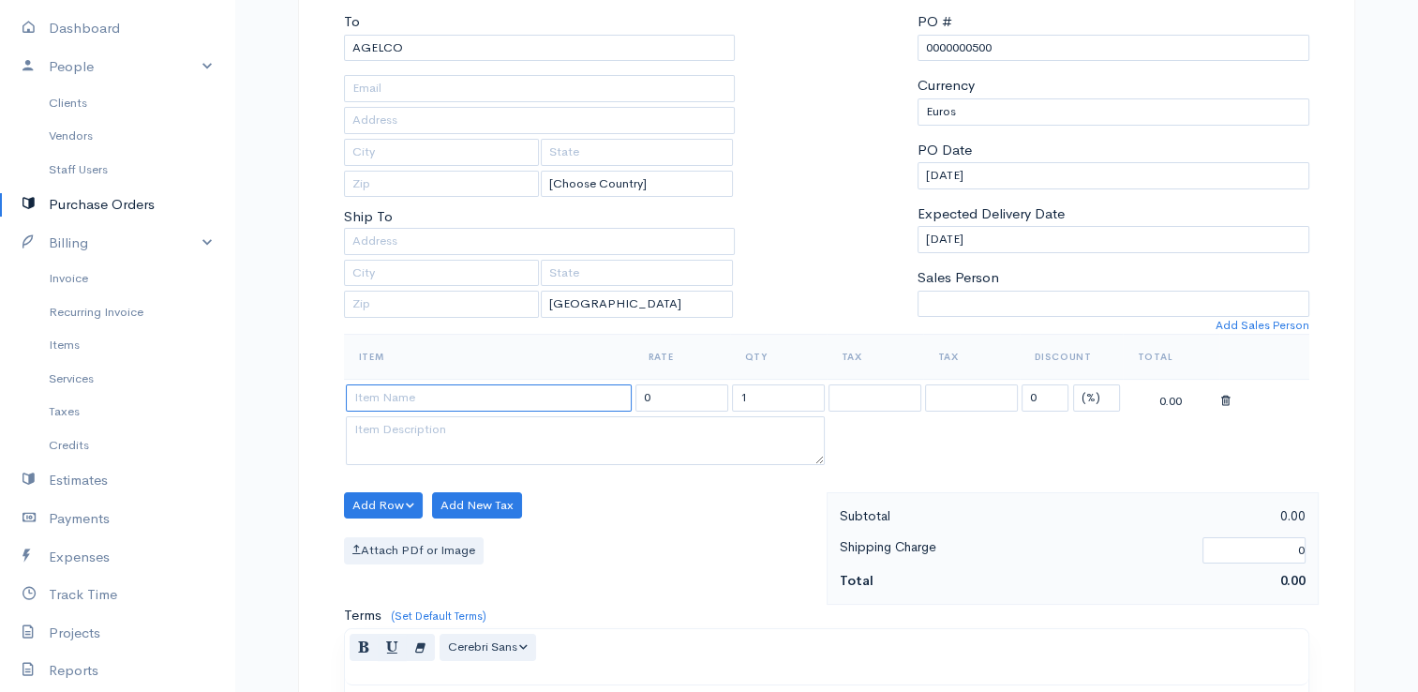
click at [388, 392] on input at bounding box center [489, 397] width 286 height 27
drag, startPoint x: 668, startPoint y: 395, endPoint x: 602, endPoint y: 387, distance: 67.0
click at [602, 387] on tr "NIKOLIS 0 1 0 (%) Flat 0.00" at bounding box center [826, 398] width 965 height 37
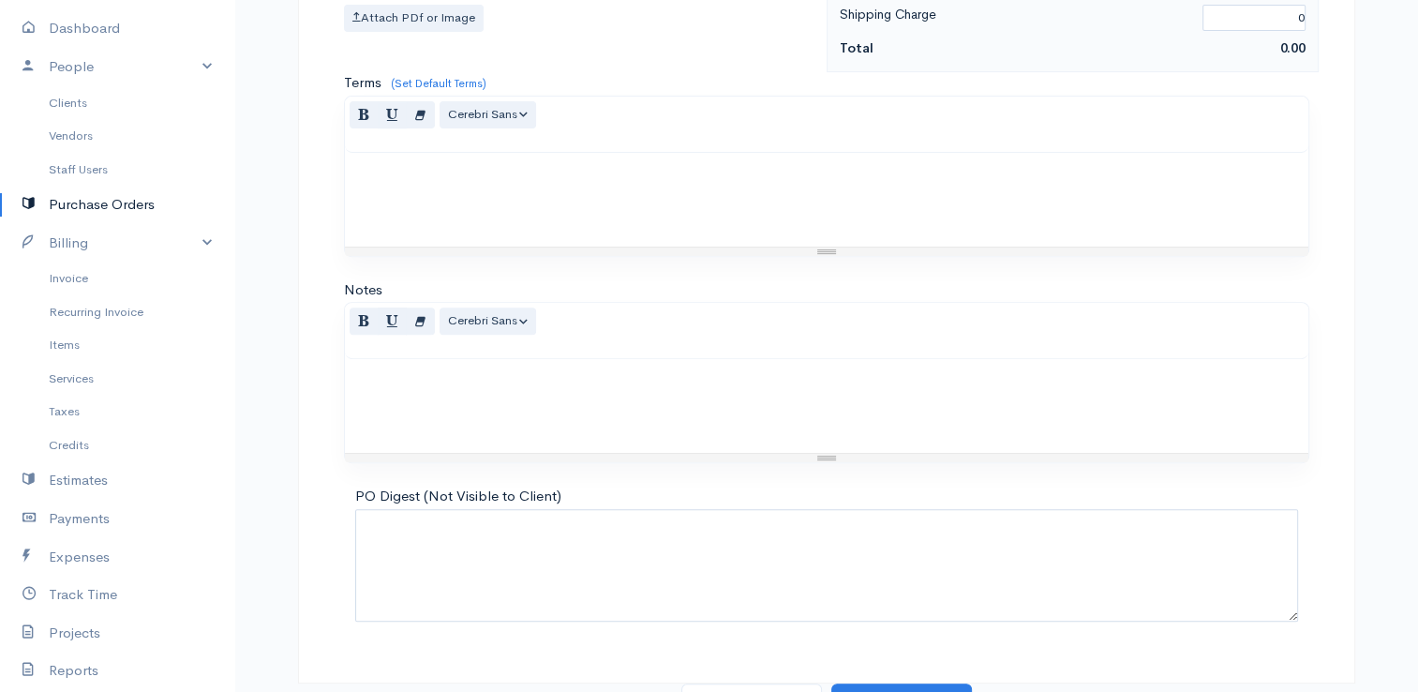
scroll to position [742, 0]
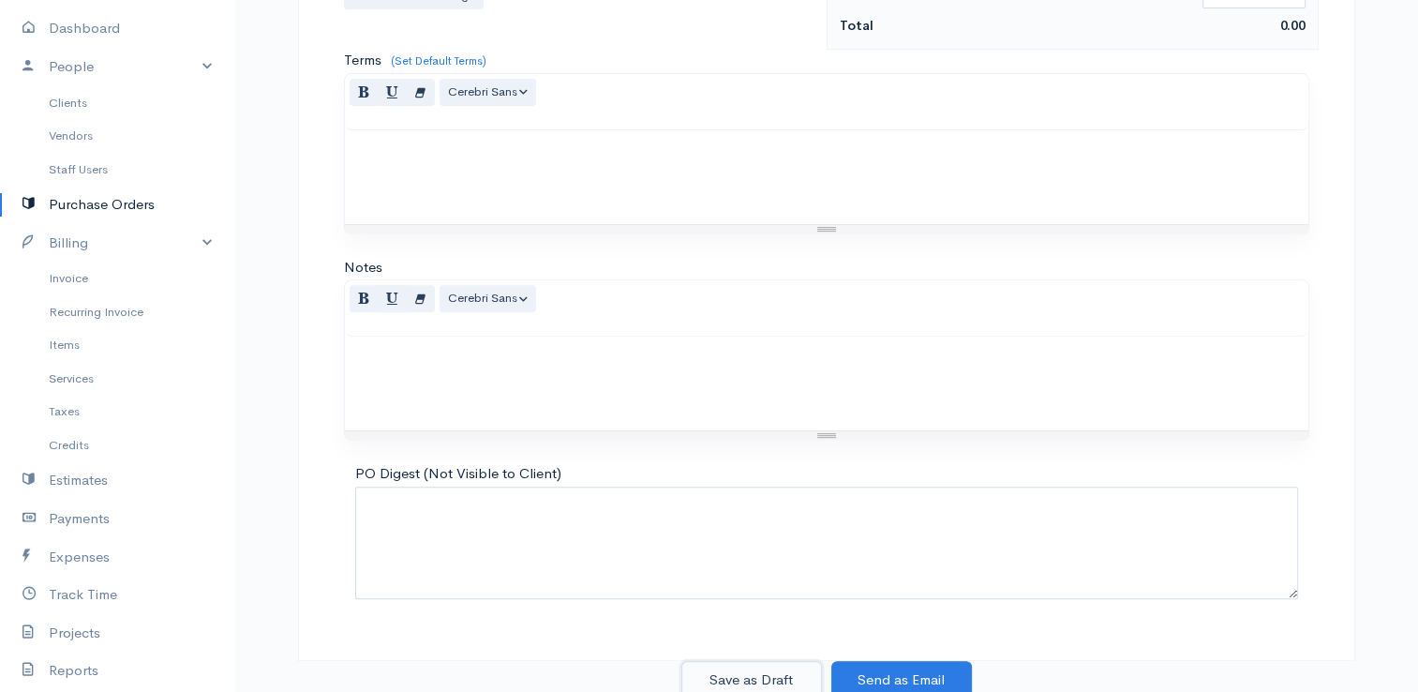
click at [753, 673] on button "Save as Draft" at bounding box center [751, 680] width 141 height 38
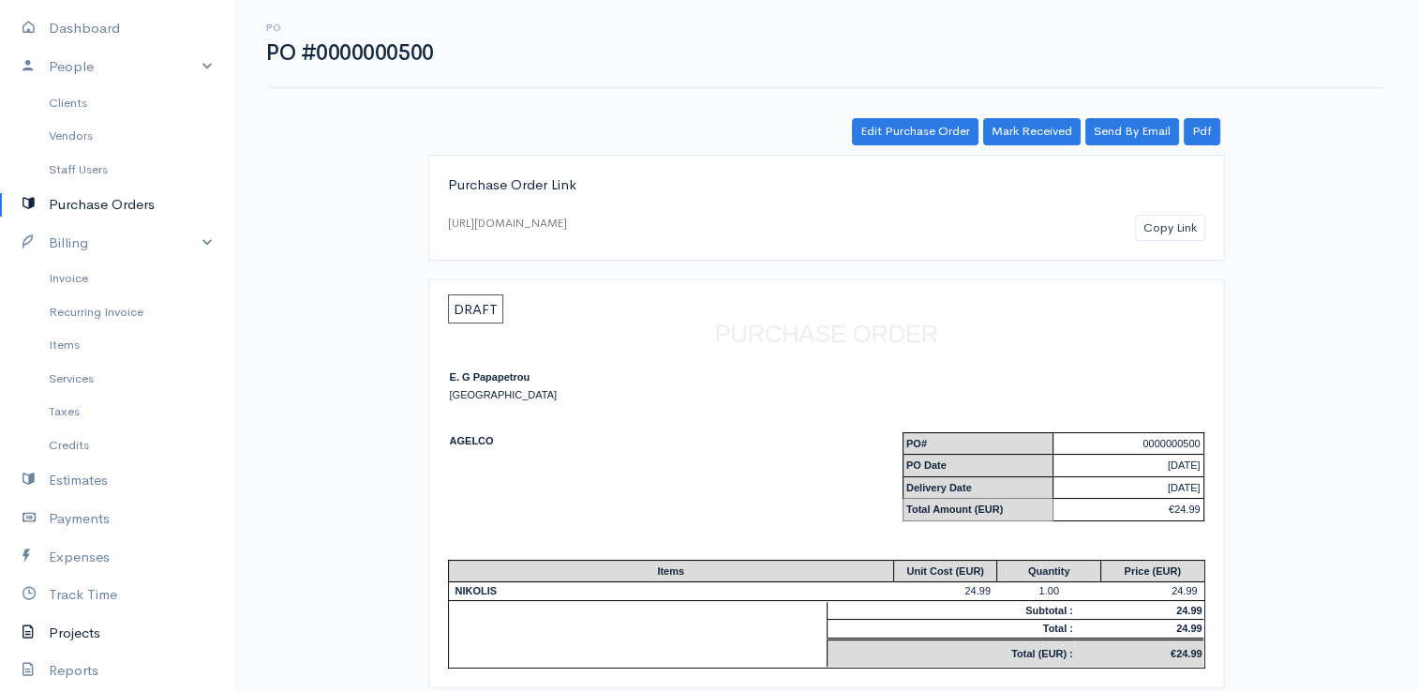
click at [65, 632] on link "Projects" at bounding box center [117, 633] width 234 height 38
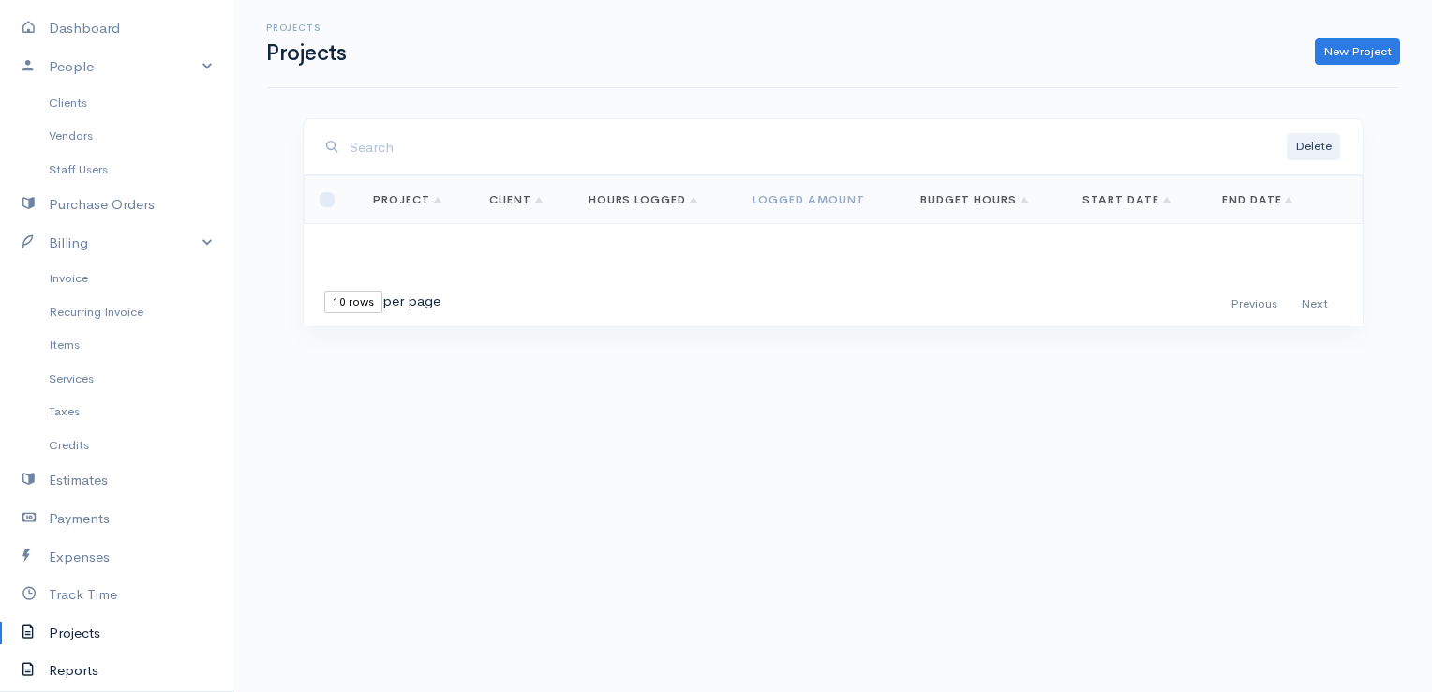
click at [106, 664] on link "Reports" at bounding box center [117, 670] width 234 height 38
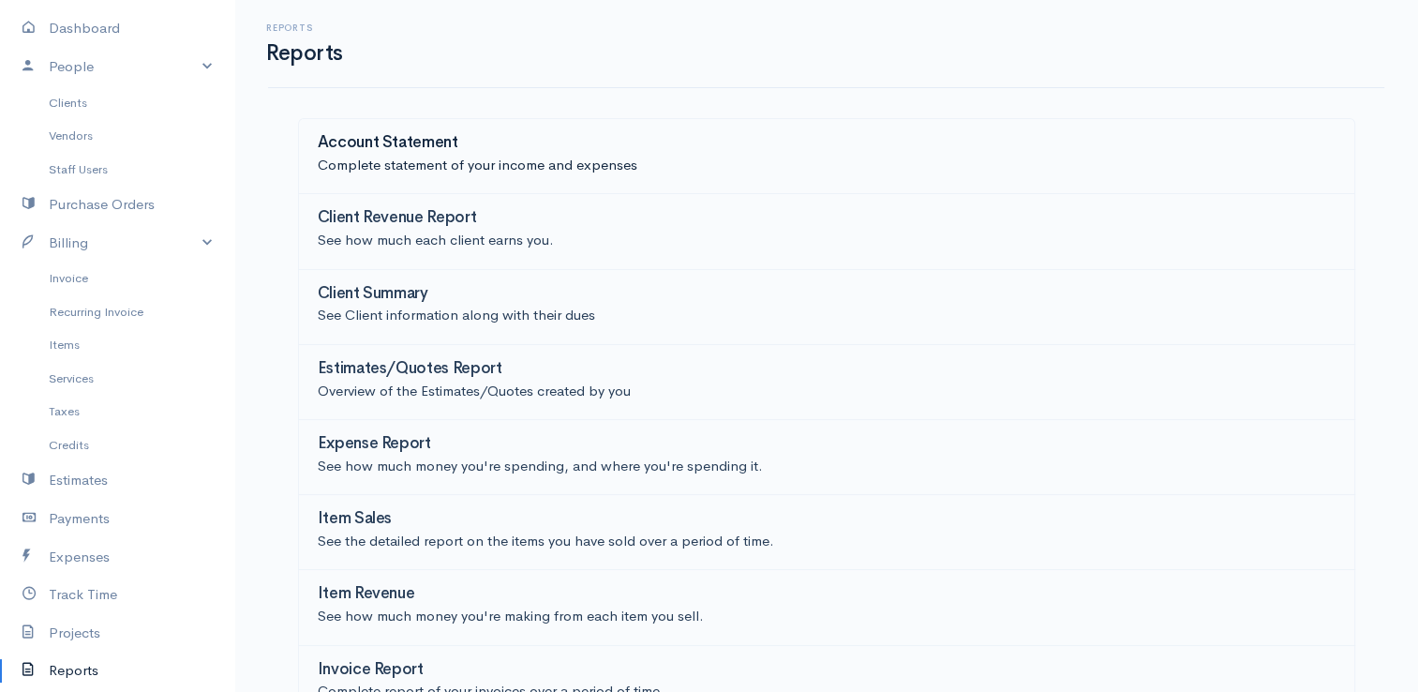
click at [417, 156] on p "Complete statement of your income and expenses" at bounding box center [827, 166] width 1018 height 22
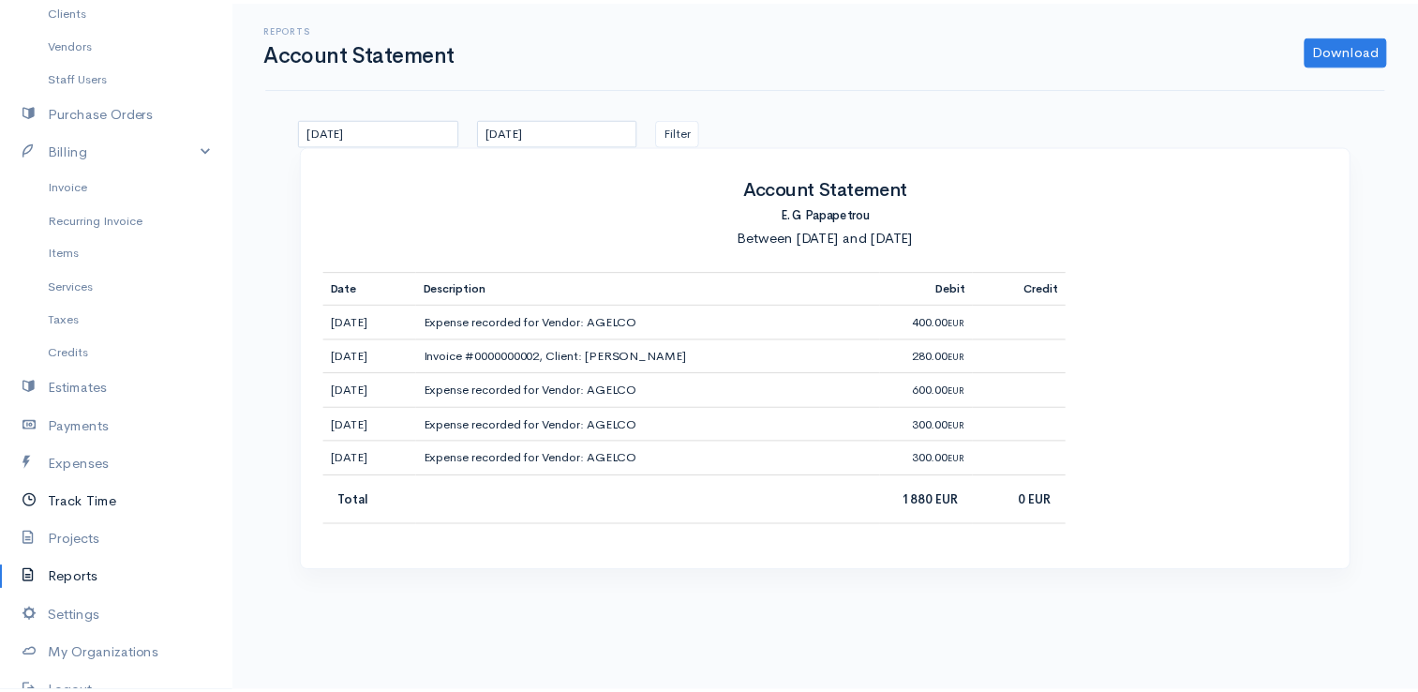
scroll to position [187, 0]
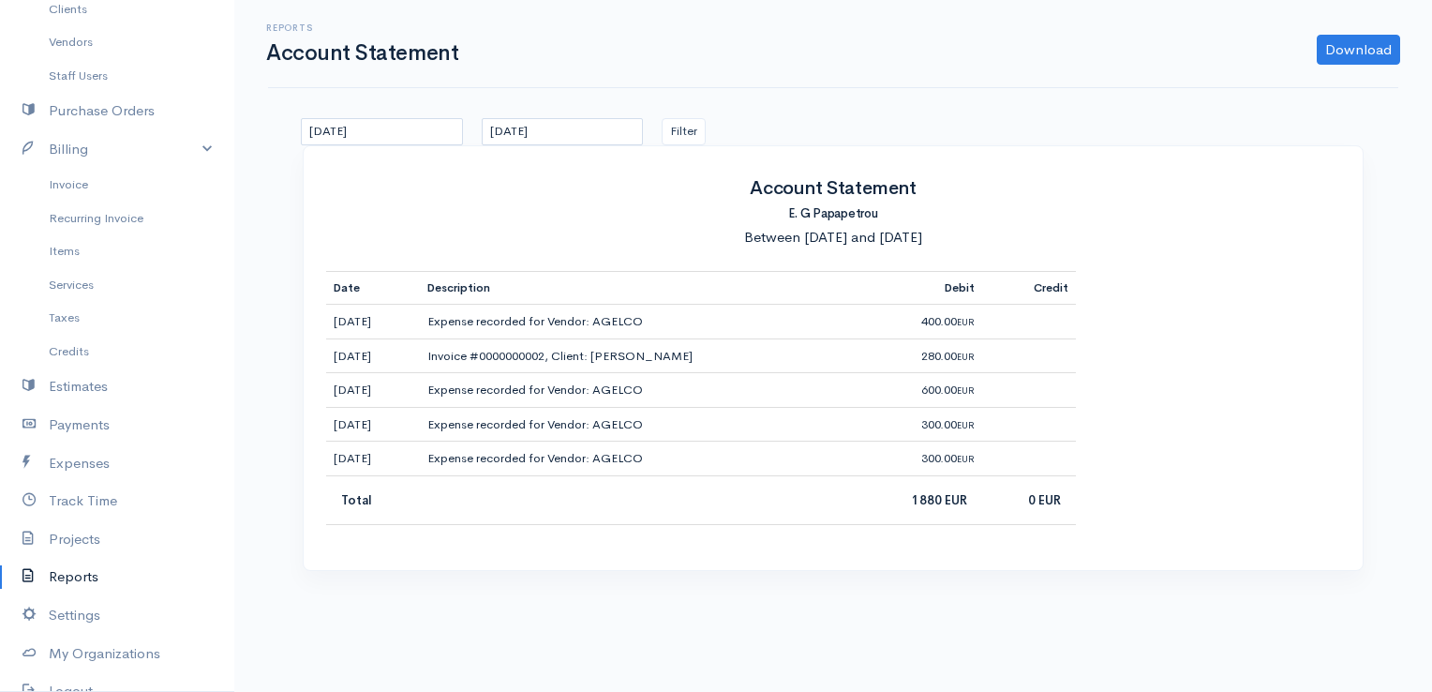
click at [89, 575] on link "Reports" at bounding box center [117, 577] width 234 height 38
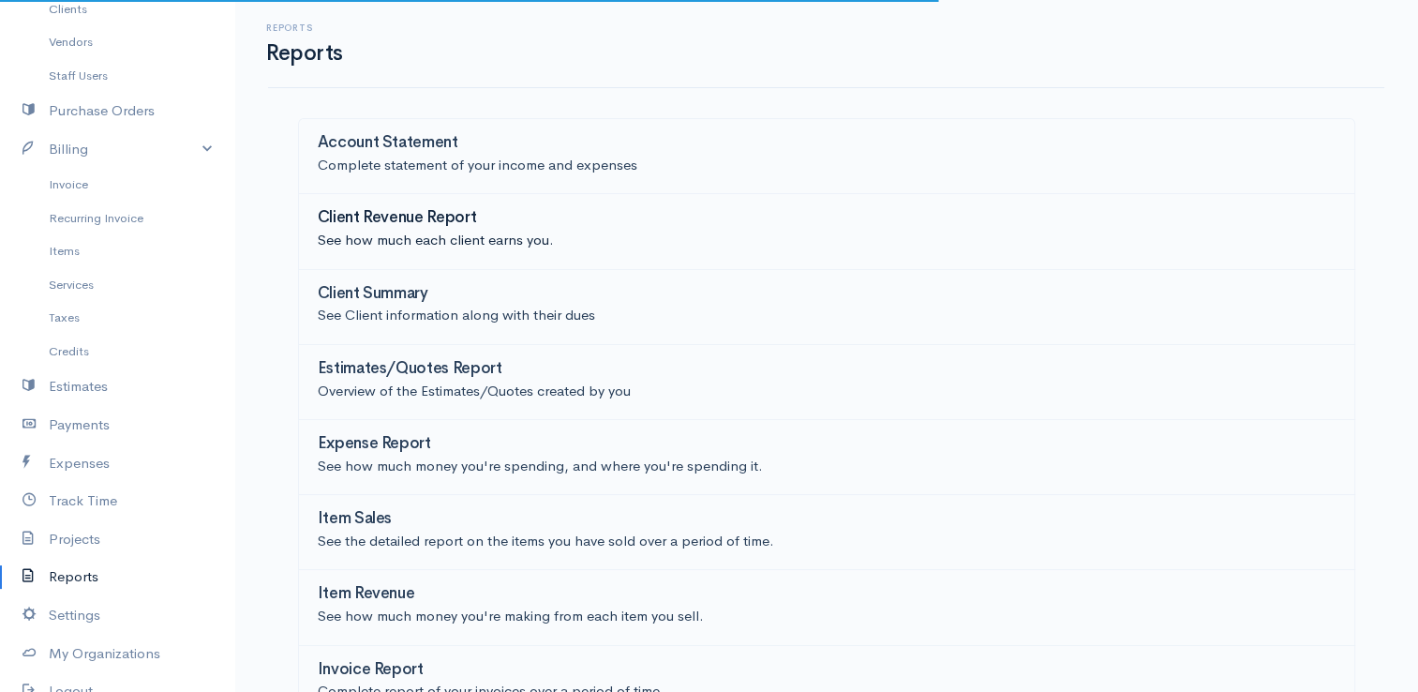
click at [495, 249] on p "See how much each client earns you." at bounding box center [827, 241] width 1018 height 22
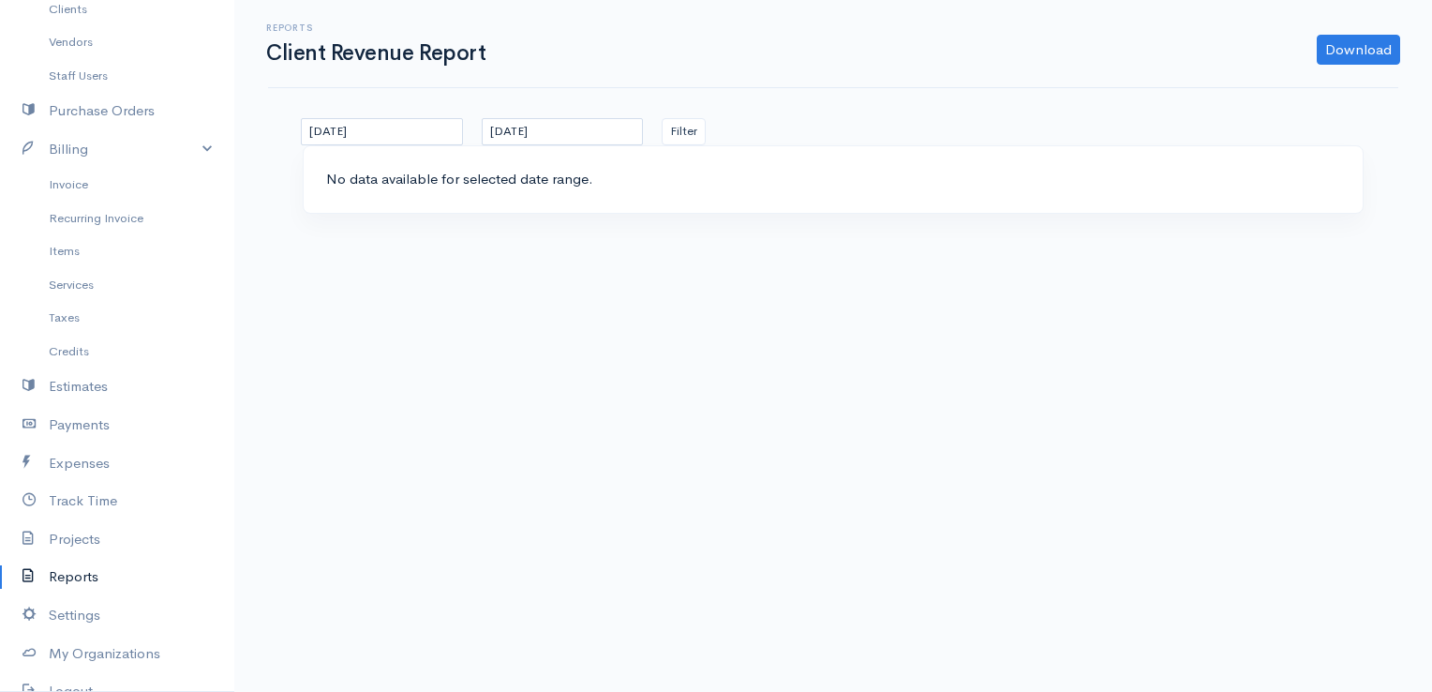
click at [73, 589] on link "Reports" at bounding box center [117, 577] width 234 height 38
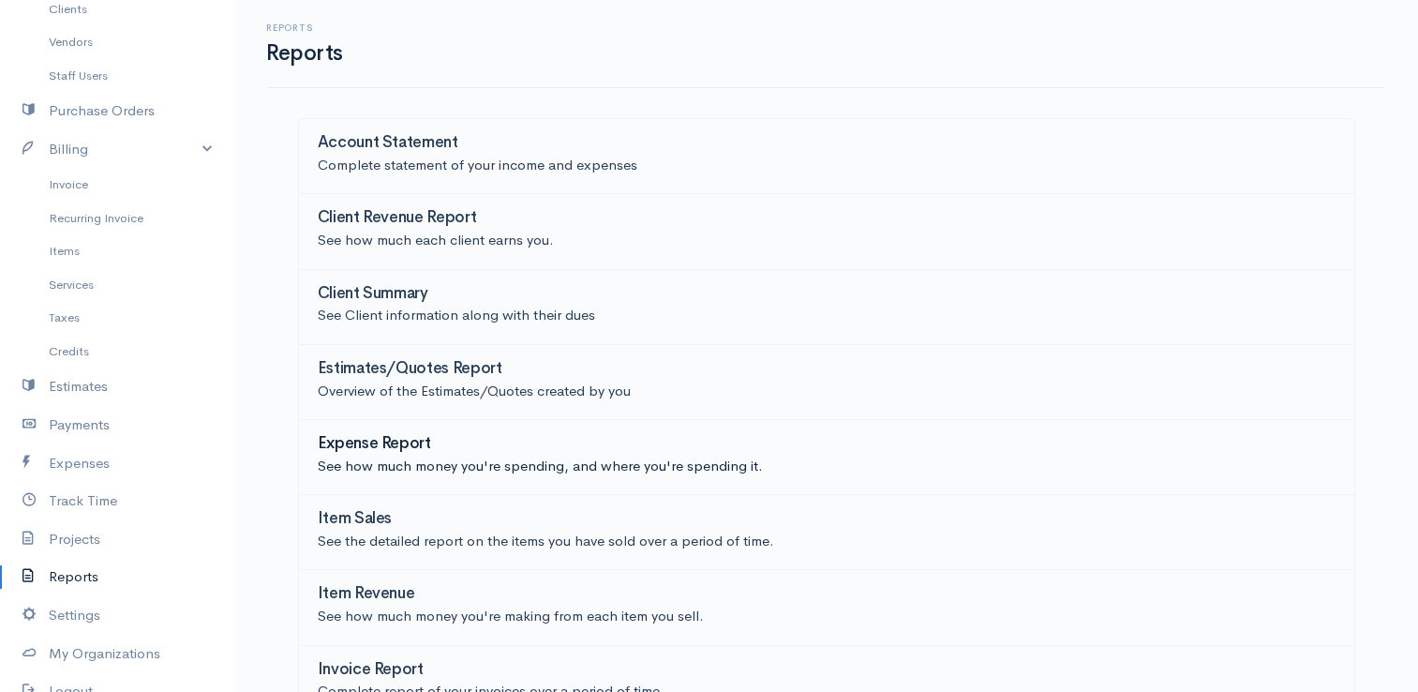
click at [409, 463] on p "See how much money you're spending, and where you're spending it." at bounding box center [827, 466] width 1018 height 22
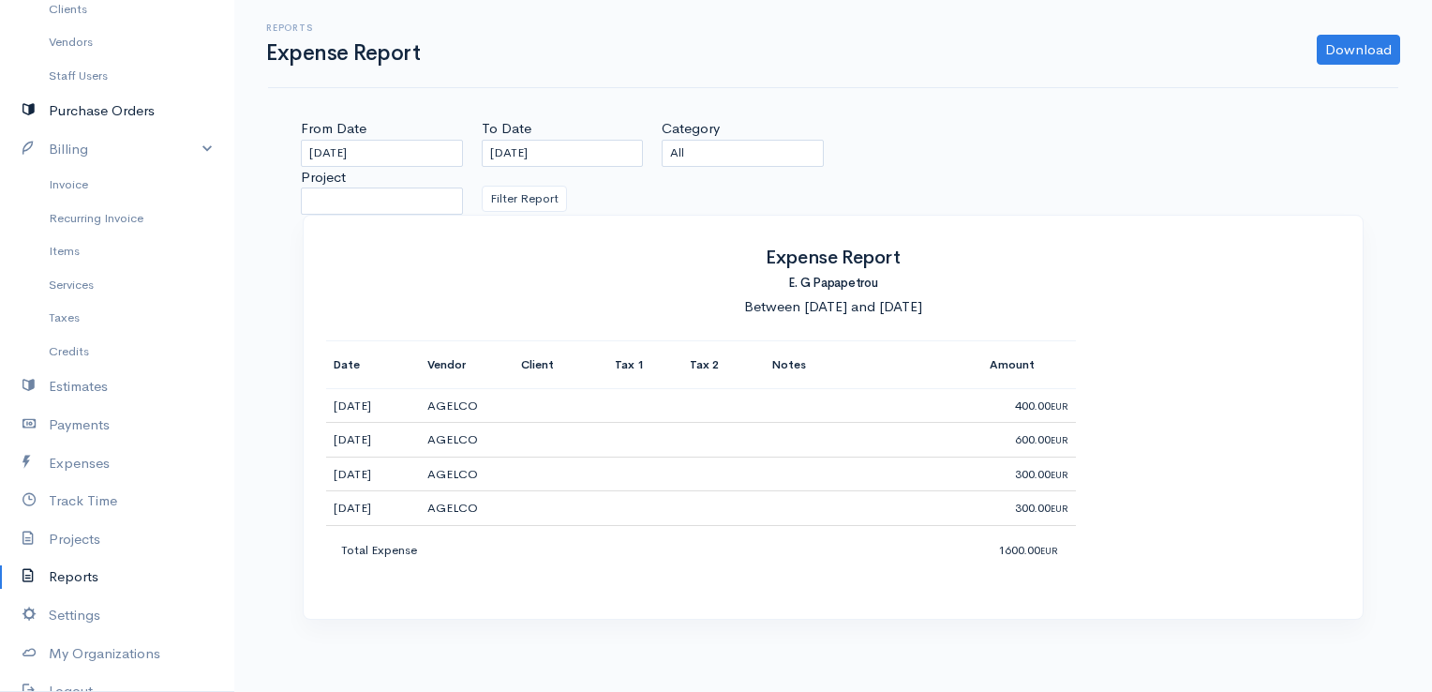
click at [84, 117] on link "Purchase Orders" at bounding box center [117, 111] width 234 height 38
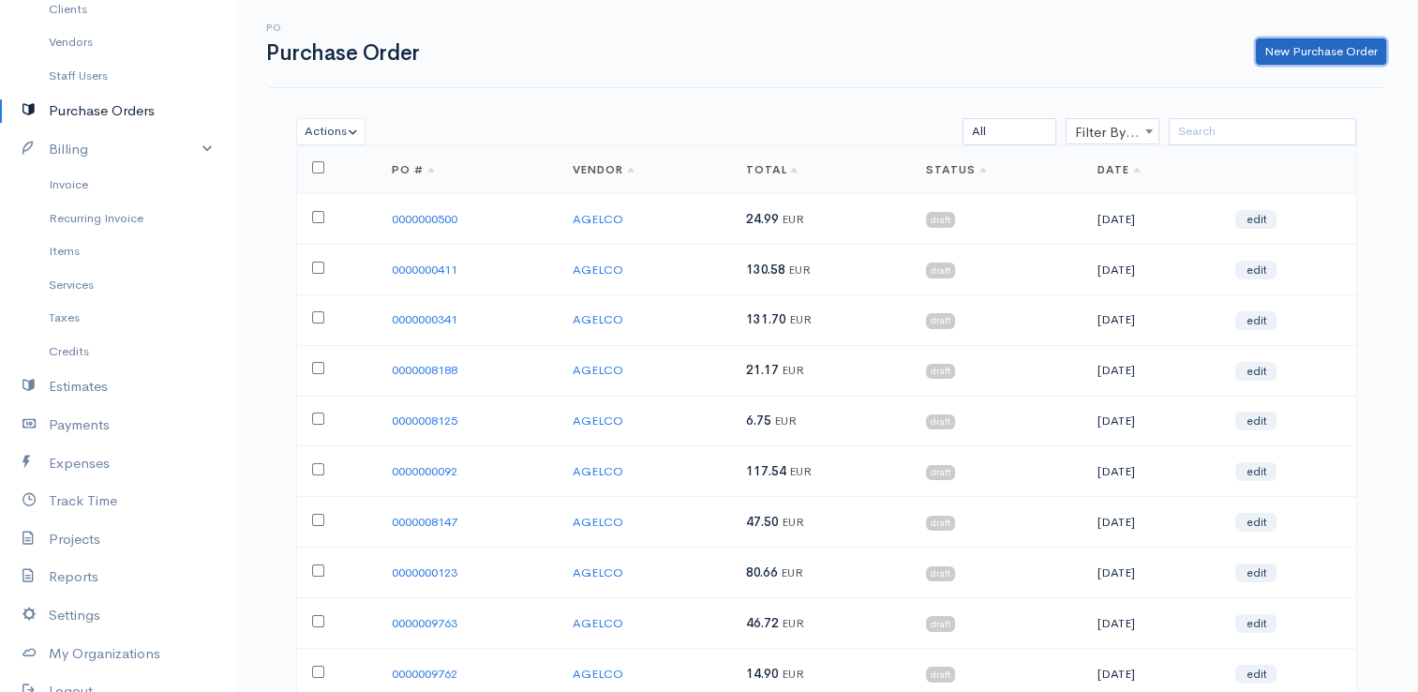
click at [1280, 56] on link "New Purchase Order" at bounding box center [1321, 51] width 130 height 27
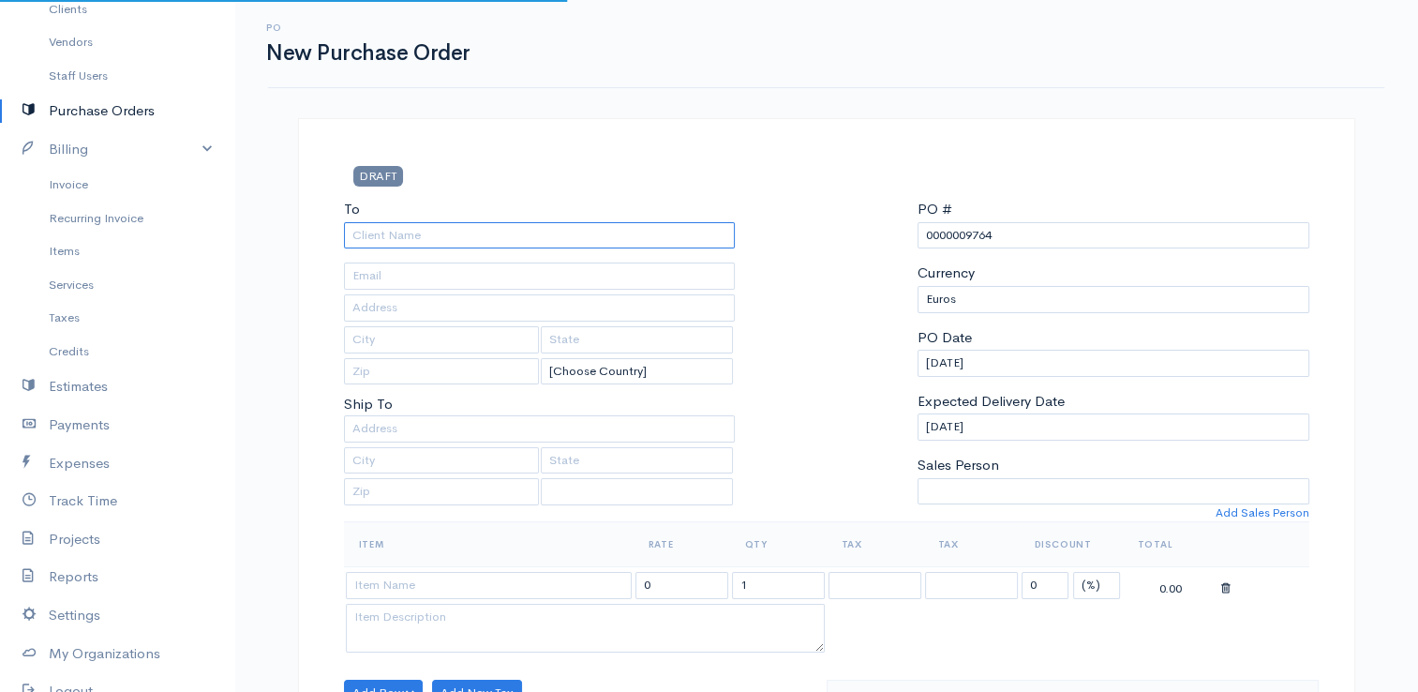
click at [656, 242] on input "To" at bounding box center [540, 235] width 392 height 27
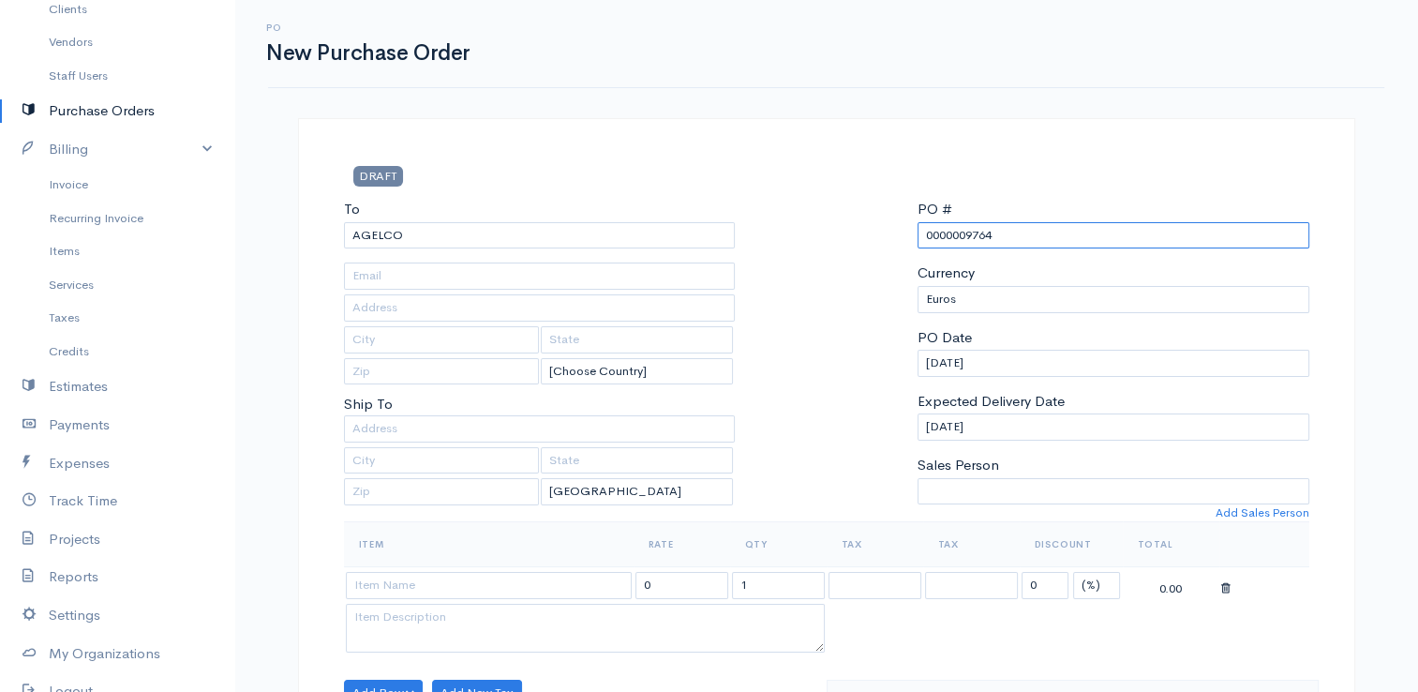
drag, startPoint x: 1029, startPoint y: 235, endPoint x: 968, endPoint y: 236, distance: 60.9
click at [968, 236] on input "0000009764" at bounding box center [1113, 235] width 392 height 27
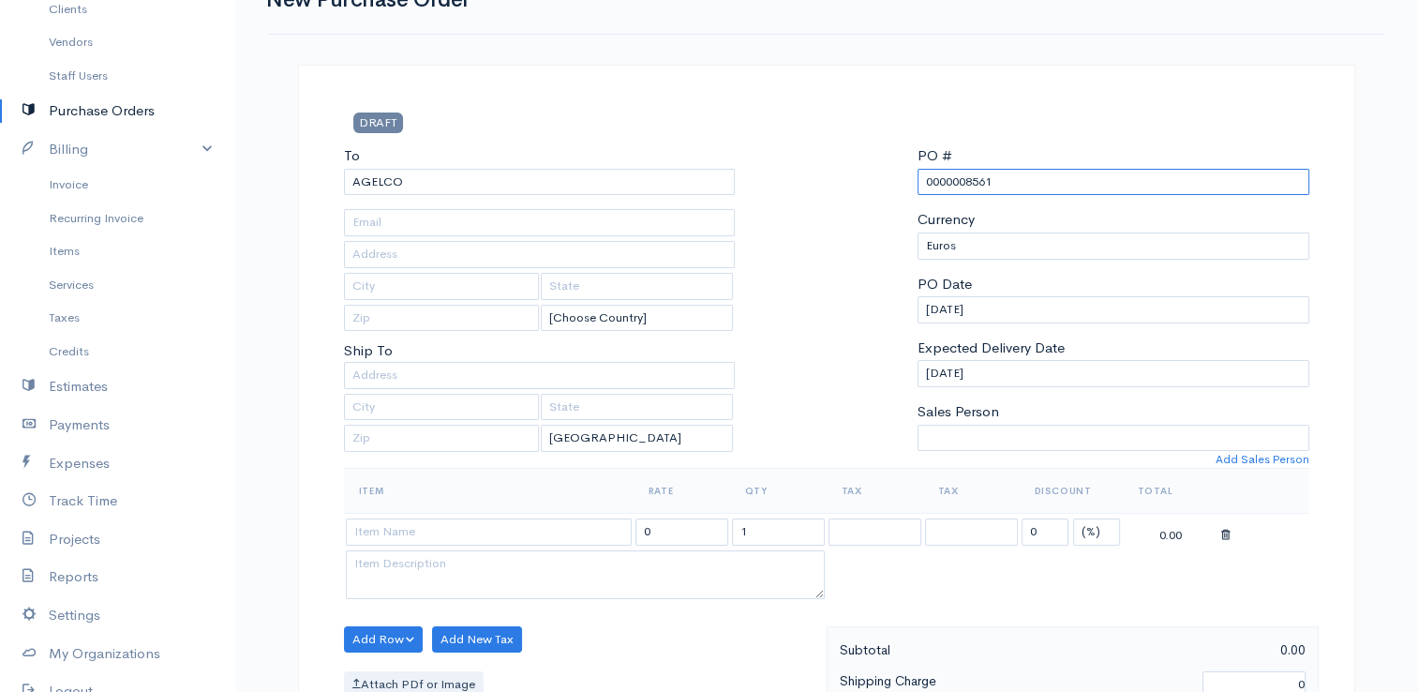
scroll to position [187, 0]
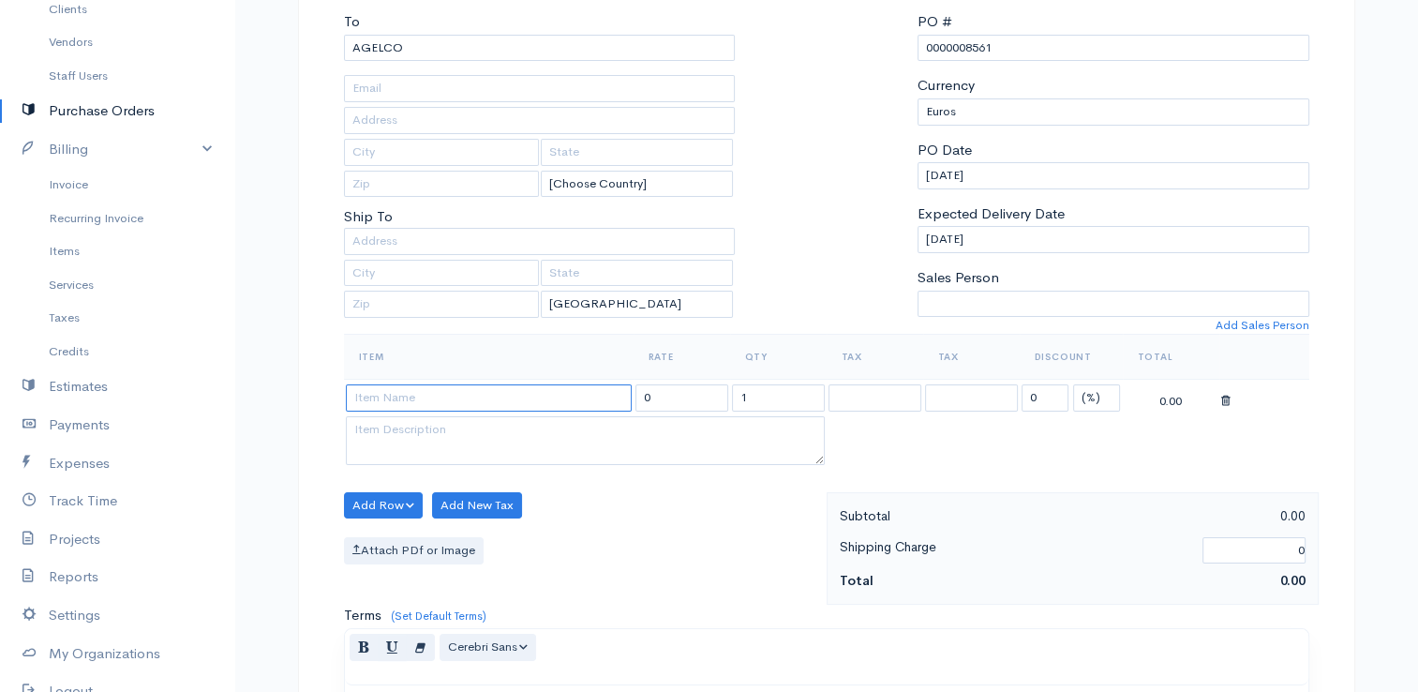
click at [562, 399] on input at bounding box center [489, 397] width 286 height 27
click at [529, 538] on body "E. G Papapetrou Upgrade Dashboard People Clients Vendors Staff Users Purchase O…" at bounding box center [709, 533] width 1418 height 1440
drag, startPoint x: 689, startPoint y: 402, endPoint x: 607, endPoint y: 401, distance: 81.5
click at [607, 401] on tr "[PERSON_NAME] 117.54 1 0 (%) Flat 117.54" at bounding box center [826, 398] width 965 height 37
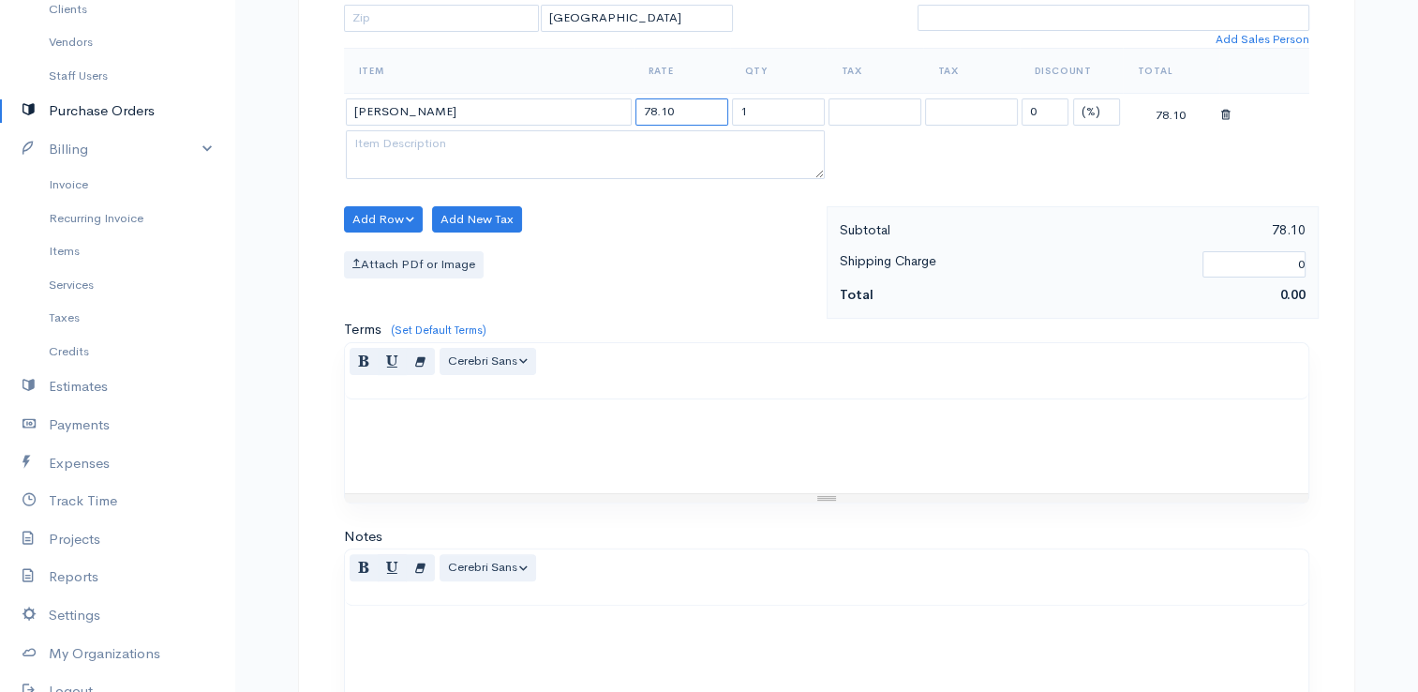
scroll to position [742, 0]
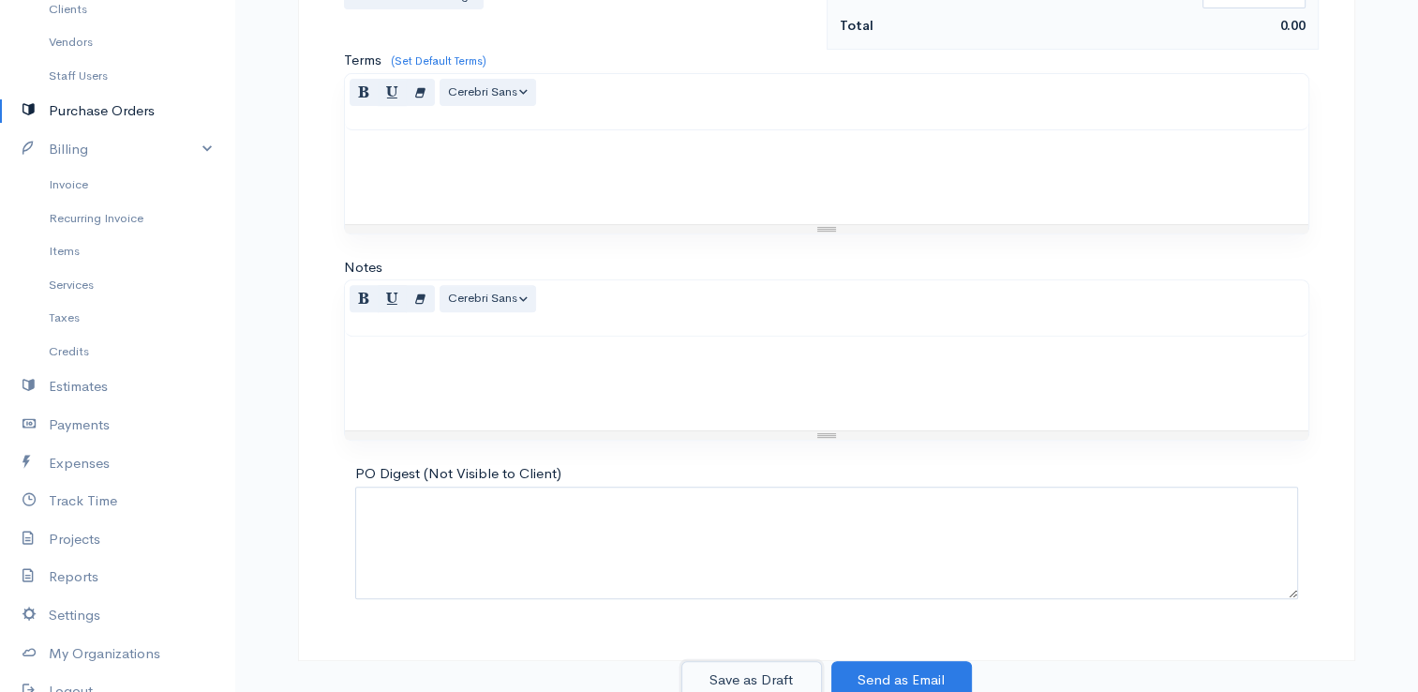
click at [790, 684] on button "Save as Draft" at bounding box center [751, 680] width 141 height 38
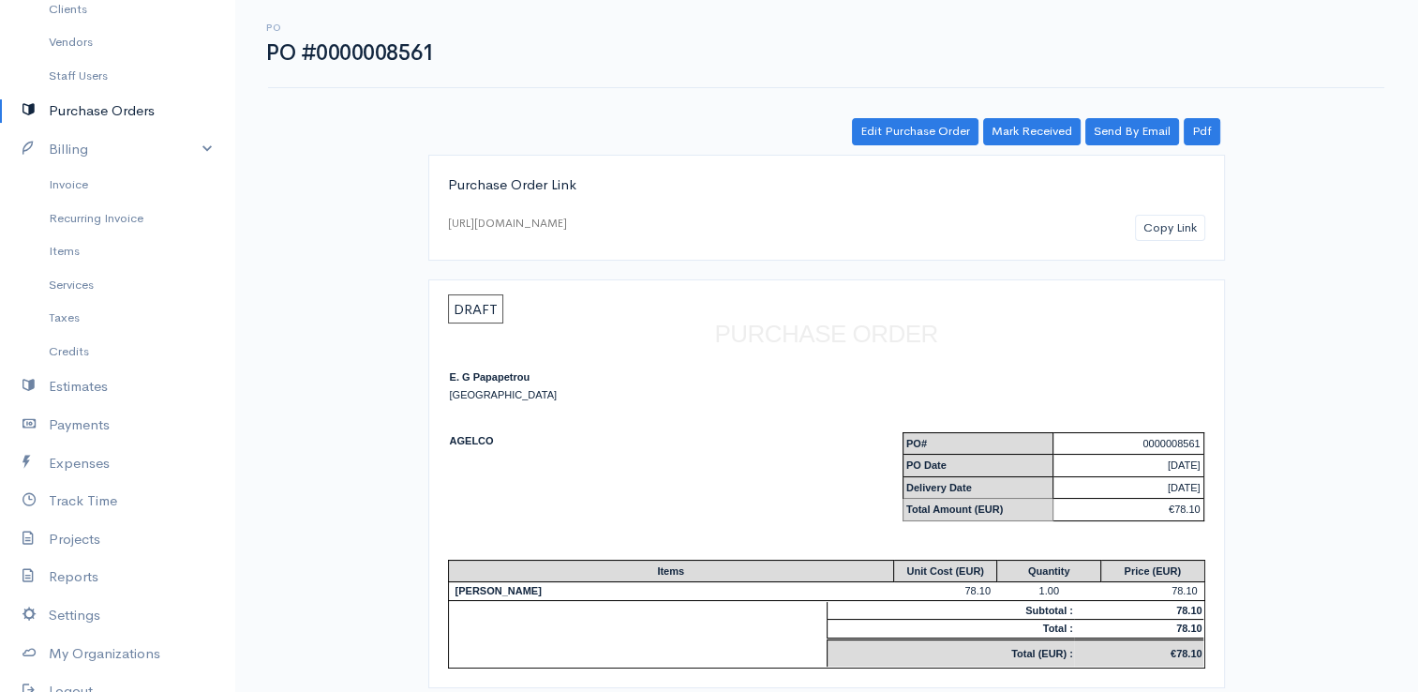
click at [176, 119] on link "Purchase Orders" at bounding box center [117, 111] width 234 height 38
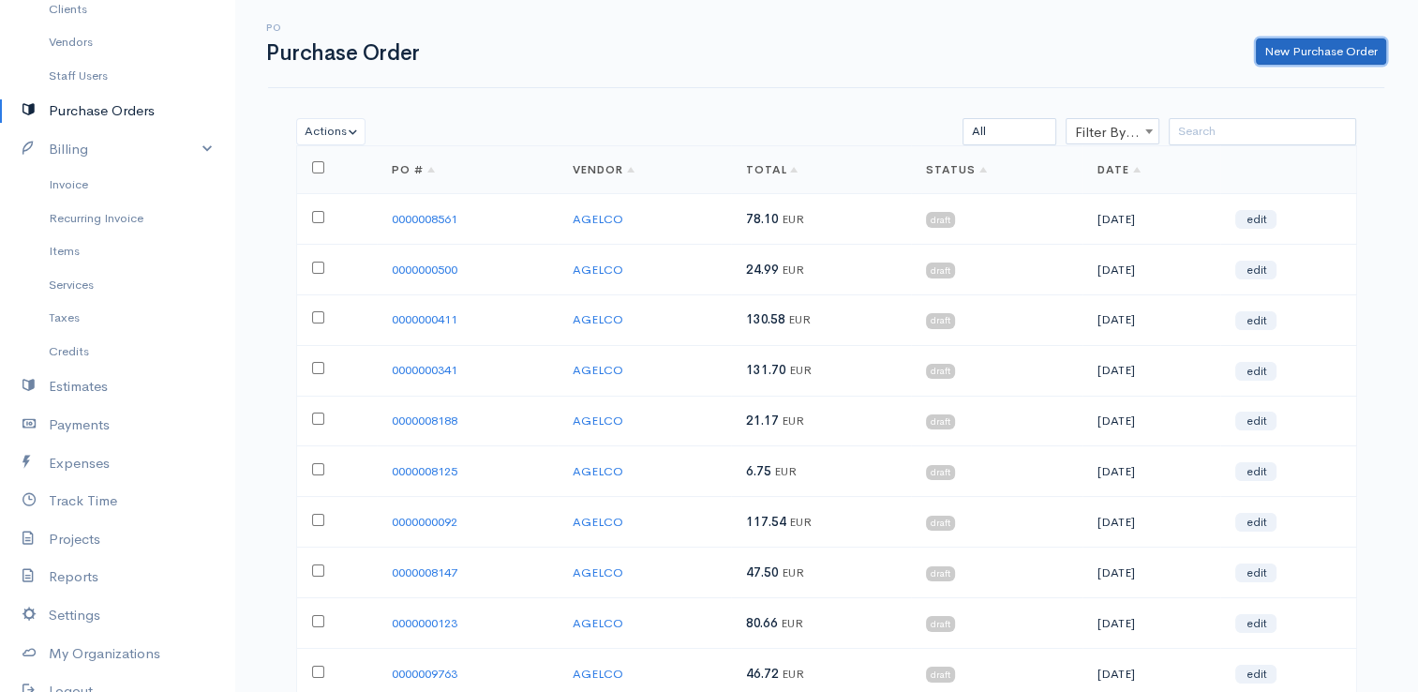
click at [1271, 47] on link "New Purchase Order" at bounding box center [1321, 51] width 130 height 27
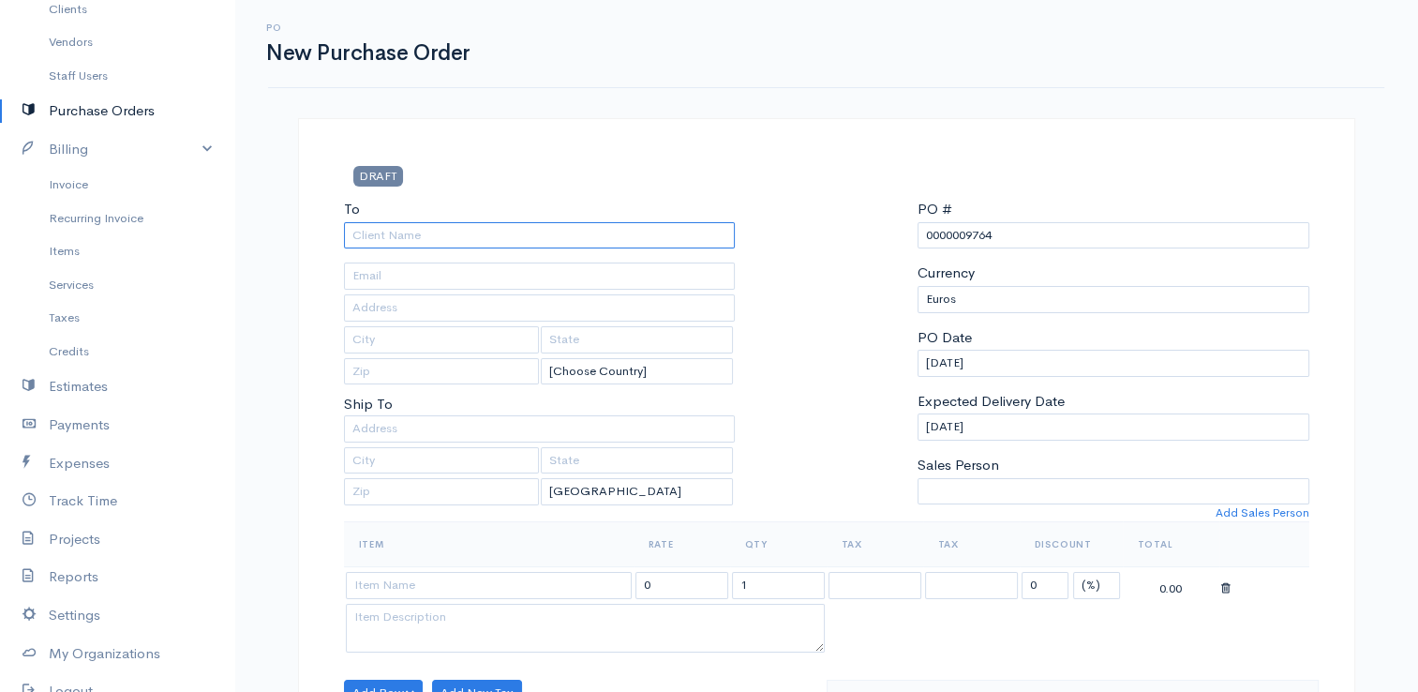
click at [626, 240] on input "To" at bounding box center [540, 235] width 392 height 27
drag, startPoint x: 1009, startPoint y: 236, endPoint x: 968, endPoint y: 242, distance: 41.6
click at [968, 242] on input "0000009764" at bounding box center [1113, 235] width 392 height 27
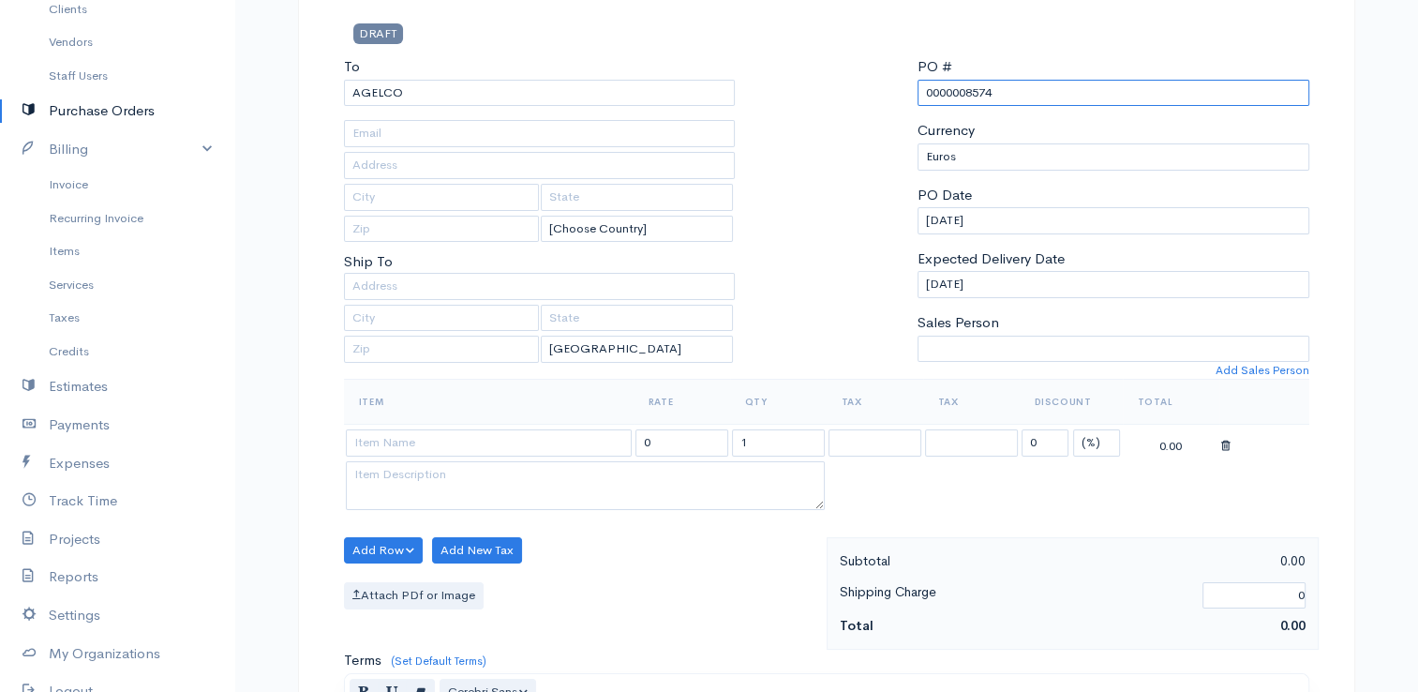
scroll to position [187, 0]
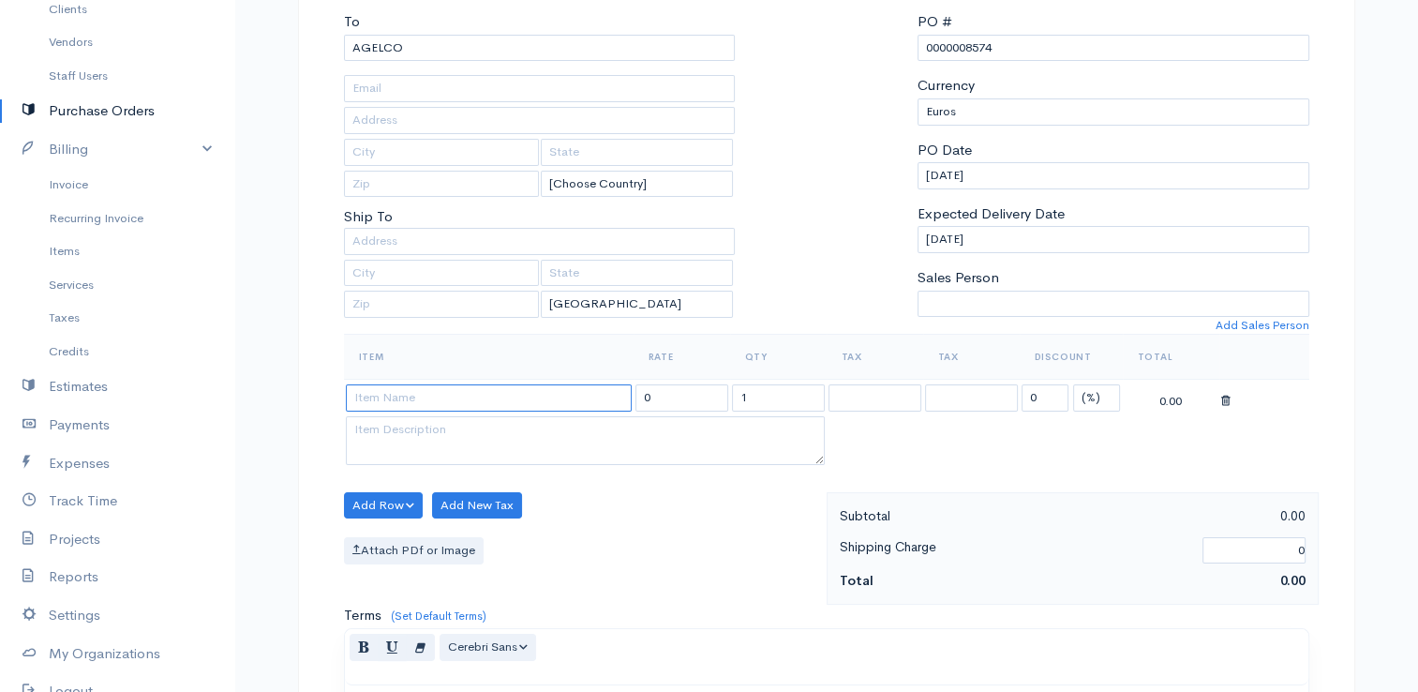
click at [524, 388] on input at bounding box center [489, 397] width 286 height 27
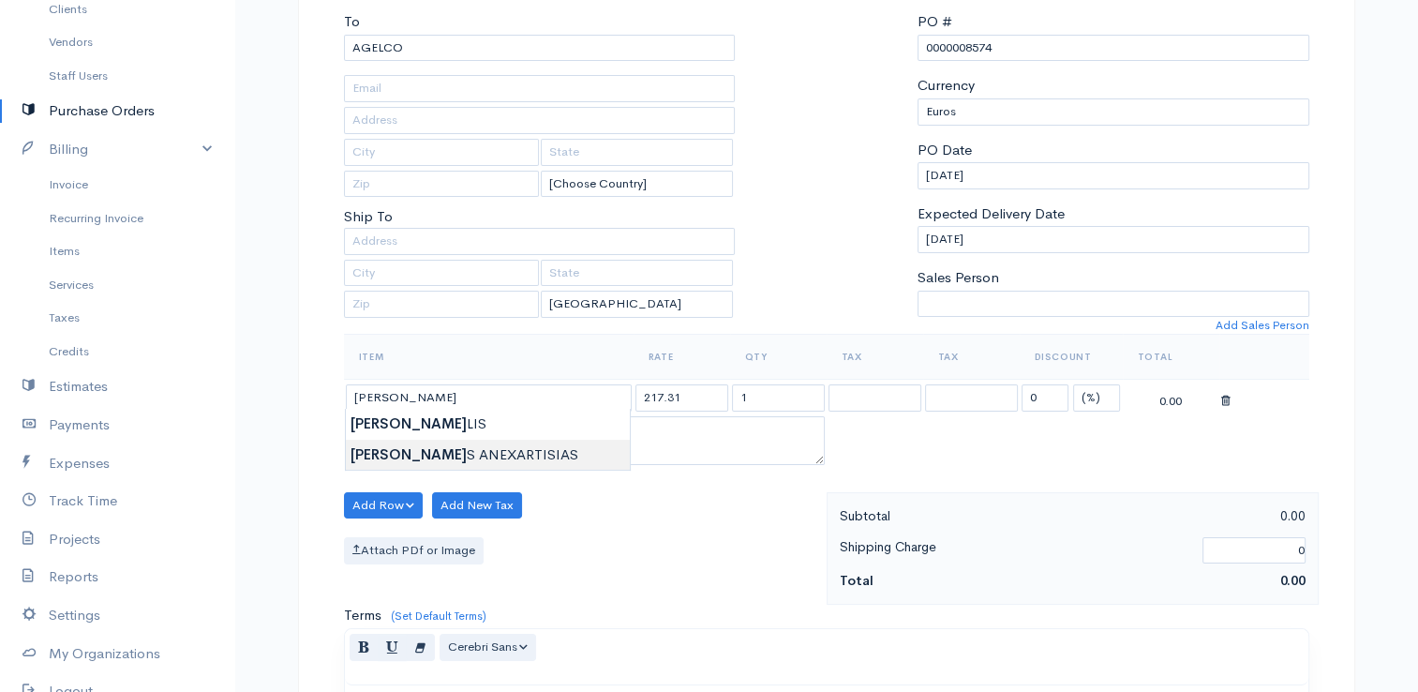
click at [506, 446] on body "E. G Papapetrou Upgrade Dashboard People Clients Vendors Staff Users Purchase O…" at bounding box center [709, 533] width 1418 height 1440
drag, startPoint x: 682, startPoint y: 395, endPoint x: 602, endPoint y: 385, distance: 81.2
click at [602, 385] on tr "[PERSON_NAME] 217.31 1 0 (%) Flat 217.31" at bounding box center [826, 398] width 965 height 37
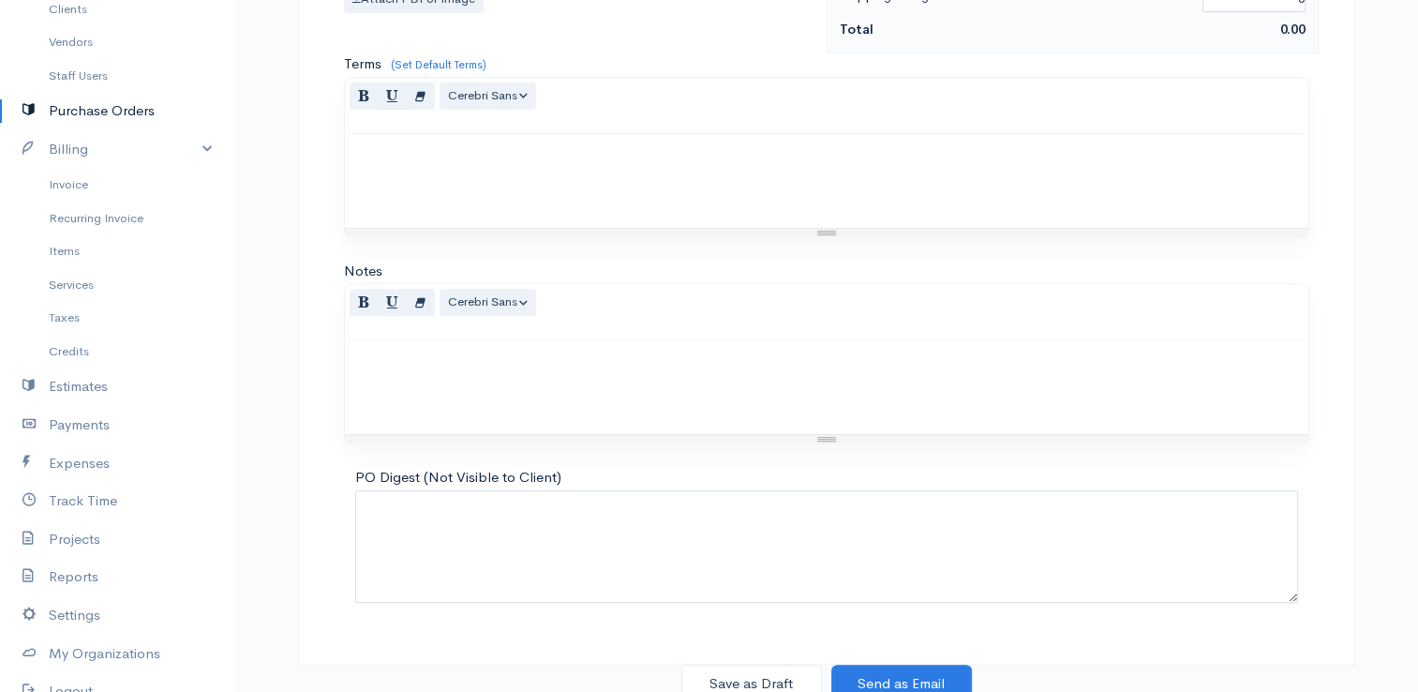
scroll to position [742, 0]
click at [744, 680] on button "Save as Draft" at bounding box center [751, 680] width 141 height 38
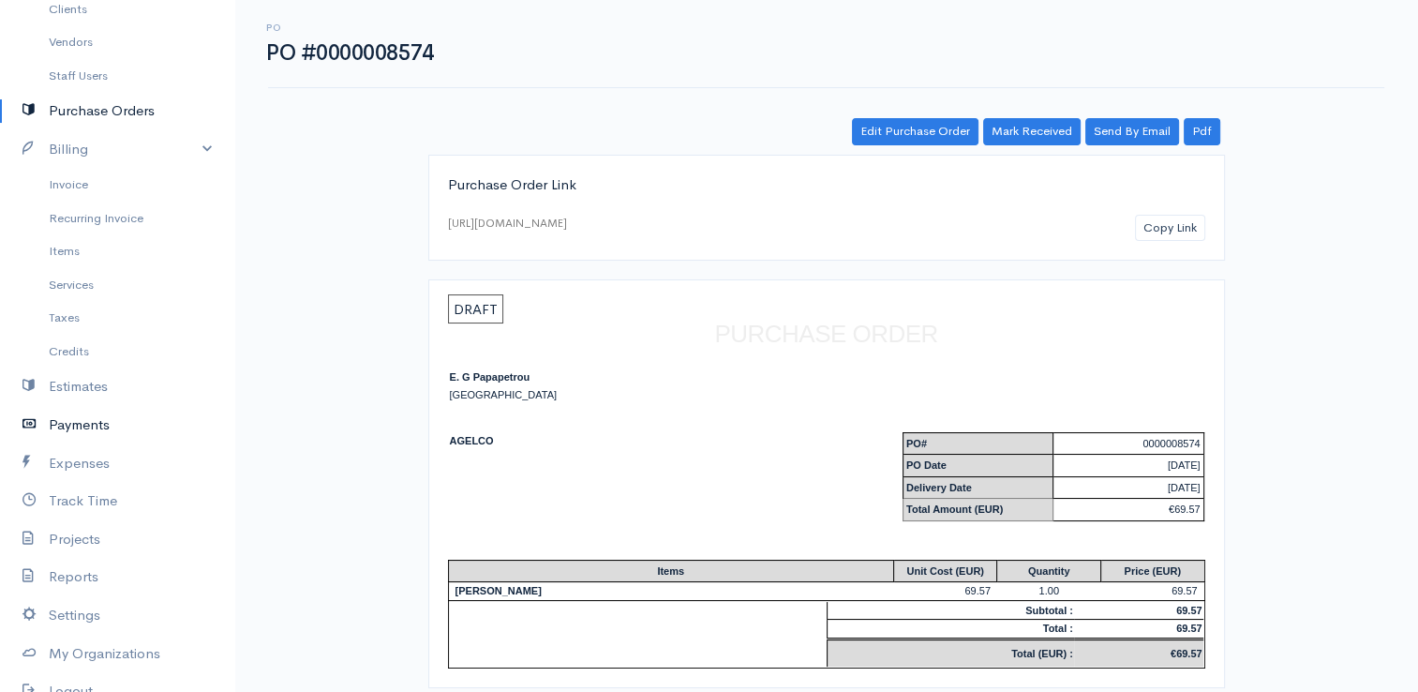
drag, startPoint x: 70, startPoint y: 425, endPoint x: 186, endPoint y: 430, distance: 116.3
click at [70, 425] on link "Payments" at bounding box center [117, 425] width 234 height 38
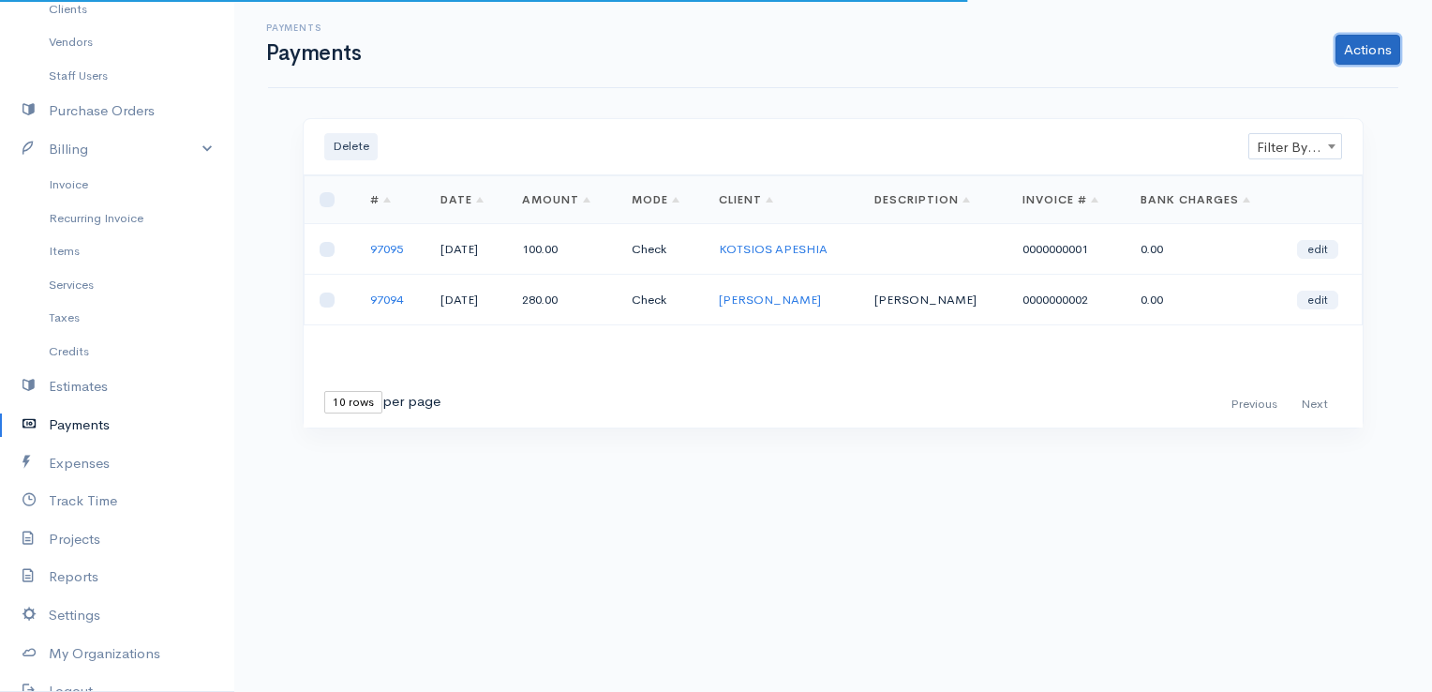
click at [1378, 54] on link "Actions" at bounding box center [1367, 50] width 65 height 30
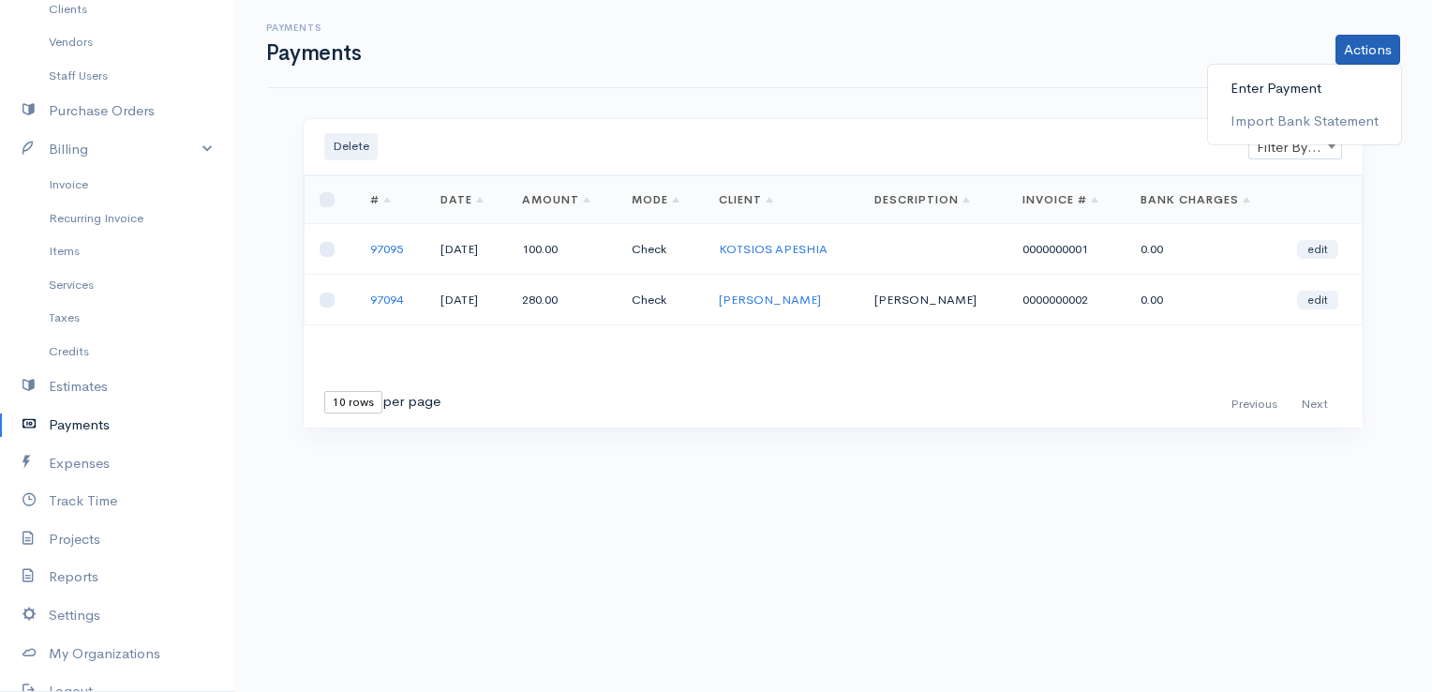
click at [1291, 86] on link "Enter Payment" at bounding box center [1304, 88] width 193 height 33
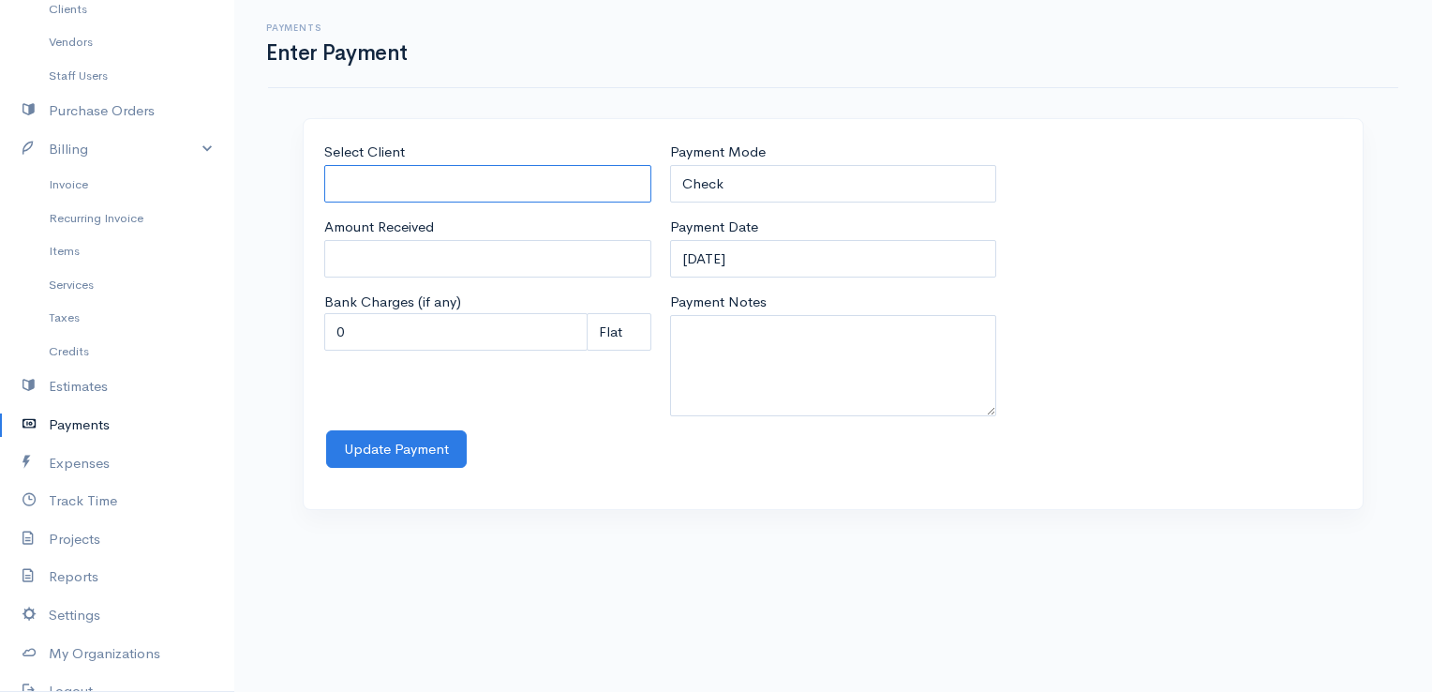
click at [568, 186] on input "Select Client" at bounding box center [487, 184] width 327 height 38
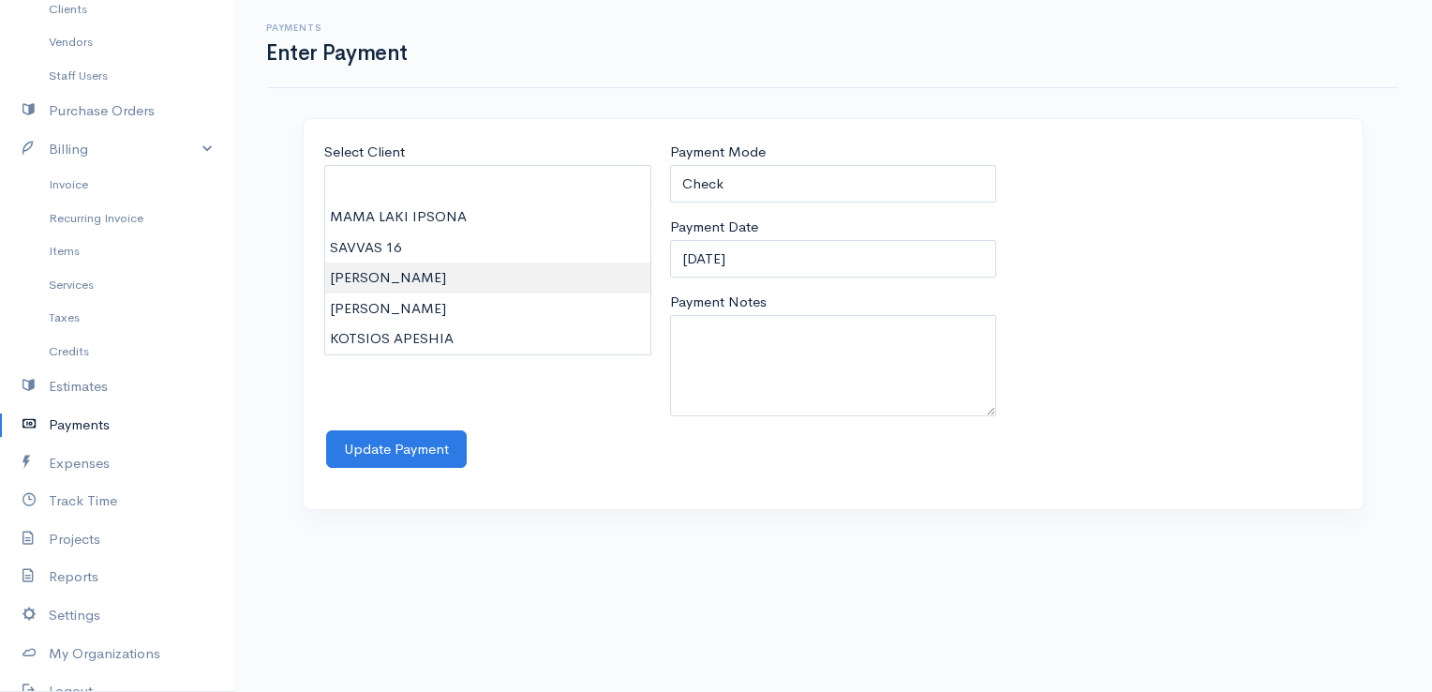
click at [548, 275] on body "E. G Papapetrou Upgrade Dashboard People Clients Vendors Staff Users Purchase O…" at bounding box center [716, 346] width 1432 height 692
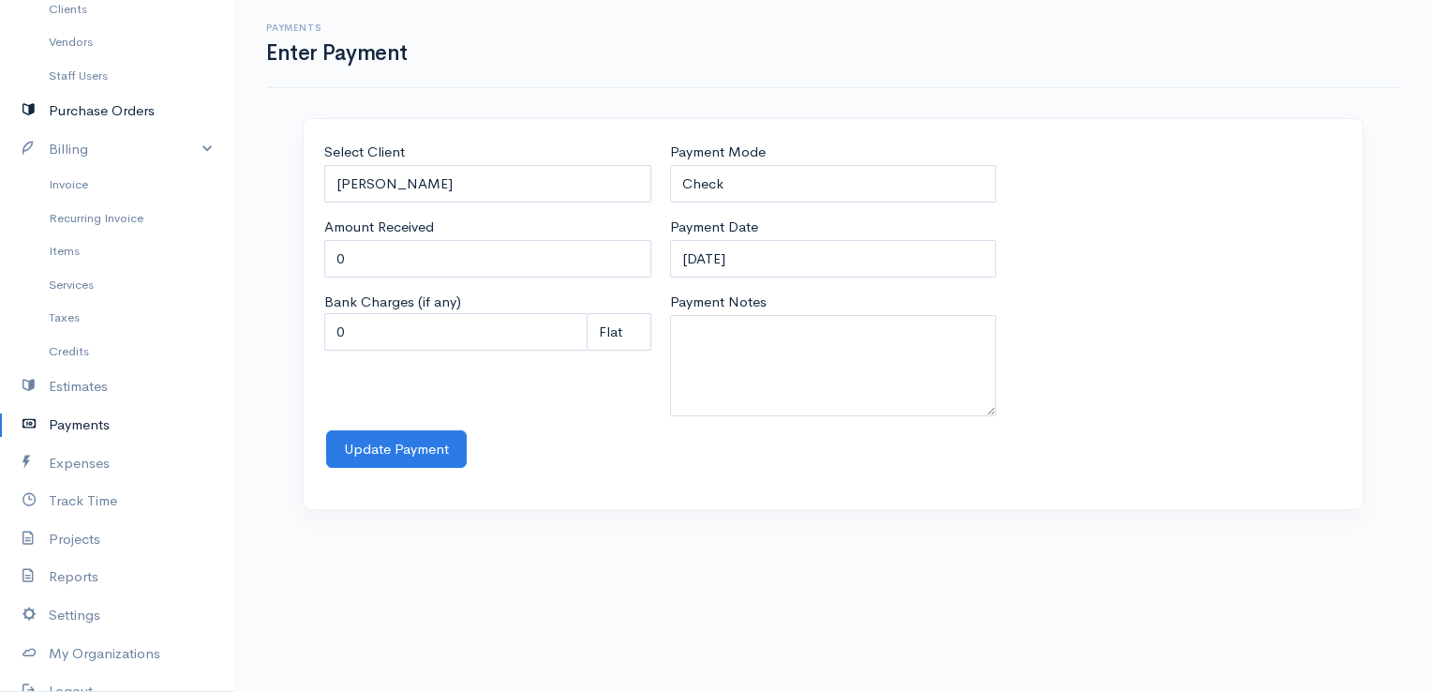
click at [106, 118] on link "Purchase Orders" at bounding box center [117, 111] width 234 height 38
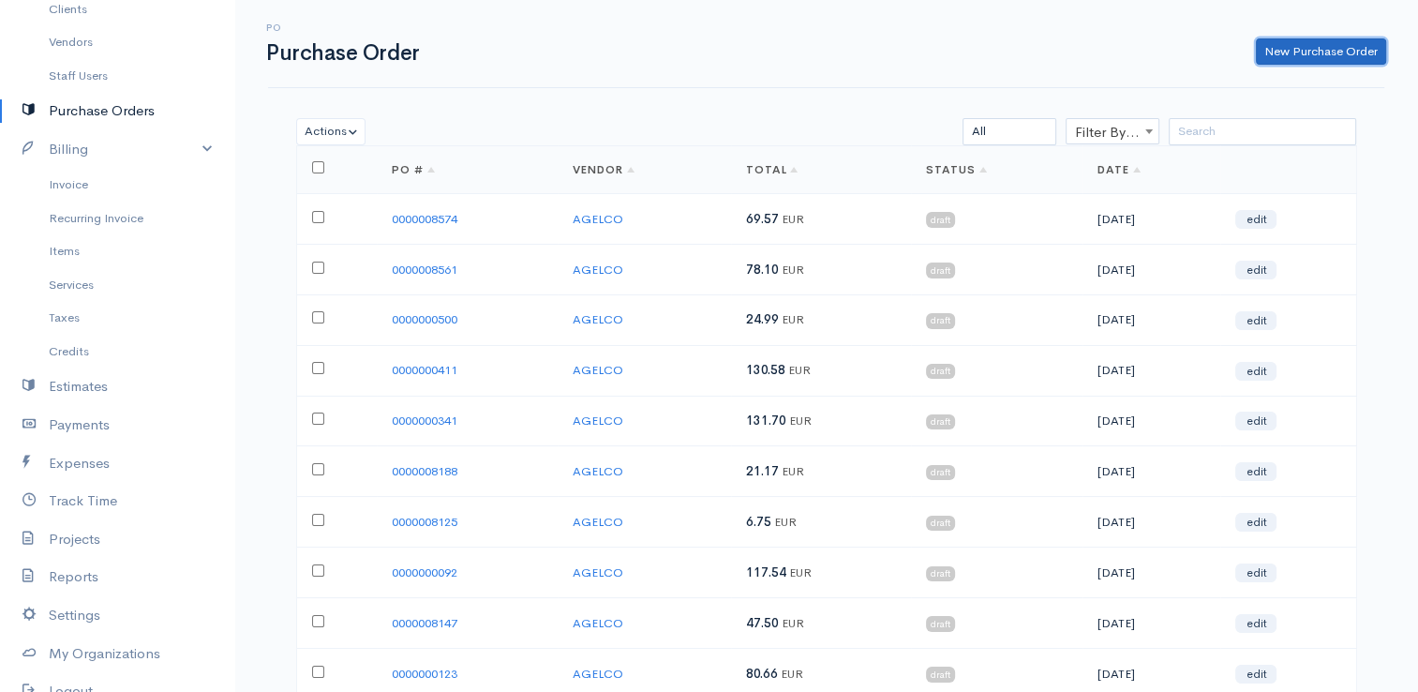
click at [1310, 52] on link "New Purchase Order" at bounding box center [1321, 51] width 130 height 27
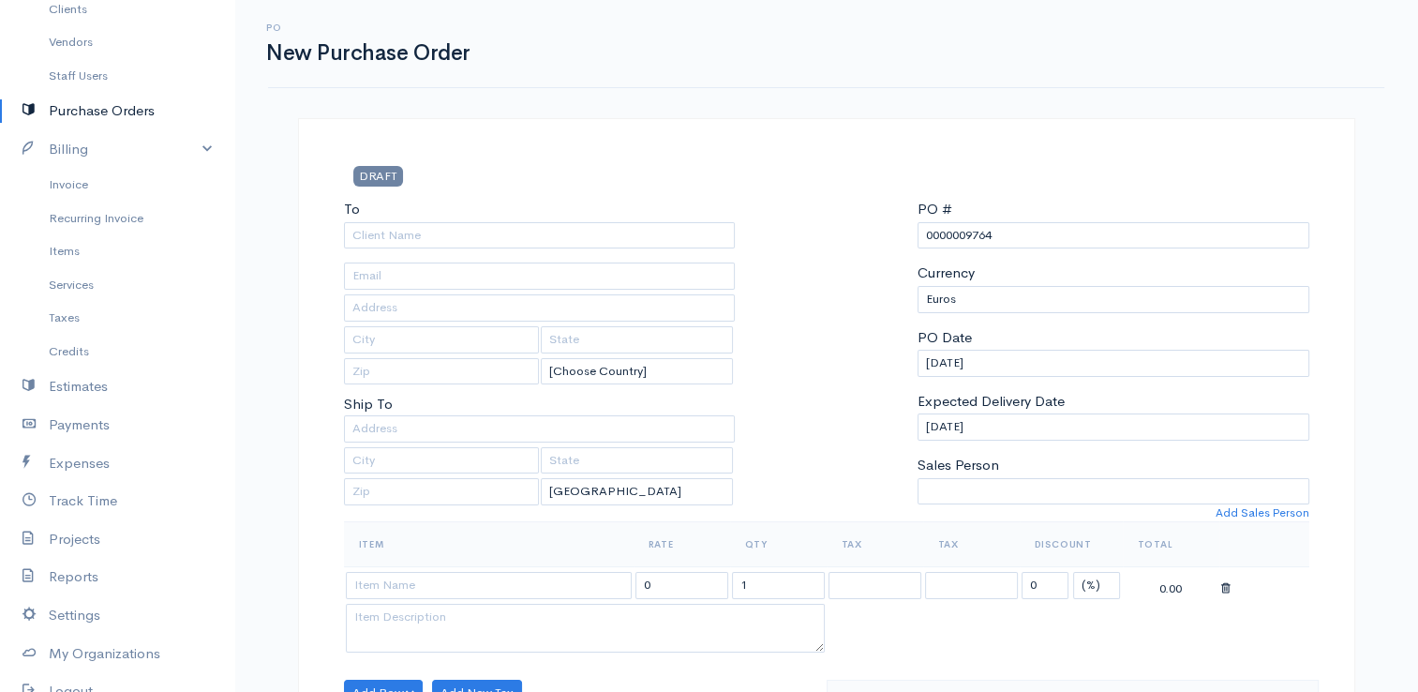
click at [702, 252] on div "To [Choose Country] [GEOGRAPHIC_DATA] [GEOGRAPHIC_DATA] [GEOGRAPHIC_DATA] [GEOG…" at bounding box center [540, 360] width 410 height 322
click at [698, 243] on input "To" at bounding box center [540, 235] width 392 height 27
drag, startPoint x: 1016, startPoint y: 227, endPoint x: 991, endPoint y: 228, distance: 24.4
click at [991, 228] on input "0000009764" at bounding box center [1113, 235] width 392 height 27
drag, startPoint x: 1017, startPoint y: 235, endPoint x: 963, endPoint y: 230, distance: 53.7
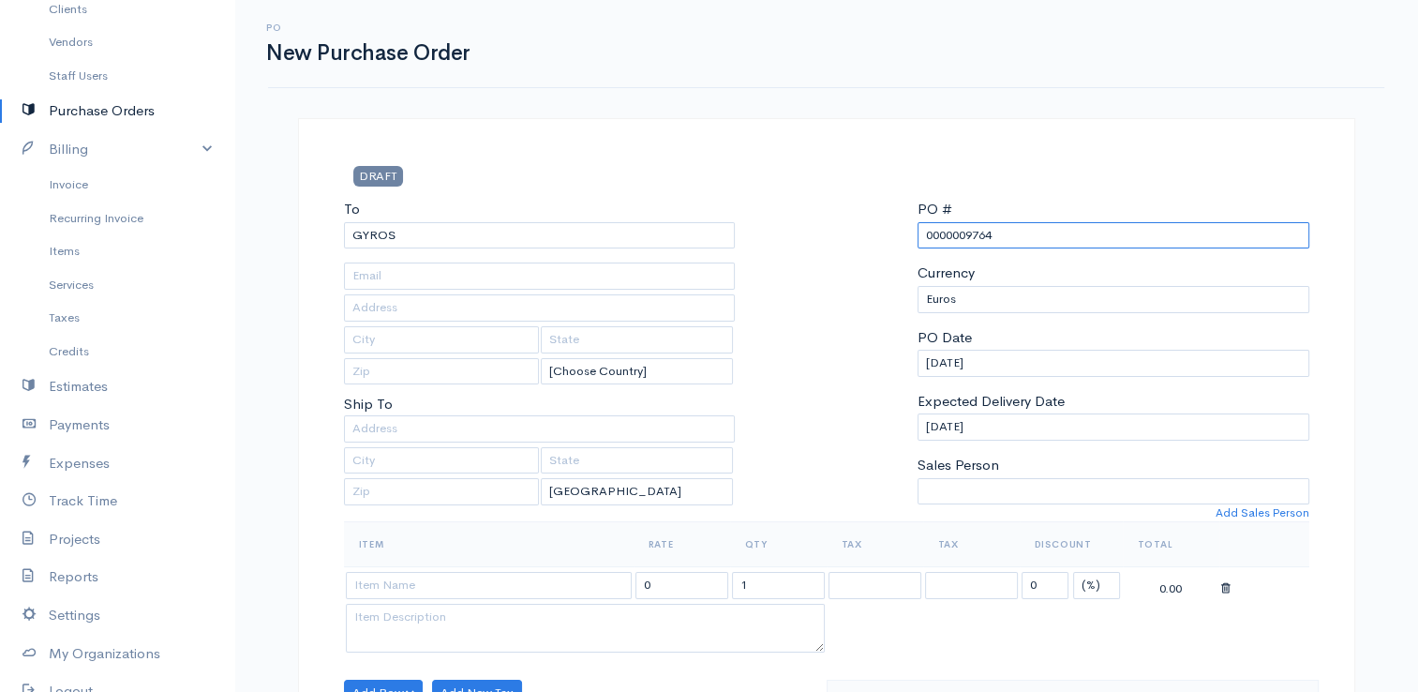
click at [963, 230] on input "0000009764" at bounding box center [1113, 235] width 392 height 27
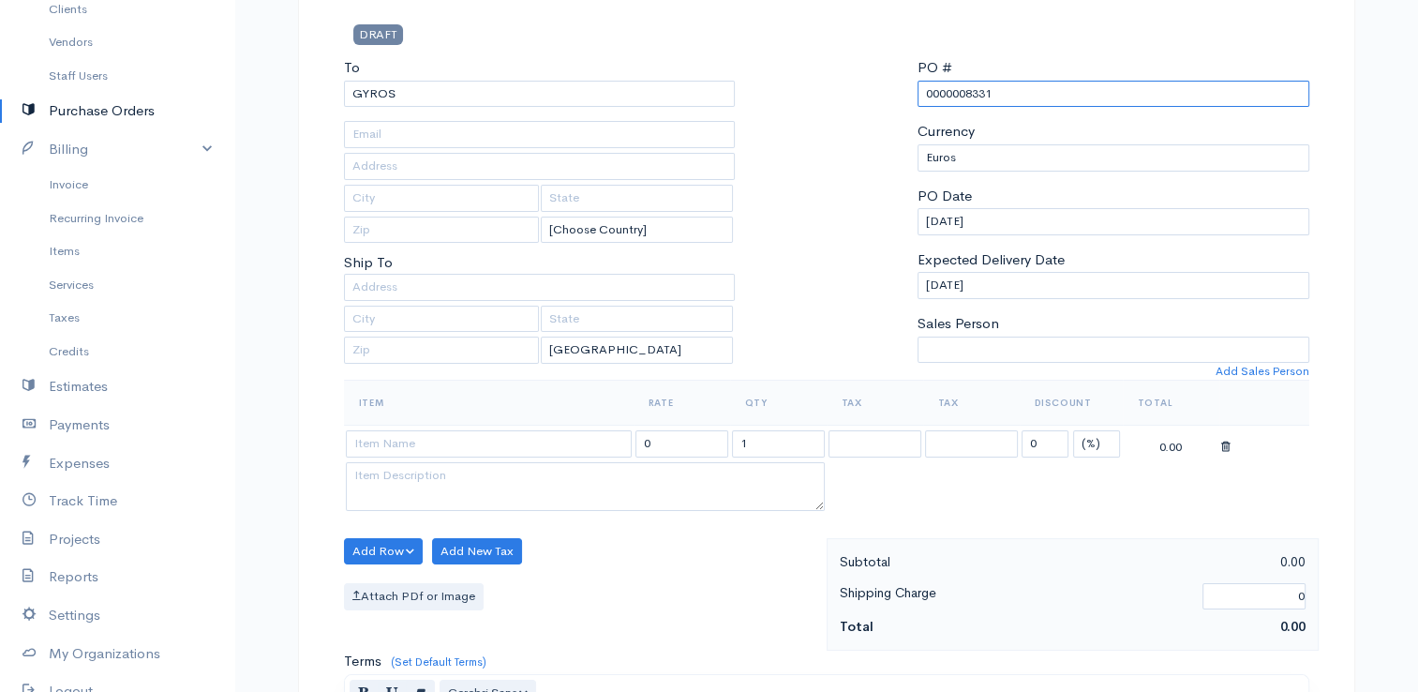
scroll to position [187, 0]
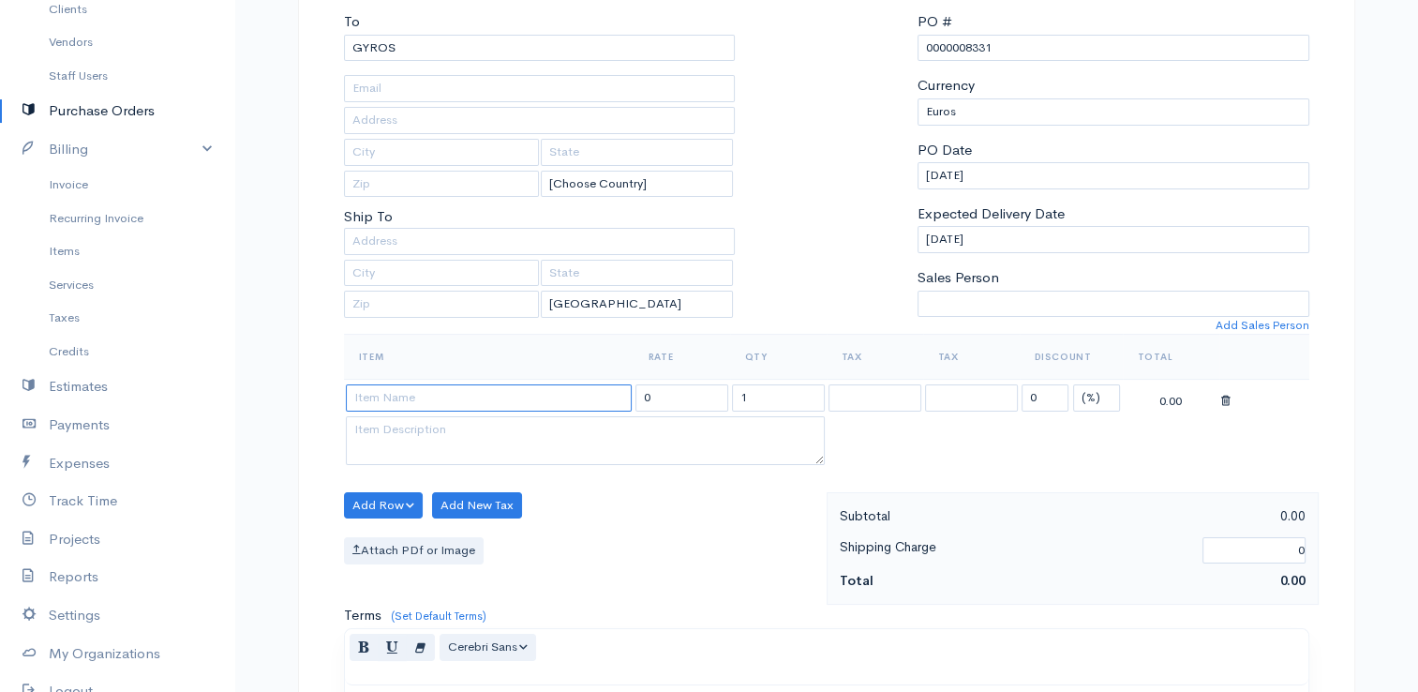
click at [479, 395] on input at bounding box center [489, 397] width 286 height 27
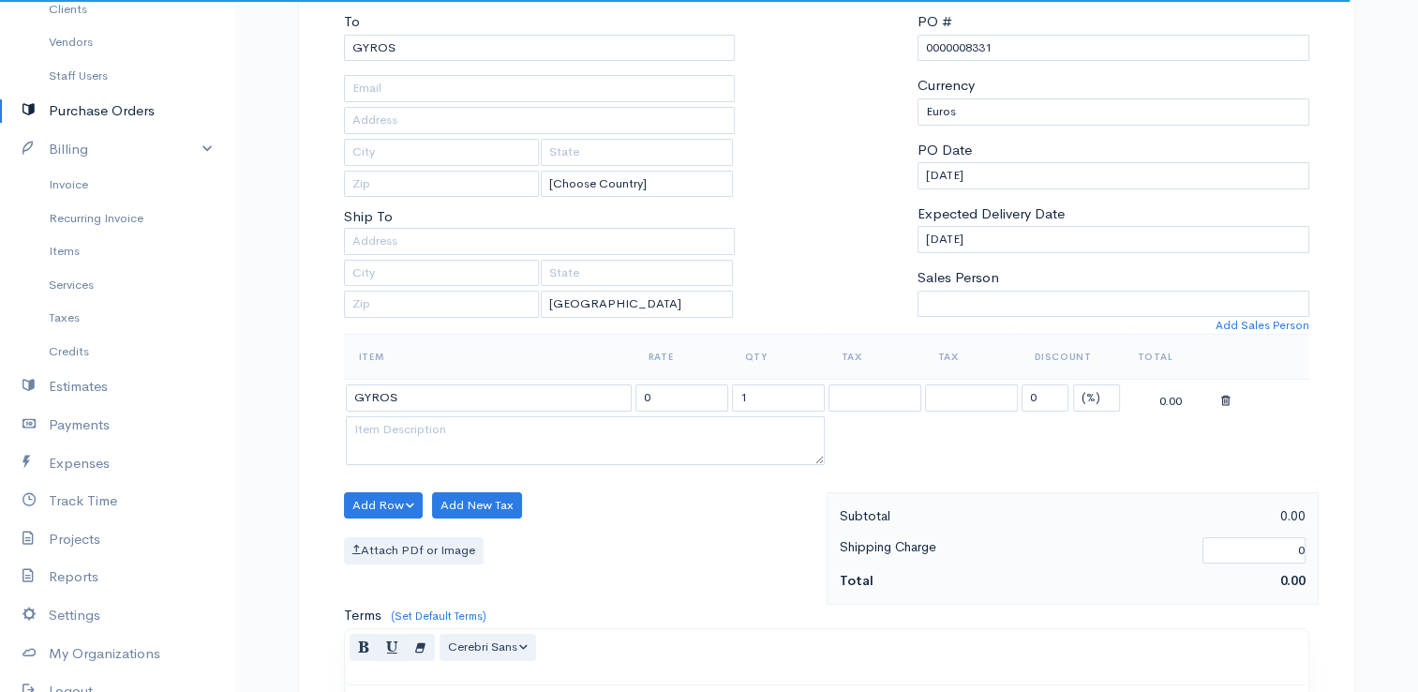
drag, startPoint x: 570, startPoint y: 32, endPoint x: 375, endPoint y: 33, distance: 194.9
click at [374, 32] on div "To GYROS" at bounding box center [540, 36] width 392 height 50
drag, startPoint x: 349, startPoint y: 51, endPoint x: 337, endPoint y: 52, distance: 11.4
click at [337, 52] on div "To [GEOGRAPHIC_DATA] [Choose Country] [GEOGRAPHIC_DATA] [GEOGRAPHIC_DATA] [GEOG…" at bounding box center [540, 172] width 410 height 322
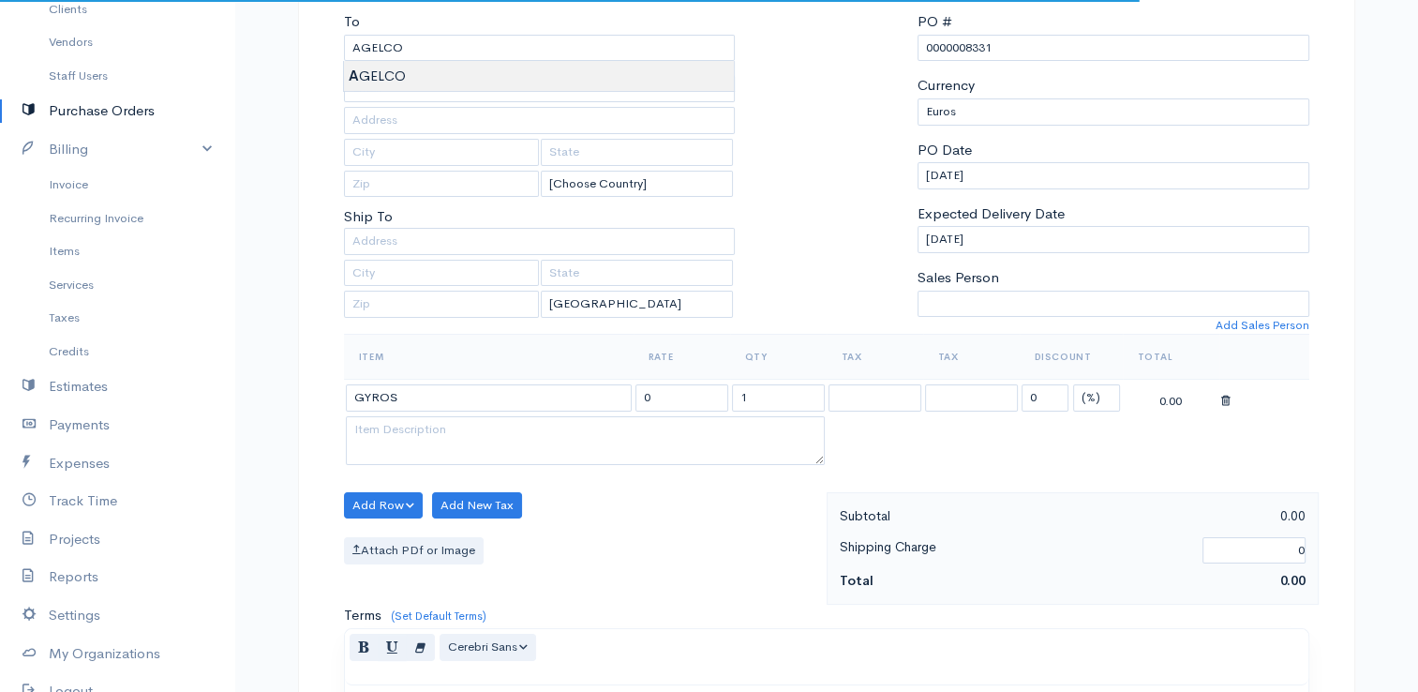
click at [411, 65] on body "E. G Papapetrou Upgrade Dashboard People Clients Vendors Staff Users Purchase O…" at bounding box center [709, 533] width 1418 height 1440
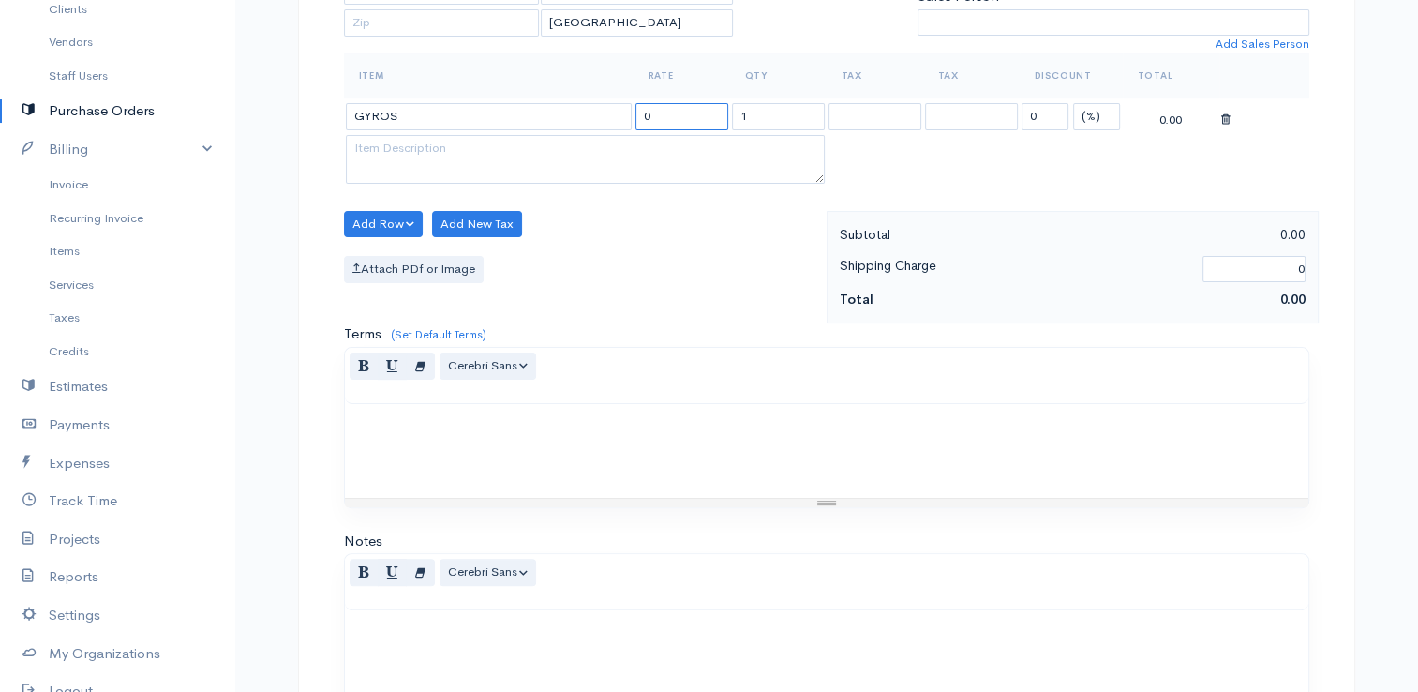
drag, startPoint x: 663, startPoint y: 126, endPoint x: 592, endPoint y: 127, distance: 70.3
click at [584, 125] on tr "GYROS 0 1 0 (%) Flat 0.00" at bounding box center [826, 116] width 965 height 37
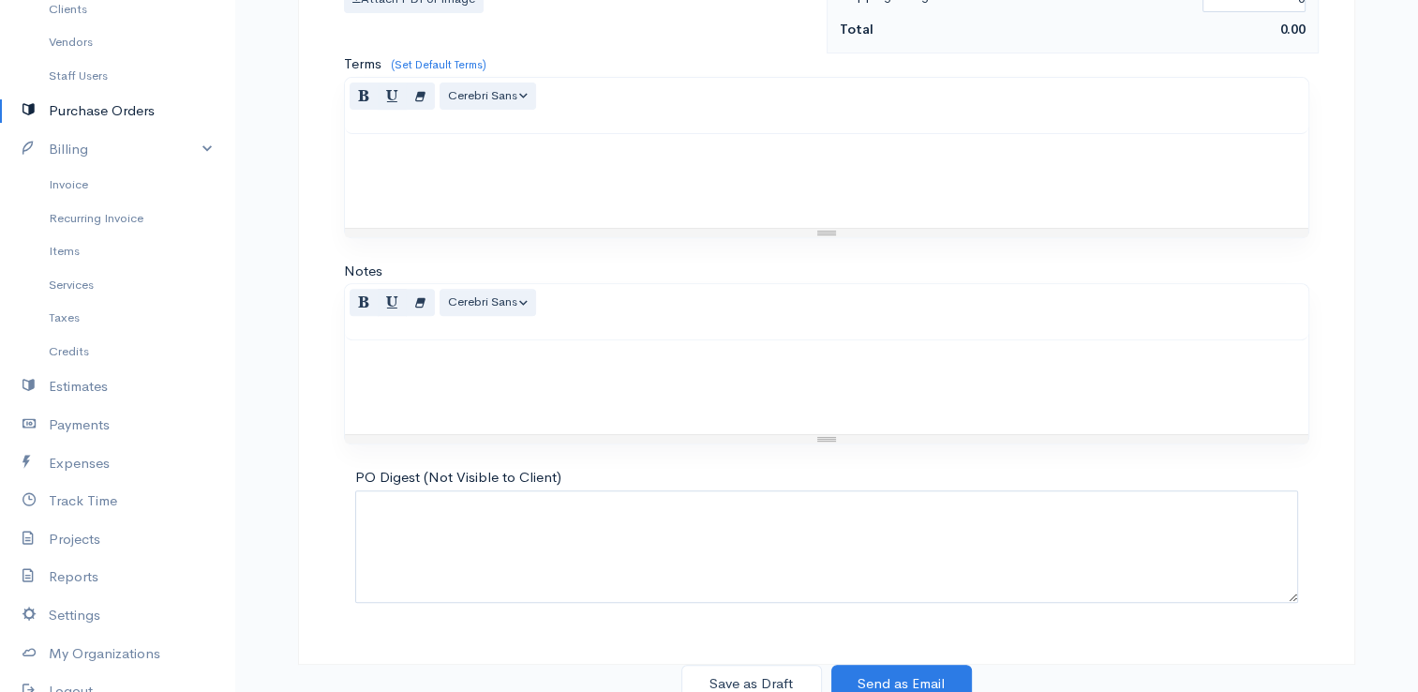
scroll to position [742, 0]
click at [727, 675] on button "Save as Draft" at bounding box center [751, 680] width 141 height 38
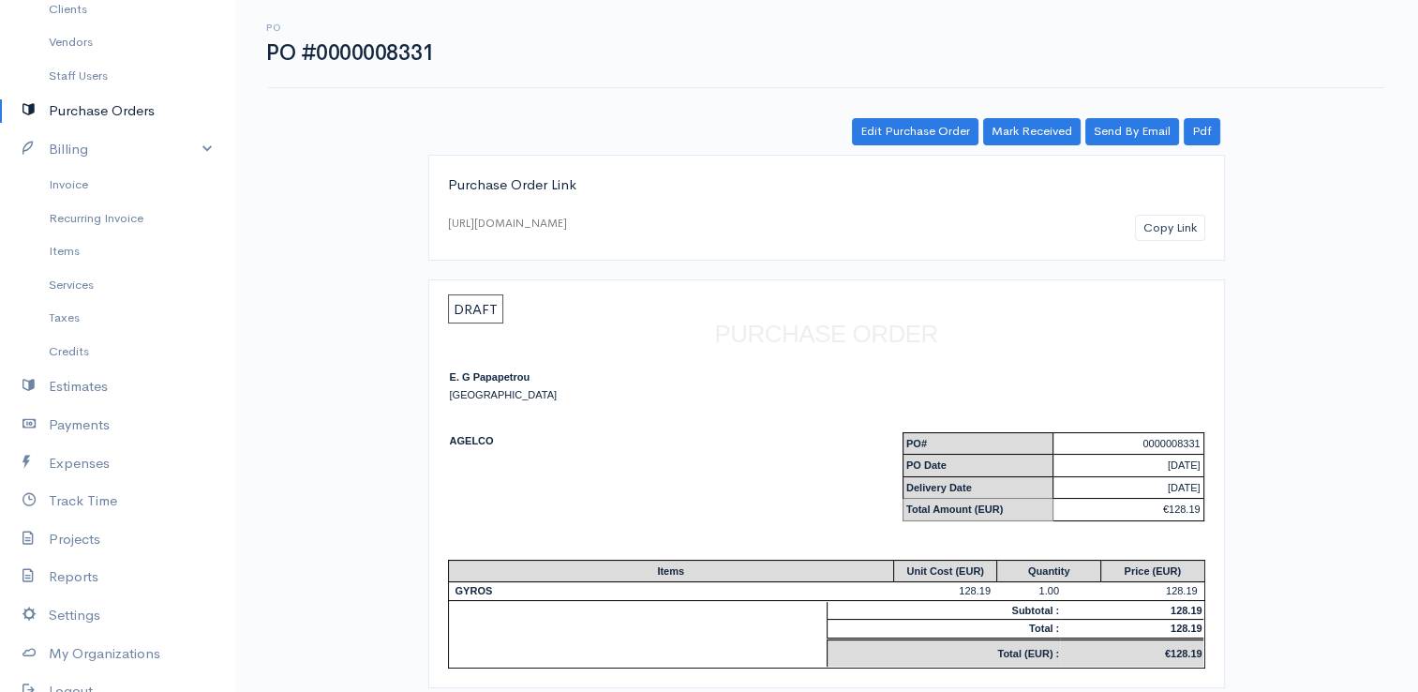
click at [124, 117] on link "Purchase Orders" at bounding box center [117, 111] width 234 height 38
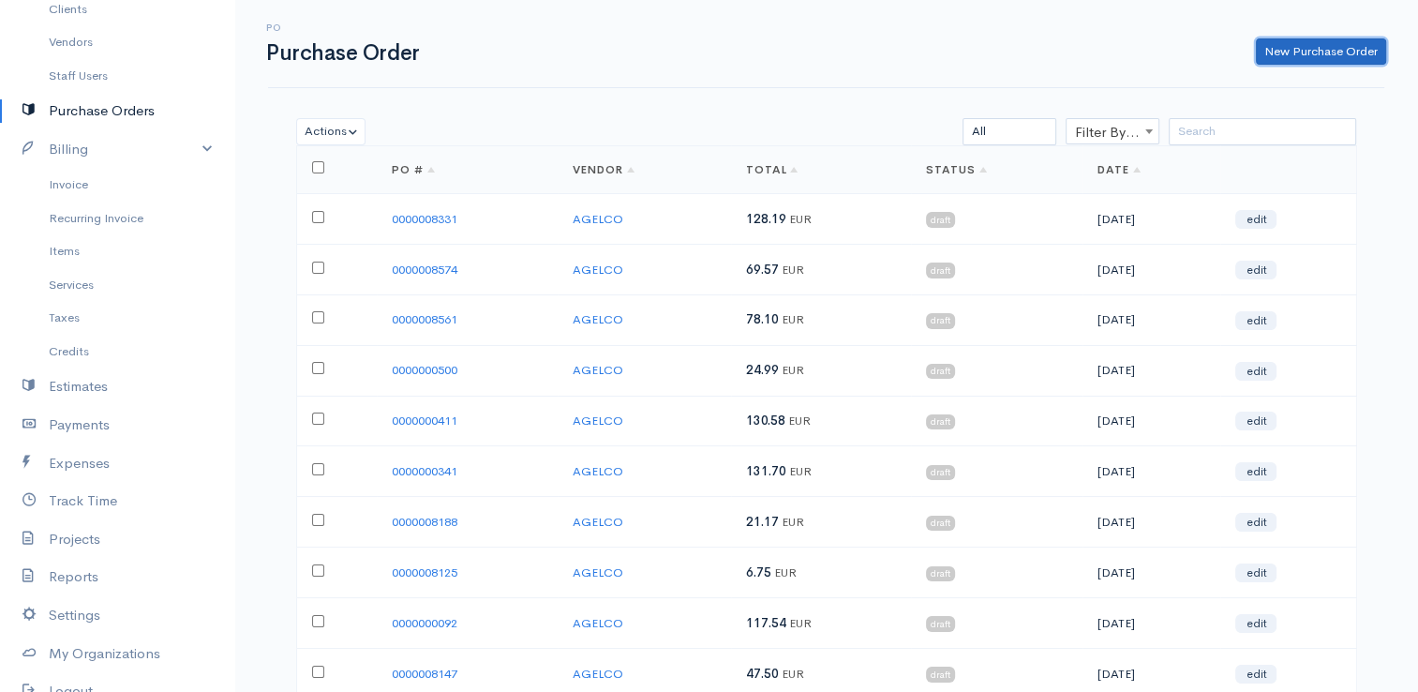
click at [1298, 51] on link "New Purchase Order" at bounding box center [1321, 51] width 130 height 27
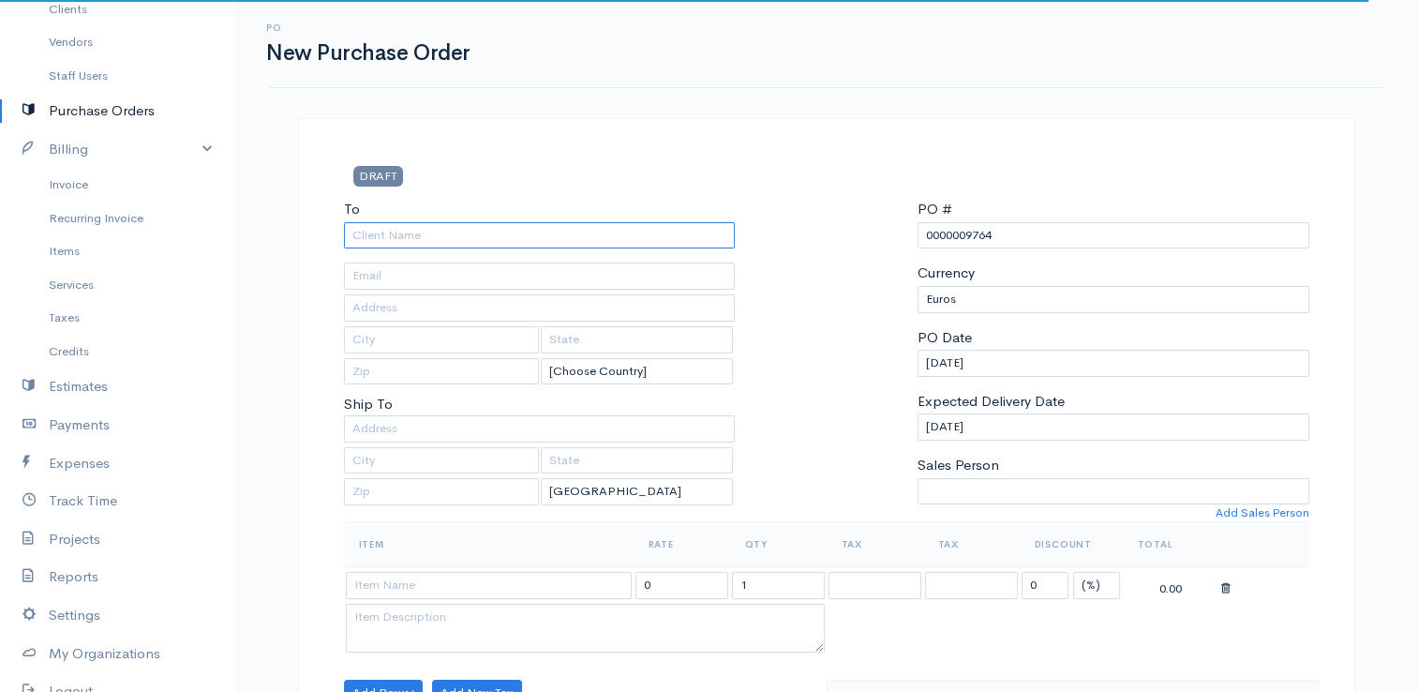
click at [710, 231] on input "To" at bounding box center [540, 235] width 392 height 27
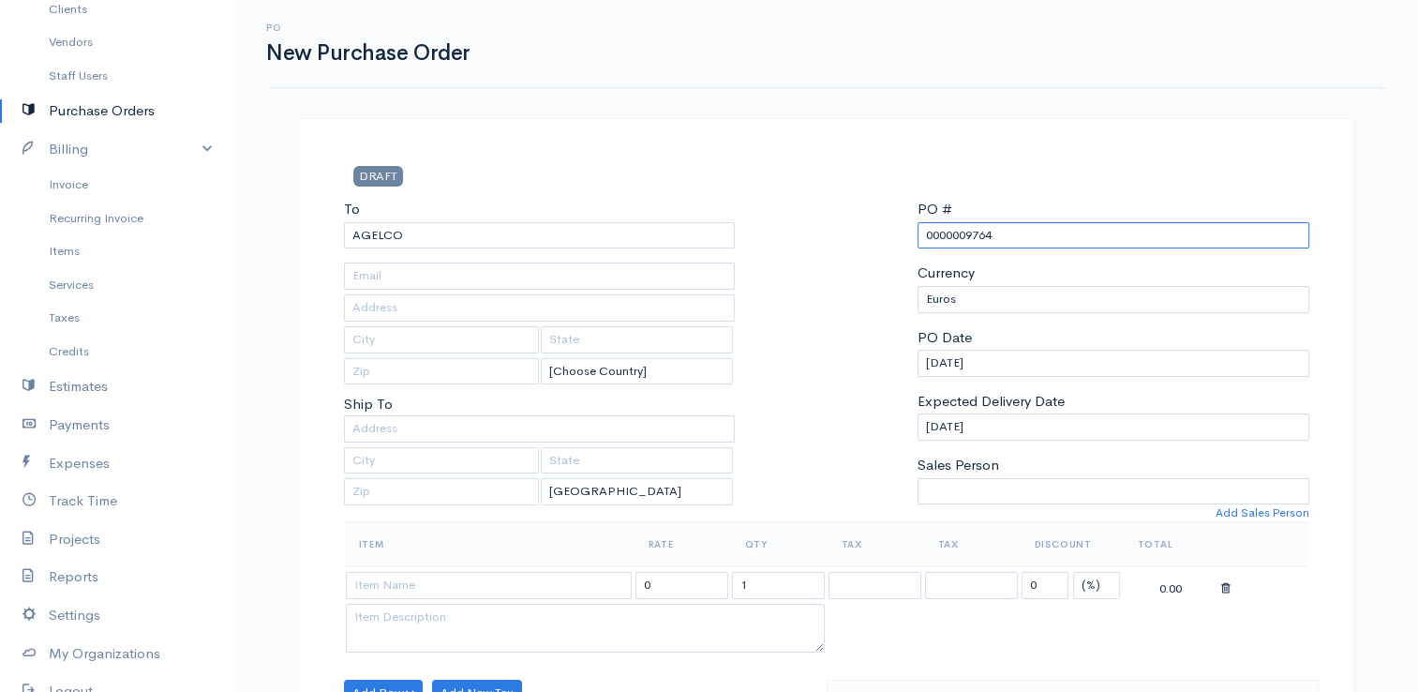
drag, startPoint x: 998, startPoint y: 232, endPoint x: 963, endPoint y: 238, distance: 35.1
click at [963, 238] on input "0000009764" at bounding box center [1113, 235] width 392 height 27
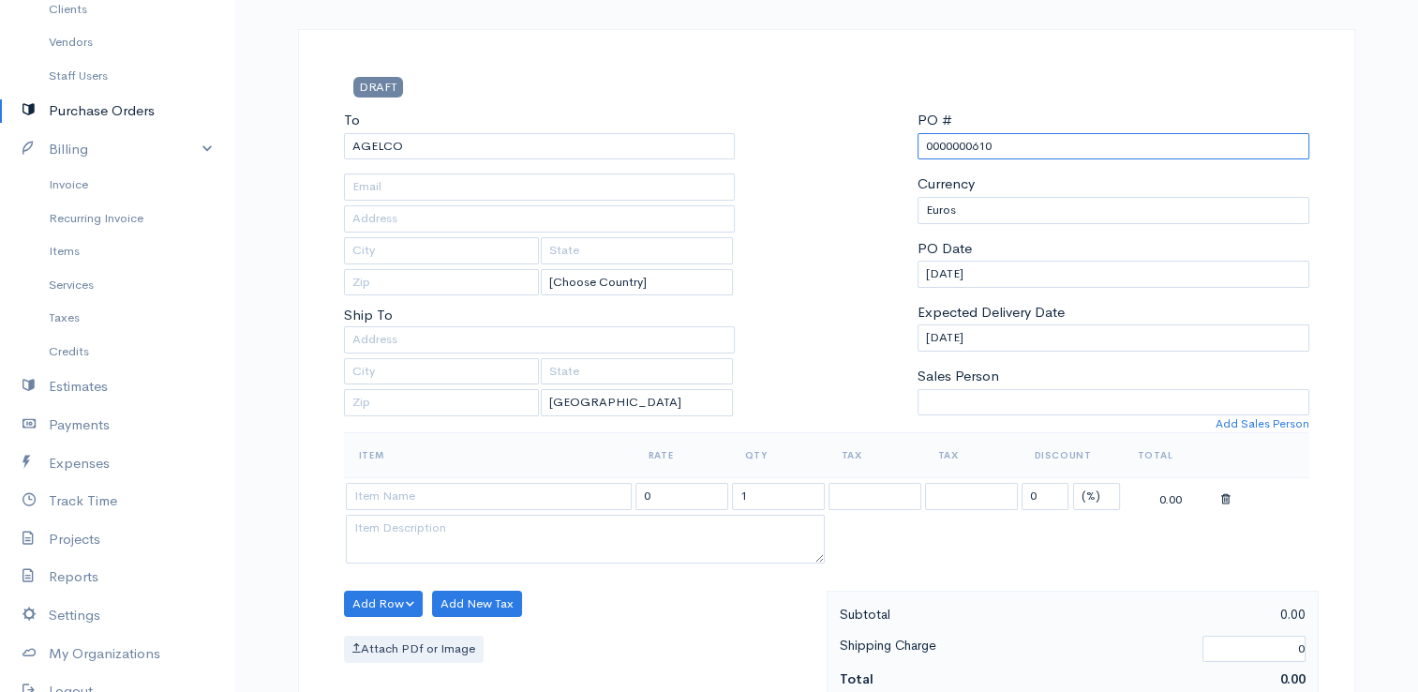
scroll to position [94, 0]
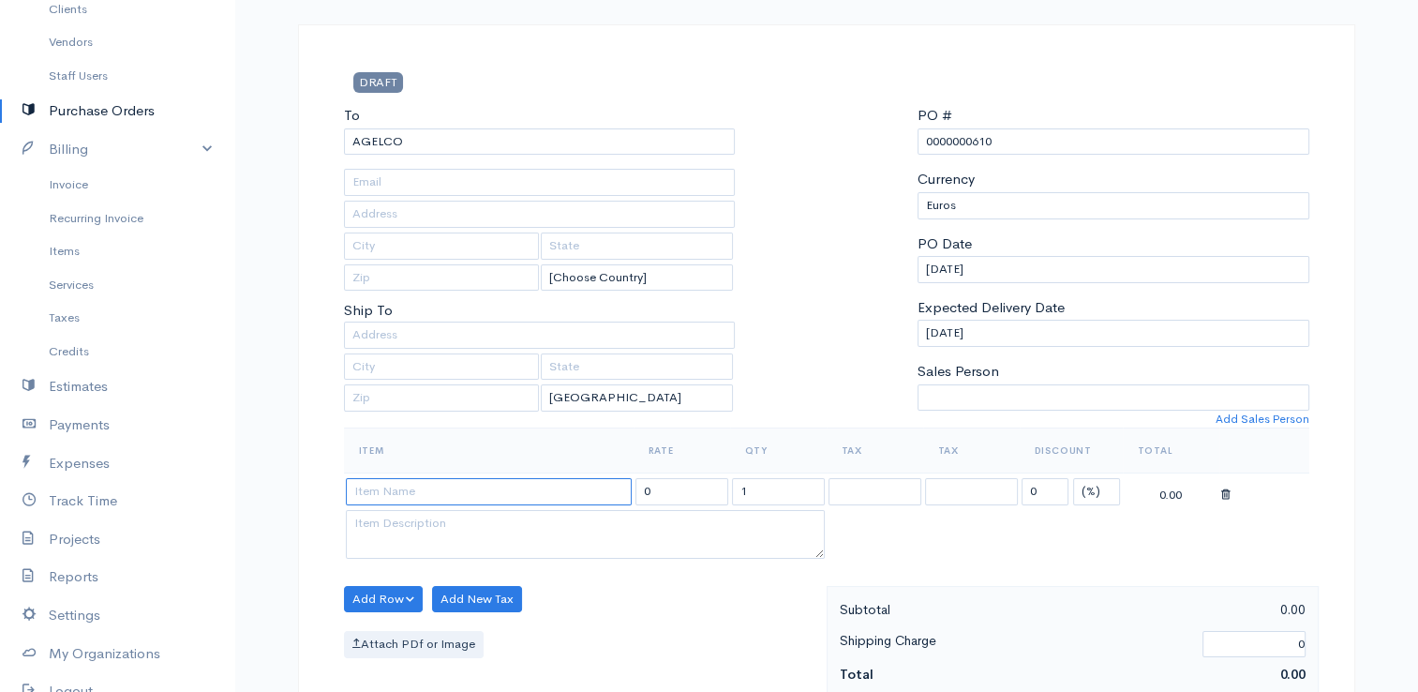
click at [517, 498] on input at bounding box center [489, 491] width 286 height 27
click at [506, 504] on body "E. G Papapetrou Upgrade Dashboard People Clients Vendors Staff Users Purchase O…" at bounding box center [709, 626] width 1418 height 1440
drag, startPoint x: 704, startPoint y: 484, endPoint x: 613, endPoint y: 489, distance: 91.0
click at [613, 489] on tr "[PERSON_NAME] 117.54 1 0 (%) Flat 117.54" at bounding box center [826, 491] width 965 height 37
click at [380, 586] on button "Add Row" at bounding box center [384, 599] width 80 height 27
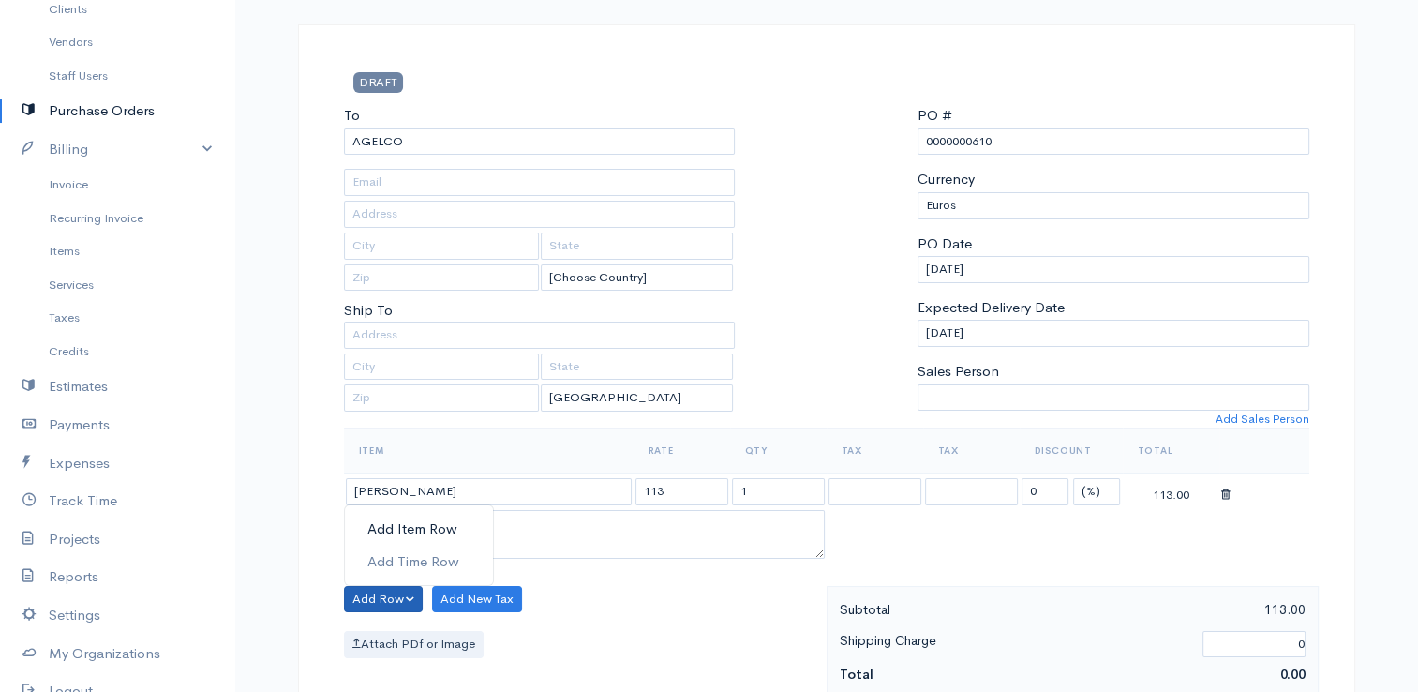
click at [402, 518] on link "Add Item Row" at bounding box center [419, 529] width 148 height 33
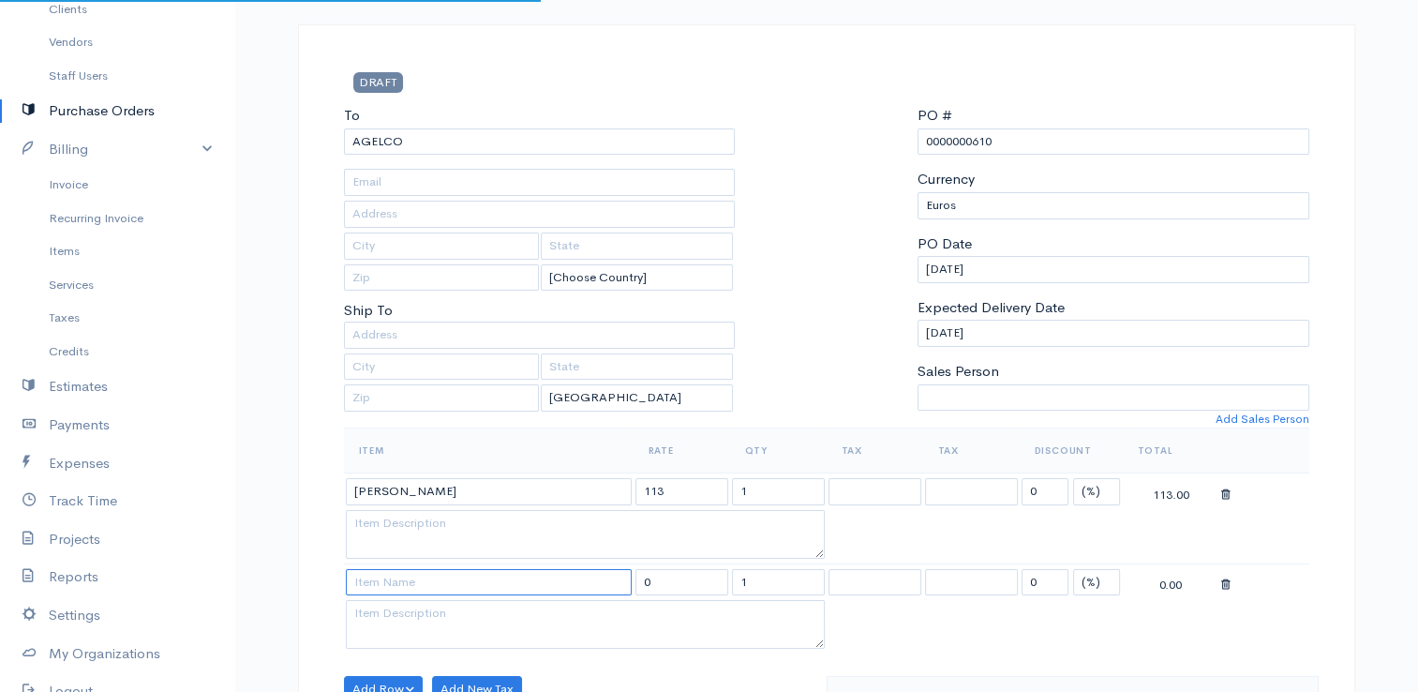
click at [406, 581] on input at bounding box center [489, 582] width 286 height 27
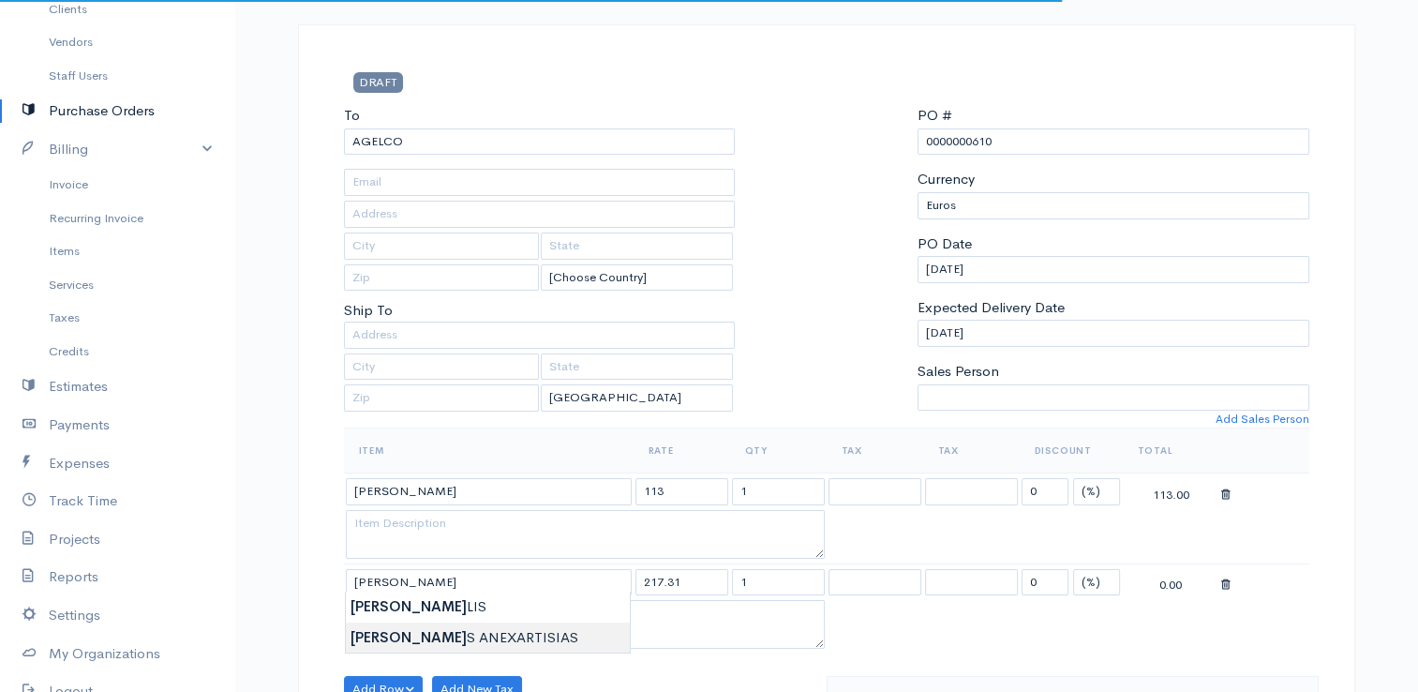
click at [428, 639] on body "E. G Papapetrou Upgrade Dashboard People Clients Vendors Staff Users Purchase O…" at bounding box center [709, 671] width 1418 height 1530
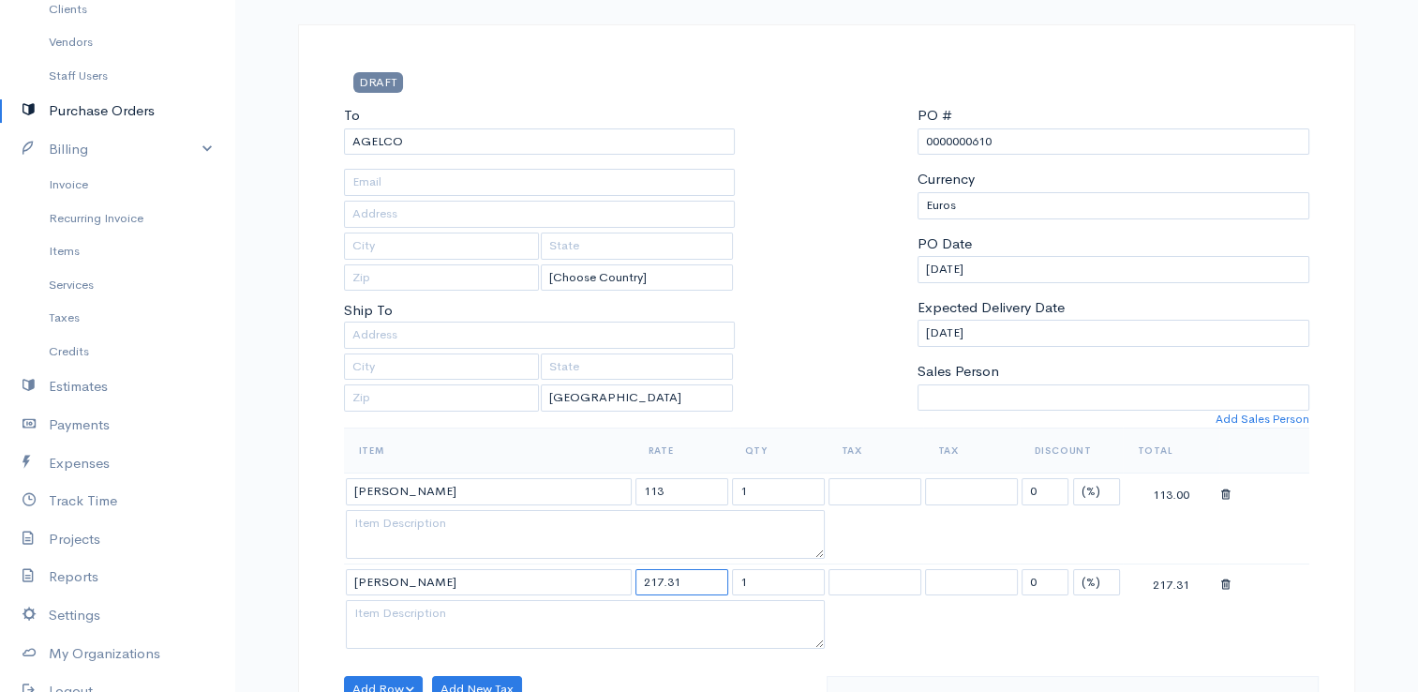
drag, startPoint x: 682, startPoint y: 574, endPoint x: 619, endPoint y: 574, distance: 62.8
click at [619, 574] on tr "[PERSON_NAME] 217.31 1 0 (%) Flat 217.31" at bounding box center [826, 581] width 965 height 37
click at [875, 526] on table "Item Rate Qty Tax Tax Discount Total [PERSON_NAME] YPSONAS 113 1 0 (%) Flat 113…" at bounding box center [826, 540] width 965 height 226
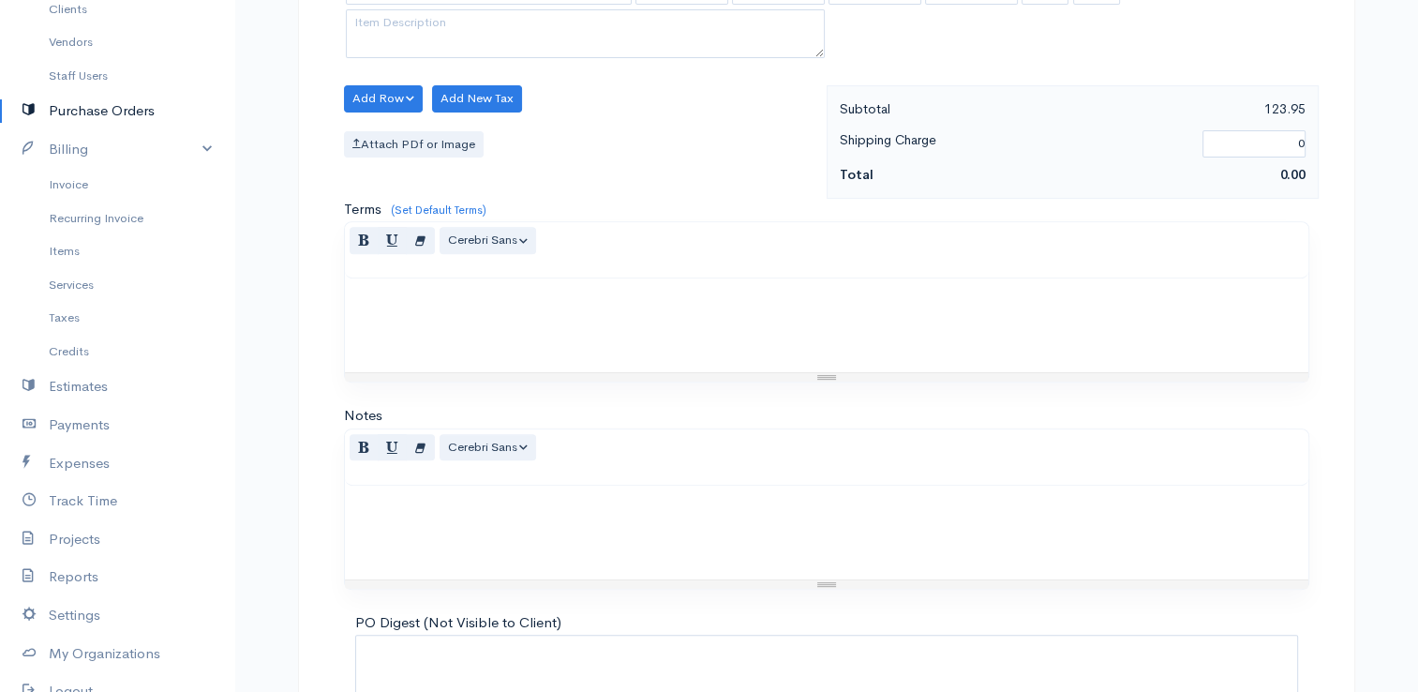
scroll to position [832, 0]
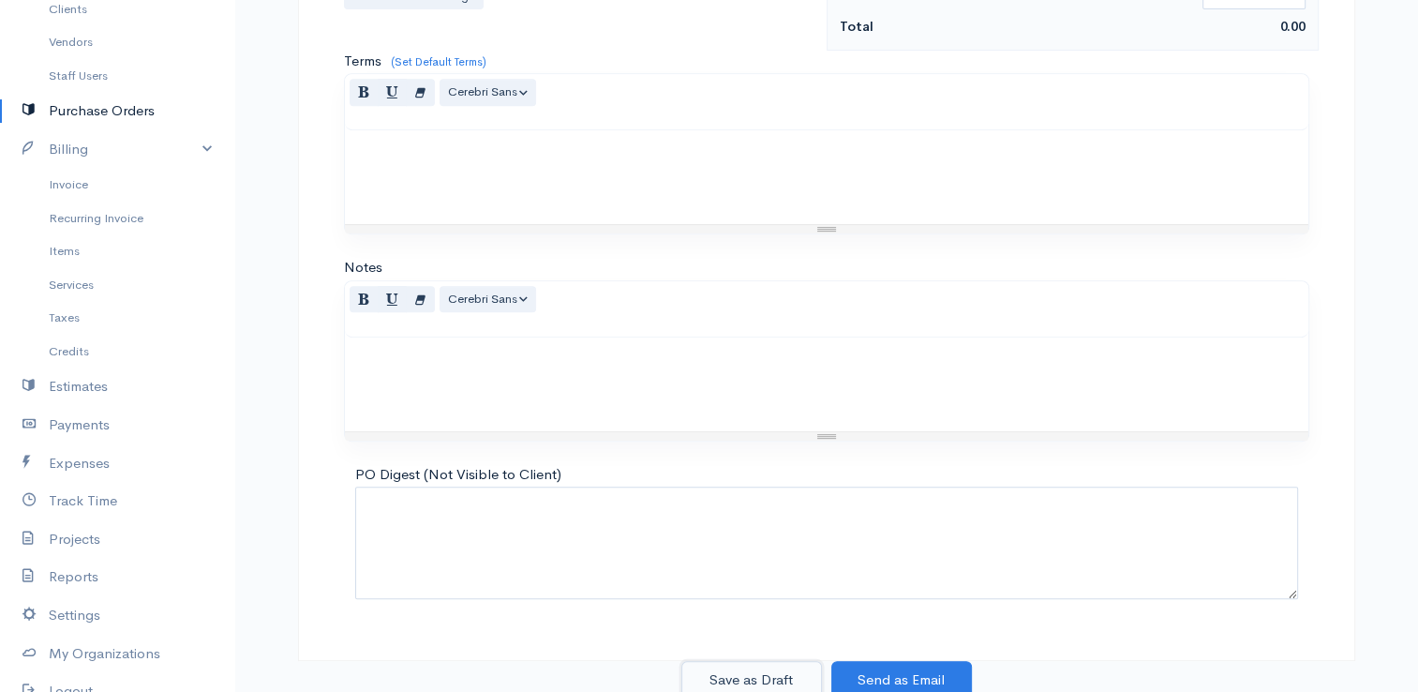
click at [761, 662] on button "Save as Draft" at bounding box center [751, 680] width 141 height 38
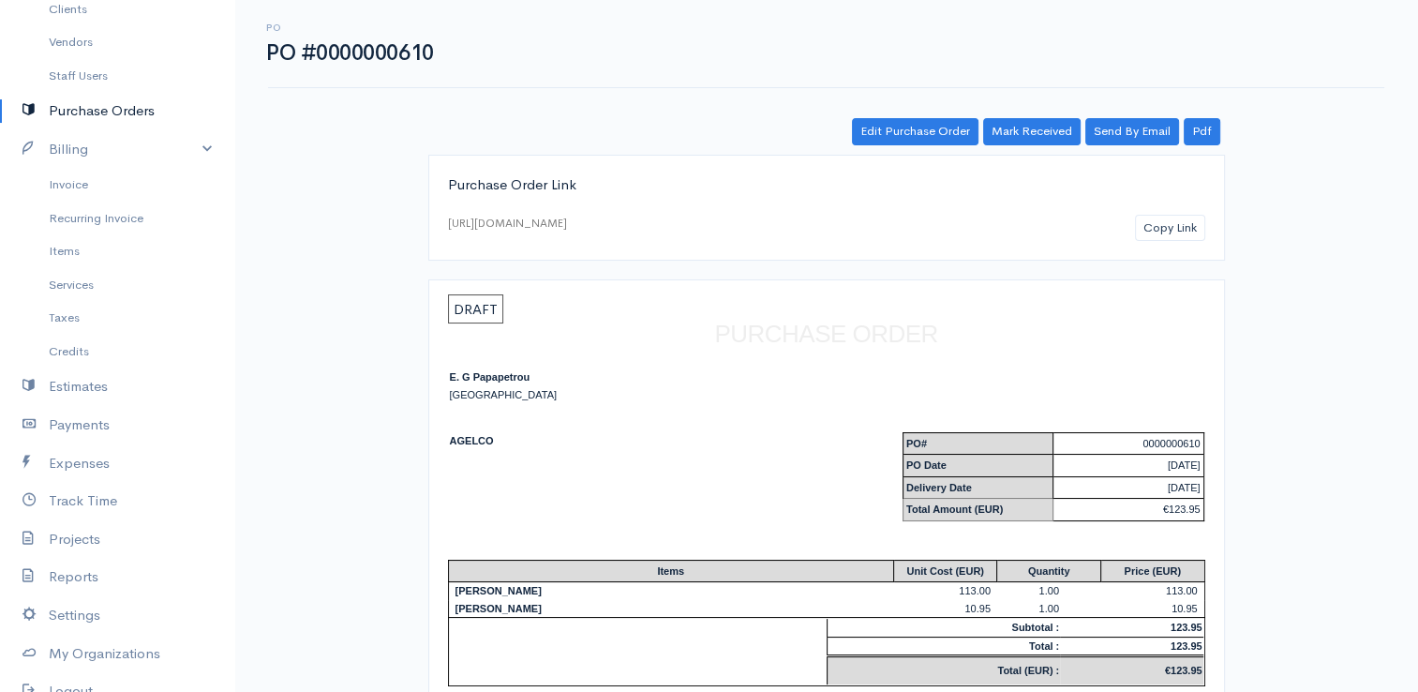
click at [136, 101] on link "Purchase Orders" at bounding box center [117, 111] width 234 height 38
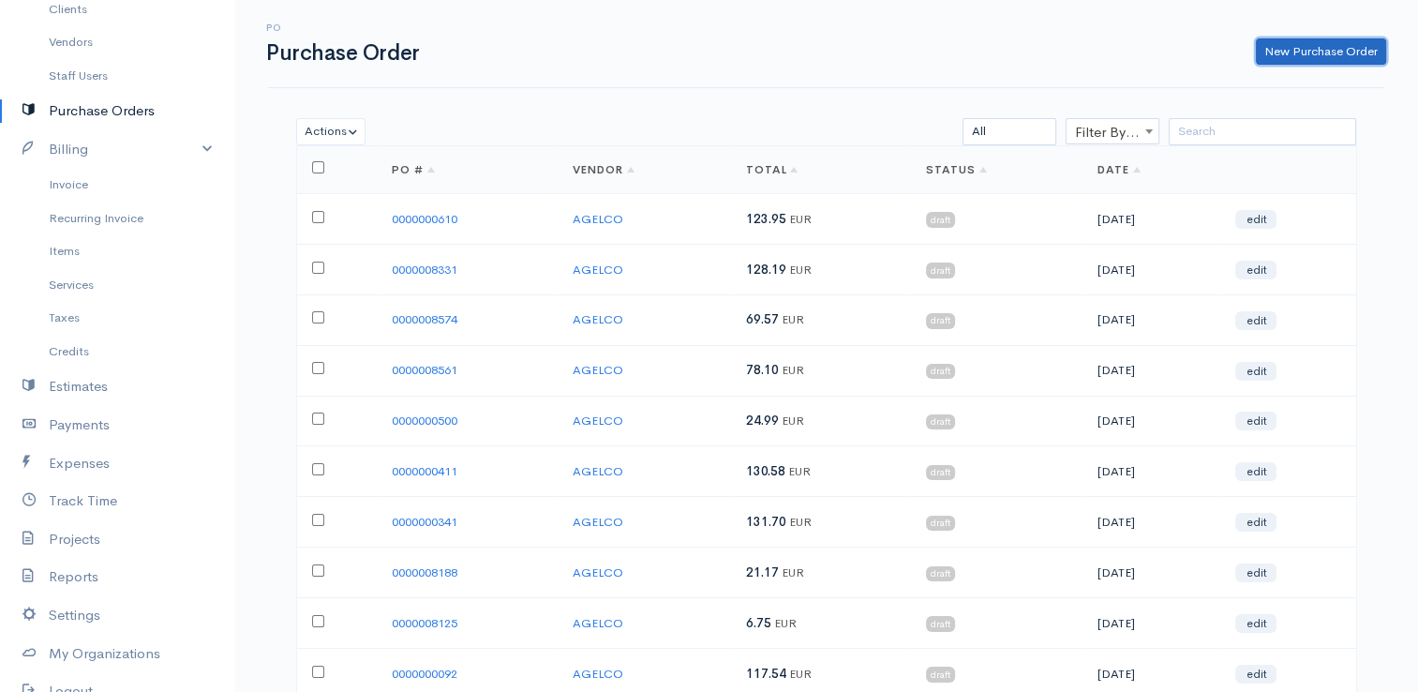
click at [1333, 60] on link "New Purchase Order" at bounding box center [1321, 51] width 130 height 27
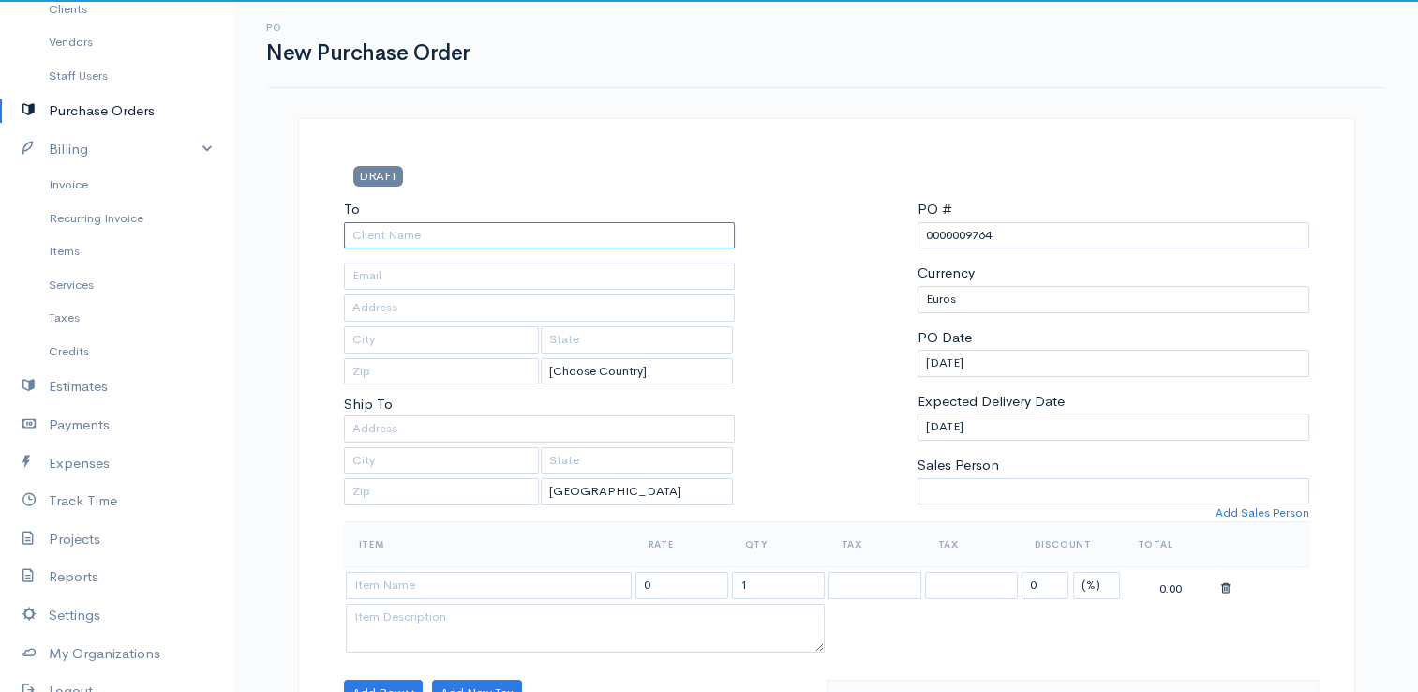
click at [648, 234] on input "To" at bounding box center [540, 235] width 392 height 27
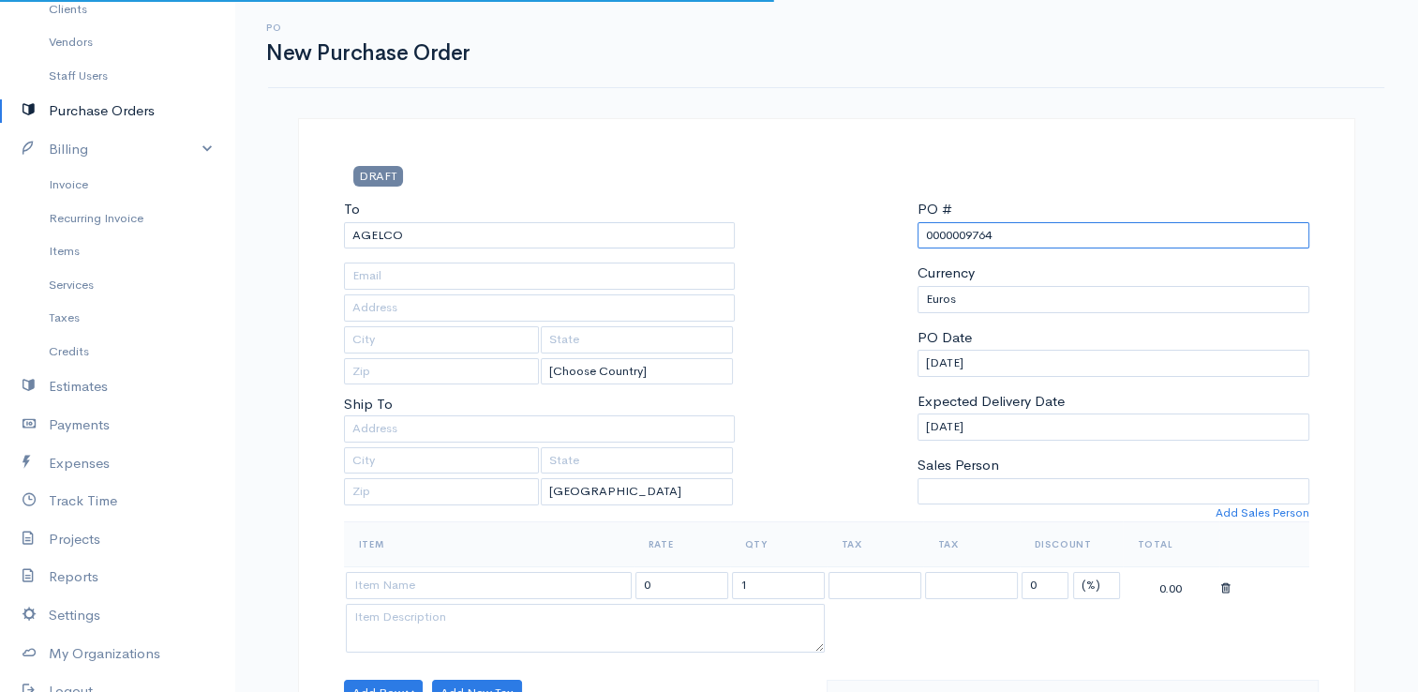
drag, startPoint x: 978, startPoint y: 230, endPoint x: 966, endPoint y: 231, distance: 12.3
click at [966, 231] on input "0000009764" at bounding box center [1113, 235] width 392 height 27
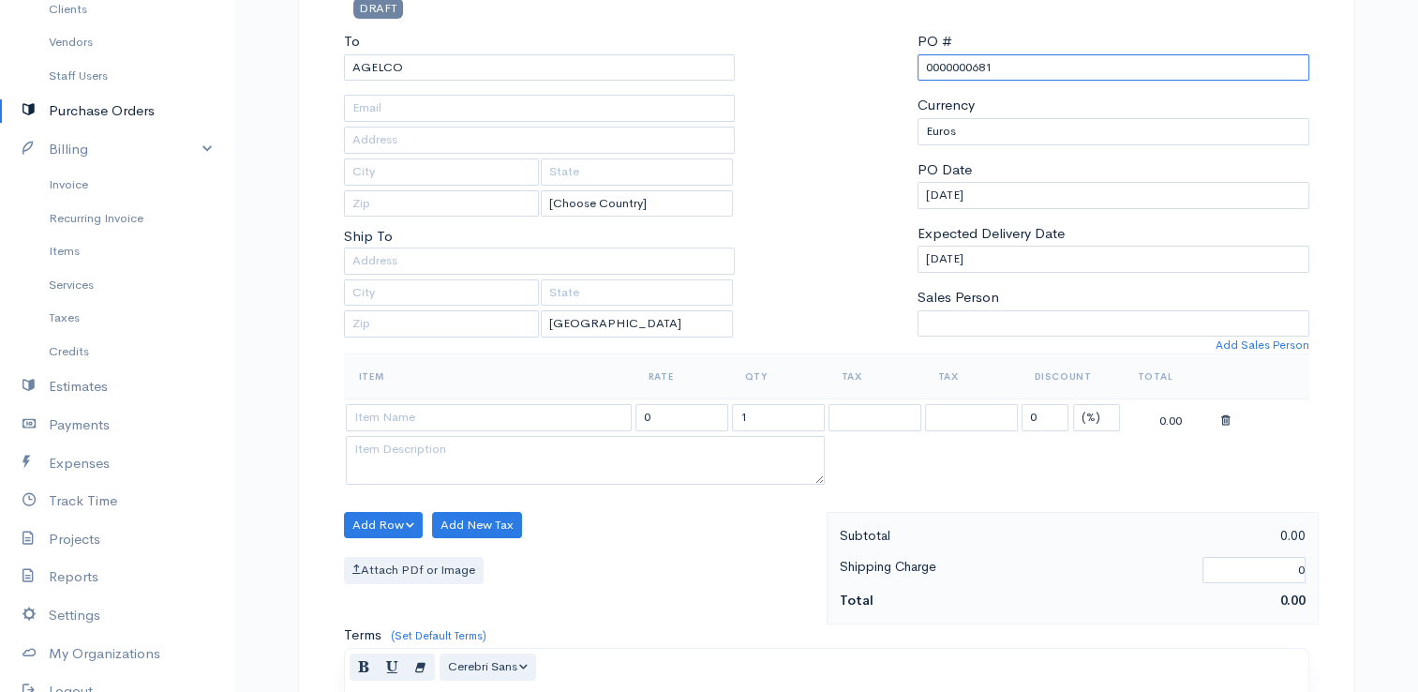
scroll to position [281, 0]
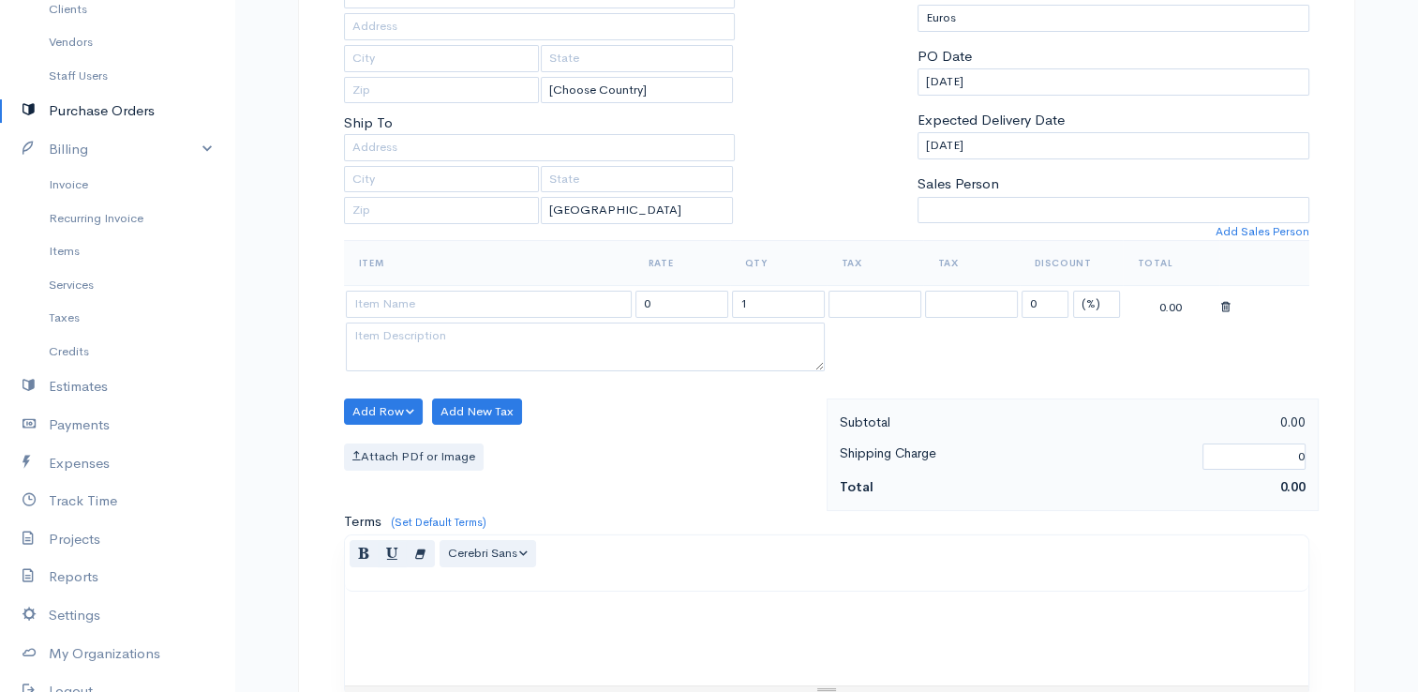
click at [450, 287] on td at bounding box center [489, 304] width 290 height 37
click at [448, 300] on input at bounding box center [489, 304] width 286 height 27
click at [424, 335] on body "E. G Papapetrou Upgrade Dashboard People Clients Vendors Staff Users Purchase O…" at bounding box center [709, 439] width 1418 height 1440
drag, startPoint x: 664, startPoint y: 306, endPoint x: 626, endPoint y: 310, distance: 38.6
click at [626, 310] on tr "ANALOSIMA 200.30 1 0 (%) Flat 200.30" at bounding box center [826, 304] width 965 height 37
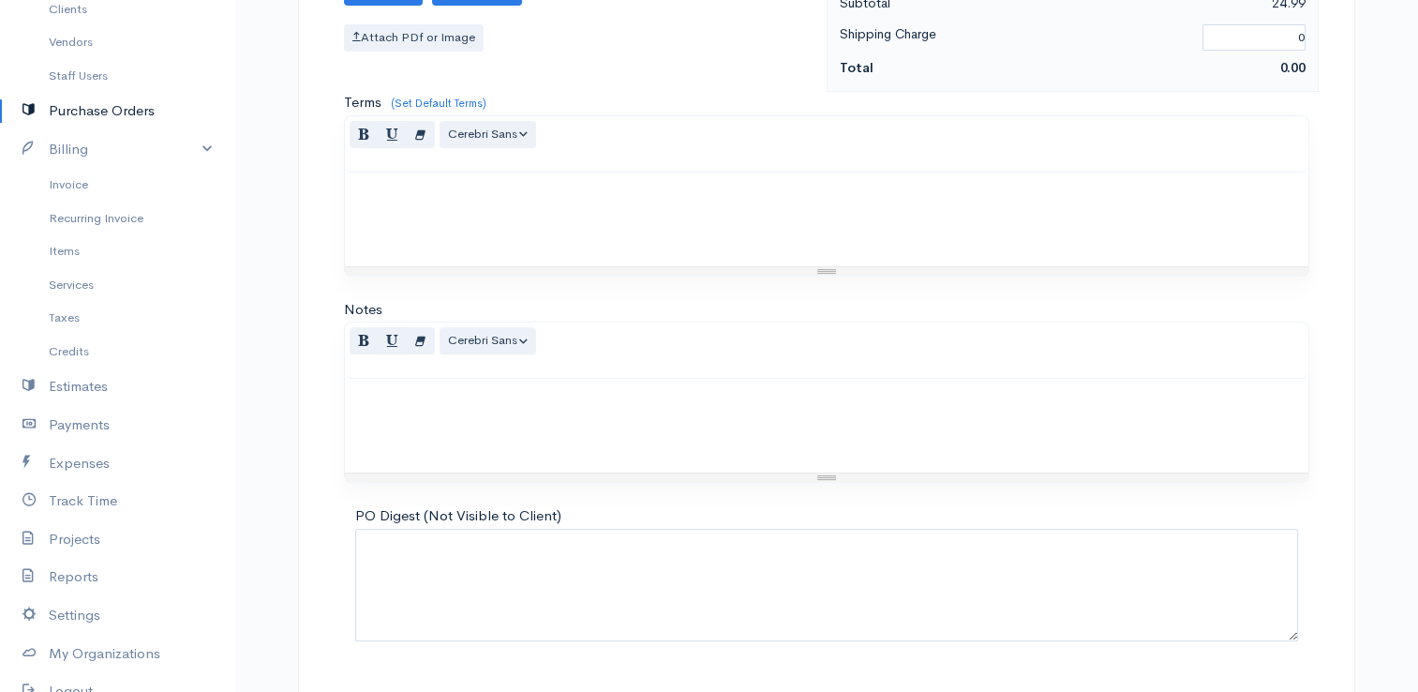
scroll to position [742, 0]
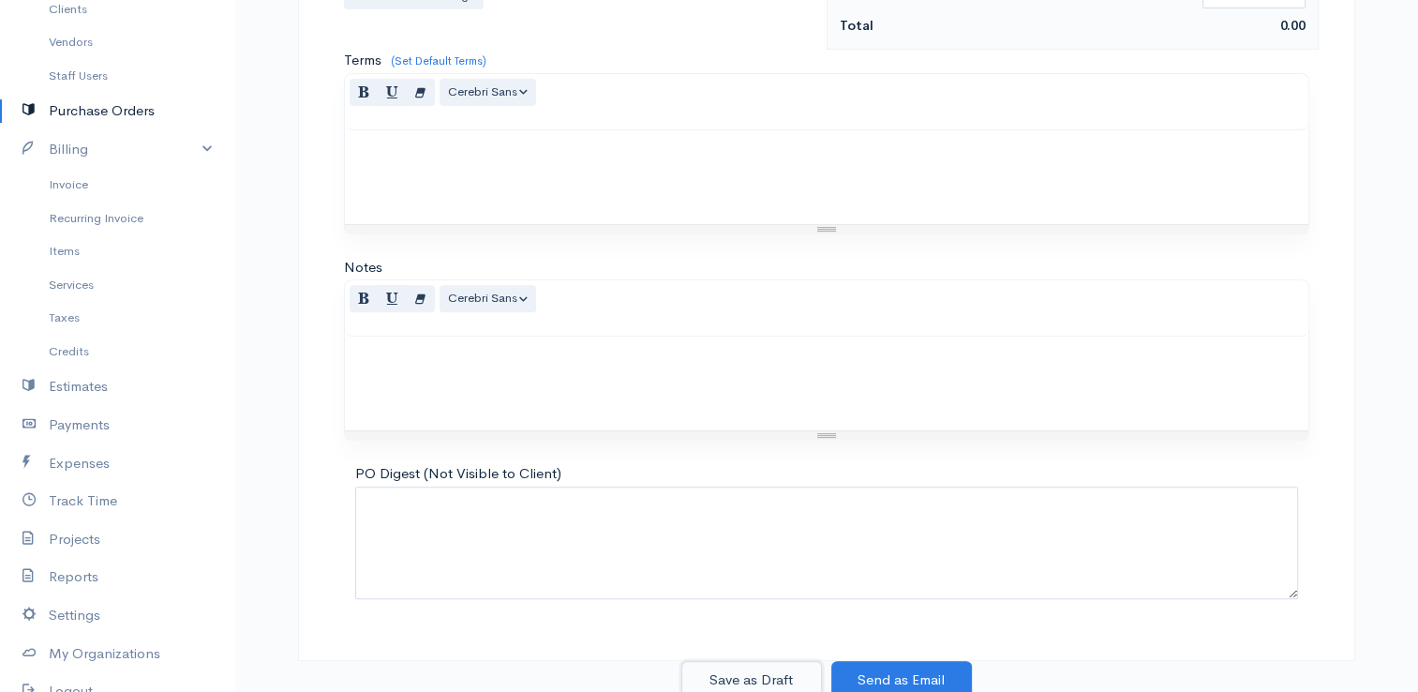
click at [782, 680] on button "Save as Draft" at bounding box center [751, 680] width 141 height 38
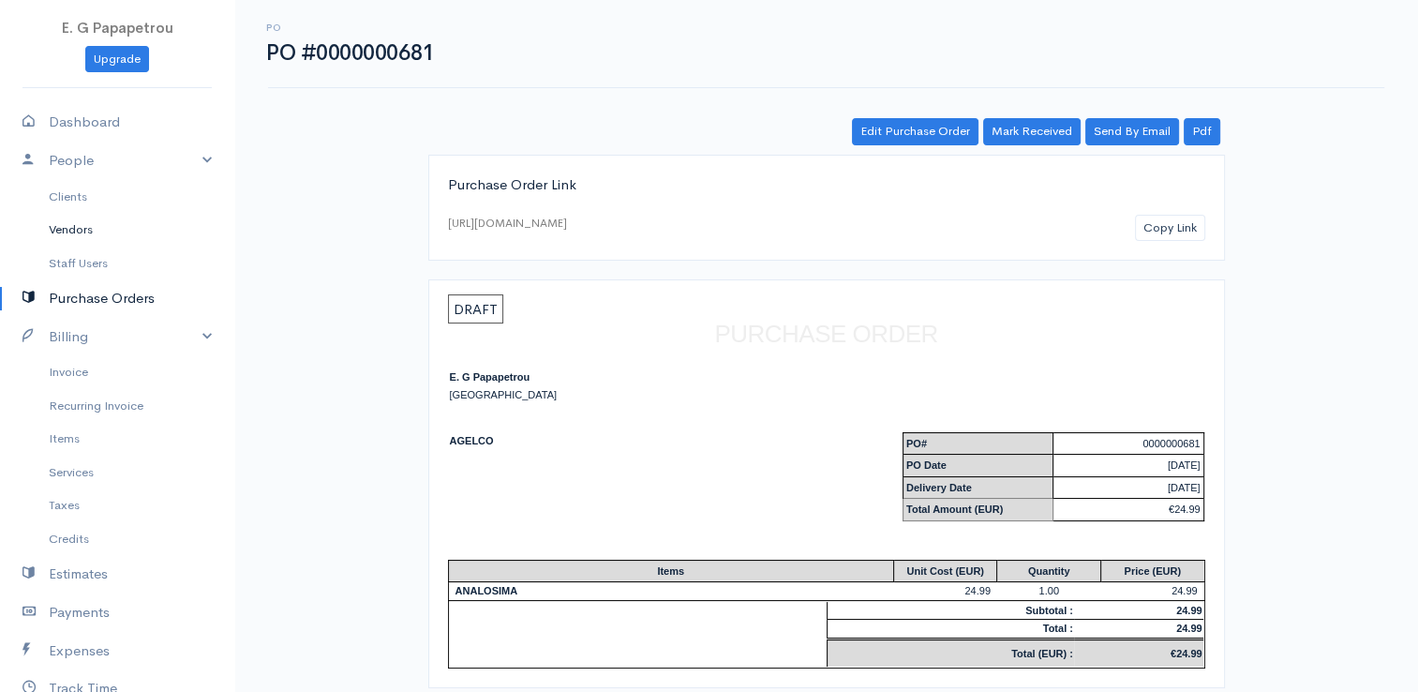
click at [64, 218] on link "Vendors" at bounding box center [117, 230] width 234 height 34
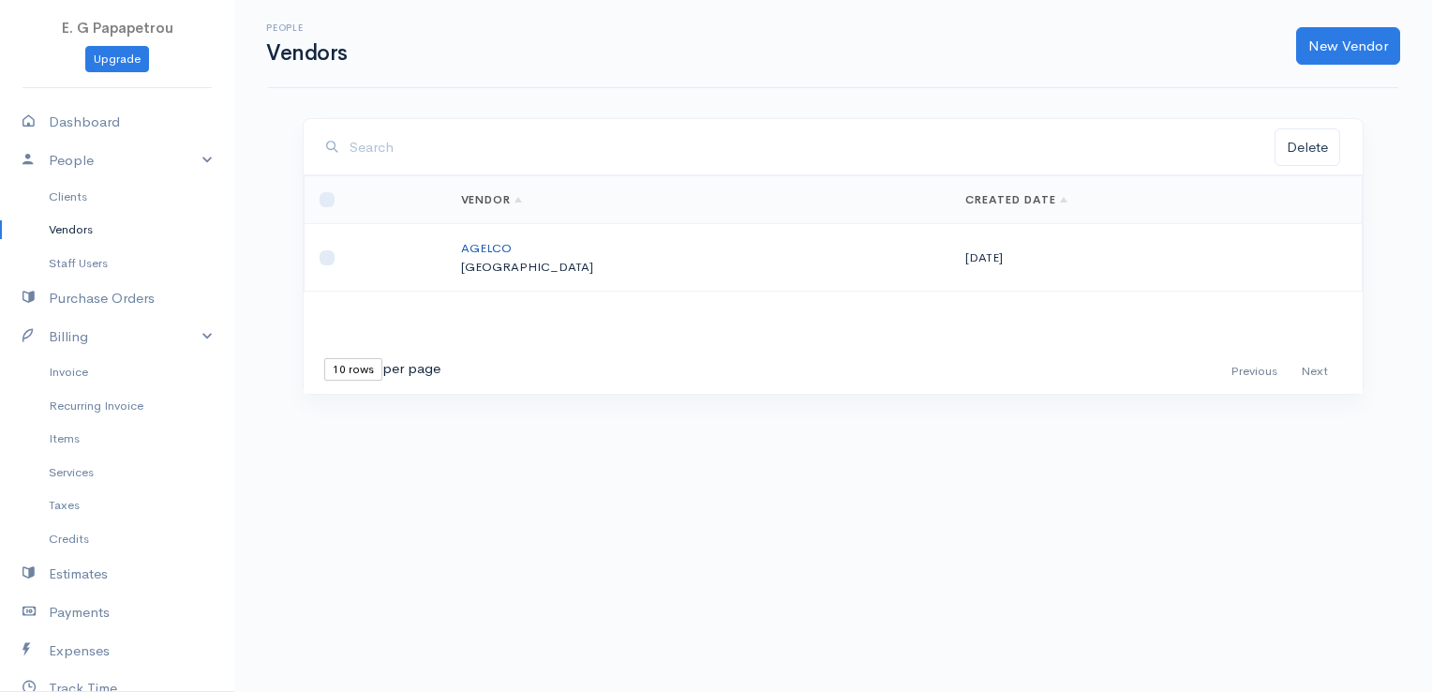
click at [506, 246] on link "AGELCO" at bounding box center [486, 248] width 51 height 16
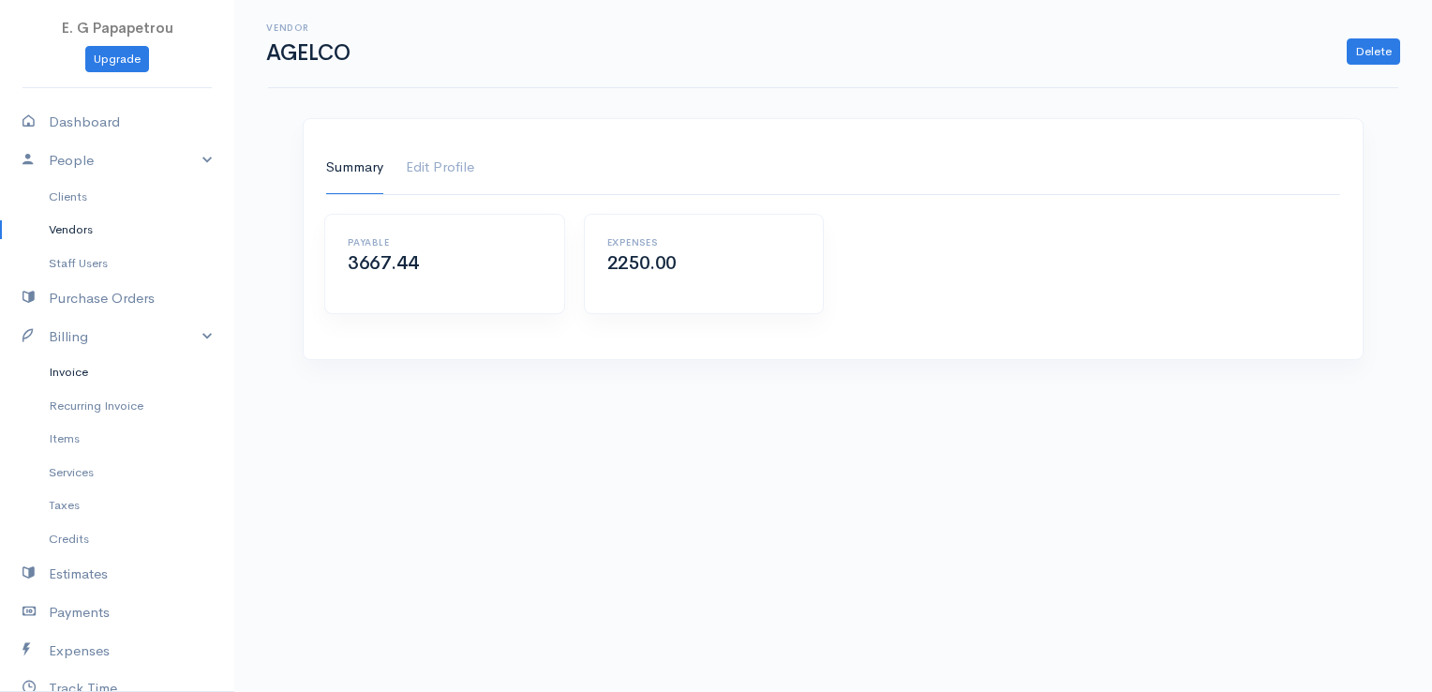
click at [81, 378] on link "Invoice" at bounding box center [117, 372] width 234 height 34
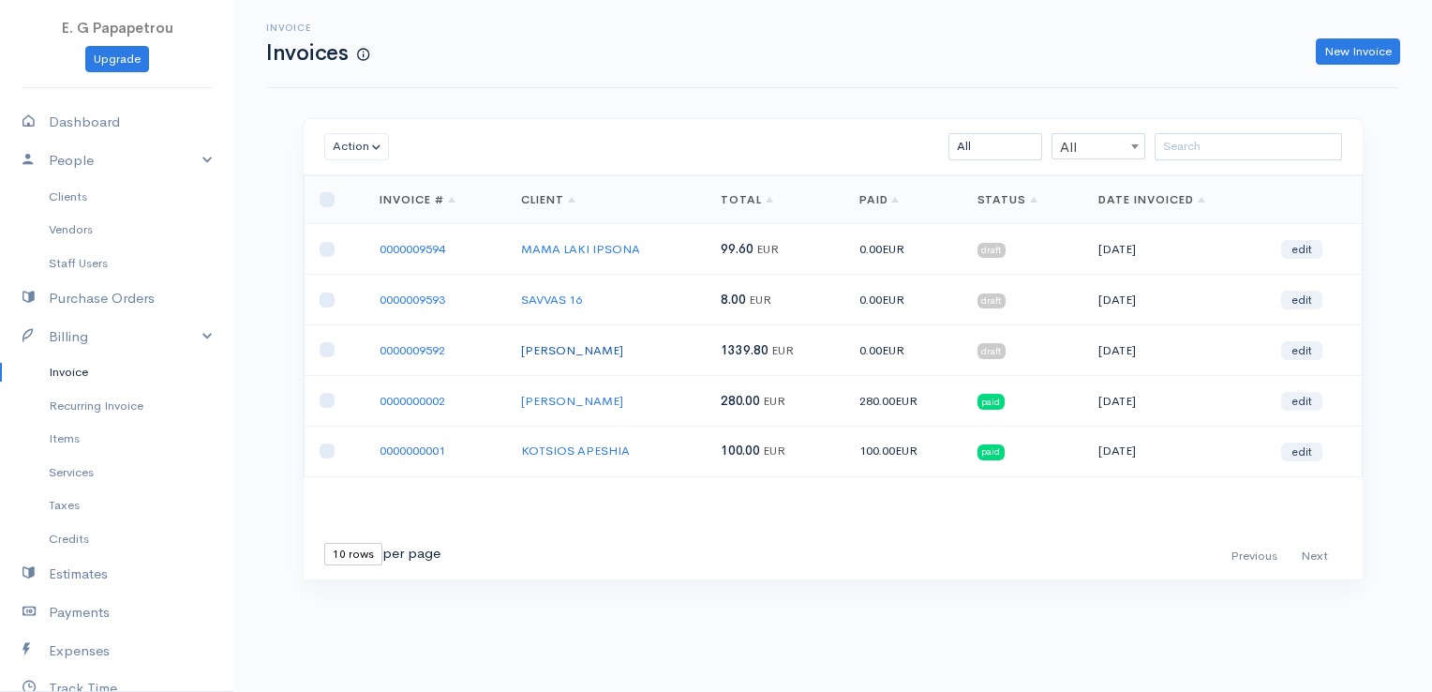
click at [536, 350] on link "[PERSON_NAME]" at bounding box center [572, 350] width 102 height 16
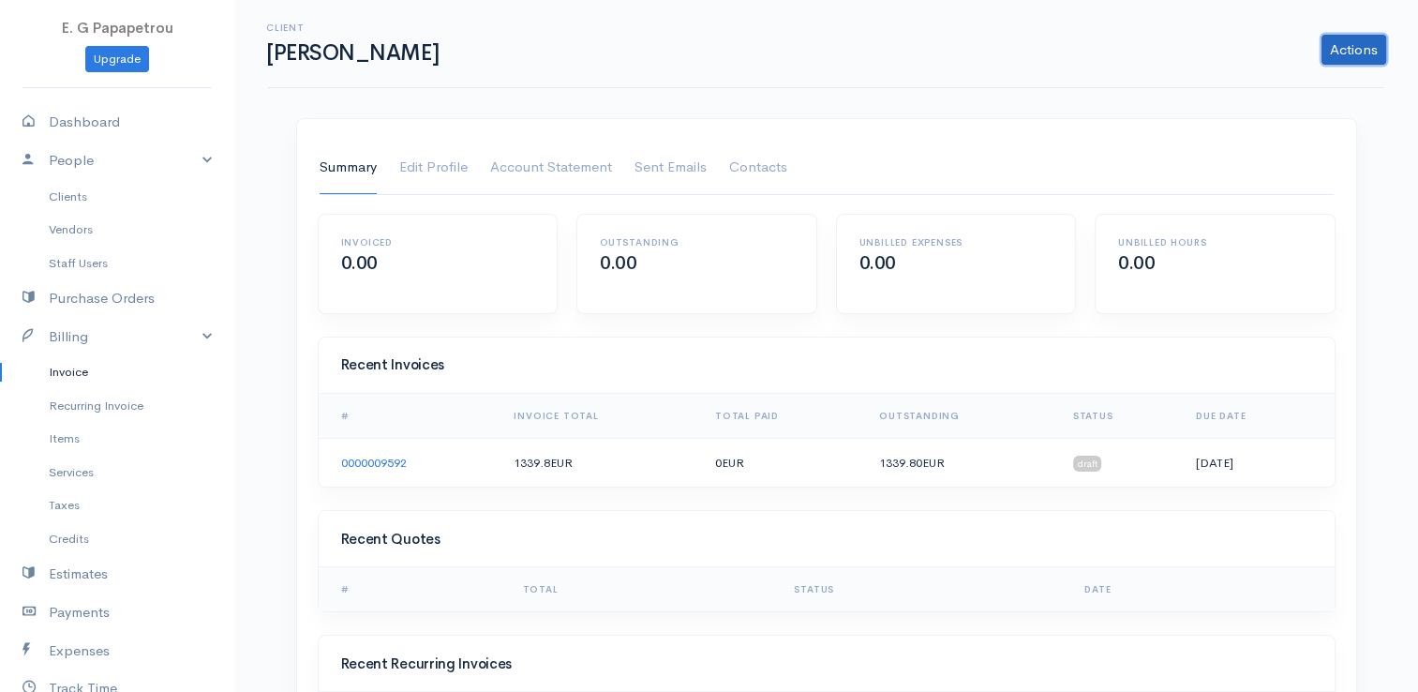
click at [1368, 43] on link "Actions" at bounding box center [1353, 50] width 65 height 30
click at [1035, 79] on div "Client [PERSON_NAME] Actions Archive Client Delete Client" at bounding box center [826, 44] width 1116 height 88
click at [514, 172] on link "Account Statement" at bounding box center [551, 168] width 122 height 52
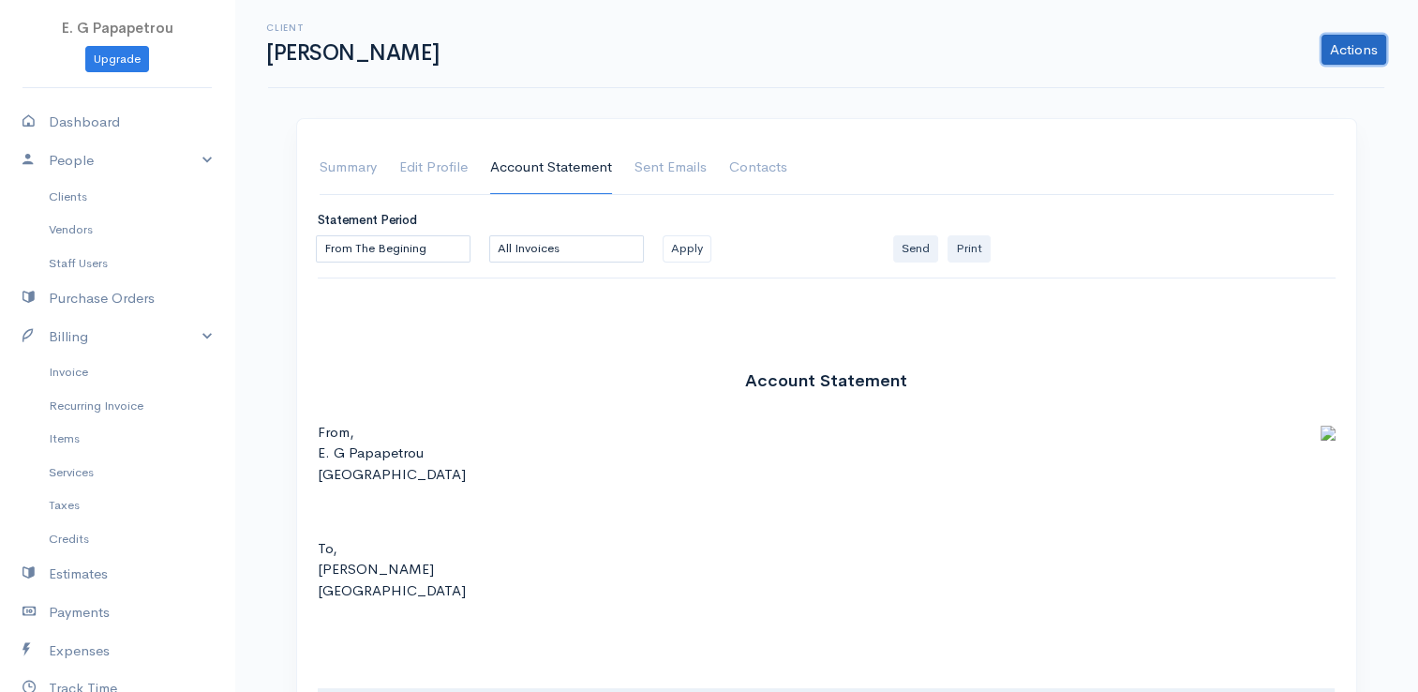
click at [1367, 47] on link "Actions" at bounding box center [1353, 50] width 65 height 30
click at [1138, 63] on div "Actions Archive Client Delete Client" at bounding box center [924, 50] width 943 height 30
click at [322, 171] on link "Summary" at bounding box center [348, 168] width 57 height 52
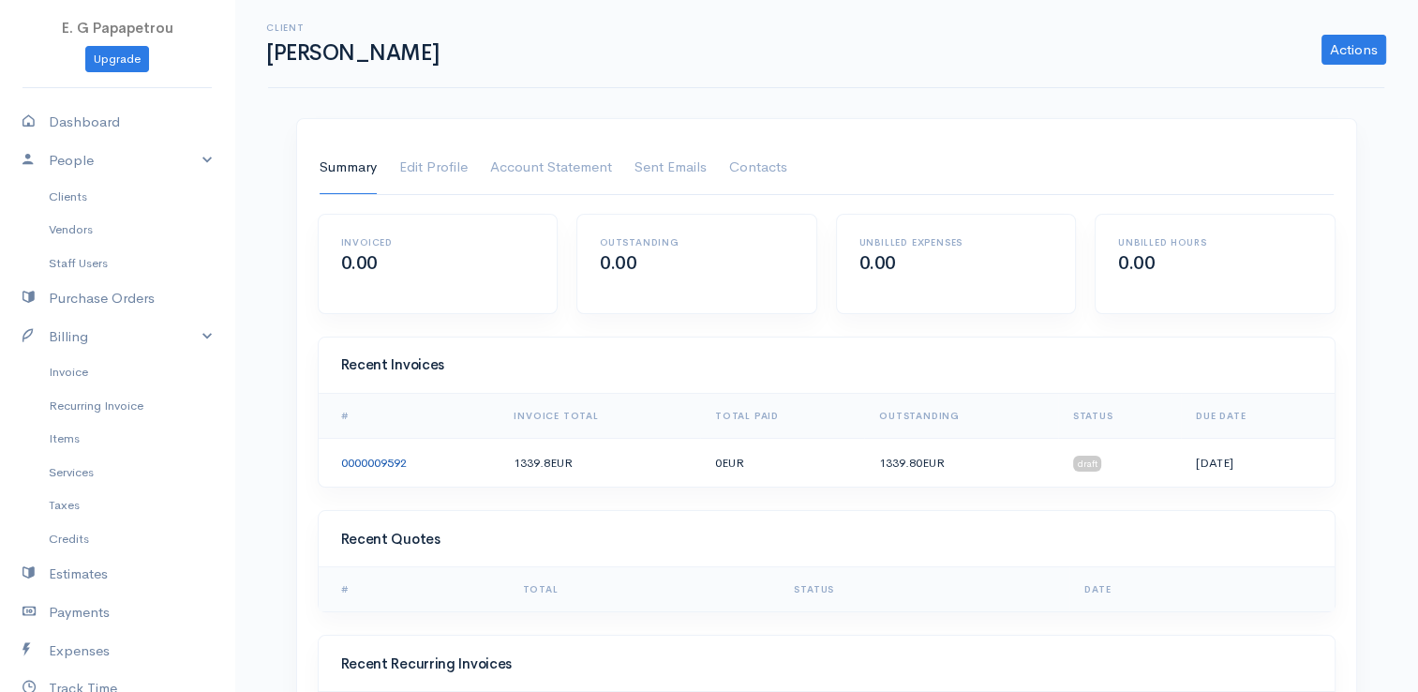
click at [389, 462] on link "0000009592" at bounding box center [374, 462] width 66 height 16
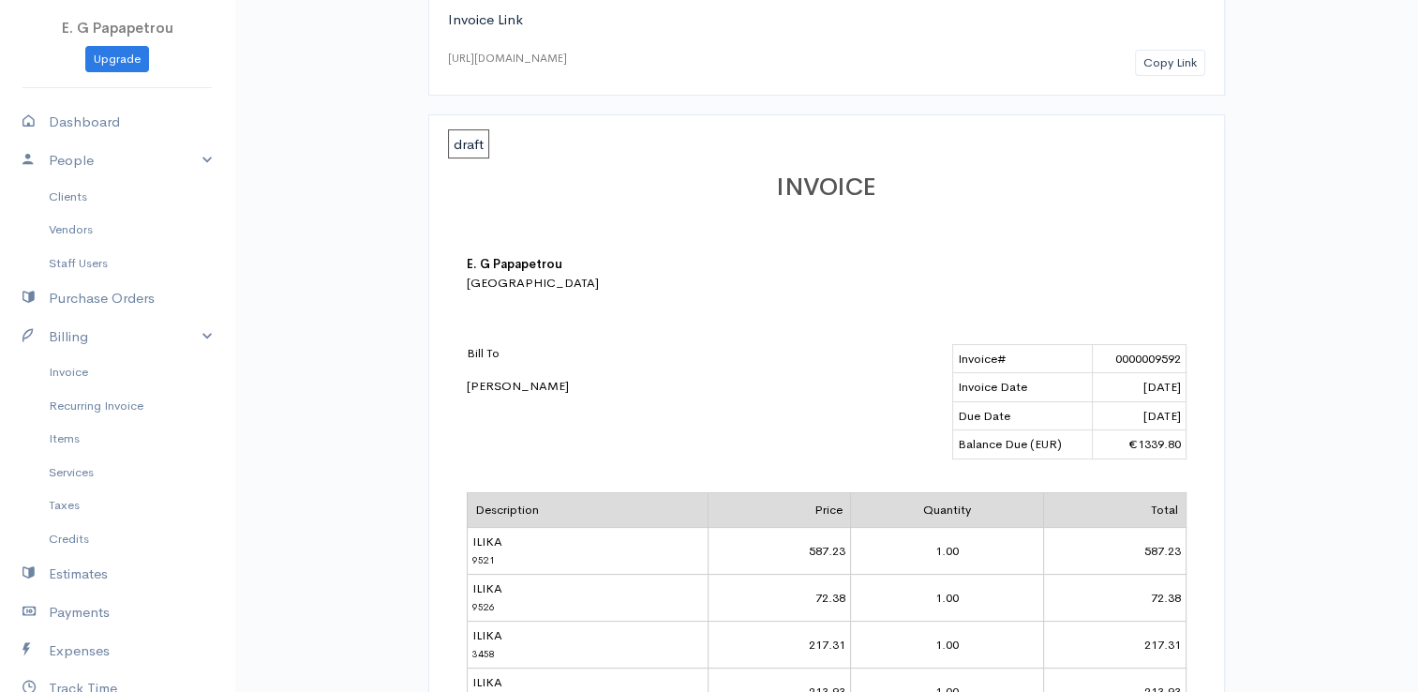
scroll to position [94, 0]
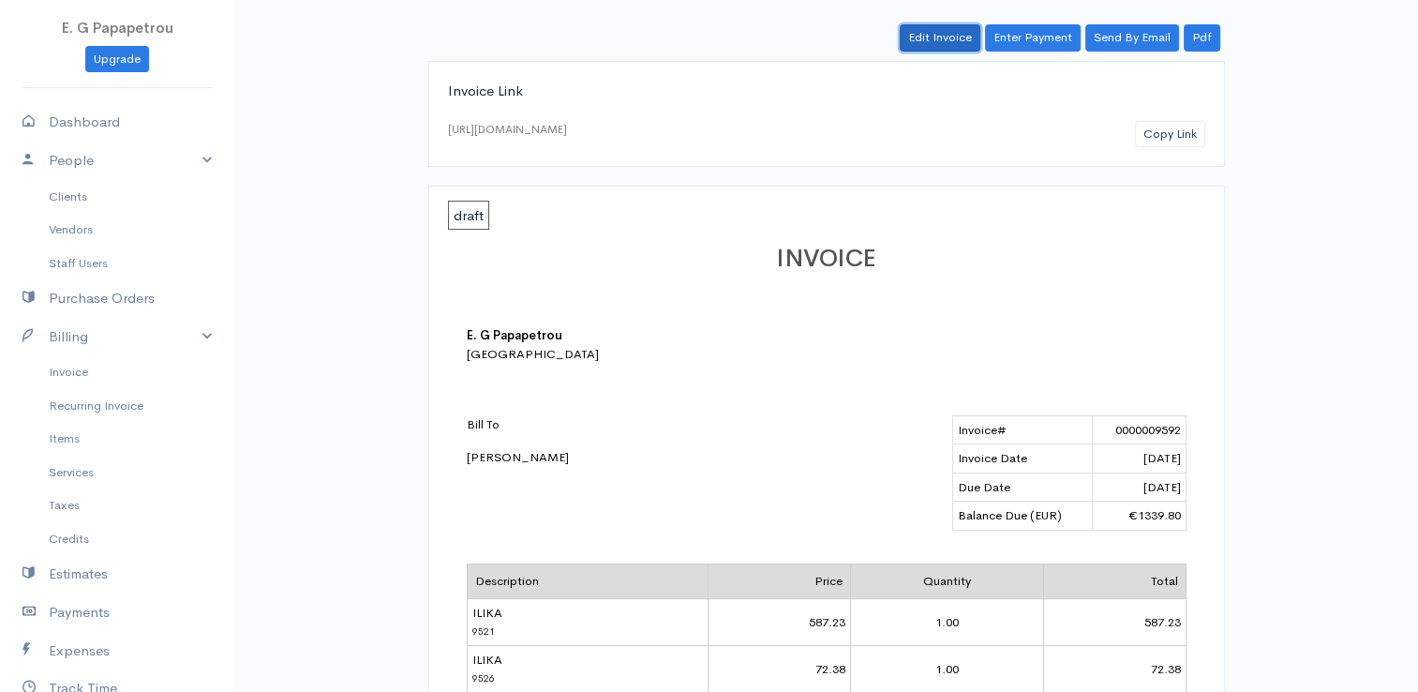
click at [967, 41] on link "Edit Invoice" at bounding box center [940, 37] width 81 height 27
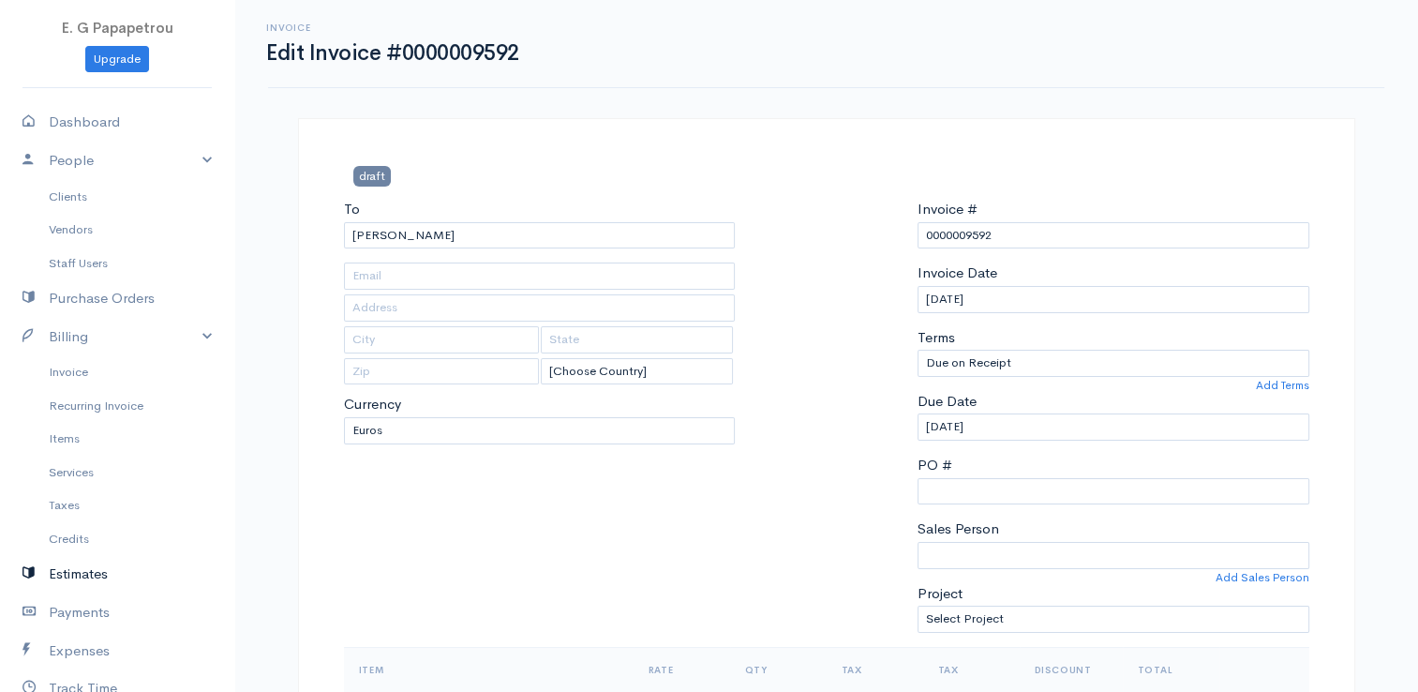
click at [82, 565] on link "Estimates" at bounding box center [117, 574] width 234 height 38
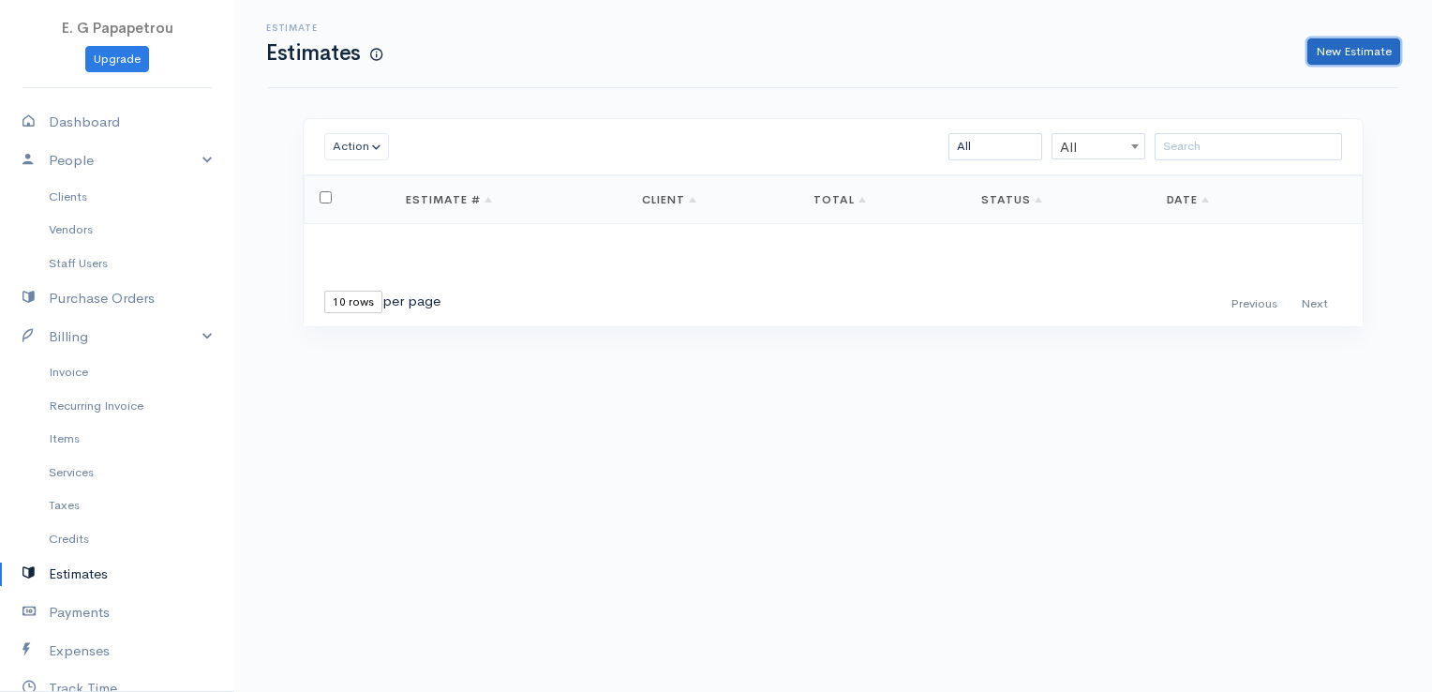
click at [1328, 58] on link "New Estimate" at bounding box center [1353, 51] width 93 height 27
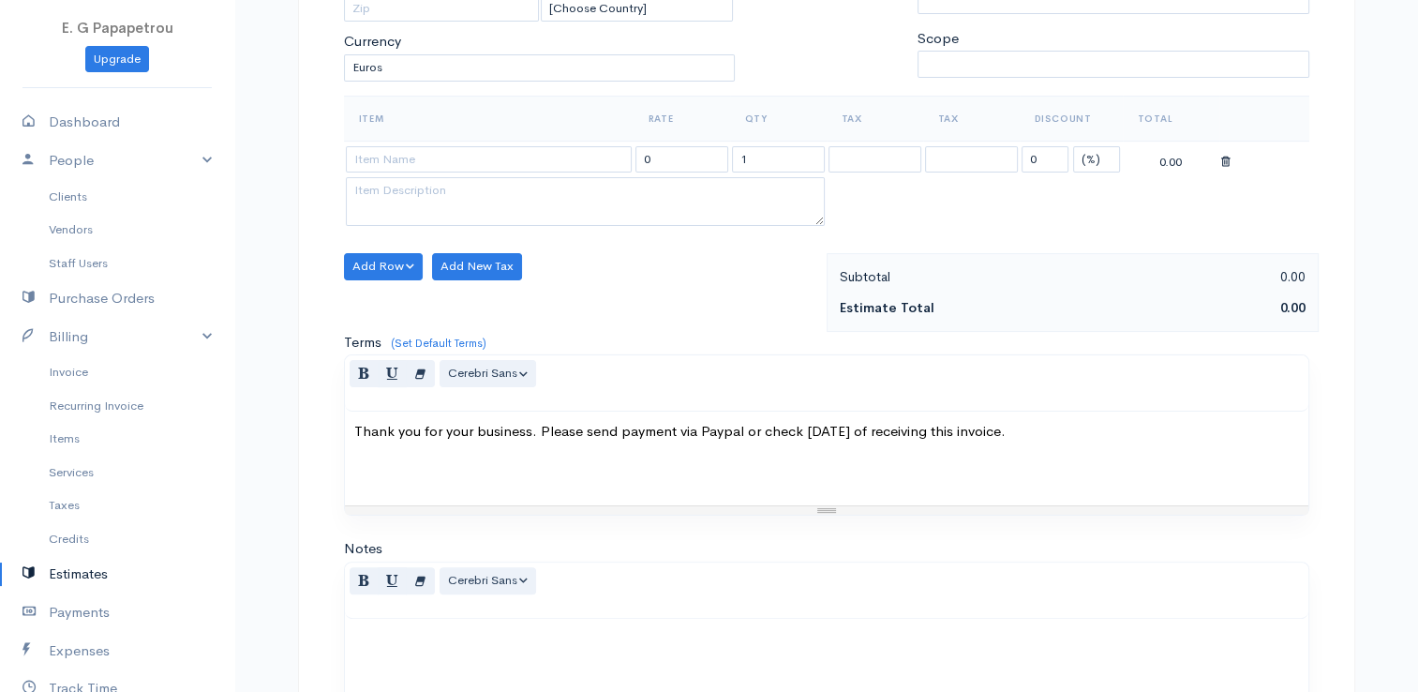
scroll to position [375, 0]
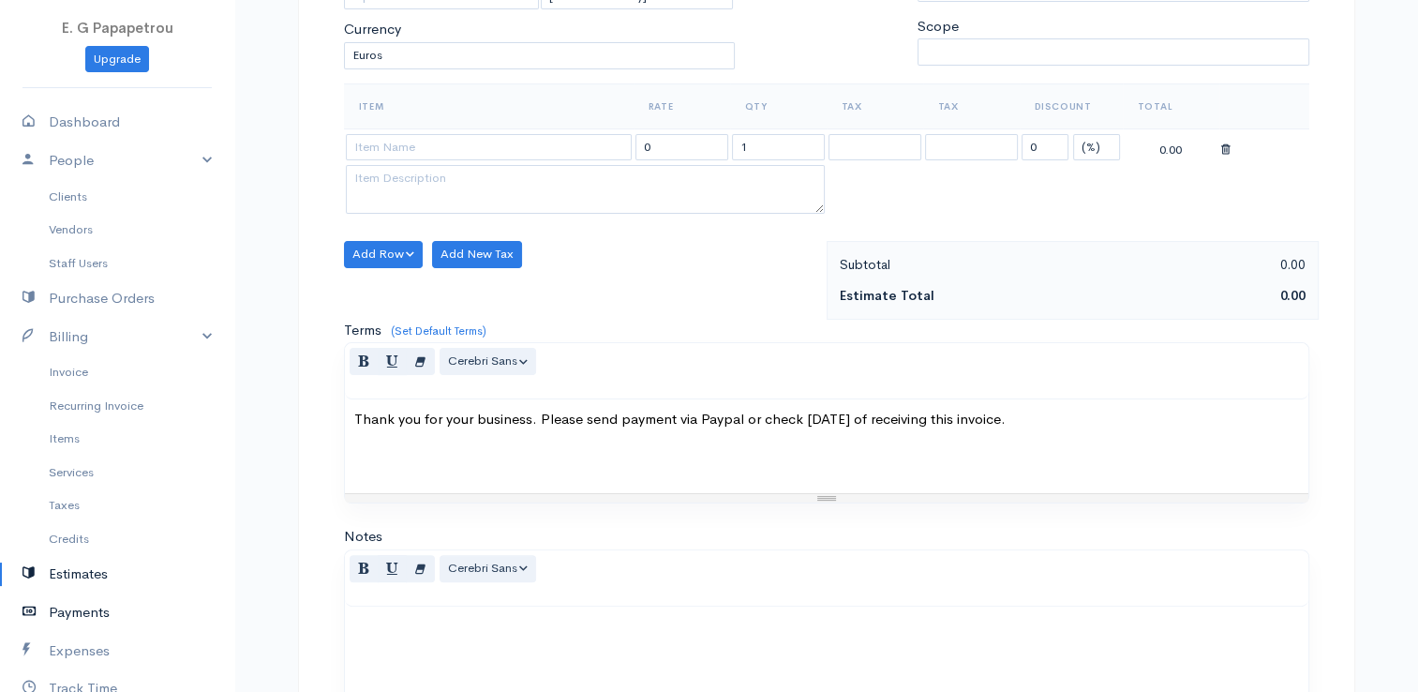
click at [76, 612] on link "Payments" at bounding box center [117, 612] width 234 height 38
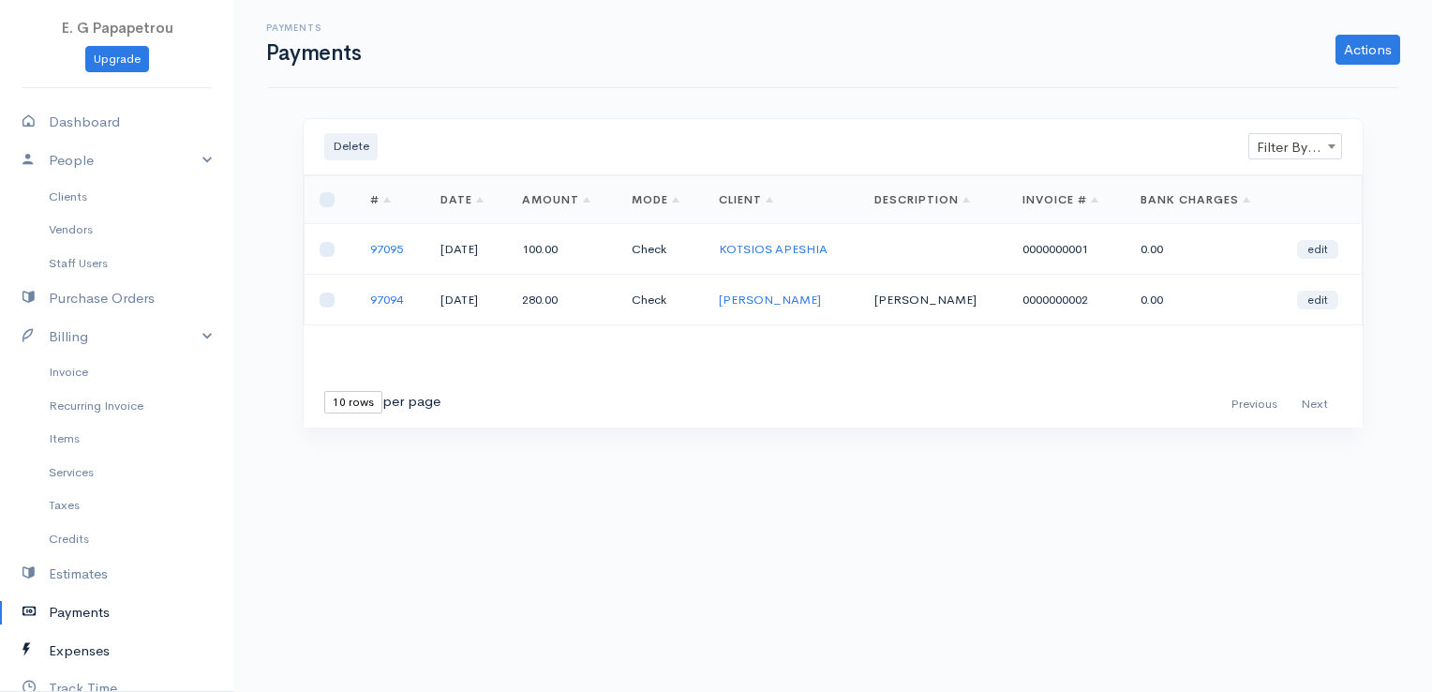
click at [85, 647] on link "Expenses" at bounding box center [117, 651] width 234 height 38
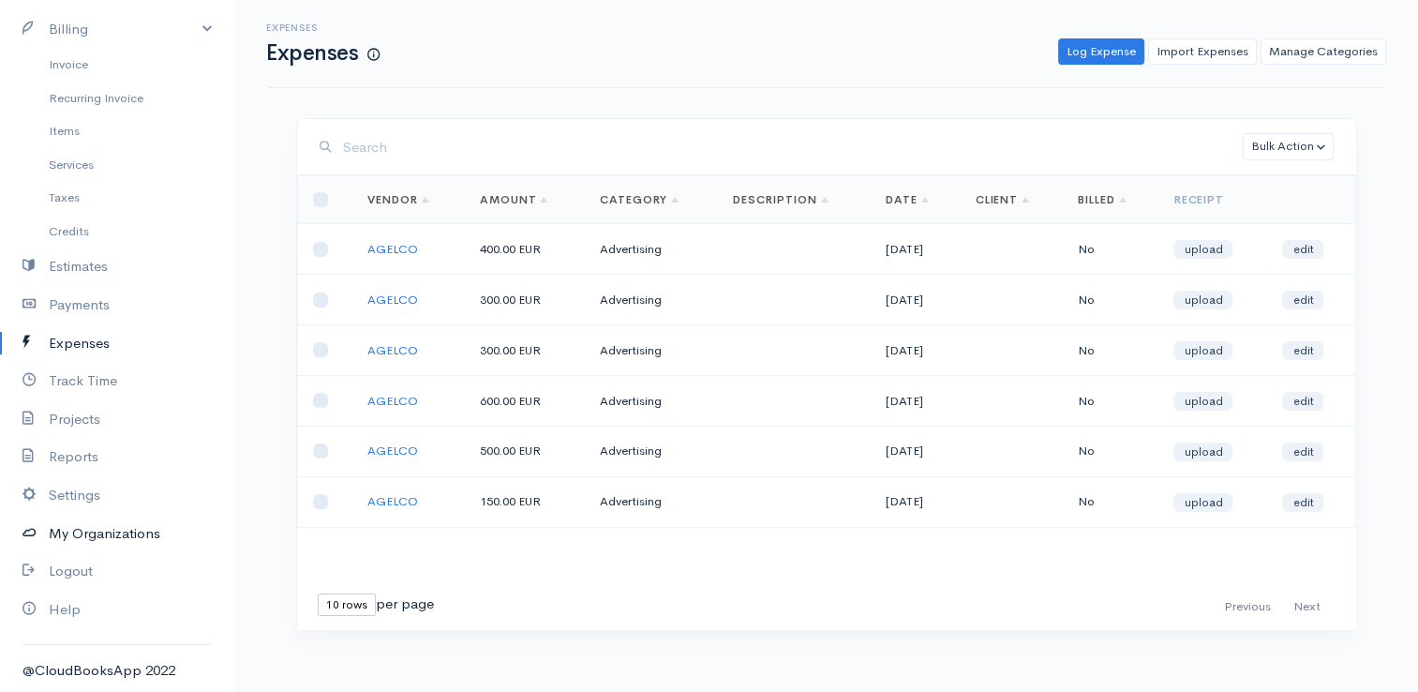
scroll to position [2, 0]
click at [95, 529] on link "My Organizations" at bounding box center [117, 533] width 234 height 38
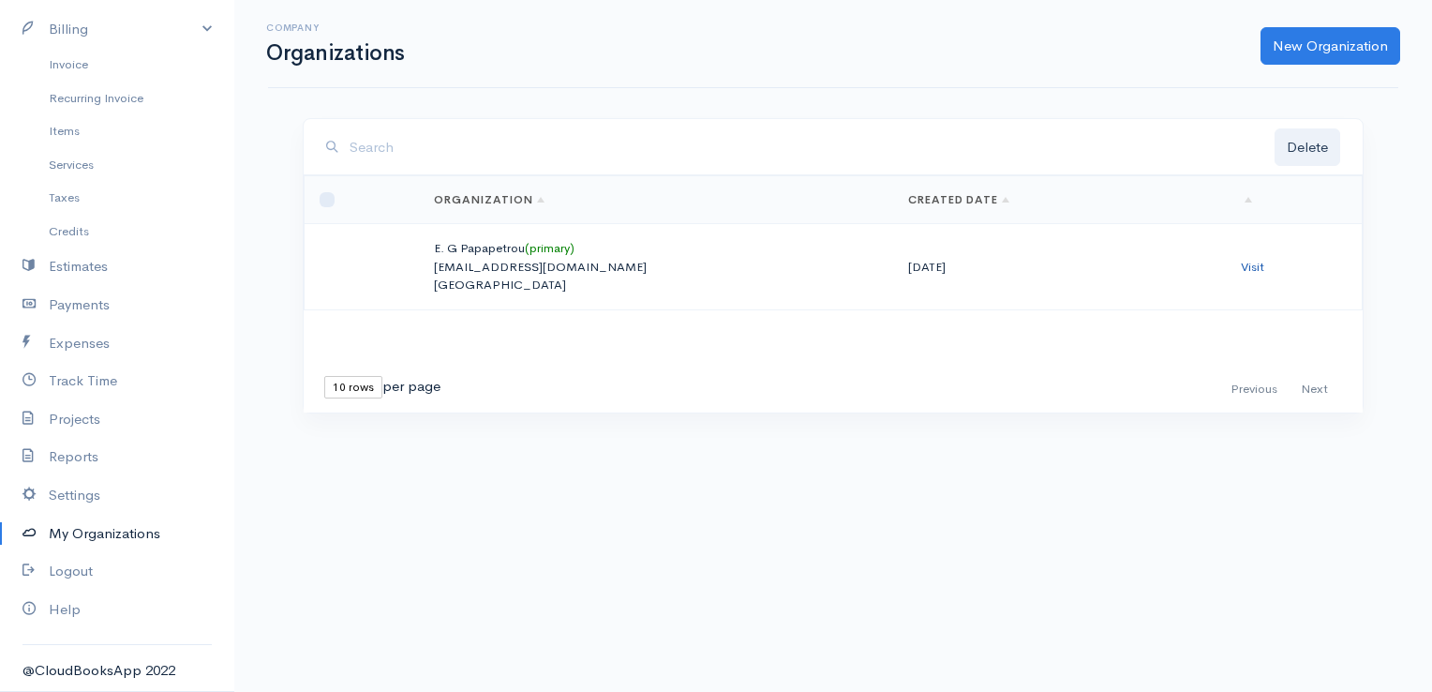
click at [1261, 263] on link "Visit" at bounding box center [1252, 267] width 23 height 16
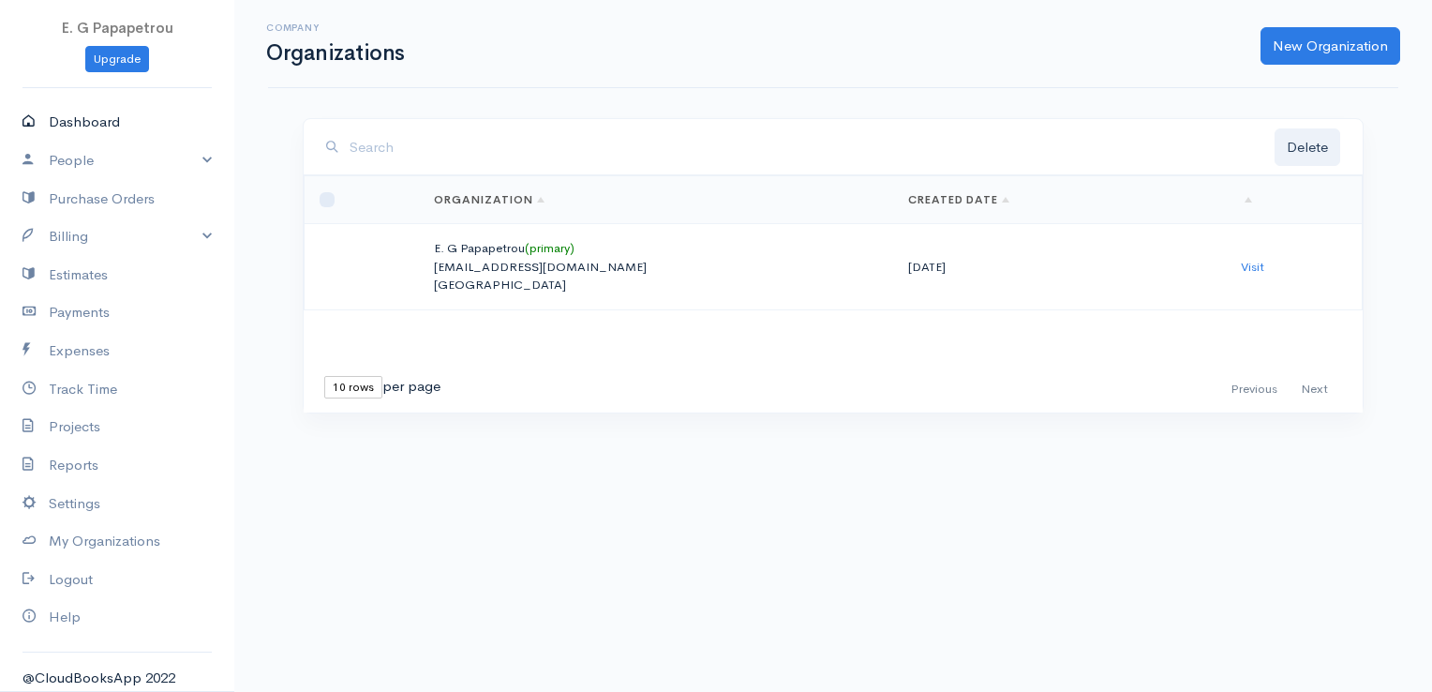
click at [98, 113] on link "Dashboard" at bounding box center [117, 122] width 234 height 38
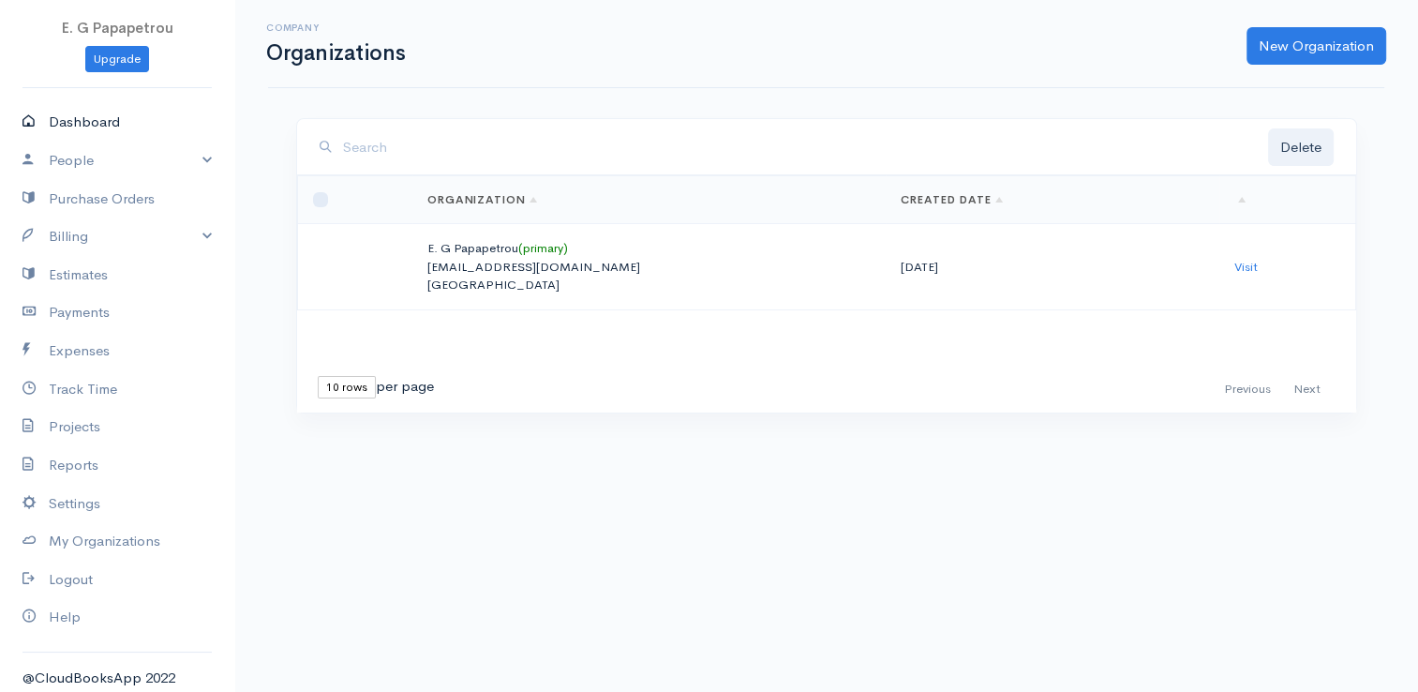
select select "365"
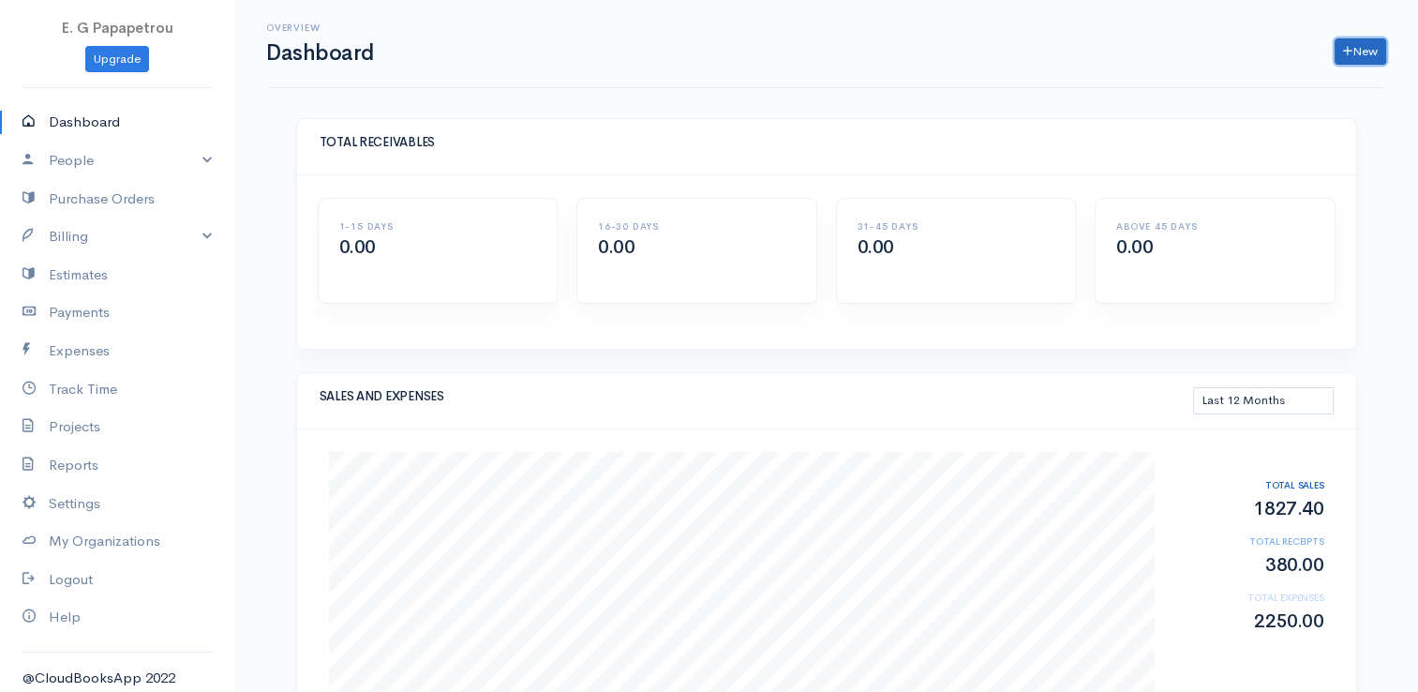
click at [1363, 54] on link "New" at bounding box center [1360, 51] width 52 height 27
